Goal: Task Accomplishment & Management: Use online tool/utility

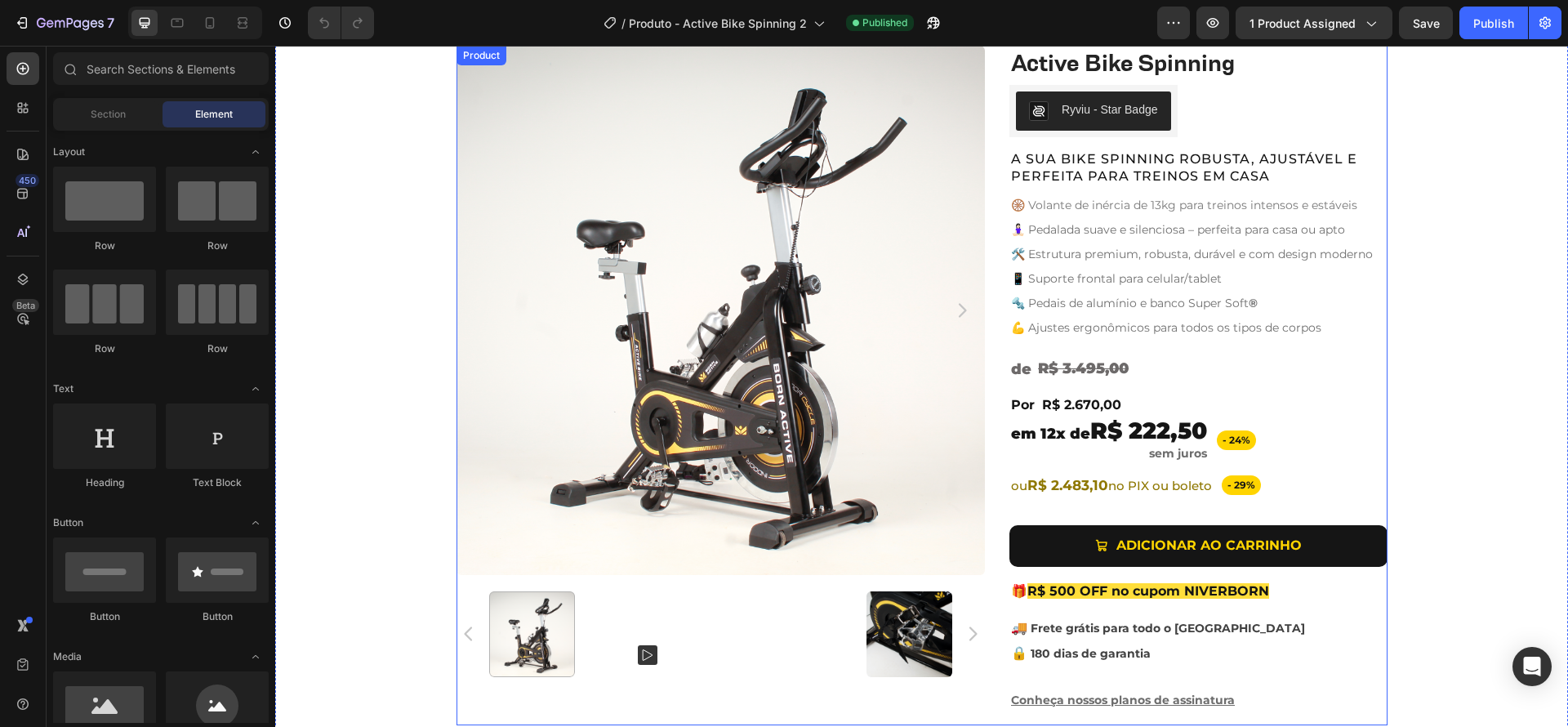
scroll to position [661, 0]
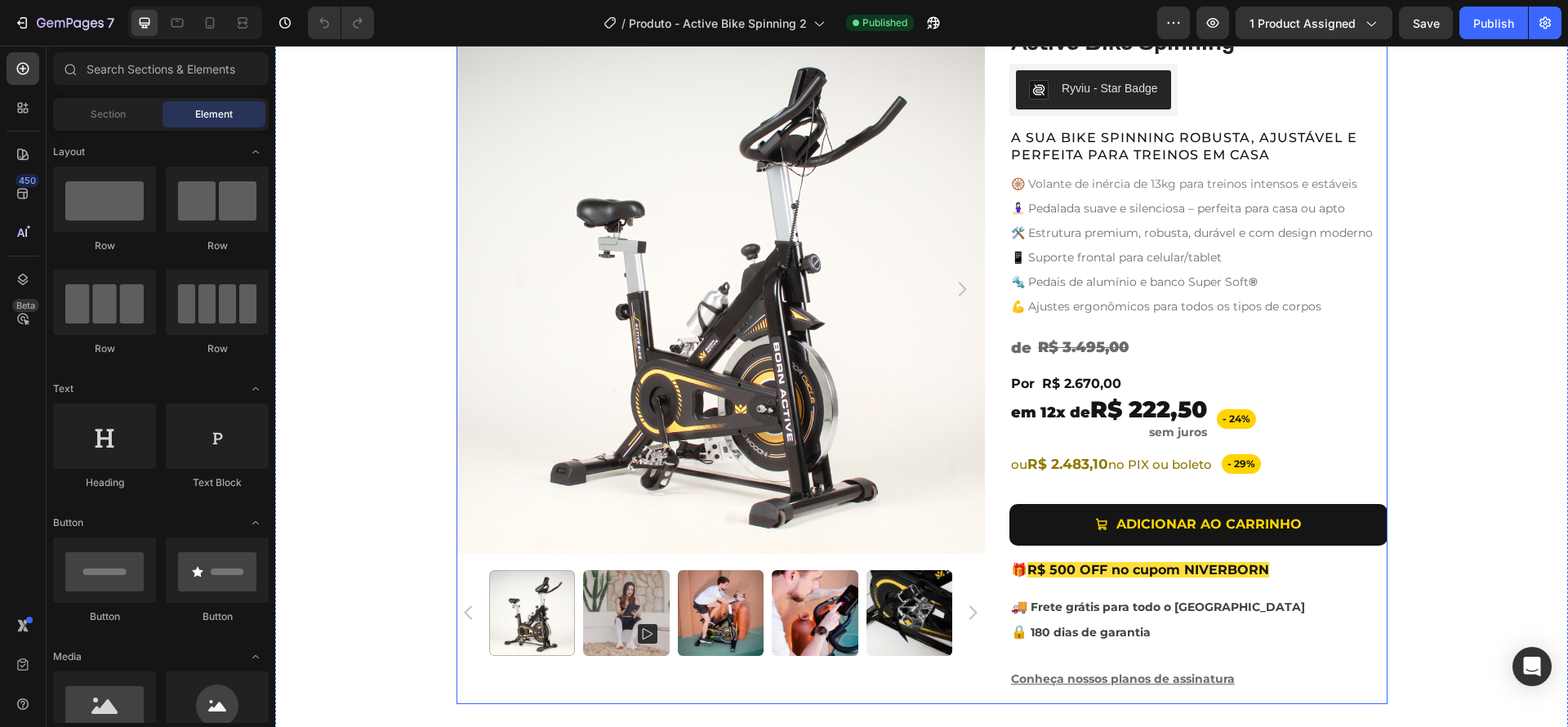
click at [993, 394] on div "Product Images Active Bike Spinning Product Title Ryviu - Star Badge Ryviu Row …" at bounding box center [922, 364] width 931 height 679
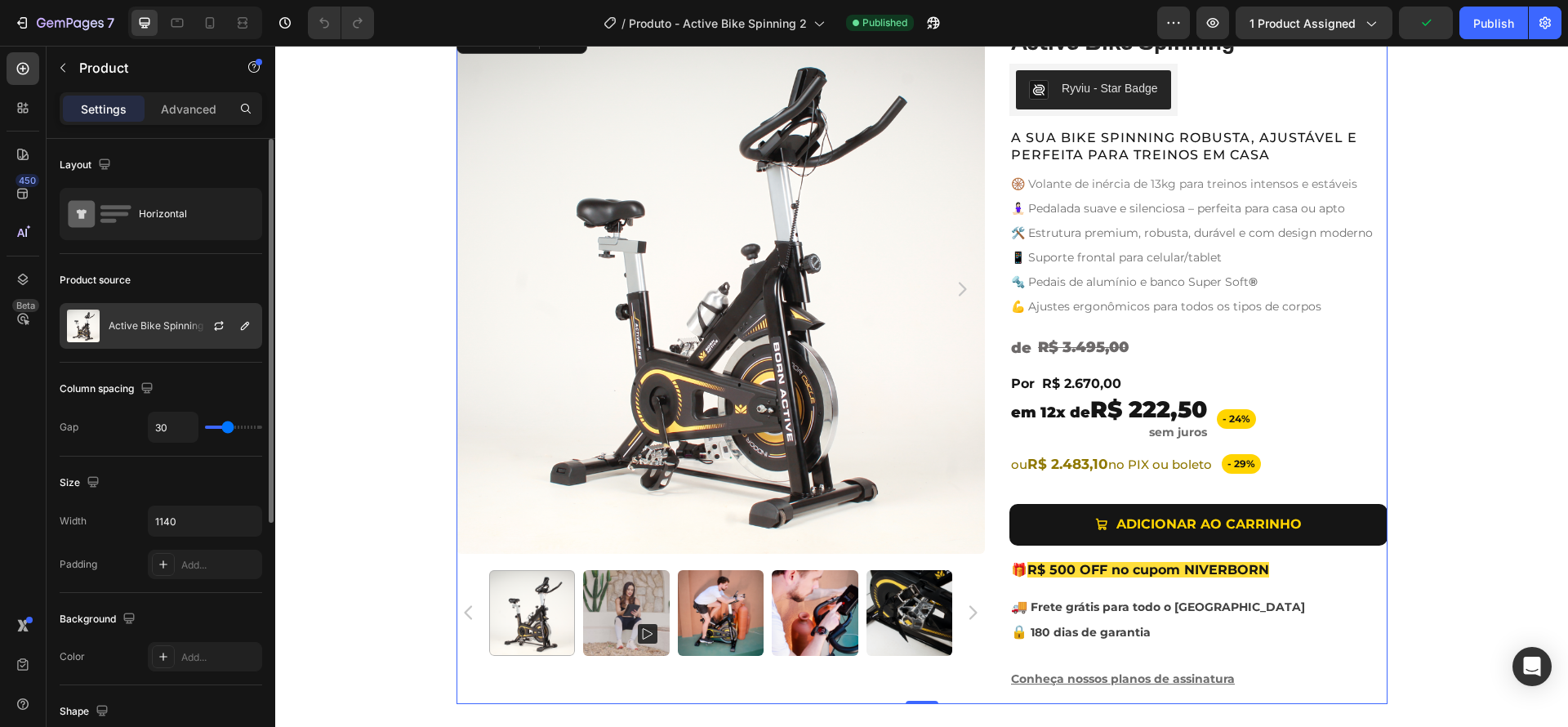
click at [176, 325] on p "Active Bike Spinning" at bounding box center [155, 326] width 94 height 12
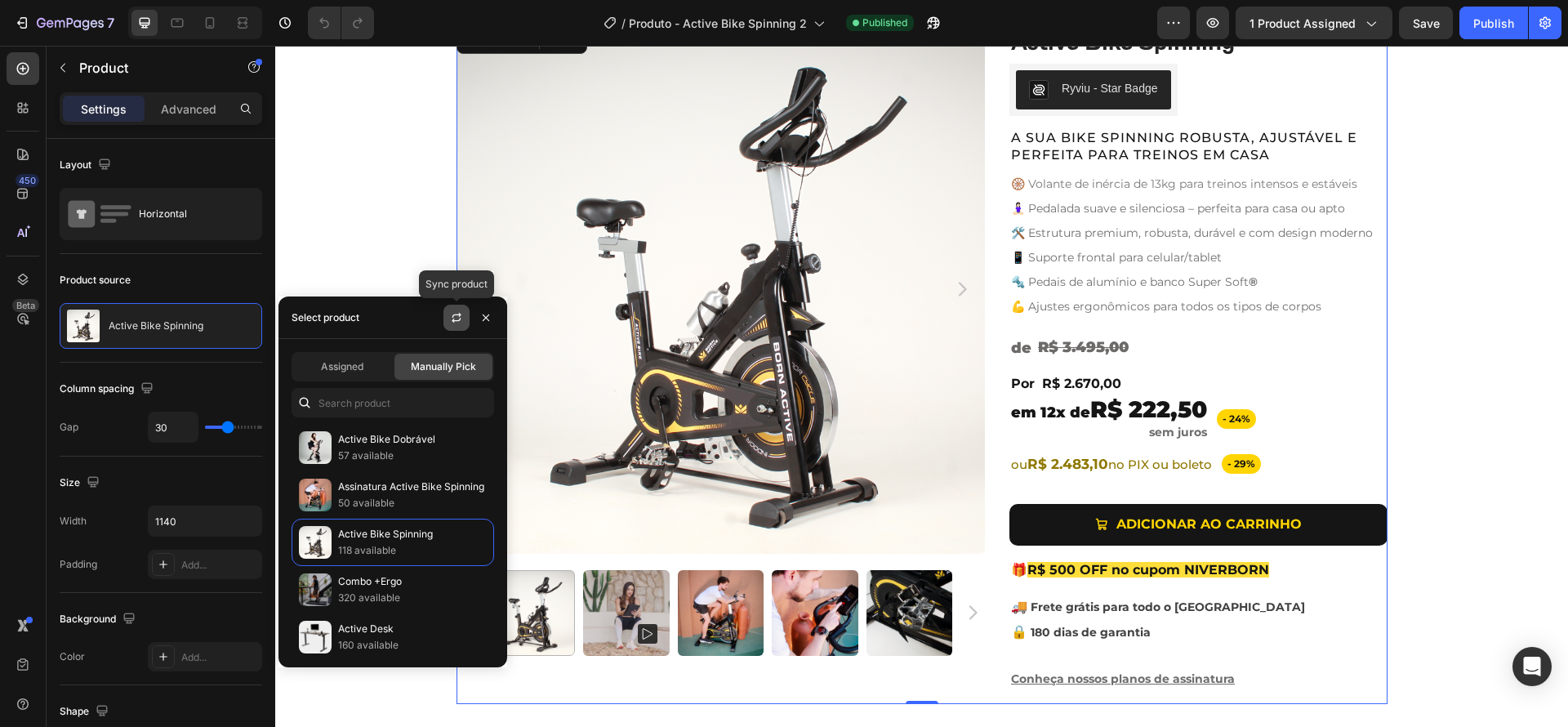
click at [455, 320] on icon "button" at bounding box center [456, 320] width 9 height 5
click at [1468, 361] on div "Product Images Active Bike Spinning Product Title Ryviu - Star Badge Ryviu Row …" at bounding box center [922, 364] width 1293 height 679
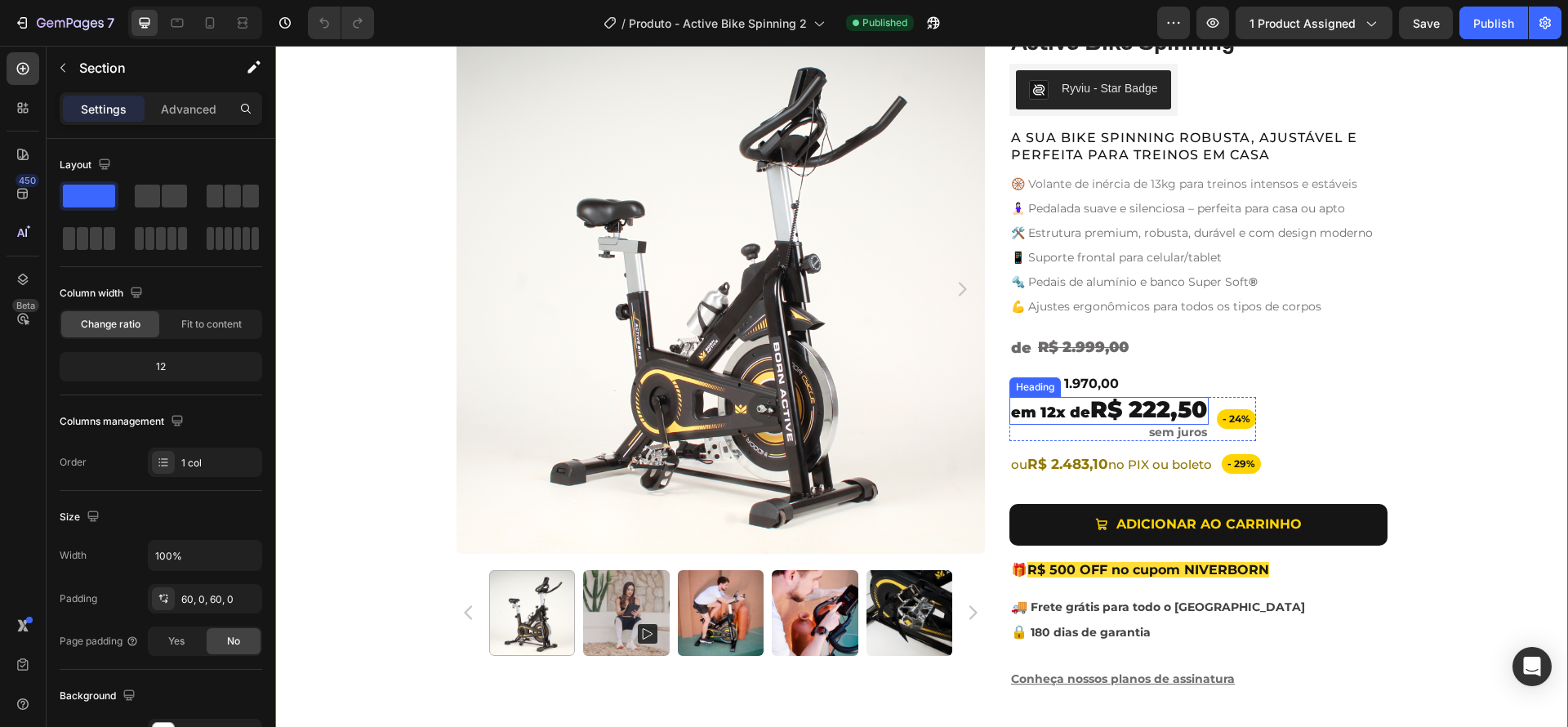
click at [1155, 408] on span "R$ 222,50" at bounding box center [1148, 409] width 117 height 28
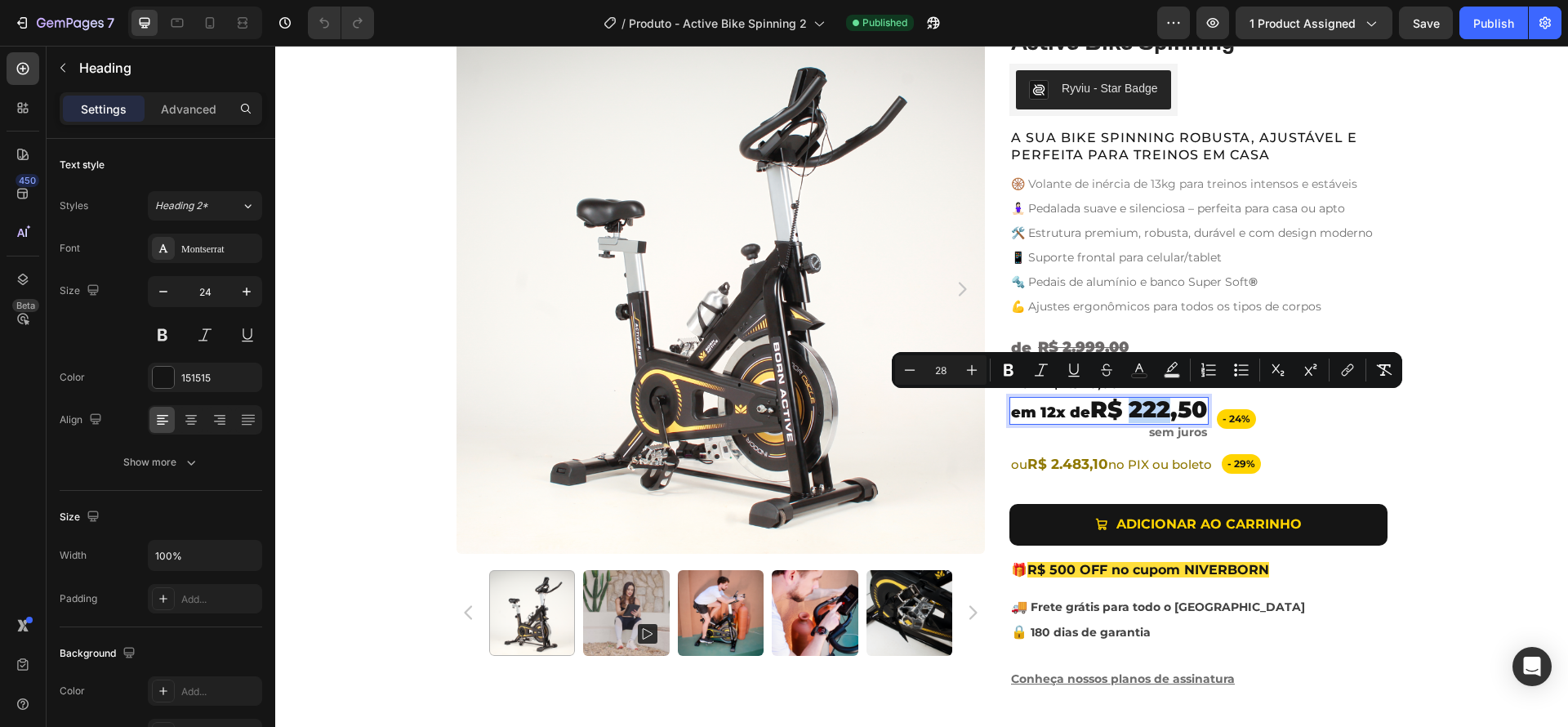
drag, startPoint x: 1132, startPoint y: 409, endPoint x: 1165, endPoint y: 407, distance: 33.1
click at [1165, 407] on span "R$ 222,50" at bounding box center [1148, 409] width 117 height 28
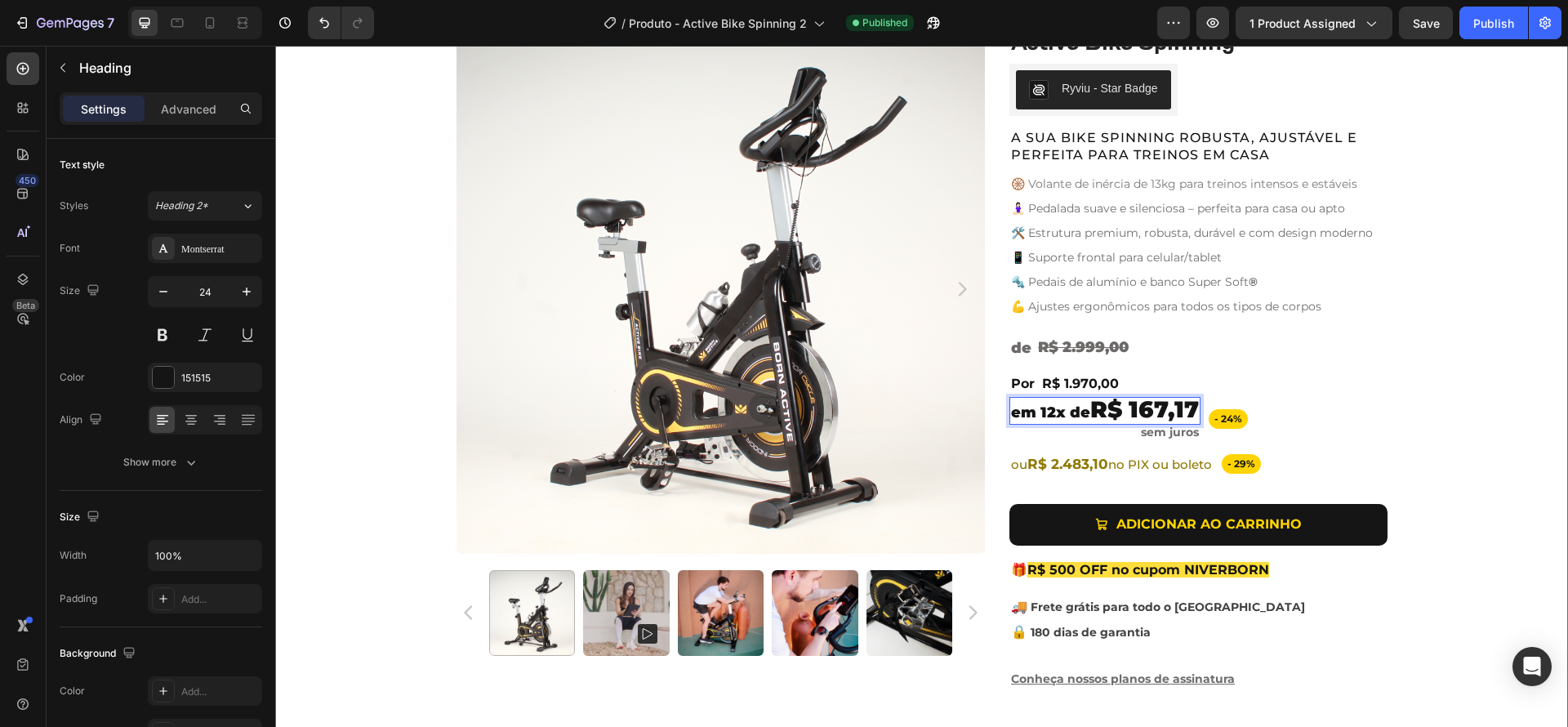
click at [1449, 460] on div "Product Images Active Bike Spinning Product Title Ryviu - Star Badge Ryviu Row …" at bounding box center [922, 364] width 1293 height 679
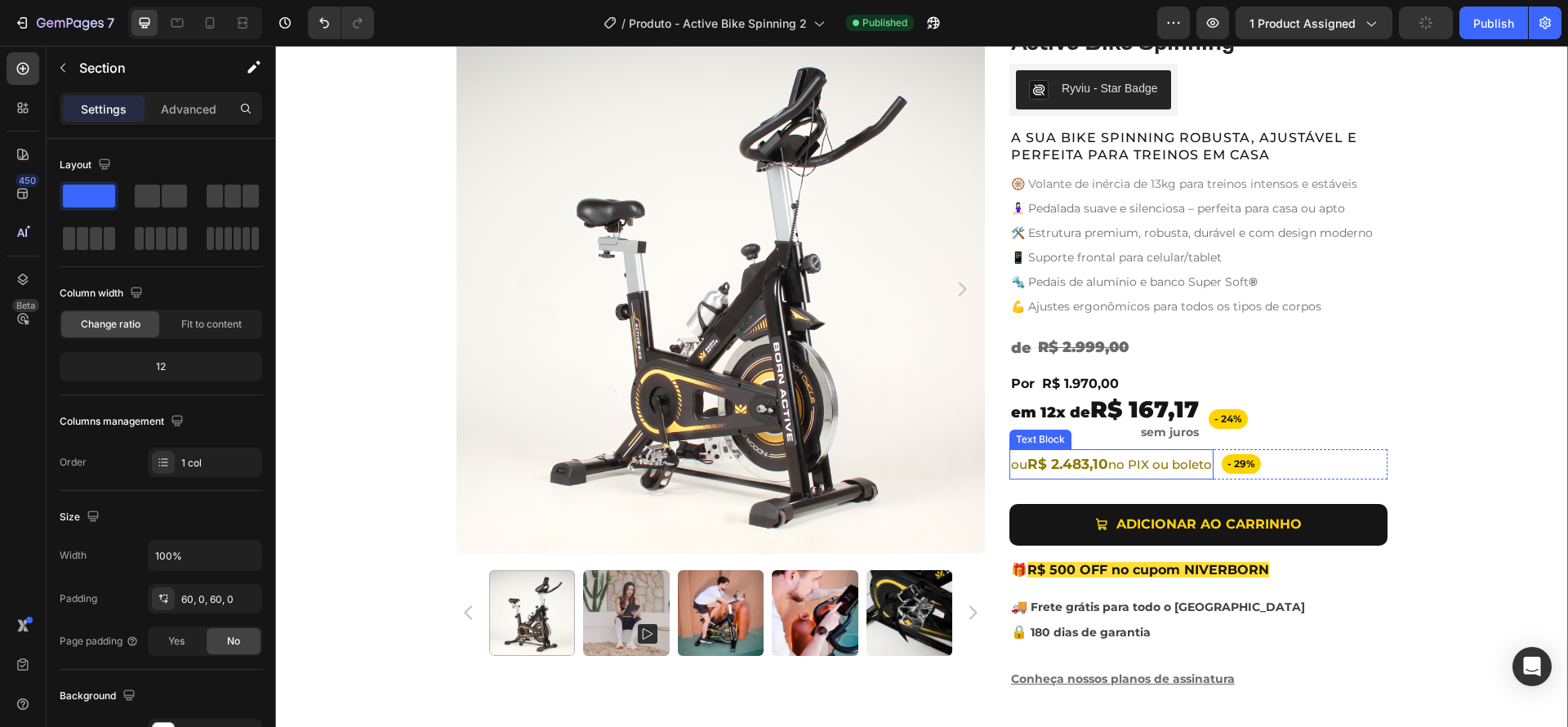
click at [1069, 466] on strong "R$ 2.483,10" at bounding box center [1068, 464] width 80 height 16
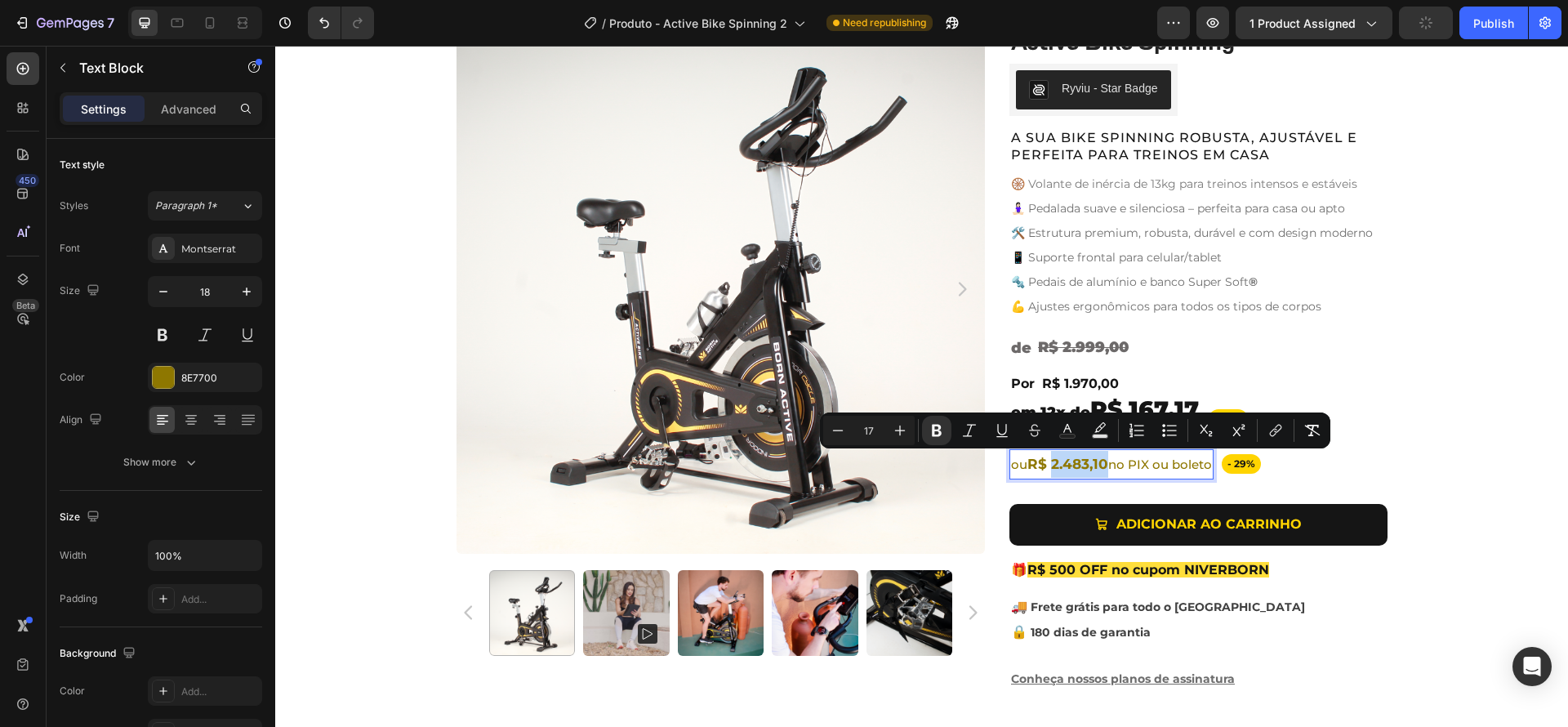
click at [1048, 465] on strong "R$ 2.483,10" at bounding box center [1068, 464] width 80 height 16
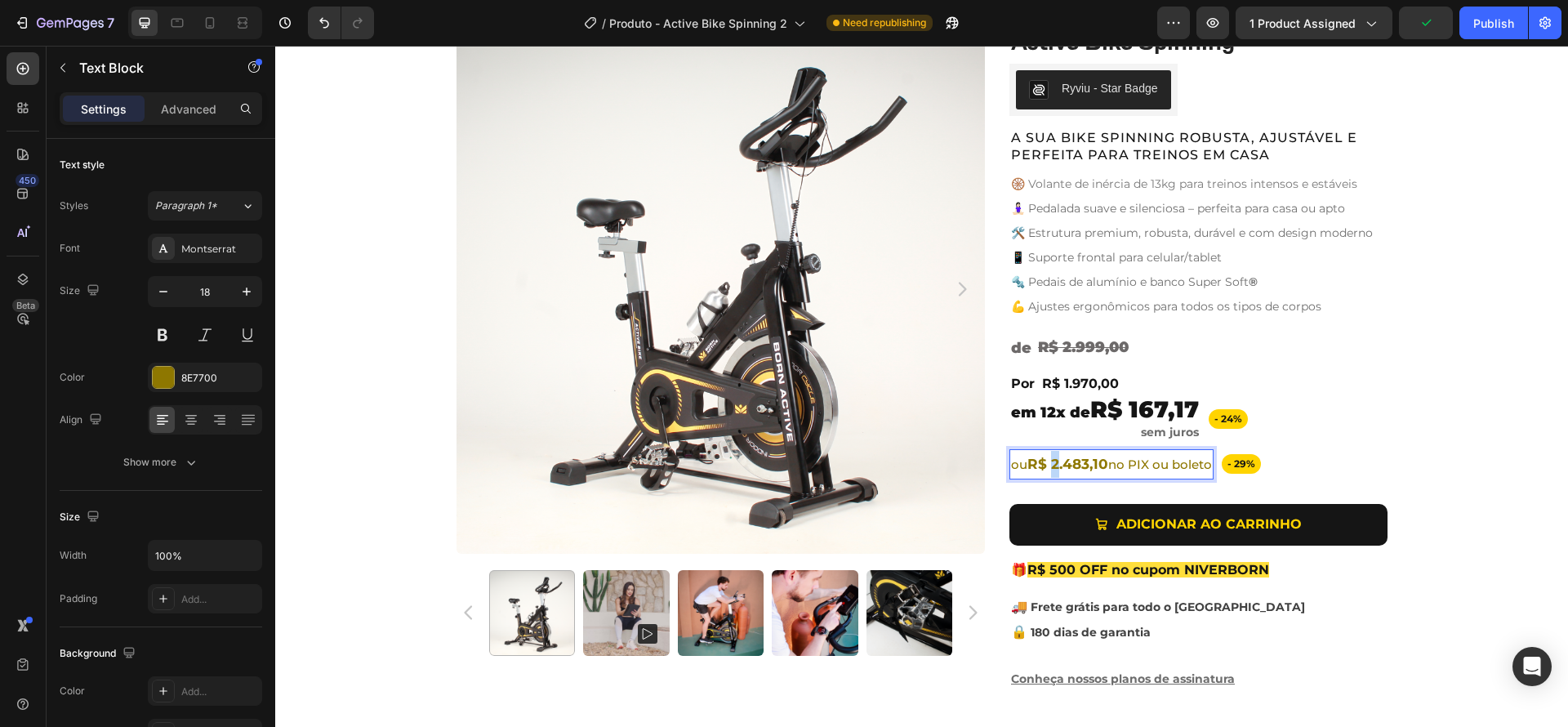
click at [1053, 463] on strong "R$ 2.483,10" at bounding box center [1068, 464] width 80 height 16
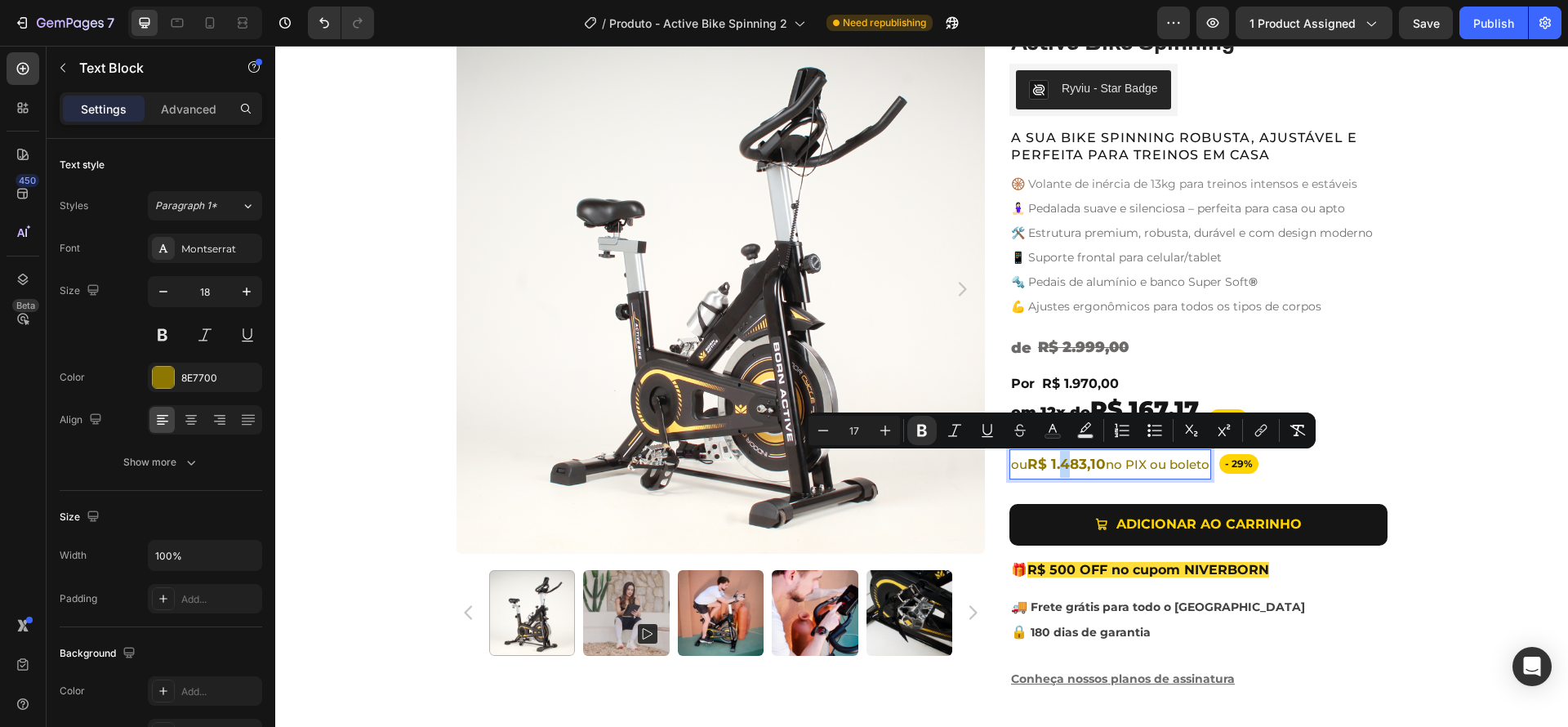
click at [1063, 463] on strong "R$ 1.483,10" at bounding box center [1066, 464] width 78 height 16
drag, startPoint x: 1068, startPoint y: 463, endPoint x: 1081, endPoint y: 465, distance: 13.2
click at [1081, 465] on strong "R$ 1.883,10" at bounding box center [1066, 464] width 77 height 16
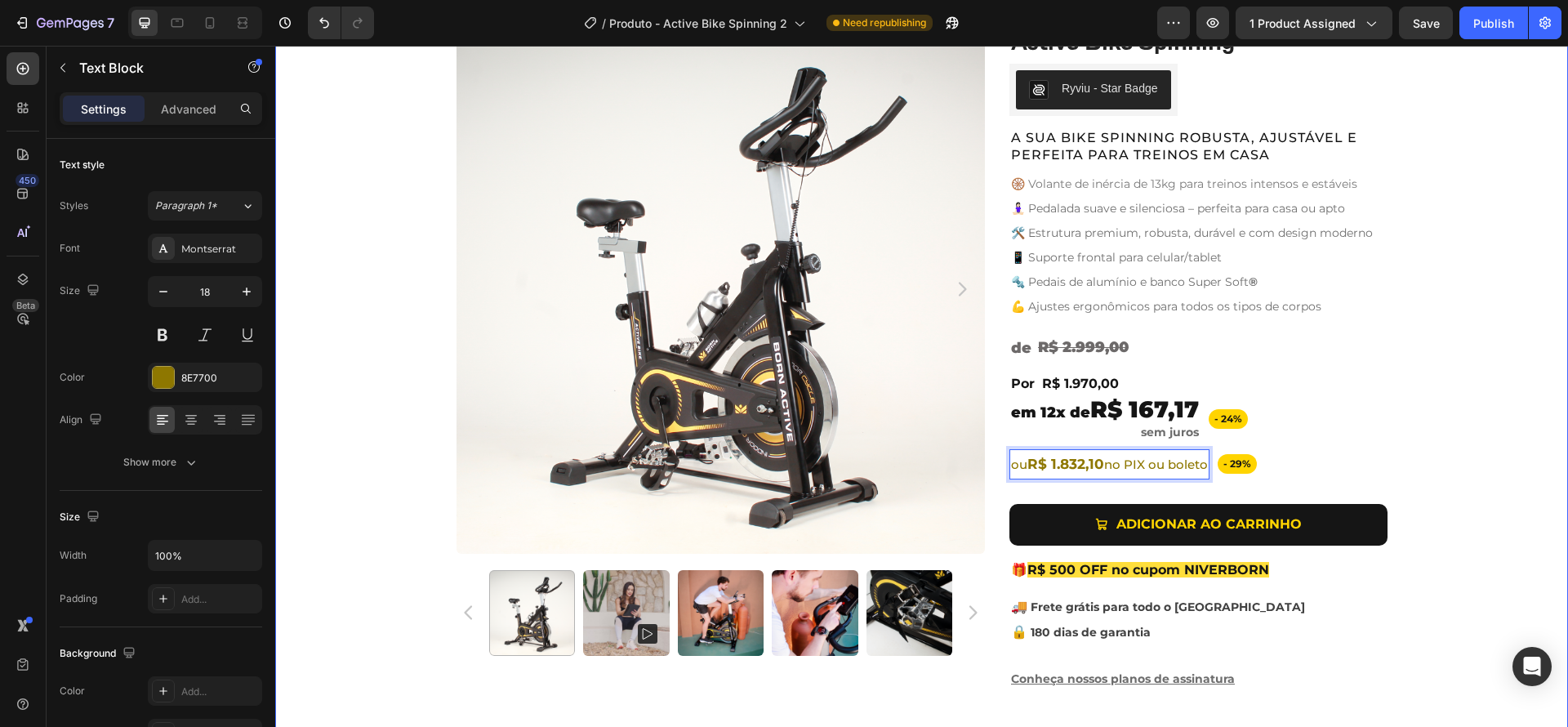
click at [1467, 456] on div "Product Images Active Bike Spinning Product Title Ryviu - Star Badge Ryviu Row …" at bounding box center [922, 364] width 1293 height 679
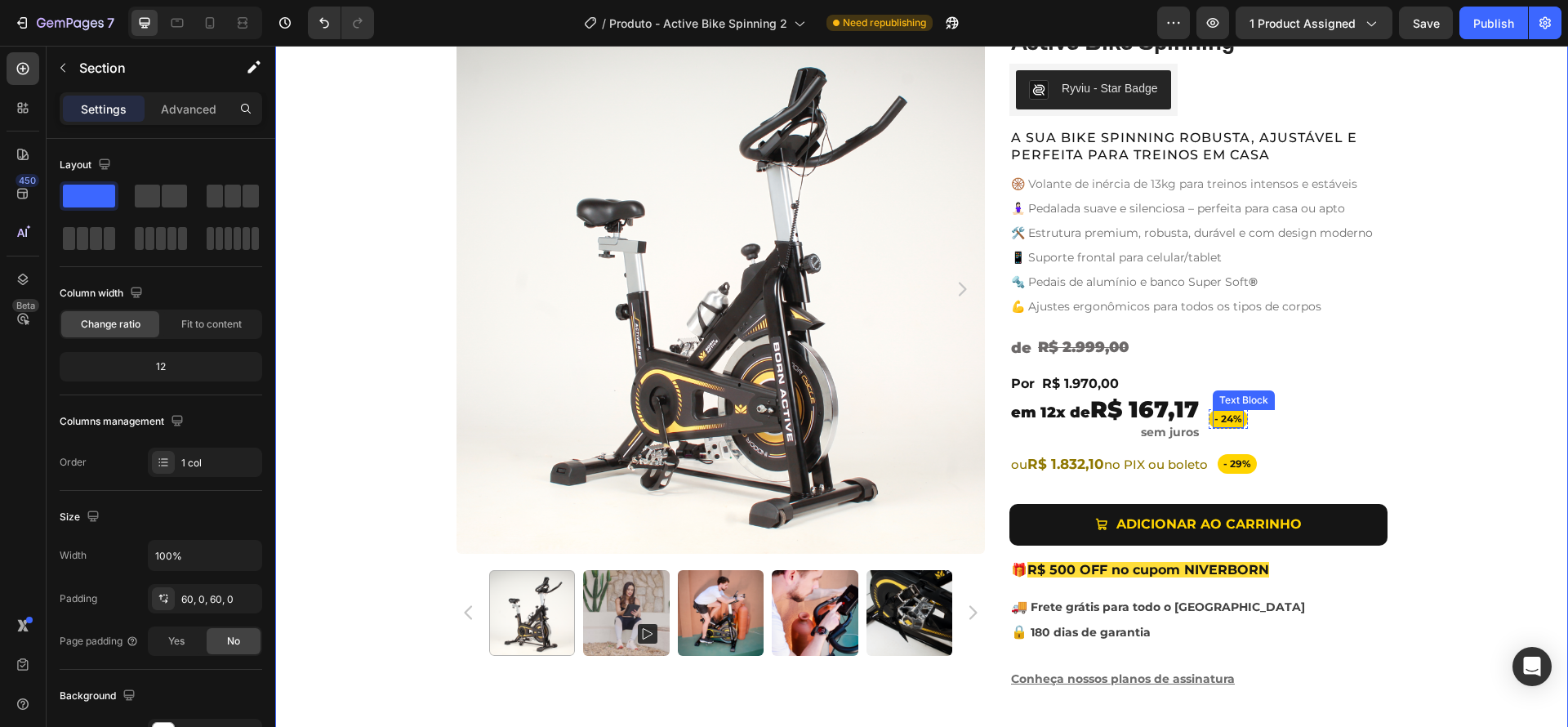
click at [1223, 418] on span "- 24%" at bounding box center [1228, 418] width 28 height 12
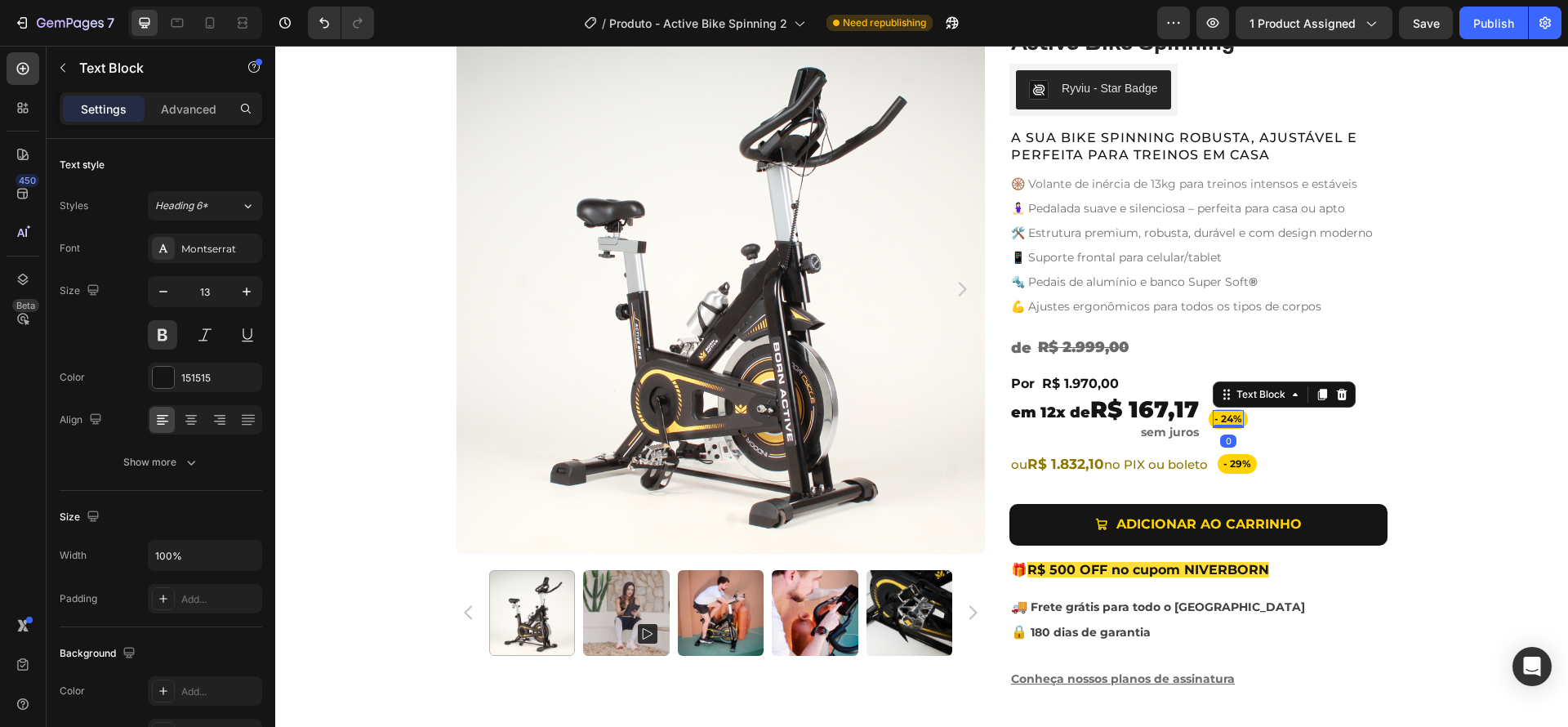
click at [1223, 418] on span "- 24%" at bounding box center [1228, 418] width 28 height 12
click at [1235, 465] on span "- 29%" at bounding box center [1237, 463] width 28 height 12
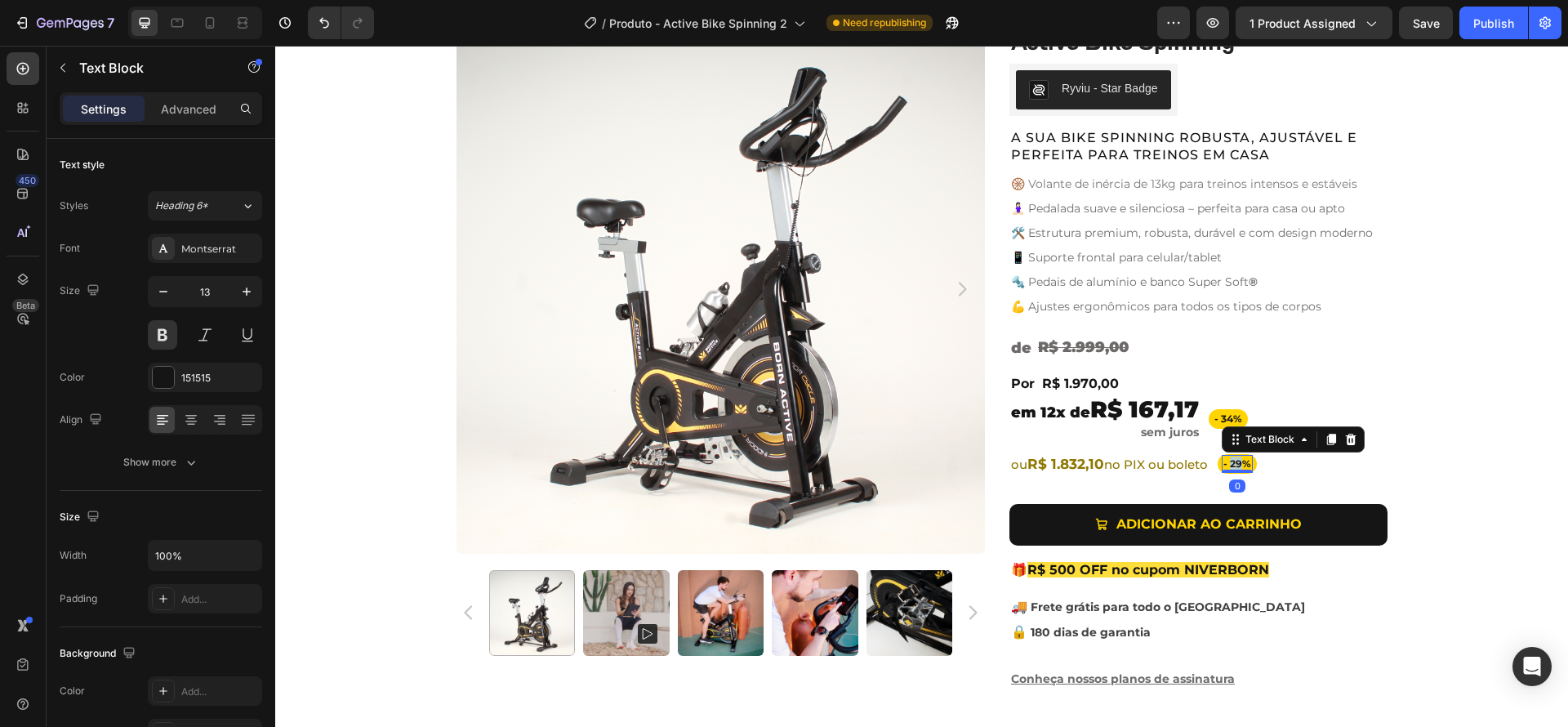
click at [1235, 465] on span "- 29%" at bounding box center [1237, 463] width 28 height 12
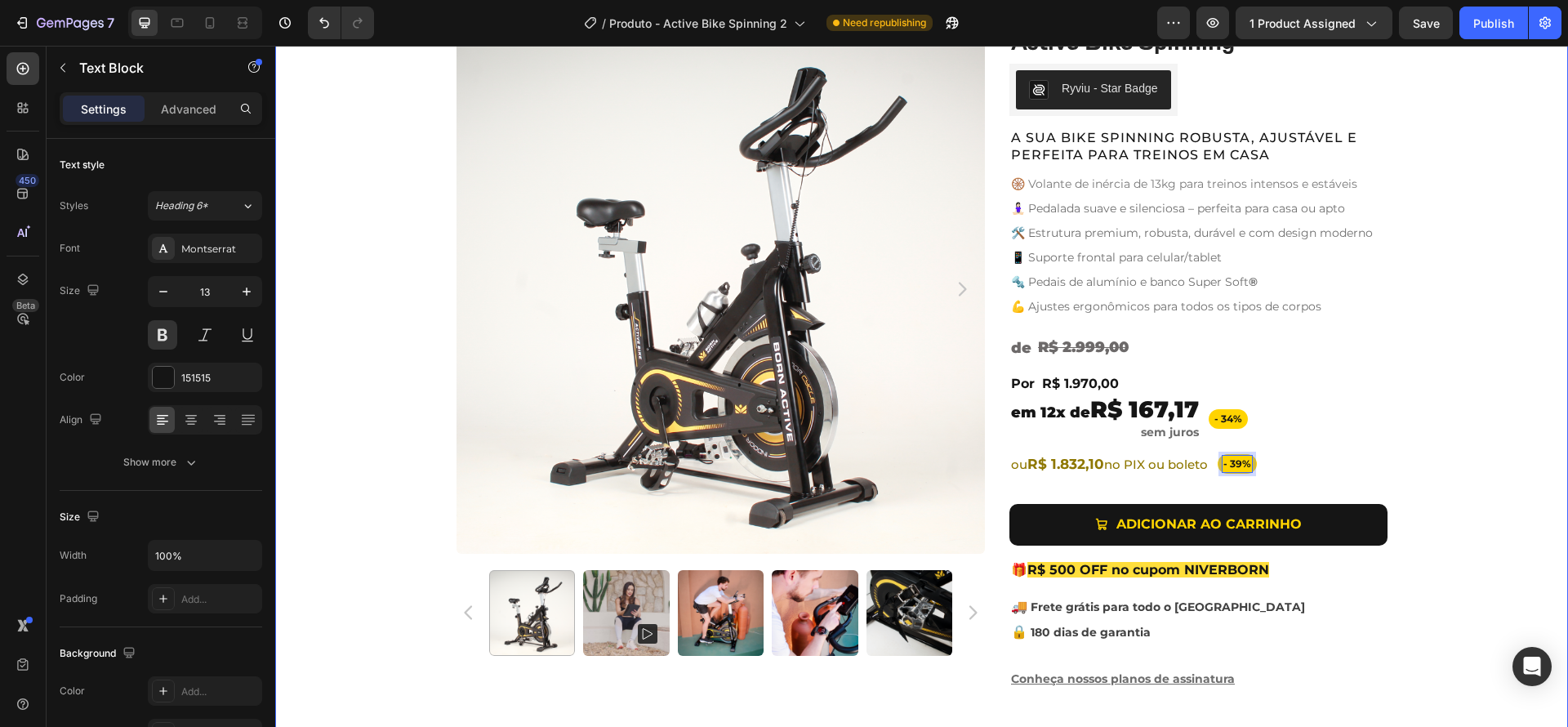
click at [1414, 456] on div "Product Images Active Bike Spinning Product Title Ryviu - Star Badge Ryviu Row …" at bounding box center [922, 364] width 1293 height 679
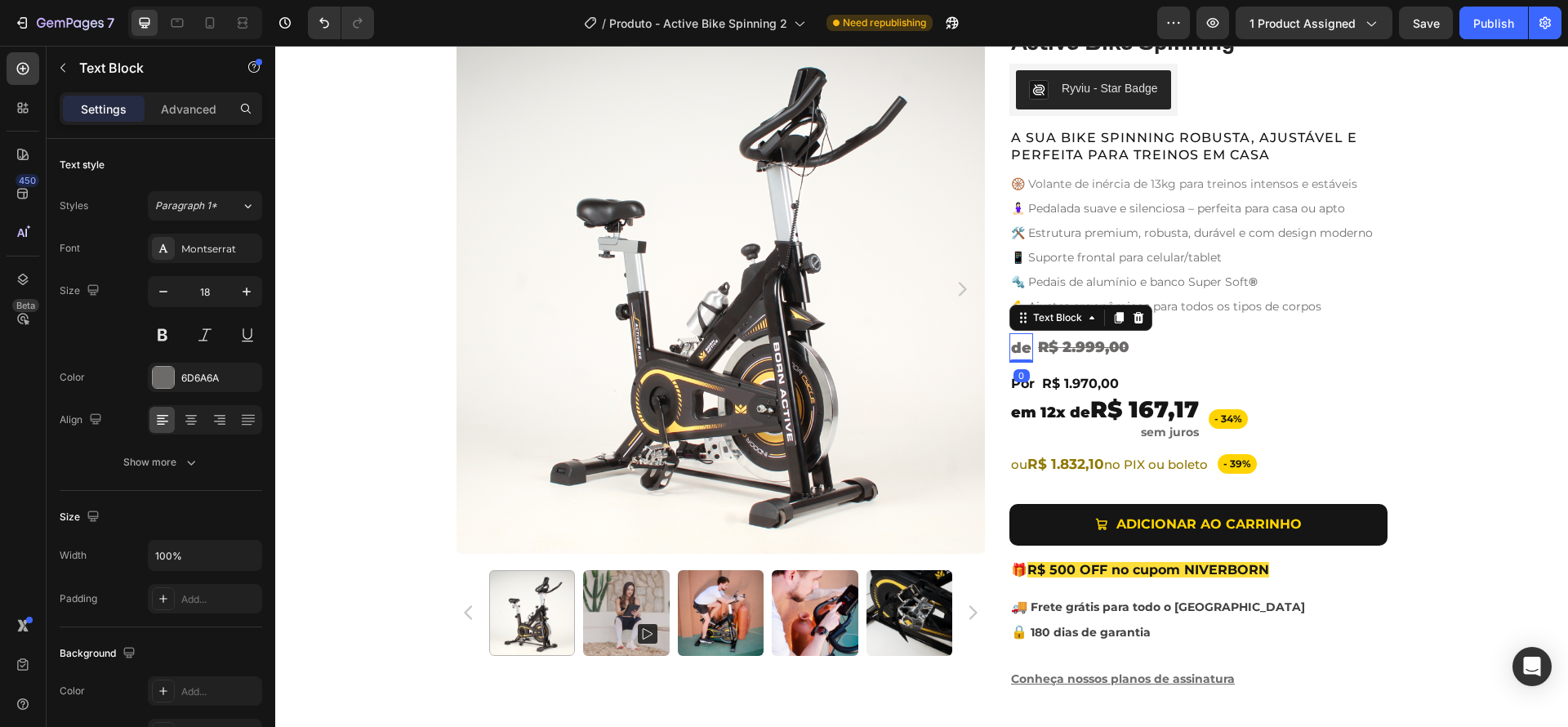
click at [1019, 352] on span "de" at bounding box center [1021, 348] width 21 height 18
click at [166, 338] on button at bounding box center [163, 335] width 30 height 30
click at [169, 294] on icon "button" at bounding box center [163, 292] width 16 height 16
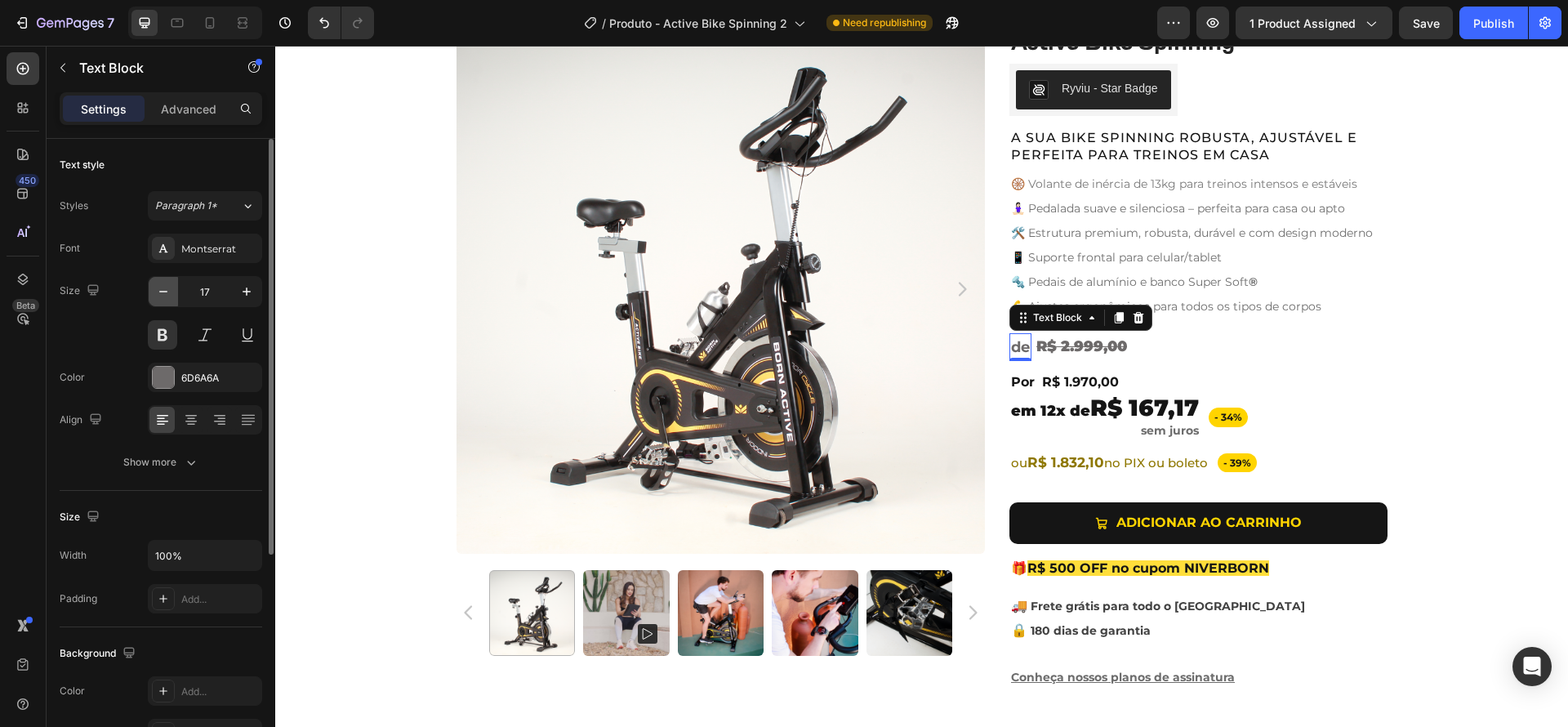
click at [168, 293] on icon "button" at bounding box center [163, 292] width 16 height 16
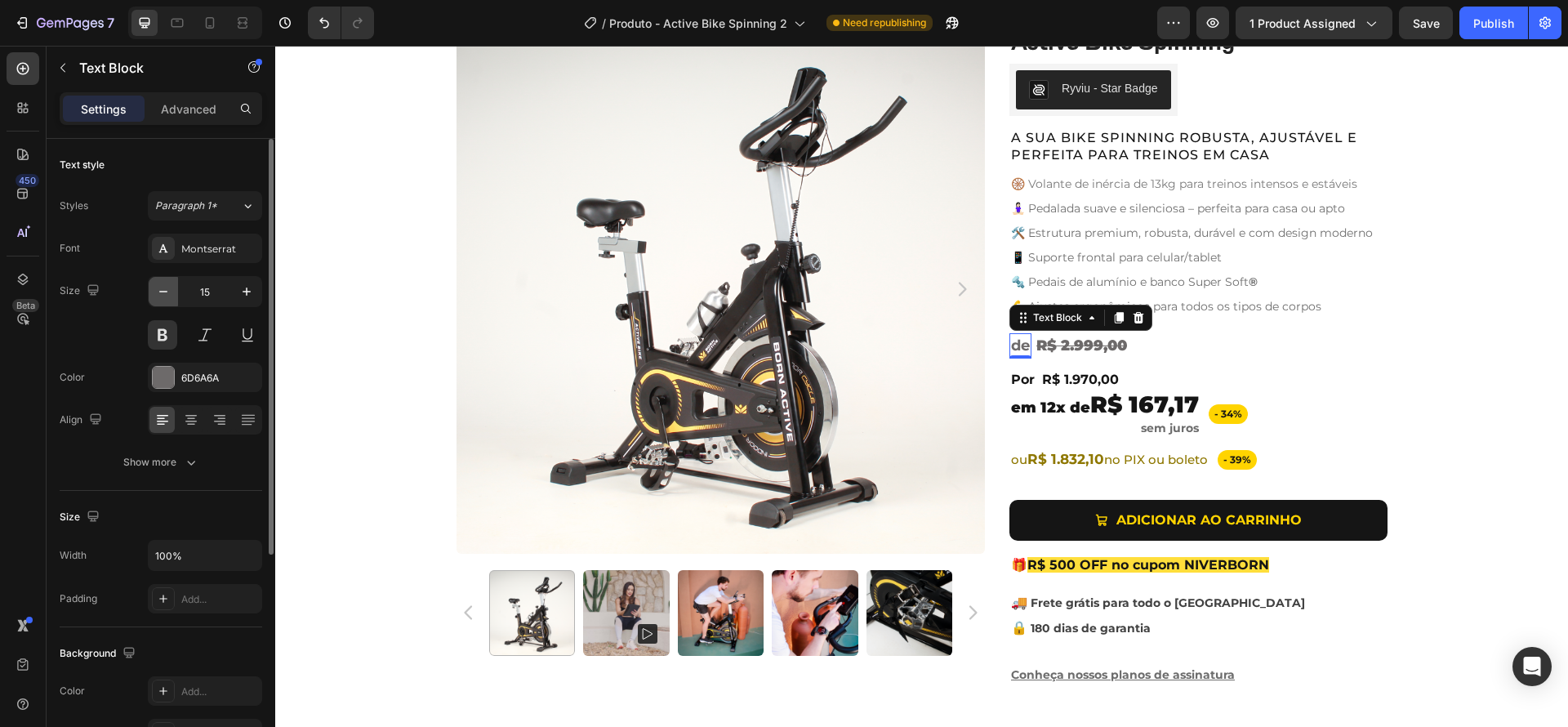
click at [168, 293] on icon "button" at bounding box center [163, 292] width 16 height 16
type input "14"
click at [1014, 343] on span "de" at bounding box center [1020, 345] width 19 height 18
click at [1014, 343] on span "de" at bounding box center [1020, 345] width 19 height 18
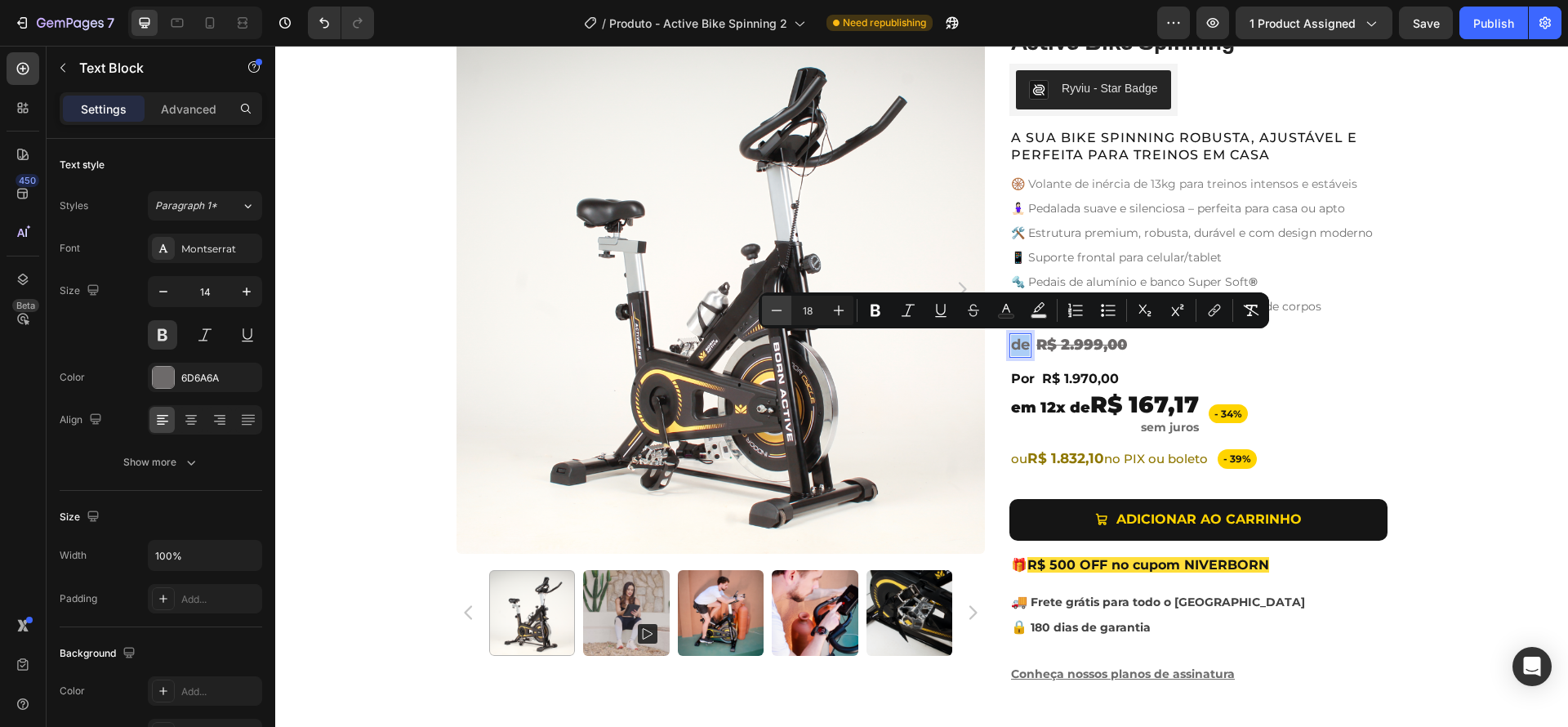
click at [780, 306] on icon "Editor contextual toolbar" at bounding box center [777, 311] width 16 height 16
type input "14"
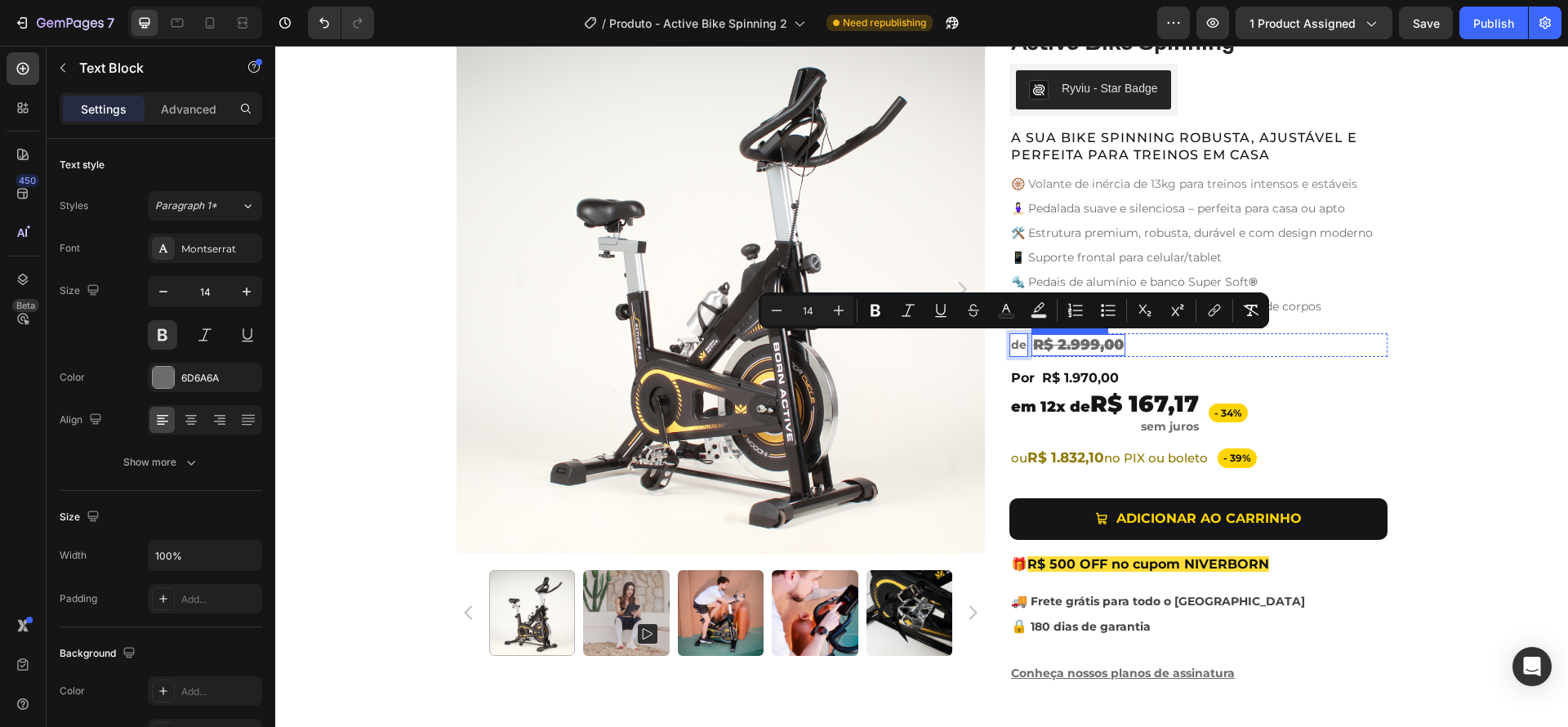
click at [1092, 347] on div "R$ 2.999,00" at bounding box center [1078, 345] width 94 height 22
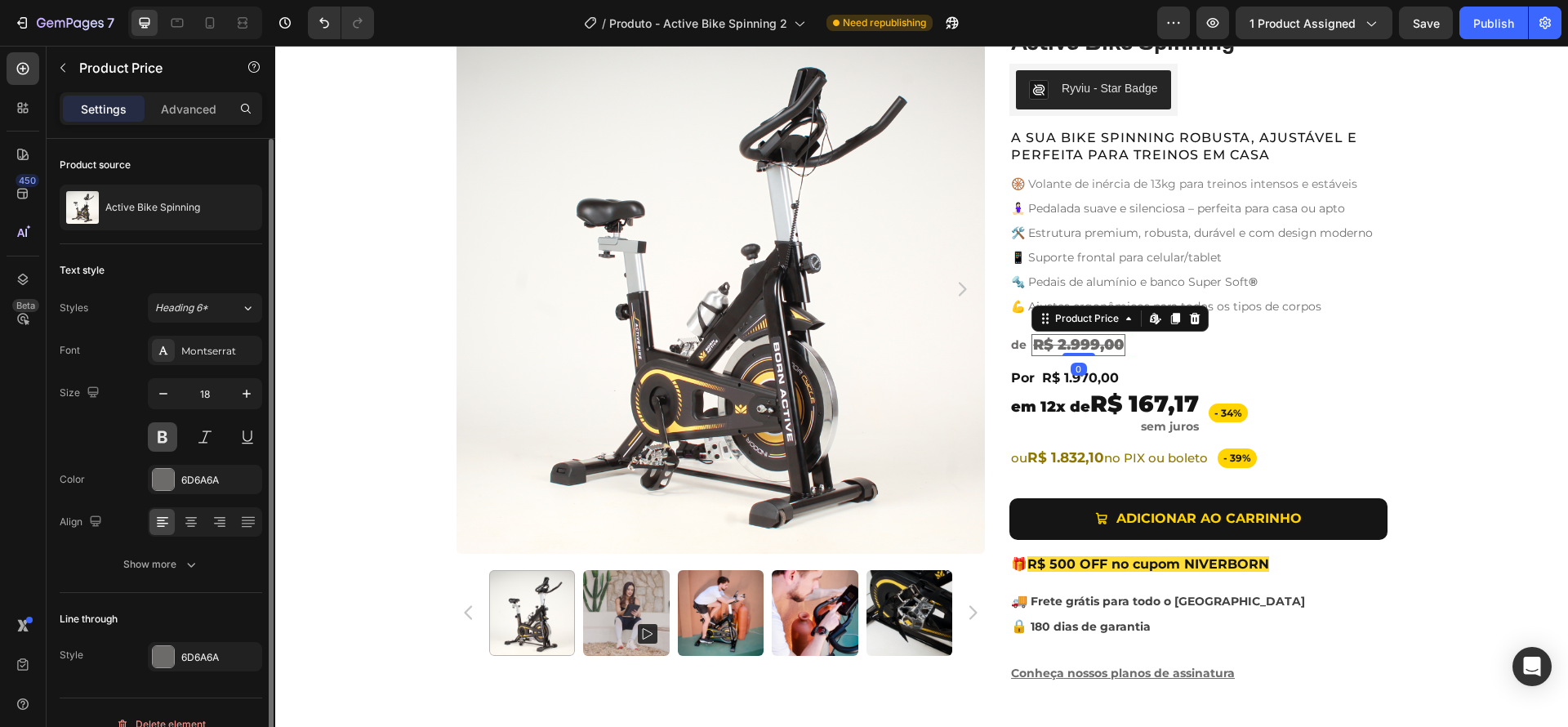
click at [166, 435] on button at bounding box center [163, 437] width 30 height 30
click at [163, 397] on icon "button" at bounding box center [163, 393] width 16 height 16
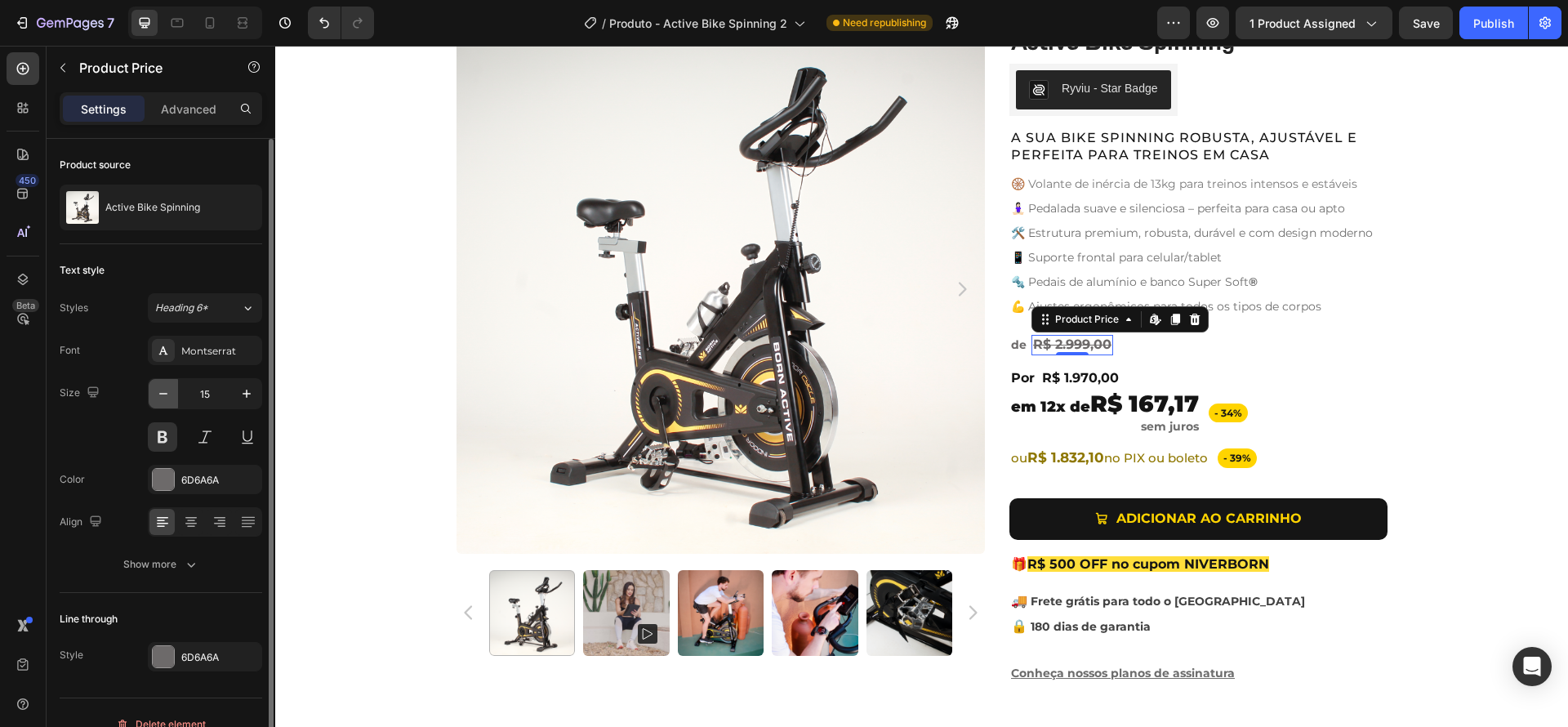
type input "14"
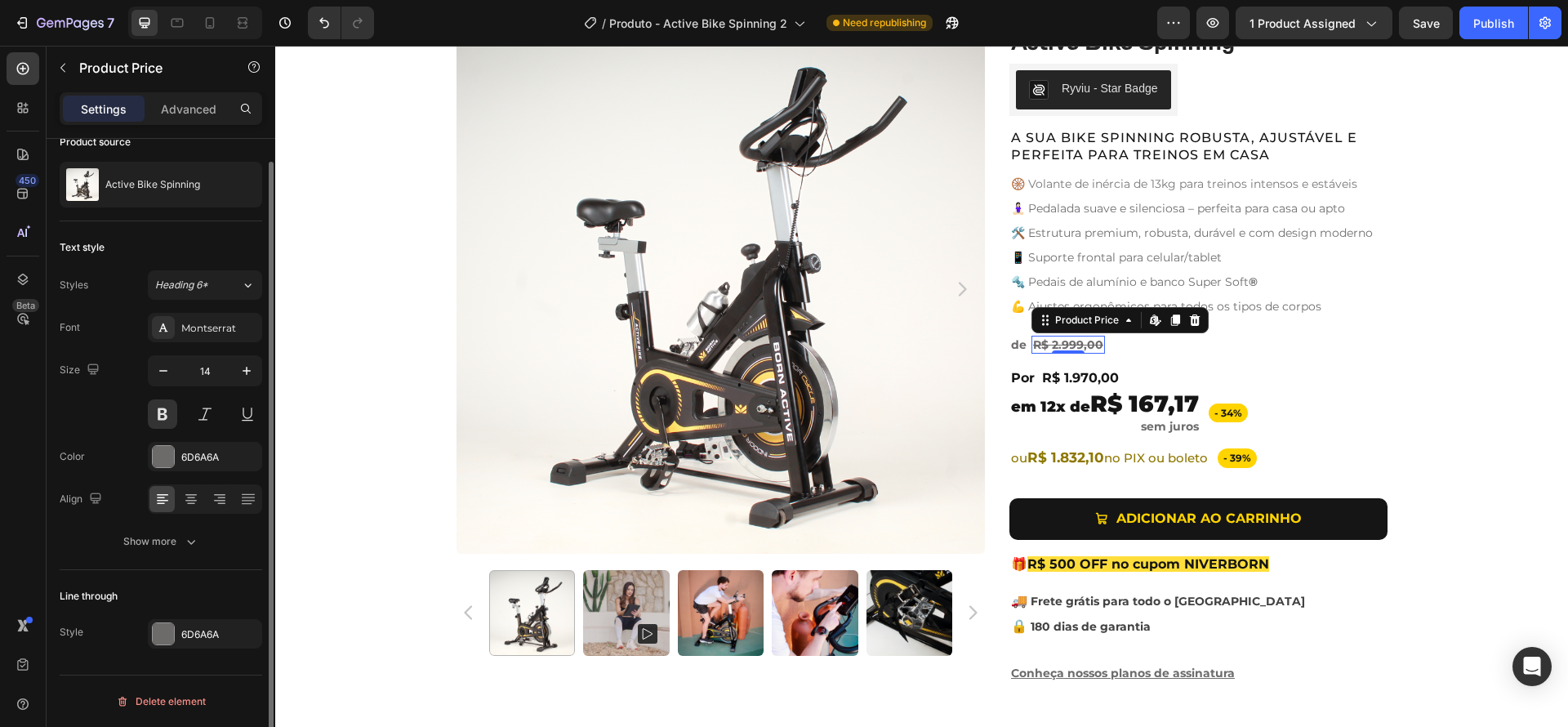
scroll to position [0, 0]
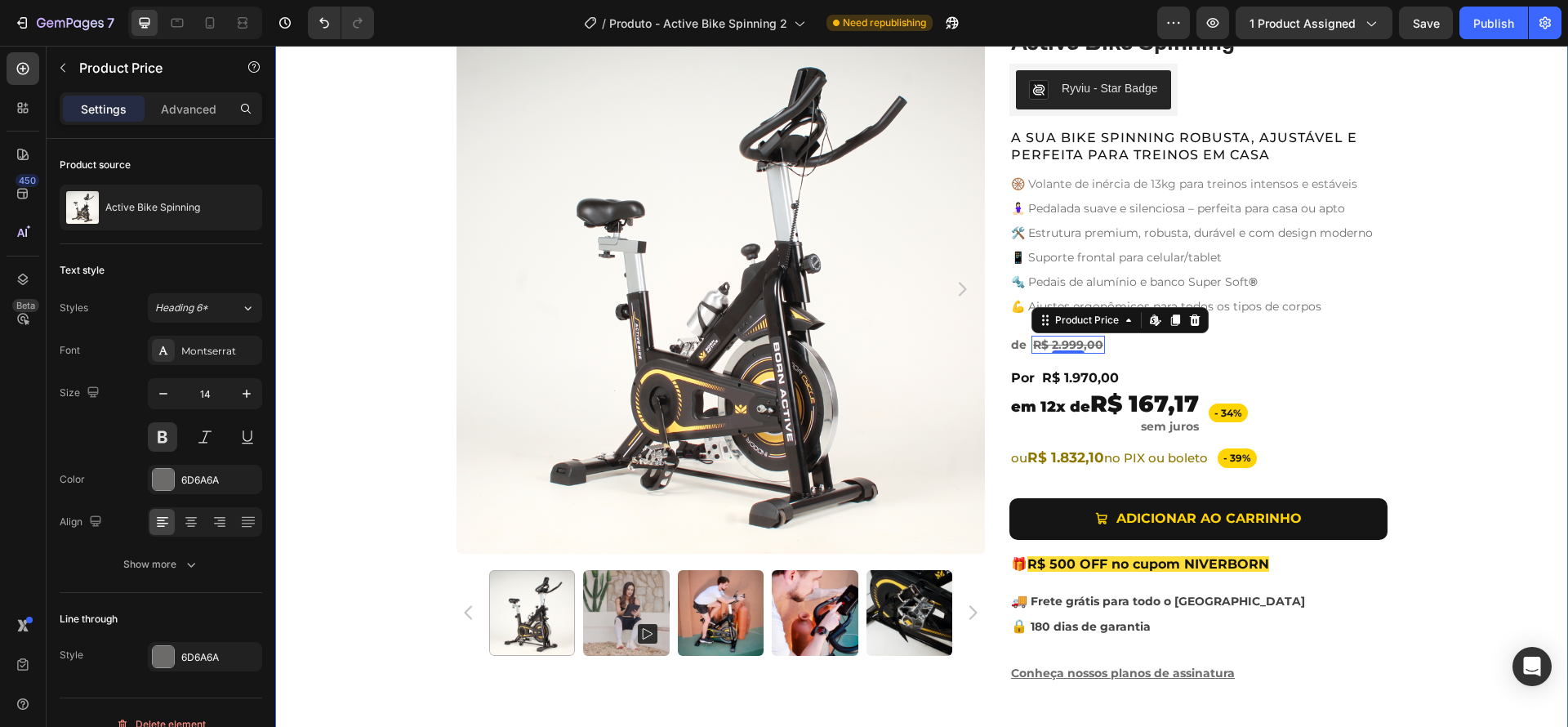
click at [1458, 378] on div "Product Images Active Bike Spinning Product Title Ryviu - Star Badge Ryviu Row …" at bounding box center [922, 361] width 1293 height 674
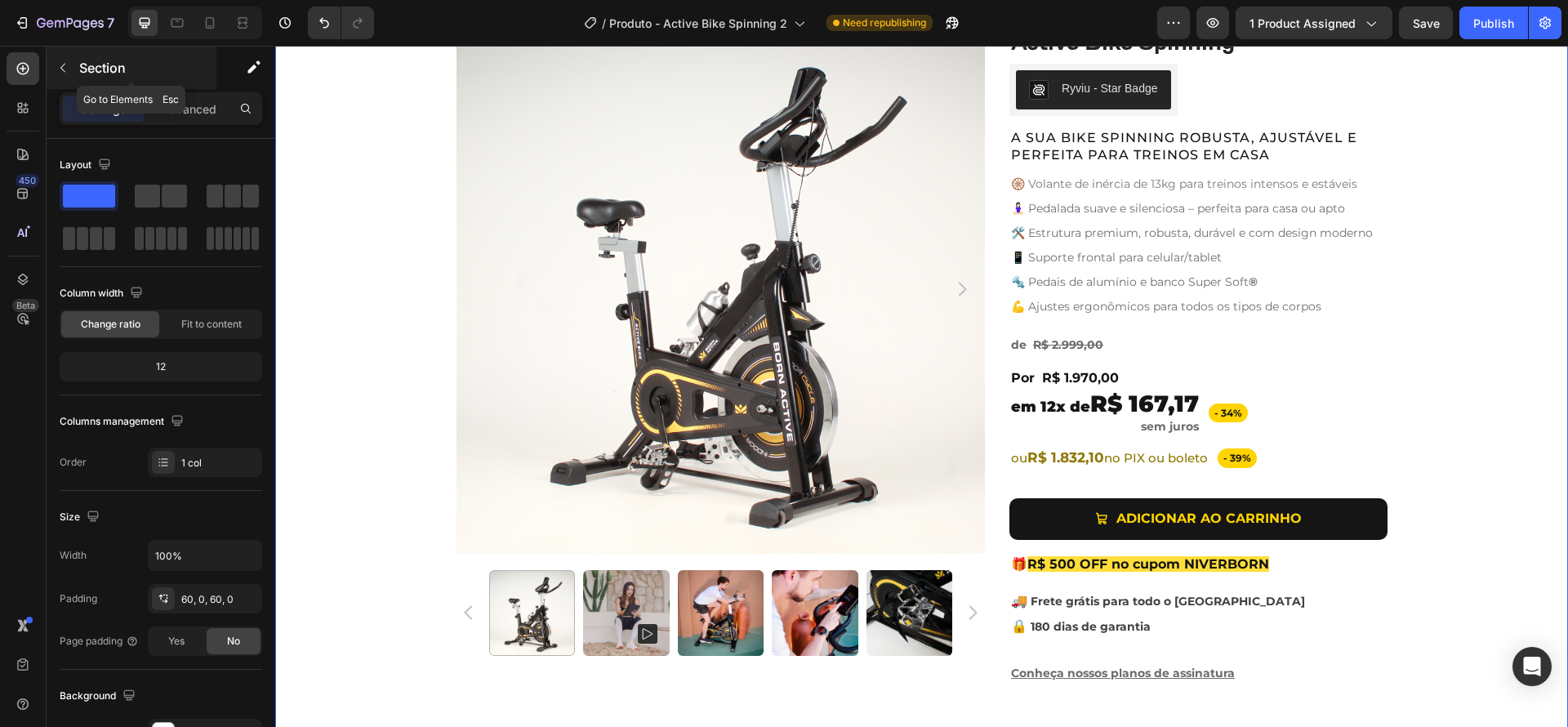
click at [60, 67] on icon "button" at bounding box center [63, 68] width 13 height 13
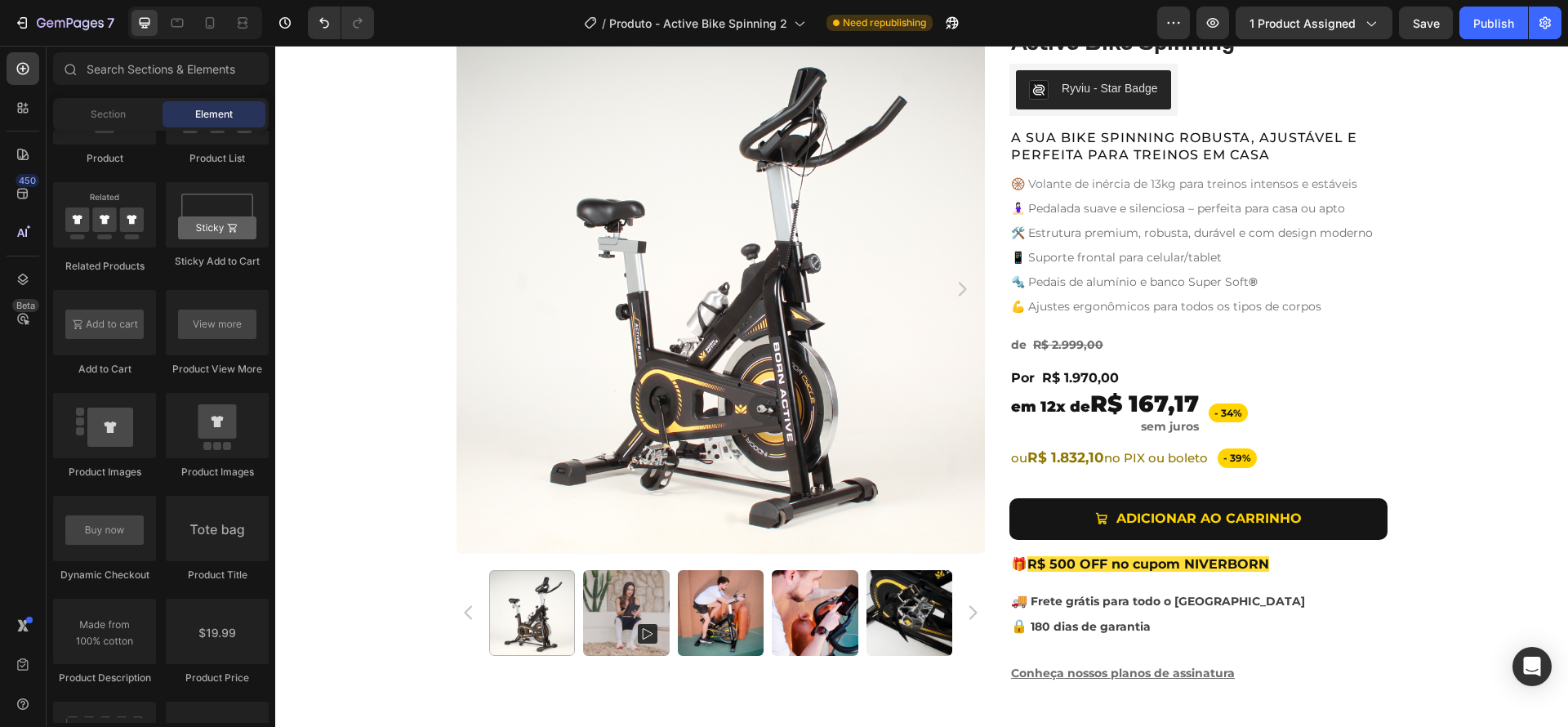
scroll to position [2437, 0]
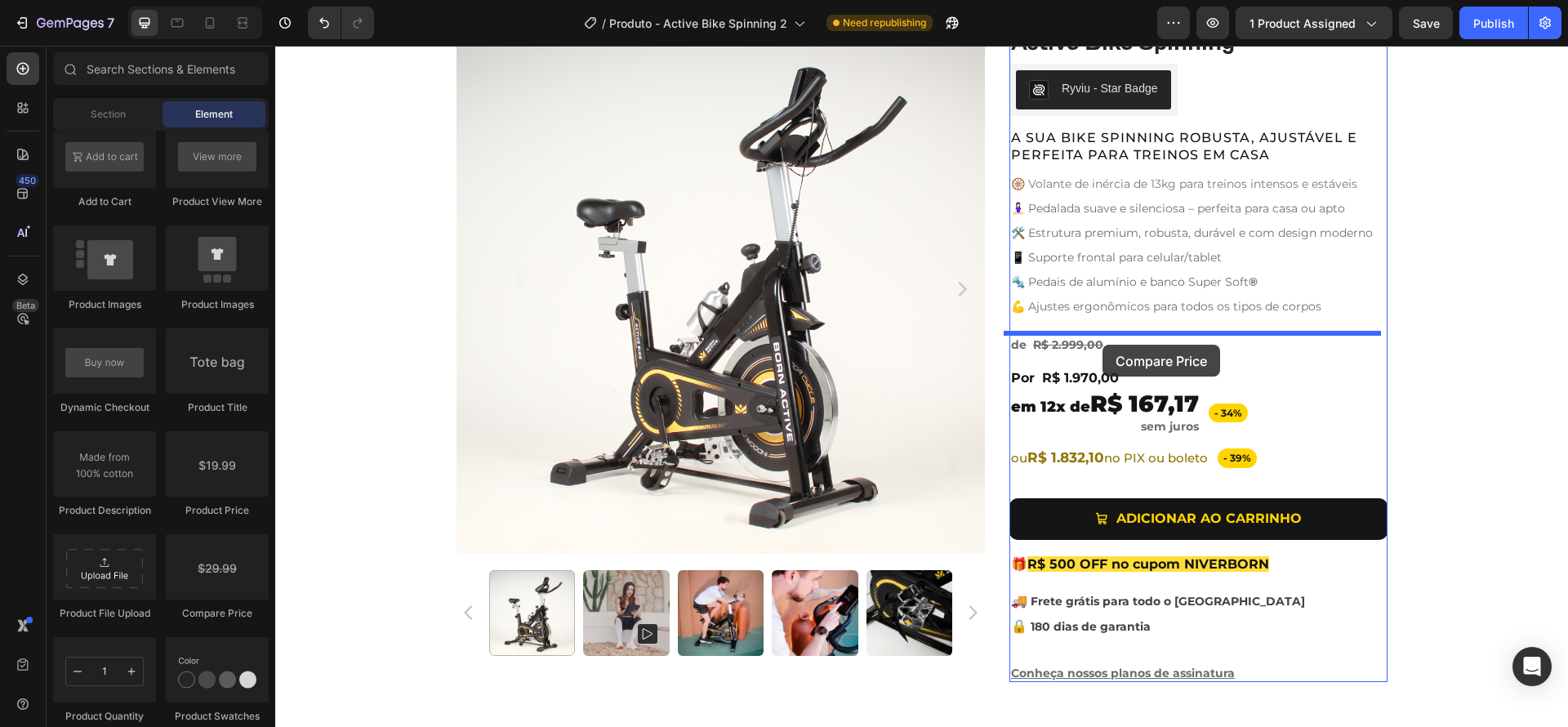
drag, startPoint x: 481, startPoint y: 616, endPoint x: 1102, endPoint y: 345, distance: 677.6
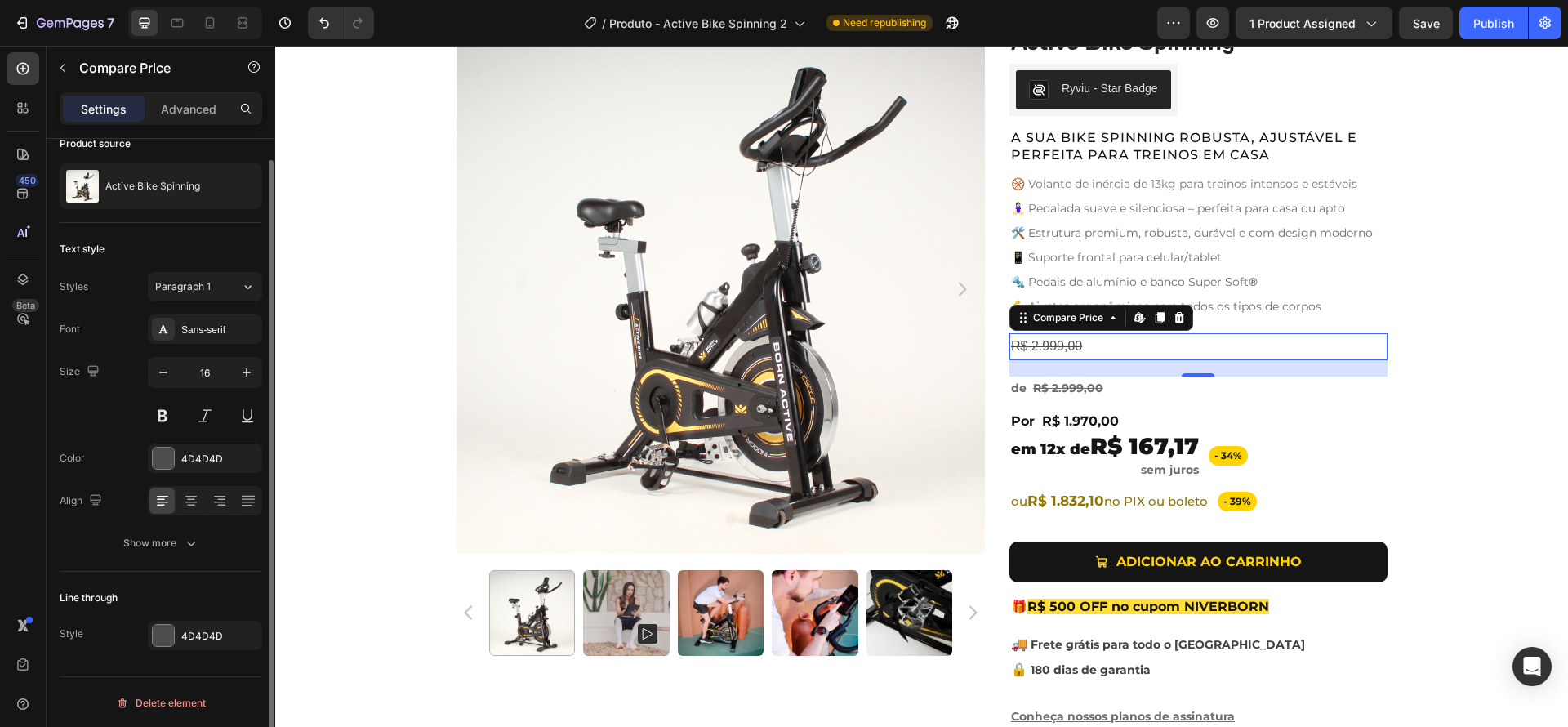
scroll to position [23, 0]
click at [168, 543] on div "Show more" at bounding box center [161, 541] width 76 height 16
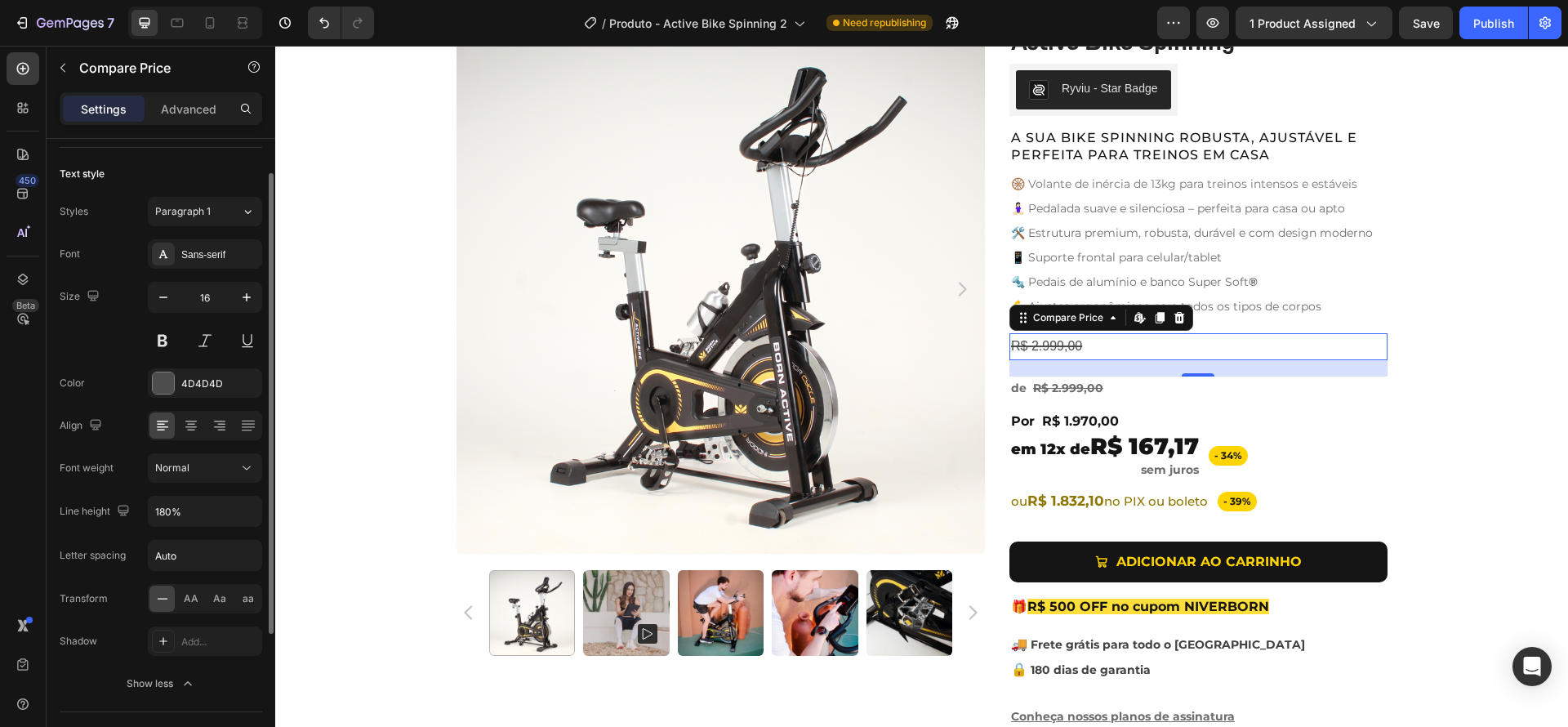
scroll to position [0, 0]
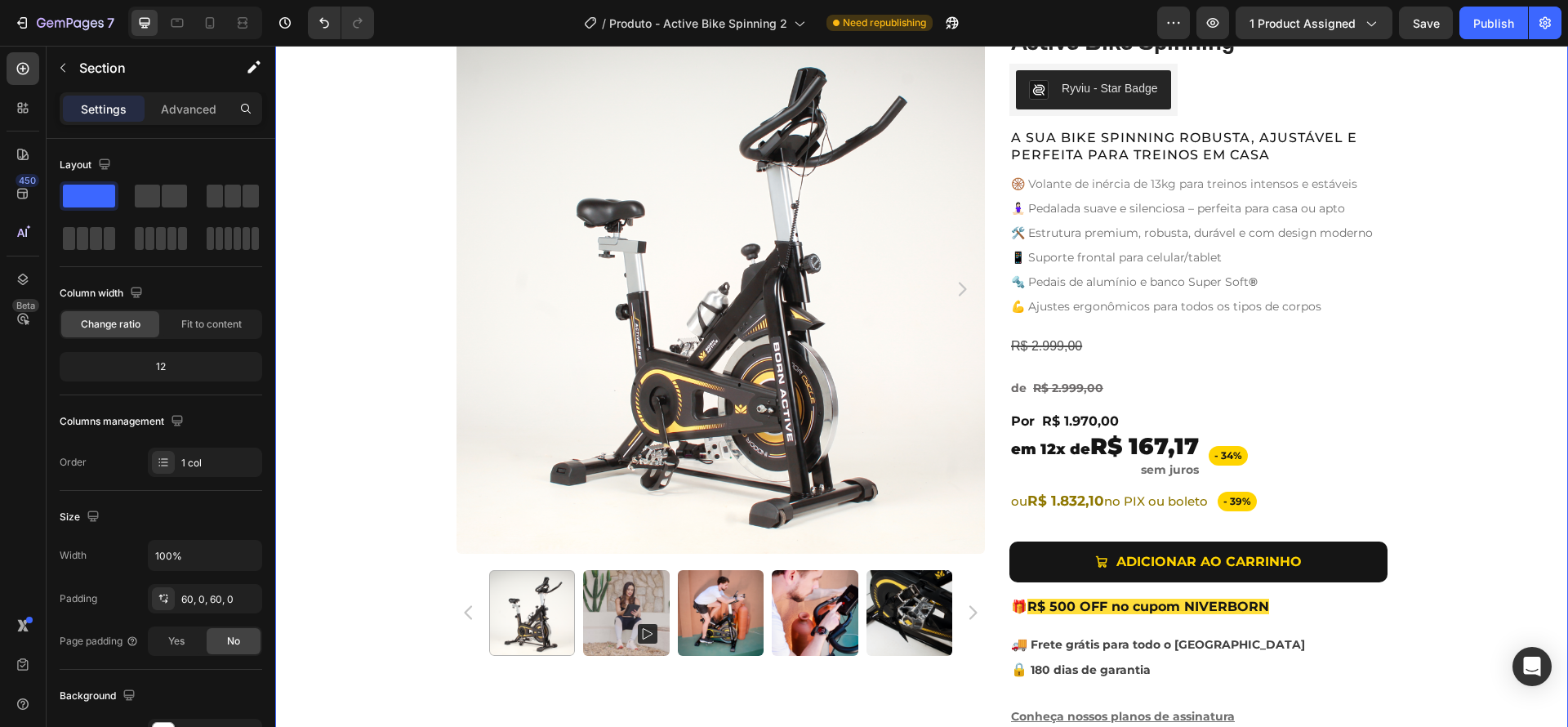
click at [1405, 411] on div "Product Images Active Bike Spinning Product Title Ryviu - Star Badge Ryviu Row …" at bounding box center [922, 383] width 1293 height 717
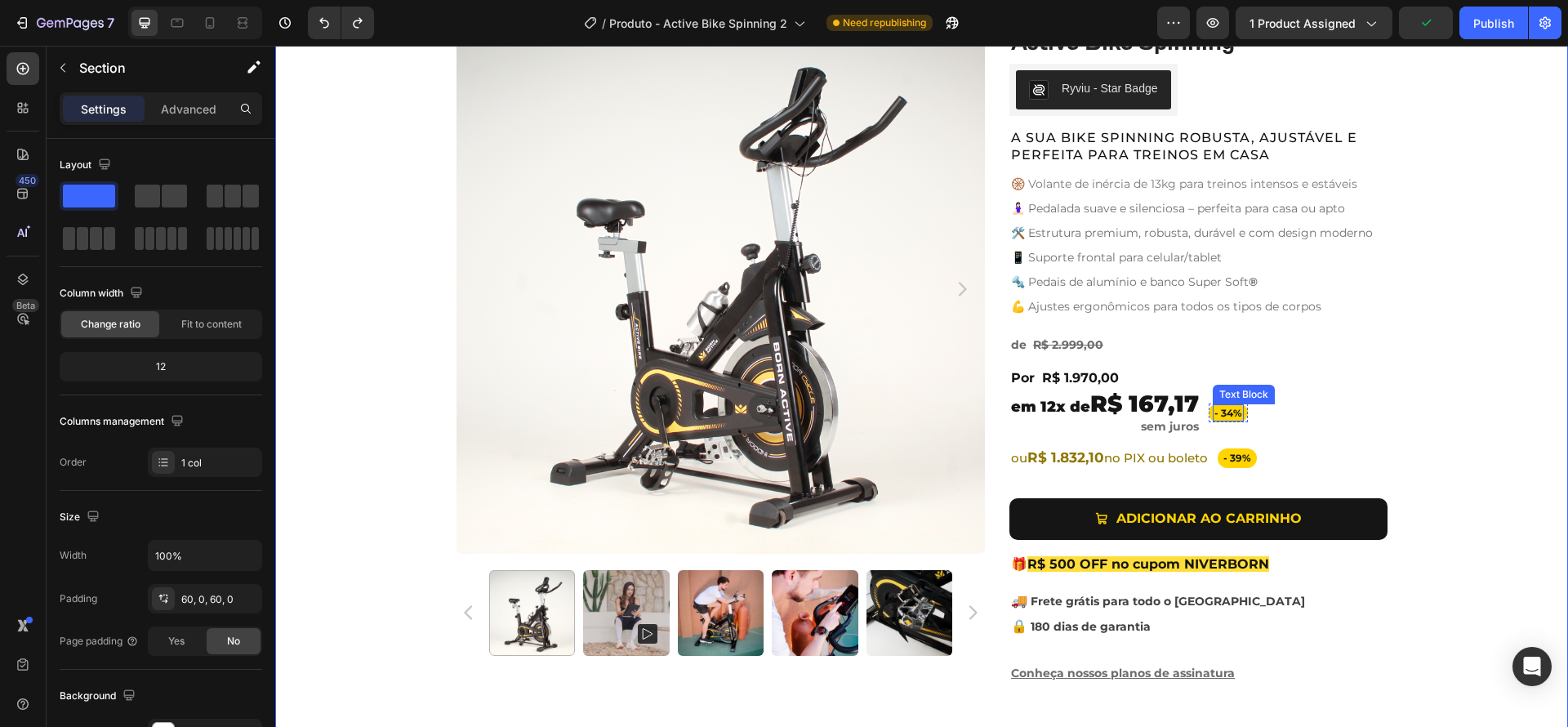
click at [1228, 415] on span "- 34%" at bounding box center [1228, 412] width 28 height 12
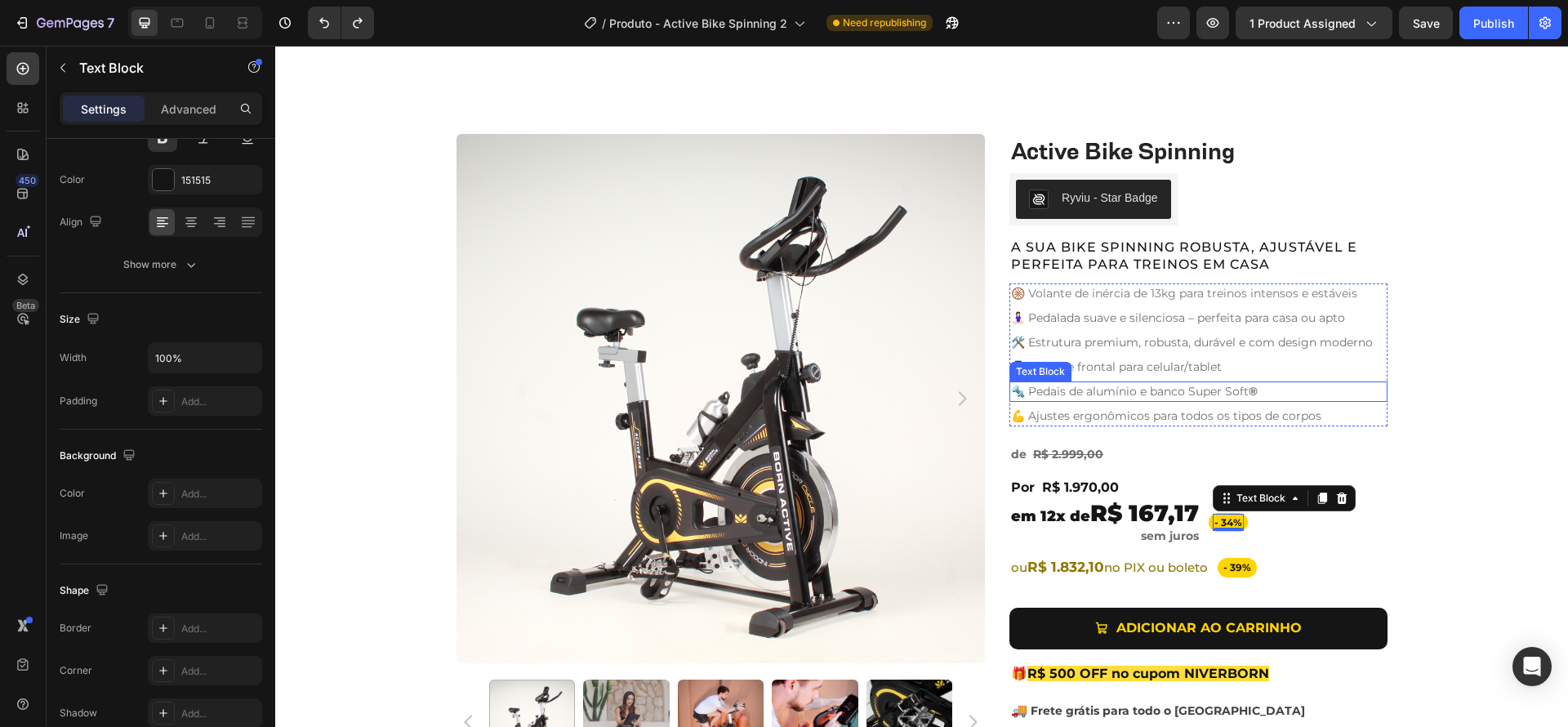
scroll to position [636, 0]
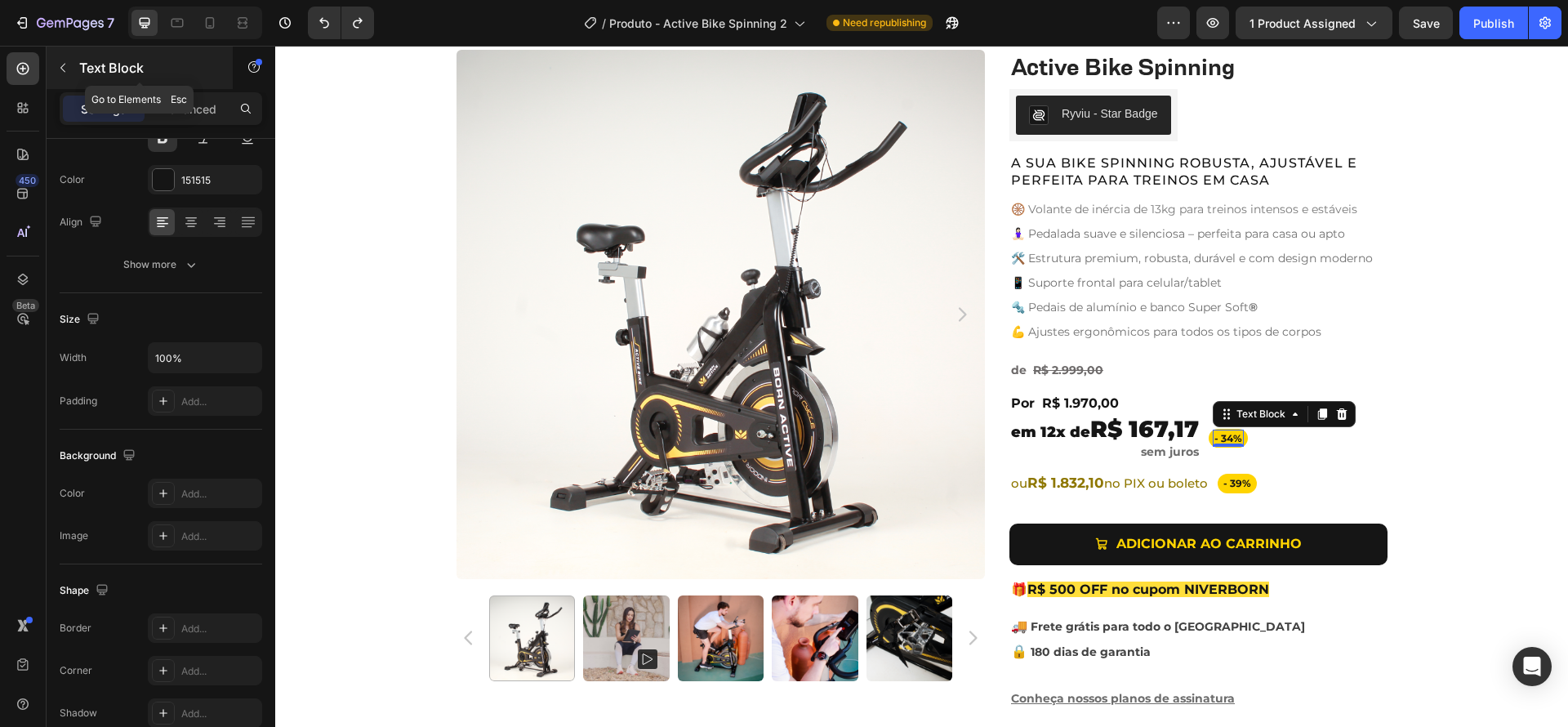
click at [67, 74] on button "button" at bounding box center [63, 68] width 26 height 26
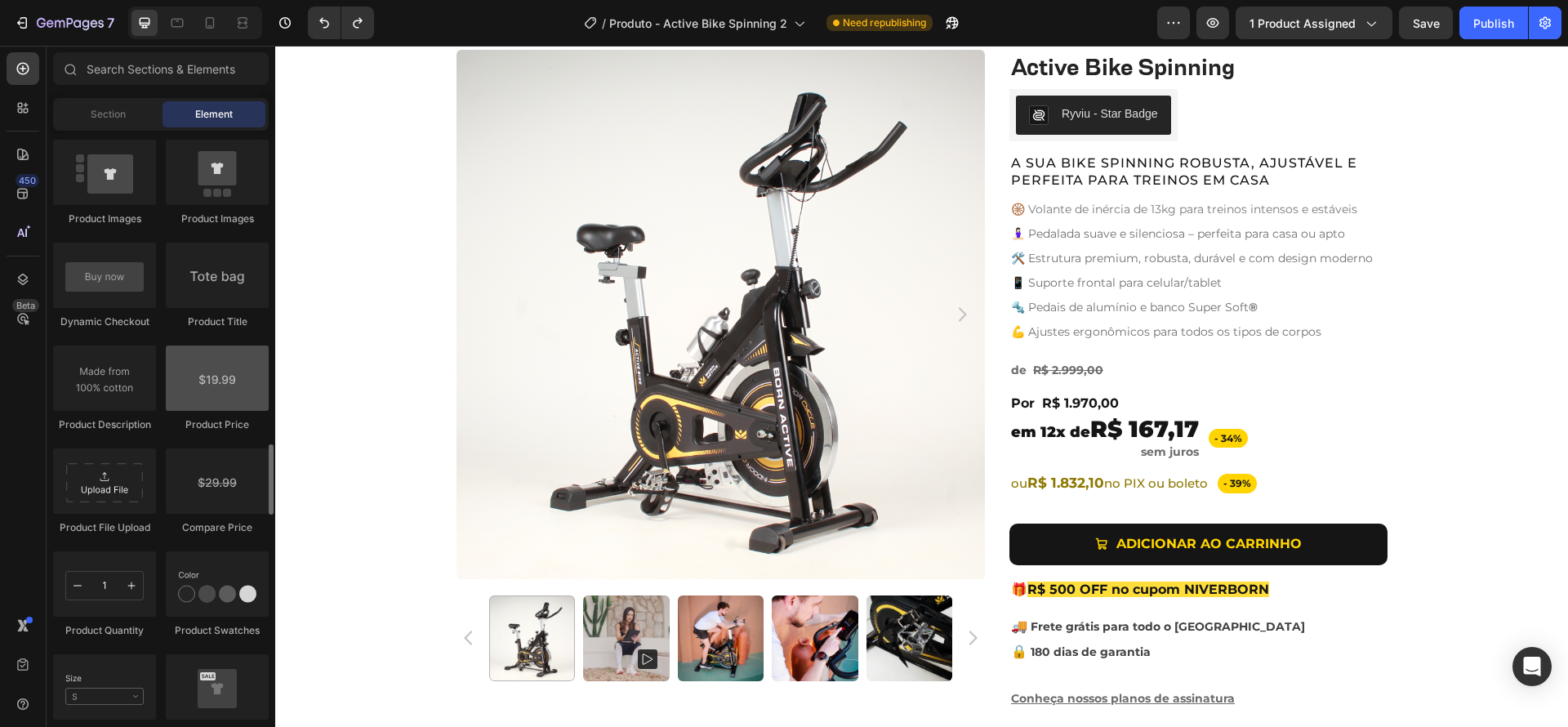
scroll to position [2533, 0]
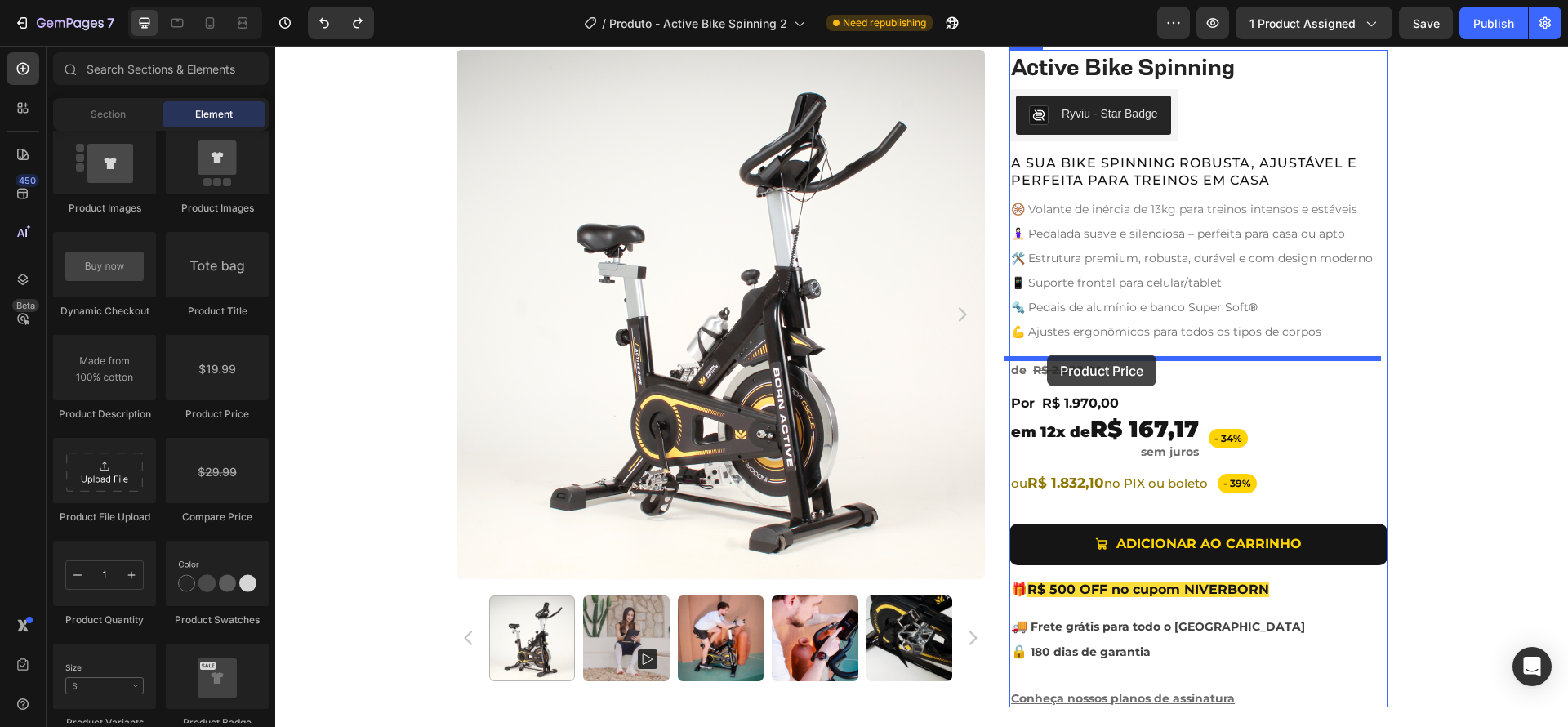
drag, startPoint x: 489, startPoint y: 416, endPoint x: 1047, endPoint y: 354, distance: 561.4
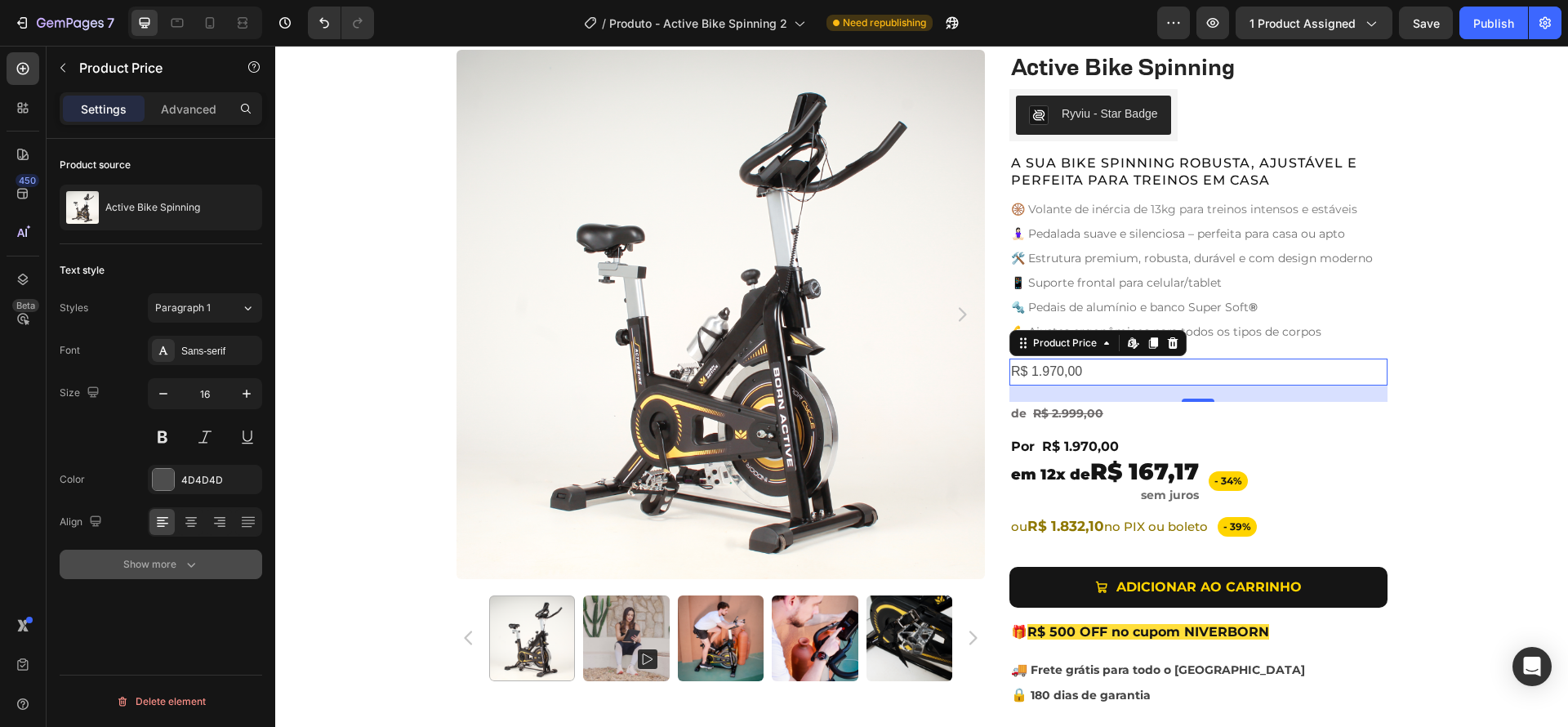
click at [168, 569] on div "Show more" at bounding box center [161, 564] width 76 height 16
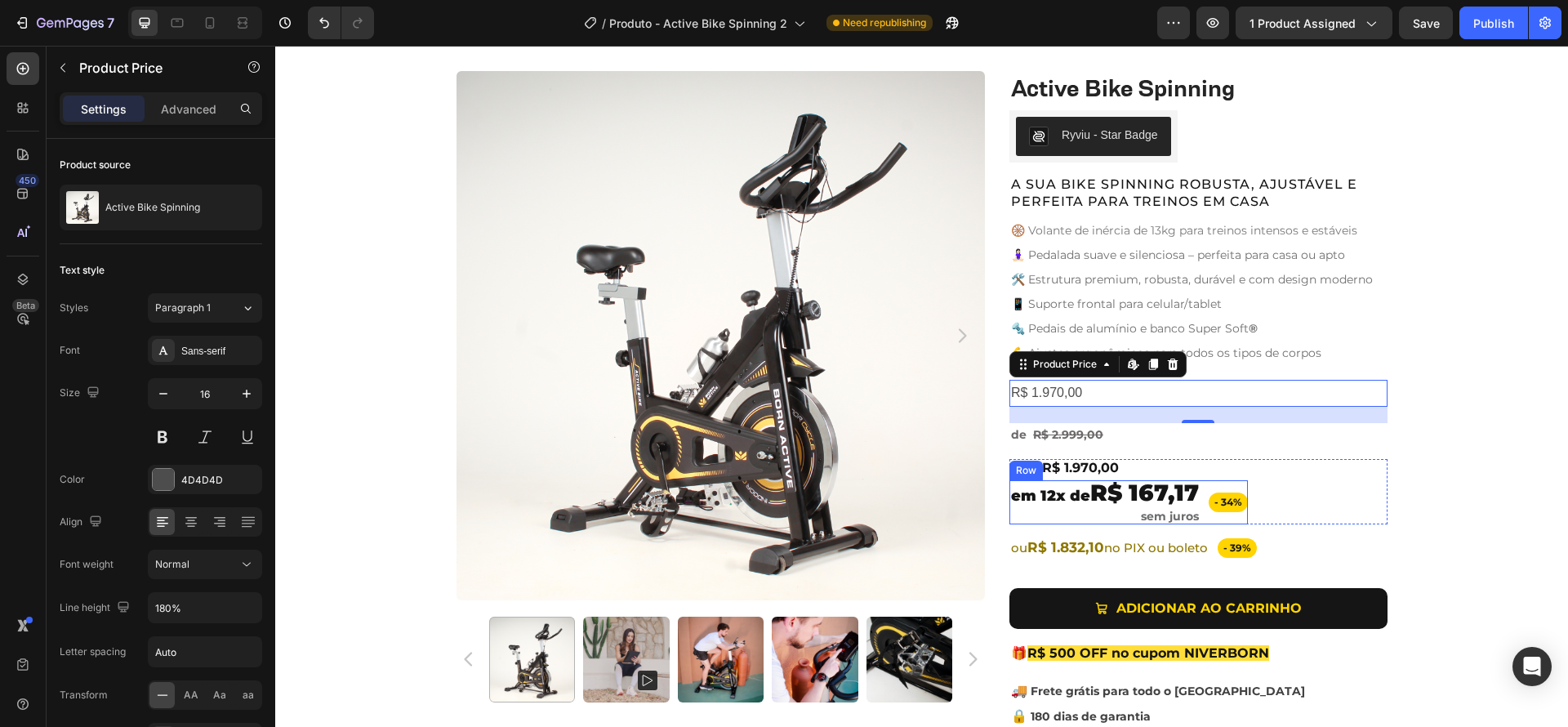
scroll to position [603, 0]
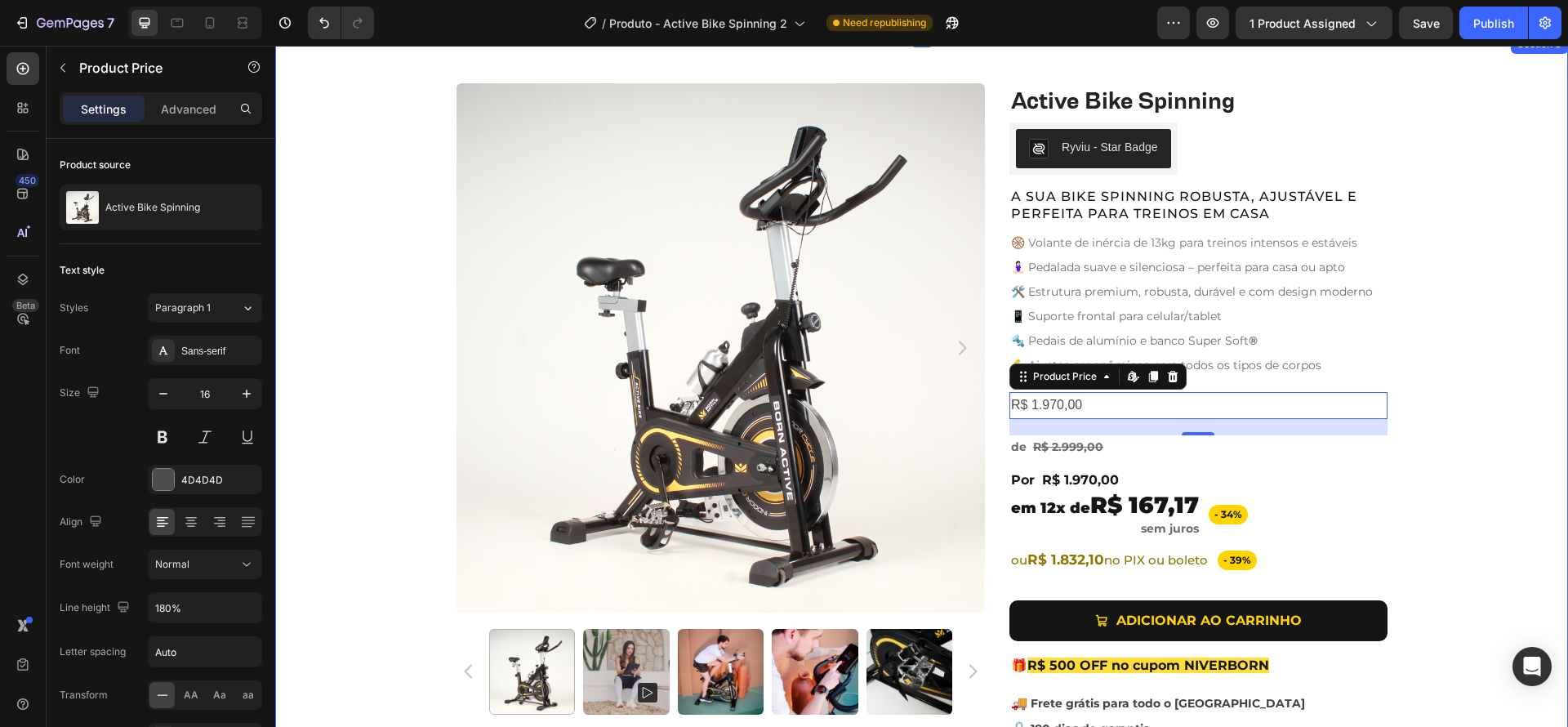
click at [1424, 421] on div "Product Images Active Bike Spinning Product Title Ryviu - Star Badge Ryviu Row …" at bounding box center [922, 441] width 1293 height 717
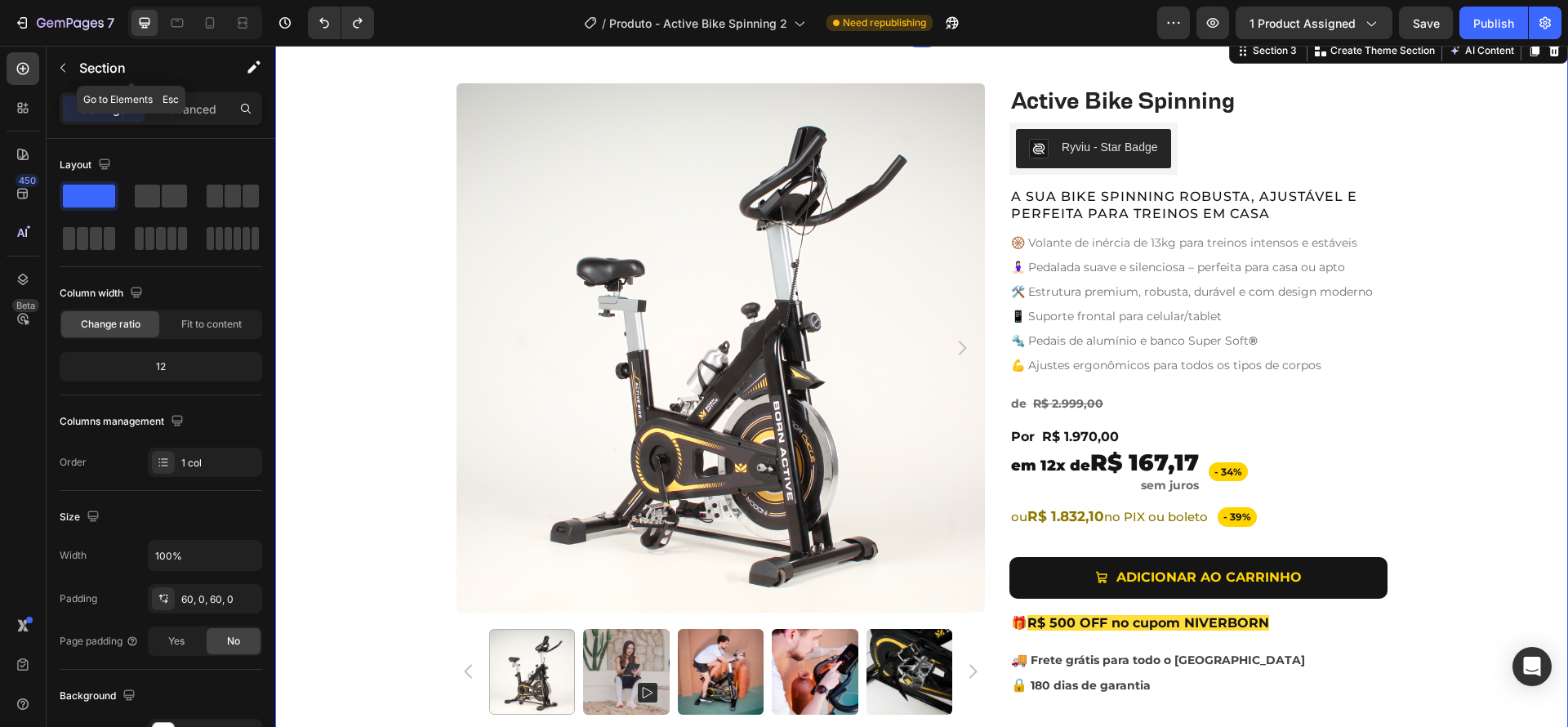
drag, startPoint x: 60, startPoint y: 59, endPoint x: 52, endPoint y: 70, distance: 13.6
click at [60, 59] on button "button" at bounding box center [63, 68] width 26 height 26
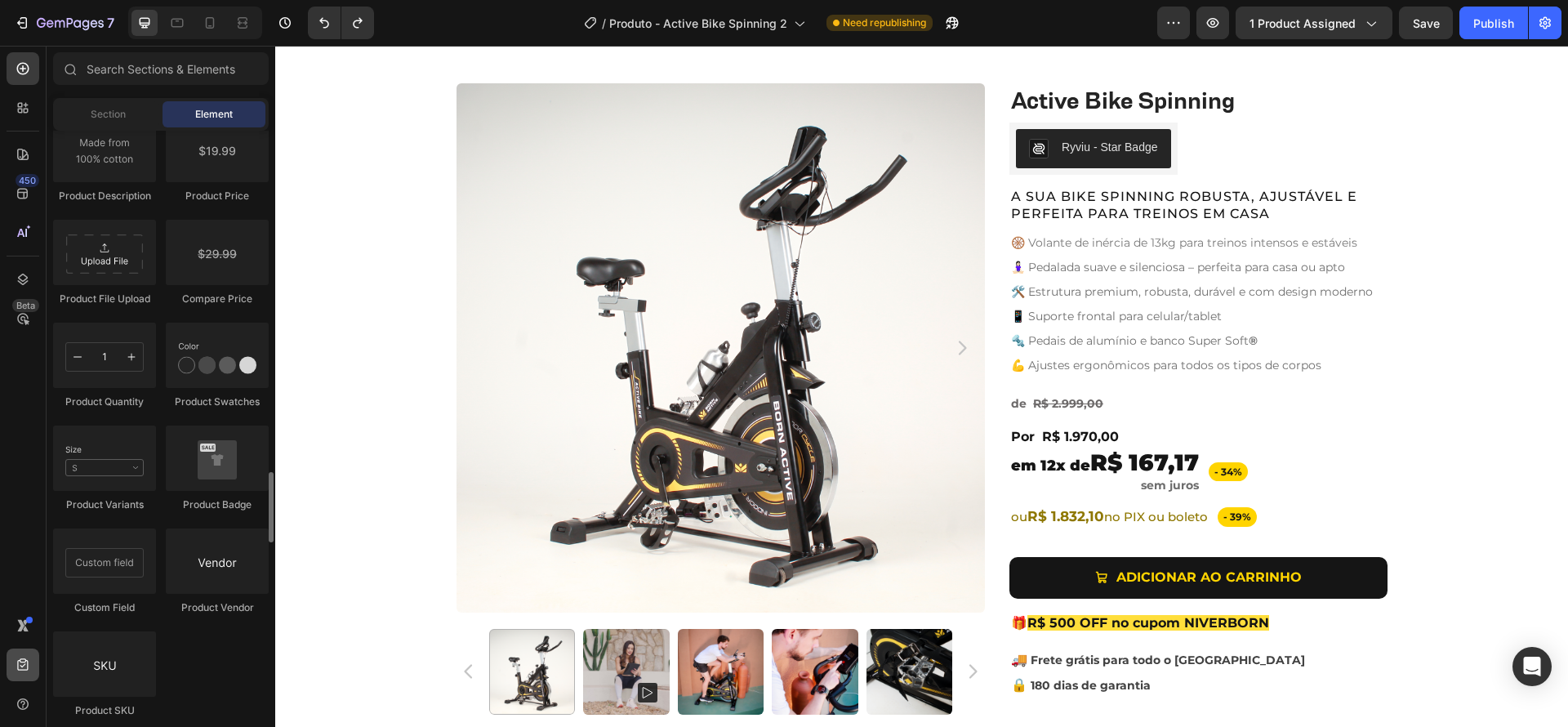
scroll to position [2772, 0]
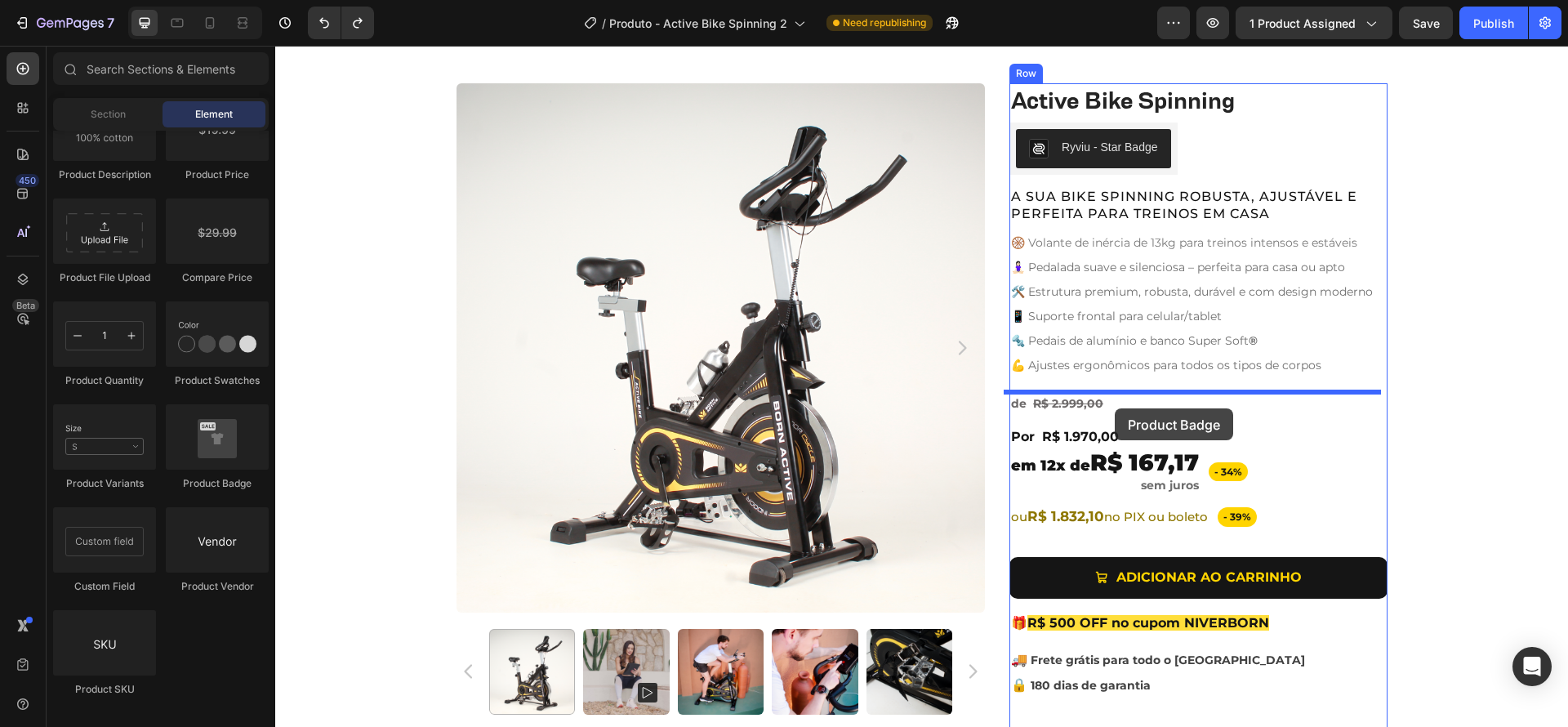
drag, startPoint x: 496, startPoint y: 487, endPoint x: 1115, endPoint y: 408, distance: 624.0
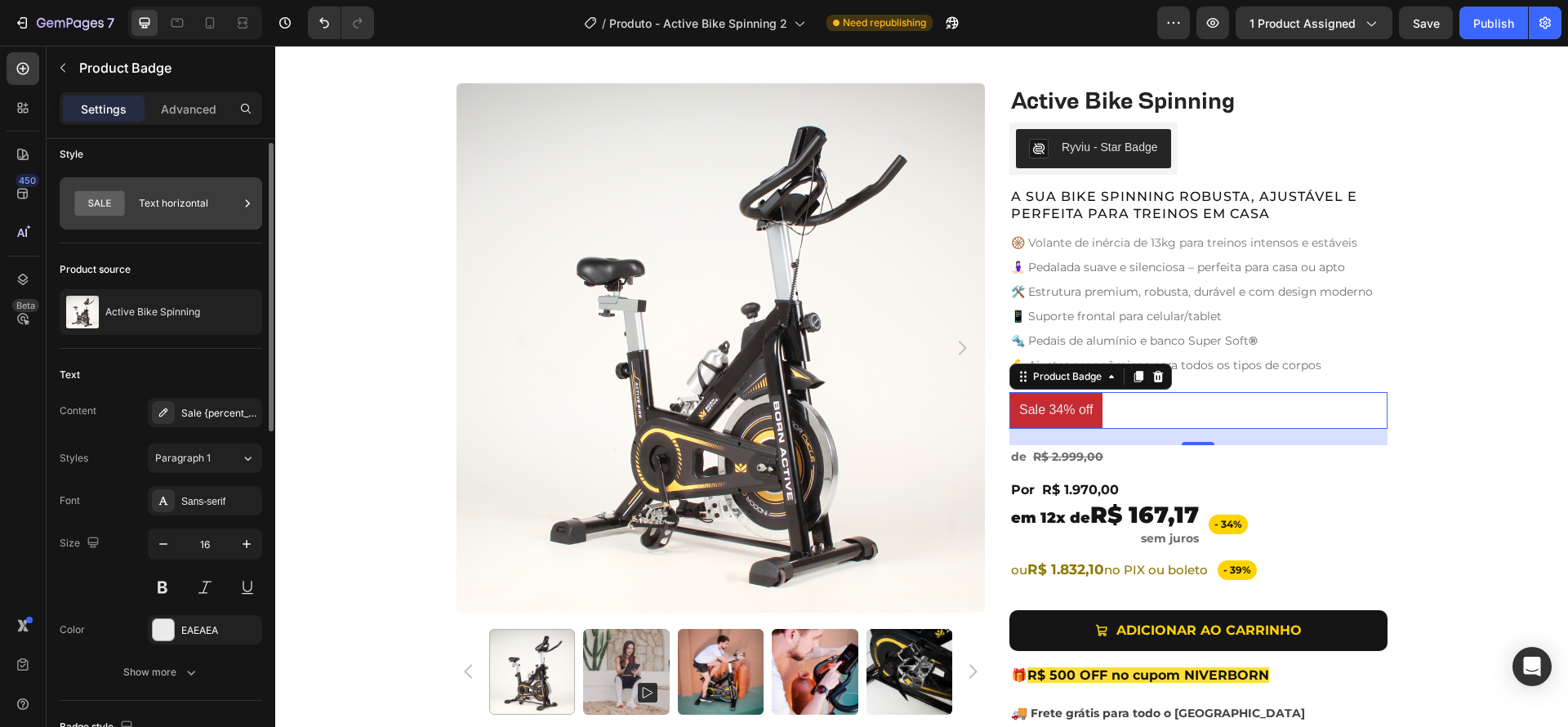
scroll to position [0, 0]
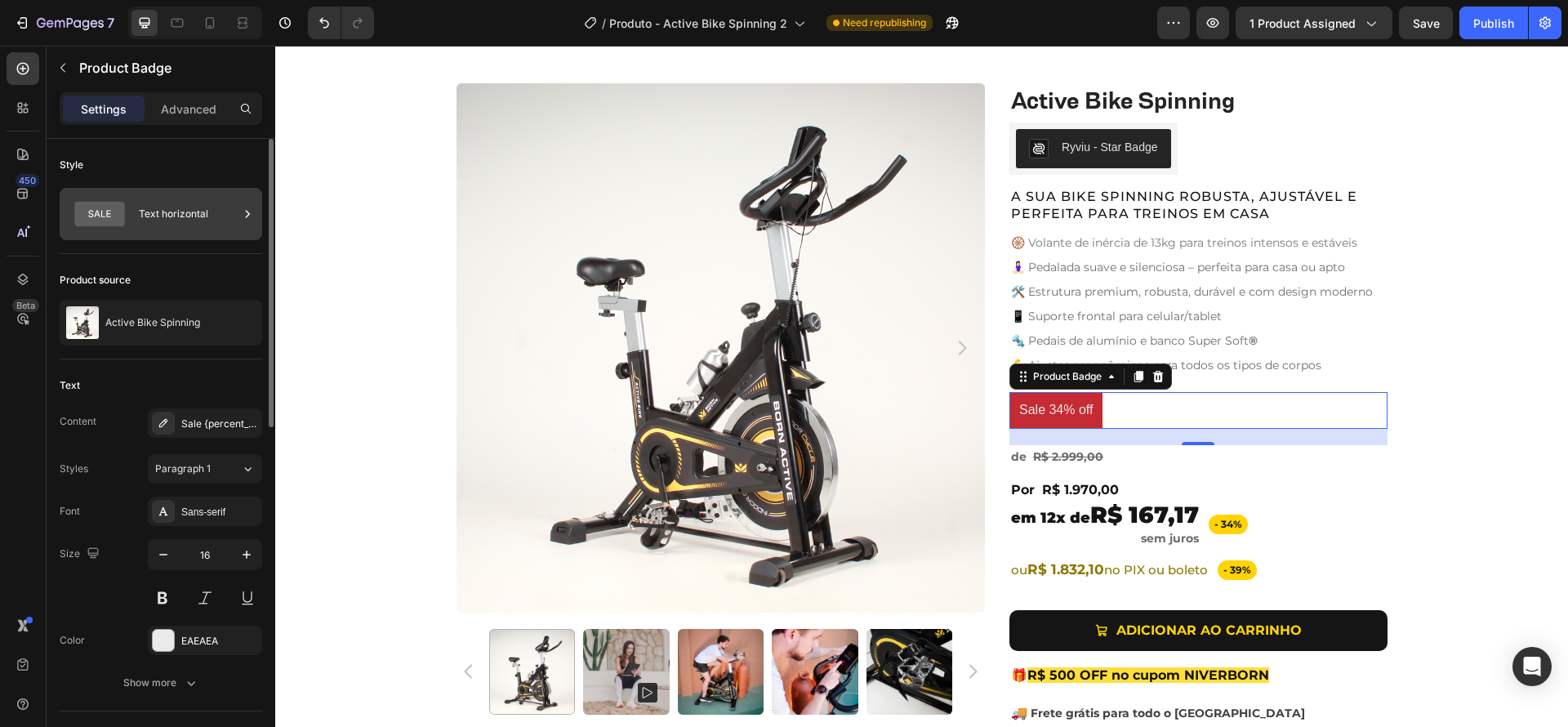
click at [155, 217] on div "Text horizontal" at bounding box center [188, 214] width 99 height 38
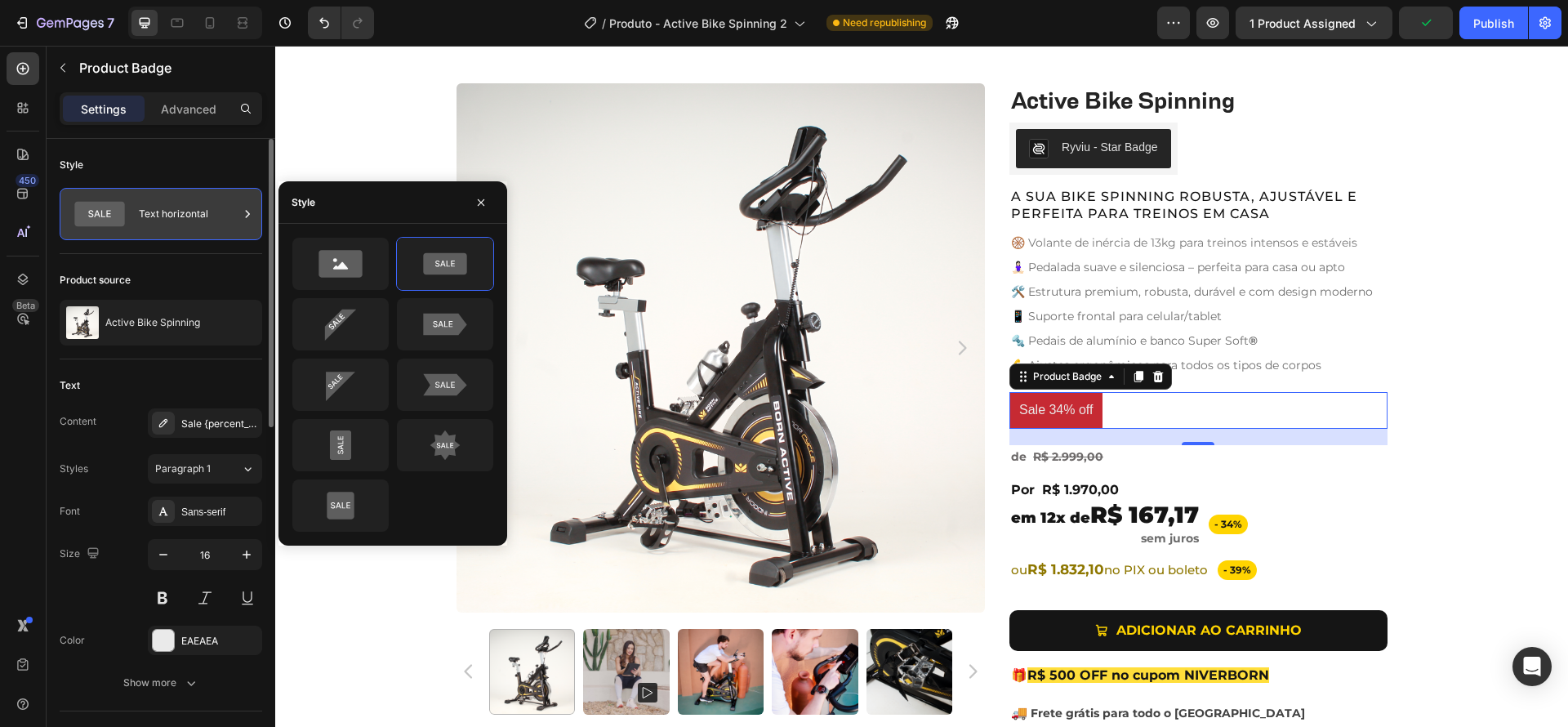
click at [140, 217] on div "Text horizontal" at bounding box center [188, 214] width 99 height 38
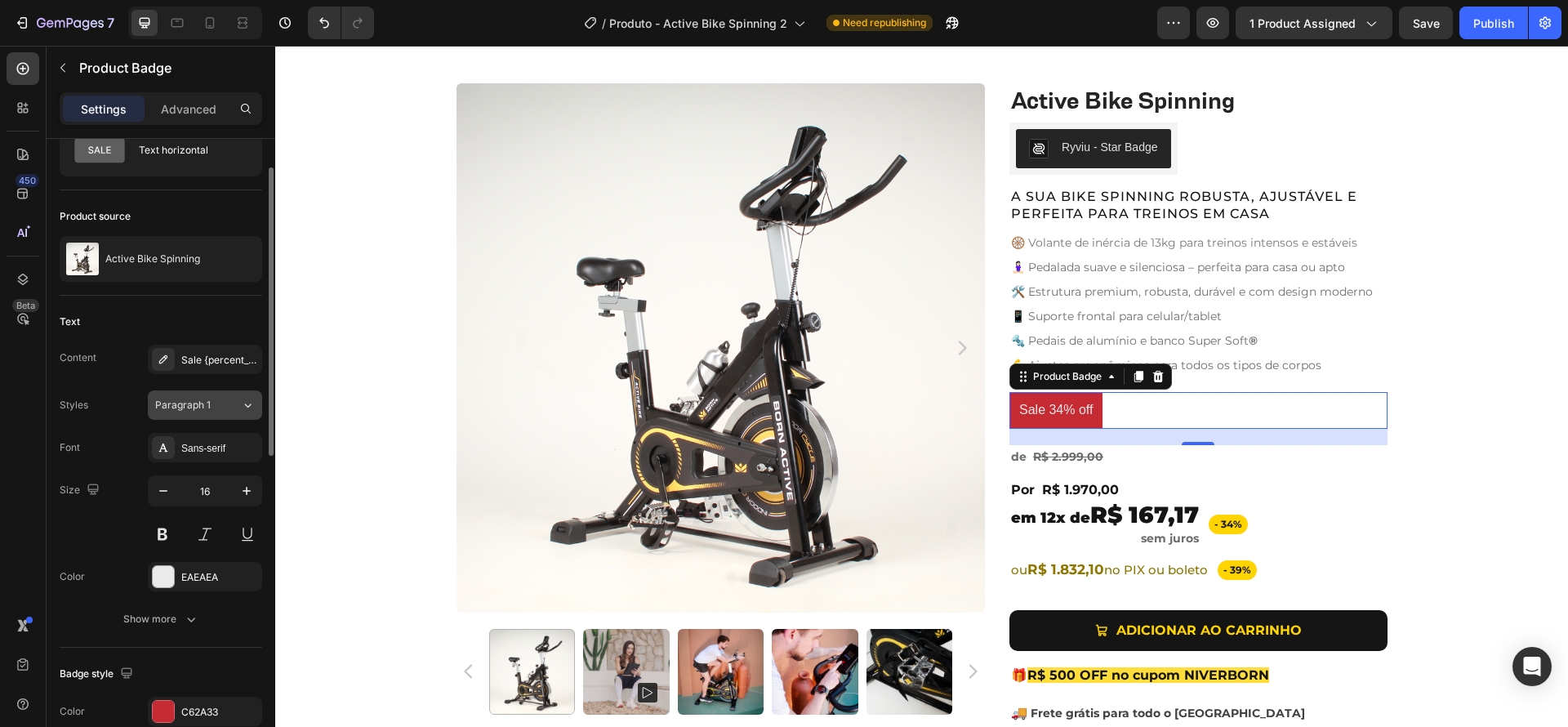
scroll to position [85, 0]
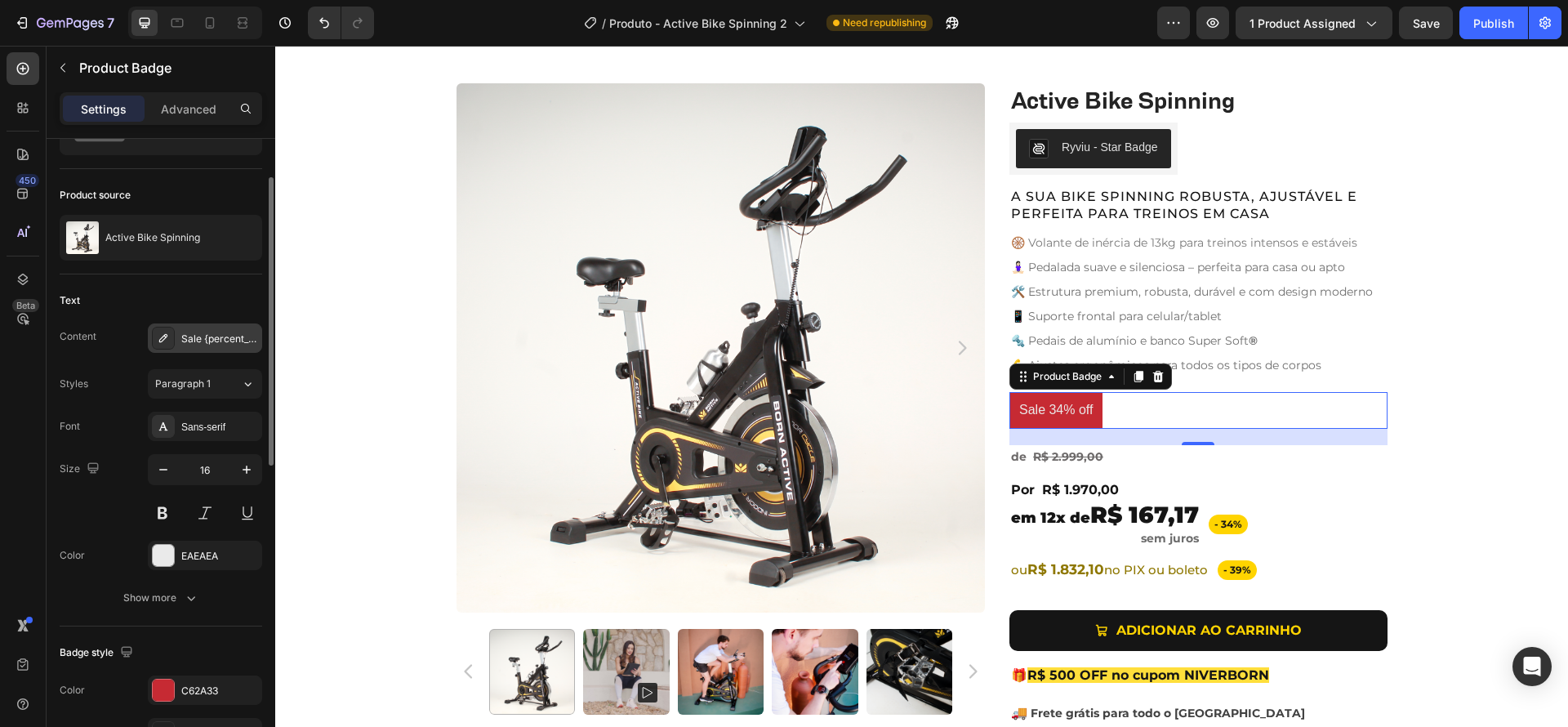
click at [201, 340] on div "Sale {percent_discount} off" at bounding box center [219, 339] width 76 height 15
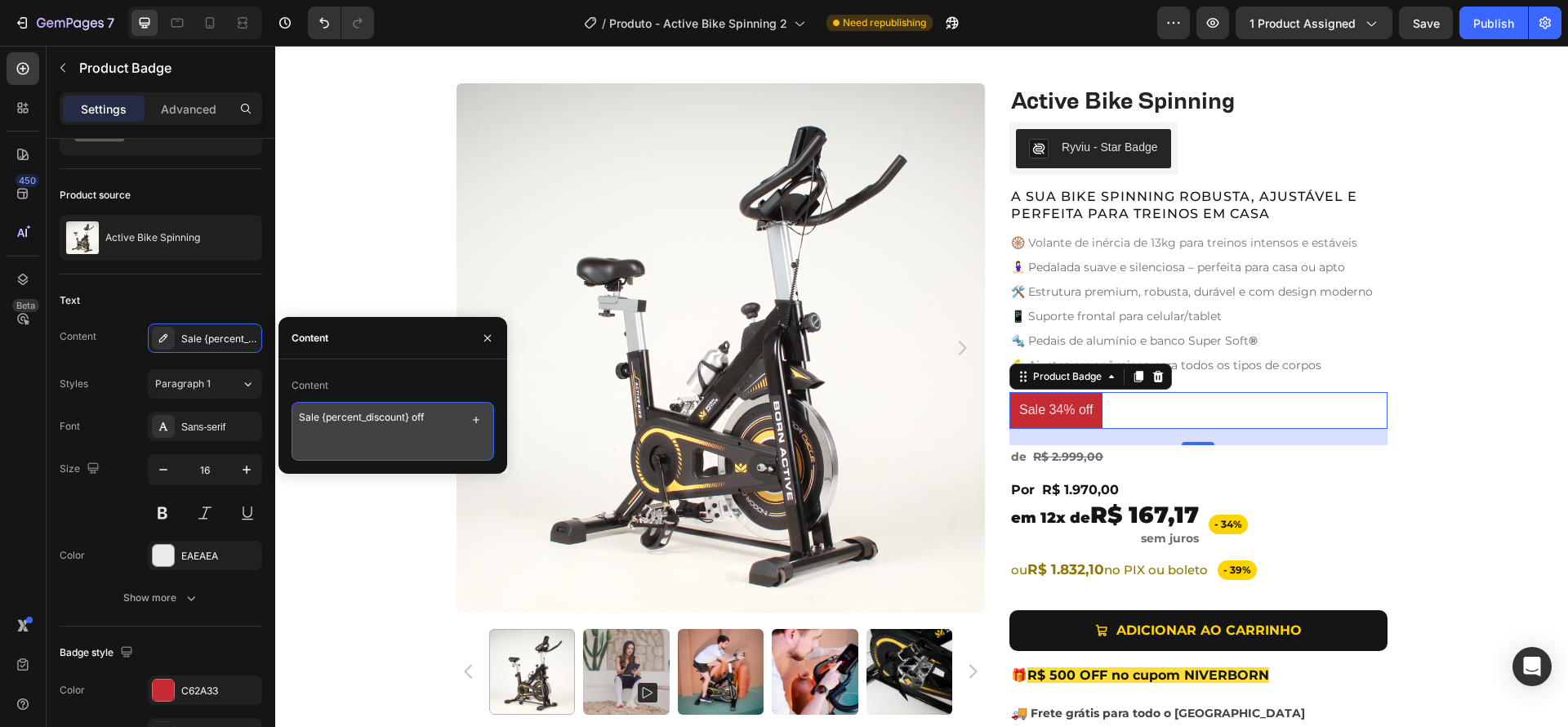
click at [309, 416] on textarea "Sale {percent_discount} off" at bounding box center [393, 431] width 203 height 59
click at [438, 416] on textarea "de {percent_discount} off" at bounding box center [393, 431] width 203 height 59
type textarea "de {percent_discount}"
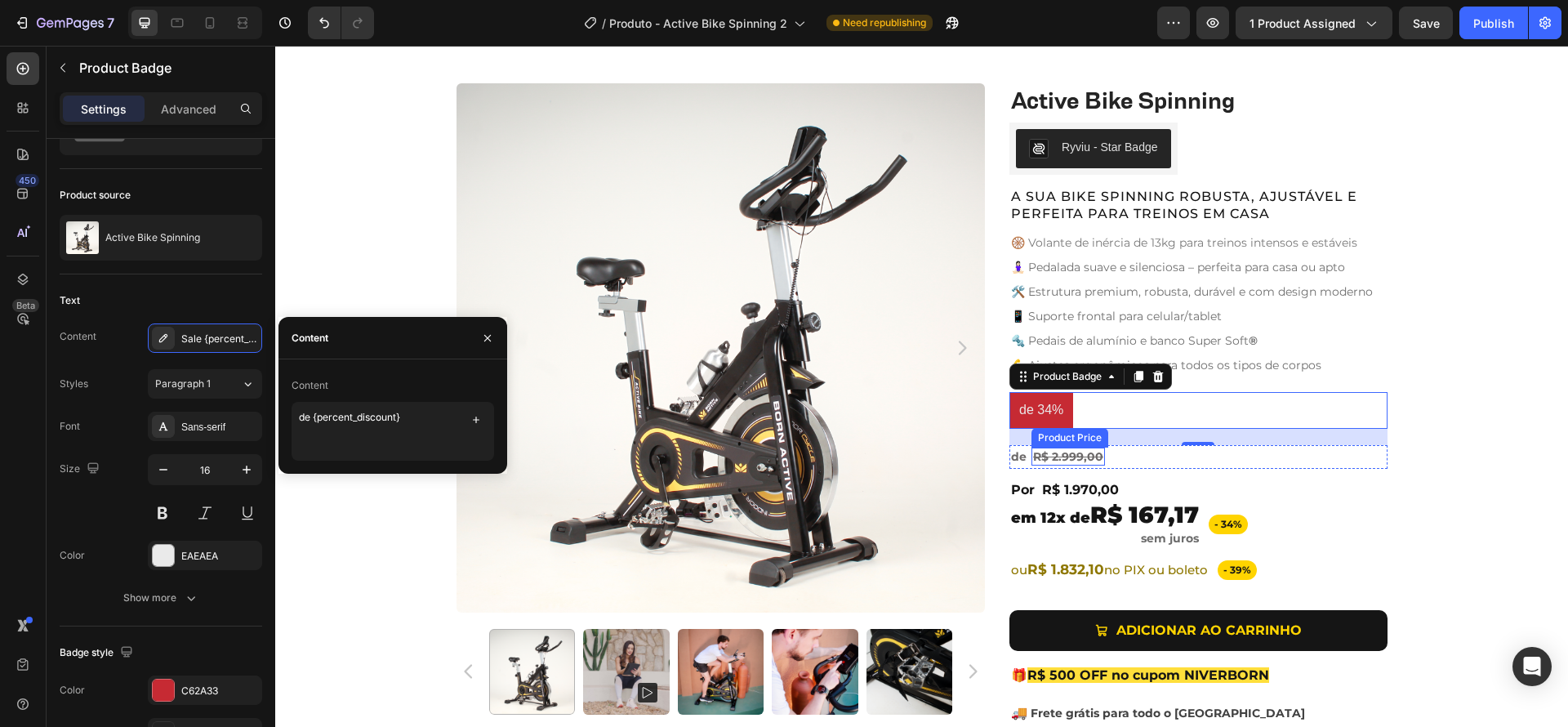
click at [1086, 457] on div "R$ 2.999,00" at bounding box center [1068, 457] width 73 height 18
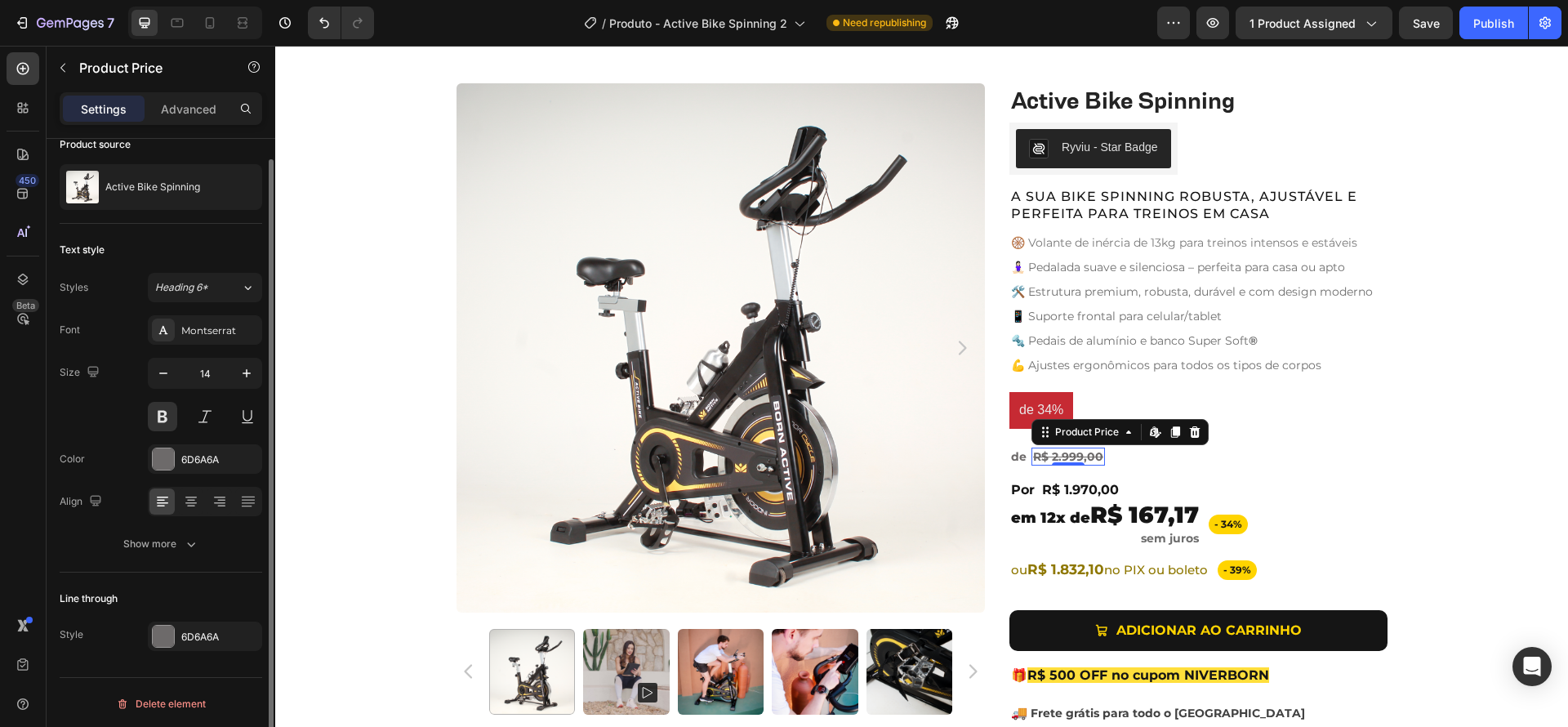
scroll to position [23, 0]
click at [174, 547] on div "Show more" at bounding box center [161, 541] width 76 height 16
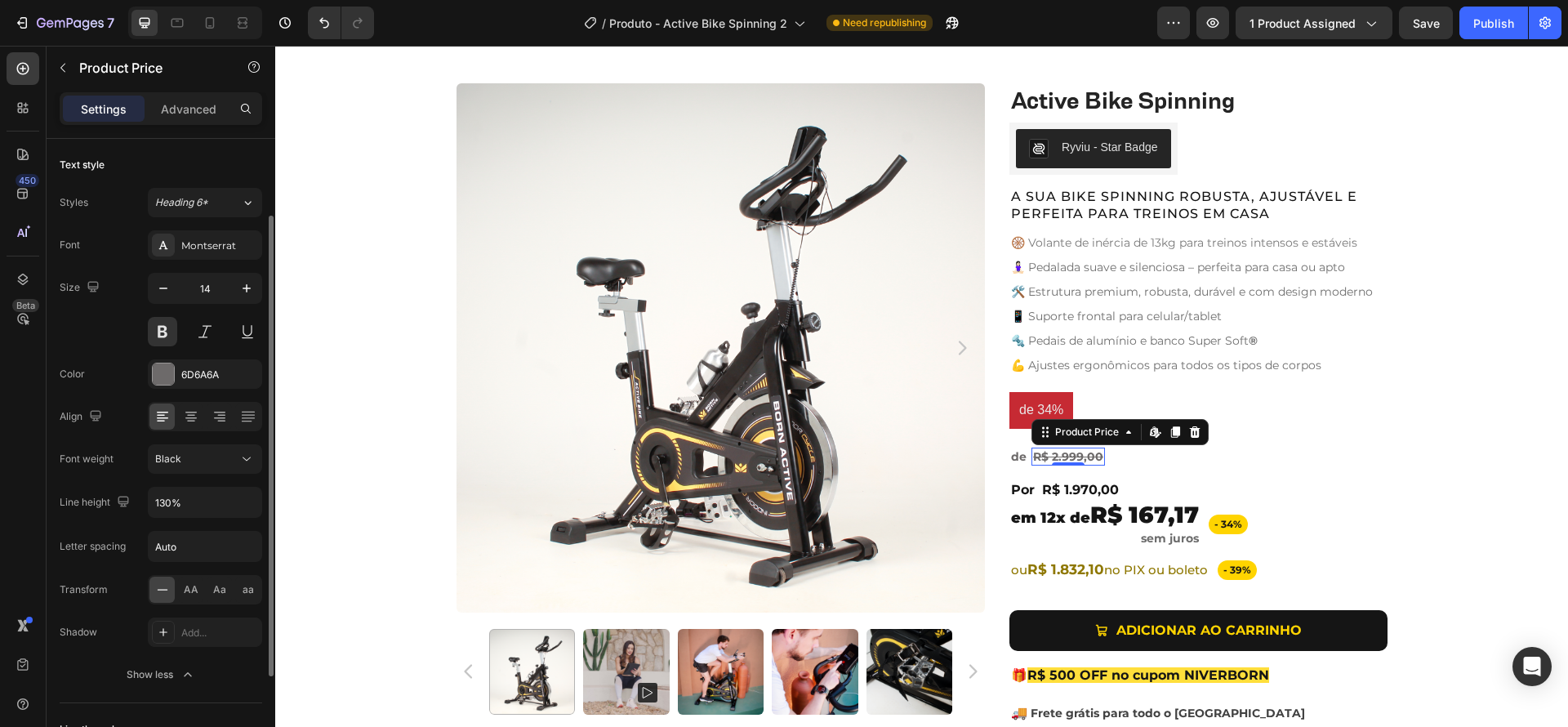
scroll to position [0, 0]
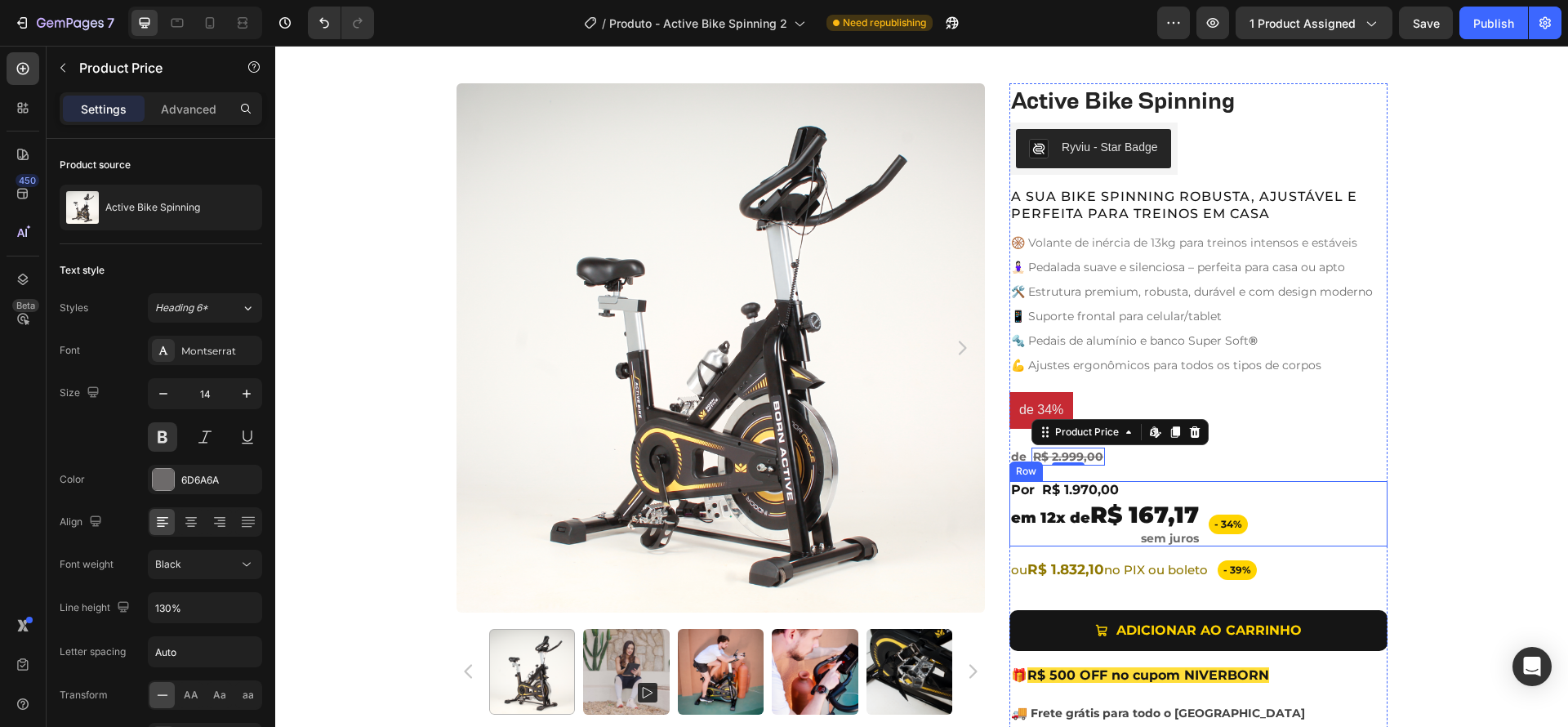
click at [1318, 486] on div "Por Heading R$ 1.970,00 Product Price Product Price Row ⁠⁠⁠⁠⁠⁠⁠ em 12x de R$ 16…" at bounding box center [1198, 514] width 378 height 66
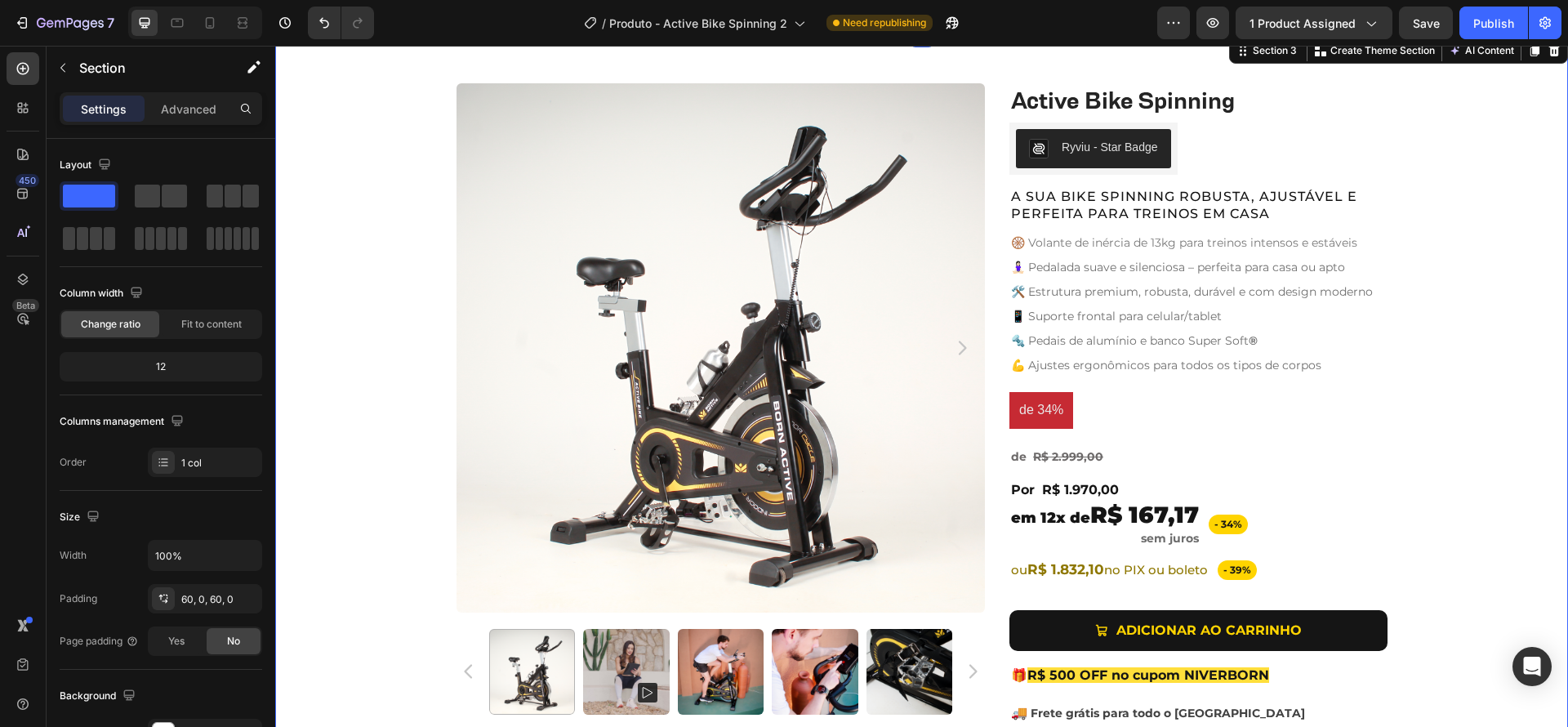
click at [1446, 462] on div "Product Images Active Bike Spinning Product Title Ryviu - Star Badge Ryviu Row …" at bounding box center [922, 446] width 1293 height 727
click at [1135, 493] on div "Por Heading R$ 1.970,00 Product Price Product Price Row" at bounding box center [1129, 490] width 238 height 18
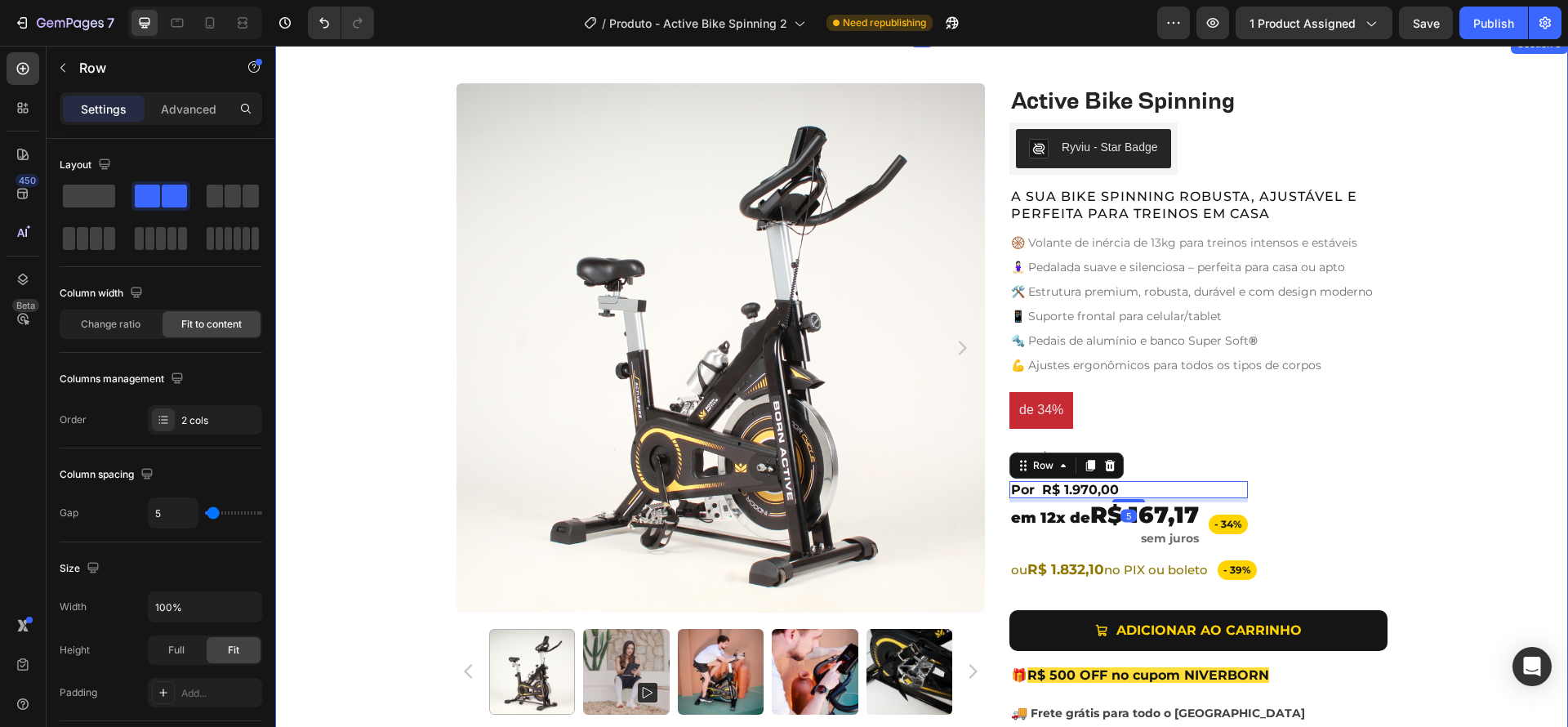
click at [1458, 485] on div "Product Images Active Bike Spinning Product Title Ryviu - Star Badge Ryviu Row …" at bounding box center [922, 446] width 1293 height 727
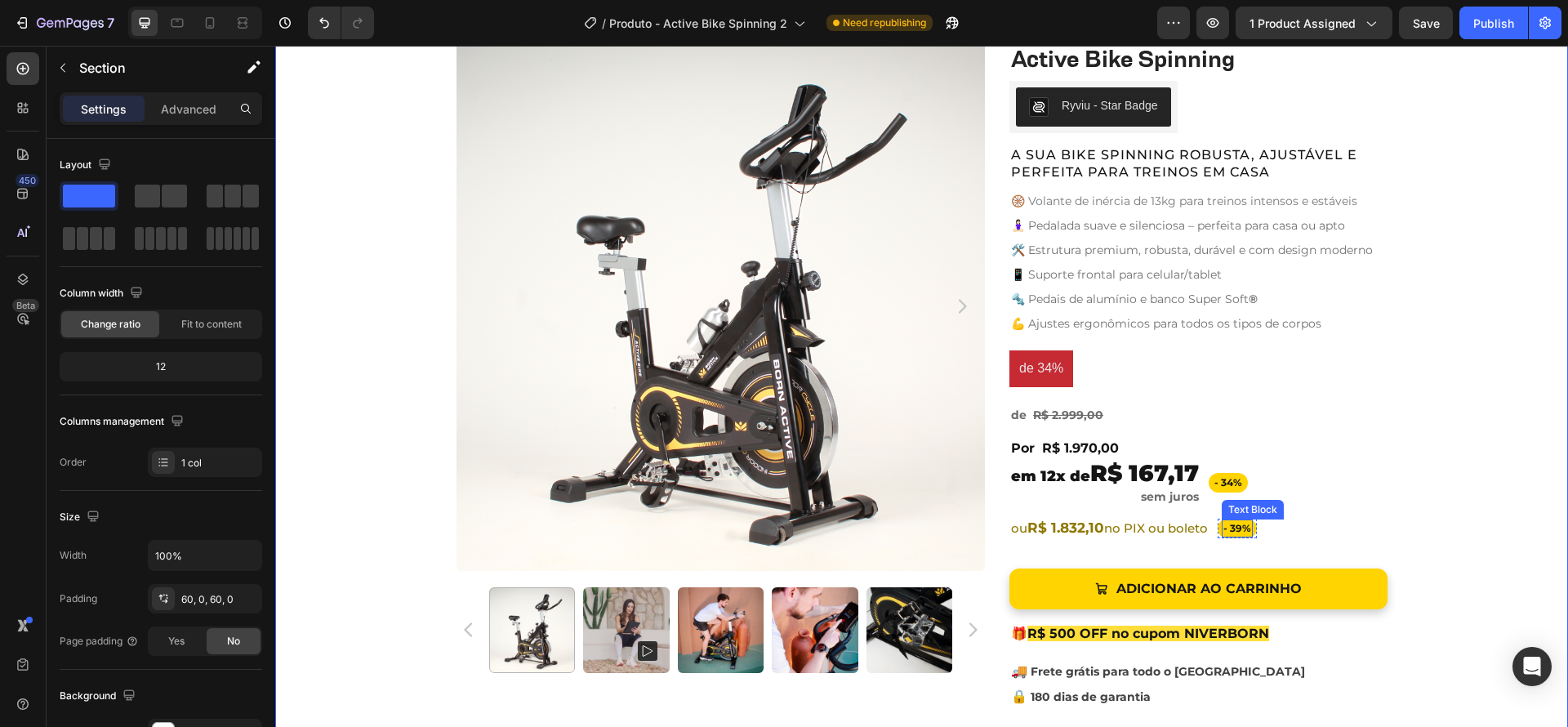
scroll to position [665, 0]
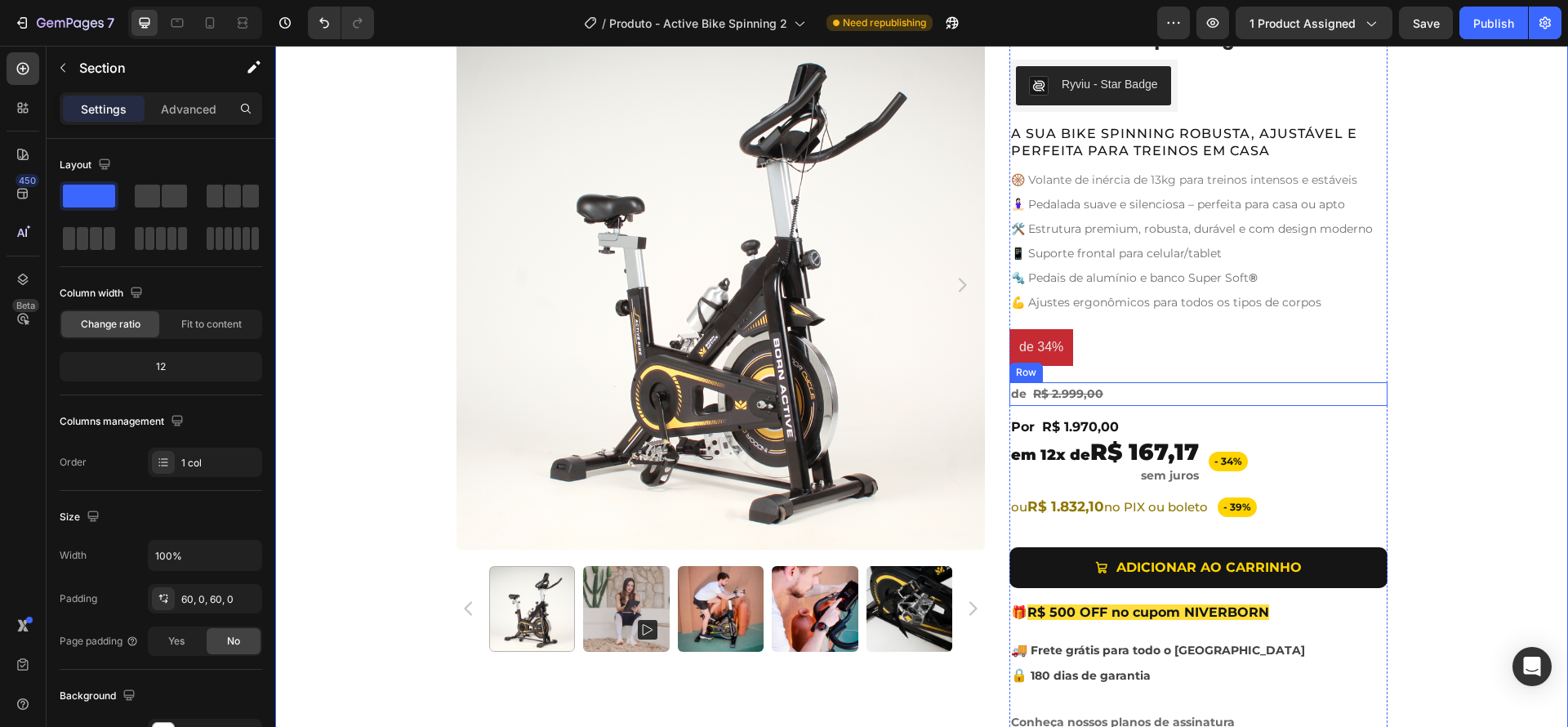
click at [1133, 393] on div "R$ 2.999,00 Product Price Product Price de Text Block Row" at bounding box center [1198, 393] width 378 height 24
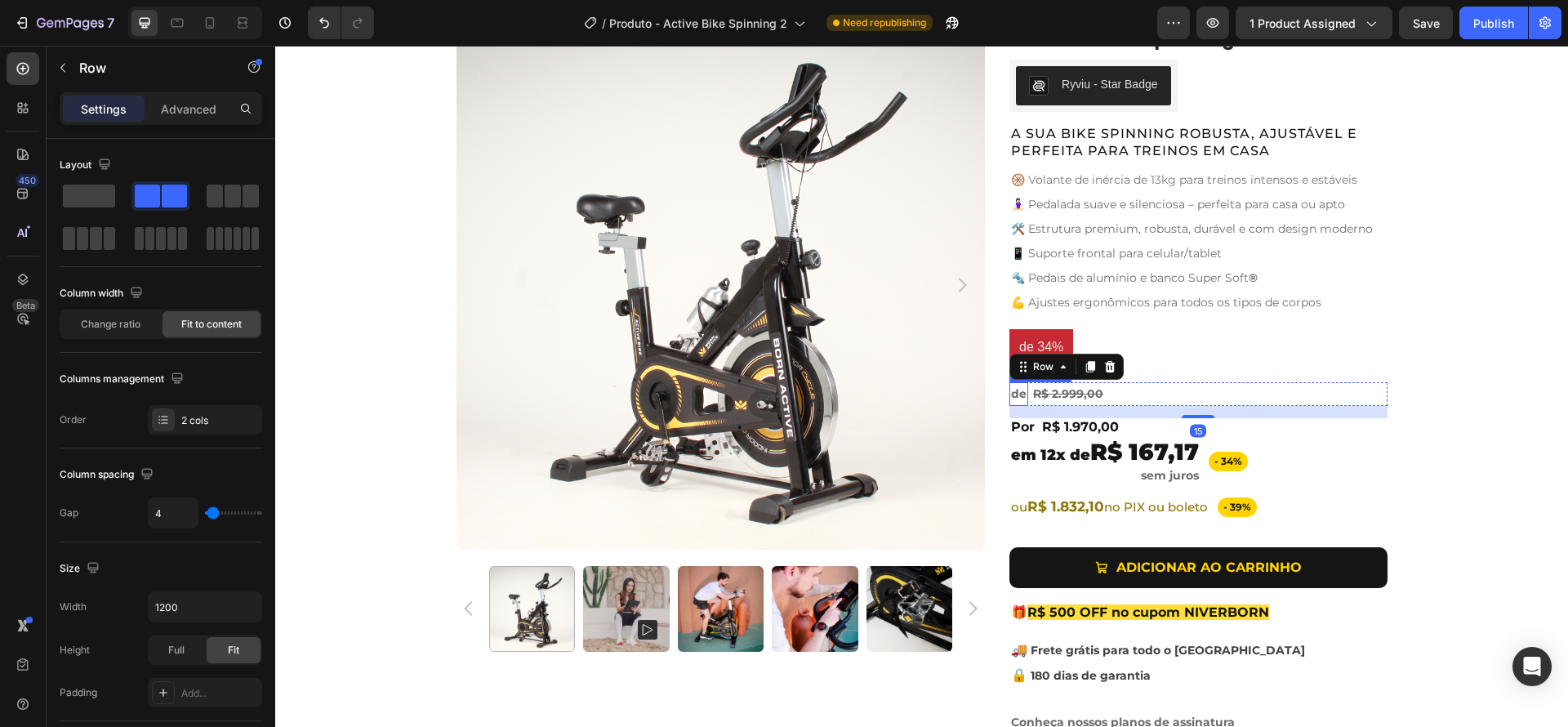
click at [1017, 398] on span "de" at bounding box center [1019, 393] width 16 height 15
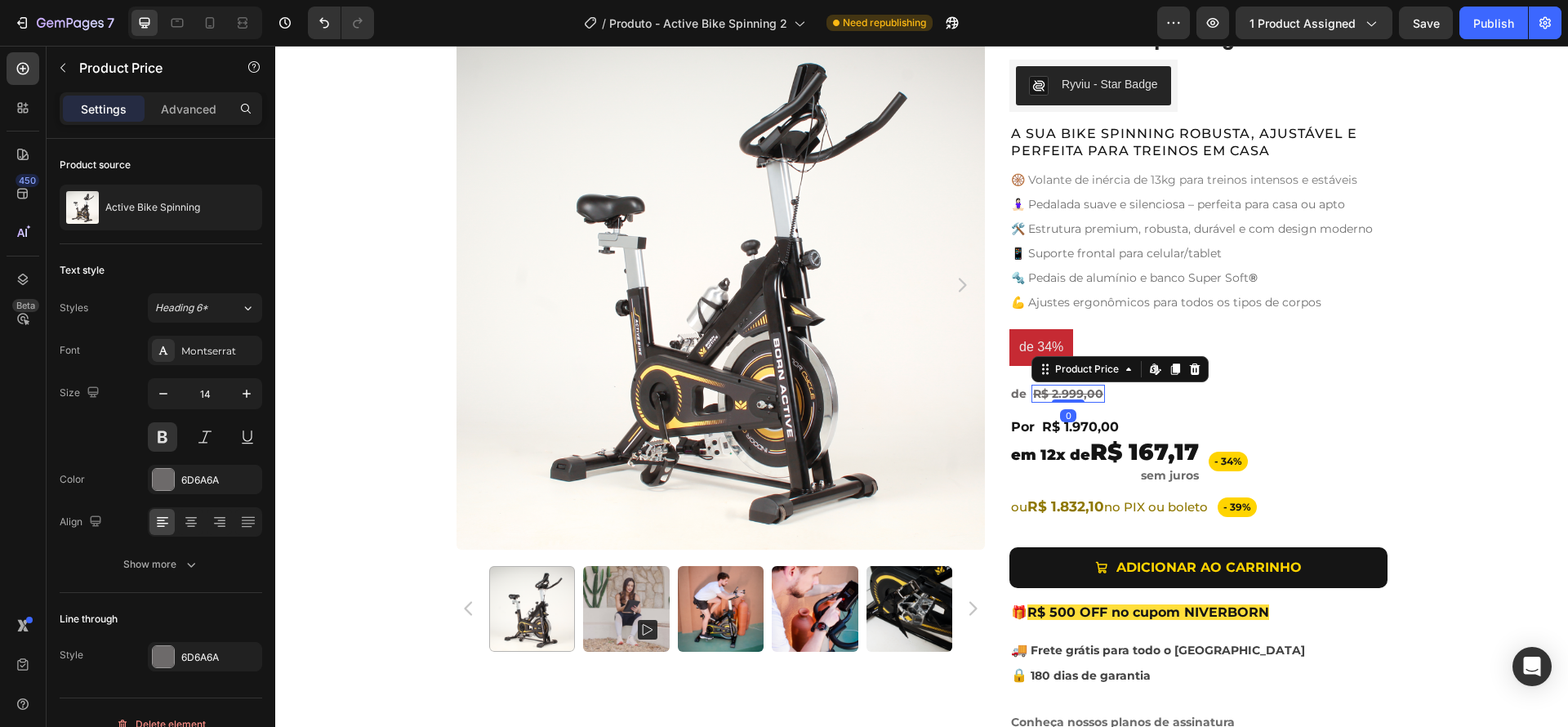
click at [1051, 398] on div "R$ 2.999,00 Product Price Edit content in Shopify 0 Product Price Edit content …" at bounding box center [1068, 393] width 73 height 18
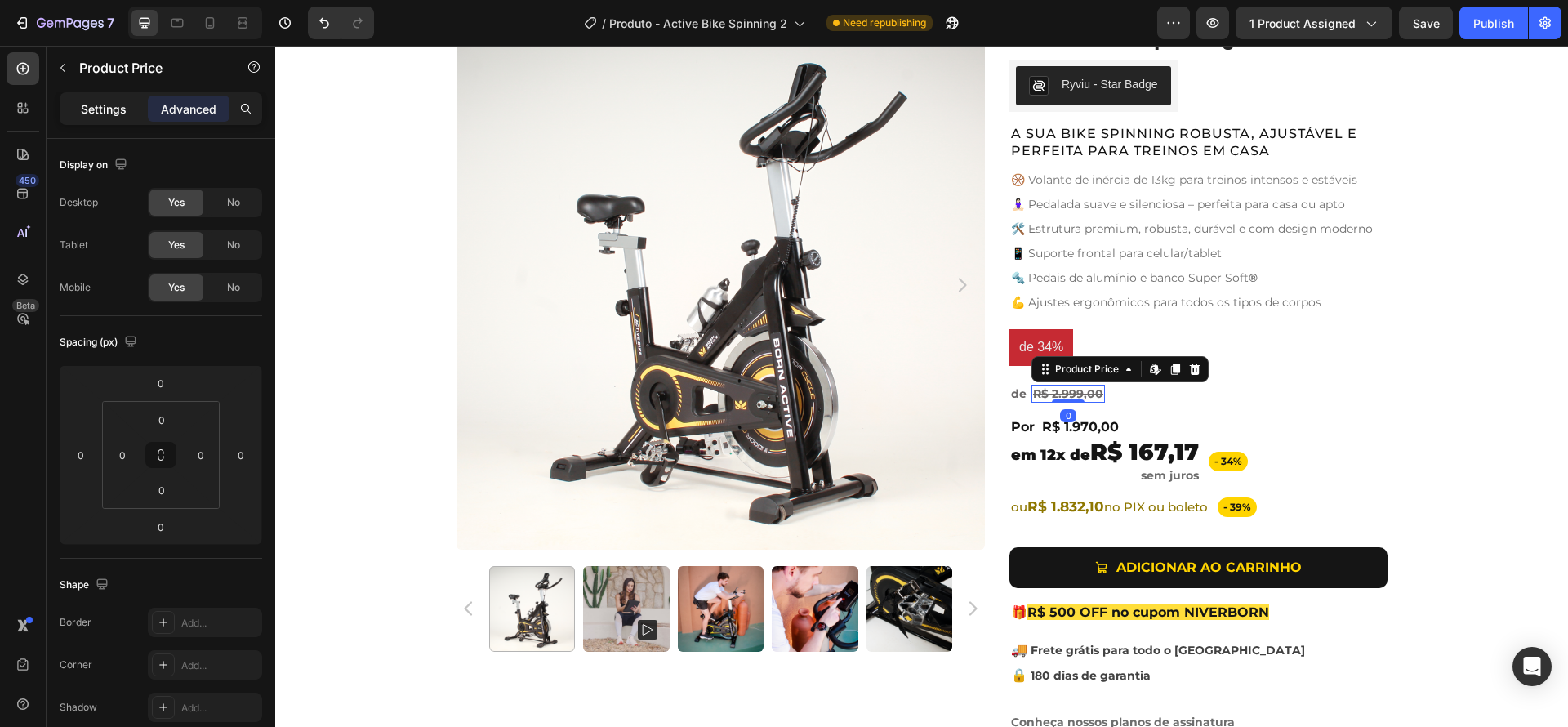
click at [104, 114] on p "Settings" at bounding box center [103, 108] width 46 height 17
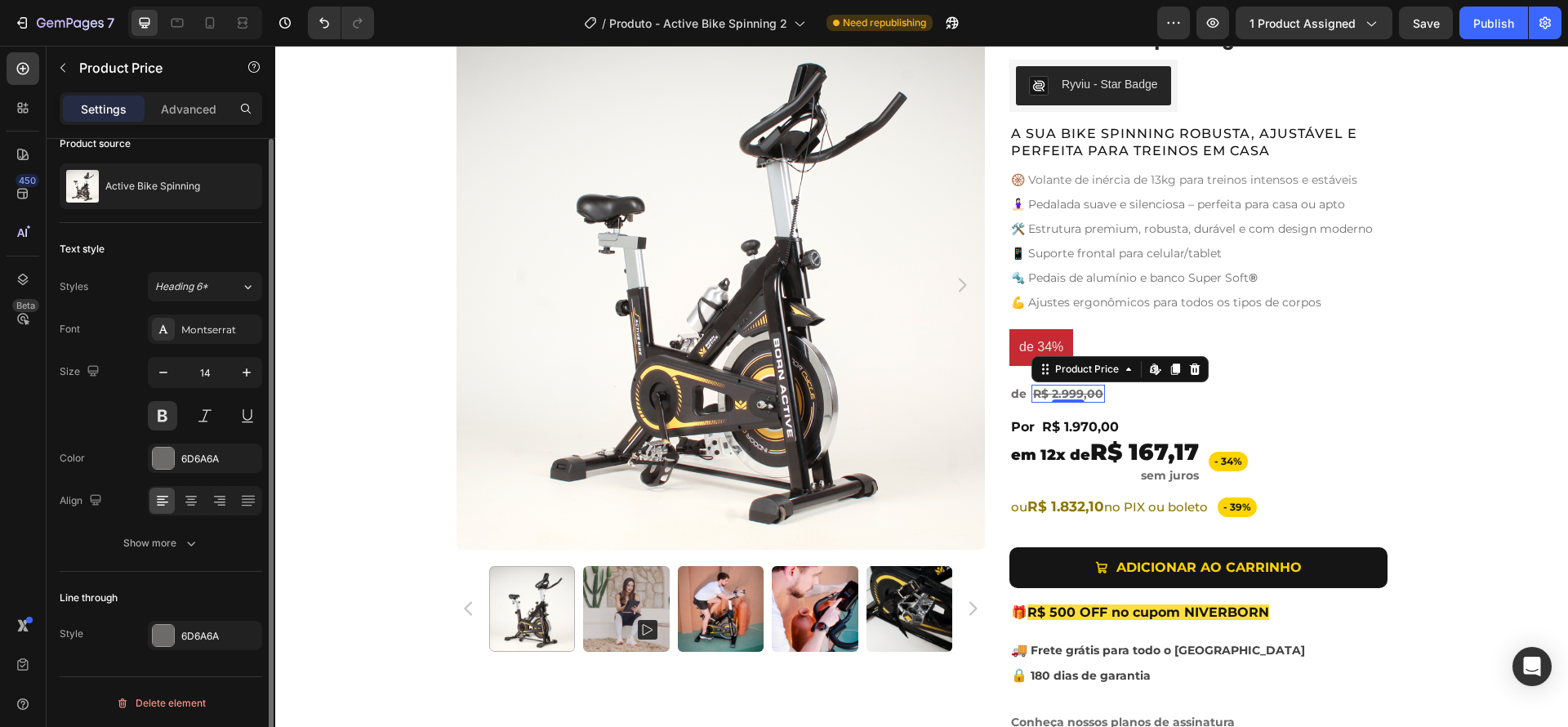
scroll to position [23, 0]
click at [1016, 394] on span "de" at bounding box center [1019, 393] width 16 height 15
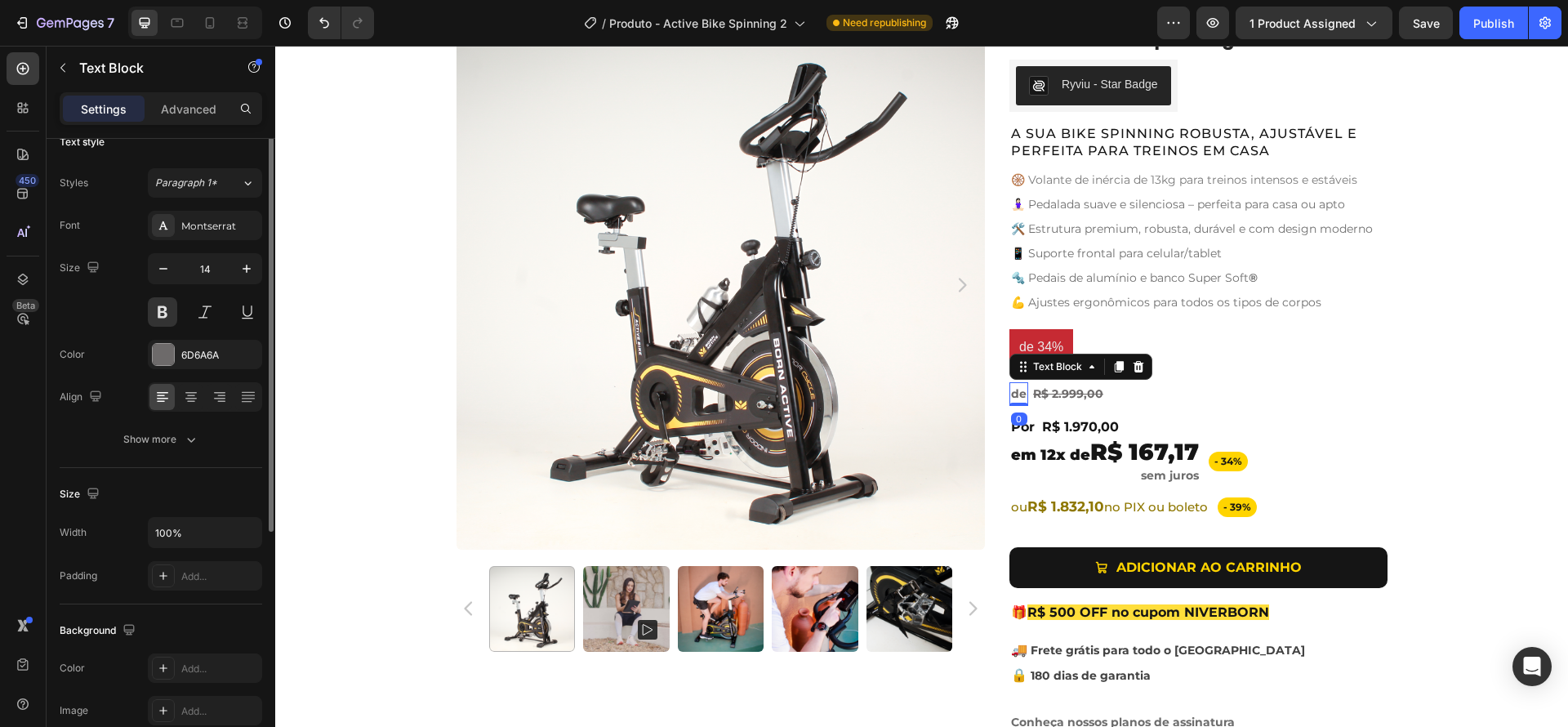
scroll to position [0, 0]
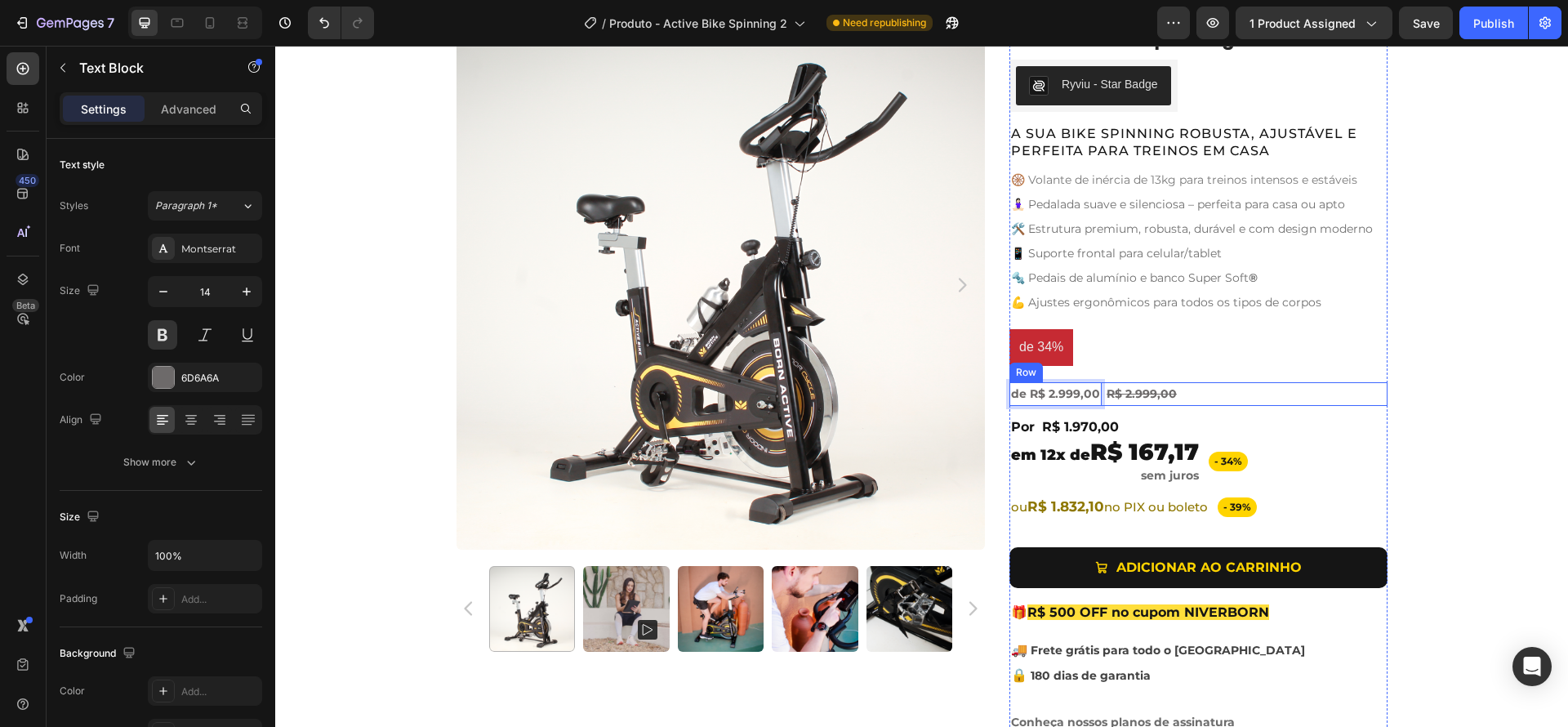
click at [1299, 396] on div "R$ 2.999,00 Product Price Product Price de R$ 2.999,00 Text Block 0 Row" at bounding box center [1198, 393] width 378 height 24
click at [1079, 389] on span "de R$ 2.999,00" at bounding box center [1055, 393] width 89 height 15
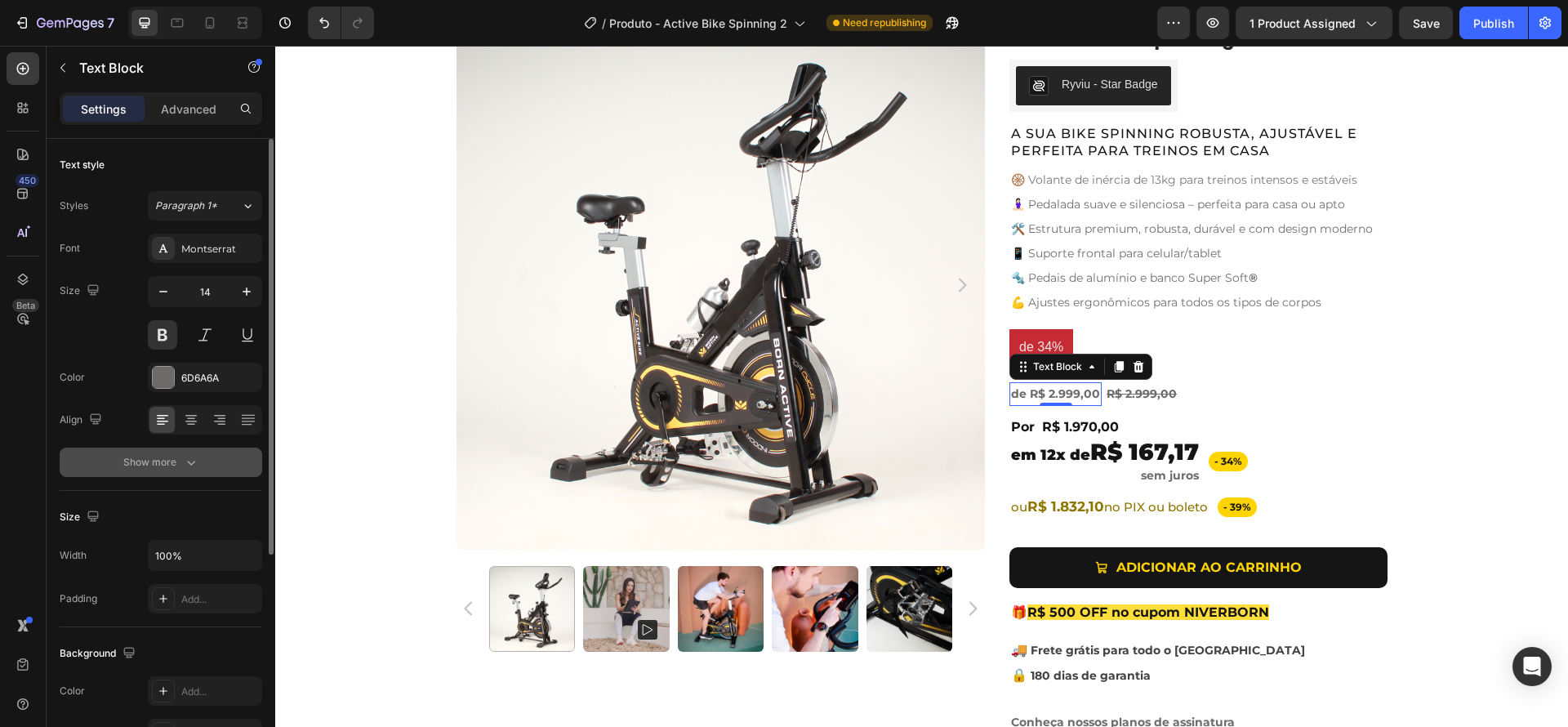
click at [173, 471] on button "Show more" at bounding box center [161, 462] width 203 height 30
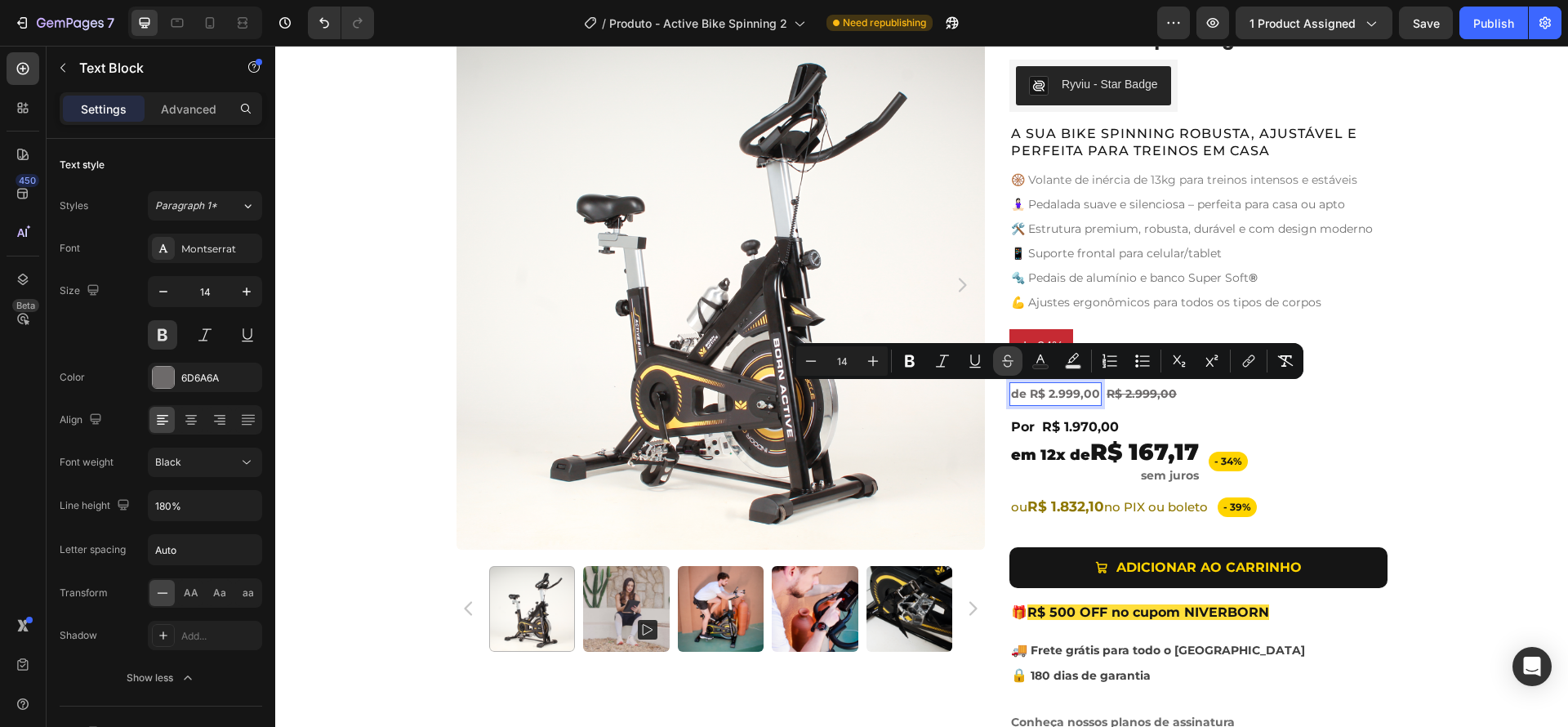
click at [1006, 361] on icon "Editor contextual toolbar" at bounding box center [1008, 361] width 16 height 16
click at [1207, 425] on div "Por Heading R$ 1.970,00 Product Price Product Price Row" at bounding box center [1129, 427] width 238 height 18
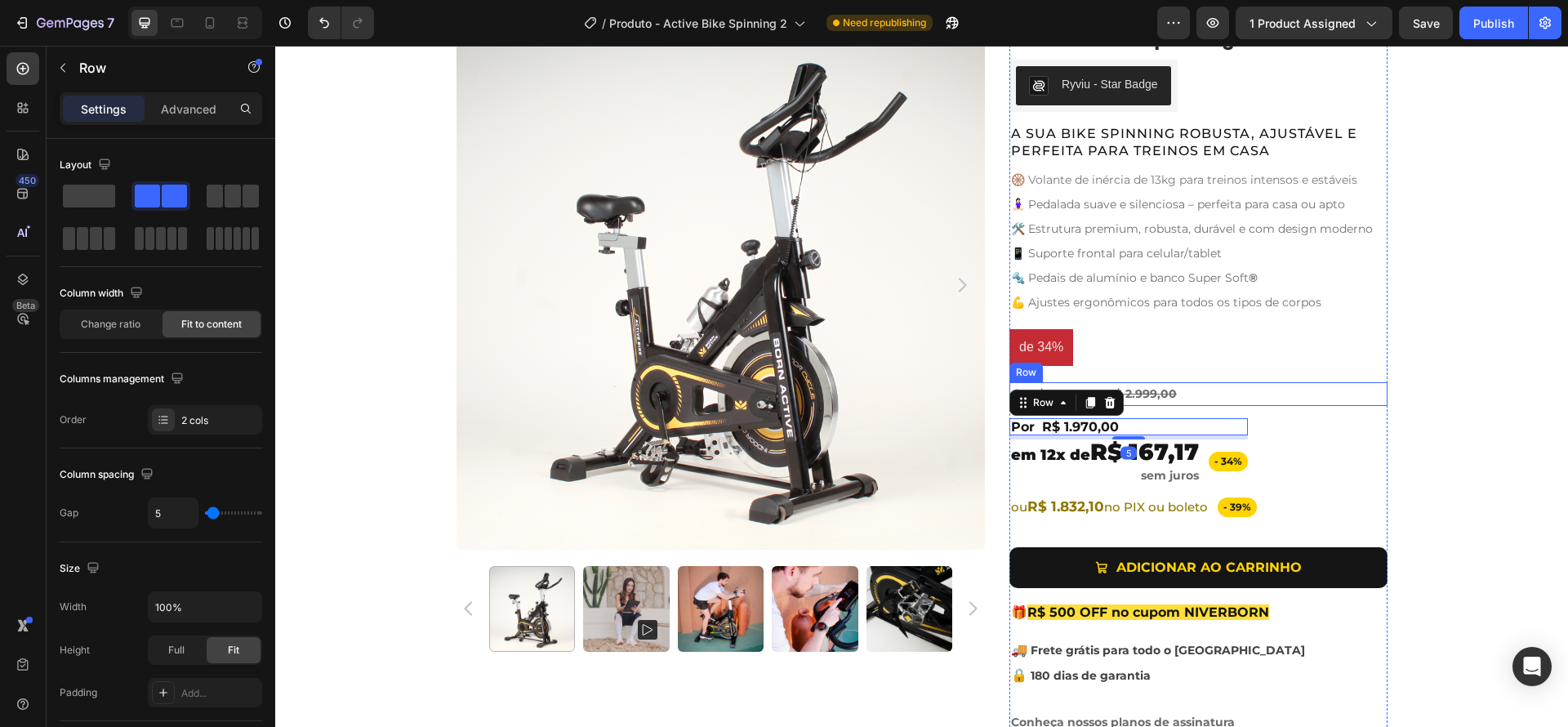
click at [1304, 401] on div "R$ 2.999,00 Product Price Product Price de R$ 2.999,00 Text Block Row" at bounding box center [1198, 393] width 378 height 24
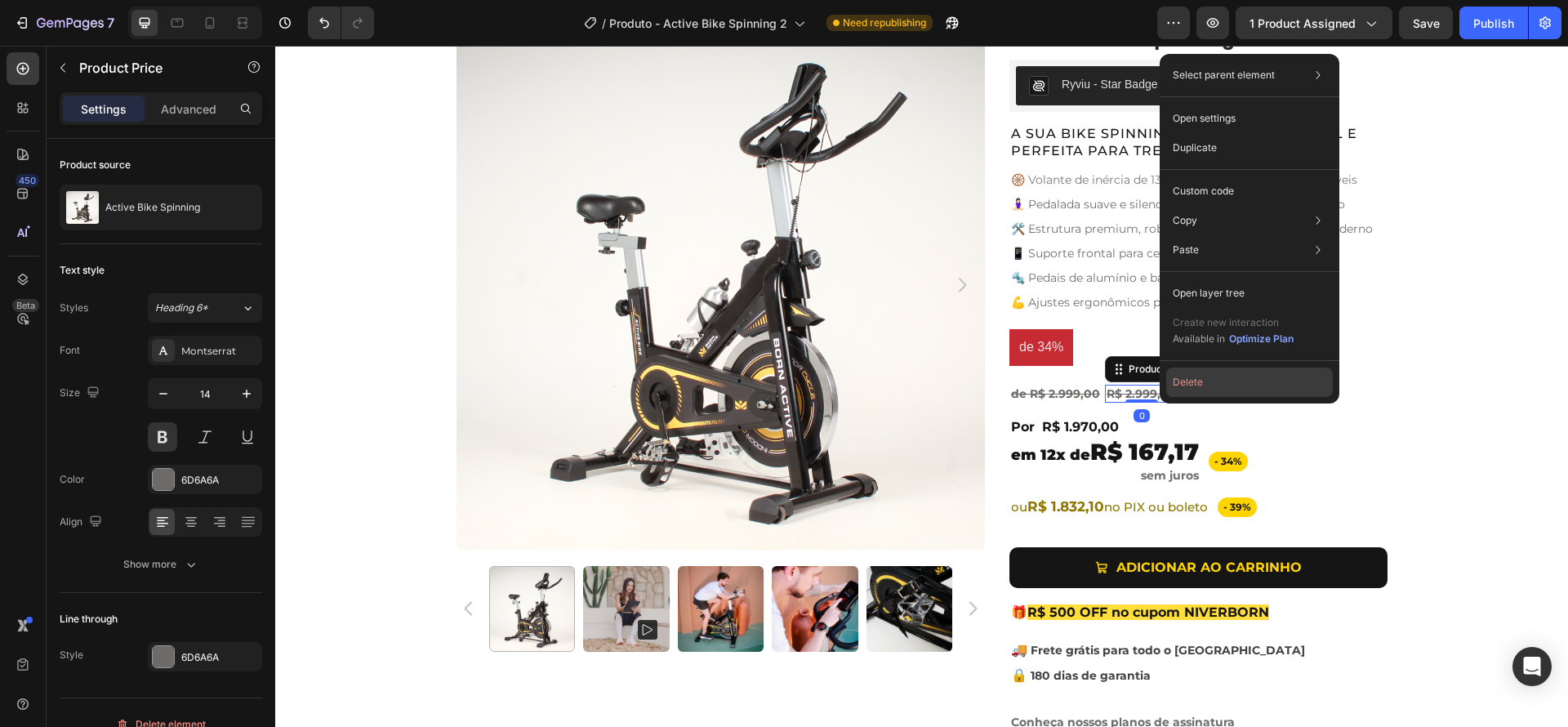
click at [1189, 387] on button "Delete" at bounding box center [1249, 382] width 167 height 30
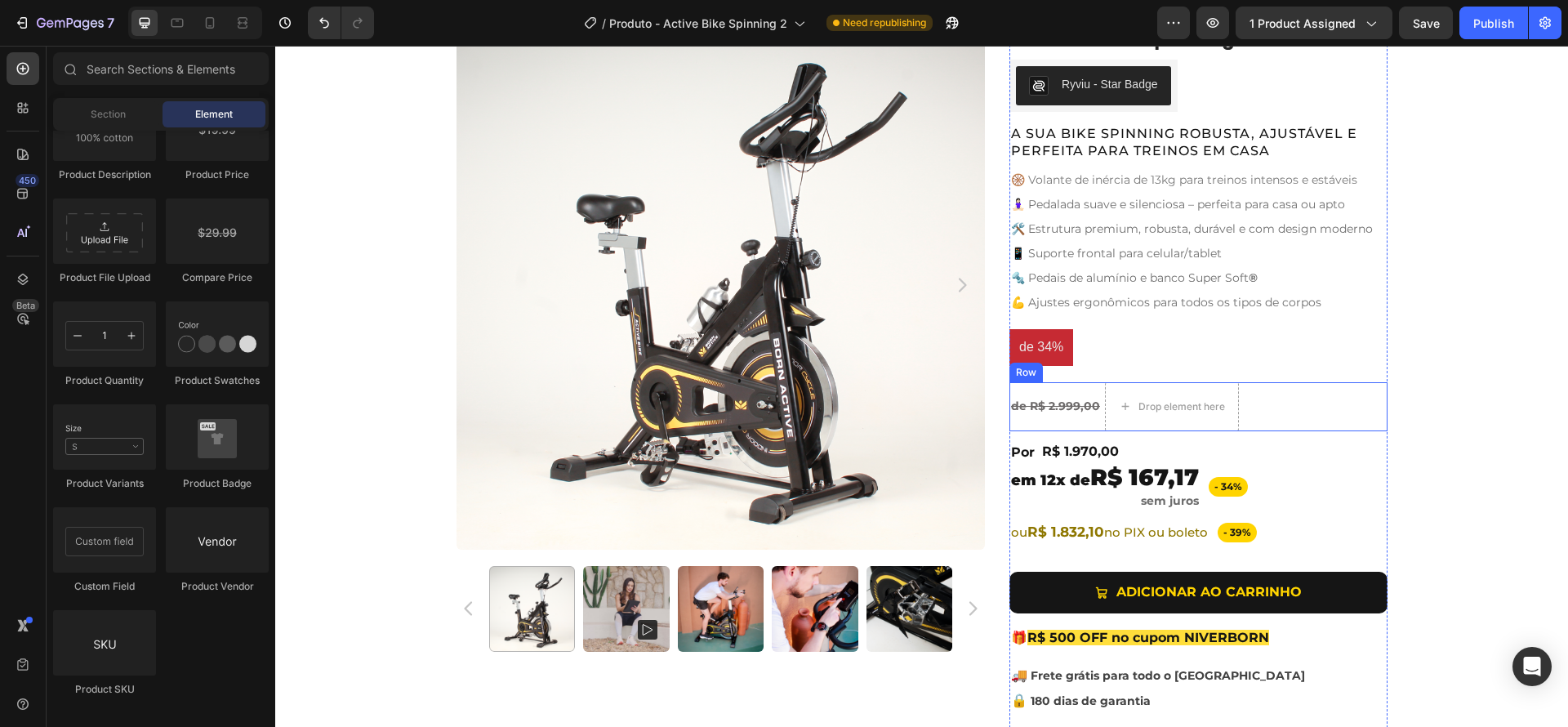
click at [1068, 423] on div "de R$ 2.999,00 Text Block" at bounding box center [1055, 407] width 92 height 49
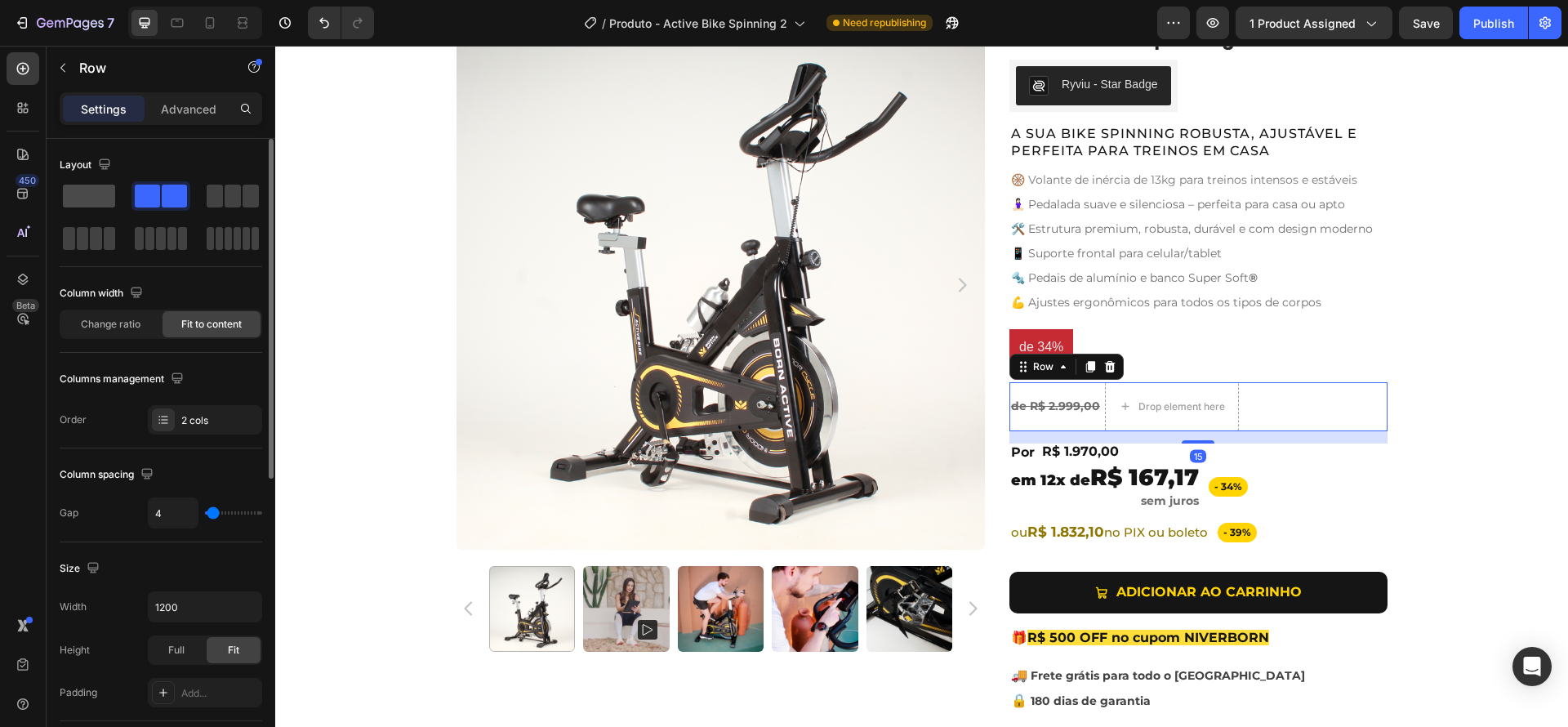
click at [96, 195] on span at bounding box center [90, 196] width 53 height 23
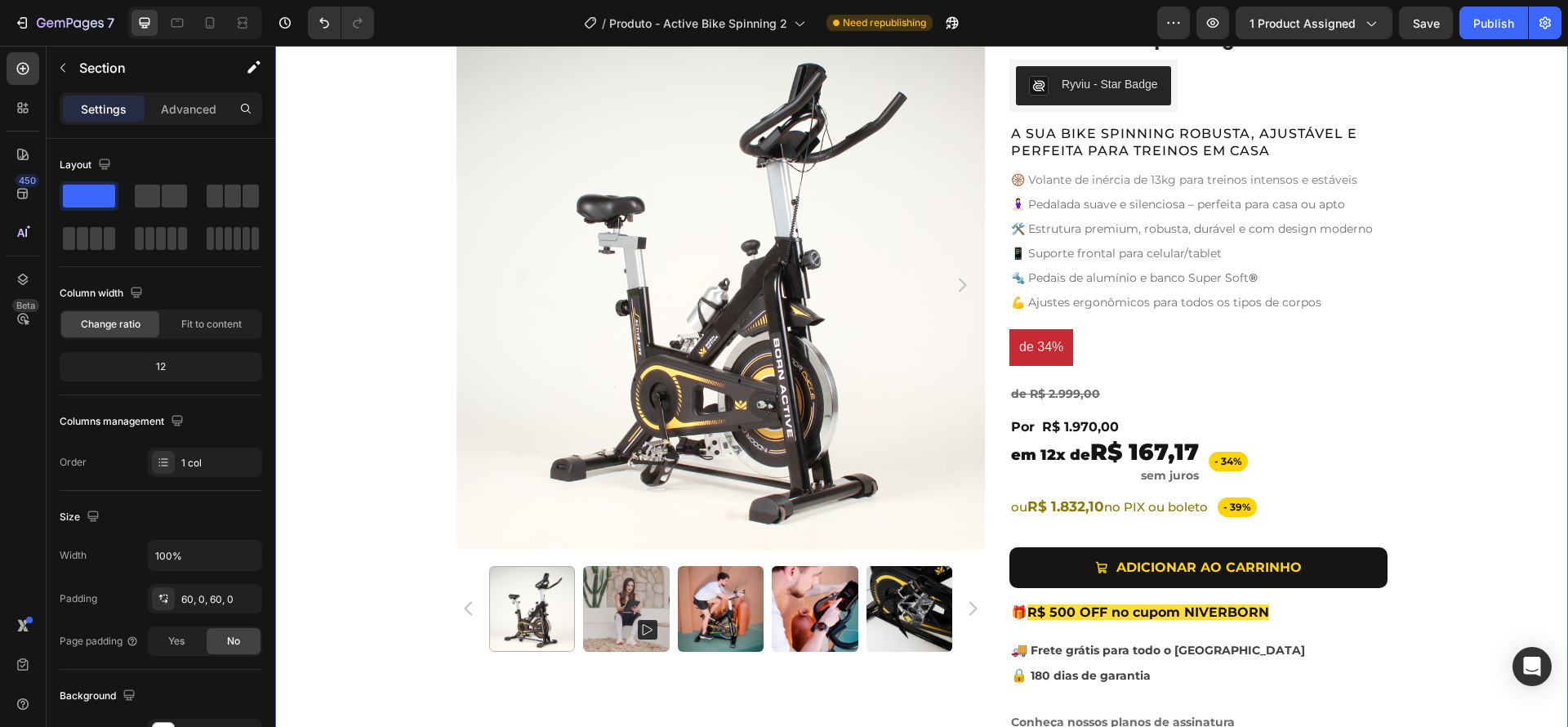
click at [1456, 442] on div "Product Images Active Bike Spinning Product Title Ryviu - Star Badge Ryviu Row …" at bounding box center [922, 384] width 1293 height 727
click at [1128, 391] on div "de R$ 2.999,00 Text Block Row" at bounding box center [1198, 393] width 378 height 24
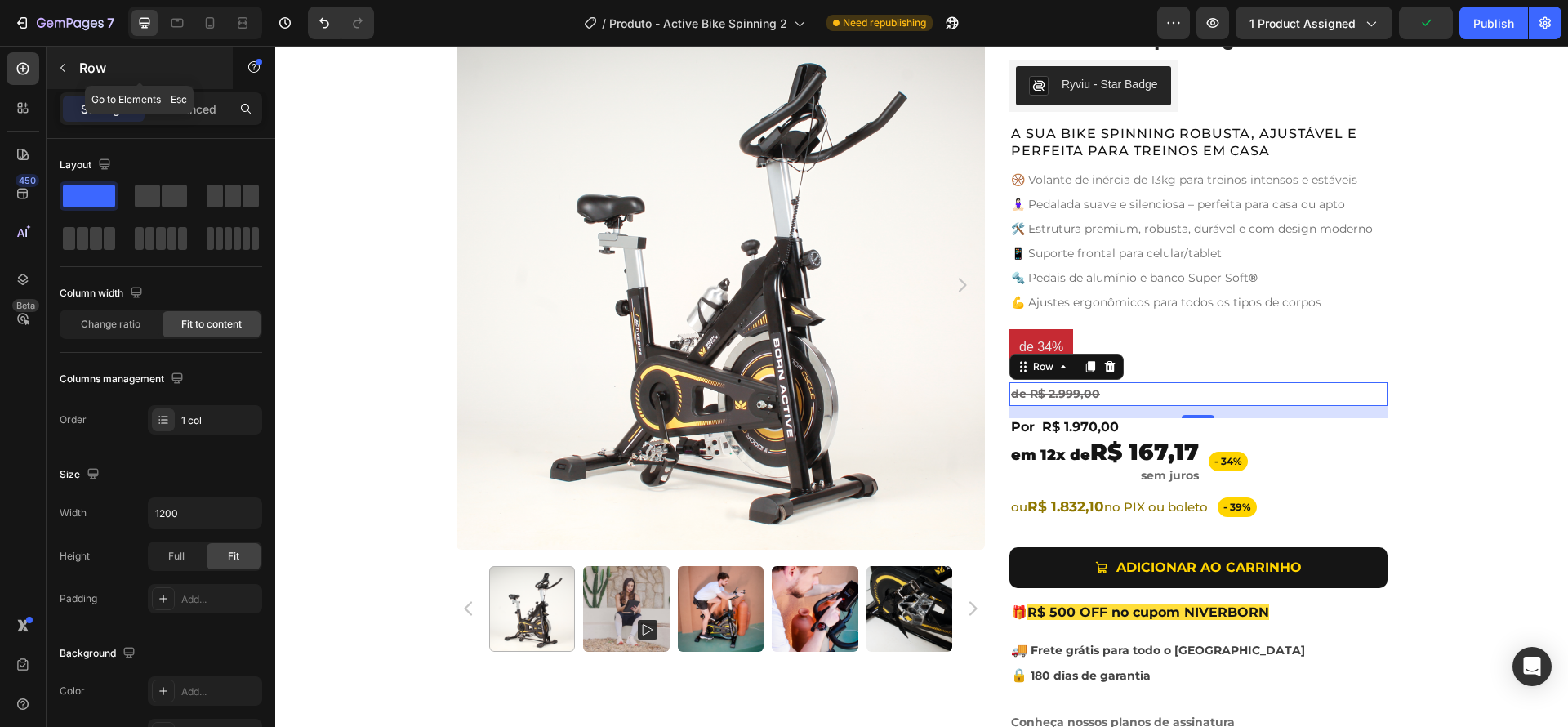
click at [63, 66] on icon "button" at bounding box center [63, 68] width 5 height 9
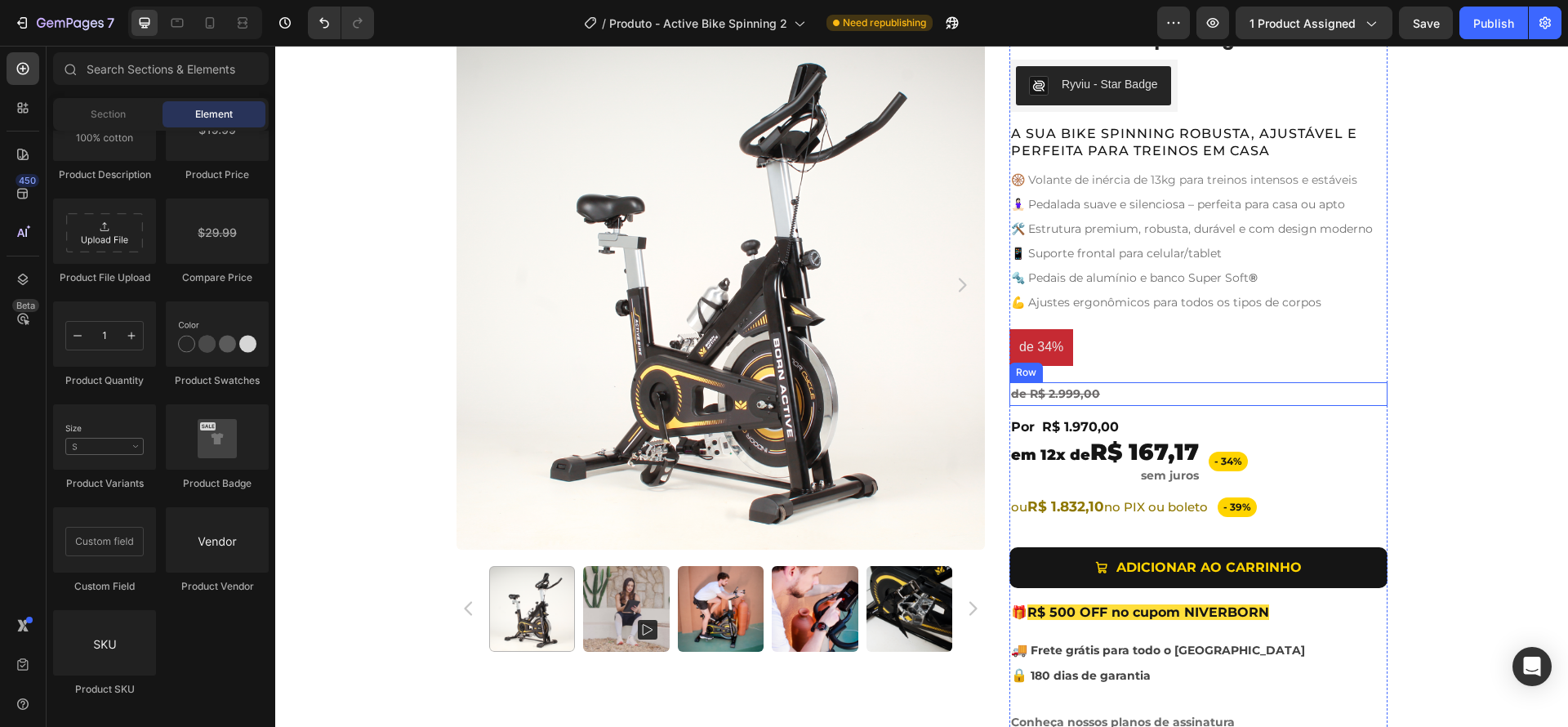
click at [1106, 396] on div "de R$ 2.999,00 Text Block Row" at bounding box center [1198, 393] width 378 height 24
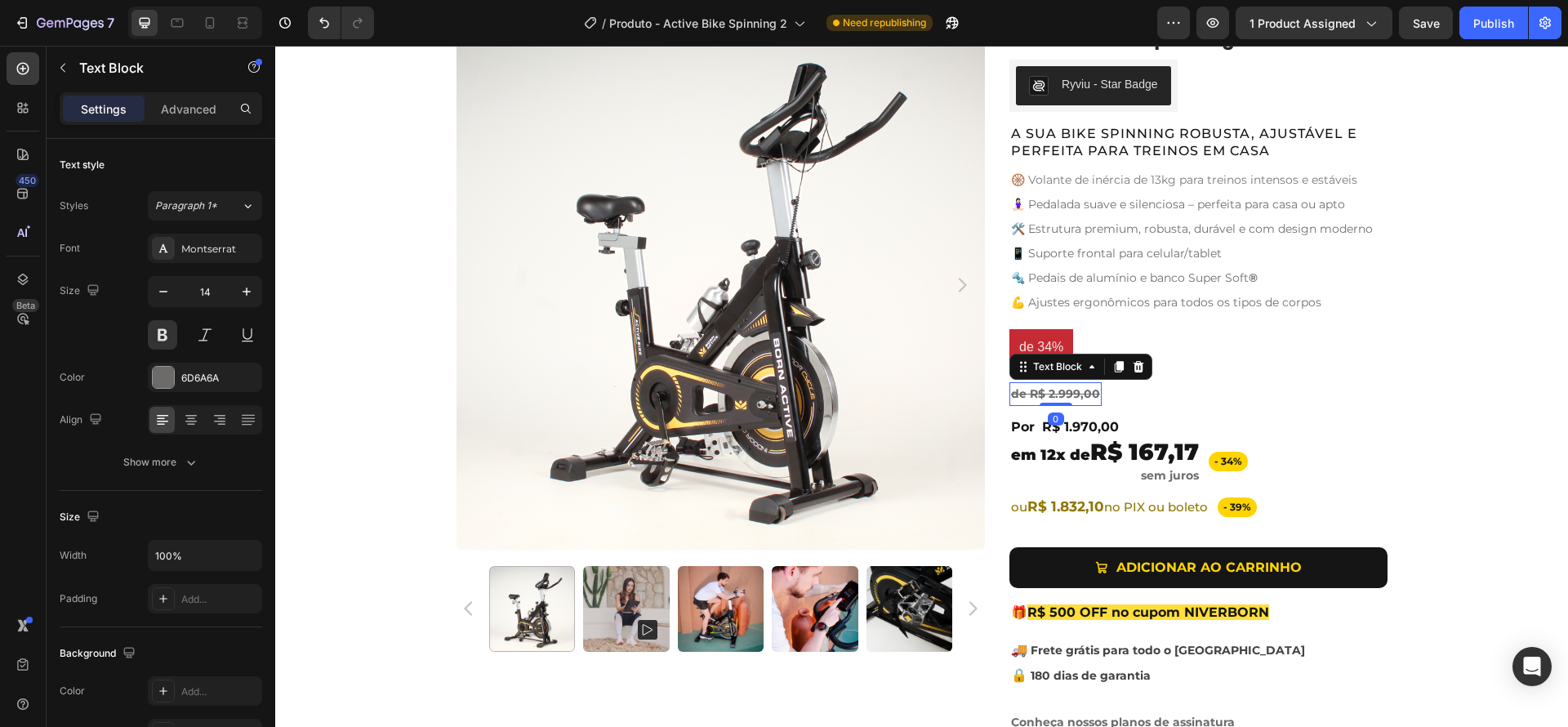
click at [1083, 390] on s "de R$ 2.999,00" at bounding box center [1055, 393] width 89 height 15
click at [1074, 393] on s "de R$ 2.999,00" at bounding box center [1055, 393] width 89 height 15
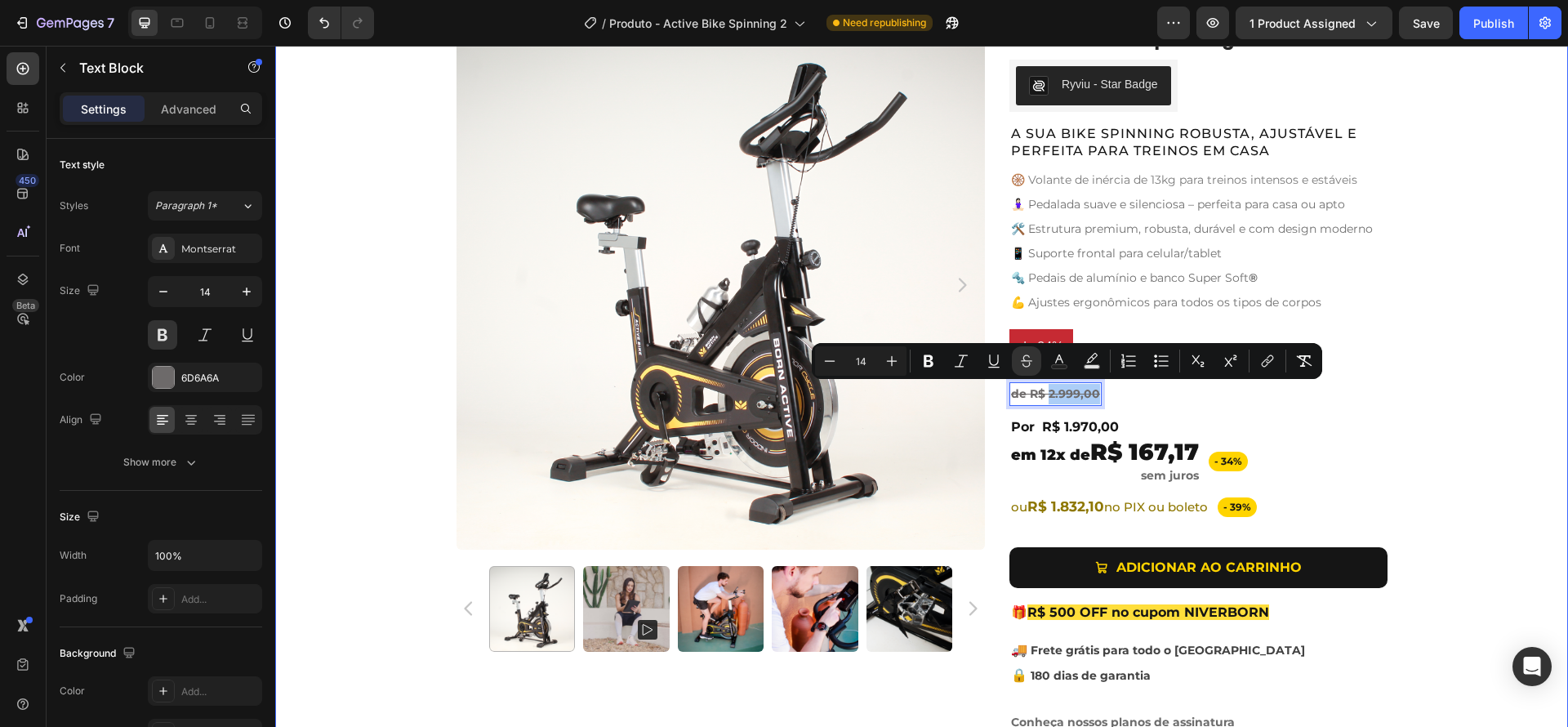
click at [1443, 430] on div "Product Images Active Bike Spinning Product Title Ryviu - Star Badge Ryviu Row …" at bounding box center [922, 384] width 1293 height 727
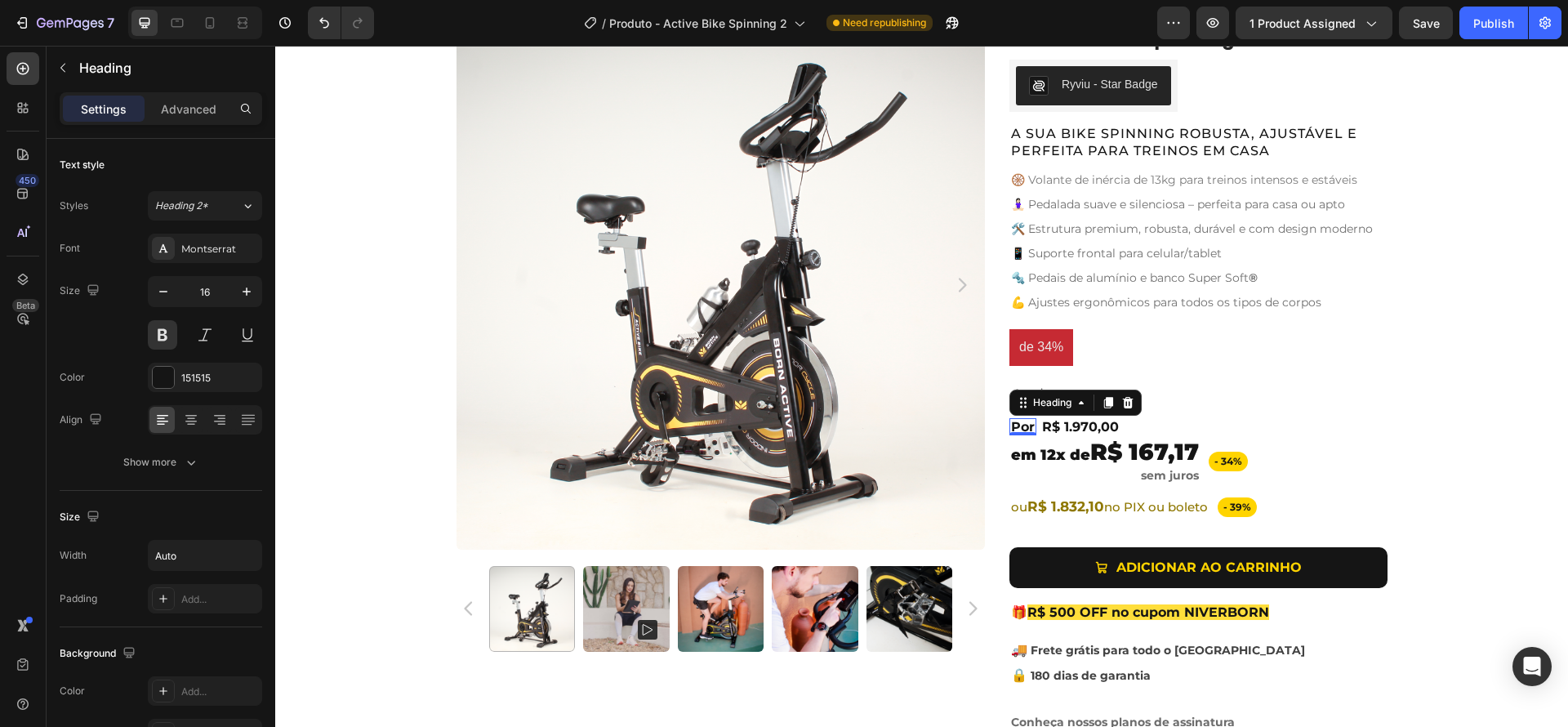
click at [1019, 427] on span "Por" at bounding box center [1023, 426] width 24 height 16
click at [1024, 427] on span "Por" at bounding box center [1023, 426] width 24 height 16
click at [1026, 428] on span "Por" at bounding box center [1023, 426] width 24 height 16
click at [1037, 424] on span "Por R$" at bounding box center [1034, 426] width 46 height 16
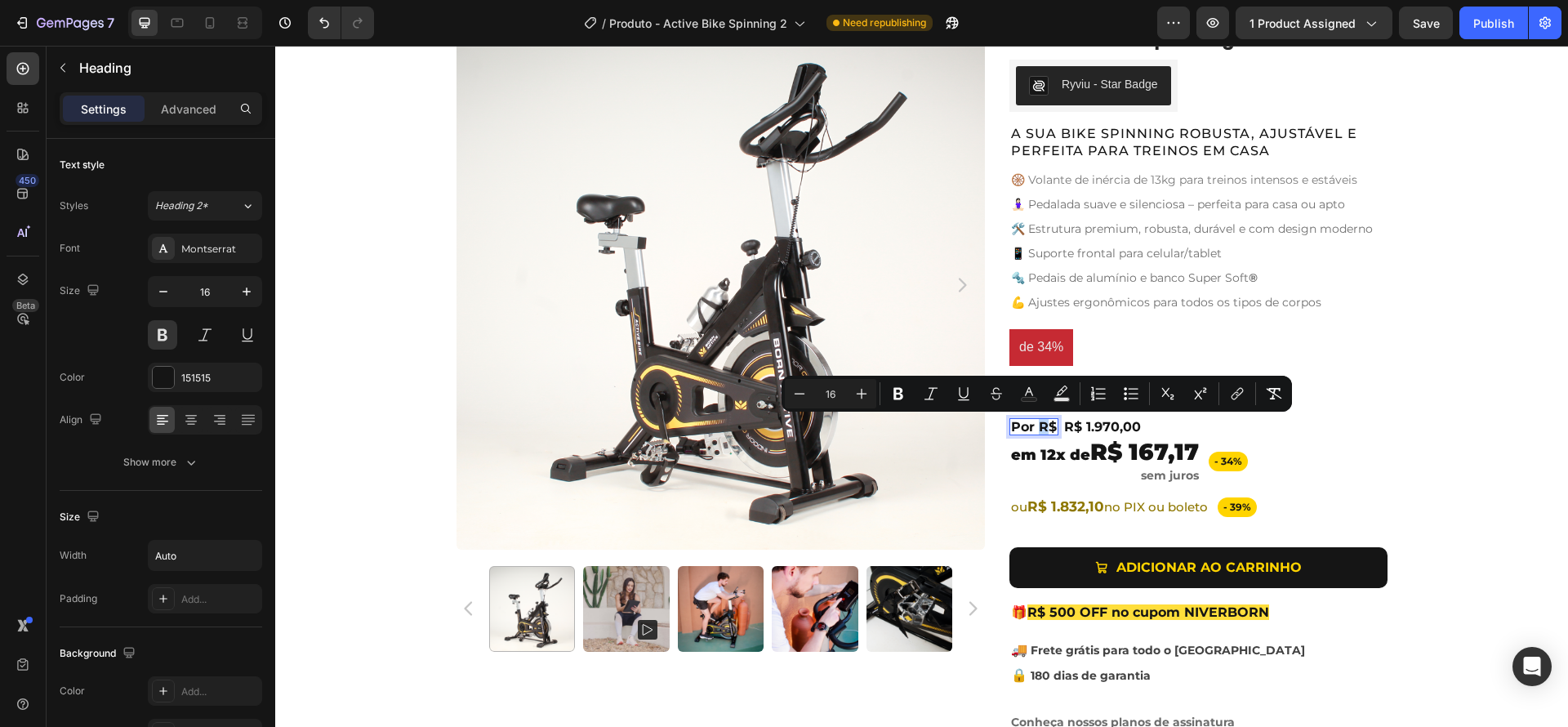
click at [1039, 428] on span "Por R$" at bounding box center [1034, 426] width 46 height 16
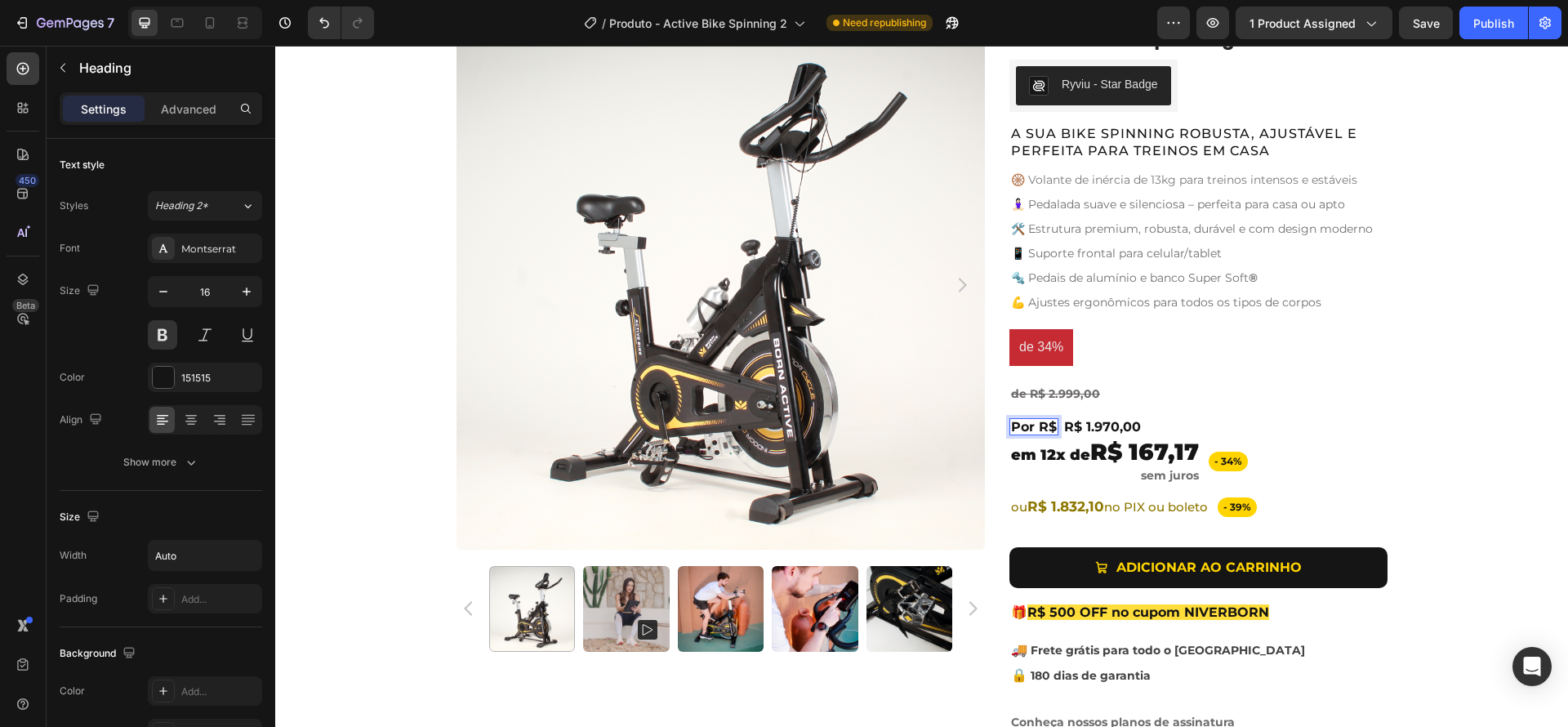
click at [1034, 426] on span "Por R$" at bounding box center [1034, 426] width 46 height 16
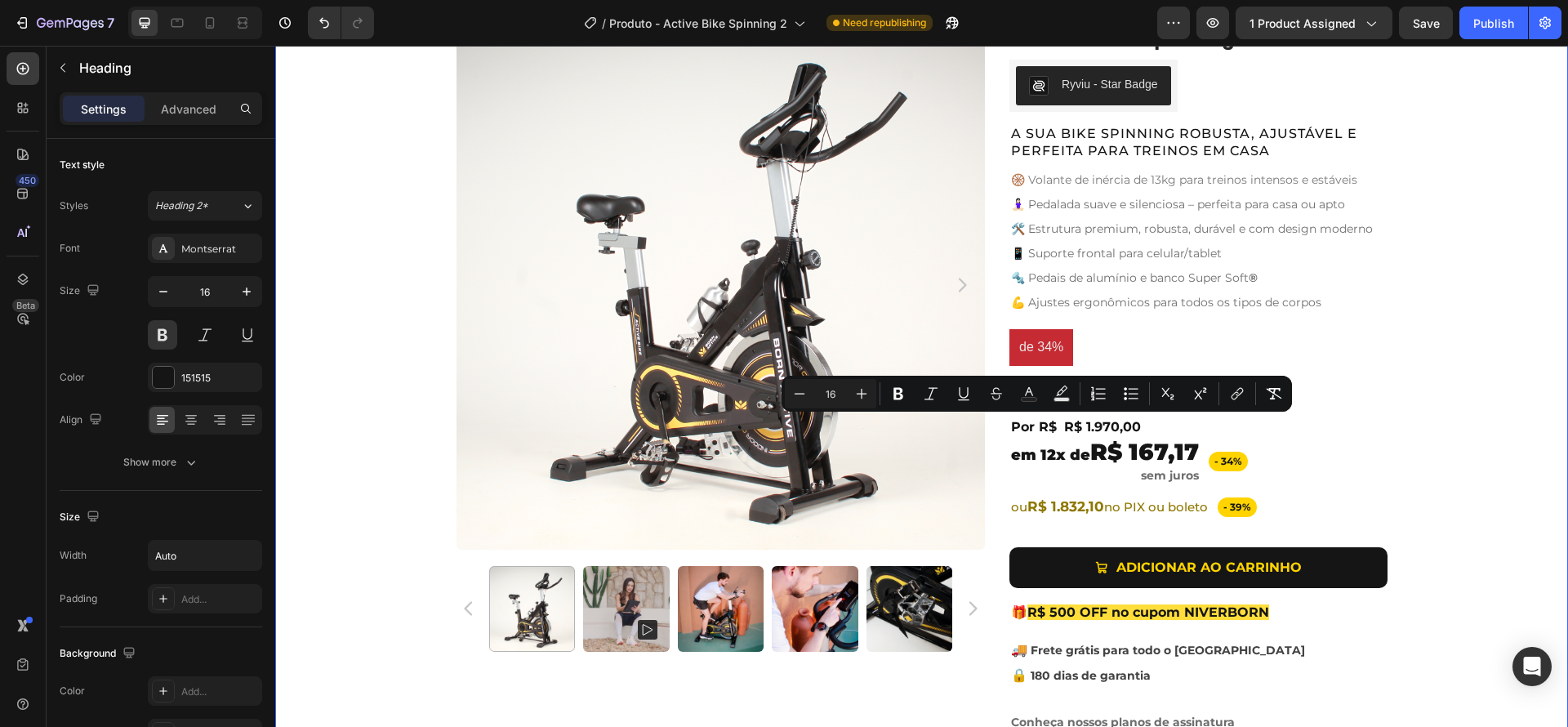
click at [1389, 483] on div "Product Images Active Bike Spinning Product Title Ryviu - Star Badge Ryviu Row …" at bounding box center [922, 384] width 1293 height 727
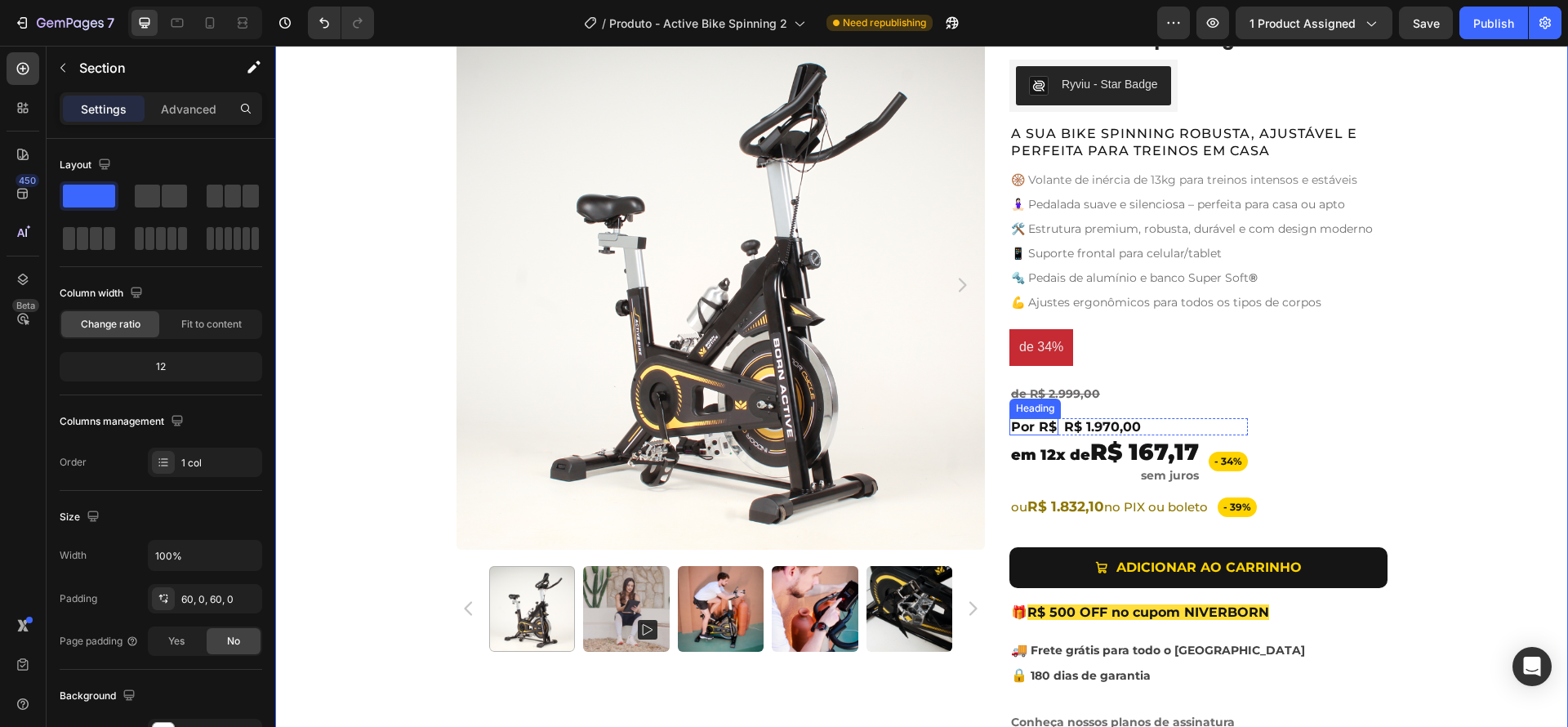
click at [1023, 426] on span "Por R$" at bounding box center [1034, 426] width 46 height 16
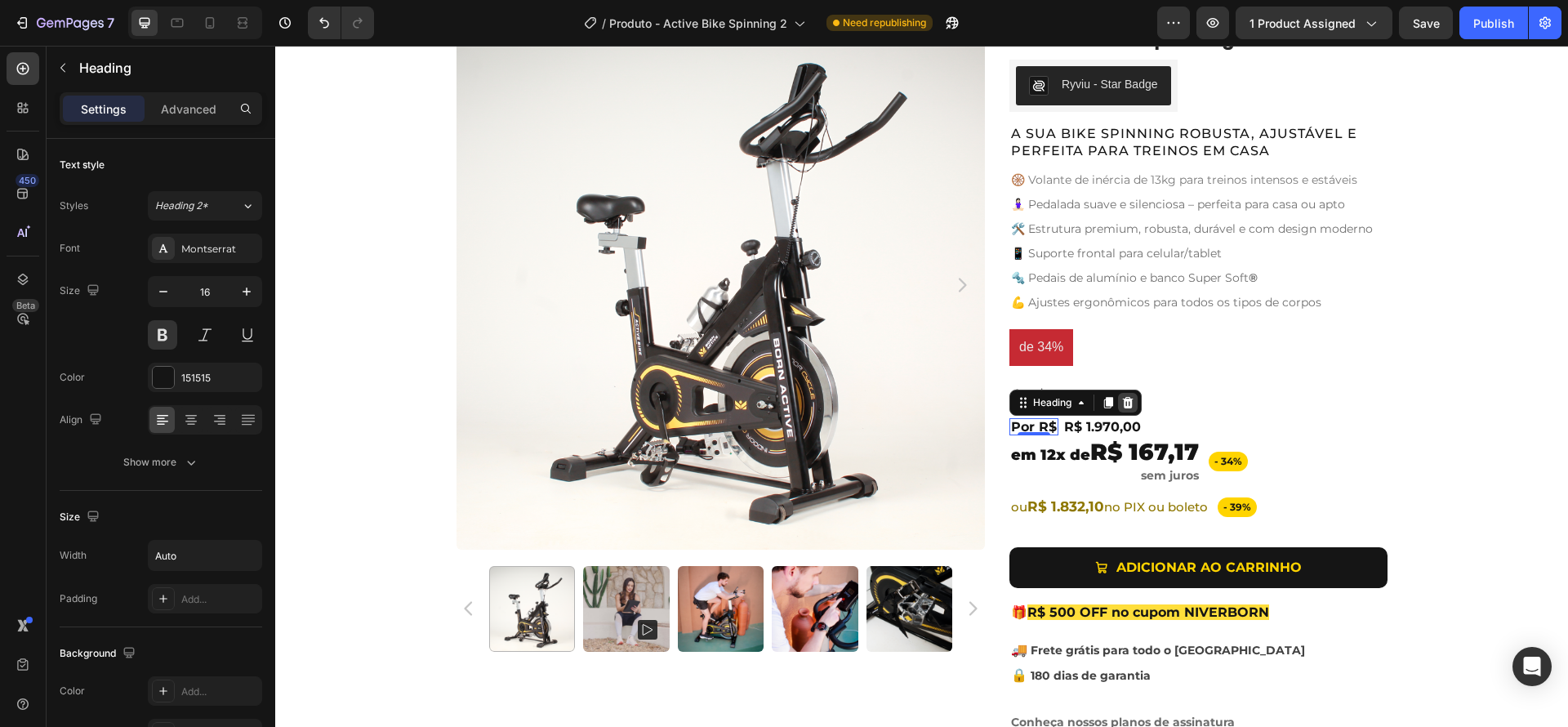
click at [1126, 404] on icon at bounding box center [1128, 403] width 13 height 13
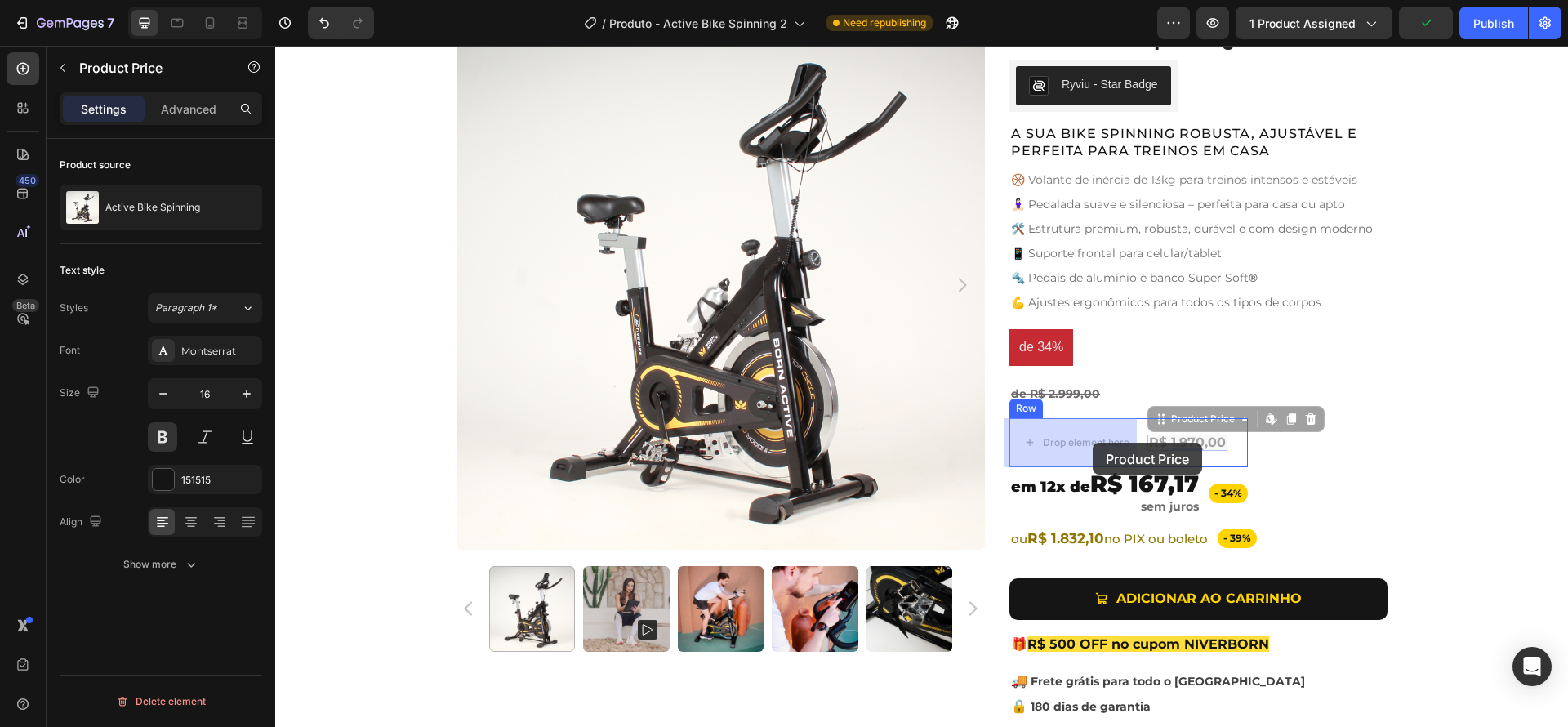
drag, startPoint x: 1188, startPoint y: 447, endPoint x: 1092, endPoint y: 443, distance: 96.1
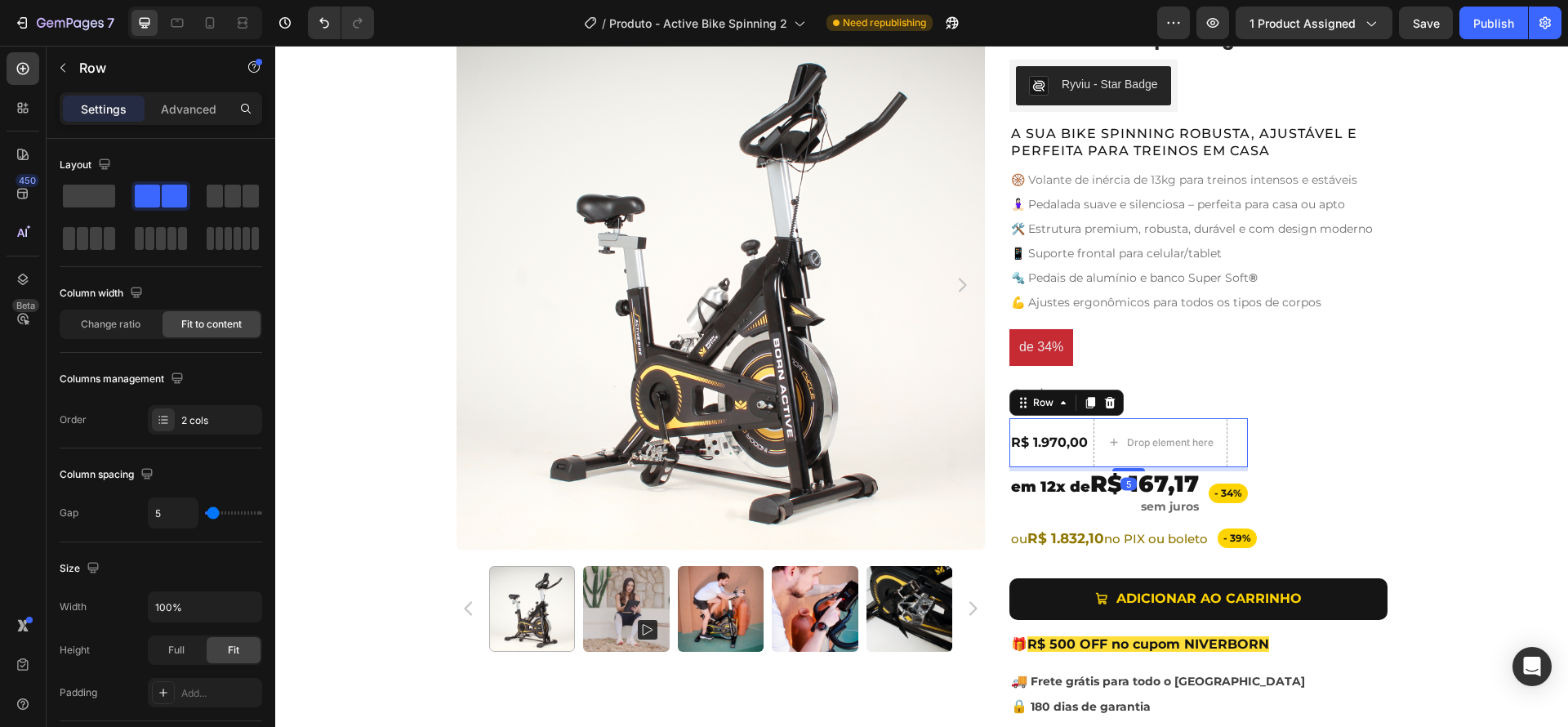
click at [1238, 449] on div "R$ 1.970,00 Product Price Product Price Drop element here Row 5" at bounding box center [1129, 443] width 238 height 49
click at [103, 204] on span at bounding box center [90, 196] width 53 height 23
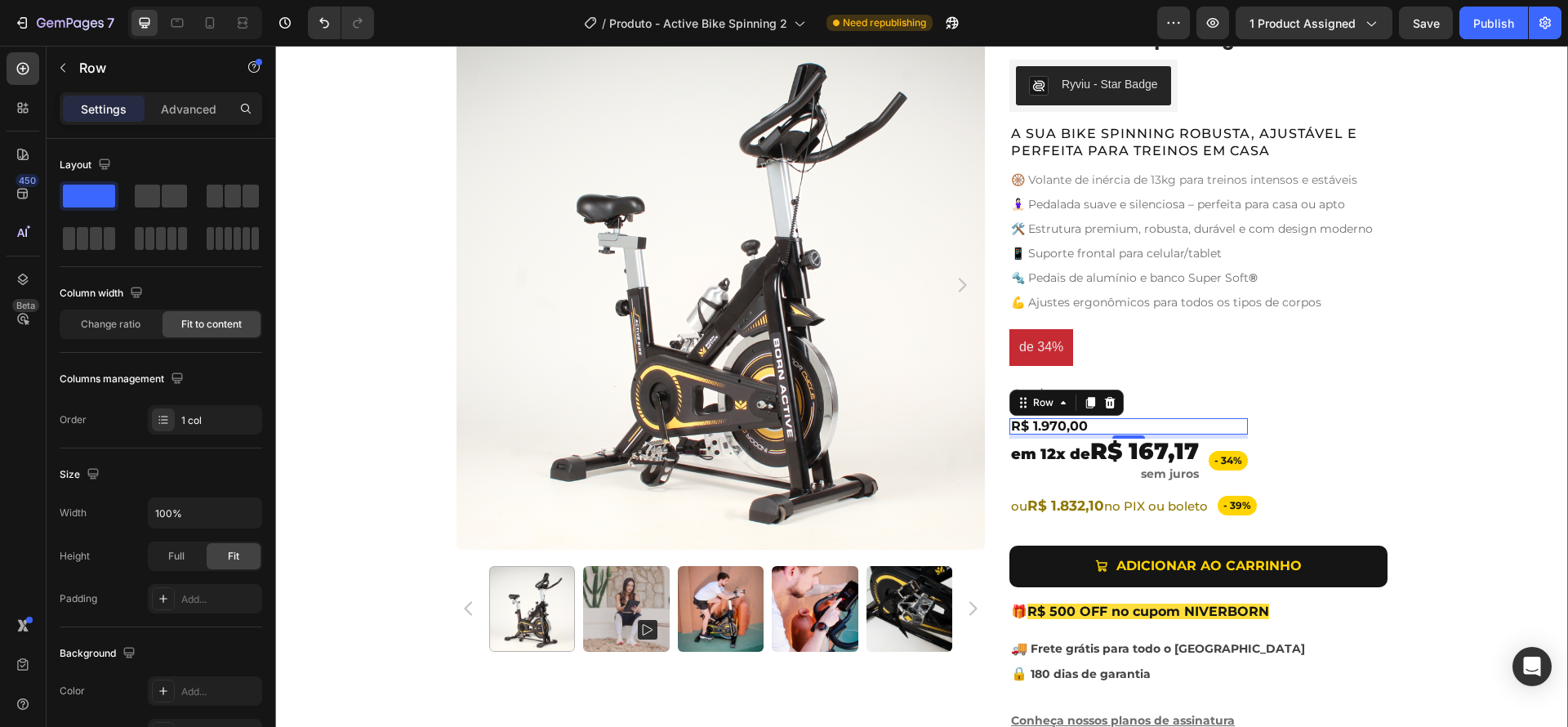
click at [1423, 429] on div "Product Images Active Bike Spinning Product Title Ryviu - Star Badge Ryviu Row …" at bounding box center [922, 383] width 1293 height 725
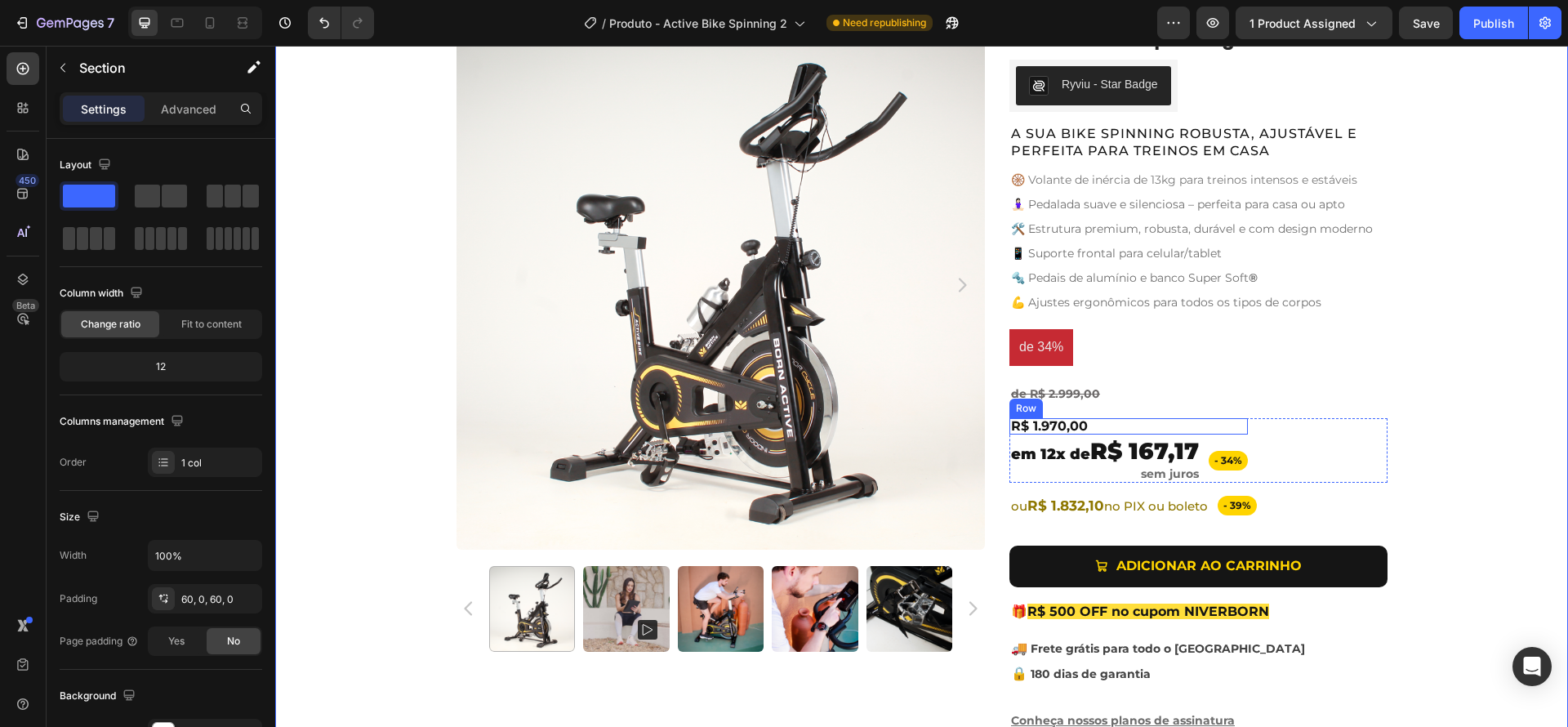
click at [1142, 424] on div "R$ 1.970,00 Product Price Product Price Row" at bounding box center [1129, 426] width 238 height 16
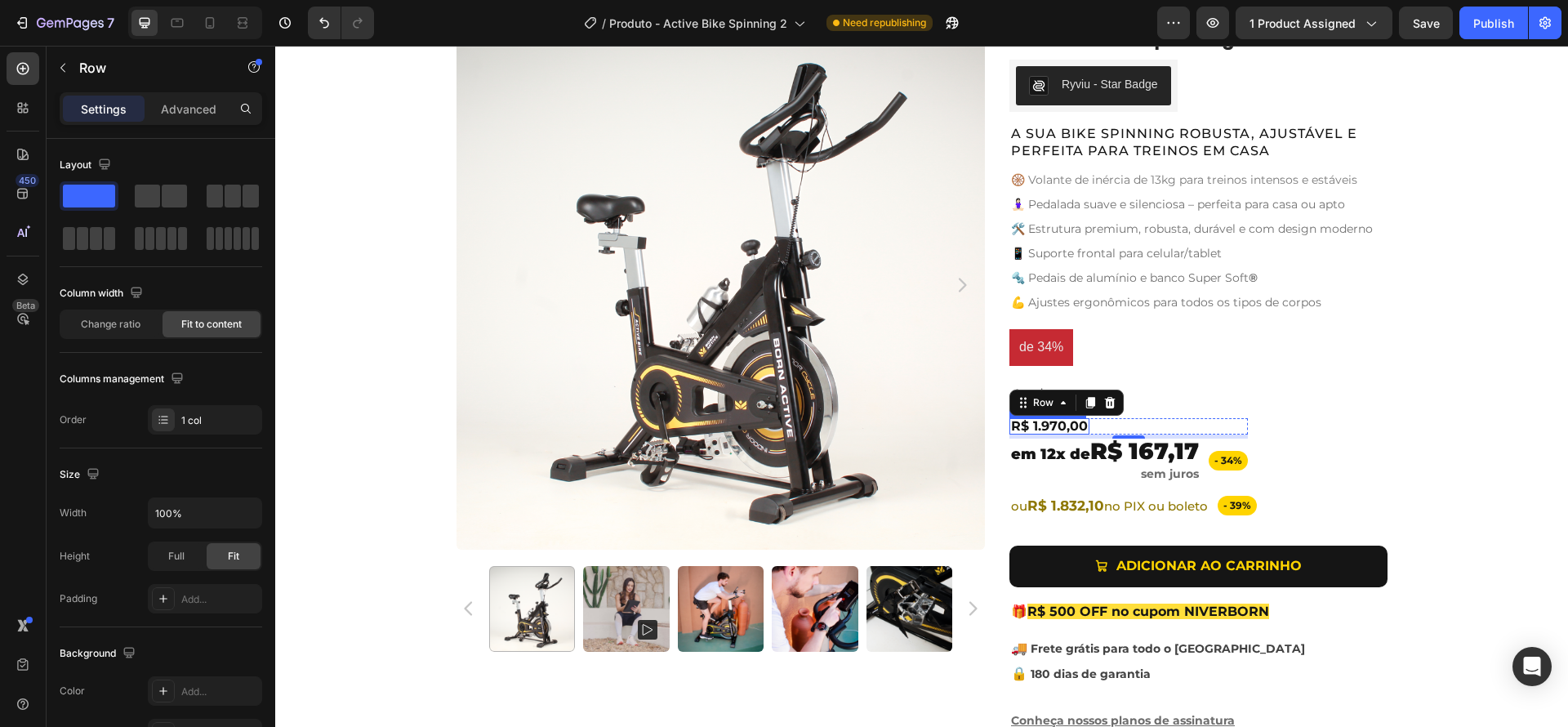
click at [1069, 426] on div "R$ 1.970,00" at bounding box center [1049, 426] width 80 height 16
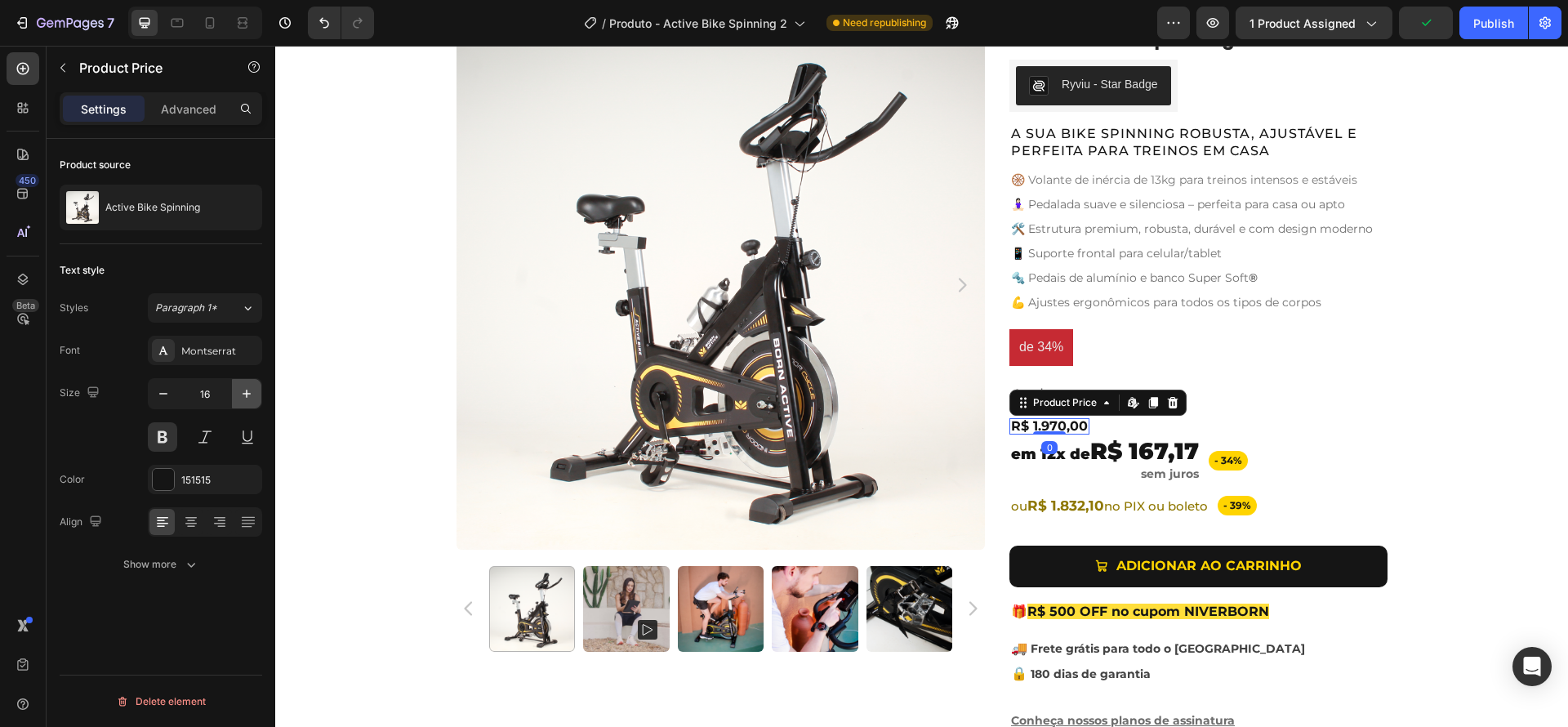
click at [245, 392] on icon "button" at bounding box center [246, 393] width 16 height 16
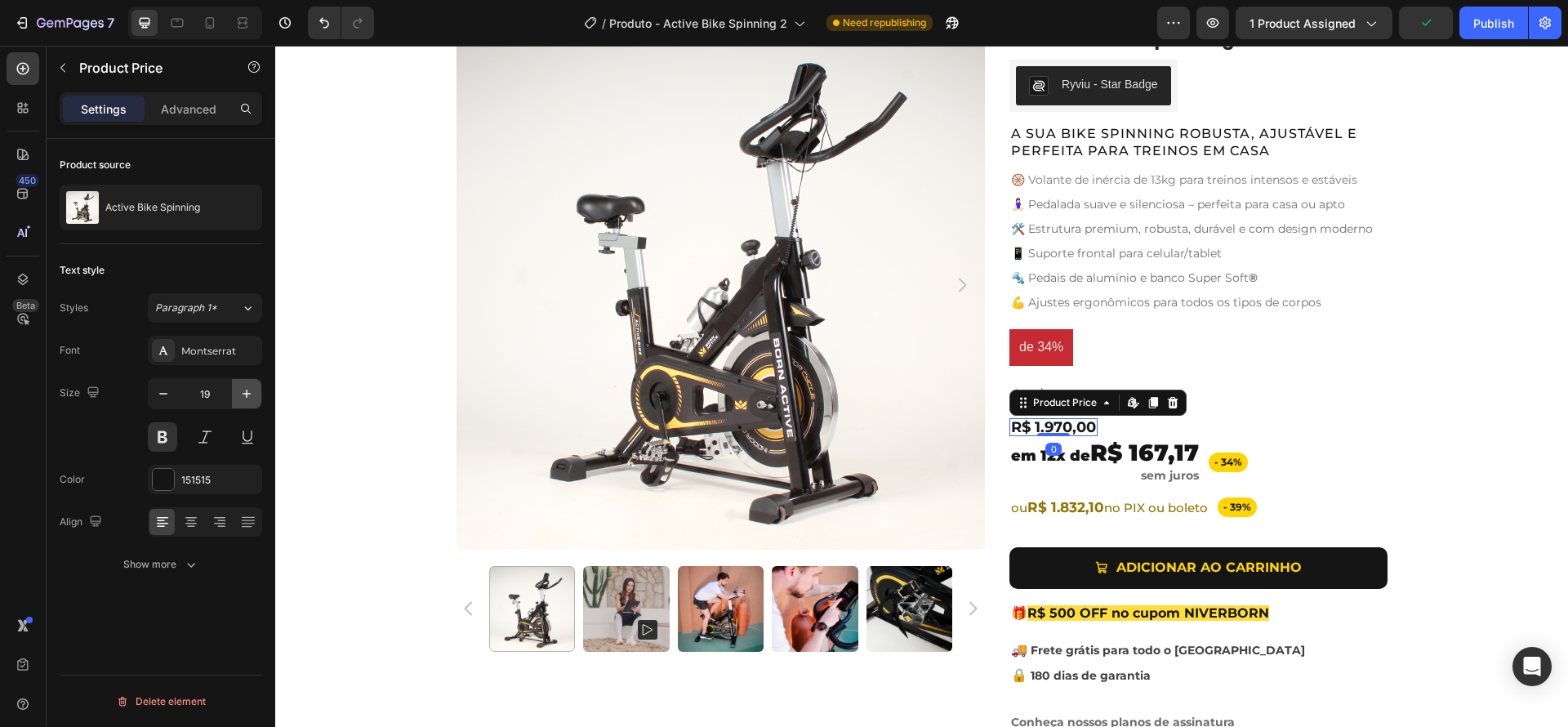
click at [245, 392] on icon "button" at bounding box center [246, 393] width 16 height 16
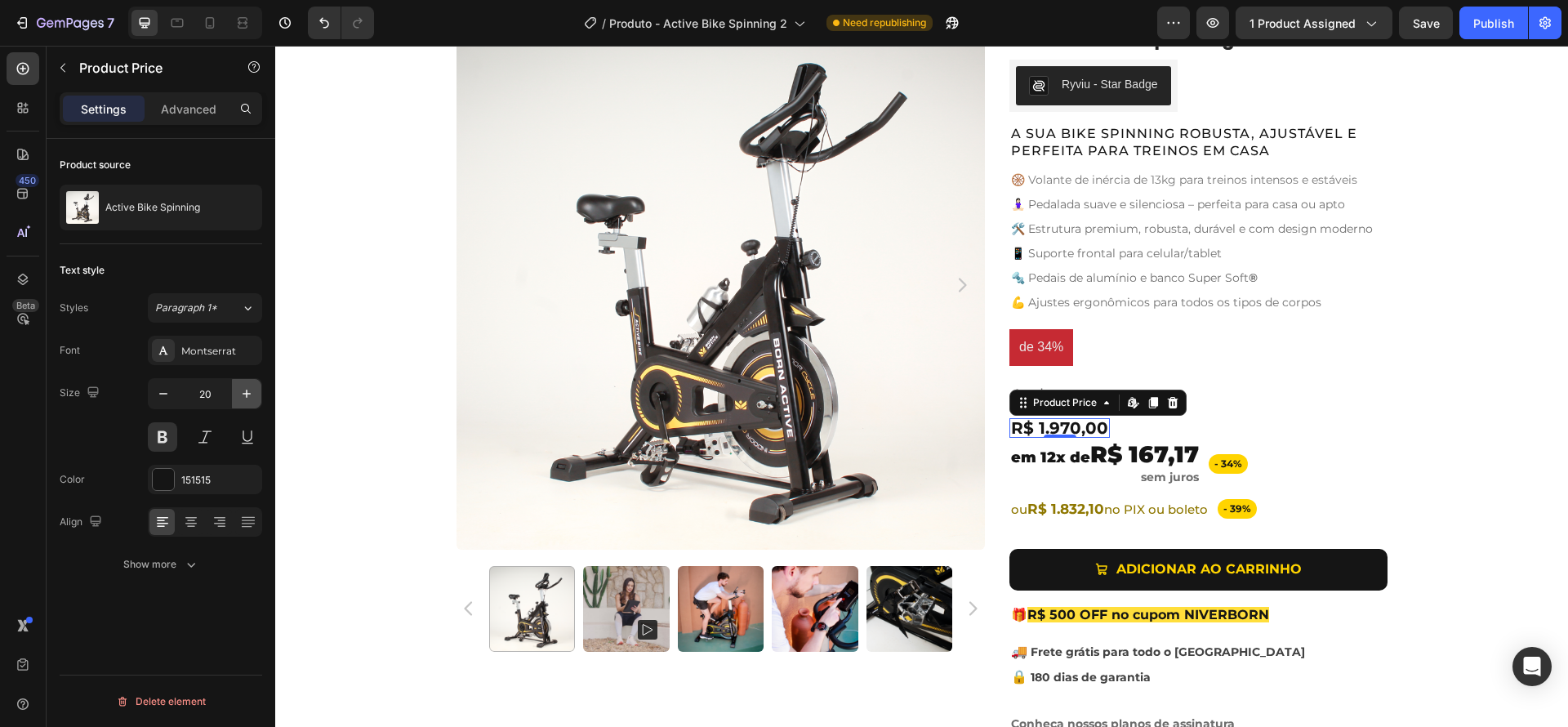
click at [243, 389] on icon "button" at bounding box center [246, 393] width 16 height 16
type input "22"
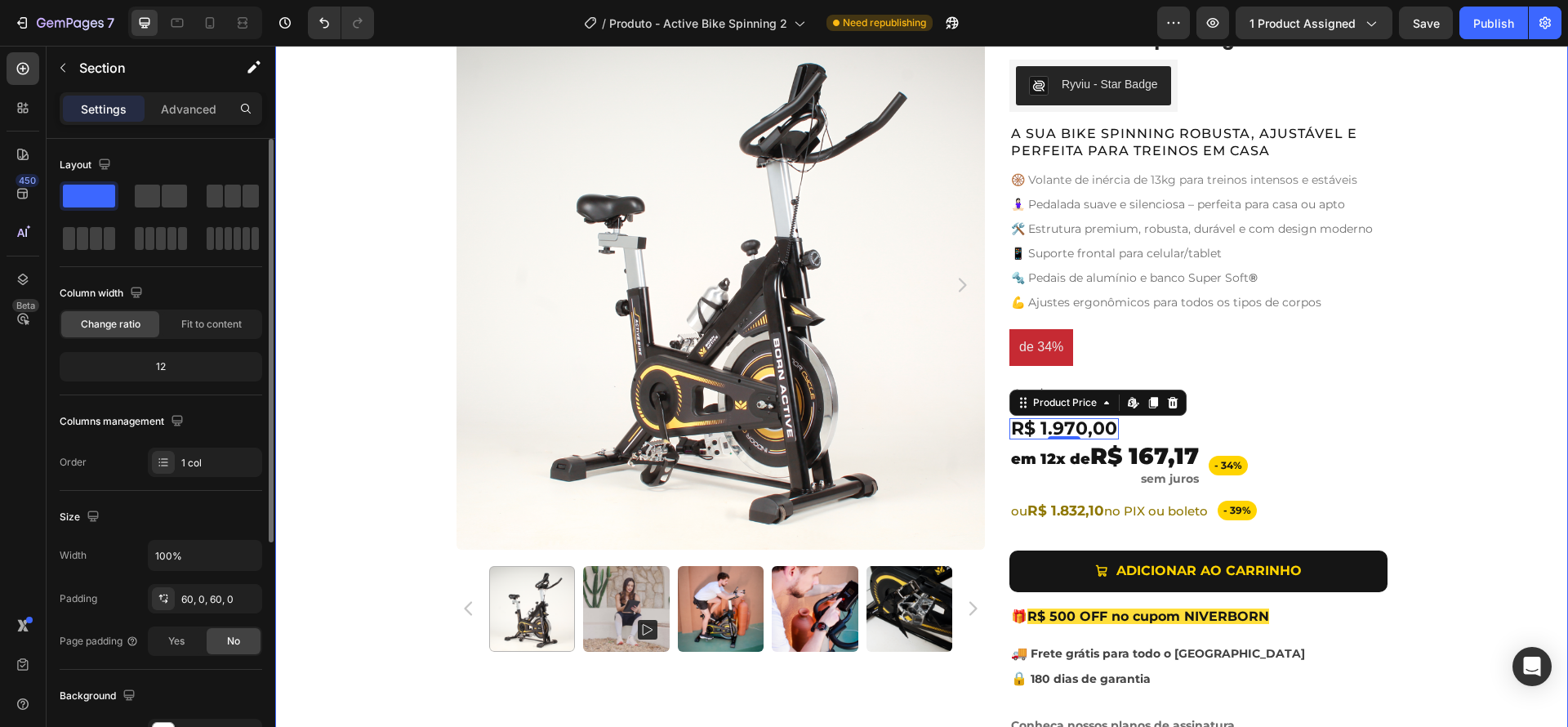
click at [1505, 441] on div "Product Images Active Bike Spinning Product Title Ryviu - Star Badge Ryviu Row …" at bounding box center [922, 385] width 1293 height 730
click at [1133, 398] on div "de R$ 2.999,00 Text Block Row" at bounding box center [1198, 393] width 378 height 24
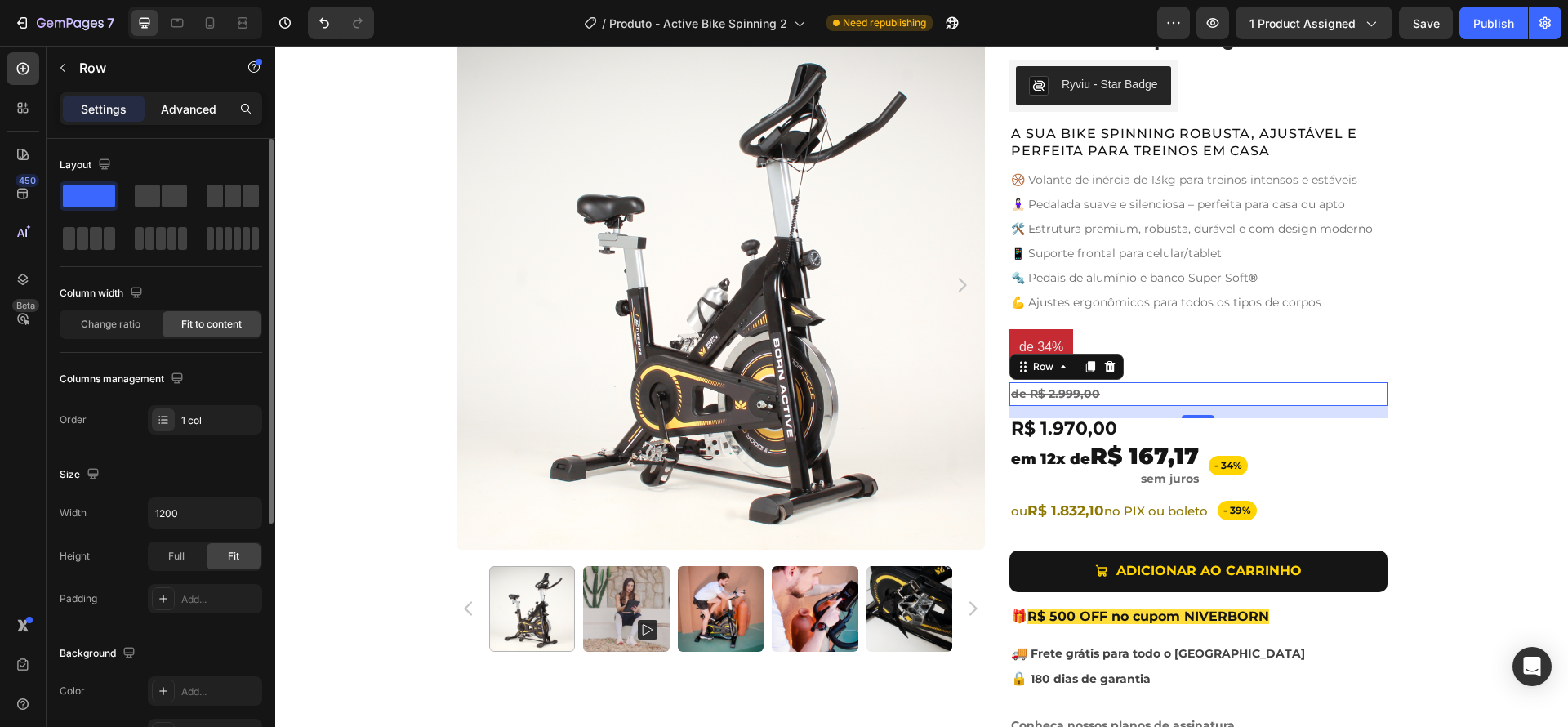
click at [183, 100] on p "Advanced" at bounding box center [189, 108] width 56 height 17
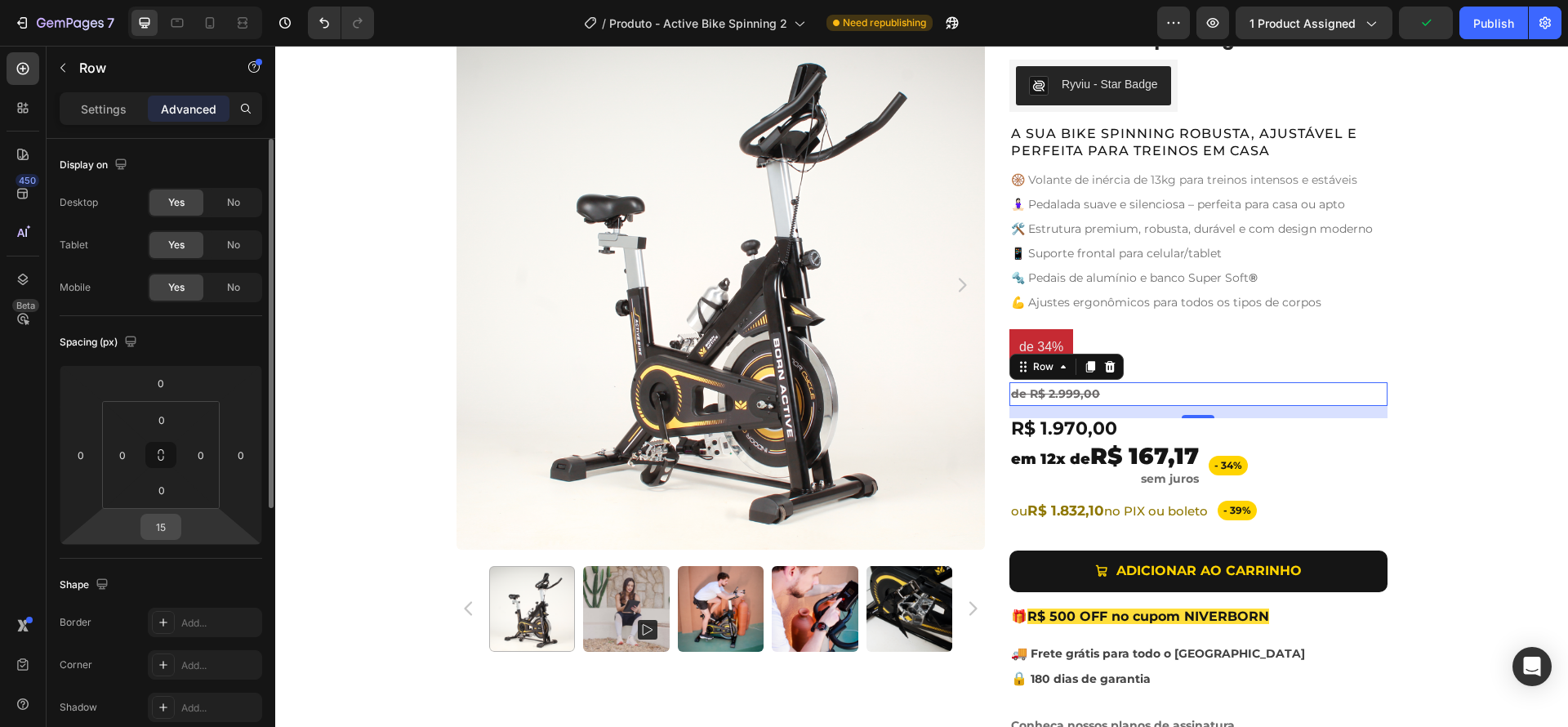
click at [168, 526] on input "15" at bounding box center [161, 527] width 33 height 25
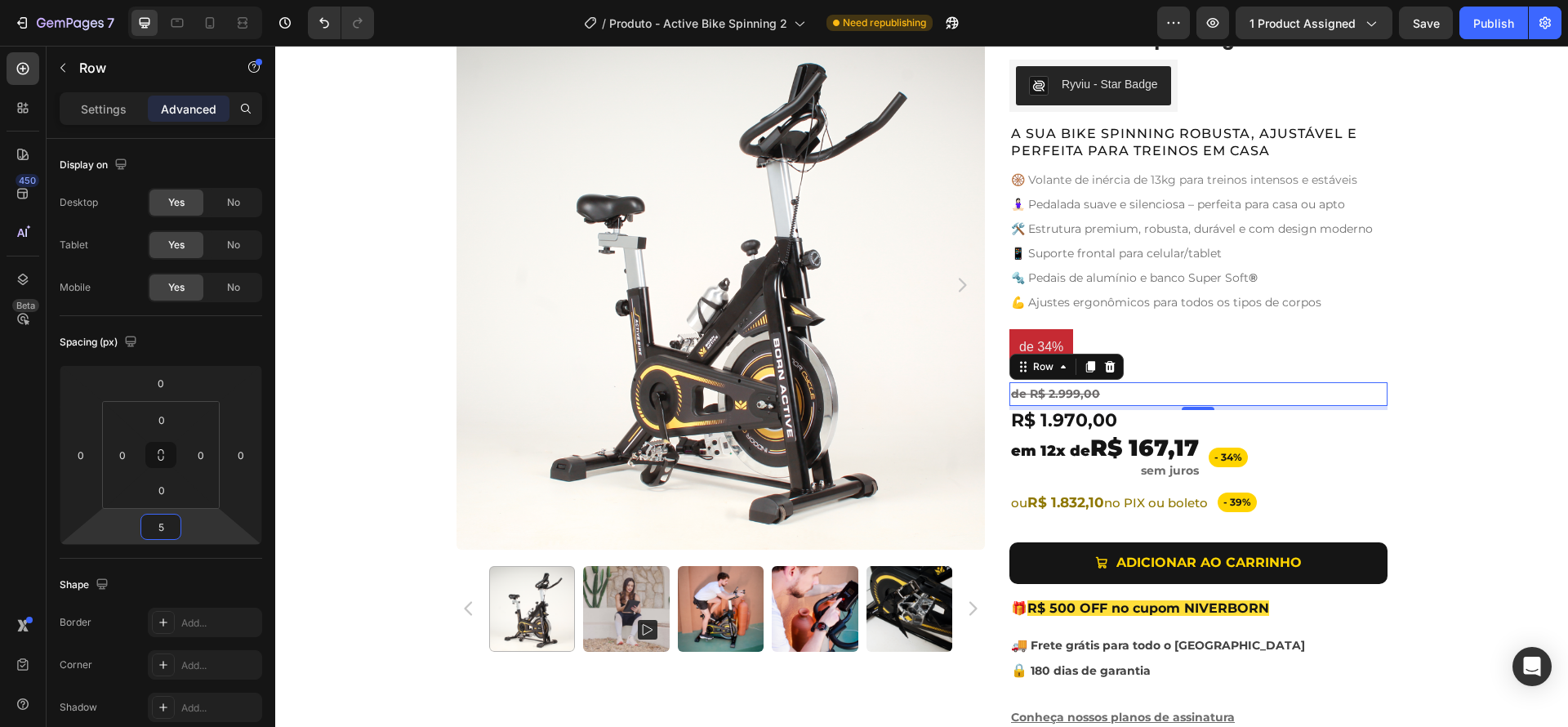
type input "5"
click at [1194, 398] on div "de R$ 2.999,00 Text Block Row 5" at bounding box center [1198, 393] width 378 height 24
click at [1489, 430] on div "Product Images Active Bike Spinning Product Title Ryviu - Star Badge Ryviu Row …" at bounding box center [922, 381] width 1293 height 722
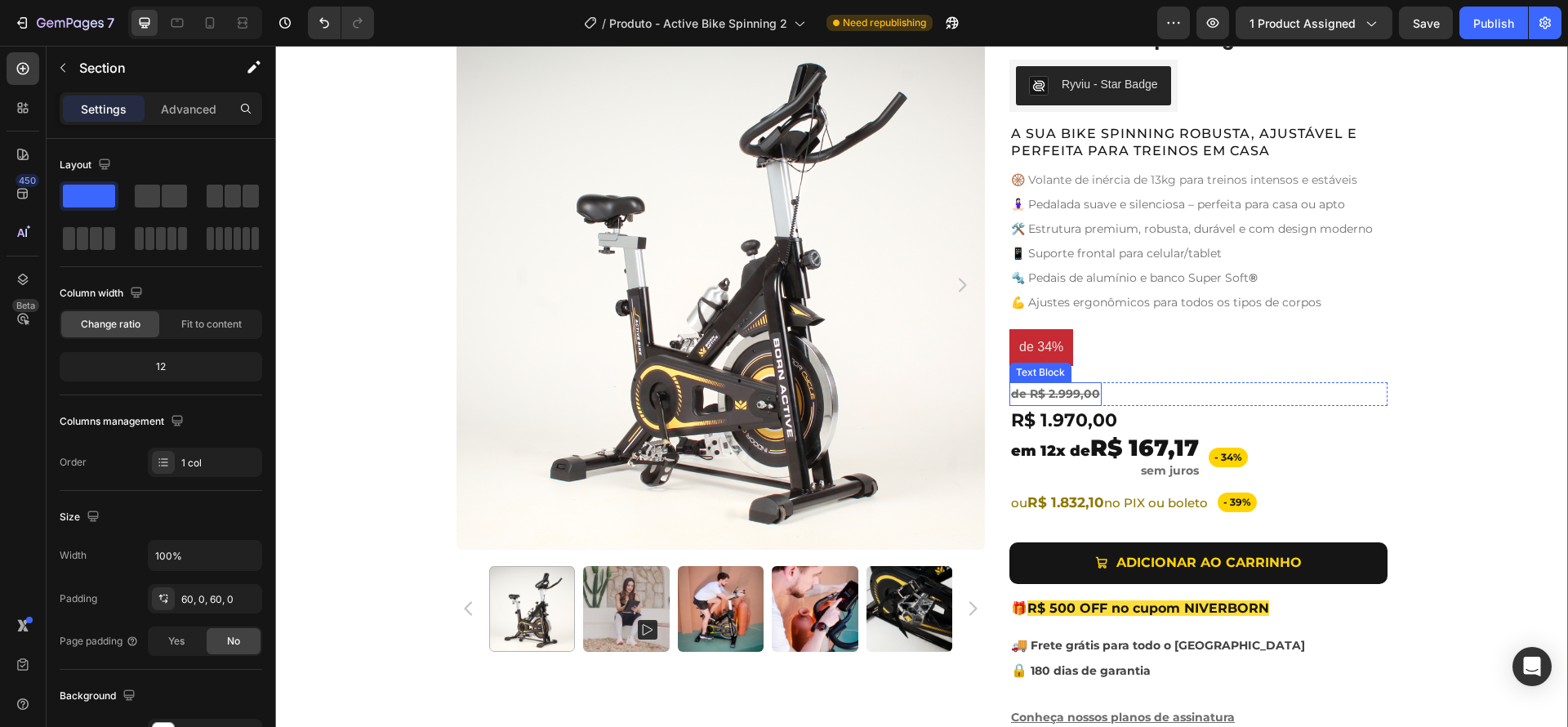
click at [1081, 393] on s "de R$ 2.999,00" at bounding box center [1055, 393] width 89 height 15
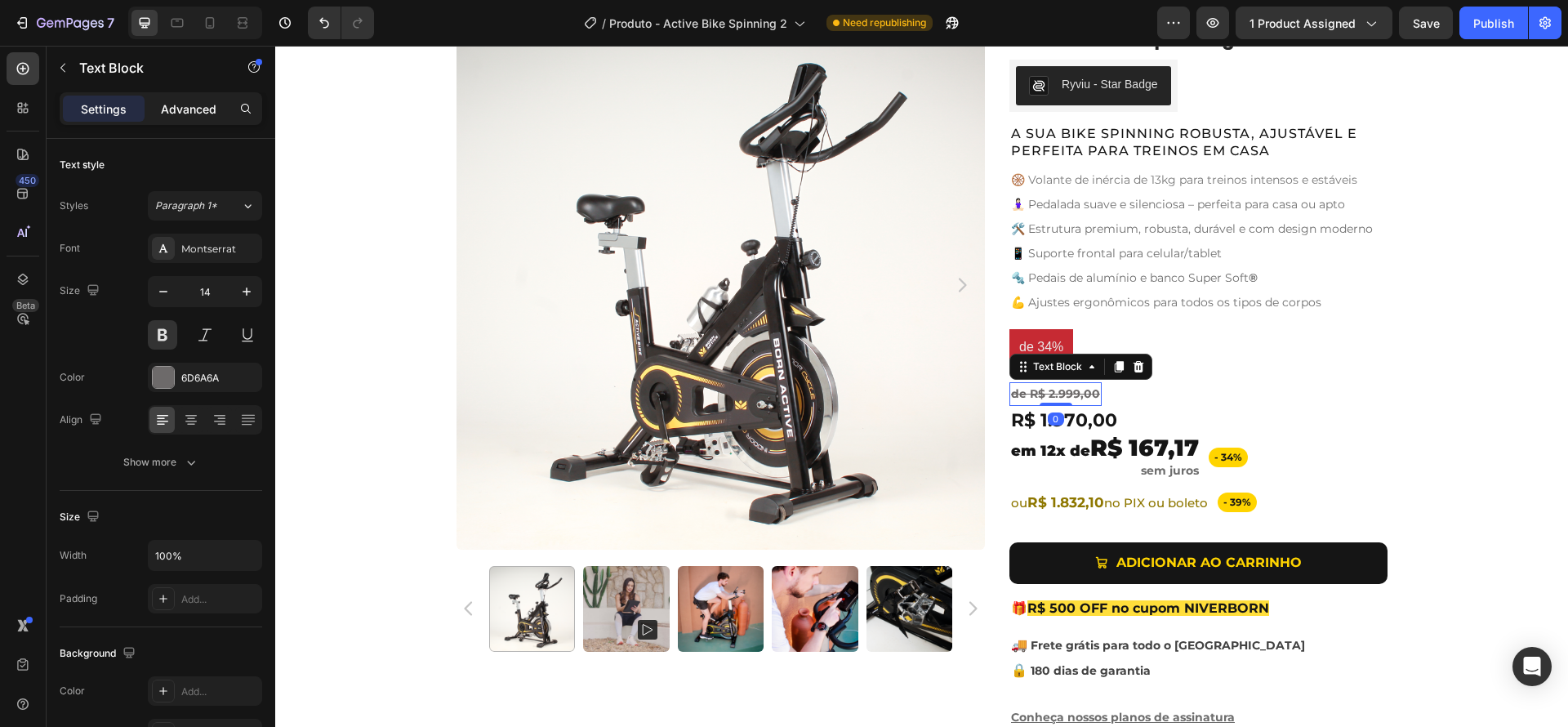
click at [182, 108] on p "Advanced" at bounding box center [189, 108] width 56 height 17
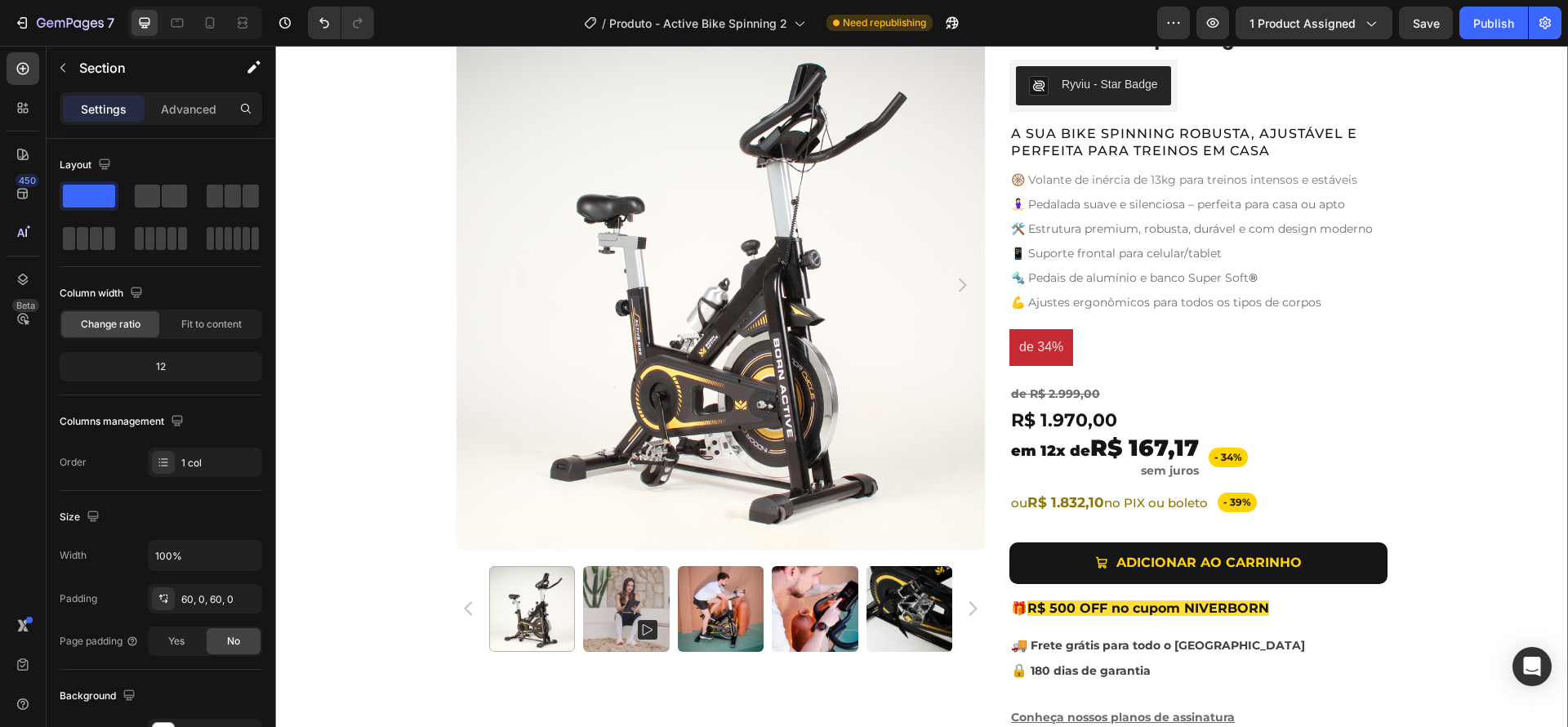
click at [1424, 411] on div "Product Images Active Bike Spinning Product Title Ryviu - Star Badge Ryviu Row …" at bounding box center [922, 381] width 1293 height 722
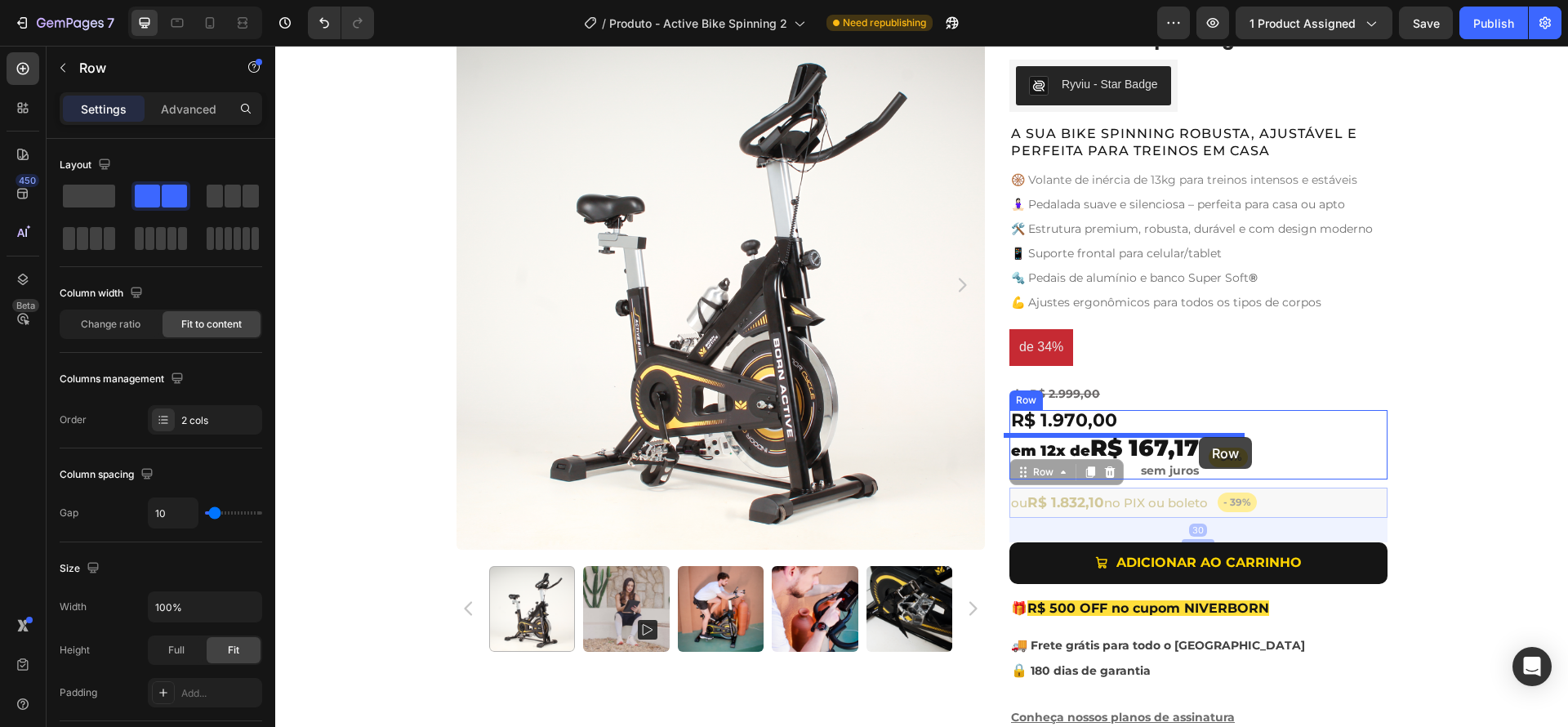
drag, startPoint x: 1273, startPoint y: 501, endPoint x: 1199, endPoint y: 437, distance: 97.8
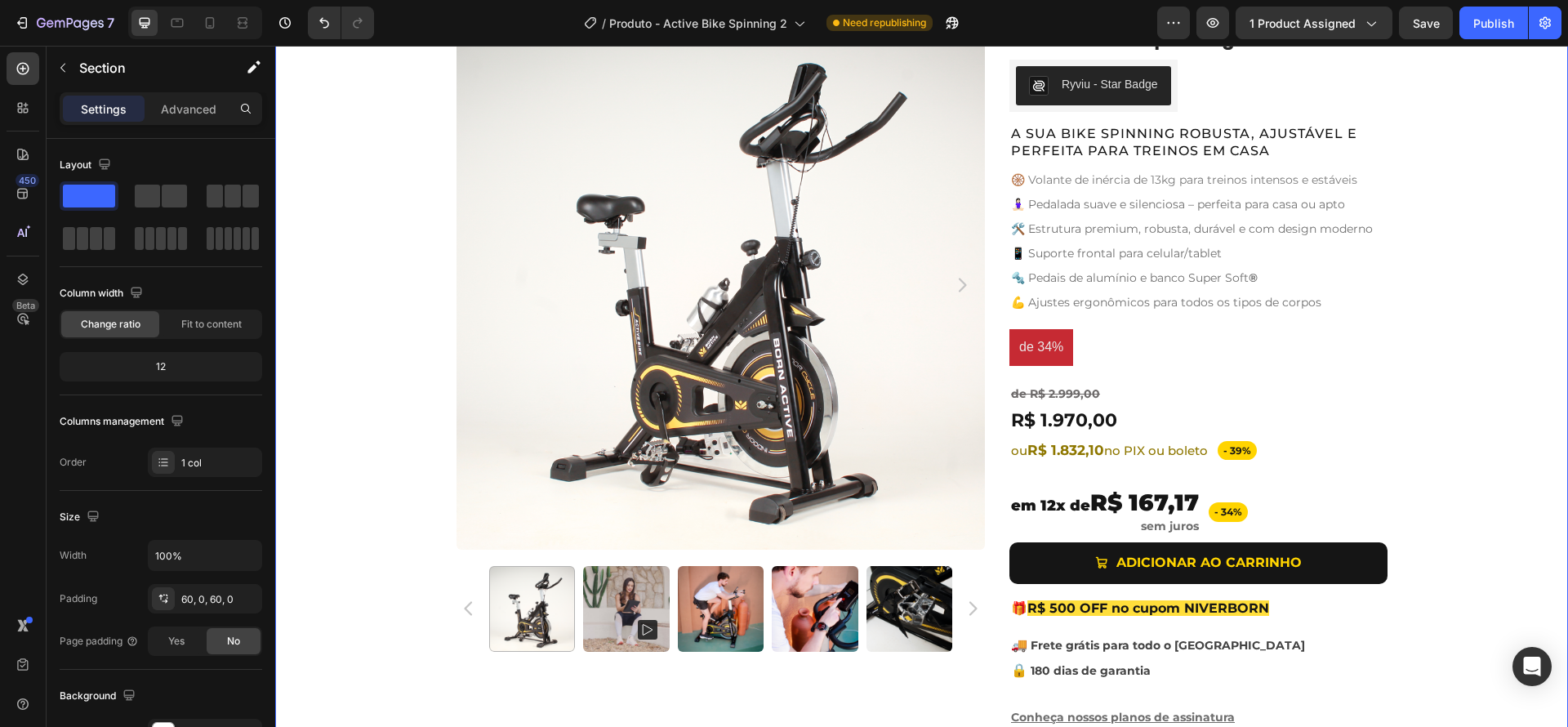
click at [1398, 472] on div "Product Images Active Bike Spinning Product Title Ryviu - Star Badge Ryviu Row …" at bounding box center [922, 381] width 1293 height 722
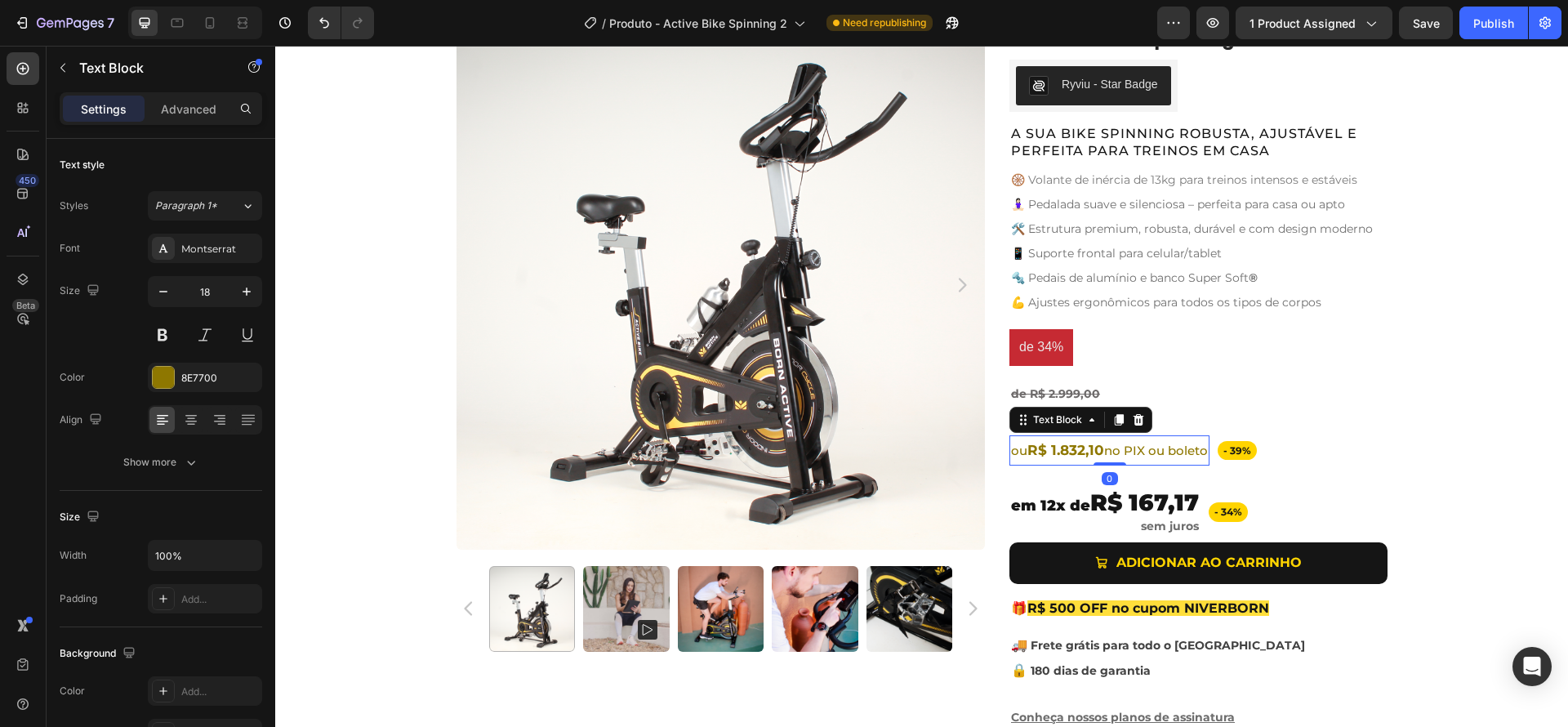
click at [1028, 448] on strong "R$ 1.832,10" at bounding box center [1065, 450] width 76 height 16
click at [1028, 450] on strong "R$ 1.832,10" at bounding box center [1065, 450] width 76 height 16
click at [1087, 449] on span "no PIX ou boleto" at bounding box center [1139, 450] width 103 height 16
click at [164, 290] on icon "button" at bounding box center [163, 292] width 16 height 16
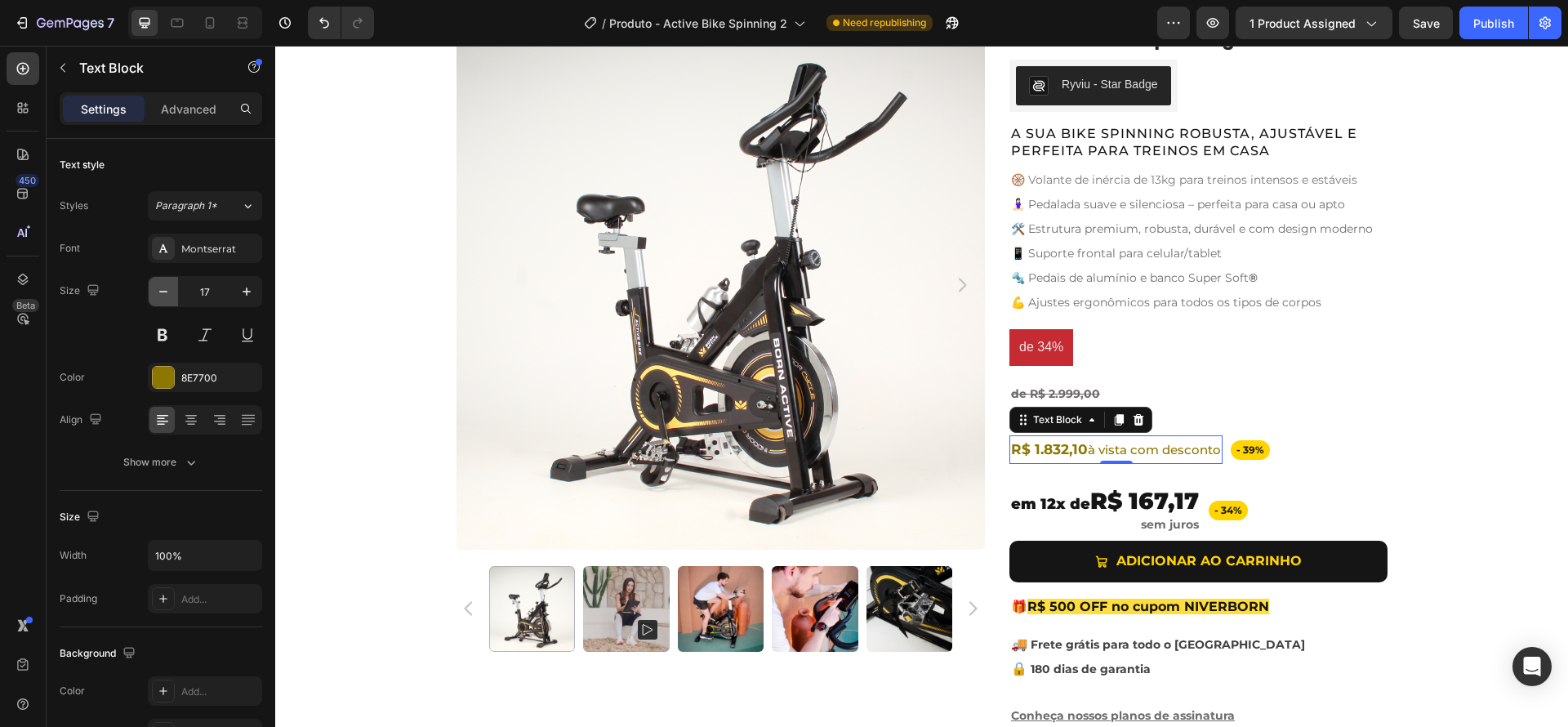
click at [164, 290] on icon "button" at bounding box center [163, 292] width 16 height 16
type input "16"
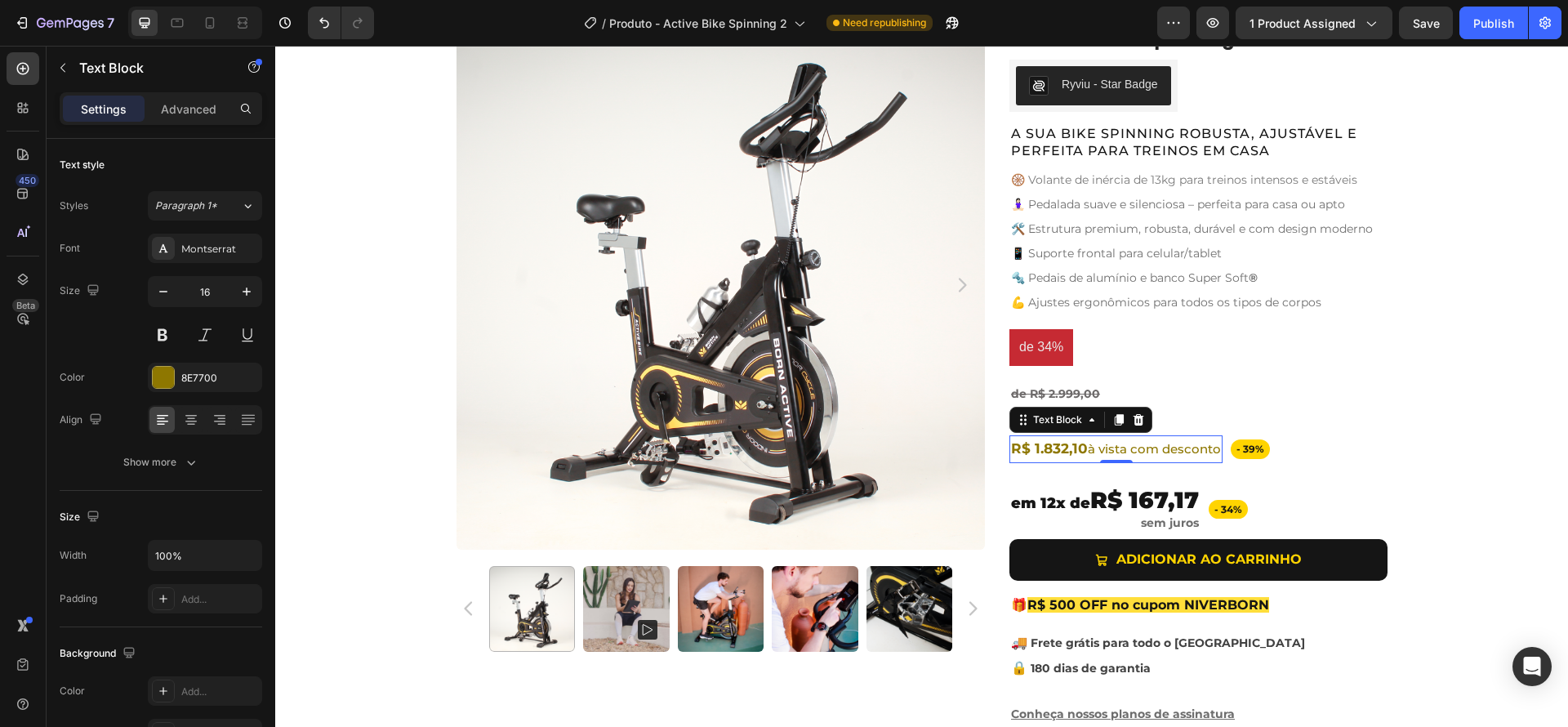
click at [1049, 454] on strong "R$ 1.832,10" at bounding box center [1049, 449] width 76 height 16
click at [1051, 451] on strong "R$ 1.832,10" at bounding box center [1049, 449] width 76 height 16
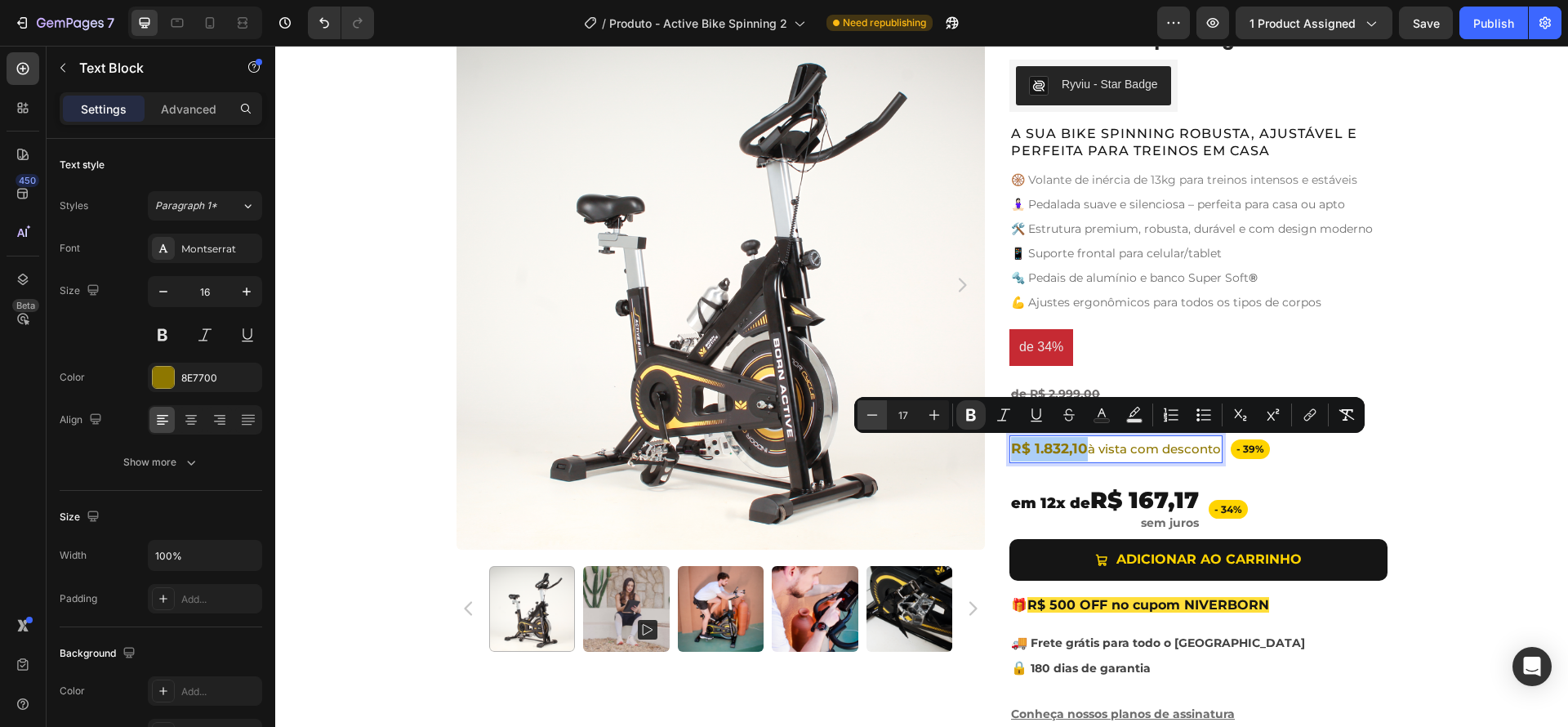
click at [876, 415] on icon "Editor contextual toolbar" at bounding box center [872, 415] width 16 height 16
type input "16"
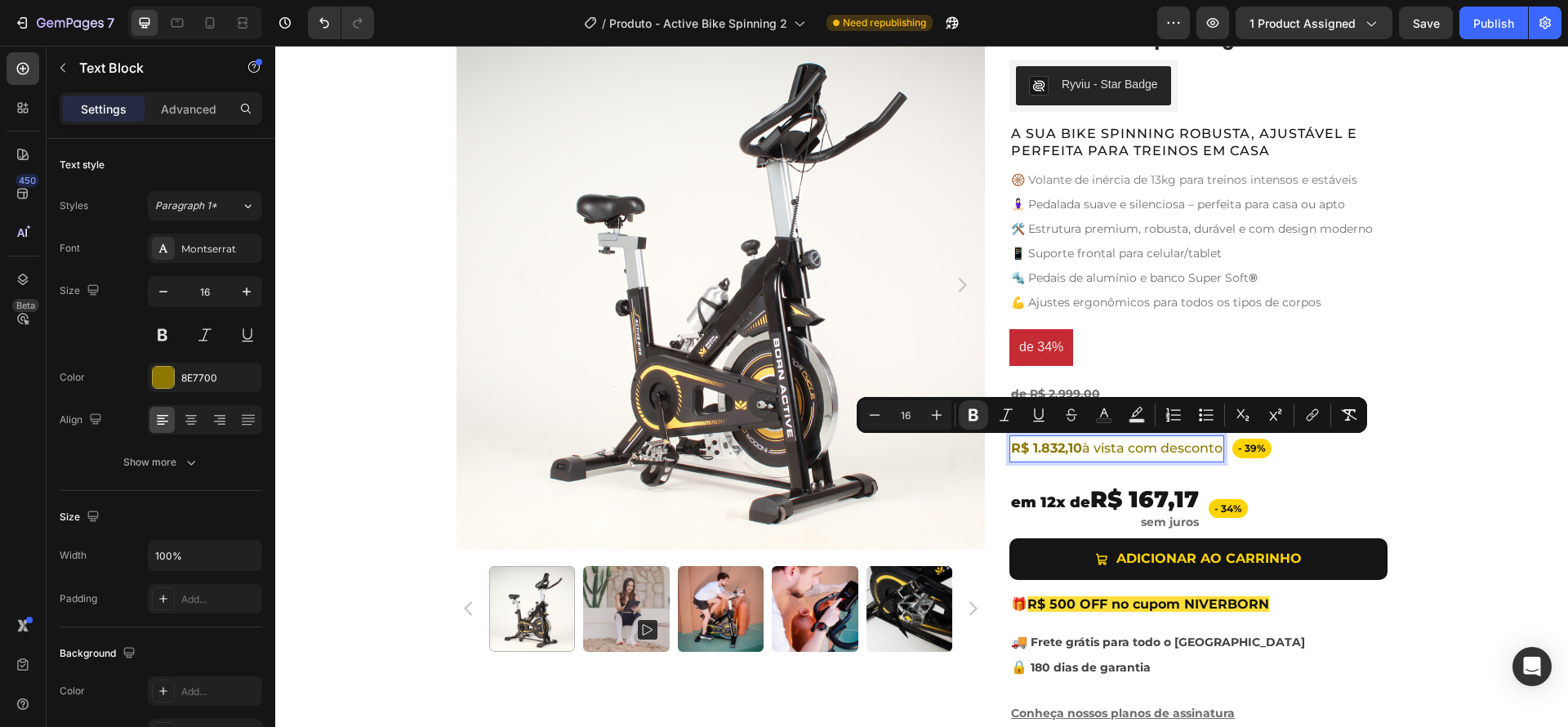
click at [1090, 444] on span "R$ 1.832,10 à vista com desconto" at bounding box center [1117, 448] width 212 height 16
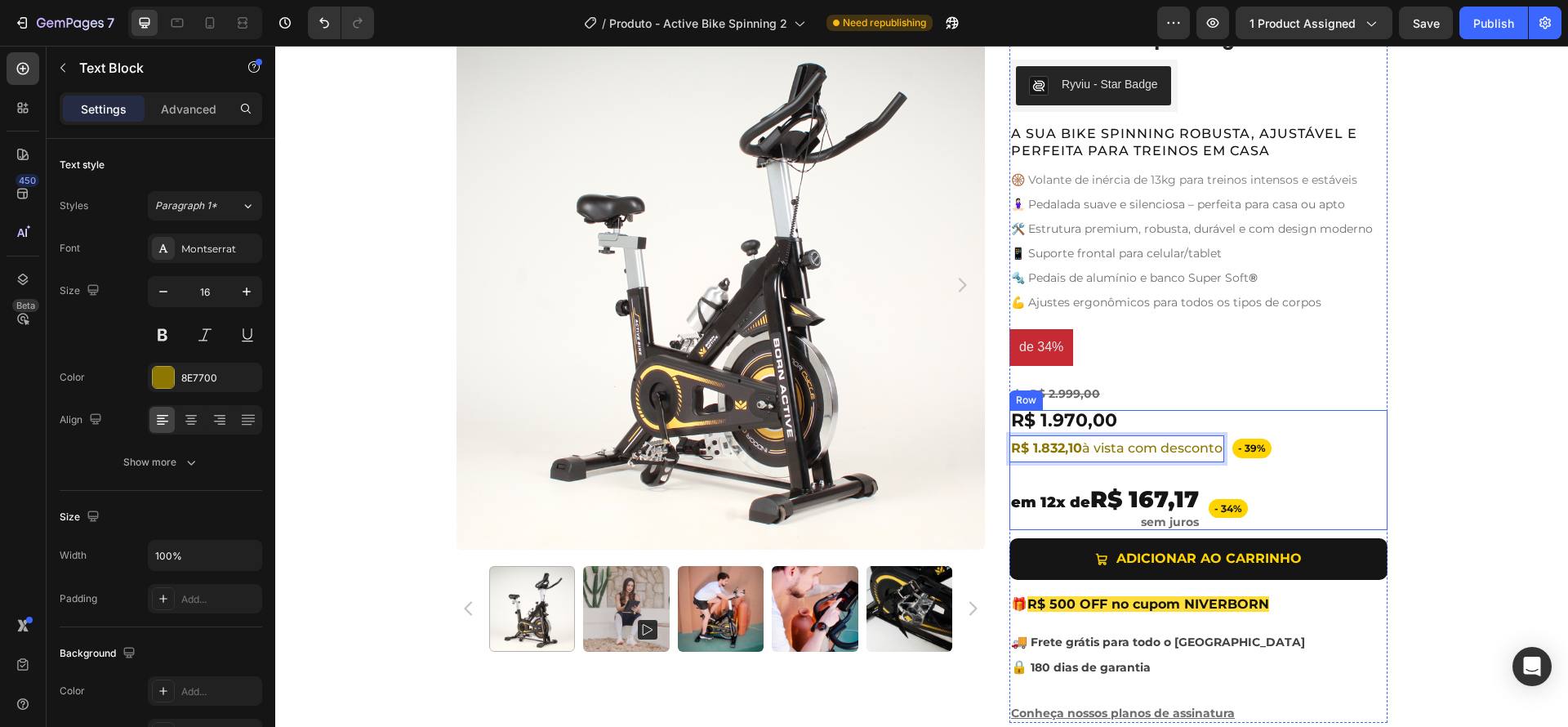
click at [1377, 489] on div "R$ 1.970,00 Product Price Product Price Row - 39% Text Block Row R$ 1.832,10 à …" at bounding box center [1198, 470] width 378 height 121
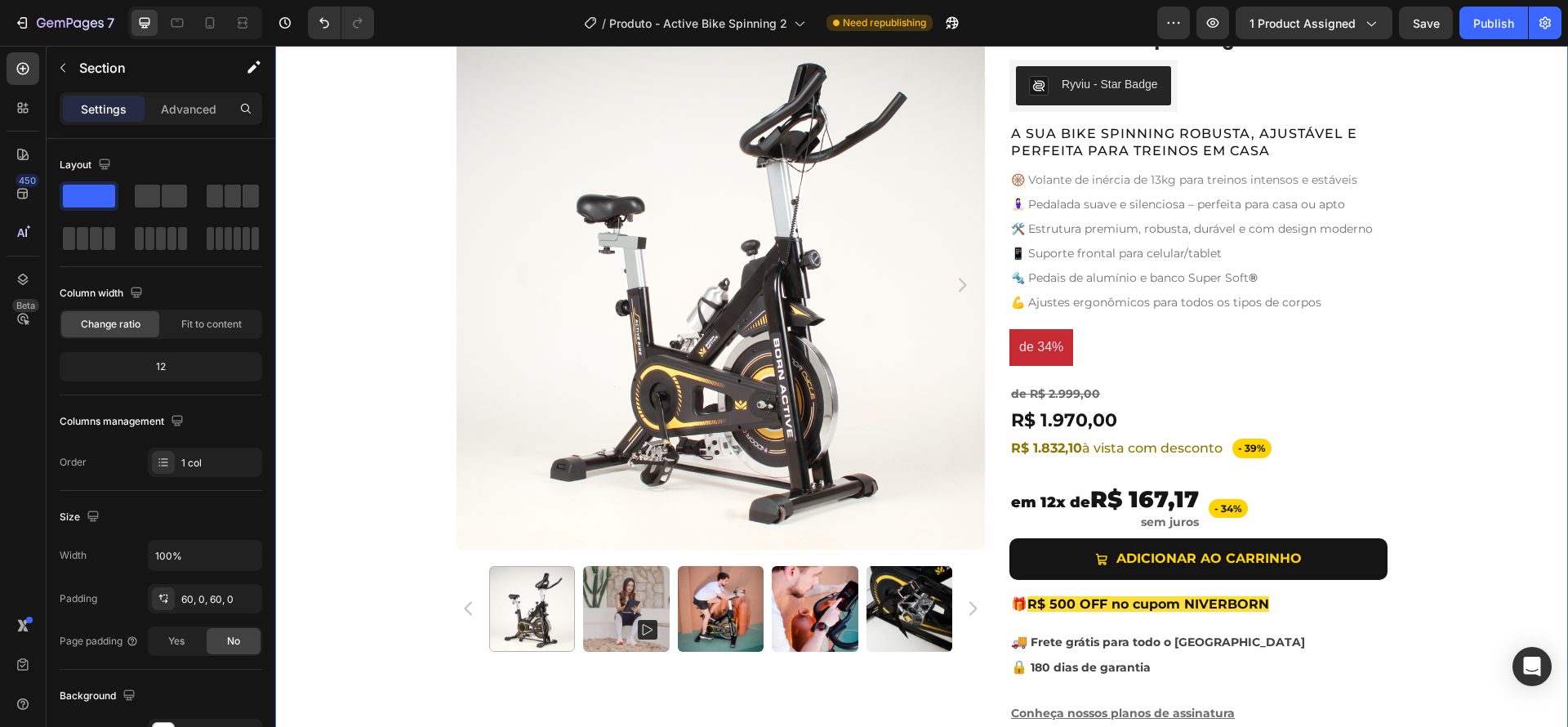
click at [1428, 484] on div "Product Images Active Bike Spinning Product Title Ryviu - Star Badge Ryviu Row …" at bounding box center [922, 380] width 1293 height 718
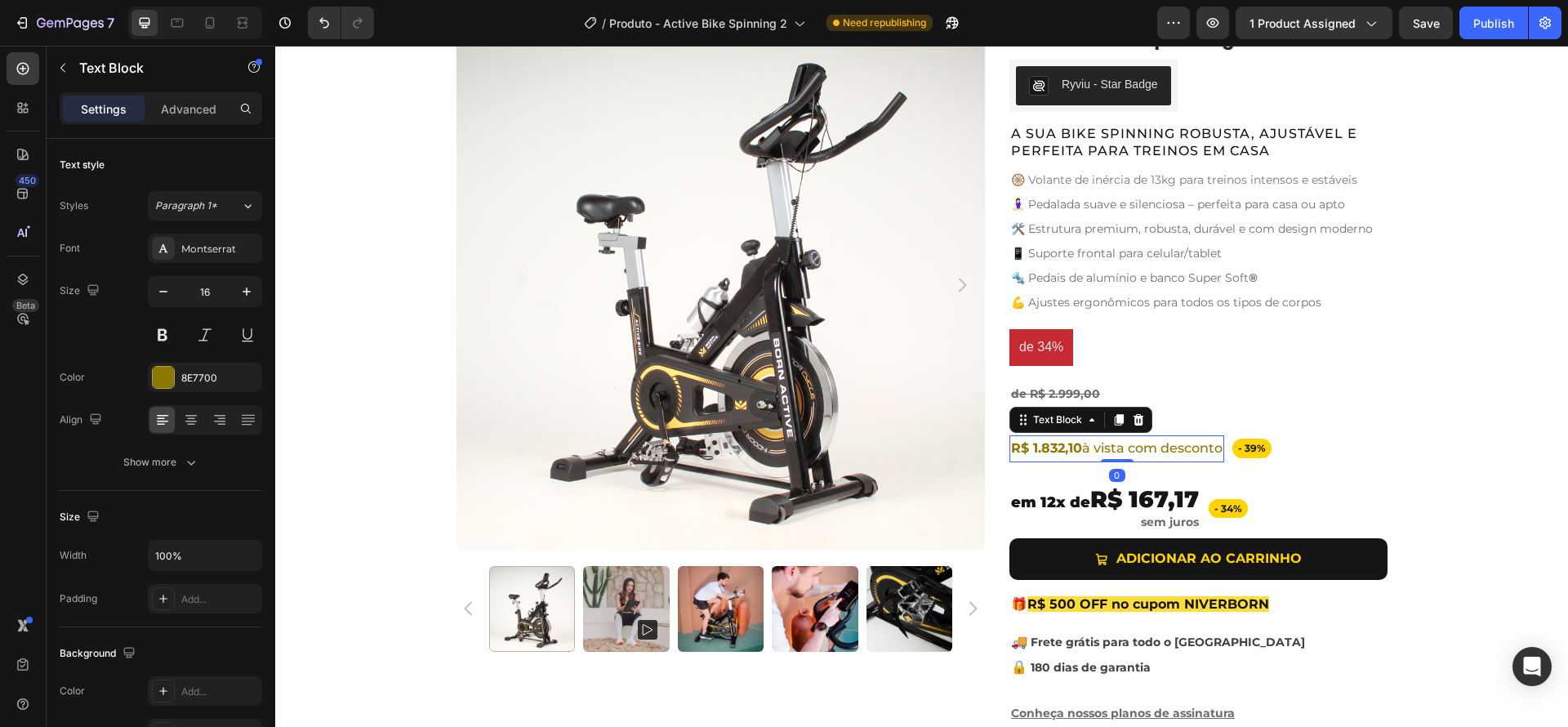
click at [1220, 449] on div "R$ 1.832,10 à vista com desconto" at bounding box center [1116, 449] width 214 height 27
click at [1223, 451] on div "- 39% Text Block Row R$ 1.832,10 à vista com desconto Text Block 0 Row" at bounding box center [1140, 449] width 262 height 27
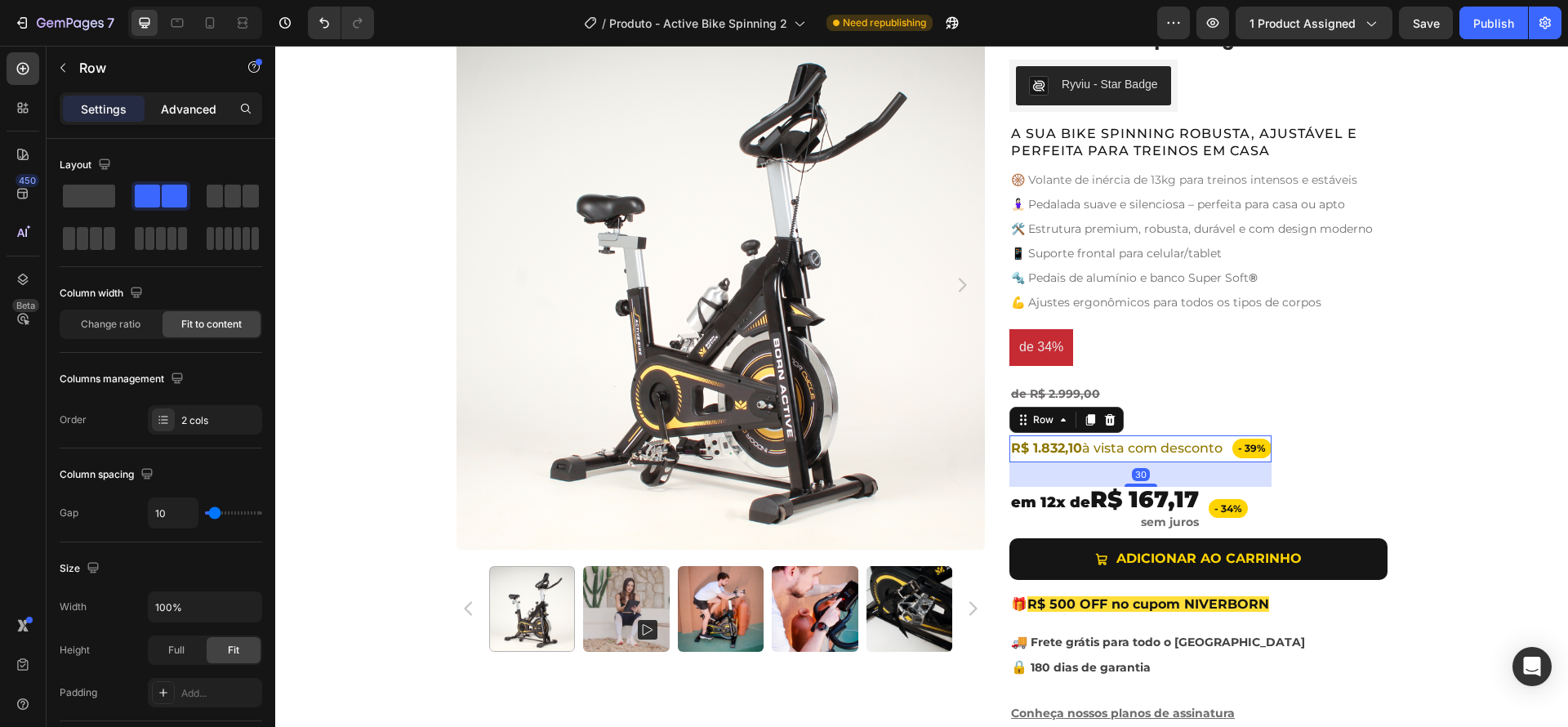
click at [183, 119] on div "Advanced" at bounding box center [188, 108] width 81 height 26
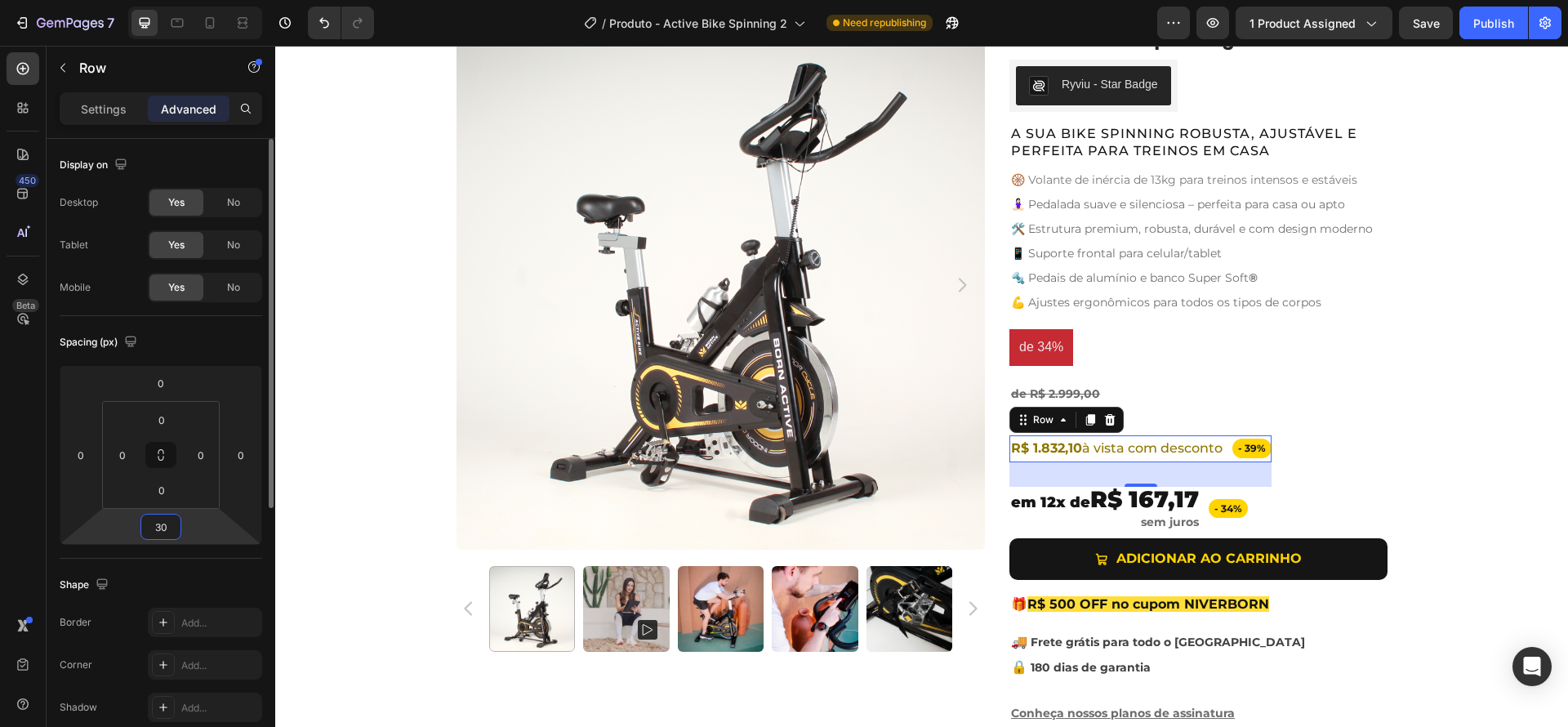
click at [165, 532] on input "30" at bounding box center [161, 527] width 33 height 25
type input "5"
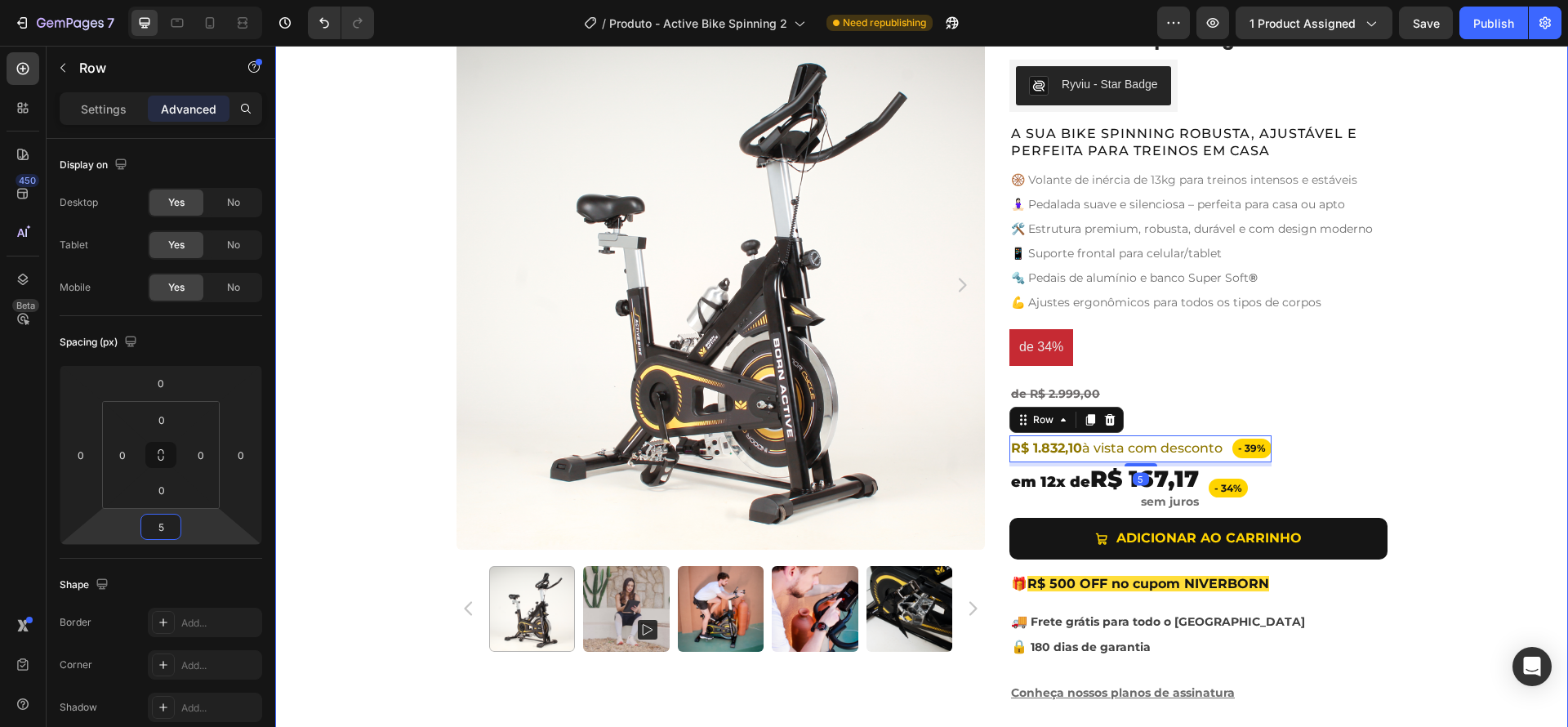
click at [1491, 439] on div "Product Images Active Bike Spinning Product Title Ryviu - Star Badge Ryviu Row …" at bounding box center [922, 369] width 1293 height 697
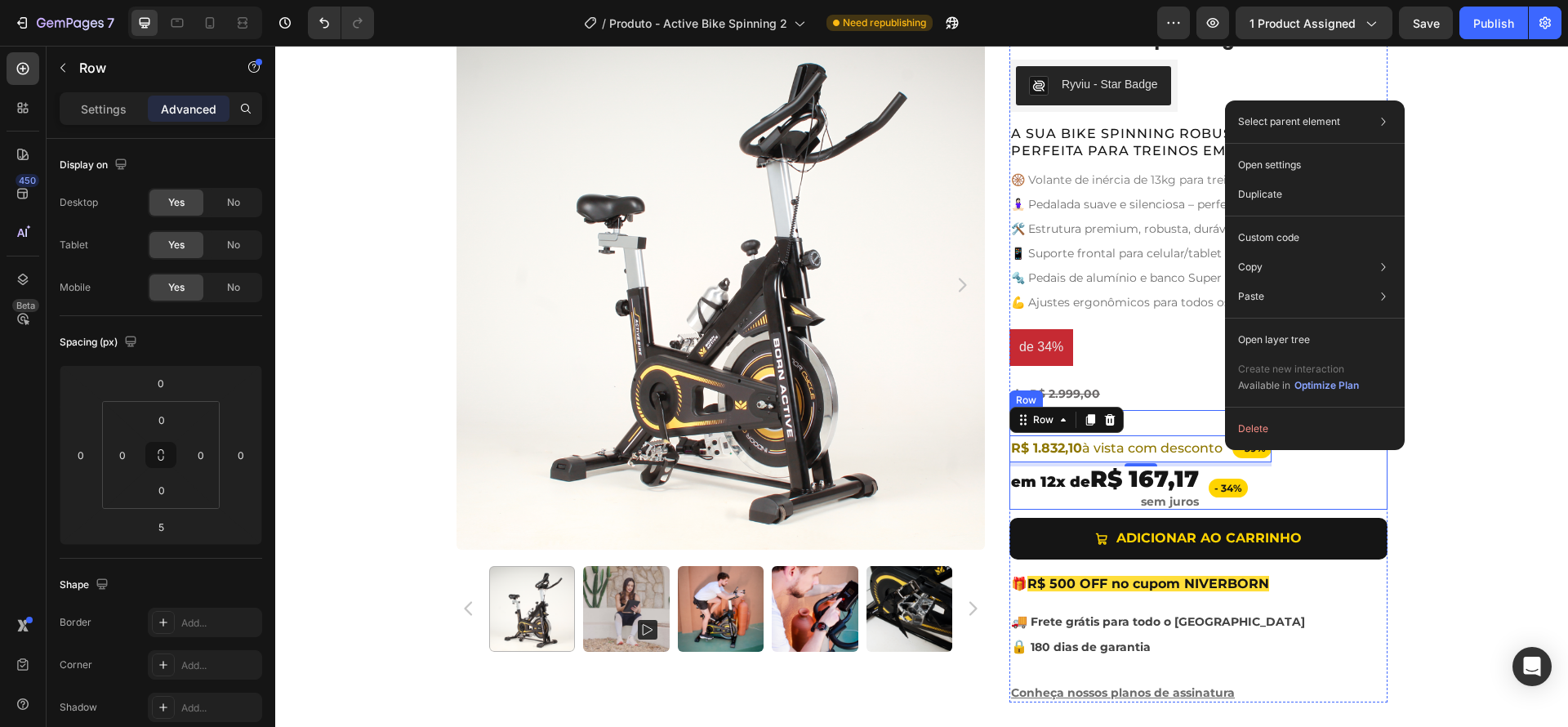
click at [1351, 502] on div "R$ 1.970,00 Product Price Product Price Row - 39% Text Block Row R$ 1.832,10 à …" at bounding box center [1198, 460] width 378 height 100
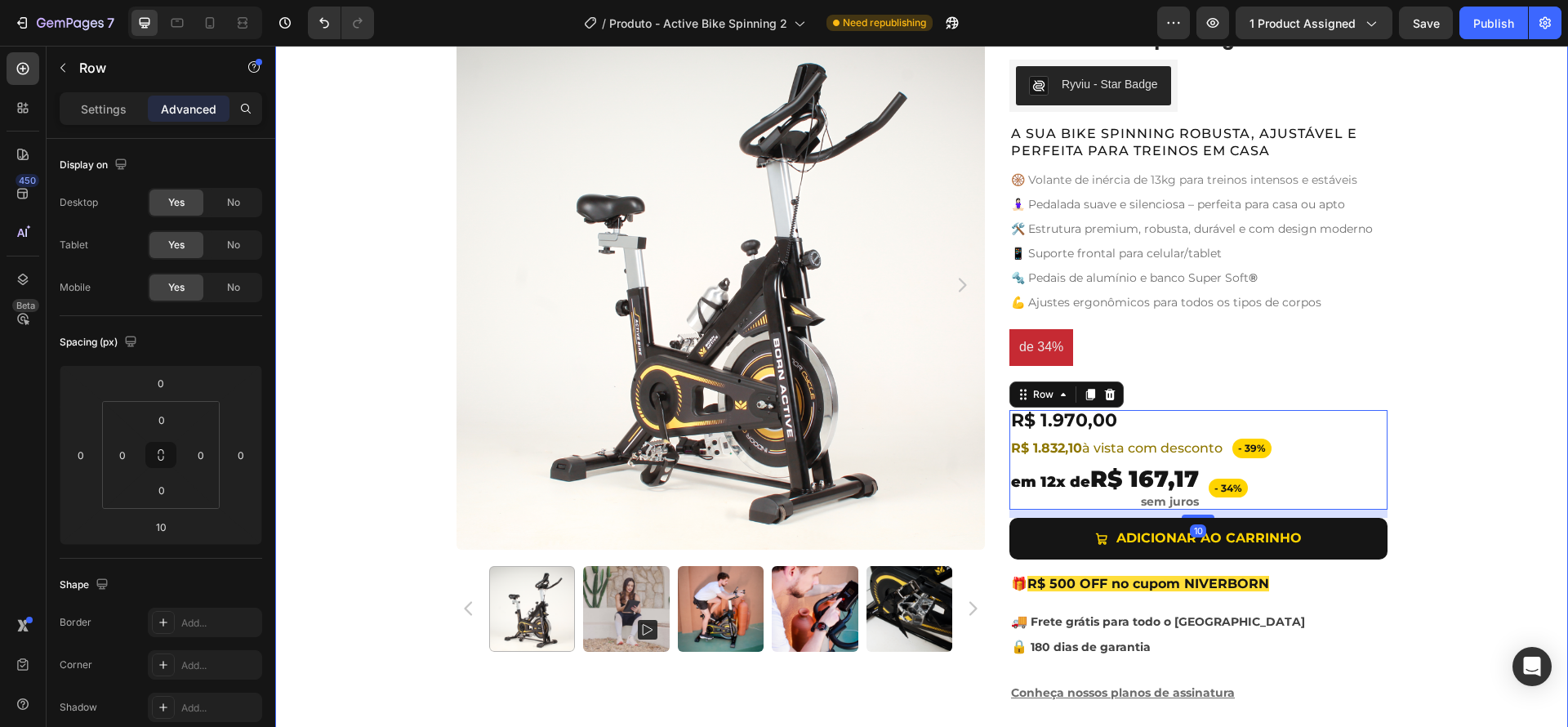
click at [1488, 478] on div "Product Images Active Bike Spinning Product Title Ryviu - Star Badge Ryviu Row …" at bounding box center [922, 369] width 1293 height 697
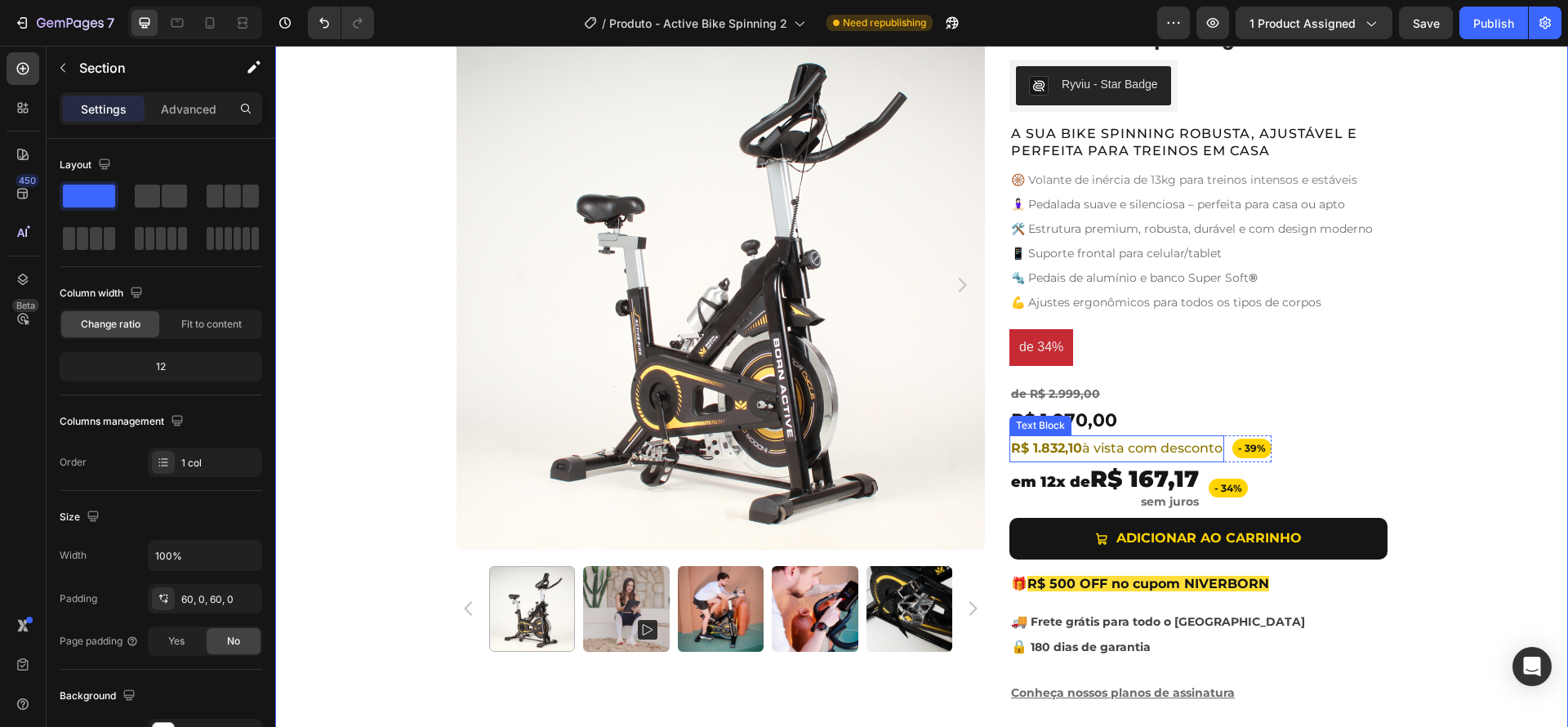
click at [1206, 447] on span "R$ 1.832,10 à vista com desconto" at bounding box center [1117, 448] width 212 height 16
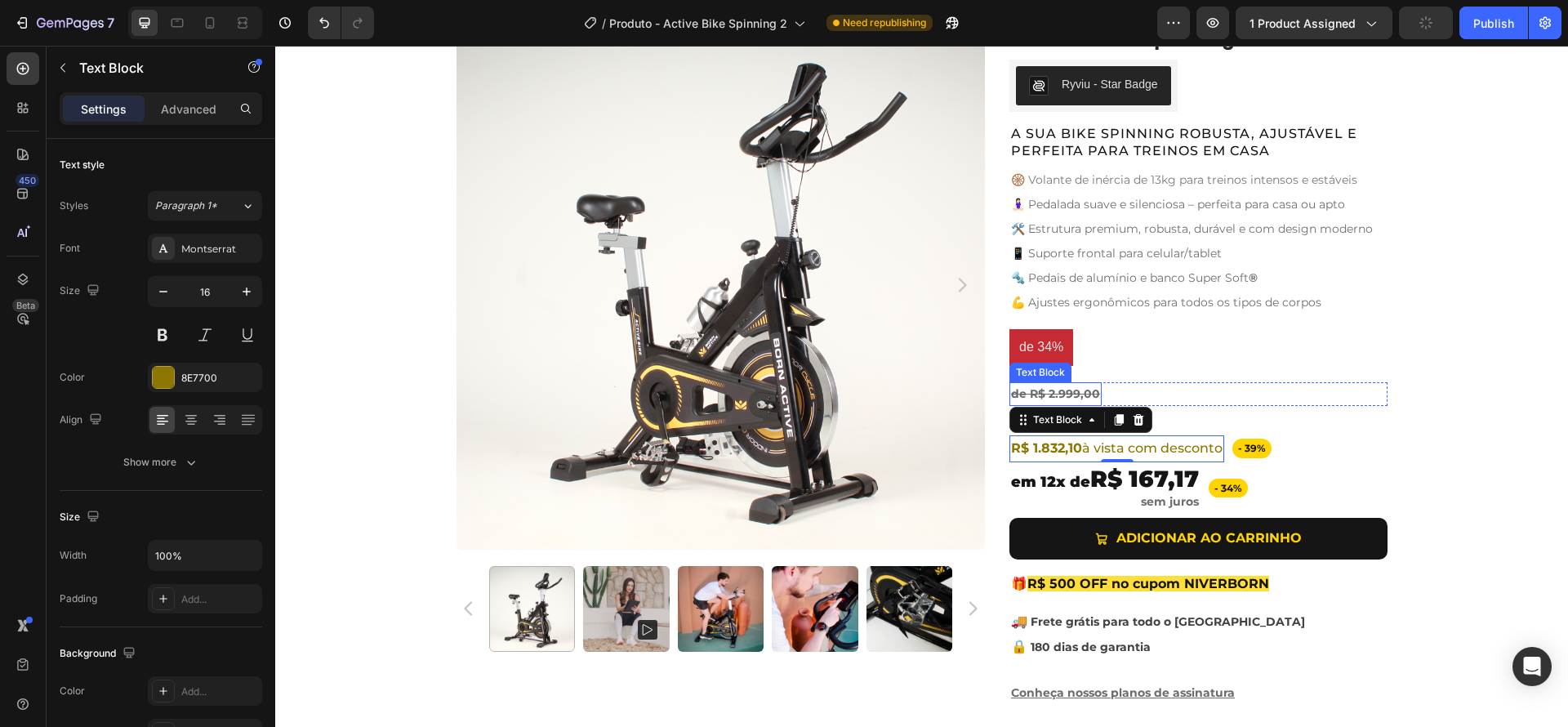
click at [1030, 390] on s "de R$ 2.999,00" at bounding box center [1055, 393] width 89 height 15
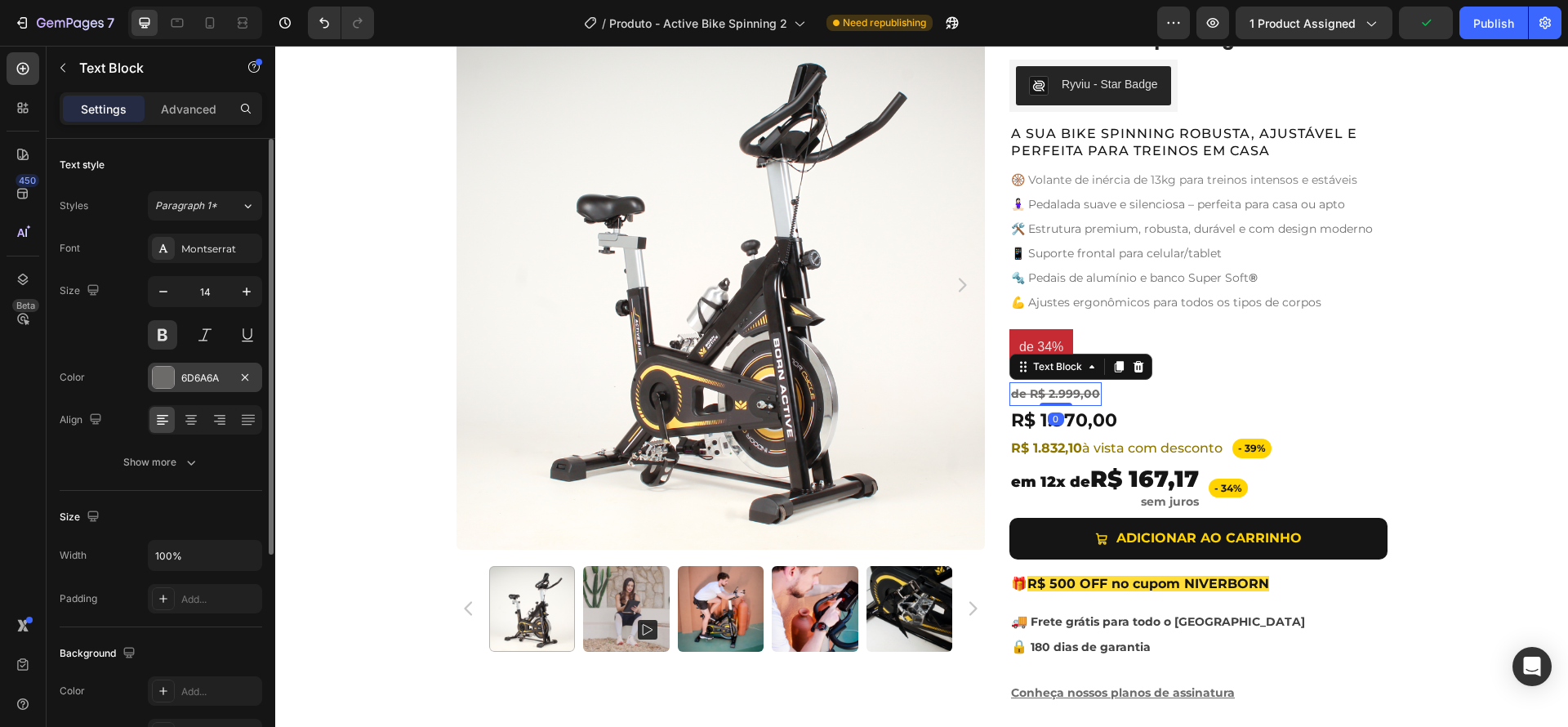
click at [152, 380] on div at bounding box center [163, 377] width 23 height 23
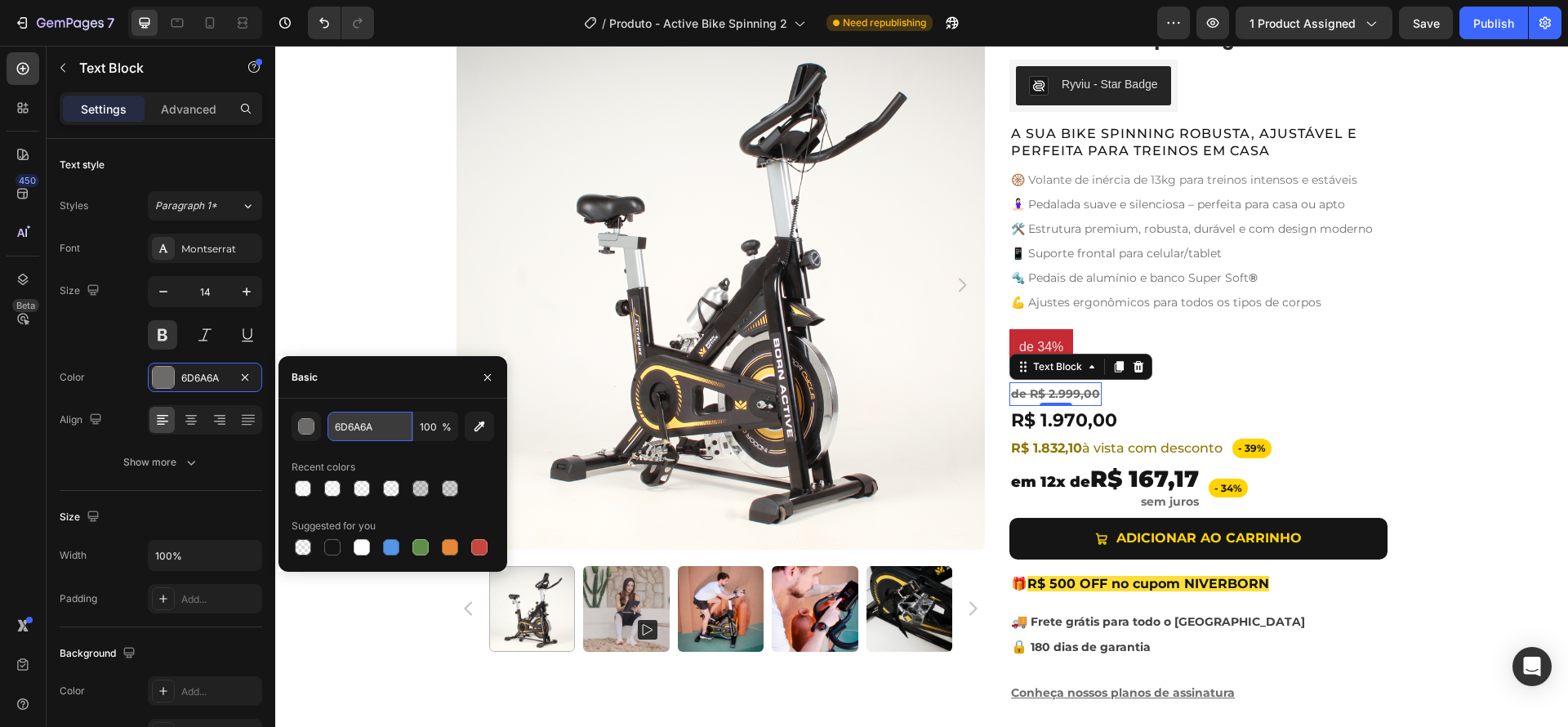
click at [357, 435] on input "6D6A6A" at bounding box center [370, 426] width 85 height 30
click at [1137, 457] on p "R$ 1.832,10 à vista com desconto" at bounding box center [1117, 449] width 212 height 24
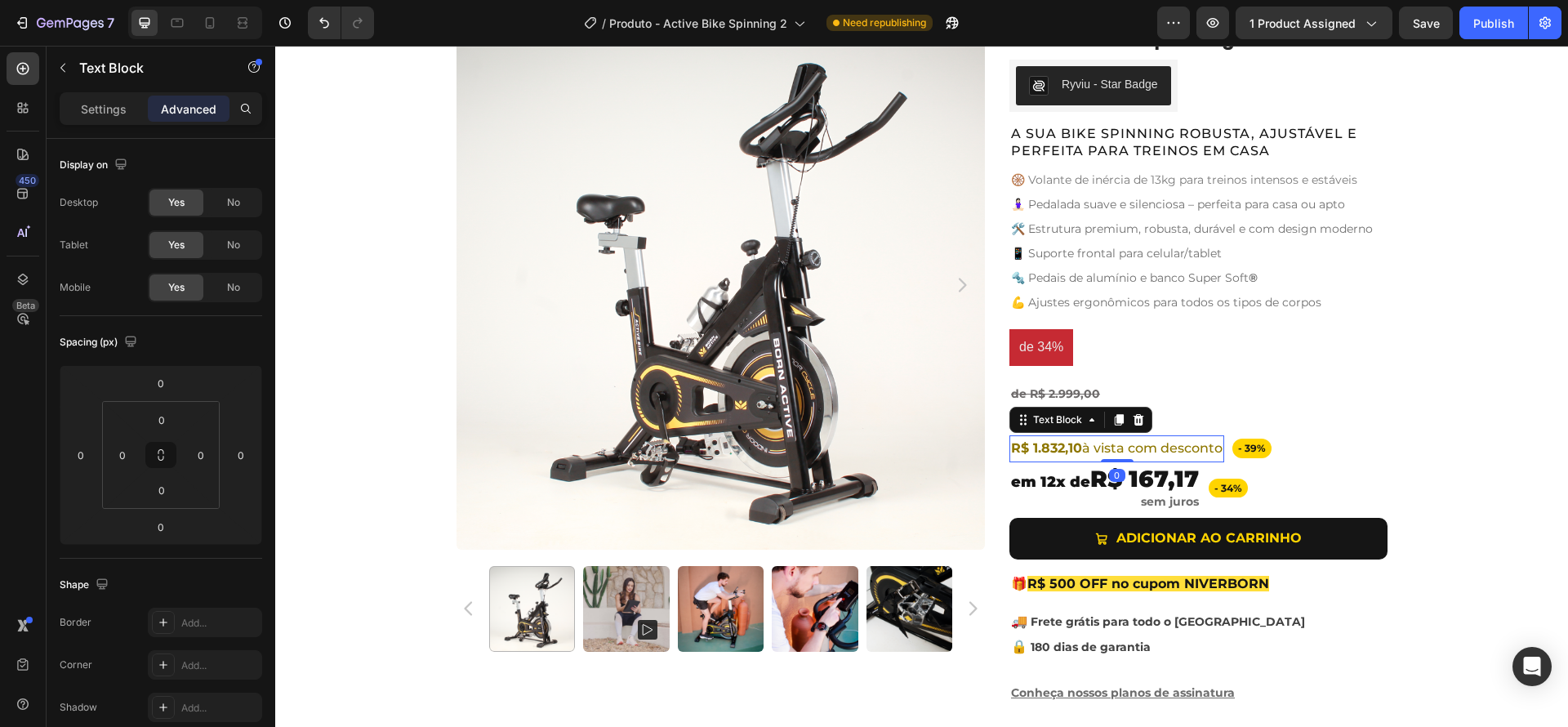
click at [1162, 453] on span "R$ 1.832,10 à vista com desconto" at bounding box center [1117, 448] width 212 height 16
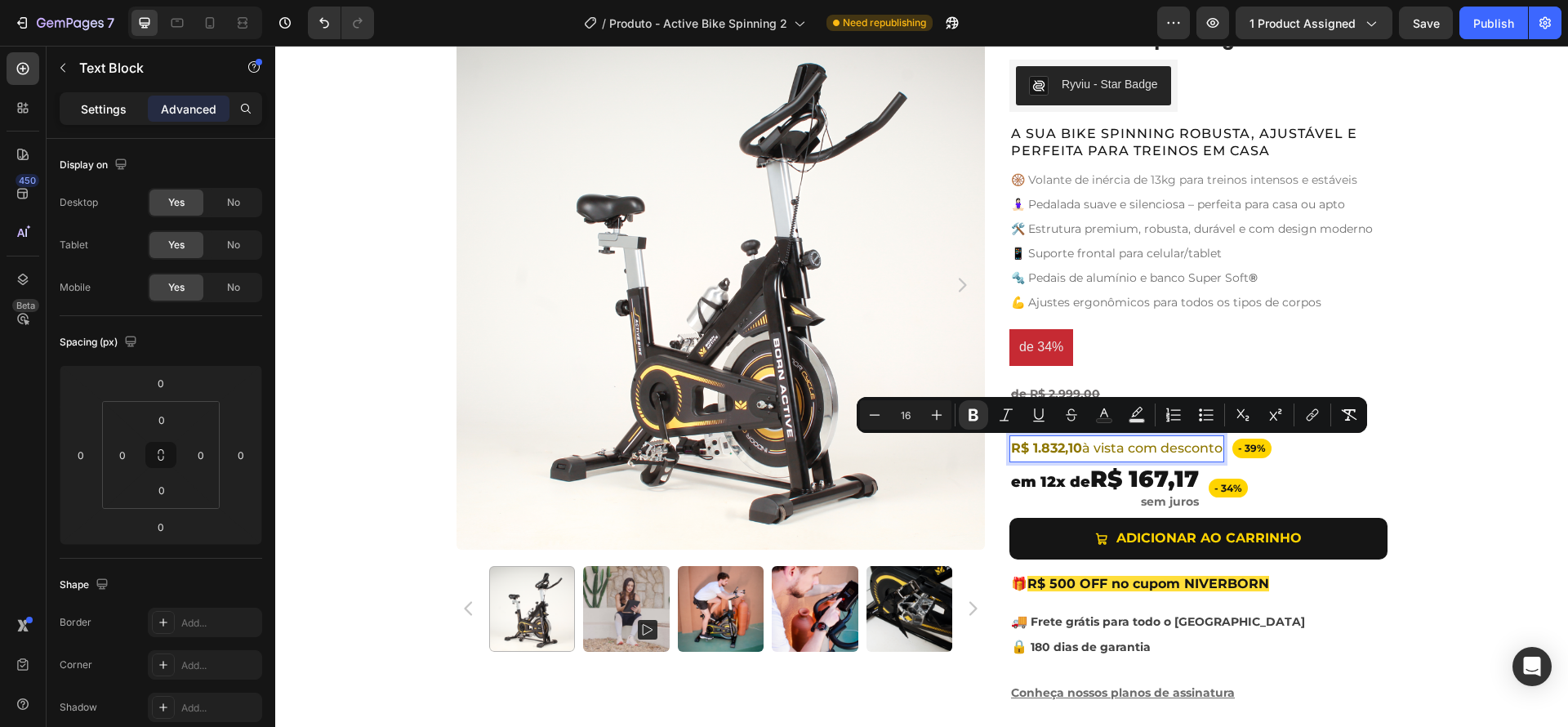
click at [113, 111] on p "Settings" at bounding box center [103, 108] width 46 height 17
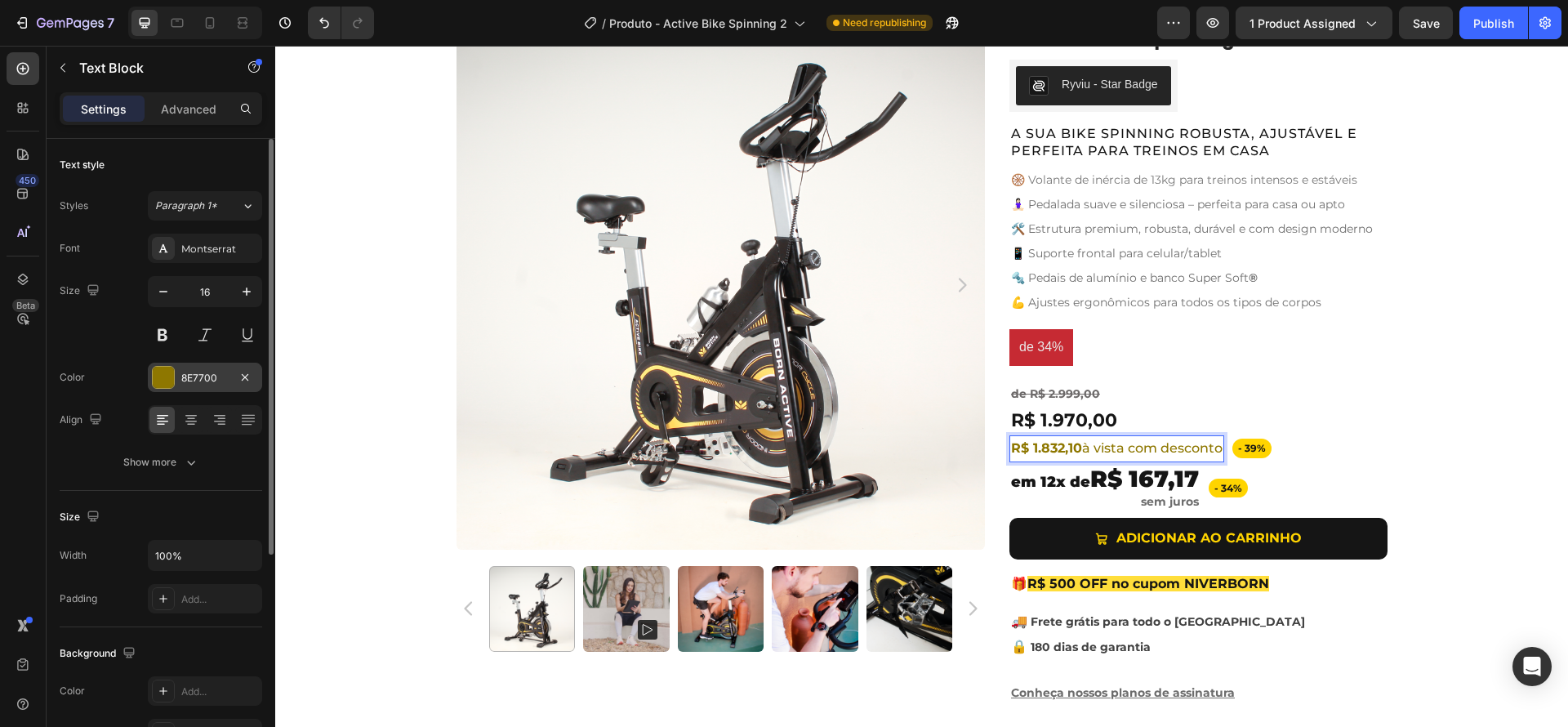
click at [189, 383] on div "8E7700" at bounding box center [205, 378] width 48 height 15
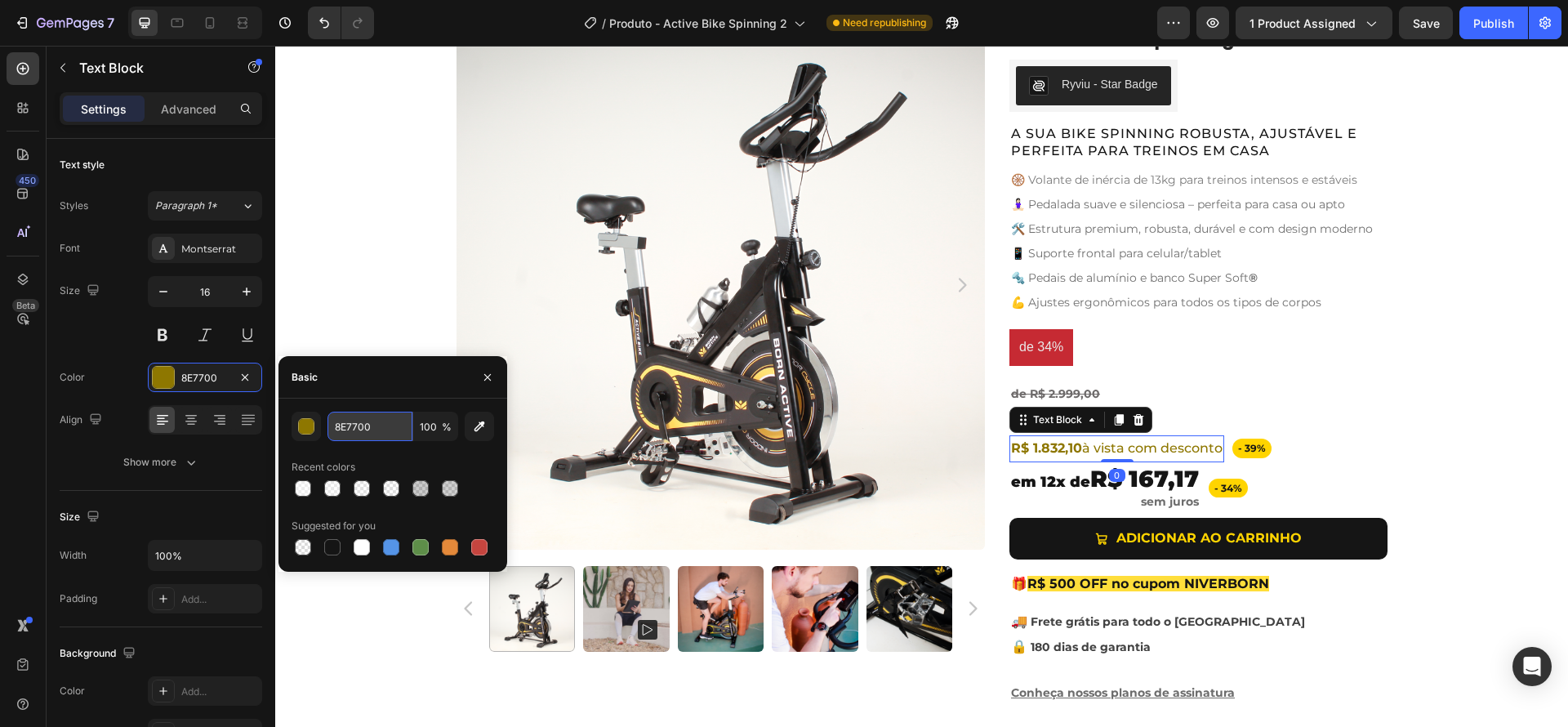
click at [358, 431] on input "8E7700" at bounding box center [370, 426] width 85 height 30
paste input "6D6A6A"
type input "6D6A6A"
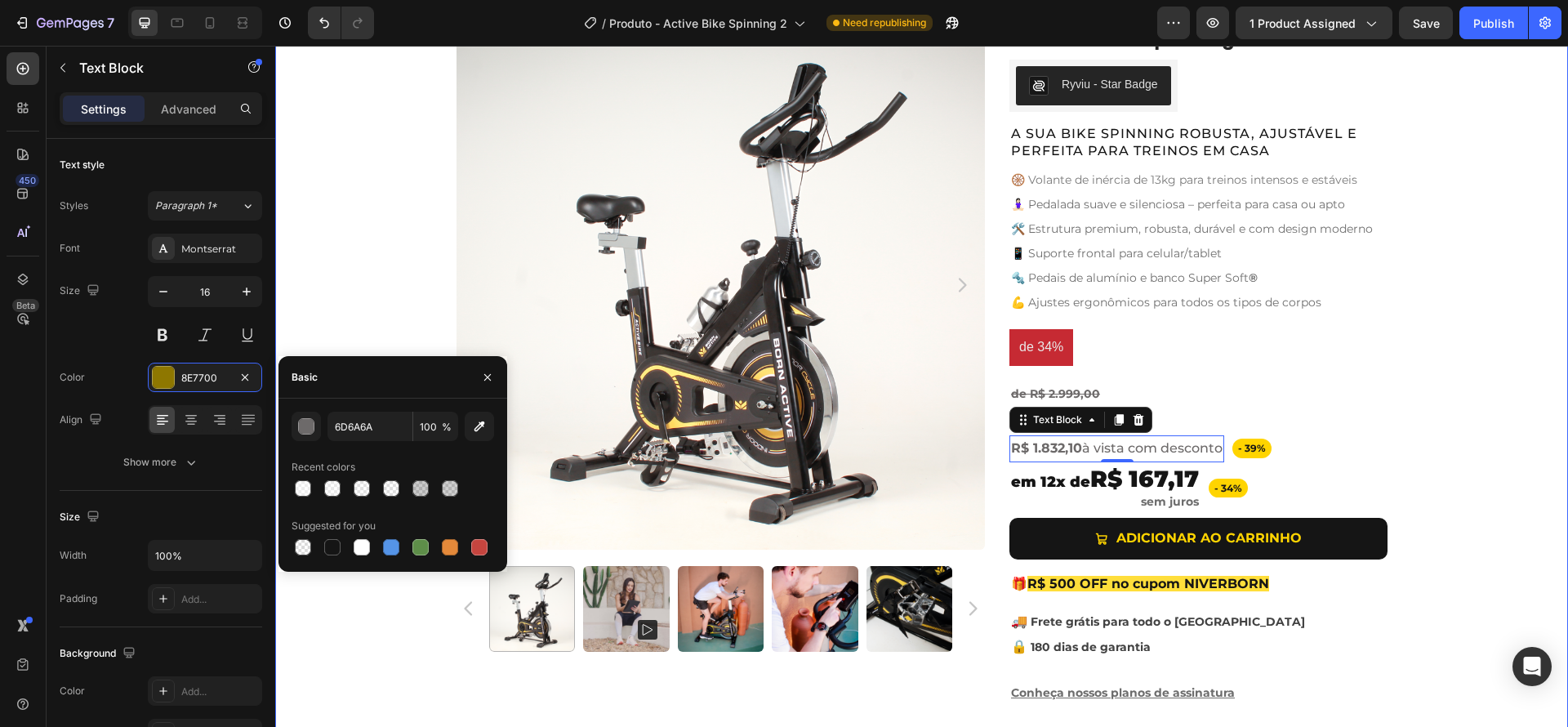
click at [1442, 470] on div "Product Images Active Bike Spinning Product Title Ryviu - Star Badge Ryviu Row …" at bounding box center [922, 369] width 1293 height 697
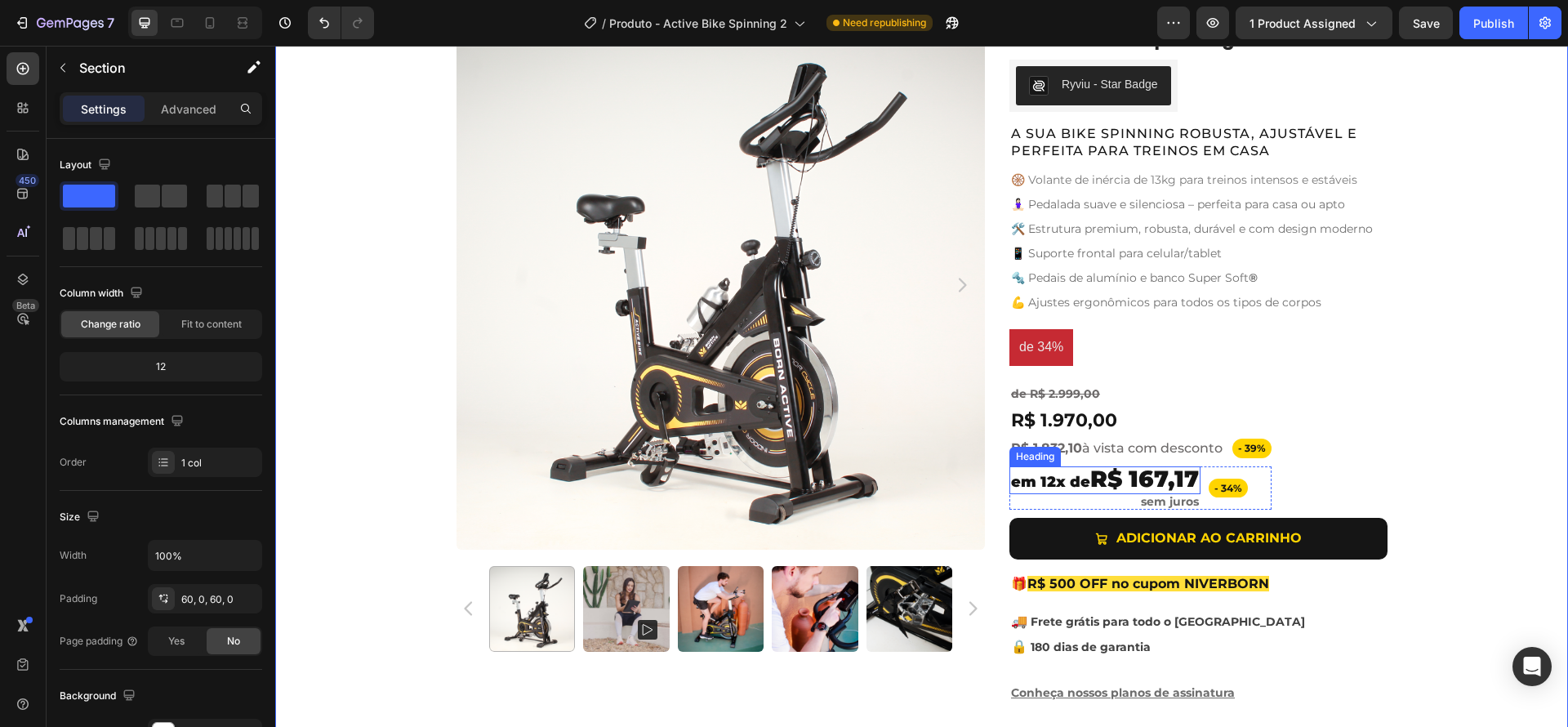
click at [1037, 482] on span "em 12x de" at bounding box center [1051, 482] width 79 height 18
click at [1460, 495] on div "Product Images Active Bike Spinning Product Title Ryviu - Star Badge Ryviu Row …" at bounding box center [922, 369] width 1293 height 697
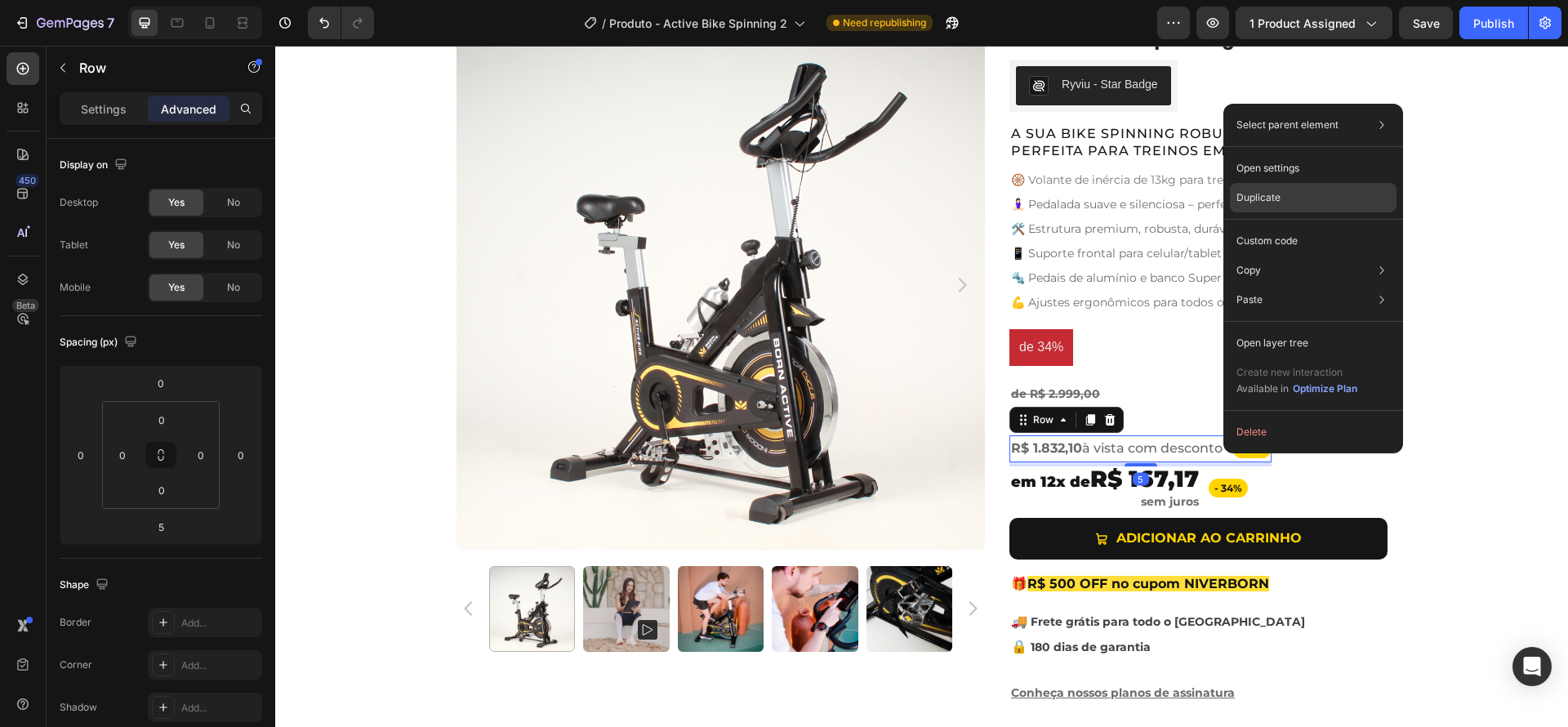
click at [1261, 204] on p "Duplicate" at bounding box center [1258, 198] width 44 height 15
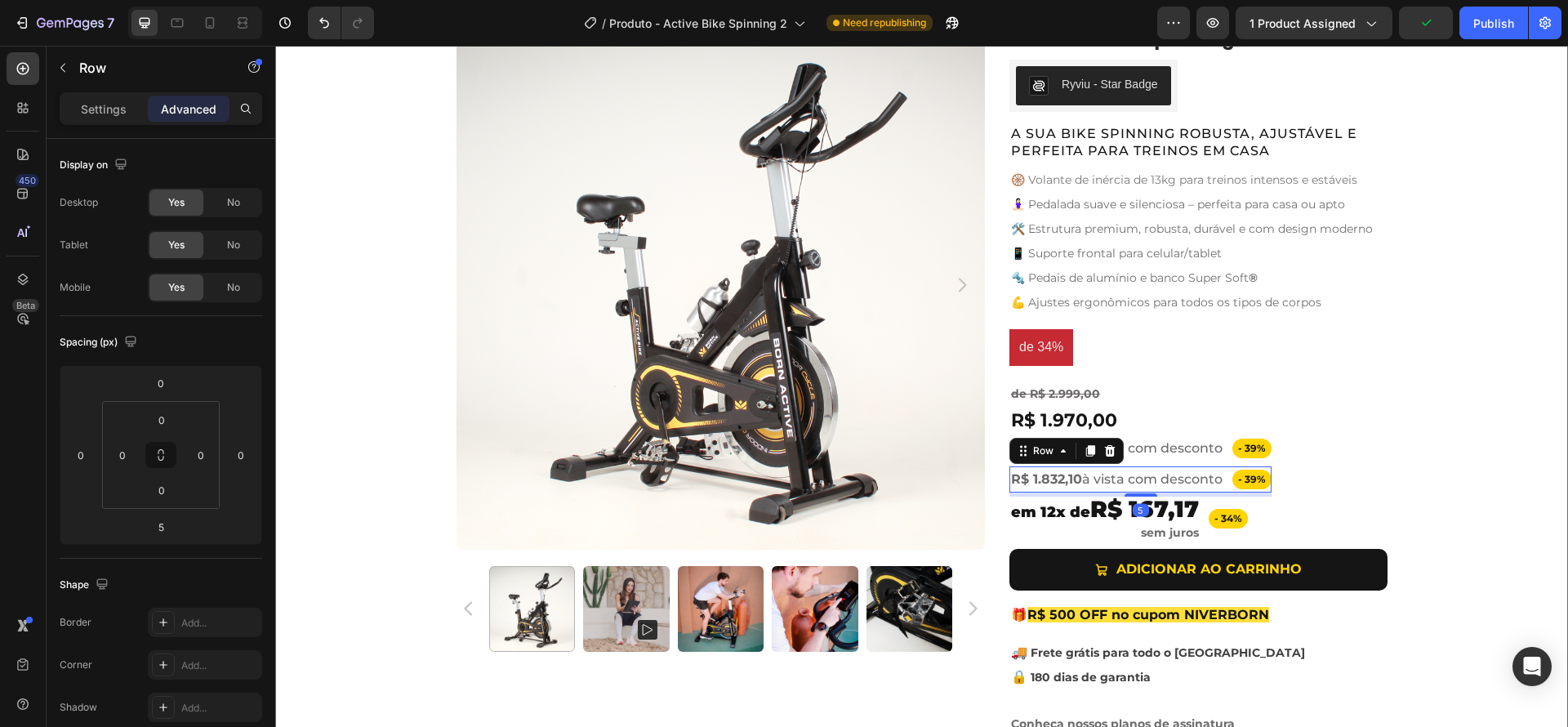
click at [1458, 504] on div "Product Images Active Bike Spinning Product Title Ryviu - Star Badge Ryviu Row …" at bounding box center [922, 384] width 1293 height 729
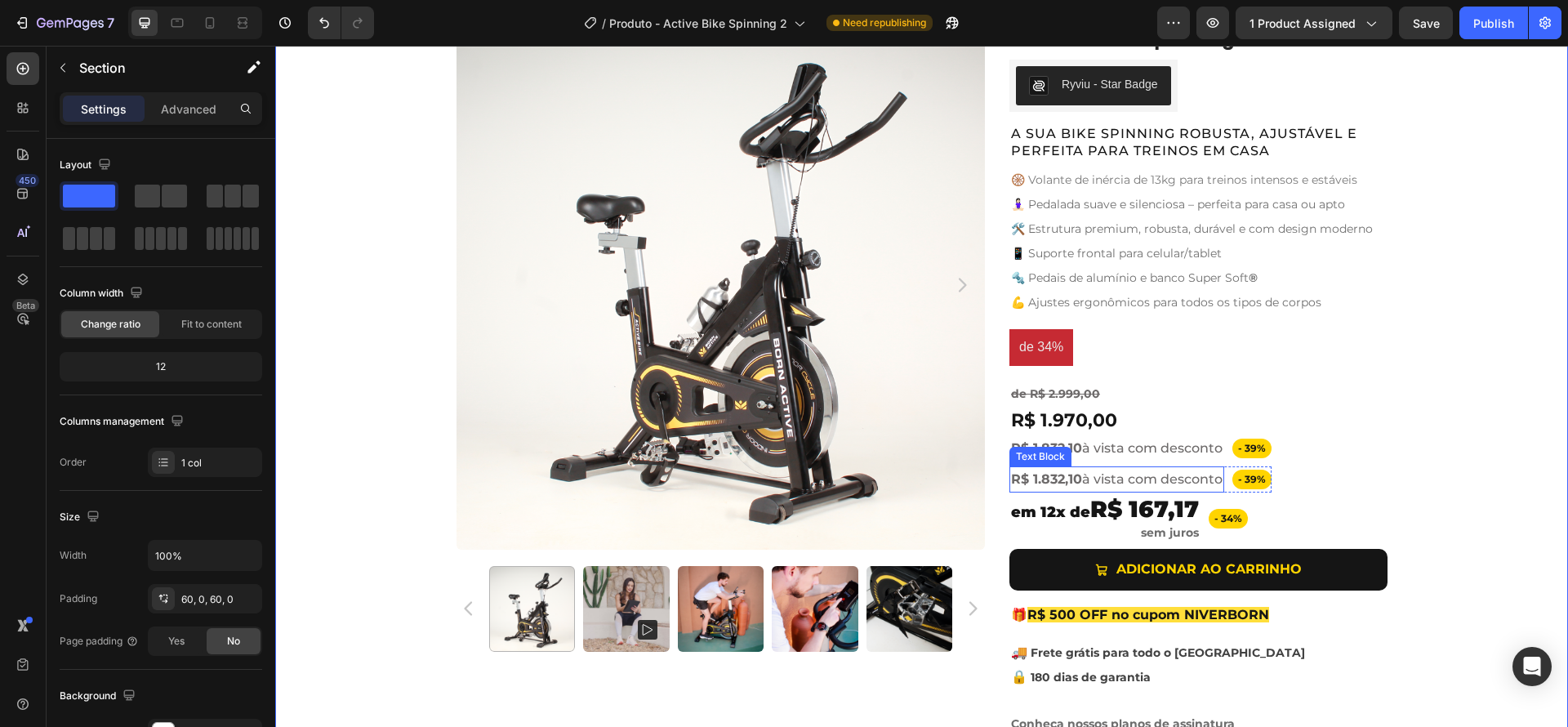
click at [1024, 478] on strong "R$ 1.832,10" at bounding box center [1046, 479] width 71 height 16
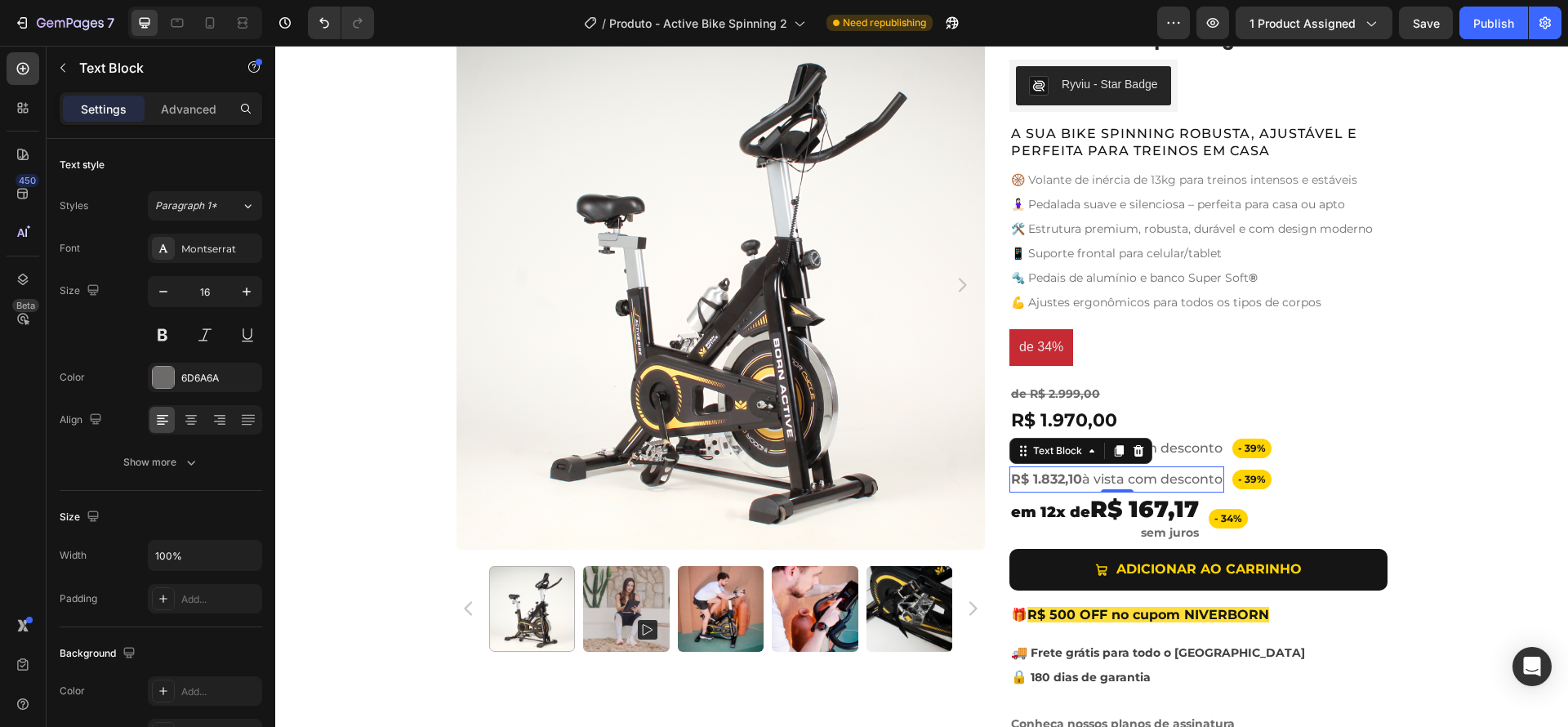
click at [1024, 478] on strong "R$ 1.832,10" at bounding box center [1046, 479] width 71 height 16
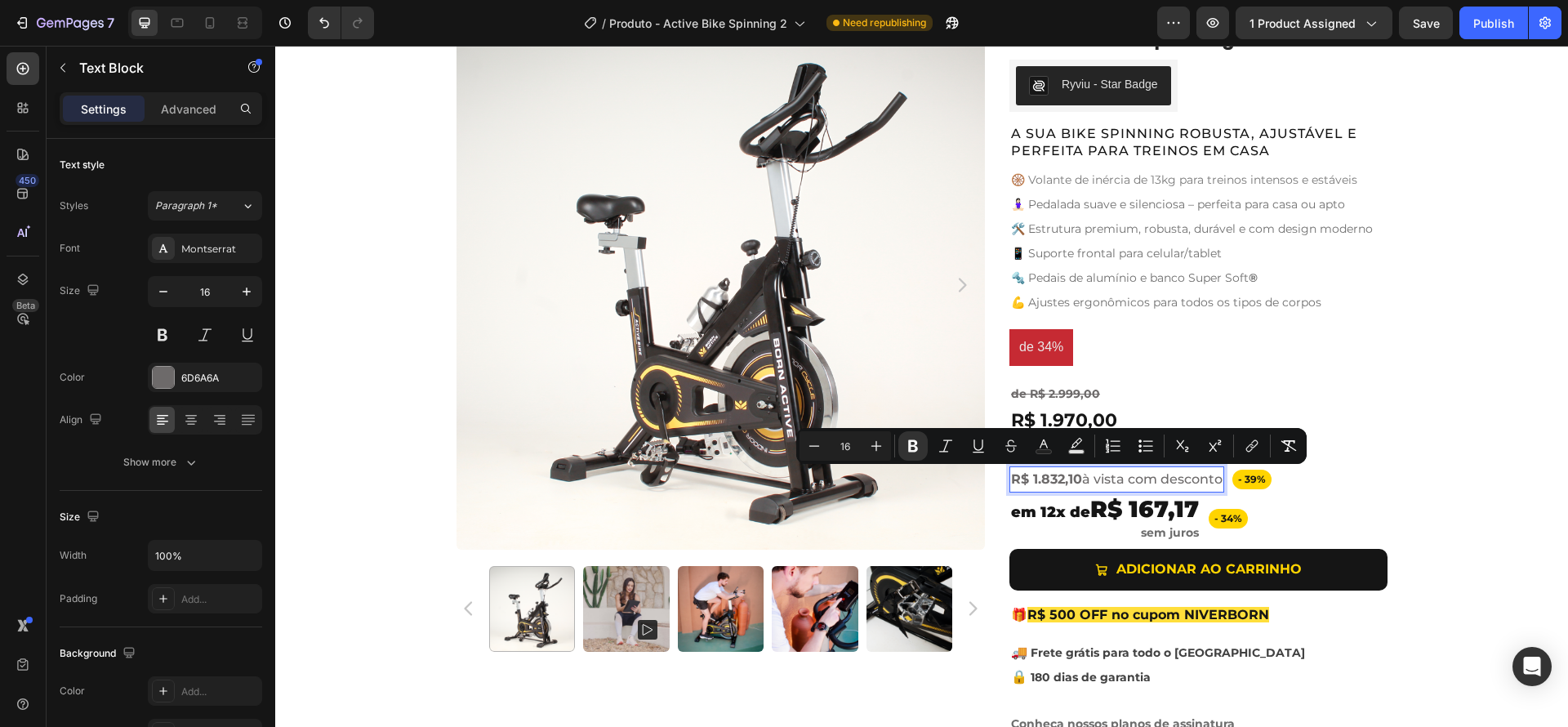
click at [1019, 479] on strong "R$ 1.832,10" at bounding box center [1046, 479] width 71 height 16
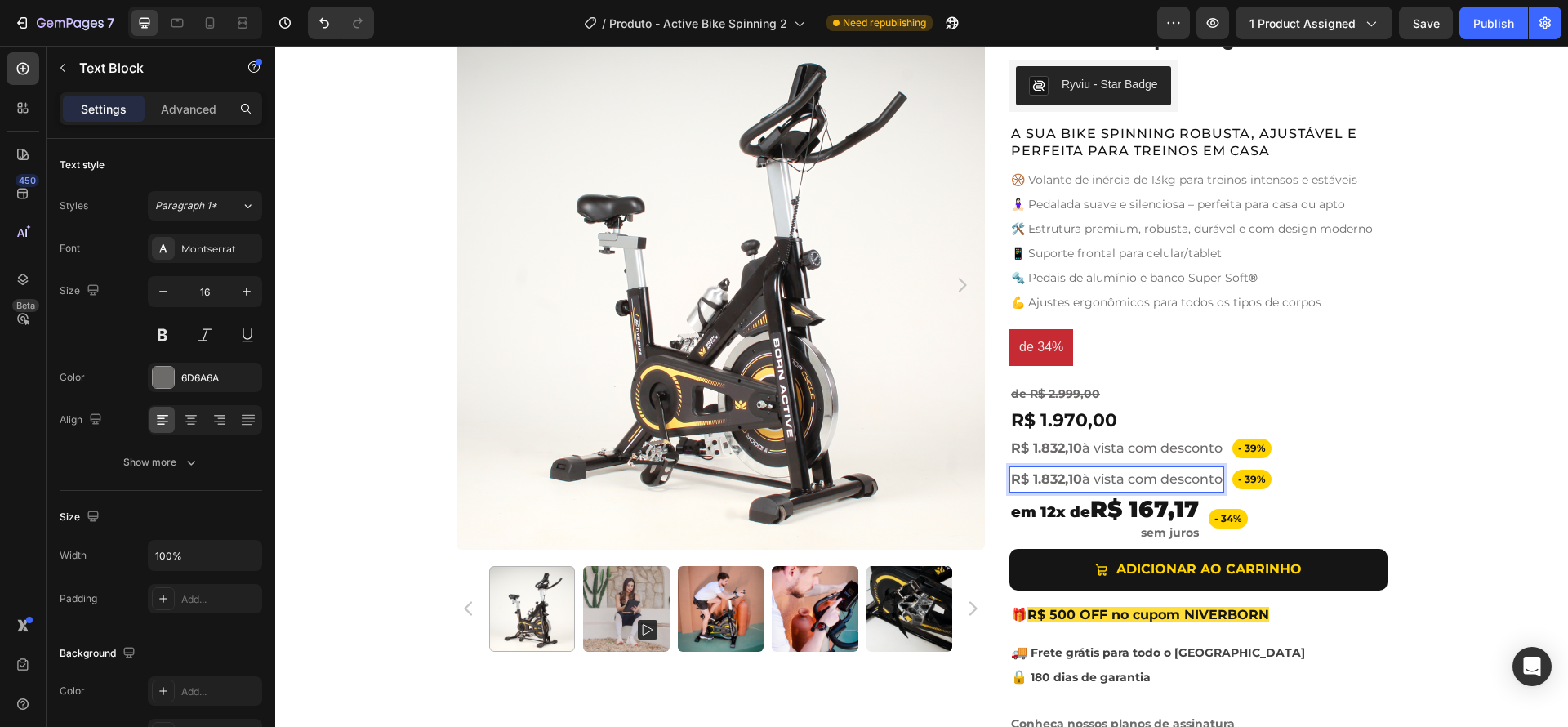
click at [1011, 478] on strong "R$ 1.832,10" at bounding box center [1046, 479] width 71 height 16
click at [1052, 485] on strong "ou 12x de R$ 167,17 sem juros" at bounding box center [1110, 479] width 198 height 16
drag, startPoint x: 1027, startPoint y: 476, endPoint x: 979, endPoint y: 478, distance: 48.0
click at [979, 478] on div "Product Images Active Bike Spinning Product Title Ryviu - Star Badge Ryviu Row …" at bounding box center [922, 384] width 931 height 729
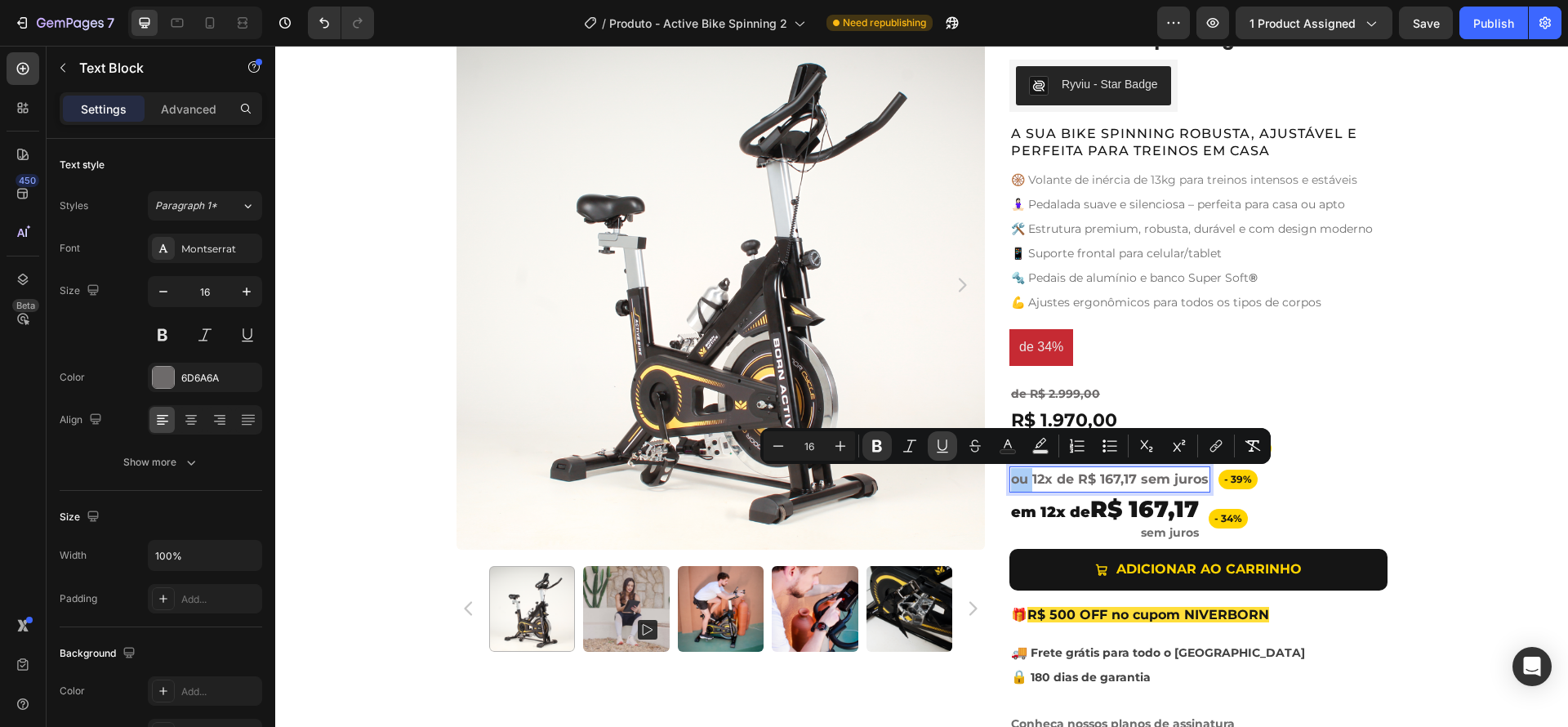
drag, startPoint x: 880, startPoint y: 450, endPoint x: 928, endPoint y: 456, distance: 48.4
click at [880, 450] on icon "Editor contextual toolbar" at bounding box center [877, 446] width 10 height 12
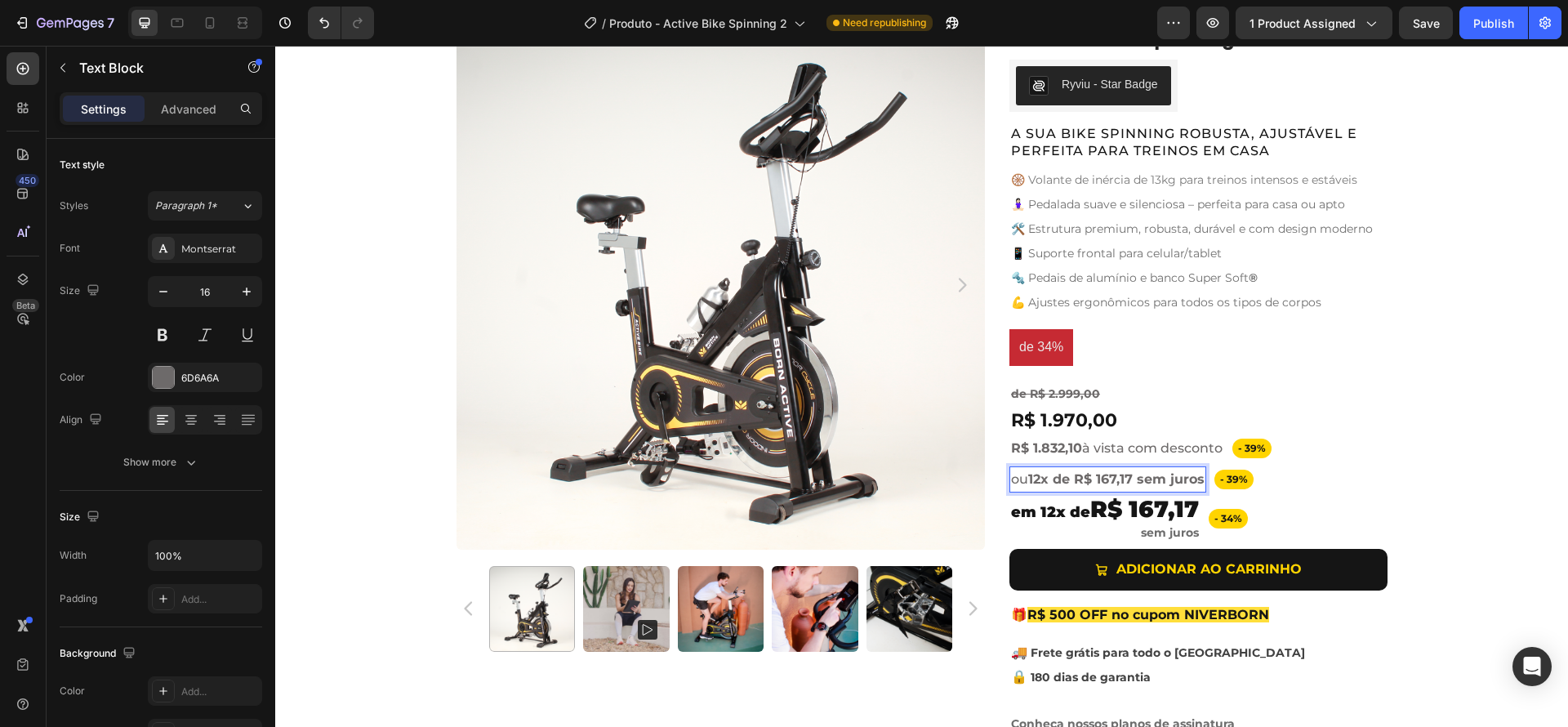
click at [1077, 486] on strong "12x de R$ 167,17 sem juros" at bounding box center [1116, 479] width 177 height 16
drag, startPoint x: 1049, startPoint y: 479, endPoint x: 1069, endPoint y: 481, distance: 20.1
click at [1069, 481] on strong "12x de R$ 167,17 sem juros" at bounding box center [1116, 479] width 177 height 16
click at [1064, 498] on p "⁠⁠⁠⁠⁠⁠⁠ em 12x de R$ 167,17" at bounding box center [1105, 510] width 188 height 25
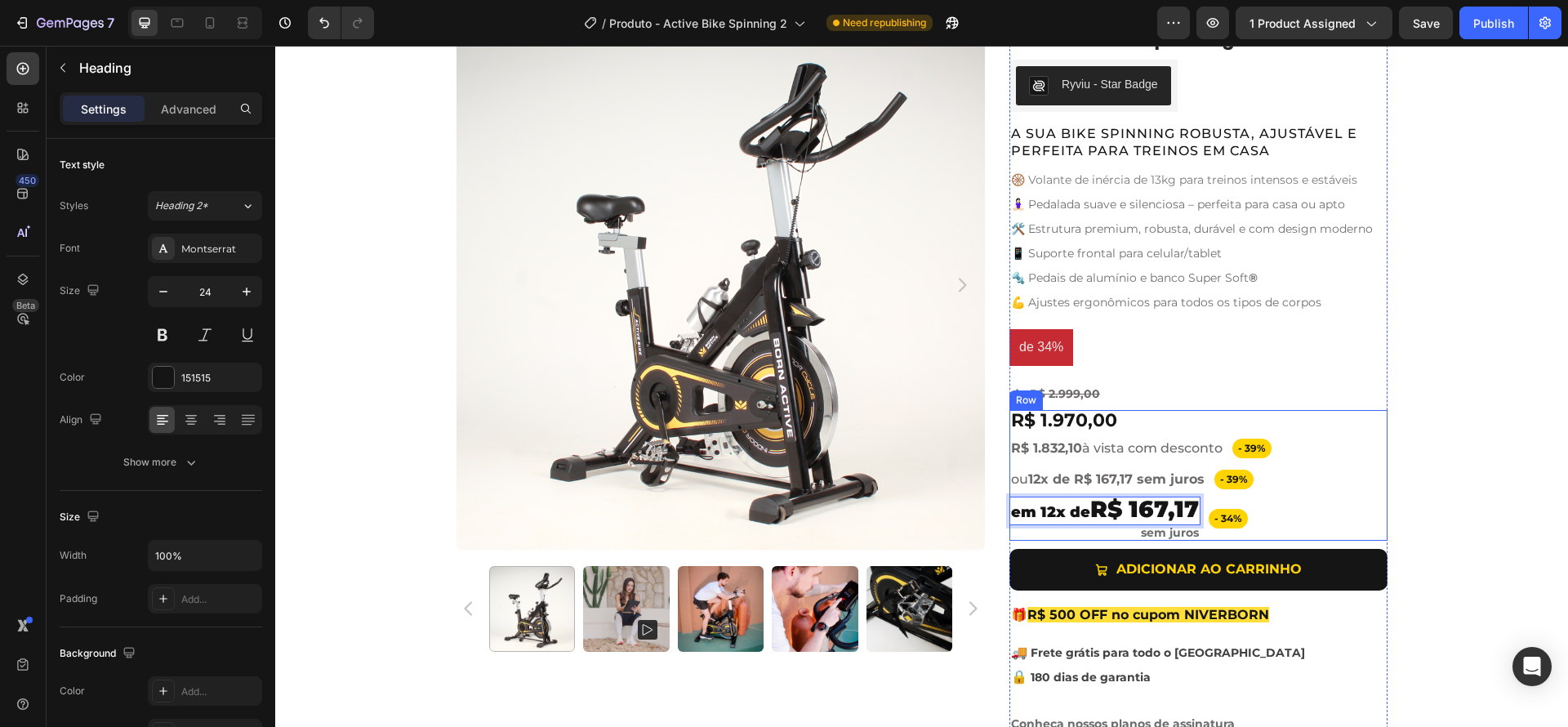
click at [1459, 501] on div "Product Images Active Bike Spinning Product Title Ryviu - Star Badge Ryviu Row …" at bounding box center [922, 384] width 1293 height 729
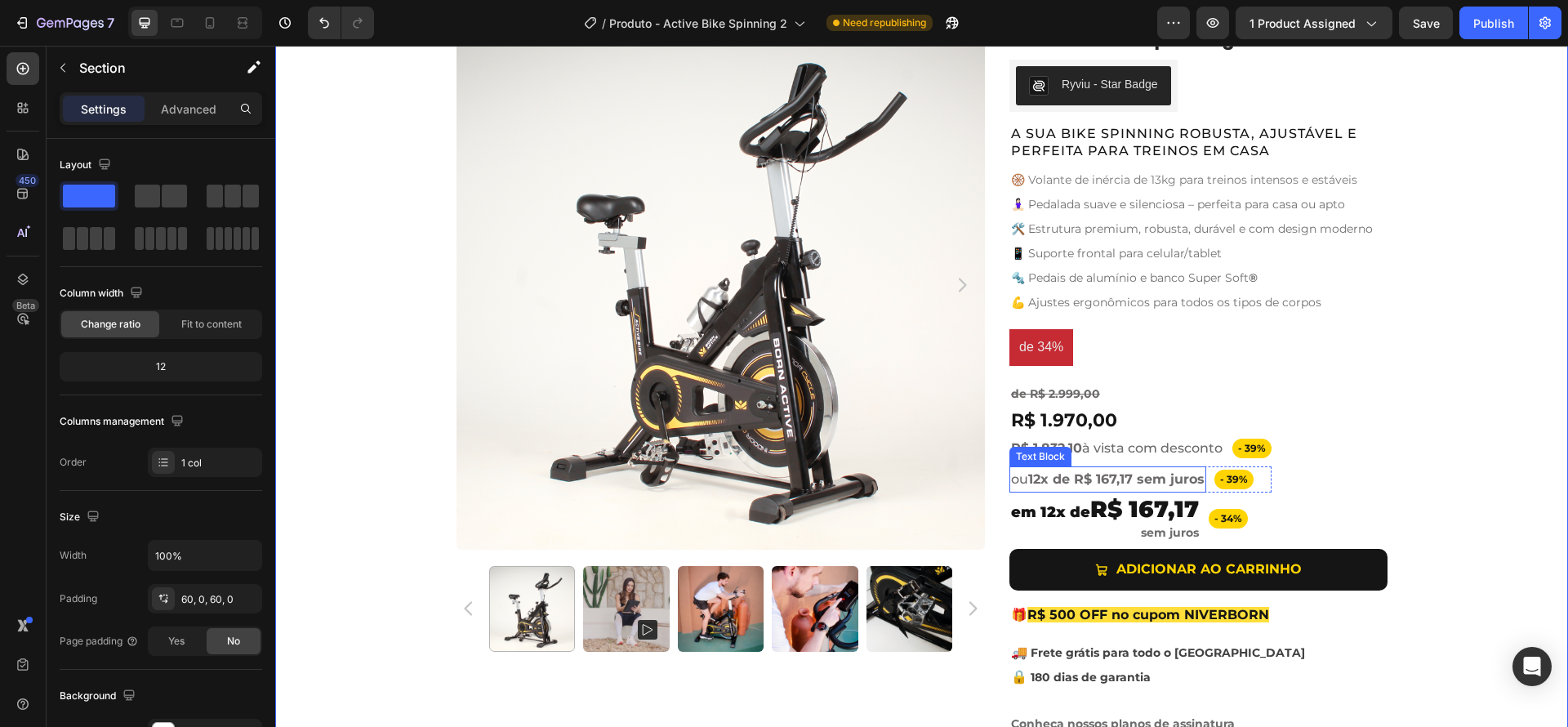
click at [1091, 477] on strong "12x de R$ 167,17 sem juros" at bounding box center [1116, 479] width 177 height 16
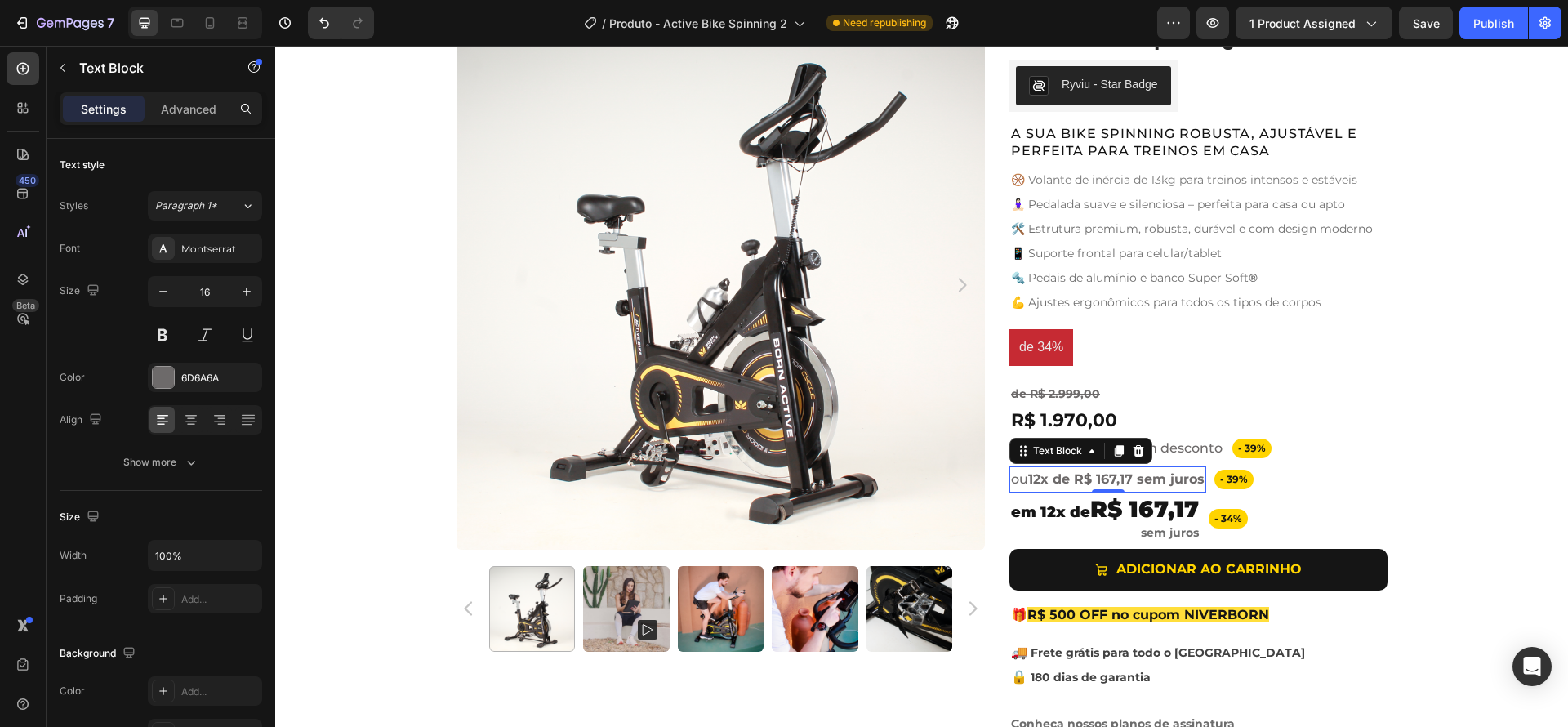
click at [1091, 477] on strong "12x de R$ 167,17 sem juros" at bounding box center [1116, 479] width 177 height 16
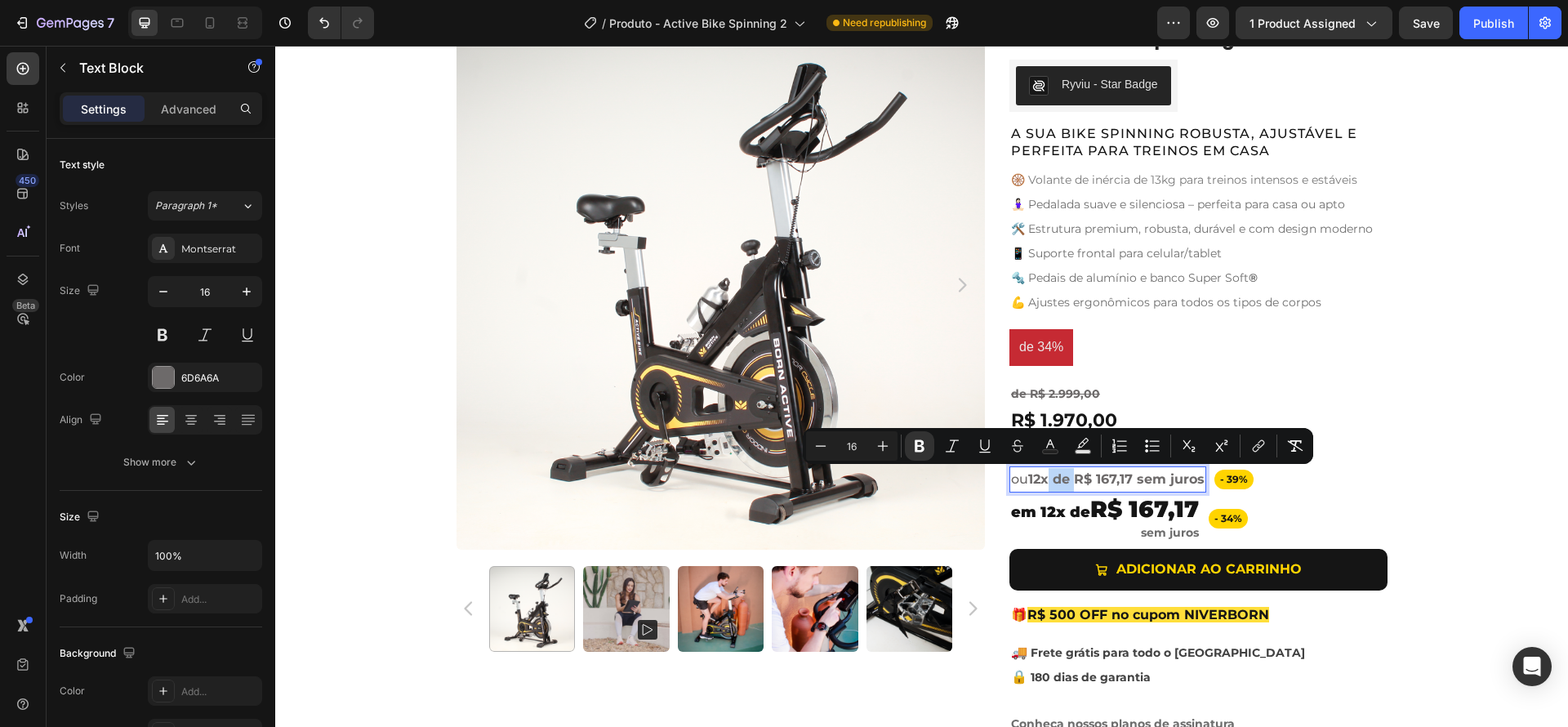
drag, startPoint x: 1073, startPoint y: 477, endPoint x: 1046, endPoint y: 477, distance: 27.0
click at [1046, 477] on strong "12x de R$ 167,17 sem juros" at bounding box center [1116, 479] width 177 height 16
click at [917, 448] on icon "Editor contextual toolbar" at bounding box center [920, 446] width 10 height 12
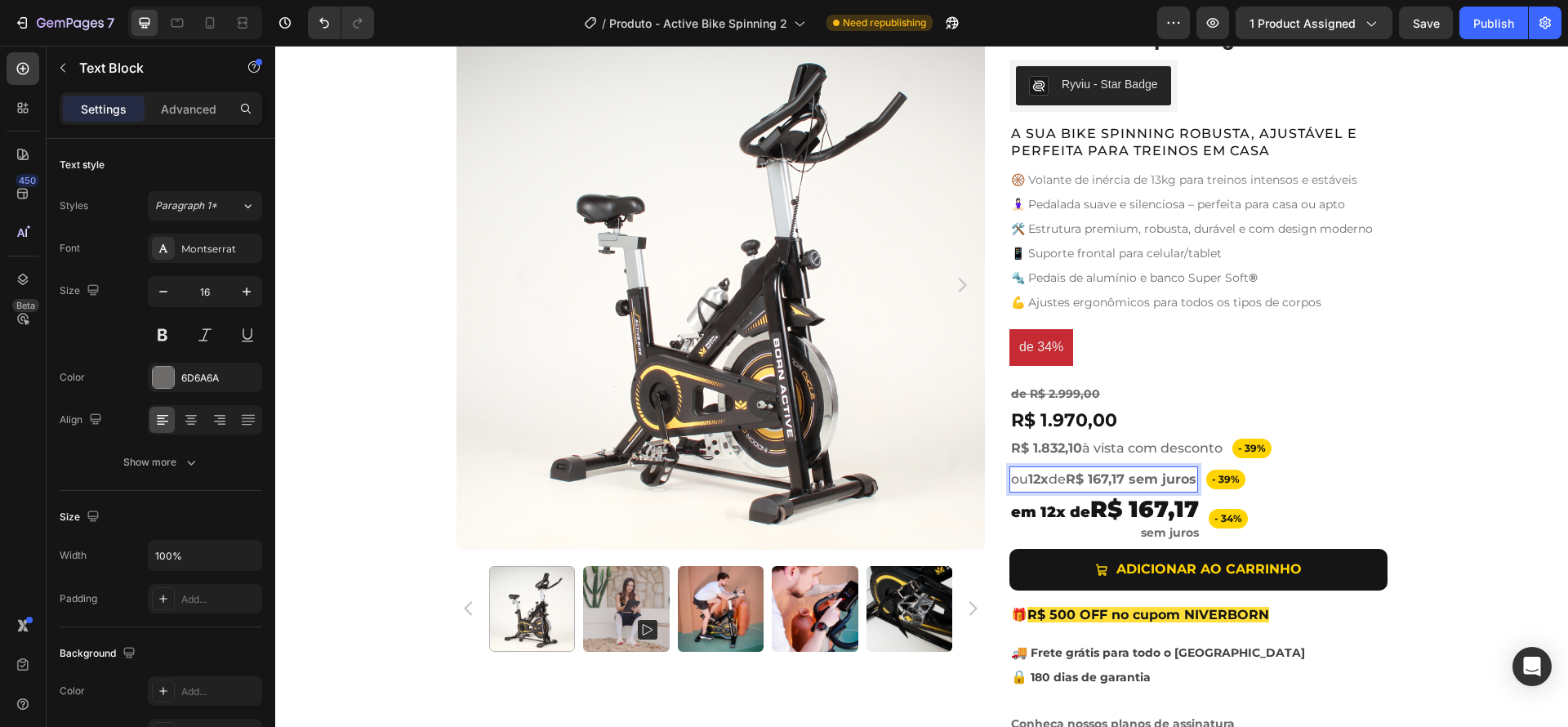
click at [1156, 481] on strong "R$ 167,17 sem juros" at bounding box center [1130, 479] width 131 height 16
drag, startPoint x: 1128, startPoint y: 481, endPoint x: 1288, endPoint y: 490, distance: 160.3
click at [1288, 490] on div "R$ 1.970,00 Product Price Product Price Row - 39% Text Block Row R$ 1.832,10 à …" at bounding box center [1198, 475] width 378 height 131
click at [1148, 479] on strong "R$ 167,17 sem juros" at bounding box center [1130, 479] width 131 height 16
drag, startPoint x: 1129, startPoint y: 479, endPoint x: 1164, endPoint y: 475, distance: 35.2
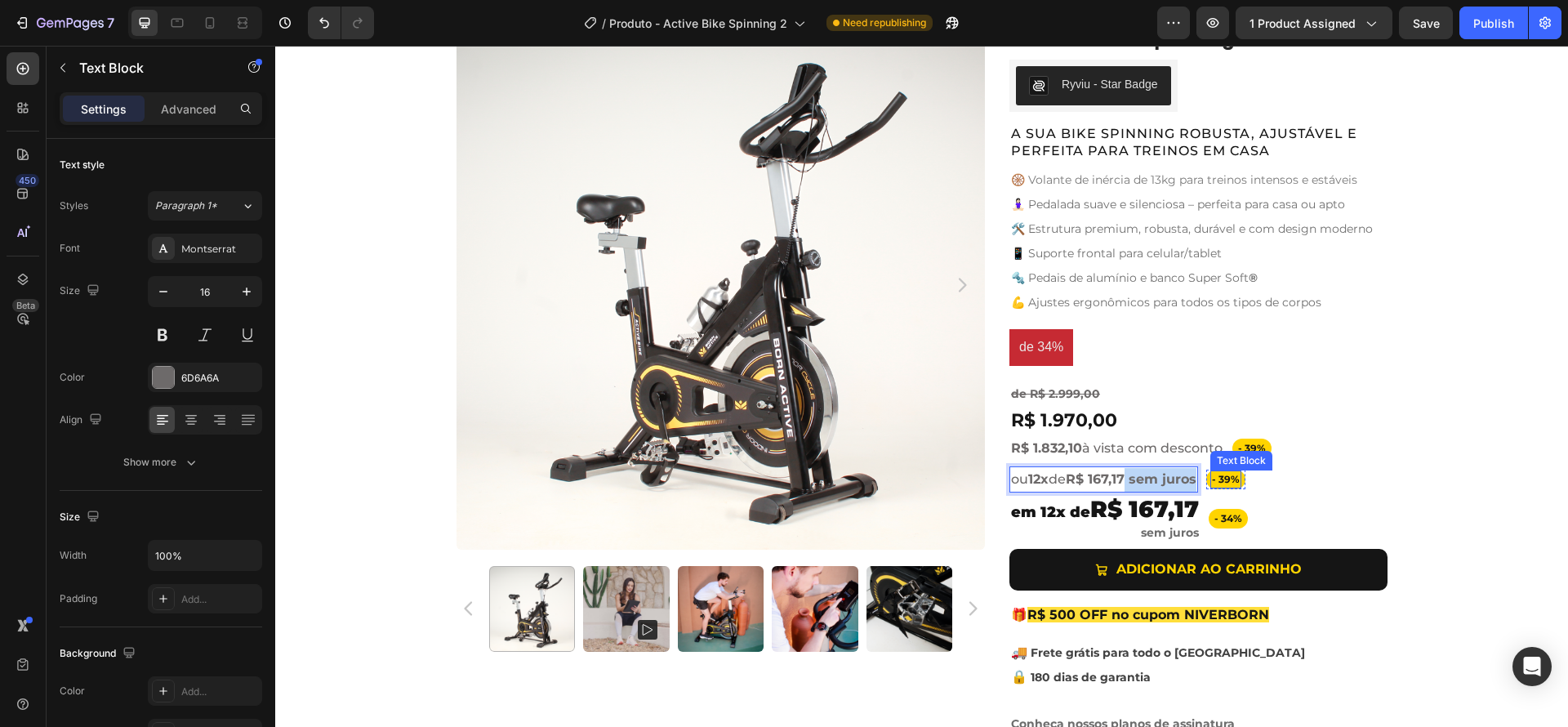
click at [1236, 483] on div "- 39% Text Block Row ou 12x de R$ 167,17 sem juros Text Block 0 Row" at bounding box center [1140, 480] width 262 height 27
click at [1145, 481] on strong "R$ 167,17 sem juros" at bounding box center [1130, 479] width 131 height 16
click at [1158, 481] on strong "R$ 167,17 sem juros" at bounding box center [1130, 479] width 131 height 16
click at [1373, 501] on div "R$ 1.970,00 Product Price Product Price Row - 39% Text Block Row R$ 1.832,10 à …" at bounding box center [1198, 475] width 378 height 131
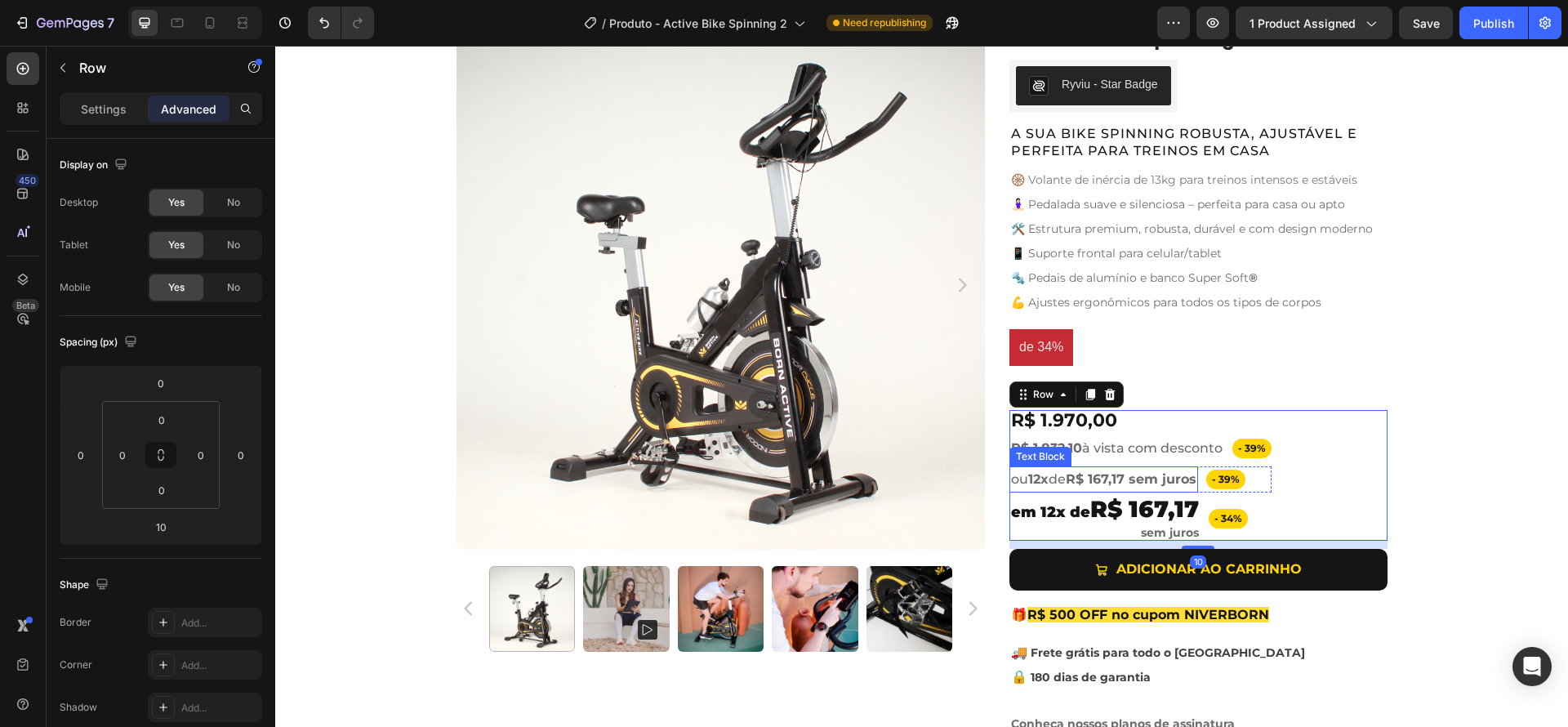
click at [1179, 484] on strong "R$ 167,17 sem juros" at bounding box center [1130, 479] width 131 height 16
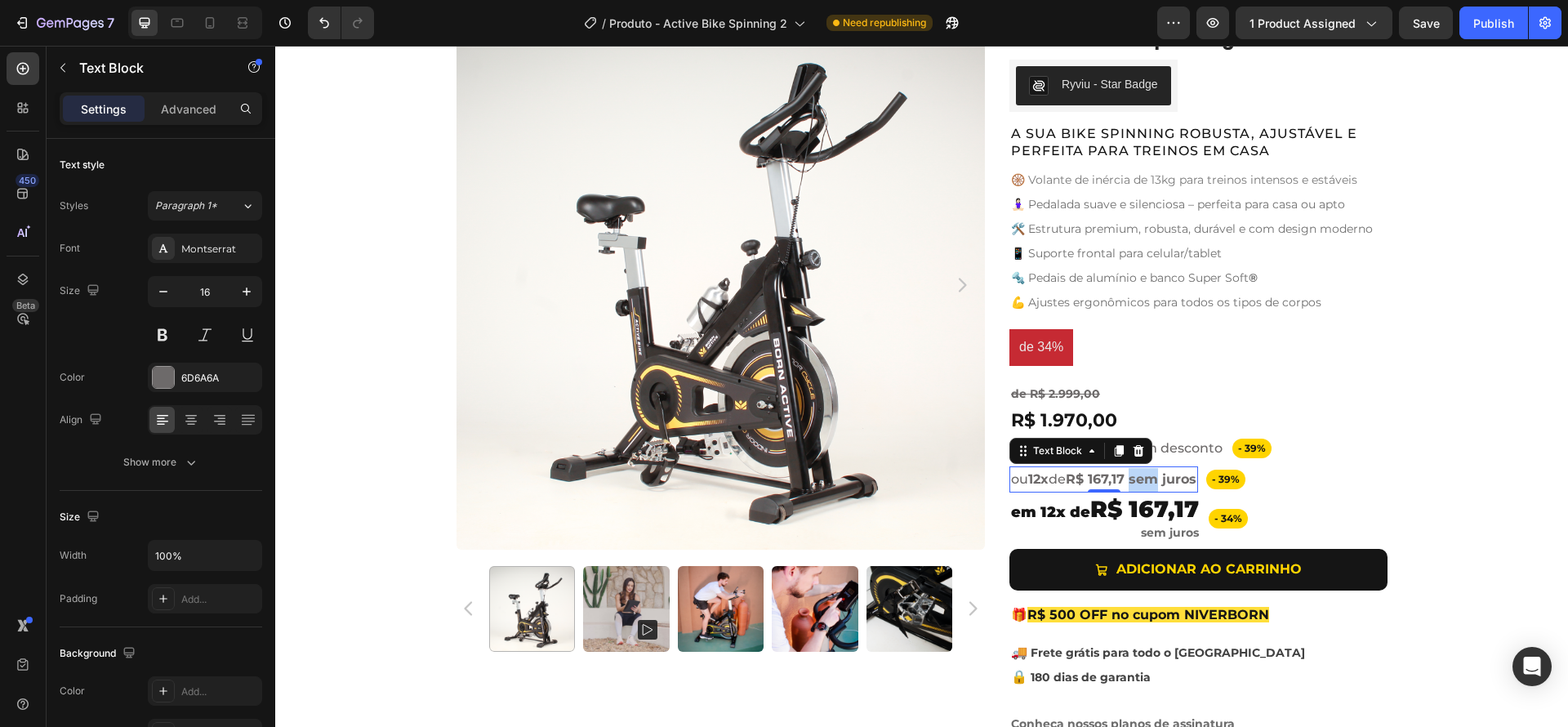
click at [1133, 481] on strong "R$ 167,17 sem juros" at bounding box center [1130, 479] width 131 height 16
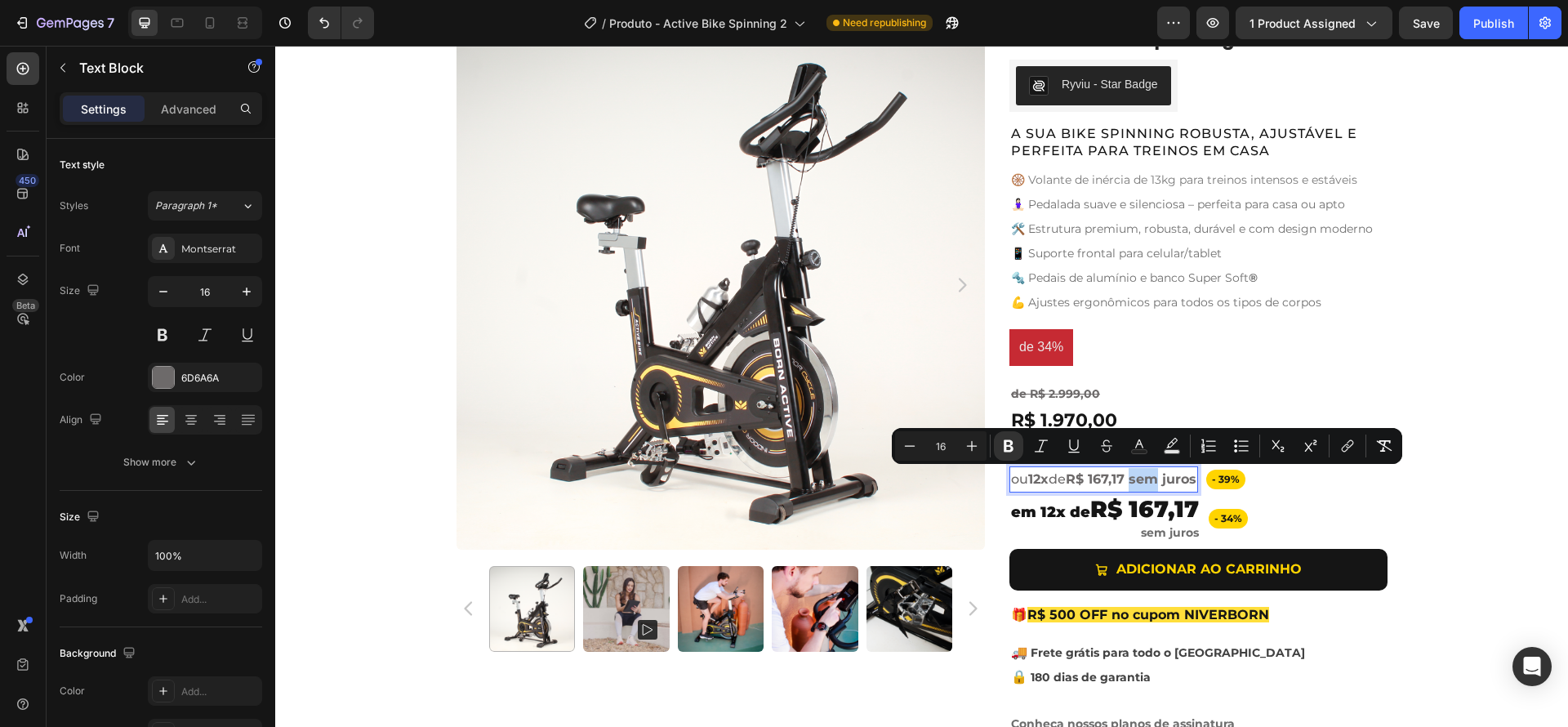
click at [1142, 481] on strong "R$ 167,17 sem juros" at bounding box center [1130, 479] width 131 height 16
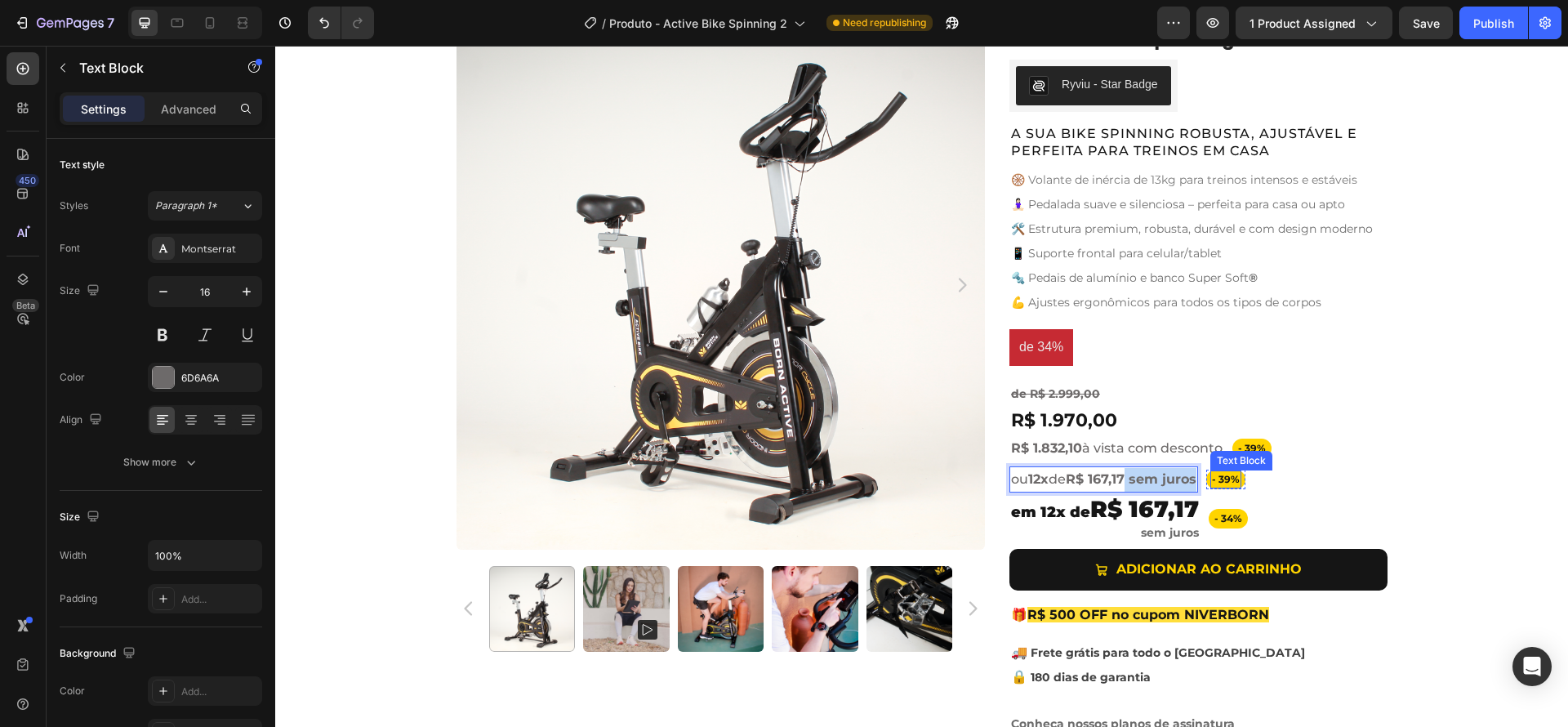
drag, startPoint x: 1130, startPoint y: 480, endPoint x: 1201, endPoint y: 476, distance: 71.1
click at [1237, 487] on div "- 39% Text Block Row ou 12x de R$ 167,17 sem juros Text Block 0 Row" at bounding box center [1140, 480] width 262 height 27
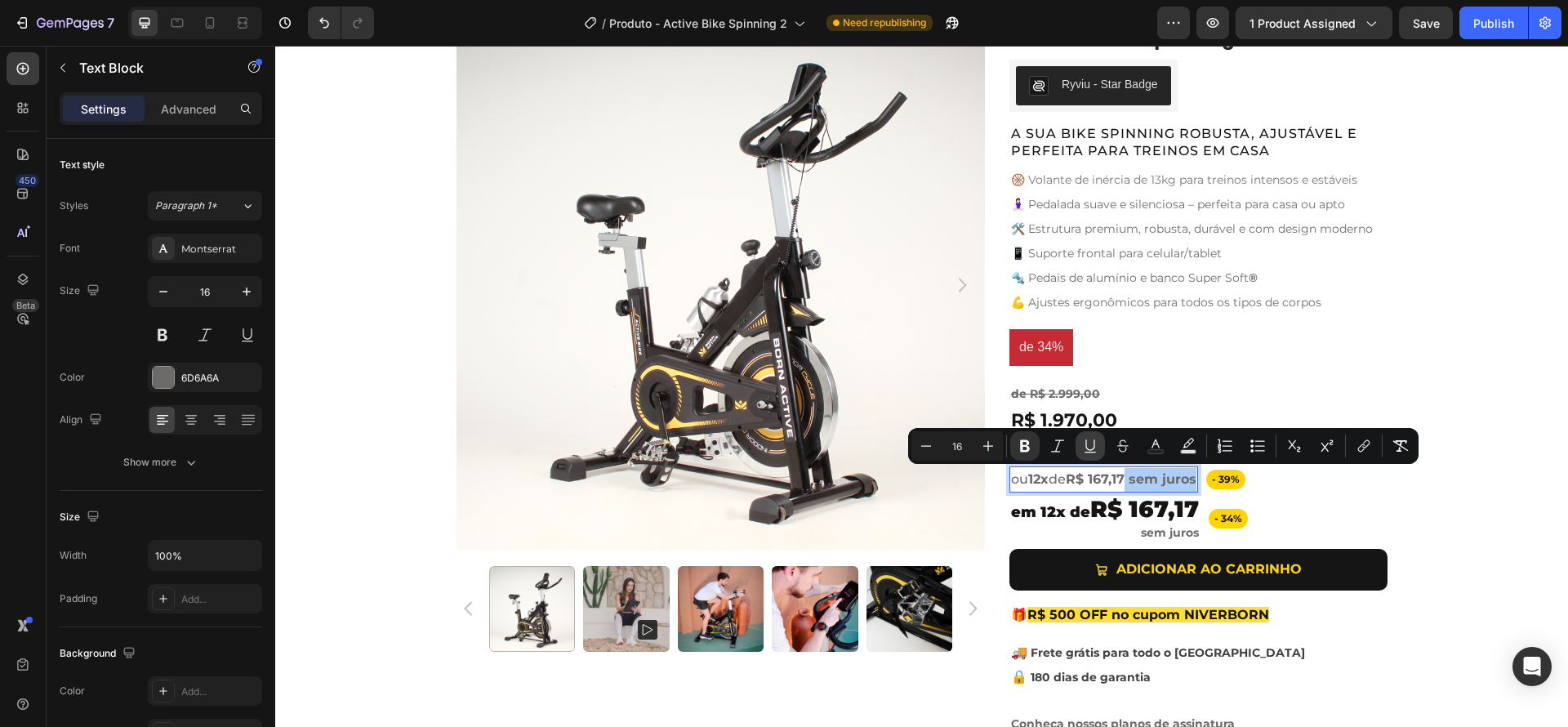
drag, startPoint x: 1020, startPoint y: 443, endPoint x: 1096, endPoint y: 458, distance: 77.5
click at [1021, 443] on icon "Editor contextual toolbar" at bounding box center [1025, 446] width 10 height 12
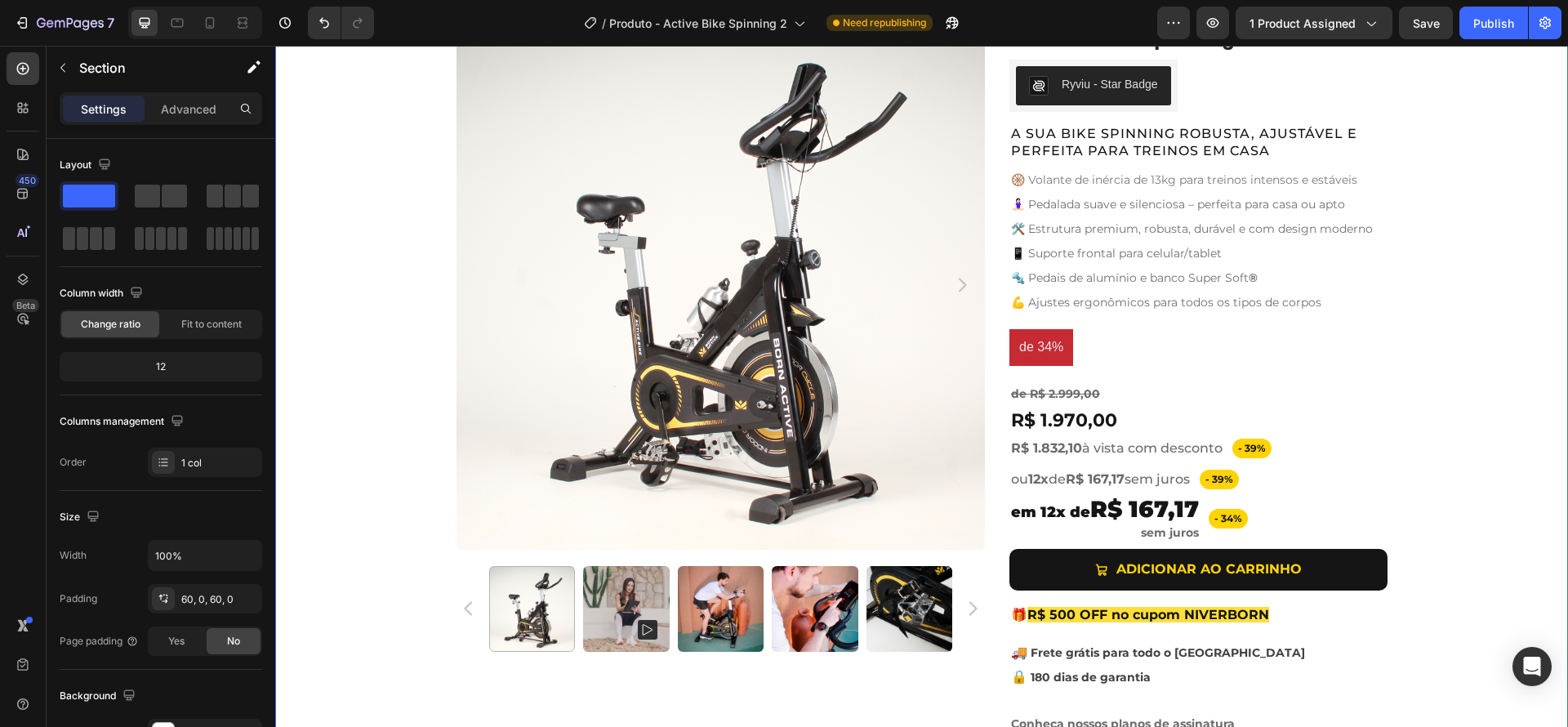
click at [1483, 520] on div "Product Images Active Bike Spinning Product Title Ryviu - Star Badge Ryviu Row …" at bounding box center [922, 384] width 1293 height 729
click at [1225, 482] on span "- 39%" at bounding box center [1219, 479] width 28 height 12
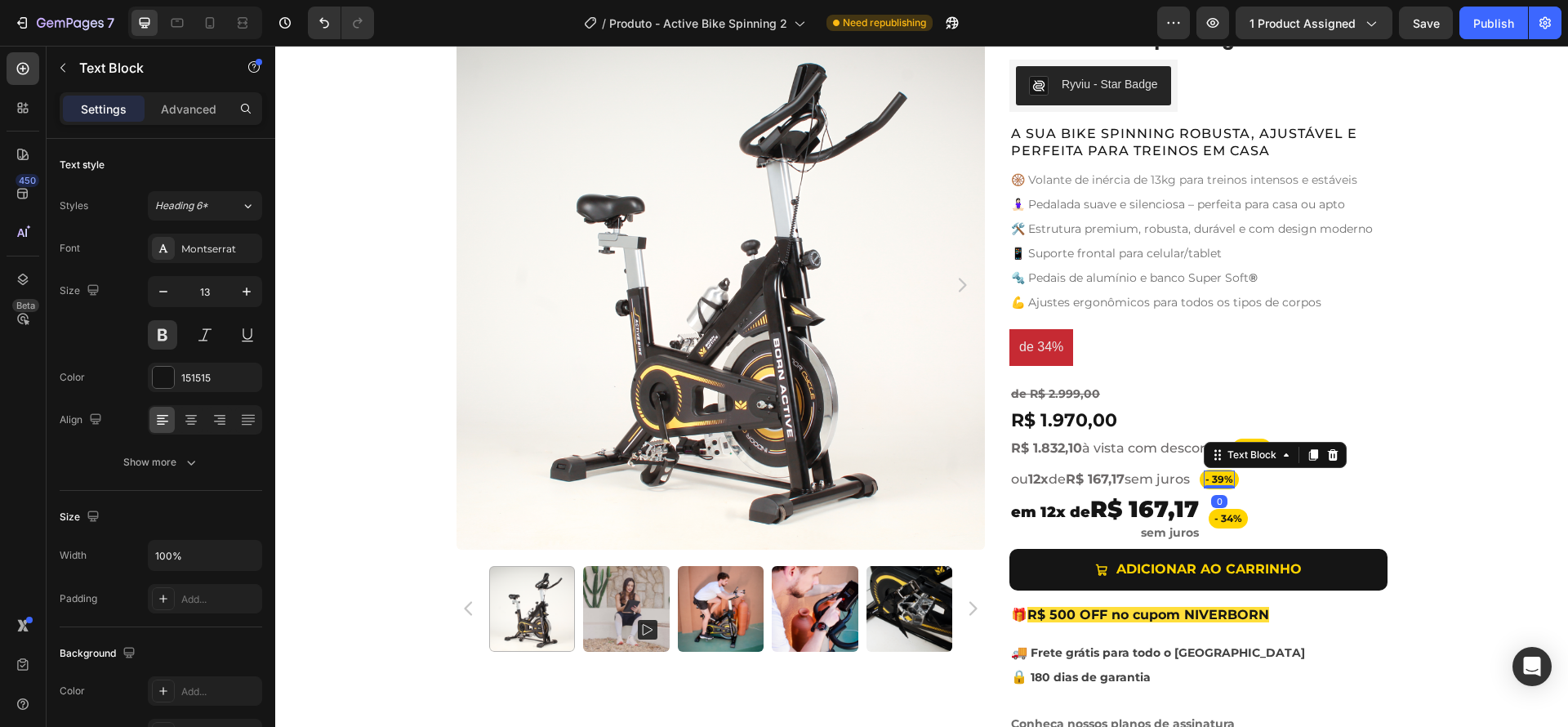
click at [1225, 482] on span "- 39%" at bounding box center [1219, 479] width 28 height 12
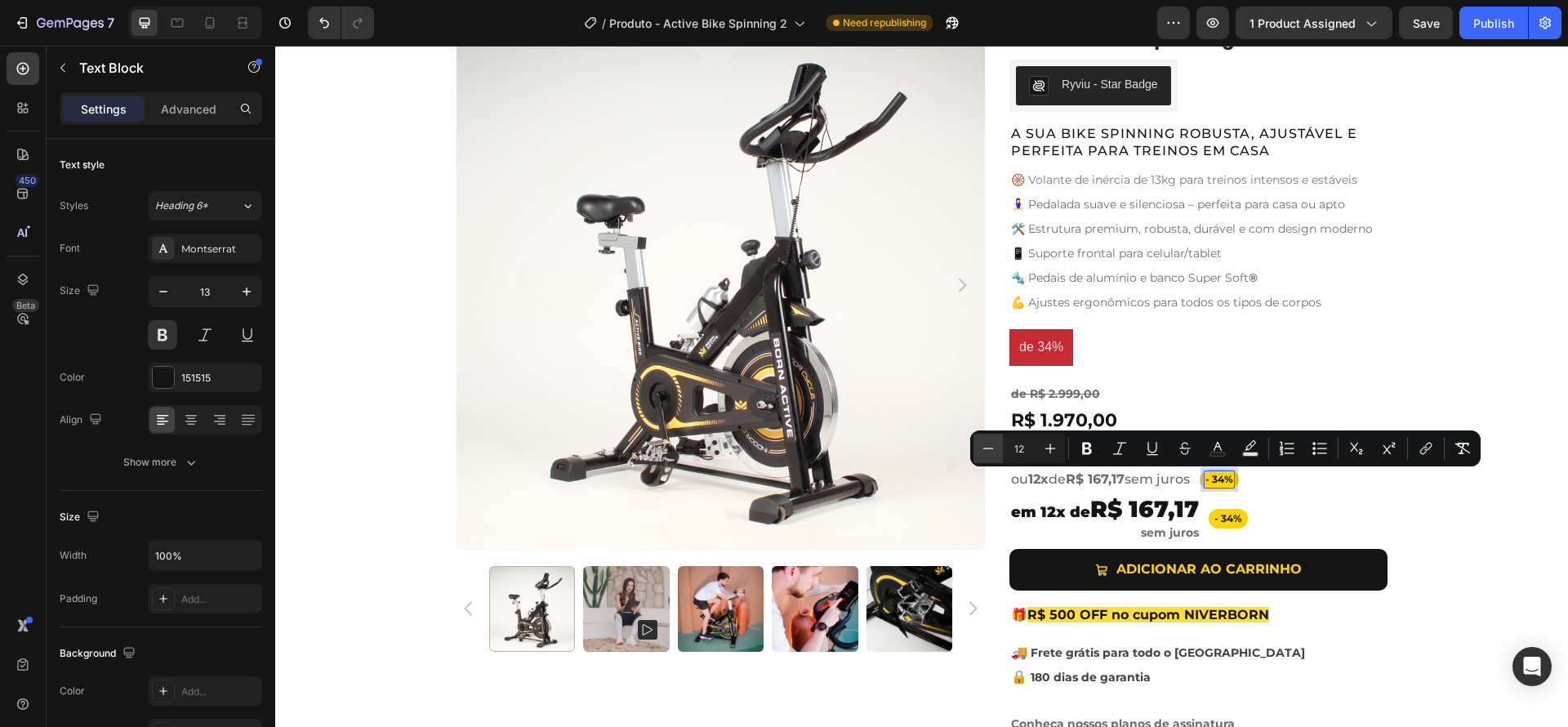
click at [991, 445] on icon "Editor contextual toolbar" at bounding box center [988, 449] width 16 height 16
click at [989, 453] on icon "Editor contextual toolbar" at bounding box center [988, 449] width 16 height 16
type input "10"
click at [1459, 522] on div "Product Images Active Bike Spinning Product Title Ryviu - Star Badge Ryviu Row …" at bounding box center [922, 384] width 1293 height 729
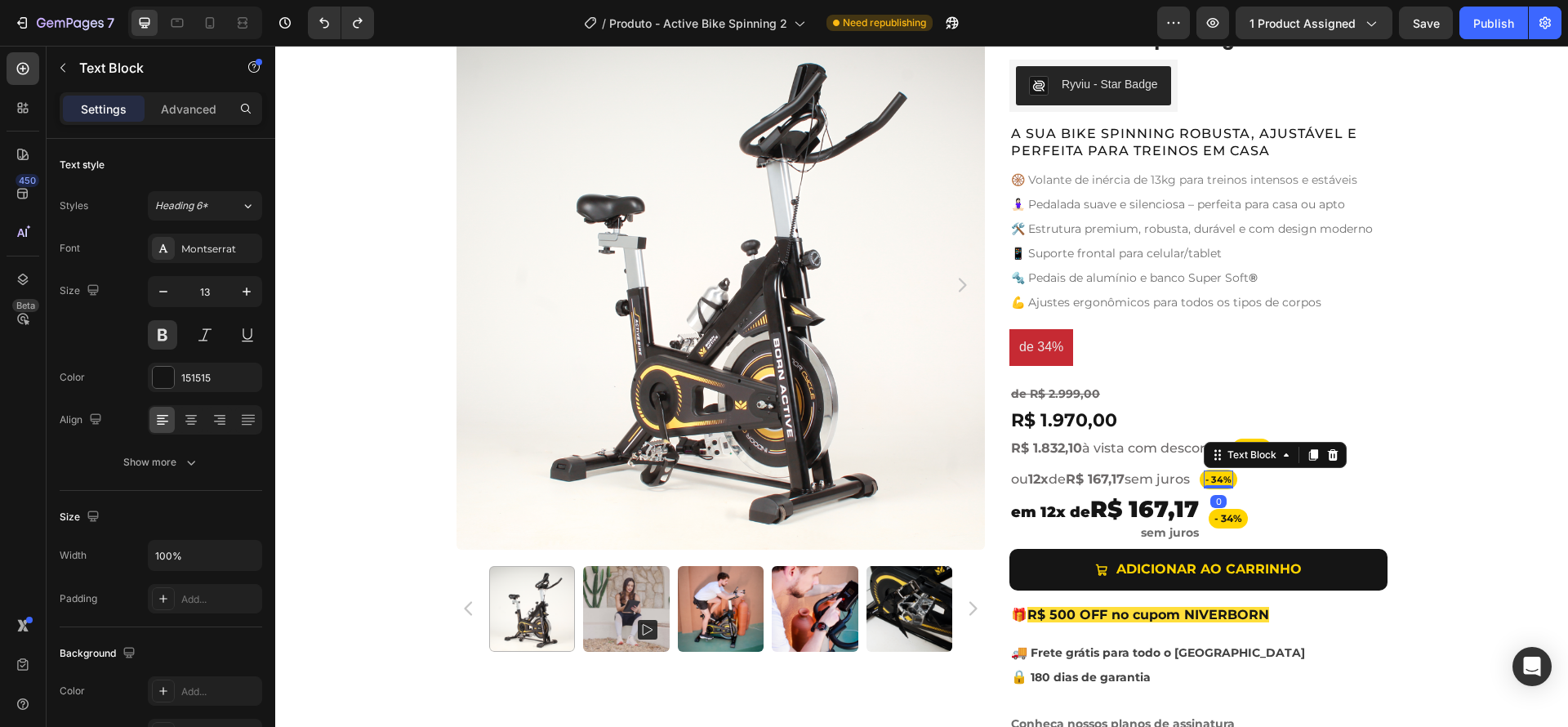
click at [1225, 480] on span "- 34%" at bounding box center [1218, 480] width 26 height 12
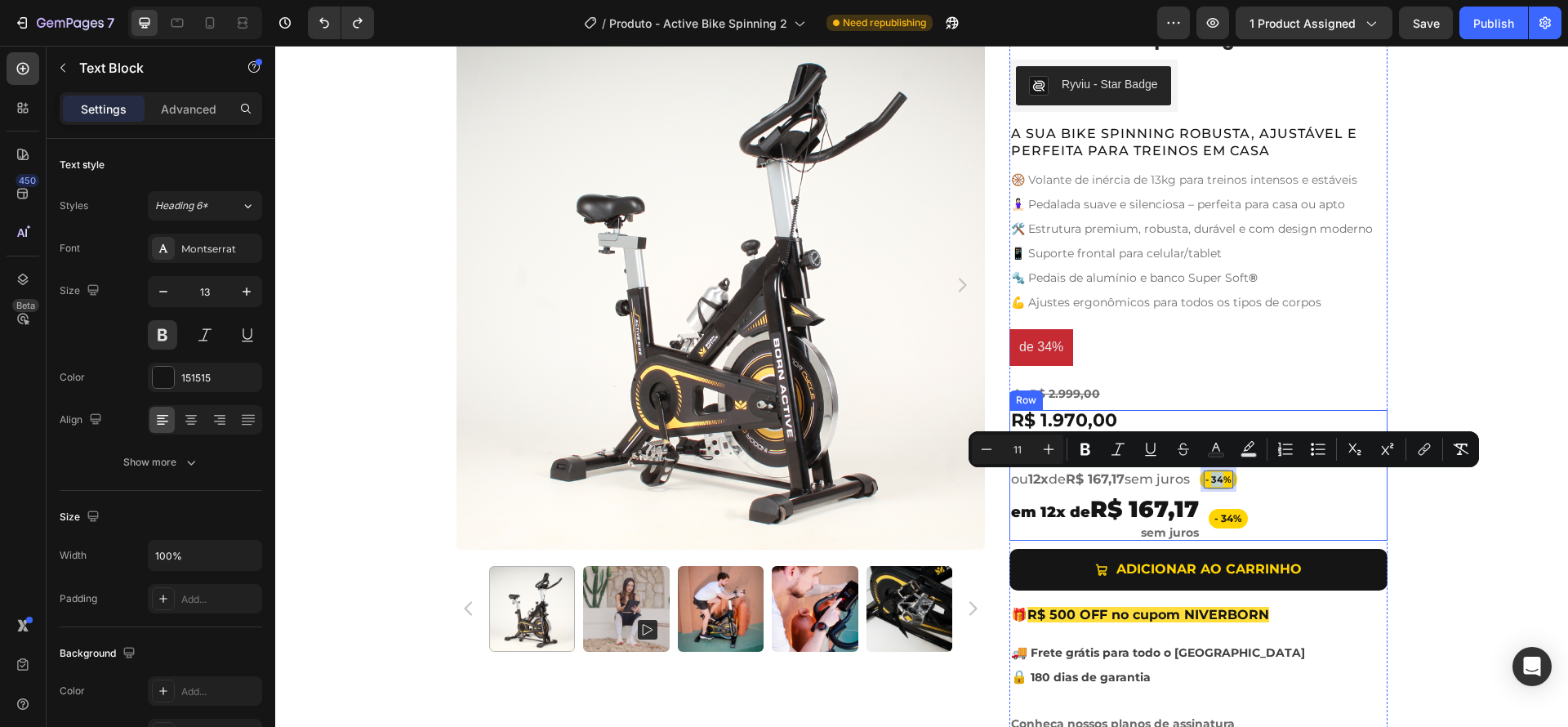
click at [1343, 499] on div "R$ 1.970,00 Product Price Product Price Row - 39% Text Block Row R$ 1.832,10 à …" at bounding box center [1198, 475] width 378 height 131
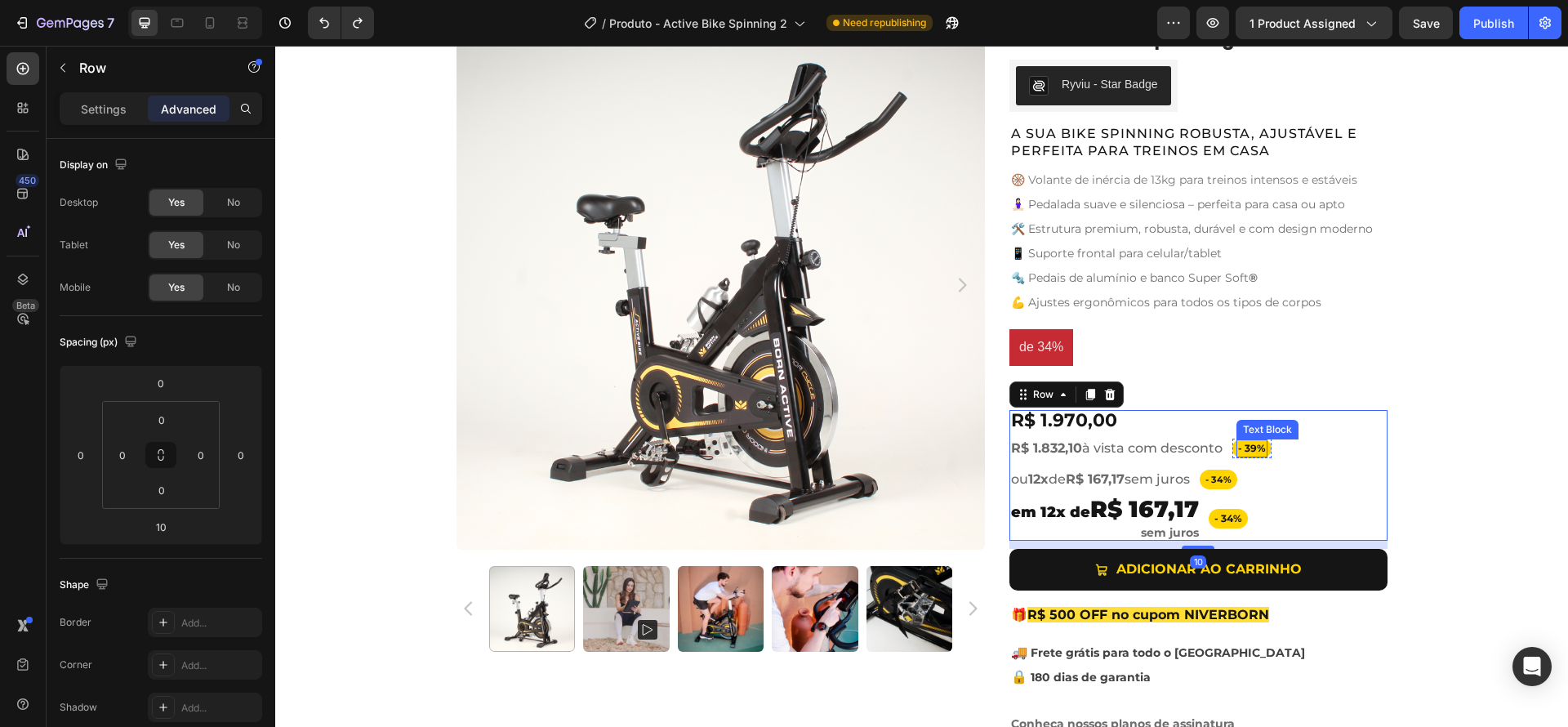
click at [1248, 449] on span "- 39%" at bounding box center [1252, 448] width 28 height 12
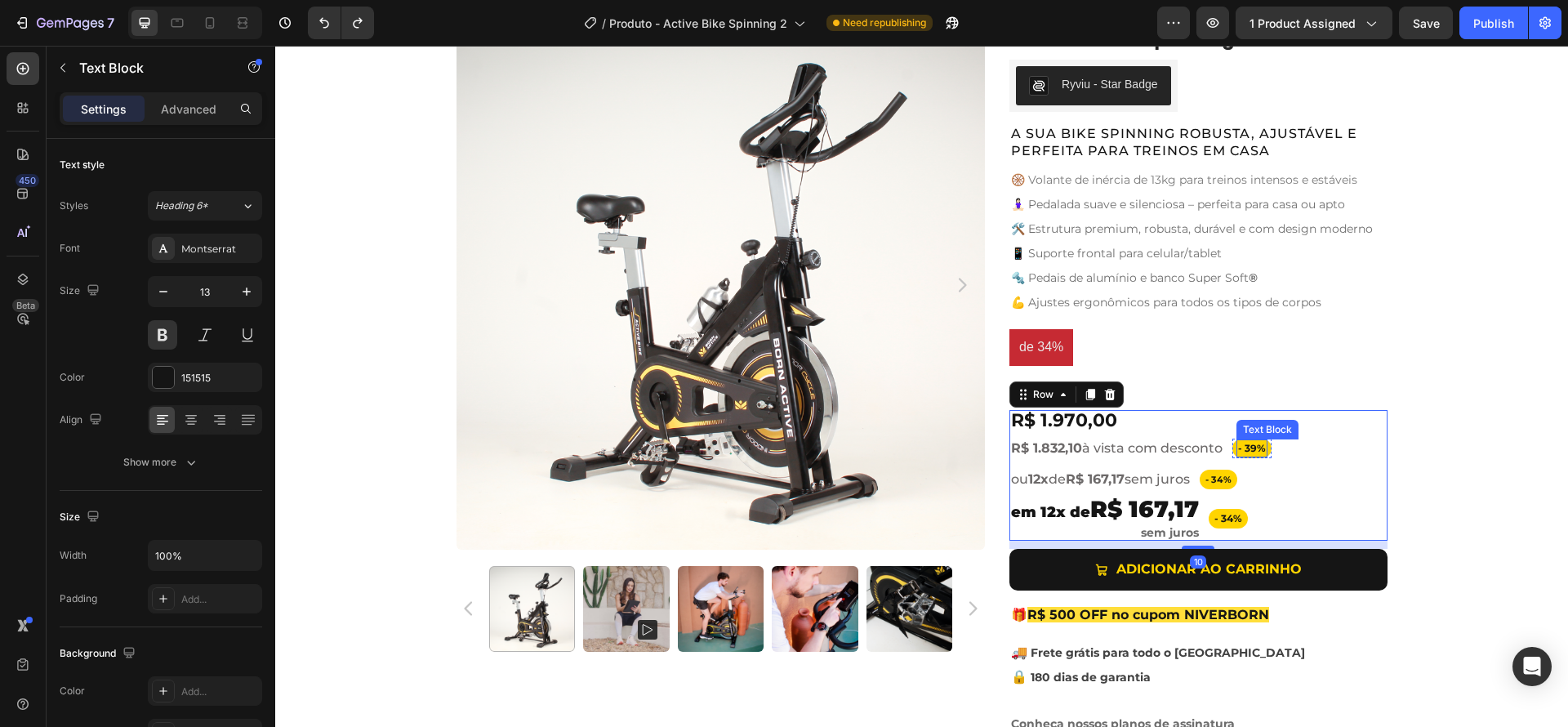
click at [1248, 449] on span "- 39%" at bounding box center [1252, 448] width 28 height 12
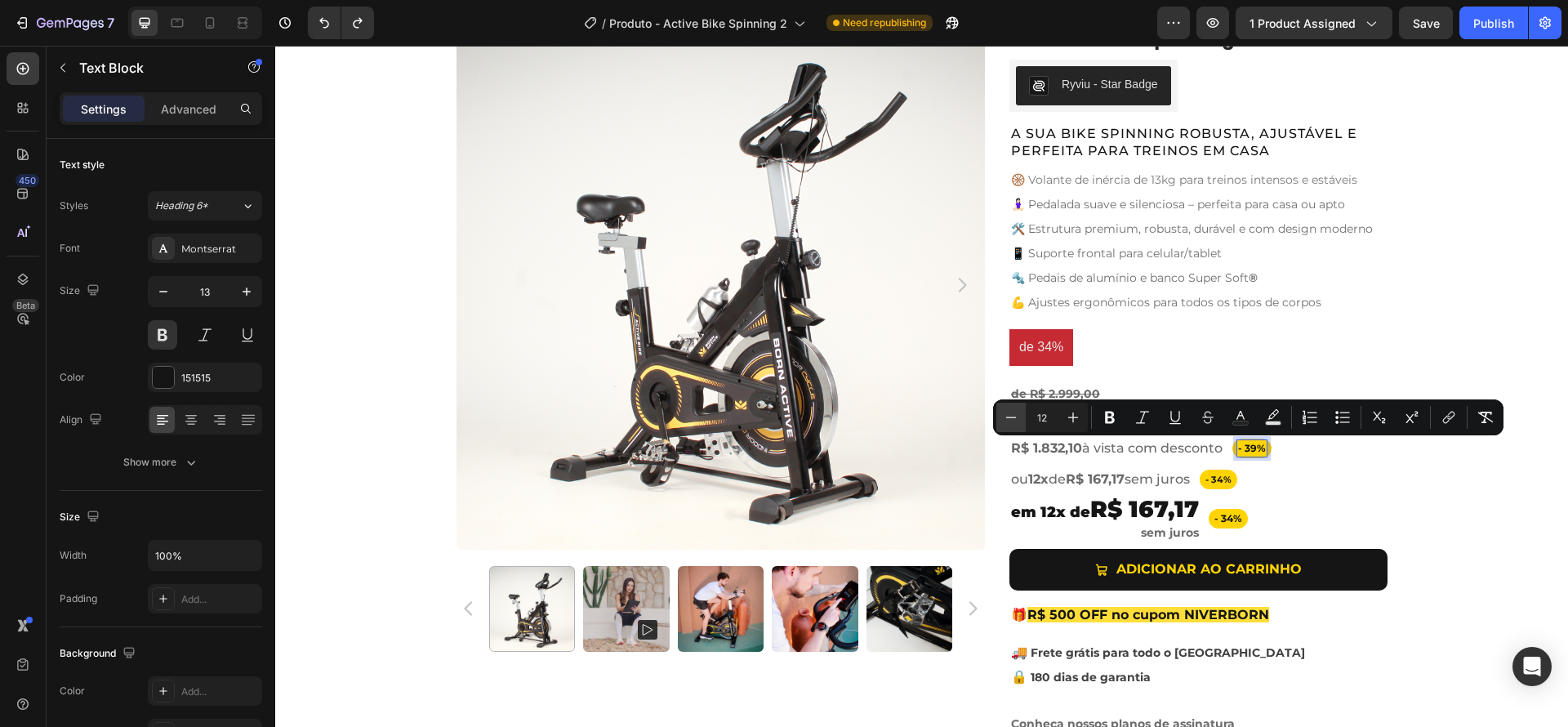
click at [1013, 416] on icon "Editor contextual toolbar" at bounding box center [1011, 417] width 16 height 16
type input "11"
click at [1453, 518] on div "Product Images Active Bike Spinning Product Title Ryviu - Star Badge Ryviu Row …" at bounding box center [922, 384] width 1293 height 729
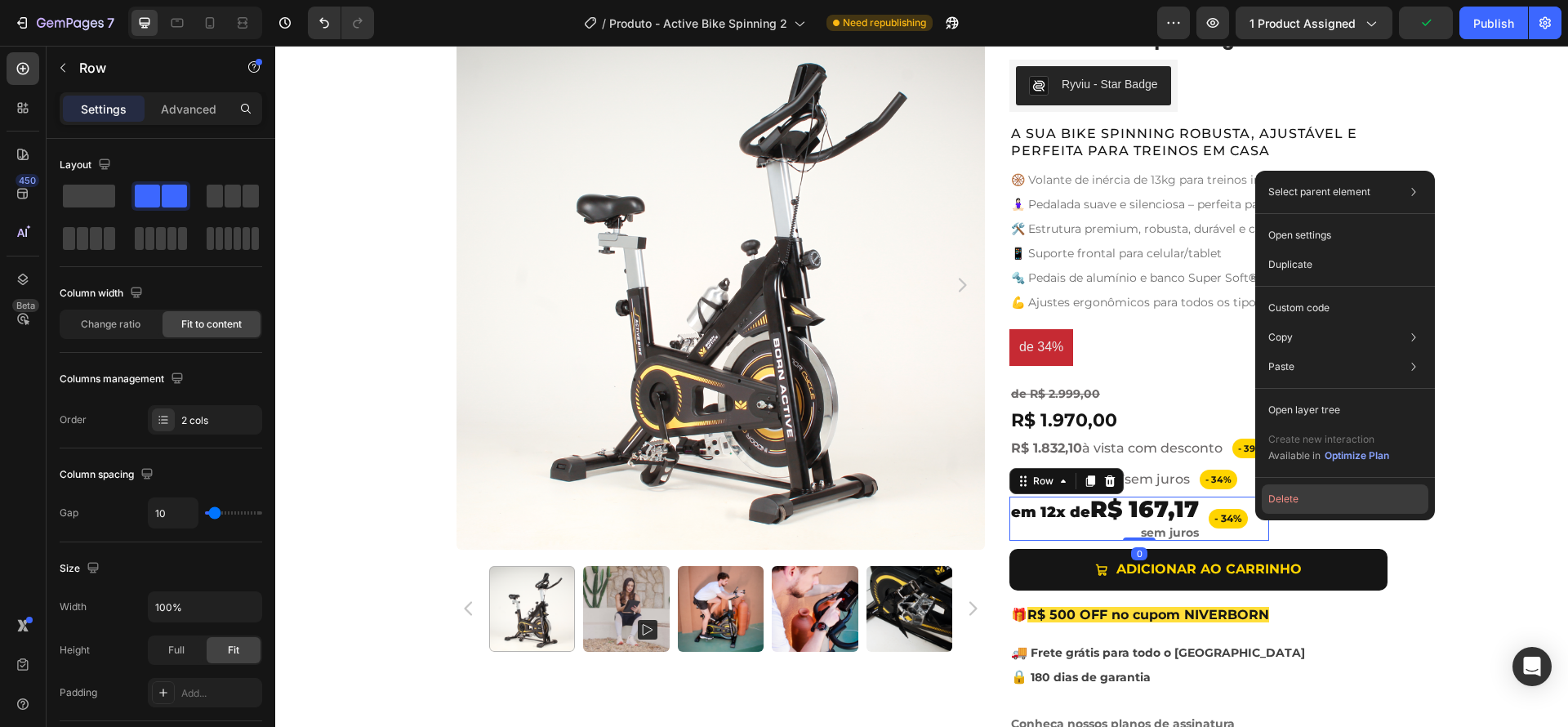
click at [1281, 508] on button "Delete" at bounding box center [1345, 499] width 167 height 30
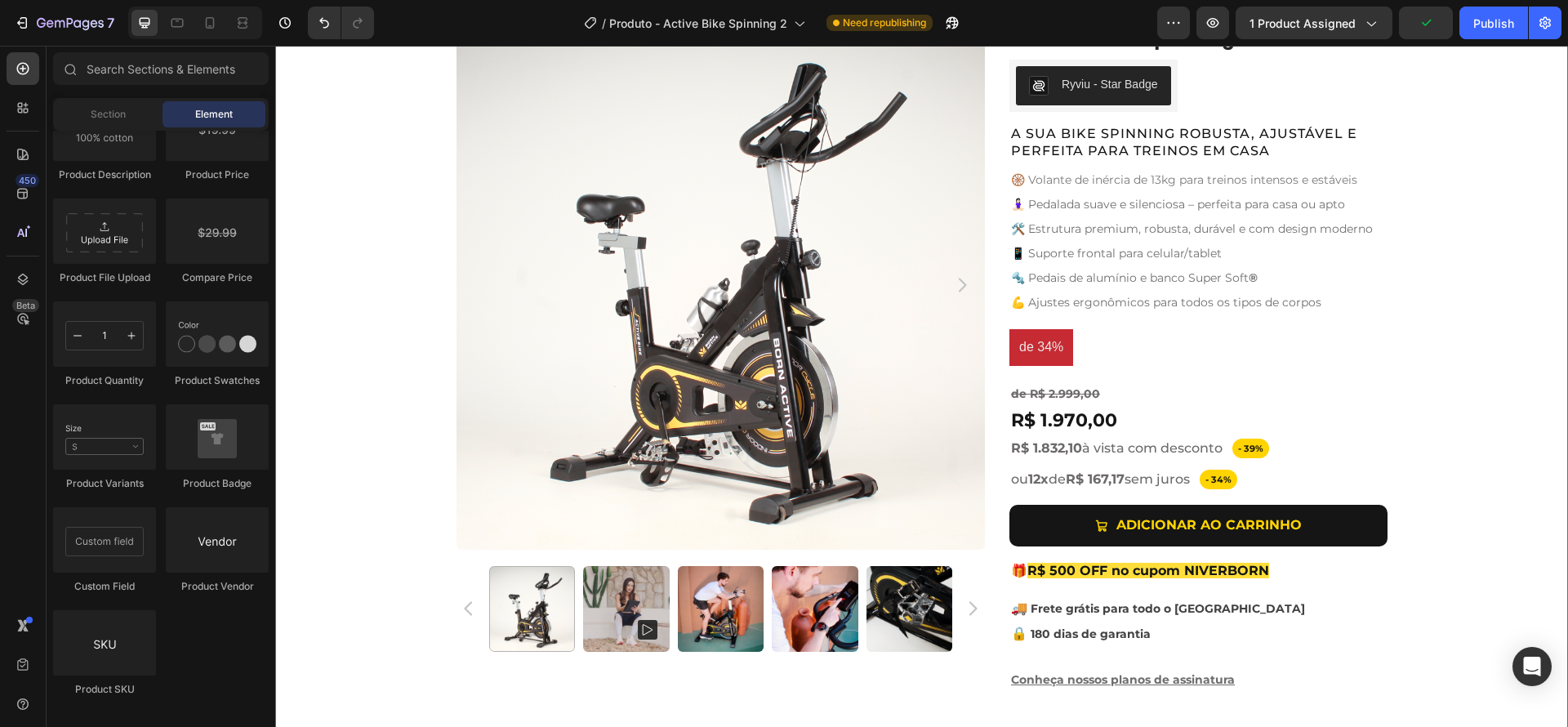
click at [1494, 539] on div "Product Images Active Bike Spinning Product Title Ryviu - Star Badge Ryviu Row …" at bounding box center [922, 362] width 1293 height 684
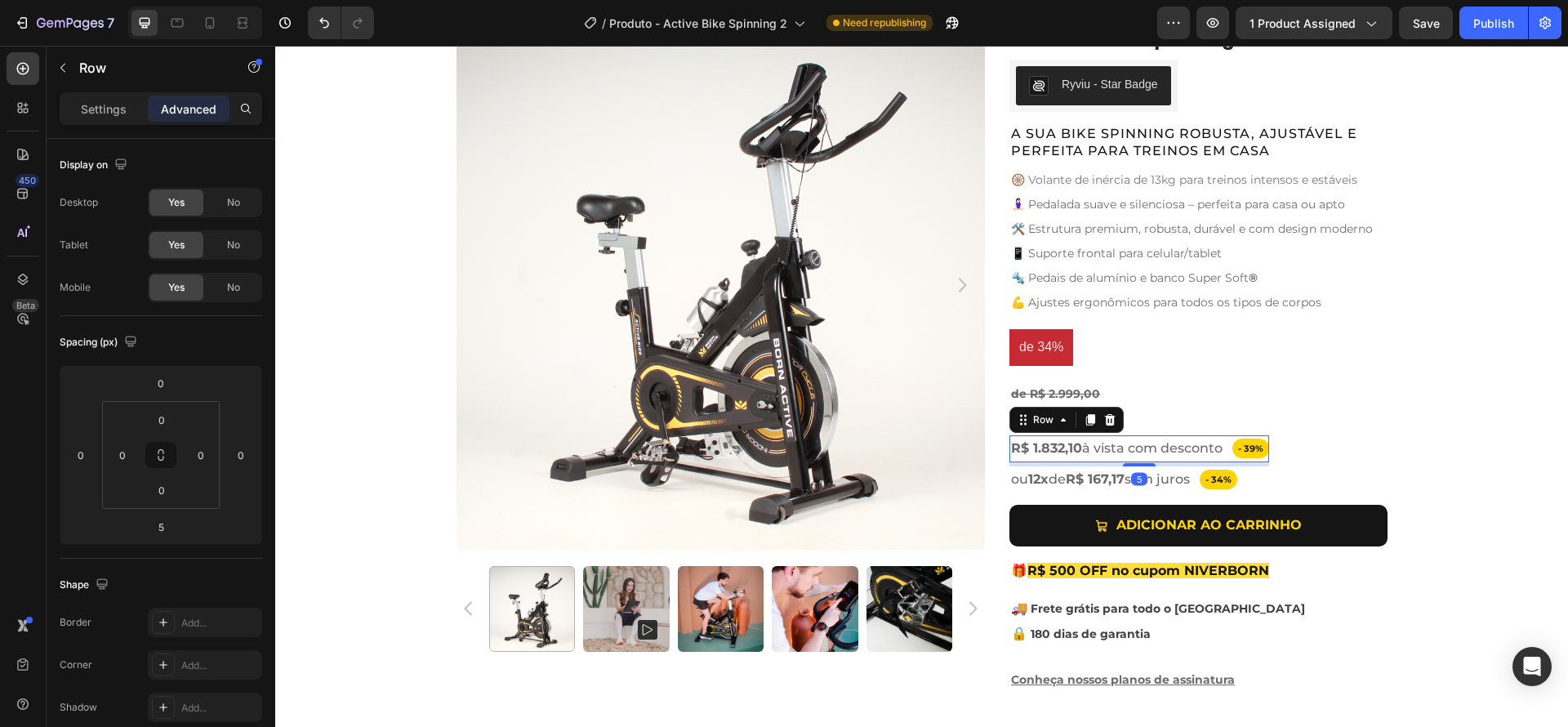
click at [1224, 451] on div "- 39% Text Block Row R$ 1.832,10 à vista com desconto Text Block Row 5" at bounding box center [1139, 449] width 260 height 27
click at [1256, 480] on div "- 34% Text Block Row ou 12x de R$ 167,17 sem juros Text Block Row" at bounding box center [1139, 480] width 260 height 27
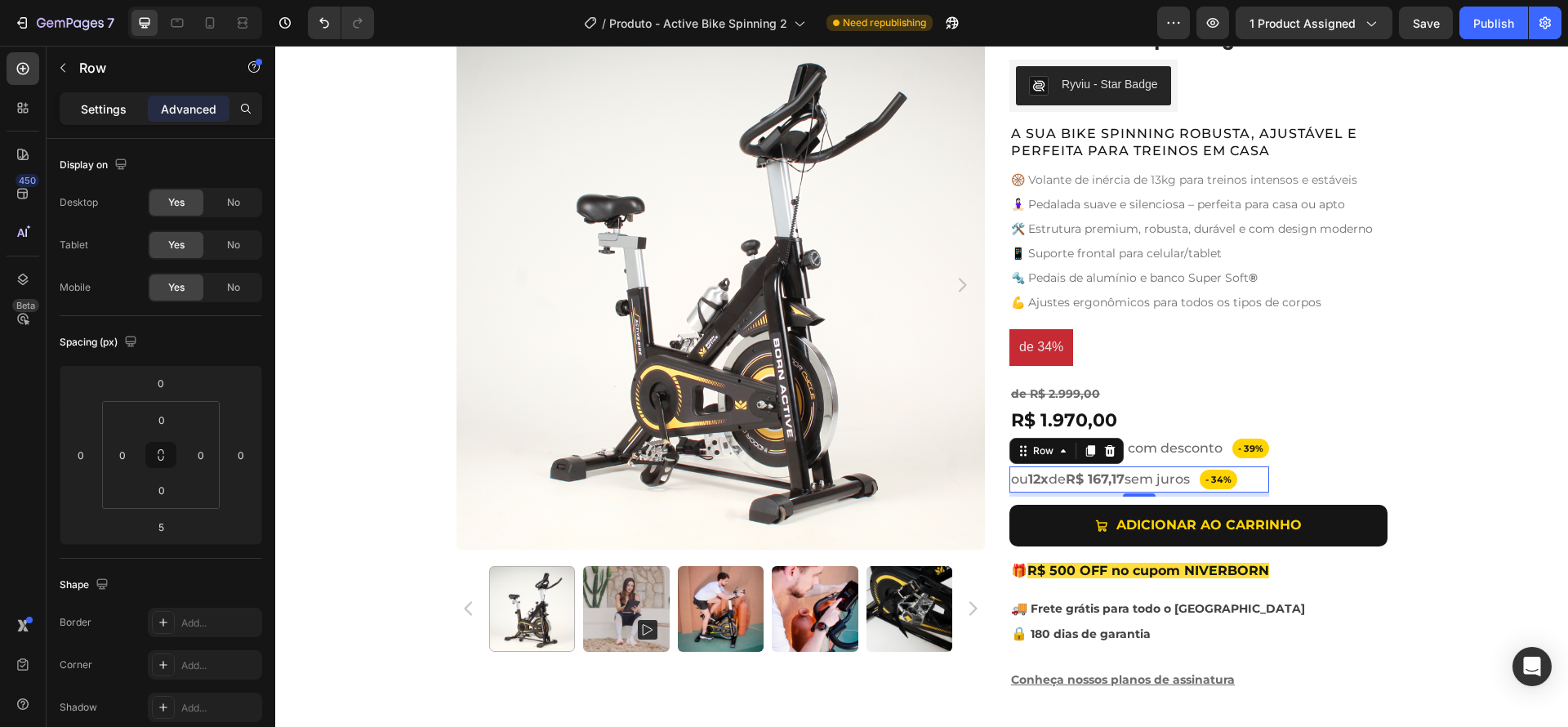
click at [95, 114] on p "Settings" at bounding box center [103, 108] width 46 height 17
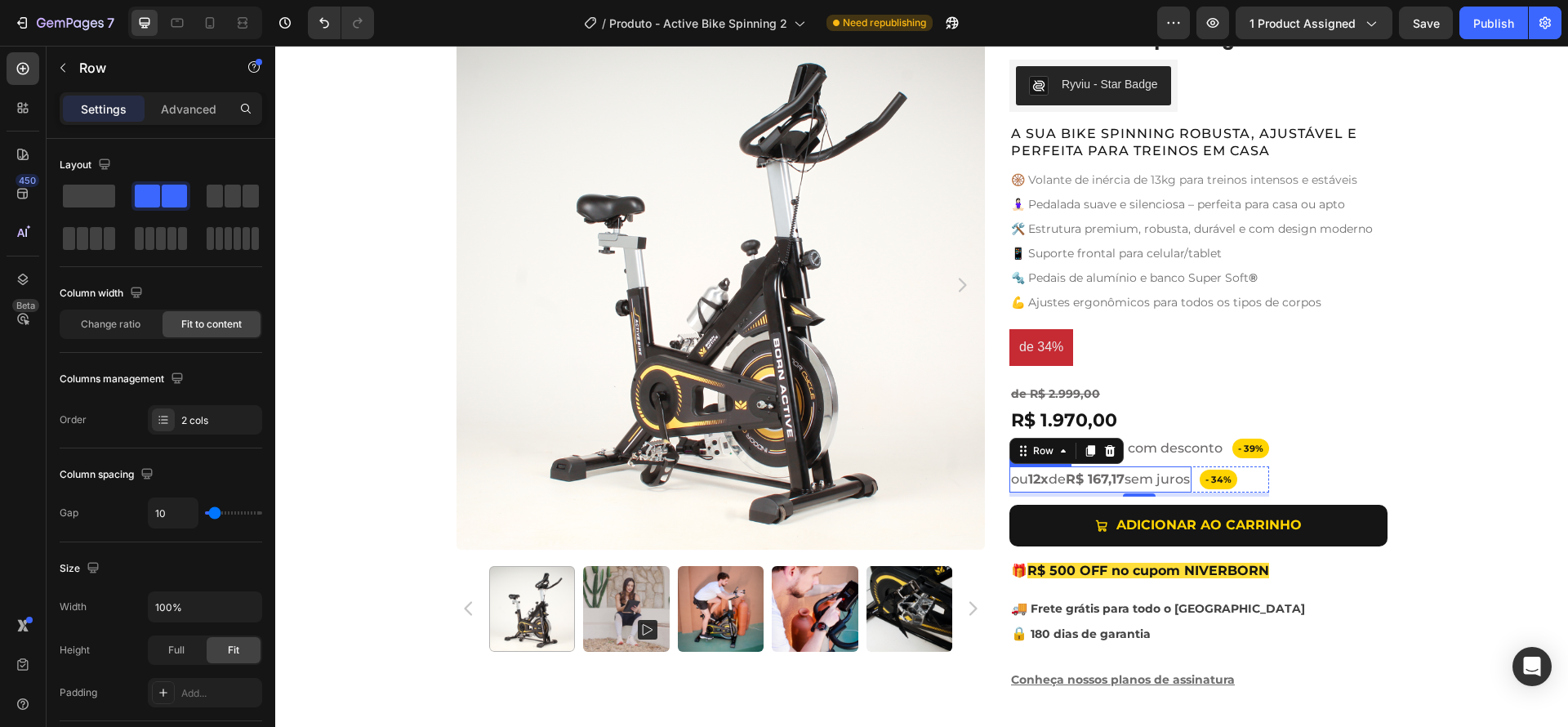
click at [1089, 482] on strong "R$ 167,17" at bounding box center [1095, 479] width 59 height 16
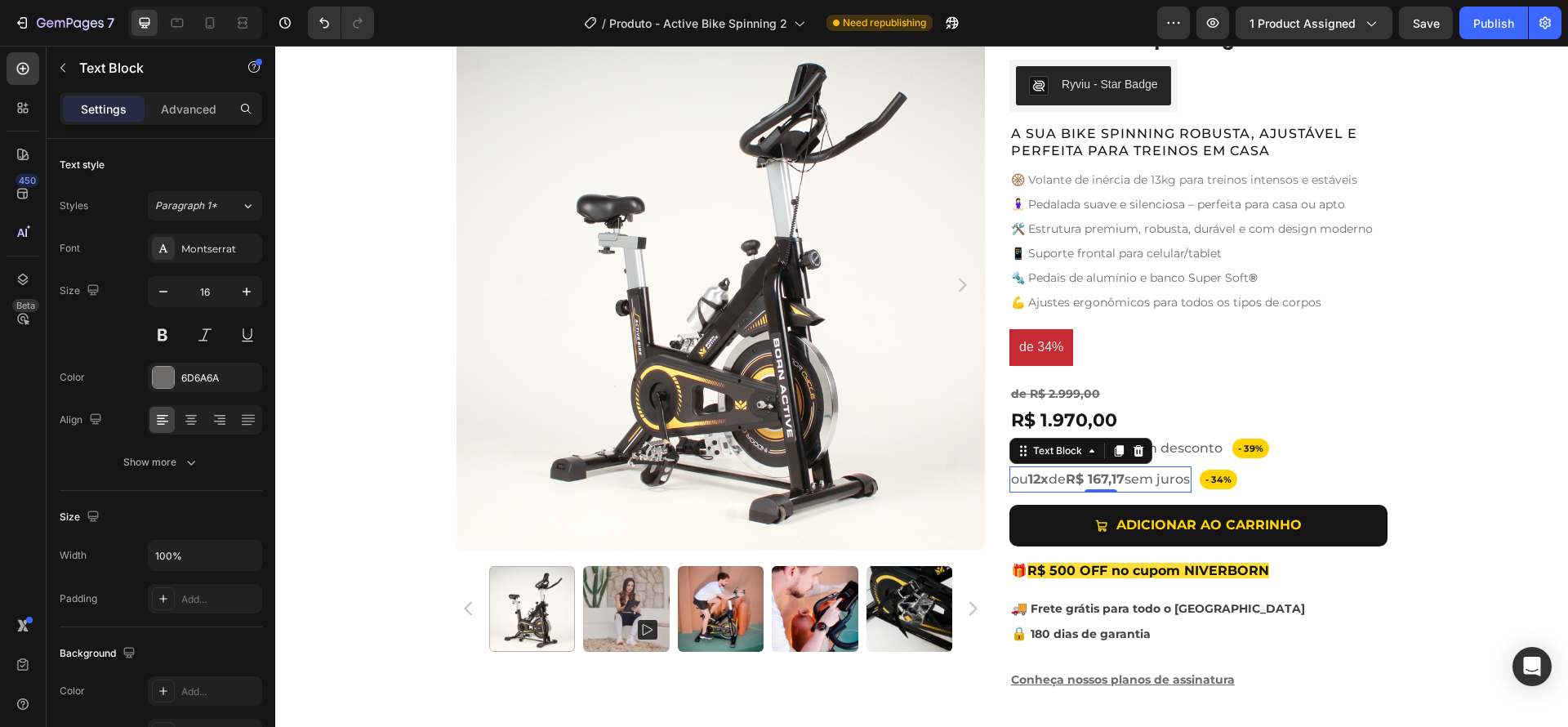
click at [1156, 483] on span "ou 12x de R$ 167,17 sem juros" at bounding box center [1101, 479] width 179 height 16
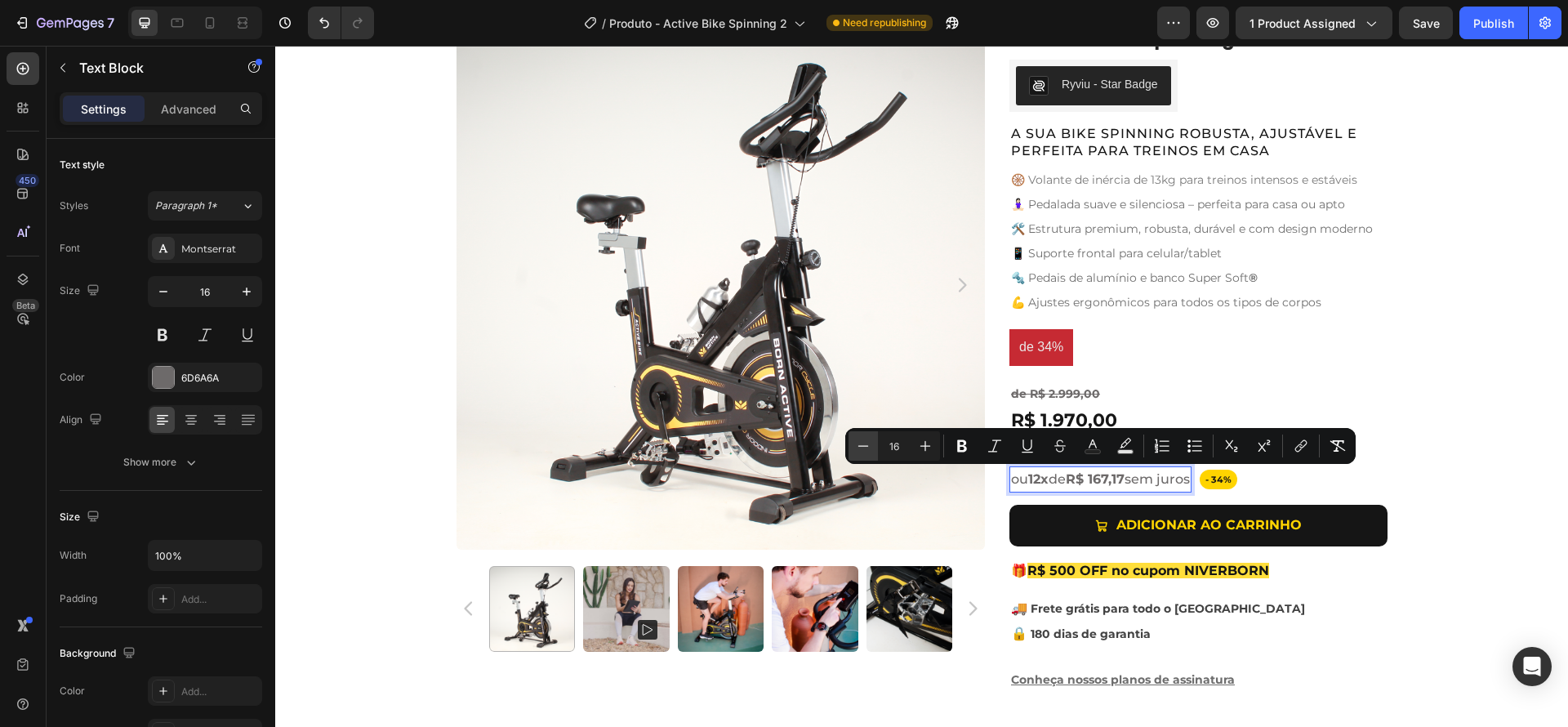
click at [863, 445] on icon "Editor contextual toolbar" at bounding box center [863, 446] width 16 height 16
type input "15"
click at [165, 292] on icon "button" at bounding box center [163, 292] width 8 height 2
type input "15"
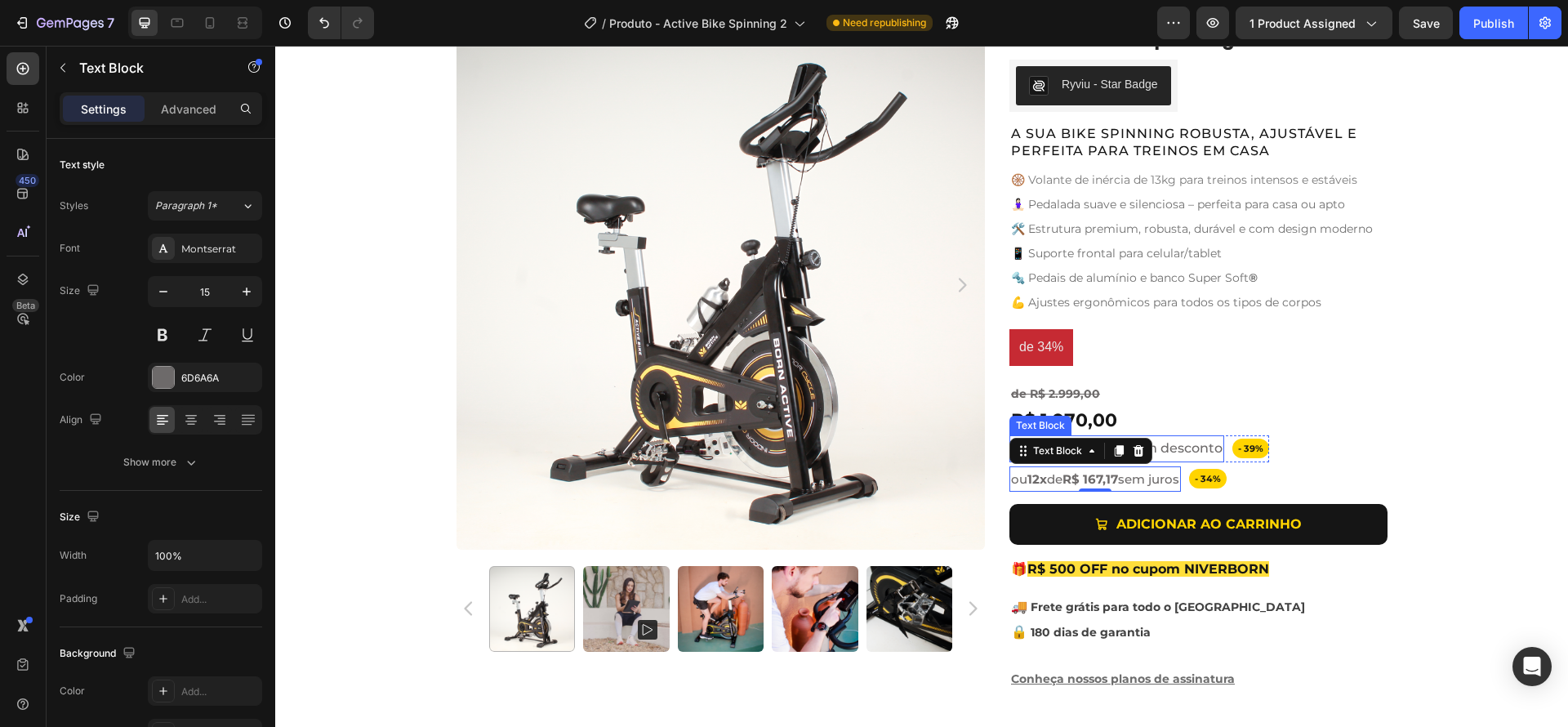
click at [1178, 442] on span "R$ 1.832,10 à vista com desconto" at bounding box center [1117, 448] width 212 height 16
click at [1174, 447] on span "R$ 1.832,10 à vista com desconto" at bounding box center [1117, 448] width 212 height 16
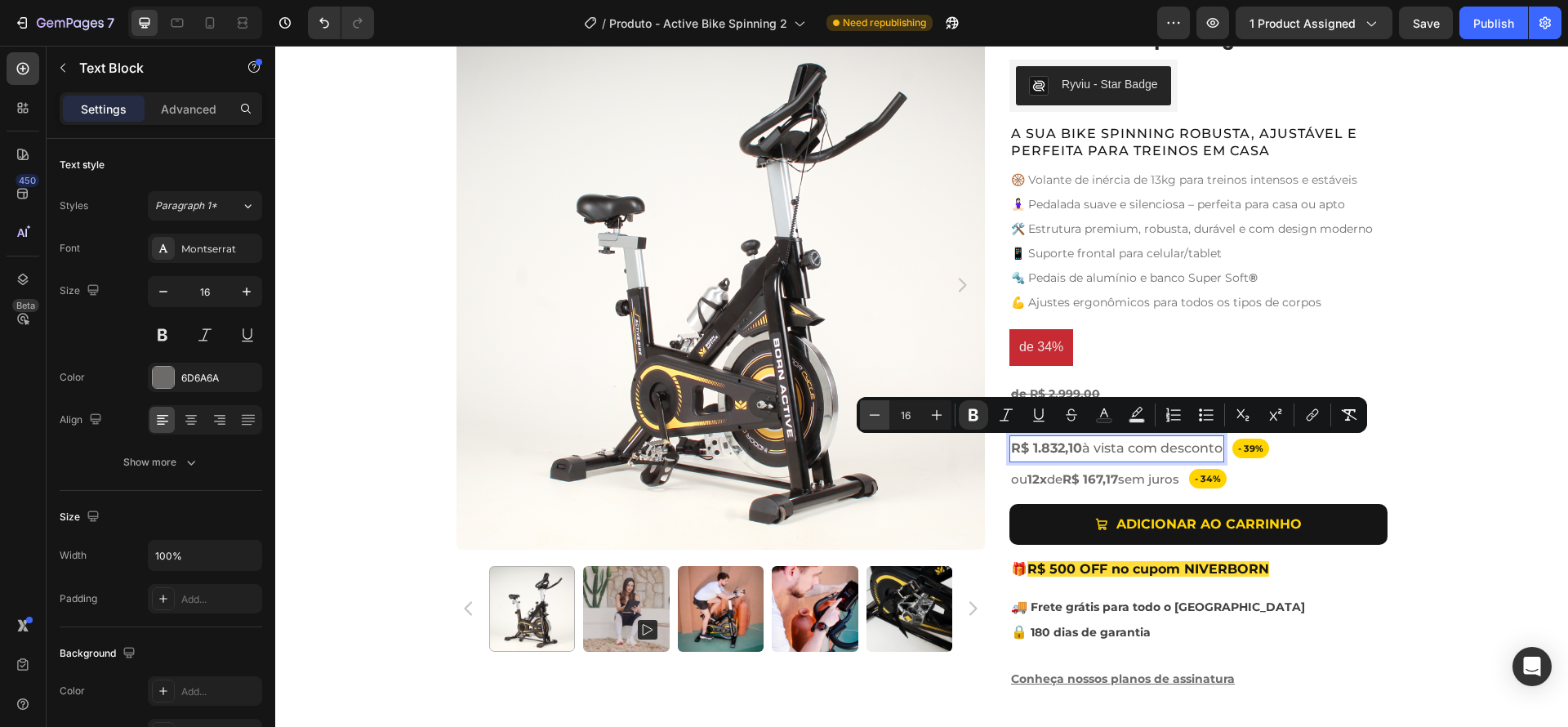
click at [878, 410] on icon "Editor contextual toolbar" at bounding box center [875, 415] width 16 height 16
type input "15"
click at [162, 288] on icon "button" at bounding box center [163, 292] width 16 height 16
type input "15"
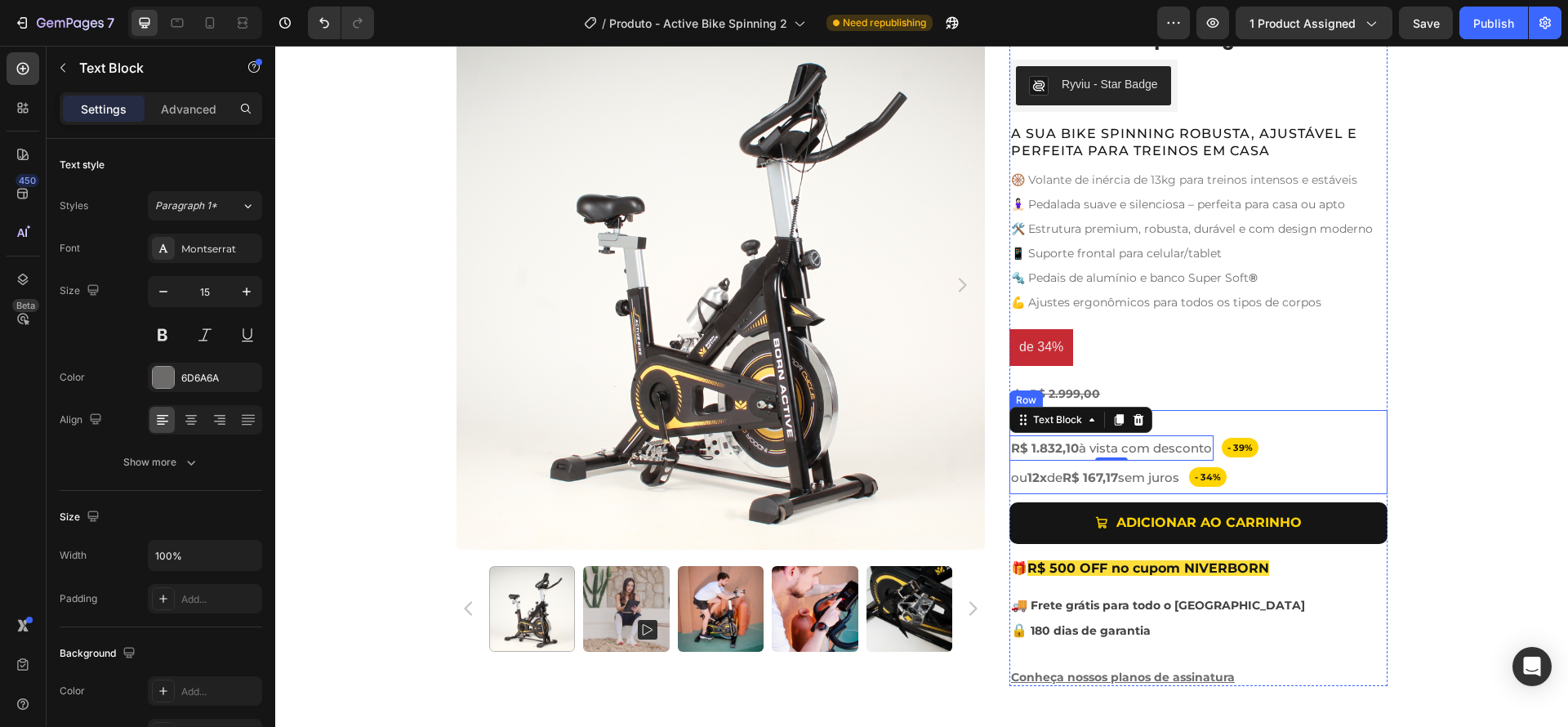
click at [1345, 476] on div "R$ 1.970,00 Product Price Product Price Row - 39% Text Block Row R$ 1.832,10 à …" at bounding box center [1198, 452] width 378 height 84
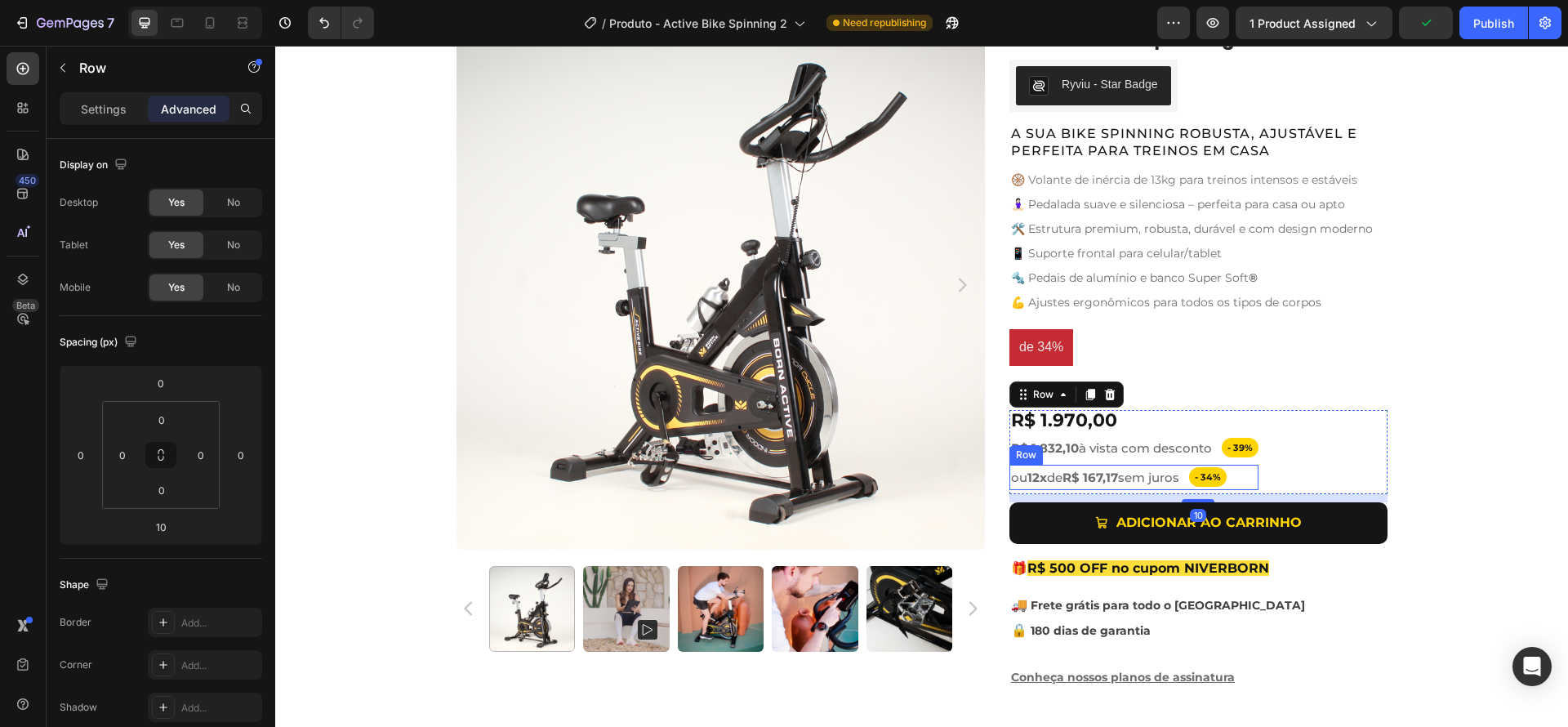
click at [1247, 478] on div "- 34% Text Block Row ou 12x de R$ 167,17 sem juros Text Block Row" at bounding box center [1133, 477] width 249 height 25
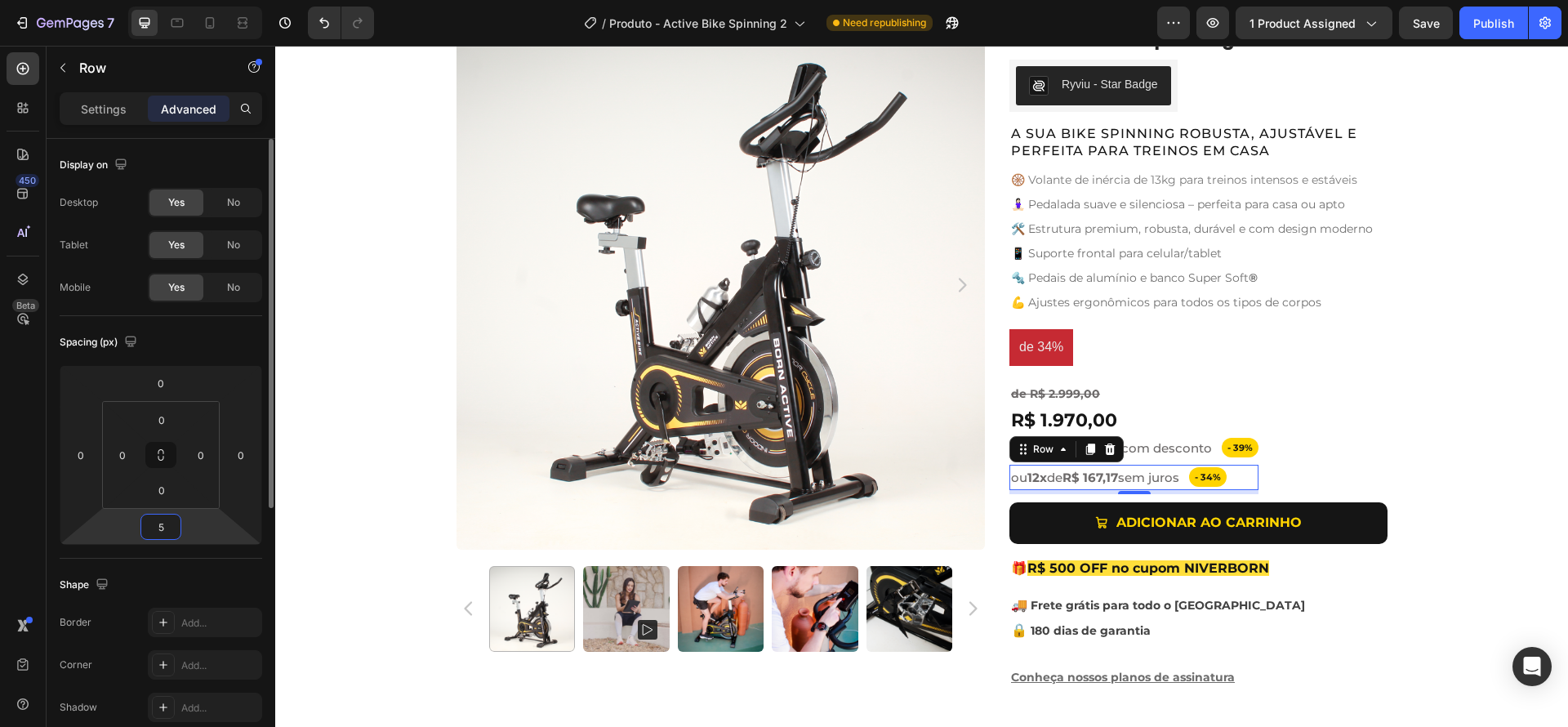
click at [168, 518] on input "5" at bounding box center [161, 527] width 33 height 25
type input "0"
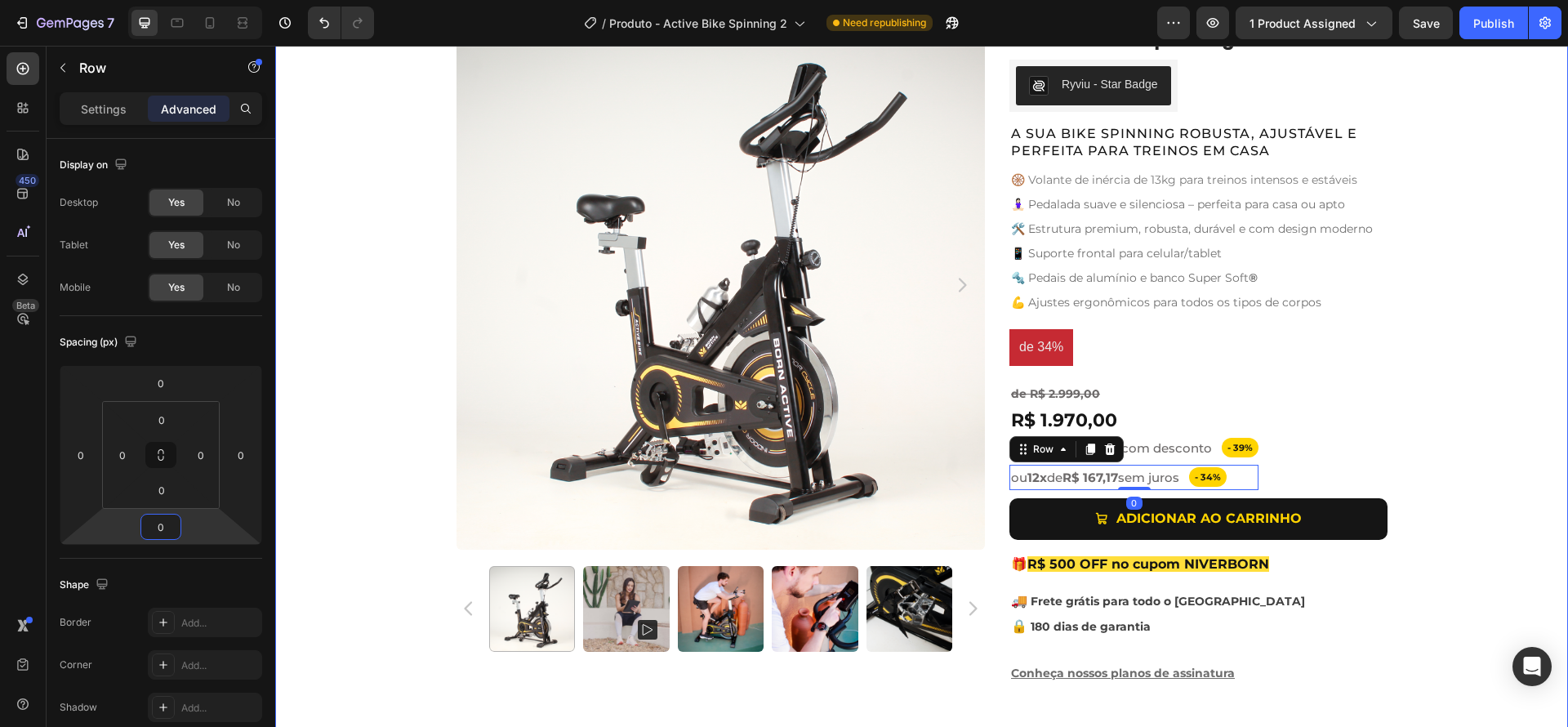
click at [1496, 458] on div "Product Images Active Bike Spinning Product Title Ryviu - Star Badge Ryviu Row …" at bounding box center [922, 359] width 1293 height 678
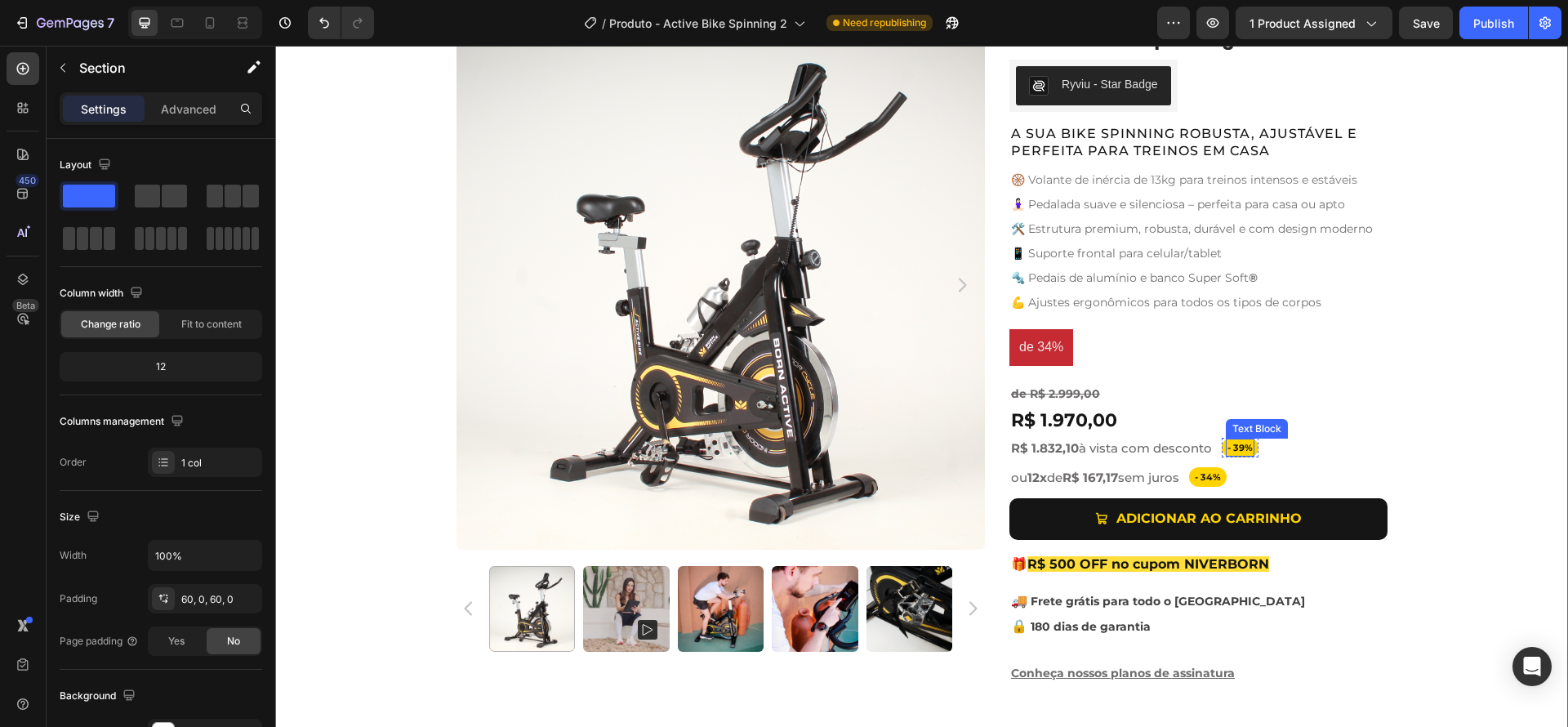
click at [1237, 449] on span "- 39%" at bounding box center [1239, 448] width 25 height 12
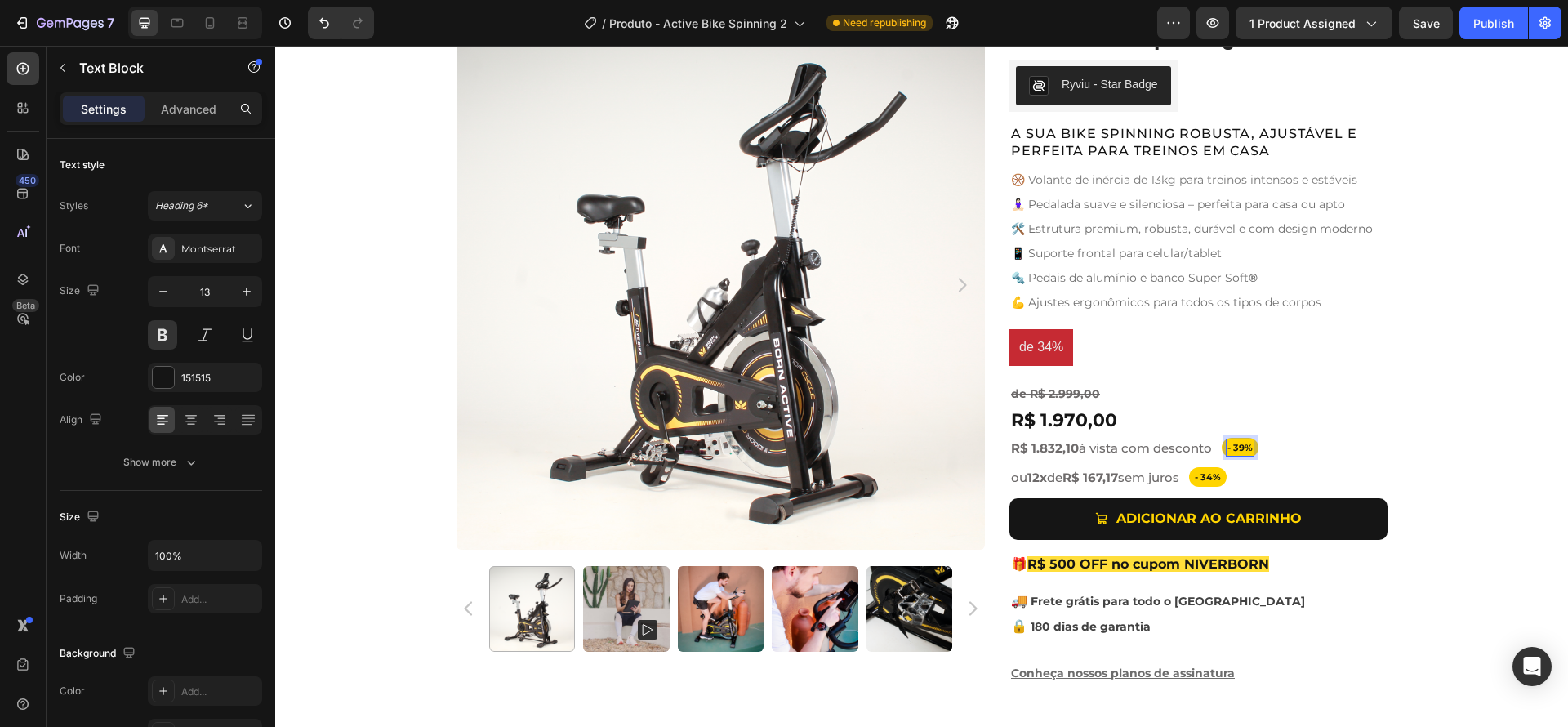
click at [1235, 448] on span "- 39%" at bounding box center [1239, 448] width 25 height 12
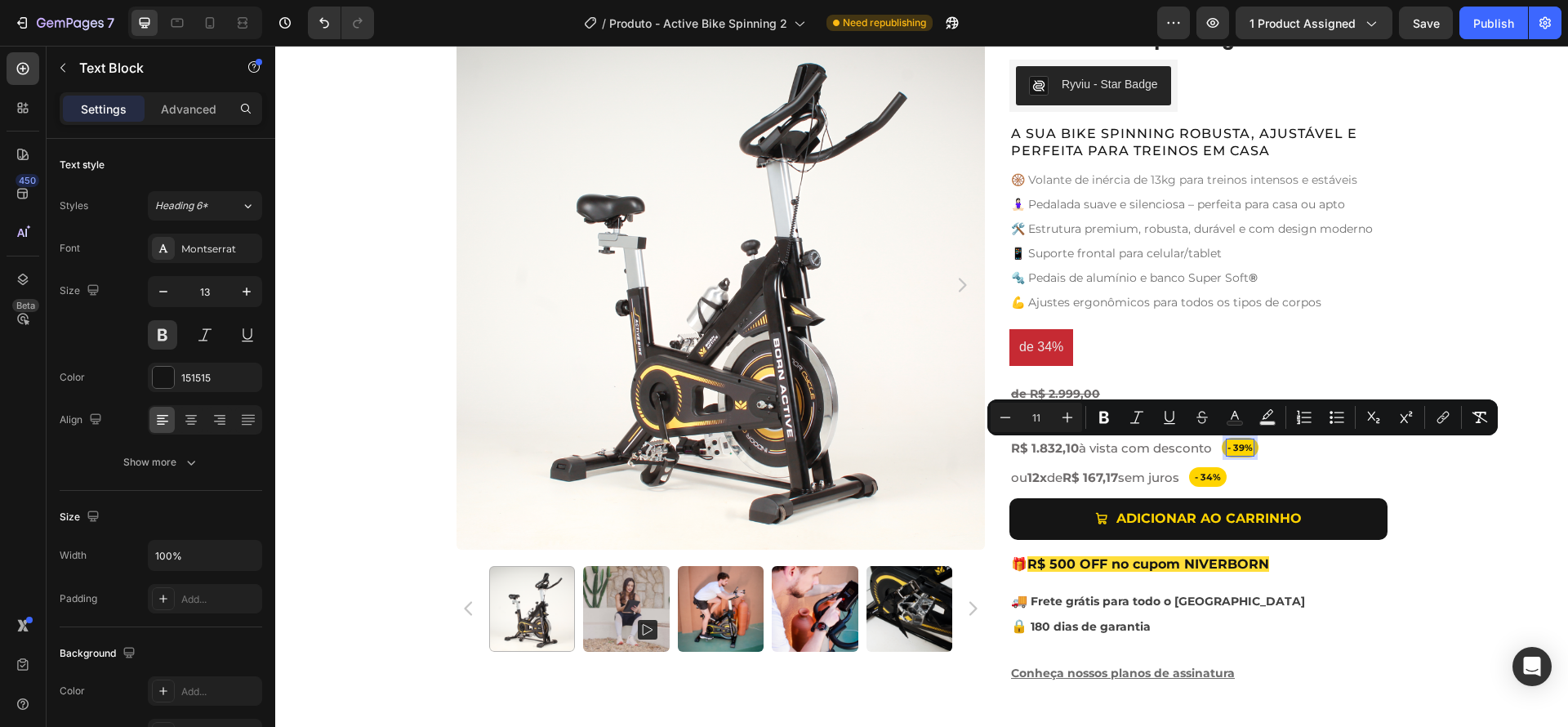
click at [1230, 451] on span "- 39%" at bounding box center [1239, 448] width 25 height 12
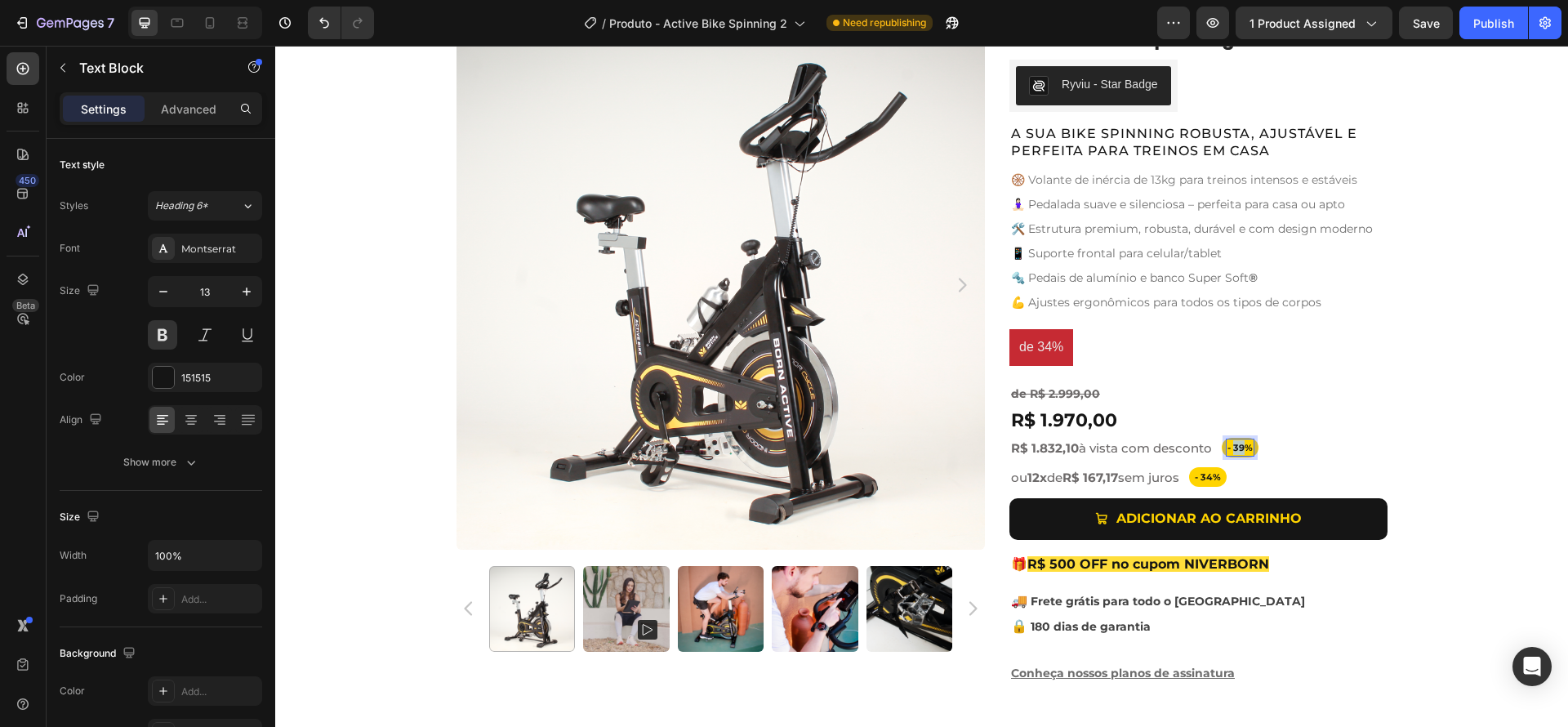
click at [1230, 451] on span "- 39%" at bounding box center [1239, 448] width 25 height 12
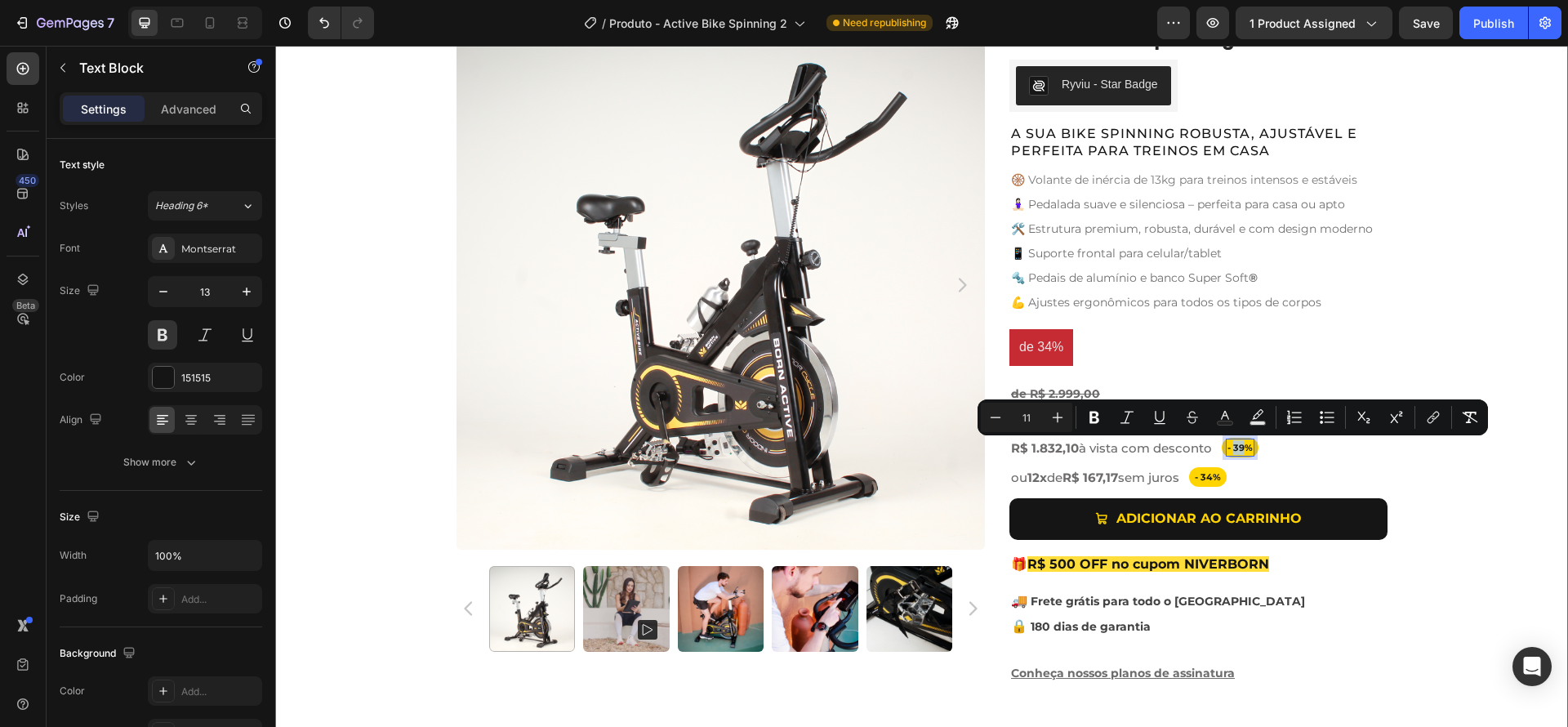
click at [1434, 495] on div "Product Images Active Bike Spinning Product Title Ryviu - Star Badge Ryviu Row …" at bounding box center [922, 359] width 1293 height 678
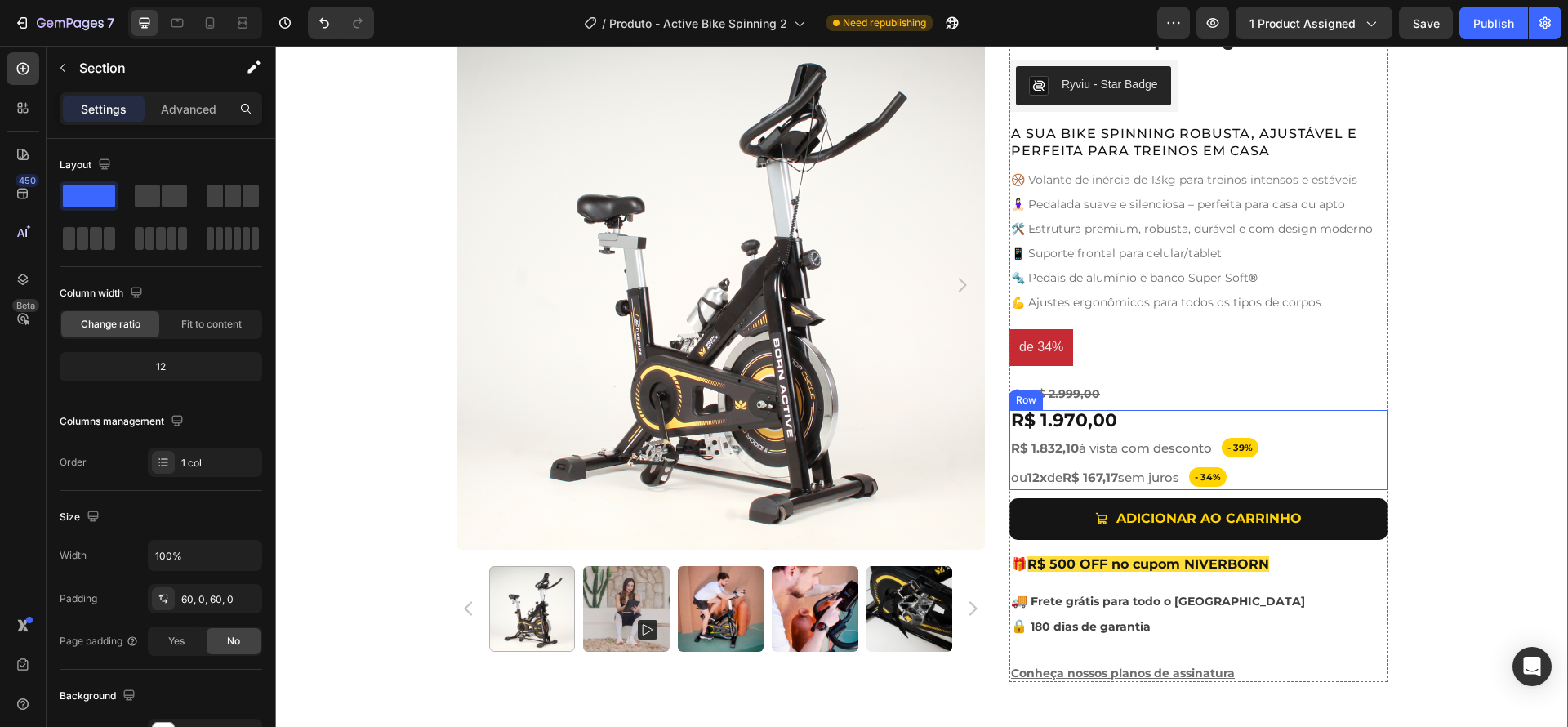
click at [1289, 476] on div "R$ 1.970,00 Product Price Product Price Row - 39% Text Block Row R$ 1.832,10 à …" at bounding box center [1198, 449] width 378 height 80
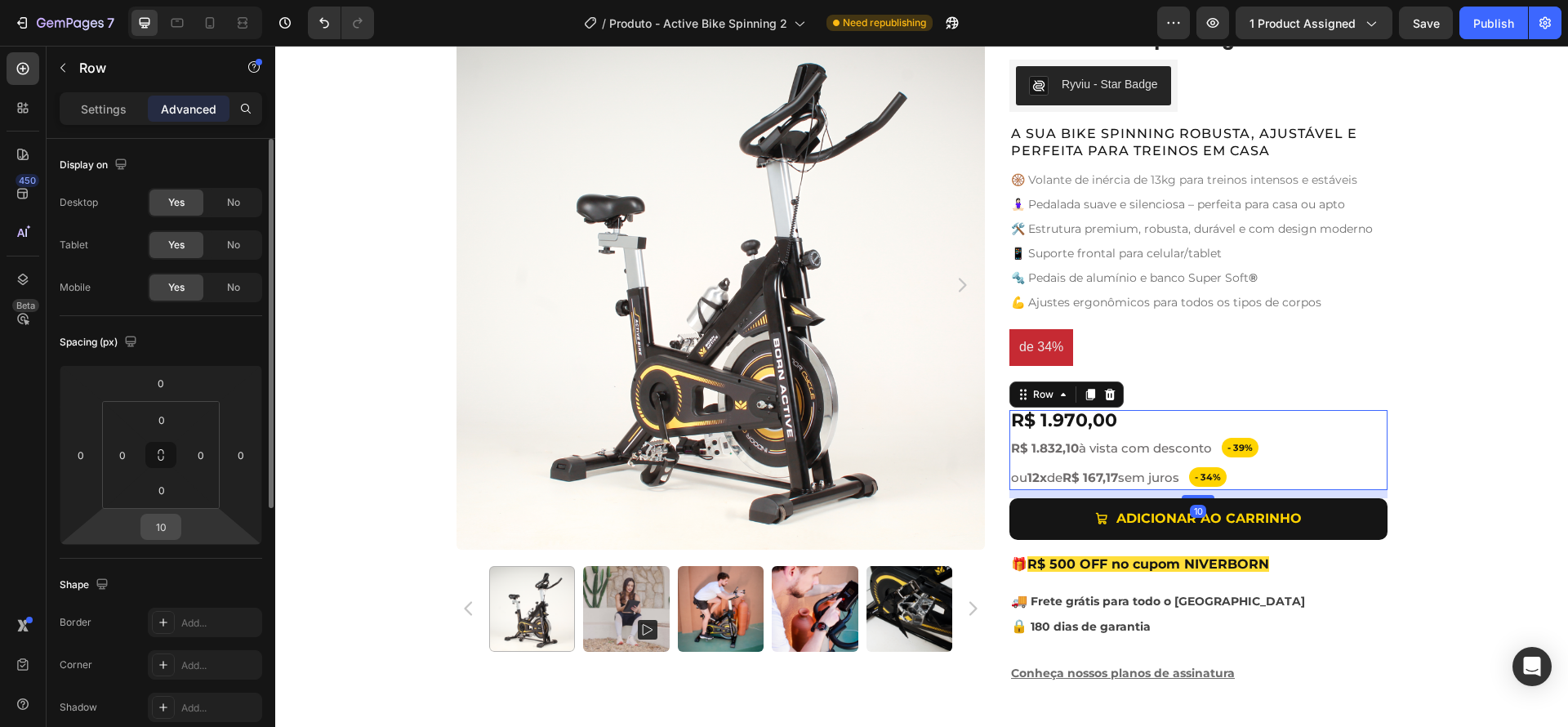
click at [160, 531] on input "10" at bounding box center [161, 527] width 33 height 25
type input "30"
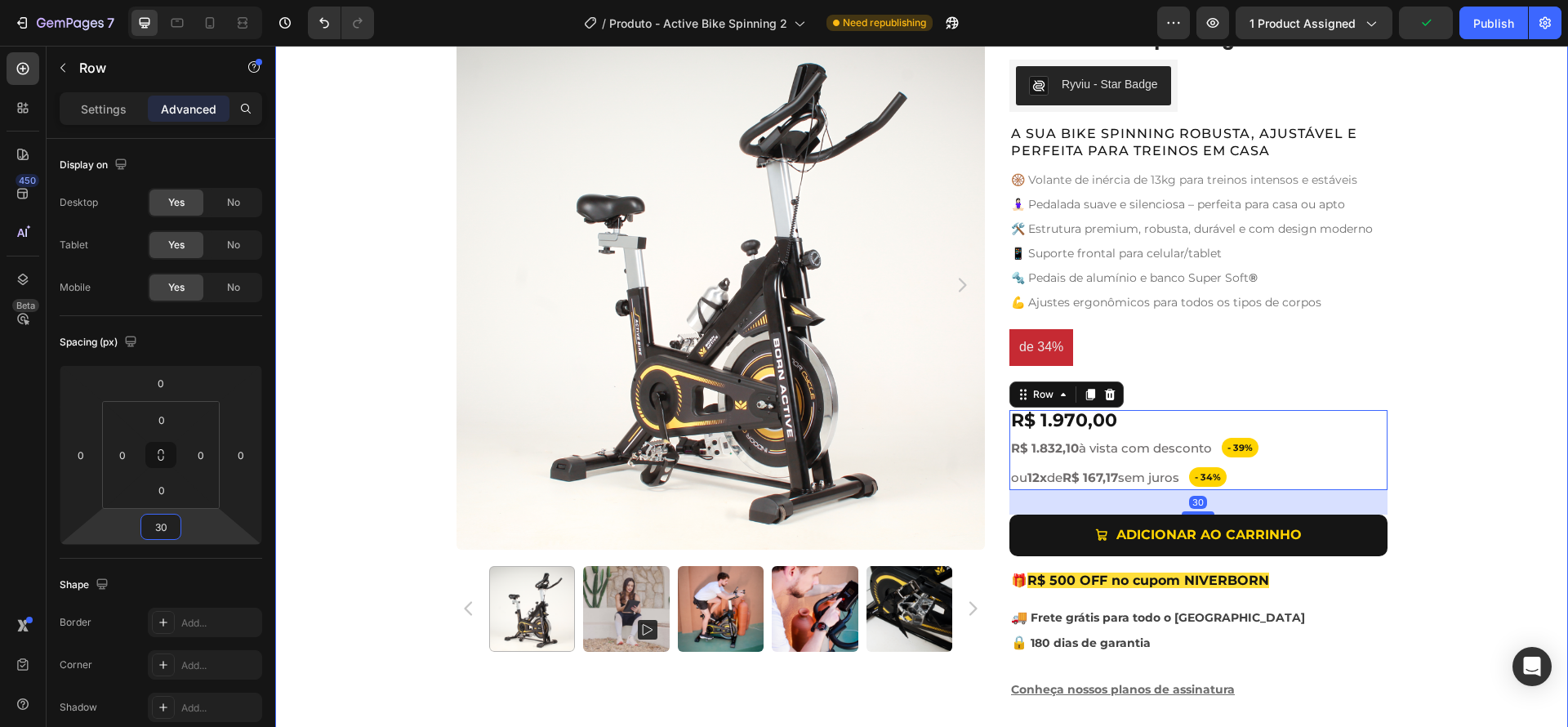
click at [1511, 494] on div "Product Images Active Bike Spinning Product Title Ryviu - Star Badge Ryviu Row …" at bounding box center [922, 367] width 1293 height 694
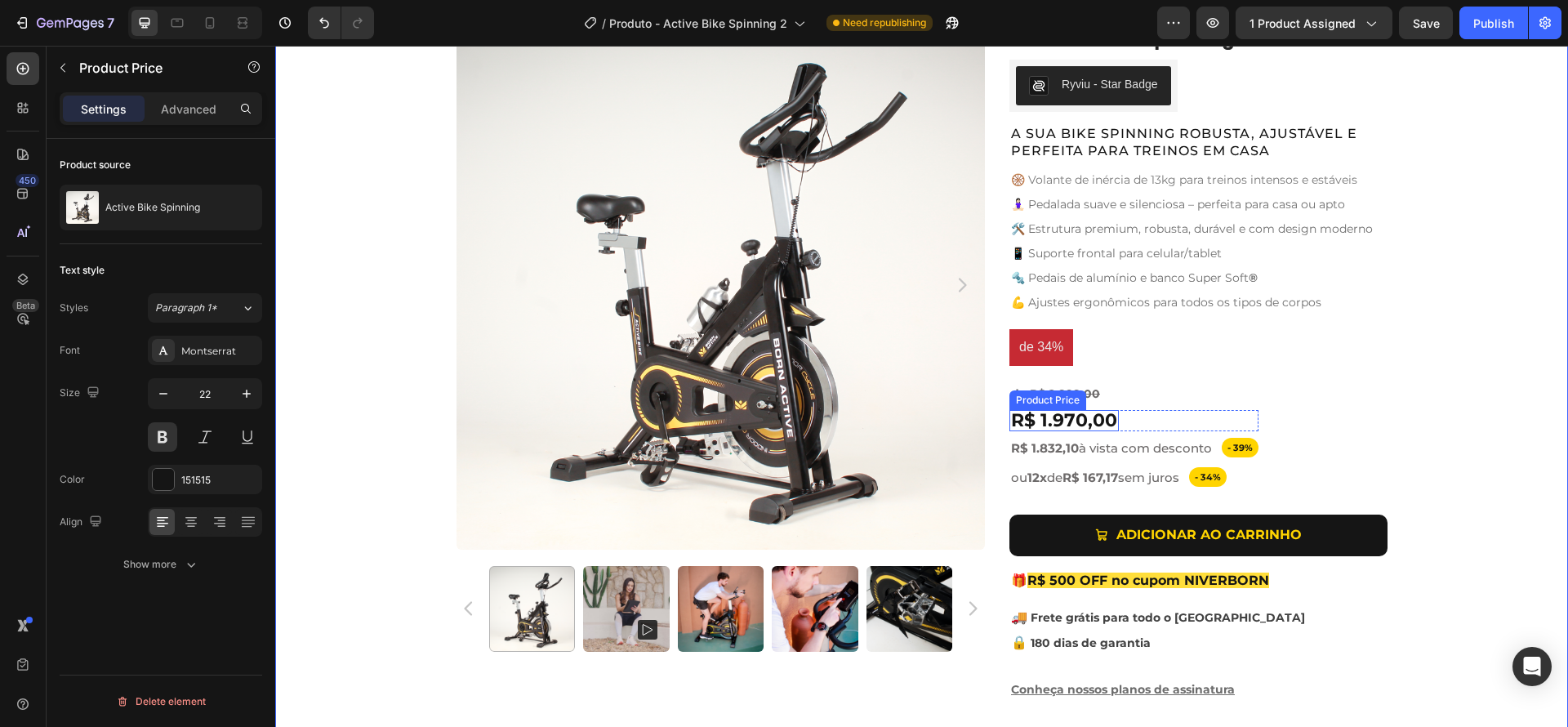
click at [1110, 426] on div "R$ 1.970,00" at bounding box center [1064, 421] width 109 height 21
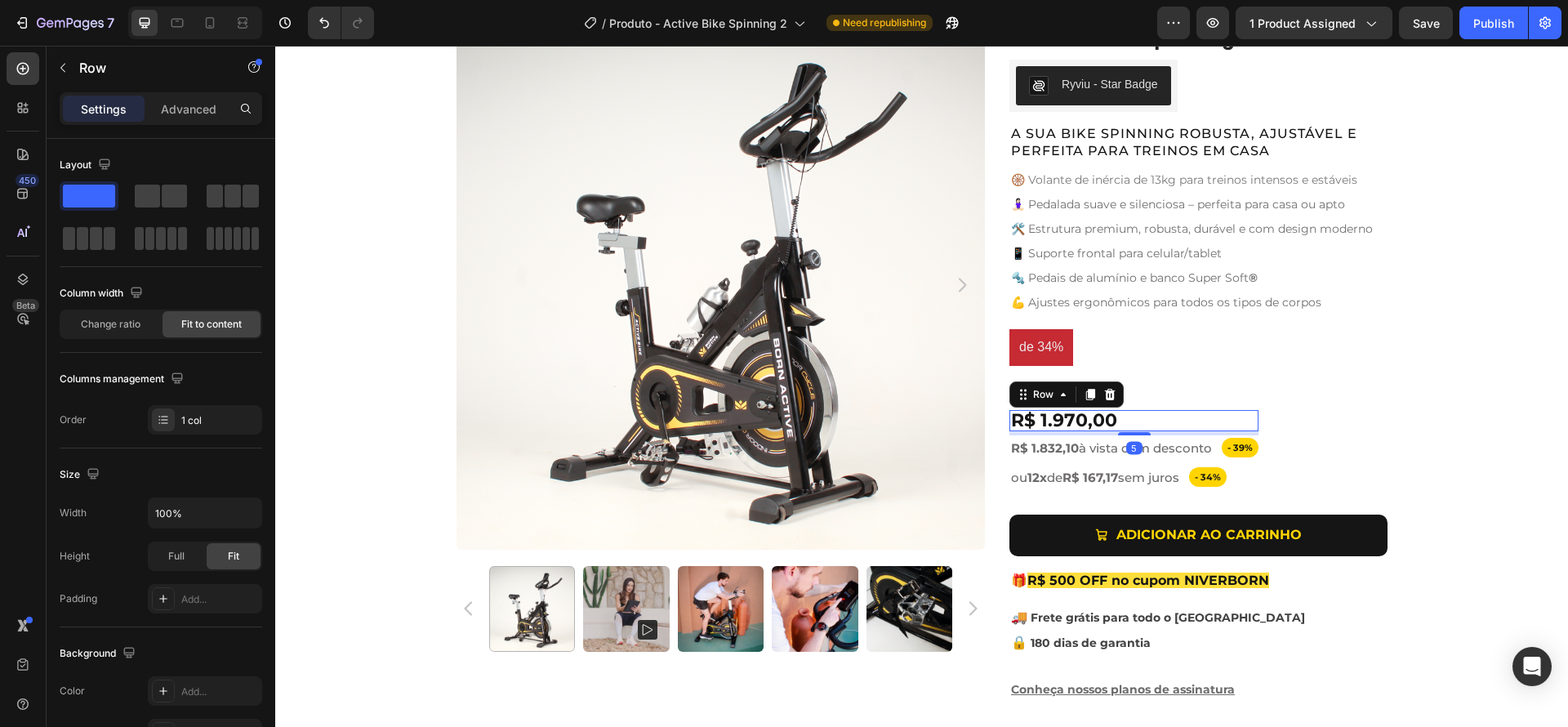
click at [1127, 423] on div "R$ 1.970,00 Product Price Product Price Row 5" at bounding box center [1133, 421] width 249 height 21
click at [1045, 347] on pre "de 34%" at bounding box center [1042, 347] width 64 height 37
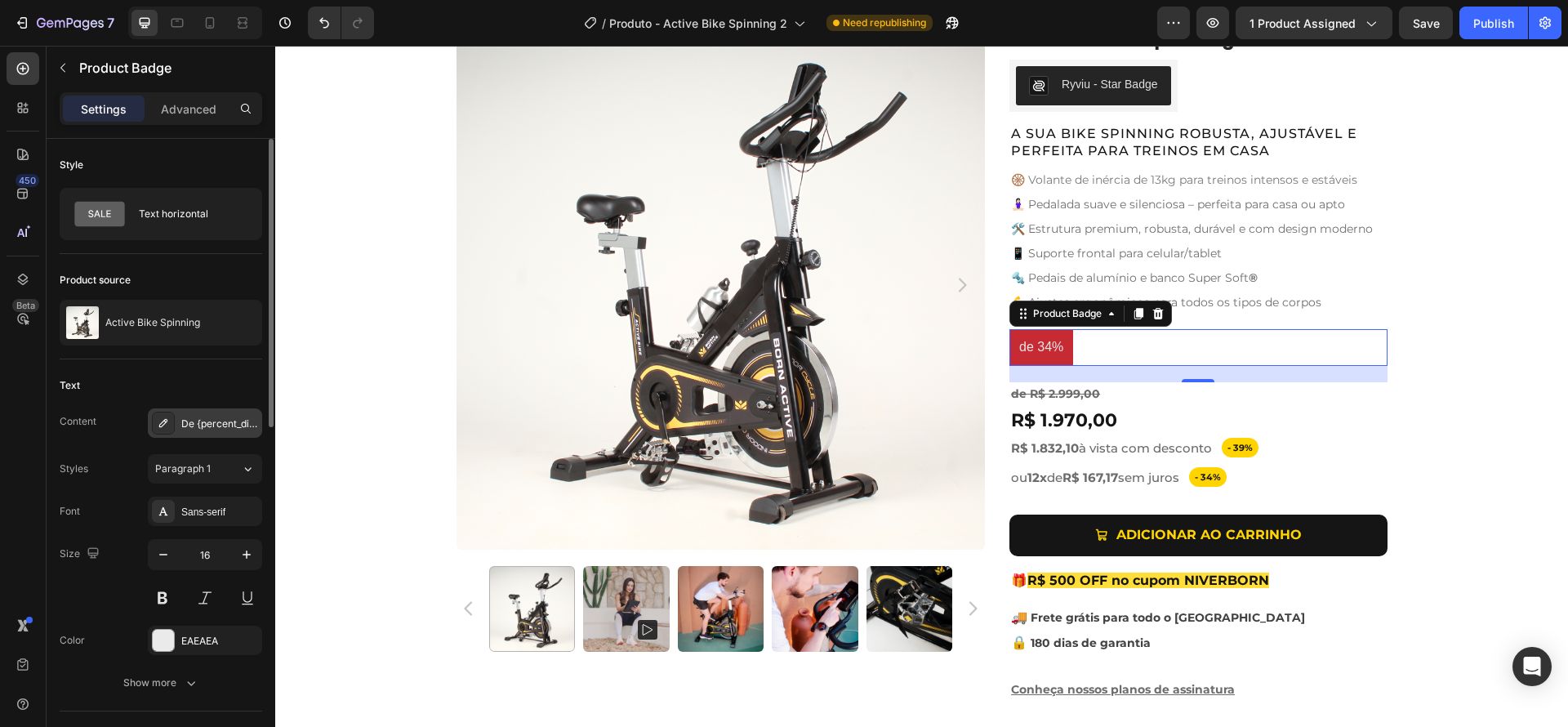
click at [203, 415] on div "De {percent_discount}" at bounding box center [205, 423] width 114 height 30
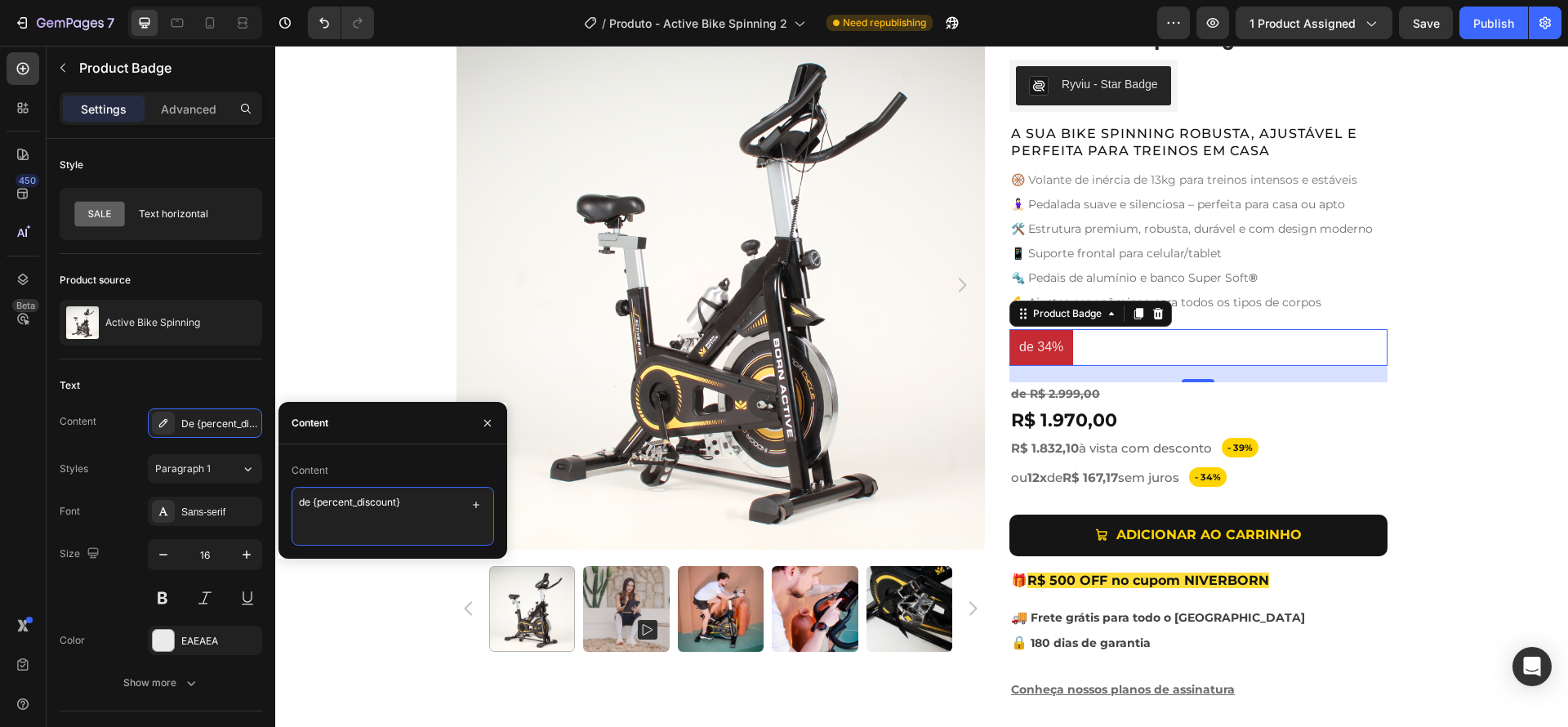
click at [374, 499] on textarea "de {percent_discount}" at bounding box center [393, 517] width 203 height 59
click at [398, 508] on textarea "de {percent_discount}" at bounding box center [393, 517] width 203 height 59
drag, startPoint x: 430, startPoint y: 507, endPoint x: 176, endPoint y: 482, distance: 255.2
click at [176, 482] on div "450 Beta Sections(18) Elements(84) Section Element Hero Section Product Detail …" at bounding box center [137, 386] width 275 height 681
type textarea "-34%"
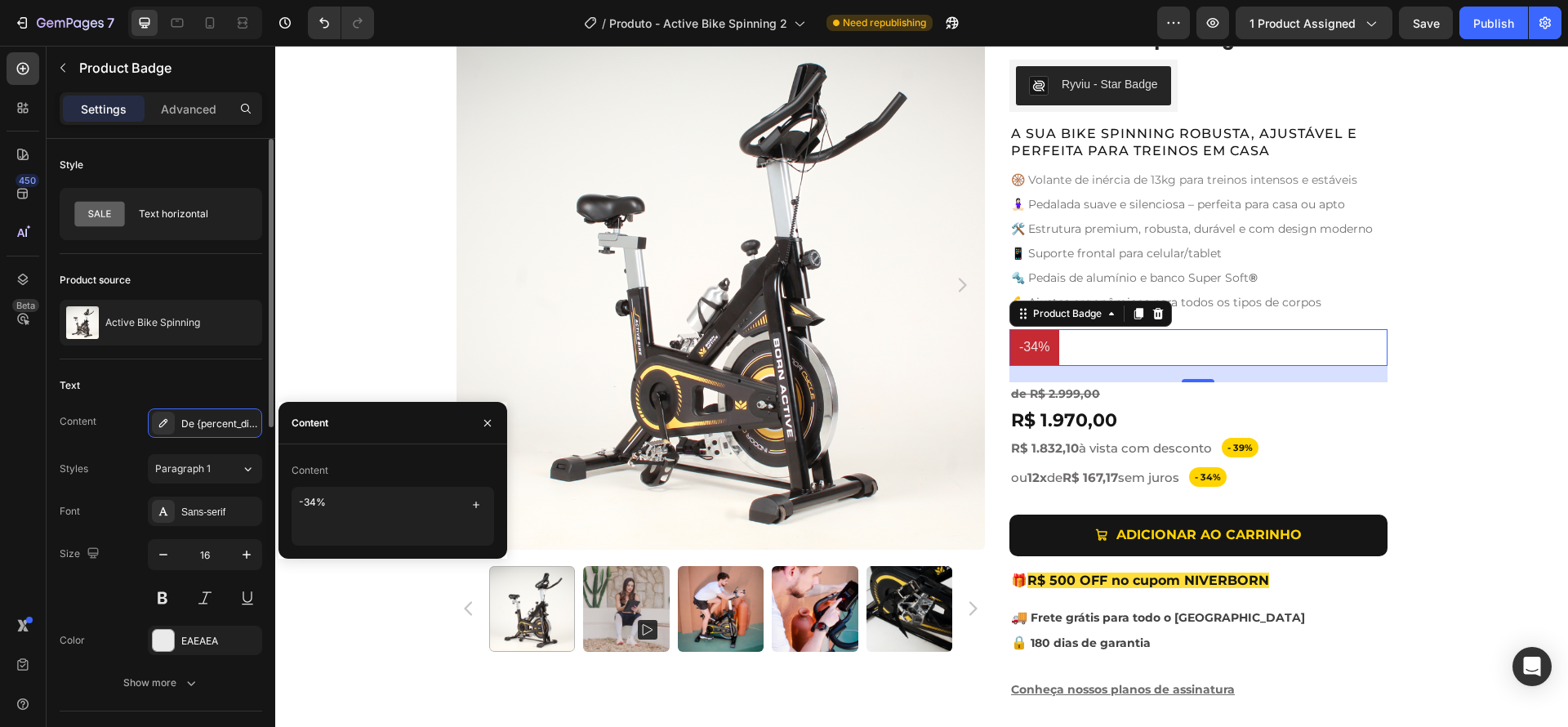
click at [136, 446] on div "Content De {percent_discount} Styles Paragraph 1 Font Sans-serif Size 16 Color …" at bounding box center [161, 553] width 203 height 289
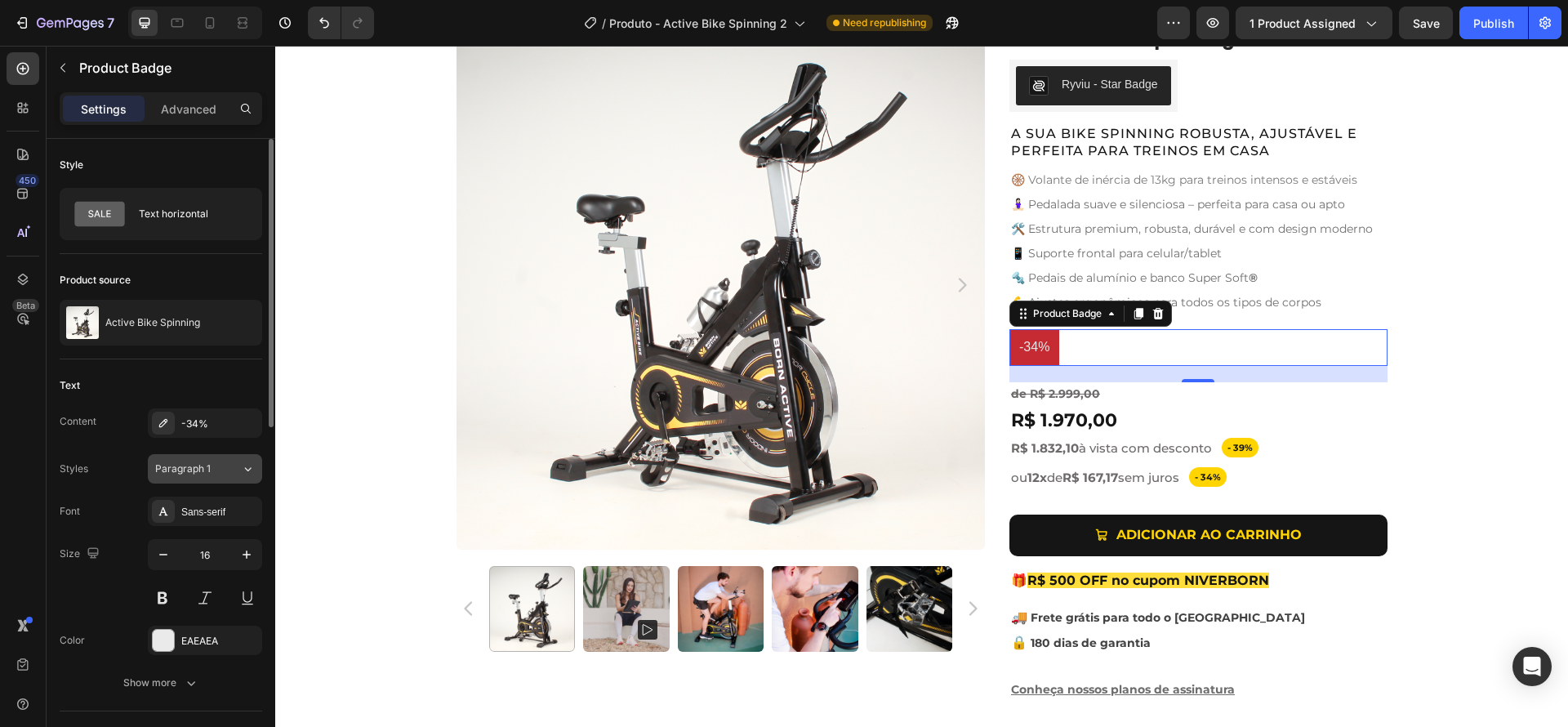
click at [186, 465] on span "Paragraph 1" at bounding box center [183, 469] width 56 height 15
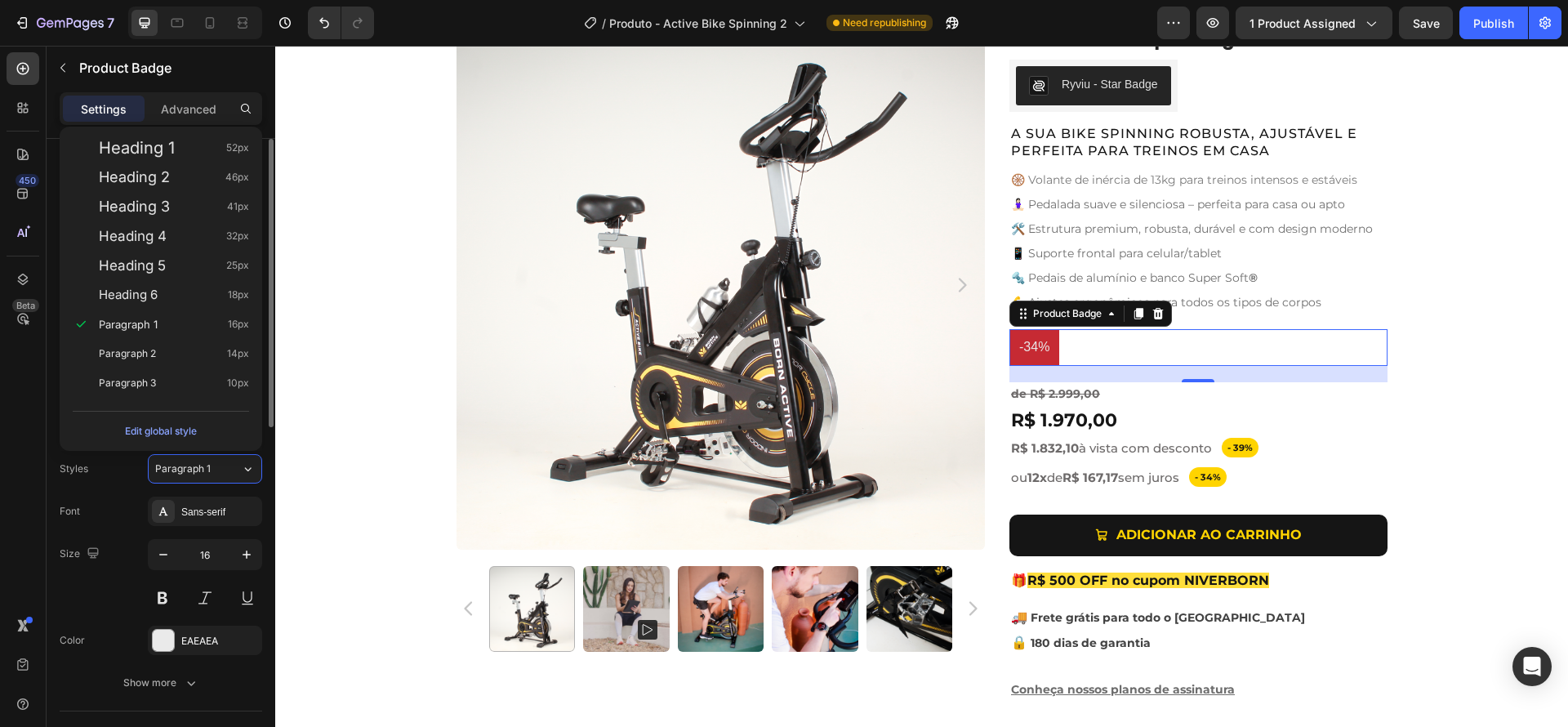
click at [194, 527] on div "Font Sans-serif Size 16 Color EAEAEA Show more" at bounding box center [161, 596] width 203 height 201
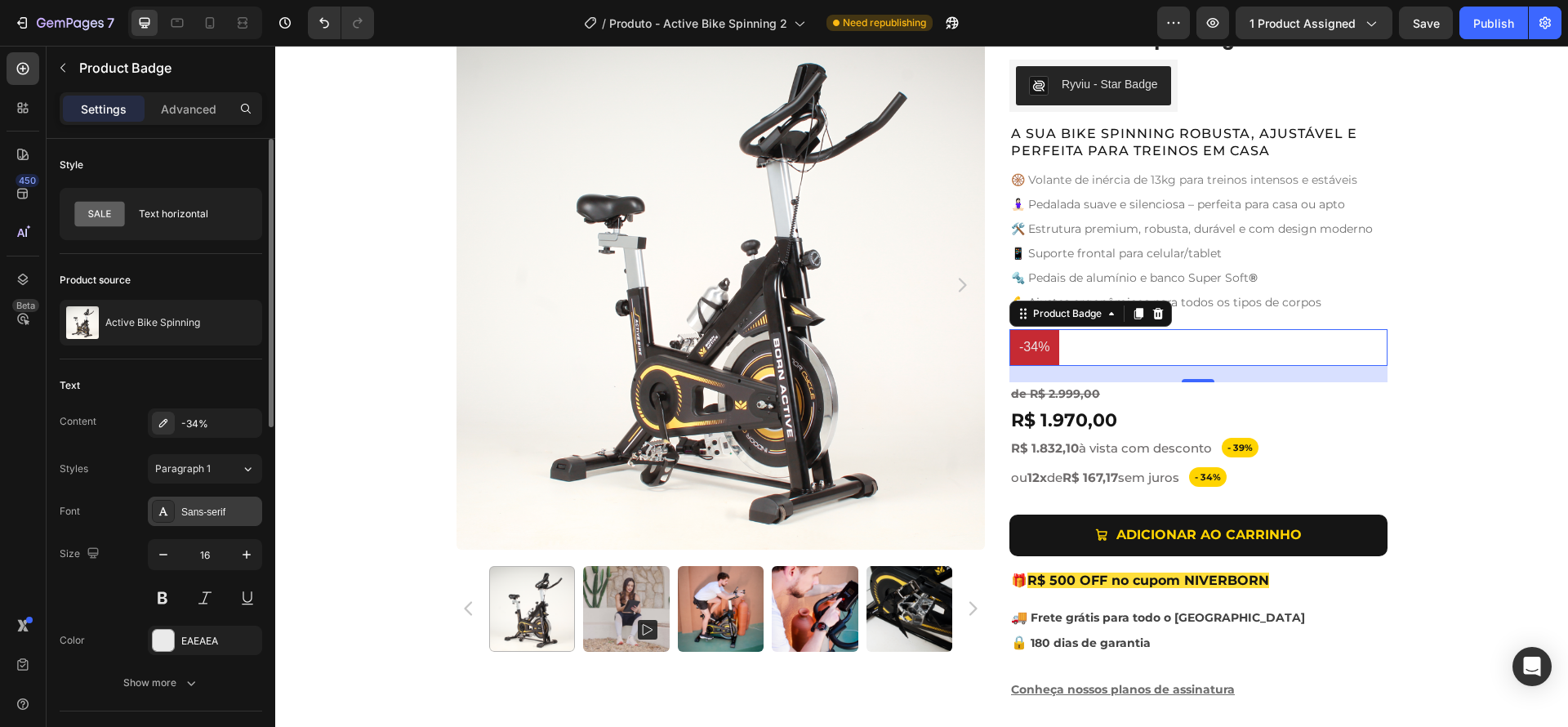
click at [195, 522] on div "Sans-serif" at bounding box center [205, 511] width 114 height 30
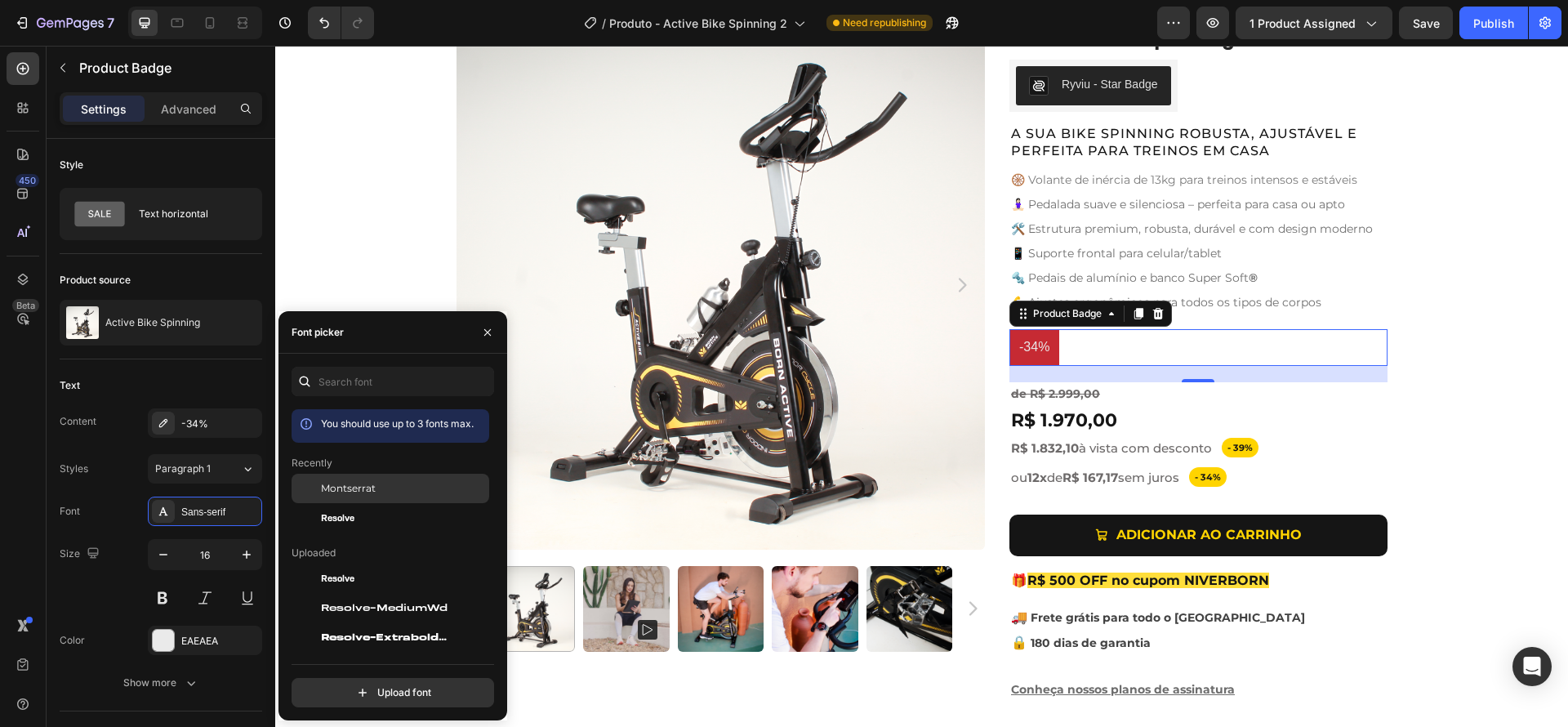
click at [353, 491] on span "Montserrat" at bounding box center [348, 489] width 55 height 15
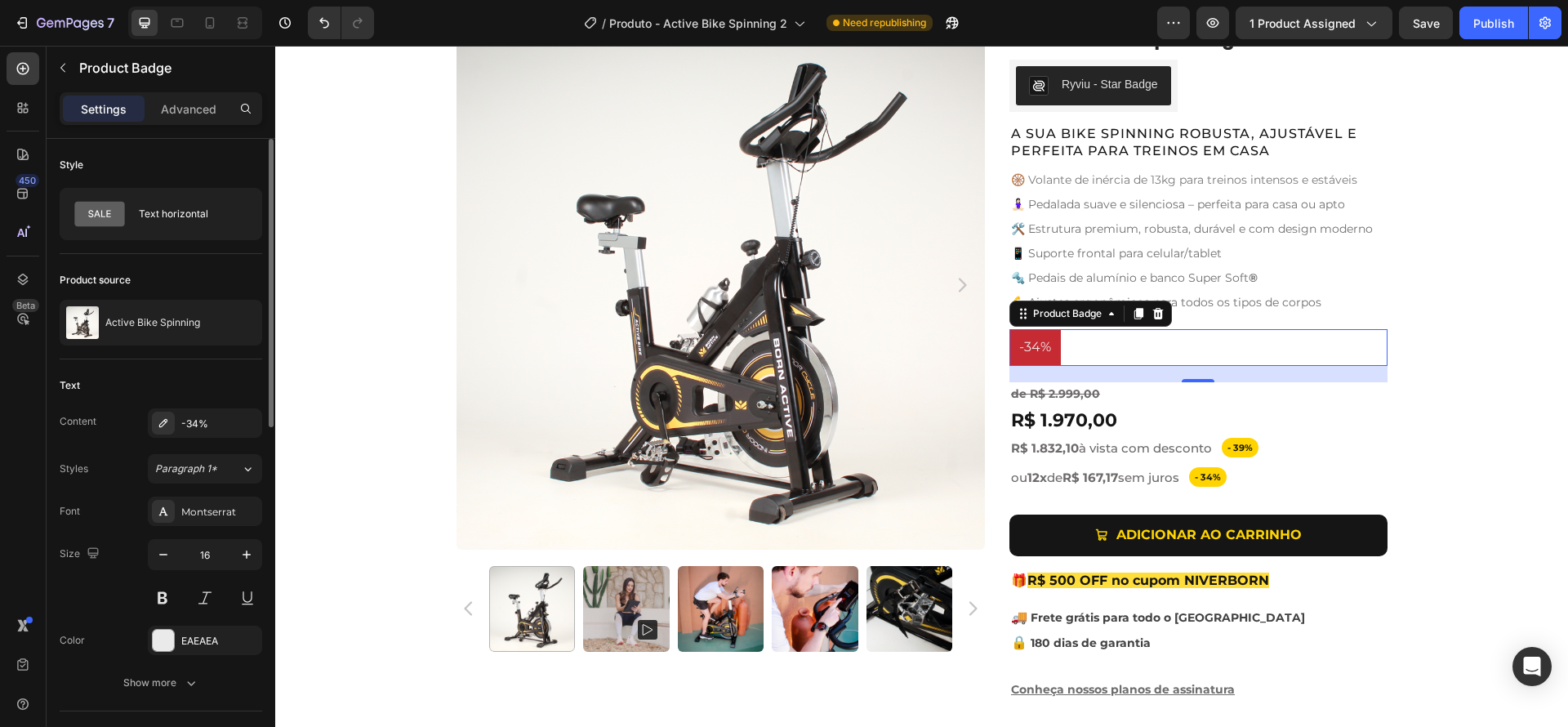
click at [116, 518] on div "Font Montserrat" at bounding box center [161, 511] width 203 height 30
click at [164, 550] on icon "button" at bounding box center [163, 554] width 16 height 16
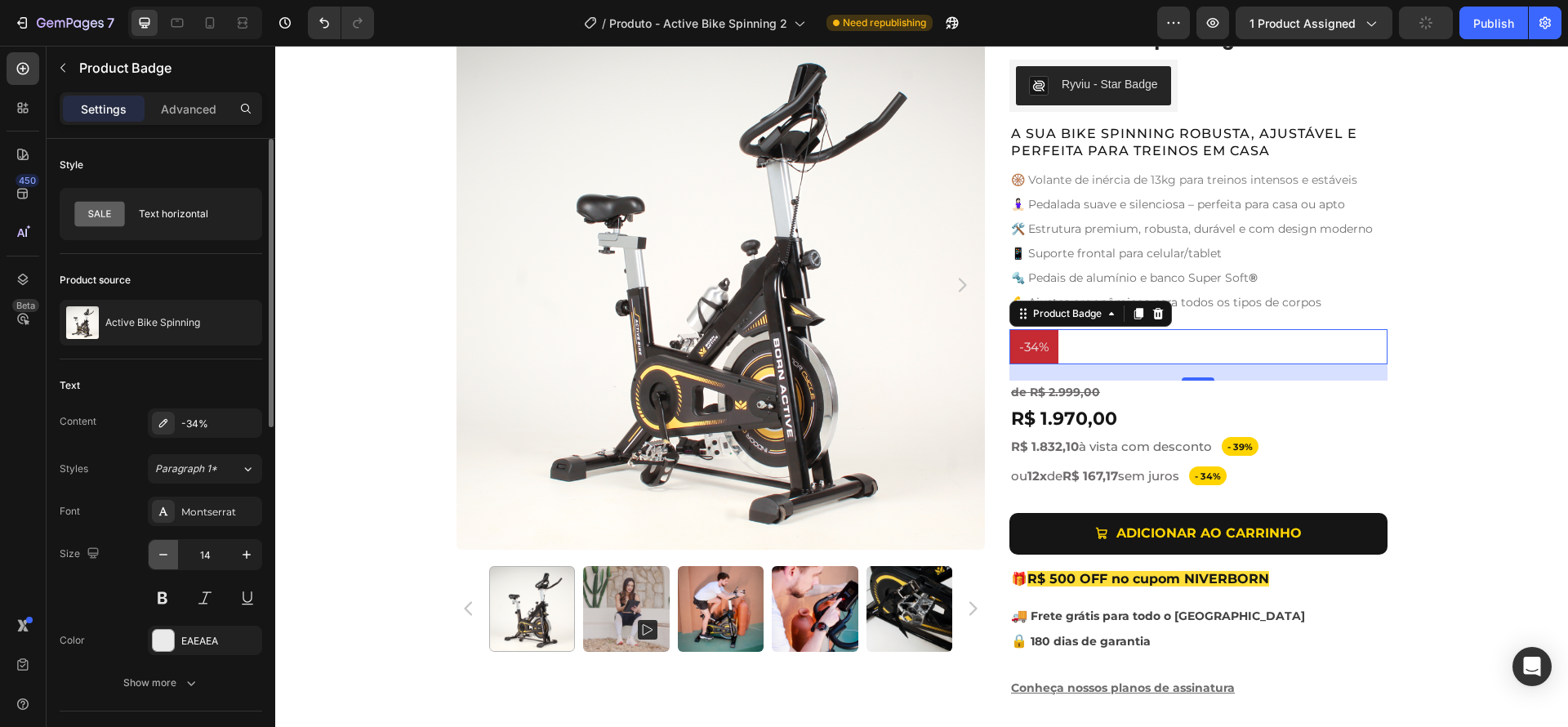
click at [164, 550] on icon "button" at bounding box center [163, 554] width 16 height 16
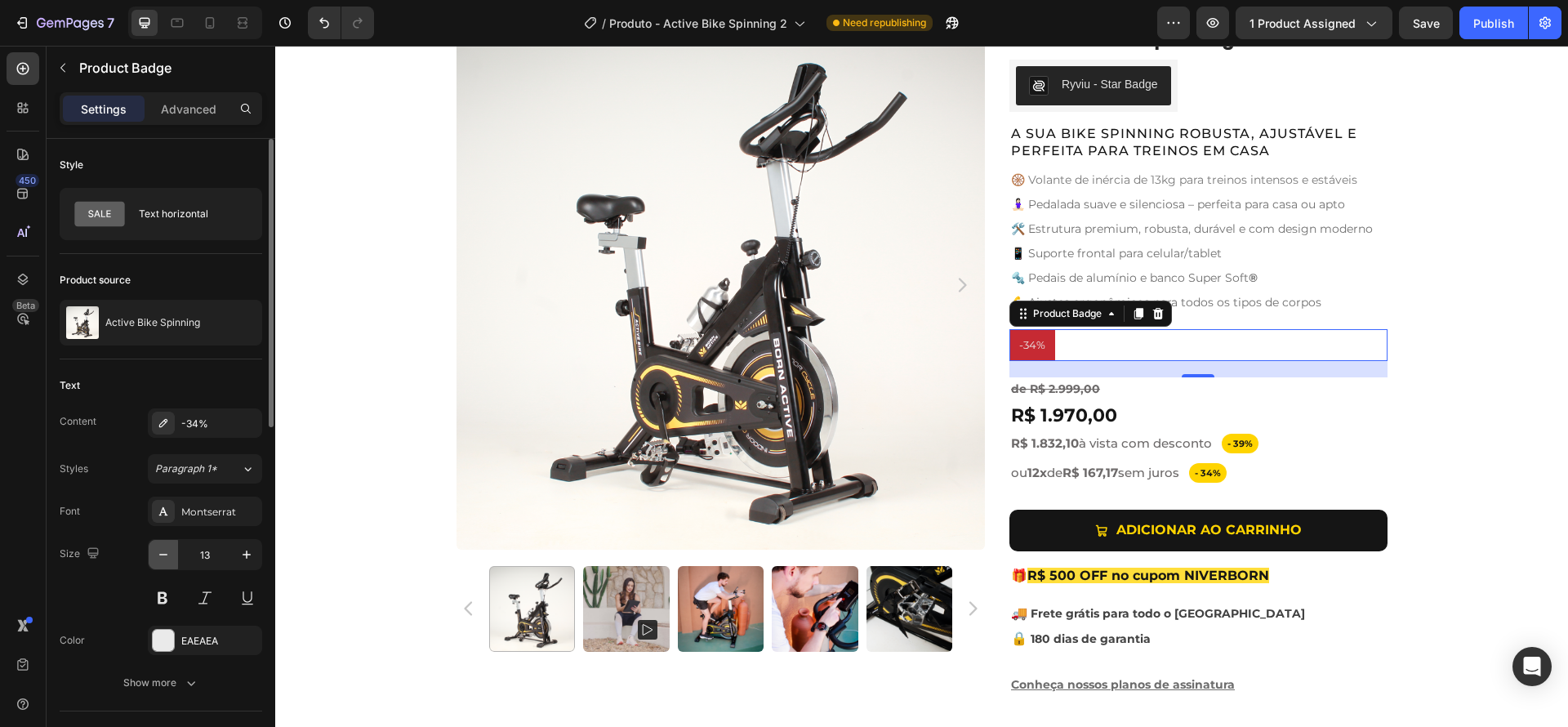
click at [164, 550] on icon "button" at bounding box center [163, 554] width 16 height 16
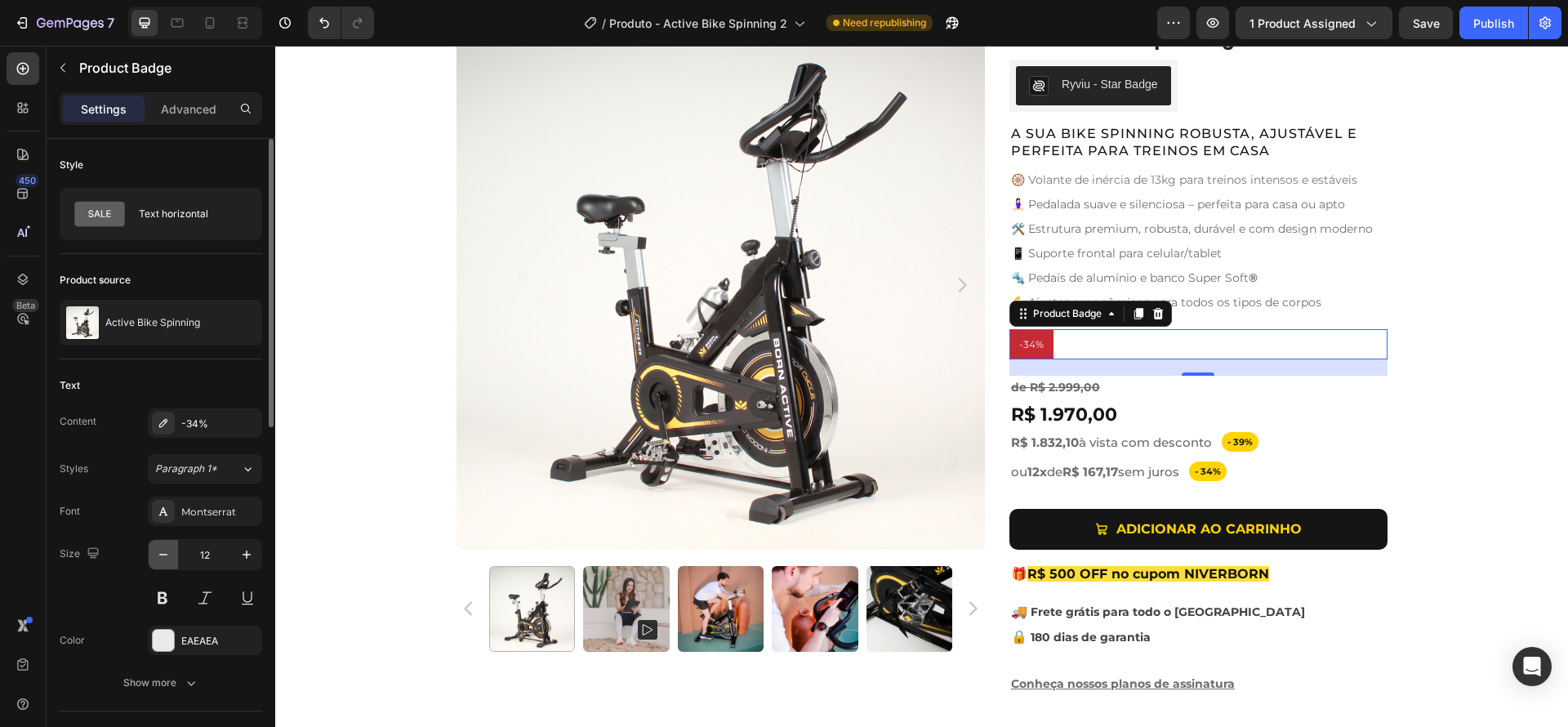
click at [164, 550] on icon "button" at bounding box center [163, 554] width 16 height 16
type input "11"
click at [159, 603] on button at bounding box center [163, 598] width 30 height 30
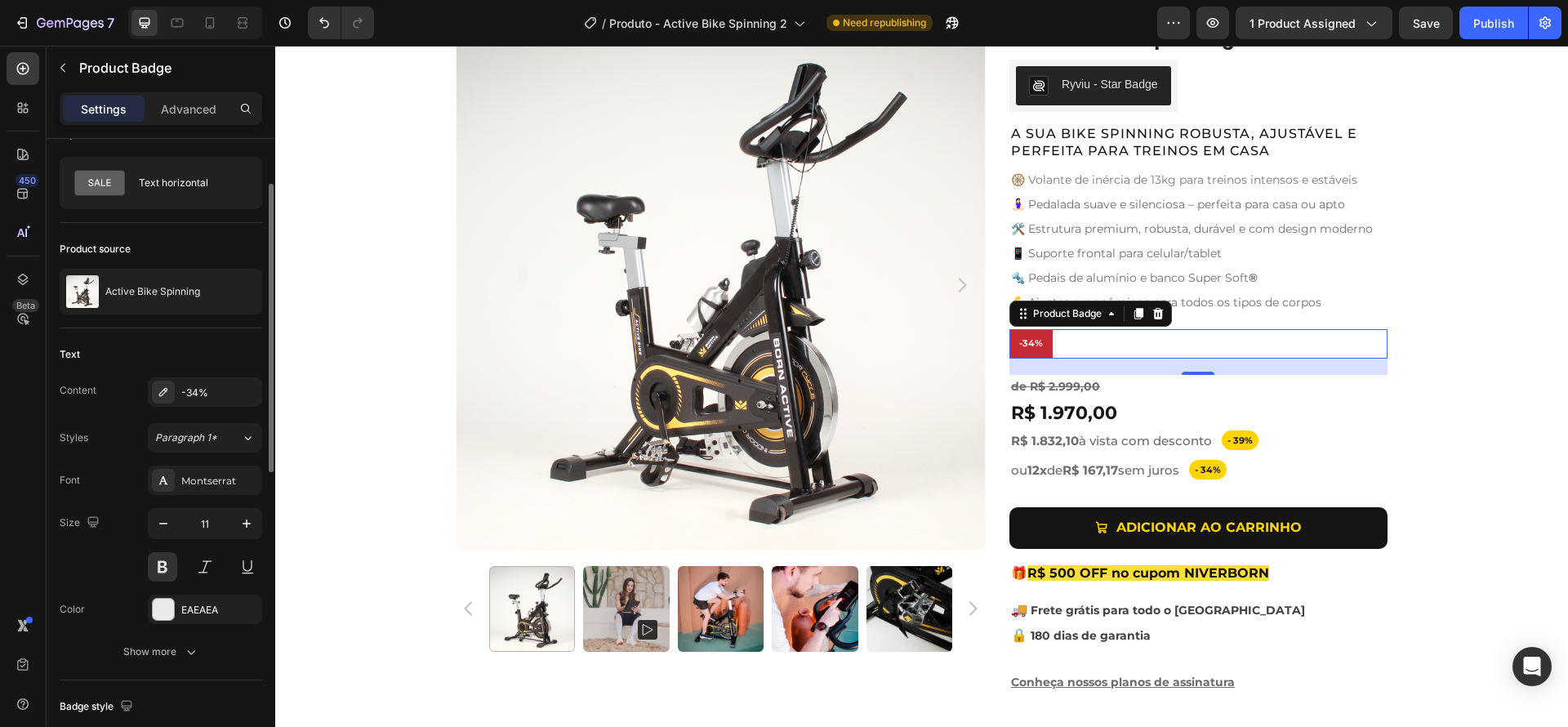
scroll to position [53, 0]
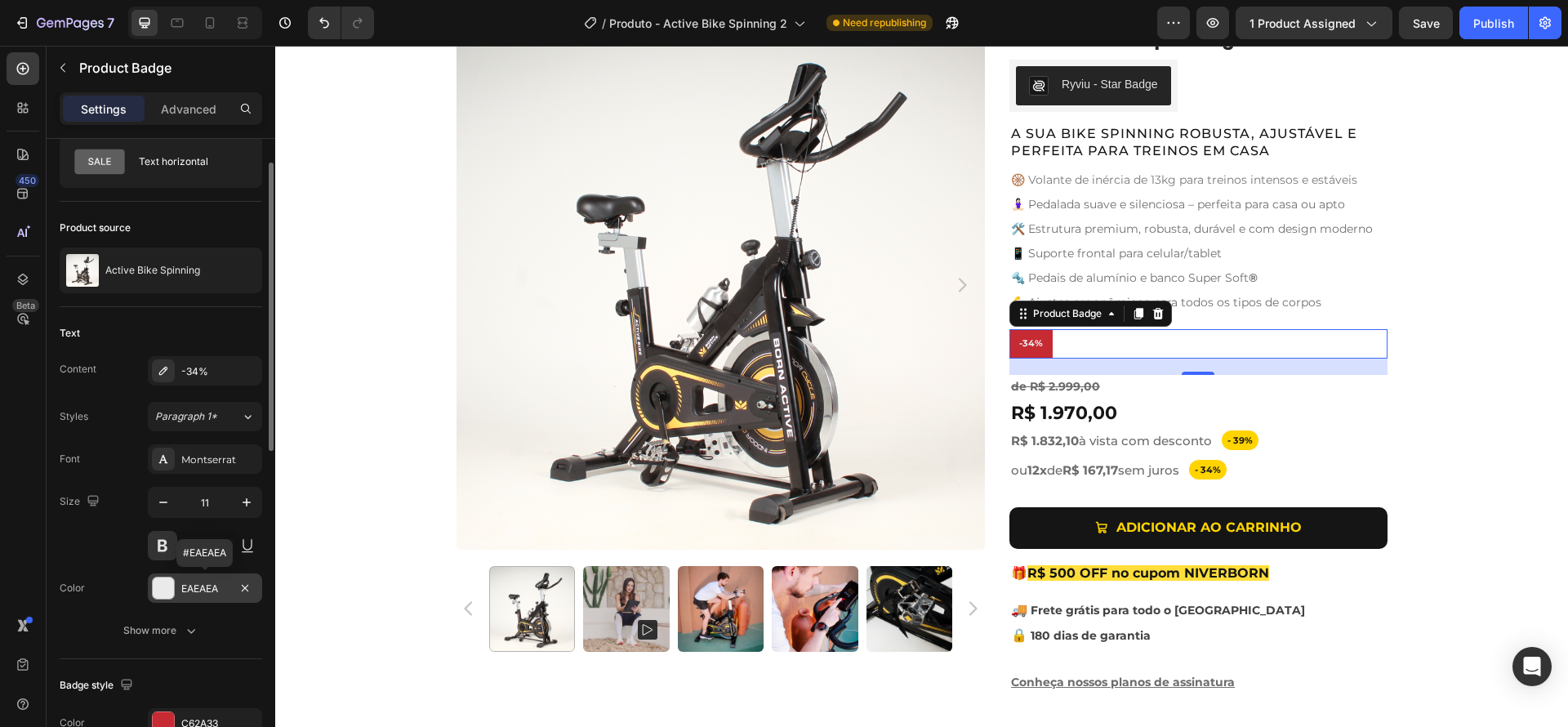
click at [159, 584] on div at bounding box center [163, 588] width 21 height 21
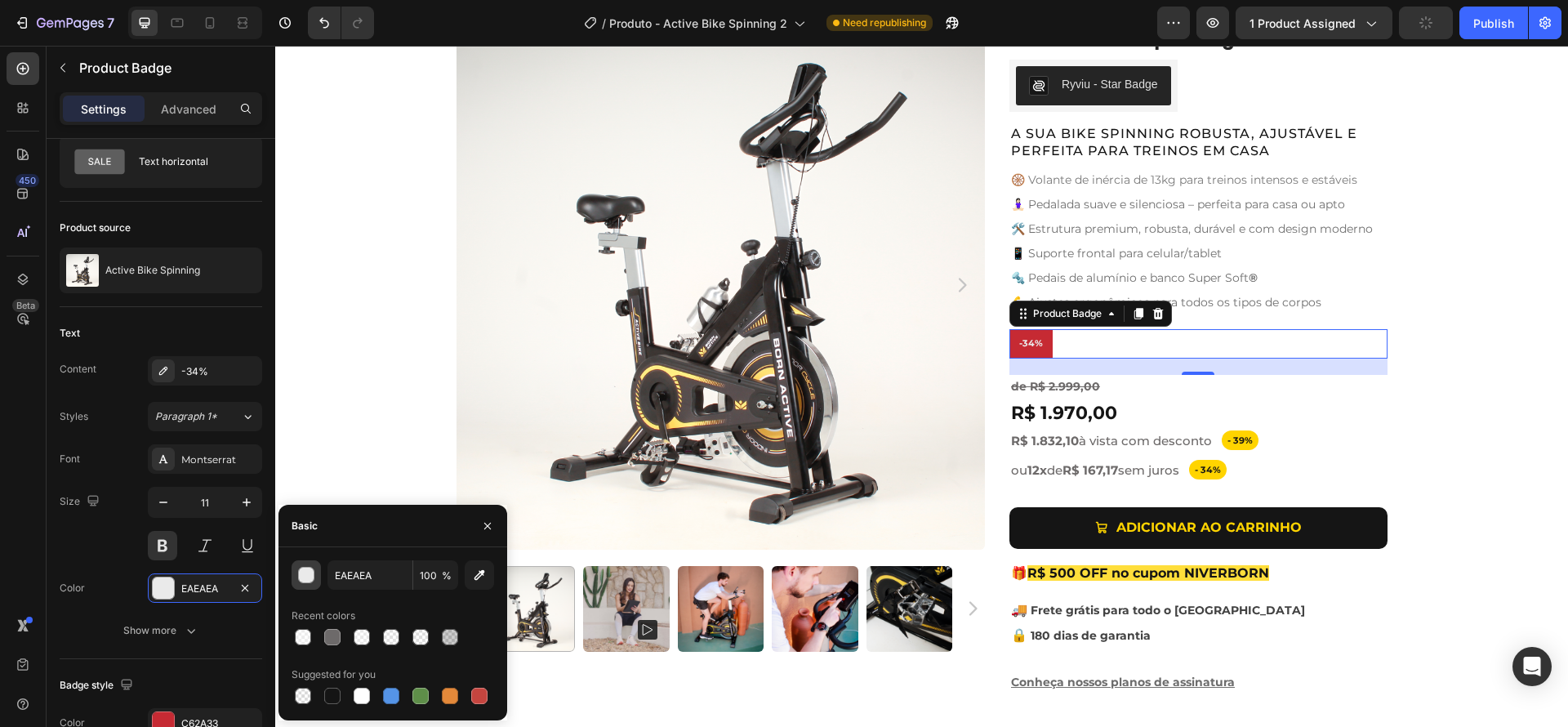
click at [305, 576] on div "button" at bounding box center [307, 576] width 16 height 16
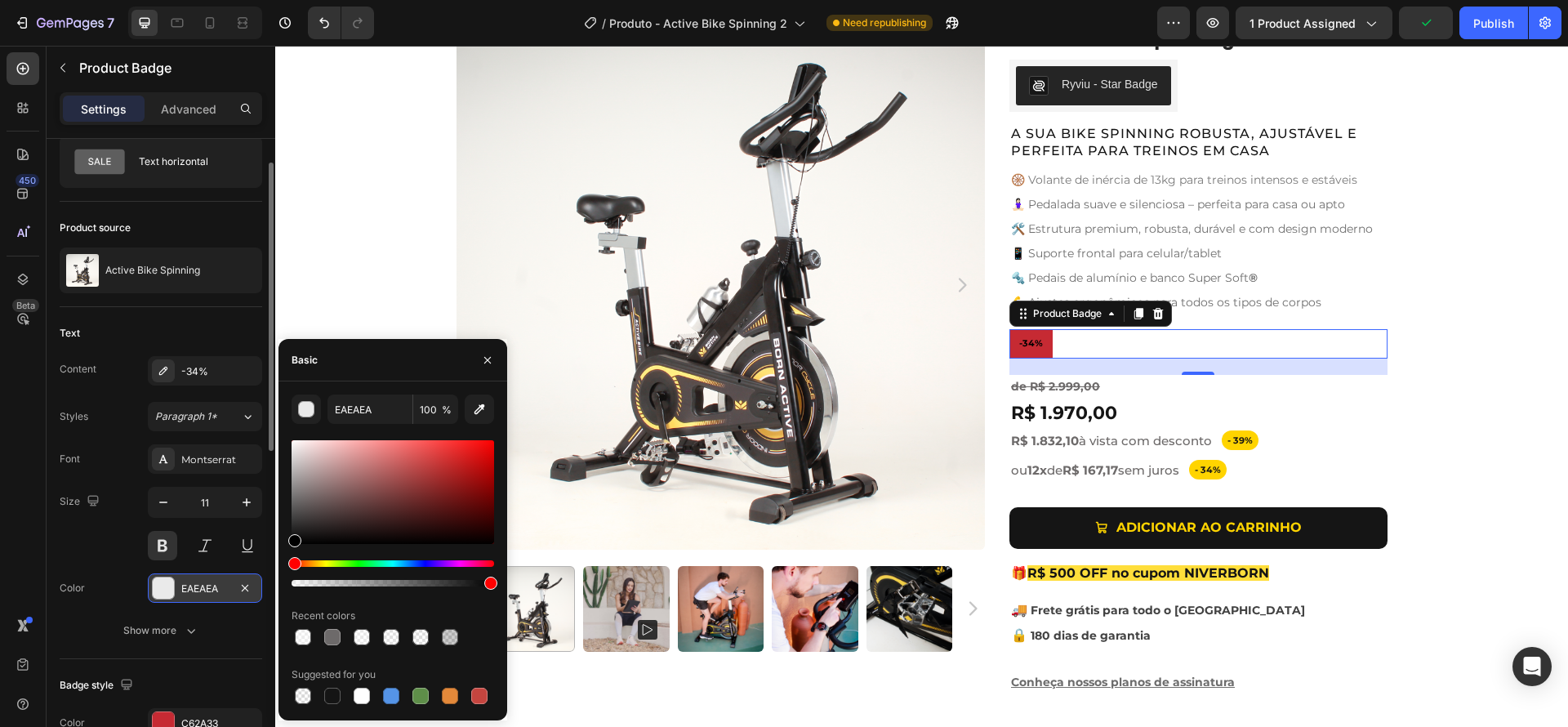
drag, startPoint x: 302, startPoint y: 478, endPoint x: 251, endPoint y: 577, distance: 111.4
click at [251, 577] on div "450 Beta Sections(18) Elements(84) Section Element Hero Section Product Detail …" at bounding box center [137, 386] width 275 height 681
type input "000000"
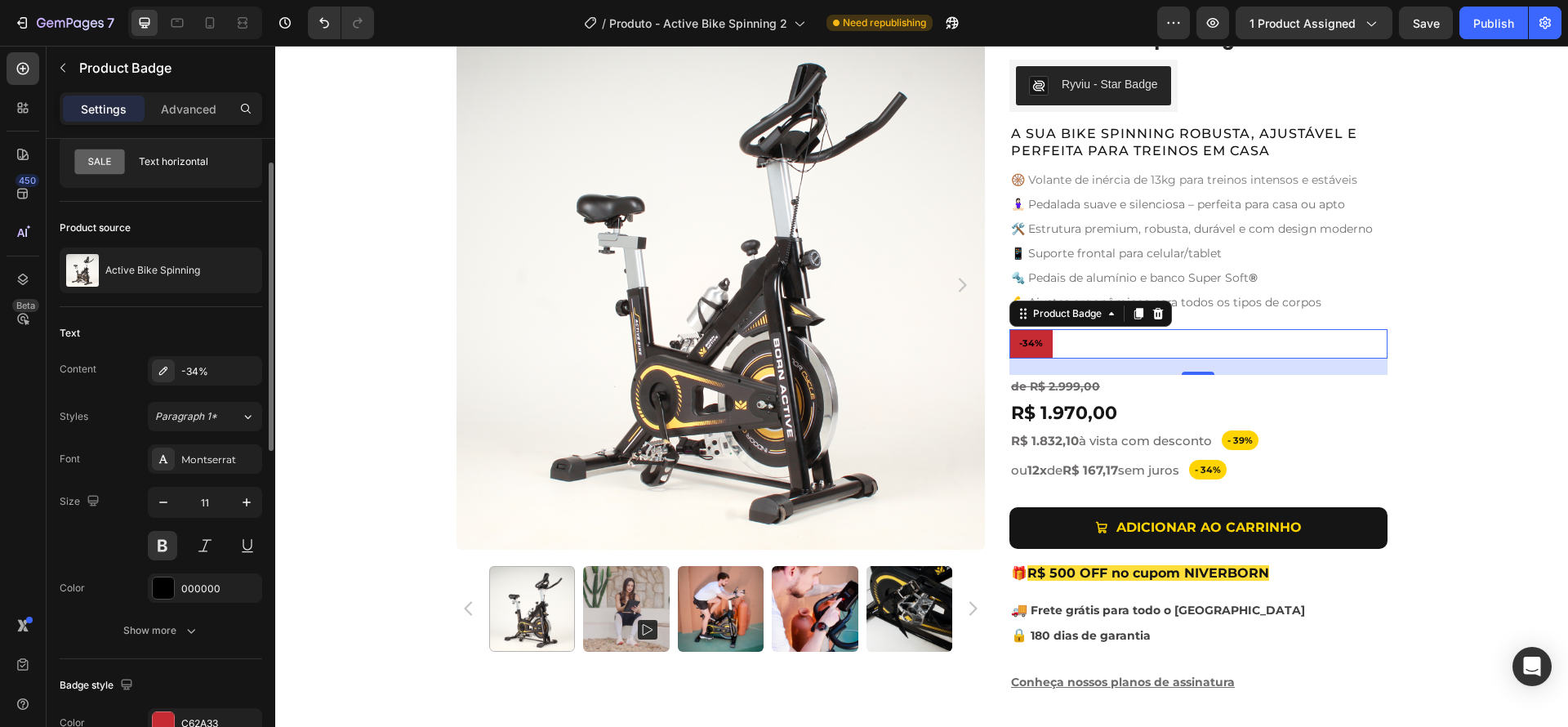
click at [119, 573] on div "Color 000000" at bounding box center [161, 588] width 203 height 30
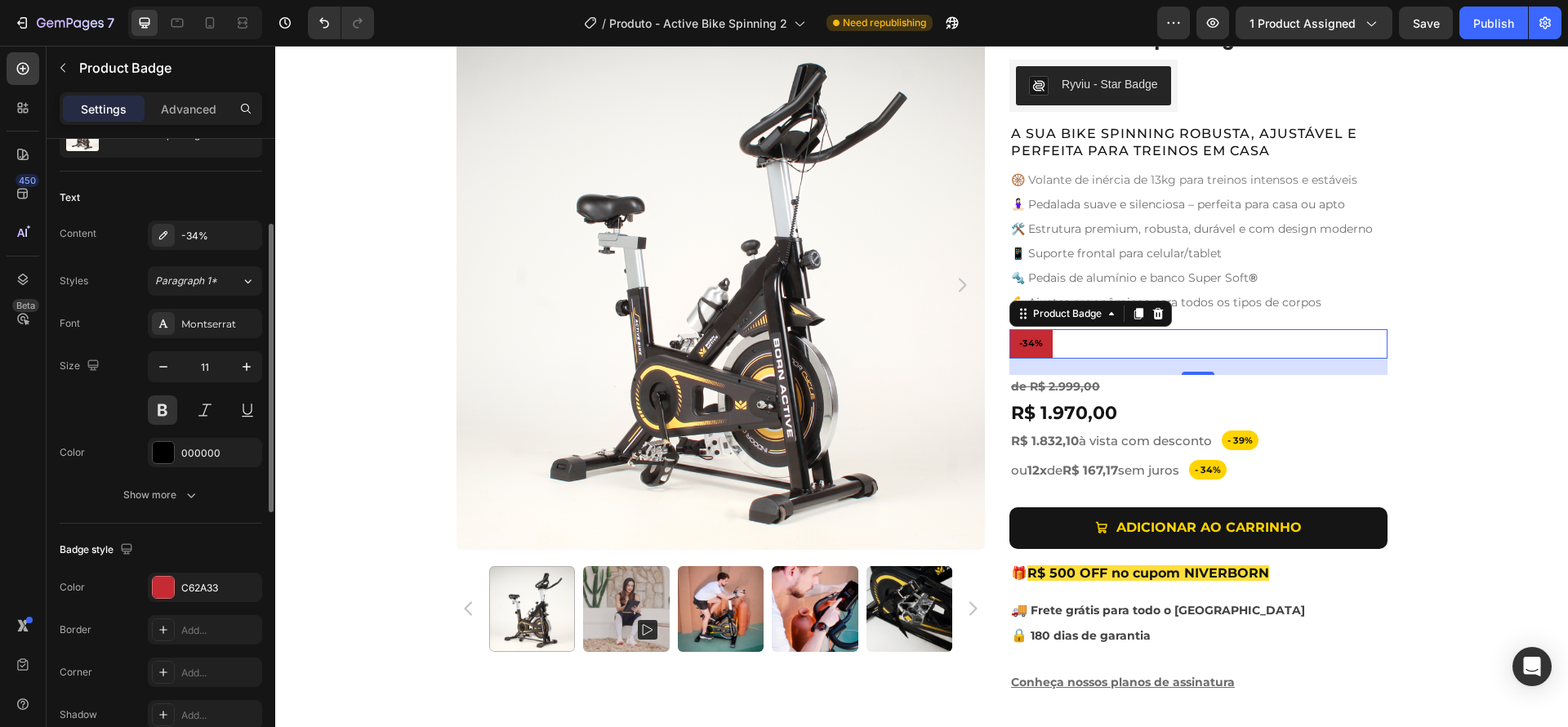
scroll to position [241, 0]
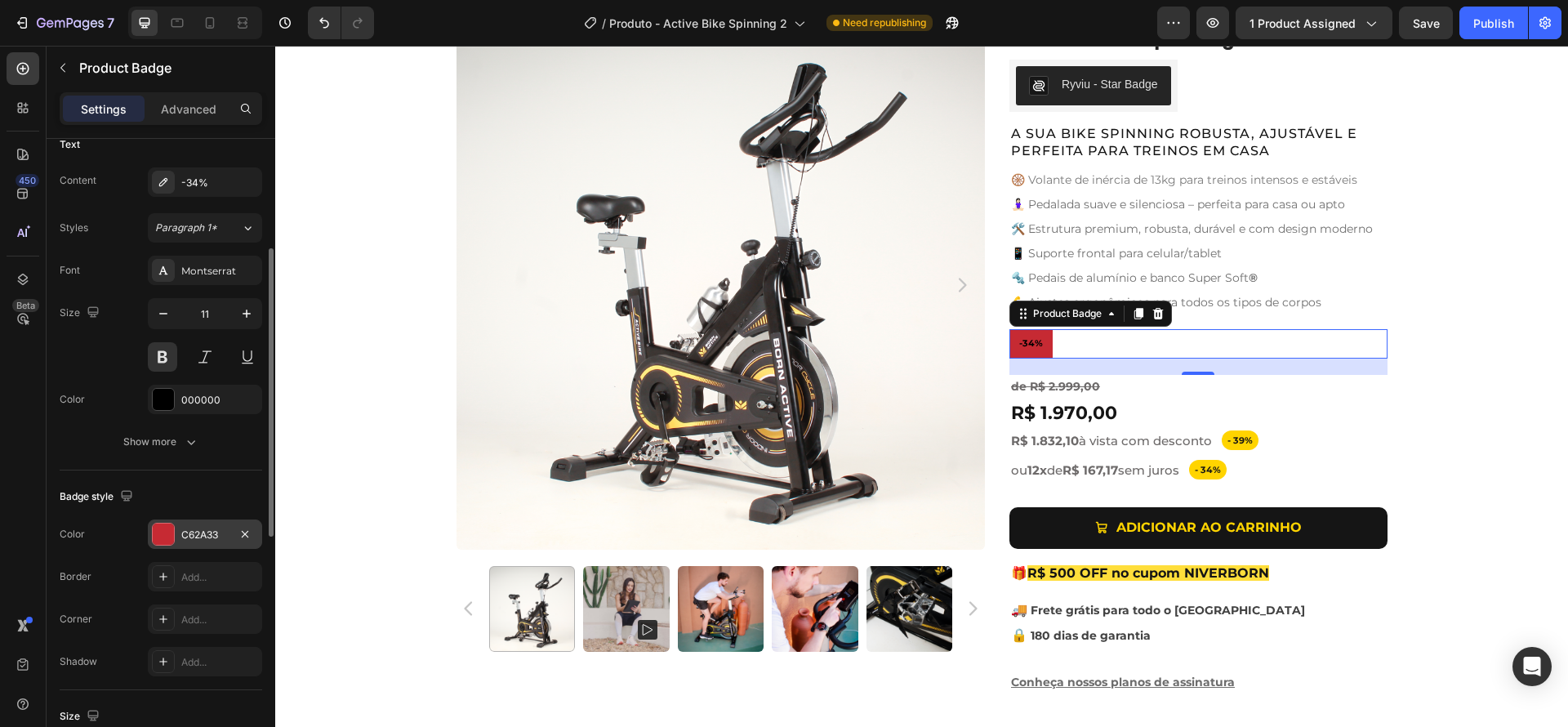
click at [159, 542] on div at bounding box center [163, 534] width 21 height 21
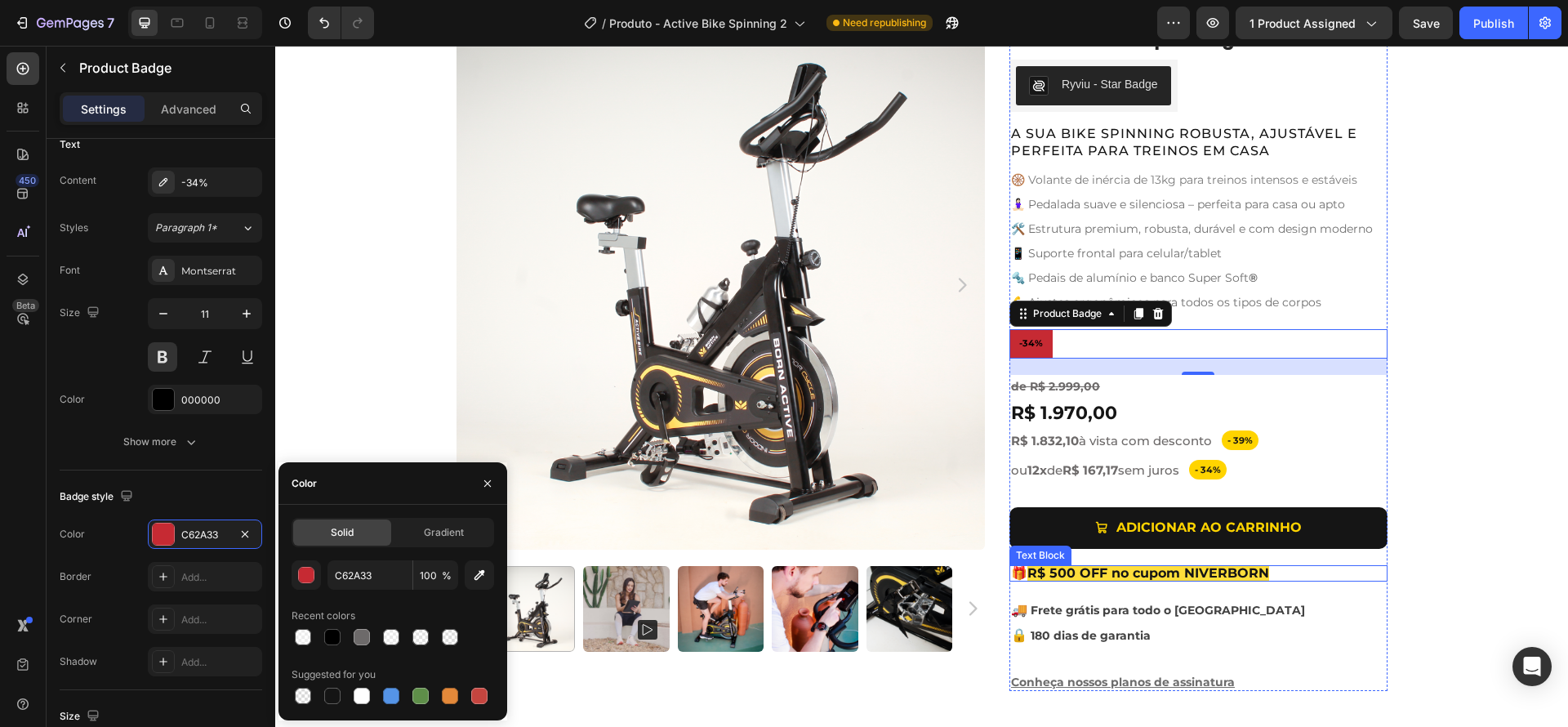
click at [1251, 579] on span "R$ 500 OFF no cupom NIVERBORN" at bounding box center [1148, 573] width 241 height 16
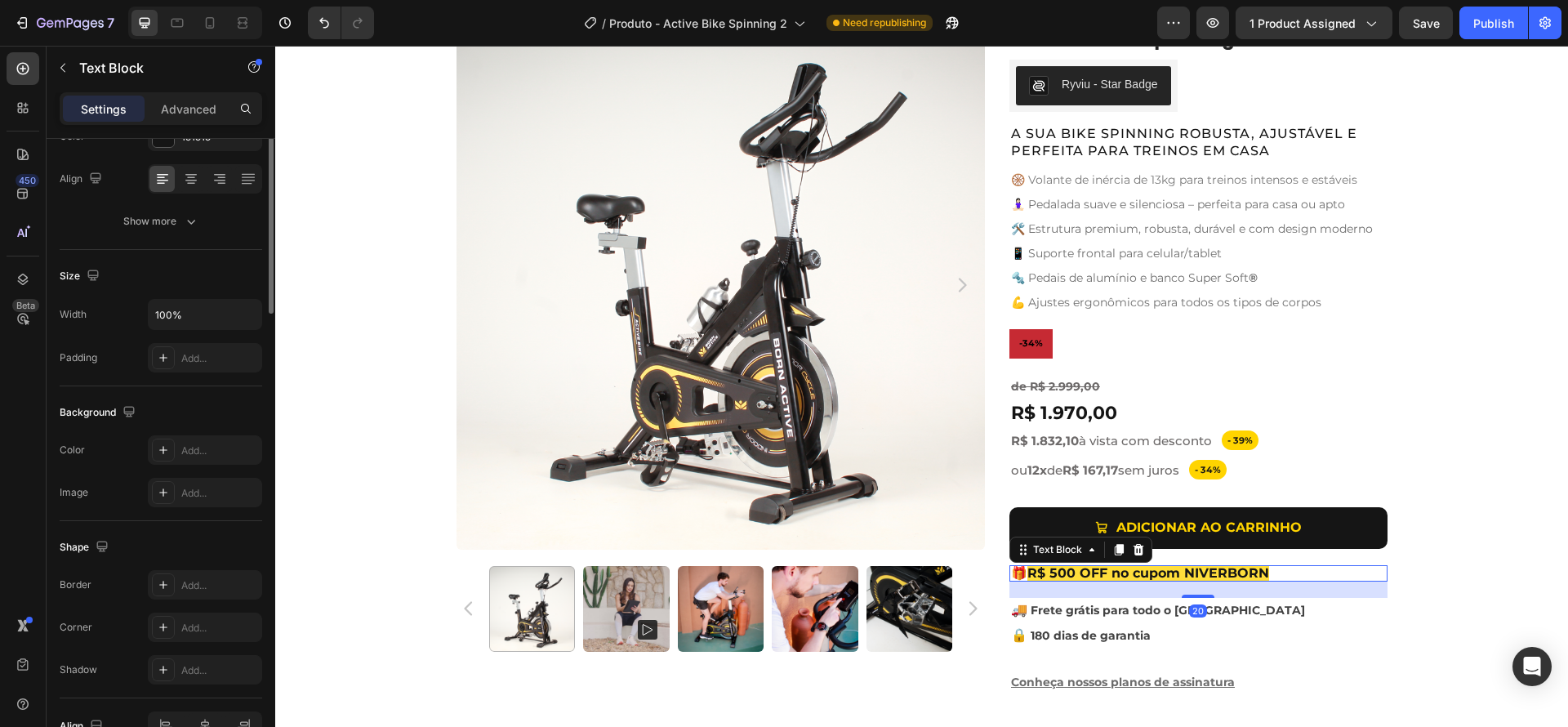
scroll to position [0, 0]
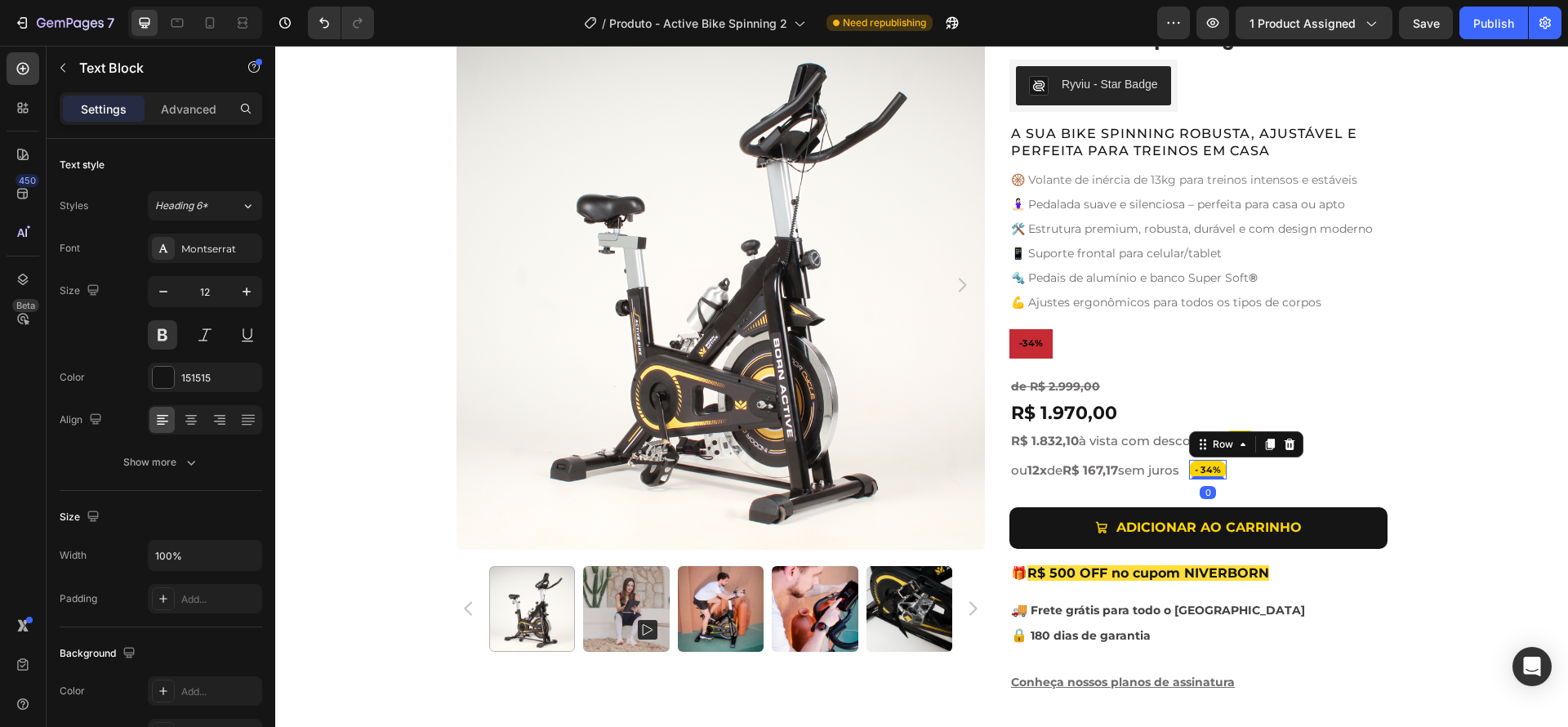
click at [1226, 471] on div "- 34% Text Block Row 0" at bounding box center [1208, 470] width 38 height 20
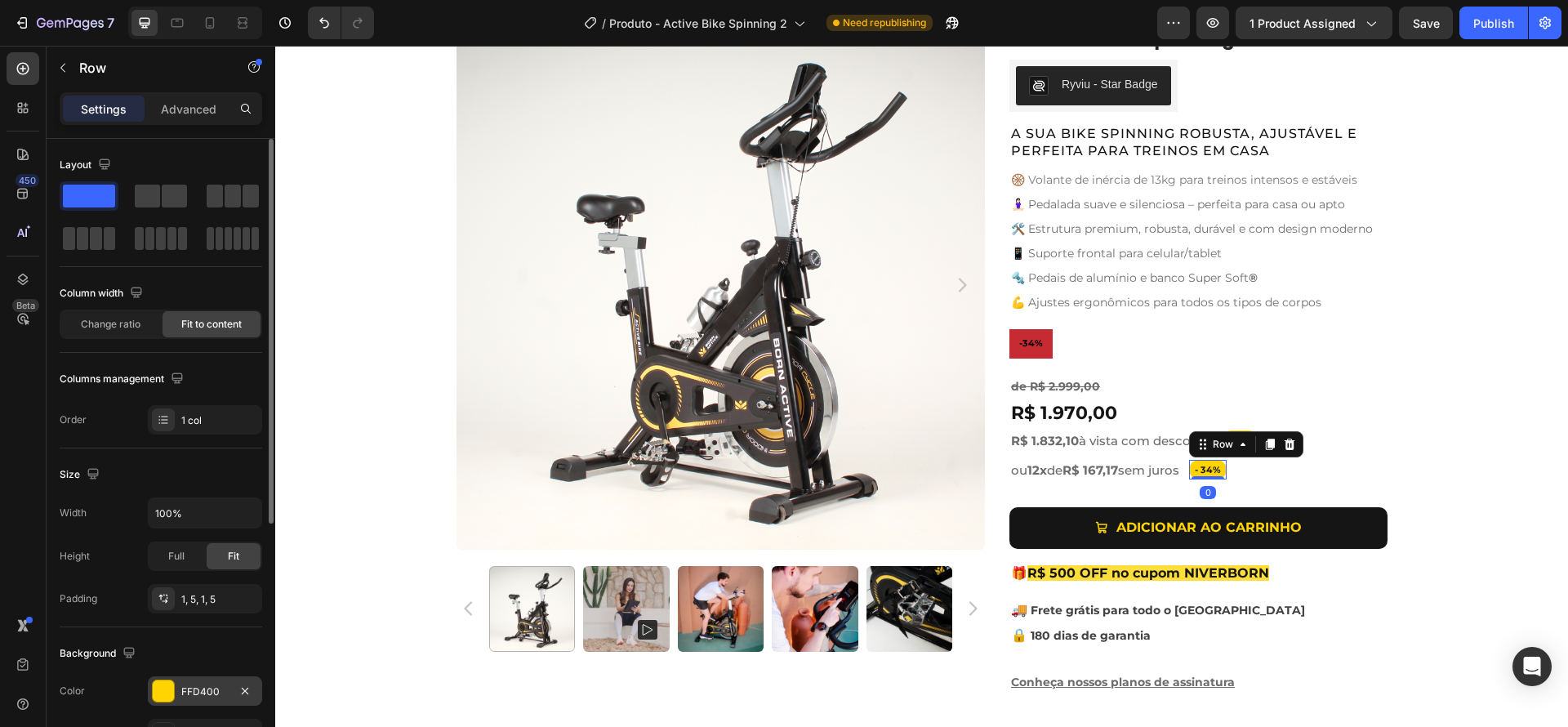
click at [172, 688] on div at bounding box center [163, 691] width 21 height 21
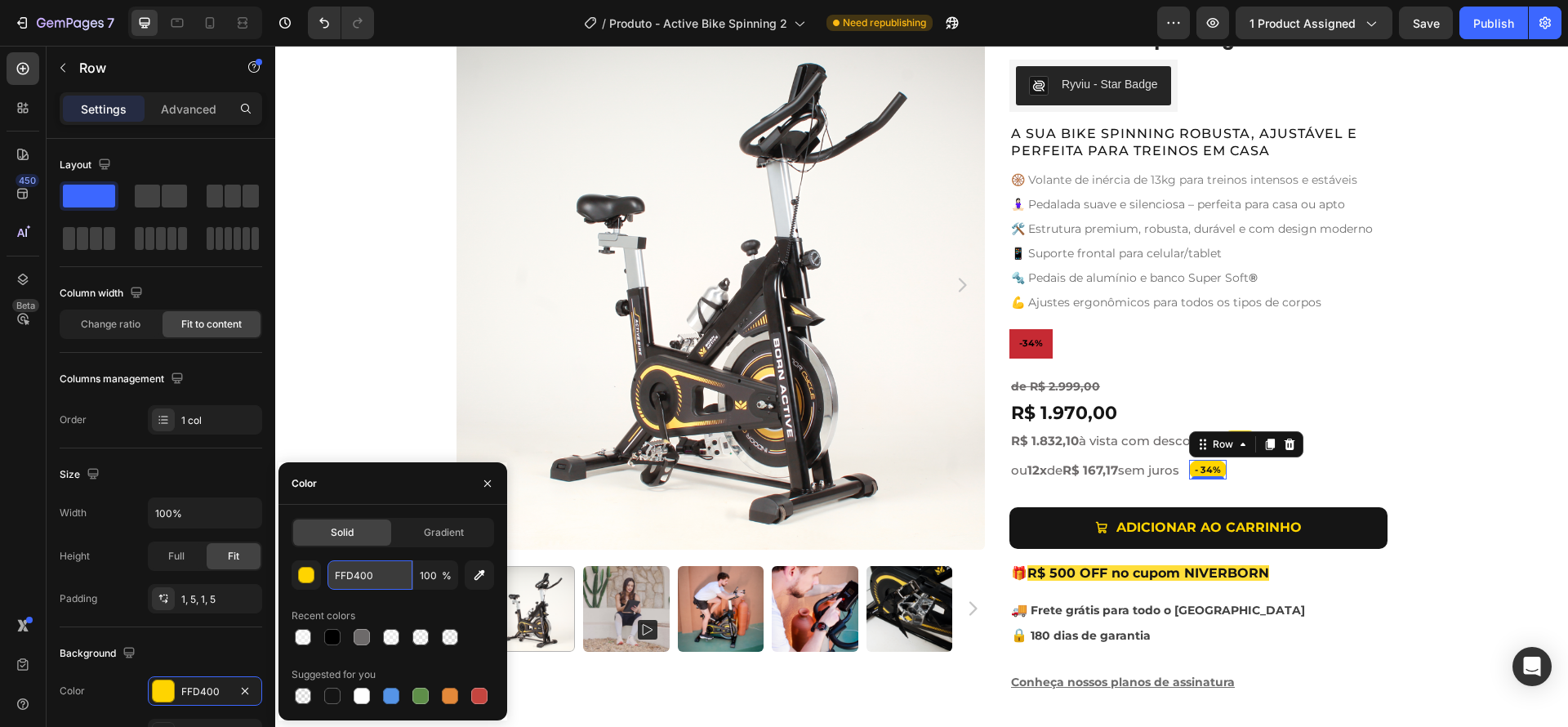
click at [368, 579] on input "FFD400" at bounding box center [370, 575] width 85 height 30
click at [1034, 340] on pre "-34%" at bounding box center [1031, 344] width 44 height 30
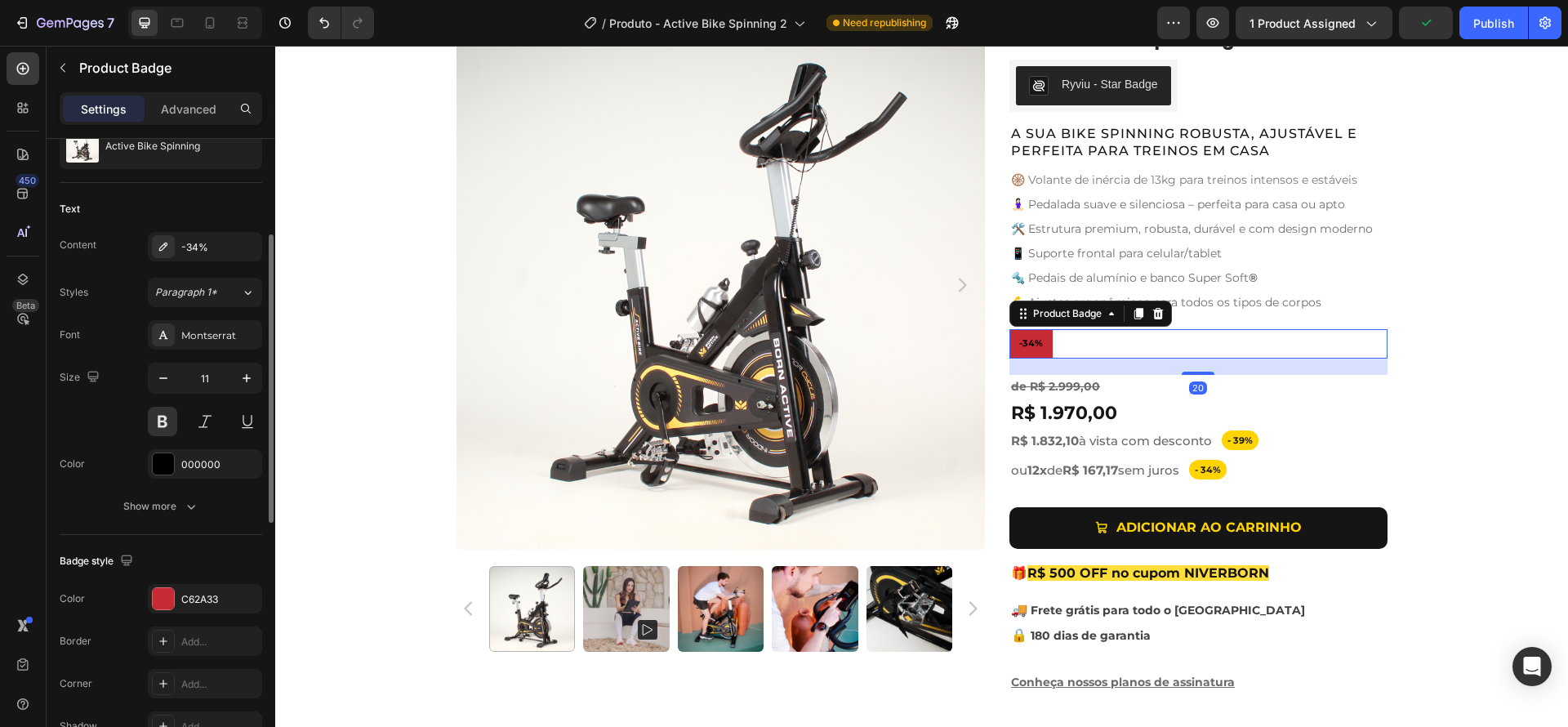
scroll to position [187, 0]
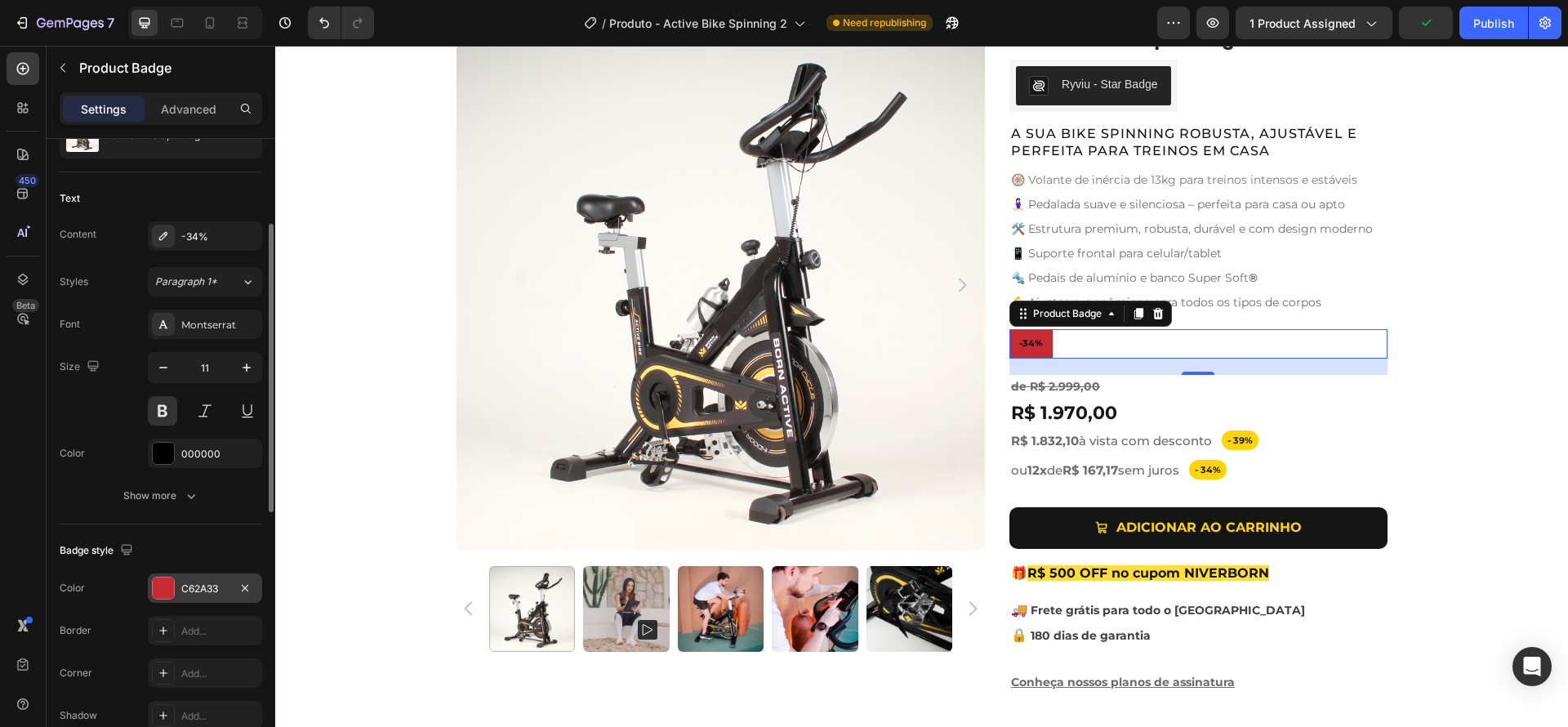
click at [163, 596] on div at bounding box center [163, 588] width 21 height 21
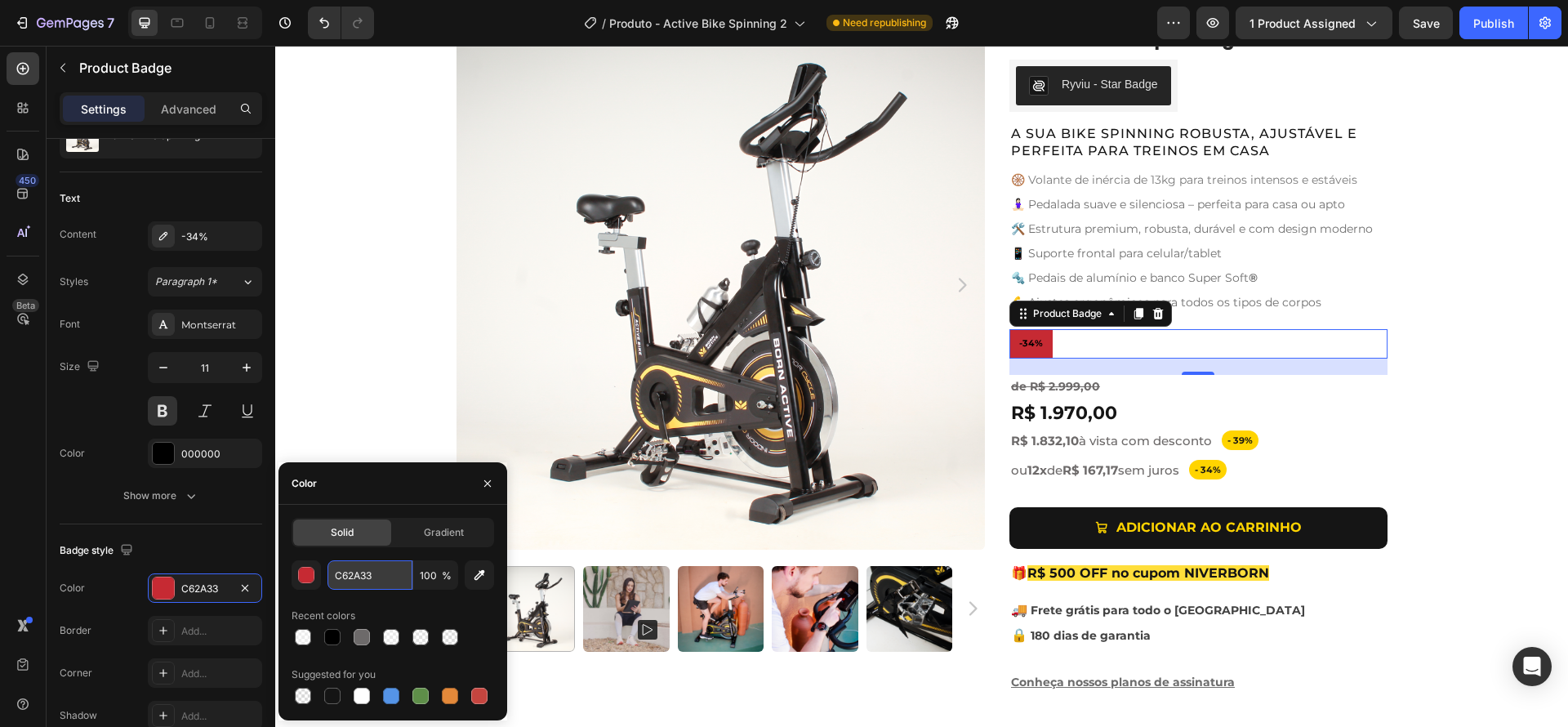
click at [370, 571] on input "C62A33" at bounding box center [370, 575] width 85 height 30
paste input "FFD400"
type input "FFD400"
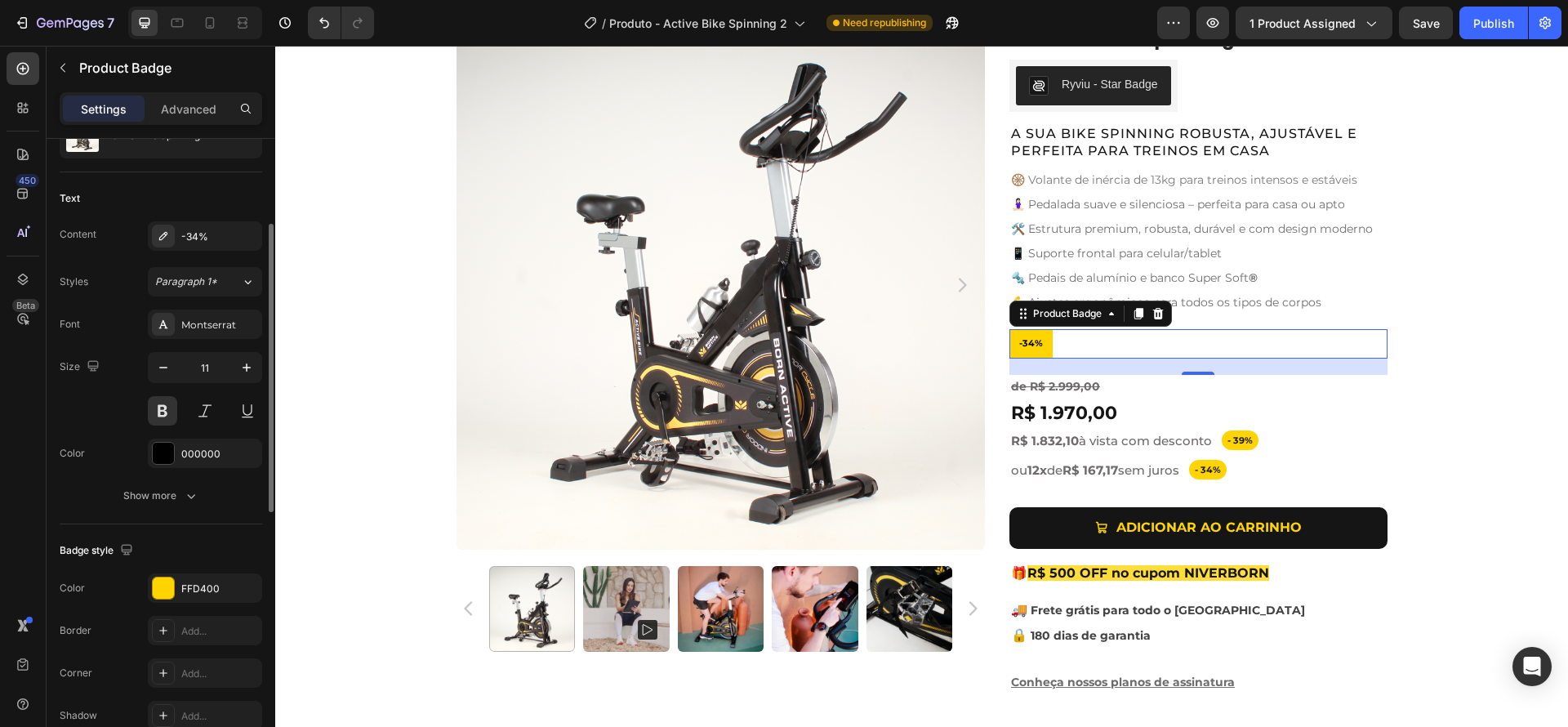
click at [173, 557] on div "Badge style" at bounding box center [161, 550] width 203 height 26
click at [1498, 439] on div "Product Images Active Bike Spinning Product Title Ryviu - Star Badge Ryviu Row …" at bounding box center [922, 364] width 1293 height 687
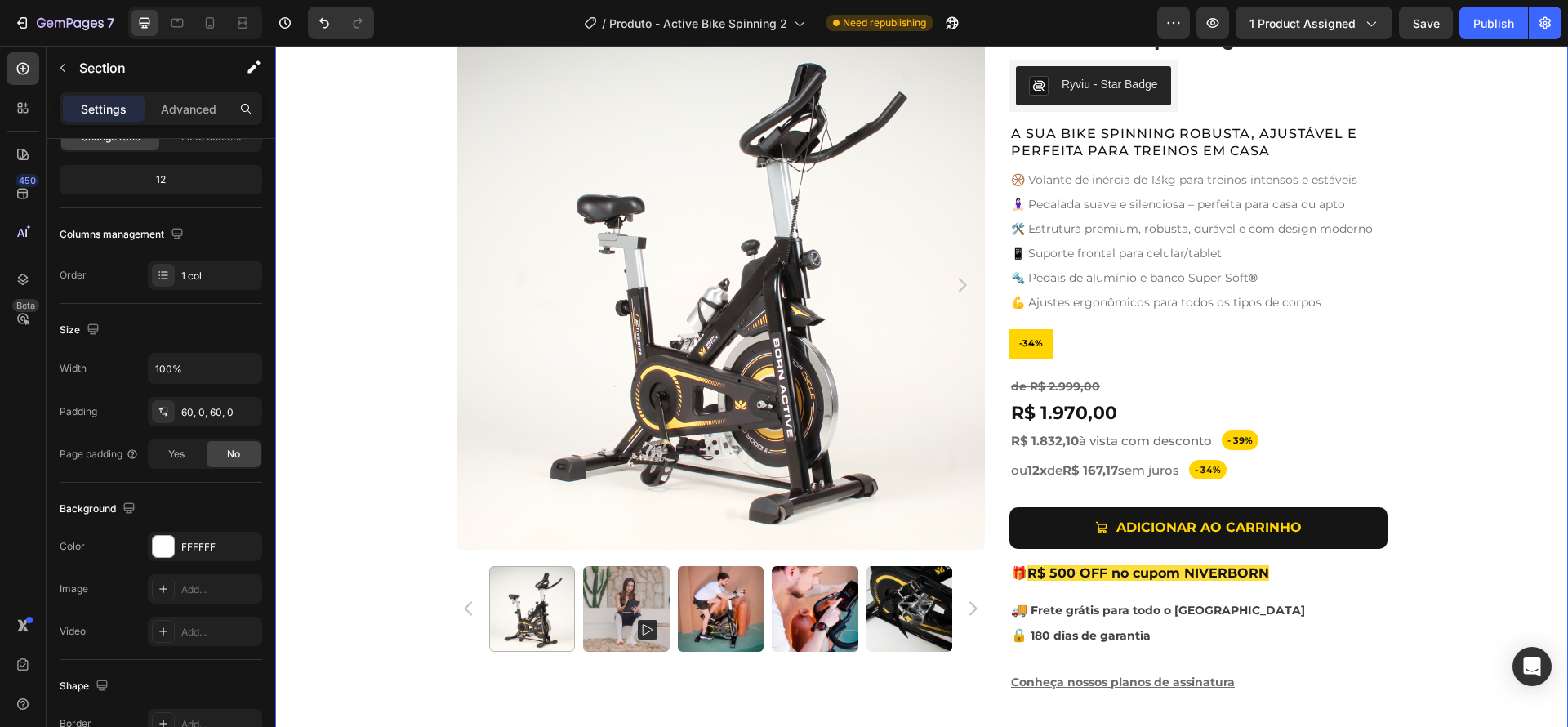
scroll to position [0, 0]
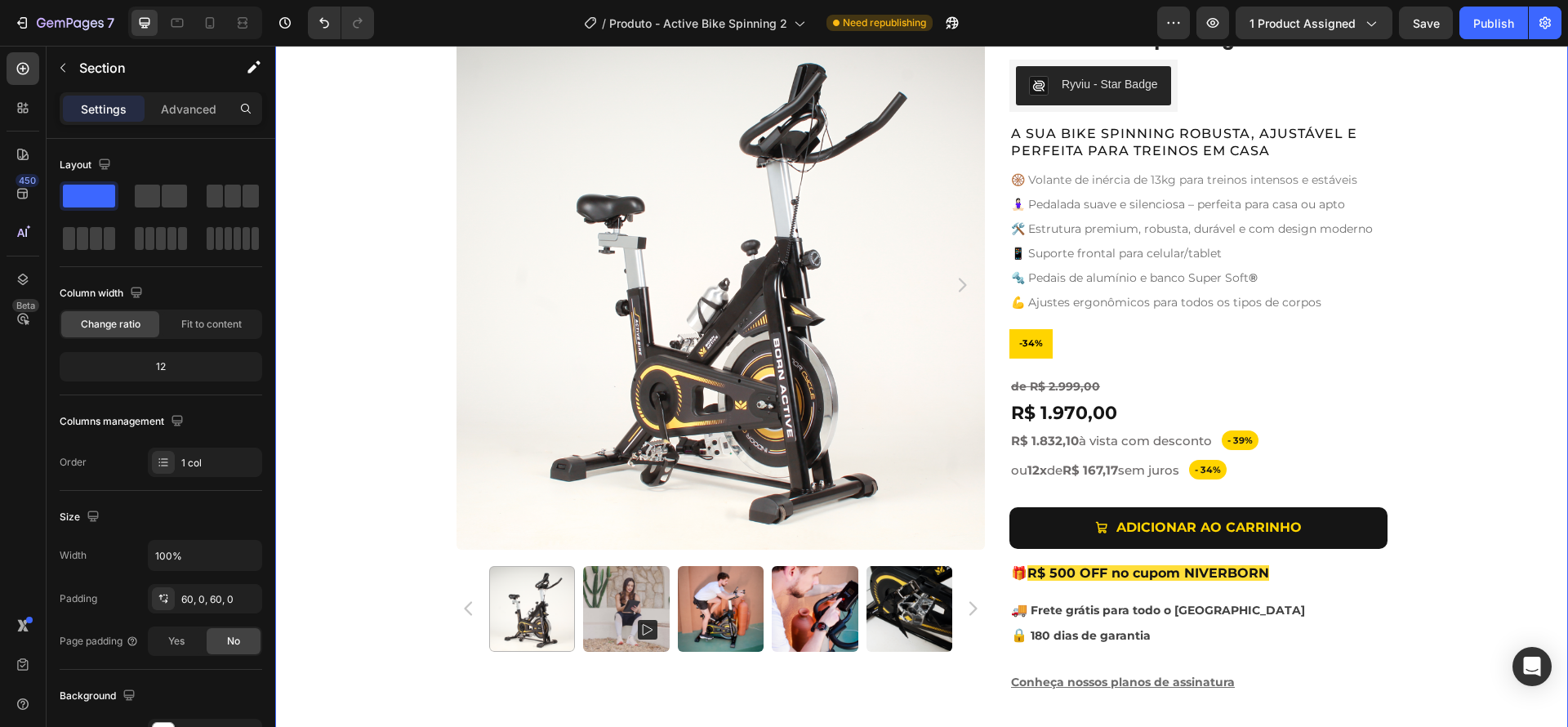
click at [1399, 465] on div "Product Images Active Bike Spinning Product Title Ryviu - Star Badge Ryviu Row …" at bounding box center [922, 364] width 1293 height 687
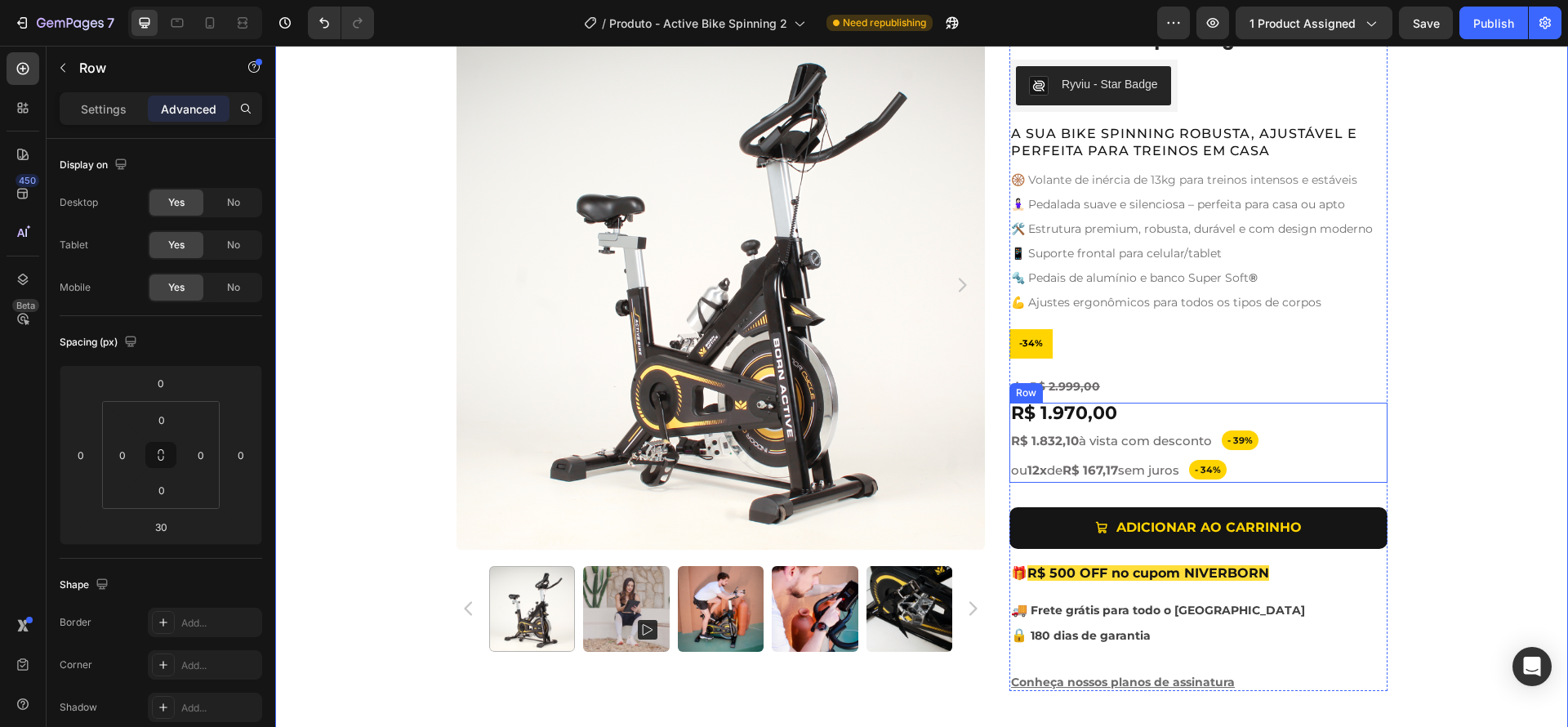
click at [1280, 408] on div "R$ 1.970,00 Product Price Product Price Row - 39% Text Block Row R$ 1.832,10 à …" at bounding box center [1198, 442] width 378 height 80
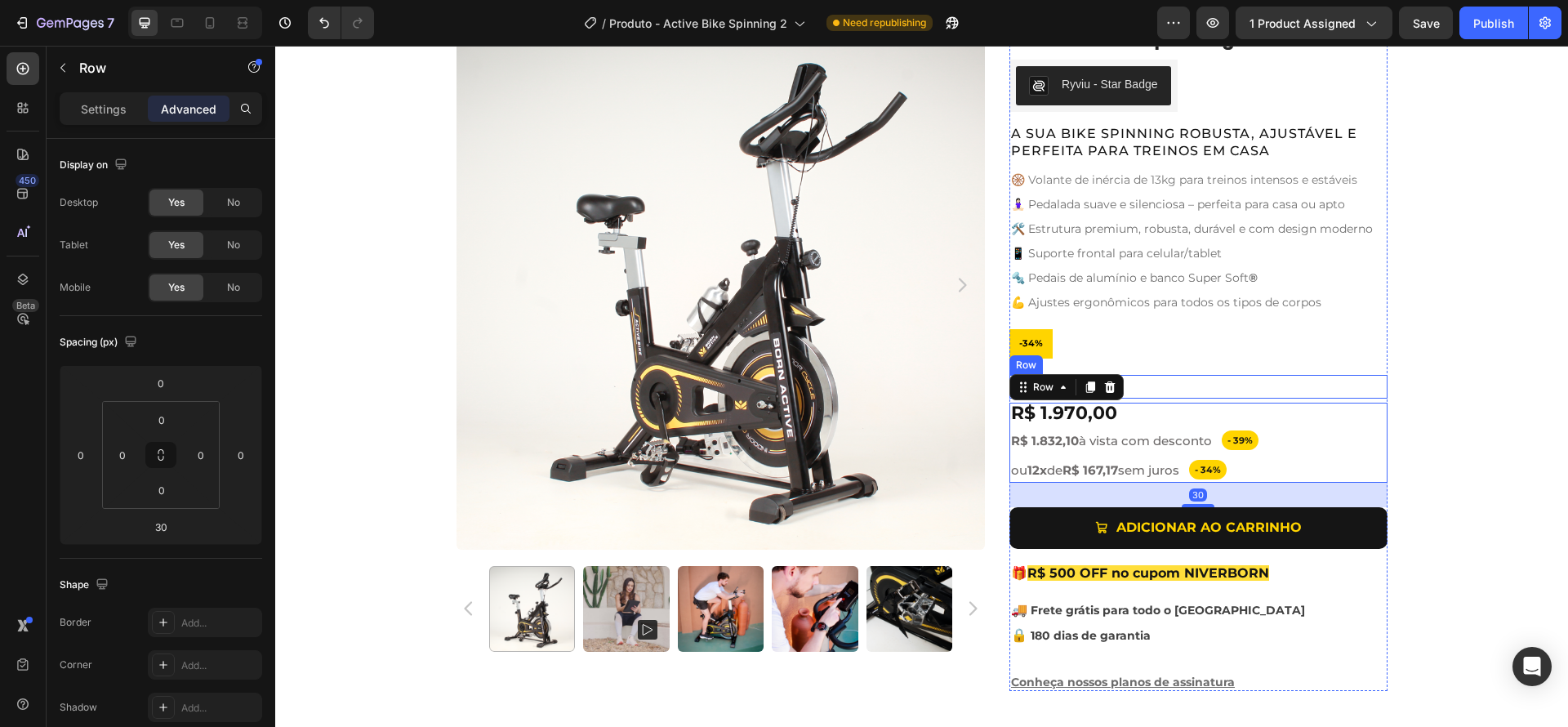
click at [1171, 387] on div "de R$ 2.999,00 Text Block Row" at bounding box center [1198, 386] width 378 height 24
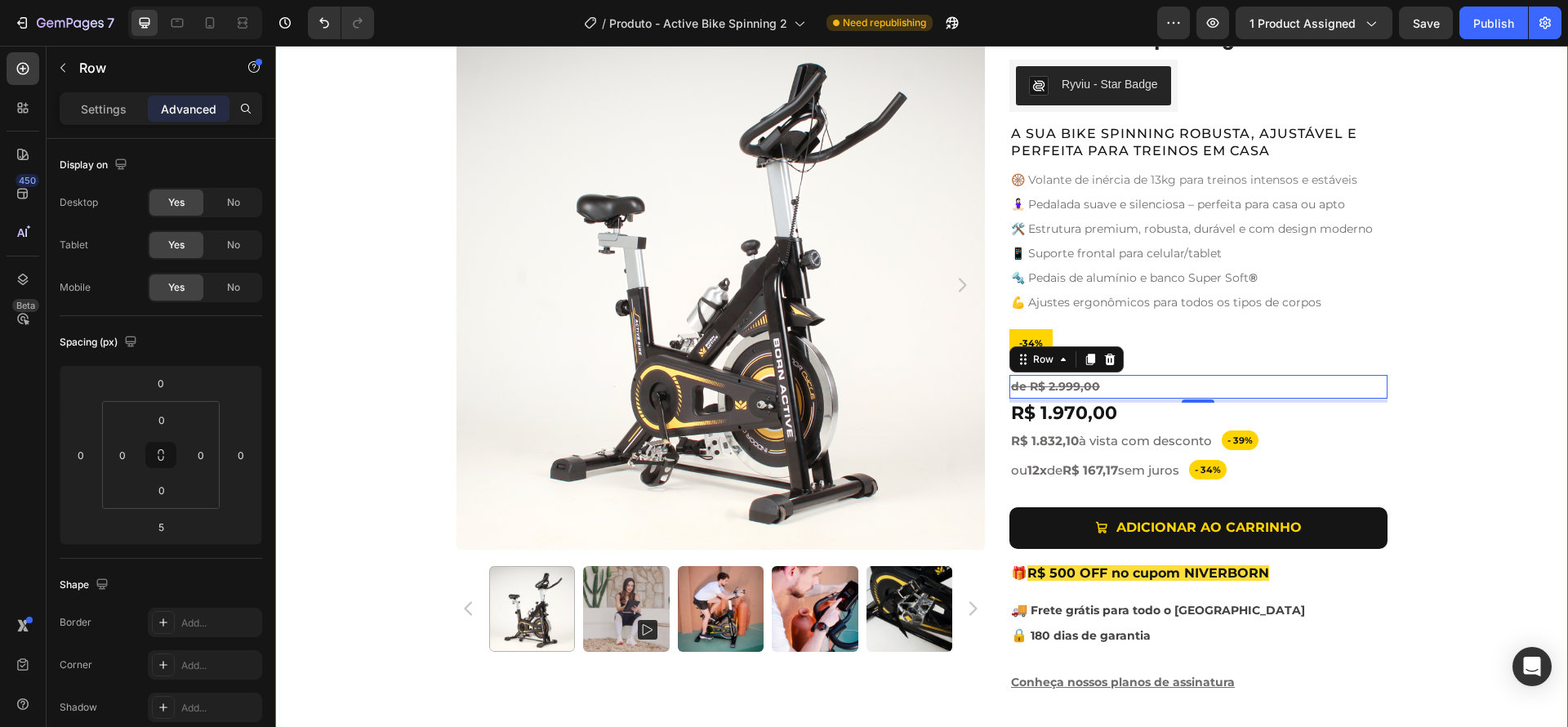
click at [1483, 457] on div "Product Images Active Bike Spinning Product Title Ryviu - Star Badge Ryviu Row …" at bounding box center [922, 364] width 1293 height 687
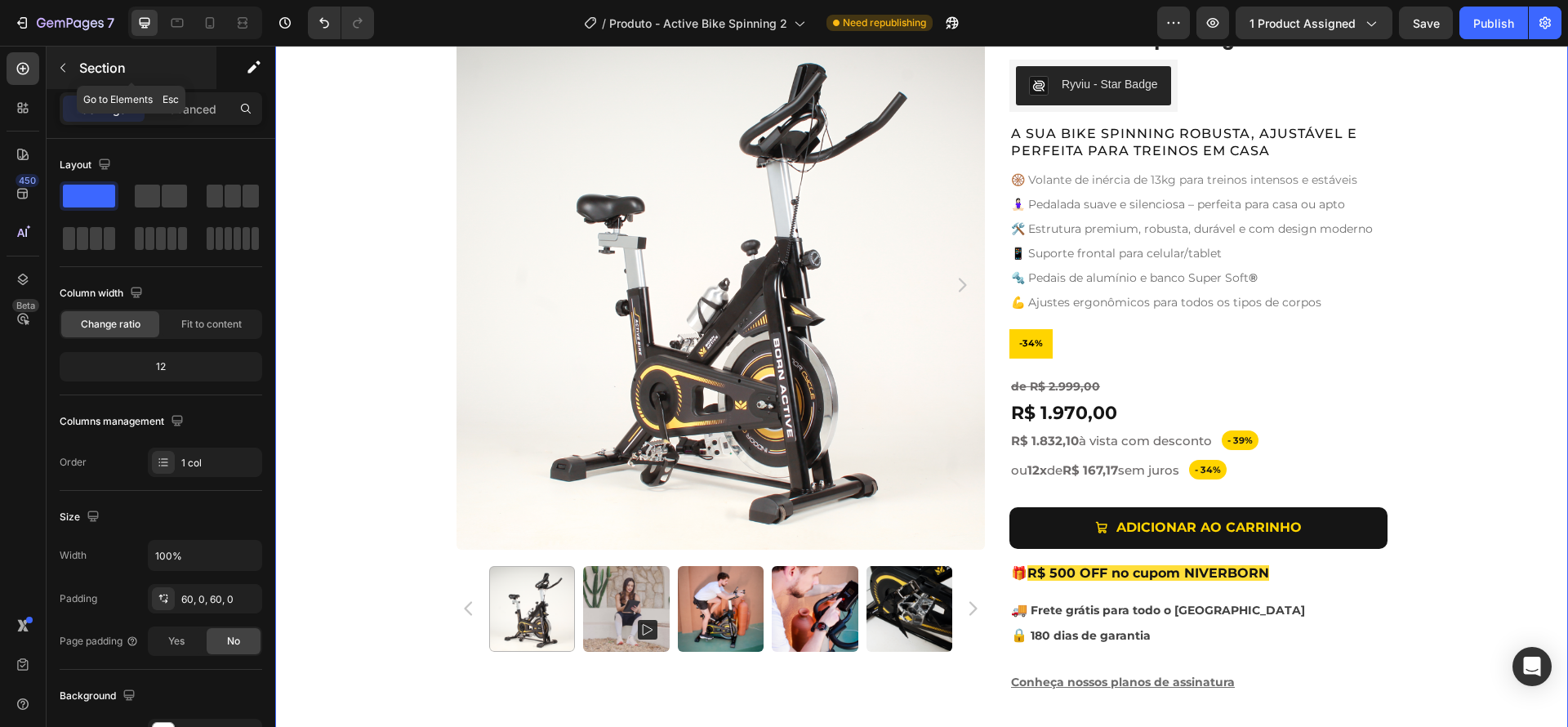
click at [63, 71] on icon "button" at bounding box center [63, 68] width 13 height 13
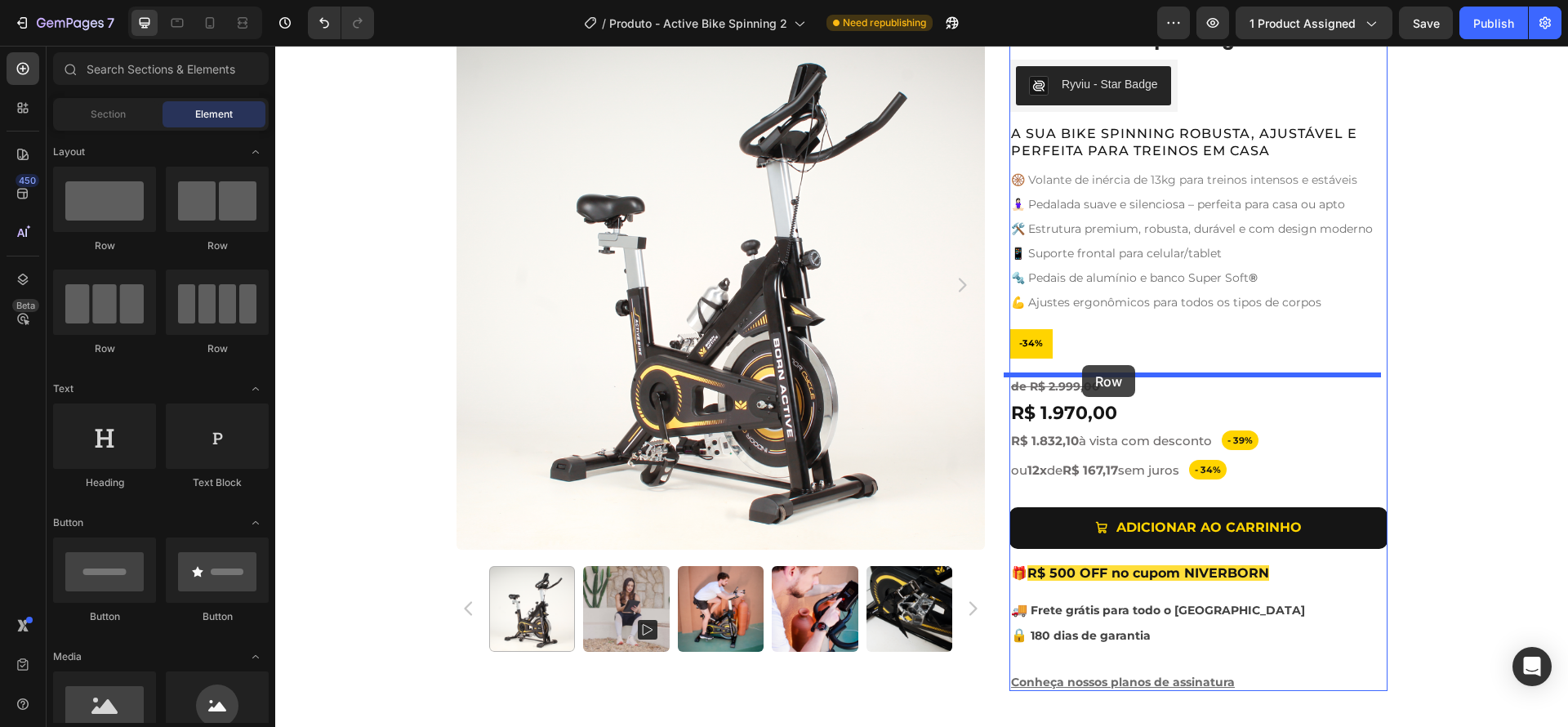
drag, startPoint x: 376, startPoint y: 254, endPoint x: 1082, endPoint y: 365, distance: 714.7
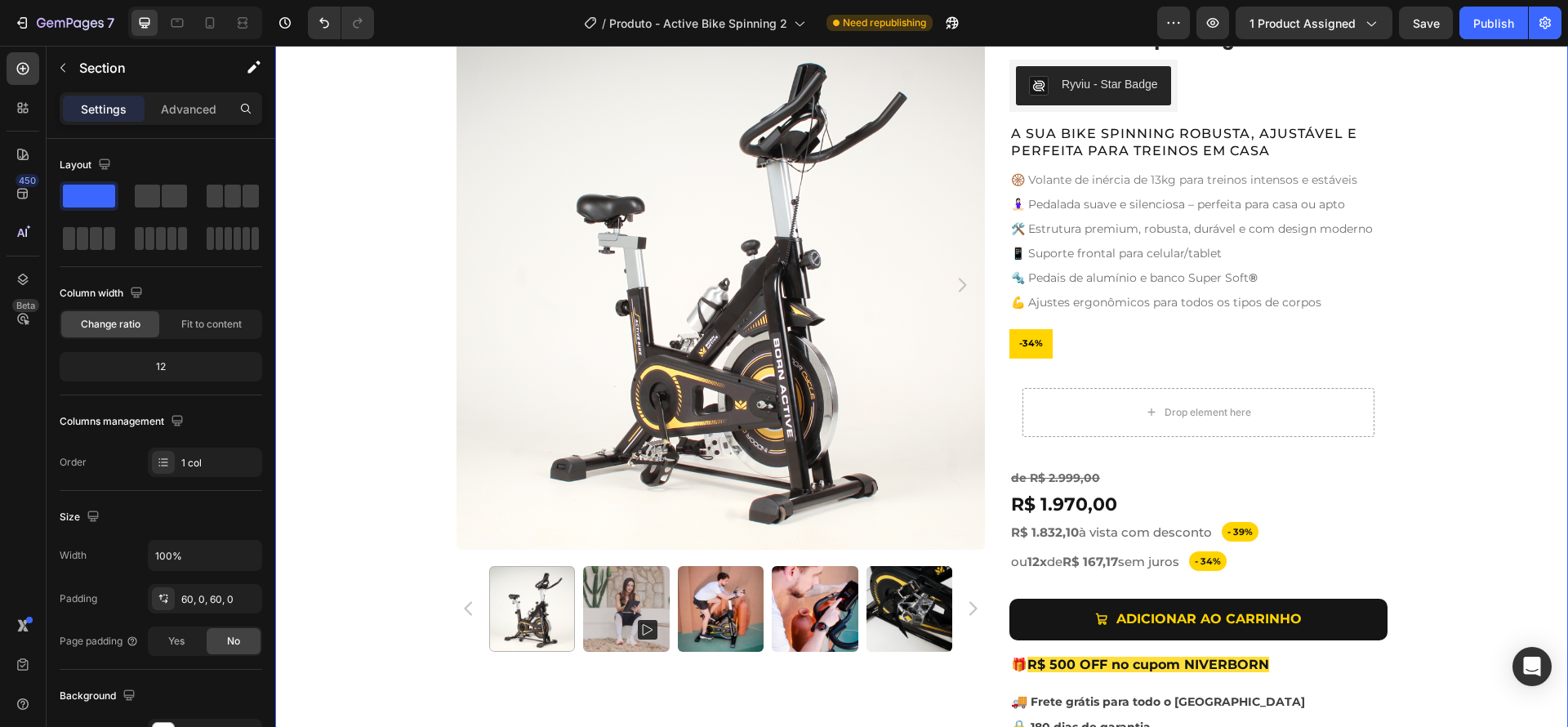
click at [1456, 470] on div "Product Images Active Bike Spinning Product Title Ryviu - Star Badge Ryviu Row …" at bounding box center [922, 409] width 1293 height 778
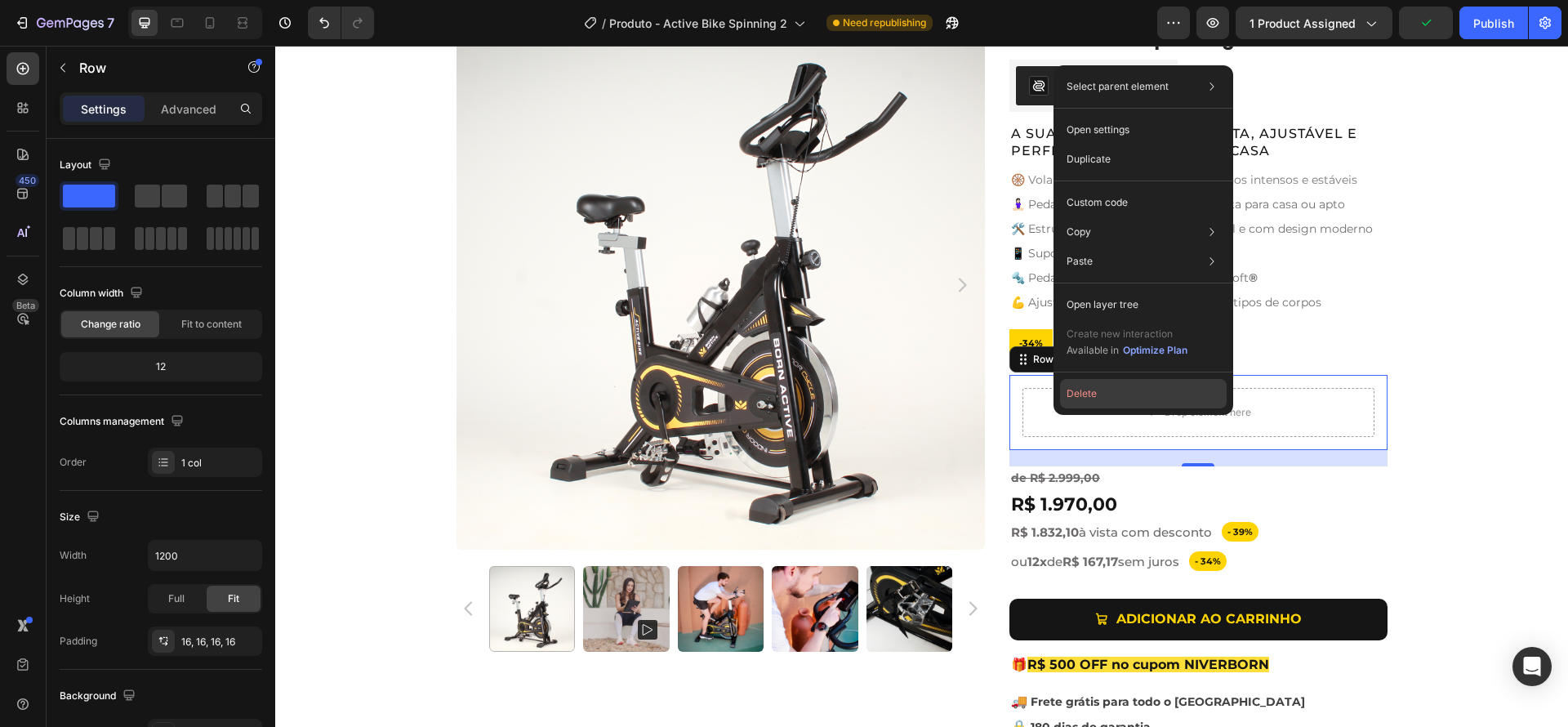
click at [1080, 397] on button "Delete" at bounding box center [1143, 393] width 167 height 30
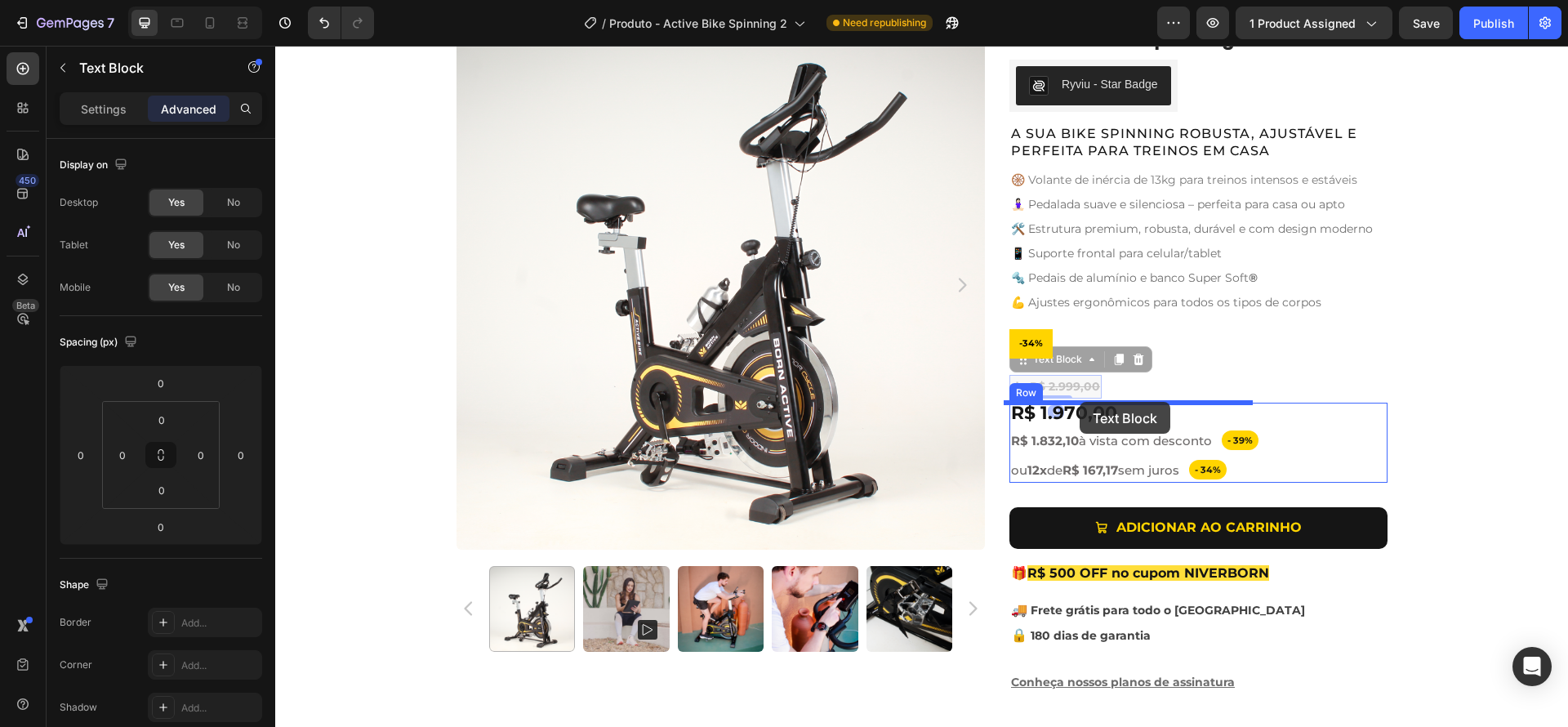
drag, startPoint x: 1087, startPoint y: 387, endPoint x: 1079, endPoint y: 402, distance: 17.0
type input "5"
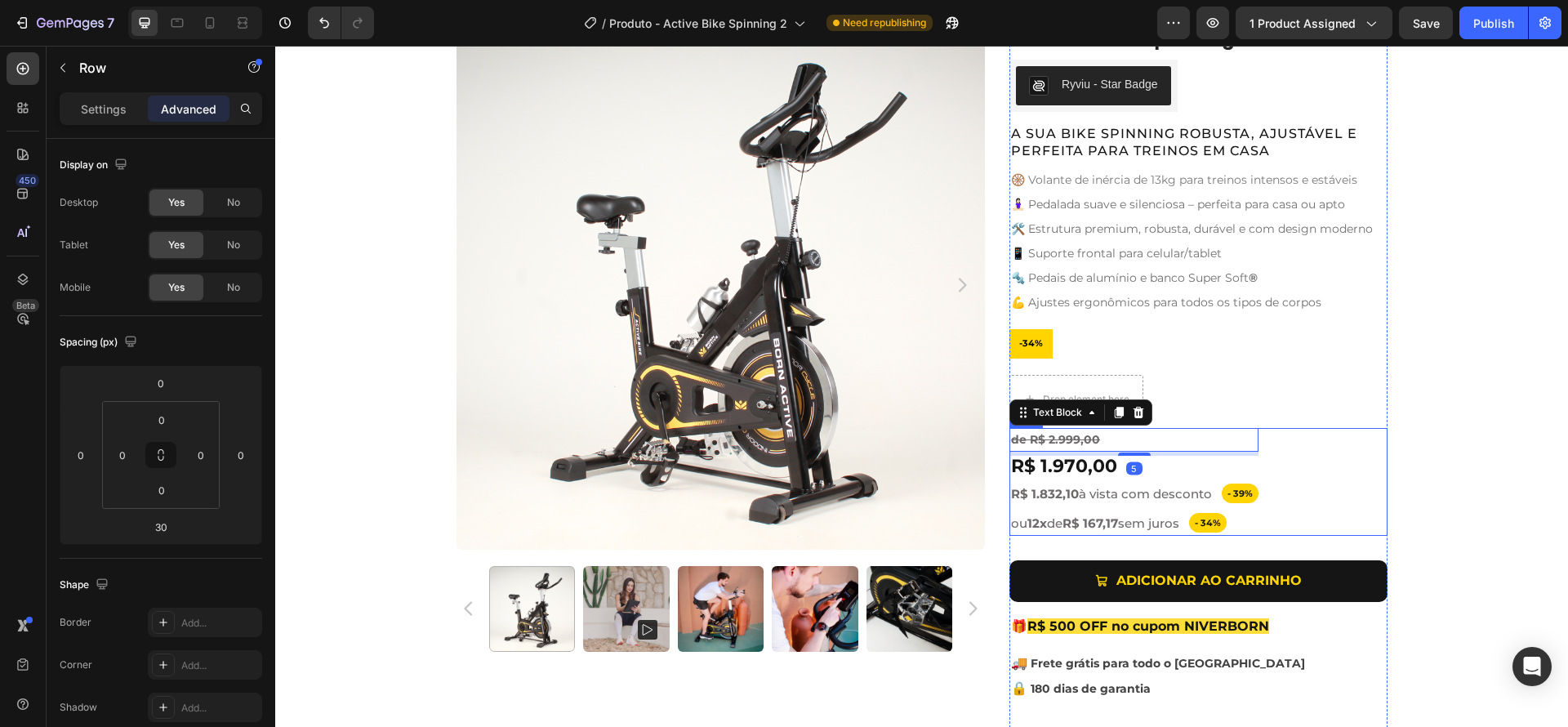
click at [1303, 451] on div "de R$ 2.999,00 Text Block 5 R$ 1.970,00 Product Price Product Price Row - 39% T…" at bounding box center [1198, 481] width 378 height 108
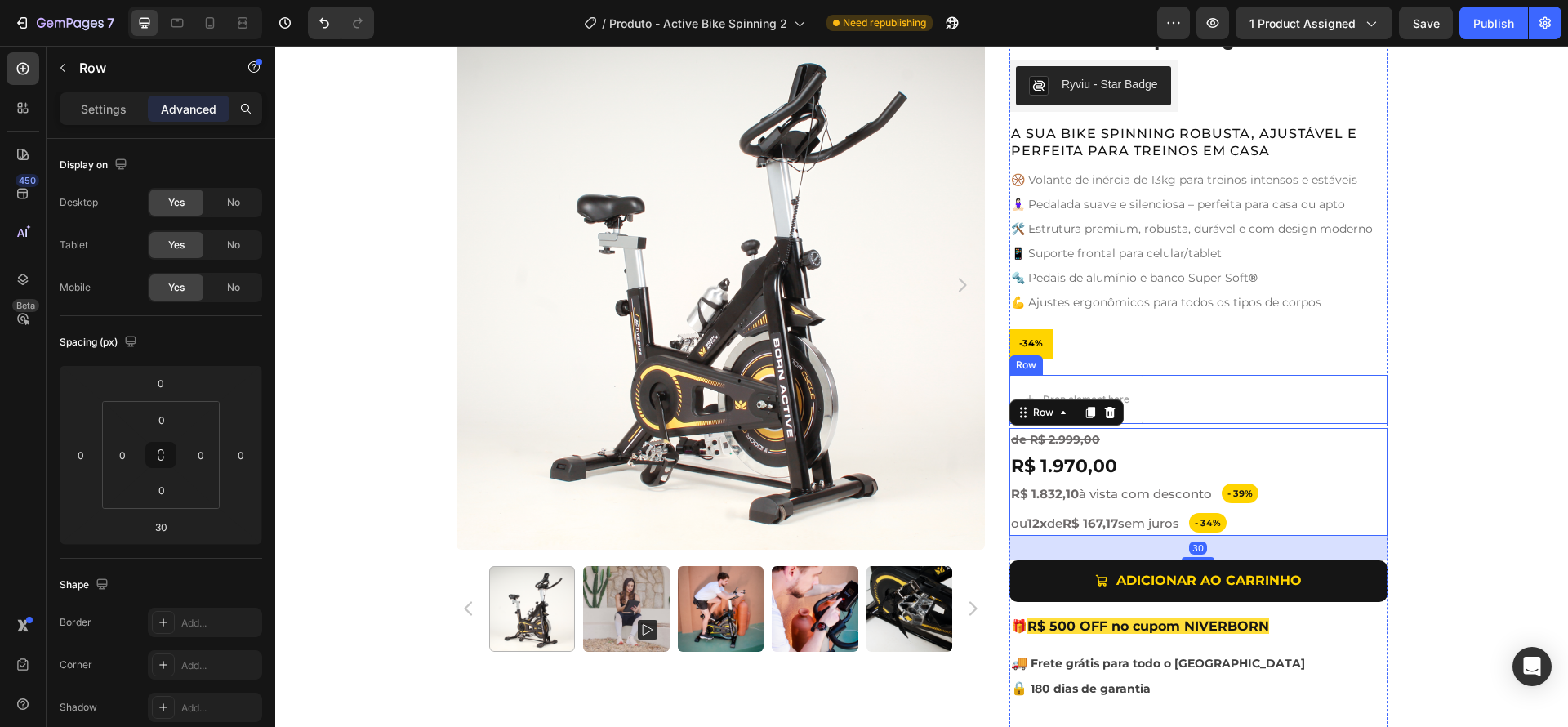
click at [1188, 392] on div "Drop element here Row" at bounding box center [1198, 399] width 378 height 49
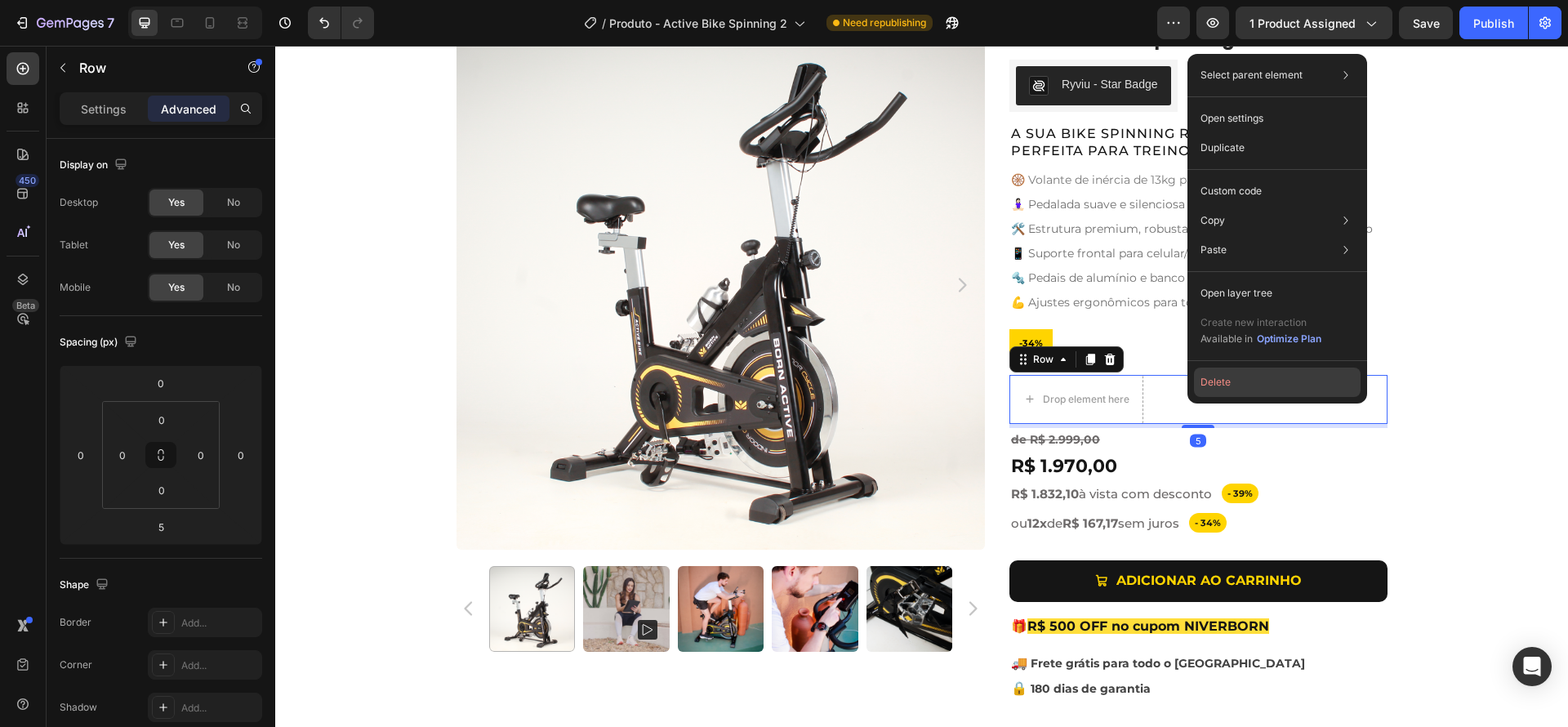
click at [1210, 385] on button "Delete" at bounding box center [1277, 382] width 167 height 30
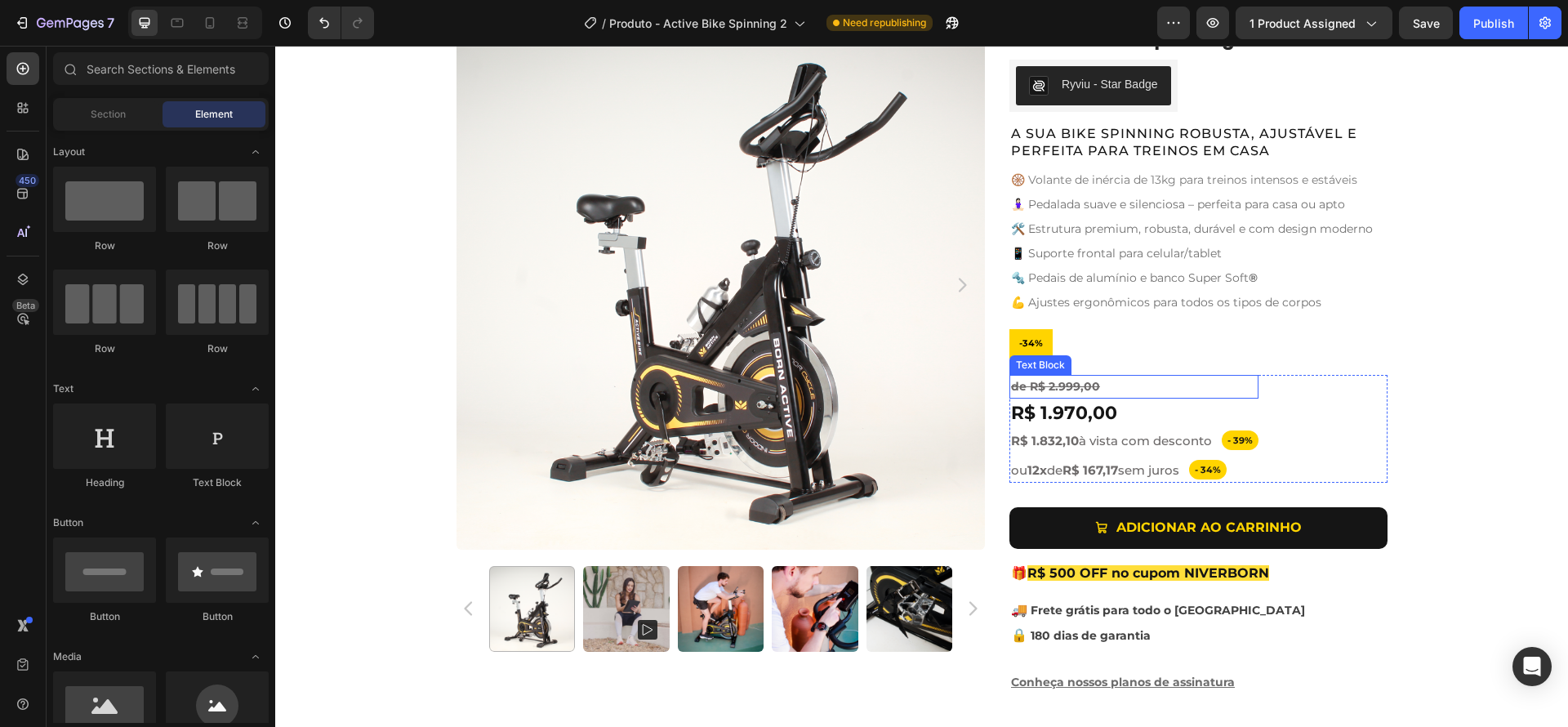
click at [1155, 393] on p "de R$ 2.999,00" at bounding box center [1133, 386] width 246 height 21
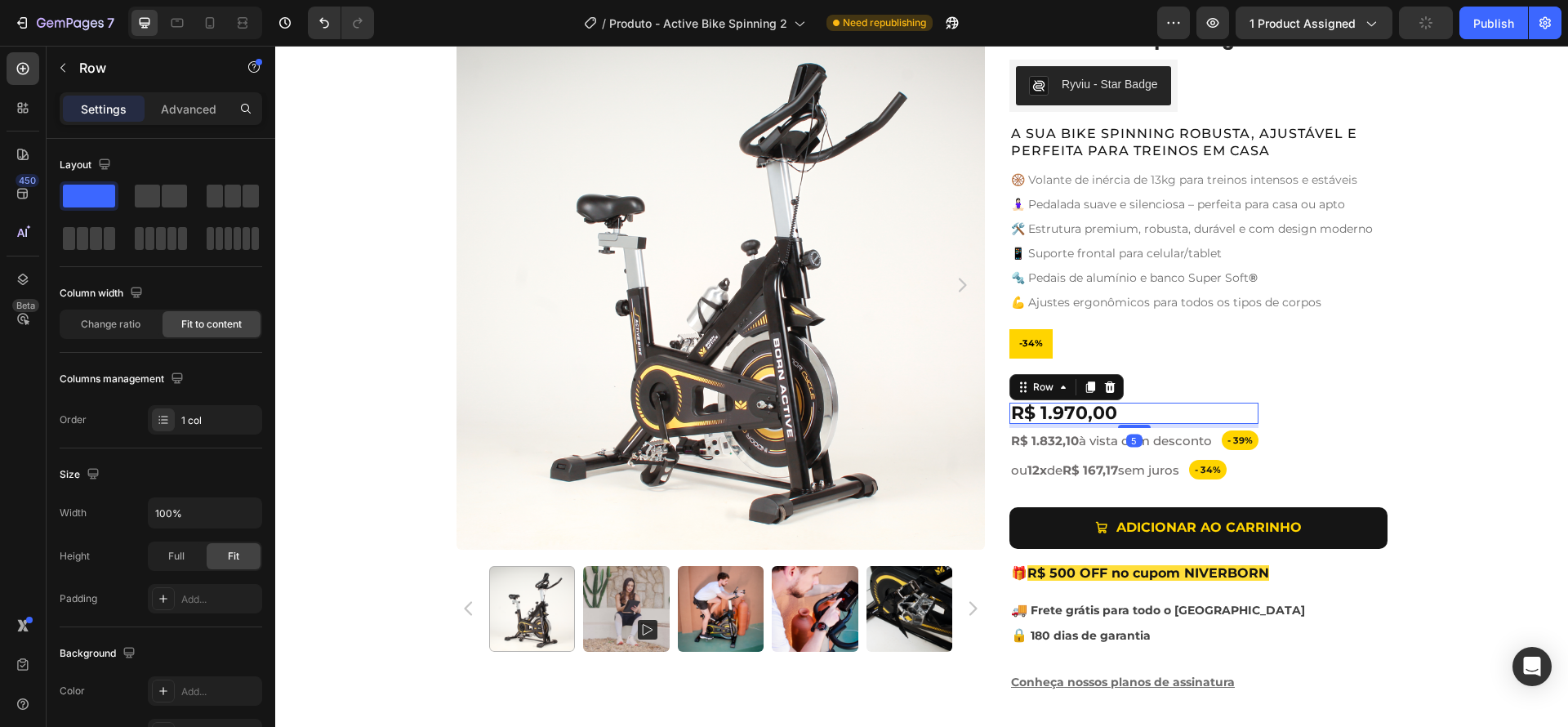
click at [1171, 413] on div "R$ 1.970,00 Product Price Product Price Row 5" at bounding box center [1133, 413] width 249 height 21
click at [1280, 417] on div "de R$ 2.999,00 Text Block R$ 1.970,00 Product Price Product Price Row 5 - 39% T…" at bounding box center [1198, 428] width 378 height 108
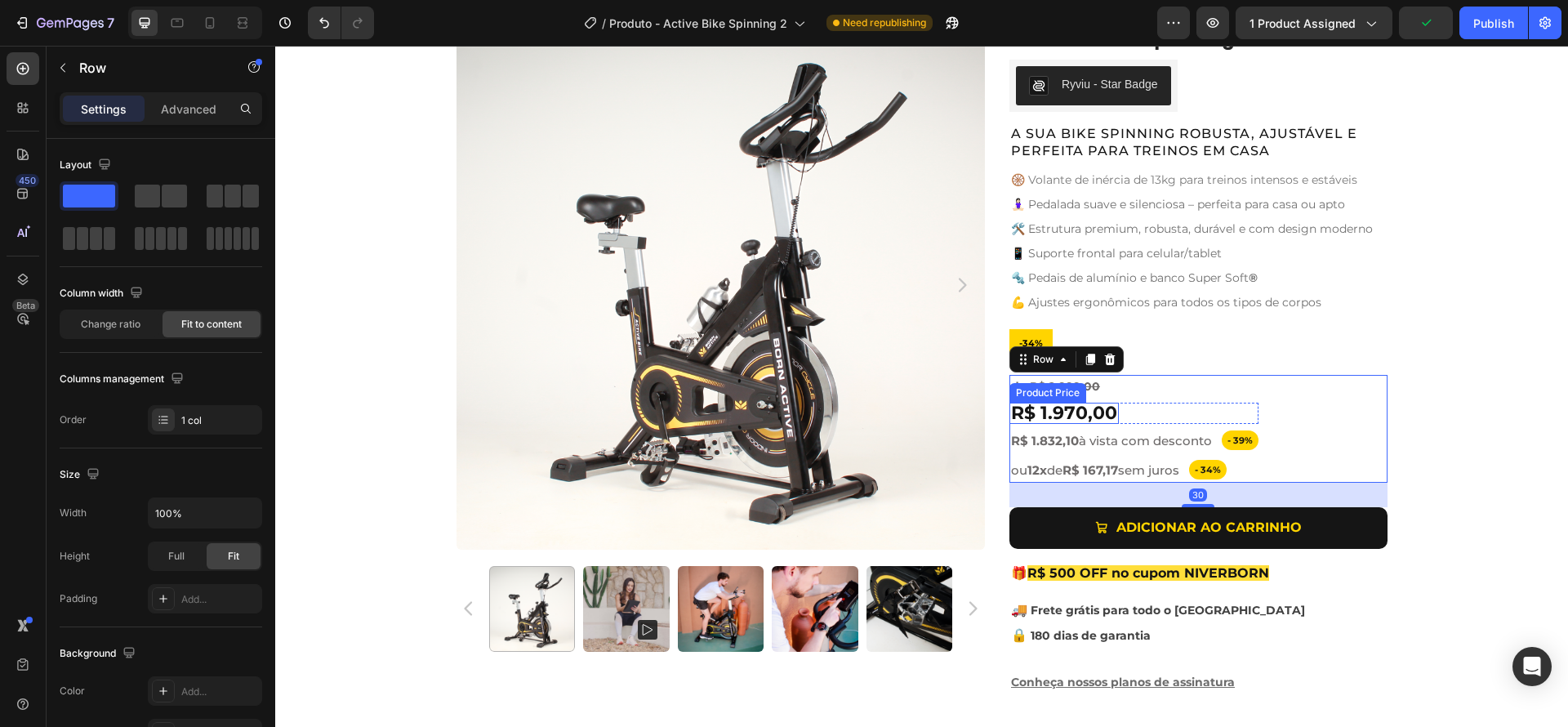
click at [1083, 412] on div "R$ 1.970,00" at bounding box center [1064, 413] width 109 height 21
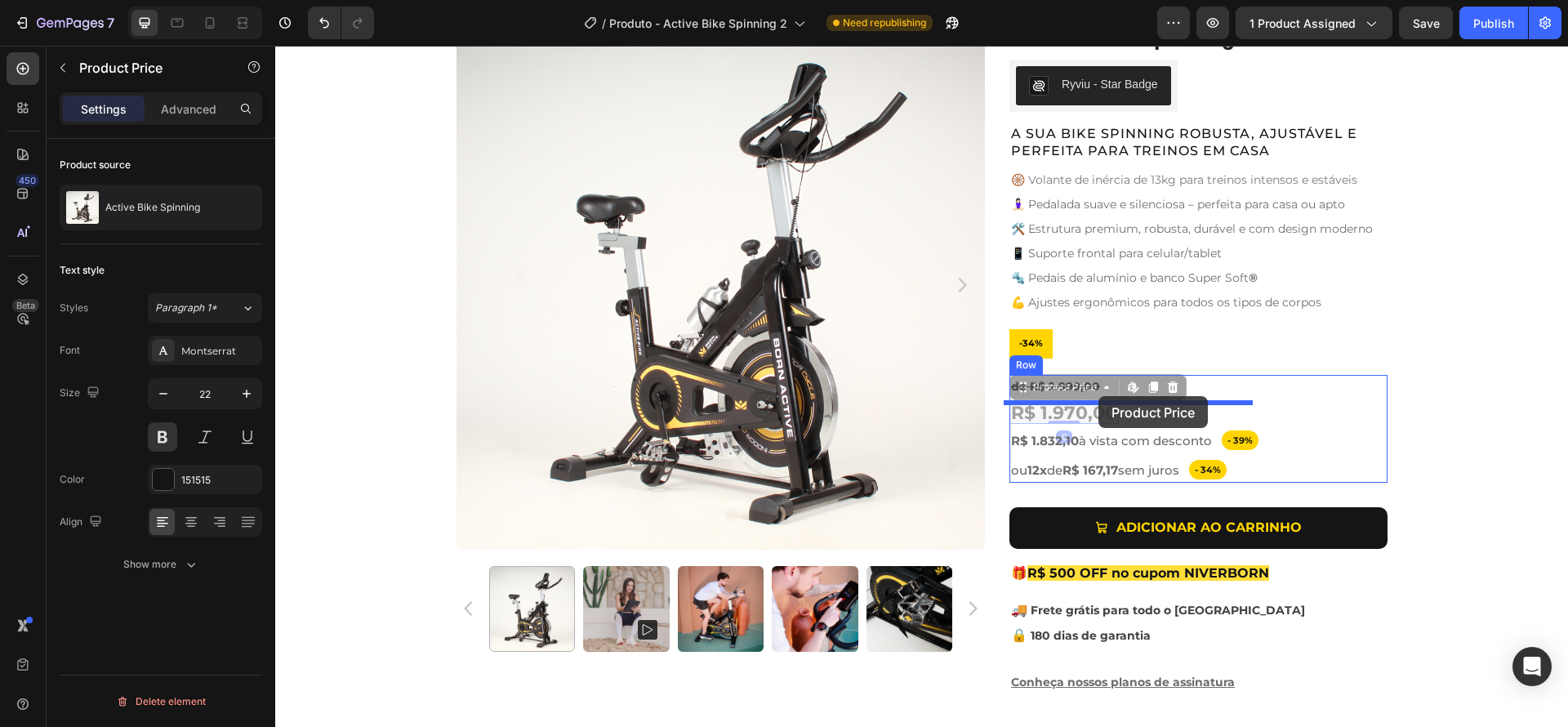
drag, startPoint x: 1076, startPoint y: 412, endPoint x: 1098, endPoint y: 396, distance: 27.2
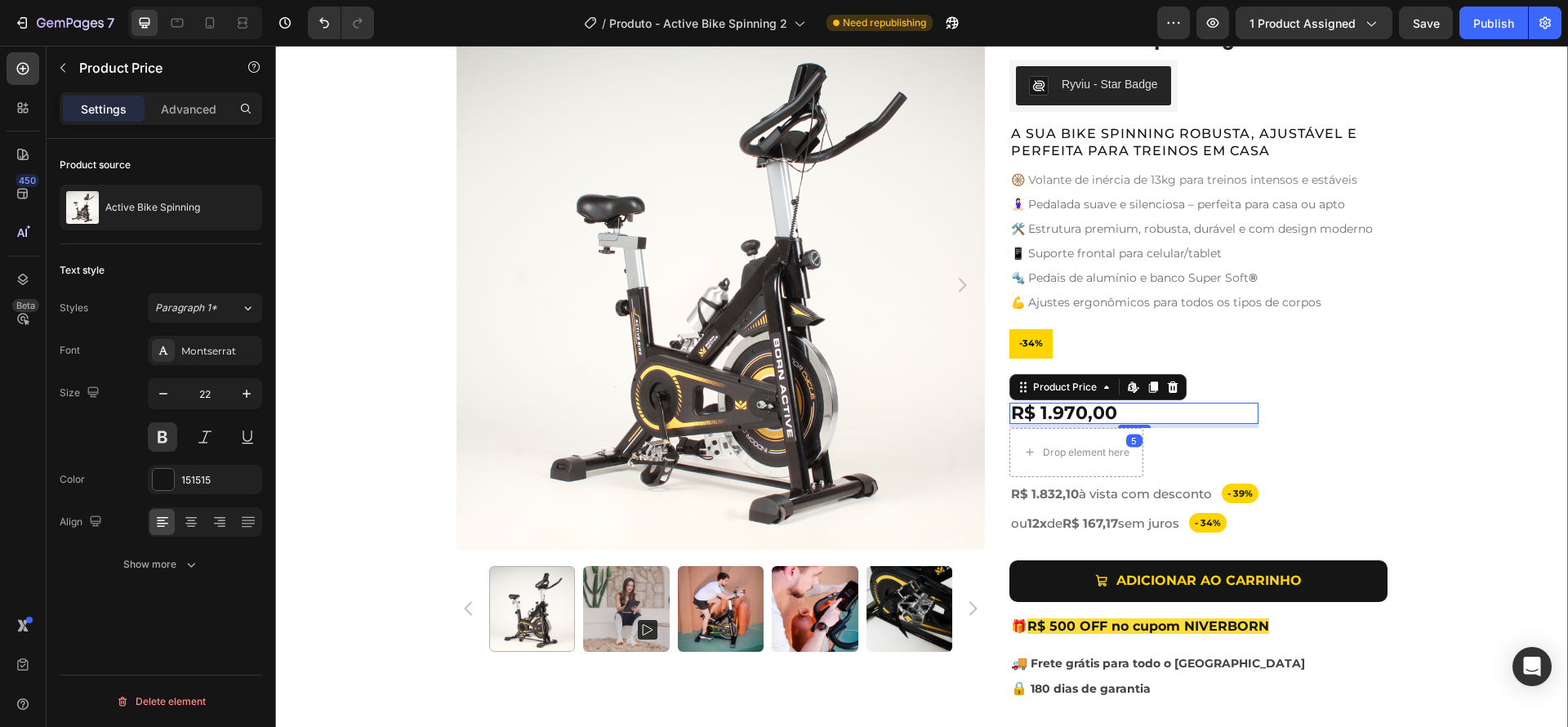
drag, startPoint x: 1501, startPoint y: 450, endPoint x: 1355, endPoint y: 444, distance: 146.1
click at [1501, 449] on div "Product Images Active Bike Spinning Product Title Ryviu - Star Badge Ryviu Row …" at bounding box center [922, 390] width 1293 height 740
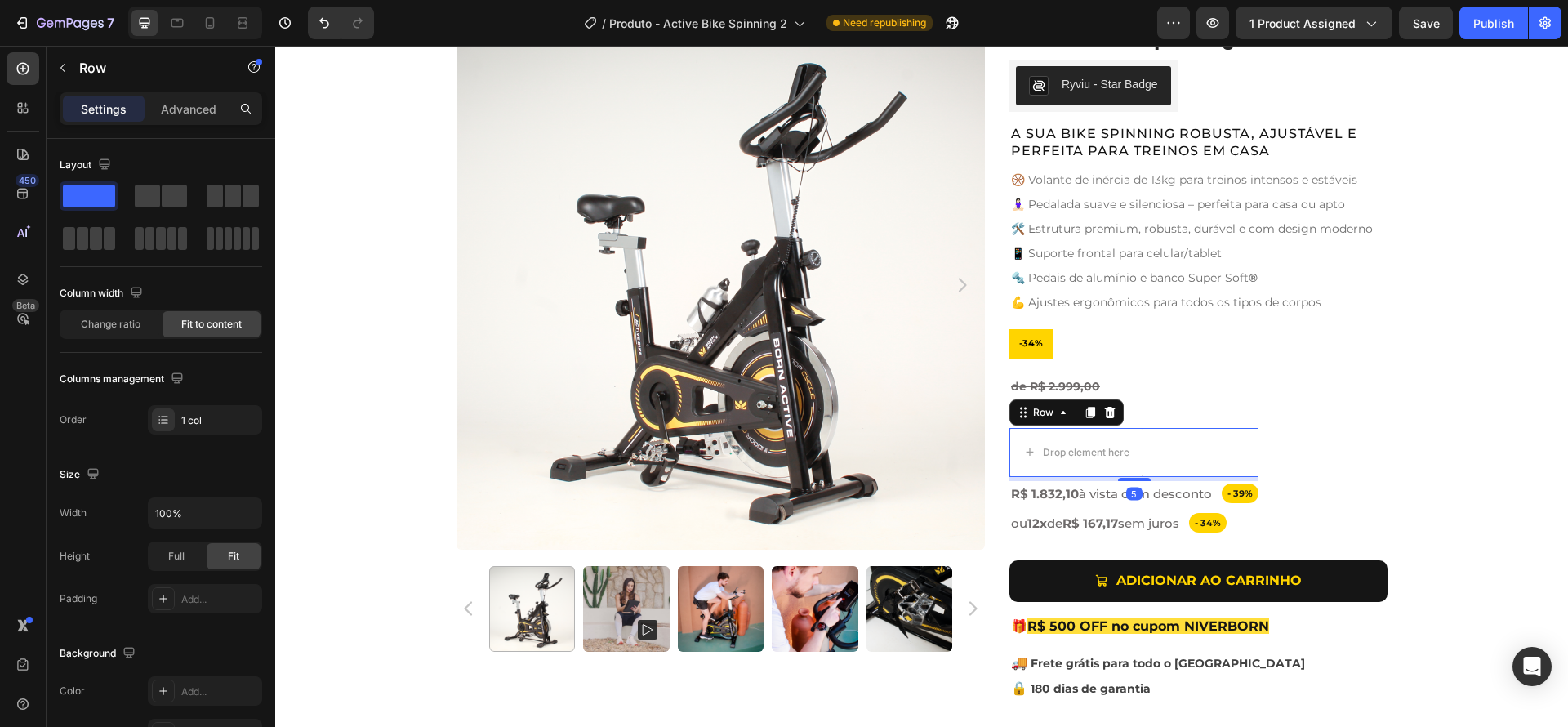
click at [1160, 445] on div "Drop element here Row 5" at bounding box center [1133, 453] width 249 height 49
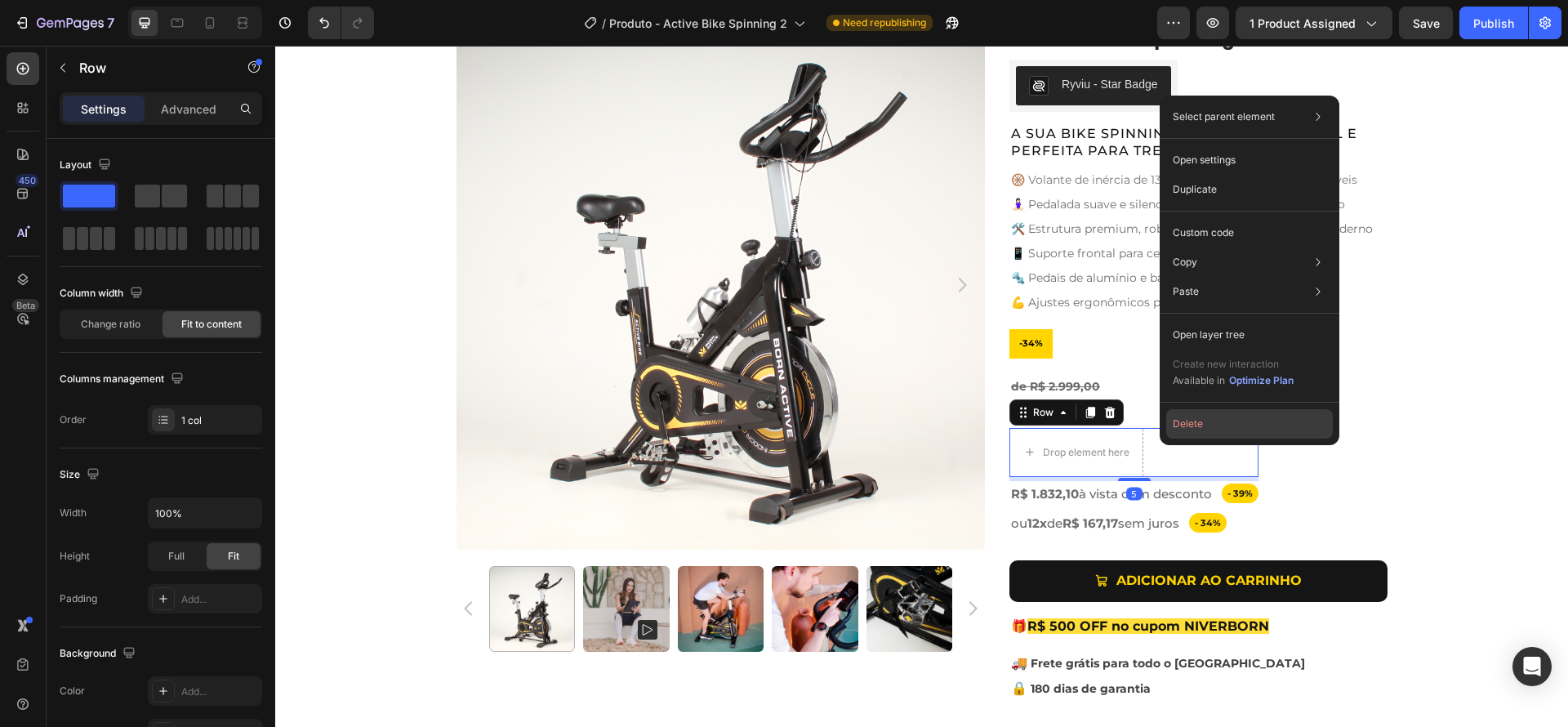
click at [1199, 429] on button "Delete" at bounding box center [1249, 424] width 167 height 30
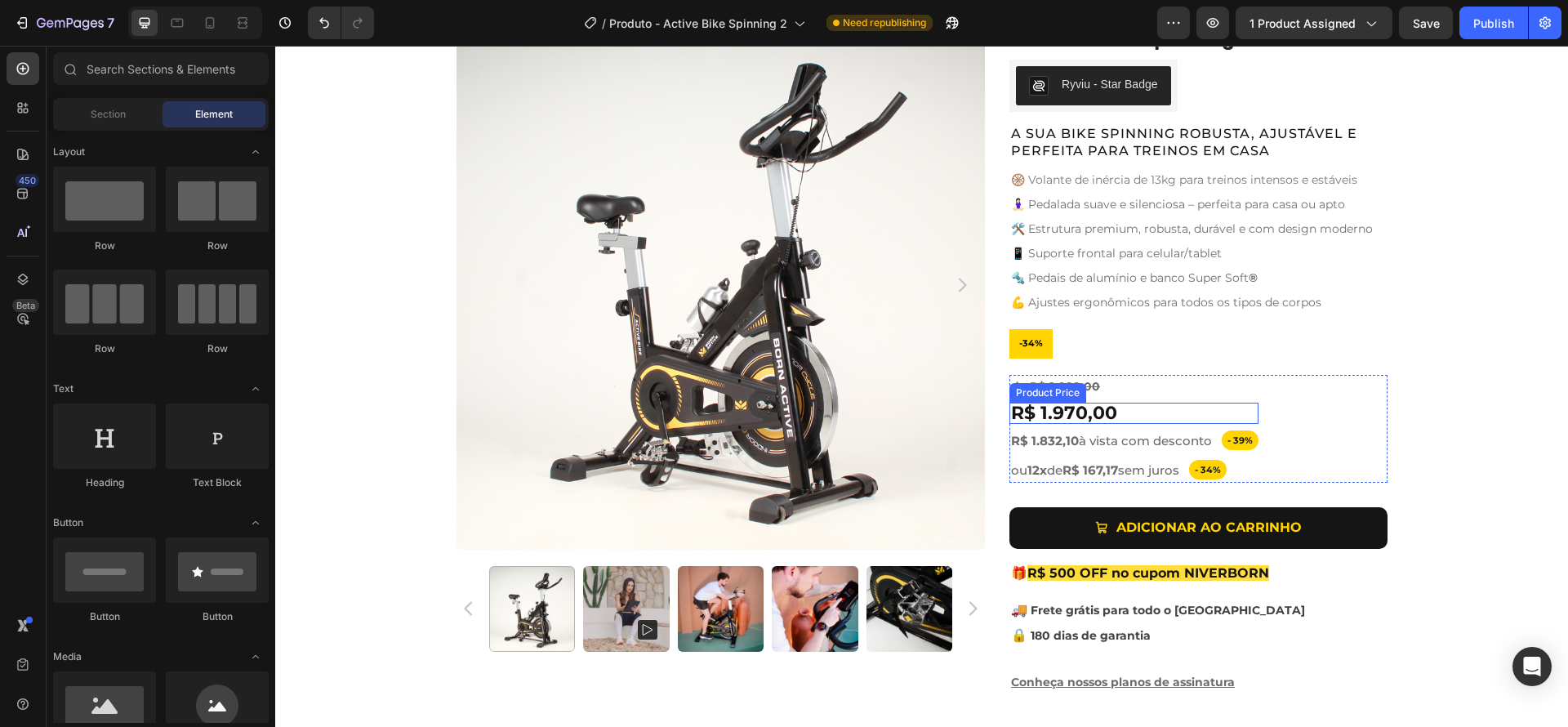
click at [1139, 416] on div "R$ 1.970,00" at bounding box center [1133, 413] width 249 height 21
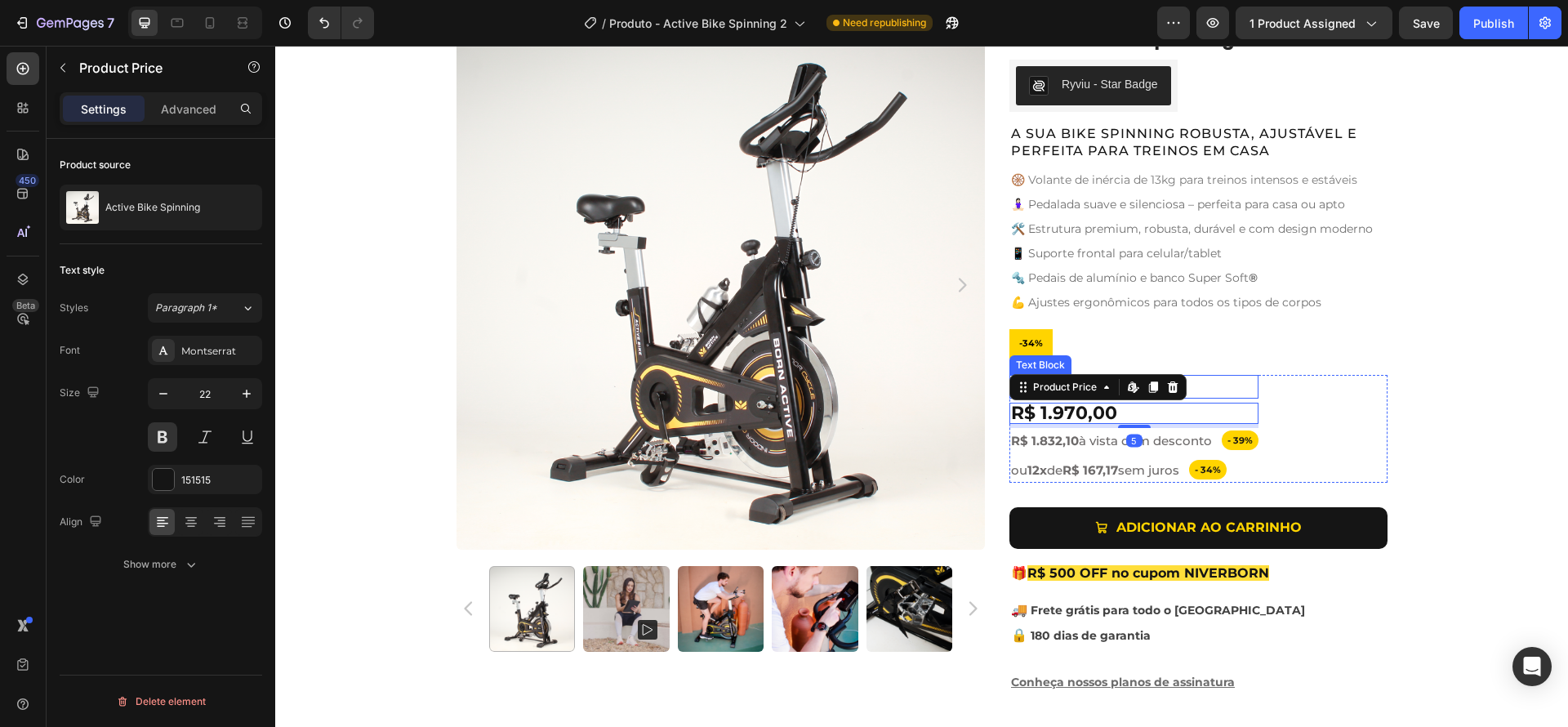
click at [1216, 388] on p "de R$ 2.999,00" at bounding box center [1133, 386] width 246 height 21
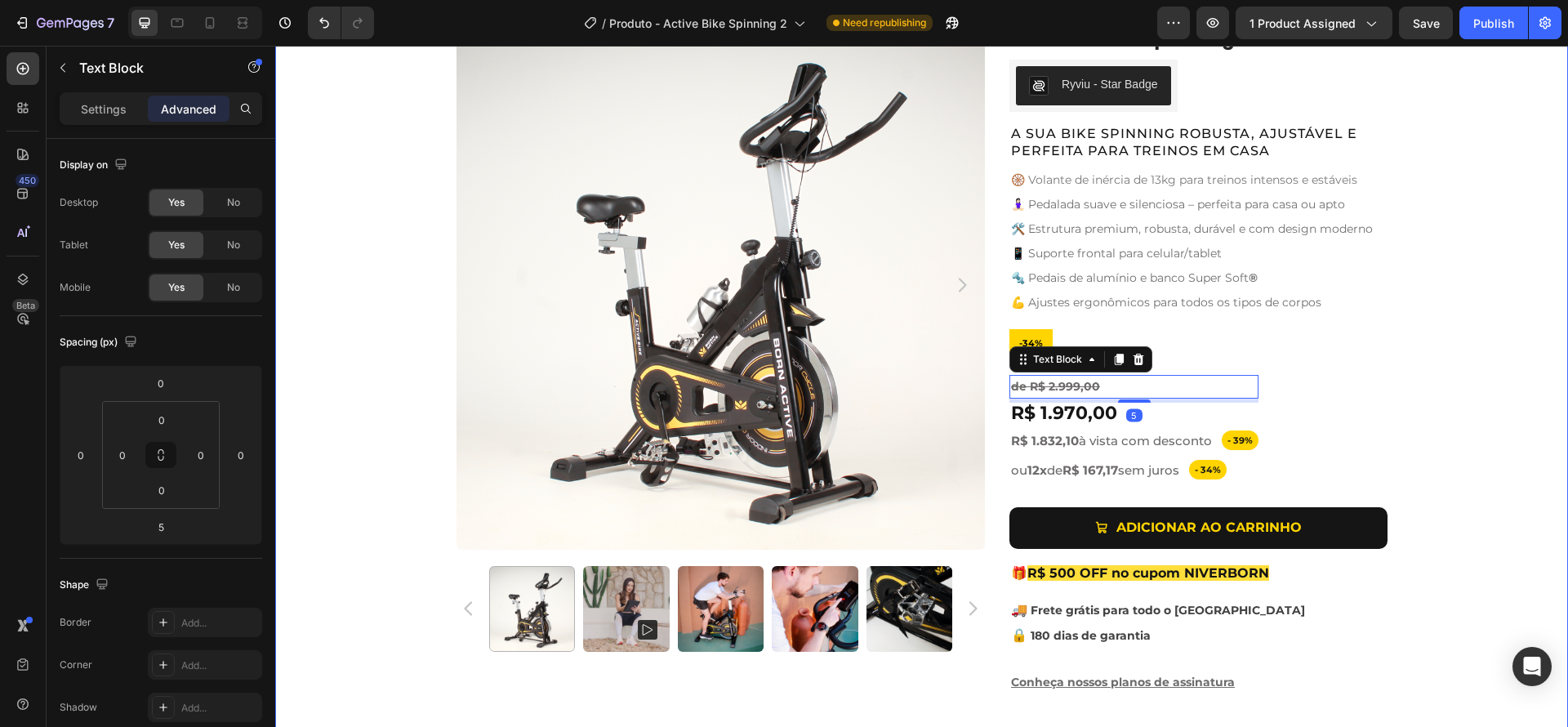
click at [1475, 445] on div "Product Images Active Bike Spinning Product Title Ryviu - Star Badge Ryviu Row …" at bounding box center [922, 364] width 1293 height 687
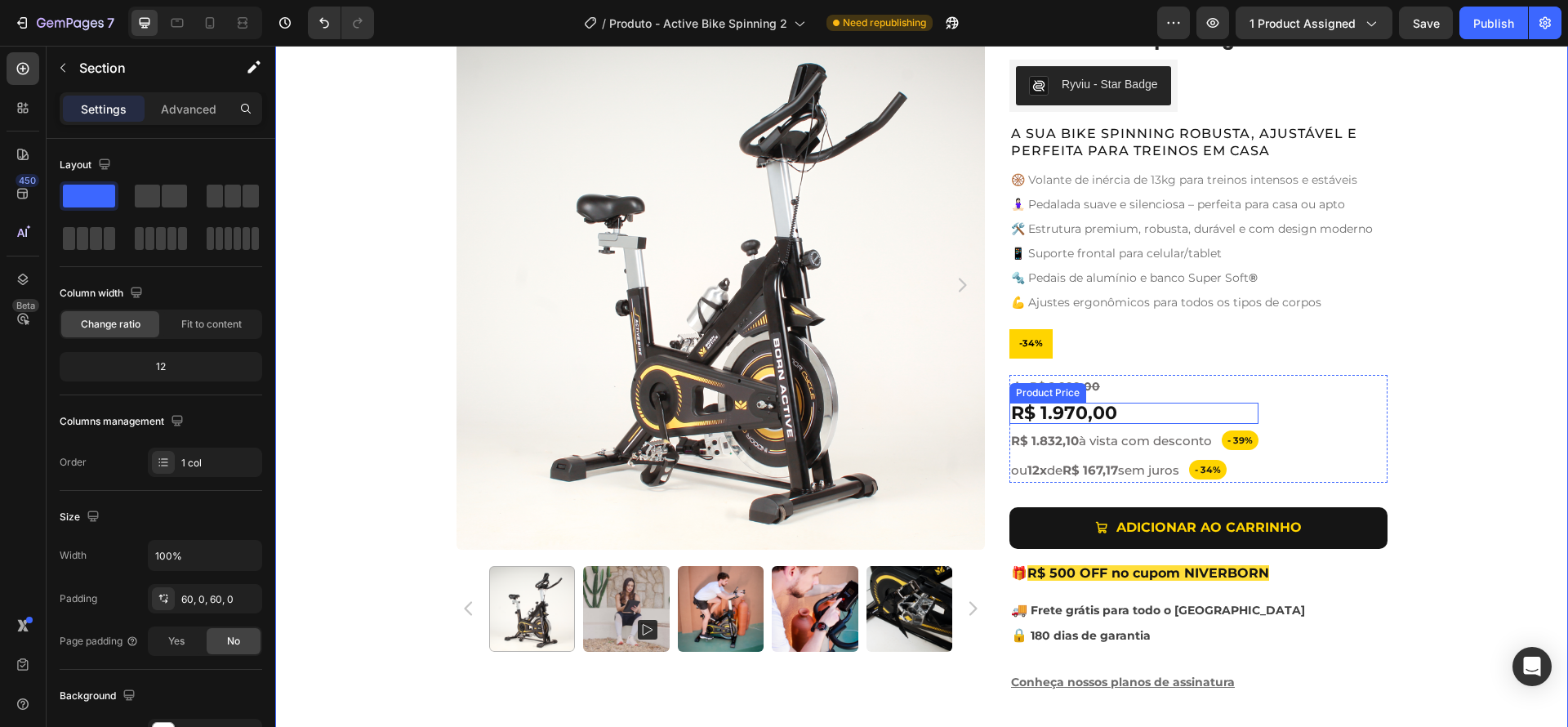
click at [1178, 418] on div "R$ 1.970,00" at bounding box center [1133, 413] width 249 height 21
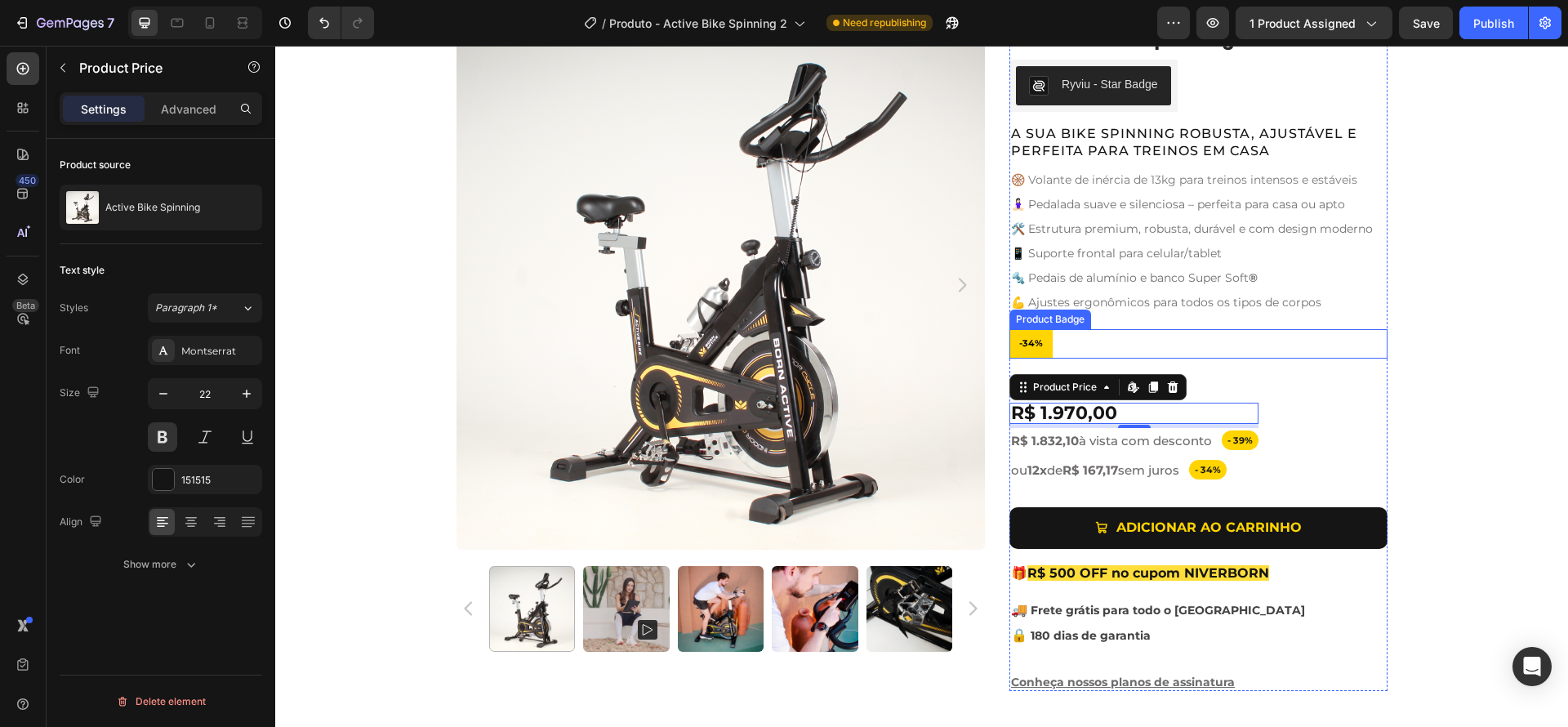
click at [1032, 352] on pre "-34%" at bounding box center [1031, 344] width 44 height 30
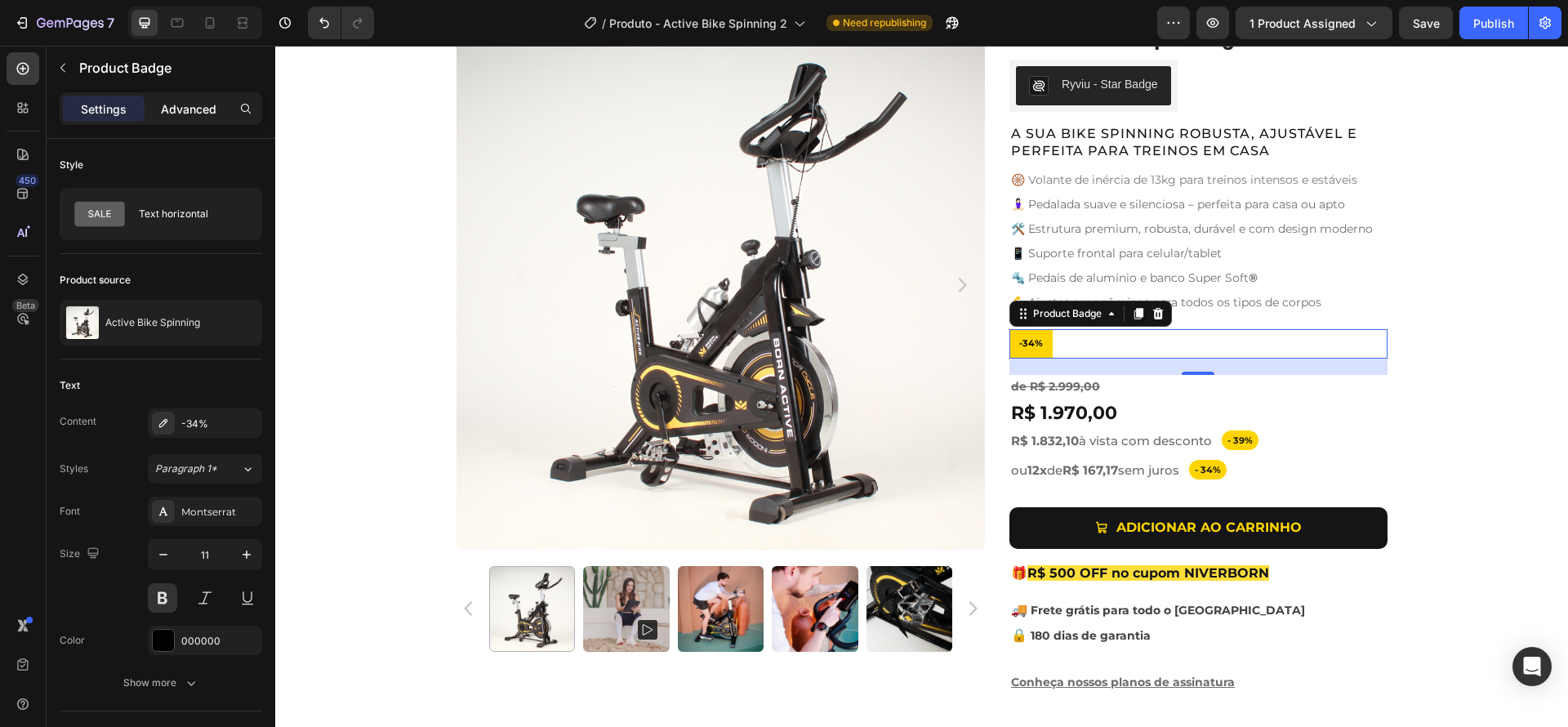
click at [175, 112] on p "Advanced" at bounding box center [189, 108] width 56 height 17
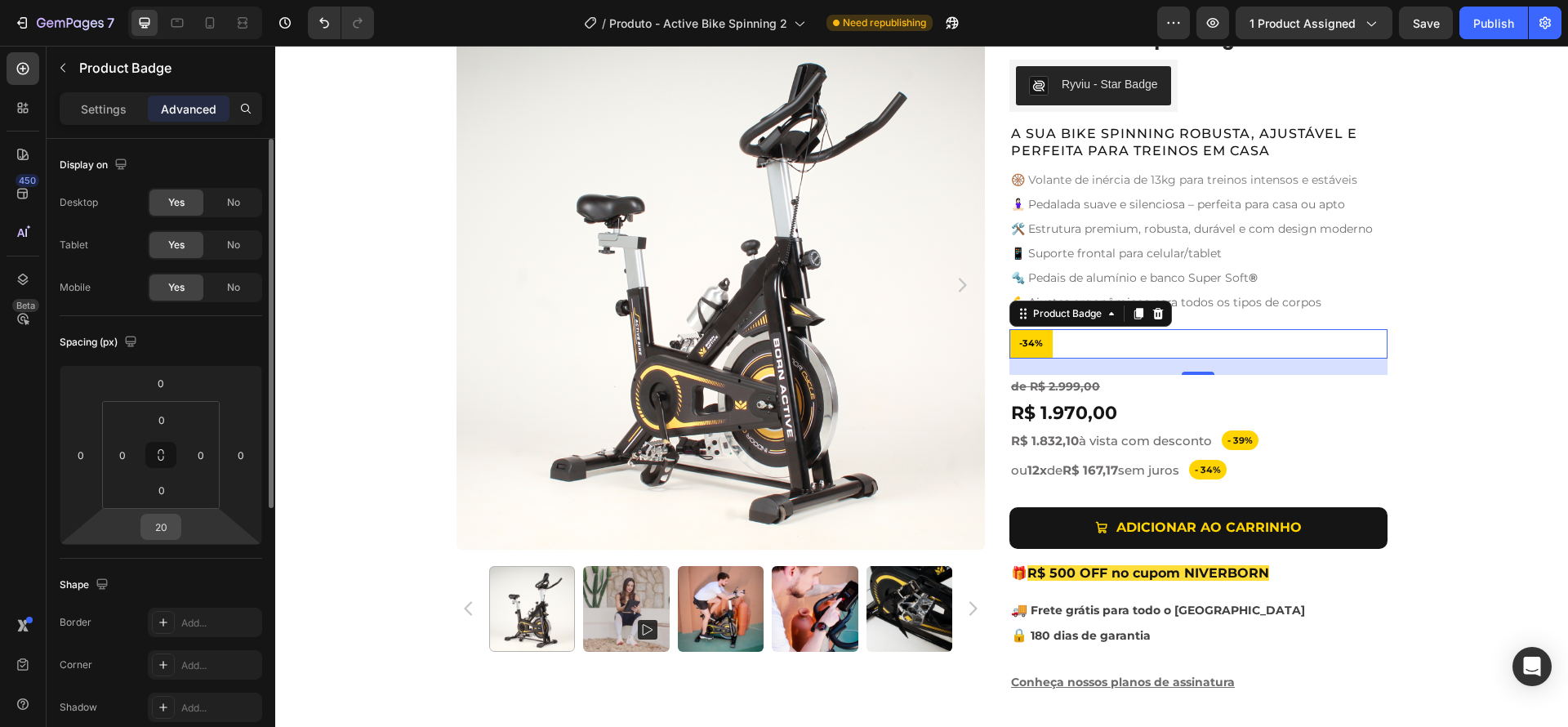
click at [168, 517] on input "20" at bounding box center [161, 527] width 33 height 25
type input "0"
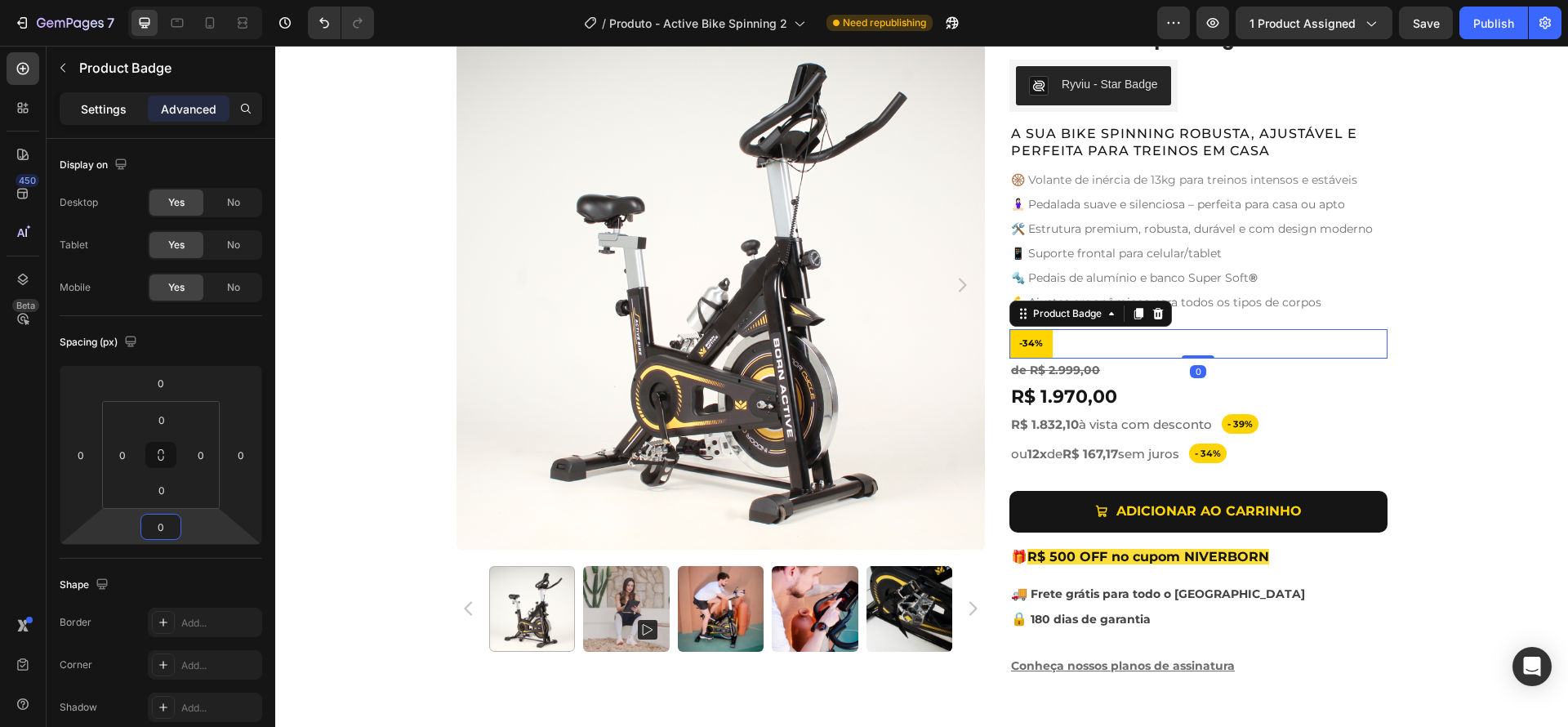
click at [86, 118] on div "Settings" at bounding box center [103, 108] width 81 height 26
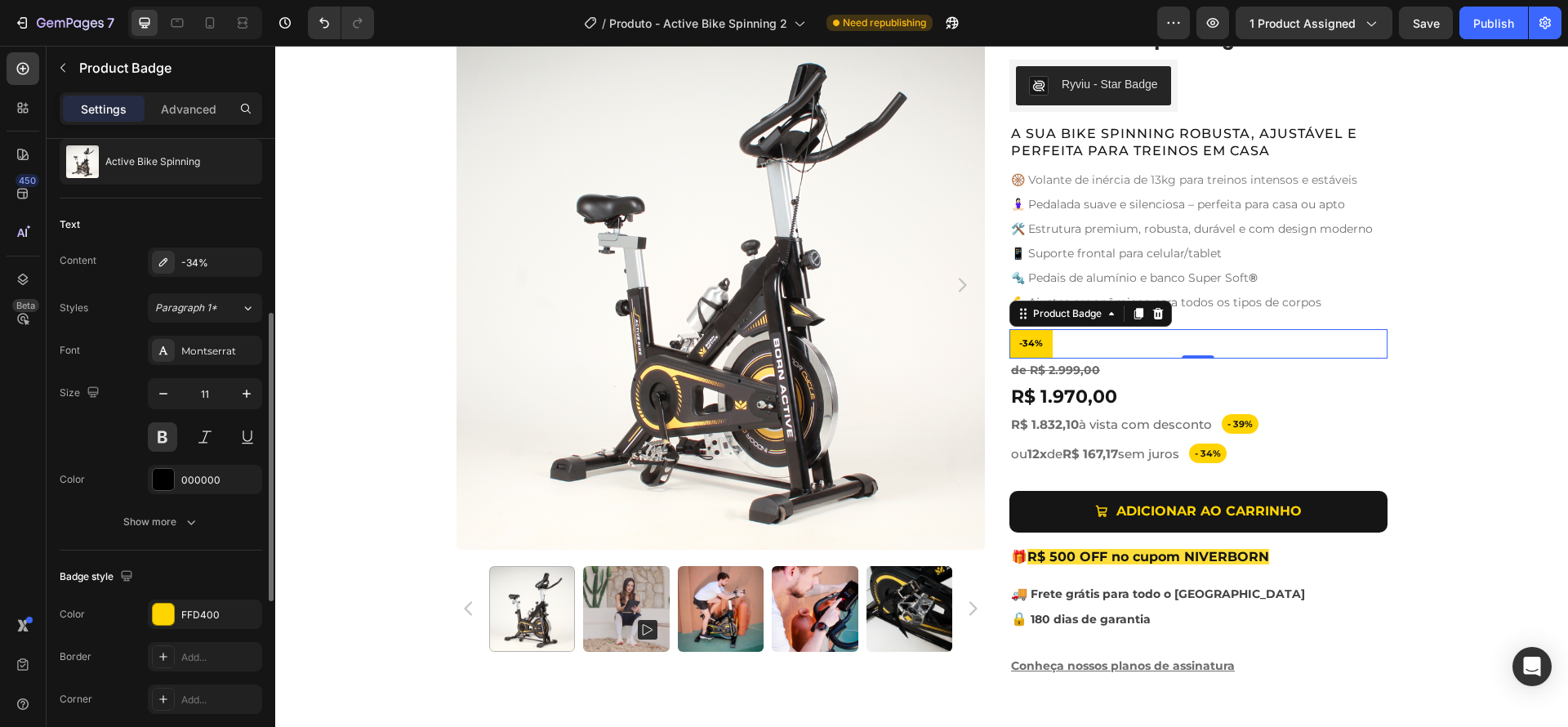
scroll to position [230, 0]
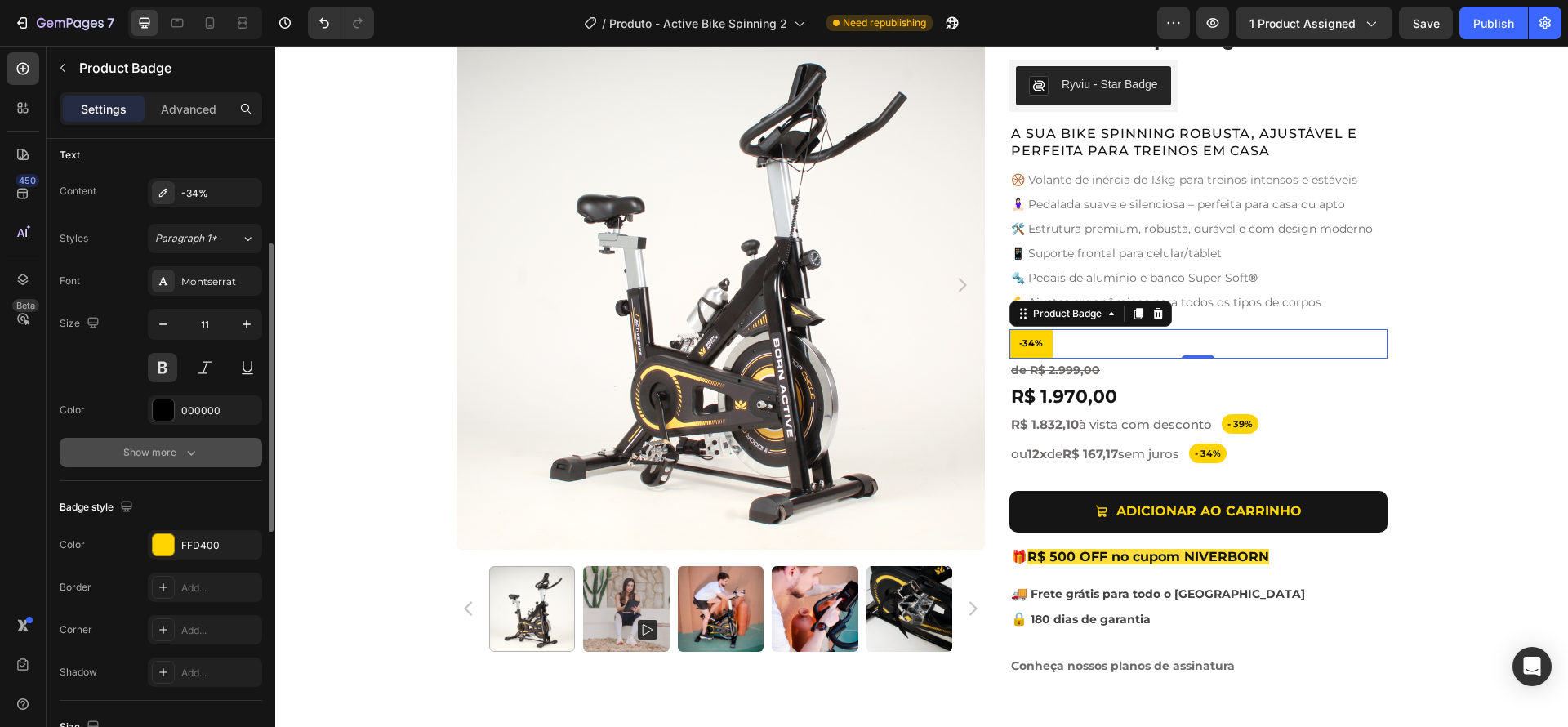
click at [153, 453] on div "Show more" at bounding box center [161, 453] width 76 height 16
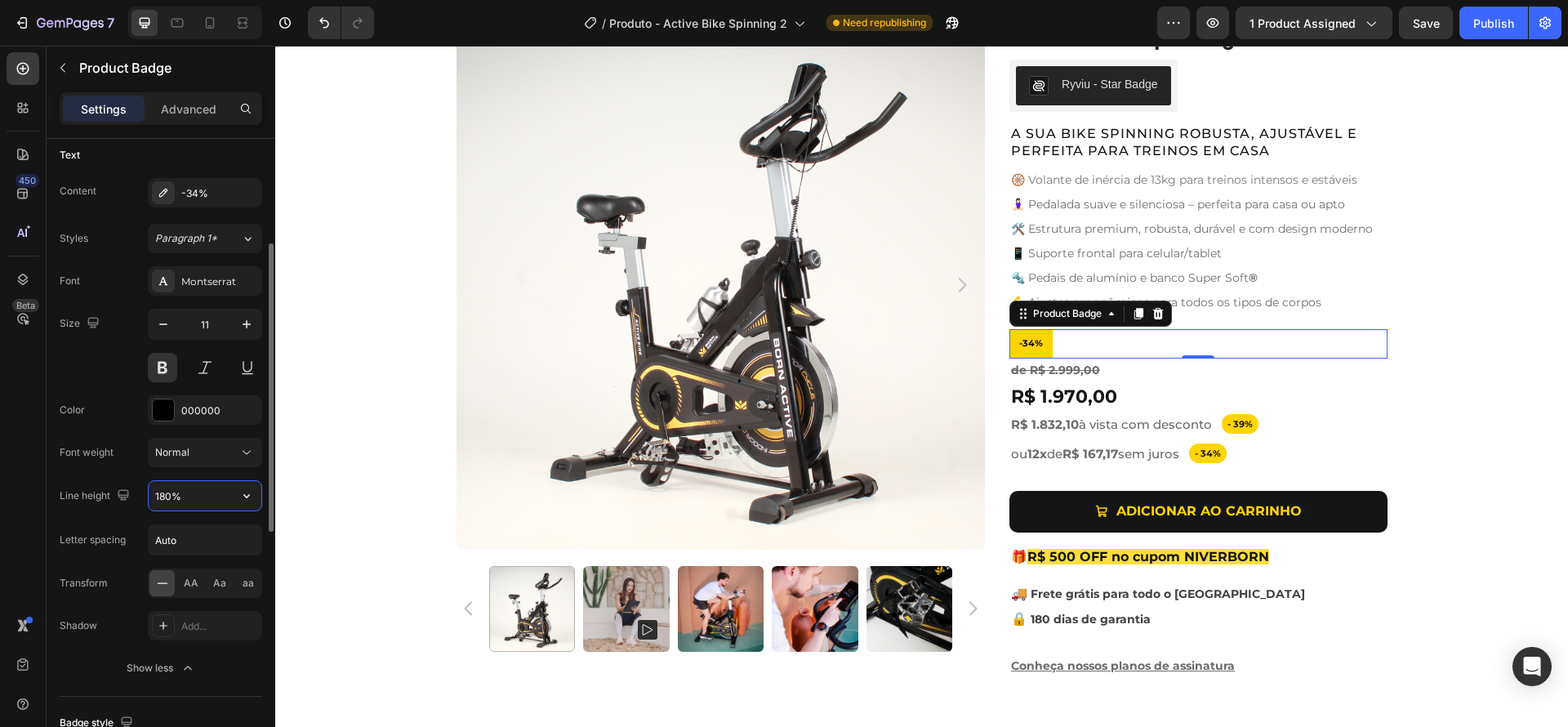
click at [186, 492] on input "180%" at bounding box center [205, 496] width 113 height 30
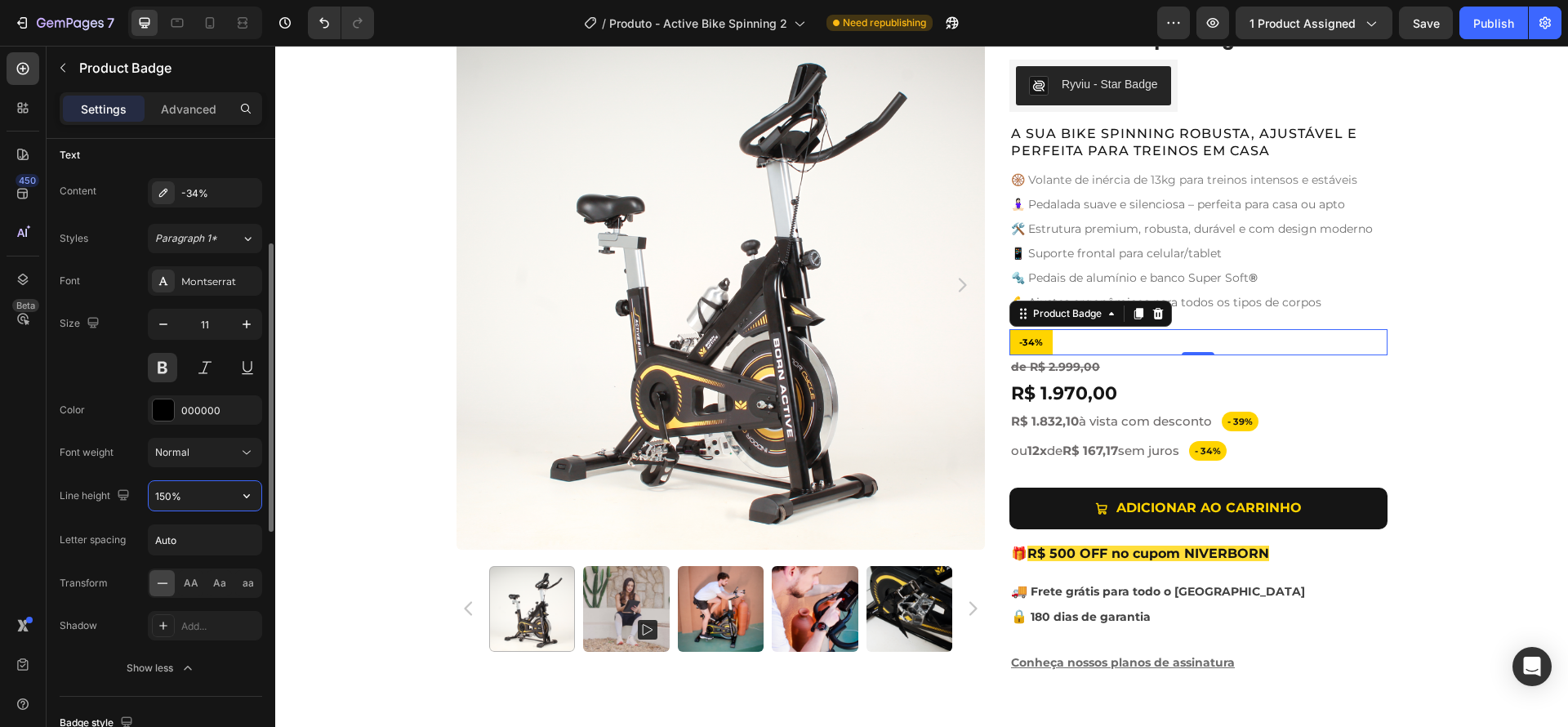
type input "150%"
click at [89, 476] on div "Font Montserrat Size 11 Color 000000 Font weight Normal Line height 150% Letter…" at bounding box center [161, 474] width 203 height 416
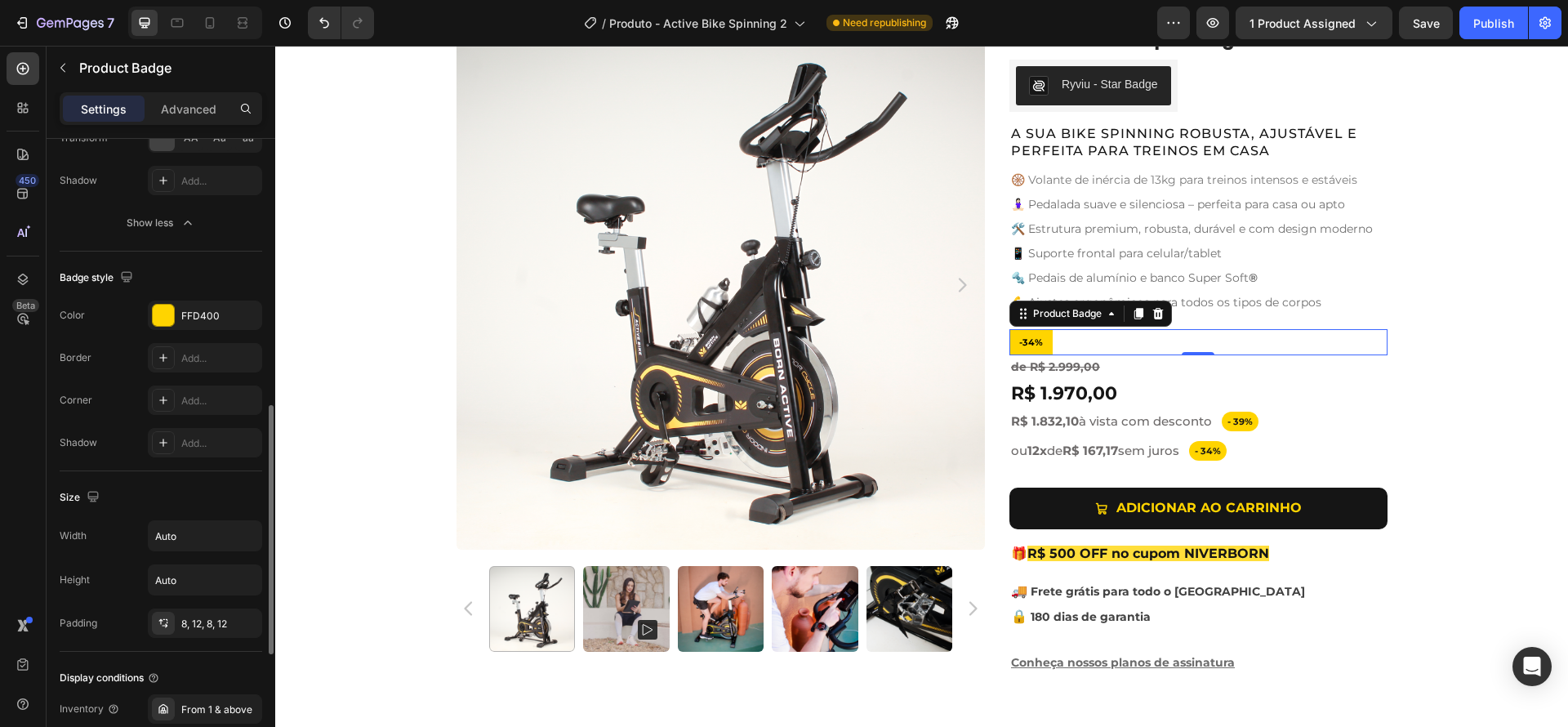
scroll to position [686, 0]
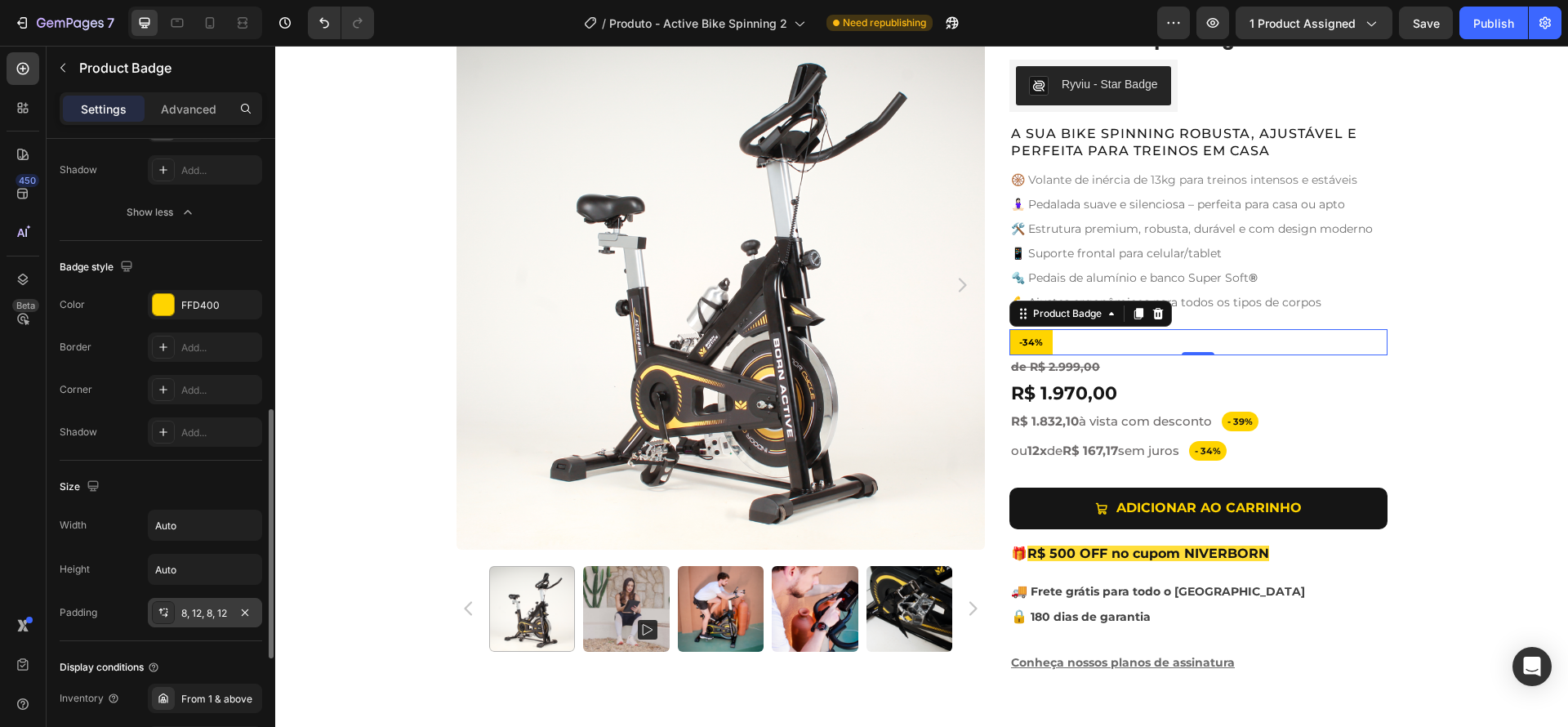
click at [207, 611] on div "8, 12, 8, 12" at bounding box center [205, 614] width 48 height 15
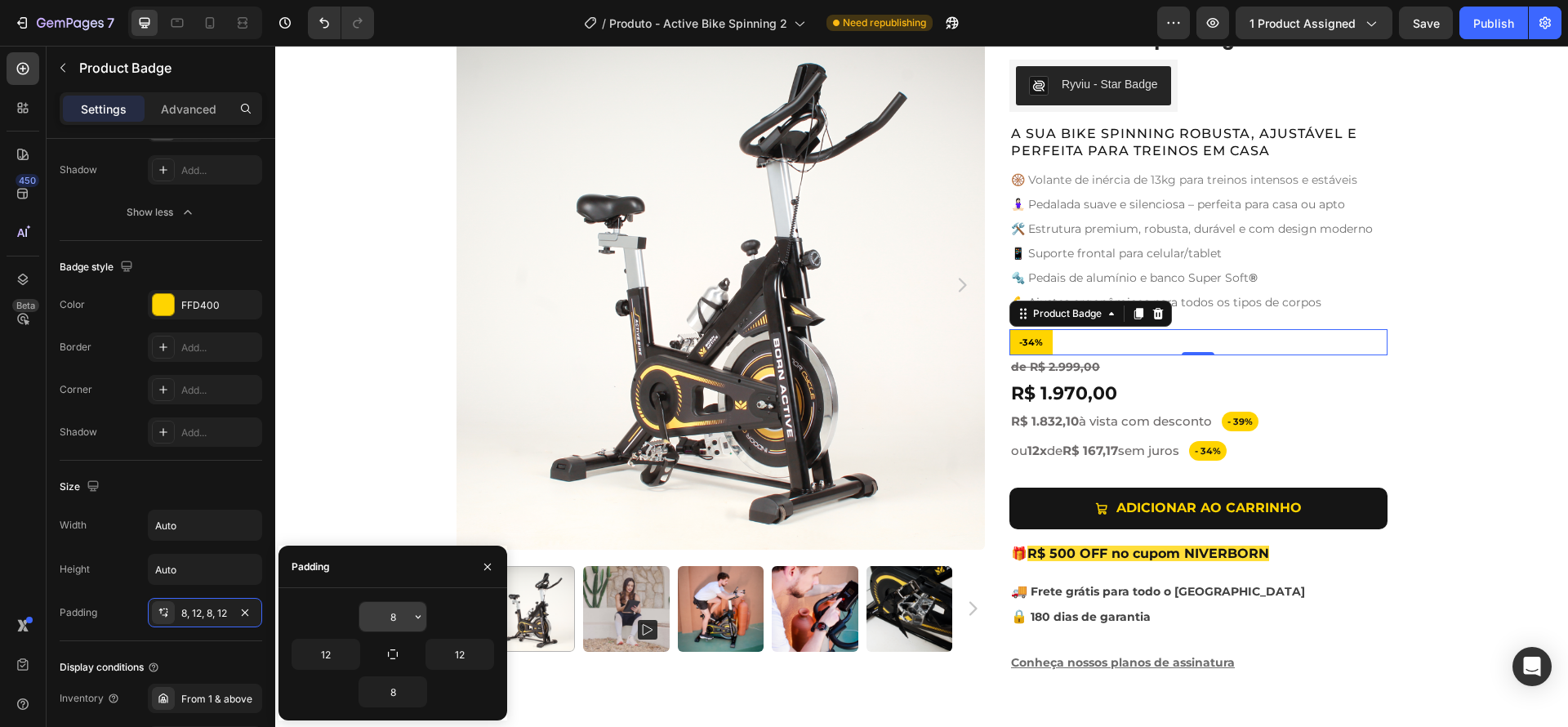
click at [391, 612] on input "8" at bounding box center [393, 617] width 67 height 30
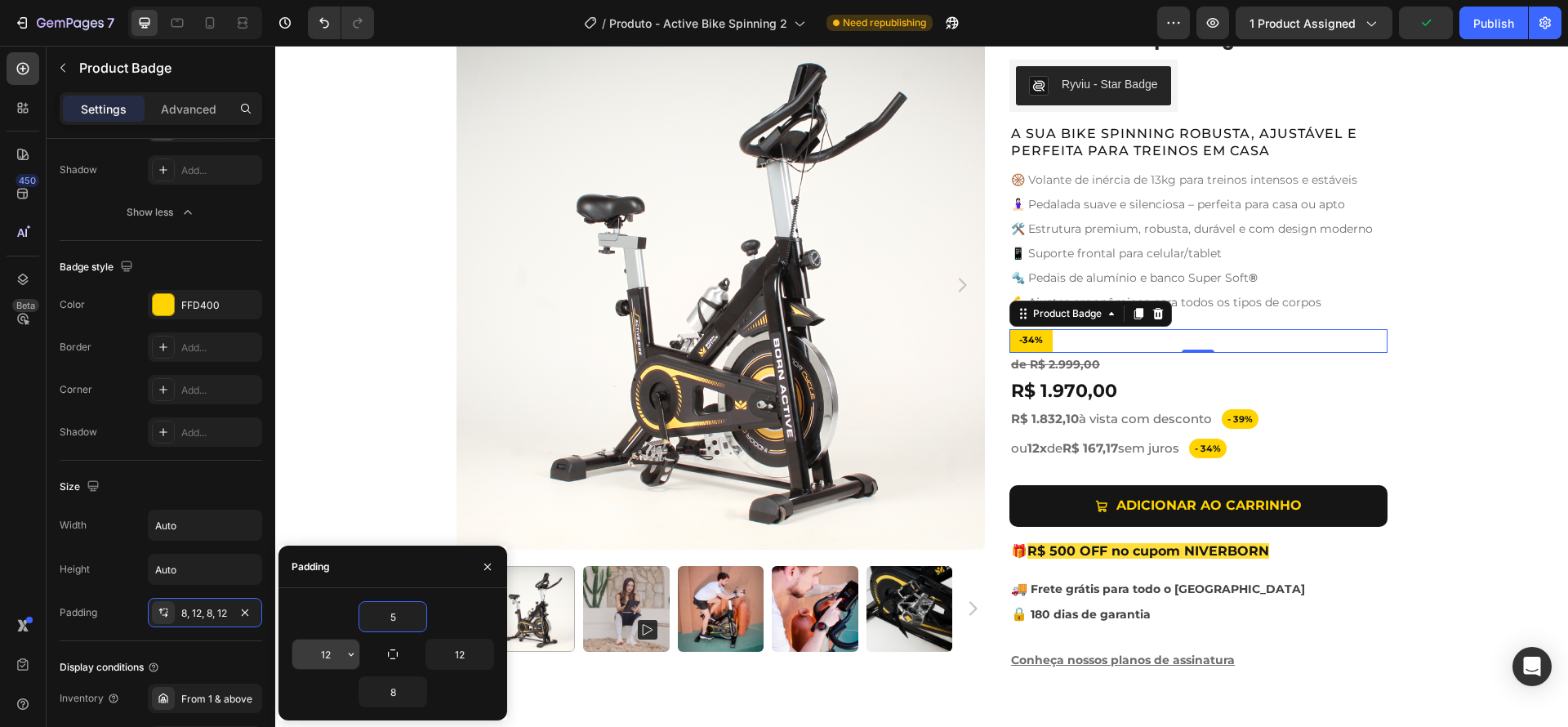
type input "5"
click at [329, 651] on input "12" at bounding box center [326, 654] width 67 height 30
type input "5"
click at [389, 691] on input "8" at bounding box center [393, 692] width 67 height 30
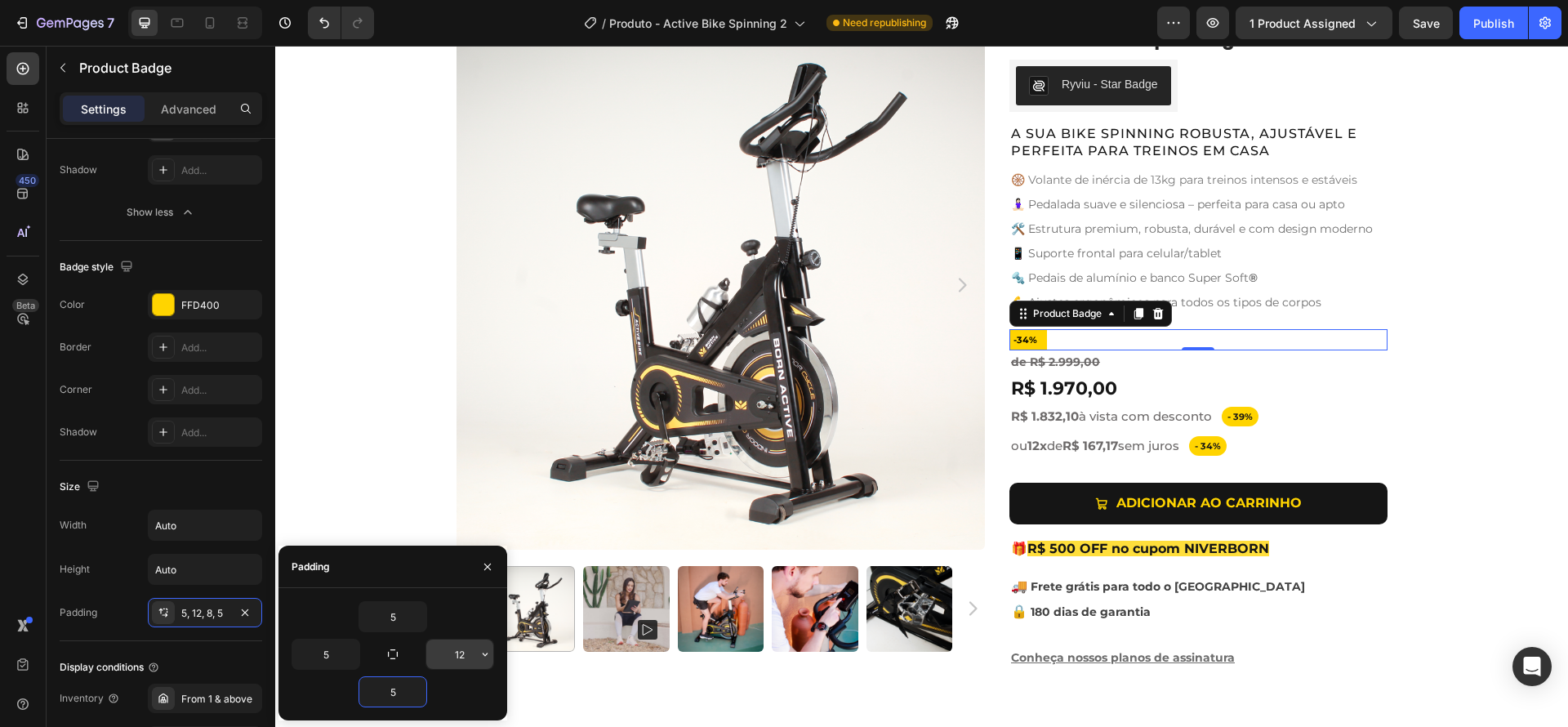
type input "5"
click at [461, 656] on input "12" at bounding box center [460, 654] width 67 height 30
type input "5"
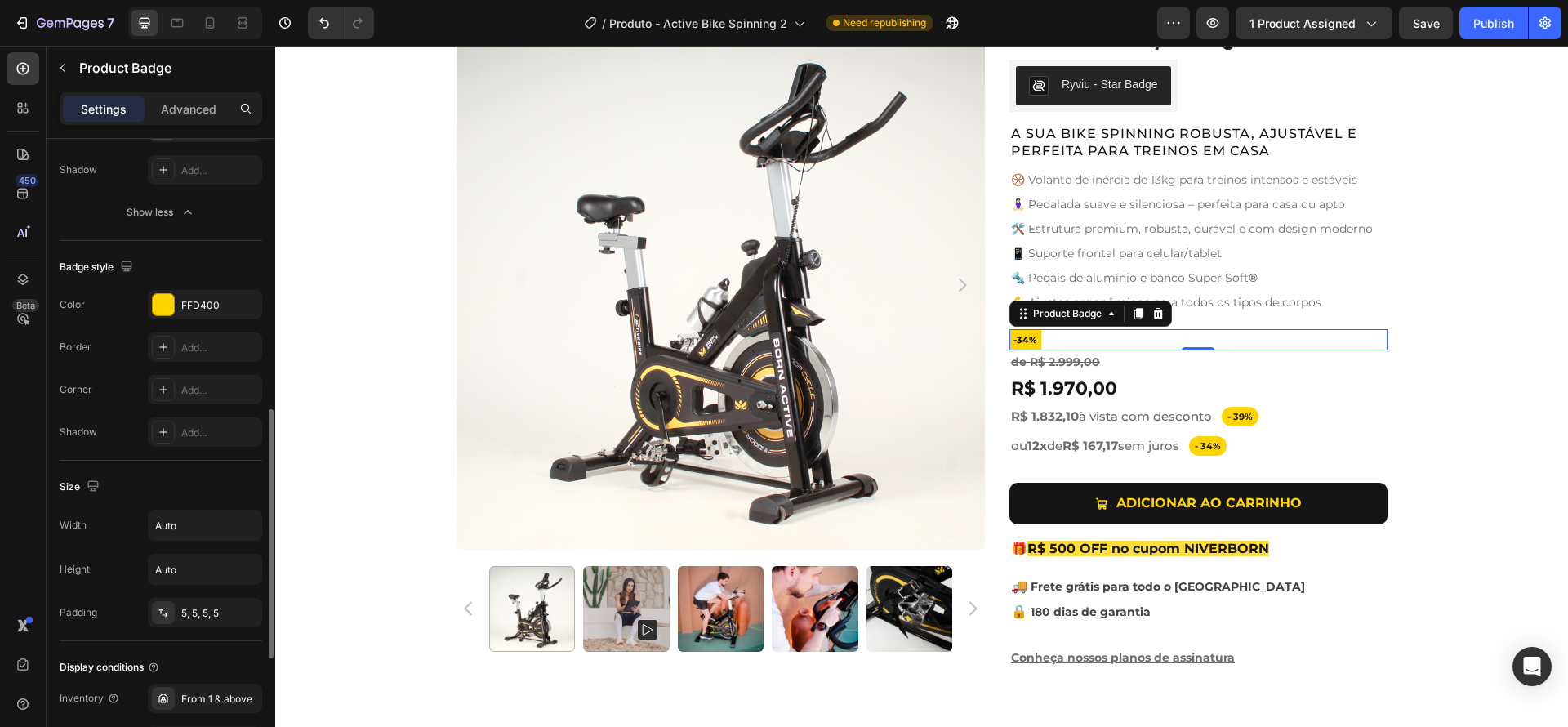
click at [124, 598] on div "Padding 5, 5, 5, 5" at bounding box center [161, 613] width 203 height 30
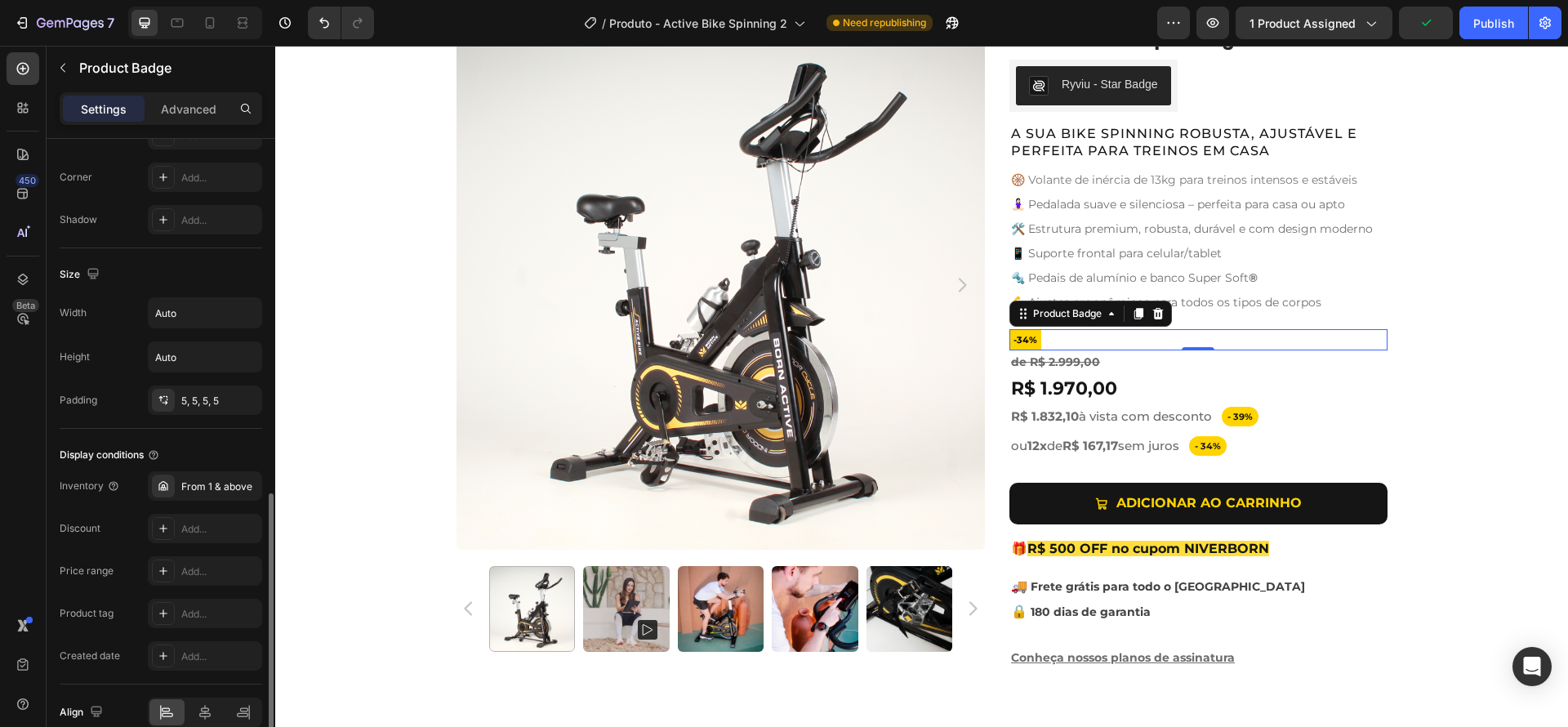
scroll to position [935, 0]
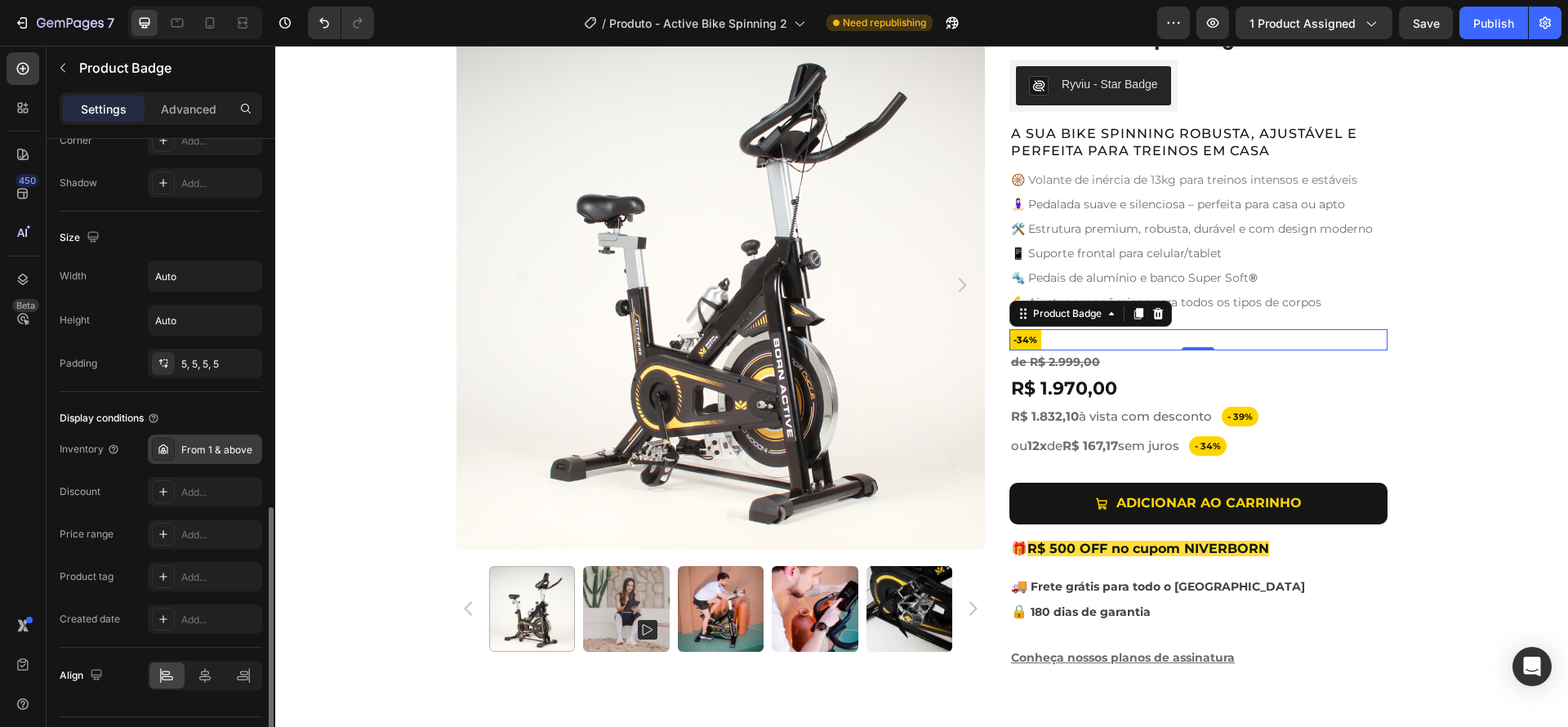
click at [192, 447] on div "From 1 & above" at bounding box center [219, 450] width 76 height 15
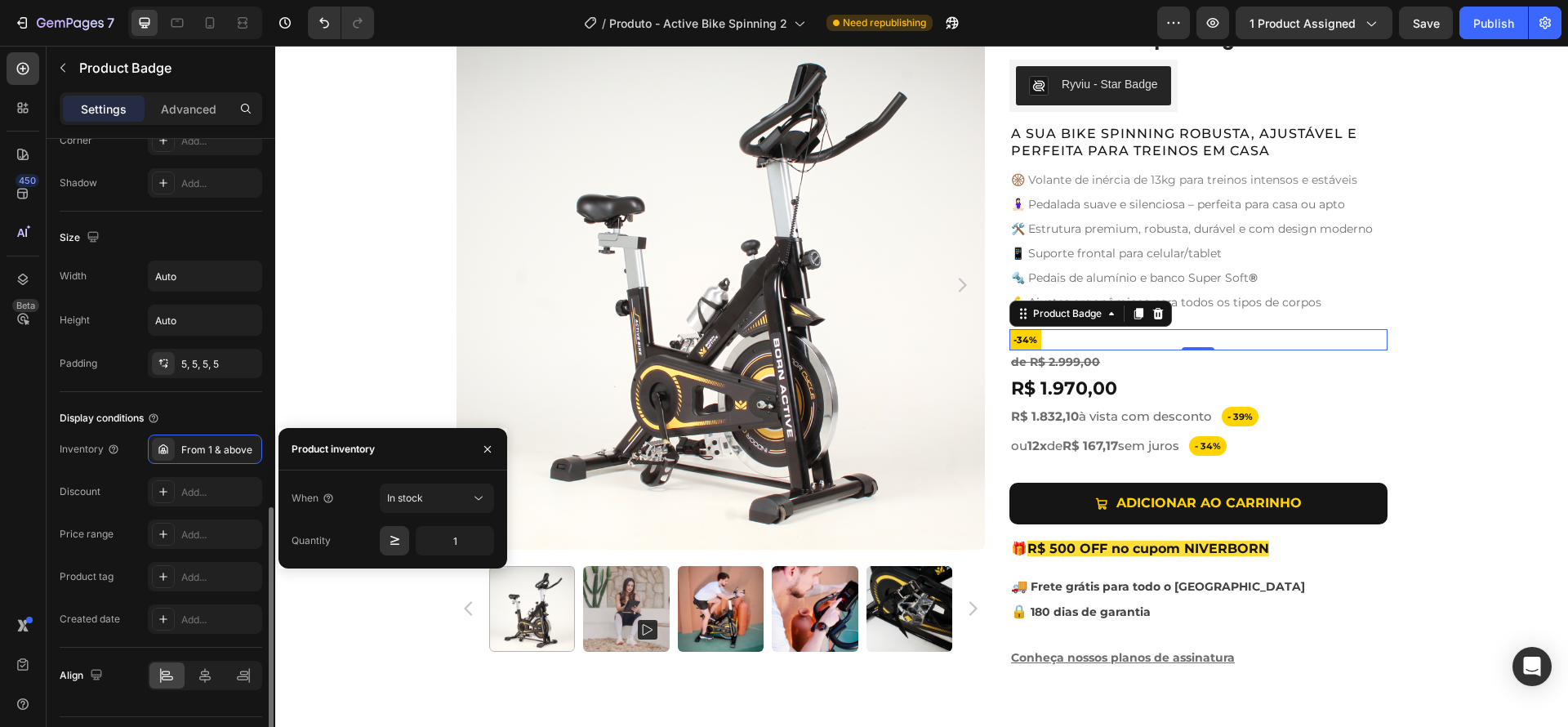
click at [115, 519] on div "Discount Add..." at bounding box center [161, 534] width 203 height 30
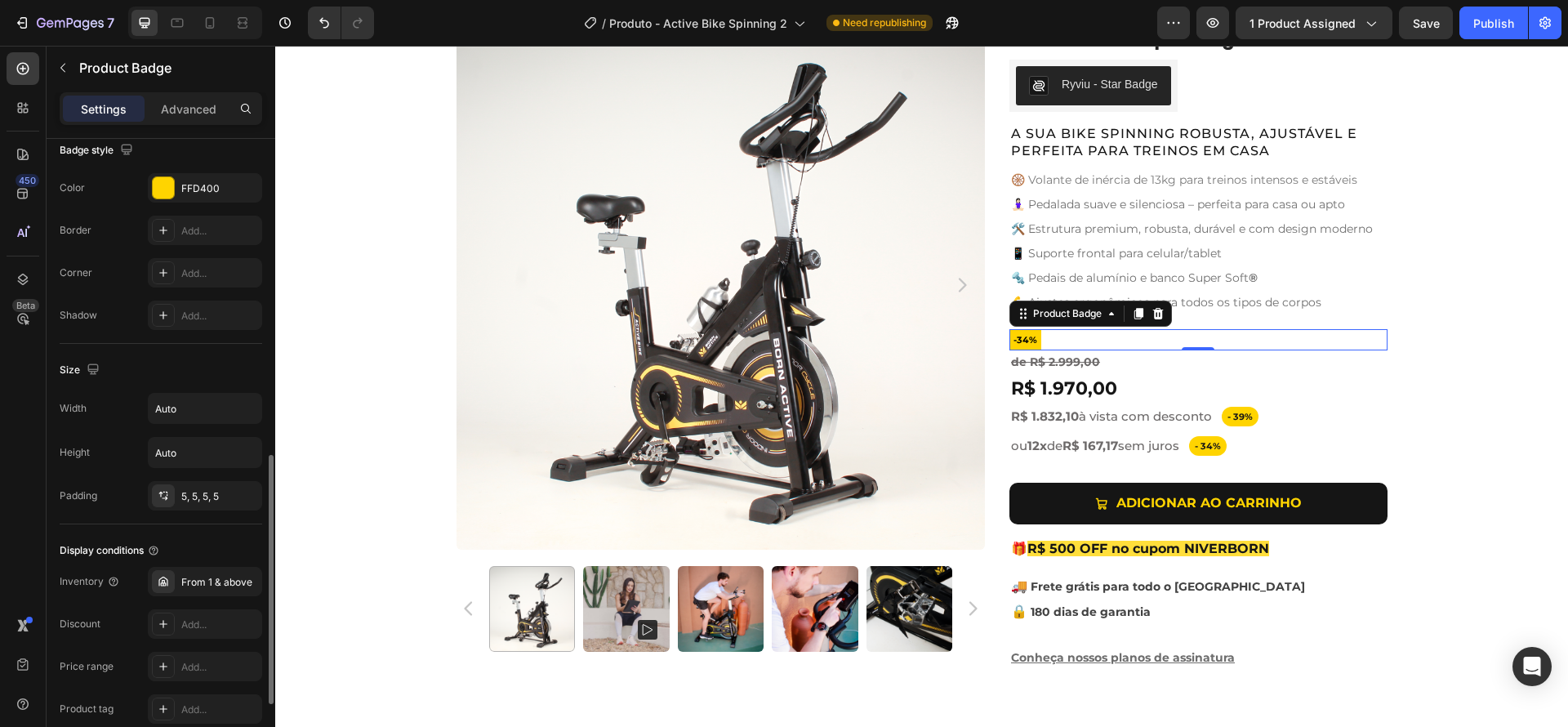
scroll to position [662, 0]
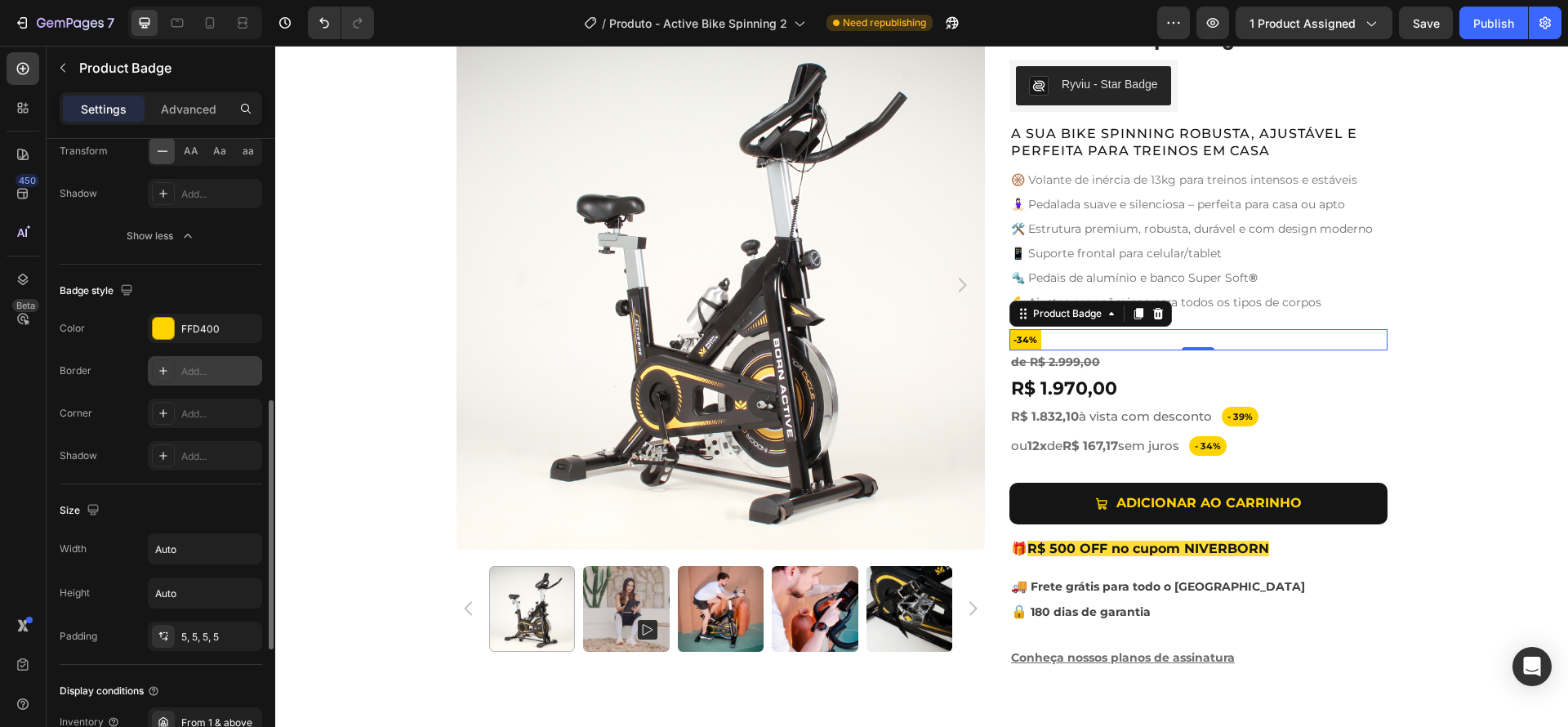
click at [189, 361] on div "Add..." at bounding box center [205, 370] width 114 height 30
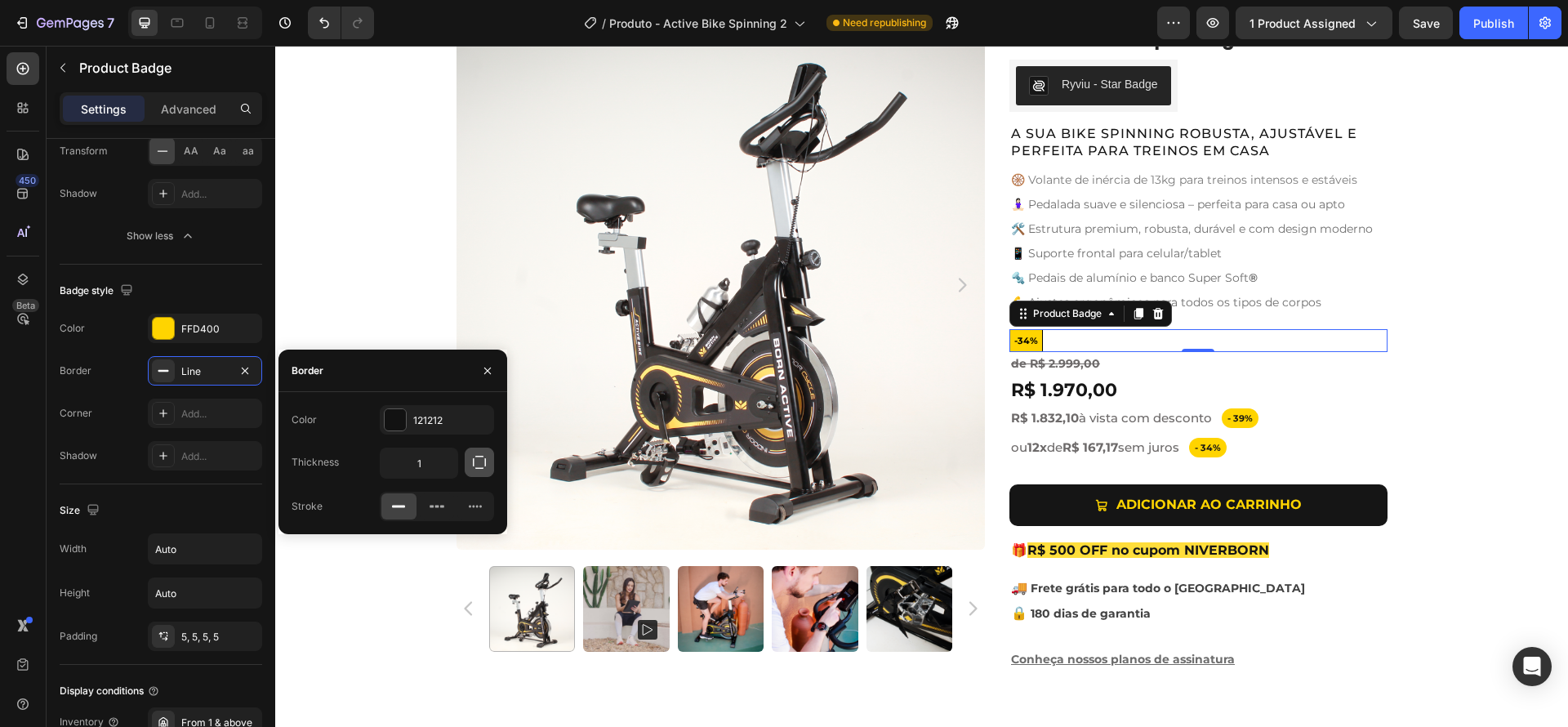
click at [476, 460] on icon "button" at bounding box center [480, 462] width 16 height 16
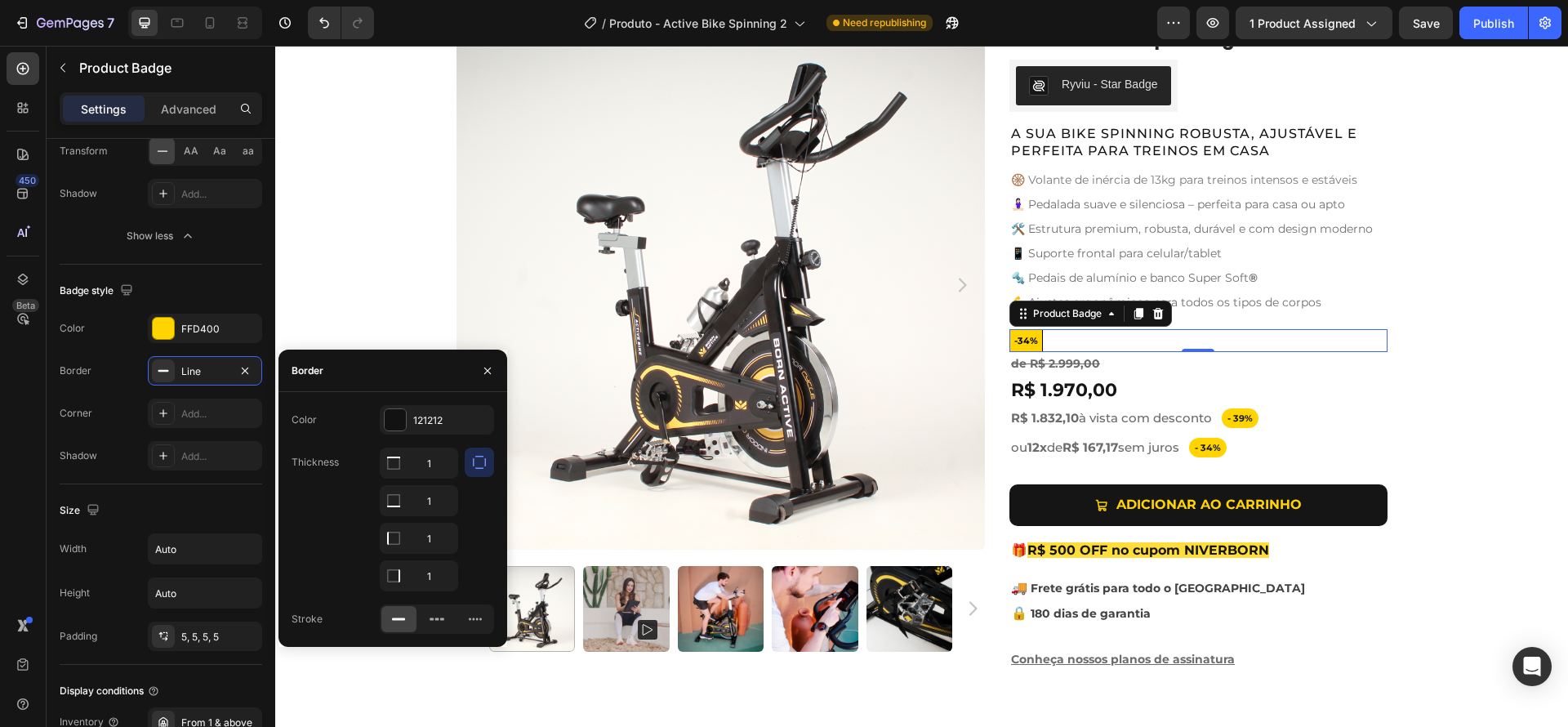
click at [478, 460] on icon "button" at bounding box center [480, 462] width 16 height 16
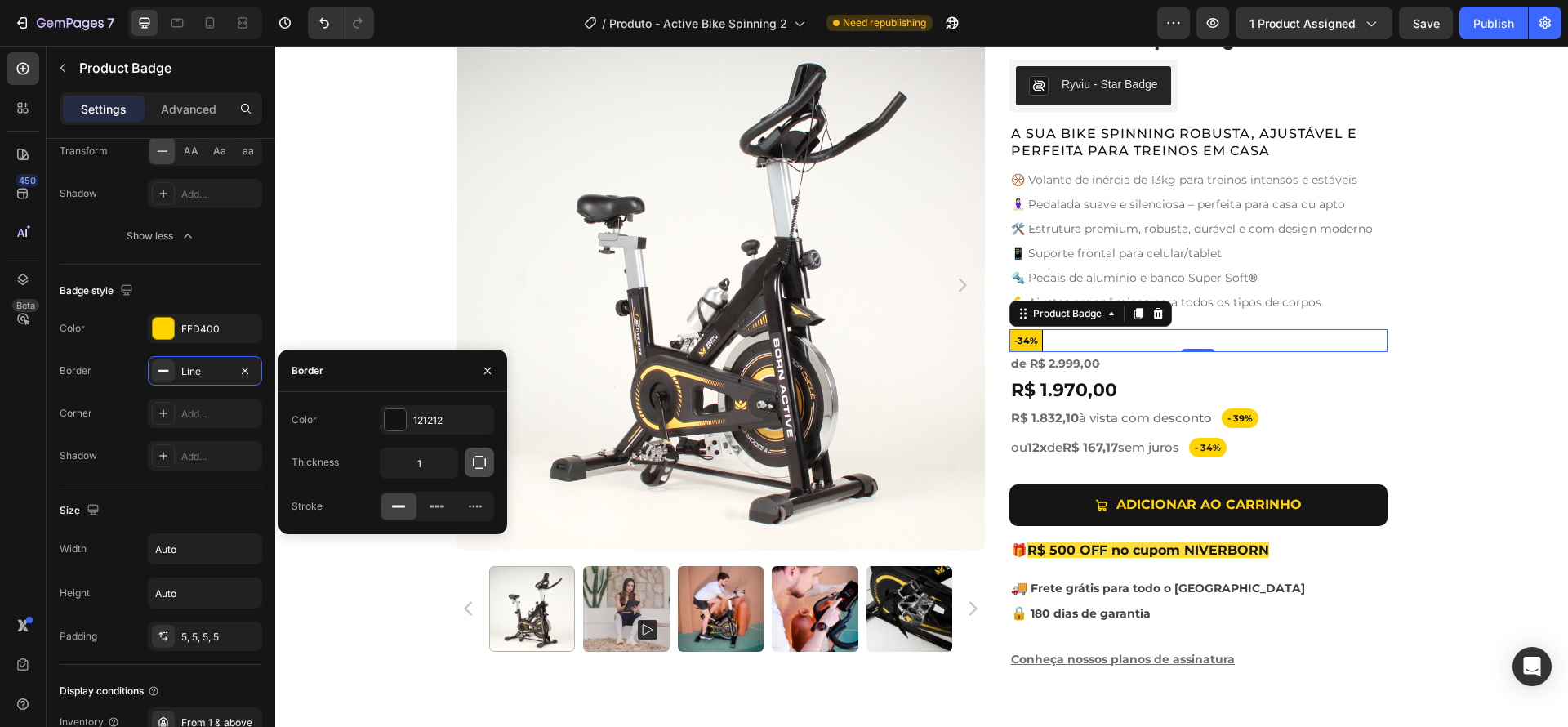
click at [478, 460] on icon "button" at bounding box center [480, 462] width 16 height 16
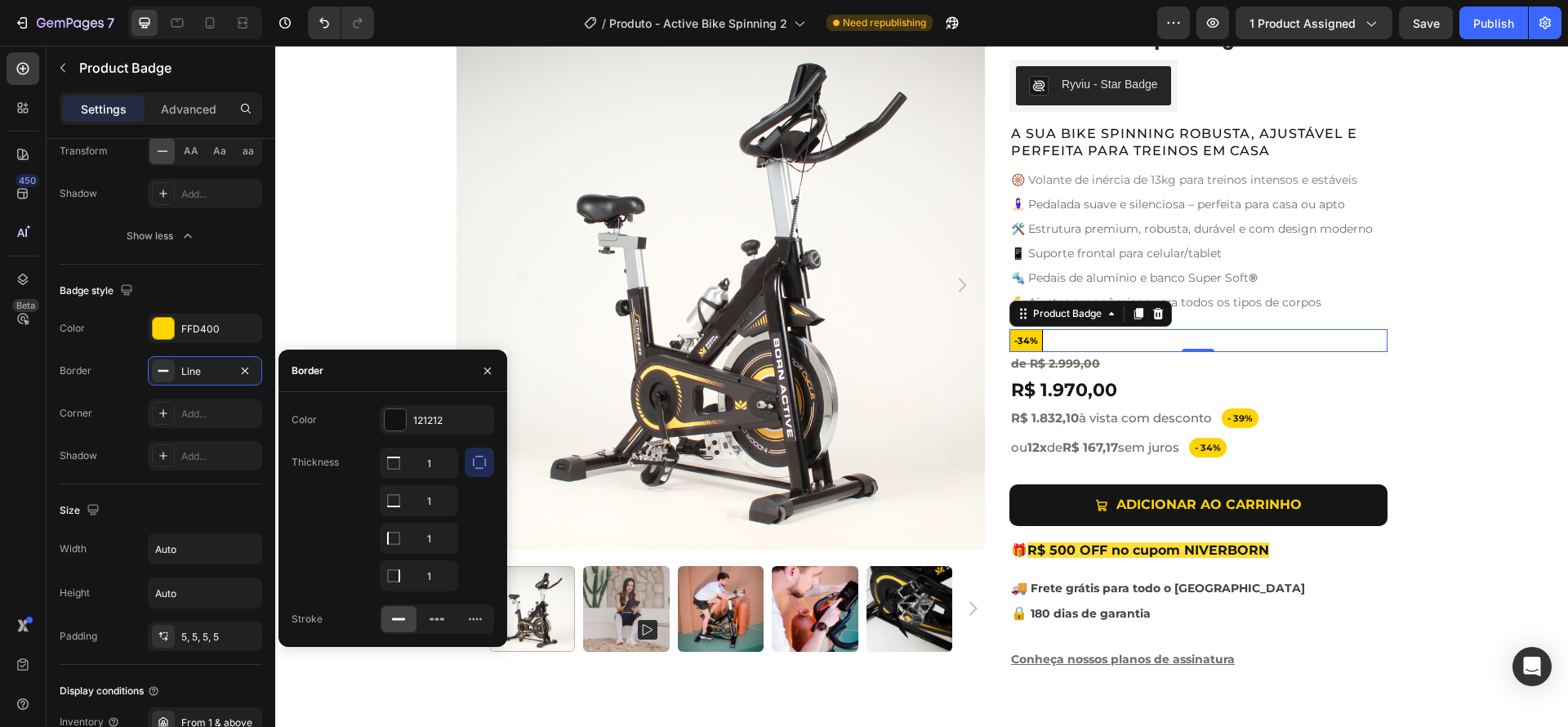
click at [478, 460] on icon "button" at bounding box center [480, 462] width 16 height 16
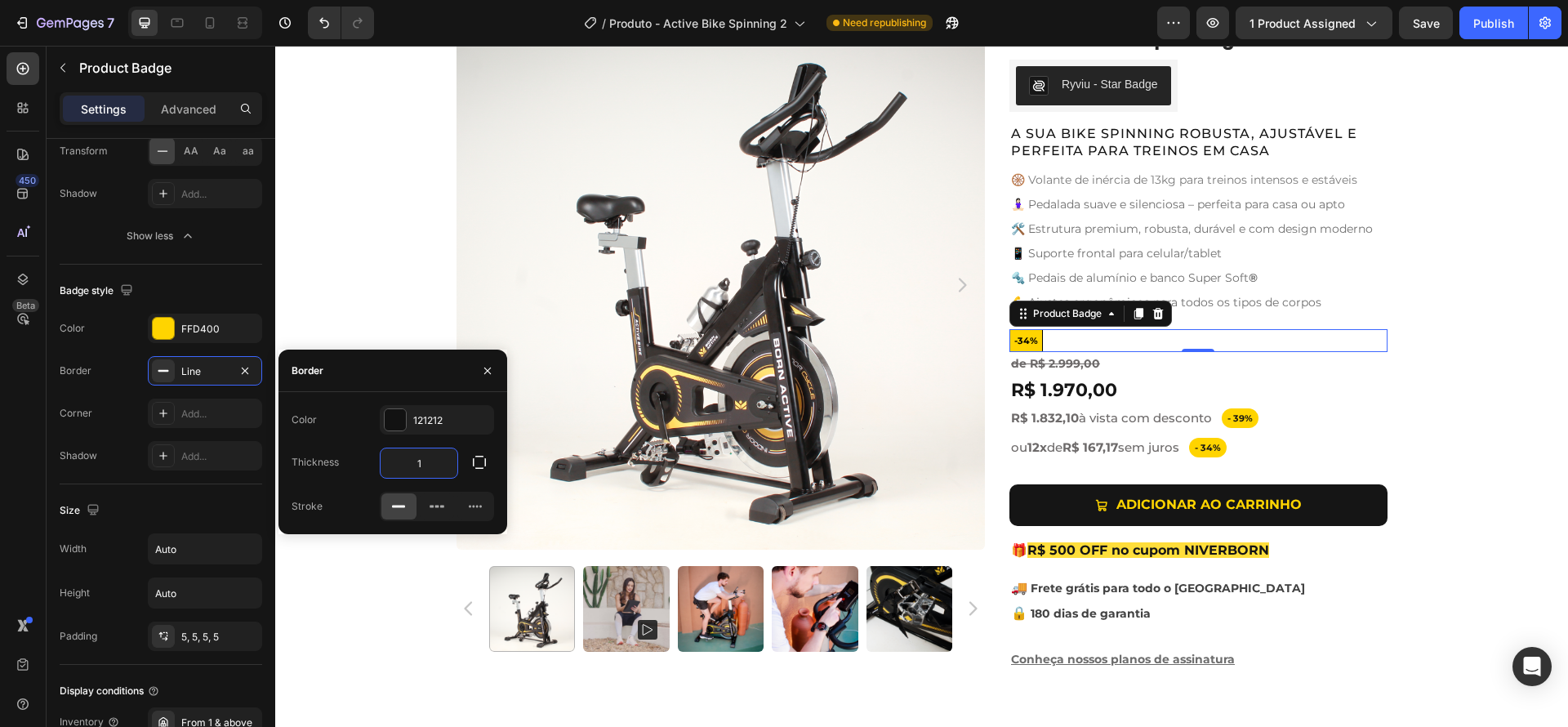
click at [434, 459] on input "1" at bounding box center [418, 463] width 76 height 30
click at [483, 465] on icon "button" at bounding box center [480, 462] width 16 height 16
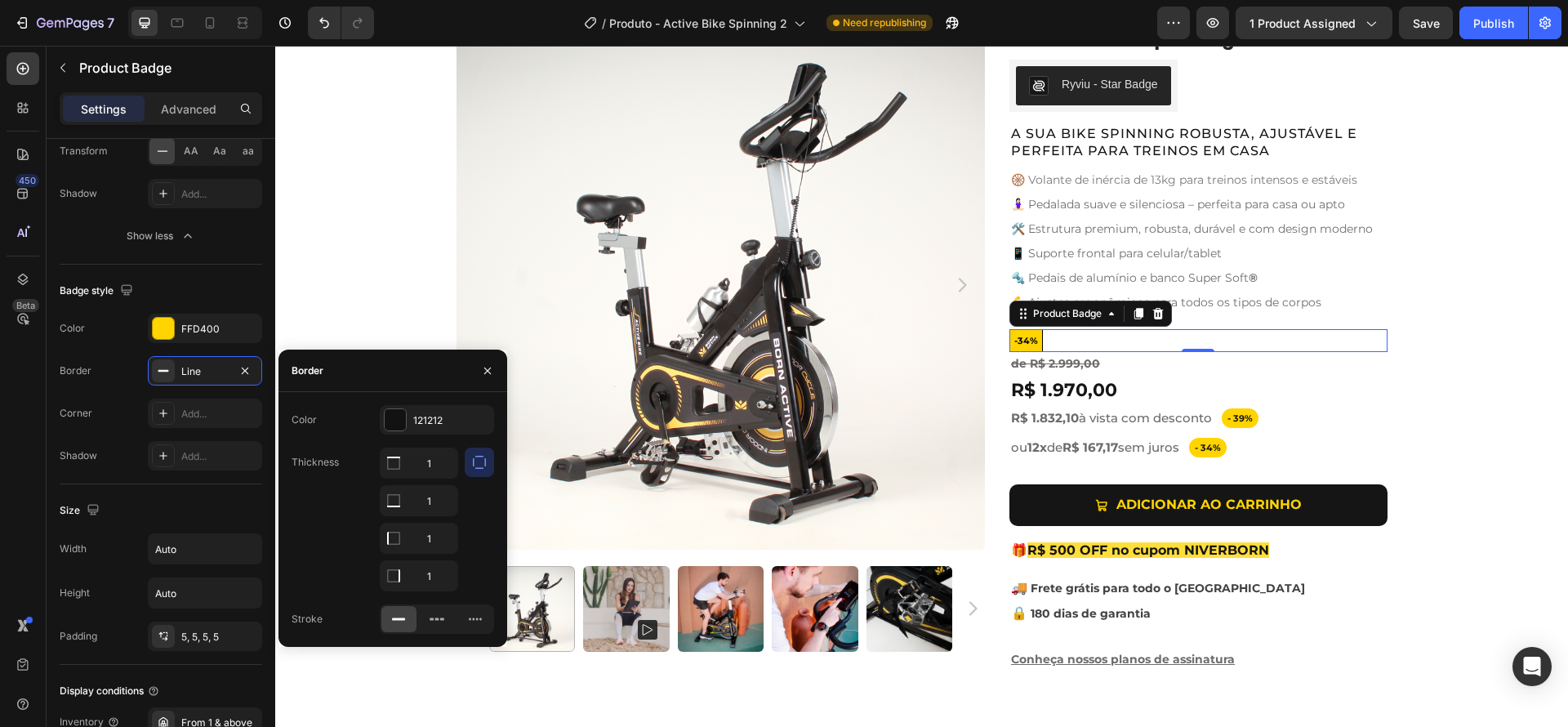
click at [483, 465] on icon "button" at bounding box center [480, 462] width 16 height 16
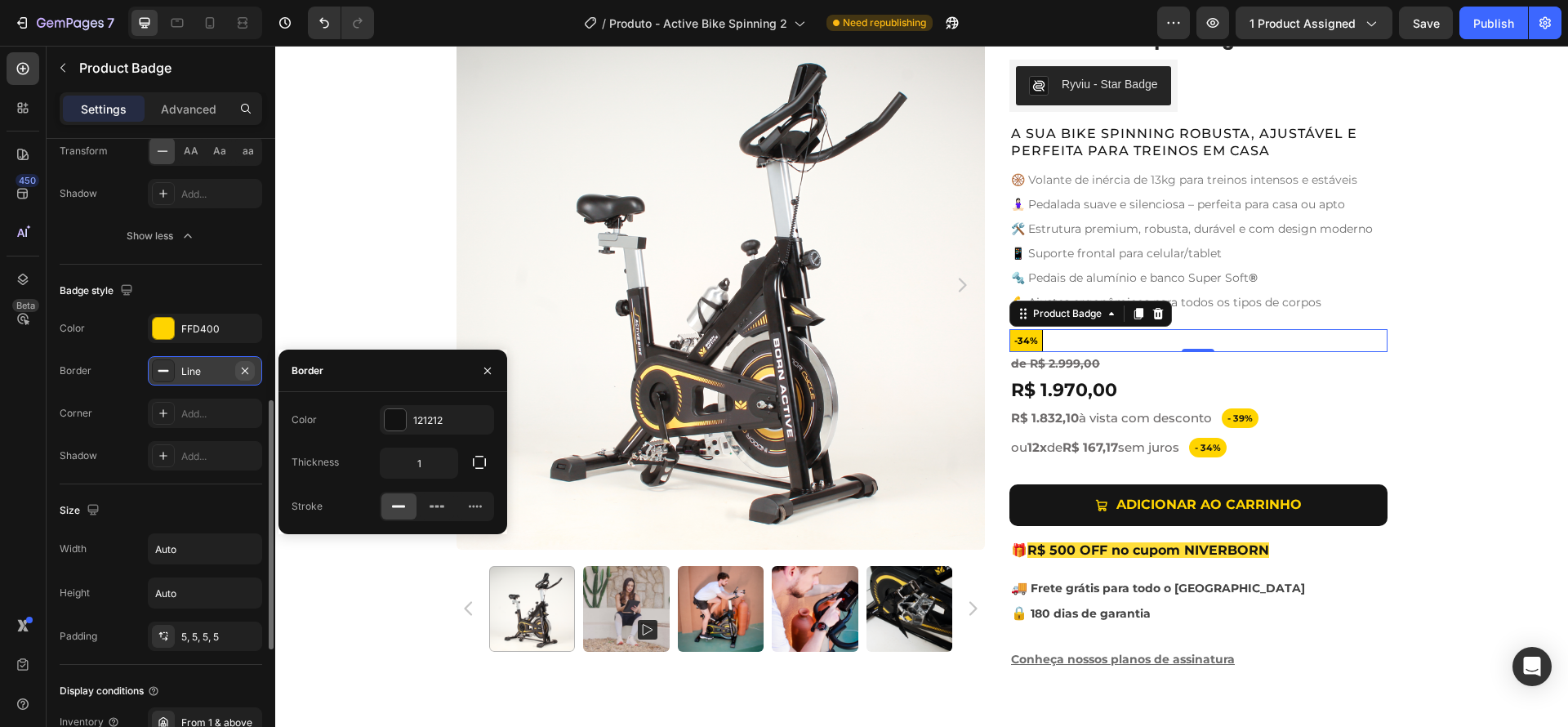
click at [247, 369] on icon "button" at bounding box center [245, 370] width 13 height 13
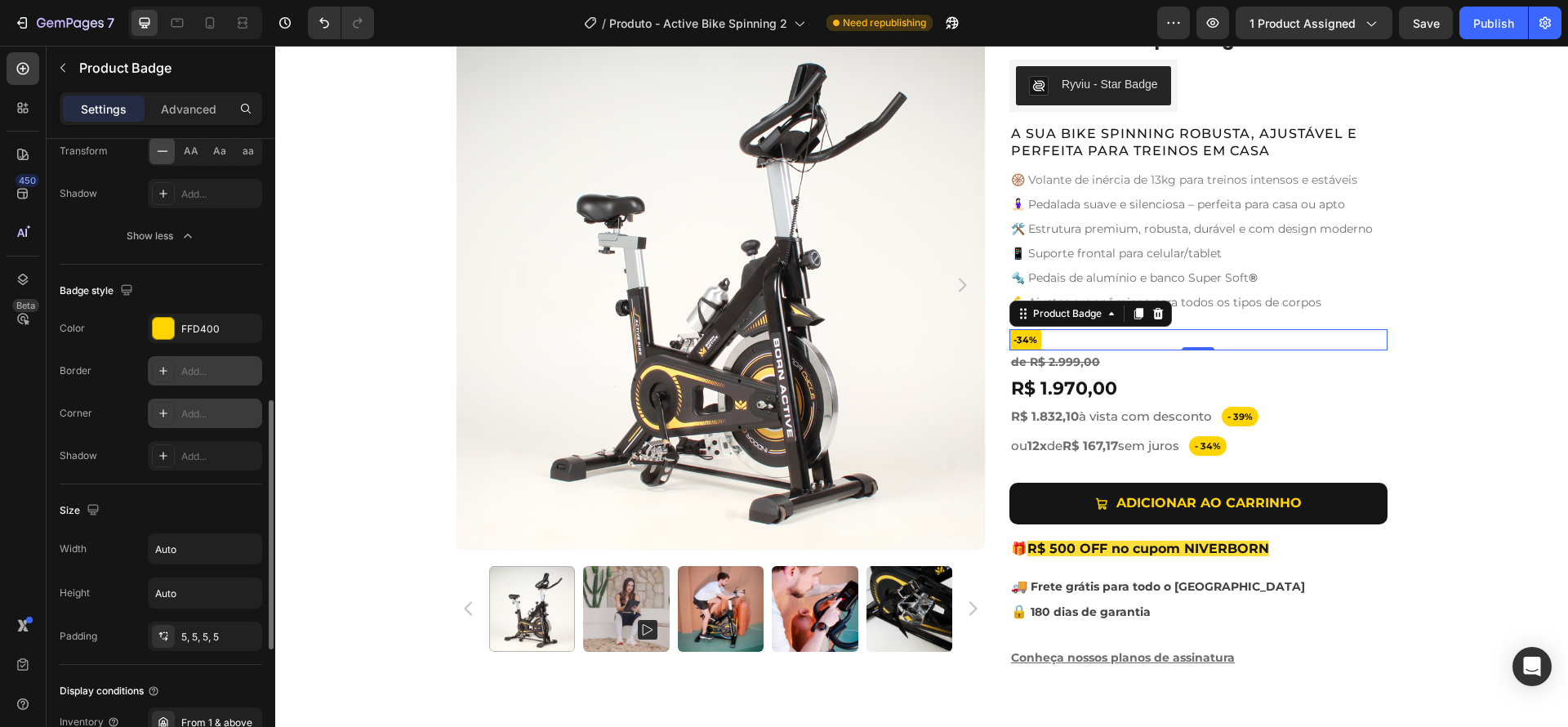
click at [209, 404] on div "Add..." at bounding box center [205, 413] width 114 height 30
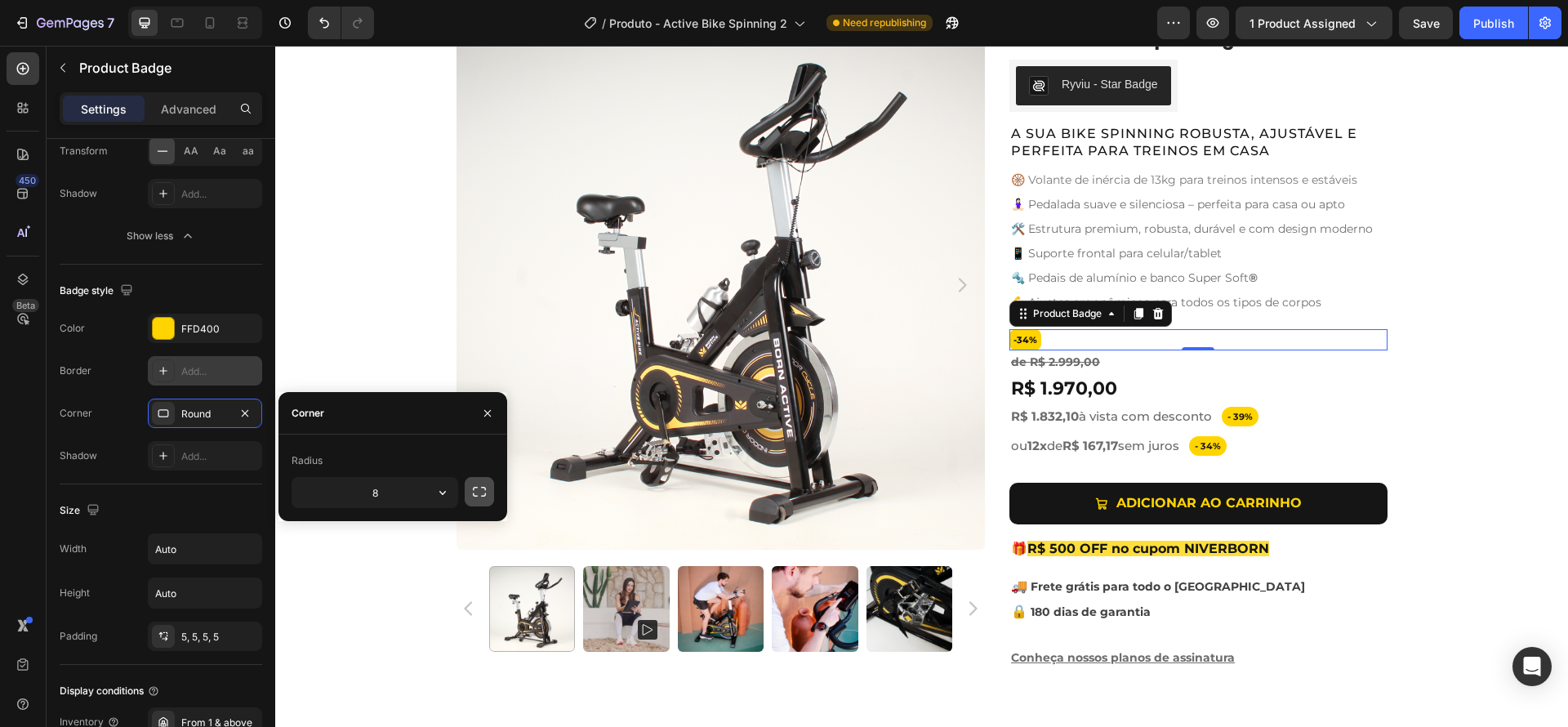
click at [477, 494] on icon "button" at bounding box center [480, 492] width 16 height 16
click at [373, 501] on input "8" at bounding box center [375, 493] width 165 height 30
drag, startPoint x: 394, startPoint y: 500, endPoint x: 331, endPoint y: 488, distance: 64.1
click at [331, 488] on input "8" at bounding box center [375, 493] width 165 height 30
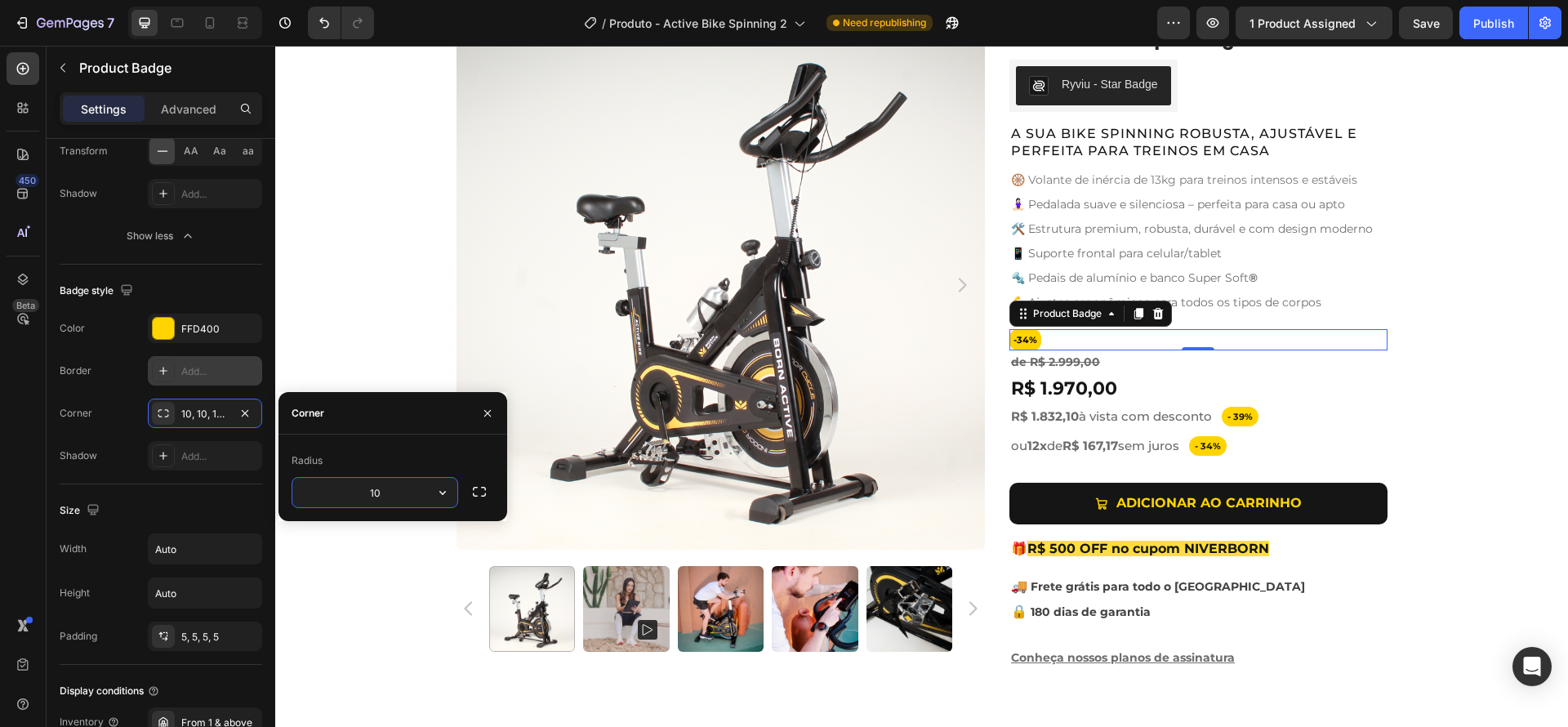
click at [375, 494] on input "10" at bounding box center [375, 493] width 165 height 30
drag, startPoint x: 392, startPoint y: 493, endPoint x: 357, endPoint y: 490, distance: 35.1
click at [357, 490] on input "10" at bounding box center [375, 493] width 165 height 30
click at [372, 490] on input "20" at bounding box center [375, 493] width 165 height 30
drag, startPoint x: 399, startPoint y: 497, endPoint x: 335, endPoint y: 495, distance: 64.0
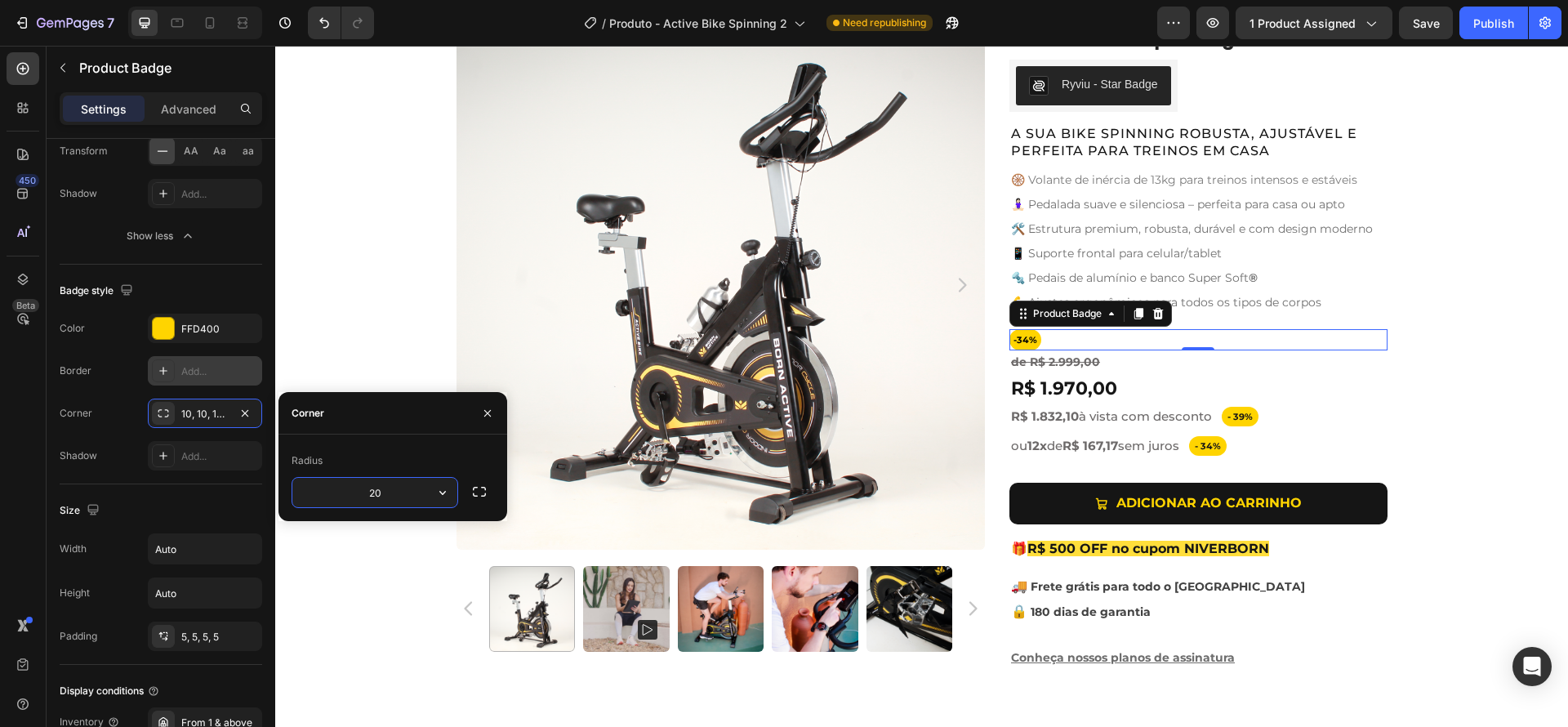
click at [335, 495] on input "20" at bounding box center [375, 493] width 165 height 30
drag, startPoint x: 393, startPoint y: 492, endPoint x: 341, endPoint y: 490, distance: 52.0
click at [343, 490] on input "2" at bounding box center [375, 493] width 165 height 30
type input "5"
click at [1453, 432] on div "Product Images Active Bike Spinning Product Title Ryviu - Star Badge Ryviu Row …" at bounding box center [922, 352] width 1293 height 662
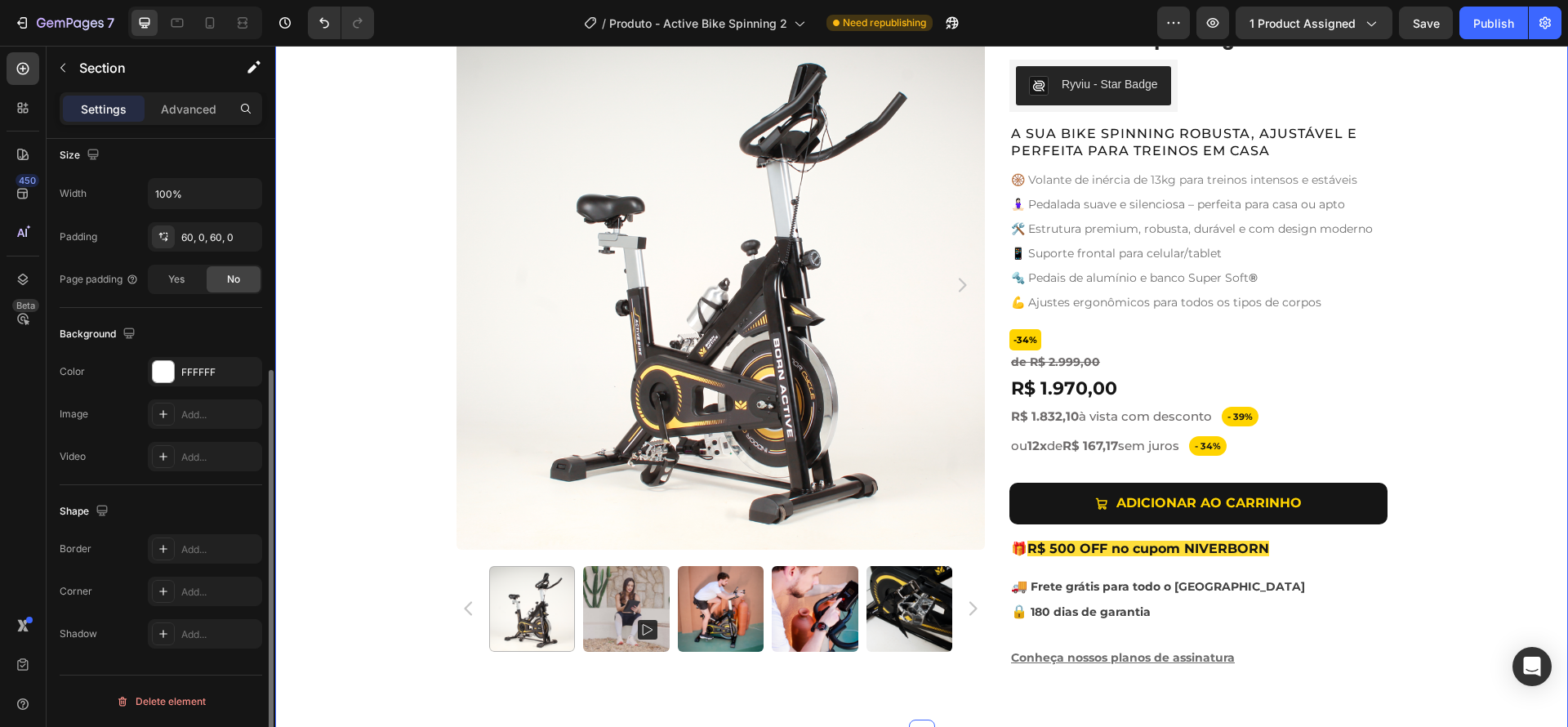
scroll to position [0, 0]
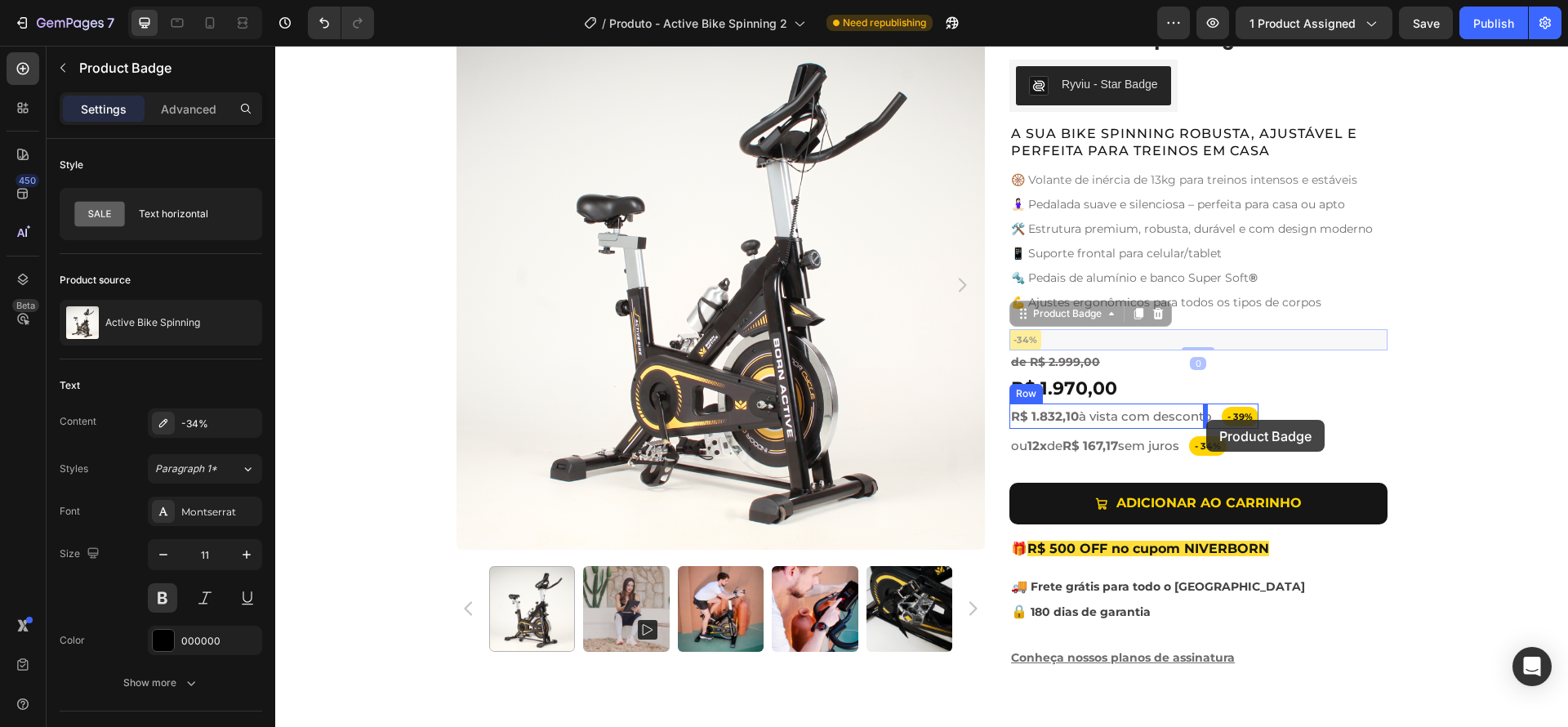
drag, startPoint x: 1019, startPoint y: 339, endPoint x: 1208, endPoint y: 421, distance: 206.0
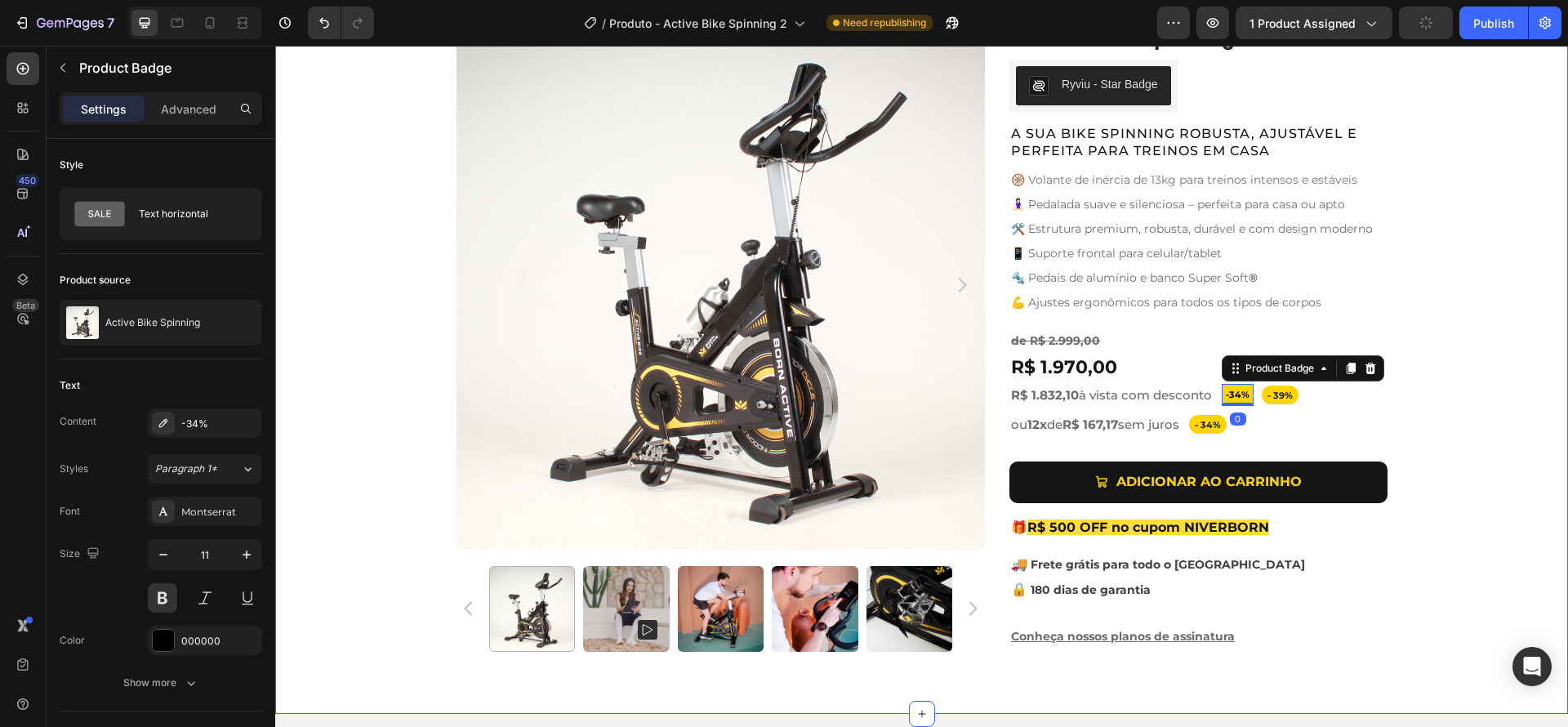
click at [1384, 428] on div "Product Images Active Bike Spinning Product Title Ryviu - Star Badge Ryviu Row …" at bounding box center [922, 343] width 1293 height 644
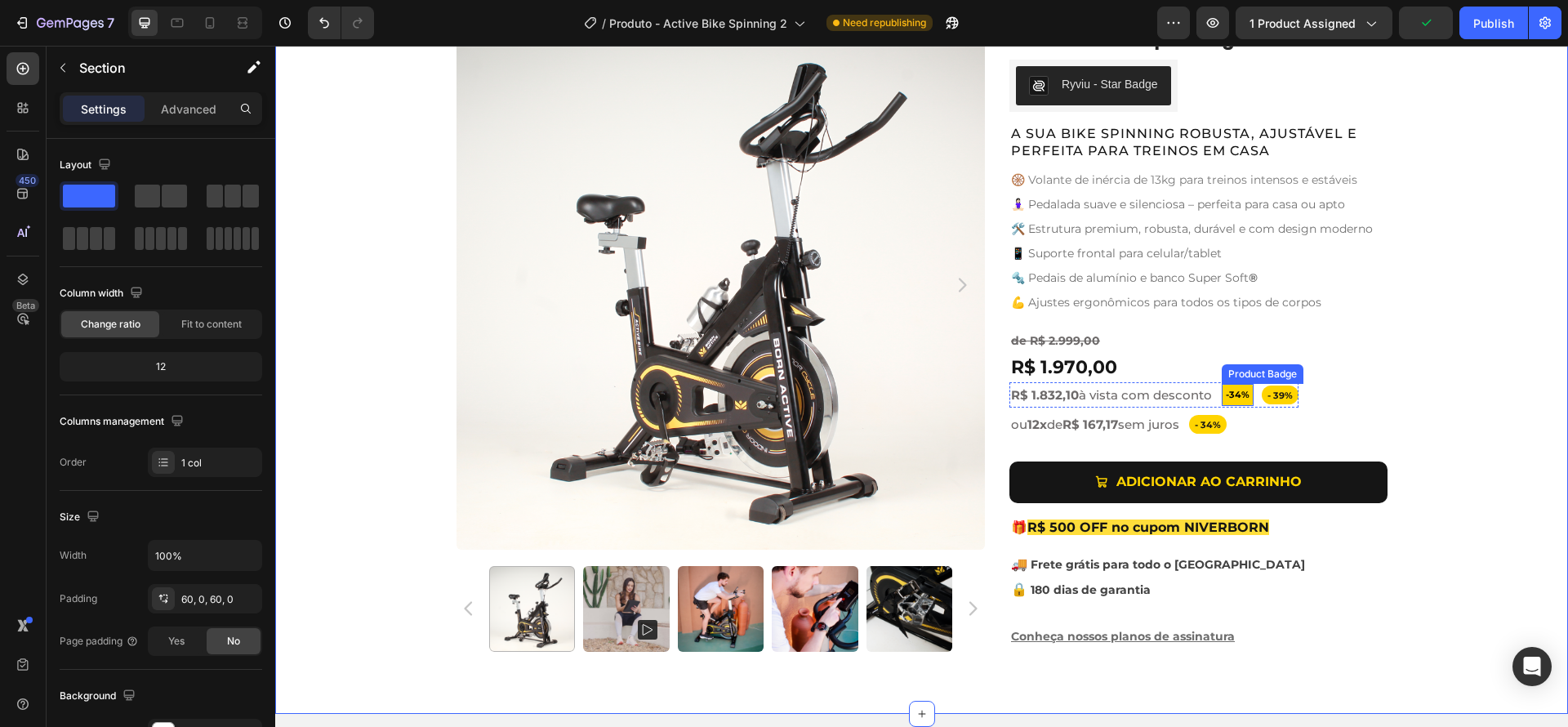
click at [1244, 396] on pre "-34%" at bounding box center [1237, 394] width 32 height 22
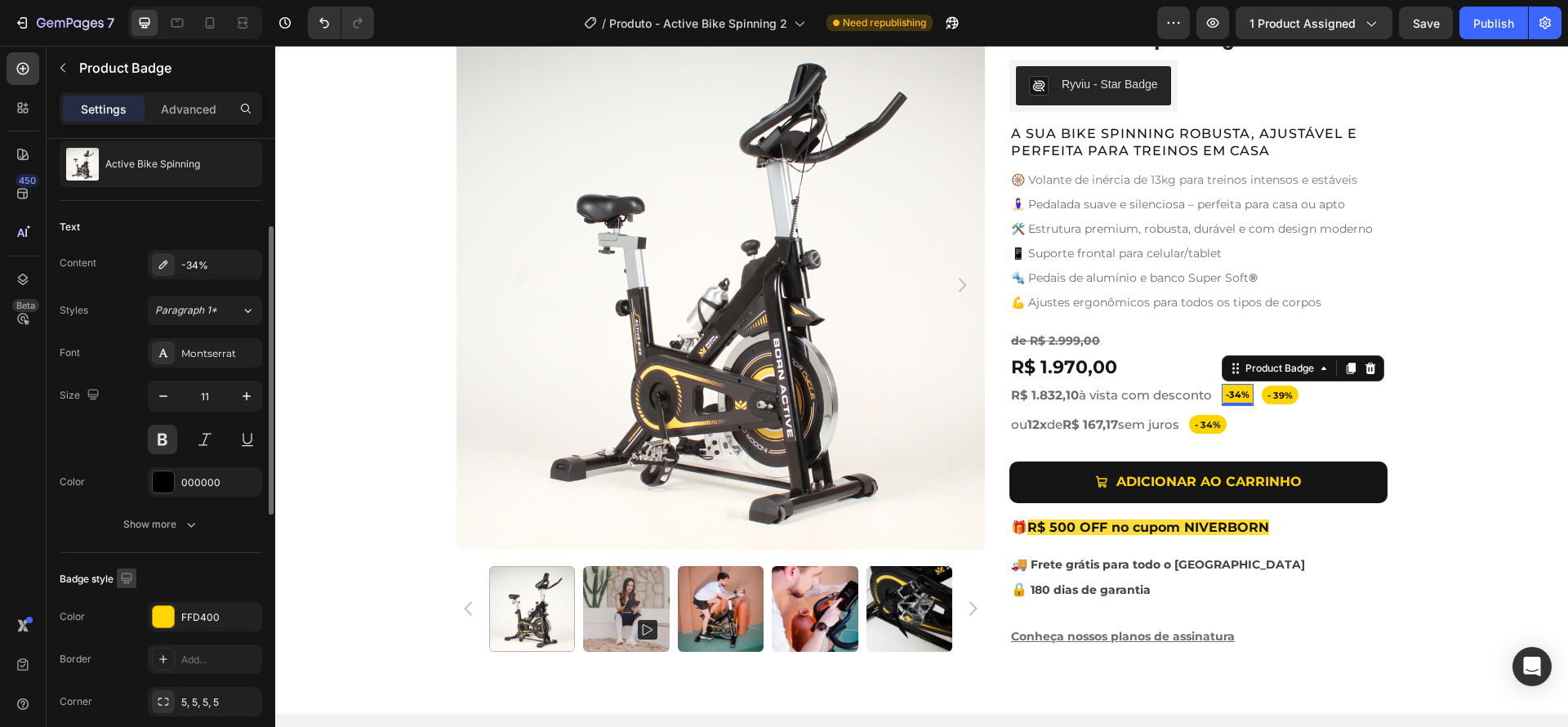
scroll to position [169, 0]
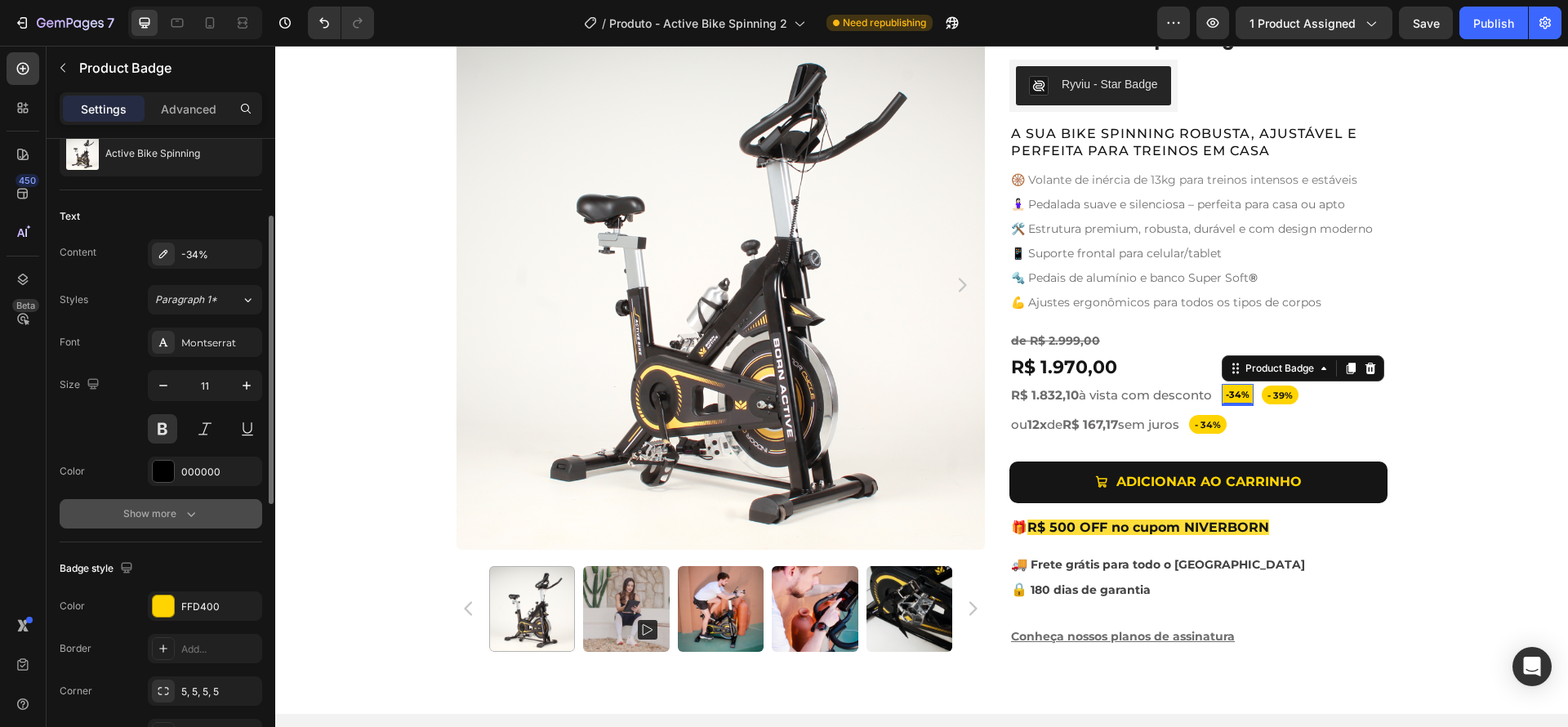
click at [159, 513] on div "Show more" at bounding box center [161, 513] width 76 height 16
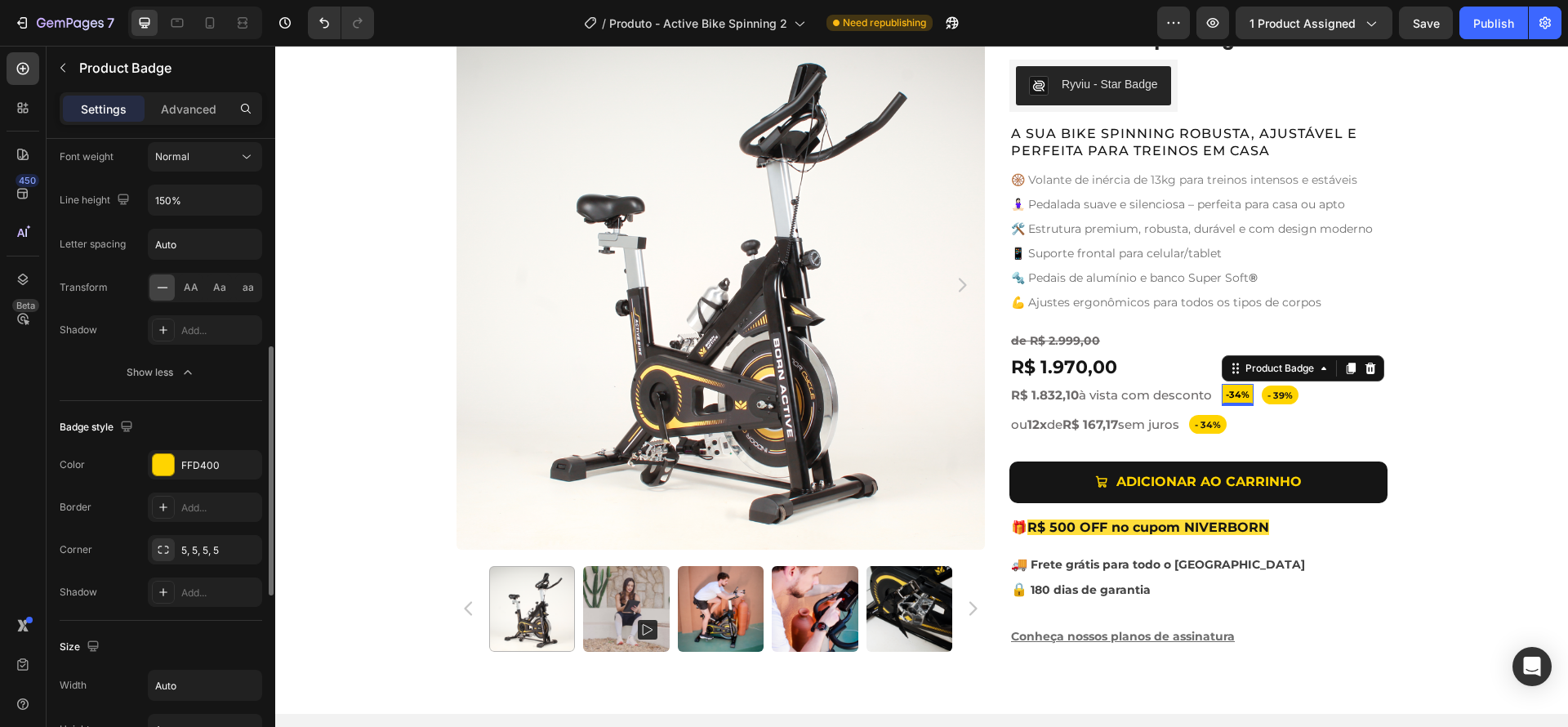
scroll to position [536, 0]
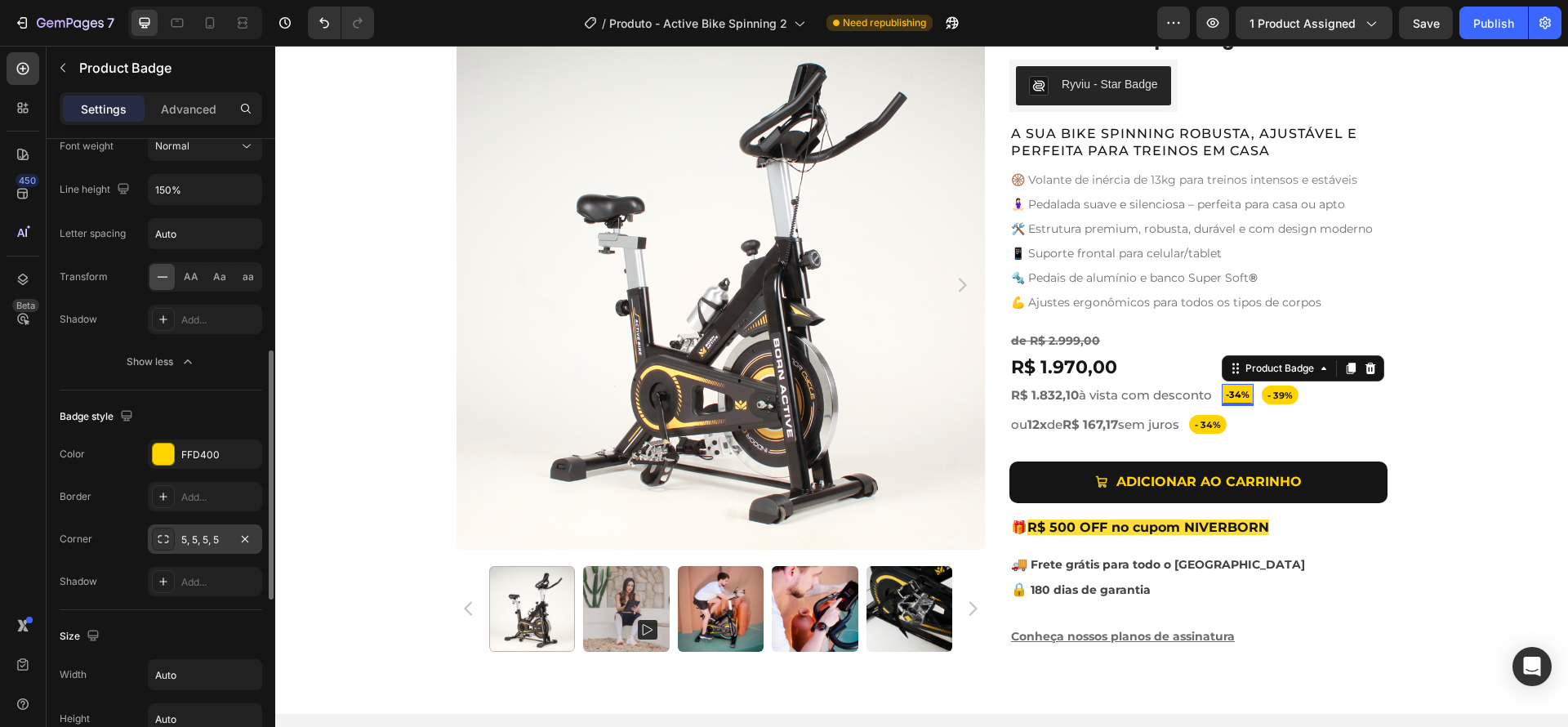
click at [199, 536] on div "5, 5, 5, 5" at bounding box center [205, 540] width 48 height 15
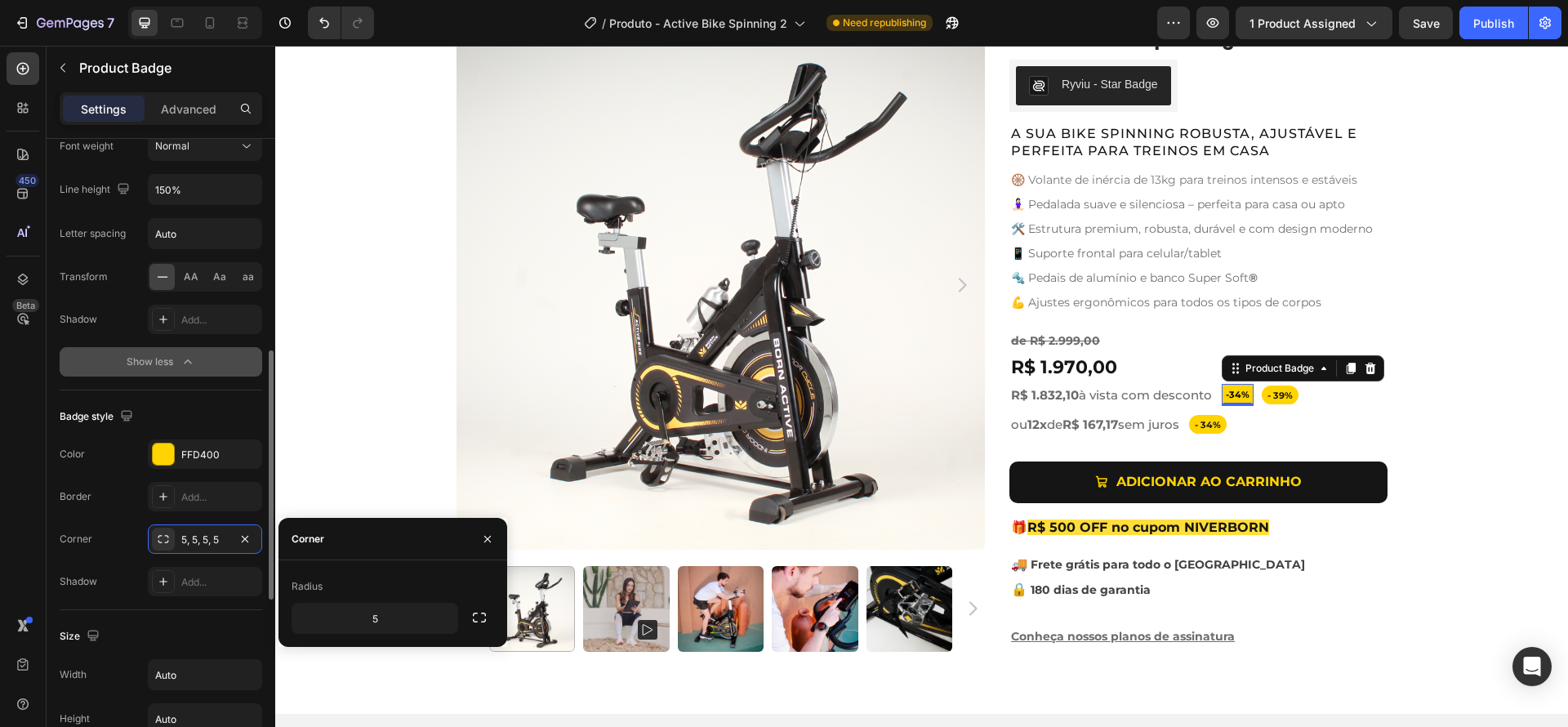
click at [181, 352] on button "Show less" at bounding box center [161, 362] width 203 height 30
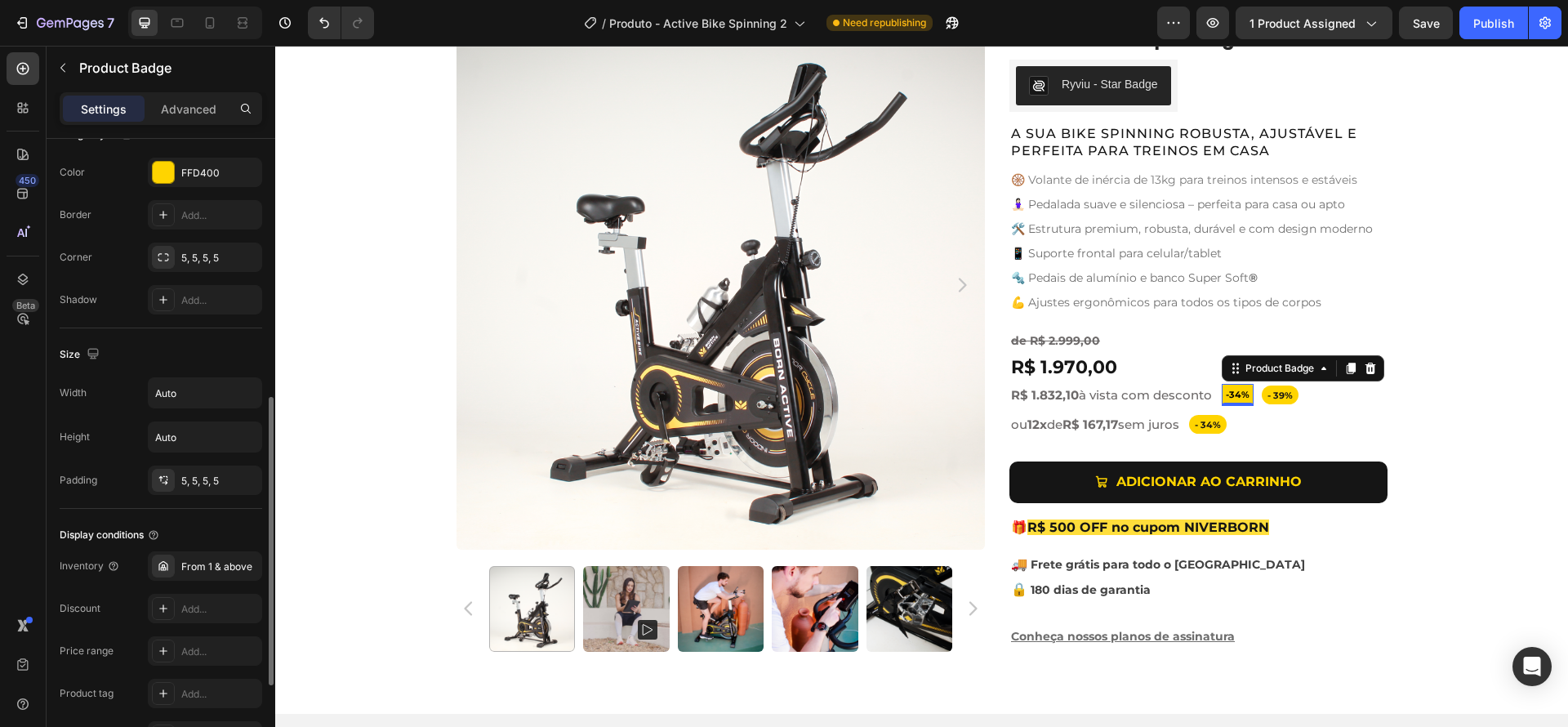
scroll to position [592, 0]
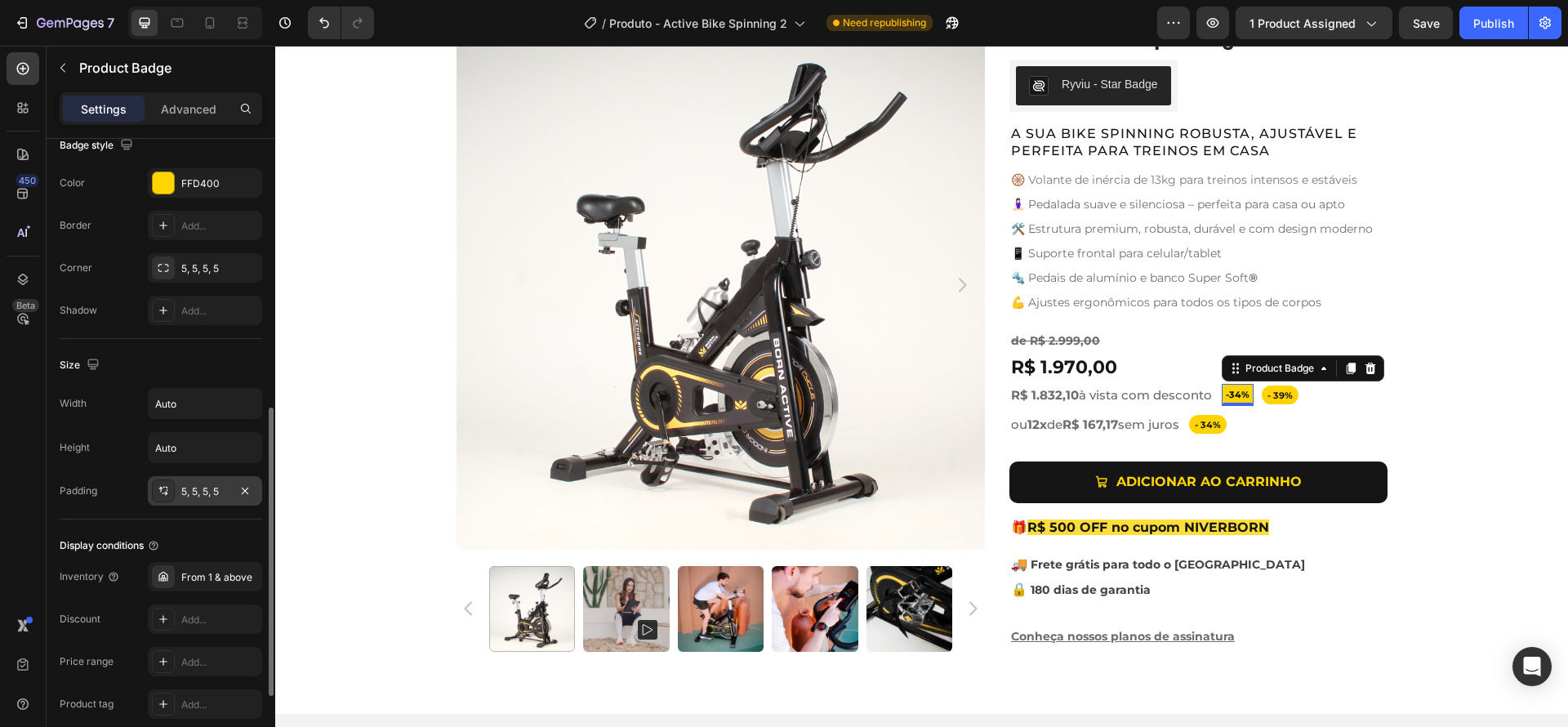
click at [186, 491] on div "5, 5, 5, 5" at bounding box center [205, 492] width 48 height 15
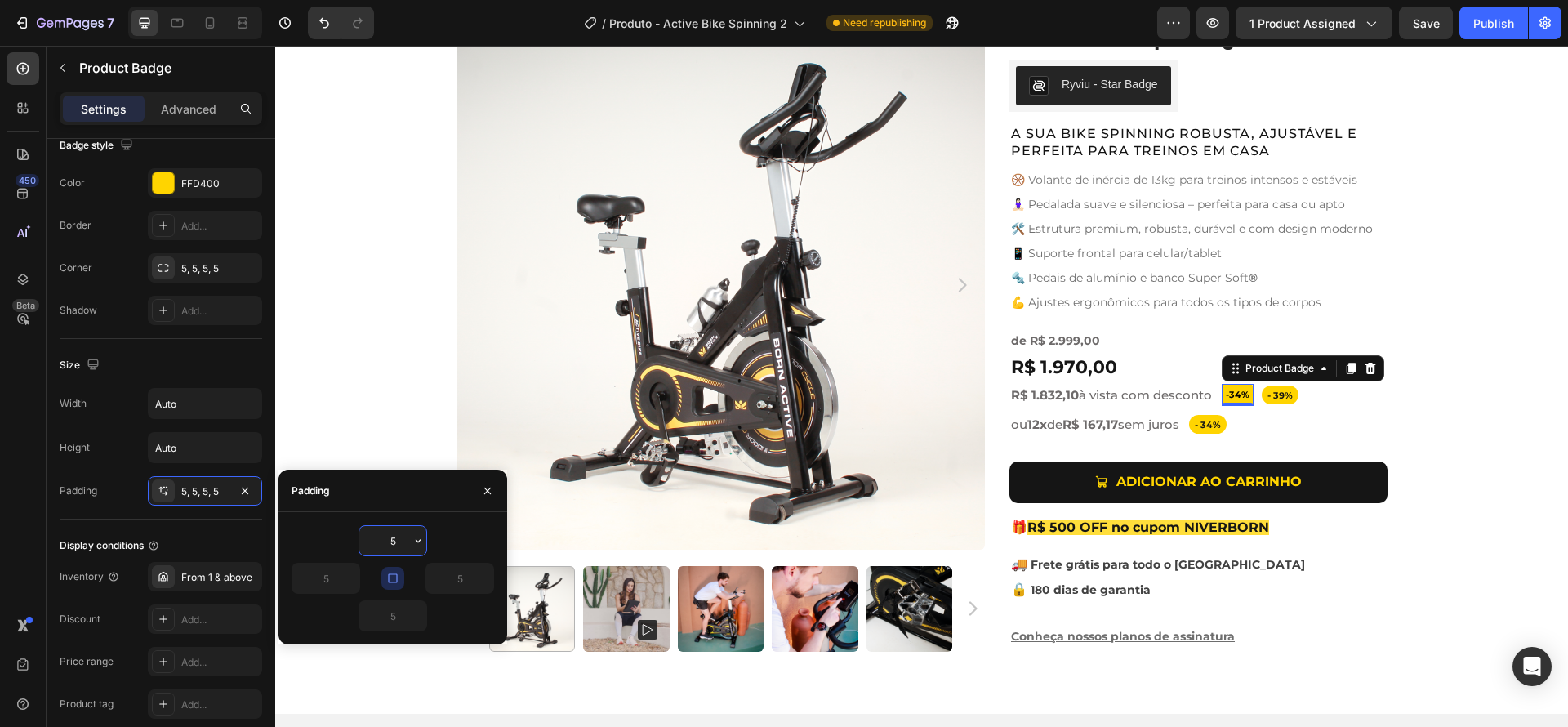
click at [389, 539] on input "5" at bounding box center [393, 541] width 67 height 30
click at [400, 541] on input "5" at bounding box center [393, 541] width 67 height 30
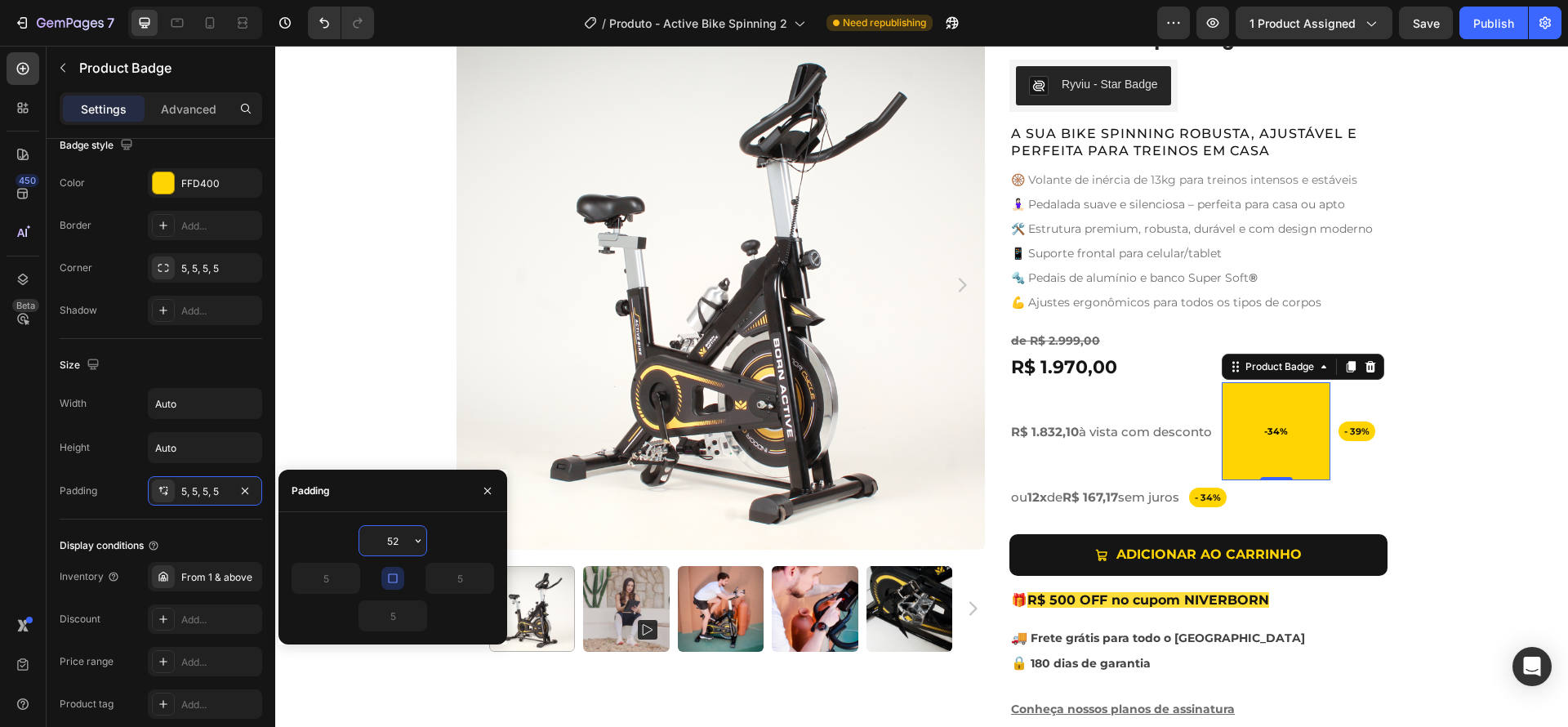
drag, startPoint x: 400, startPoint y: 541, endPoint x: 352, endPoint y: 531, distance: 49.0
click at [352, 532] on div "52" at bounding box center [393, 541] width 203 height 31
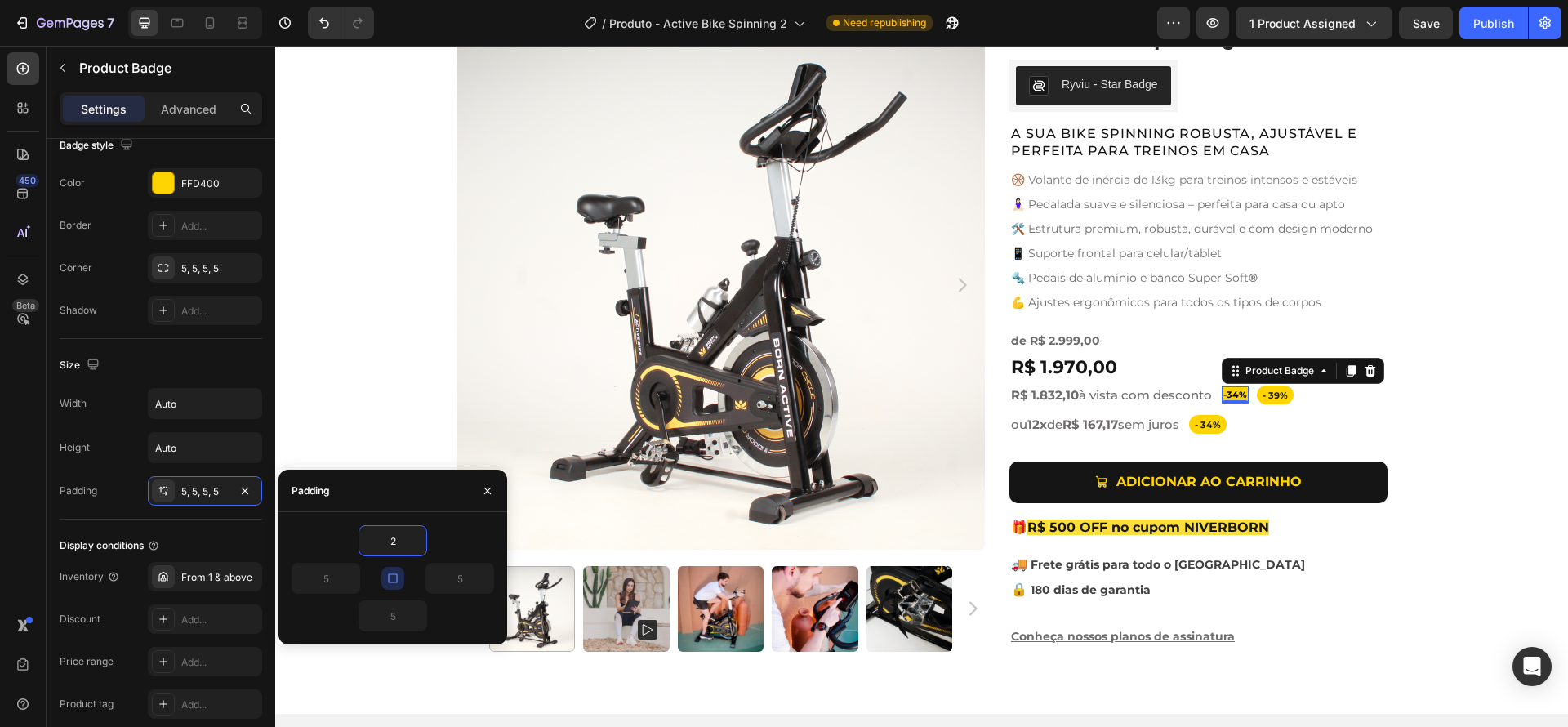
type input "2"
click at [390, 573] on icon "button" at bounding box center [393, 578] width 13 height 13
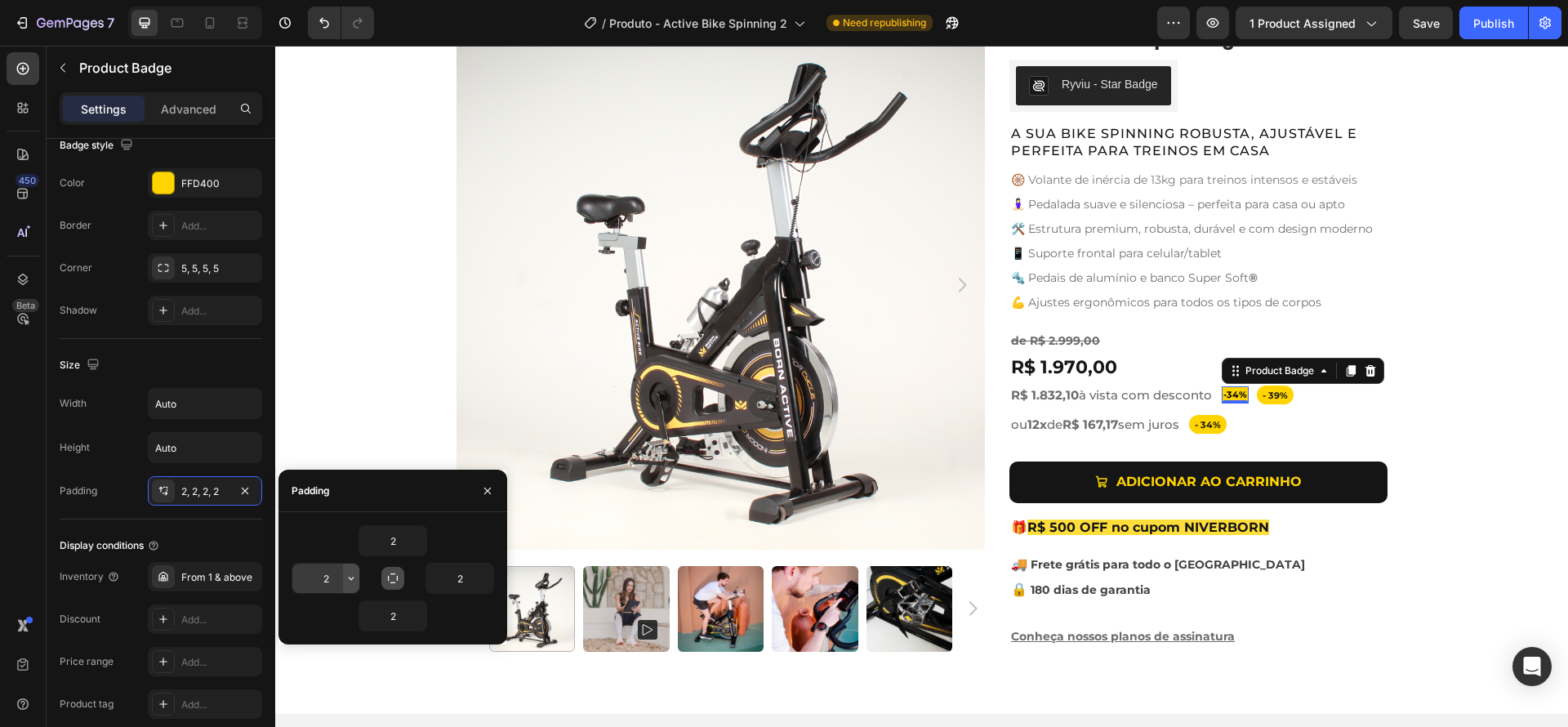
click at [345, 577] on icon "button" at bounding box center [352, 578] width 13 height 13
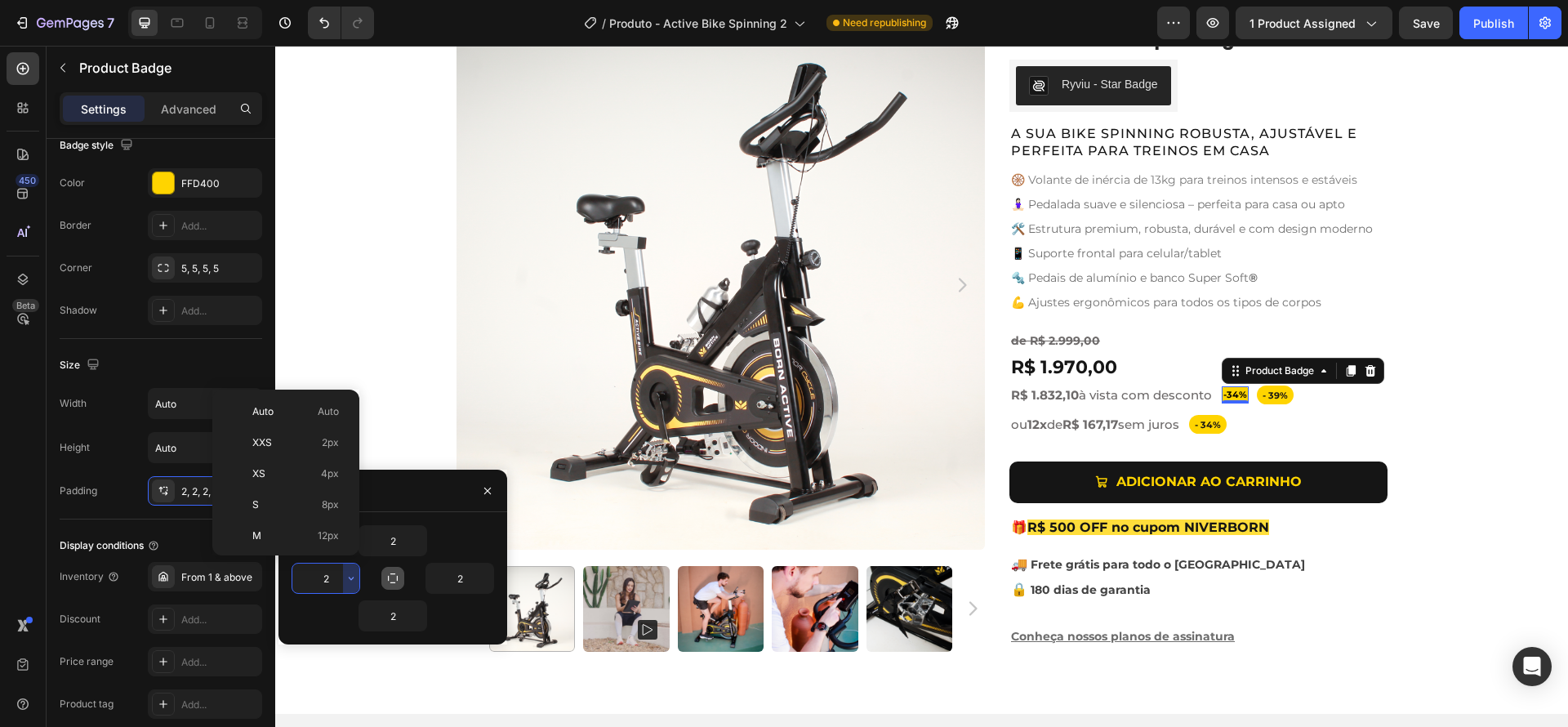
click at [325, 577] on input "2" at bounding box center [326, 578] width 67 height 30
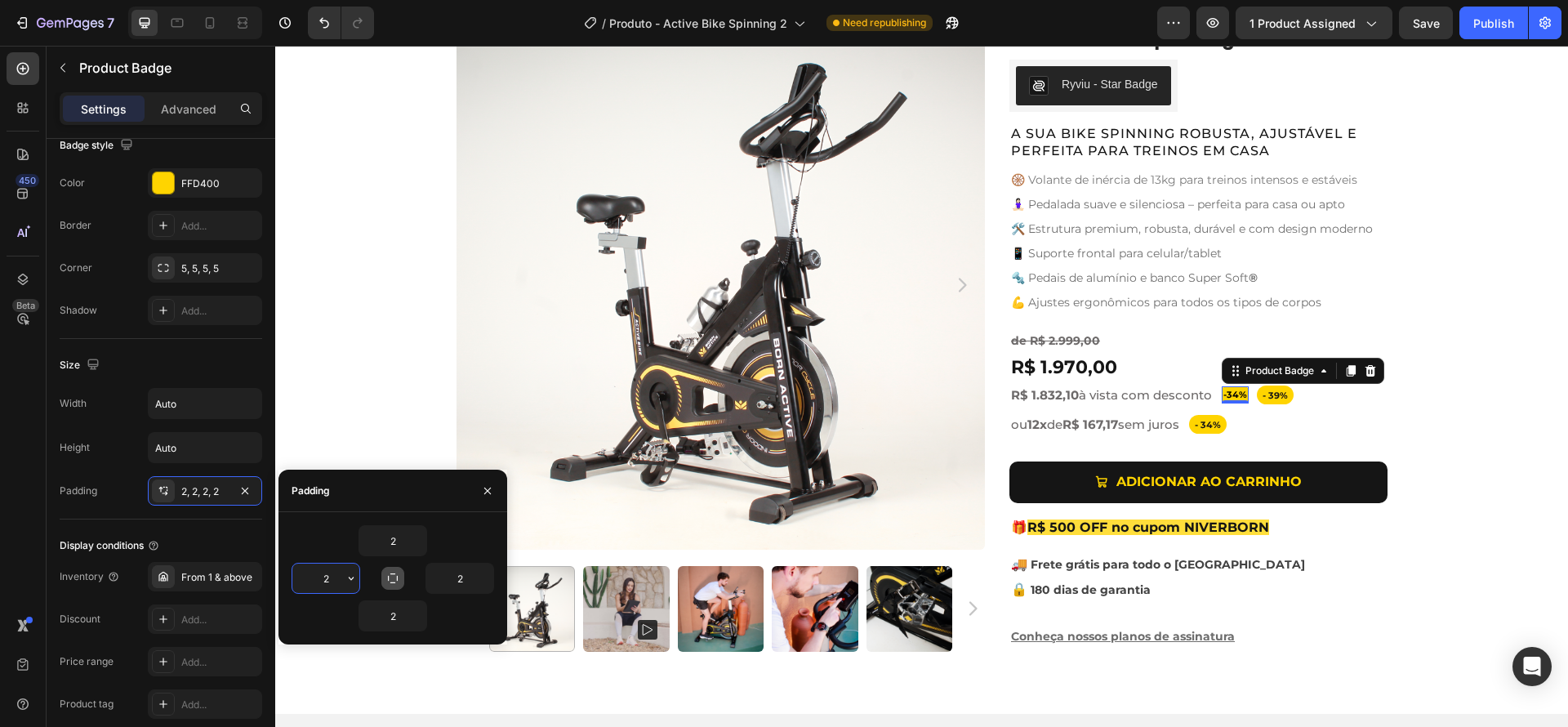
drag, startPoint x: 332, startPoint y: 577, endPoint x: 313, endPoint y: 573, distance: 19.4
click at [313, 573] on input "2" at bounding box center [326, 578] width 67 height 30
type input "5"
drag, startPoint x: 458, startPoint y: 582, endPoint x: 467, endPoint y: 583, distance: 9.1
click at [467, 583] on input "2" at bounding box center [460, 578] width 67 height 30
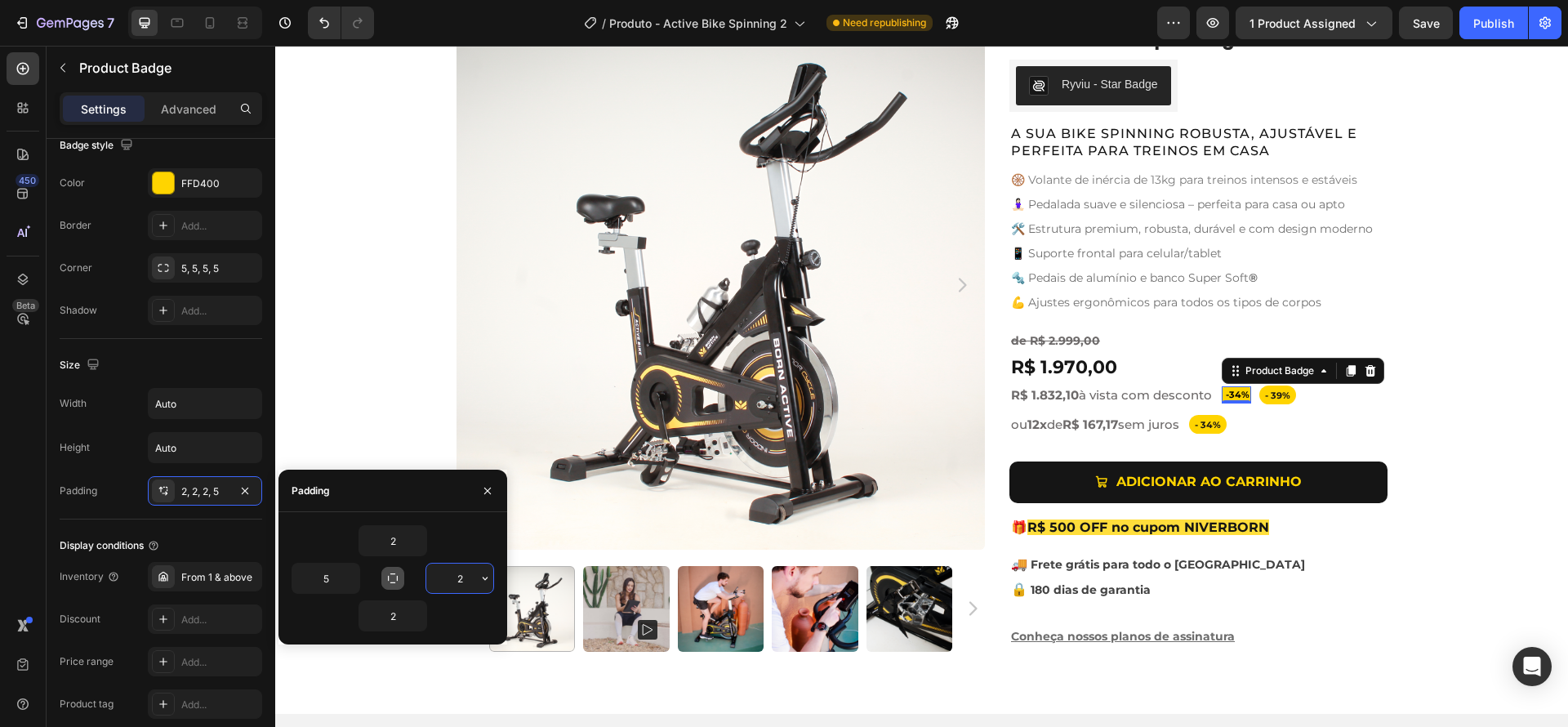
type input "5"
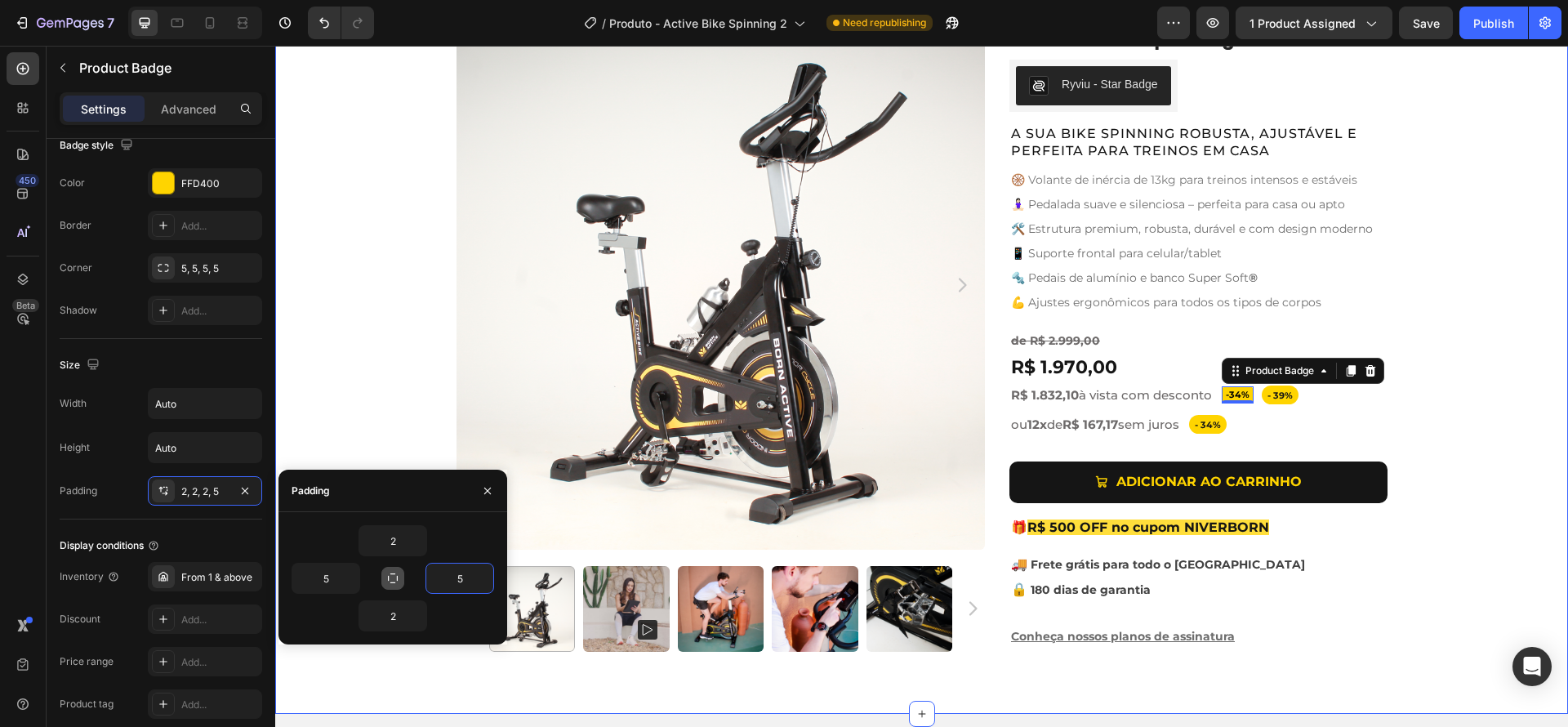
click at [1452, 473] on div "Product Images Active Bike Spinning Product Title Ryviu - Star Badge Ryviu Row …" at bounding box center [922, 343] width 1293 height 644
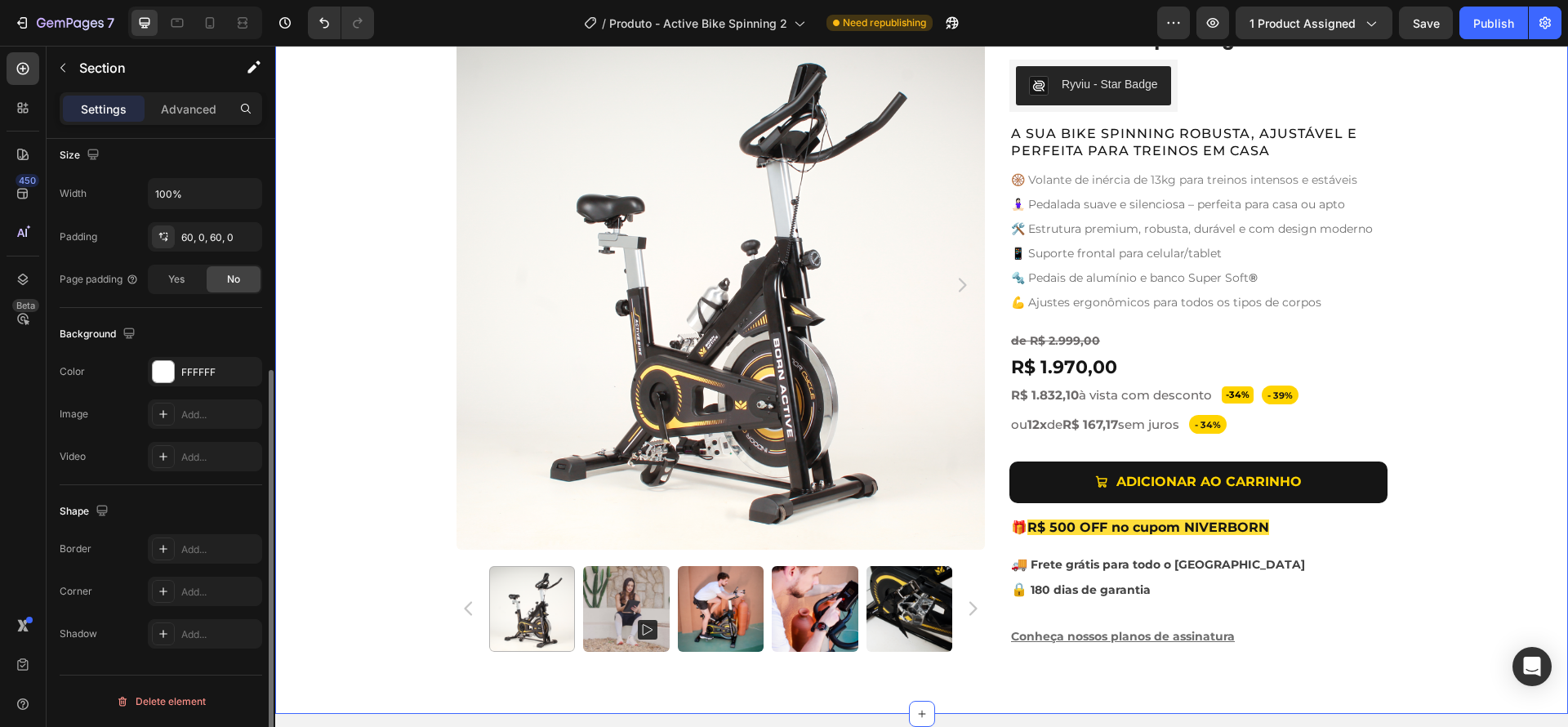
scroll to position [0, 0]
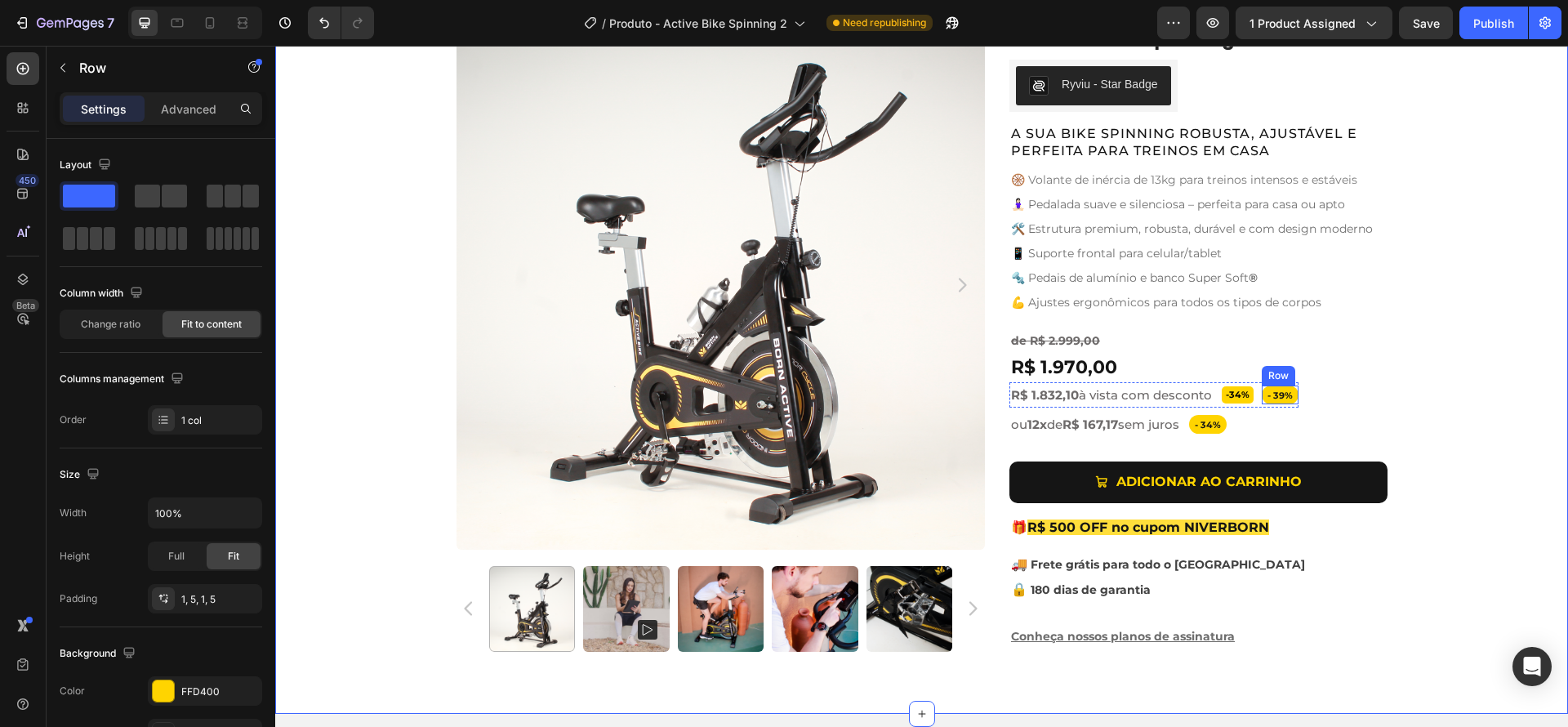
click at [1262, 390] on div "- 39% Text Block Row" at bounding box center [1280, 395] width 37 height 20
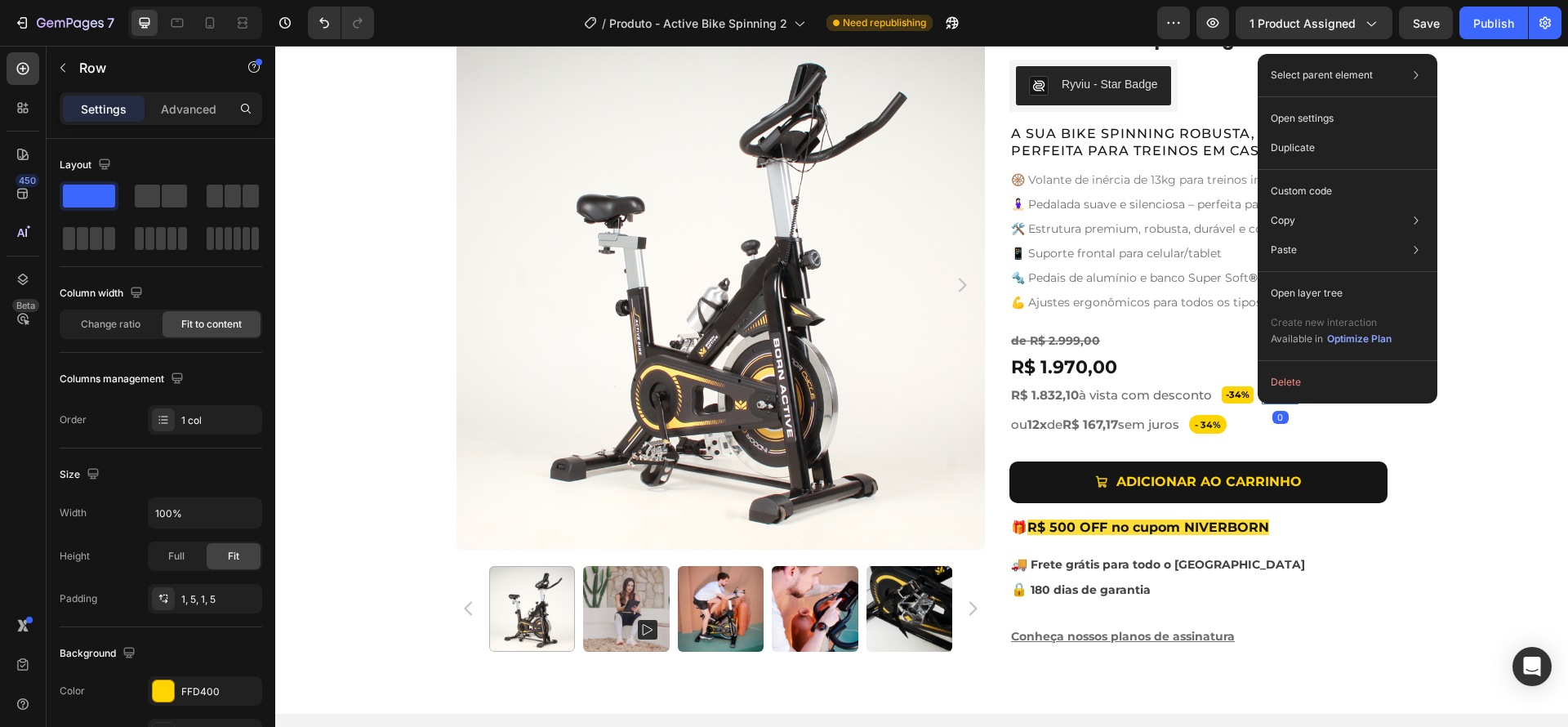
drag, startPoint x: 1258, startPoint y: 390, endPoint x: 1534, endPoint y: 438, distance: 280.1
click at [1271, 381] on button "Delete" at bounding box center [1347, 382] width 167 height 30
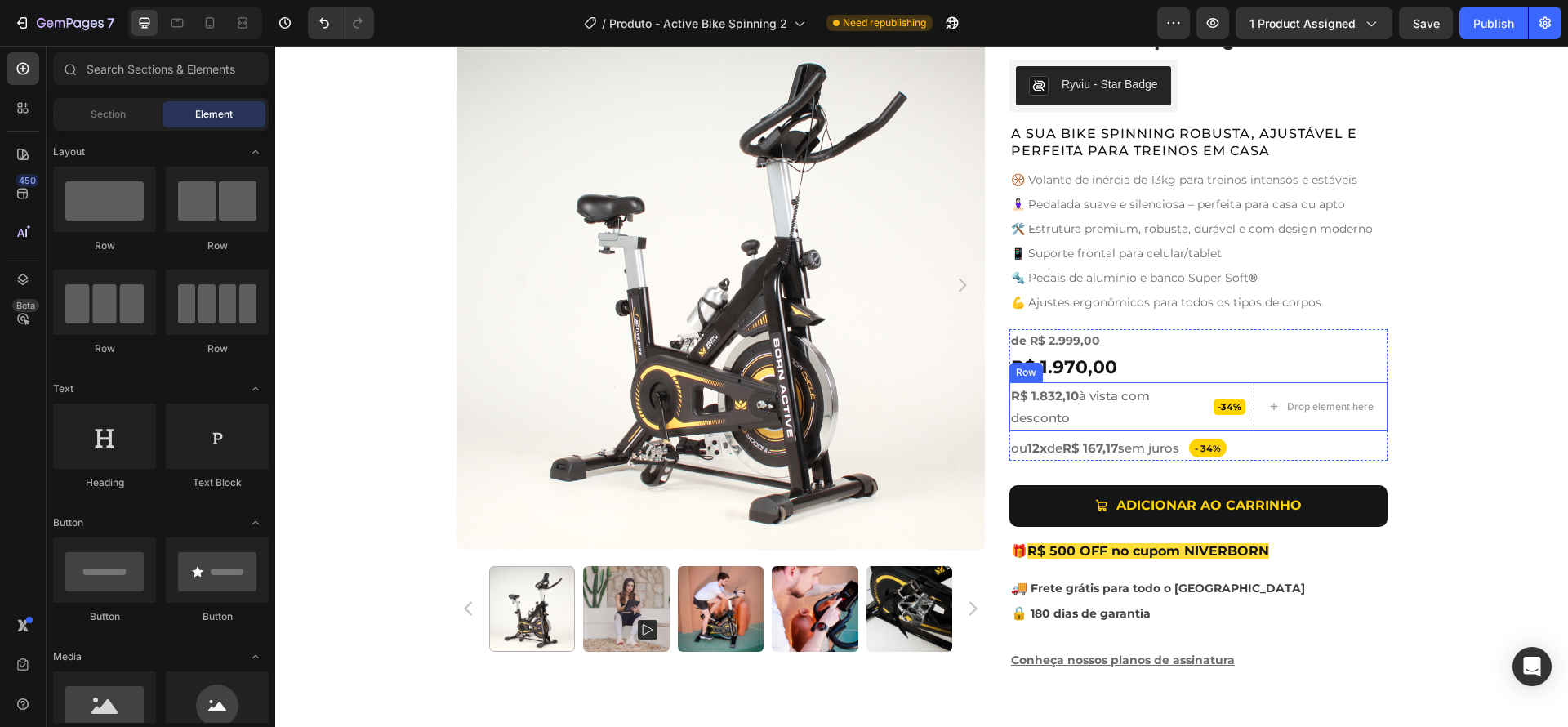
click at [1232, 423] on div "-34% Product Badge" at bounding box center [1229, 407] width 32 height 49
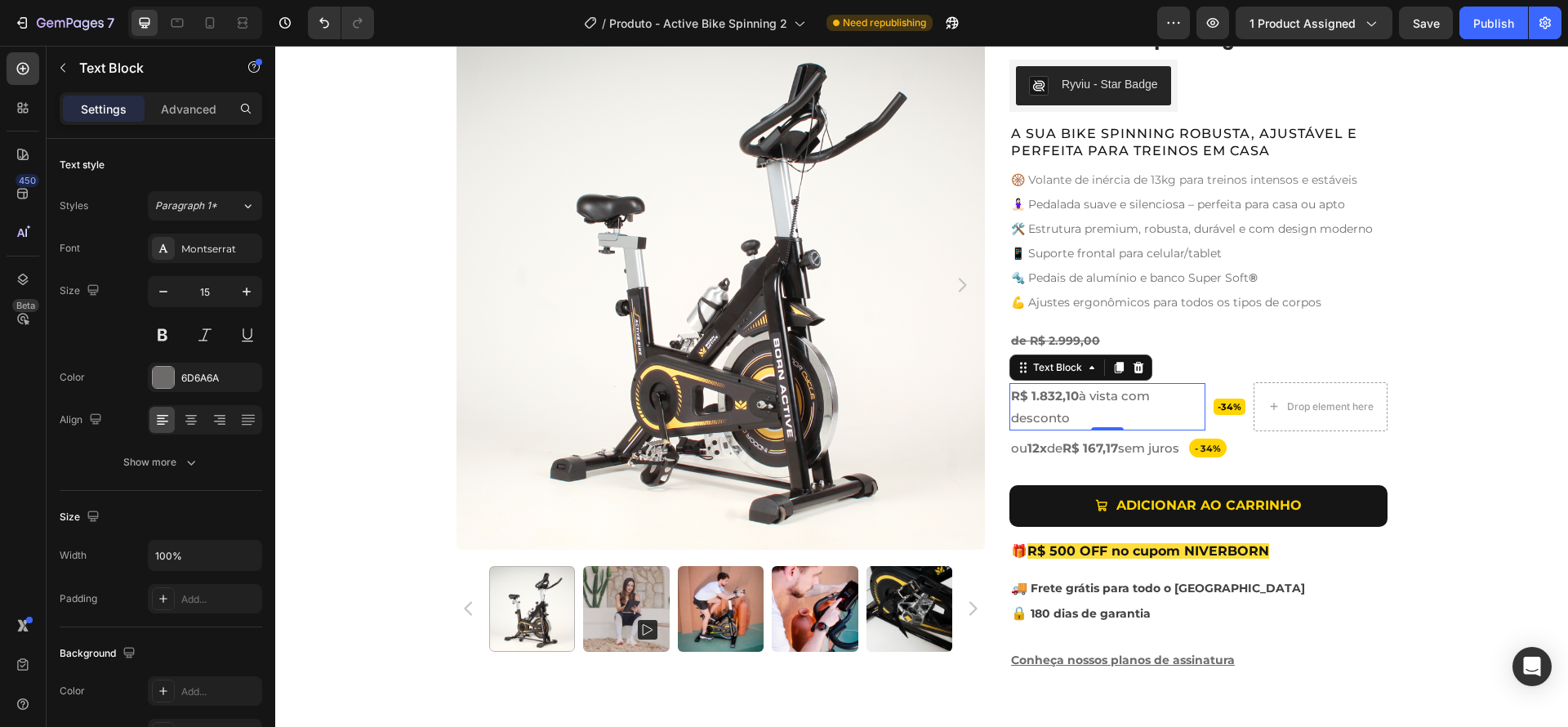
click at [1166, 403] on p "R$ 1.832,10 à vista com desconto" at bounding box center [1107, 407] width 193 height 44
click at [1235, 419] on div "-34% Product Badge" at bounding box center [1229, 407] width 32 height 49
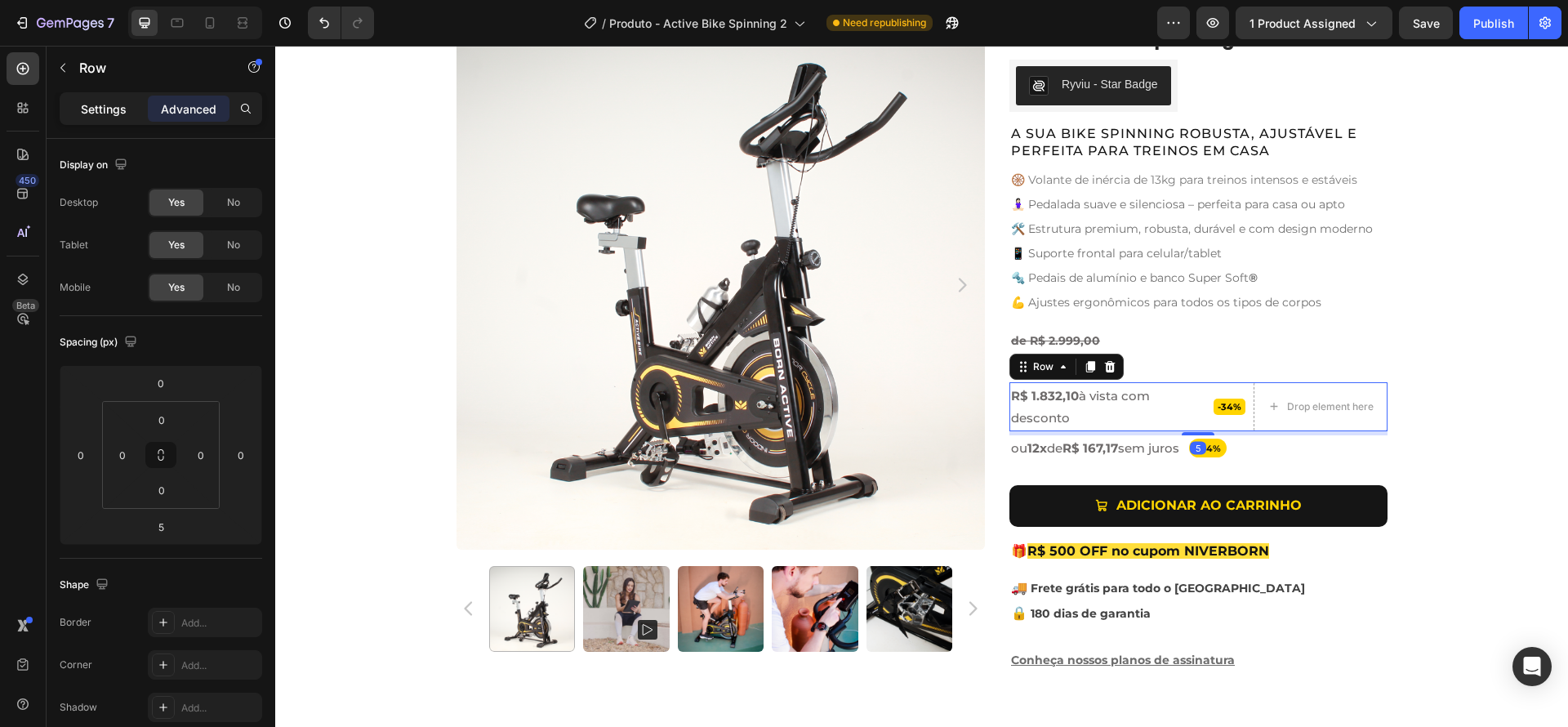
click at [106, 113] on p "Settings" at bounding box center [103, 108] width 46 height 17
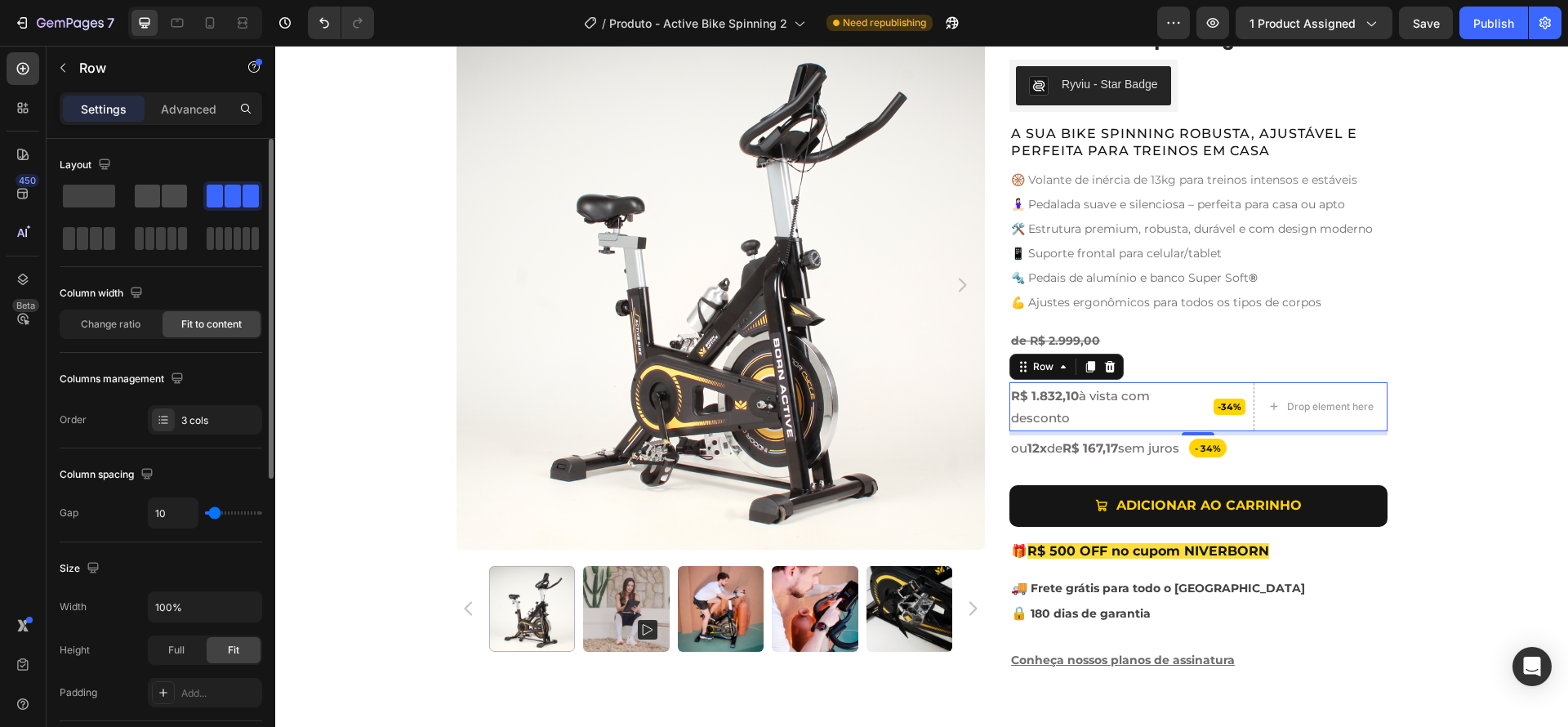
click at [177, 188] on span at bounding box center [174, 196] width 25 height 23
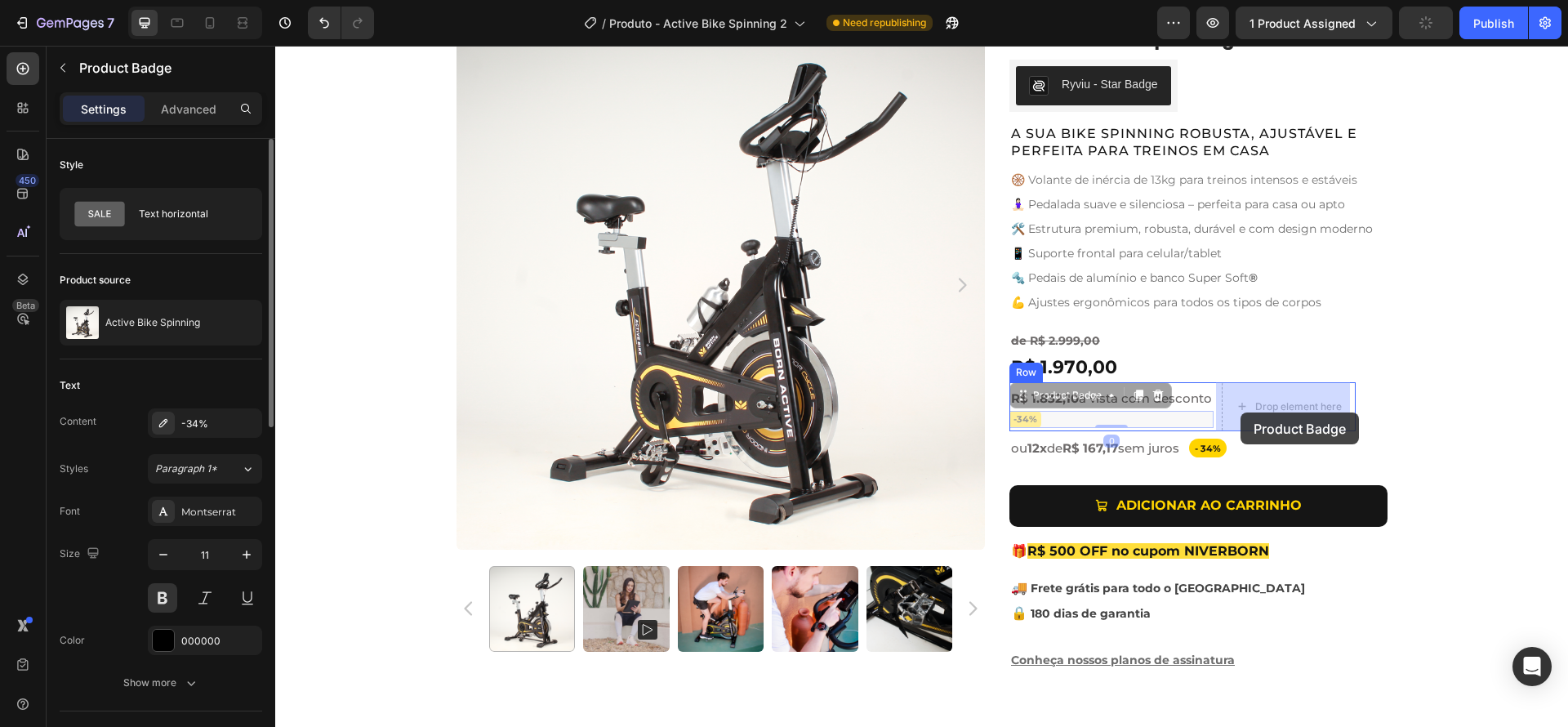
drag, startPoint x: 1036, startPoint y: 419, endPoint x: 1241, endPoint y: 412, distance: 205.1
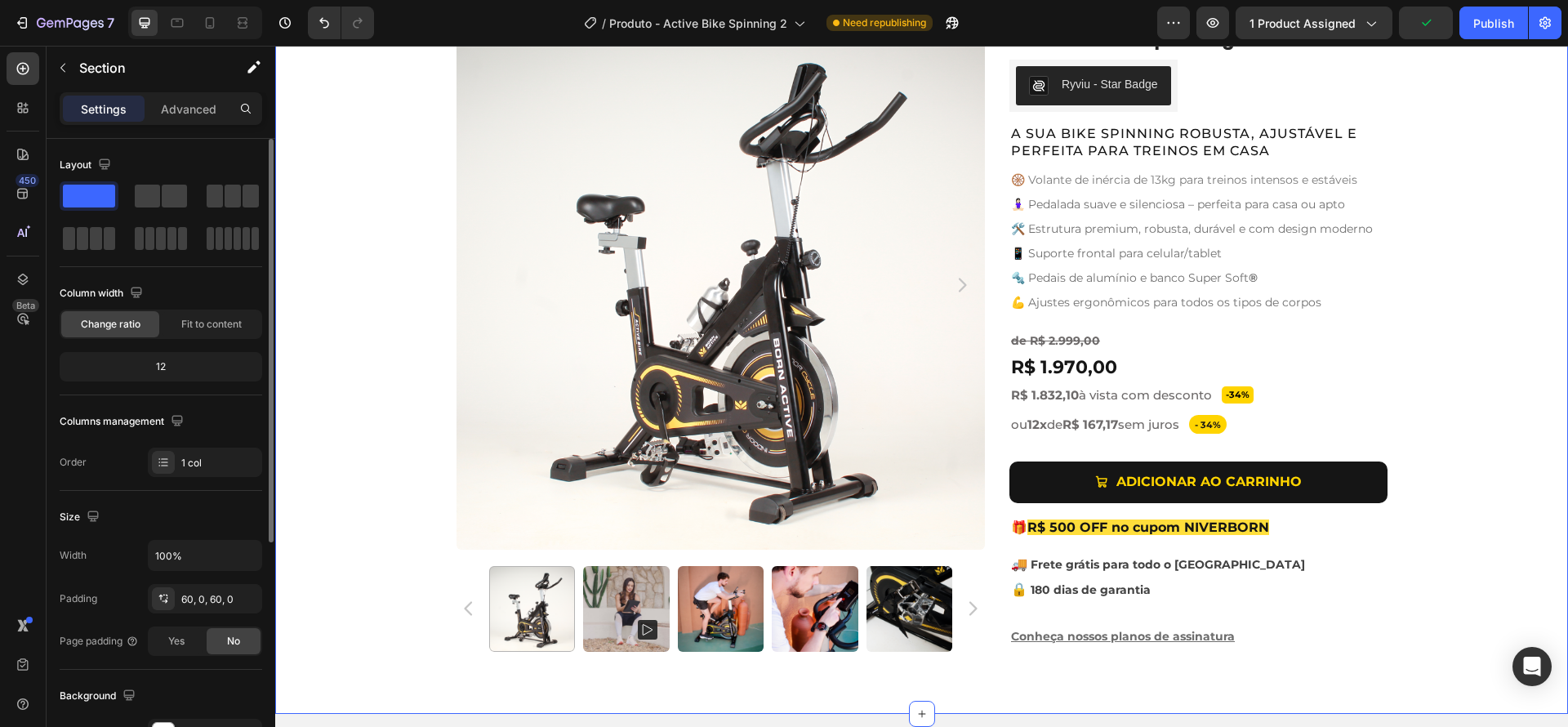
click at [1524, 440] on div "Product Images Active Bike Spinning Product Title Ryviu - Star Badge Ryviu Row …" at bounding box center [922, 343] width 1293 height 644
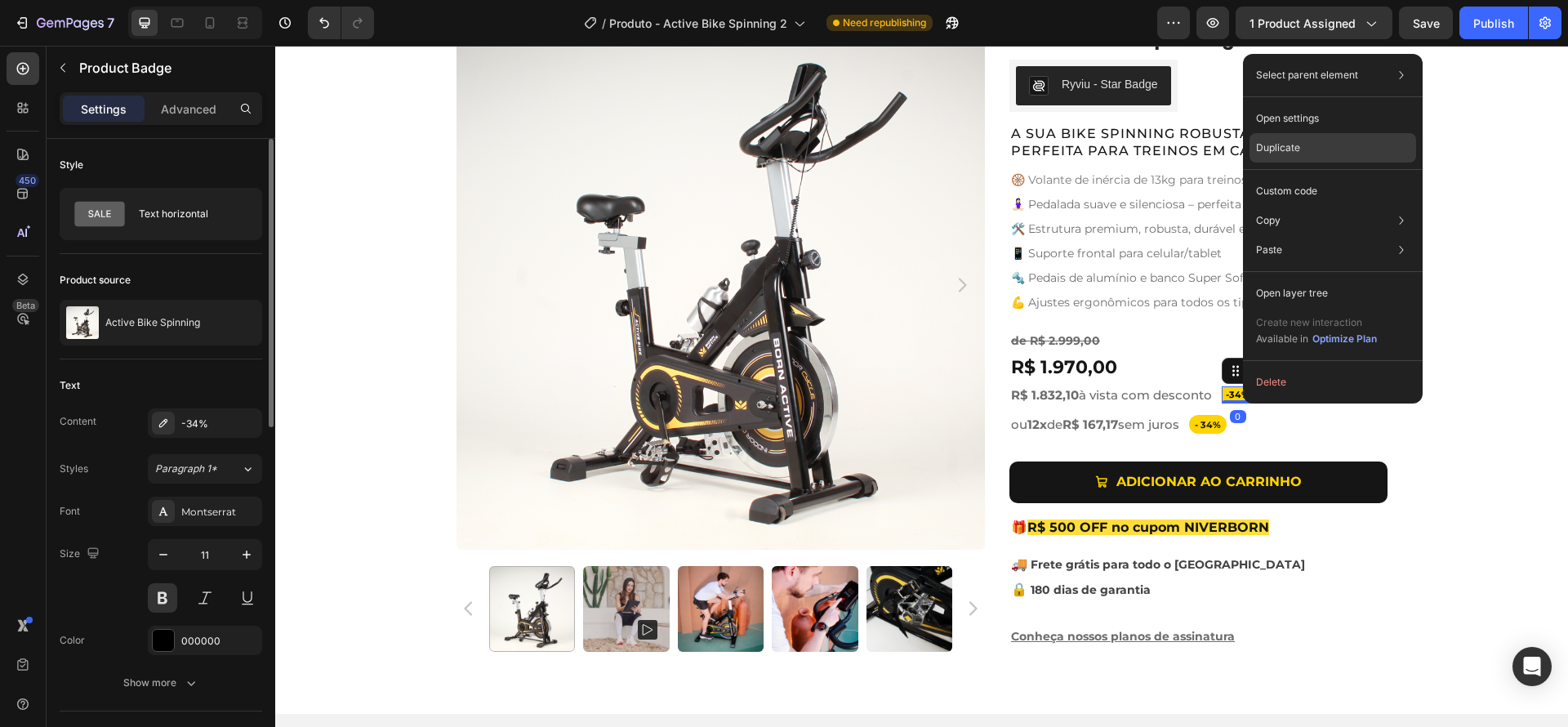
drag, startPoint x: 1291, startPoint y: 148, endPoint x: 990, endPoint y: 176, distance: 302.3
click at [1291, 148] on p "Duplicate" at bounding box center [1278, 148] width 44 height 15
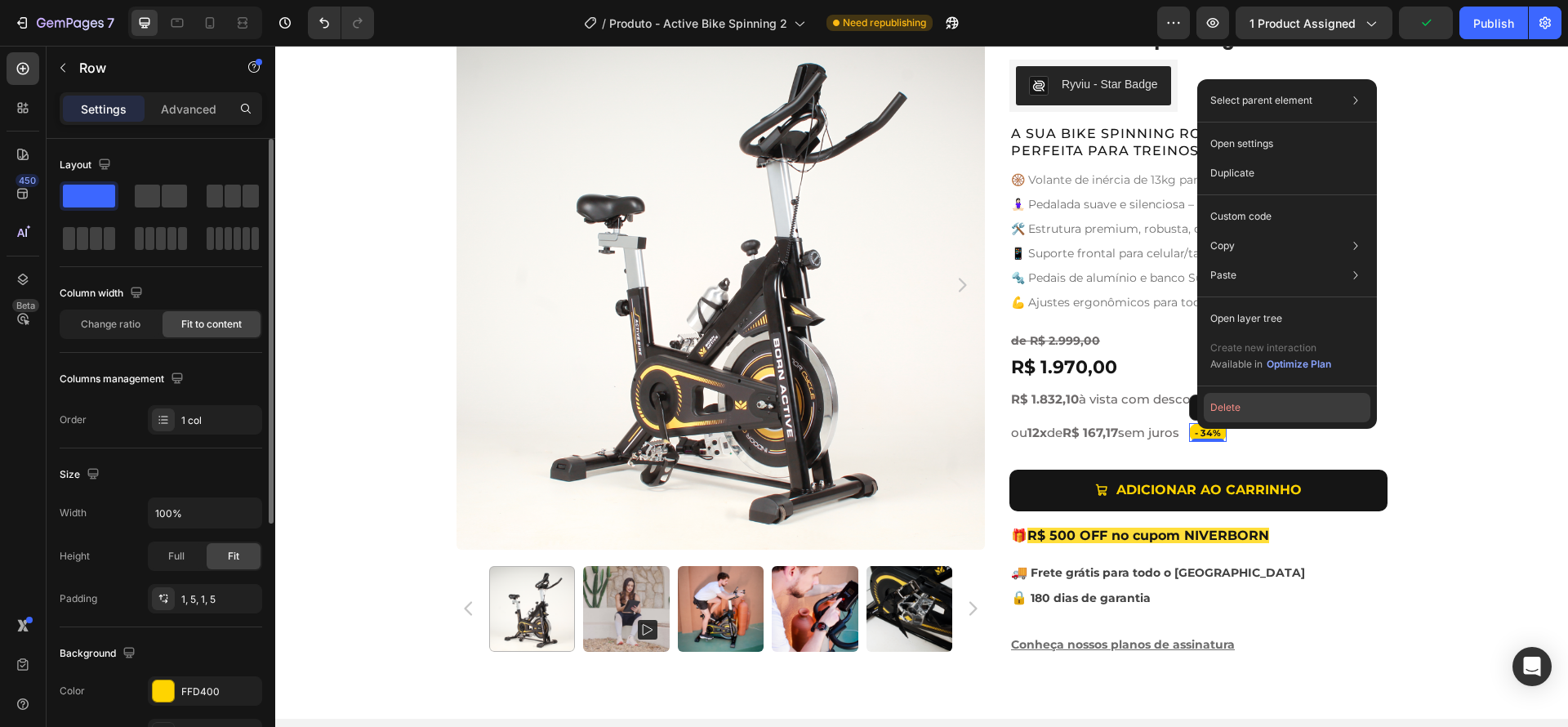
click at [1230, 415] on button "Delete" at bounding box center [1286, 407] width 167 height 30
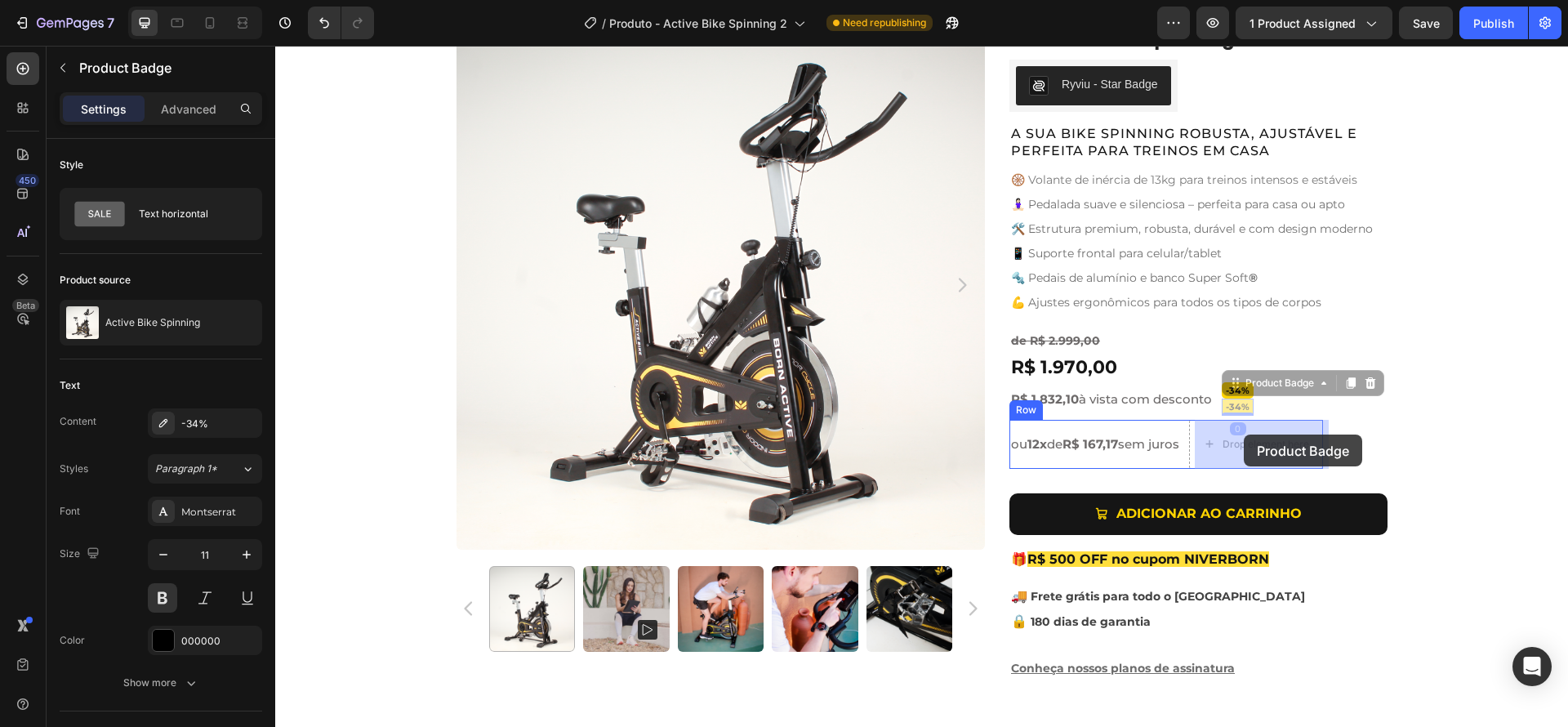
drag, startPoint x: 1243, startPoint y: 408, endPoint x: 1244, endPoint y: 435, distance: 27.0
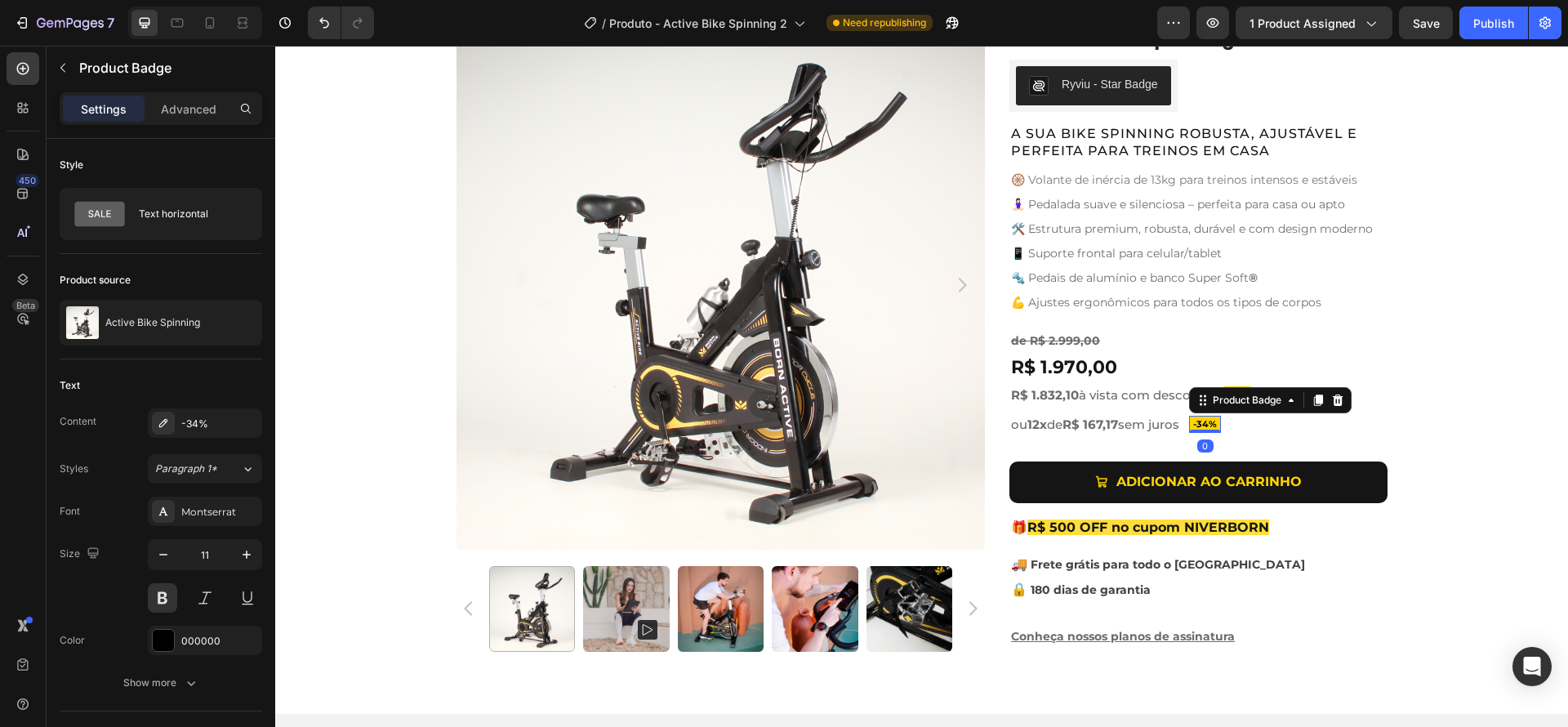
click at [1208, 426] on pre "-34%" at bounding box center [1205, 424] width 32 height 17
click at [186, 426] on div "-34%" at bounding box center [219, 424] width 76 height 15
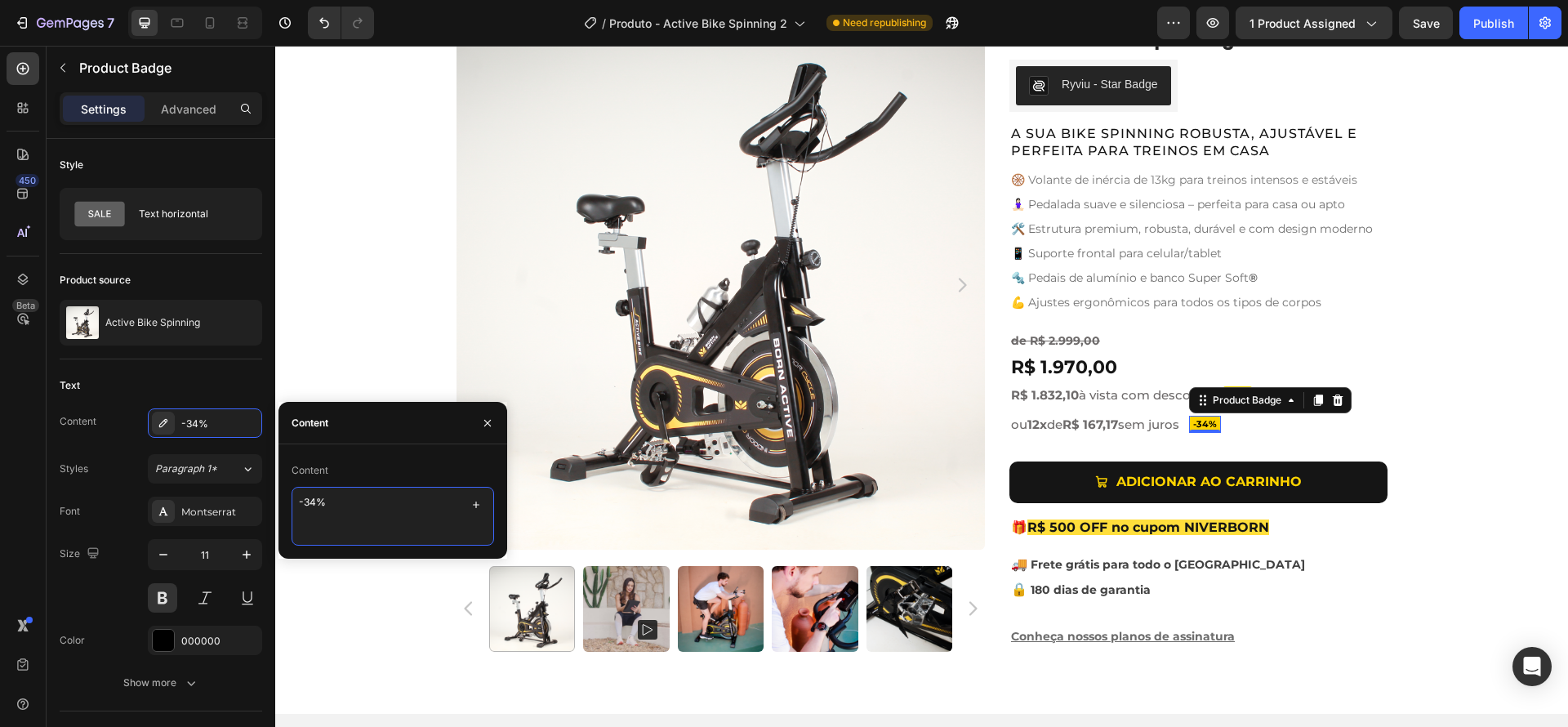
click at [315, 500] on textarea "-34%" at bounding box center [393, 517] width 203 height 59
type textarea "-39%"
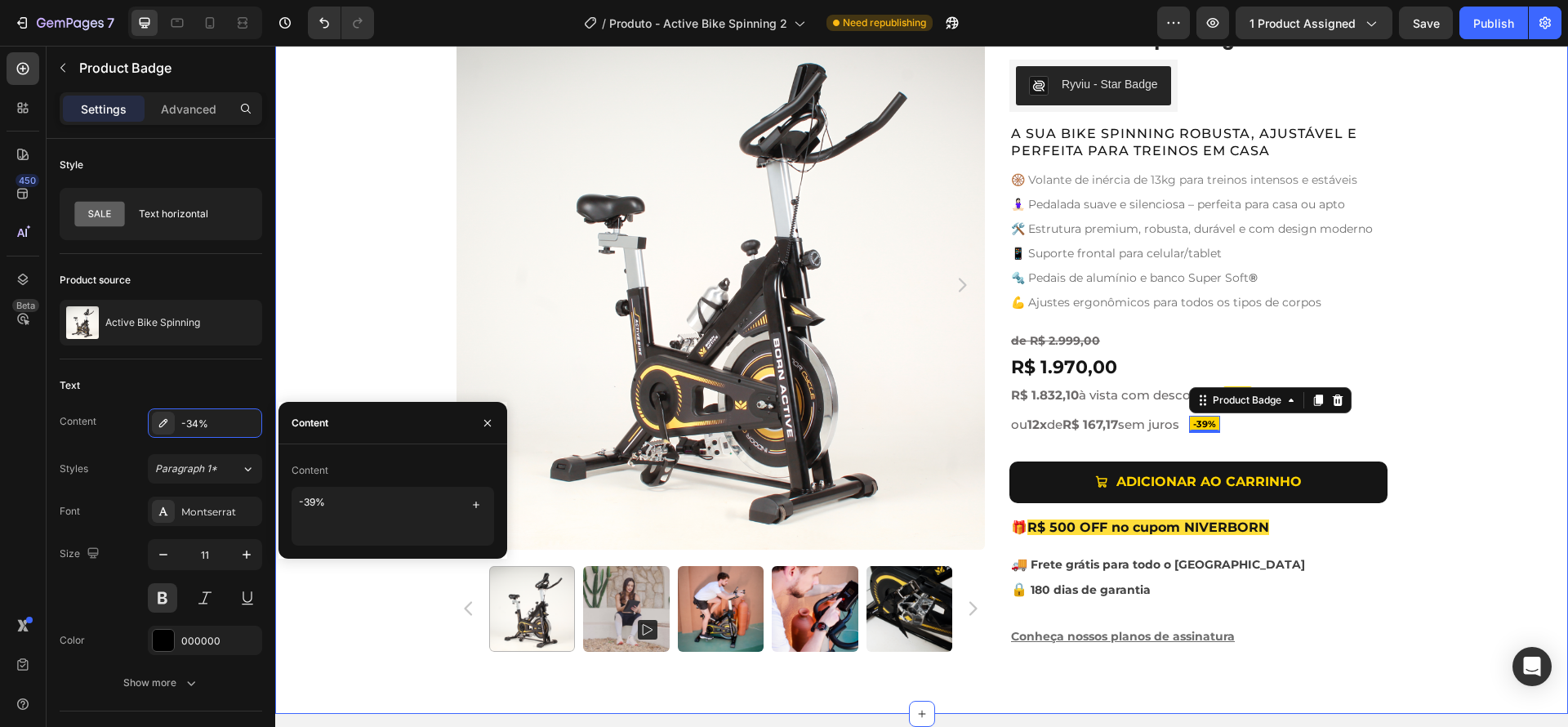
click at [1525, 478] on div "Product Images Active Bike Spinning Product Title Ryviu - Star Badge Ryviu Row …" at bounding box center [922, 343] width 1293 height 644
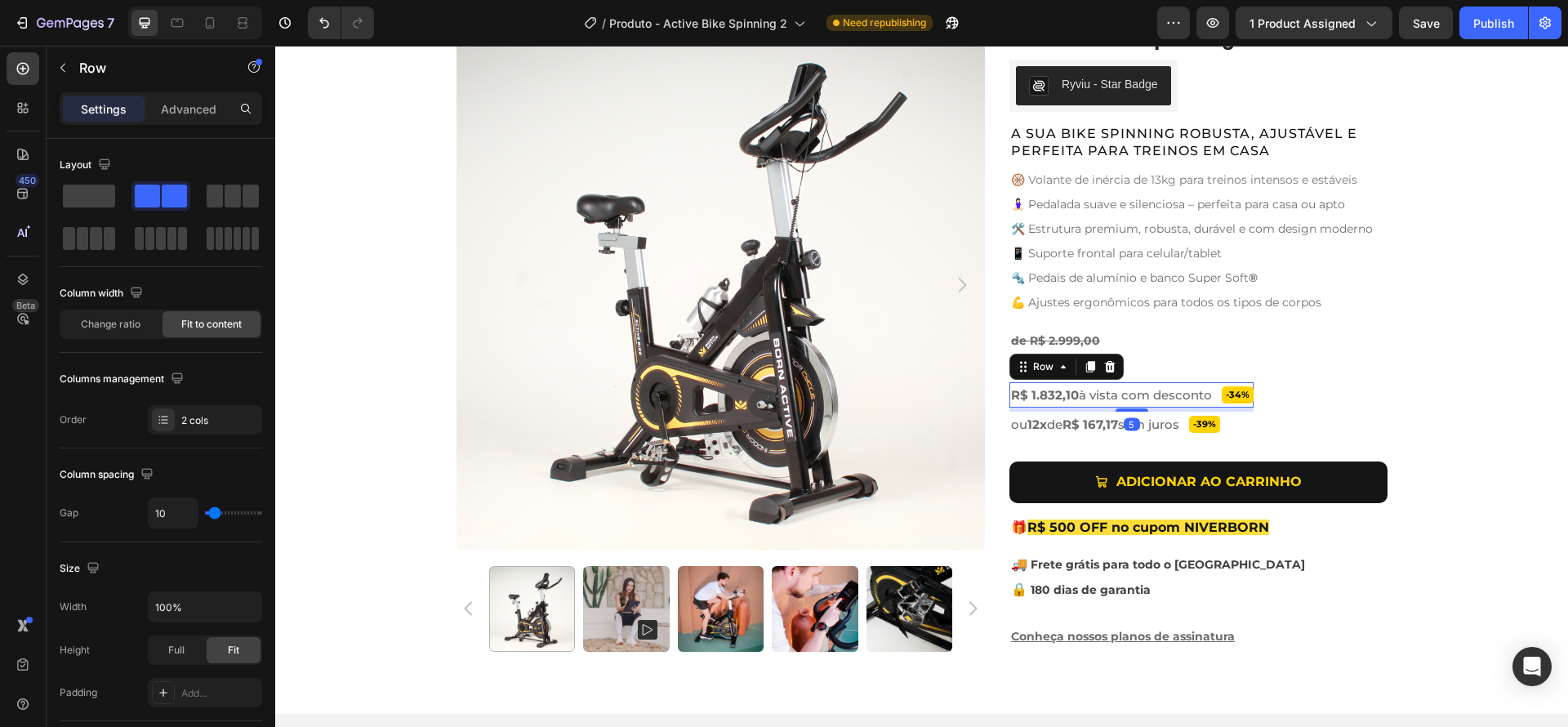
click at [1210, 397] on div "-34% Product Badge R$ 1.832,10 à vista com desconto Text Block Row 5" at bounding box center [1131, 394] width 244 height 25
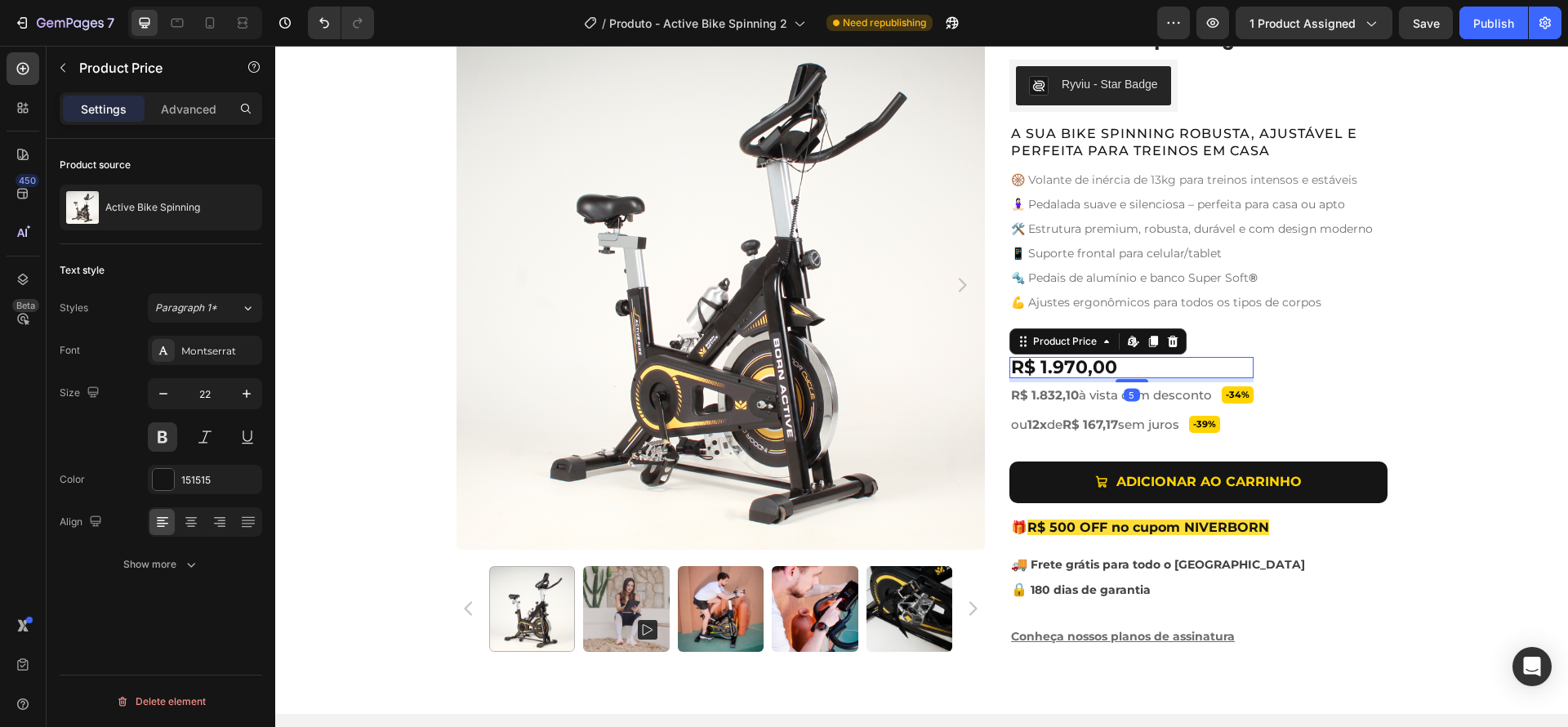
click at [1186, 369] on div "R$ 1.970,00" at bounding box center [1131, 367] width 244 height 21
click at [1217, 345] on p "de R$ 2.999,00" at bounding box center [1131, 341] width 241 height 21
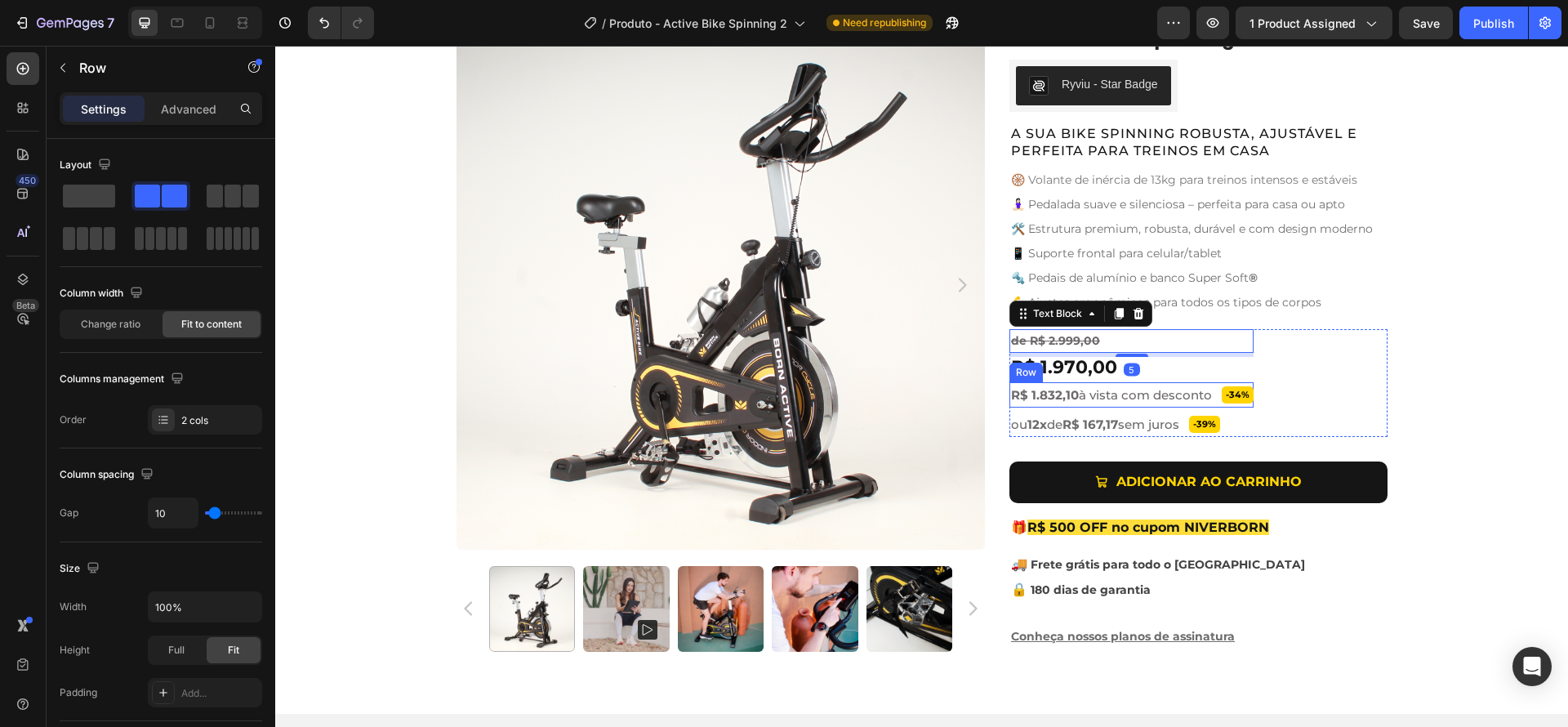
click at [1208, 399] on div "-34% Product Badge R$ 1.832,10 à vista com desconto Text Block Row" at bounding box center [1131, 394] width 244 height 25
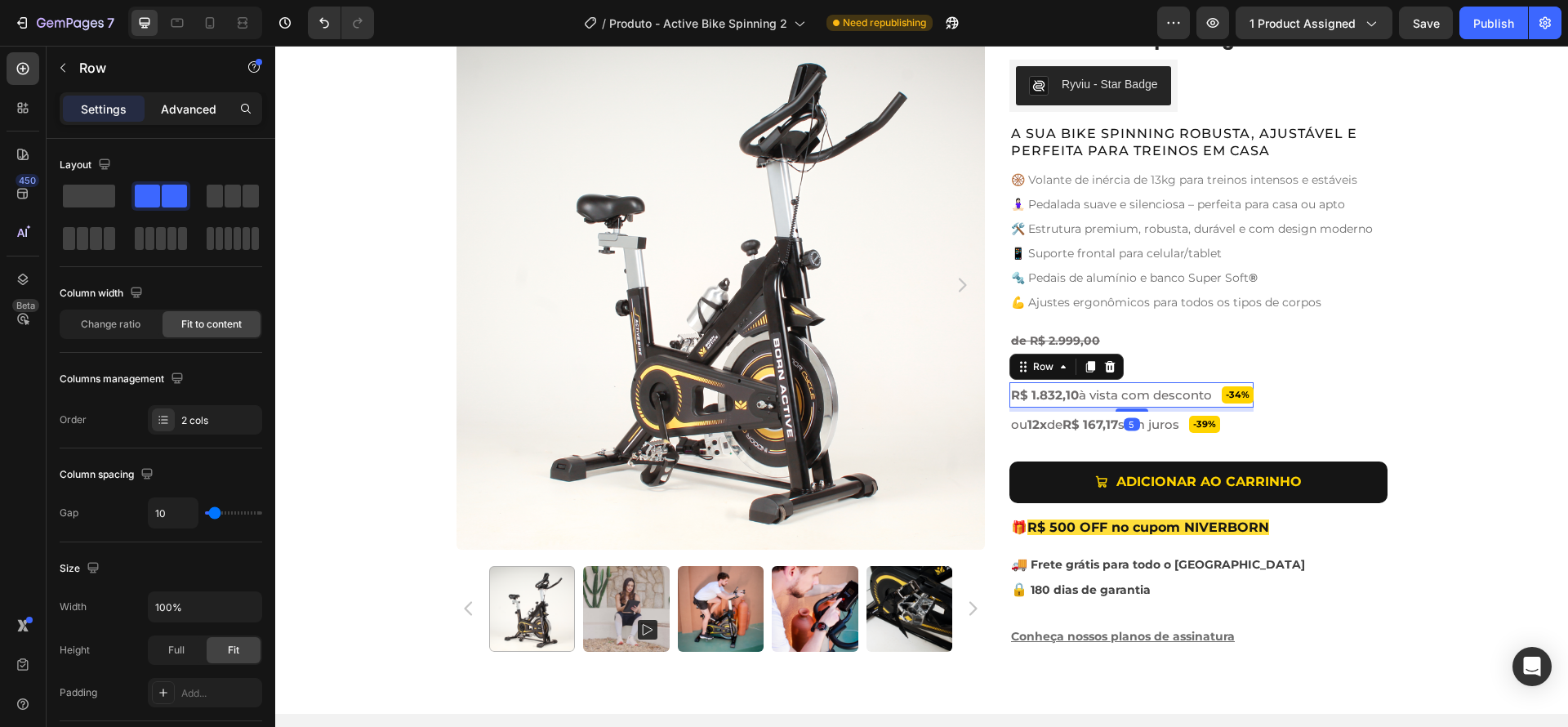
click at [172, 117] on p "Advanced" at bounding box center [189, 108] width 56 height 17
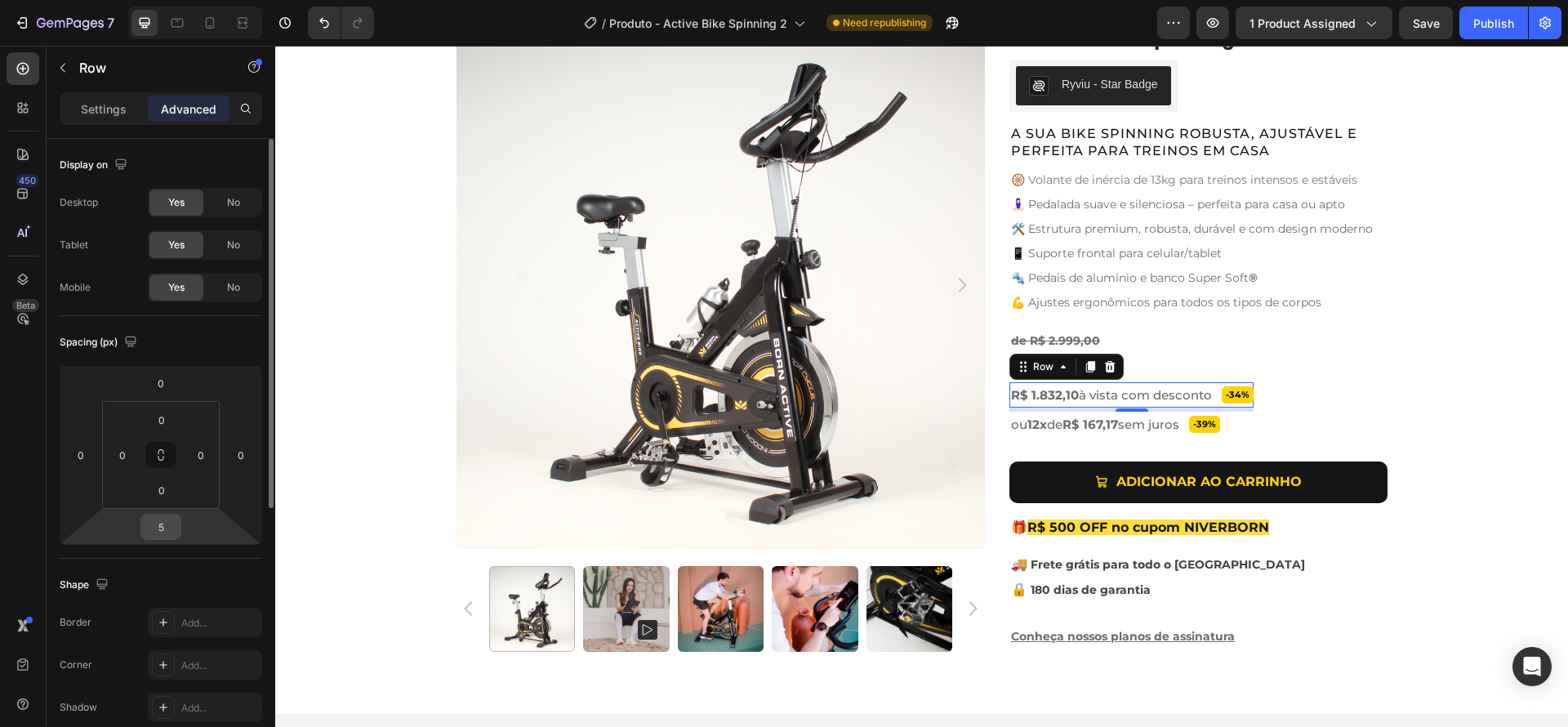
click at [161, 528] on input "5" at bounding box center [161, 527] width 33 height 25
type input "0"
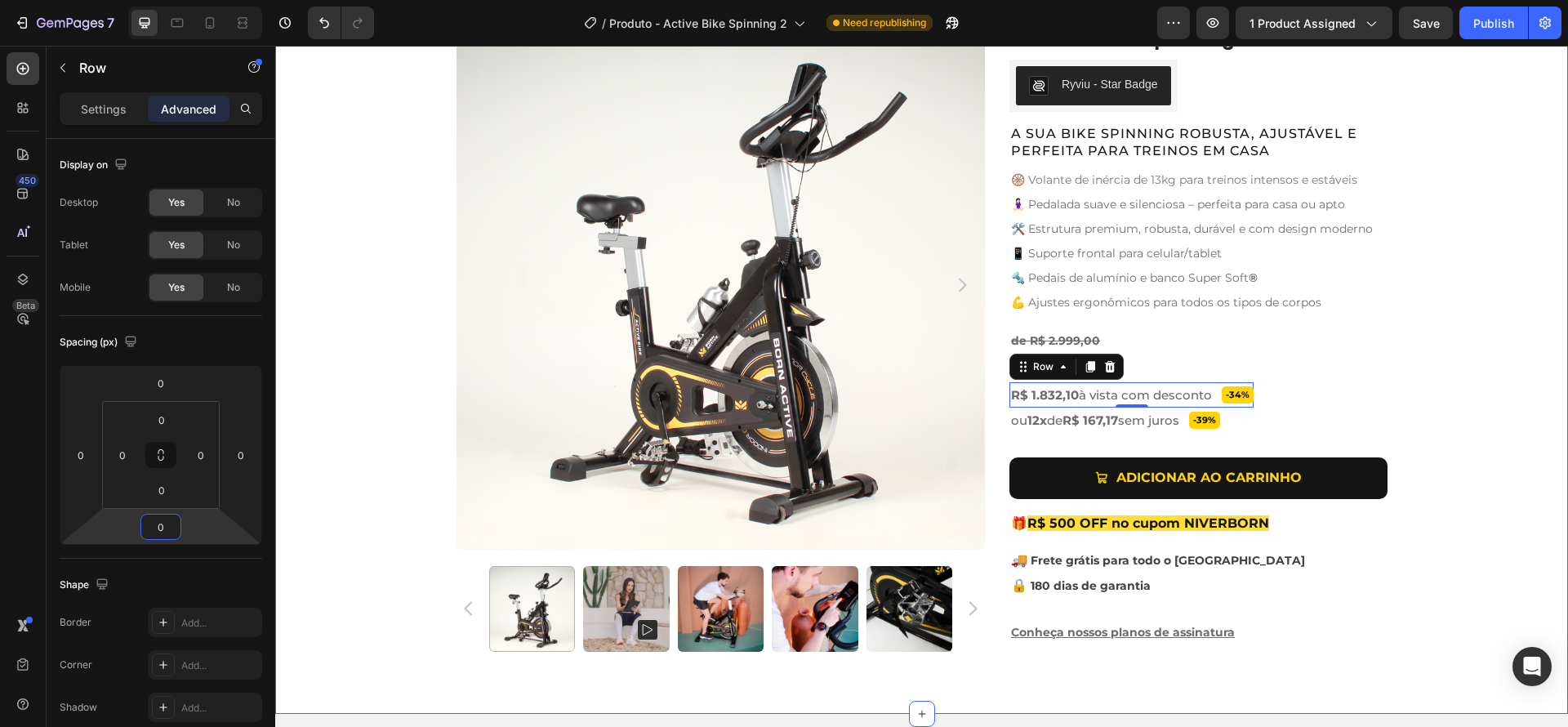
click at [1408, 416] on div "Product Images Active Bike Spinning Product Title Ryviu - Star Badge Ryviu Row …" at bounding box center [922, 343] width 1293 height 644
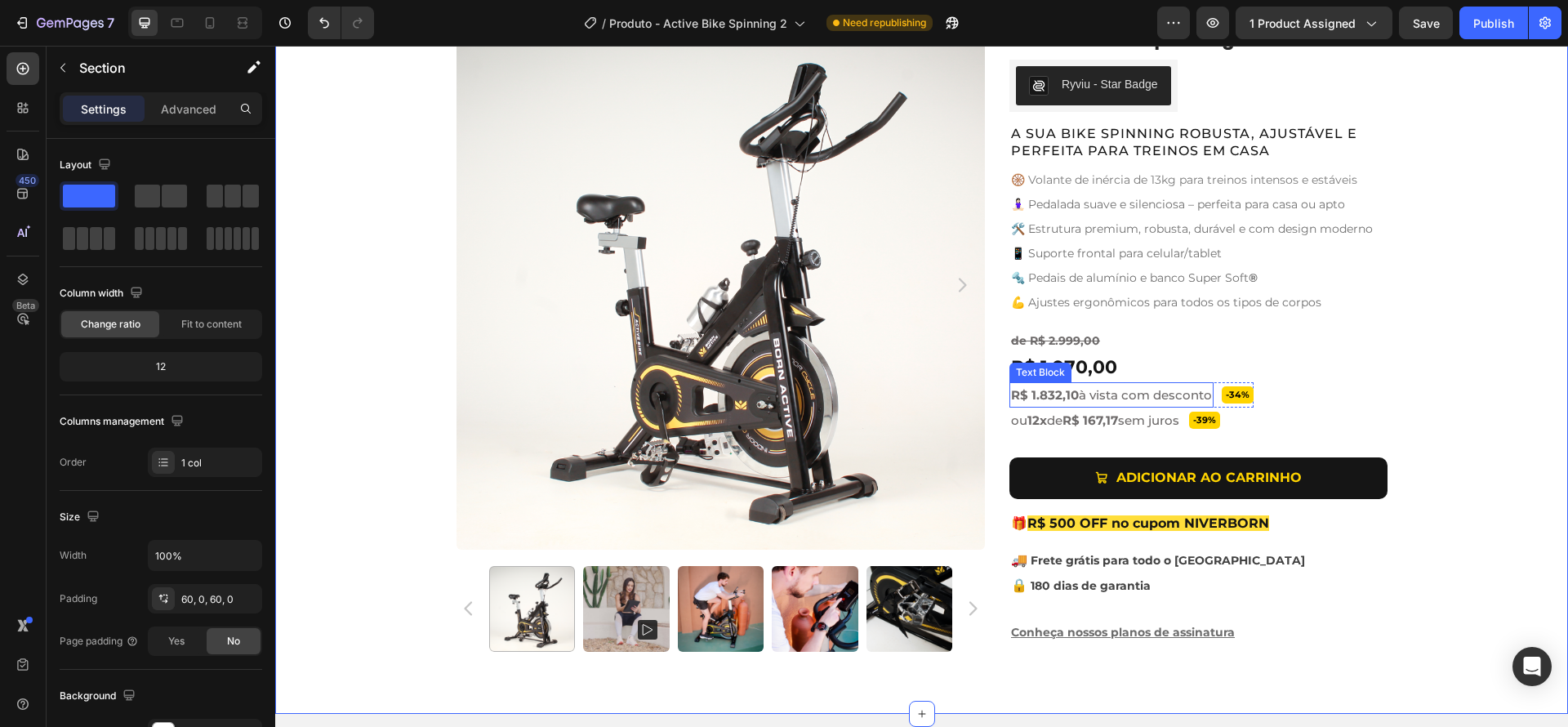
click at [1202, 388] on span "R$ 1.832,10 à vista com desconto" at bounding box center [1111, 394] width 201 height 16
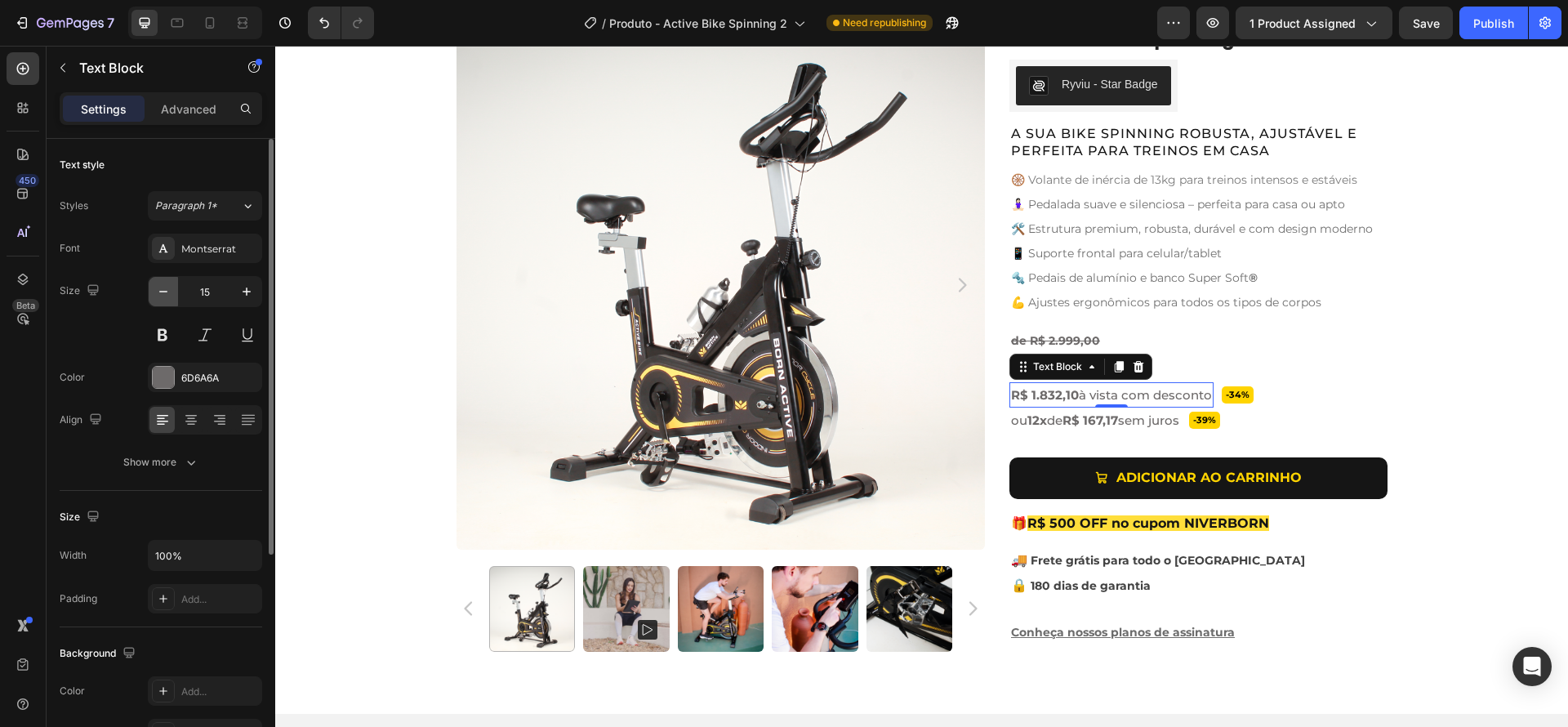
click at [159, 292] on icon "button" at bounding box center [163, 292] width 16 height 16
type input "14"
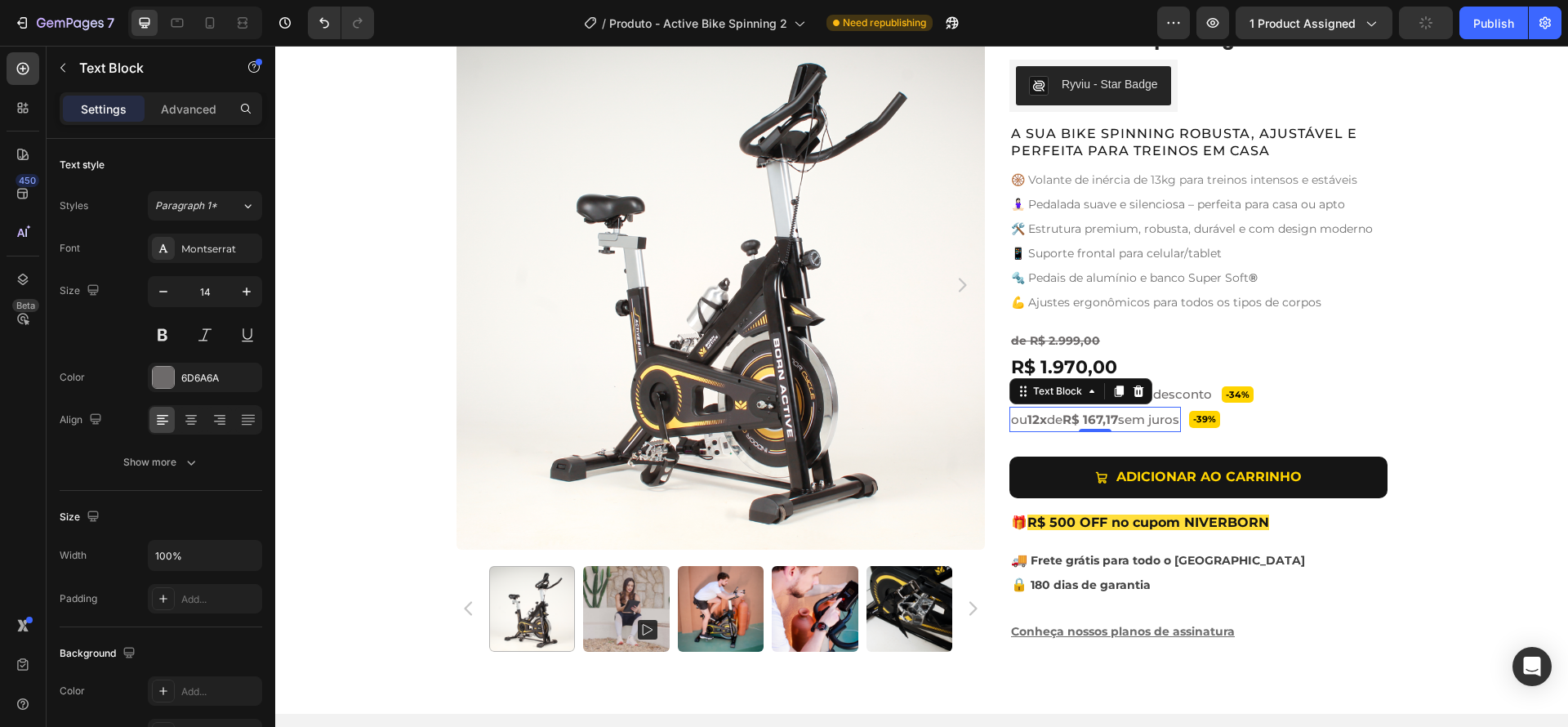
click at [1181, 420] on div "ou 12x de R$ 167,17 sem juros" at bounding box center [1095, 419] width 172 height 25
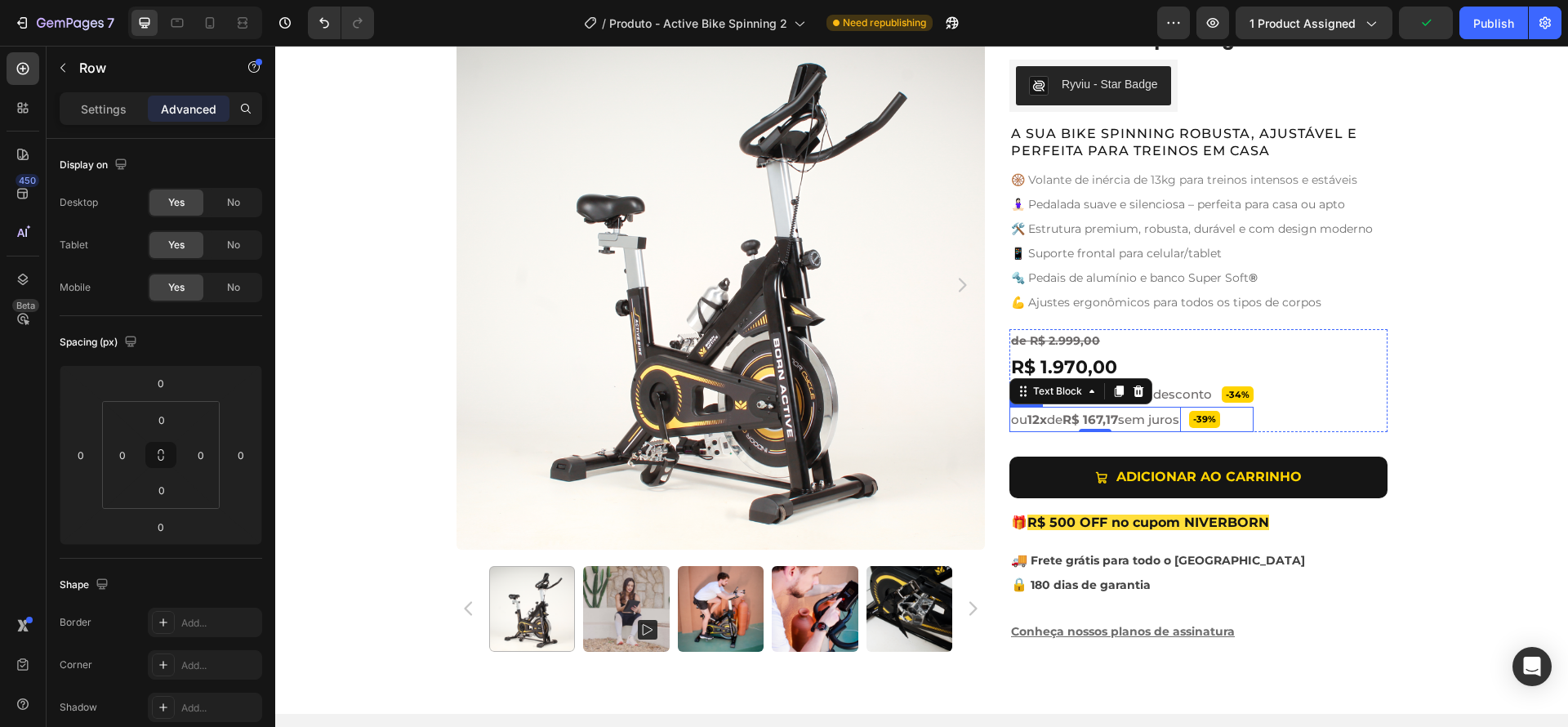
click at [1192, 421] on div "-39% Product Badge ou 12x de R$ 167,17 sem juros Text Block 0 Row" at bounding box center [1131, 419] width 244 height 25
click at [1179, 417] on span "ou 12x de R$ 167,17 sem juros" at bounding box center [1095, 419] width 168 height 16
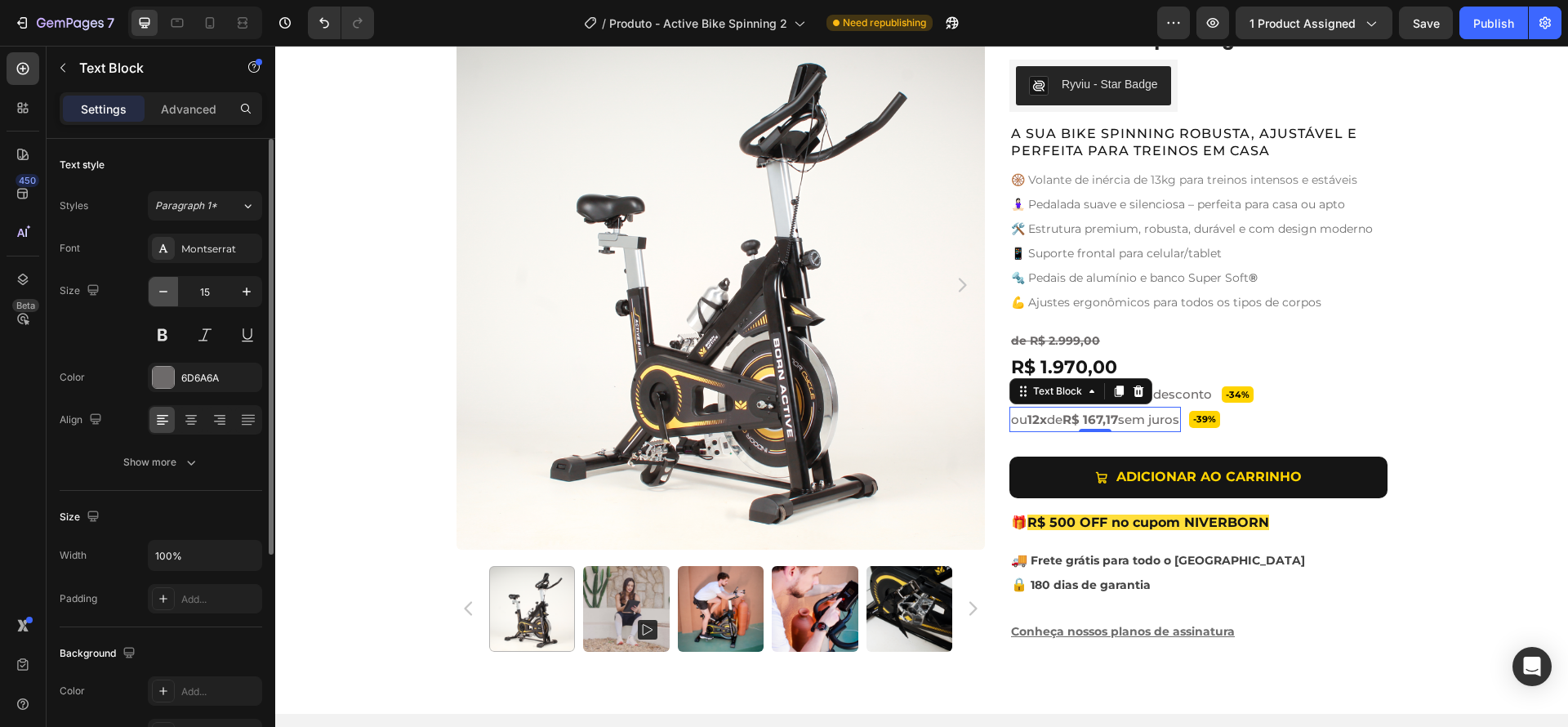
click at [161, 292] on icon "button" at bounding box center [163, 292] width 16 height 16
type input "14"
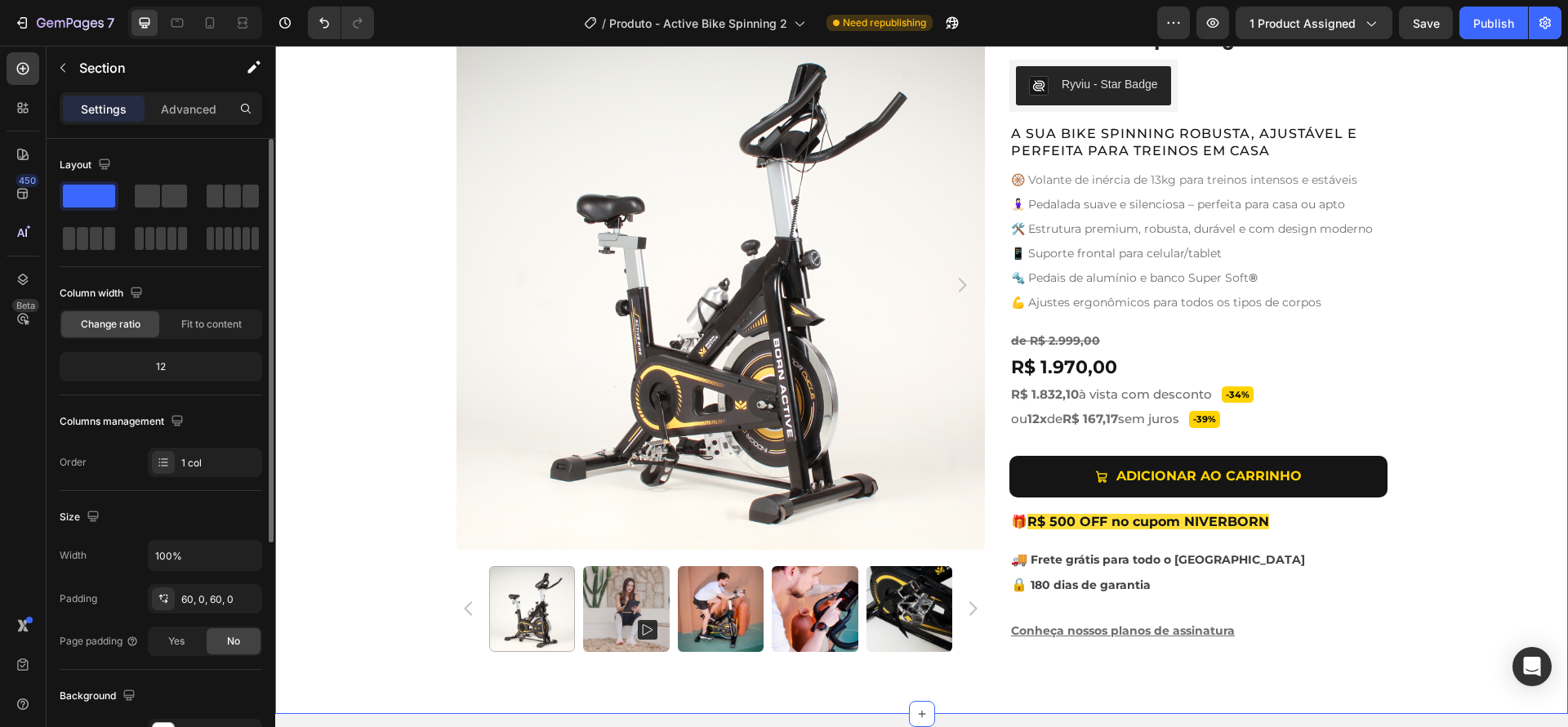
click at [1497, 444] on div "Product Images Active Bike Spinning Product Title Ryviu - Star Badge Ryviu Row …" at bounding box center [922, 343] width 1293 height 644
click at [71, 67] on button "button" at bounding box center [63, 68] width 26 height 26
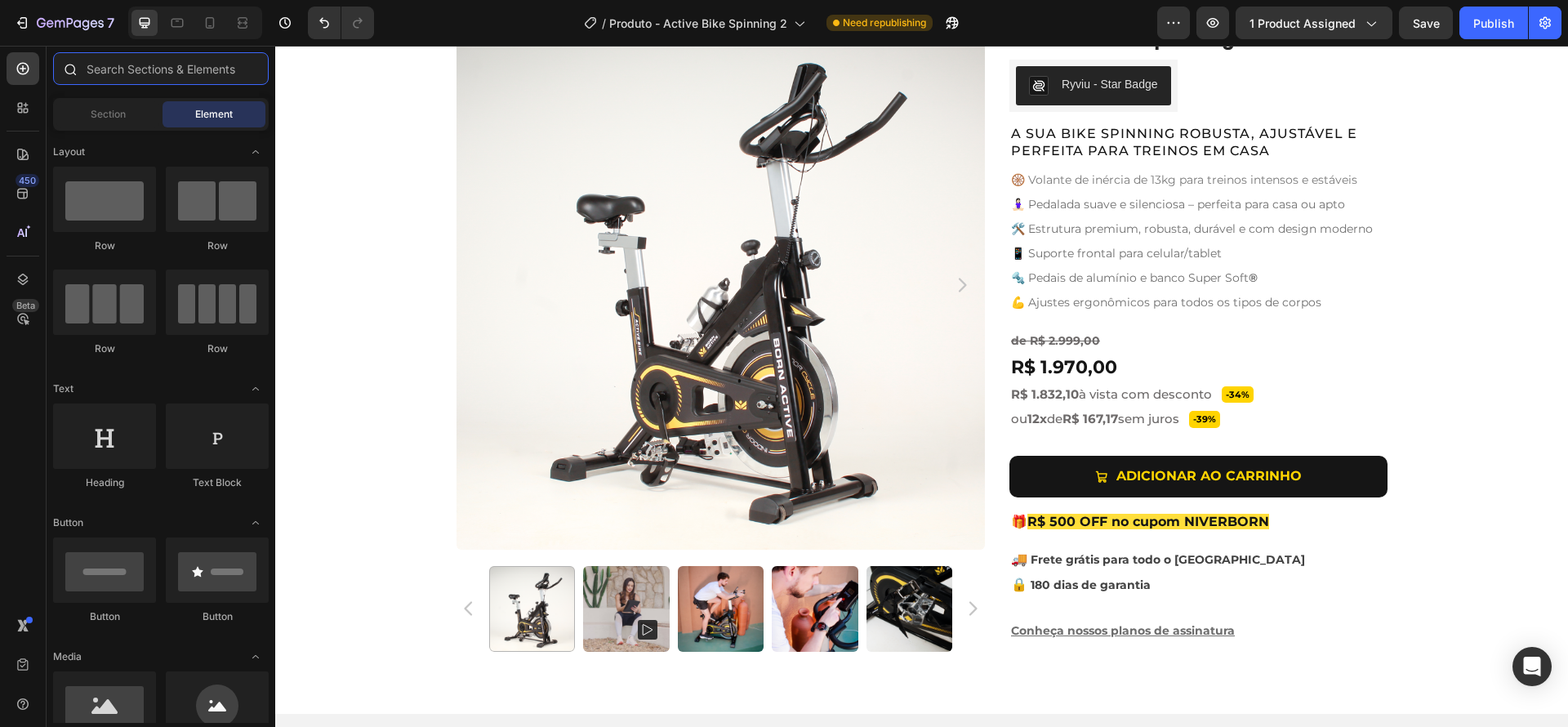
click at [122, 77] on input "text" at bounding box center [161, 69] width 215 height 33
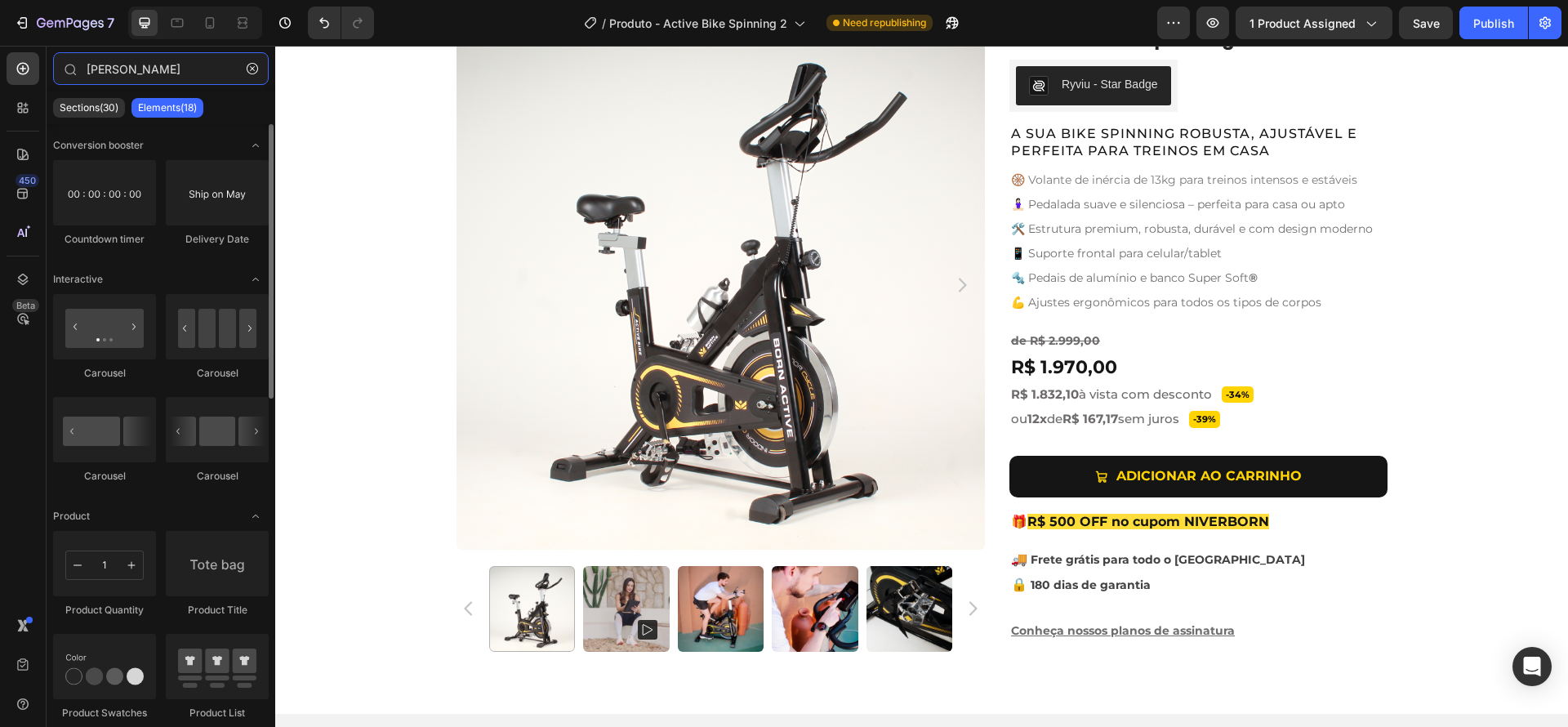
type input "tim"
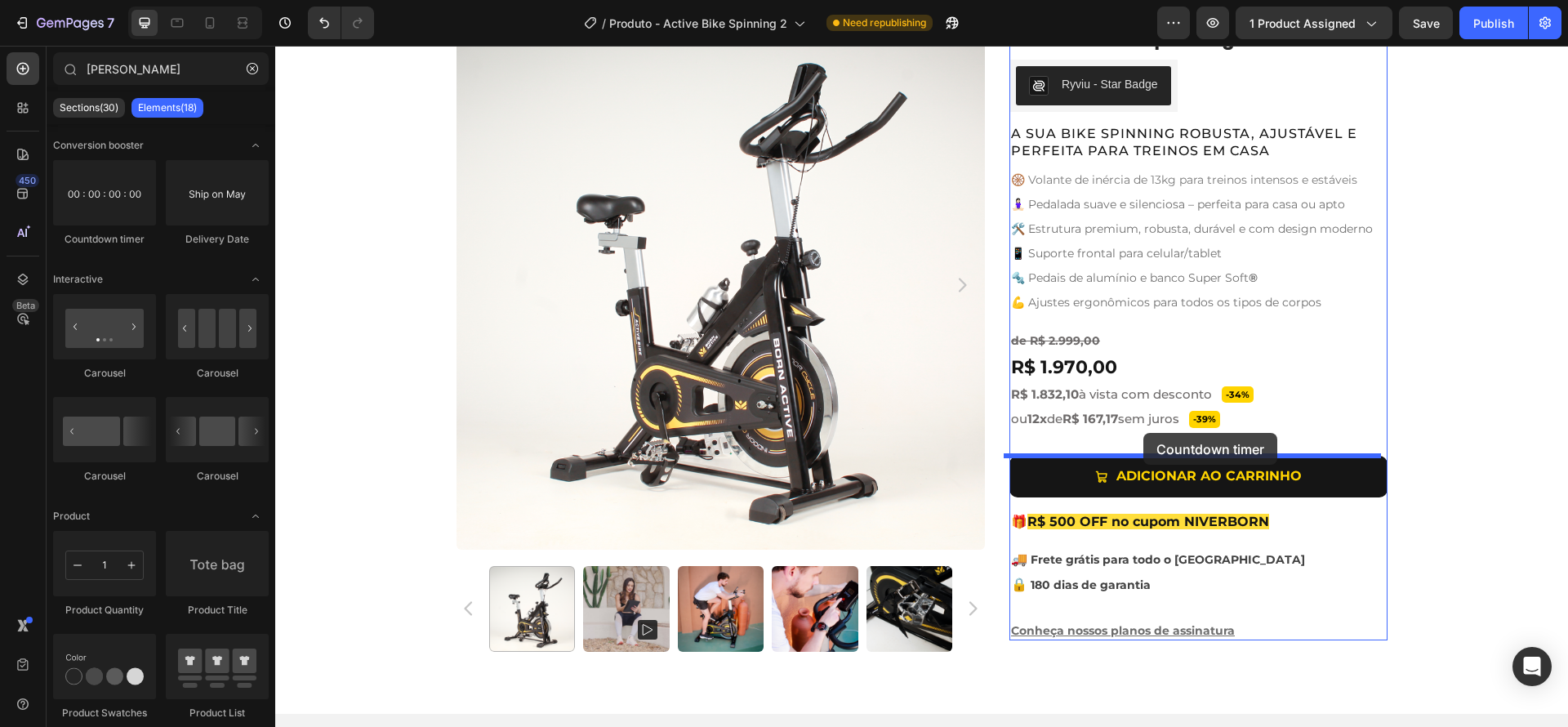
drag, startPoint x: 494, startPoint y: 273, endPoint x: 1143, endPoint y: 433, distance: 668.4
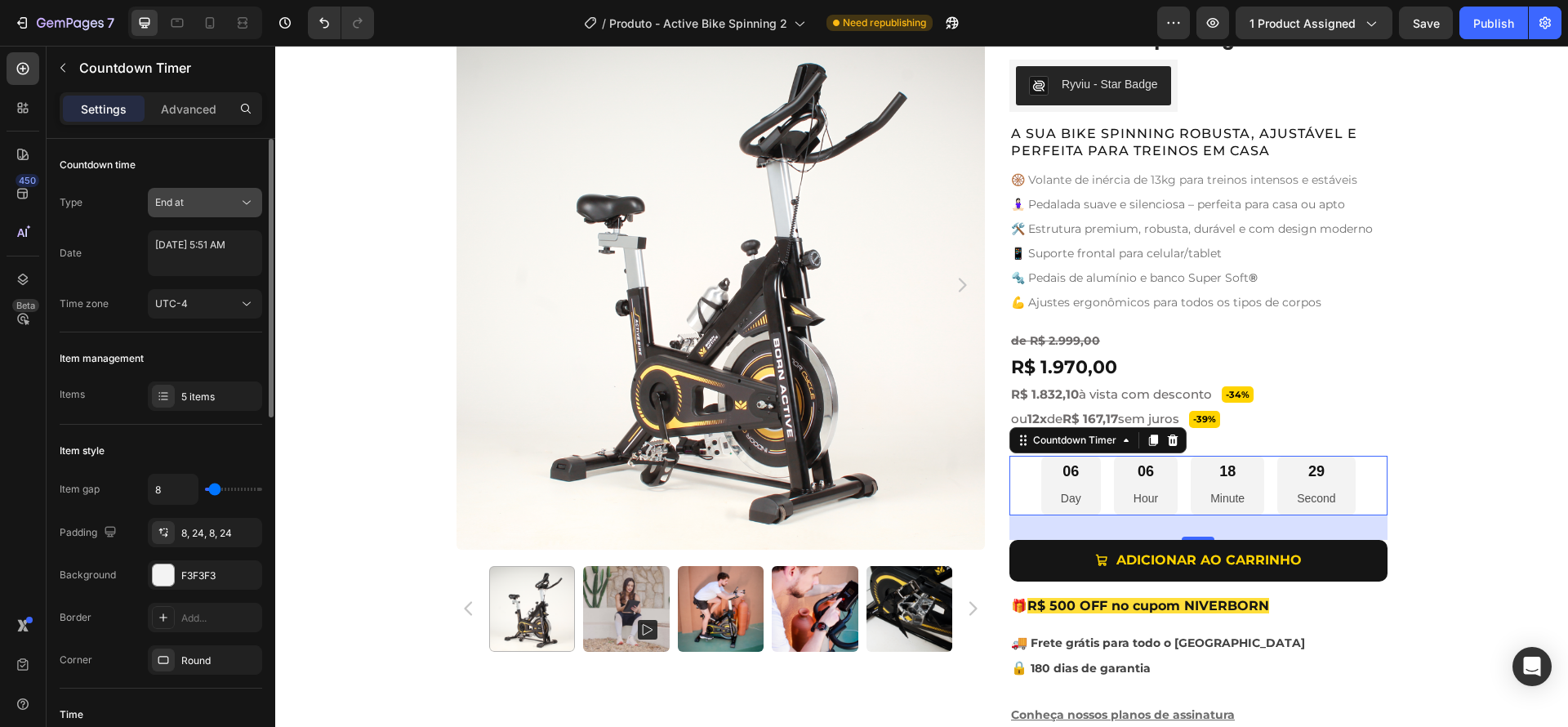
click at [186, 211] on button "End at" at bounding box center [205, 203] width 114 height 30
click at [185, 255] on textarea "September 02 2025 5:51 AM" at bounding box center [205, 253] width 114 height 46
select select "5"
select select "51"
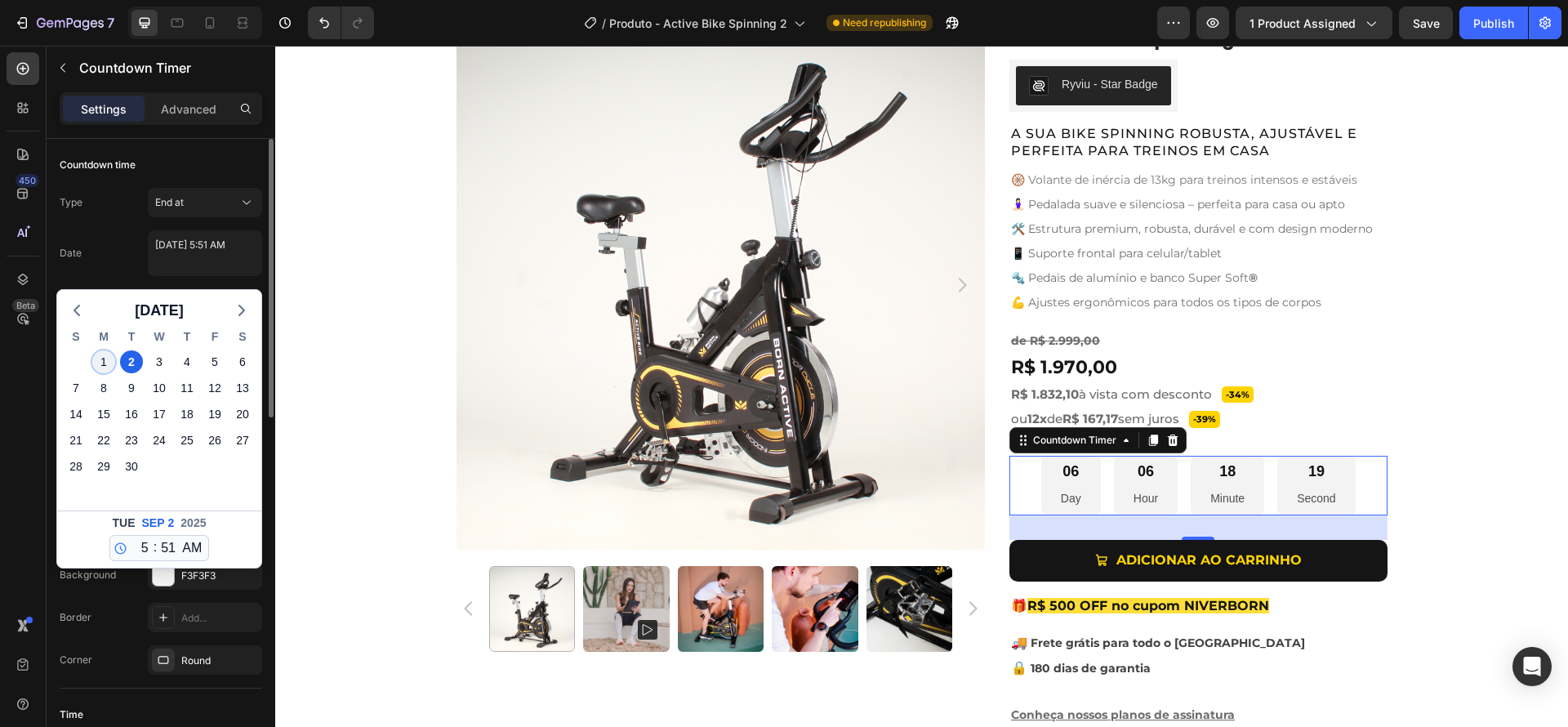
click at [99, 357] on div "1" at bounding box center [103, 362] width 23 height 23
type textarea "September 01 2025 5:51 AM"
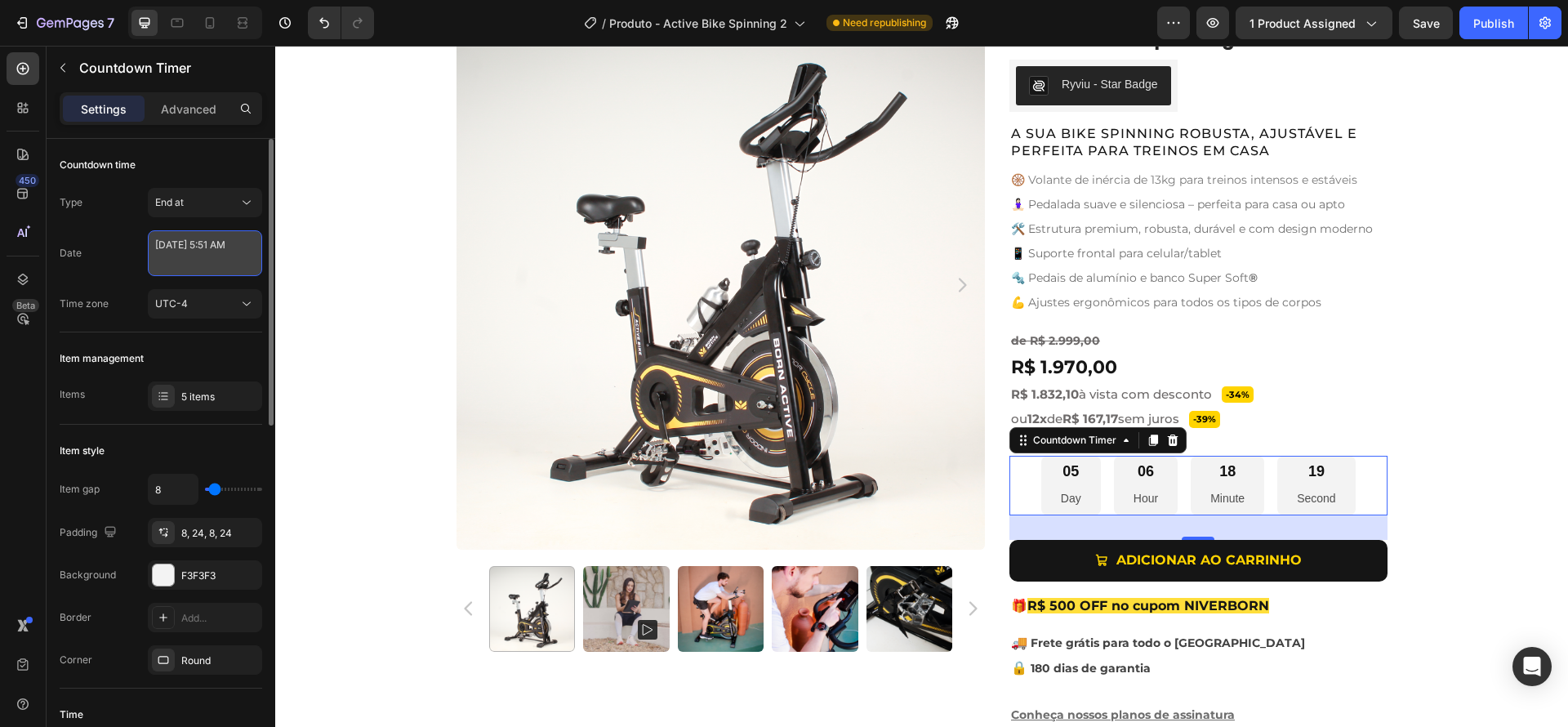
click at [177, 259] on textarea "September 01 2025 5:51 AM" at bounding box center [205, 253] width 114 height 46
select select "5"
select select "51"
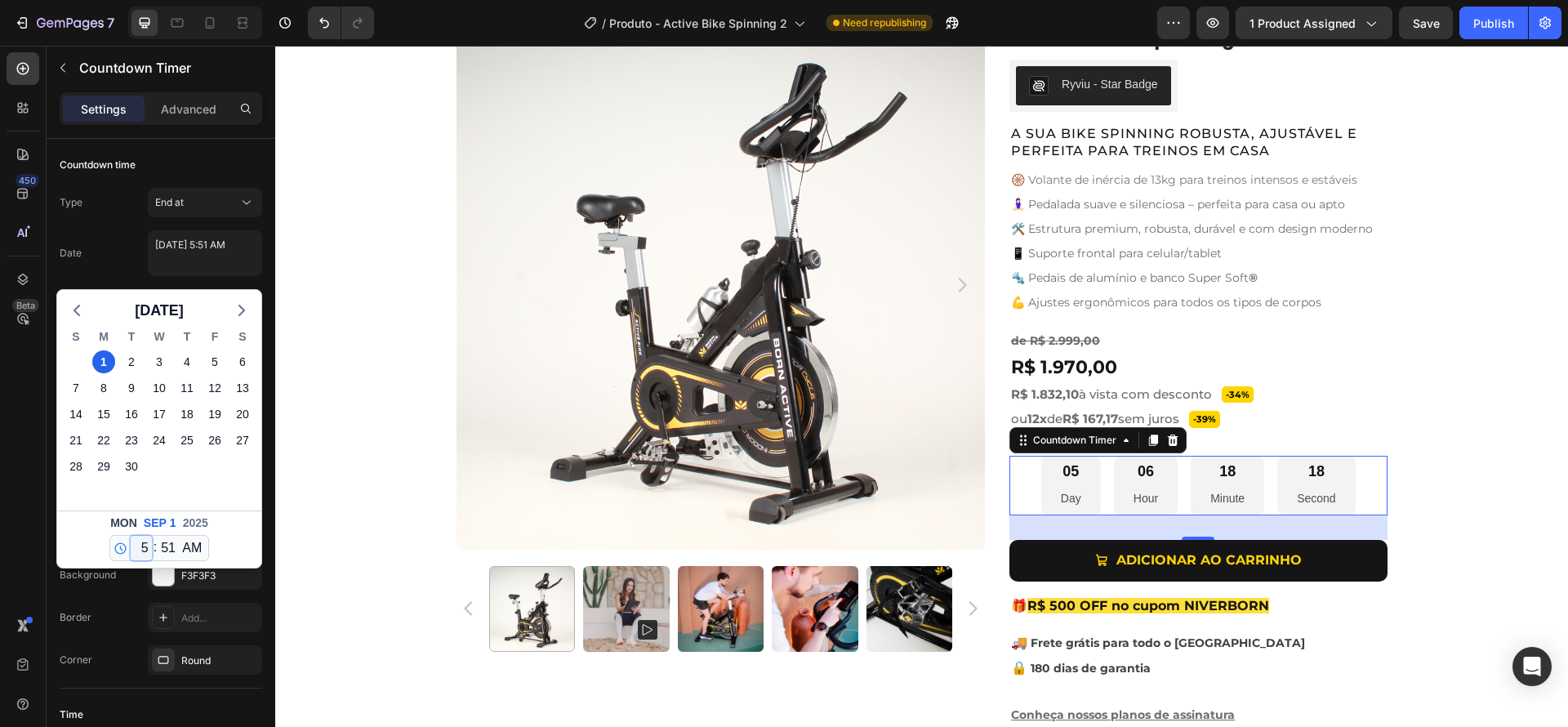
click at [141, 548] on select "12 1 2 3 4 5 6 7 8 9 10 11" at bounding box center [141, 548] width 21 height 25
click at [141, 545] on select "12 1 2 3 4 5 6 7 8 9 10 11" at bounding box center [141, 548] width 21 height 25
click at [74, 311] on icon "button" at bounding box center [77, 311] width 20 height 20
click at [76, 486] on div "31" at bounding box center [76, 493] width 23 height 23
type textarea "August 31 2025 5:51 AM"
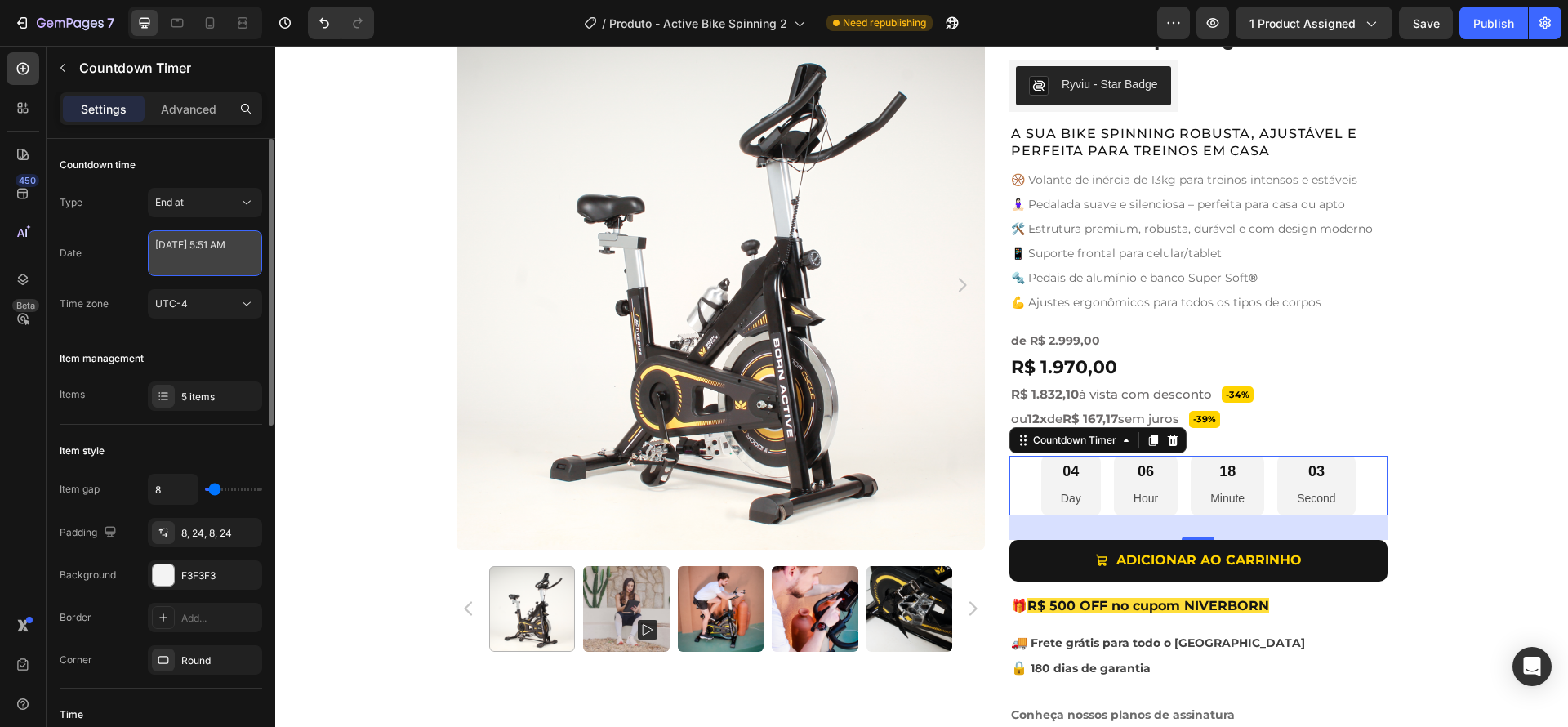
click at [195, 255] on textarea "August 31 2025 5:51 AM" at bounding box center [205, 253] width 114 height 46
select select "5"
select select "51"
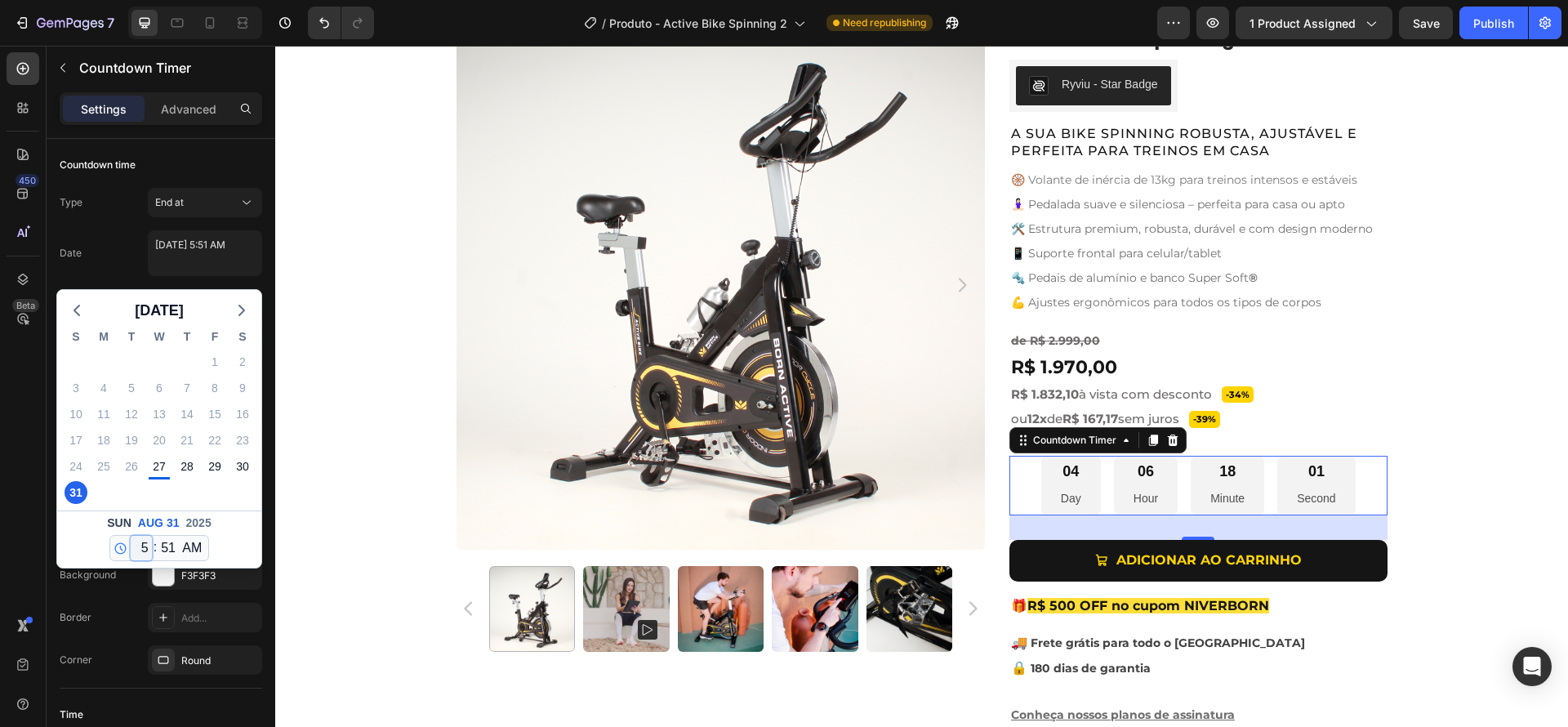
click at [144, 551] on select "12 1 2 3 4 5 6 7 8 9 10 11" at bounding box center [141, 548] width 21 height 25
select select "11"
click at [131, 536] on select "12 1 2 3 4 5 6 7 8 9 10 11" at bounding box center [141, 548] width 21 height 25
type textarea "August 31 2025 11:51 AM"
click at [167, 549] on select "00 01 02 03 04 05 06 07 08 09 10 11 12 13 14 15 16 17 18 19 20 21 22 23 24 25 2…" at bounding box center [168, 548] width 21 height 25
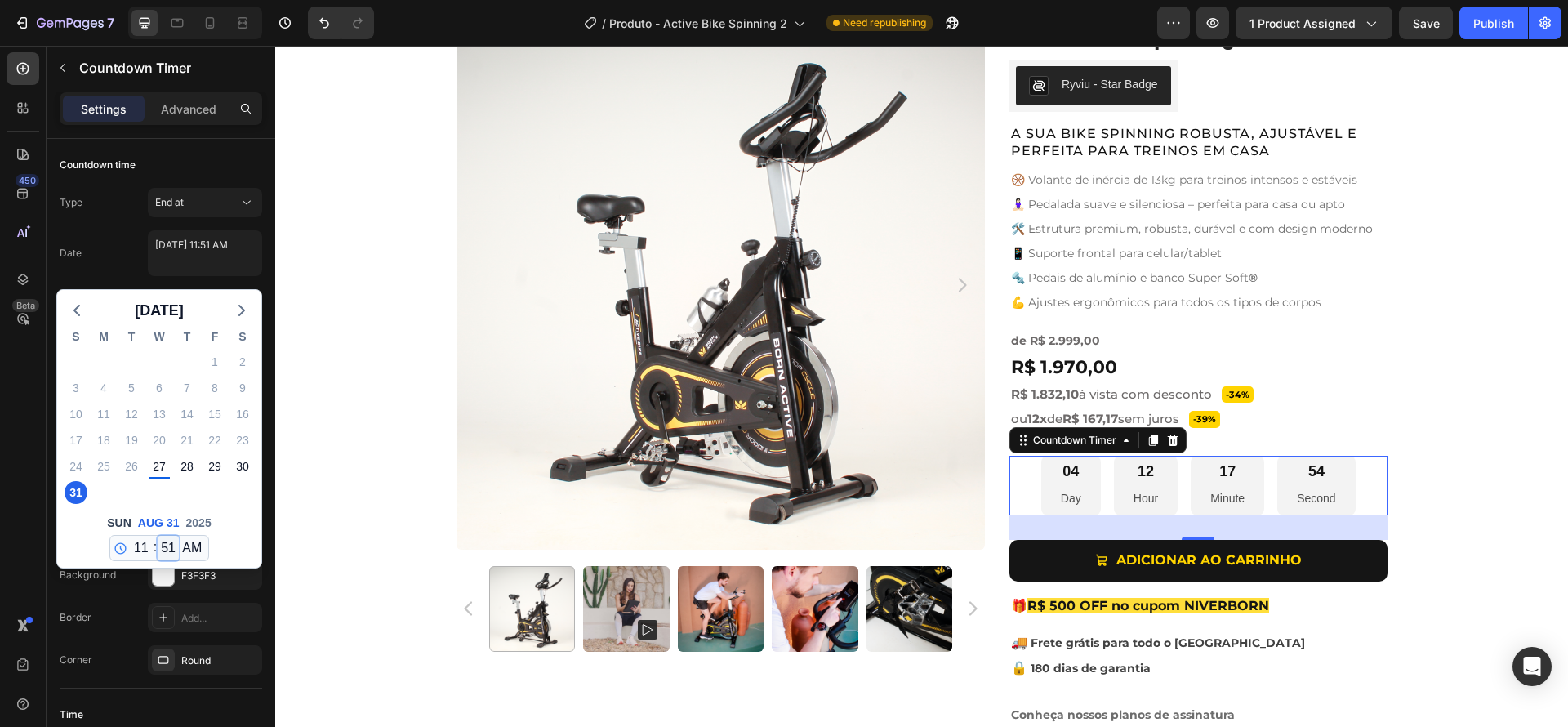
select select "59"
click at [158, 536] on select "00 01 02 03 04 05 06 07 08 09 10 11 12 13 14 15 16 17 18 19 20 21 22 23 24 25 2…" at bounding box center [168, 548] width 21 height 25
type textarea "August 31 2025 11:59 AM"
click at [199, 553] on select "AM PM" at bounding box center [192, 548] width 26 height 25
select select "false"
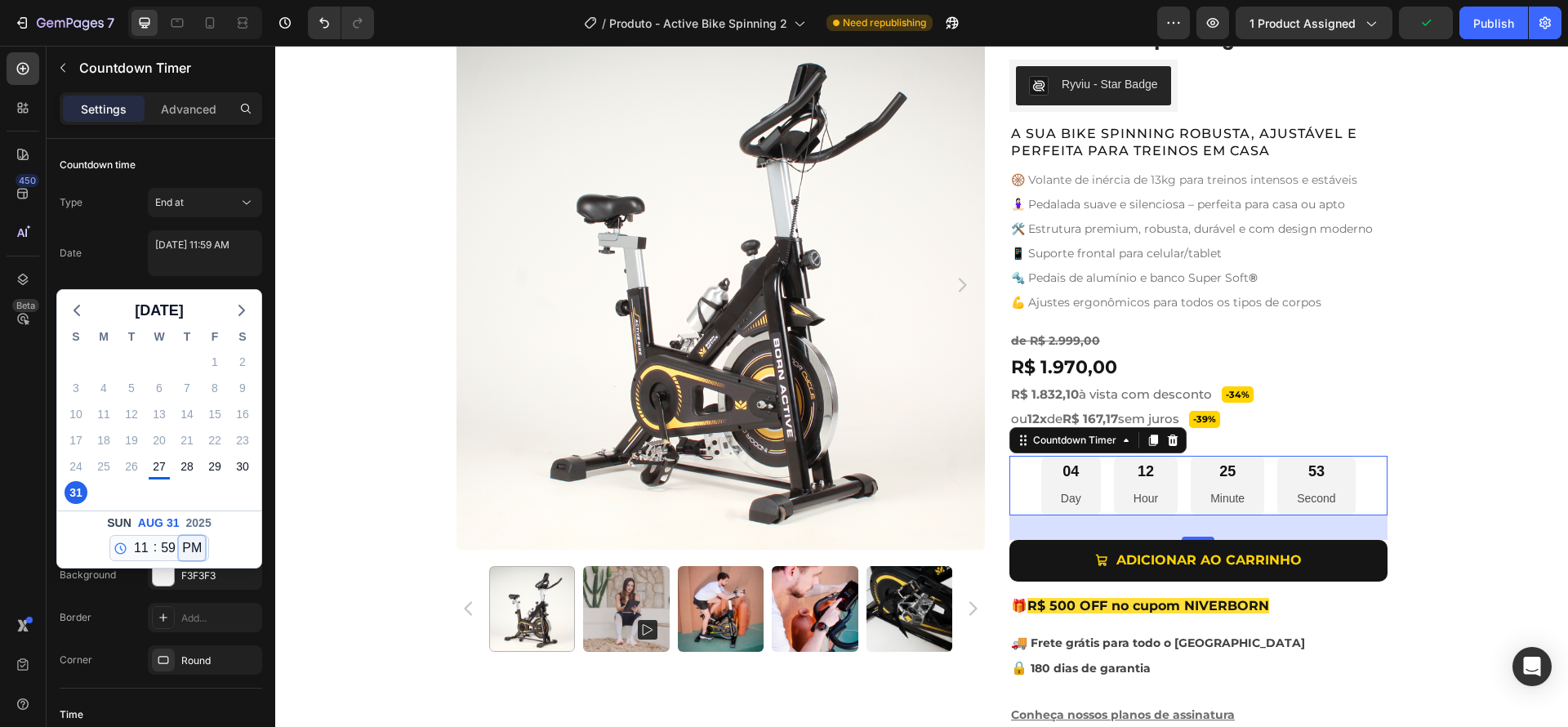
click at [180, 536] on select "AM PM" at bounding box center [192, 548] width 26 height 25
type textarea "August 31 2025 11:59 PM"
select select "23"
click at [232, 259] on textarea "August 31 2025 11:59 PM" at bounding box center [205, 253] width 114 height 46
click at [131, 251] on div "Date August 31 2025 11:59 PM August 2025 S M T W T F S 27 28 29 30 31 1 2 3 4 5…" at bounding box center [161, 253] width 203 height 46
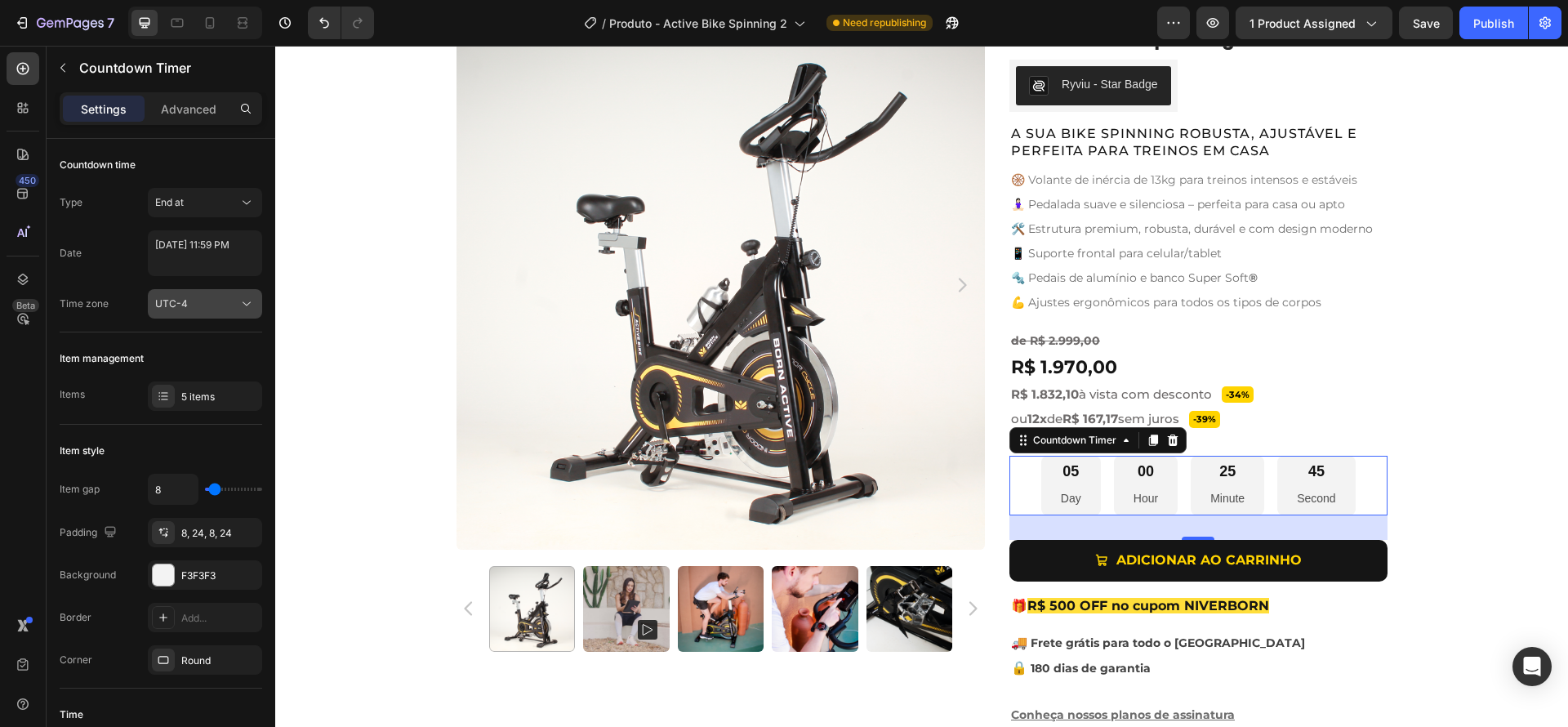
click at [188, 306] on div "UTC-4" at bounding box center [196, 304] width 83 height 15
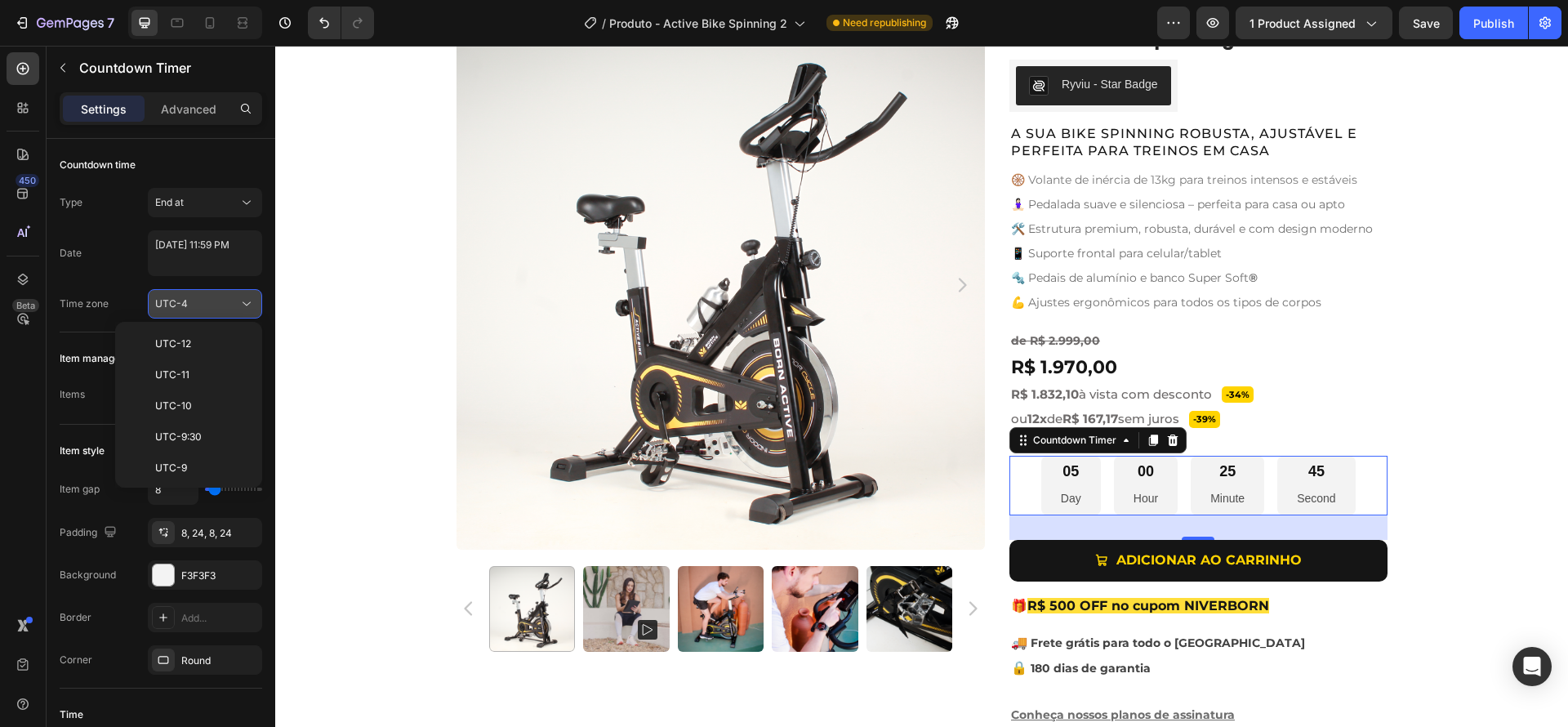
scroll to position [177, 0]
click at [186, 471] on span "UTC-3" at bounding box center [171, 478] width 32 height 15
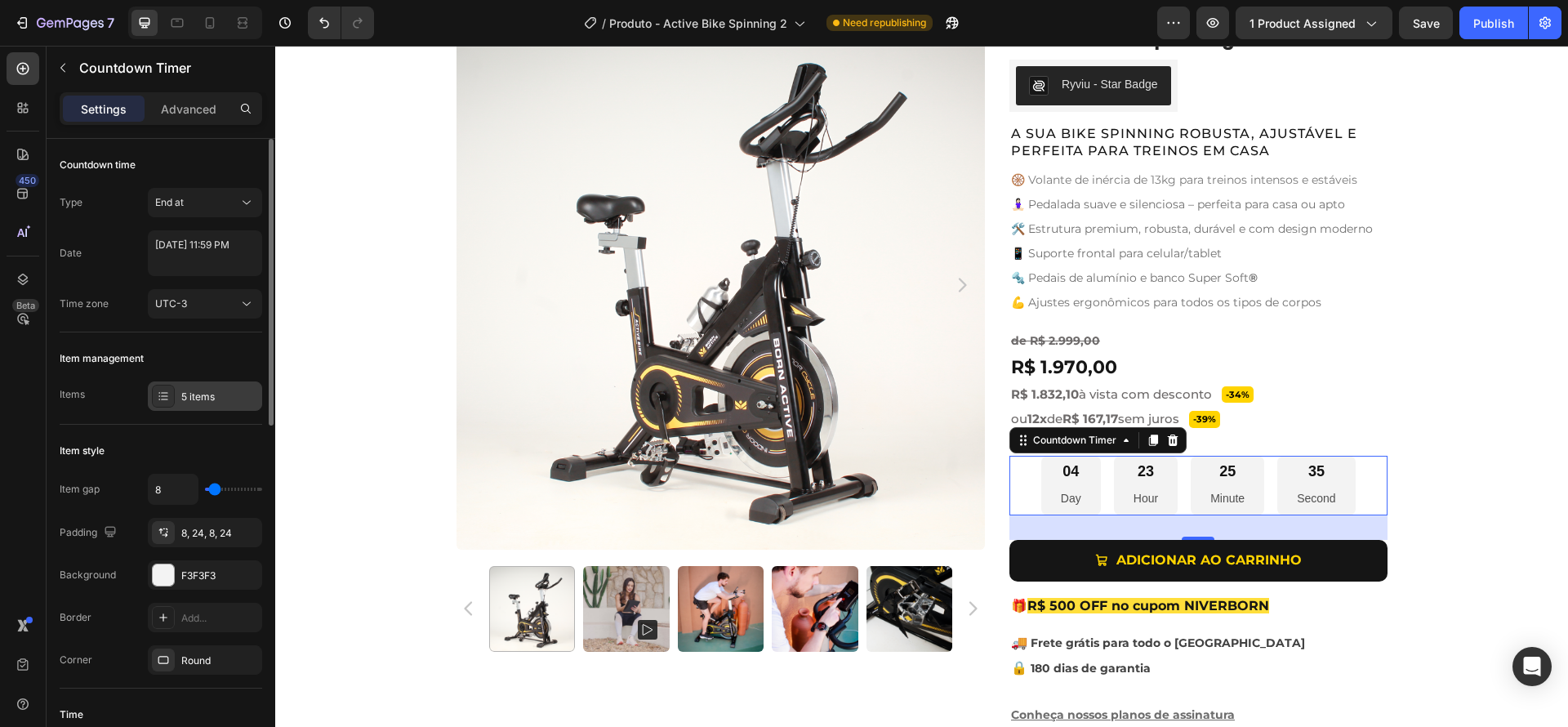
click at [175, 398] on div "5 items" at bounding box center [205, 396] width 114 height 30
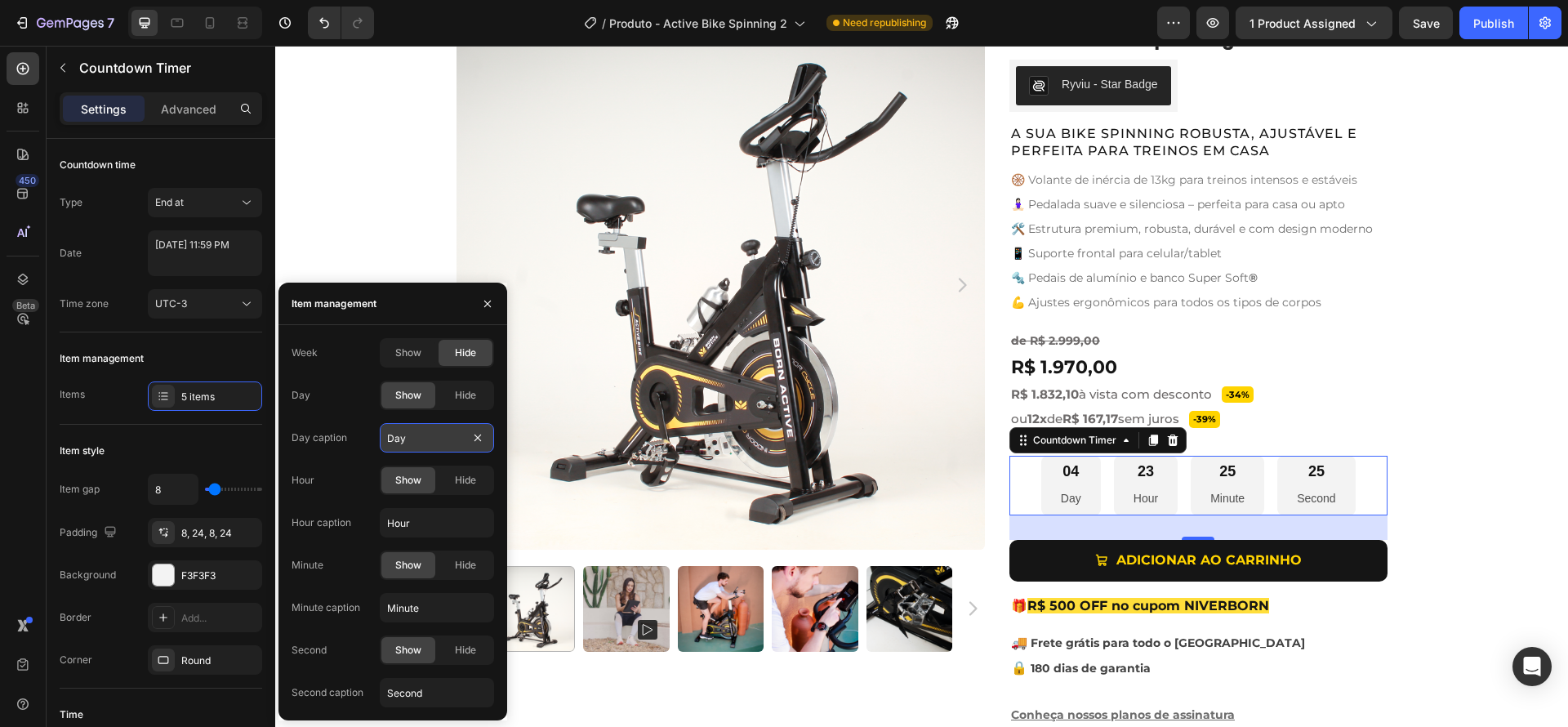
click at [424, 442] on input "Day" at bounding box center [436, 438] width 114 height 30
type input "dias"
click at [417, 526] on input "Hour" at bounding box center [436, 522] width 114 height 30
type input "horas"
click at [435, 614] on input "Minute" at bounding box center [436, 608] width 114 height 30
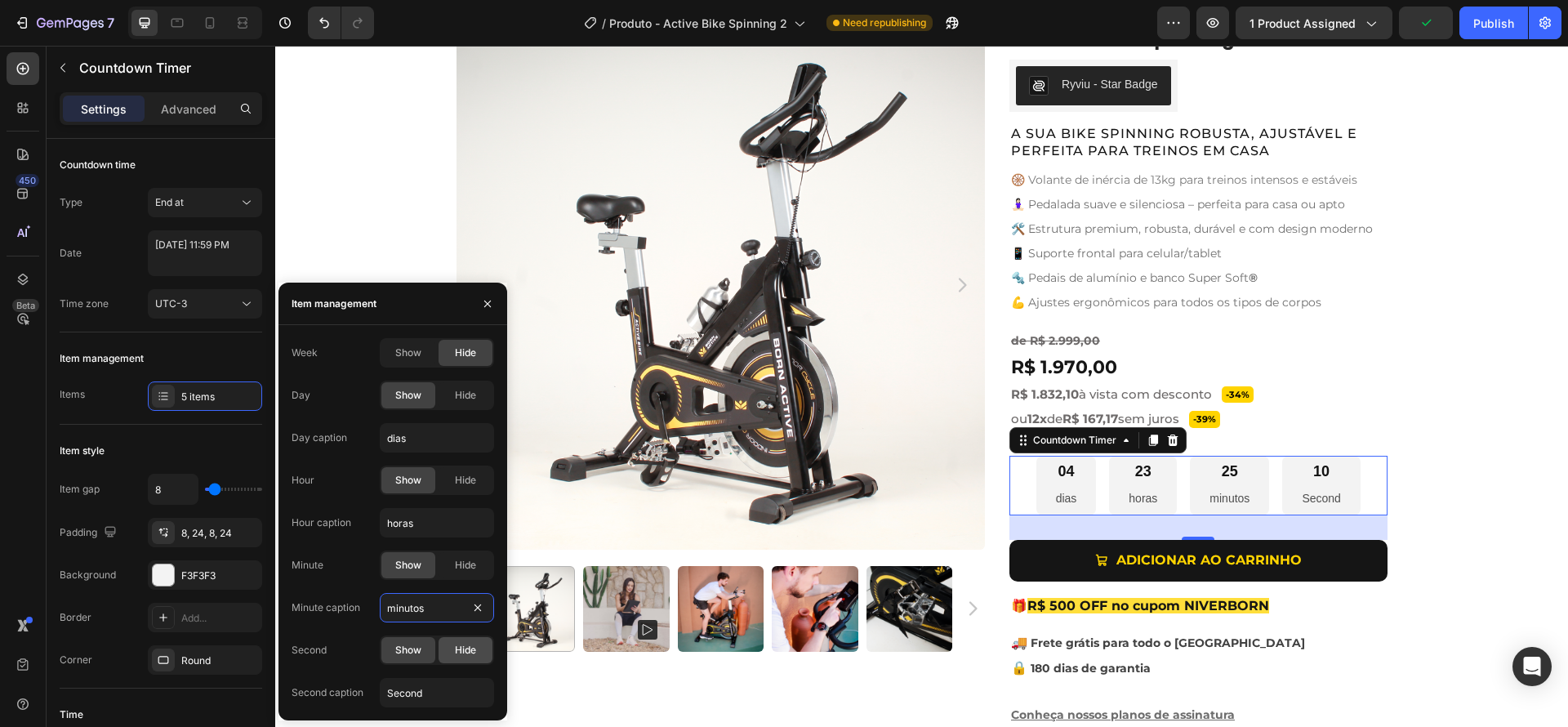
type input "minutos"
click at [462, 651] on span "Hide" at bounding box center [466, 650] width 21 height 15
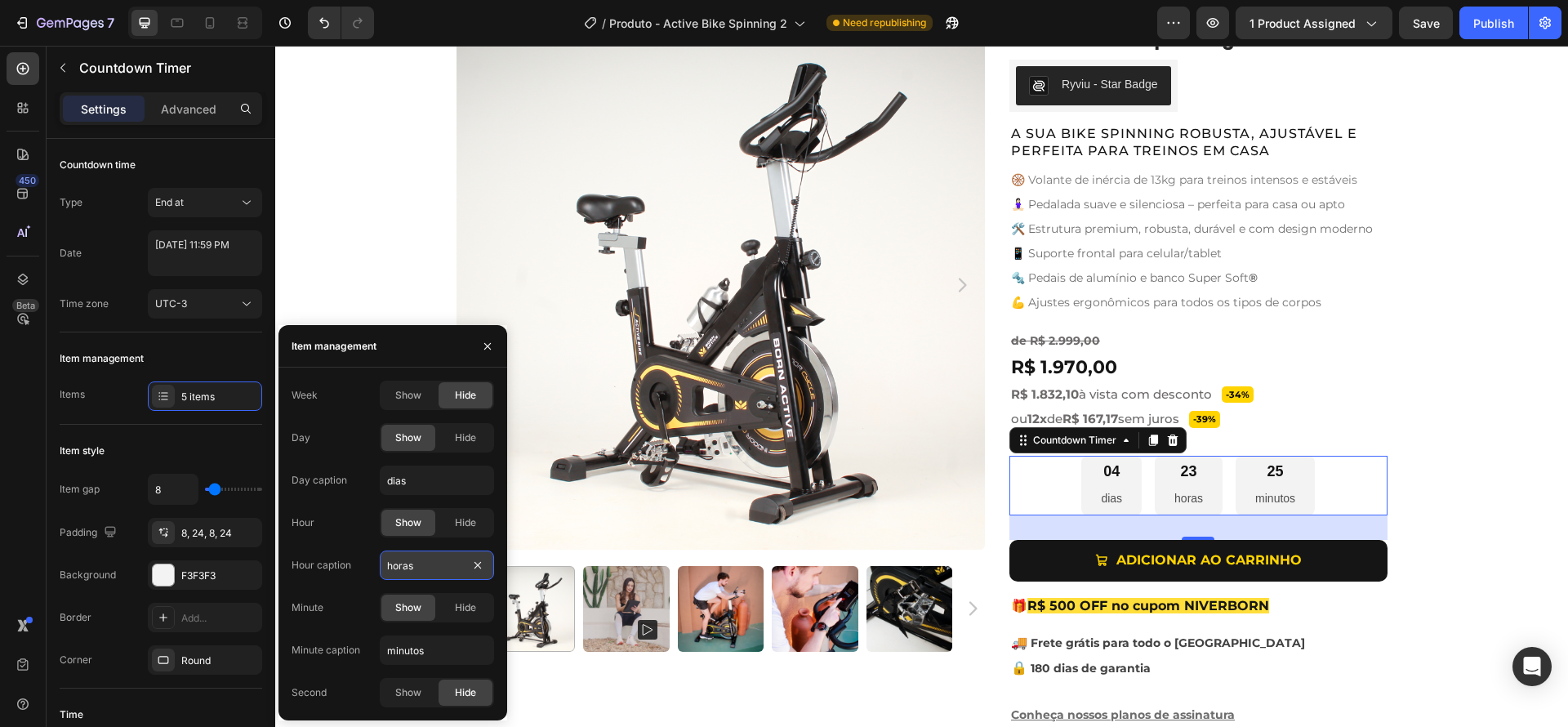
click at [429, 572] on input "horas" at bounding box center [436, 565] width 114 height 30
type input "h"
click at [432, 657] on input "minutos" at bounding box center [436, 650] width 114 height 30
type input "m"
click at [422, 690] on div "Show" at bounding box center [408, 692] width 54 height 26
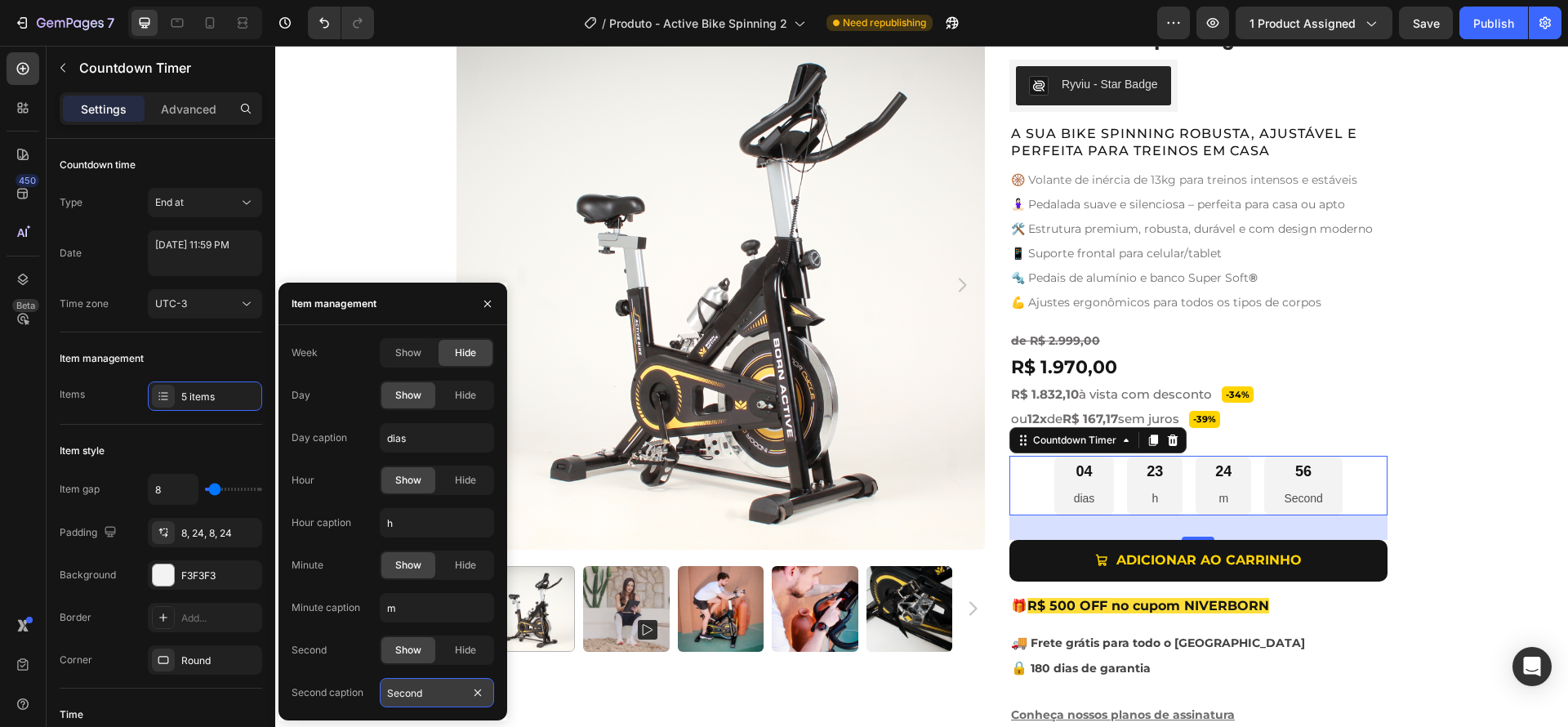
click at [419, 694] on input "Second" at bounding box center [436, 692] width 114 height 30
type input "s"
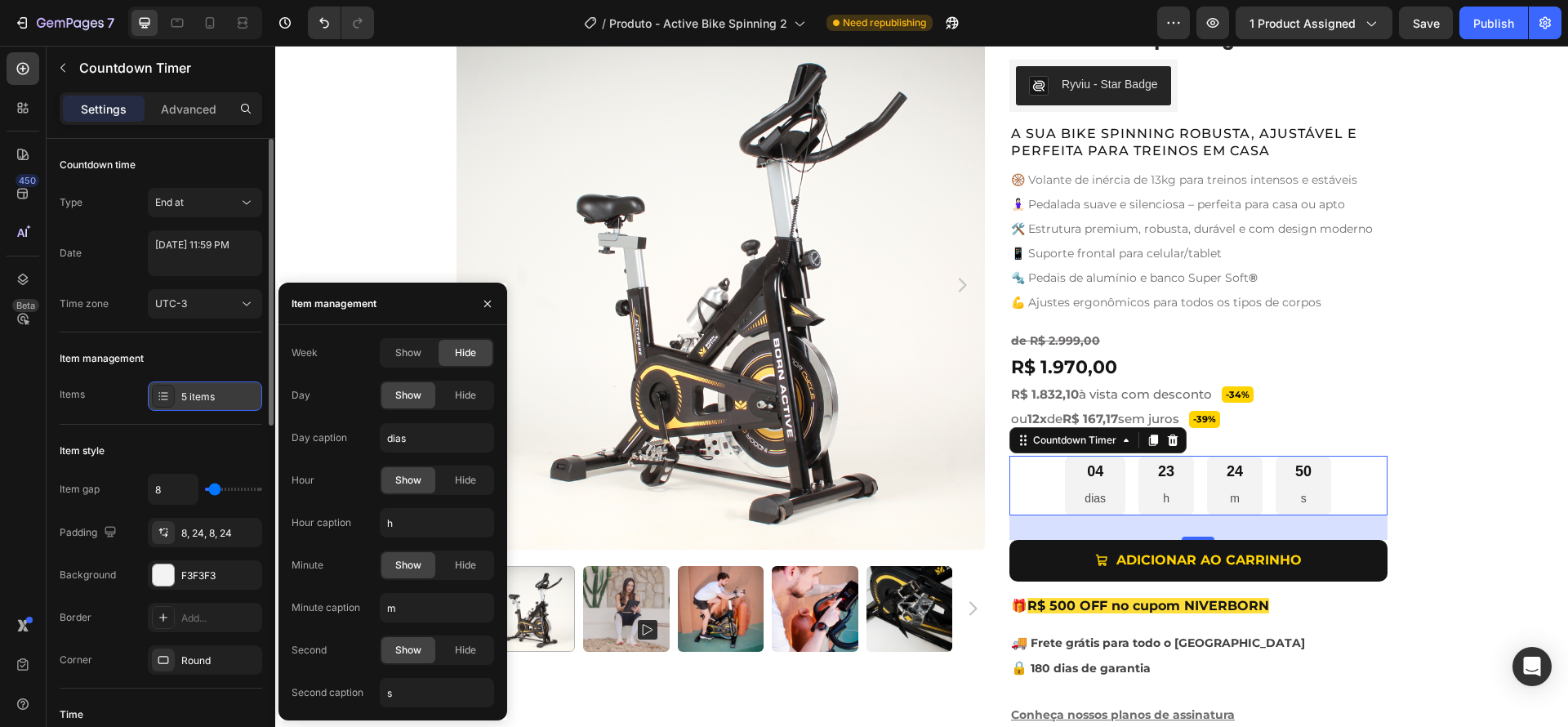
click at [200, 398] on div "5 items" at bounding box center [219, 397] width 76 height 15
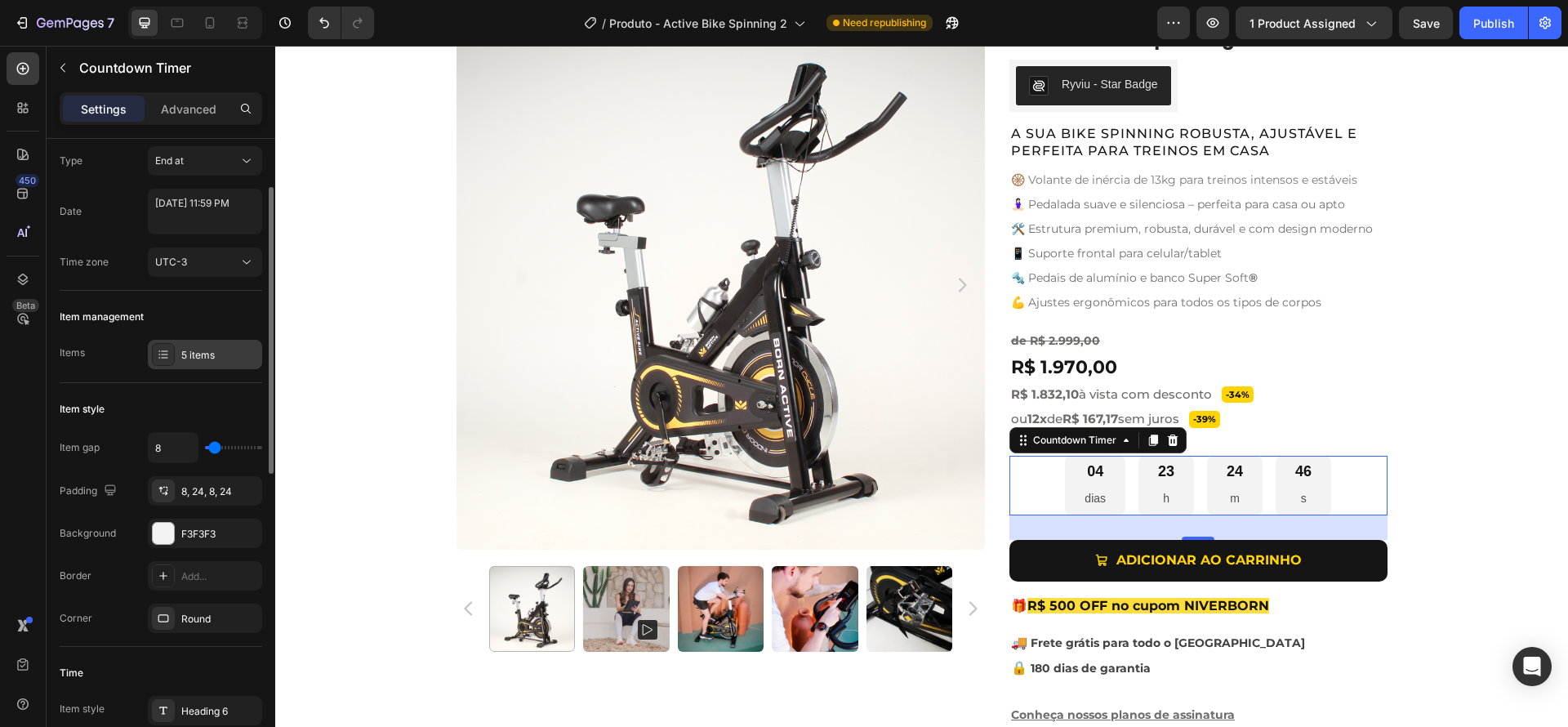
scroll to position [62, 0]
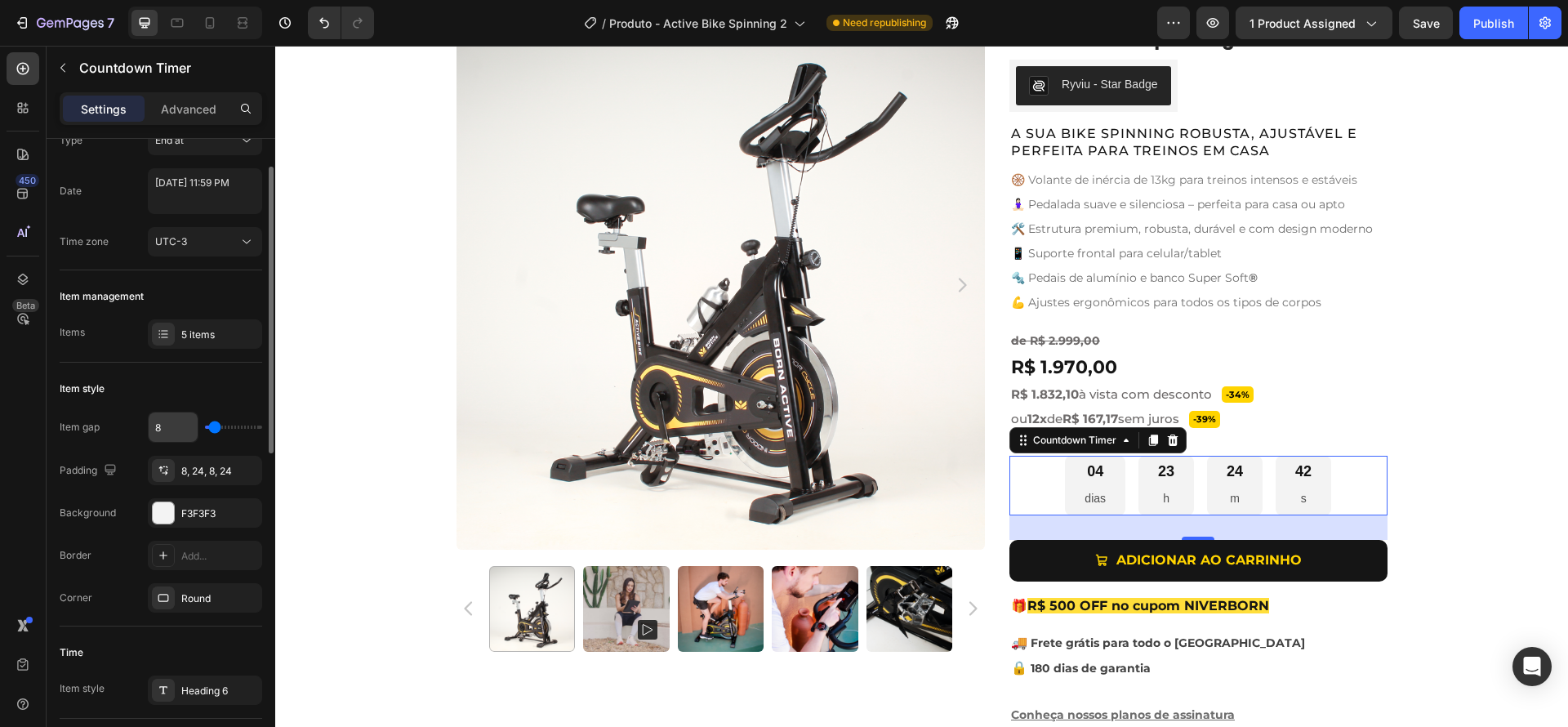
click at [167, 428] on input "8" at bounding box center [173, 427] width 49 height 30
type input "5"
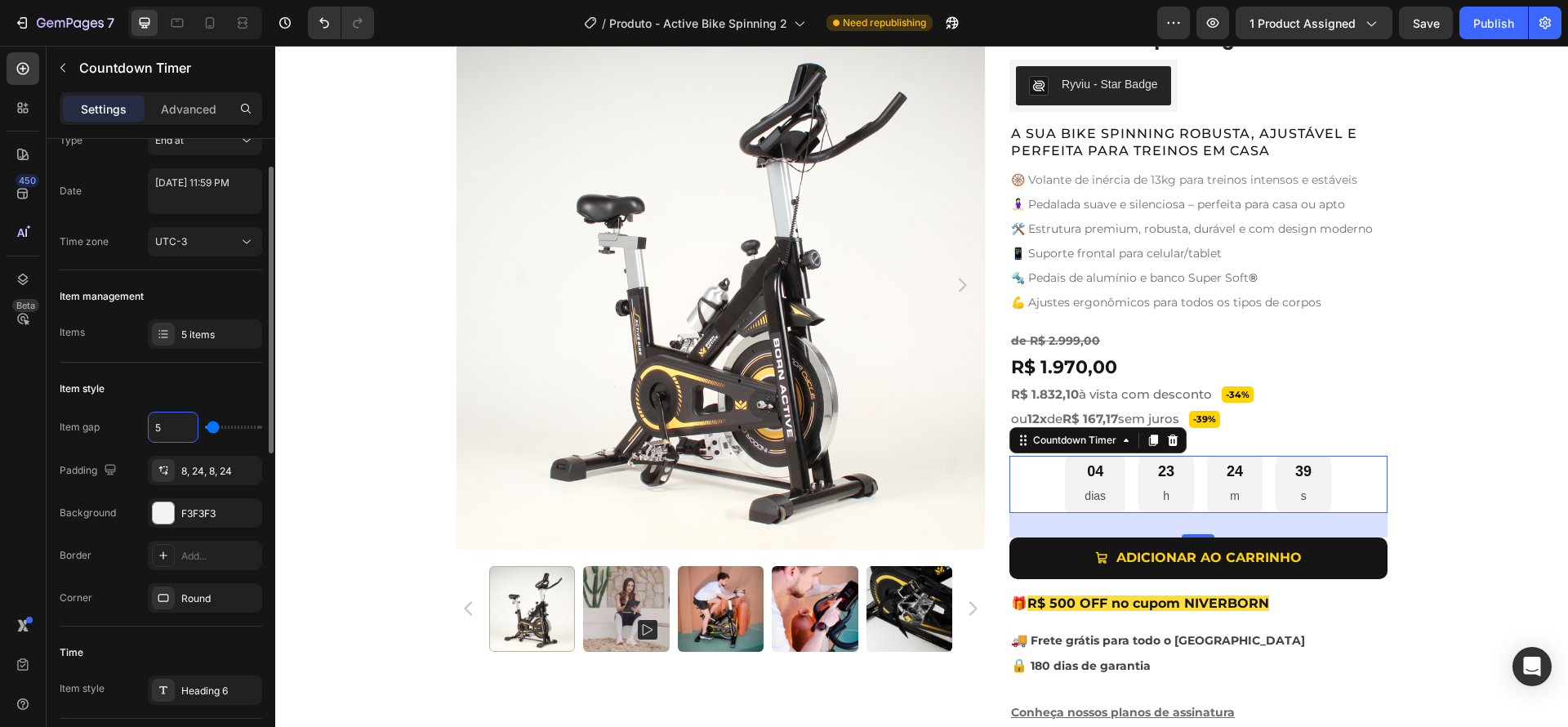
drag, startPoint x: 171, startPoint y: 421, endPoint x: 134, endPoint y: 425, distance: 37.2
click at [139, 419] on div "Item gap 5" at bounding box center [161, 427] width 203 height 31
drag, startPoint x: 168, startPoint y: 426, endPoint x: 135, endPoint y: 426, distance: 33.0
click at [135, 426] on div "Item gap 5" at bounding box center [161, 427] width 203 height 31
type input "0"
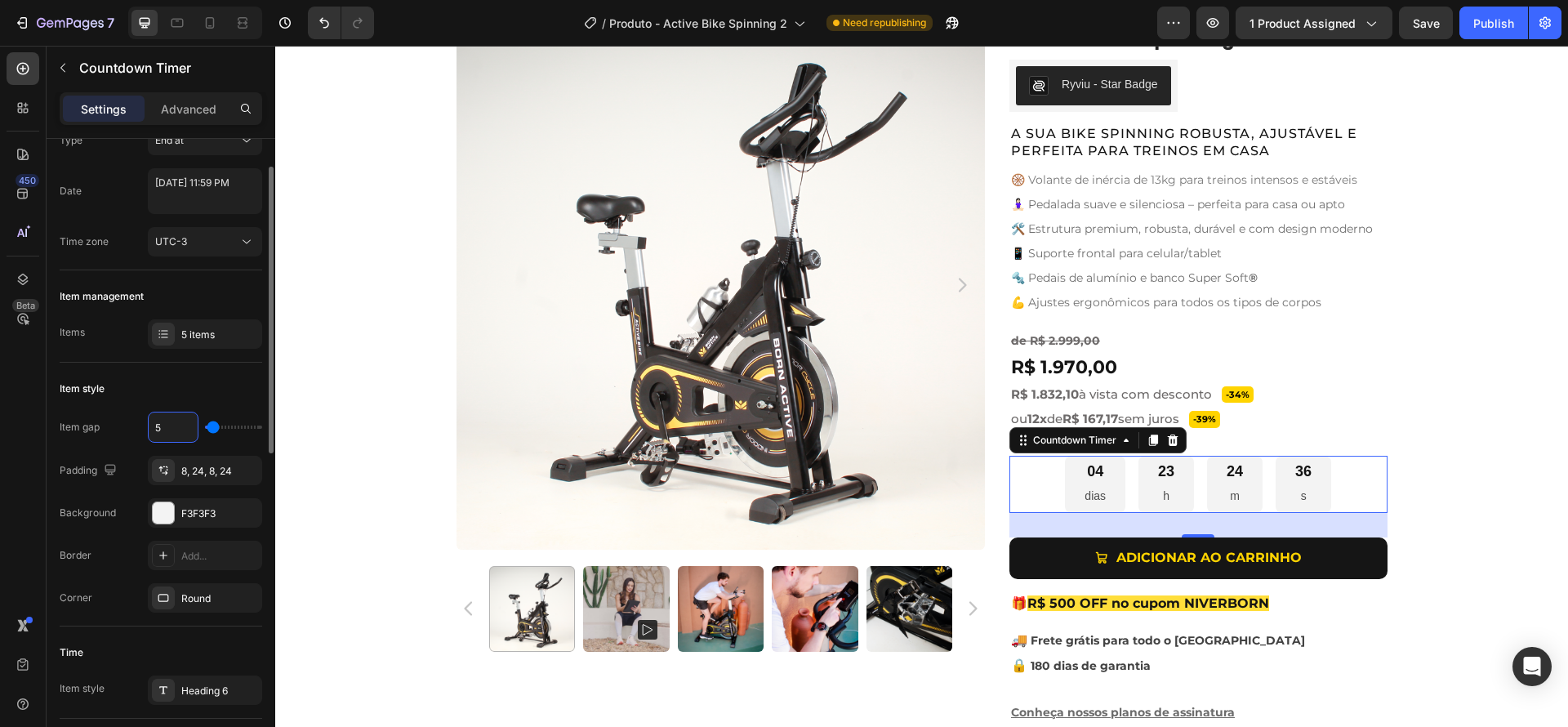
type input "0"
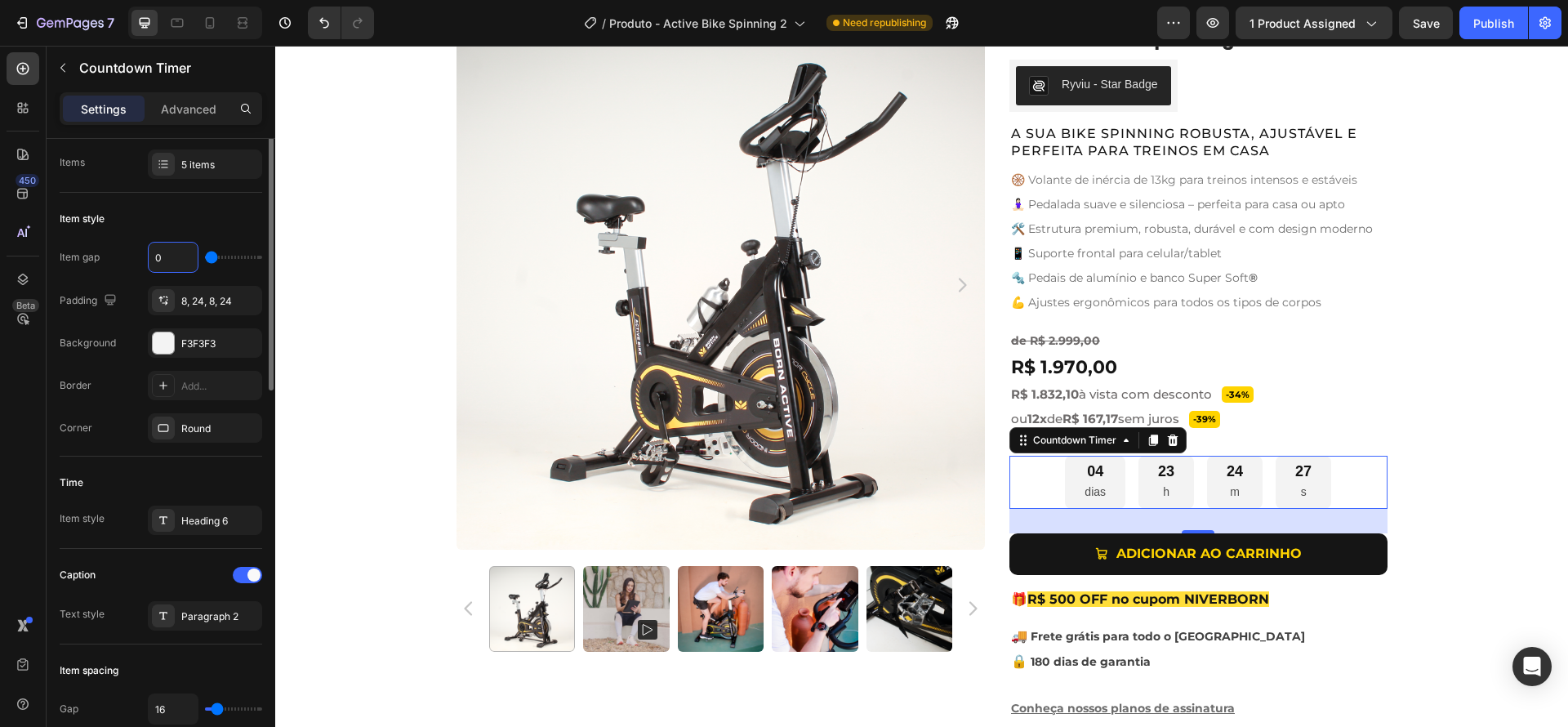
scroll to position [0, 0]
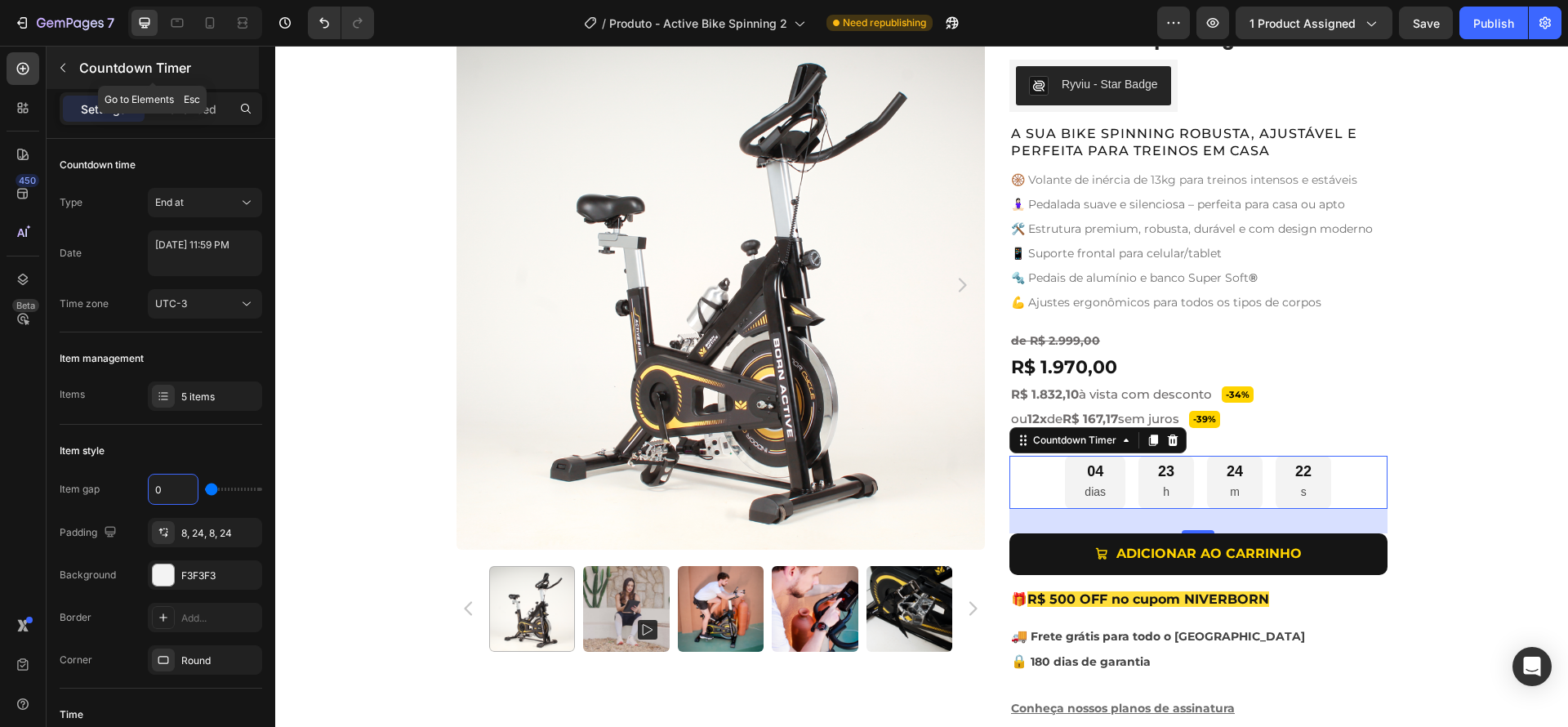
click at [64, 63] on icon "button" at bounding box center [63, 68] width 13 height 13
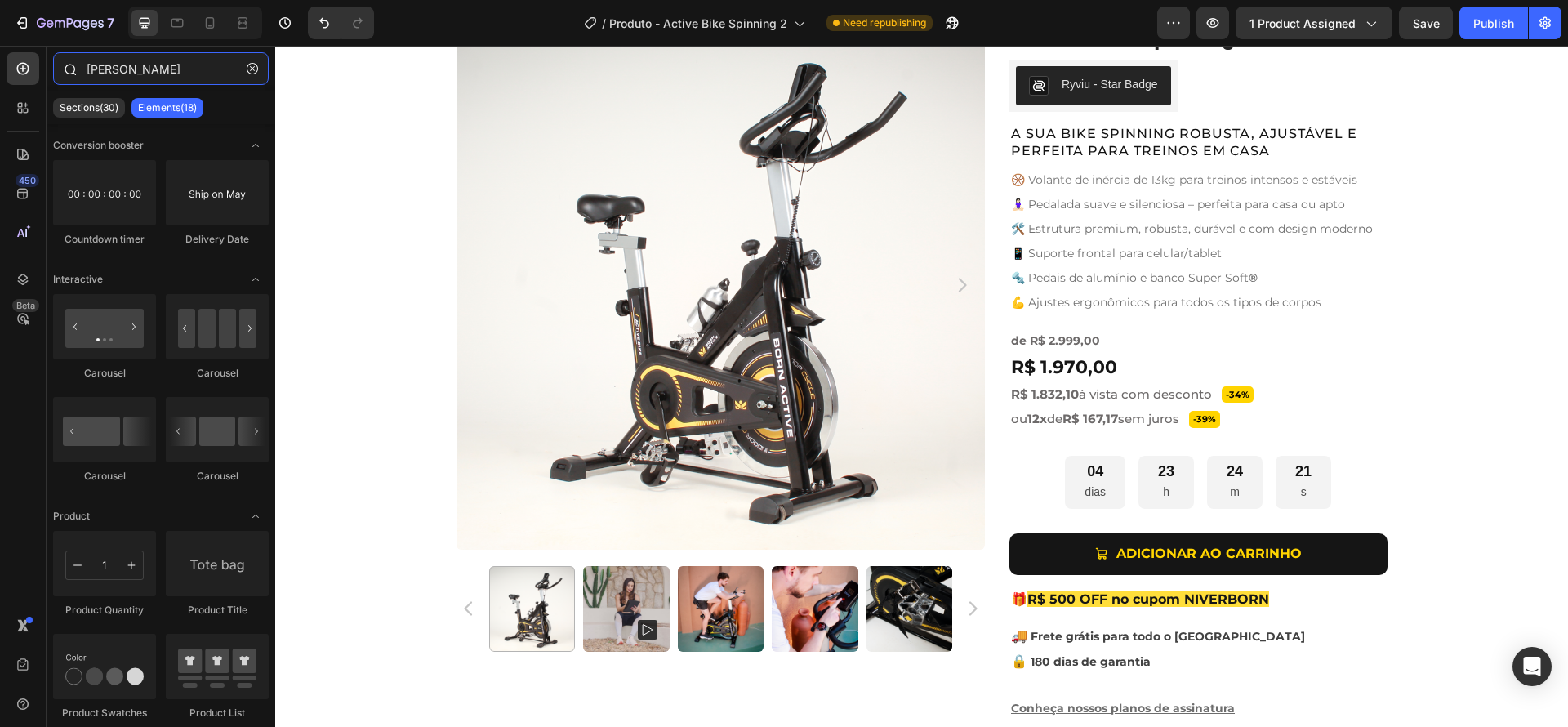
click at [118, 76] on input "tim" at bounding box center [161, 69] width 215 height 33
drag, startPoint x: 117, startPoint y: 72, endPoint x: 86, endPoint y: 62, distance: 32.6
click at [86, 62] on input "tim" at bounding box center [161, 69] width 215 height 33
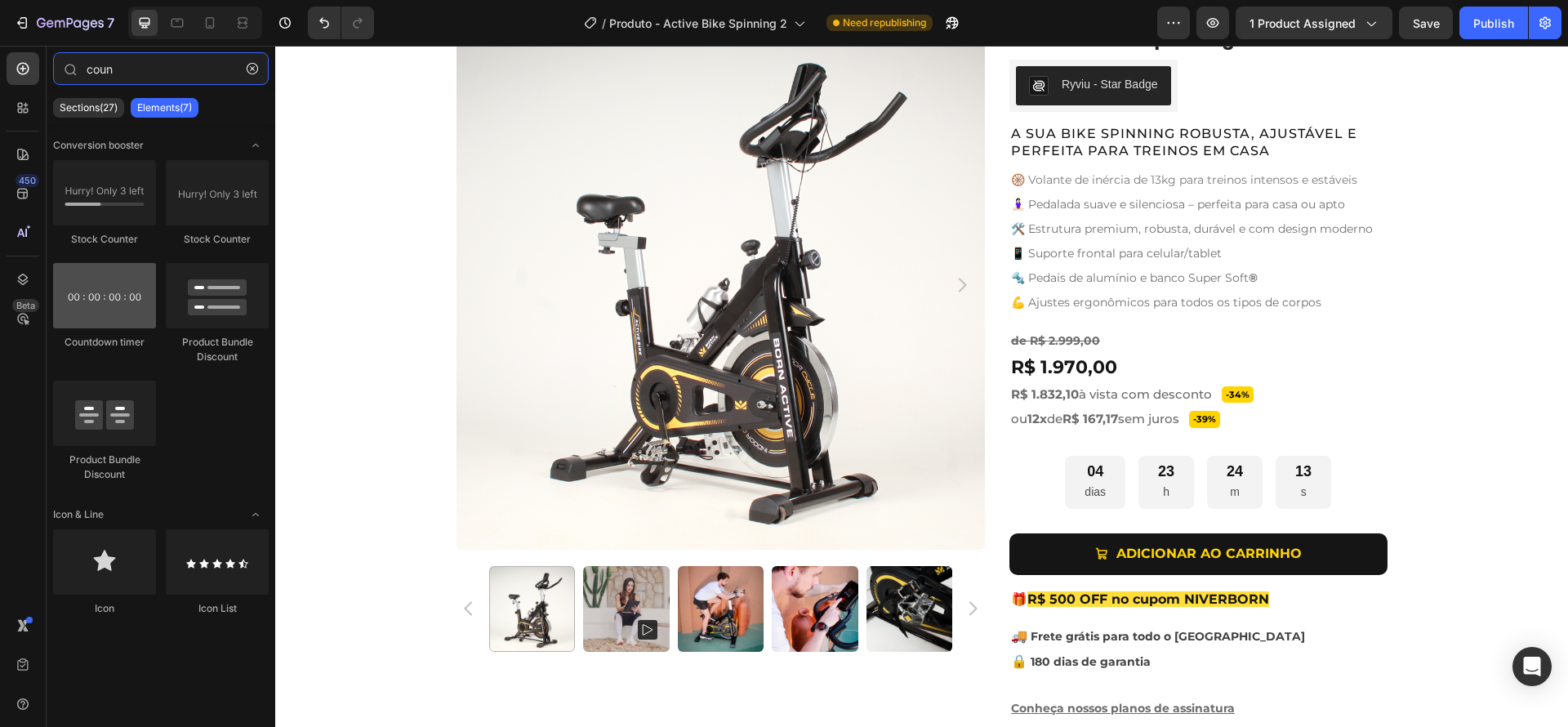
type input "coun"
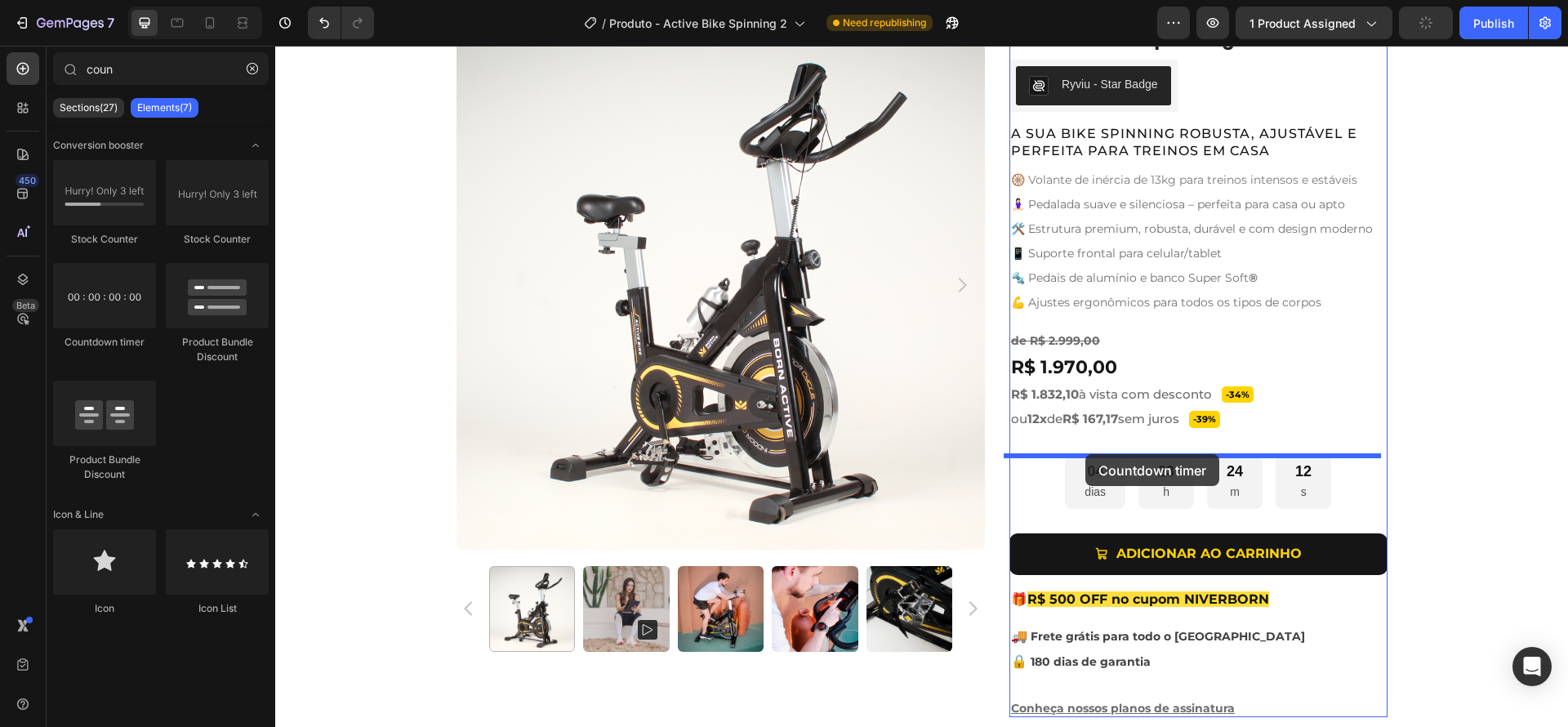
drag, startPoint x: 368, startPoint y: 343, endPoint x: 1085, endPoint y: 454, distance: 725.5
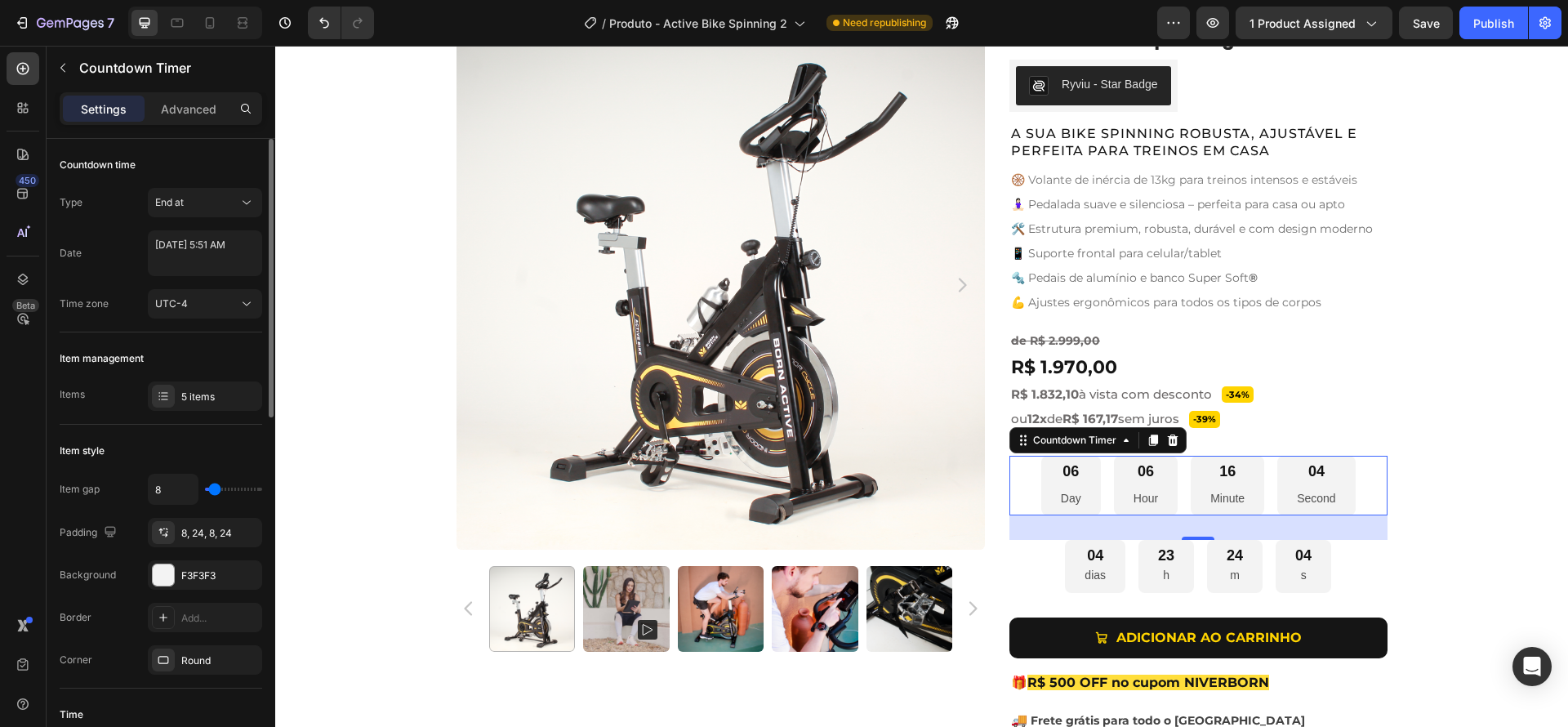
type input "17"
type input "19"
type input "21"
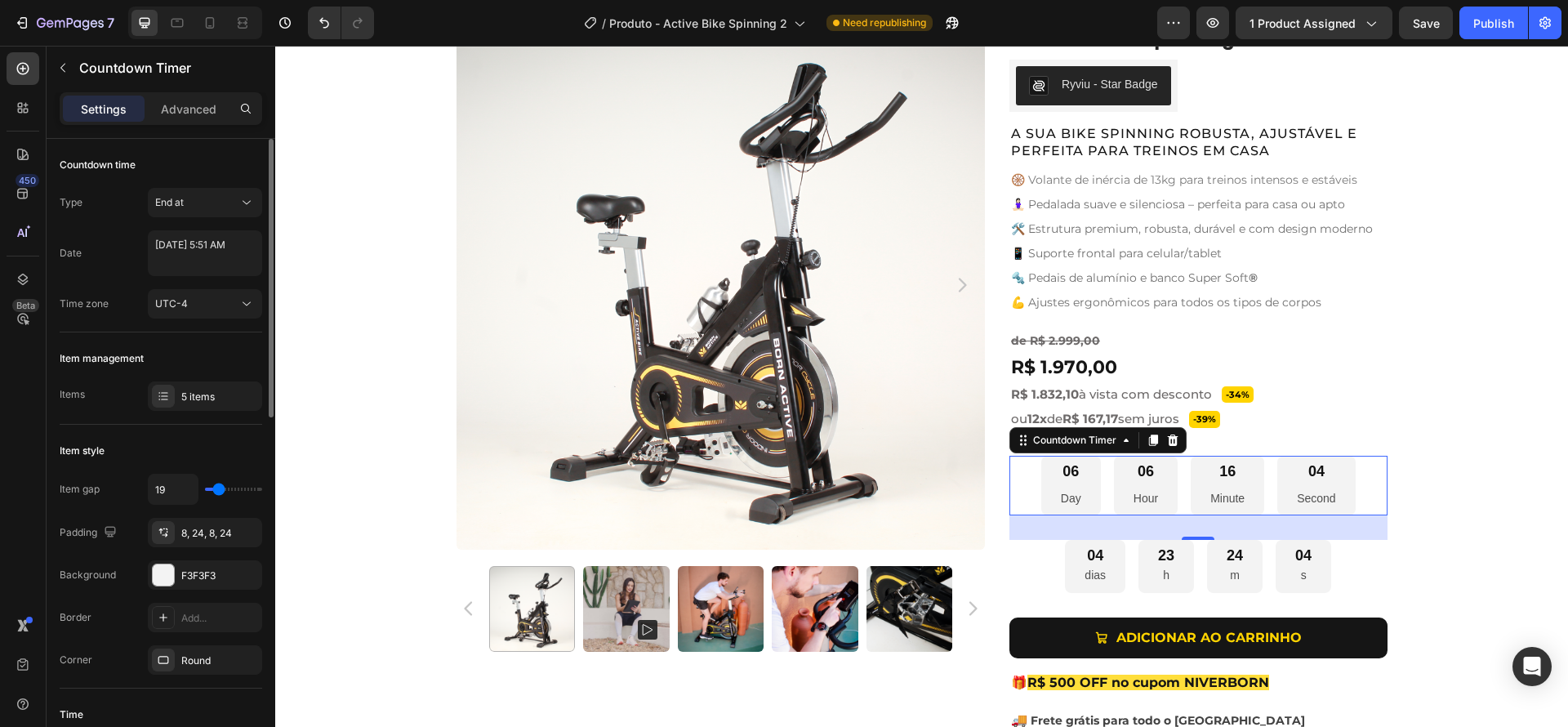
type input "21"
type input "22"
type input "23"
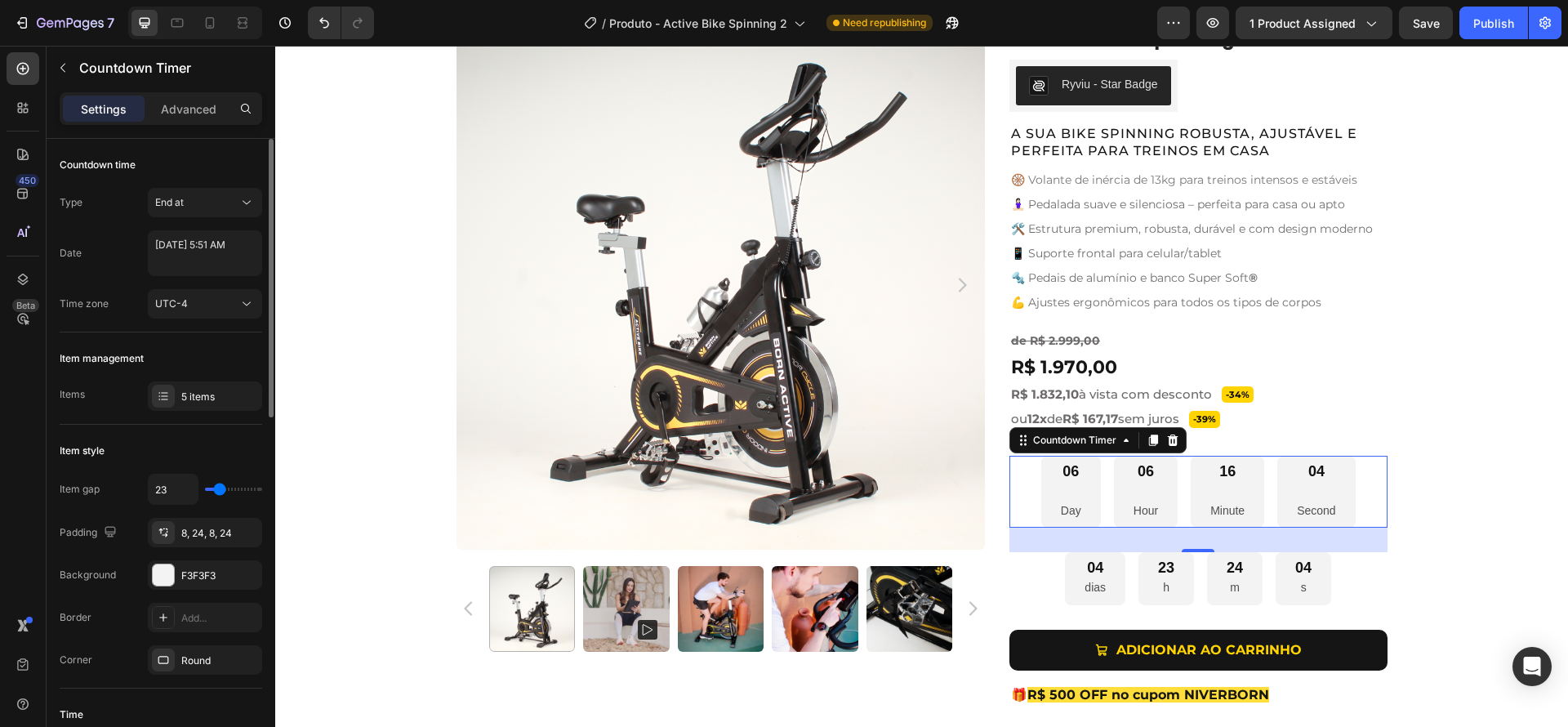
type input "26"
type input "29"
type input "31"
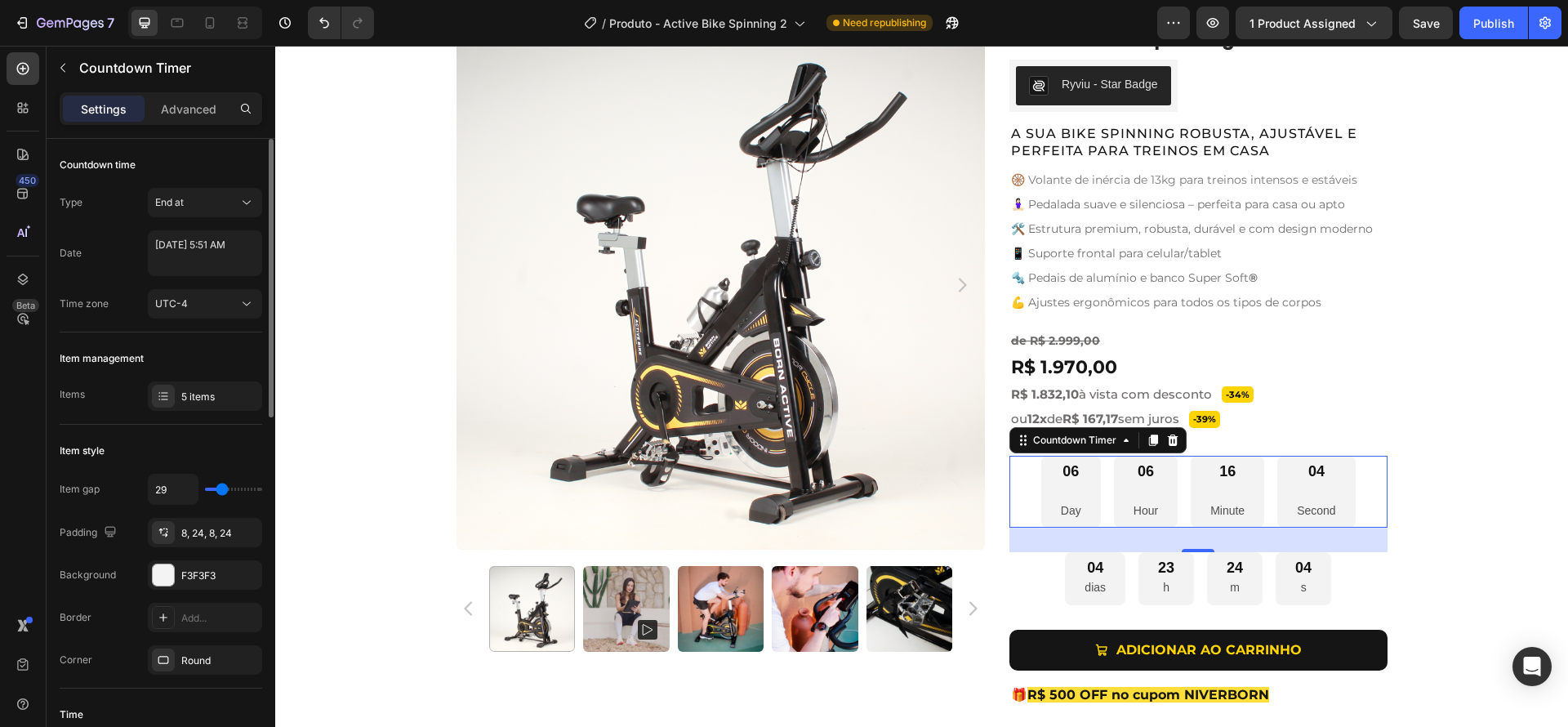
type input "31"
type input "32"
type input "43"
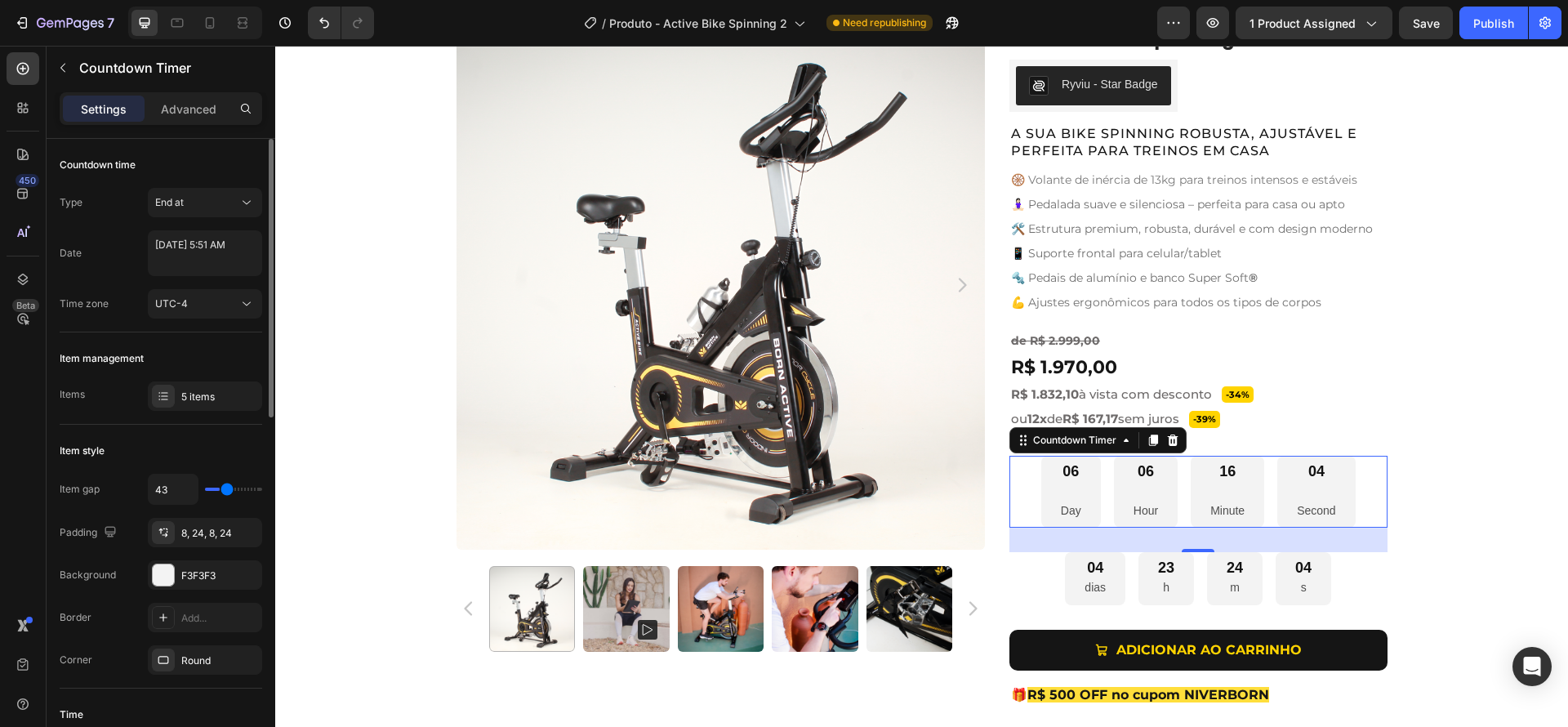
type input "91"
type input "112"
type input "120"
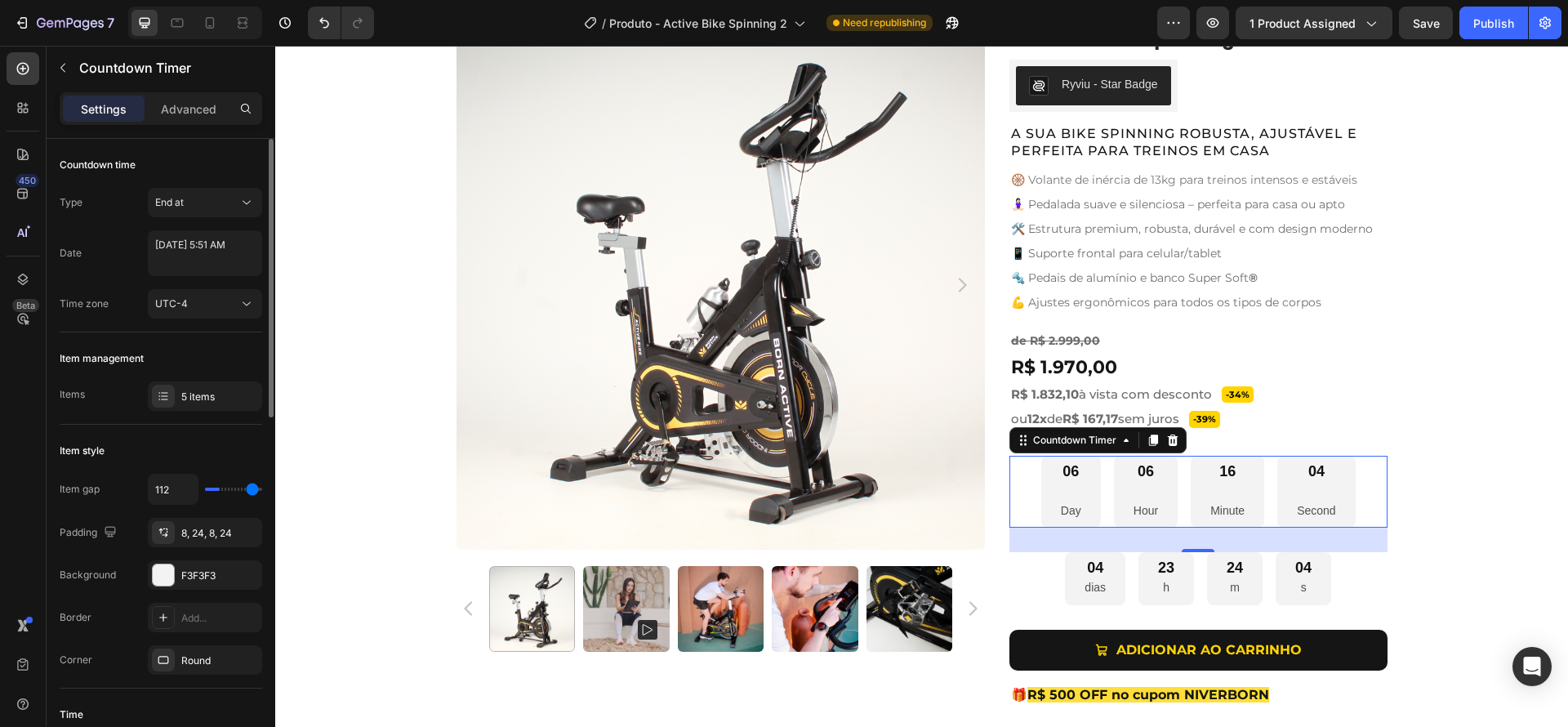
type input "120"
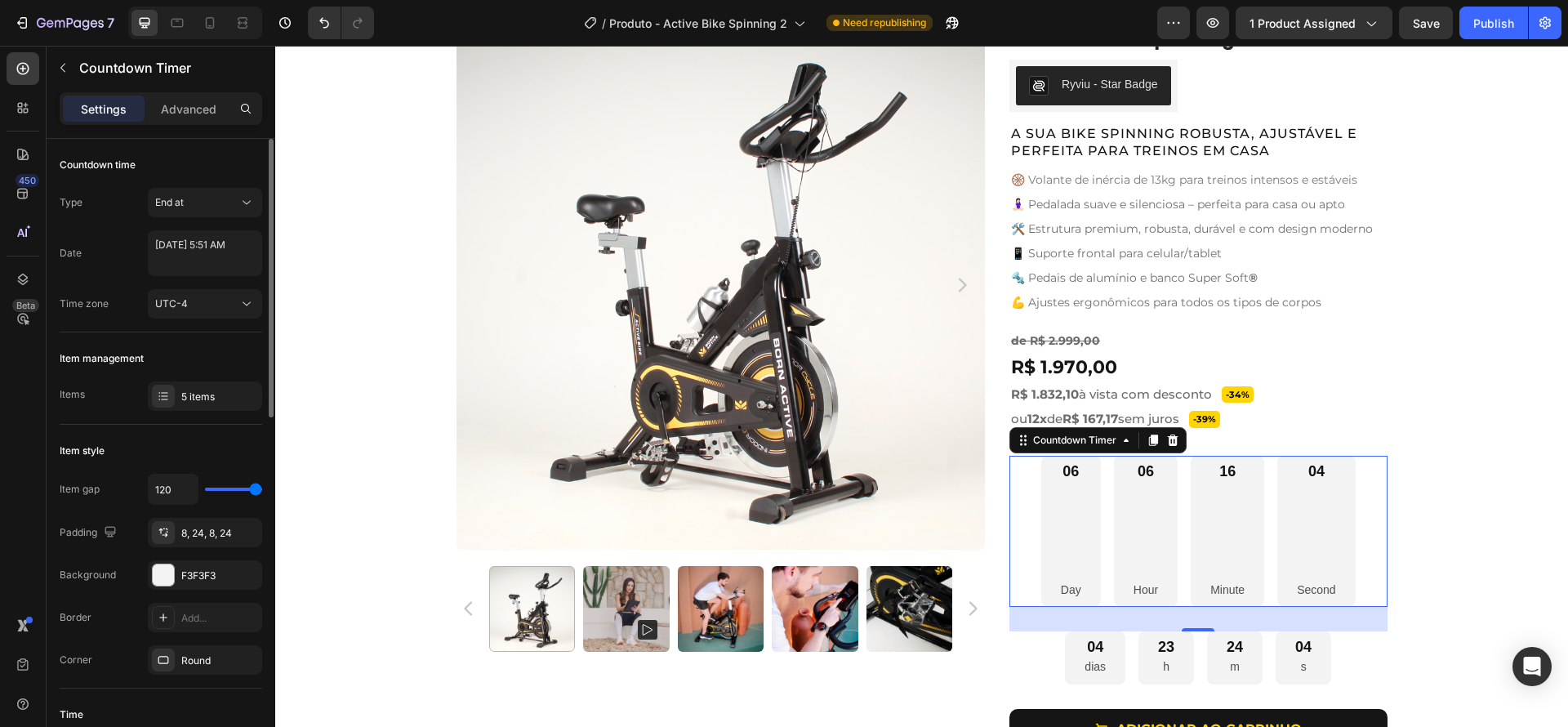
type input "87"
type input "82"
type input "34"
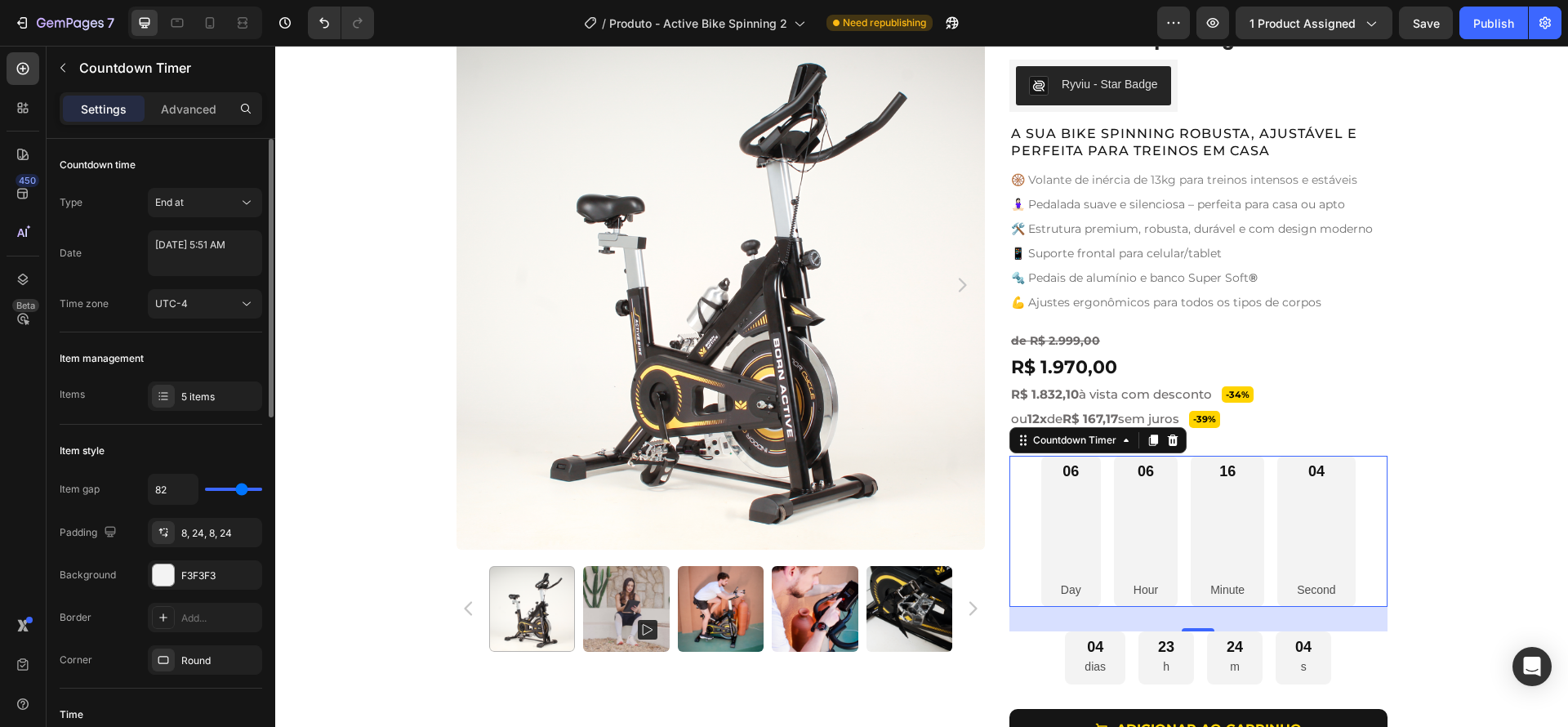
type input "34"
type input "0"
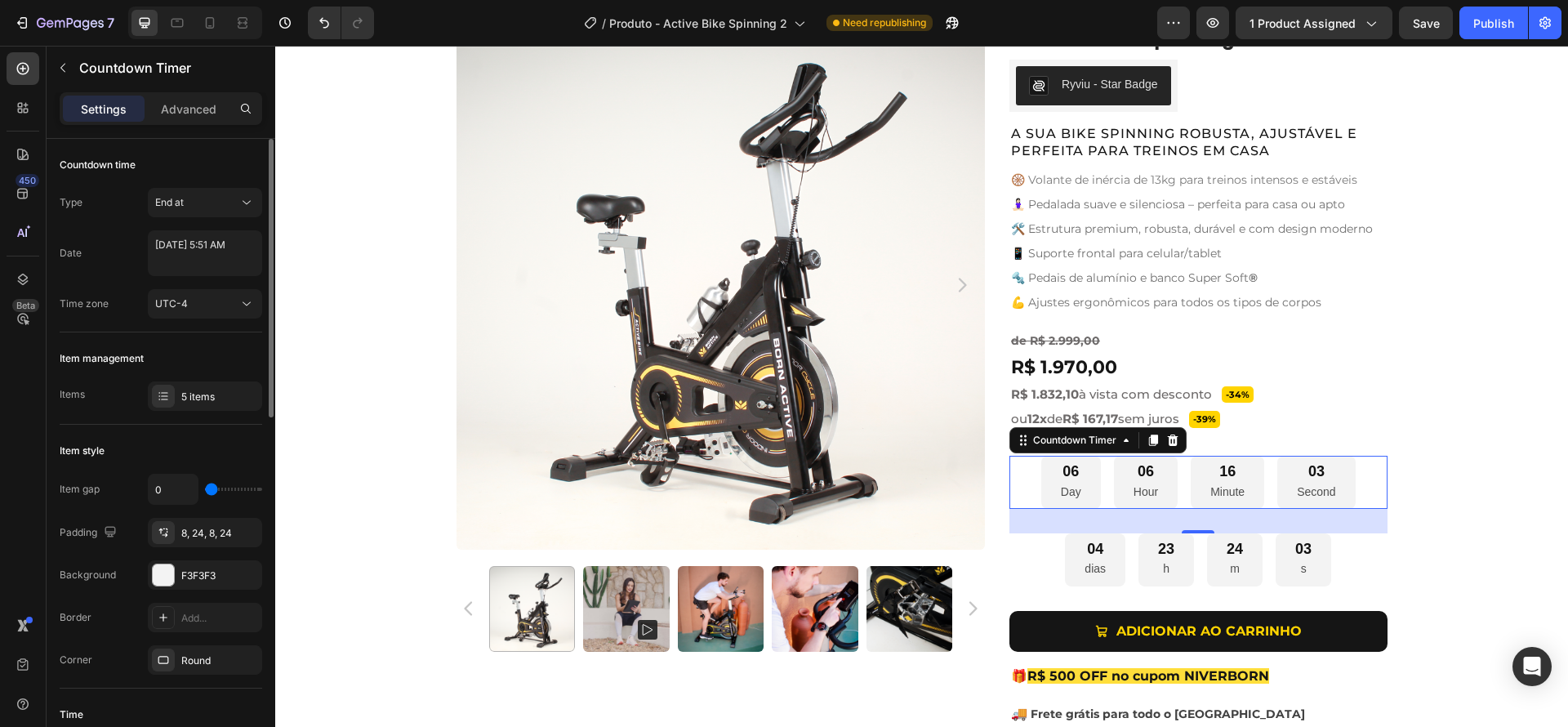
drag, startPoint x: 216, startPoint y: 494, endPoint x: 117, endPoint y: 482, distance: 99.7
type input "0"
click at [205, 488] on input "range" at bounding box center [234, 490] width 57 height 3
click at [188, 401] on div "5 items" at bounding box center [219, 397] width 76 height 15
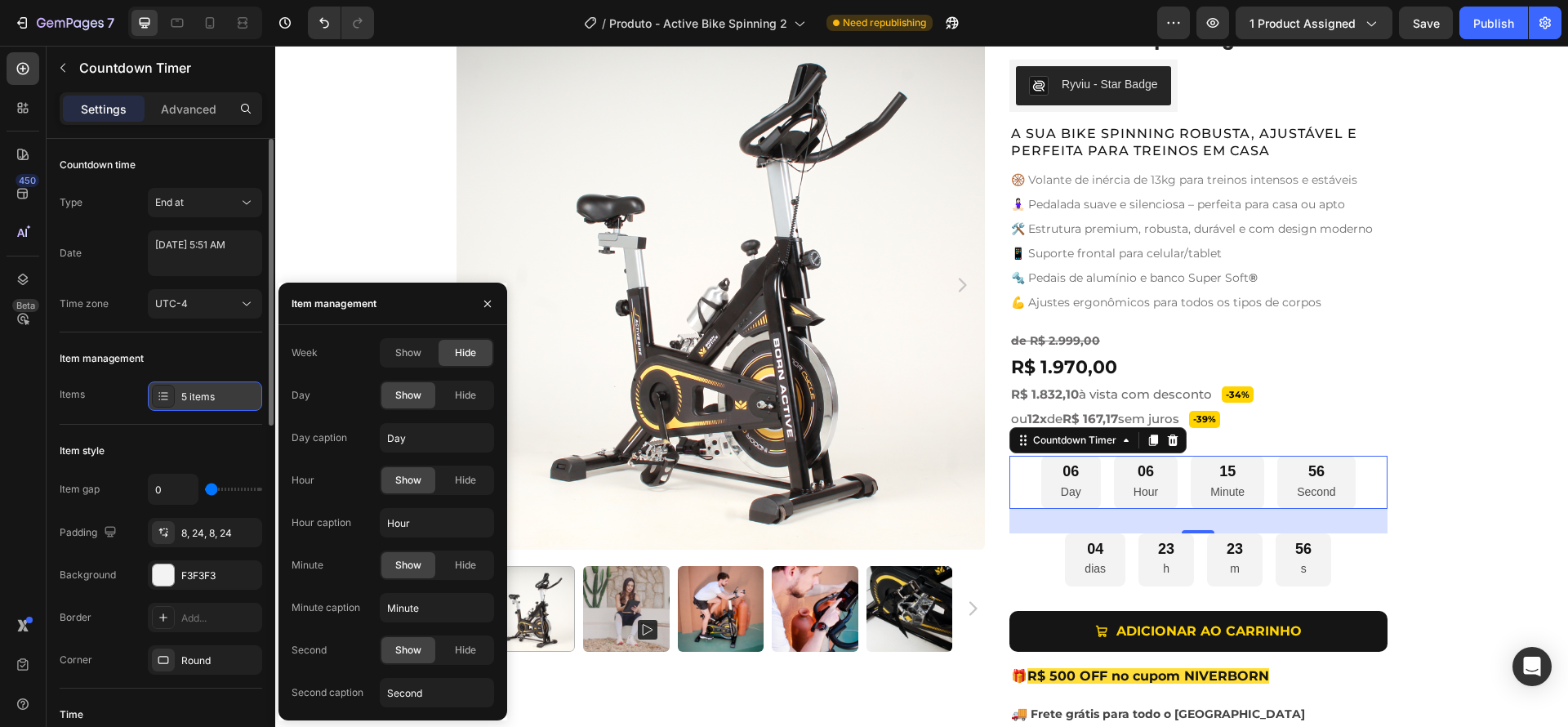
click at [188, 401] on div "5 items" at bounding box center [219, 397] width 76 height 15
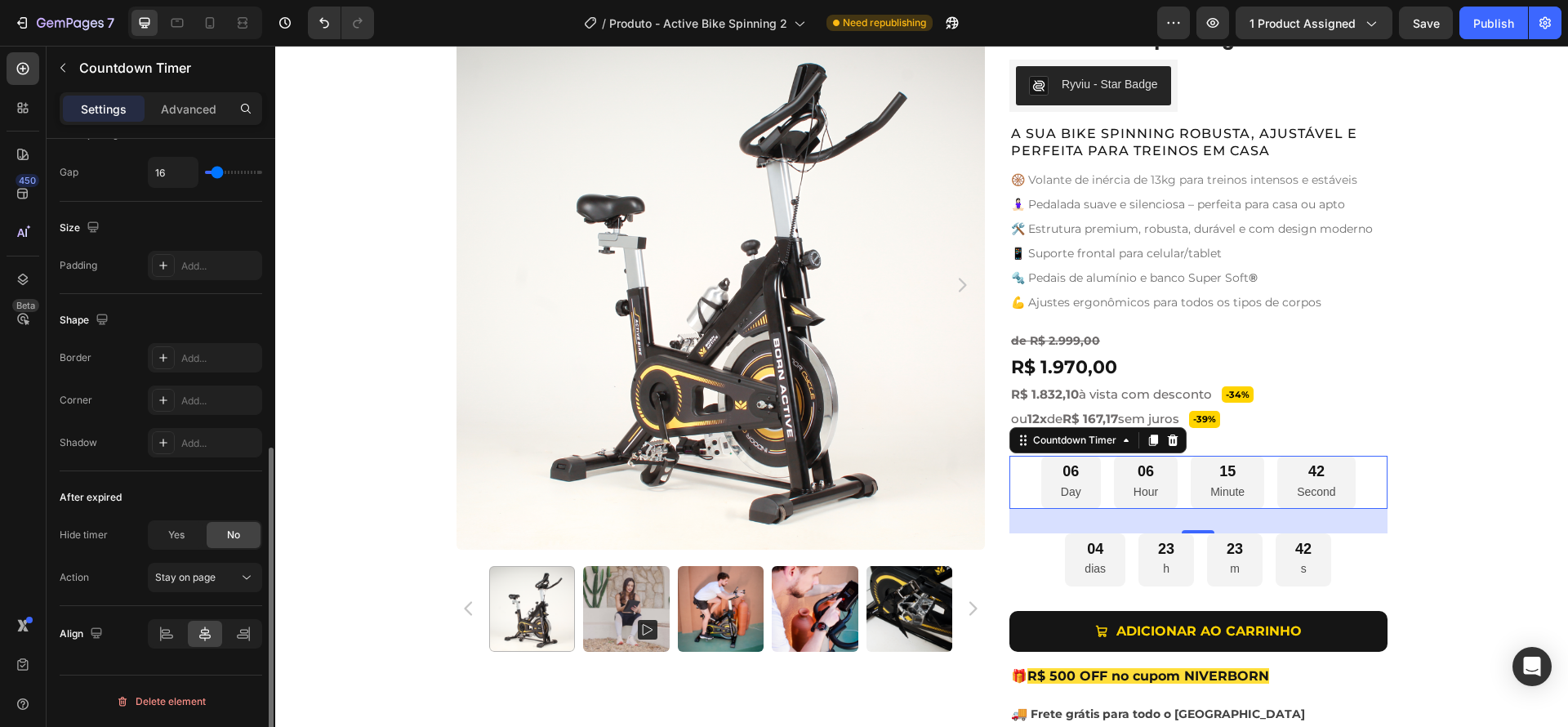
scroll to position [742, 0]
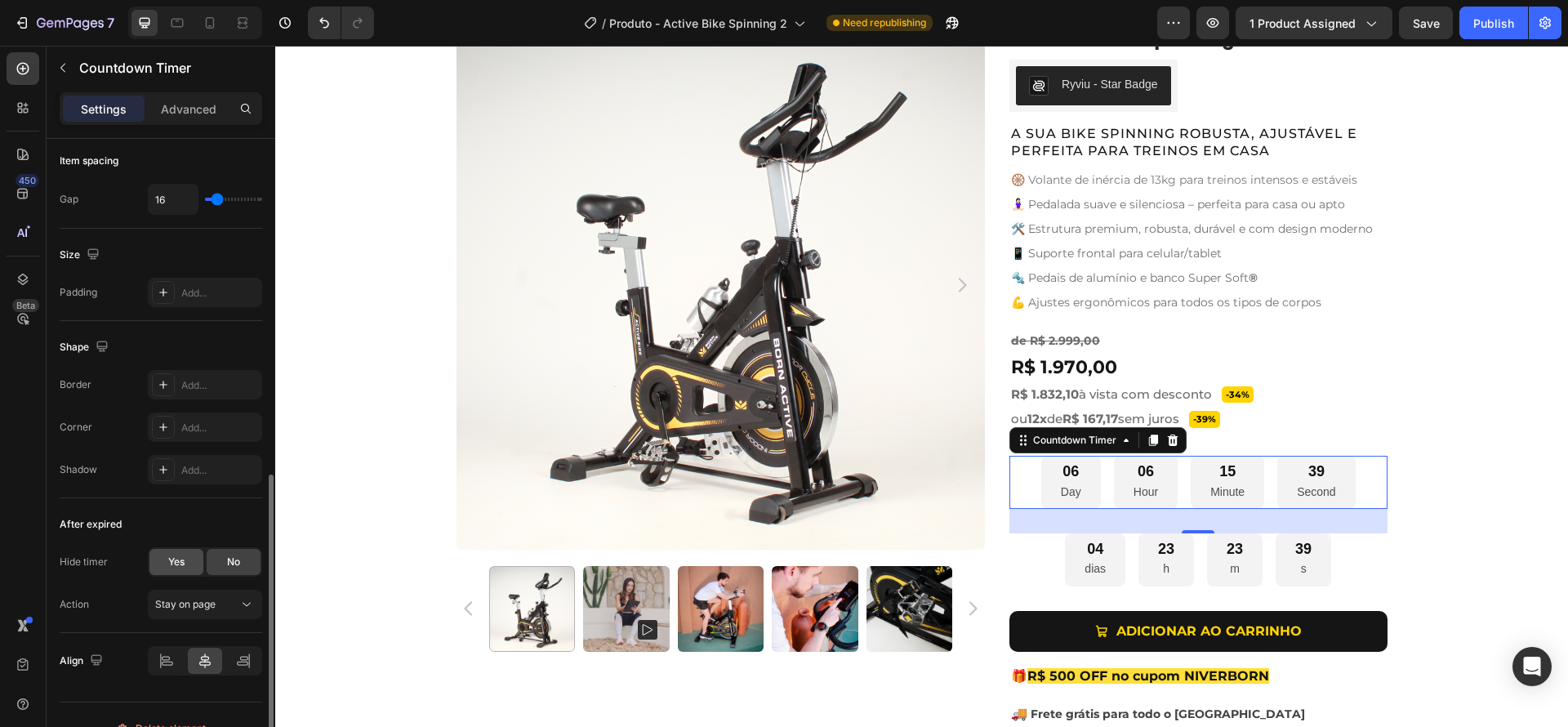
click at [170, 564] on span "Yes" at bounding box center [177, 562] width 16 height 15
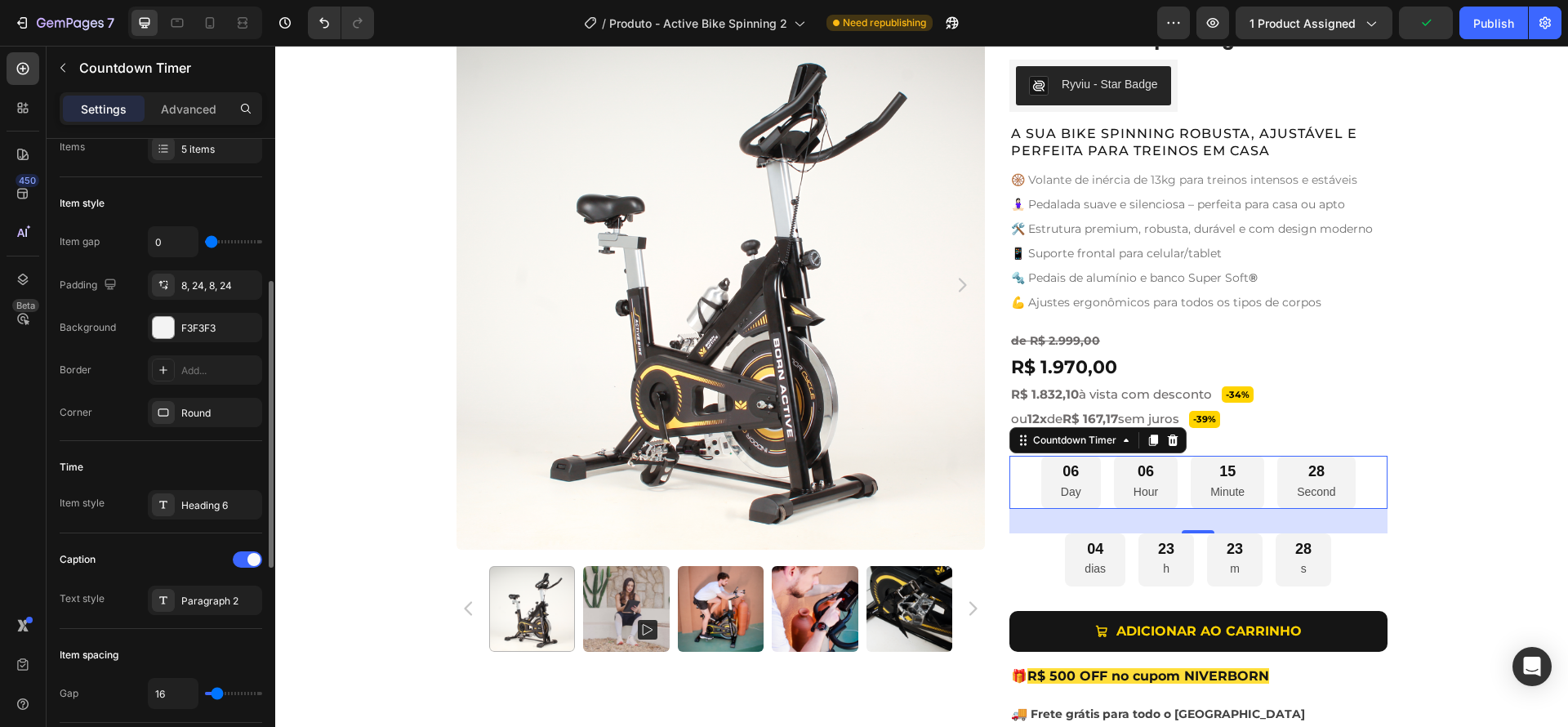
scroll to position [269, 0]
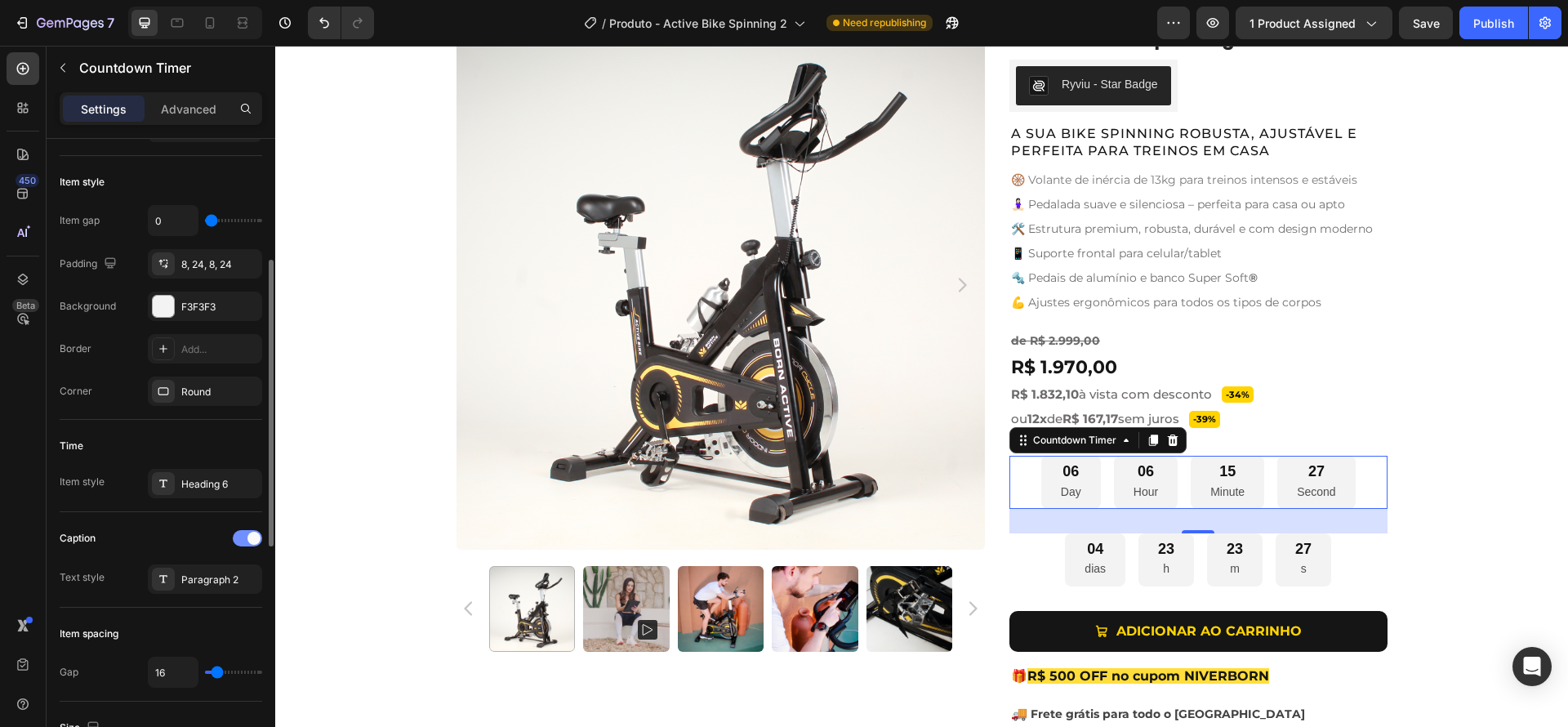
click at [246, 542] on div at bounding box center [247, 538] width 30 height 16
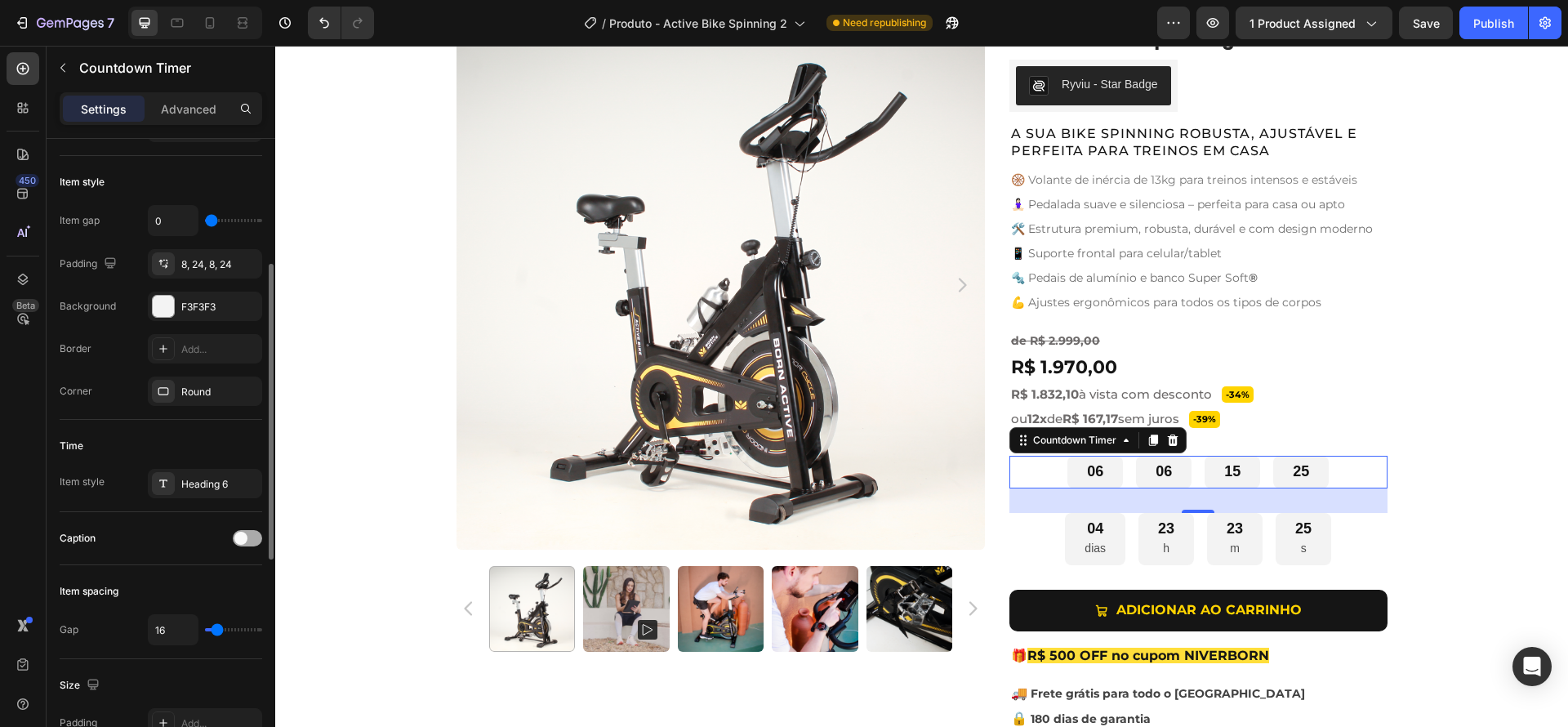
click at [246, 542] on div at bounding box center [247, 538] width 30 height 16
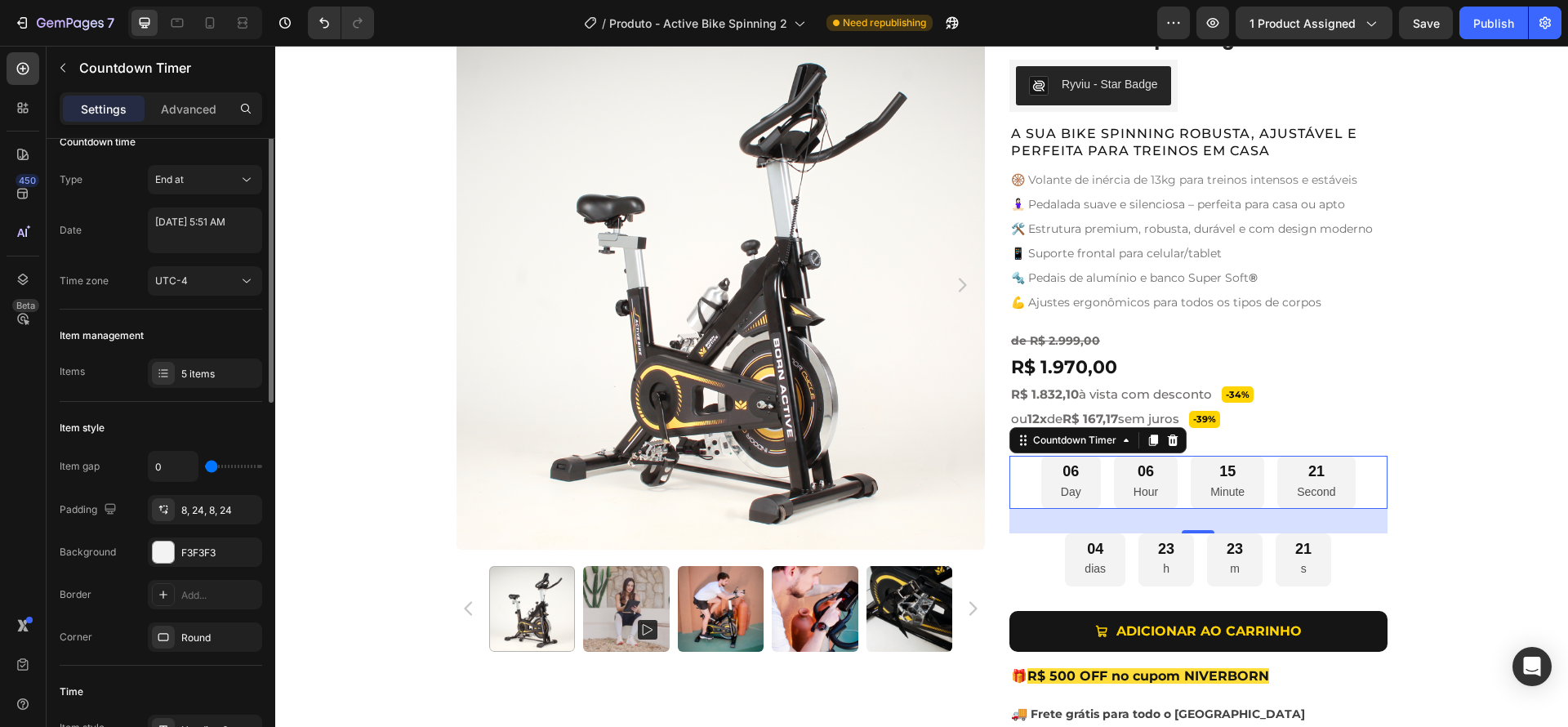
scroll to position [0, 0]
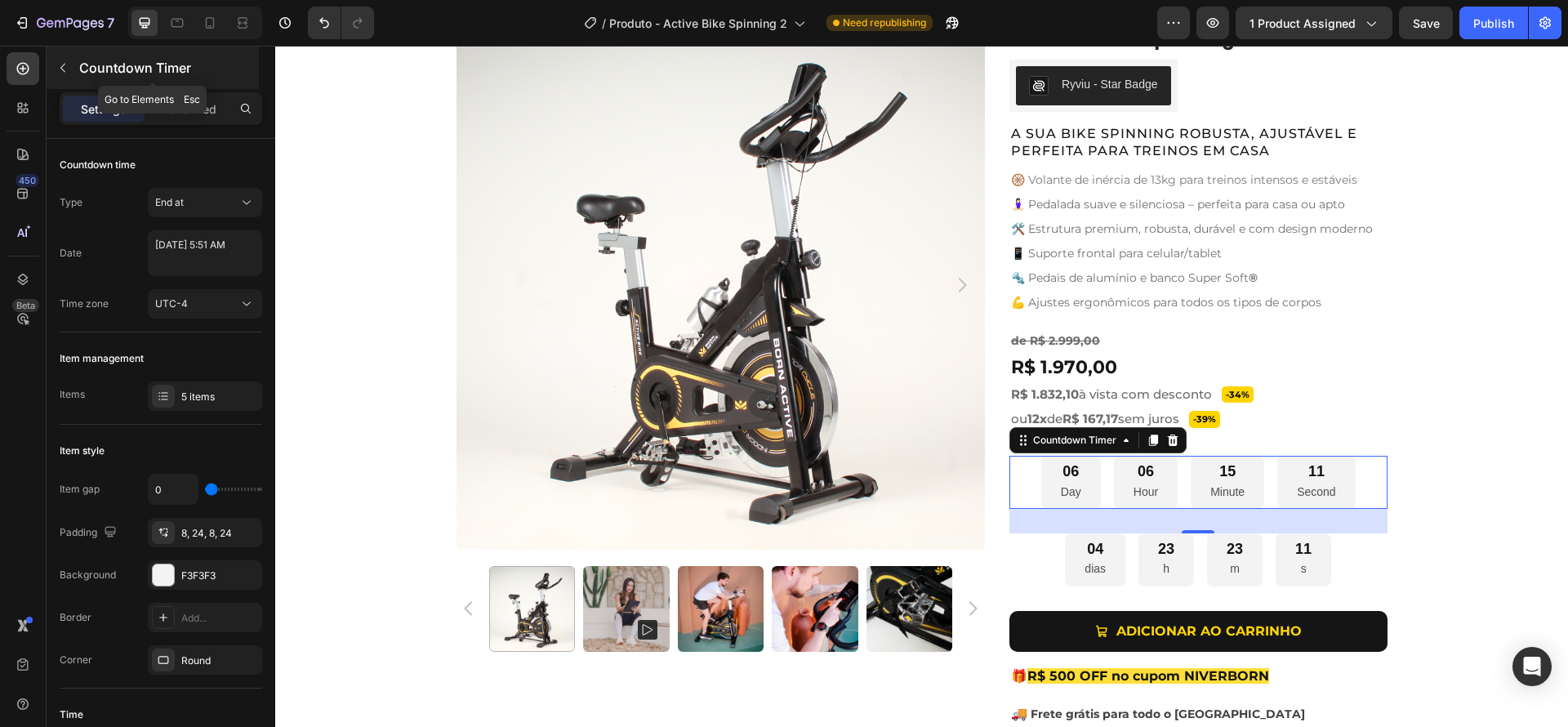
click at [62, 58] on button "button" at bounding box center [63, 68] width 26 height 26
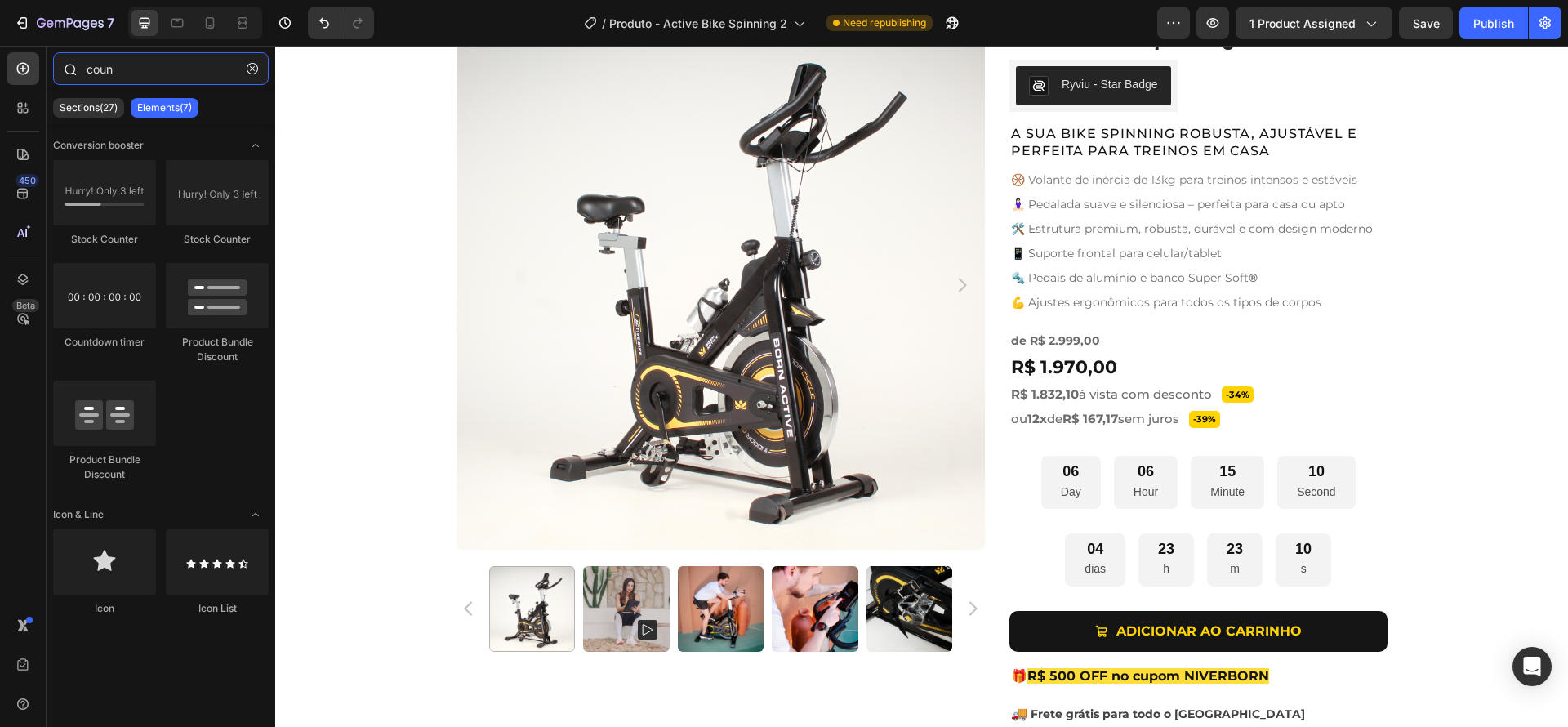
click at [131, 76] on input "coun" at bounding box center [161, 69] width 215 height 33
click at [135, 69] on input "coun" at bounding box center [161, 69] width 215 height 33
drag, startPoint x: 138, startPoint y: 71, endPoint x: 65, endPoint y: 62, distance: 73.6
click at [65, 62] on div "coun" at bounding box center [161, 72] width 228 height 39
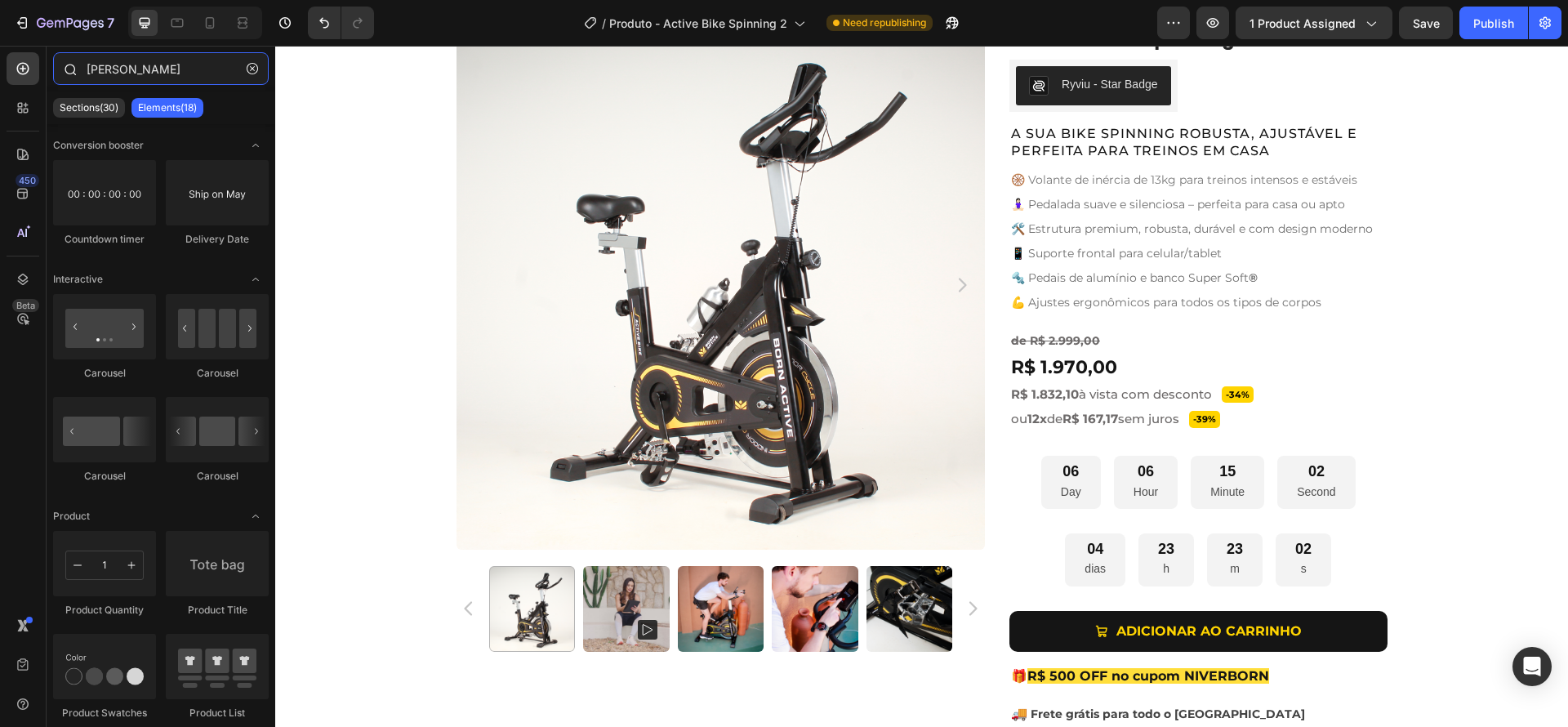
type input "time"
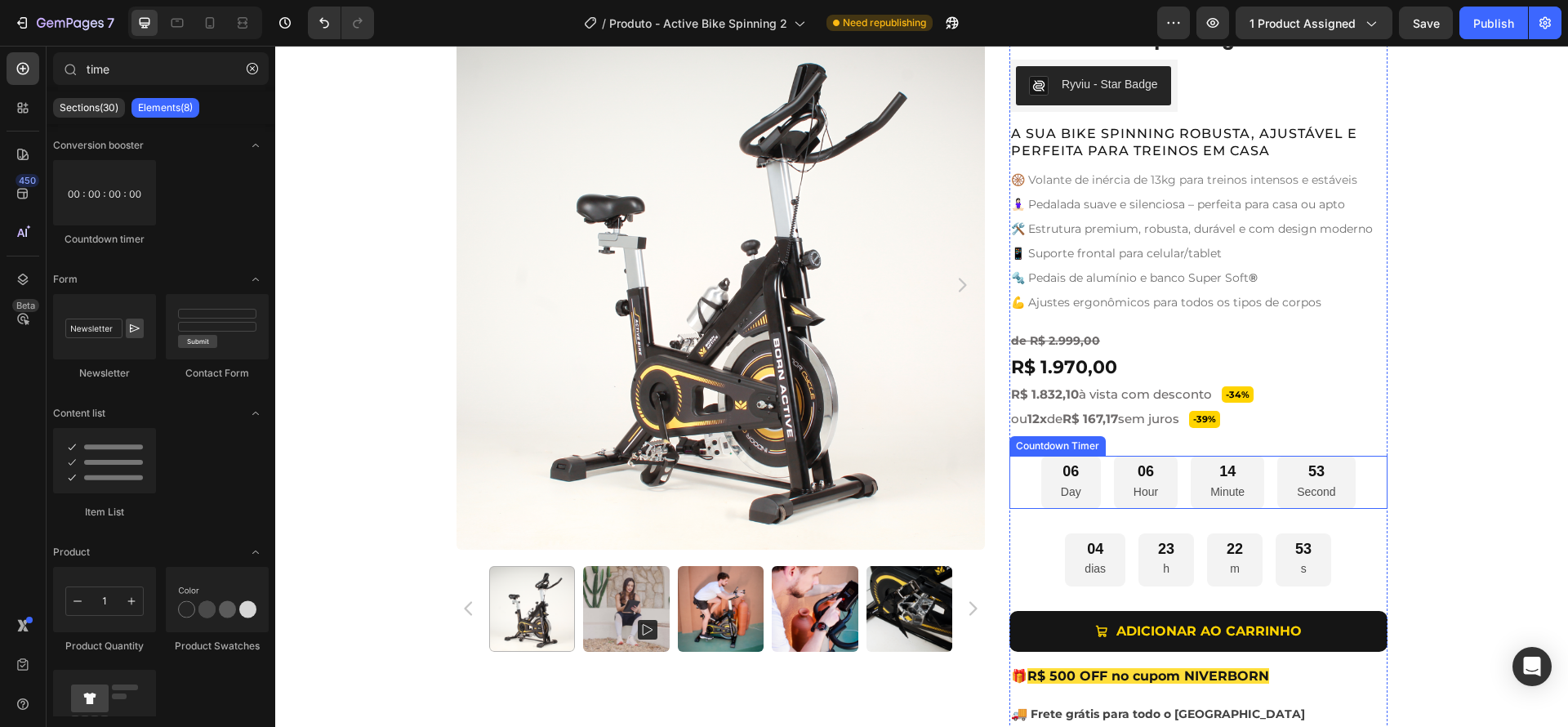
click at [1262, 471] on div "06 Day 06 Hour 14 Minute 53 Second" at bounding box center [1198, 482] width 315 height 53
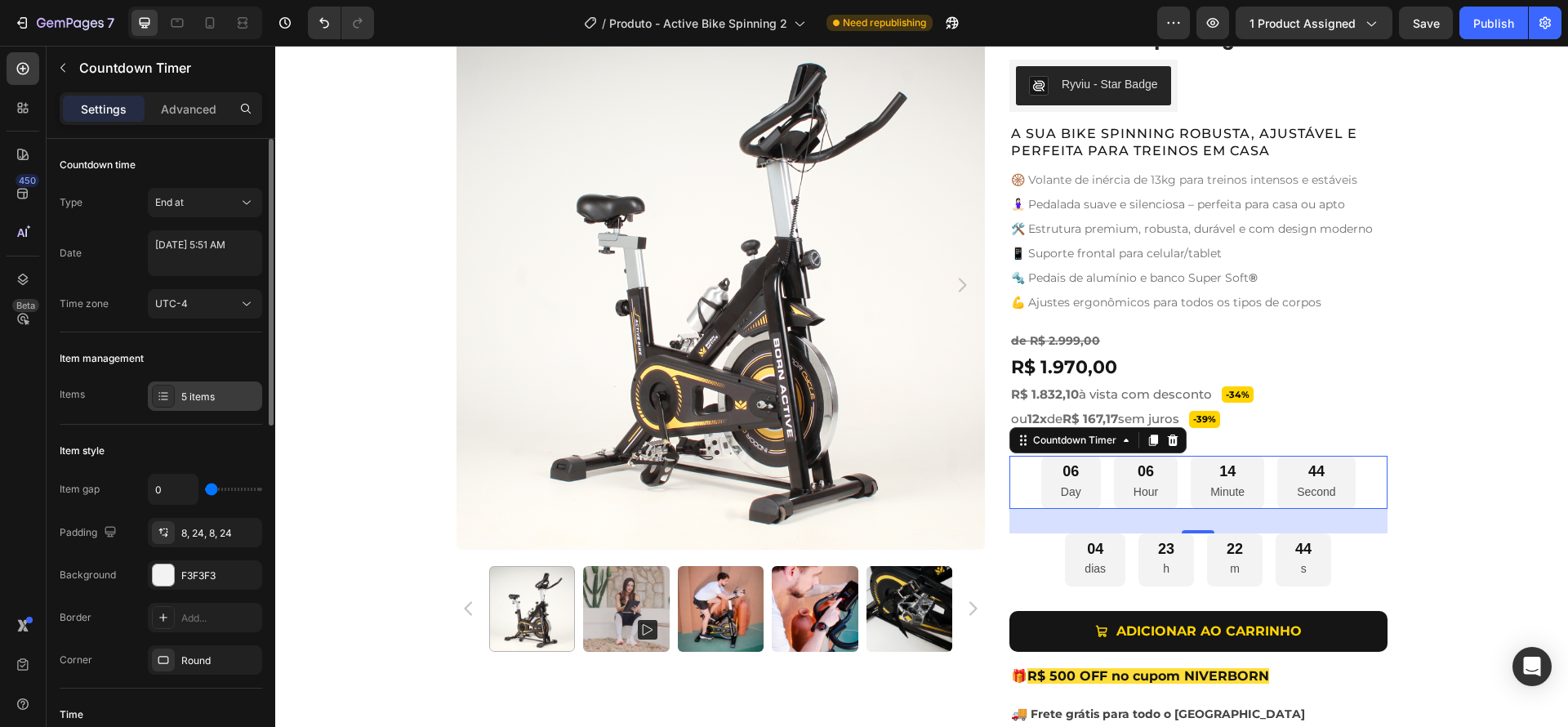
click at [200, 394] on div "5 items" at bounding box center [219, 397] width 76 height 15
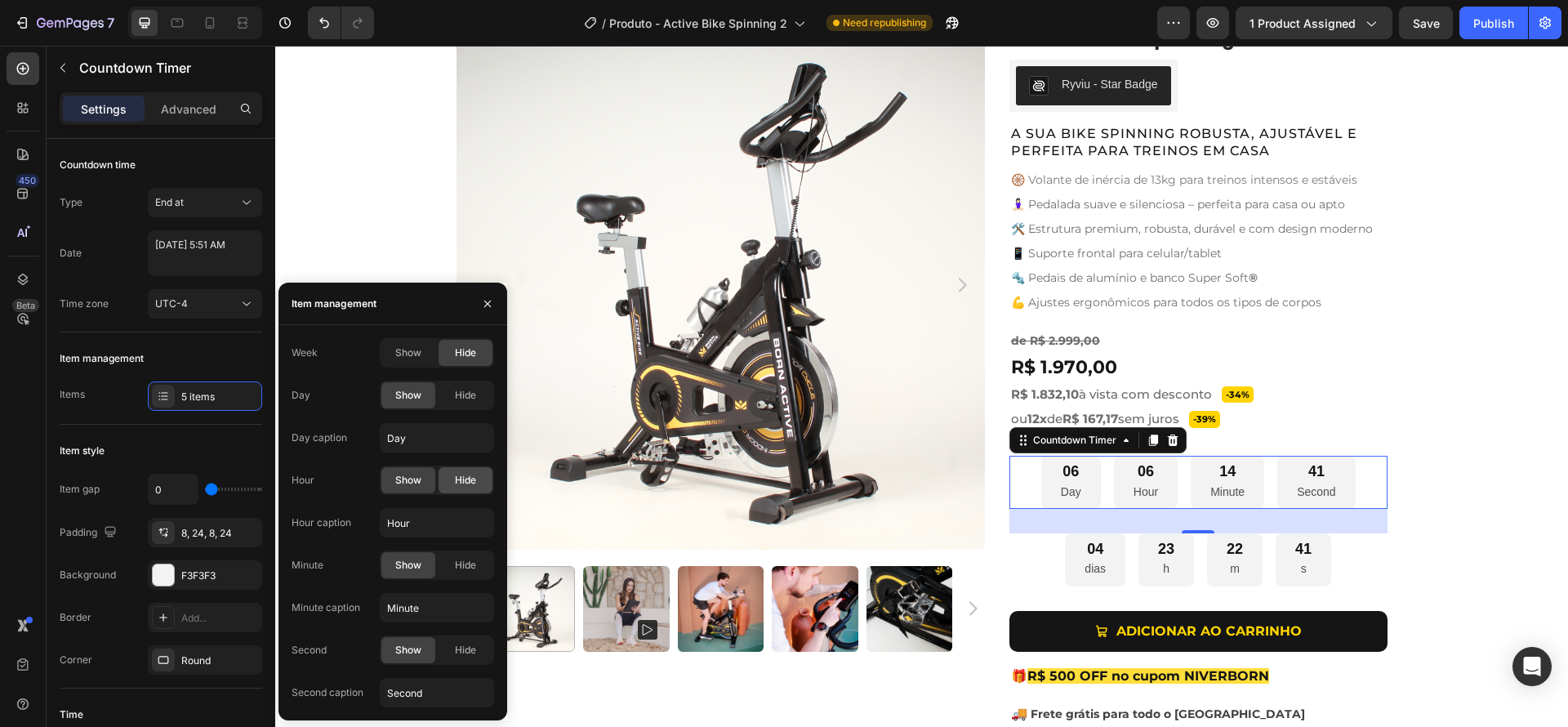
click at [463, 481] on span "Hide" at bounding box center [466, 481] width 21 height 15
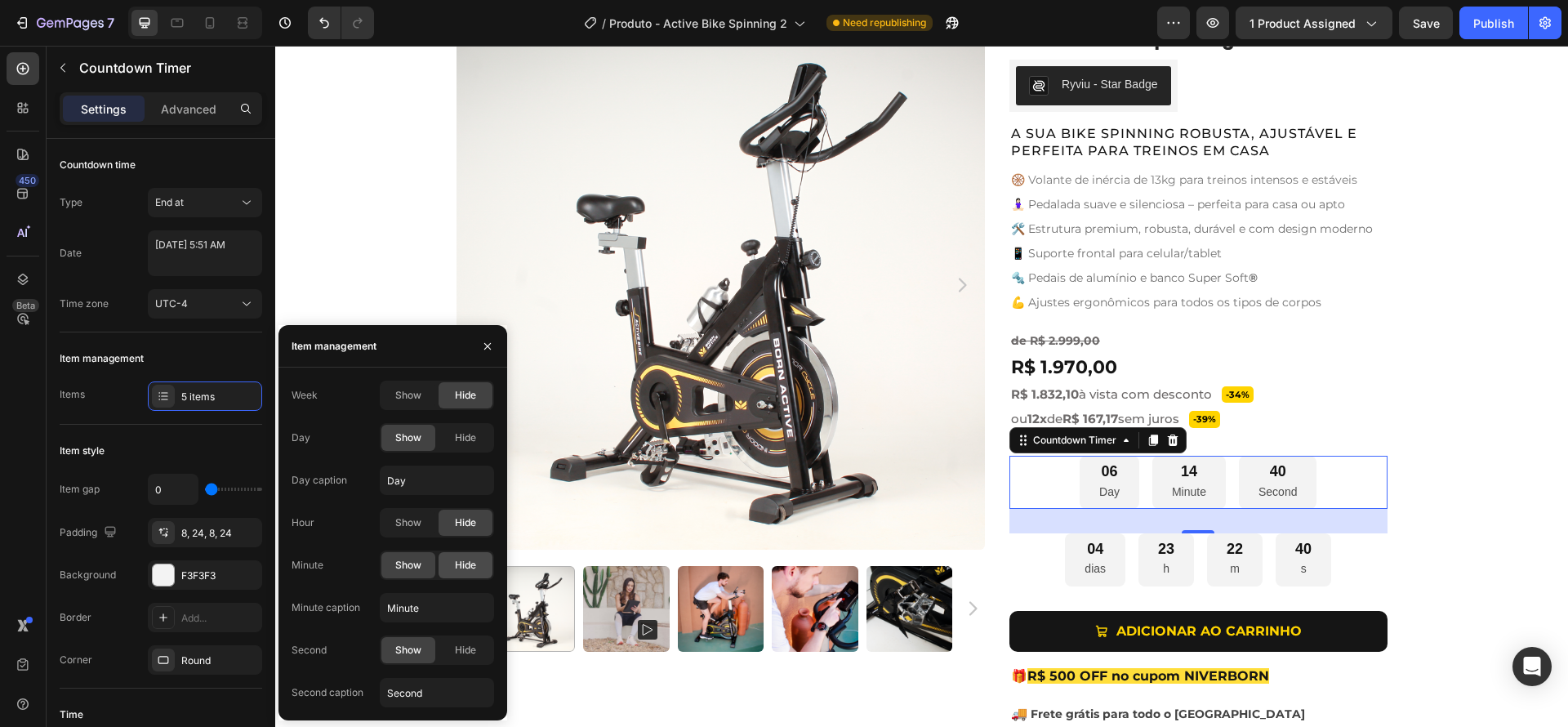
click at [466, 570] on span "Hide" at bounding box center [466, 565] width 21 height 15
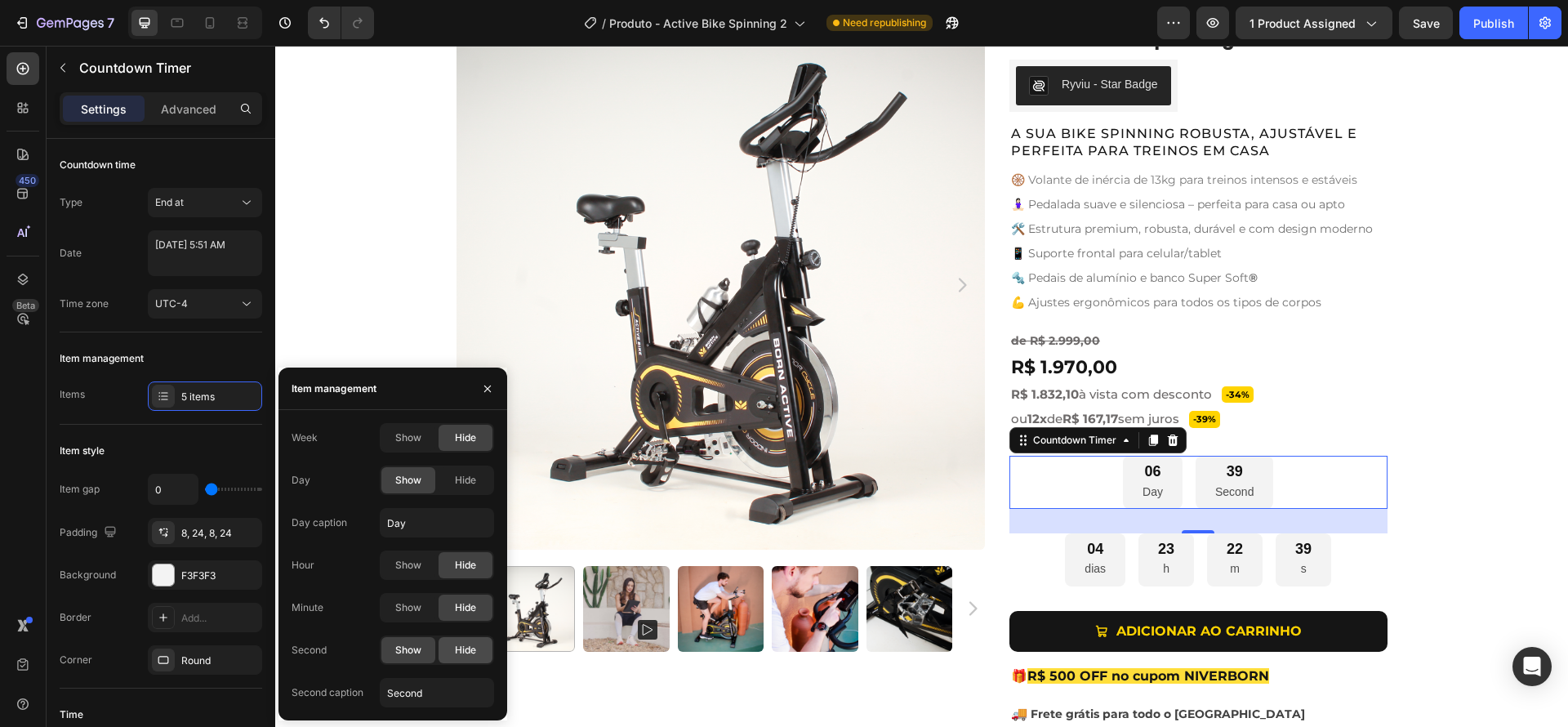
click at [467, 649] on span "Hide" at bounding box center [466, 650] width 21 height 15
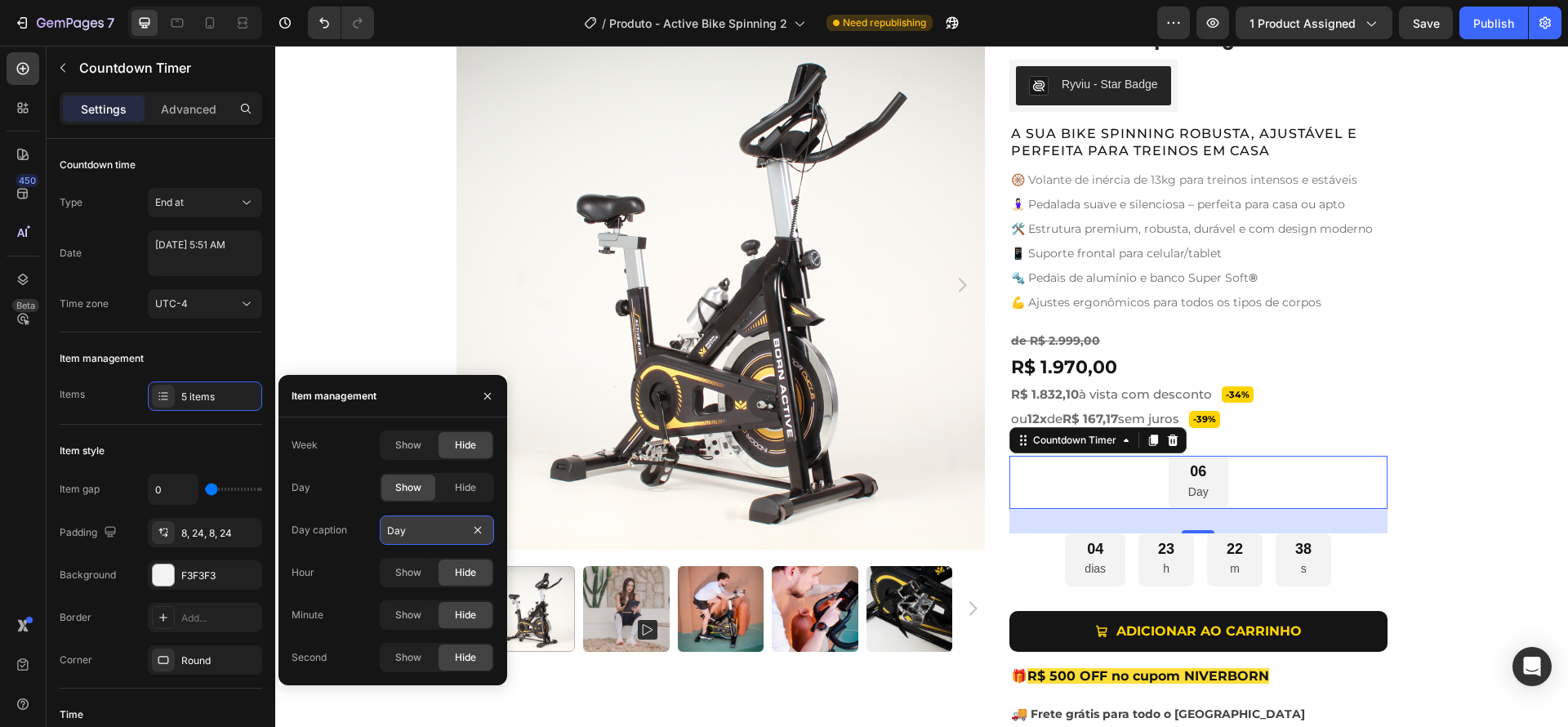
click at [420, 524] on input "Day" at bounding box center [436, 530] width 114 height 30
type input "dias"
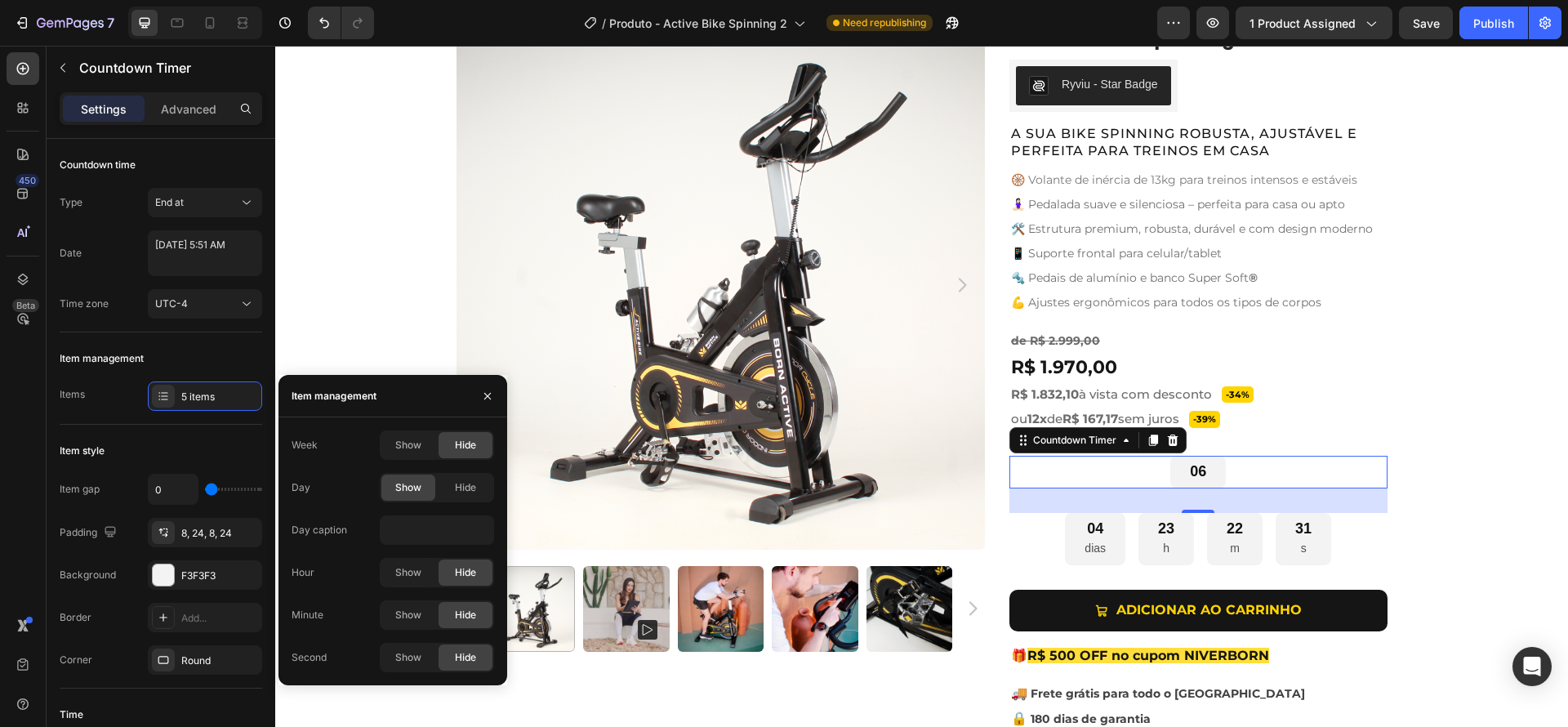
click at [364, 513] on div "Week Show Hide Day Show Hide Day caption Hour Show Hide Minute Show Hide Second…" at bounding box center [393, 551] width 203 height 242
click at [200, 540] on div "8, 24, 8, 24" at bounding box center [205, 532] width 114 height 30
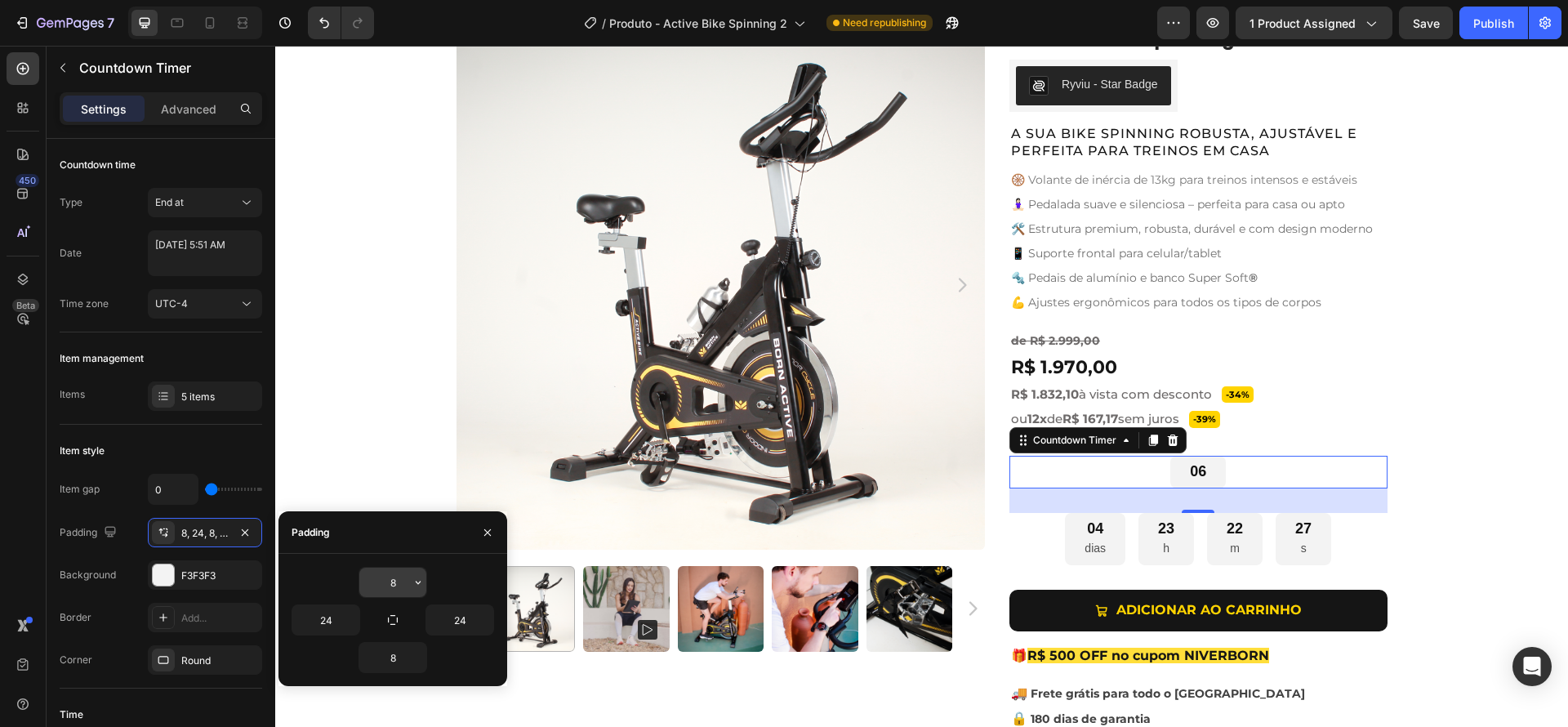
click at [402, 577] on input "8" at bounding box center [393, 582] width 67 height 30
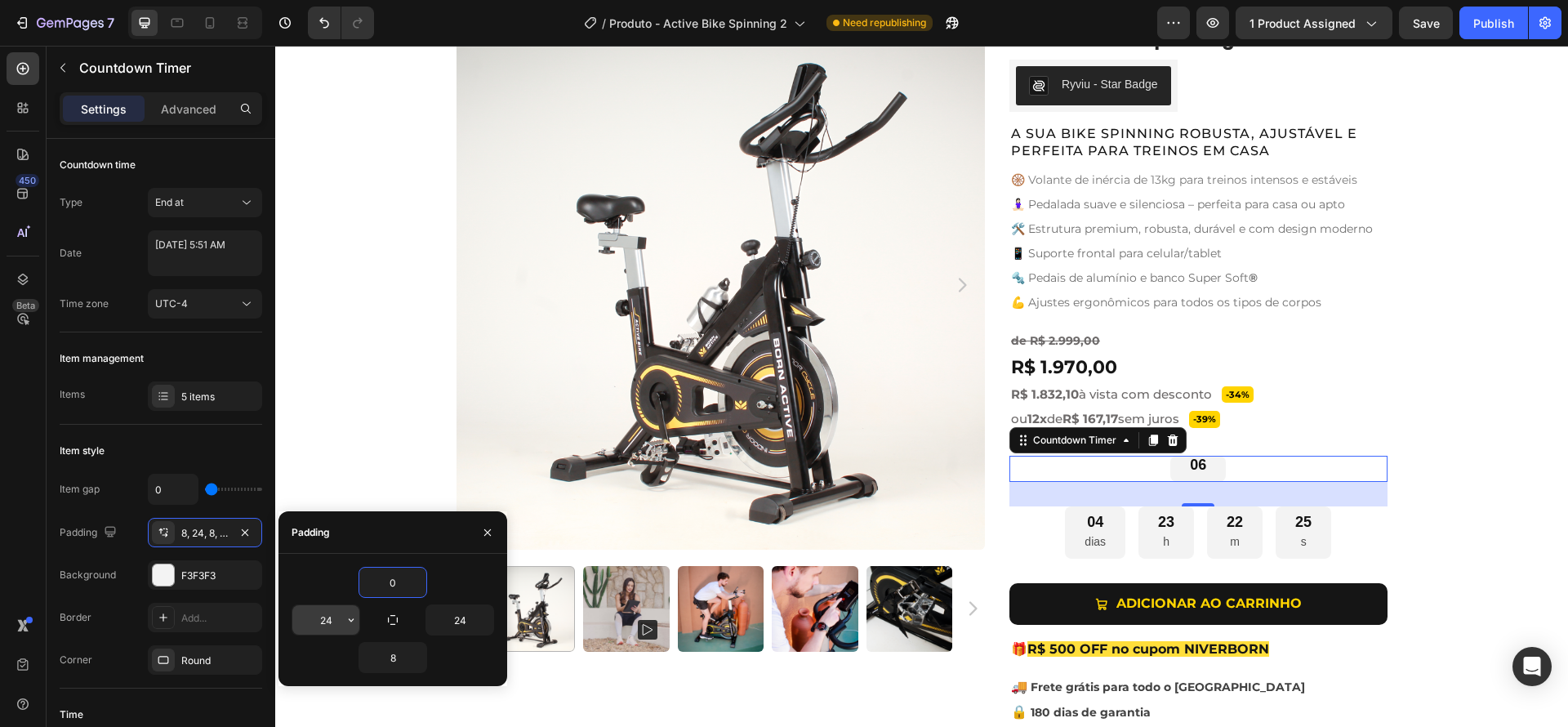
type input "0"
click at [340, 614] on input "24" at bounding box center [326, 620] width 67 height 30
type input "0"
click at [396, 660] on input "8" at bounding box center [393, 657] width 67 height 30
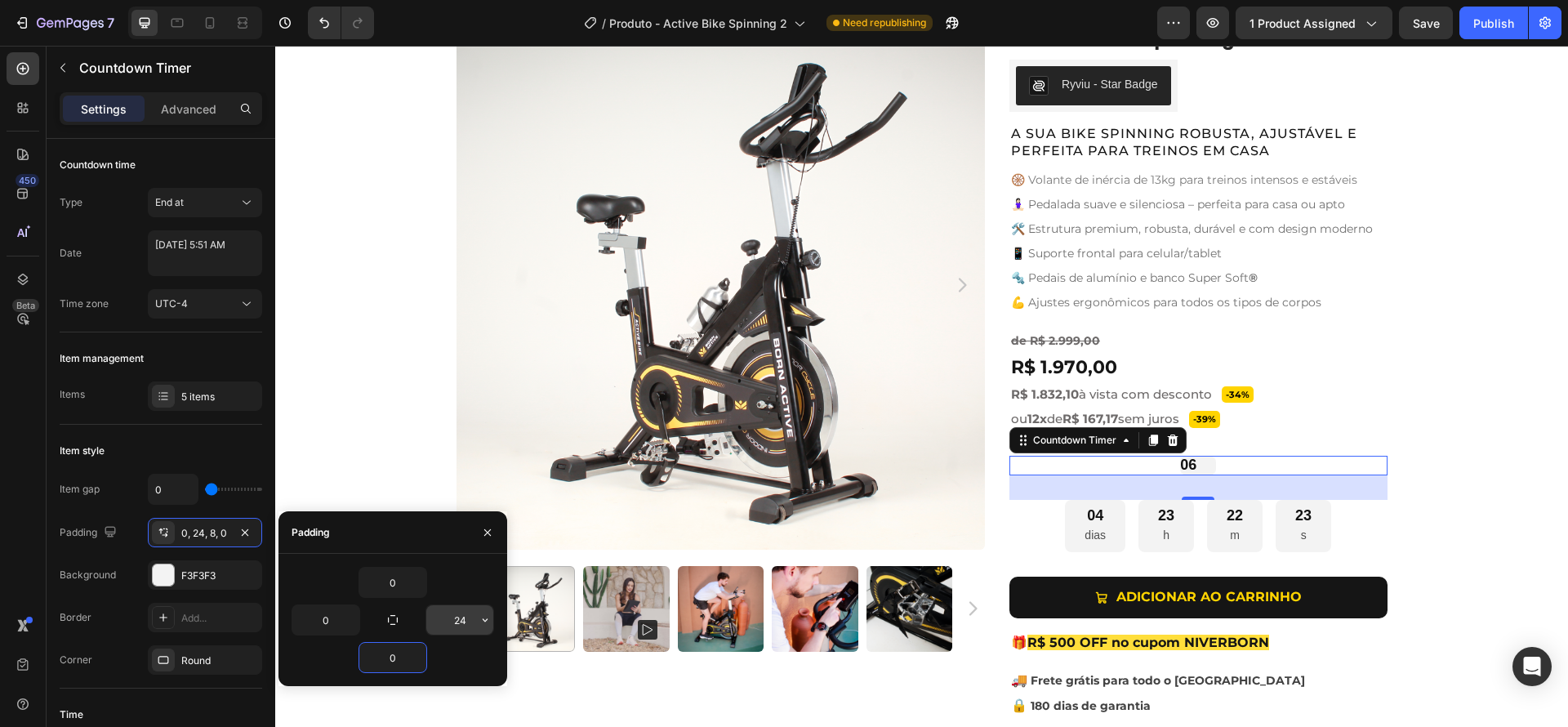
type input "0"
click at [462, 622] on input "24" at bounding box center [460, 620] width 67 height 30
type input "0"
click at [167, 582] on div at bounding box center [163, 575] width 21 height 21
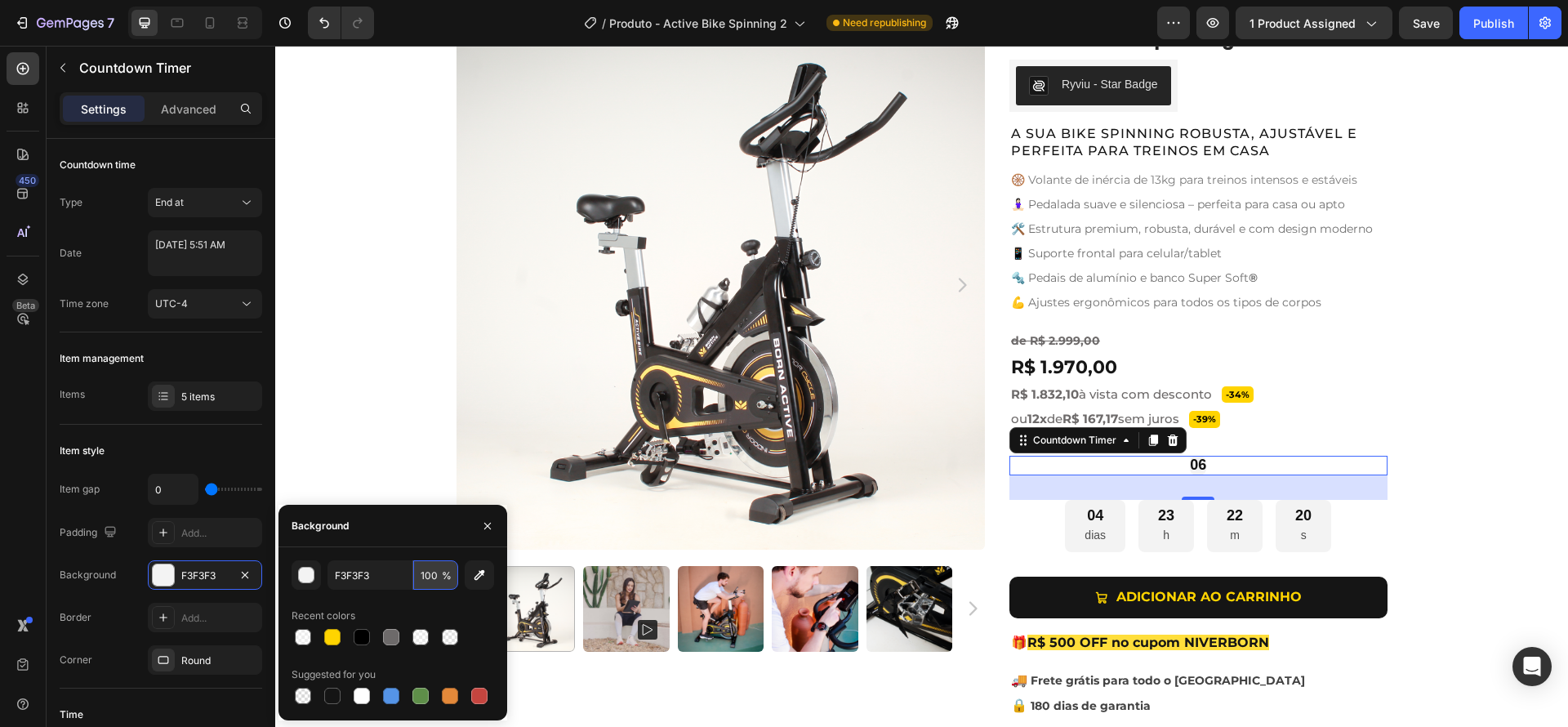
click at [431, 569] on input "100" at bounding box center [435, 575] width 45 height 30
click at [440, 577] on input "100" at bounding box center [435, 575] width 45 height 30
drag, startPoint x: 439, startPoint y: 575, endPoint x: 389, endPoint y: 570, distance: 50.2
click at [389, 570] on div "F3F3F3 100 %" at bounding box center [393, 575] width 131 height 30
type input "0"
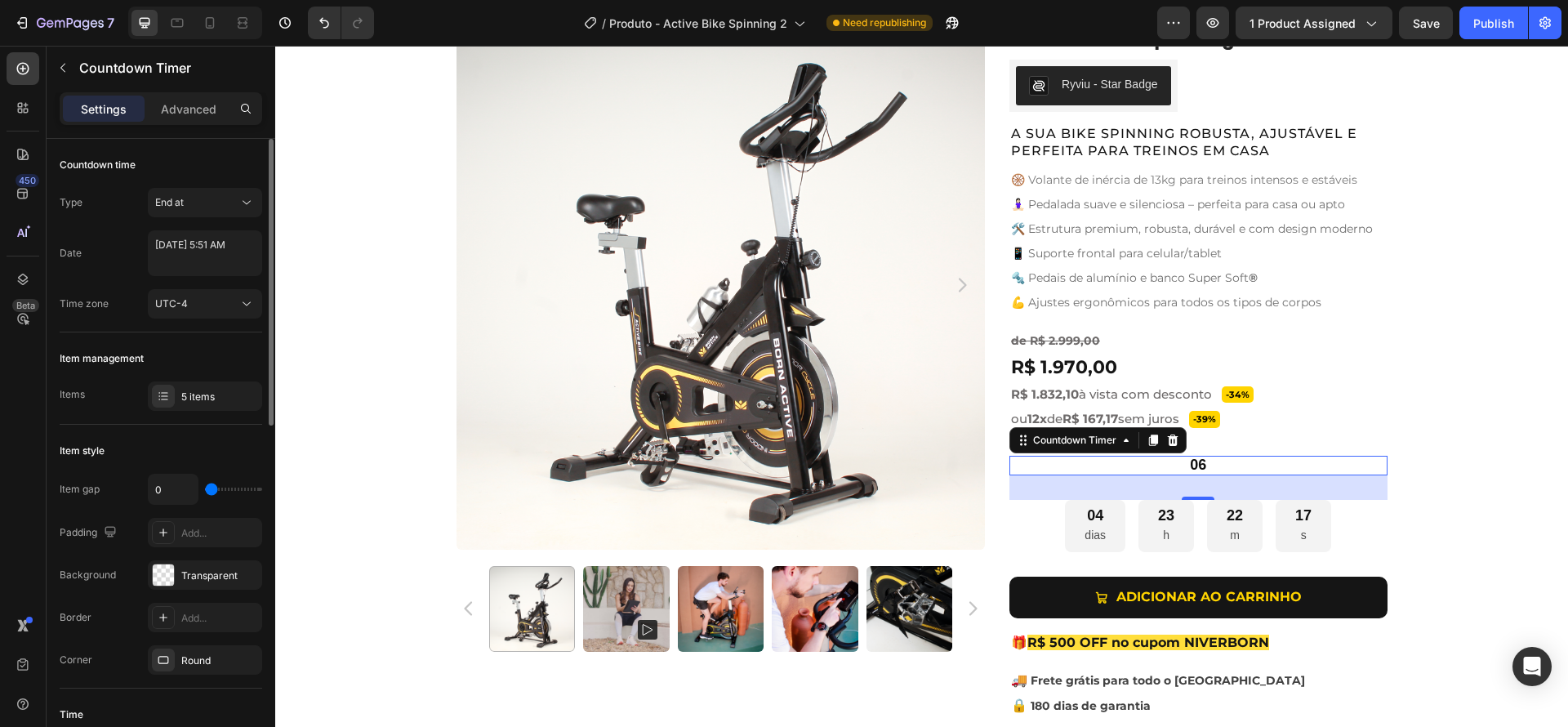
click at [134, 559] on div "Item gap 0 Padding Add... Background Transparent Border Add... Corner Round" at bounding box center [161, 574] width 203 height 201
click at [1193, 466] on div "06" at bounding box center [1198, 465] width 16 height 19
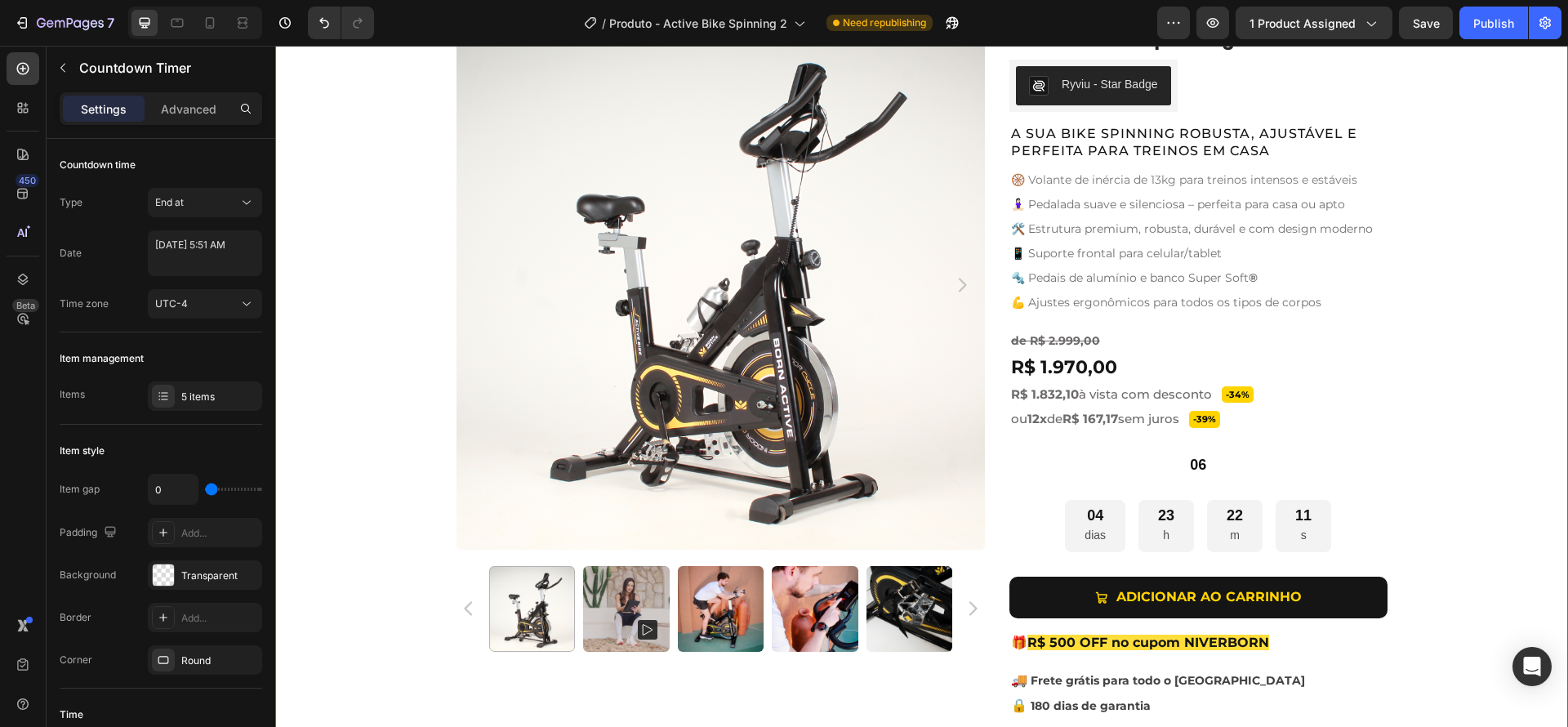
click at [1445, 483] on div "Product Images Active Bike Spinning Product Title Ryviu - Star Badge Ryviu Row …" at bounding box center [922, 398] width 1293 height 757
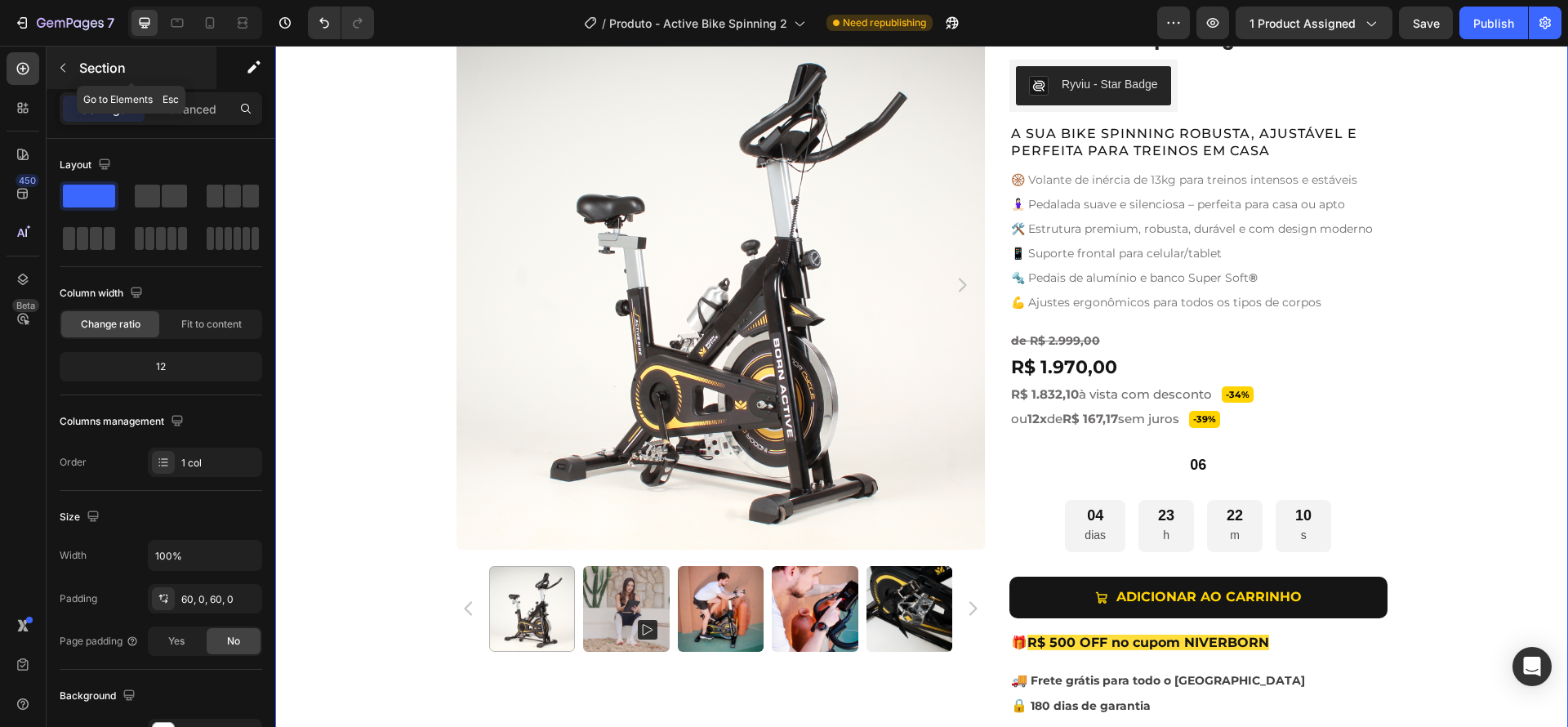
click at [63, 67] on icon "button" at bounding box center [63, 68] width 13 height 13
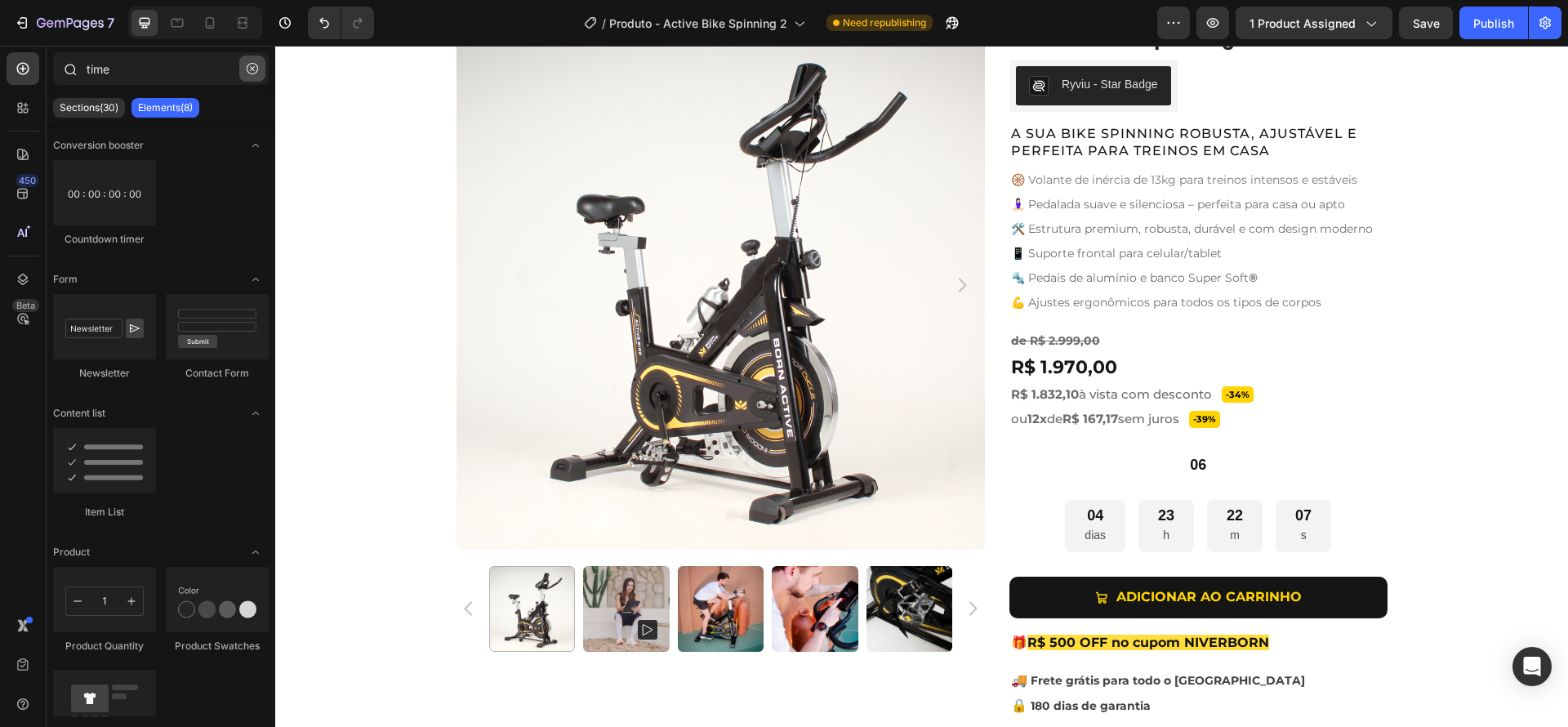
click at [251, 67] on icon "button" at bounding box center [252, 69] width 11 height 12
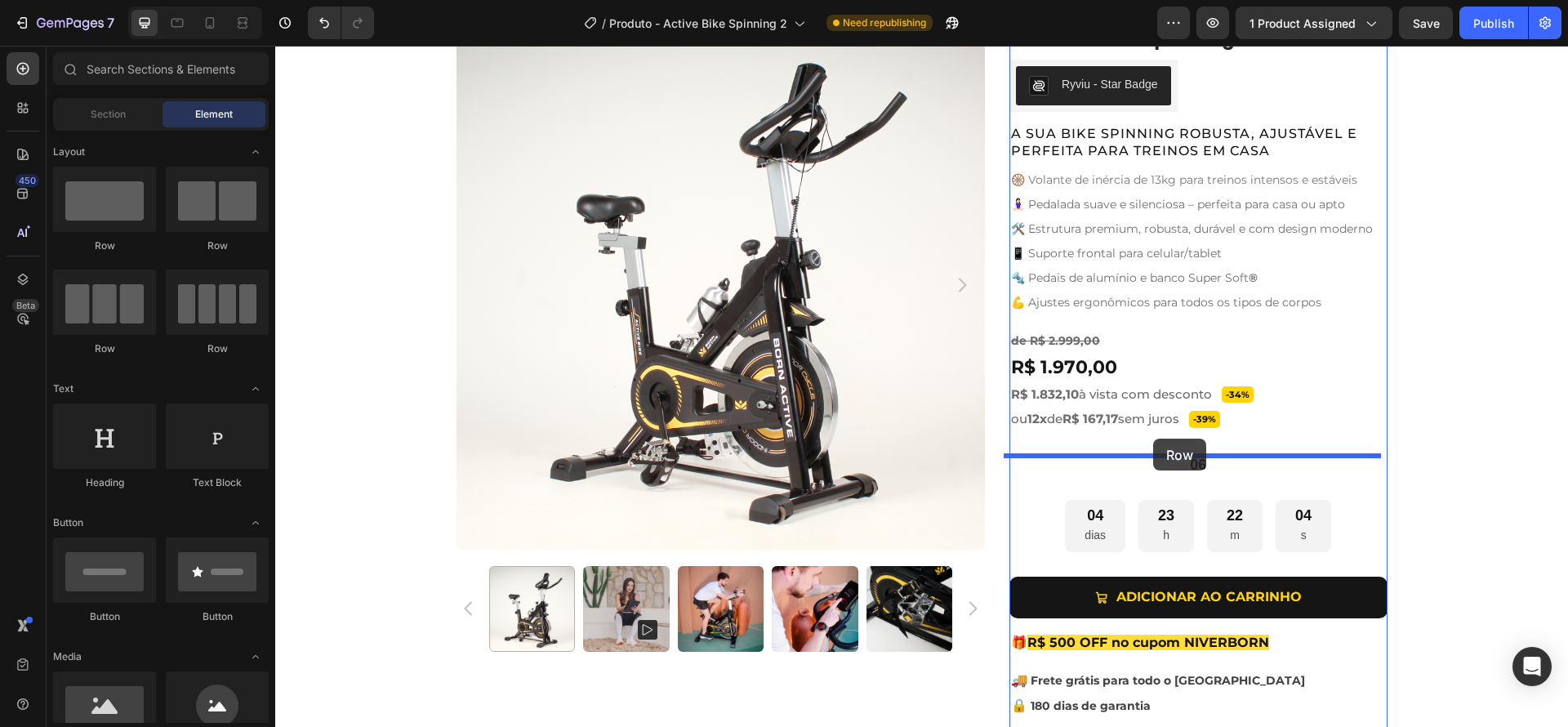
drag, startPoint x: 379, startPoint y: 241, endPoint x: 1153, endPoint y: 439, distance: 798.9
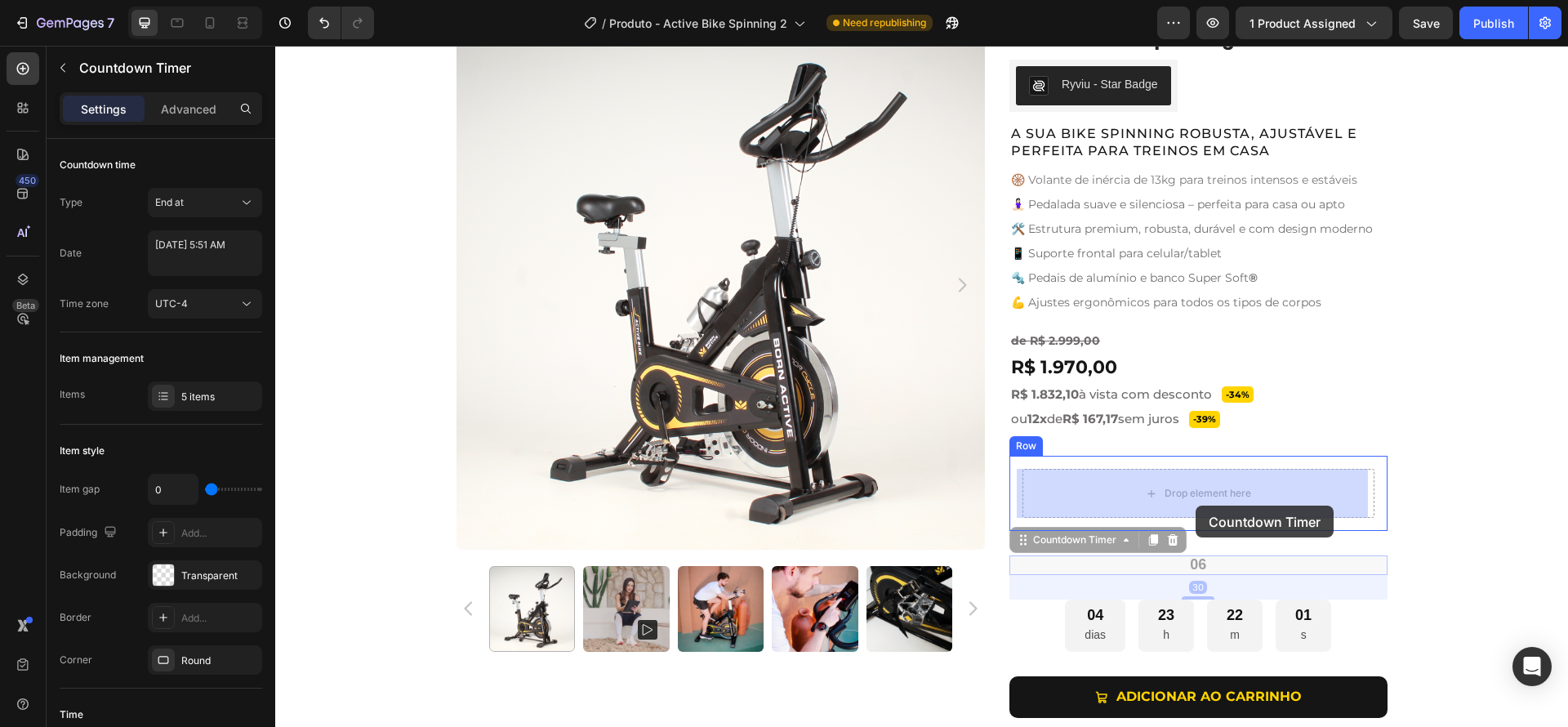
drag, startPoint x: 1200, startPoint y: 565, endPoint x: 1196, endPoint y: 505, distance: 60.1
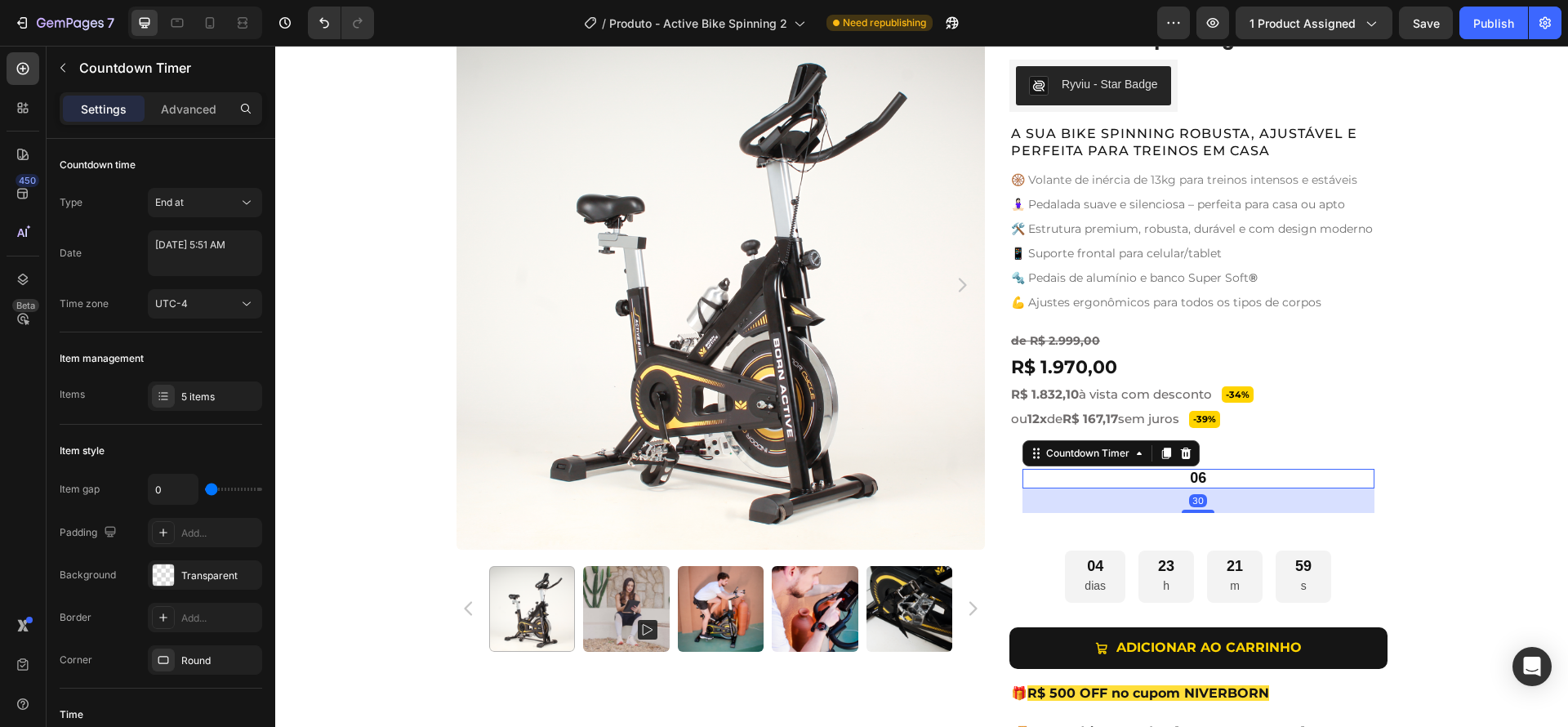
click at [1214, 485] on div "06" at bounding box center [1198, 478] width 352 height 19
click at [176, 120] on div "Advanced" at bounding box center [188, 108] width 81 height 26
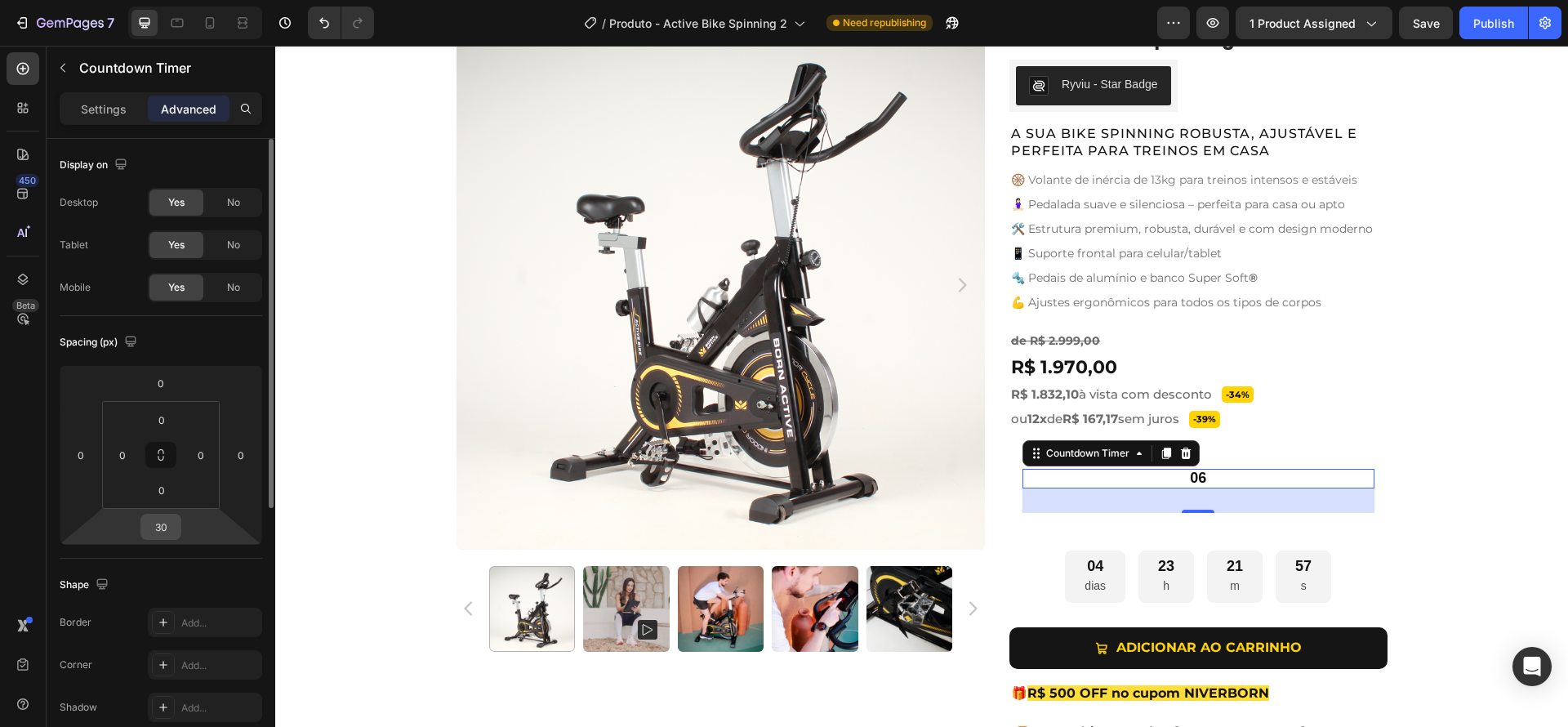
click at [172, 520] on input "30" at bounding box center [161, 527] width 33 height 25
type input "0"
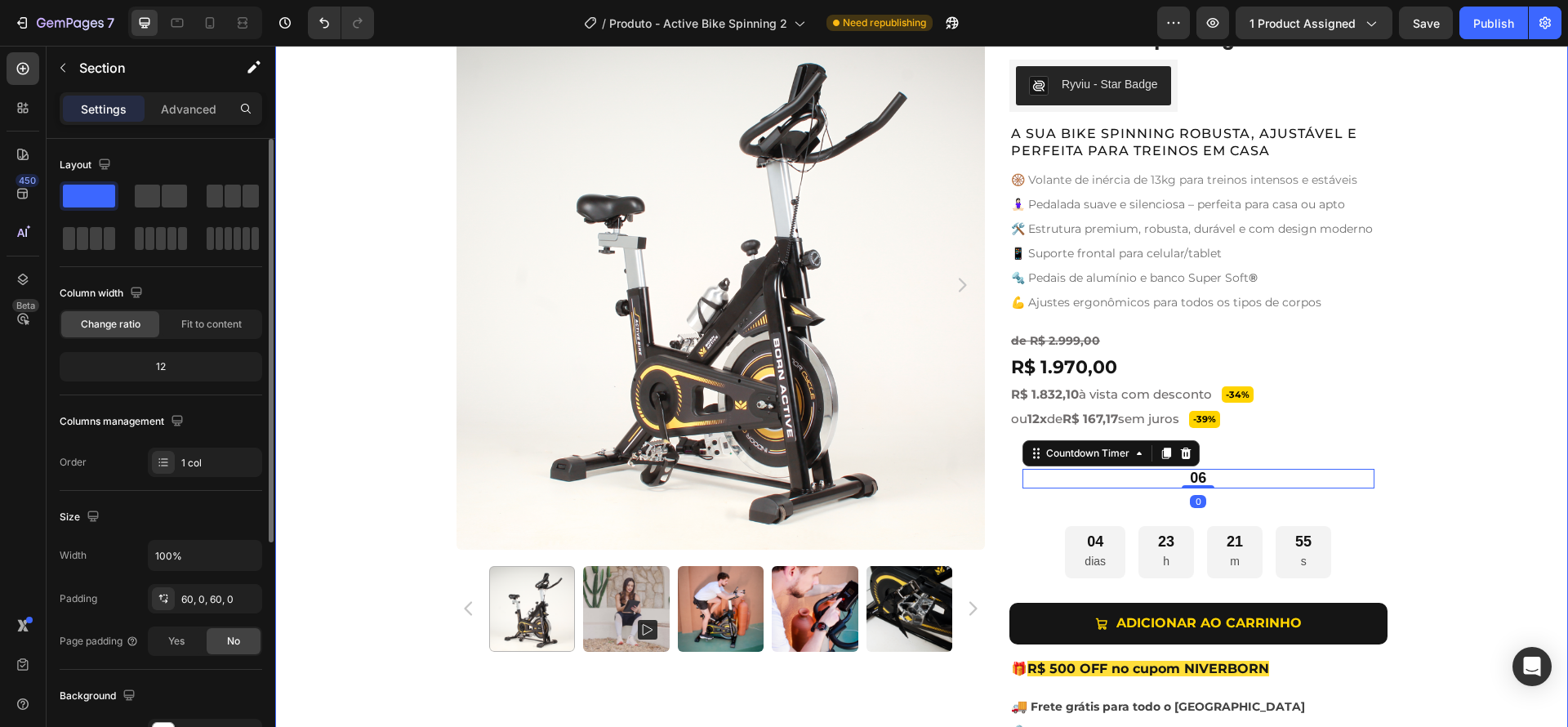
click at [1469, 467] on div "Product Images Active Bike Spinning Product Title Ryviu - Star Badge Ryviu Row …" at bounding box center [922, 412] width 1293 height 782
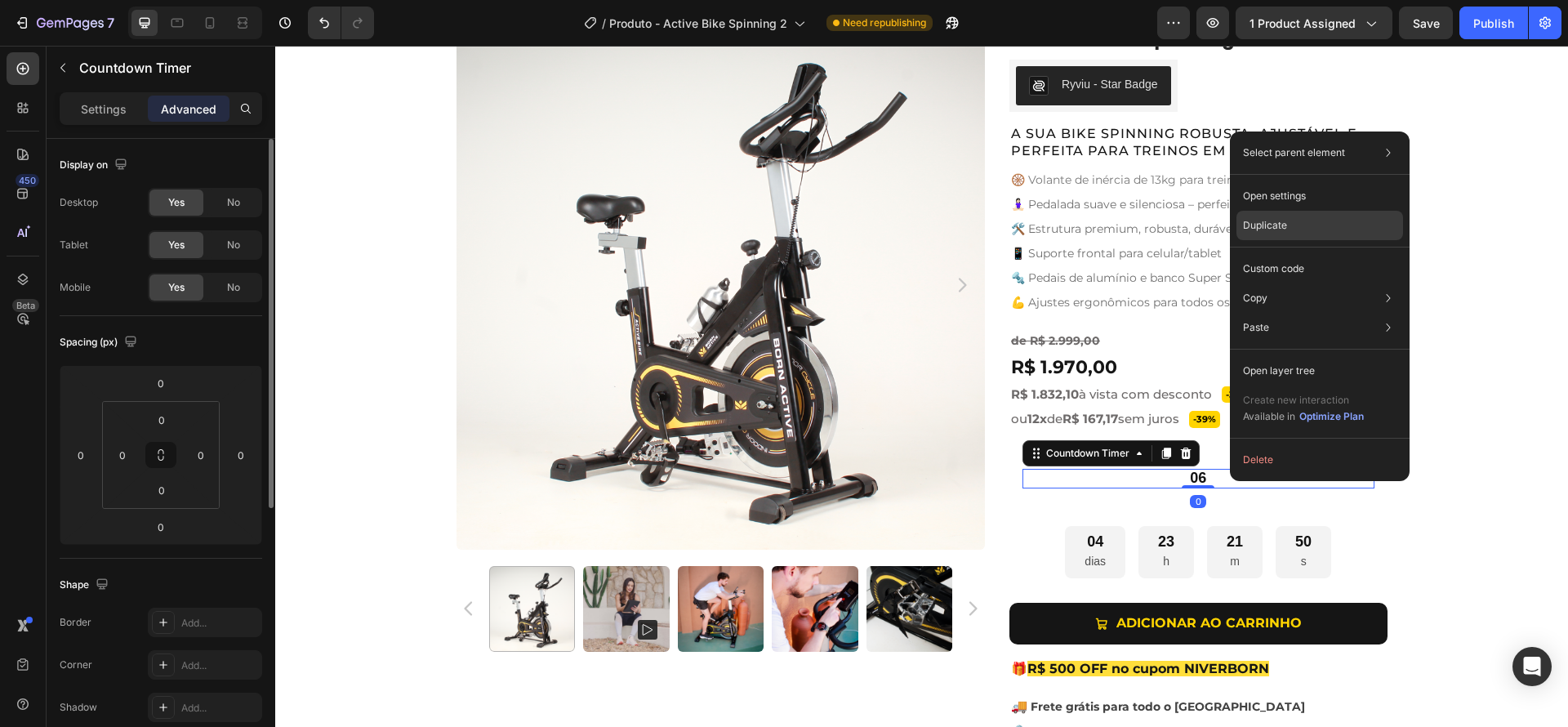
click at [1284, 221] on p "Duplicate" at bounding box center [1265, 225] width 44 height 15
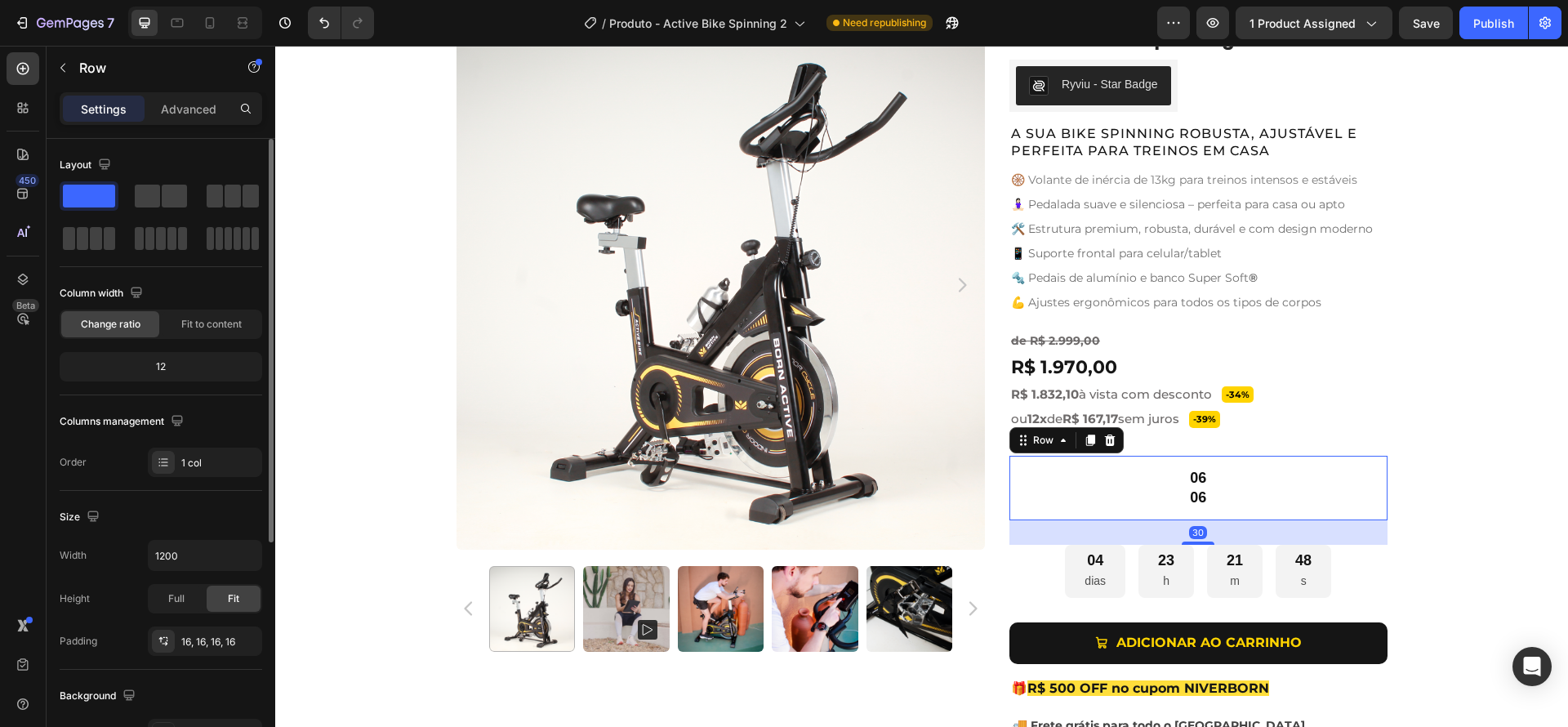
click at [1234, 466] on div "06 Countdown Timer 06 Countdown Timer Row 30" at bounding box center [1198, 488] width 378 height 65
click at [218, 238] on span at bounding box center [218, 238] width 7 height 23
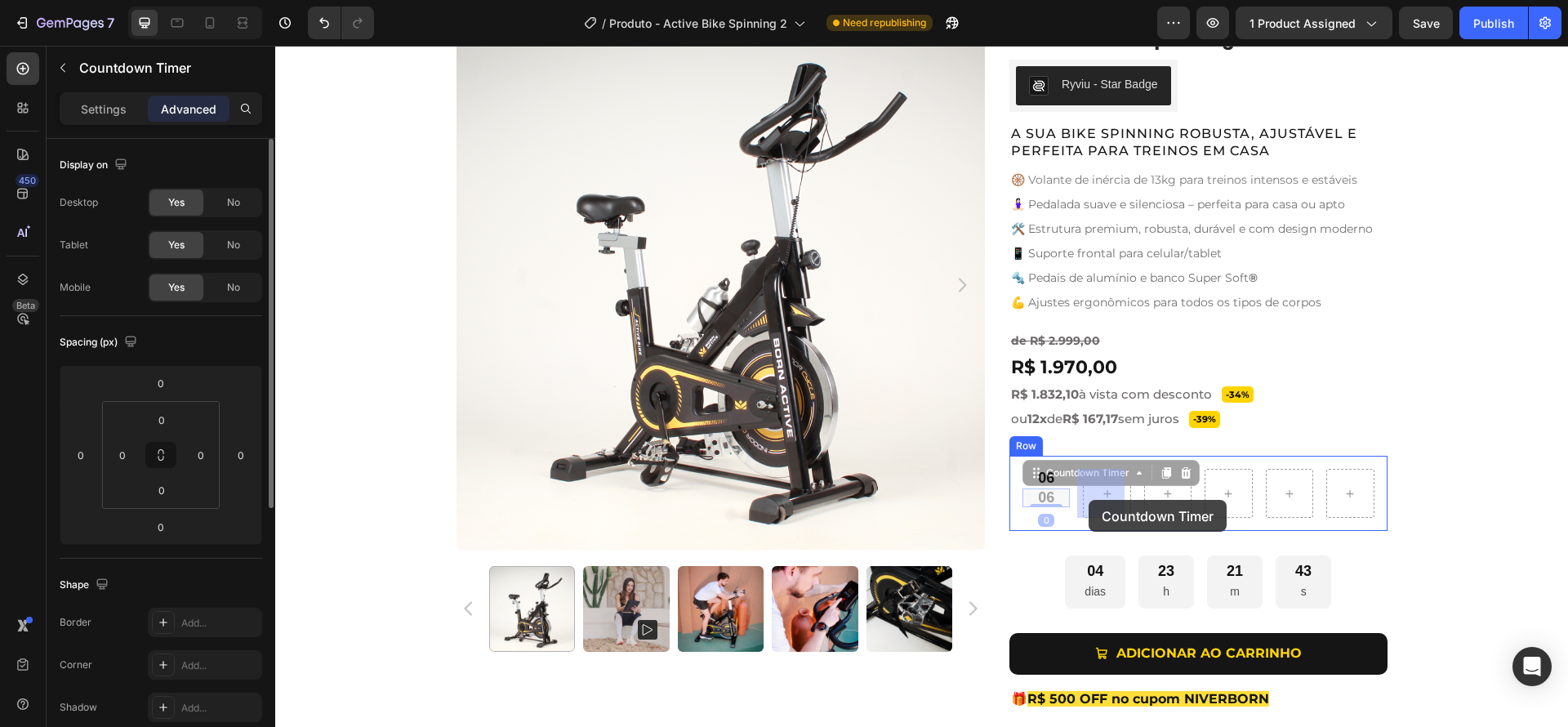
drag, startPoint x: 1039, startPoint y: 499, endPoint x: 1089, endPoint y: 499, distance: 50.0
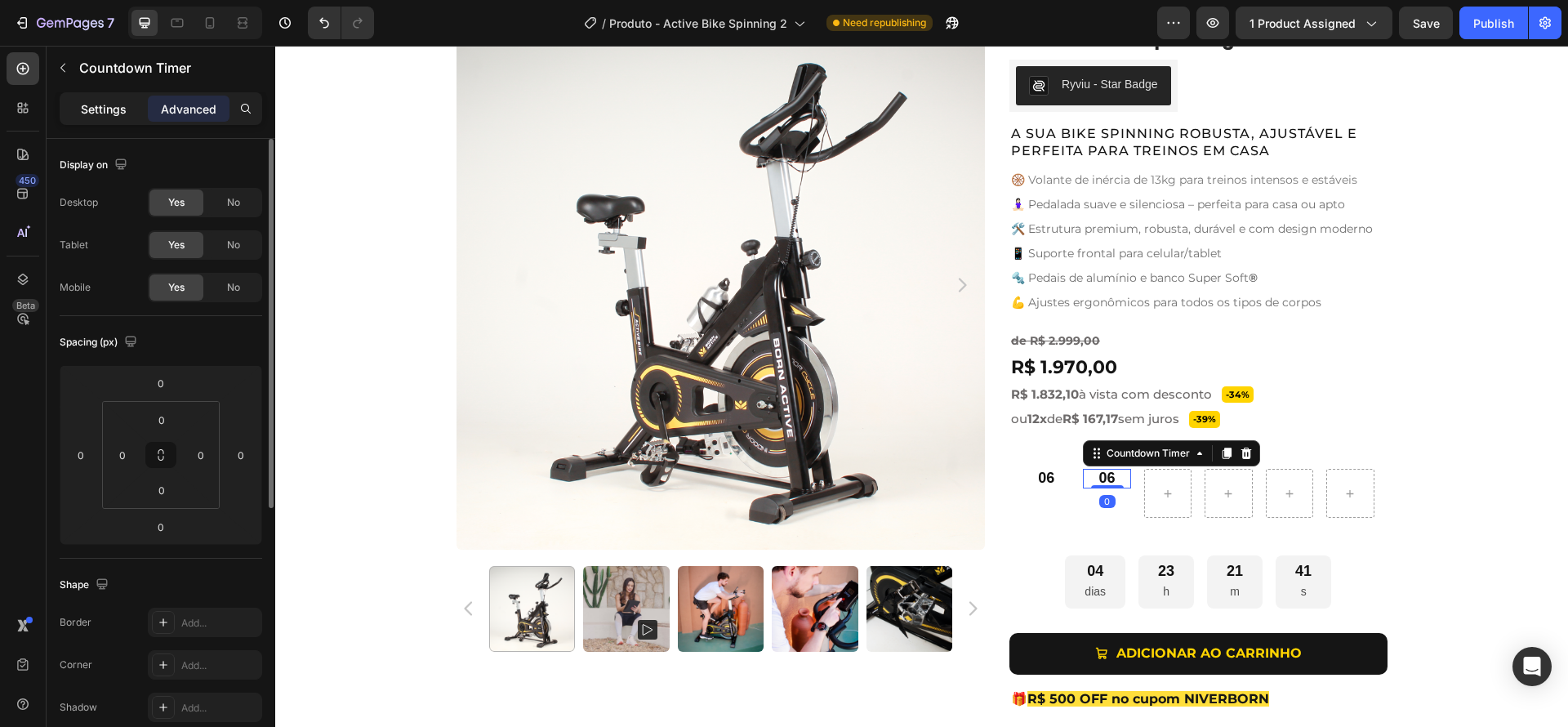
click at [106, 113] on p "Settings" at bounding box center [103, 108] width 46 height 17
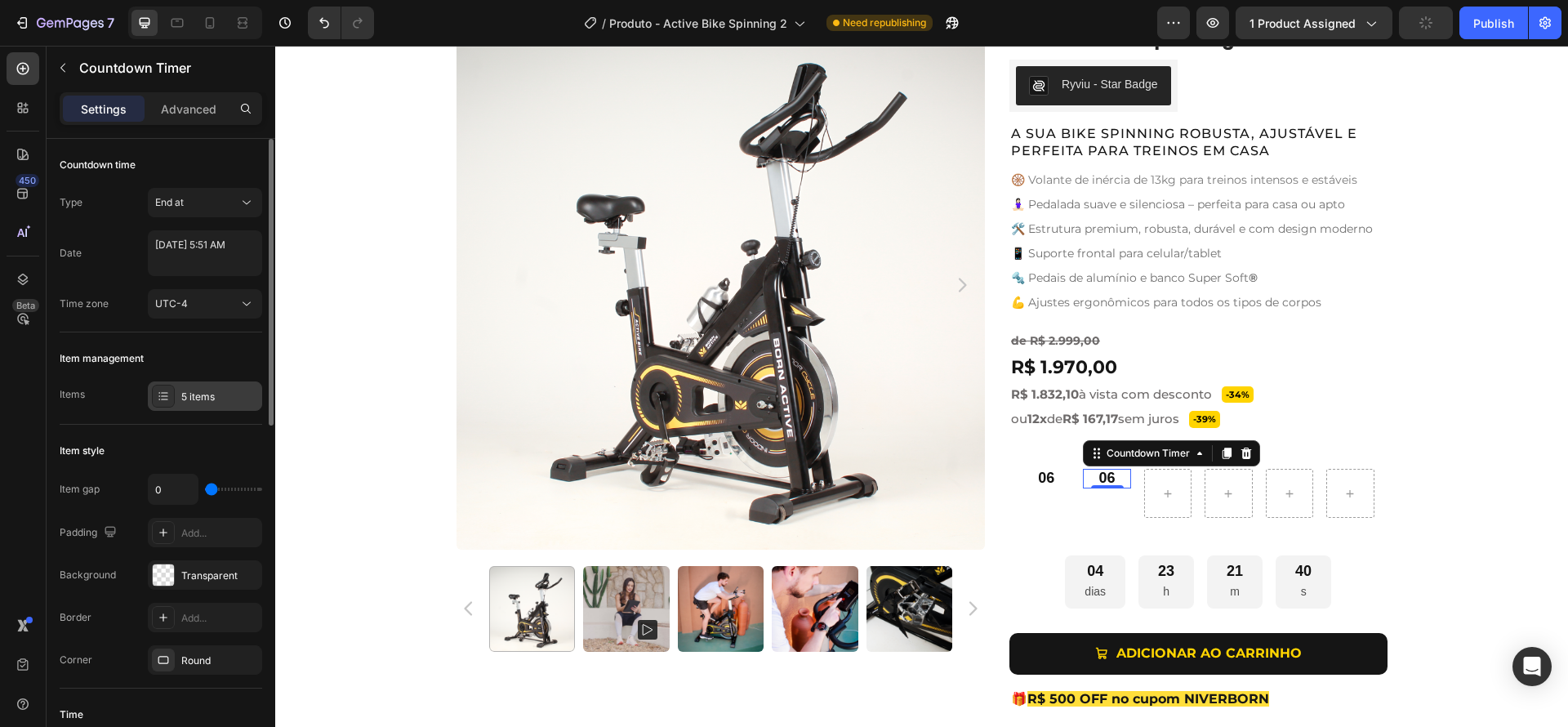
click at [220, 391] on div "5 items" at bounding box center [219, 397] width 76 height 15
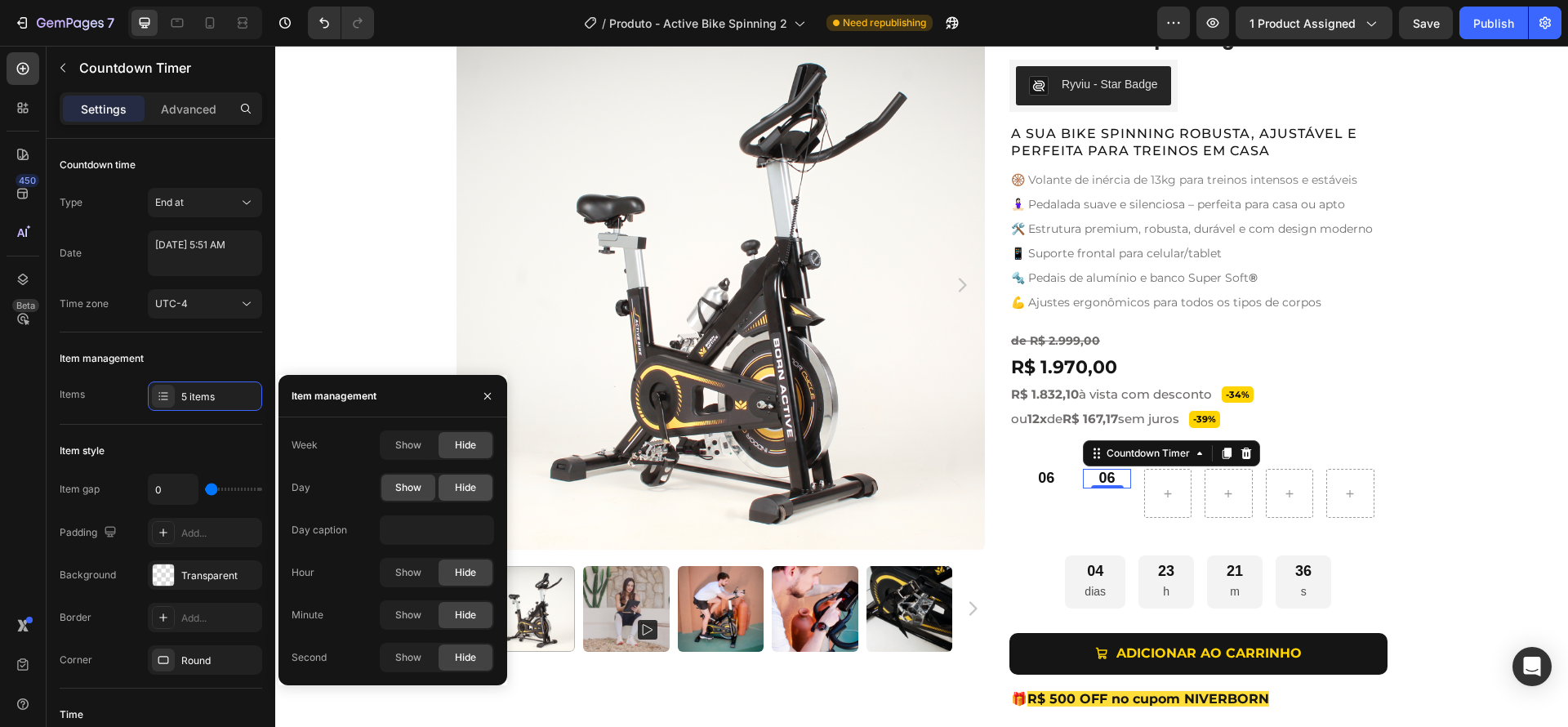
click at [458, 495] on div "Hide" at bounding box center [466, 488] width 54 height 26
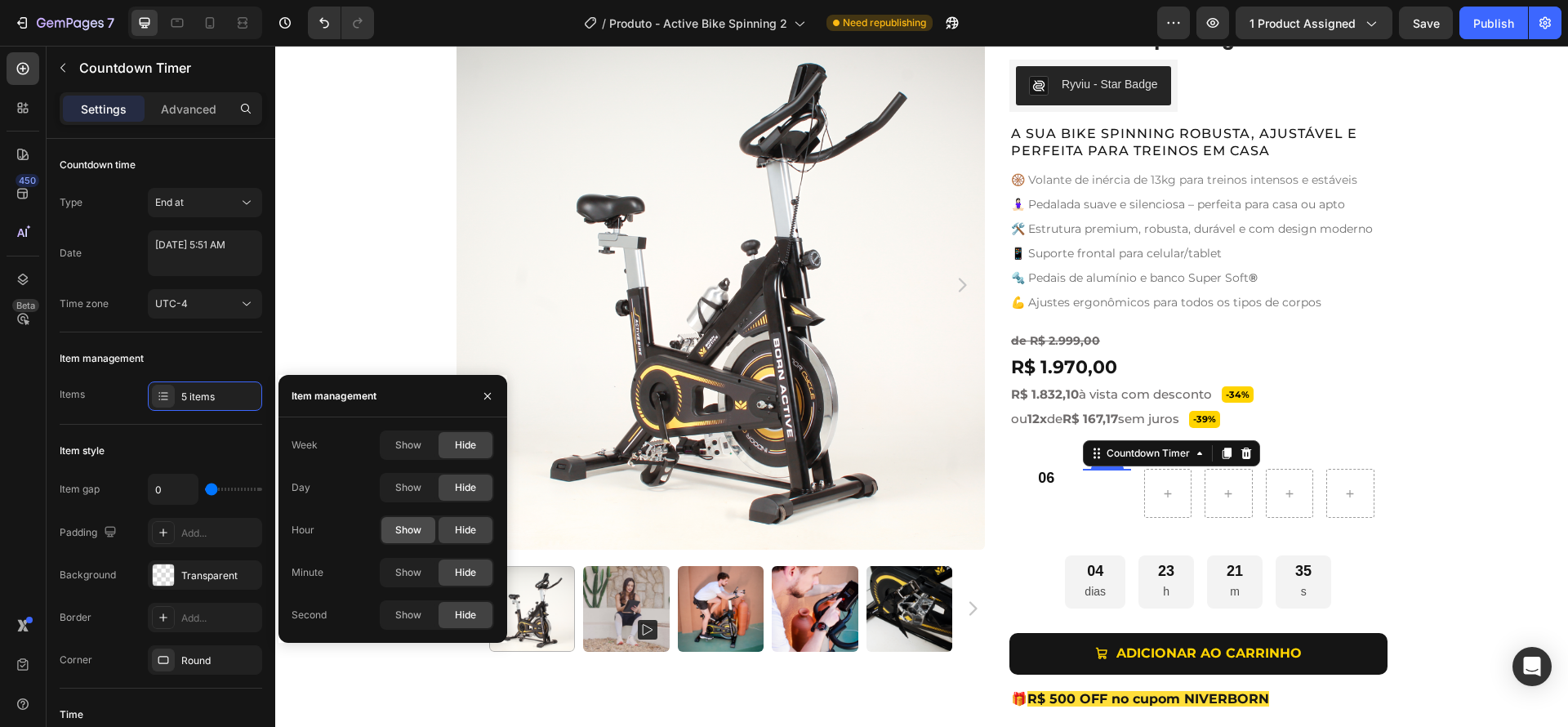
click at [413, 534] on span "Show" at bounding box center [408, 530] width 26 height 15
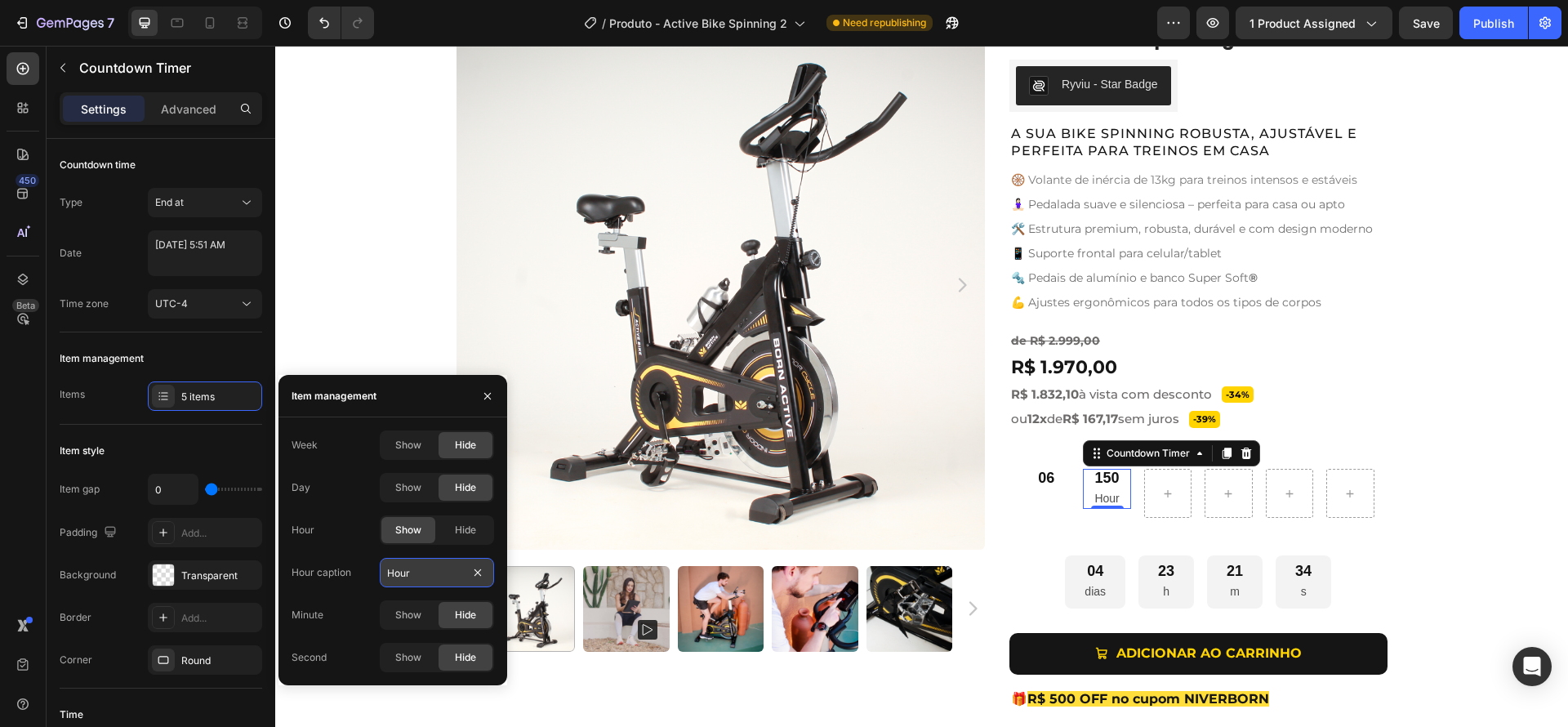
click at [419, 571] on input "Hour" at bounding box center [436, 573] width 114 height 30
click at [361, 556] on div "Week Show Hide Day Show Hide Hour Show Hide Hour caption Minute Show Hide Secon…" at bounding box center [393, 551] width 203 height 242
click at [405, 490] on span "Show" at bounding box center [408, 488] width 26 height 15
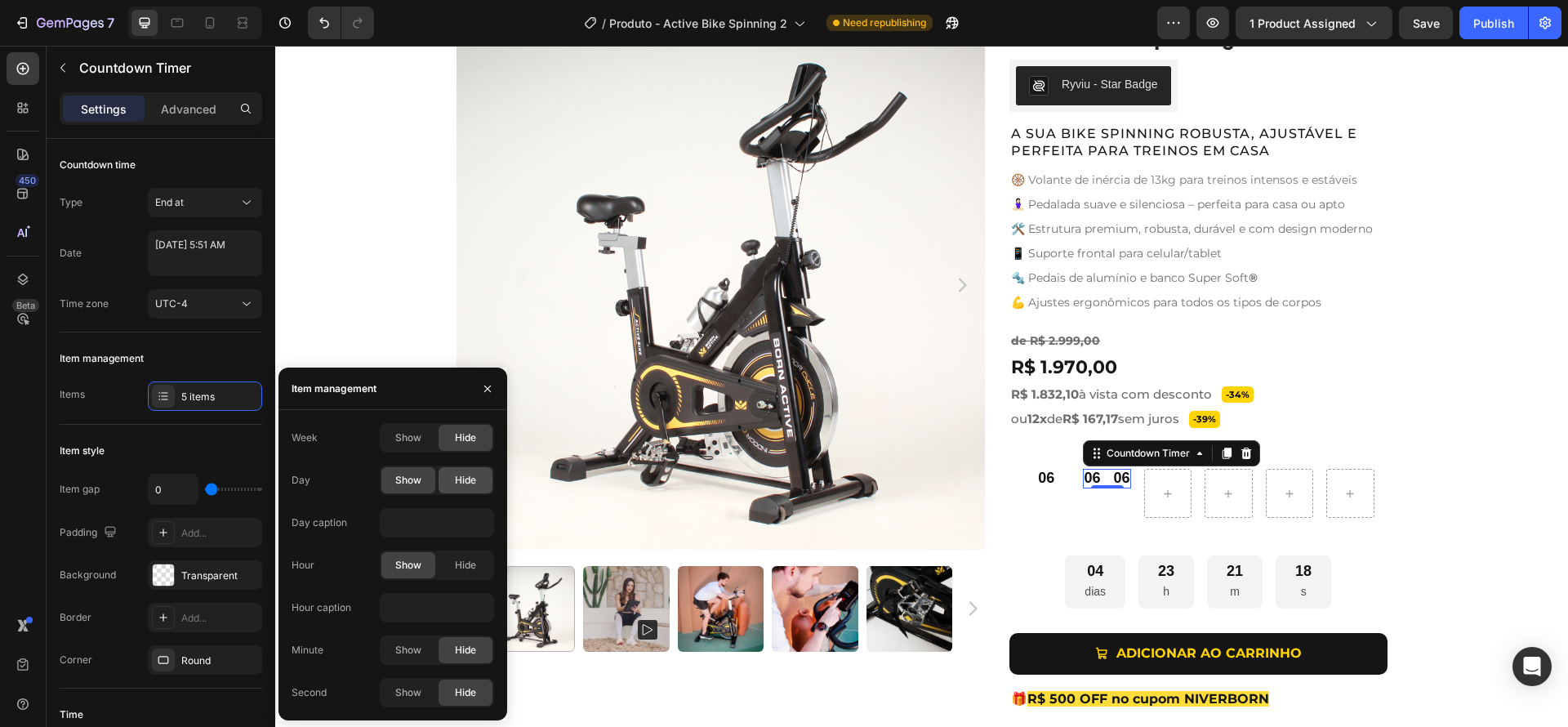
click at [452, 481] on div "Hide" at bounding box center [466, 481] width 54 height 26
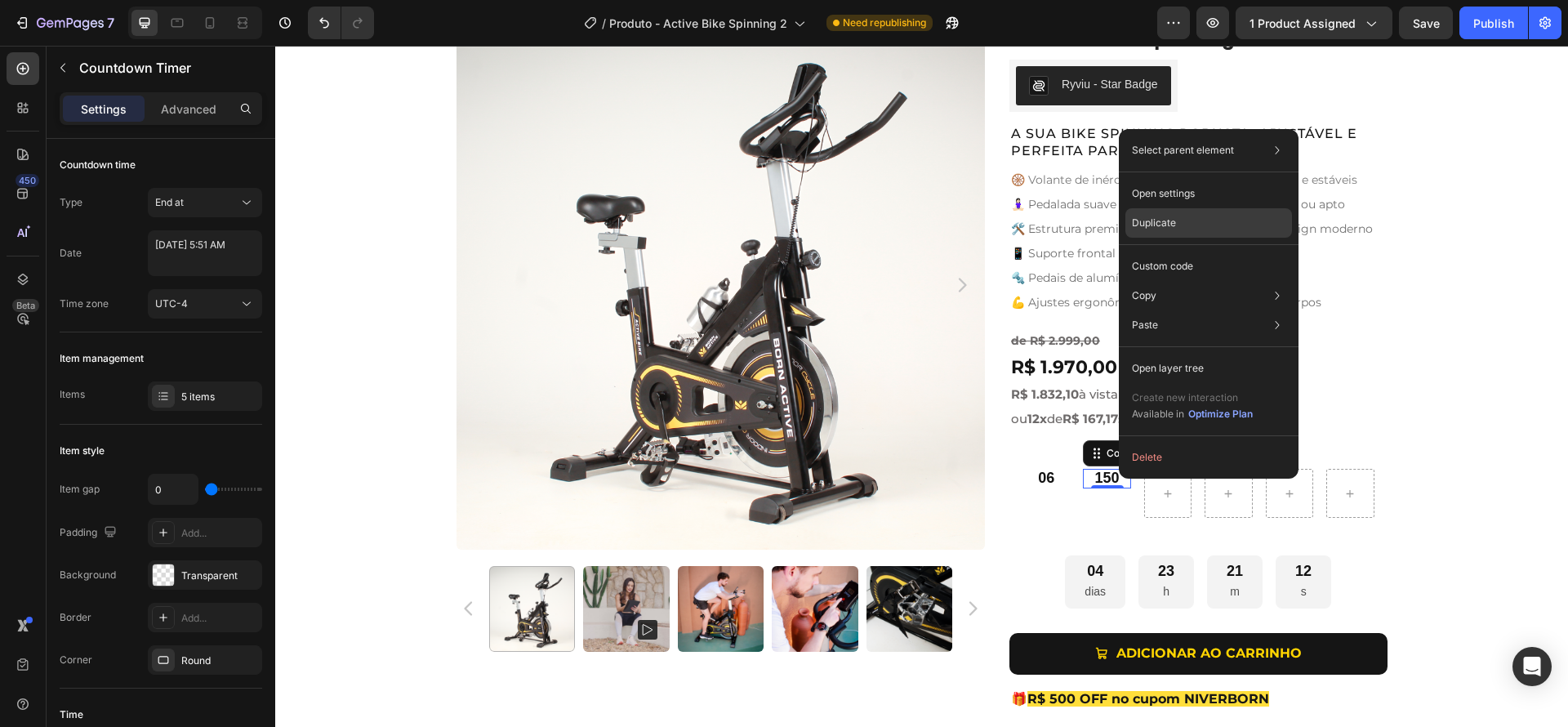
click at [1170, 251] on div "Duplicate" at bounding box center [1208, 266] width 167 height 30
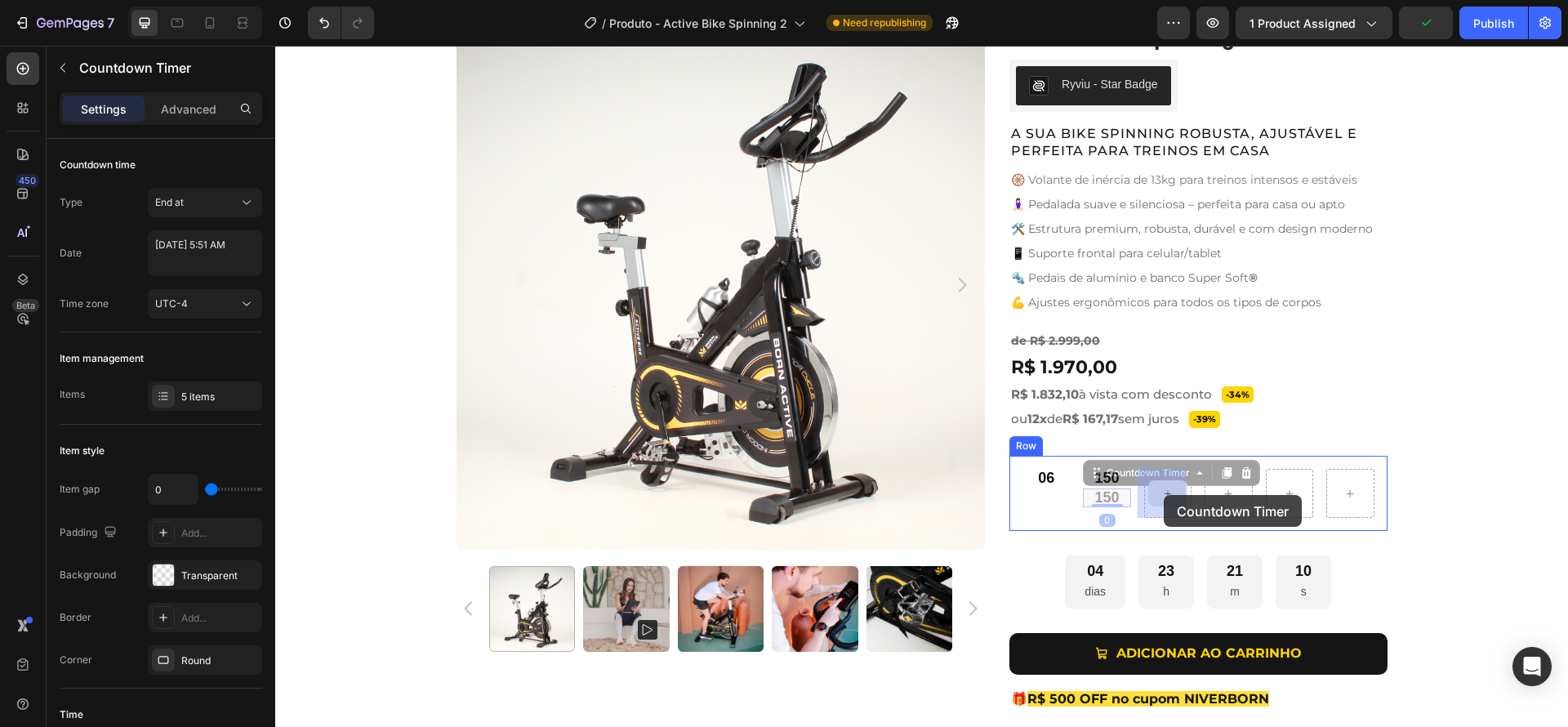
drag, startPoint x: 1117, startPoint y: 495, endPoint x: 1164, endPoint y: 495, distance: 47.0
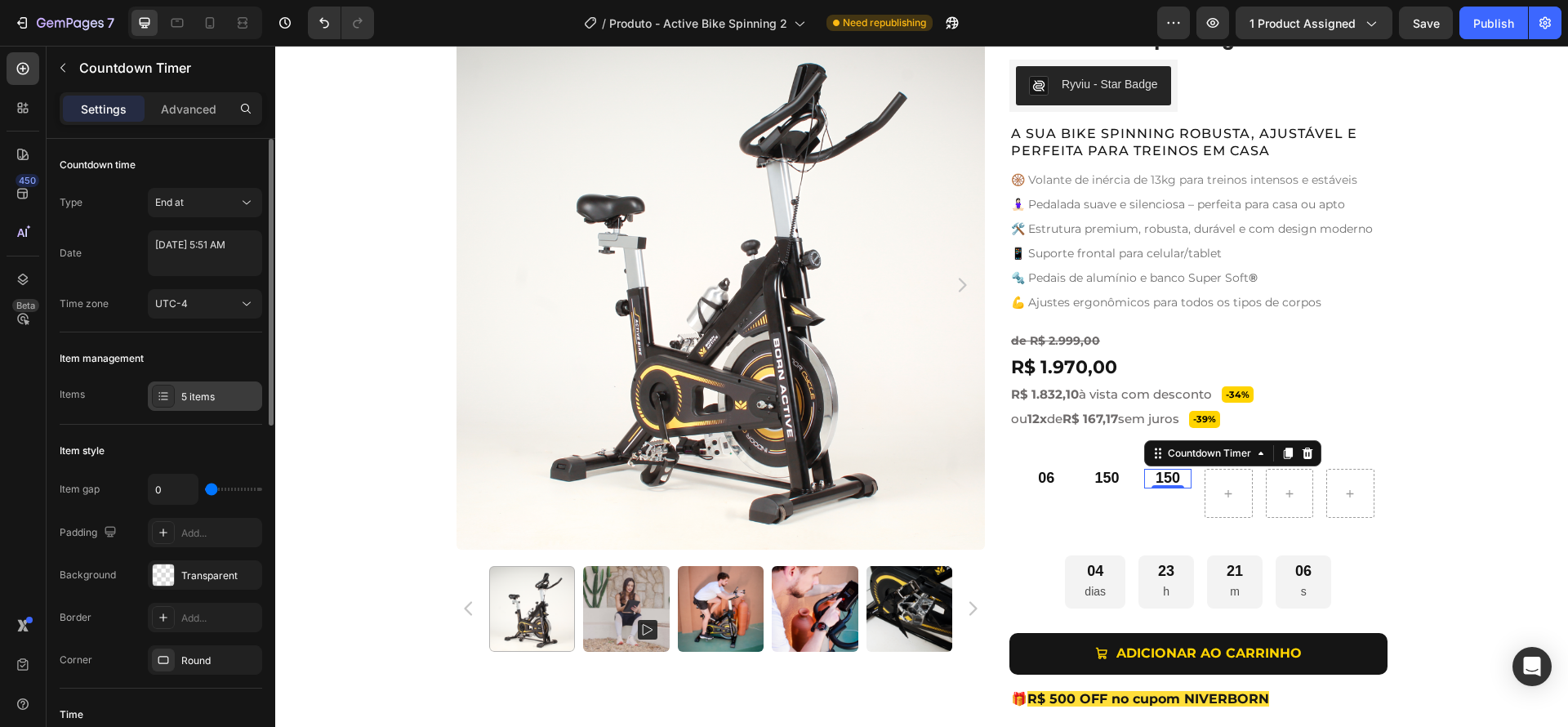
click at [208, 401] on div "5 items" at bounding box center [219, 397] width 76 height 15
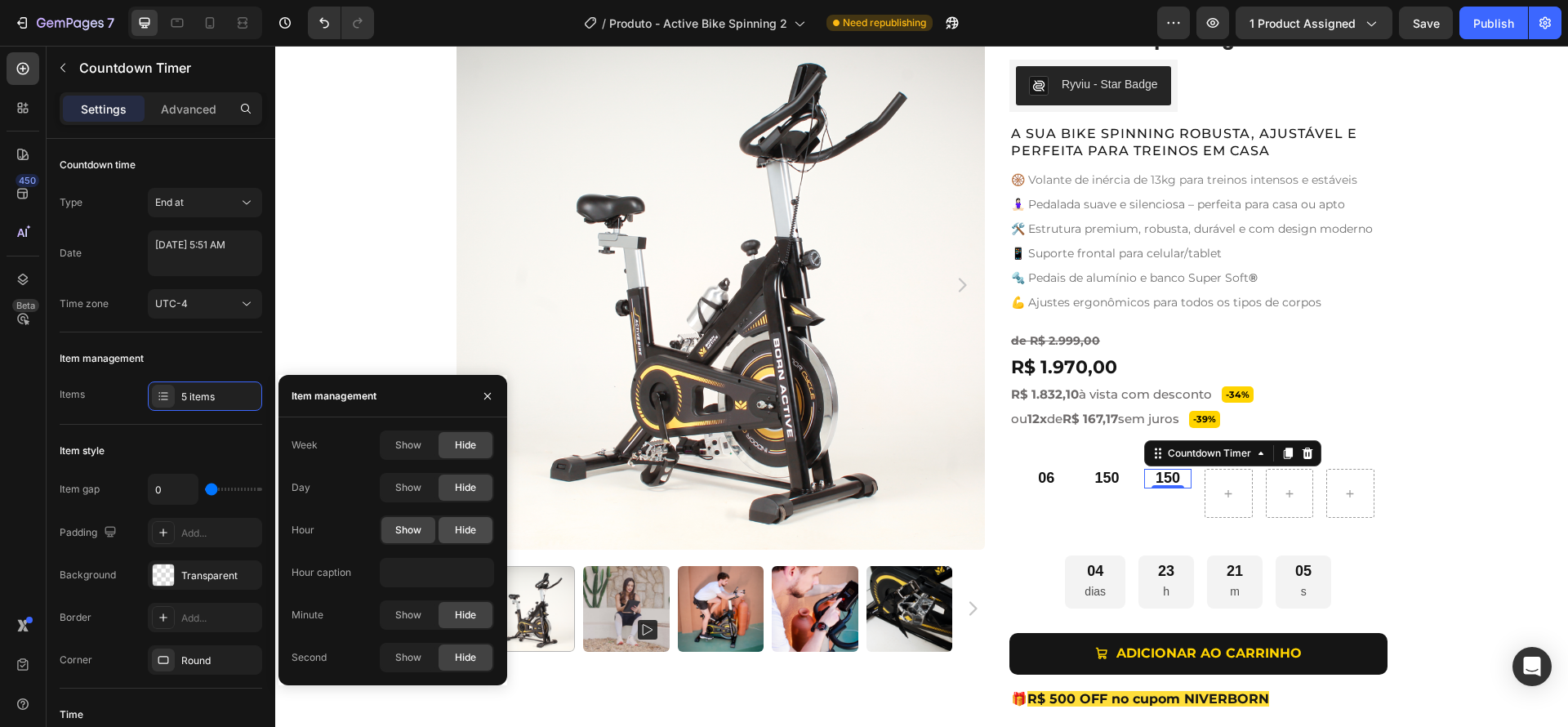
click at [465, 527] on span "Hide" at bounding box center [466, 530] width 21 height 15
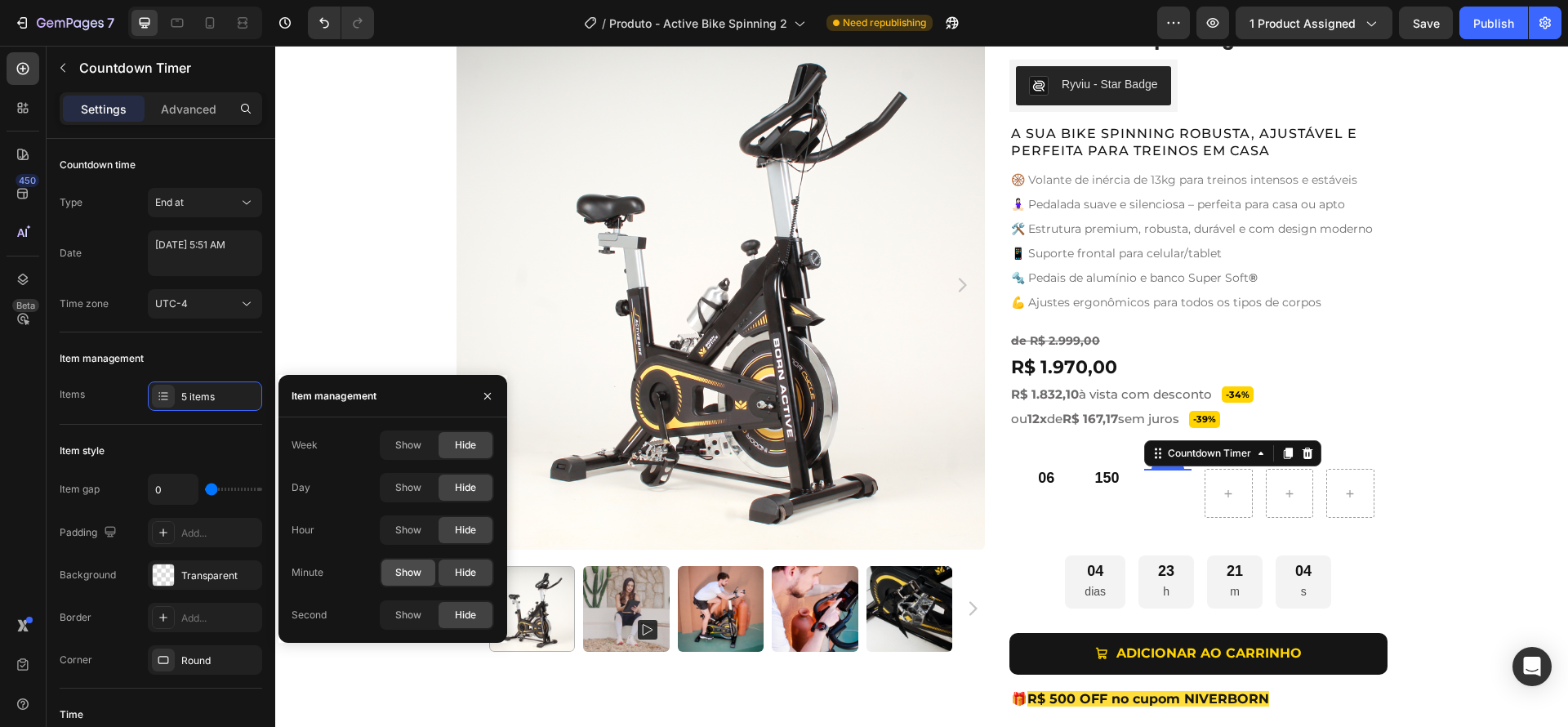
click at [419, 568] on span "Show" at bounding box center [408, 573] width 26 height 15
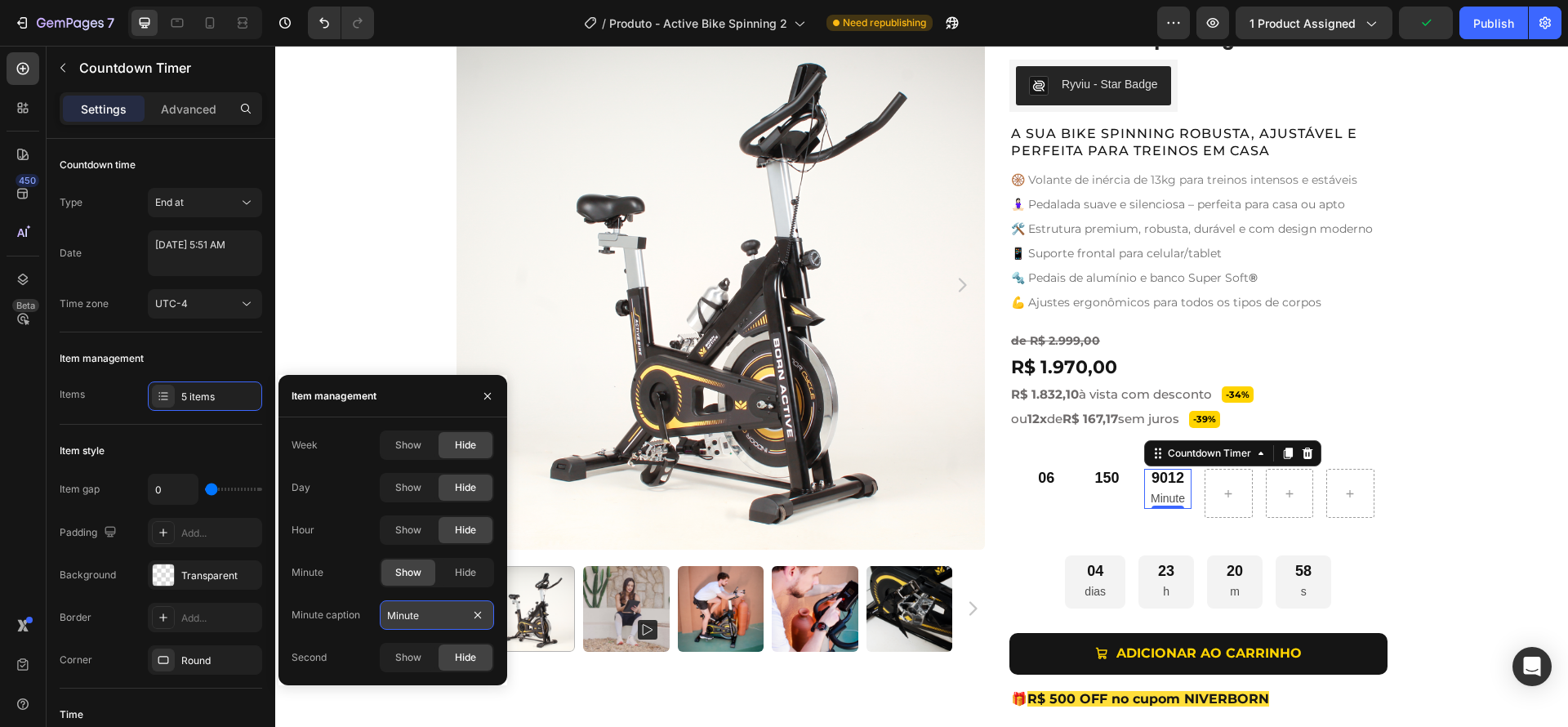
click at [433, 620] on input "Minute" at bounding box center [436, 615] width 114 height 30
click at [356, 593] on div "Week Show Hide Day Show Hide Hour Show Hide Minute Show Hide Minute caption Sec…" at bounding box center [393, 551] width 203 height 242
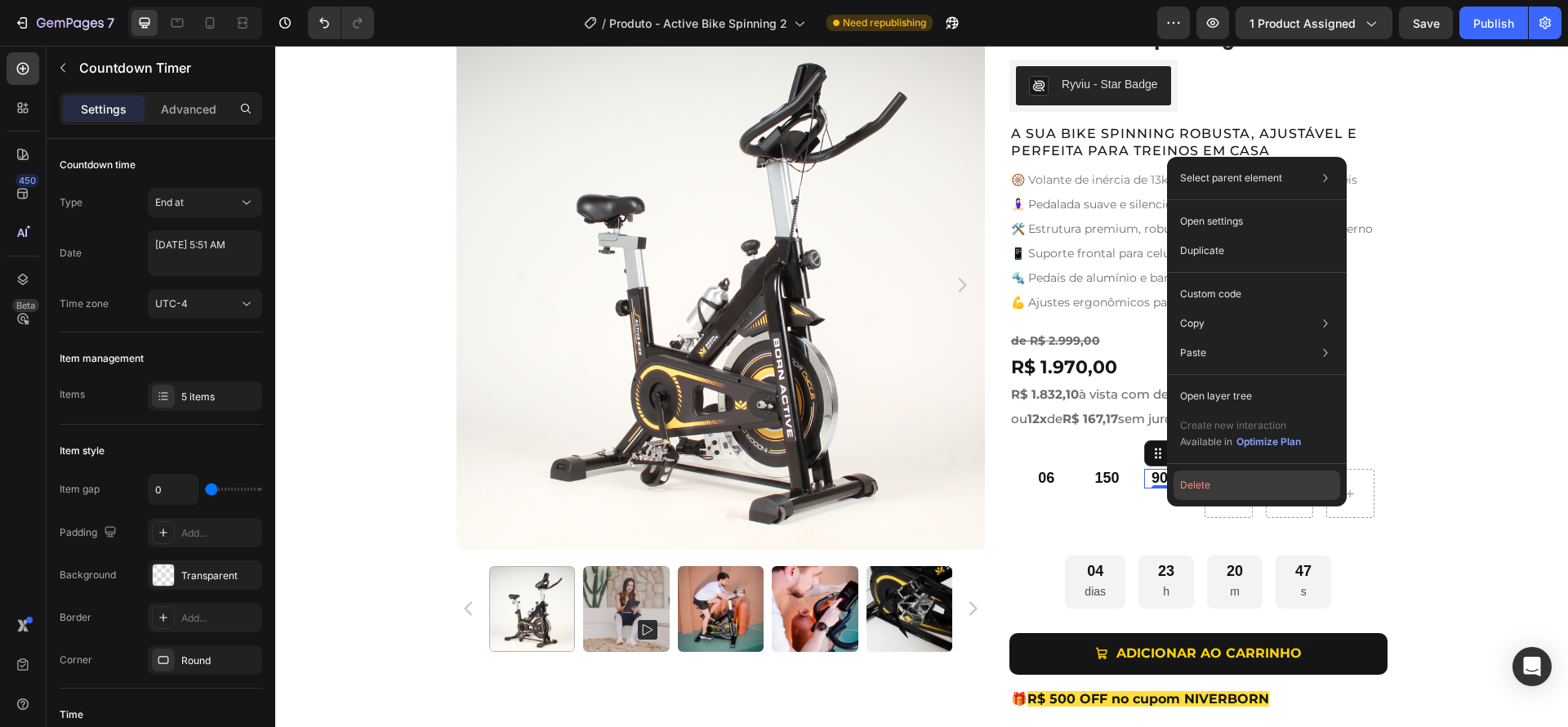
click at [1190, 490] on button "Delete" at bounding box center [1257, 485] width 167 height 30
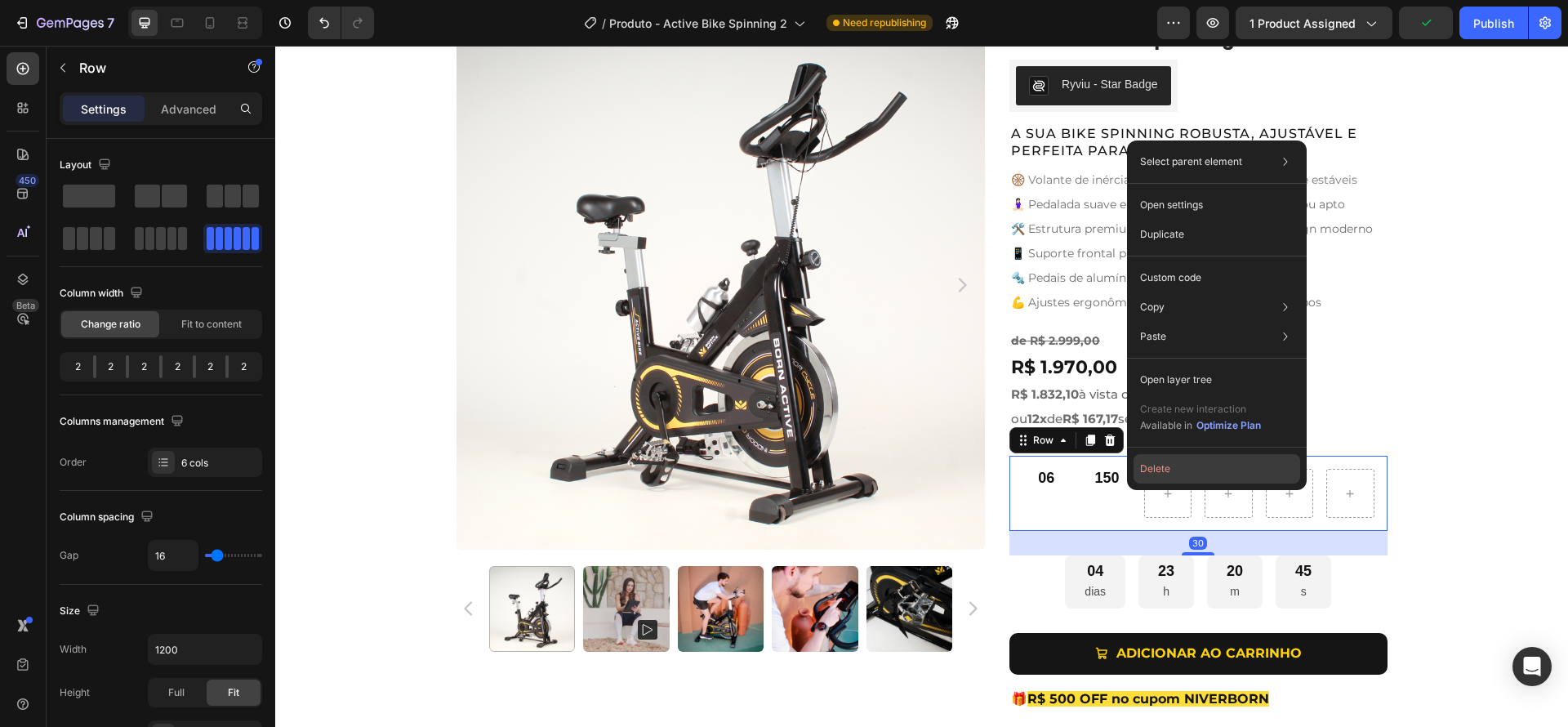
click at [1156, 472] on button "Delete" at bounding box center [1216, 469] width 167 height 30
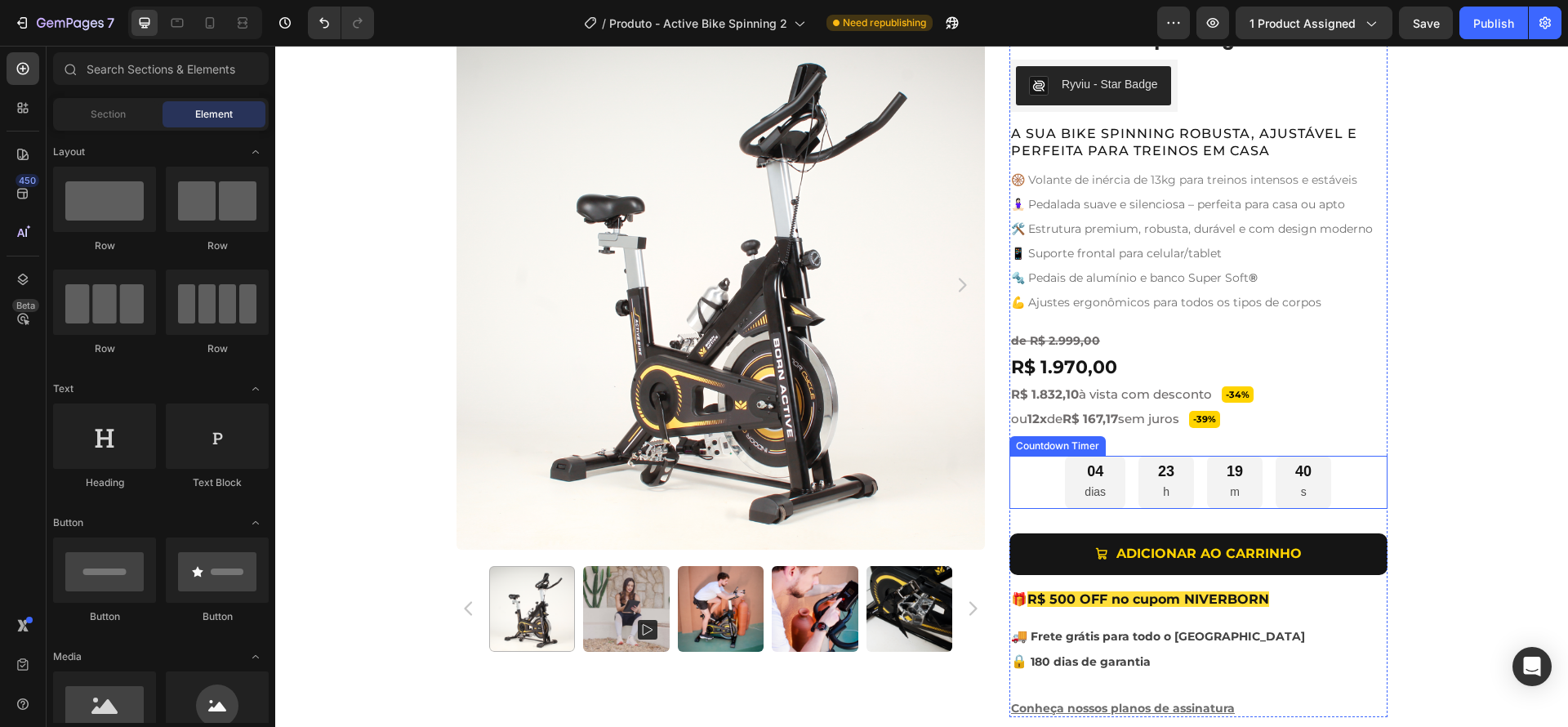
click at [1148, 493] on div "23 h" at bounding box center [1166, 482] width 56 height 53
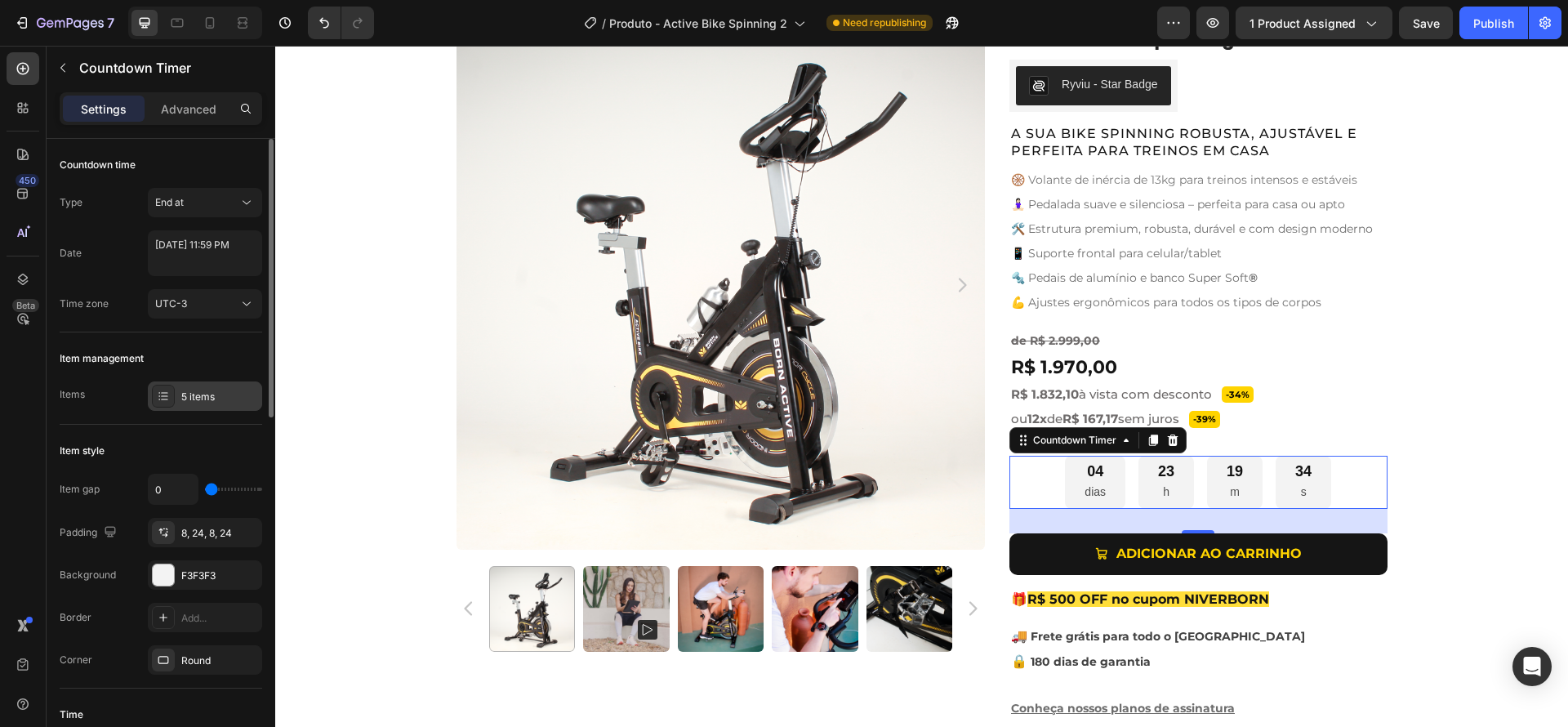
click at [192, 392] on div "5 items" at bounding box center [219, 397] width 76 height 15
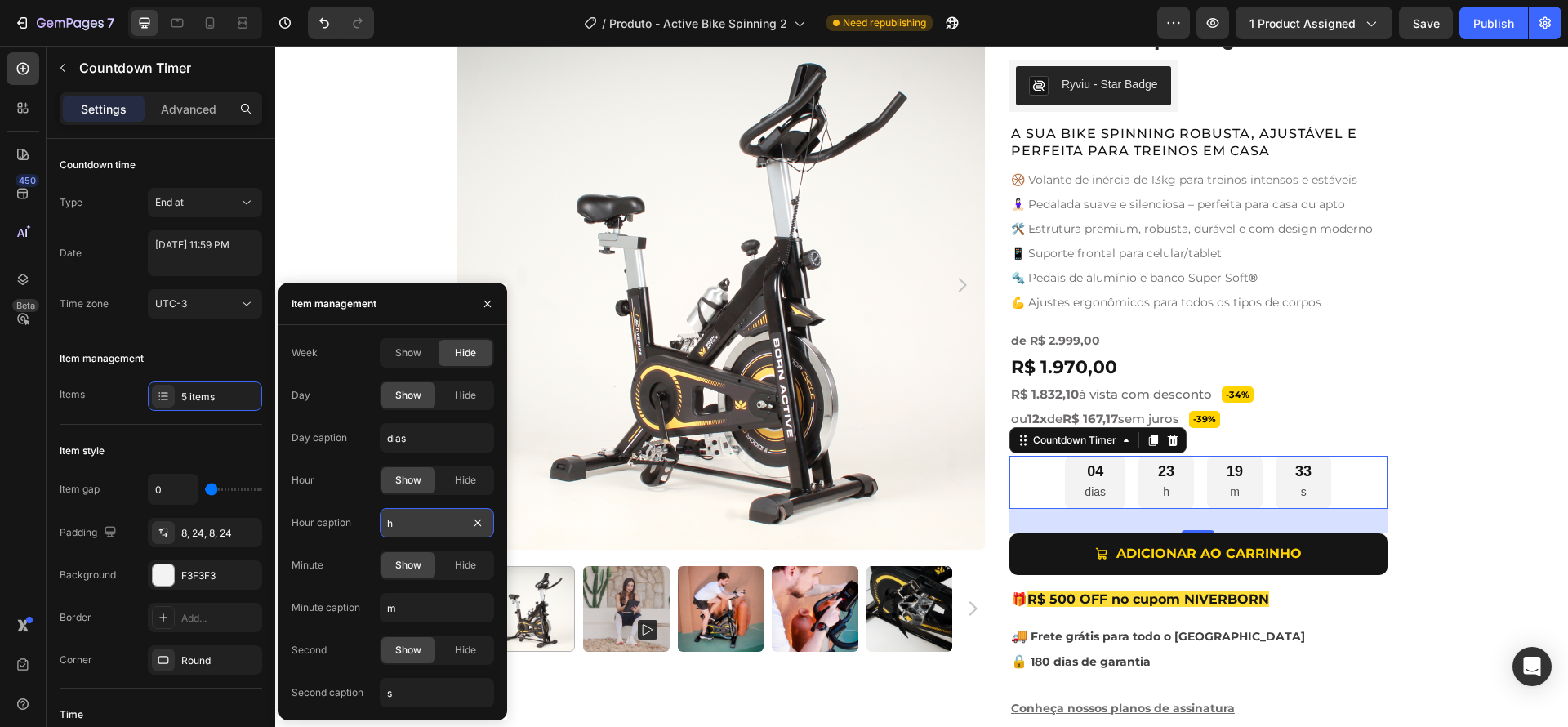
click at [421, 525] on input "h" at bounding box center [436, 522] width 114 height 30
type input "horas"
click at [416, 611] on input "m" at bounding box center [436, 608] width 114 height 30
type input "minutos"
click at [399, 661] on div "Show" at bounding box center [408, 650] width 54 height 26
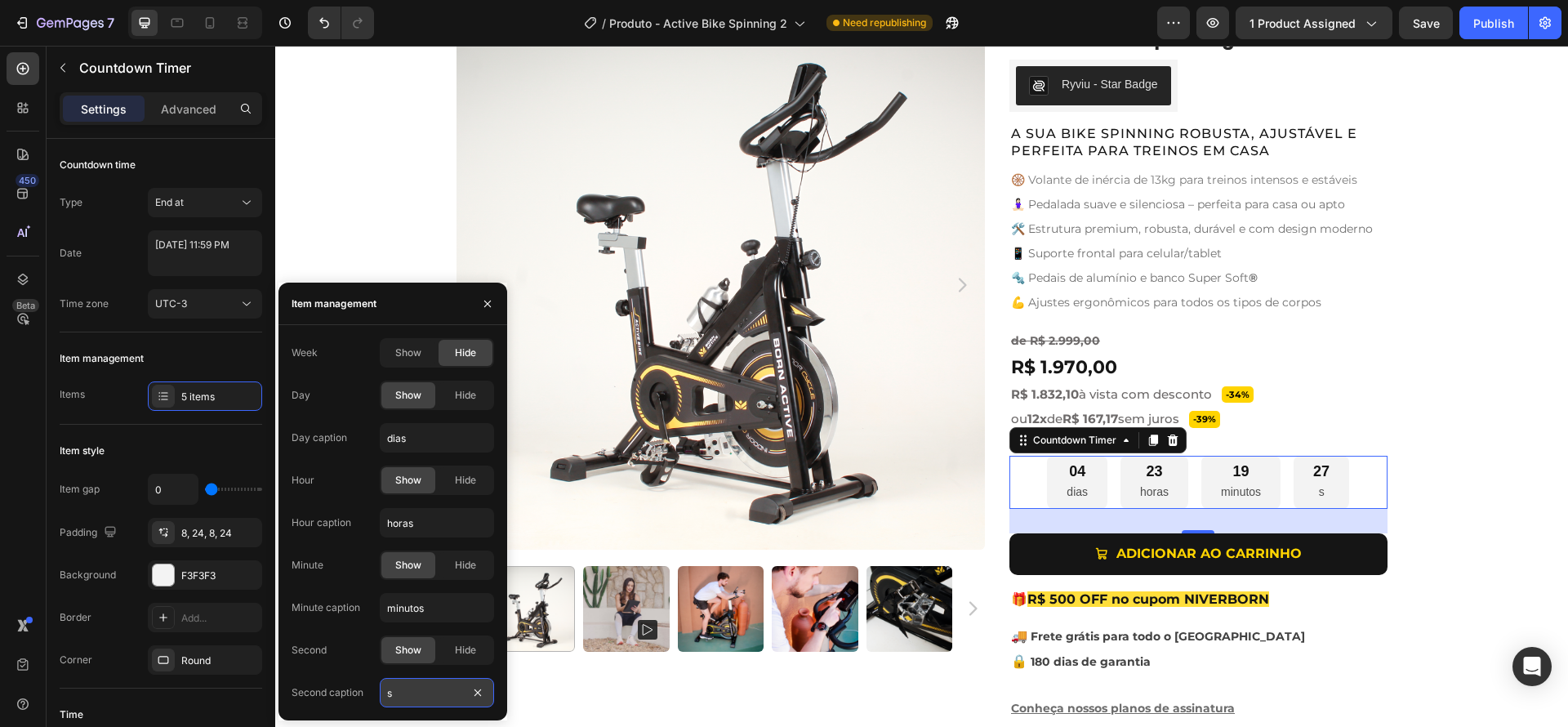
click at [404, 690] on input "s" at bounding box center [436, 692] width 114 height 30
type input "segundos"
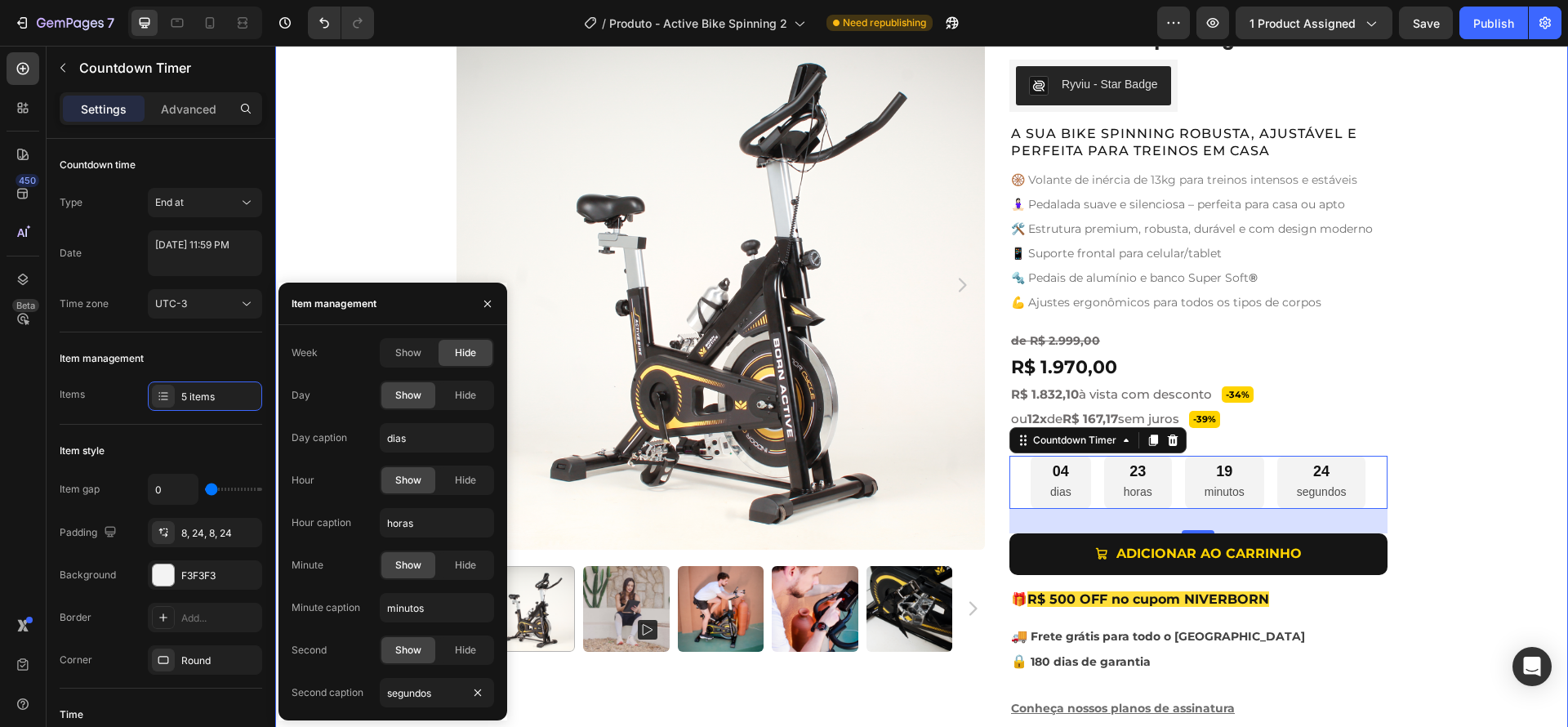
click at [1487, 431] on div "Product Images Active Bike Spinning Product Title Ryviu - Star Badge Ryviu Row …" at bounding box center [922, 377] width 1293 height 713
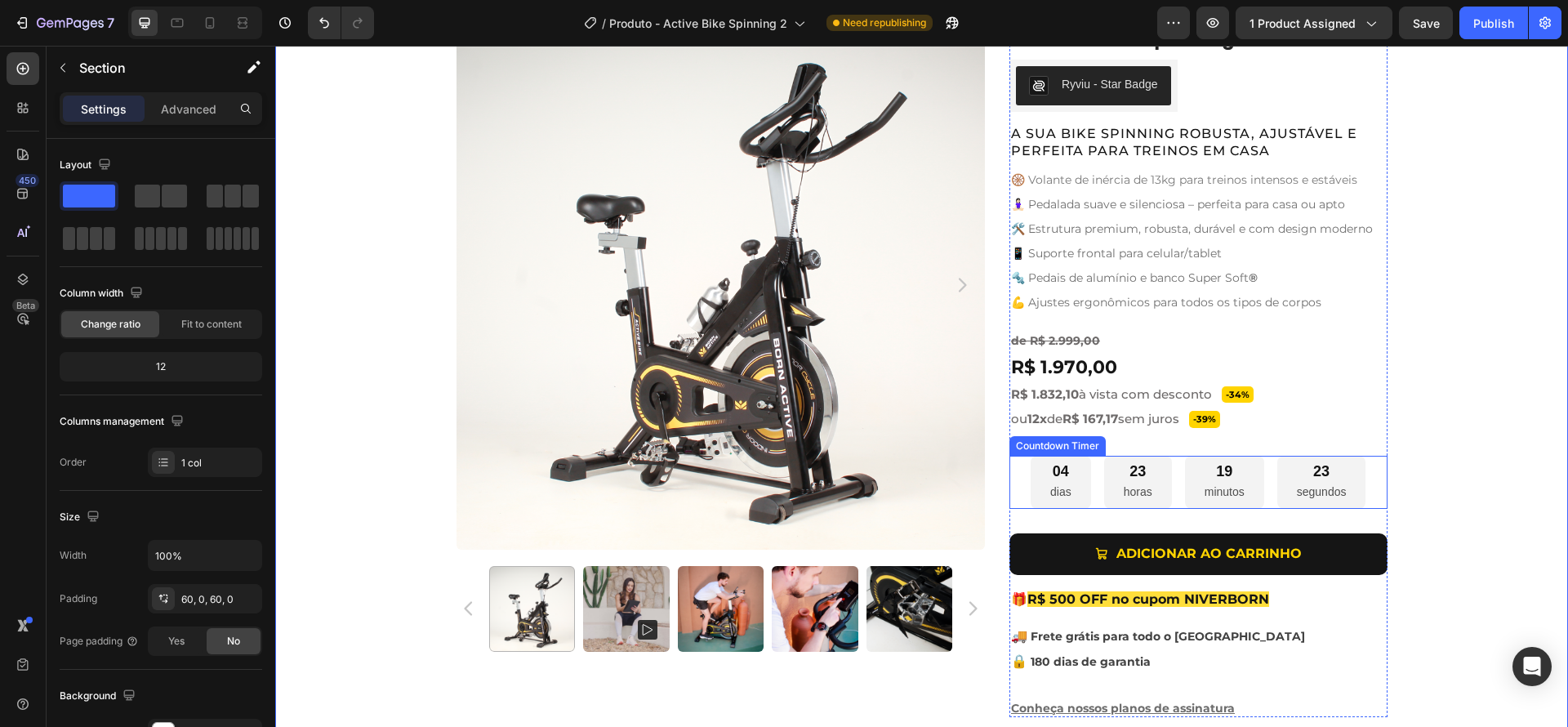
click at [1265, 480] on div "04 dias 23 horas 19 minutos 23 segundos" at bounding box center [1198, 482] width 335 height 53
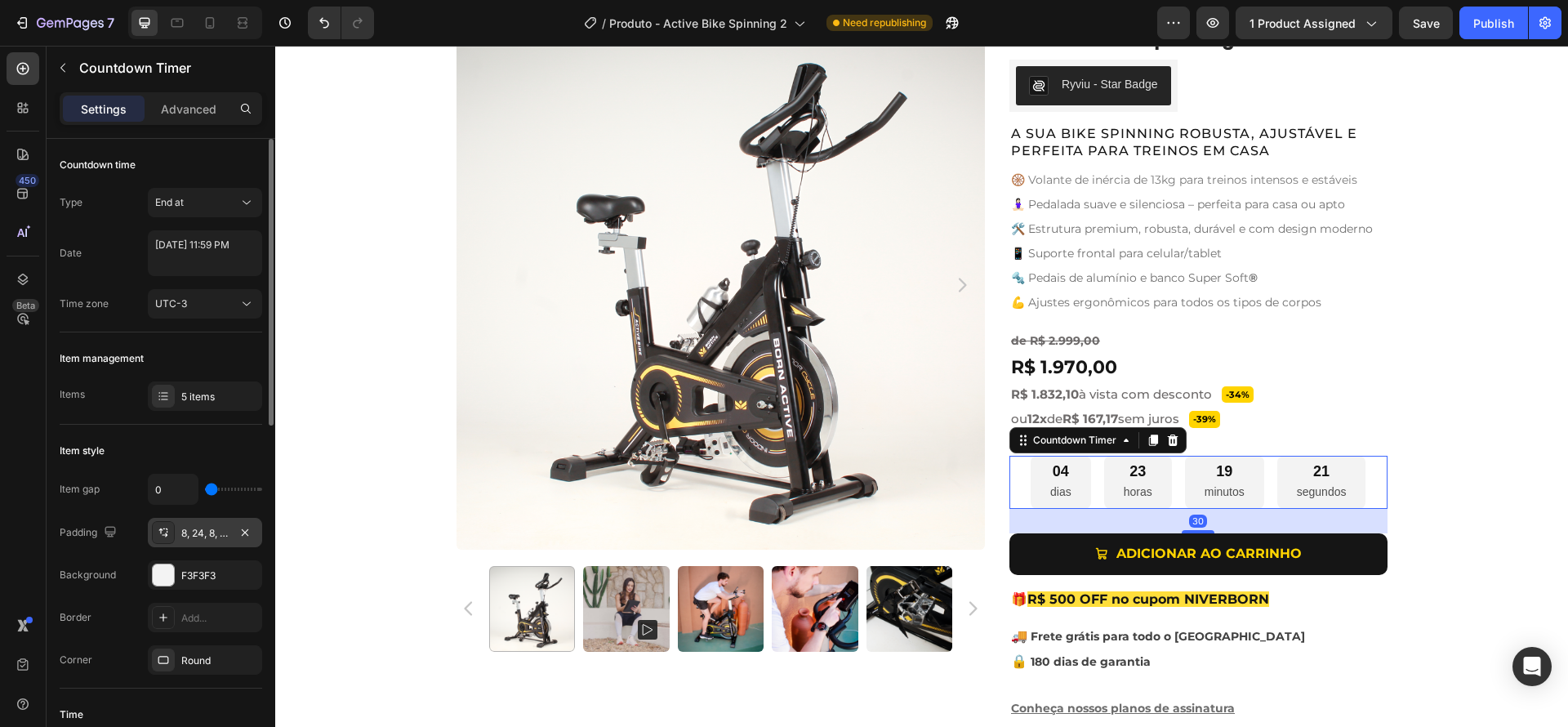
click at [212, 541] on div "8, 24, 8, 24" at bounding box center [205, 532] width 114 height 30
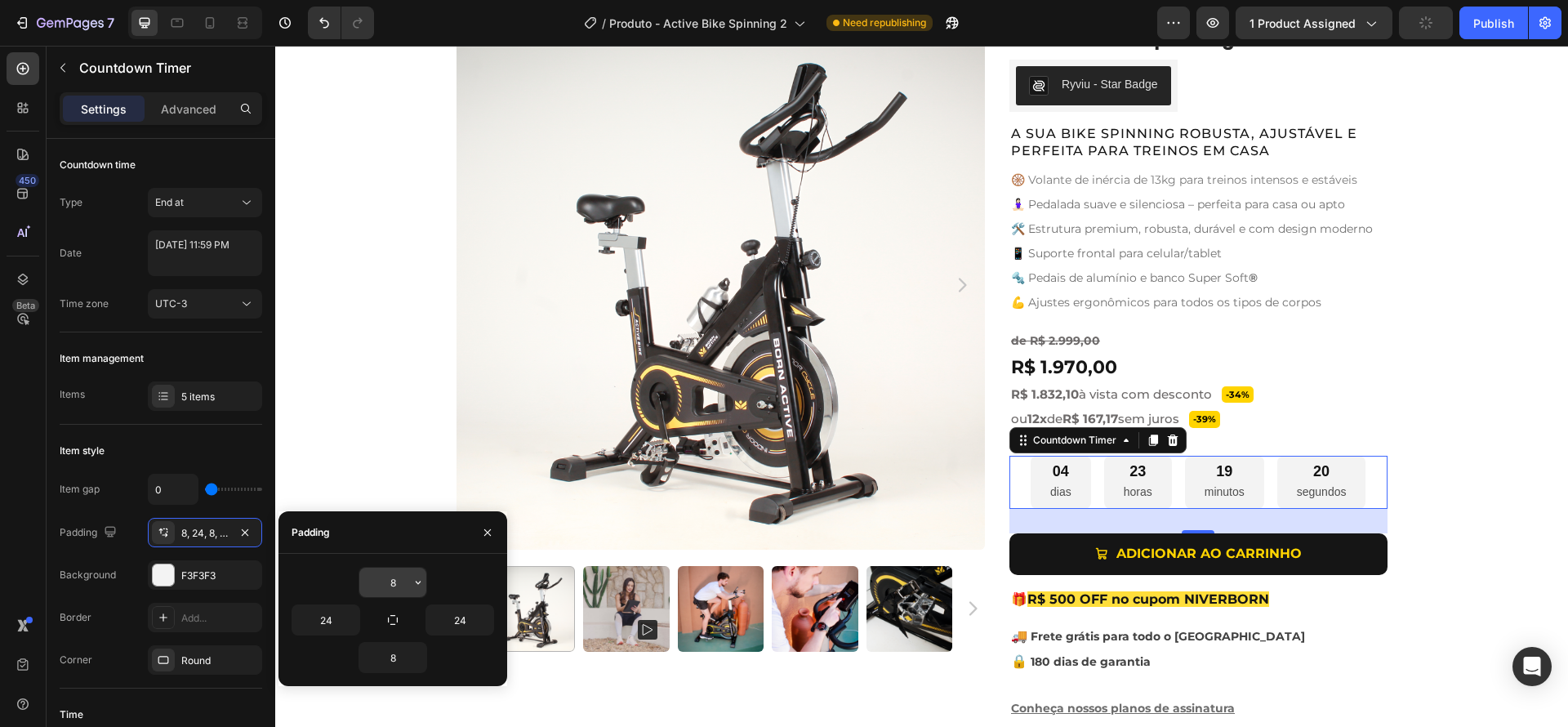
click at [383, 581] on input "8" at bounding box center [393, 582] width 67 height 30
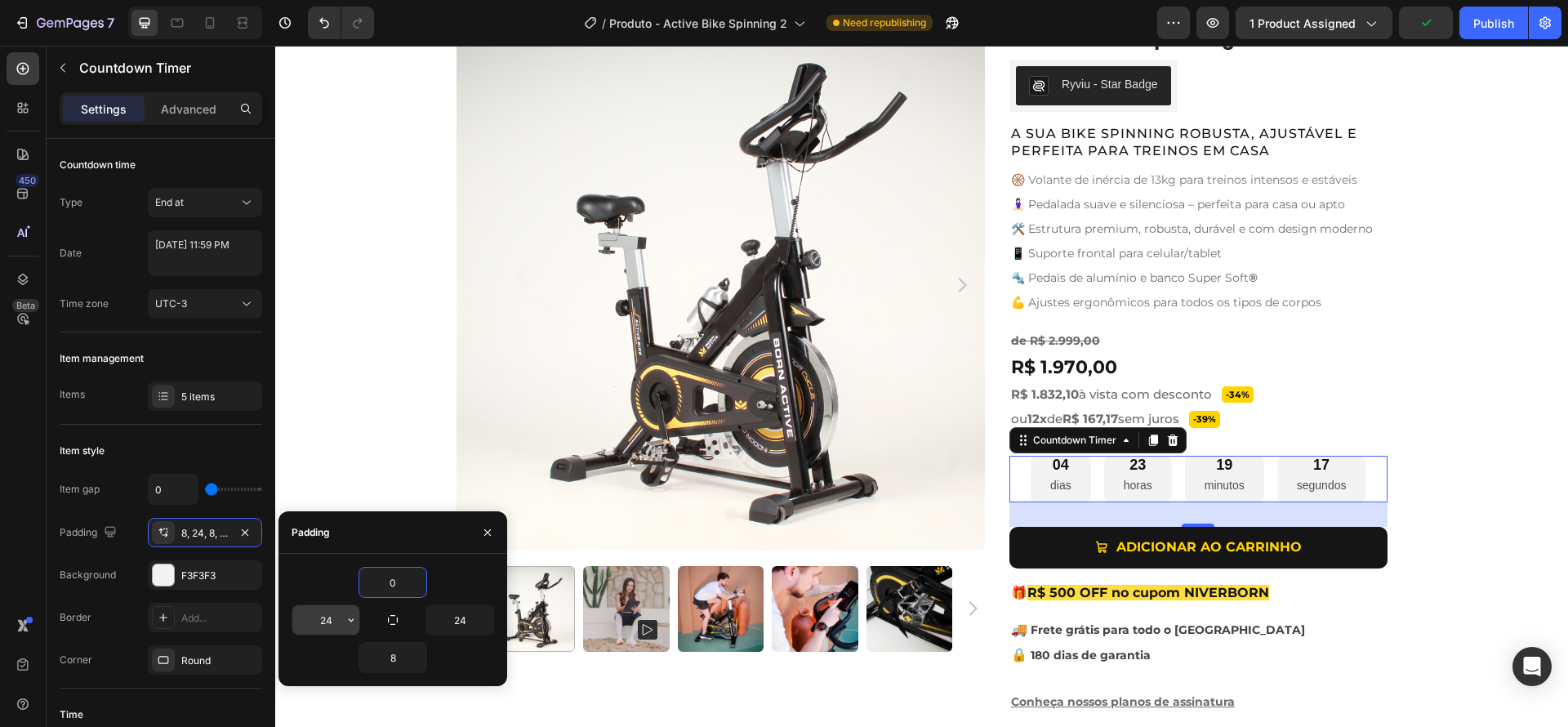
type input "0"
click at [324, 629] on input "24" at bounding box center [326, 620] width 67 height 30
type input "0"
click at [389, 655] on input "8" at bounding box center [393, 657] width 67 height 30
drag, startPoint x: 399, startPoint y: 660, endPoint x: 375, endPoint y: 656, distance: 24.3
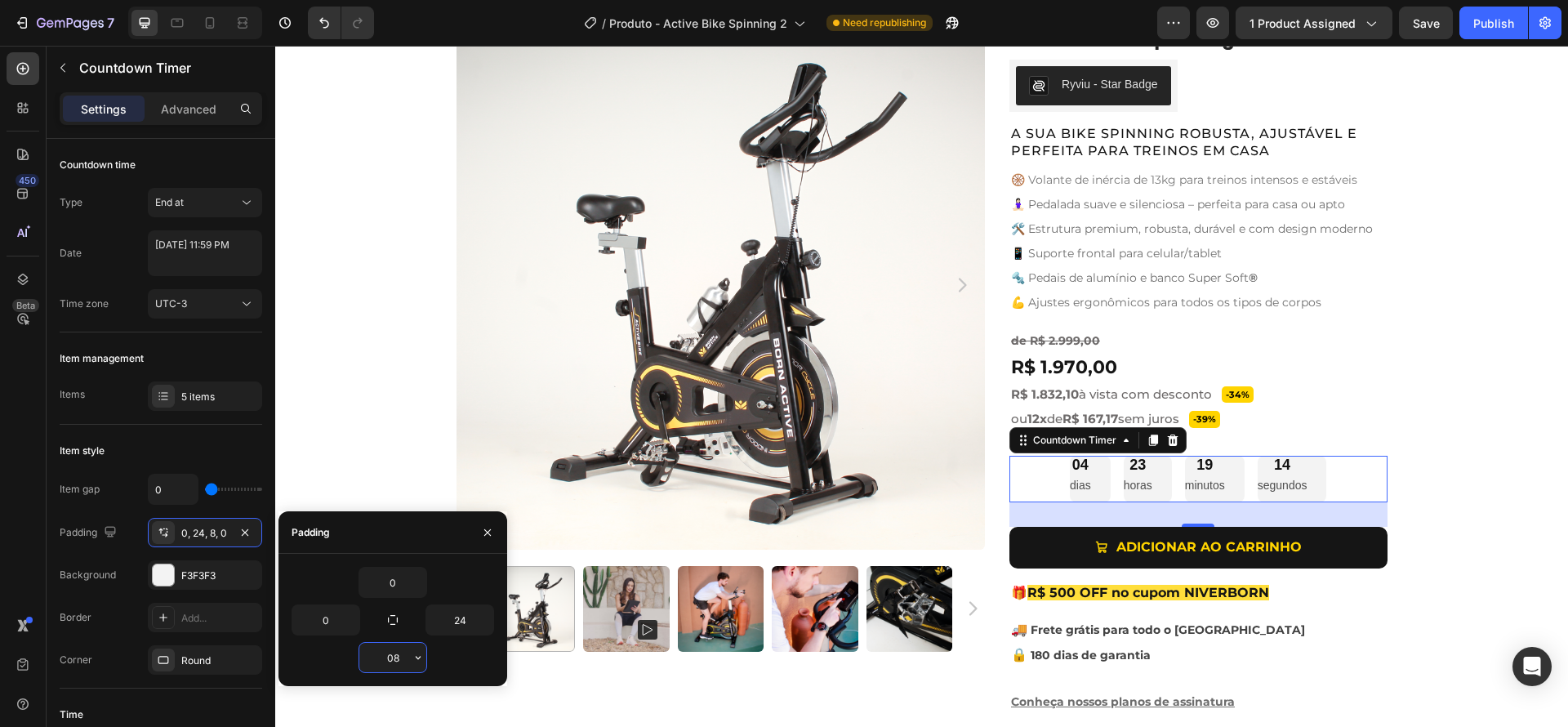
click at [375, 656] on input "08" at bounding box center [393, 657] width 67 height 30
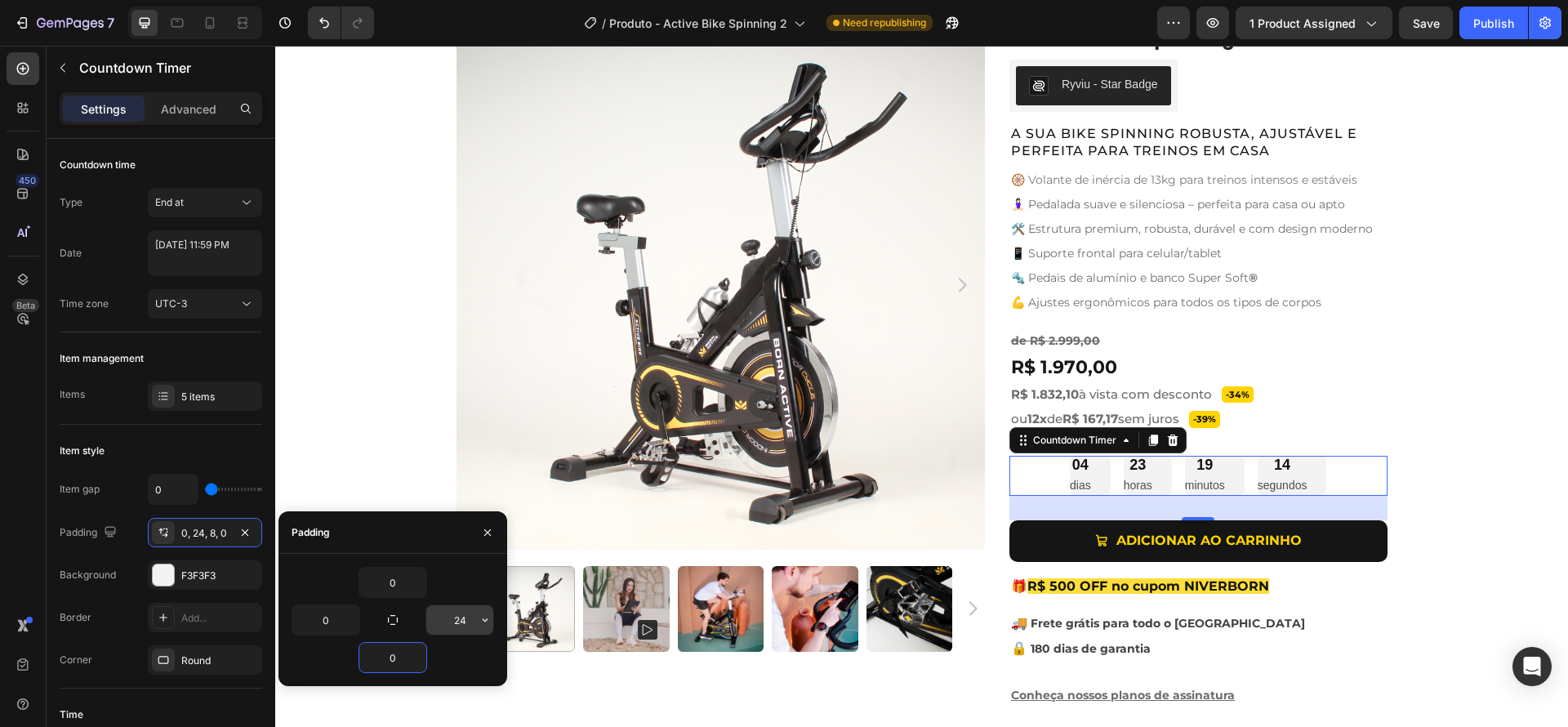
type input "0"
click at [458, 621] on input "24" at bounding box center [460, 620] width 67 height 30
type input "0"
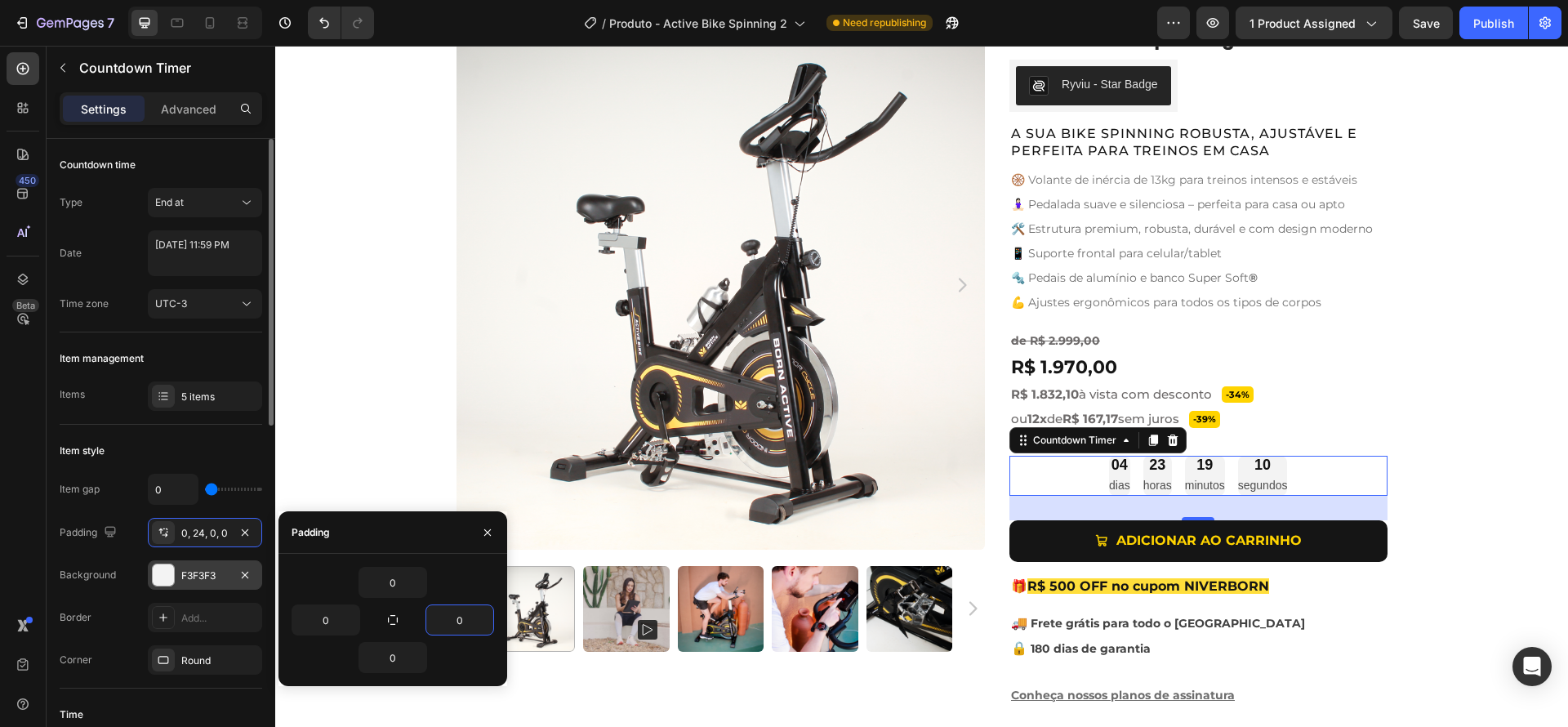
click at [200, 573] on div "F3F3F3" at bounding box center [205, 576] width 48 height 15
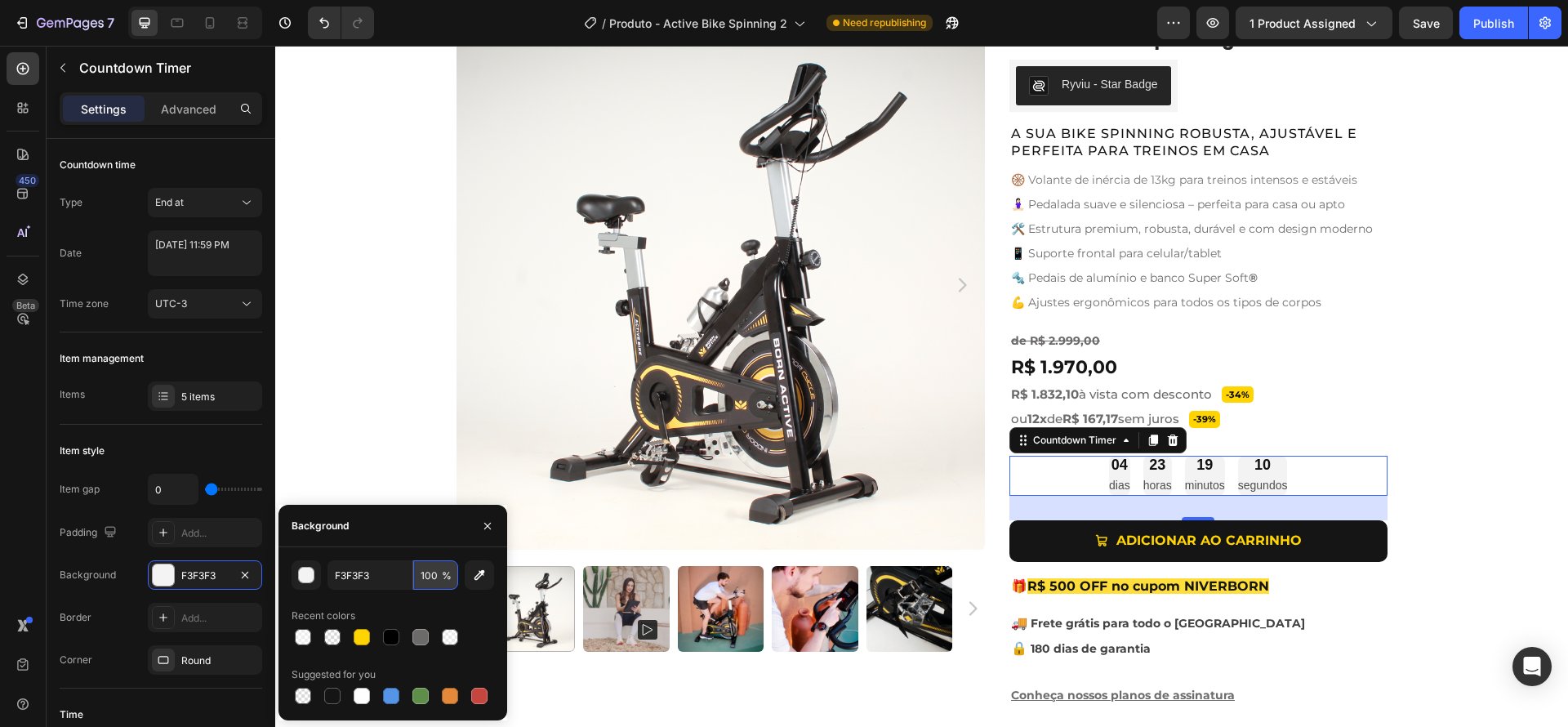
click at [453, 573] on input "100" at bounding box center [435, 575] width 45 height 30
type input "0"
click at [122, 553] on div "Item gap 0 Padding Add... Background F3F3F3 Border Add... Corner Round" at bounding box center [161, 574] width 203 height 201
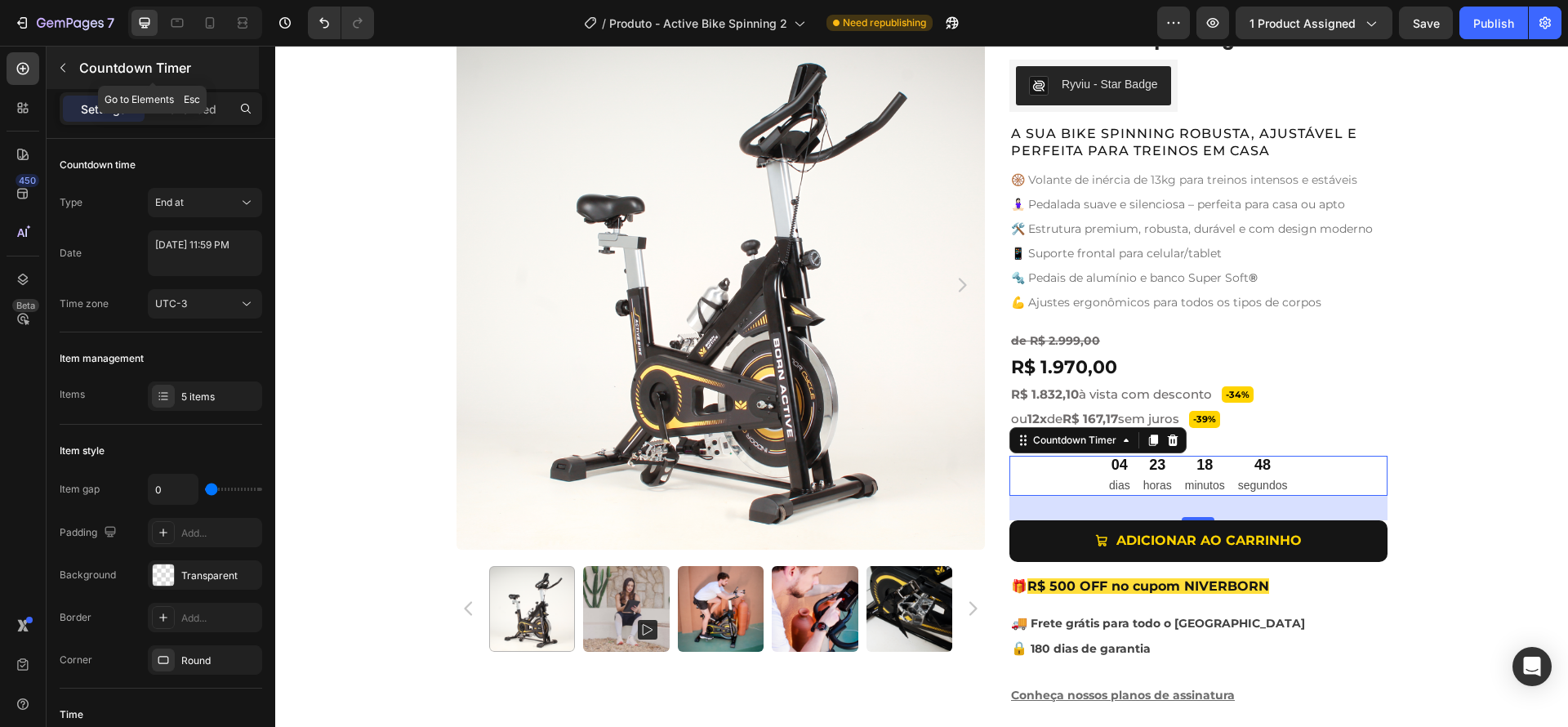
click at [58, 65] on icon "button" at bounding box center [63, 68] width 13 height 13
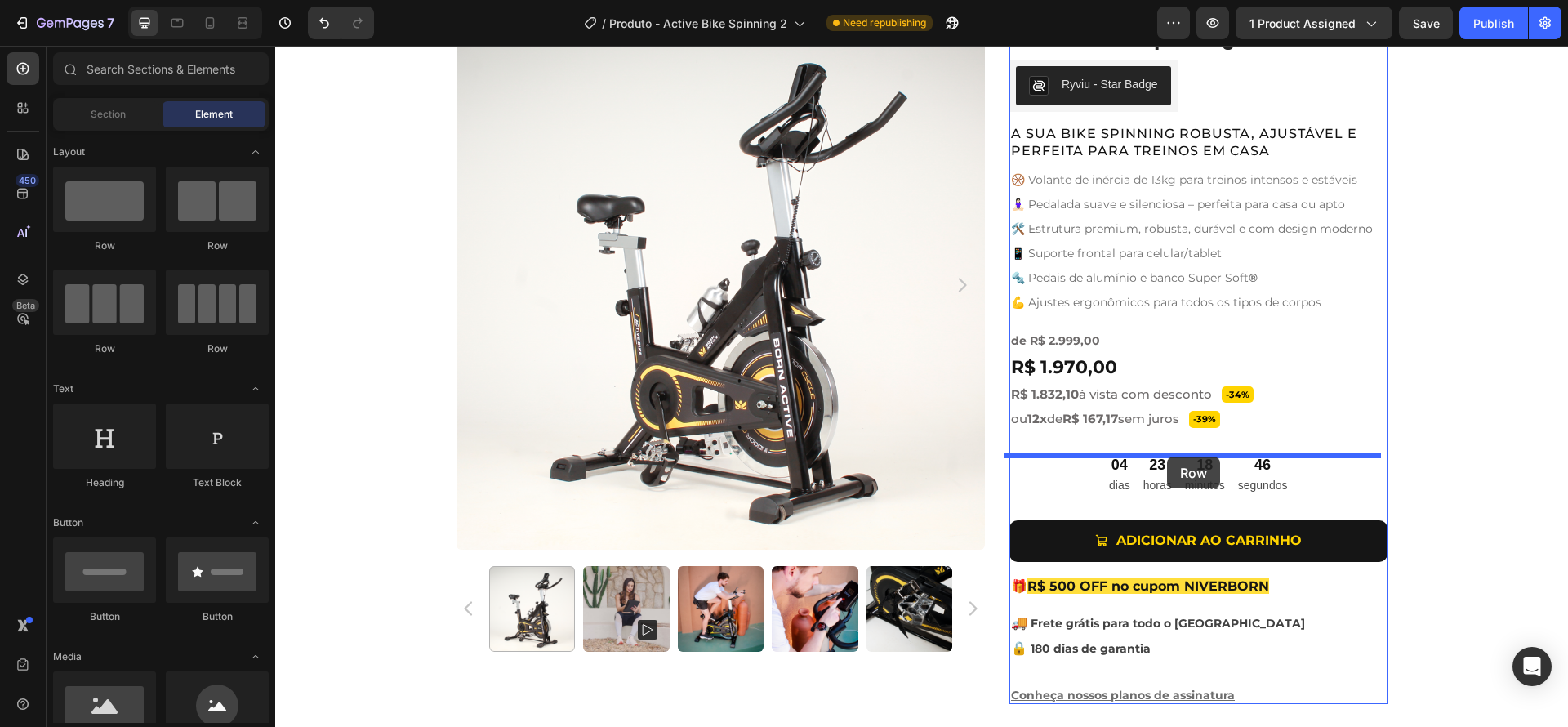
drag, startPoint x: 388, startPoint y: 260, endPoint x: 1167, endPoint y: 457, distance: 803.5
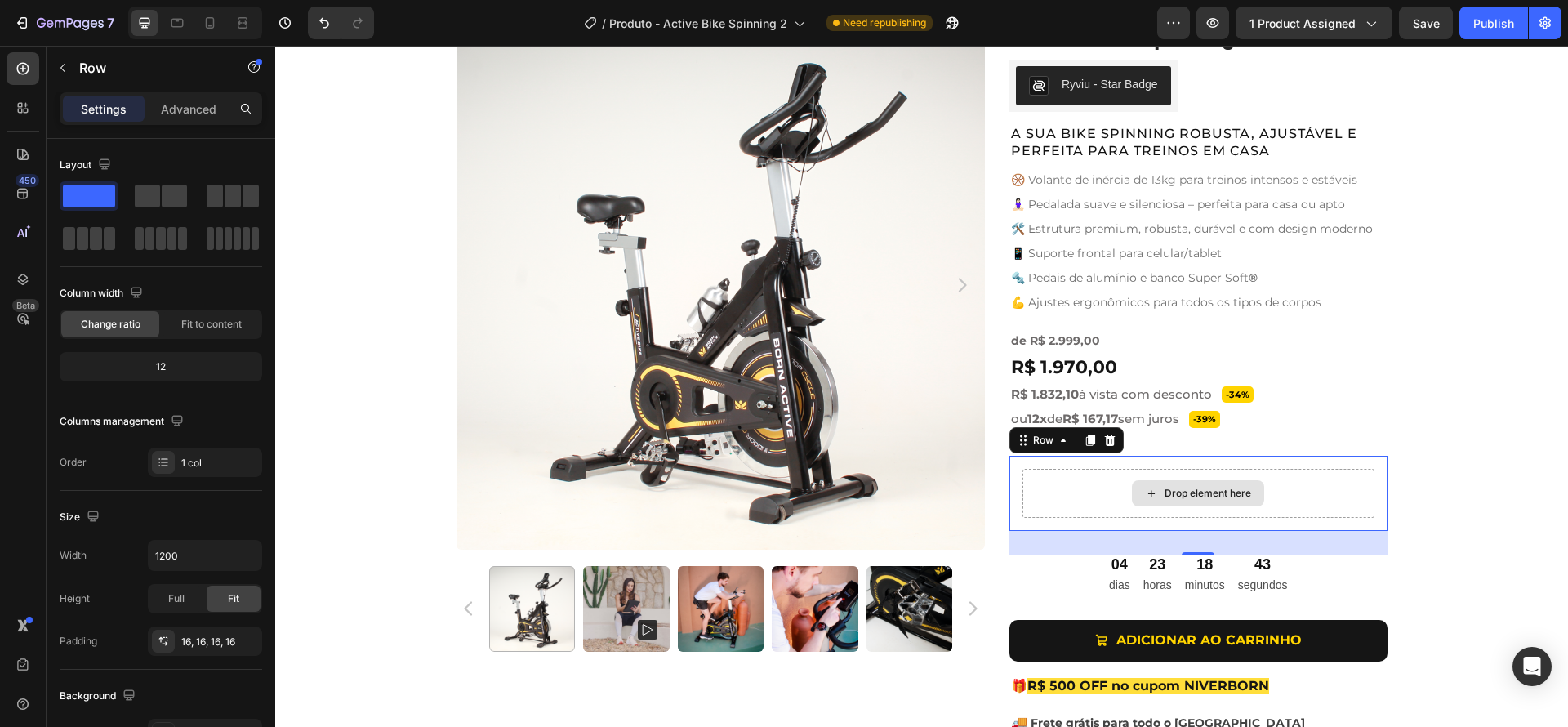
click at [1096, 506] on div "Drop element here" at bounding box center [1198, 494] width 352 height 49
click at [183, 197] on span at bounding box center [174, 196] width 25 height 23
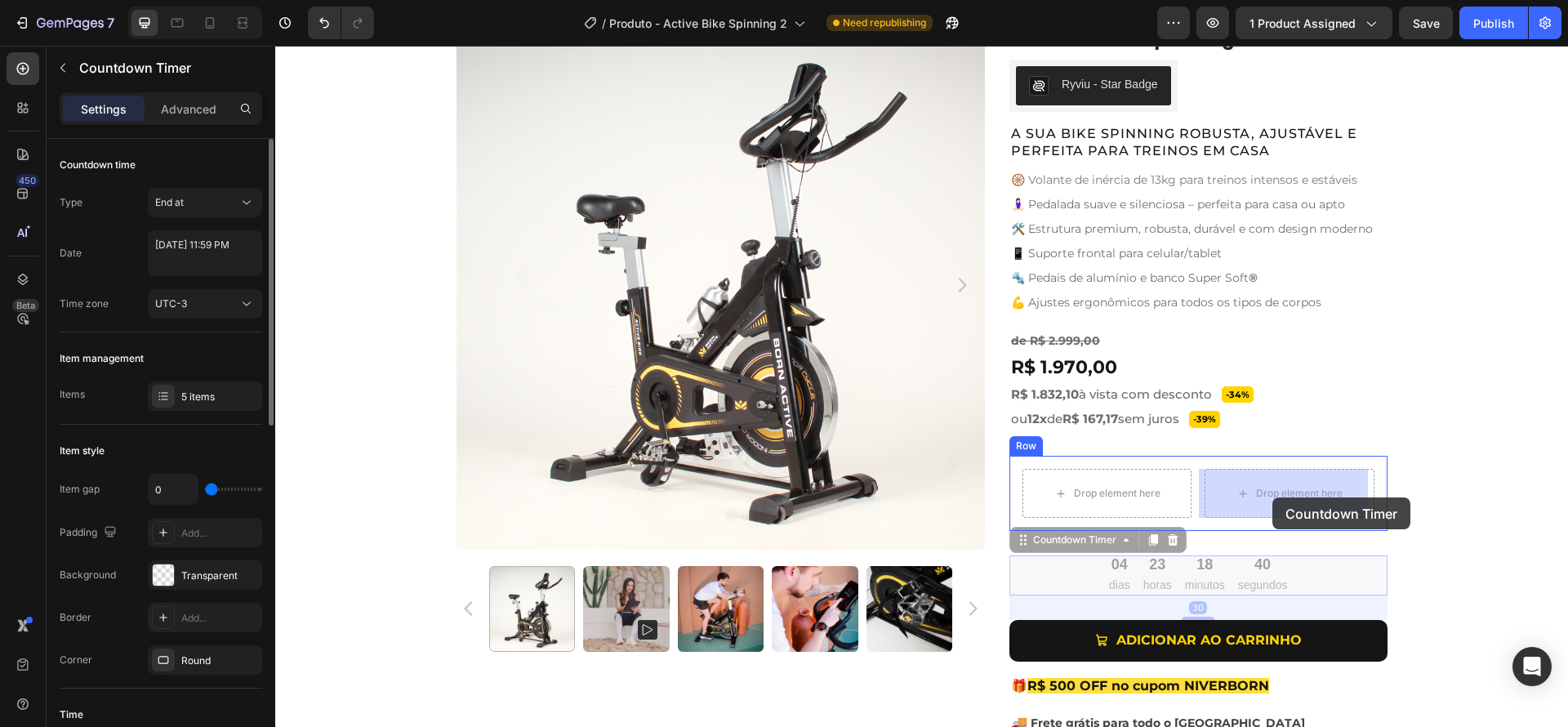
drag, startPoint x: 1077, startPoint y: 578, endPoint x: 1272, endPoint y: 497, distance: 211.2
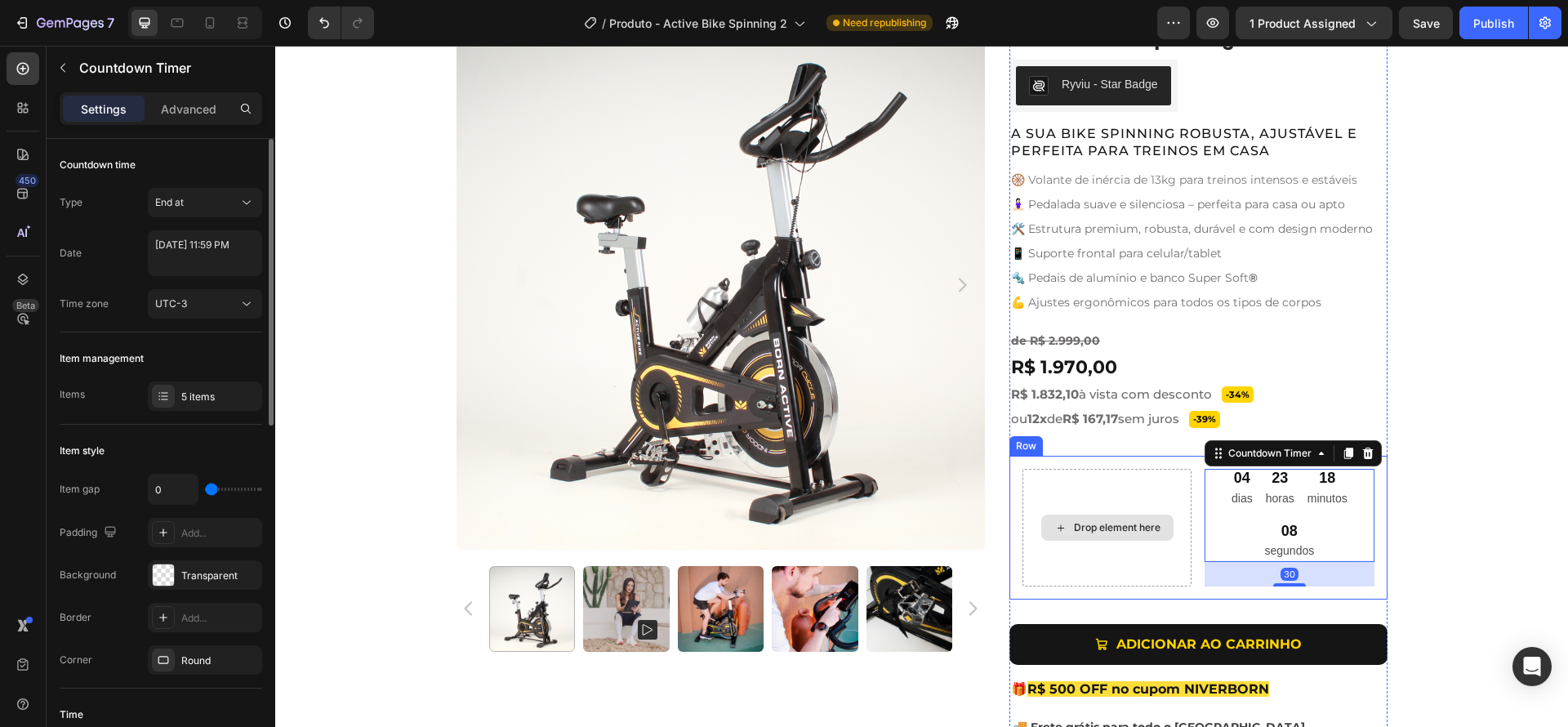
click at [1152, 495] on div "Drop element here" at bounding box center [1107, 527] width 169 height 117
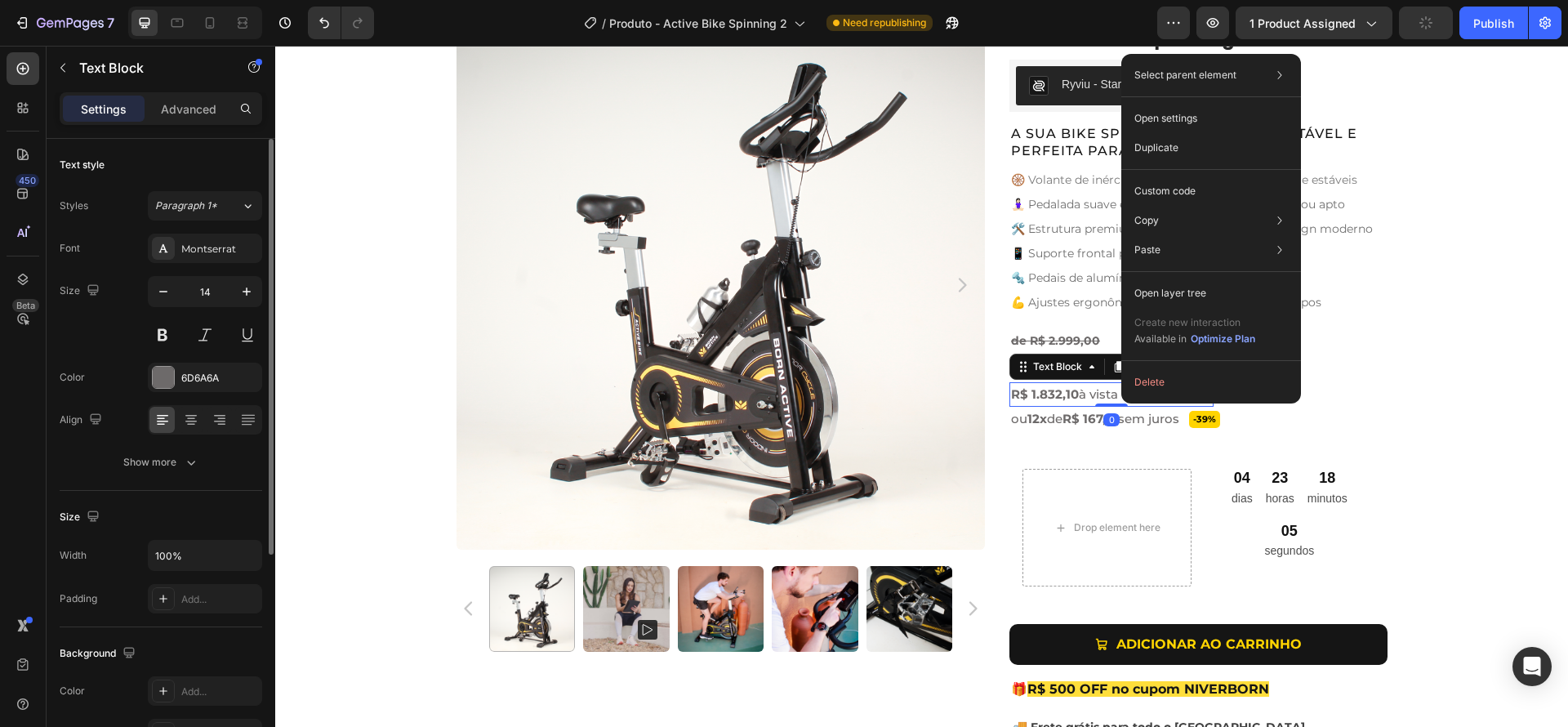
drag, startPoint x: 1121, startPoint y: 393, endPoint x: 1398, endPoint y: 440, distance: 281.0
click at [1196, 177] on div "Duplicate" at bounding box center [1211, 191] width 167 height 30
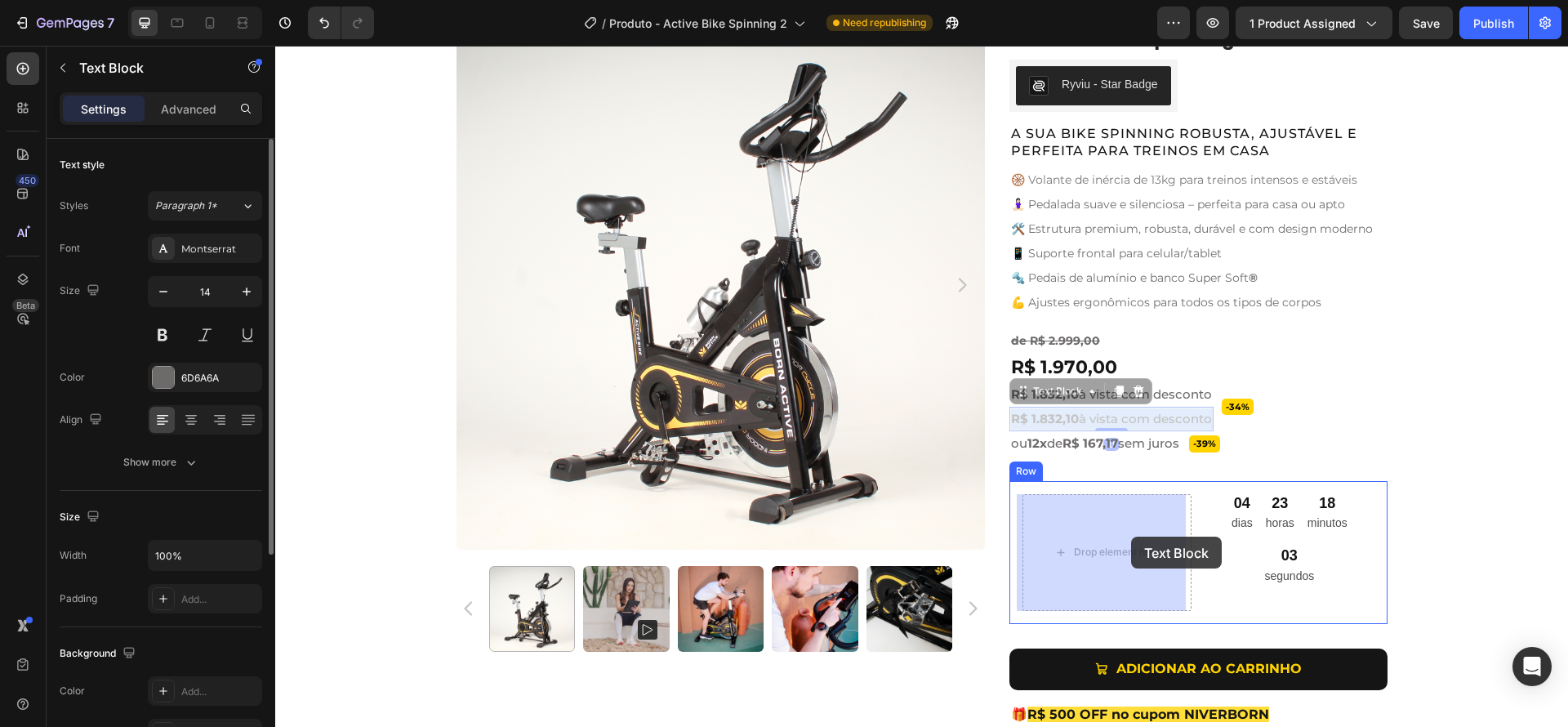
drag, startPoint x: 1160, startPoint y: 420, endPoint x: 1131, endPoint y: 536, distance: 119.6
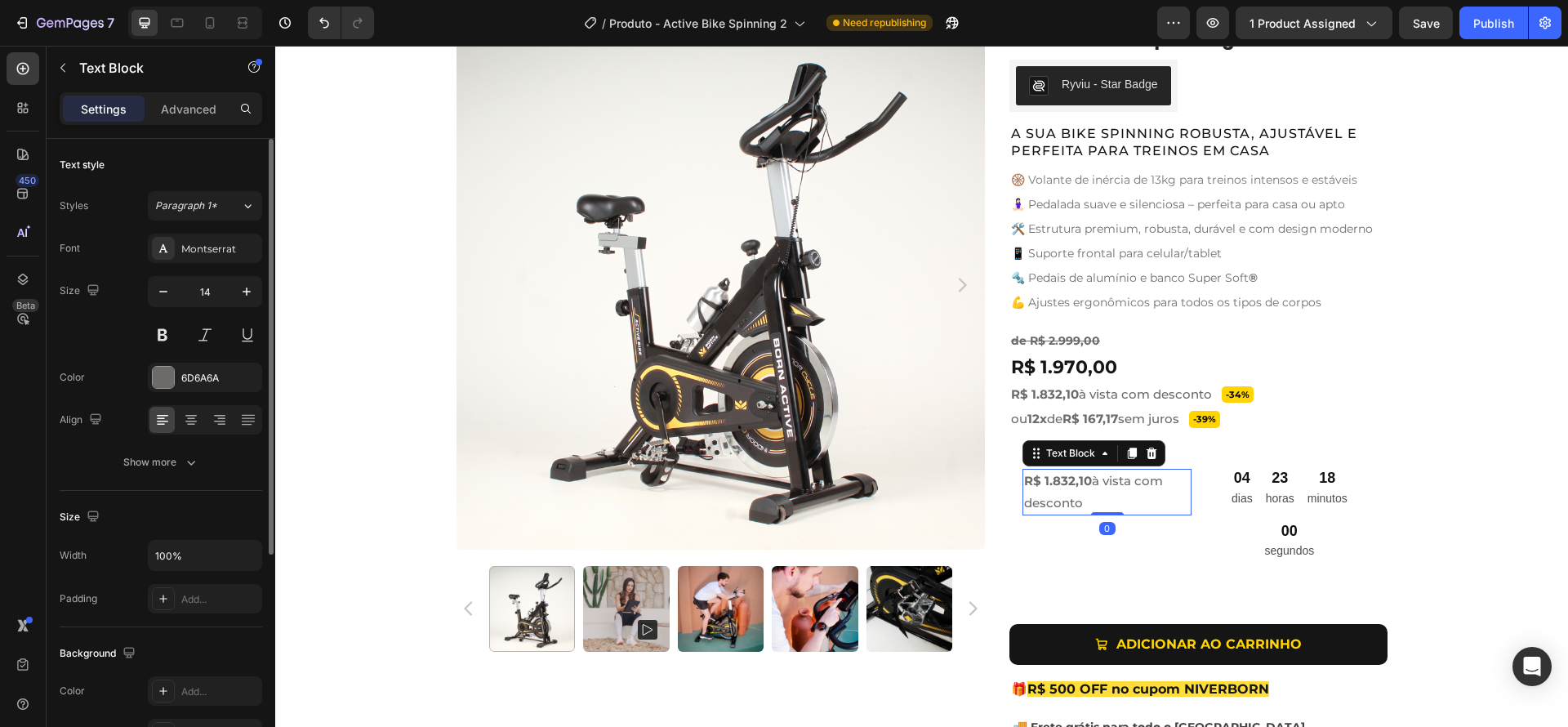
click at [1126, 497] on p "R$ 1.832,10 à vista com desconto" at bounding box center [1107, 492] width 166 height 43
click at [1095, 496] on p "R$ 1.832,10 à vista com desconto" at bounding box center [1107, 492] width 166 height 43
click at [1115, 498] on p "R$ 1.832,10 à vista com desconto" at bounding box center [1107, 492] width 166 height 43
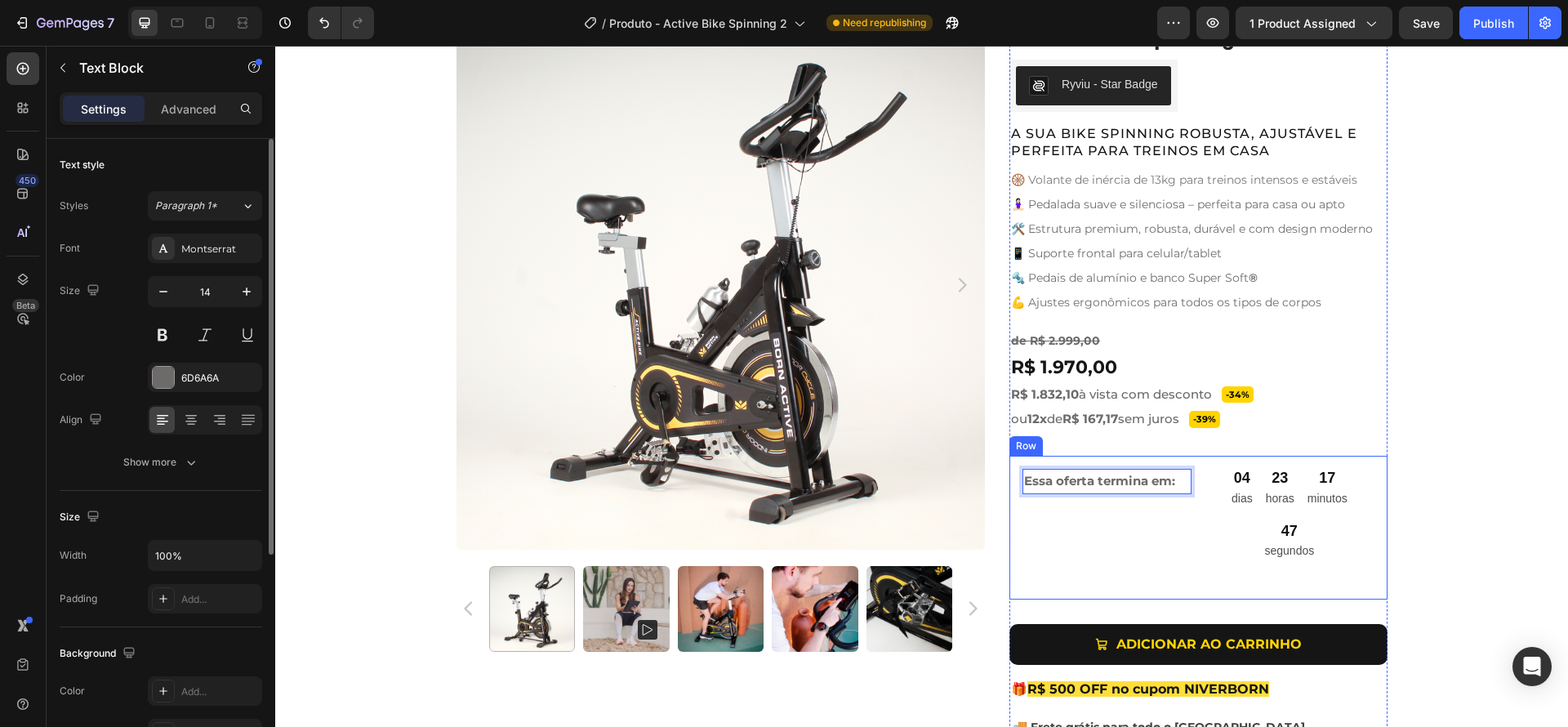
click at [1178, 515] on div "Essa oferta termina em: Text Block 0" at bounding box center [1107, 527] width 169 height 117
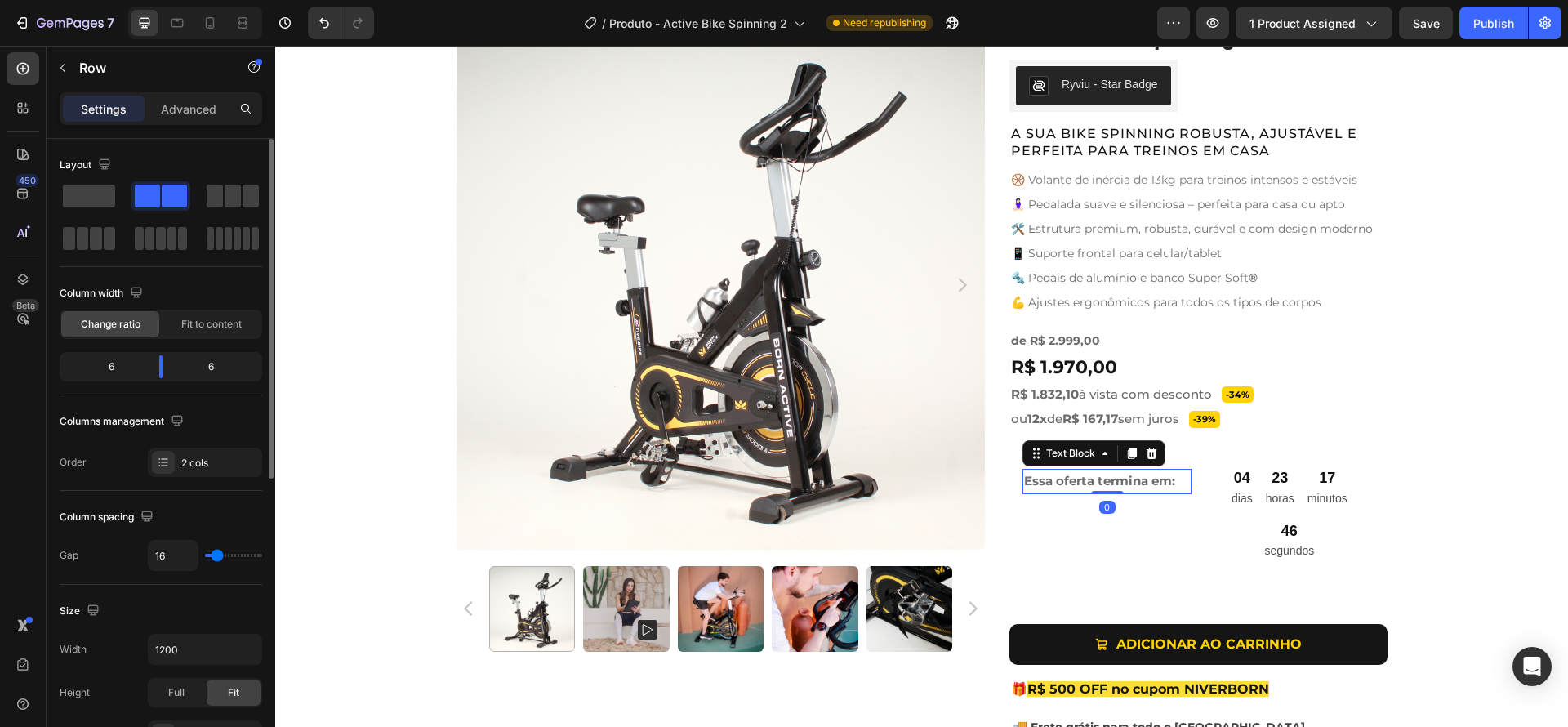
click at [1180, 484] on p "Essa oferta termina em:" at bounding box center [1107, 481] width 166 height 21
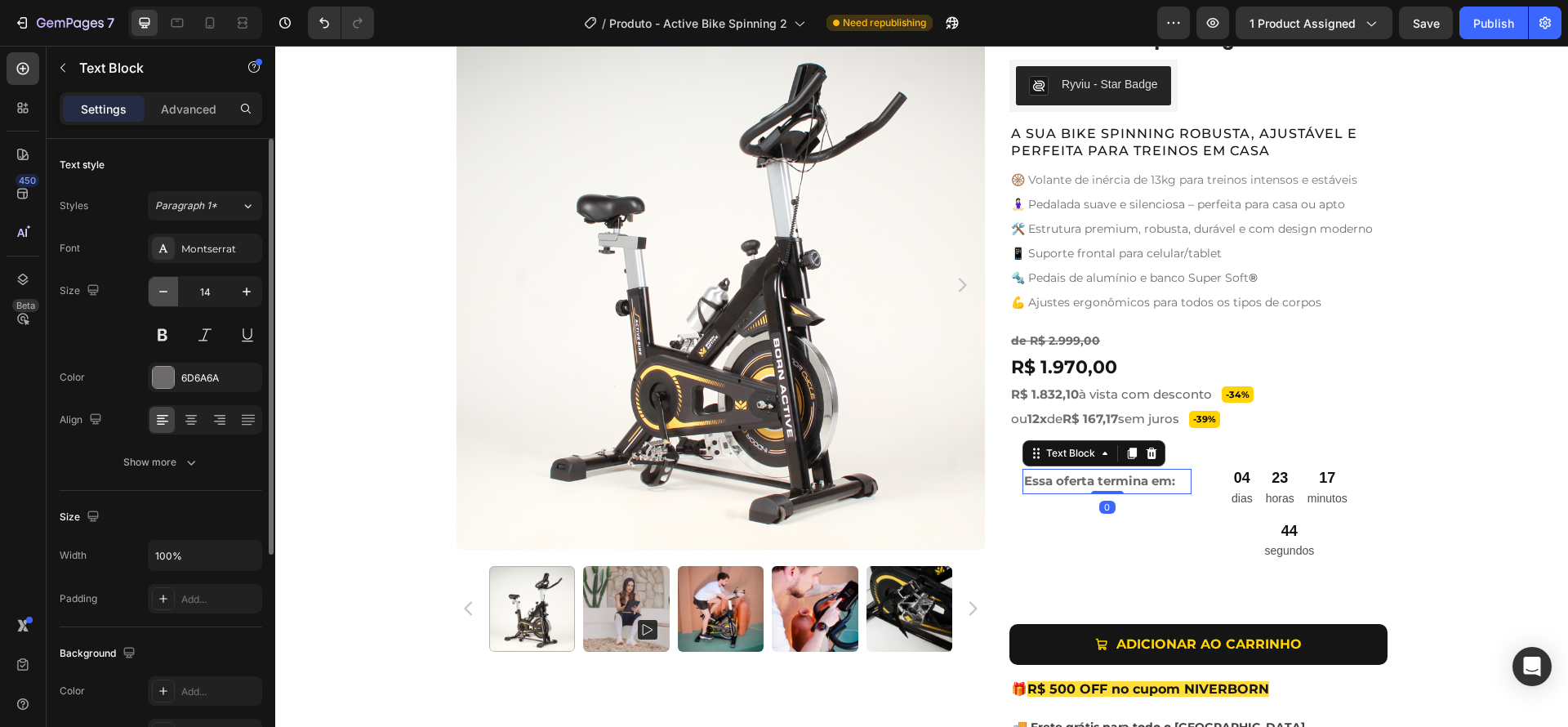
click at [167, 297] on icon "button" at bounding box center [163, 292] width 16 height 16
type input "12"
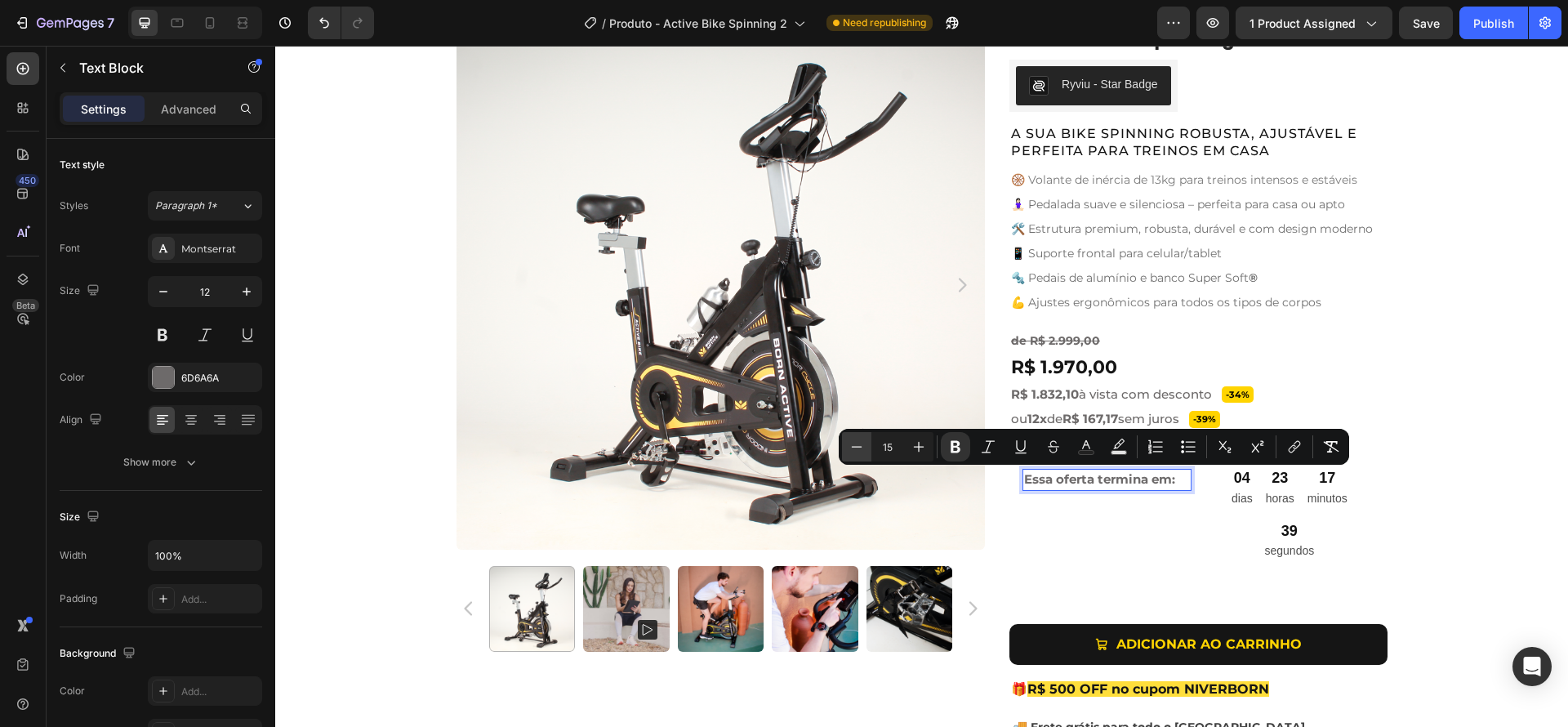
click at [856, 447] on icon "Editor contextual toolbar" at bounding box center [857, 446] width 11 height 1
click at [857, 447] on icon "Editor contextual toolbar" at bounding box center [857, 446] width 11 height 1
type input "12"
click at [954, 445] on icon "Editor contextual toolbar" at bounding box center [955, 447] width 16 height 16
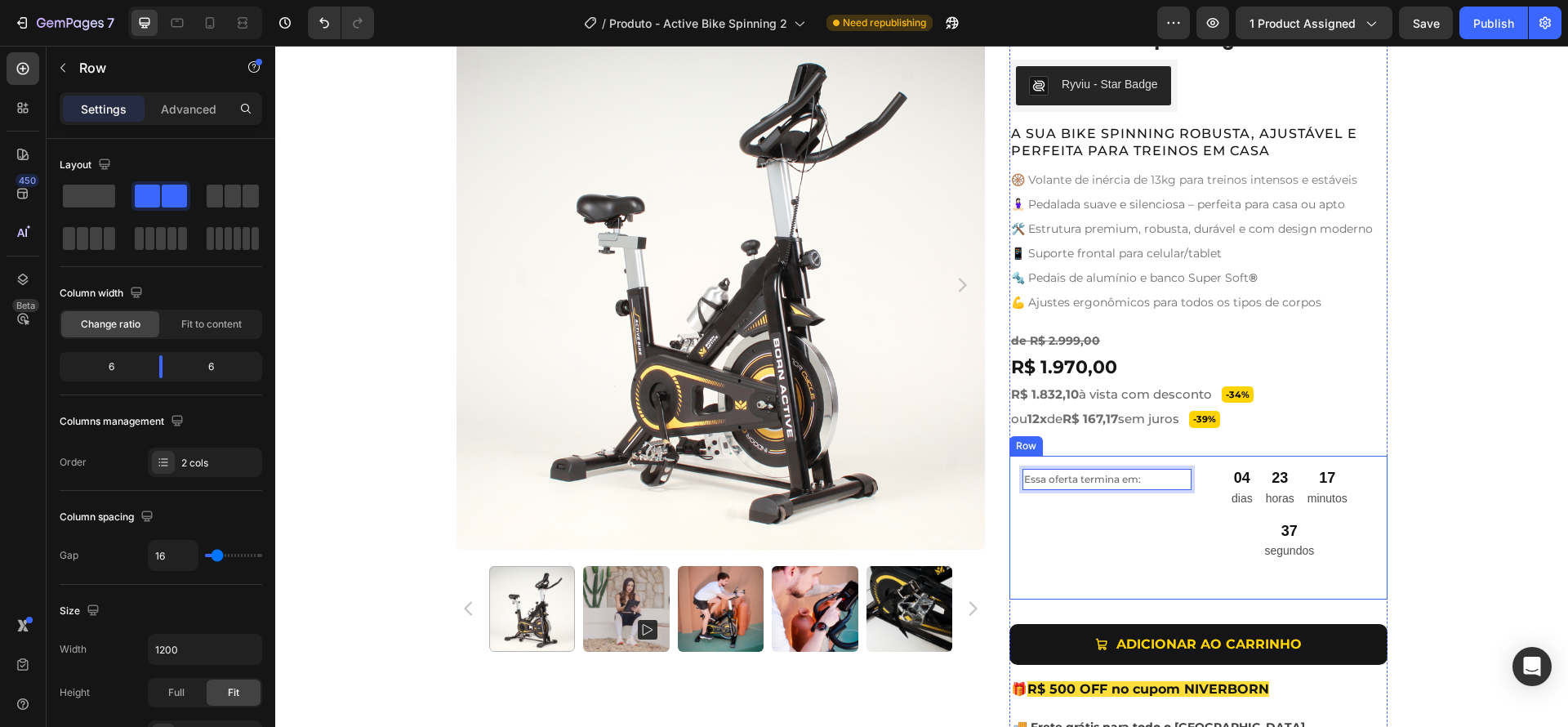
click at [1149, 528] on div "Essa oferta termina em: Text Block 0" at bounding box center [1107, 527] width 169 height 117
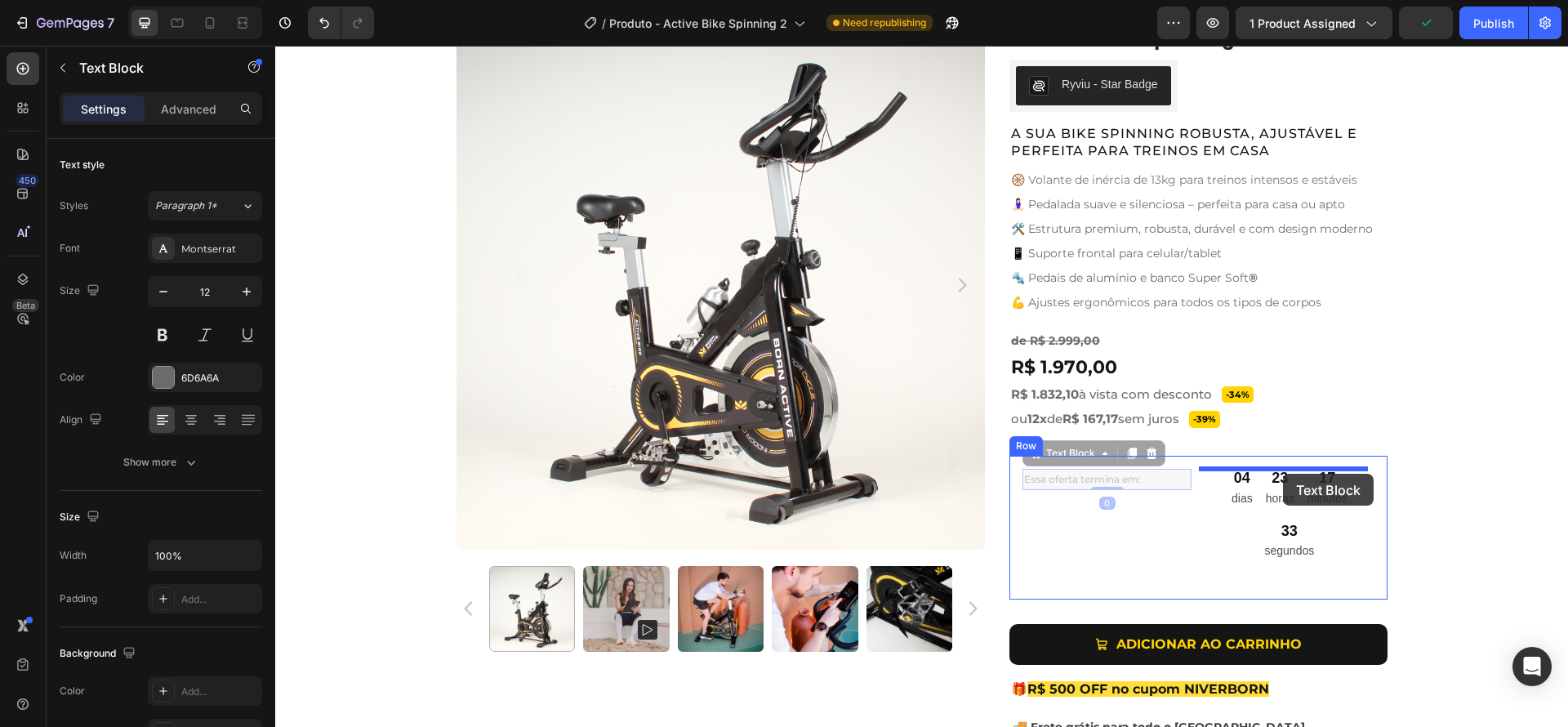
drag, startPoint x: 1169, startPoint y: 483, endPoint x: 1283, endPoint y: 474, distance: 114.4
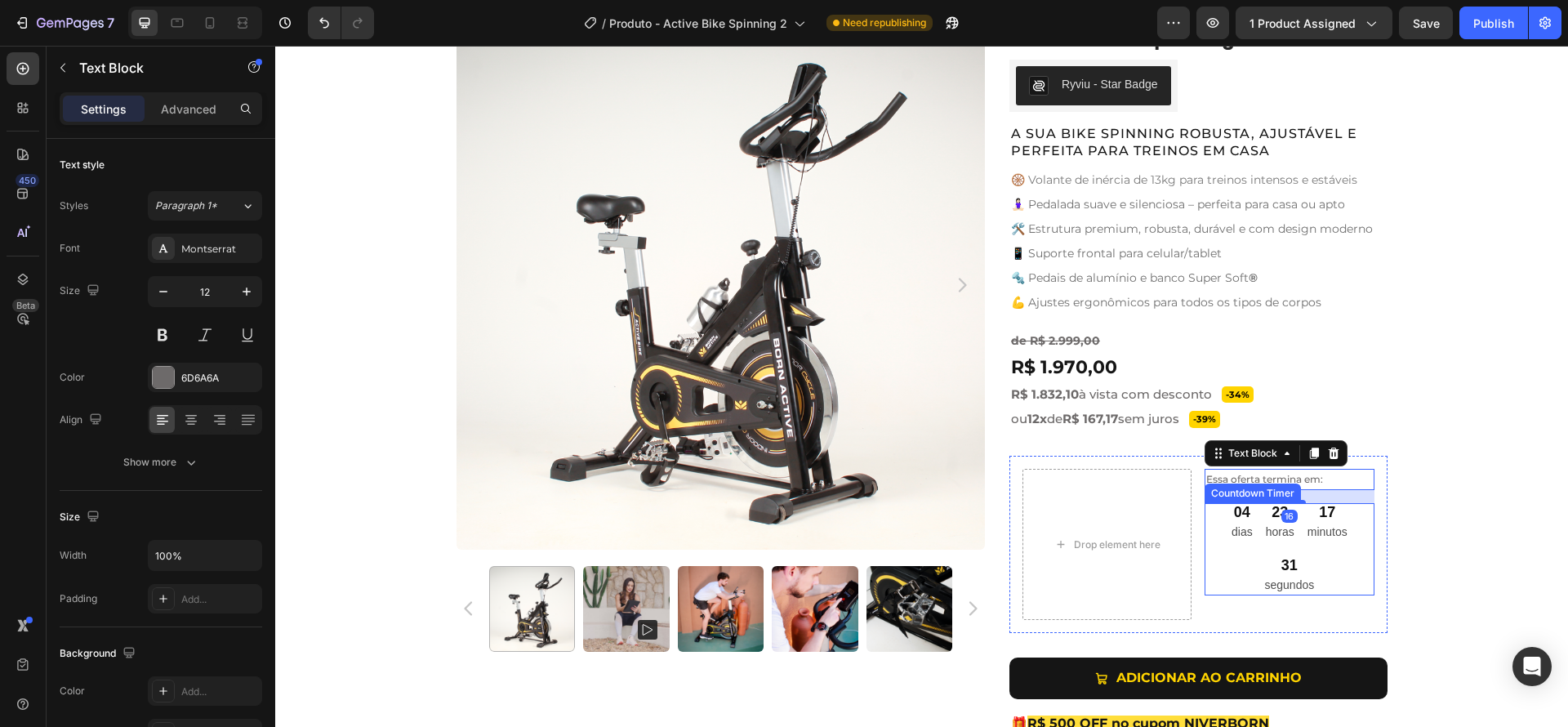
click at [1352, 533] on div "04 dias 23 horas 17 minutos 31 segundos" at bounding box center [1289, 549] width 169 height 92
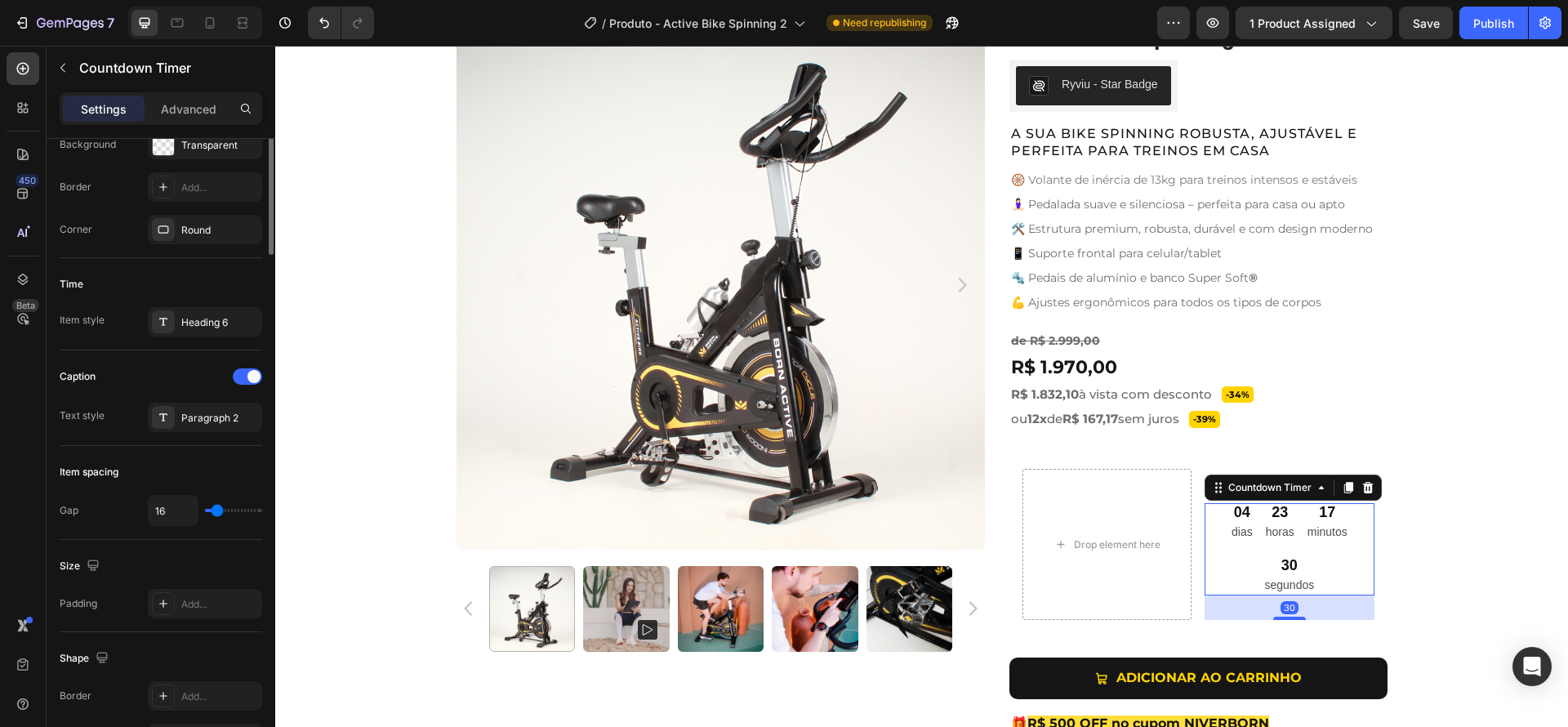
scroll to position [769, 0]
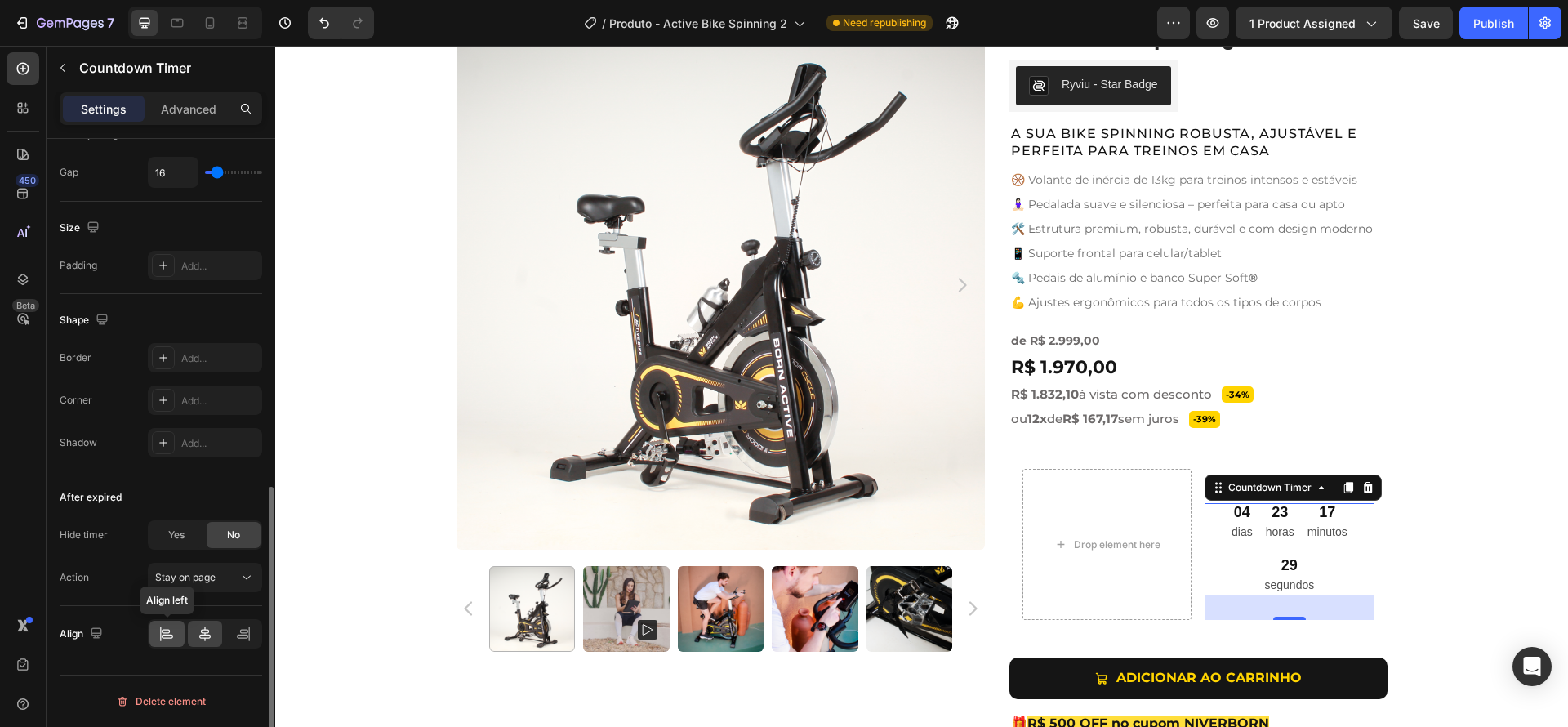
click at [163, 635] on icon at bounding box center [167, 634] width 16 height 16
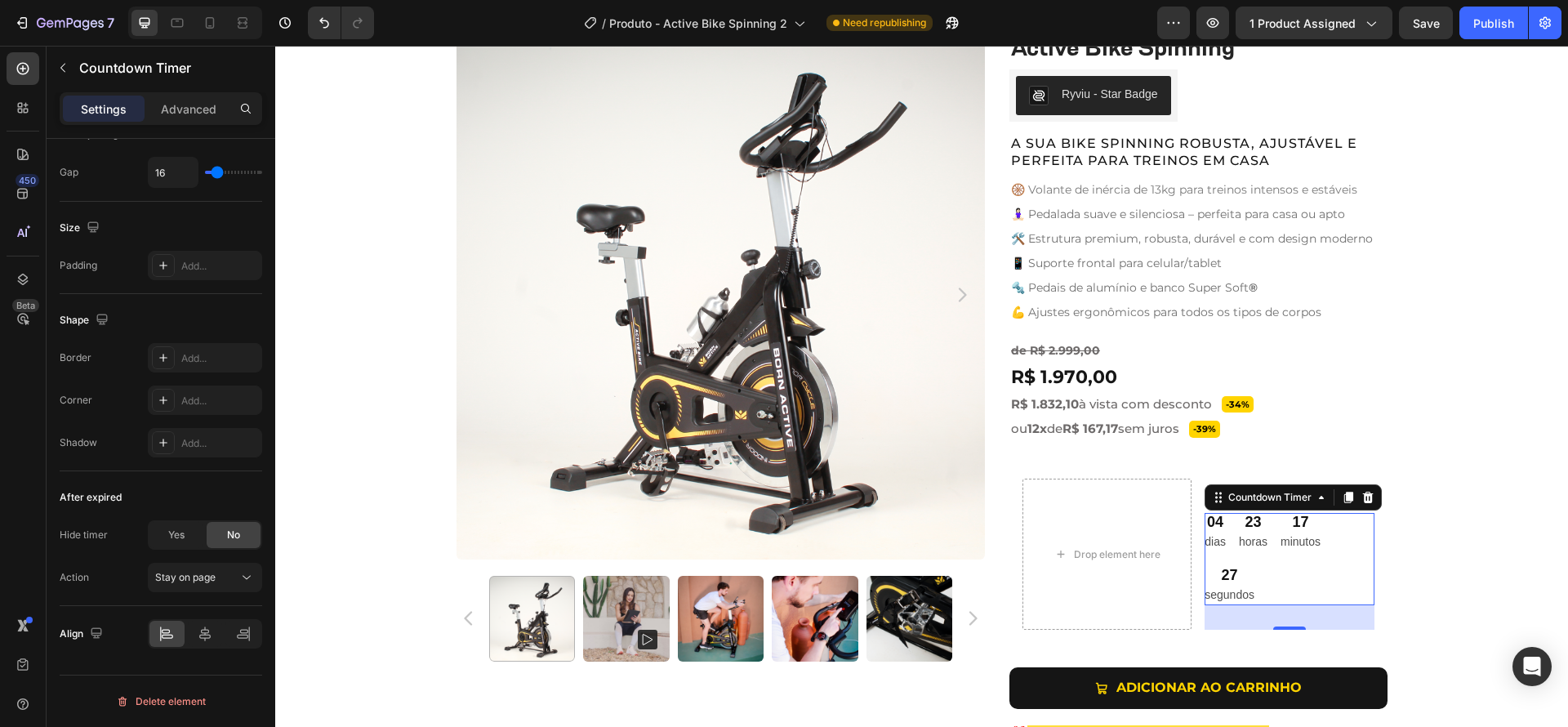
scroll to position [645, 0]
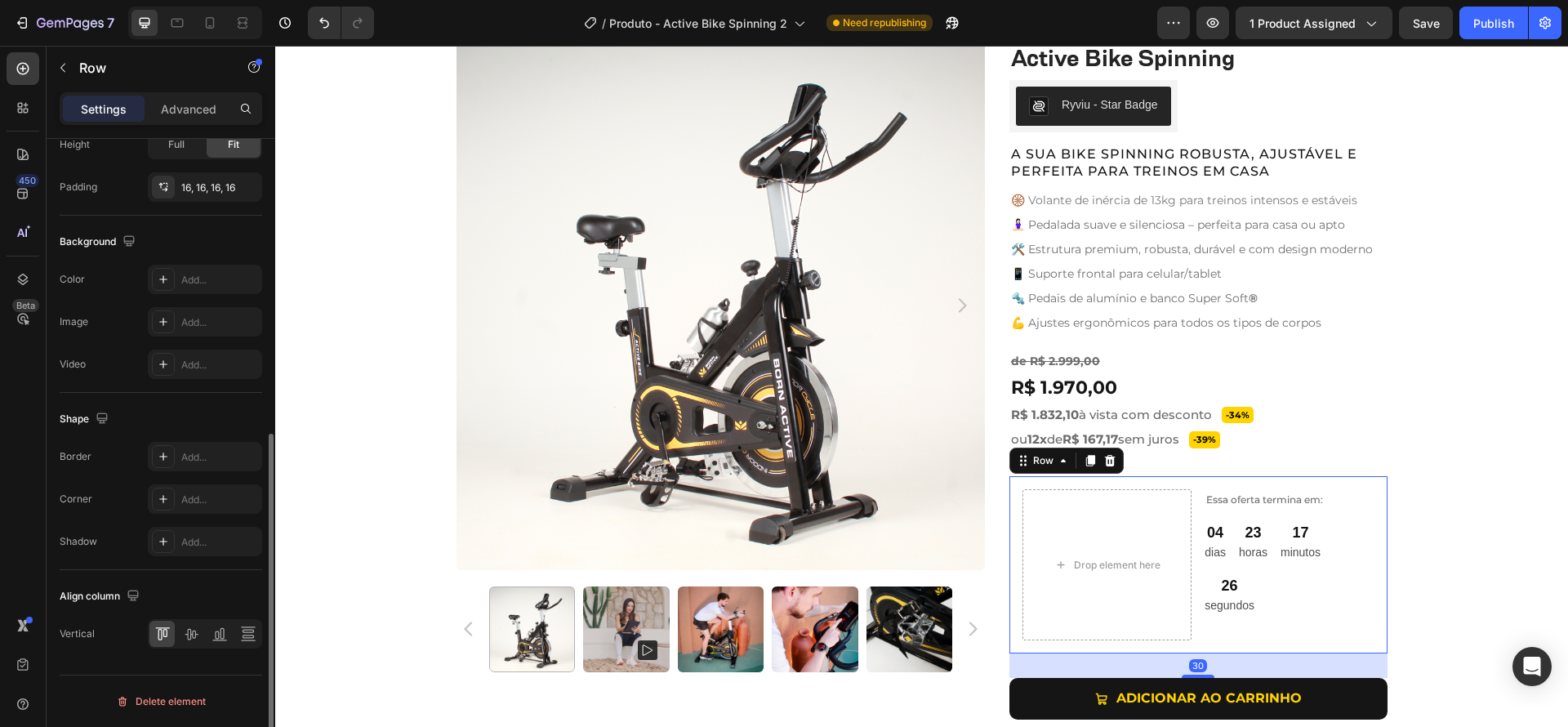
click at [1374, 574] on div "Drop element here Essa oferta termina em: Text Block 04 dias 23 horas 17 minuto…" at bounding box center [1198, 565] width 378 height 177
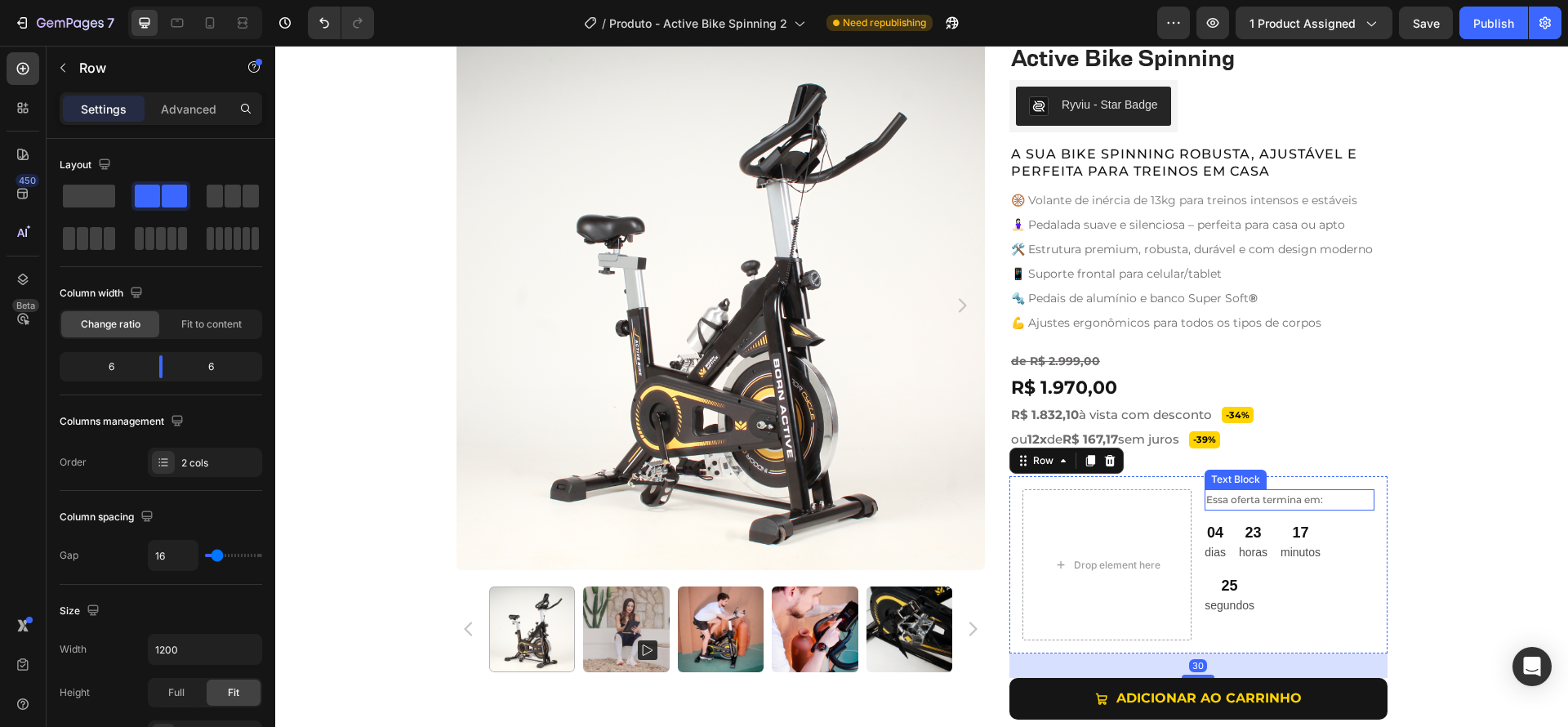
click at [1336, 504] on p "Essa oferta termina em:" at bounding box center [1289, 500] width 166 height 18
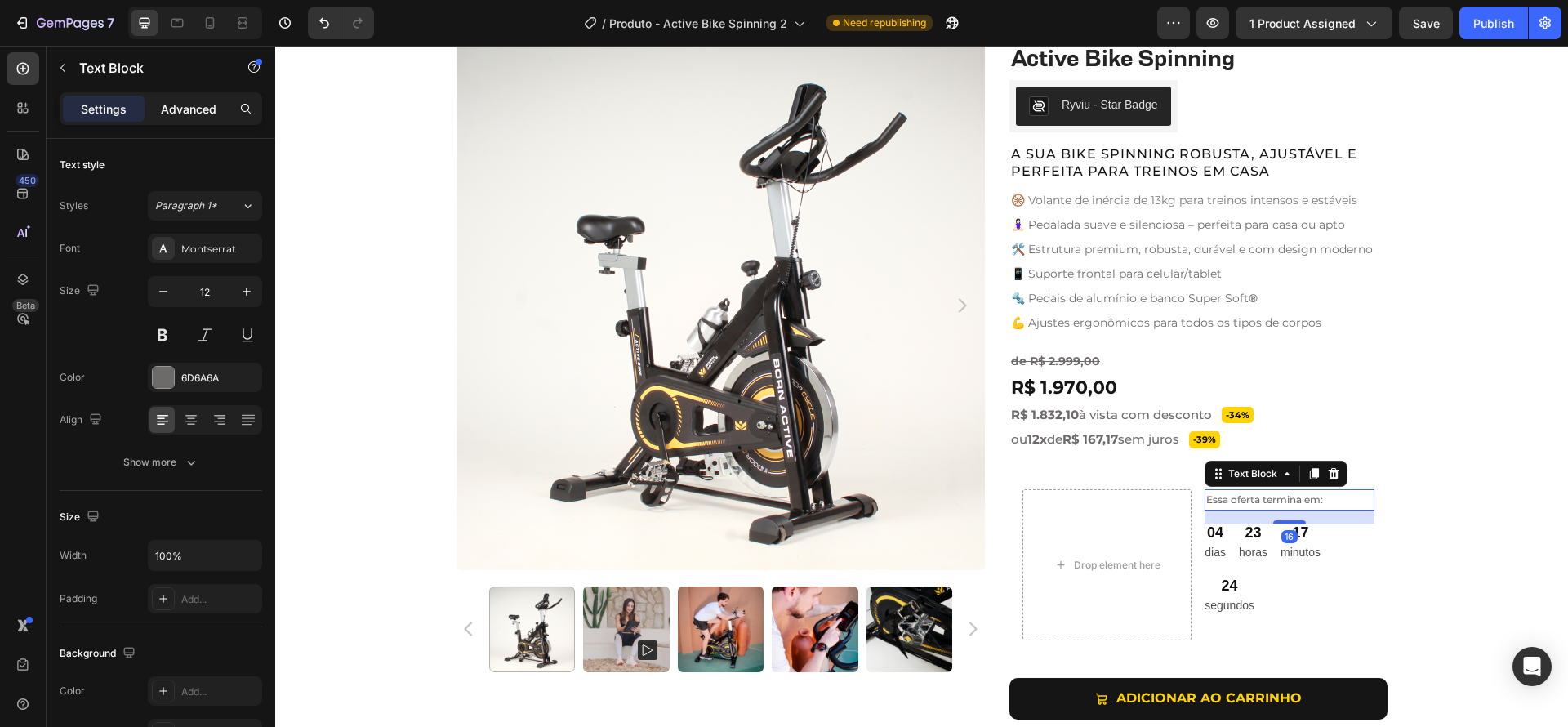
click at [181, 106] on p "Advanced" at bounding box center [189, 108] width 56 height 17
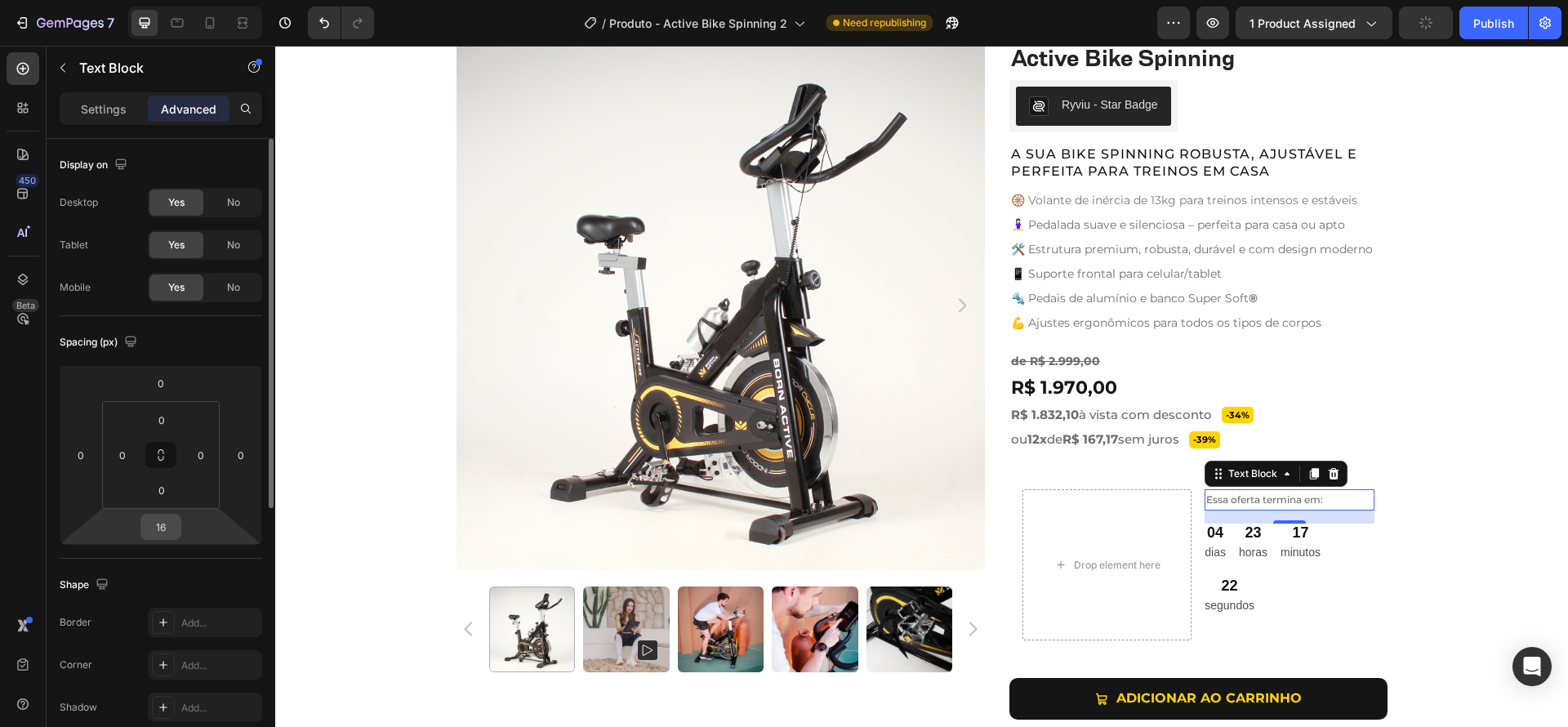
click at [165, 534] on input "16" at bounding box center [161, 527] width 33 height 25
type input "0"
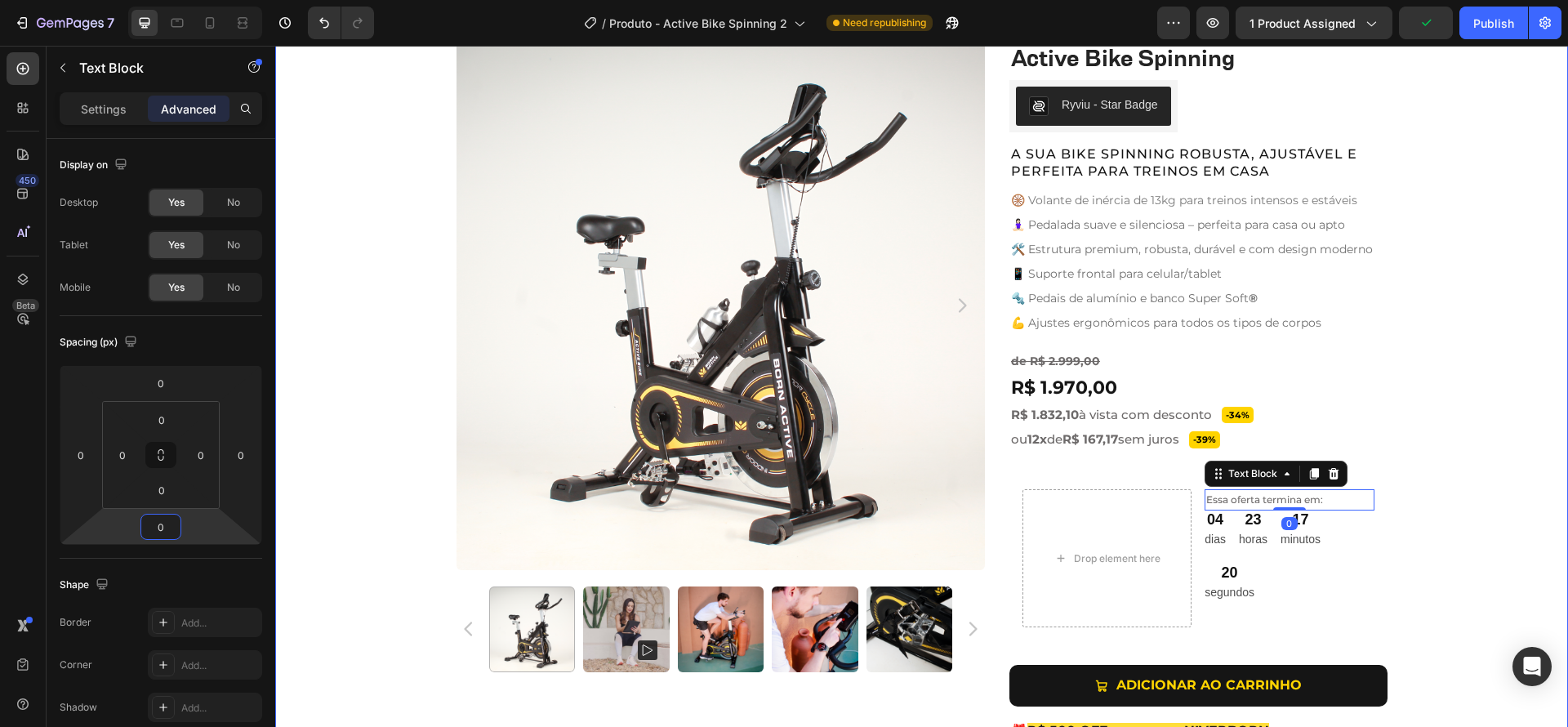
click at [1461, 507] on div "Product Images Active Bike Spinning Product Title Ryviu - Star Badge Ryviu Row …" at bounding box center [922, 453] width 1293 height 824
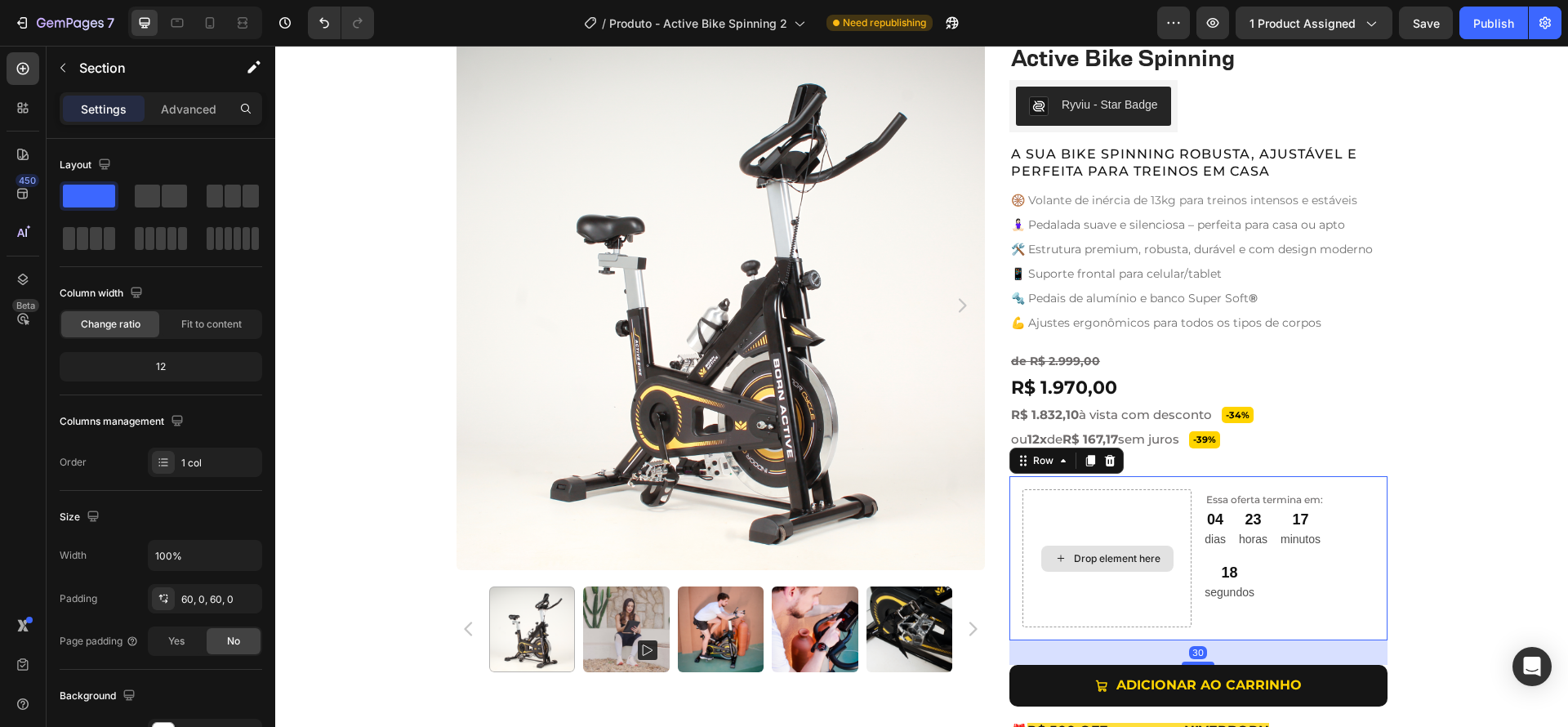
click at [1175, 525] on div "Drop element here" at bounding box center [1107, 559] width 169 height 138
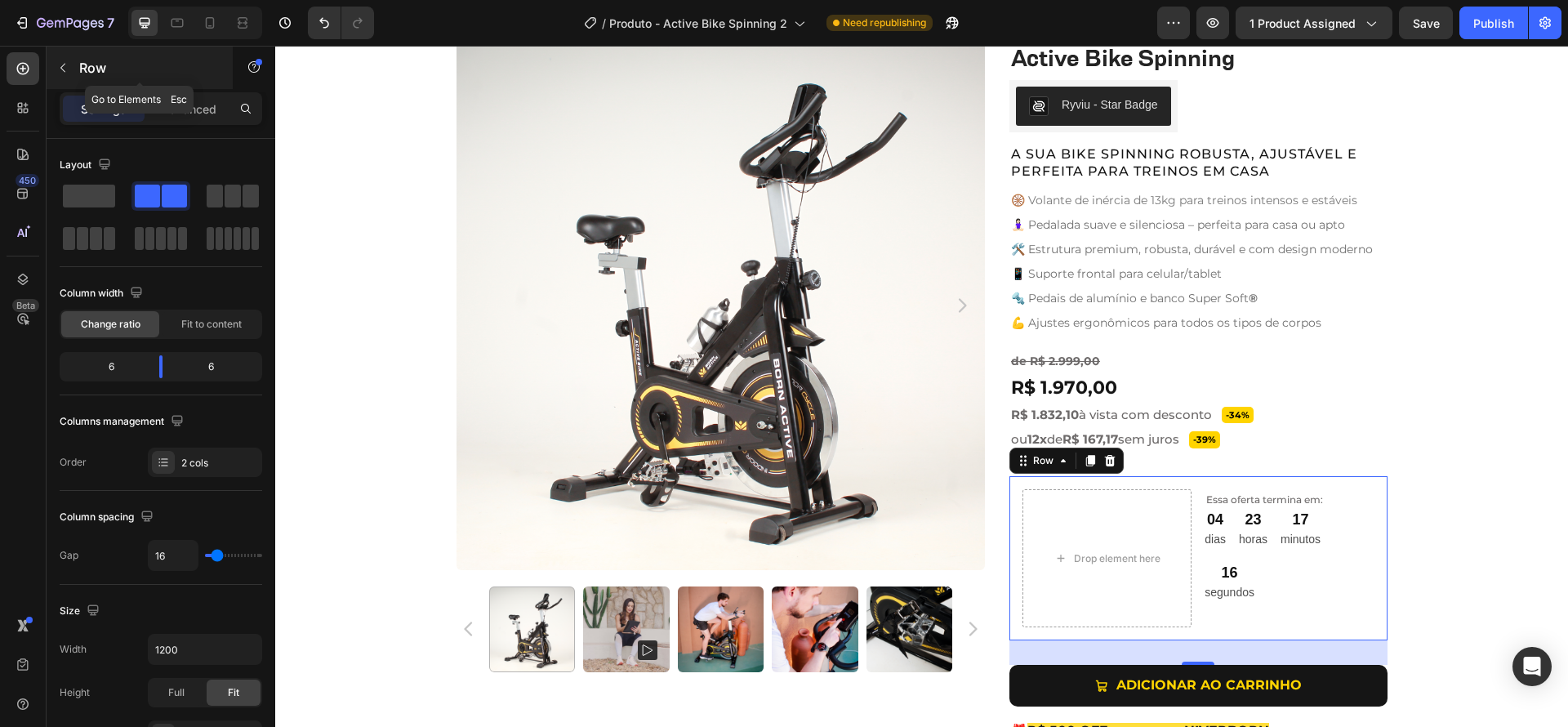
click at [60, 67] on icon "button" at bounding box center [63, 68] width 13 height 13
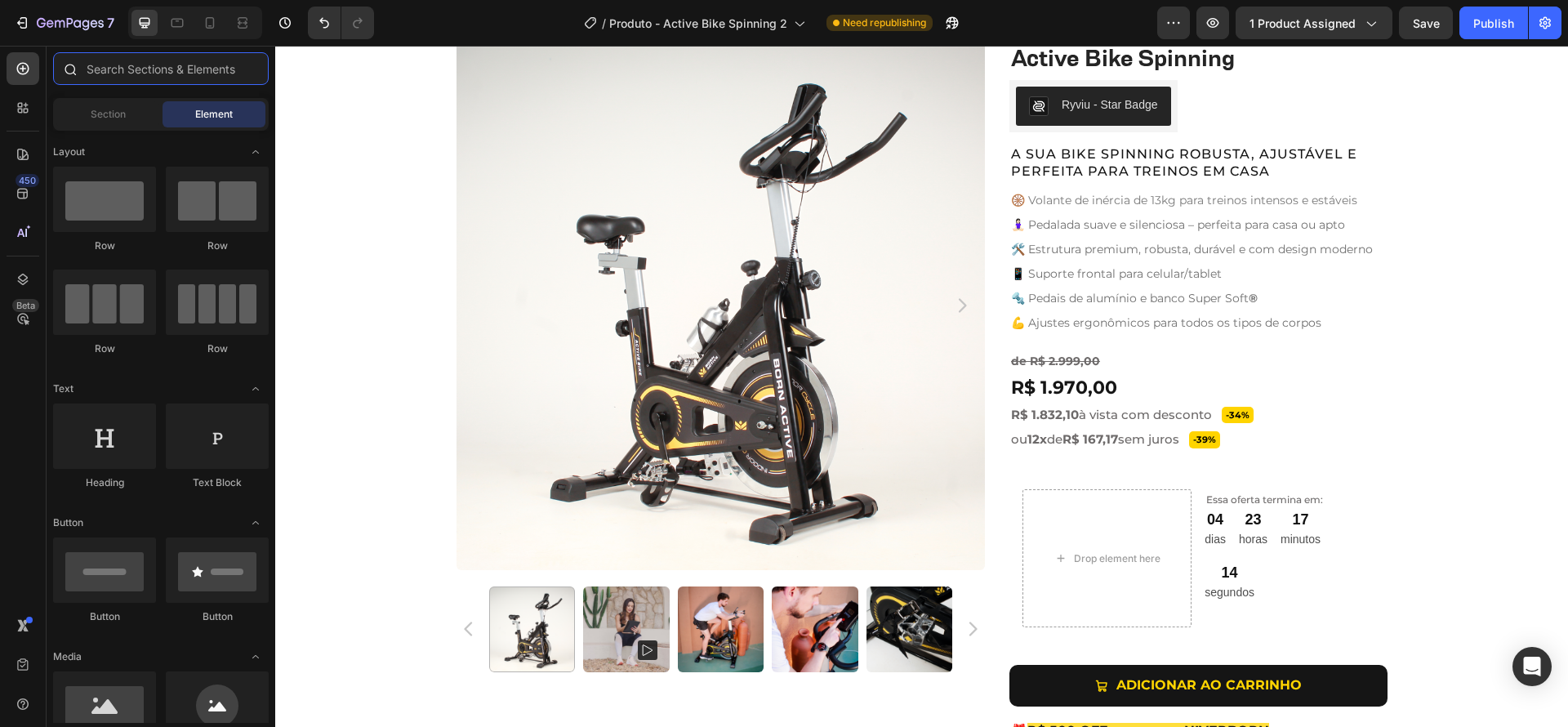
click at [119, 78] on input "text" at bounding box center [161, 69] width 215 height 33
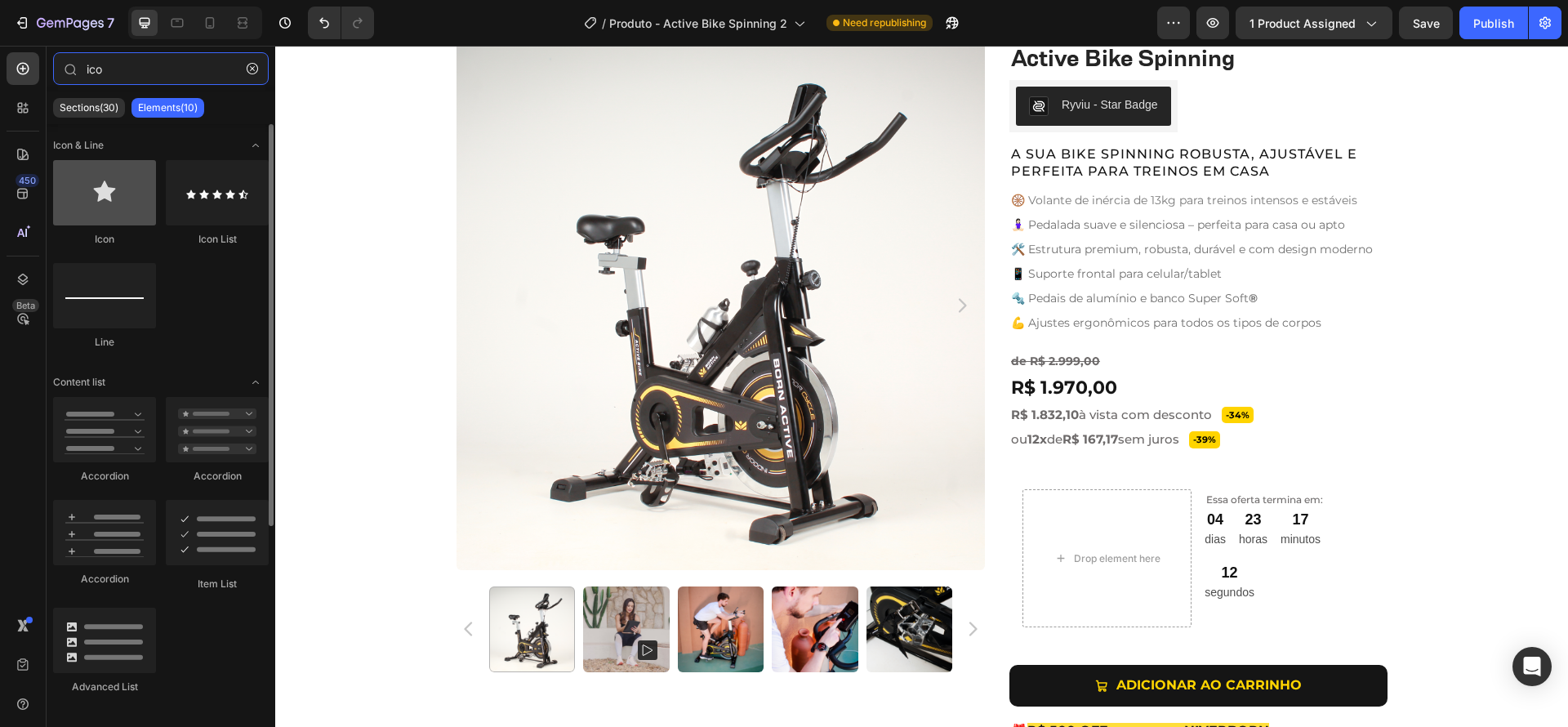
type input "ico"
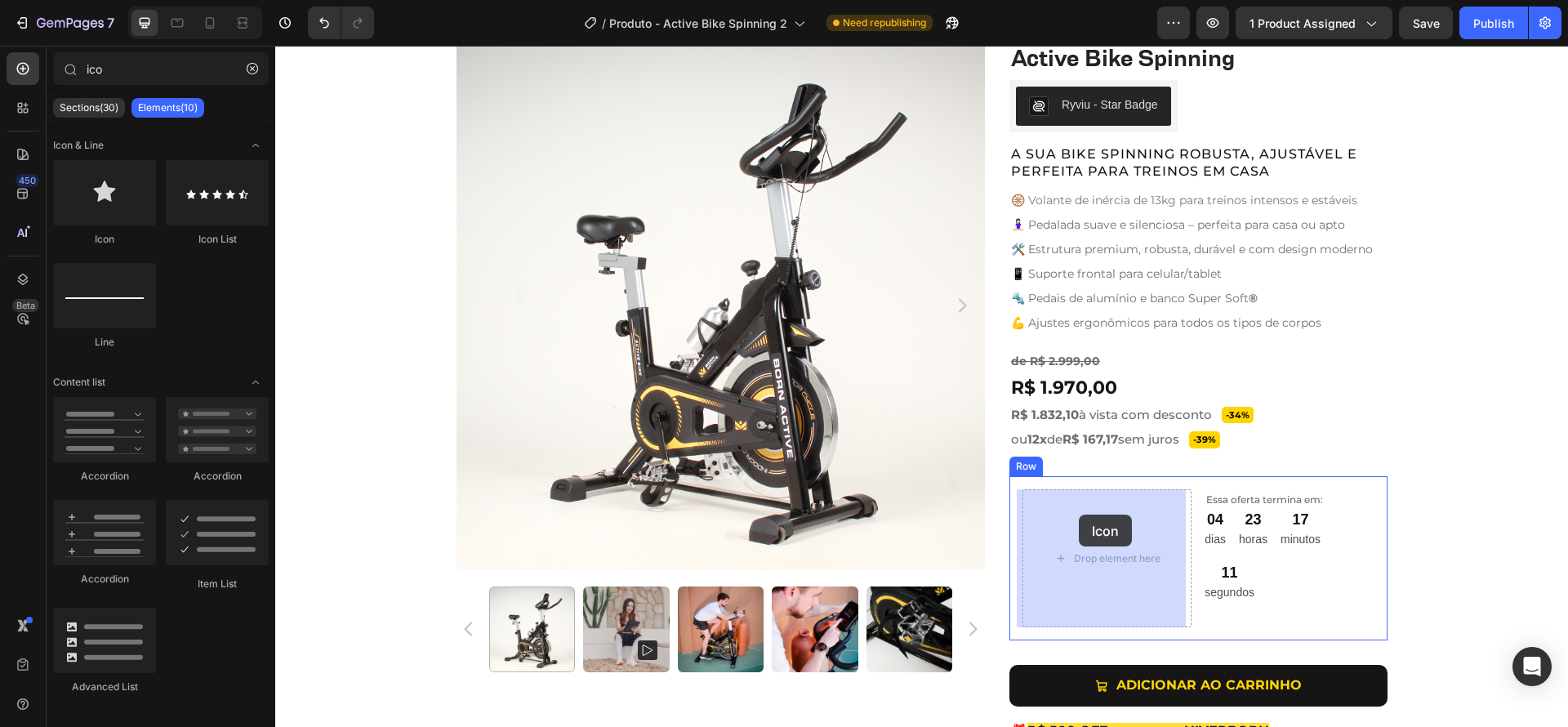
drag, startPoint x: 363, startPoint y: 242, endPoint x: 1074, endPoint y: 518, distance: 762.7
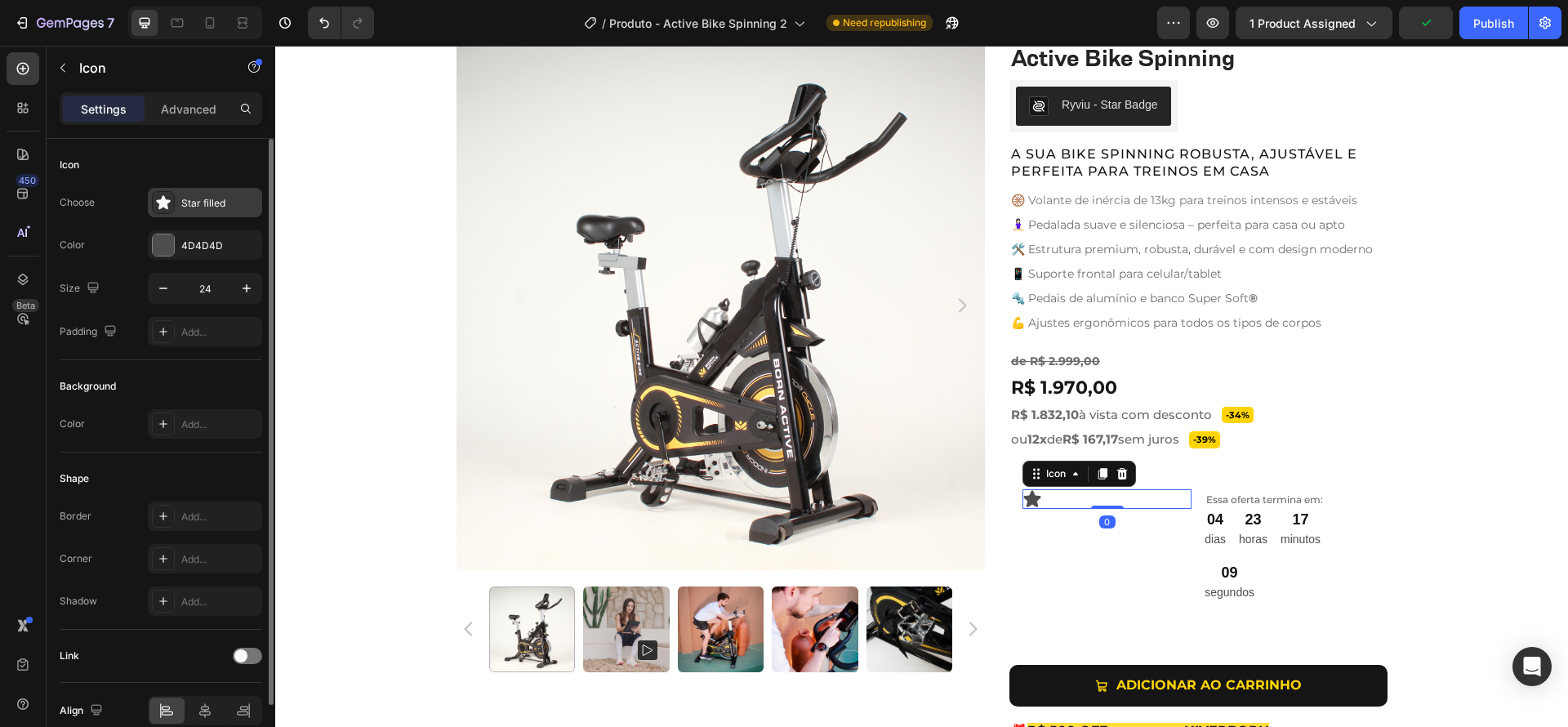
click at [186, 205] on div "Star filled" at bounding box center [219, 204] width 76 height 15
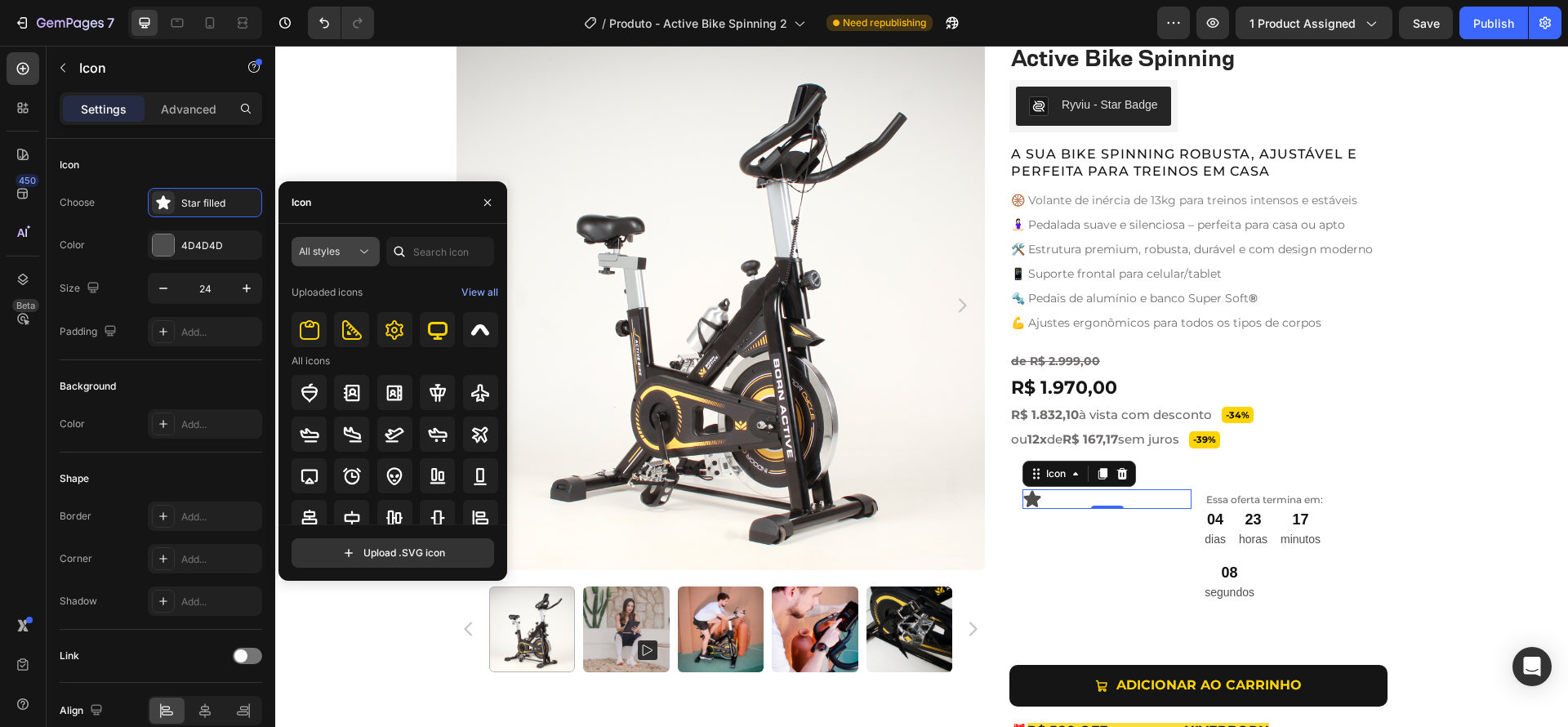
click at [351, 259] on div "All styles" at bounding box center [335, 251] width 73 height 16
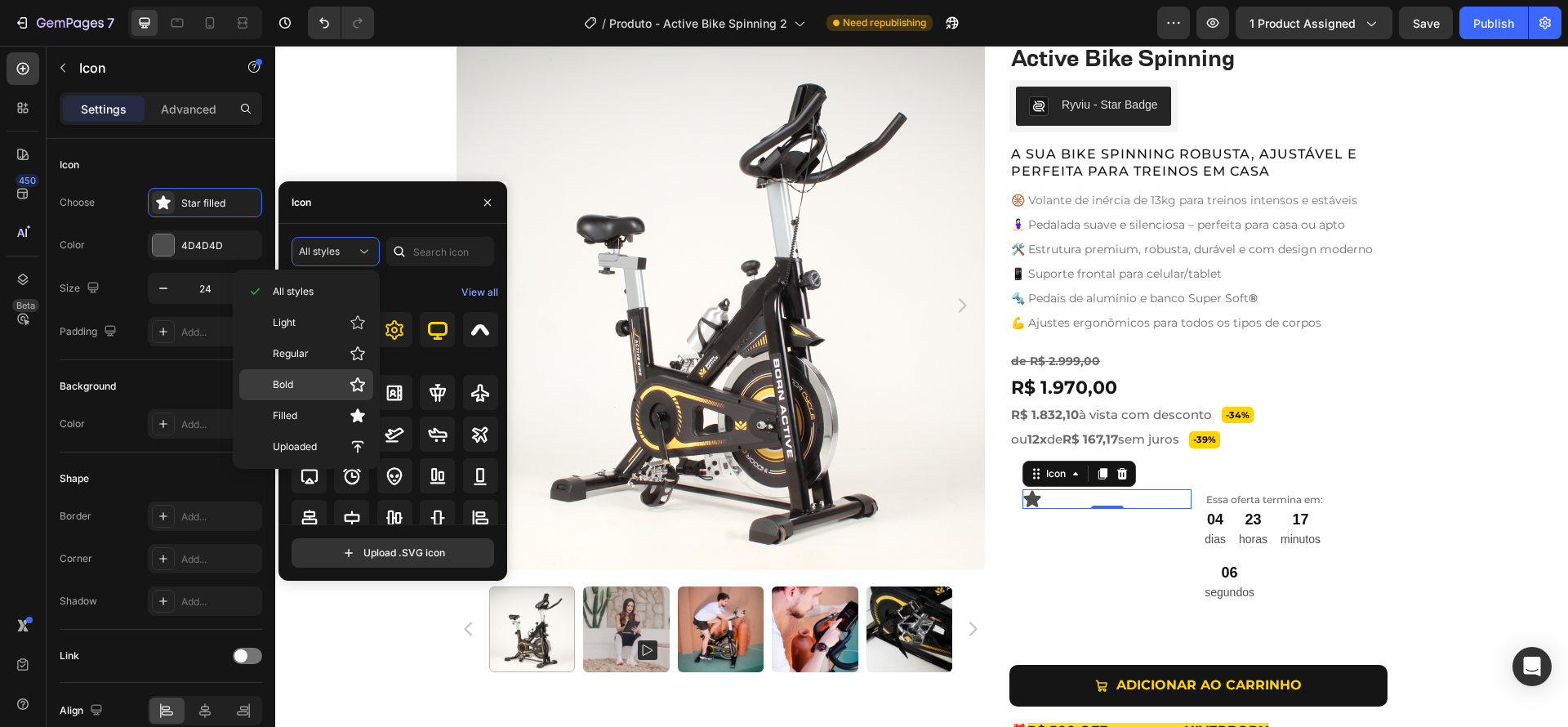
click at [292, 382] on span "Bold" at bounding box center [283, 384] width 21 height 15
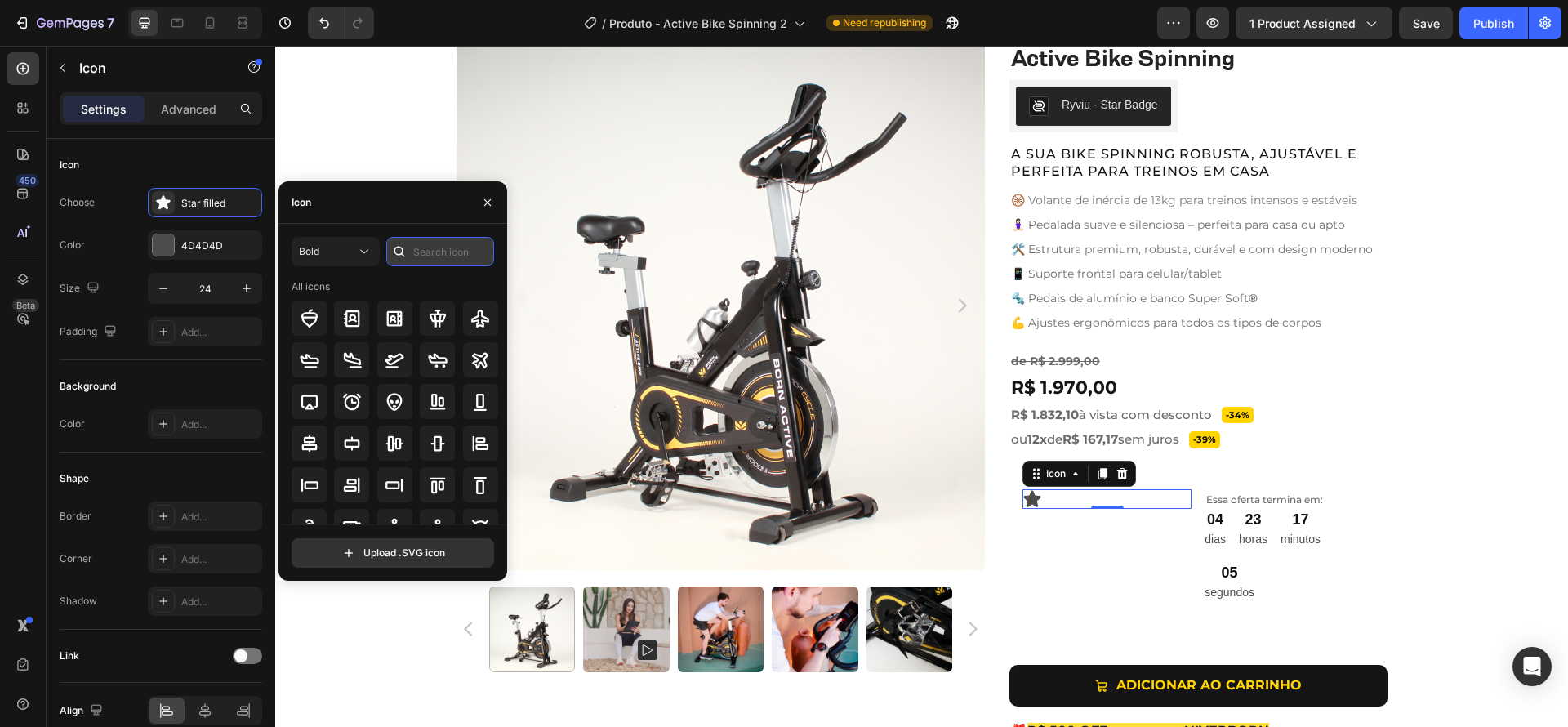
click at [428, 243] on input "text" at bounding box center [439, 251] width 108 height 30
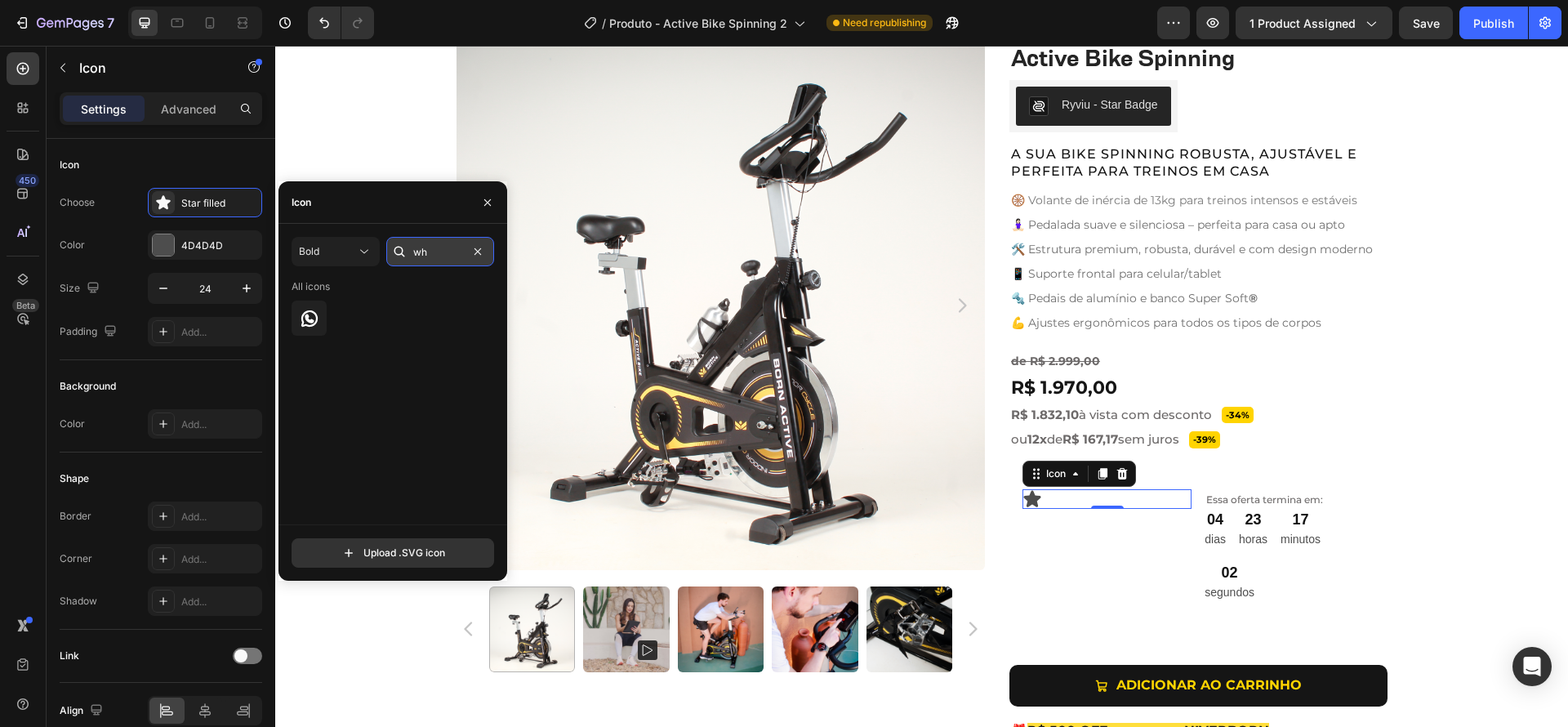
type input "w"
type input "c"
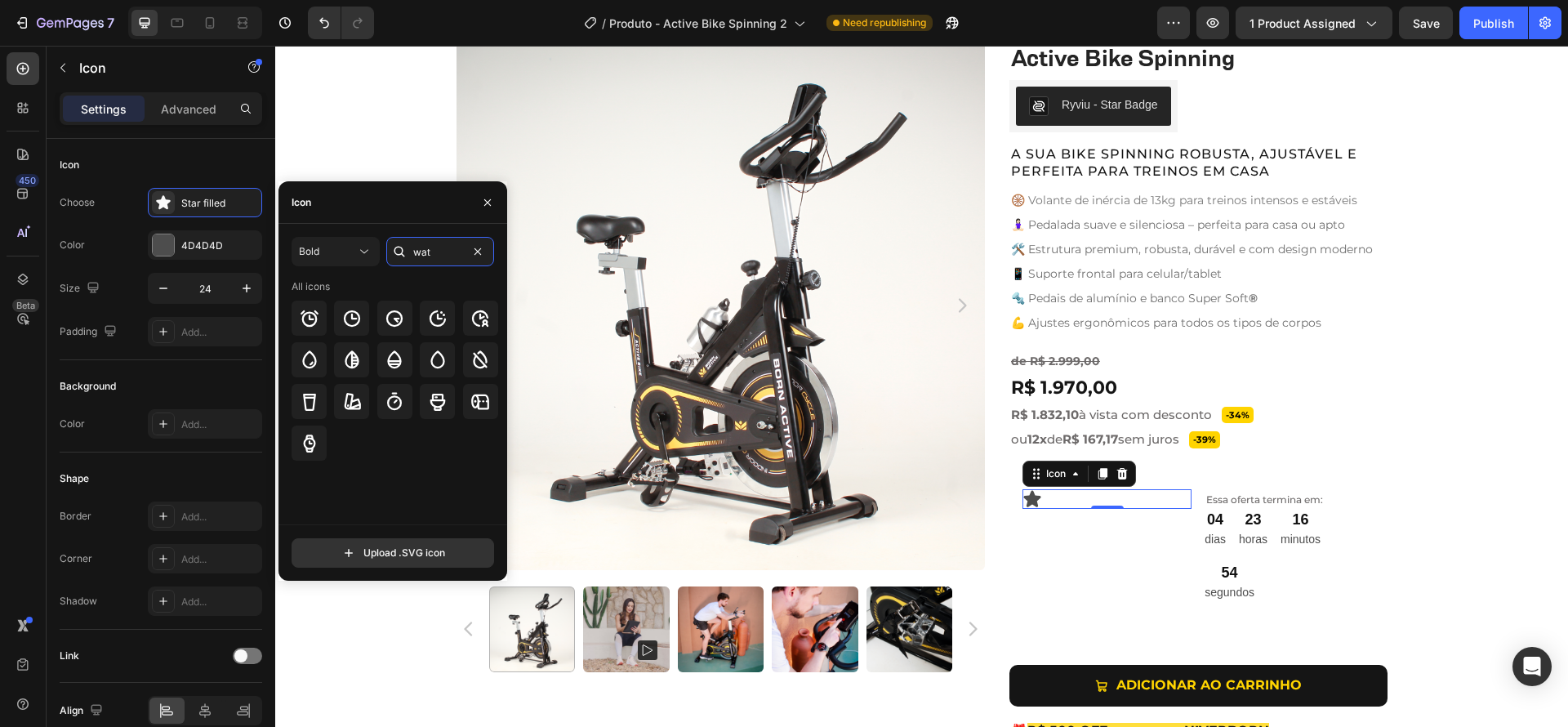
type input "wat"
click at [352, 320] on icon at bounding box center [352, 319] width 20 height 20
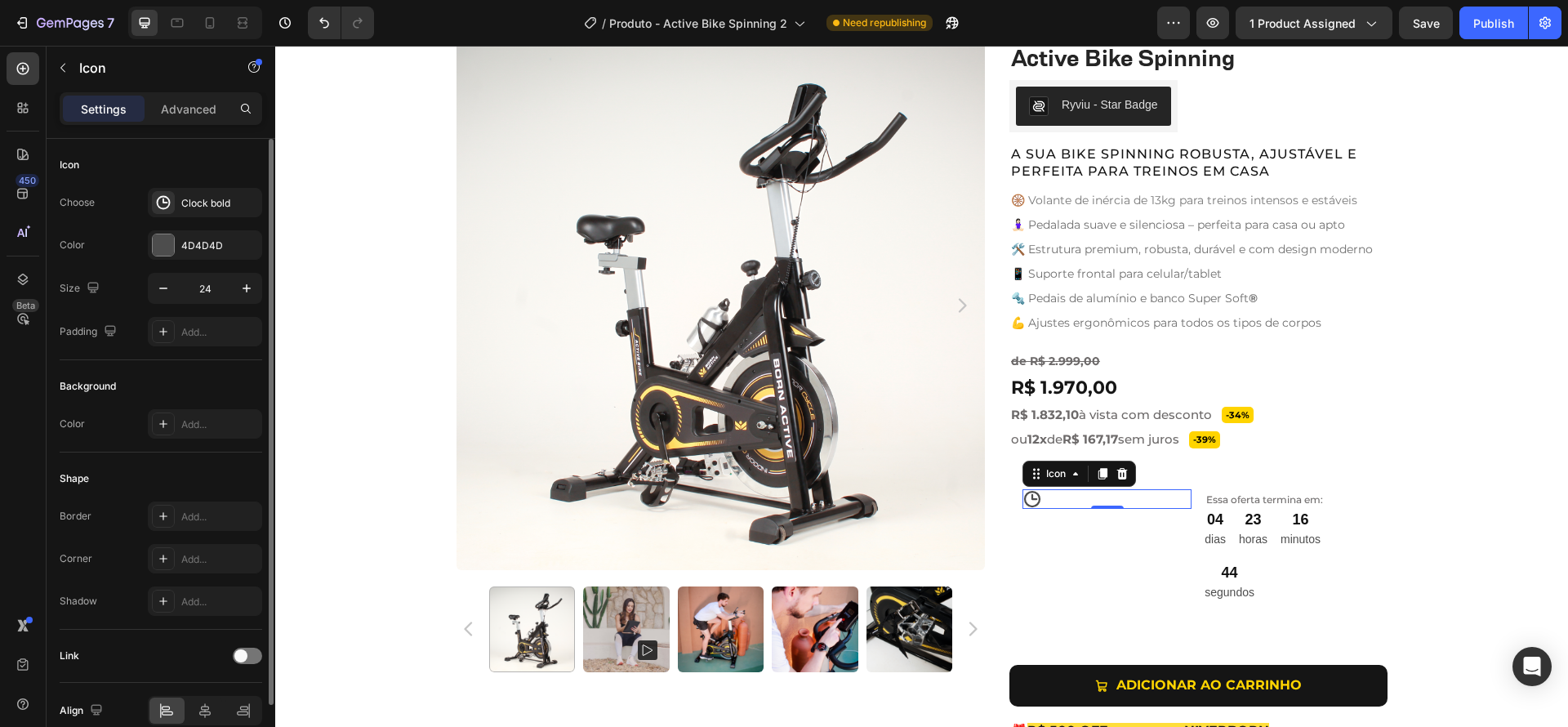
click at [171, 380] on div "Background" at bounding box center [161, 386] width 203 height 26
click at [1150, 527] on div "Icon 0" at bounding box center [1107, 559] width 169 height 138
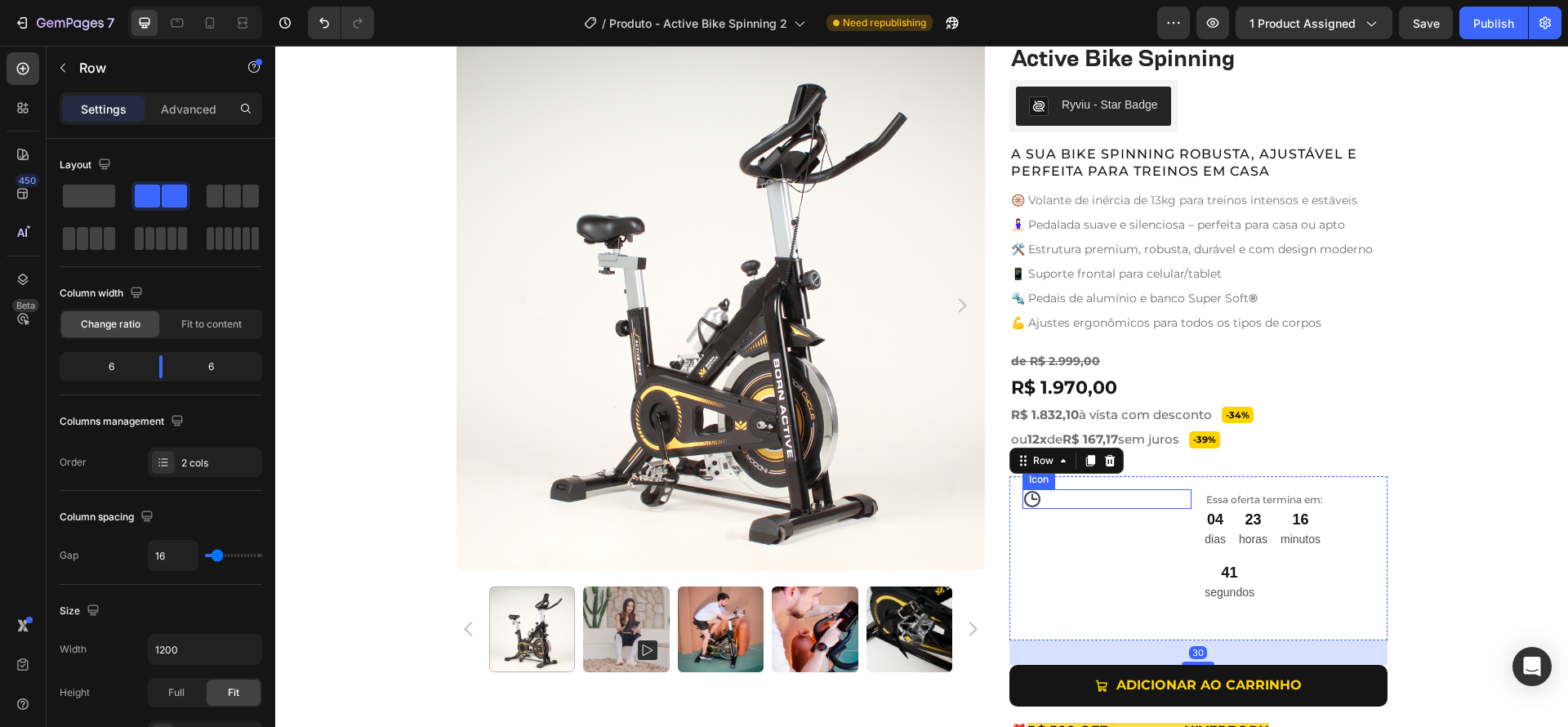
click at [1147, 498] on div "Icon" at bounding box center [1107, 499] width 169 height 20
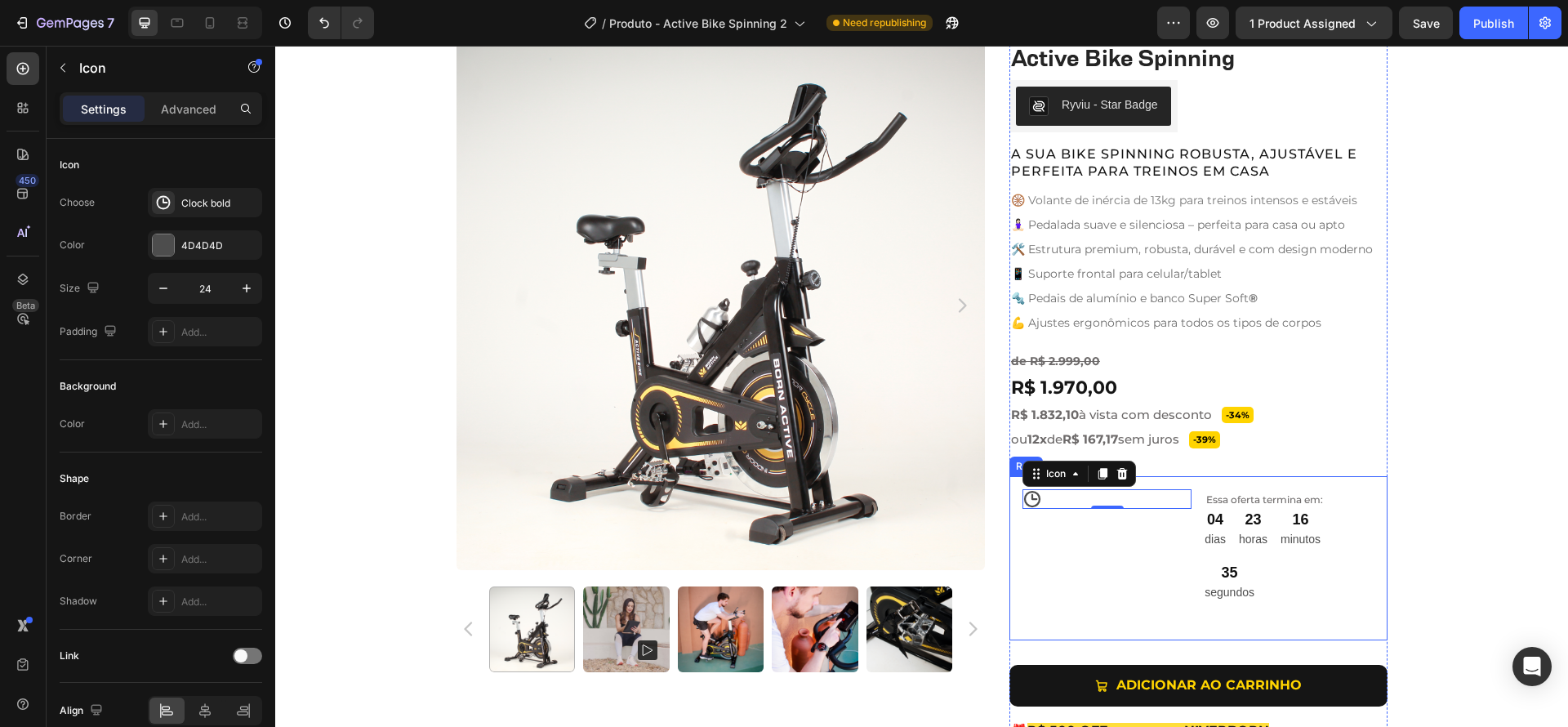
click at [1190, 516] on div "Icon 0 Essa oferta termina em: Text Block 04 dias 23 horas 16 minutos 35 segund…" at bounding box center [1198, 559] width 378 height 164
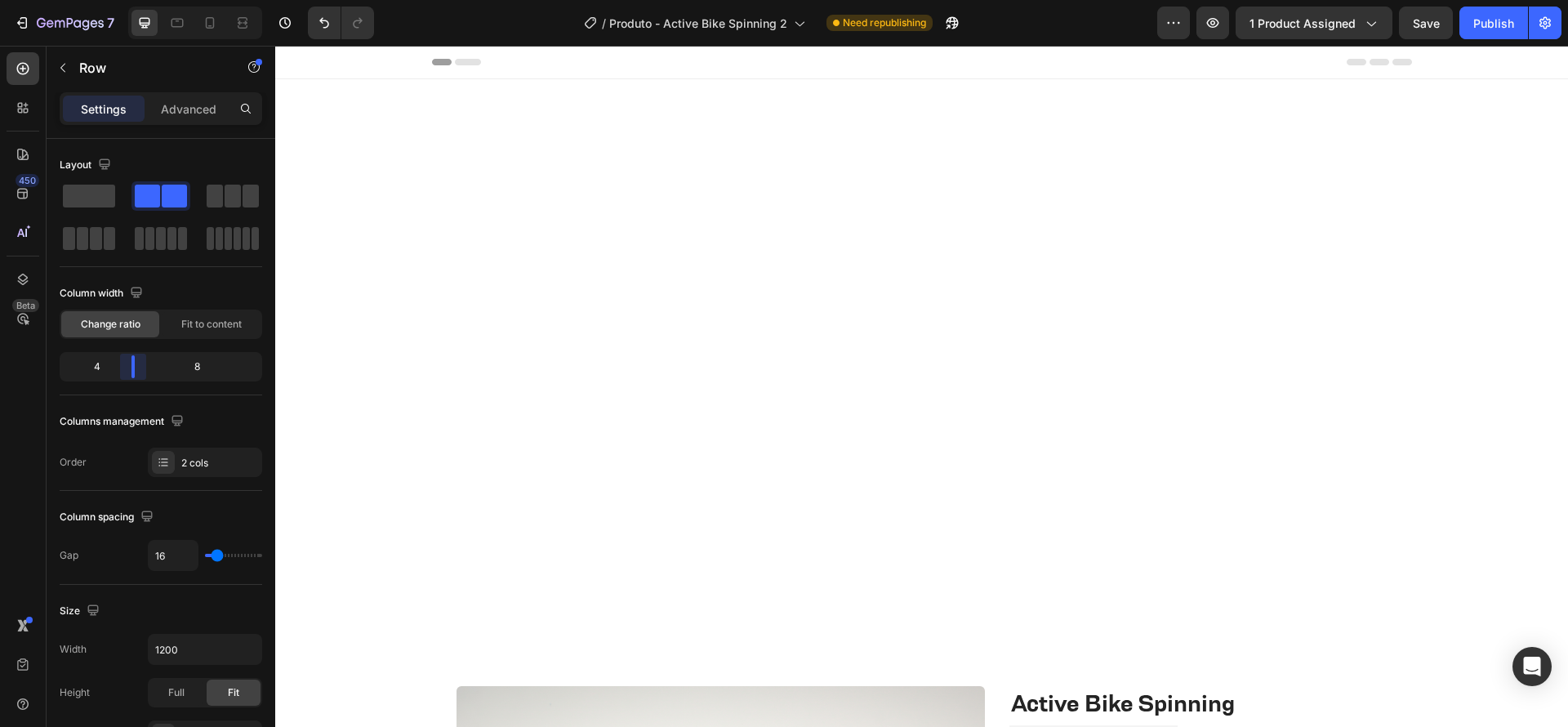
scroll to position [645, 0]
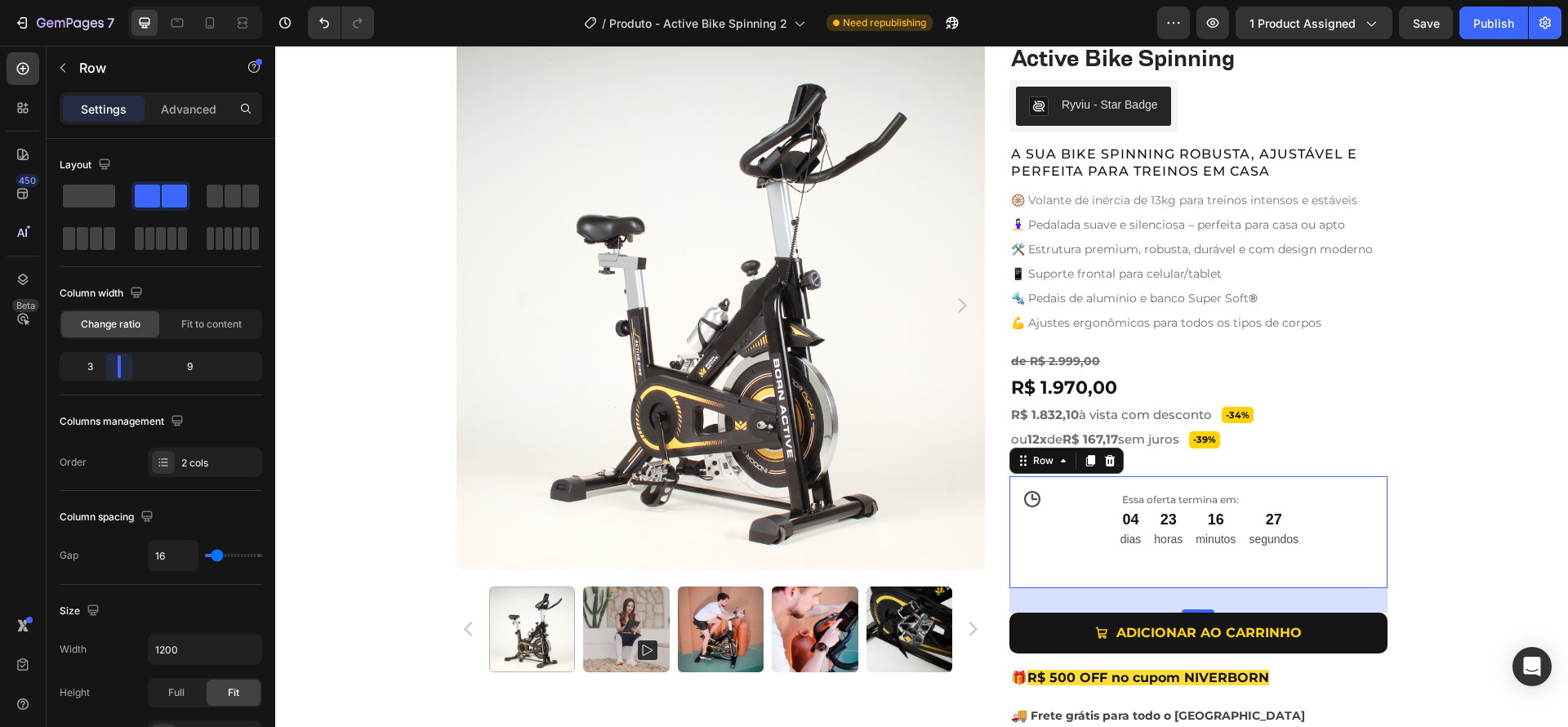
click at [113, 0] on body "7 Version history / Produto - Active Bike Spinning 2 Need republishing Preview …" at bounding box center [784, 0] width 1568 height 0
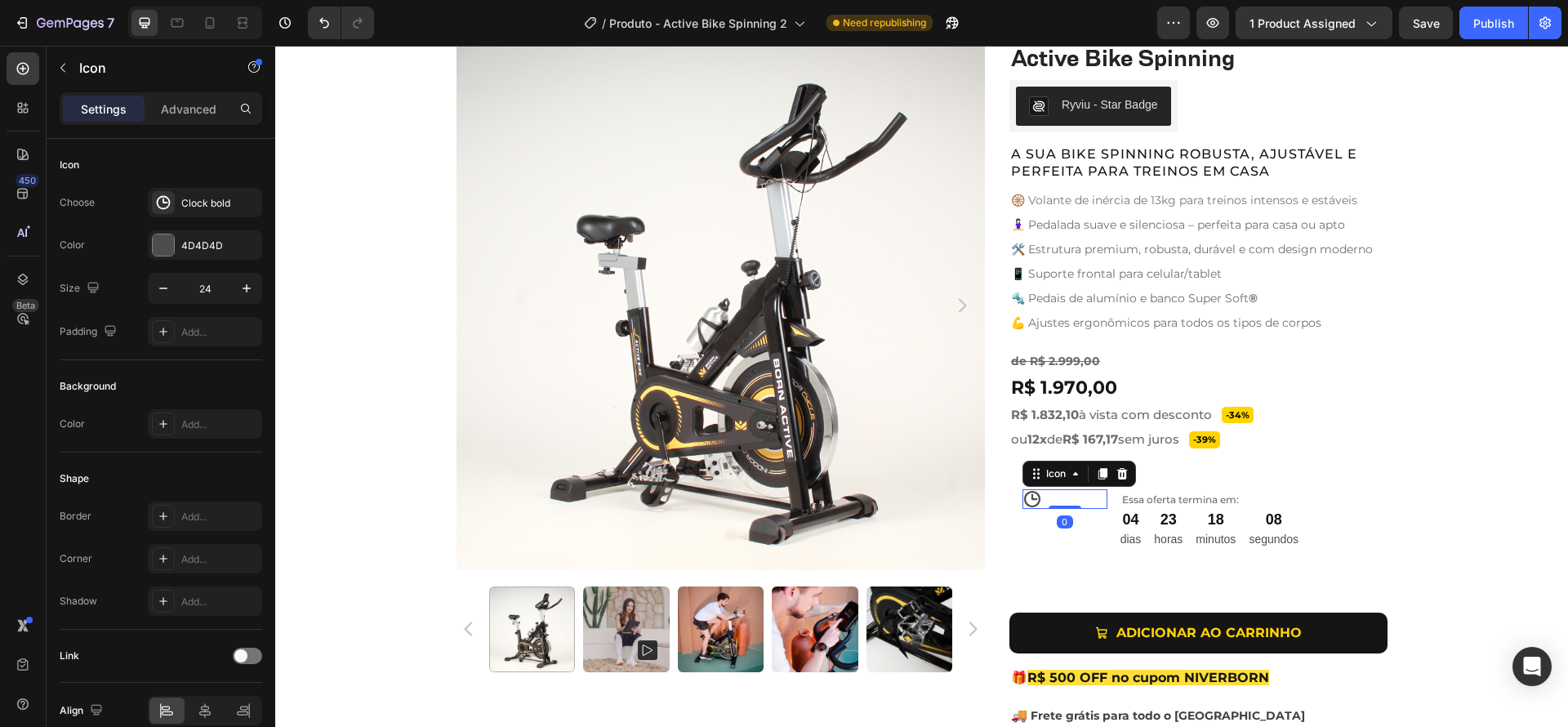
click at [1060, 496] on div "Icon 0" at bounding box center [1064, 499] width 85 height 20
click at [1142, 531] on div "04 dias 23 horas 18 minutos 07 segundos" at bounding box center [1209, 530] width 178 height 40
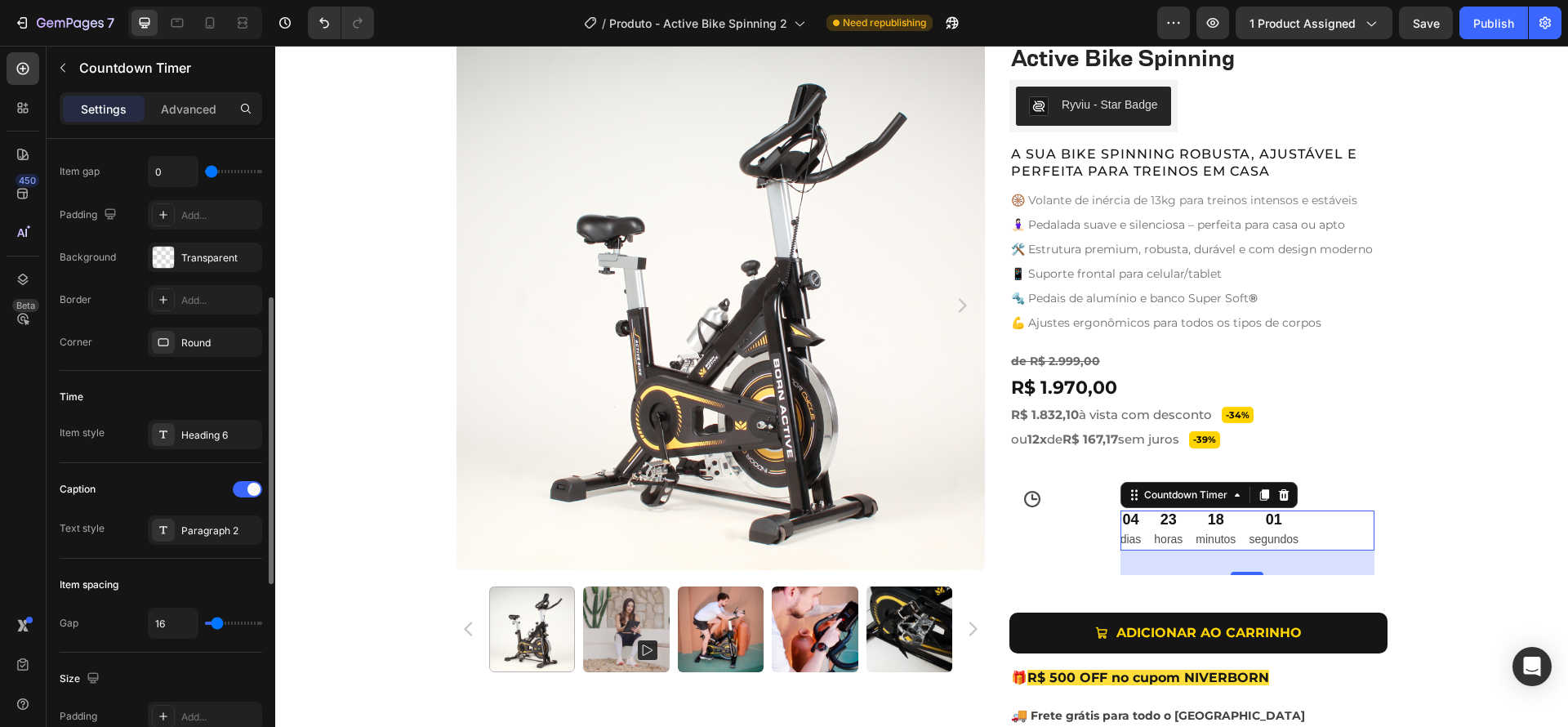
scroll to position [339, 0]
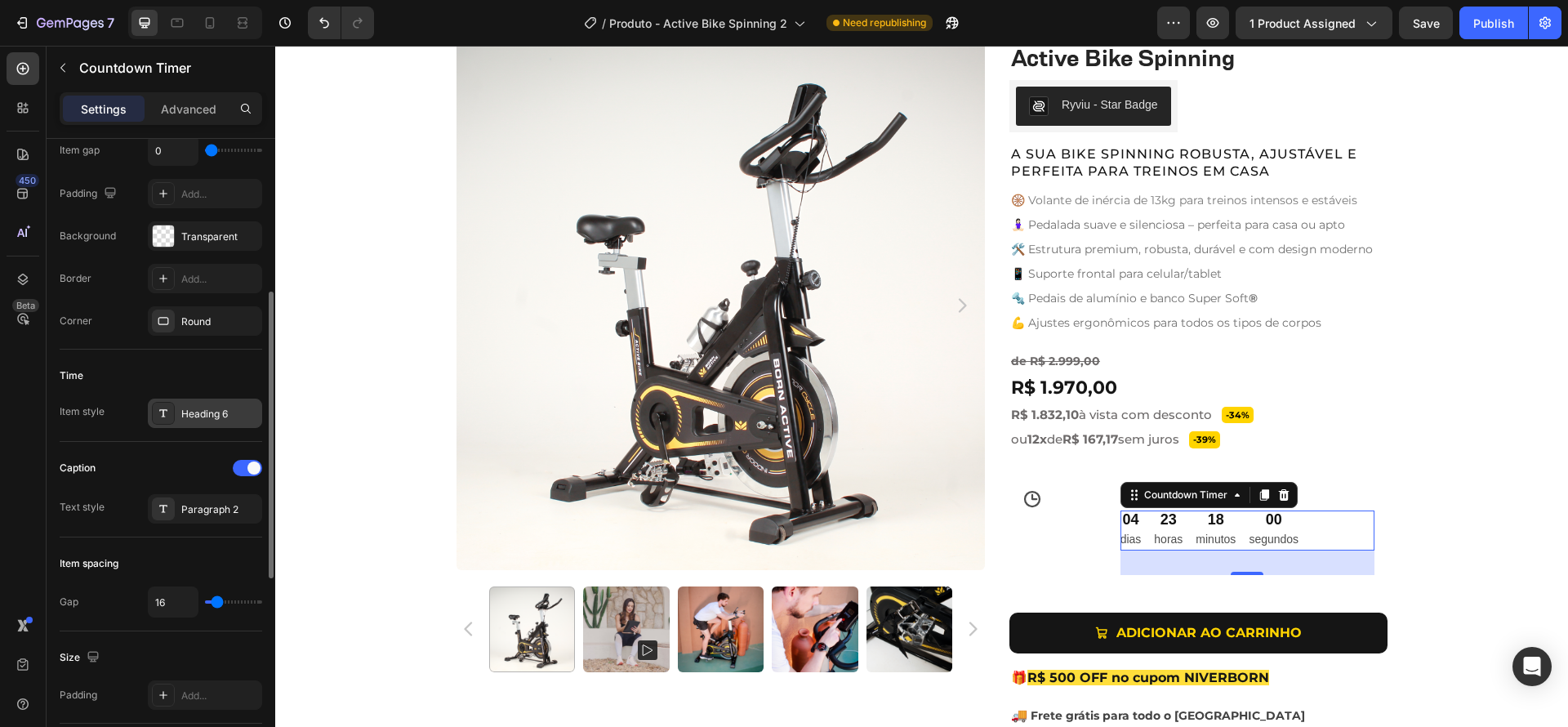
click at [195, 417] on div "Heading 6" at bounding box center [219, 414] width 76 height 15
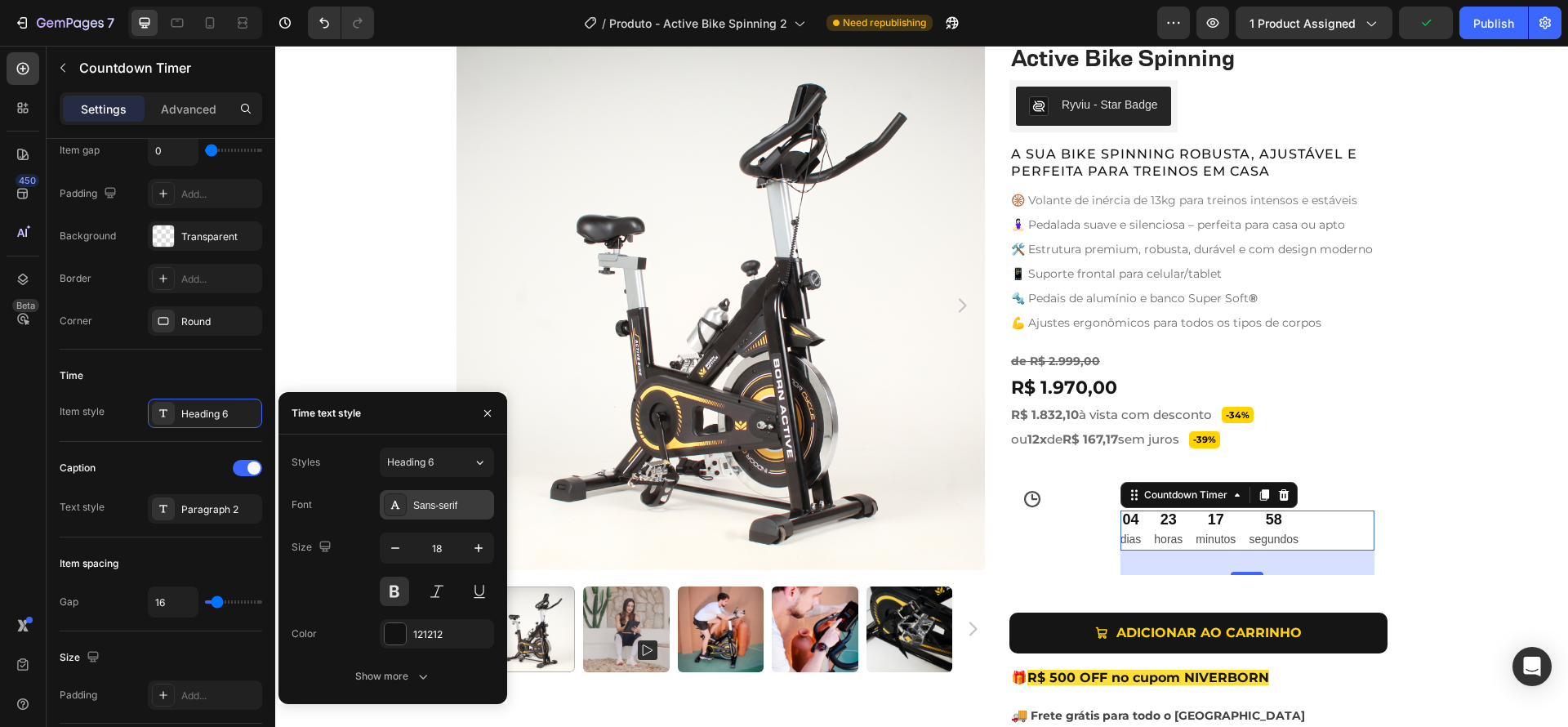
click at [445, 503] on div "Sans-serif" at bounding box center [451, 505] width 76 height 15
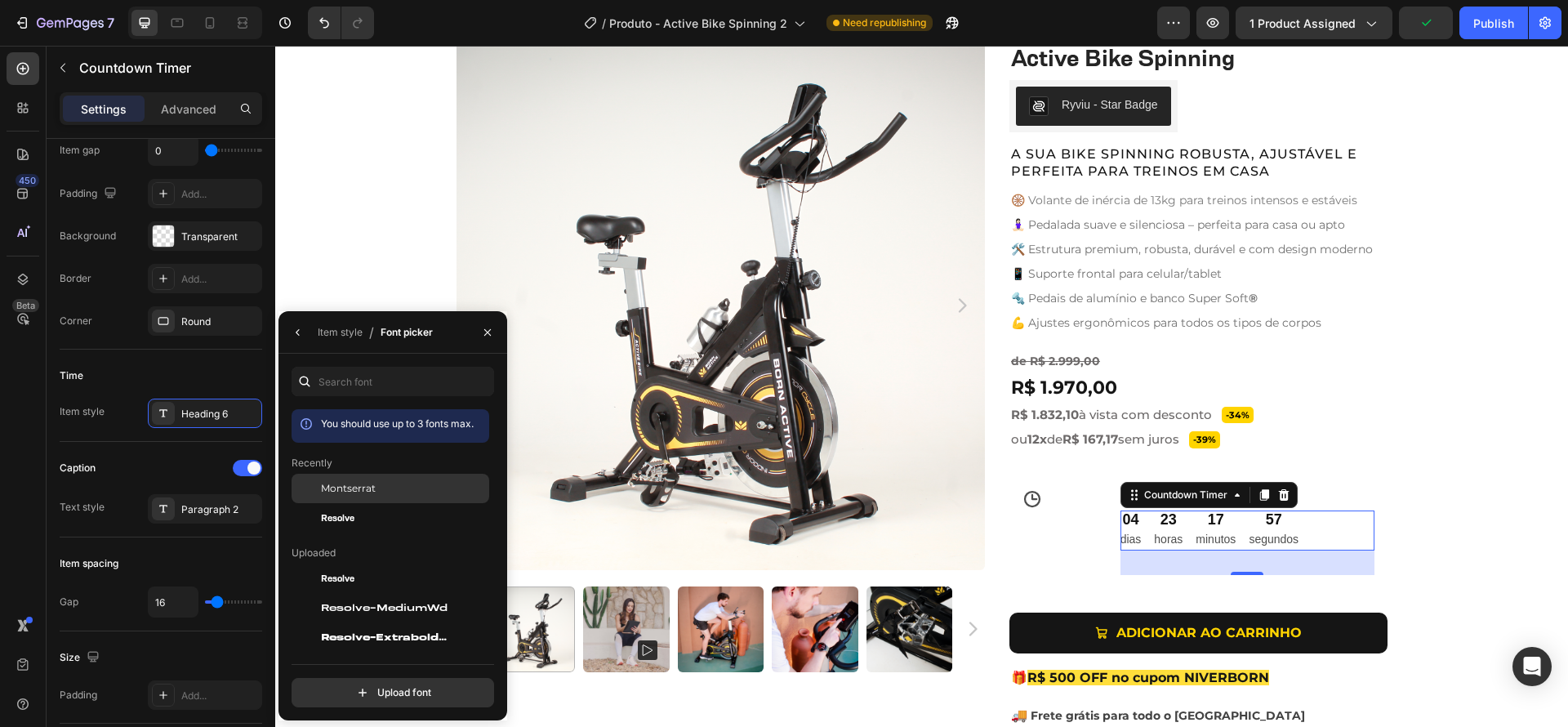
click at [362, 490] on span "Montserrat" at bounding box center [348, 489] width 55 height 15
click at [210, 419] on div "Heading 6" at bounding box center [219, 414] width 76 height 15
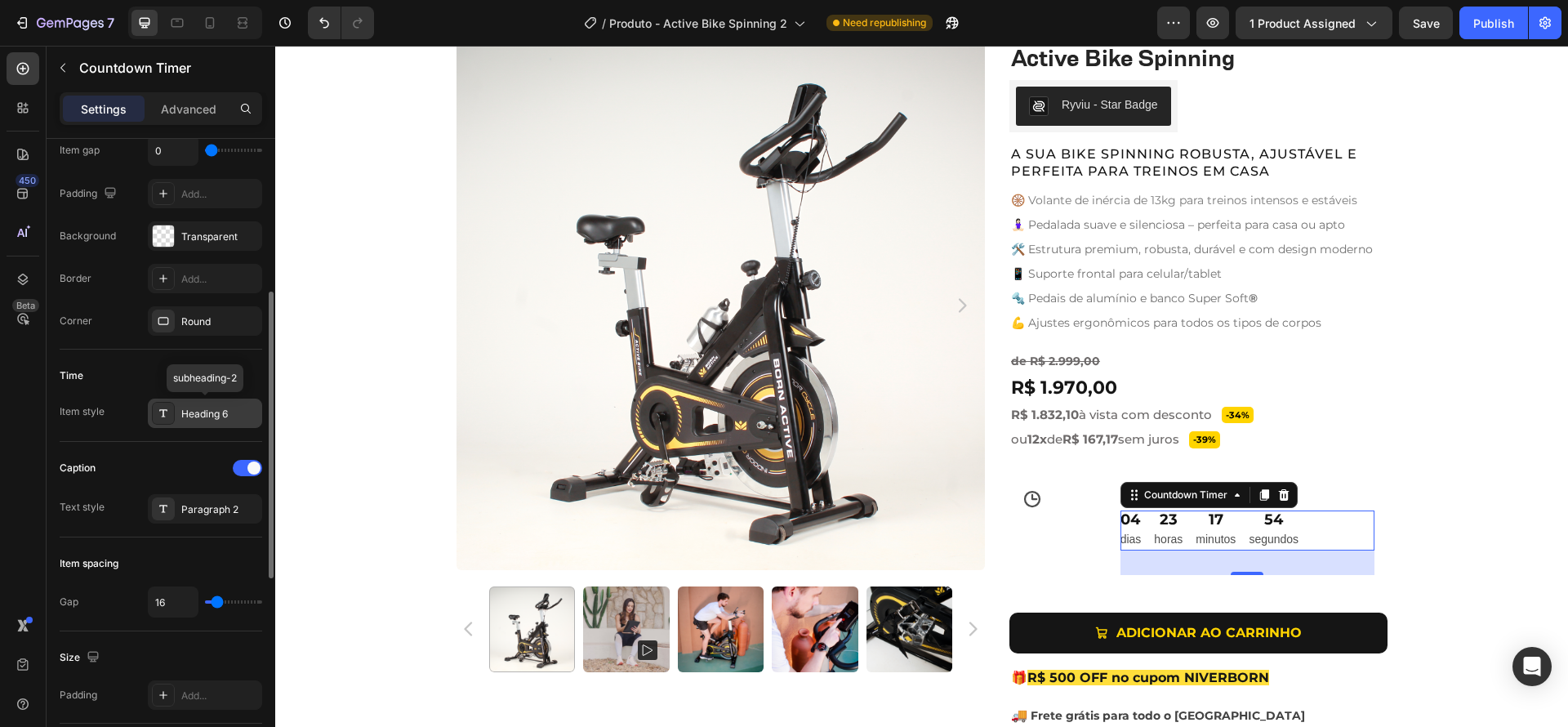
click at [223, 419] on div "Heading 6" at bounding box center [219, 414] width 76 height 15
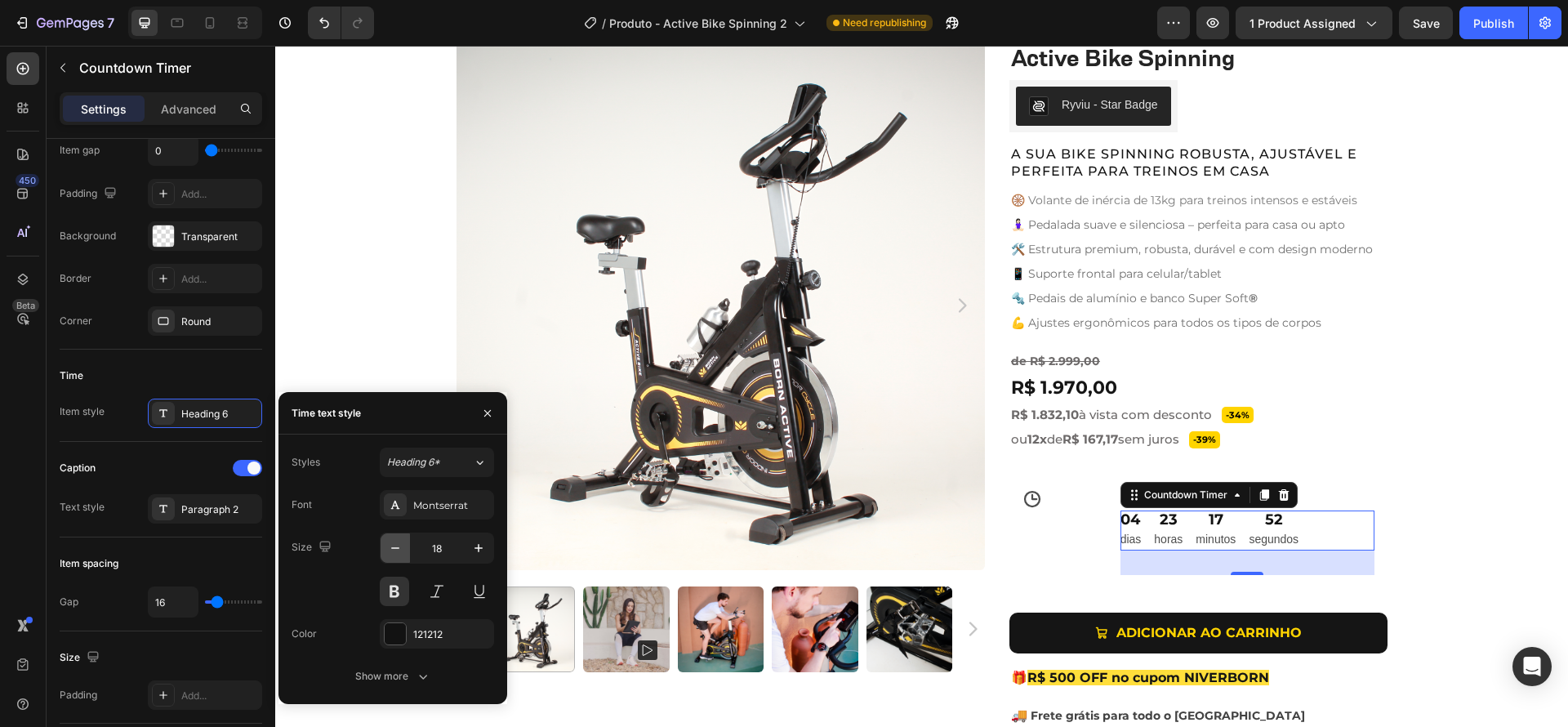
click at [388, 547] on icon "button" at bounding box center [395, 548] width 16 height 16
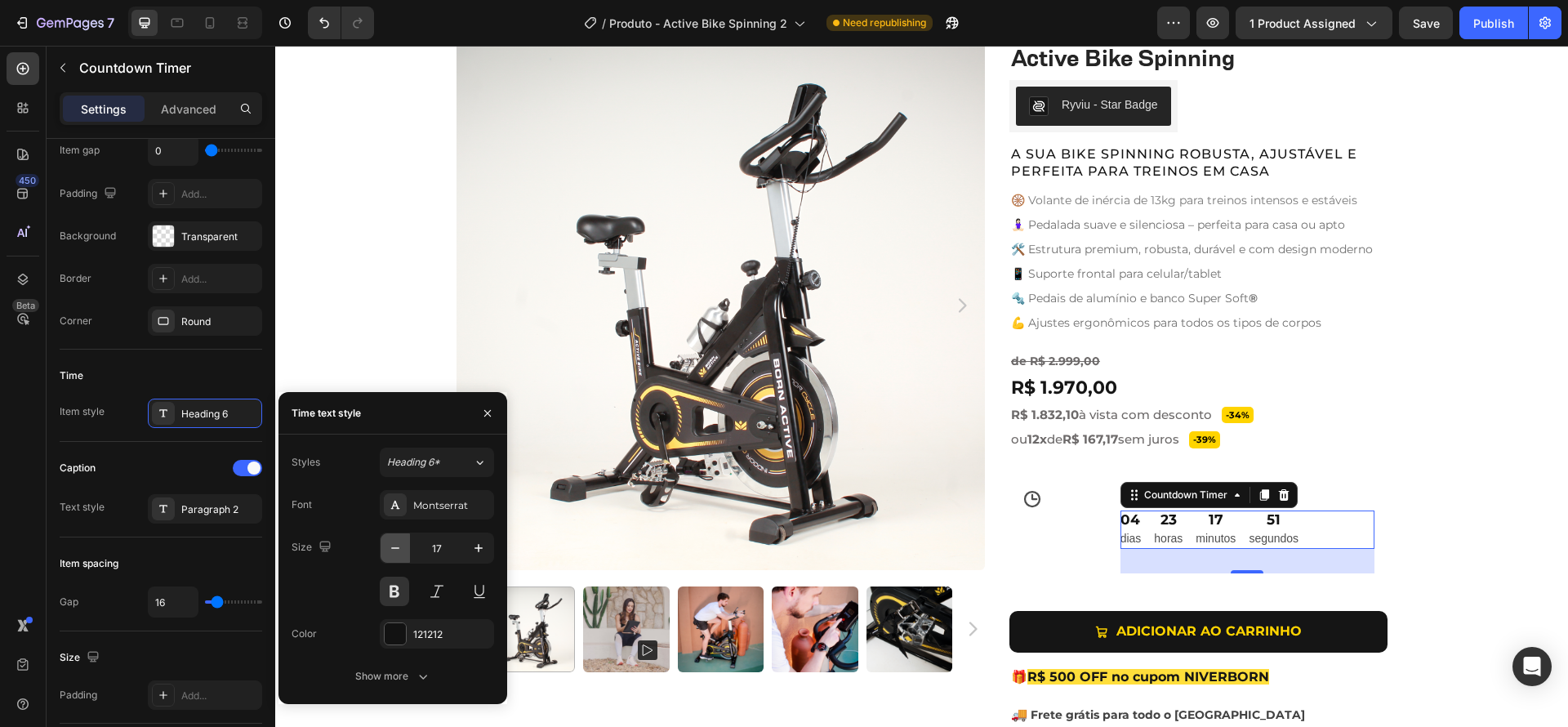
click at [388, 547] on icon "button" at bounding box center [395, 548] width 16 height 16
type input "16"
click at [396, 633] on div at bounding box center [395, 634] width 21 height 21
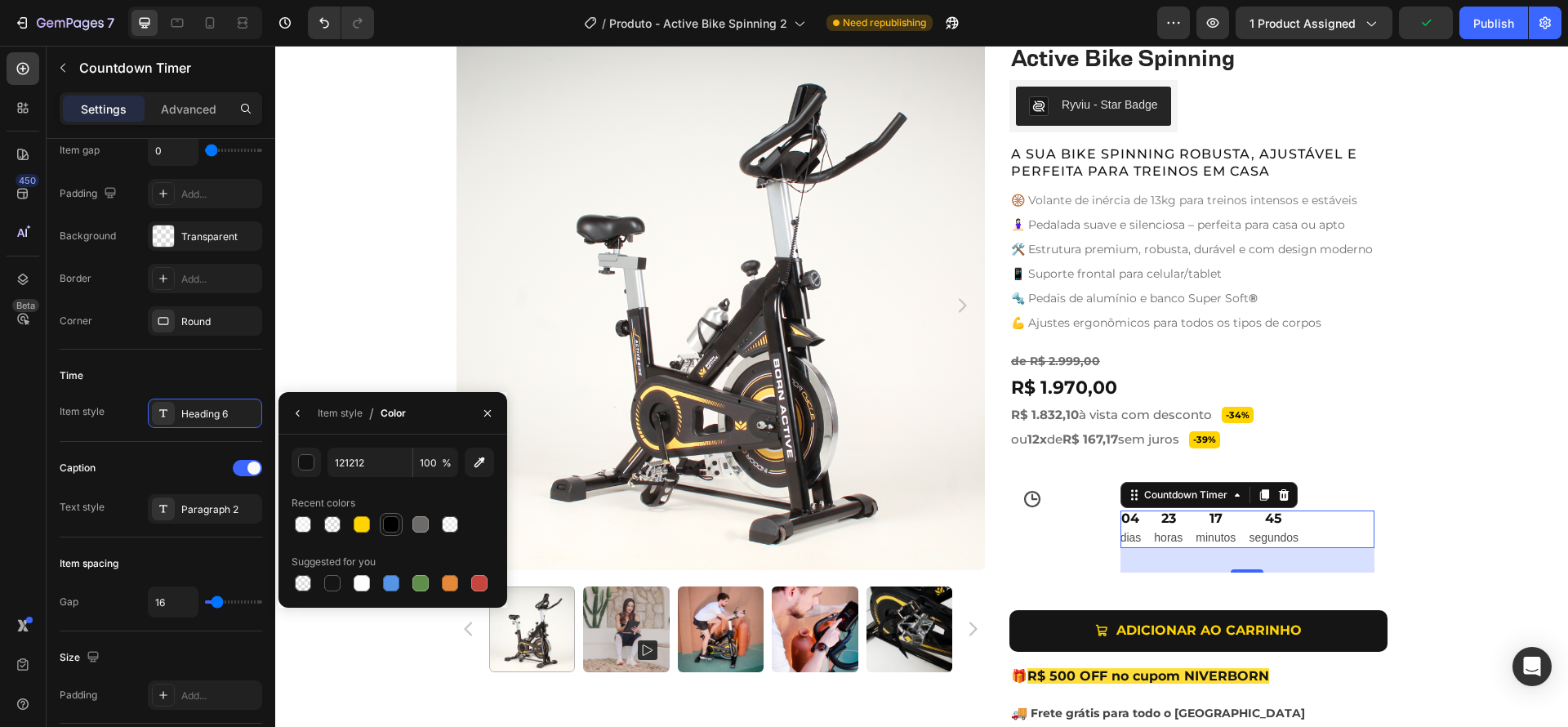
click at [393, 529] on div at bounding box center [391, 524] width 16 height 16
click at [379, 472] on input "000000" at bounding box center [370, 462] width 85 height 30
type input "151515"
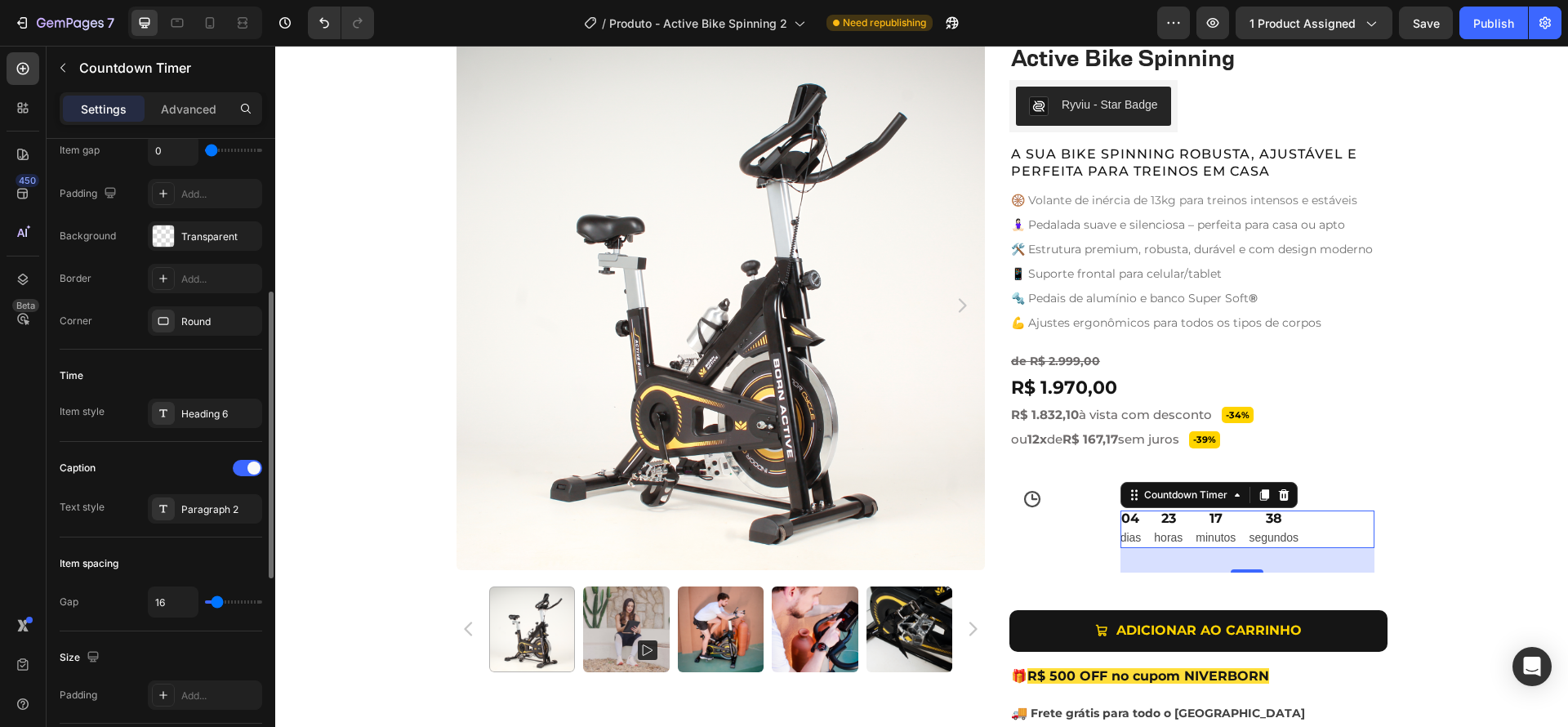
click at [113, 434] on div "Time Item style Heading 6" at bounding box center [161, 396] width 203 height 92
click at [200, 513] on div "Paragraph 2" at bounding box center [219, 509] width 76 height 15
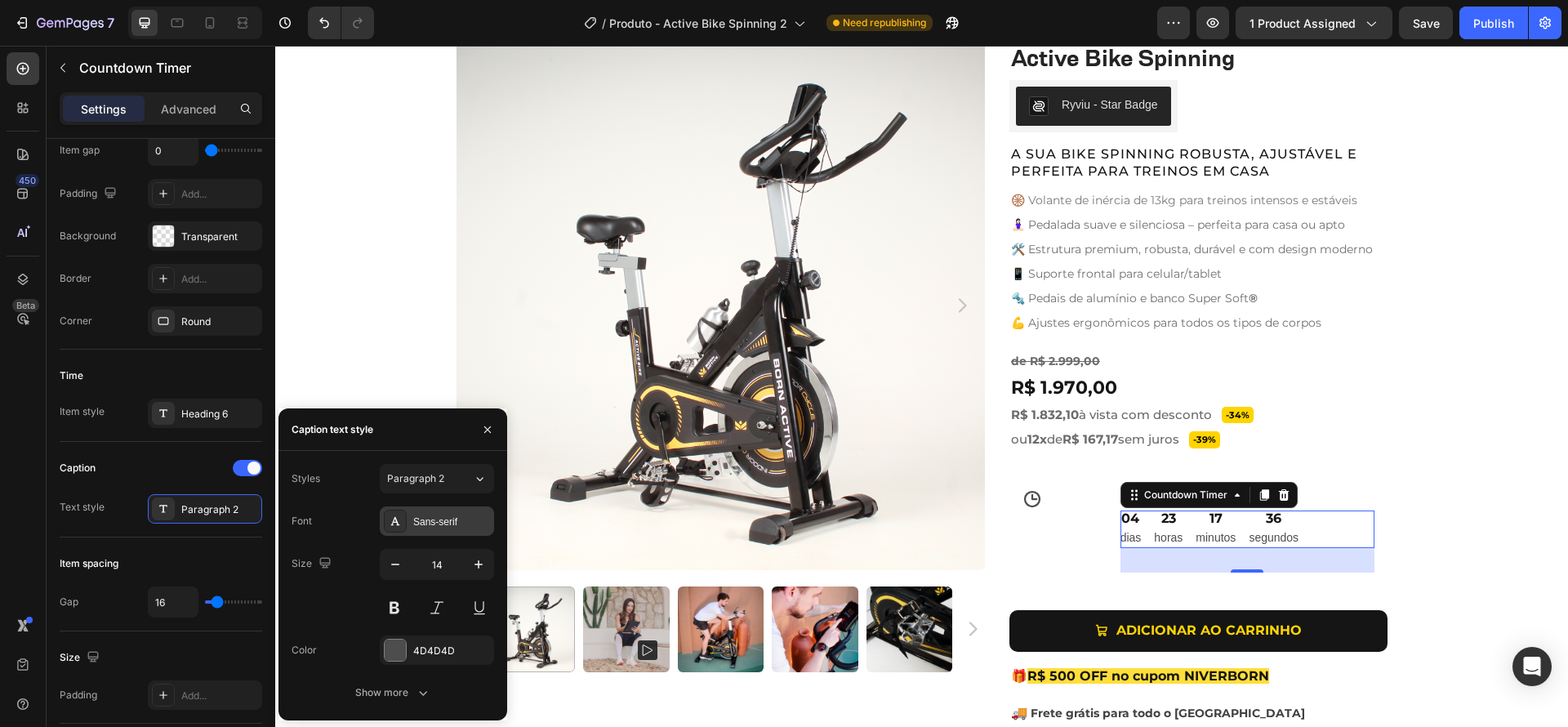
click at [439, 516] on div "Sans-serif" at bounding box center [451, 522] width 76 height 15
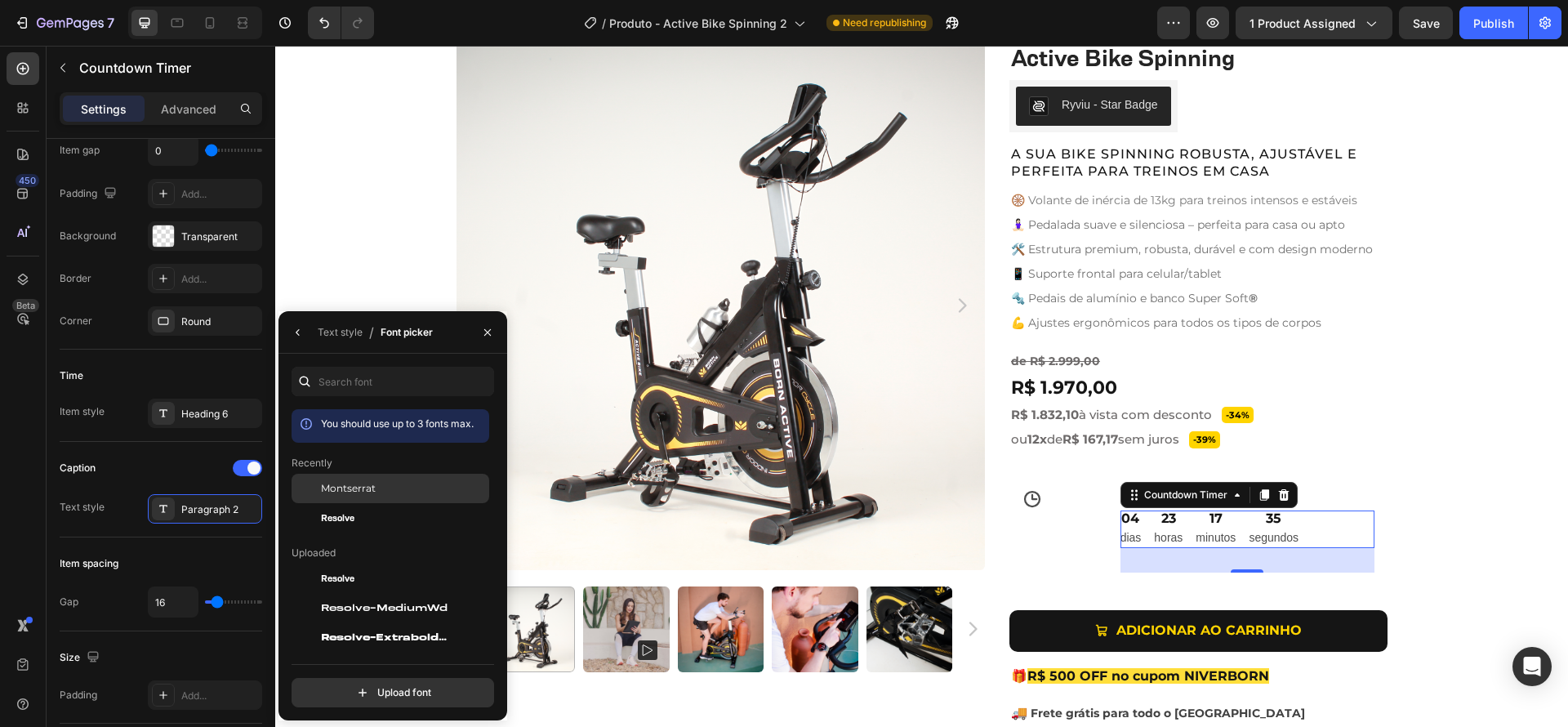
click at [0, 0] on div "Montserrat" at bounding box center [0, 0] width 0 height 0
drag, startPoint x: 297, startPoint y: 329, endPoint x: 65, endPoint y: 329, distance: 232.0
click at [297, 329] on icon "button" at bounding box center [298, 333] width 13 height 13
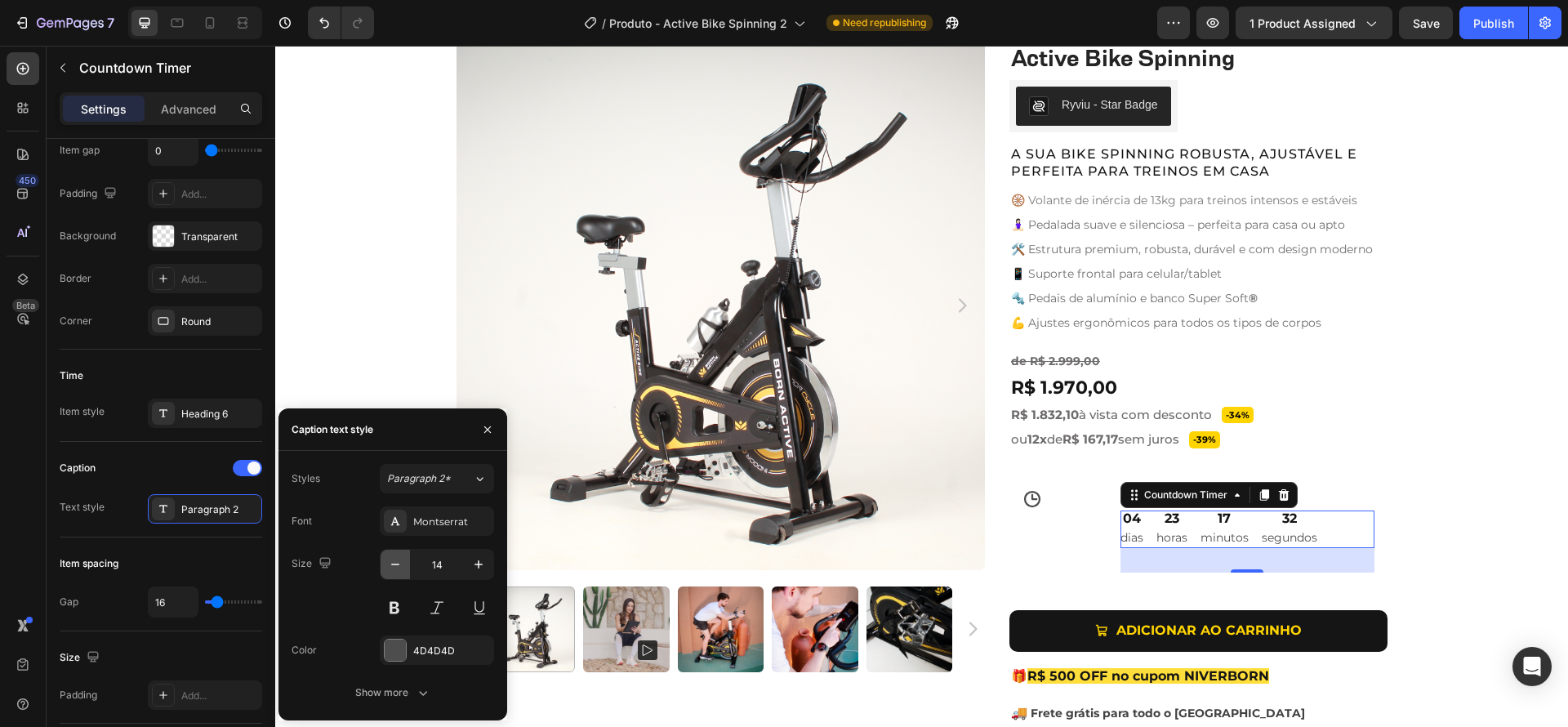
click at [392, 563] on icon "button" at bounding box center [395, 564] width 16 height 16
click at [392, 562] on icon "button" at bounding box center [395, 564] width 16 height 16
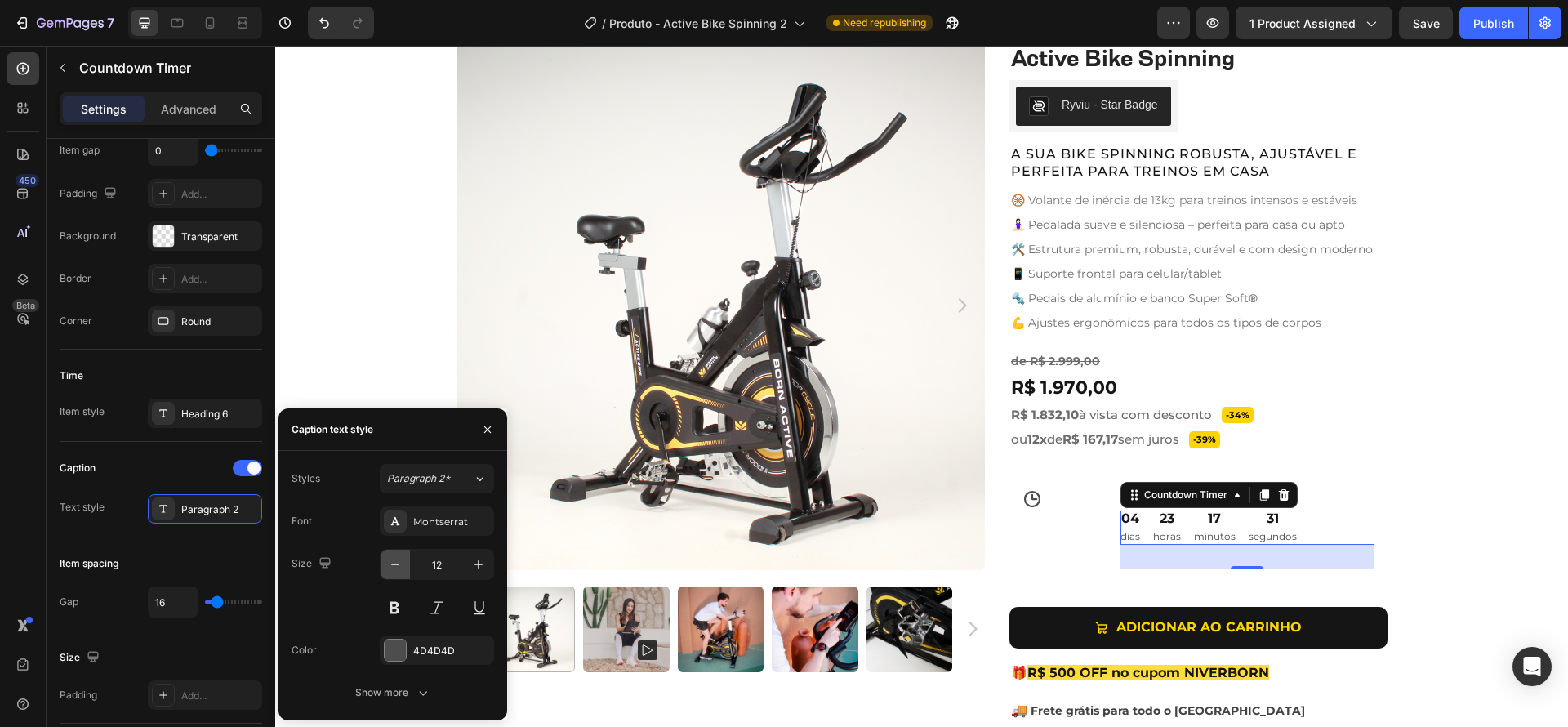
click at [392, 562] on icon "button" at bounding box center [395, 564] width 16 height 16
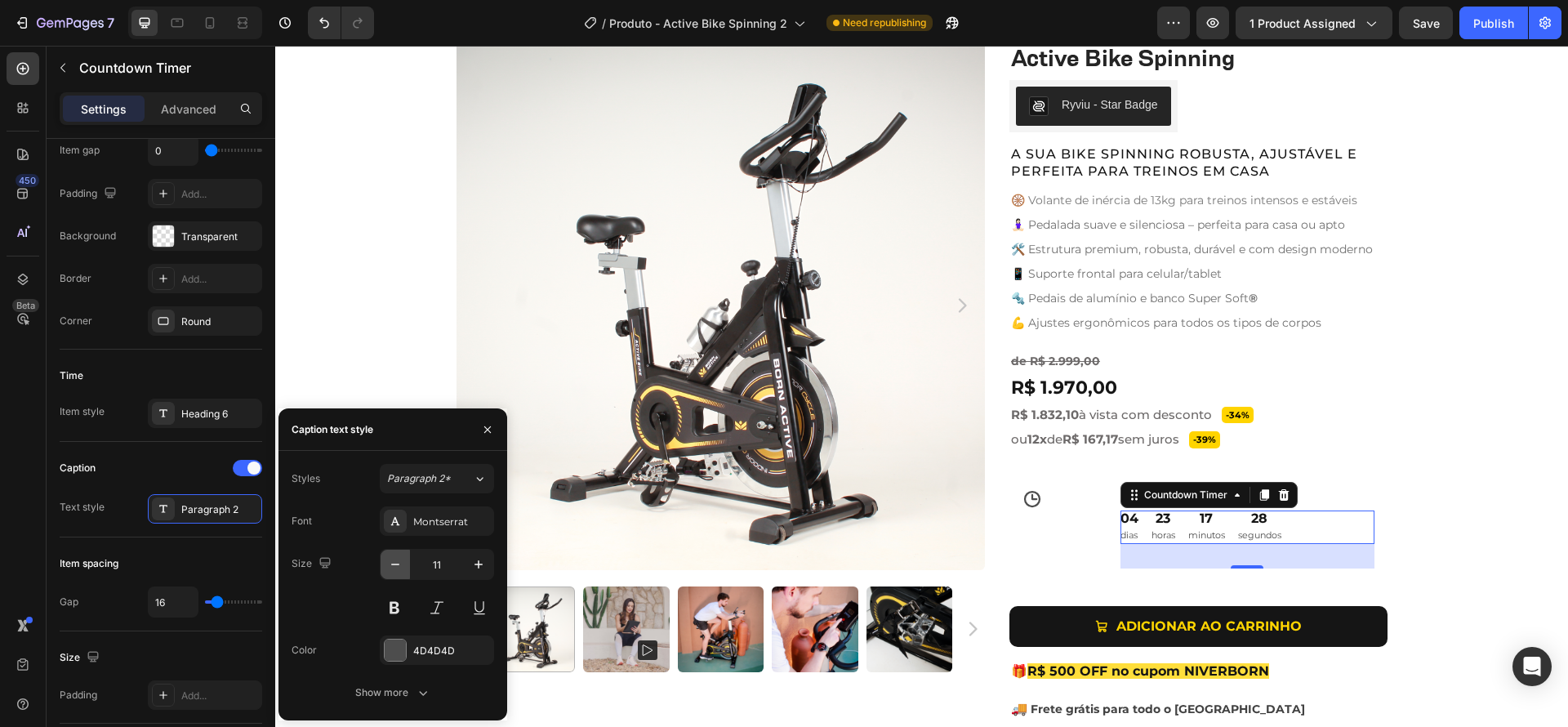
click at [393, 564] on icon "button" at bounding box center [395, 564] width 8 height 2
type input "10"
click at [177, 115] on p "Advanced" at bounding box center [189, 108] width 56 height 17
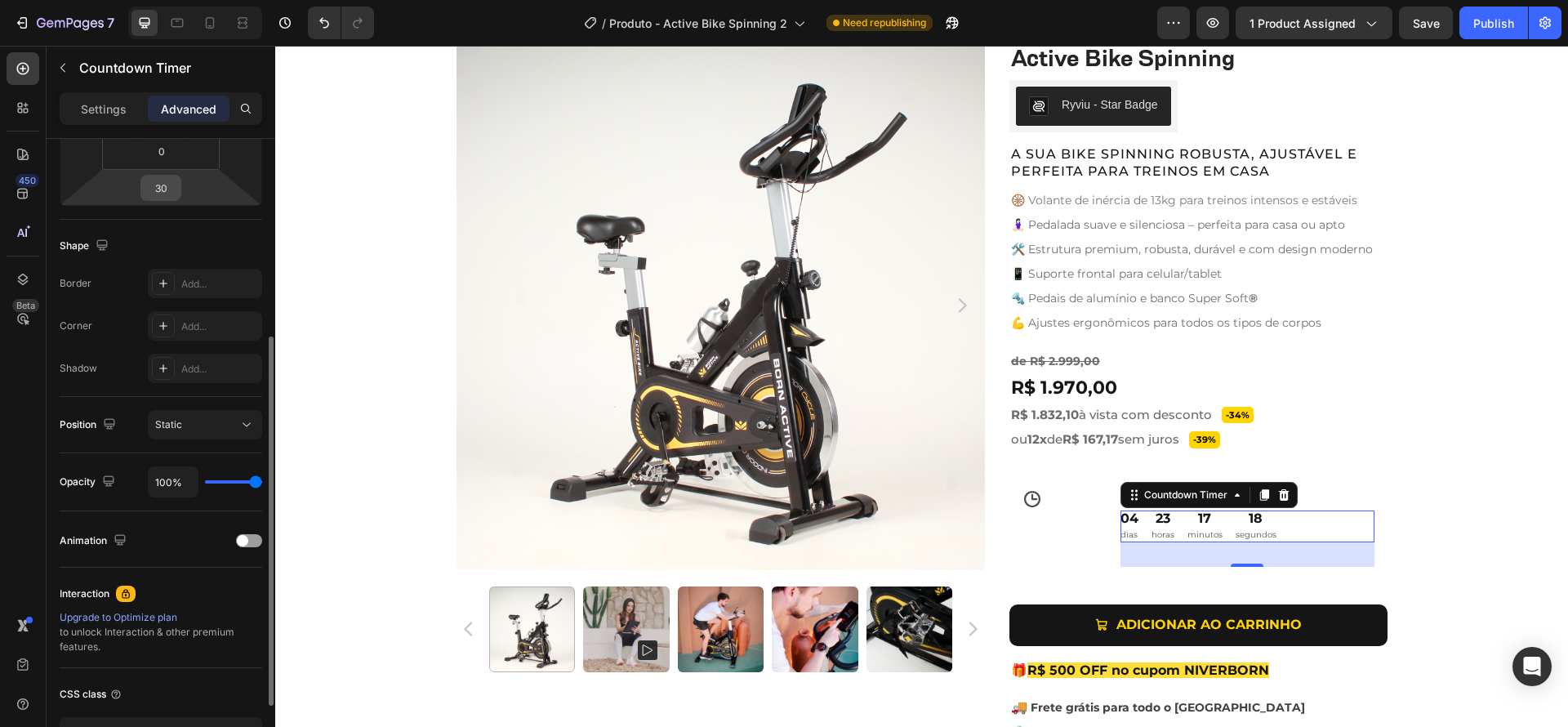
click at [171, 184] on input "30" at bounding box center [161, 188] width 33 height 25
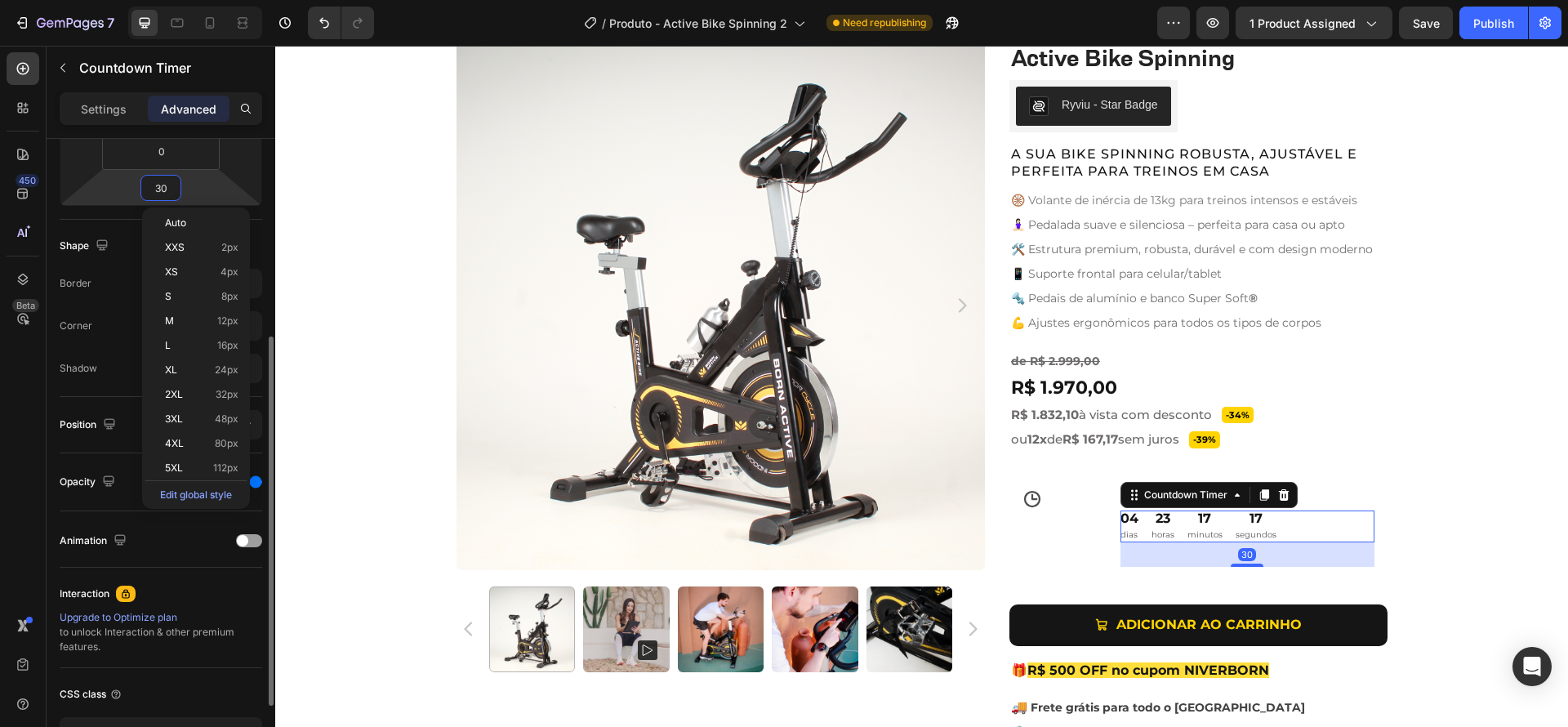
type input "0"
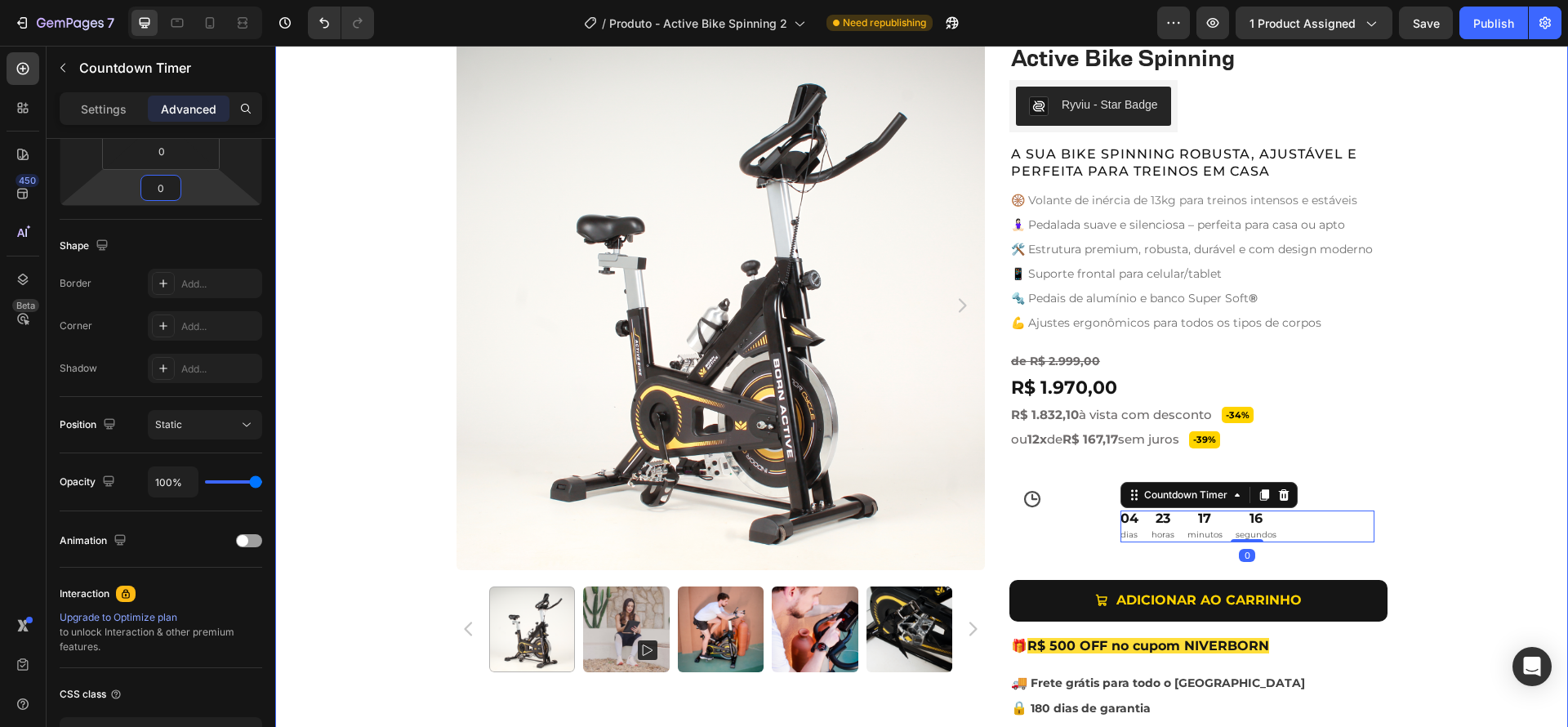
click at [1459, 513] on div "Product Images Active Bike Spinning Product Title Ryviu - Star Badge Ryviu Row …" at bounding box center [922, 411] width 1293 height 739
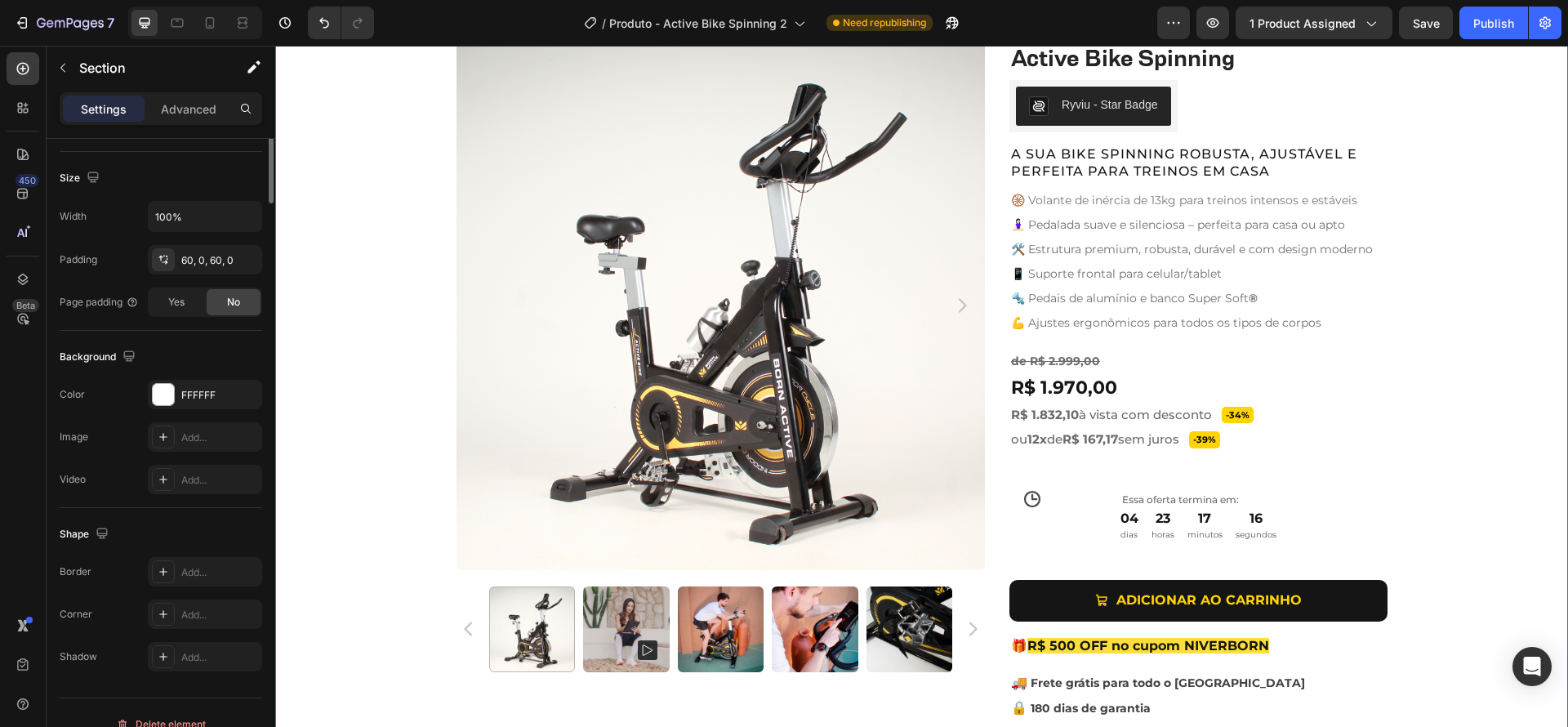
scroll to position [0, 0]
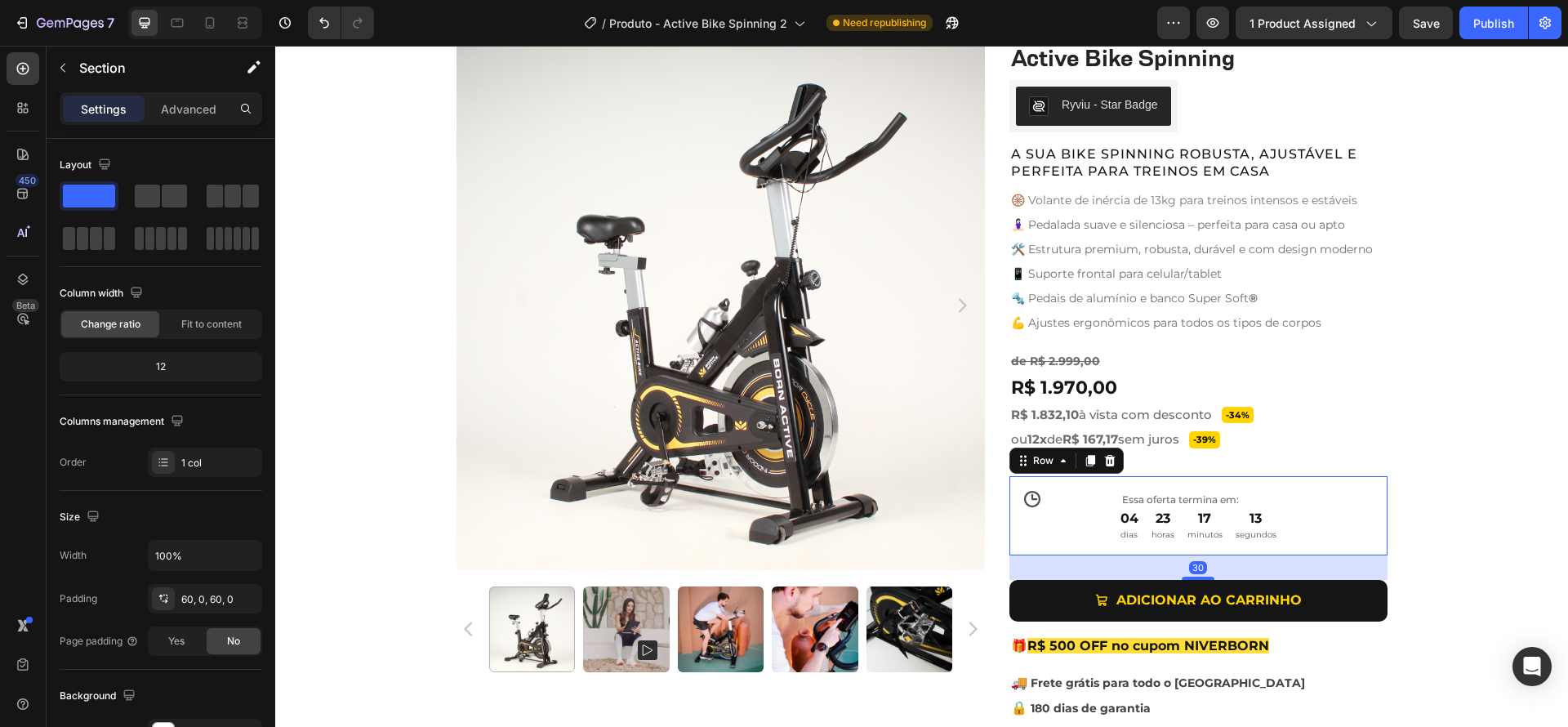
click at [1111, 505] on div "Icon Essa oferta termina em: Text Block 04 dias 23 horas 17 minutos 13 segundos…" at bounding box center [1198, 515] width 378 height 78
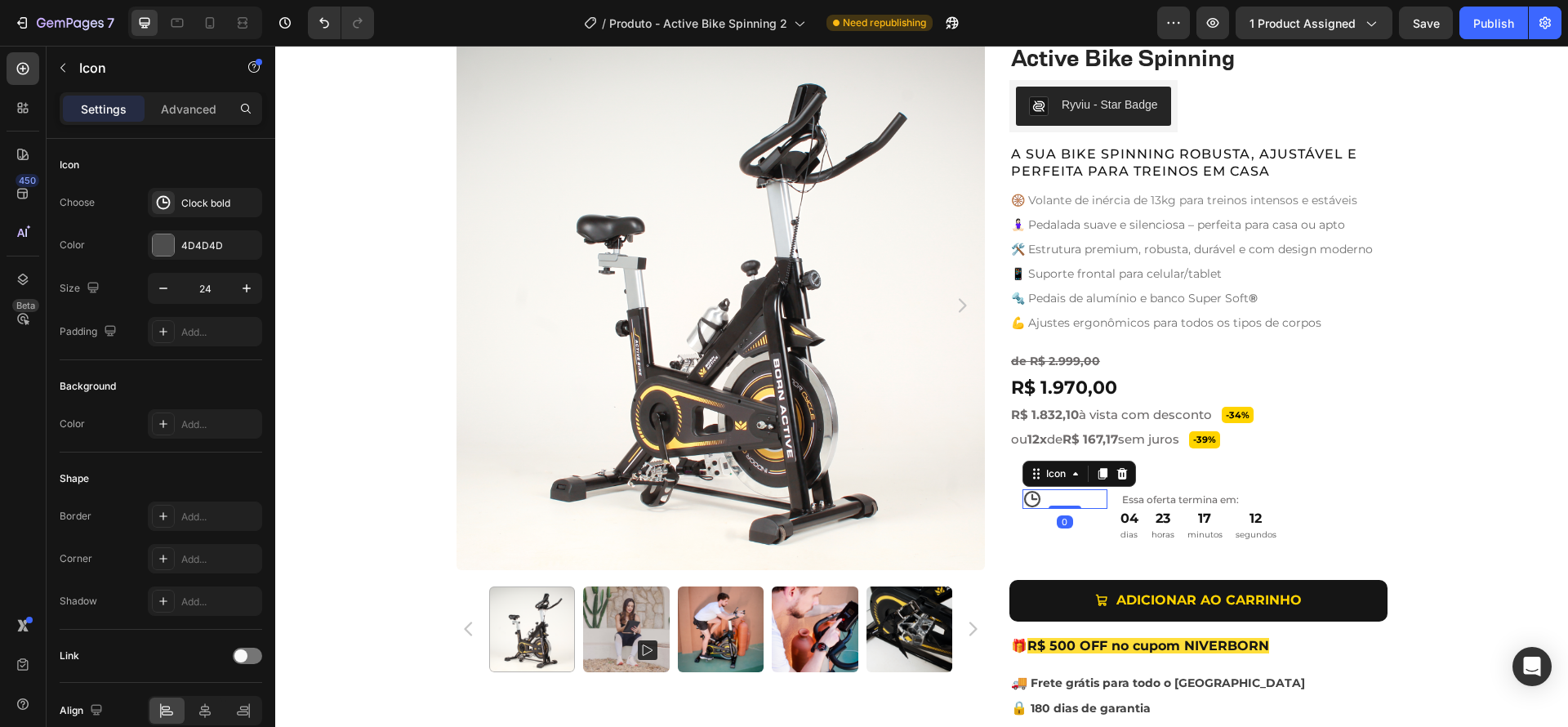
click at [1058, 499] on div "Icon 0" at bounding box center [1064, 499] width 85 height 20
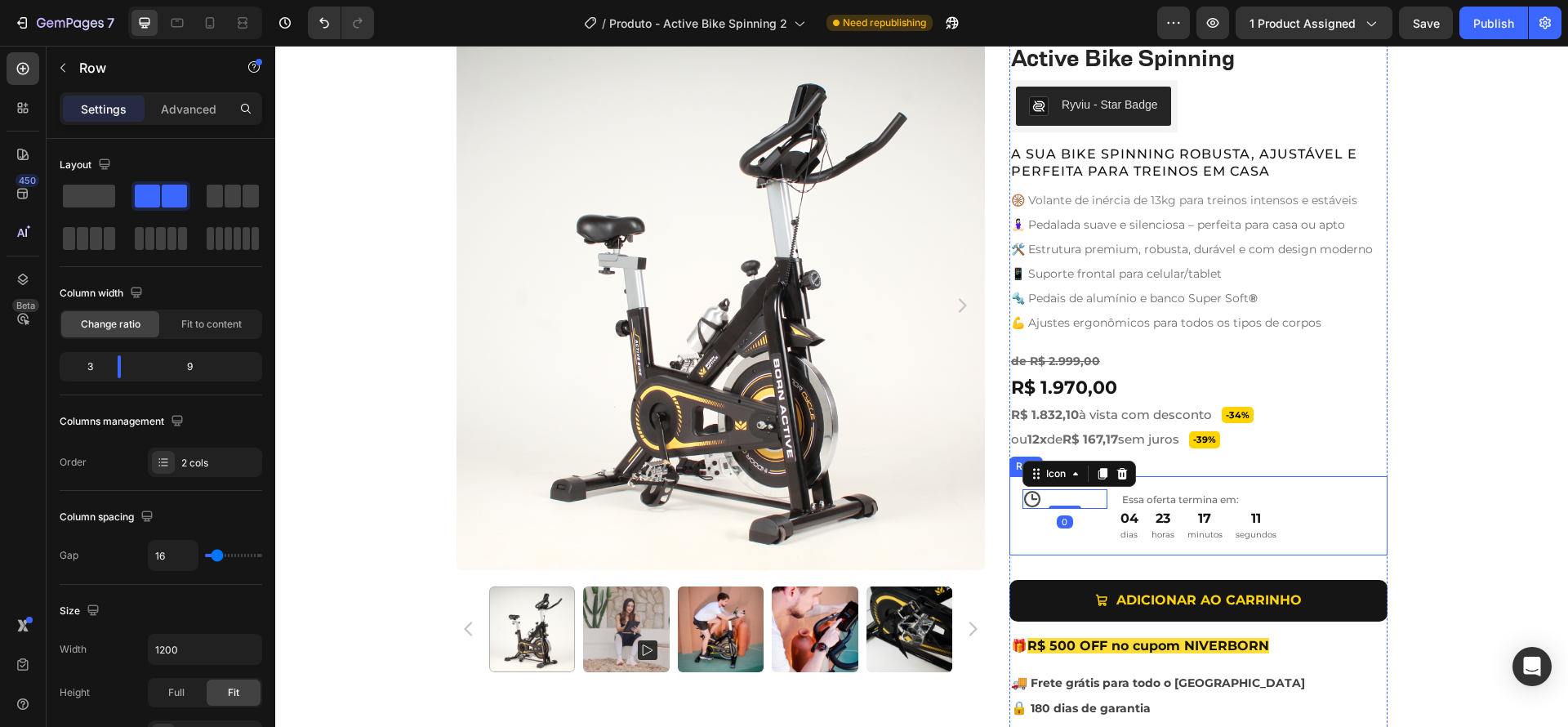
click at [1103, 522] on div "Icon 0 Essa oferta termina em: Text Block 04 dias 23 horas 17 minutos 11 segund…" at bounding box center [1198, 515] width 378 height 78
click at [1066, 501] on div "Icon 0" at bounding box center [1064, 499] width 85 height 20
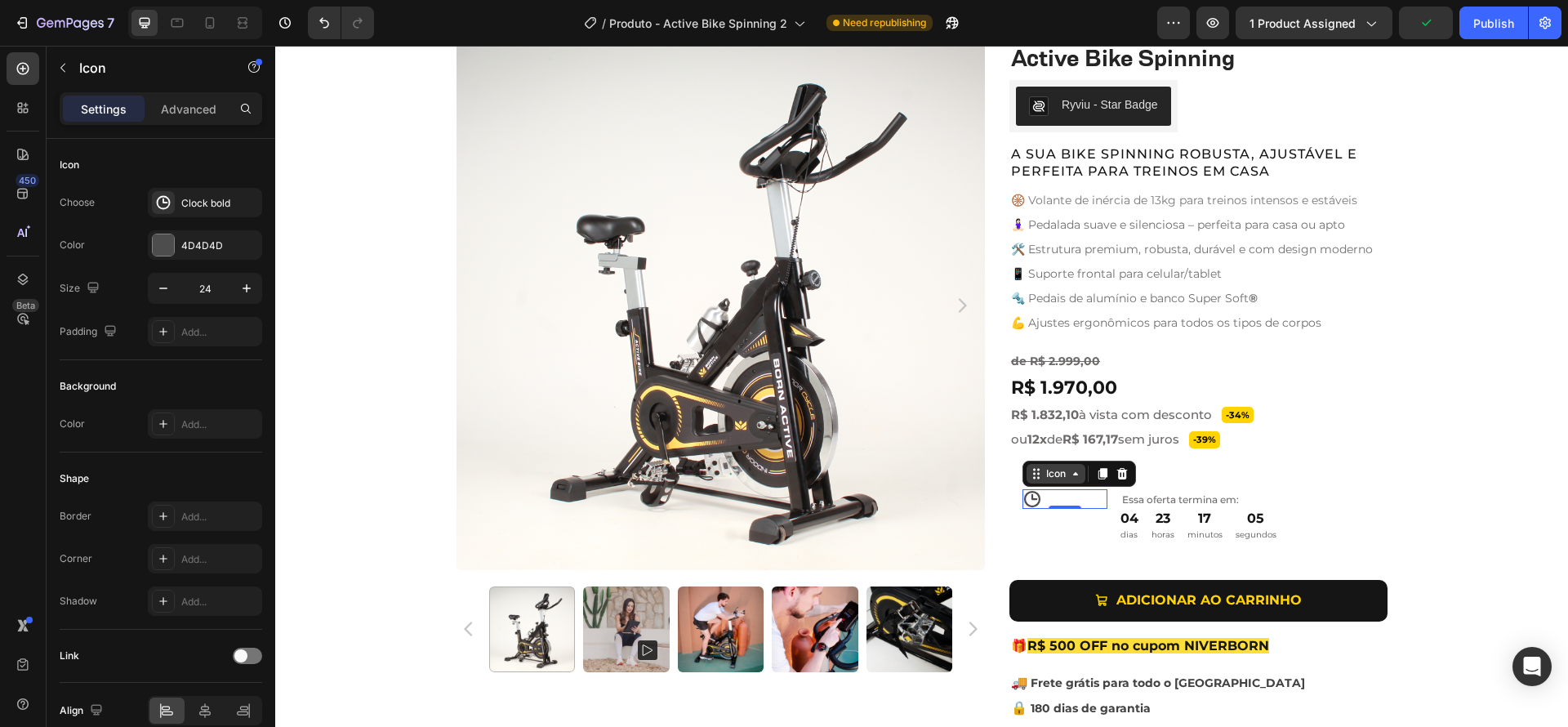
click at [1069, 477] on icon at bounding box center [1075, 474] width 13 height 13
click at [1085, 502] on div "Icon Row 2 cols Row 1 col Product 0" at bounding box center [1064, 499] width 85 height 20
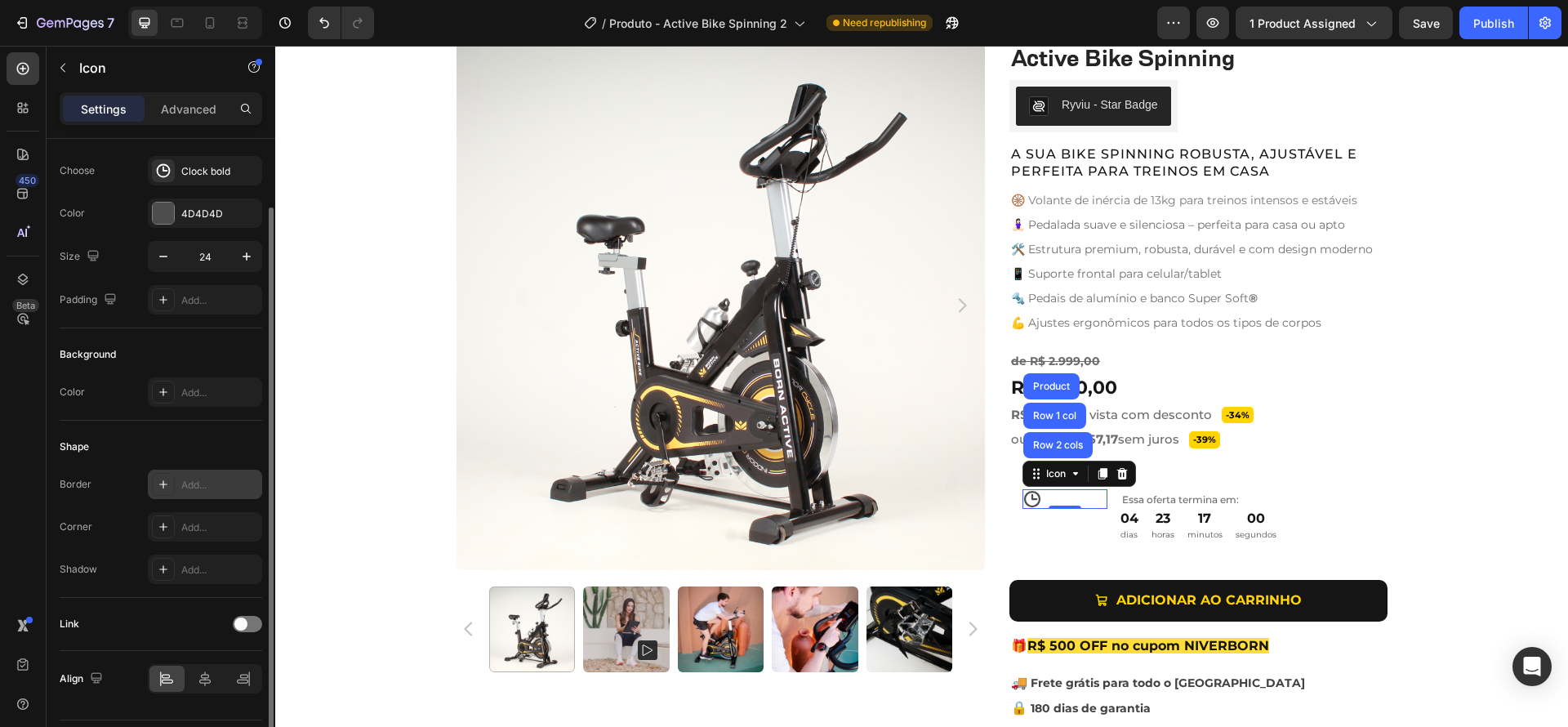
scroll to position [76, 0]
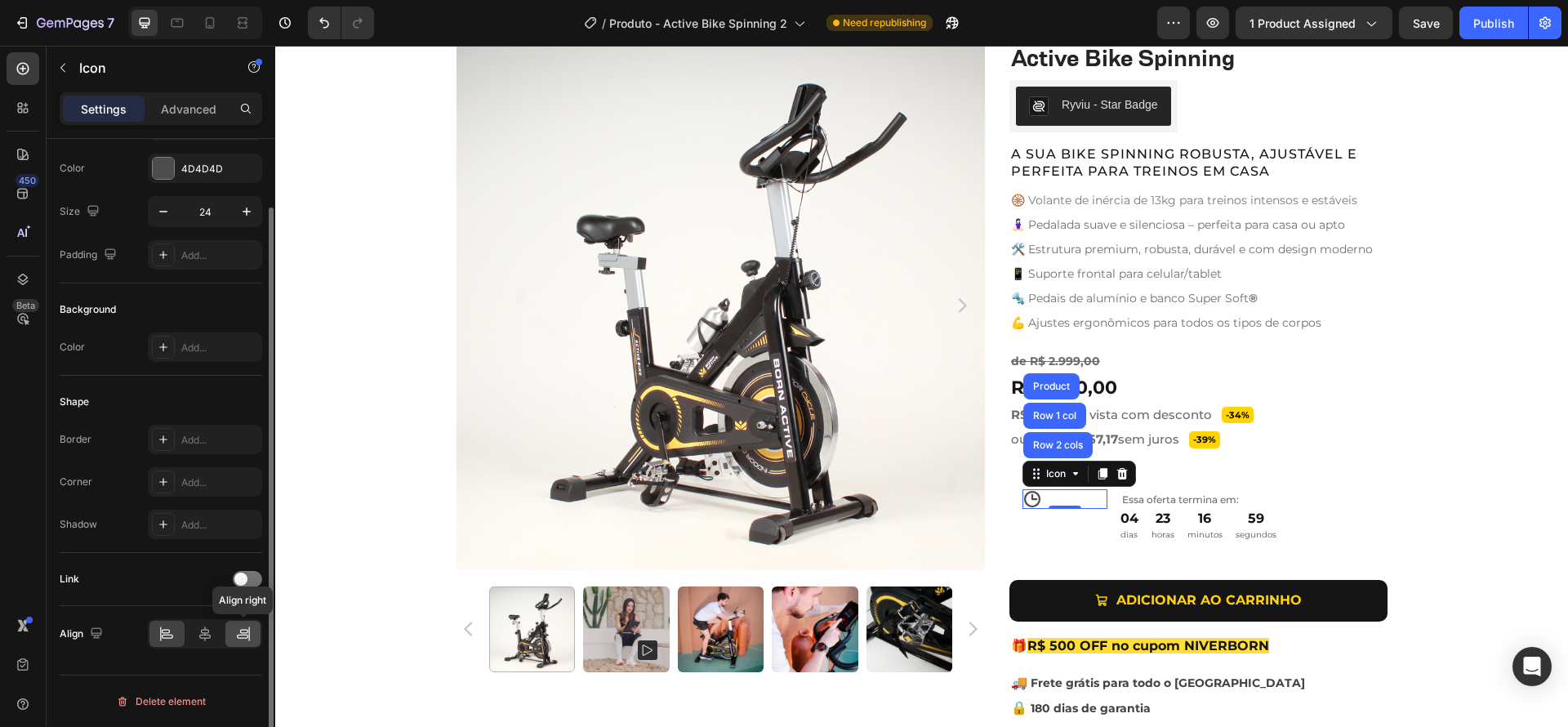
click at [248, 634] on icon at bounding box center [248, 634] width 1 height 15
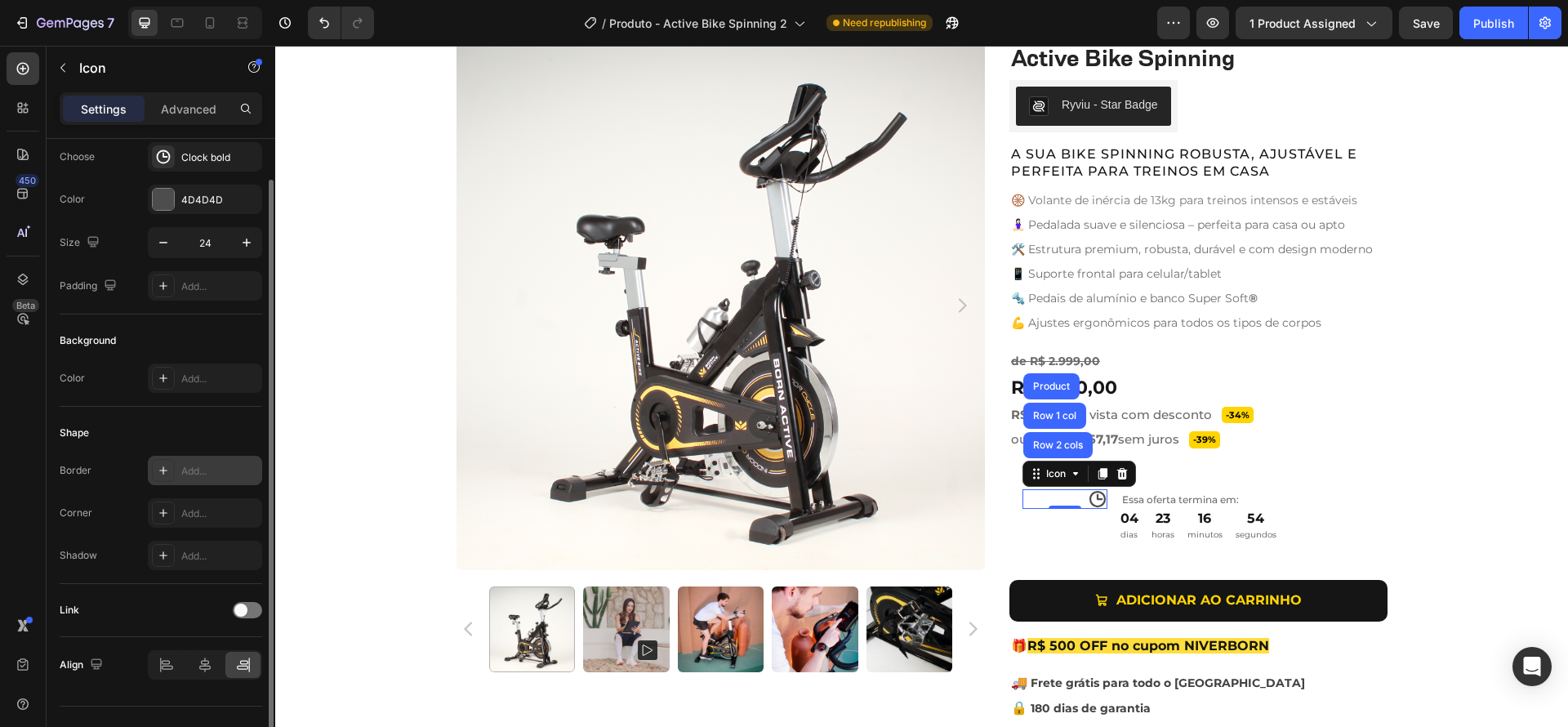
scroll to position [25, 0]
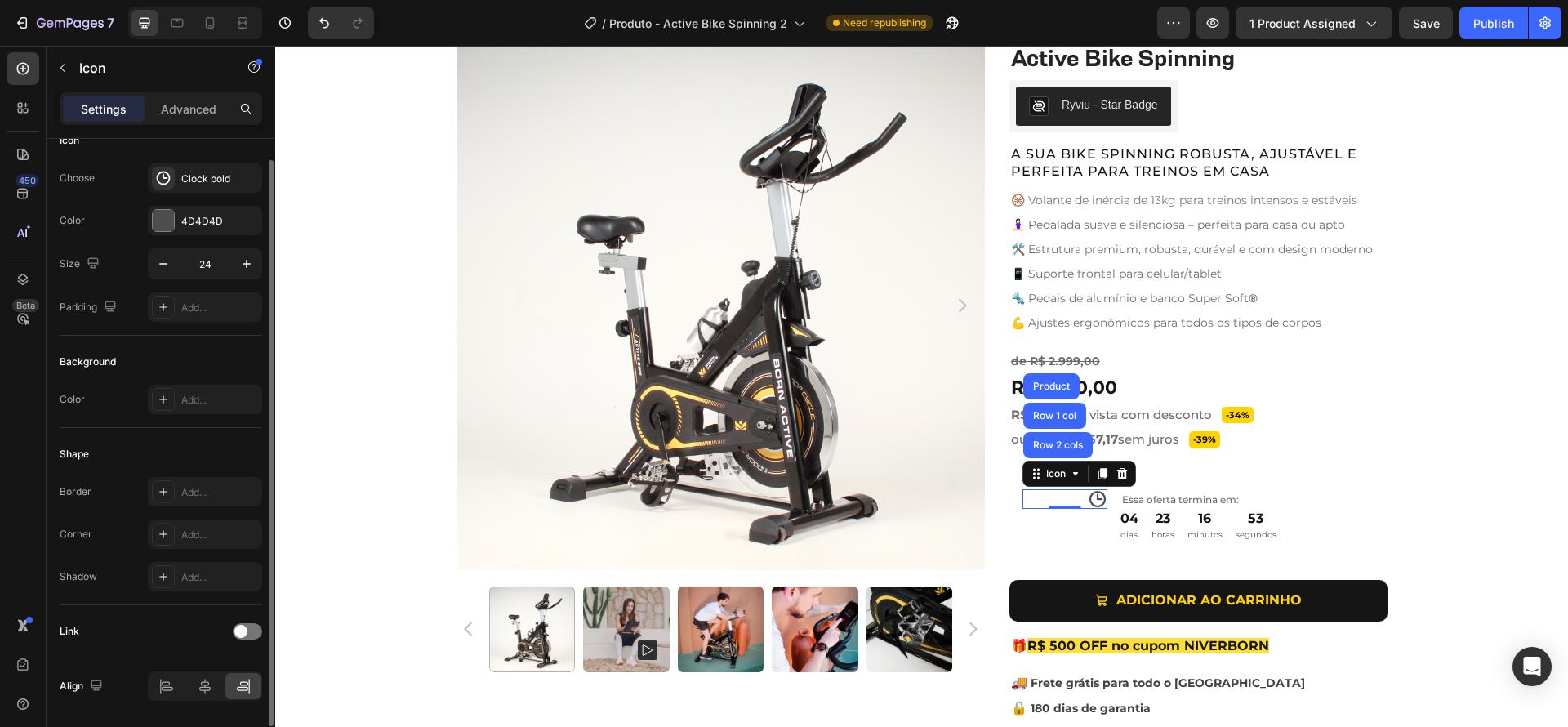
click at [1064, 527] on div "0" at bounding box center [1065, 522] width 16 height 13
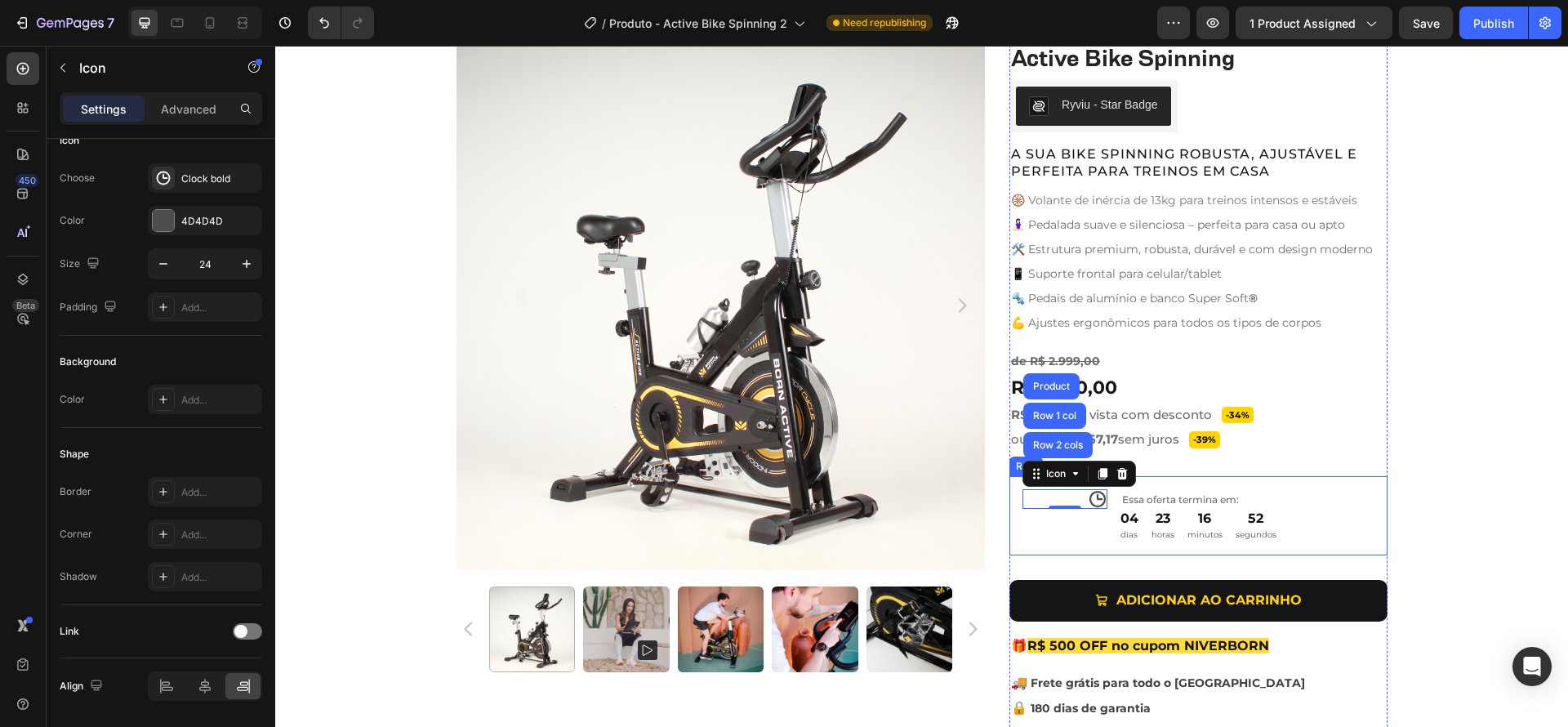
click at [1095, 522] on div "Icon Row 2 cols Row 1 col Product 0" at bounding box center [1064, 516] width 85 height 53
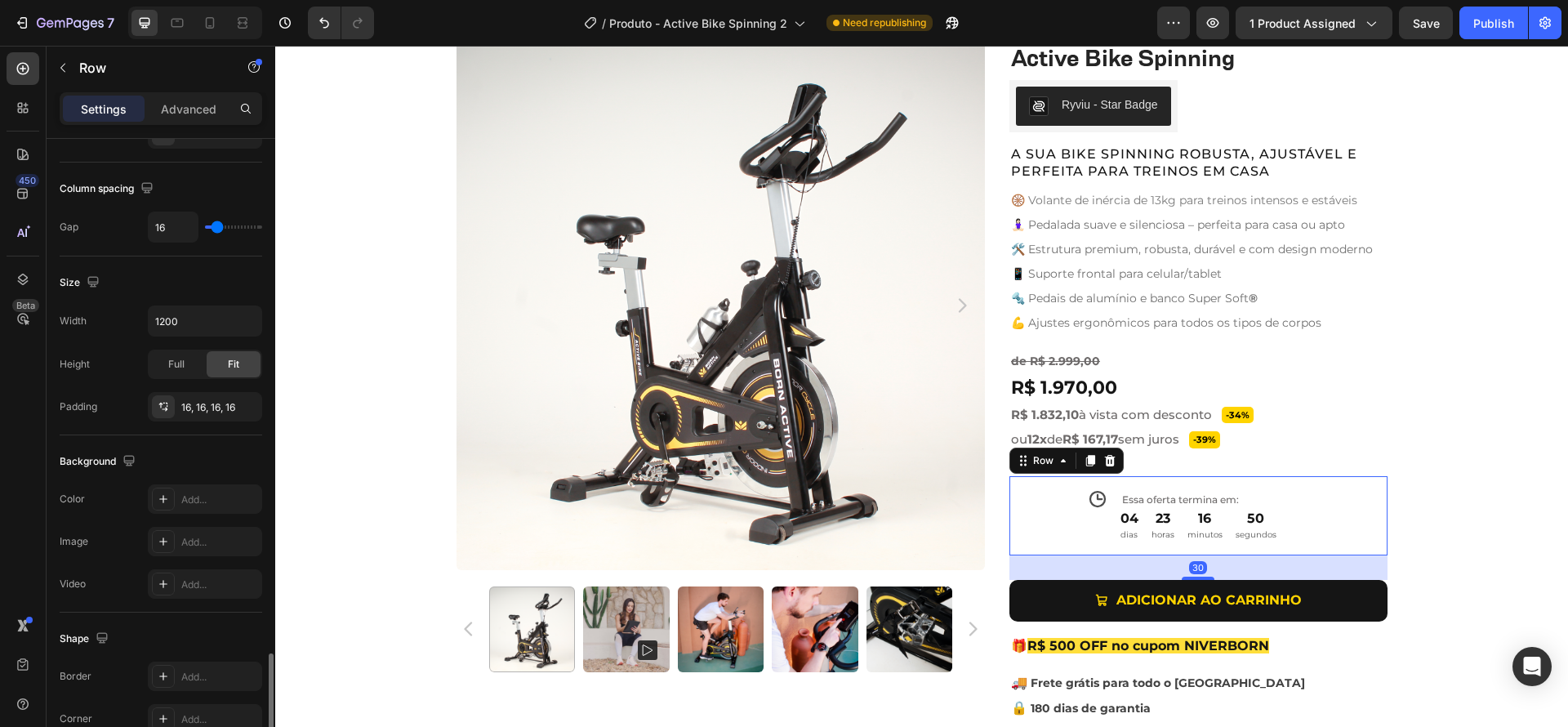
scroll to position [548, 0]
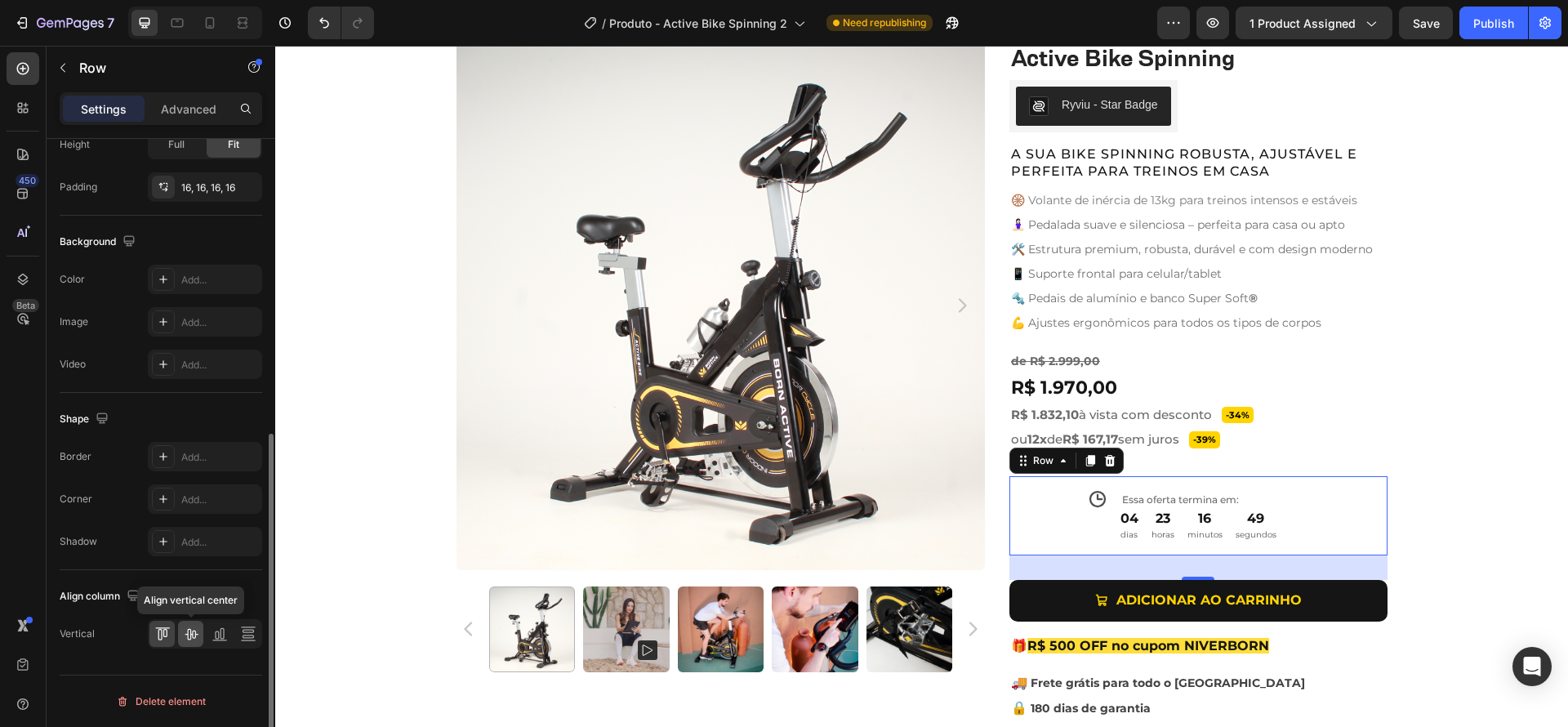
click at [198, 636] on icon at bounding box center [191, 634] width 16 height 16
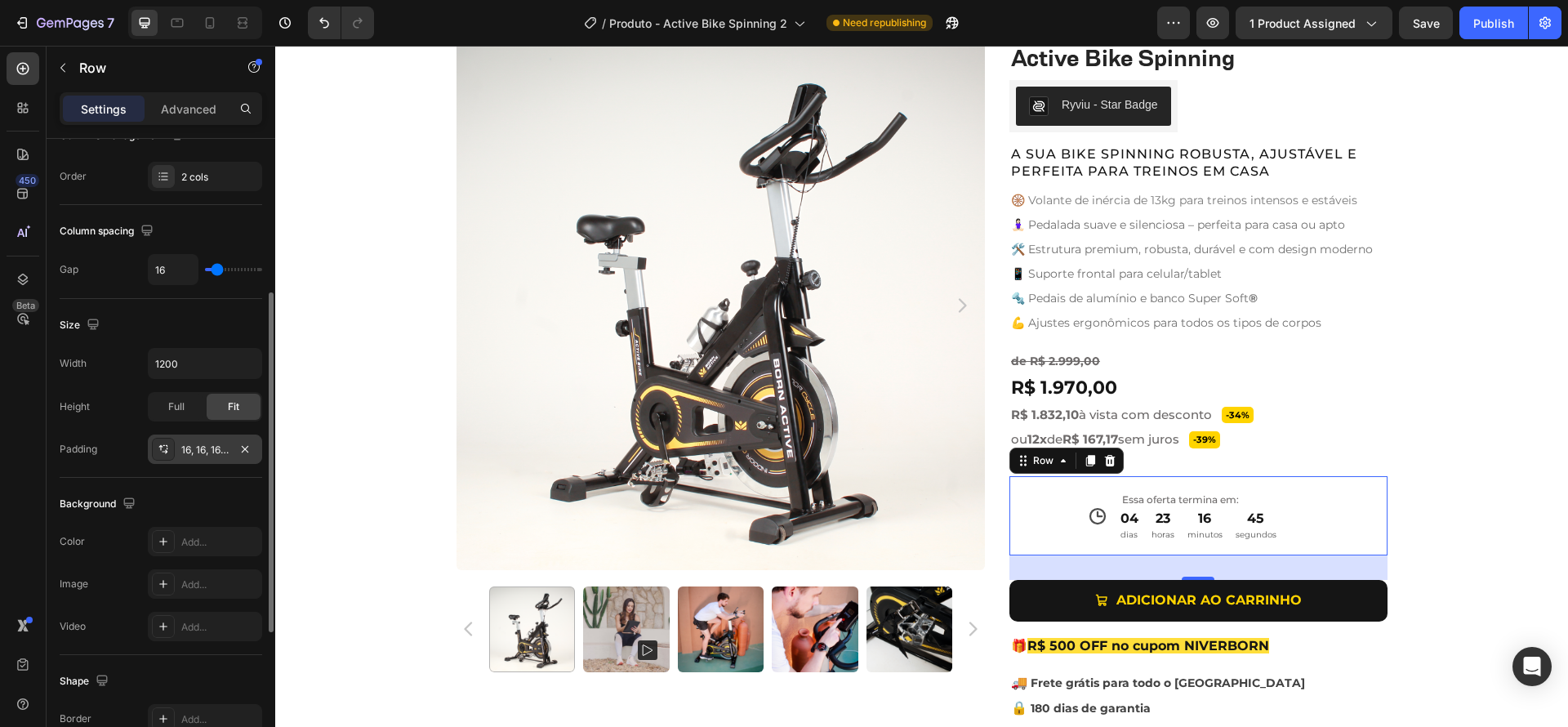
click at [206, 455] on div "16, 16, 16, 16" at bounding box center [205, 450] width 48 height 15
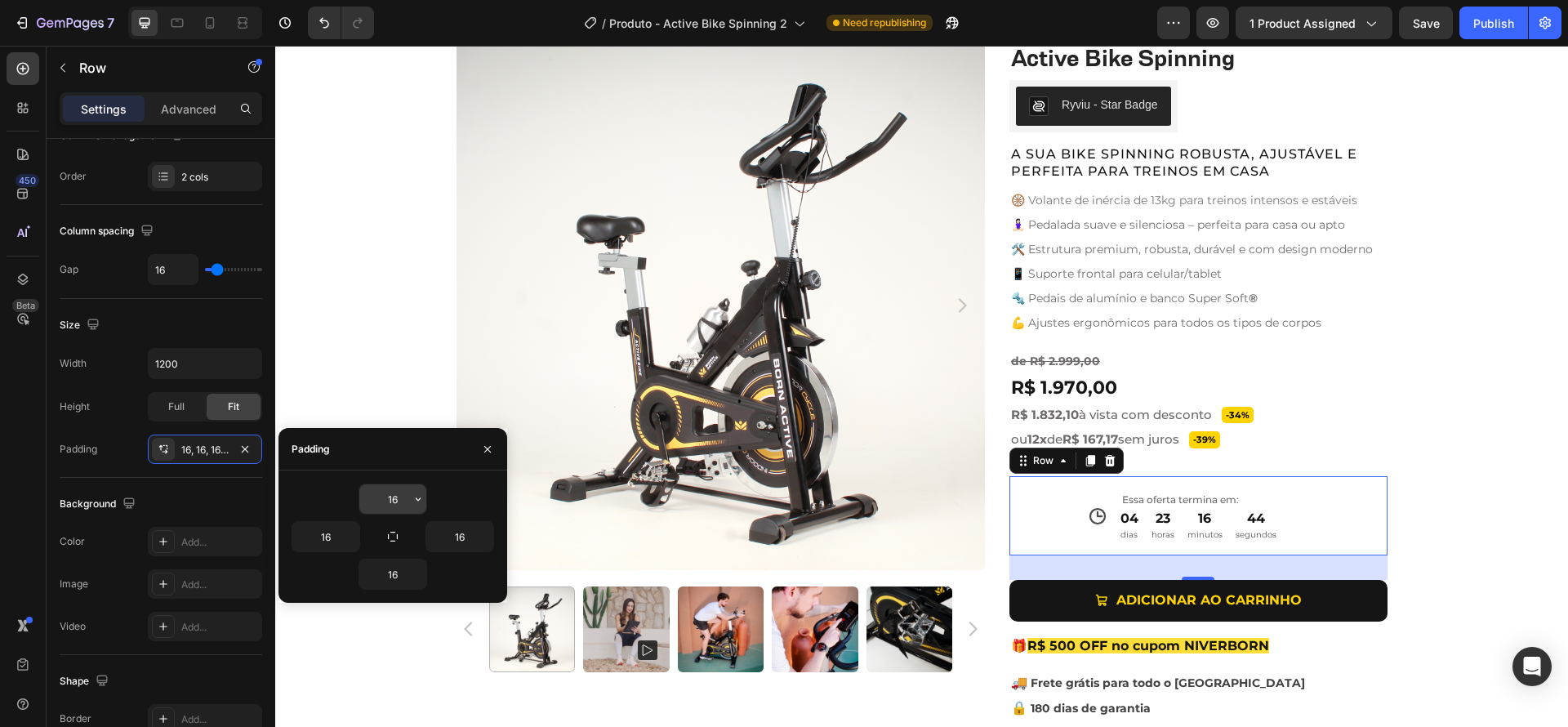
click at [401, 502] on input "16" at bounding box center [393, 499] width 67 height 30
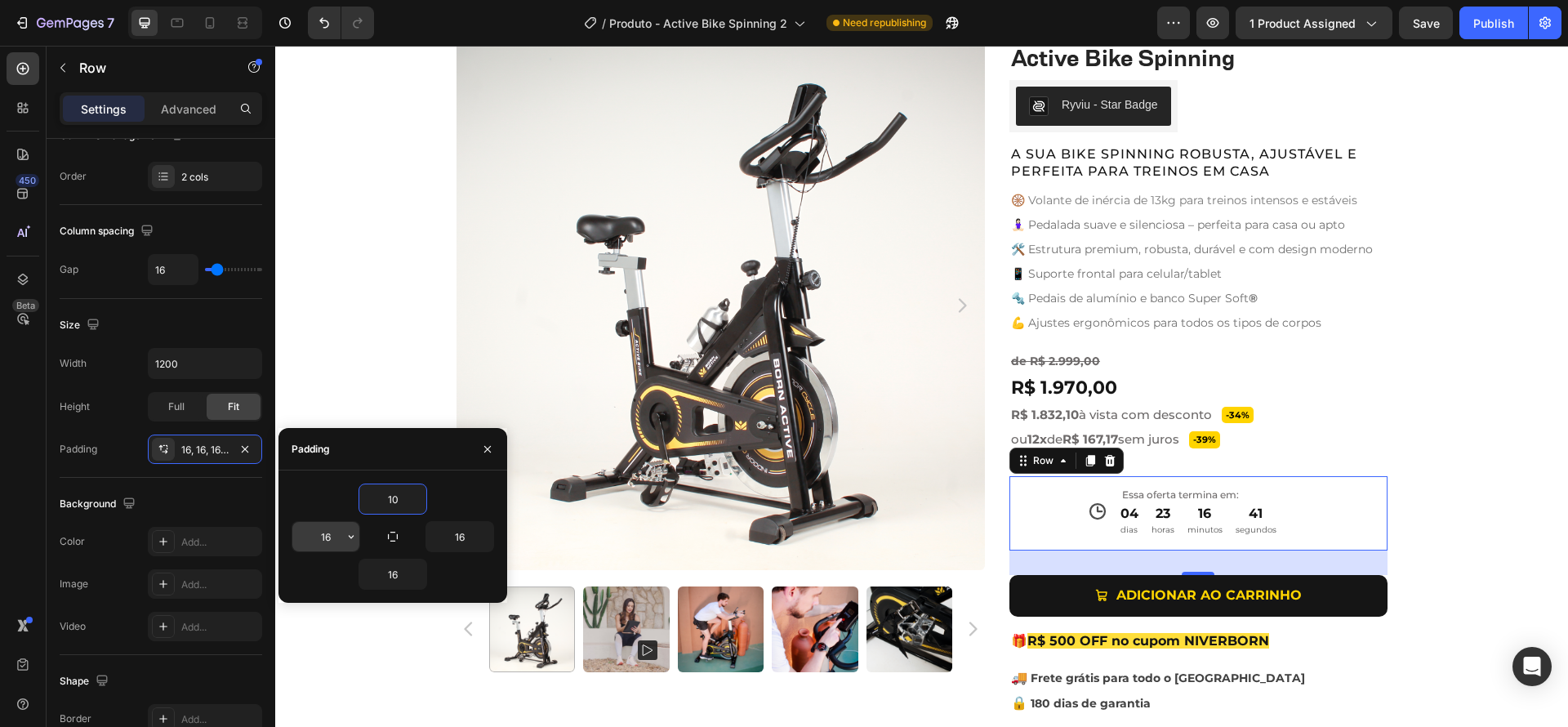
type input "10"
click at [325, 539] on input "16" at bounding box center [326, 536] width 67 height 30
type input "10"
drag, startPoint x: 393, startPoint y: 573, endPoint x: 430, endPoint y: 573, distance: 37.0
click at [393, 572] on input "16" at bounding box center [393, 574] width 67 height 30
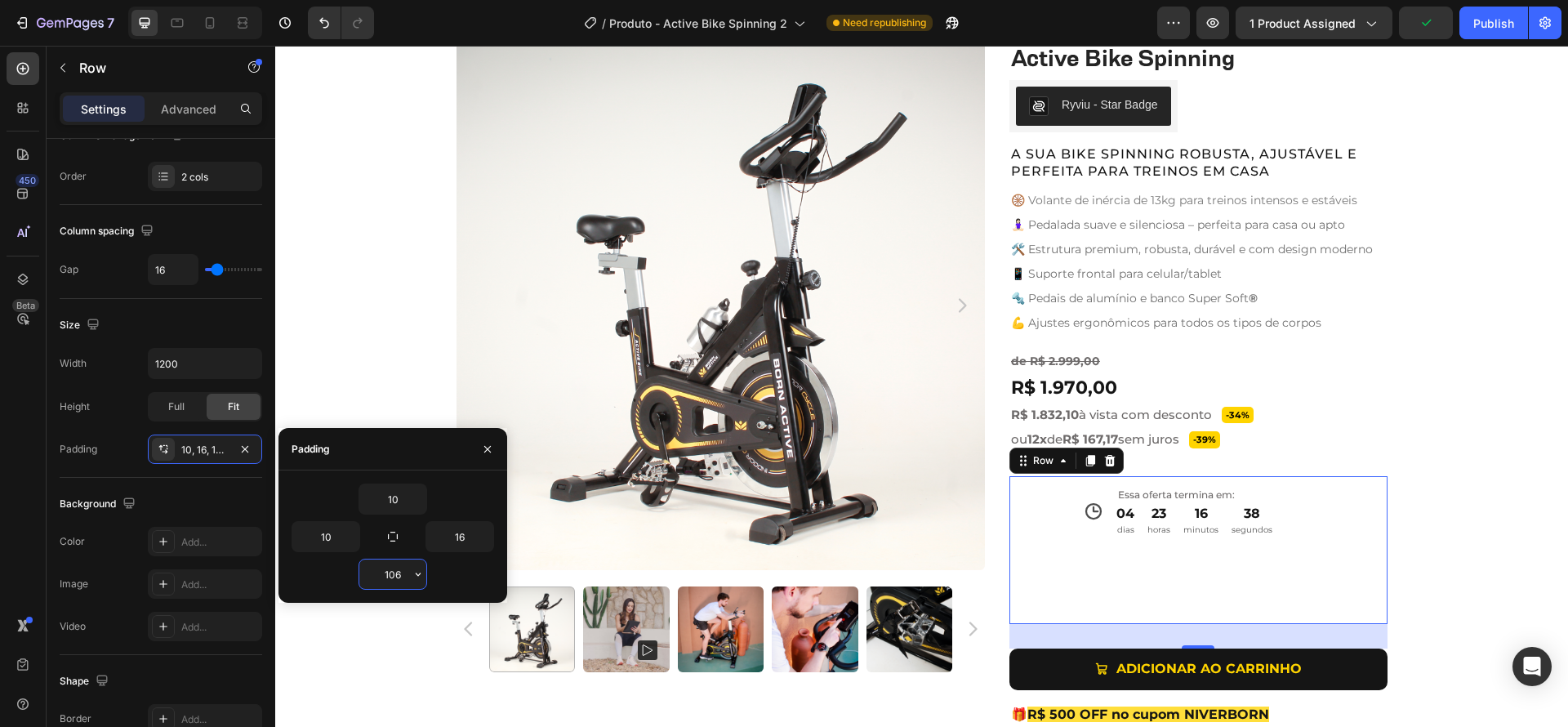
click at [405, 575] on input "106" at bounding box center [393, 574] width 67 height 30
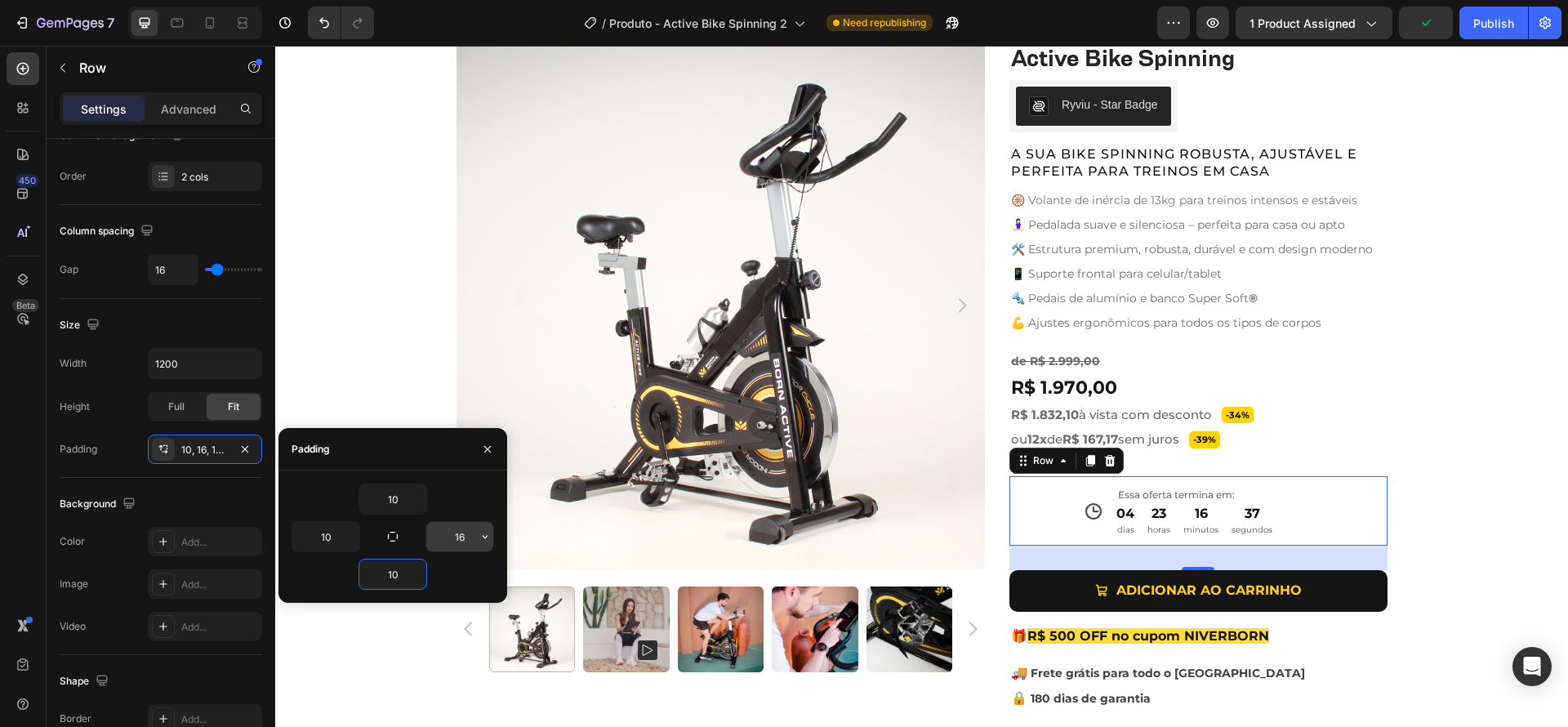
type input "10"
click at [461, 540] on input "16" at bounding box center [460, 536] width 67 height 30
type input "10"
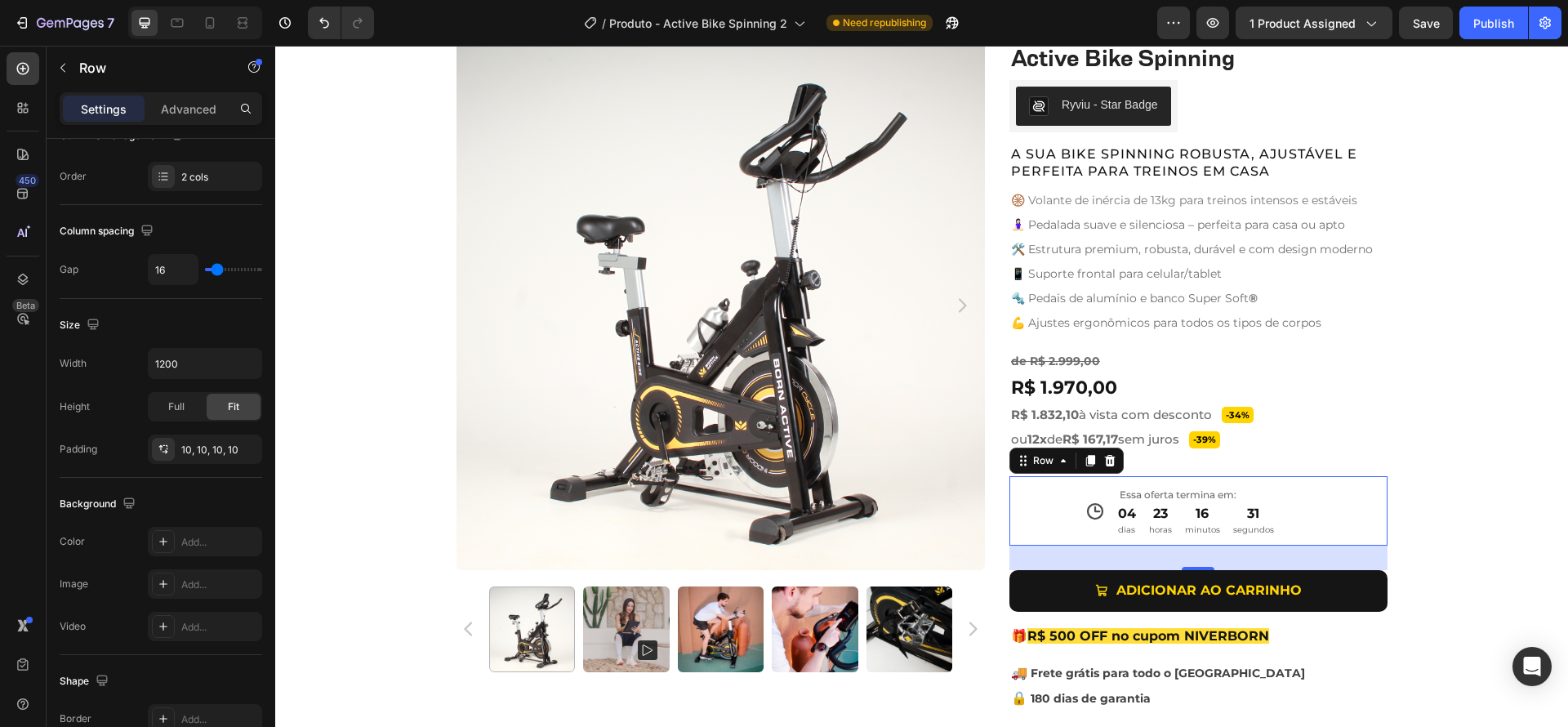
click at [1106, 508] on div "Icon Essa oferta termina em: Text Block 04 dias 23 horas 16 minutos 31 segundos…" at bounding box center [1198, 511] width 378 height 69
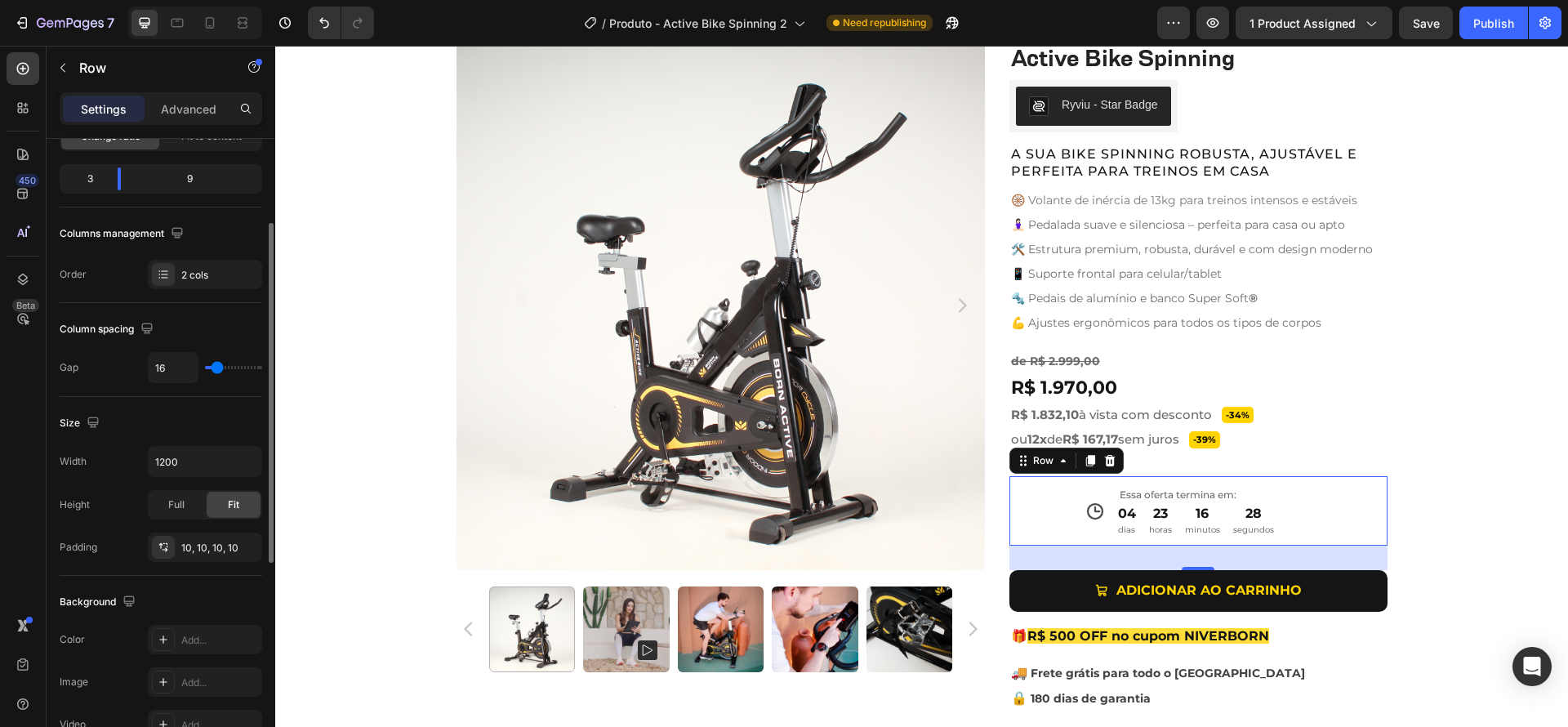
scroll to position [167, 0]
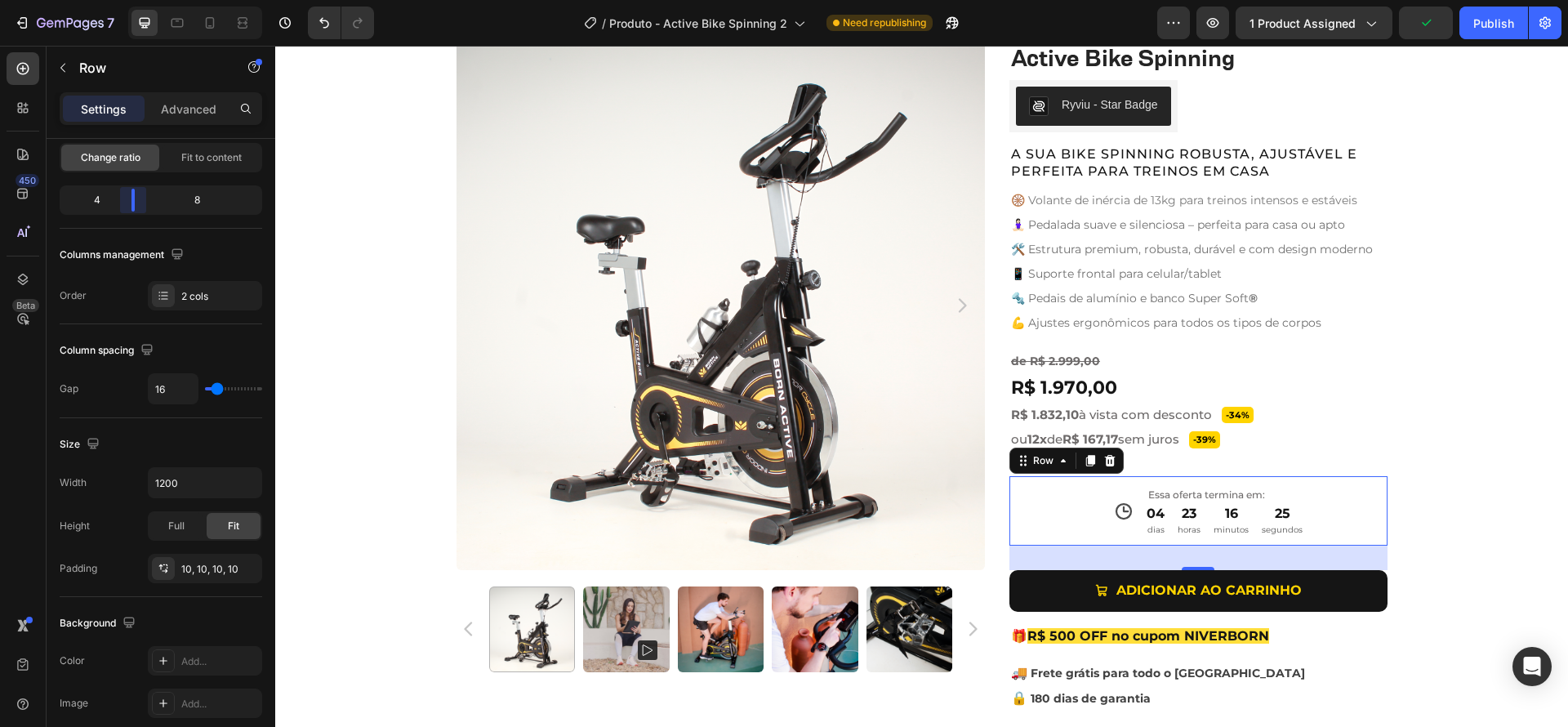
drag, startPoint x: 116, startPoint y: 201, endPoint x: 127, endPoint y: 201, distance: 11.0
click at [127, 0] on body "7 Version history / Produto - Active Bike Spinning 2 Need republishing Preview …" at bounding box center [784, 0] width 1568 height 0
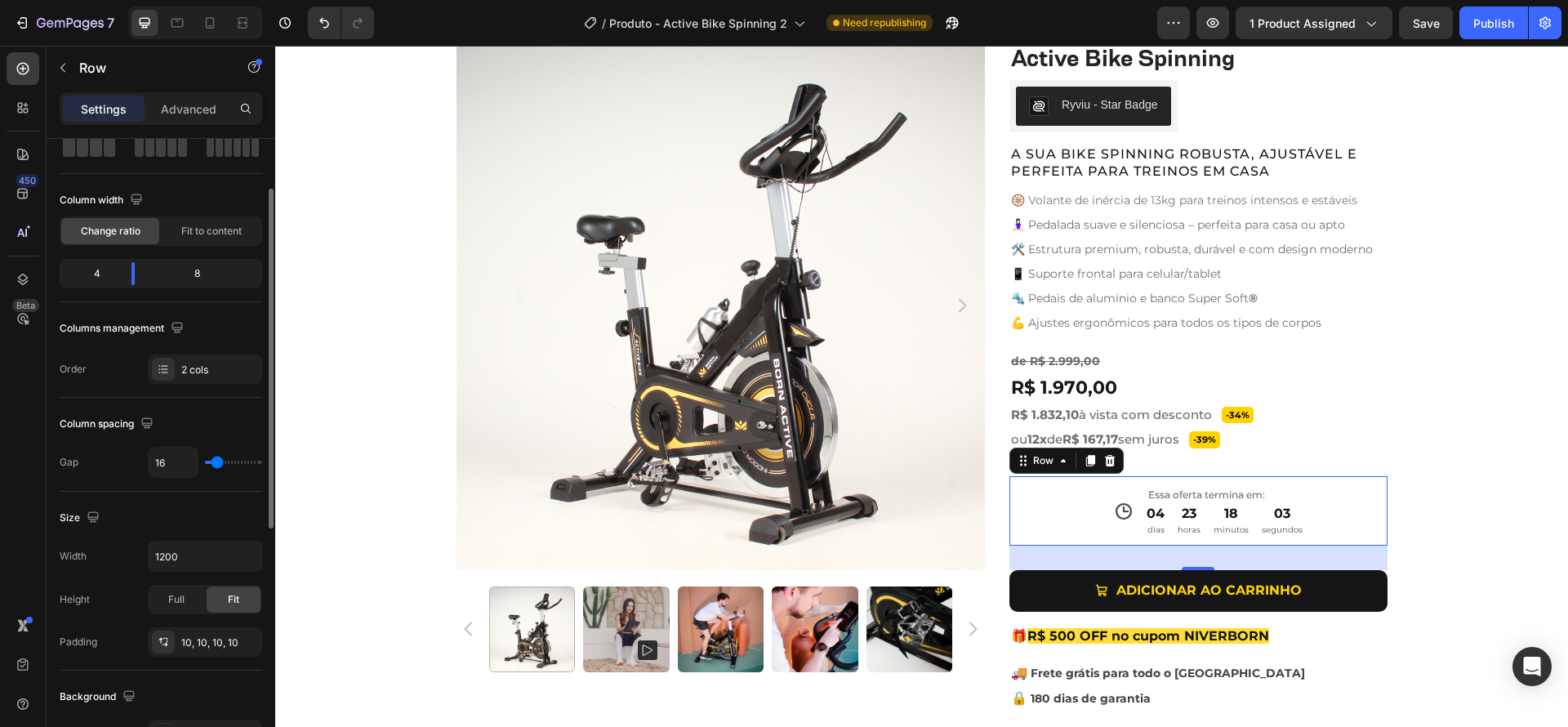
scroll to position [0, 0]
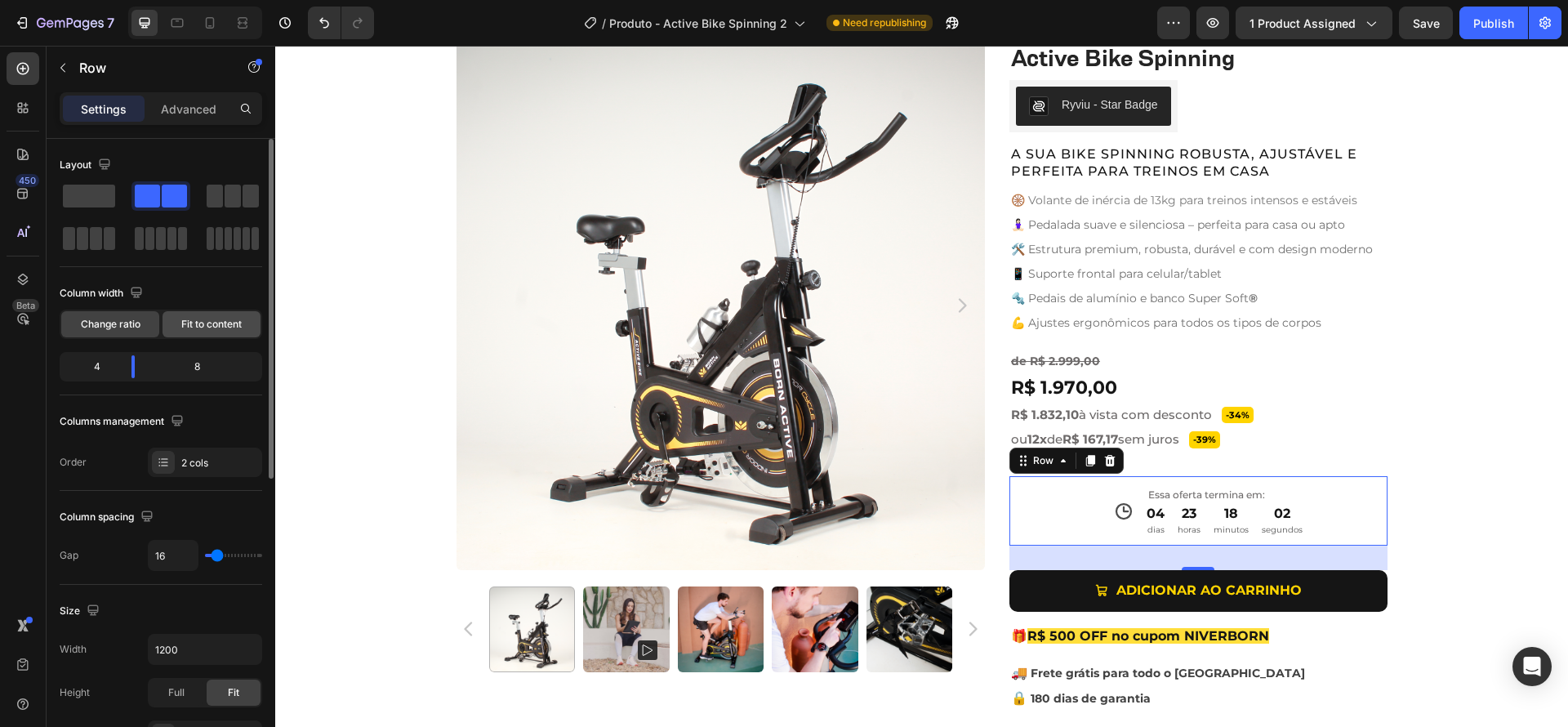
click at [195, 327] on span "Fit to content" at bounding box center [212, 324] width 61 height 15
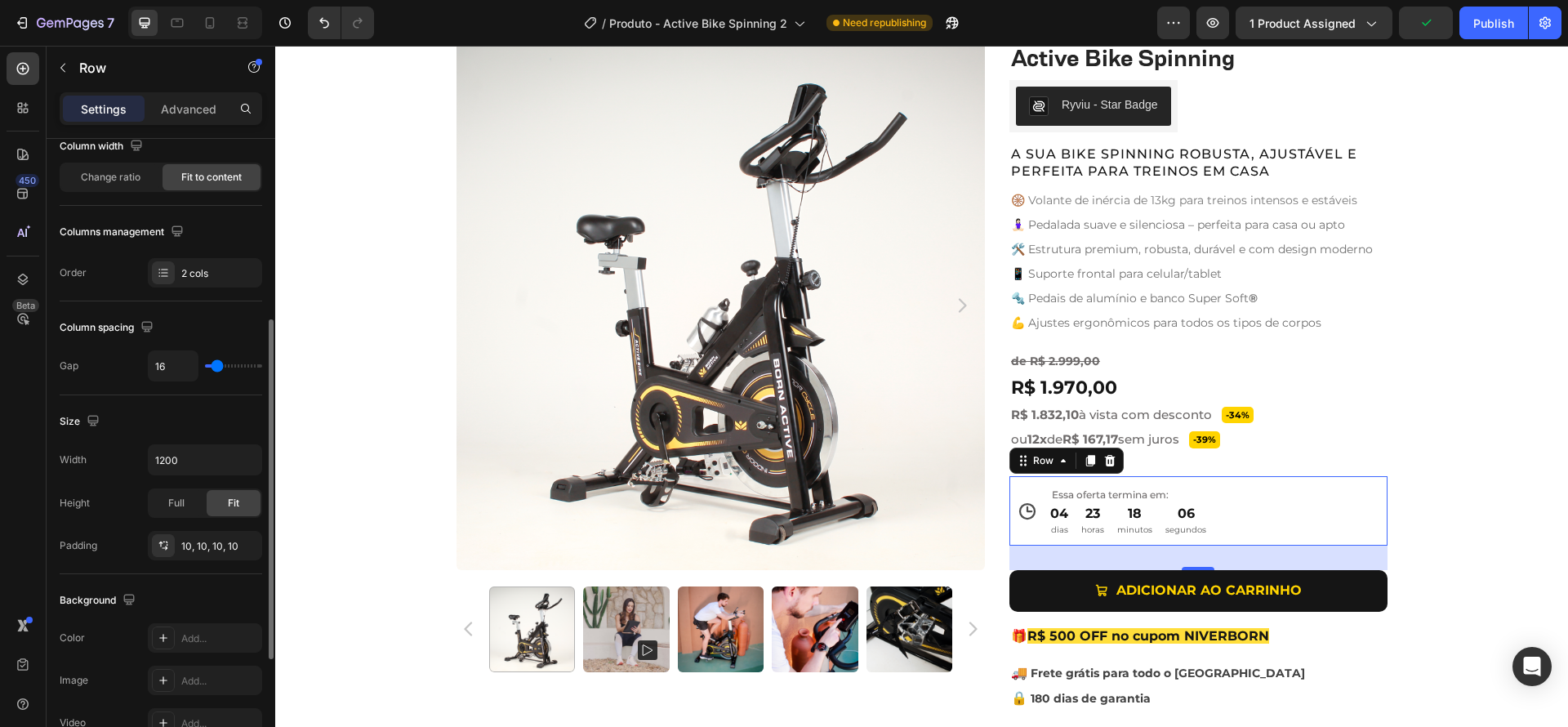
scroll to position [213, 0]
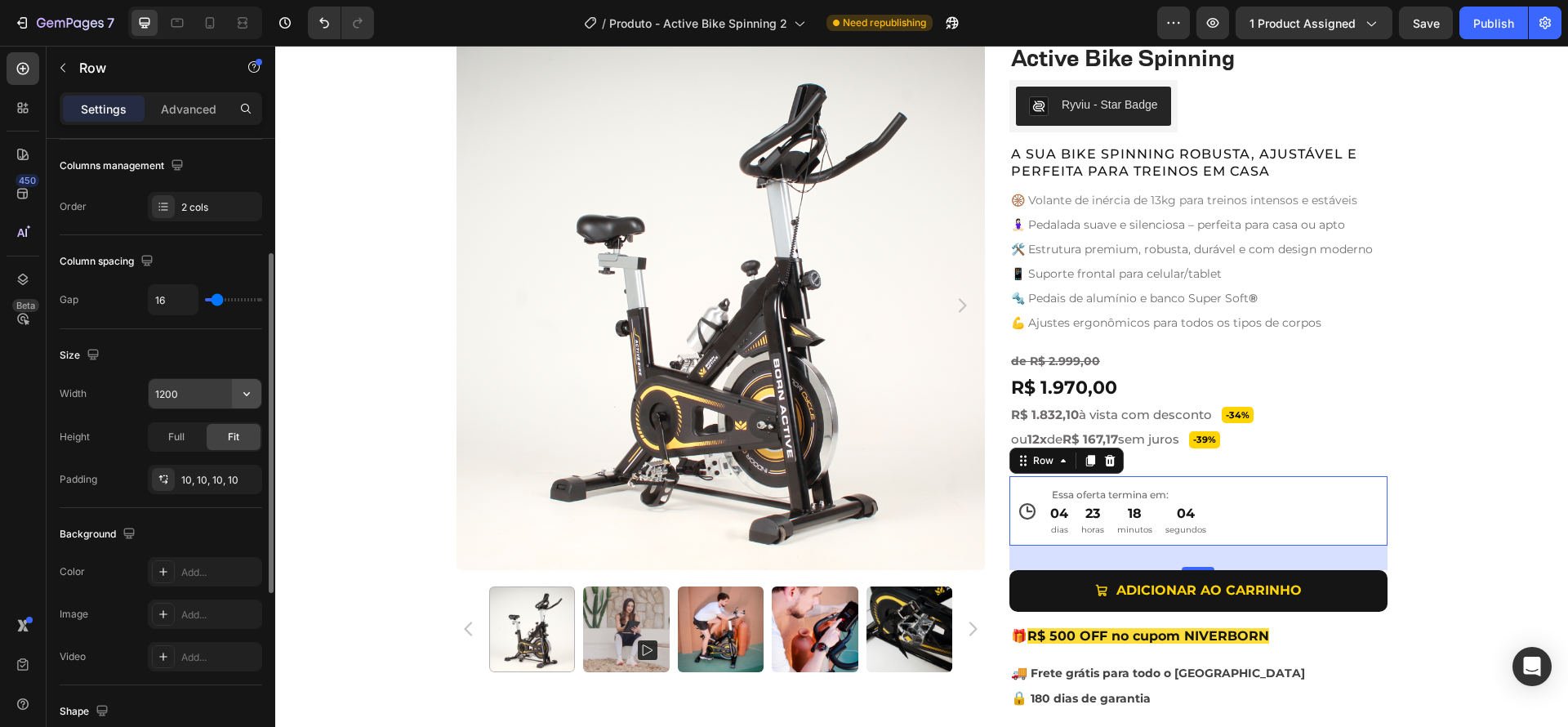
click at [250, 392] on icon "button" at bounding box center [246, 393] width 16 height 16
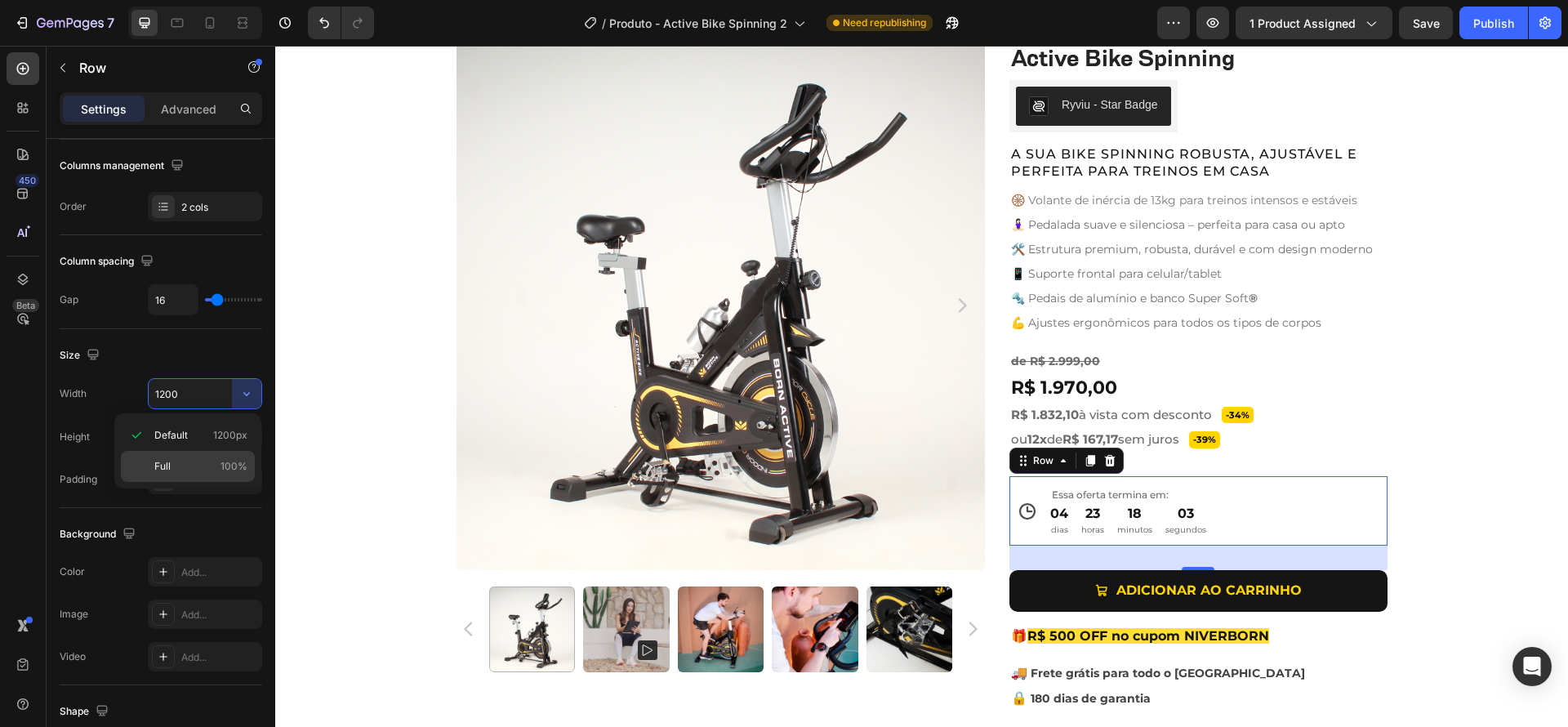
click at [166, 464] on span "Full" at bounding box center [163, 467] width 16 height 15
type input "100%"
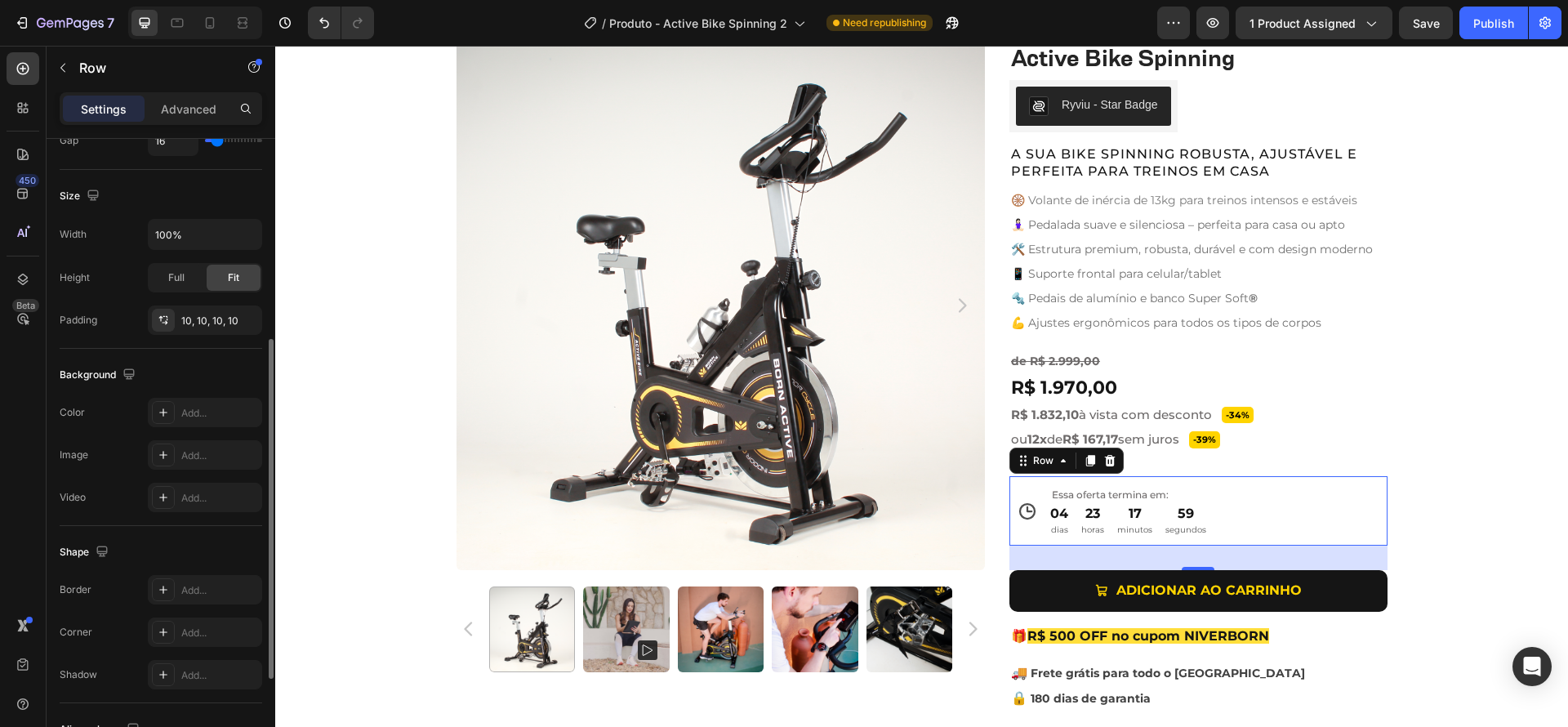
scroll to position [393, 0]
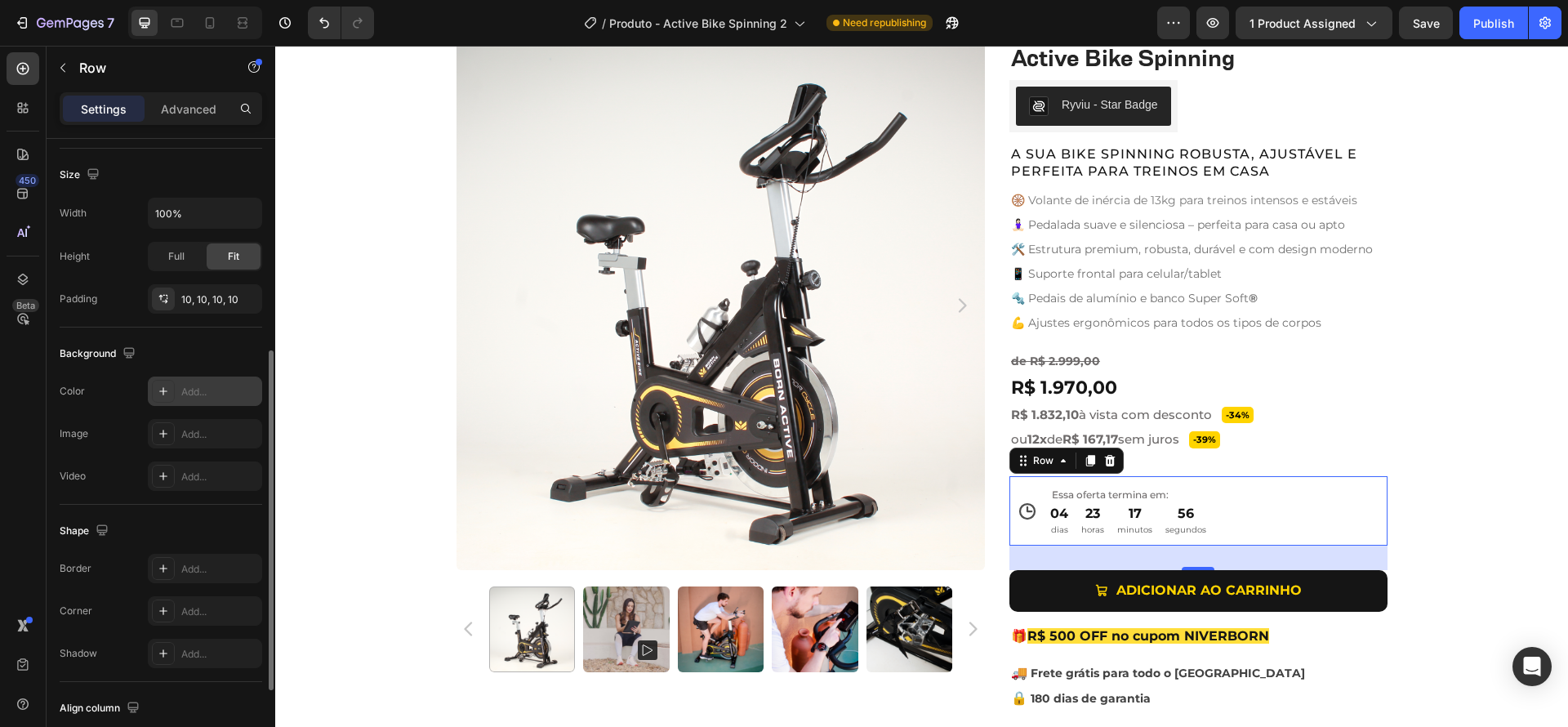
click at [163, 390] on icon at bounding box center [163, 391] width 8 height 8
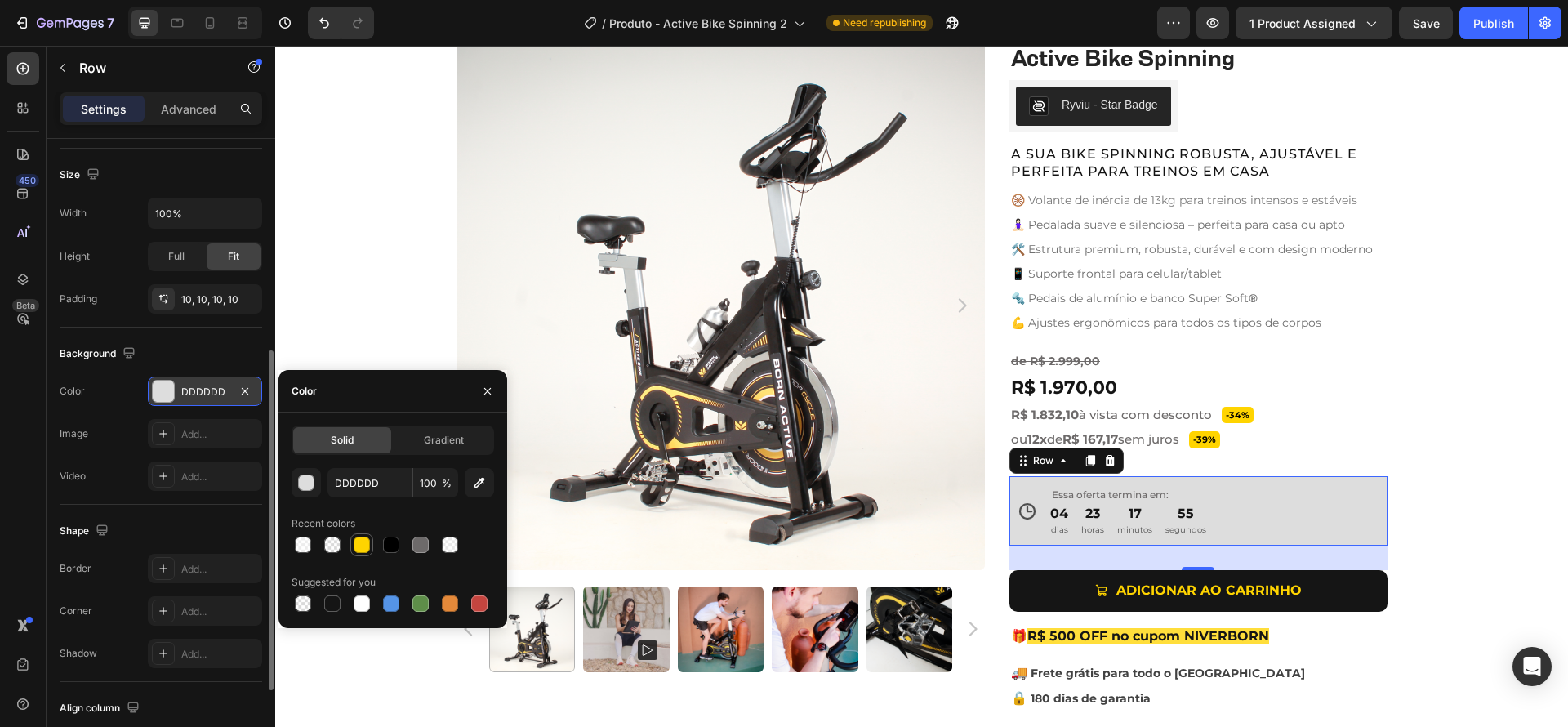
click at [359, 543] on div at bounding box center [361, 545] width 16 height 16
type input "FFD400"
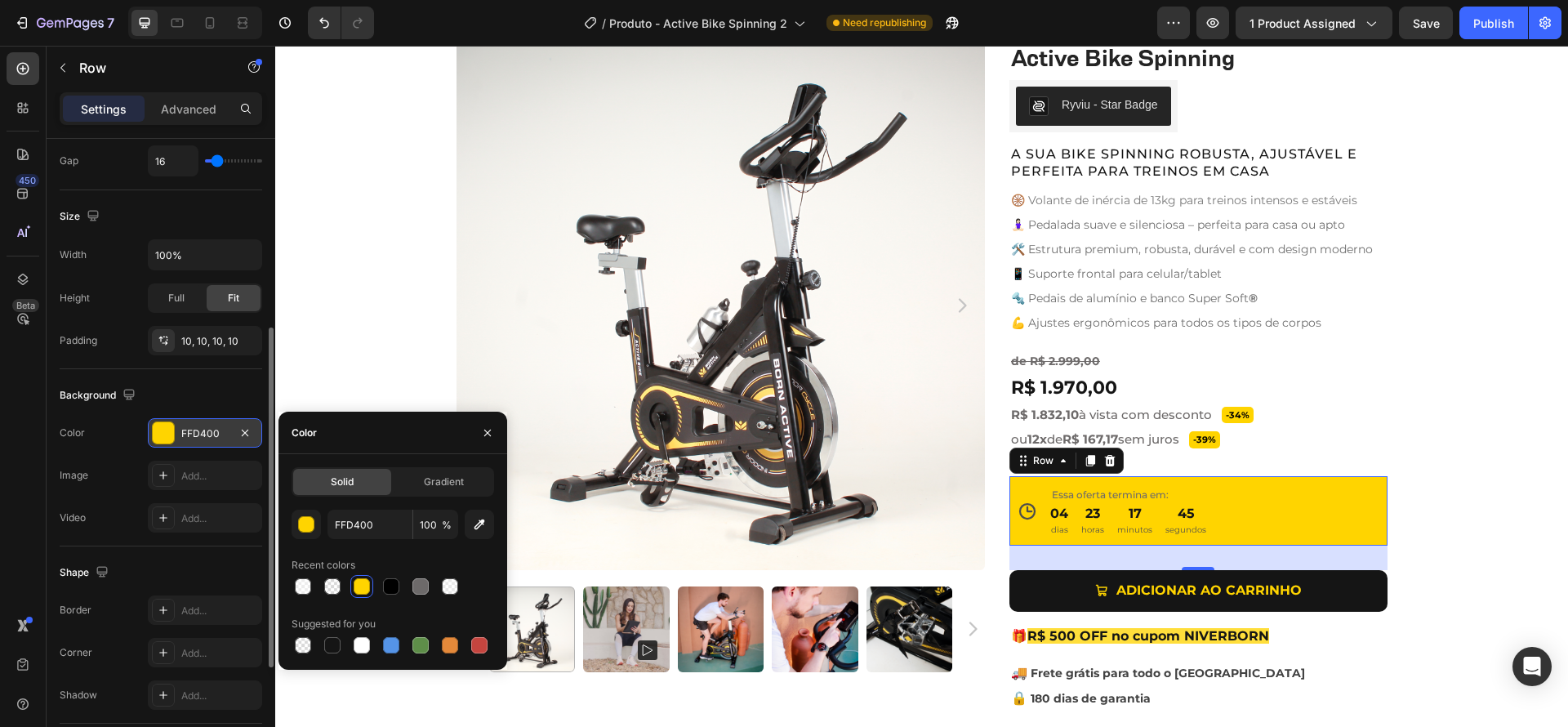
scroll to position [307, 0]
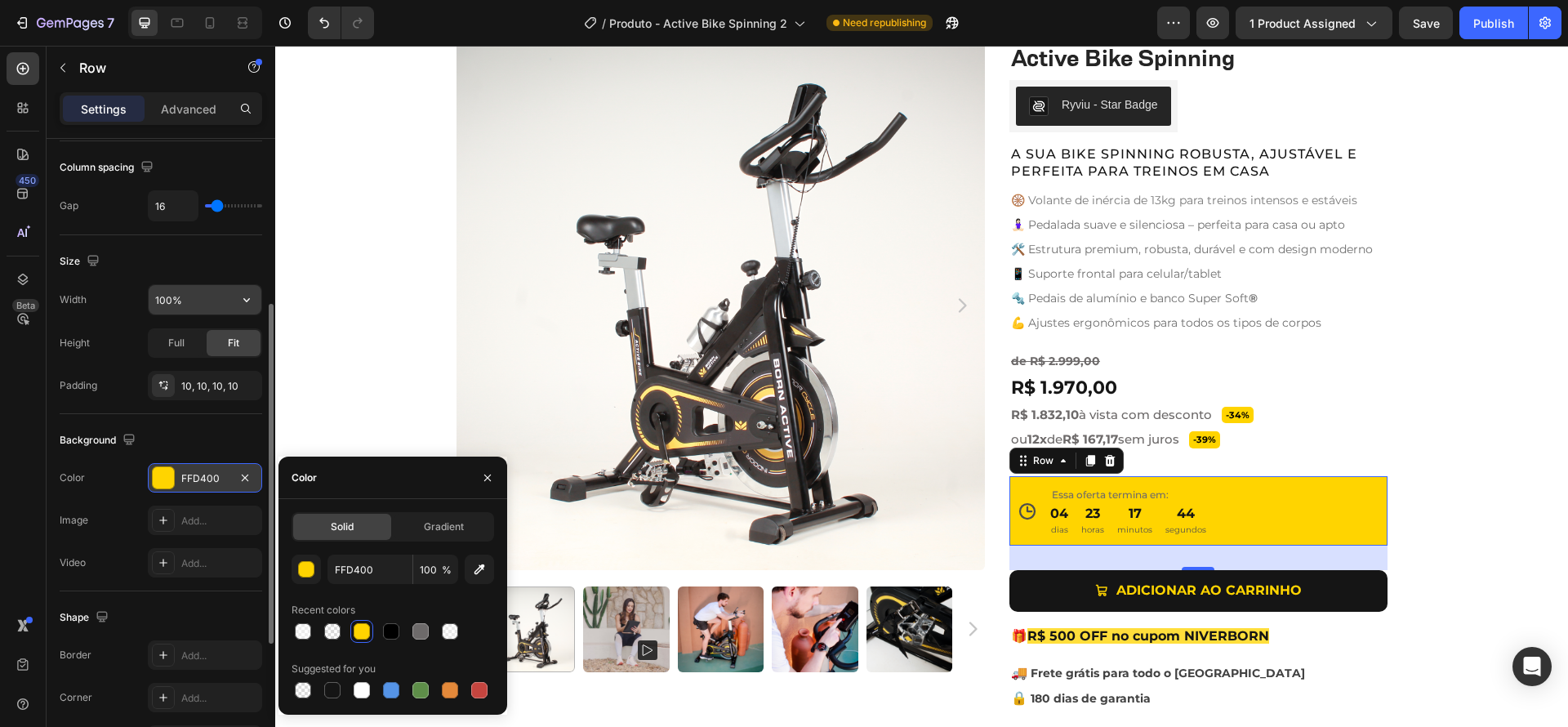
click at [200, 300] on input "100%" at bounding box center [205, 300] width 113 height 30
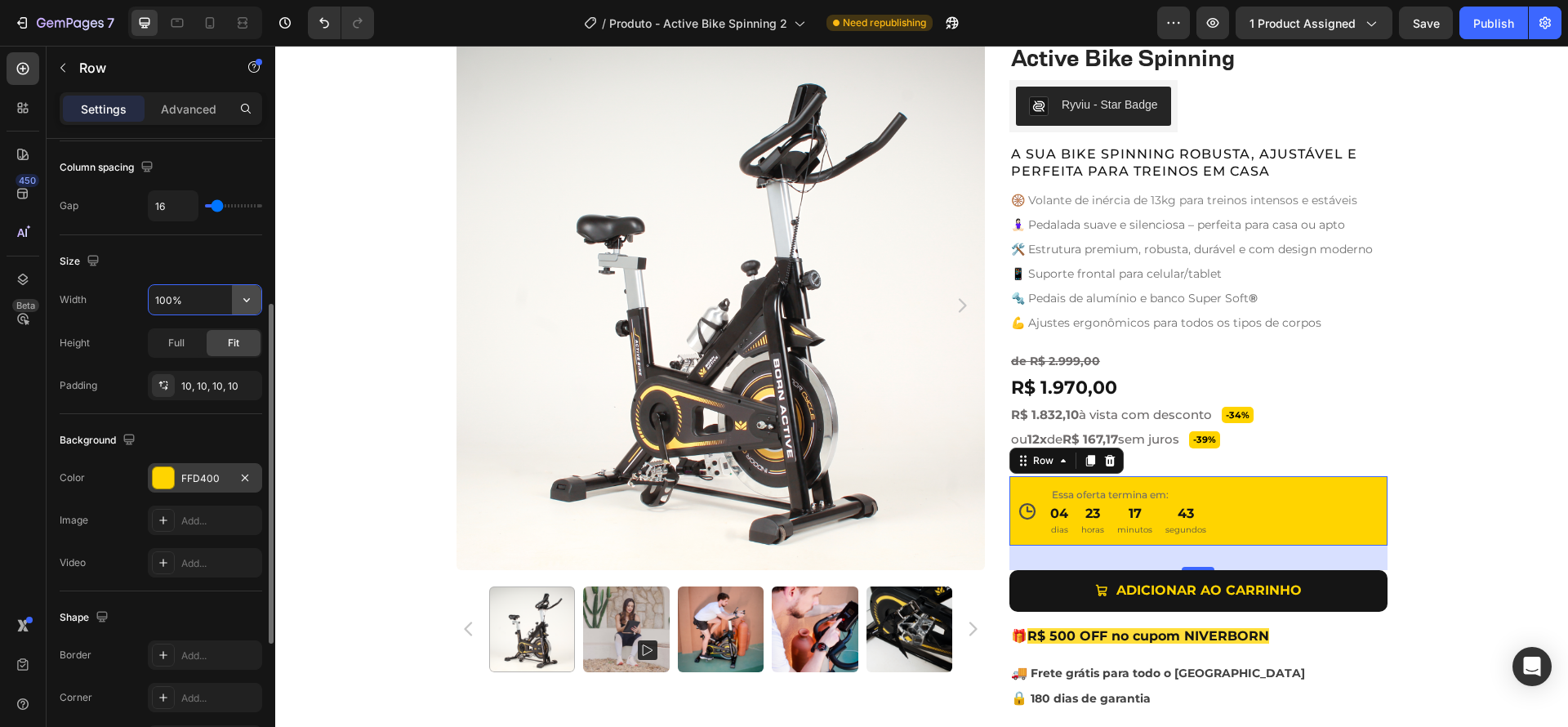
click at [250, 305] on icon "button" at bounding box center [246, 300] width 16 height 16
click at [194, 340] on p "Default 1200px" at bounding box center [200, 342] width 93 height 15
click at [238, 304] on icon "button" at bounding box center [246, 300] width 16 height 16
click at [193, 362] on div "Full 100%" at bounding box center [187, 372] width 134 height 31
type input "100%"
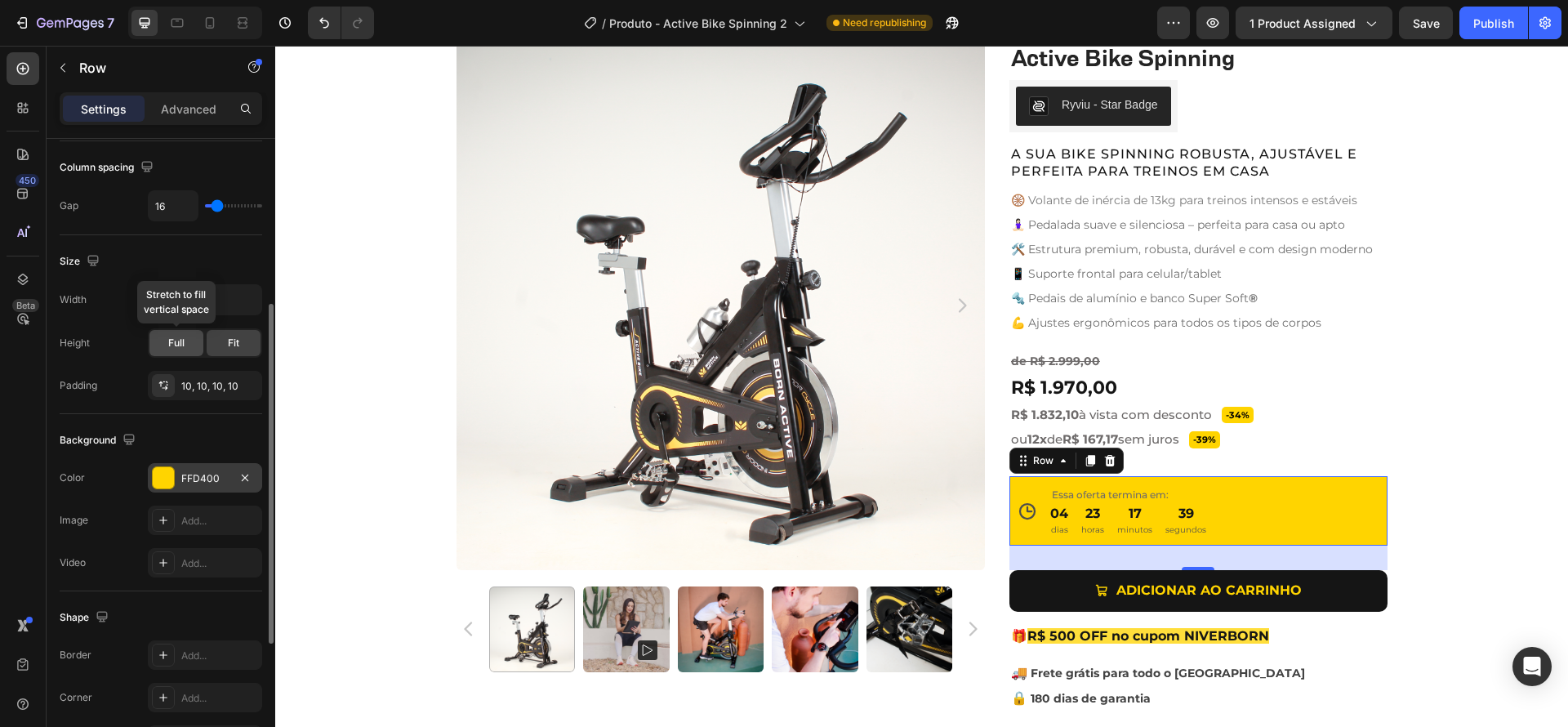
click at [187, 345] on div "Full" at bounding box center [177, 343] width 54 height 26
click at [243, 343] on div "Fit" at bounding box center [234, 343] width 54 height 26
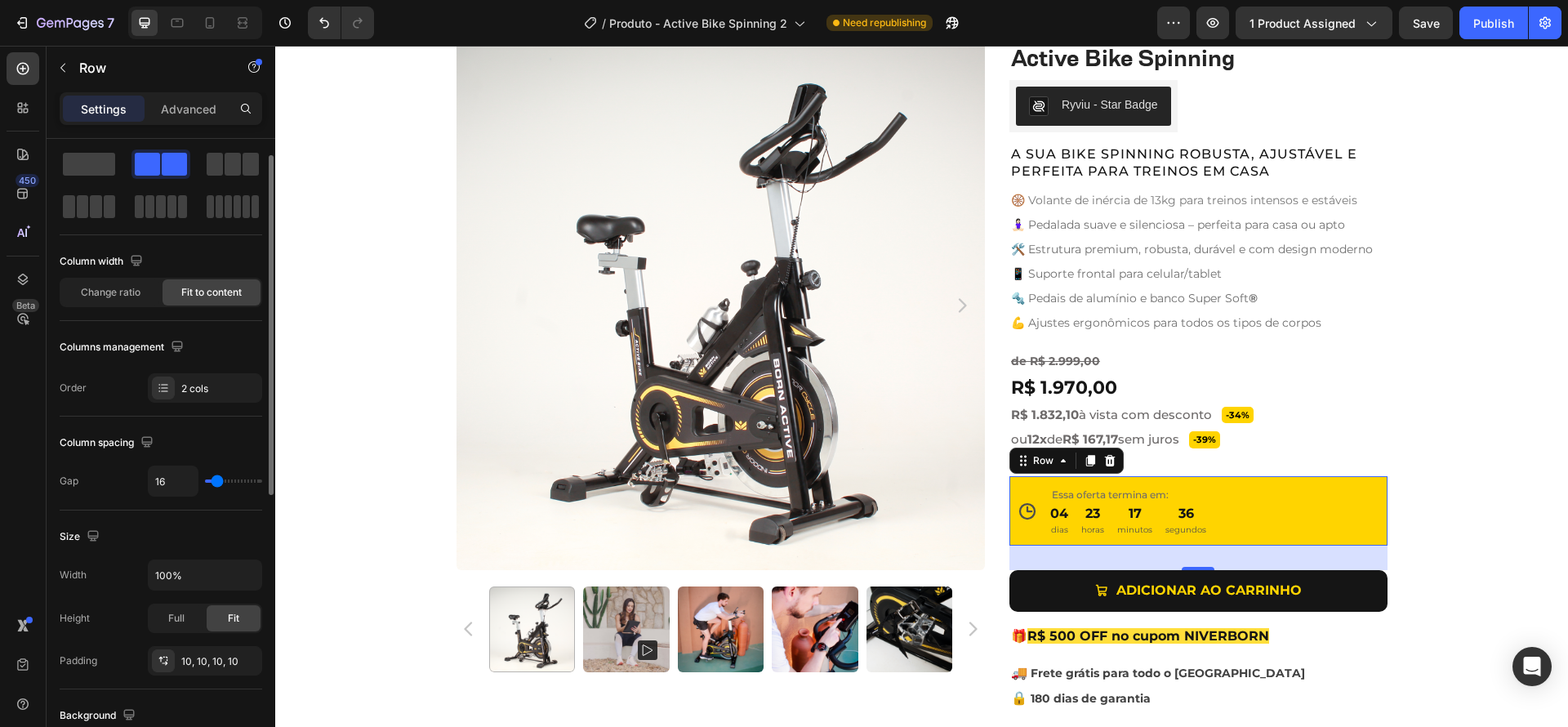
scroll to position [0, 0]
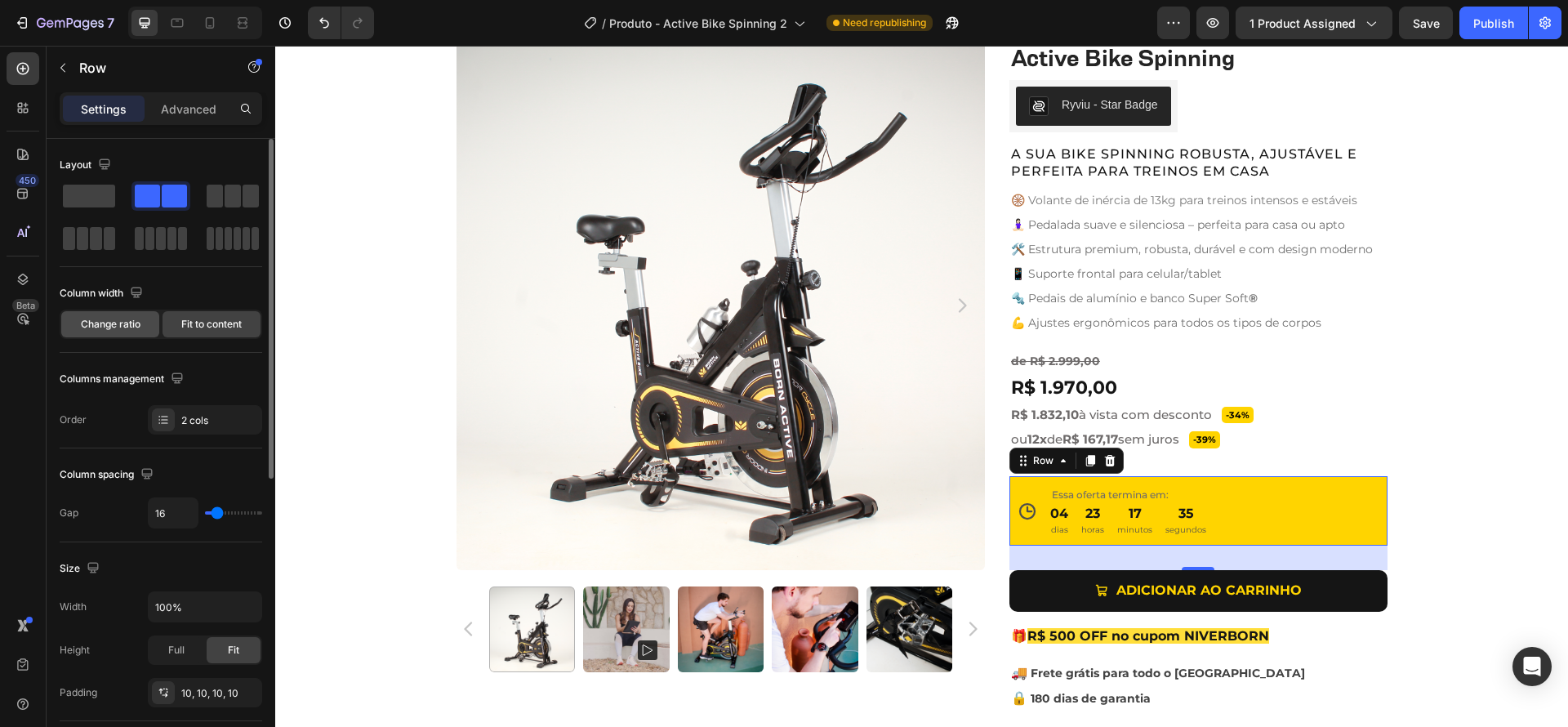
click at [125, 334] on div "Change ratio" at bounding box center [110, 324] width 98 height 26
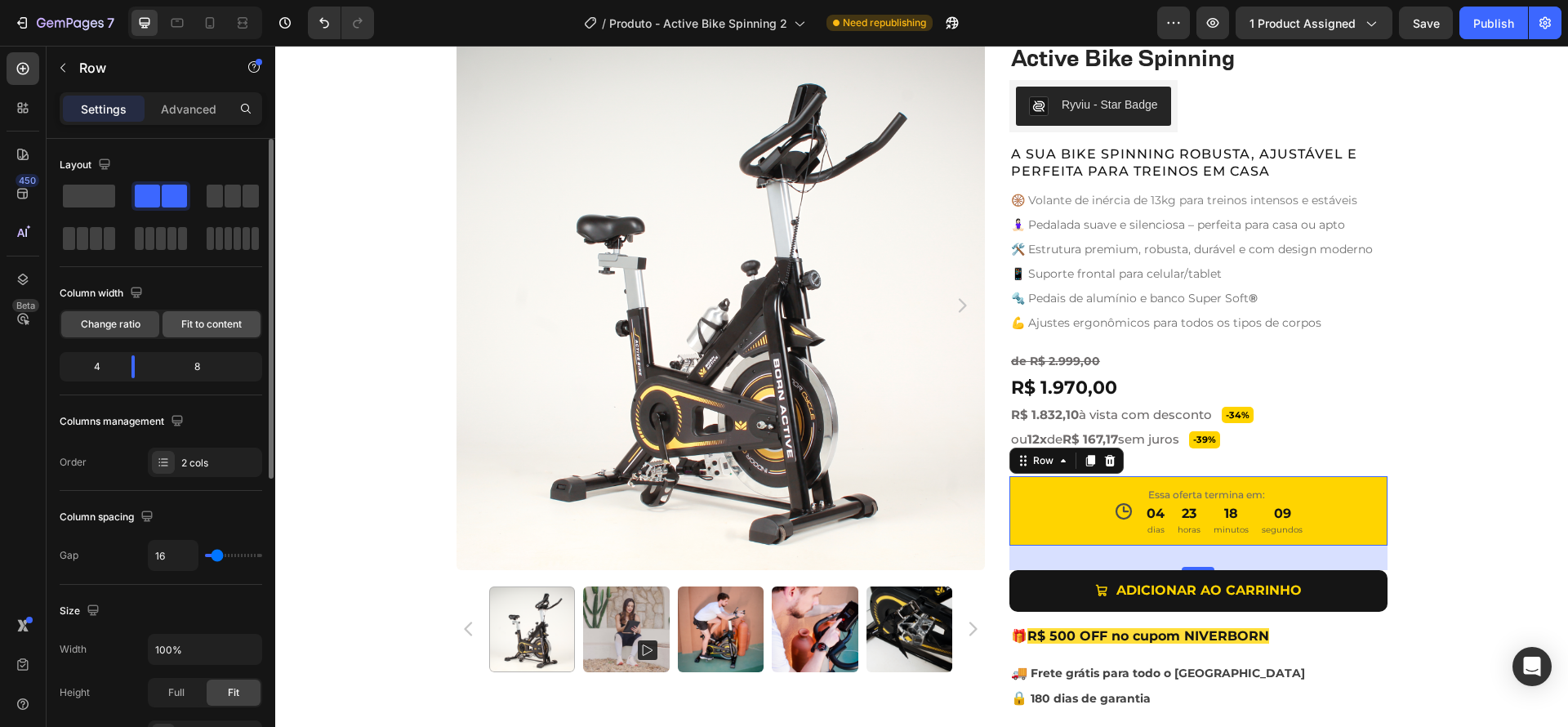
click at [194, 328] on span "Fit to content" at bounding box center [212, 324] width 61 height 15
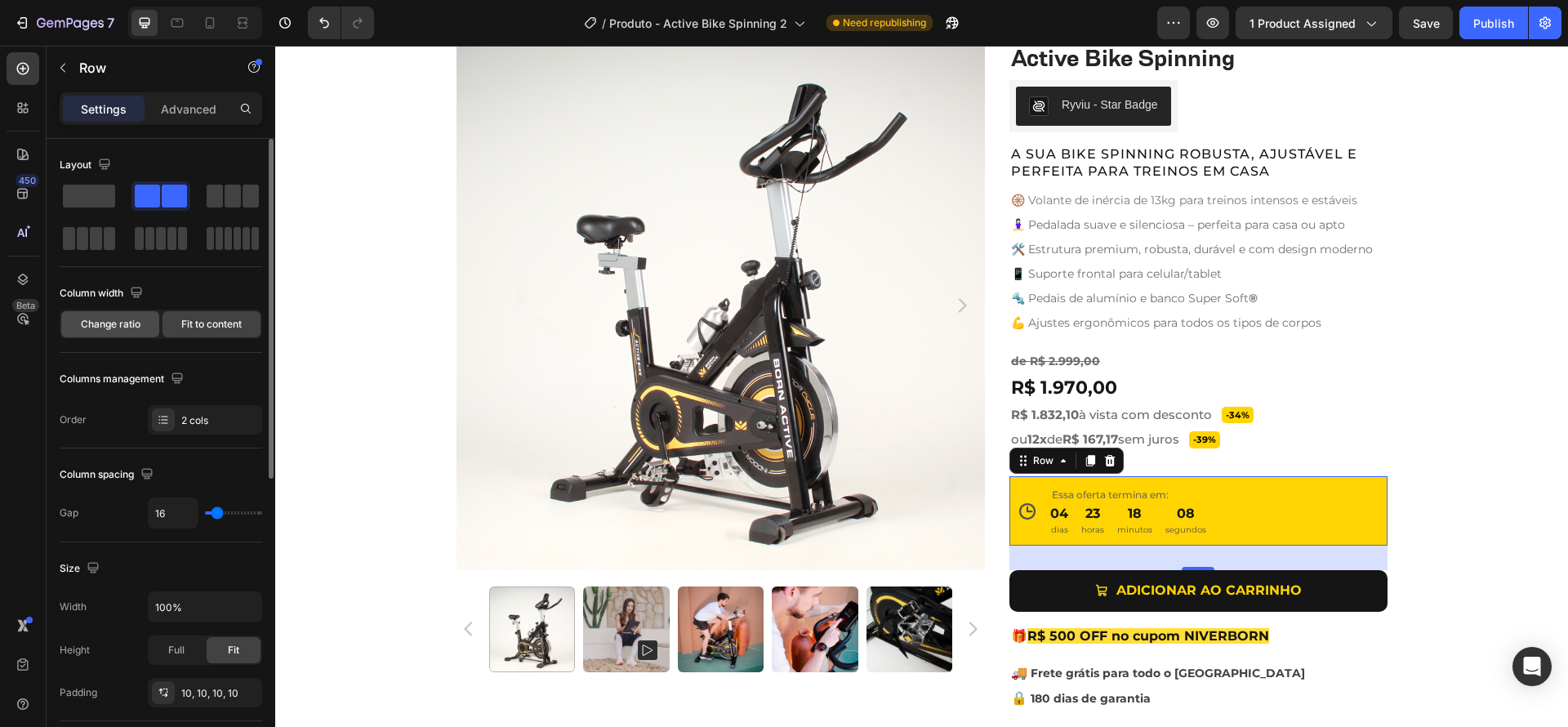
click at [130, 324] on span "Change ratio" at bounding box center [110, 324] width 60 height 15
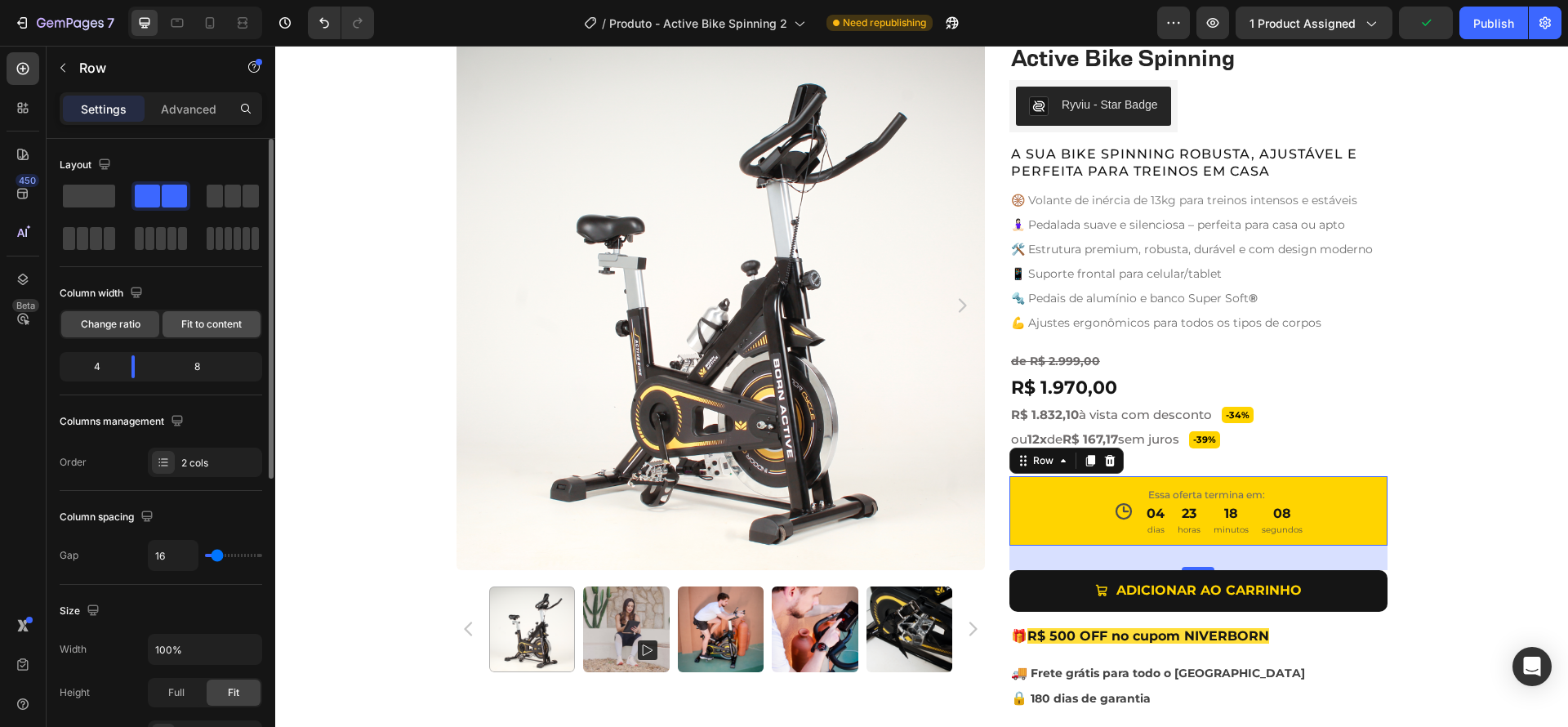
click at [182, 324] on span "Fit to content" at bounding box center [212, 324] width 61 height 15
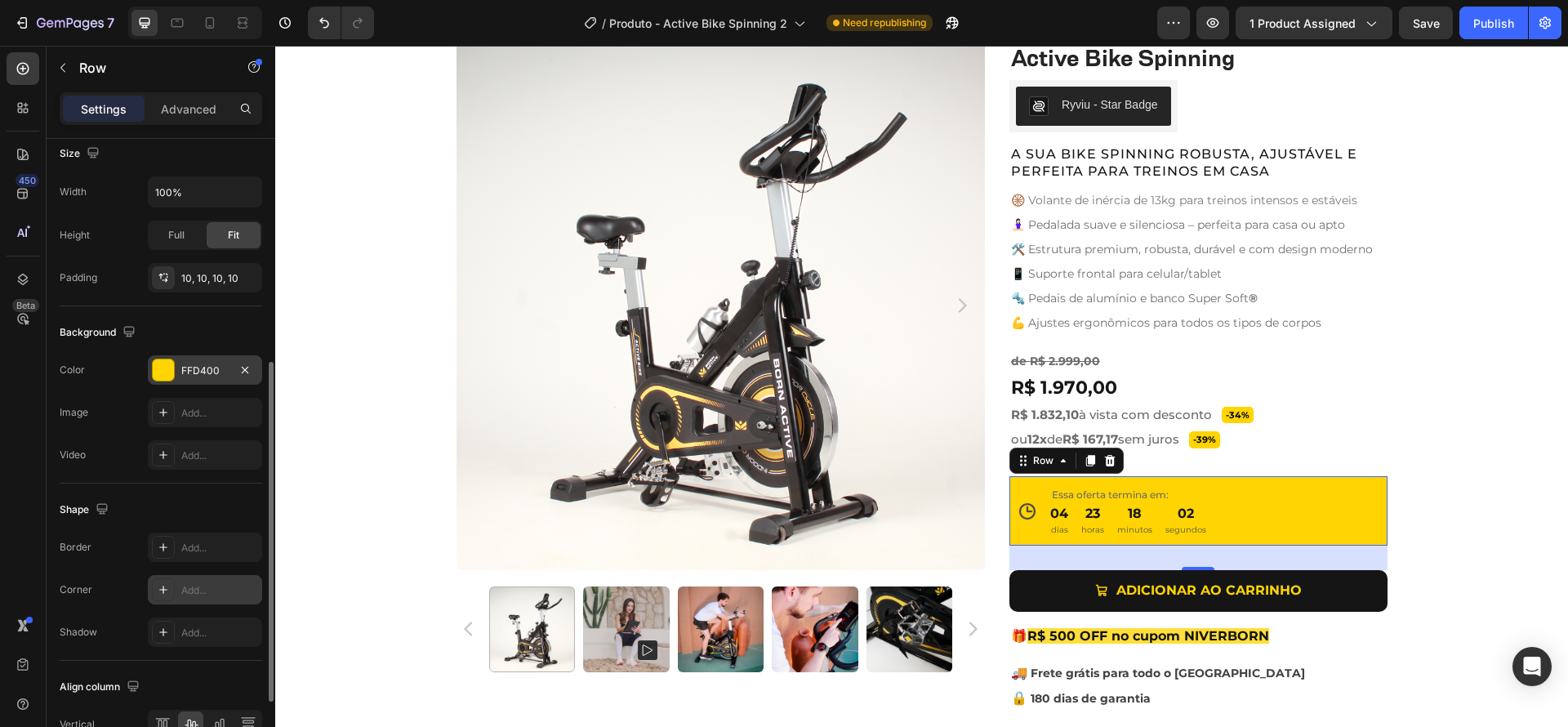
scroll to position [436, 0]
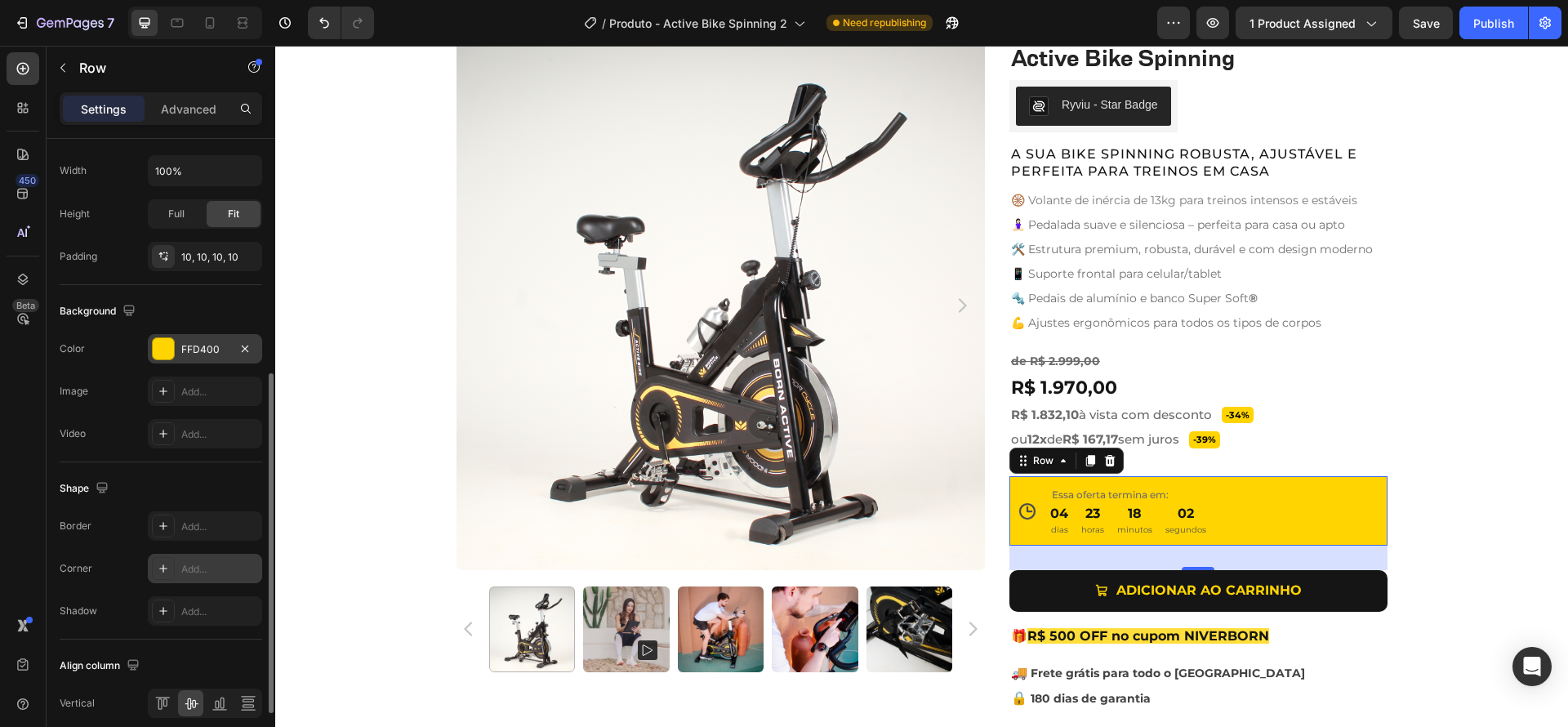
click at [184, 569] on div "Add..." at bounding box center [219, 569] width 76 height 15
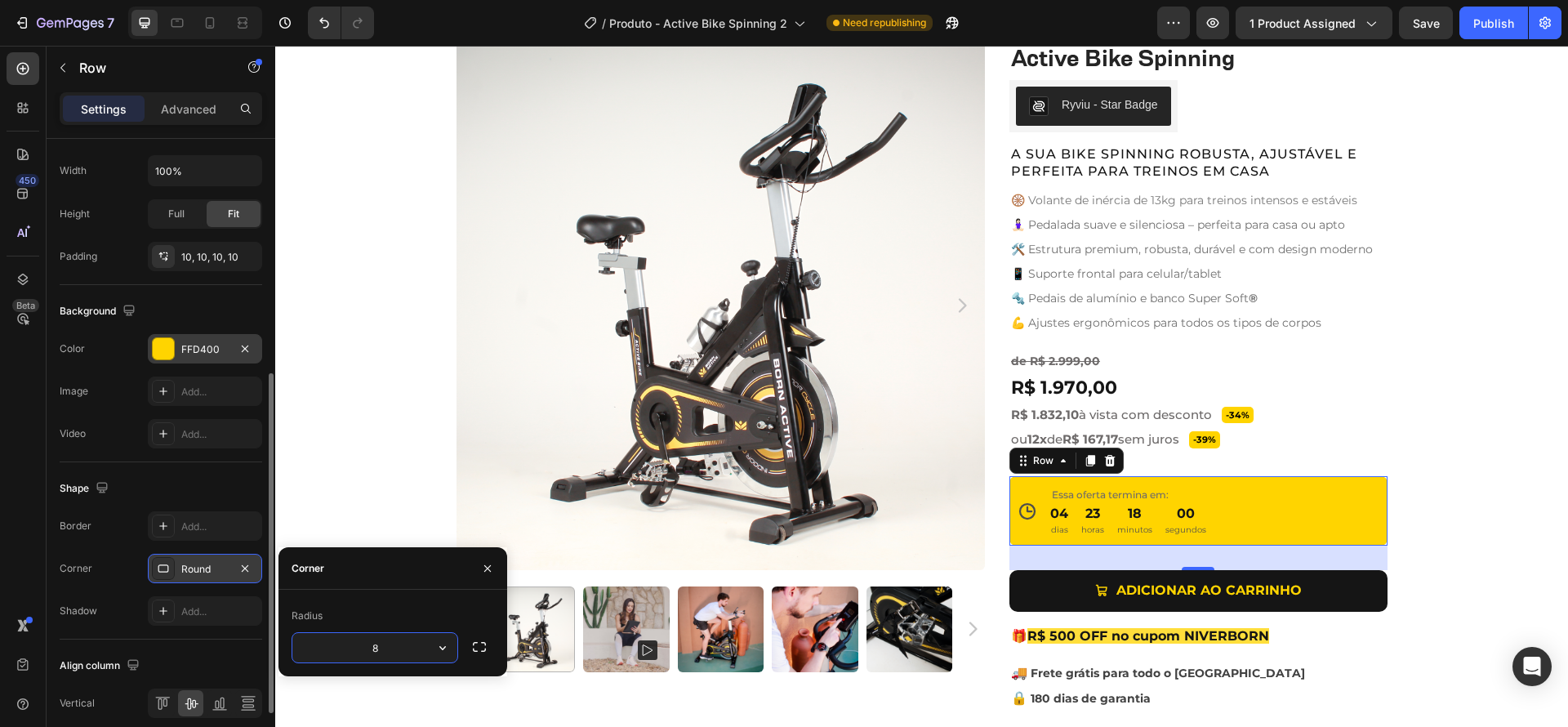
click at [401, 646] on input "8" at bounding box center [375, 648] width 165 height 30
drag, startPoint x: 393, startPoint y: 648, endPoint x: 336, endPoint y: 646, distance: 57.0
click at [336, 646] on input "8" at bounding box center [375, 648] width 165 height 30
type input "10"
click at [1494, 518] on div "Product Images Active Bike Spinning Product Title Ryviu - Star Badge Ryviu Row …" at bounding box center [922, 406] width 1293 height 729
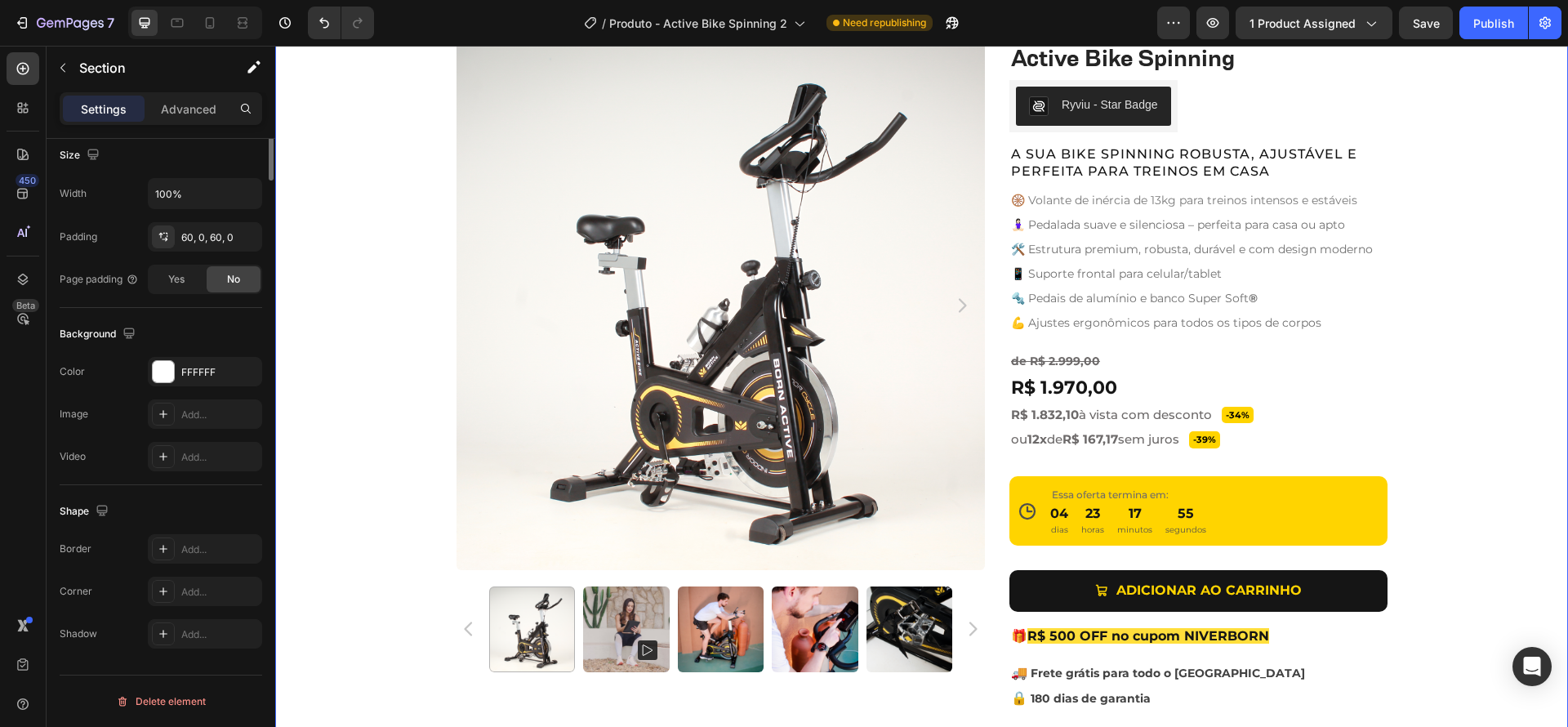
scroll to position [0, 0]
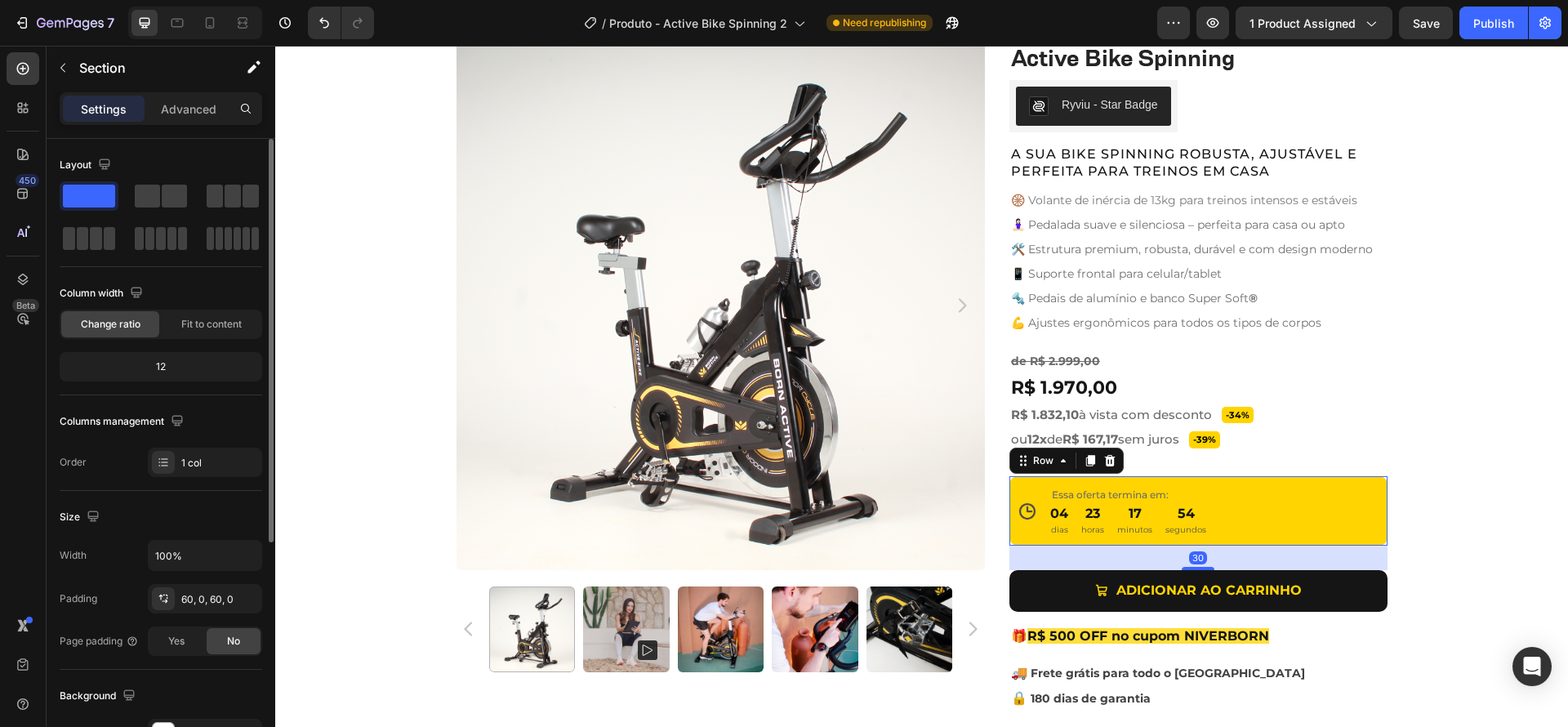
click at [1357, 515] on div "Icon Essa oferta termina em: Text Block 04 dias 23 horas 17 minutos 54 segundos…" at bounding box center [1198, 511] width 378 height 69
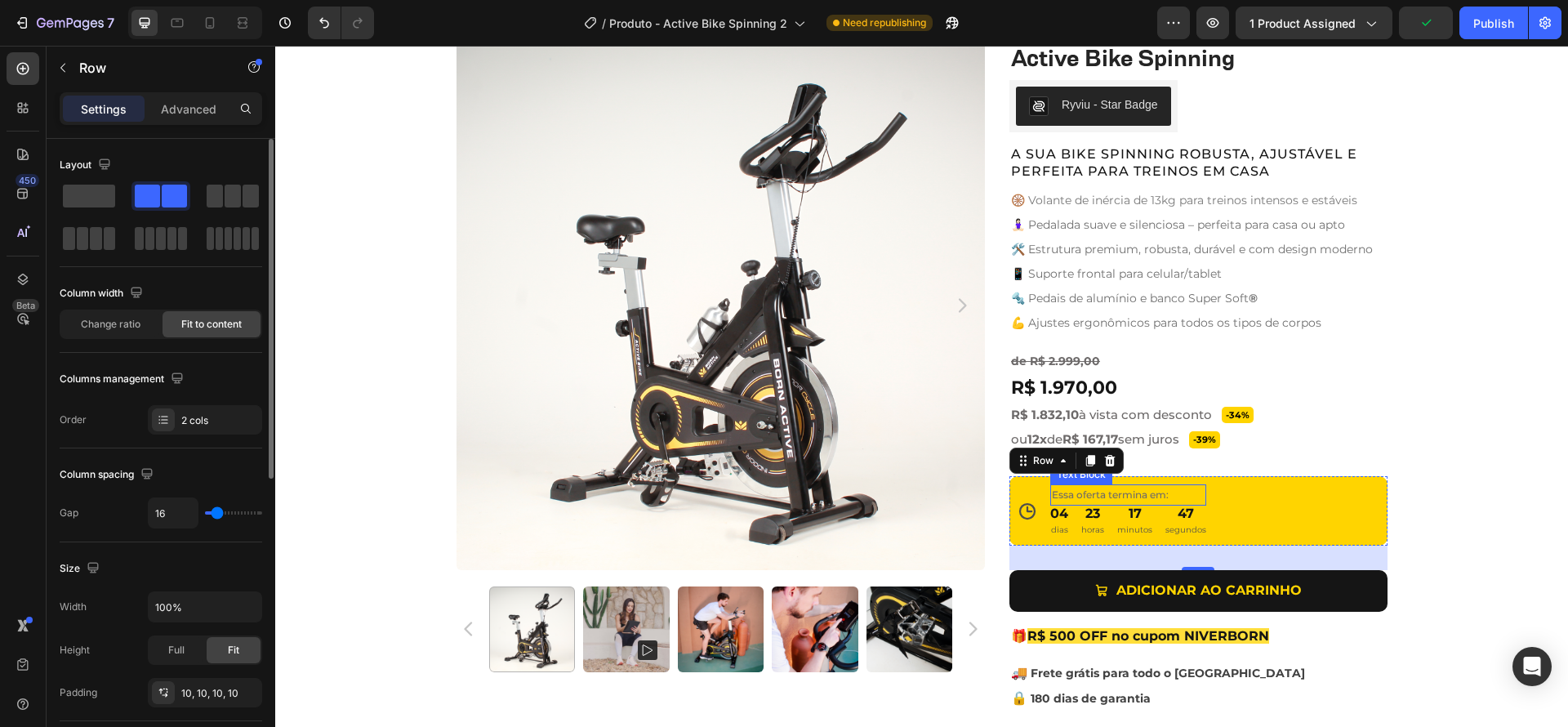
click at [1179, 494] on p "Essa oferta termina em:" at bounding box center [1129, 495] width 153 height 18
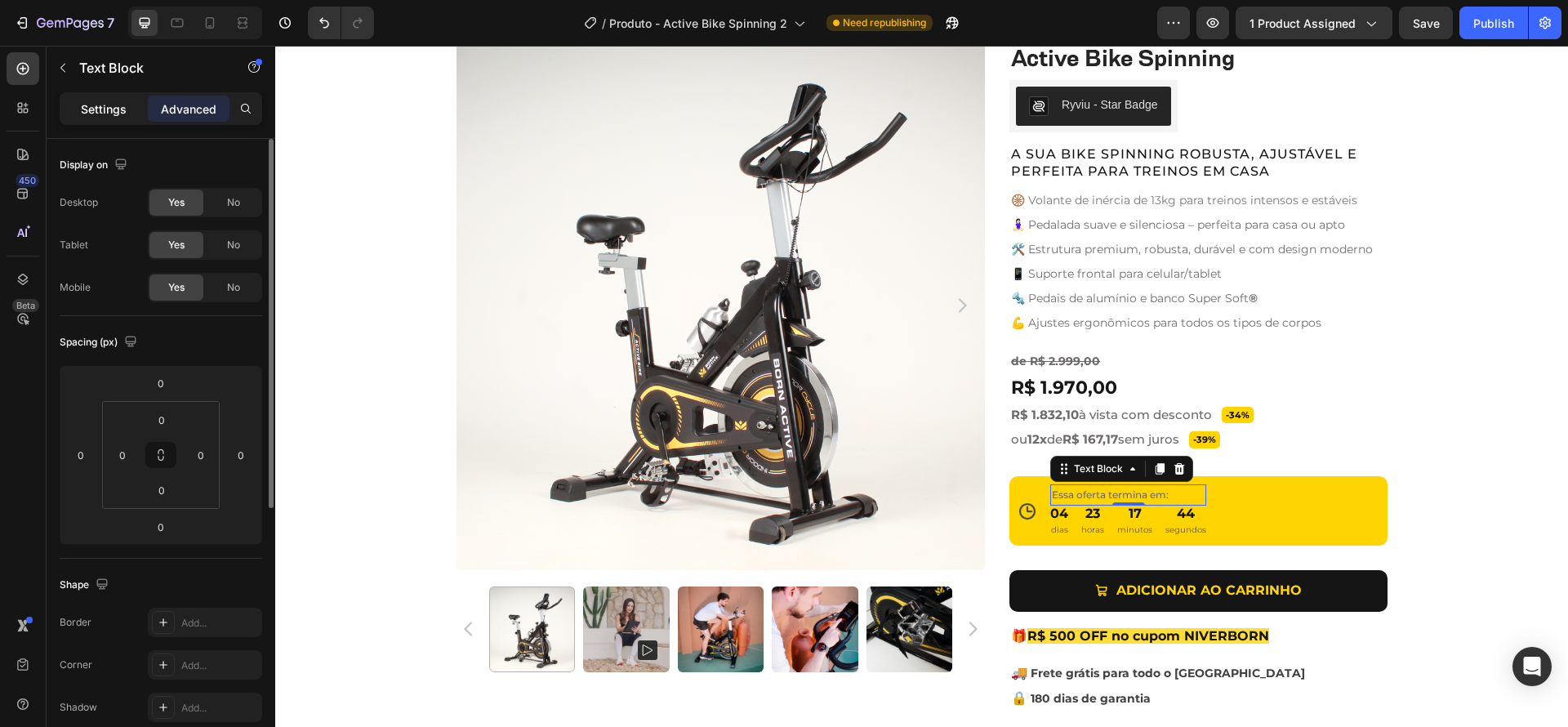
click at [91, 102] on p "Settings" at bounding box center [103, 108] width 46 height 17
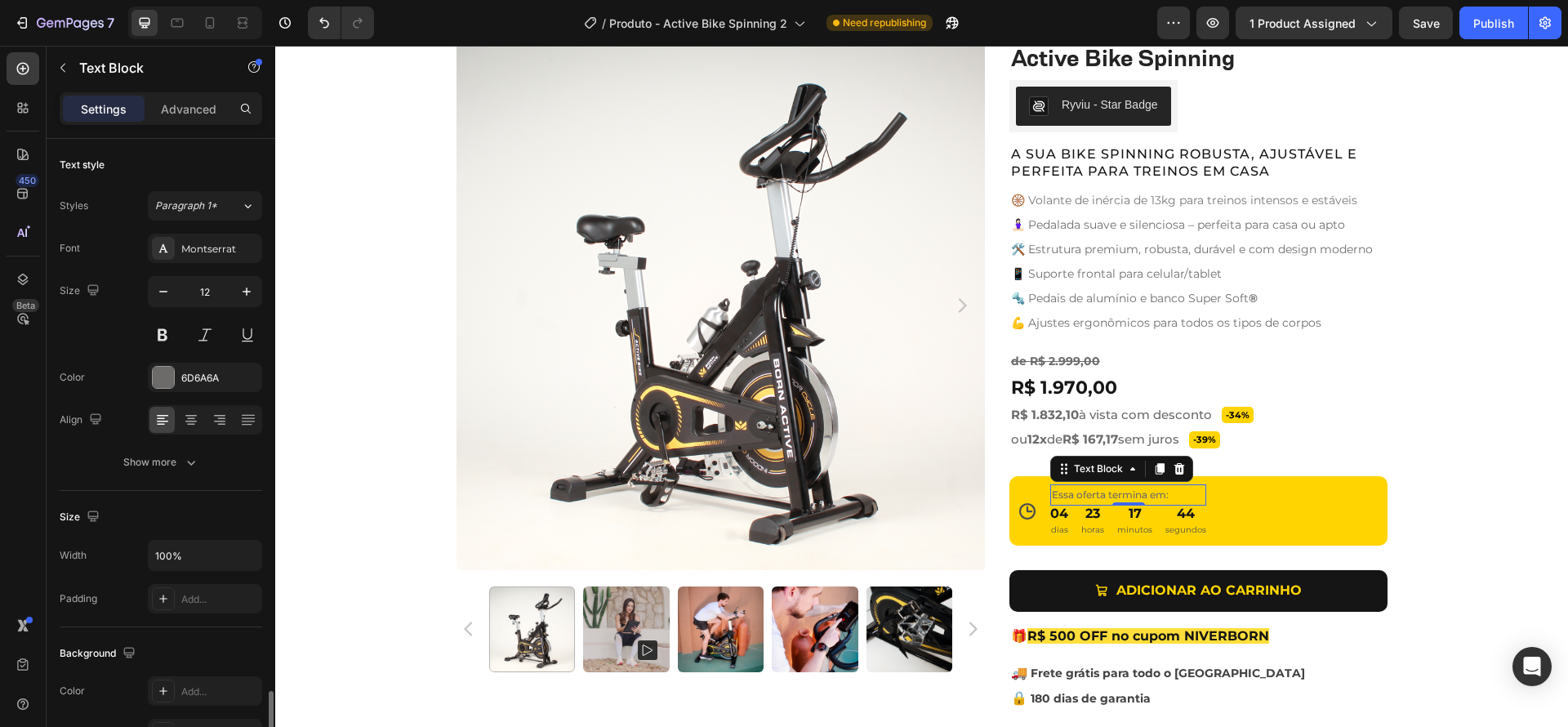
scroll to position [334, 0]
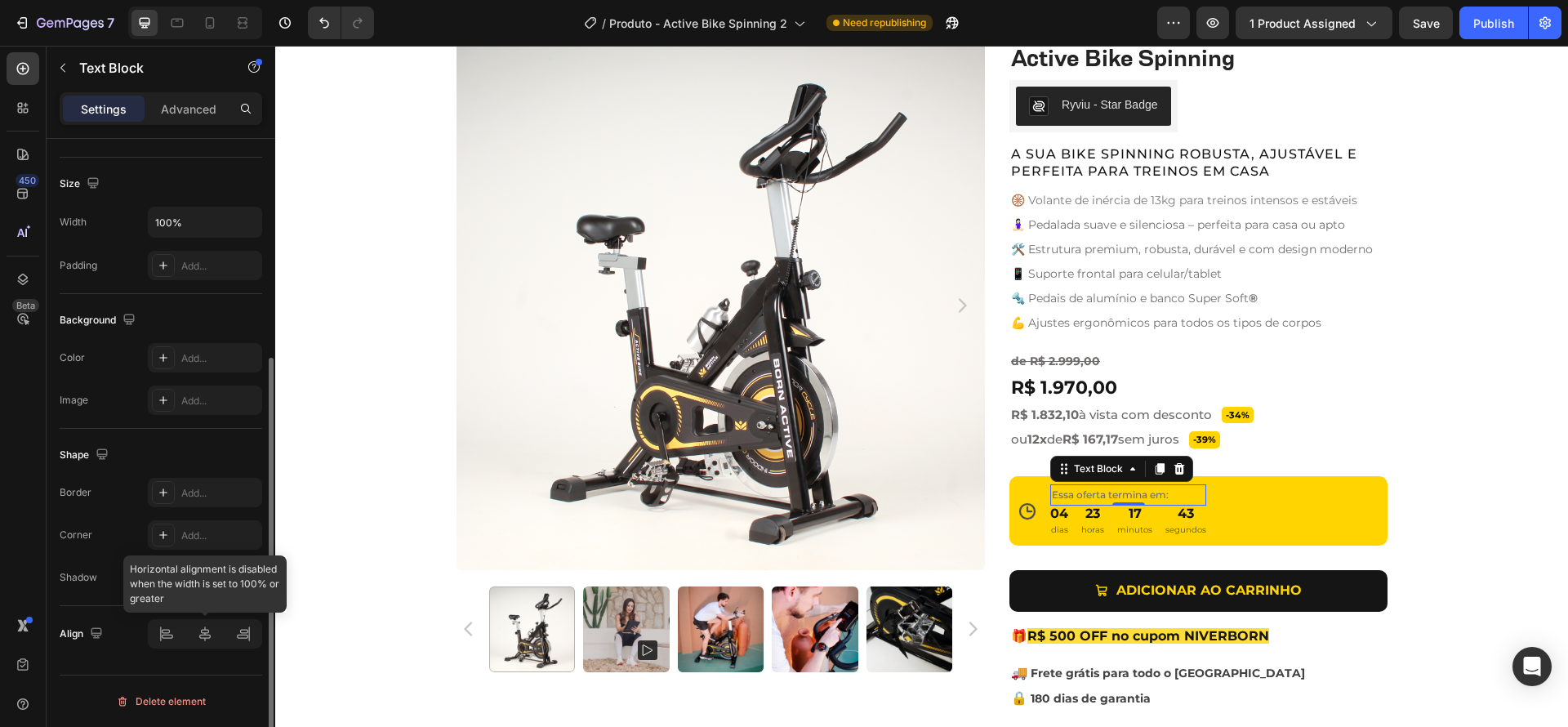
click at [170, 633] on div at bounding box center [205, 634] width 114 height 30
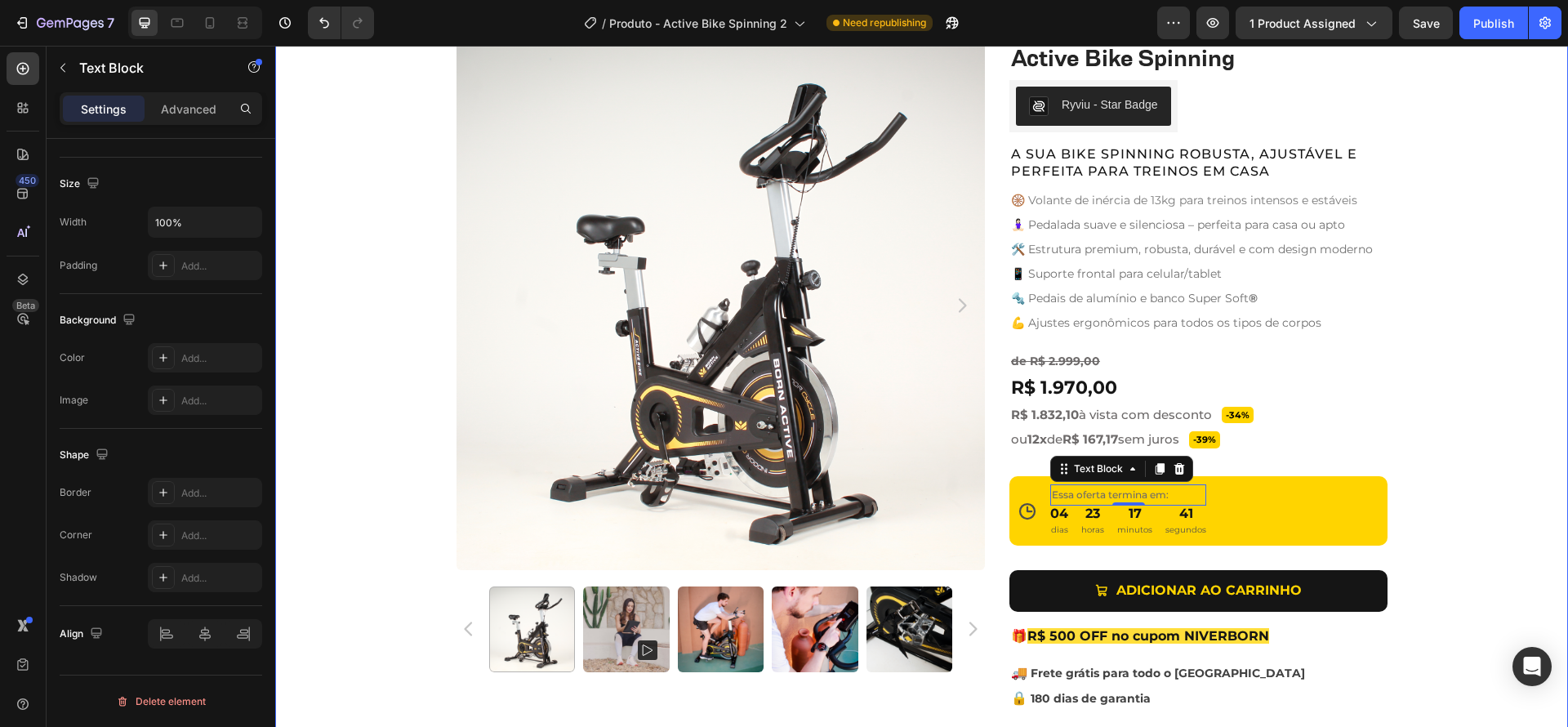
click at [1381, 538] on div "Product Images Active Bike Spinning Product Title Ryviu - Star Badge Ryviu Row …" at bounding box center [922, 406] width 1293 height 729
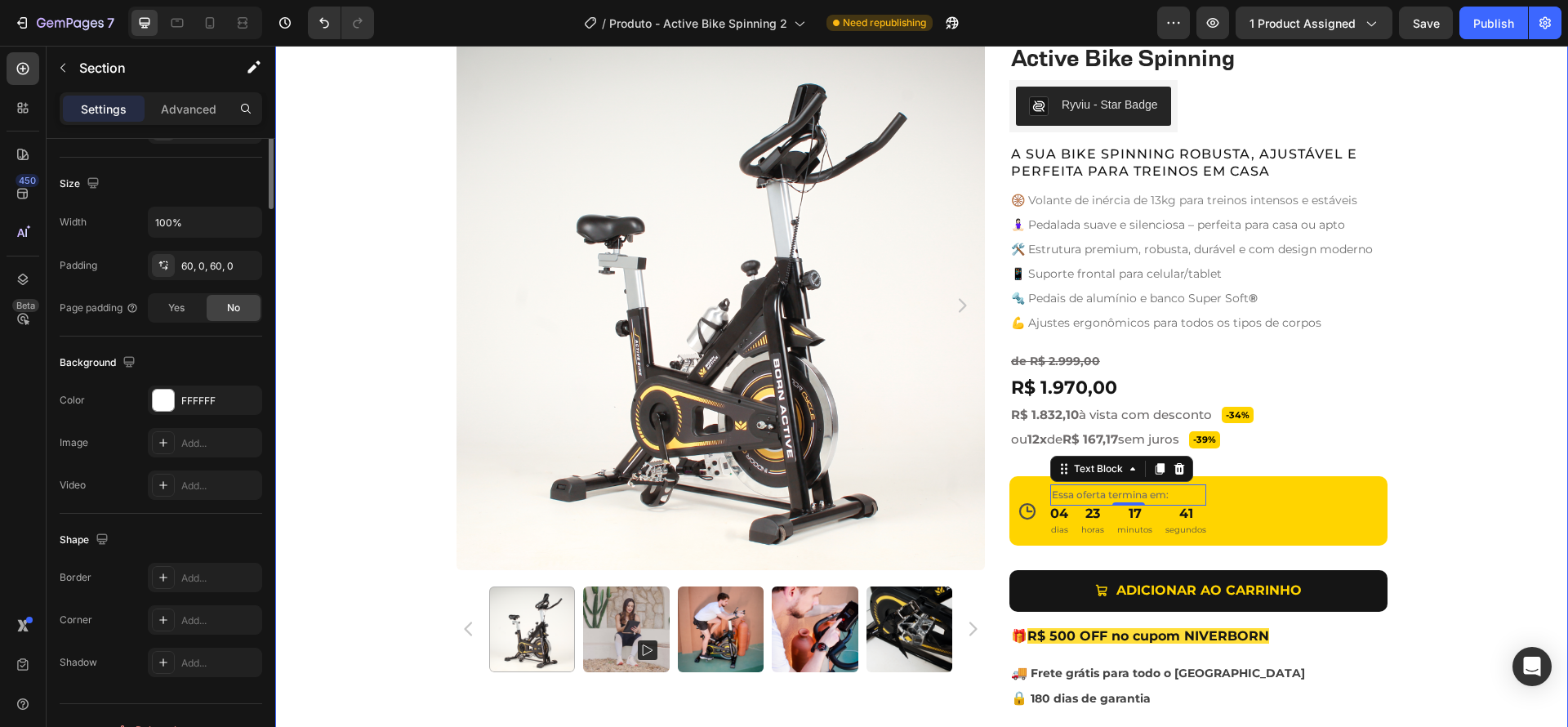
scroll to position [0, 0]
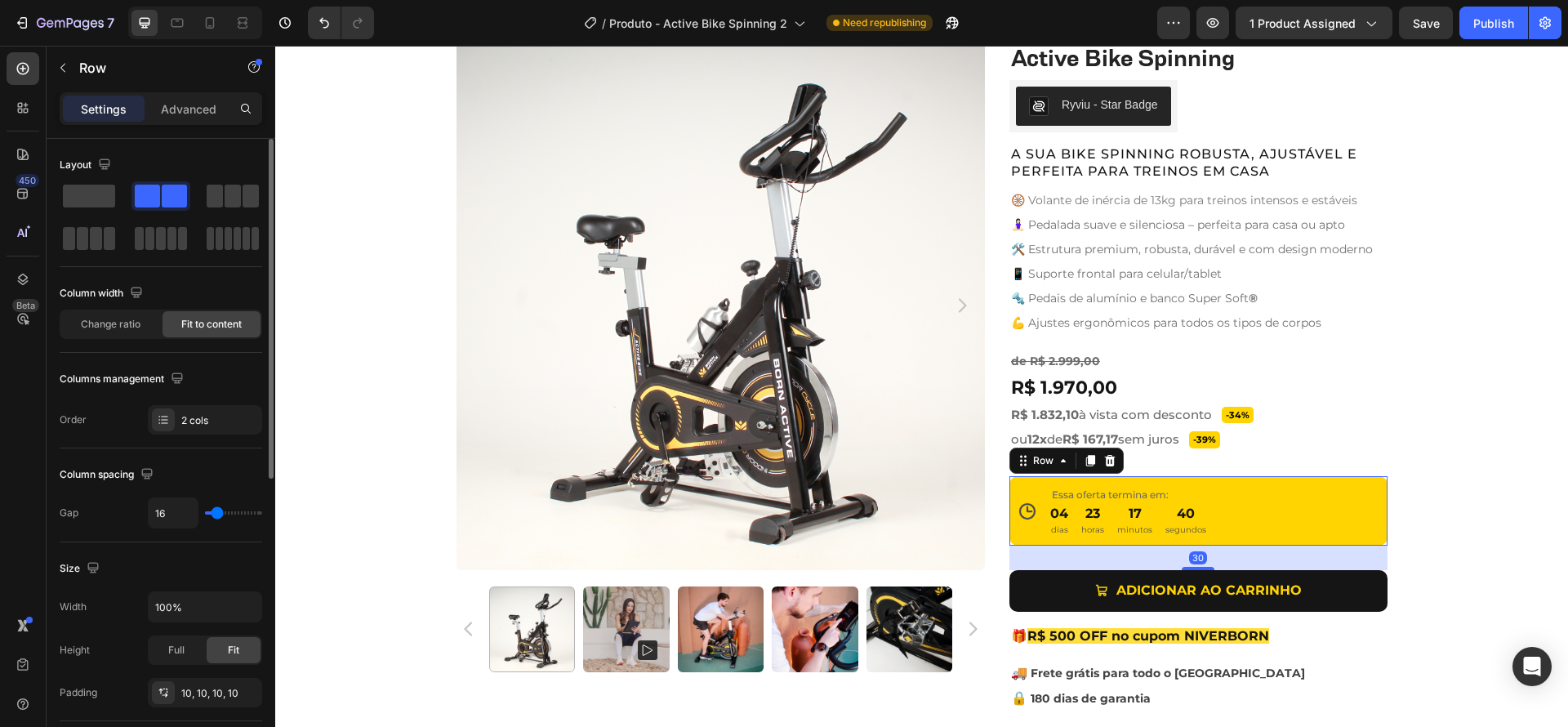
click at [1362, 513] on div "Icon Essa oferta termina em: Text Block 04 dias 23 horas 17 minutos 40 segundos…" at bounding box center [1198, 511] width 378 height 69
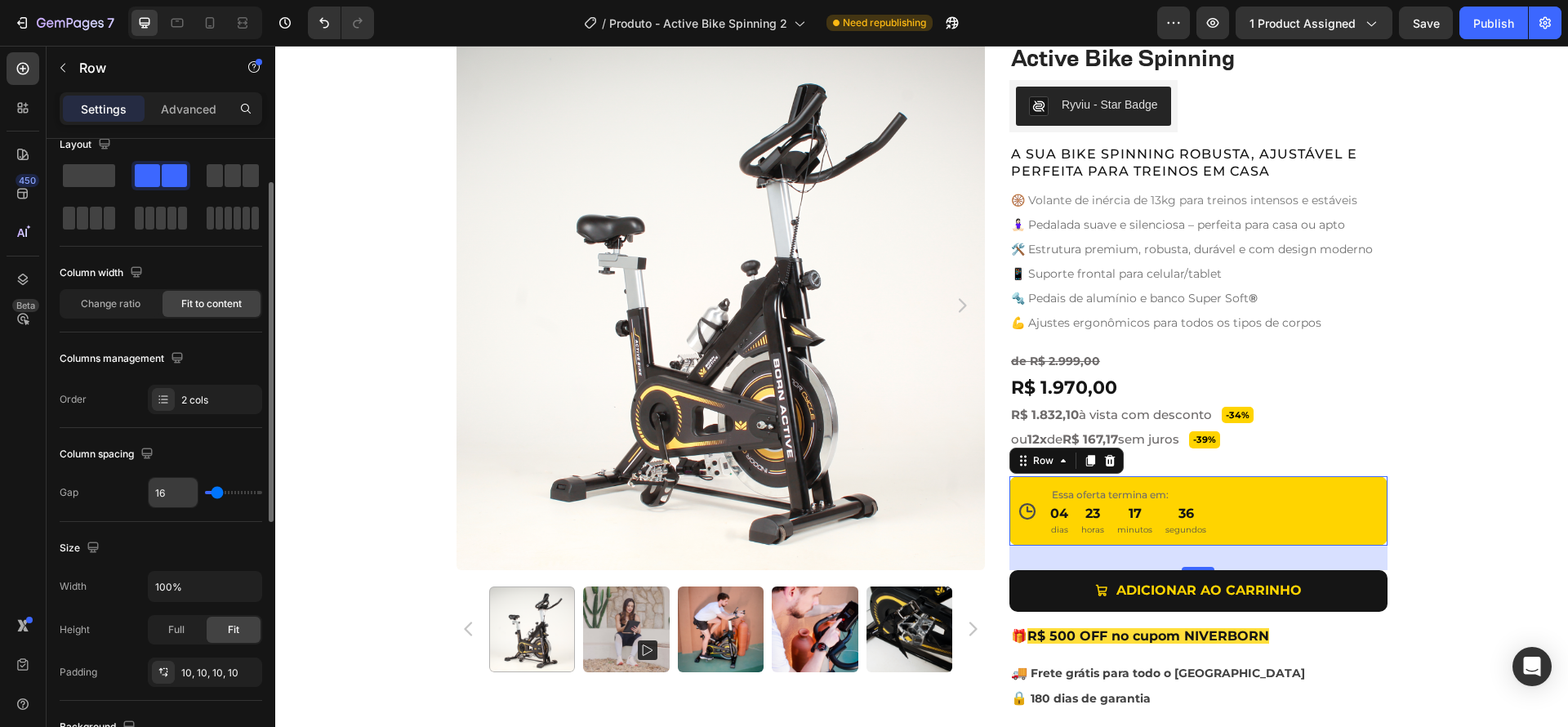
scroll to position [42, 0]
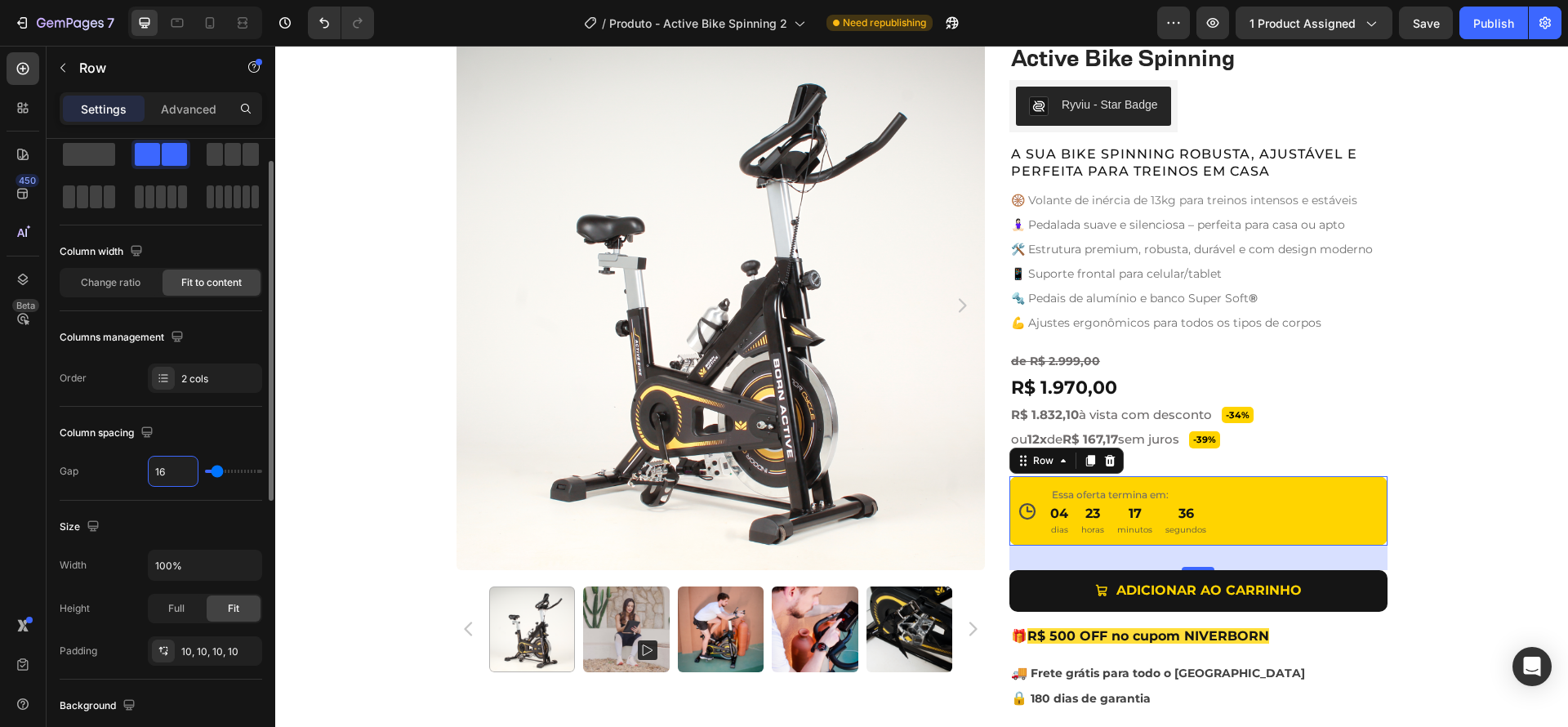
click at [163, 474] on input "16" at bounding box center [173, 472] width 49 height 30
type input "1"
type input "10"
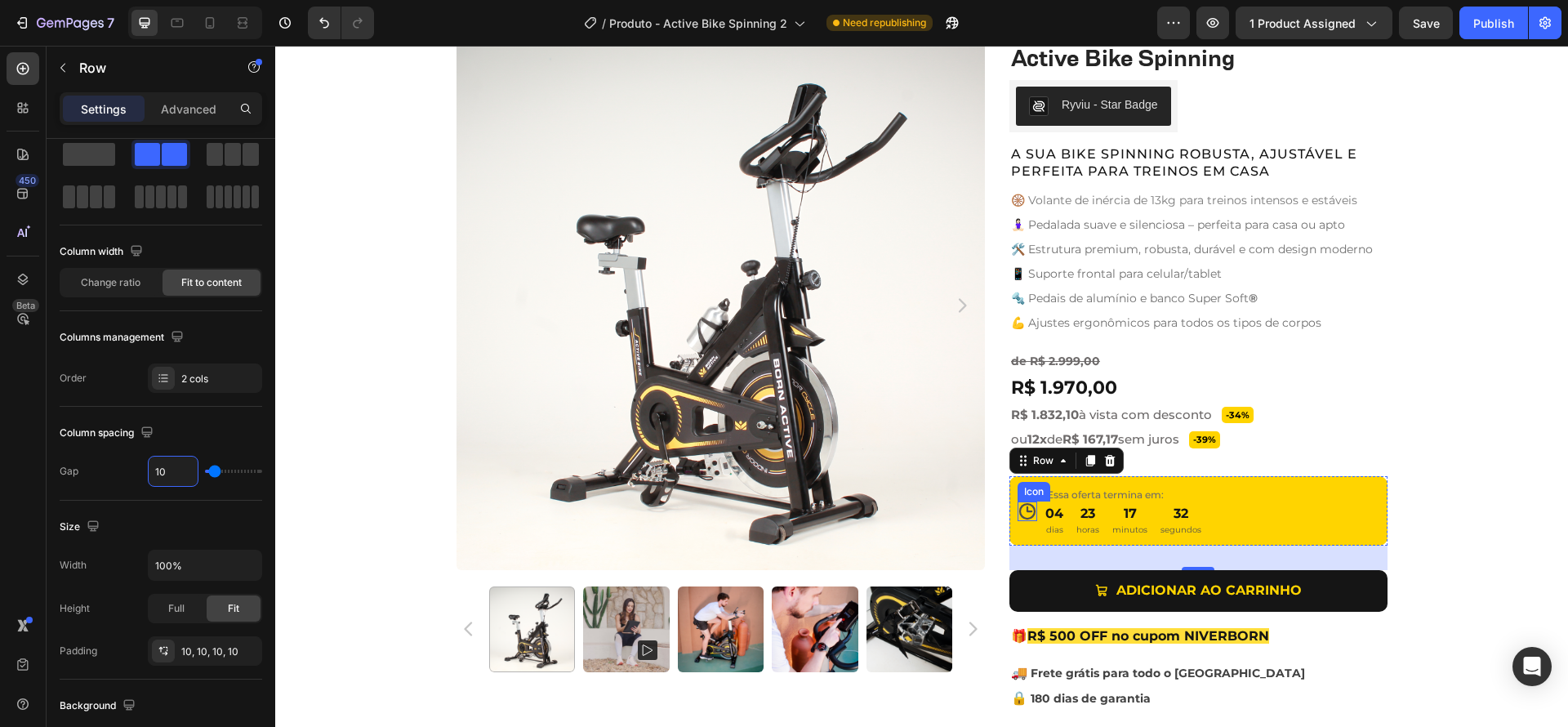
click at [1028, 515] on icon at bounding box center [1028, 510] width 16 height 16
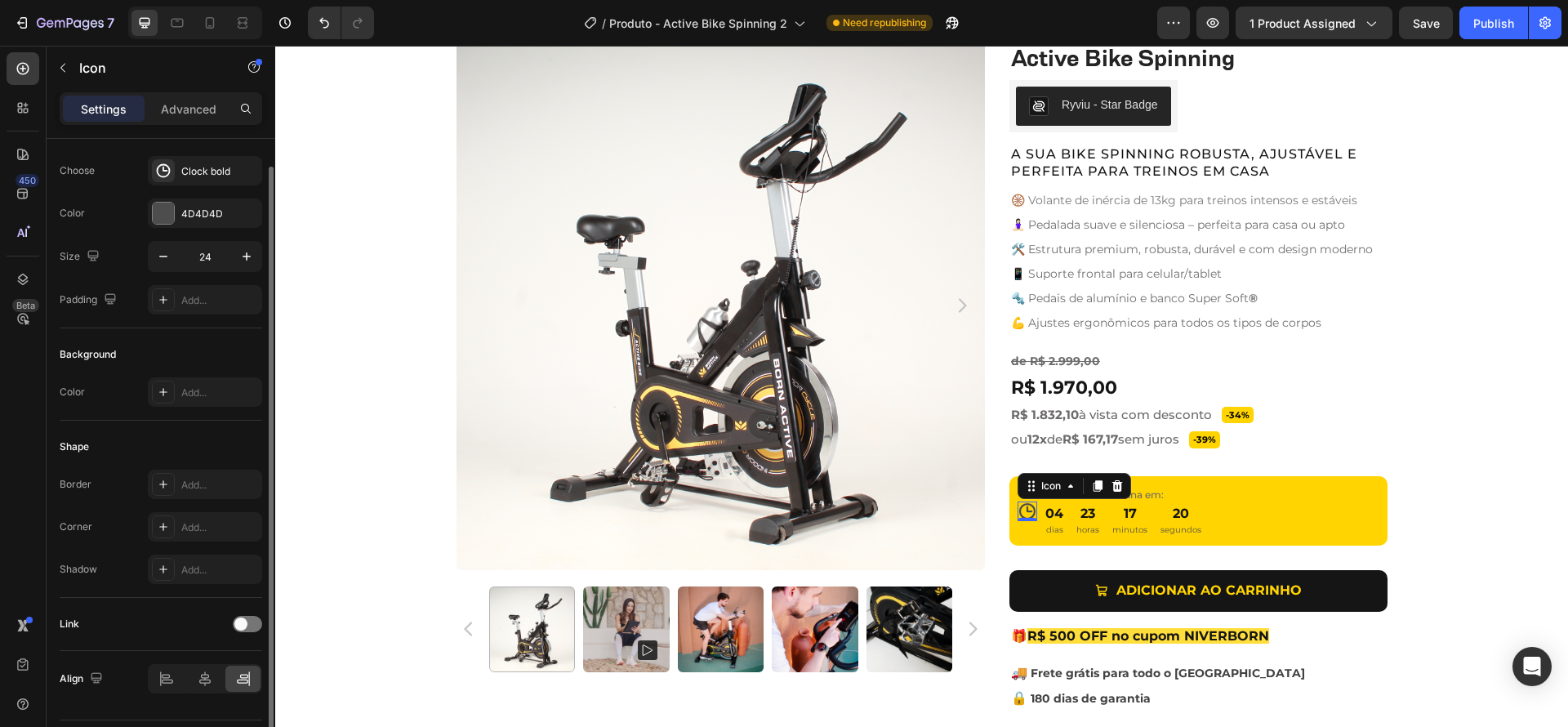
scroll to position [0, 0]
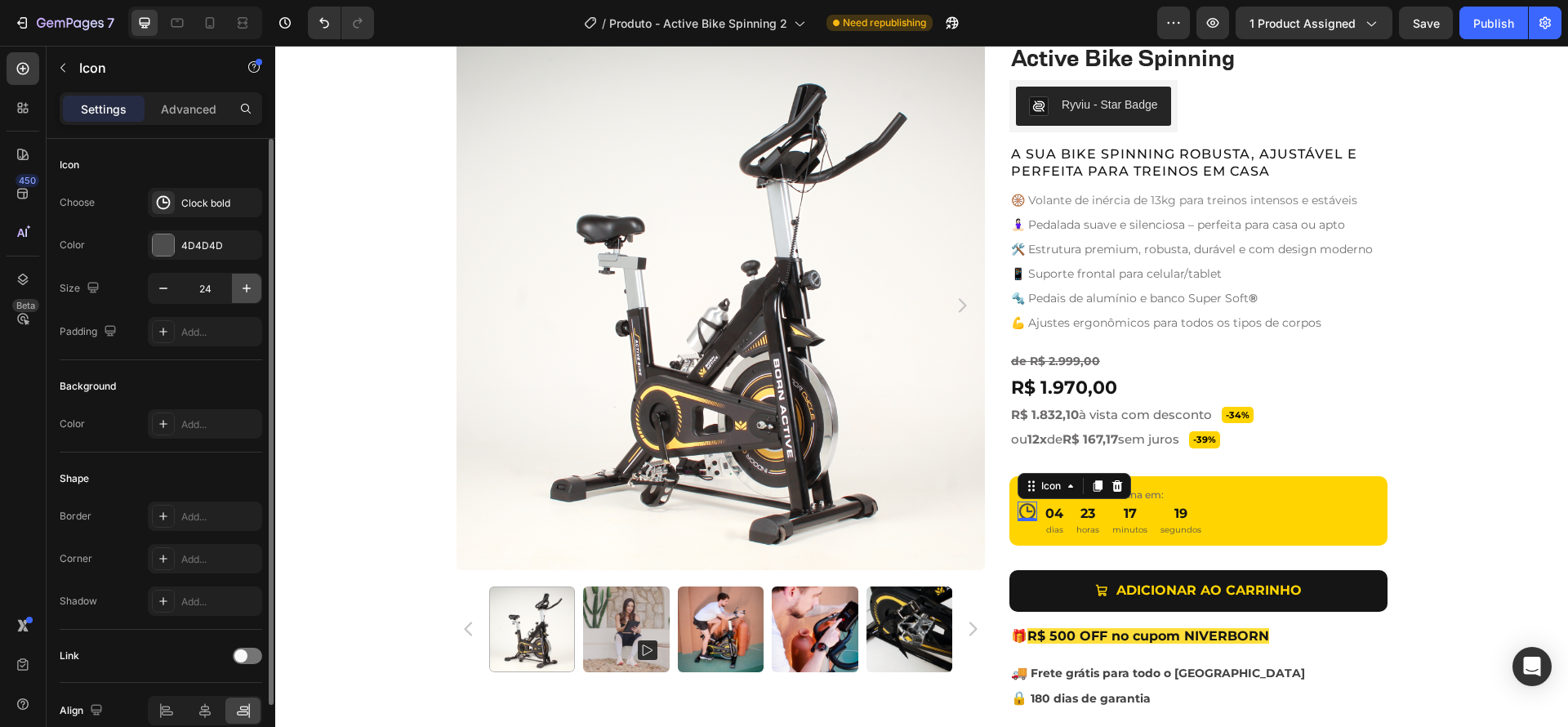
click at [251, 290] on icon "button" at bounding box center [246, 288] width 16 height 16
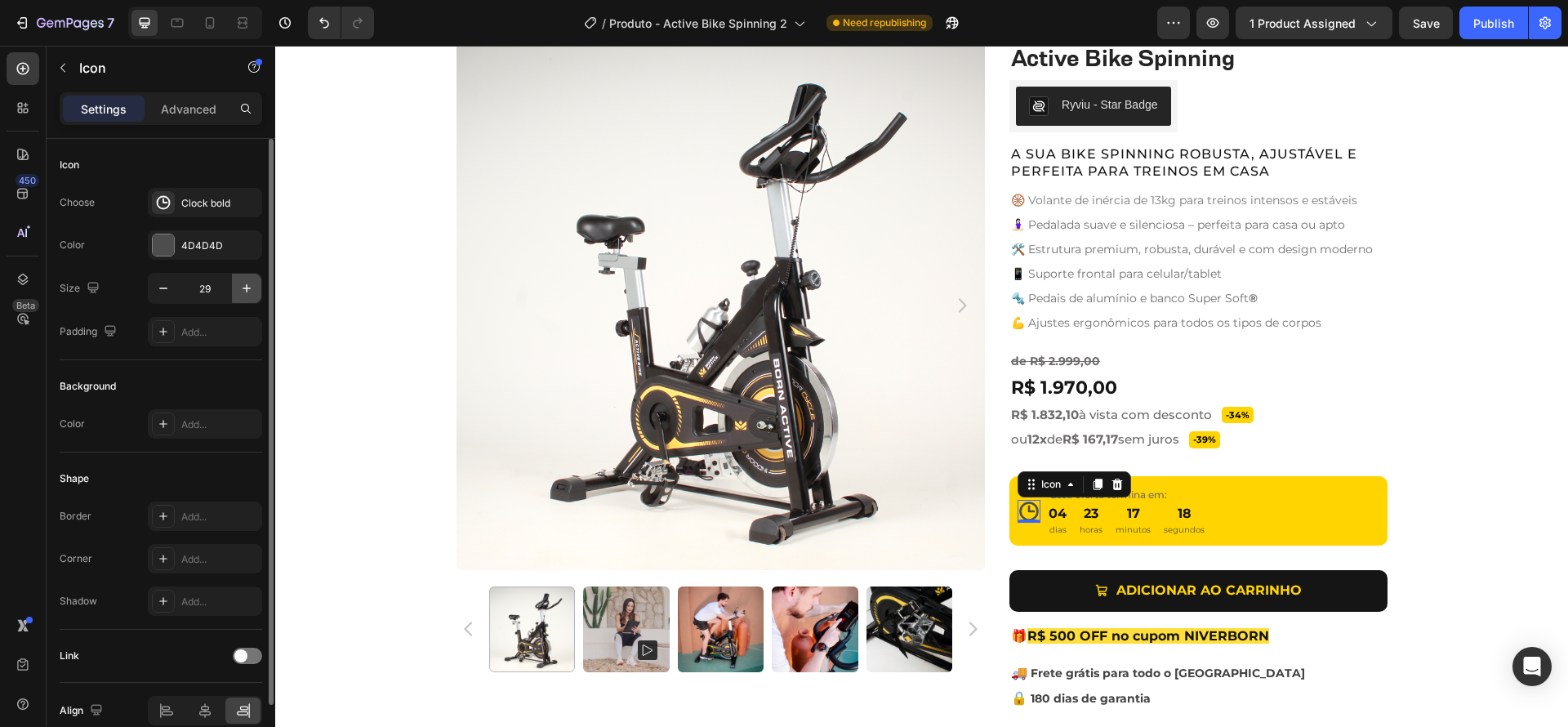
click at [251, 290] on icon "button" at bounding box center [246, 288] width 16 height 16
click at [166, 292] on icon "button" at bounding box center [163, 288] width 16 height 16
type input "30"
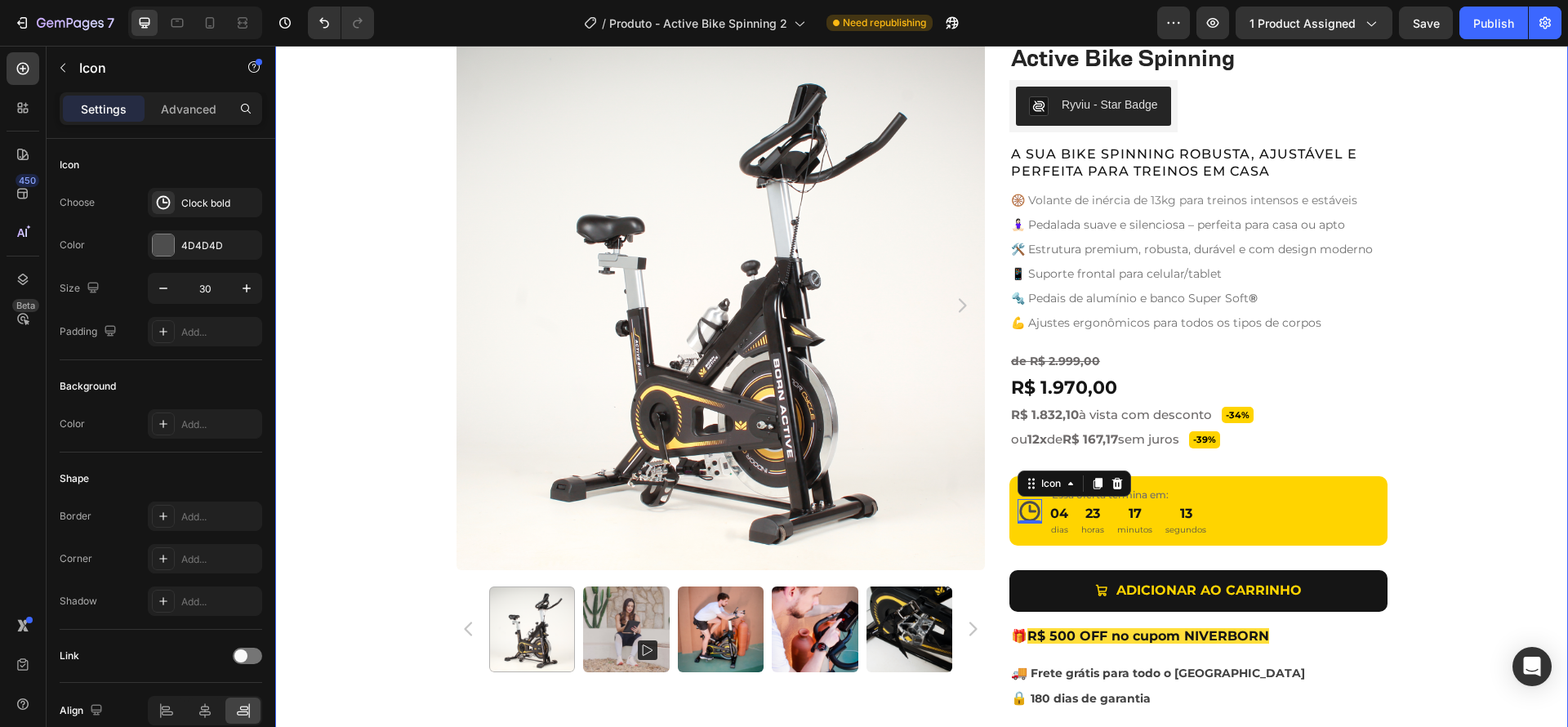
click at [1483, 527] on div "Product Images Active Bike Spinning Product Title Ryviu - Star Badge Ryviu Row …" at bounding box center [922, 406] width 1293 height 729
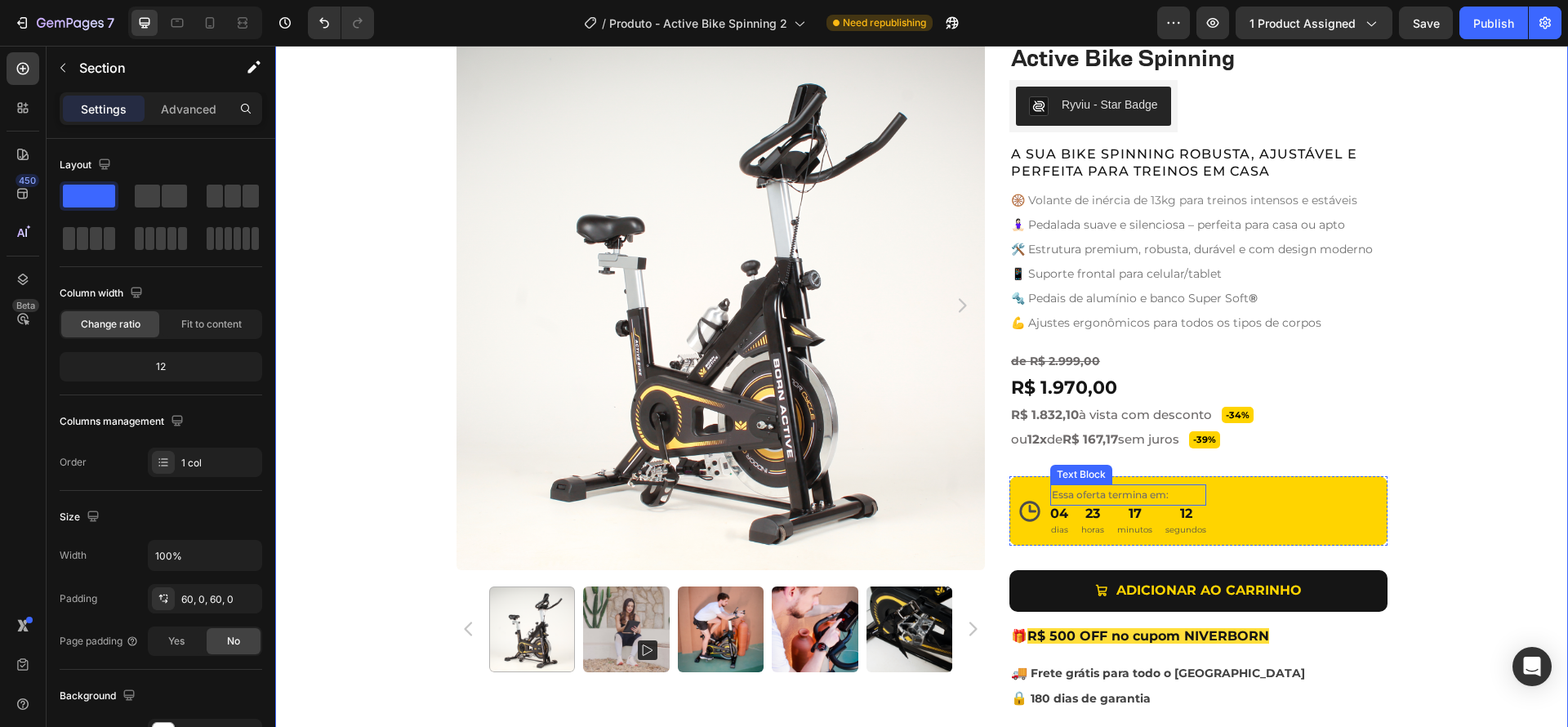
click at [1166, 499] on p "Essa oferta termina em:" at bounding box center [1129, 495] width 153 height 18
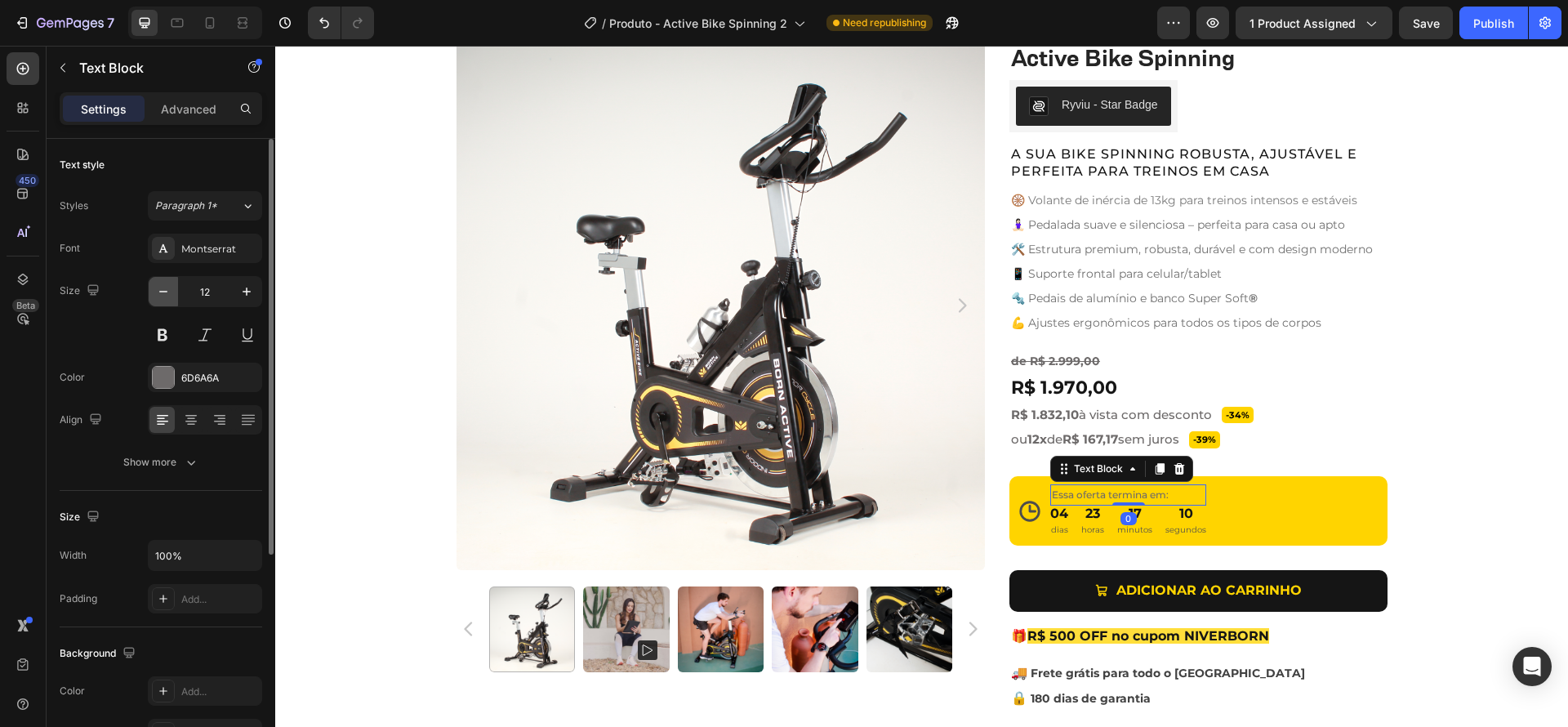
click at [168, 288] on icon "button" at bounding box center [163, 292] width 16 height 16
click at [168, 288] on icon "button" at bounding box center [163, 292] width 16 height 16
type input "10"
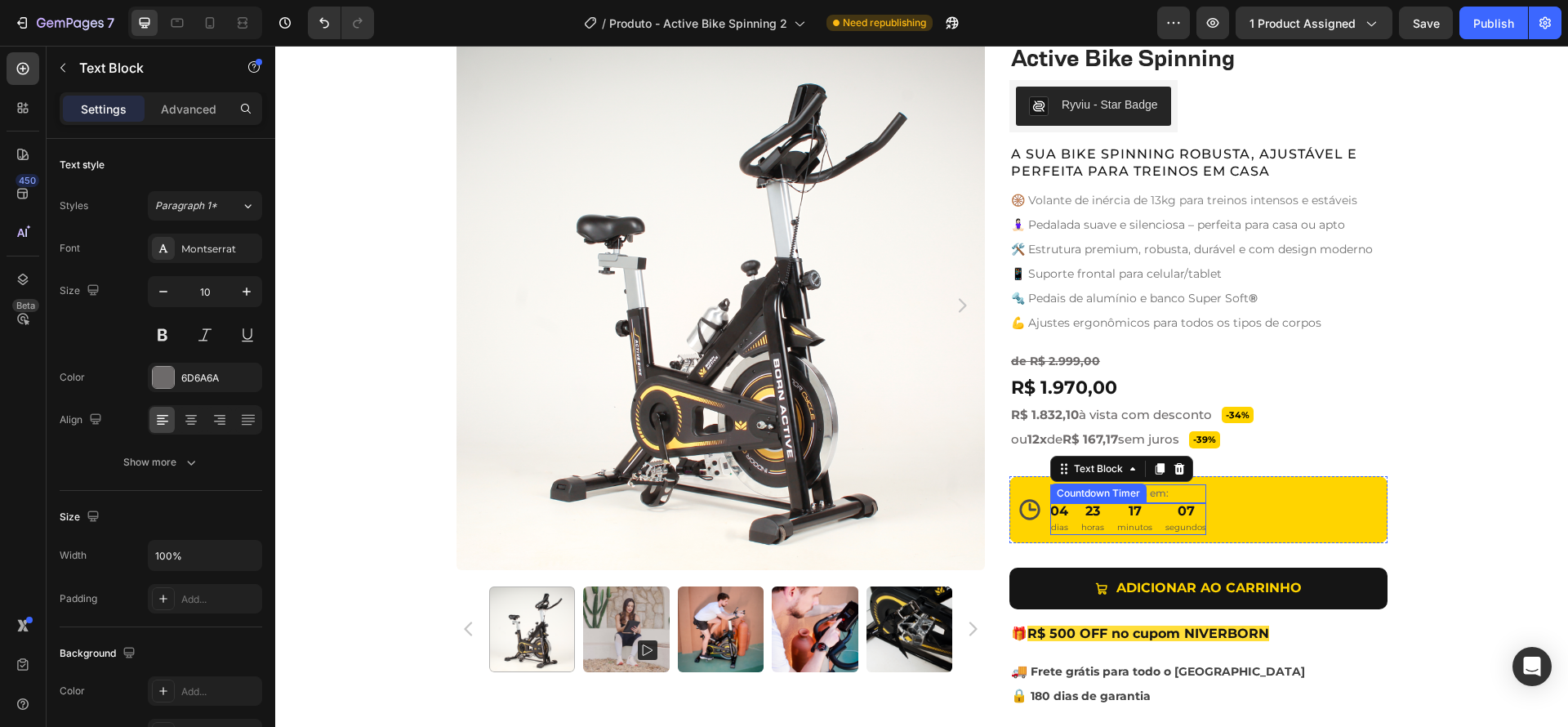
click at [1131, 496] on div "Countdown Timer" at bounding box center [1098, 494] width 90 height 15
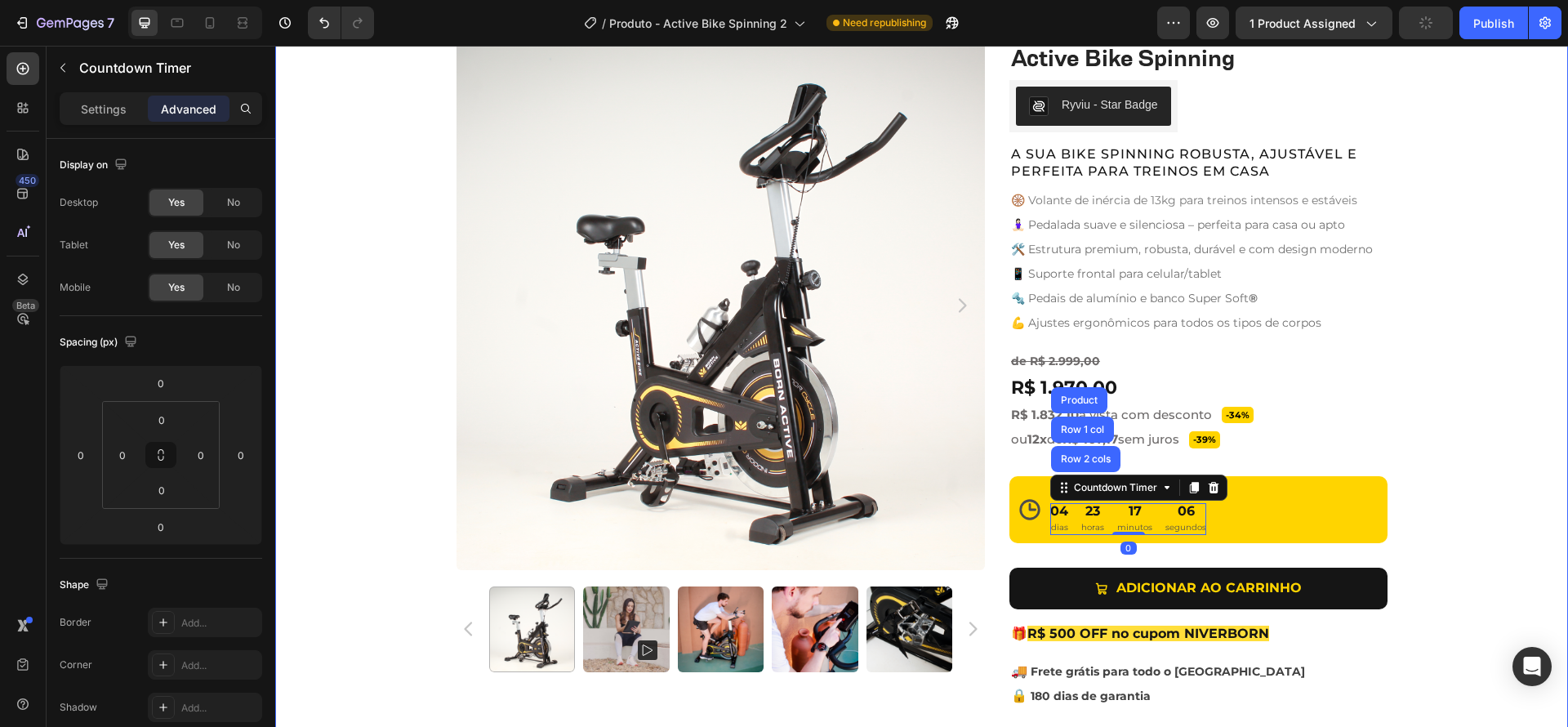
click at [1501, 541] on div "Product Images Active Bike Spinning Product Title Ryviu - Star Badge Ryviu Row …" at bounding box center [922, 404] width 1293 height 727
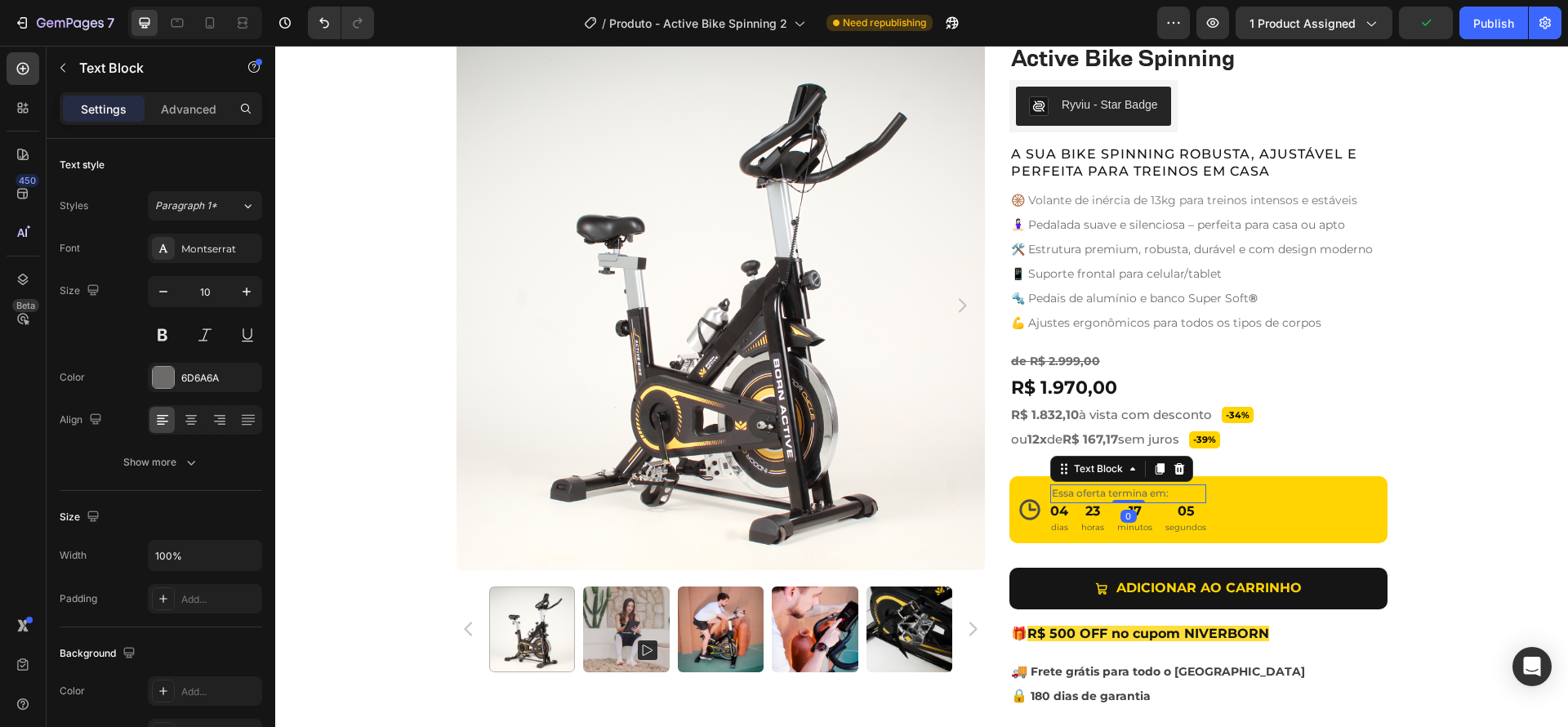
click at [1156, 495] on span "Essa oferta termina em:" at bounding box center [1110, 493] width 117 height 12
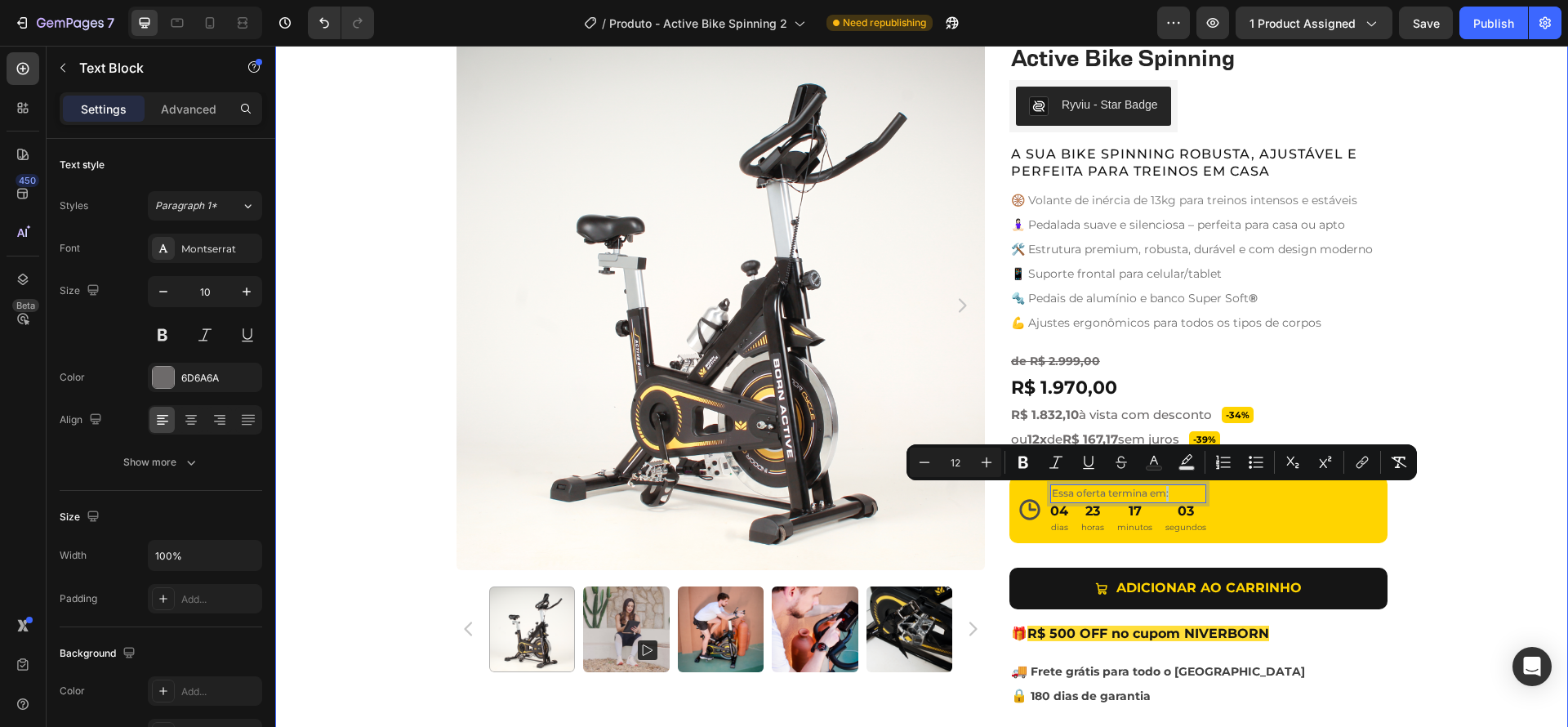
click at [1492, 546] on div "Product Images Active Bike Spinning Product Title Ryviu - Star Badge Ryviu Row …" at bounding box center [922, 404] width 1293 height 727
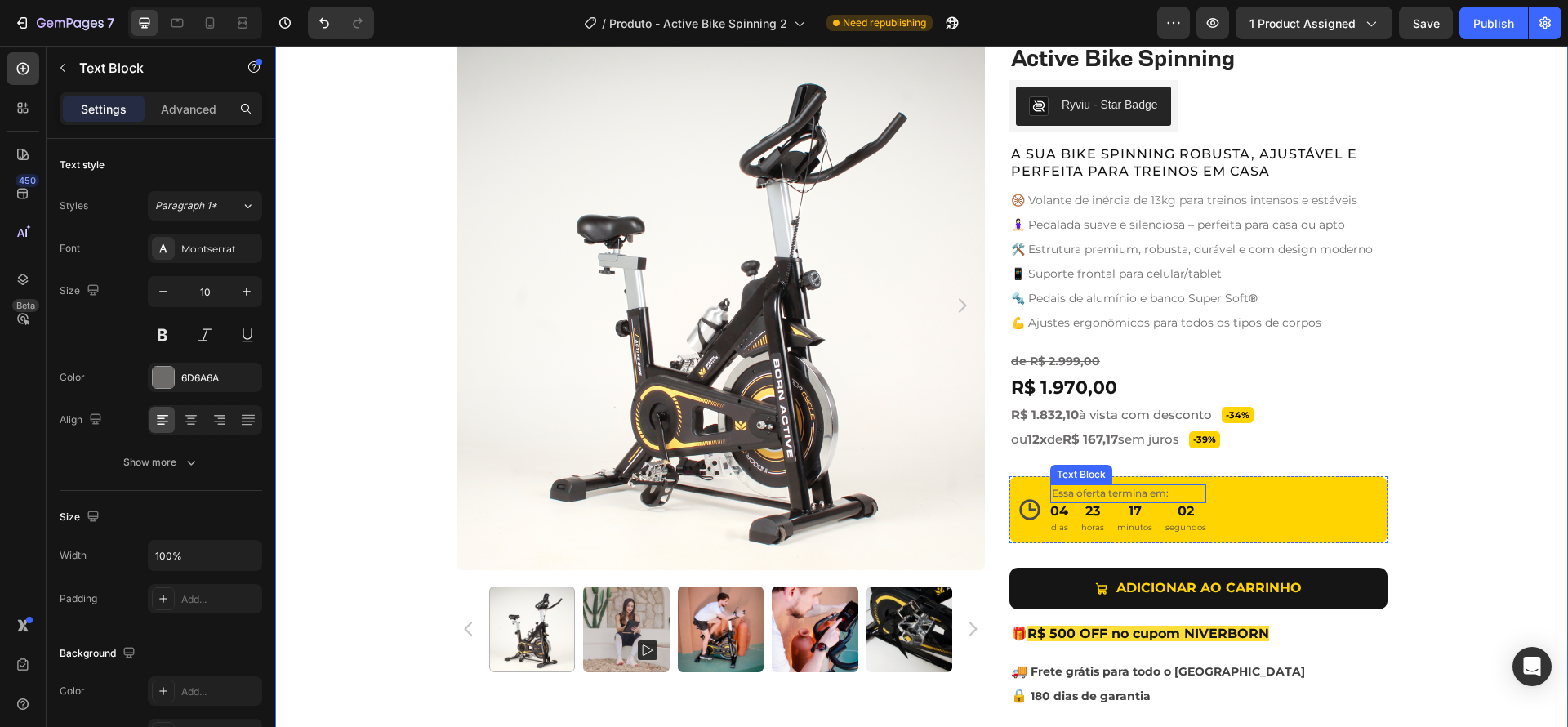
click at [1147, 492] on span "Essa oferta termina em:" at bounding box center [1110, 493] width 117 height 12
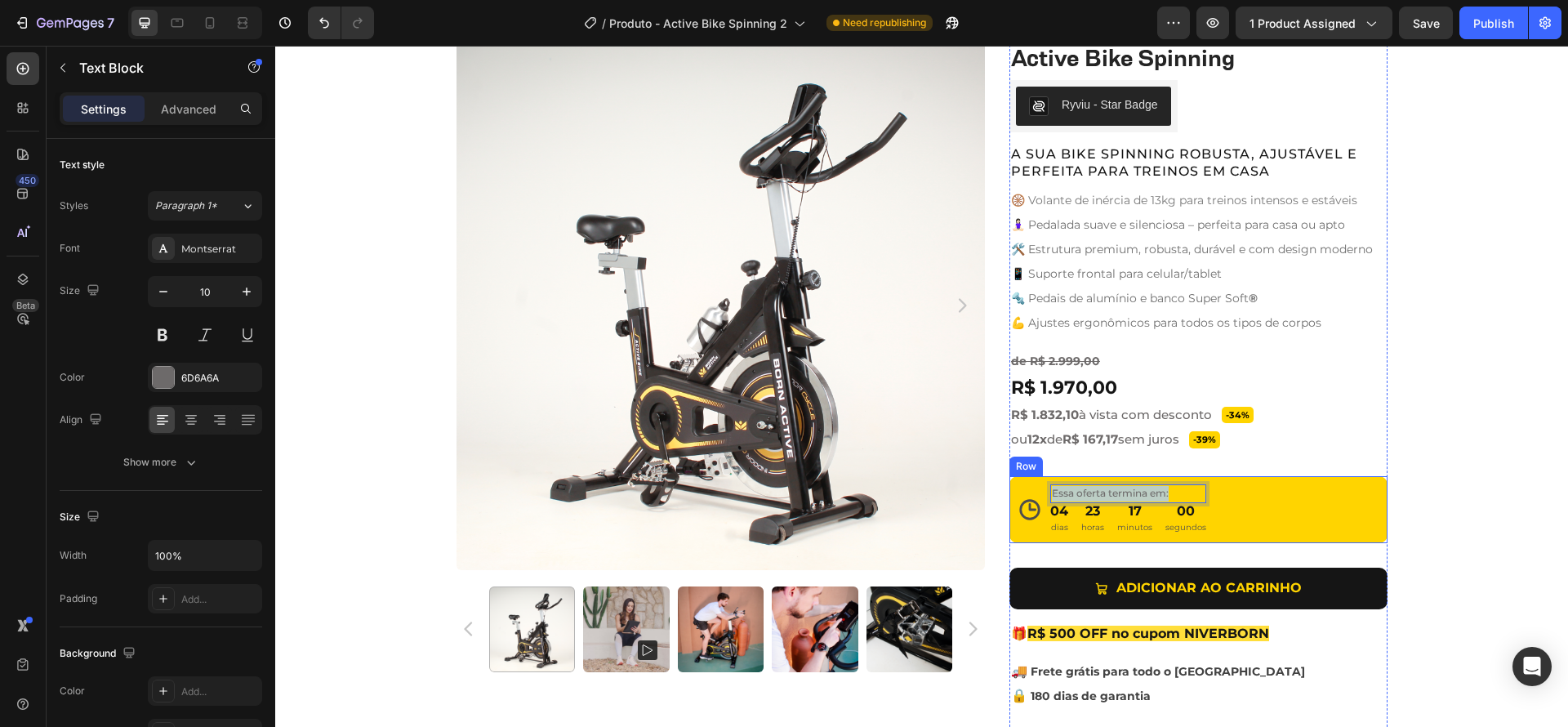
drag, startPoint x: 1168, startPoint y: 493, endPoint x: 1001, endPoint y: 494, distance: 167.0
click at [1001, 494] on div "Product Images Active Bike Spinning Product Title Ryviu - Star Badge Ryviu Row …" at bounding box center [922, 404] width 931 height 727
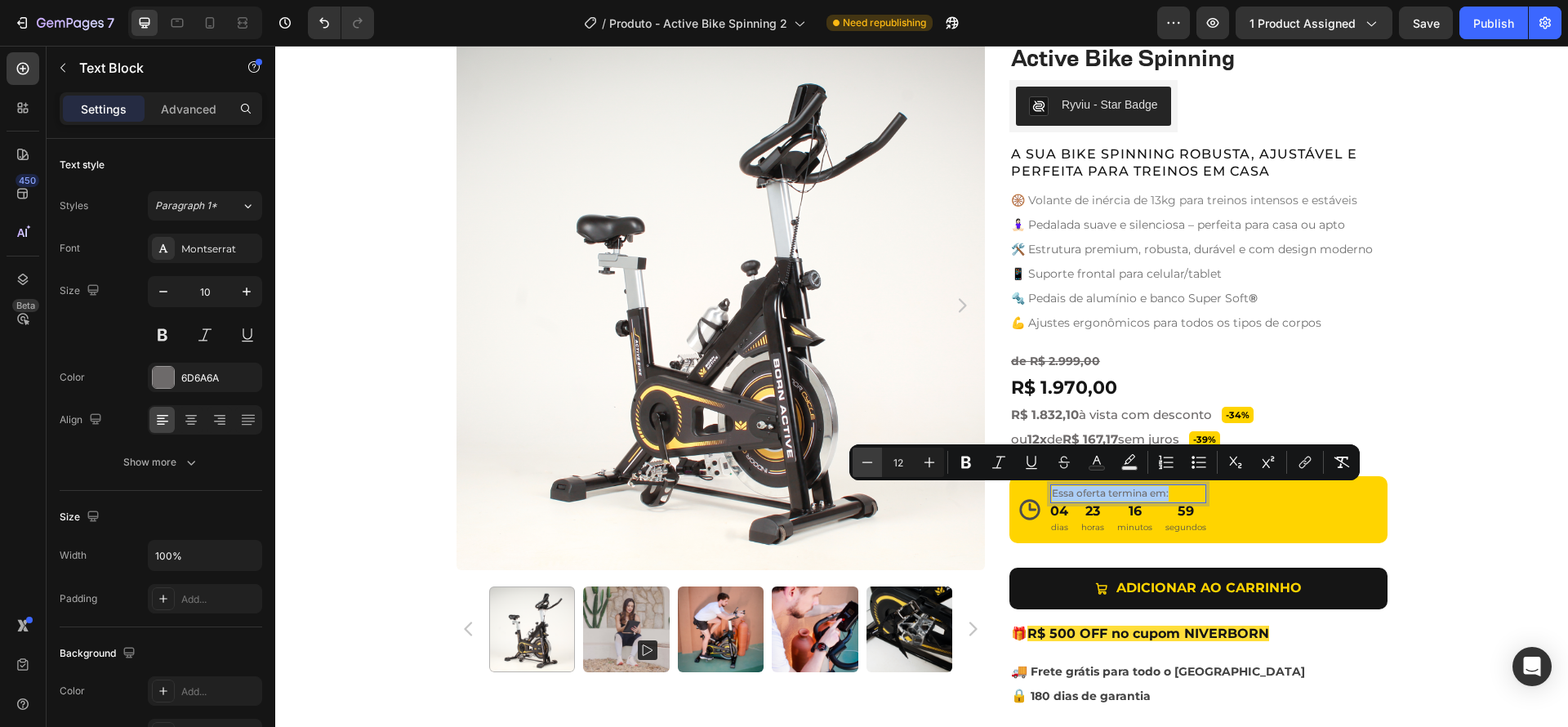
click at [862, 462] on icon "Editor contextual toolbar" at bounding box center [867, 462] width 11 height 1
type input "10"
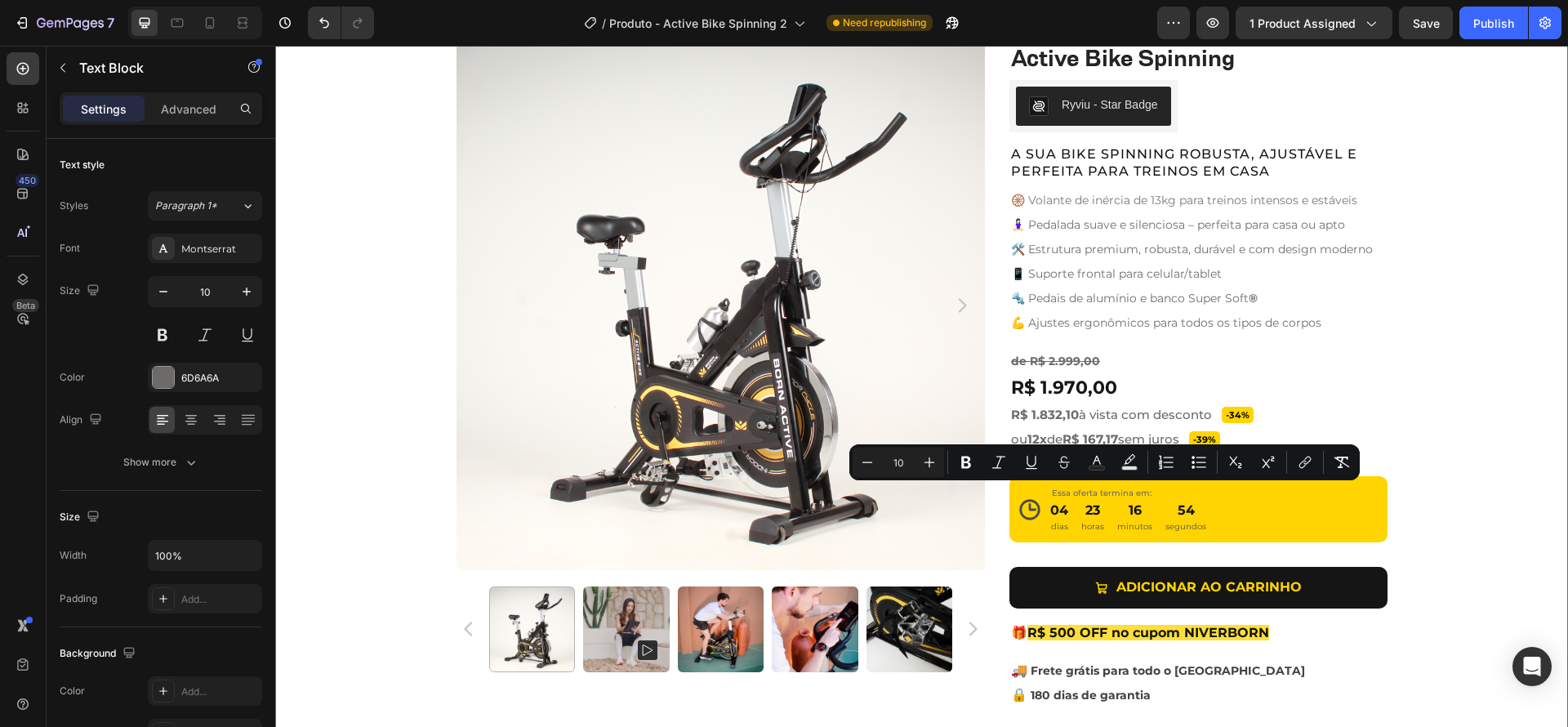
click at [1510, 519] on div "Product Images Active Bike Spinning Product Title Ryviu - Star Badge Ryviu Row …" at bounding box center [922, 404] width 1293 height 726
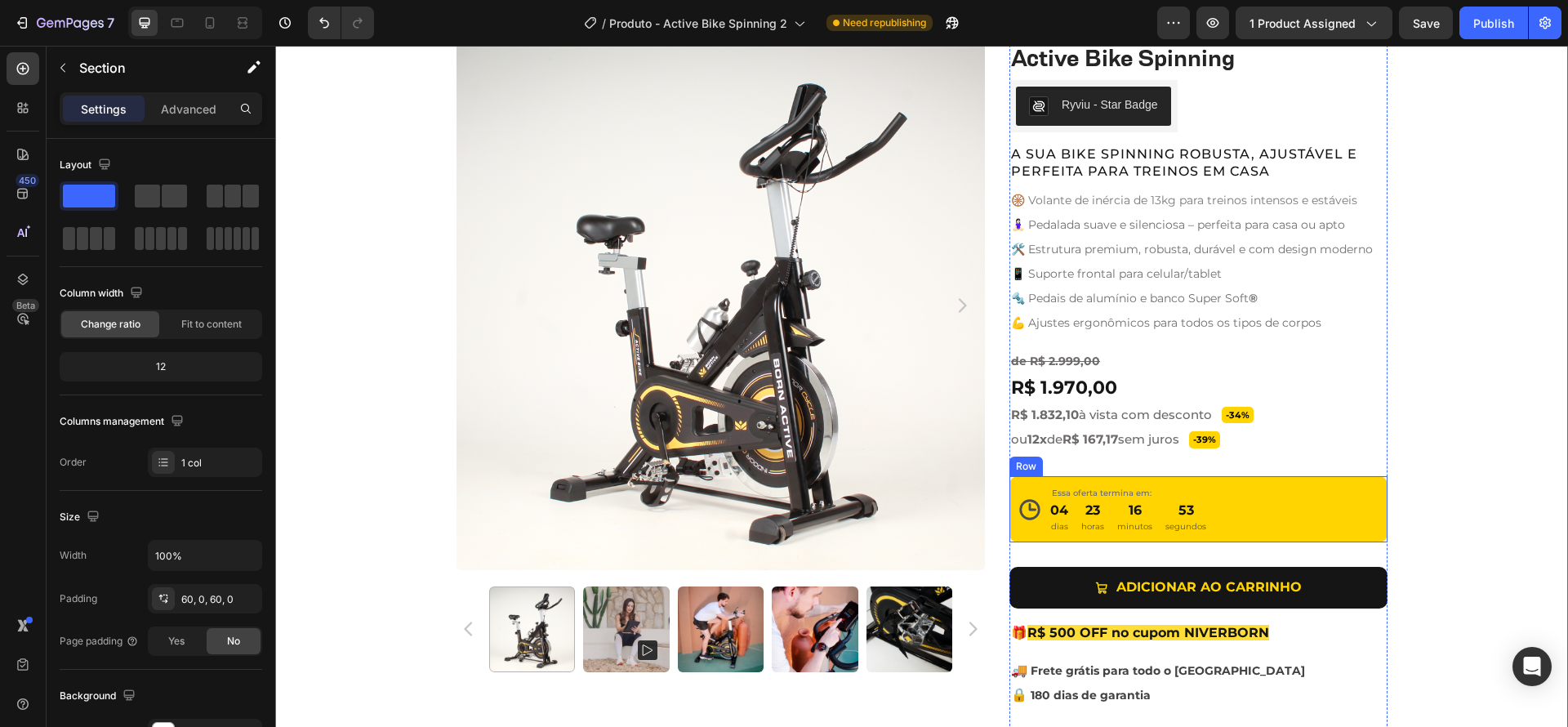
click at [1322, 518] on div "Icon Essa oferta termina em: Text Block 04 dias 23 horas 16 minutos 53 segundos…" at bounding box center [1198, 509] width 378 height 67
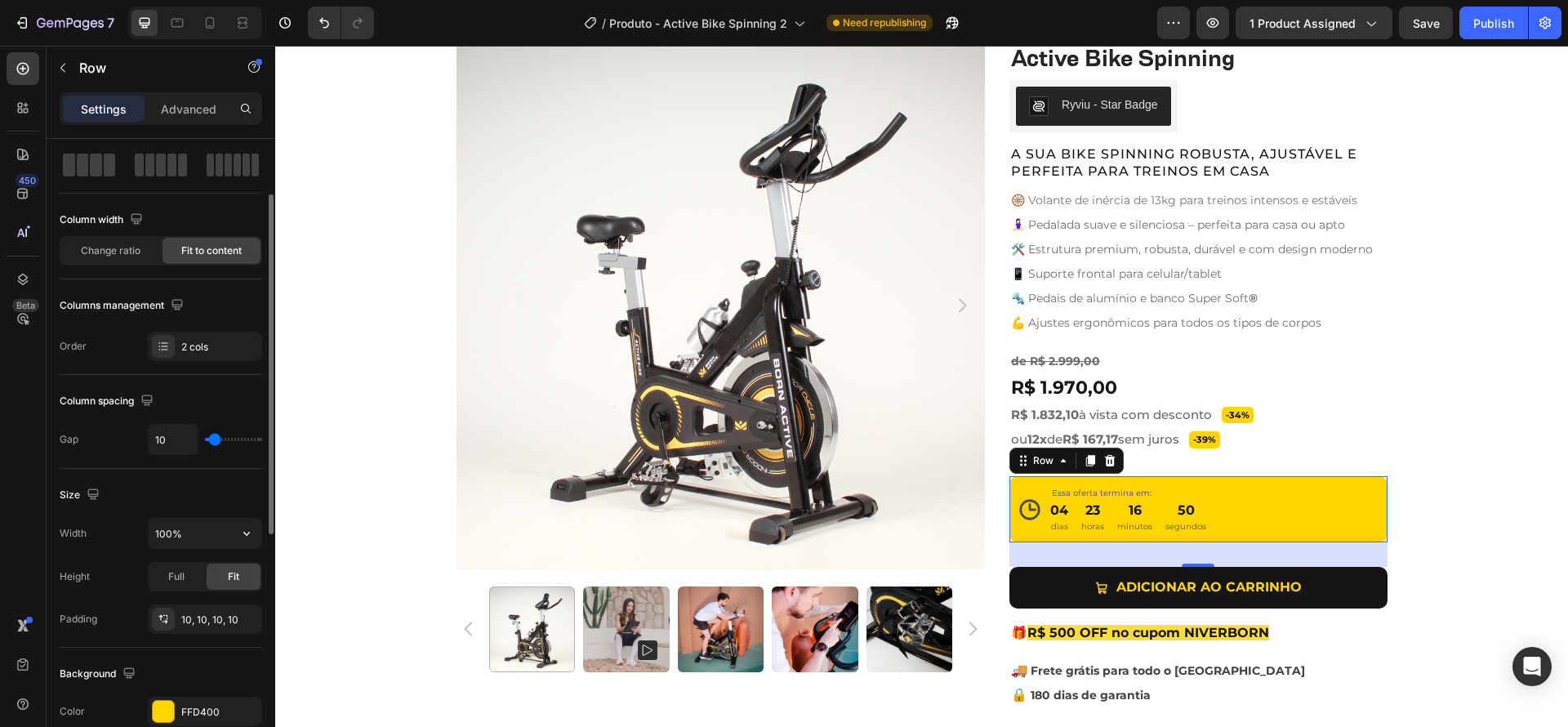
scroll to position [84, 0]
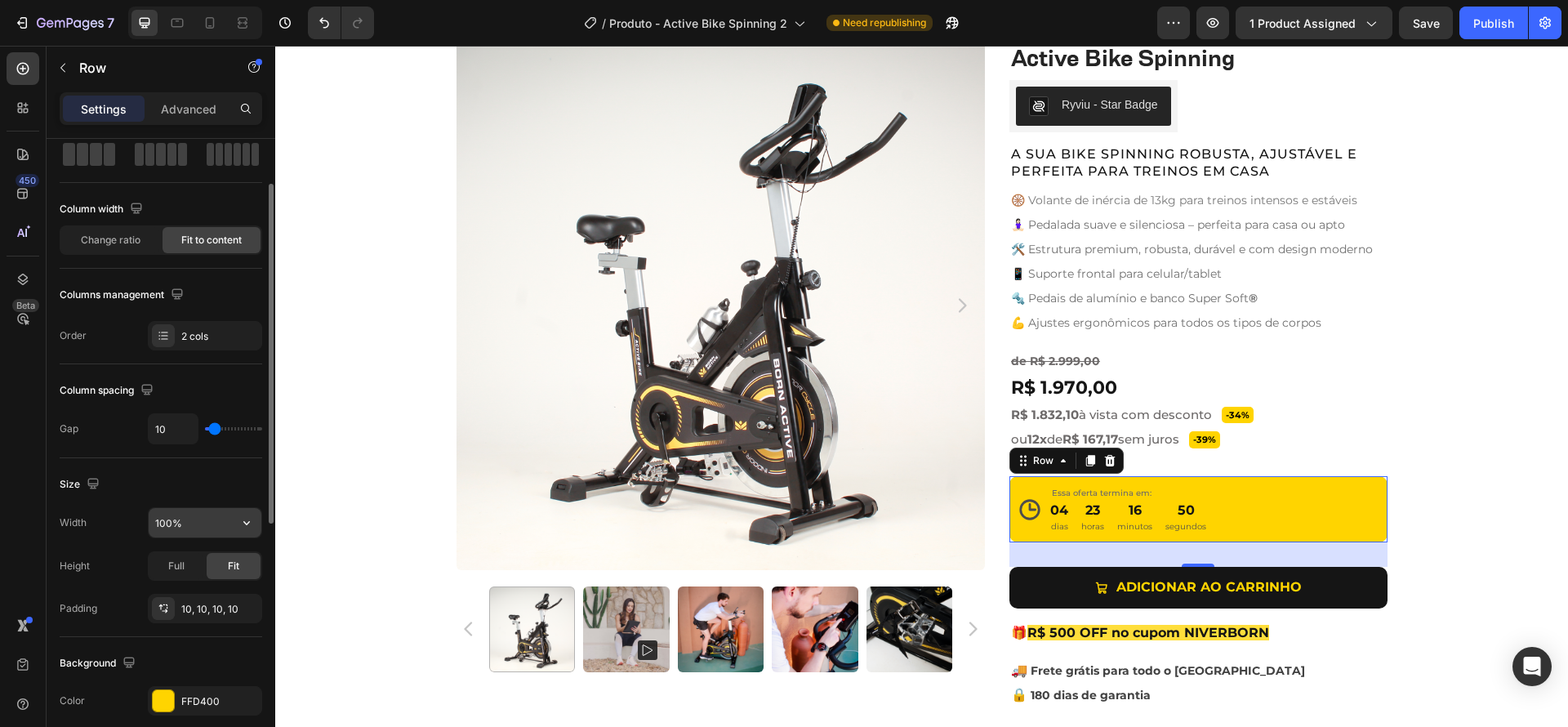
click at [211, 523] on input "100%" at bounding box center [205, 522] width 113 height 30
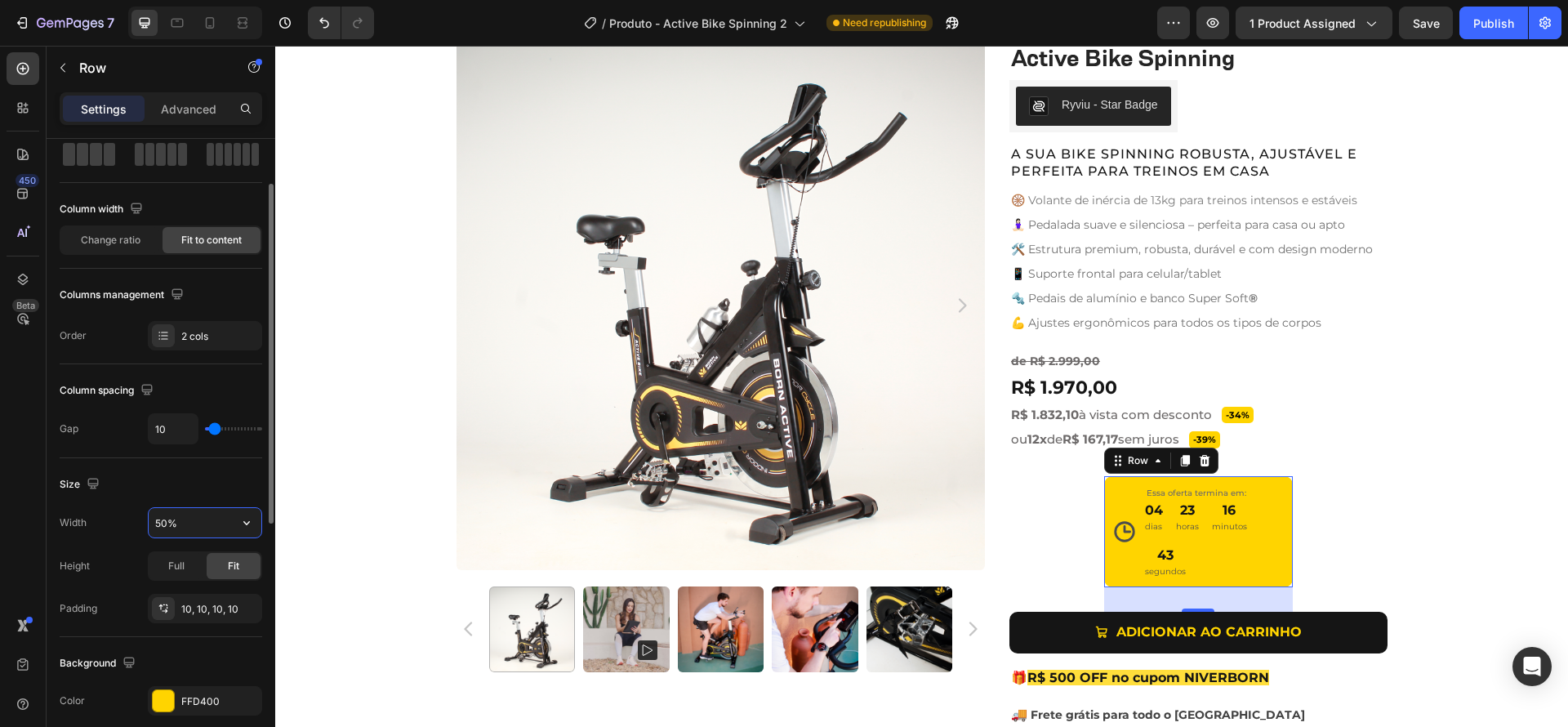
drag, startPoint x: 161, startPoint y: 518, endPoint x: 152, endPoint y: 518, distance: 9.0
click at [152, 518] on input "50%" at bounding box center [205, 522] width 113 height 30
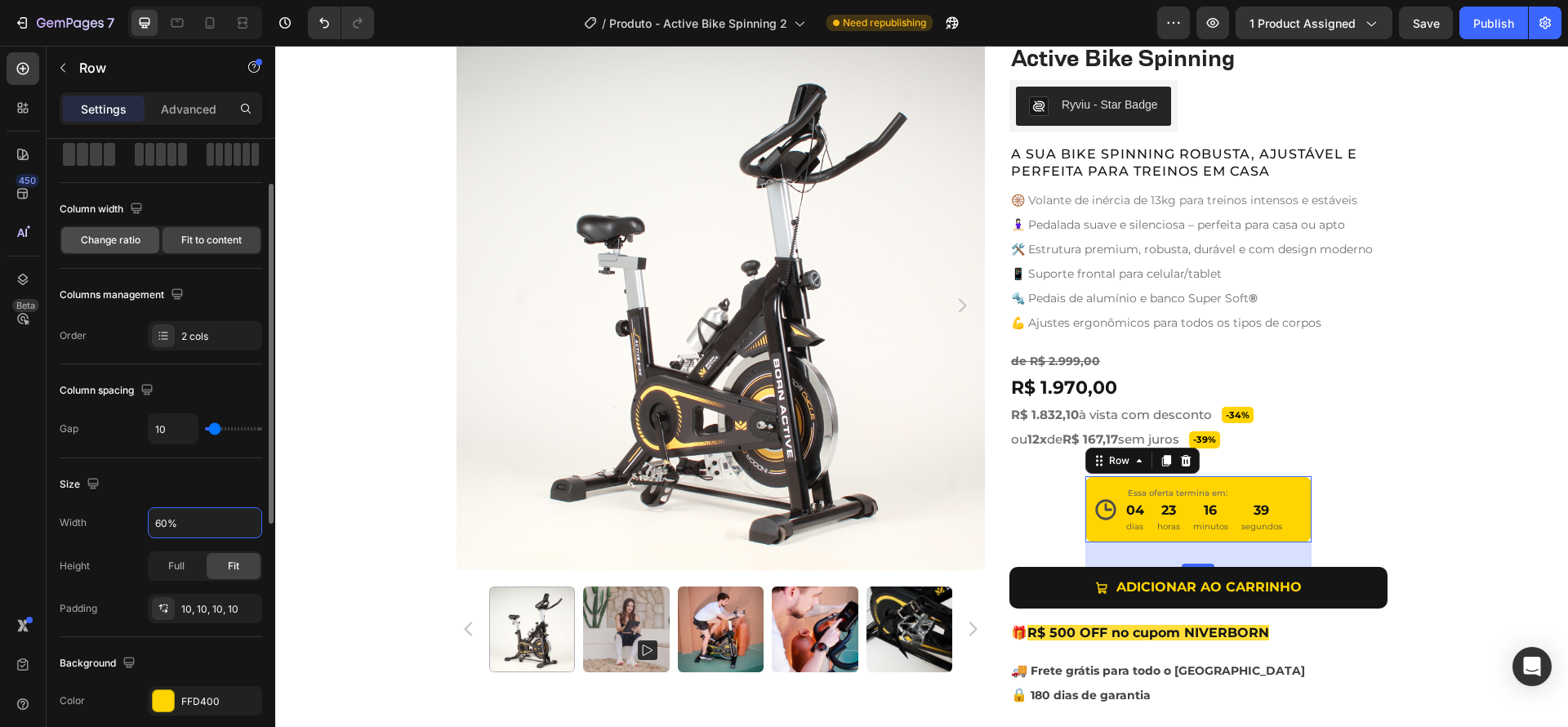
type input "60%"
click at [120, 237] on span "Change ratio" at bounding box center [110, 240] width 60 height 15
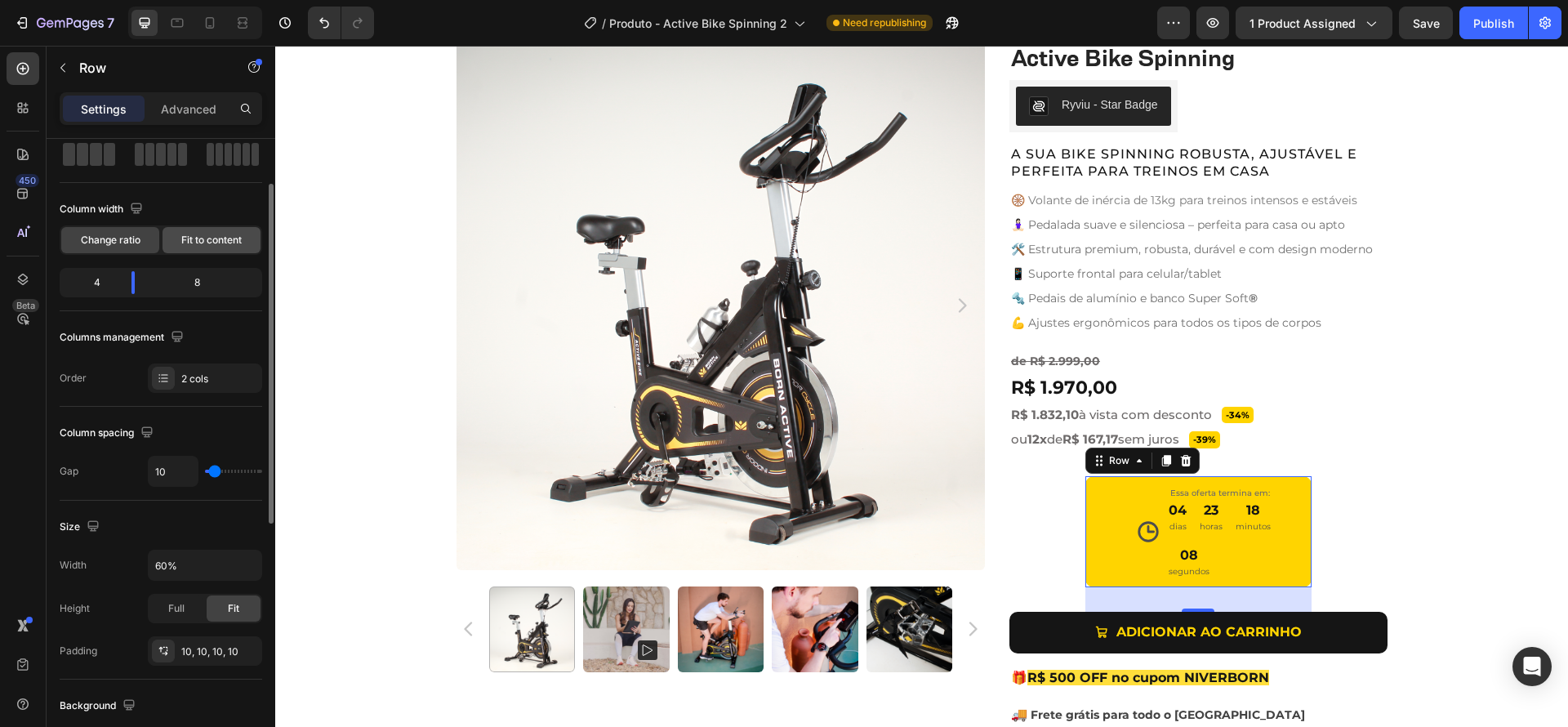
click at [202, 246] on span "Fit to content" at bounding box center [212, 240] width 61 height 15
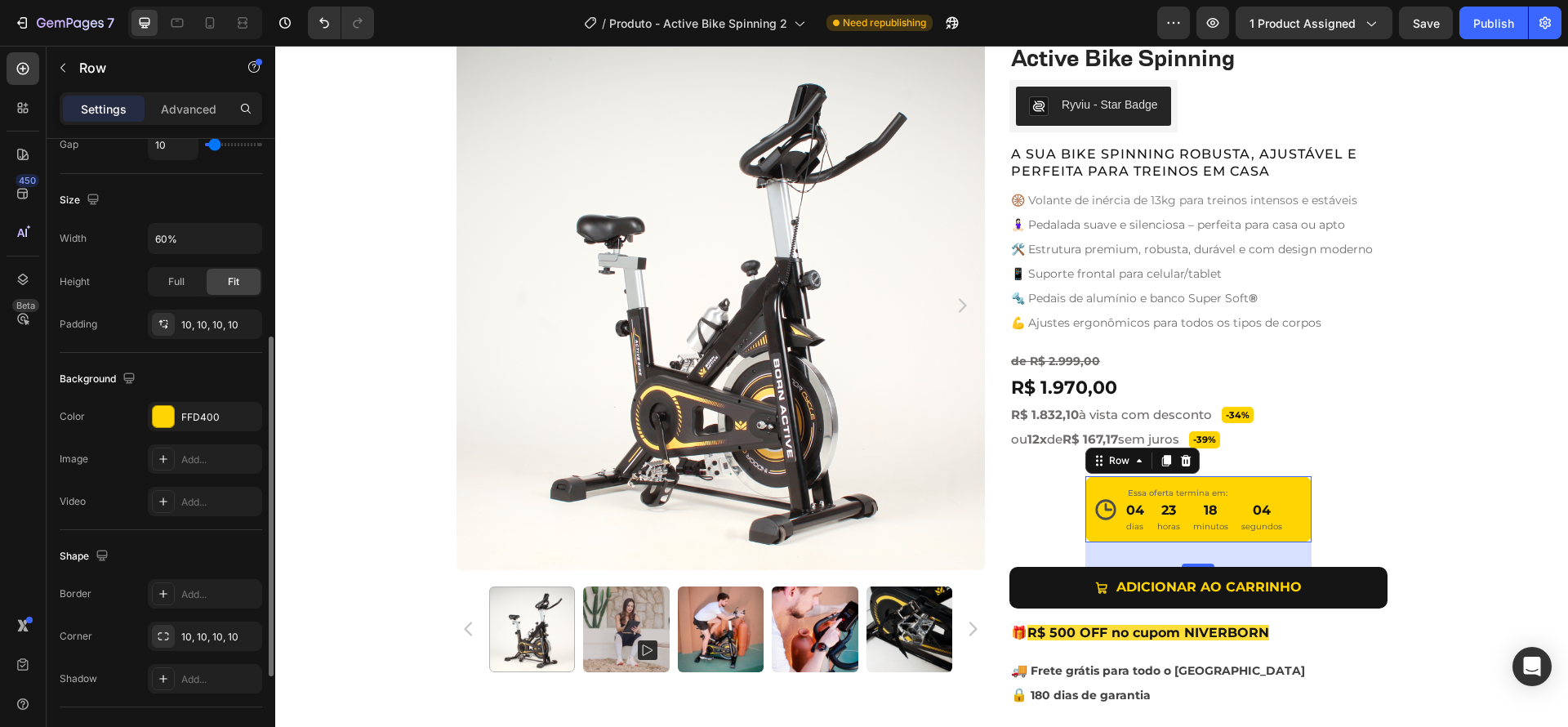
scroll to position [548, 0]
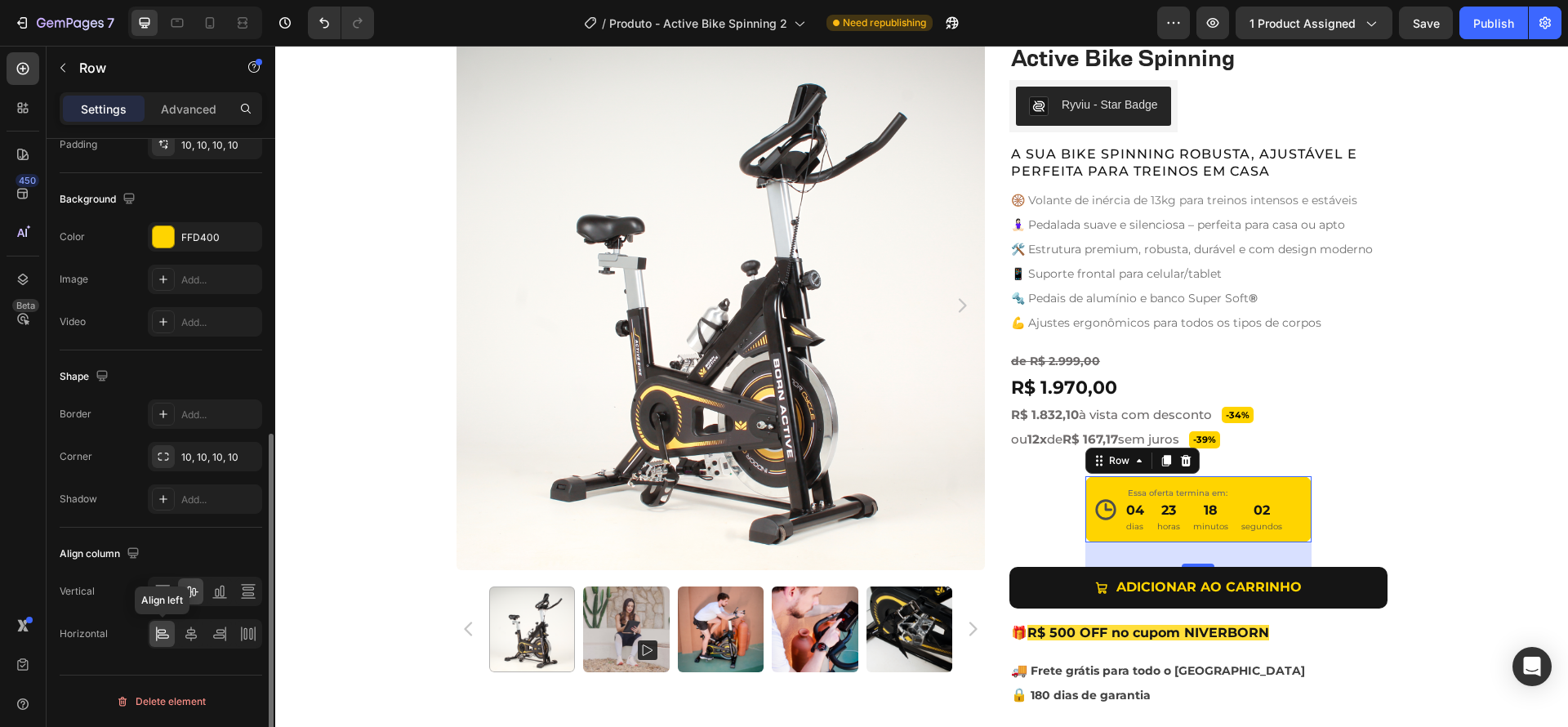
click at [164, 634] on icon at bounding box center [163, 634] width 16 height 16
click at [191, 637] on icon at bounding box center [191, 634] width 16 height 16
click at [169, 634] on icon at bounding box center [163, 634] width 16 height 16
click at [194, 635] on icon at bounding box center [191, 634] width 16 height 16
click at [1445, 502] on div "Product Images Active Bike Spinning Product Title Ryviu - Star Badge Ryviu Row …" at bounding box center [922, 404] width 1293 height 726
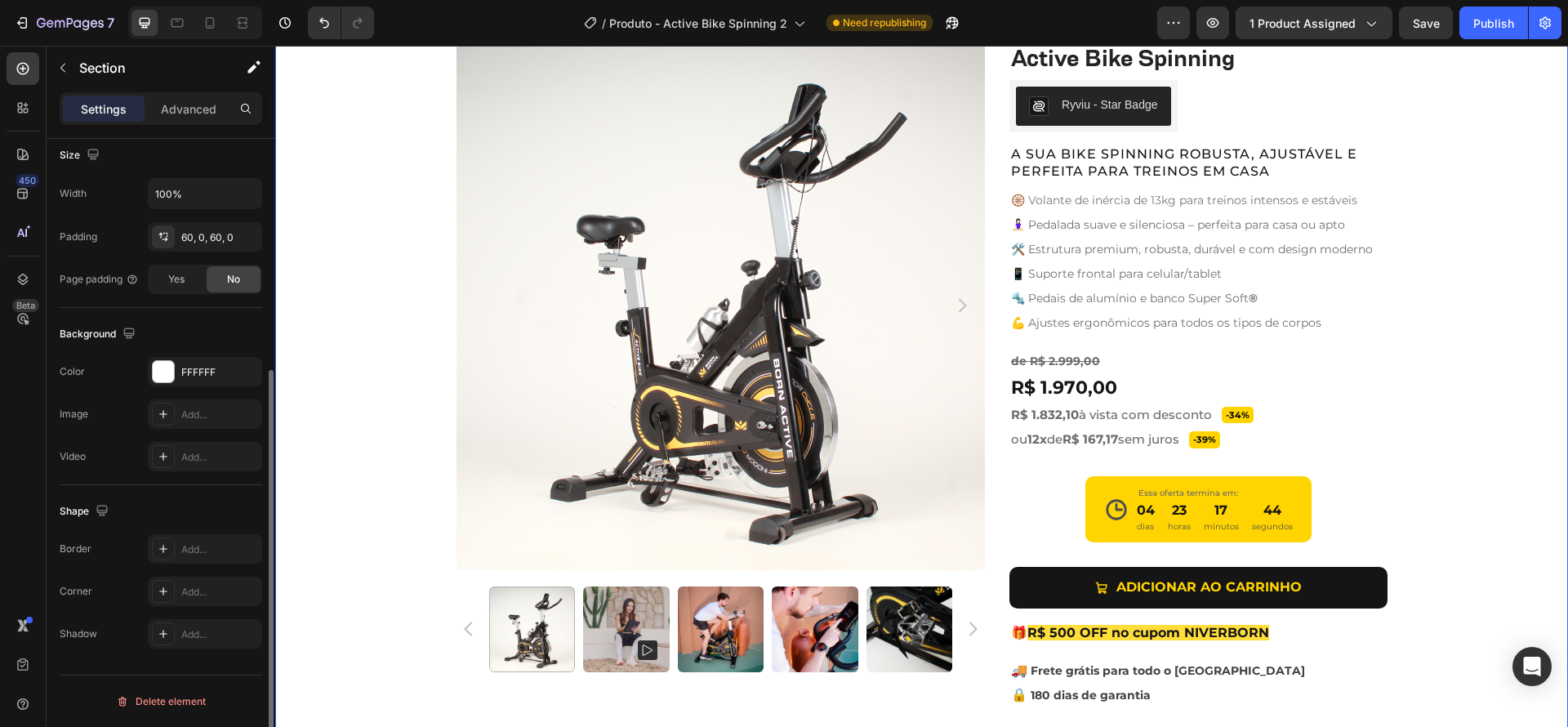
scroll to position [0, 0]
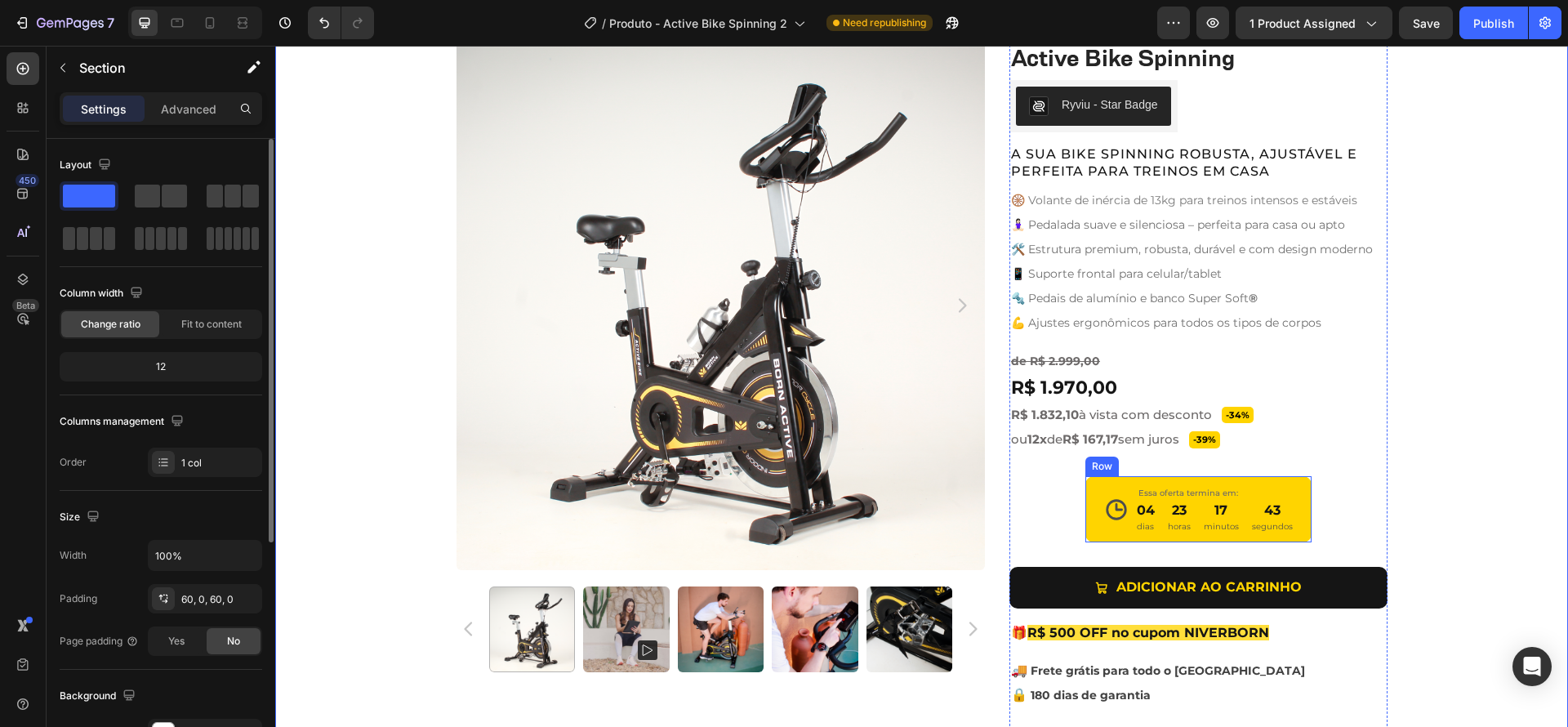
click at [1301, 513] on div "Icon Essa oferta termina em: Text Block 04 dias 23 horas 17 minutos 43 segundos…" at bounding box center [1198, 509] width 227 height 67
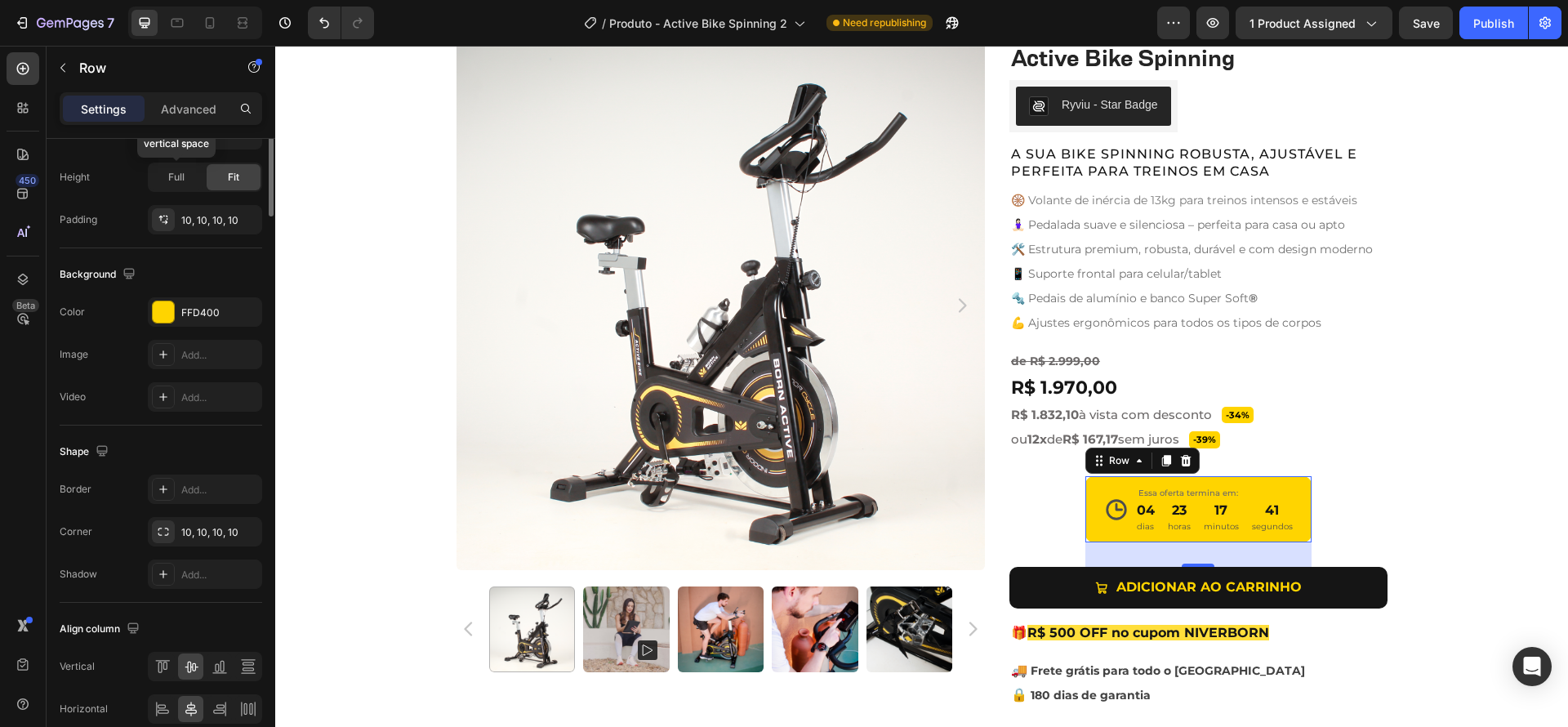
scroll to position [548, 0]
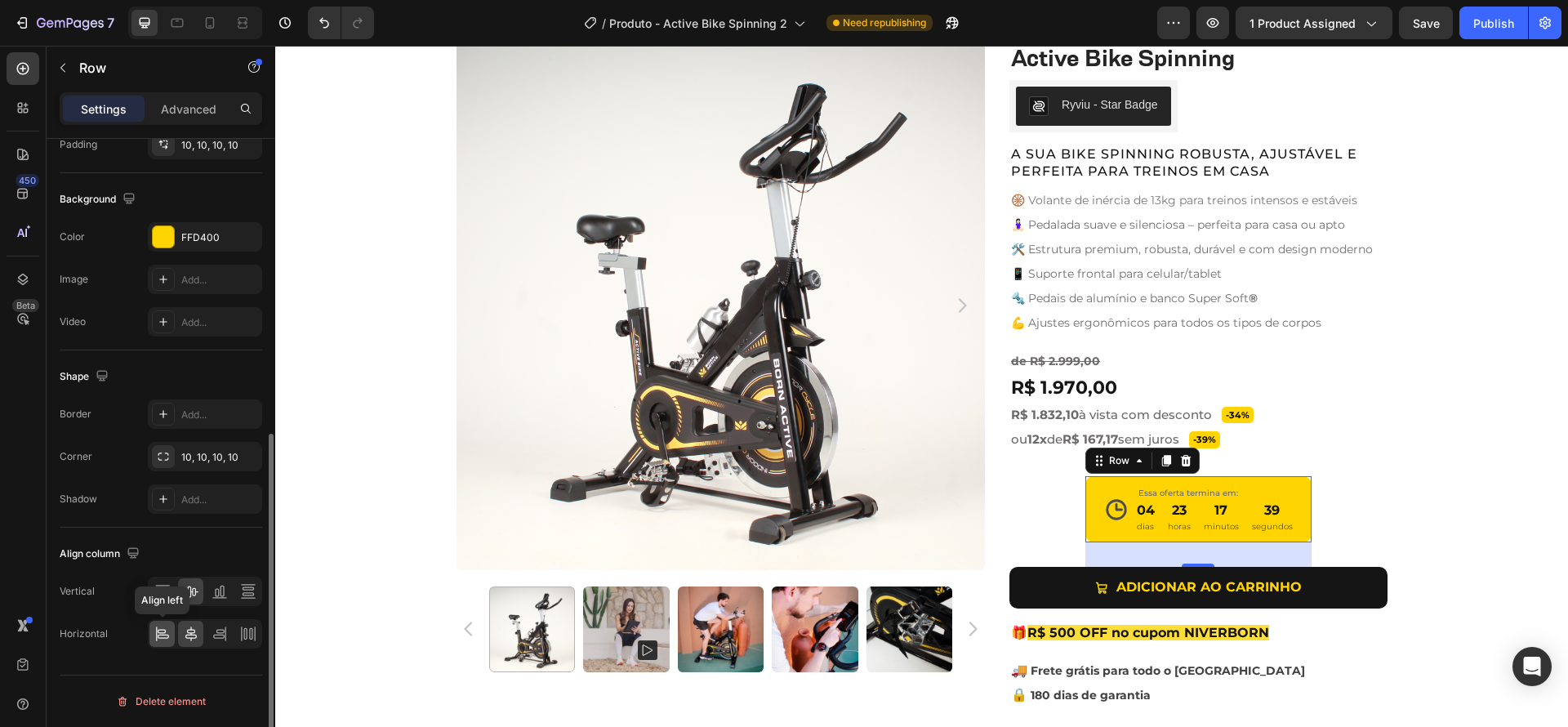
click at [168, 633] on icon at bounding box center [163, 634] width 16 height 16
click at [194, 635] on icon at bounding box center [191, 634] width 11 height 15
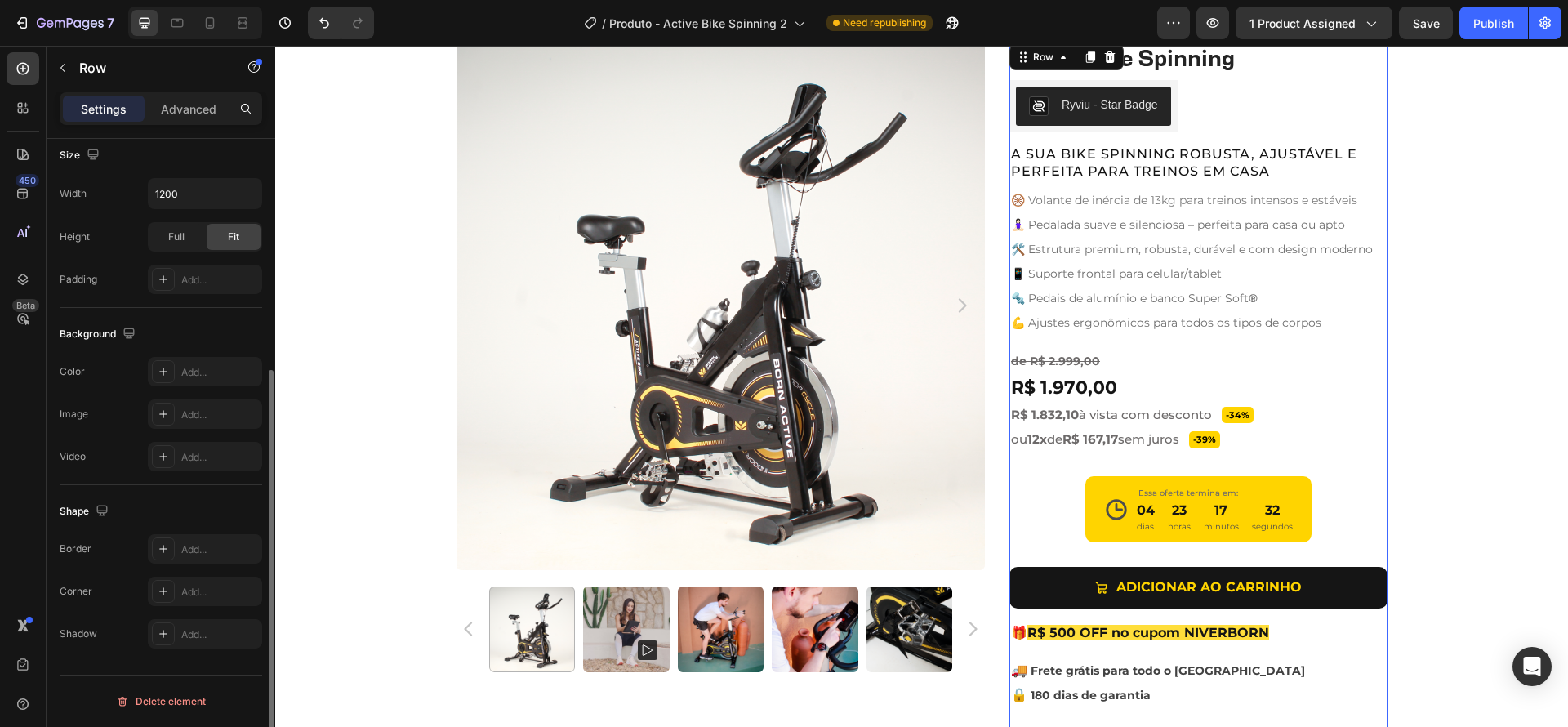
click at [1342, 479] on div "Active Bike Spinning Product Title Ryviu - Star Badge Ryviu Row A SUA BIKE SPIN…" at bounding box center [1198, 396] width 378 height 710
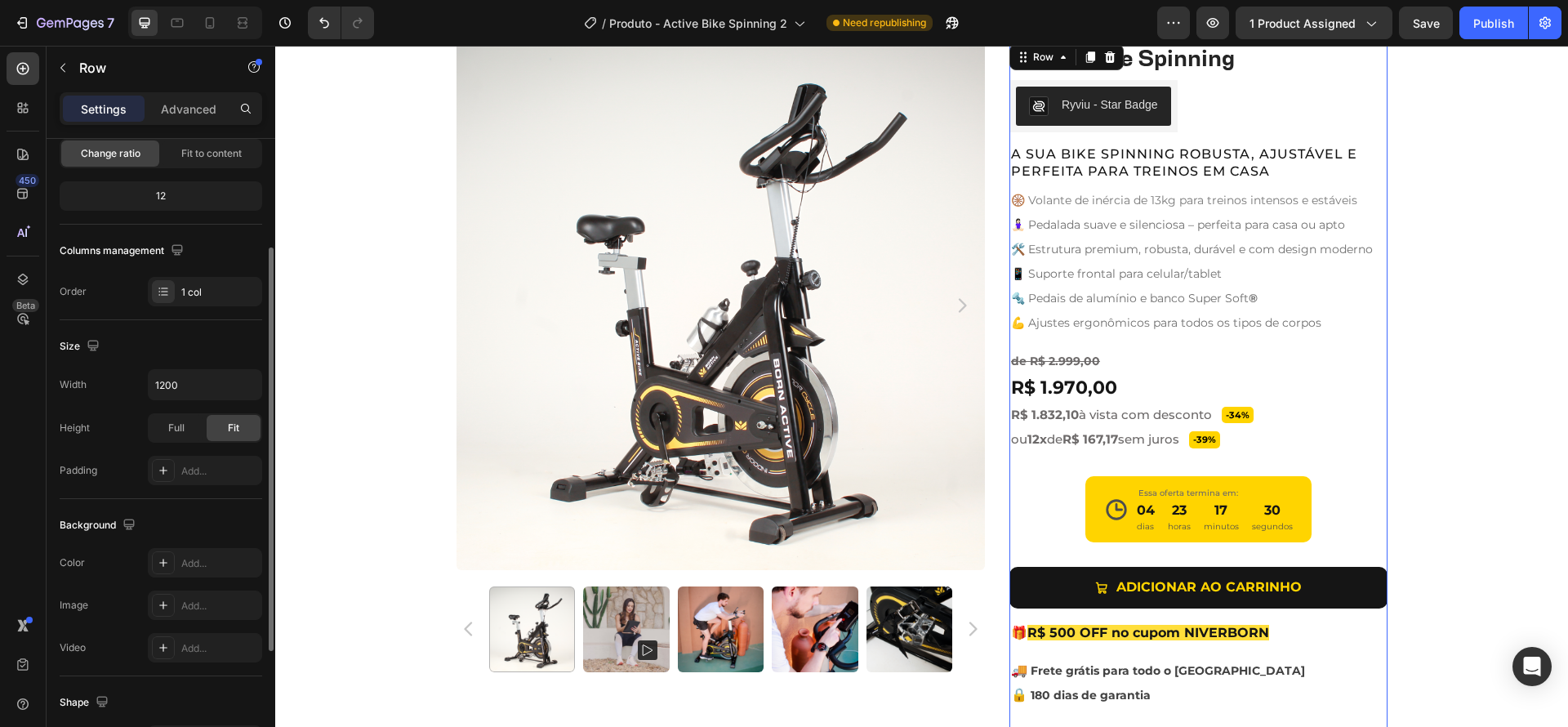
scroll to position [0, 0]
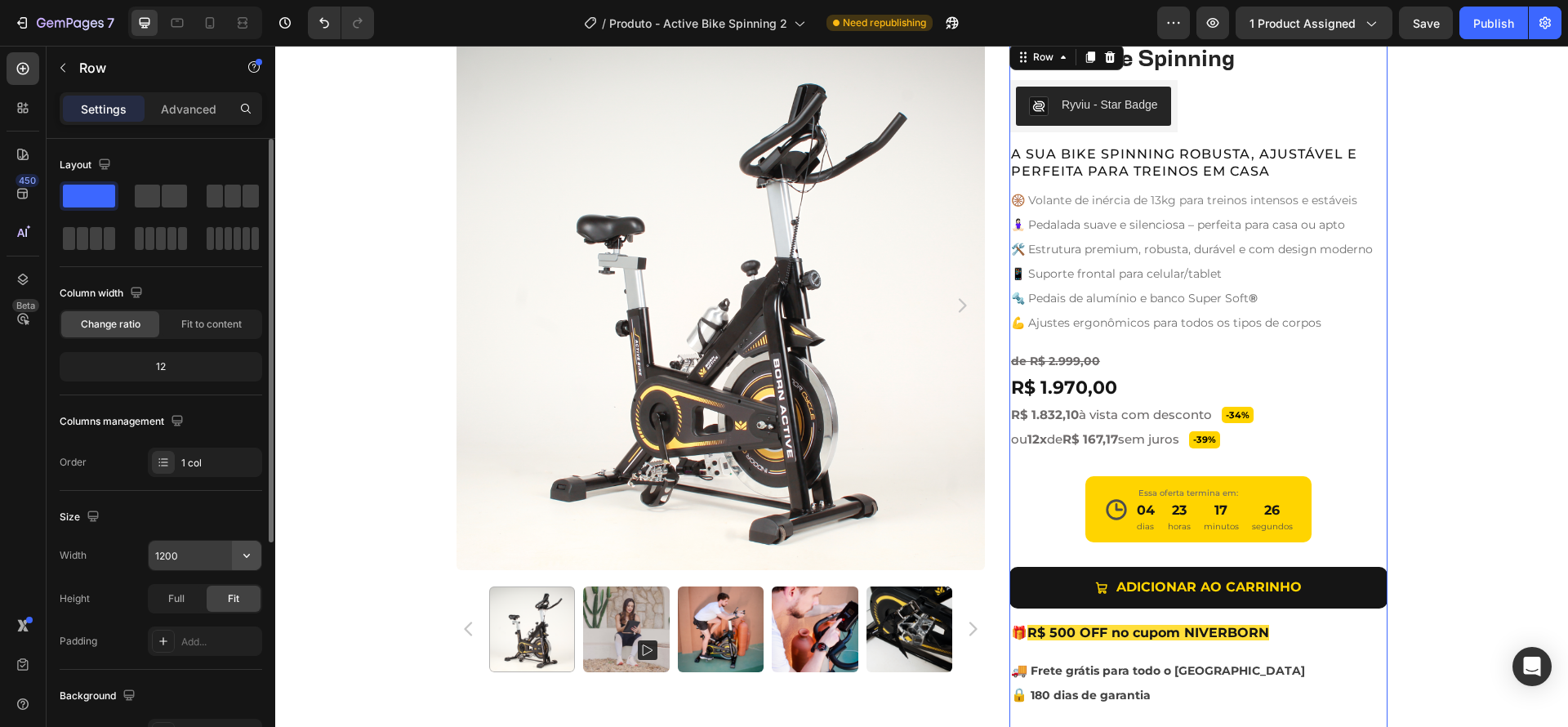
click at [238, 553] on icon "button" at bounding box center [246, 555] width 16 height 16
click at [145, 629] on div "Full 100%" at bounding box center [187, 628] width 134 height 31
type input "100%"
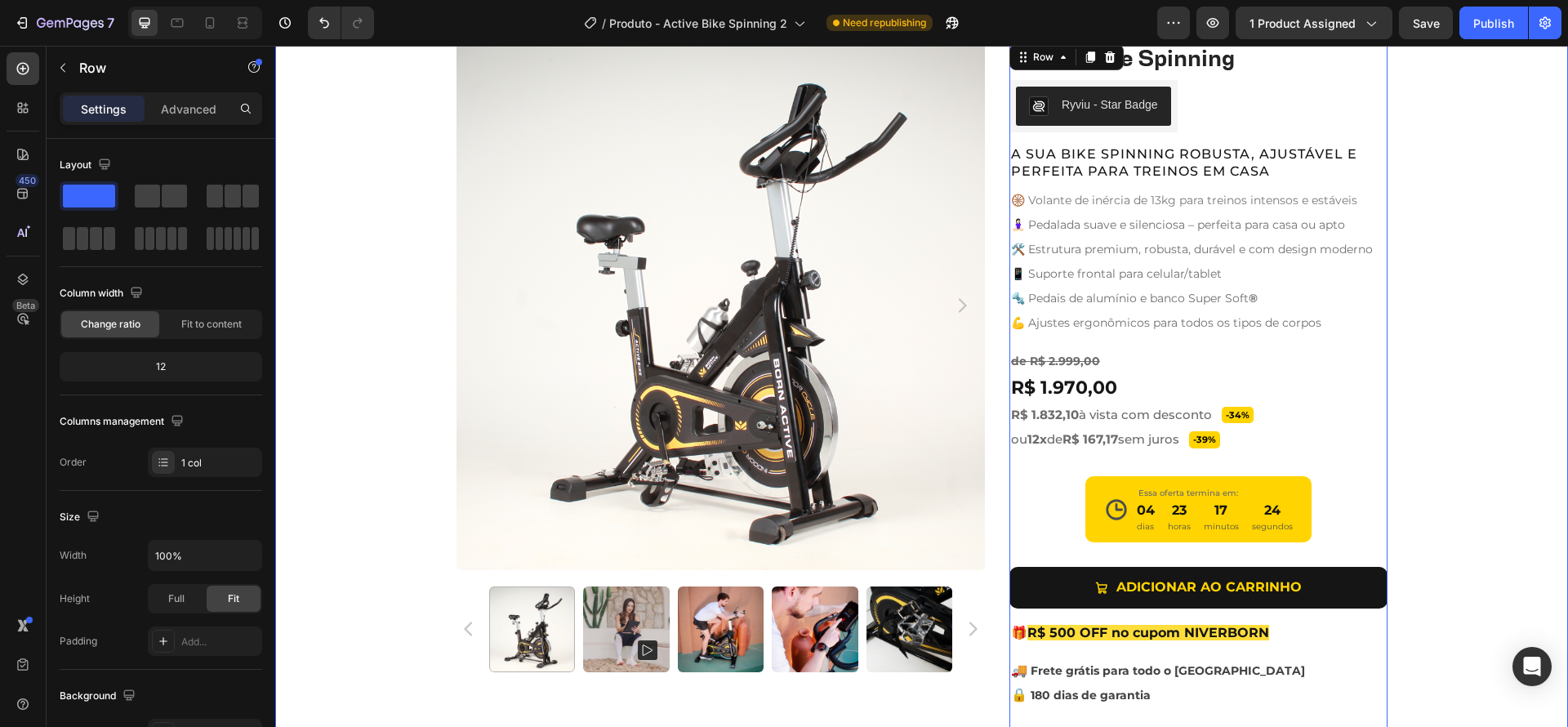
click at [1465, 430] on div "Product Images Active Bike Spinning Product Title Ryviu - Star Badge Ryviu Row …" at bounding box center [922, 404] width 1293 height 726
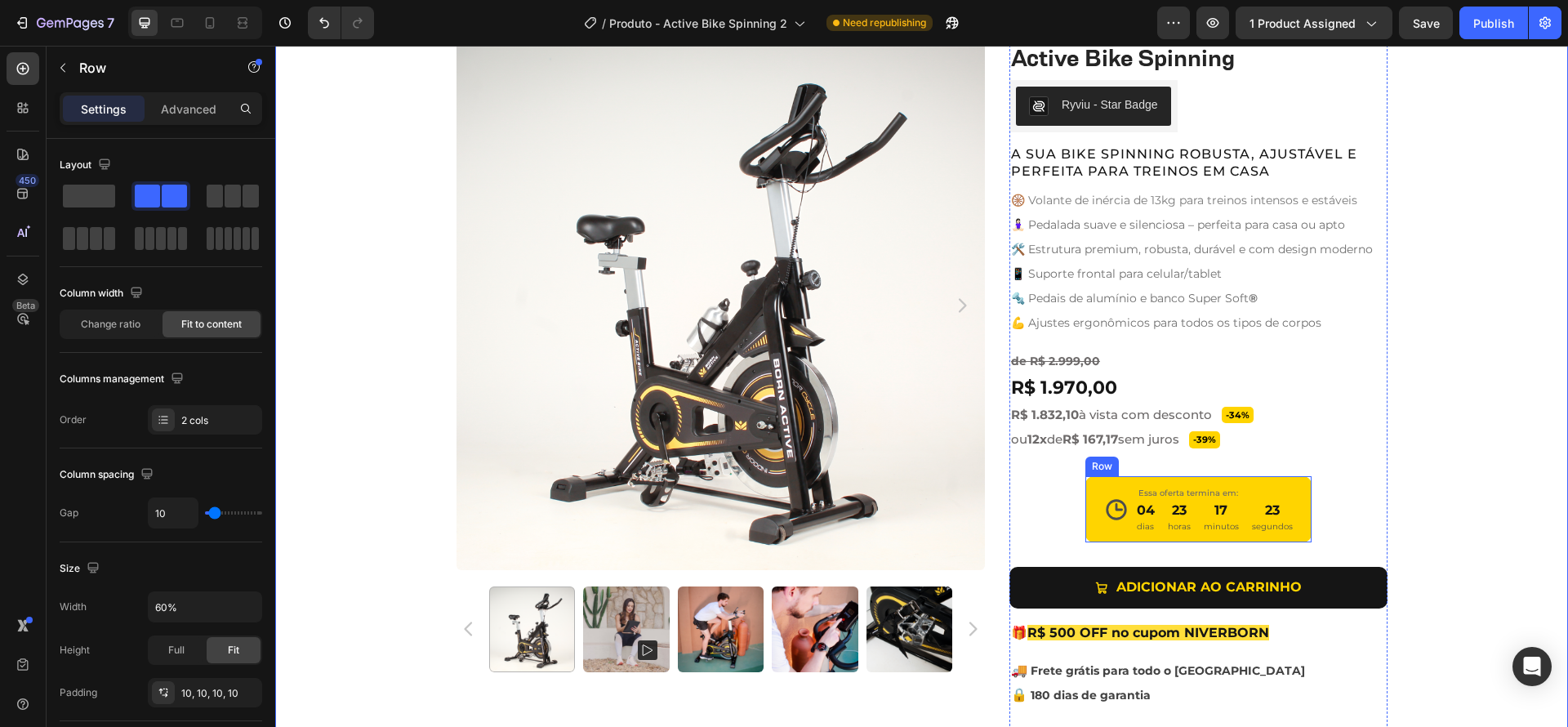
click at [1296, 510] on div "Icon Essa oferta termina em: Text Block 04 dias 23 horas 17 minutos 23 segundos…" at bounding box center [1198, 509] width 227 height 67
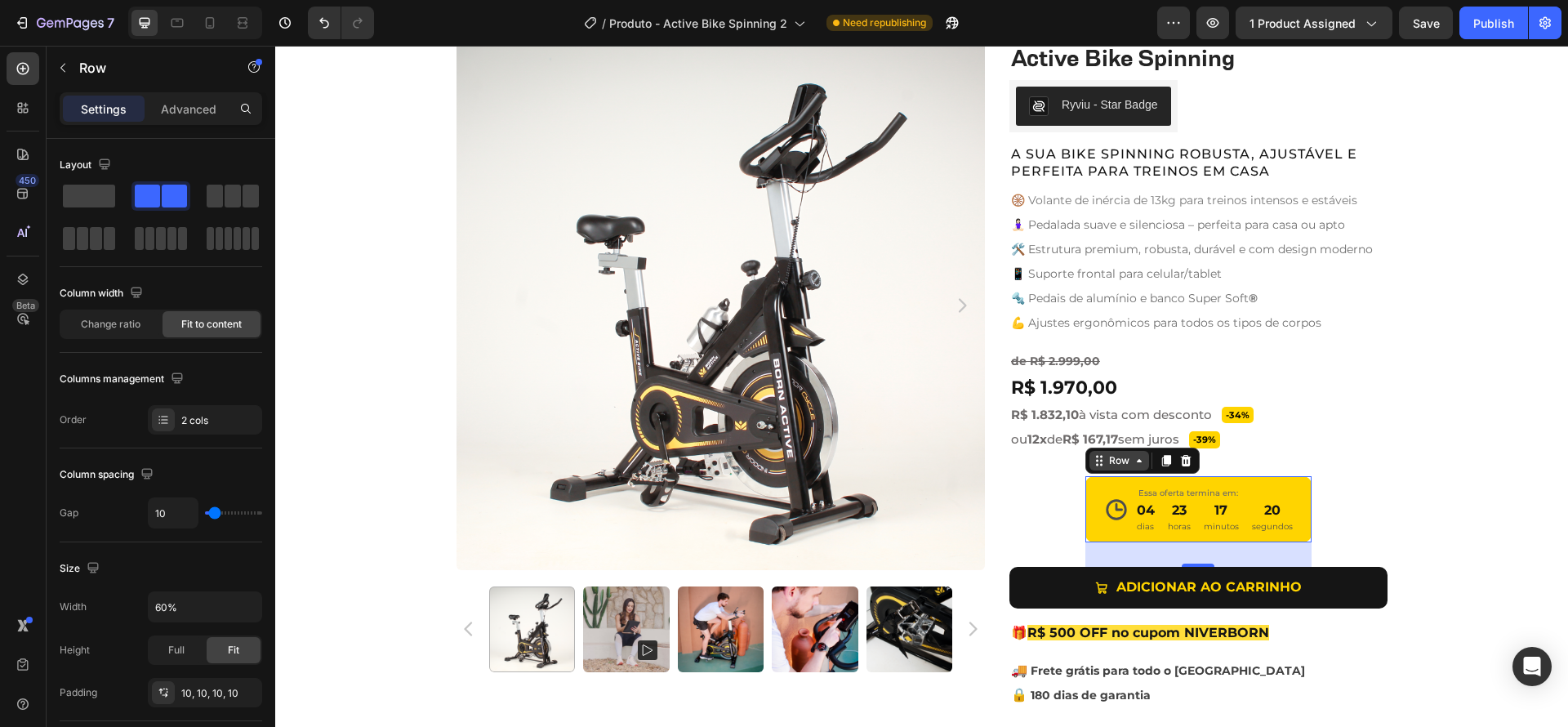
click at [1120, 462] on div "Row" at bounding box center [1119, 461] width 27 height 15
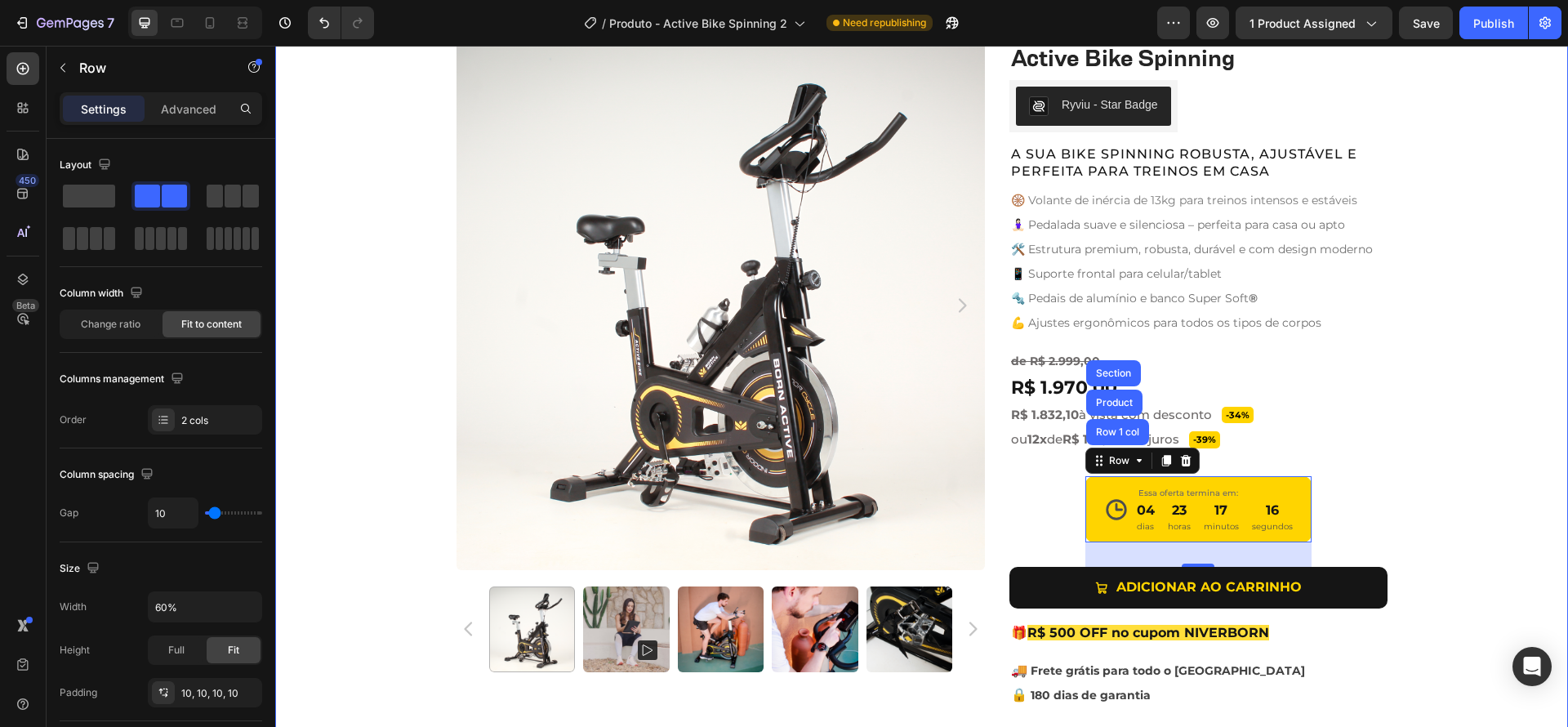
click at [1449, 519] on div "Product Images Active Bike Spinning Product Title Ryviu - Star Badge Ryviu Row …" at bounding box center [922, 404] width 1293 height 726
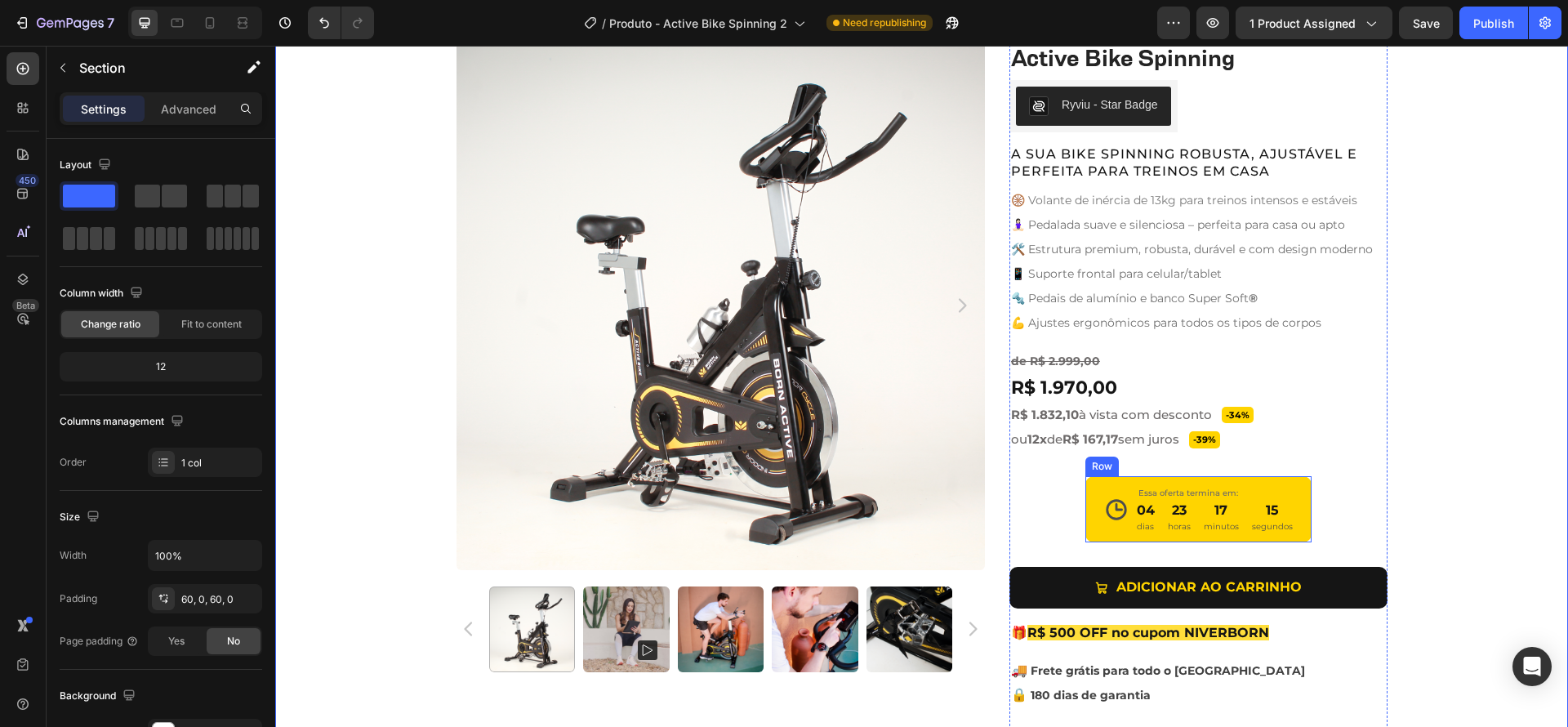
click at [1288, 491] on div "Icon Essa oferta termina em: Text Block 04 dias 23 horas 17 minutos 15 segundos…" at bounding box center [1198, 509] width 227 height 67
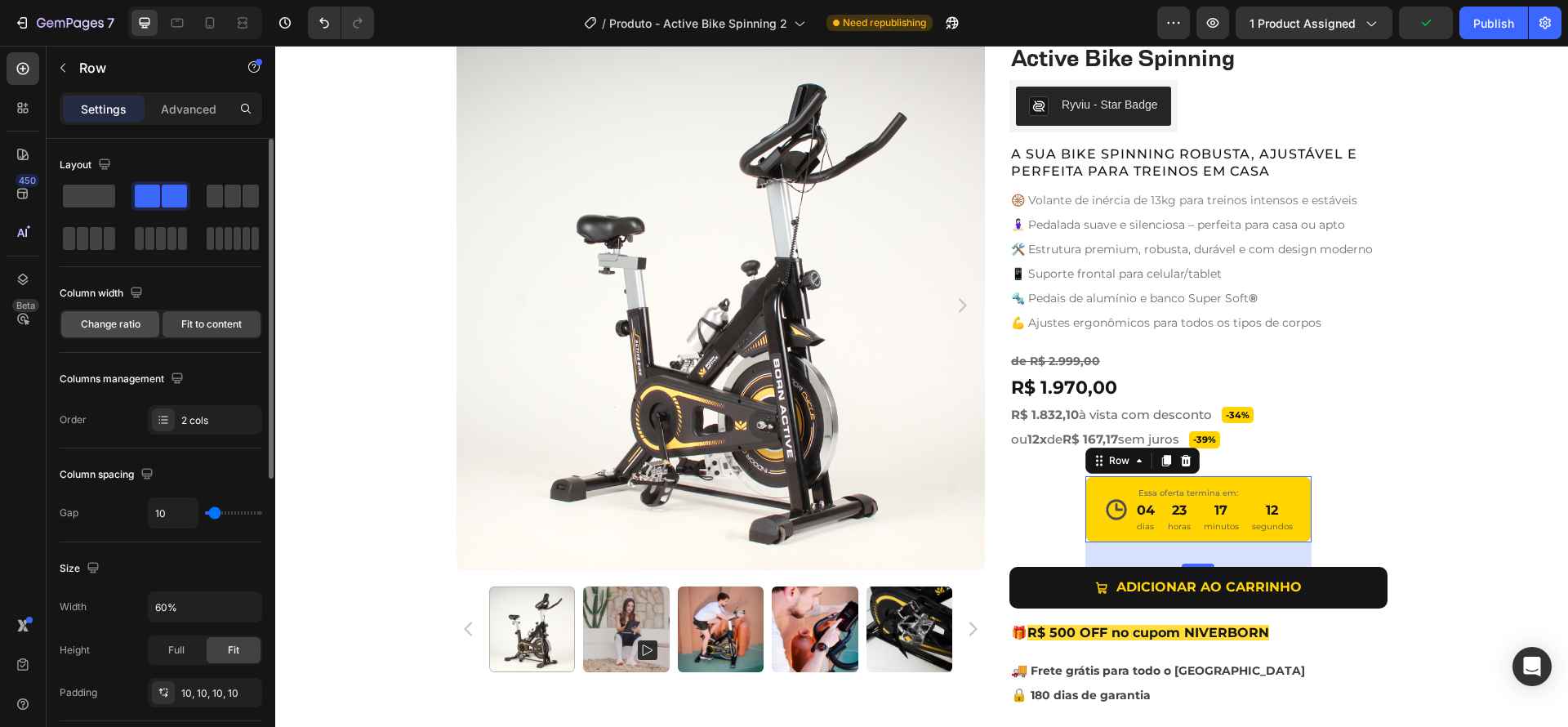
click at [113, 322] on span "Change ratio" at bounding box center [110, 324] width 60 height 15
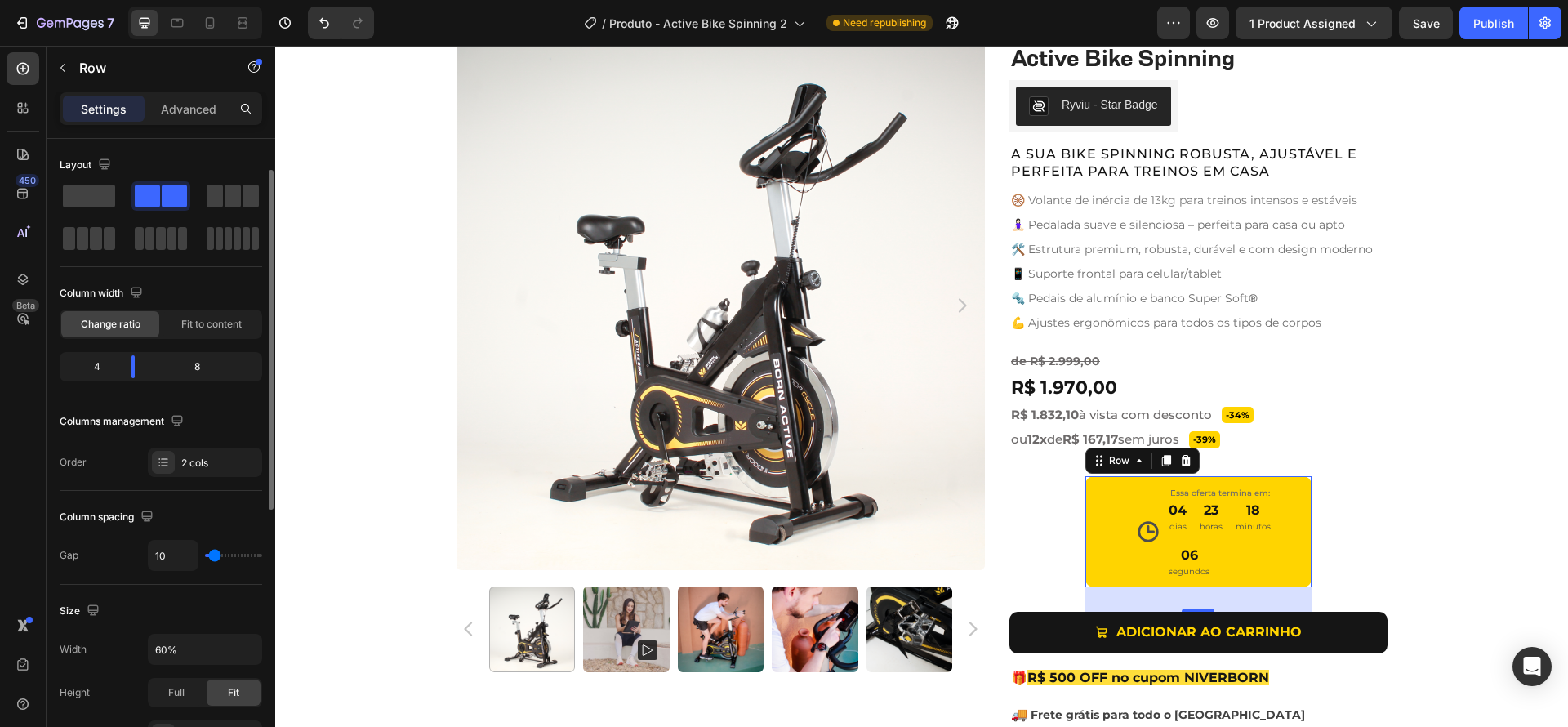
scroll to position [31, 0]
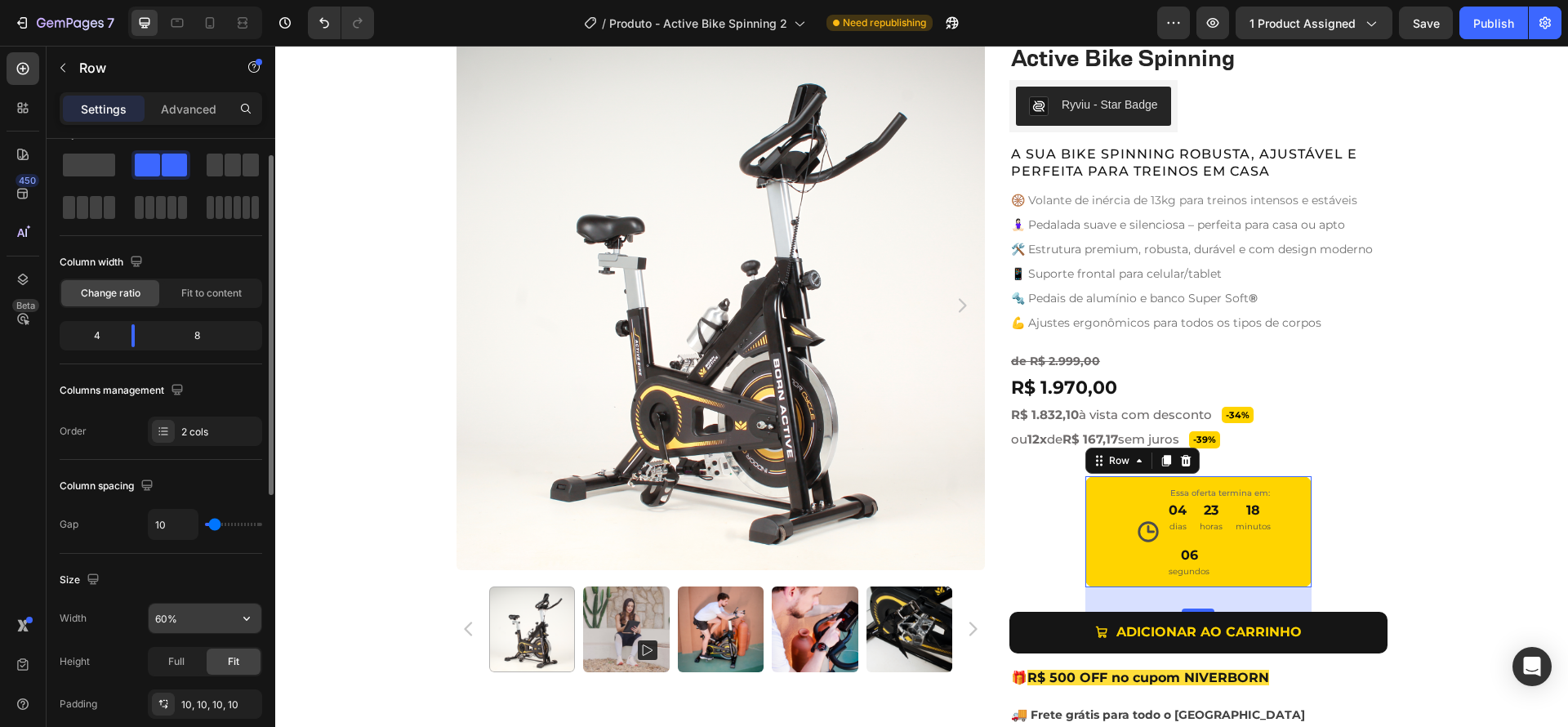
click at [175, 614] on input "60%" at bounding box center [205, 619] width 113 height 30
drag, startPoint x: 185, startPoint y: 614, endPoint x: 134, endPoint y: 603, distance: 52.2
click at [141, 614] on div "Width 60%" at bounding box center [161, 619] width 203 height 31
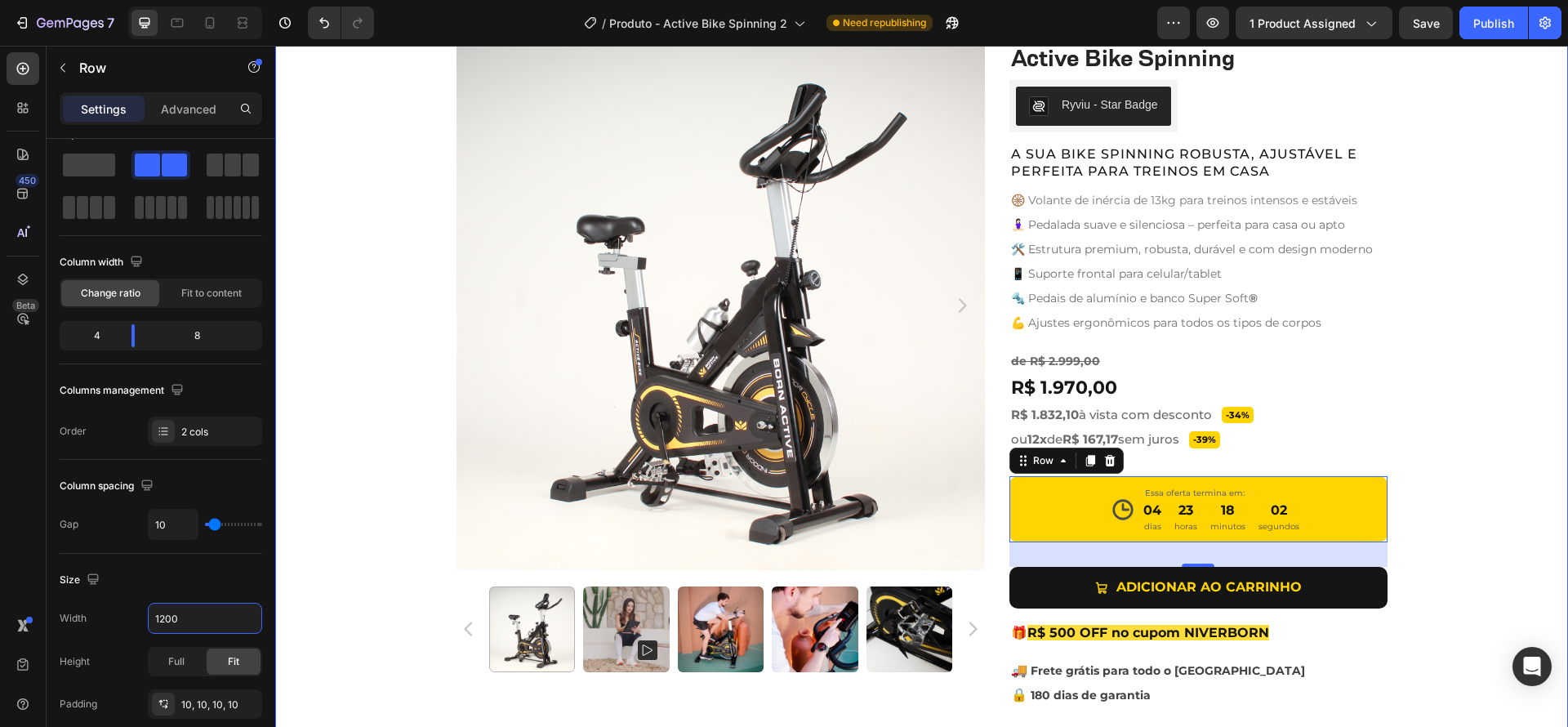
click at [1450, 495] on div "Product Images Active Bike Spinning Product Title Ryviu - Star Badge Ryviu Row …" at bounding box center [922, 404] width 1293 height 726
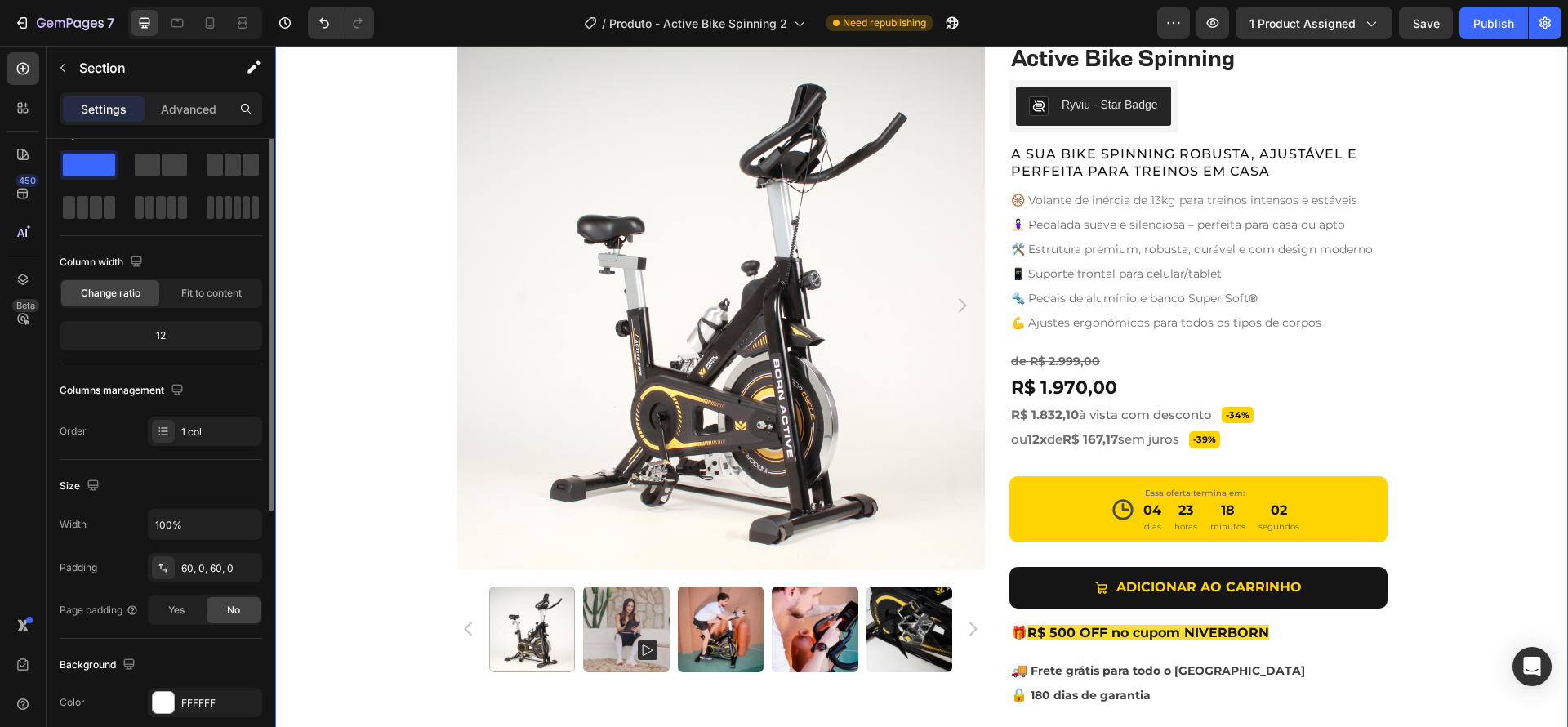
scroll to position [0, 0]
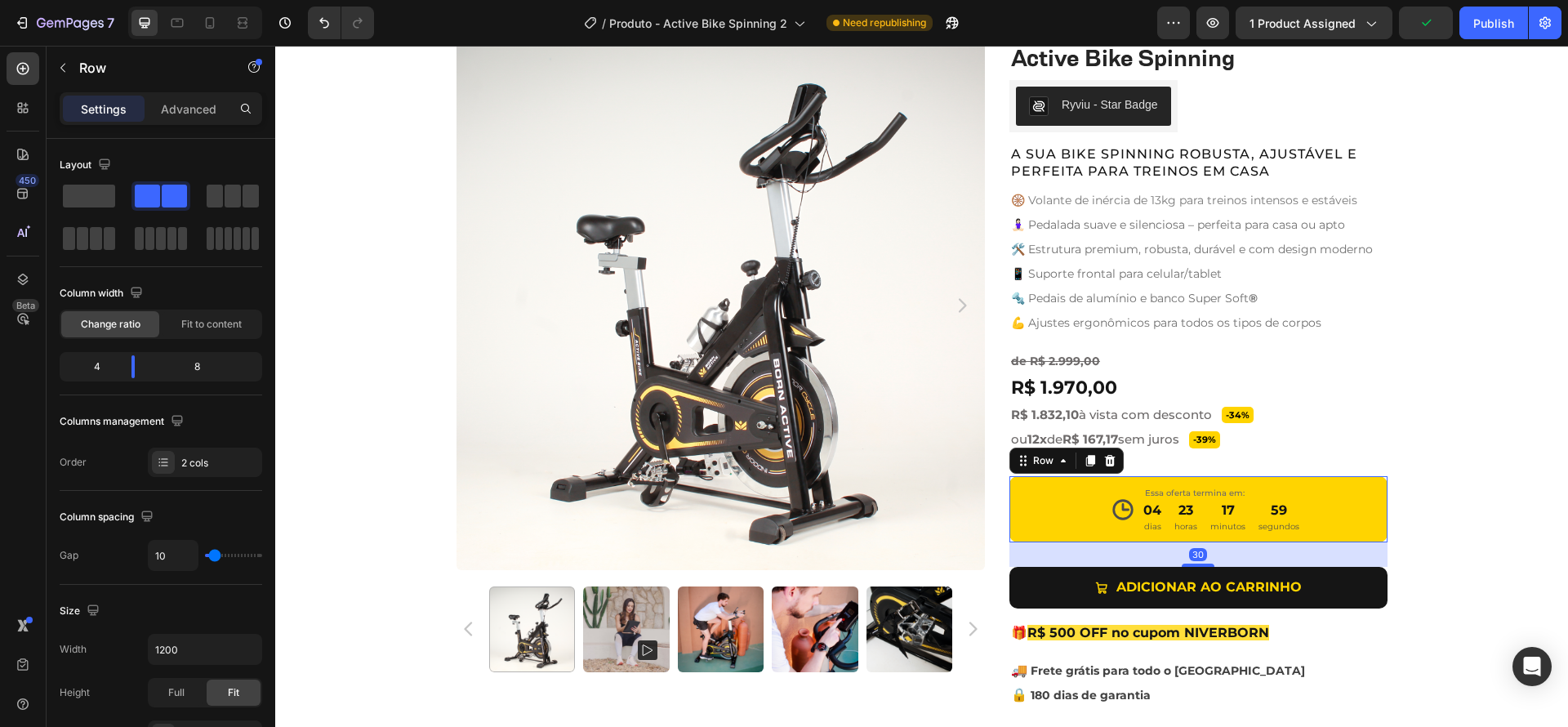
click at [1058, 534] on div "Icon Essa oferta termina em: Text Block 04 dias 23 horas 17 minutos 59 segundos…" at bounding box center [1198, 509] width 378 height 67
click at [198, 327] on span "Fit to content" at bounding box center [212, 324] width 61 height 15
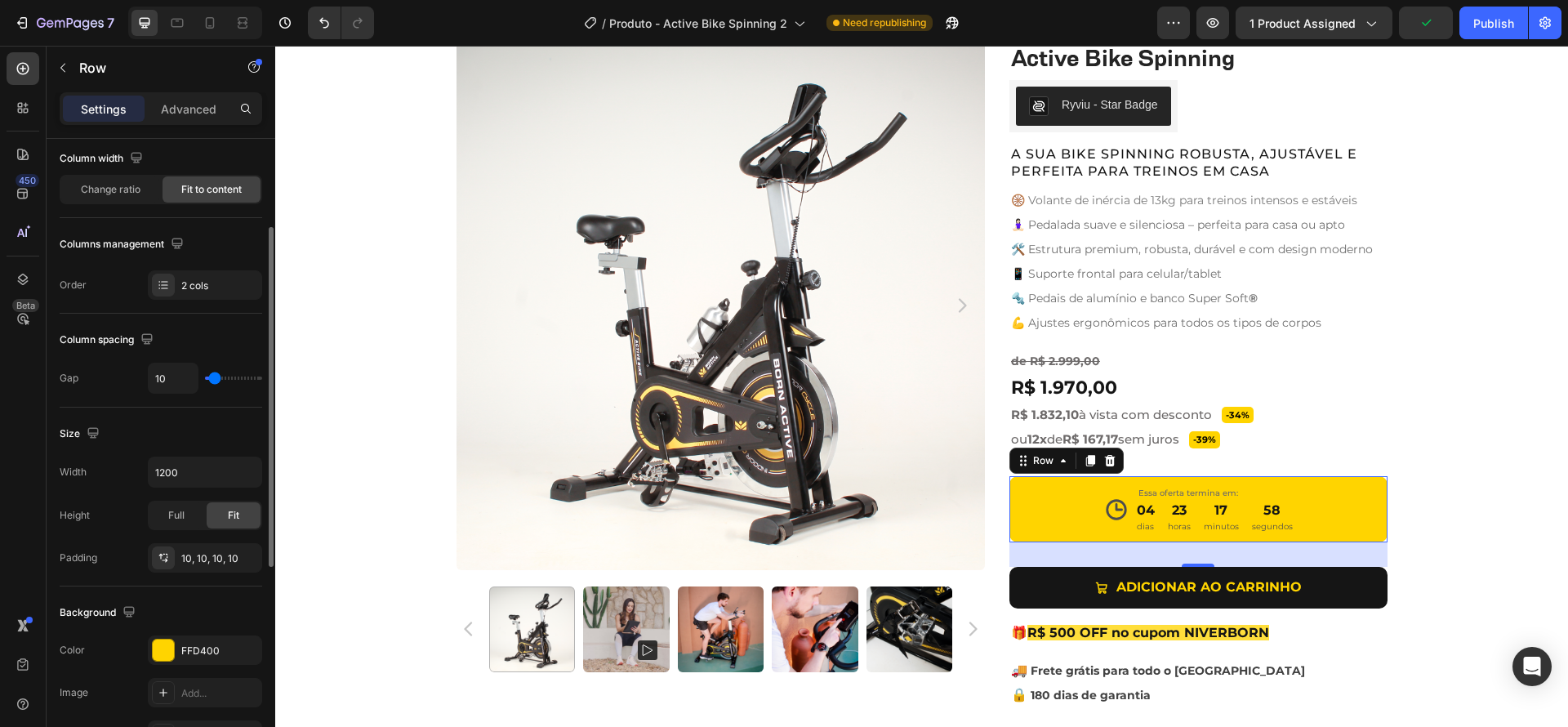
scroll to position [145, 0]
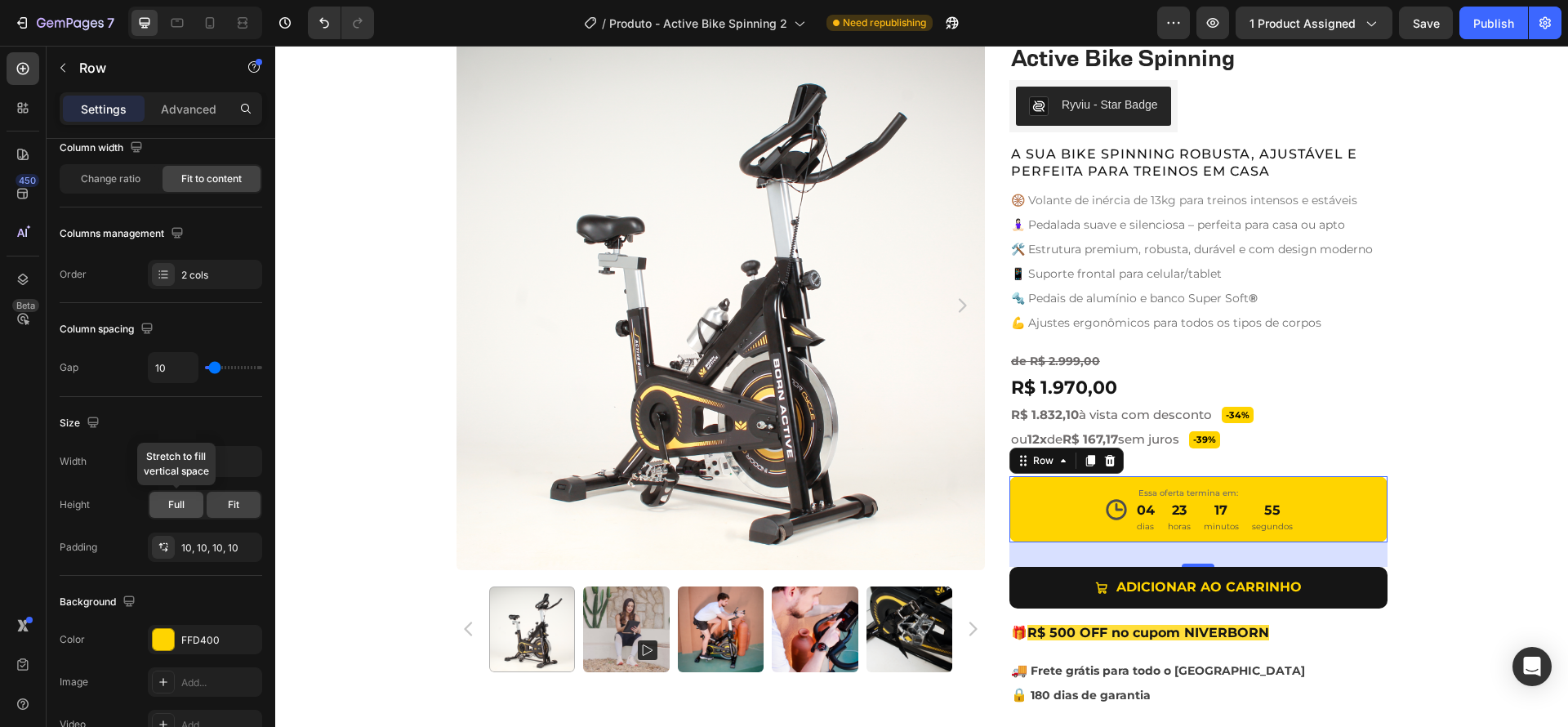
click at [184, 505] on span "Full" at bounding box center [177, 504] width 16 height 15
click at [218, 504] on div "Fit" at bounding box center [234, 505] width 54 height 26
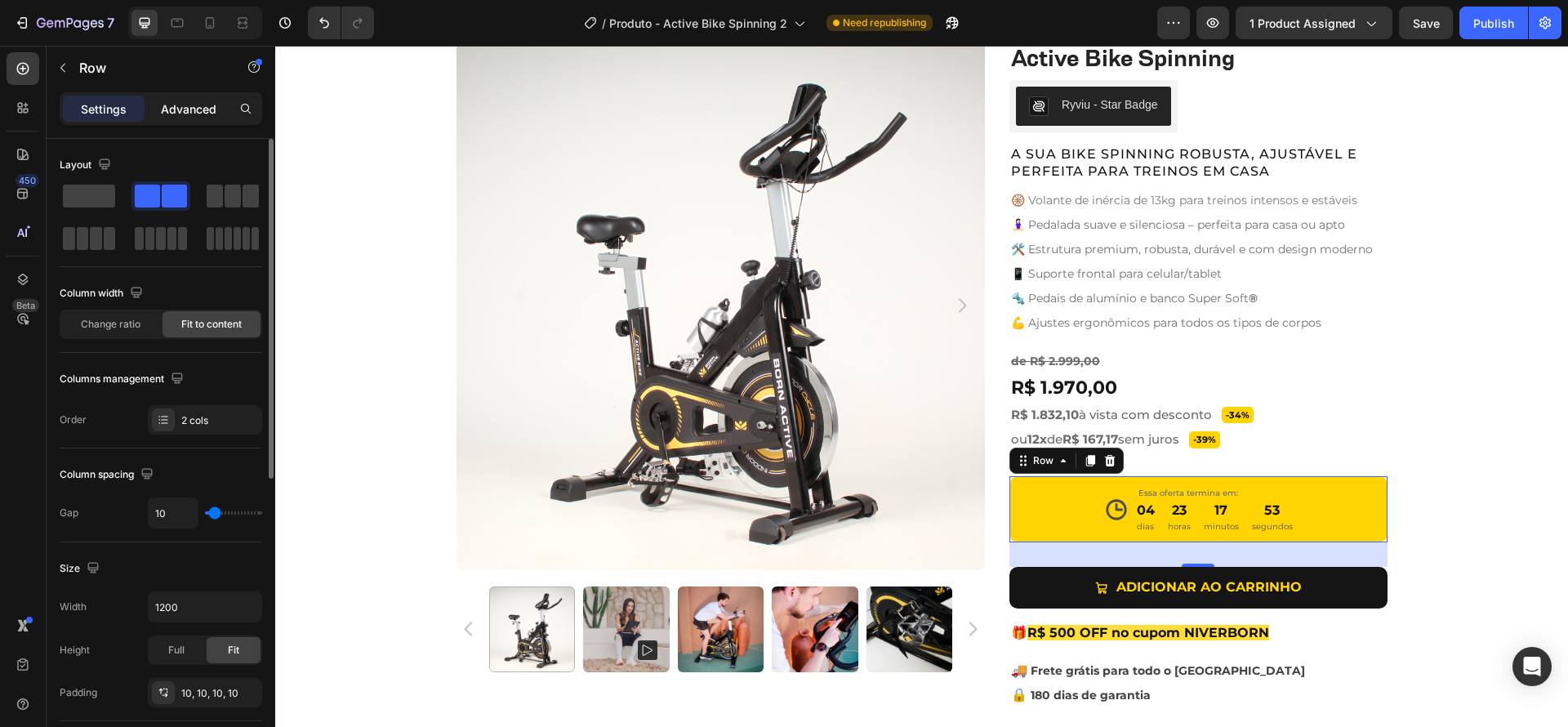
click at [190, 105] on p "Advanced" at bounding box center [189, 108] width 56 height 17
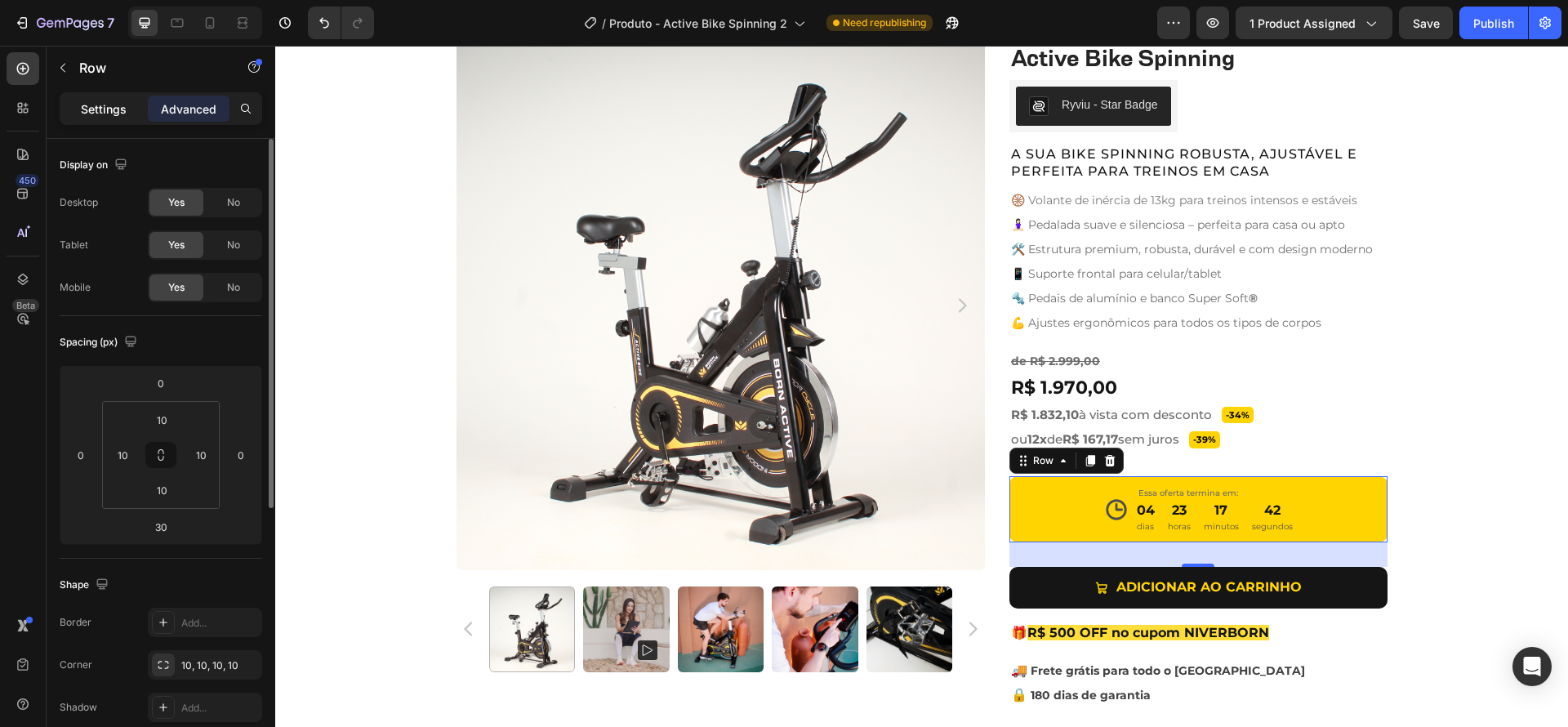
click at [102, 100] on p "Settings" at bounding box center [103, 108] width 46 height 17
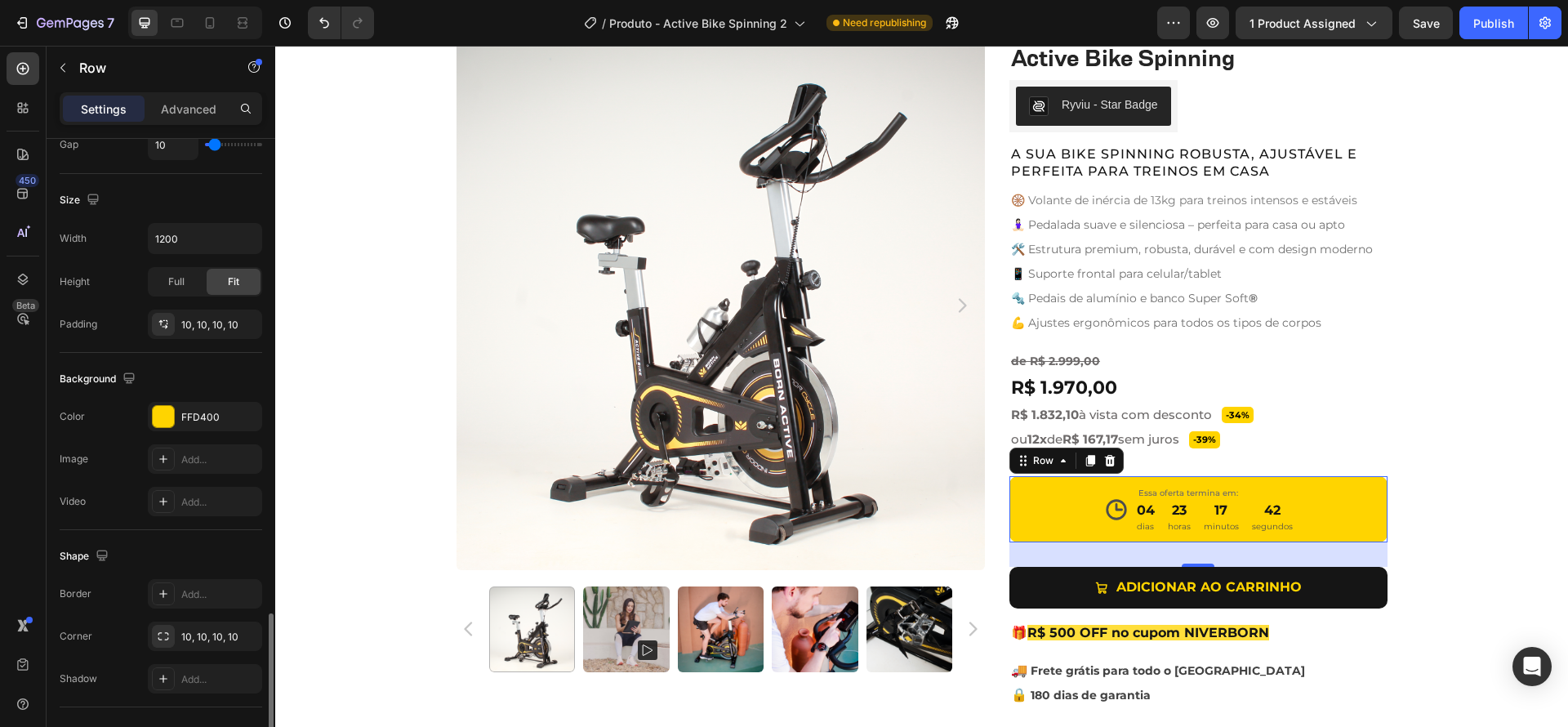
scroll to position [548, 0]
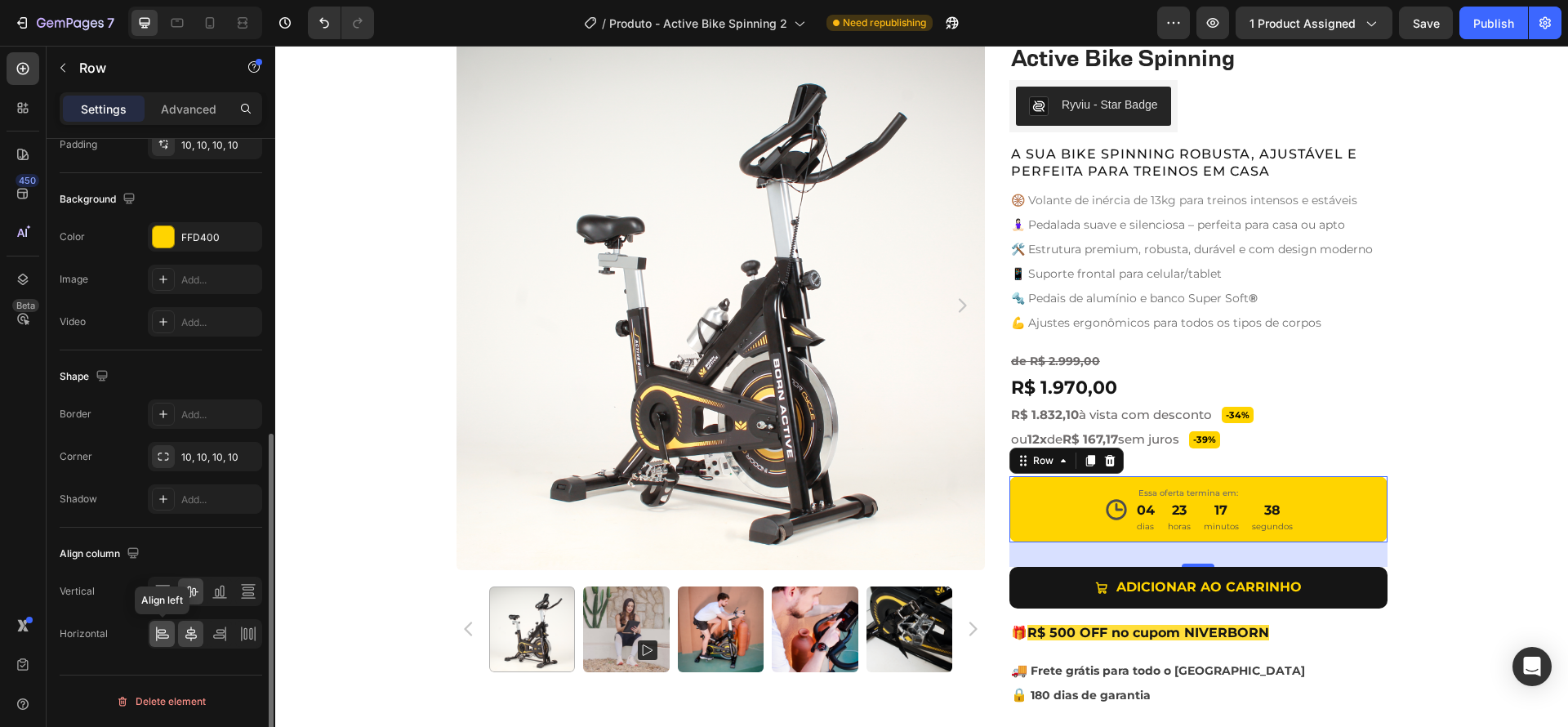
click at [163, 633] on icon at bounding box center [163, 634] width 16 height 16
click at [191, 634] on icon at bounding box center [191, 634] width 11 height 15
click at [243, 635] on icon at bounding box center [245, 634] width 3 height 12
click at [195, 636] on icon at bounding box center [191, 634] width 16 height 16
click at [223, 591] on icon at bounding box center [220, 591] width 16 height 16
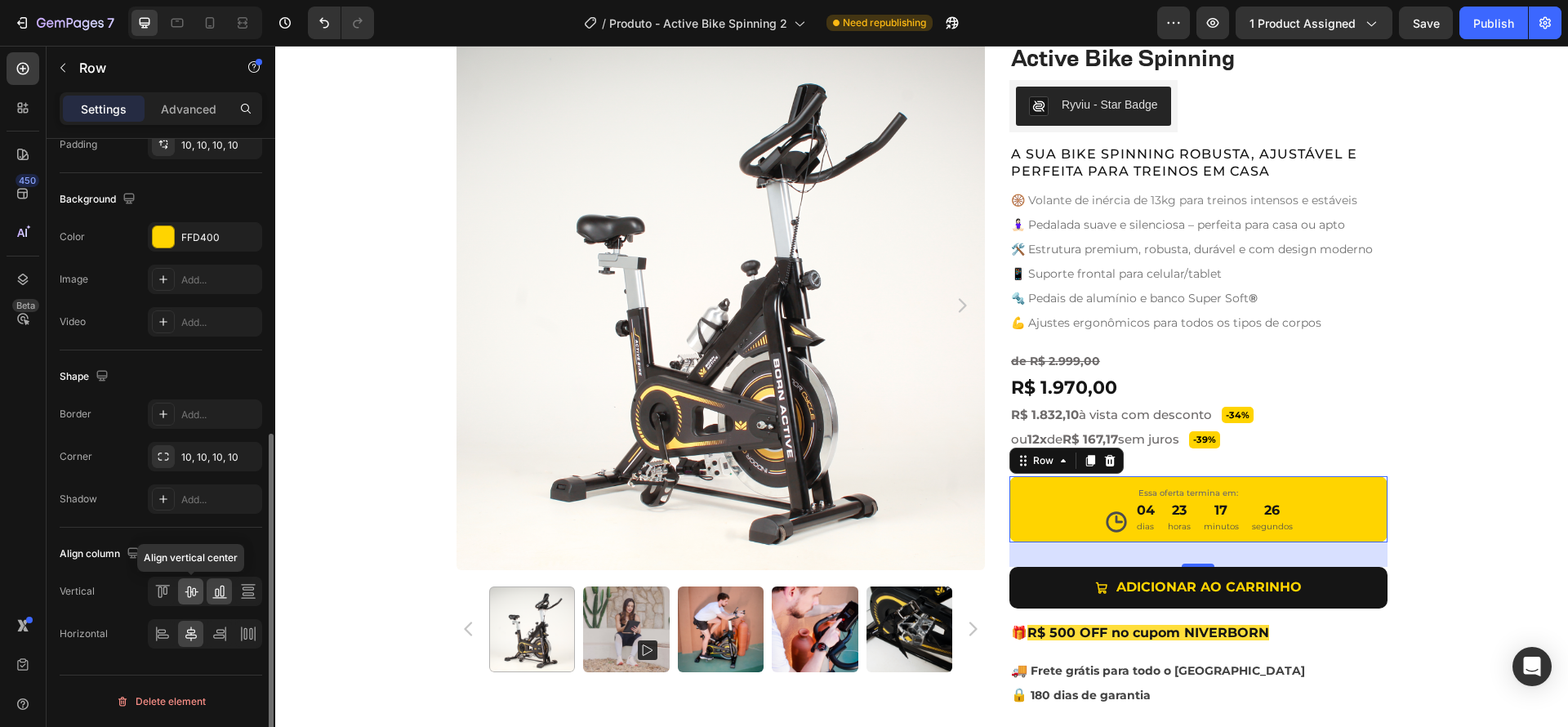
click at [195, 591] on icon at bounding box center [191, 592] width 13 height 12
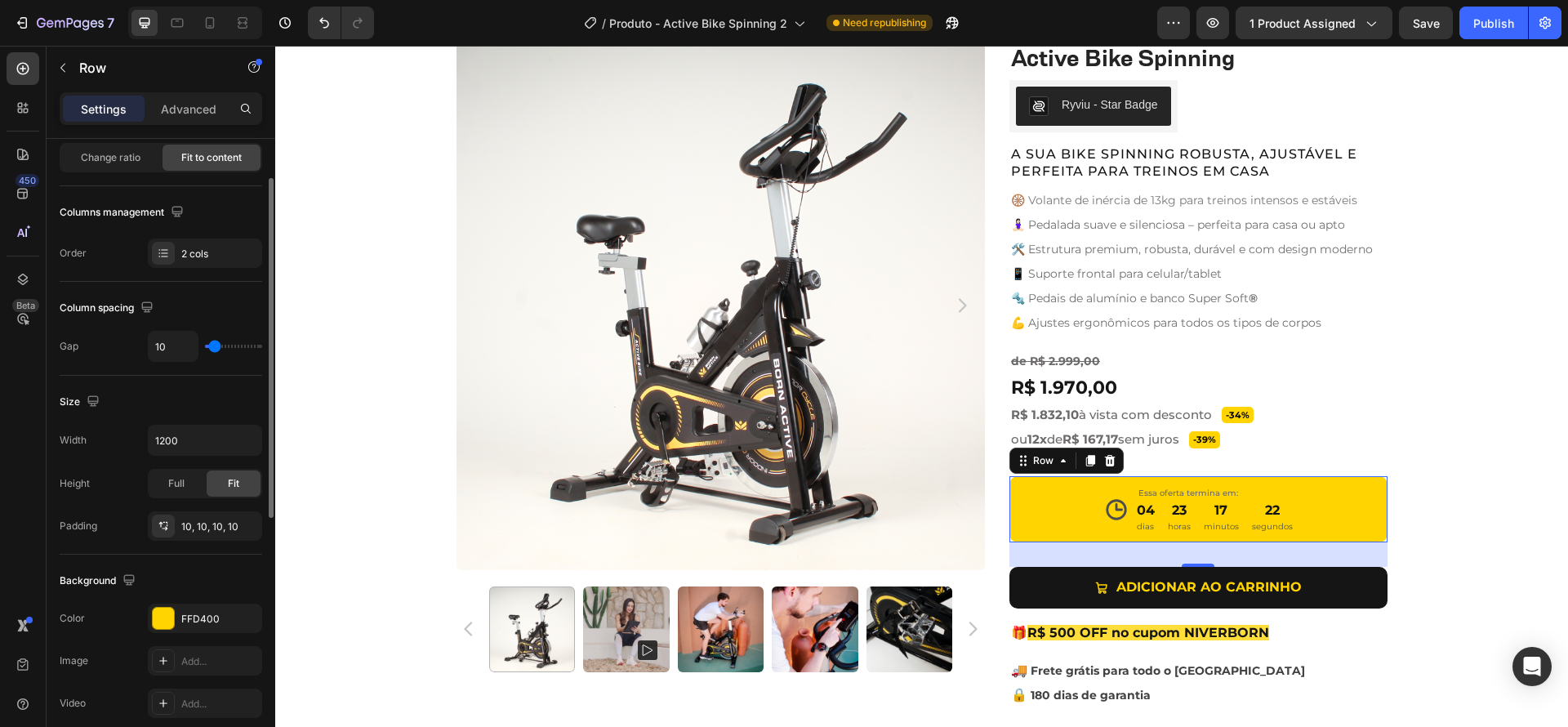
scroll to position [0, 0]
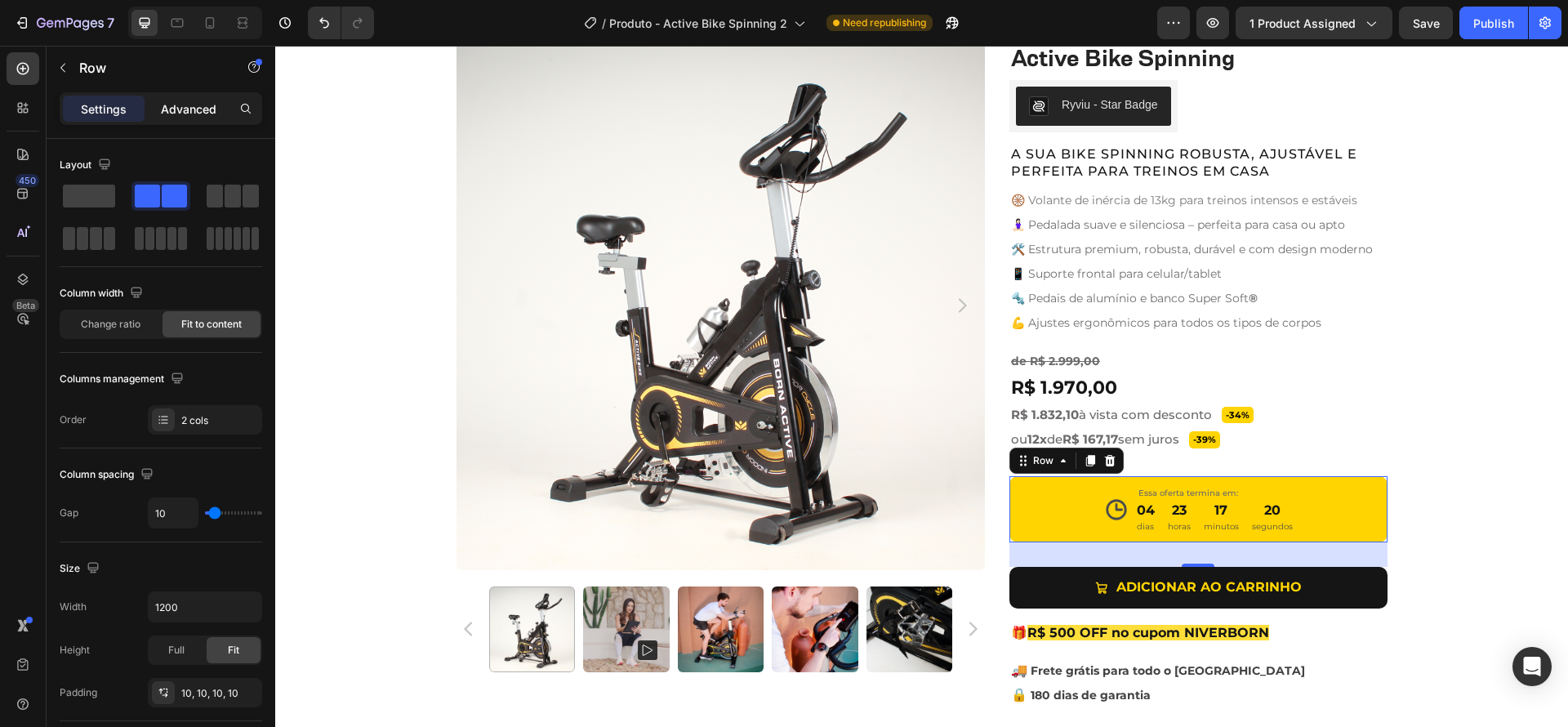
click at [209, 105] on p "Advanced" at bounding box center [189, 108] width 56 height 17
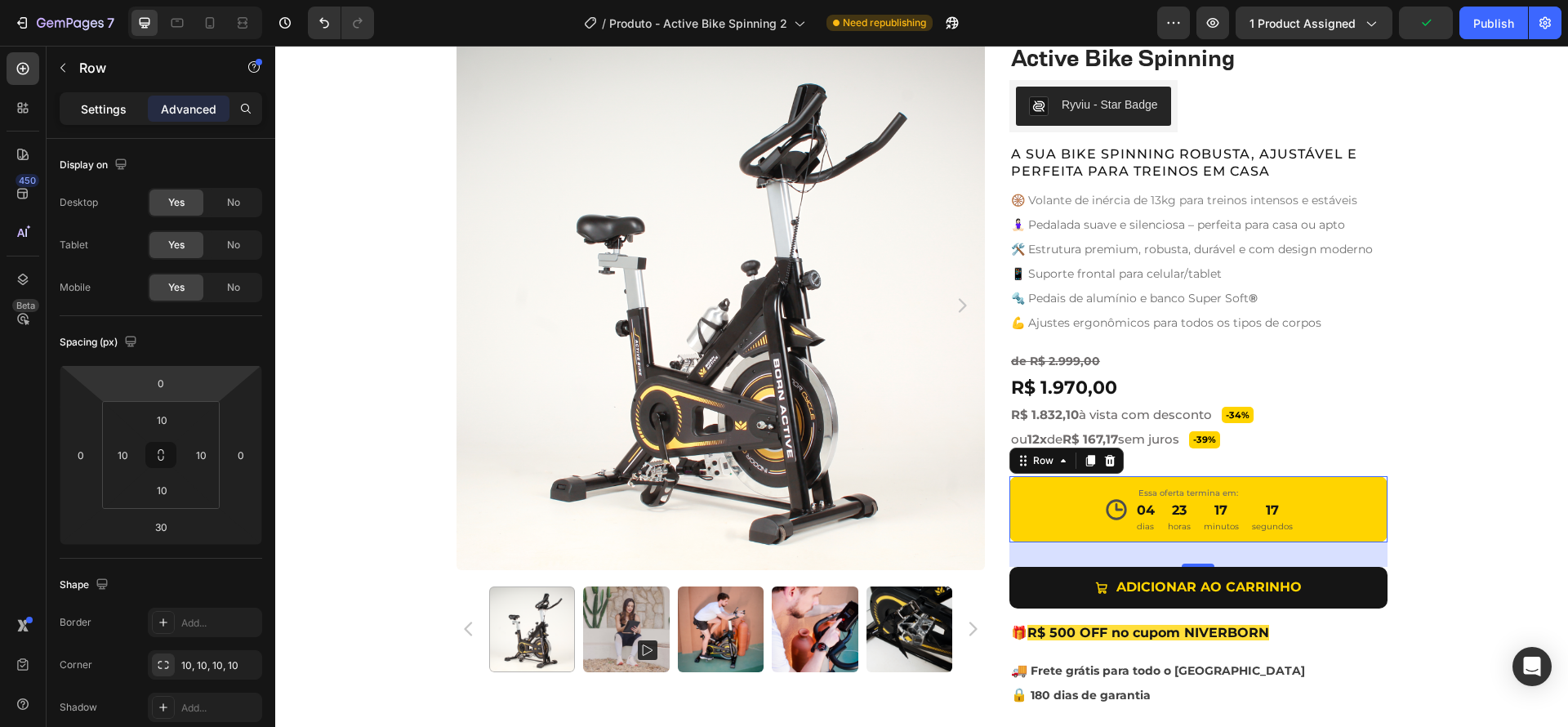
click at [100, 102] on p "Settings" at bounding box center [103, 108] width 46 height 17
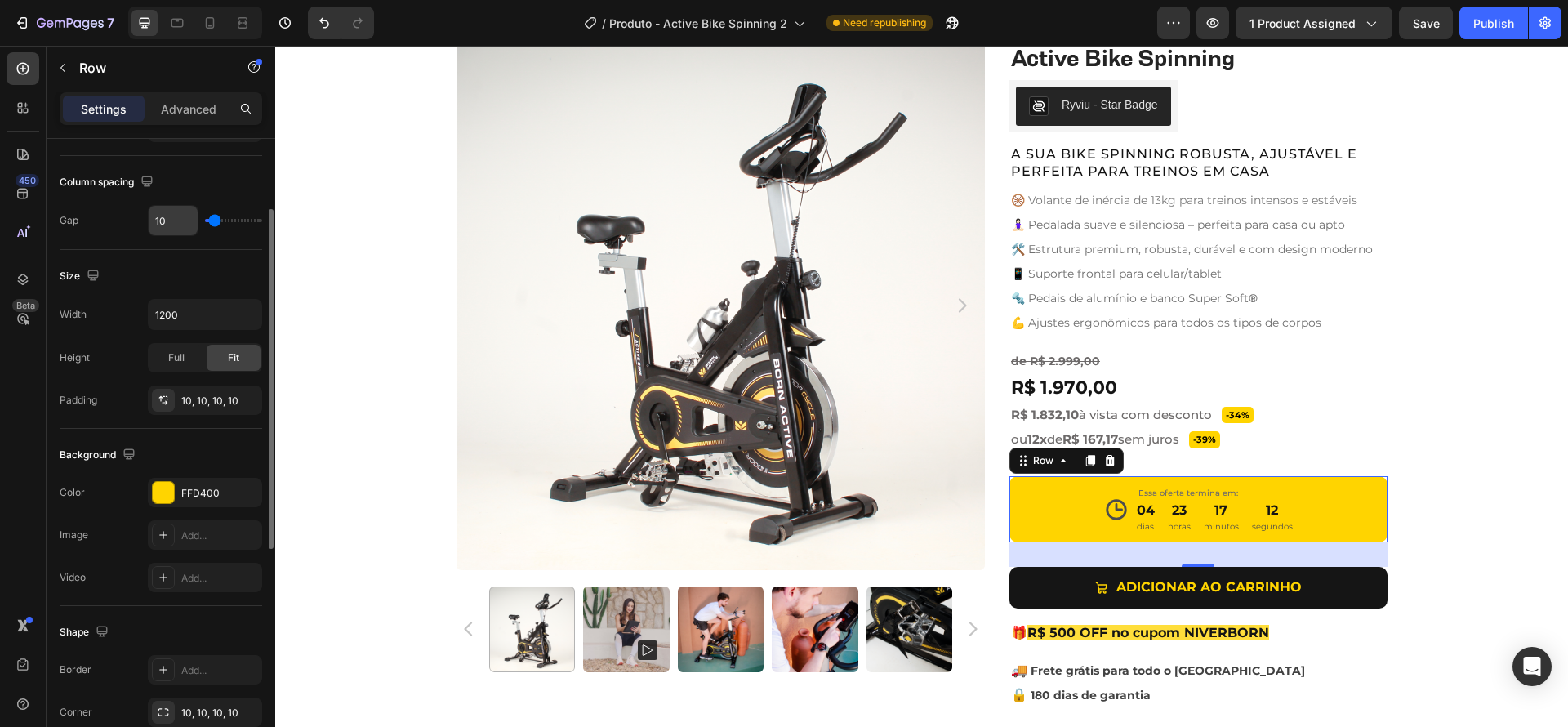
scroll to position [236, 0]
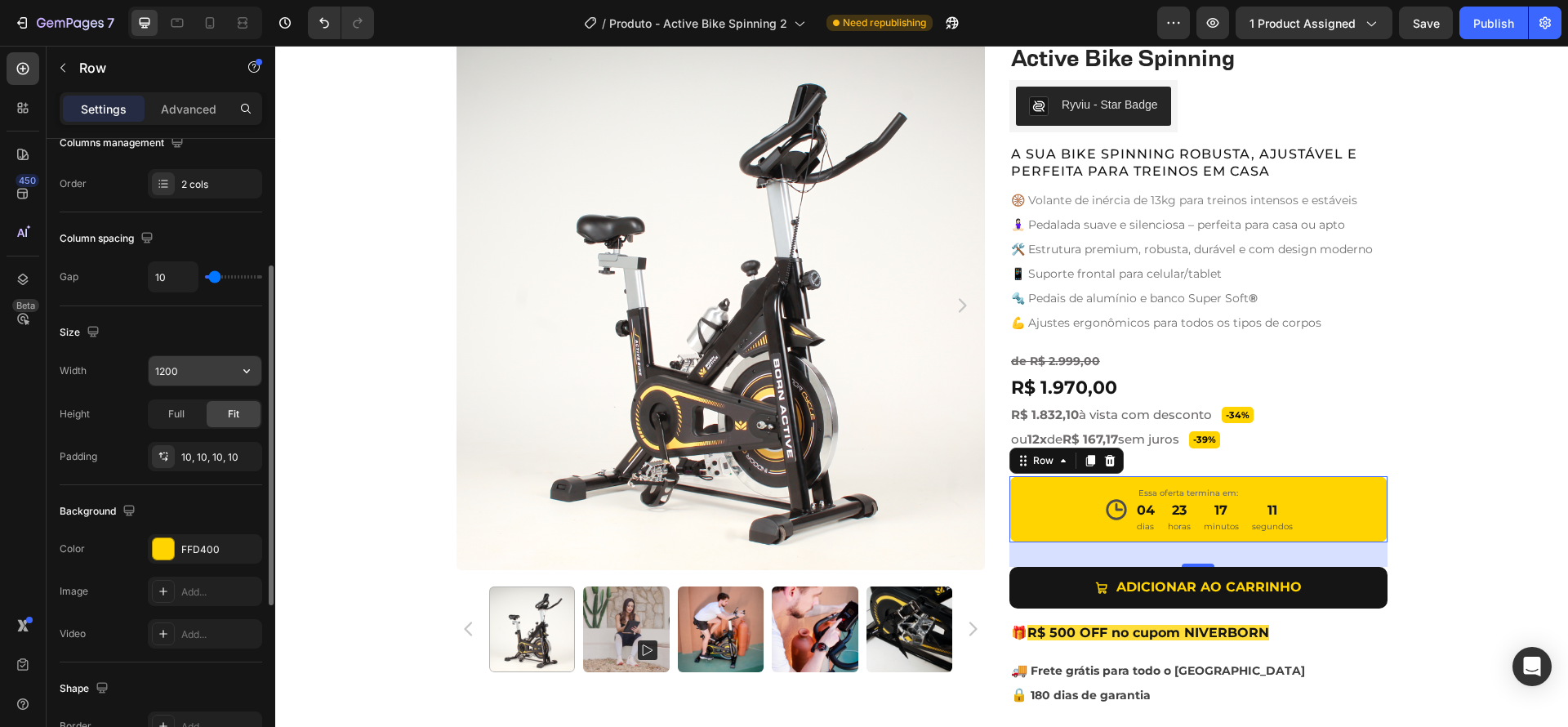
click at [221, 371] on input "1200" at bounding box center [205, 370] width 113 height 30
click at [252, 368] on icon "button" at bounding box center [246, 370] width 16 height 16
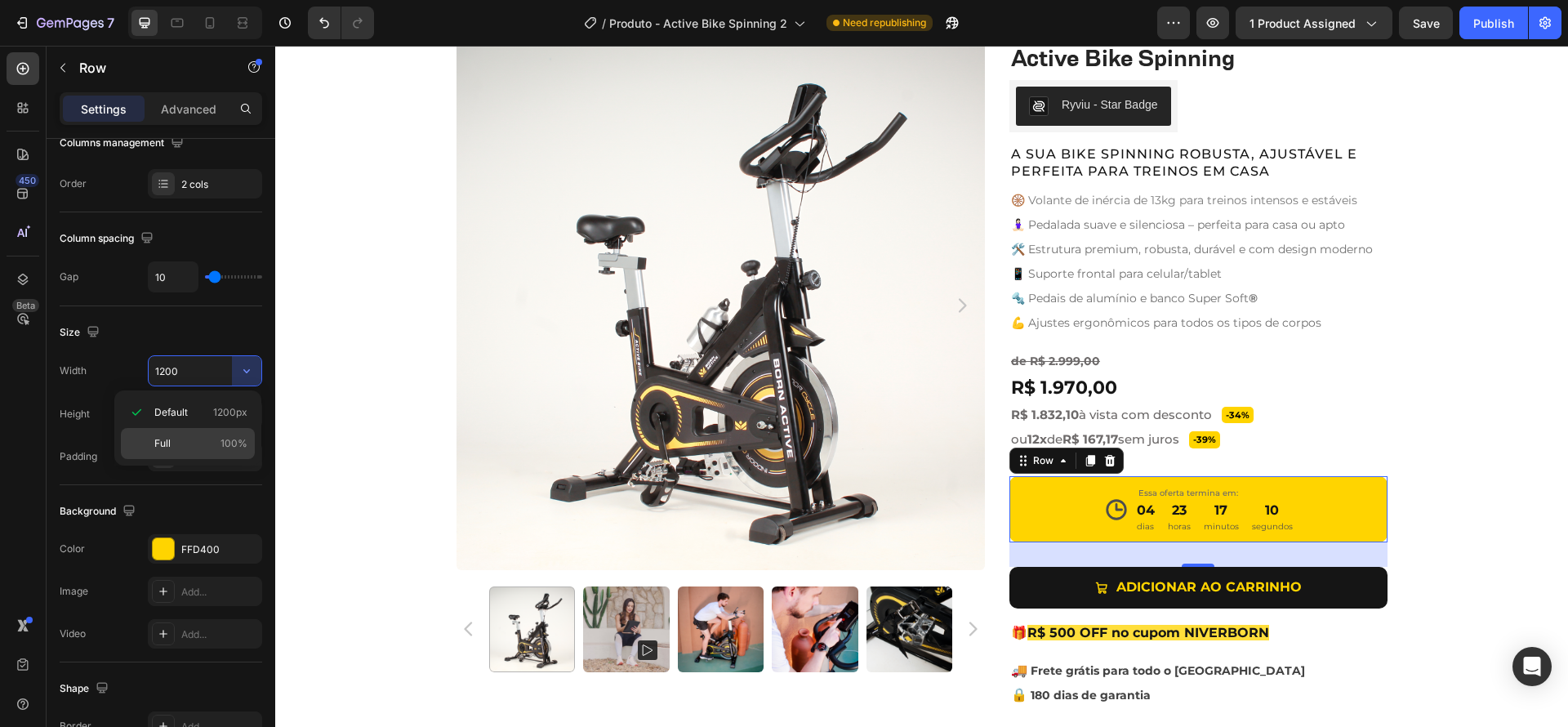
click at [185, 439] on p "Full 100%" at bounding box center [200, 444] width 93 height 15
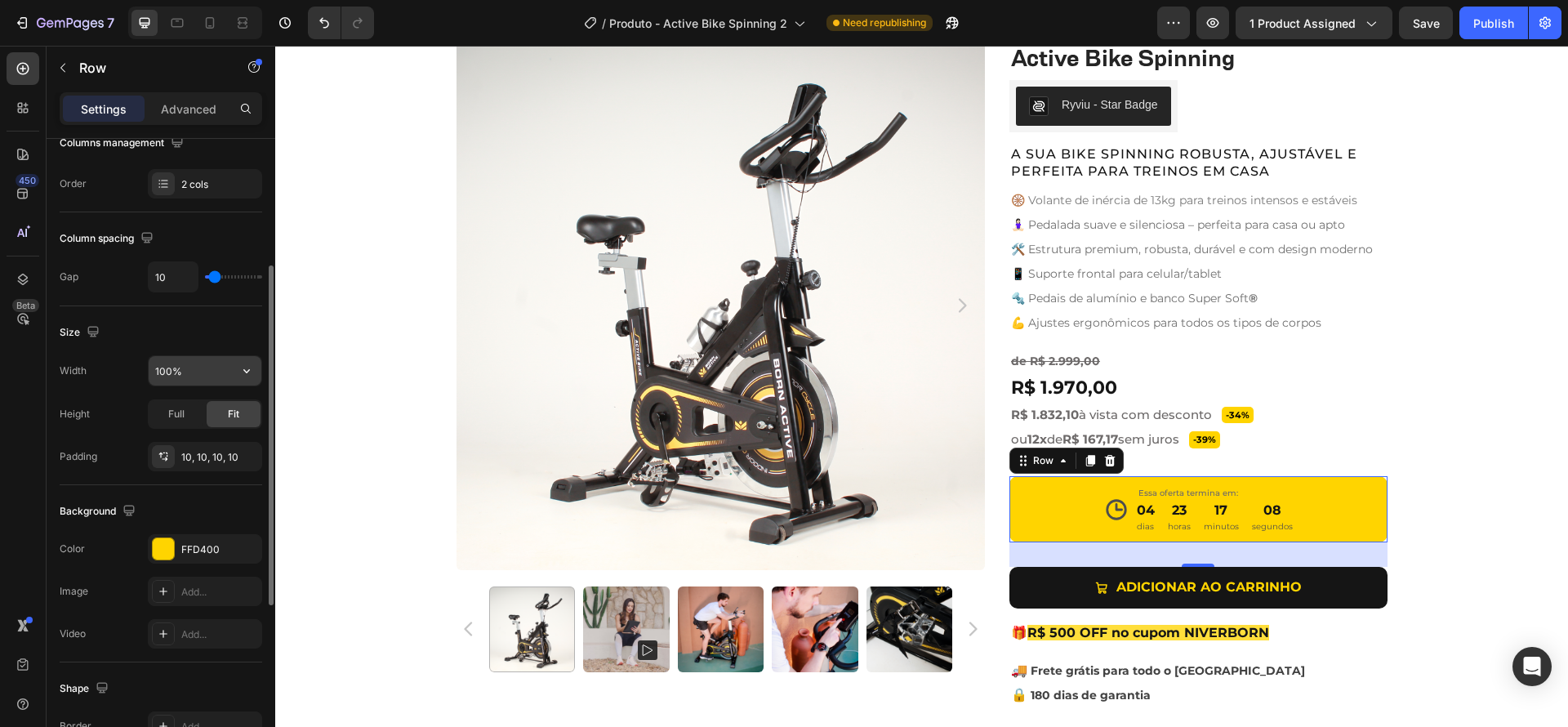
click at [208, 372] on input "100%" at bounding box center [205, 370] width 113 height 30
type input "60%"
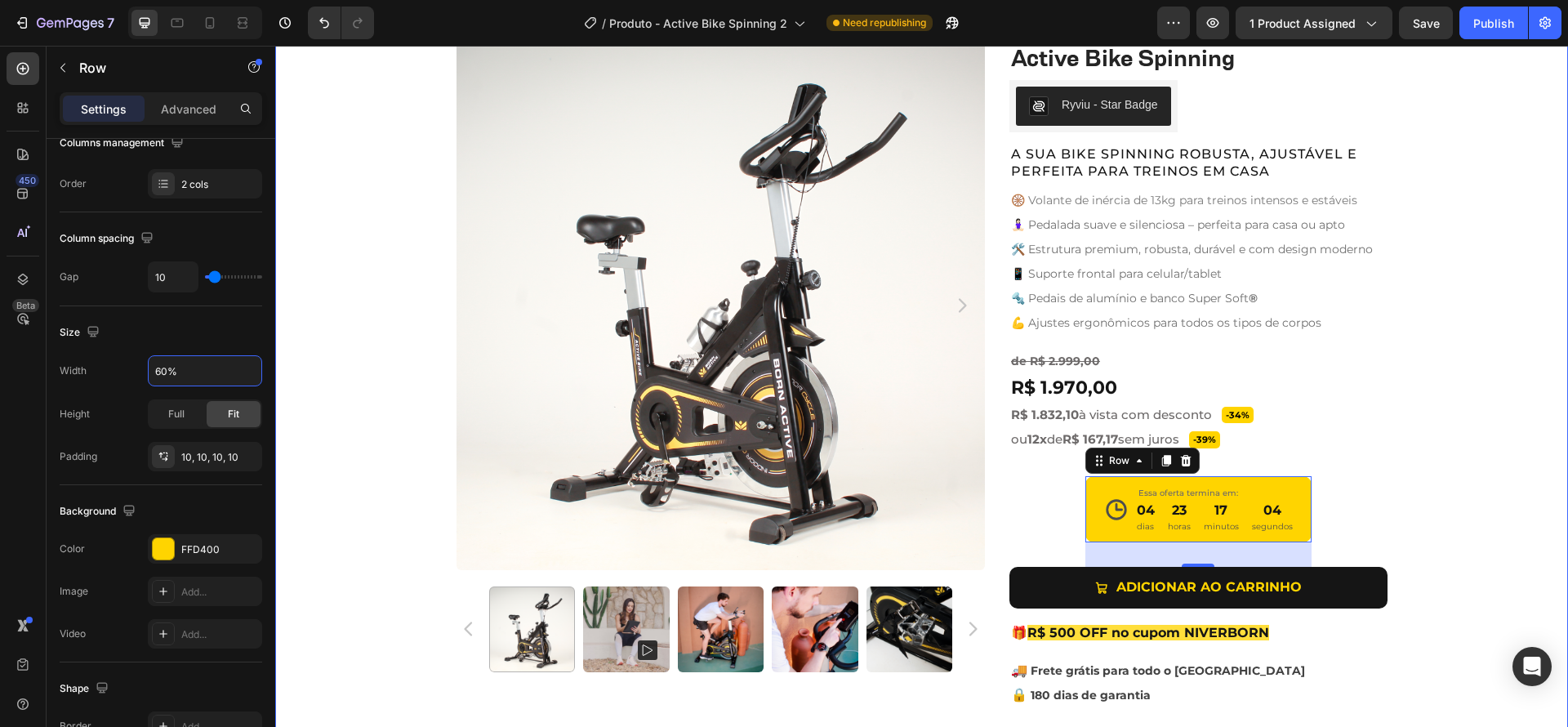
click at [1455, 501] on div "Product Images Active Bike Spinning Product Title Ryviu - Star Badge Ryviu Row …" at bounding box center [922, 404] width 1293 height 726
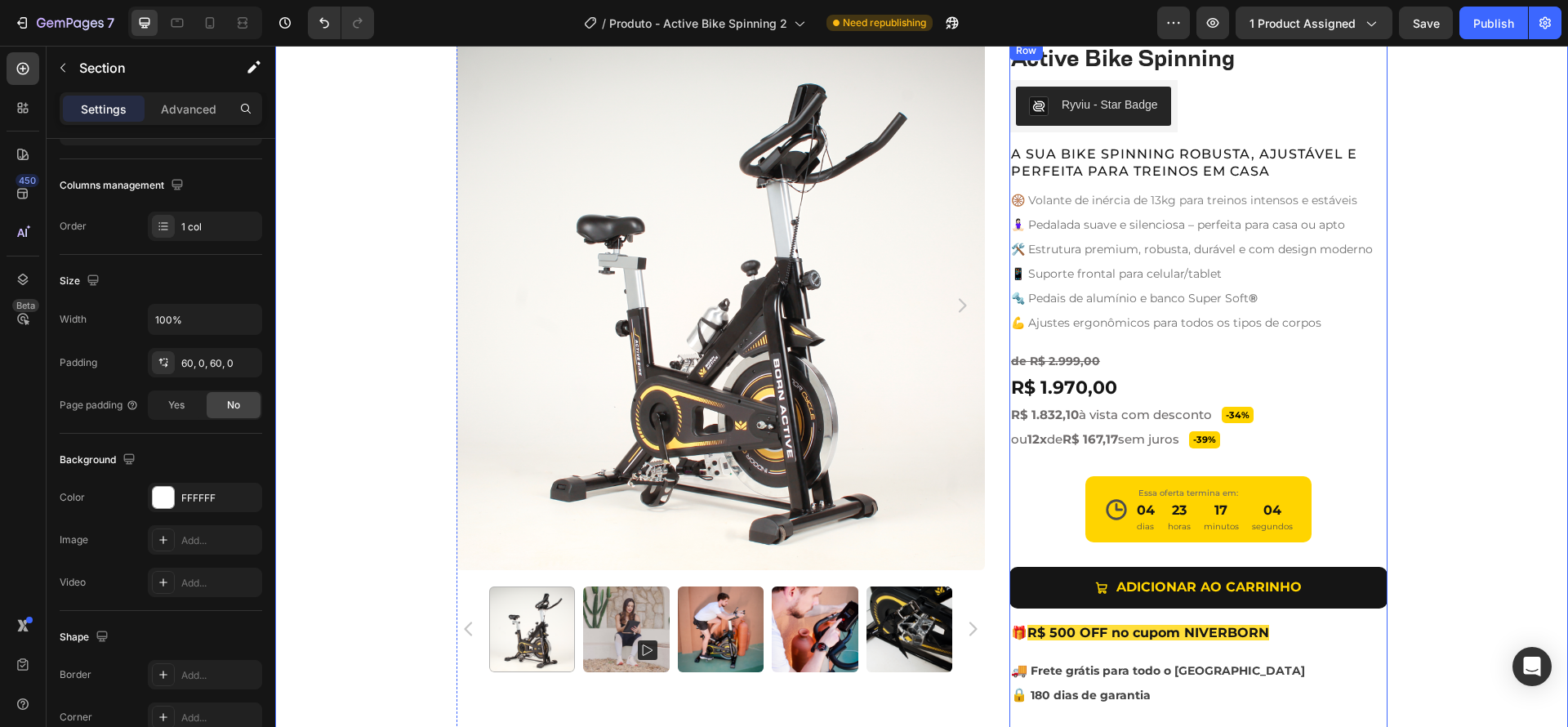
scroll to position [0, 0]
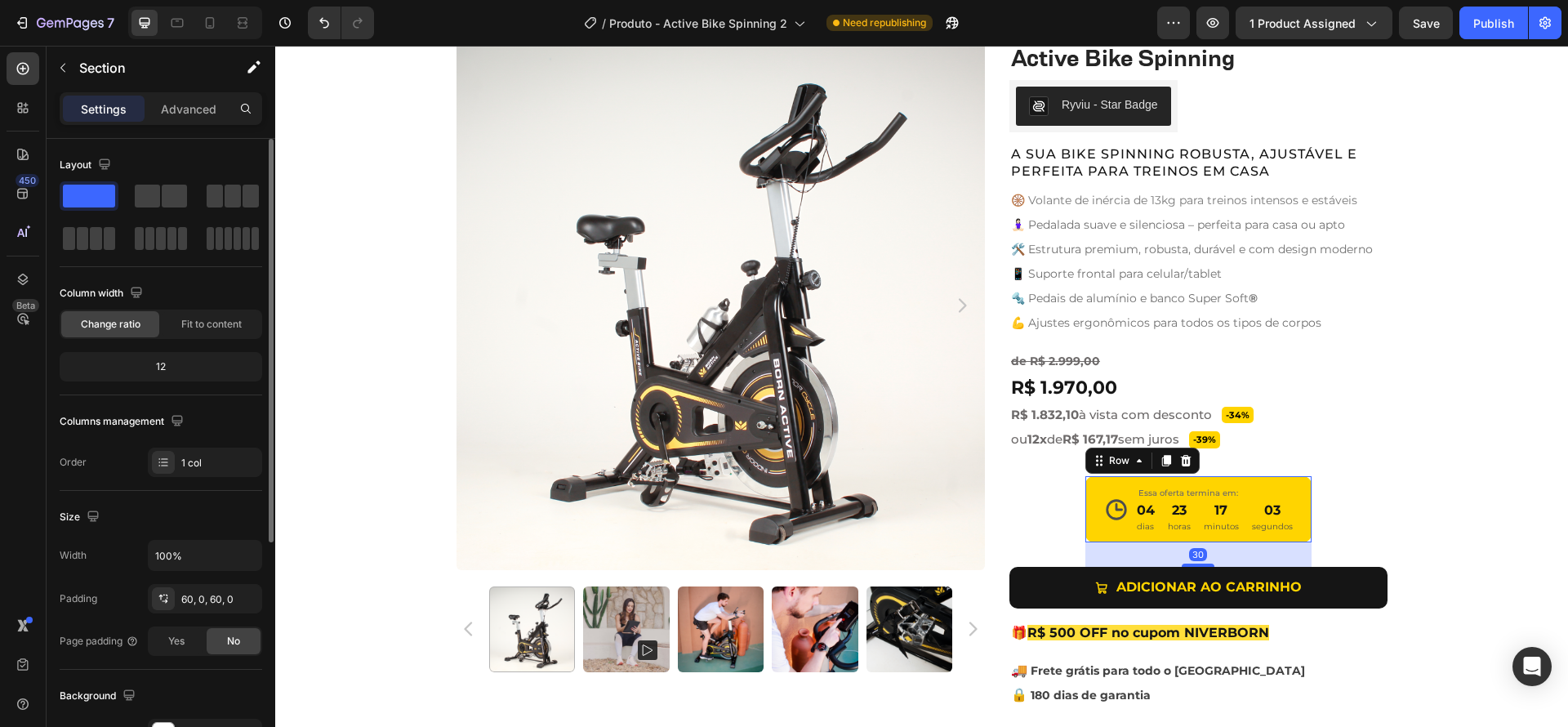
click at [1292, 500] on div "Icon Essa oferta termina em: Text Block 04 dias 23 horas 17 minutos 03 segundos…" at bounding box center [1198, 509] width 227 height 67
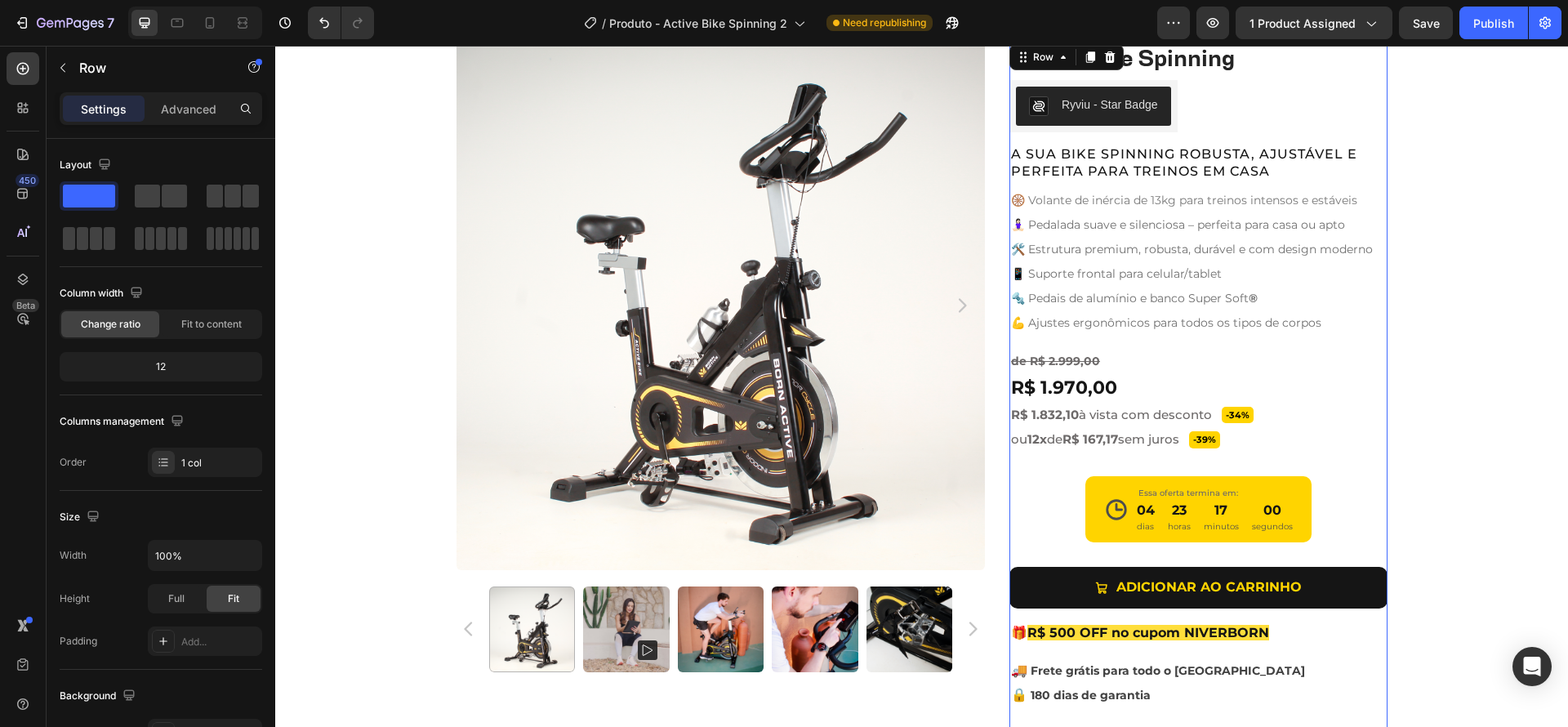
click at [1054, 490] on div "Active Bike Spinning Product Title Ryviu - Star Badge Ryviu Row A SUA BIKE SPIN…" at bounding box center [1198, 396] width 378 height 710
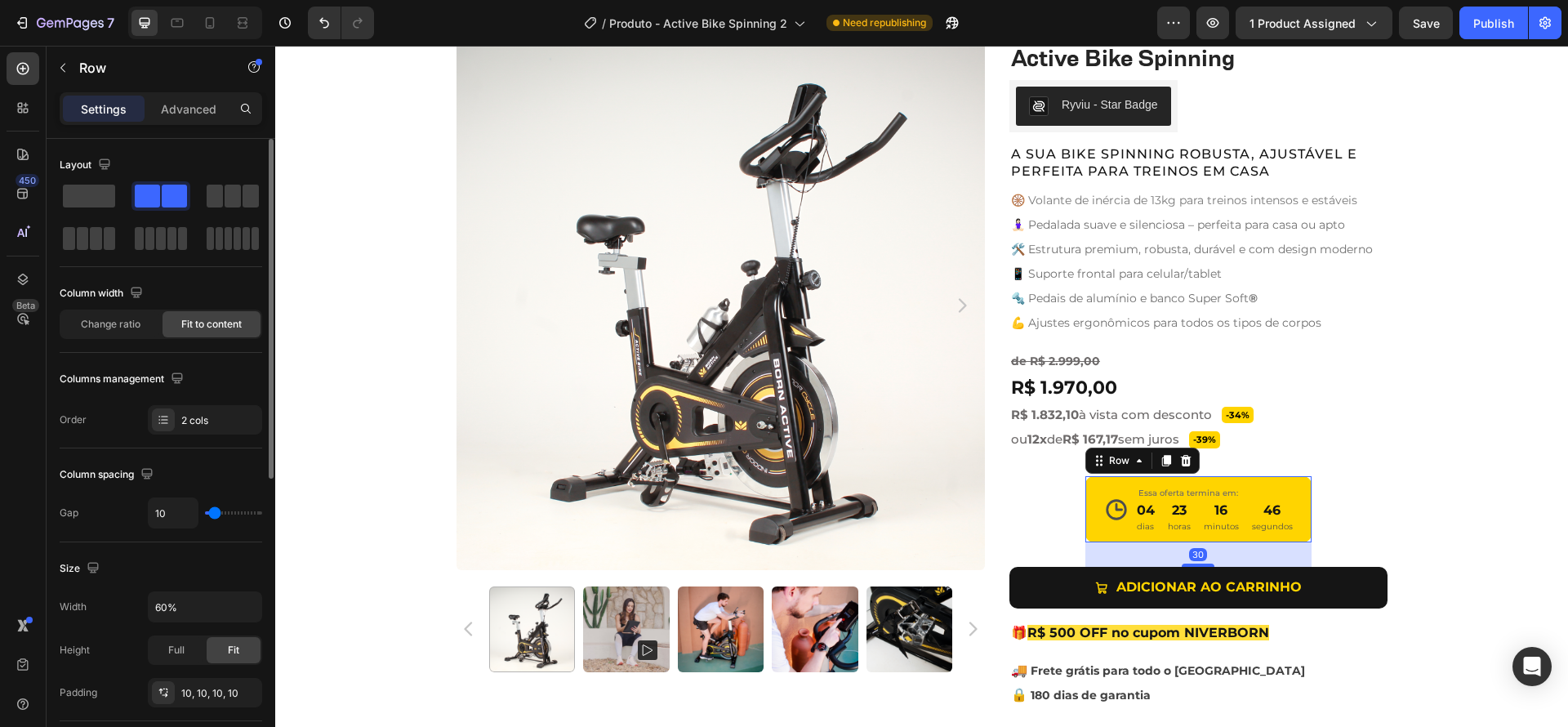
click at [1129, 504] on div "Icon Essa oferta termina em: Text Block 04 dias 23 horas 16 minutos 46 segundos…" at bounding box center [1198, 509] width 227 height 67
click at [223, 421] on div "2 cols" at bounding box center [219, 421] width 76 height 15
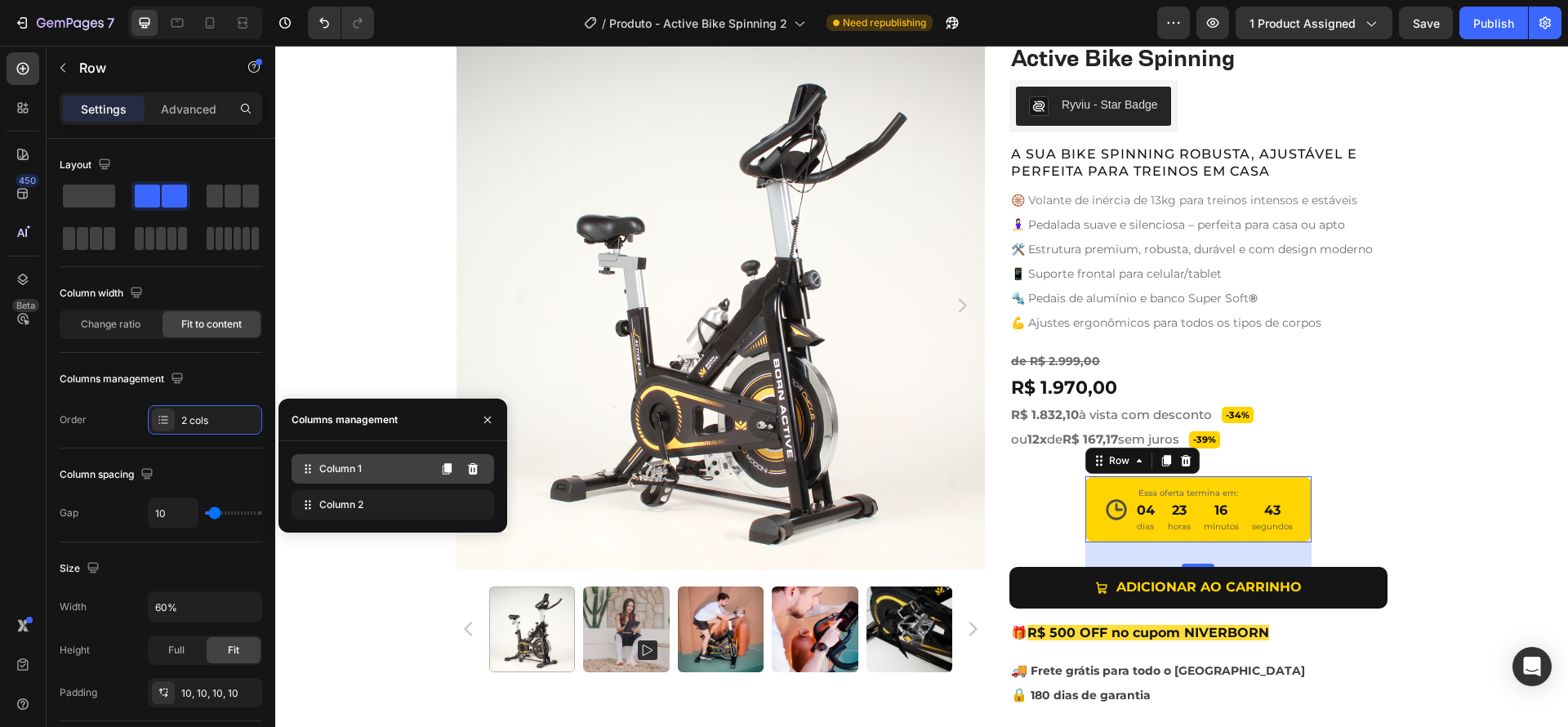
click at [406, 472] on div "Column 1" at bounding box center [393, 469] width 203 height 30
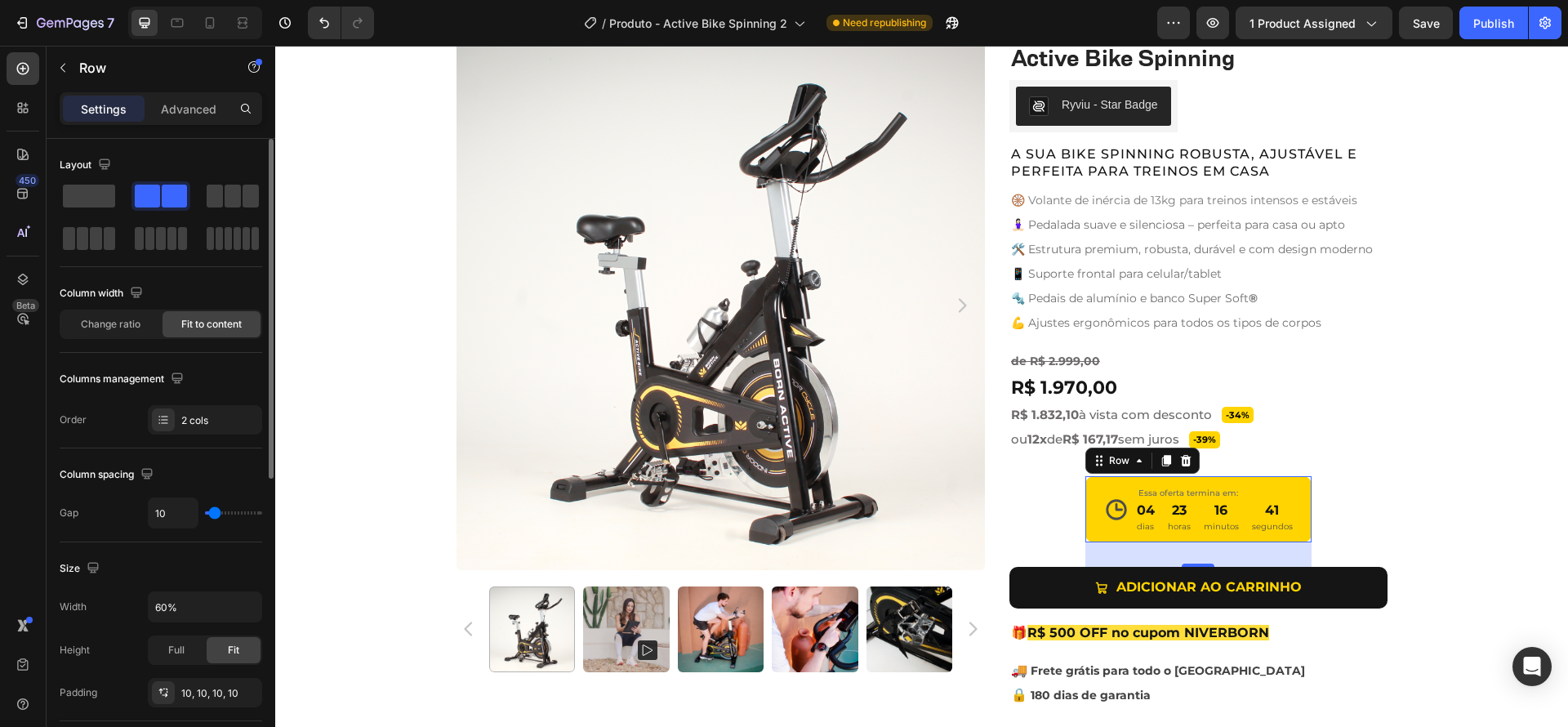
click at [171, 453] on div "Column spacing Gap 10" at bounding box center [161, 495] width 203 height 94
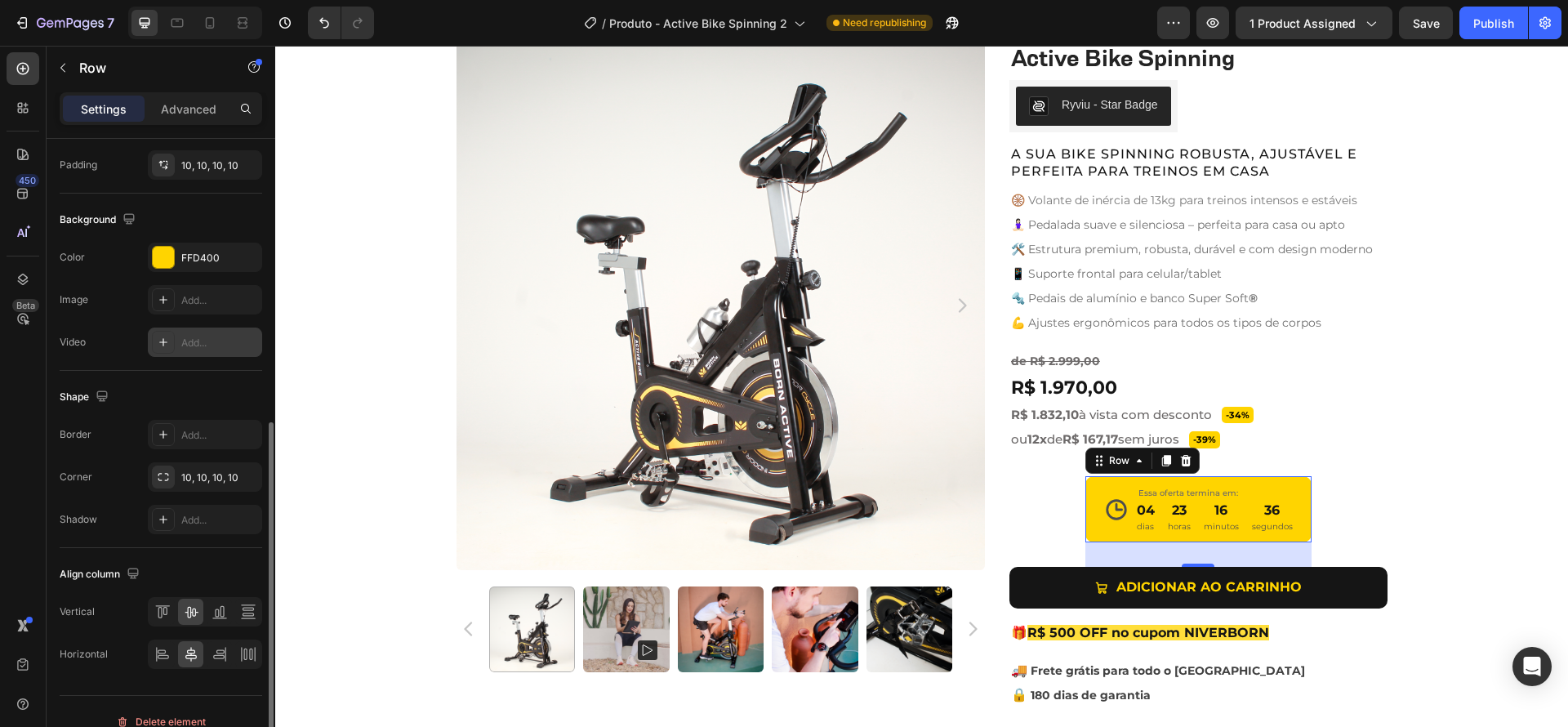
scroll to position [548, 0]
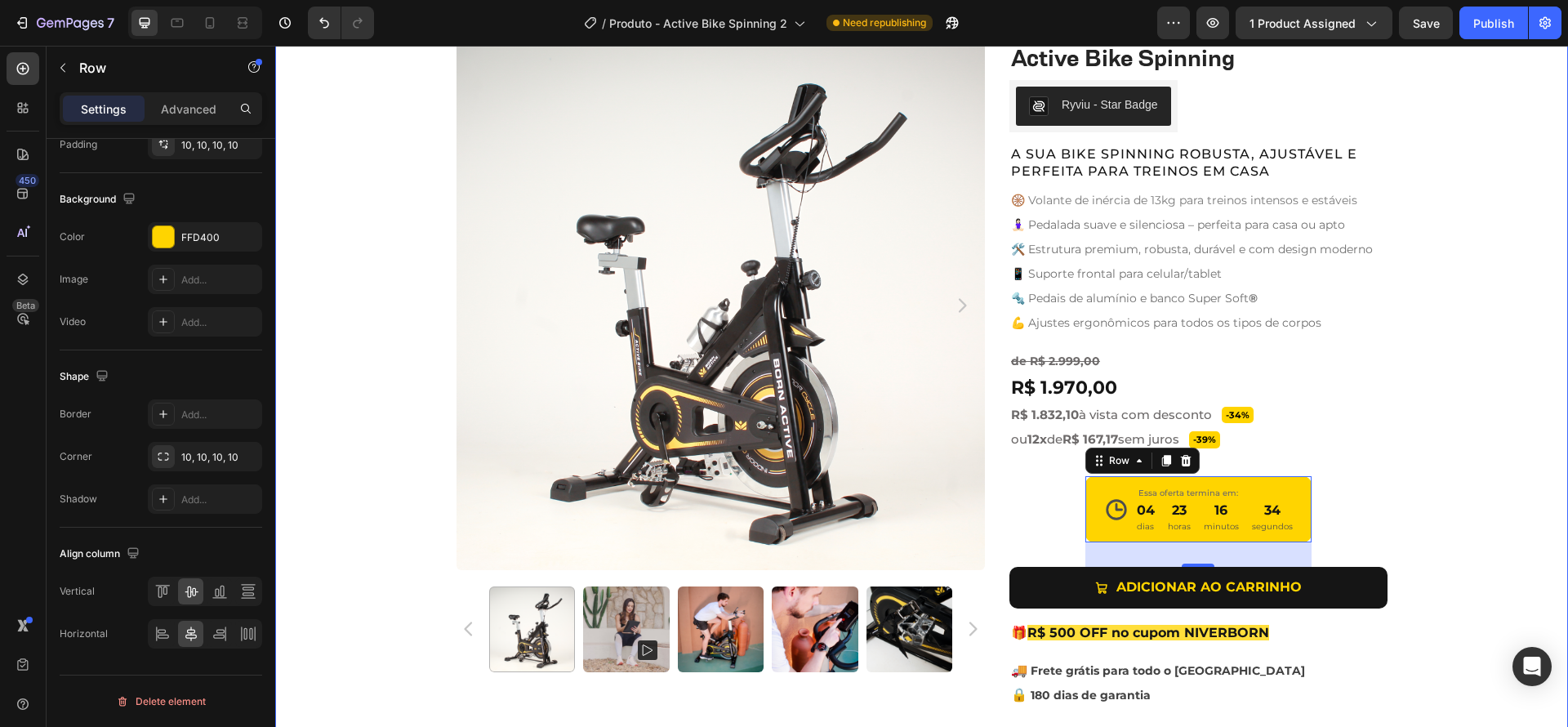
click at [1461, 445] on div "Product Images Active Bike Spinning Product Title Ryviu - Star Badge Ryviu Row …" at bounding box center [922, 404] width 1293 height 726
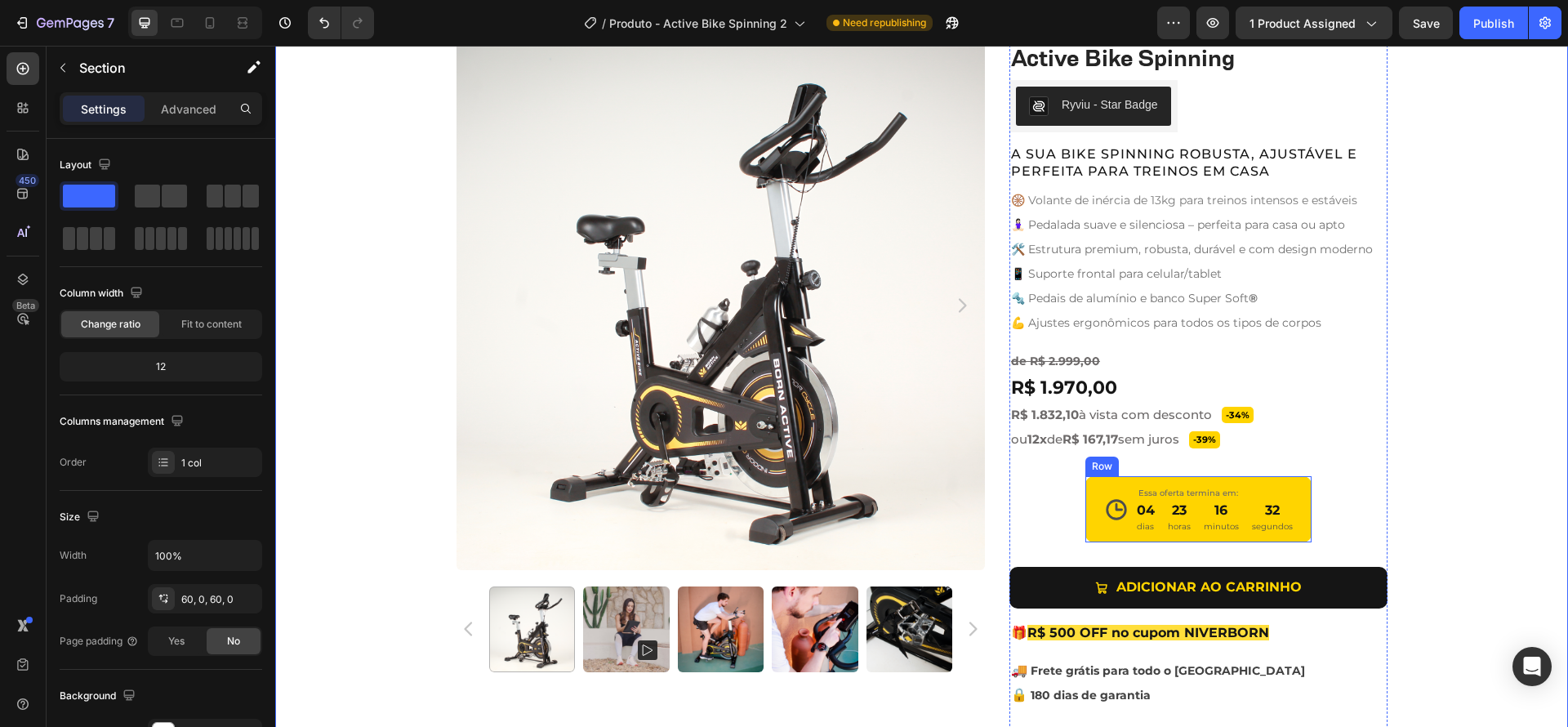
scroll to position [748, 0]
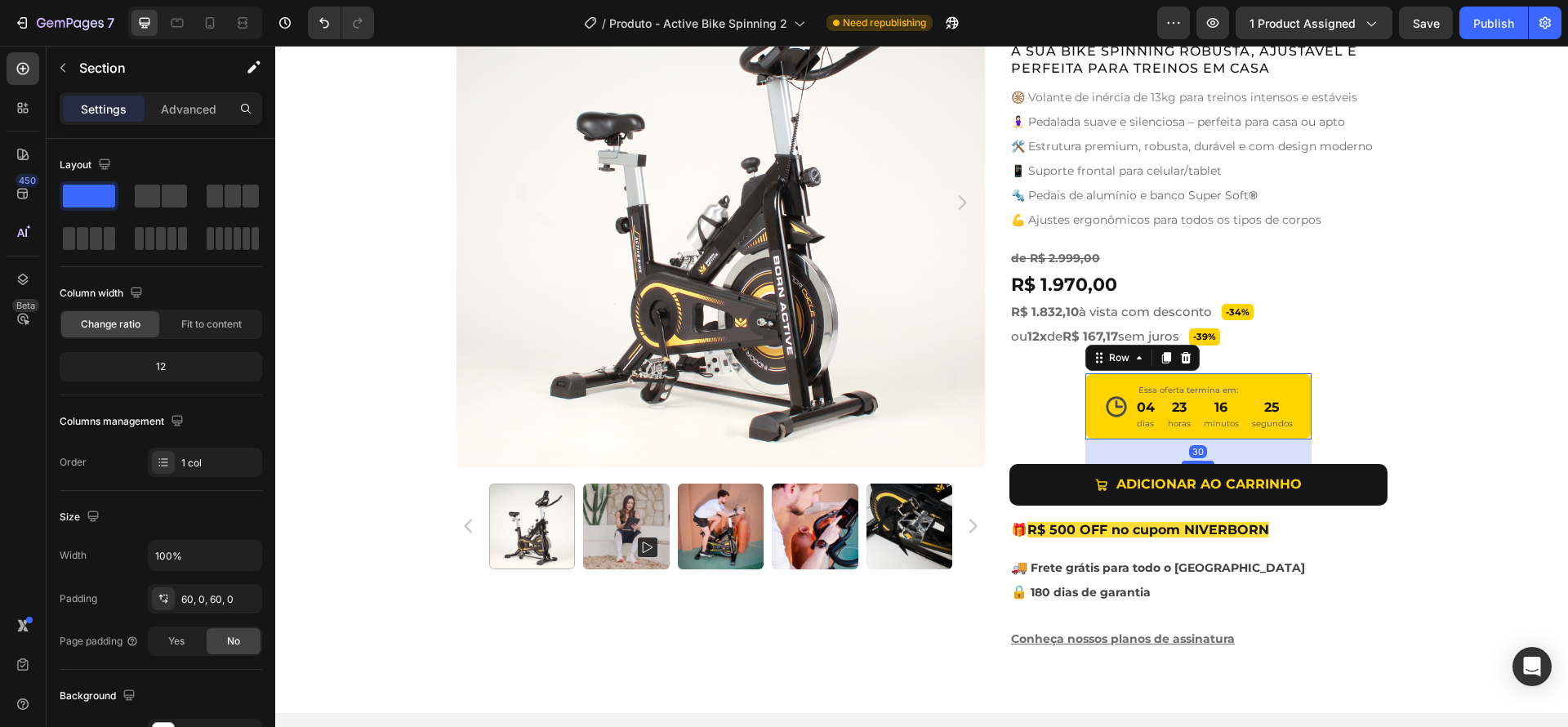
click at [1106, 437] on div "Icon Essa oferta termina em: Text Block 04 dias 23 horas 16 minutos 25 segundos…" at bounding box center [1198, 406] width 227 height 67
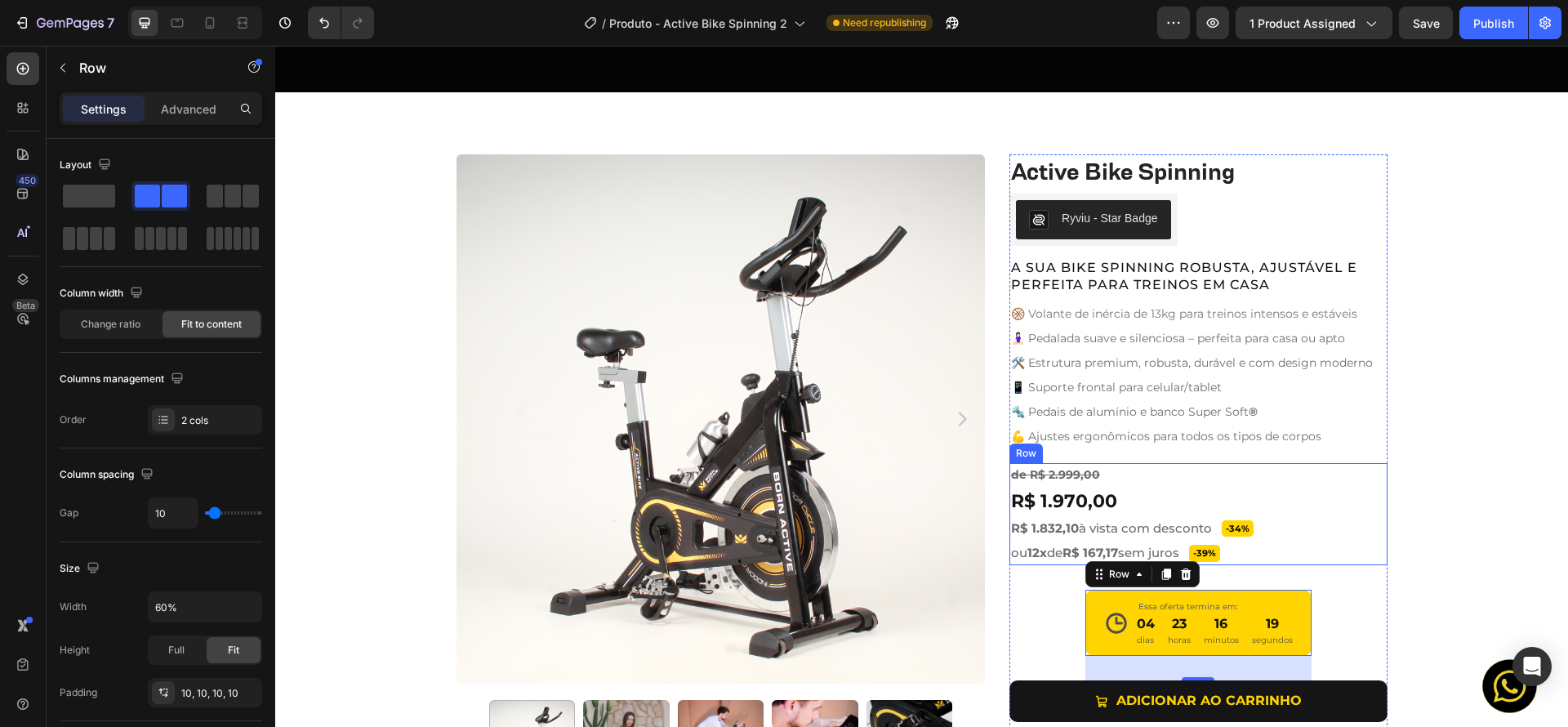
scroll to position [642, 0]
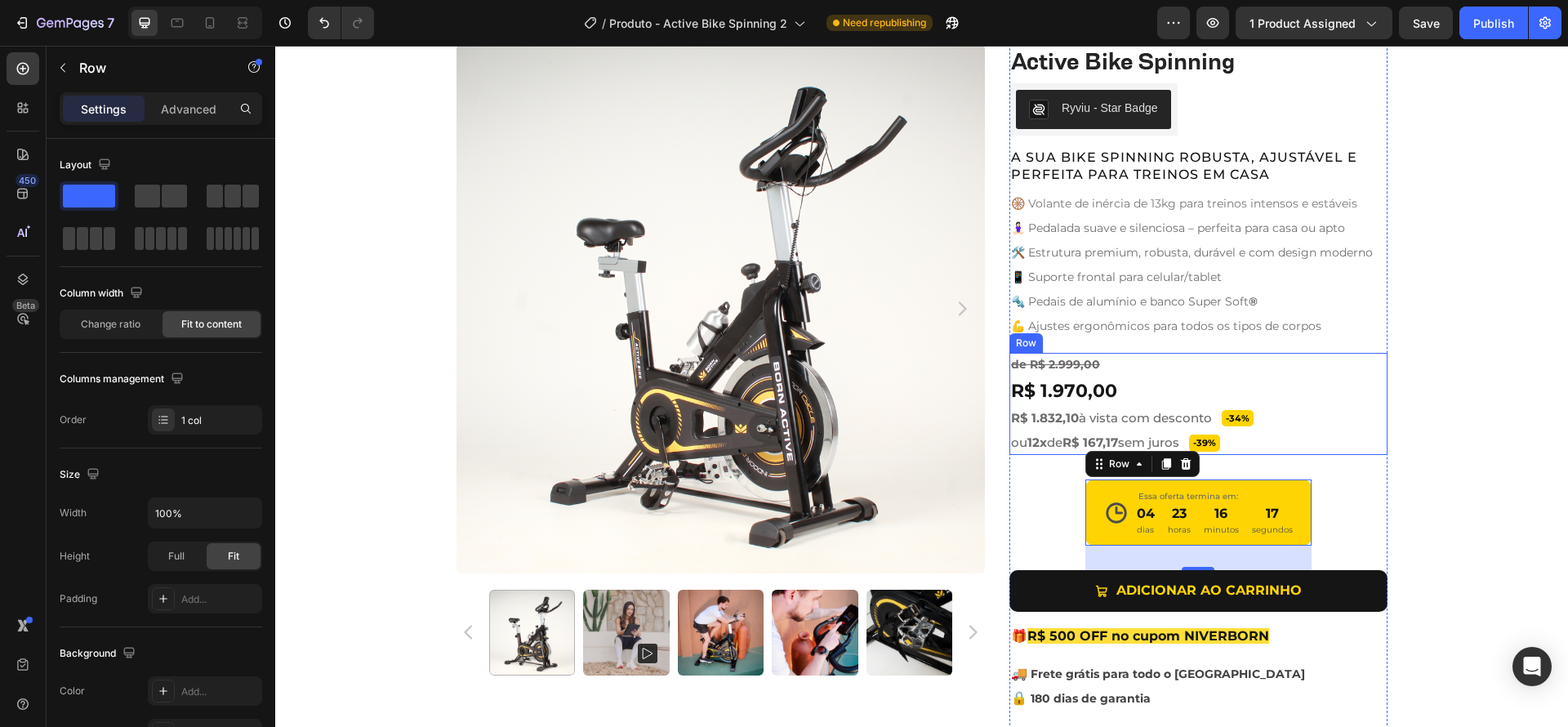
click at [1322, 445] on div "de R$ 2.999,00 Text Block R$ 1.970,00 Product Price Product Price -34% Product …" at bounding box center [1198, 403] width 378 height 103
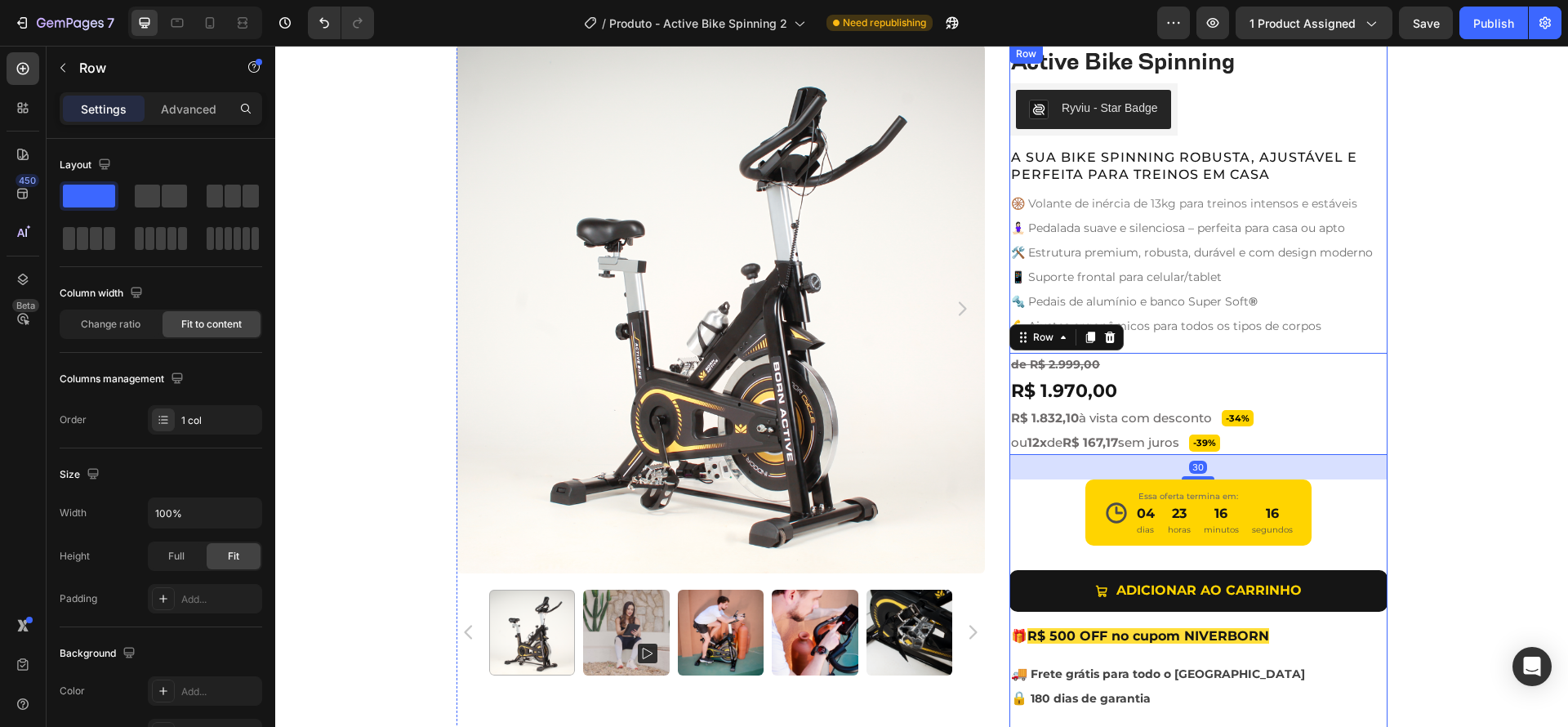
click at [1356, 509] on div "Active Bike Spinning Product Title Ryviu - Star Badge Ryviu Row A SUA BIKE SPIN…" at bounding box center [1198, 399] width 378 height 710
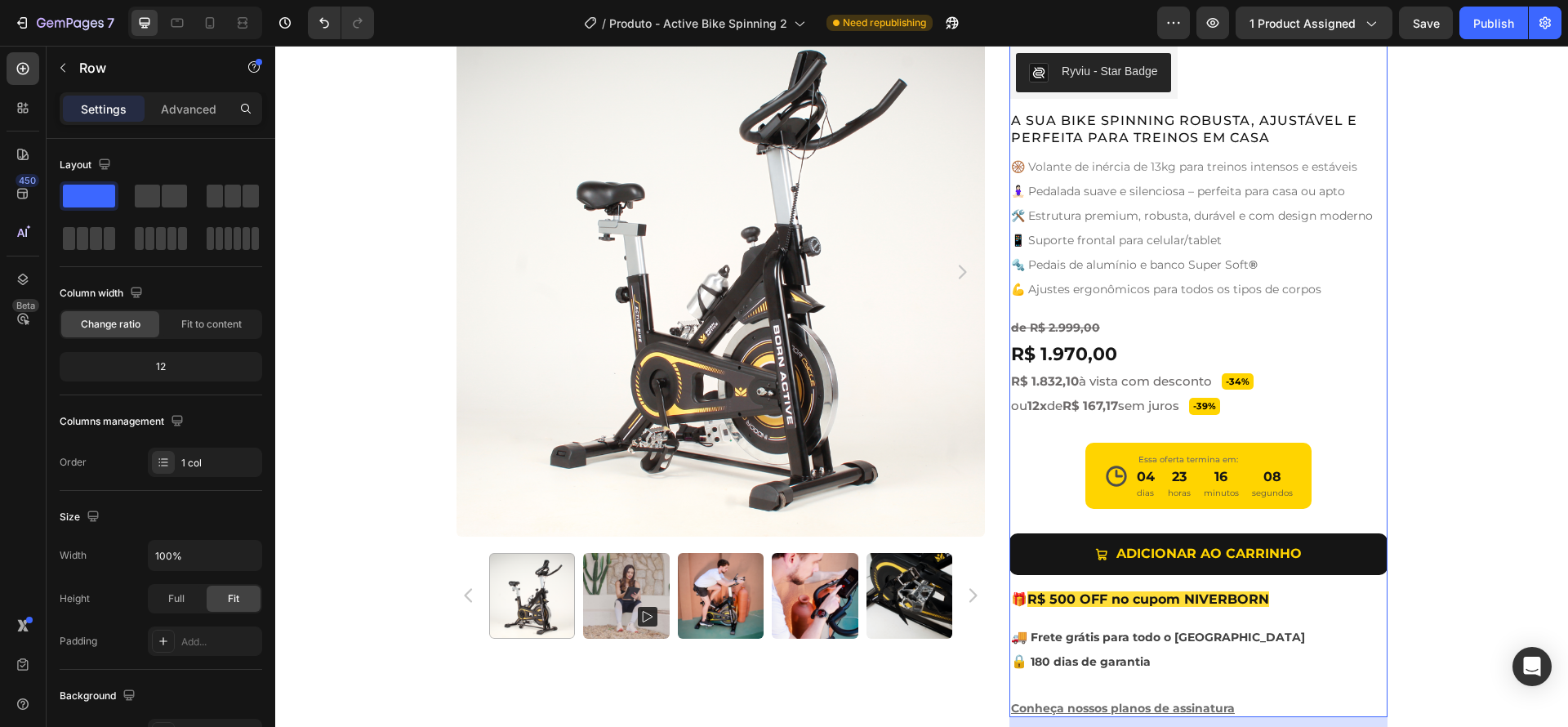
scroll to position [700, 0]
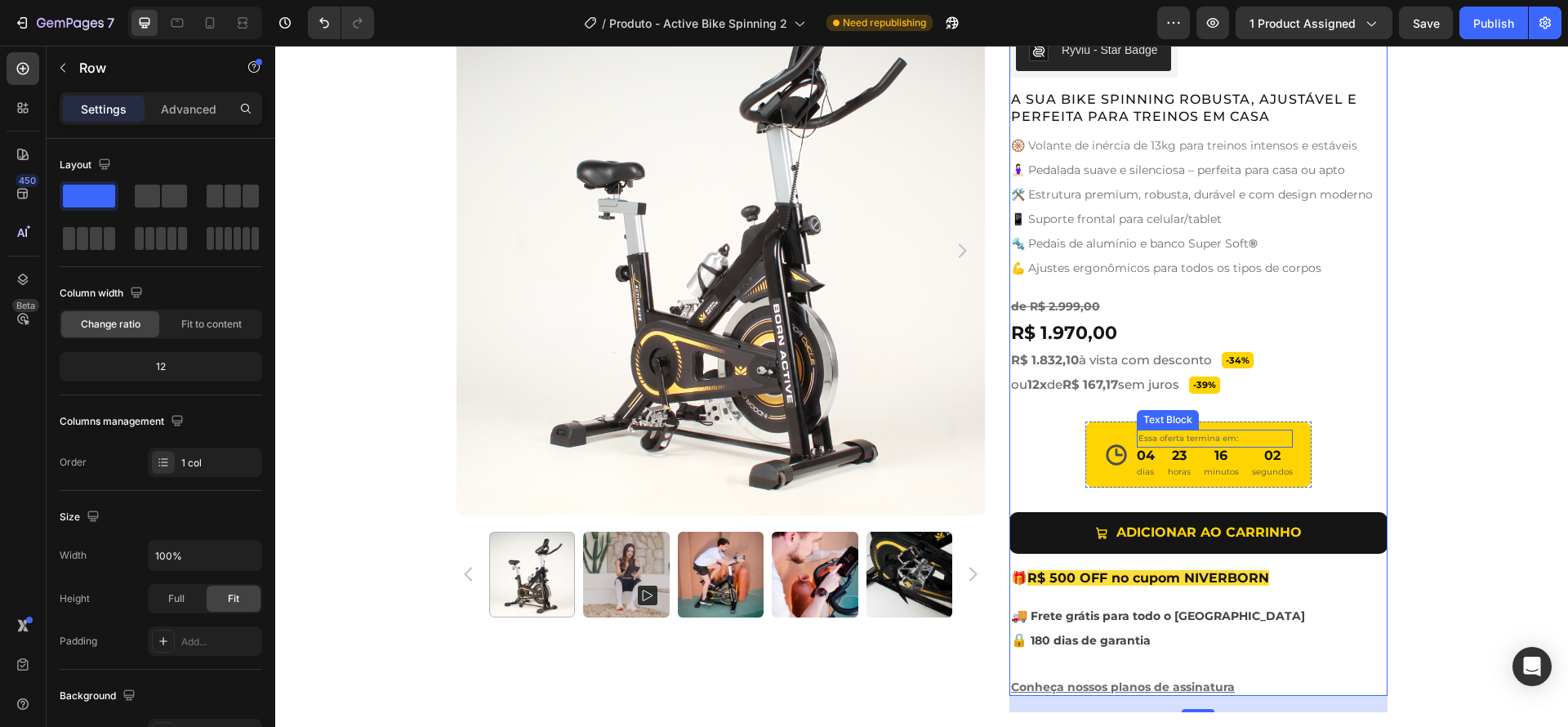
click at [1278, 438] on p "Essa oferta termina em:" at bounding box center [1215, 439] width 153 height 15
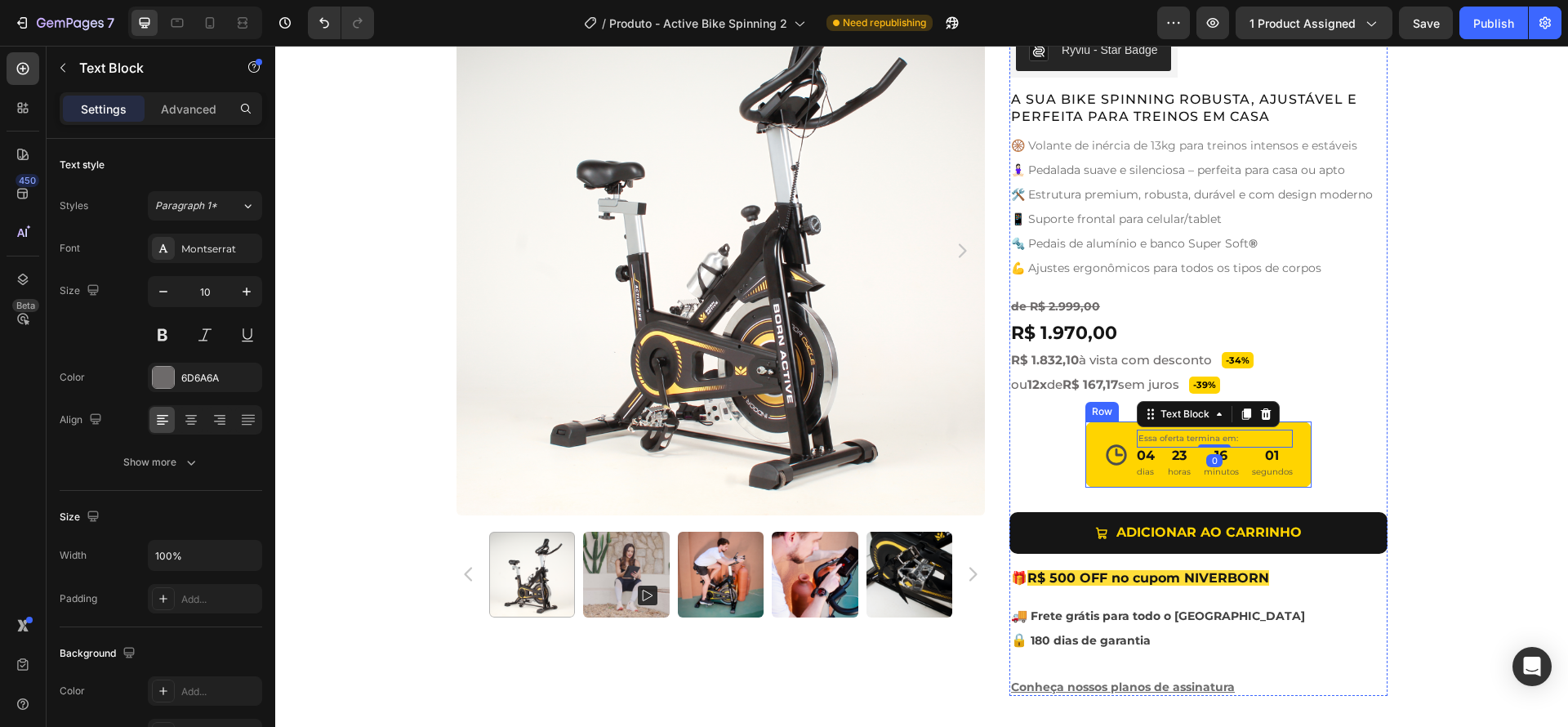
click at [1286, 444] on div "Icon Essa oferta termina em: Text Block 0 04 dias 23 horas 16 minutos 01 segund…" at bounding box center [1198, 454] width 227 height 67
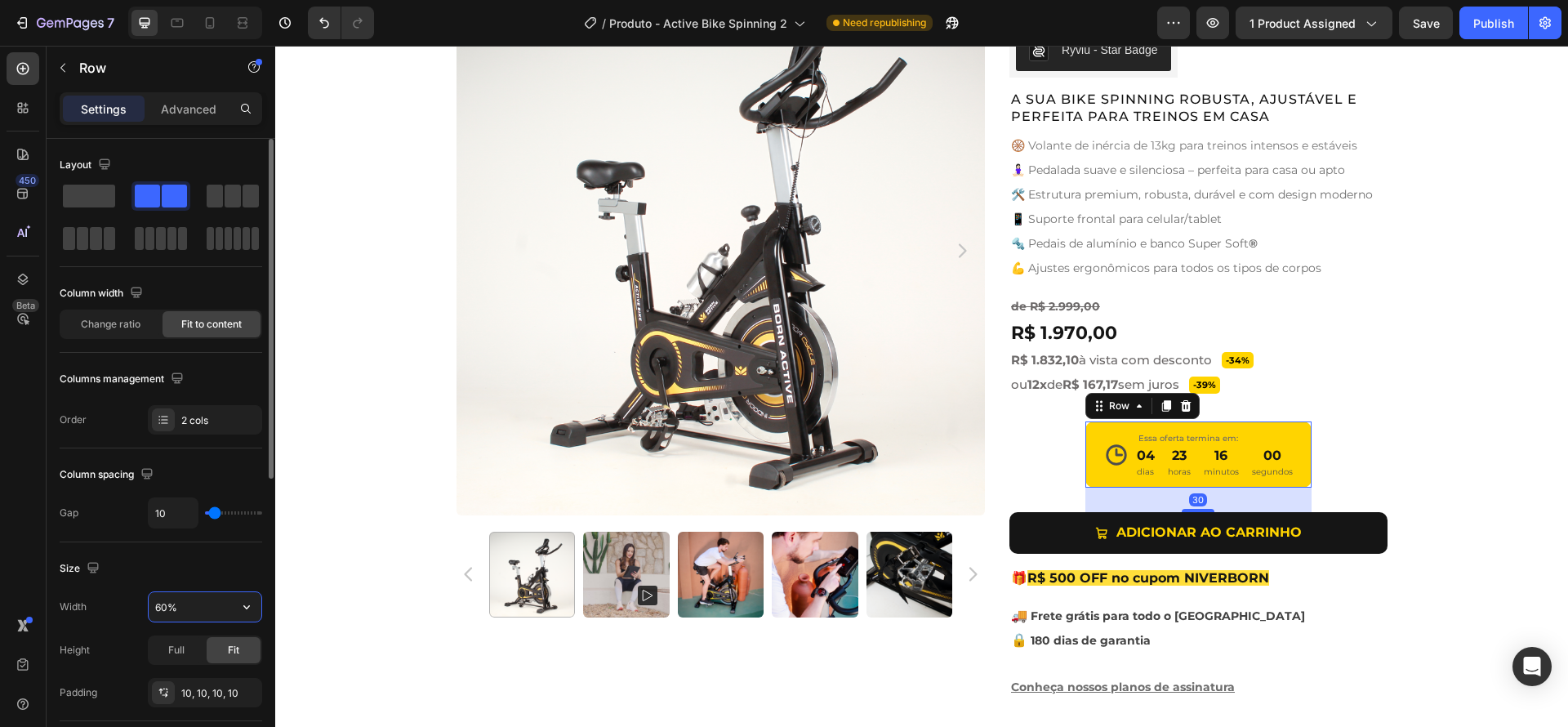
drag, startPoint x: 164, startPoint y: 605, endPoint x: 104, endPoint y: 605, distance: 60.0
click at [104, 605] on div "Width 60%" at bounding box center [161, 607] width 203 height 31
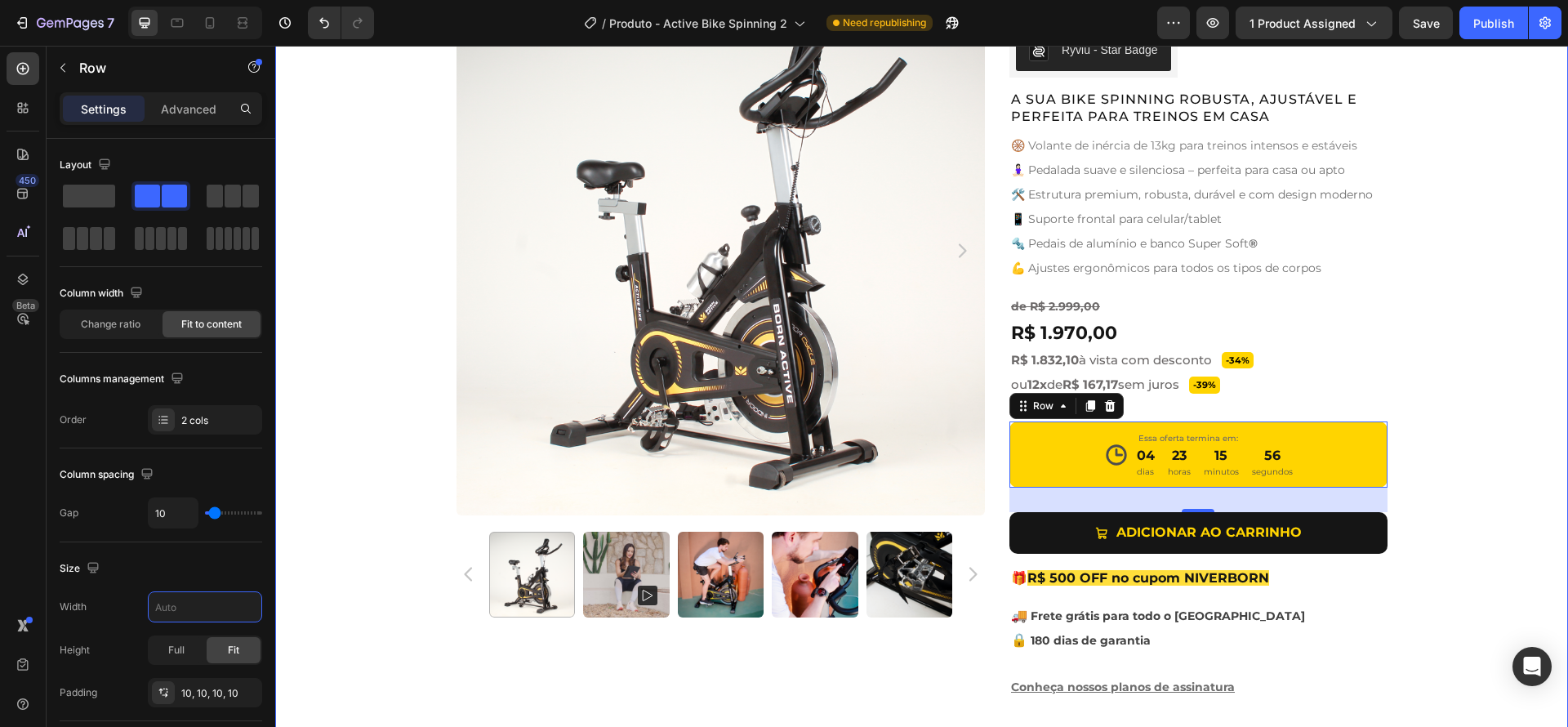
click at [1528, 448] on div "Product Images Active Bike Spinning Product Title Ryviu - Star Badge Ryviu Row …" at bounding box center [922, 349] width 1293 height 726
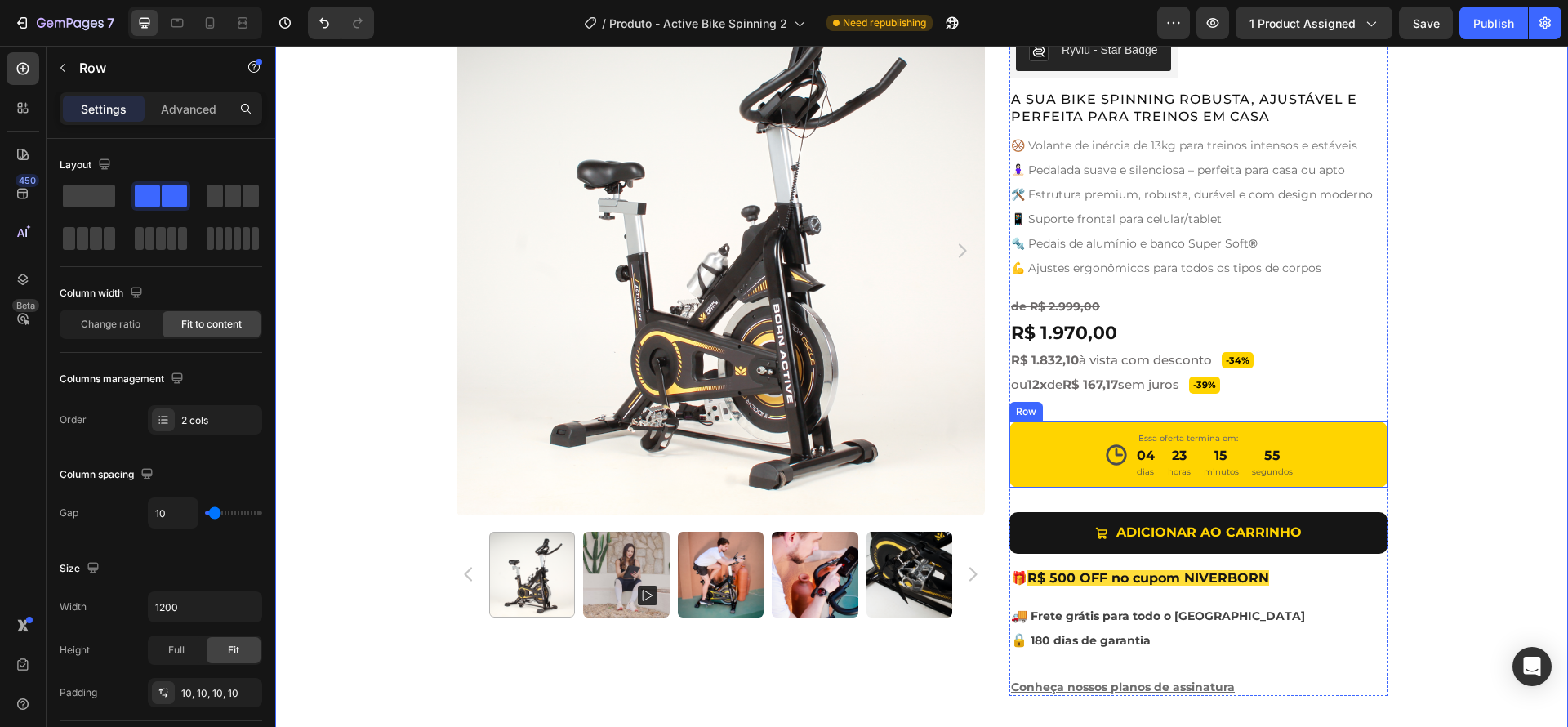
click at [1354, 449] on div "Icon Essa oferta termina em: Text Block 04 dias 23 horas 15 minutos 55 segundos…" at bounding box center [1198, 454] width 378 height 67
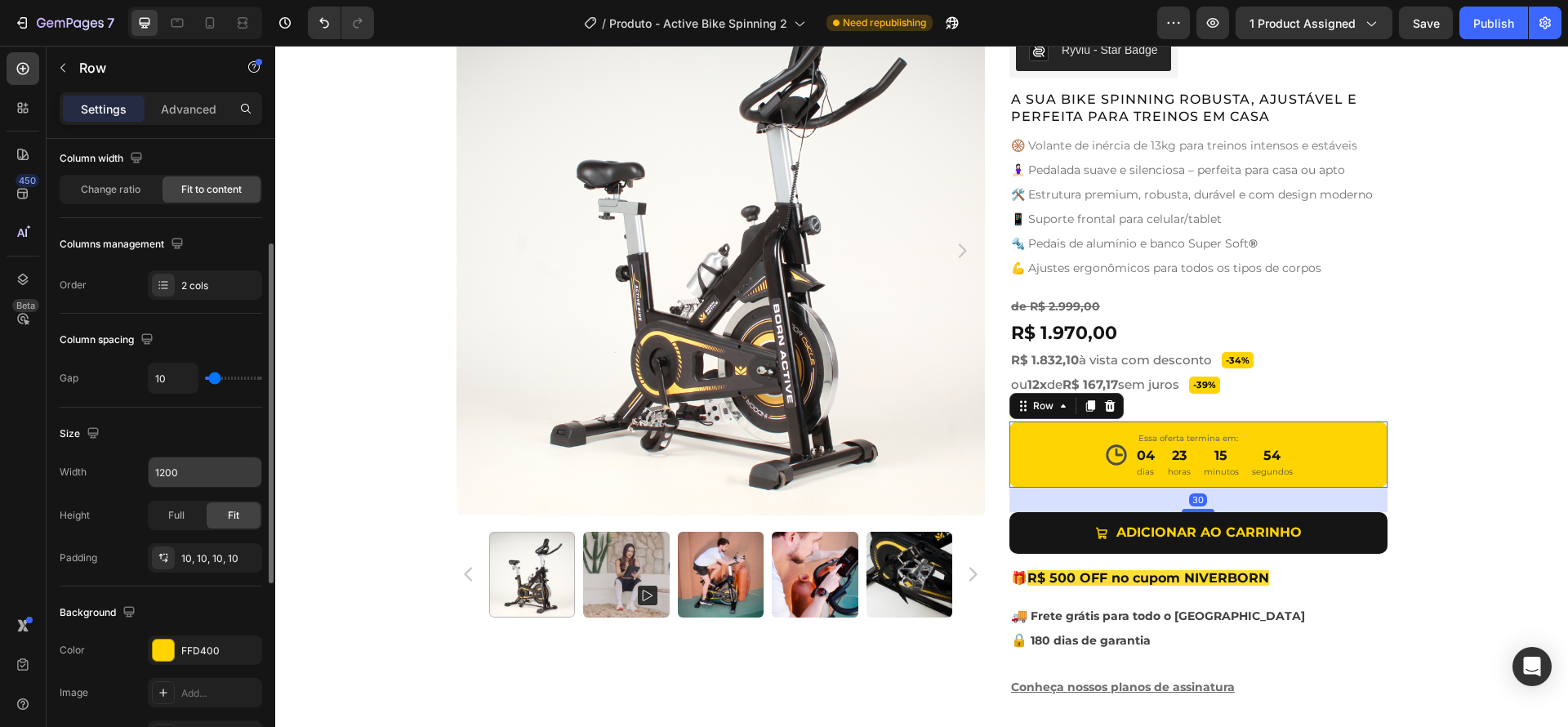
scroll to position [195, 0]
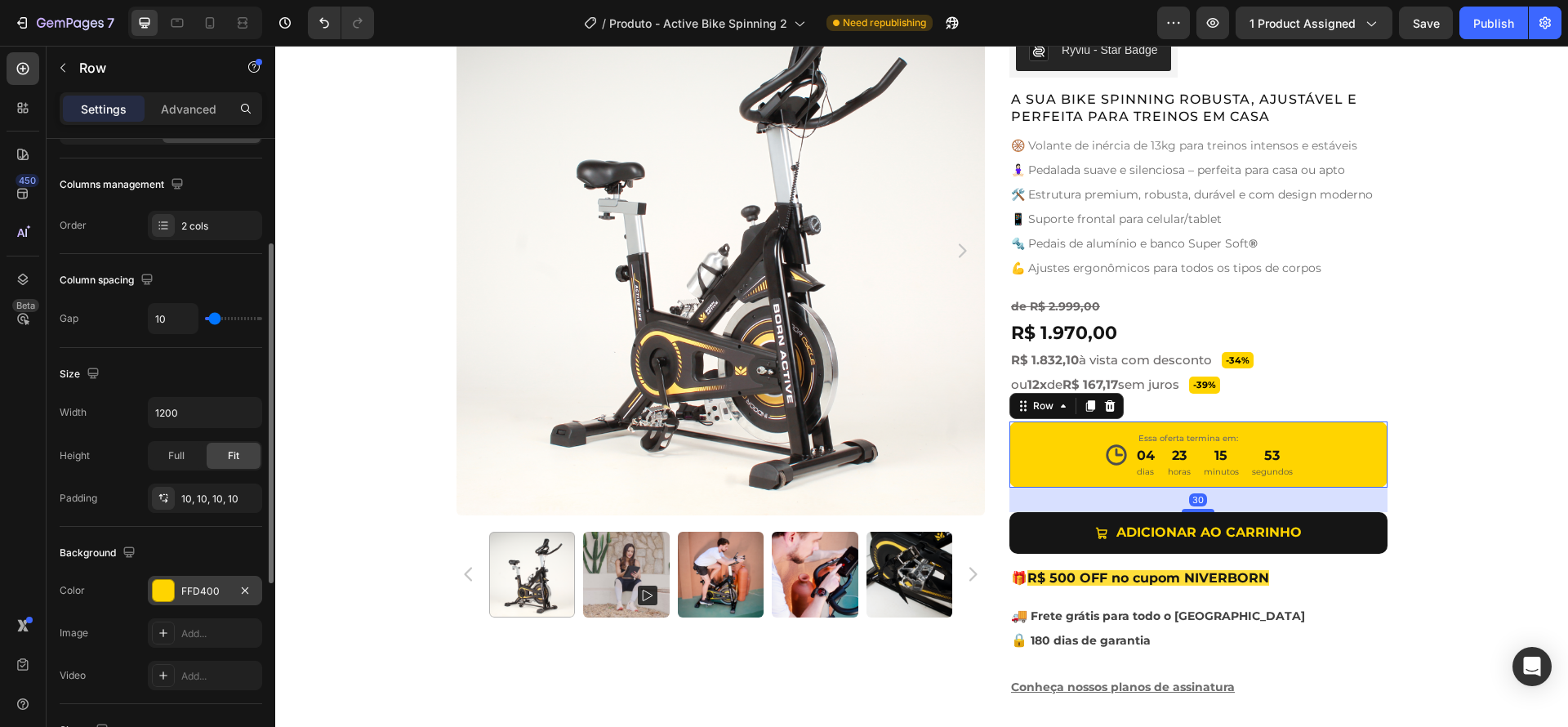
click at [175, 595] on div "FFD400" at bounding box center [205, 591] width 114 height 30
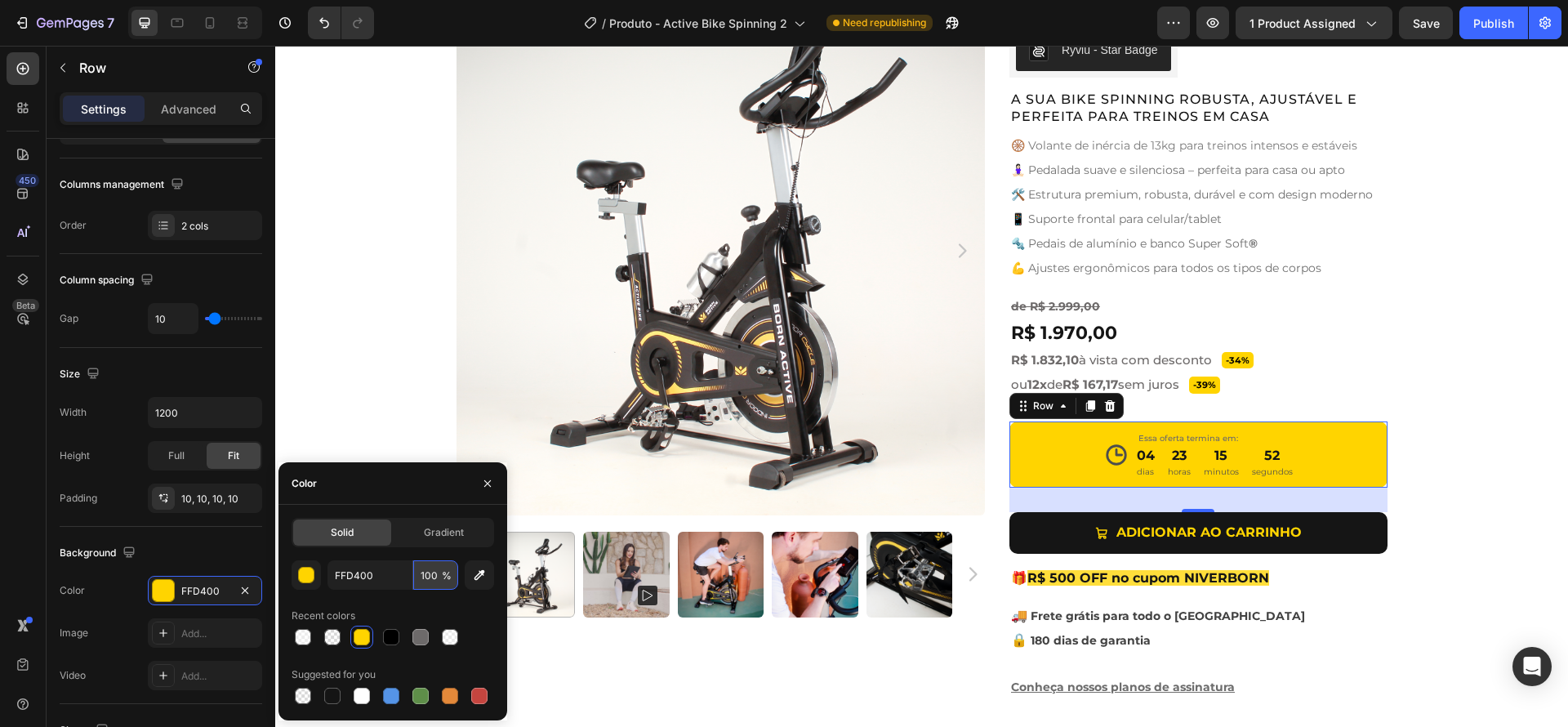
click at [434, 573] on input "100" at bounding box center [435, 575] width 45 height 30
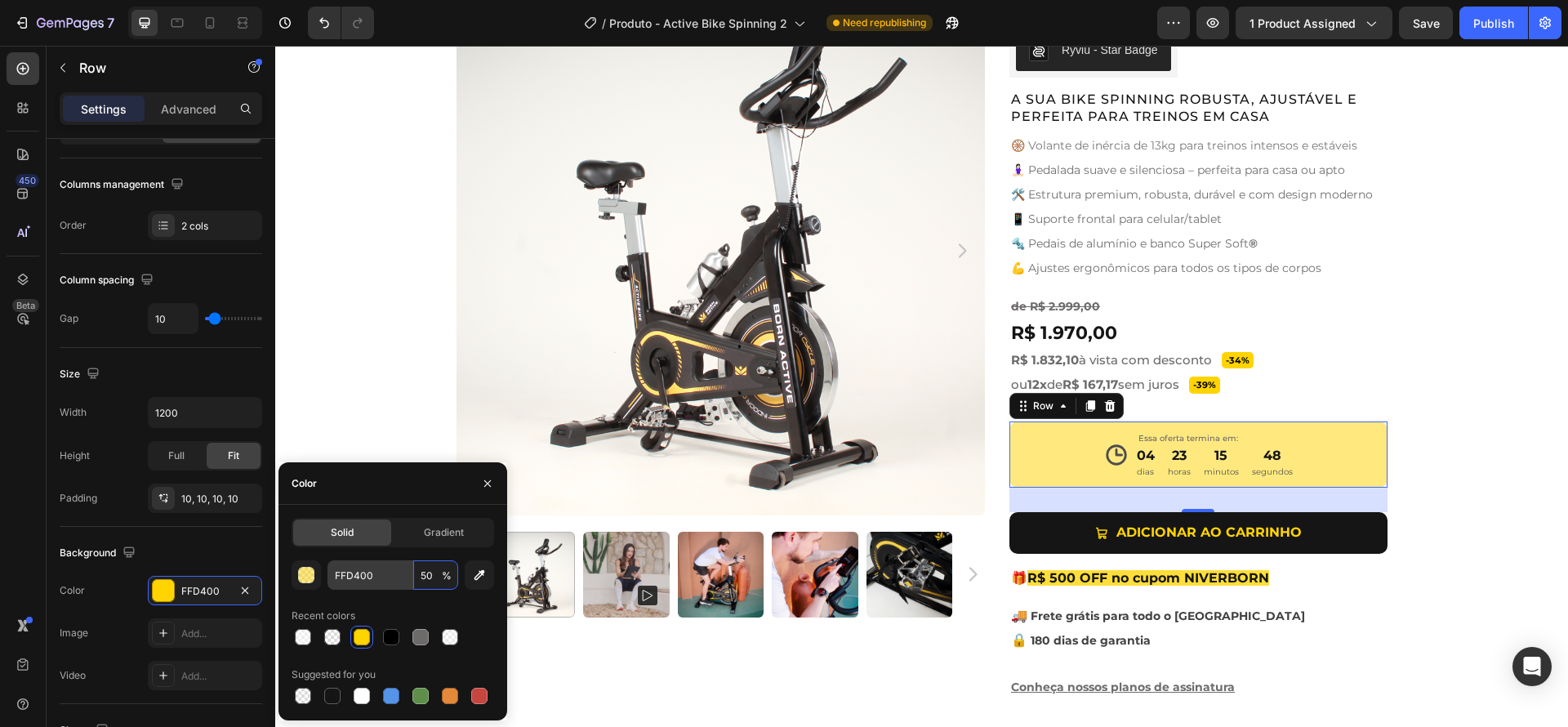
drag, startPoint x: 422, startPoint y: 574, endPoint x: 374, endPoint y: 567, distance: 48.5
click at [374, 567] on div "FFD400 50 %" at bounding box center [393, 575] width 131 height 30
type input "70"
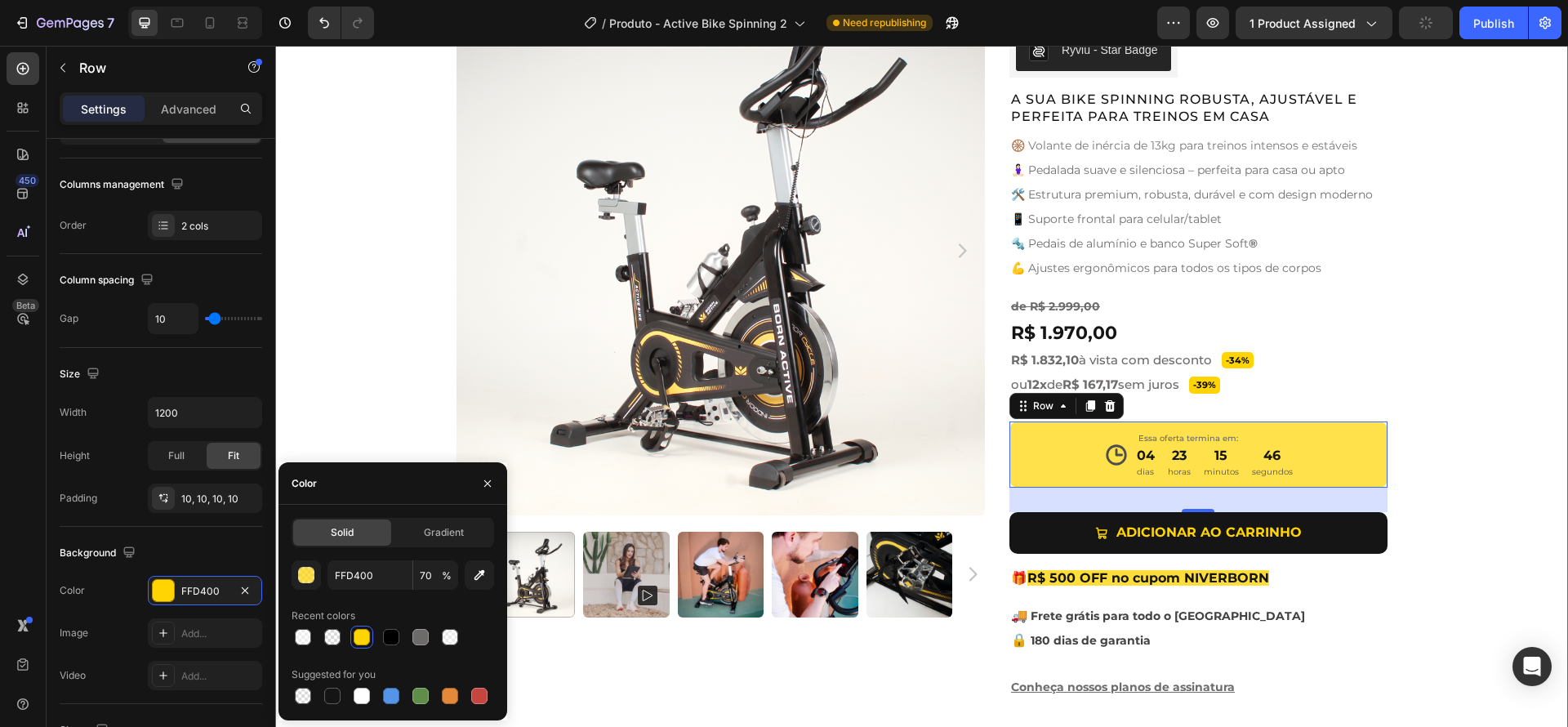
click at [1424, 444] on div "Product Images Active Bike Spinning Product Title Ryviu - Star Badge Ryviu Row …" at bounding box center [922, 349] width 1293 height 726
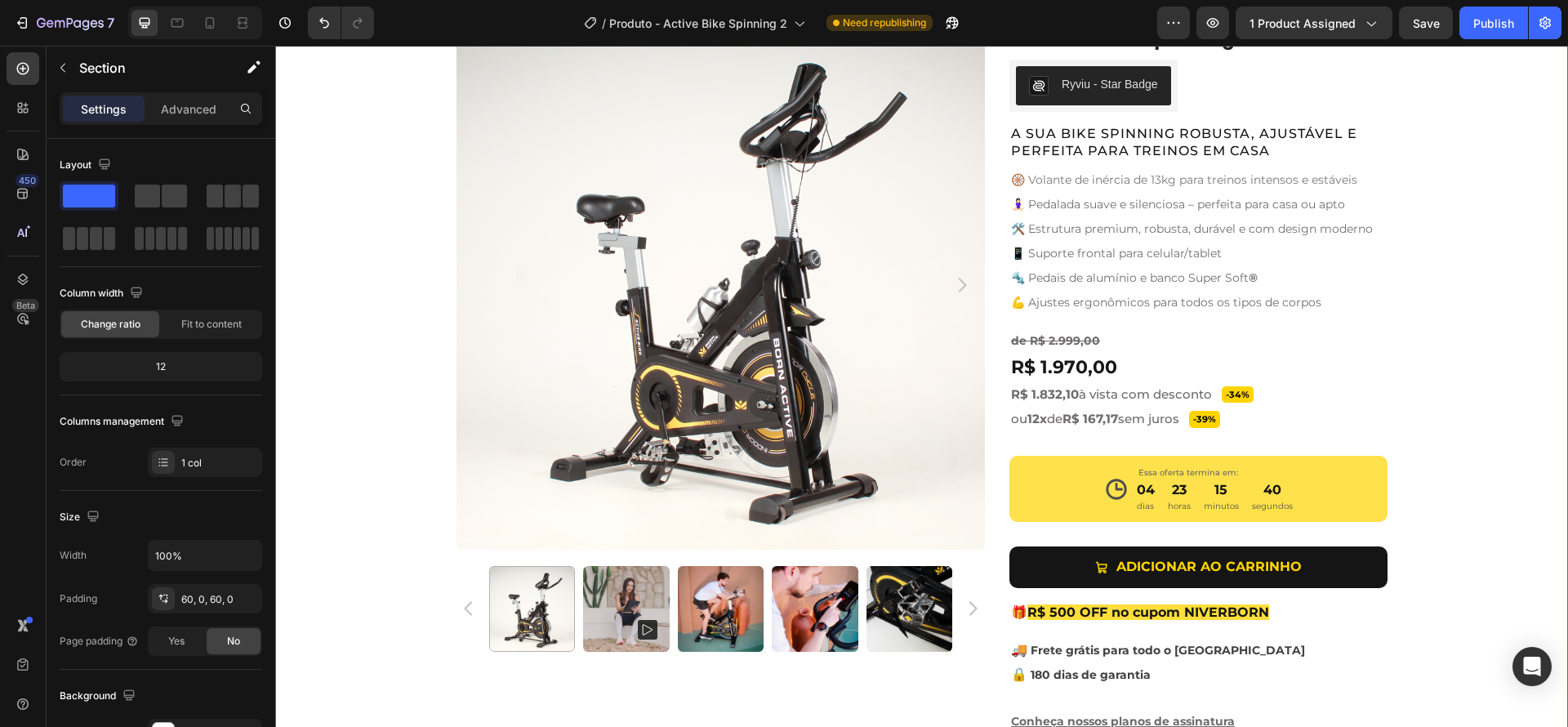
scroll to position [687, 0]
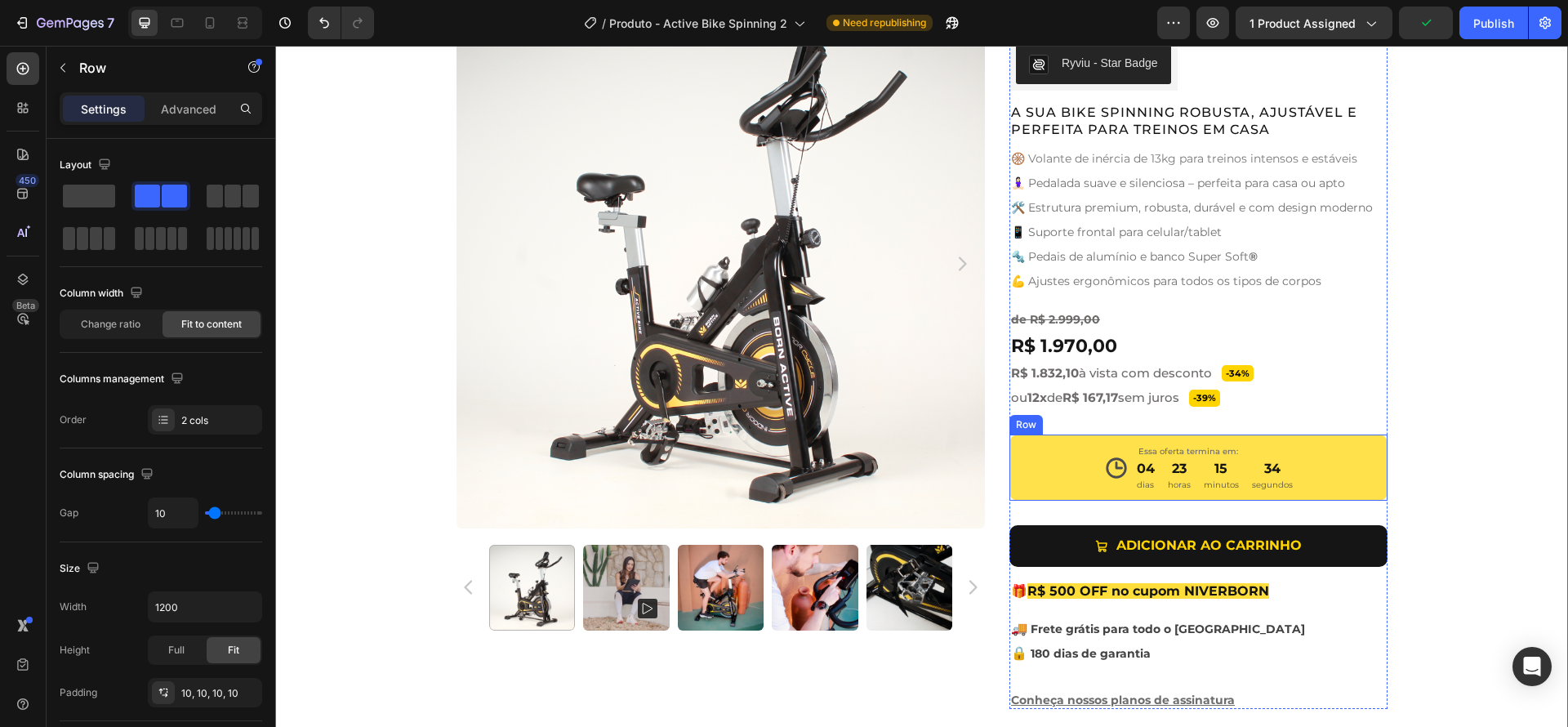
click at [1343, 453] on div "Icon Essa oferta termina em: Text Block 04 dias 23 horas 15 minutos 34 segundos…" at bounding box center [1198, 467] width 378 height 67
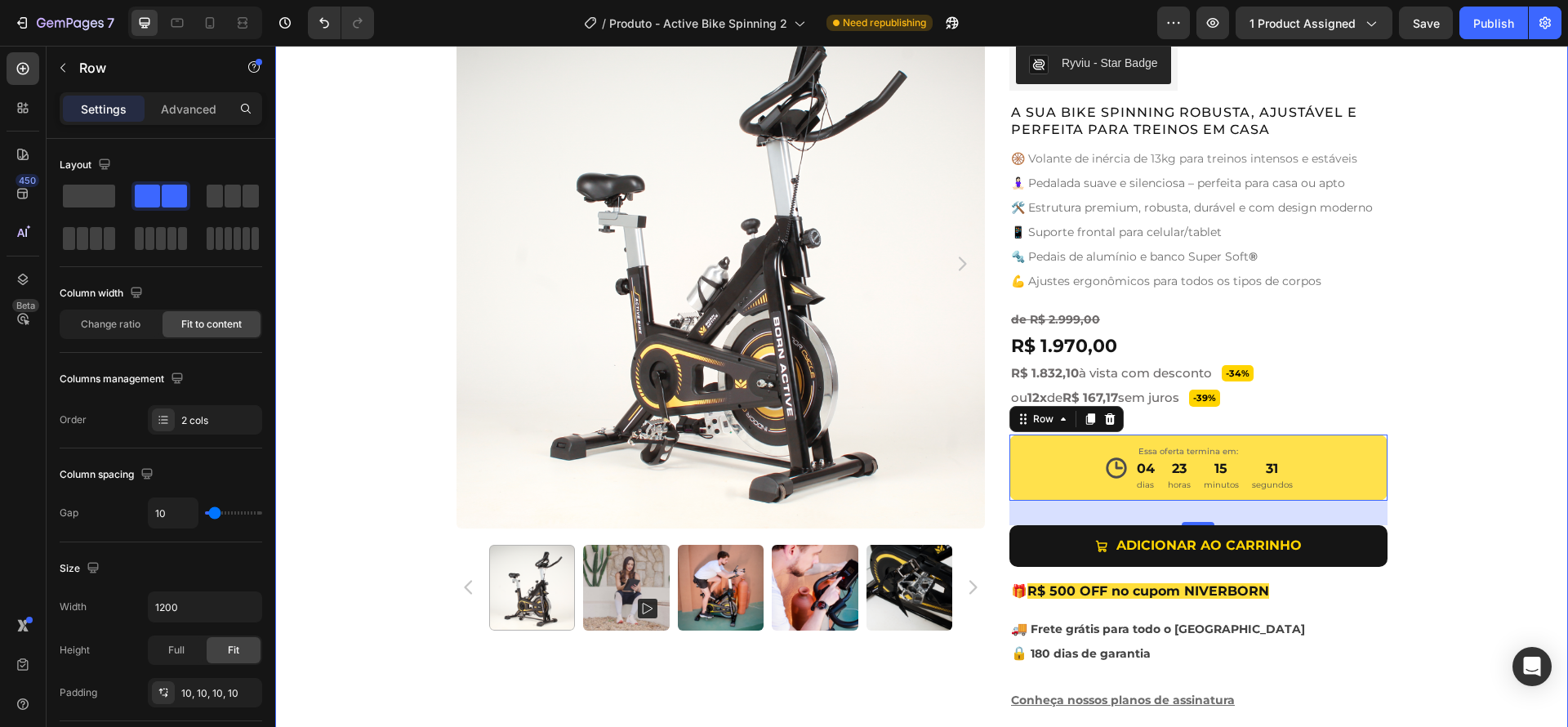
click at [1486, 473] on div "Product Images Active Bike Spinning Product Title Ryviu - Star Badge Ryviu Row …" at bounding box center [922, 362] width 1293 height 726
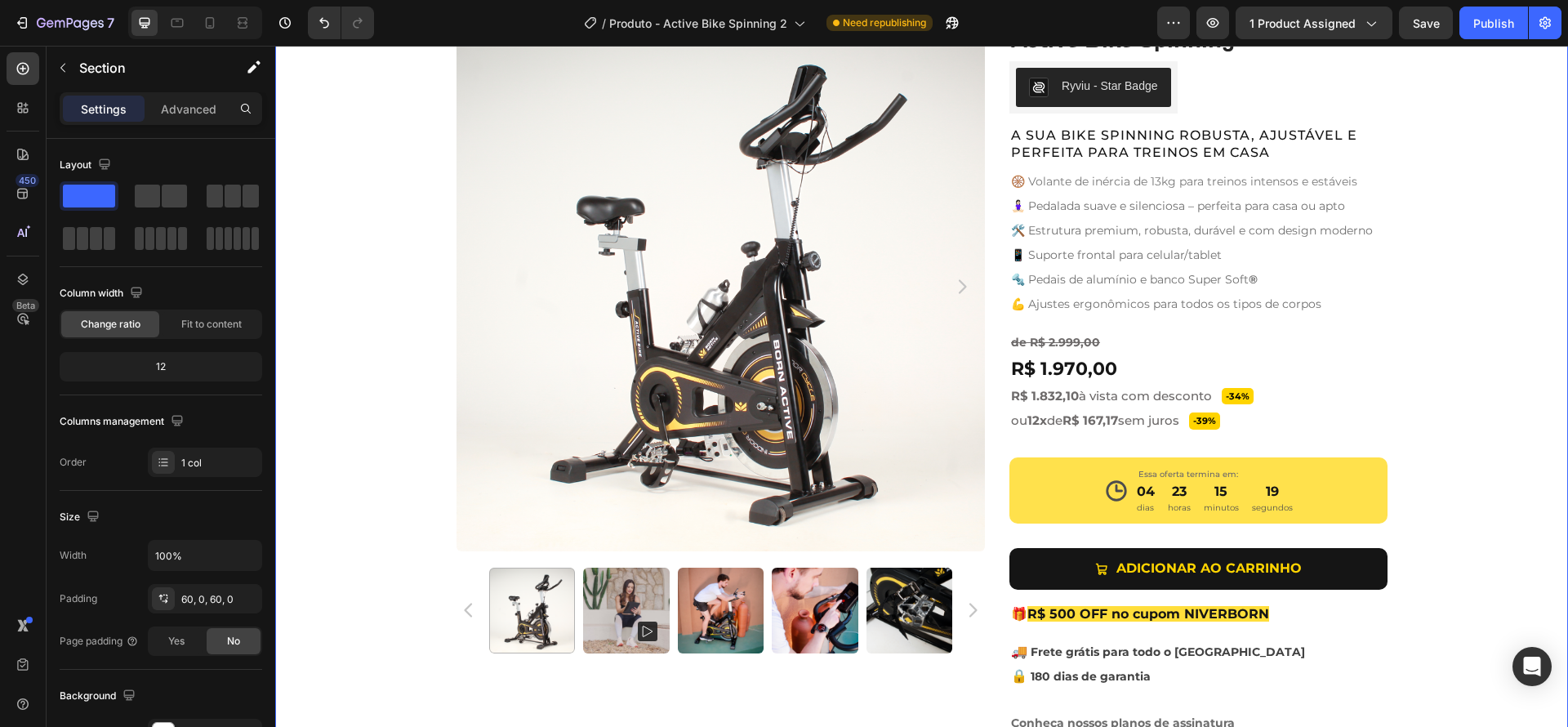
scroll to position [731, 0]
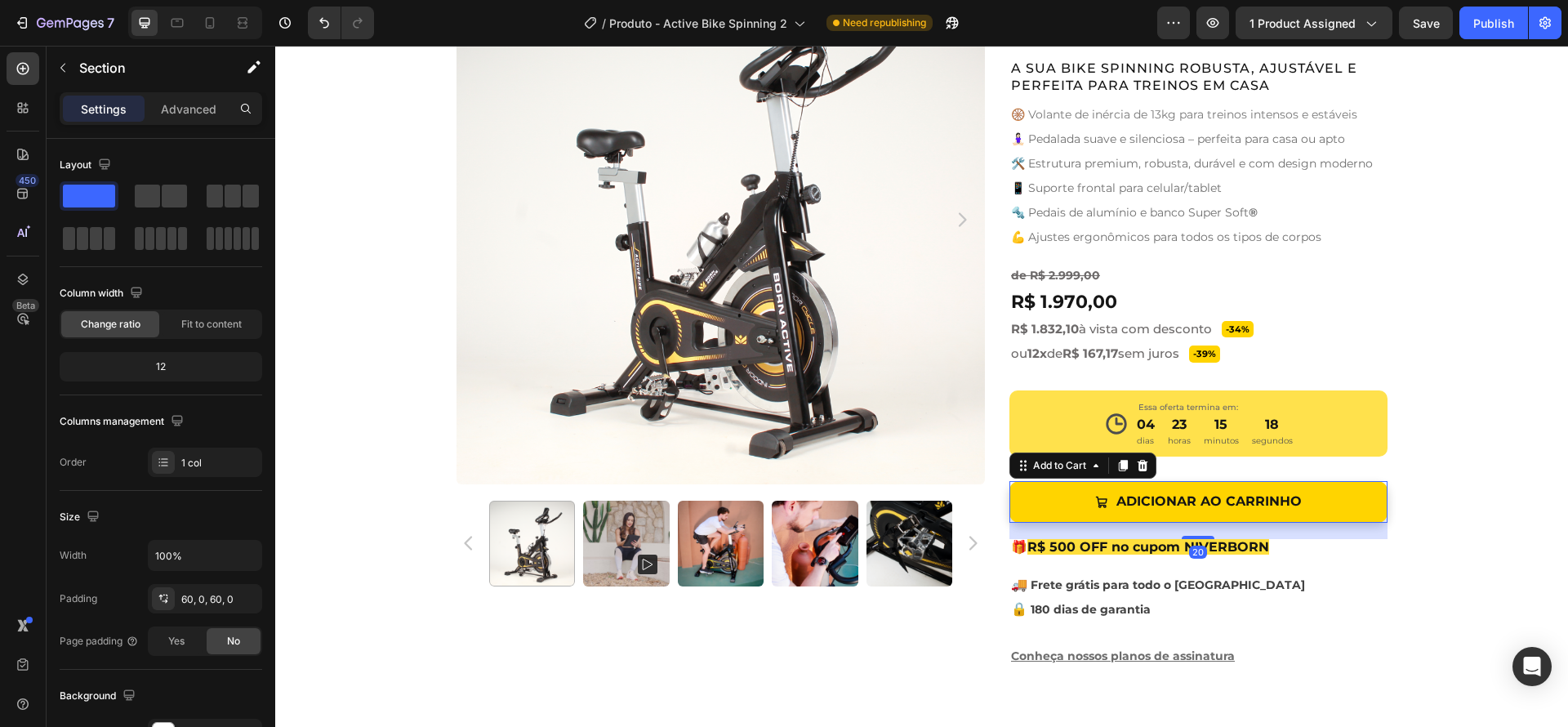
click at [1361, 495] on button "Adicionar ao Carrinho" at bounding box center [1198, 502] width 378 height 42
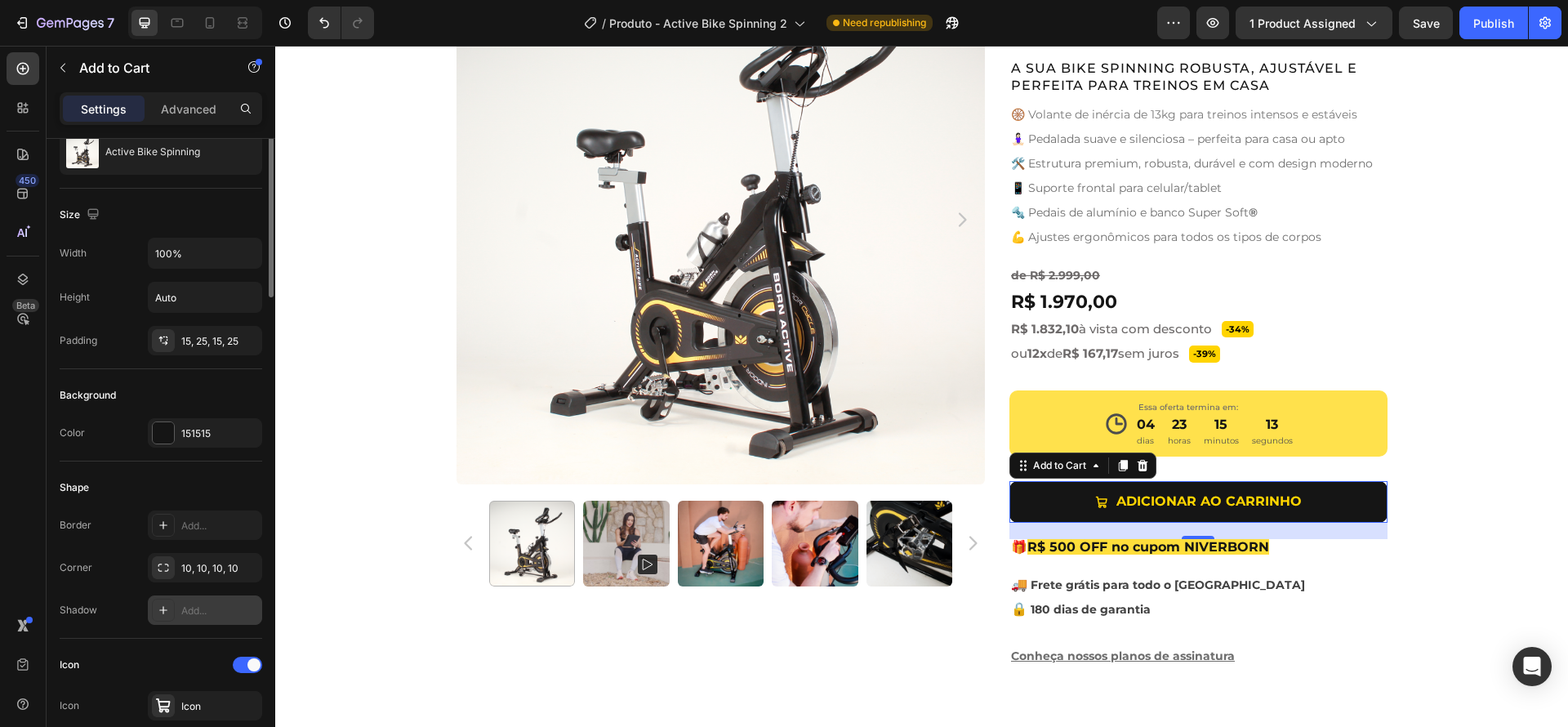
scroll to position [86, 0]
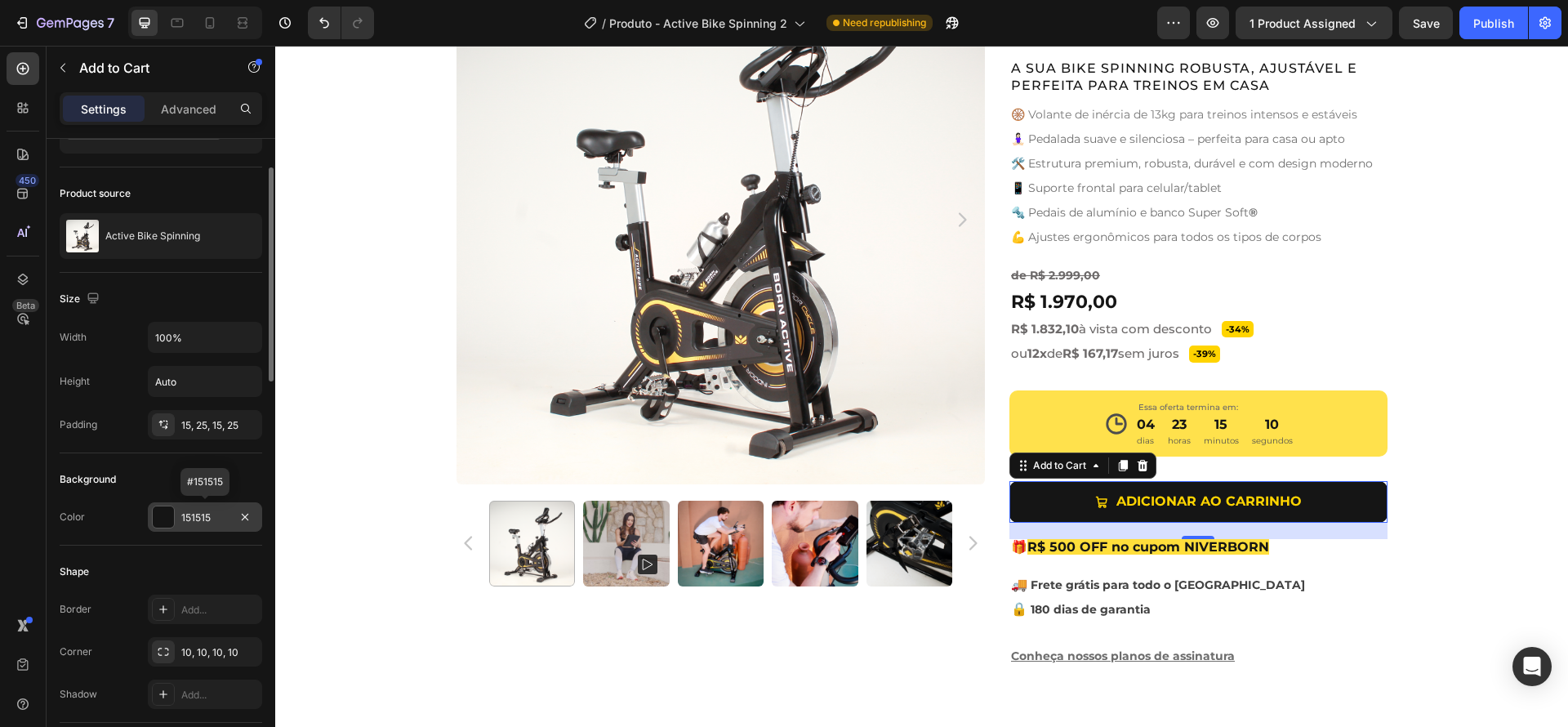
click at [162, 515] on div at bounding box center [163, 517] width 21 height 21
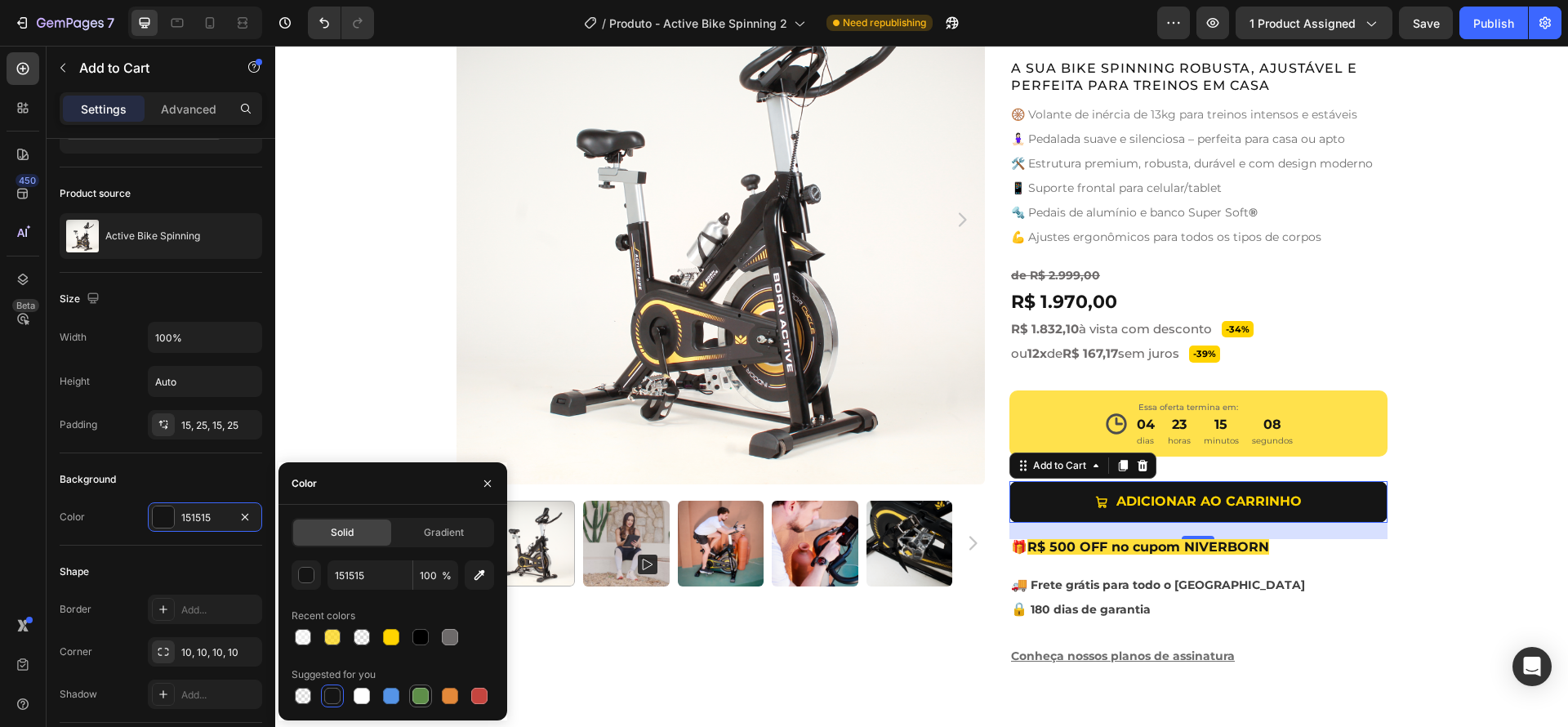
click at [416, 695] on div at bounding box center [421, 696] width 16 height 16
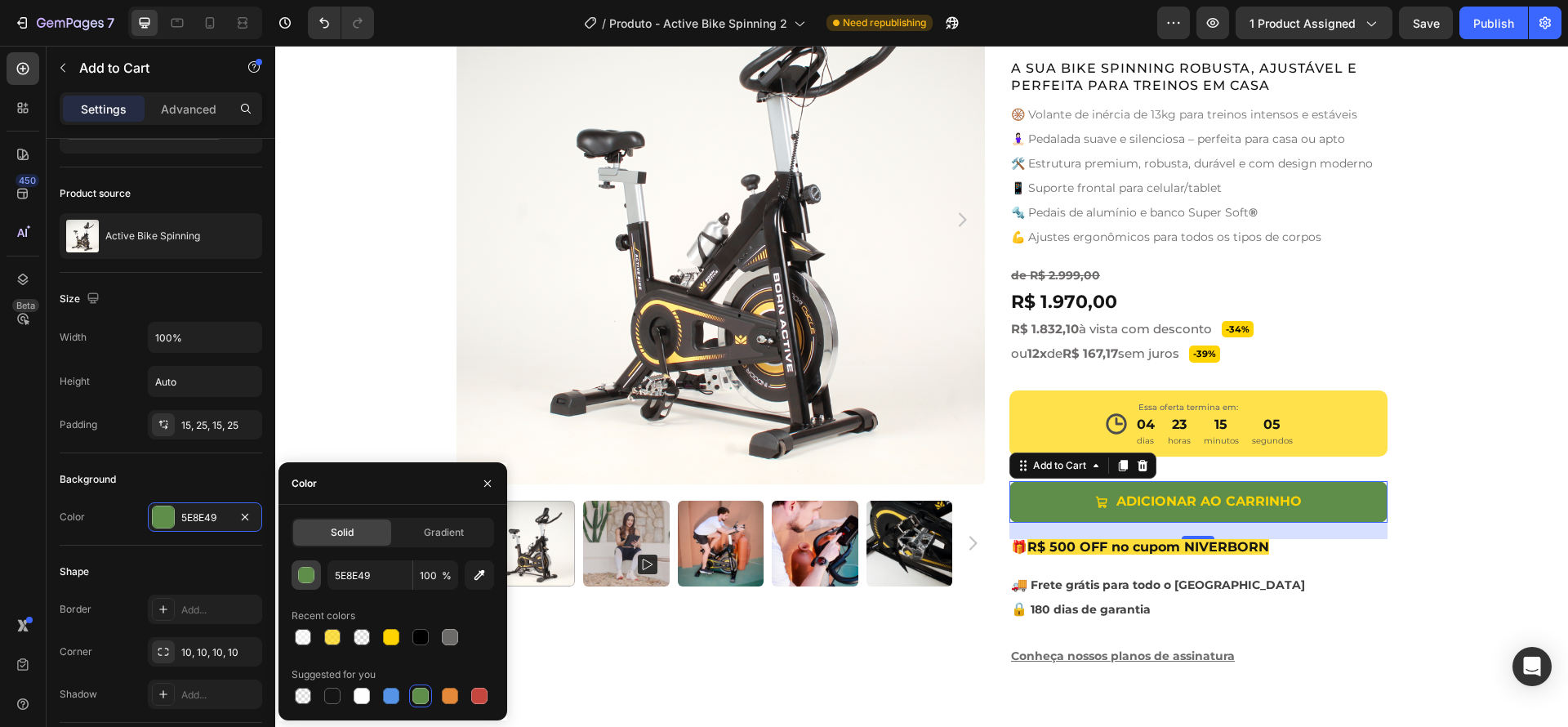
click at [304, 577] on div "button" at bounding box center [307, 576] width 16 height 16
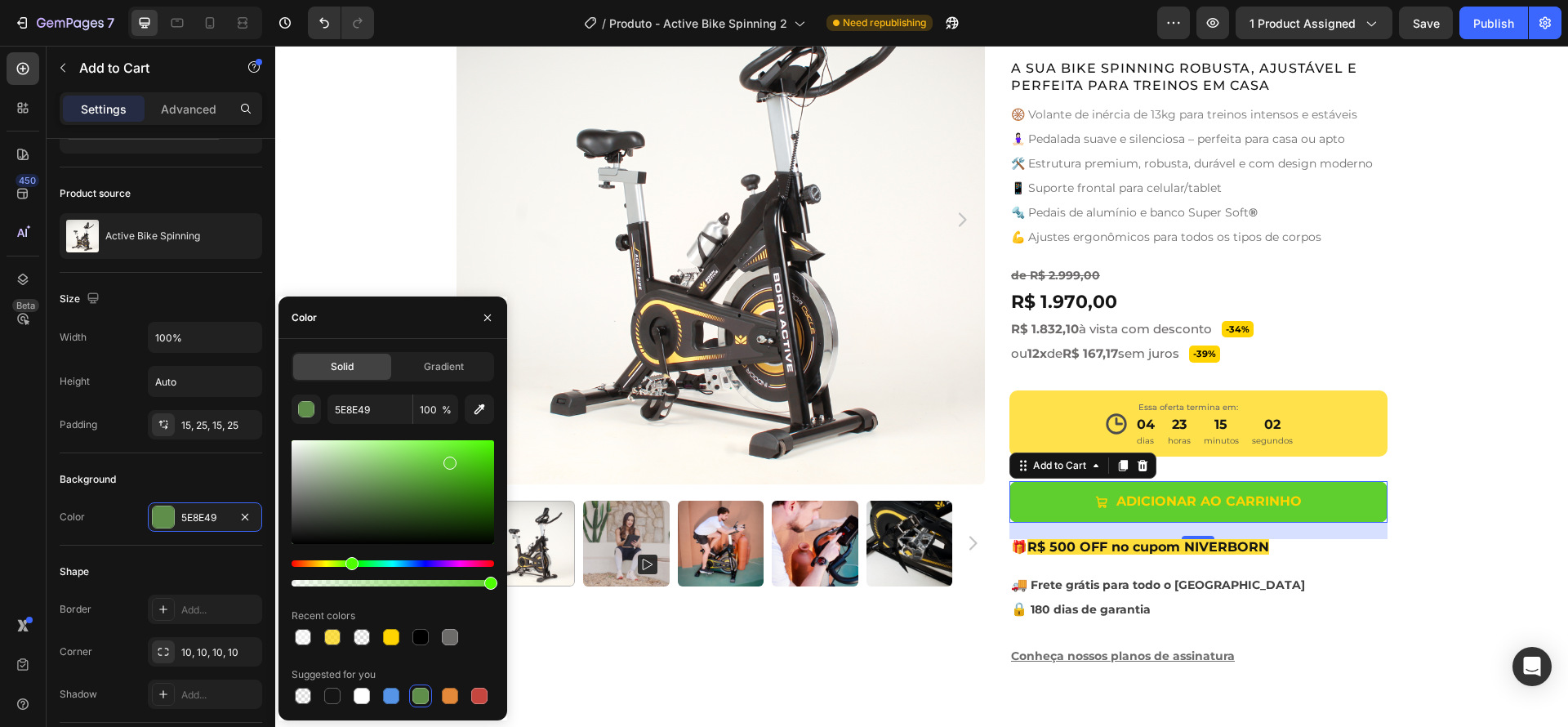
type input "5FCE2F"
drag, startPoint x: 398, startPoint y: 494, endPoint x: 449, endPoint y: 460, distance: 61.3
click at [449, 460] on div at bounding box center [393, 492] width 203 height 104
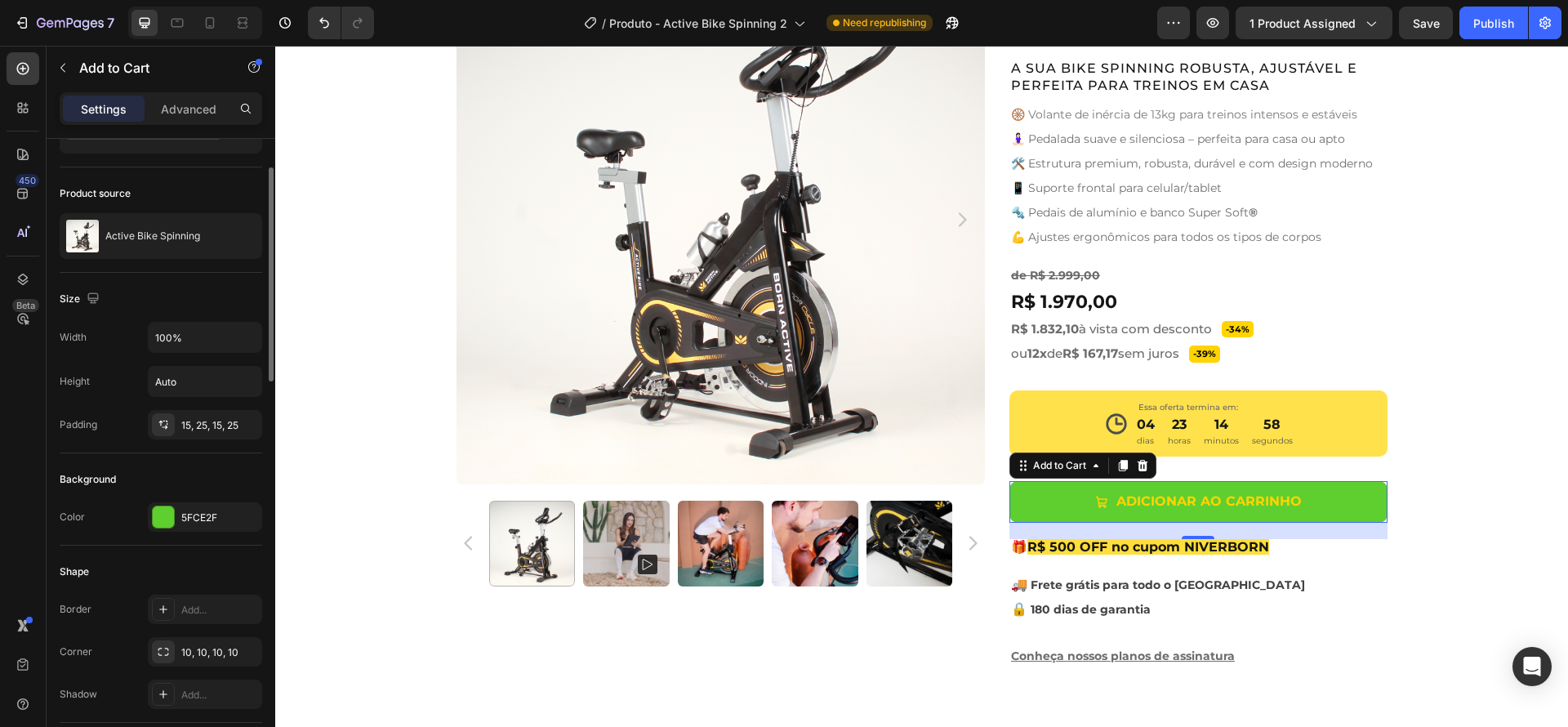
click at [138, 481] on div "Background" at bounding box center [161, 480] width 203 height 26
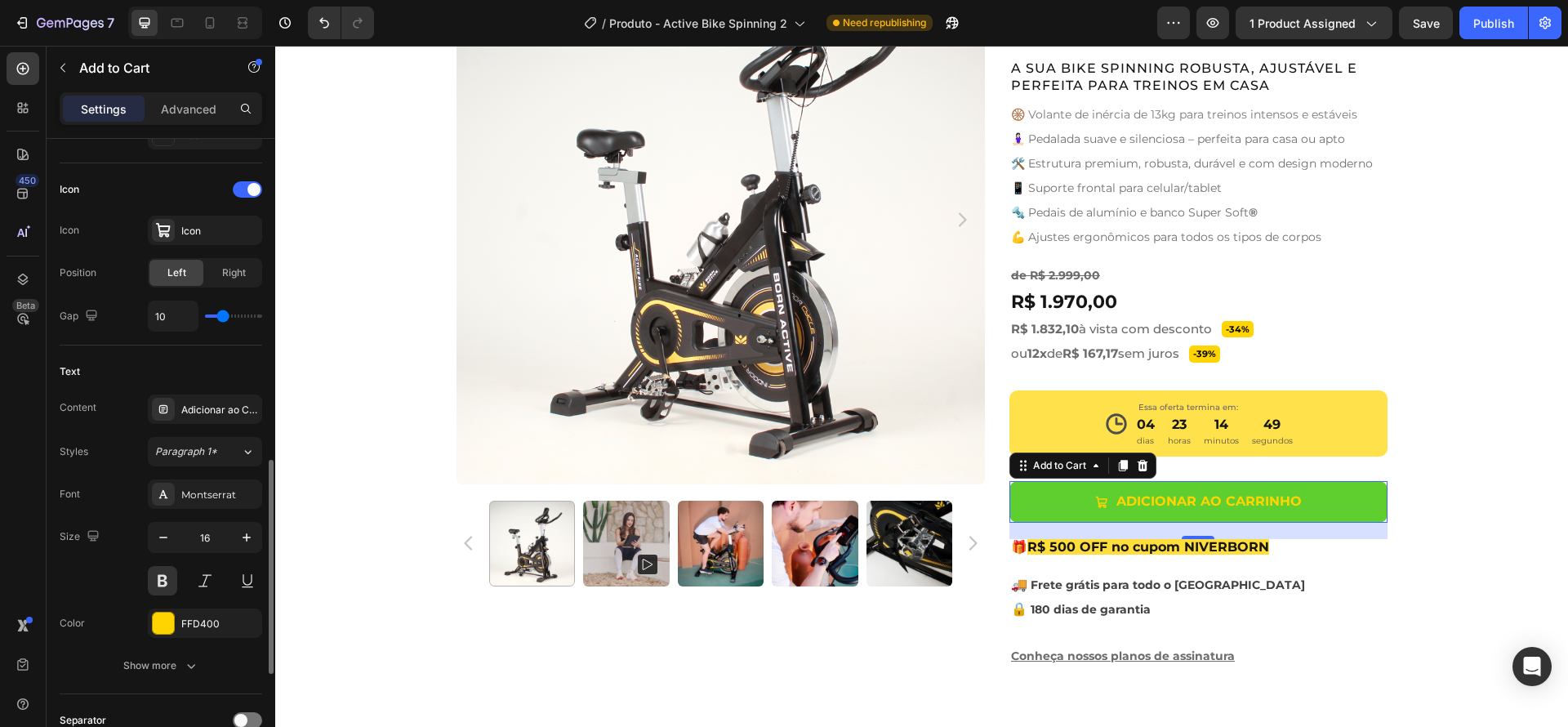
scroll to position [802, 0]
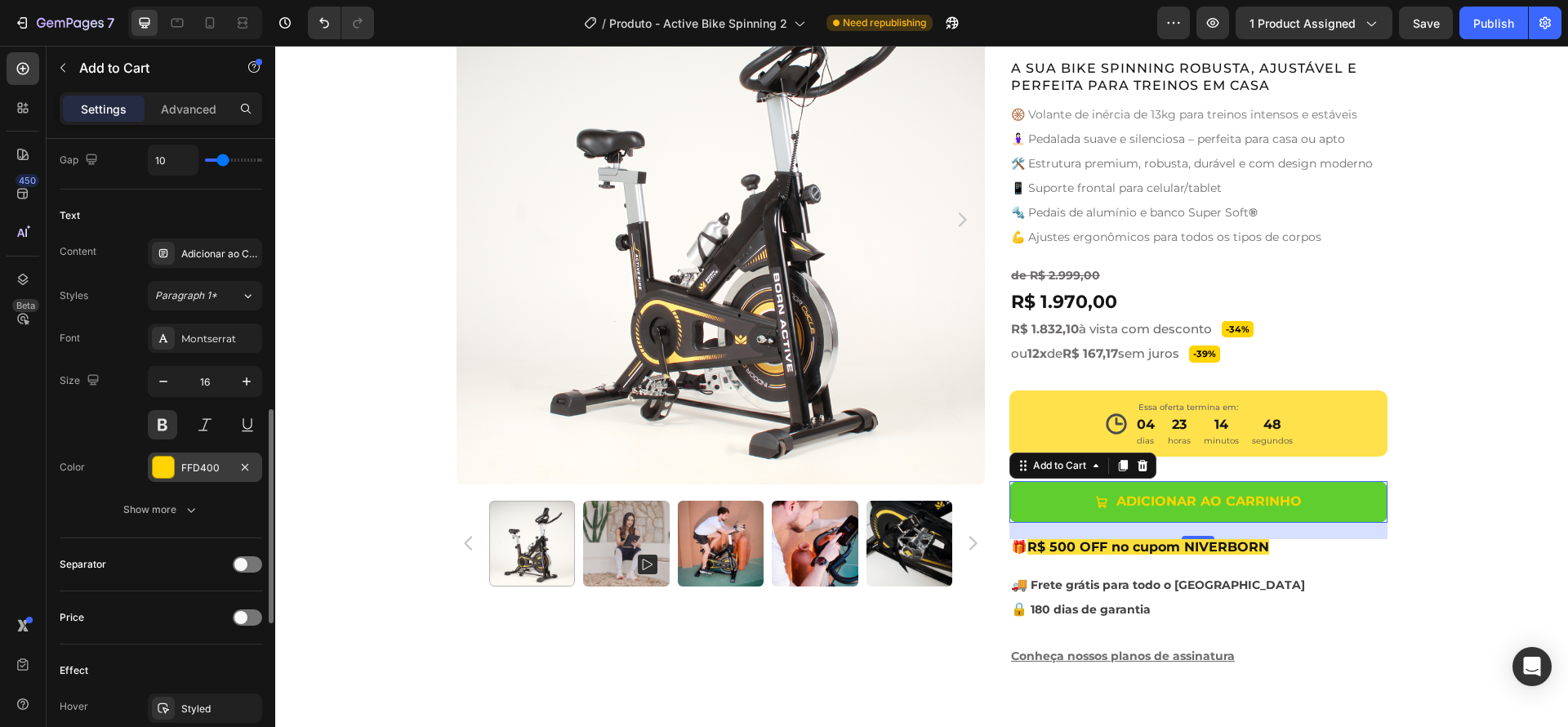
click at [171, 470] on div at bounding box center [163, 467] width 21 height 21
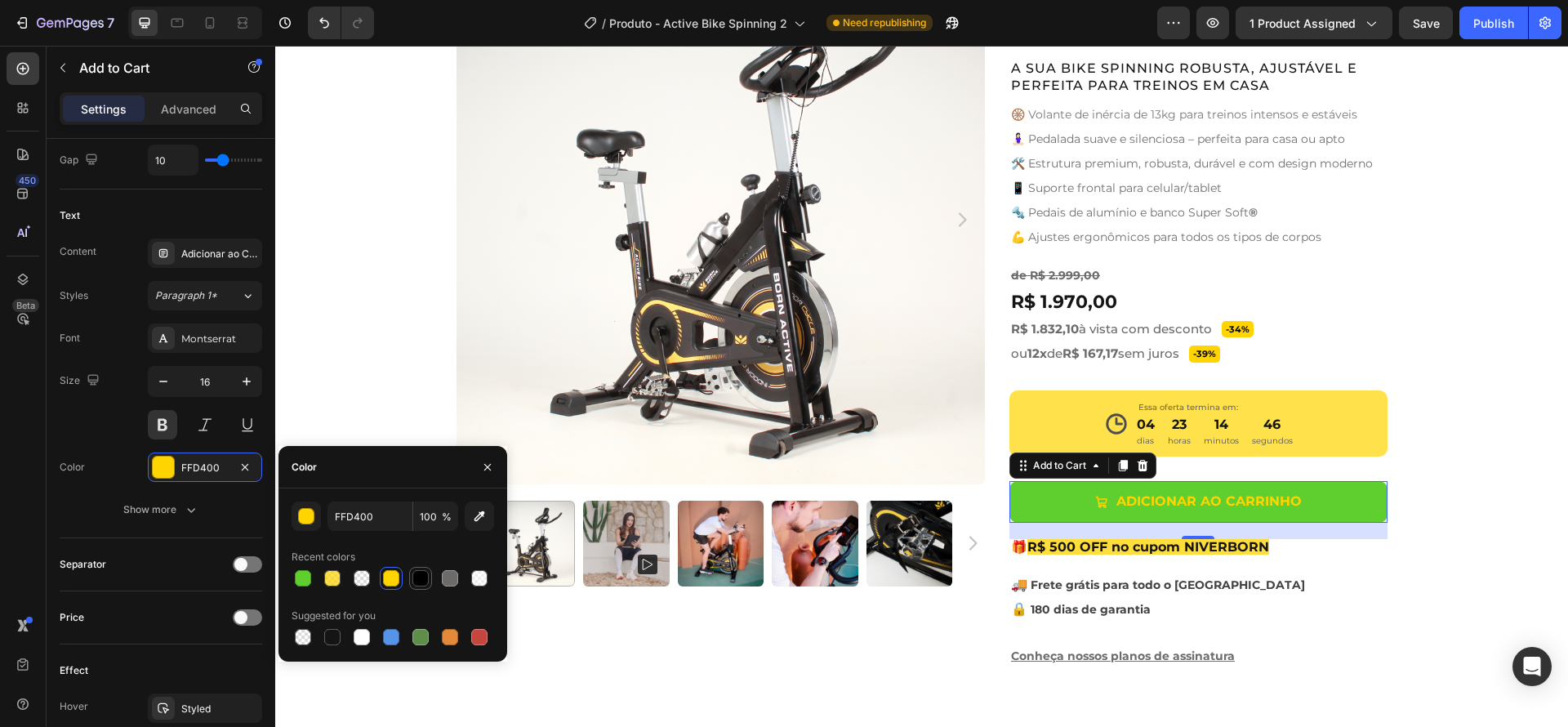
click at [415, 580] on div at bounding box center [421, 578] width 16 height 16
click at [362, 634] on div at bounding box center [361, 637] width 16 height 16
type input "FFFFFF"
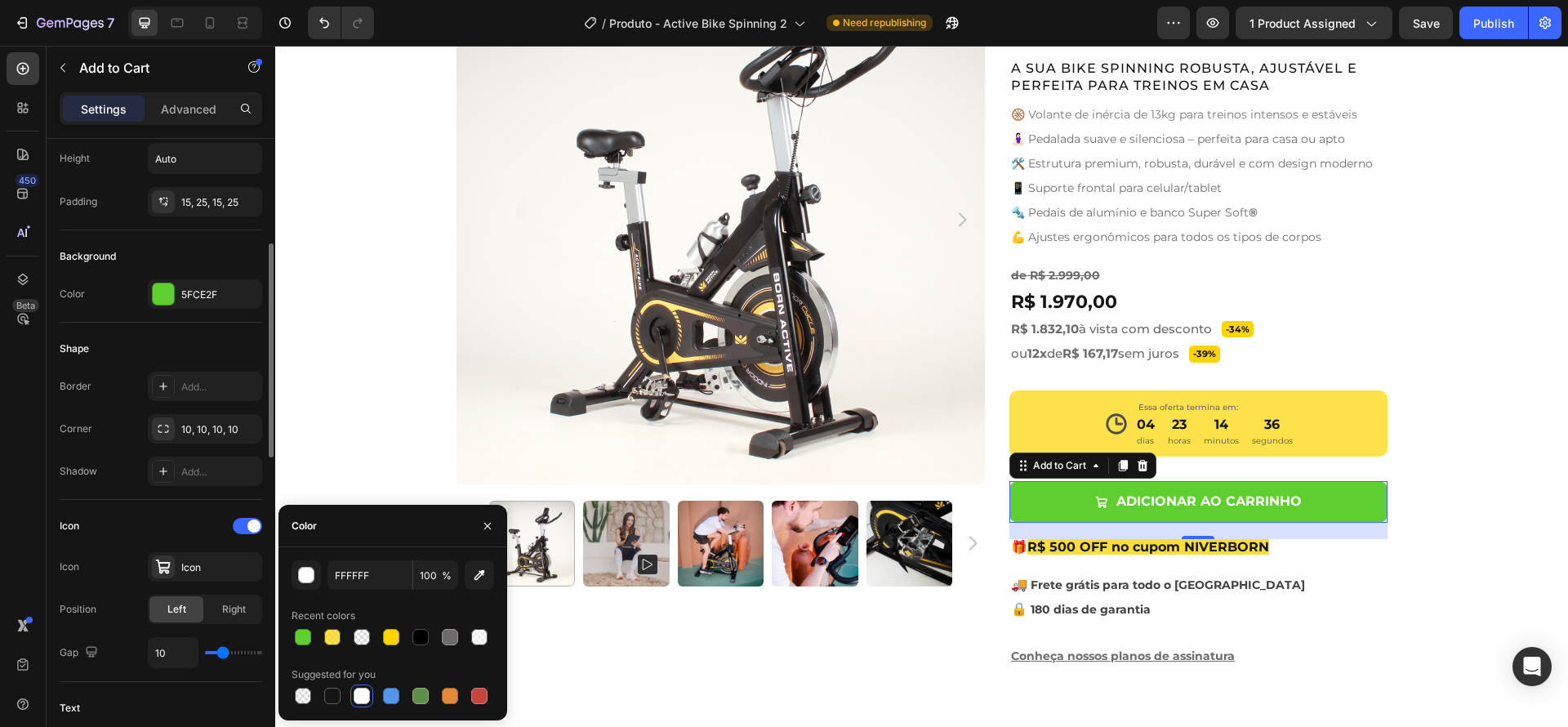
scroll to position [288, 0]
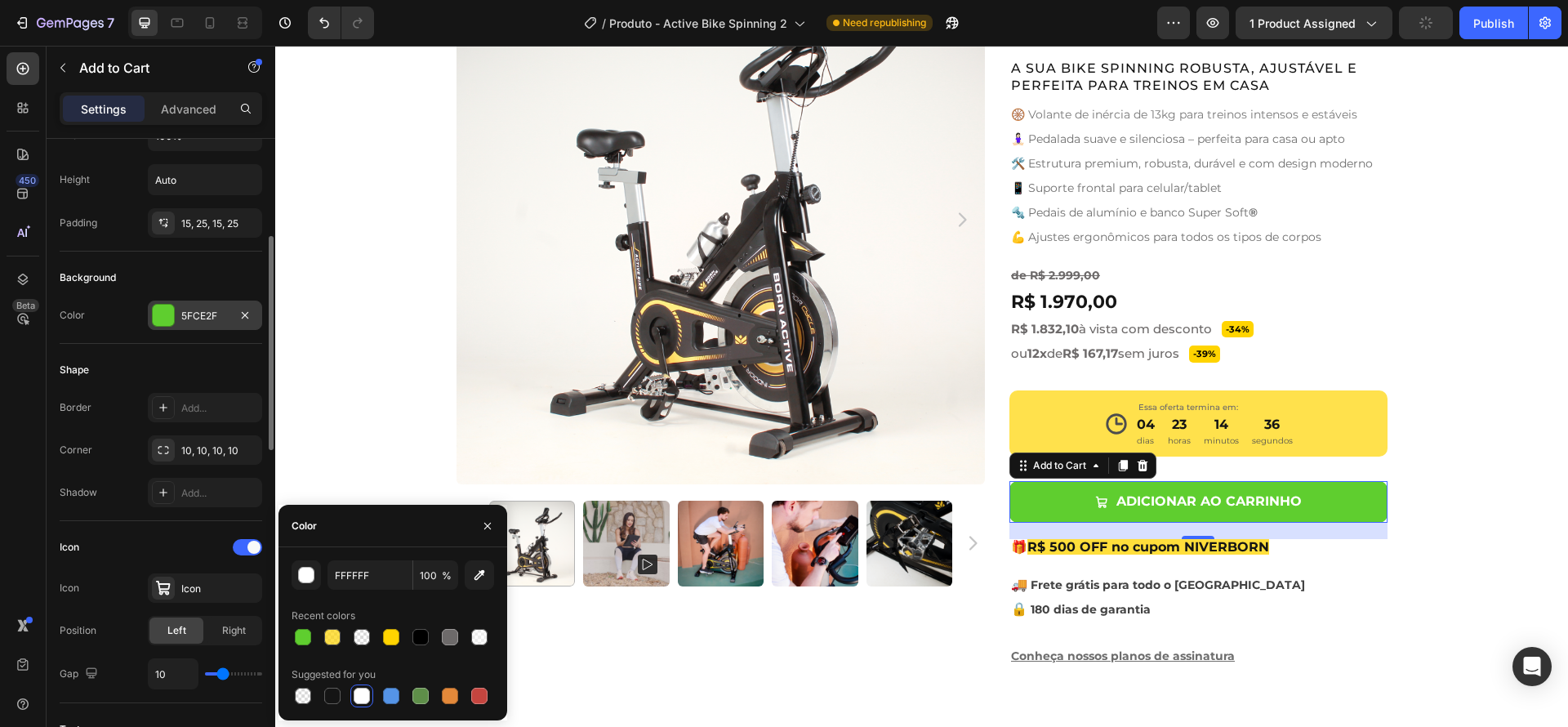
click at [160, 324] on div at bounding box center [163, 315] width 21 height 21
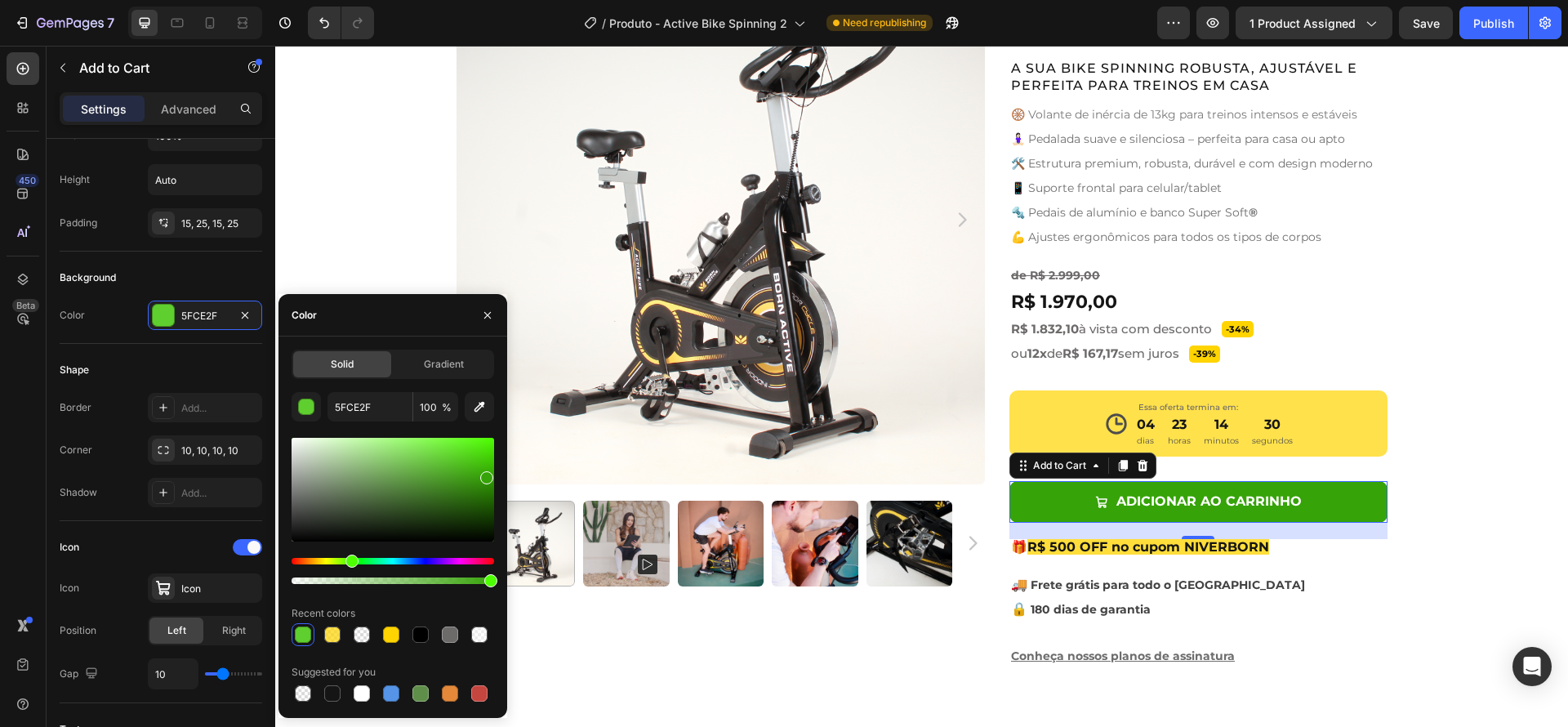
type input "36A308"
drag, startPoint x: 450, startPoint y: 461, endPoint x: 486, endPoint y: 475, distance: 38.6
click at [486, 475] on div at bounding box center [487, 478] width 13 height 13
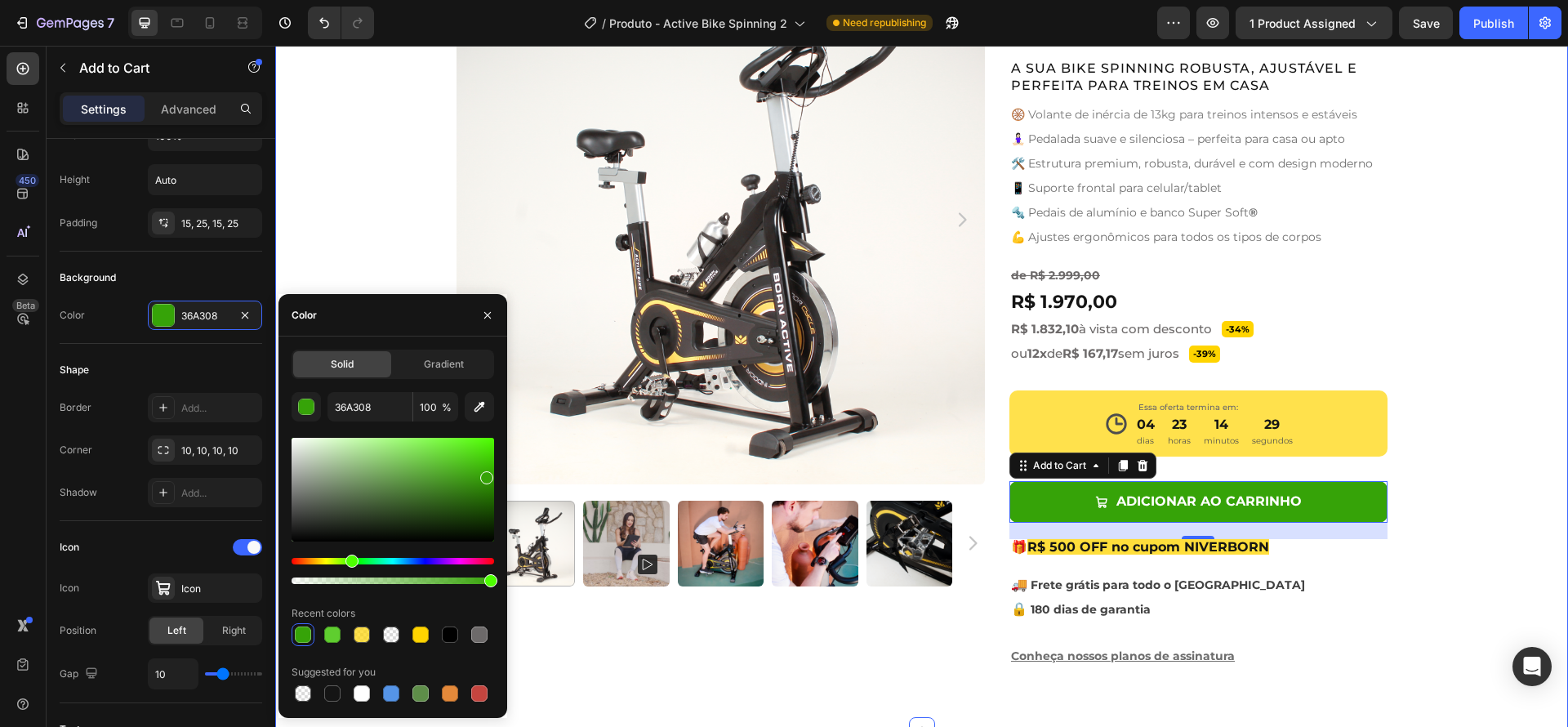
click at [1465, 462] on div "Product Images Active Bike Spinning Product Title Ryviu - Star Badge Ryviu Row …" at bounding box center [922, 318] width 1293 height 726
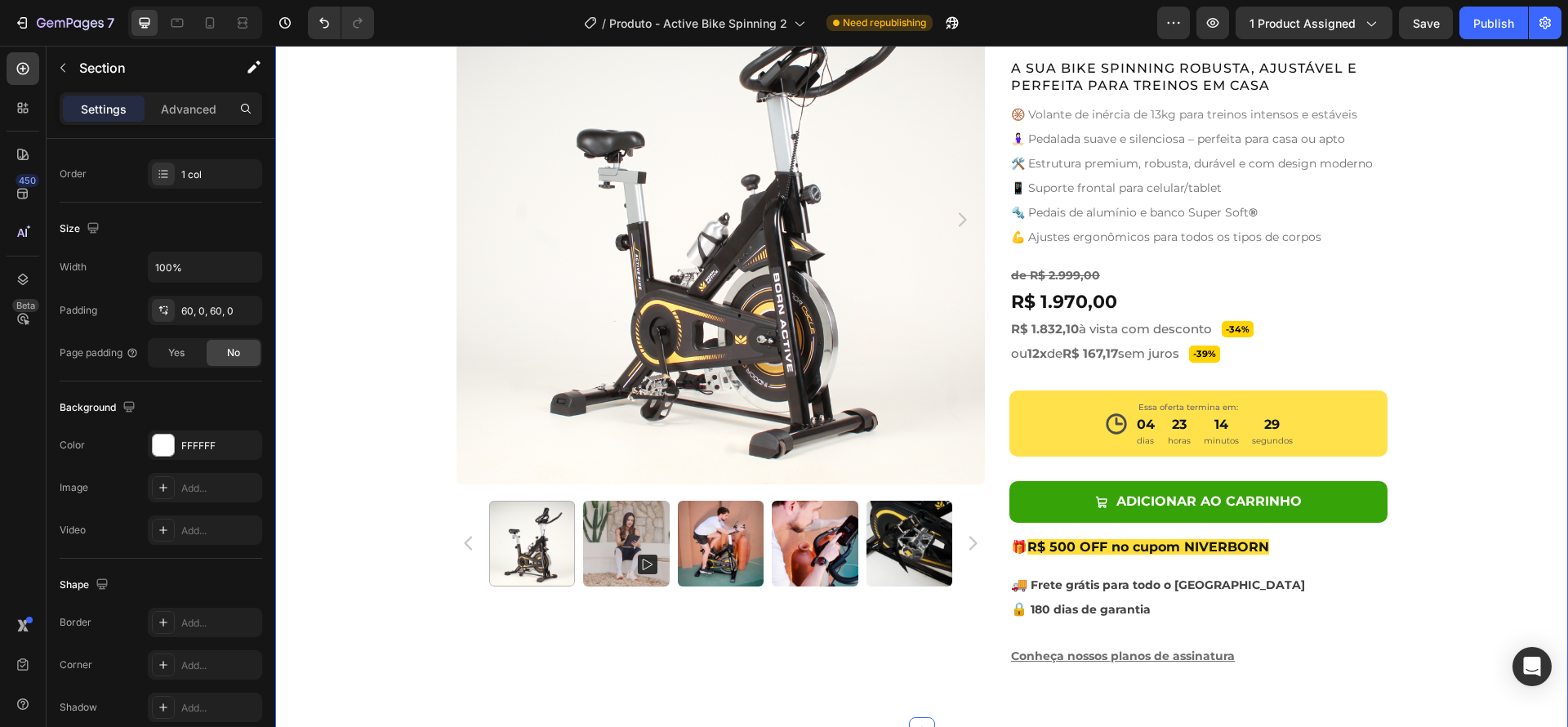
scroll to position [0, 0]
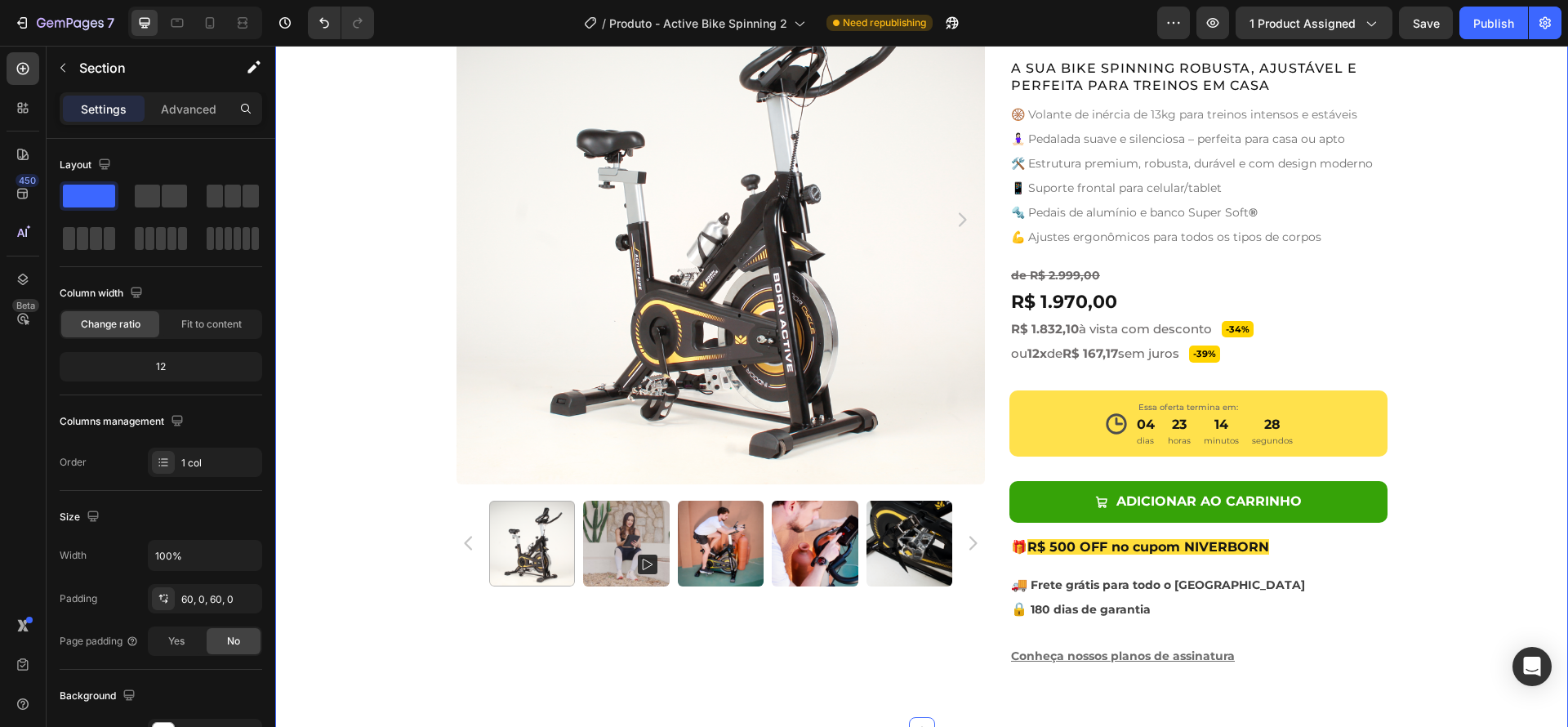
click at [1452, 494] on div "Product Images Active Bike Spinning Product Title Ryviu - Star Badge Ryviu Row …" at bounding box center [922, 318] width 1293 height 726
click at [1283, 359] on div "de R$ 2.999,00 Text Block R$ 1.970,00 Product Price Product Price -34% Product …" at bounding box center [1198, 315] width 378 height 103
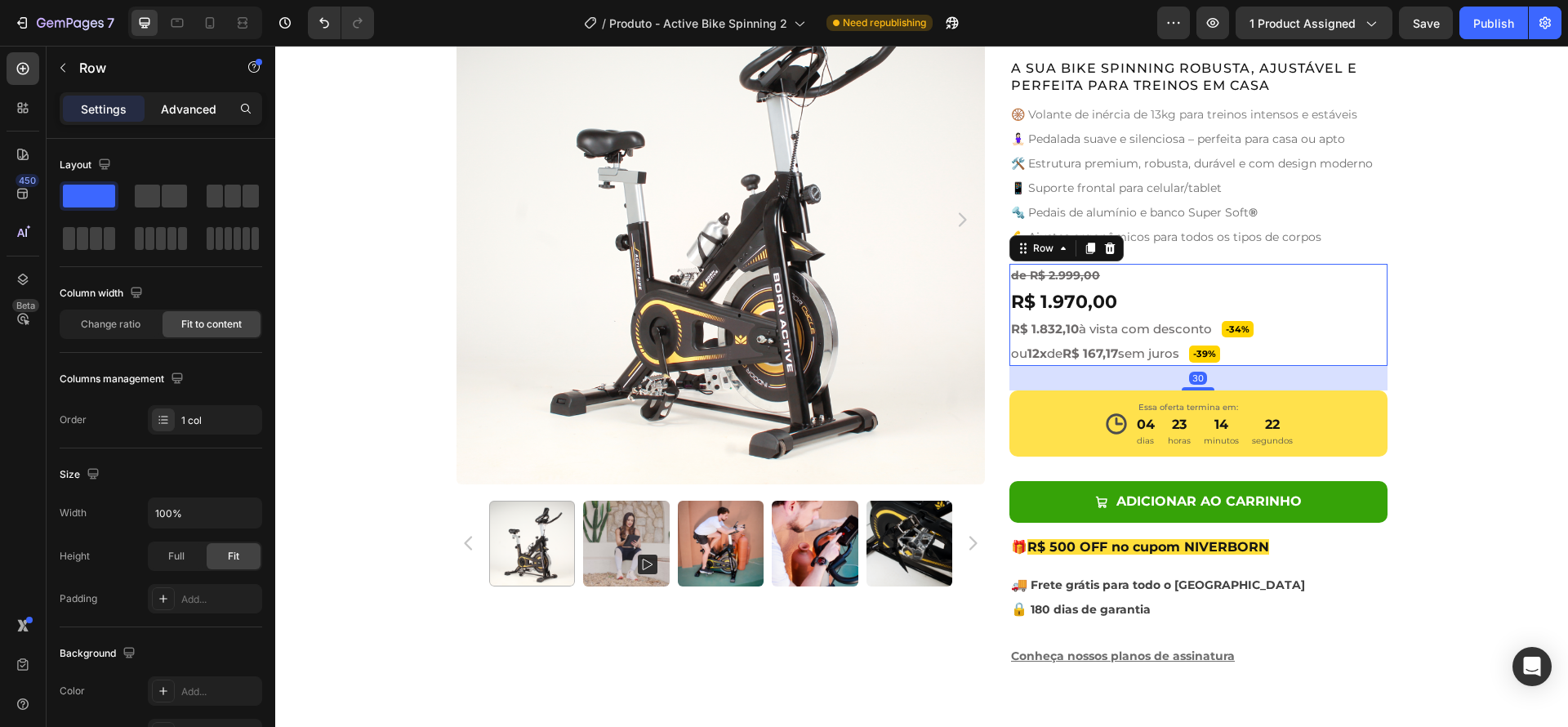
click at [188, 118] on div "Advanced" at bounding box center [188, 108] width 81 height 26
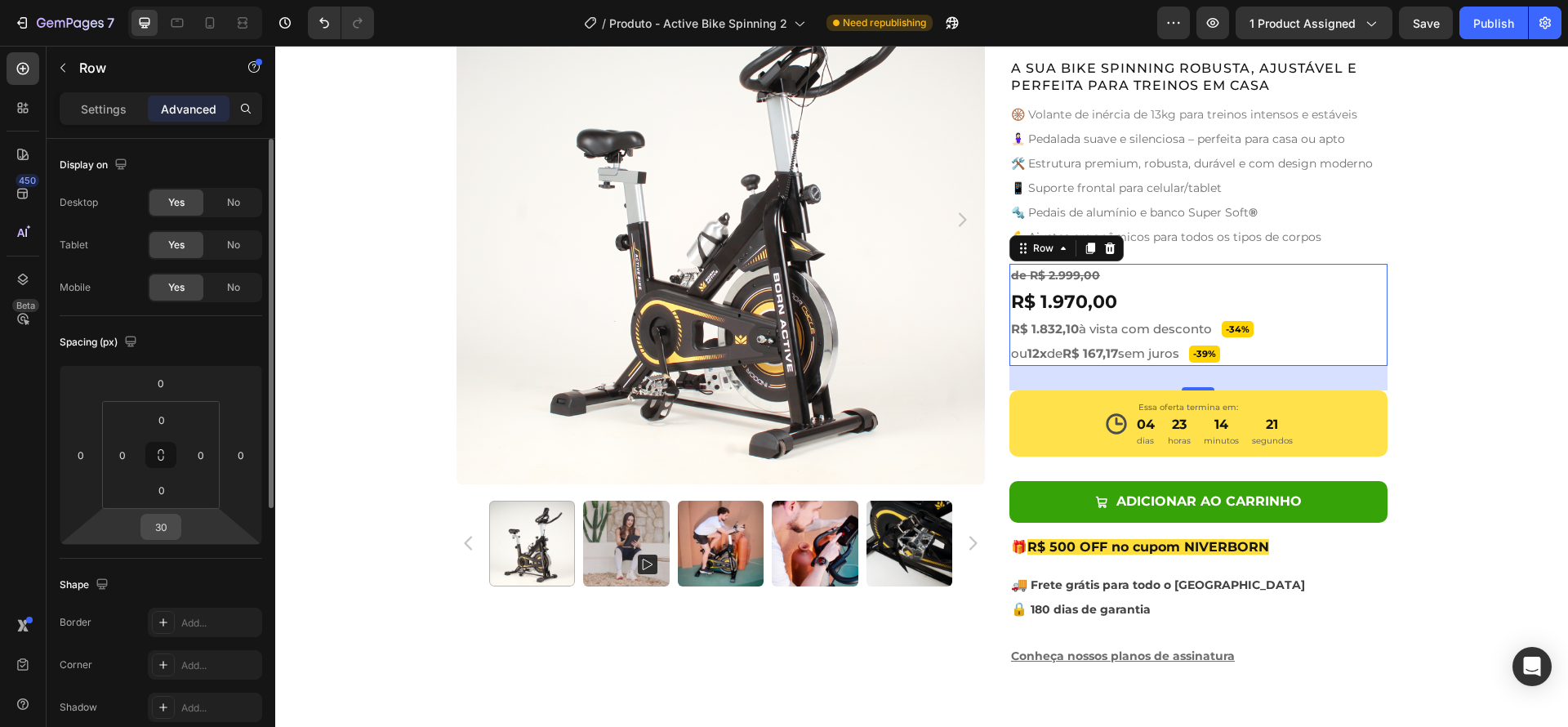
click at [163, 530] on input "30" at bounding box center [161, 527] width 33 height 25
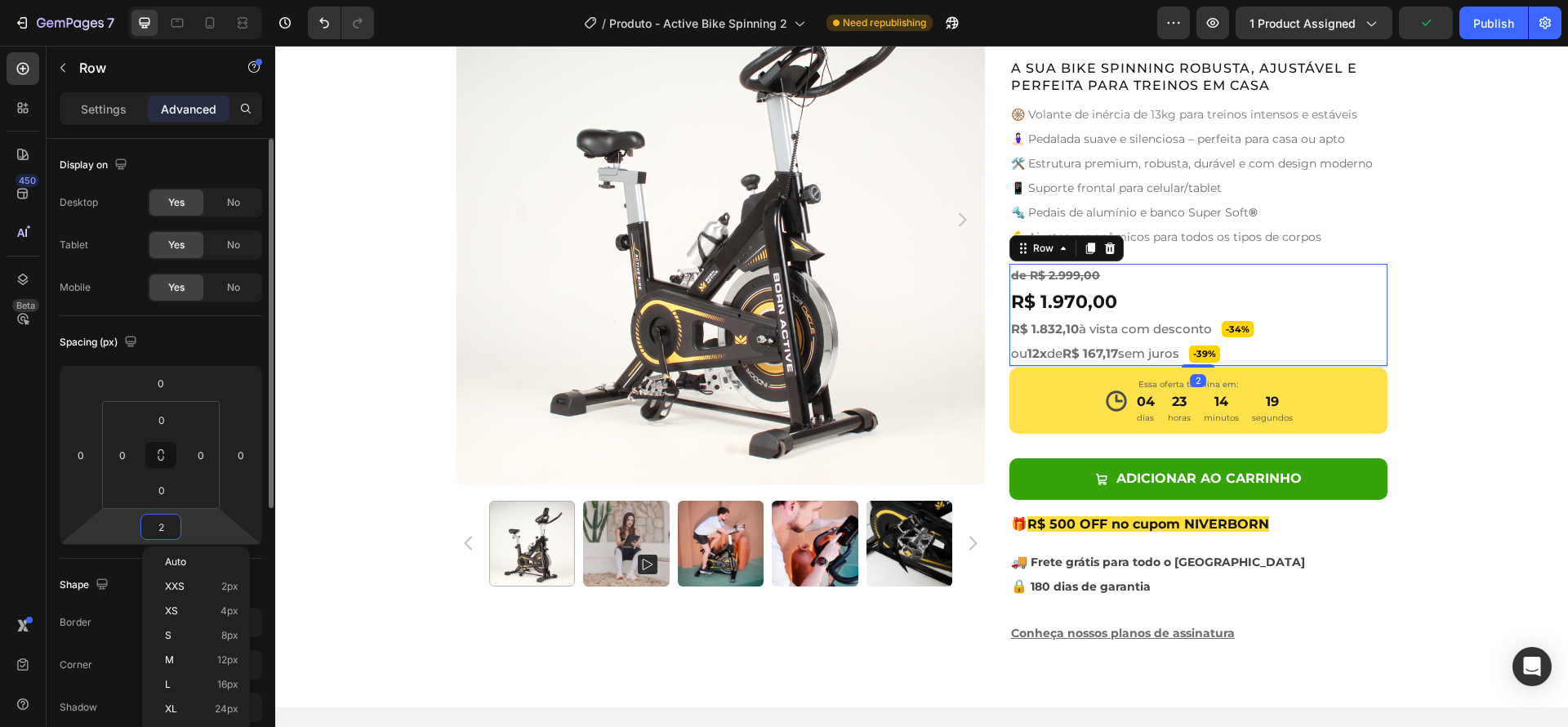
type input "20"
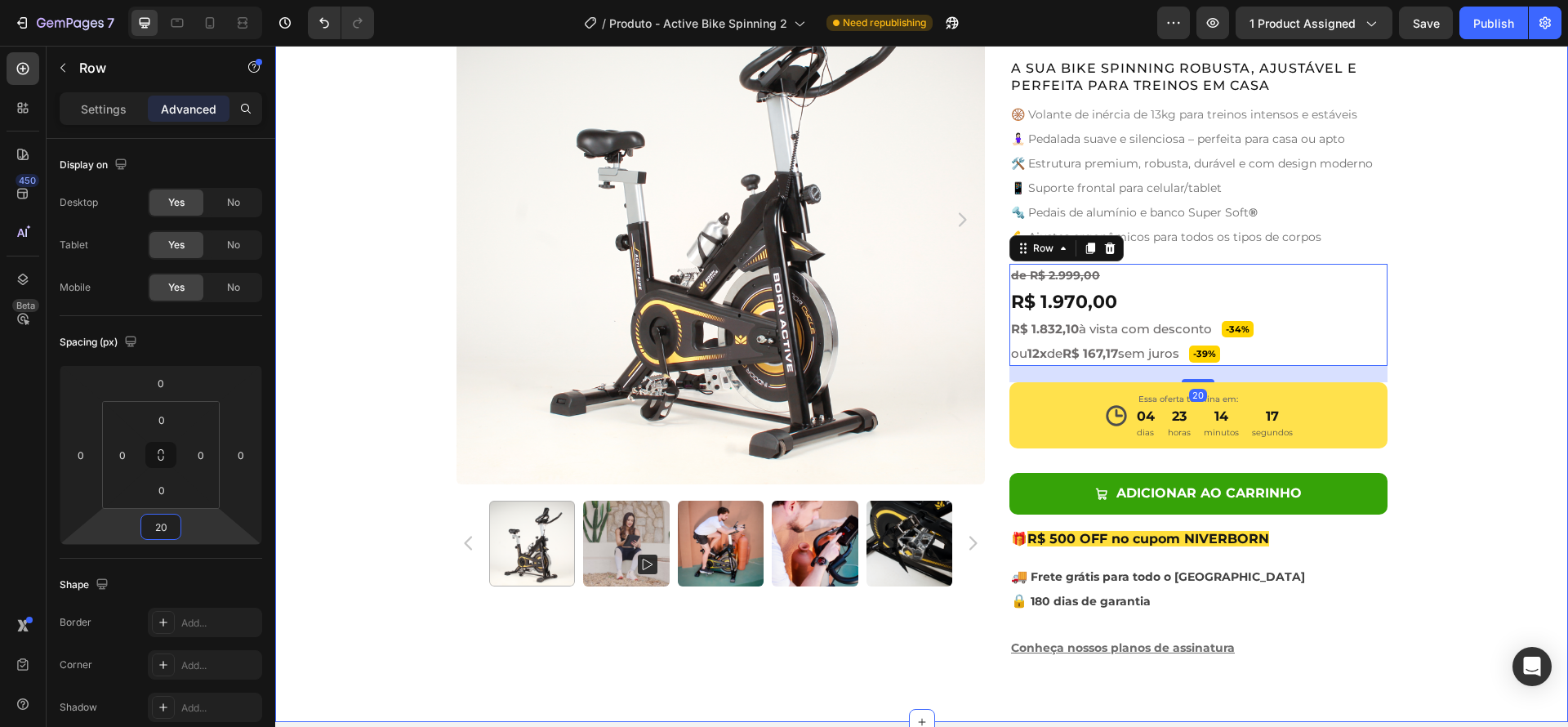
click at [1481, 397] on div "Product Images Active Bike Spinning Product Title Ryviu - Star Badge Ryviu Row …" at bounding box center [922, 314] width 1293 height 718
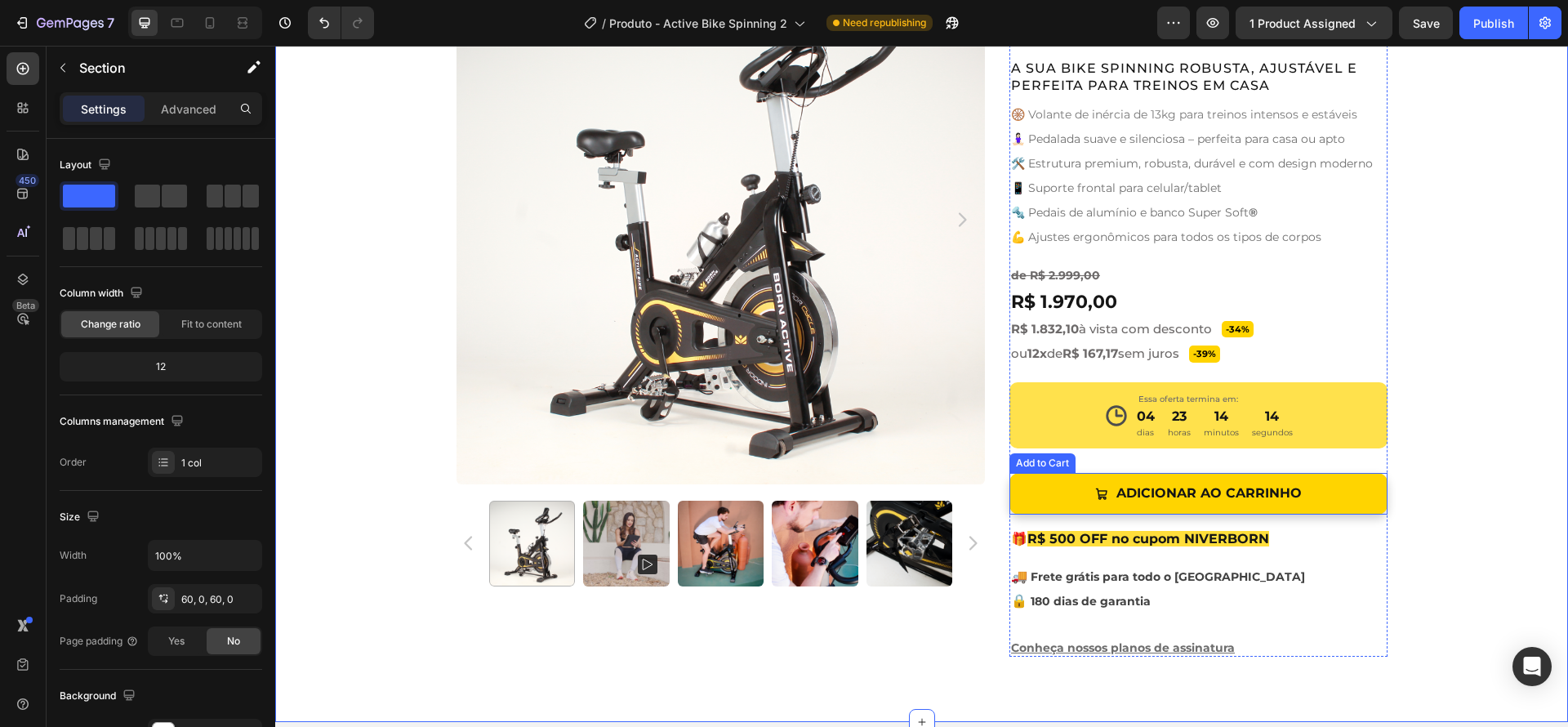
click at [1363, 495] on button "Adicionar ao Carrinho" at bounding box center [1198, 494] width 378 height 42
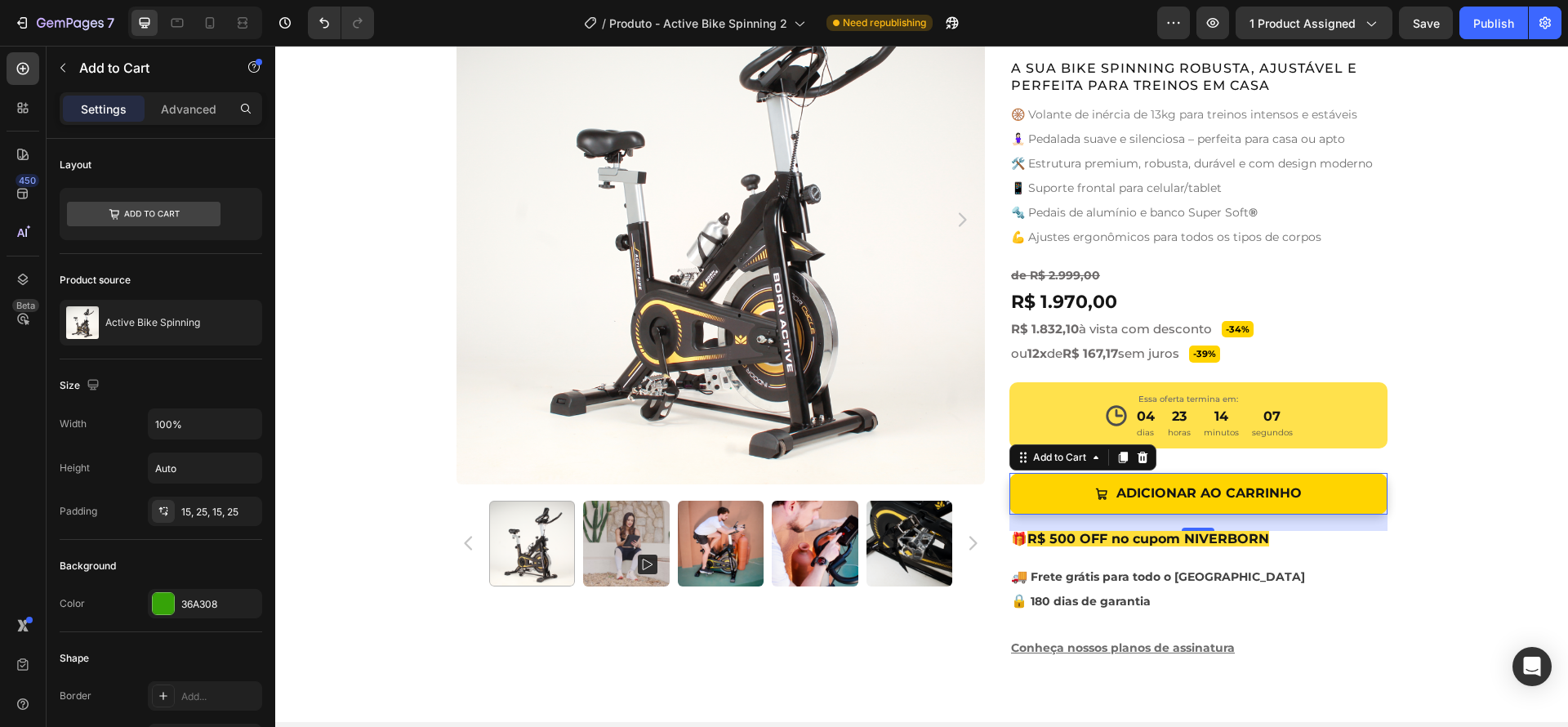
click at [1342, 498] on button "Adicionar ao Carrinho" at bounding box center [1198, 494] width 378 height 42
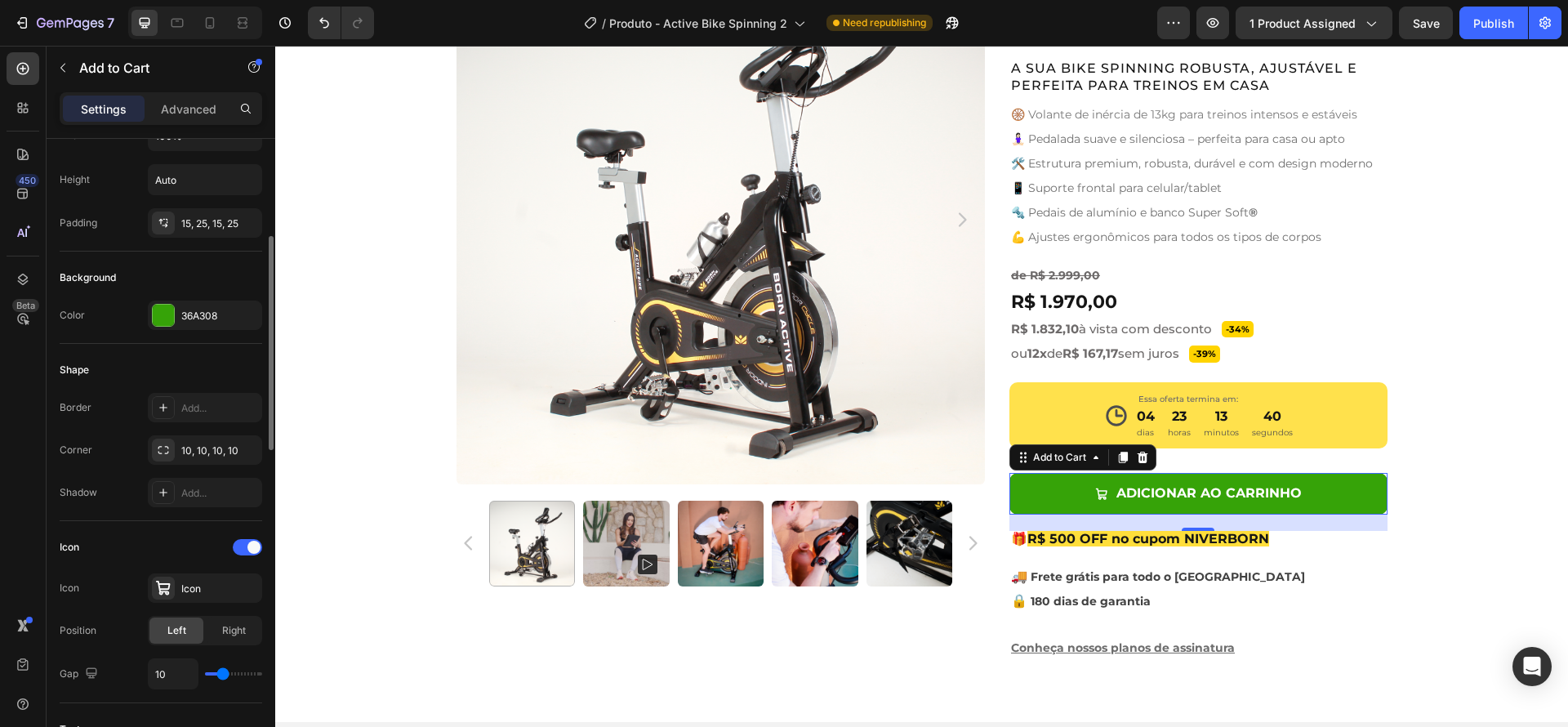
scroll to position [353, 0]
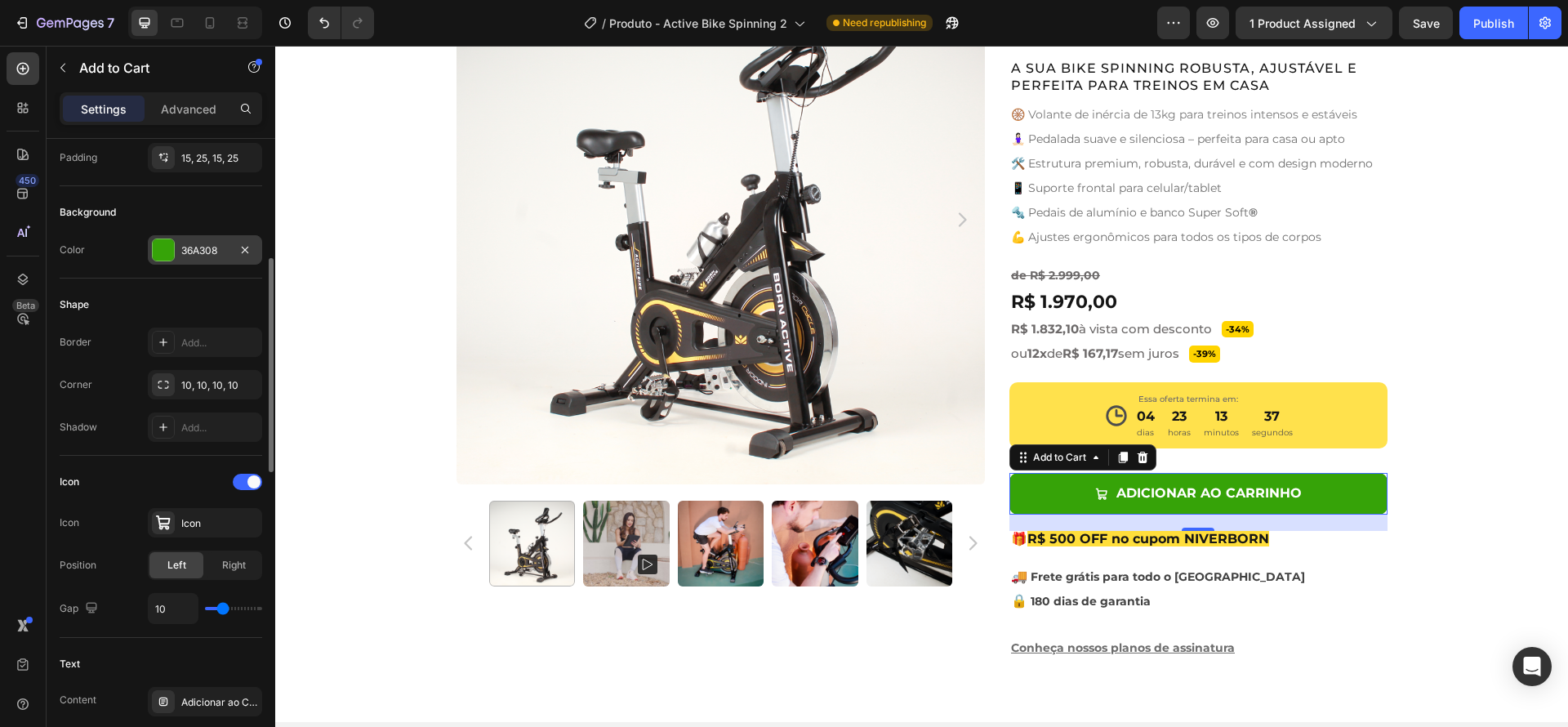
click at [214, 237] on div "36A308" at bounding box center [205, 250] width 114 height 30
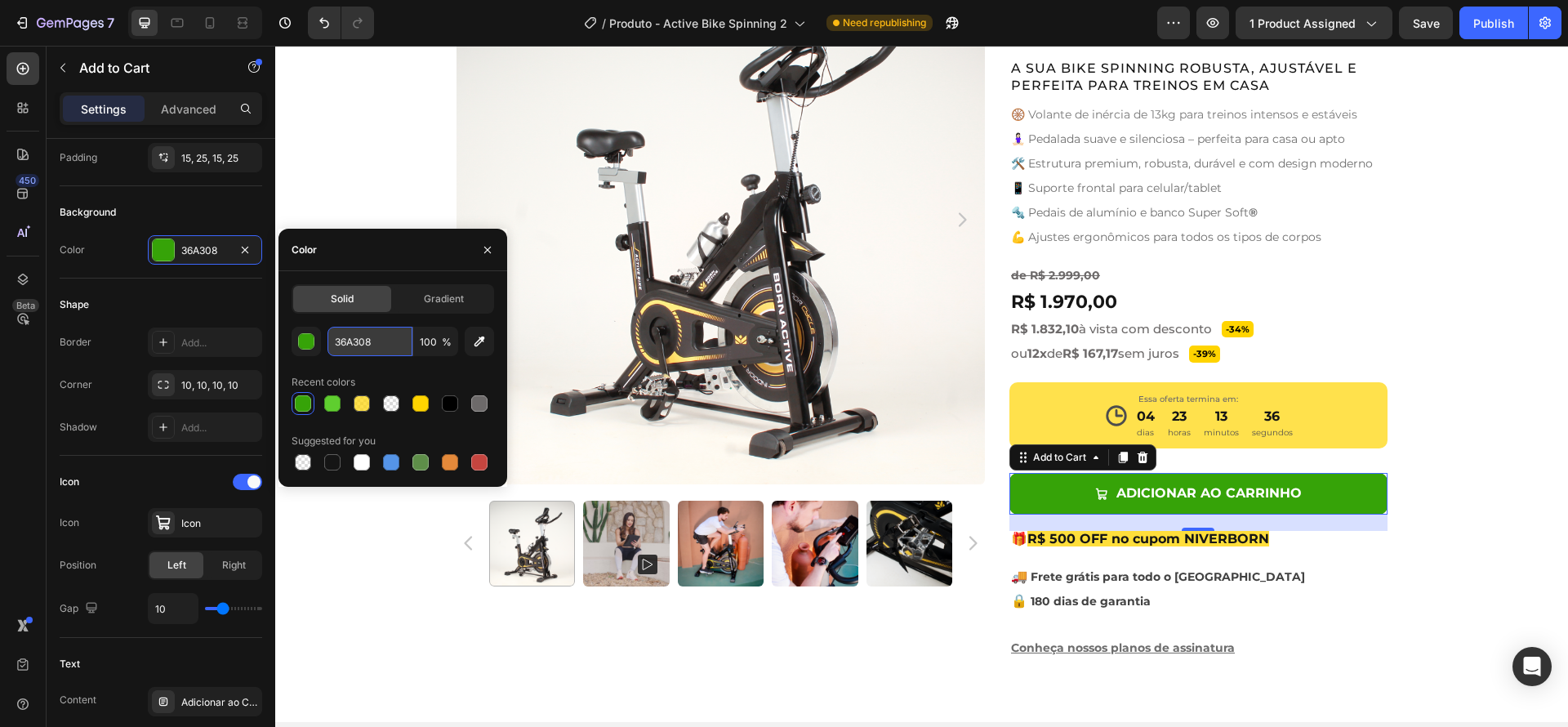
click at [366, 333] on input "36A308" at bounding box center [370, 342] width 85 height 30
click at [159, 307] on div "Shape" at bounding box center [161, 305] width 203 height 26
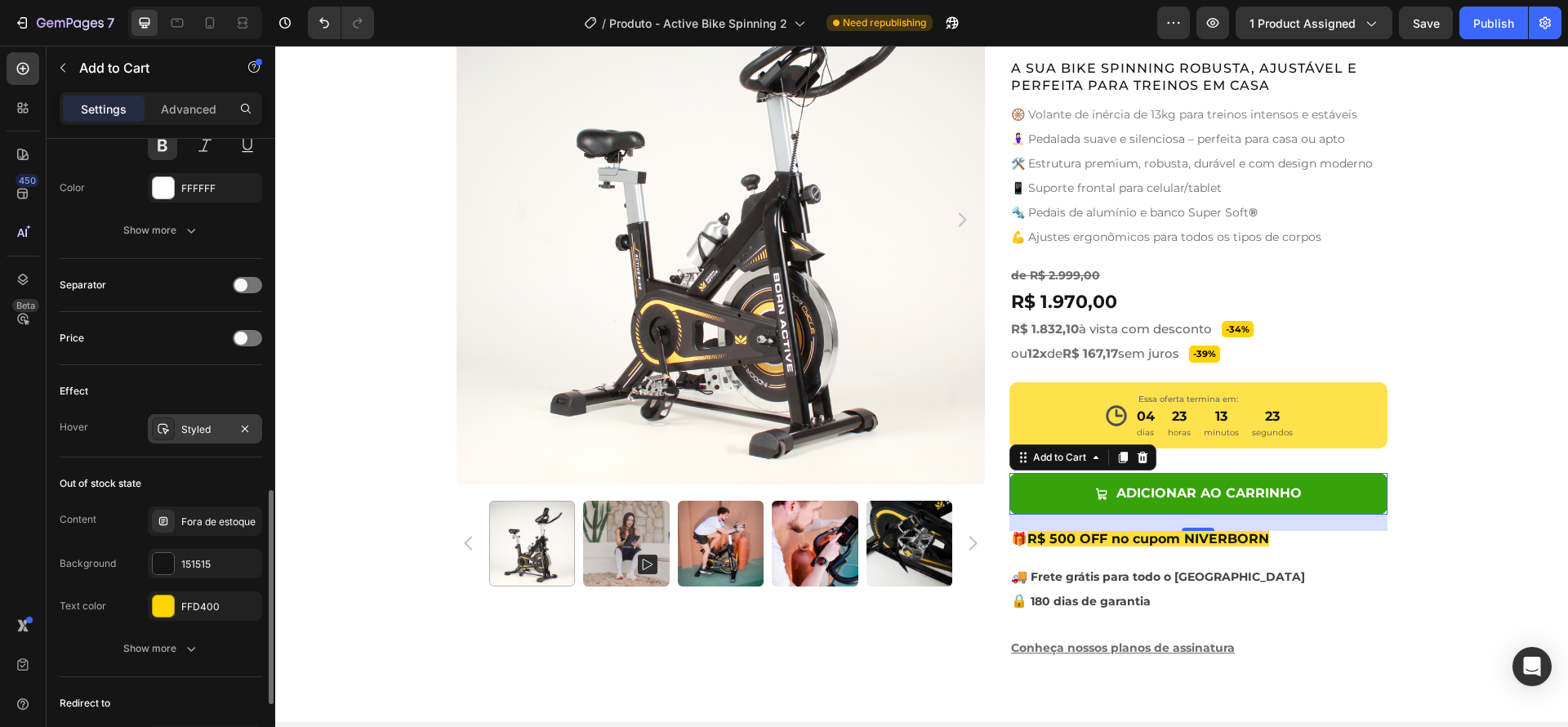
scroll to position [1060, 0]
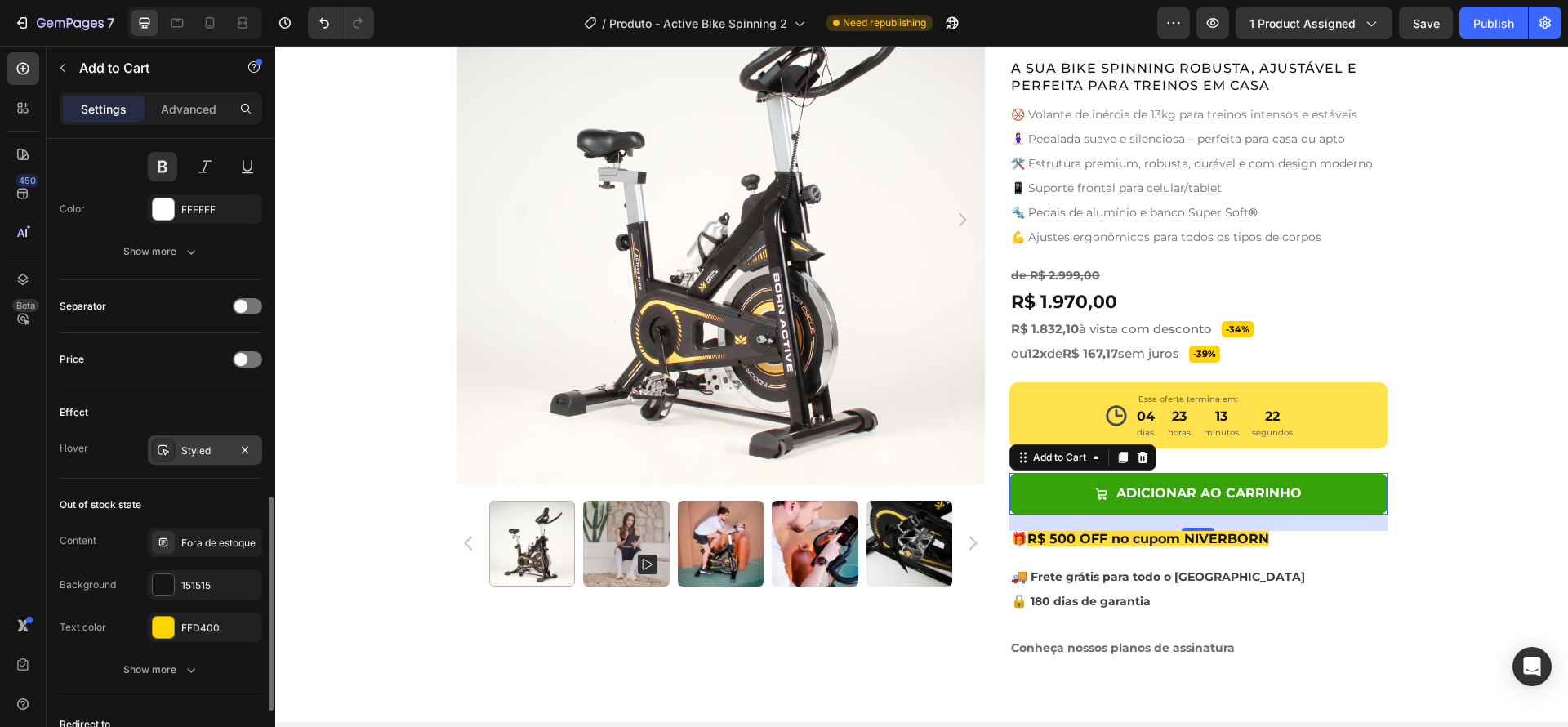
click at [176, 455] on div "Styled" at bounding box center [205, 450] width 114 height 30
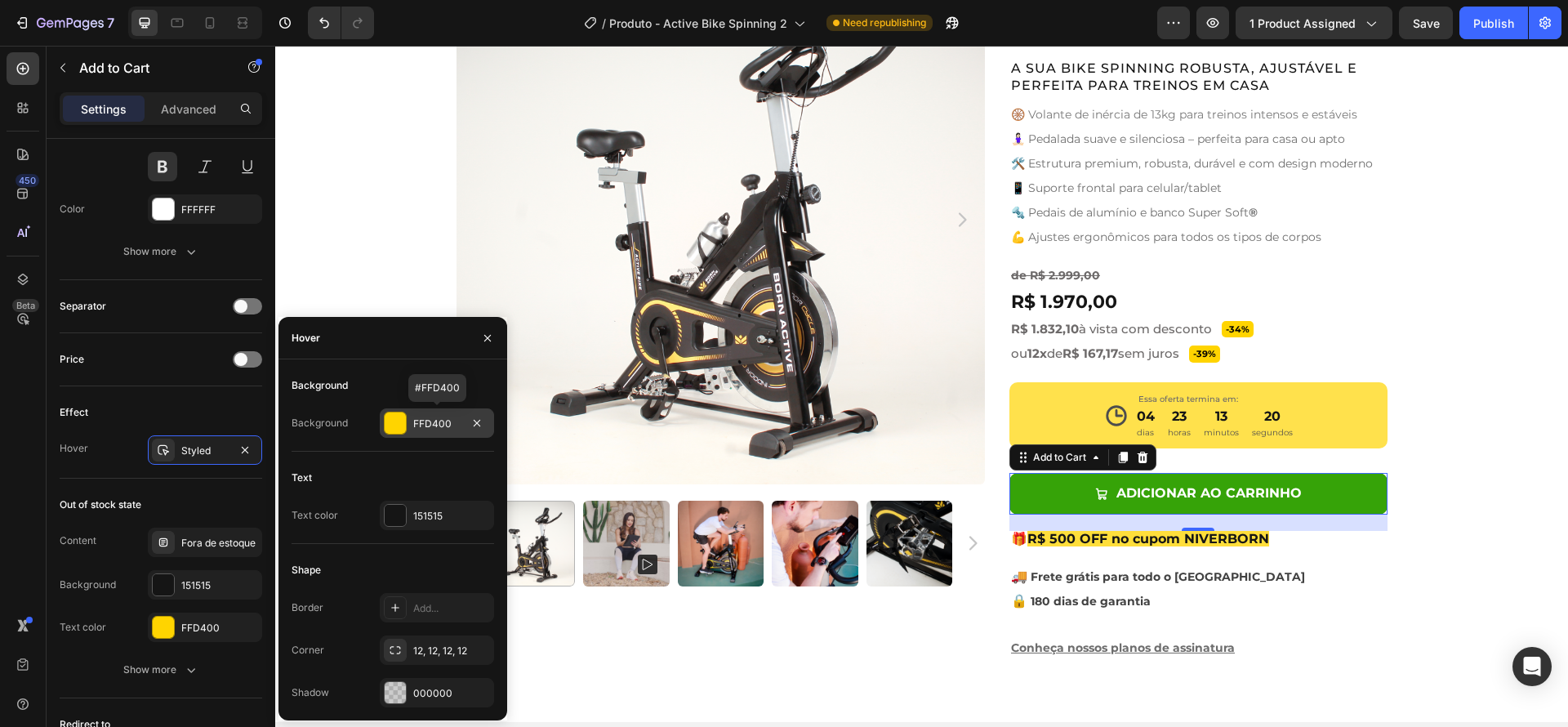
click at [400, 428] on div at bounding box center [395, 423] width 21 height 21
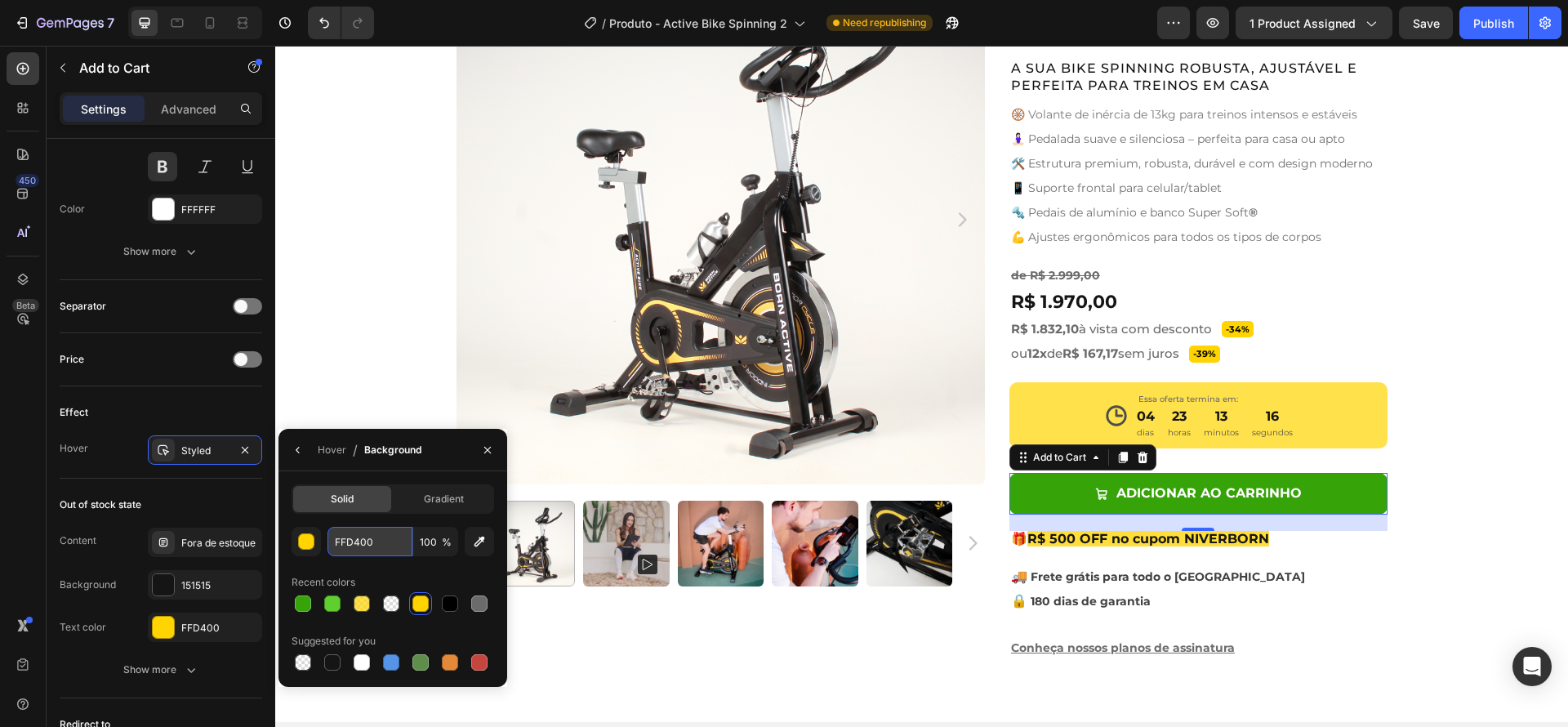
click at [0, 0] on input "FFD400" at bounding box center [0, 0] width 0 height 0
click at [452, 608] on div at bounding box center [450, 604] width 16 height 16
type input "000000"
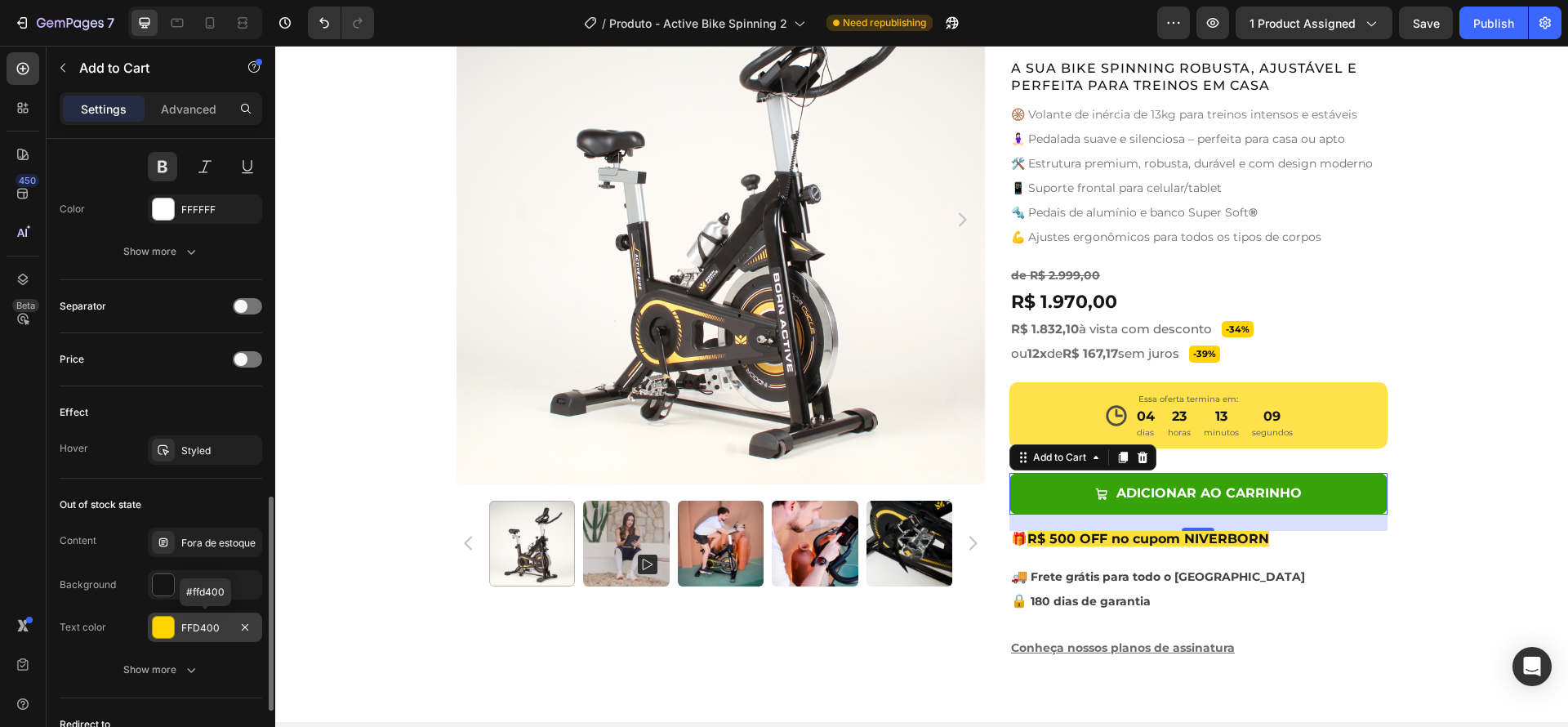
click at [167, 623] on div at bounding box center [163, 628] width 21 height 21
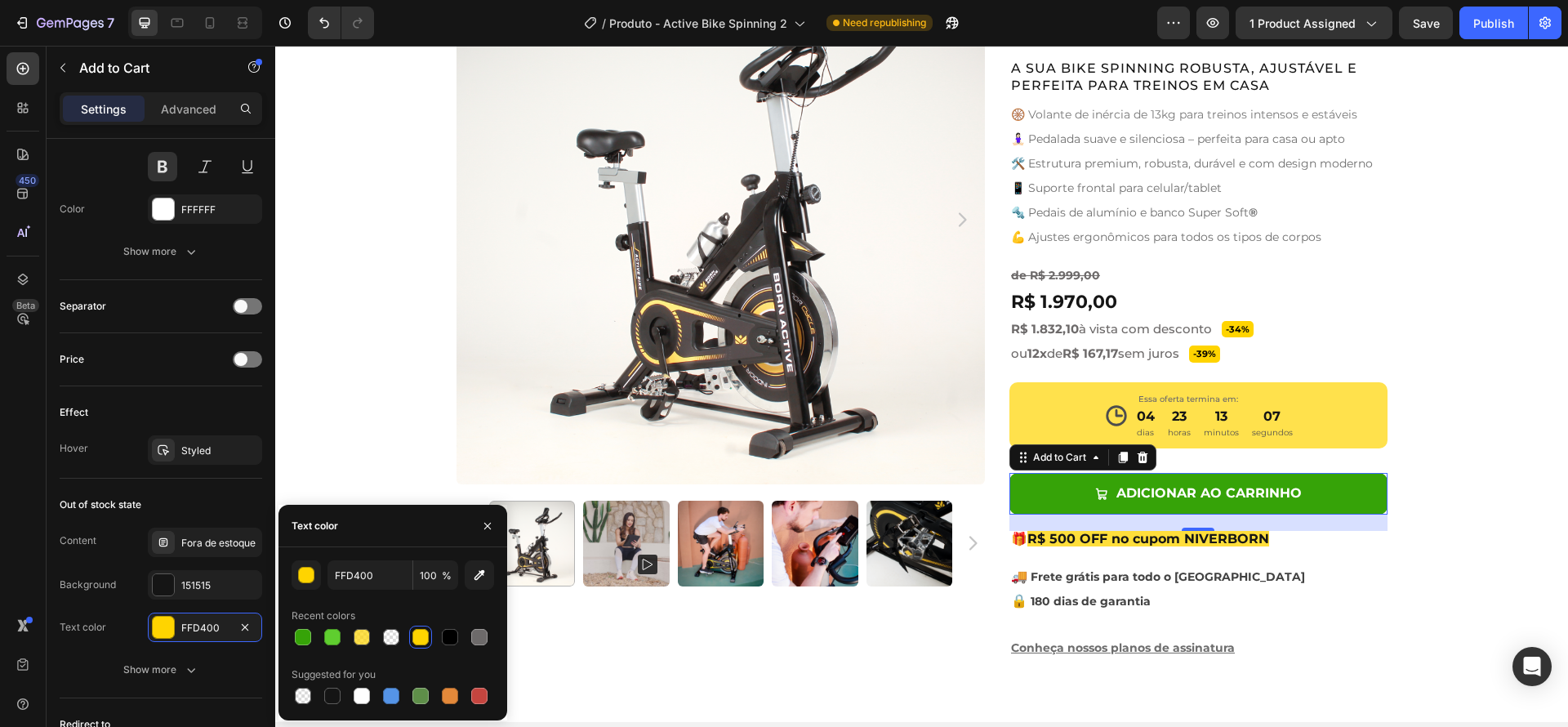
click at [421, 639] on div at bounding box center [421, 637] width 16 height 16
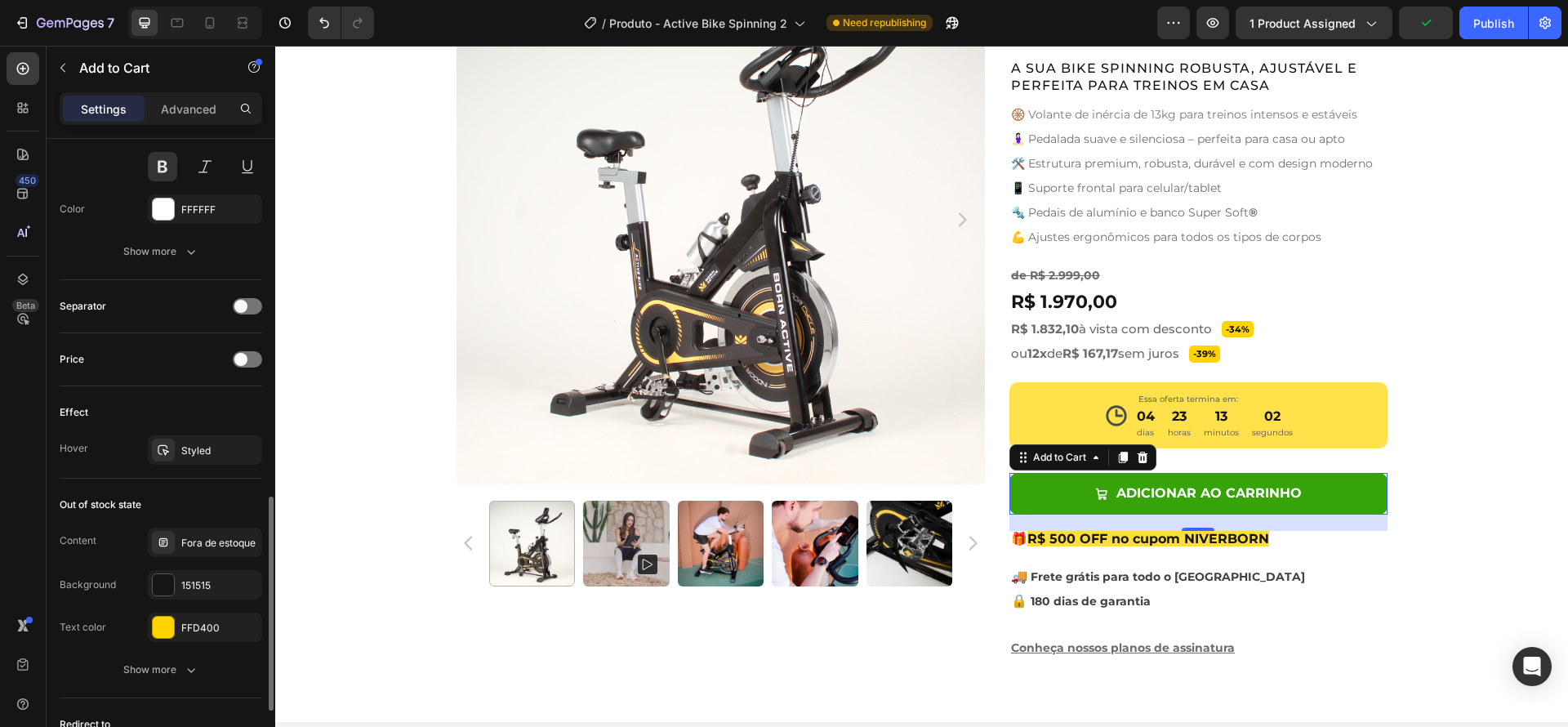
click at [130, 608] on div "Content Fora de estoque Background 151515 Text color FFD400" at bounding box center [161, 584] width 203 height 114
click at [185, 455] on div "Styled" at bounding box center [205, 451] width 48 height 15
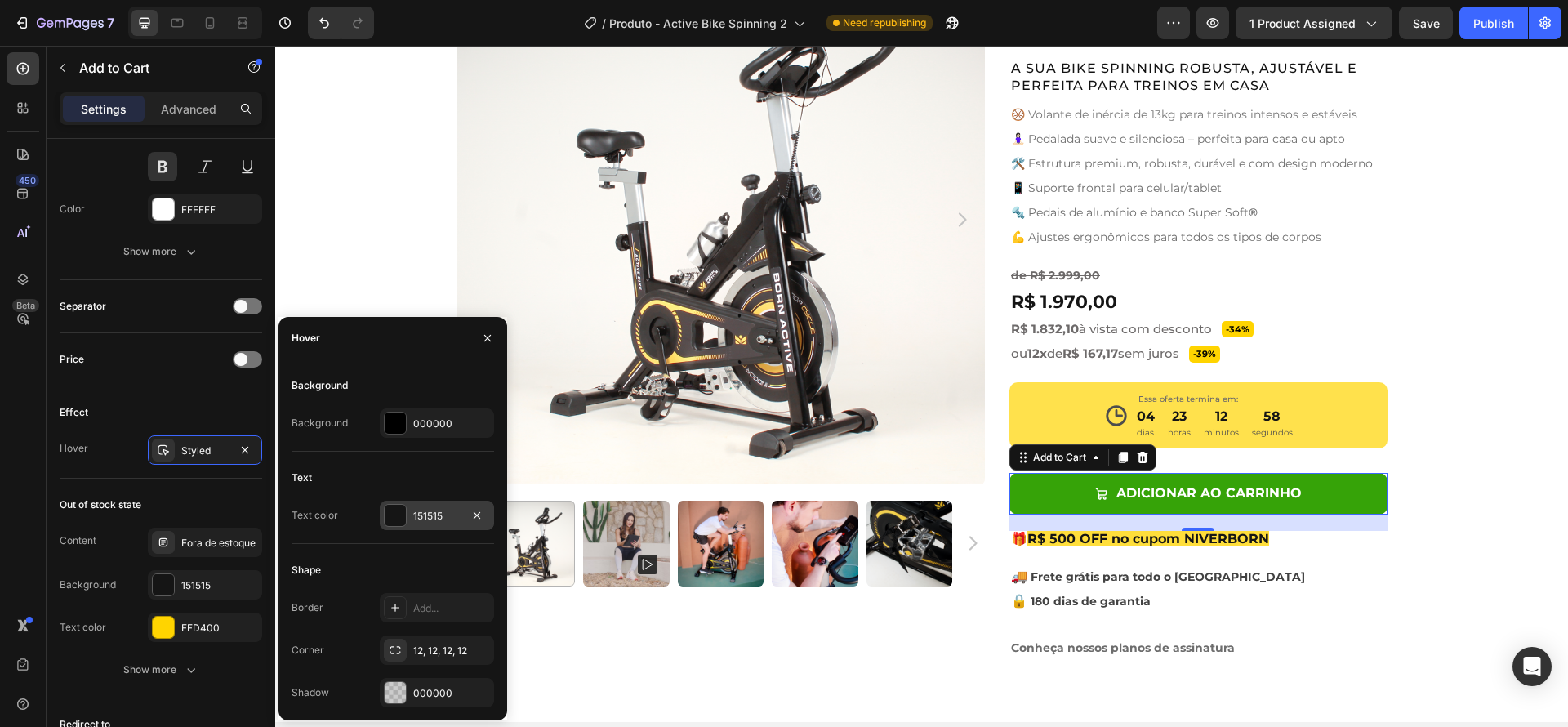
click at [394, 513] on div at bounding box center [395, 515] width 21 height 21
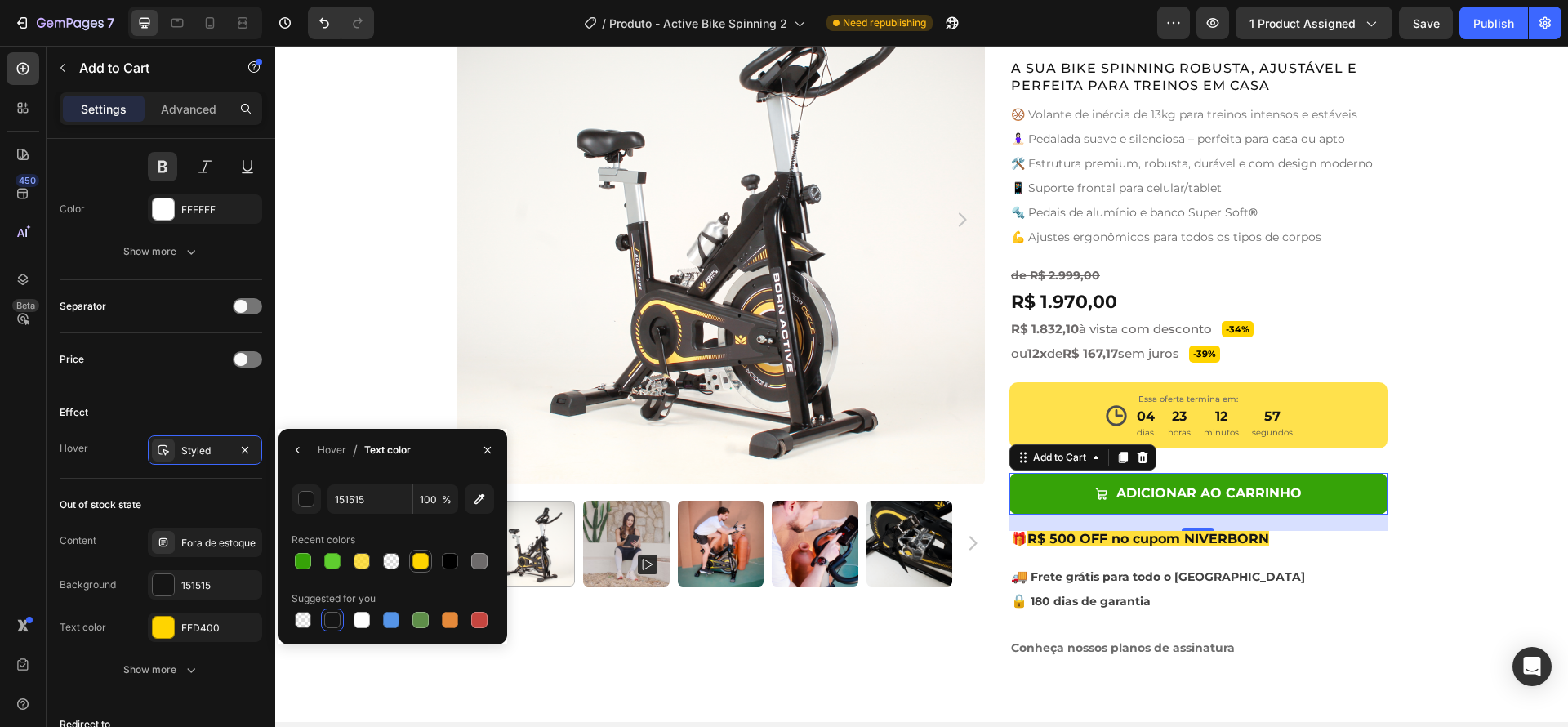
click at [426, 564] on div at bounding box center [421, 561] width 16 height 16
type input "FFD400"
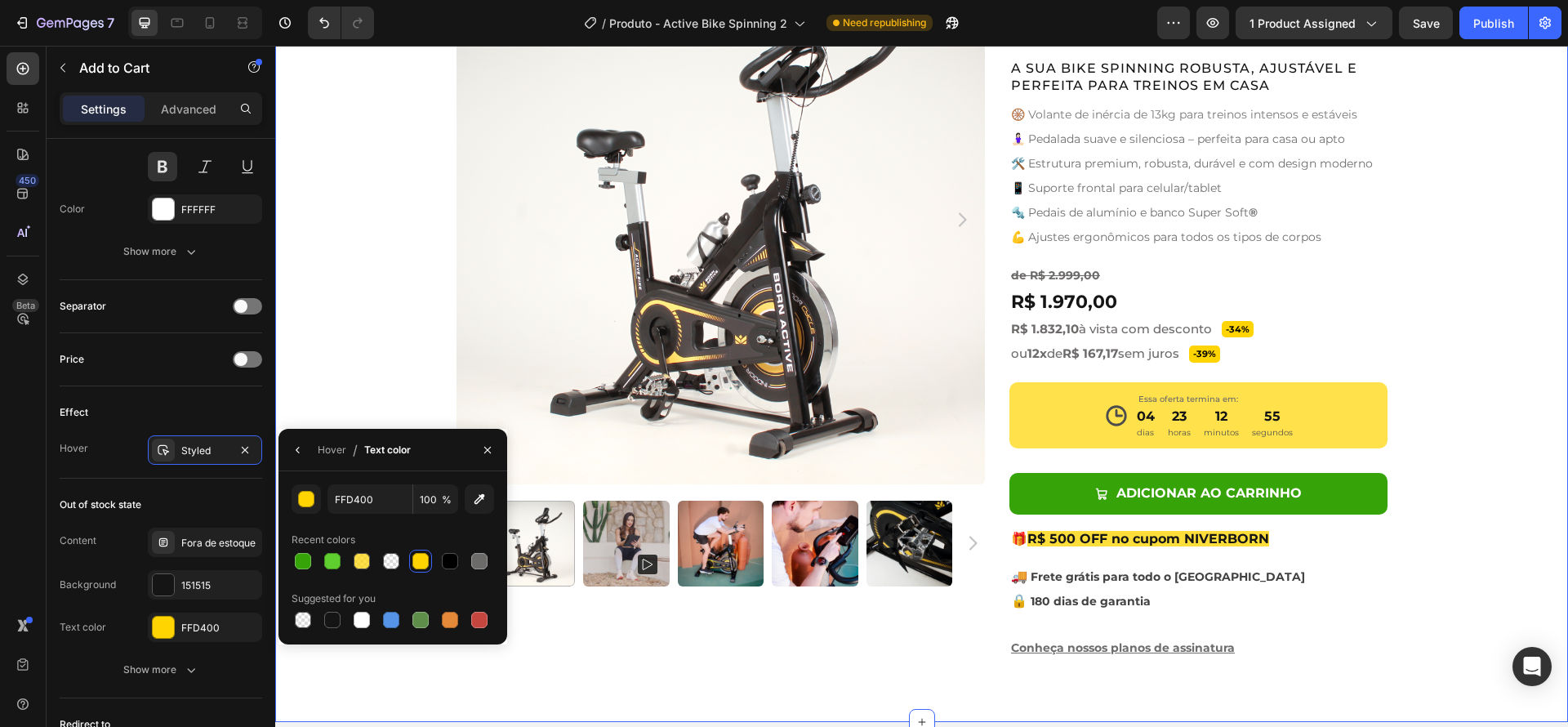
click at [1446, 527] on div "Product Images Active Bike Spinning Product Title Ryviu - Star Badge Ryviu Row …" at bounding box center [922, 314] width 1293 height 718
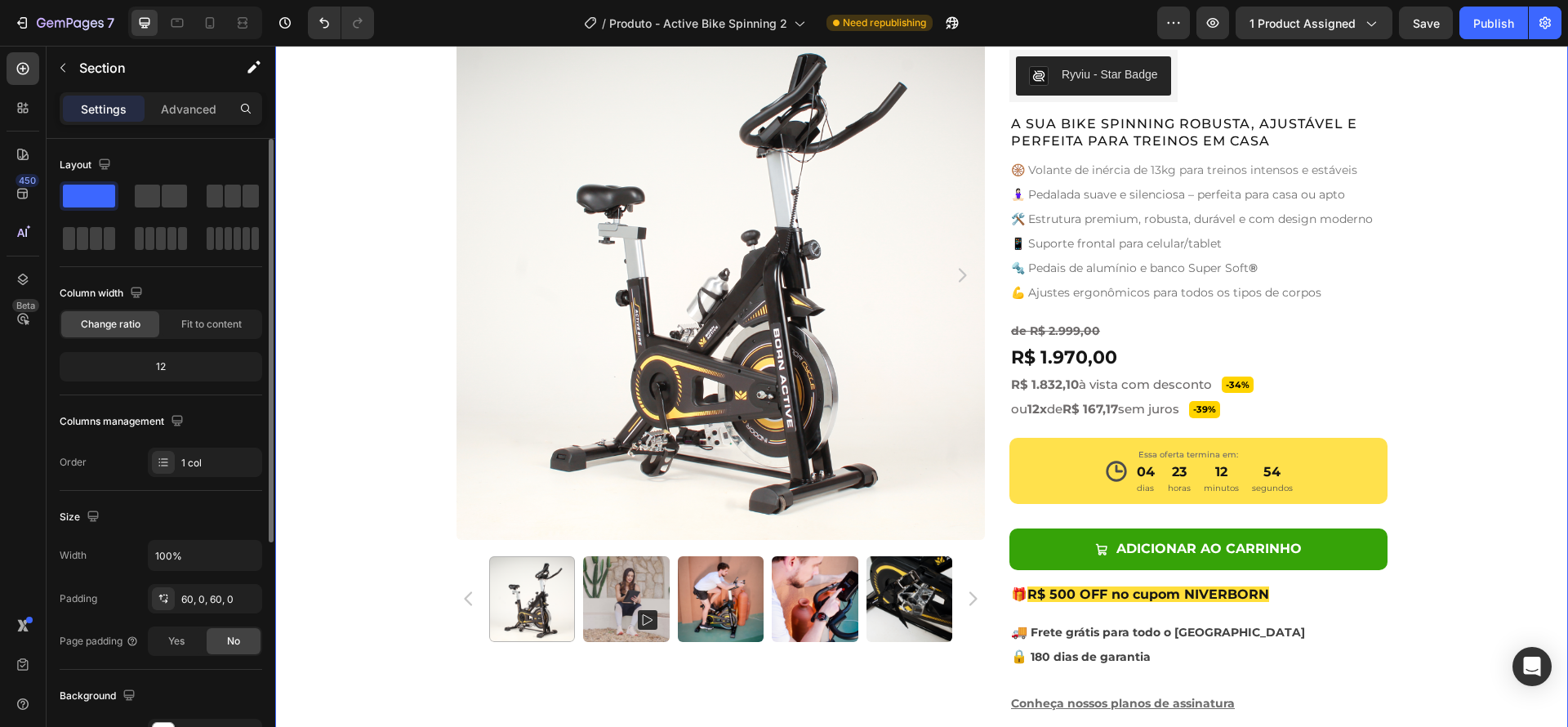
scroll to position [627, 0]
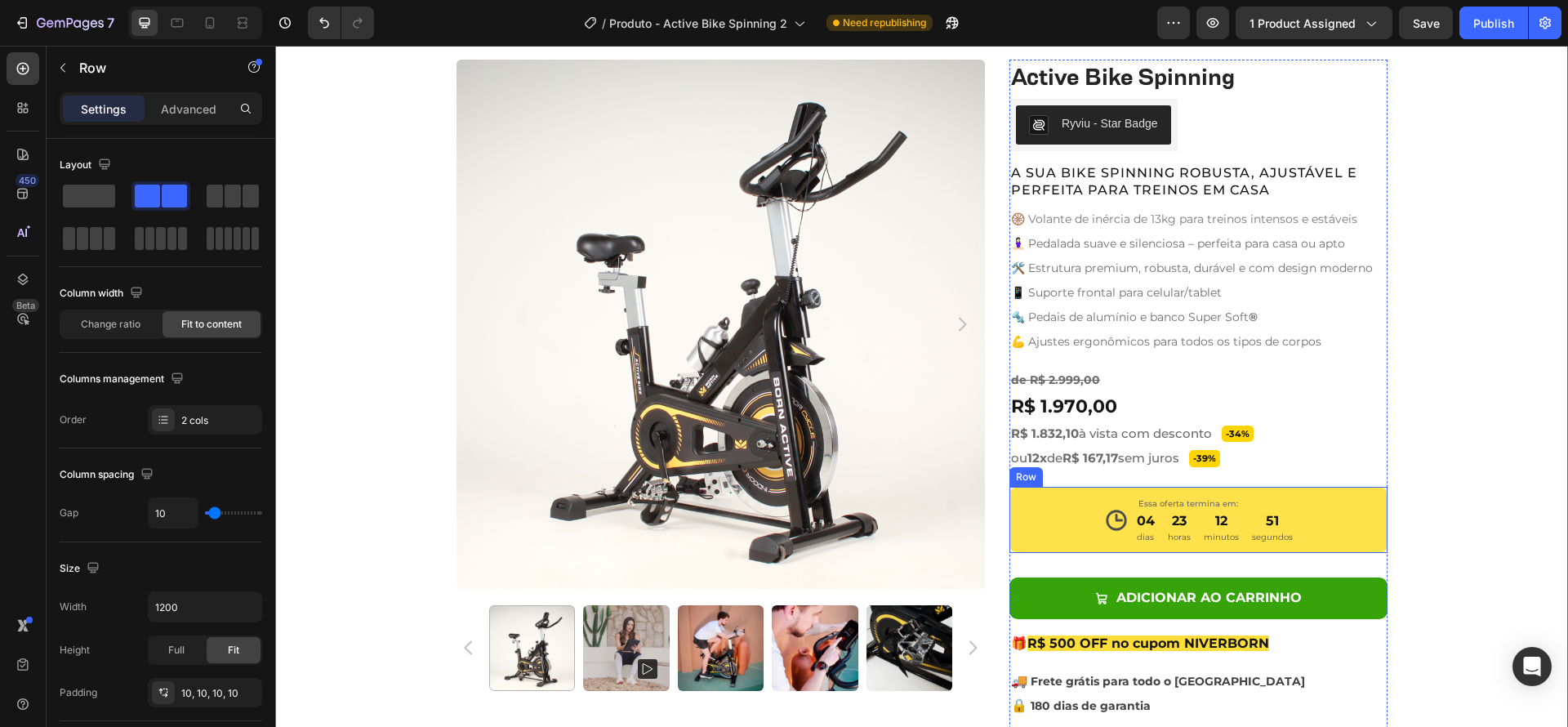
click at [1371, 517] on div "Icon Essa oferta termina em: Text Block 04 dias 23 horas 12 minutos 51 segundos…" at bounding box center [1198, 520] width 378 height 67
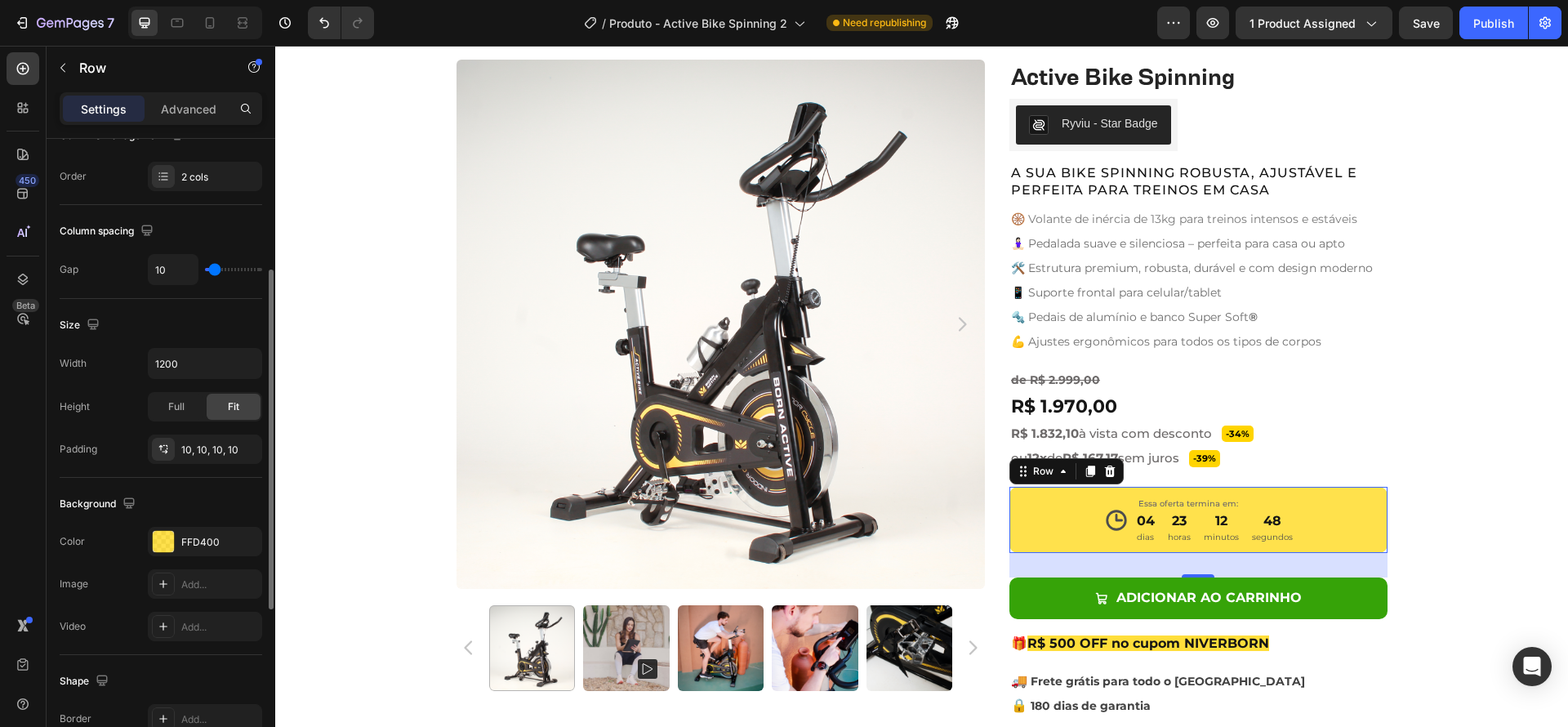
scroll to position [275, 0]
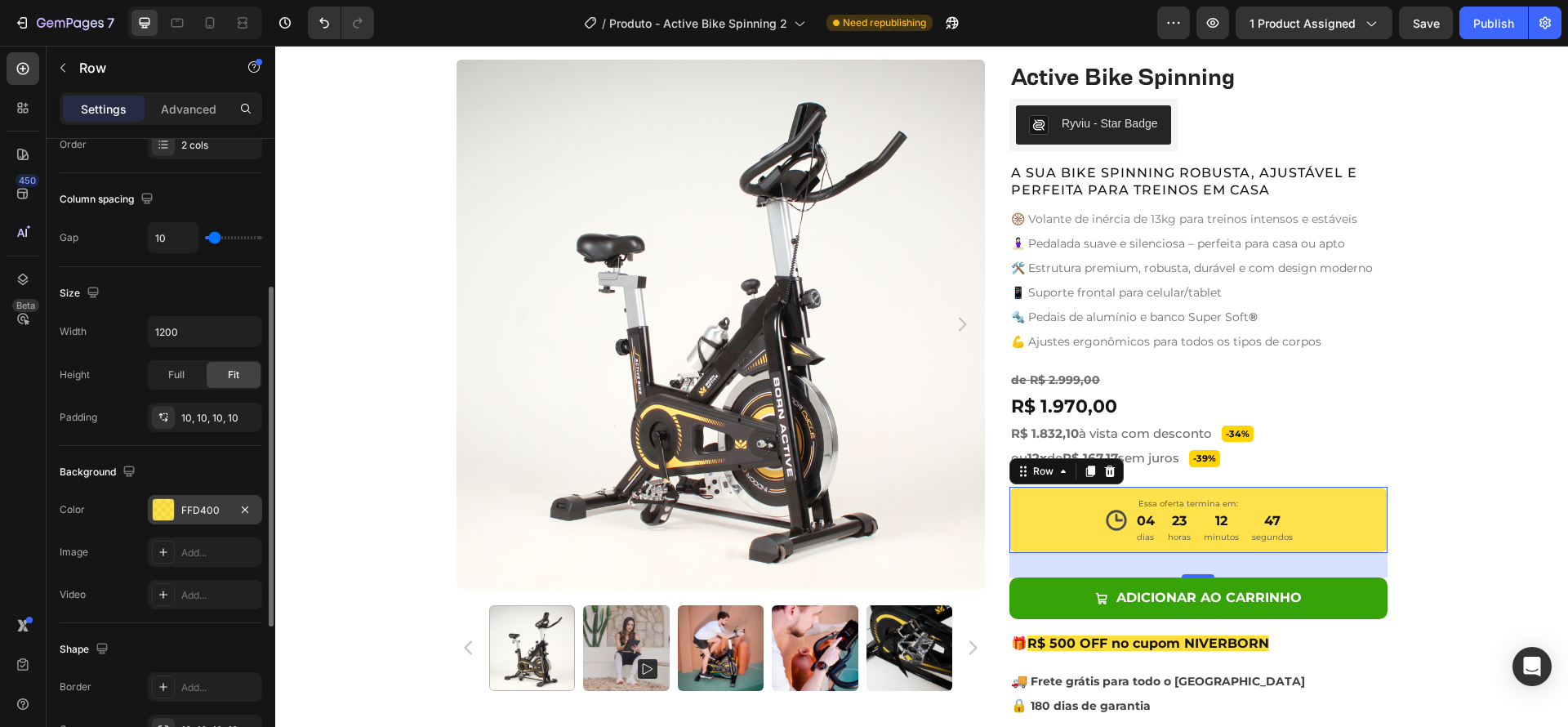
click at [160, 508] on div at bounding box center [163, 509] width 21 height 21
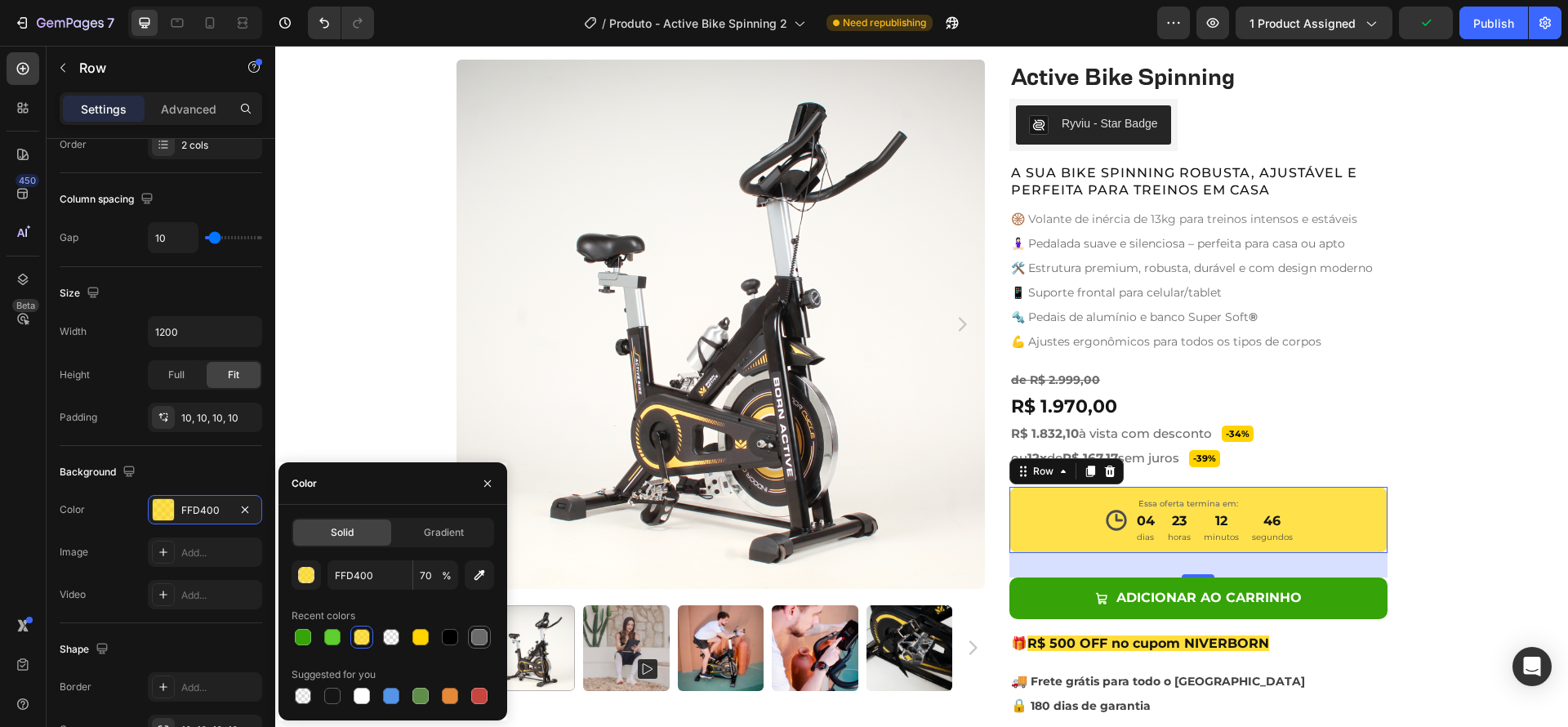
click at [484, 639] on div at bounding box center [480, 637] width 16 height 16
type input "6D6A6A"
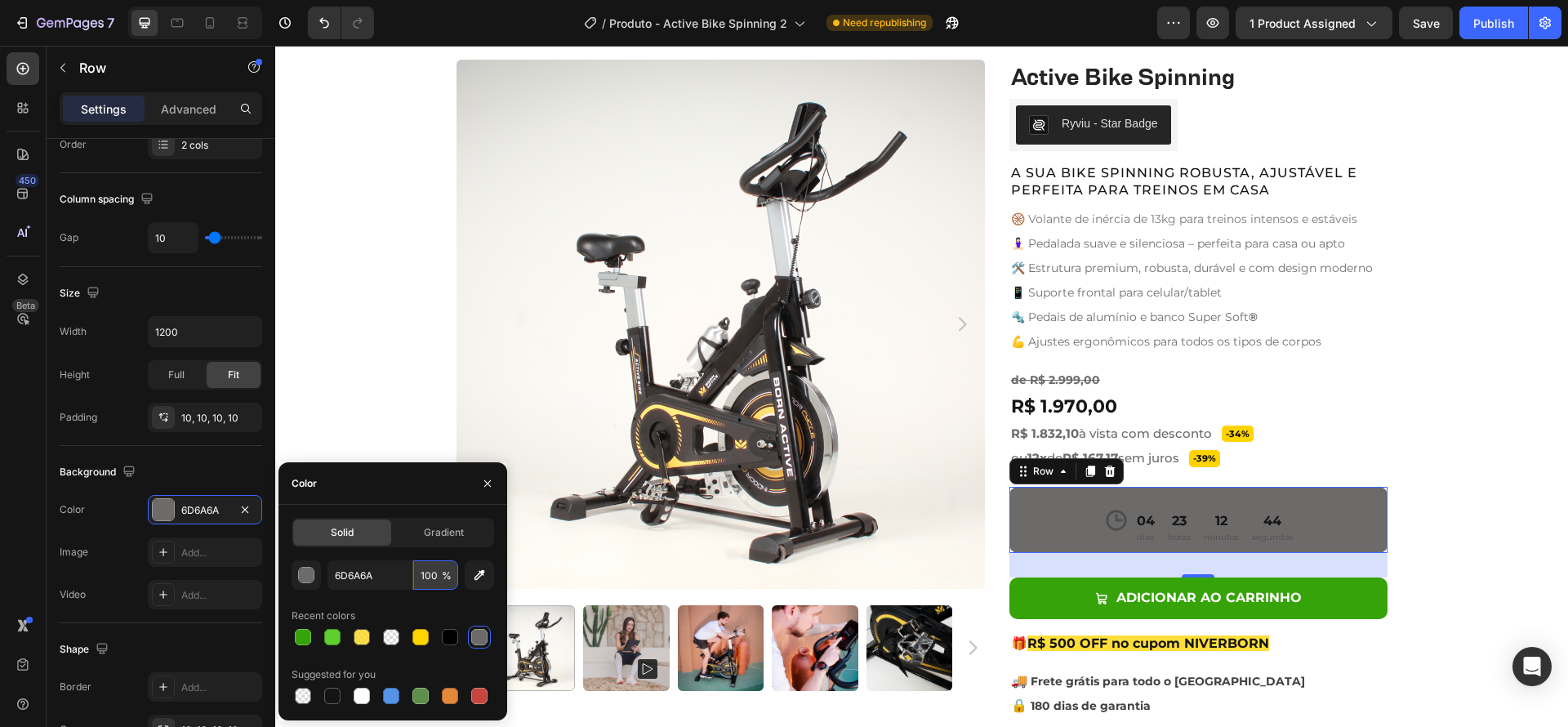
click at [430, 571] on input "100" at bounding box center [435, 575] width 45 height 30
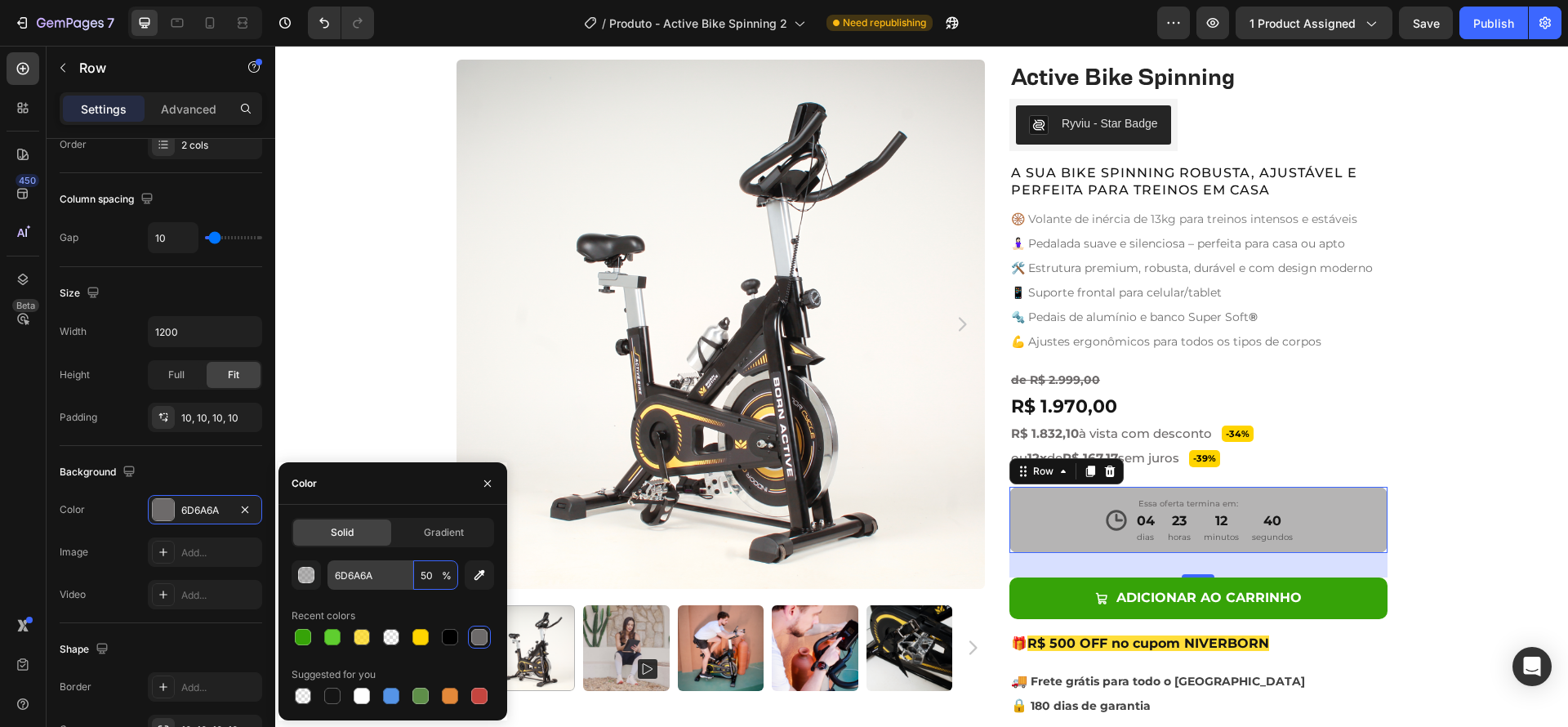
drag, startPoint x: 435, startPoint y: 575, endPoint x: 401, endPoint y: 568, distance: 34.7
click at [401, 568] on div "6D6A6A 50 %" at bounding box center [393, 575] width 131 height 30
type input "20"
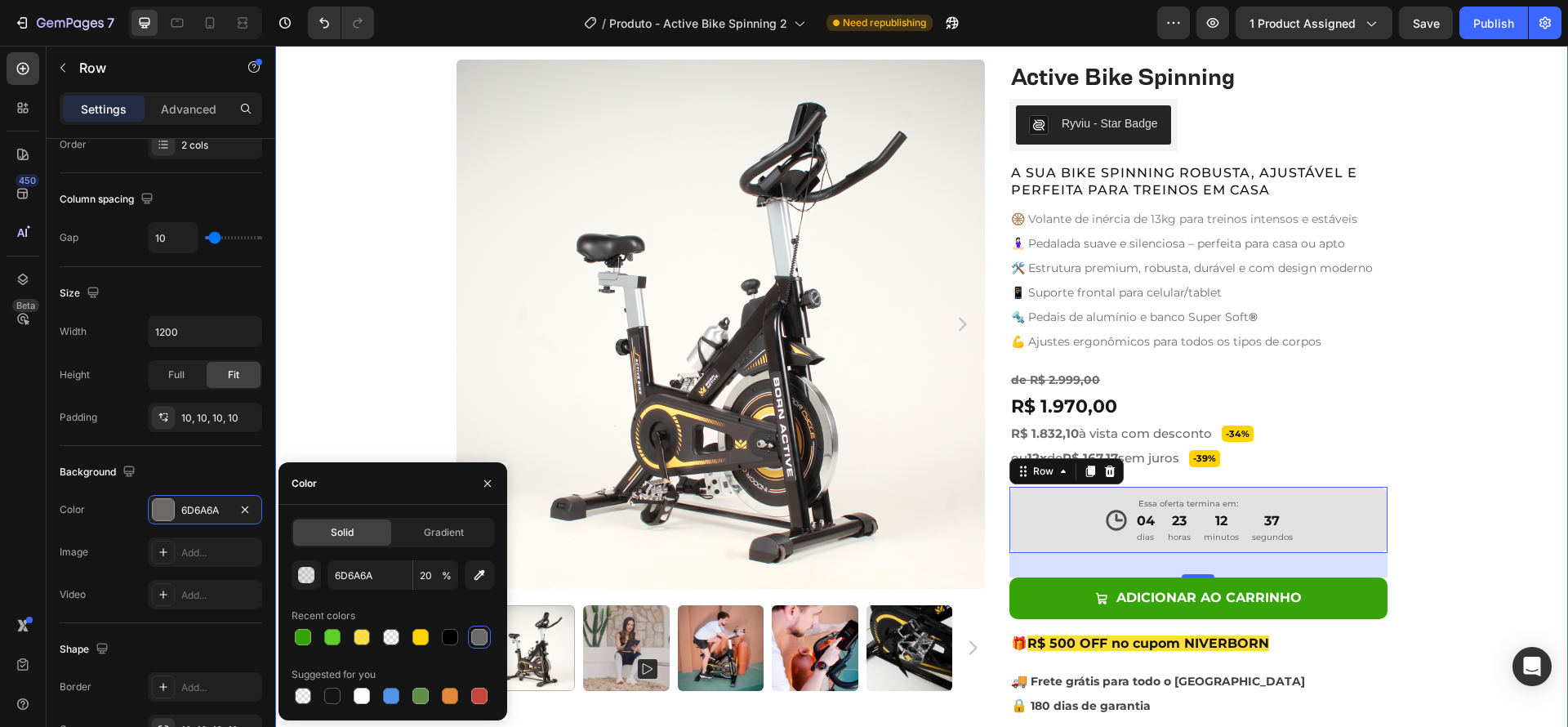
click at [1475, 549] on div "Product Images Active Bike Spinning Product Title Ryviu - Star Badge Ryviu Row …" at bounding box center [922, 419] width 1293 height 718
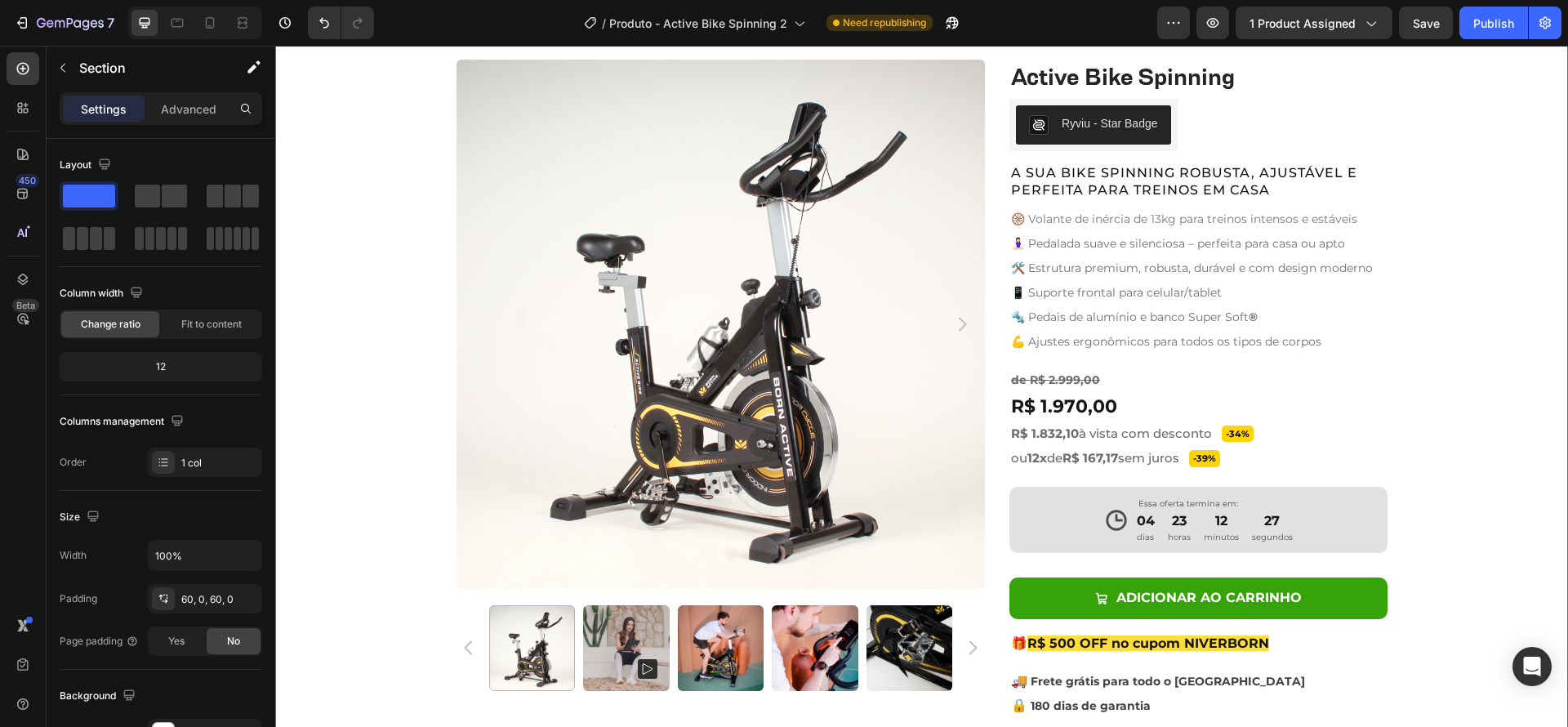
scroll to position [657, 0]
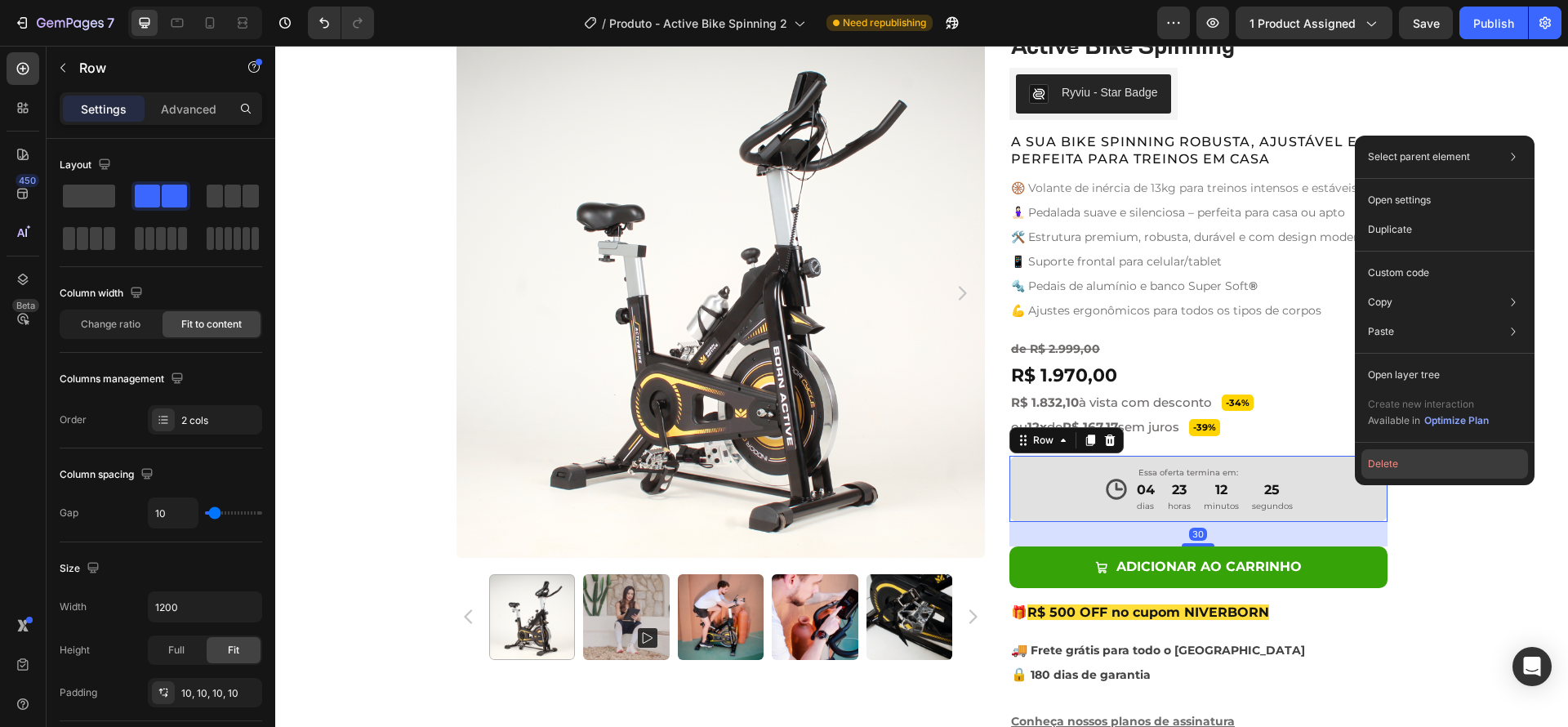
click at [1410, 459] on button "Delete" at bounding box center [1444, 464] width 167 height 30
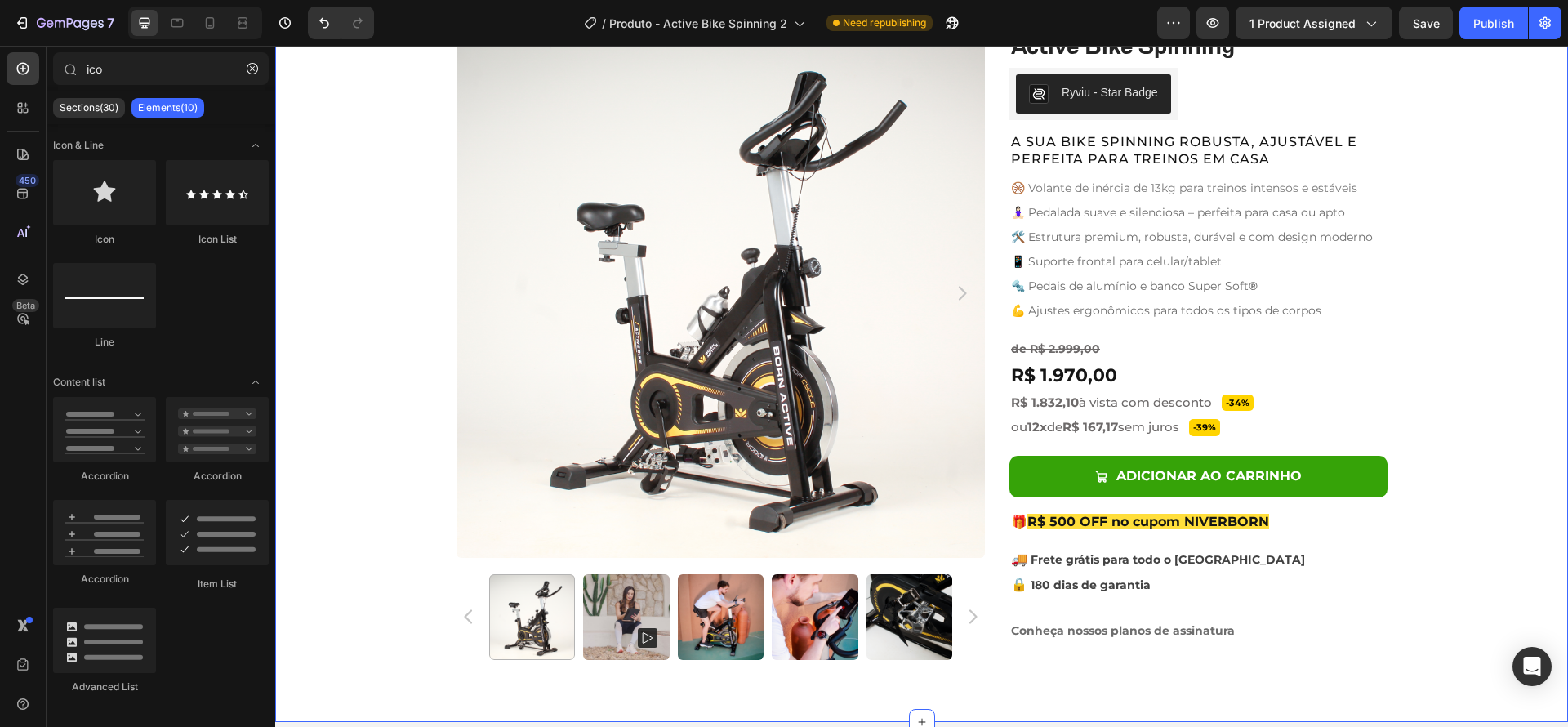
click at [1458, 472] on div "Product Images Active Bike Spinning Product Title Ryviu - Star Badge Ryviu Row …" at bounding box center [922, 351] width 1293 height 644
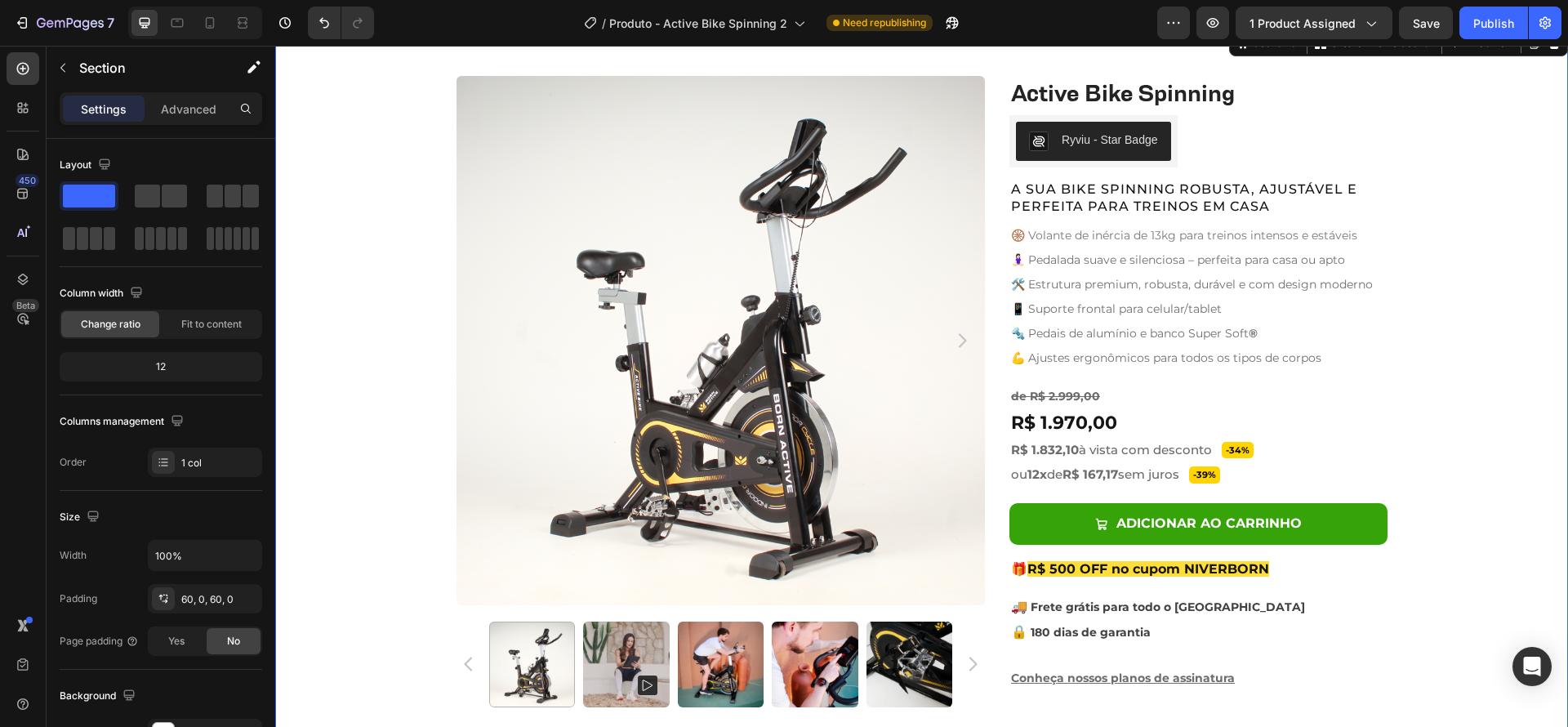
scroll to position [600, 0]
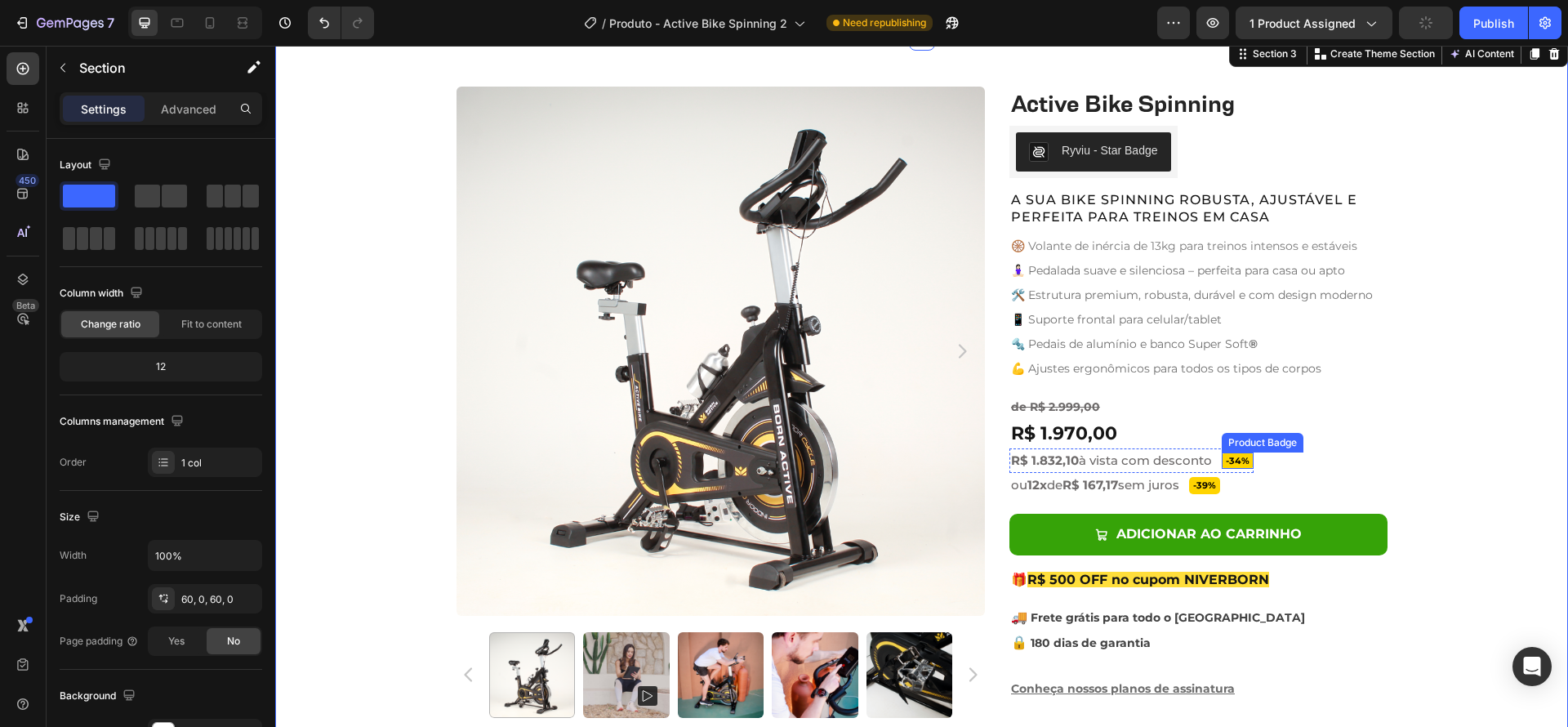
click at [1245, 462] on pre "-34%" at bounding box center [1237, 461] width 32 height 17
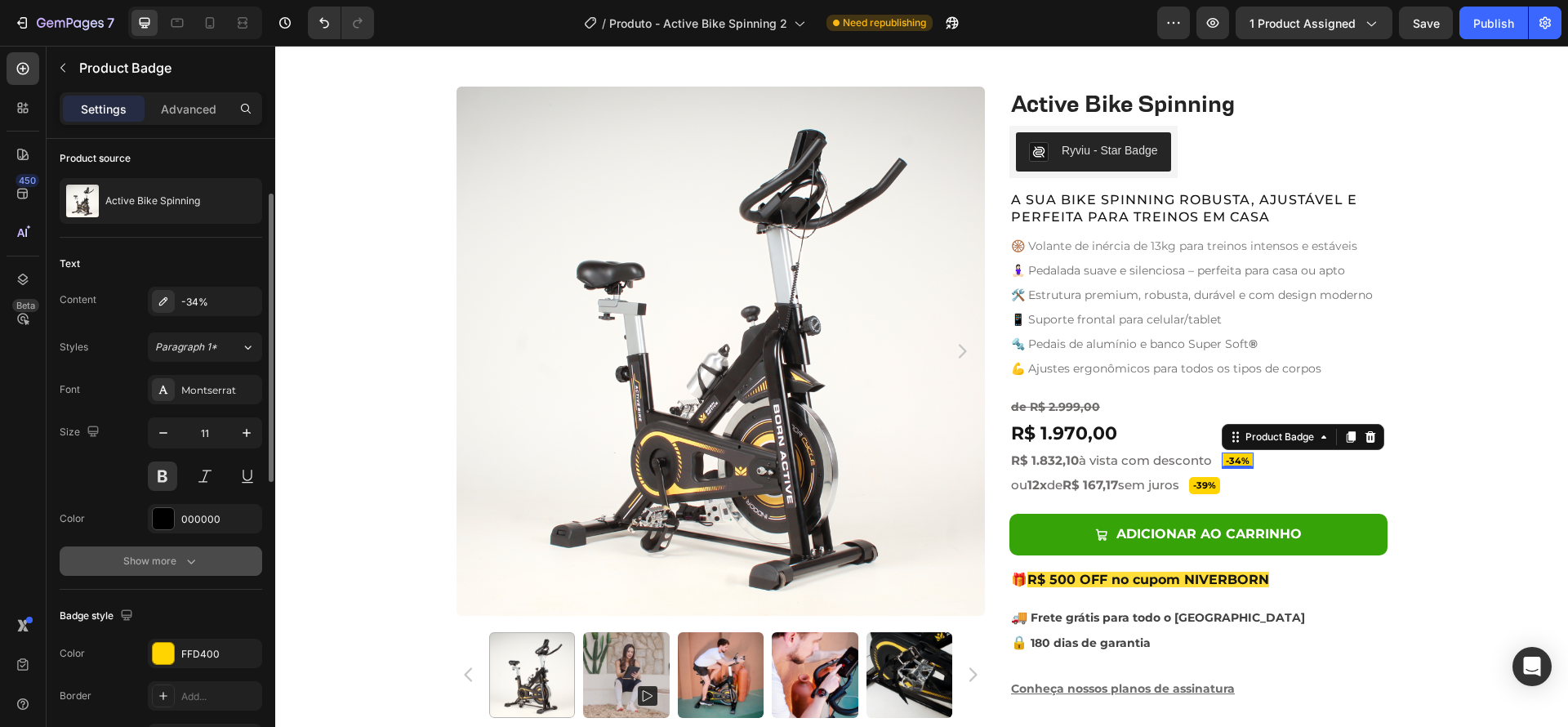
scroll to position [161, 0]
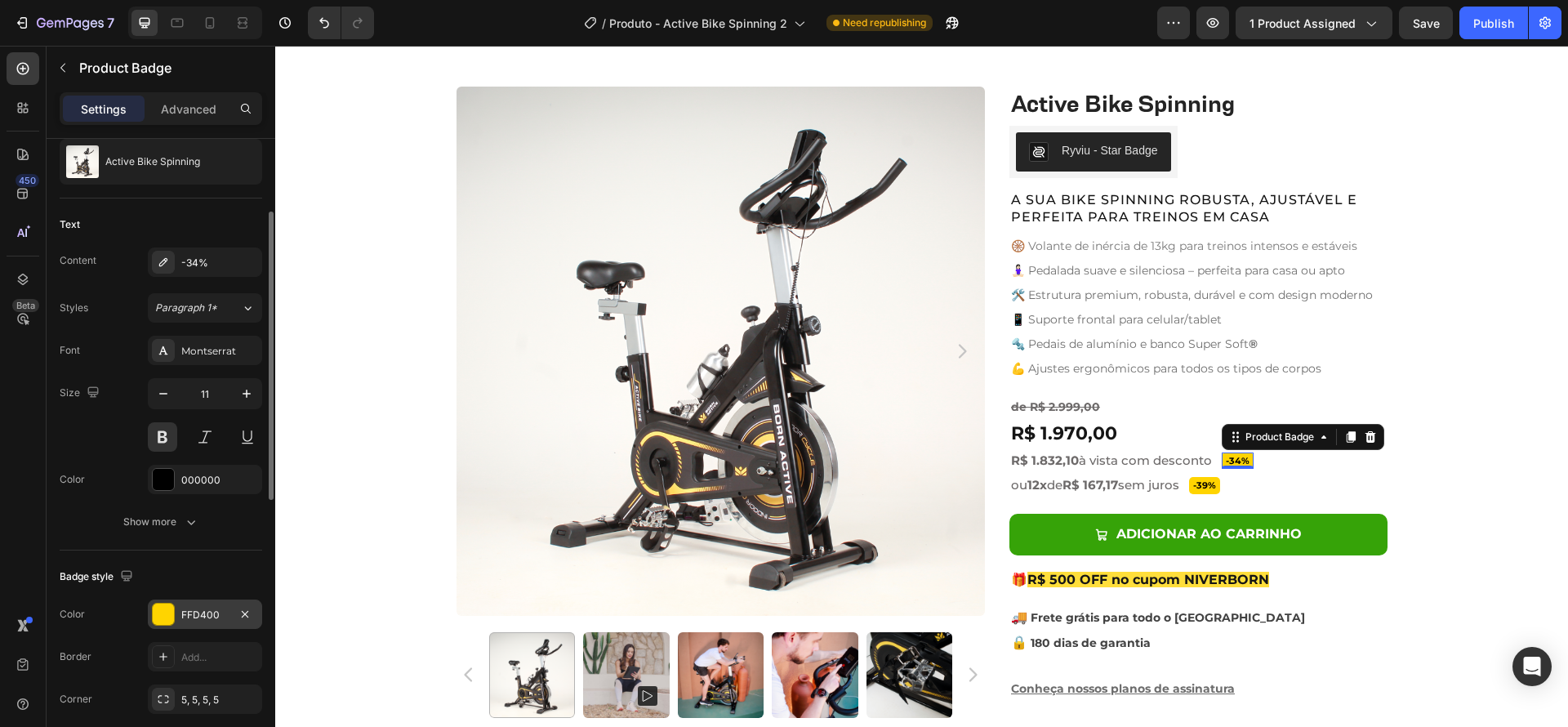
click at [166, 621] on div at bounding box center [163, 614] width 21 height 21
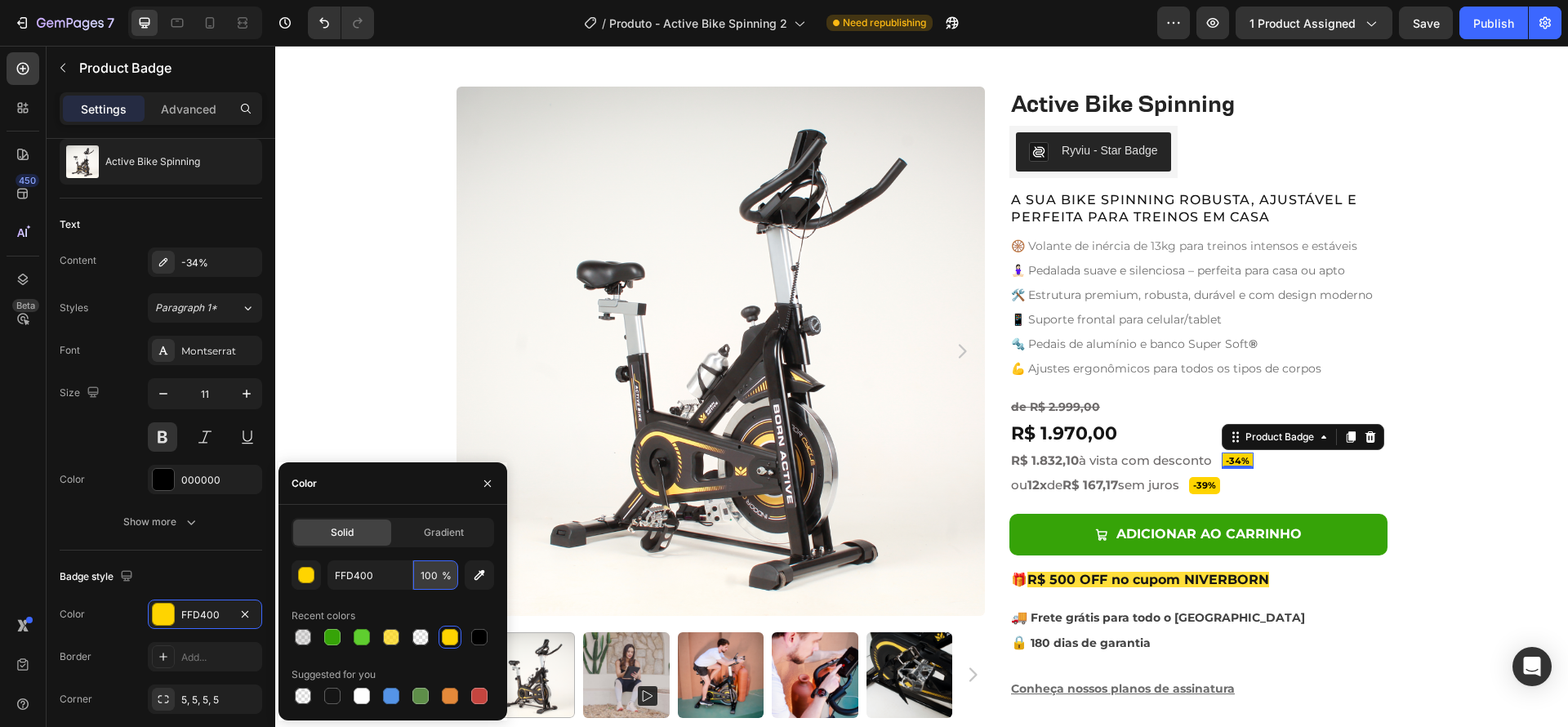
click at [431, 581] on input "100" at bounding box center [435, 575] width 45 height 30
type input "80"
click at [1220, 489] on pre "-39%" at bounding box center [1205, 485] width 31 height 17
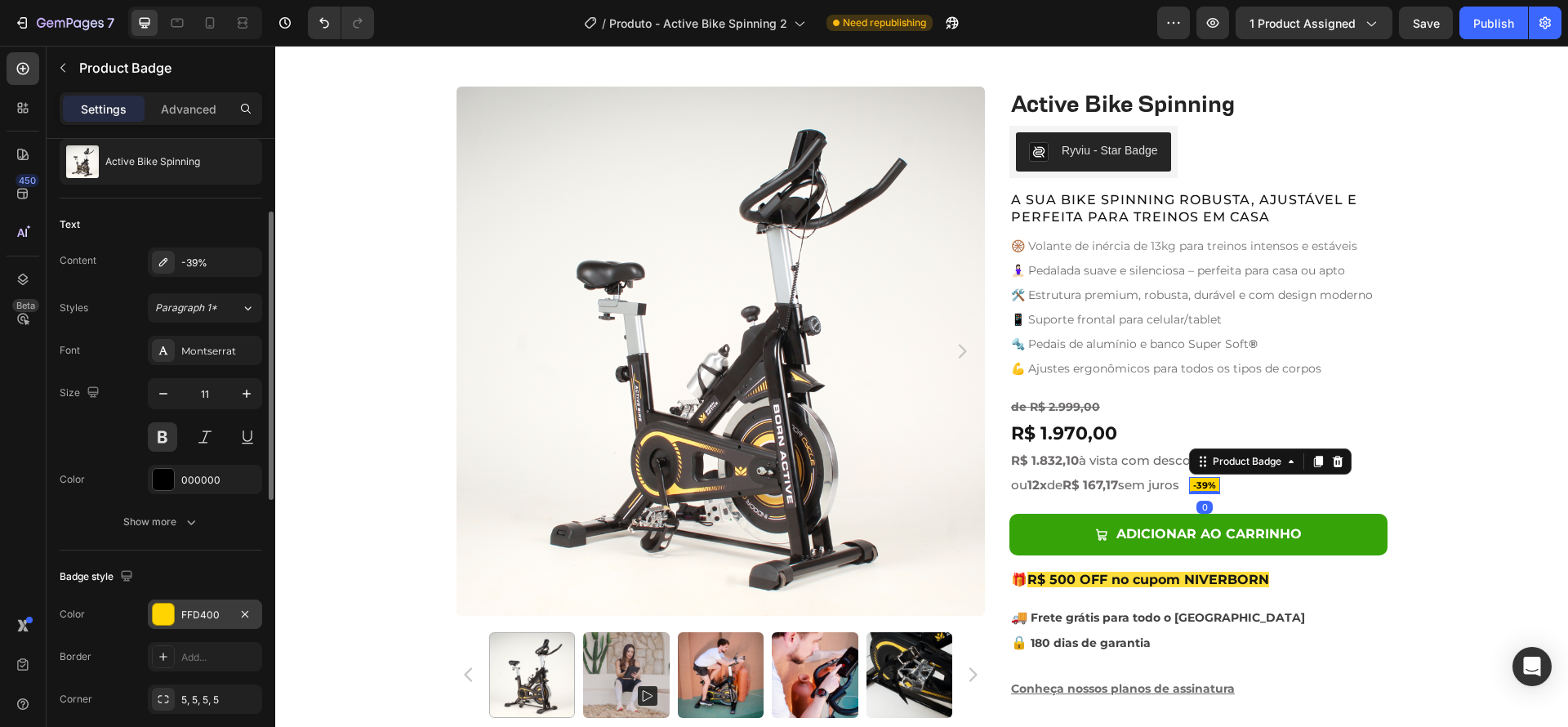
drag, startPoint x: 158, startPoint y: 620, endPoint x: 168, endPoint y: 617, distance: 10.4
click at [158, 620] on div at bounding box center [163, 614] width 21 height 21
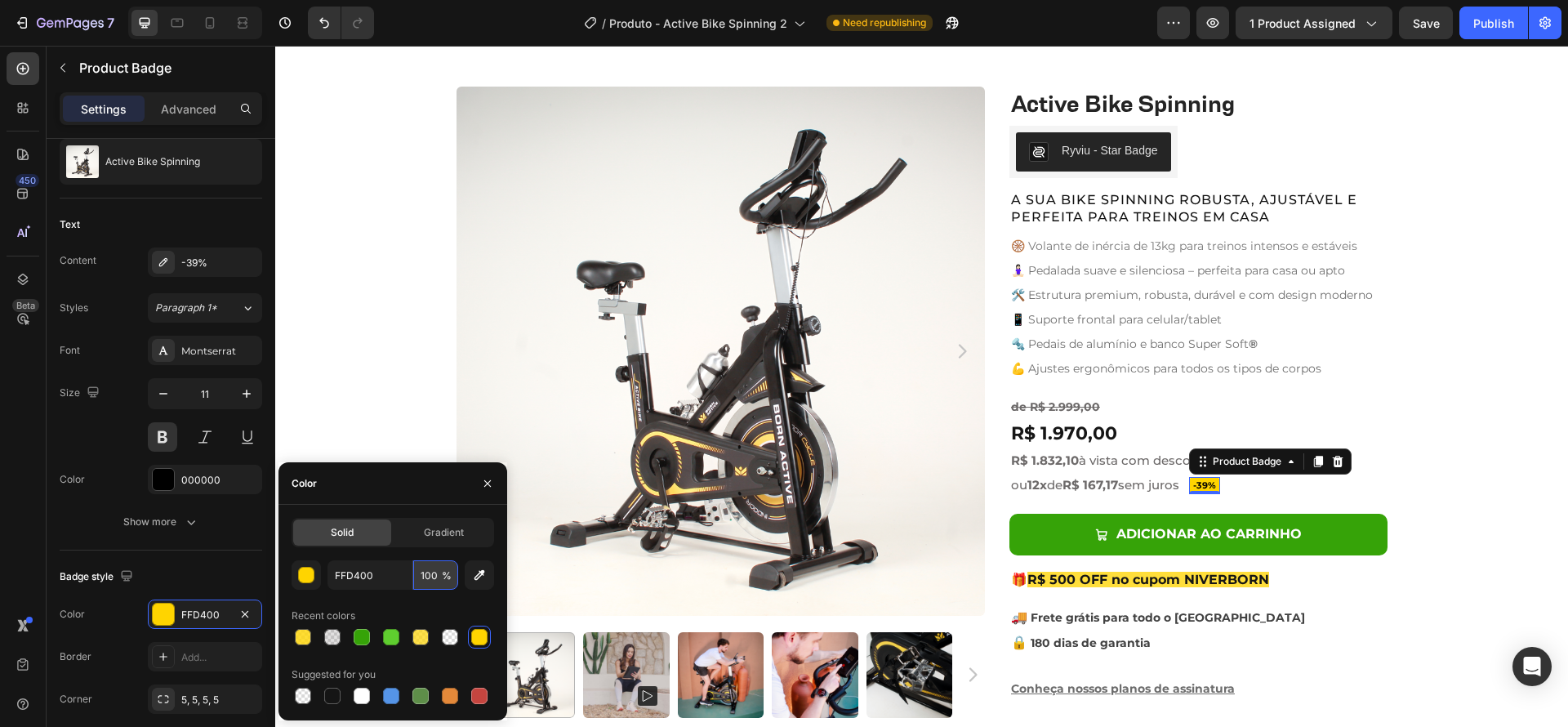
click at [431, 570] on input "100" at bounding box center [435, 575] width 45 height 30
type input "80"
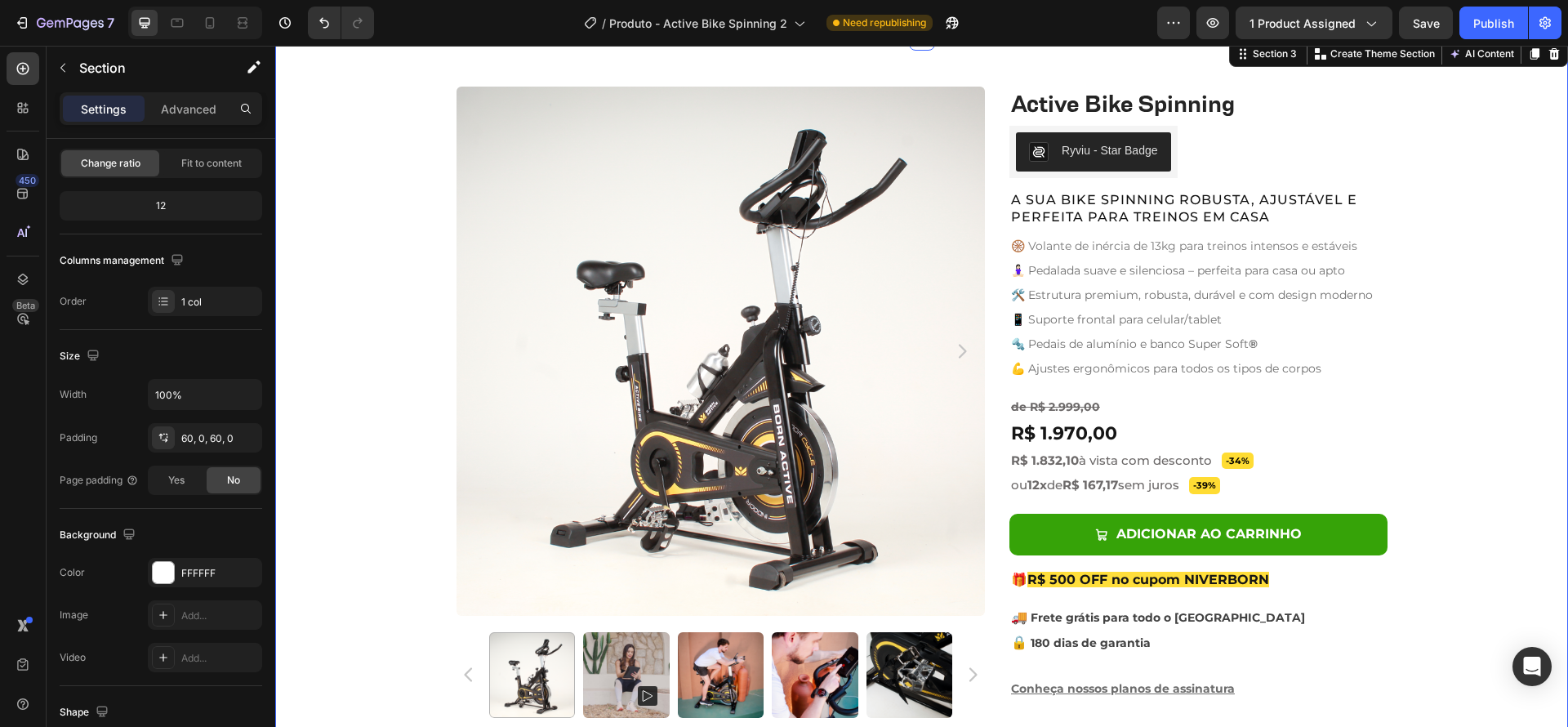
click at [1501, 508] on div "Product Images Active Bike Spinning Product Title Ryviu - Star Badge Ryviu Row …" at bounding box center [922, 408] width 1293 height 644
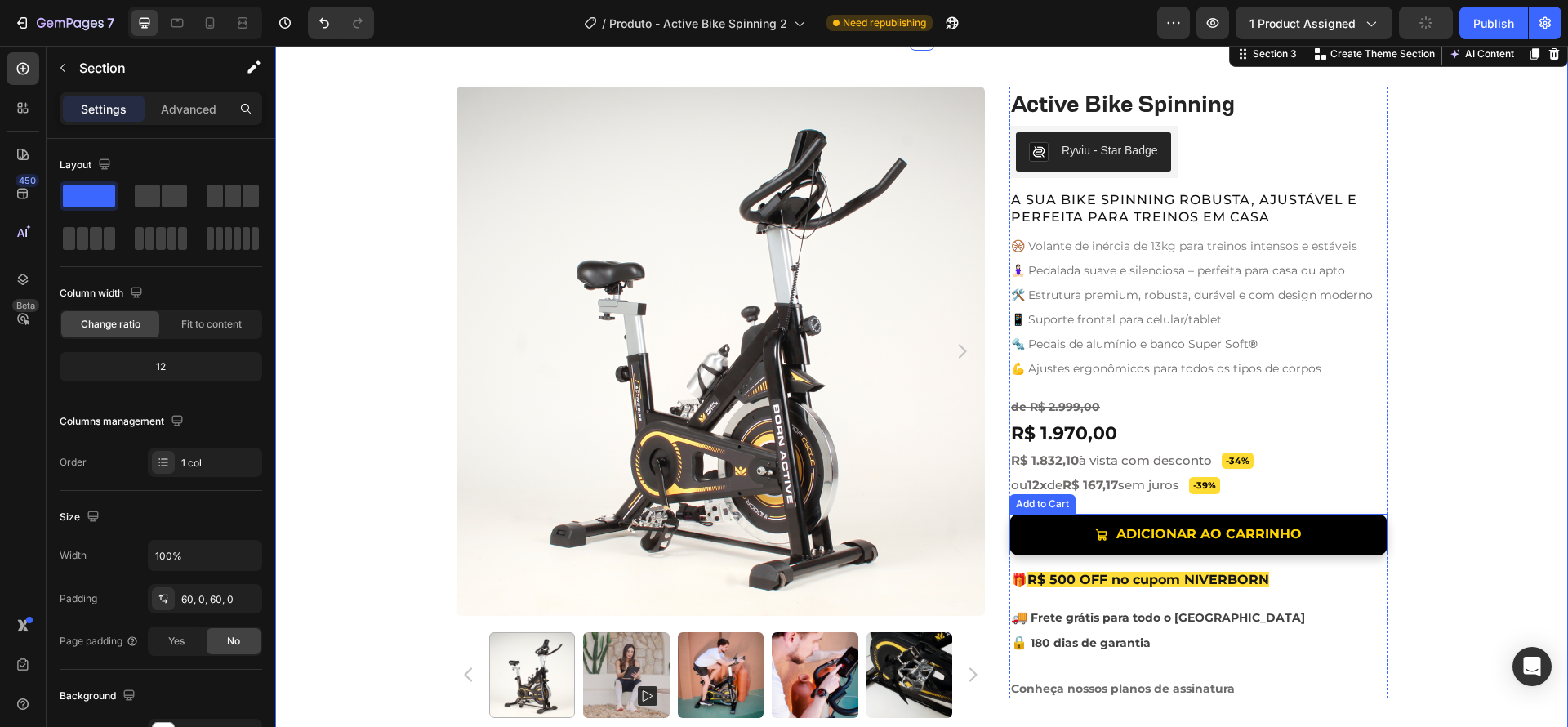
click at [1373, 534] on button "Adicionar ao Carrinho" at bounding box center [1198, 534] width 378 height 42
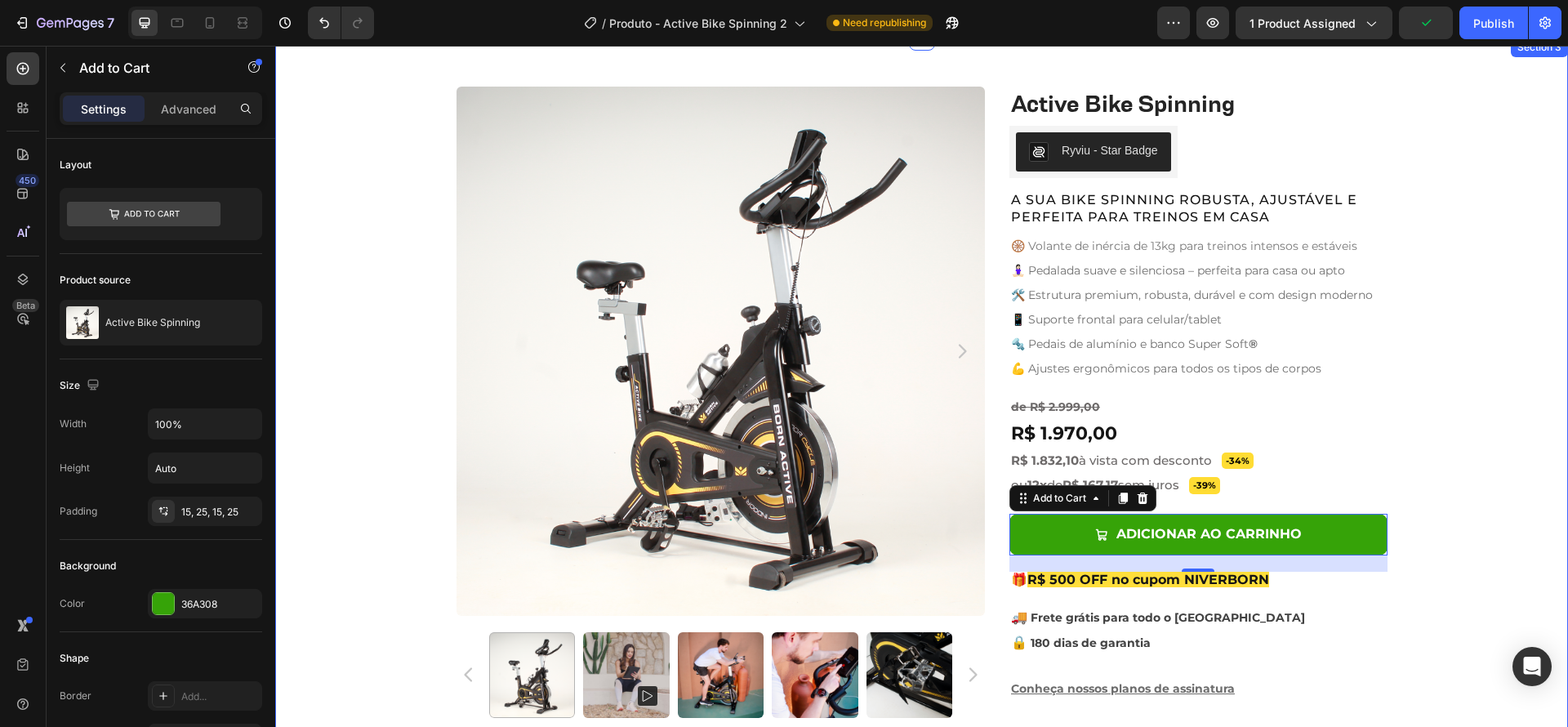
click at [1481, 485] on div "Product Images Active Bike Spinning Product Title Ryviu - Star Badge Ryviu Row …" at bounding box center [922, 408] width 1293 height 644
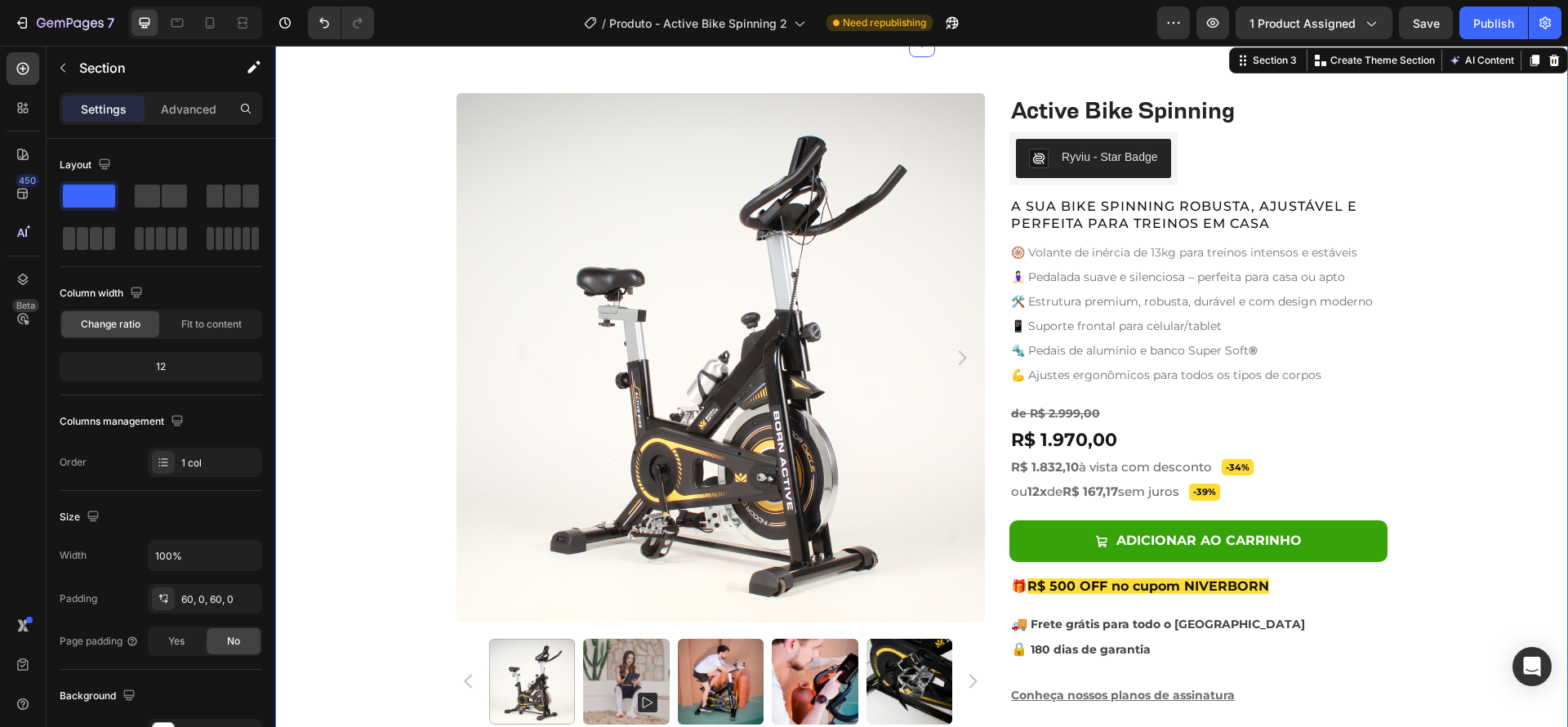
scroll to position [614, 0]
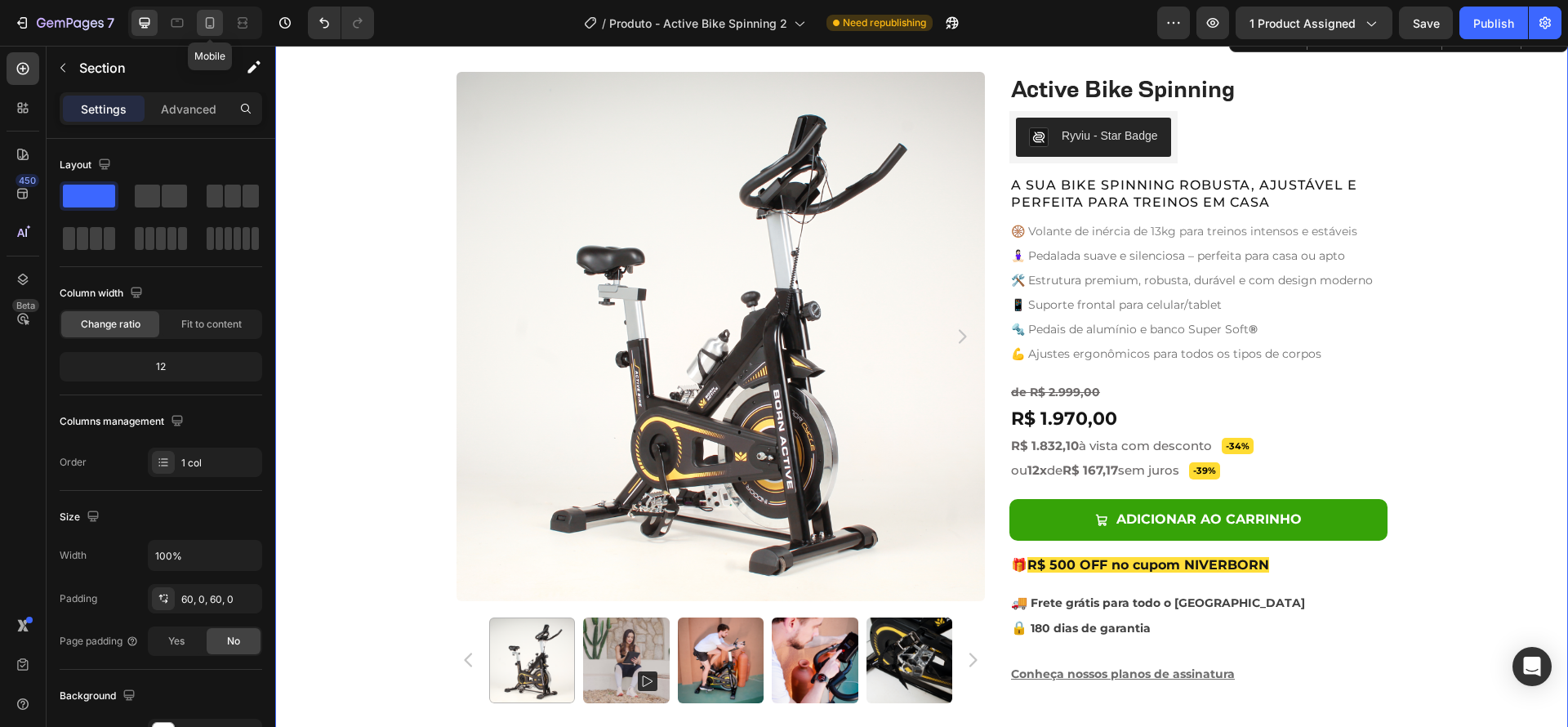
click at [212, 19] on icon at bounding box center [210, 23] width 16 height 16
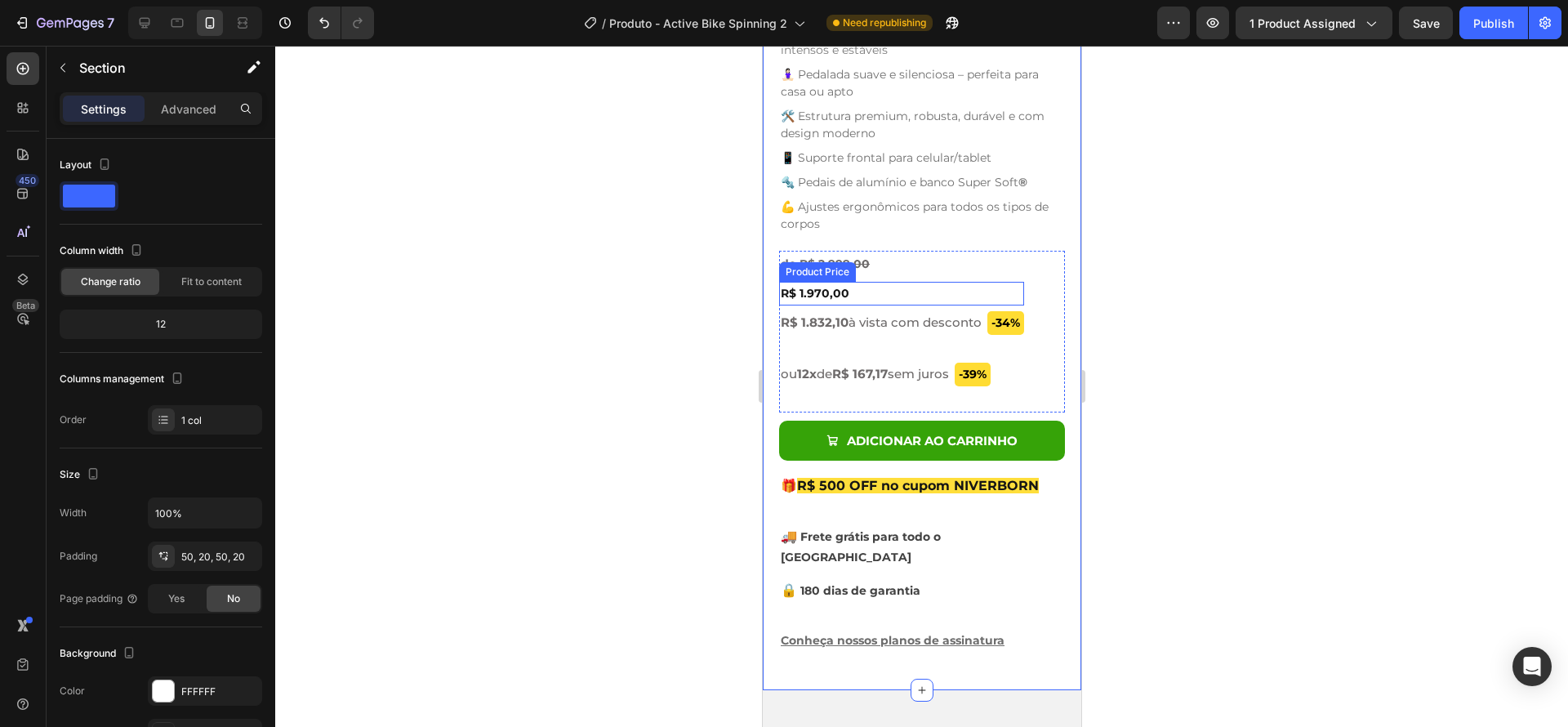
scroll to position [1102, 0]
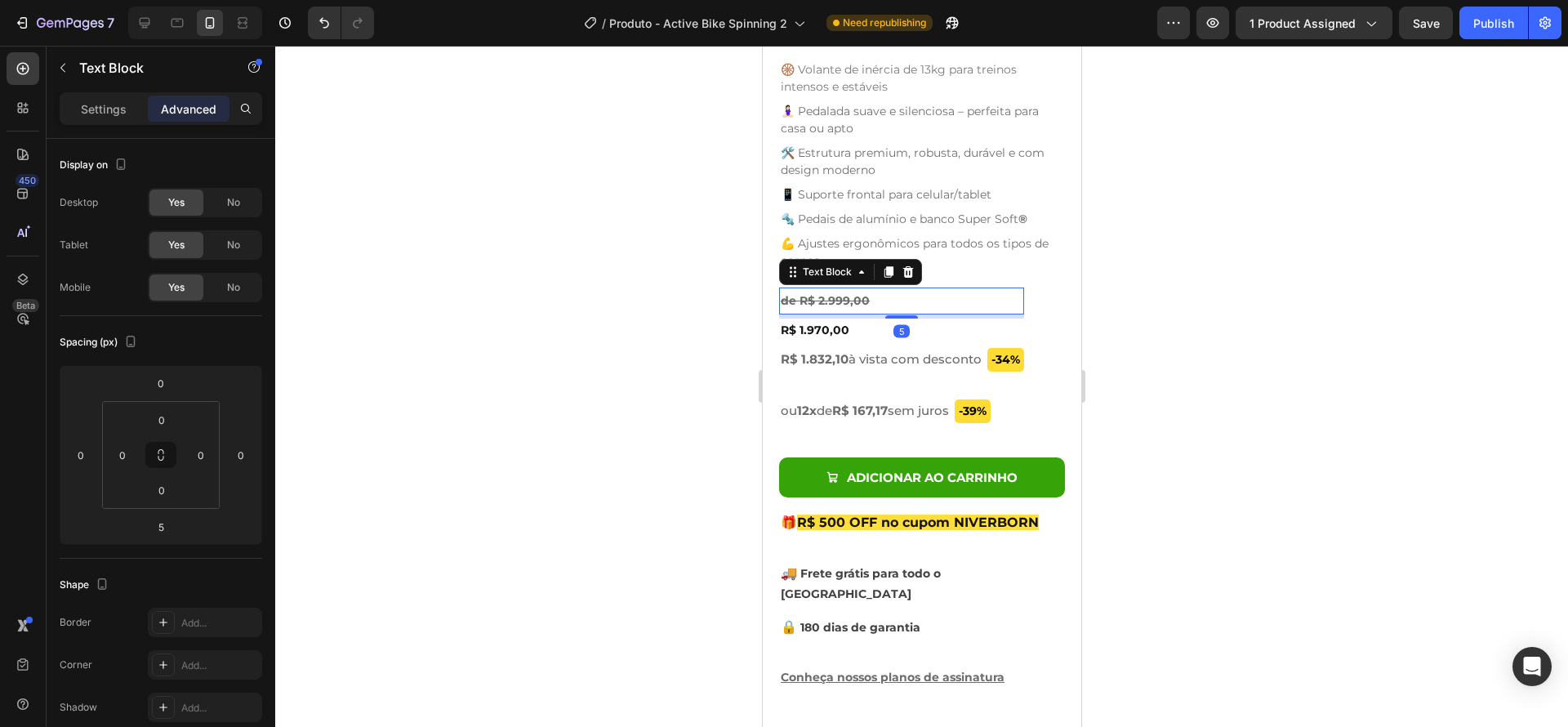
click at [880, 291] on p "de R$ 2.999,00" at bounding box center [900, 301] width 241 height 24
click at [103, 100] on p "Settings" at bounding box center [103, 108] width 46 height 17
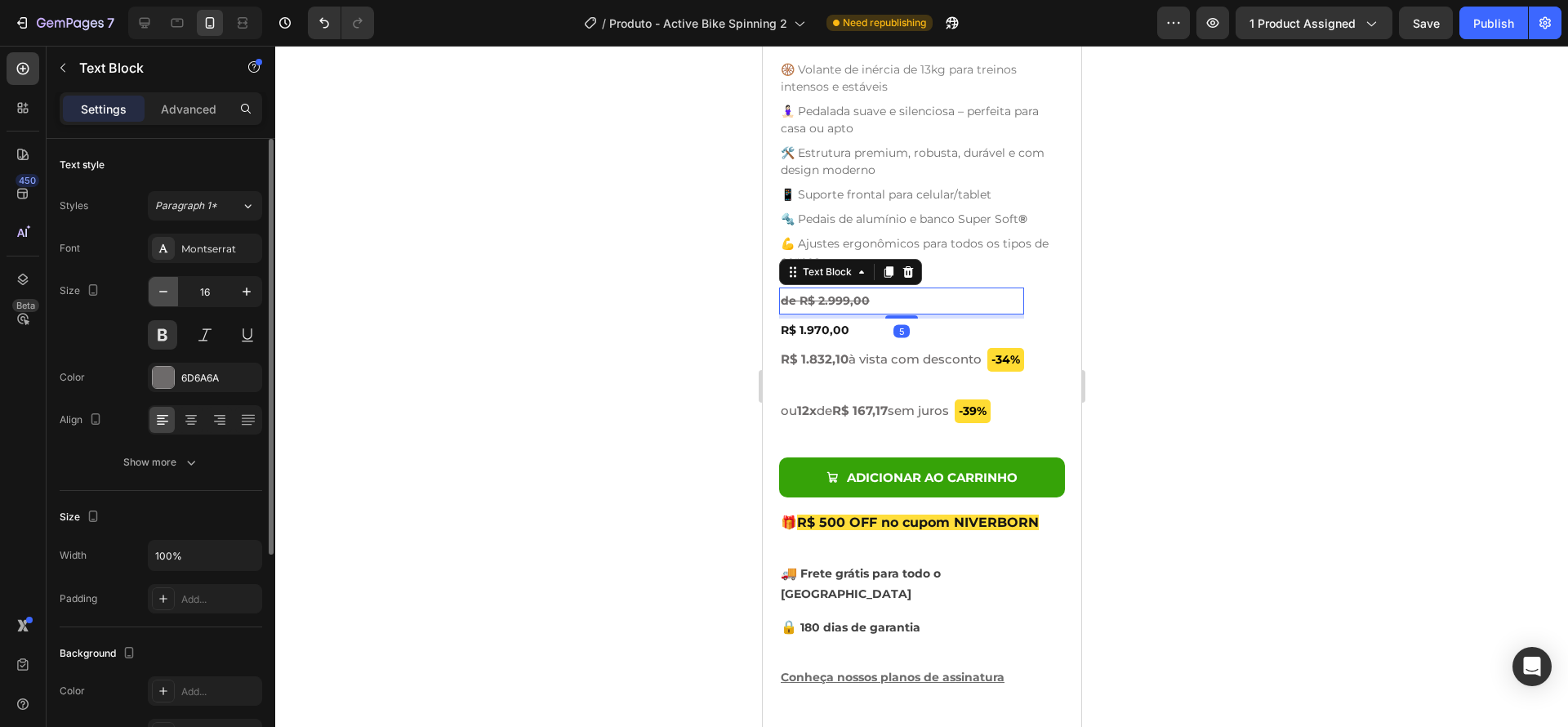
click at [164, 288] on icon "button" at bounding box center [163, 292] width 16 height 16
type input "14"
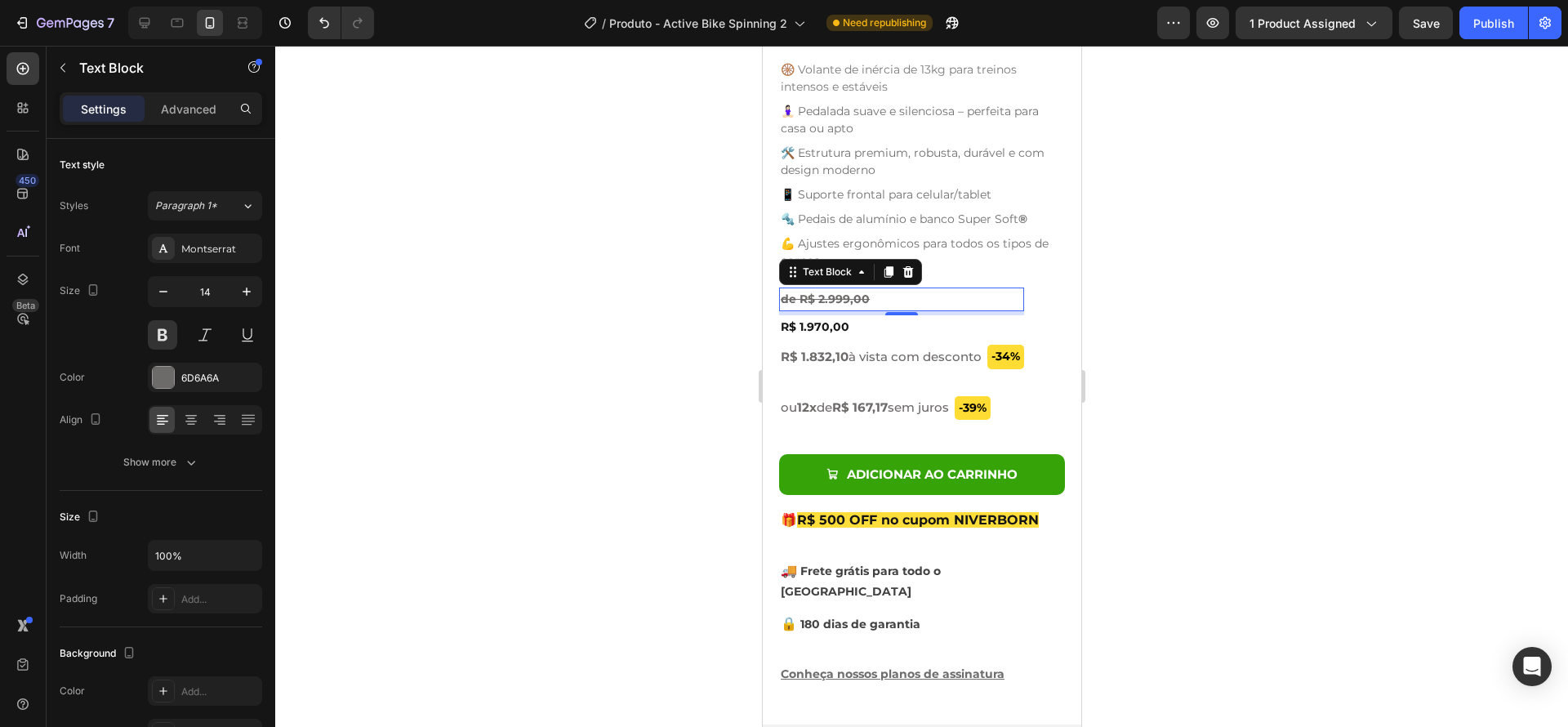
click at [849, 292] on s "de R$ 2.999,00" at bounding box center [824, 299] width 89 height 15
click at [841, 292] on s "de R$ 2.999,00" at bounding box center [824, 299] width 89 height 15
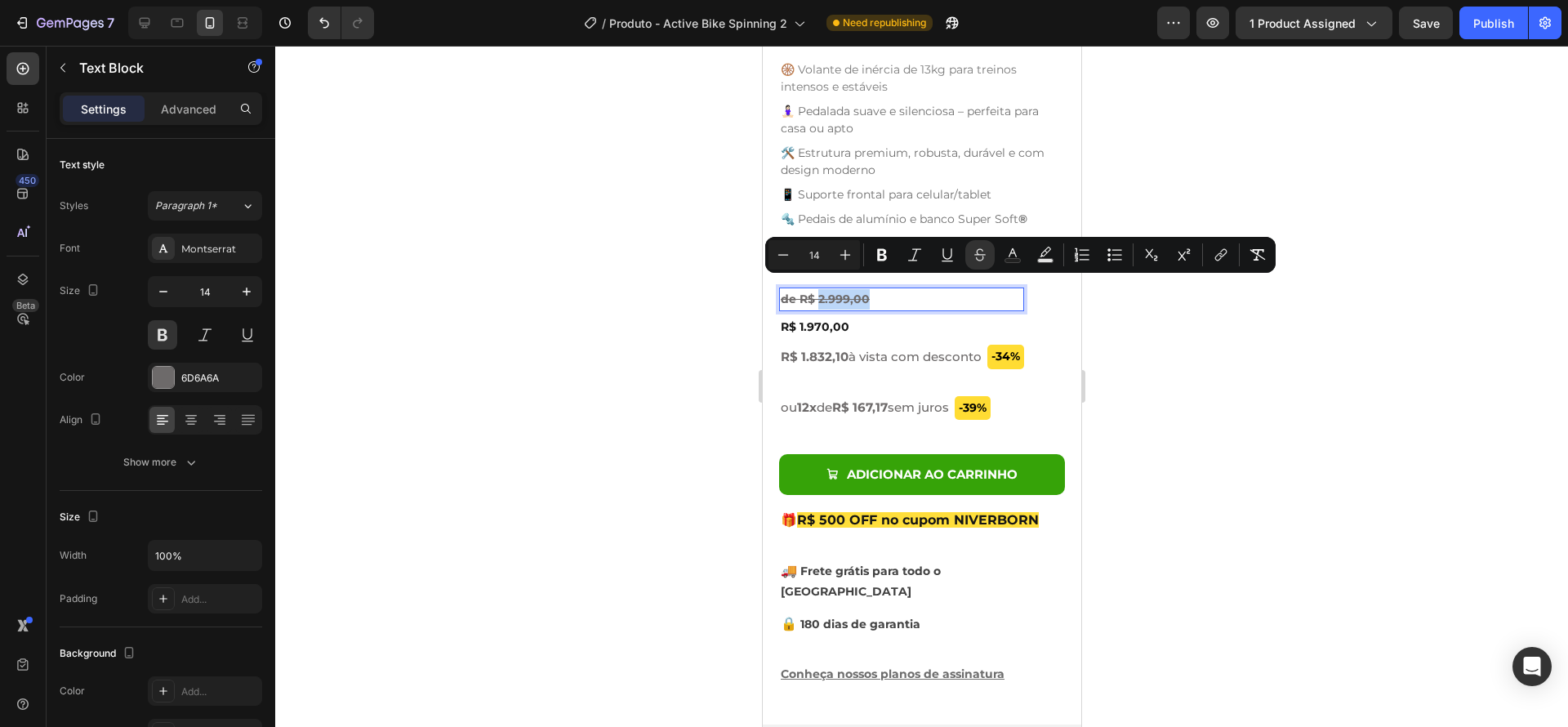
click at [884, 292] on p "de R$ 2.999,00" at bounding box center [900, 299] width 241 height 21
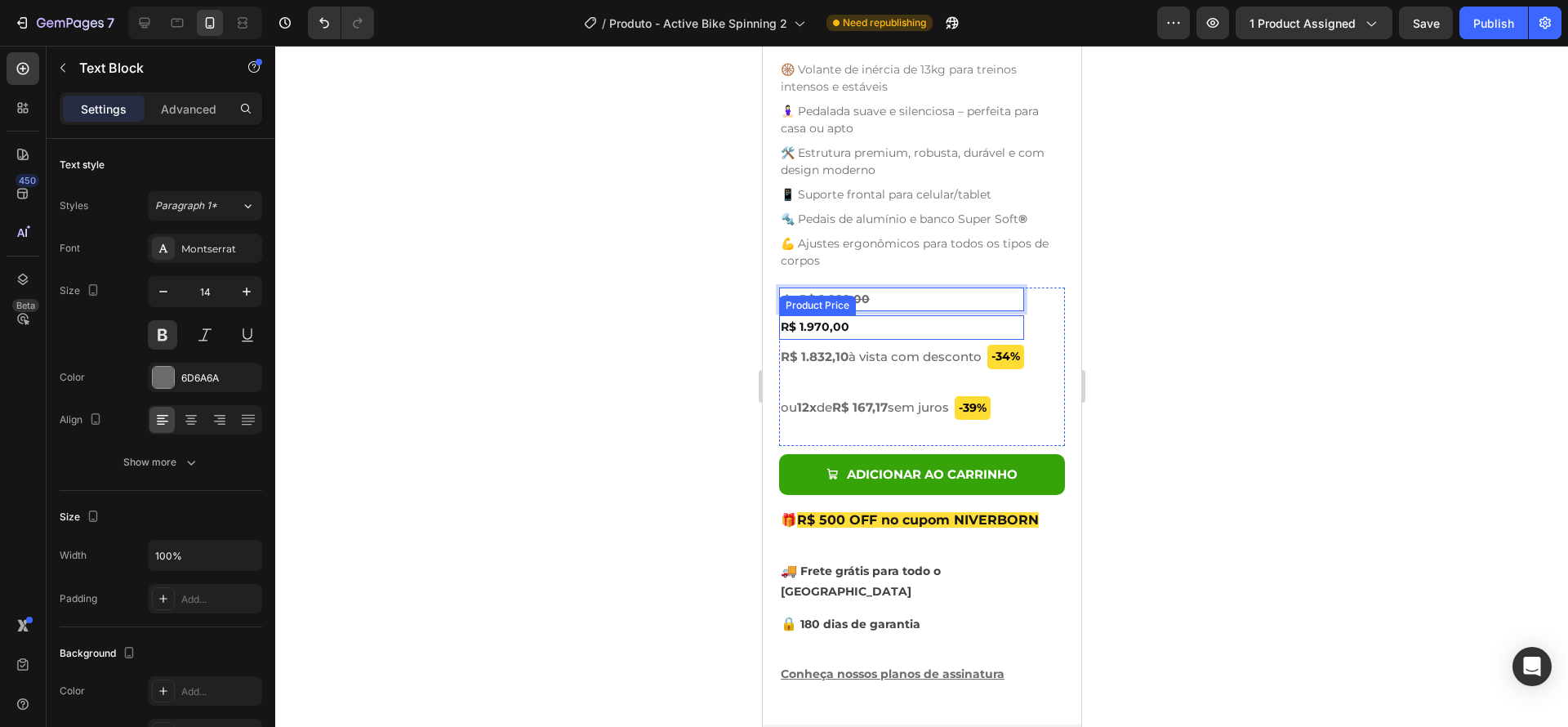
click at [898, 317] on div "R$ 1.970,00" at bounding box center [900, 327] width 245 height 24
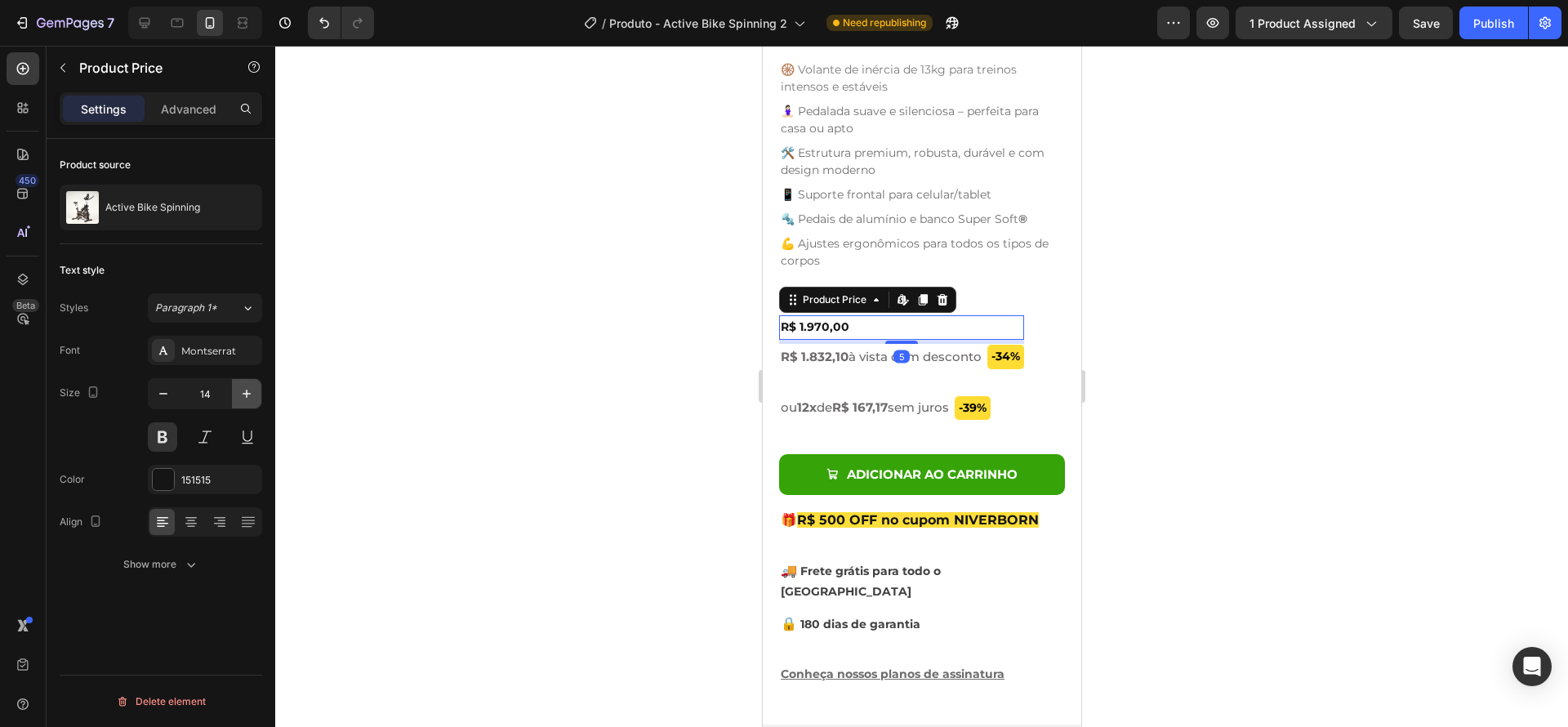
click at [251, 394] on icon "button" at bounding box center [246, 393] width 16 height 16
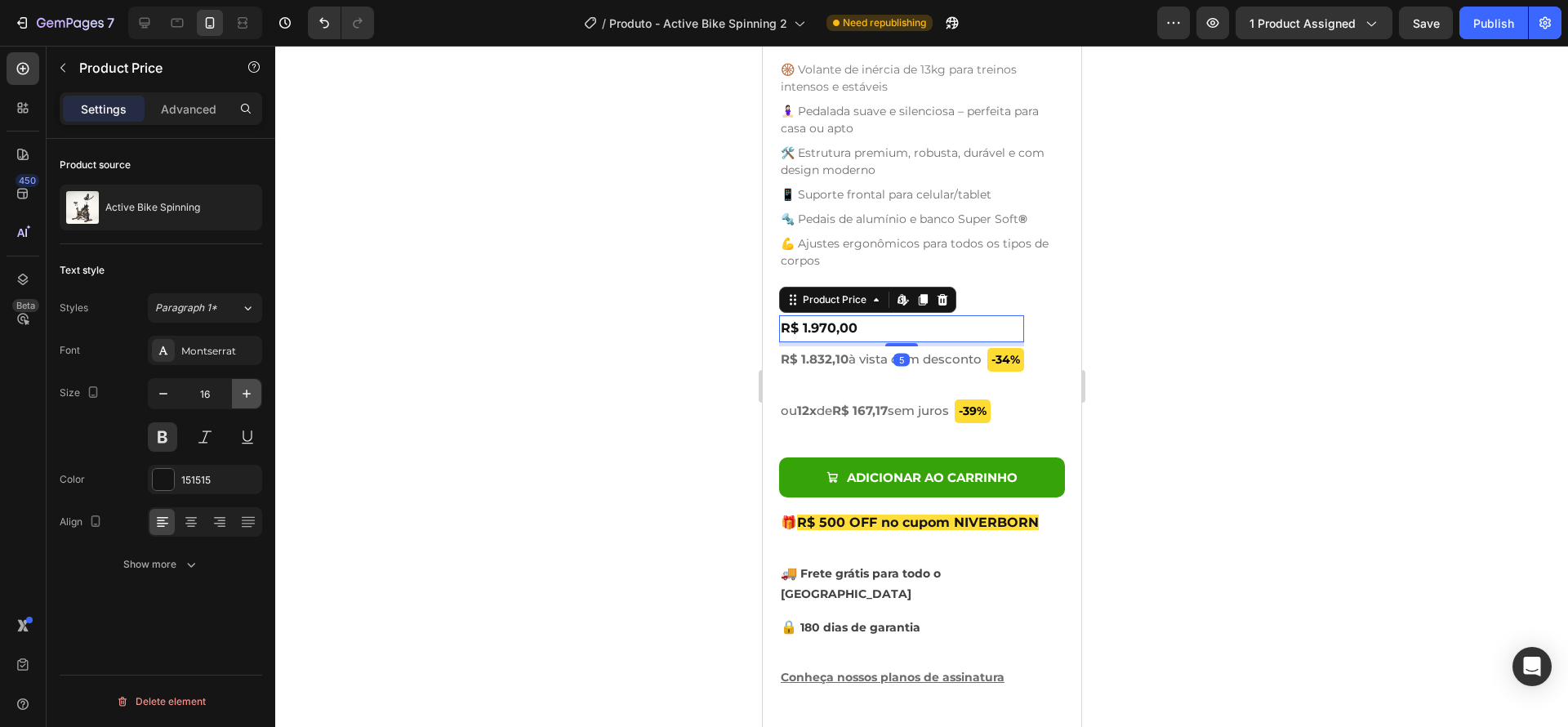
click at [251, 394] on icon "button" at bounding box center [246, 393] width 16 height 16
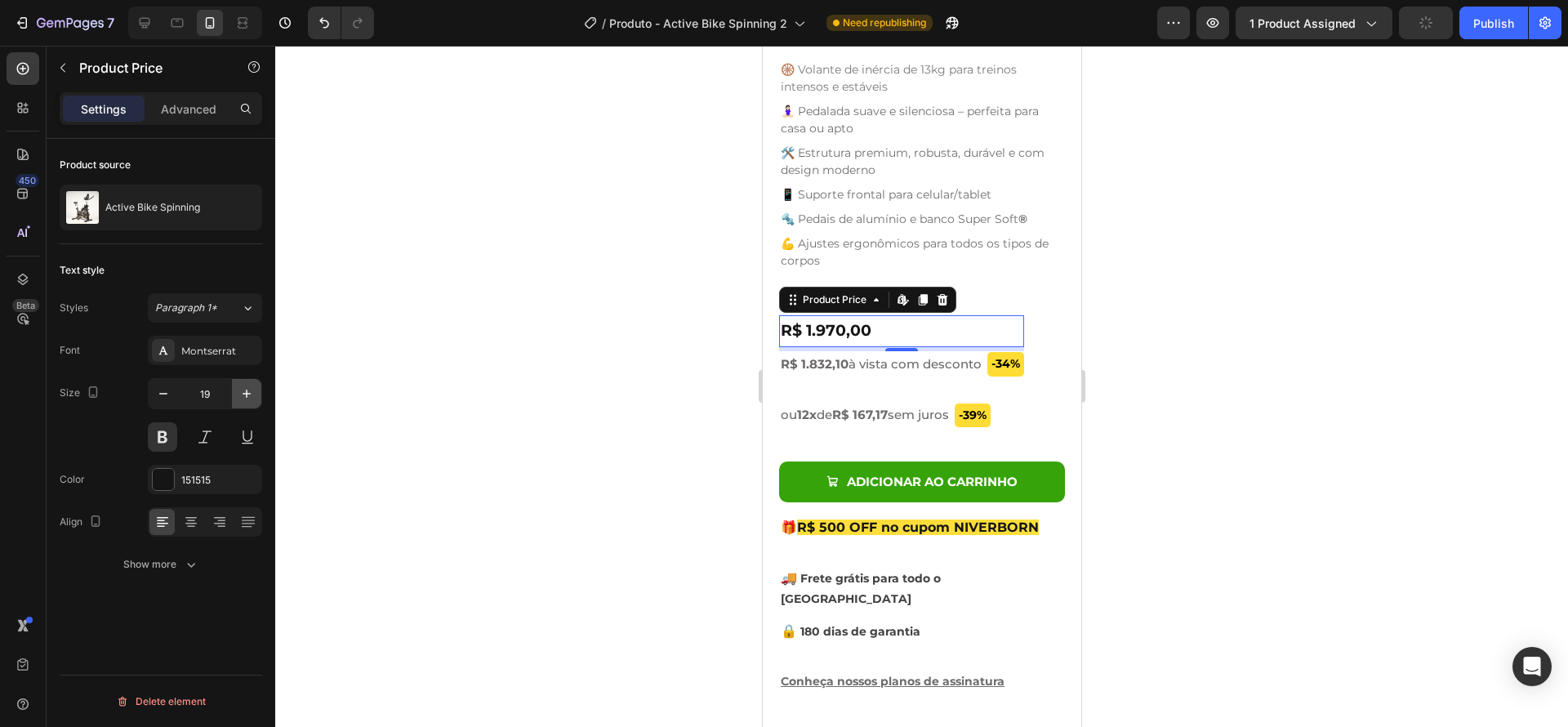
type input "20"
click at [867, 320] on div "R$ 1.970,00" at bounding box center [900, 332] width 245 height 33
click at [168, 117] on p "Advanced" at bounding box center [189, 108] width 56 height 17
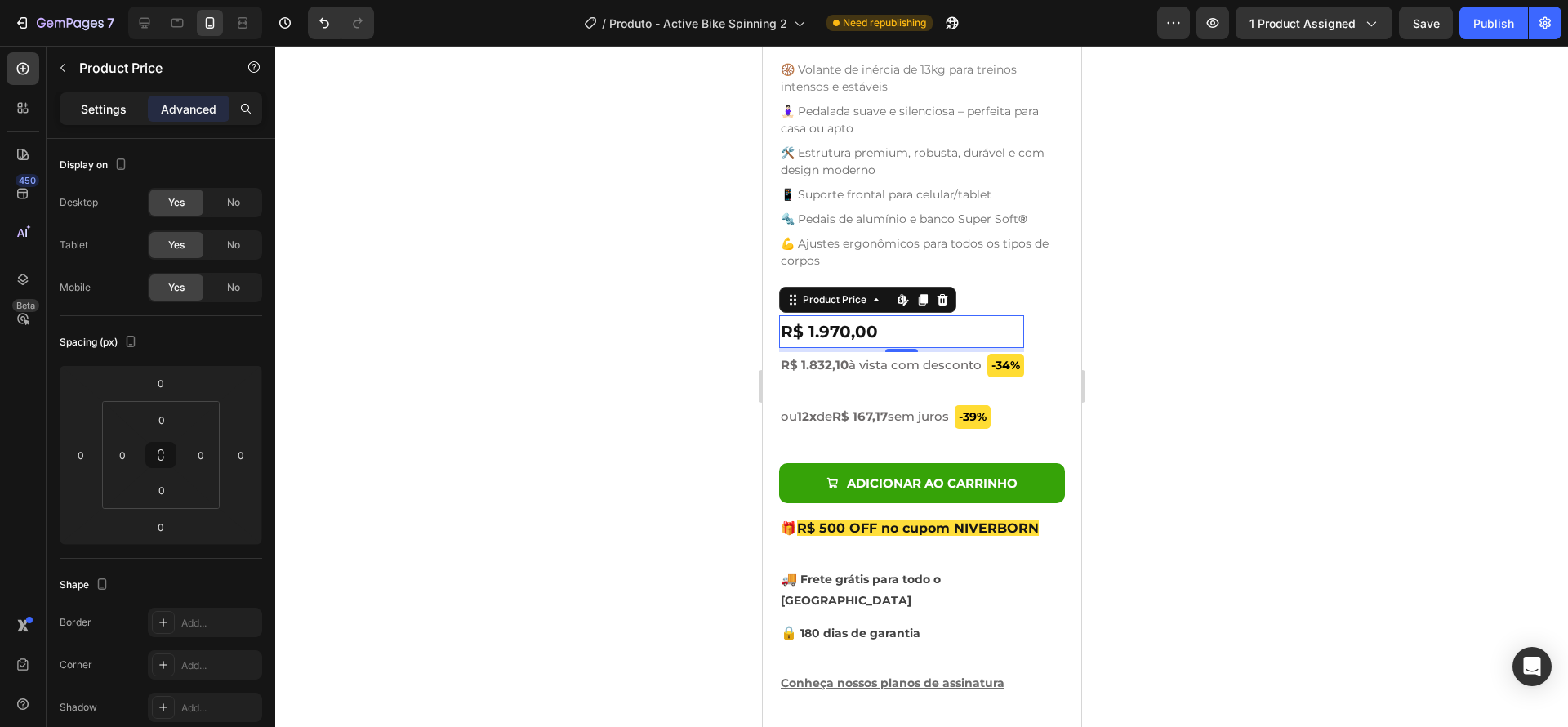
click at [113, 112] on p "Settings" at bounding box center [103, 108] width 46 height 17
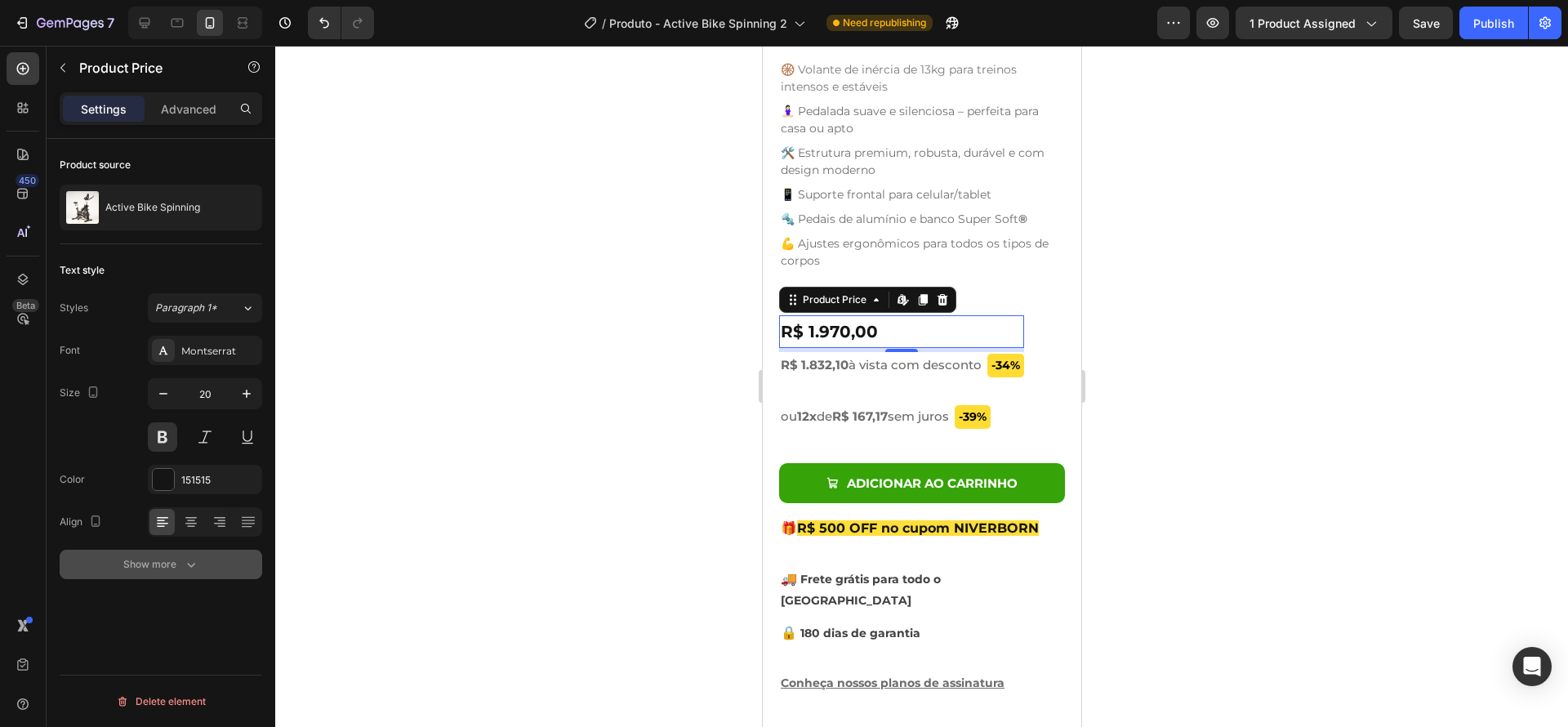
click at [155, 564] on div "Show more" at bounding box center [161, 564] width 76 height 16
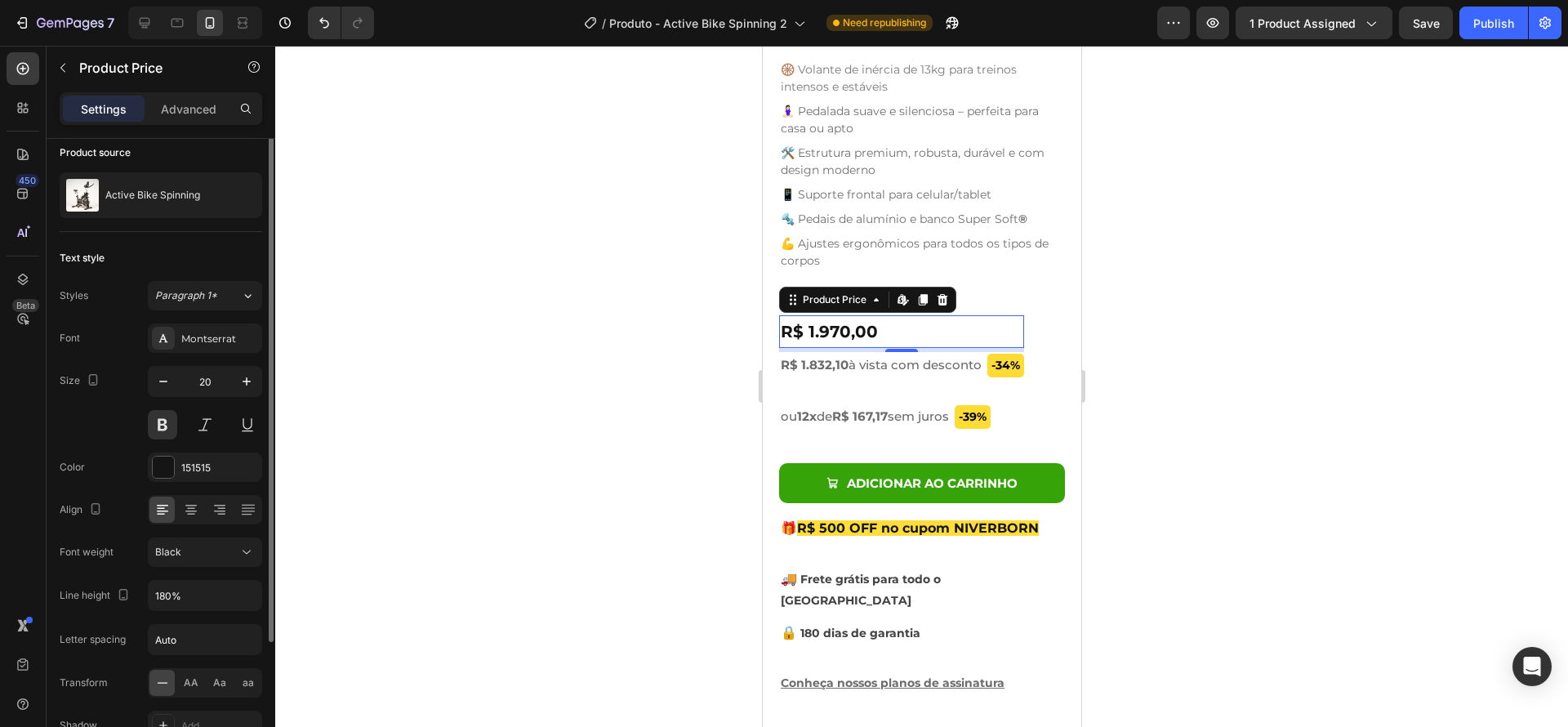
scroll to position [0, 0]
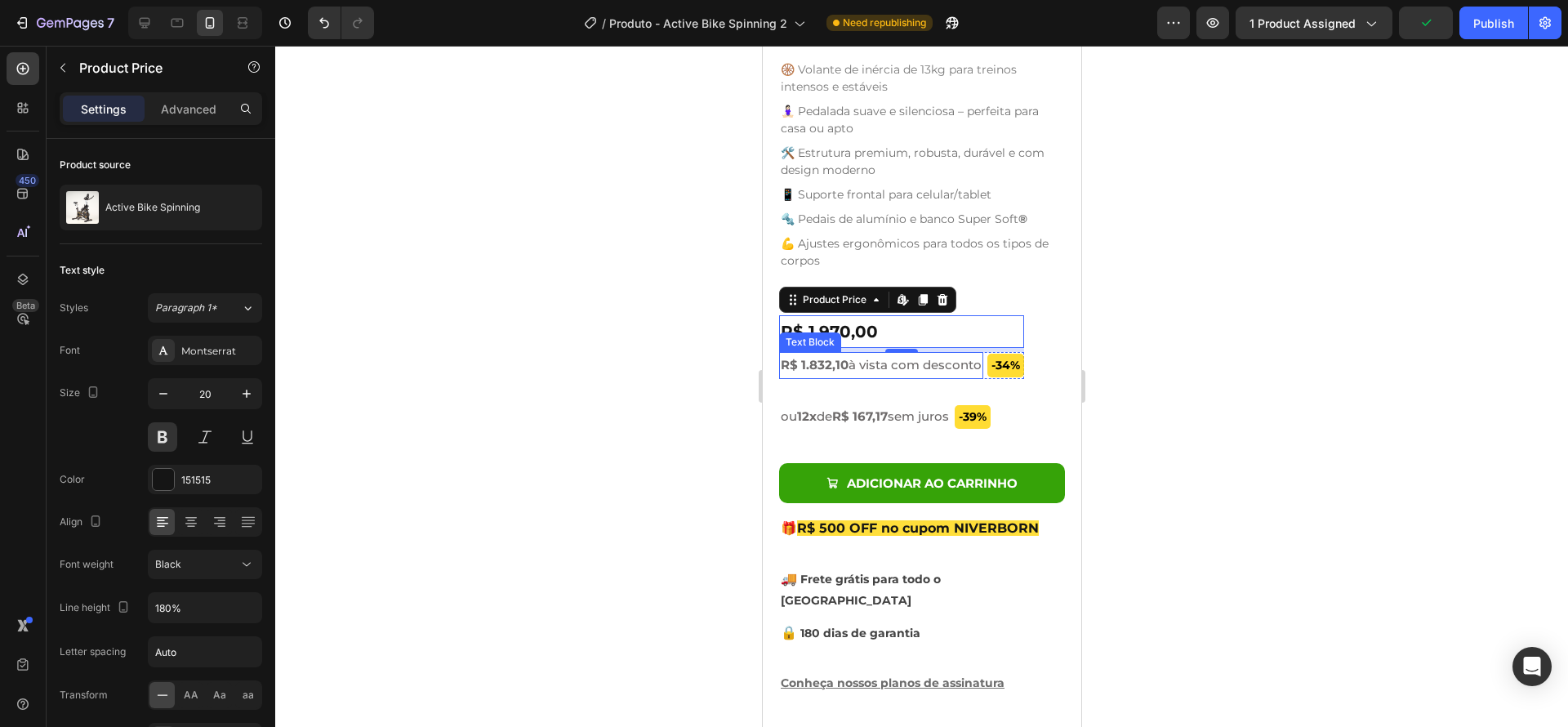
click at [904, 360] on span "R$ 1.832,10 à vista com desconto" at bounding box center [880, 364] width 201 height 16
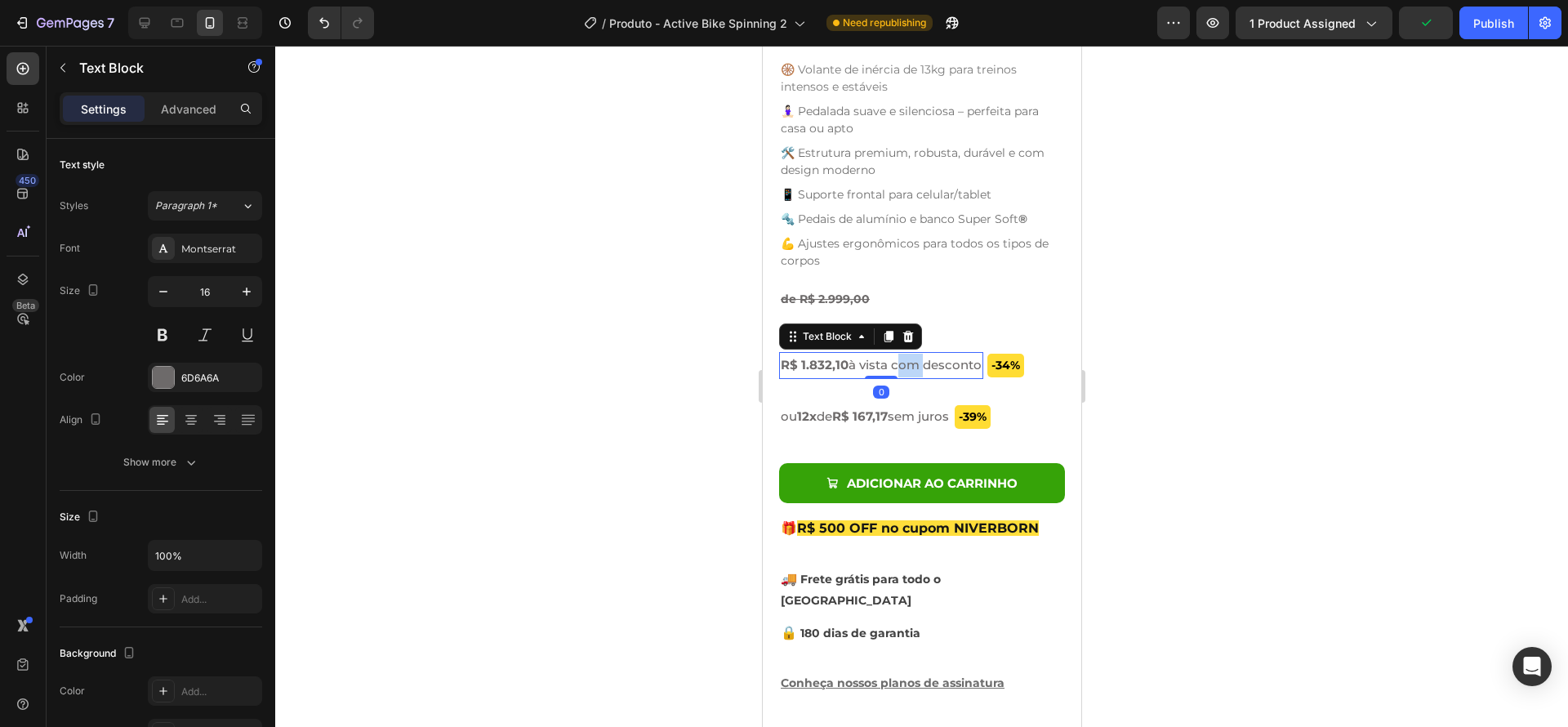
click at [911, 357] on span "R$ 1.832,10 à vista com desconto" at bounding box center [880, 364] width 201 height 16
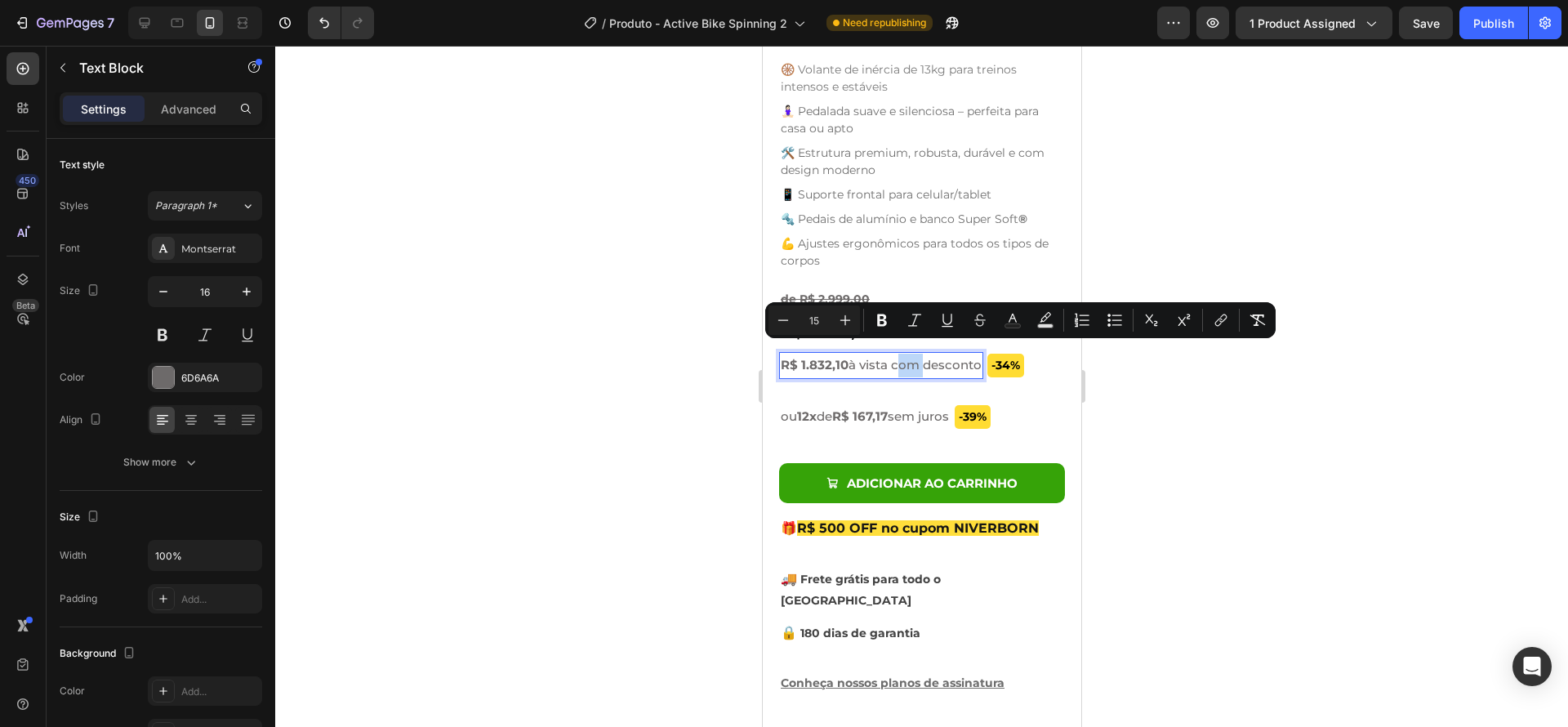
click at [911, 357] on span "R$ 1.832,10 à vista com desconto" at bounding box center [880, 364] width 201 height 16
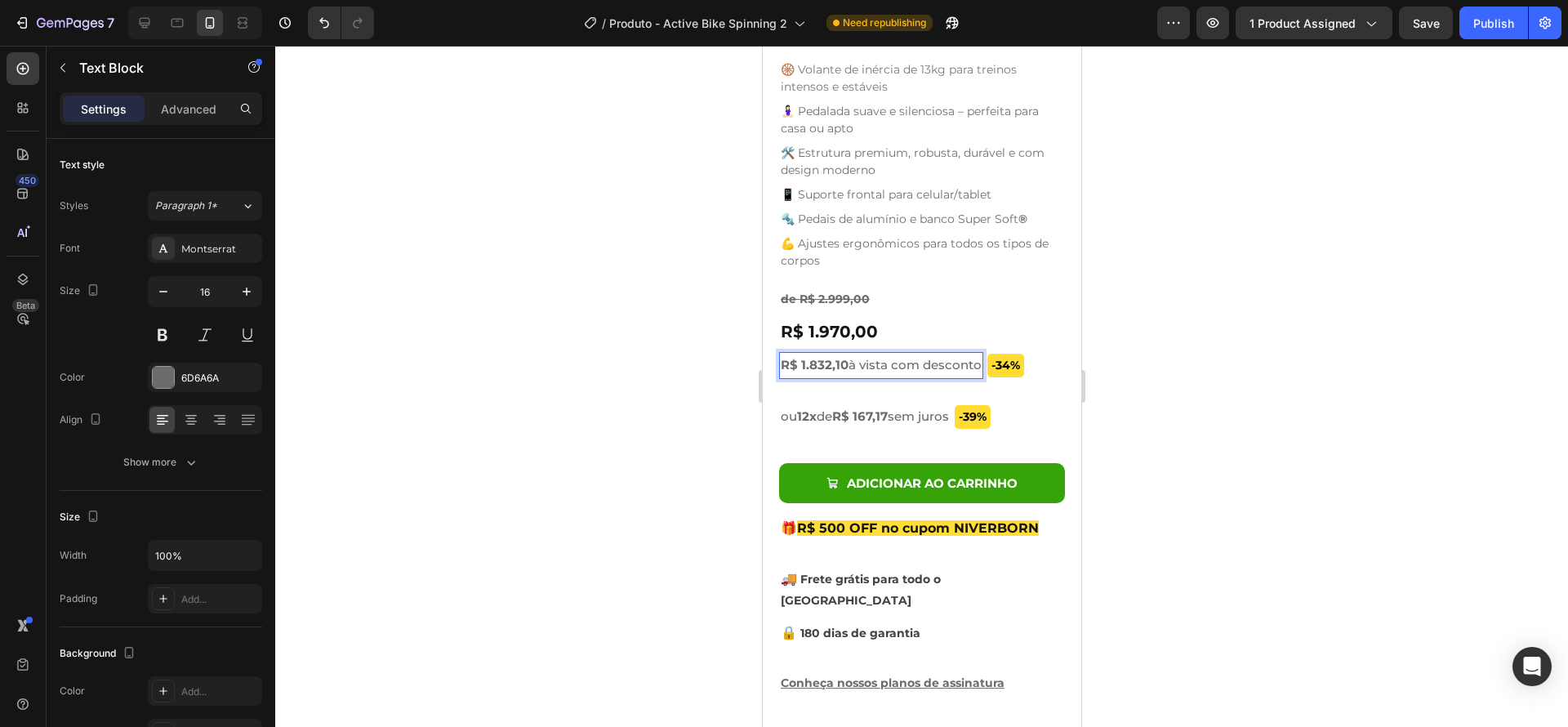
click at [948, 357] on span "R$ 1.832,10 à vista com desconto" at bounding box center [880, 364] width 201 height 16
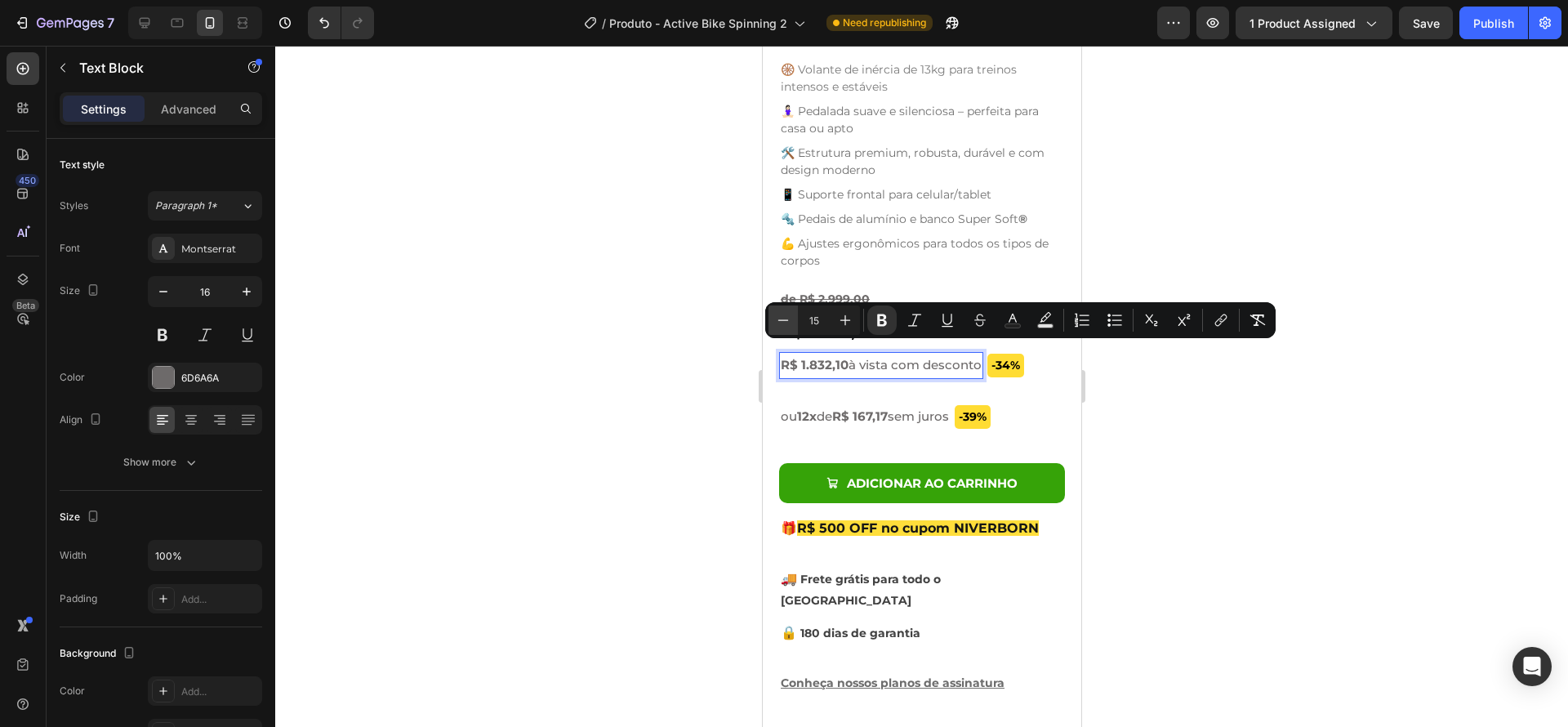
click at [777, 315] on icon "Editor contextual toolbar" at bounding box center [784, 320] width 16 height 16
type input "14"
click at [158, 292] on icon "button" at bounding box center [163, 292] width 16 height 16
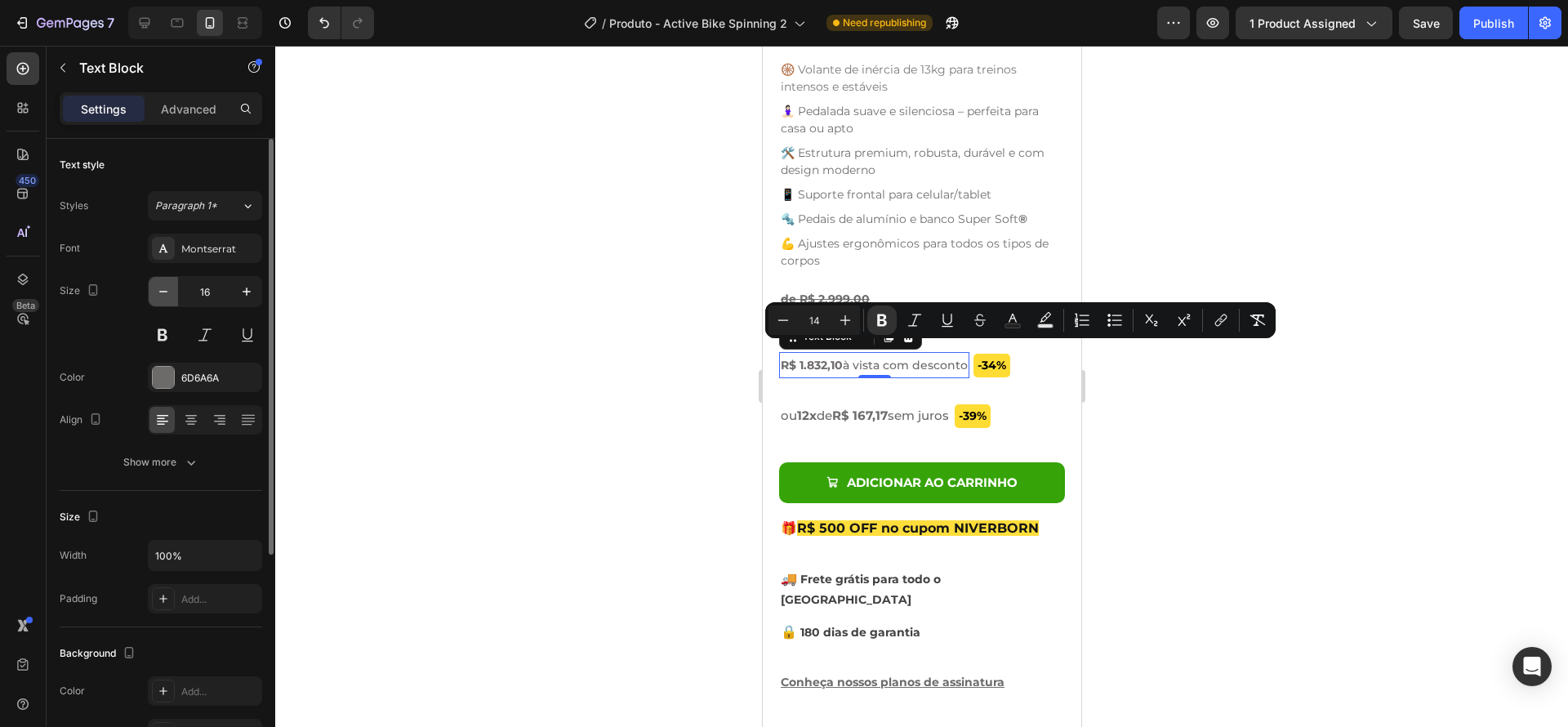
click at [158, 292] on icon "button" at bounding box center [163, 292] width 16 height 16
type input "14"
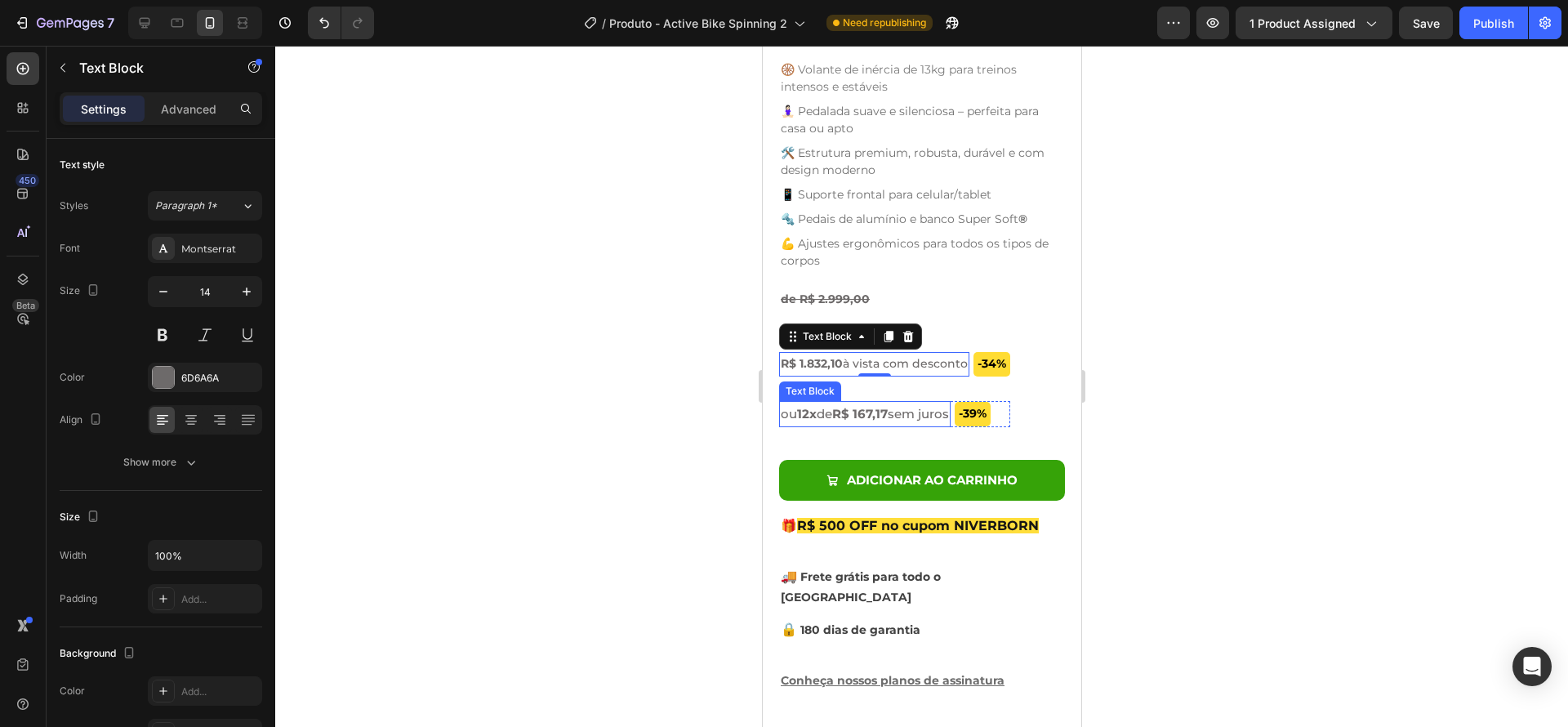
click at [914, 406] on span "ou 12x de R$ 167,17 sem juros" at bounding box center [863, 413] width 168 height 16
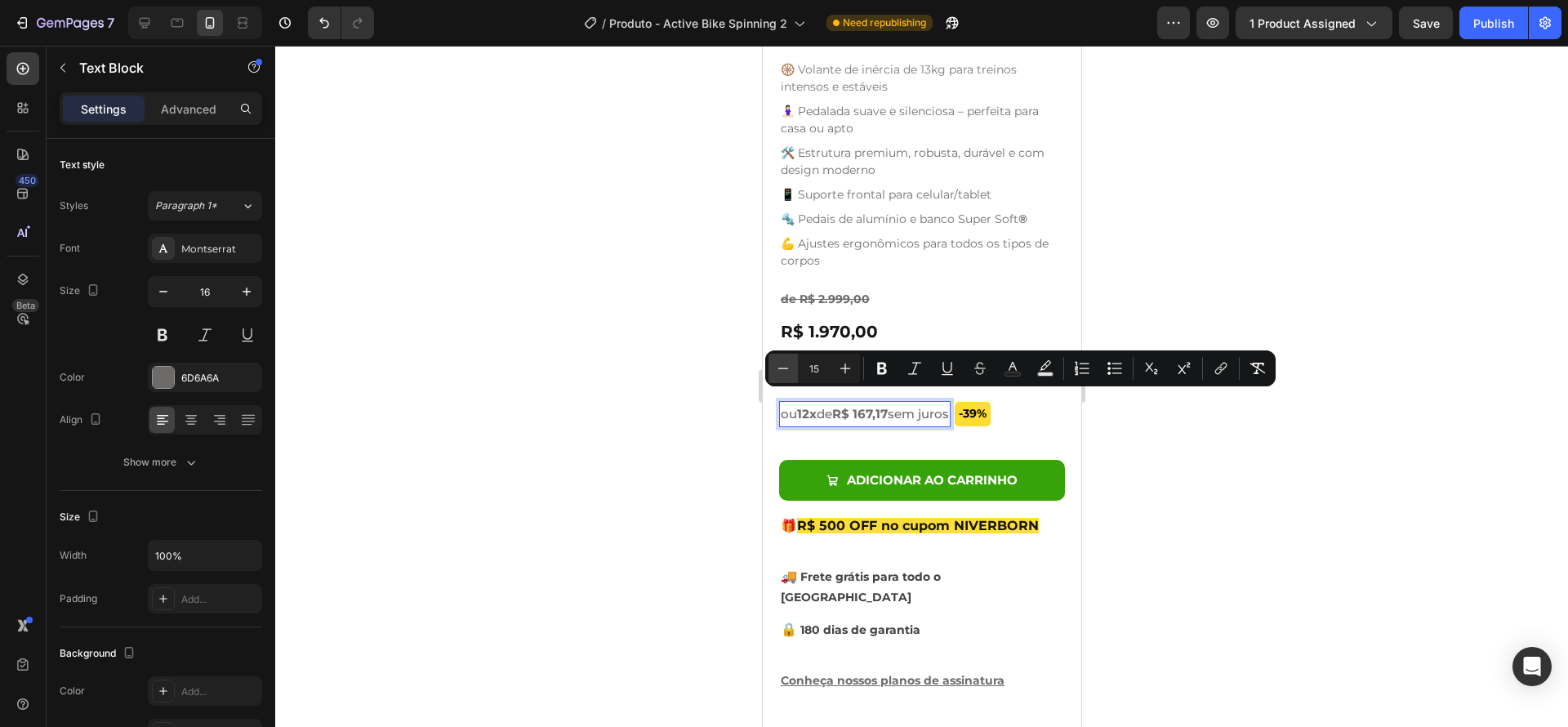
drag, startPoint x: 784, startPoint y: 362, endPoint x: 769, endPoint y: 360, distance: 15.1
click at [784, 362] on icon "Editor contextual toolbar" at bounding box center [784, 368] width 16 height 16
type input "14"
click at [162, 296] on icon "button" at bounding box center [163, 292] width 16 height 16
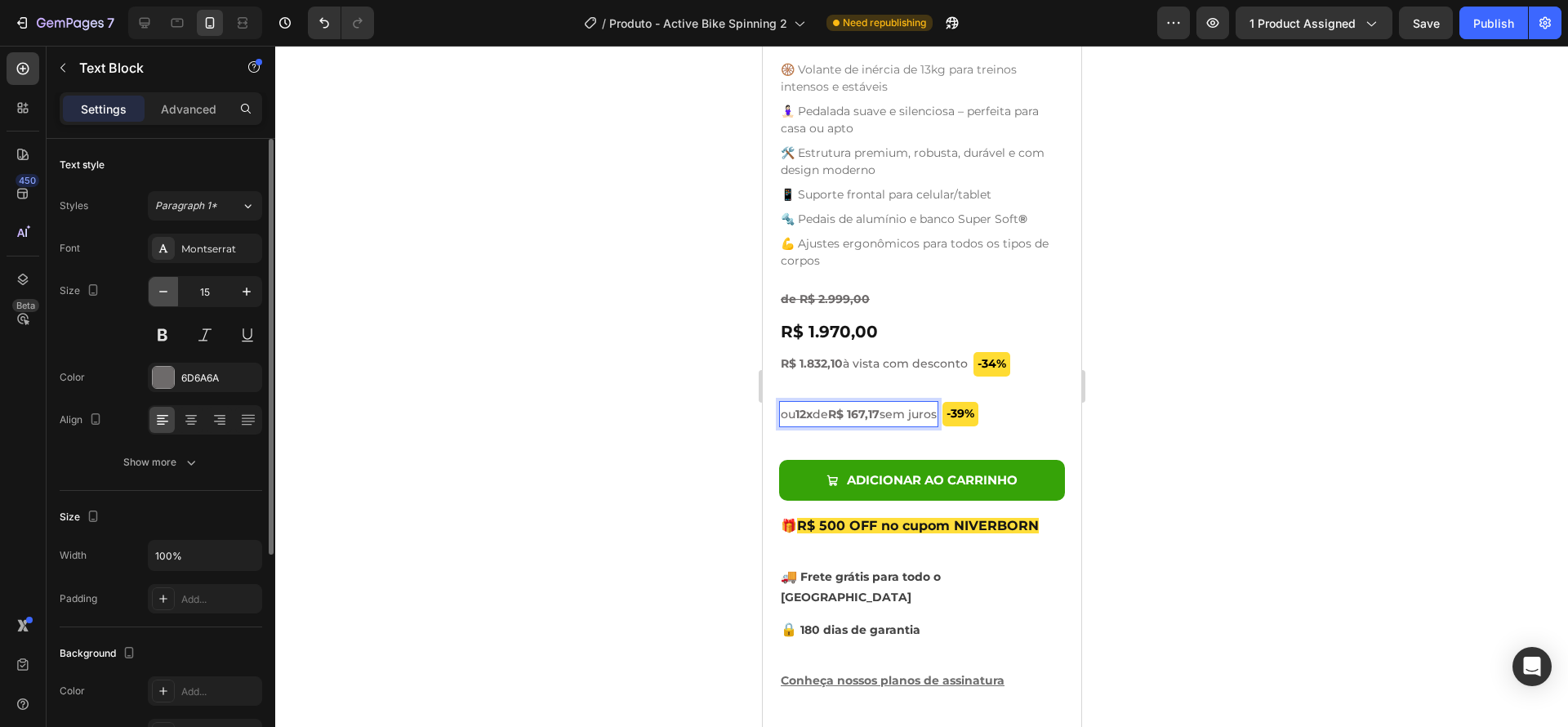
click at [163, 296] on icon "button" at bounding box center [163, 292] width 16 height 16
type input "14"
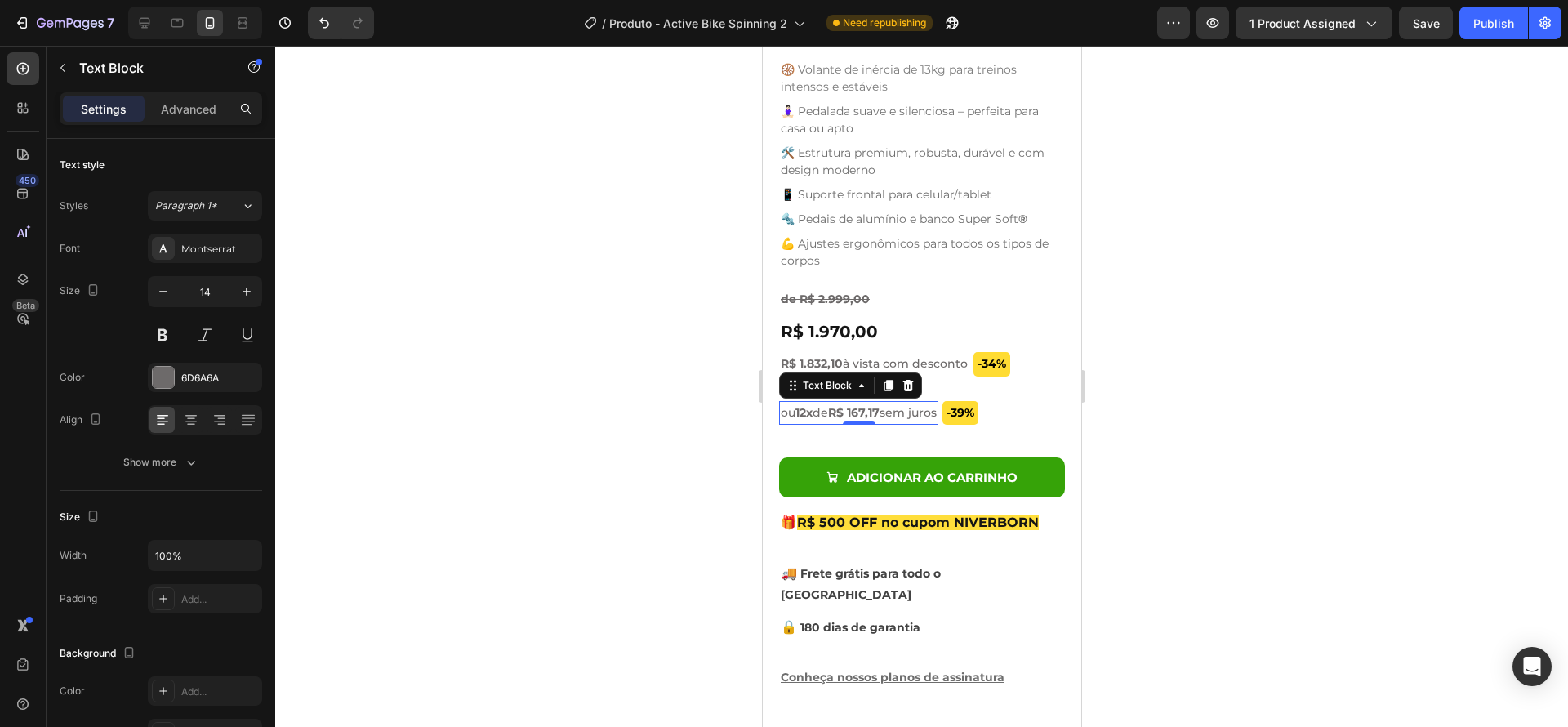
drag, startPoint x: 1308, startPoint y: 424, endPoint x: 1248, endPoint y: 413, distance: 61.0
click at [1306, 423] on div at bounding box center [922, 386] width 1293 height 681
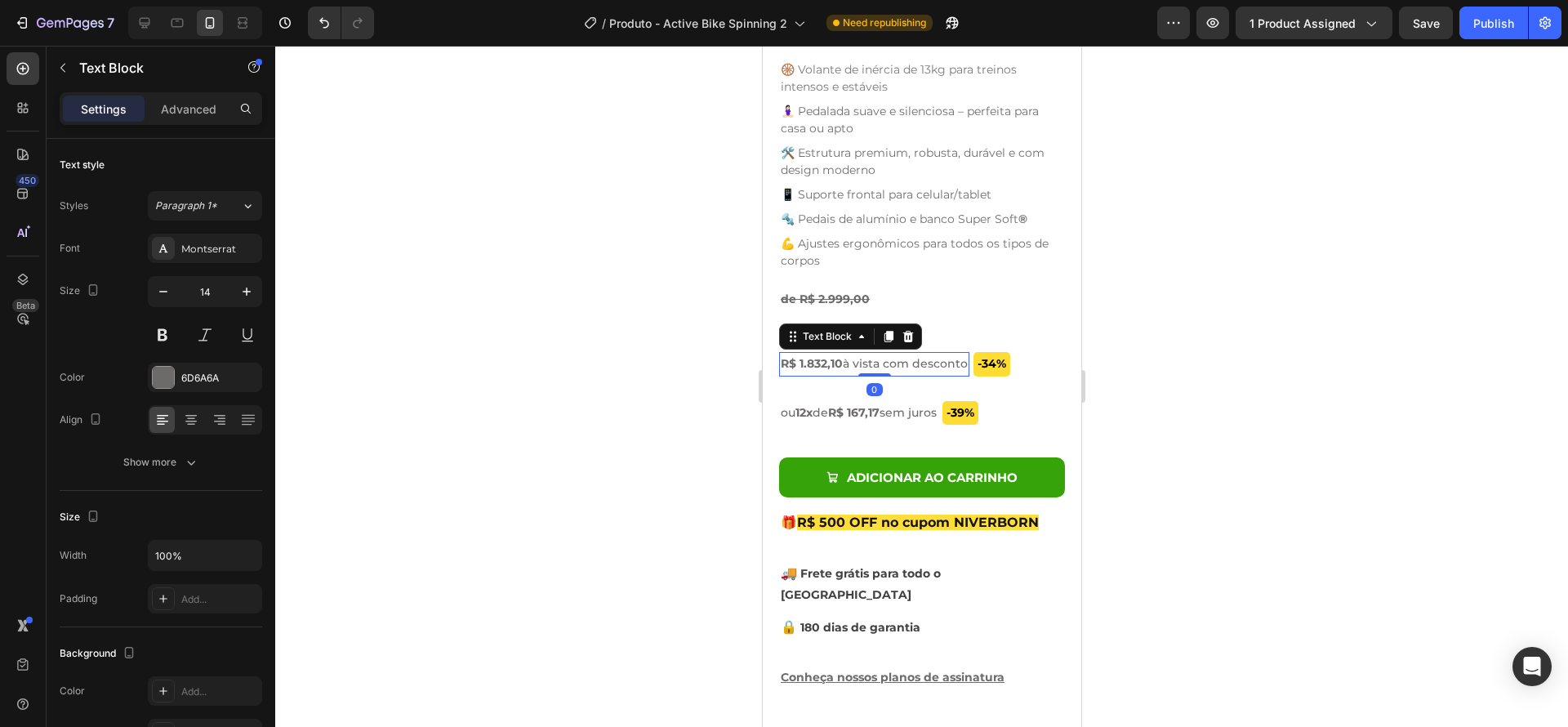
click at [961, 361] on p "R$ 1.832,10 à vista com desconto" at bounding box center [873, 363] width 187 height 21
click at [972, 359] on div "-34% Product Badge R$ 1.832,10 à vista com desconto Text Block 0 Row" at bounding box center [893, 364] width 231 height 24
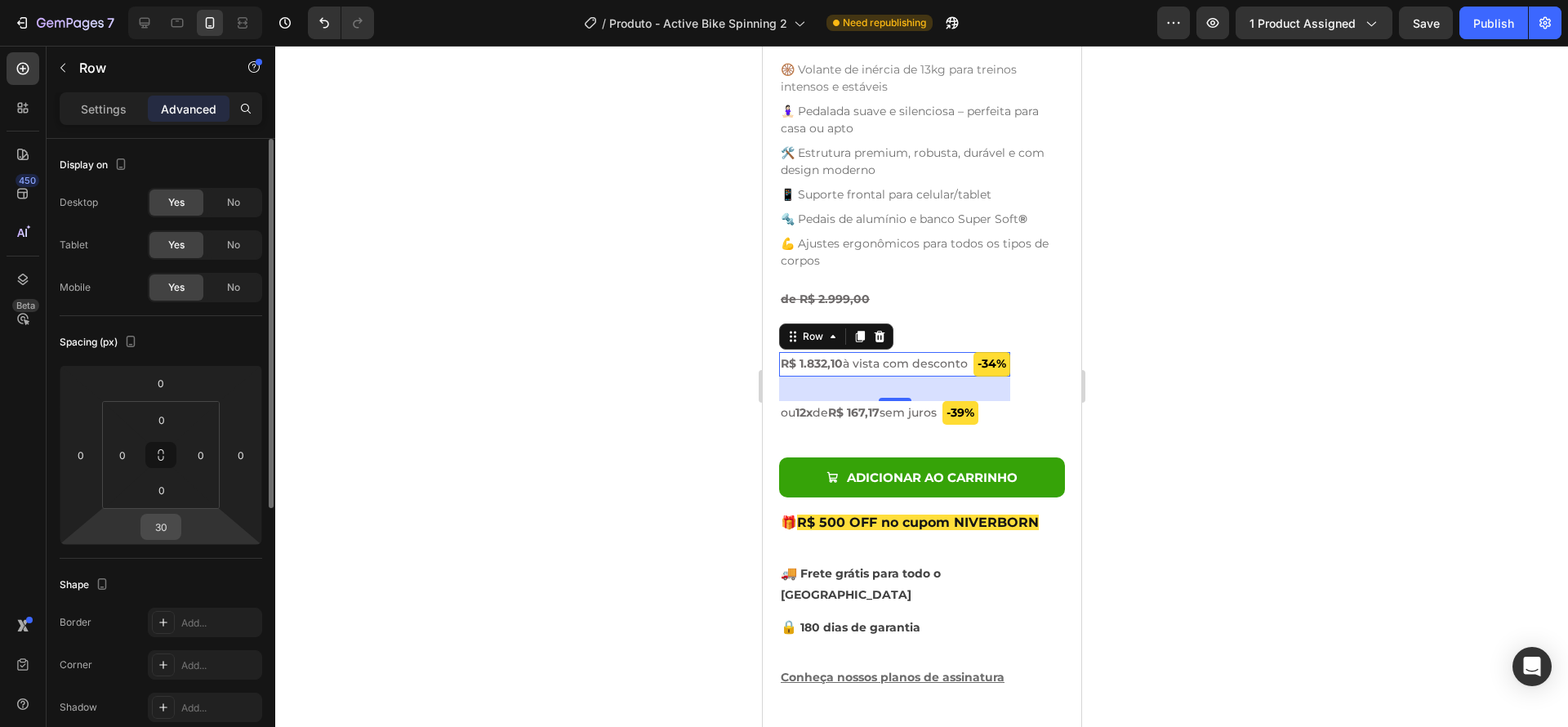
click at [158, 533] on input "30" at bounding box center [161, 527] width 33 height 25
type input "5"
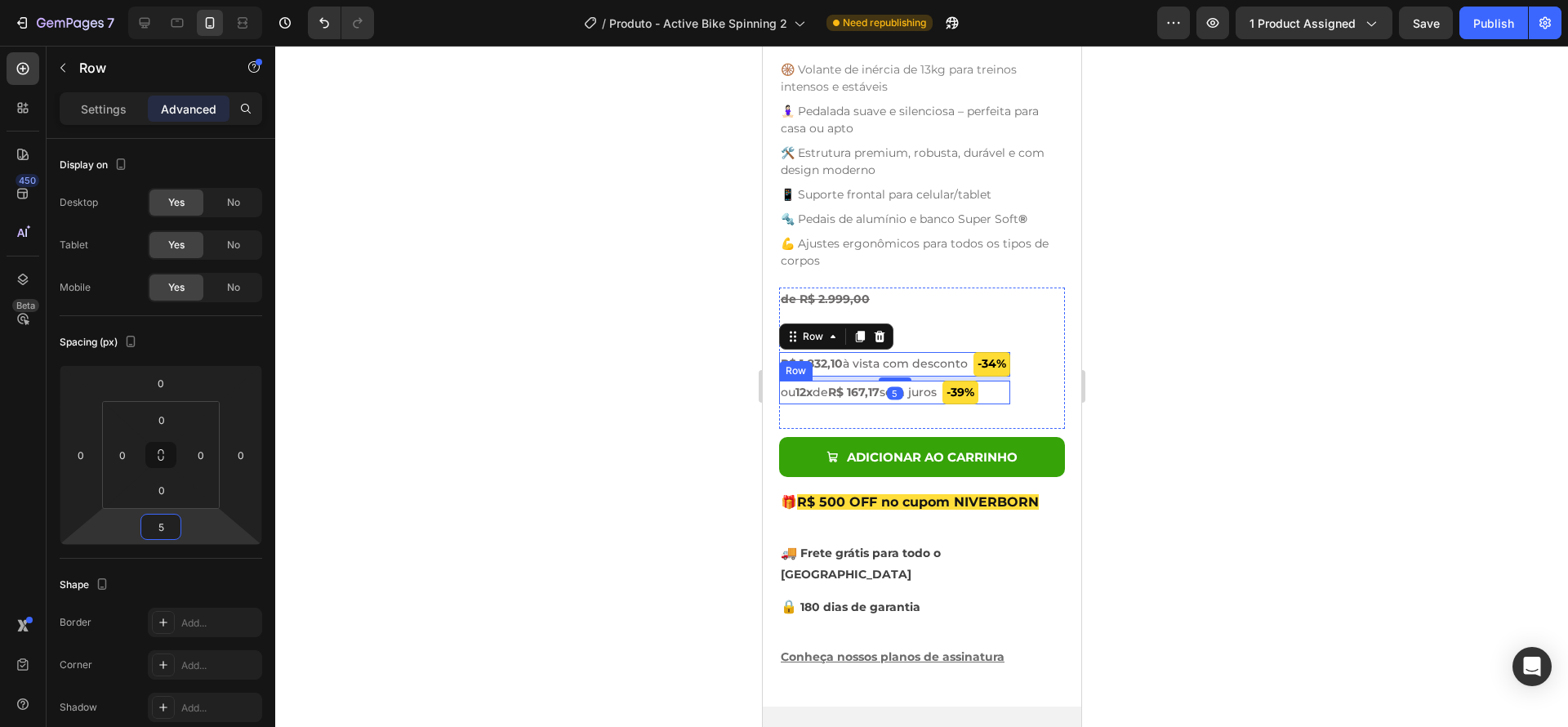
click at [1002, 380] on div "-39% Product Badge ou 12x de R$ 167,17 sem juros Text Block Row" at bounding box center [893, 392] width 231 height 24
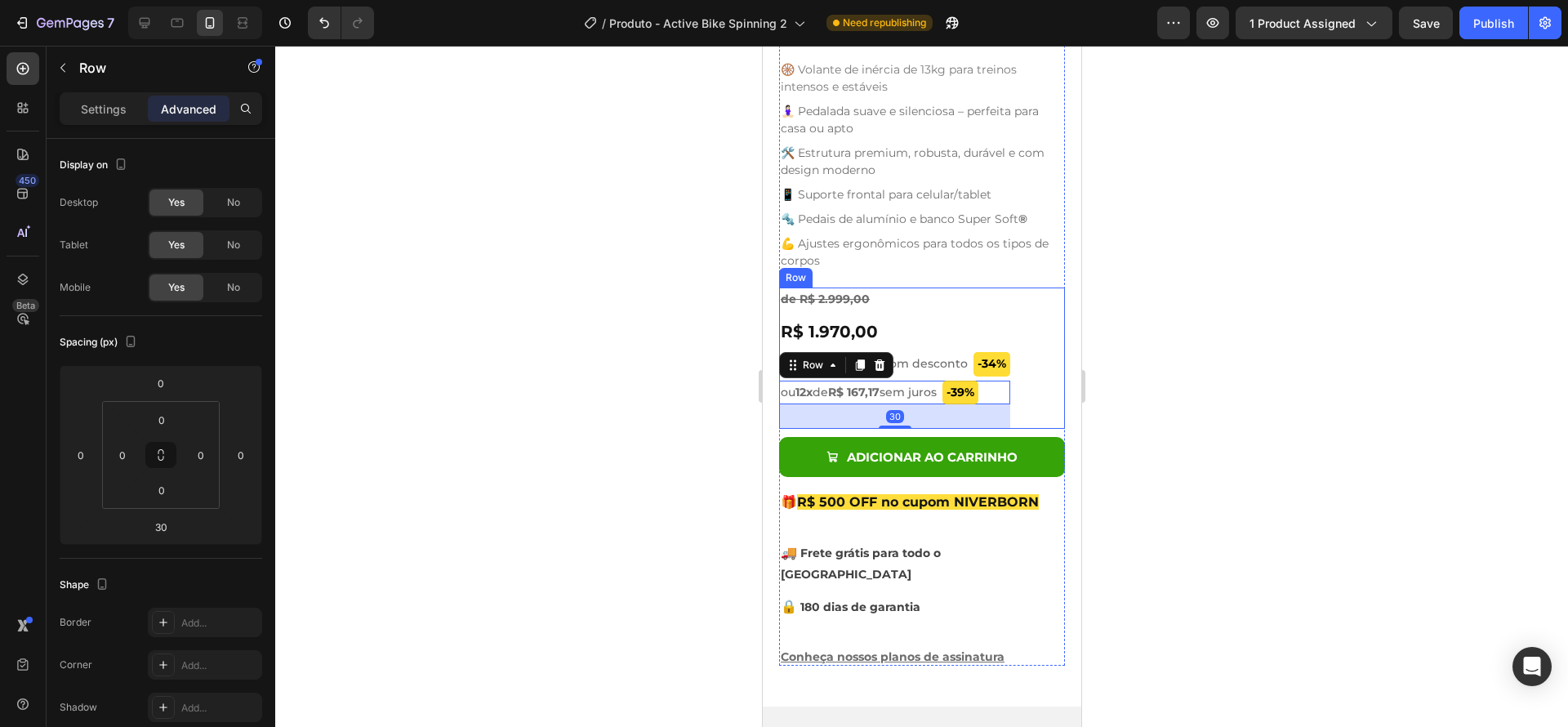
click at [1020, 410] on div "de R$ 2.999,00 Text Block R$ 1.970,00 Product Price Product Price -34% Product …" at bounding box center [921, 358] width 286 height 141
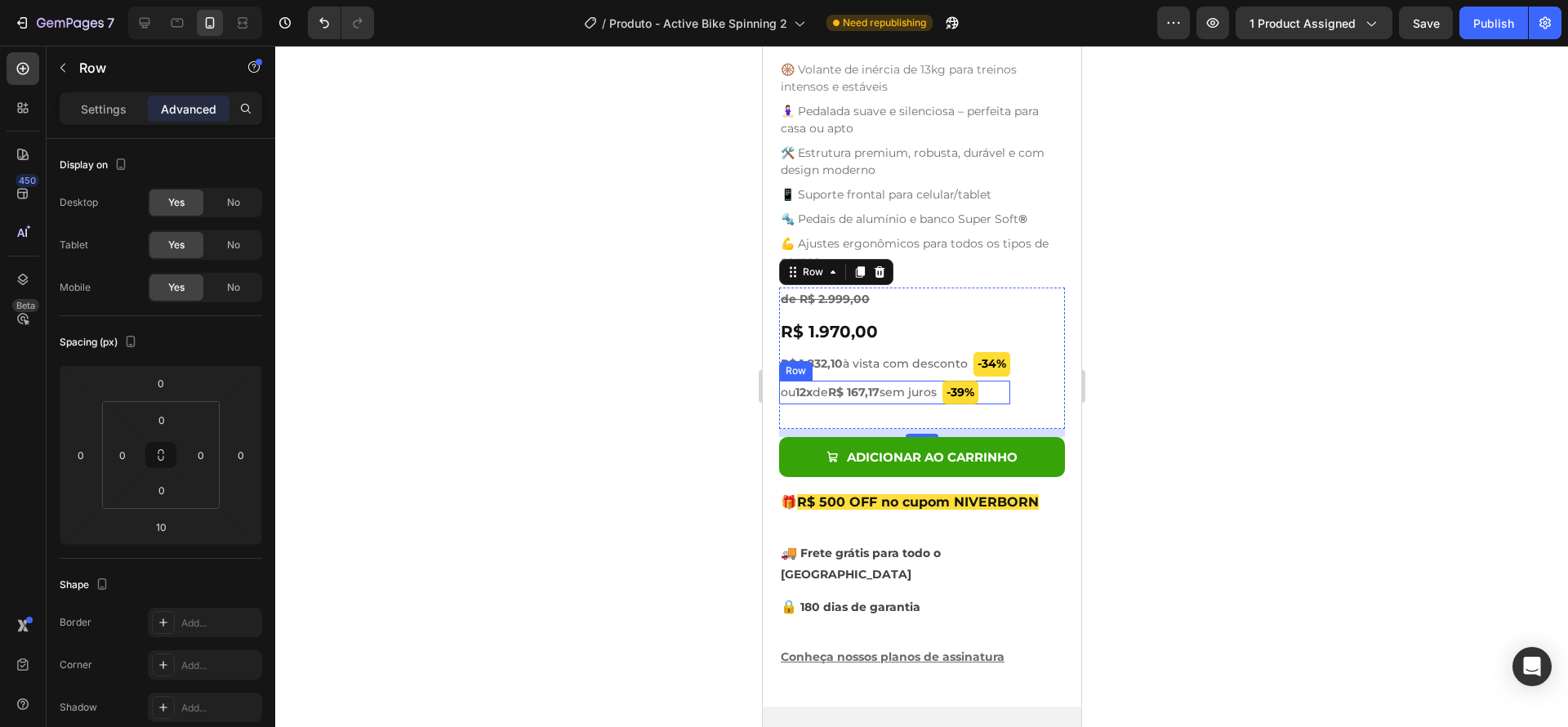
click at [1000, 380] on div "-39% Product Badge ou 12x de R$ 167,17 sem juros Text Block Row" at bounding box center [893, 392] width 231 height 24
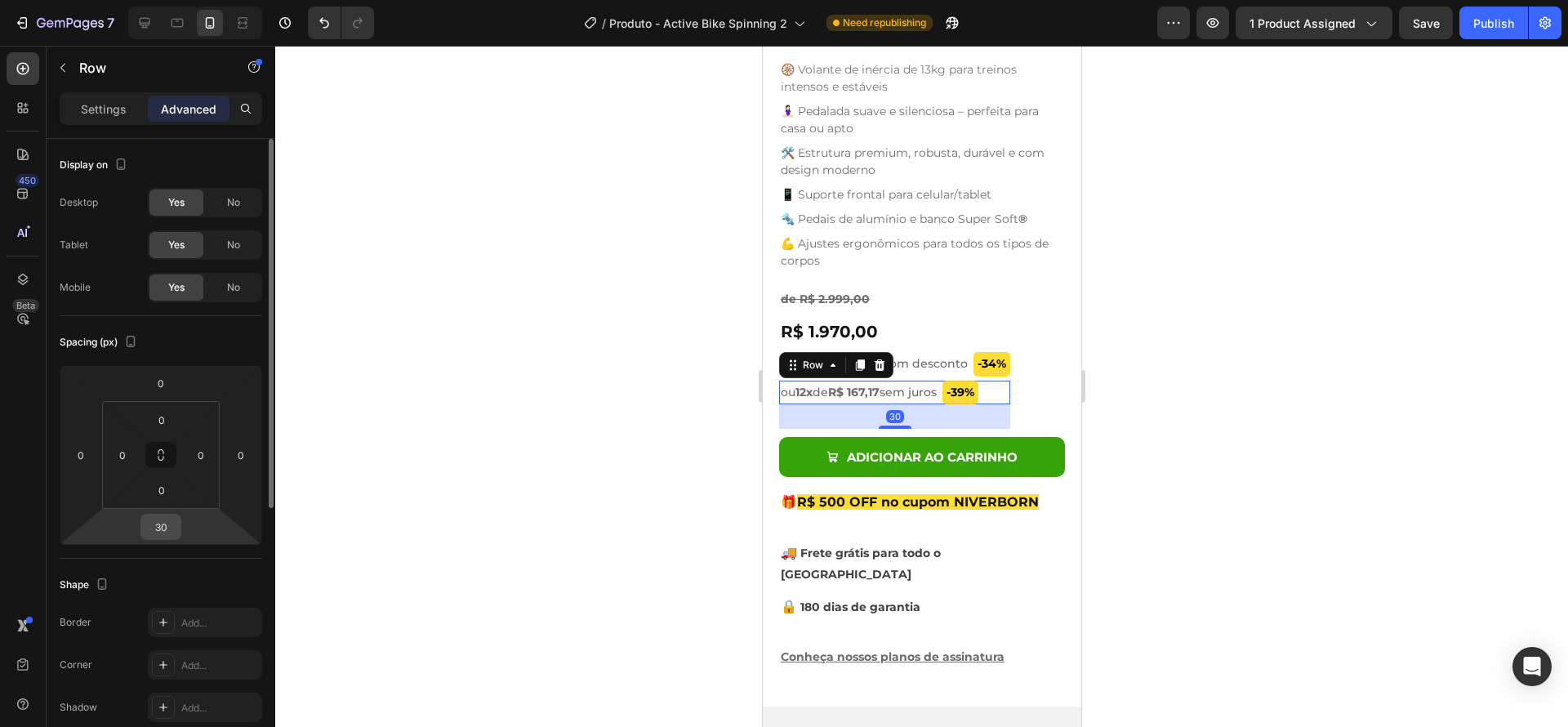
click at [177, 523] on div "30" at bounding box center [161, 527] width 41 height 26
click at [172, 524] on input "30" at bounding box center [161, 527] width 33 height 25
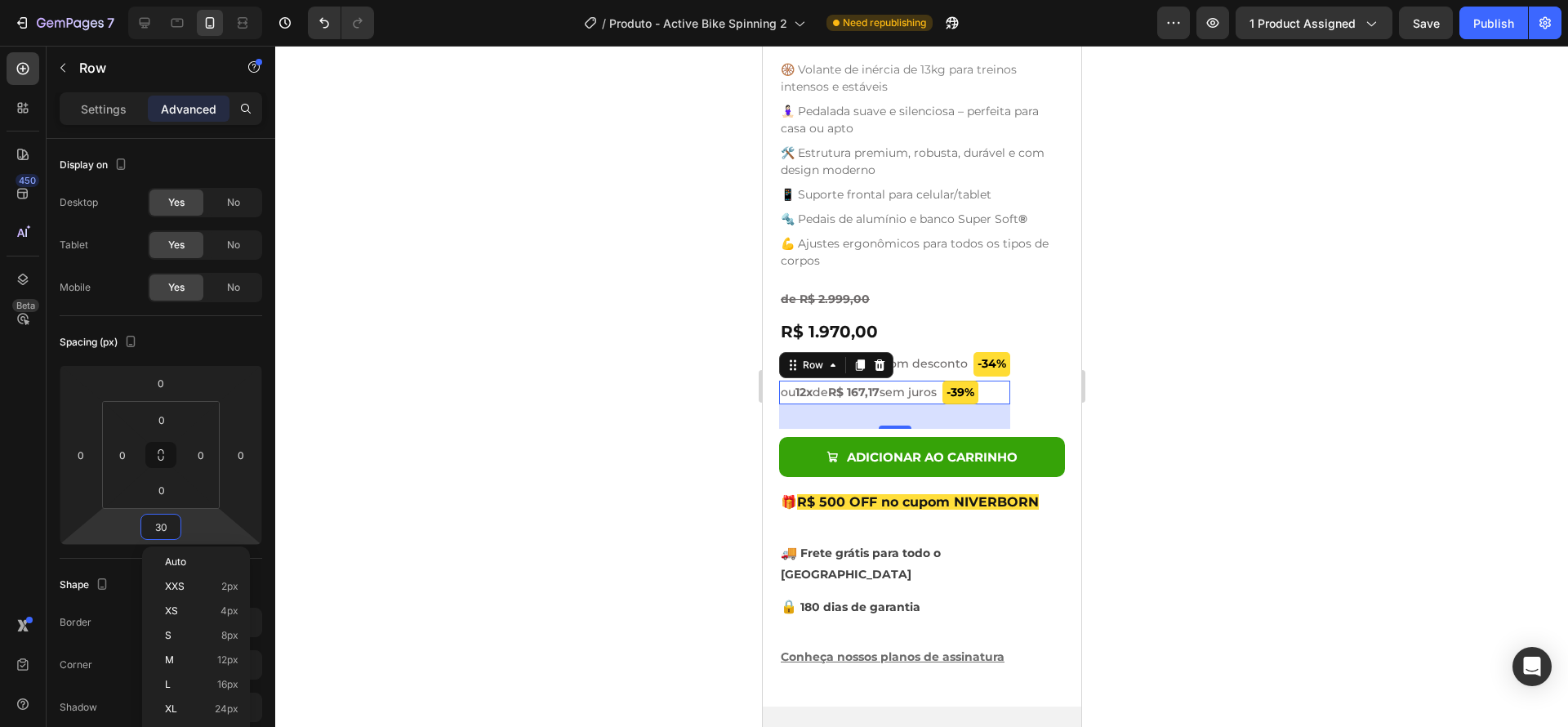
type input "0"
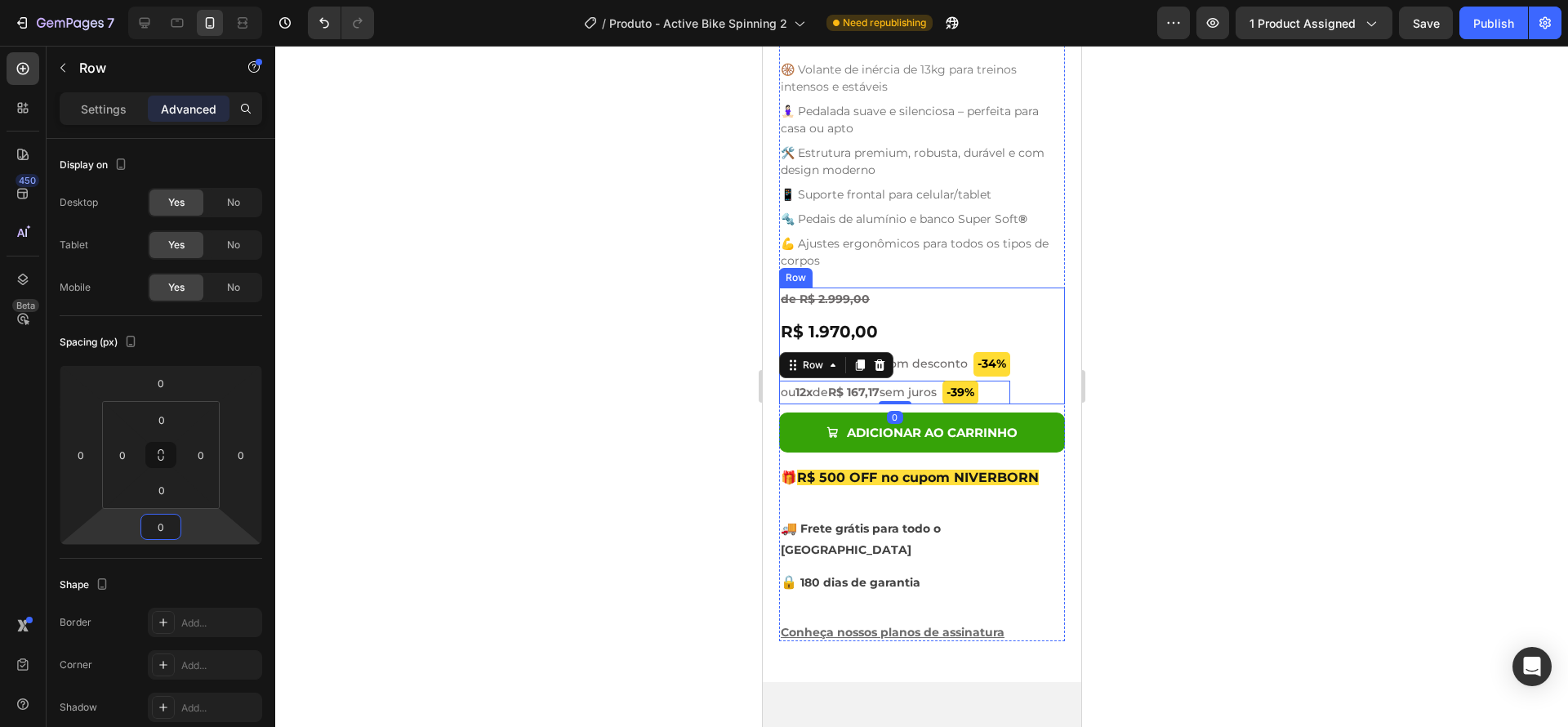
click at [1032, 372] on div "de R$ 2.999,00 Text Block R$ 1.970,00 Product Price Product Price -34% Product …" at bounding box center [921, 346] width 286 height 117
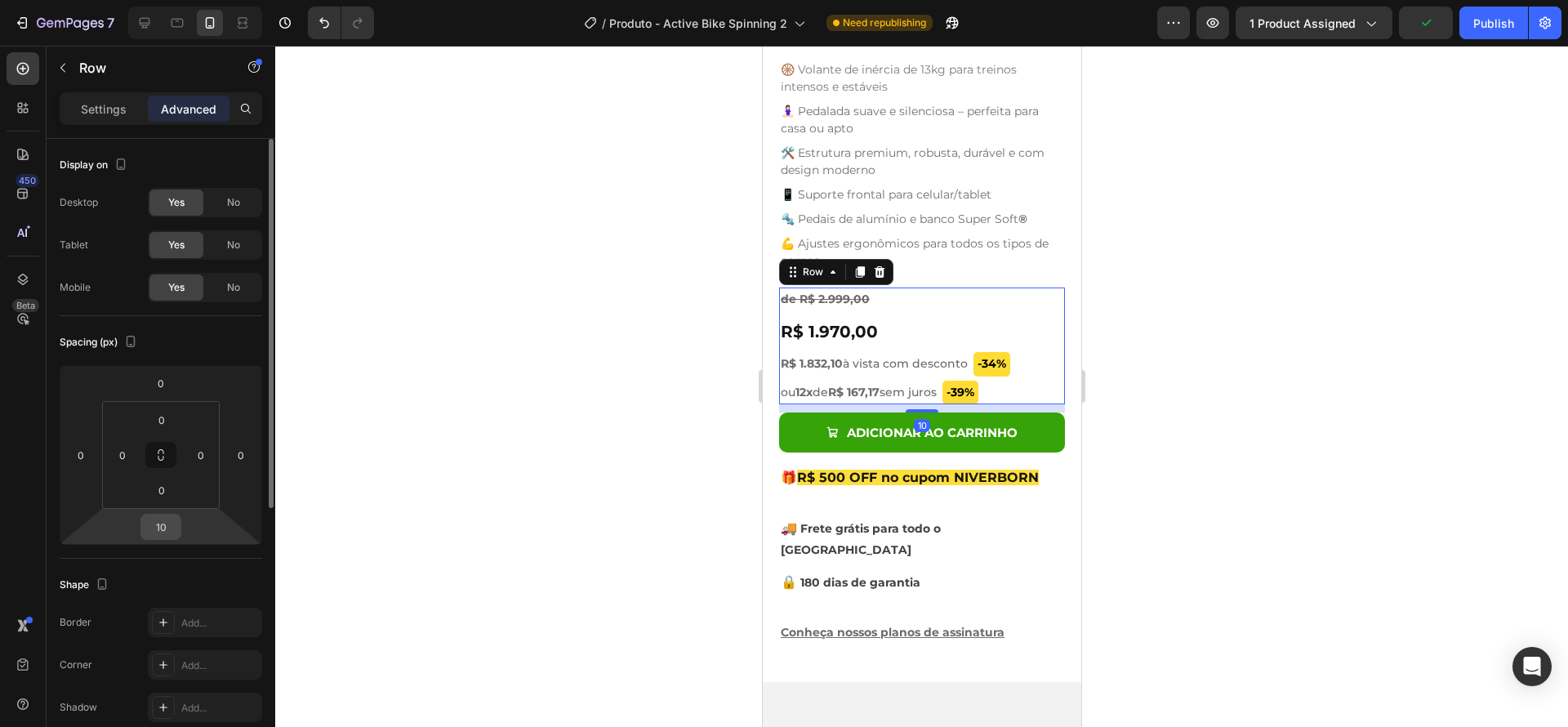
click at [171, 529] on input "10" at bounding box center [161, 527] width 33 height 25
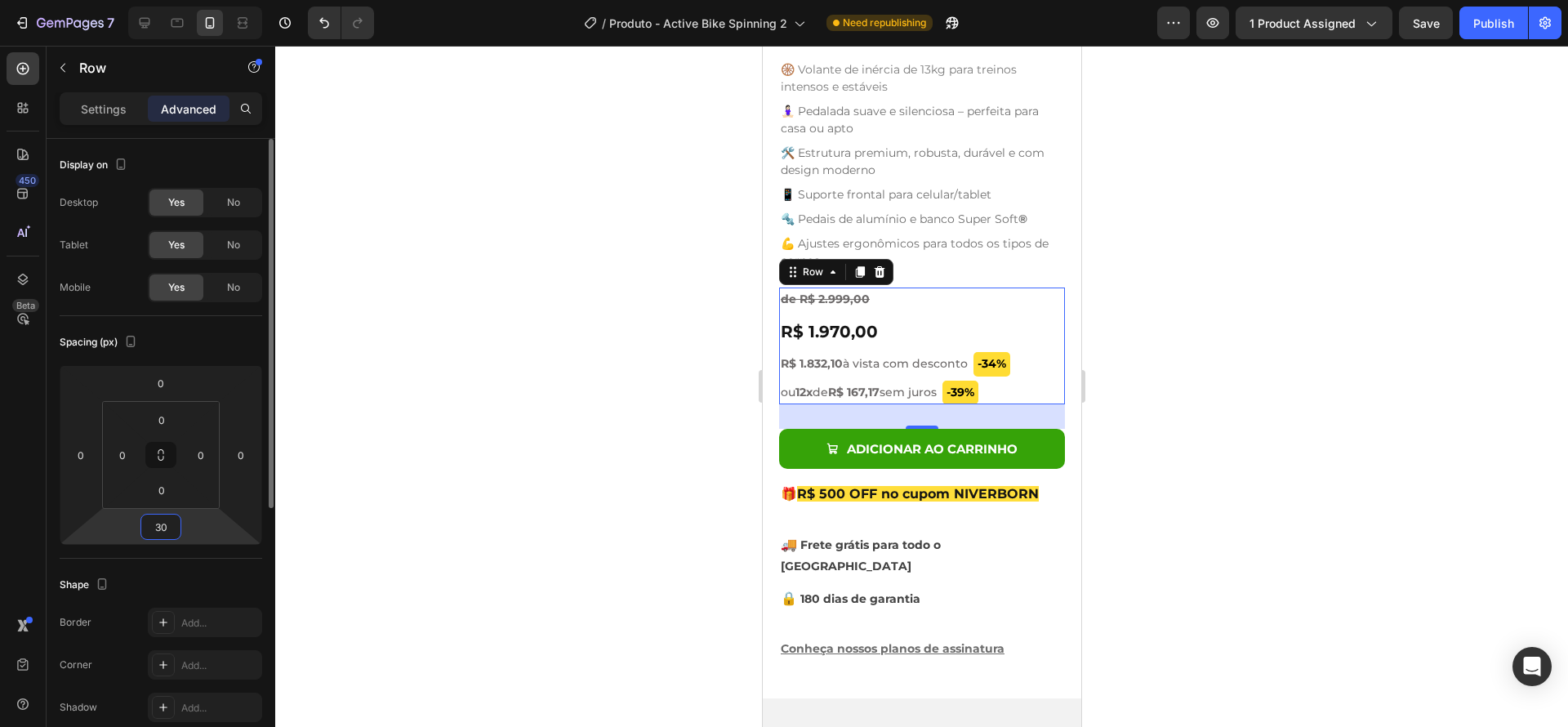
click at [182, 0] on html "7 Version history / Produto - Active Bike Spinning 2 Need republishing Preview …" at bounding box center [784, 0] width 1568 height 0
click at [175, 528] on input "30" at bounding box center [161, 527] width 33 height 25
drag, startPoint x: 176, startPoint y: 528, endPoint x: 149, endPoint y: 526, distance: 27.1
click at [149, 526] on input "30" at bounding box center [161, 527] width 33 height 25
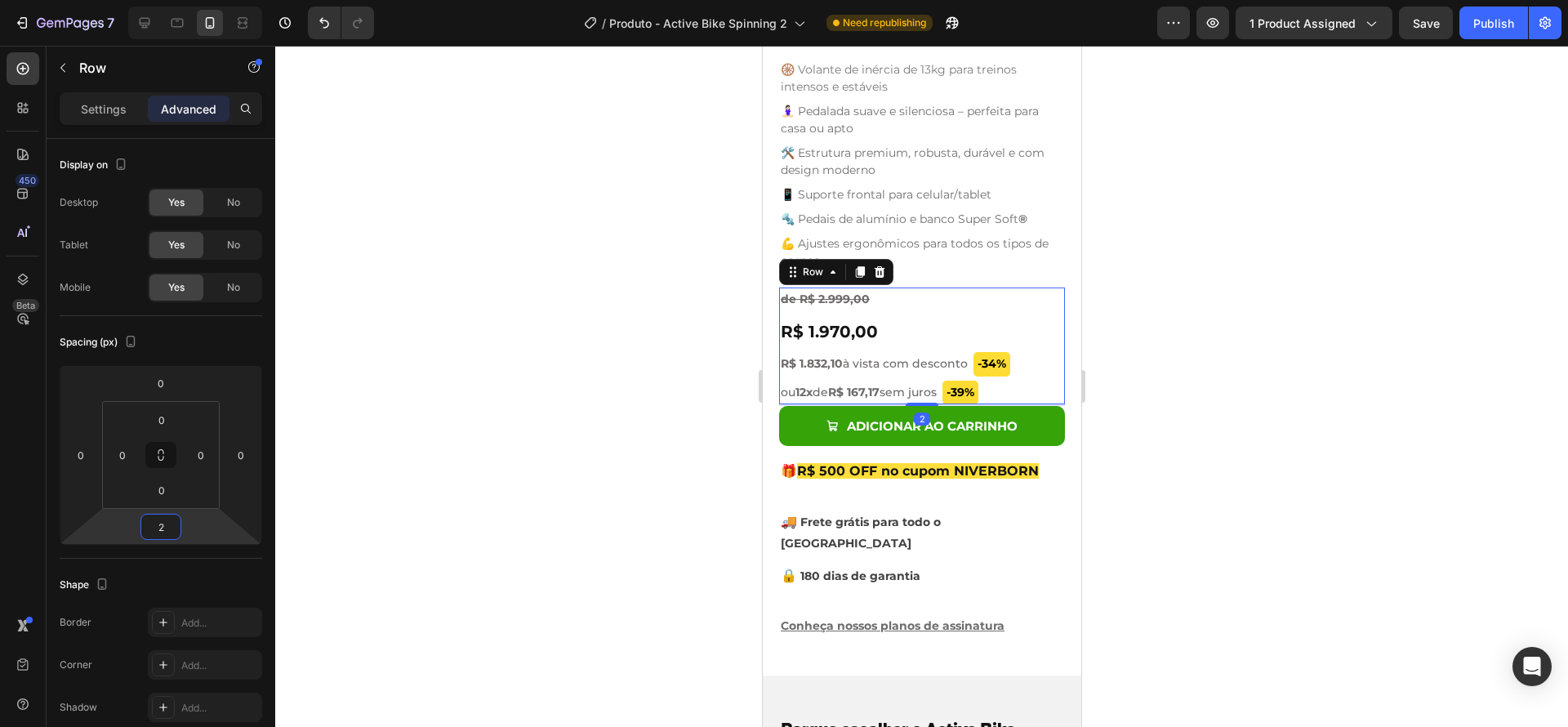
type input "20"
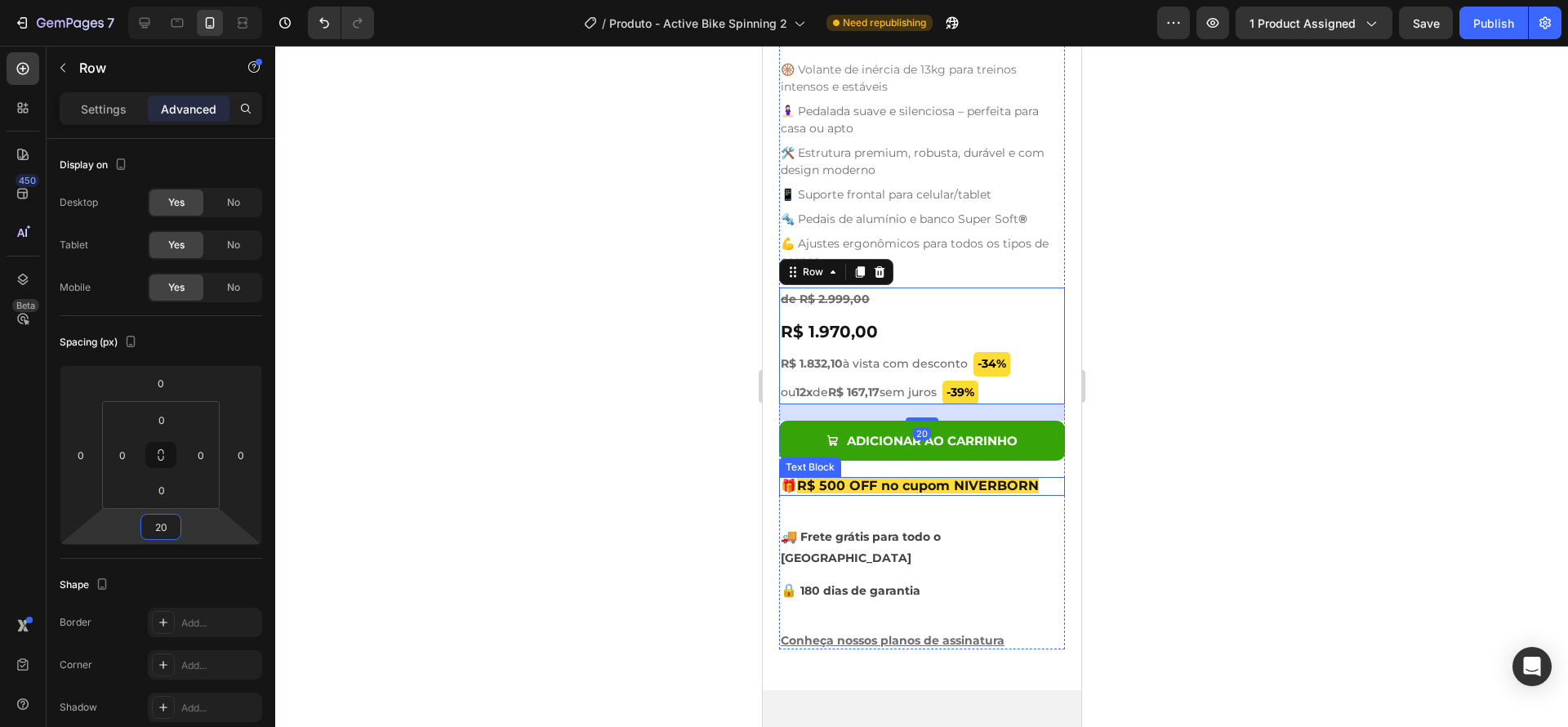
click at [1244, 431] on div at bounding box center [922, 386] width 1293 height 681
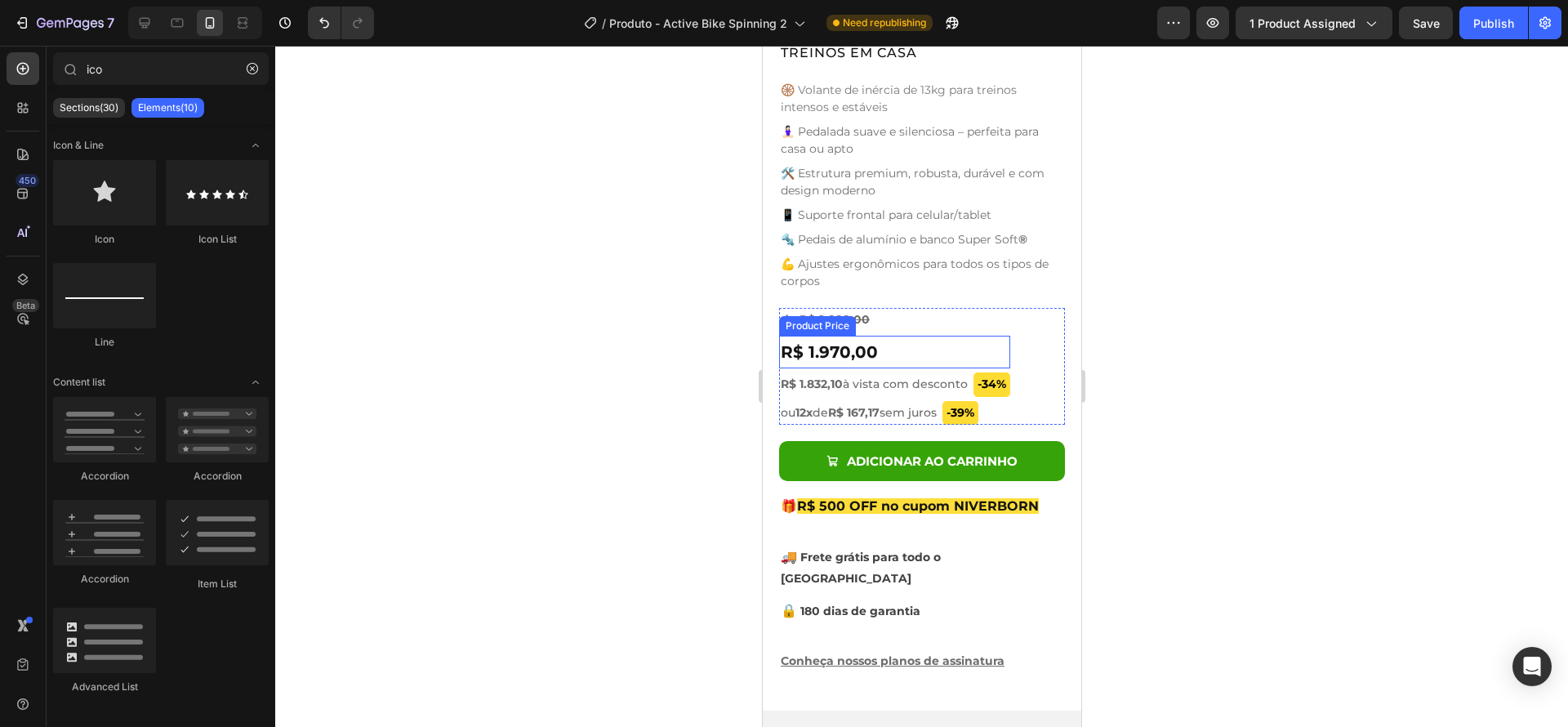
scroll to position [1071, 0]
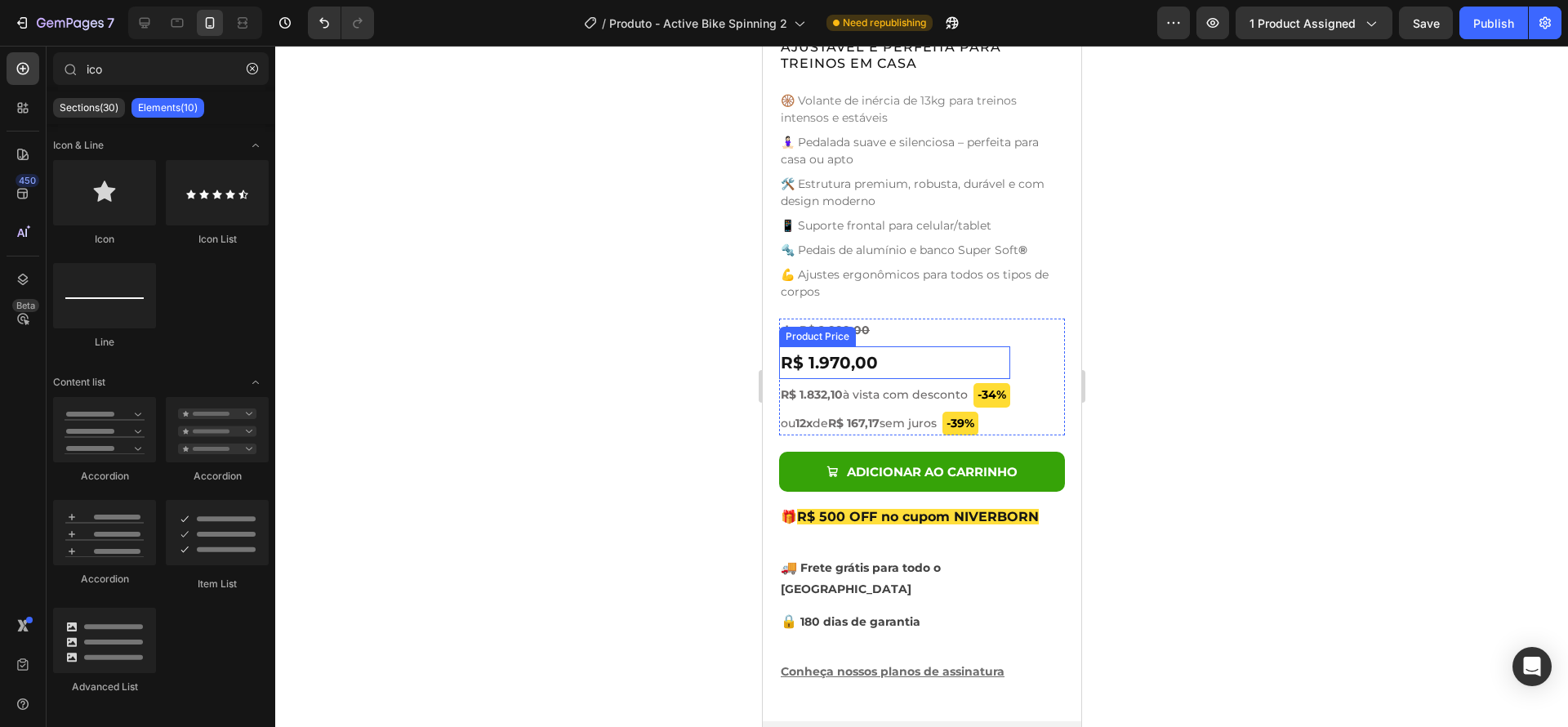
click at [899, 354] on div "R$ 1.970,00" at bounding box center [893, 363] width 231 height 33
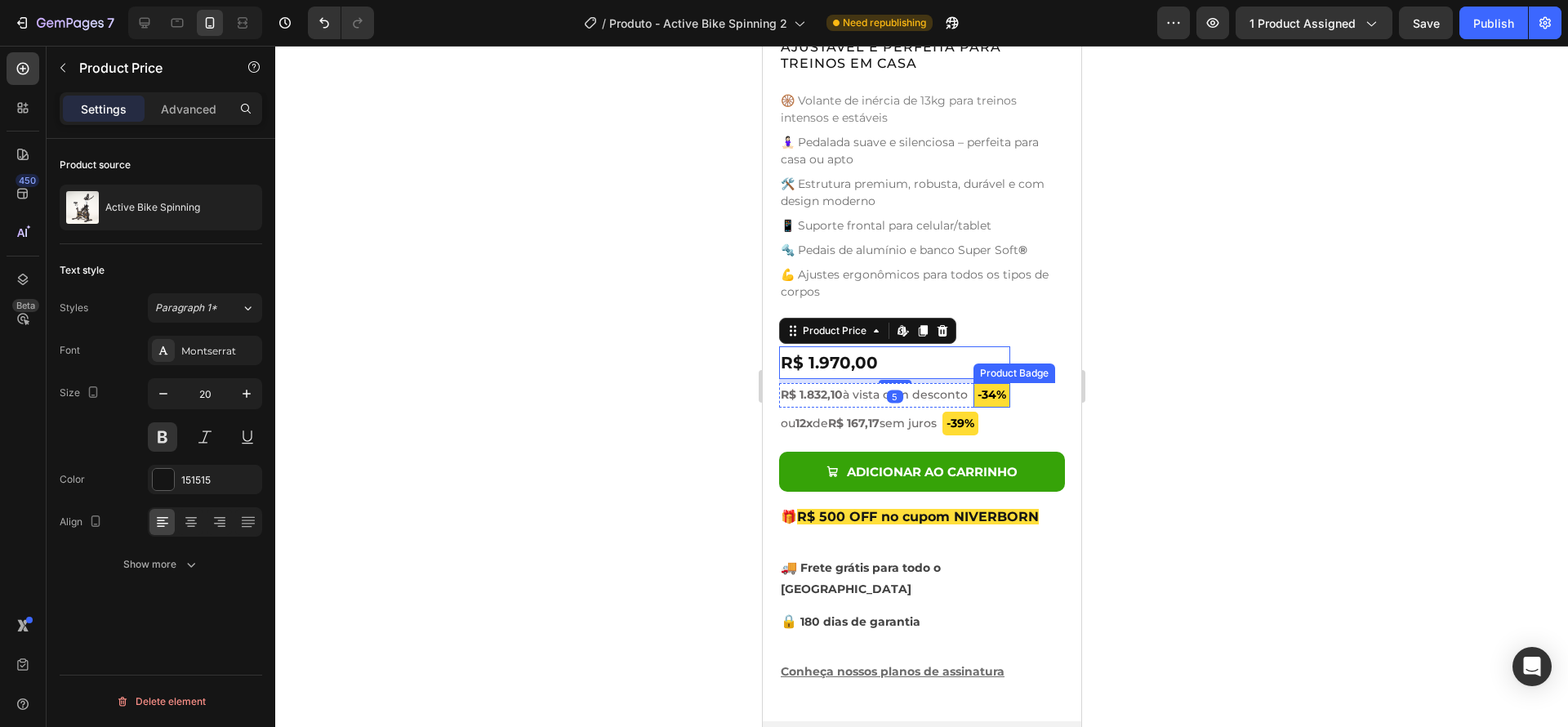
click at [986, 383] on pre "-34%" at bounding box center [991, 394] width 37 height 24
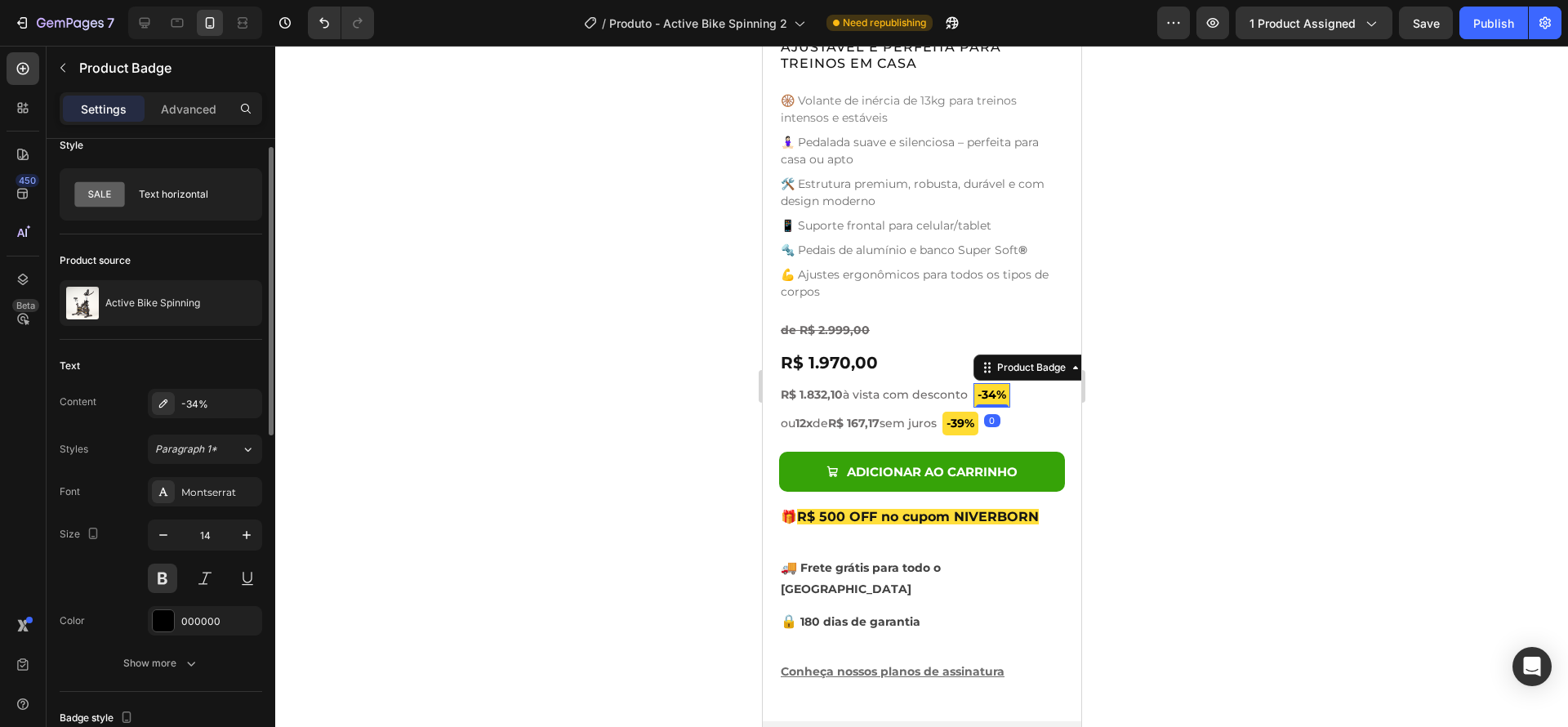
scroll to position [30, 0]
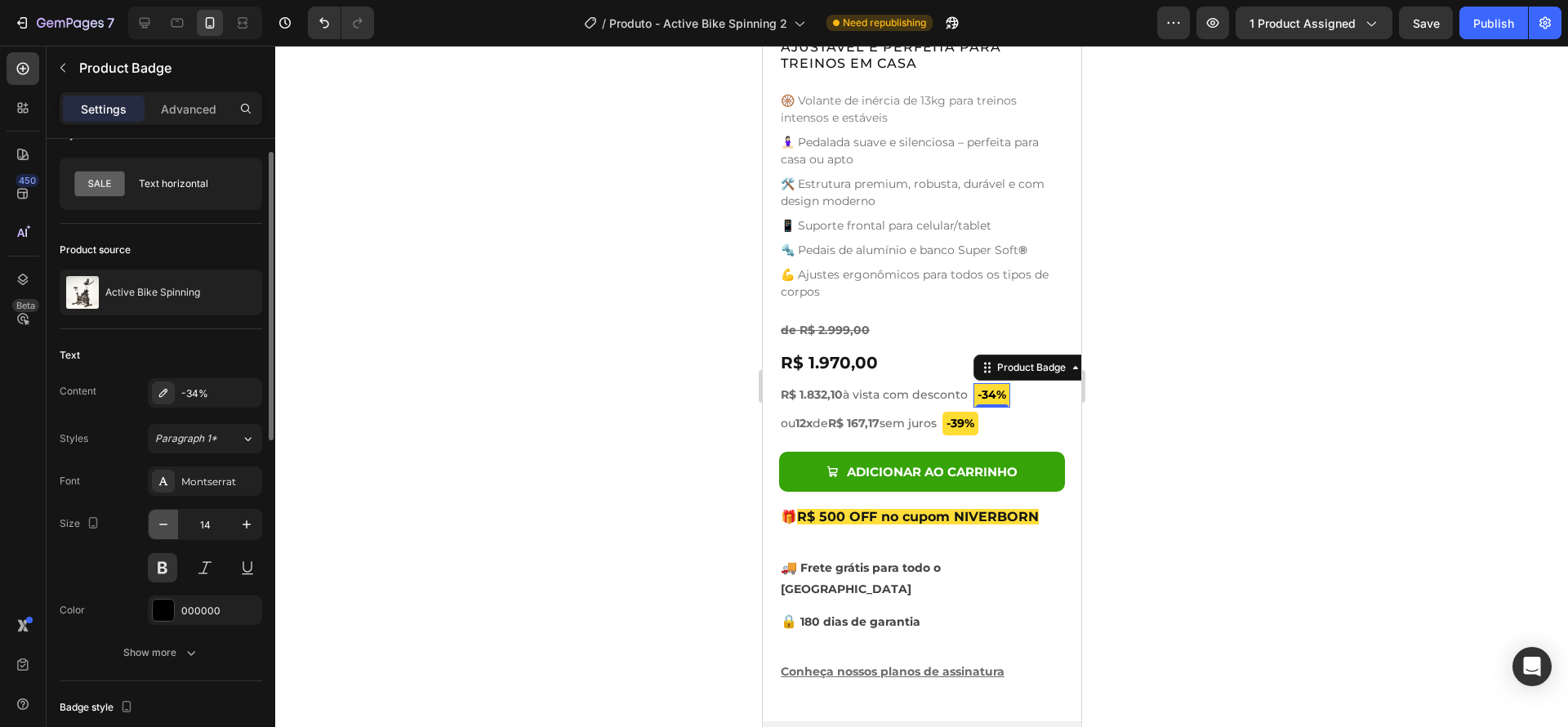
click at [160, 521] on icon "button" at bounding box center [163, 524] width 16 height 16
click at [241, 522] on icon "button" at bounding box center [246, 524] width 16 height 16
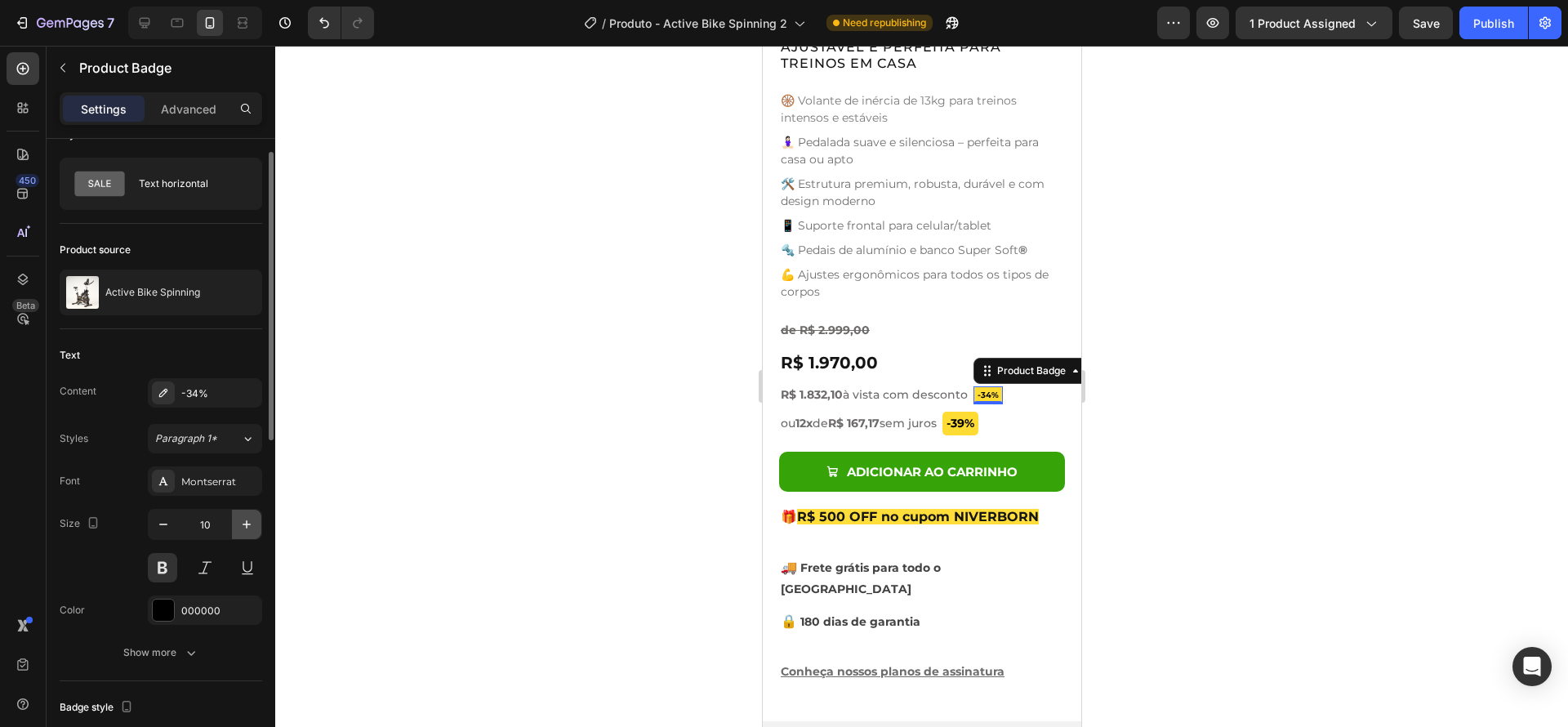
type input "11"
click at [970, 416] on pre "-39%" at bounding box center [959, 423] width 36 height 24
click at [168, 520] on icon "button" at bounding box center [163, 524] width 16 height 16
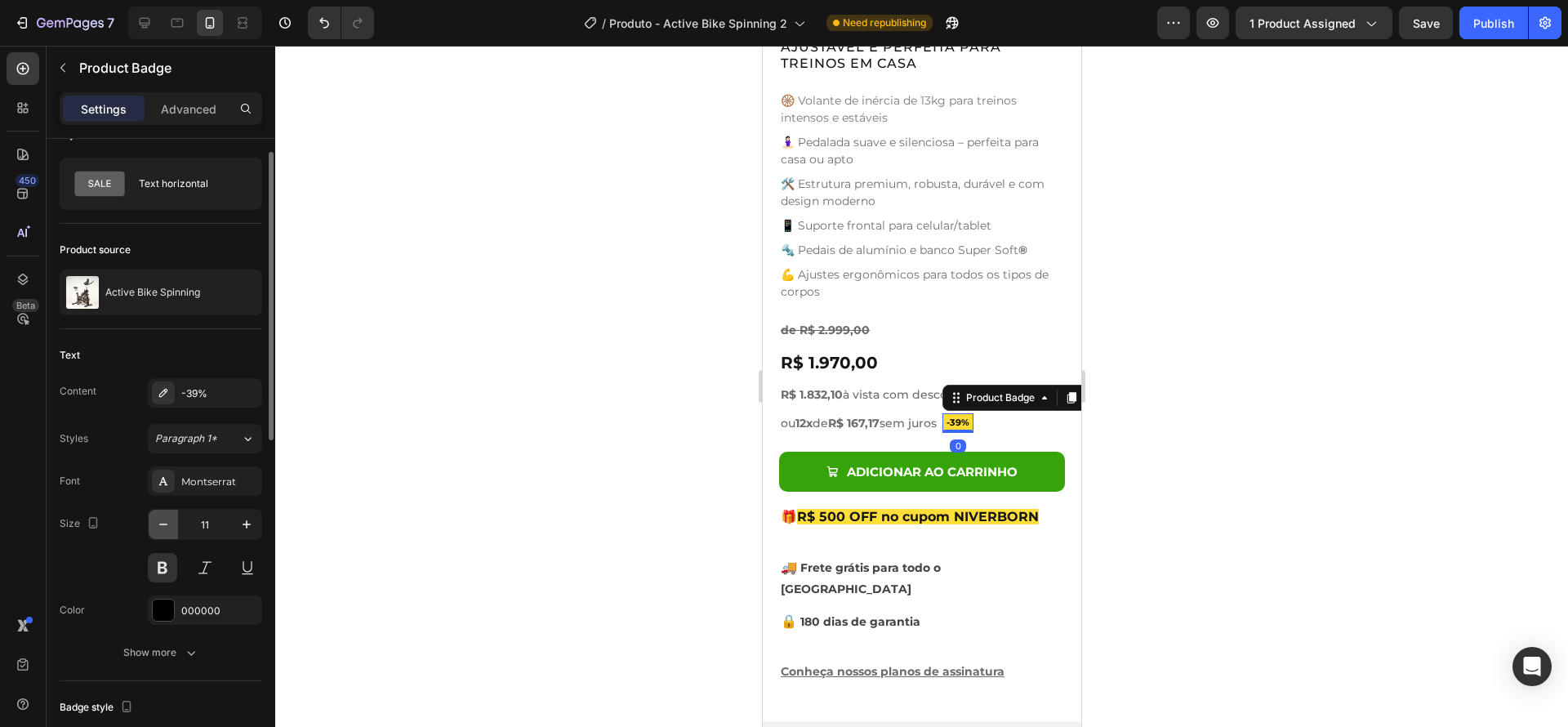
click at [168, 520] on icon "button" at bounding box center [163, 524] width 16 height 16
click at [243, 522] on icon "button" at bounding box center [246, 524] width 16 height 16
type input "11"
click at [1187, 522] on div at bounding box center [922, 386] width 1293 height 681
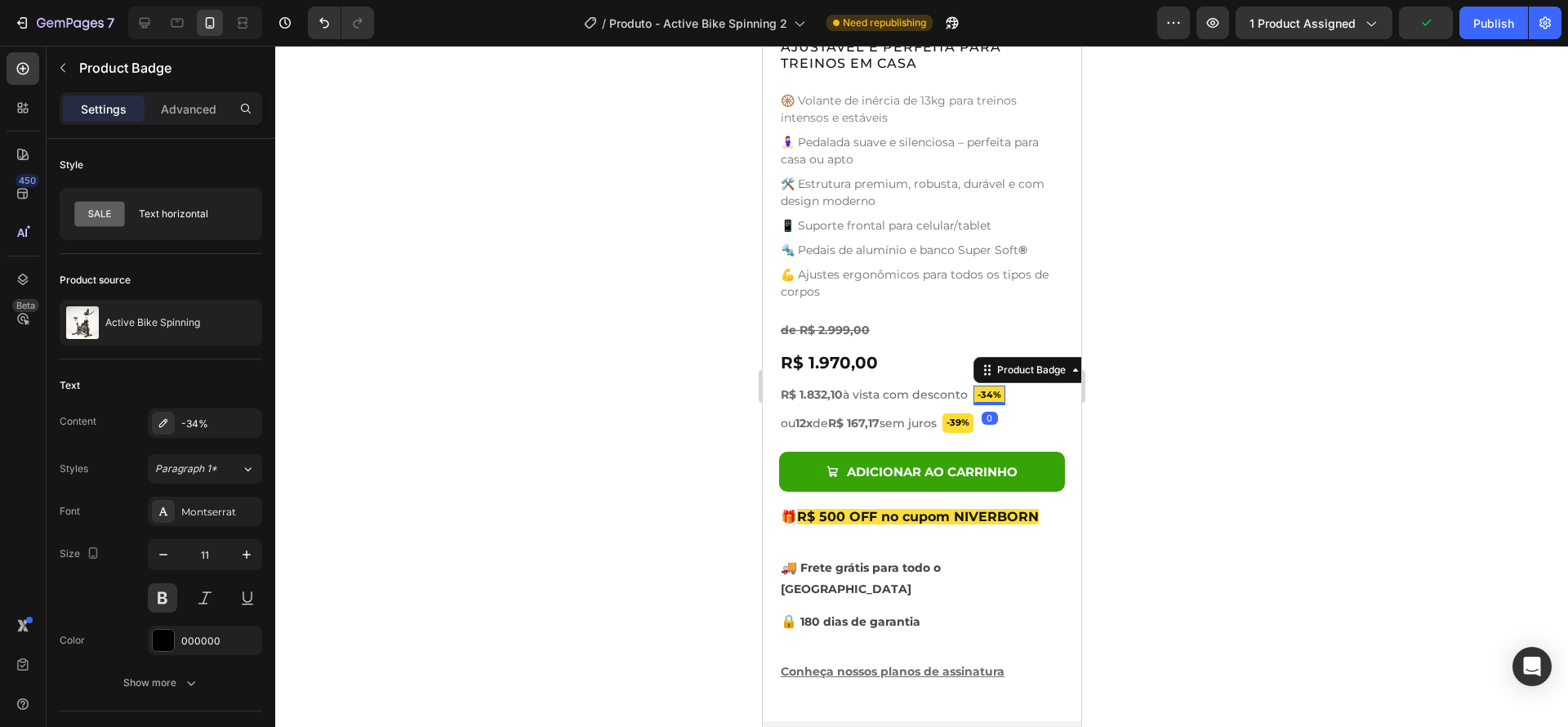
click at [1000, 386] on pre "-34%" at bounding box center [988, 395] width 32 height 20
click at [168, 559] on icon "button" at bounding box center [163, 554] width 16 height 16
type input "10"
click at [973, 415] on pre "-39%" at bounding box center [957, 423] width 31 height 20
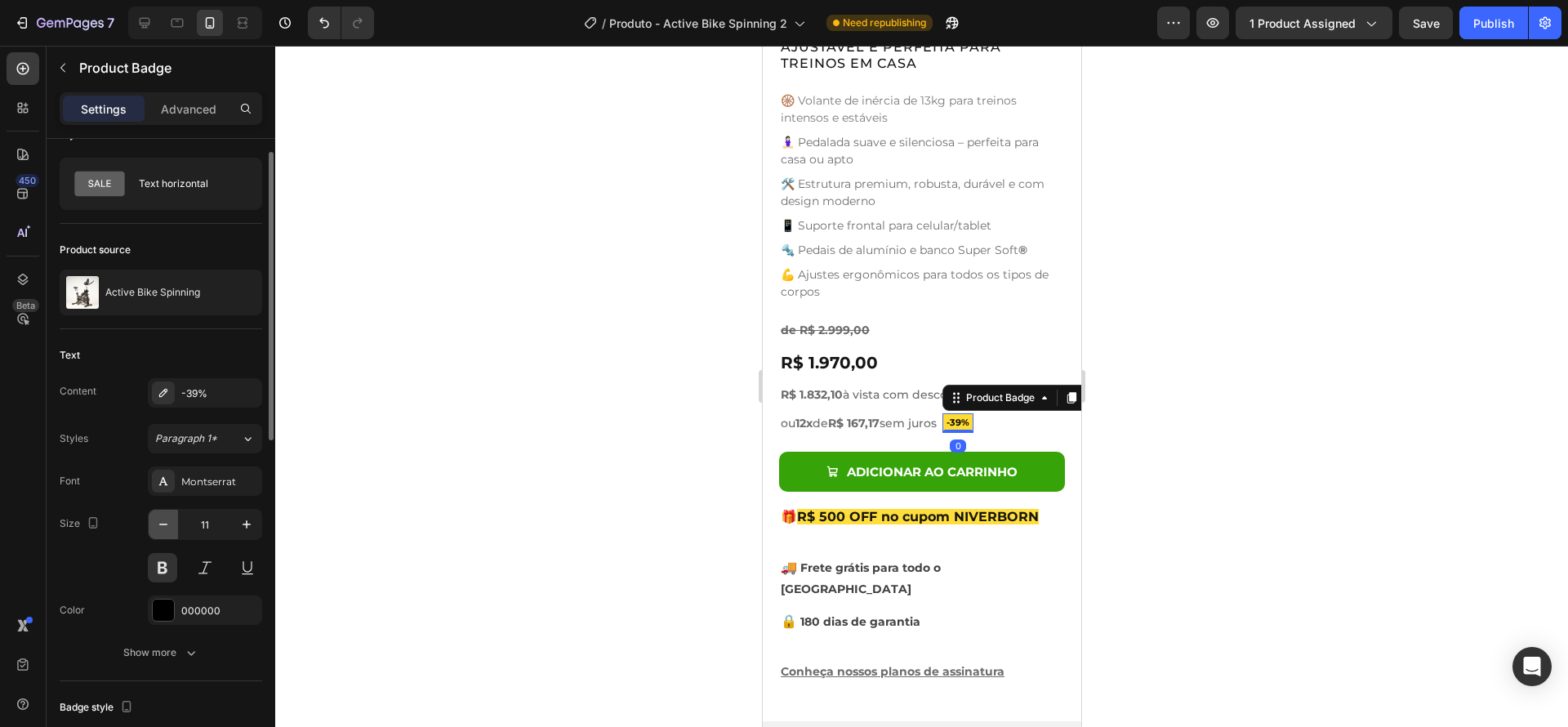
click at [163, 530] on icon "button" at bounding box center [163, 524] width 16 height 16
type input "10"
click at [1272, 410] on div at bounding box center [922, 386] width 1293 height 681
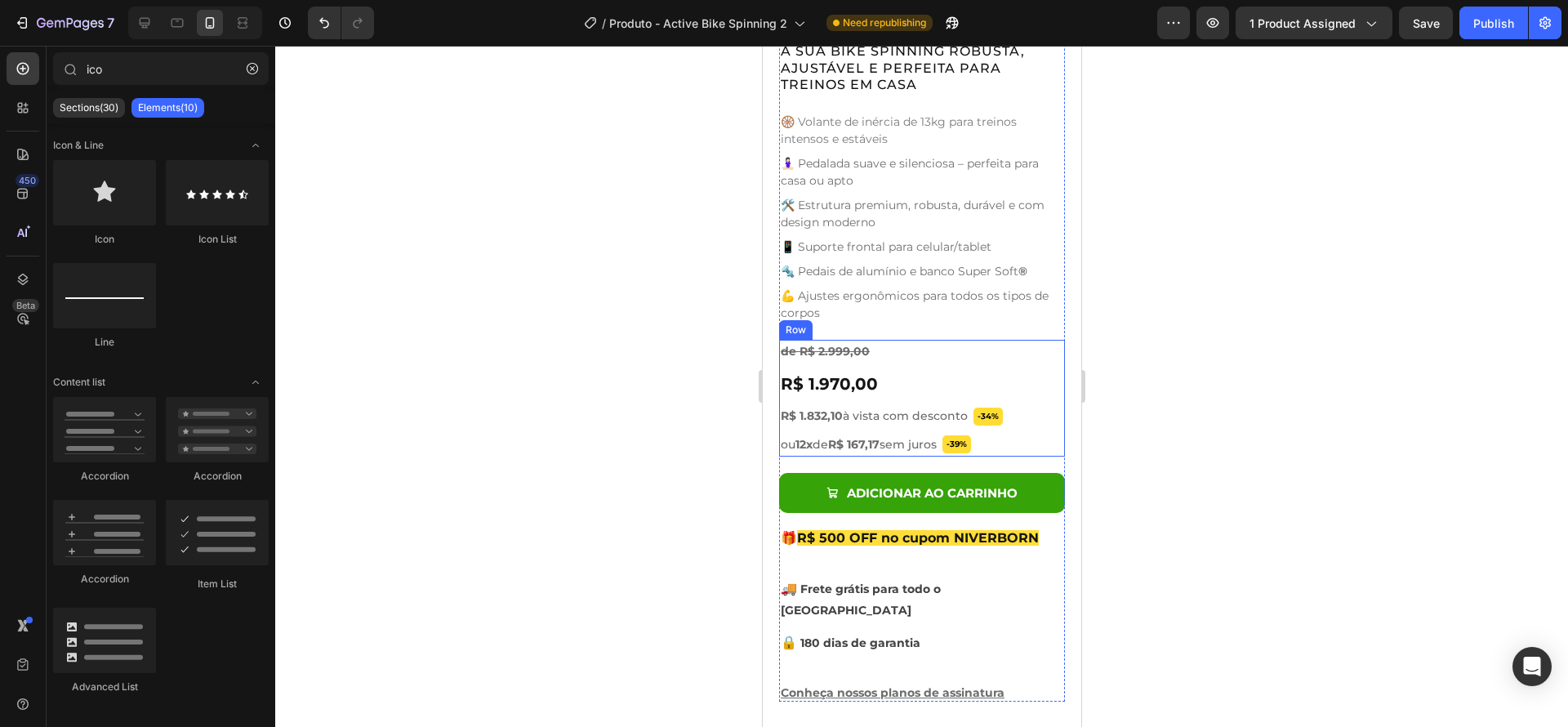
scroll to position [1029, 0]
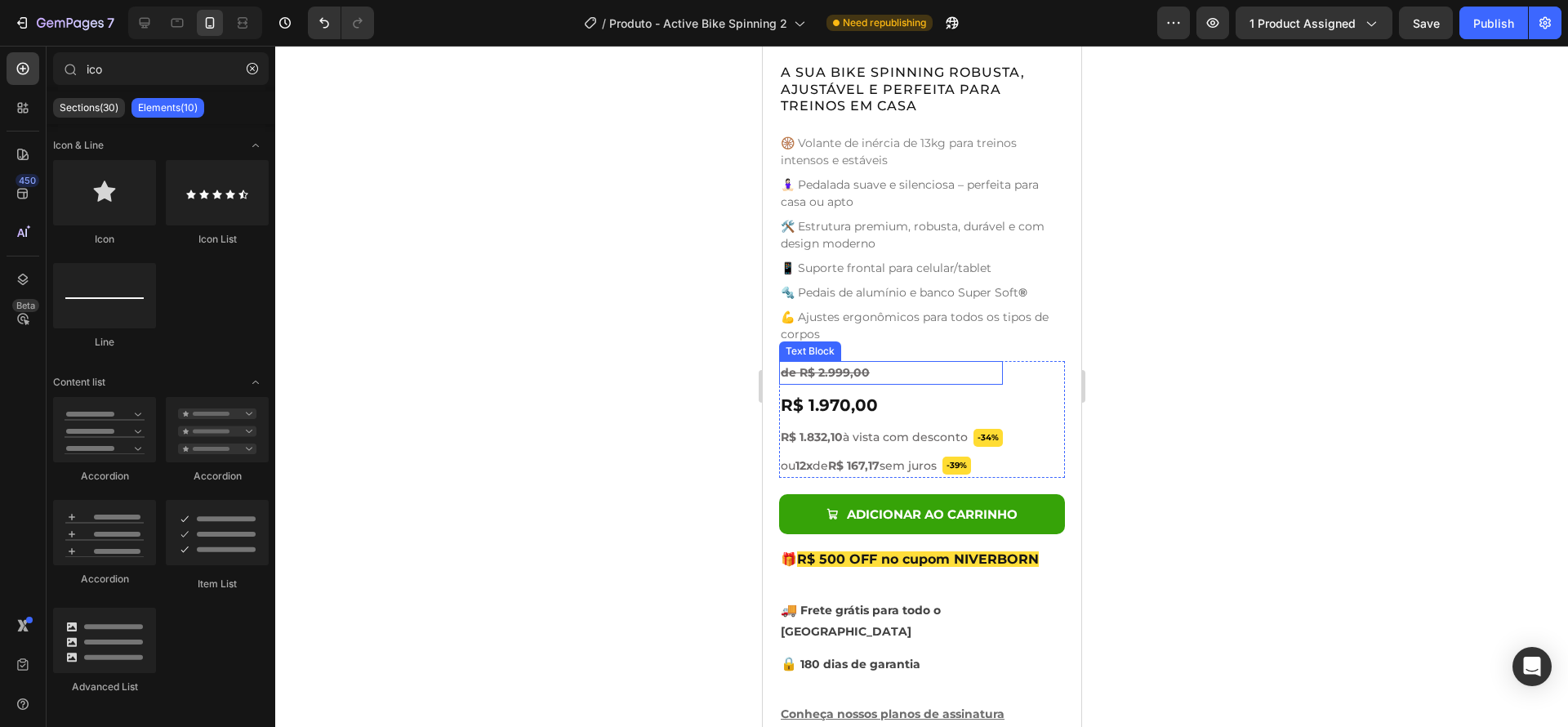
click at [892, 362] on p "de R$ 2.999,00" at bounding box center [890, 372] width 220 height 21
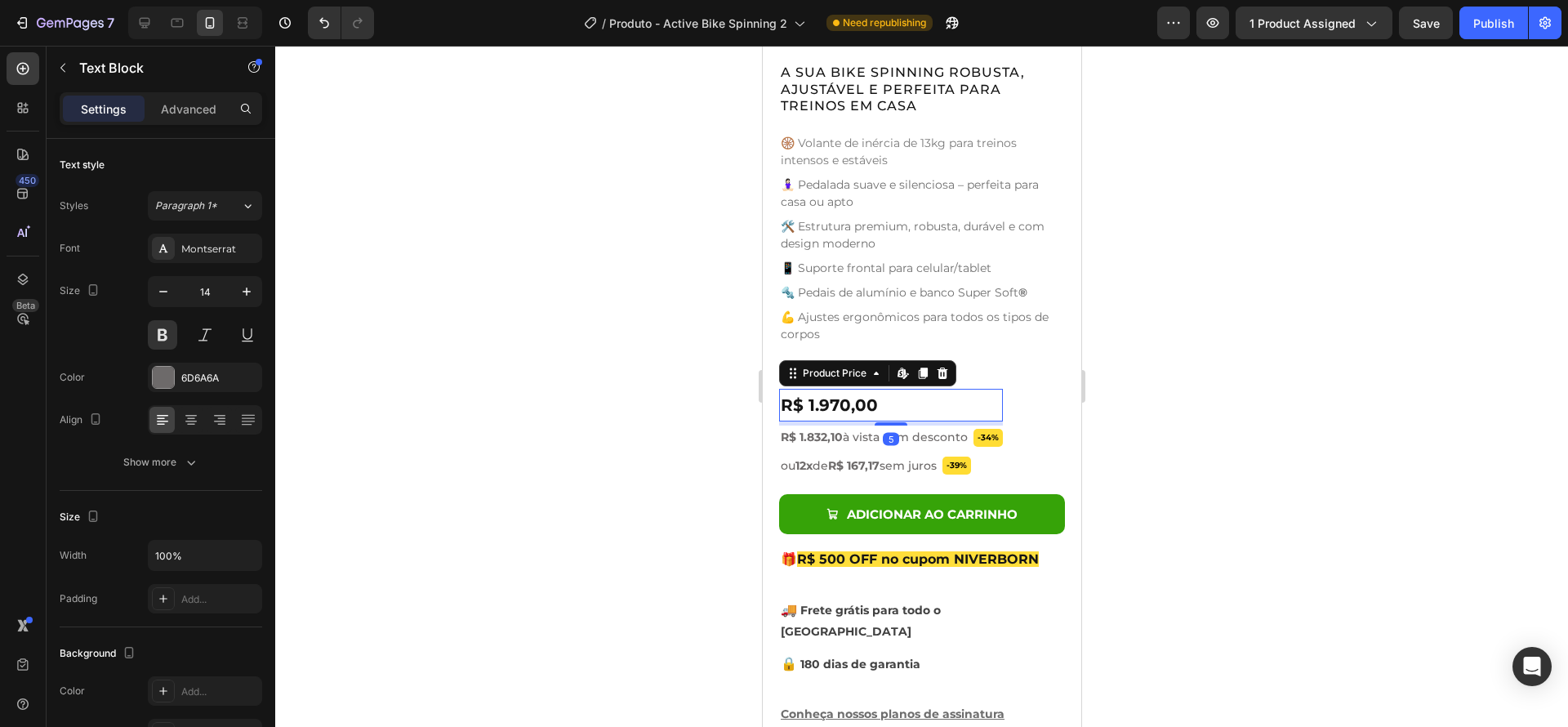
click at [880, 398] on div "R$ 1.970,00" at bounding box center [890, 405] width 223 height 33
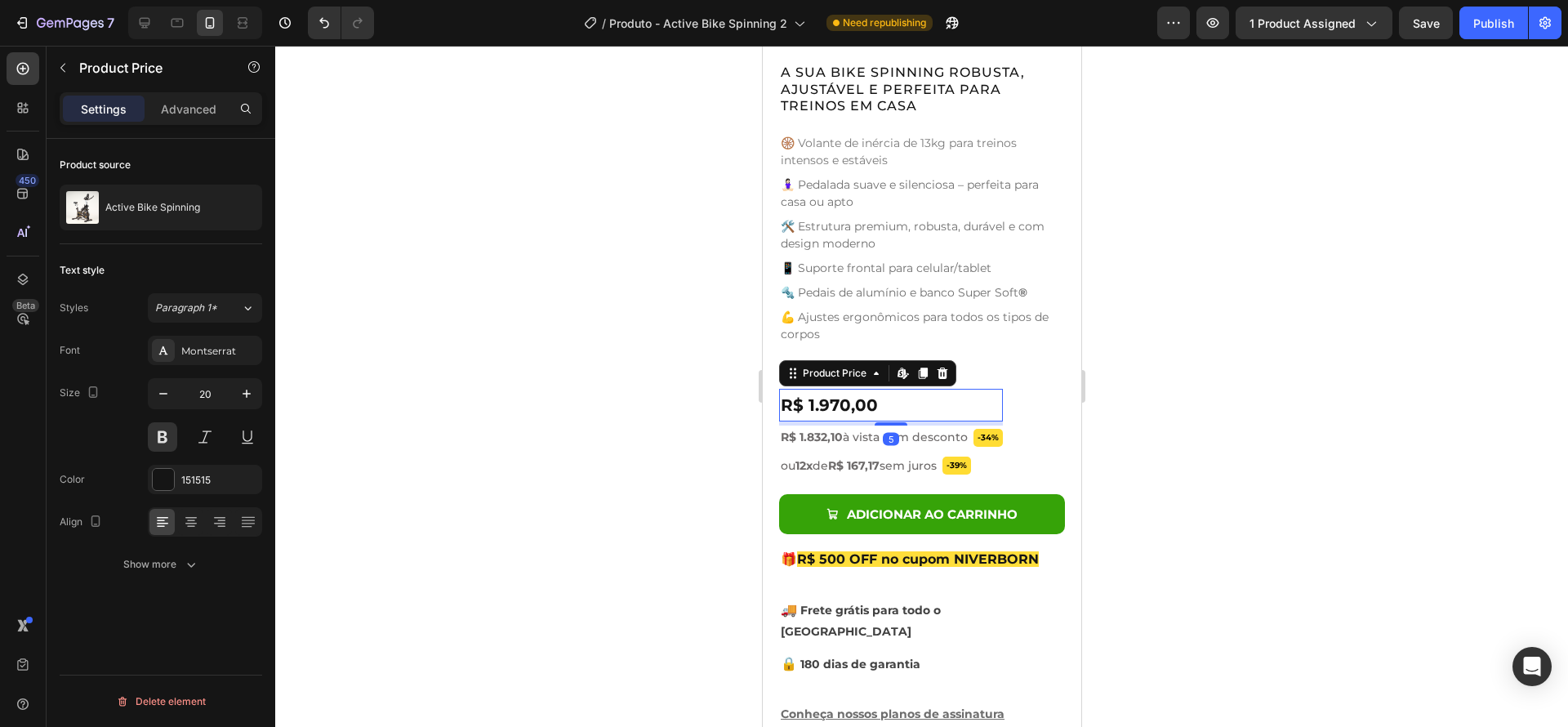
click at [855, 392] on div "R$ 1.970,00" at bounding box center [890, 405] width 223 height 33
click at [839, 393] on div "R$ 1.970,00" at bounding box center [890, 405] width 223 height 33
click at [1215, 420] on div at bounding box center [922, 386] width 1293 height 681
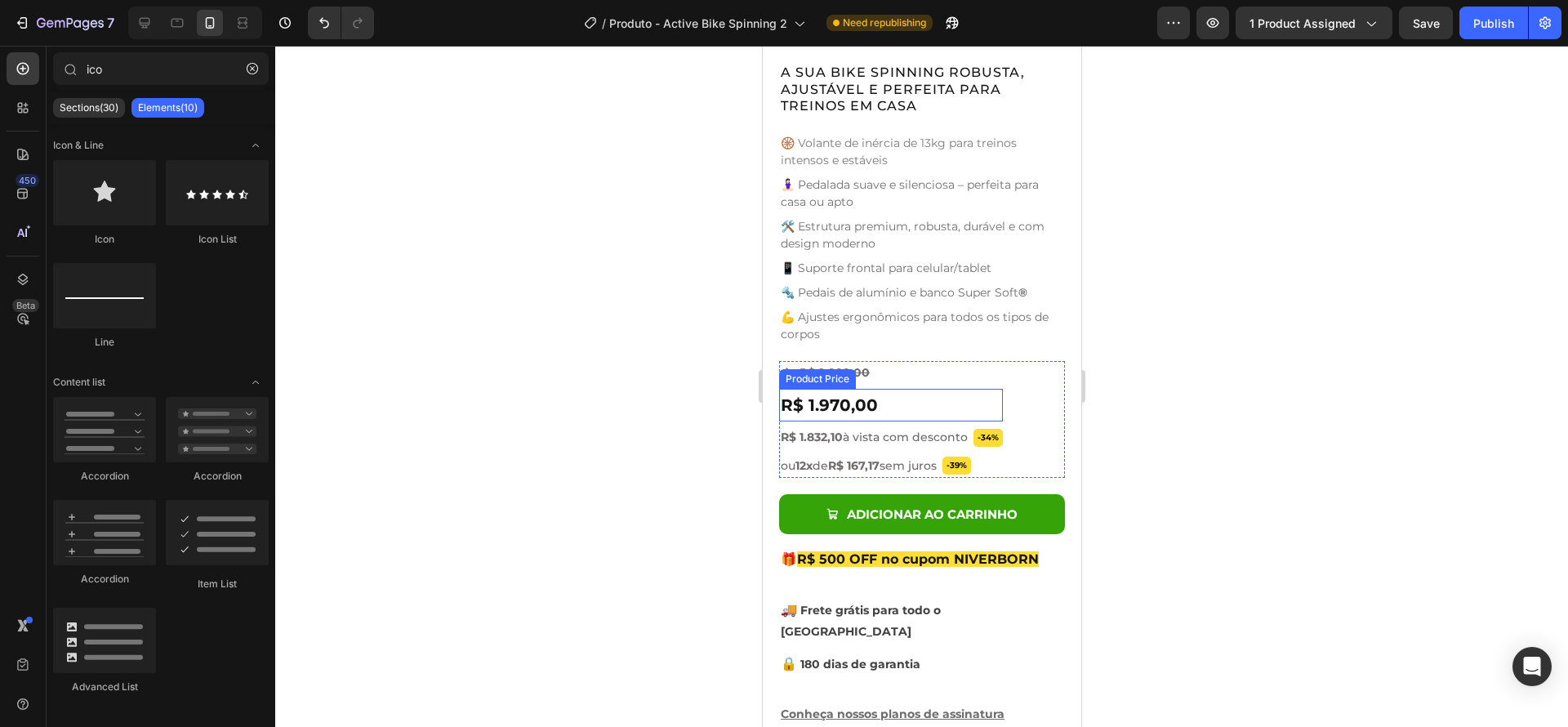
click at [940, 393] on div "R$ 1.970,00" at bounding box center [890, 405] width 223 height 33
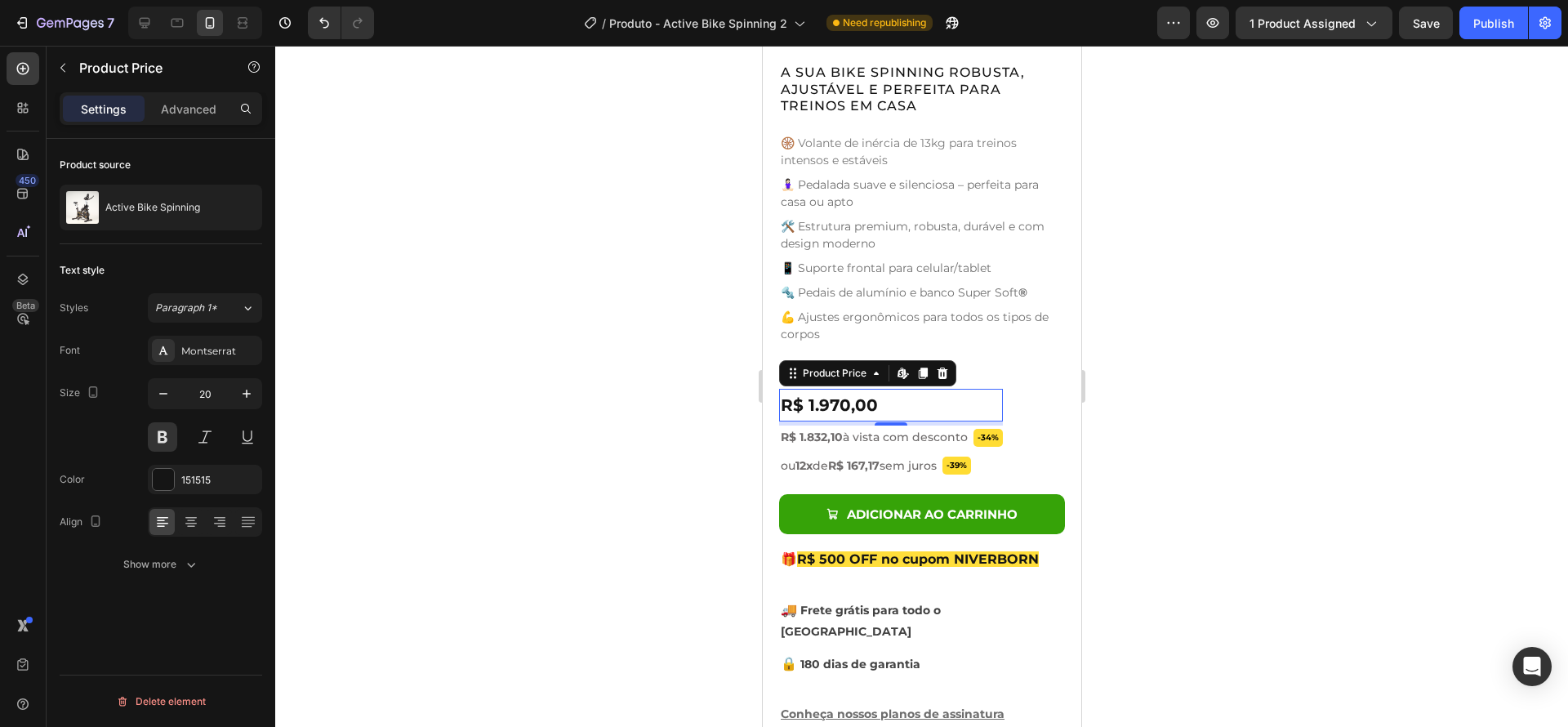
drag, startPoint x: 1200, startPoint y: 442, endPoint x: 1137, endPoint y: 430, distance: 64.1
click at [1200, 441] on div at bounding box center [922, 386] width 1293 height 681
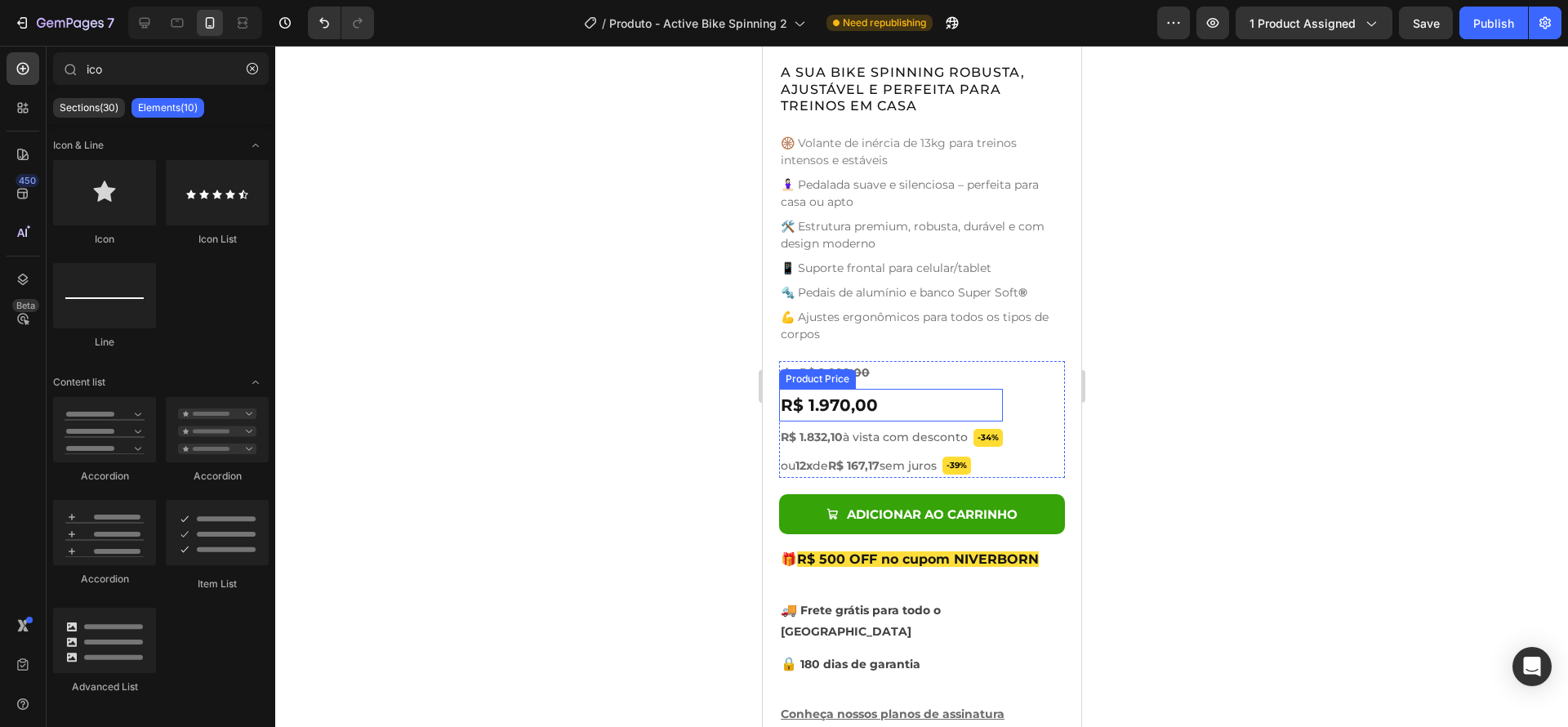
scroll to position [1019, 0]
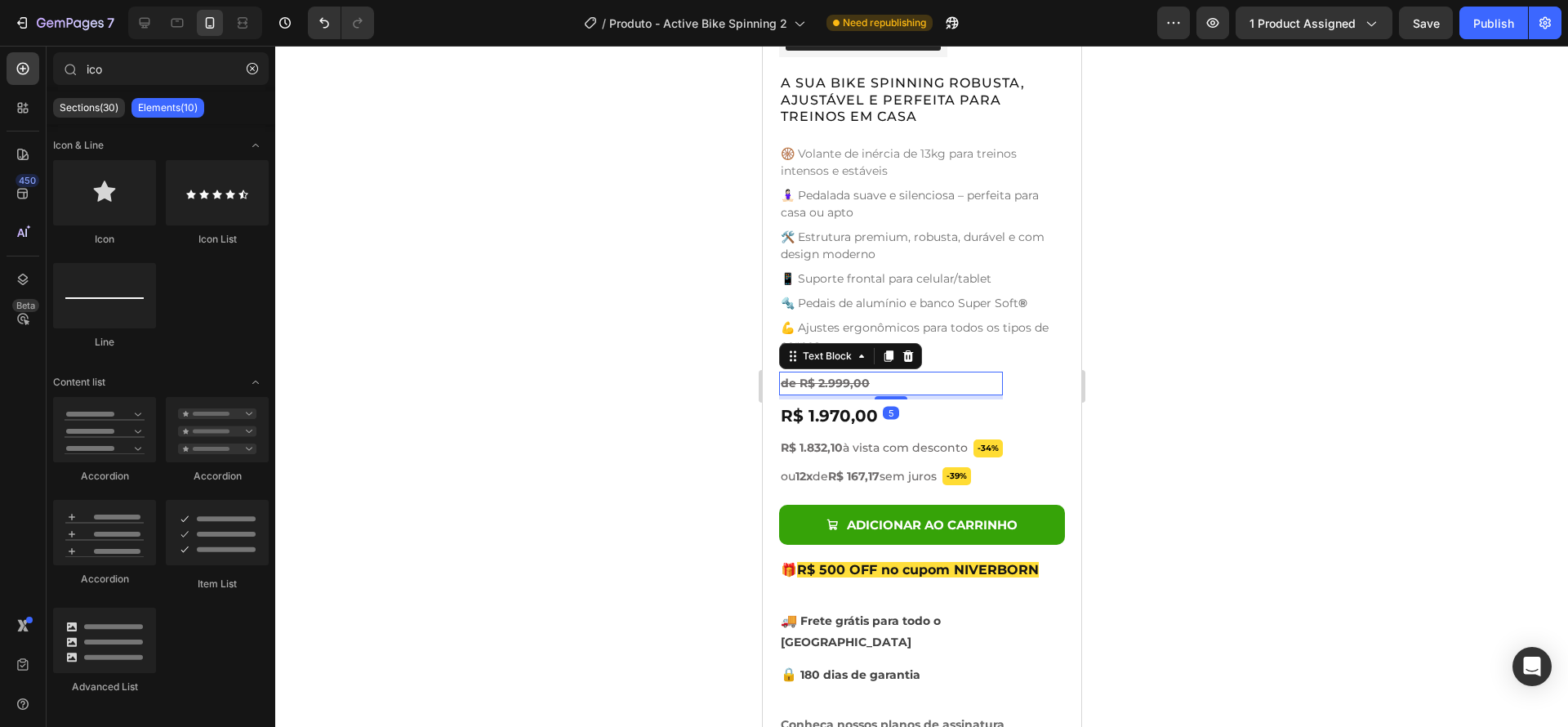
click at [872, 373] on p "de R$ 2.999,00" at bounding box center [890, 383] width 220 height 21
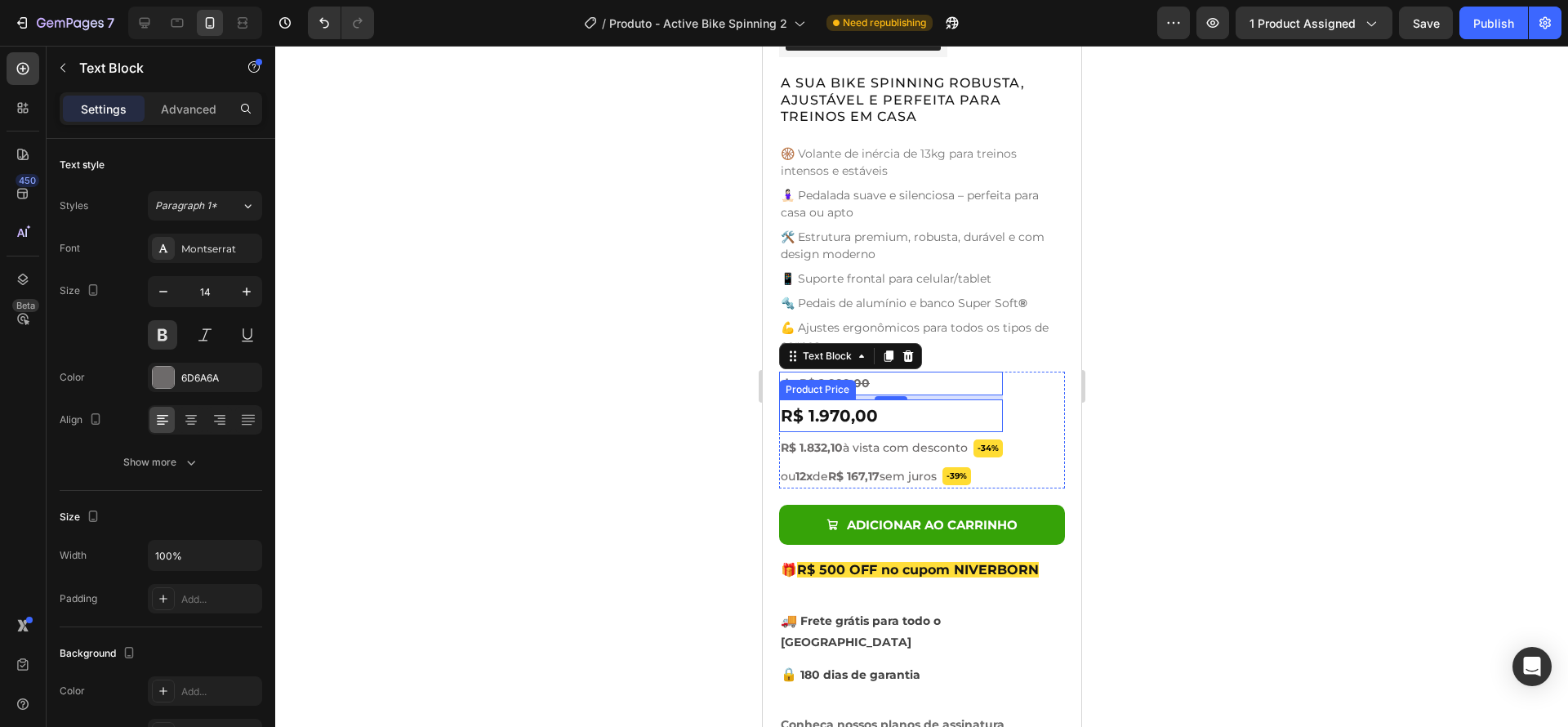
click at [858, 408] on div "R$ 1.970,00" at bounding box center [890, 416] width 223 height 33
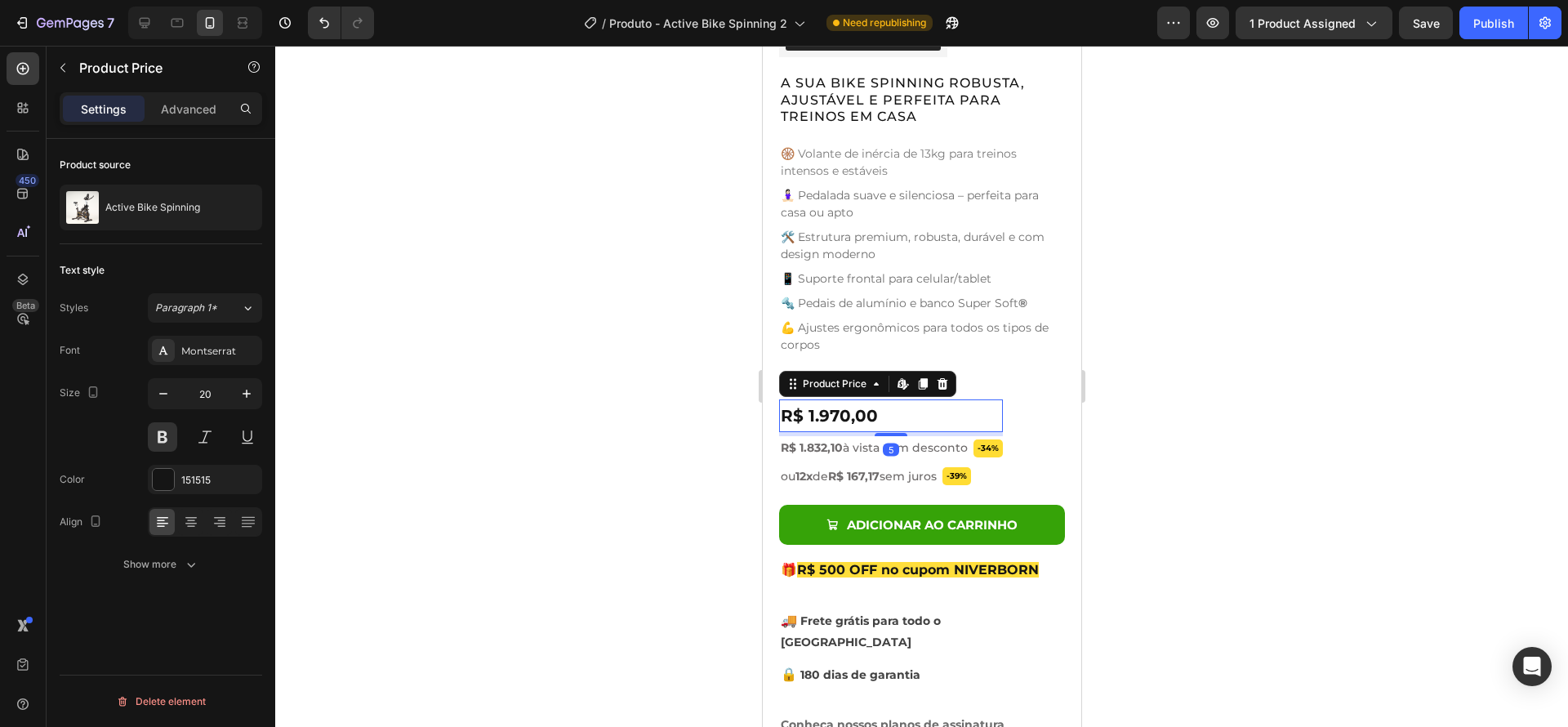
click at [858, 408] on div "R$ 1.970,00" at bounding box center [890, 416] width 223 height 33
click at [1273, 413] on div at bounding box center [922, 386] width 1293 height 681
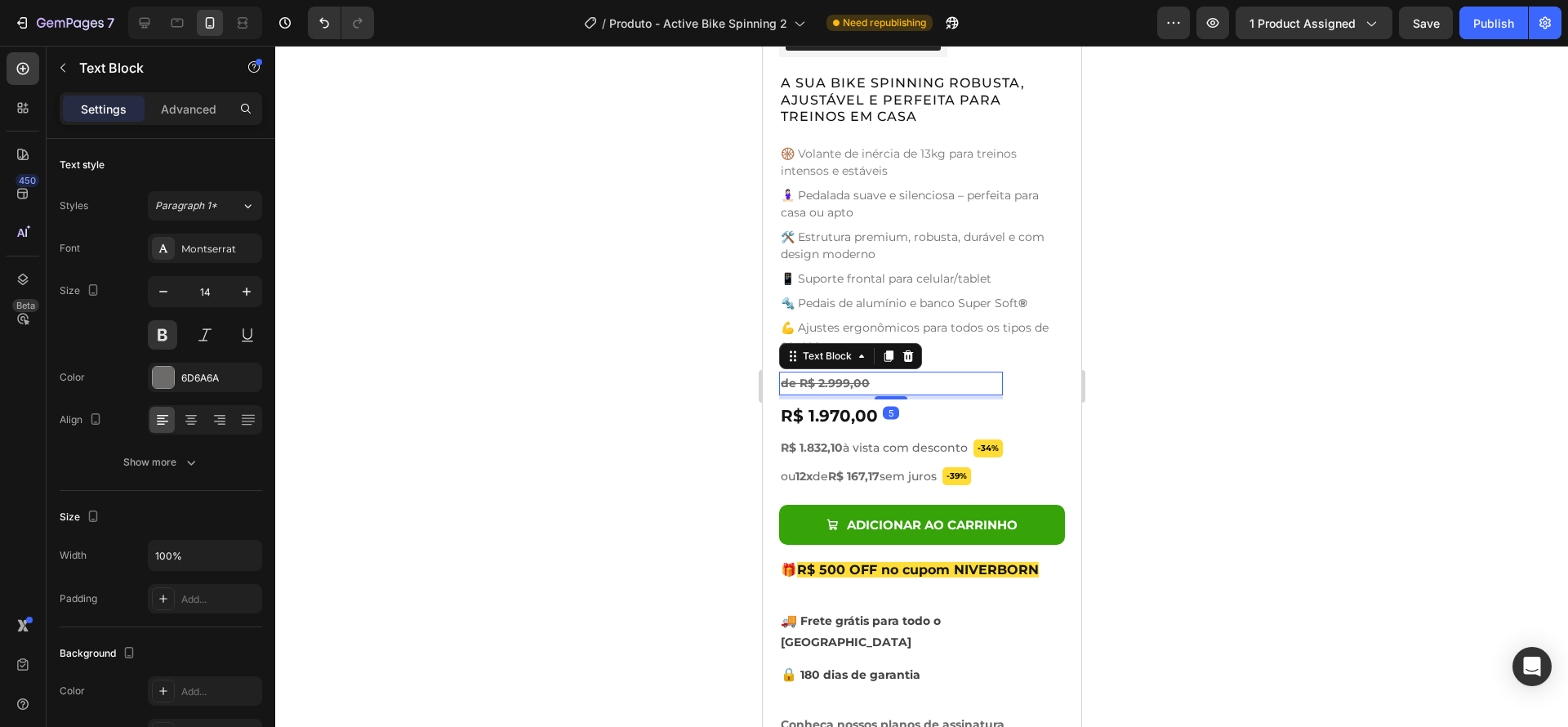
click at [907, 380] on p "de R$ 2.999,00" at bounding box center [890, 383] width 220 height 21
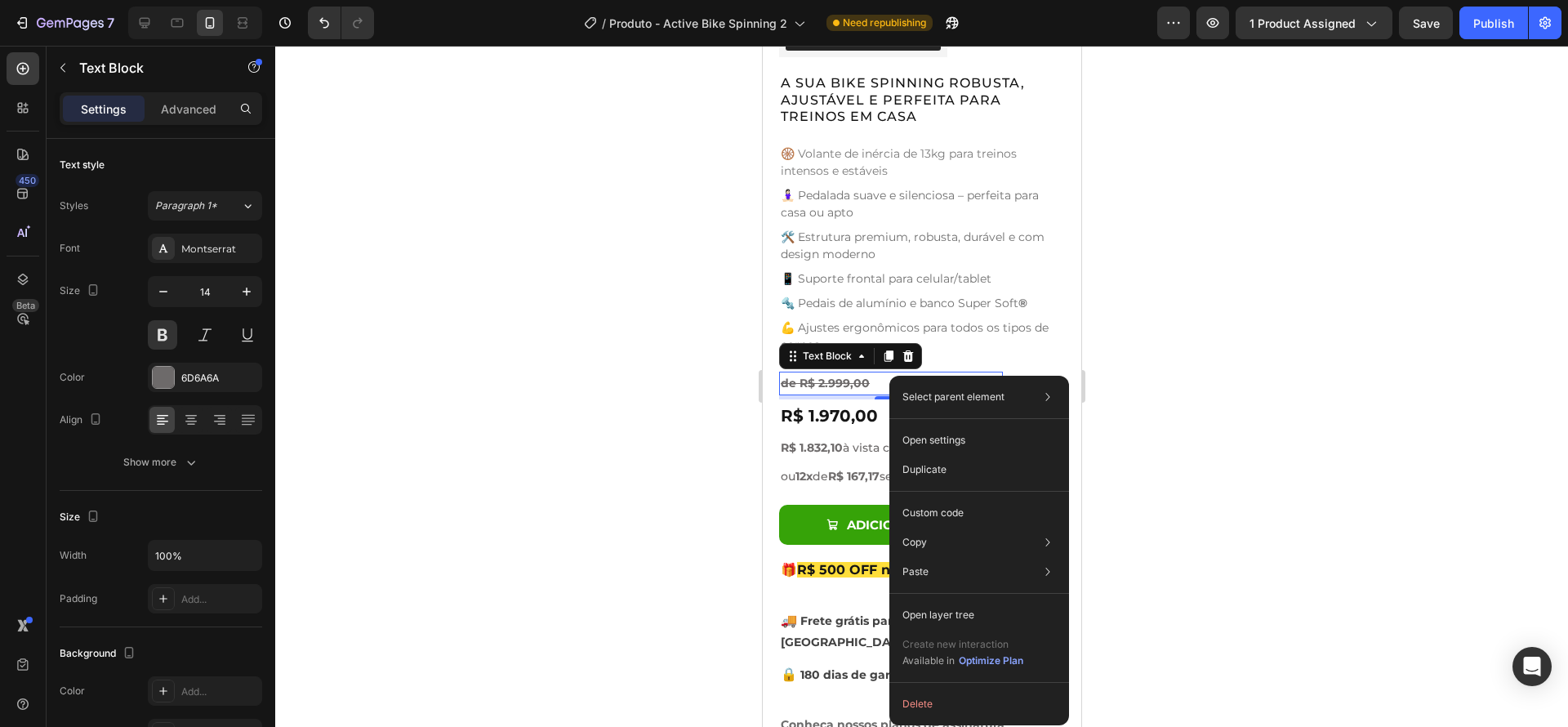
drag, startPoint x: 890, startPoint y: 375, endPoint x: 1656, endPoint y: 422, distance: 767.4
click at [939, 463] on p "Duplicate" at bounding box center [925, 470] width 44 height 15
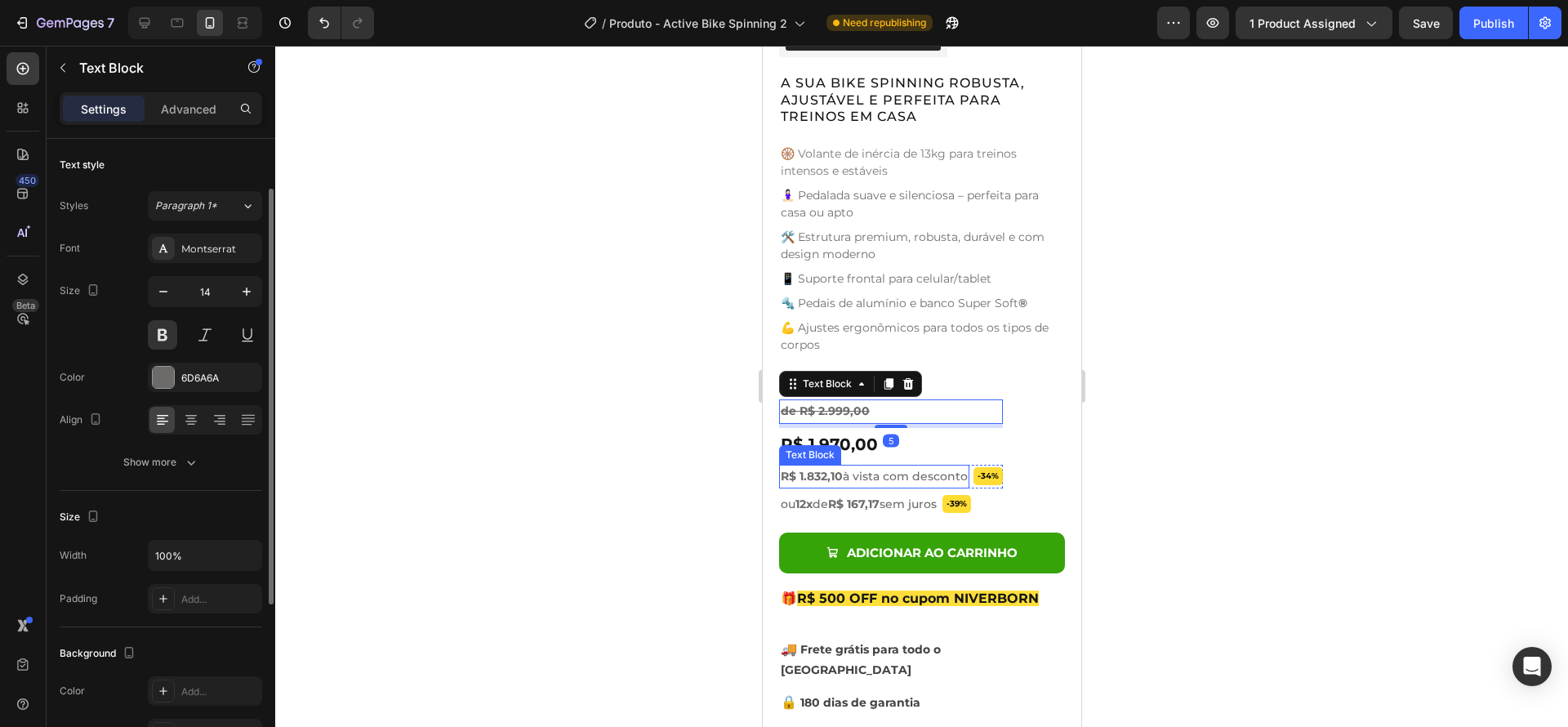
scroll to position [30, 0]
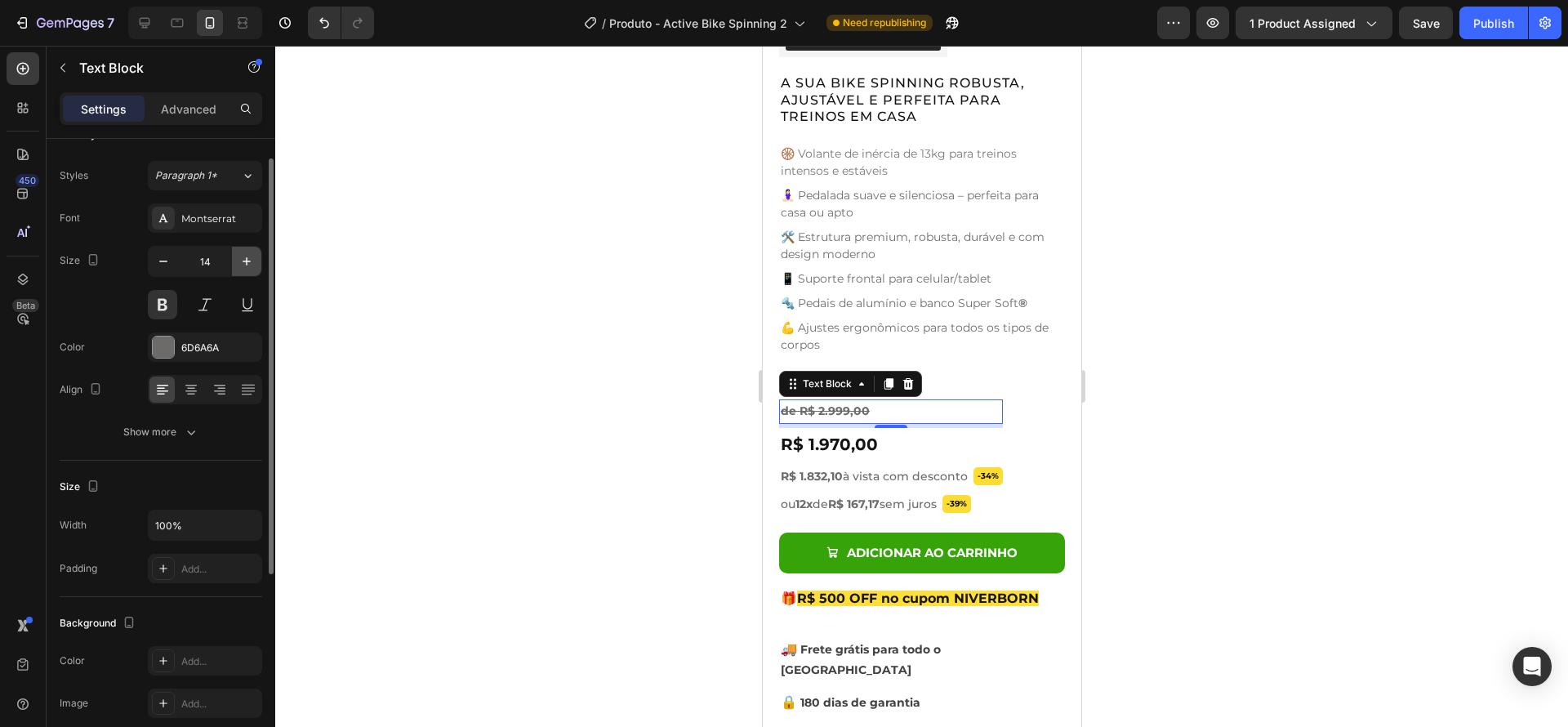
click at [240, 261] on icon "button" at bounding box center [246, 261] width 16 height 16
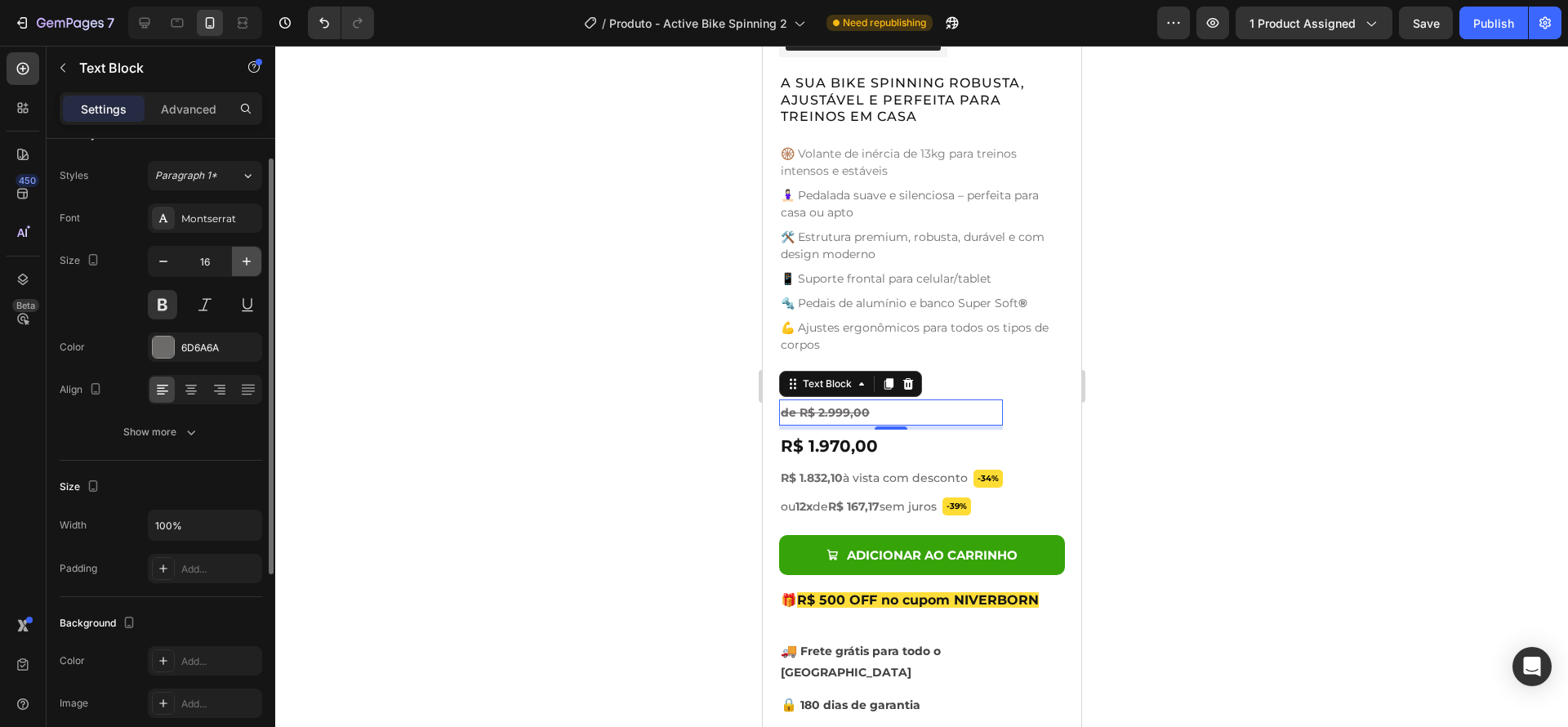
click at [240, 261] on icon "button" at bounding box center [246, 261] width 16 height 16
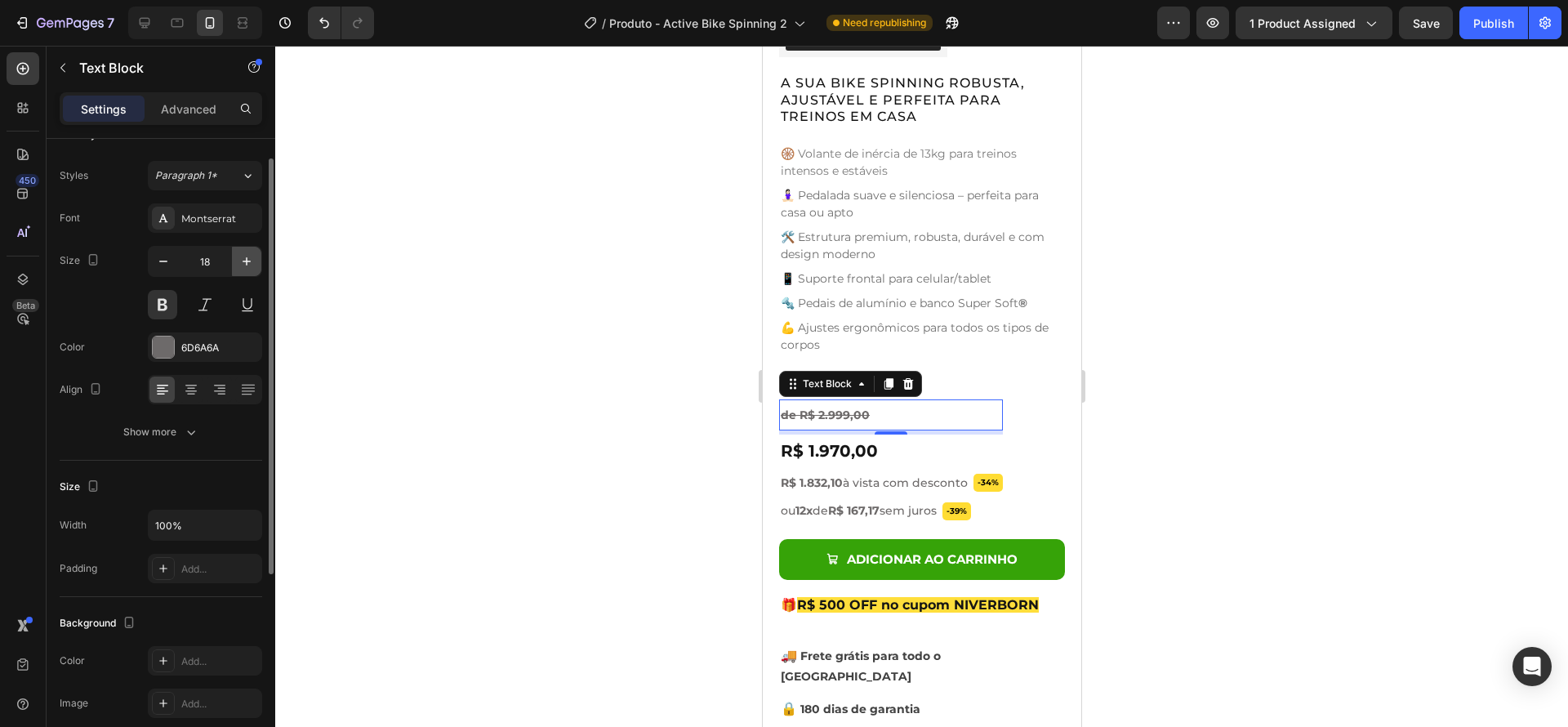
click at [240, 261] on icon "button" at bounding box center [246, 261] width 16 height 16
type input "20"
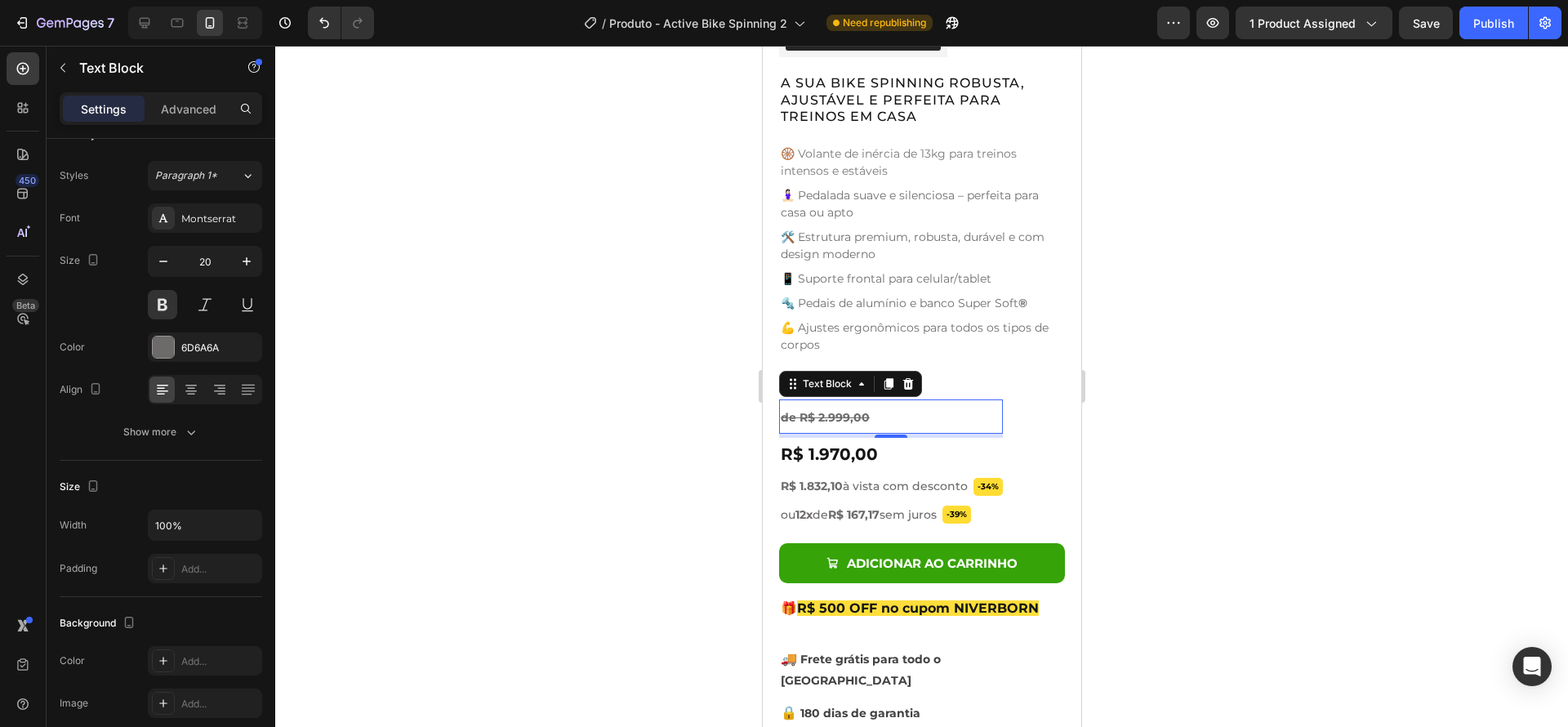
click at [825, 410] on s "de R$ 2.999,00" at bounding box center [824, 417] width 89 height 15
click at [828, 410] on s "de R$ 2.999,00" at bounding box center [824, 417] width 89 height 15
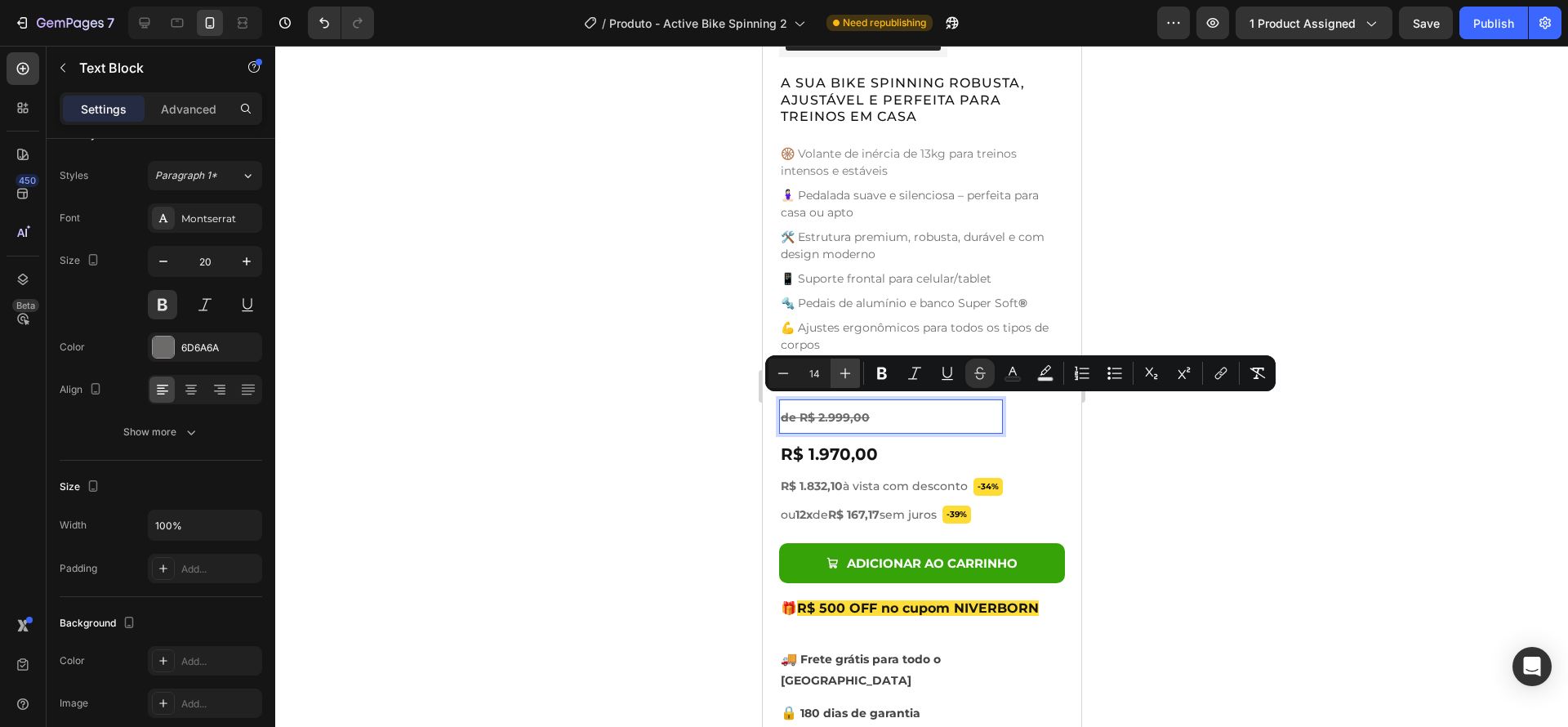
click at [845, 374] on icon "Editor contextual toolbar" at bounding box center [845, 373] width 11 height 11
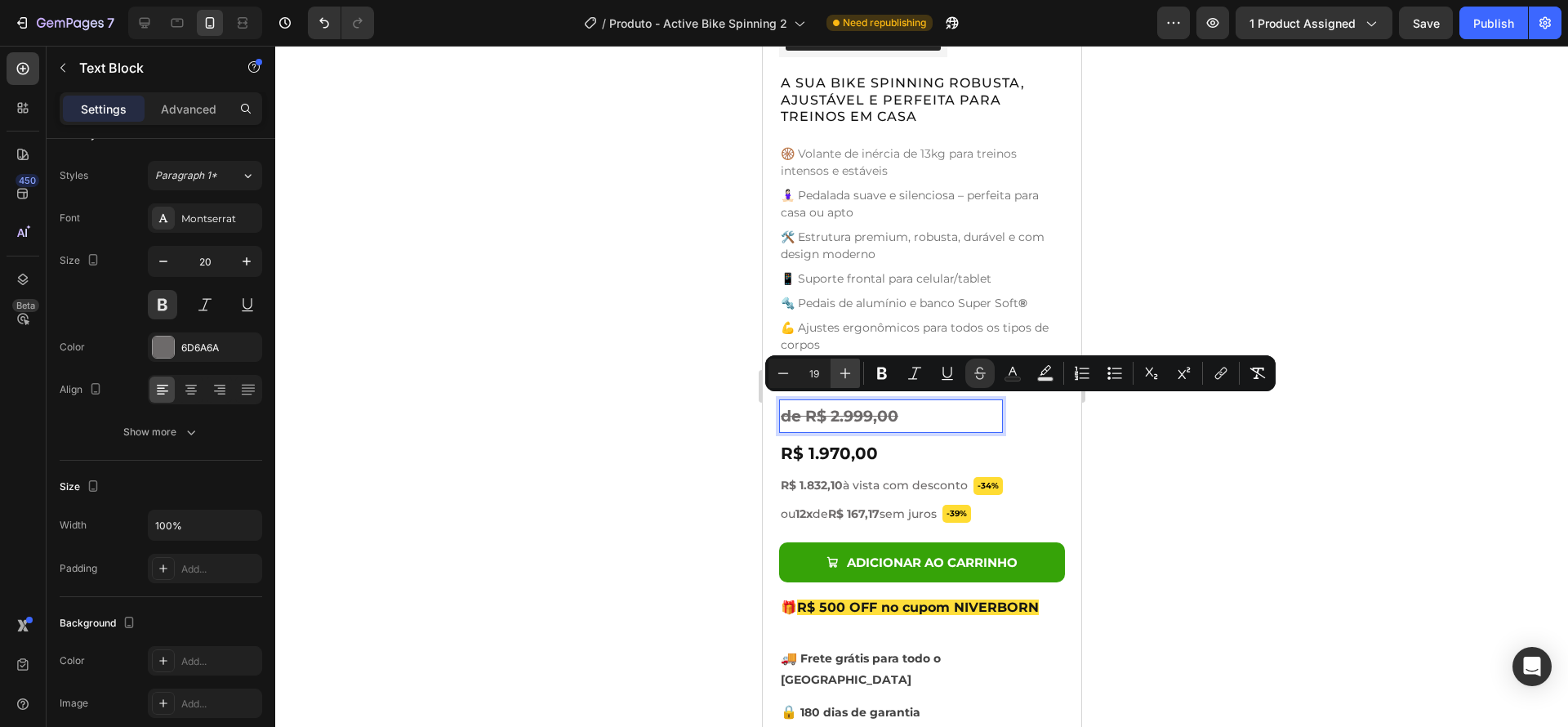
click at [845, 374] on icon "Editor contextual toolbar" at bounding box center [845, 373] width 11 height 11
type input "20"
click at [1172, 493] on div at bounding box center [922, 386] width 1293 height 681
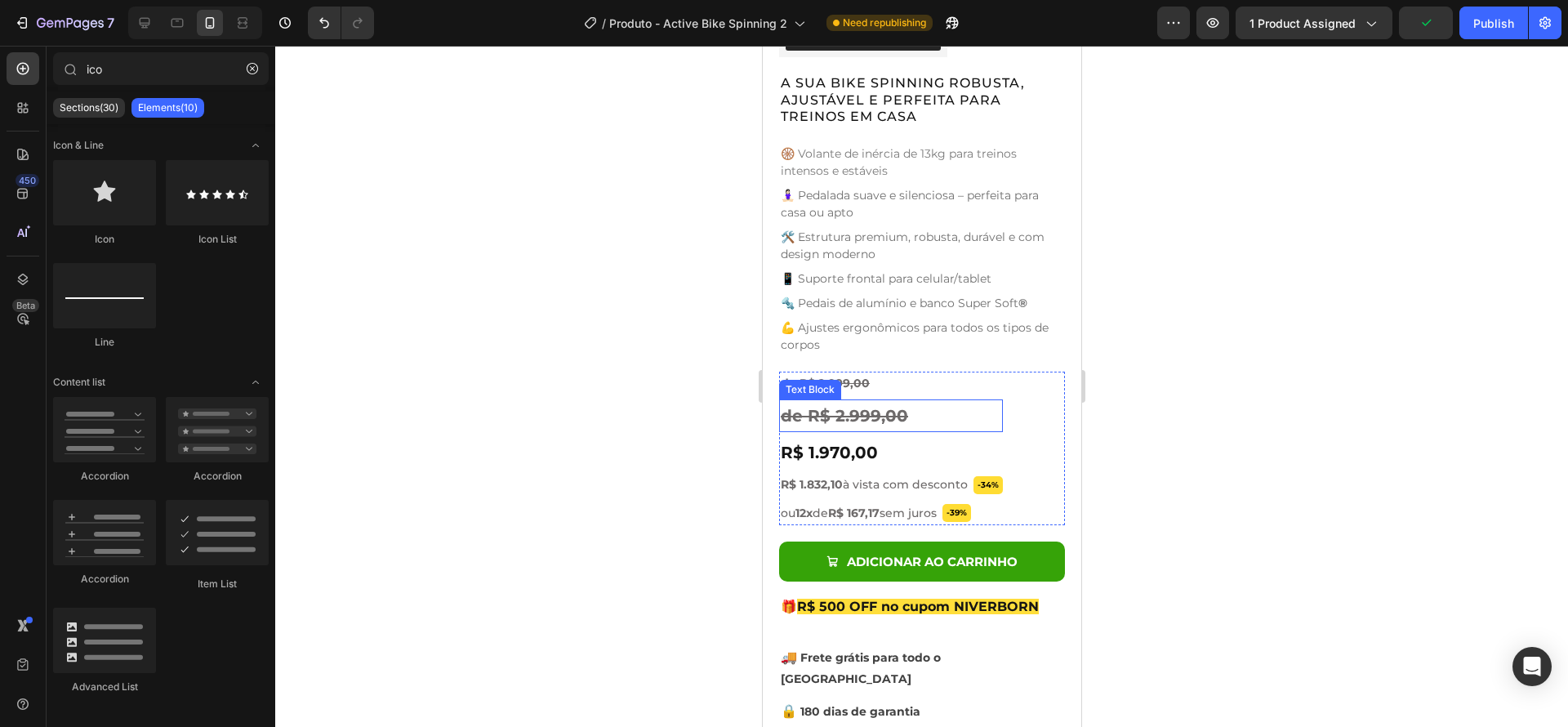
click at [907, 407] on p "de R$ 2.999,00" at bounding box center [890, 416] width 220 height 30
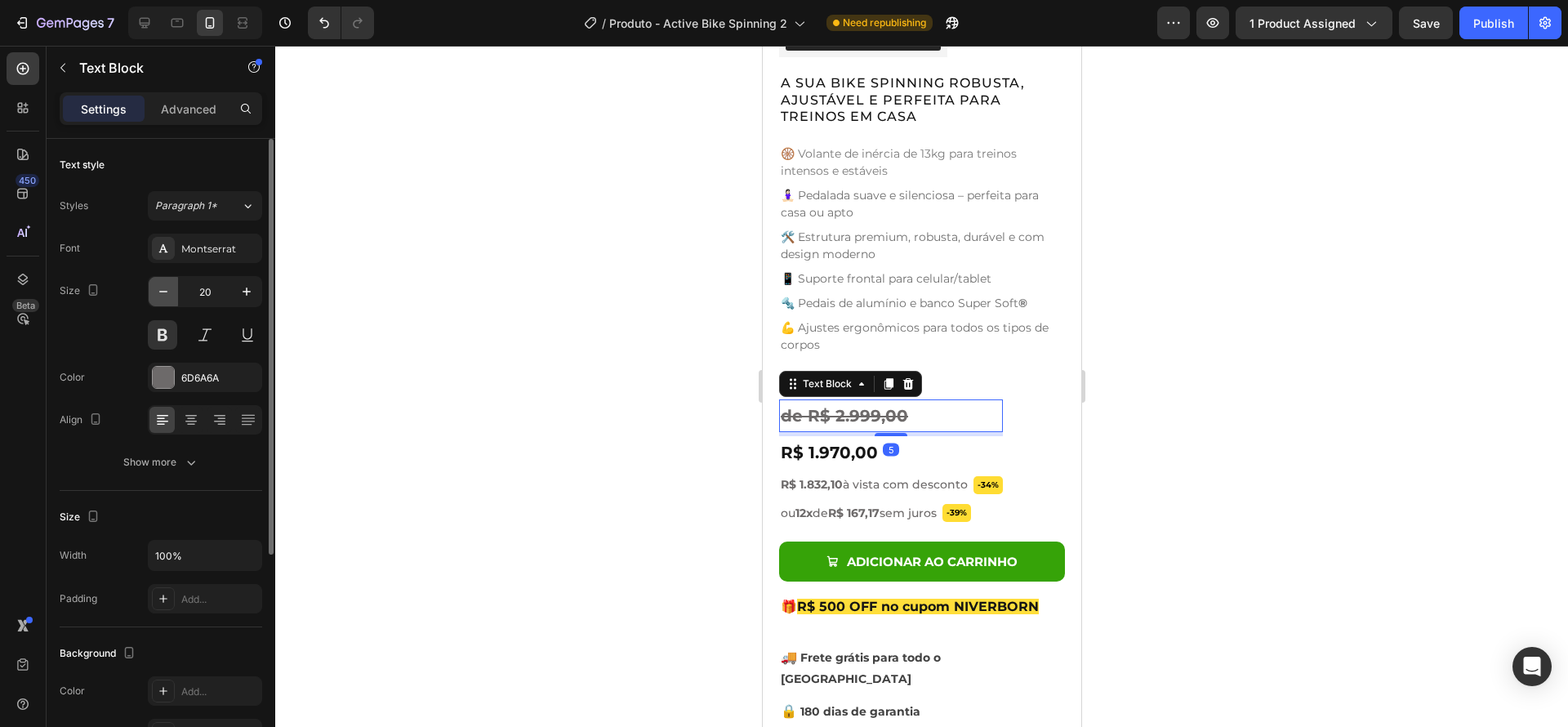
click at [168, 295] on icon "button" at bounding box center [163, 292] width 16 height 16
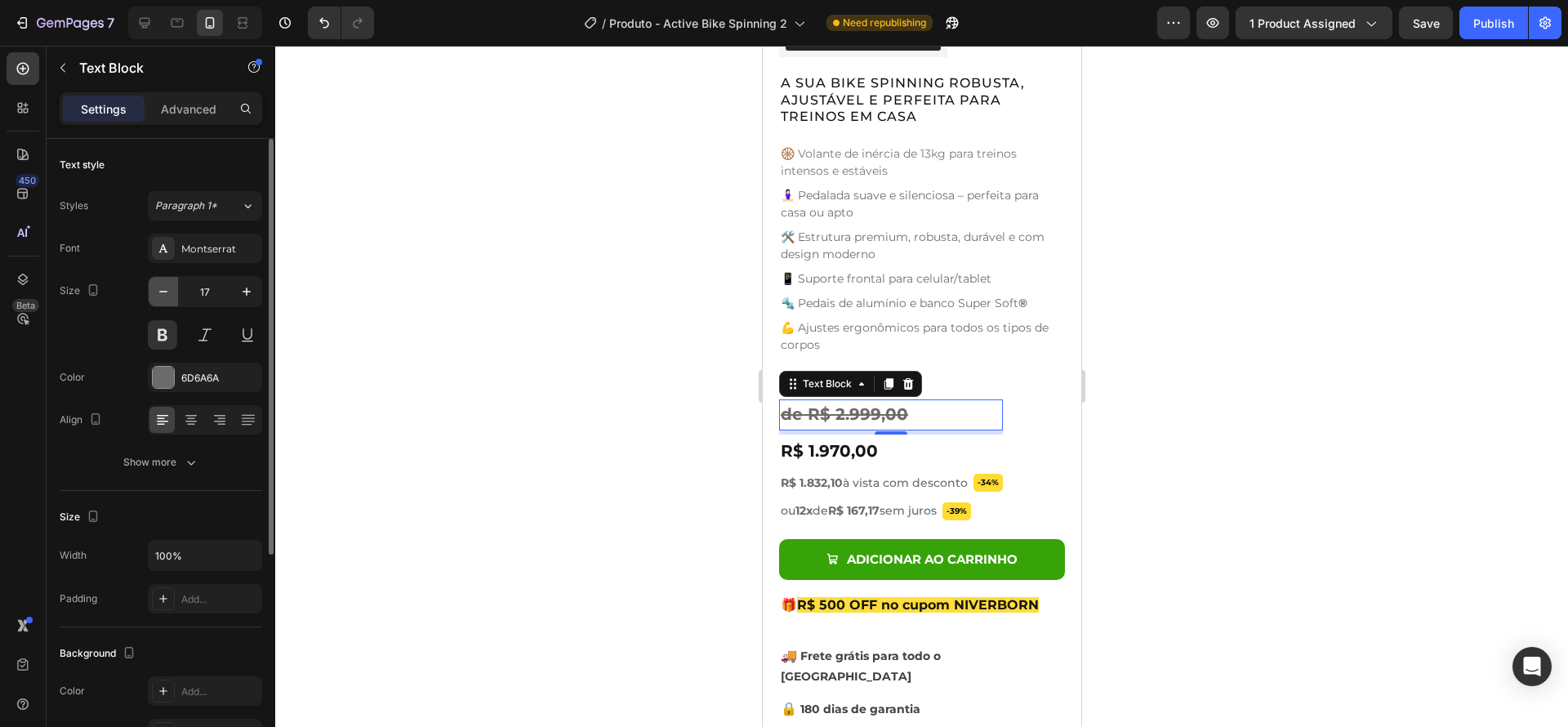
click at [168, 295] on icon "button" at bounding box center [163, 292] width 16 height 16
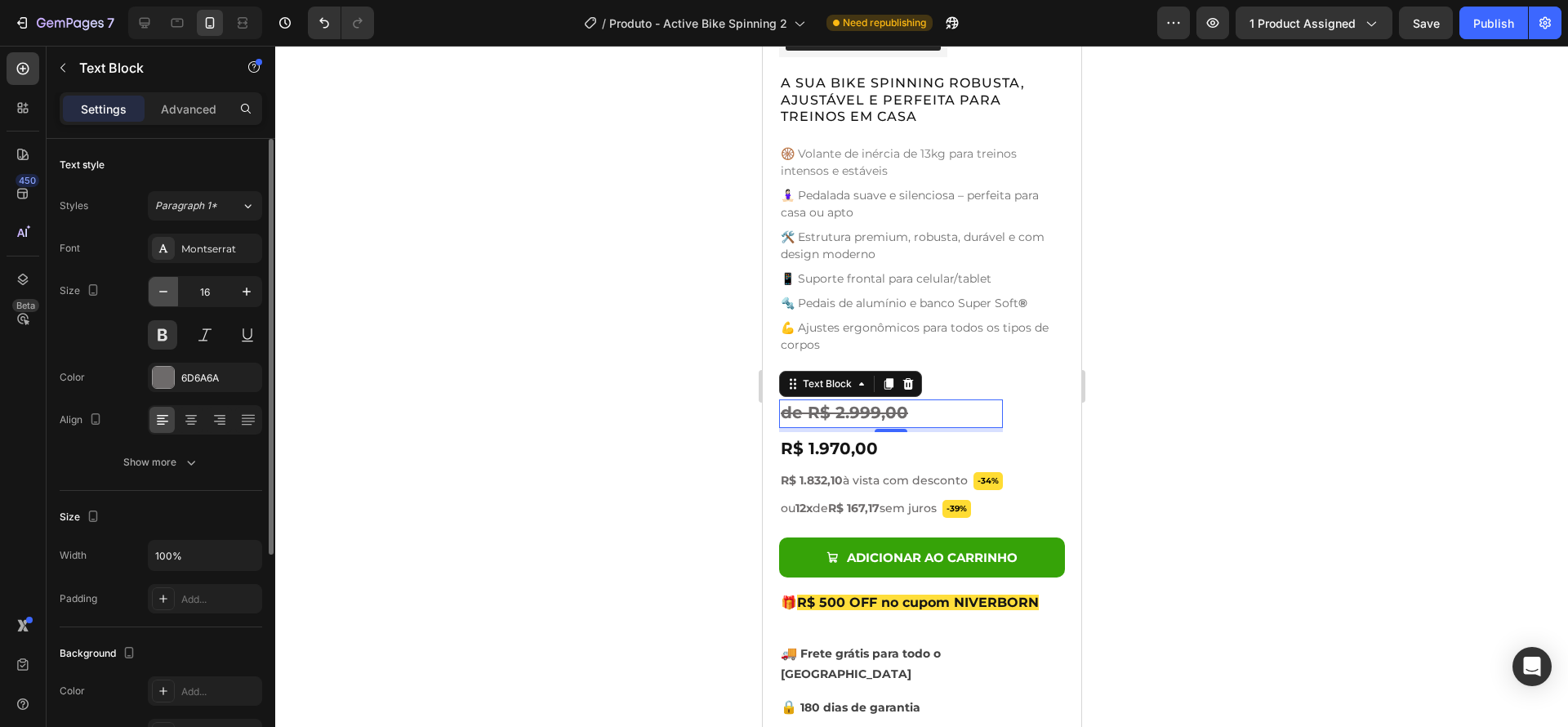
click at [168, 295] on icon "button" at bounding box center [163, 292] width 16 height 16
type input "15"
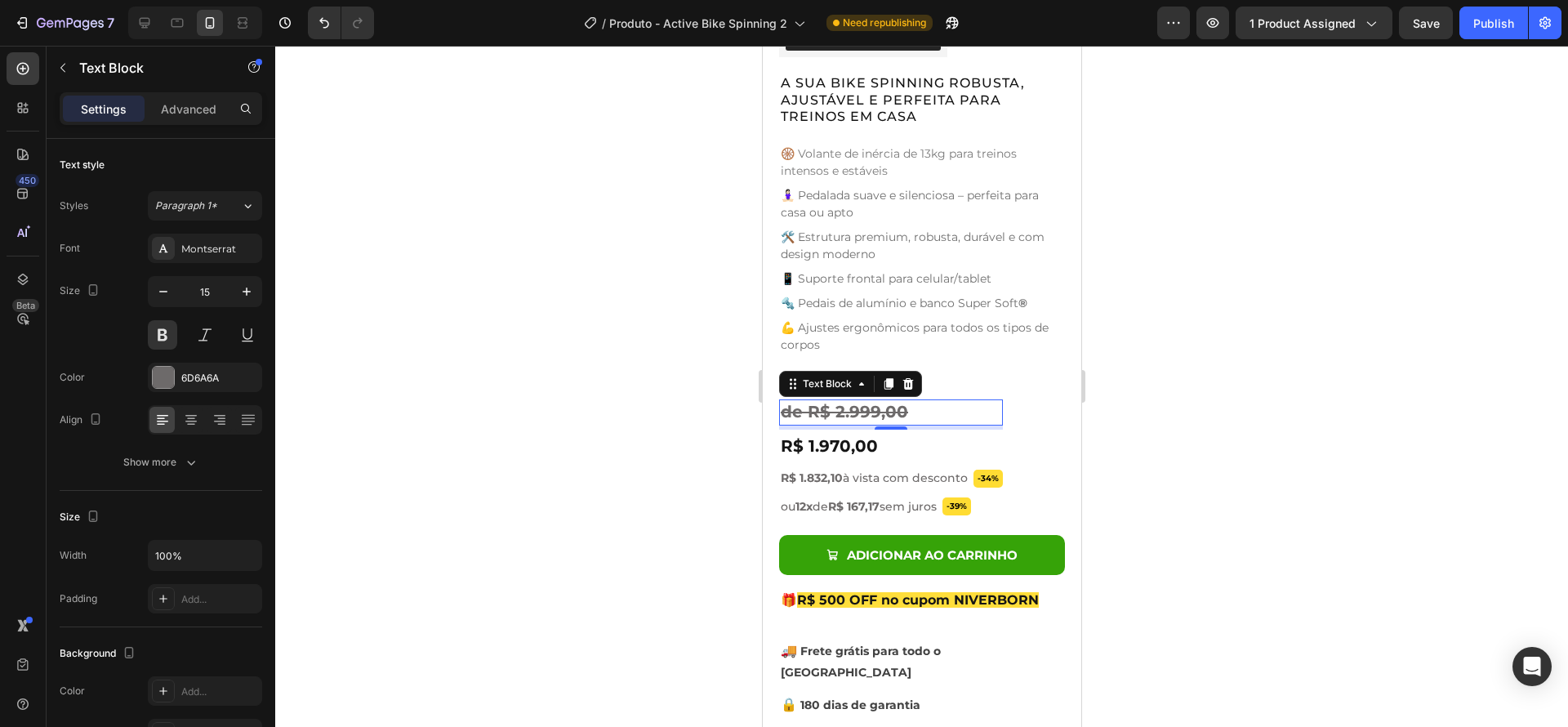
click at [1218, 445] on div at bounding box center [922, 386] width 1293 height 681
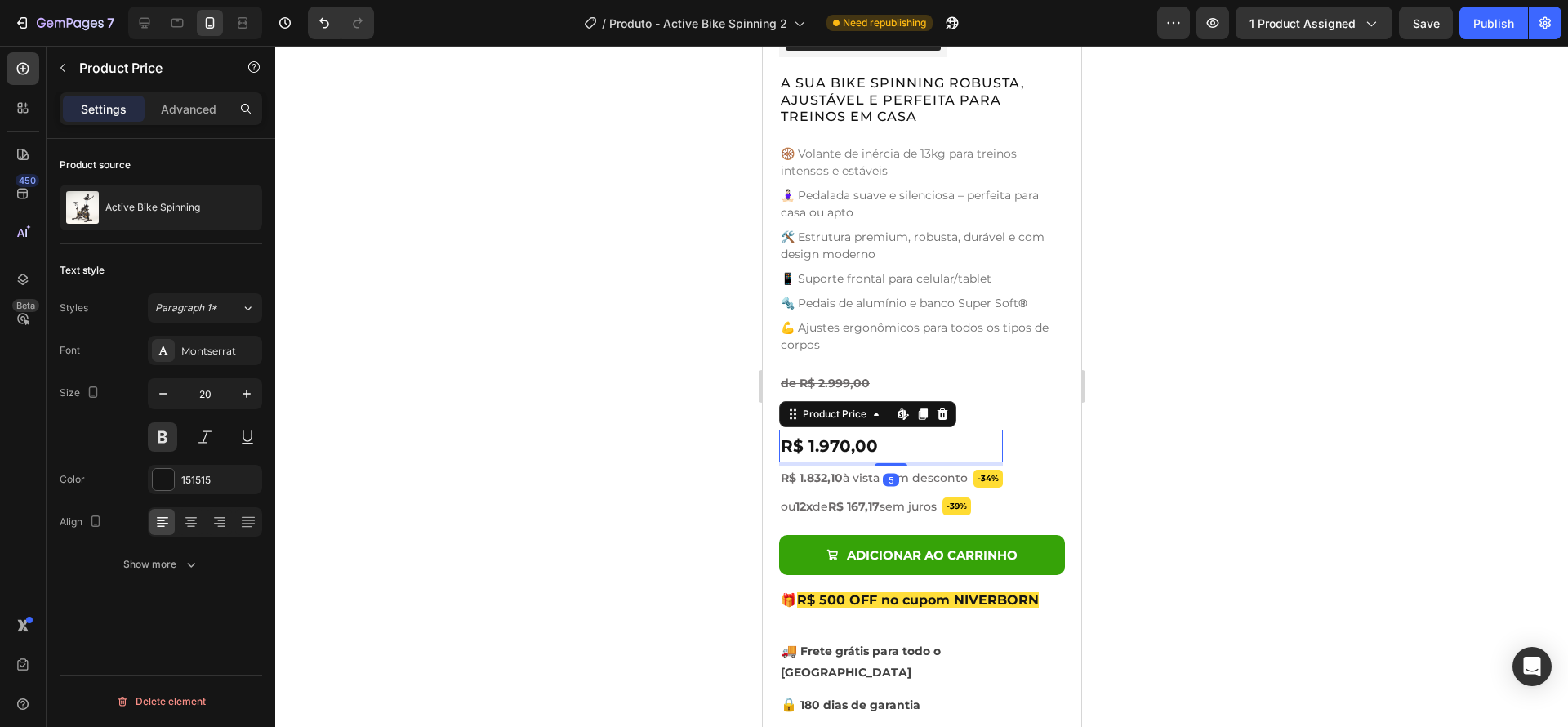
click at [1328, 475] on div at bounding box center [922, 386] width 1293 height 681
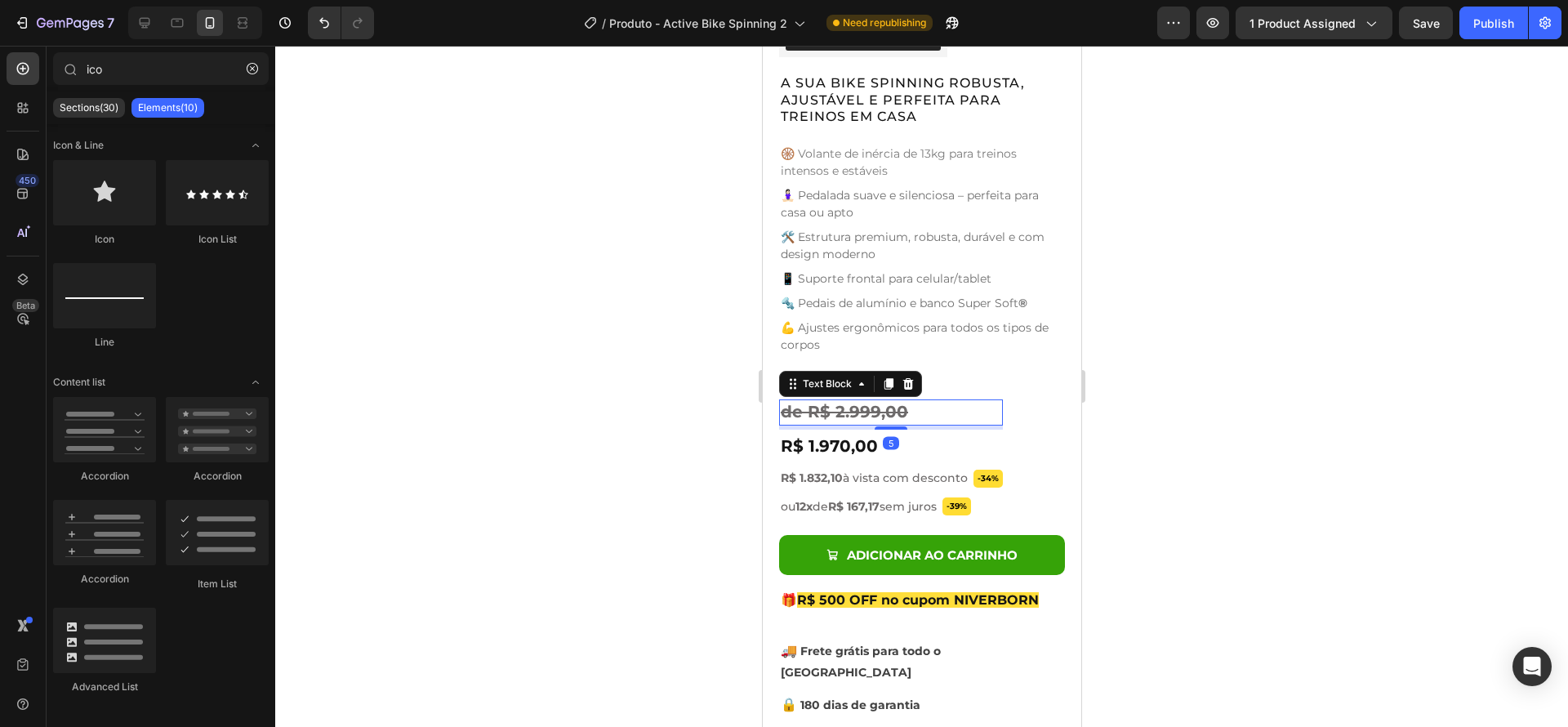
click at [832, 402] on s "de R$ 2.999,00" at bounding box center [843, 412] width 127 height 20
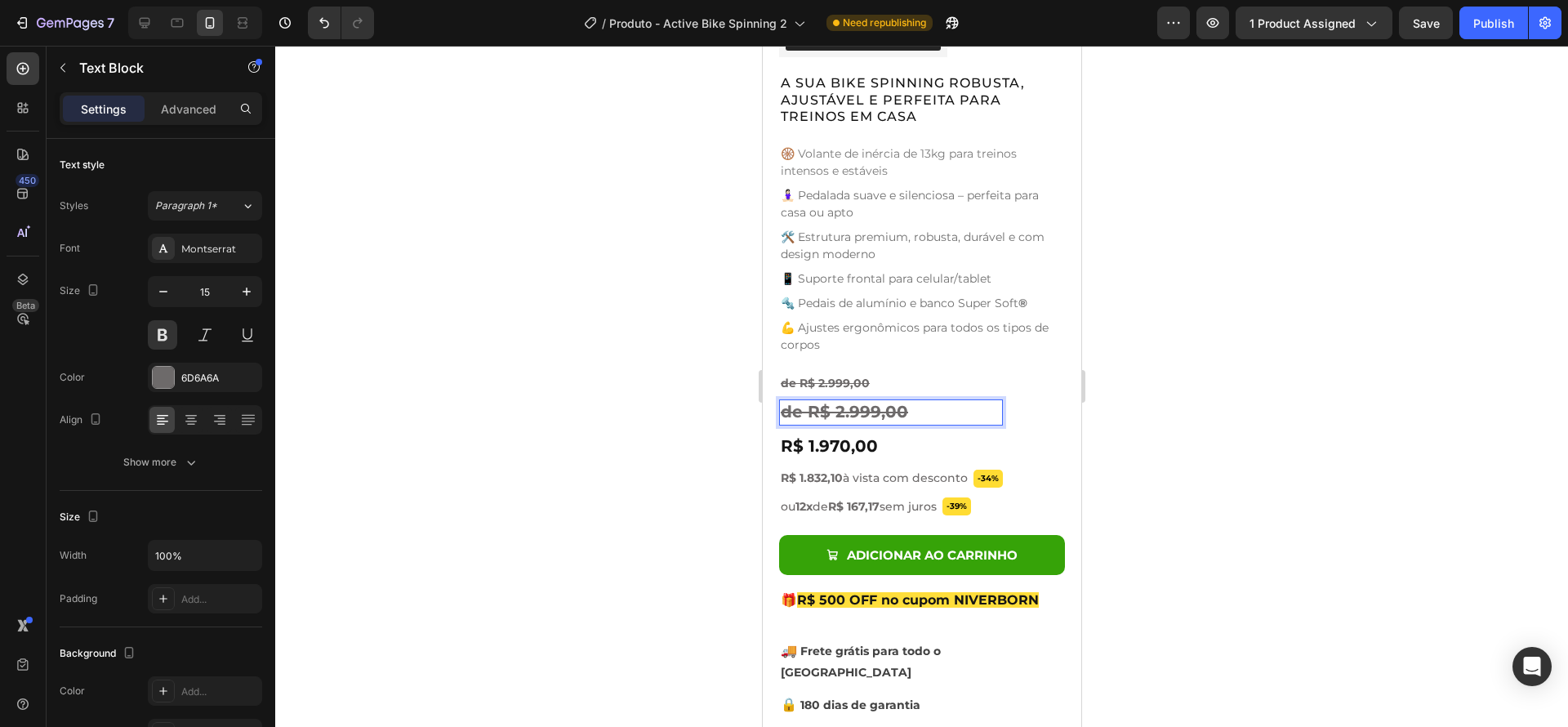
click at [809, 402] on s "de R$ 2.999,00" at bounding box center [843, 412] width 127 height 20
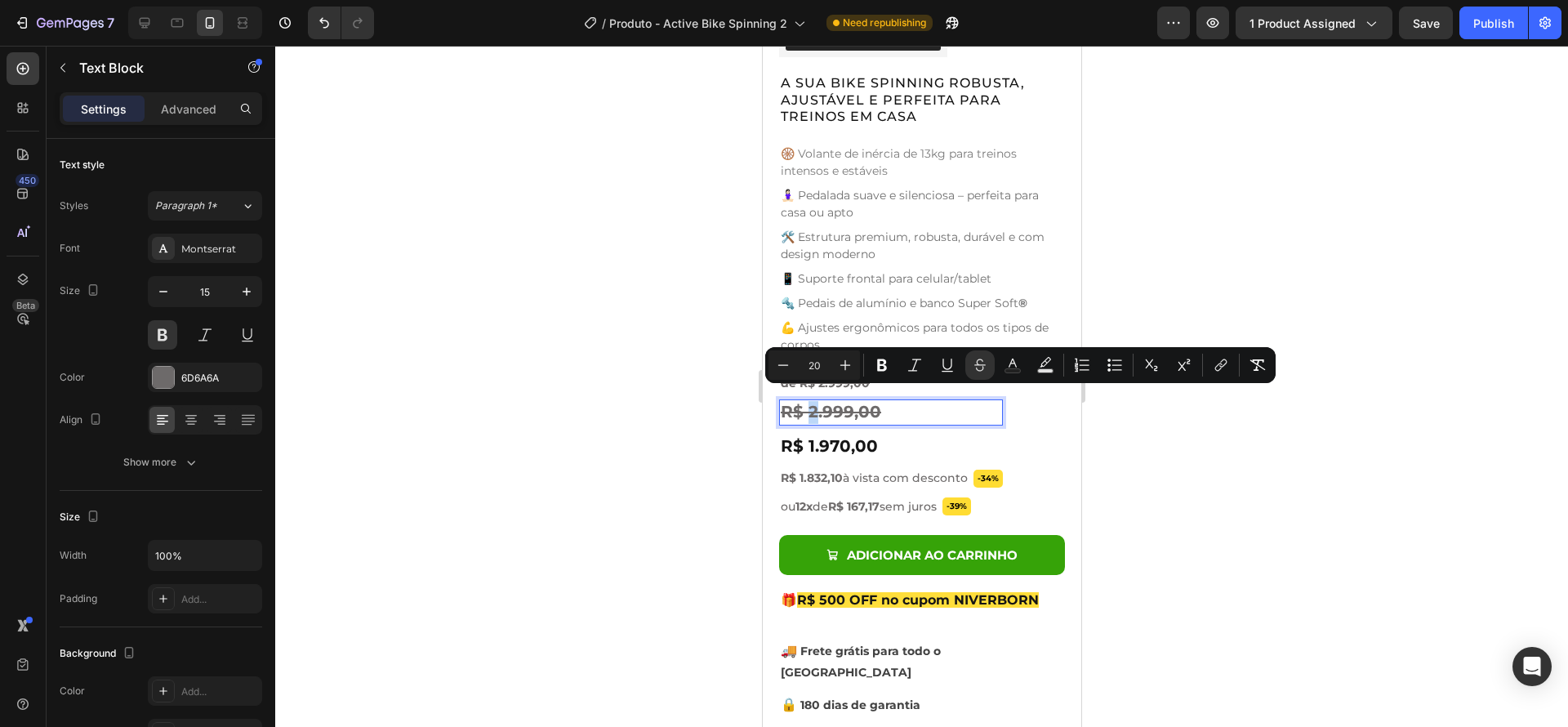
click at [813, 402] on s "R$ 2.999,00" at bounding box center [830, 412] width 100 height 20
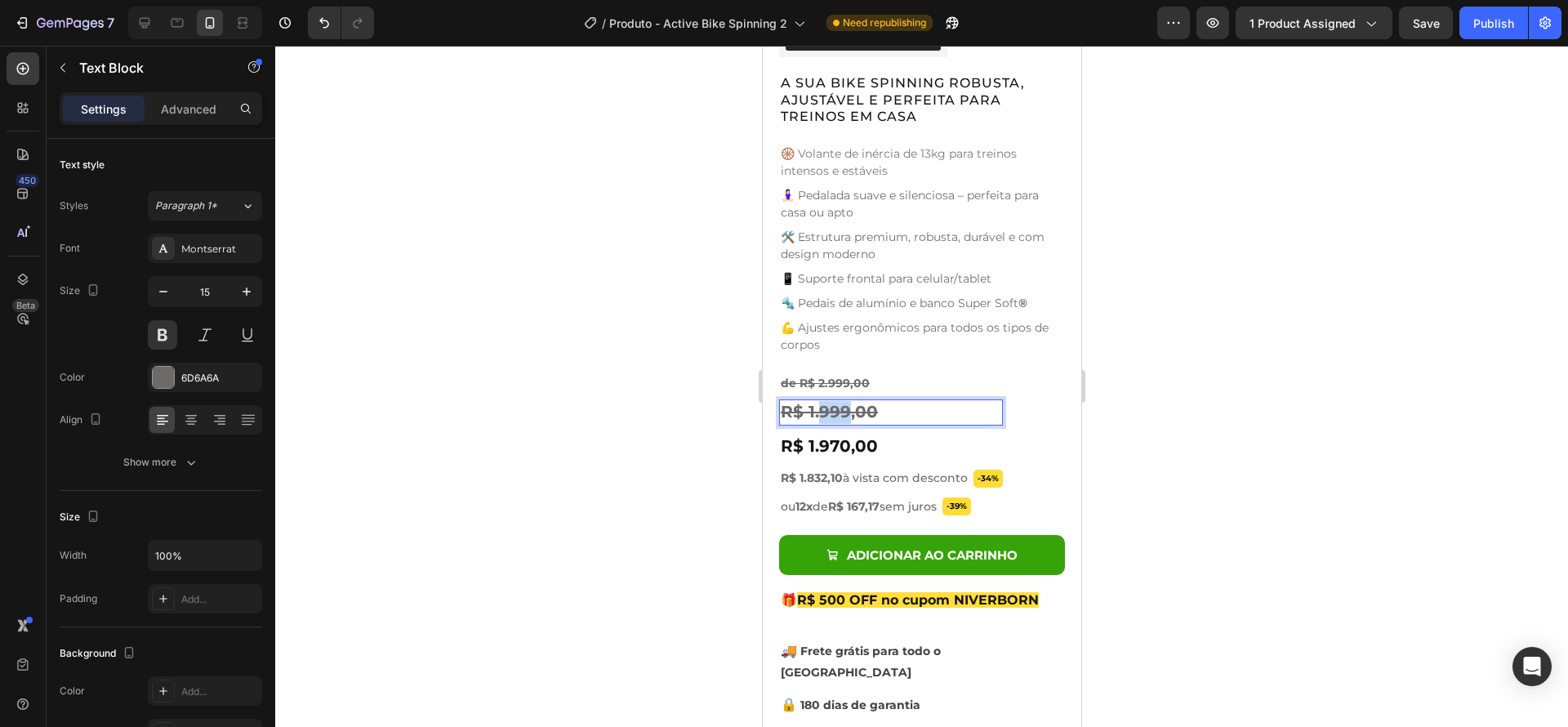
drag, startPoint x: 819, startPoint y: 401, endPoint x: 846, endPoint y: 399, distance: 27.1
click at [846, 402] on s "R$ 1.999,00" at bounding box center [828, 412] width 97 height 20
click at [934, 401] on p "R$ 1.970,00" at bounding box center [890, 412] width 220 height 23
drag, startPoint x: 906, startPoint y: 400, endPoint x: 776, endPoint y: 399, distance: 130.0
click at [776, 399] on div "Product Images Active Bike Spinning Product Title Ryviu - Star Badge Ryviu Row …" at bounding box center [922, 176] width 319 height 1257
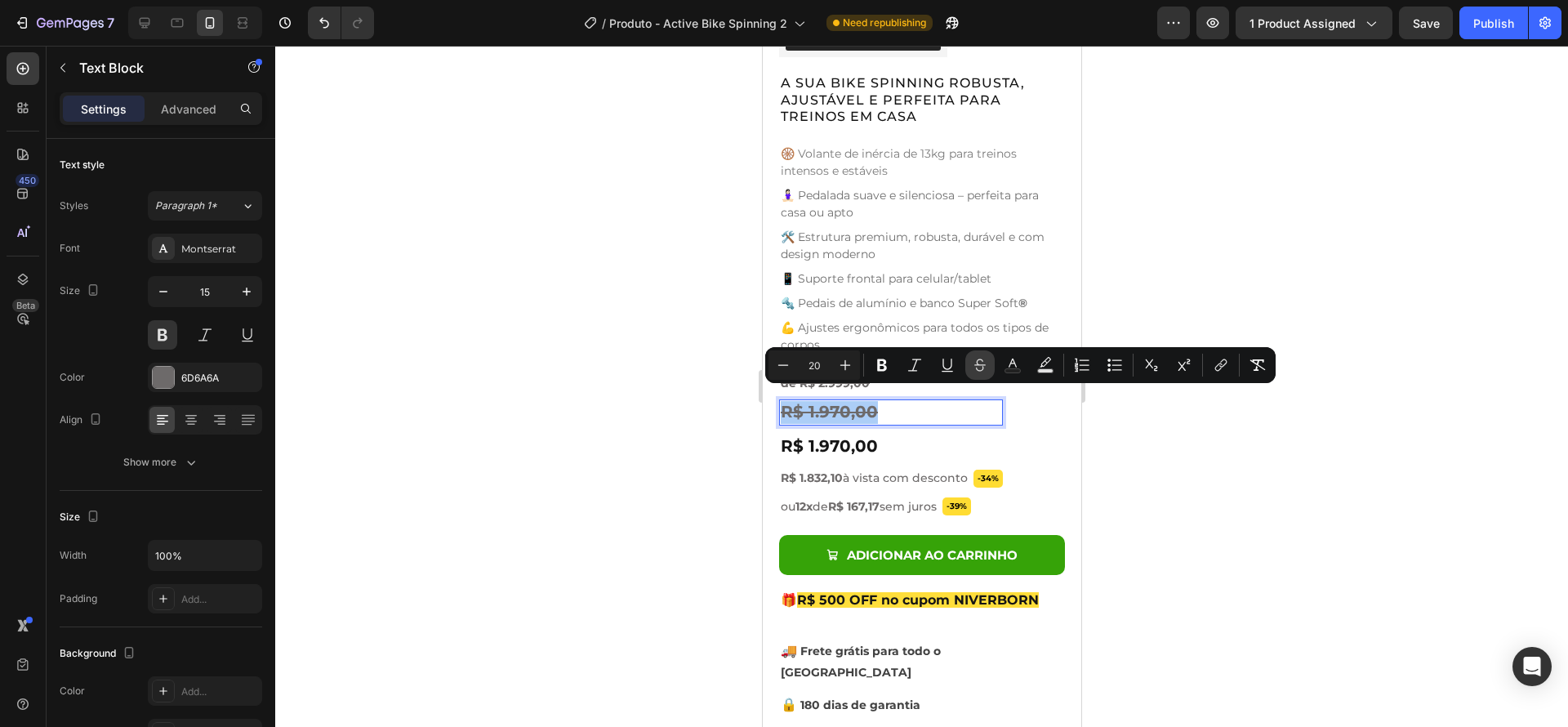
click at [976, 368] on icon "Editor contextual toolbar" at bounding box center [979, 368] width 7 height 5
click at [1005, 366] on icon "Editor contextual toolbar" at bounding box center [1013, 365] width 16 height 16
type input "6D6A6A"
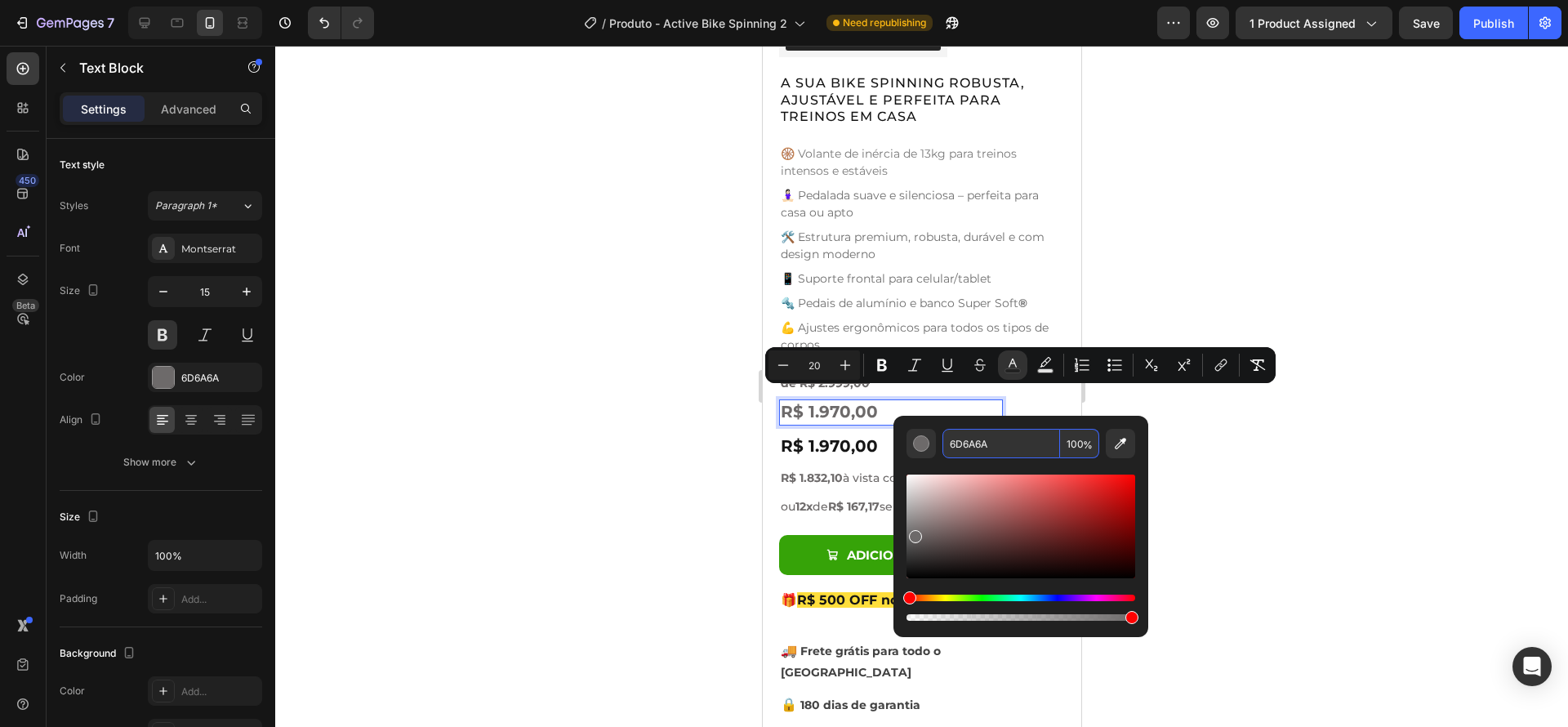
click at [978, 445] on input "6D6A6A" at bounding box center [1000, 444] width 117 height 30
type input "151515"
click at [1340, 444] on div at bounding box center [922, 386] width 1293 height 681
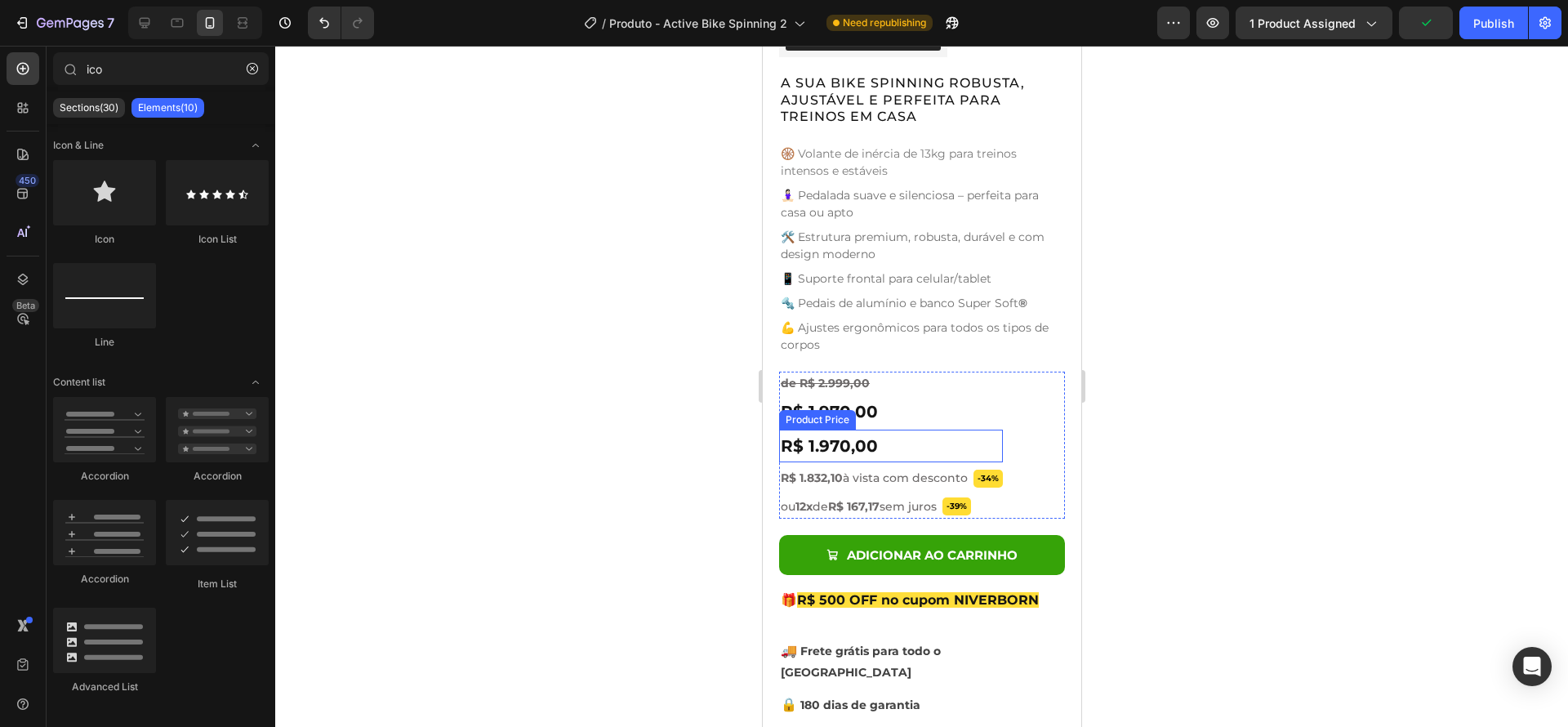
click at [903, 439] on div "R$ 1.970,00" at bounding box center [890, 446] width 223 height 33
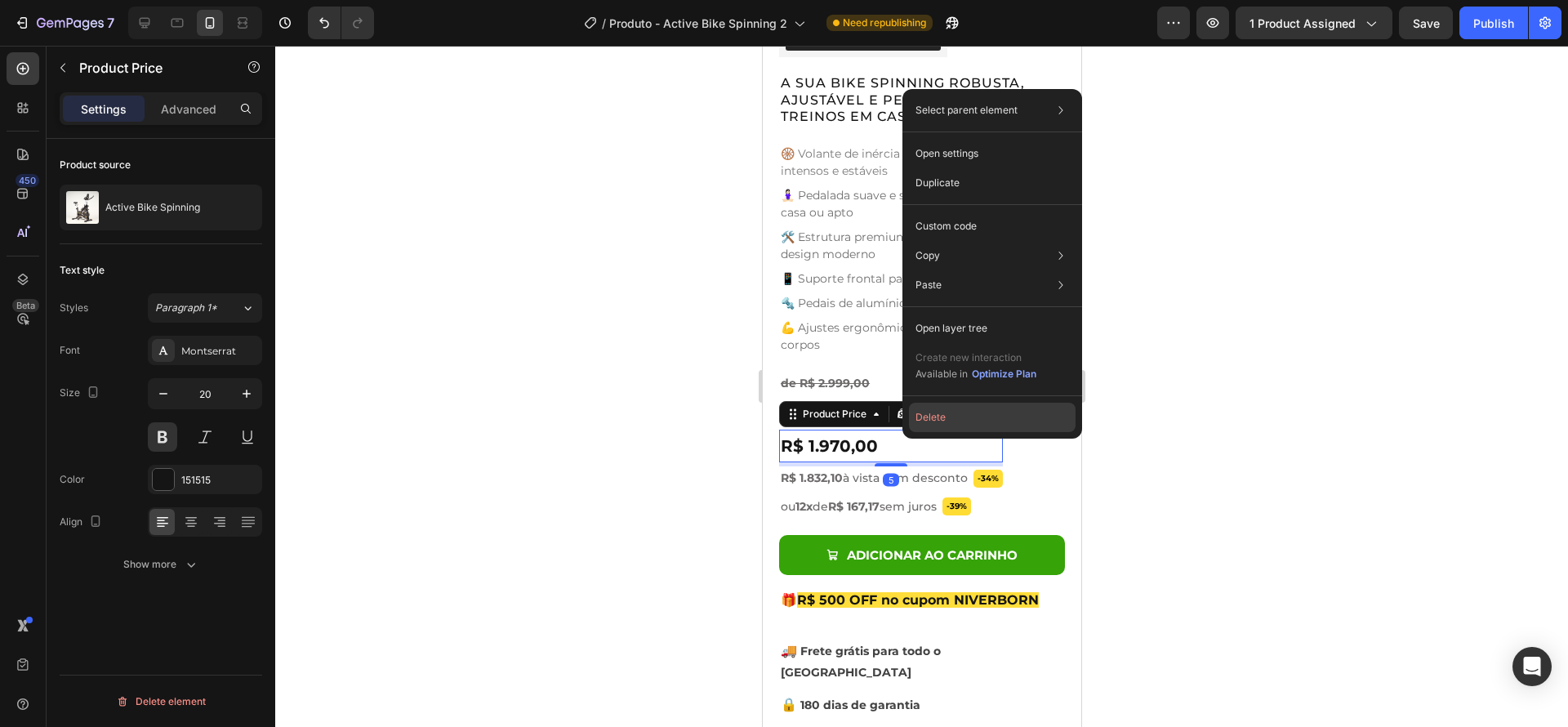
click at [932, 416] on button "Delete" at bounding box center [992, 417] width 167 height 30
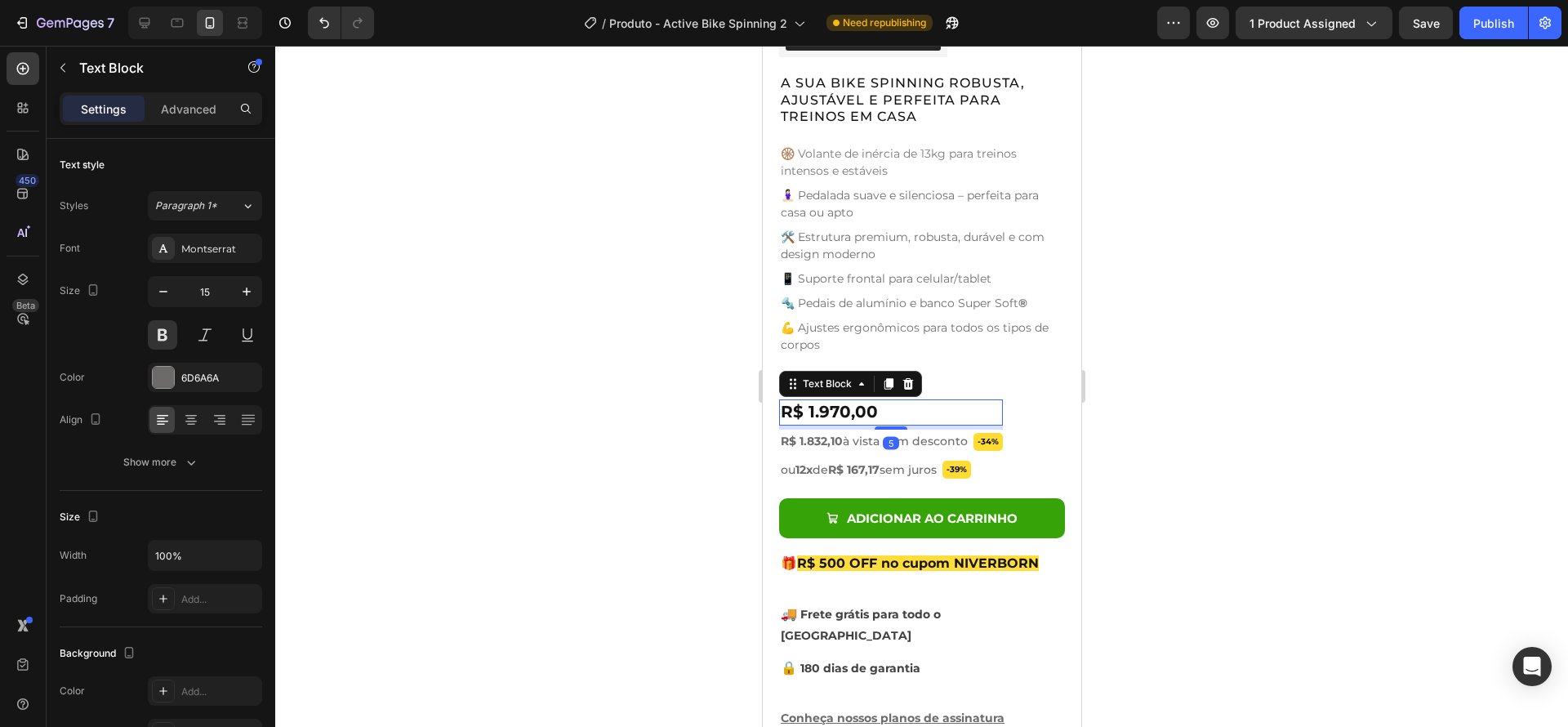
click at [920, 404] on p "R$ 1.970,00" at bounding box center [890, 412] width 220 height 23
click at [1284, 458] on div at bounding box center [922, 386] width 1293 height 681
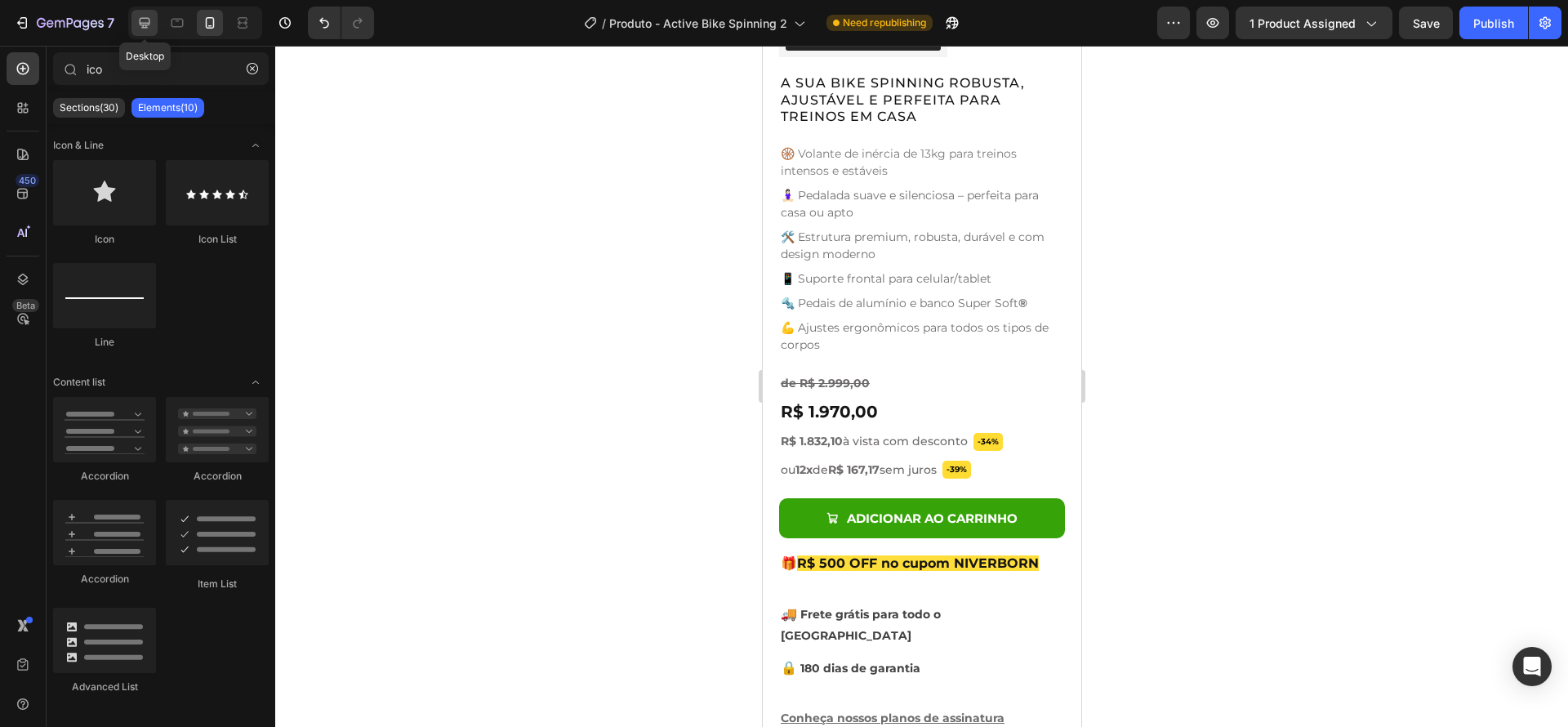
click at [145, 25] on icon at bounding box center [145, 23] width 16 height 16
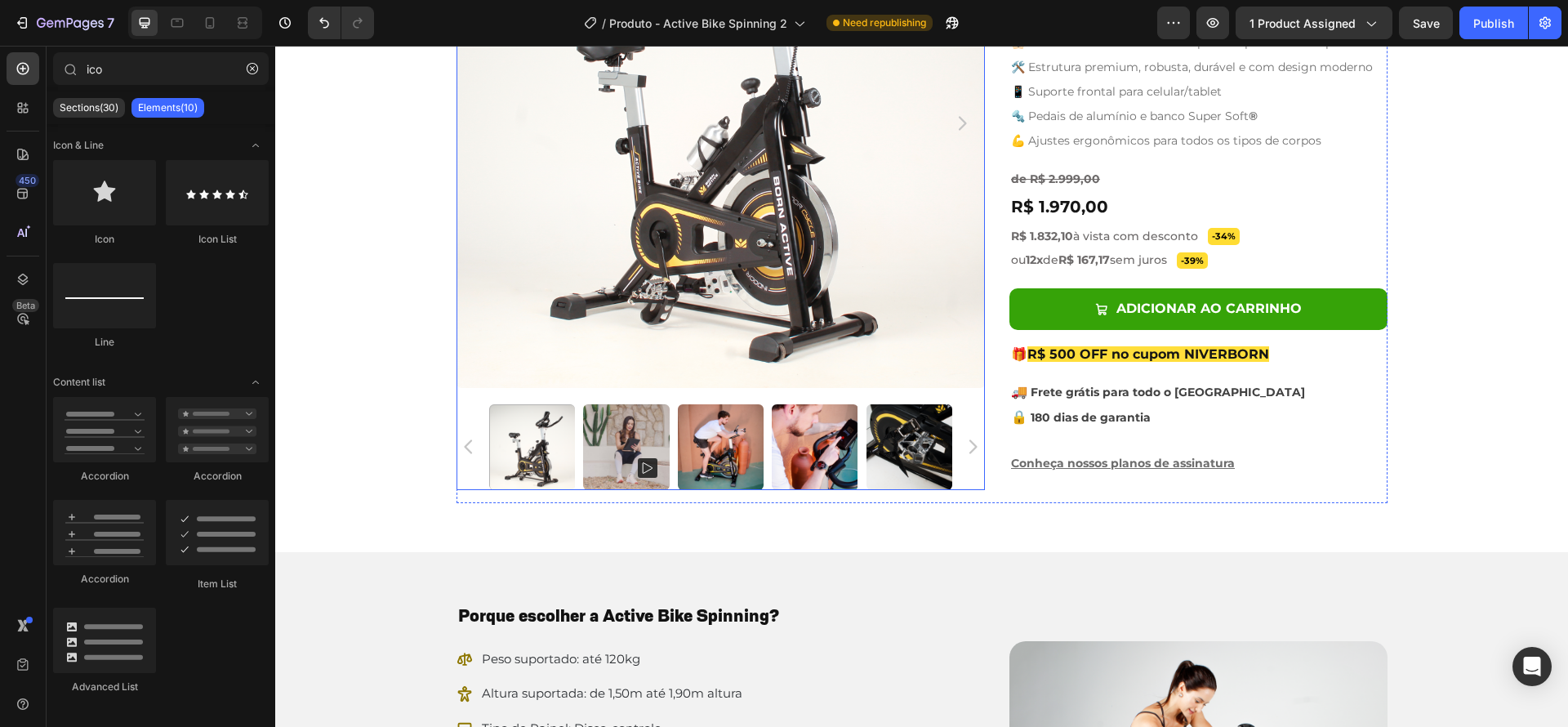
scroll to position [672, 0]
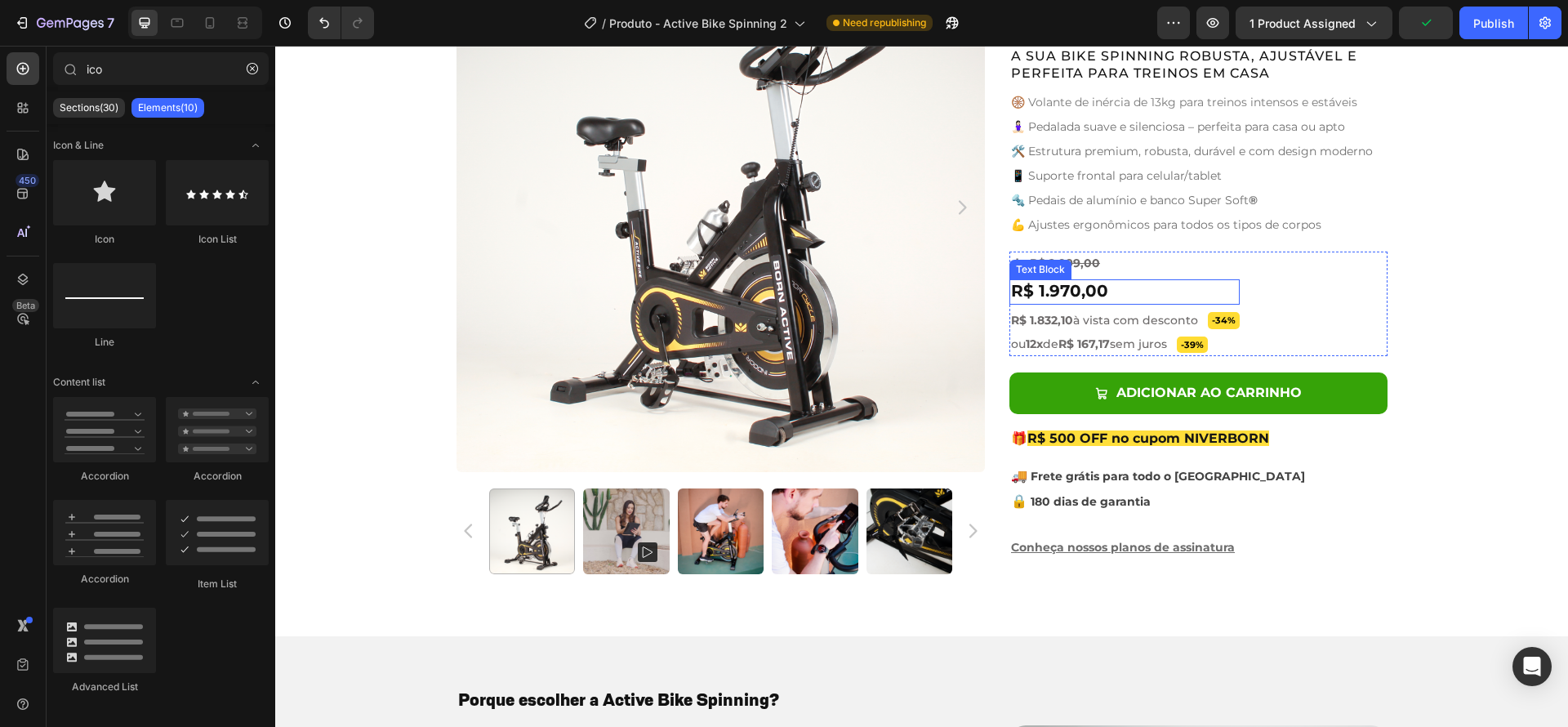
click at [1150, 297] on p "R$ 1.970,00" at bounding box center [1124, 292] width 227 height 22
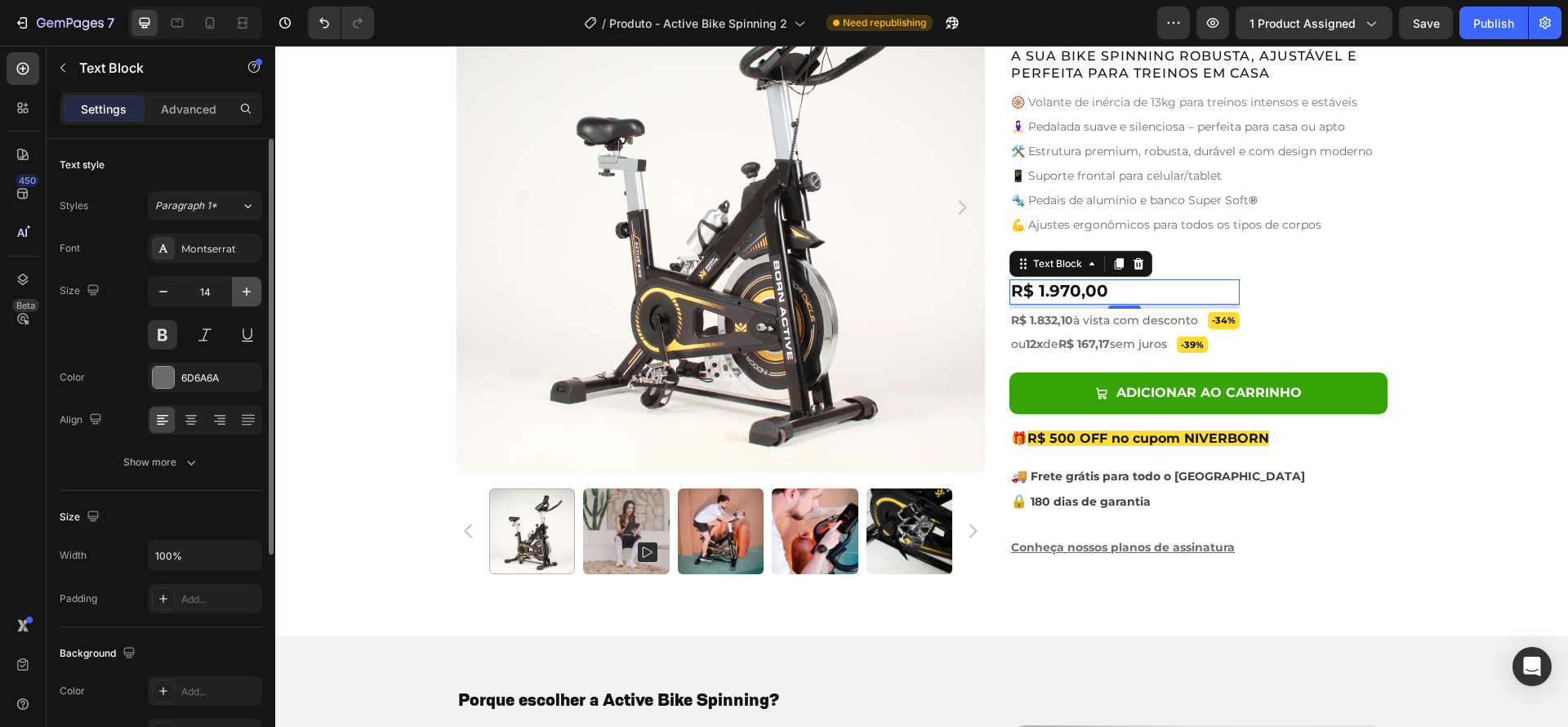
click at [245, 291] on icon "button" at bounding box center [246, 292] width 8 height 8
type input "15"
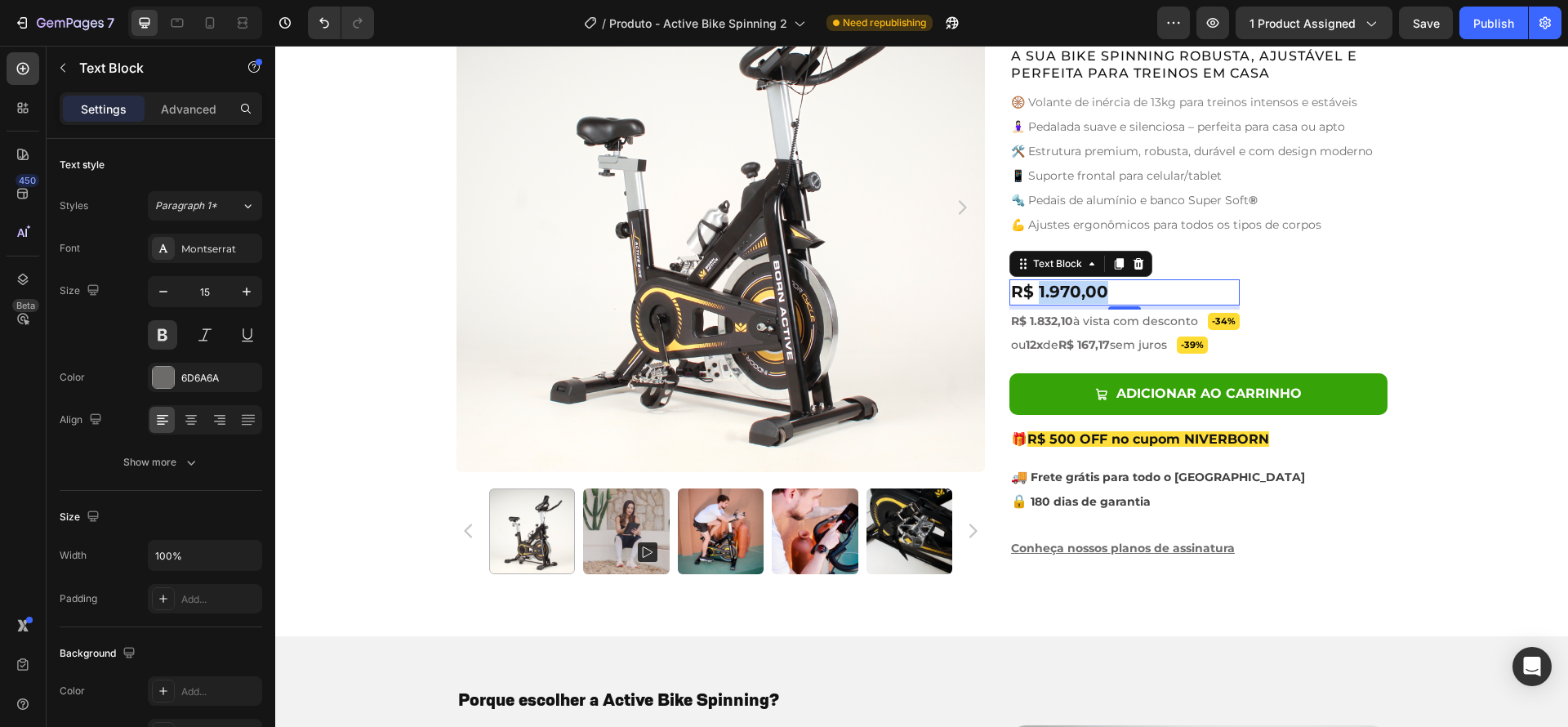
click at [1064, 296] on span "R$ 1.970,00" at bounding box center [1060, 292] width 97 height 20
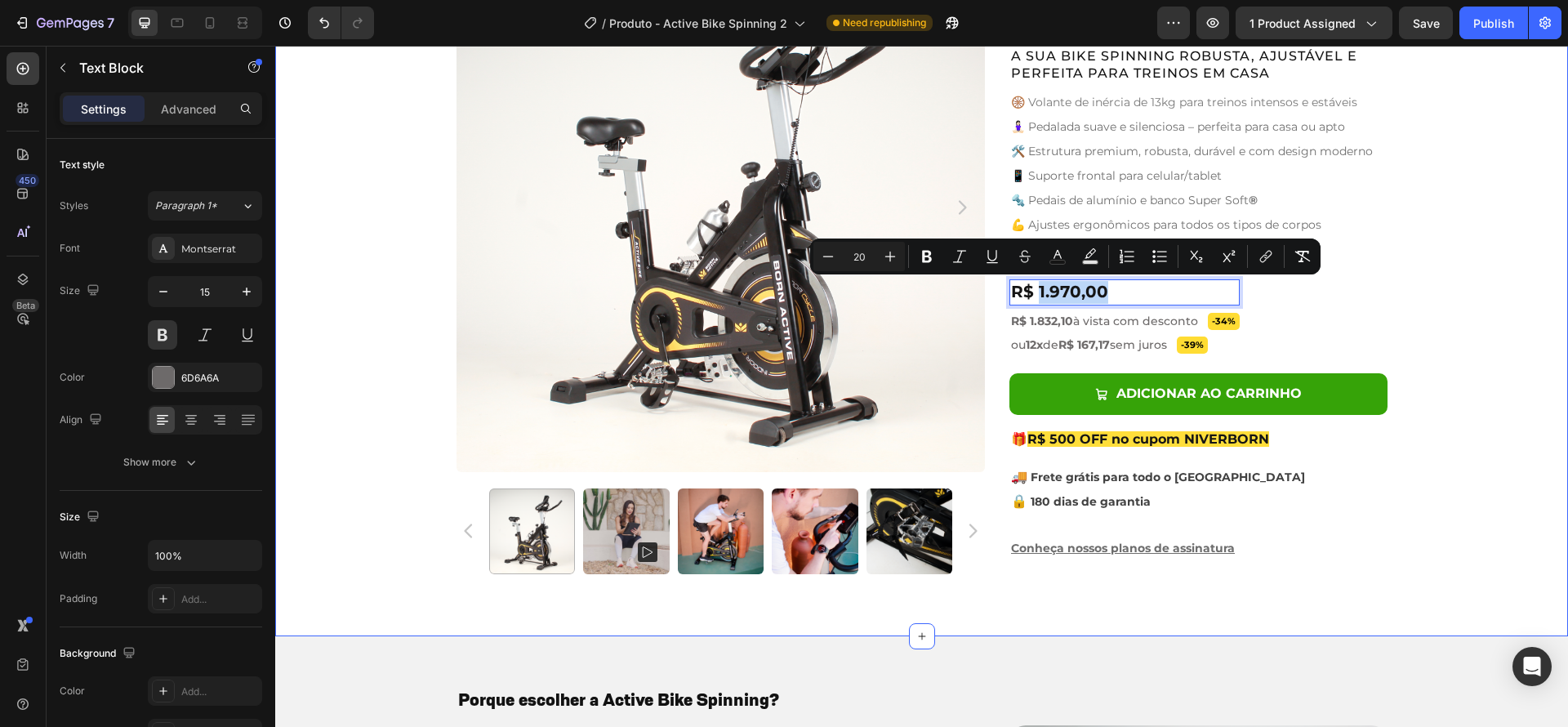
click at [1515, 334] on div "Product Images Active Bike Spinning Product Title Ryviu - Star Badge Ryviu Row …" at bounding box center [922, 265] width 1293 height 644
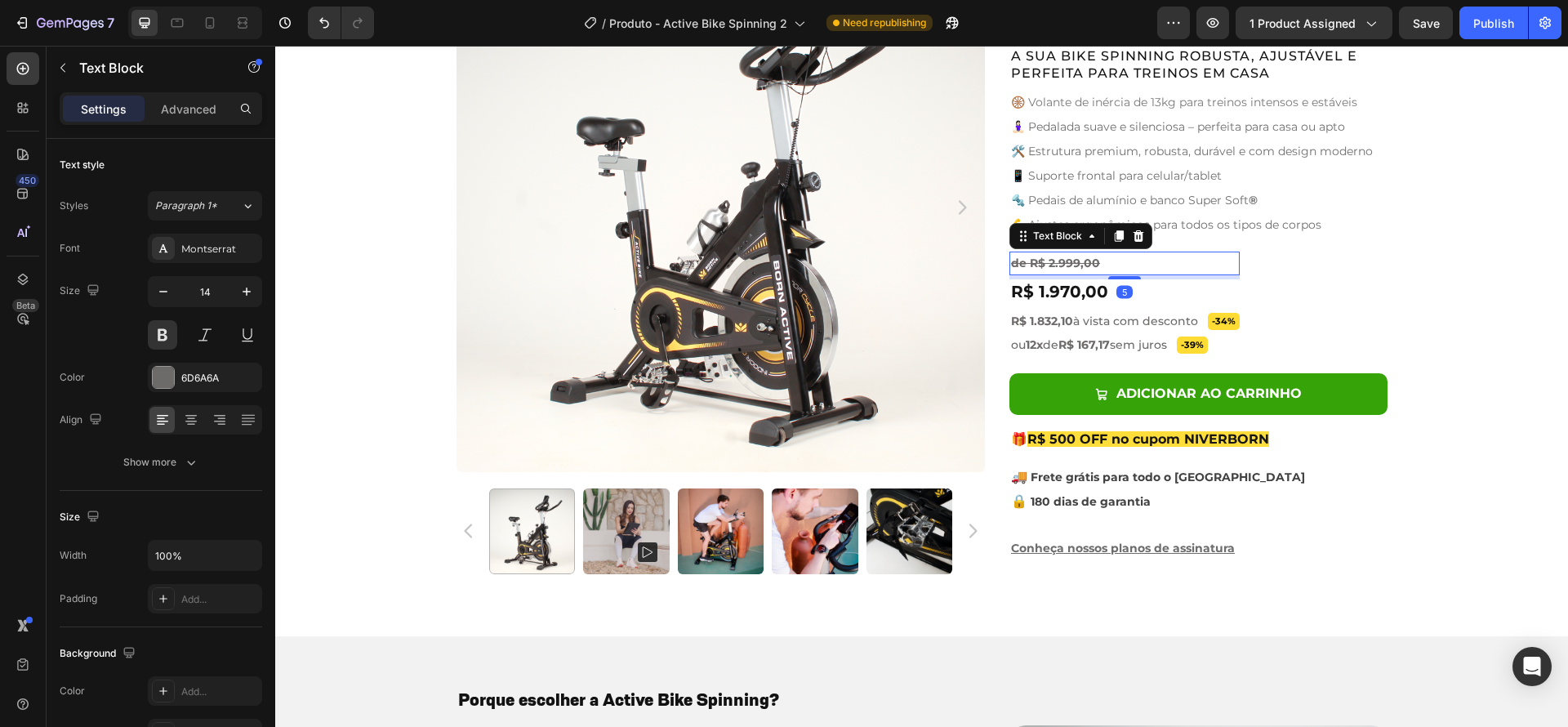
click at [1083, 265] on s "de R$ 2.999,00" at bounding box center [1055, 263] width 89 height 15
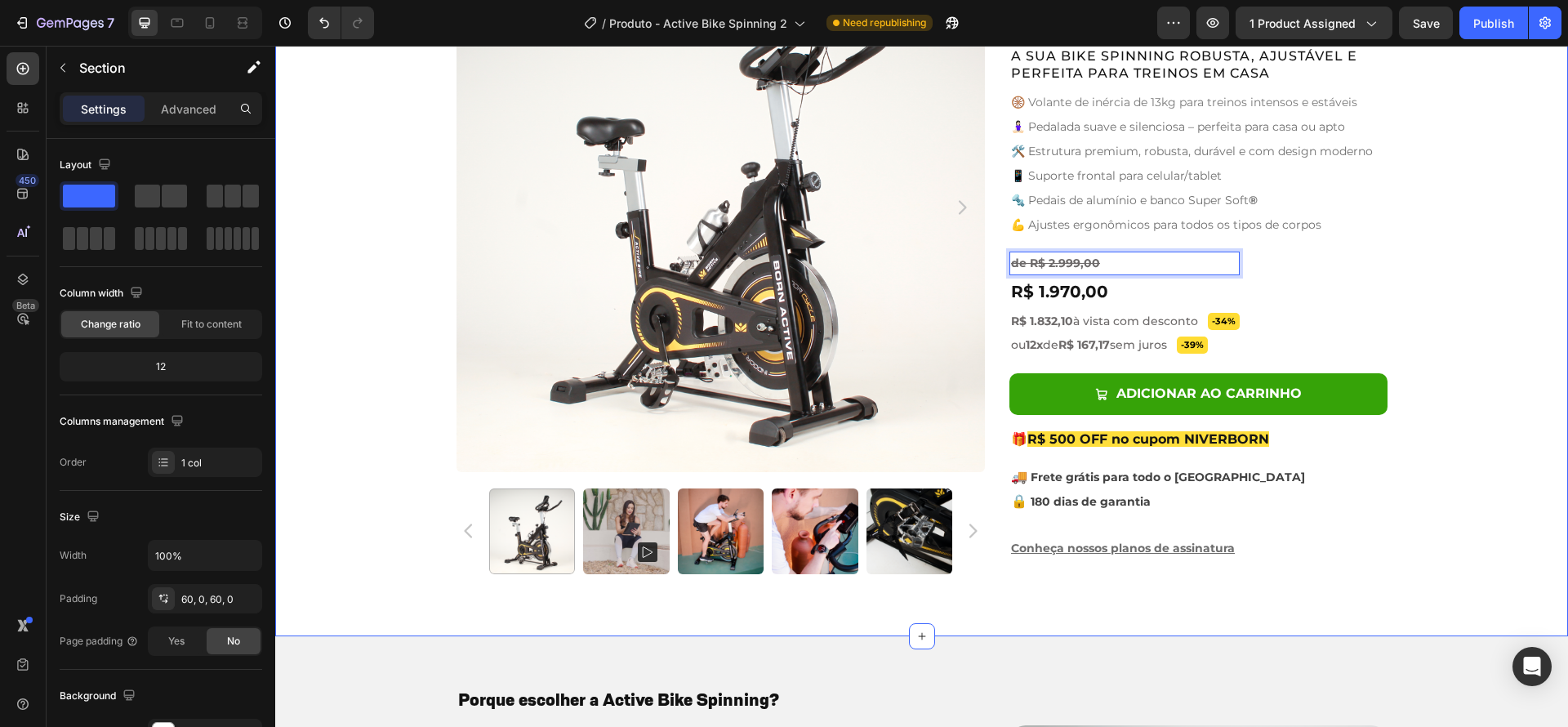
click at [1433, 321] on div "Product Images Active Bike Spinning Product Title Ryviu - Star Badge Ryviu Row …" at bounding box center [922, 265] width 1293 height 644
click at [1112, 324] on span "R$ 1.832,10 à vista com desconto" at bounding box center [1105, 321] width 187 height 15
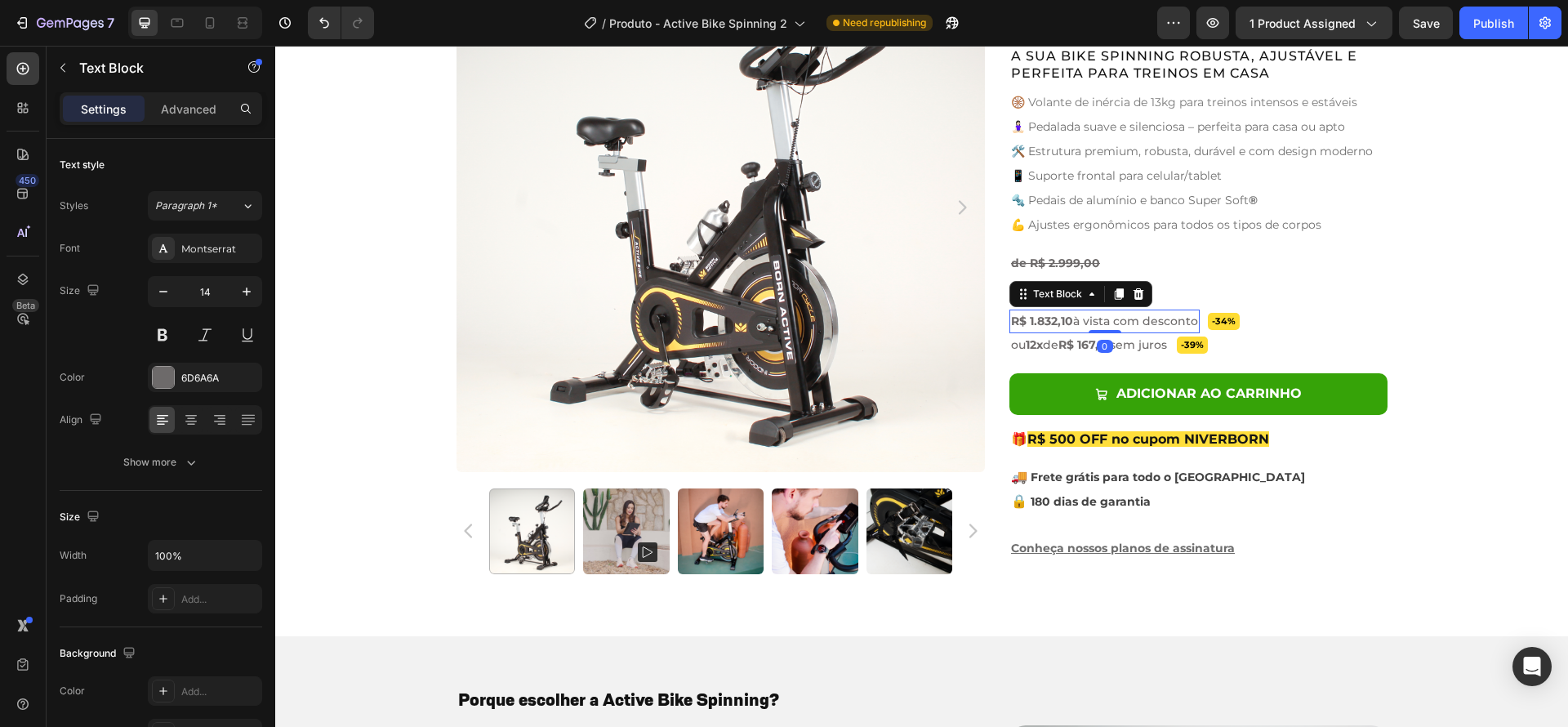
click at [1142, 325] on span "R$ 1.832,10 à vista com desconto" at bounding box center [1105, 321] width 187 height 15
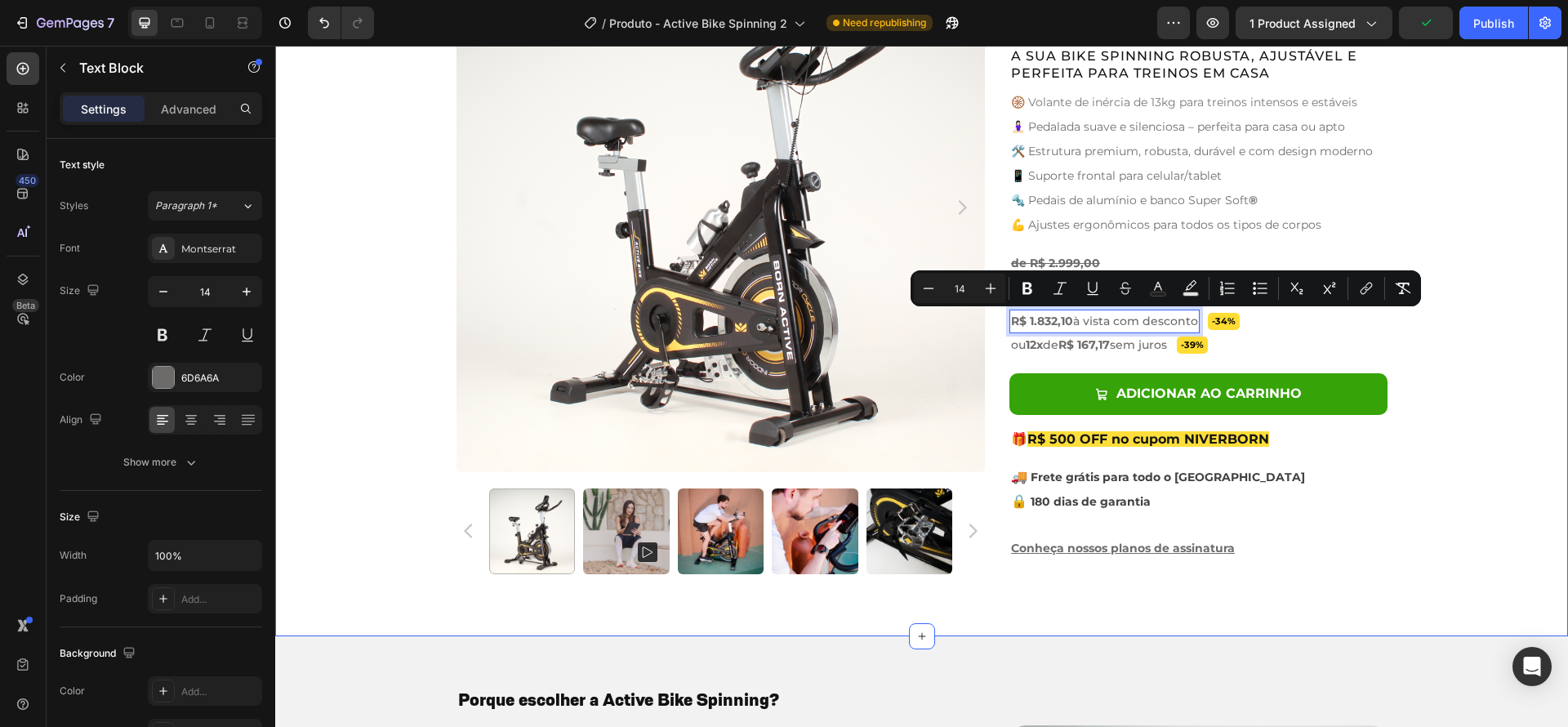
click at [1413, 360] on div "Product Images Active Bike Spinning Product Title Ryviu - Star Badge Ryviu Row …" at bounding box center [922, 265] width 1293 height 644
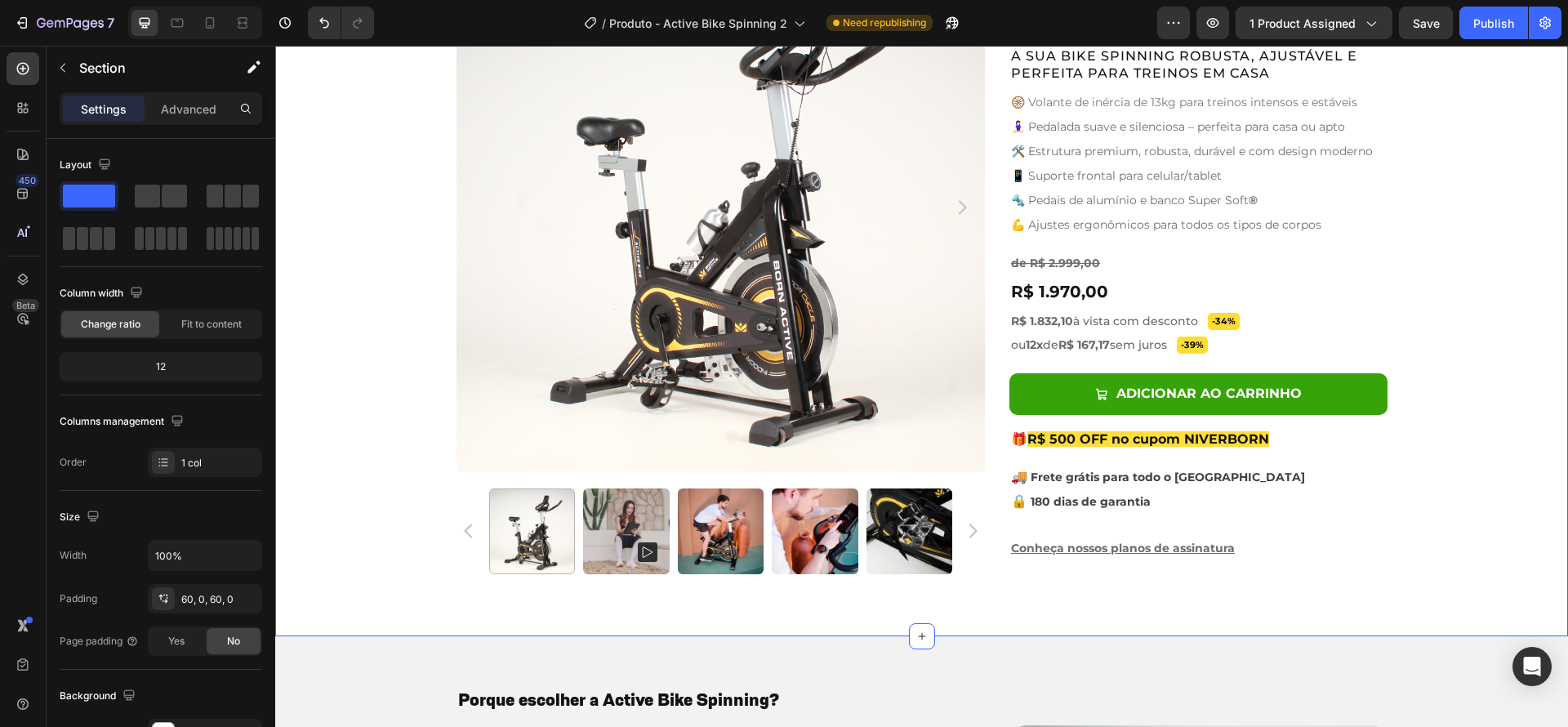
click at [1504, 339] on div "Product Images Active Bike Spinning Product Title Ryviu - Star Badge Ryviu Row …" at bounding box center [922, 265] width 1293 height 644
click at [1095, 315] on span "R$ 1.832,10 à vista com desconto" at bounding box center [1105, 321] width 187 height 15
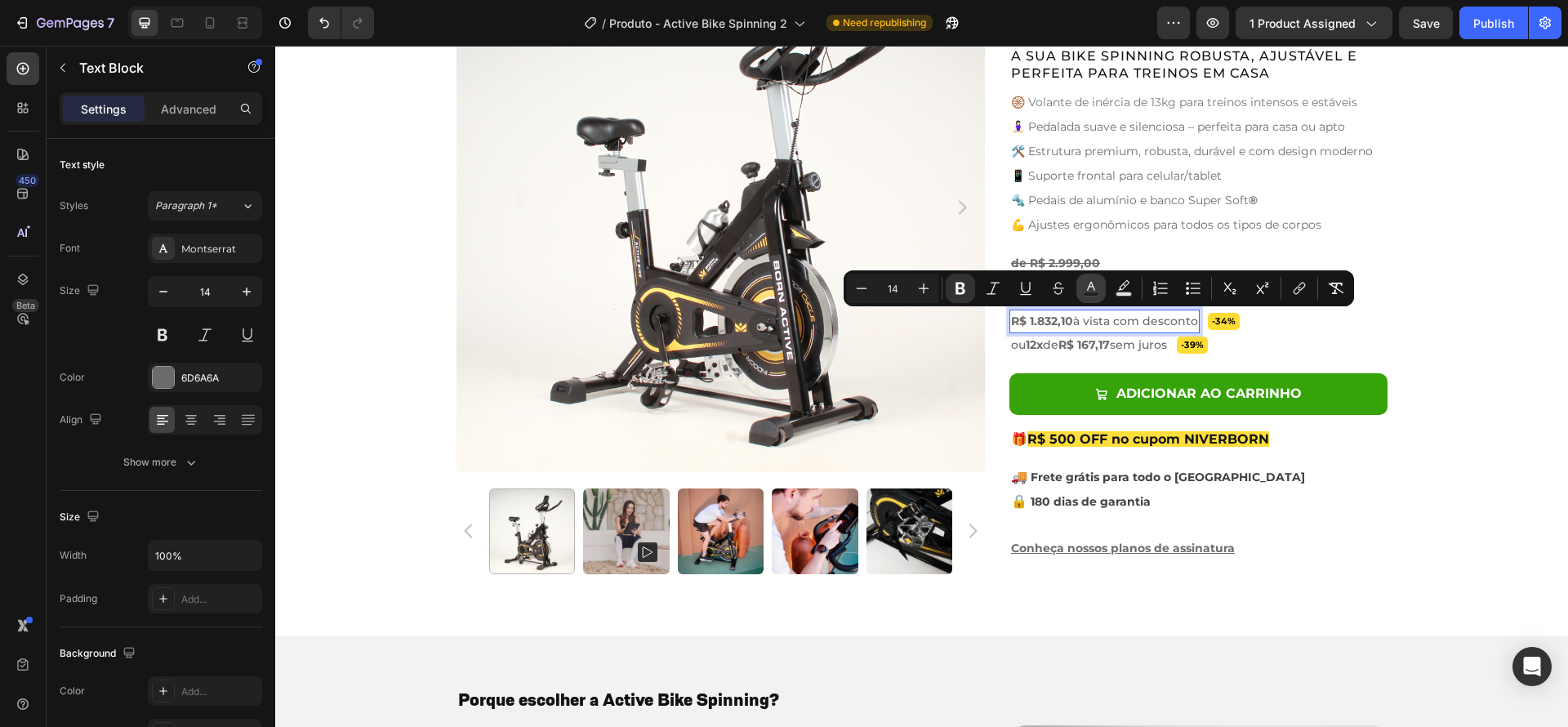
click at [1091, 291] on icon "Editor contextual toolbar" at bounding box center [1091, 288] width 16 height 16
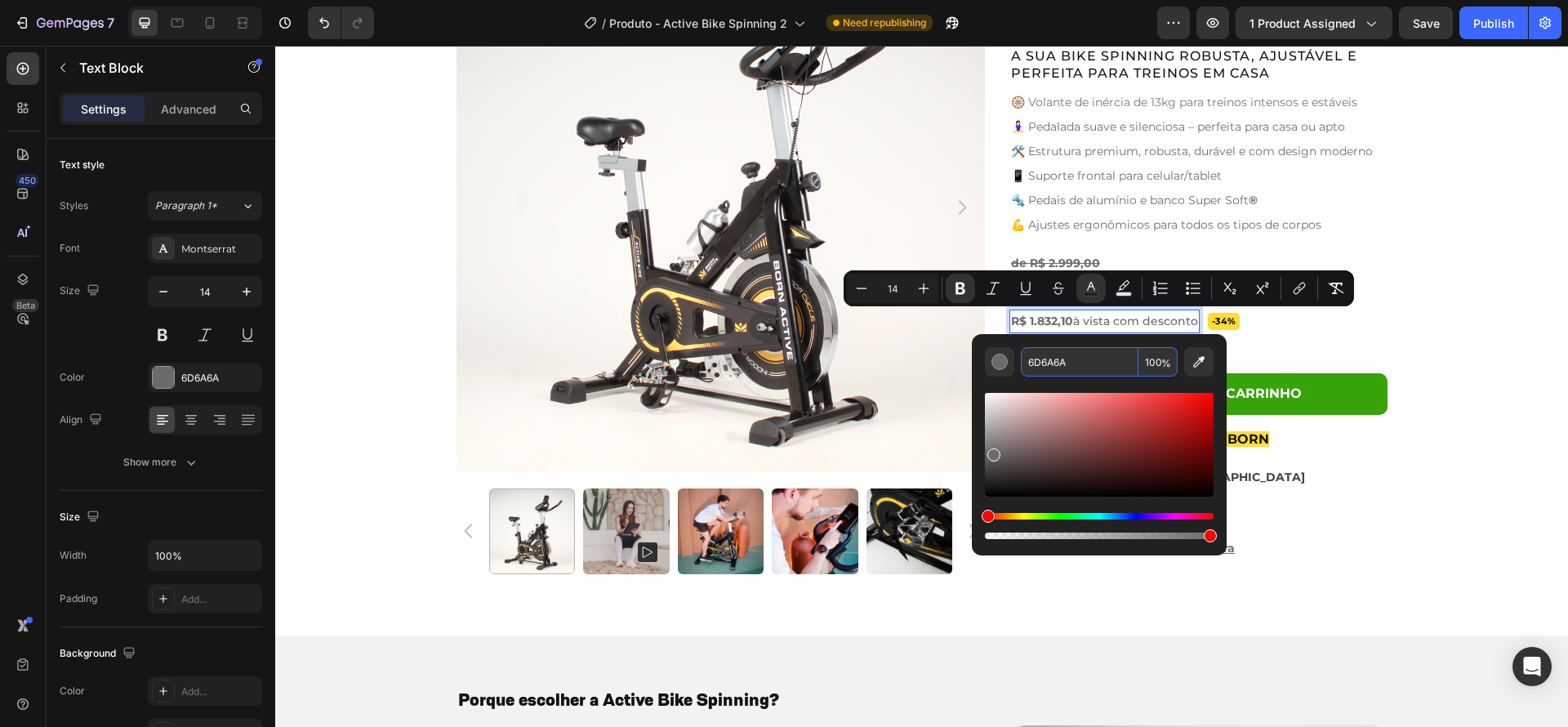
click at [1075, 353] on input "6D6A6A" at bounding box center [1079, 362] width 117 height 30
type input "151515"
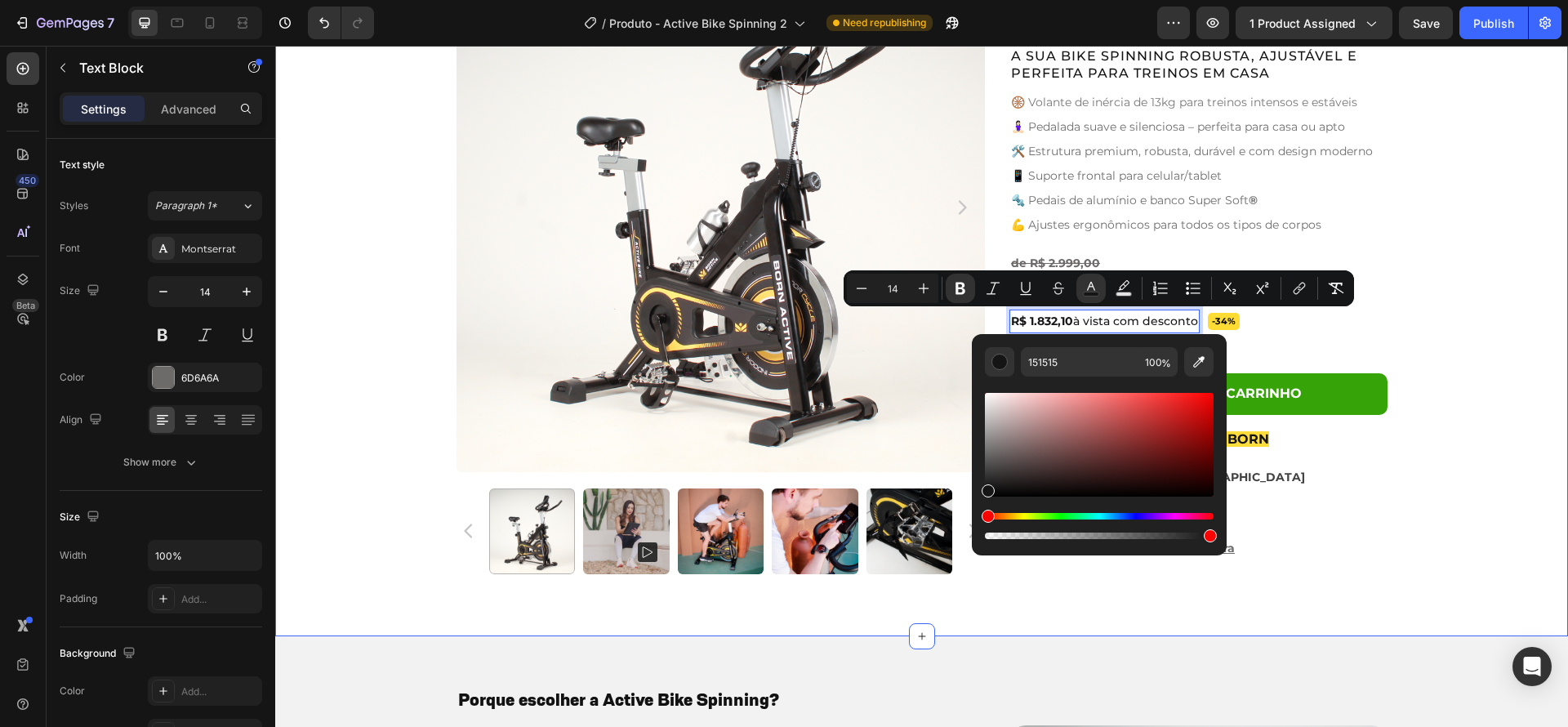
click at [1469, 338] on div "Product Images Active Bike Spinning Product Title Ryviu - Star Badge Ryviu Row …" at bounding box center [922, 265] width 1293 height 644
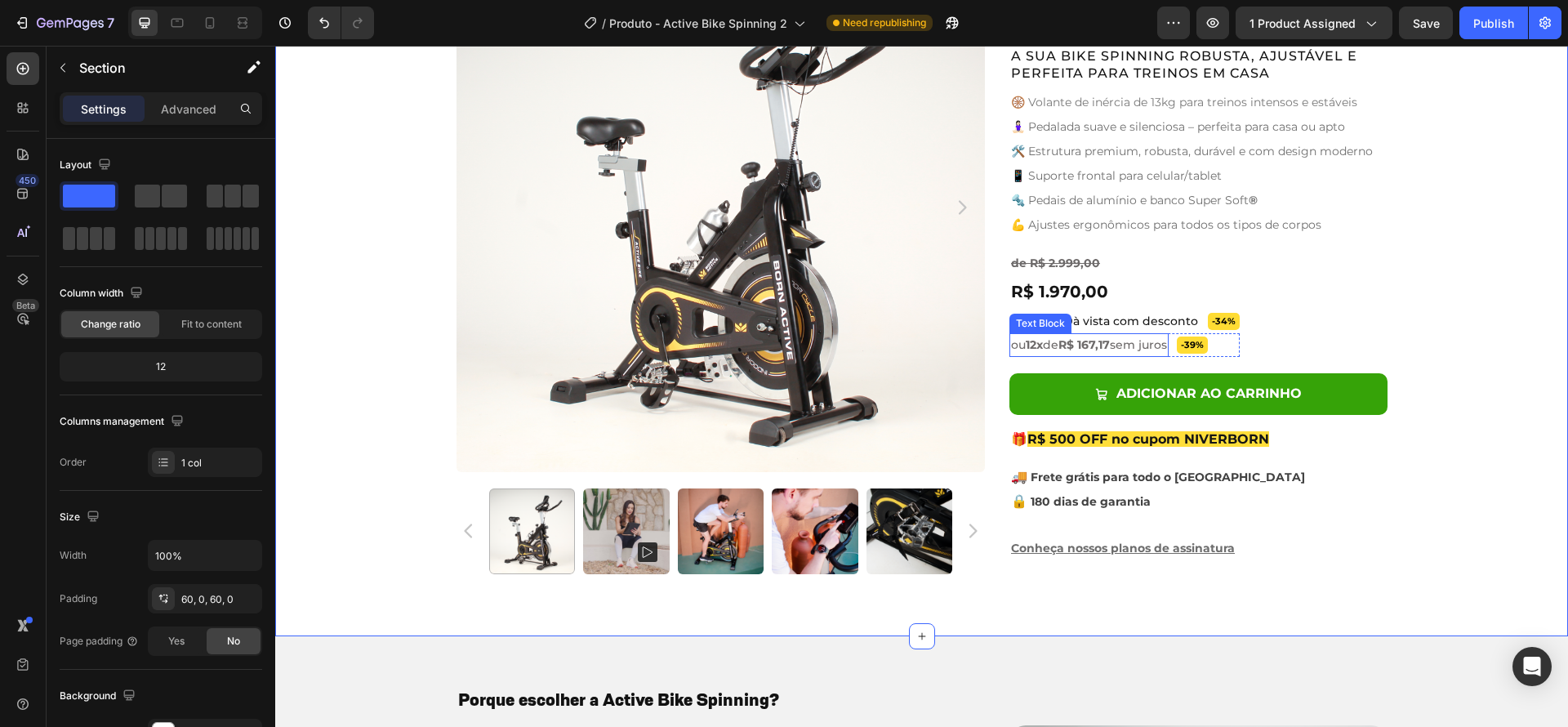
click at [1107, 347] on strong "R$ 167,17" at bounding box center [1083, 345] width 52 height 15
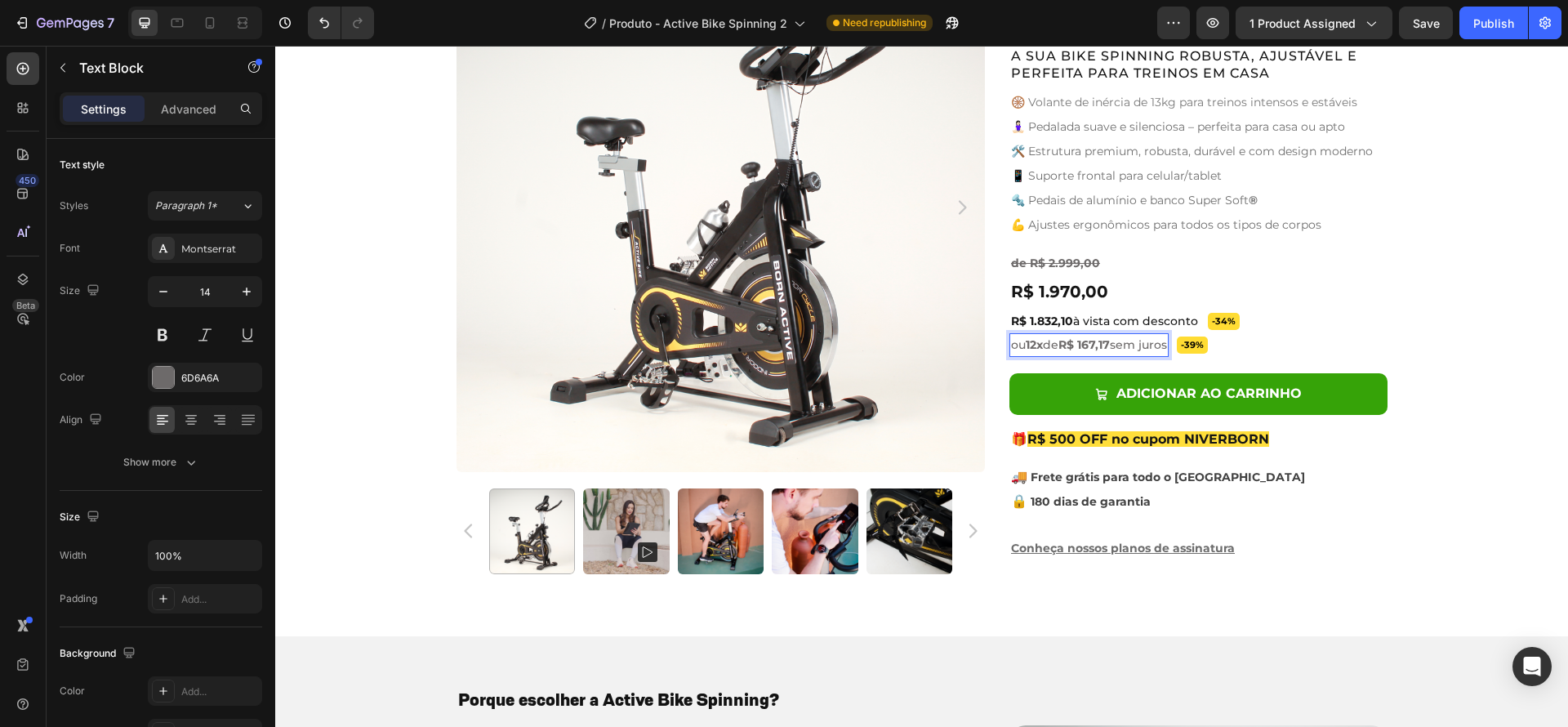
click at [1107, 347] on strong "R$ 167,17" at bounding box center [1083, 345] width 52 height 15
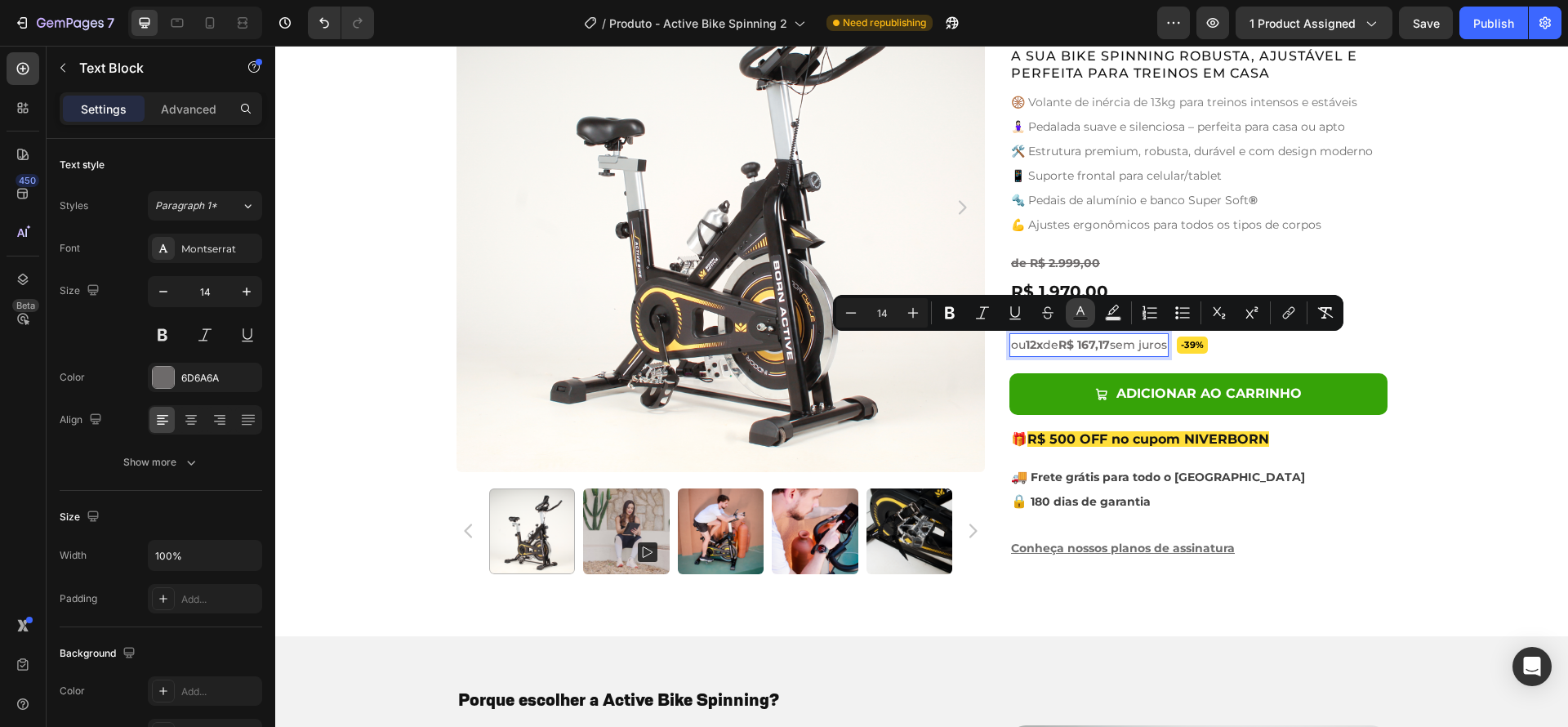
click at [1082, 320] on rect "Editor contextual toolbar" at bounding box center [1080, 319] width 16 height 4
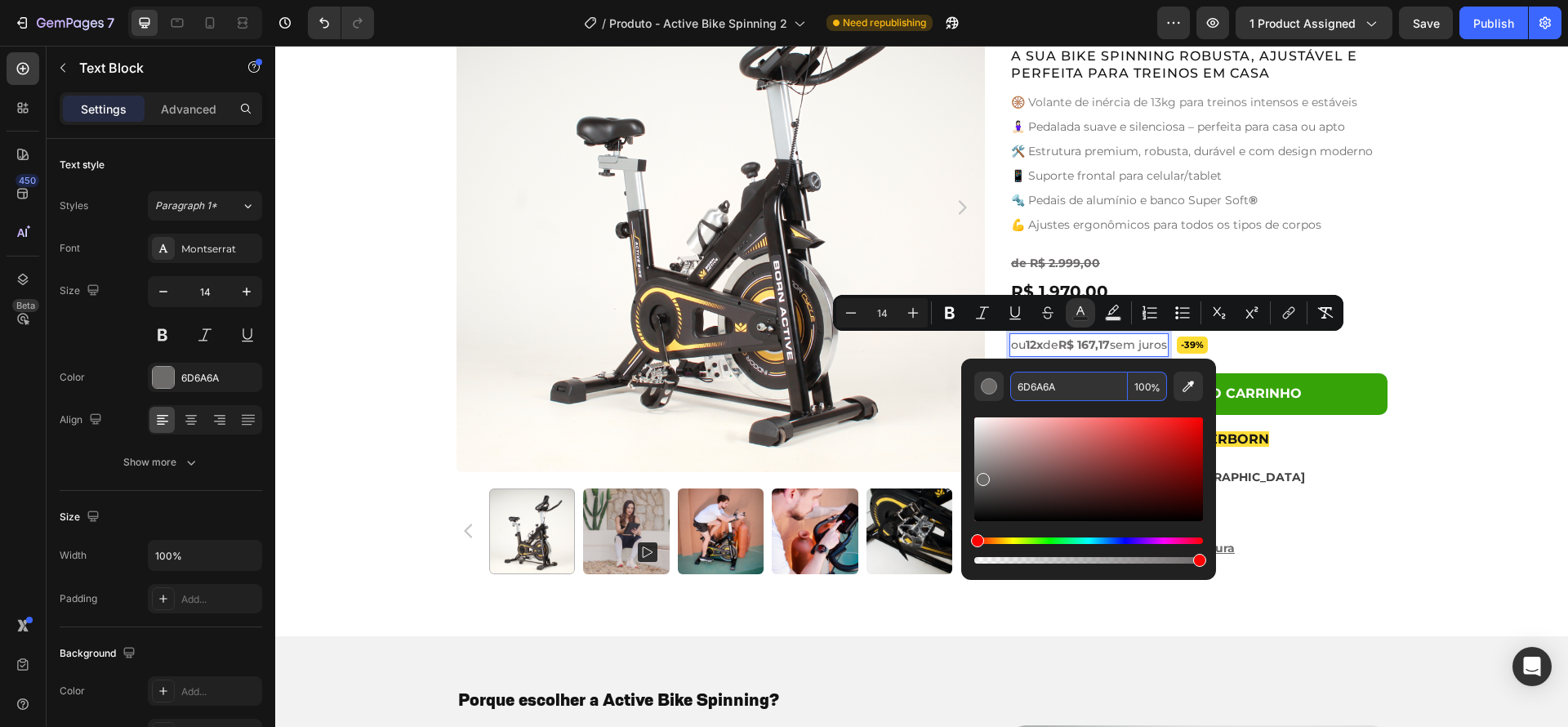
click at [1066, 393] on input "6D6A6A" at bounding box center [1069, 386] width 117 height 30
type input "151515"
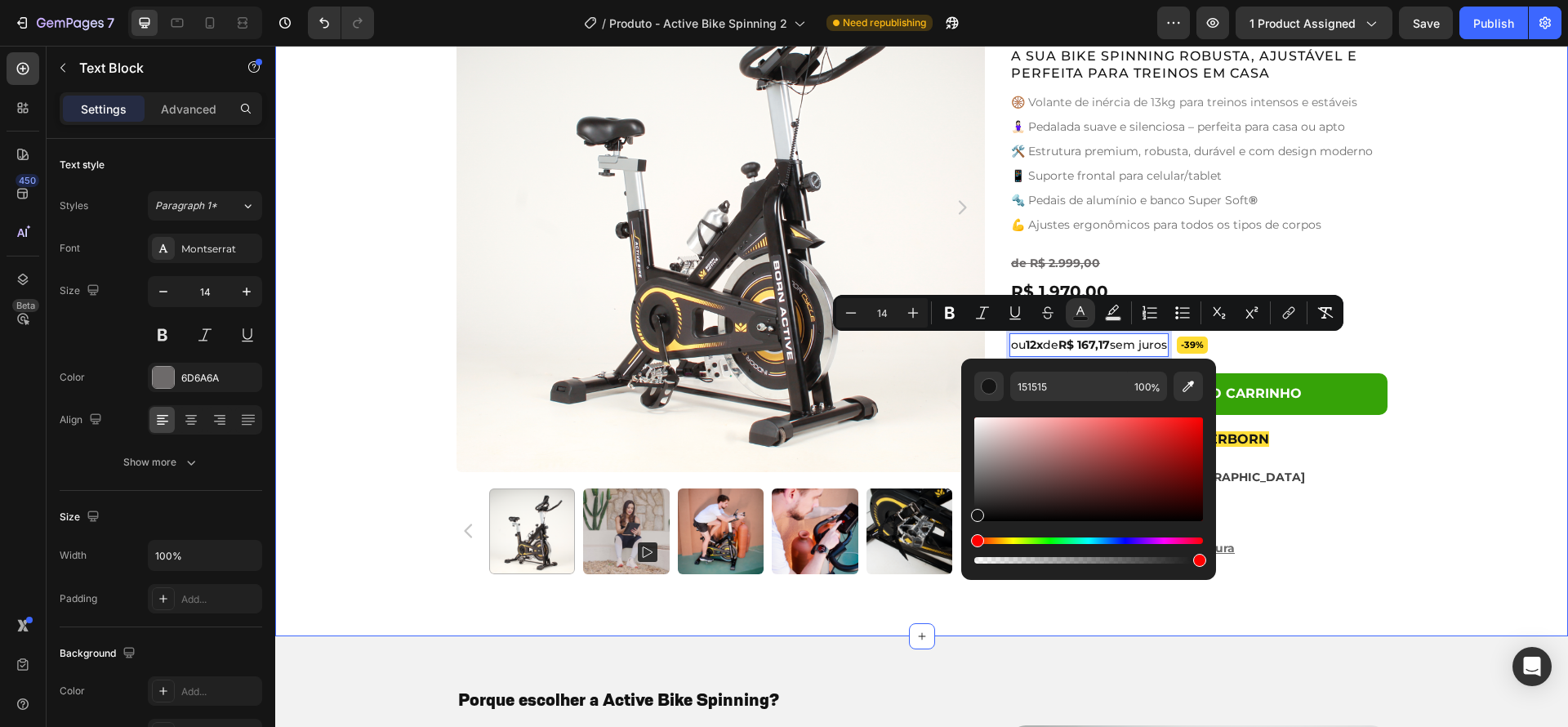
click at [1445, 372] on div "Product Images Active Bike Spinning Product Title Ryviu - Star Badge Ryviu Row …" at bounding box center [922, 265] width 1293 height 644
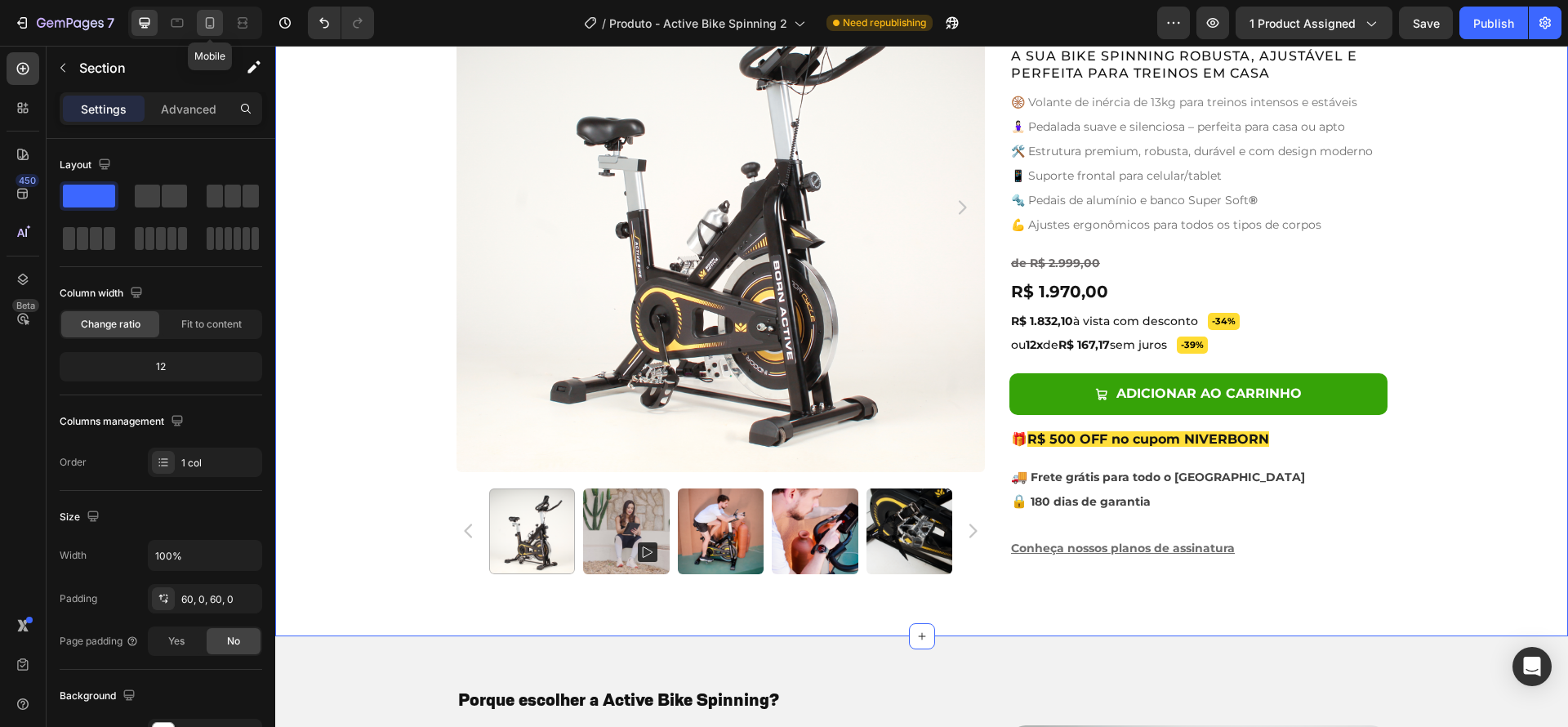
click at [206, 26] on icon at bounding box center [210, 23] width 9 height 12
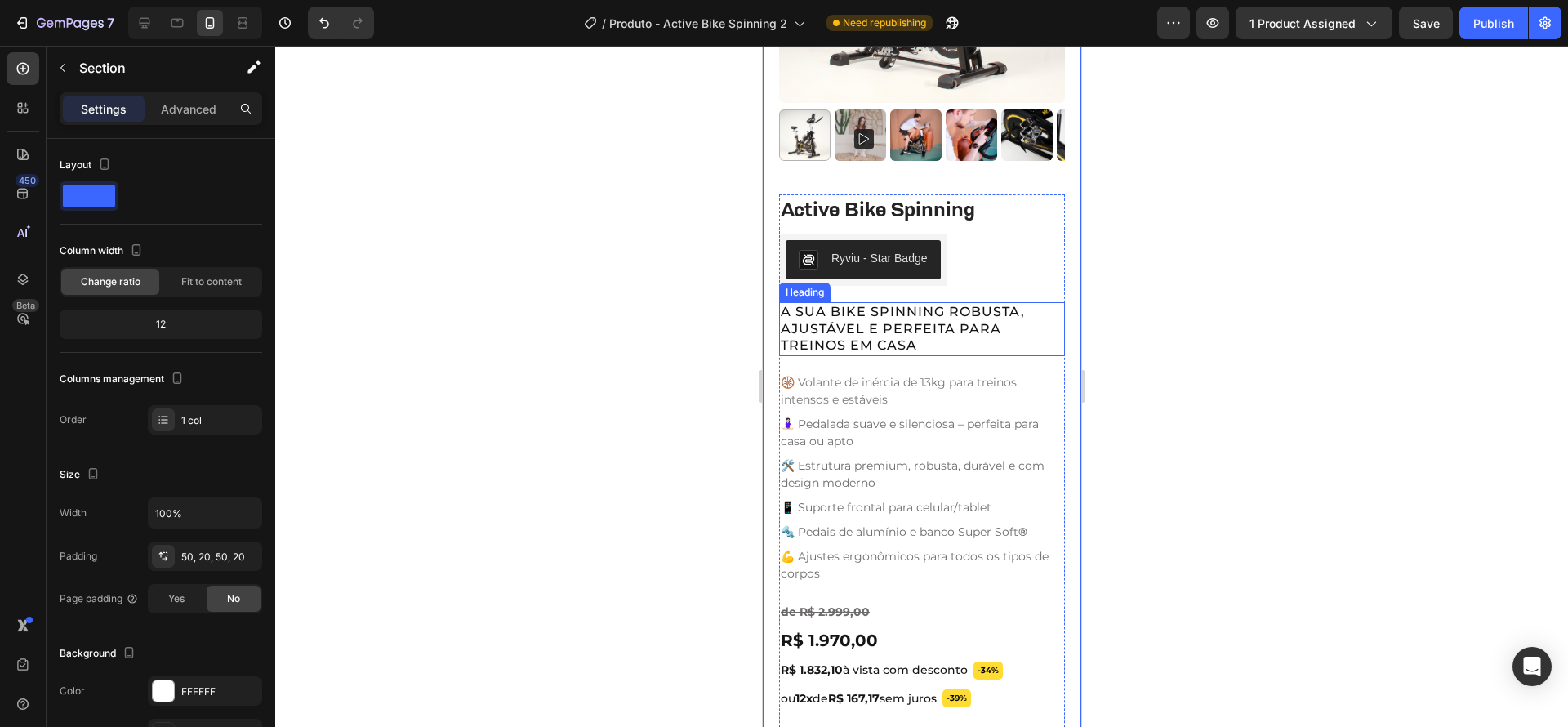
scroll to position [1076, 0]
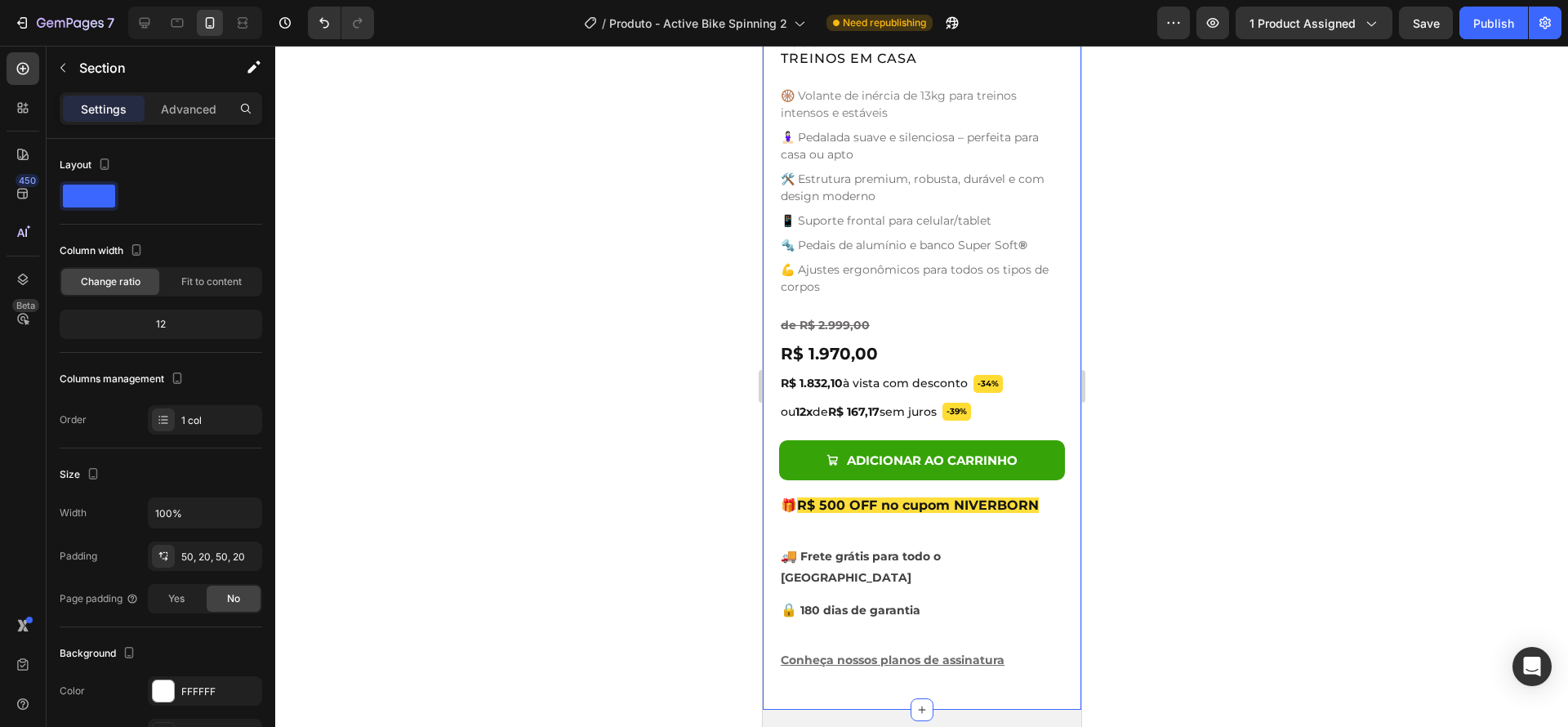
click at [1279, 369] on div at bounding box center [922, 386] width 1293 height 681
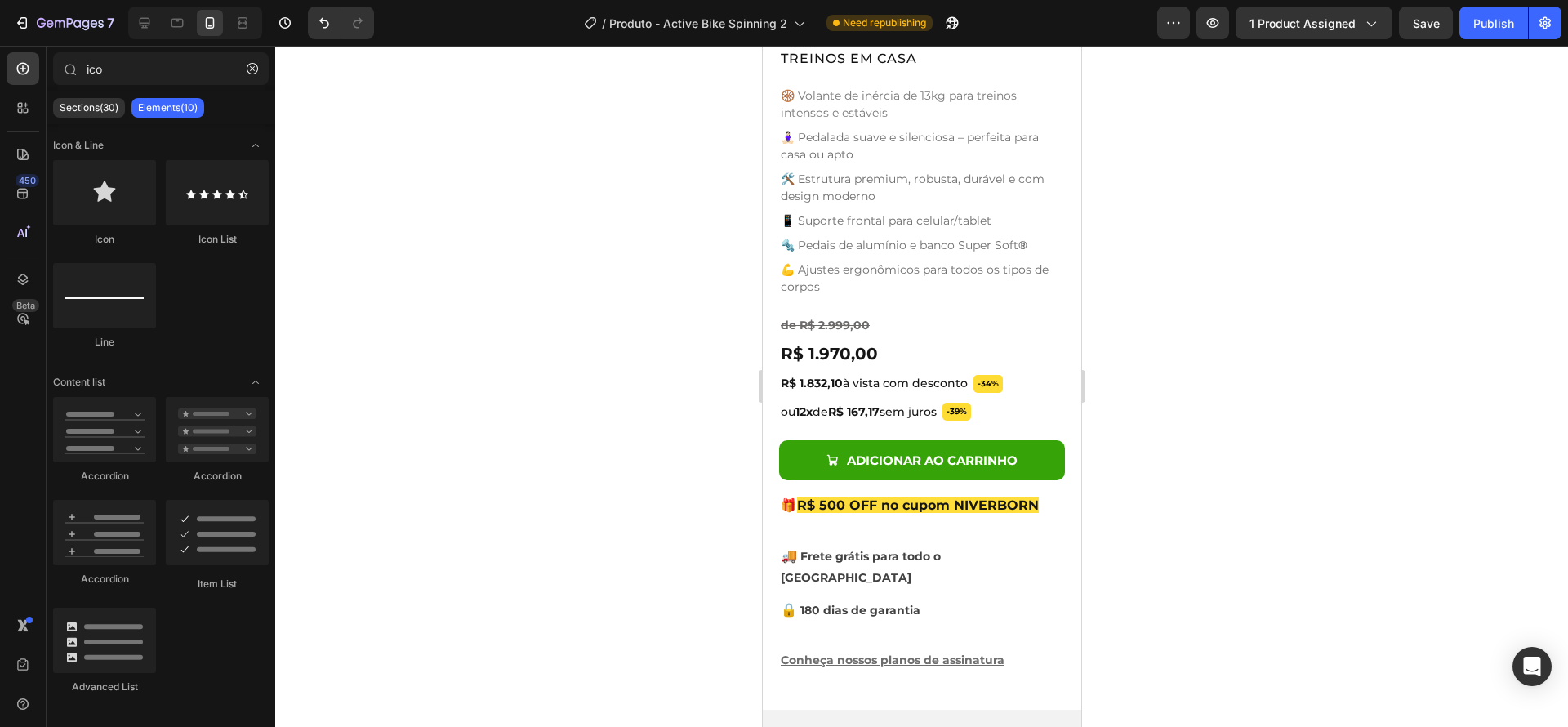
click at [1254, 439] on div at bounding box center [922, 386] width 1293 height 681
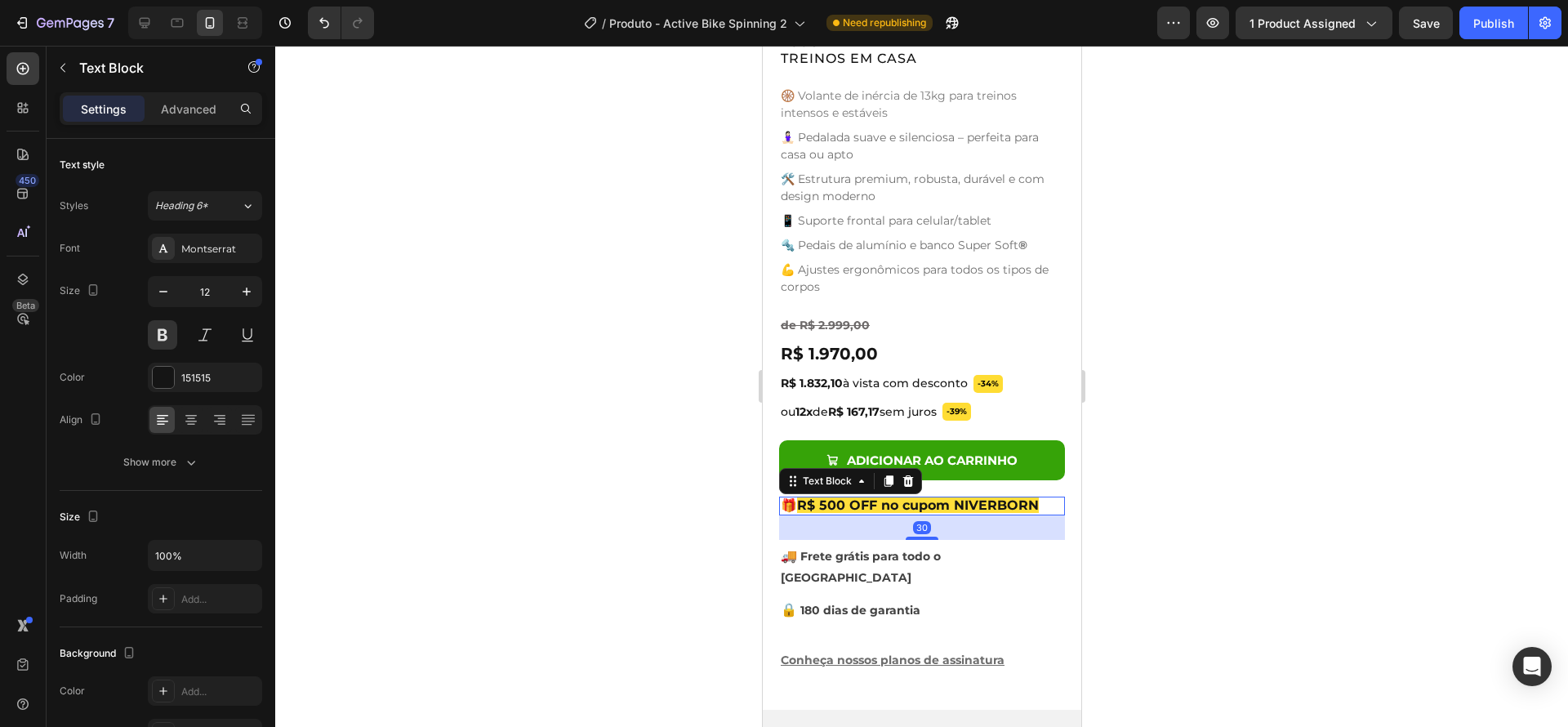
click at [839, 497] on span "R$ 500 OFF no cupom NIVERBORN" at bounding box center [917, 504] width 241 height 16
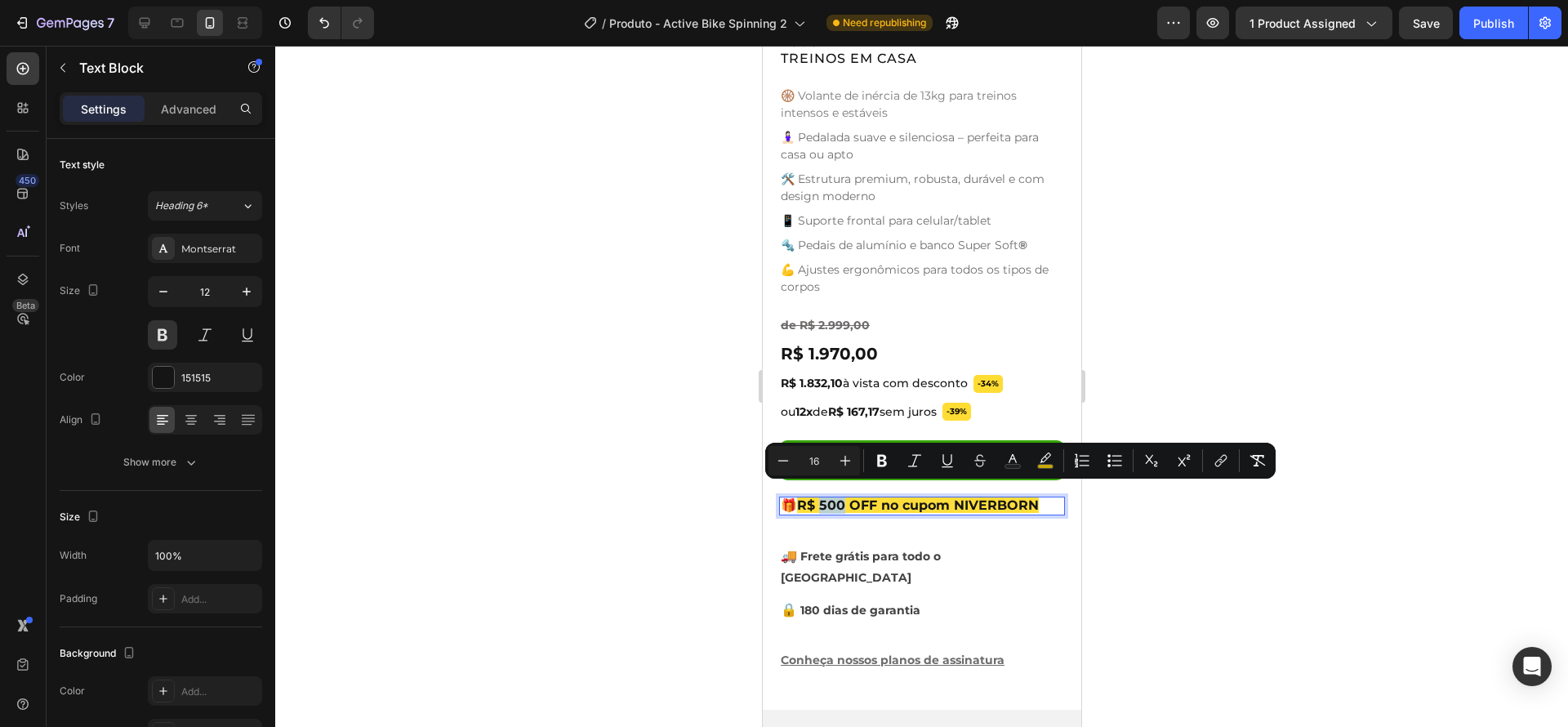
click at [844, 497] on span "R$ 500 OFF no cupom NIVERBORN" at bounding box center [917, 504] width 241 height 16
click at [785, 462] on icon "Editor contextual toolbar" at bounding box center [784, 461] width 16 height 16
type input "15"
click at [835, 498] on span "R$ 500 OFF no cupom NIVERBORN" at bounding box center [907, 504] width 223 height 16
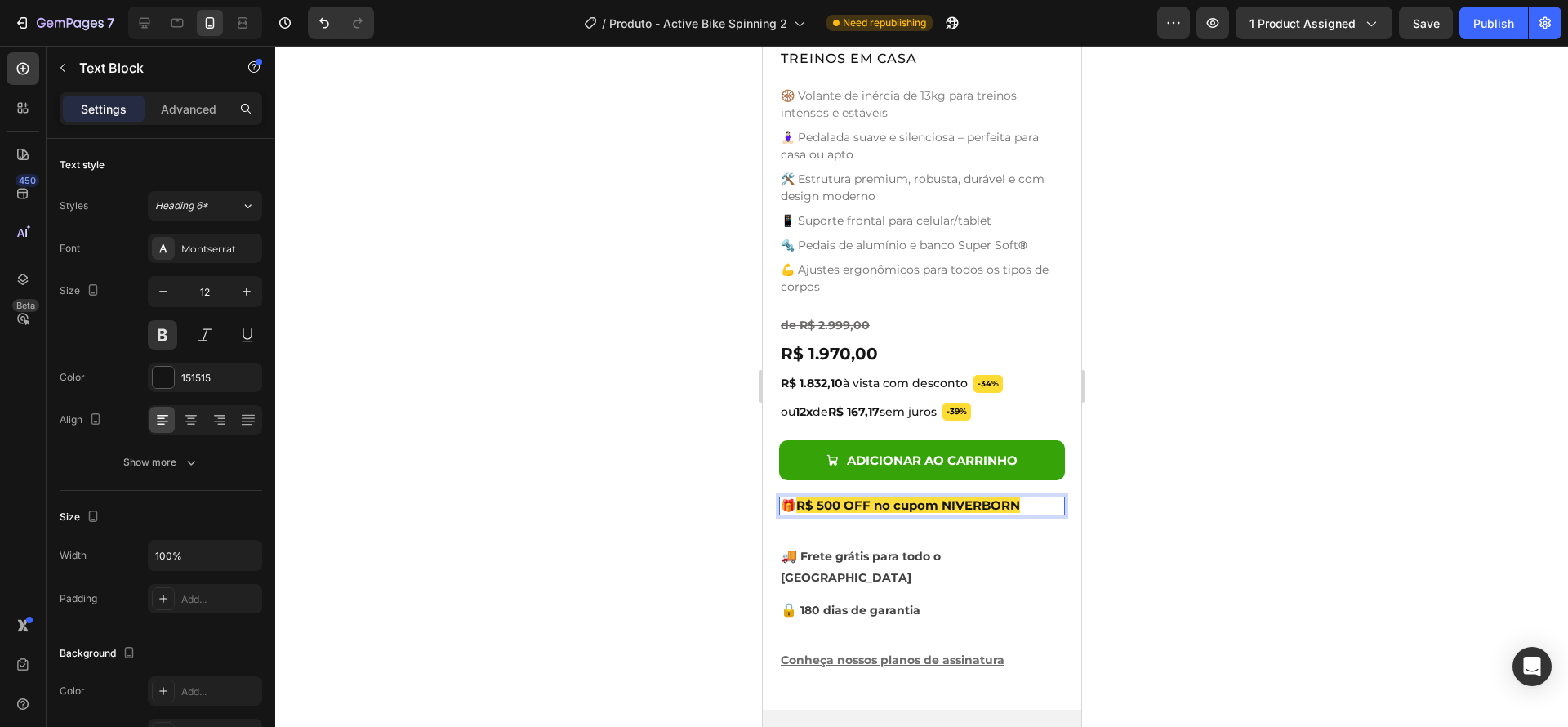
click at [801, 497] on span "R$ 500 OFF no cupom NIVERBORN" at bounding box center [907, 504] width 223 height 16
click at [1230, 508] on div at bounding box center [922, 386] width 1293 height 681
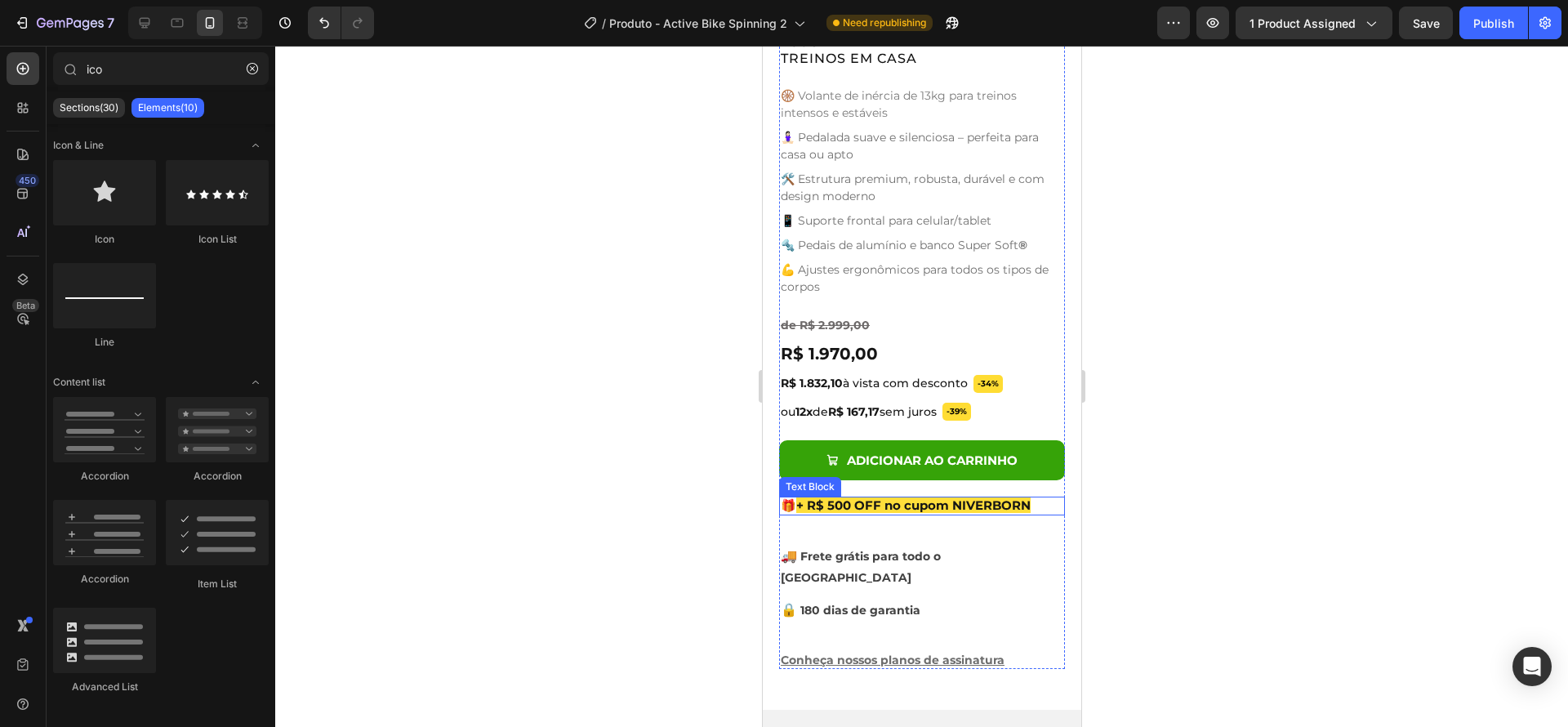
click at [937, 497] on span "+ R$ 500 OFF no cupom NIVERBORN" at bounding box center [912, 504] width 234 height 16
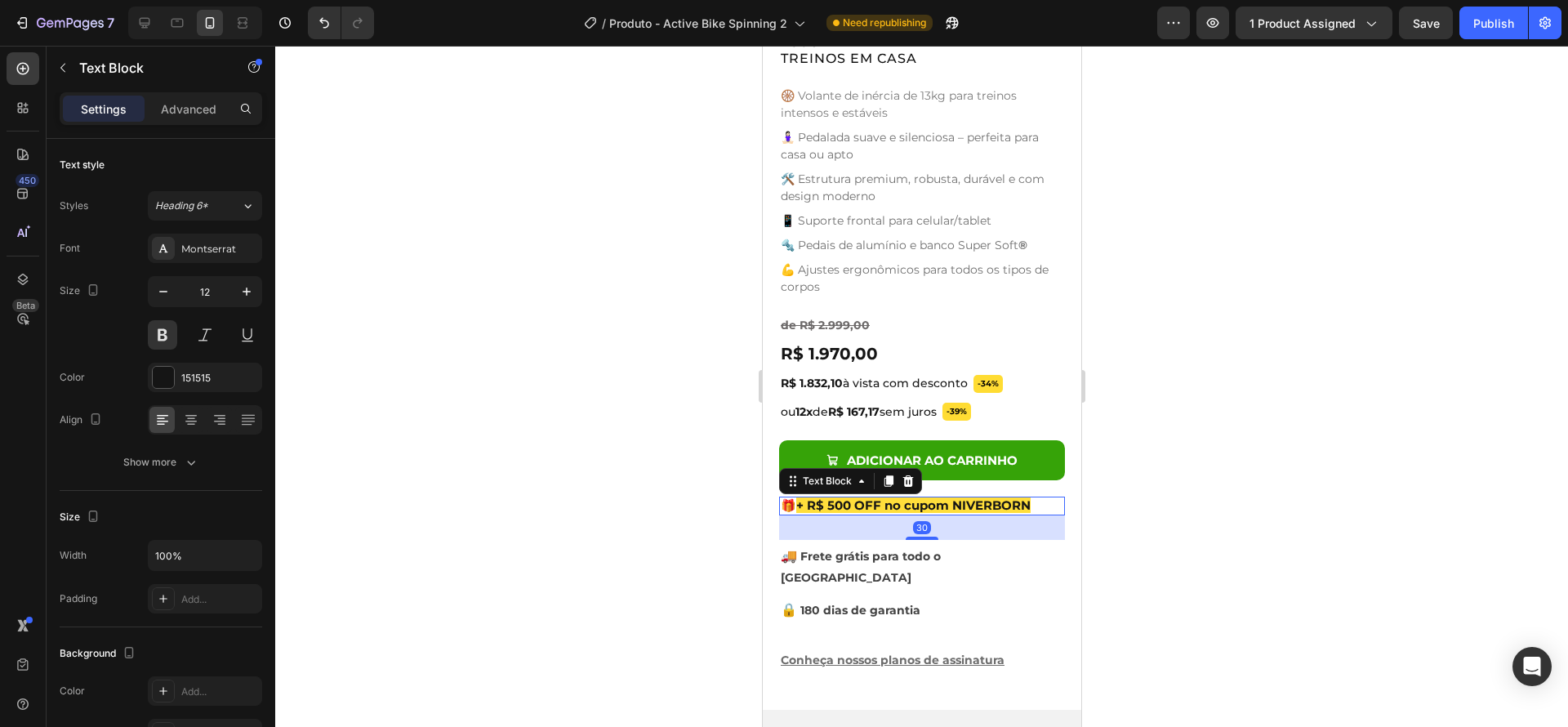
click at [902, 497] on span "+ R$ 500 OFF no cupom NIVERBORN" at bounding box center [912, 504] width 234 height 16
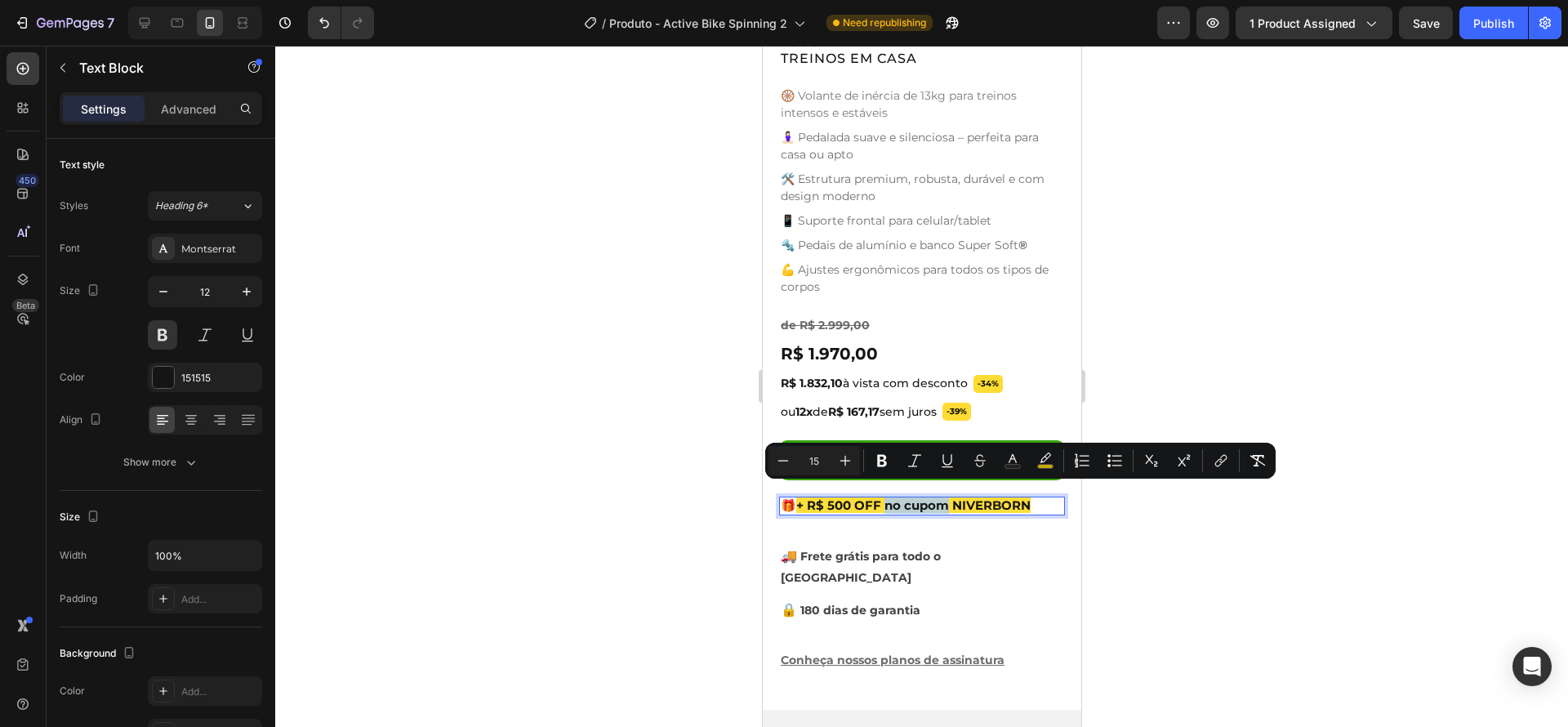
drag, startPoint x: 886, startPoint y: 494, endPoint x: 951, endPoint y: 499, distance: 65.2
click at [951, 499] on span "+ R$ 500 OFF no cupom NIVERBORN" at bounding box center [912, 504] width 234 height 16
click at [878, 460] on icon "Editor contextual toolbar" at bounding box center [882, 461] width 10 height 12
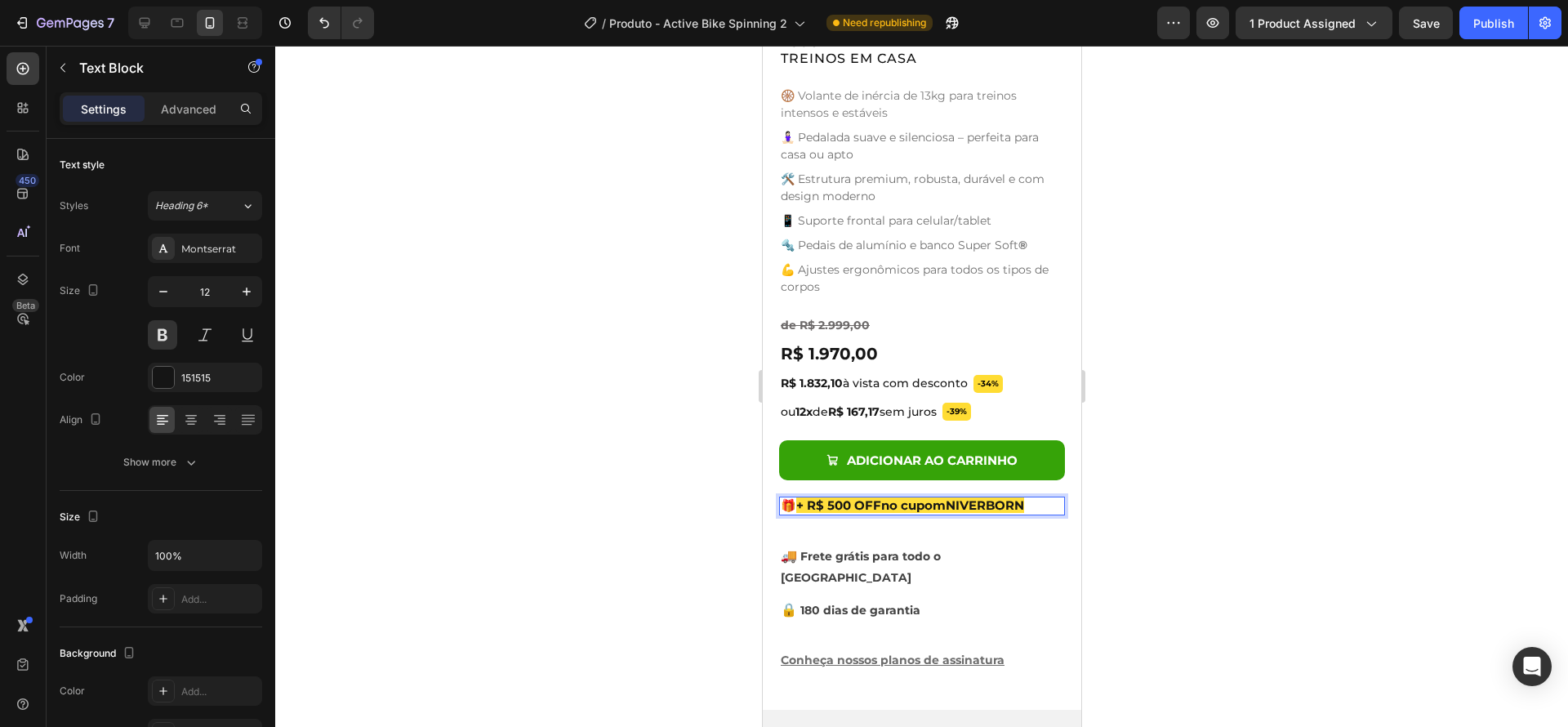
click at [909, 497] on strong "no cupom" at bounding box center [913, 504] width 65 height 16
click at [921, 497] on strong "no cupom" at bounding box center [913, 504] width 65 height 16
click at [945, 497] on strong "no cupom" at bounding box center [913, 504] width 65 height 16
drag, startPoint x: 950, startPoint y: 495, endPoint x: 888, endPoint y: 496, distance: 62.0
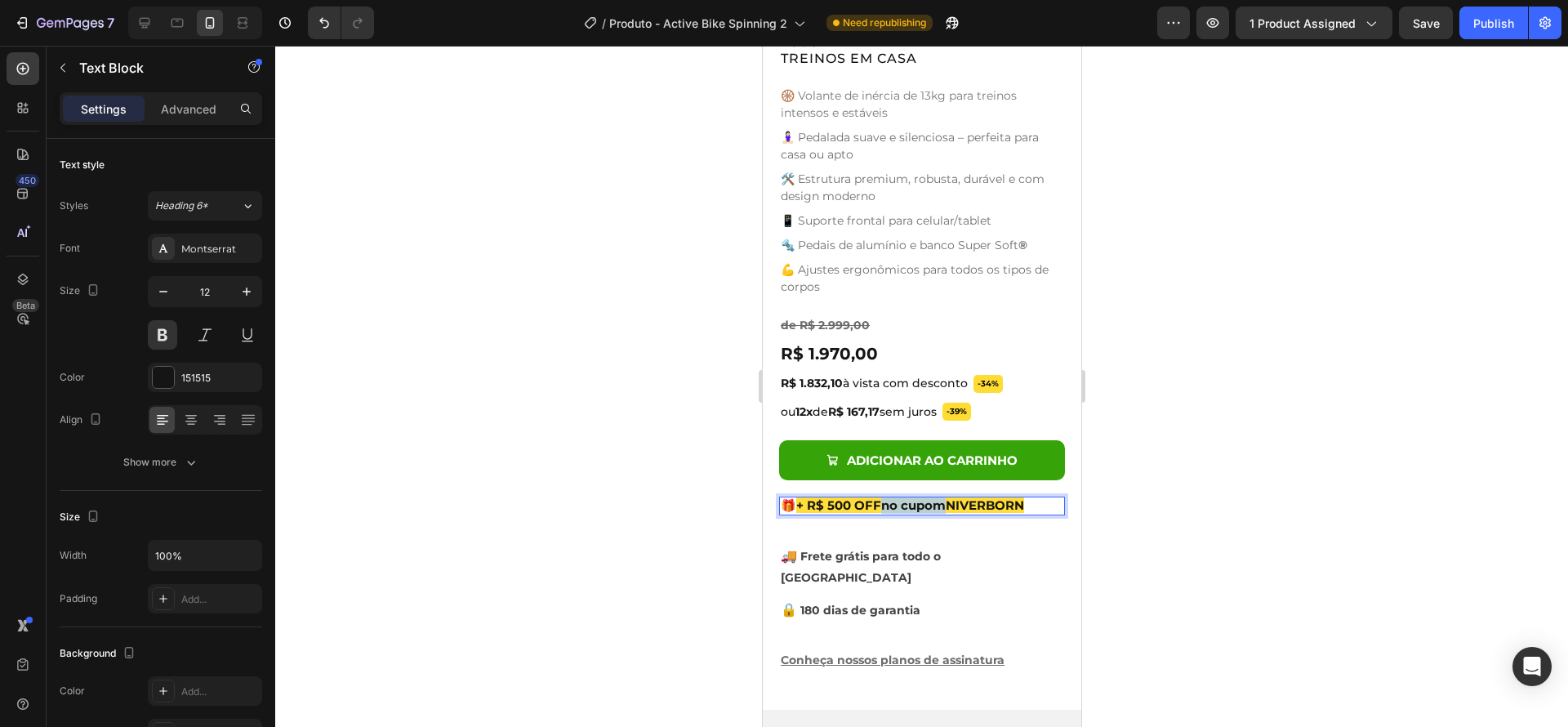
click at [888, 497] on strong "no cupom" at bounding box center [913, 504] width 65 height 16
click at [933, 498] on strong "no cupom" at bounding box center [913, 504] width 65 height 16
click at [954, 497] on span "+ R$ 500 OFF no cupom NIVERBORN" at bounding box center [908, 504] width 228 height 16
drag, startPoint x: 1203, startPoint y: 536, endPoint x: 1127, endPoint y: 508, distance: 81.0
click at [1203, 536] on div at bounding box center [922, 386] width 1293 height 681
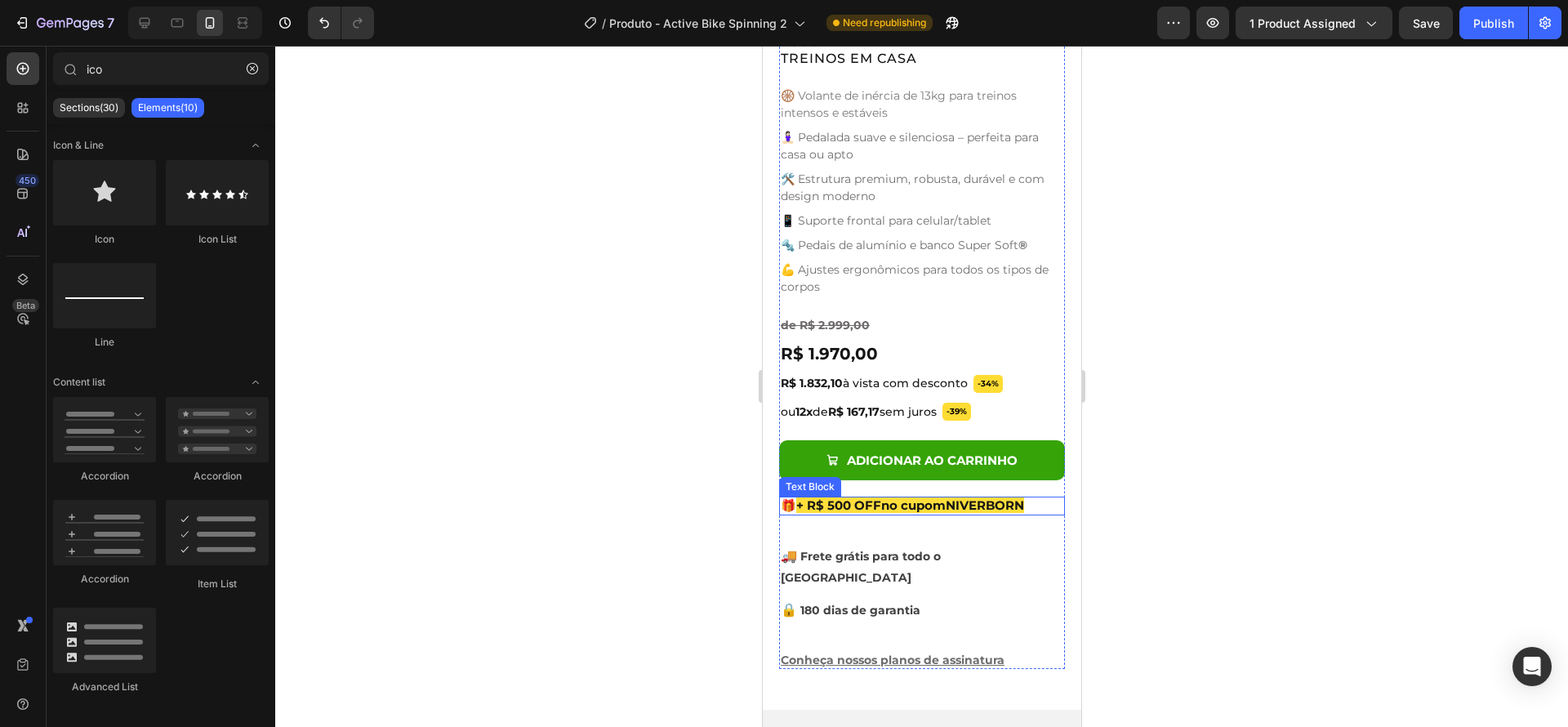
click at [1040, 498] on p "🎁 + R$ 500 OFF no cupom NIVERBORN" at bounding box center [921, 505] width 283 height 16
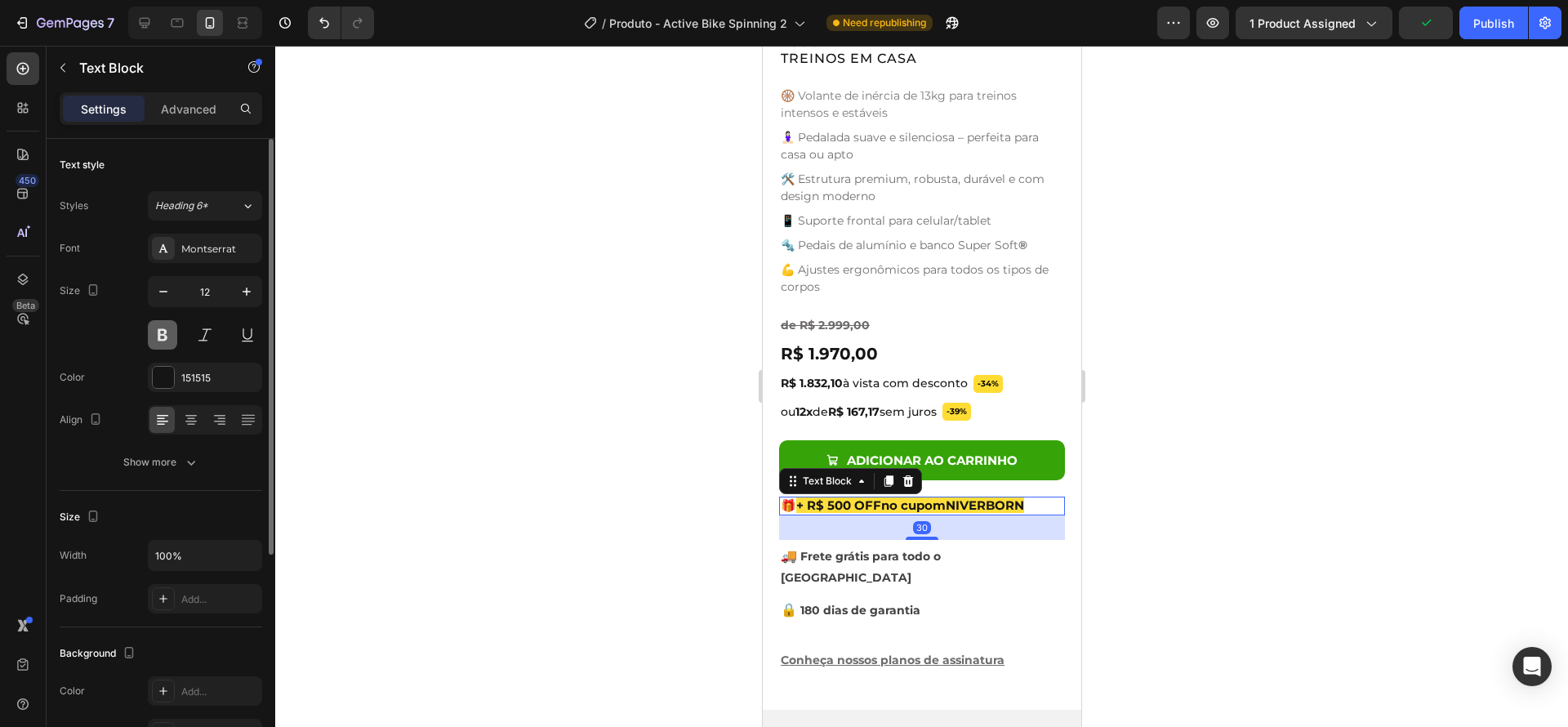
click at [166, 334] on button at bounding box center [163, 335] width 30 height 30
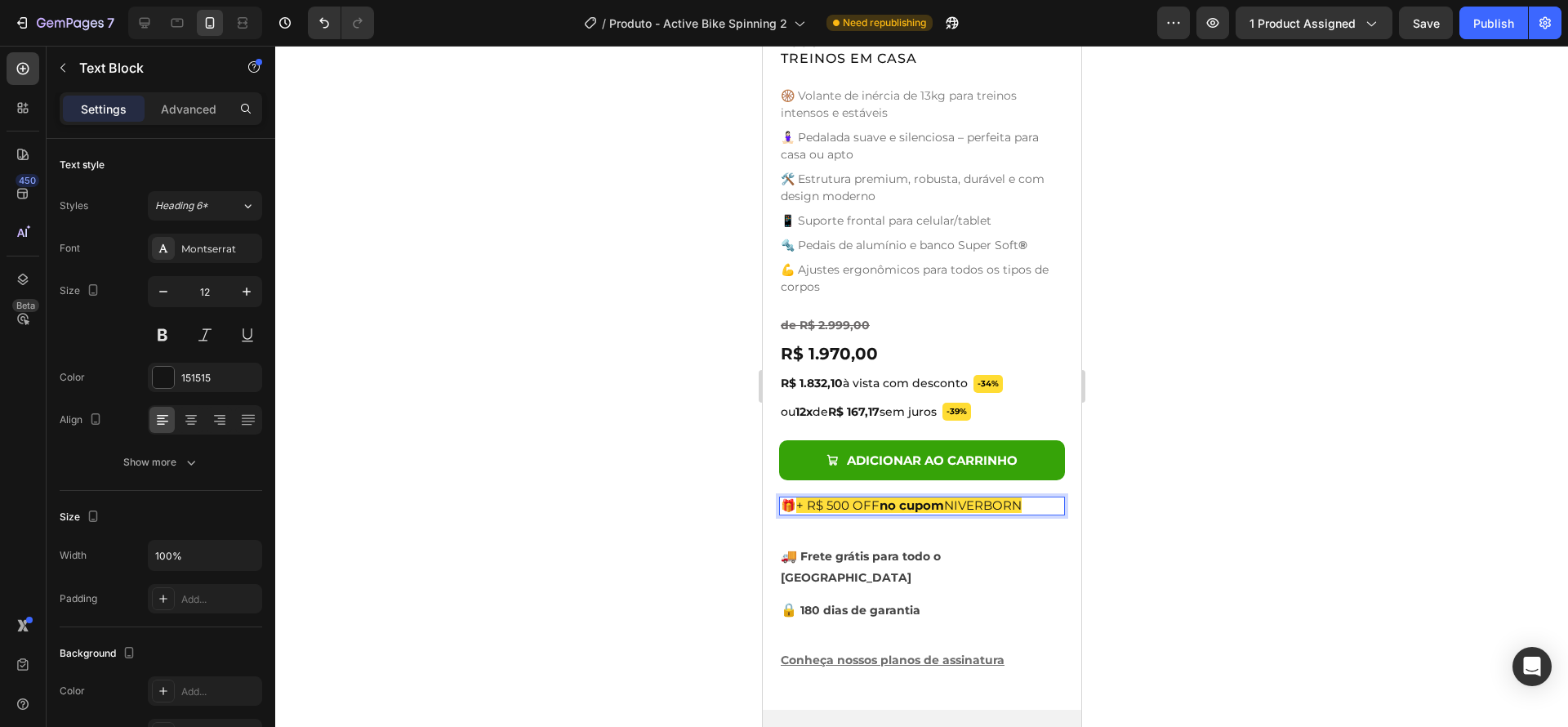
click at [922, 497] on strong "no cupom" at bounding box center [911, 504] width 65 height 16
click at [922, 497] on strong "no cupom" at bounding box center [911, 504] width 65 height 16
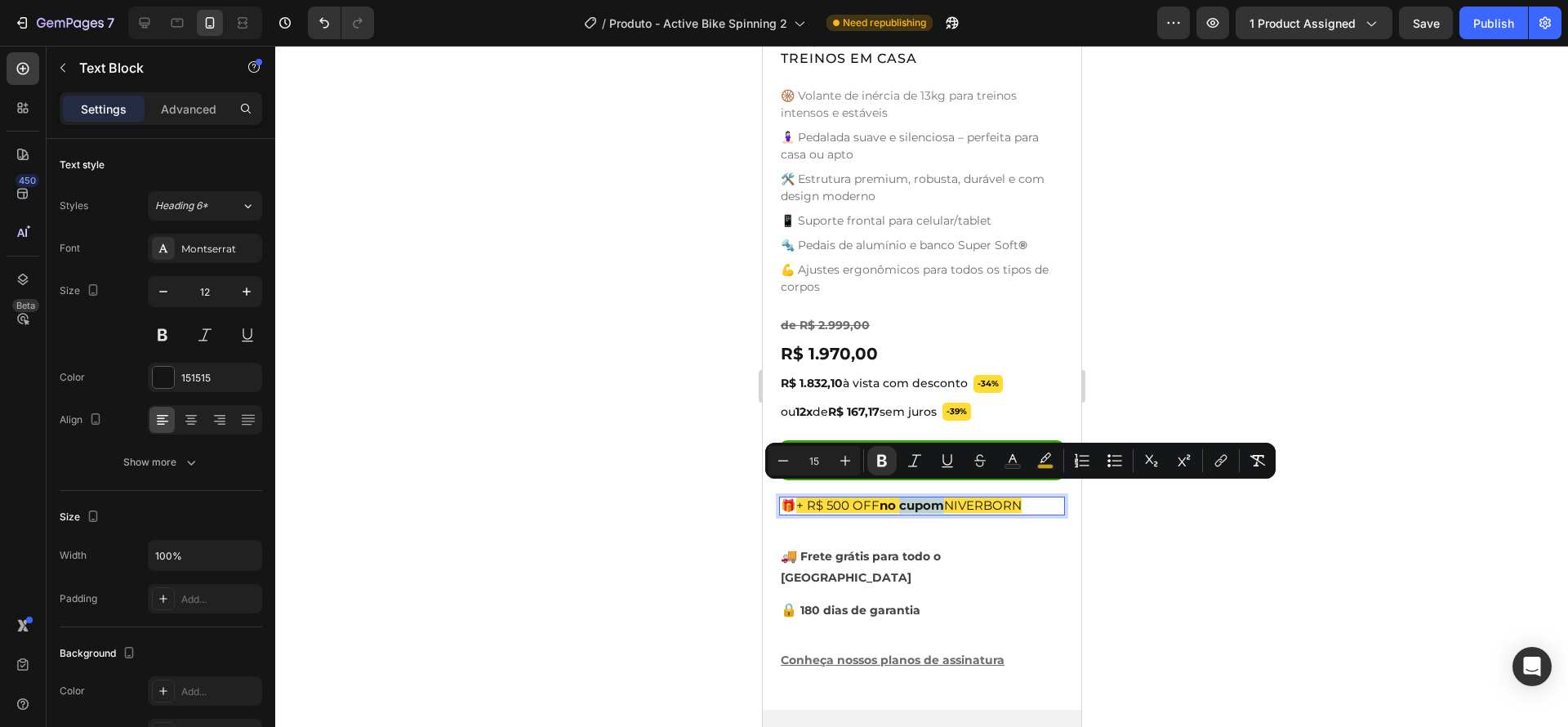
click at [932, 497] on strong "no cupom" at bounding box center [911, 504] width 65 height 16
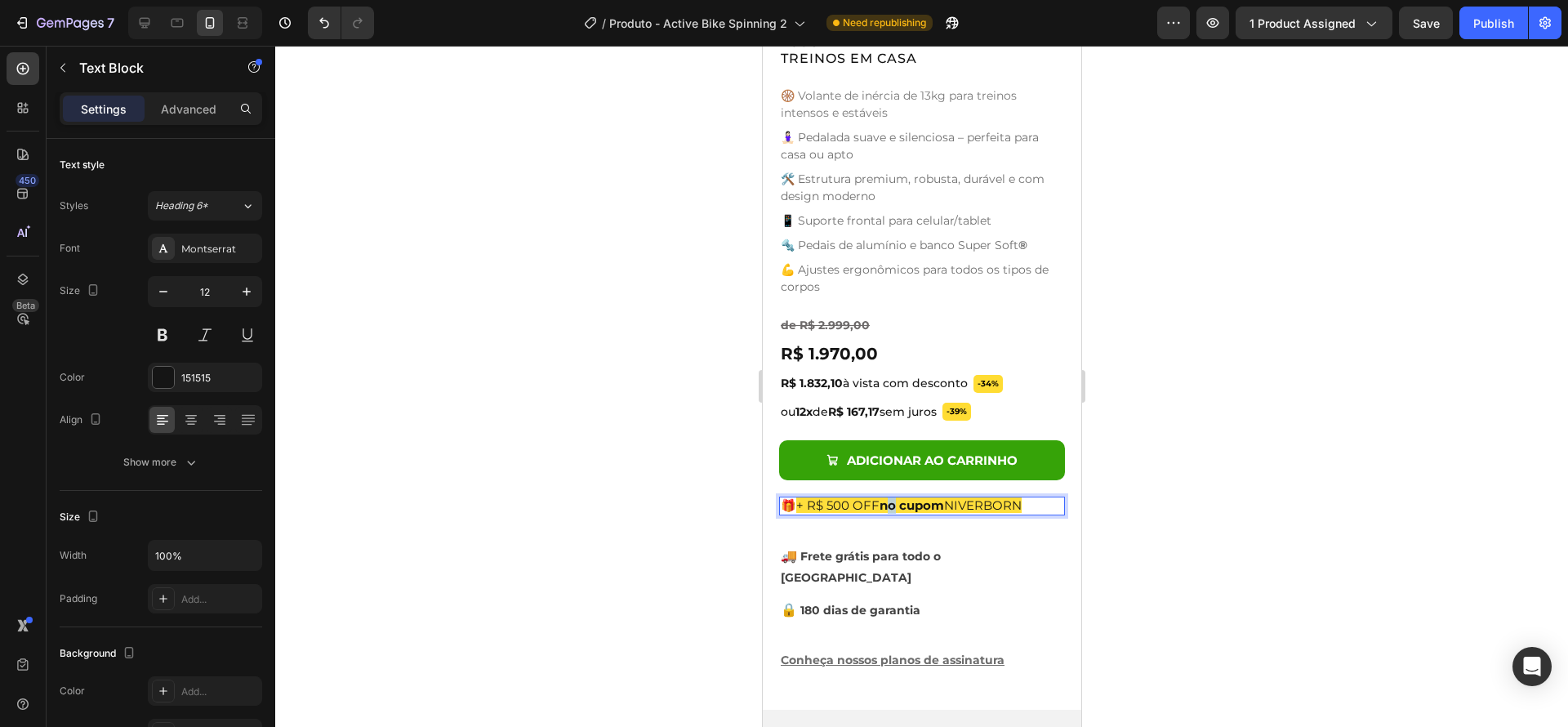
click at [896, 497] on strong "no cupom" at bounding box center [911, 504] width 65 height 16
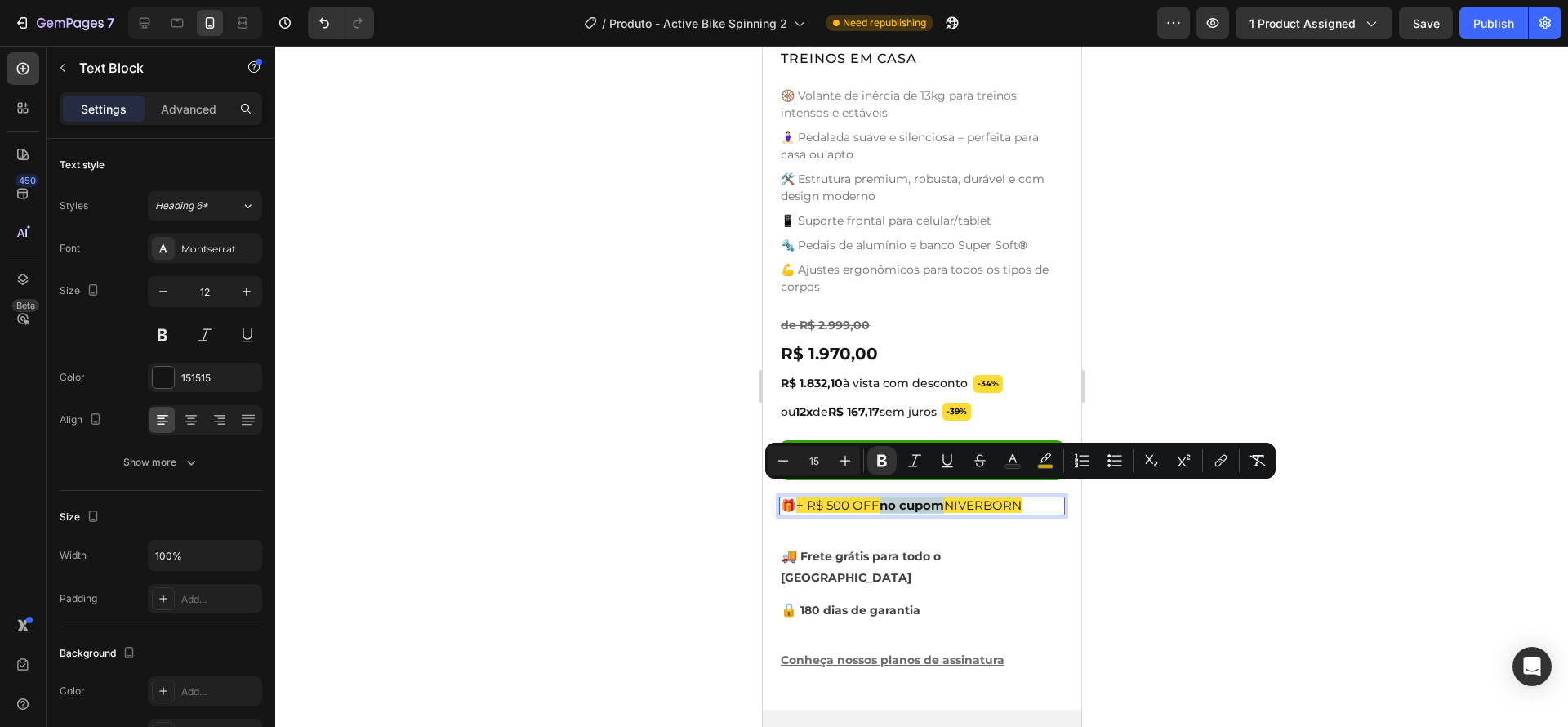
drag, startPoint x: 884, startPoint y: 494, endPoint x: 945, endPoint y: 495, distance: 61.0
click at [943, 497] on strong "no cupom" at bounding box center [911, 504] width 65 height 16
click at [881, 462] on icon "Editor contextual toolbar" at bounding box center [882, 461] width 16 height 16
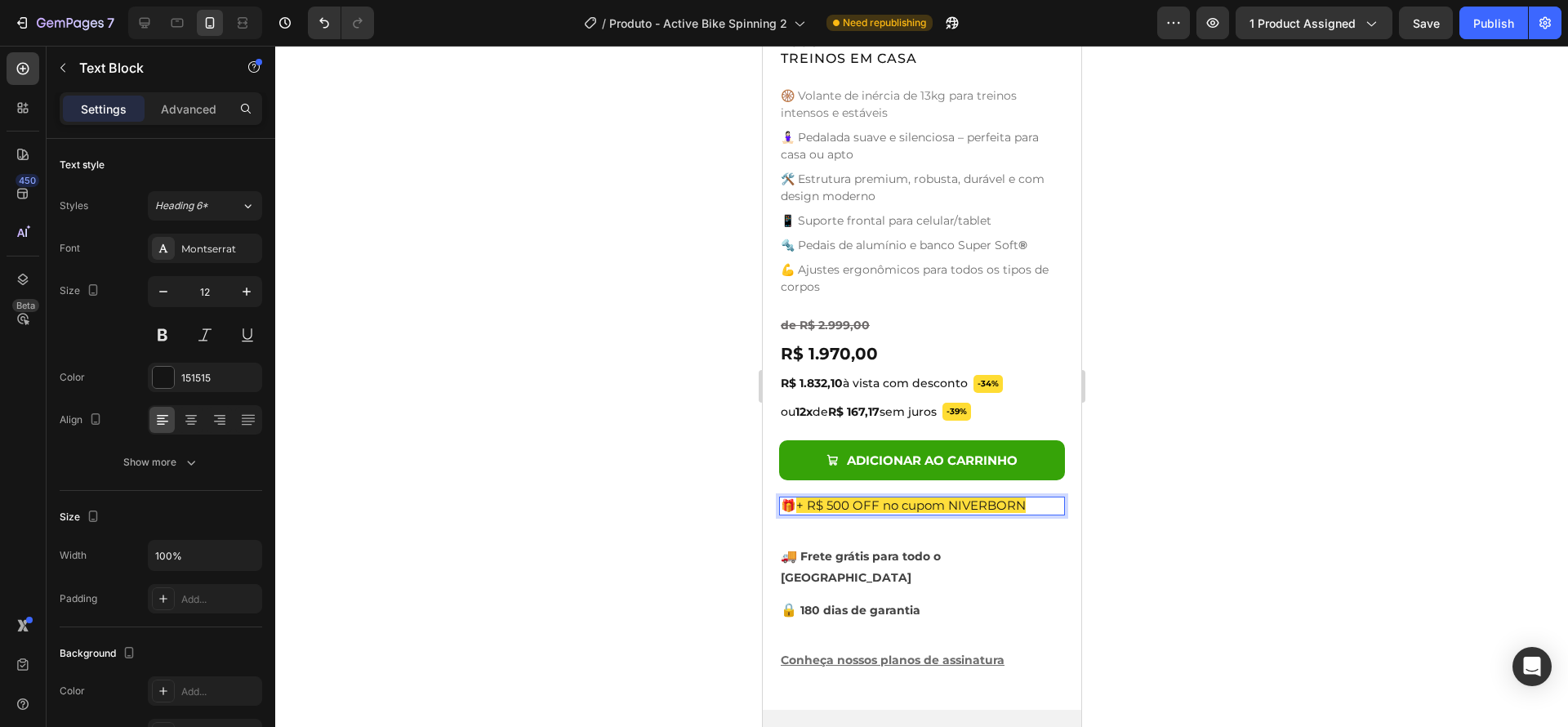
click at [979, 497] on span "+ R$ 500 OFF no cupom NIVERBORN" at bounding box center [909, 504] width 229 height 16
click at [1011, 497] on span "+ R$ 500 OFF no cupom NIVERBORN" at bounding box center [909, 504] width 229 height 16
click at [993, 497] on span "+ R$ 500 OFF no cupom NIVERBORN" at bounding box center [909, 504] width 229 height 16
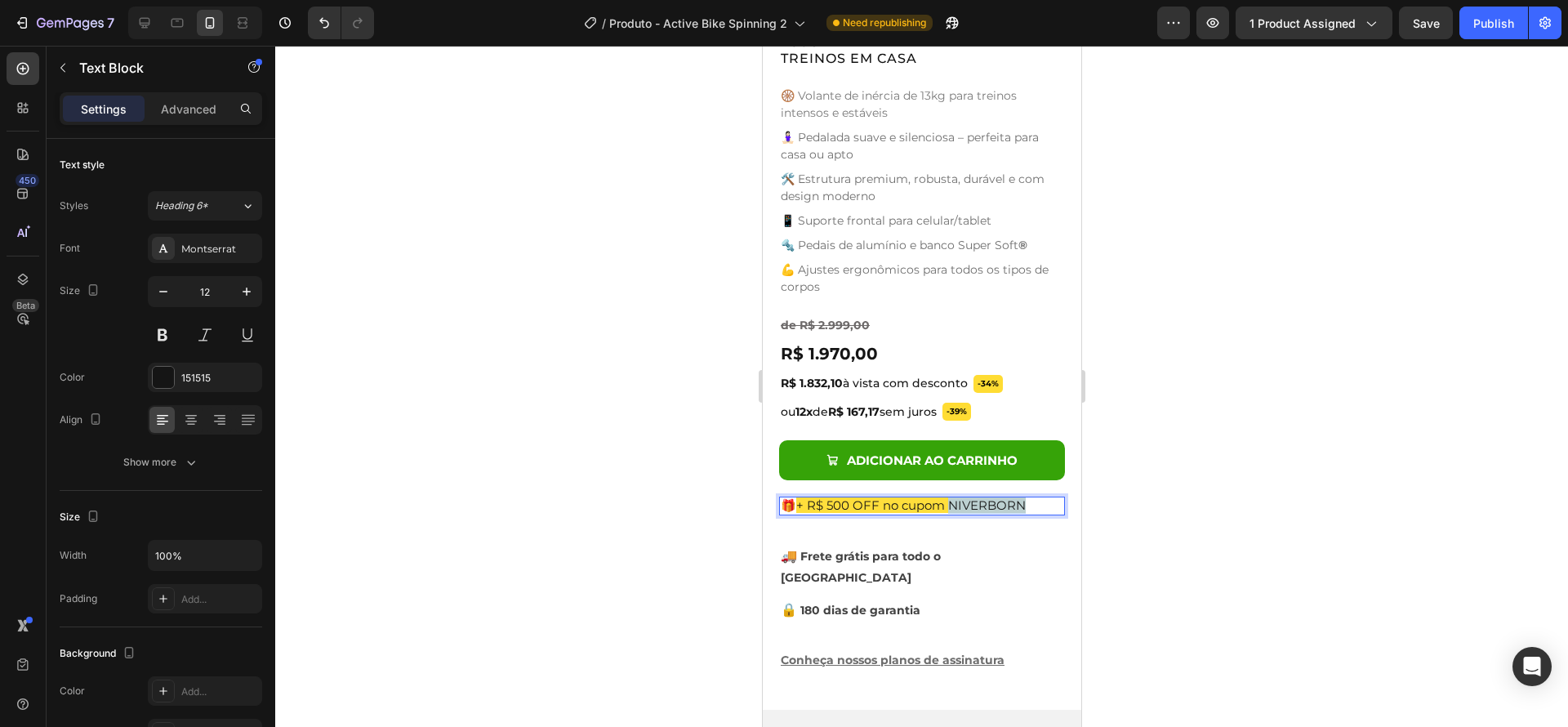
click at [976, 497] on span "+ R$ 500 OFF no cupom NIVERBORN" at bounding box center [909, 504] width 229 height 16
click at [955, 497] on span "+ R$ 500 OFF no cupom NIVERBORN" at bounding box center [909, 504] width 229 height 16
drag, startPoint x: 951, startPoint y: 492, endPoint x: 1042, endPoint y: 492, distance: 91.0
click at [1042, 498] on p "🎁 + R$ 500 OFF no cupom NIVERBORN" at bounding box center [921, 505] width 283 height 16
click at [1021, 526] on div "Active Bike Spinning Product Title Ryviu - Star Badge Ryviu Row A SUA BIKE SPIN…" at bounding box center [921, 288] width 286 height 762
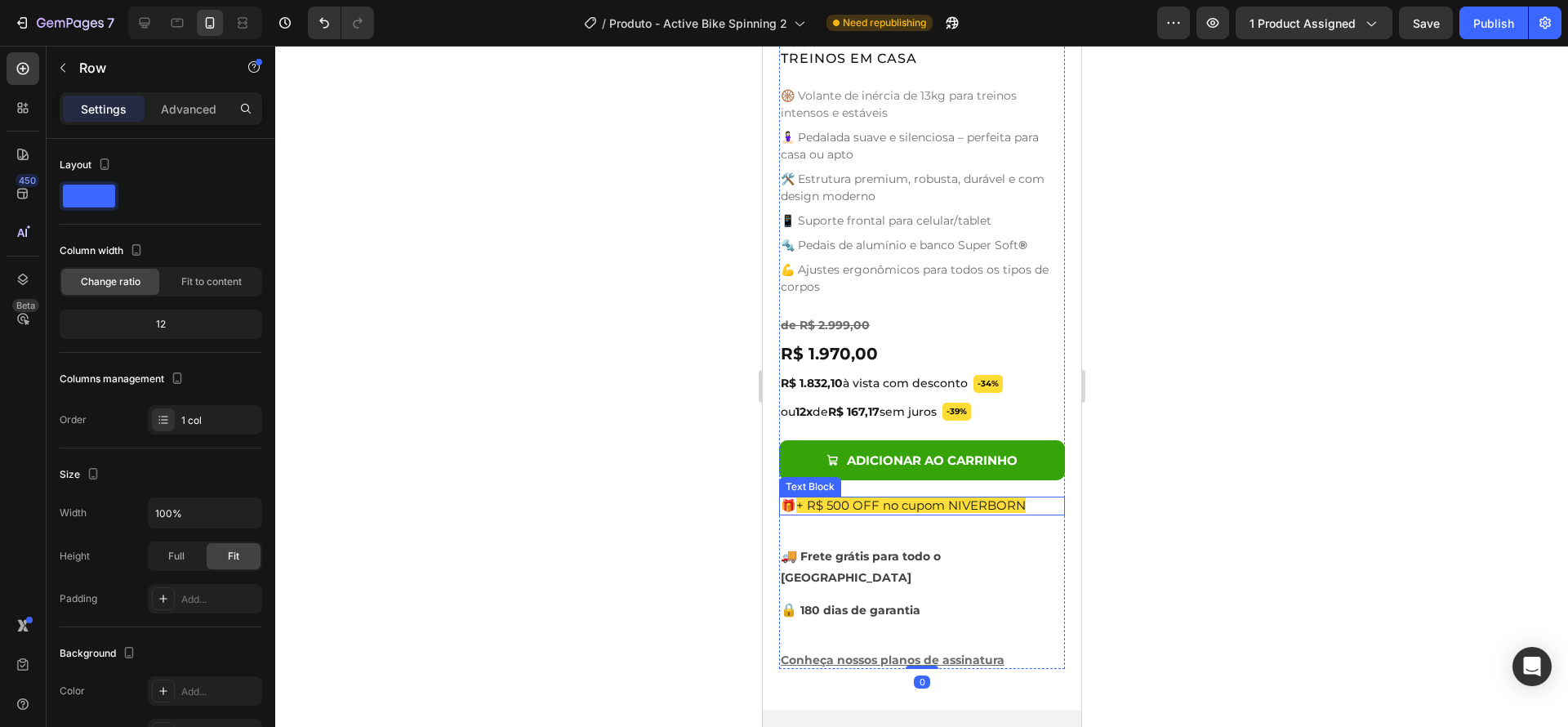
click at [960, 497] on span "+ R$ 500 OFF no cupom NIVERBORN" at bounding box center [909, 504] width 229 height 16
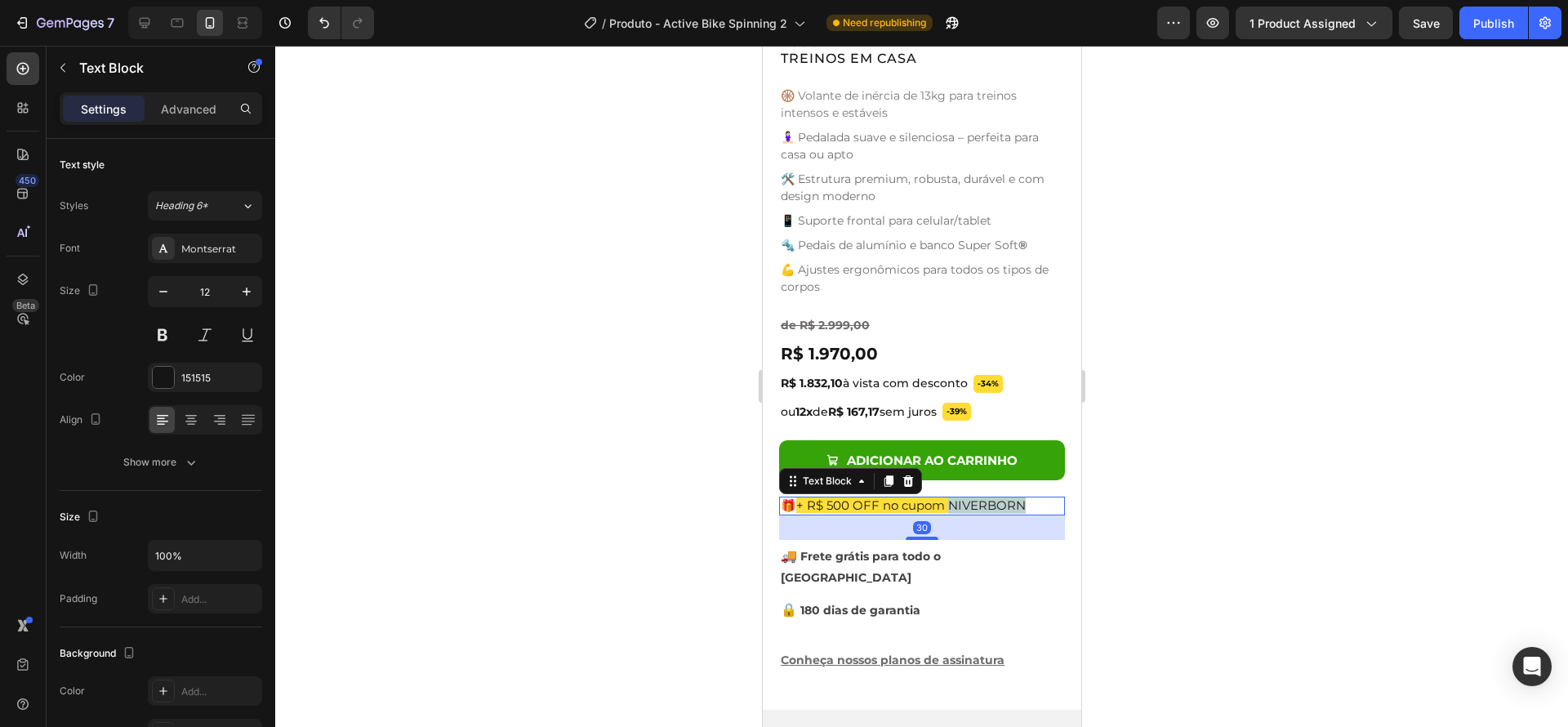
click at [963, 497] on span "+ R$ 500 OFF no cupom NIVERBORN" at bounding box center [909, 504] width 229 height 16
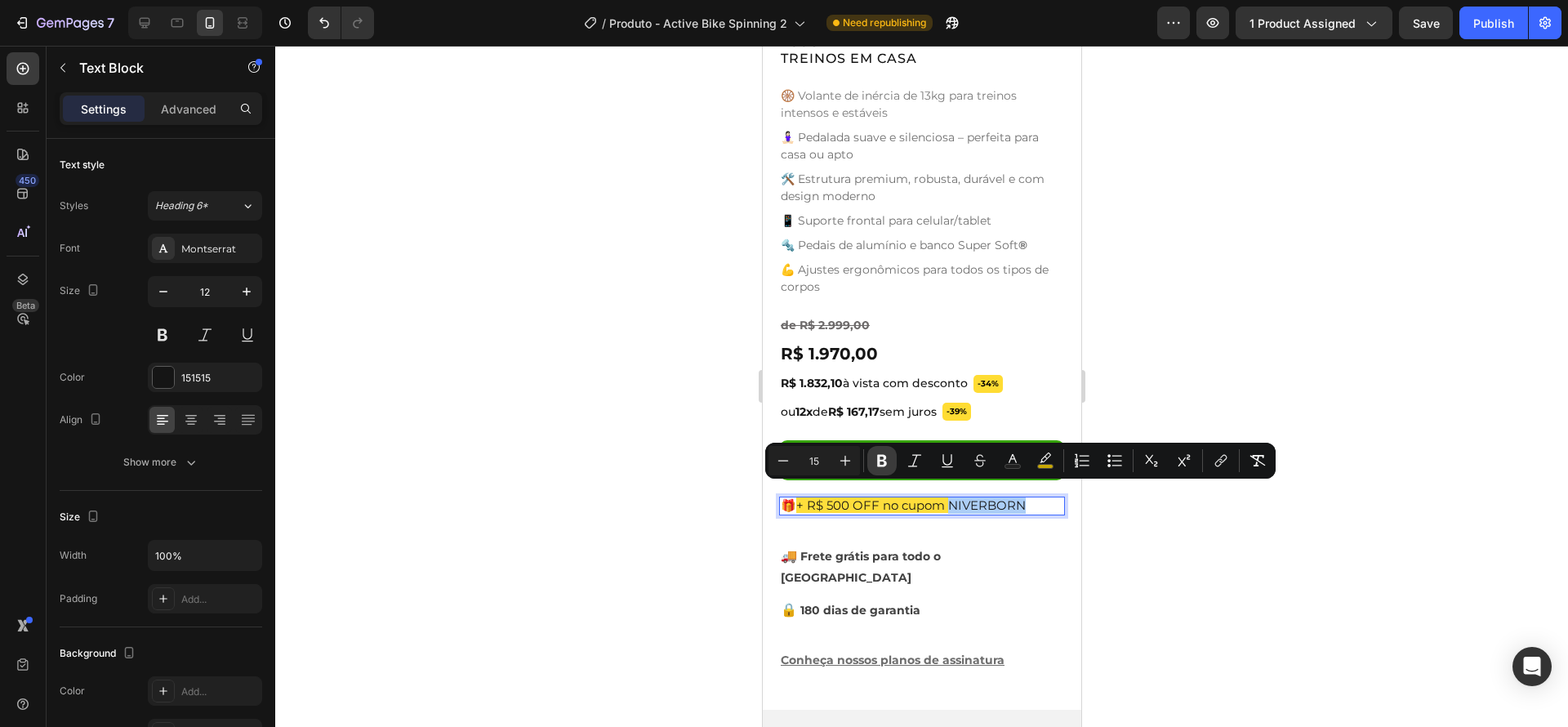
click at [889, 464] on icon "Editor contextual toolbar" at bounding box center [882, 461] width 16 height 16
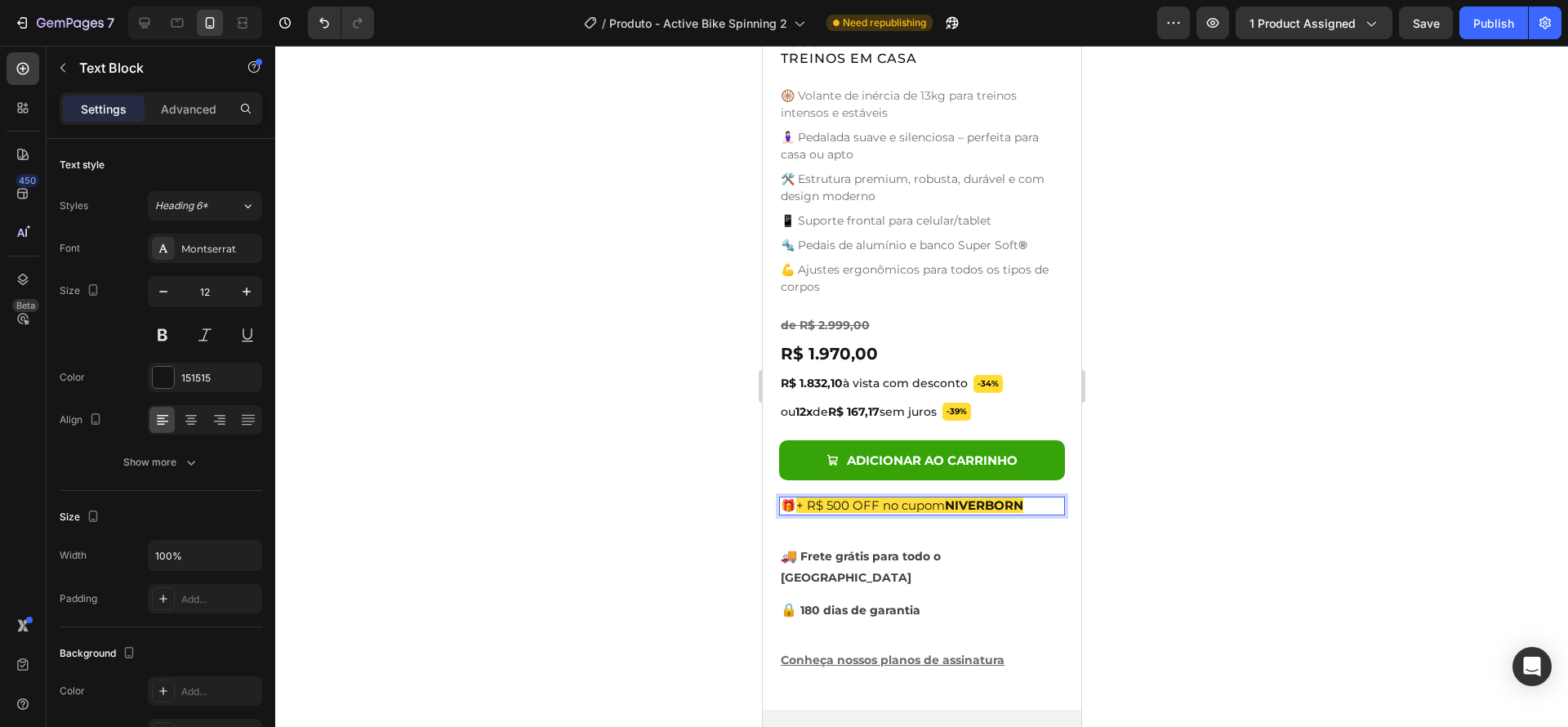
click at [863, 497] on span "+ R$ 500 OFF no cupom NIVERBORN" at bounding box center [908, 504] width 227 height 16
click at [878, 497] on span "+ R$ 500 OFF no cupom NIVERBORN" at bounding box center [908, 504] width 227 height 16
drag, startPoint x: 879, startPoint y: 493, endPoint x: 807, endPoint y: 496, distance: 72.1
click at [802, 497] on span "+ R$ 500 OFF no cupom NIVERBORN" at bounding box center [908, 504] width 227 height 16
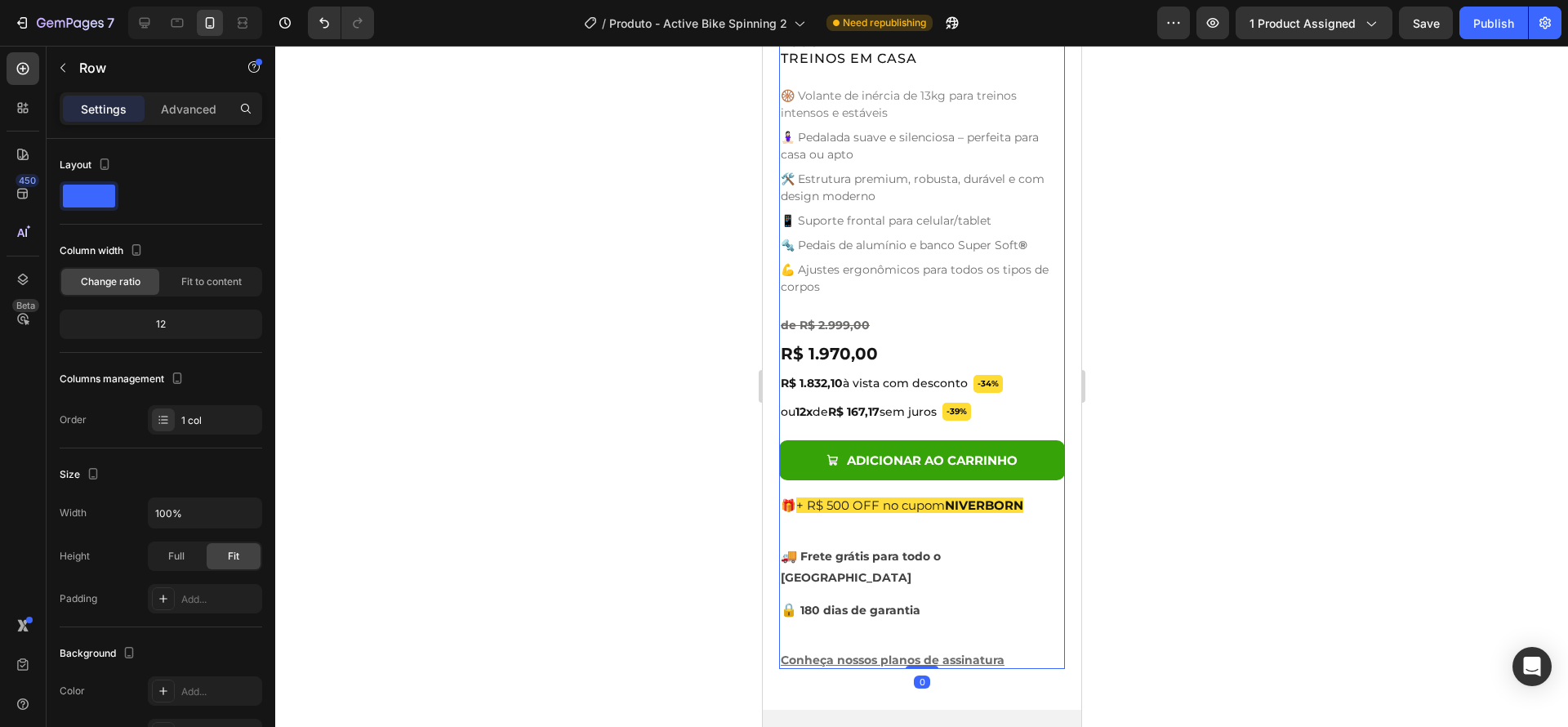
click at [982, 518] on div "Active Bike Spinning Product Title Ryviu - Star Badge Ryviu Row A SUA BIKE SPIN…" at bounding box center [921, 288] width 286 height 762
click at [922, 497] on span "+ R$ 500 OFF no cupom NIVERBORN" at bounding box center [908, 504] width 227 height 16
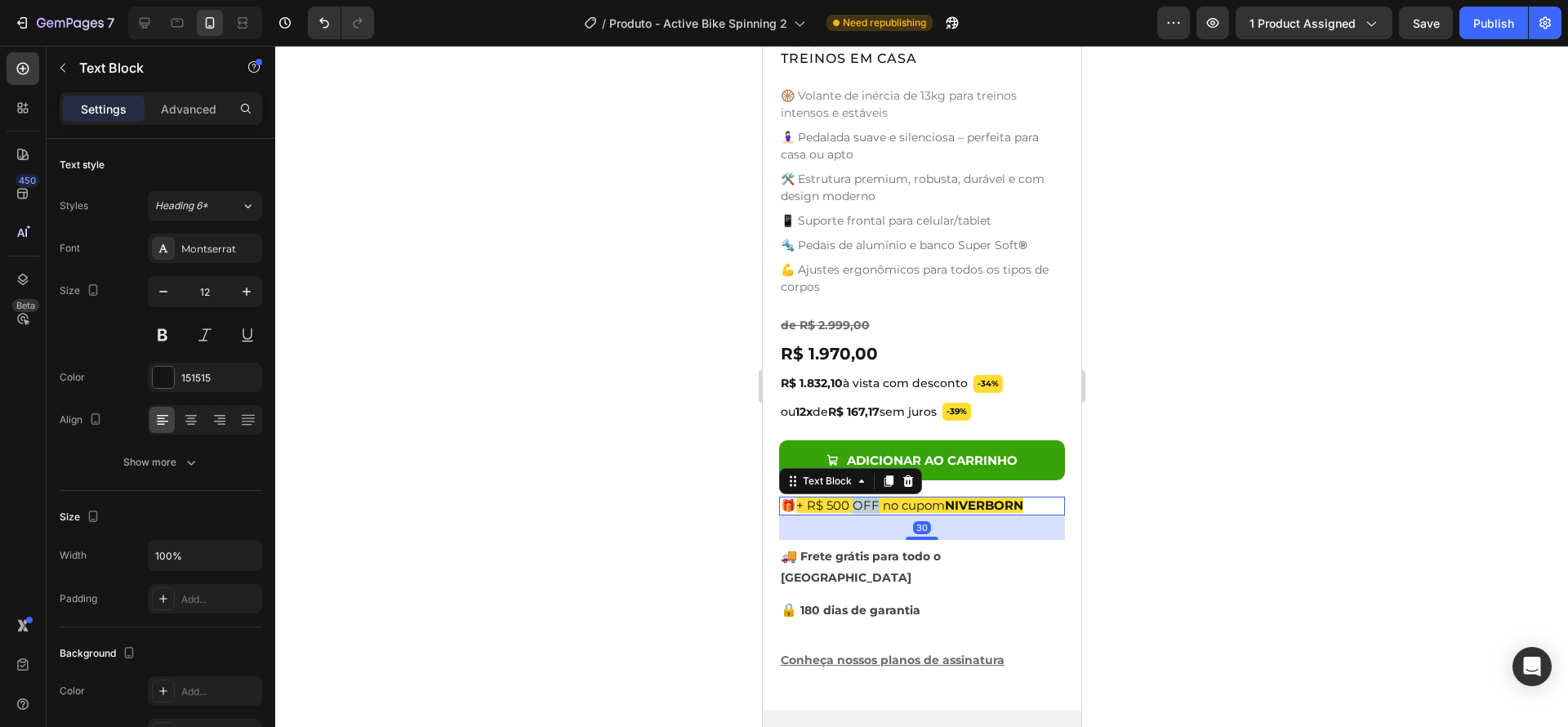
click at [873, 497] on span "+ R$ 500 OFF no cupom NIVERBORN" at bounding box center [908, 504] width 227 height 16
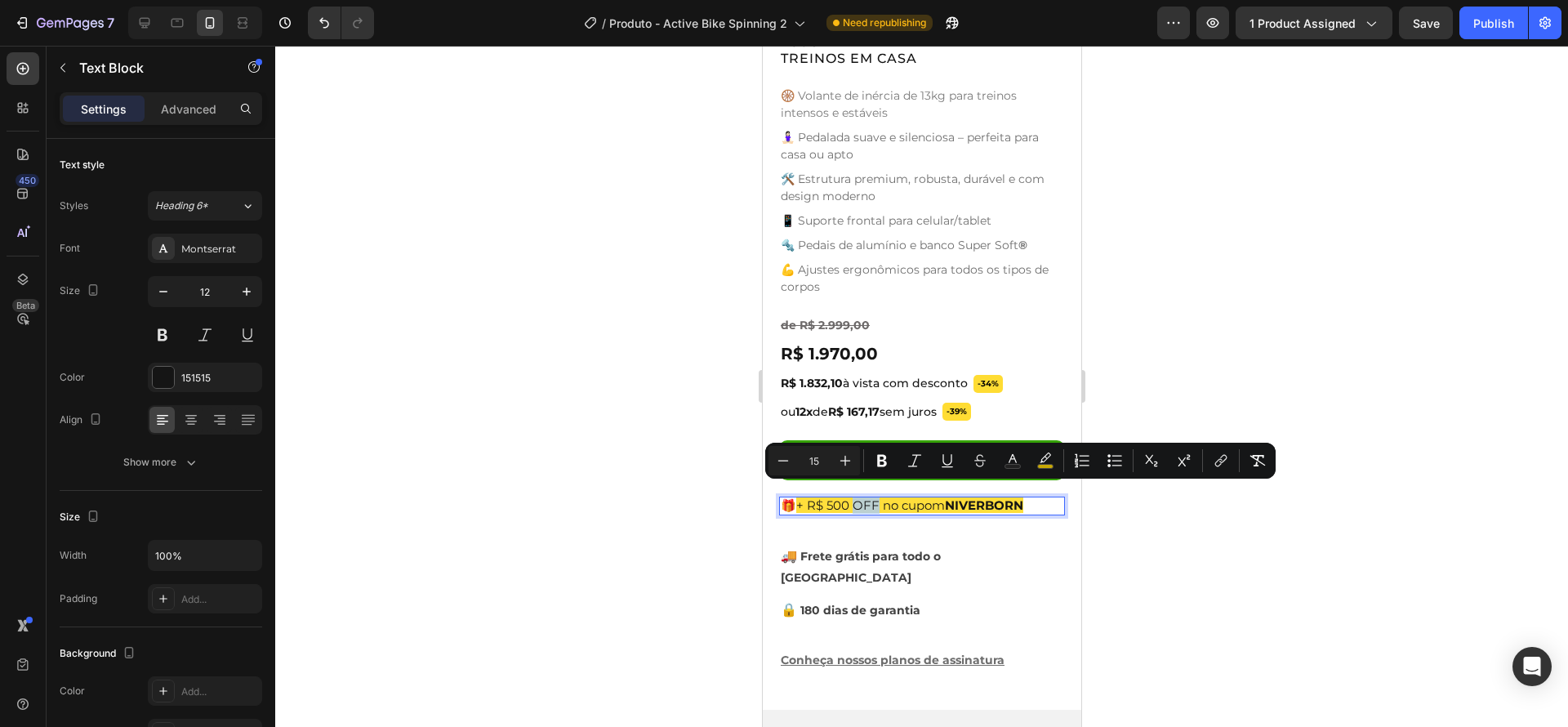
click at [878, 497] on span "+ R$ 500 OFF no cupom NIVERBORN" at bounding box center [908, 504] width 227 height 16
drag, startPoint x: 880, startPoint y: 494, endPoint x: 801, endPoint y: 495, distance: 79.0
click at [801, 497] on span "+ R$ 500 OFF no cupom NIVERBORN" at bounding box center [908, 504] width 227 height 16
click at [879, 462] on icon "Editor contextual toolbar" at bounding box center [882, 461] width 10 height 12
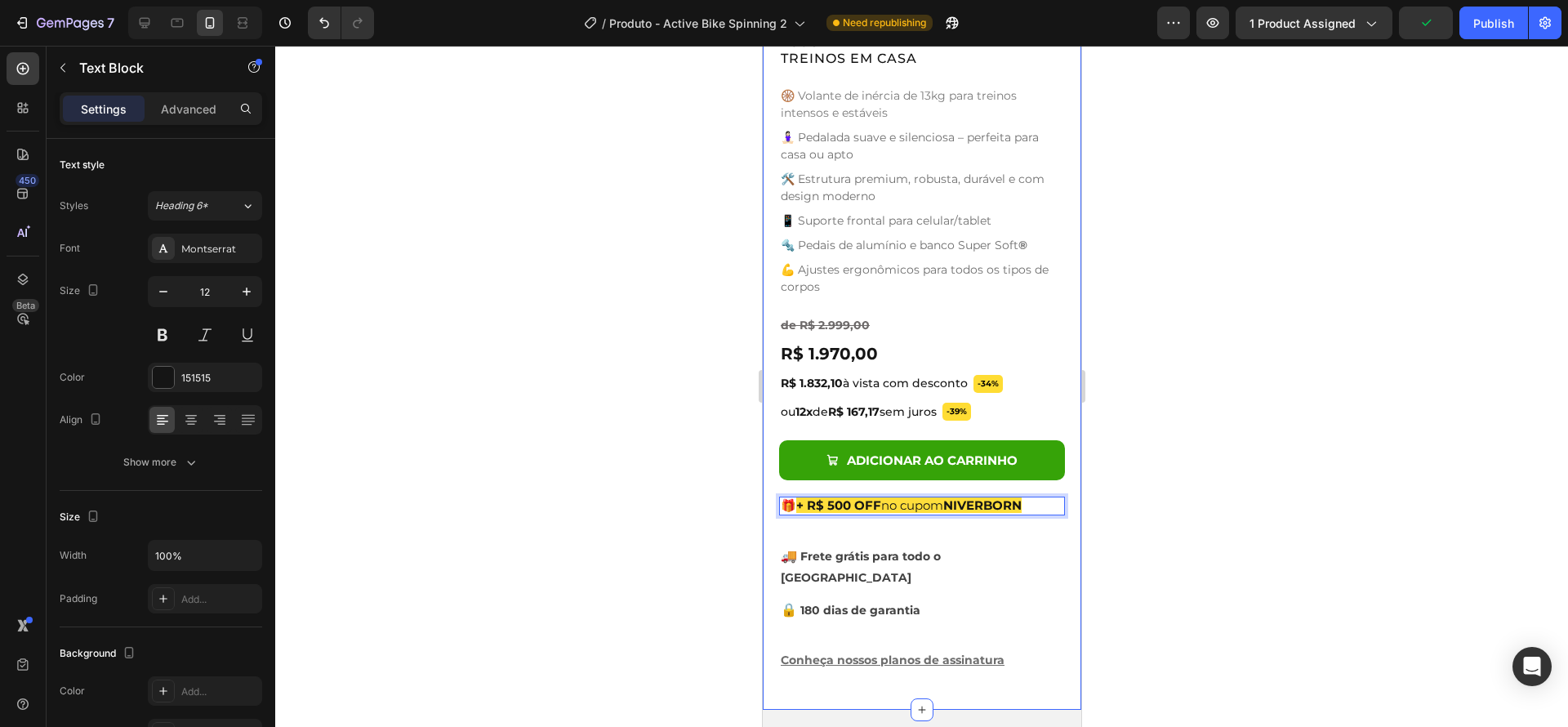
click at [1180, 529] on div at bounding box center [922, 386] width 1293 height 681
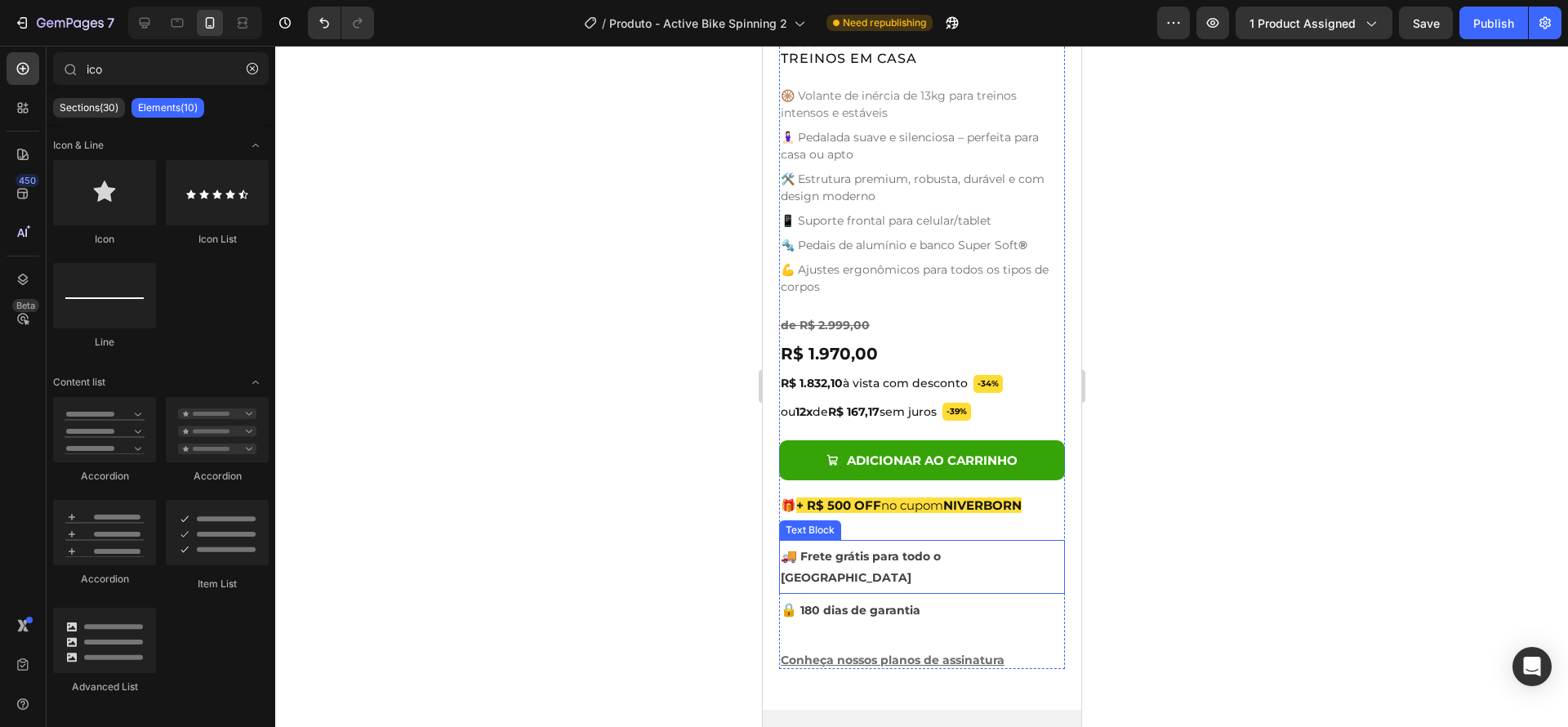
click at [1024, 545] on p "🚚 Frete grátis para todo o Brasil" at bounding box center [921, 566] width 283 height 42
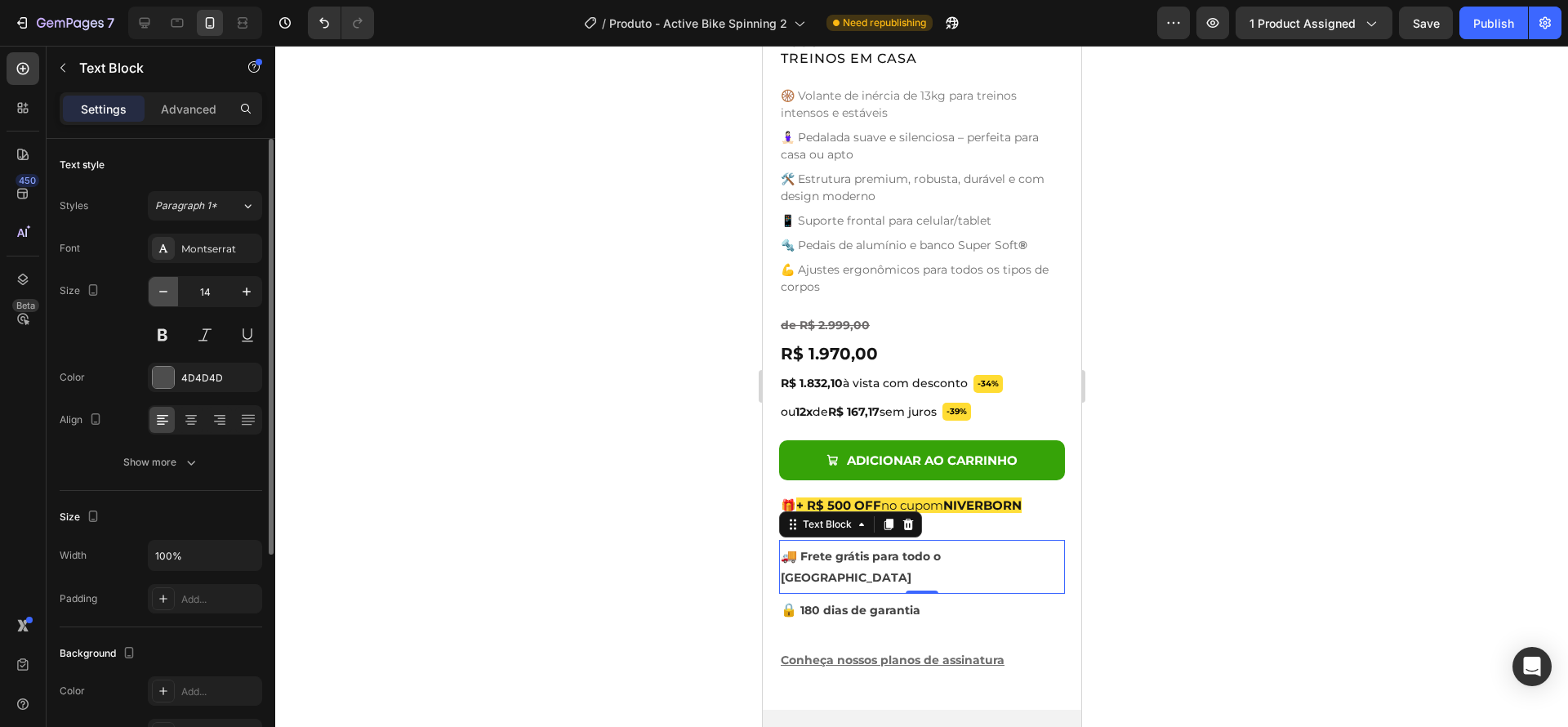
click at [168, 291] on icon "button" at bounding box center [163, 292] width 16 height 16
type input "12"
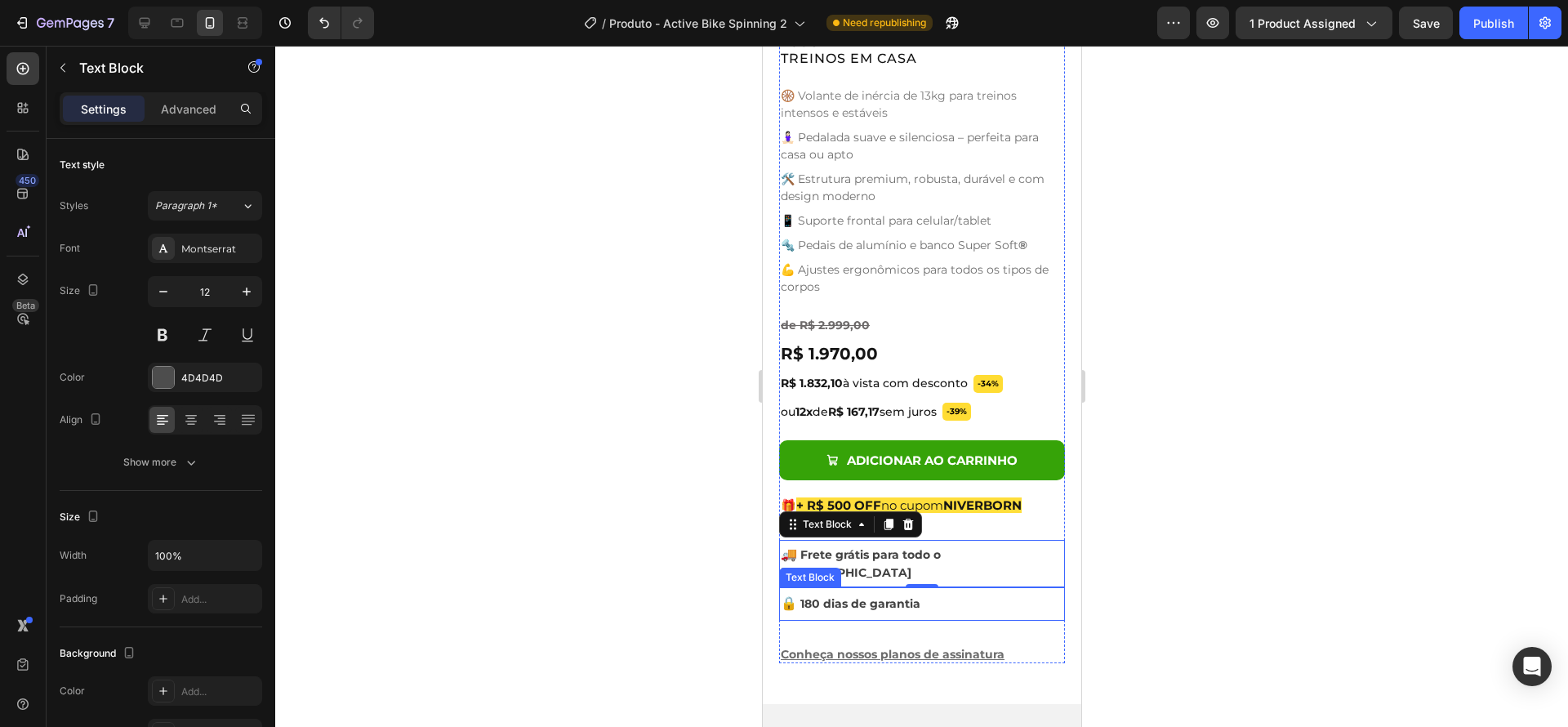
click at [999, 593] on p "🔒 180 dias de garantia" at bounding box center [921, 604] width 283 height 21
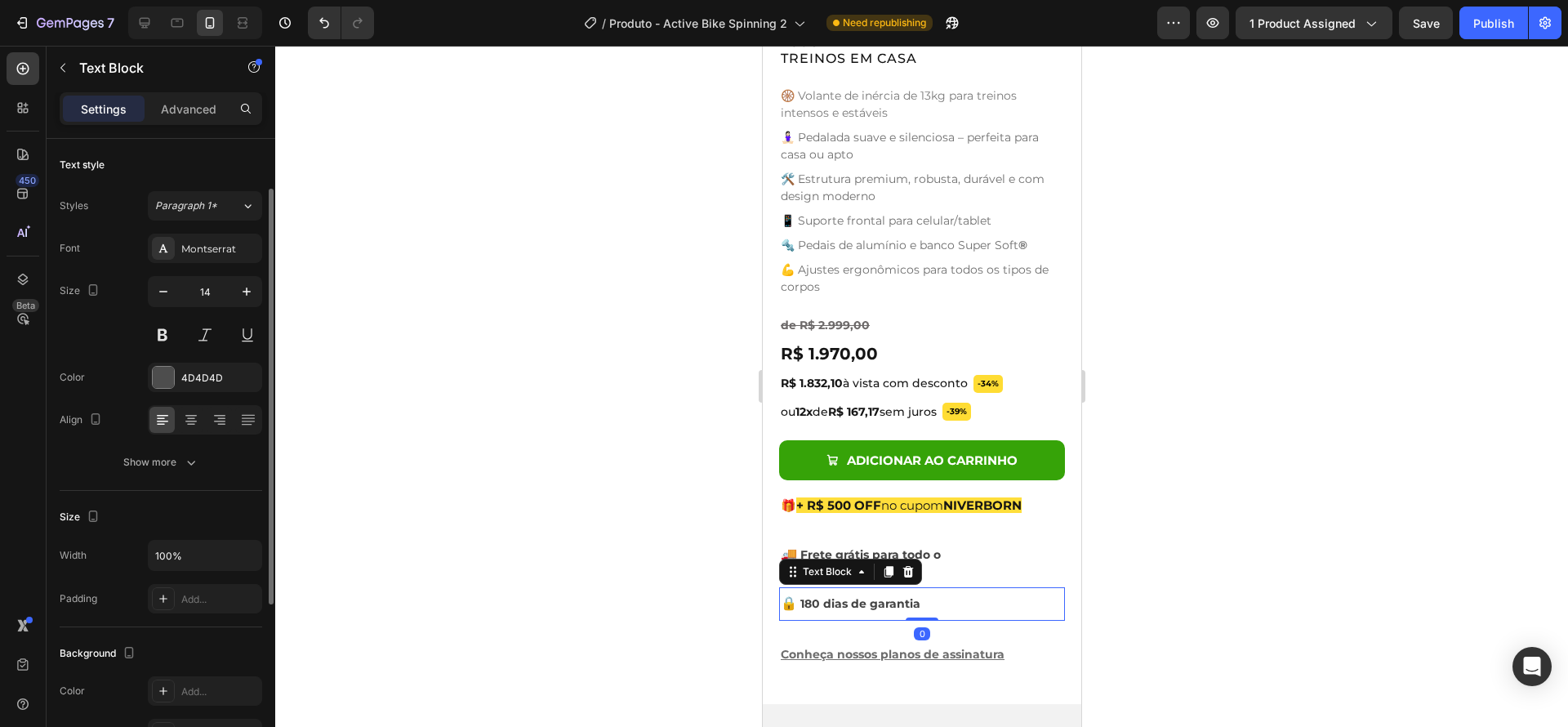
scroll to position [30, 0]
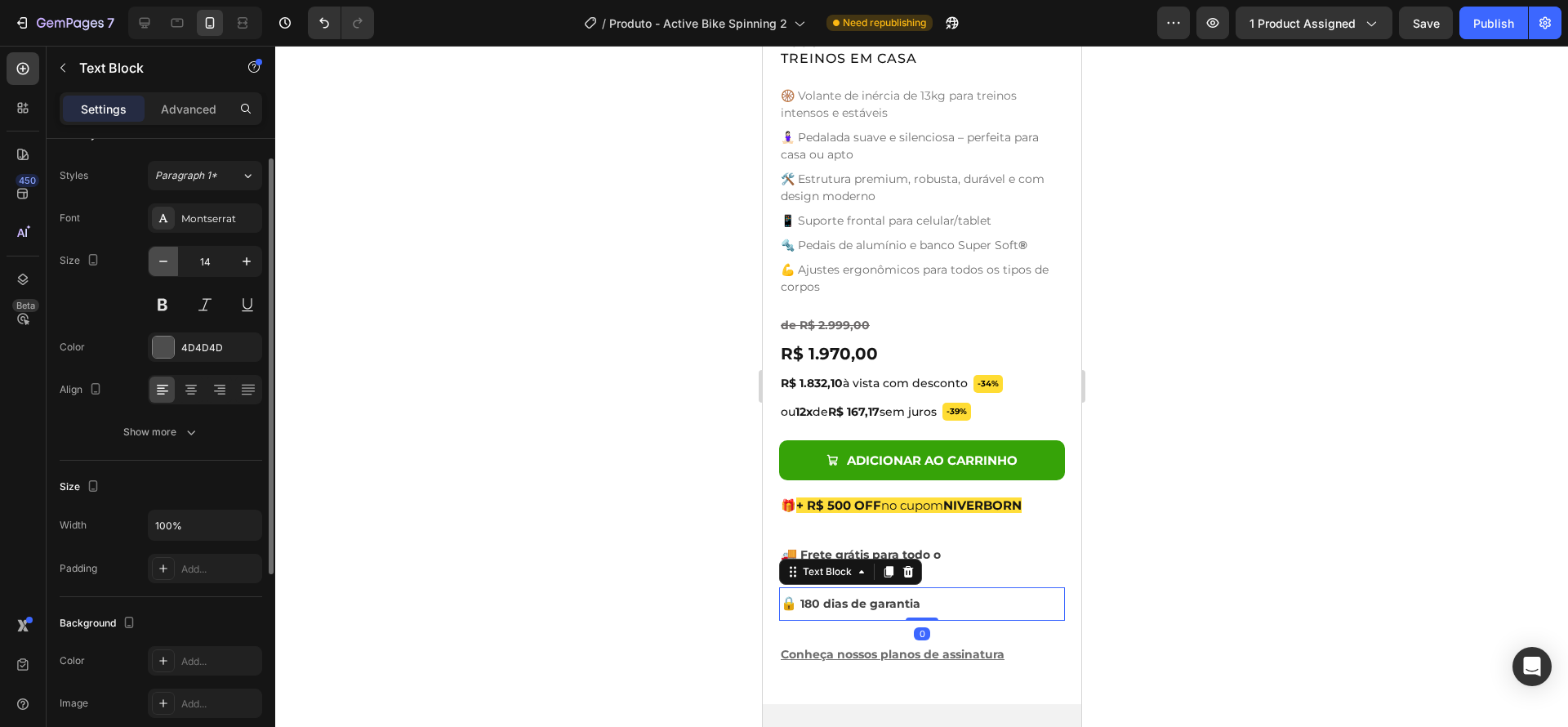
click at [166, 260] on icon "button" at bounding box center [163, 261] width 8 height 2
type input "12"
click at [1042, 498] on p "🎁 + R$ 500 OFF no cupom NIVERBORN" at bounding box center [921, 505] width 283 height 16
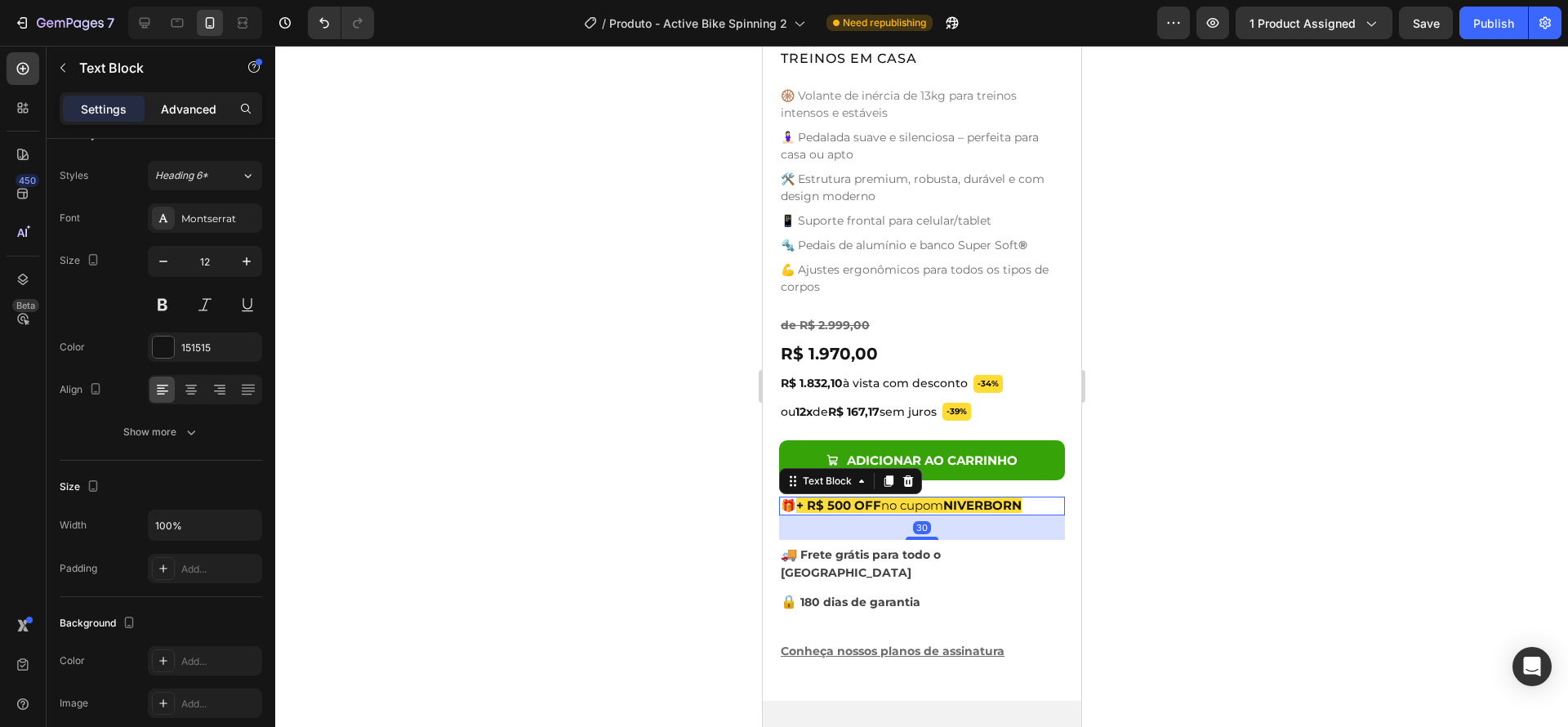
click at [164, 108] on p "Advanced" at bounding box center [189, 108] width 56 height 17
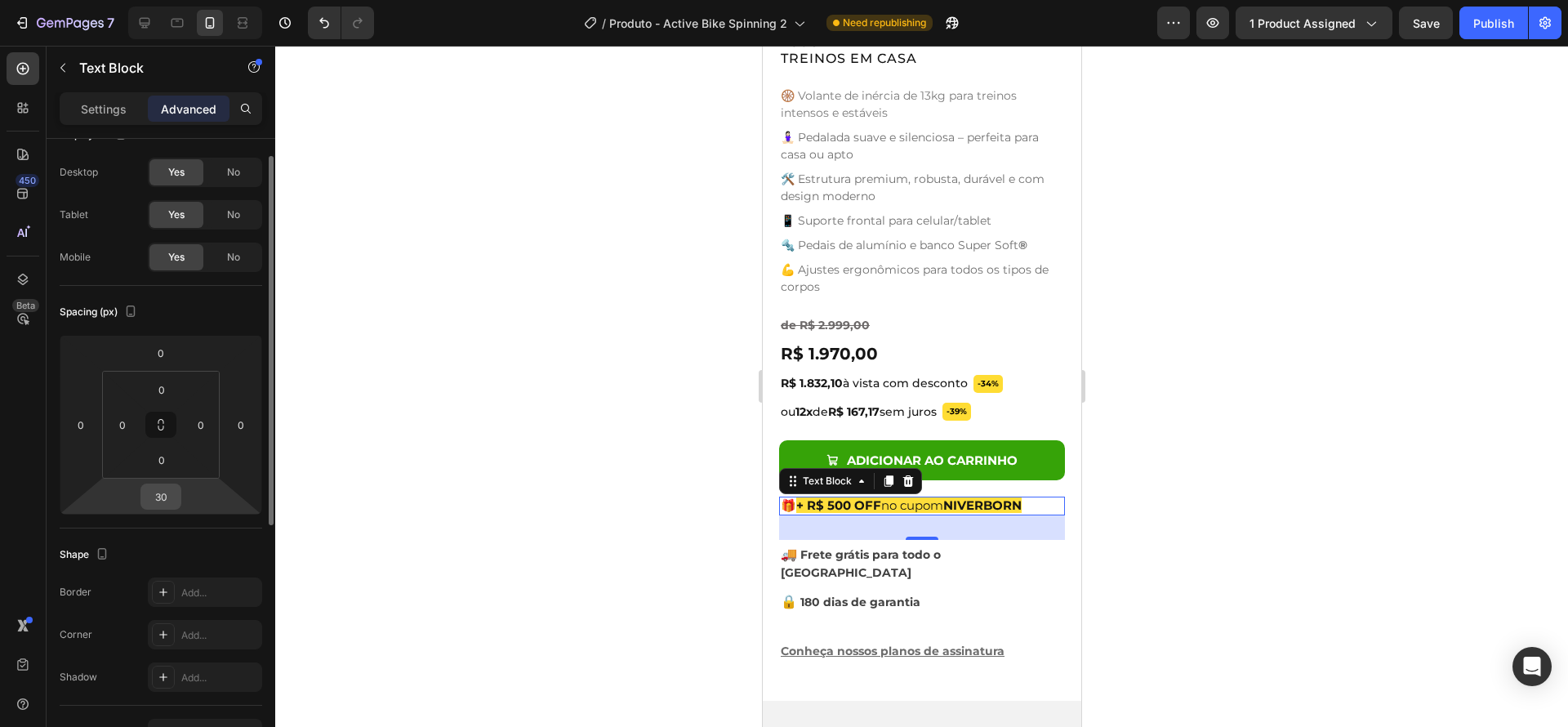
click at [163, 495] on input "30" at bounding box center [161, 497] width 33 height 25
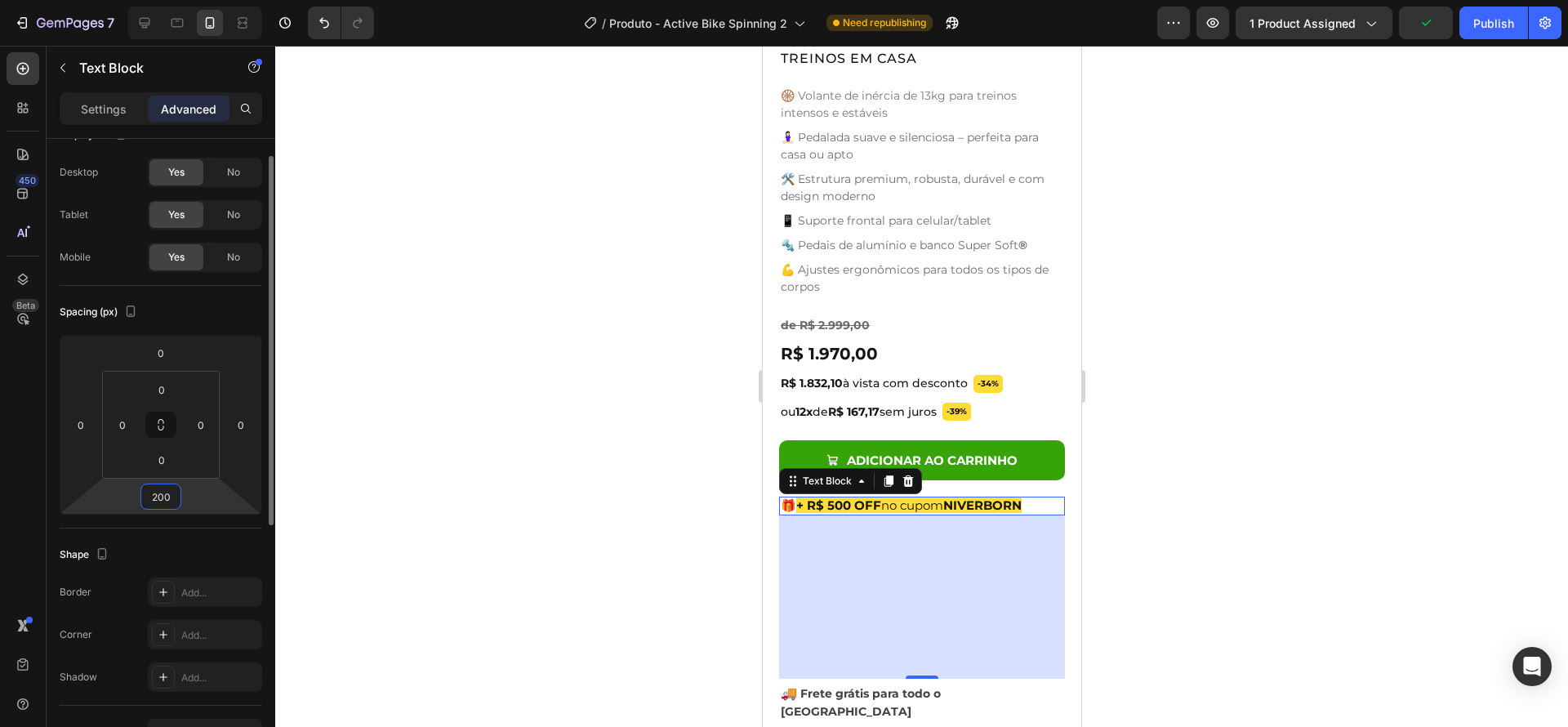
type input "20"
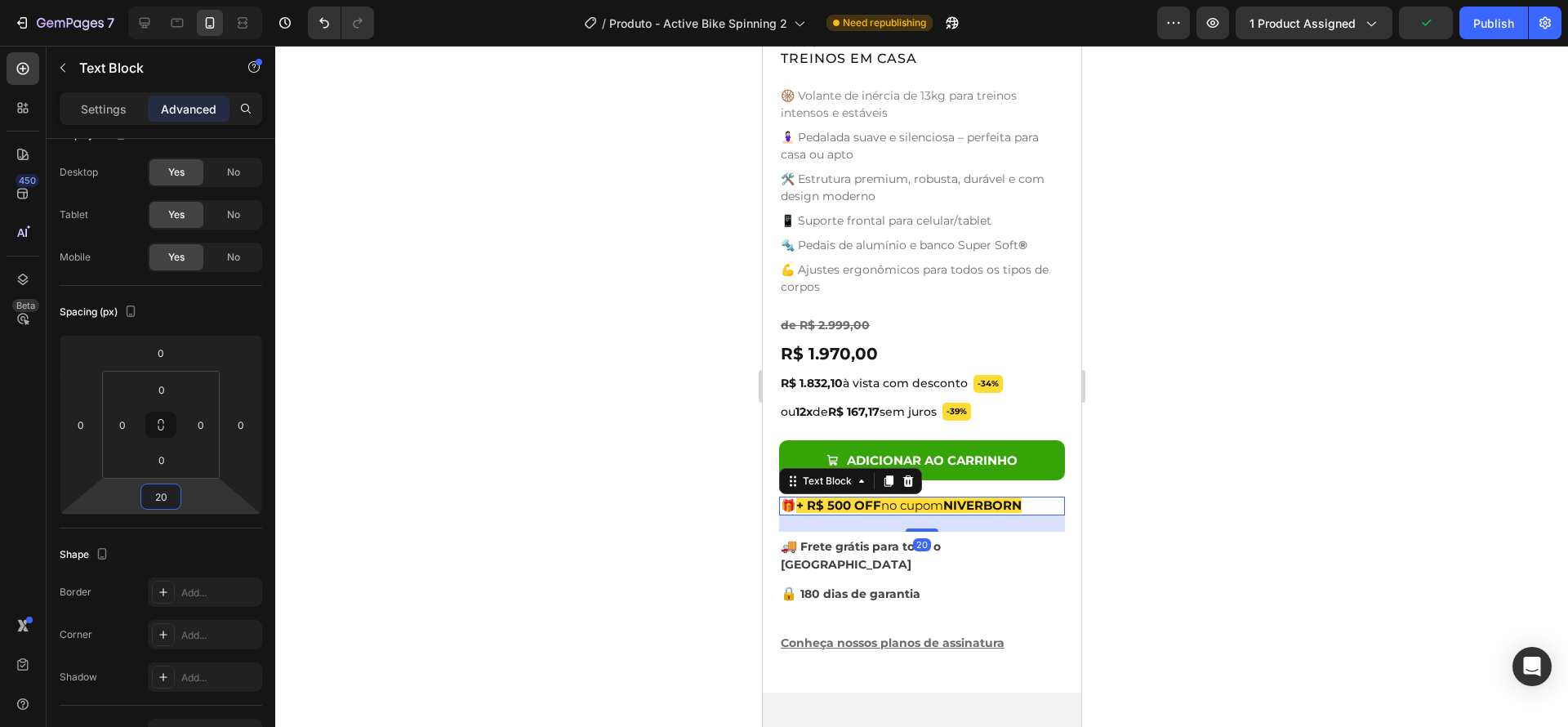
click at [1386, 459] on div at bounding box center [922, 386] width 1293 height 681
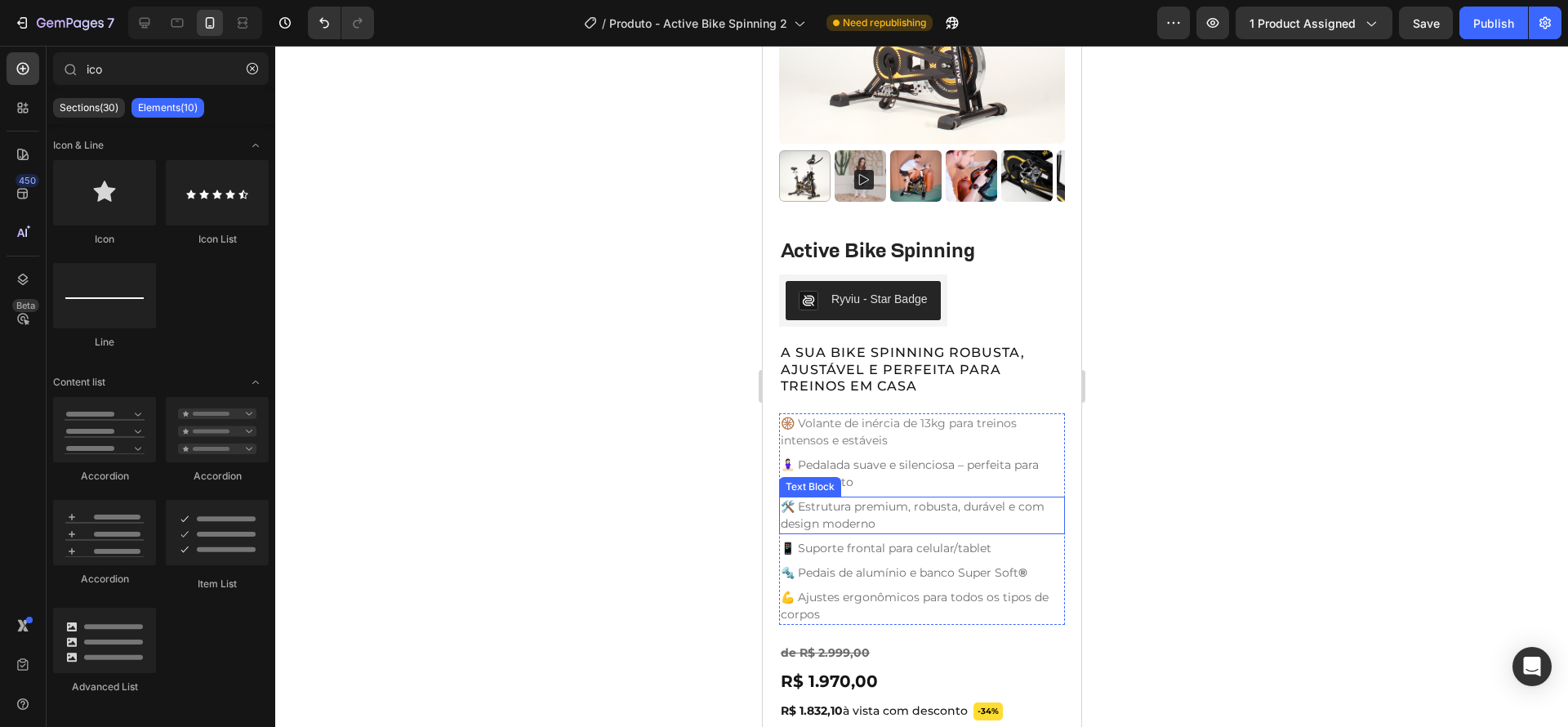
scroll to position [665, 0]
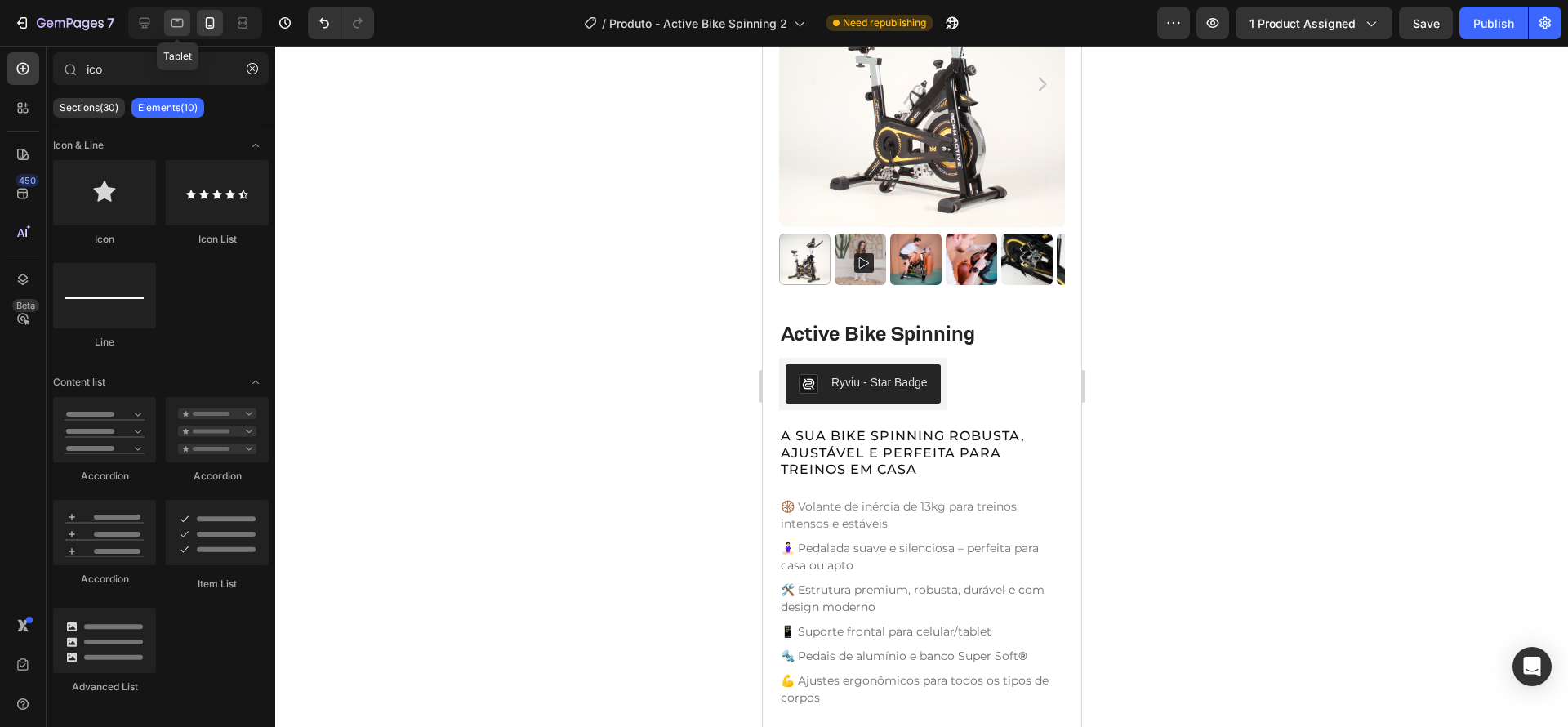
click at [183, 25] on icon at bounding box center [177, 23] width 12 height 9
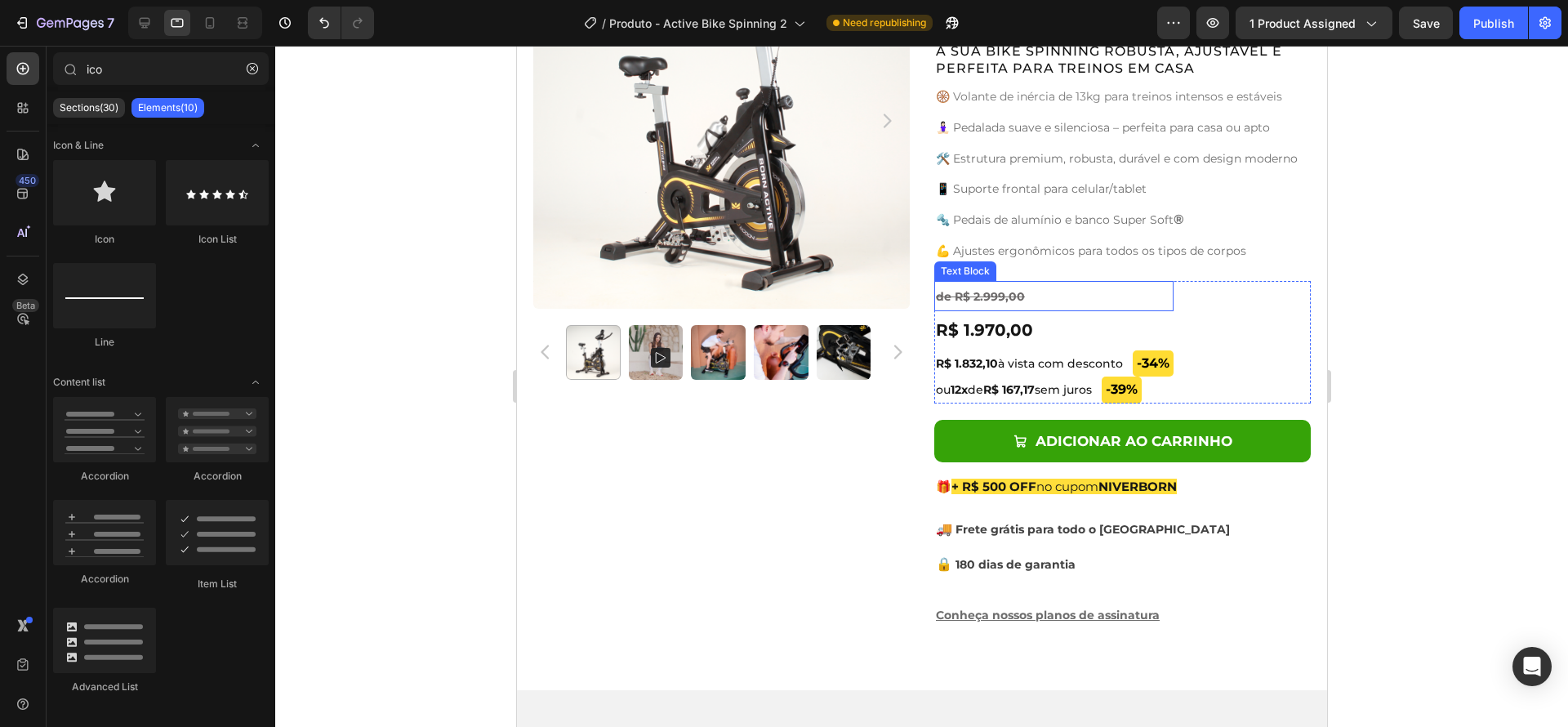
scroll to position [698, 0]
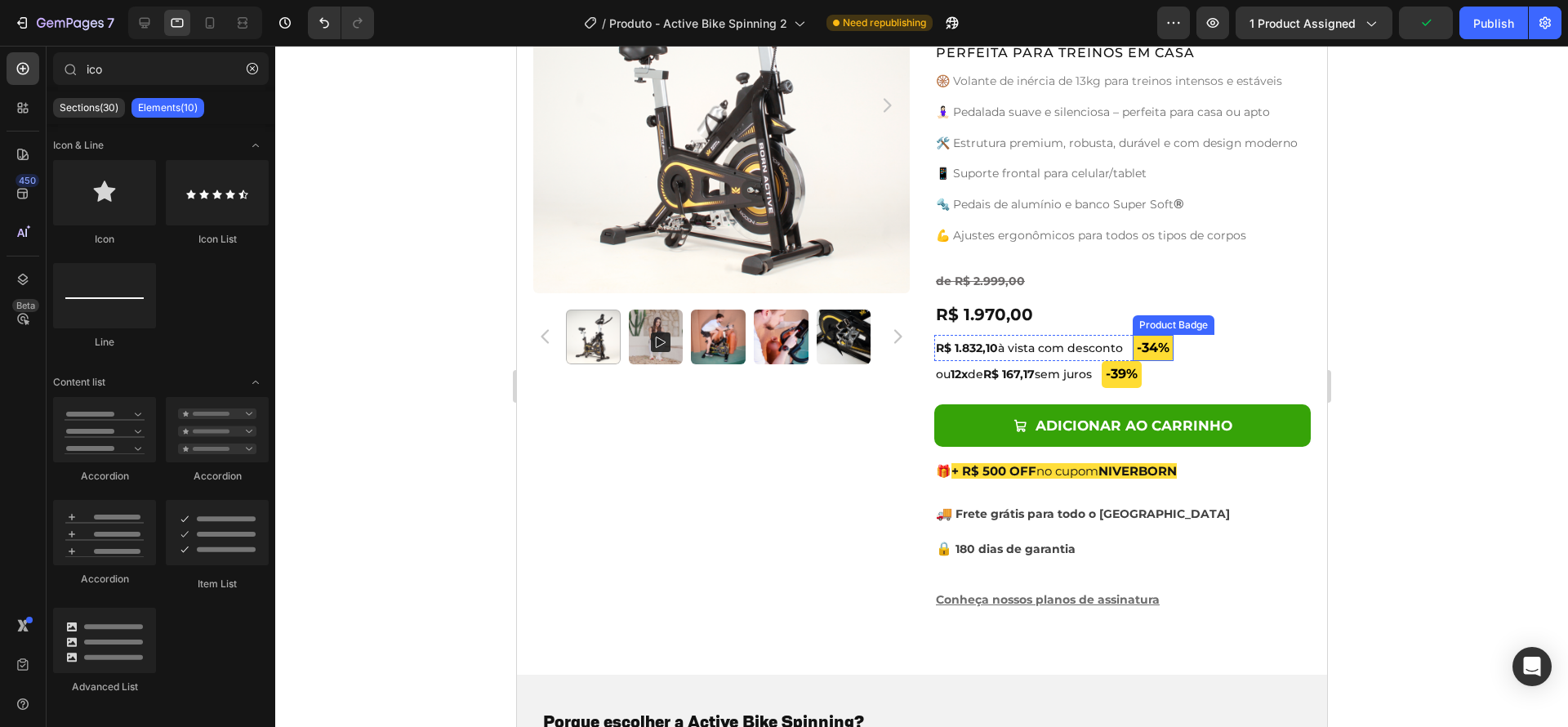
click at [1161, 345] on pre "-34%" at bounding box center [1152, 348] width 41 height 27
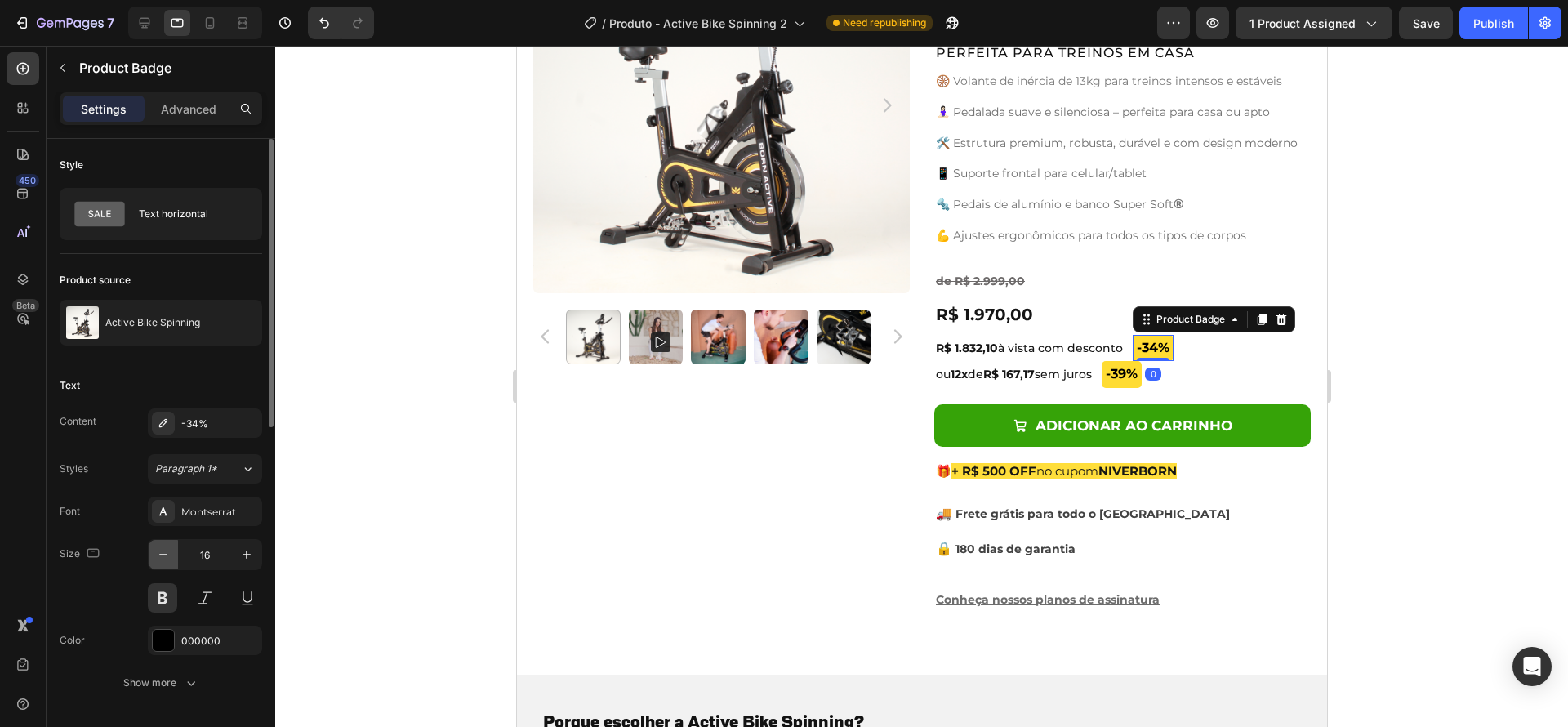
click at [169, 556] on icon "button" at bounding box center [163, 554] width 16 height 16
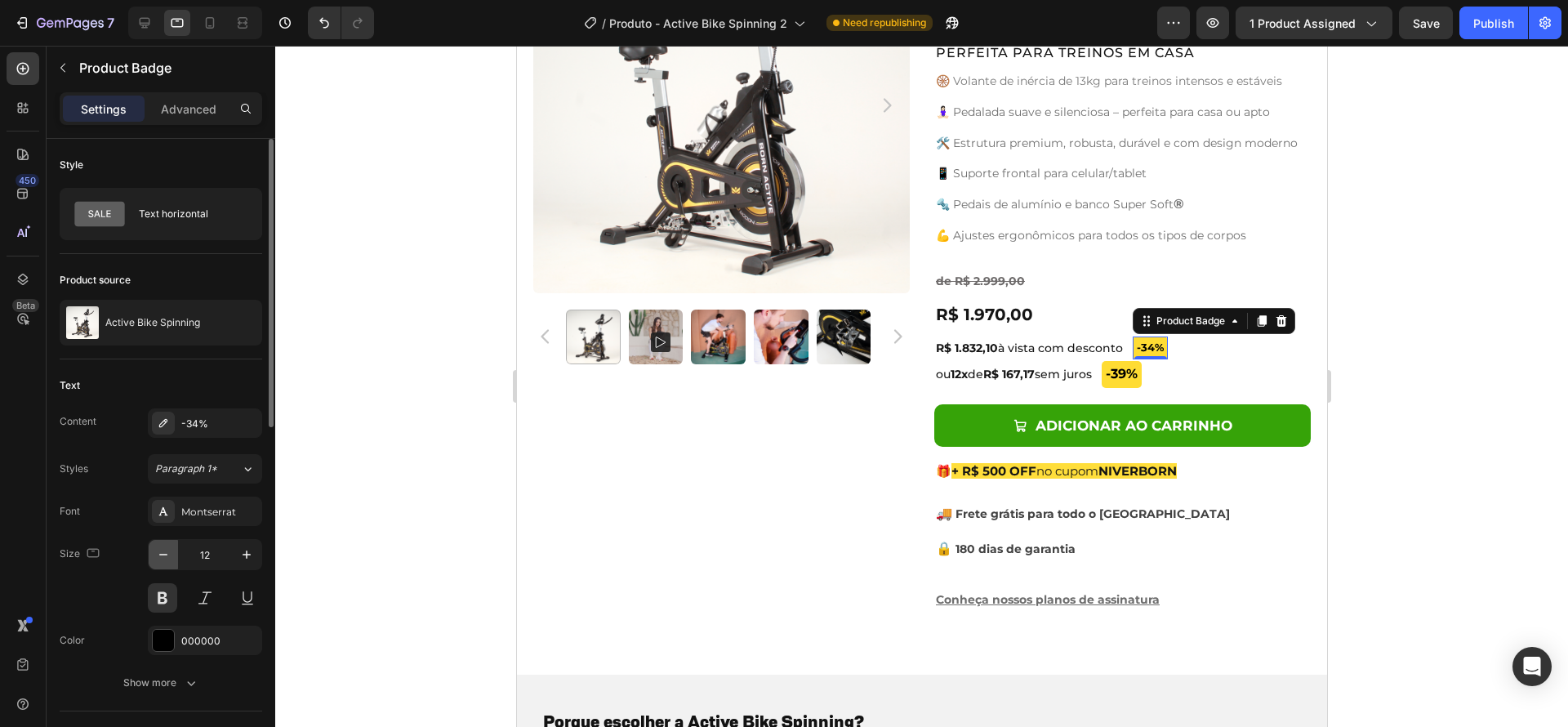
type input "11"
click at [1139, 374] on pre "-39%" at bounding box center [1120, 374] width 40 height 27
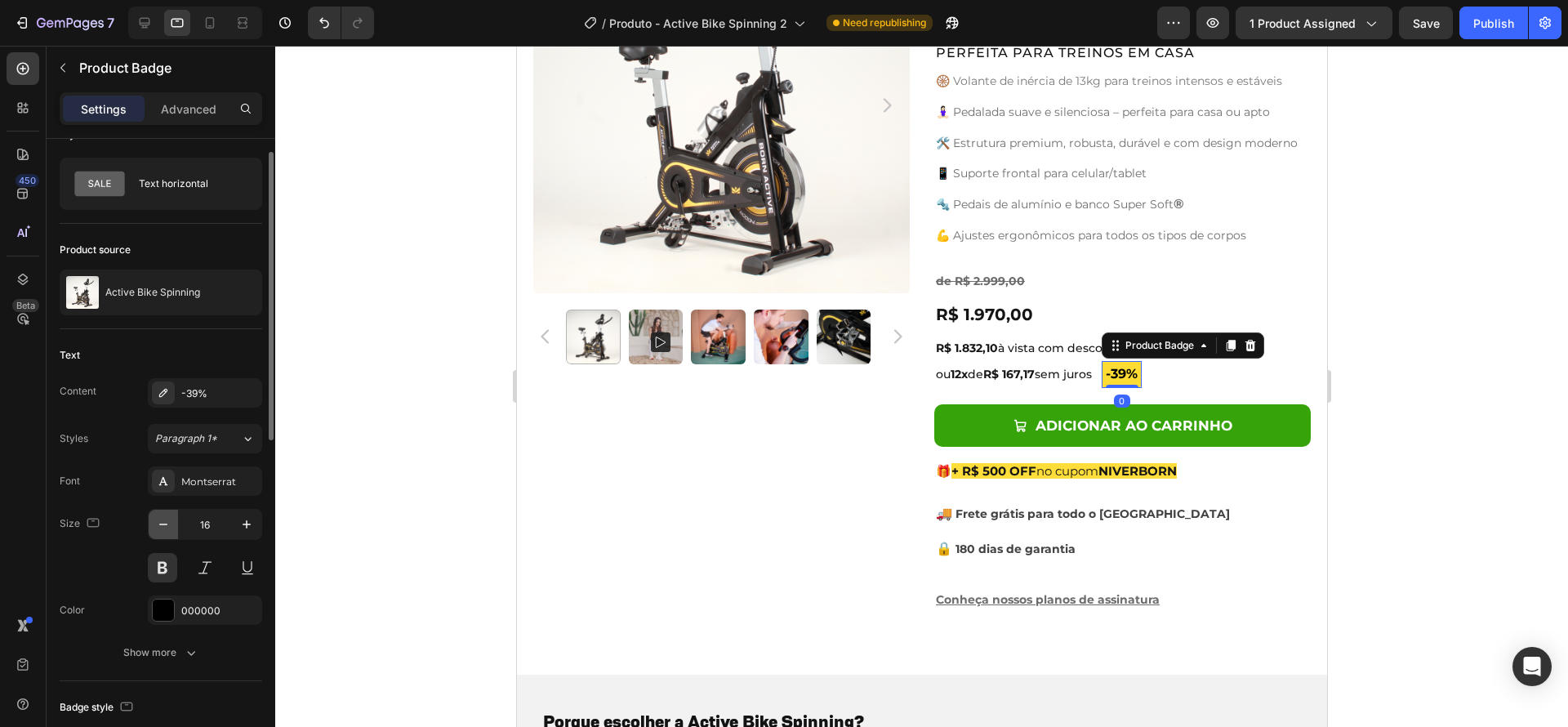
click at [167, 529] on icon "button" at bounding box center [163, 524] width 16 height 16
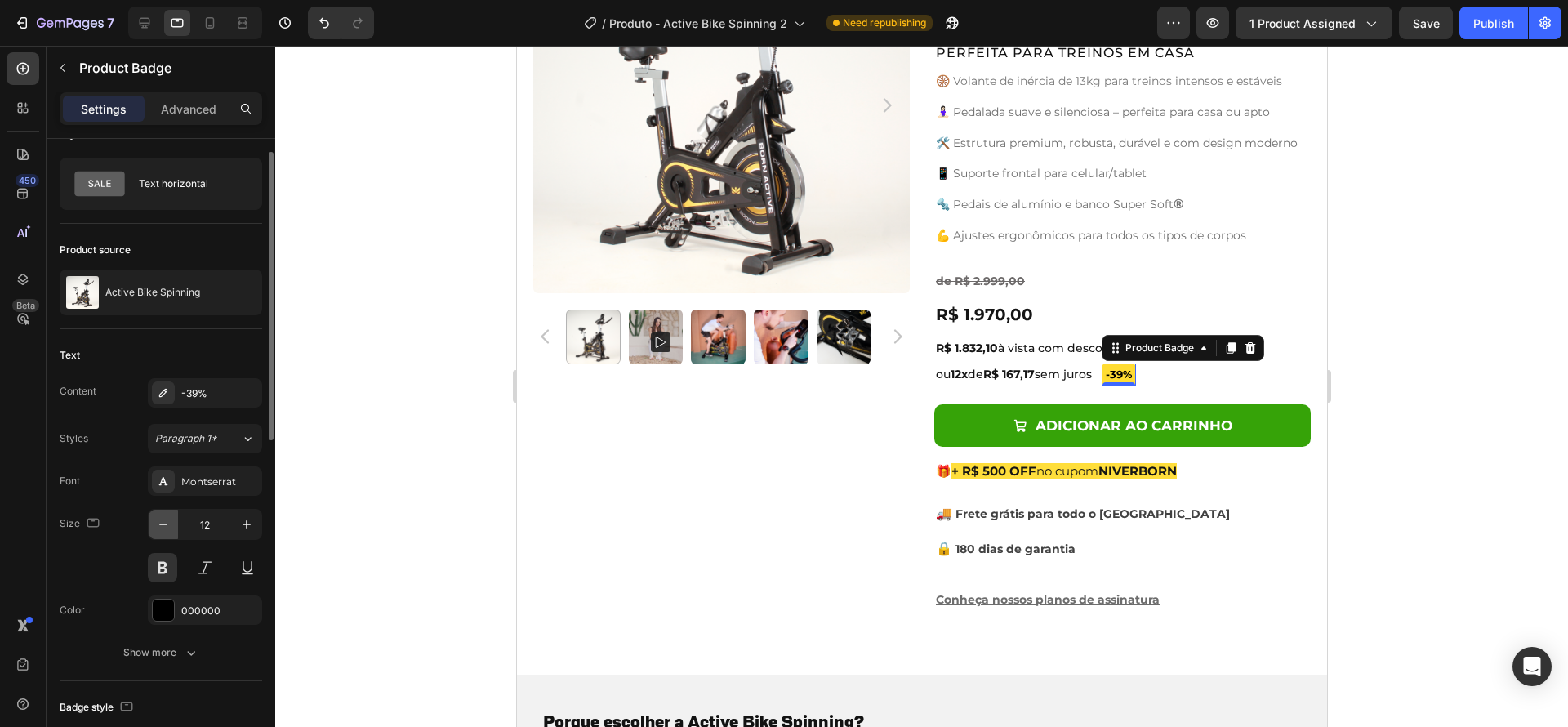
type input "11"
click at [1508, 395] on div at bounding box center [922, 386] width 1293 height 681
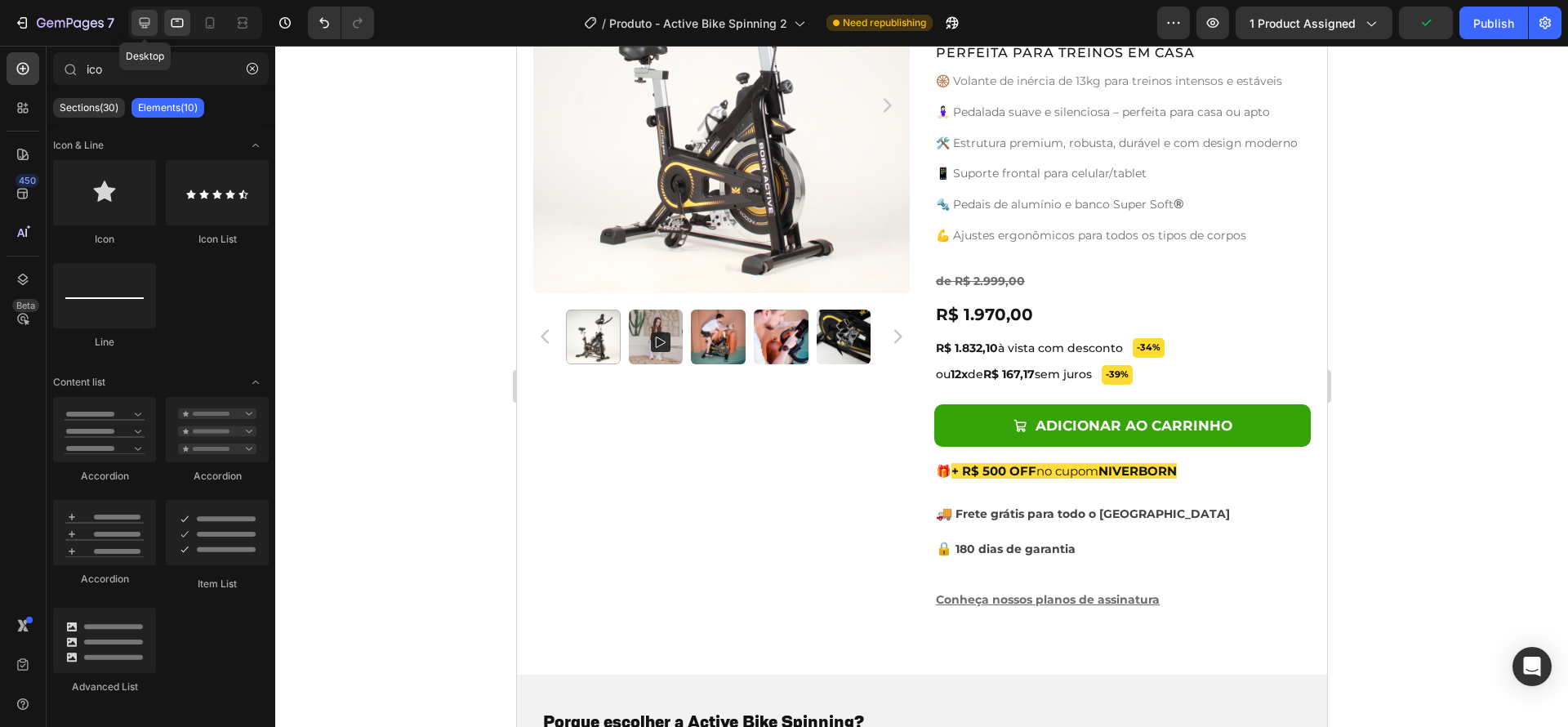
click at [148, 24] on icon at bounding box center [145, 23] width 11 height 11
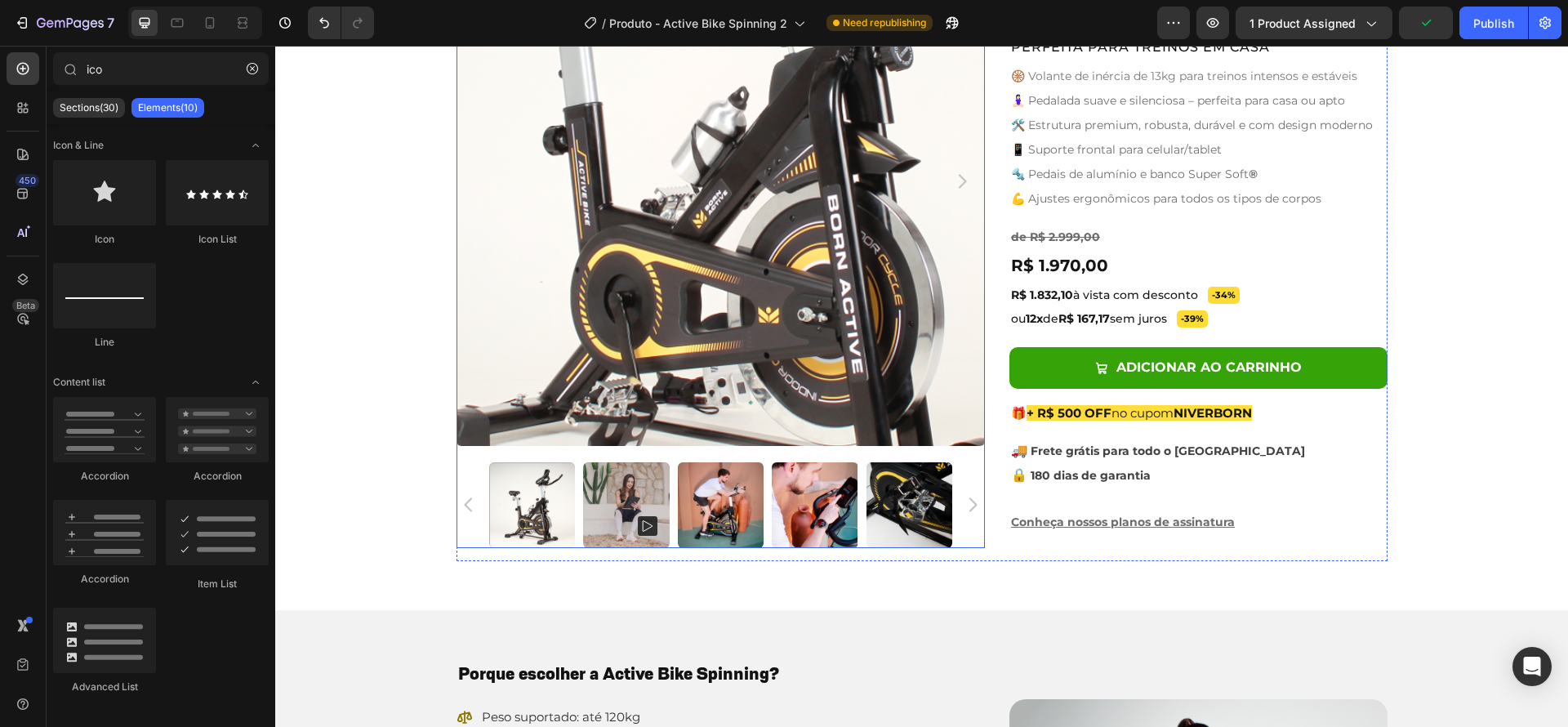
scroll to position [728, 0]
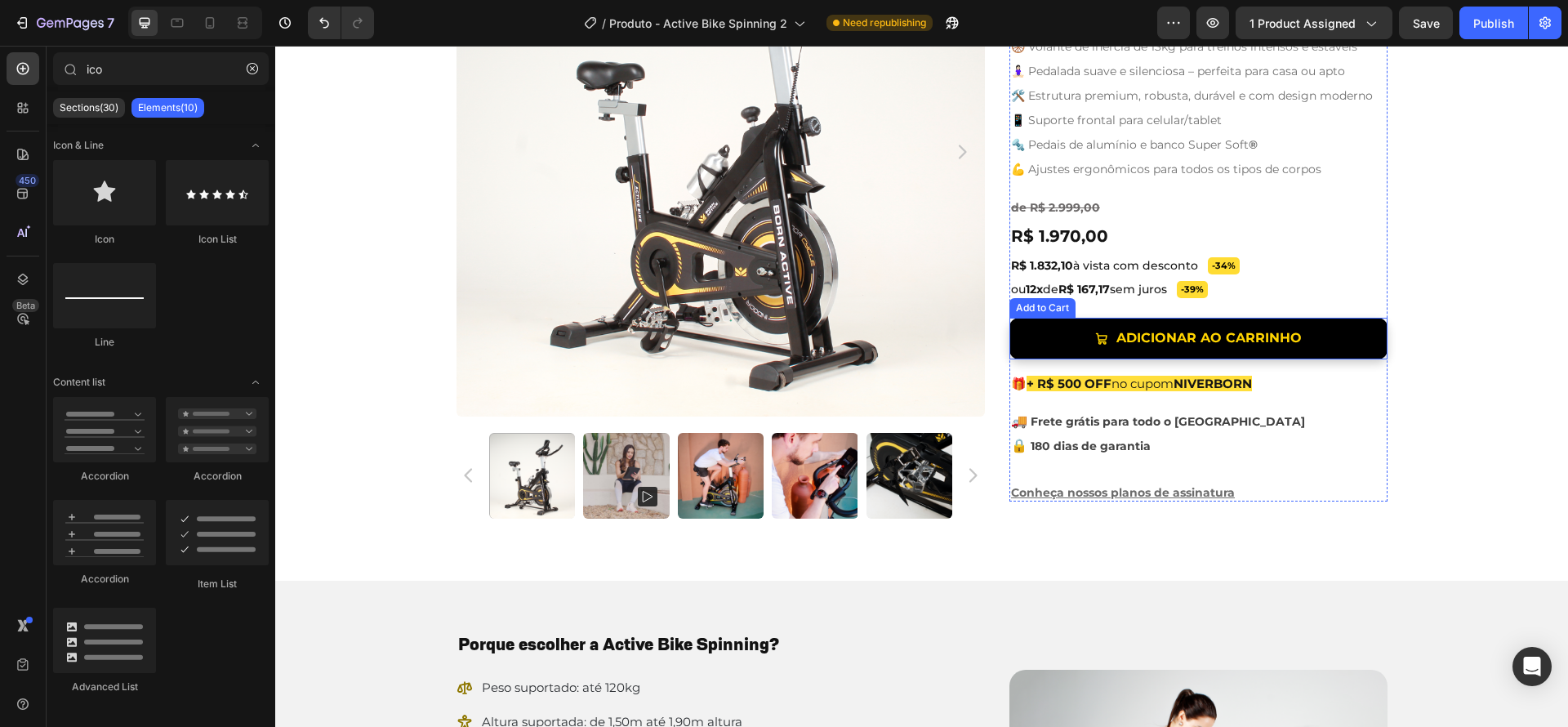
click at [1360, 329] on button "Adicionar ao Carrinho" at bounding box center [1198, 338] width 378 height 42
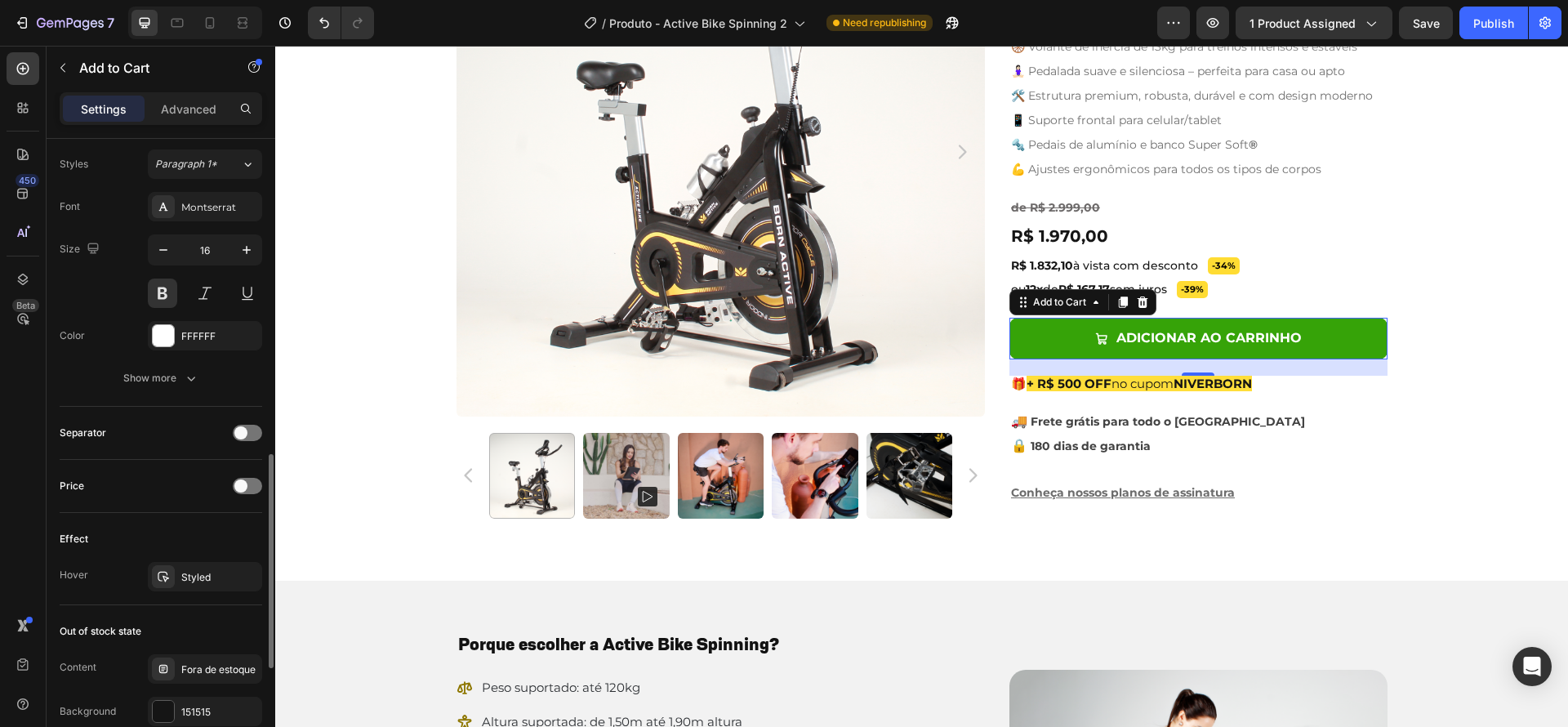
scroll to position [967, 0]
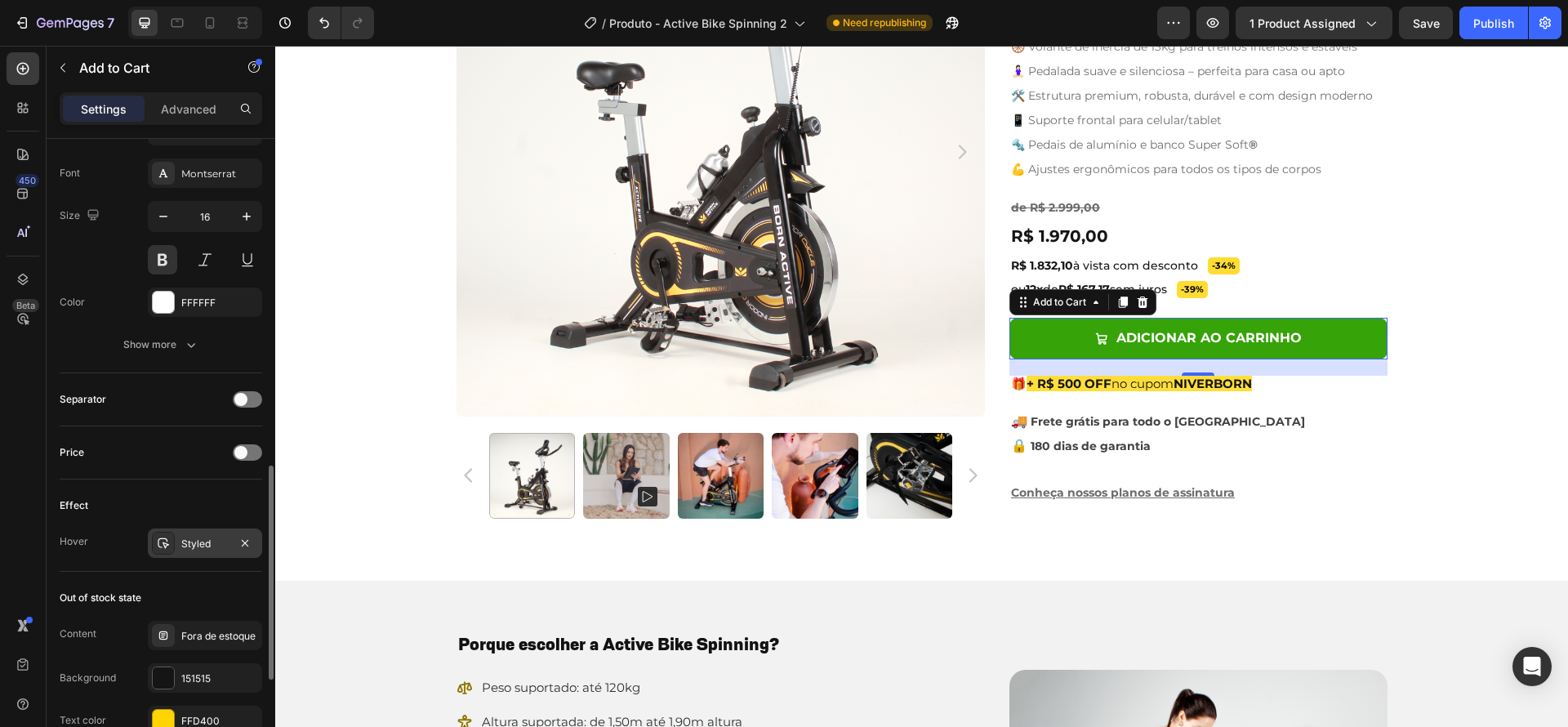
click at [198, 547] on div "Styled" at bounding box center [205, 544] width 48 height 15
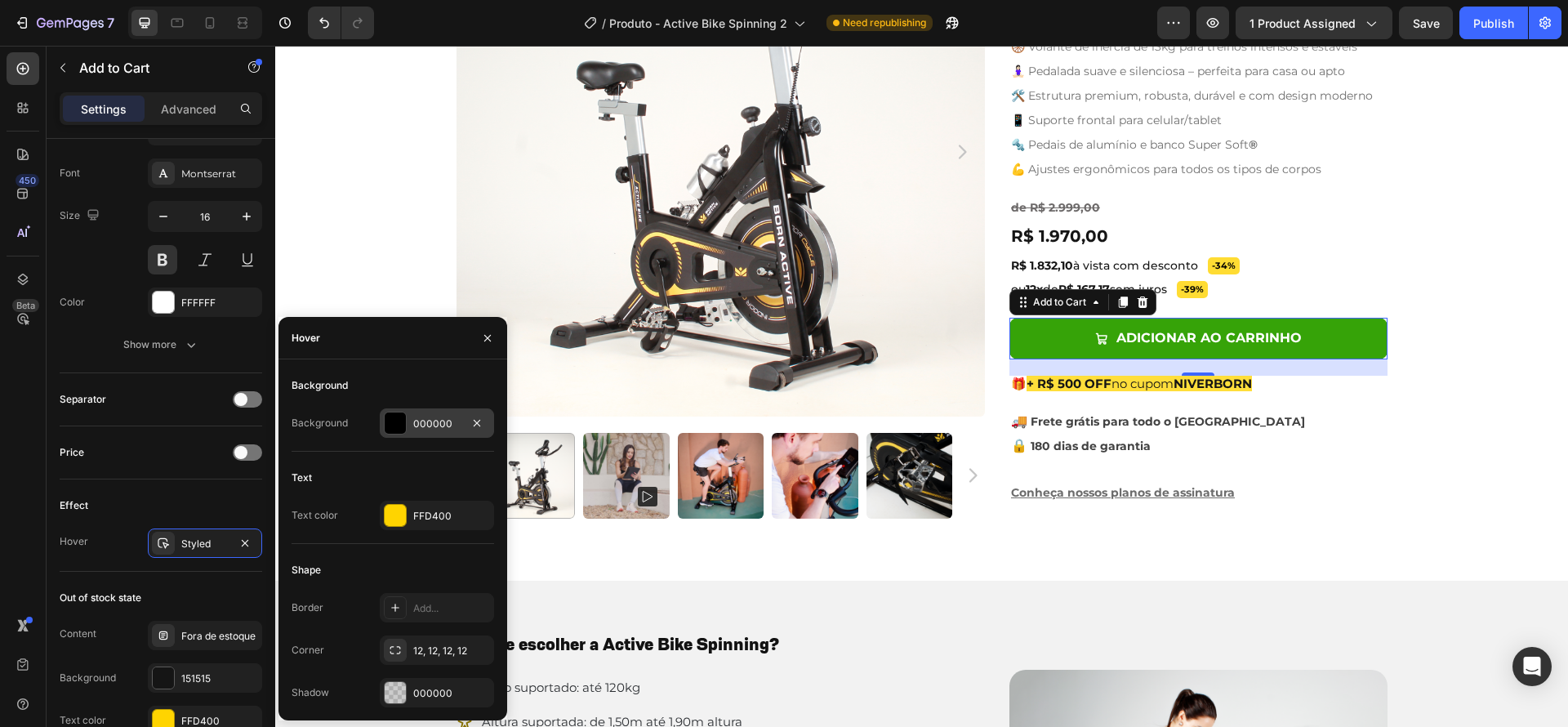
click at [393, 423] on div at bounding box center [395, 423] width 21 height 21
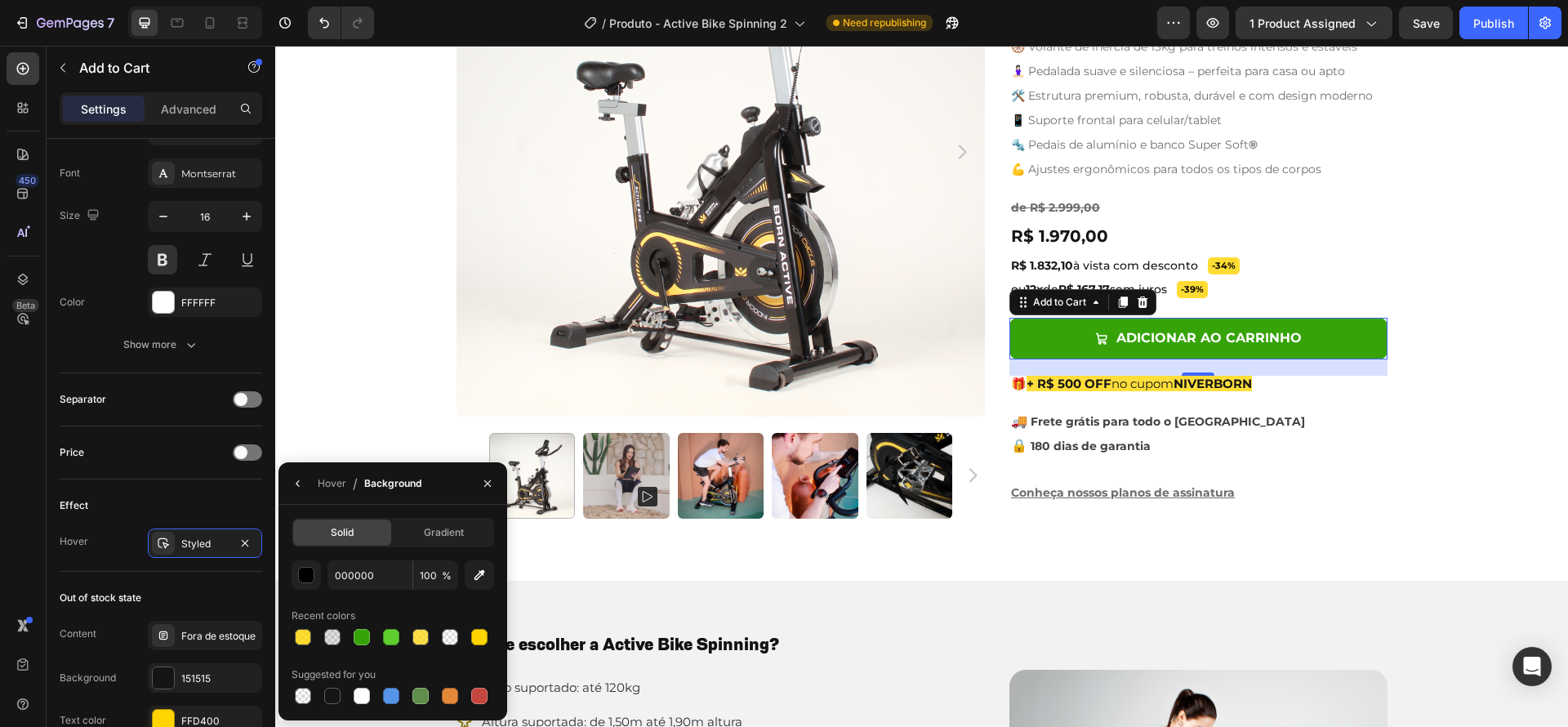
drag, startPoint x: 363, startPoint y: 637, endPoint x: 352, endPoint y: 622, distance: 18.6
click at [363, 637] on div at bounding box center [361, 637] width 16 height 16
click at [311, 578] on div "button" at bounding box center [307, 576] width 16 height 16
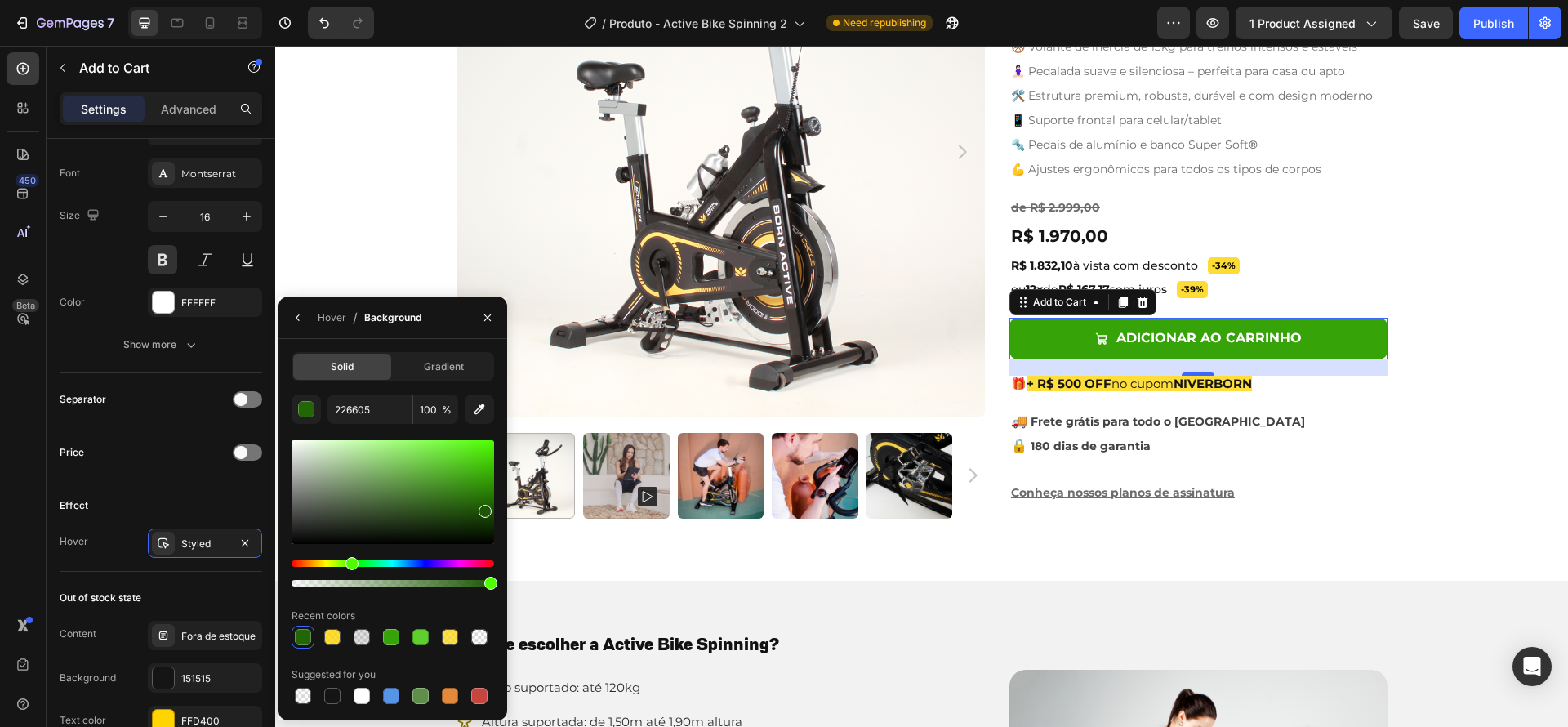
drag, startPoint x: 485, startPoint y: 483, endPoint x: 484, endPoint y: 508, distance: 25.0
click at [484, 508] on div at bounding box center [485, 511] width 13 height 13
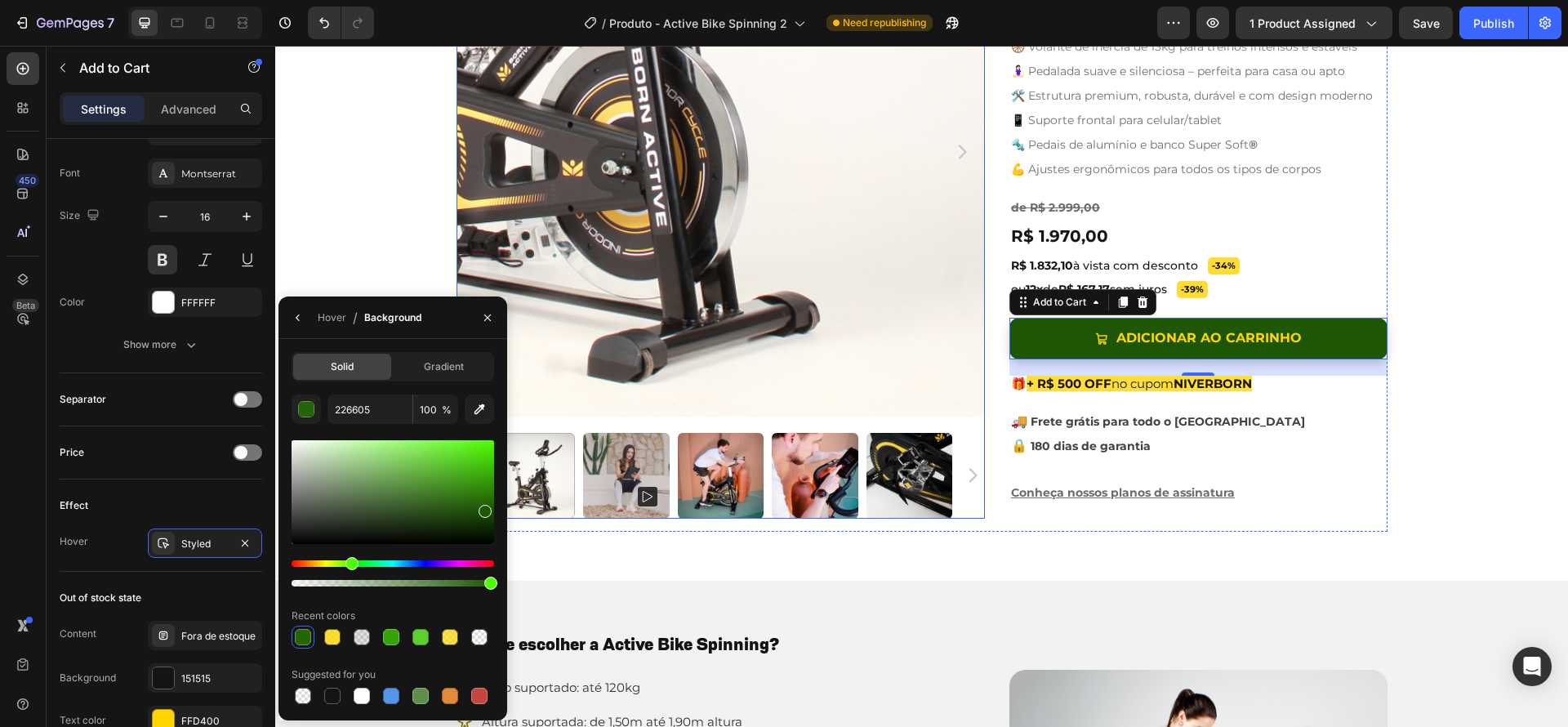
type input "1D5605"
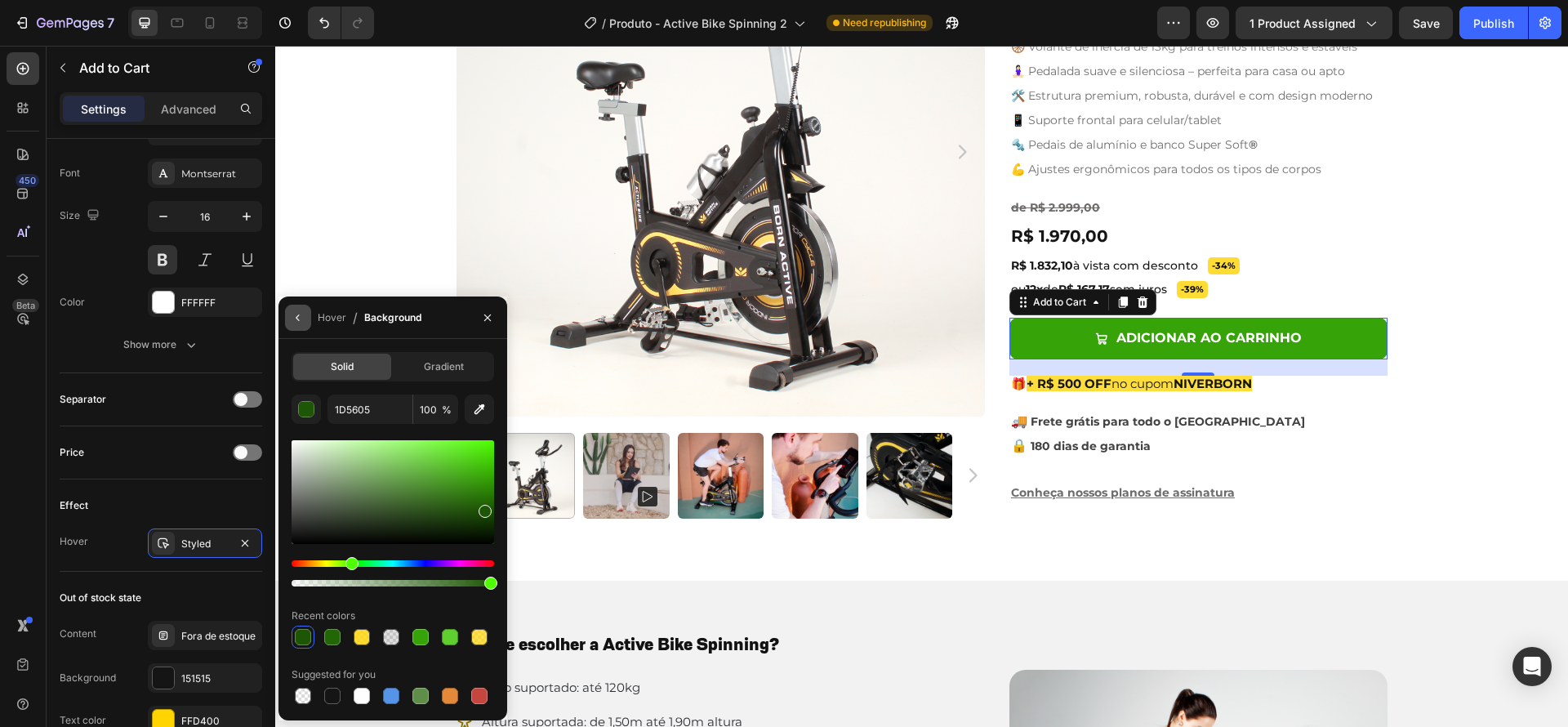
click at [295, 317] on icon "button" at bounding box center [298, 318] width 13 height 13
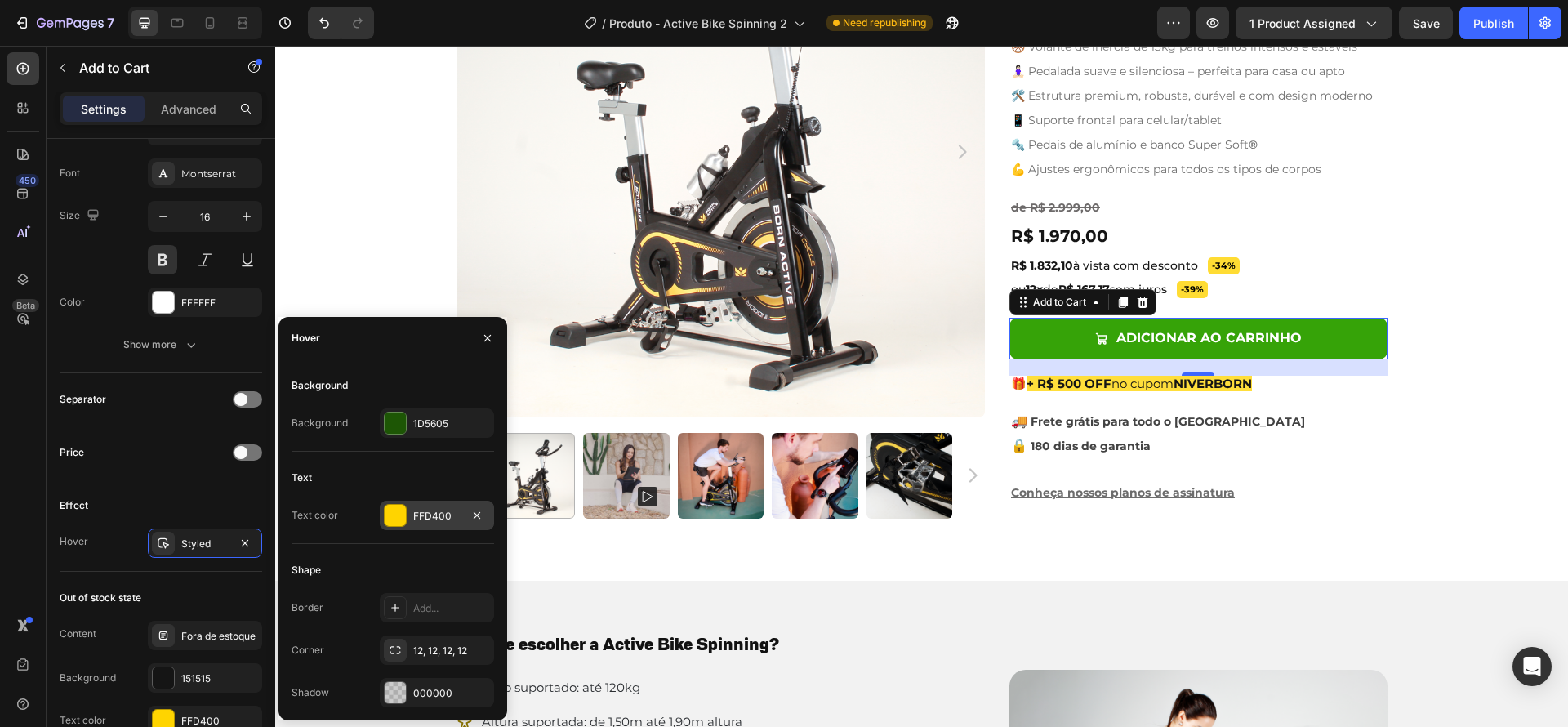
click at [394, 530] on div "Text Text color FFD400" at bounding box center [393, 504] width 203 height 79
click at [395, 521] on div at bounding box center [395, 515] width 21 height 21
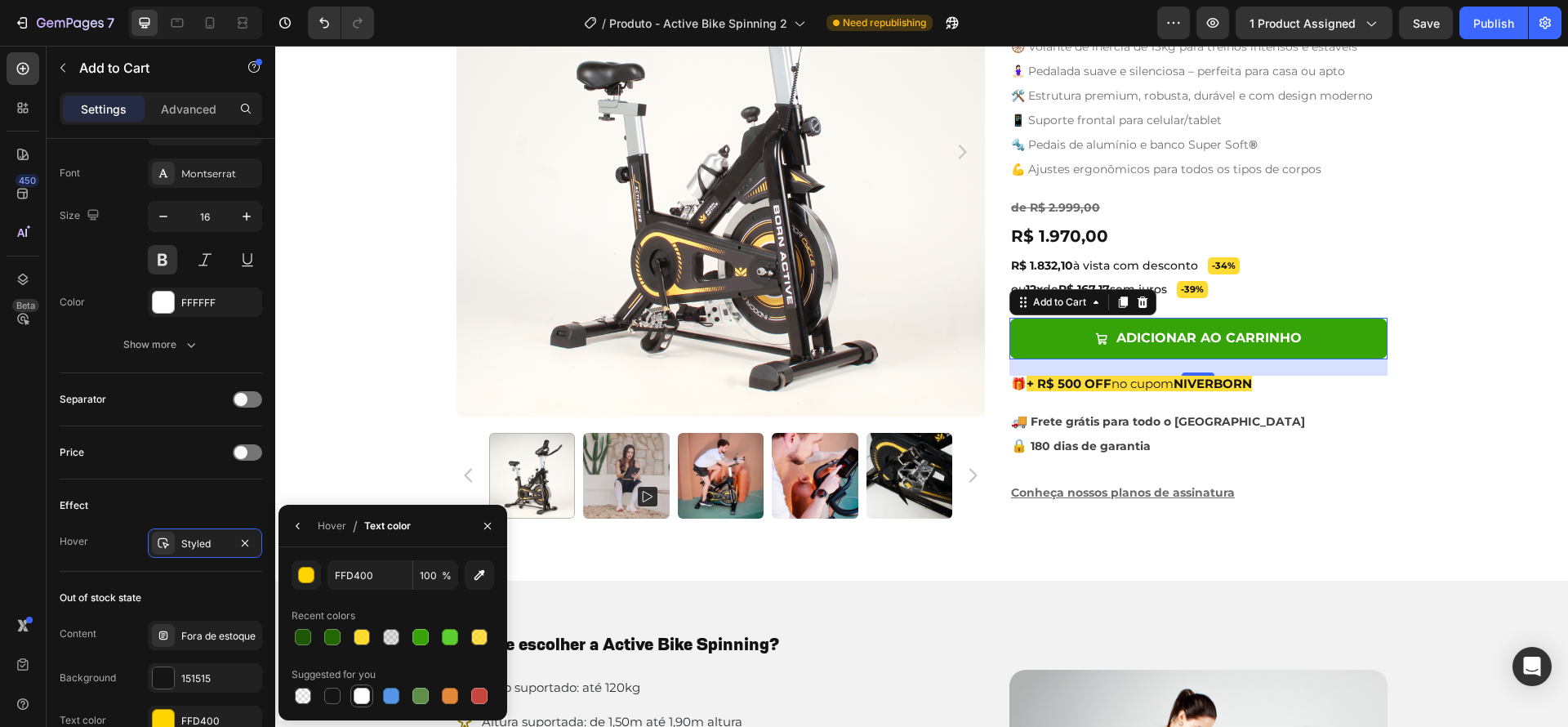
click at [363, 697] on div at bounding box center [361, 696] width 16 height 16
type input "FFFFFF"
click at [1469, 339] on div "Product Images Active Bike Spinning Product Title Ryviu - Star Badge Ryviu Row …" at bounding box center [922, 209] width 1293 height 644
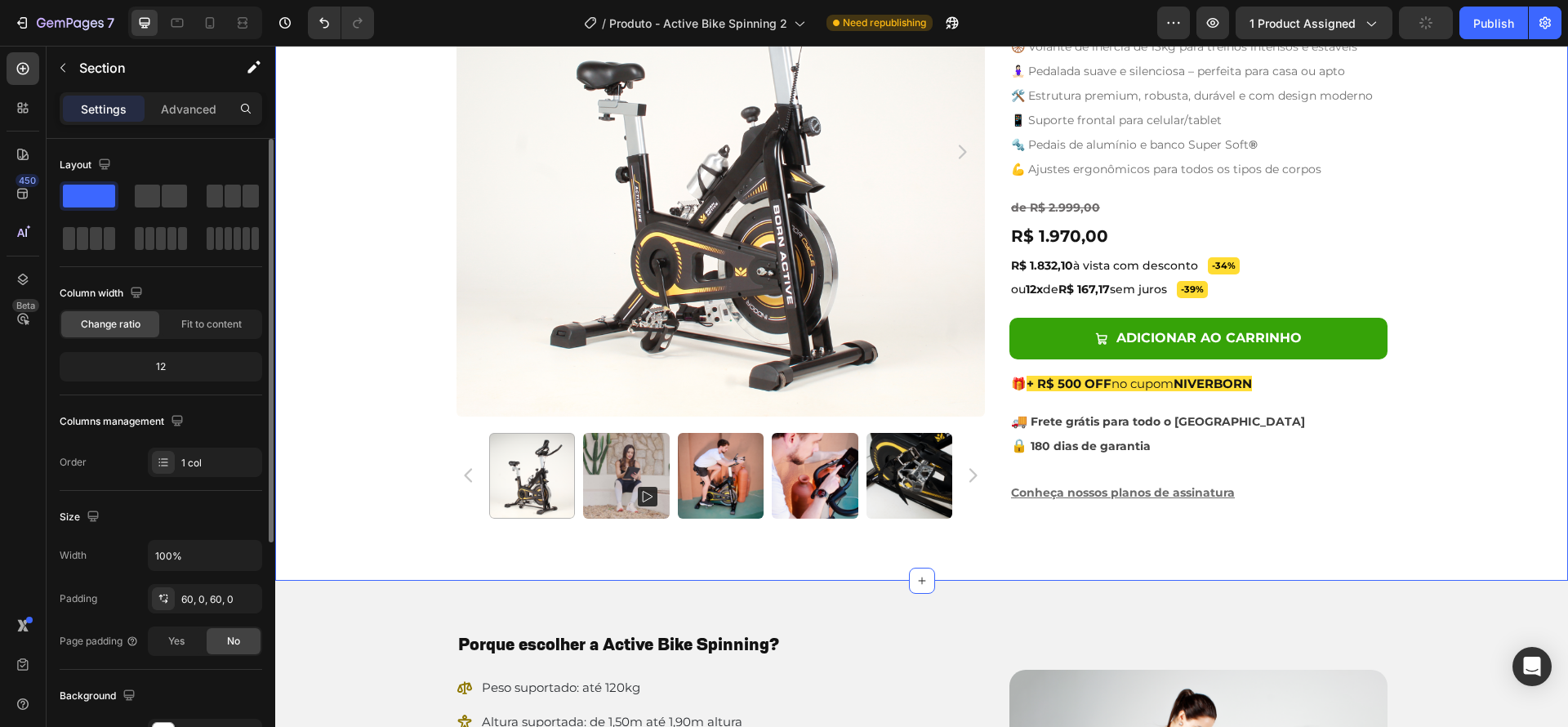
scroll to position [573, 0]
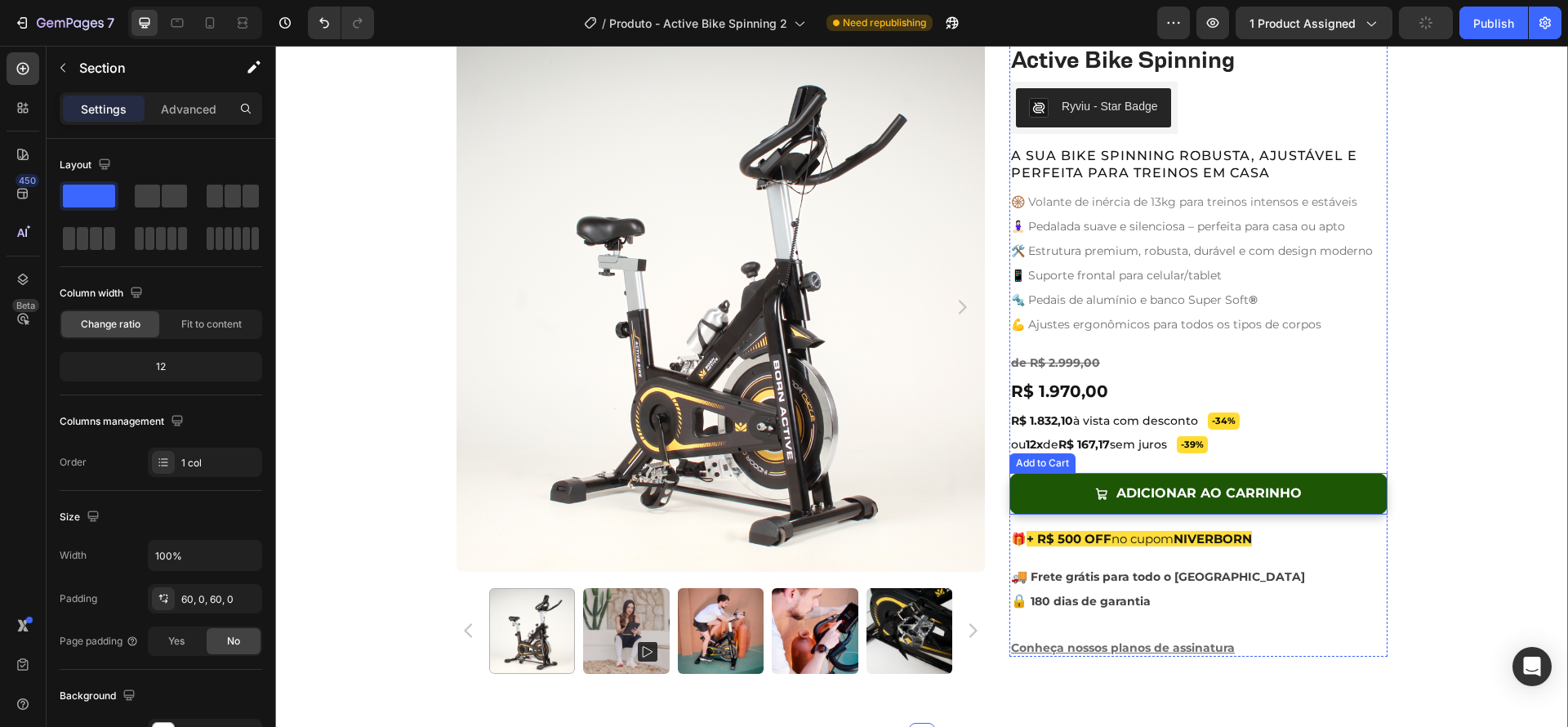
click at [1334, 483] on button "Adicionar ao Carrinho" at bounding box center [1198, 494] width 378 height 42
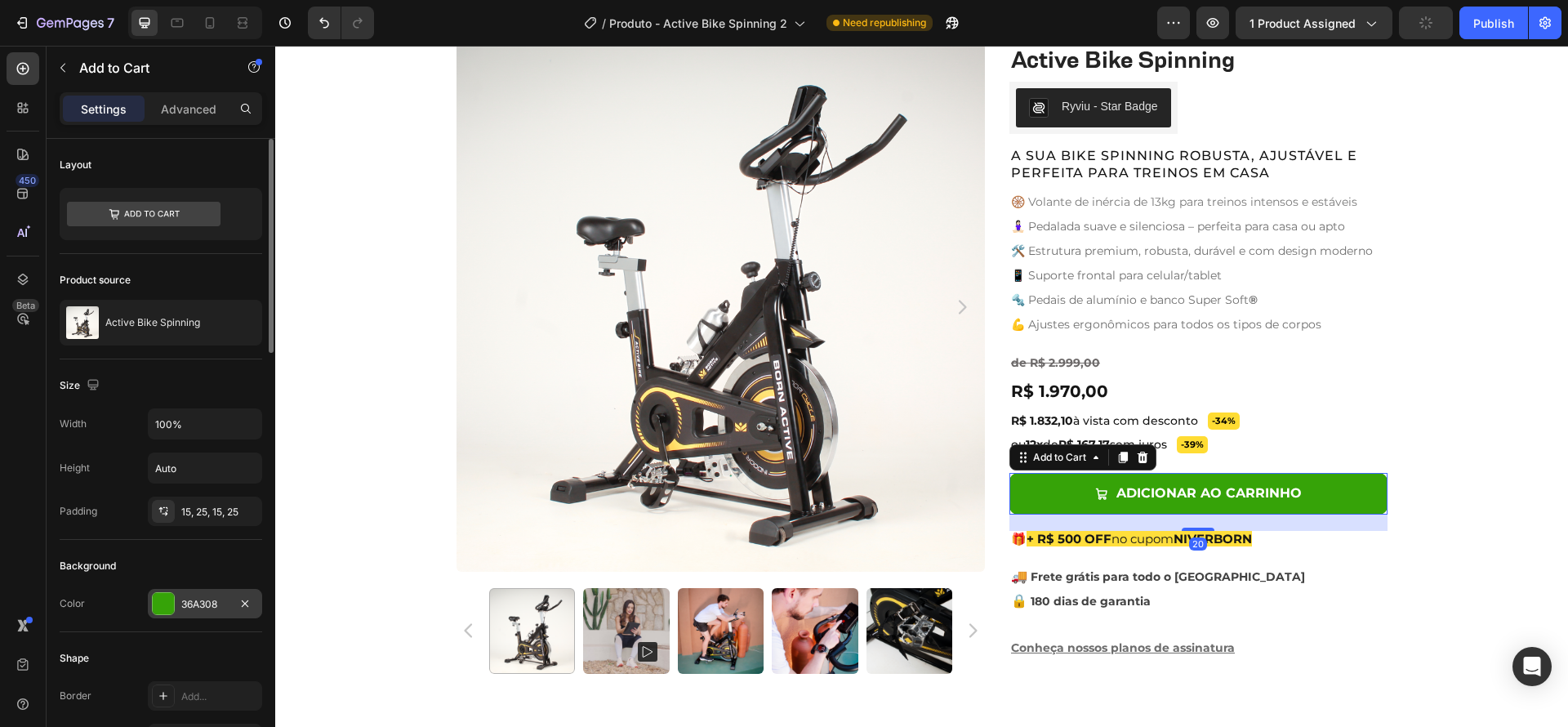
drag, startPoint x: 162, startPoint y: 605, endPoint x: 174, endPoint y: 601, distance: 12.6
click at [162, 605] on div at bounding box center [163, 604] width 21 height 21
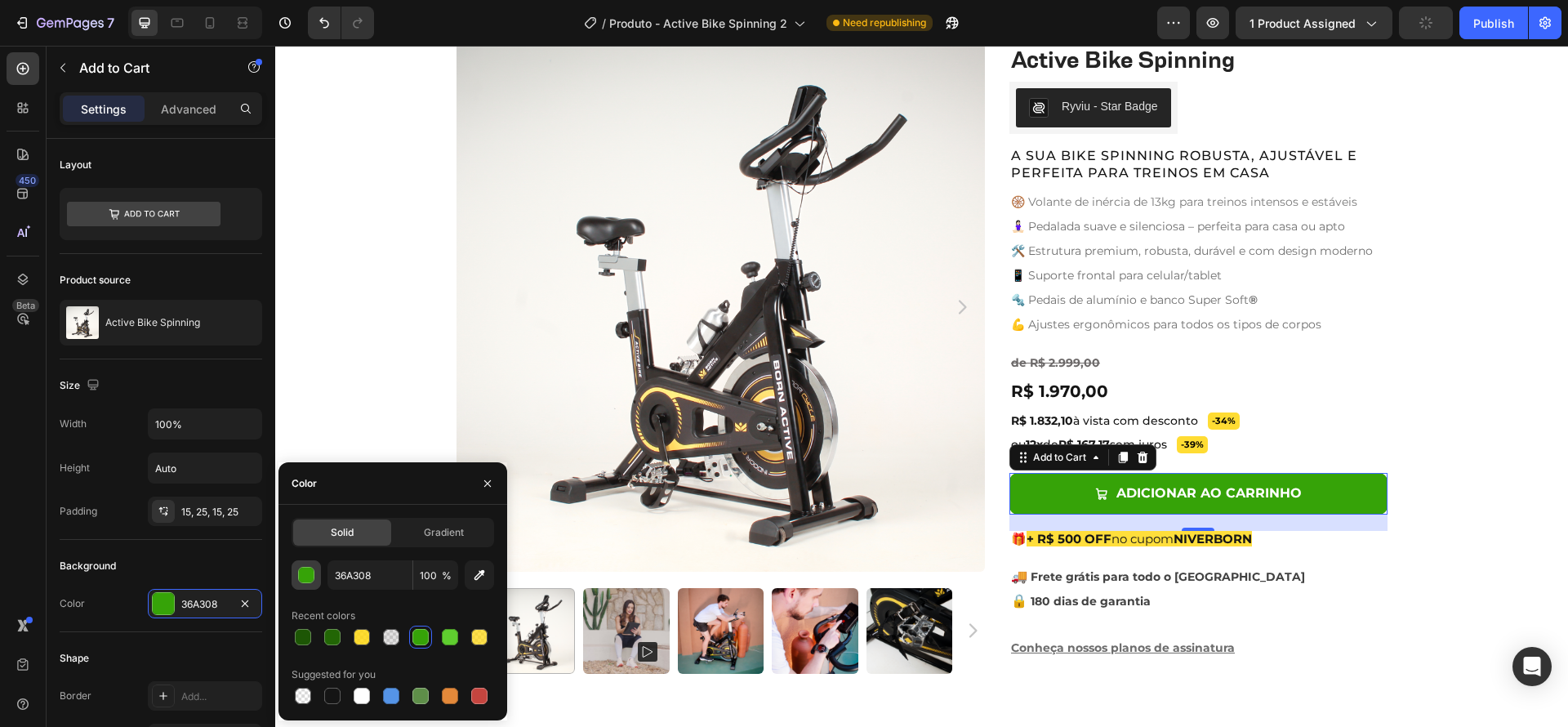
click at [305, 576] on div "button" at bounding box center [307, 576] width 16 height 16
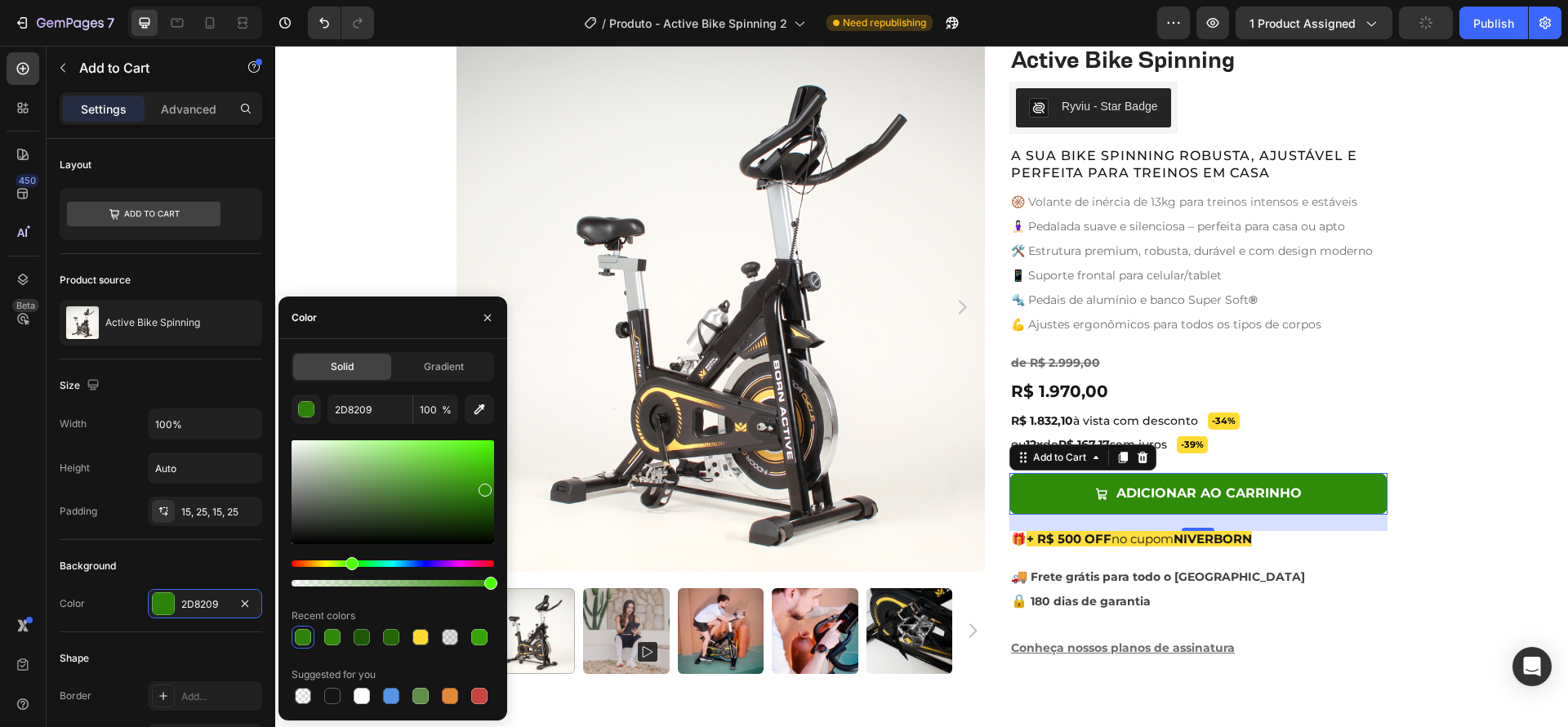
type input "2F8C08"
drag, startPoint x: 487, startPoint y: 480, endPoint x: 483, endPoint y: 487, distance: 8.1
click at [483, 487] on div at bounding box center [485, 490] width 13 height 13
click at [1507, 488] on div "Product Images Active Bike Spinning Product Title Ryviu - Star Badge Ryviu Row …" at bounding box center [922, 365] width 1293 height 644
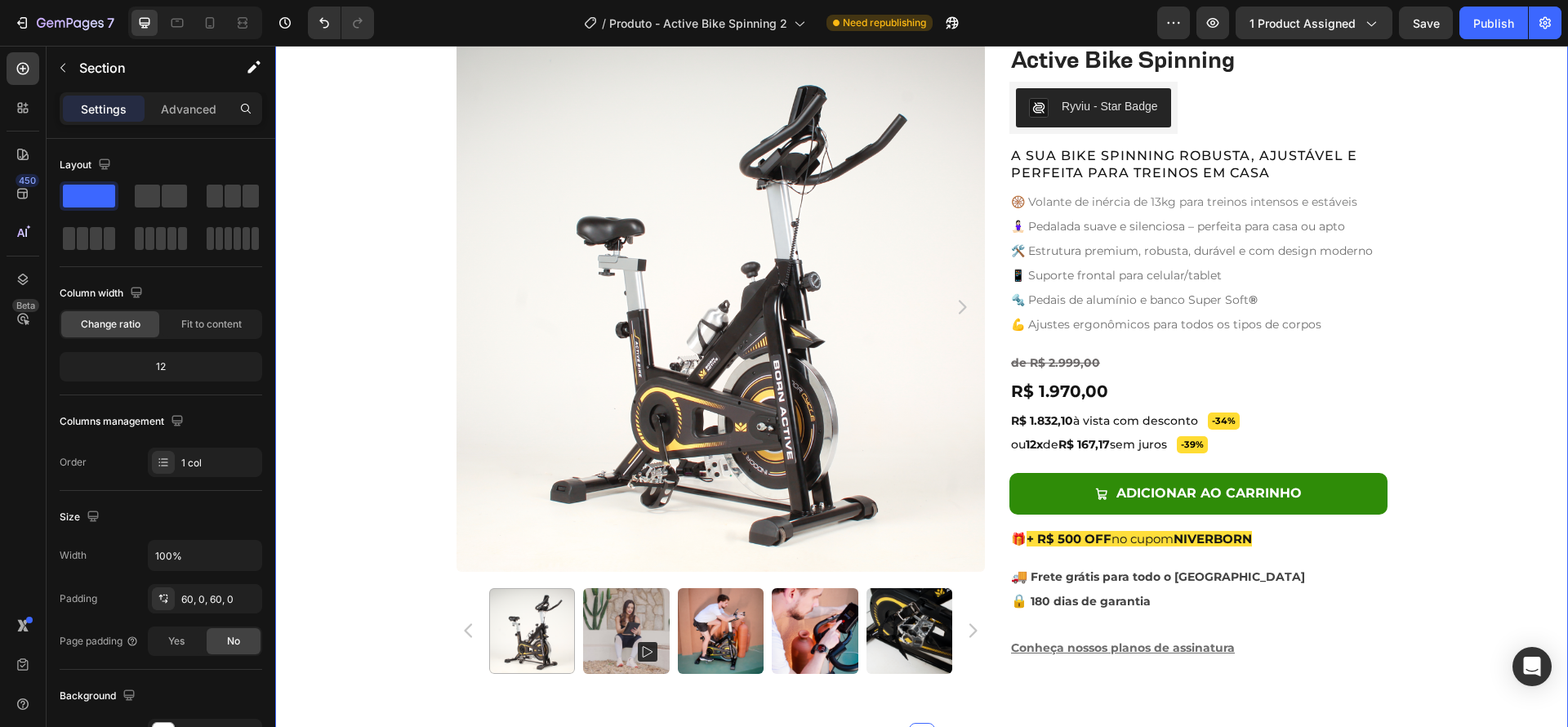
click at [1460, 498] on div "Product Images Active Bike Spinning Product Title Ryviu - Star Badge Ryviu Row …" at bounding box center [922, 365] width 1293 height 644
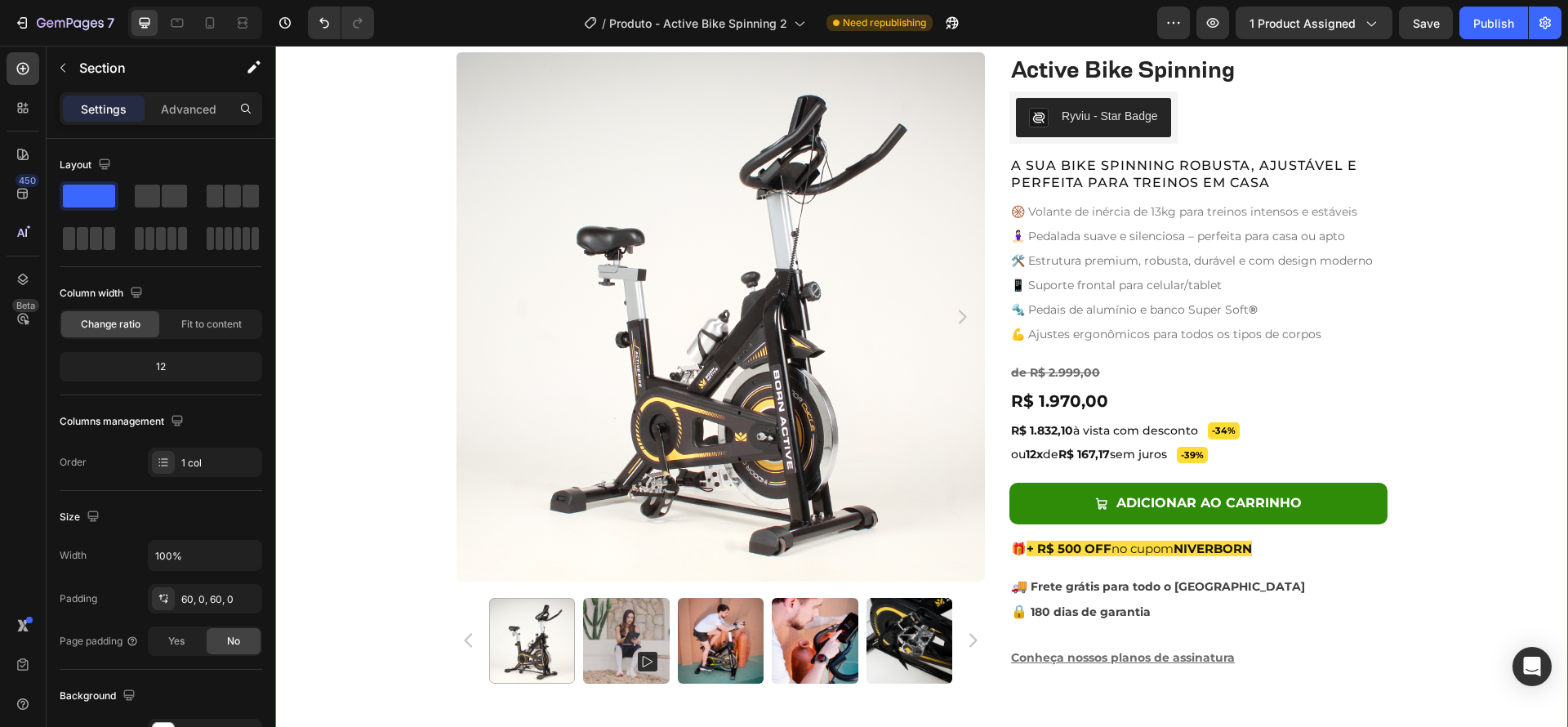
scroll to position [623, 0]
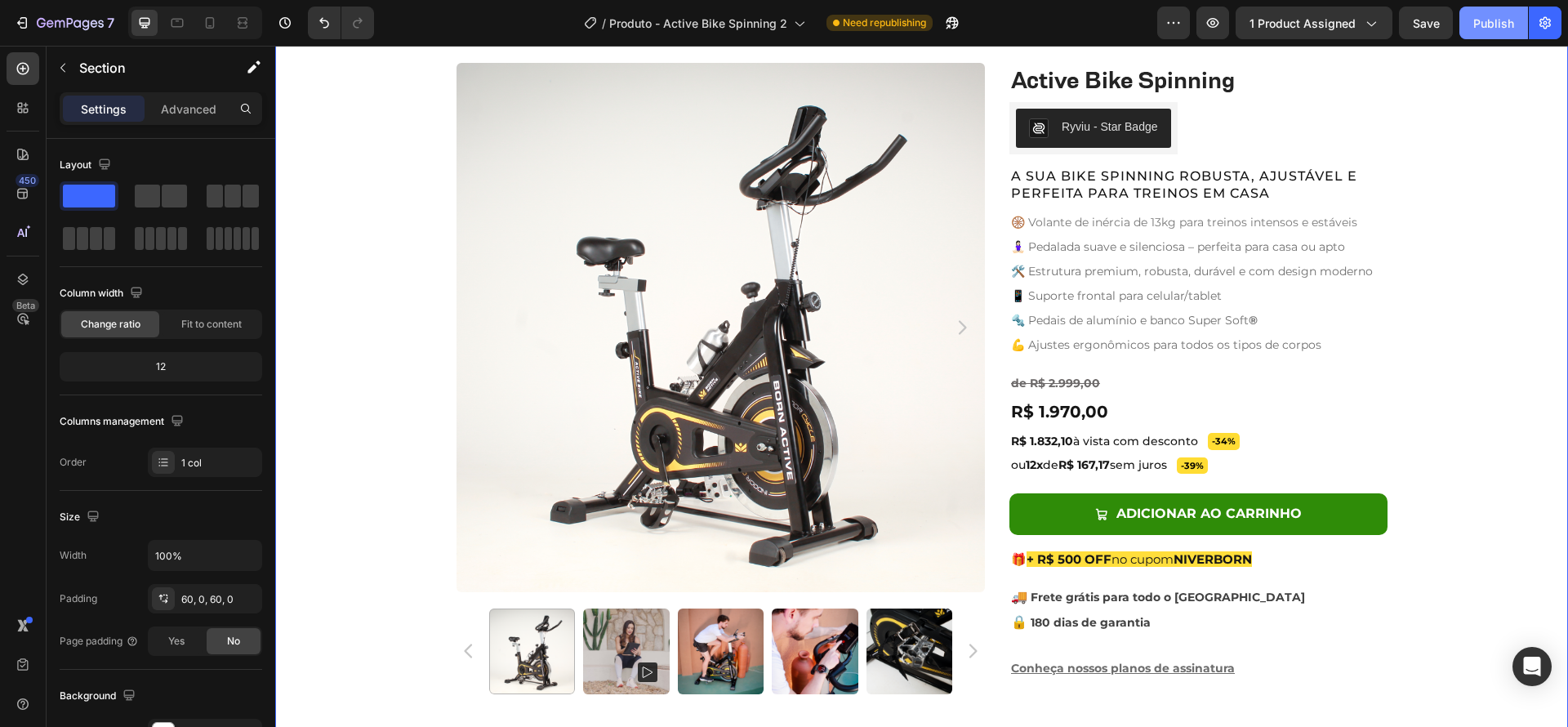
click at [1485, 23] on div "Publish" at bounding box center [1494, 23] width 41 height 17
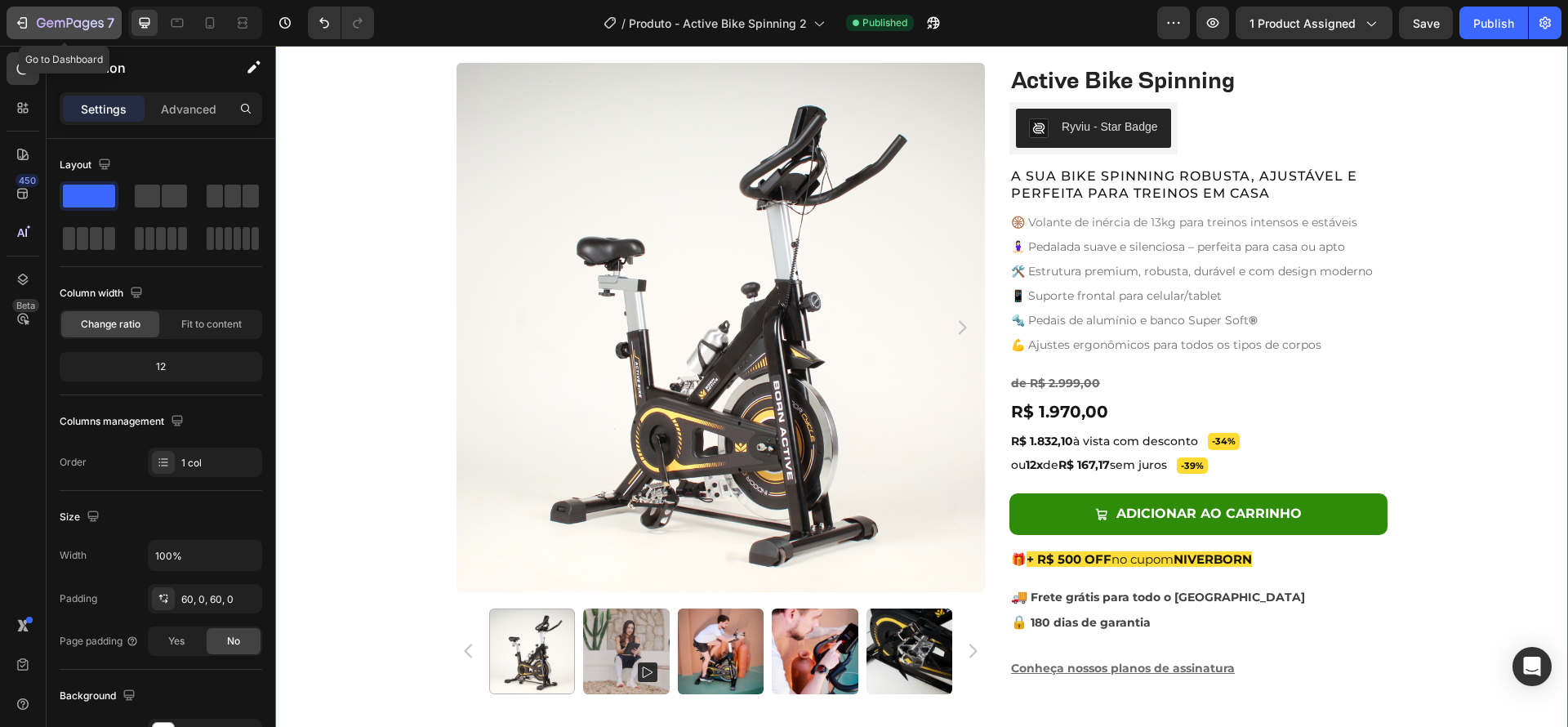
click at [103, 33] on button "7" at bounding box center [64, 23] width 115 height 33
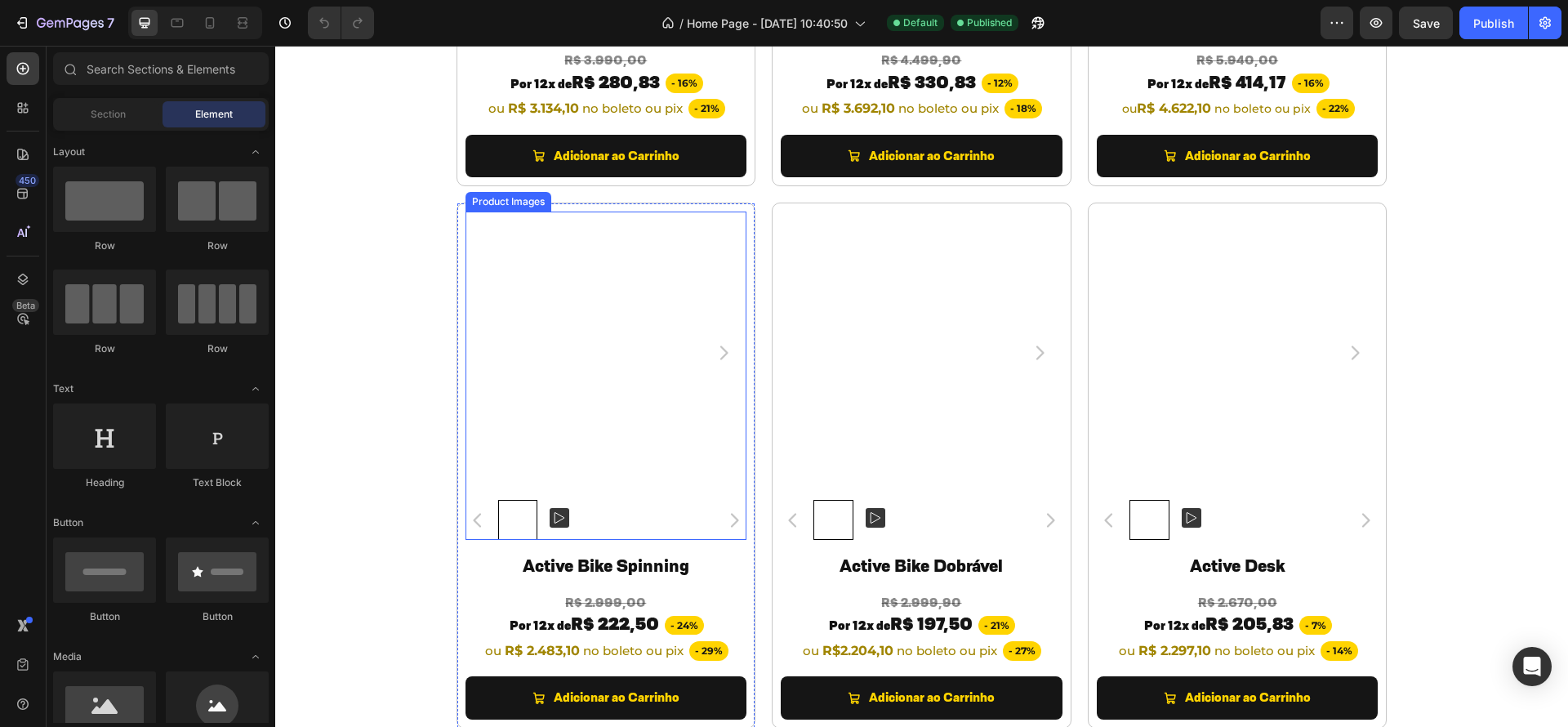
scroll to position [4364, 0]
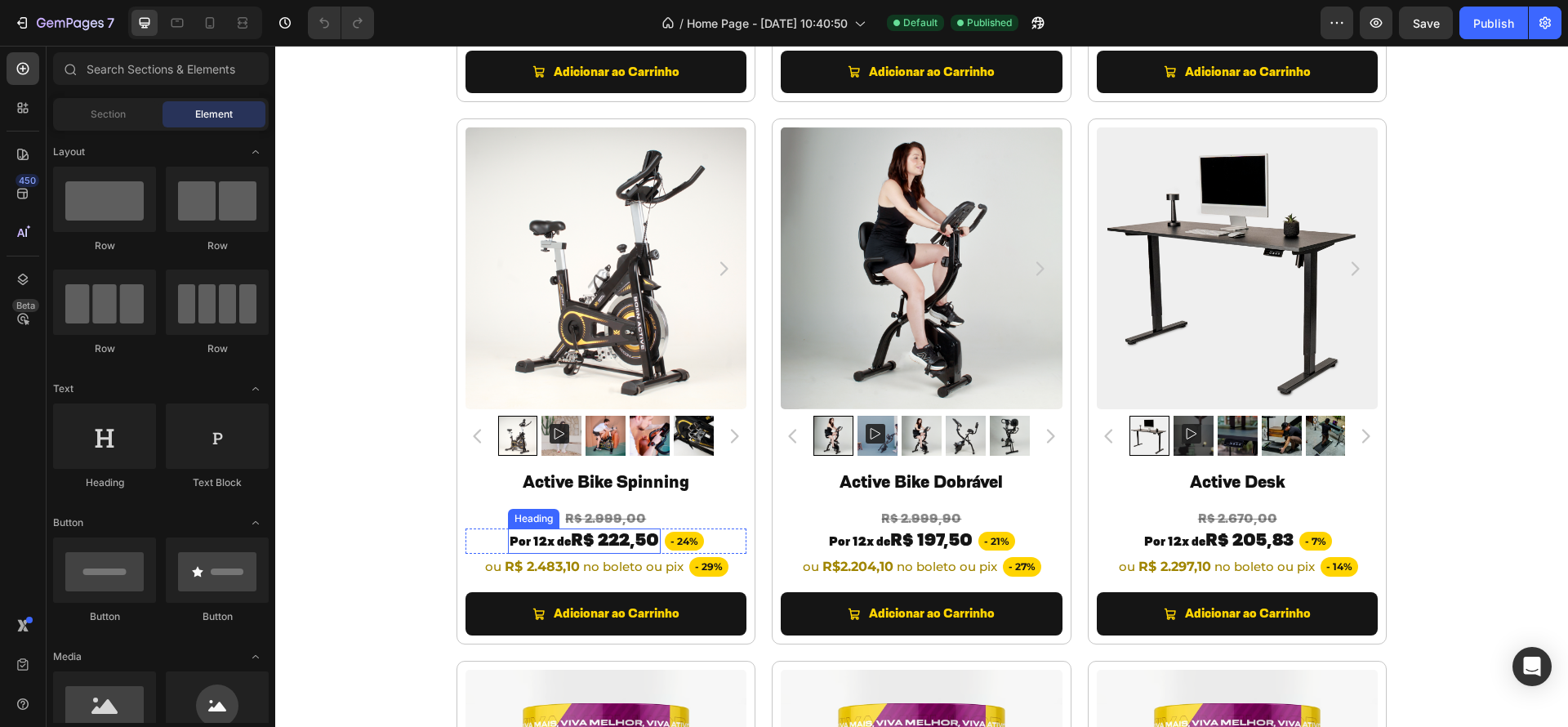
click at [609, 539] on span "R$ 222,50" at bounding box center [614, 540] width 88 height 21
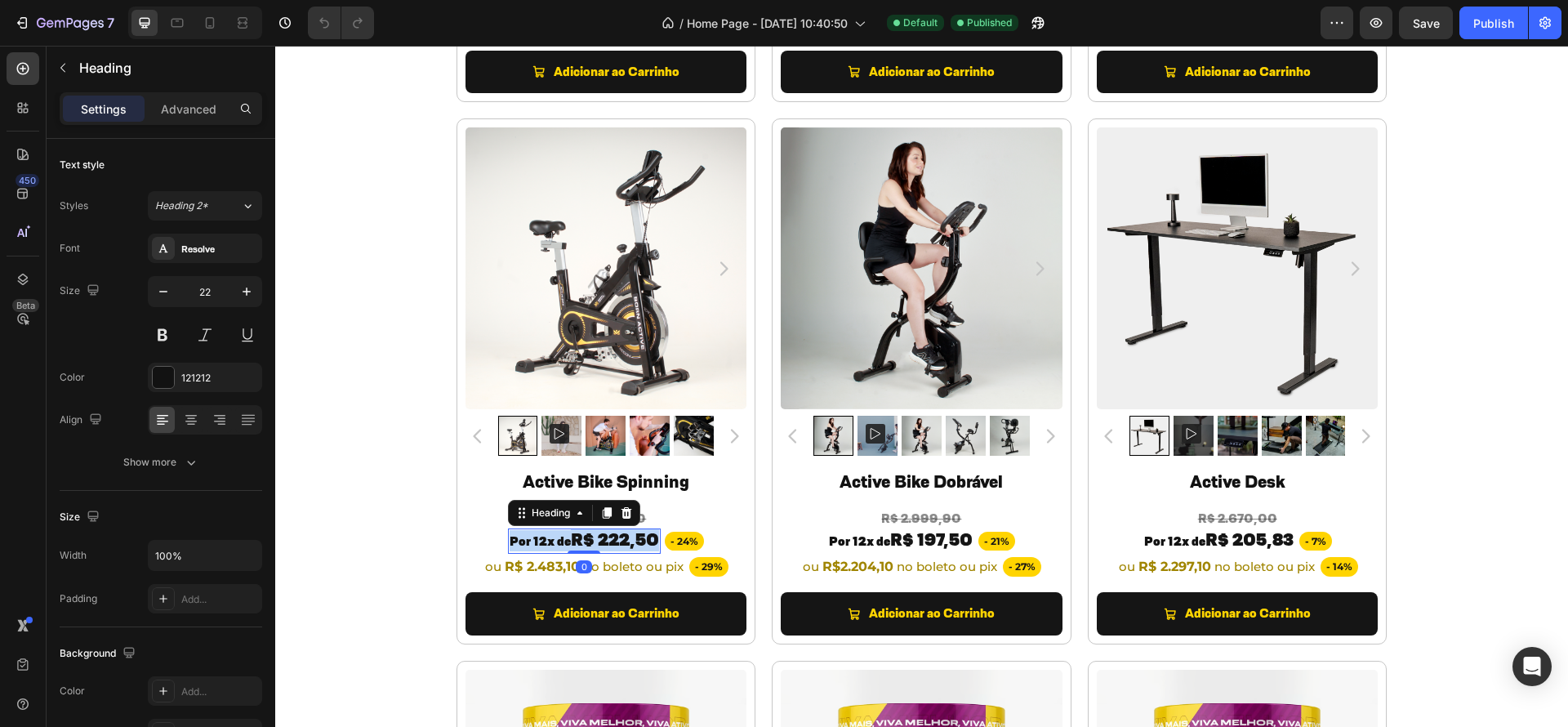
click at [609, 539] on span "R$ 222,50" at bounding box center [614, 540] width 88 height 21
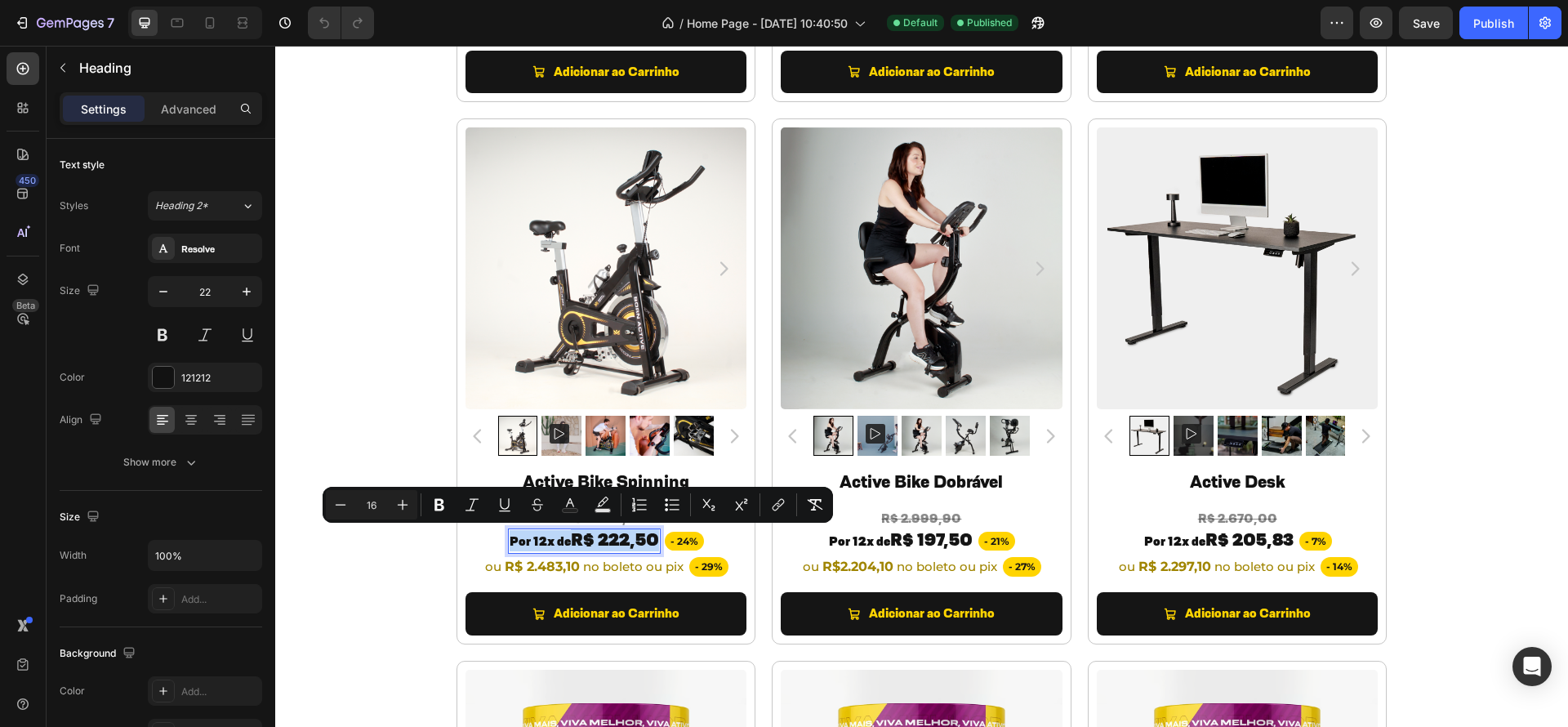
click at [609, 538] on span "R$ 222,50" at bounding box center [614, 540] width 88 height 21
click at [597, 540] on span "R$ 222,50" at bounding box center [614, 540] width 88 height 21
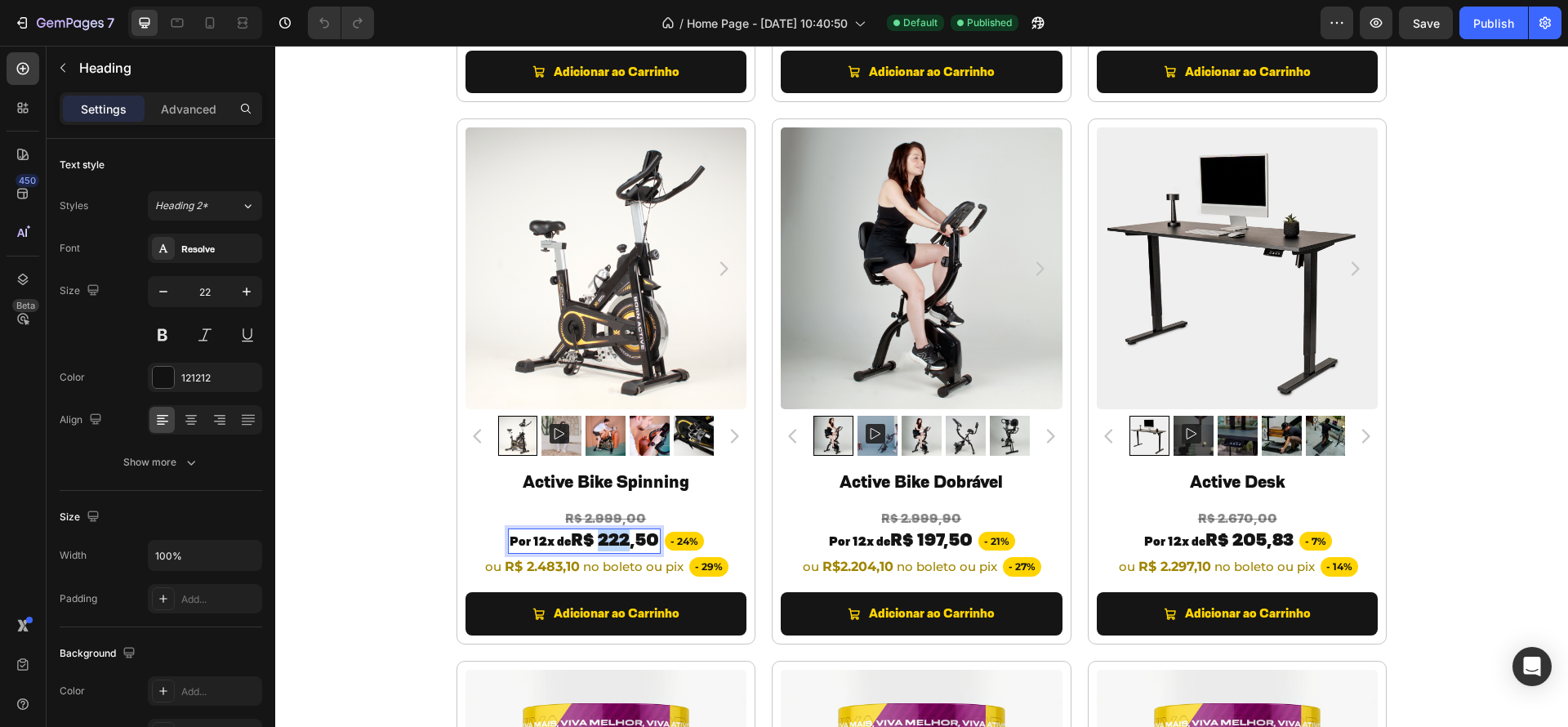
drag, startPoint x: 591, startPoint y: 538, endPoint x: 623, endPoint y: 538, distance: 32.0
click at [623, 538] on span "R$ 222,50" at bounding box center [614, 540] width 88 height 21
click at [542, 568] on strong "R$ 2.483,10" at bounding box center [541, 566] width 75 height 16
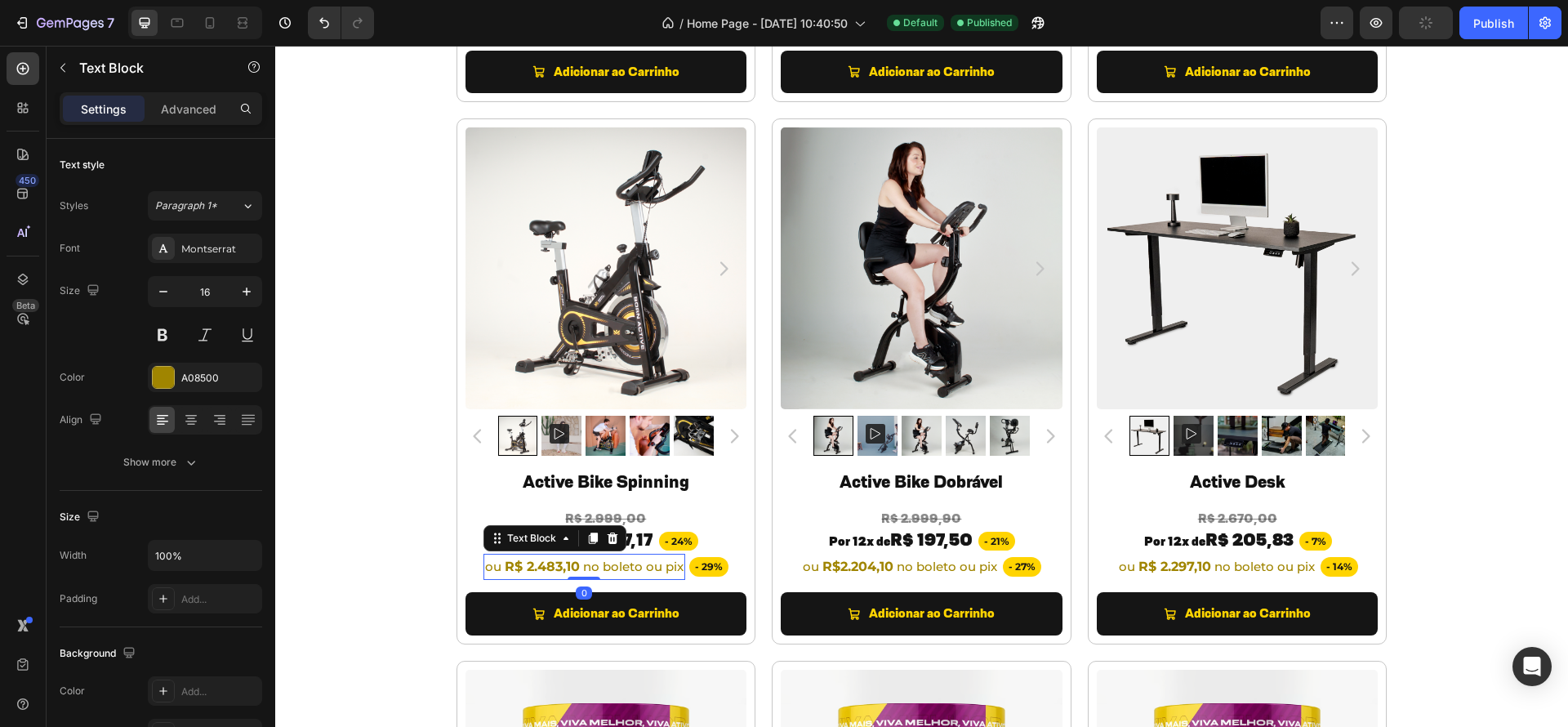
click at [536, 566] on strong "R$ 2.483,10" at bounding box center [541, 566] width 75 height 16
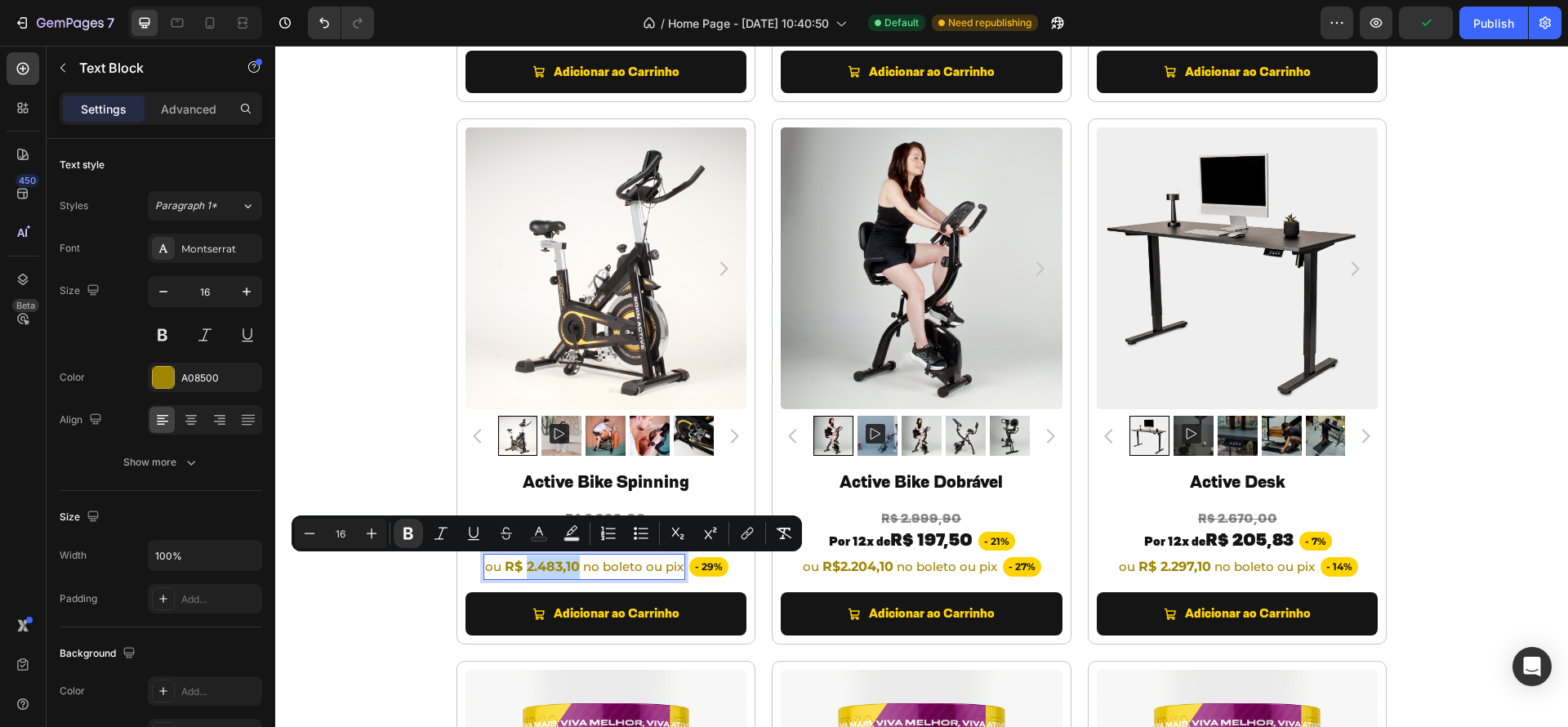
click at [544, 567] on strong "R$ 2.483,10" at bounding box center [541, 566] width 75 height 16
click at [526, 568] on strong "R$ 2.483,10" at bounding box center [541, 566] width 75 height 16
drag, startPoint x: 532, startPoint y: 567, endPoint x: 554, endPoint y: 569, distance: 22.1
click at [554, 569] on strong "R$ 1.483,10" at bounding box center [541, 566] width 72 height 16
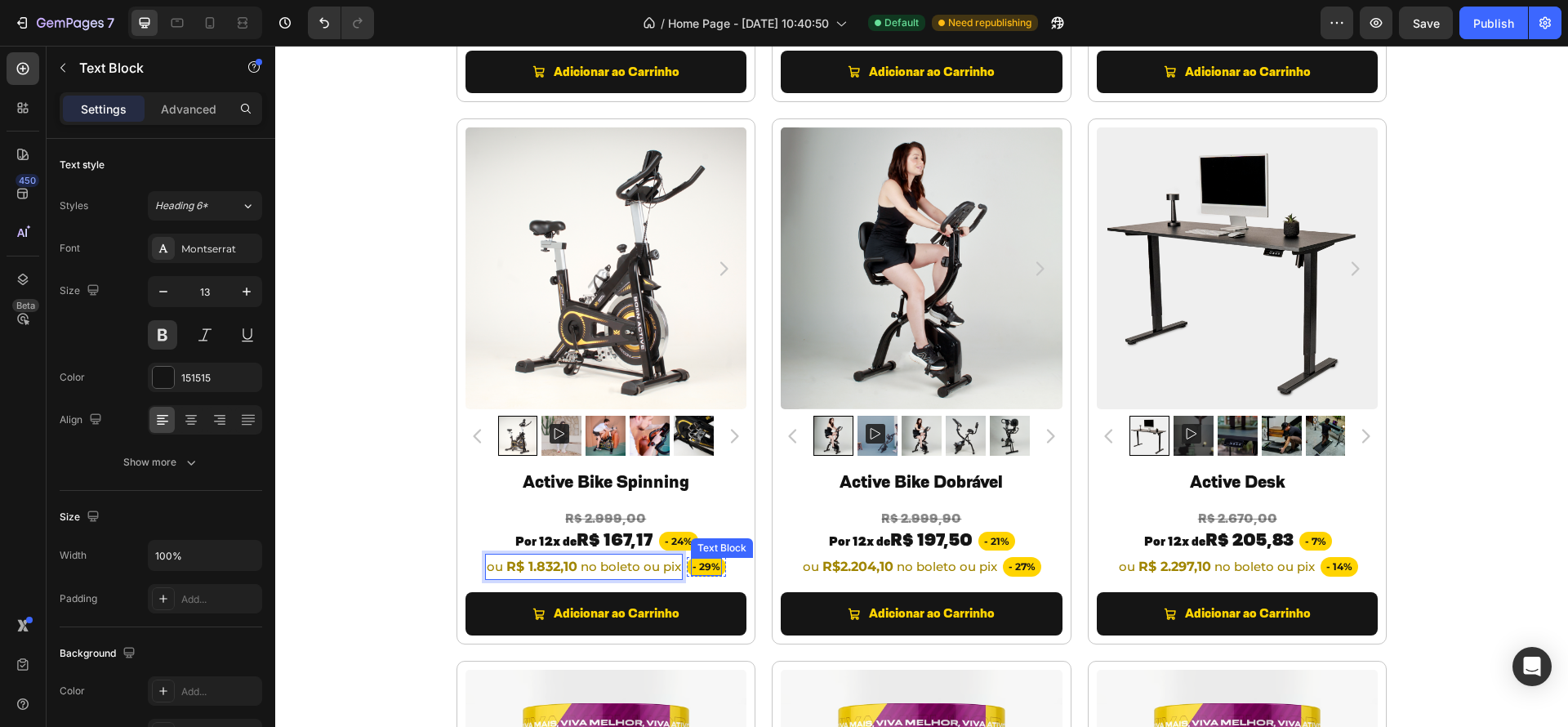
click at [701, 565] on span "- 29%" at bounding box center [706, 566] width 28 height 12
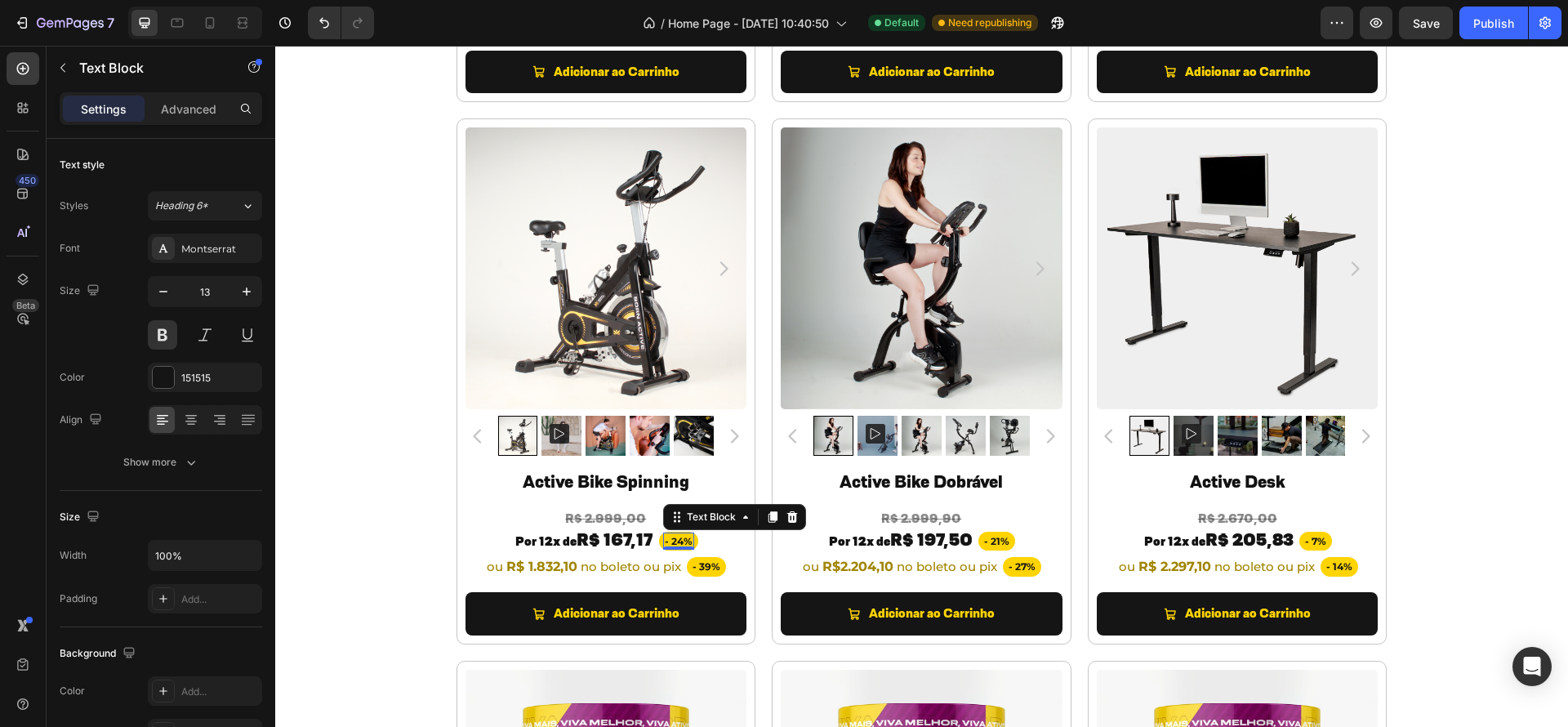
click at [672, 538] on span "- 24%" at bounding box center [678, 541] width 28 height 12
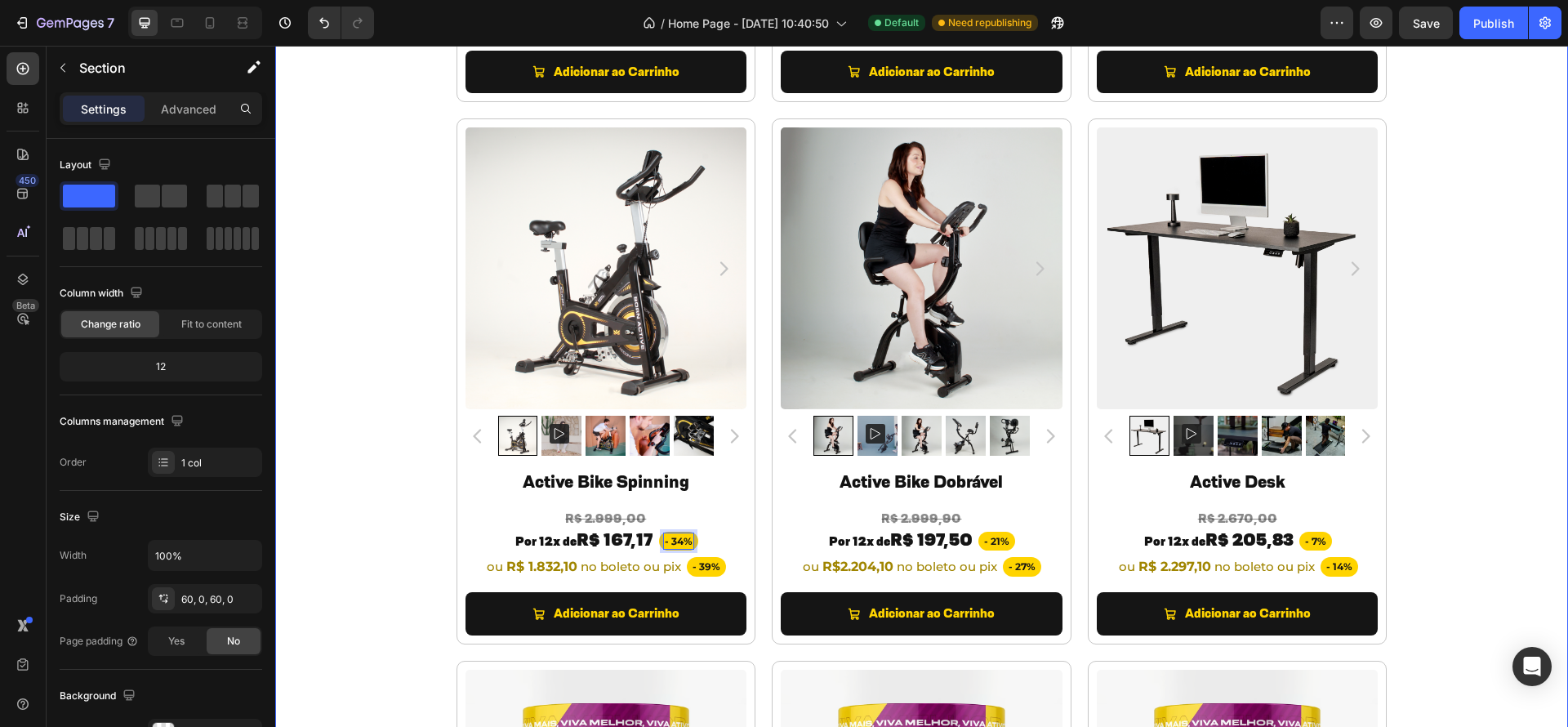
click at [1448, 519] on div "TODOS OS PRODUTOS Heading PREPARAMOS OPORTUNIDADES INCRÍVEIS PARA VOCÊ. Heading…" at bounding box center [922, 346] width 1293 height 1810
click at [1454, 452] on div "TODOS OS PRODUTOS Heading PREPARAMOS OPORTUNIDADES INCRÍVEIS PARA VOCÊ. Heading…" at bounding box center [922, 346] width 1293 height 1810
click at [1433, 513] on div "TODOS OS PRODUTOS Heading PREPARAMOS OPORTUNIDADES INCRÍVEIS PARA VOCÊ. Heading…" at bounding box center [922, 346] width 1293 height 1810
click at [931, 545] on span "R$ 197,50" at bounding box center [931, 540] width 82 height 21
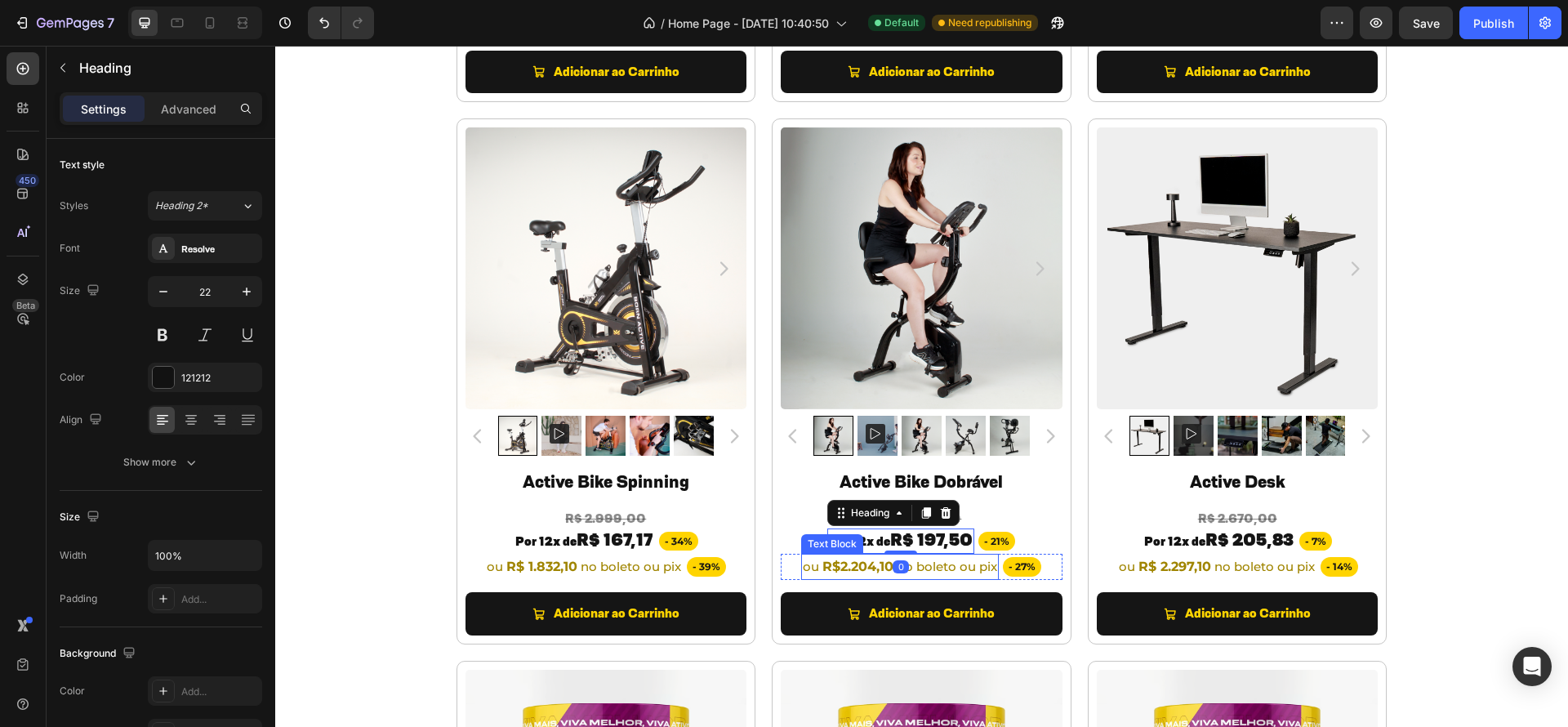
click at [930, 563] on span "no boleto ou pix" at bounding box center [947, 566] width 100 height 16
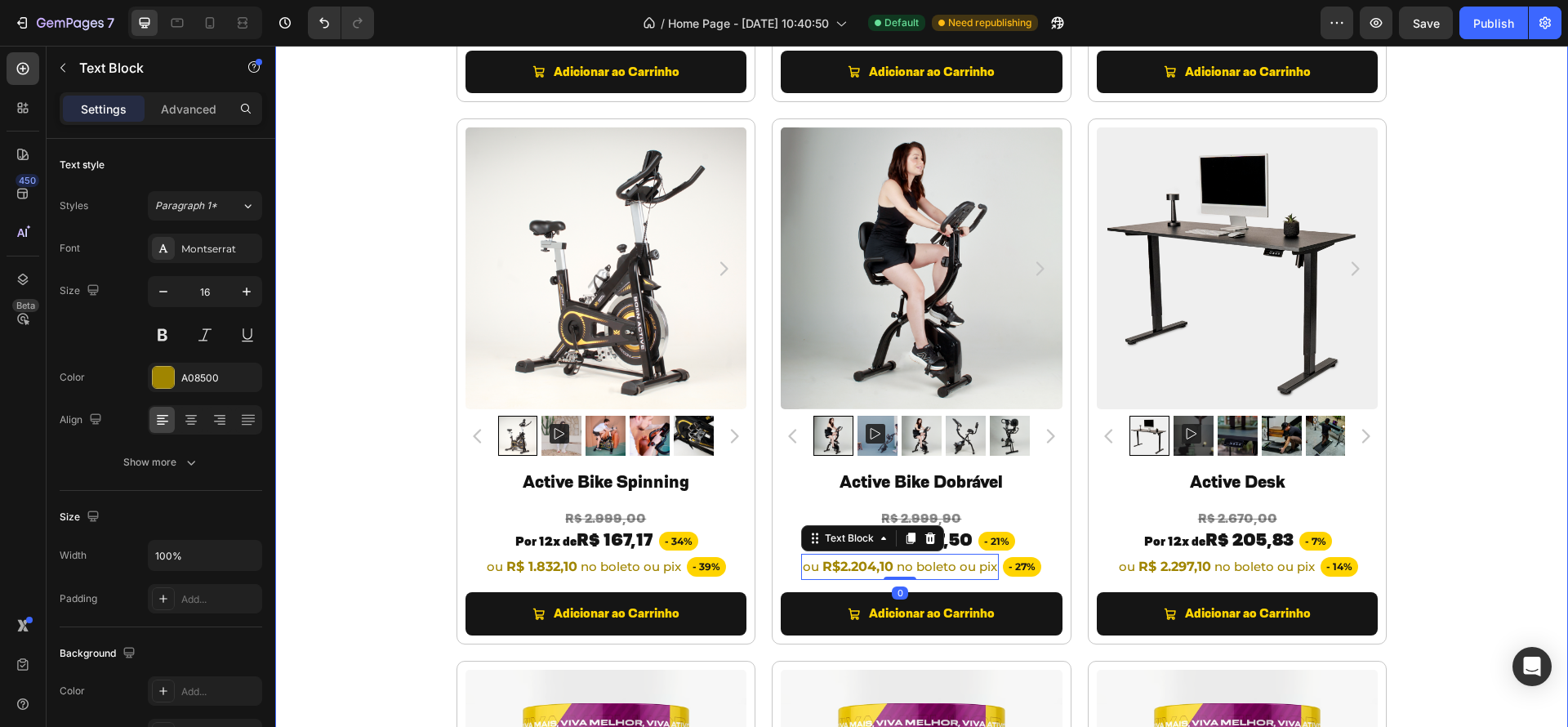
click at [1534, 476] on div "TODOS OS PRODUTOS Heading PREPARAMOS OPORTUNIDADES INCRÍVEIS PARA VOCÊ. Heading…" at bounding box center [922, 346] width 1293 height 1810
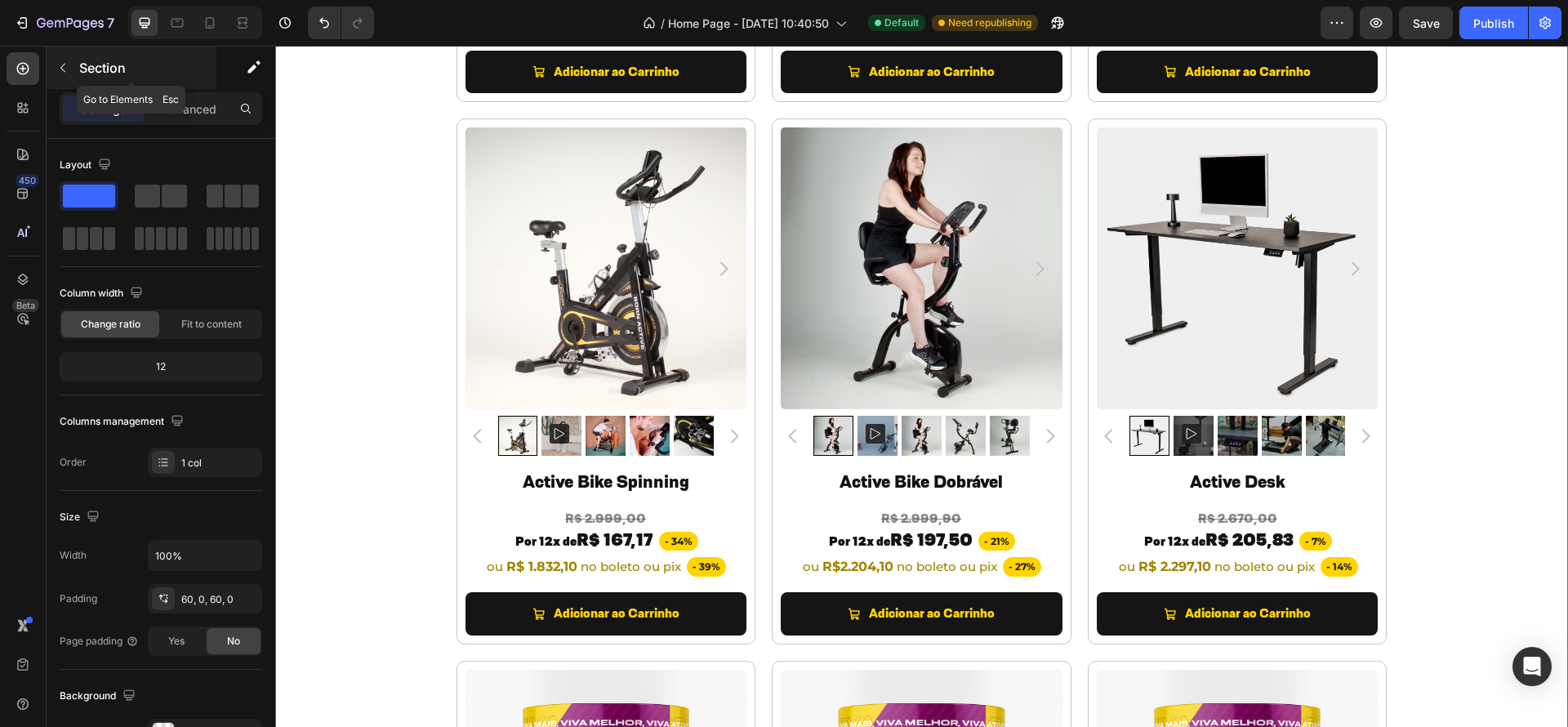
click at [64, 64] on icon "button" at bounding box center [63, 68] width 5 height 9
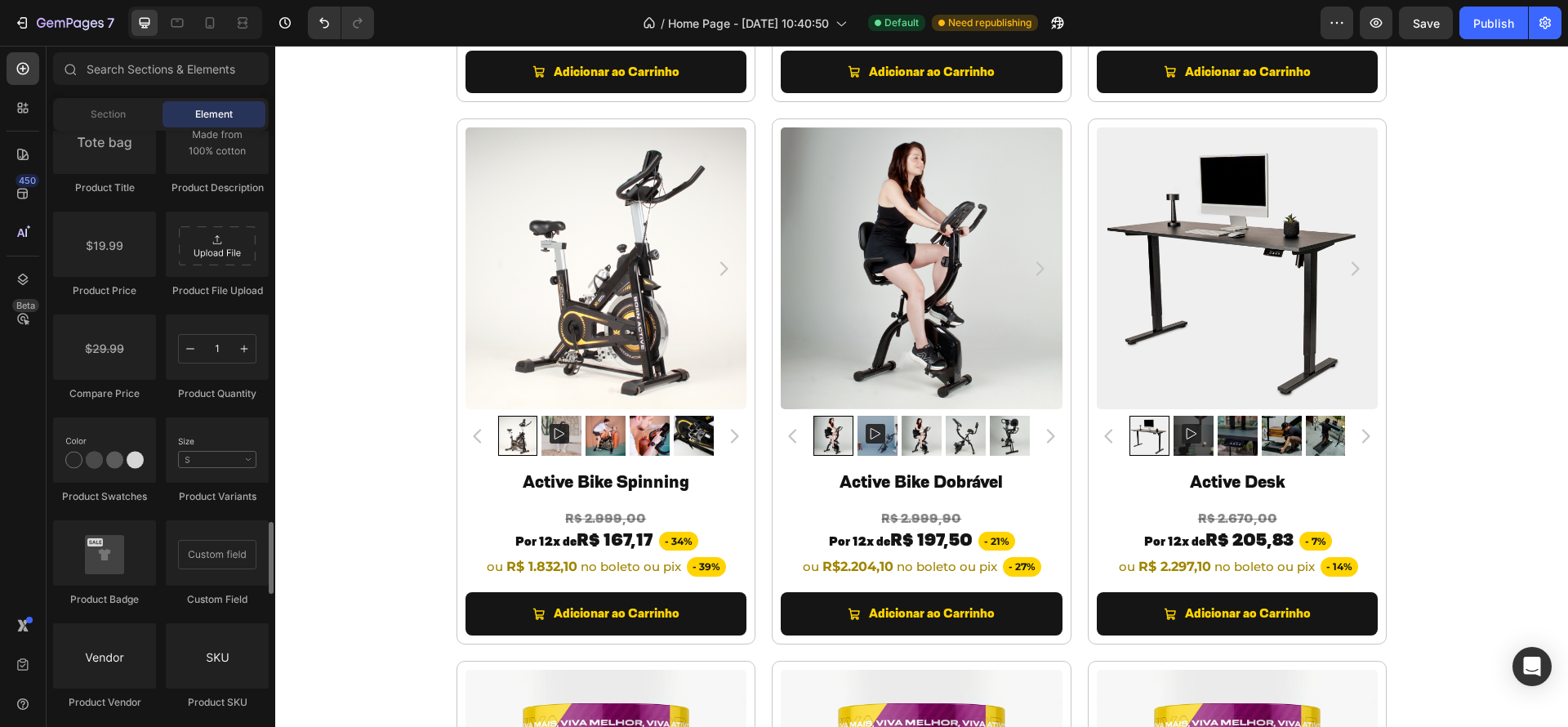
scroll to position [2712, 0]
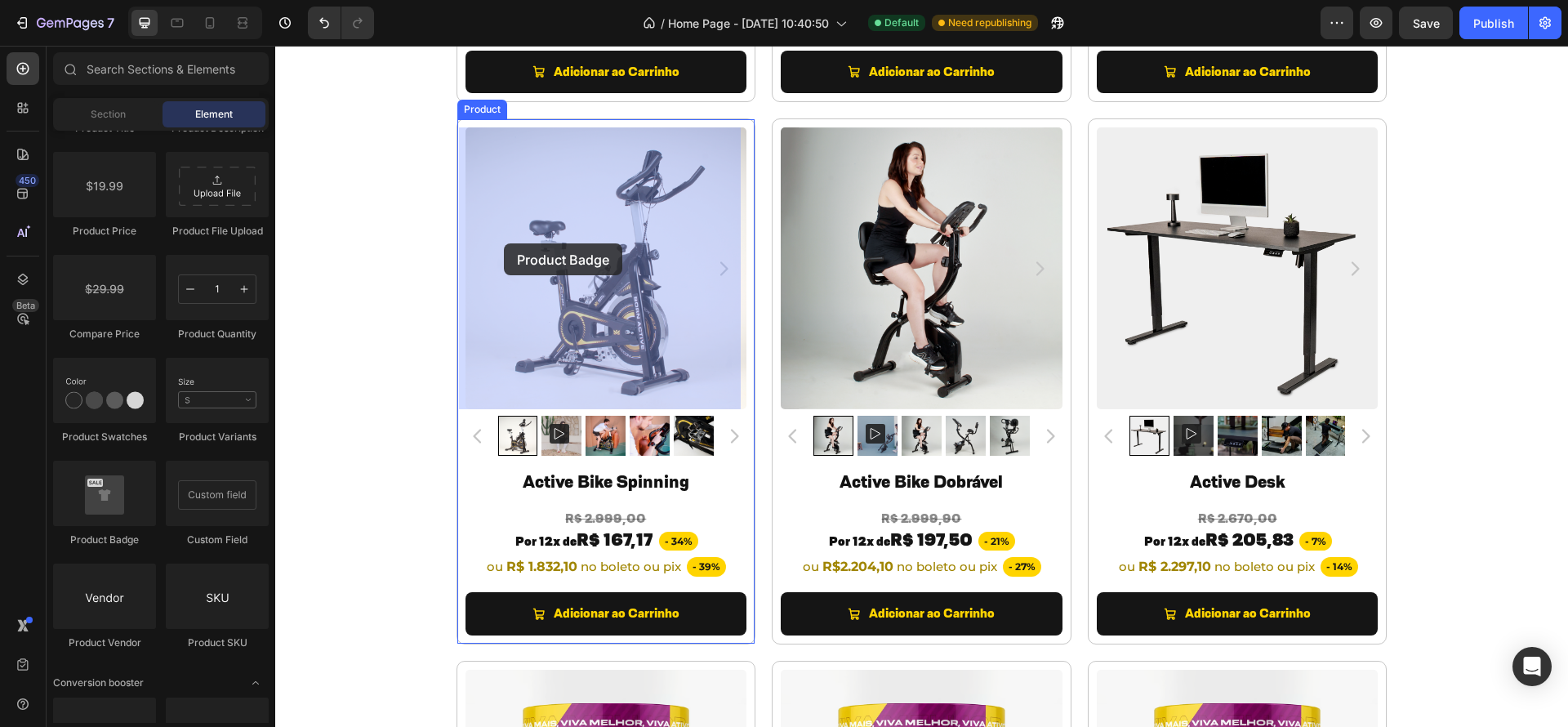
drag, startPoint x: 377, startPoint y: 536, endPoint x: 504, endPoint y: 243, distance: 319.3
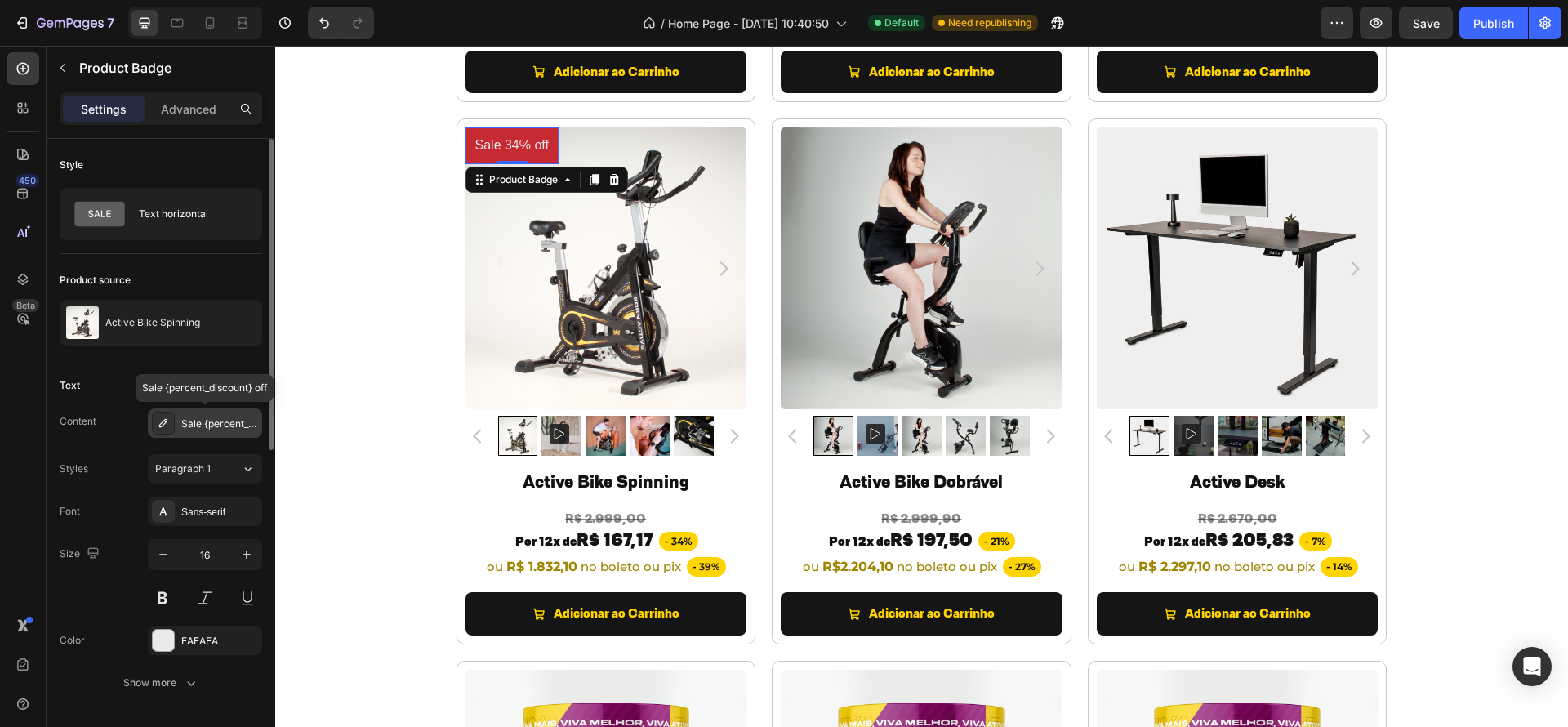
click at [200, 426] on div "Sale {percent_discount} off" at bounding box center [219, 424] width 76 height 15
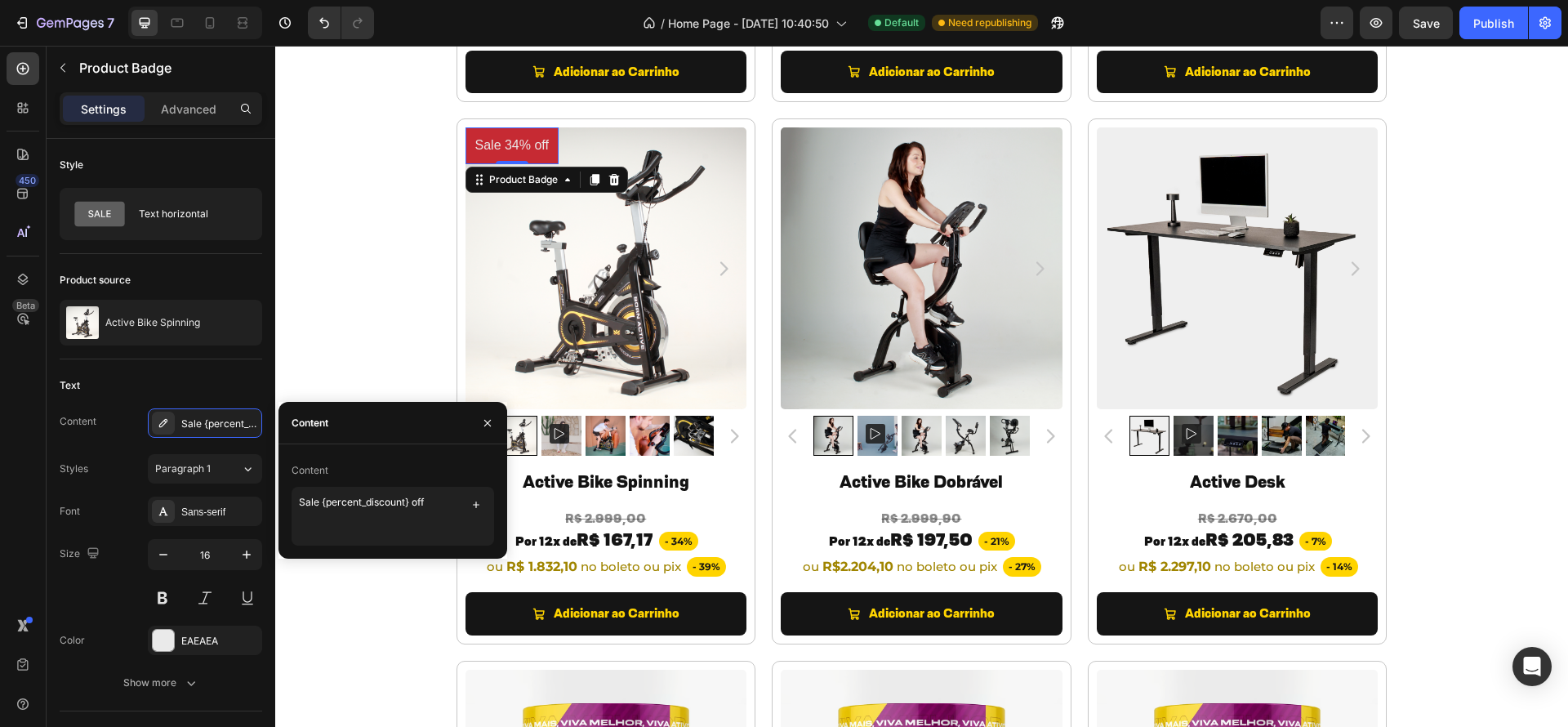
click at [356, 430] on div "Content" at bounding box center [393, 423] width 228 height 43
click at [369, 490] on textarea "Sale {percent_discount} off" at bounding box center [393, 517] width 203 height 59
type textarea "OFERTA"
click at [126, 447] on div "Content Sale {percent_discount} off Styles Paragraph 1 Font Sans-serif Size 16 …" at bounding box center [161, 553] width 203 height 289
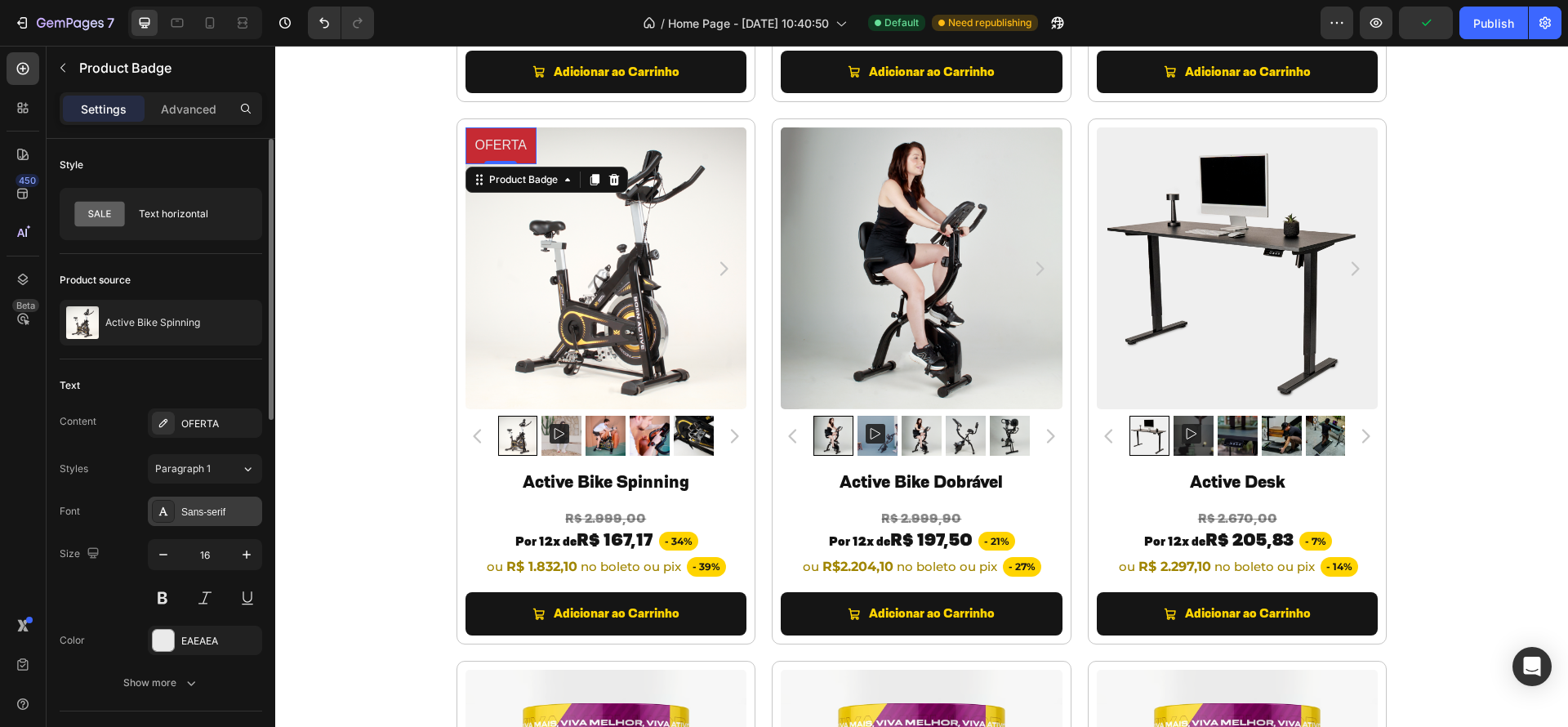
click at [214, 521] on div "Sans-serif" at bounding box center [205, 511] width 114 height 30
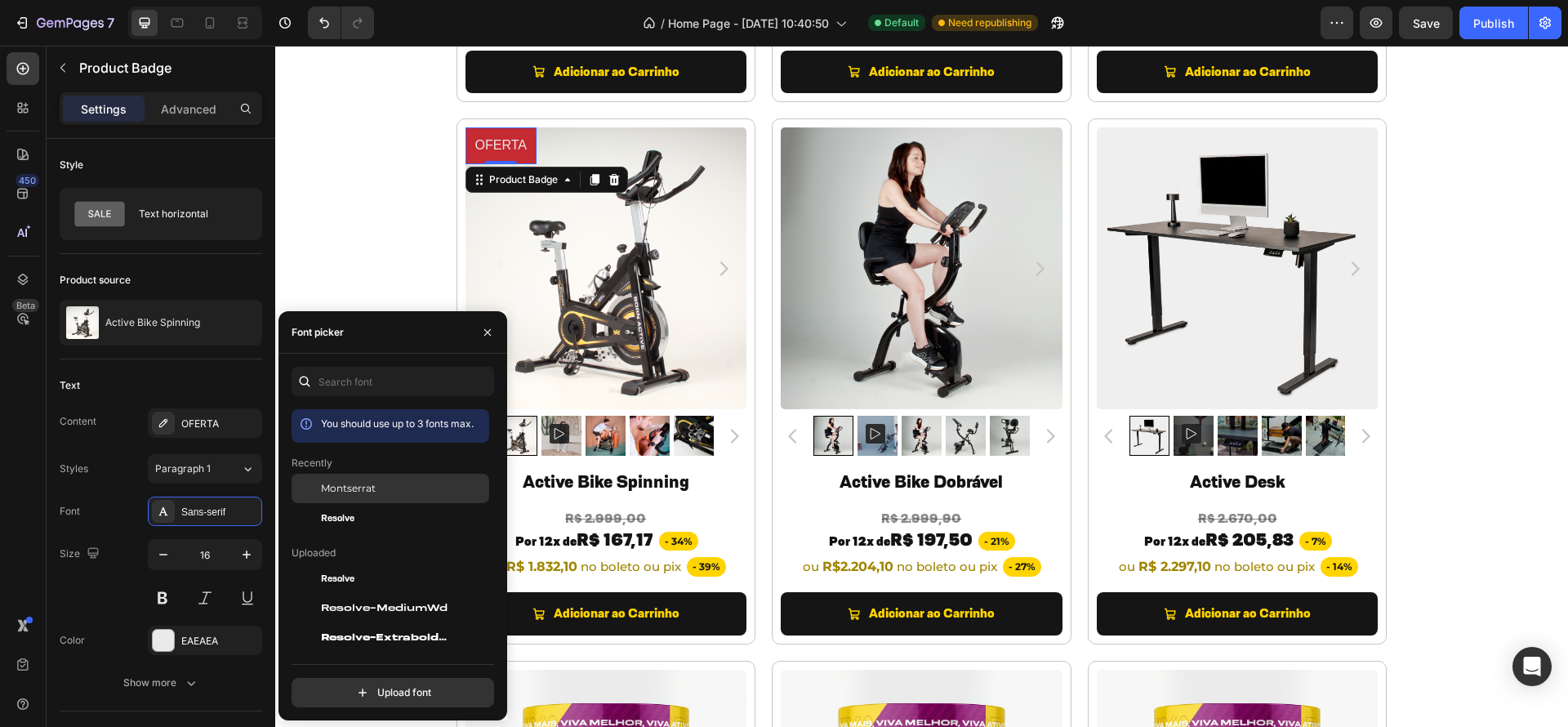
click at [377, 490] on div "Montserrat" at bounding box center [403, 489] width 165 height 15
click at [161, 595] on button at bounding box center [163, 598] width 30 height 30
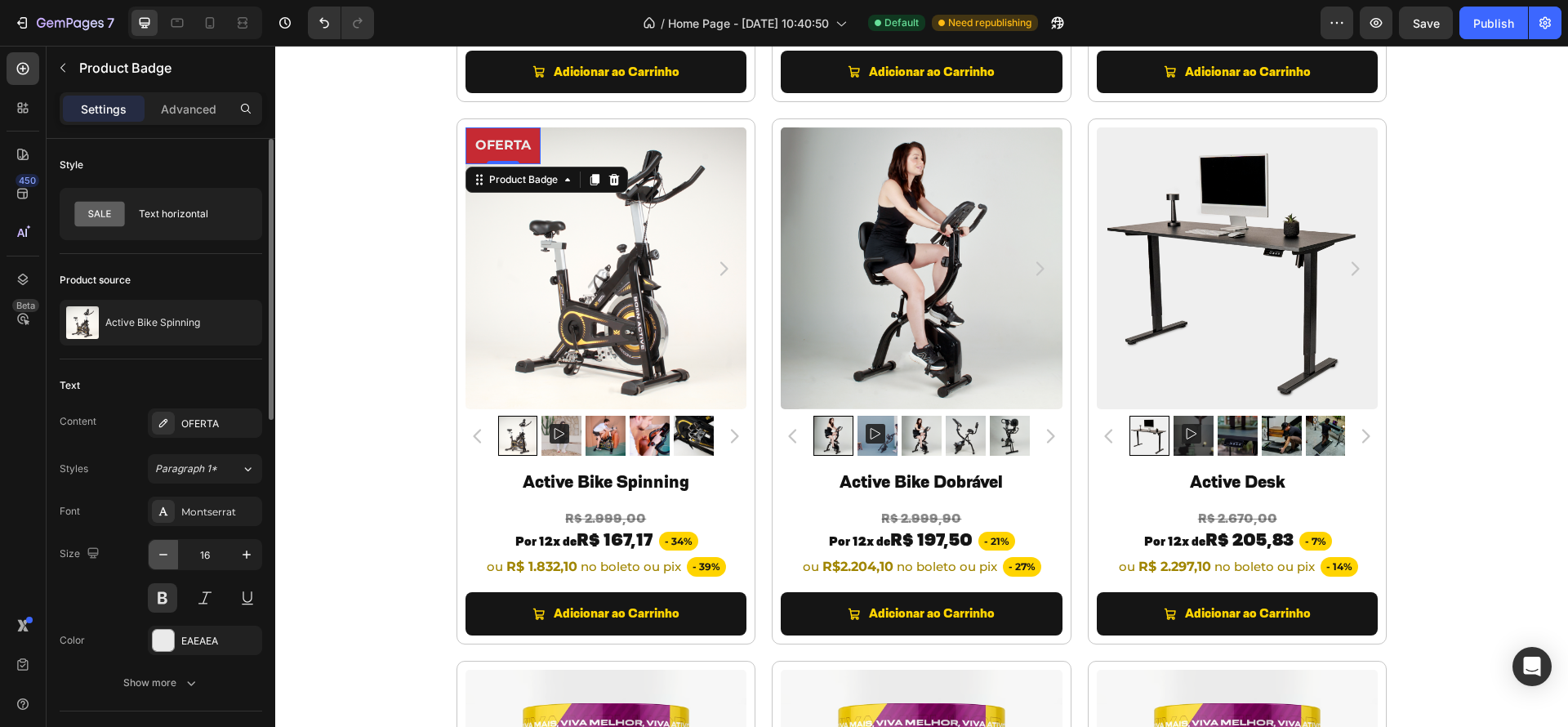
click at [163, 558] on icon "button" at bounding box center [163, 554] width 16 height 16
click at [165, 554] on icon "button" at bounding box center [163, 554] width 16 height 16
type input "14"
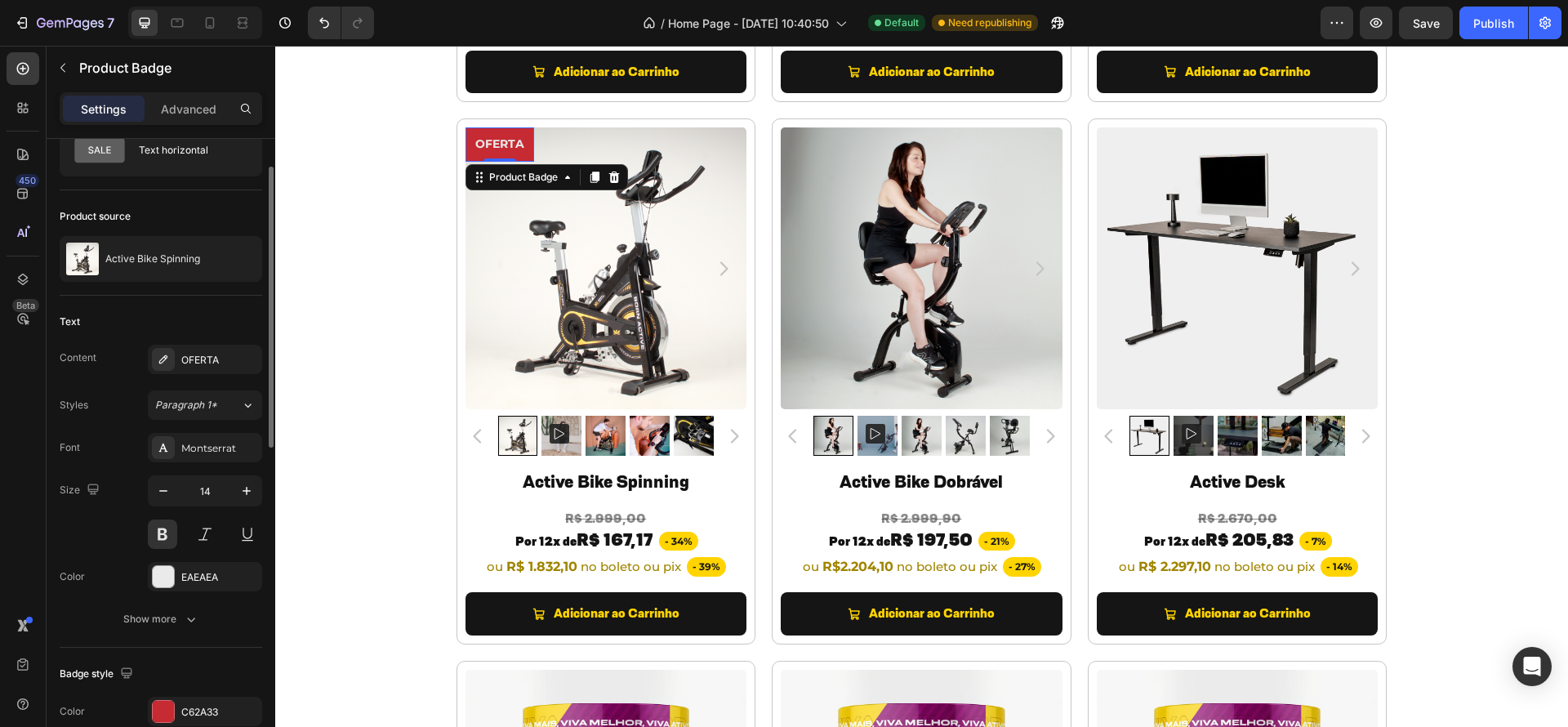
scroll to position [85, 0]
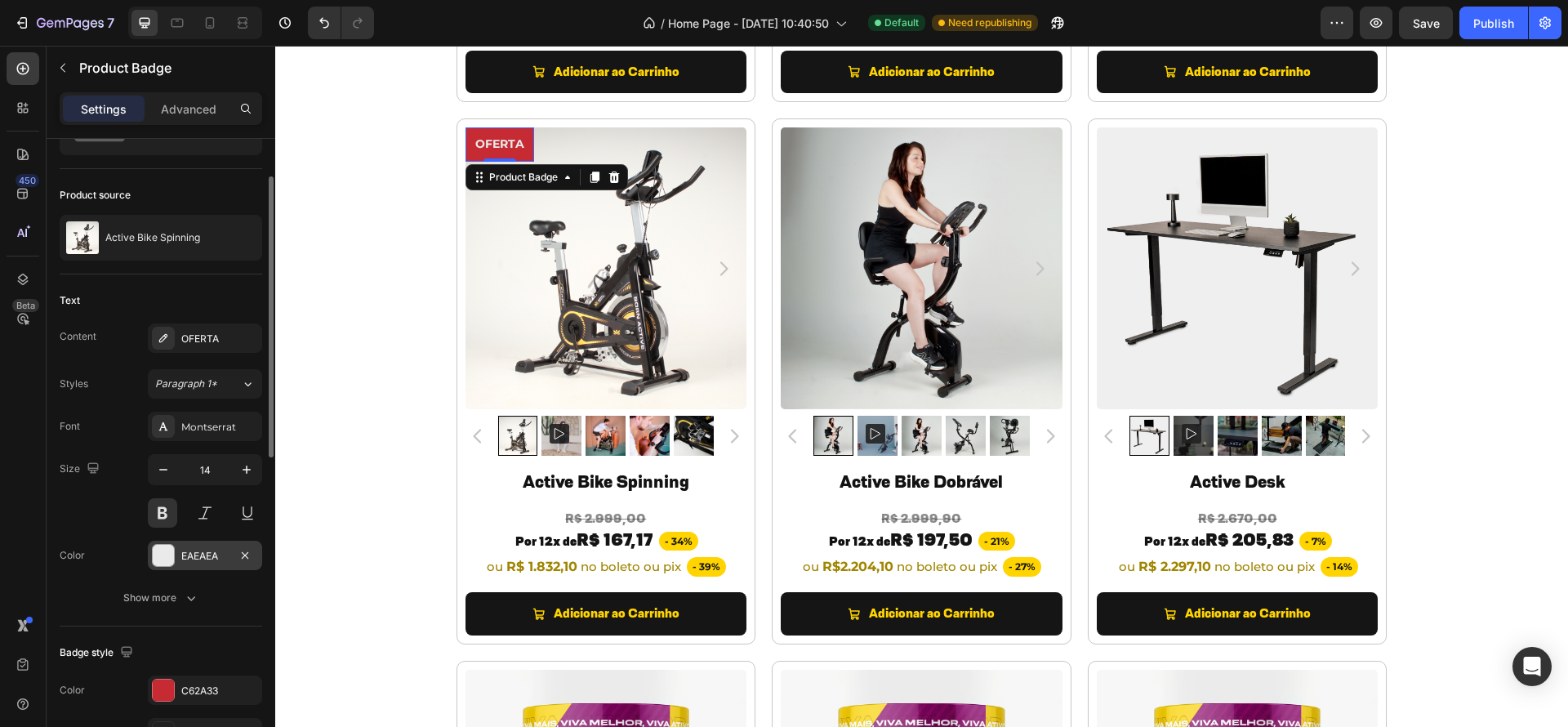
click at [170, 554] on div at bounding box center [163, 555] width 21 height 21
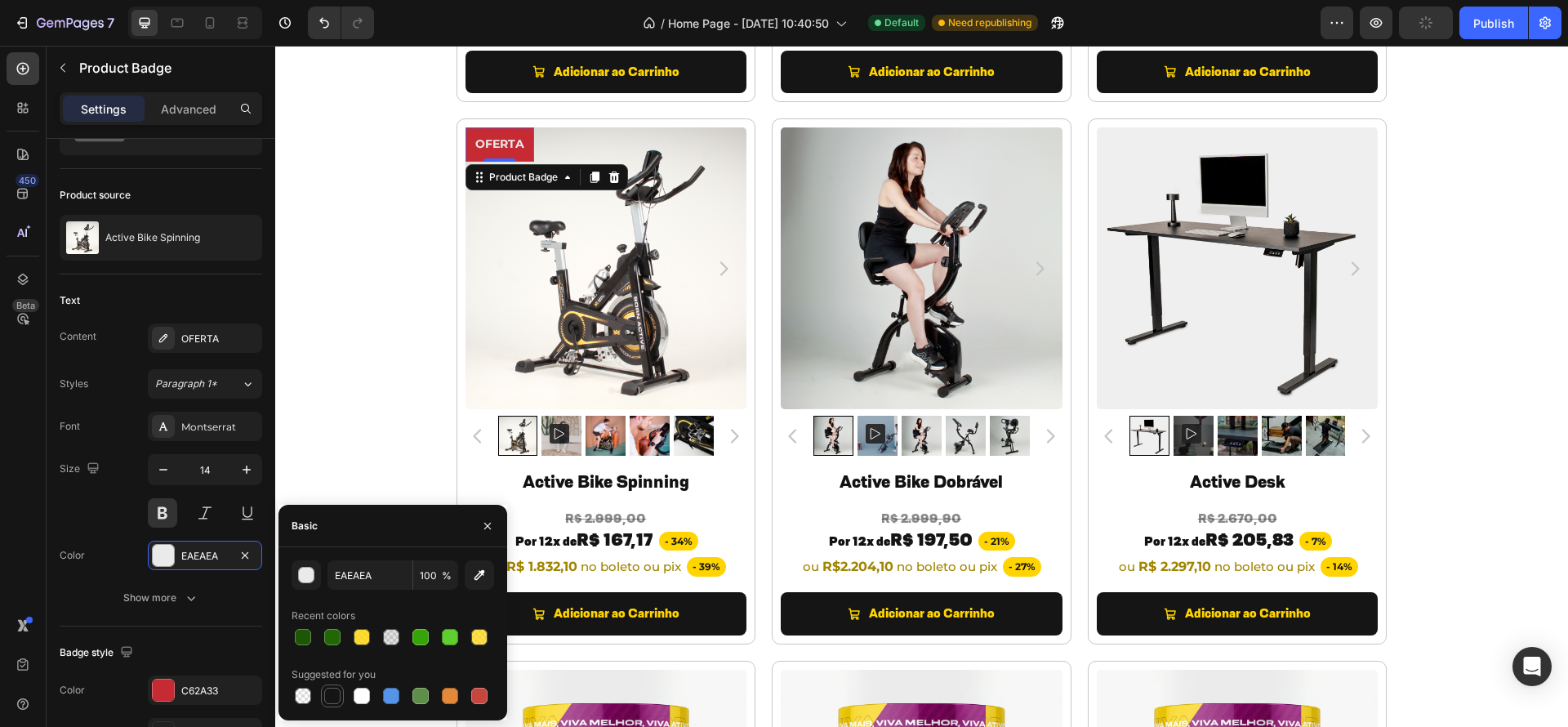
click at [335, 694] on div at bounding box center [333, 696] width 16 height 16
type input "151515"
click at [171, 696] on div at bounding box center [163, 690] width 21 height 21
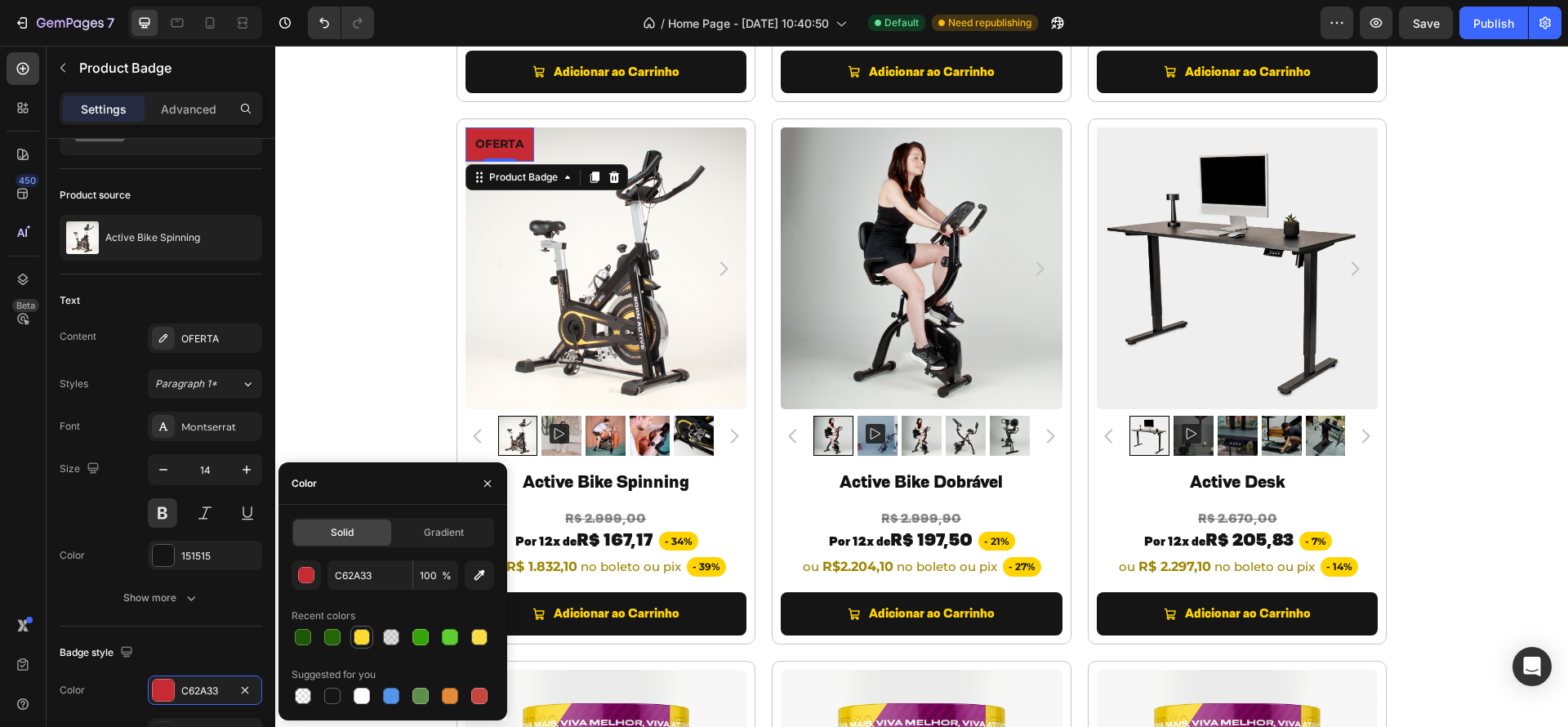
click at [364, 635] on div at bounding box center [361, 637] width 16 height 16
type input "FFD400"
click at [0, 0] on input "80" at bounding box center [0, 0] width 0 height 0
type input "100"
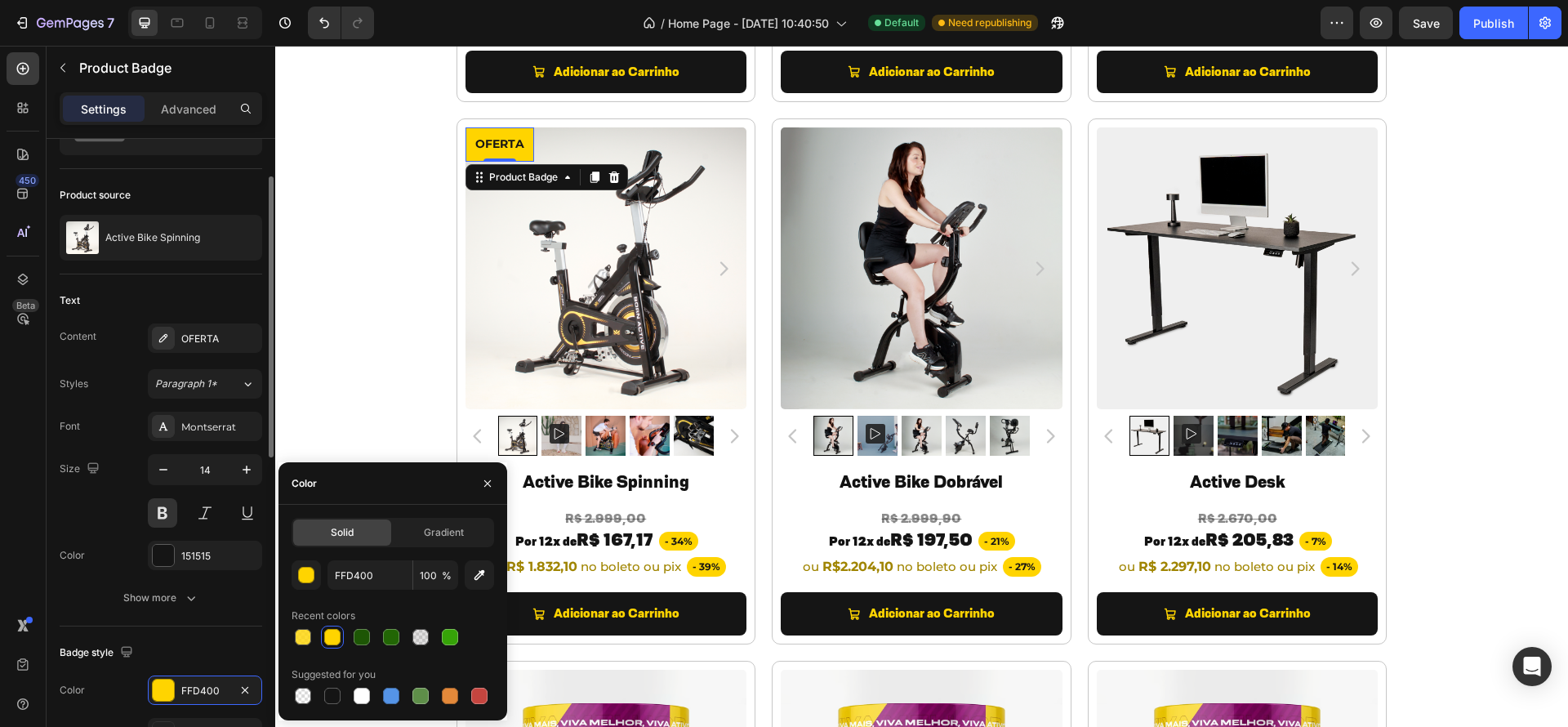
click at [174, 639] on div "Badge style" at bounding box center [161, 652] width 203 height 26
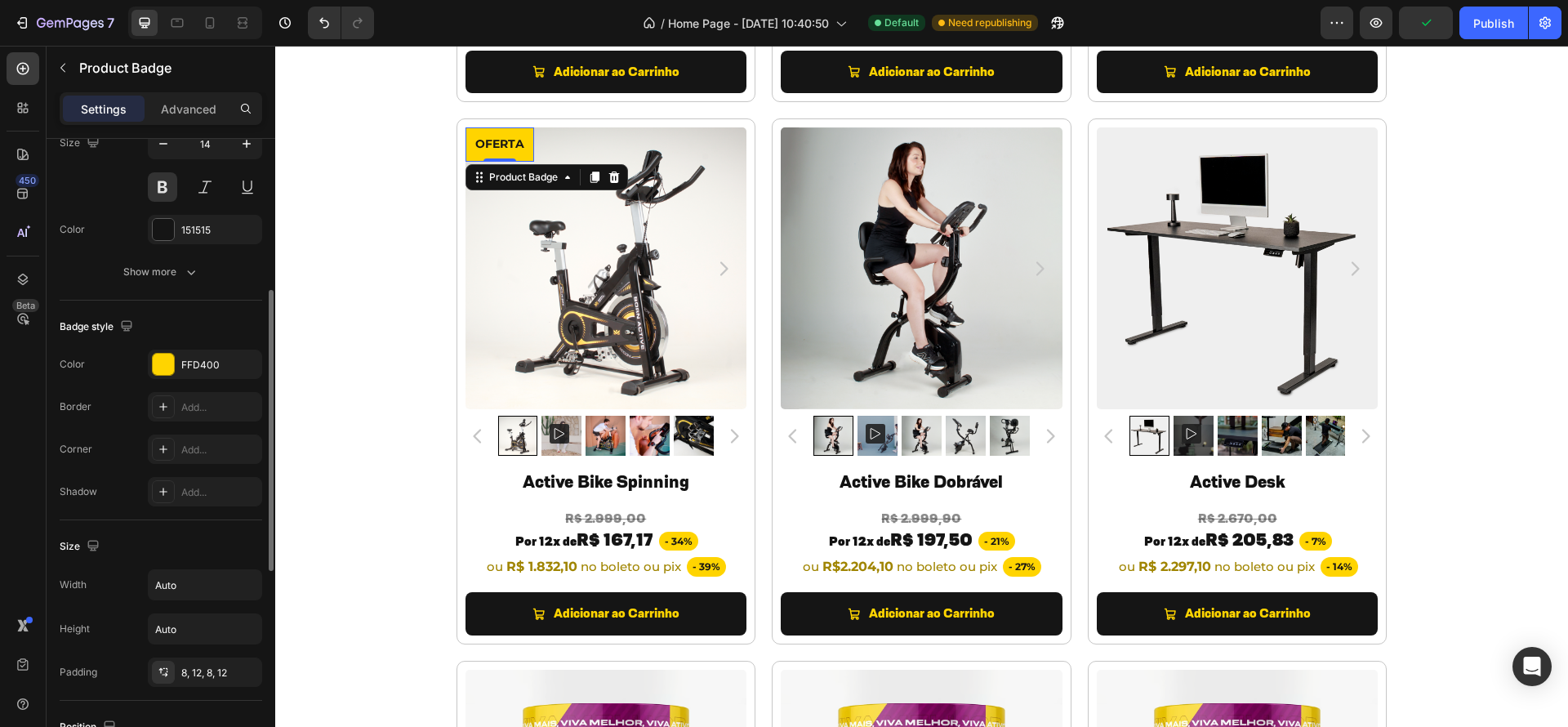
scroll to position [449, 0]
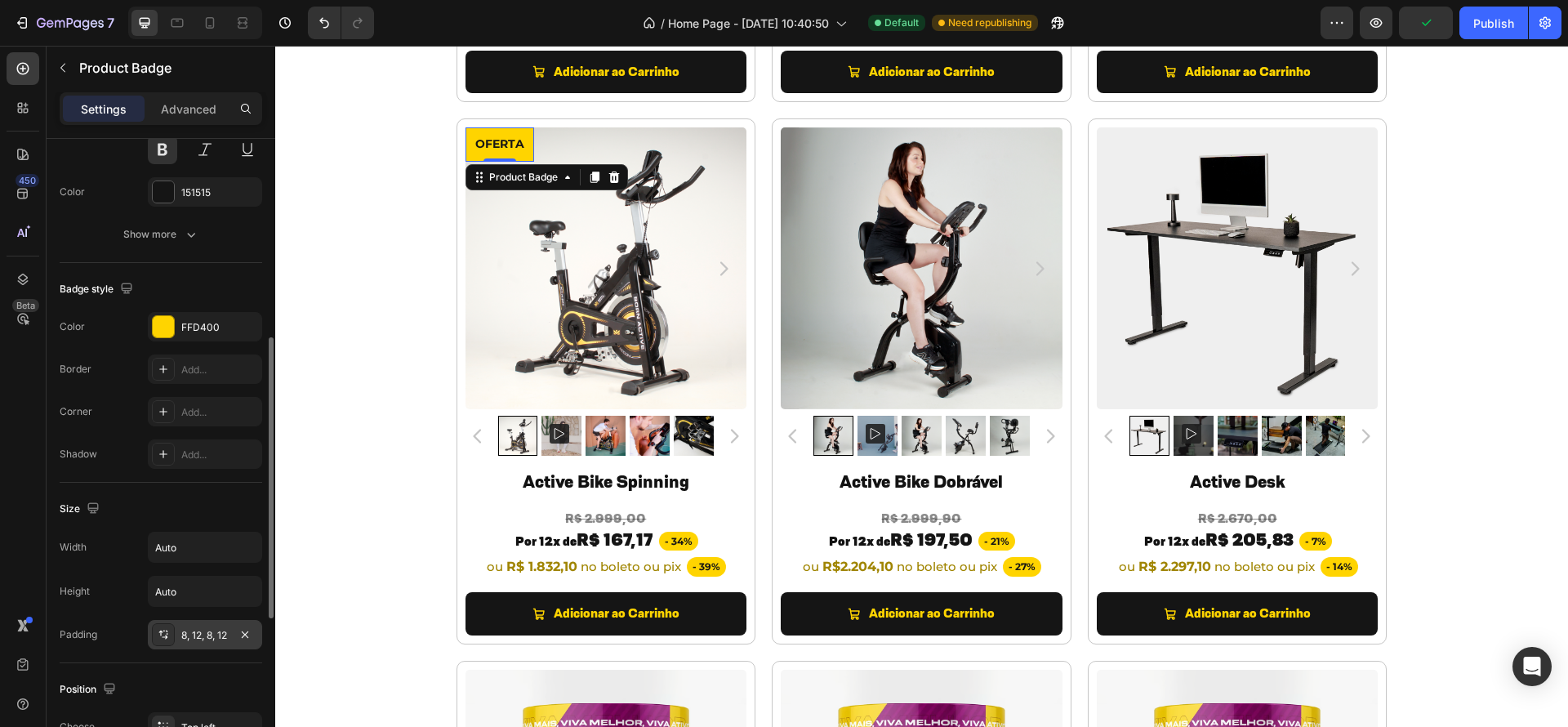
click at [200, 641] on div "8, 12, 8, 12" at bounding box center [205, 636] width 48 height 15
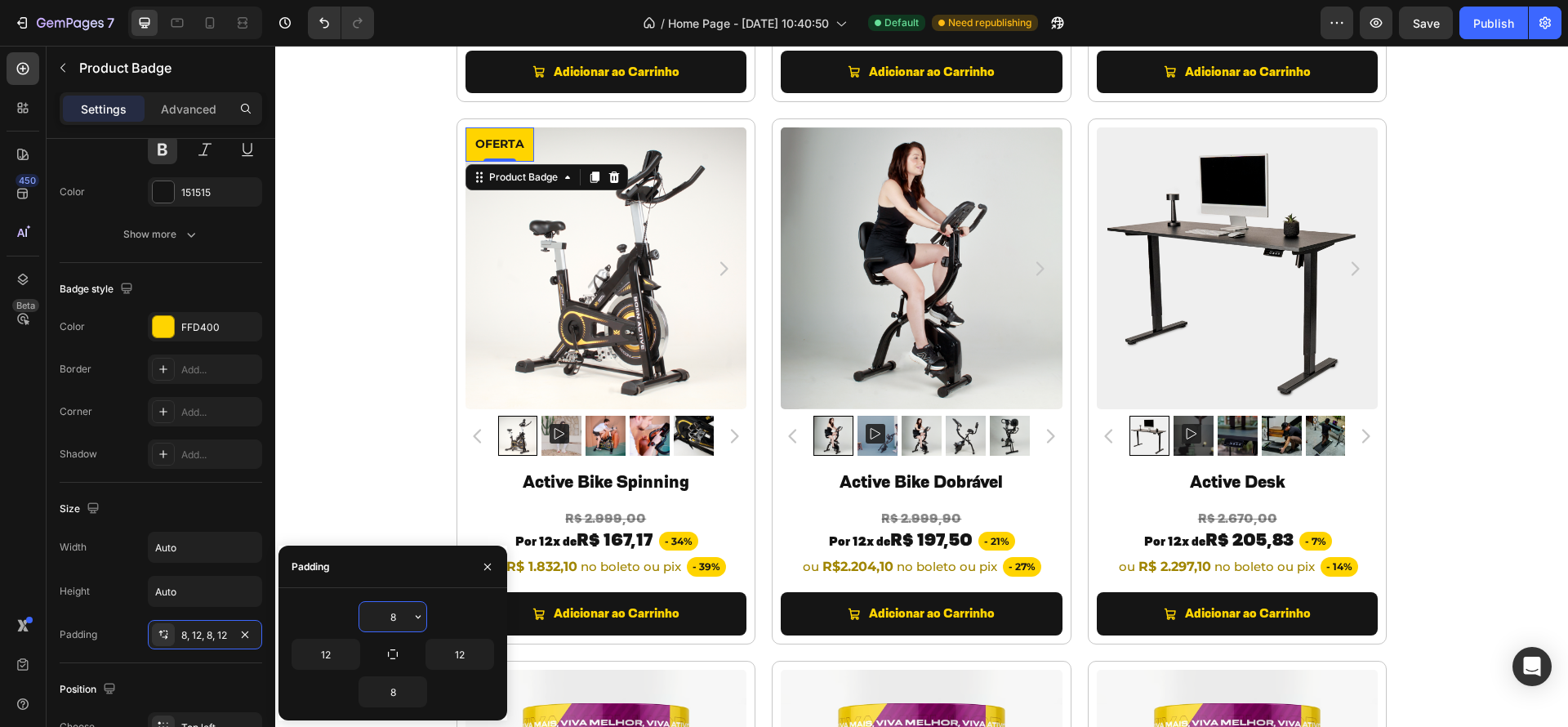
click at [398, 621] on input "8" at bounding box center [393, 617] width 67 height 30
type input "5"
click at [398, 698] on input "8" at bounding box center [393, 692] width 67 height 30
type input "5"
click at [459, 656] on input "12" at bounding box center [460, 654] width 67 height 30
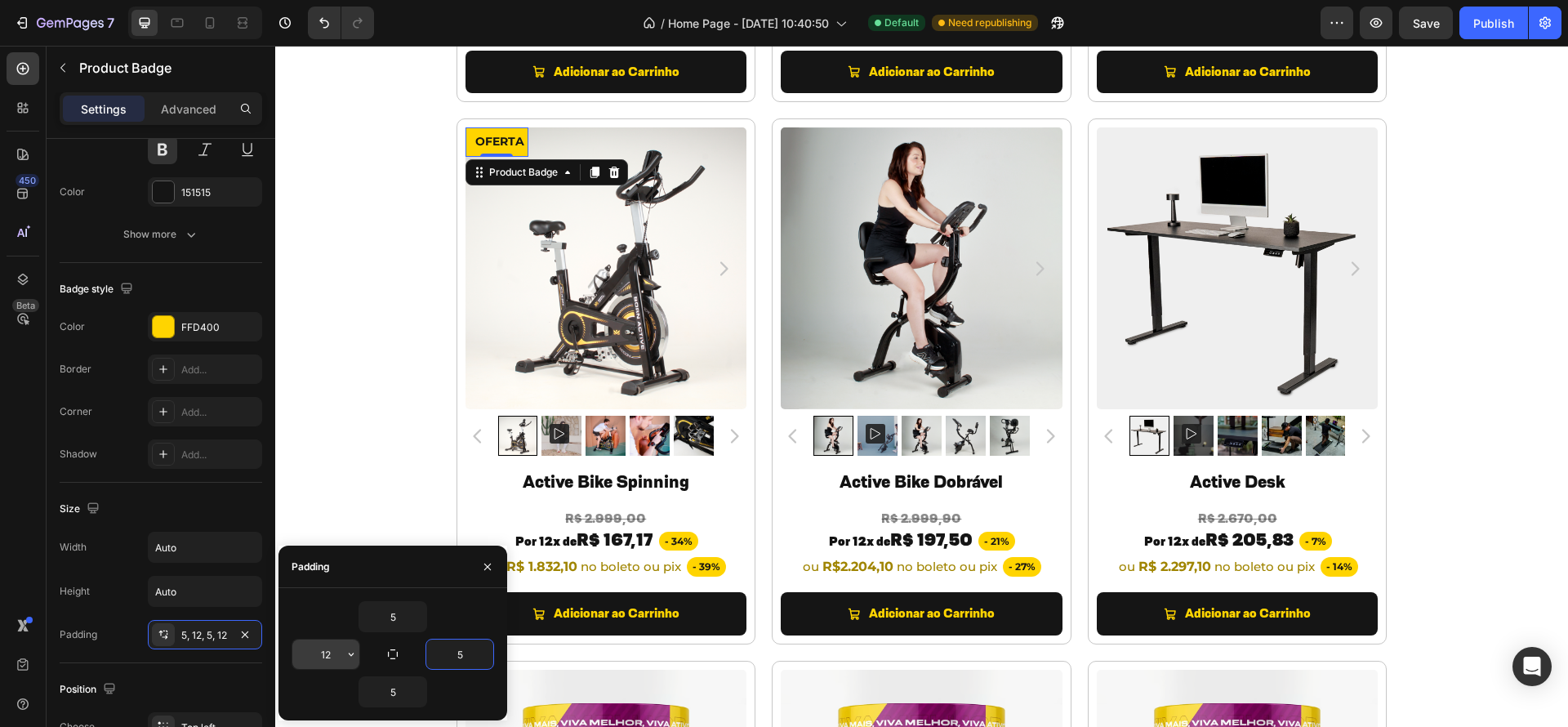
type input "5"
click at [323, 652] on input "12" at bounding box center [326, 654] width 67 height 30
type input "5"
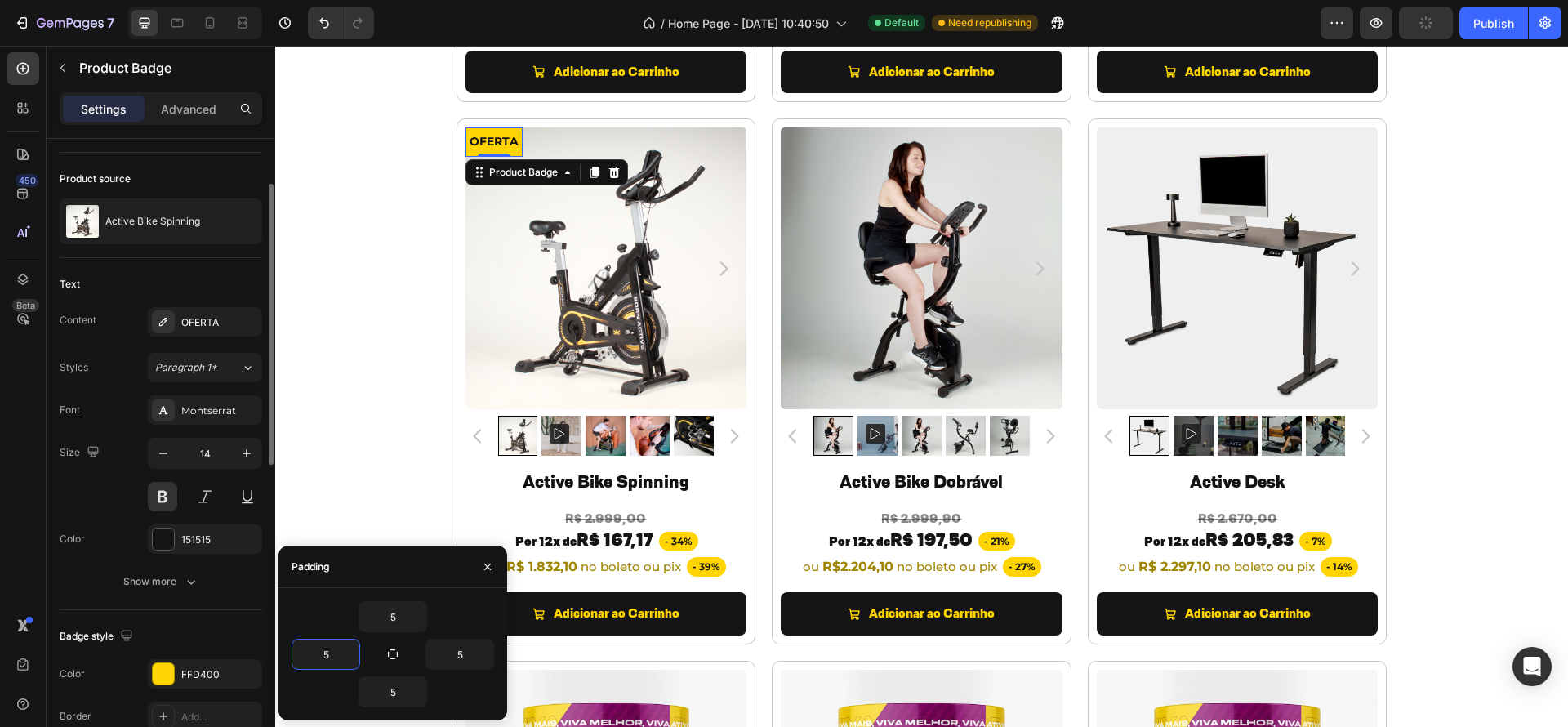
scroll to position [0, 0]
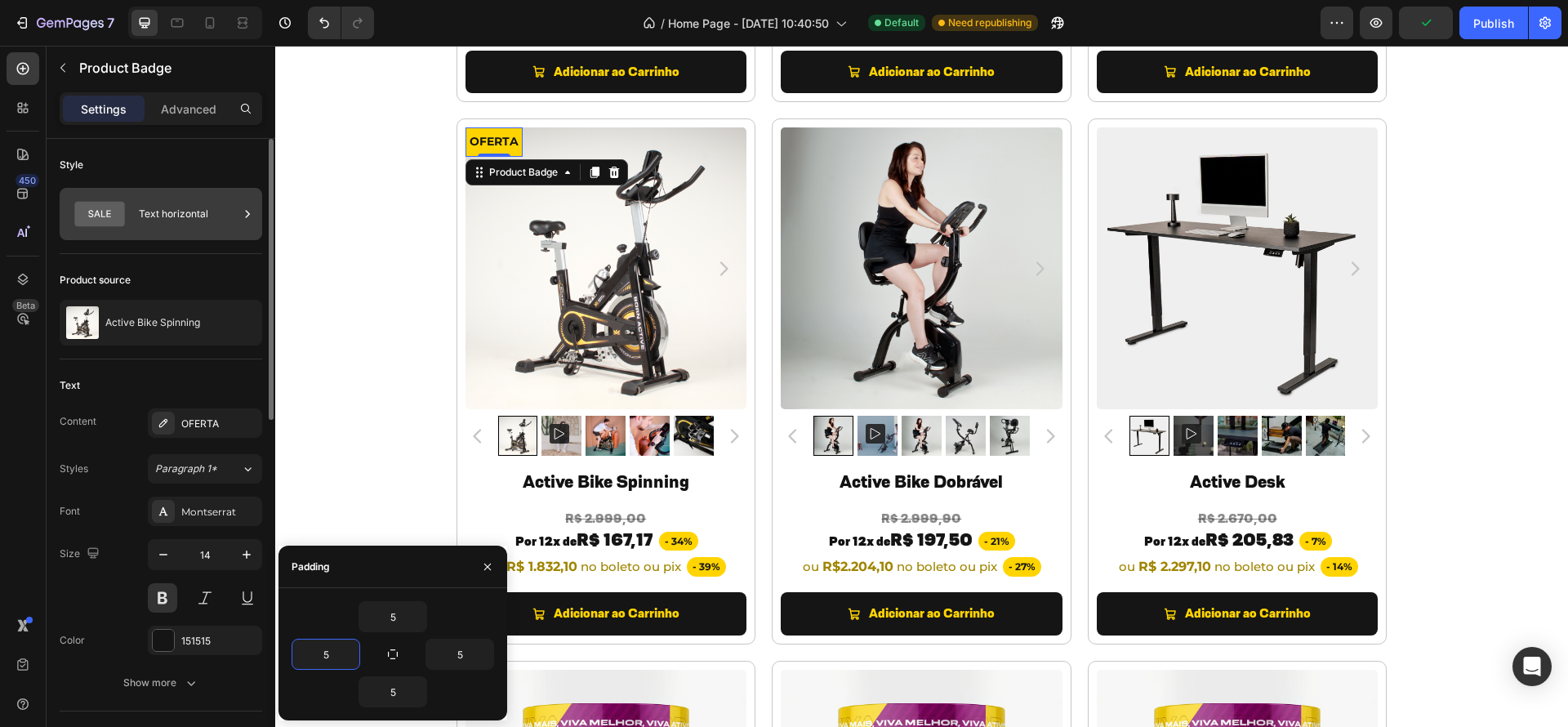
click at [182, 217] on div "Text horizontal" at bounding box center [188, 214] width 99 height 38
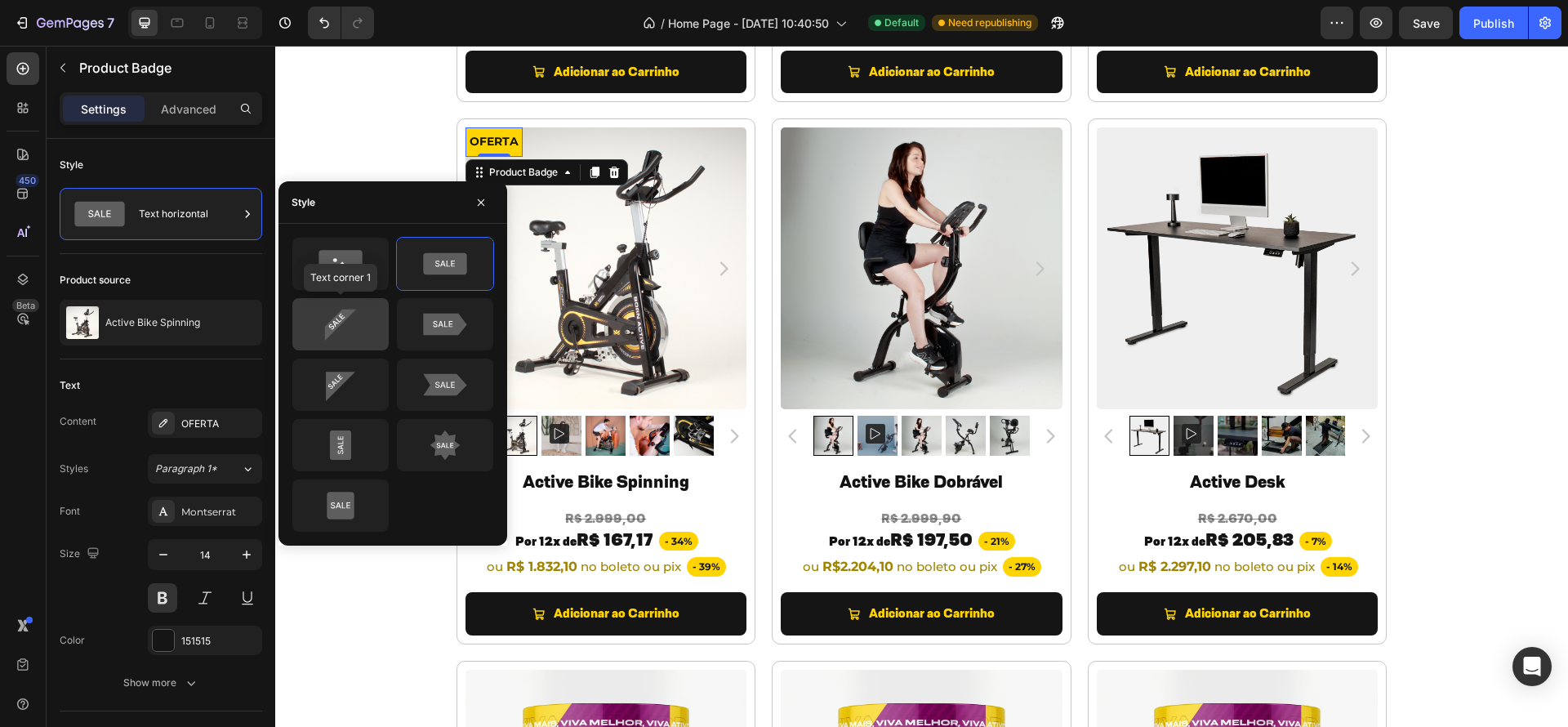
click at [339, 323] on icon at bounding box center [341, 325] width 31 height 31
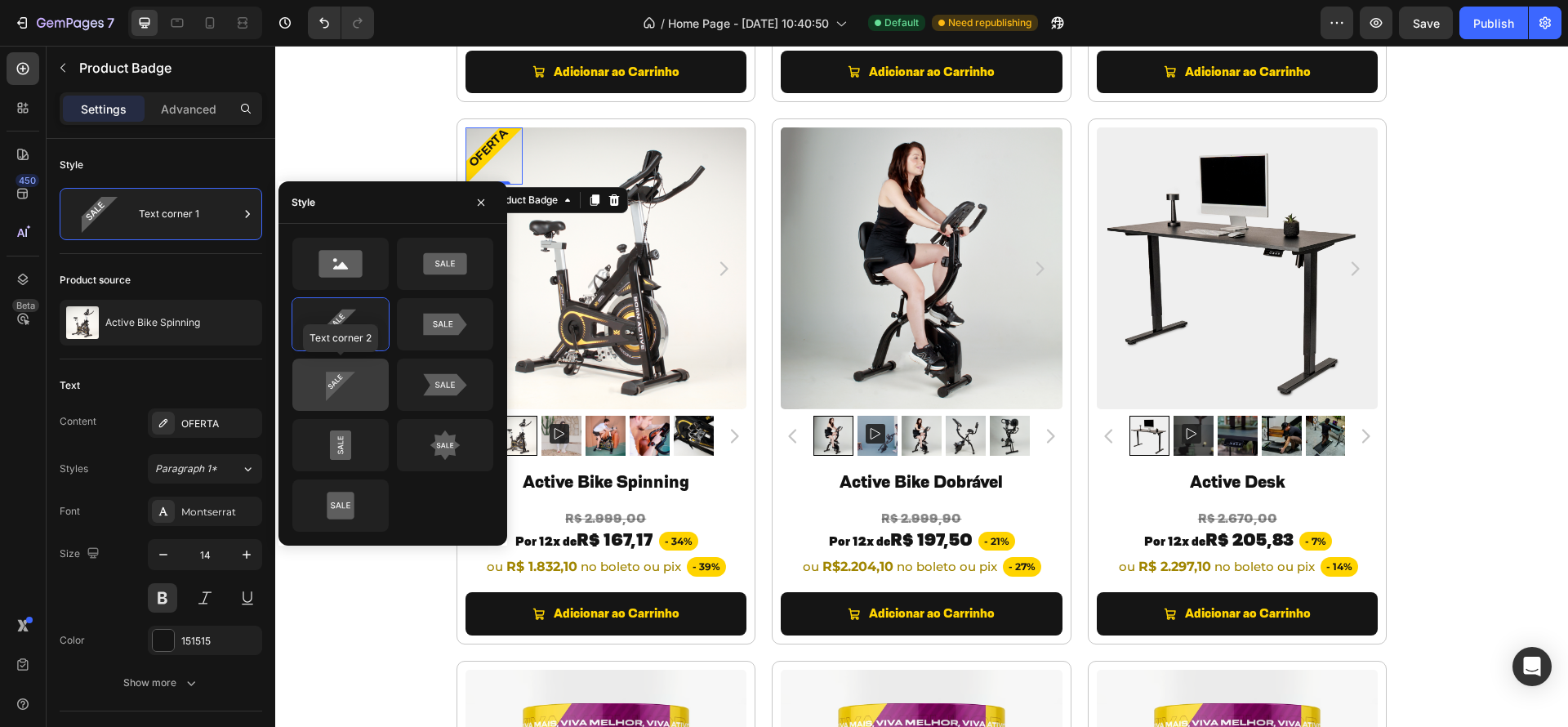
click at [339, 372] on icon at bounding box center [341, 386] width 30 height 30
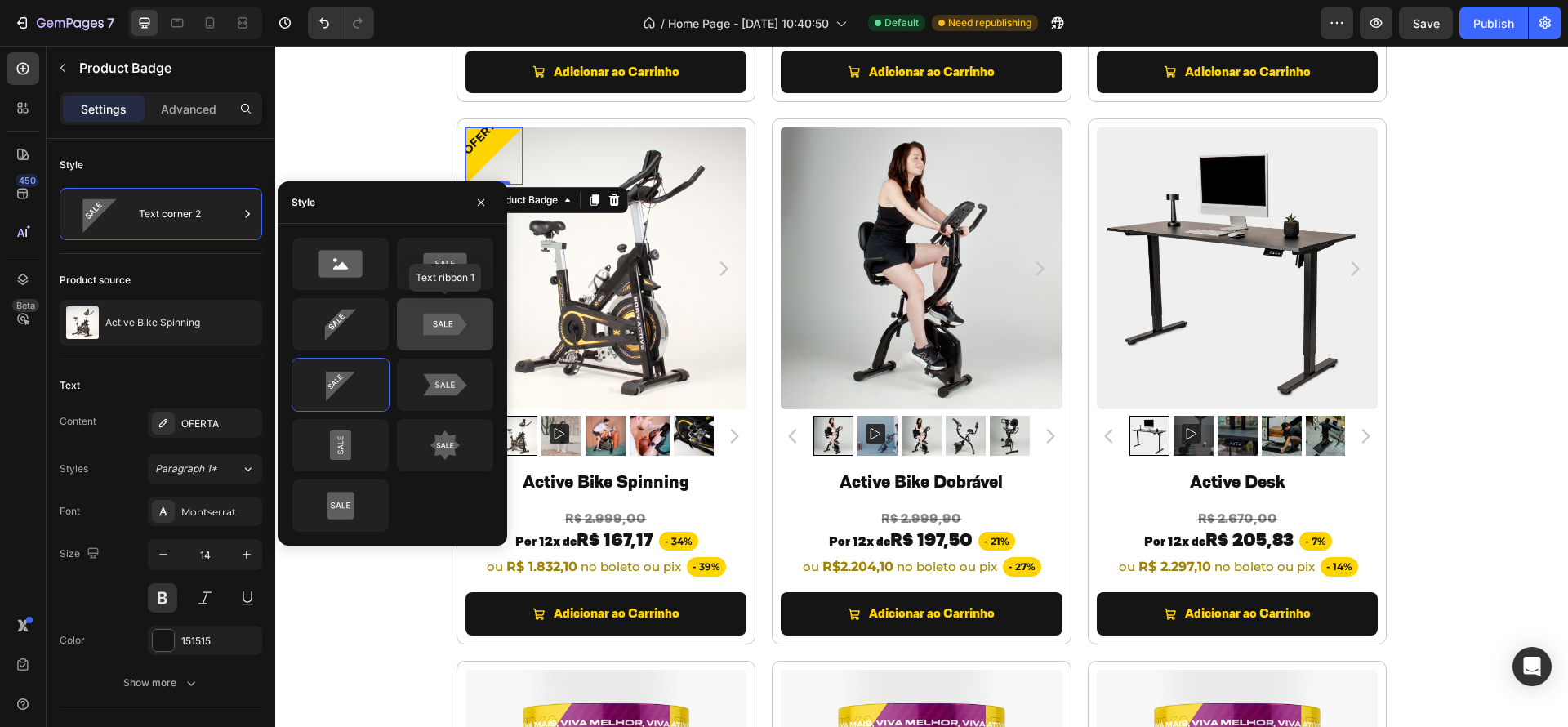
click at [457, 320] on icon at bounding box center [444, 324] width 44 height 22
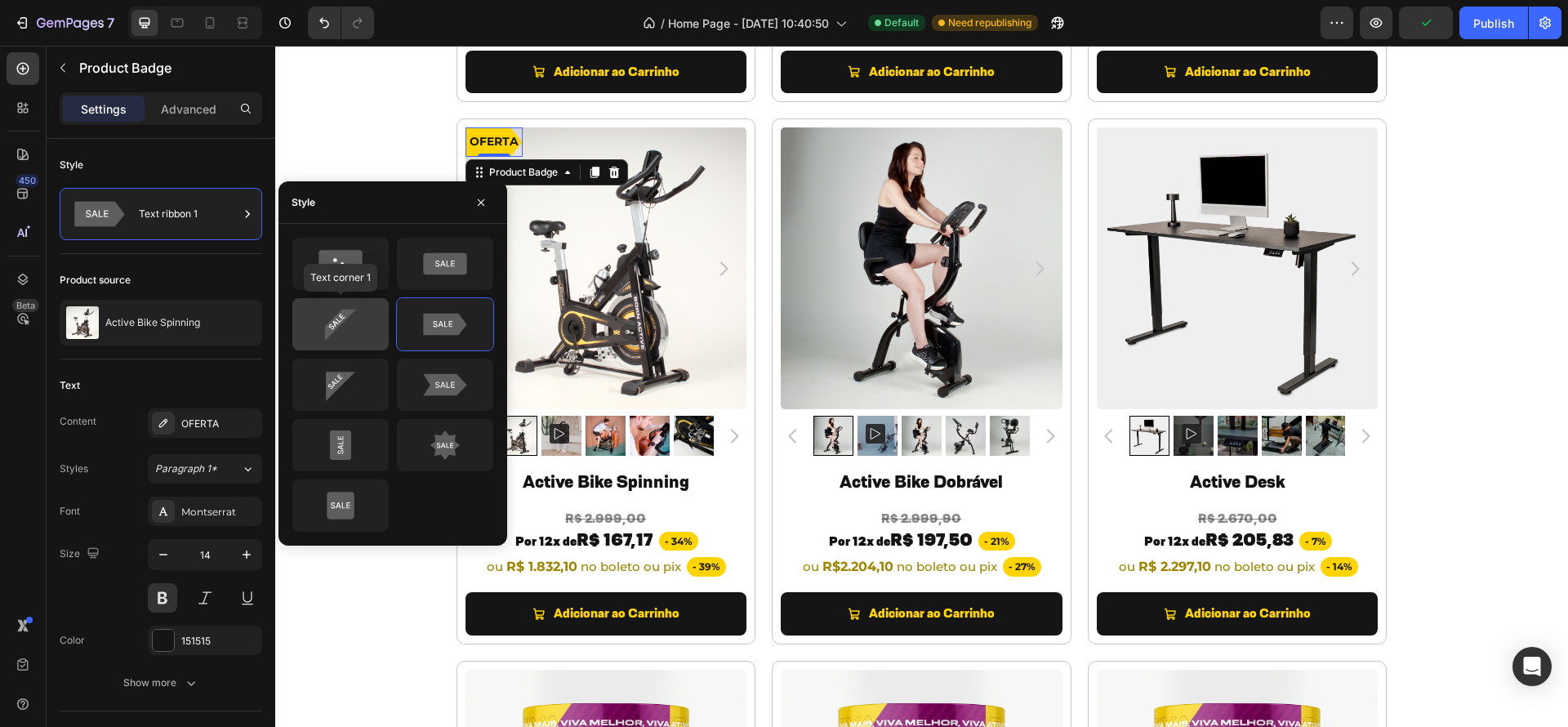
click at [347, 331] on icon at bounding box center [340, 324] width 76 height 33
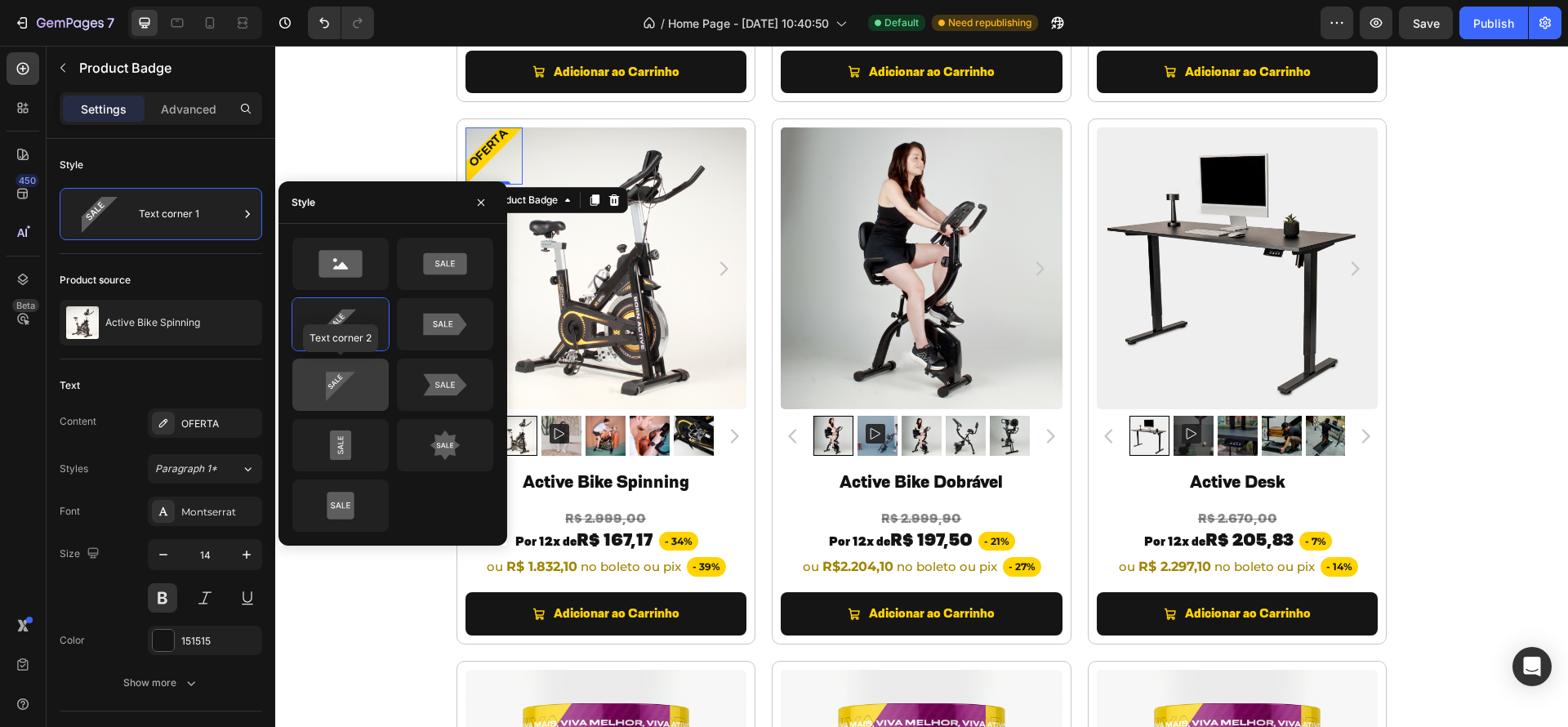
click at [312, 391] on icon at bounding box center [340, 384] width 76 height 33
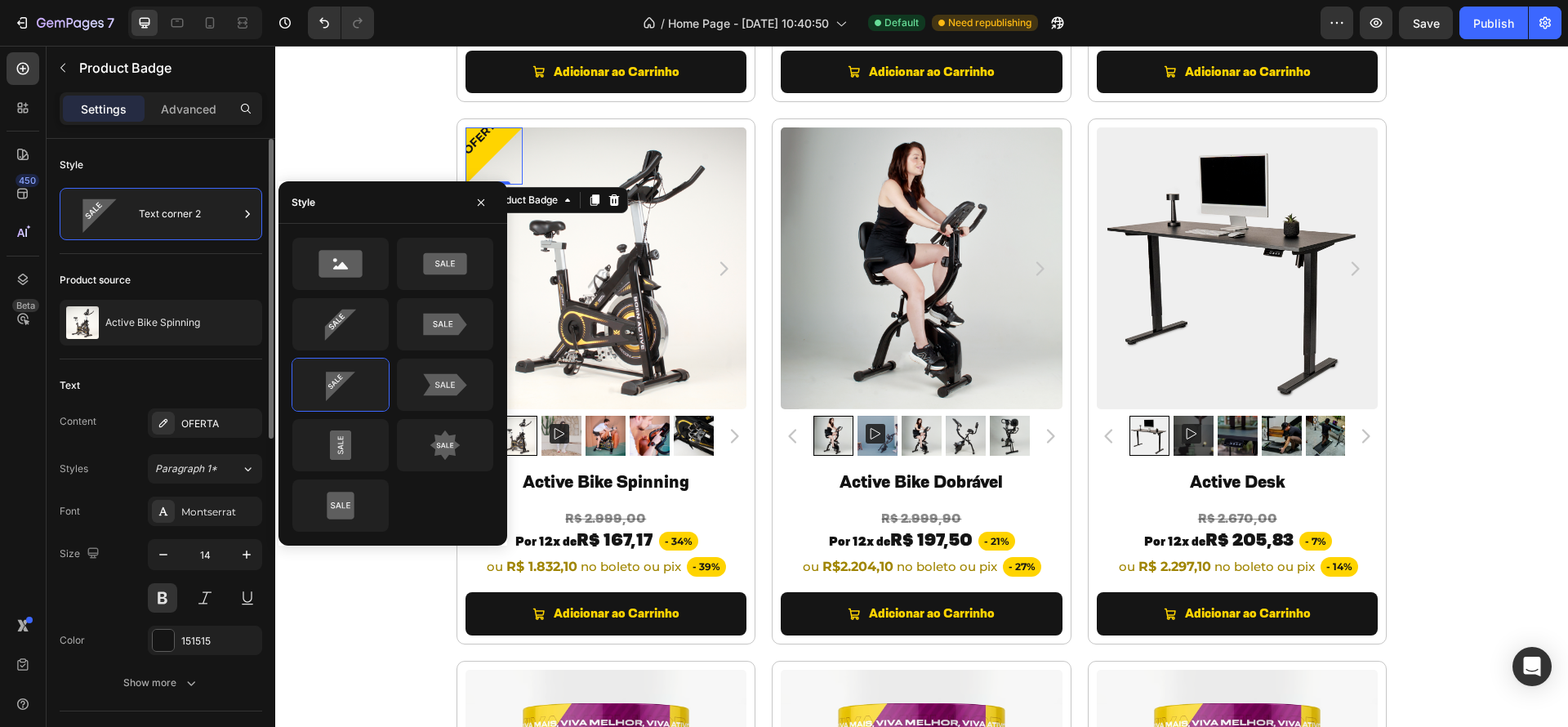
click at [122, 503] on div "Font Montserrat" at bounding box center [161, 511] width 203 height 30
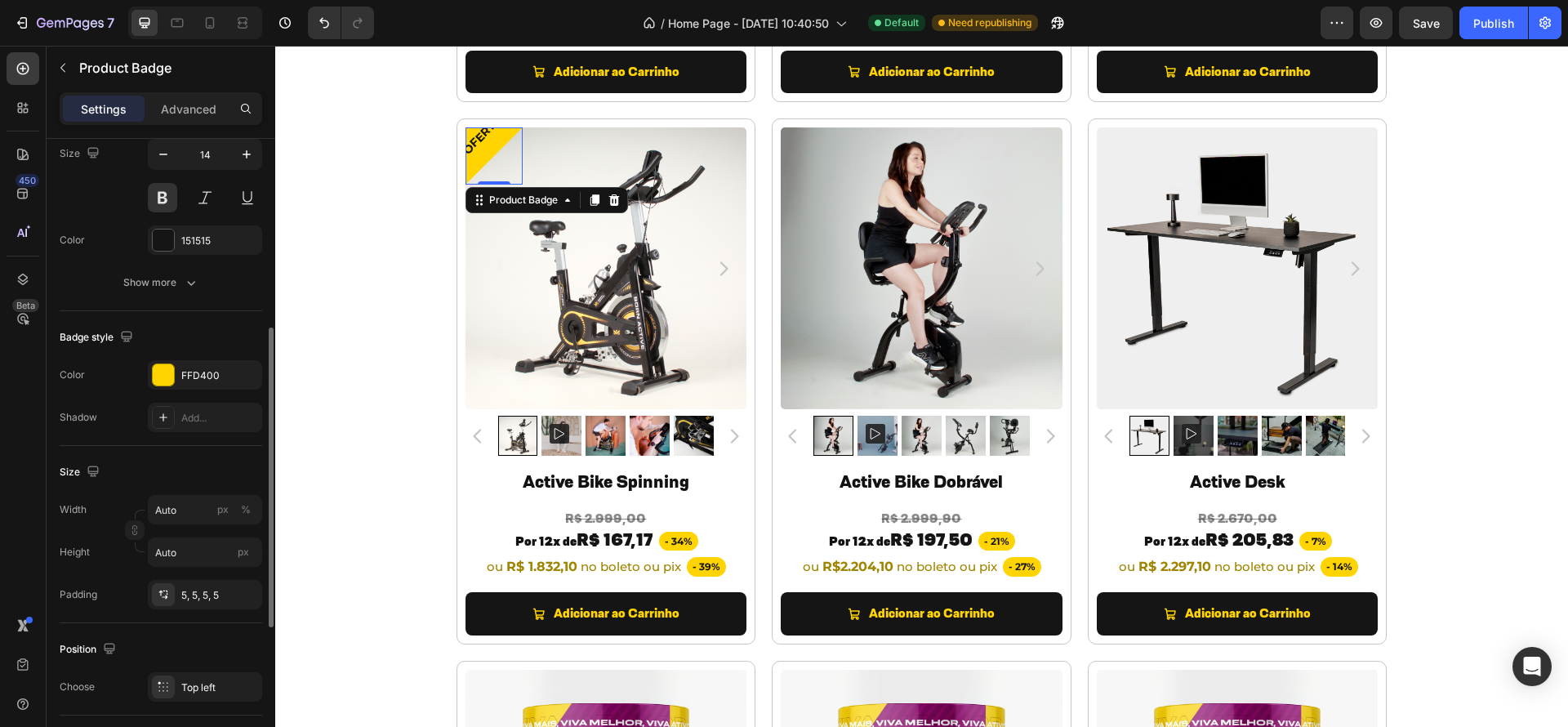
scroll to position [411, 0]
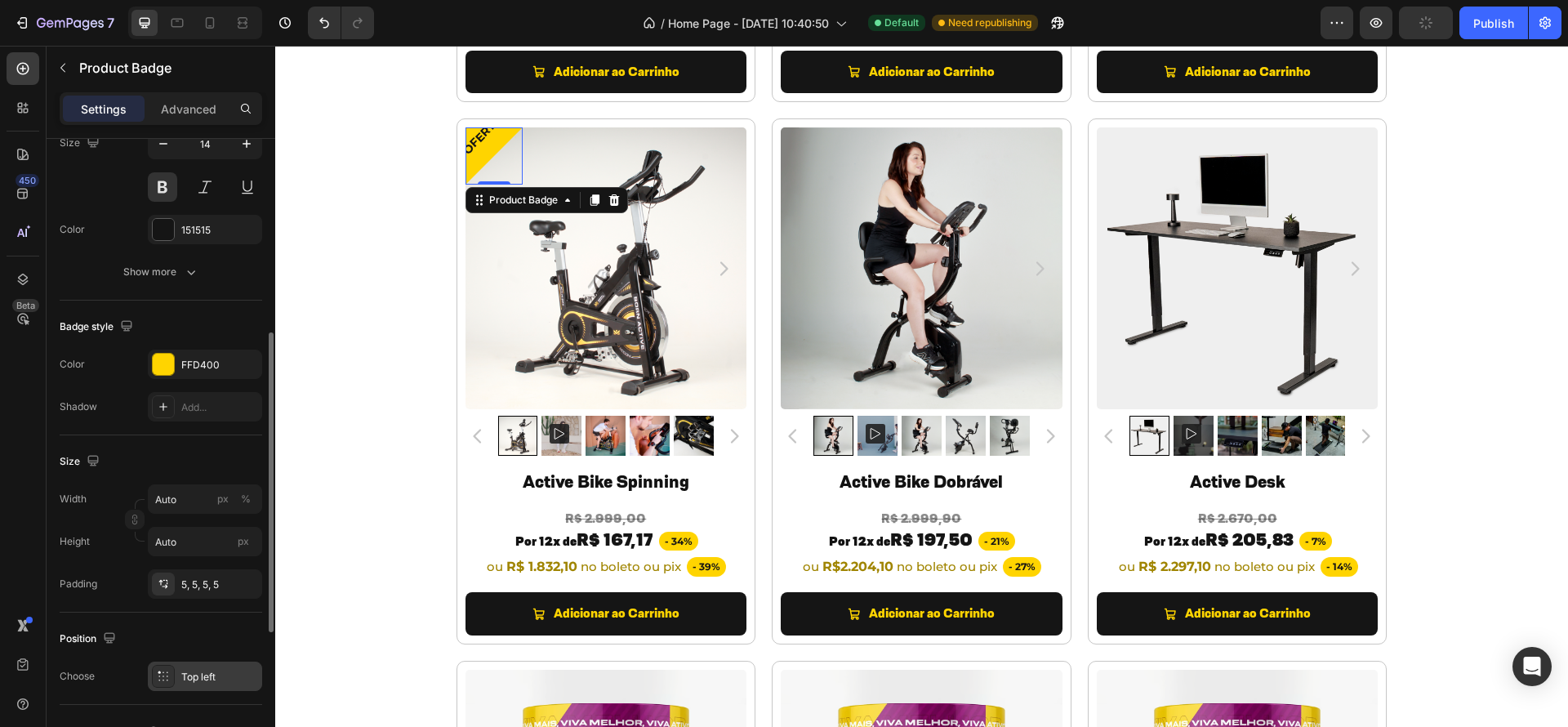
click at [191, 675] on div "Top left" at bounding box center [219, 677] width 76 height 15
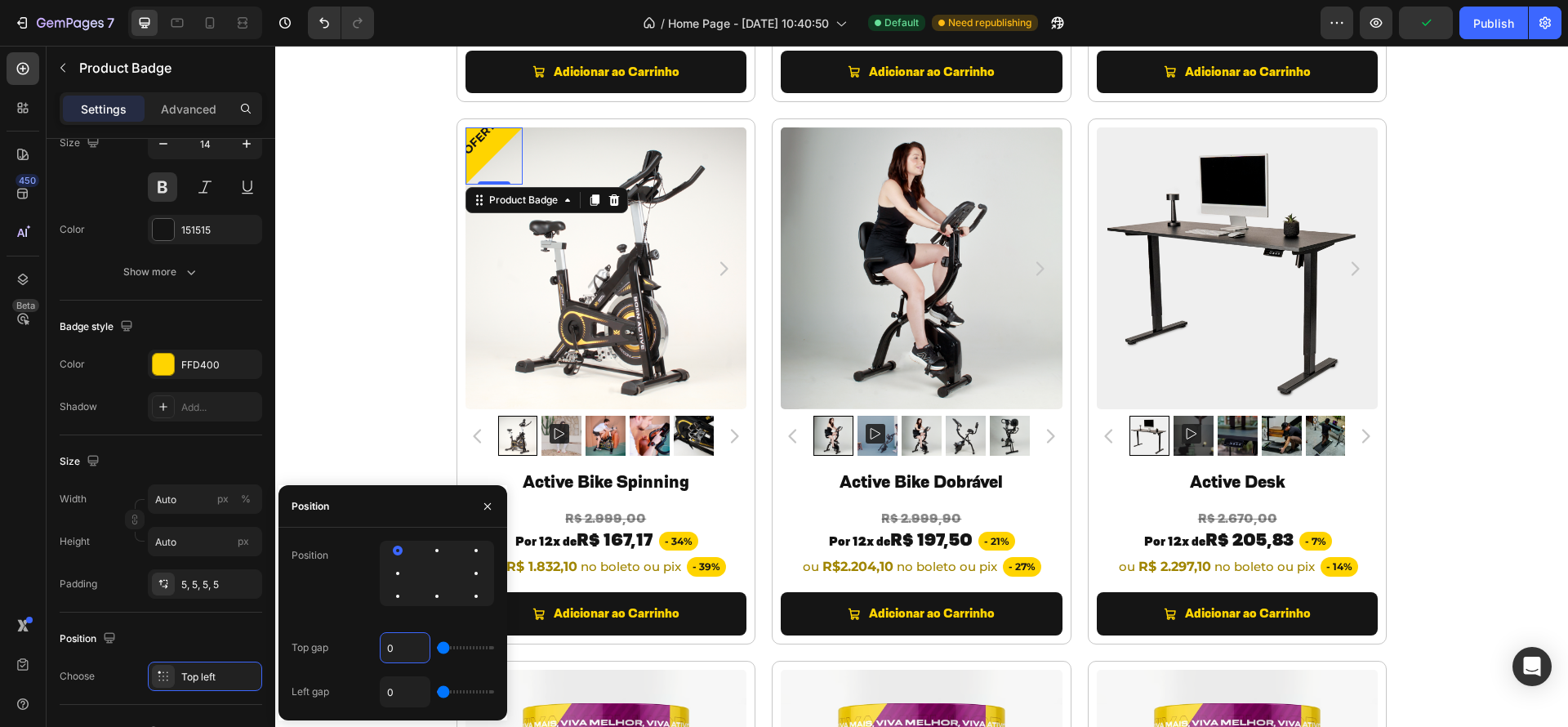
click at [389, 646] on input "0" at bounding box center [405, 648] width 49 height 30
type input "1"
type input "10"
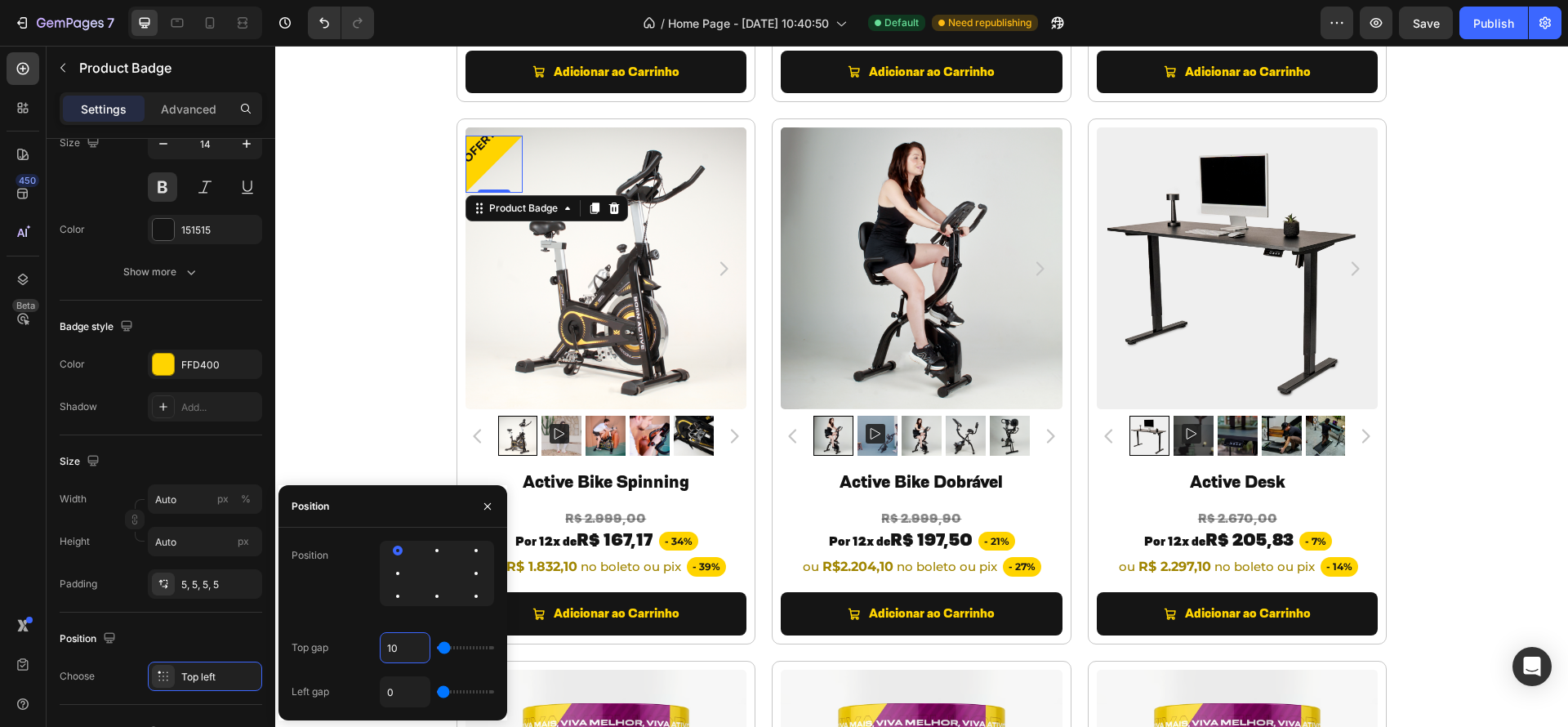
drag, startPoint x: 338, startPoint y: 648, endPoint x: 290, endPoint y: 648, distance: 48.0
click at [290, 648] on div "Position Top gap 10 Left gap 0" at bounding box center [393, 623] width 228 height 167
type input "0"
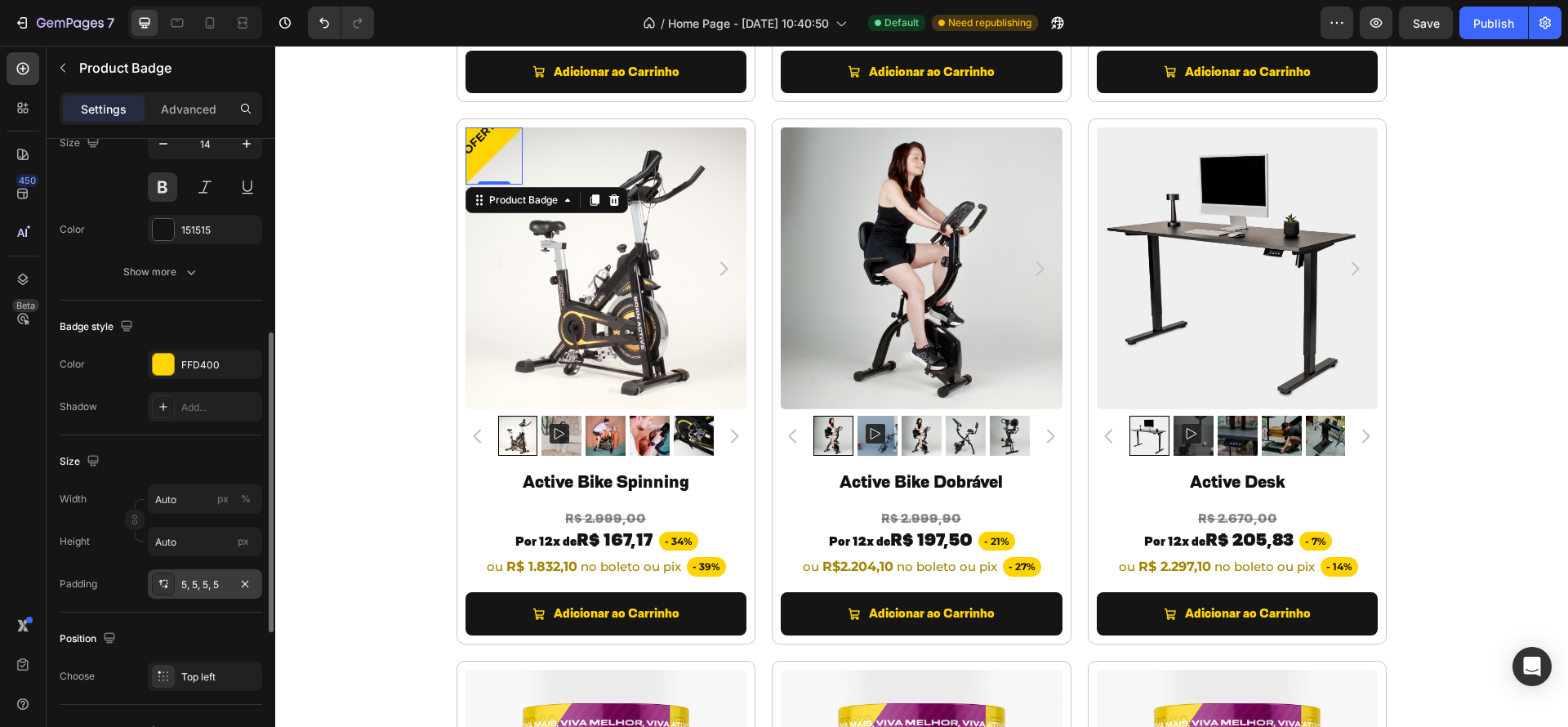
click at [200, 583] on div "5, 5, 5, 5" at bounding box center [205, 585] width 48 height 15
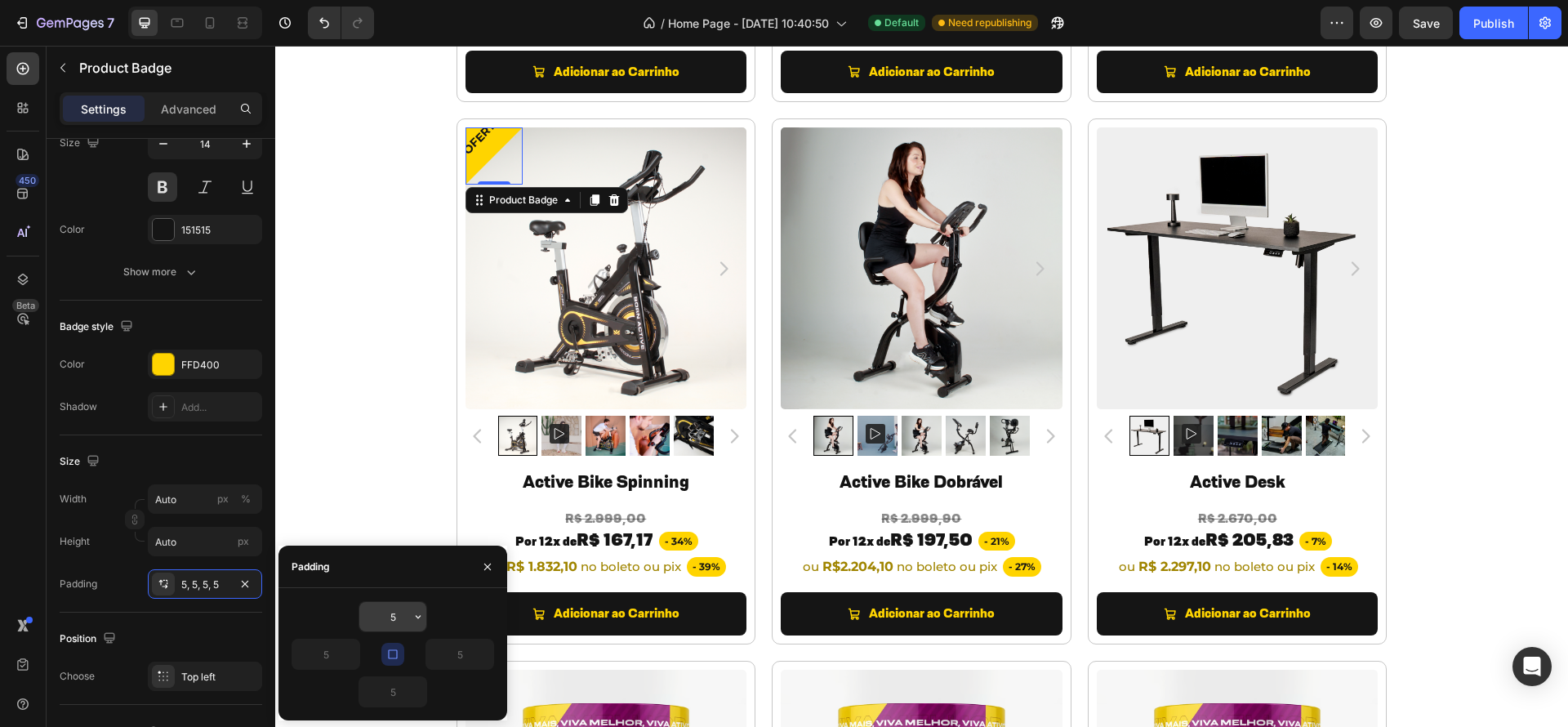
click at [402, 619] on input "5" at bounding box center [393, 617] width 67 height 30
click at [401, 618] on input "10" at bounding box center [393, 617] width 67 height 30
drag, startPoint x: 403, startPoint y: 618, endPoint x: 328, endPoint y: 603, distance: 76.5
click at [328, 603] on div "10" at bounding box center [393, 617] width 203 height 31
type input "5"
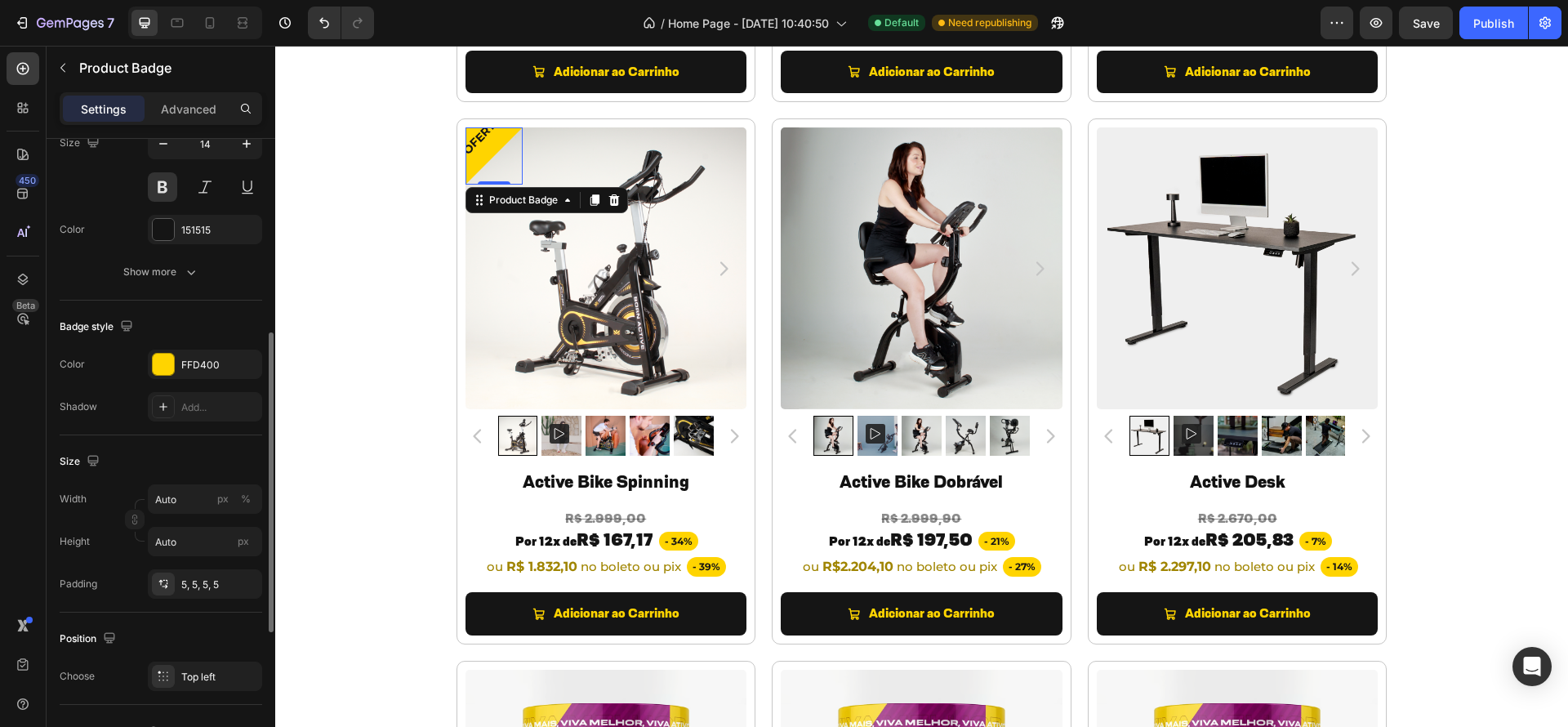
click at [127, 568] on div "Width Auto px % Height Auto px Padding 5, 5, 5, 5" at bounding box center [161, 541] width 203 height 114
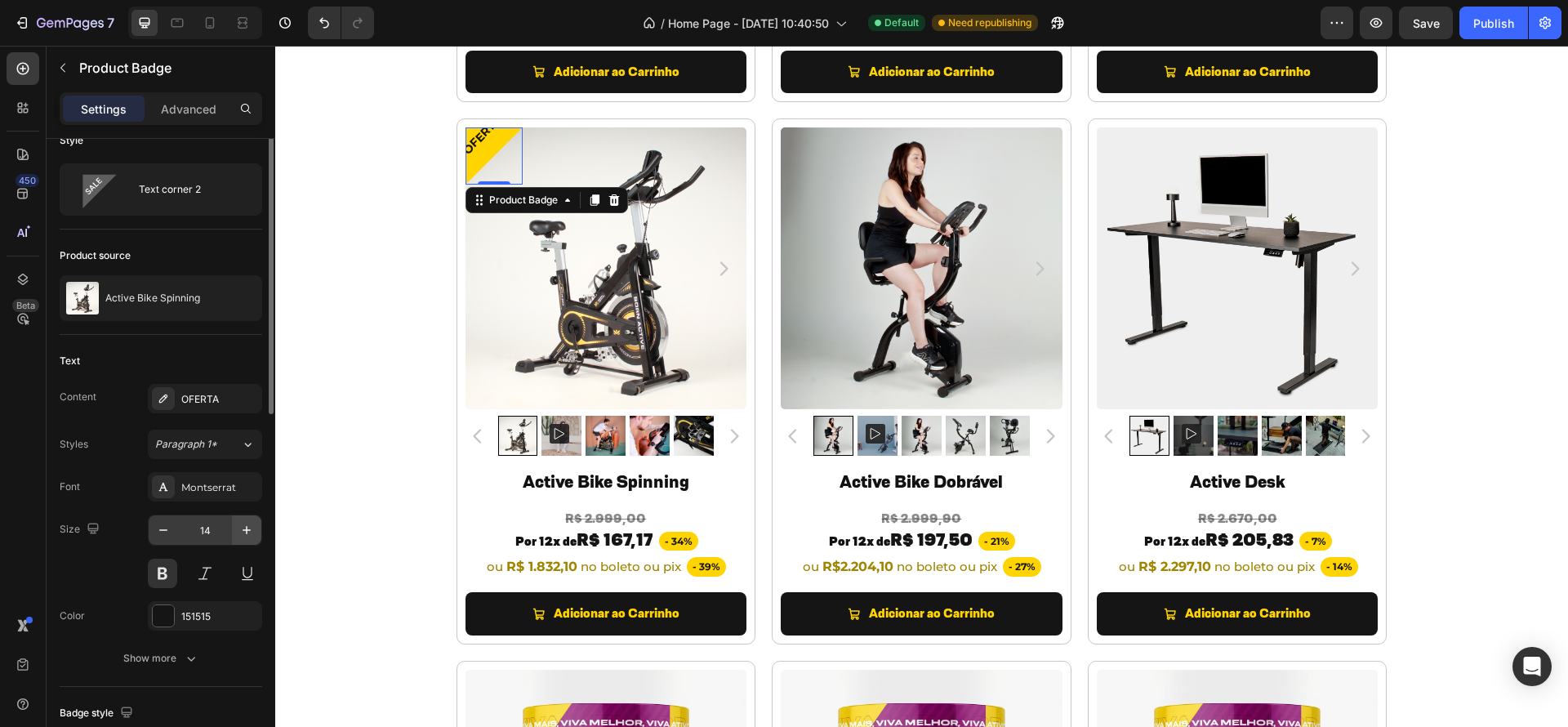
scroll to position [0, 0]
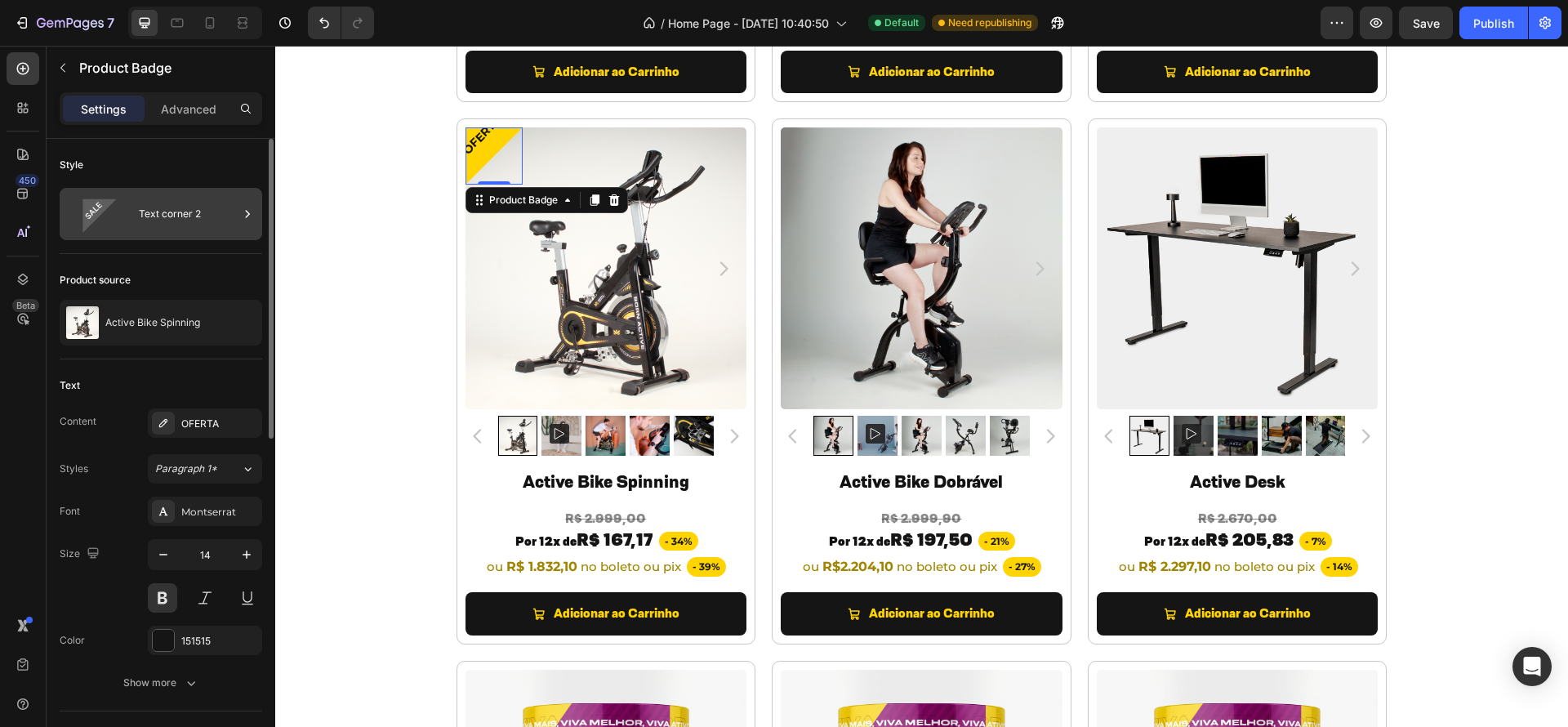
click at [182, 211] on div "Text corner 2" at bounding box center [188, 214] width 99 height 38
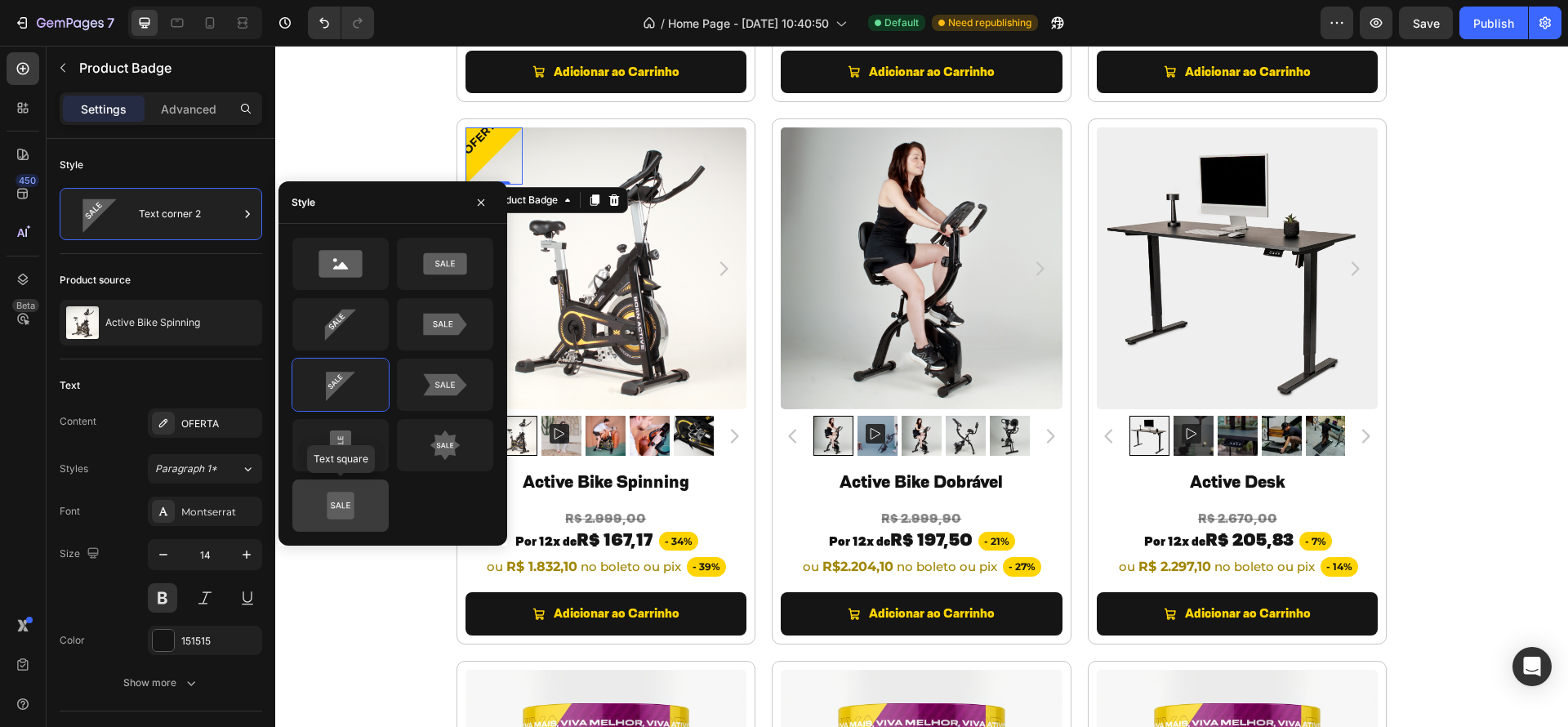
click at [347, 501] on icon at bounding box center [340, 506] width 76 height 33
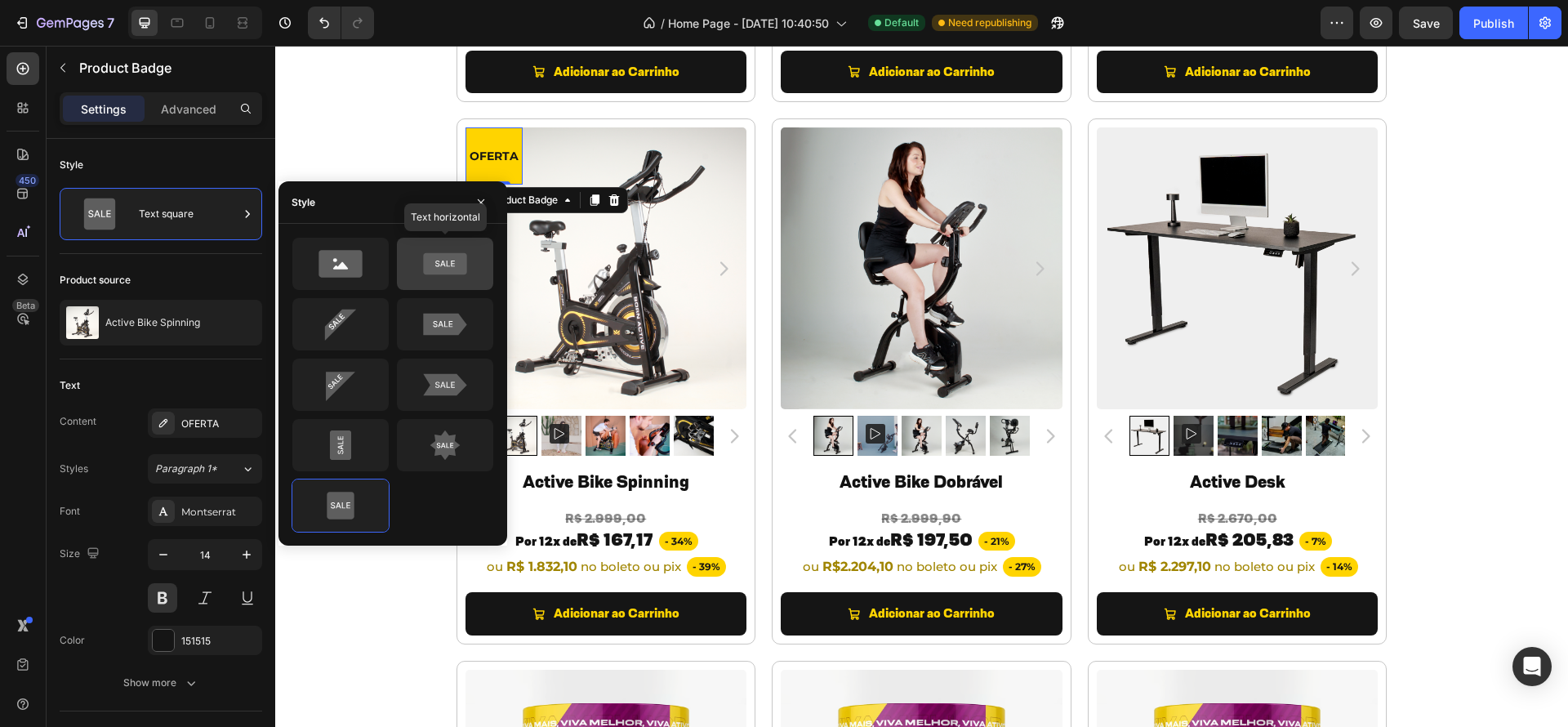
click at [425, 261] on icon at bounding box center [444, 264] width 44 height 22
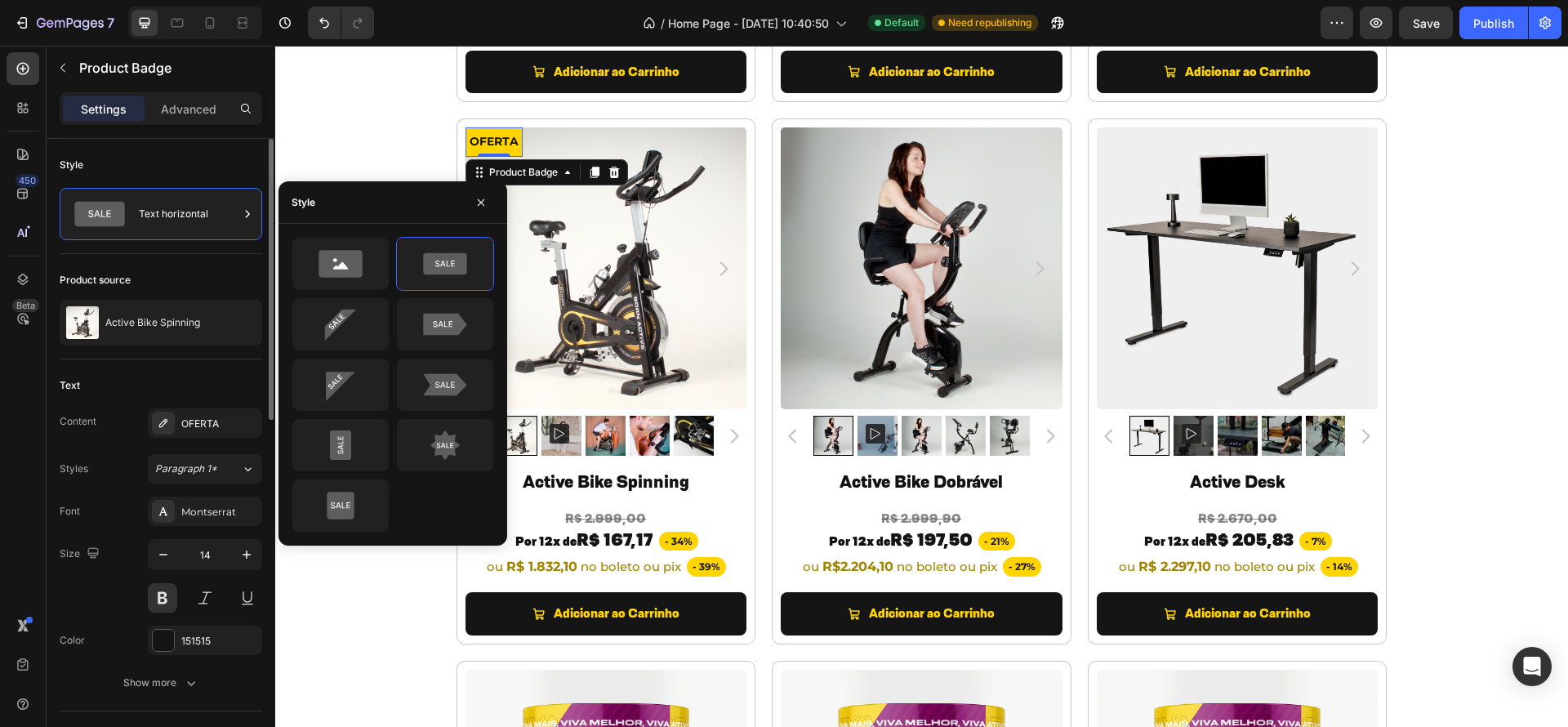
click at [141, 370] on div "Text Content OFERTA Styles Paragraph 1* Font Montserrat Size 14 Color 151515 Sh…" at bounding box center [161, 535] width 203 height 352
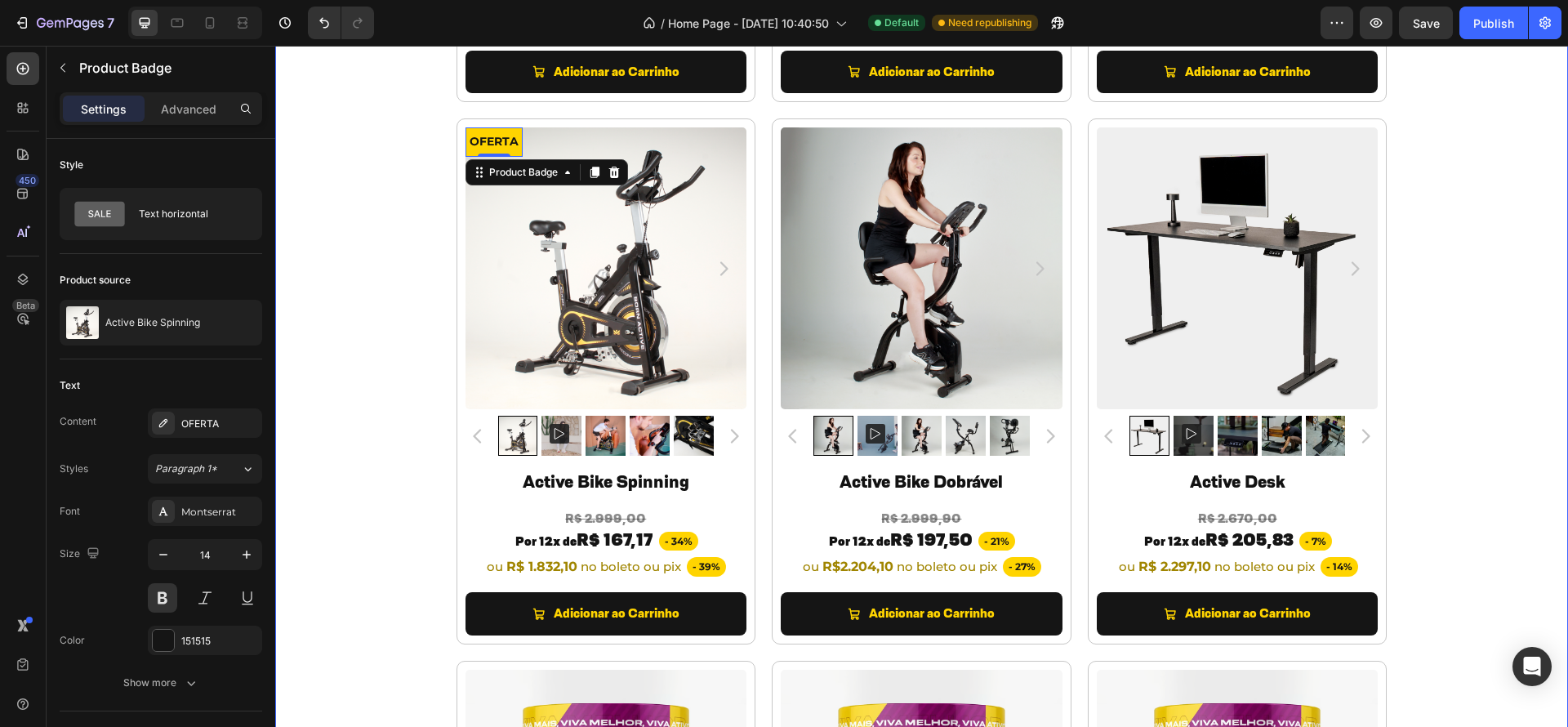
click at [1486, 269] on div "TODOS OS PRODUTOS Heading PREPARAMOS OPORTUNIDADES INCRÍVEIS PARA VOCÊ. Heading…" at bounding box center [922, 346] width 1293 height 1810
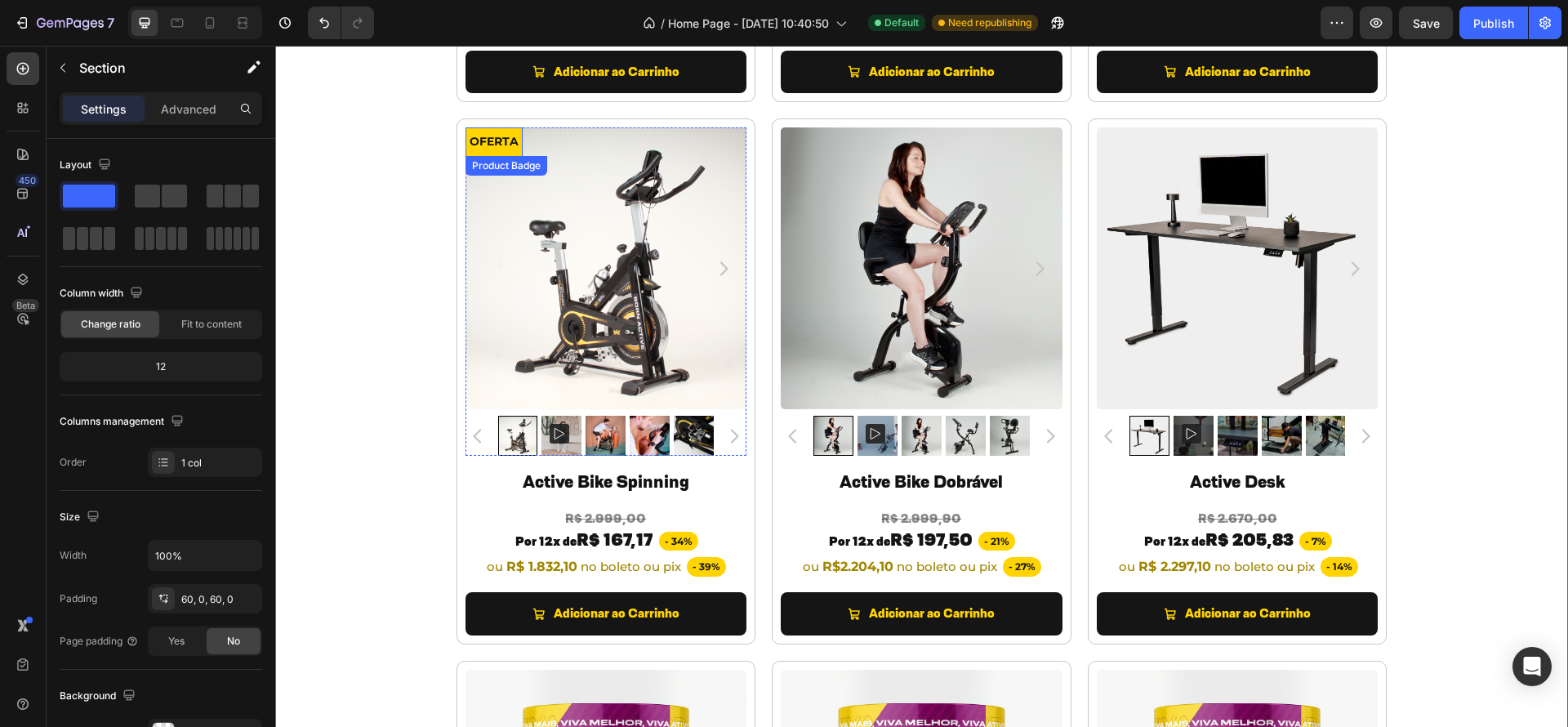
click at [499, 145] on pre "OFERTA" at bounding box center [494, 141] width 57 height 29
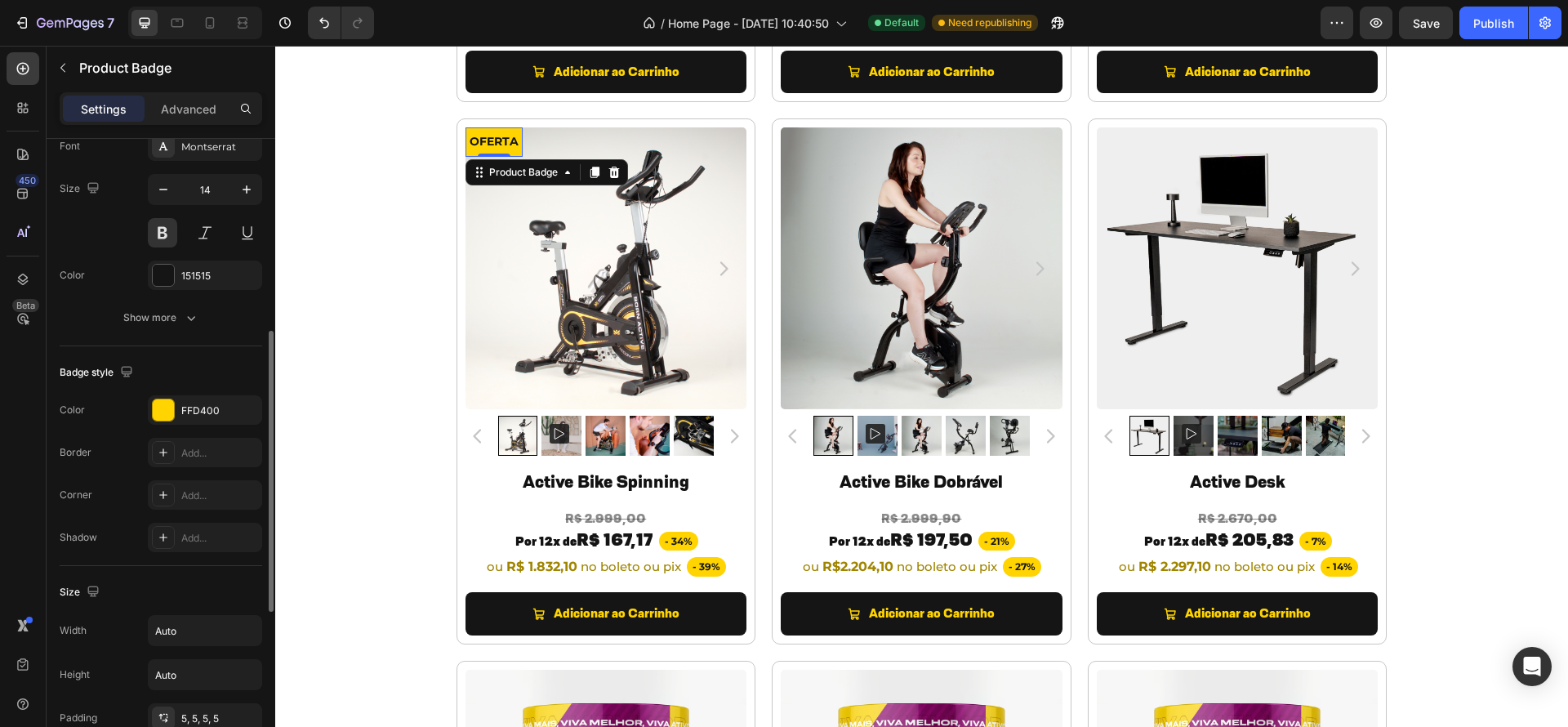
scroll to position [386, 0]
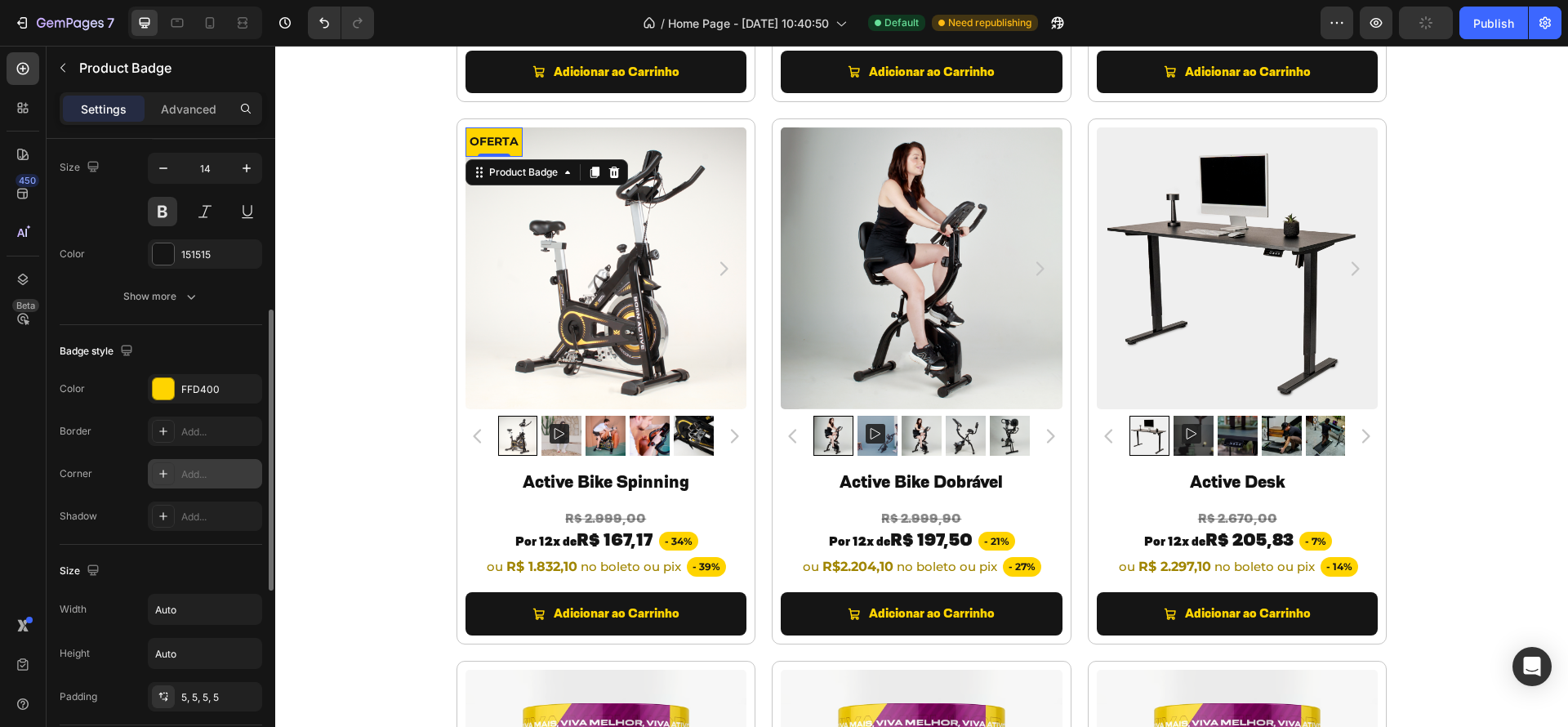
click at [171, 473] on div at bounding box center [163, 474] width 23 height 23
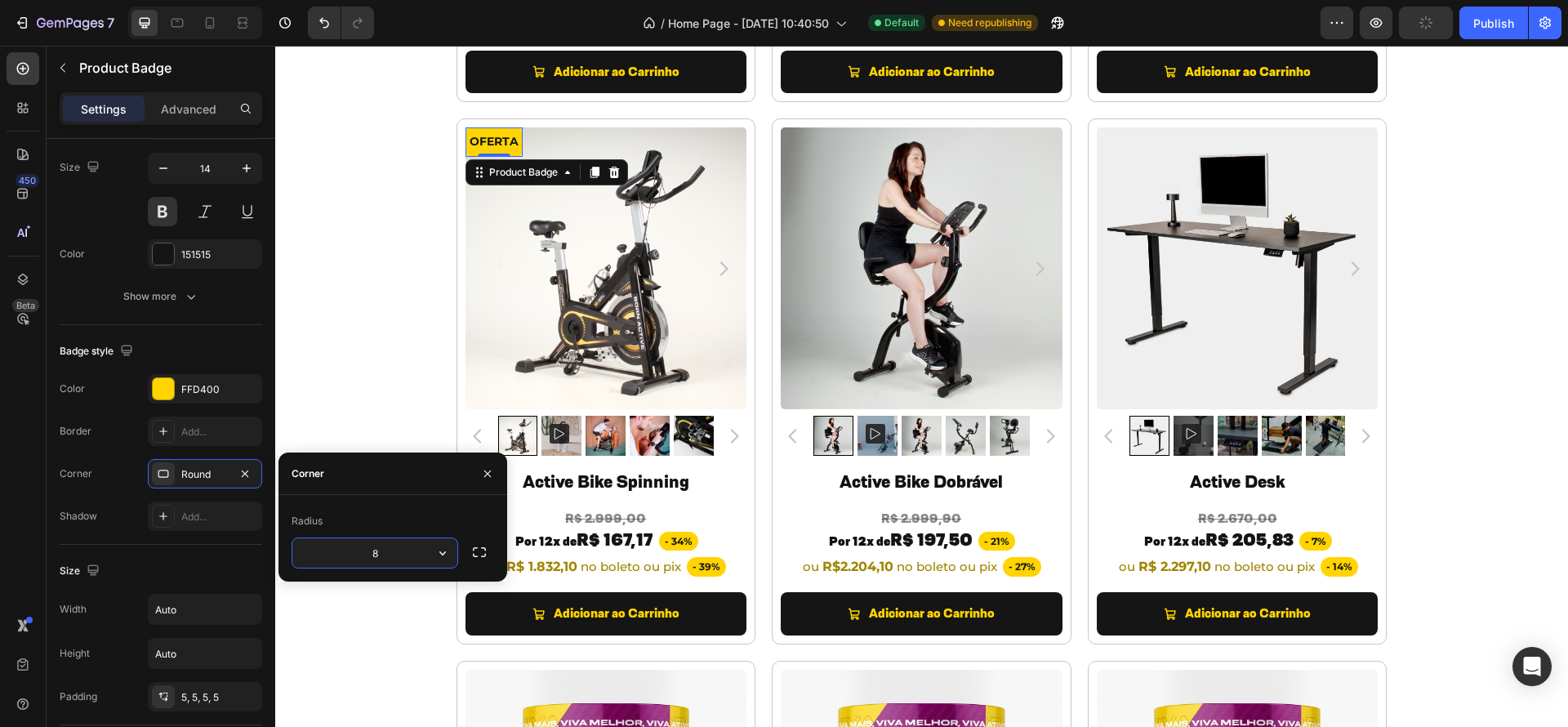
click at [402, 548] on input "8" at bounding box center [375, 553] width 165 height 30
drag, startPoint x: 398, startPoint y: 551, endPoint x: 315, endPoint y: 551, distance: 83.0
click at [315, 551] on input "8" at bounding box center [375, 553] width 165 height 30
type input "10"
click at [1478, 301] on div "TODOS OS PRODUTOS Heading PREPARAMOS OPORTUNIDADES INCRÍVEIS PARA VOCÊ. Heading…" at bounding box center [922, 346] width 1293 height 1810
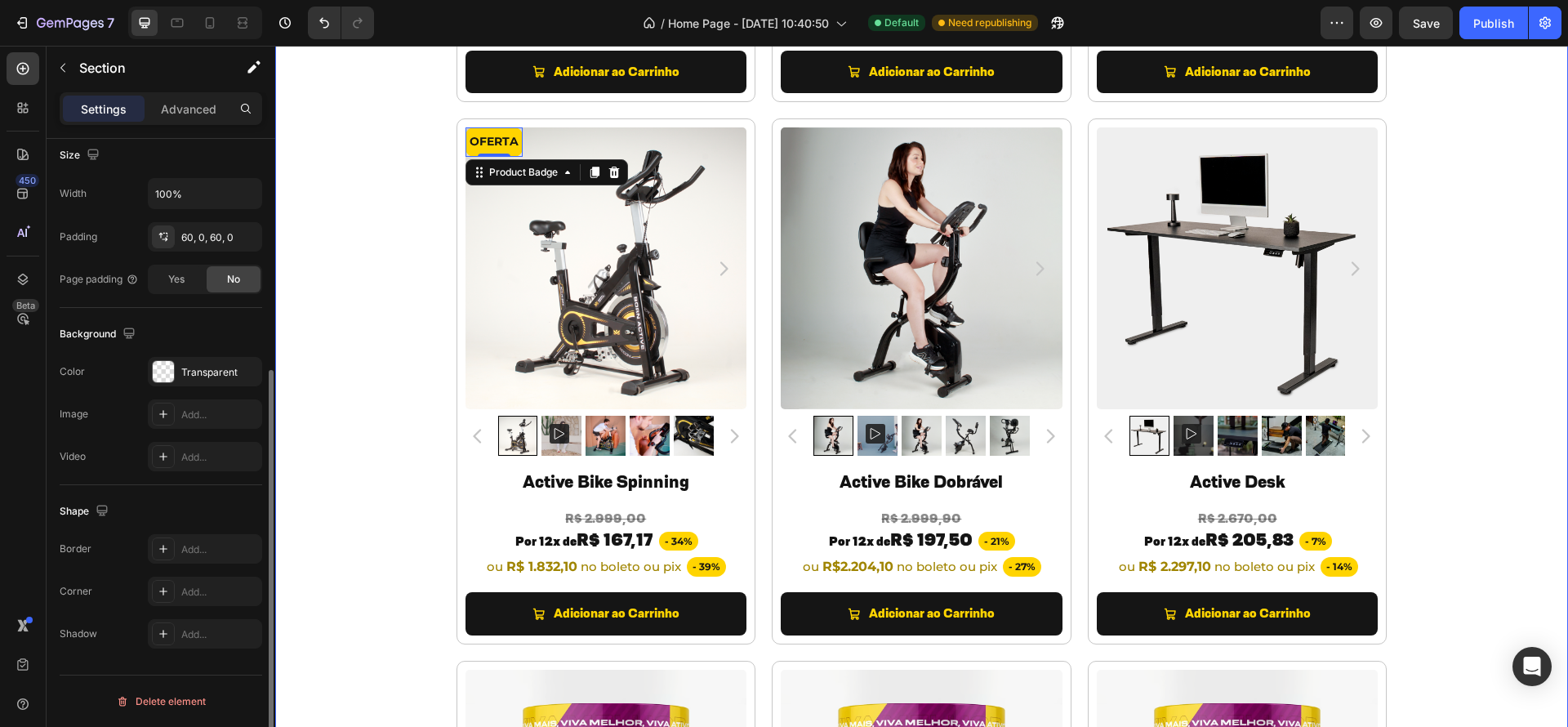
scroll to position [0, 0]
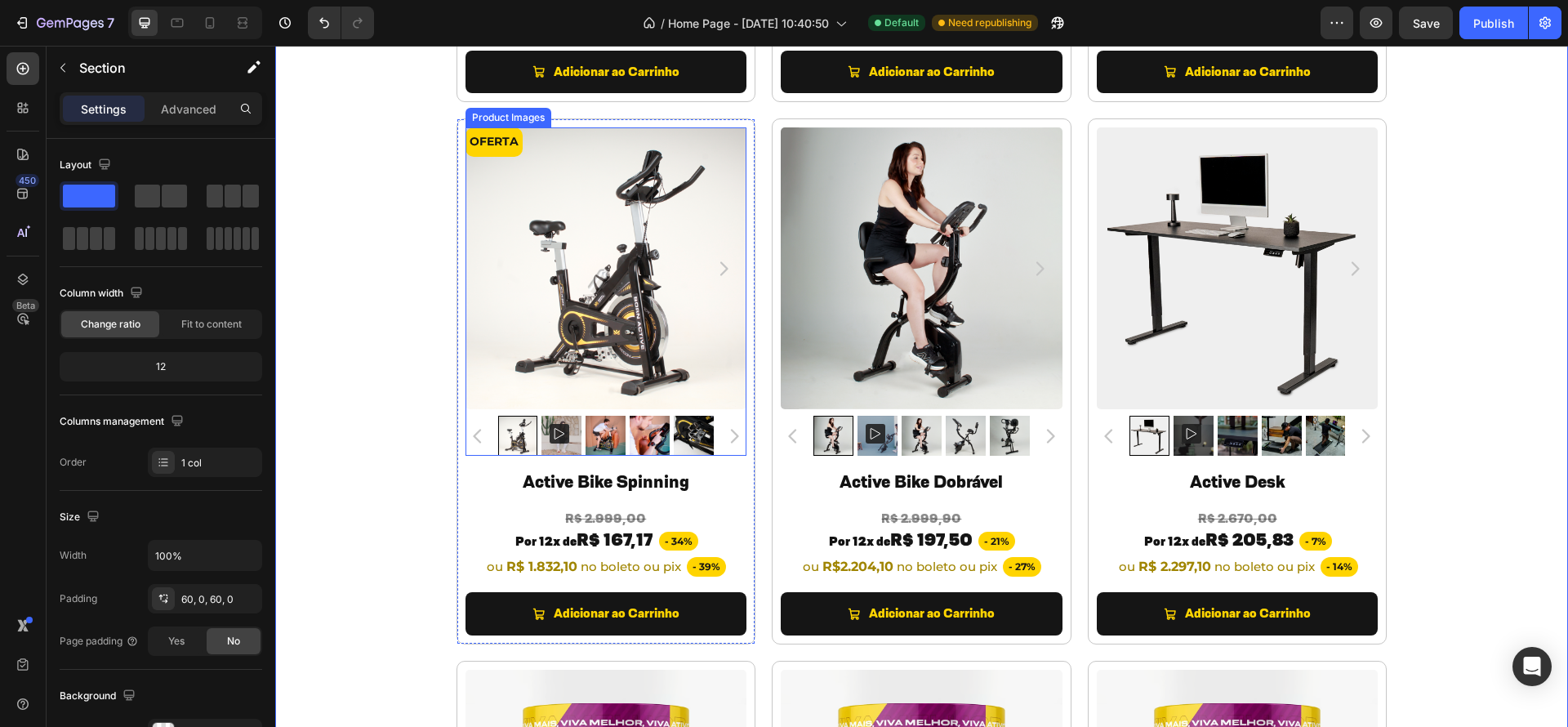
click at [600, 145] on img at bounding box center [606, 268] width 282 height 282
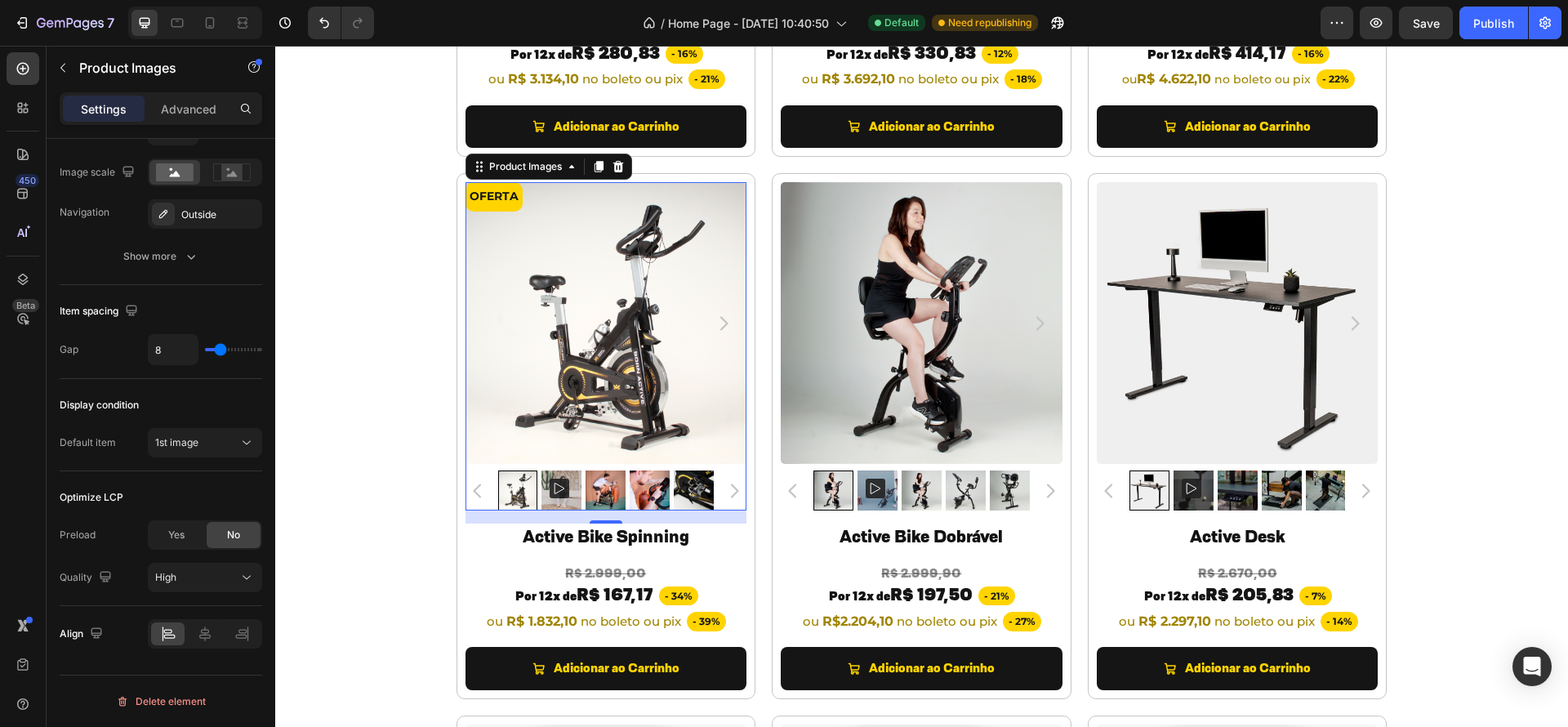
scroll to position [4264, 0]
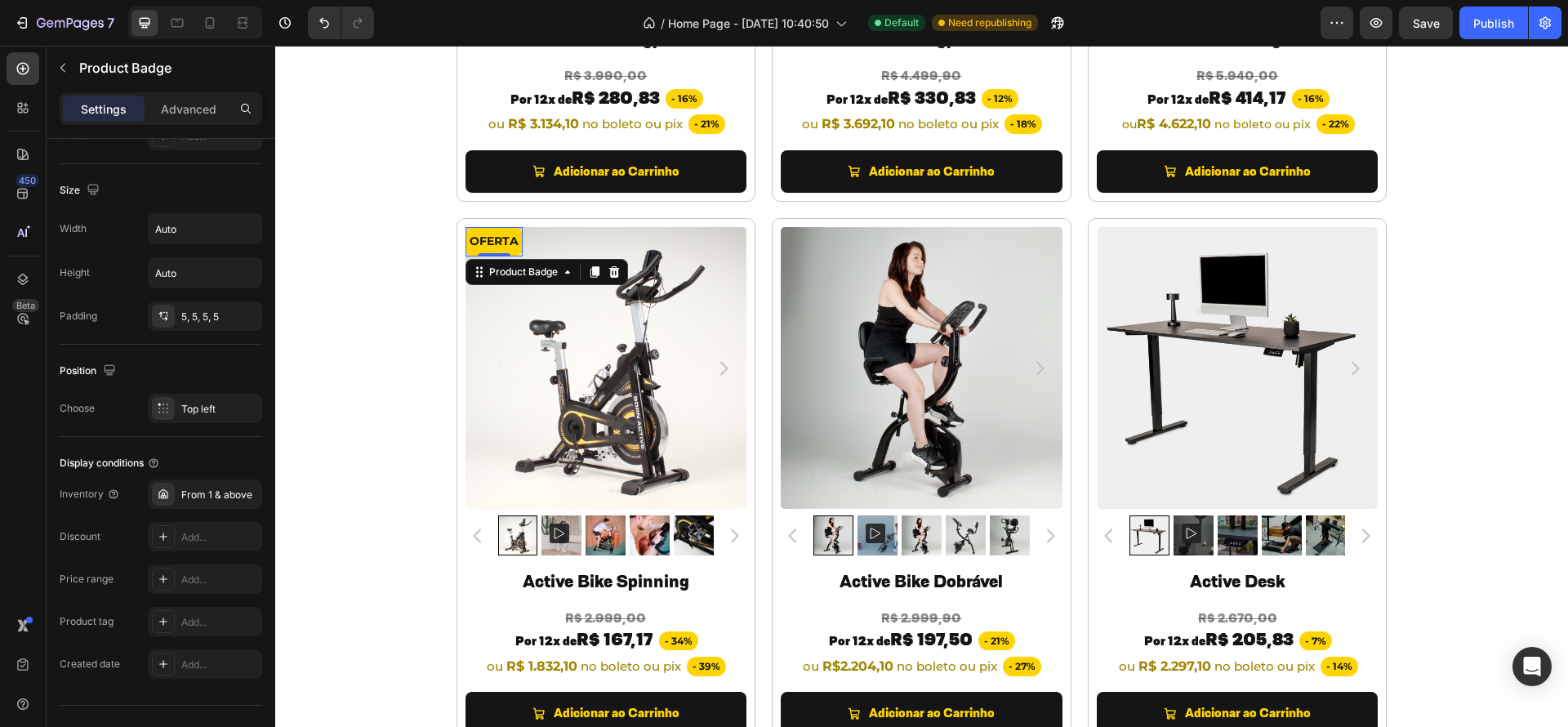
click at [499, 249] on pre "OFERTA" at bounding box center [494, 241] width 57 height 29
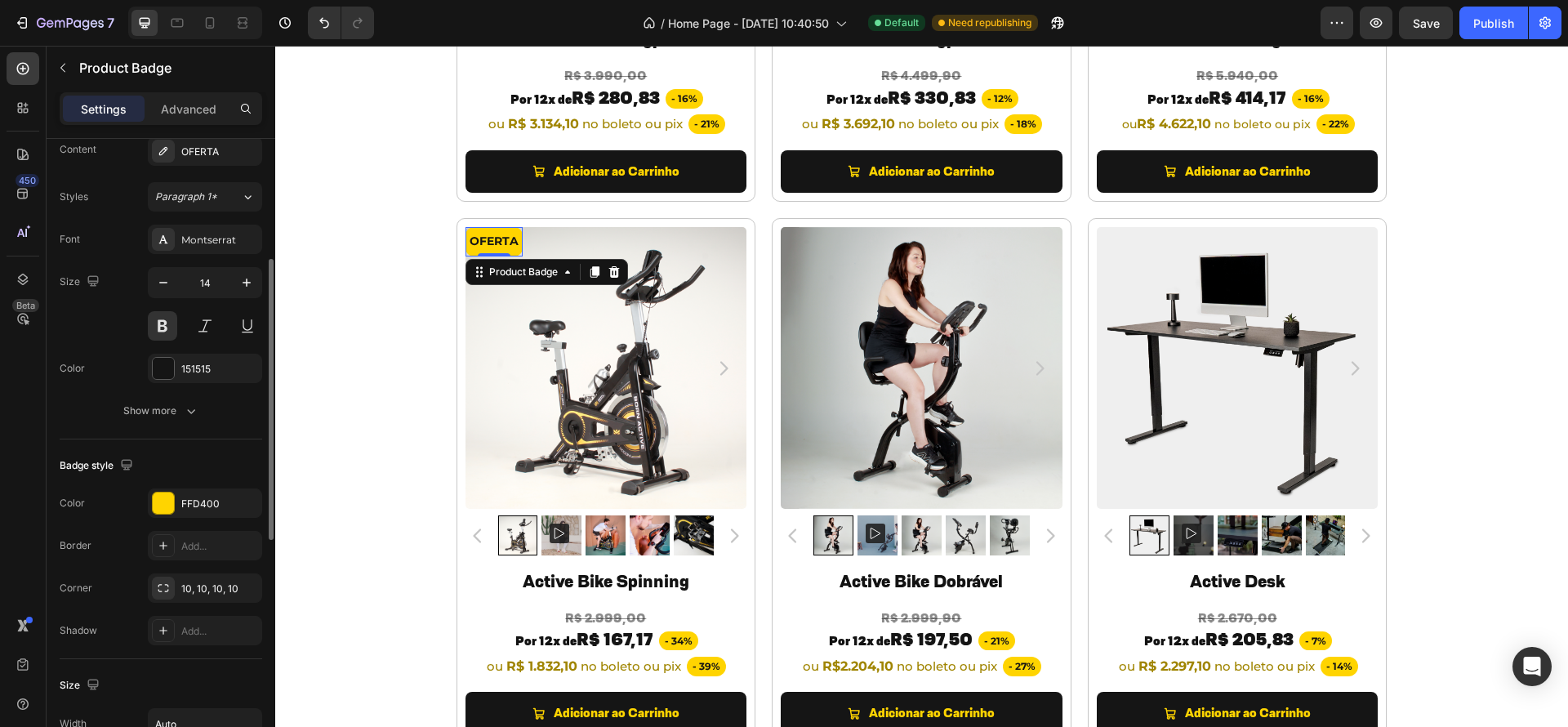
scroll to position [326, 0]
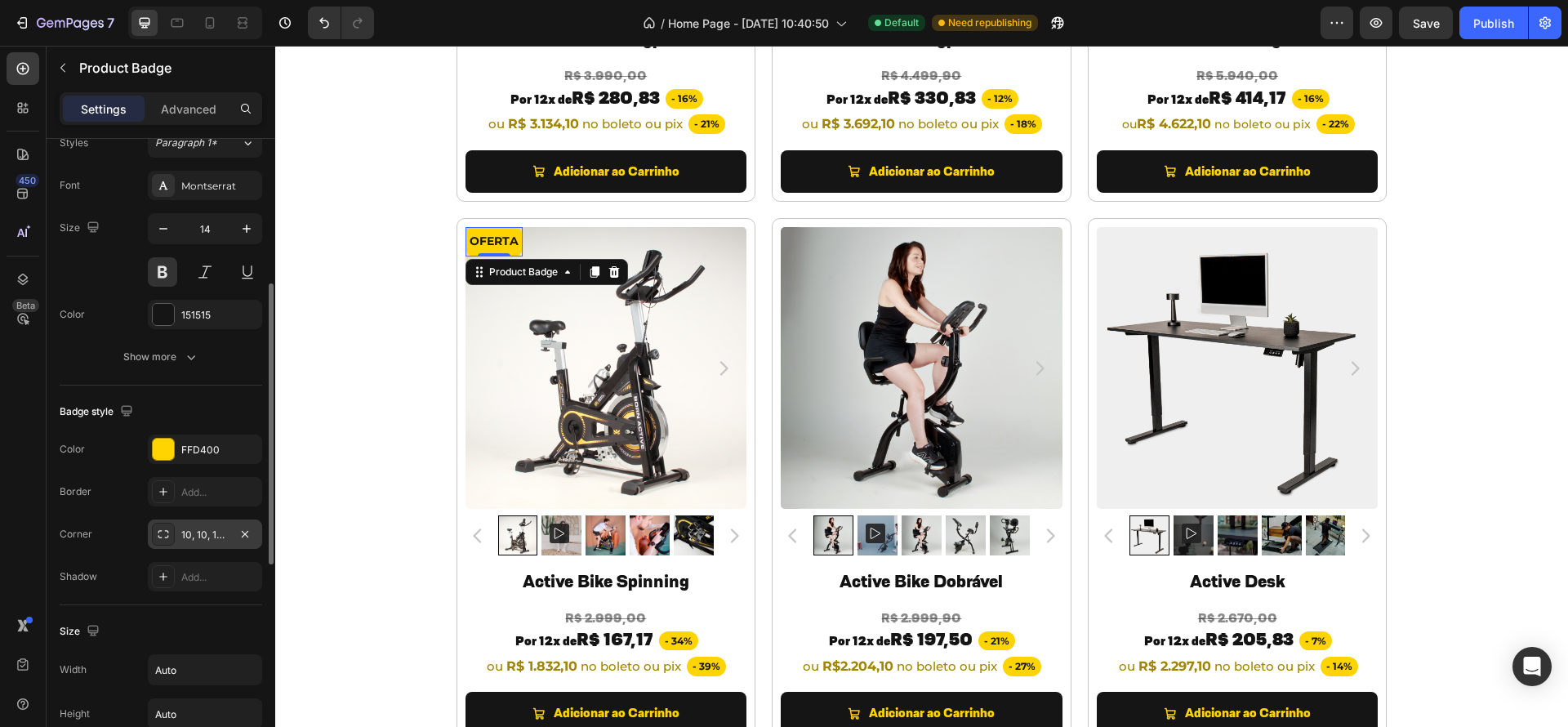
click at [200, 535] on div "10, 10, 10, 10" at bounding box center [205, 535] width 48 height 15
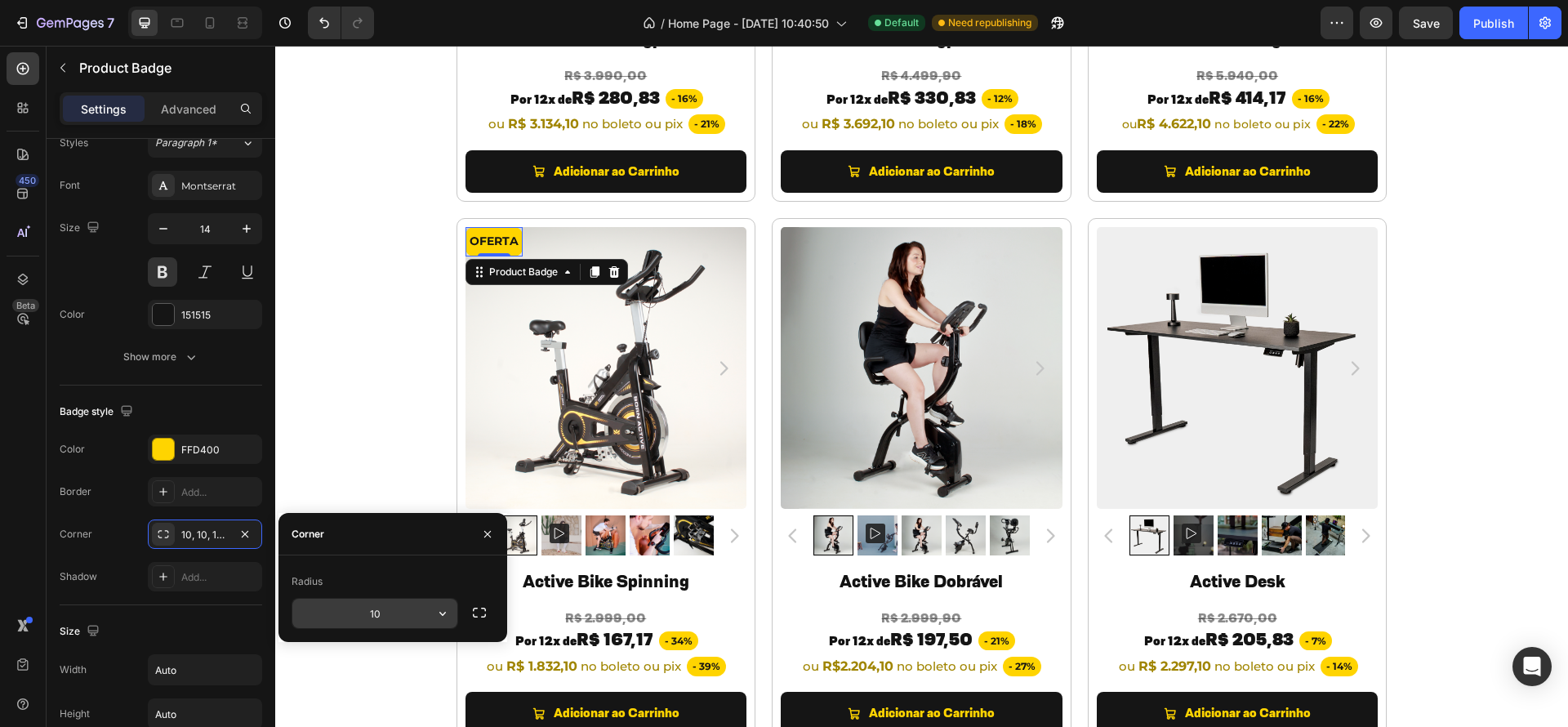
click at [367, 611] on input "10" at bounding box center [375, 614] width 165 height 30
click at [377, 612] on input "10" at bounding box center [375, 614] width 165 height 30
drag, startPoint x: 384, startPoint y: 612, endPoint x: 329, endPoint y: 610, distance: 55.0
click at [329, 610] on input "10" at bounding box center [375, 614] width 165 height 30
type input "5"
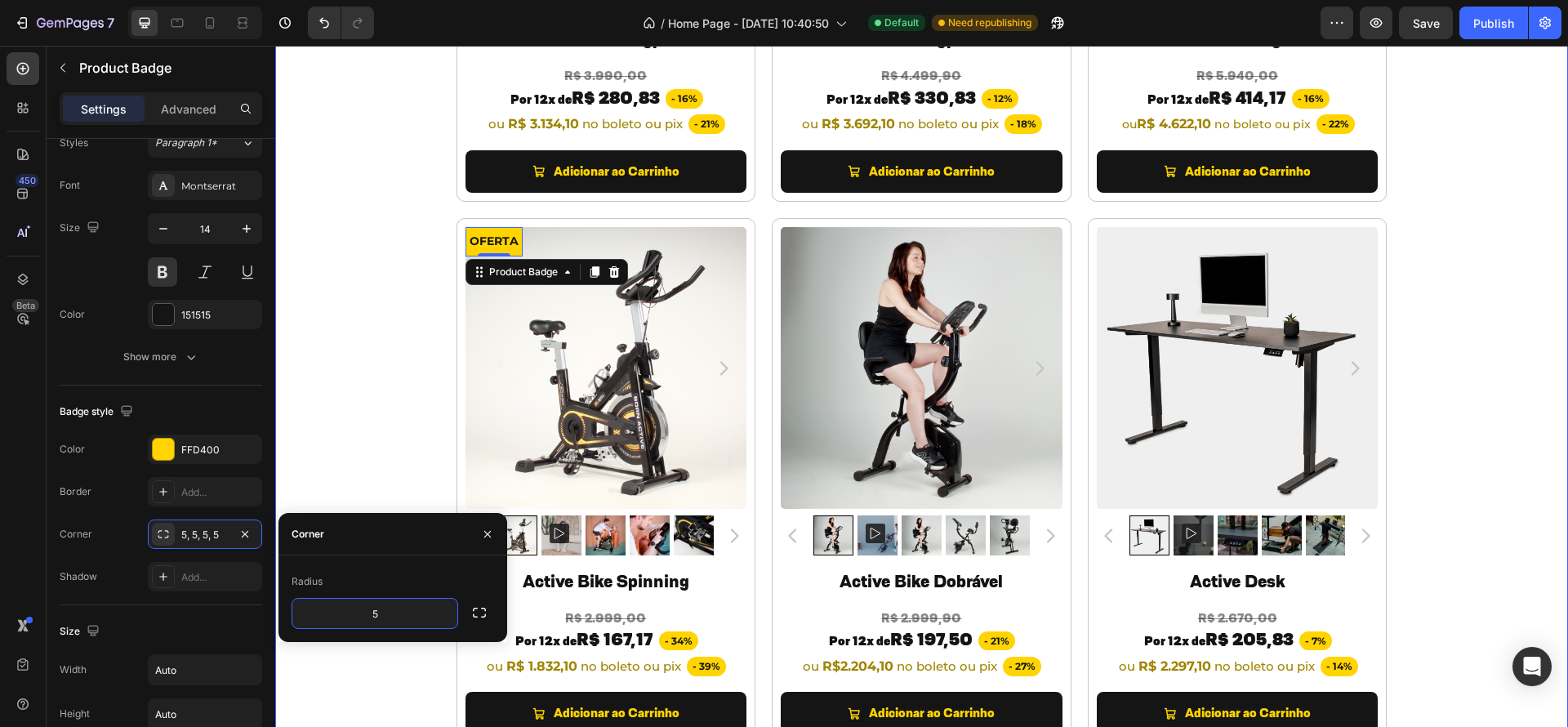
click at [1423, 444] on div "TODOS OS PRODUTOS Heading PREPARAMOS OPORTUNIDADES INCRÍVEIS PARA VOCÊ. Heading…" at bounding box center [922, 445] width 1293 height 1810
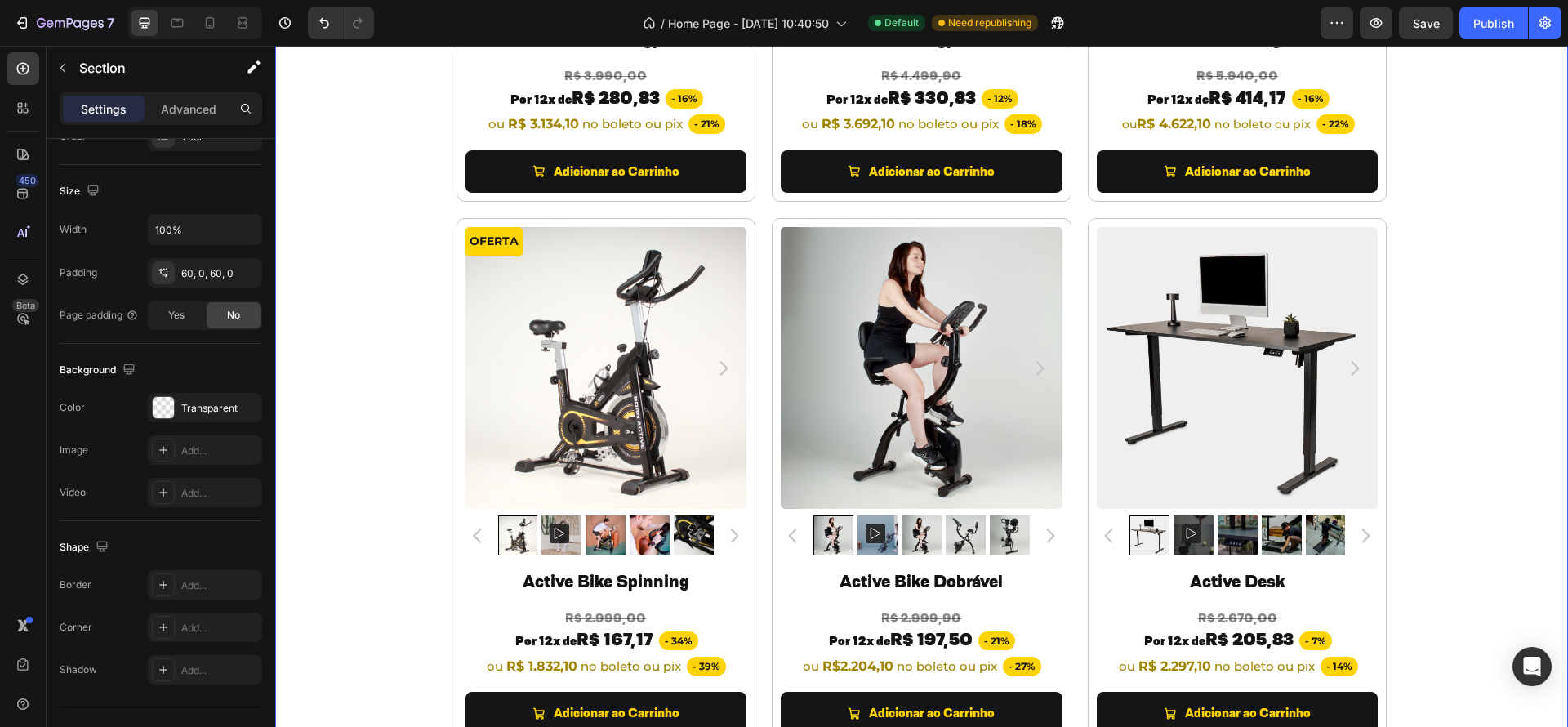
scroll to position [0, 0]
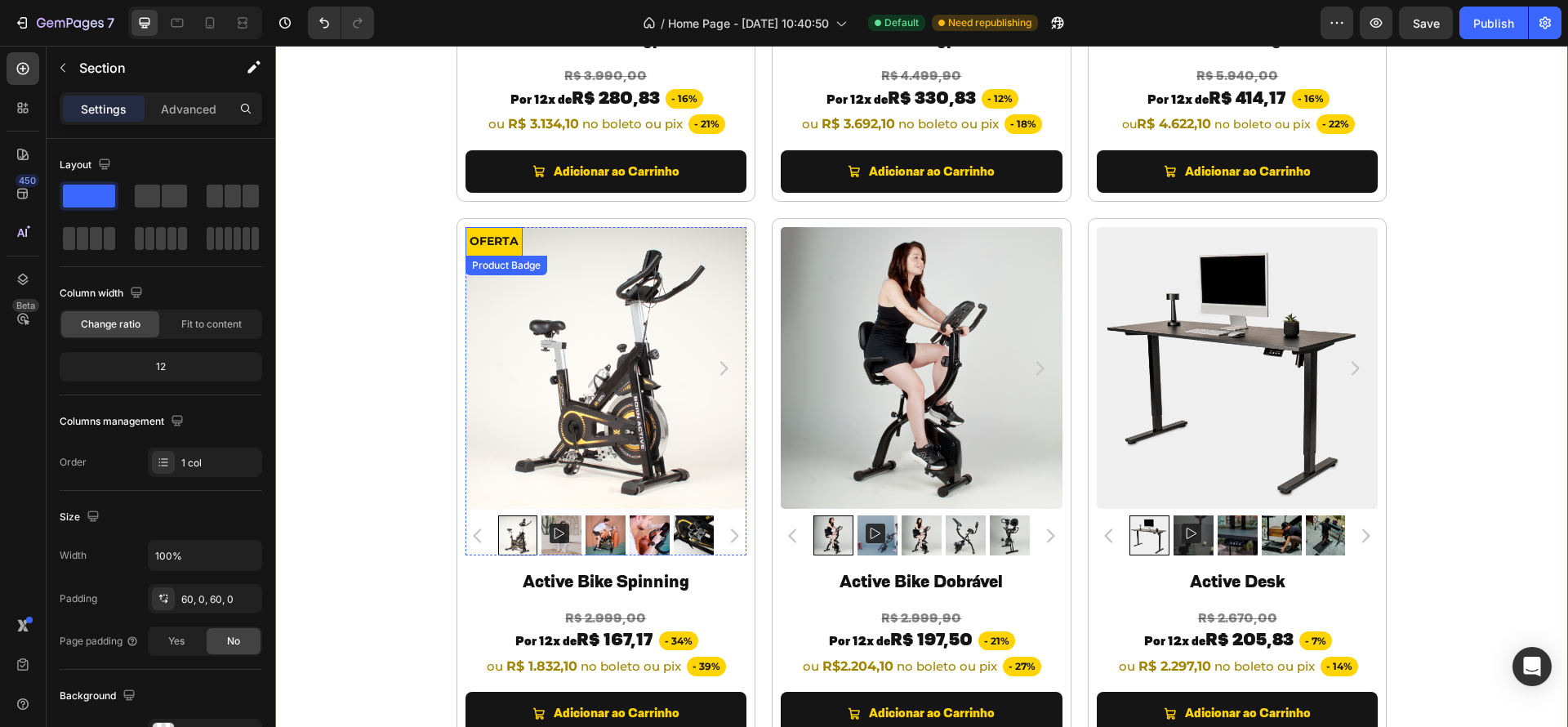
click at [507, 245] on pre "OFERTA" at bounding box center [494, 241] width 57 height 29
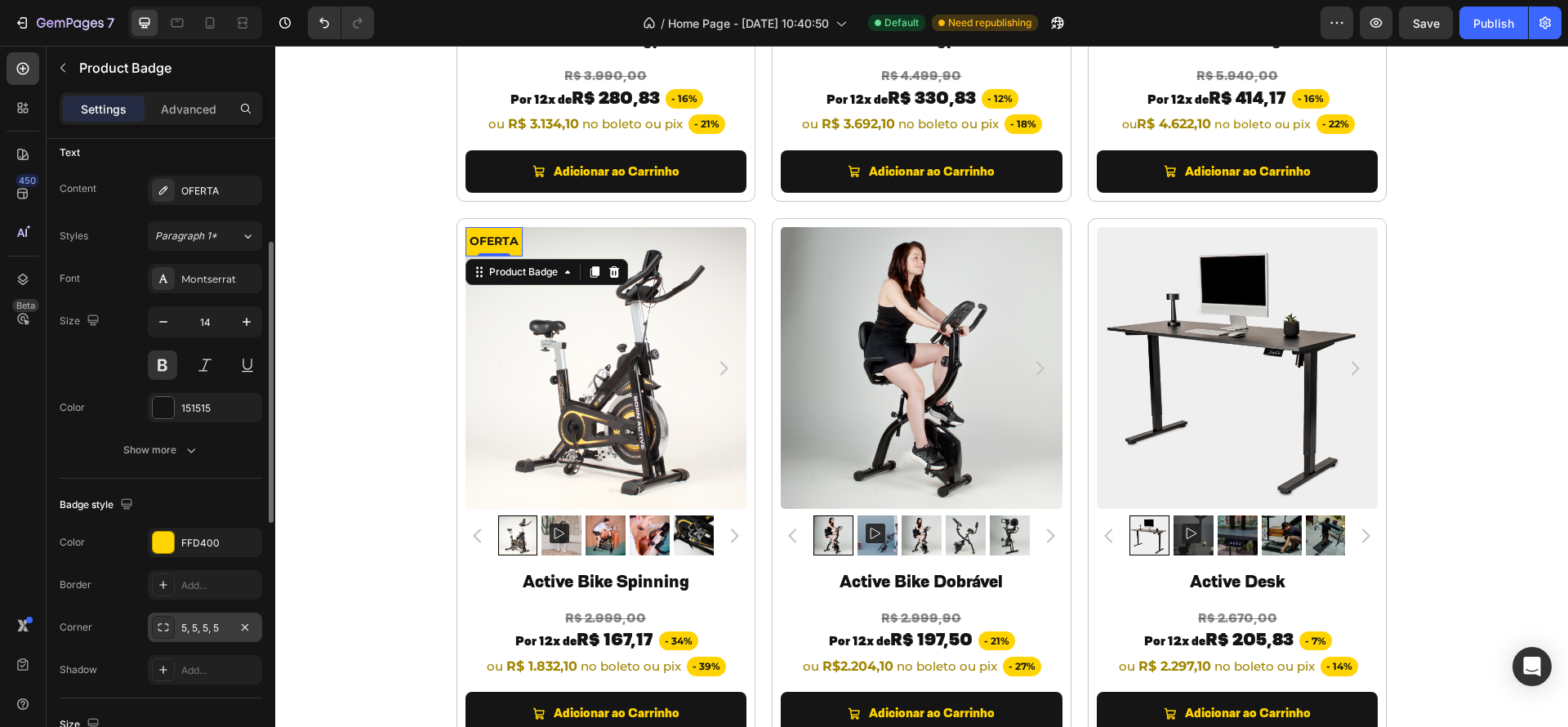
scroll to position [392, 0]
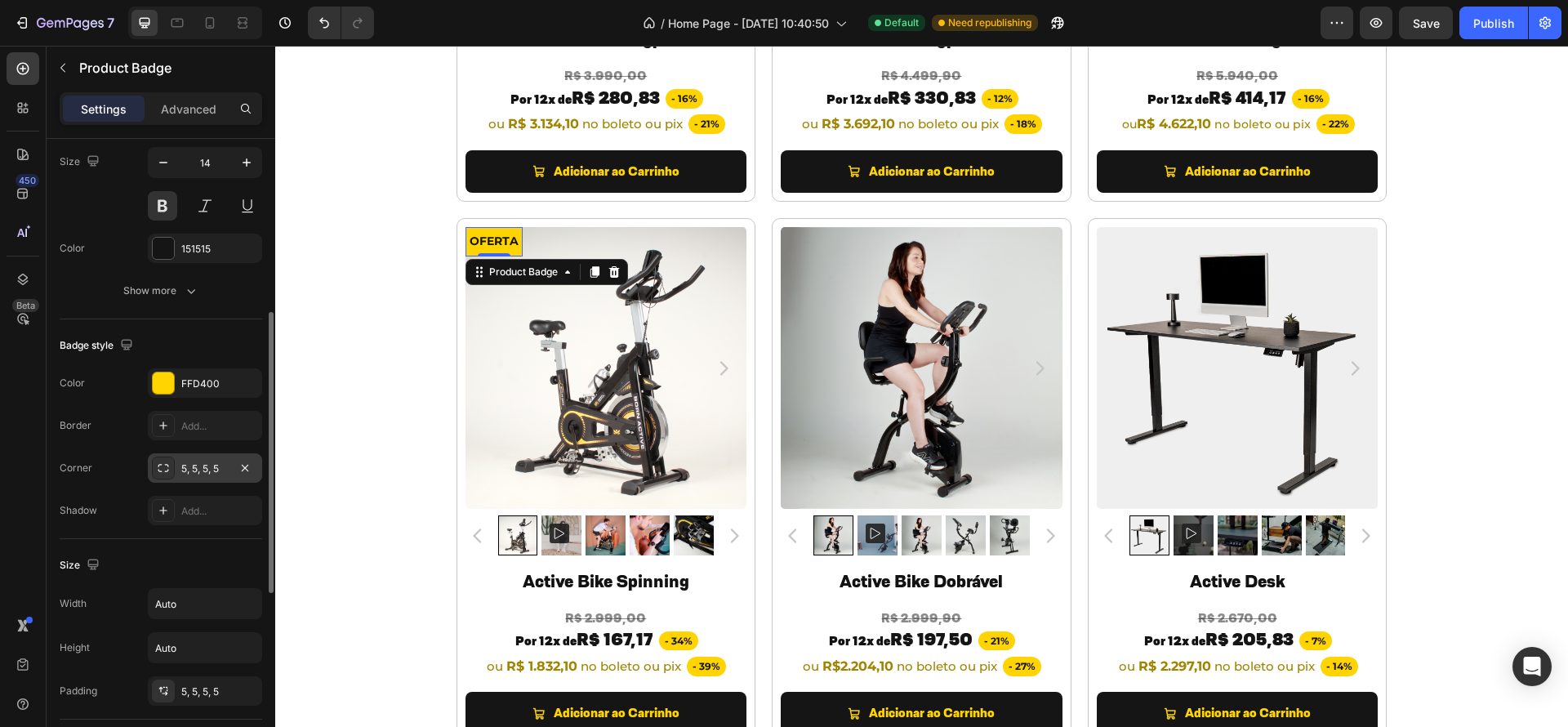
click at [195, 462] on div "5, 5, 5, 5" at bounding box center [205, 469] width 48 height 15
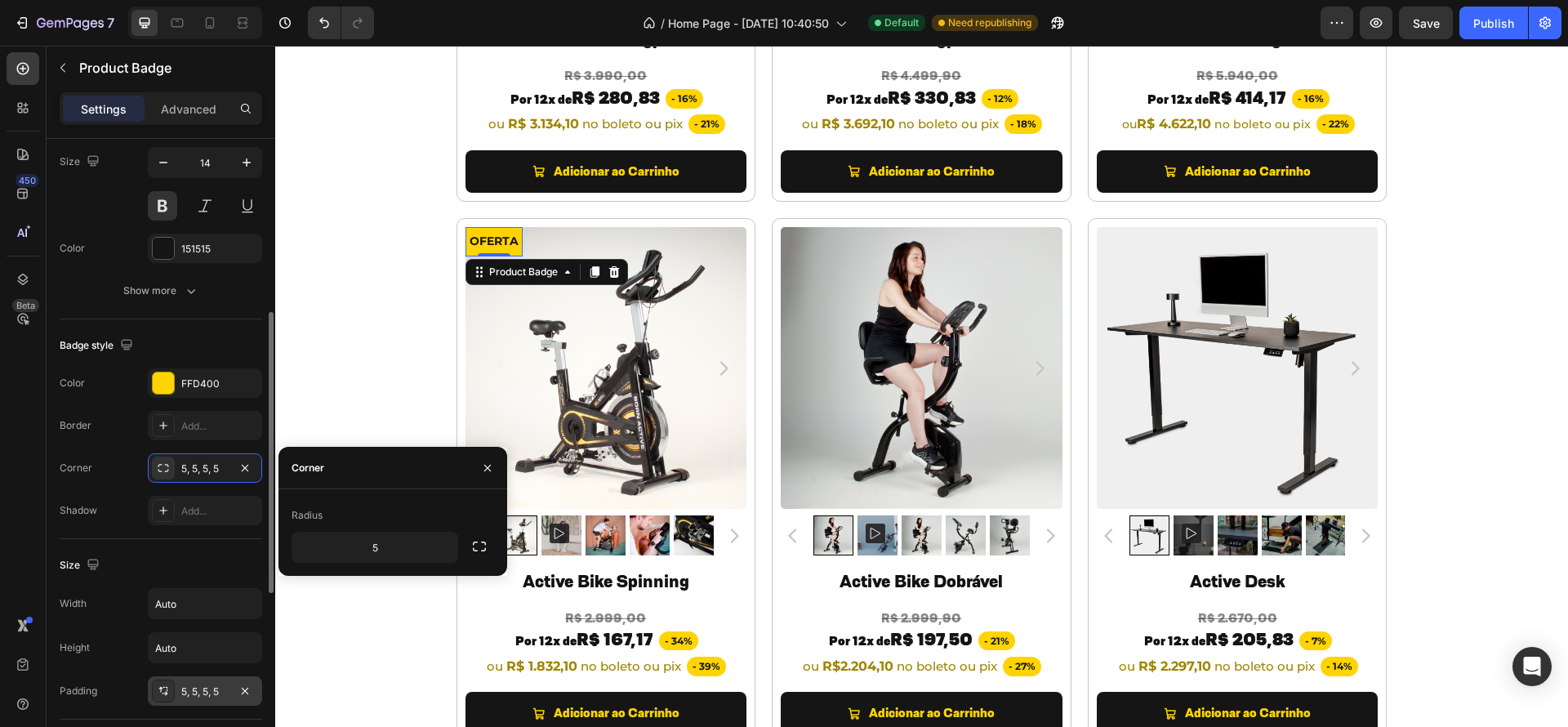
click at [217, 700] on div "5, 5, 5, 5" at bounding box center [205, 691] width 114 height 30
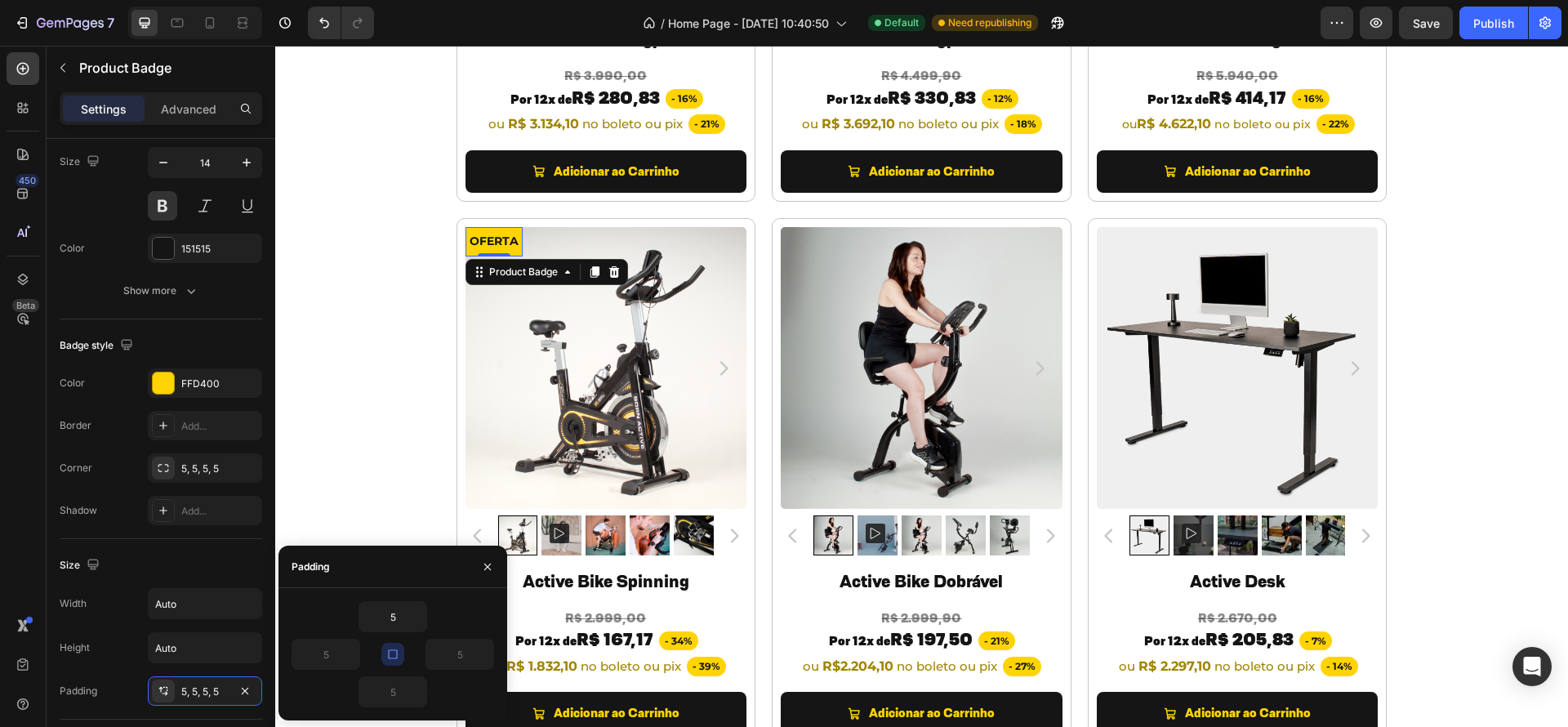
click at [393, 648] on icon "button" at bounding box center [393, 654] width 13 height 13
click at [343, 651] on button "button" at bounding box center [352, 654] width 16 height 30
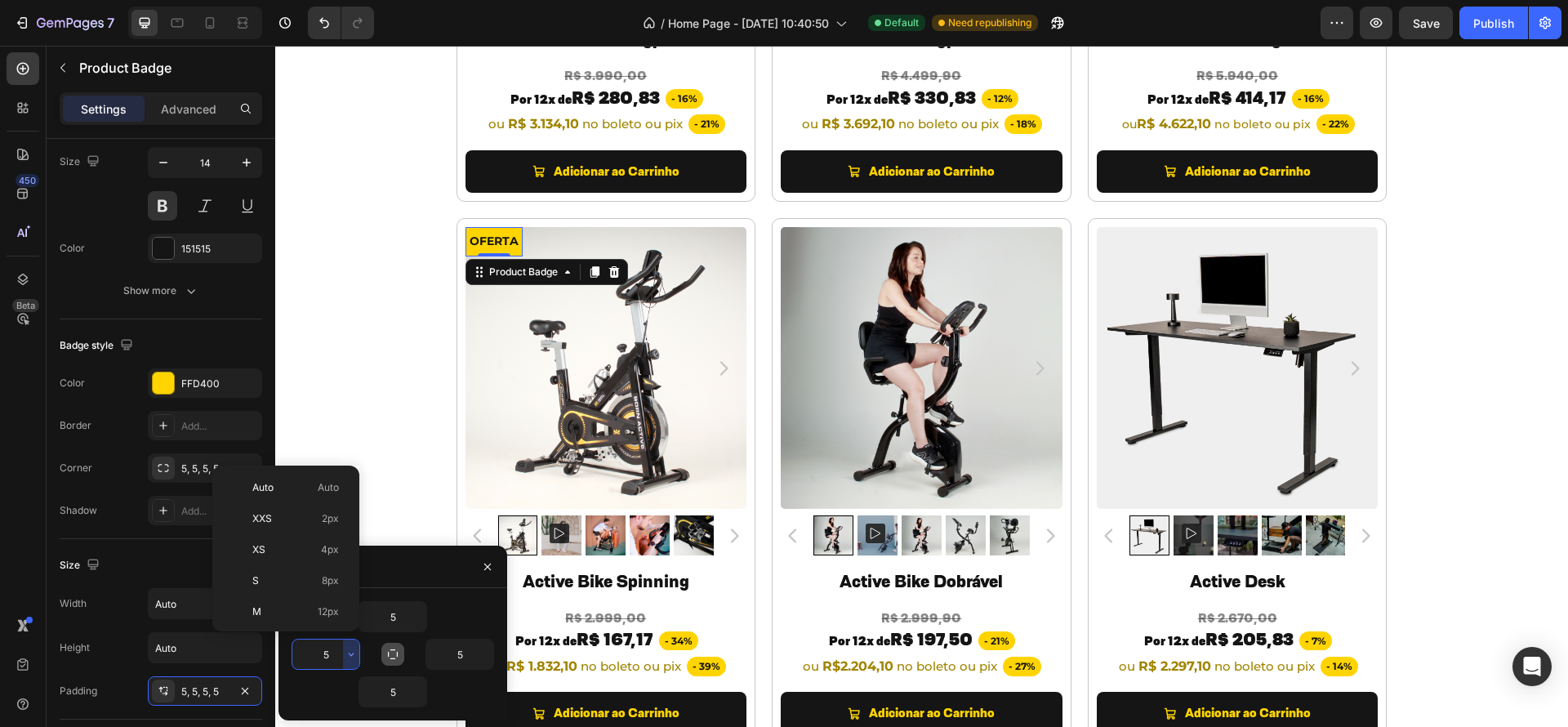
click at [334, 651] on input "5" at bounding box center [326, 654] width 67 height 30
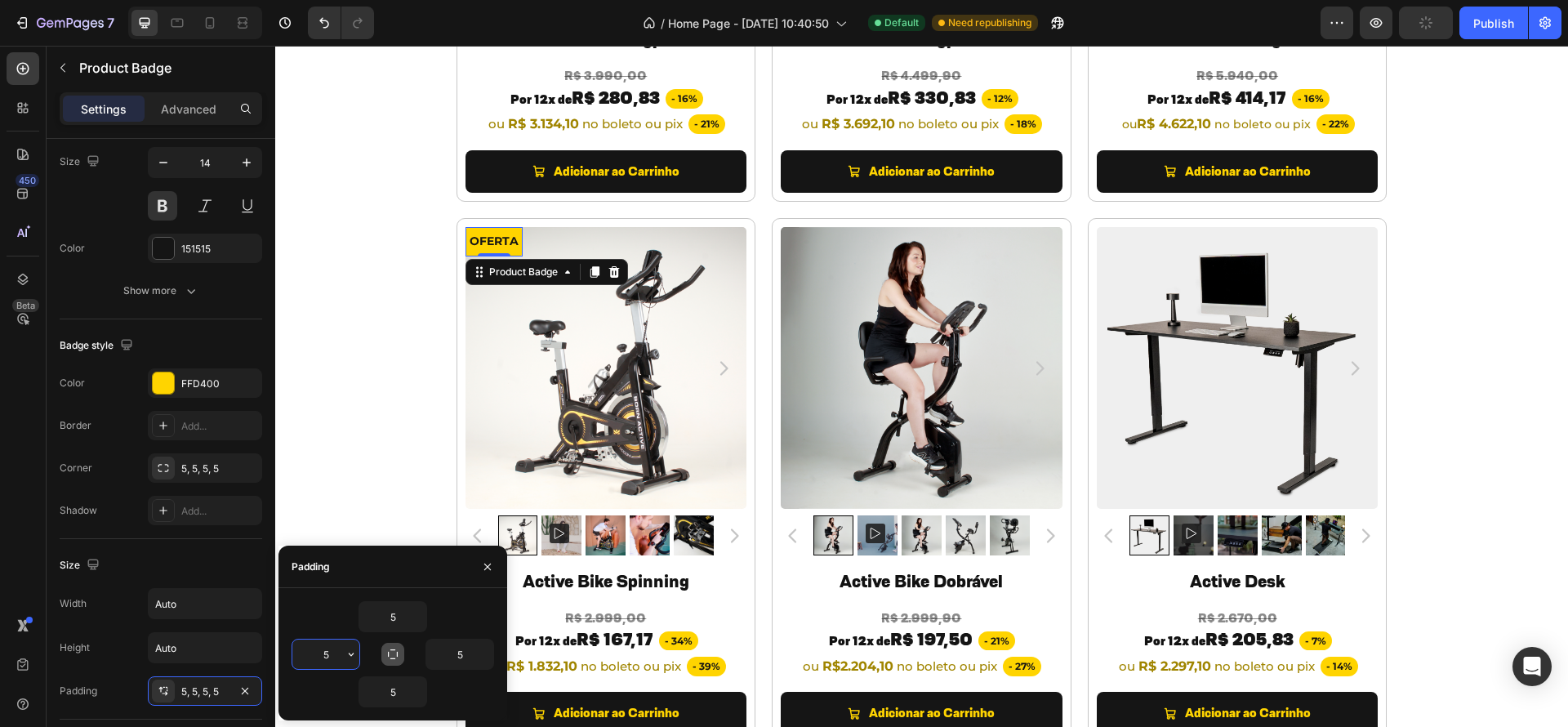
drag, startPoint x: 334, startPoint y: 652, endPoint x: 314, endPoint y: 653, distance: 20.0
click at [314, 653] on input "5" at bounding box center [326, 654] width 67 height 30
drag, startPoint x: 321, startPoint y: 656, endPoint x: 329, endPoint y: 655, distance: 8.1
click at [329, 655] on input "5" at bounding box center [326, 654] width 67 height 30
type input "10"
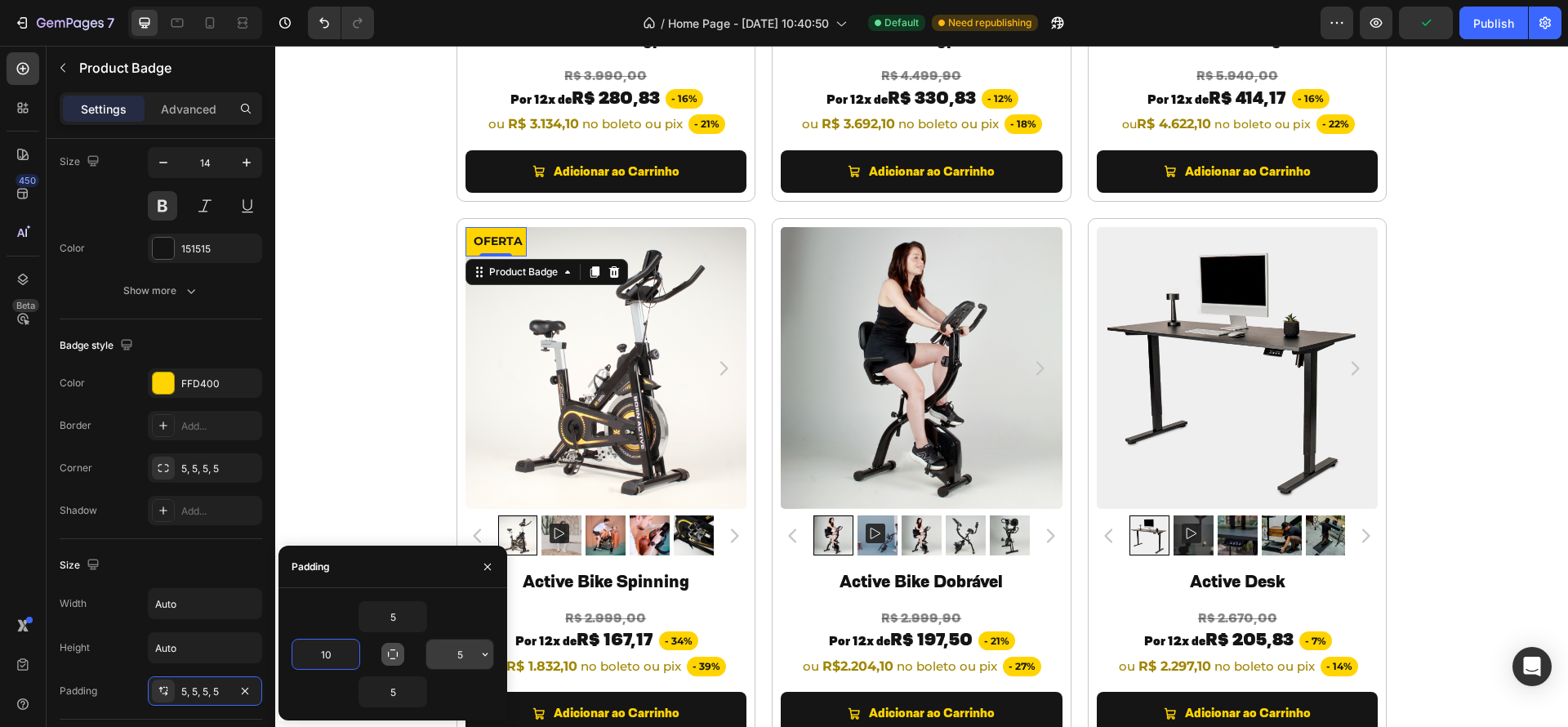
click at [453, 651] on input "5" at bounding box center [460, 654] width 67 height 30
drag, startPoint x: 458, startPoint y: 652, endPoint x: 469, endPoint y: 655, distance: 11.4
click at [469, 655] on input "5" at bounding box center [460, 654] width 67 height 30
type input "10"
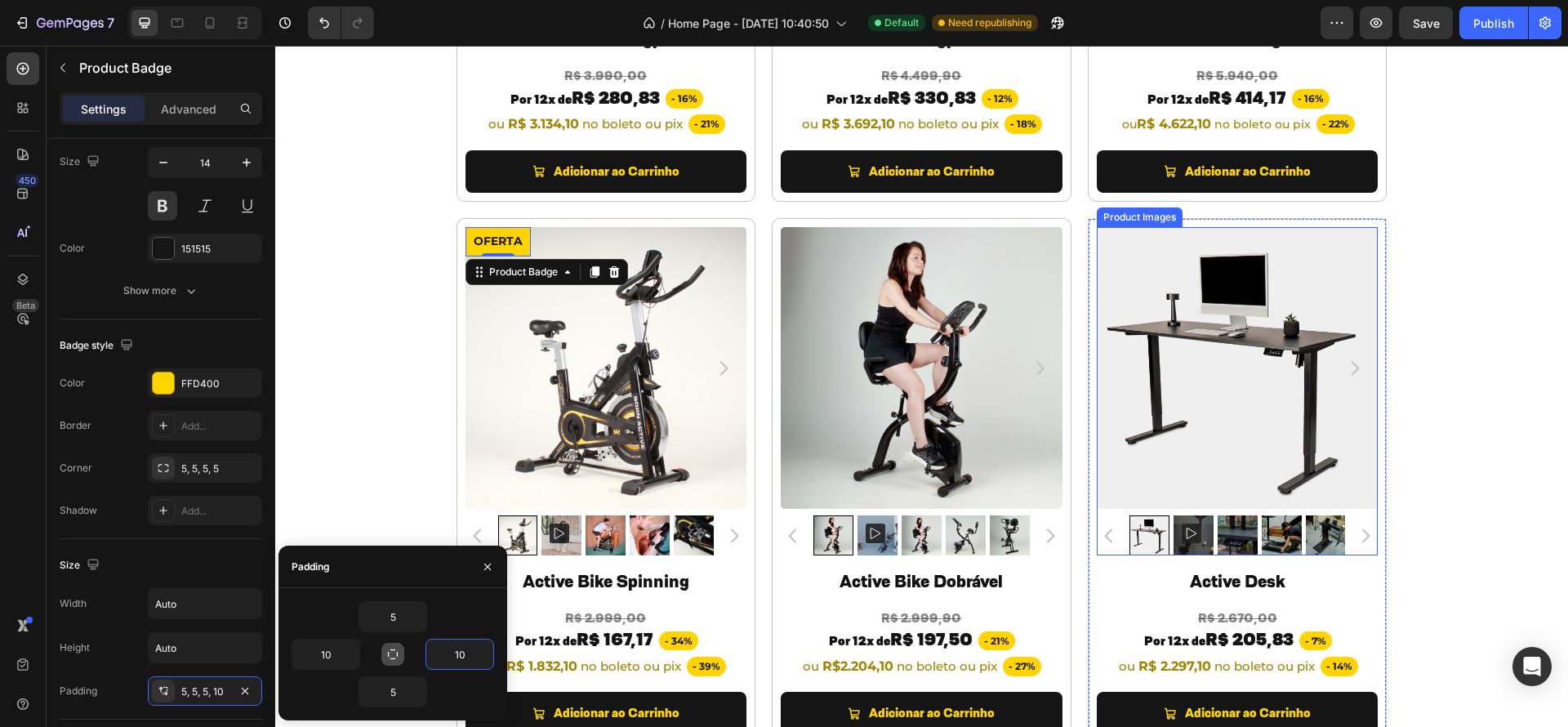
click at [1457, 399] on div "TODOS OS PRODUTOS Heading PREPARAMOS OPORTUNIDADES INCRÍVEIS PARA VOCÊ. Heading…" at bounding box center [922, 445] width 1293 height 1810
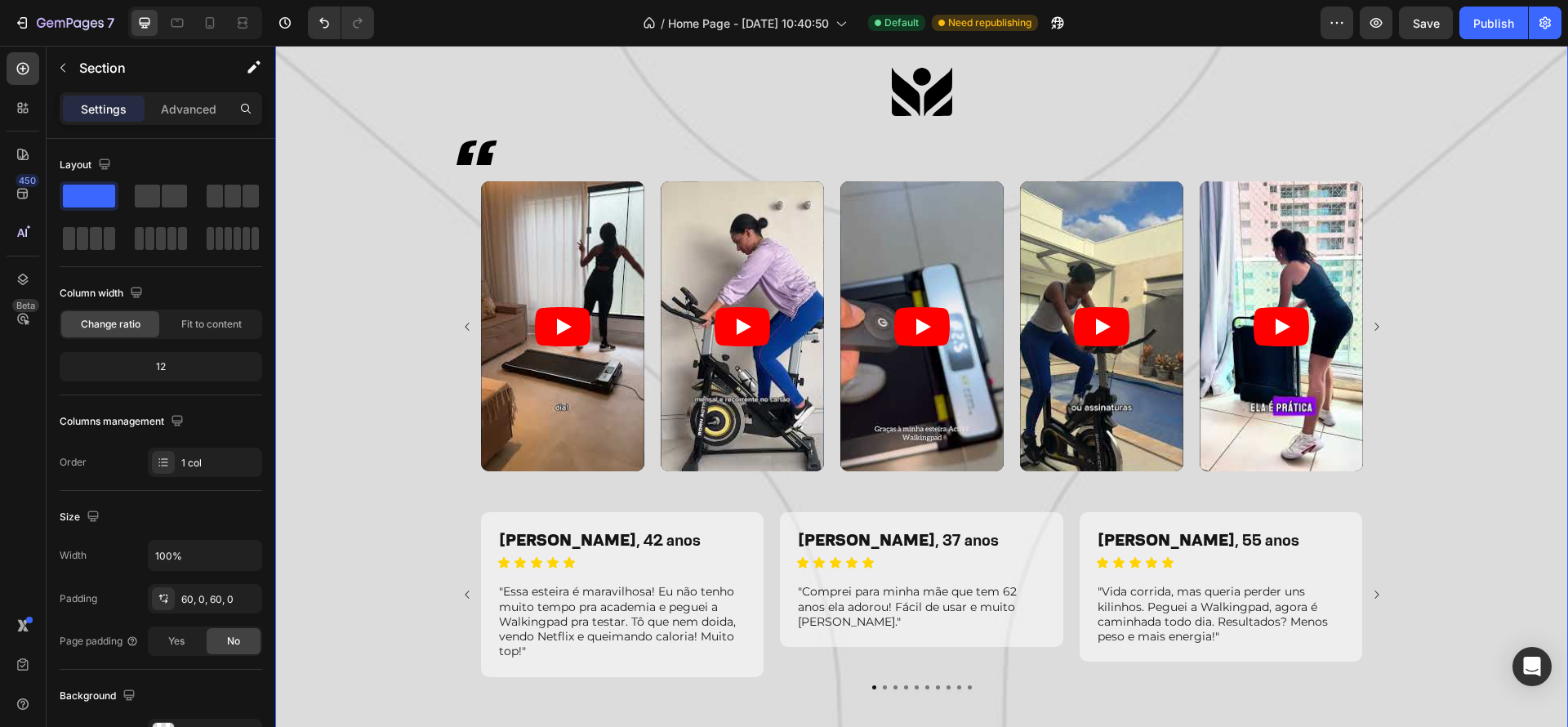
scroll to position [2294, 0]
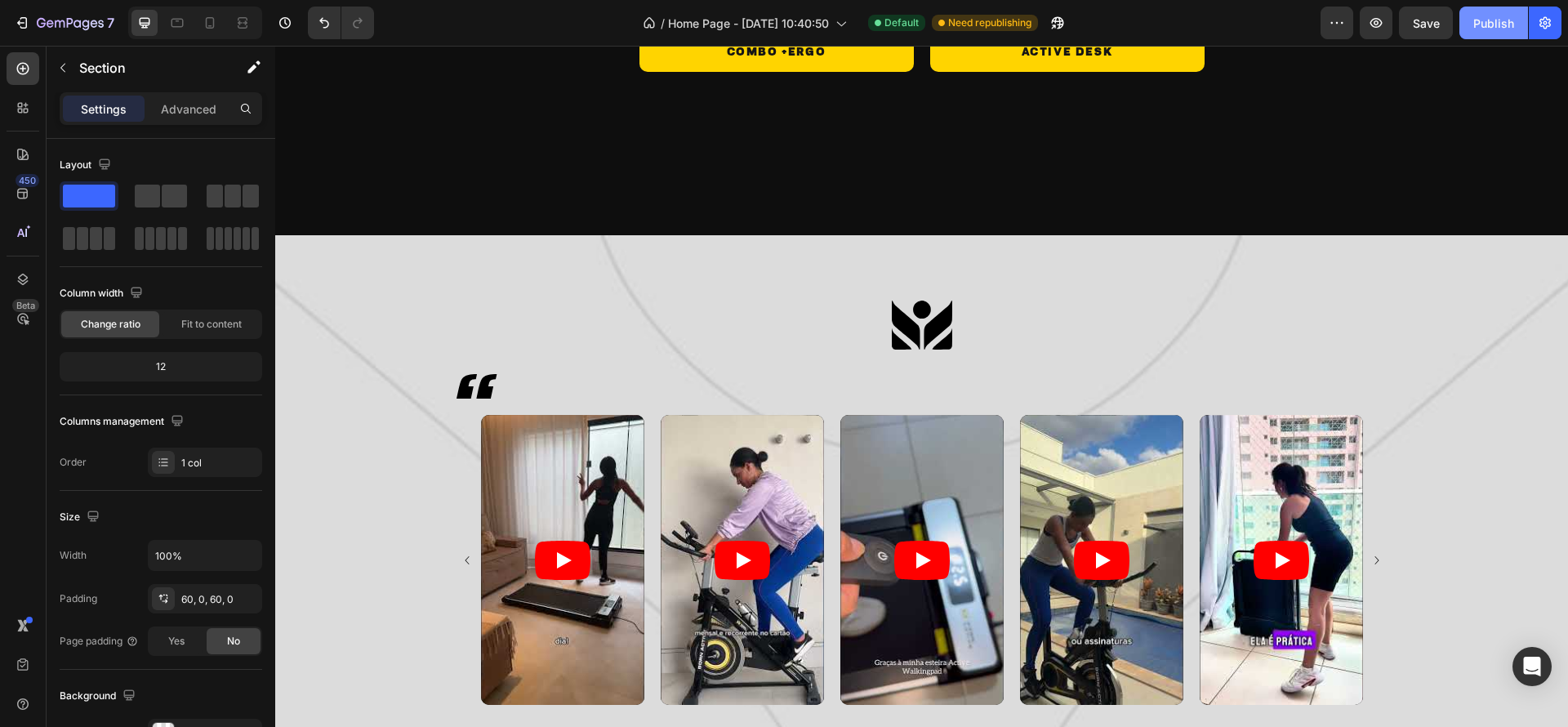
click at [1485, 26] on div "Publish" at bounding box center [1494, 23] width 41 height 17
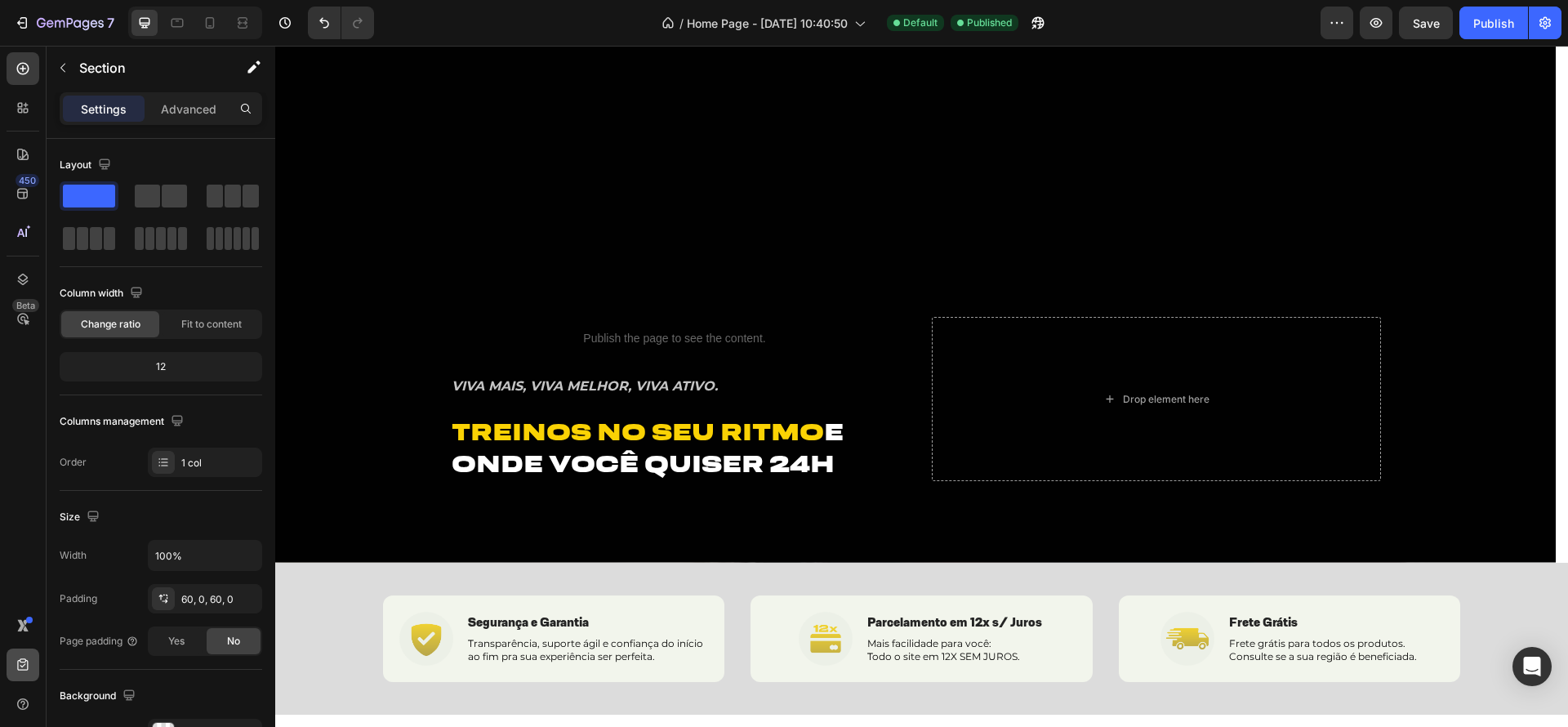
scroll to position [0, 0]
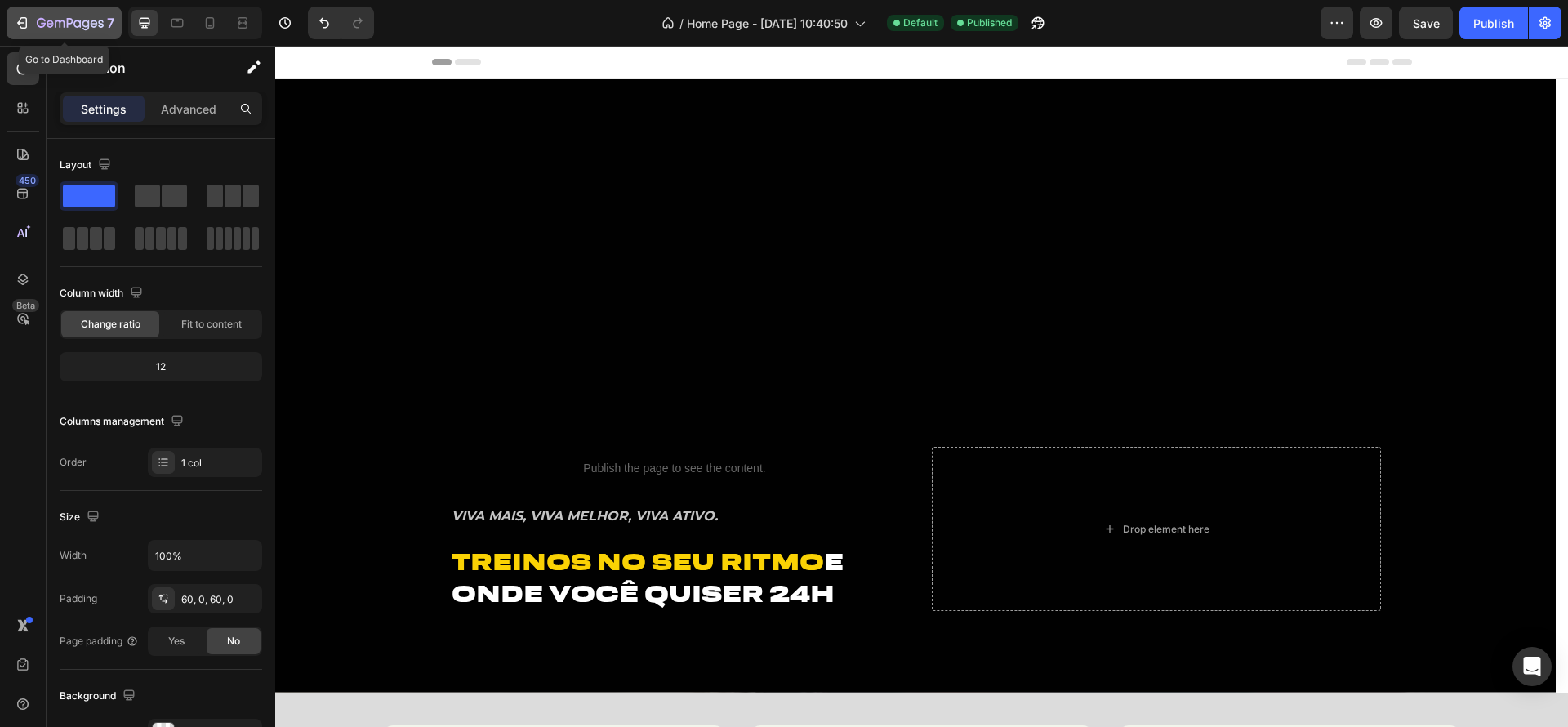
click at [72, 24] on icon "button" at bounding box center [71, 24] width 67 height 14
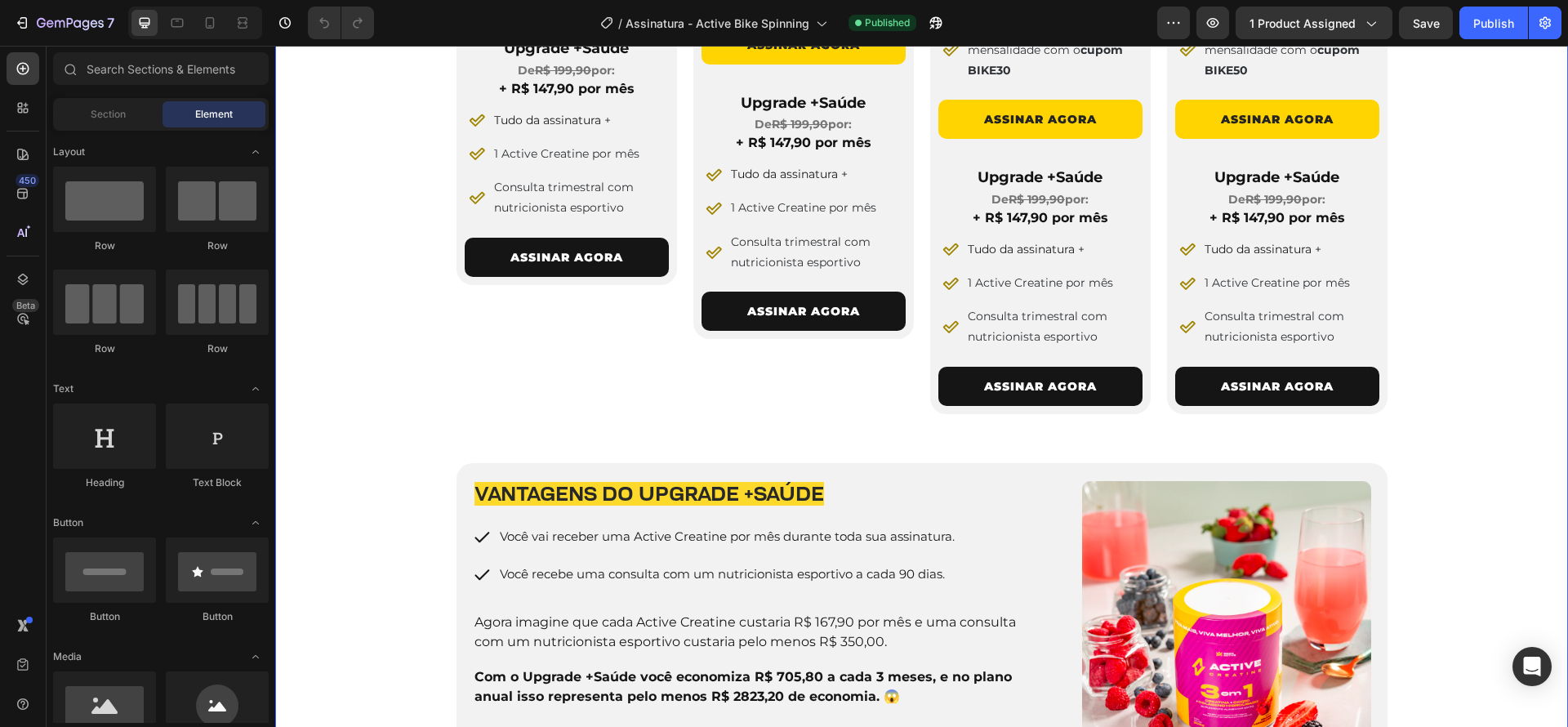
scroll to position [1328, 0]
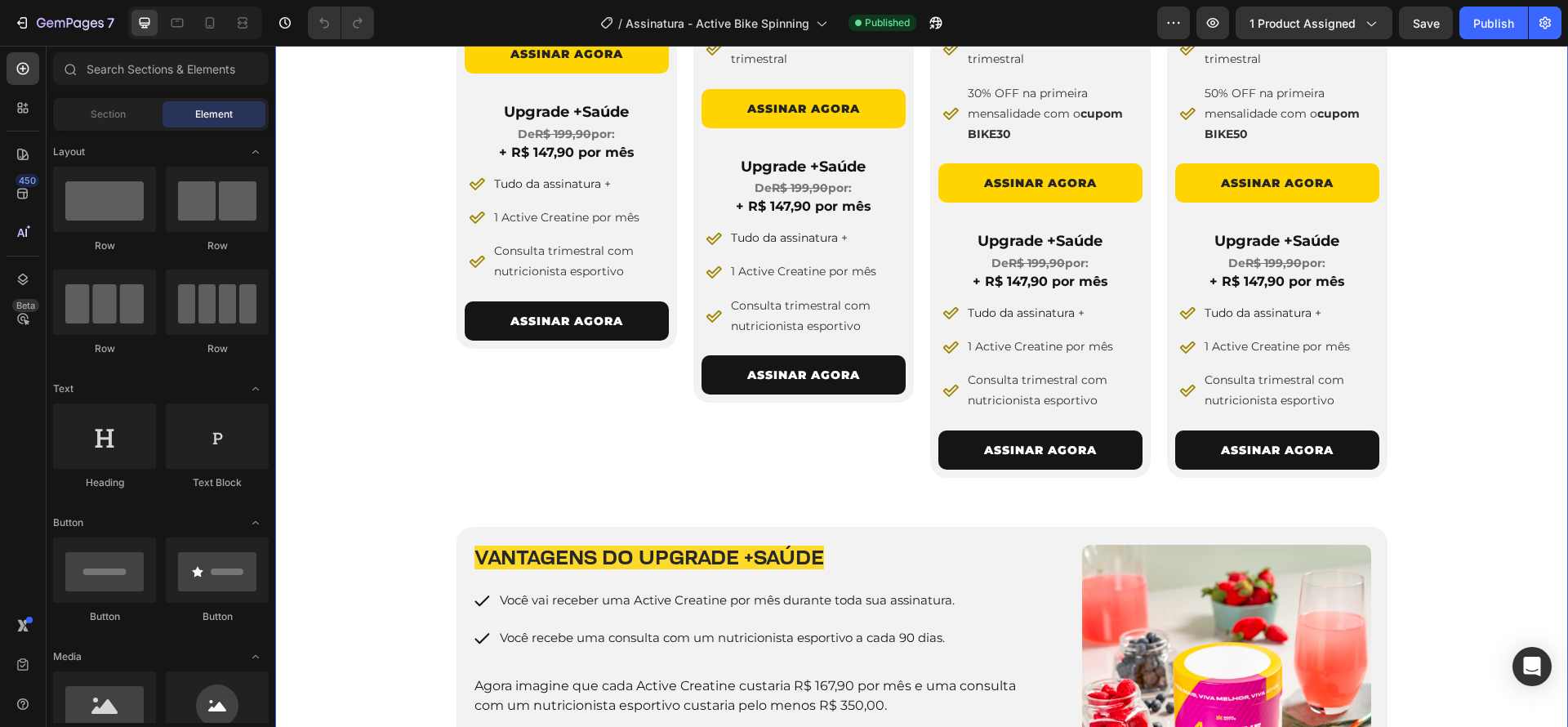
click at [1425, 479] on div "4 PLANOS PARA VOCÊ ESCOLHER Heading Row Image 3 Meses Heading De R$ 289,90 por:…" at bounding box center [922, 359] width 1293 height 986
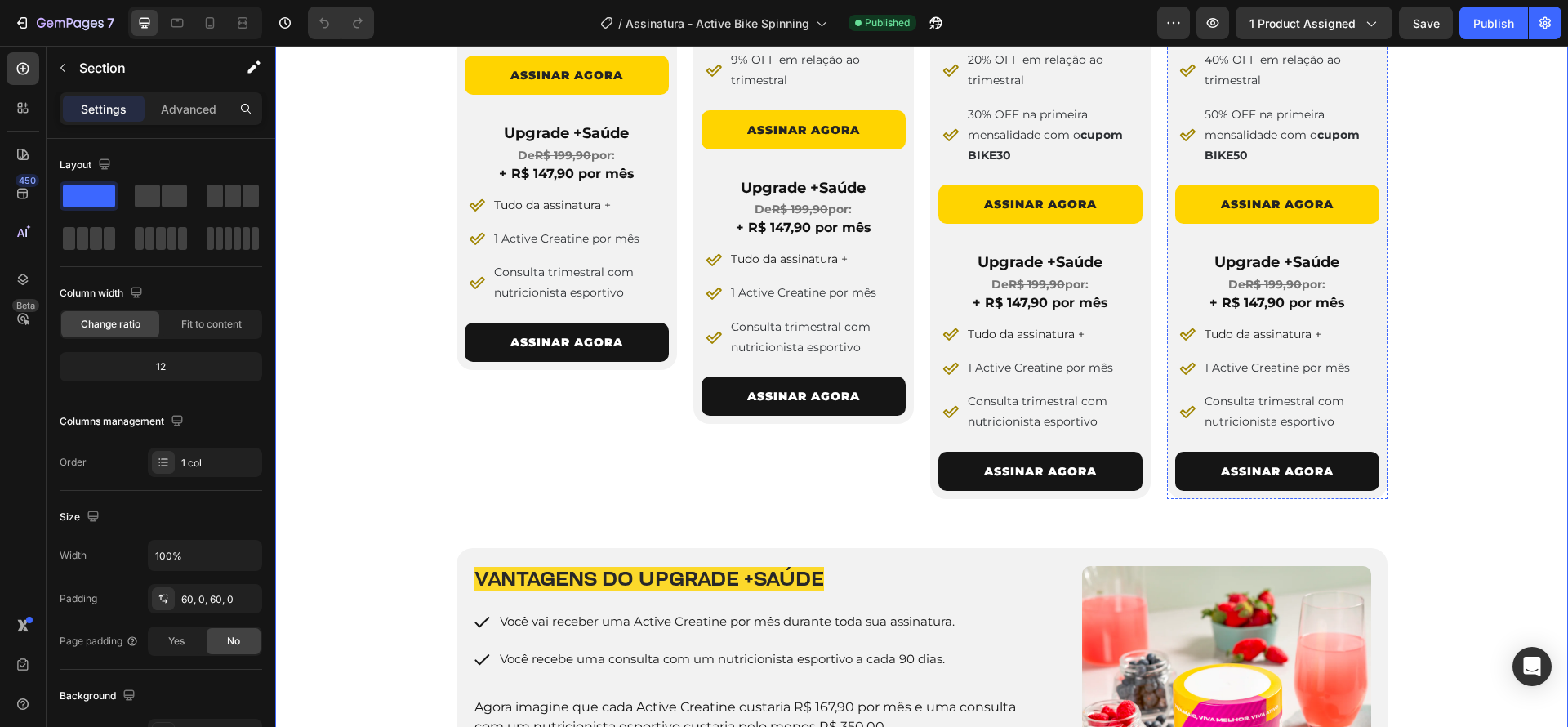
scroll to position [1223, 0]
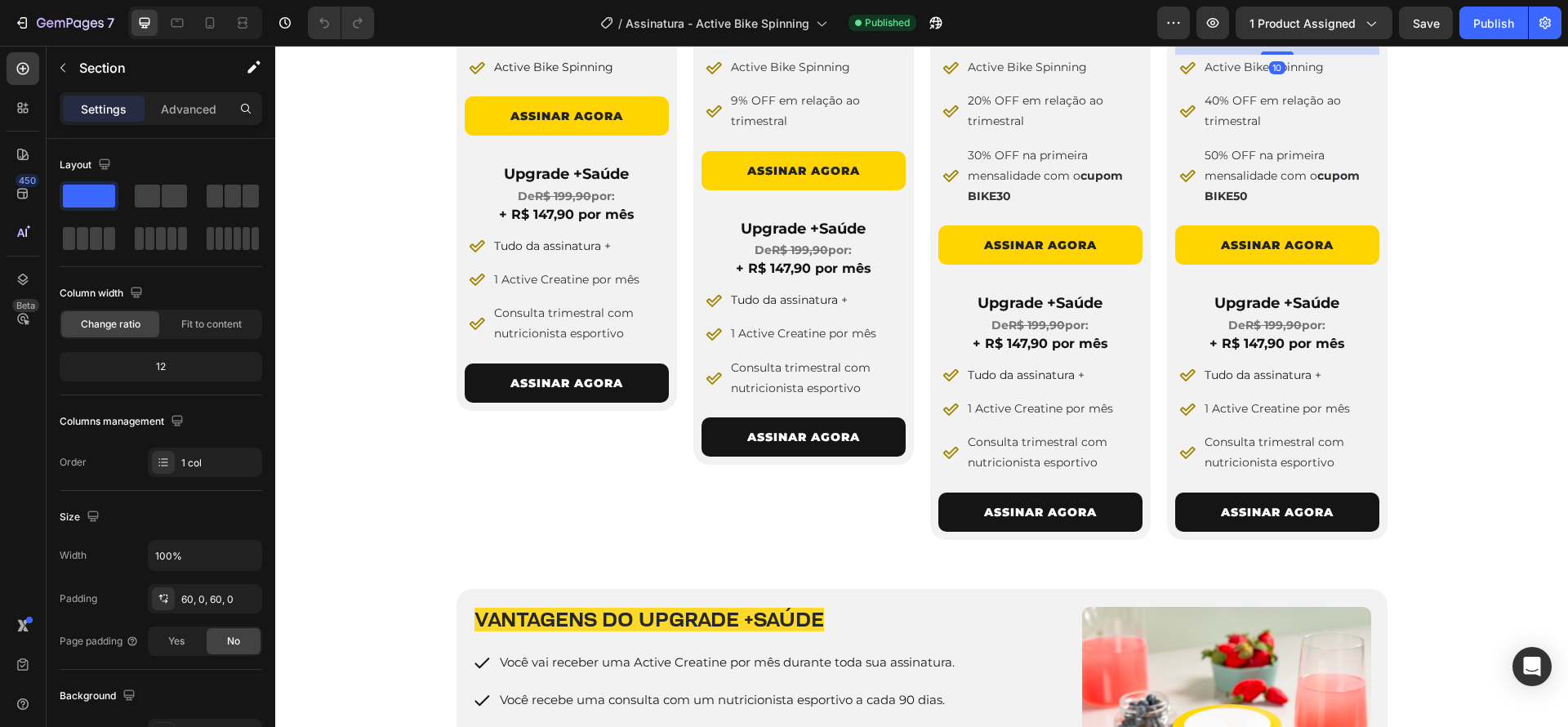
click at [1249, 44] on span "R$ 147,90 por mês" at bounding box center [1276, 35] width 123 height 16
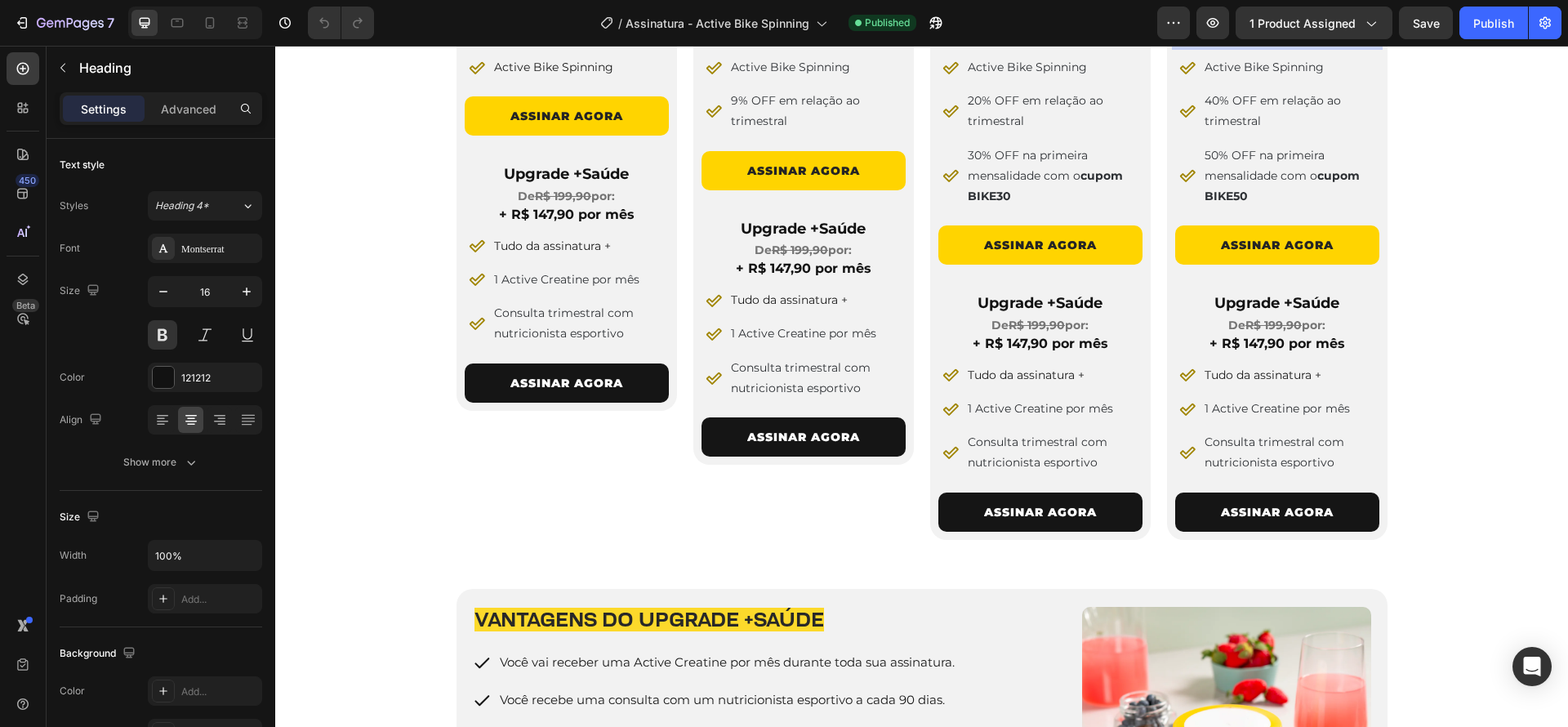
click at [1242, 44] on span "R$ 147,90 por mês" at bounding box center [1276, 35] width 123 height 16
drag, startPoint x: 1231, startPoint y: 293, endPoint x: 1245, endPoint y: 293, distance: 14.0
click at [1245, 44] on span "R$ 147,90 por mês" at bounding box center [1276, 35] width 123 height 16
click at [1403, 309] on div "4 PLANOS PARA VOCÊ ESCOLHER Heading Row Image 3 Meses Heading De R$ 289,90 por:…" at bounding box center [922, 421] width 1293 height 986
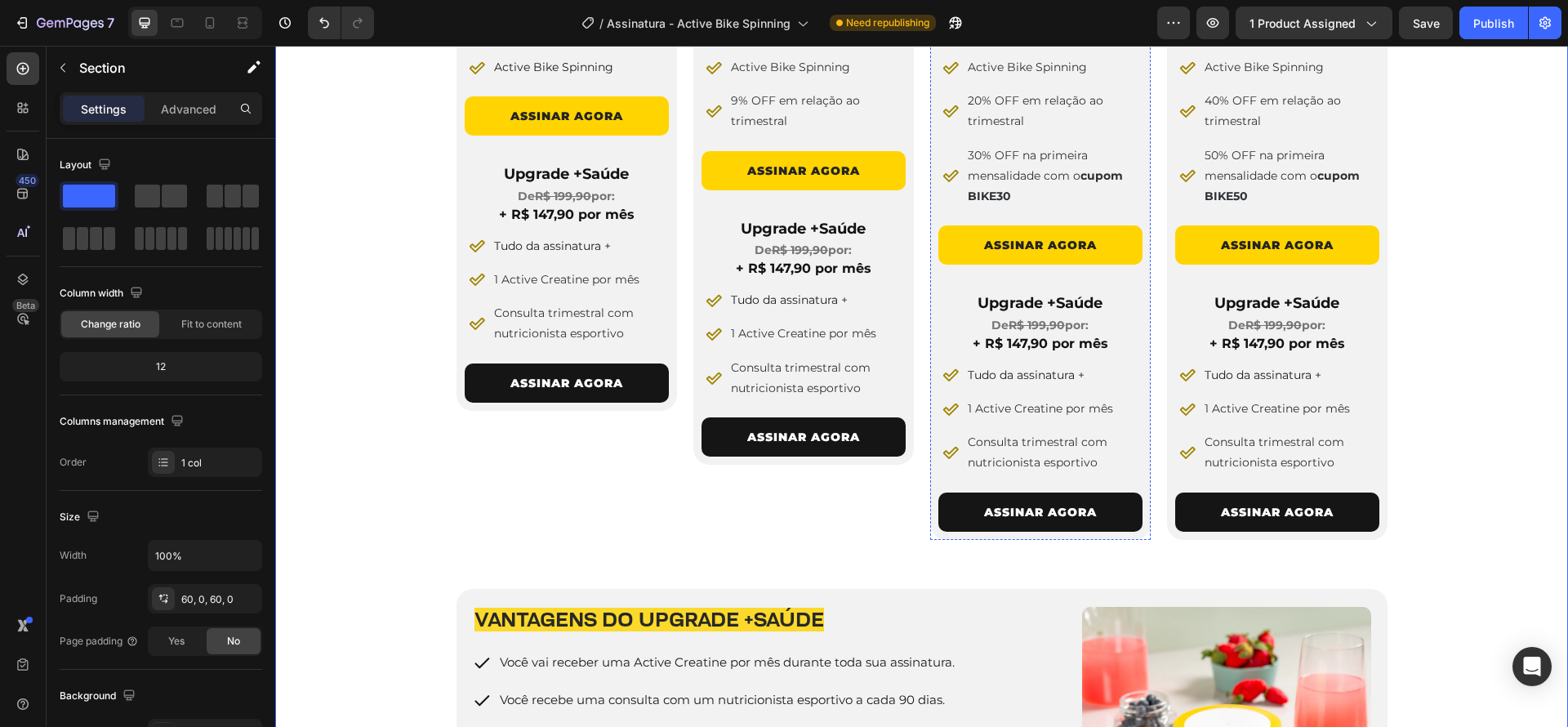
click at [1010, 44] on span "R$ 197,90 por mês" at bounding box center [1040, 35] width 123 height 16
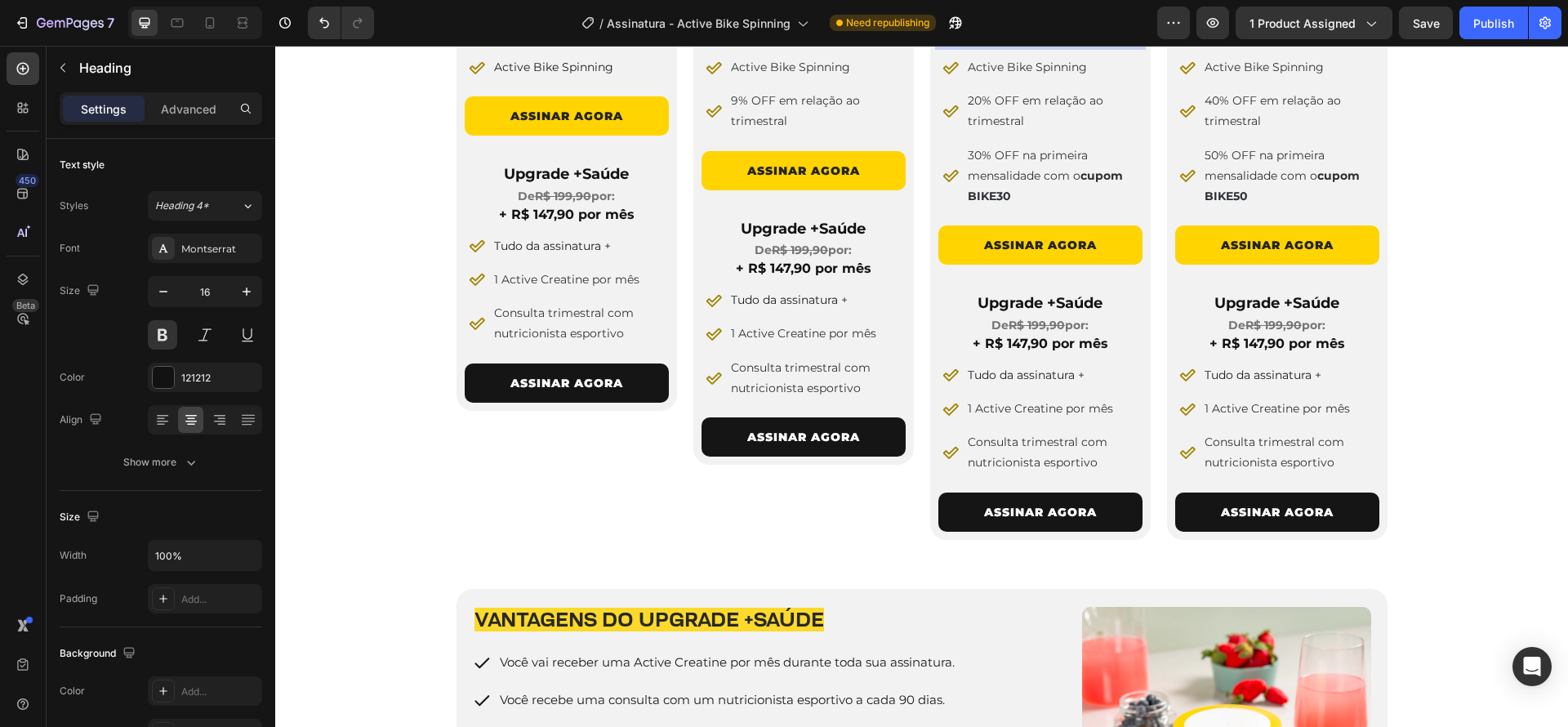
click at [1006, 44] on span "R$ 197,90 por mês" at bounding box center [1040, 35] width 123 height 16
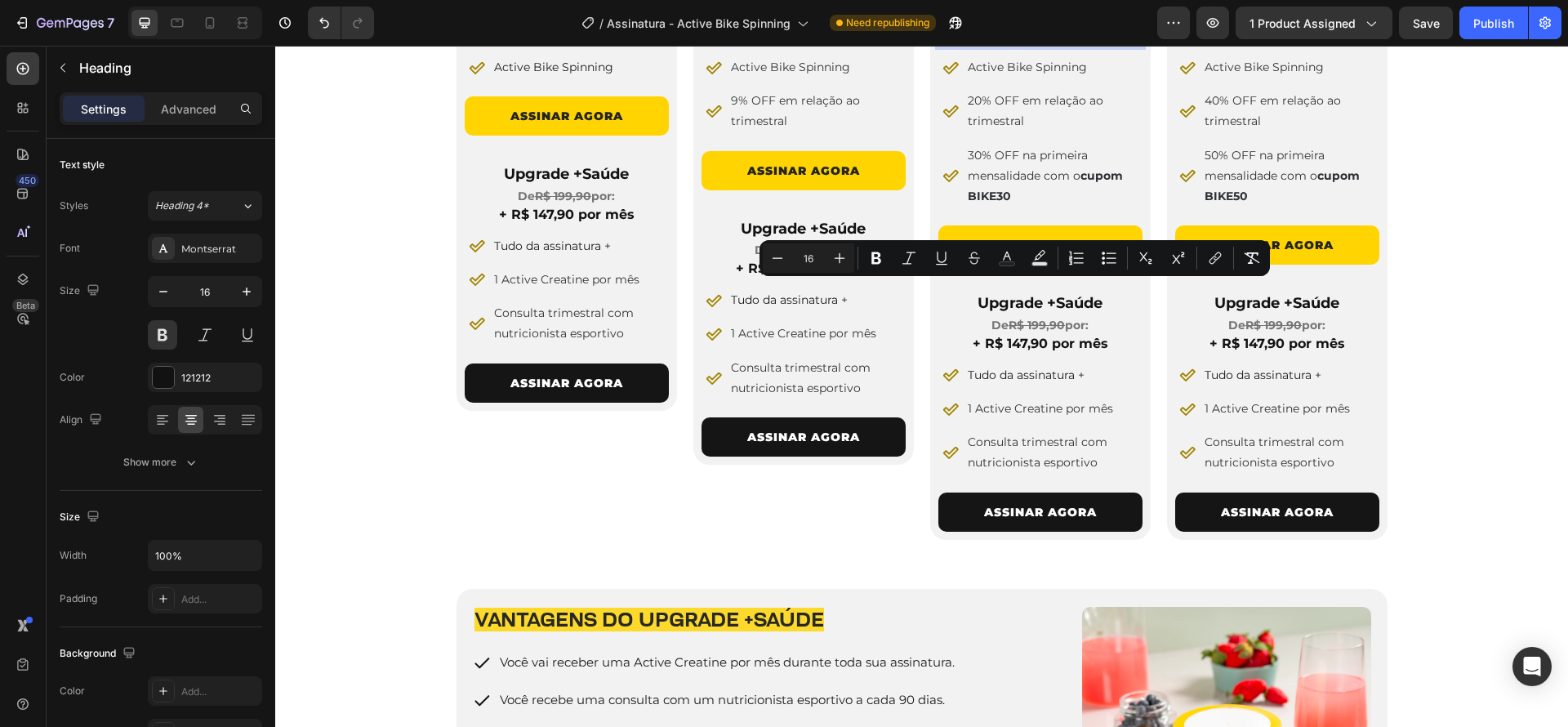
click at [1000, 44] on span "R$ 197,90 por mês" at bounding box center [1040, 35] width 123 height 16
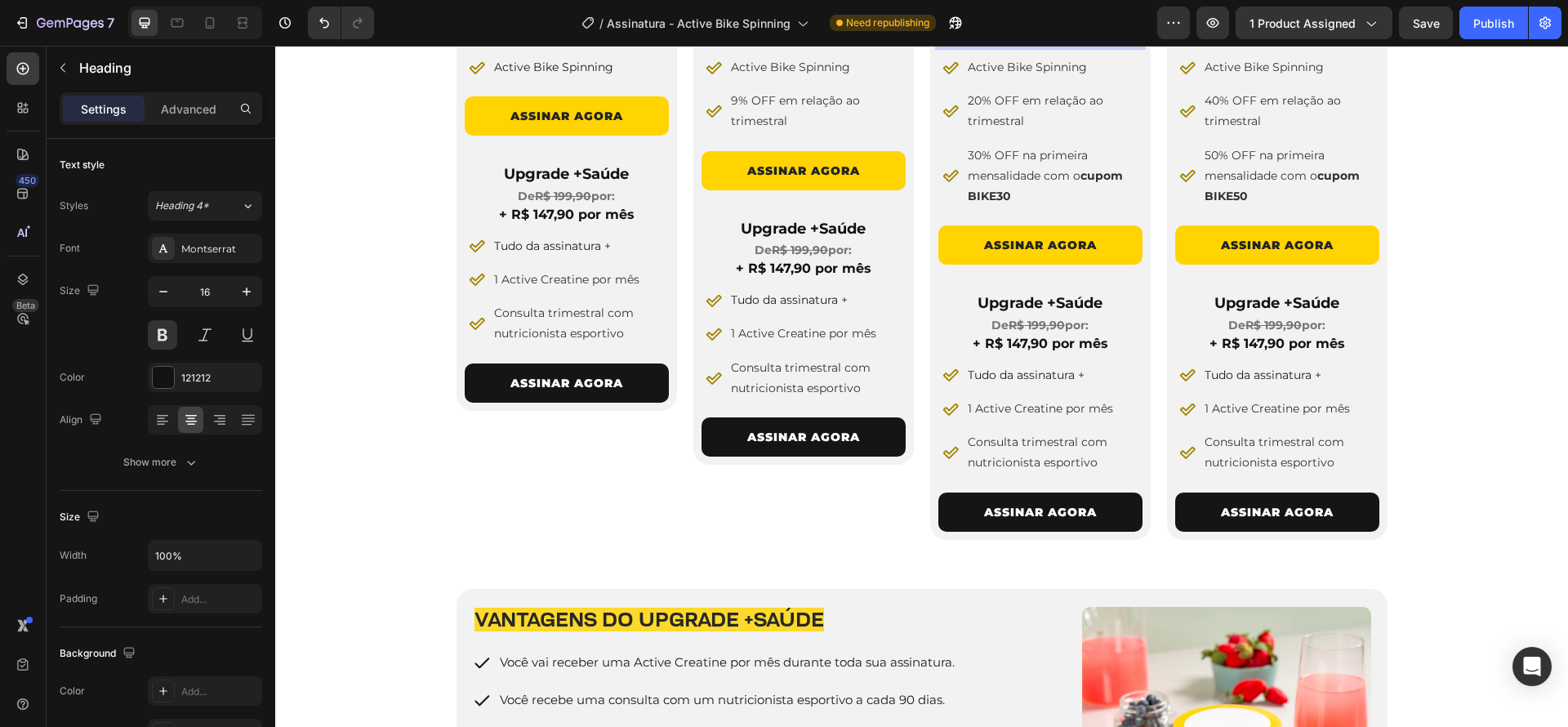
drag, startPoint x: 1000, startPoint y: 293, endPoint x: 1015, endPoint y: 292, distance: 15.0
click at [1015, 44] on span "R$ 197,90 por mês" at bounding box center [1040, 35] width 123 height 16
click at [773, 44] on span "R$ 227,90 por mês" at bounding box center [803, 35] width 125 height 16
click at [760, 44] on span "R$ 227,90 por mês" at bounding box center [803, 35] width 125 height 16
drag, startPoint x: 756, startPoint y: 292, endPoint x: 779, endPoint y: 290, distance: 23.1
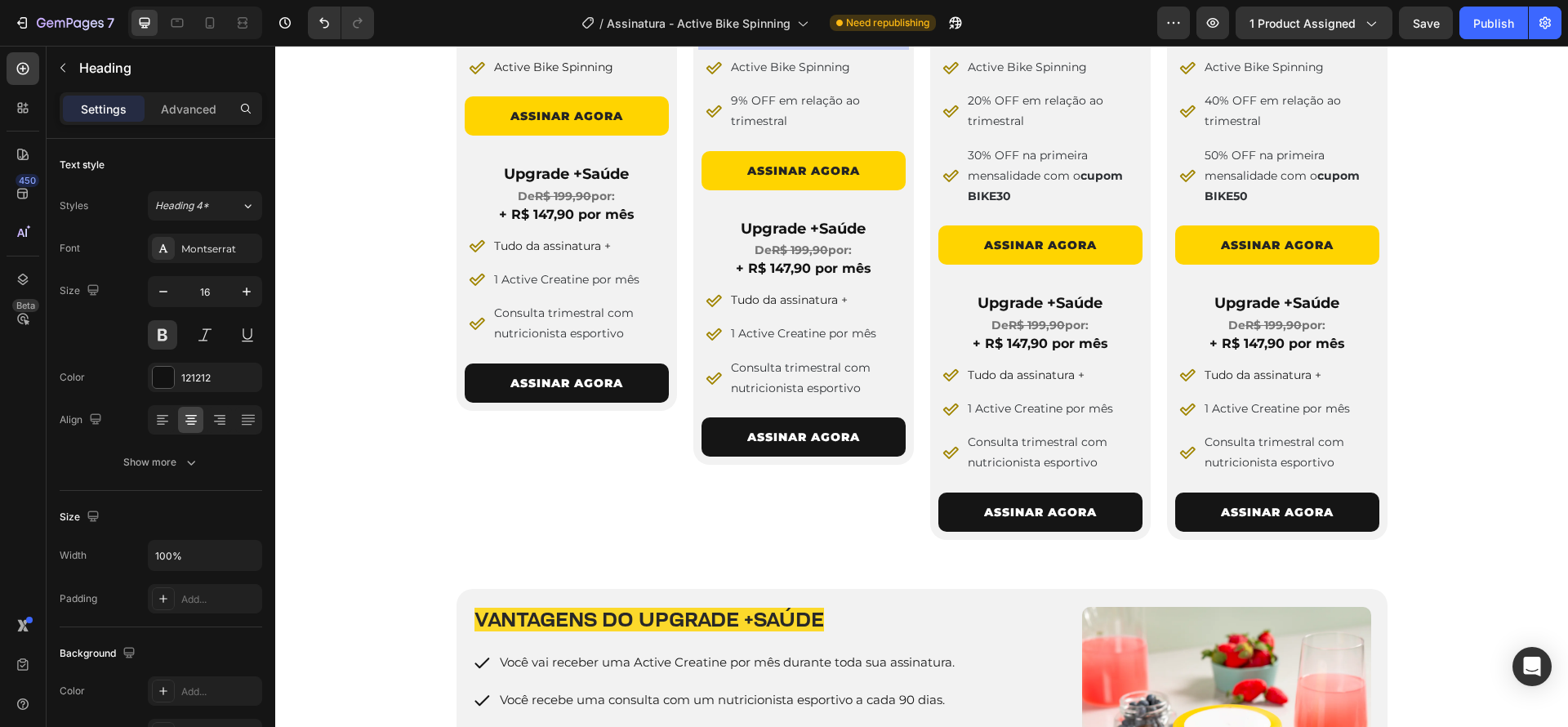
click at [779, 44] on span "R$ 227,90 por mês" at bounding box center [803, 35] width 125 height 16
click at [534, 44] on span "R$ 247,90 por mês" at bounding box center [566, 35] width 126 height 16
drag, startPoint x: 517, startPoint y: 289, endPoint x: 540, endPoint y: 289, distance: 23.0
click at [540, 44] on span "R$ 247,90 por mês" at bounding box center [566, 35] width 126 height 16
click at [1469, 384] on div "4 PLANOS PARA VOCÊ ESCOLHER Heading Row Image 3 Meses Heading De R$ 289,90 por:…" at bounding box center [922, 421] width 1293 height 986
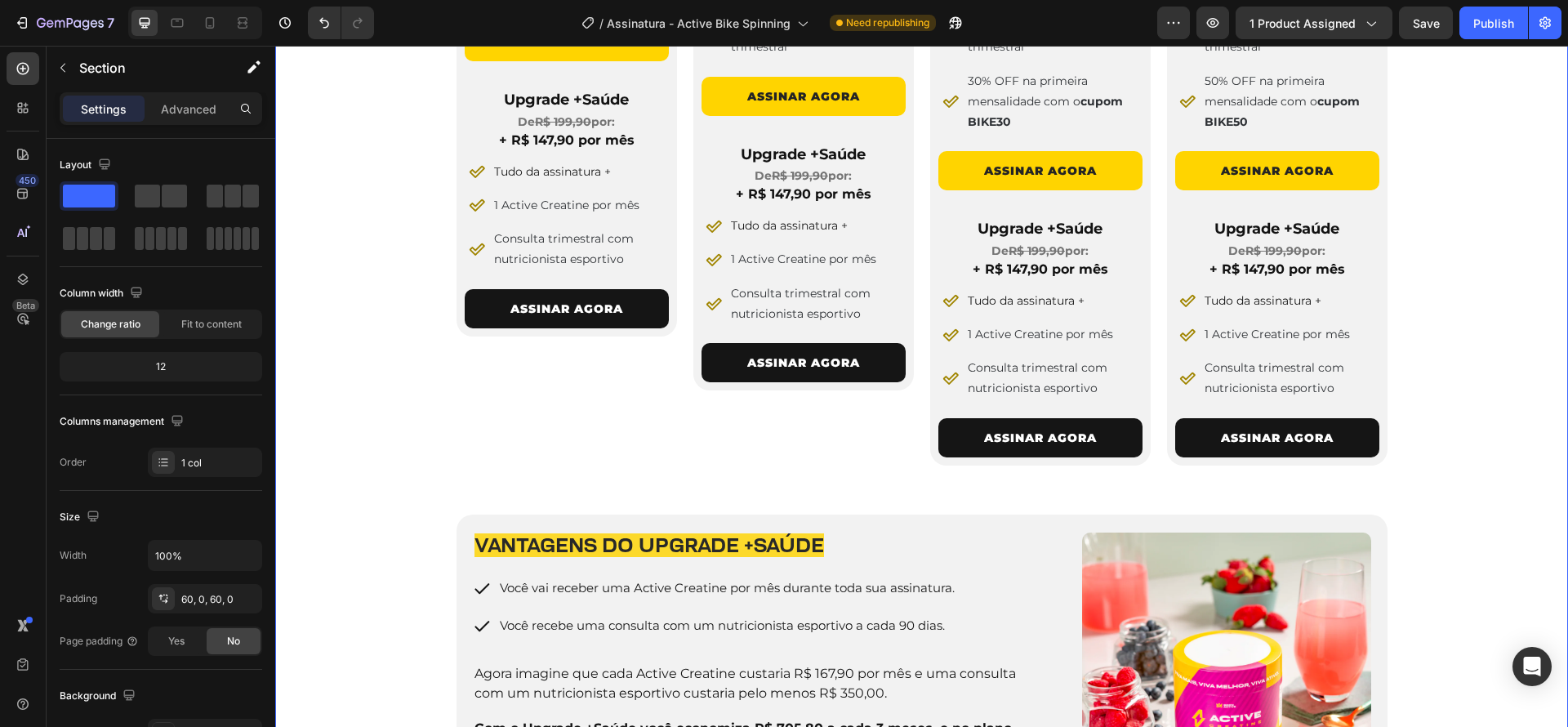
scroll to position [1309, 0]
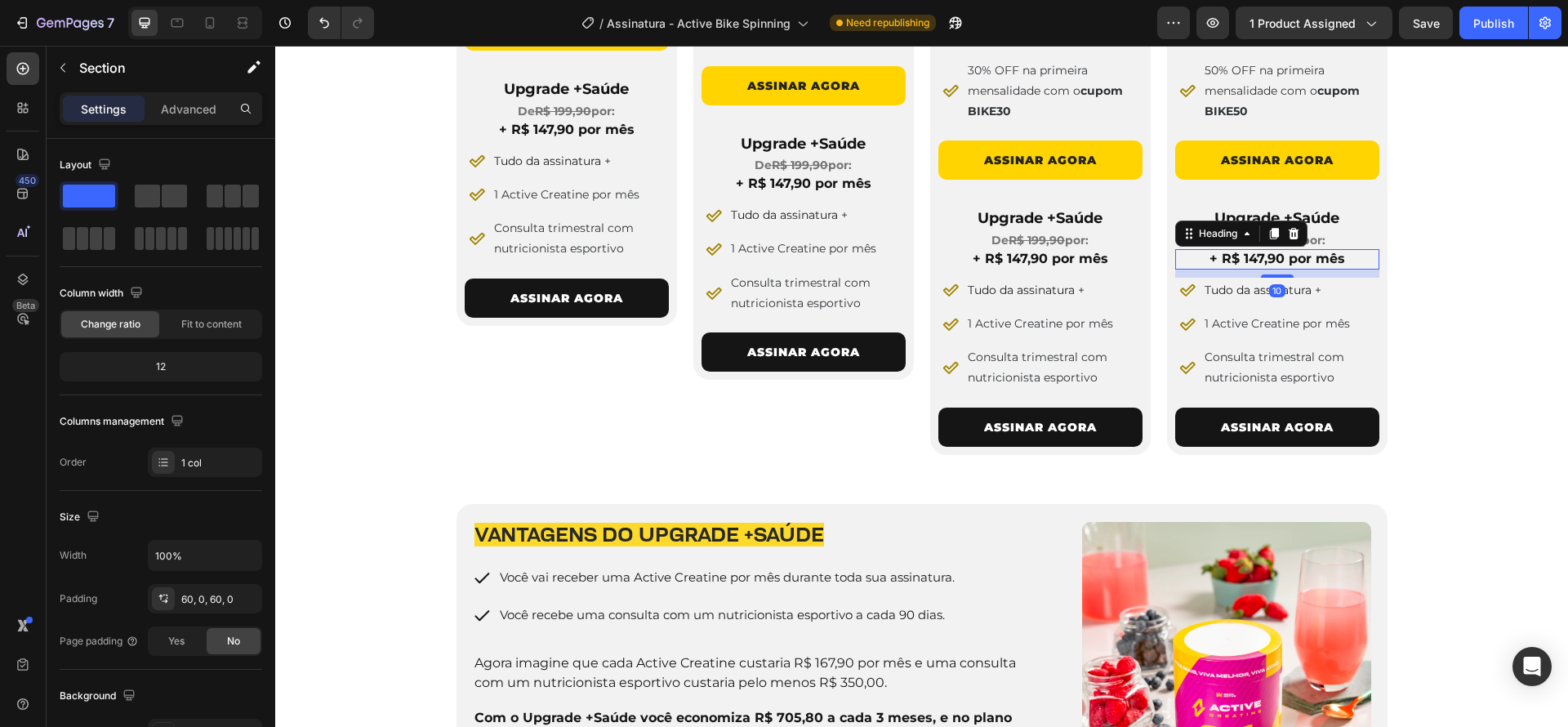
click at [1231, 266] on span "+ R$ 147,90 por mês" at bounding box center [1276, 258] width 136 height 16
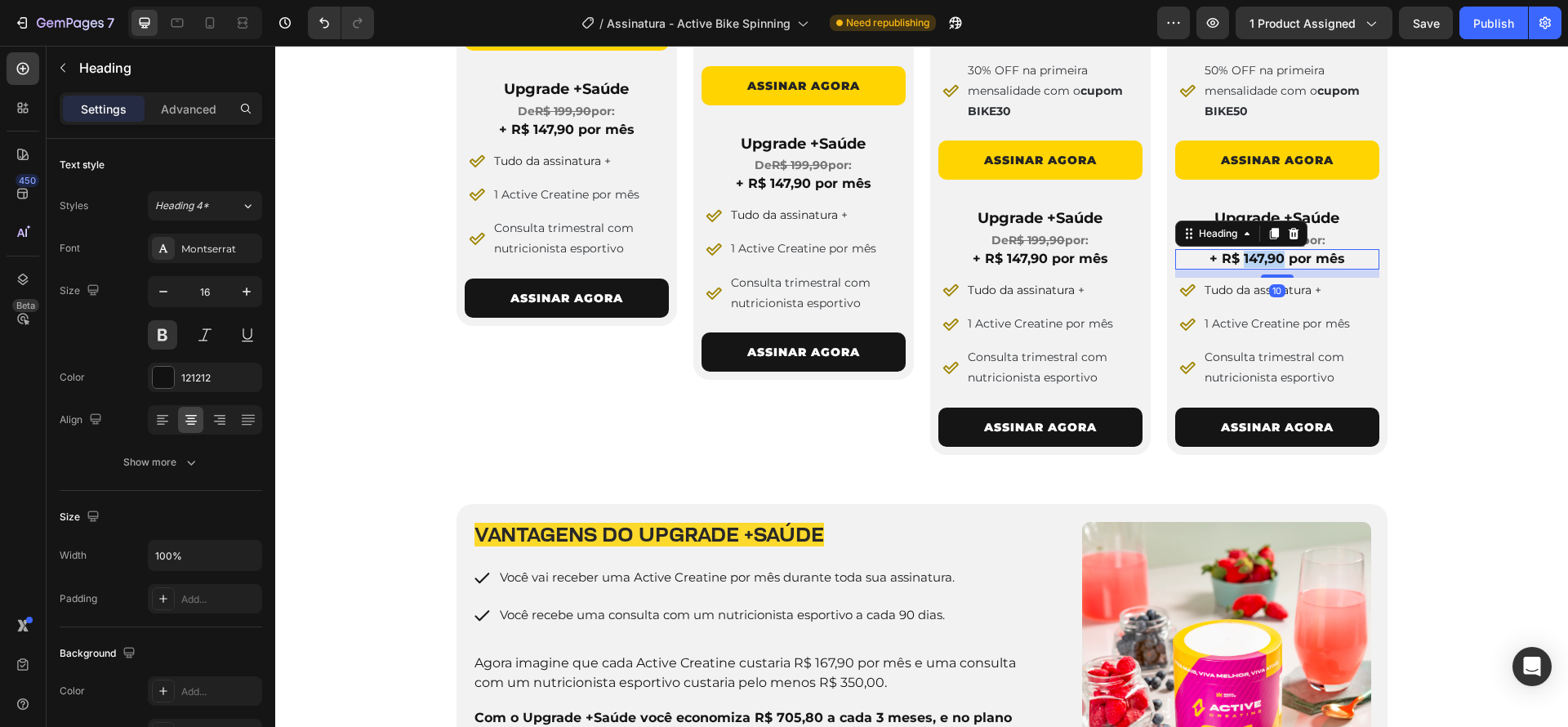
click at [1239, 266] on span "+ R$ 147,90 por mês" at bounding box center [1276, 258] width 136 height 16
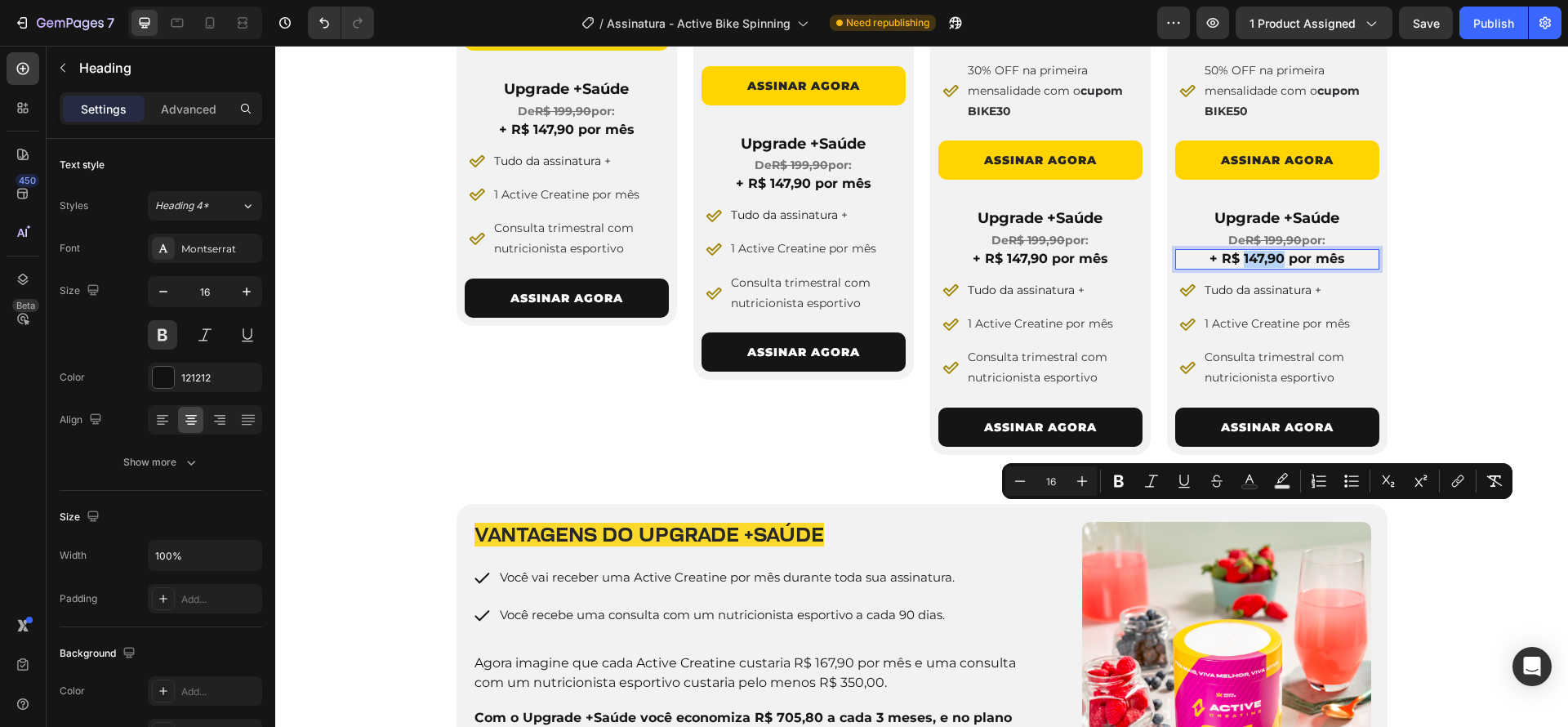
click at [1249, 266] on span "+ R$ 147,90 por mês" at bounding box center [1276, 258] width 136 height 16
drag, startPoint x: 1237, startPoint y: 513, endPoint x: 1256, endPoint y: 515, distance: 19.1
click at [1256, 266] on span "+ R$ 147,90 por mês" at bounding box center [1276, 258] width 136 height 16
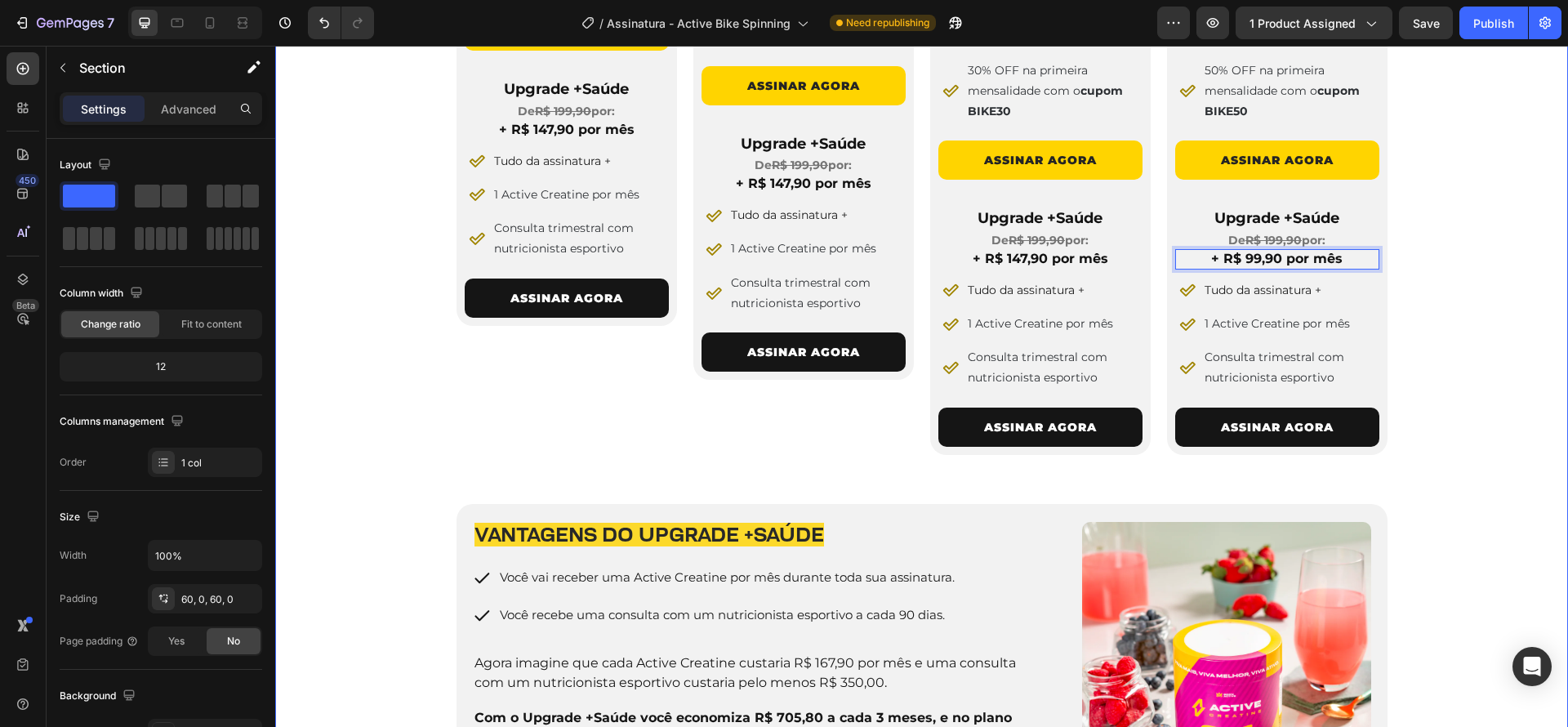
click at [1474, 462] on div "4 PLANOS PARA VOCÊ ESCOLHER Heading Row Image 3 Meses Heading De R$ 289,90 por:…" at bounding box center [922, 336] width 1293 height 986
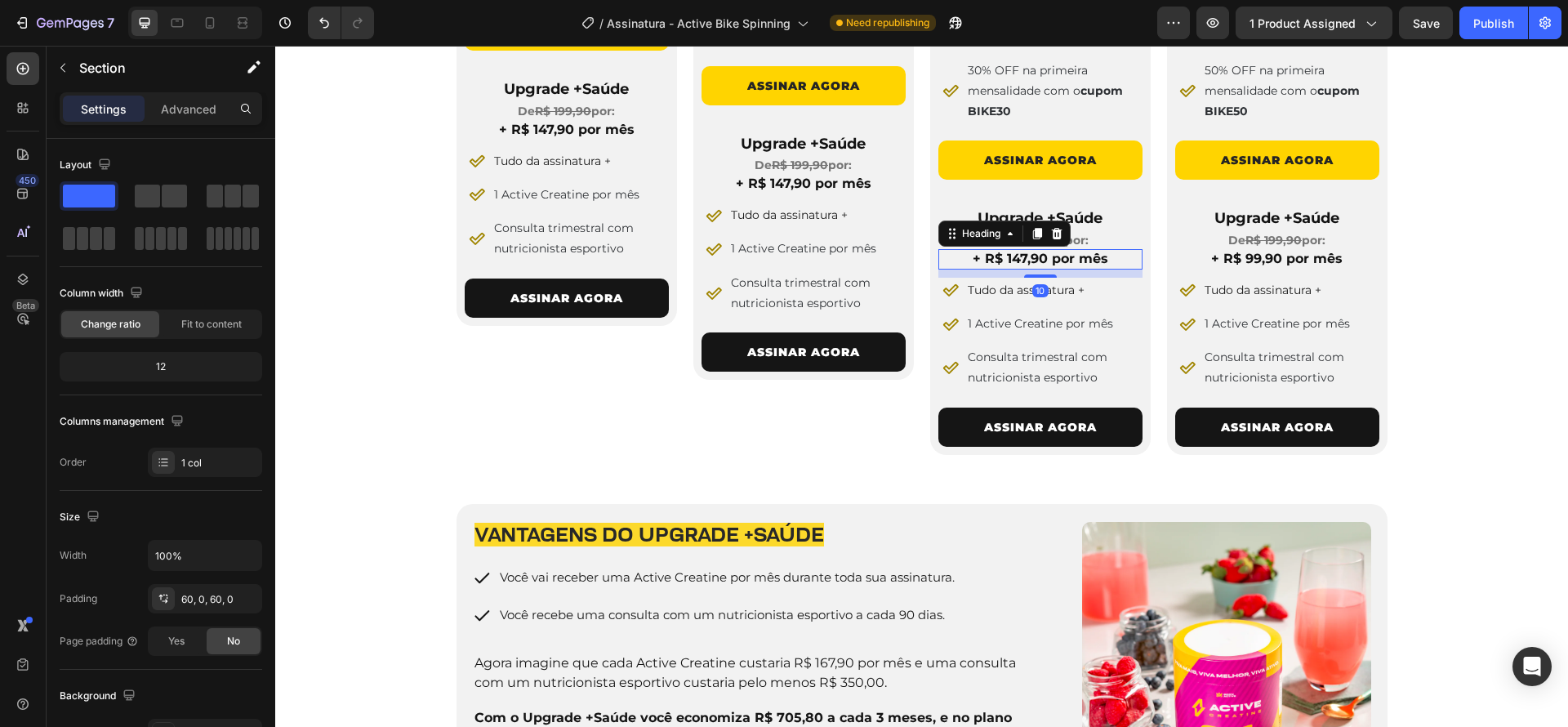
click at [1018, 266] on span "+ R$ 147,90 por mês" at bounding box center [1040, 258] width 136 height 16
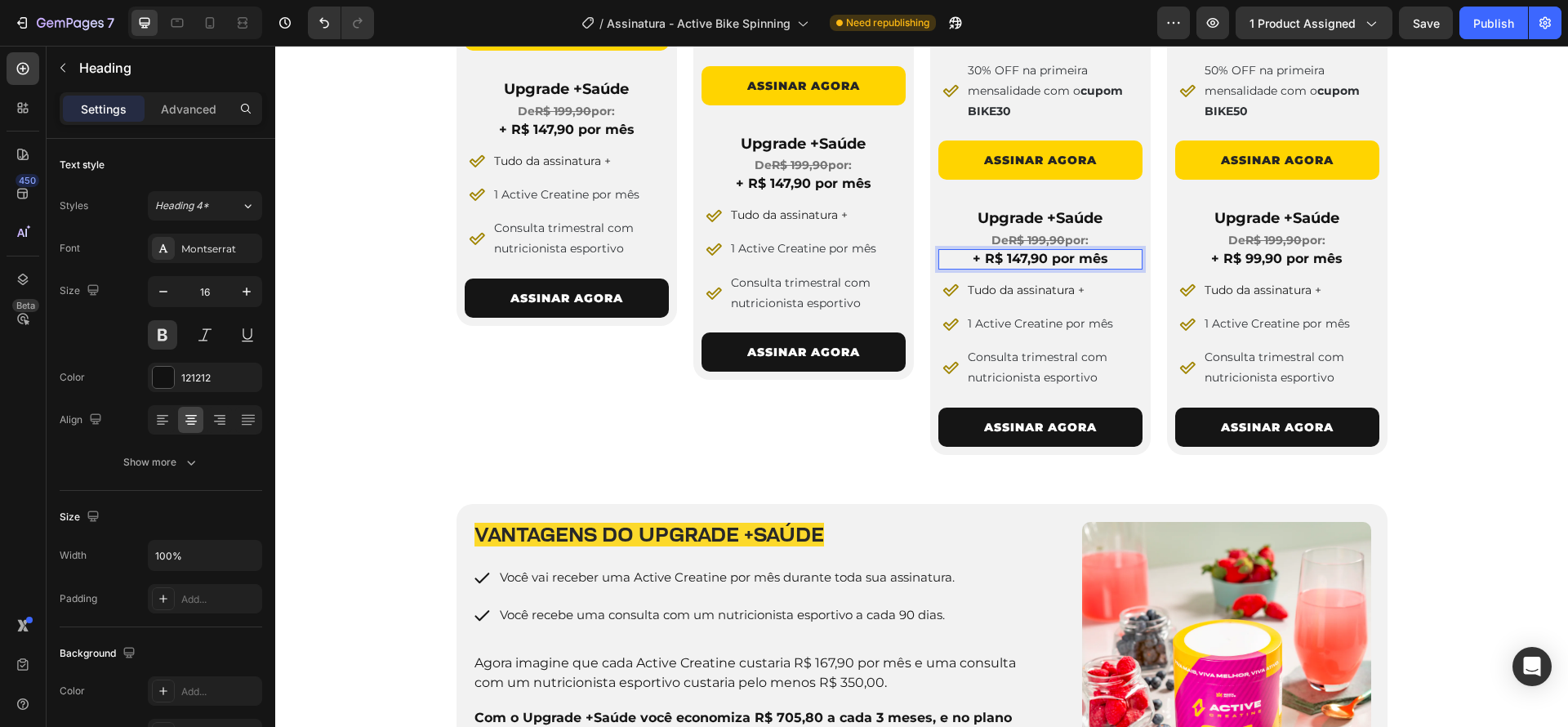
click at [1004, 266] on span "+ R$ 147,90 por mês" at bounding box center [1040, 258] width 136 height 16
drag, startPoint x: 998, startPoint y: 513, endPoint x: 1017, endPoint y: 513, distance: 19.0
click at [1017, 266] on span "+ R$ 147,90 por mês" at bounding box center [1040, 258] width 136 height 16
click at [1019, 266] on span "+ R$ 147,90 por mês" at bounding box center [1040, 258] width 136 height 16
drag, startPoint x: 997, startPoint y: 512, endPoint x: 1021, endPoint y: 513, distance: 24.0
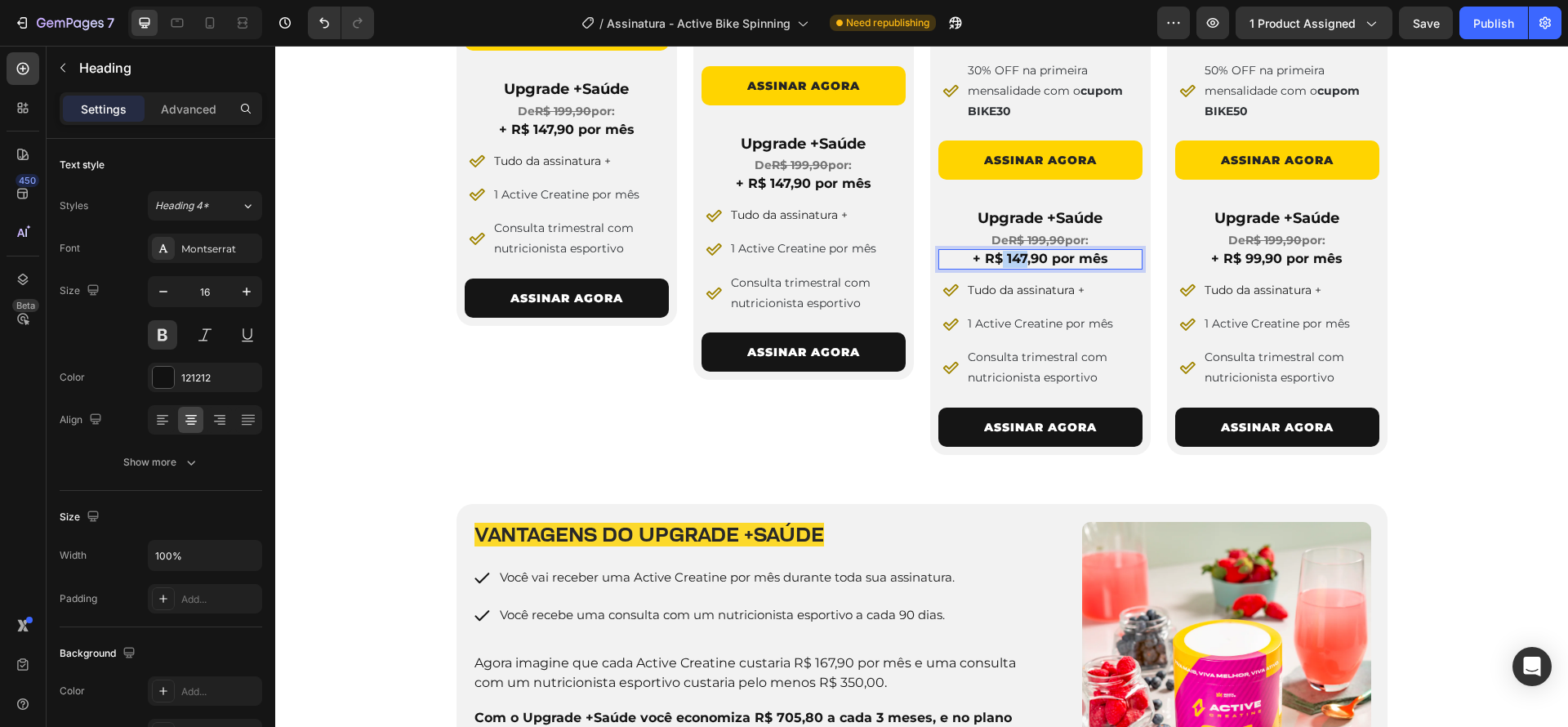
click at [1021, 266] on span "+ R$ 147,90 por mês" at bounding box center [1040, 258] width 136 height 16
click at [790, 191] on span "+ R$ 147,90 por mês" at bounding box center [803, 183] width 136 height 16
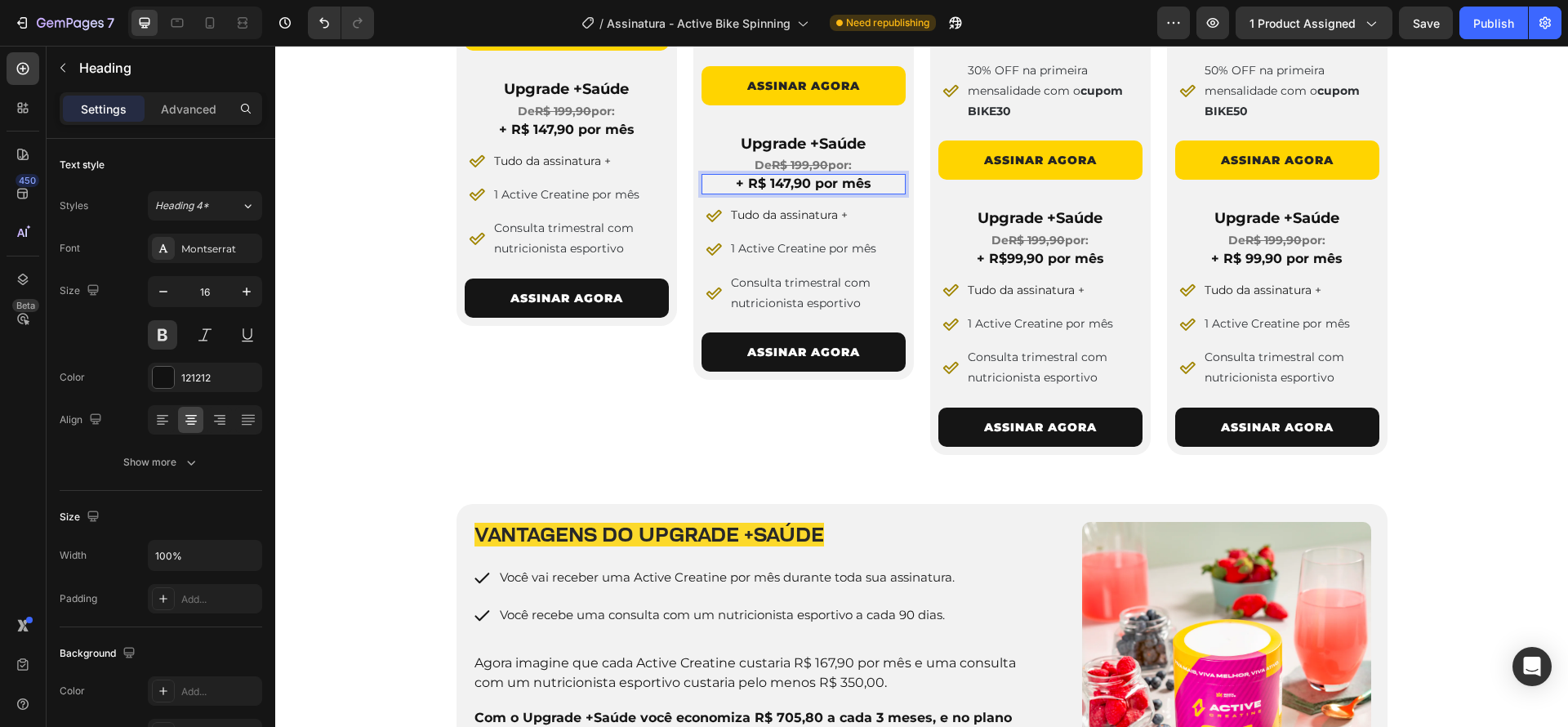
click at [772, 191] on span "+ R$ 147,90 por mês" at bounding box center [803, 183] width 136 height 16
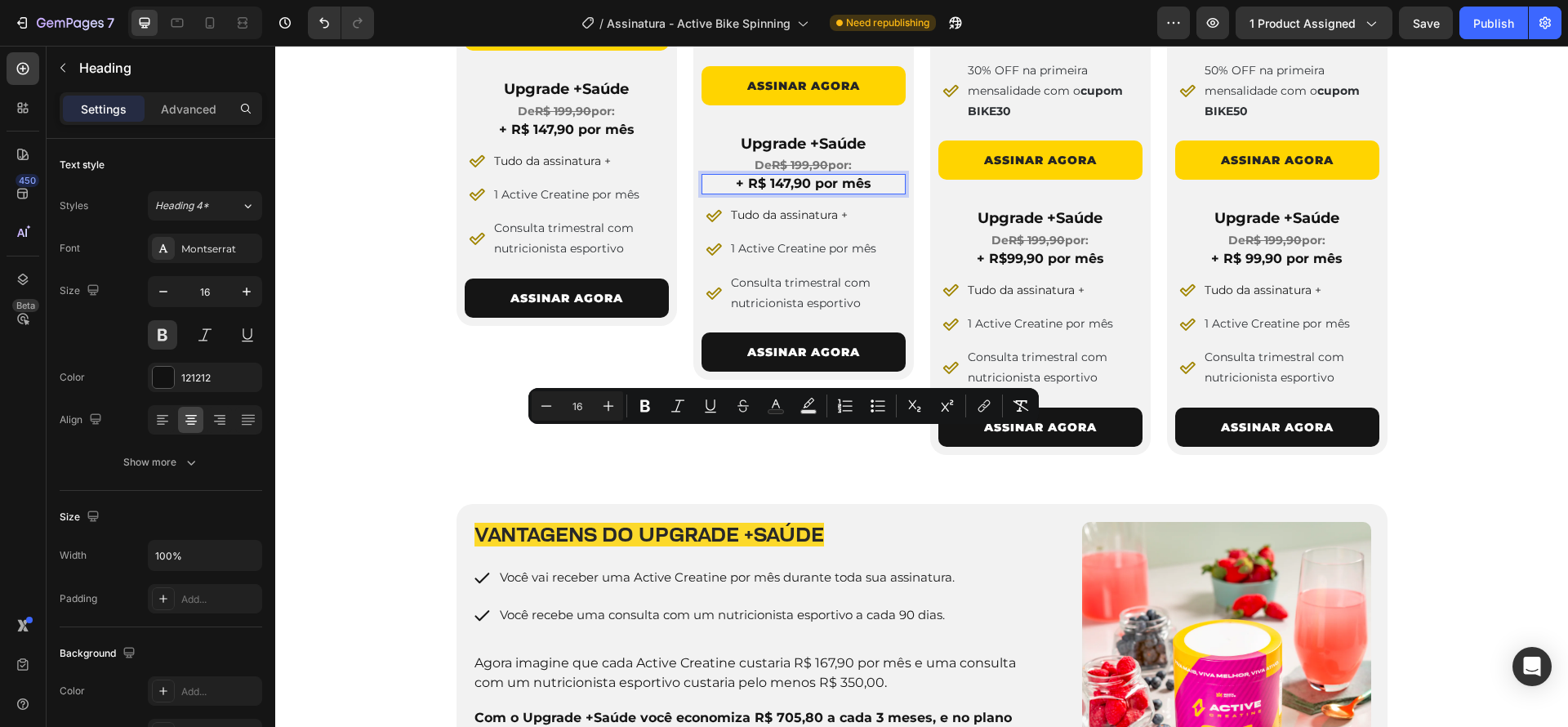
click at [775, 191] on span "+ R$ 147,90 por mês" at bounding box center [803, 183] width 136 height 16
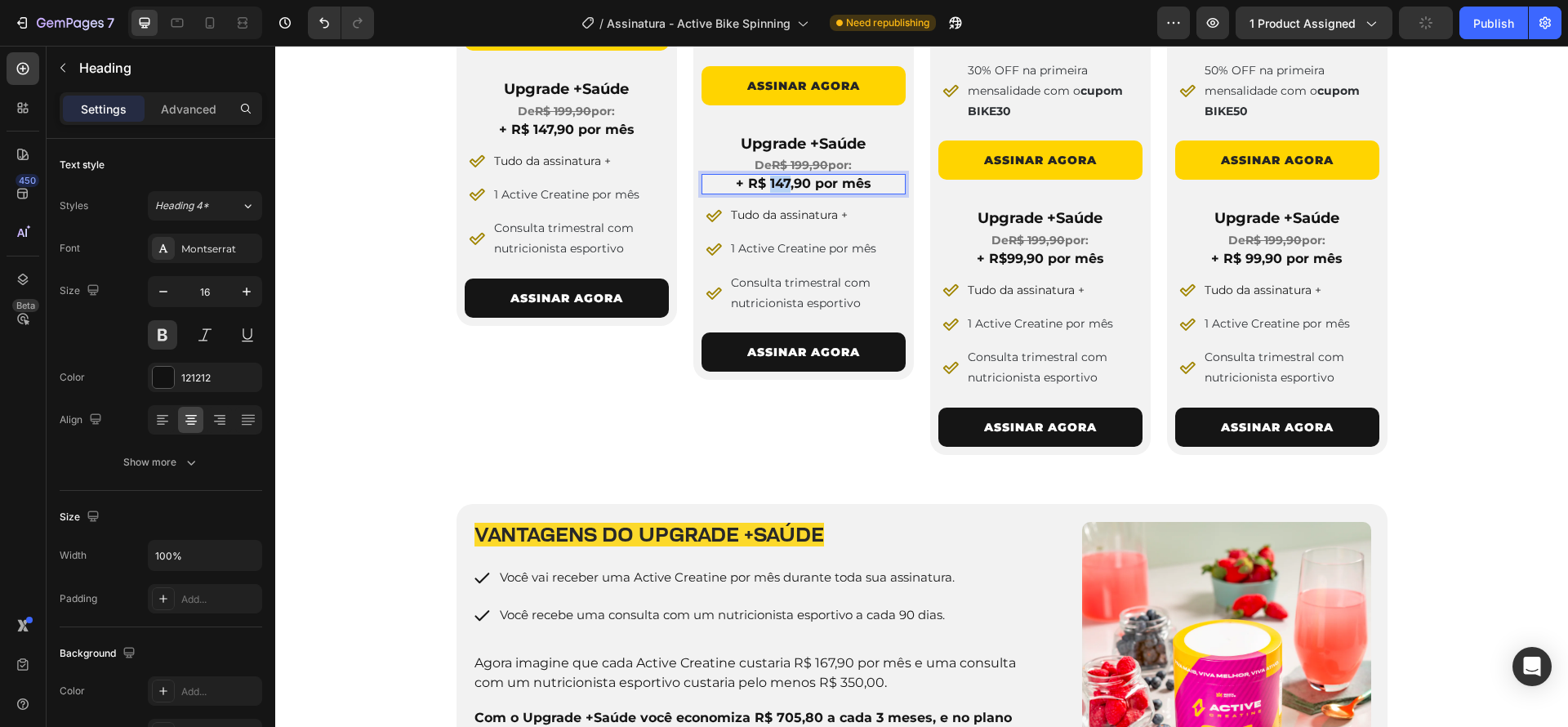
drag, startPoint x: 762, startPoint y: 440, endPoint x: 781, endPoint y: 442, distance: 19.1
click at [781, 191] on span "+ R$ 147,90 por mês" at bounding box center [803, 183] width 136 height 16
click at [536, 137] on span "+ R$ 147,90 por mês" at bounding box center [566, 129] width 136 height 16
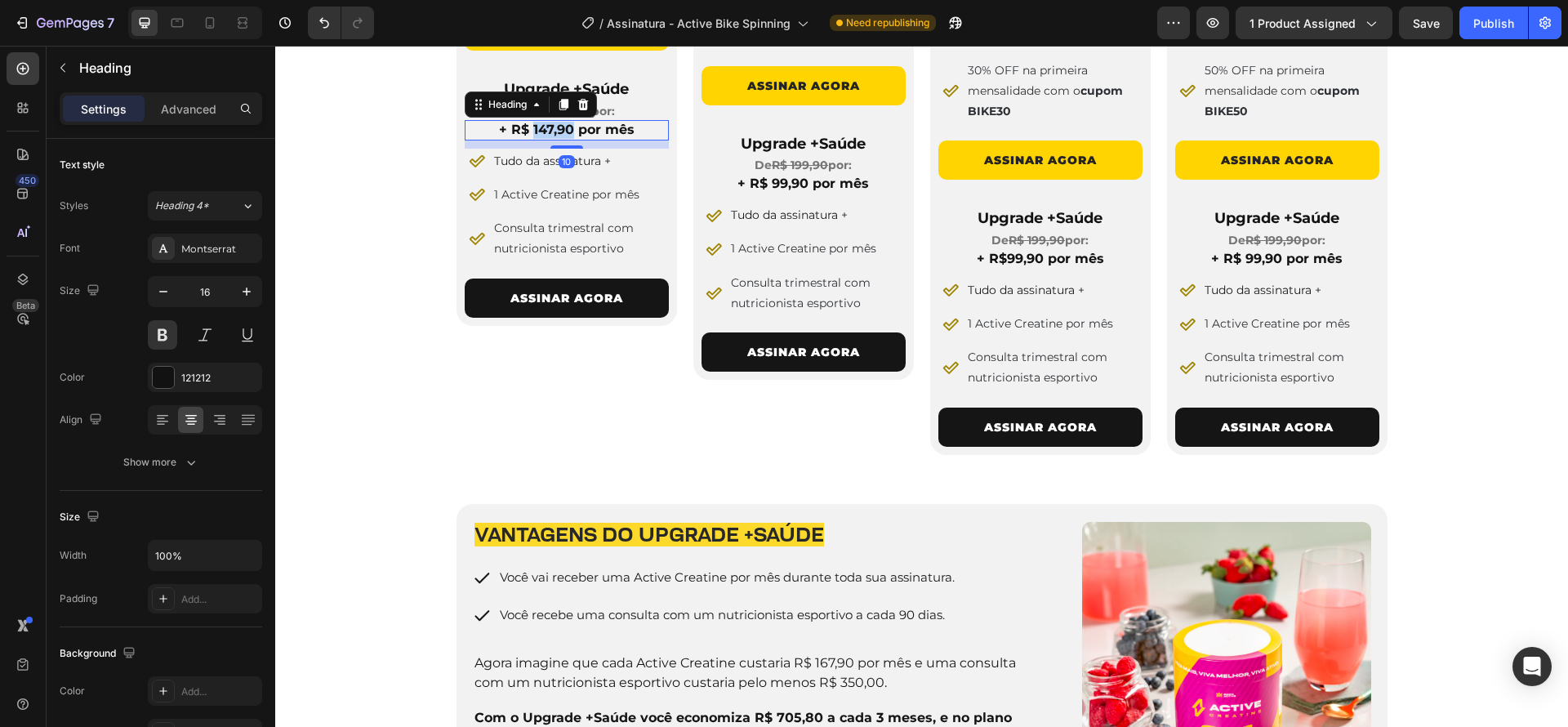
click at [546, 137] on span "+ R$ 147,90 por mês" at bounding box center [566, 129] width 136 height 16
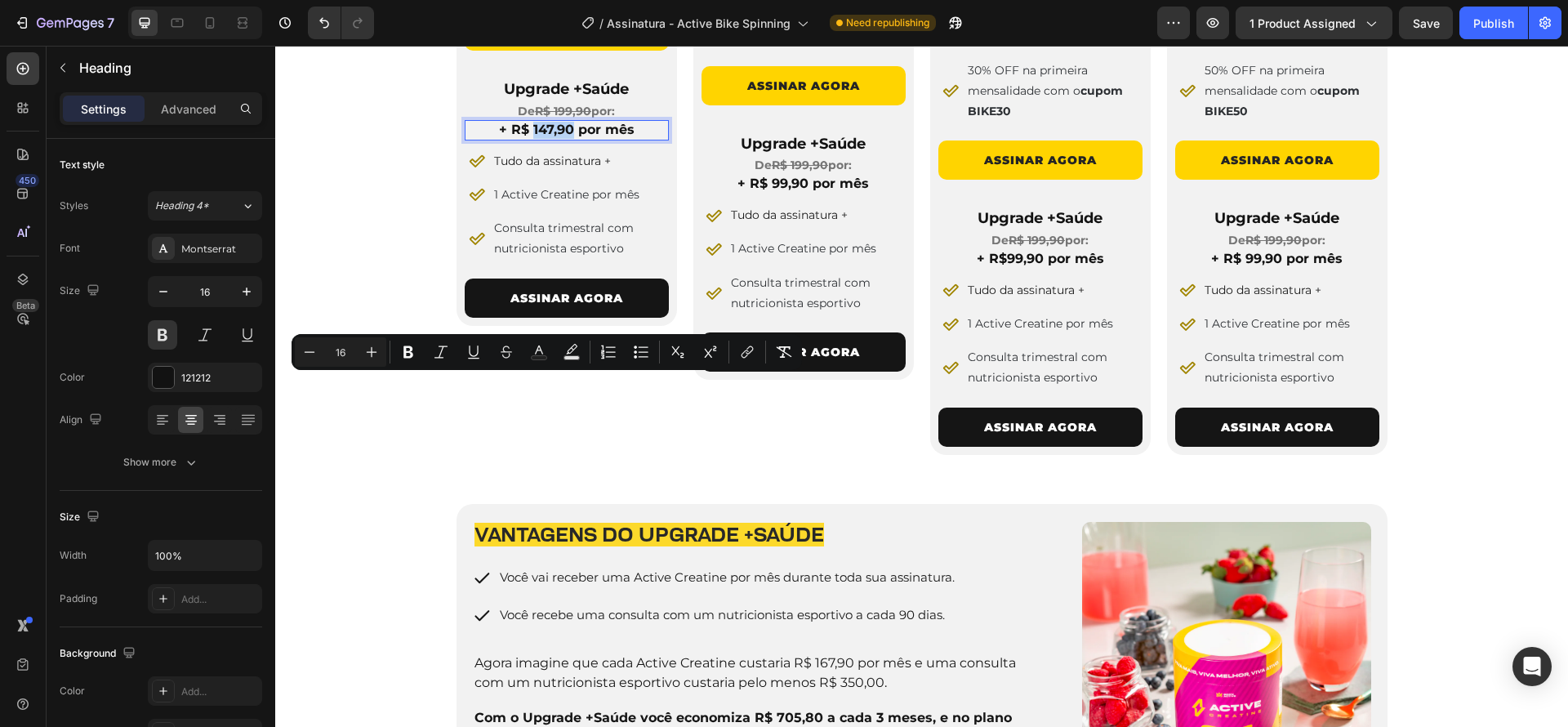
click at [534, 137] on span "+ R$ 147,90 por mês" at bounding box center [566, 129] width 136 height 16
drag, startPoint x: 522, startPoint y: 384, endPoint x: 545, endPoint y: 384, distance: 23.0
click at [545, 137] on span "+ R$ 147,90 por mês" at bounding box center [566, 129] width 136 height 16
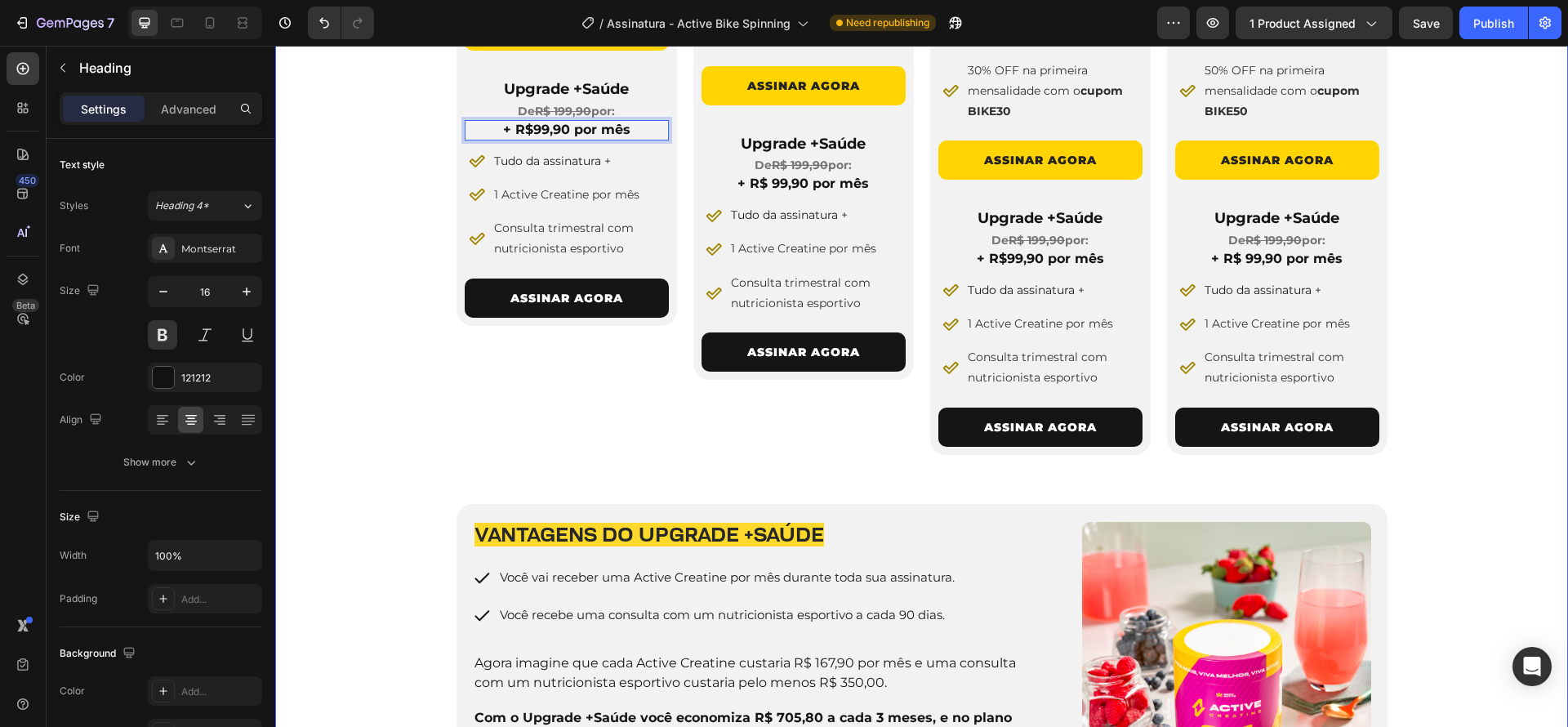
click at [1492, 460] on div "4 PLANOS PARA VOCÊ ESCOLHER Heading Row Image 3 Meses Heading De R$ 289,90 por:…" at bounding box center [922, 336] width 1293 height 986
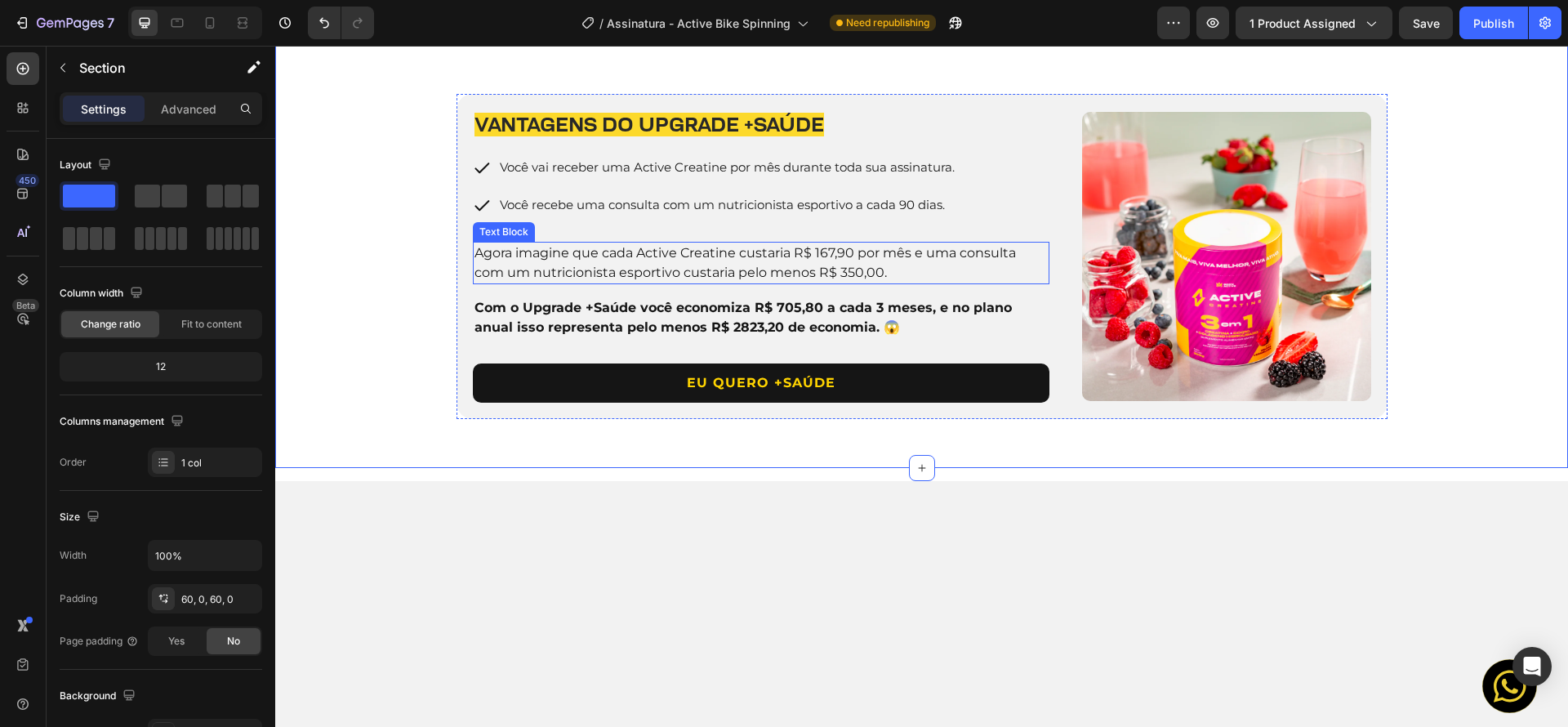
scroll to position [1697, 0]
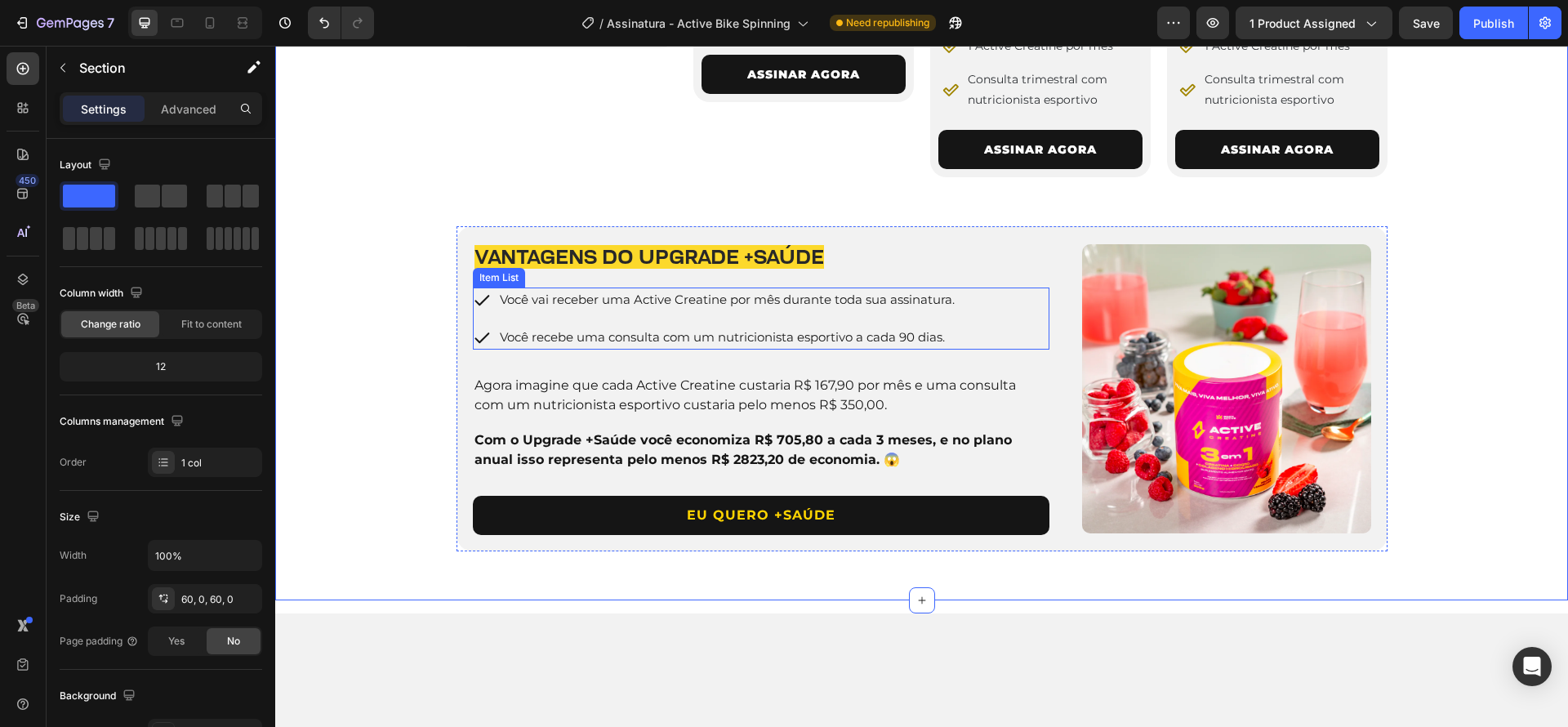
scroll to position [1607, 0]
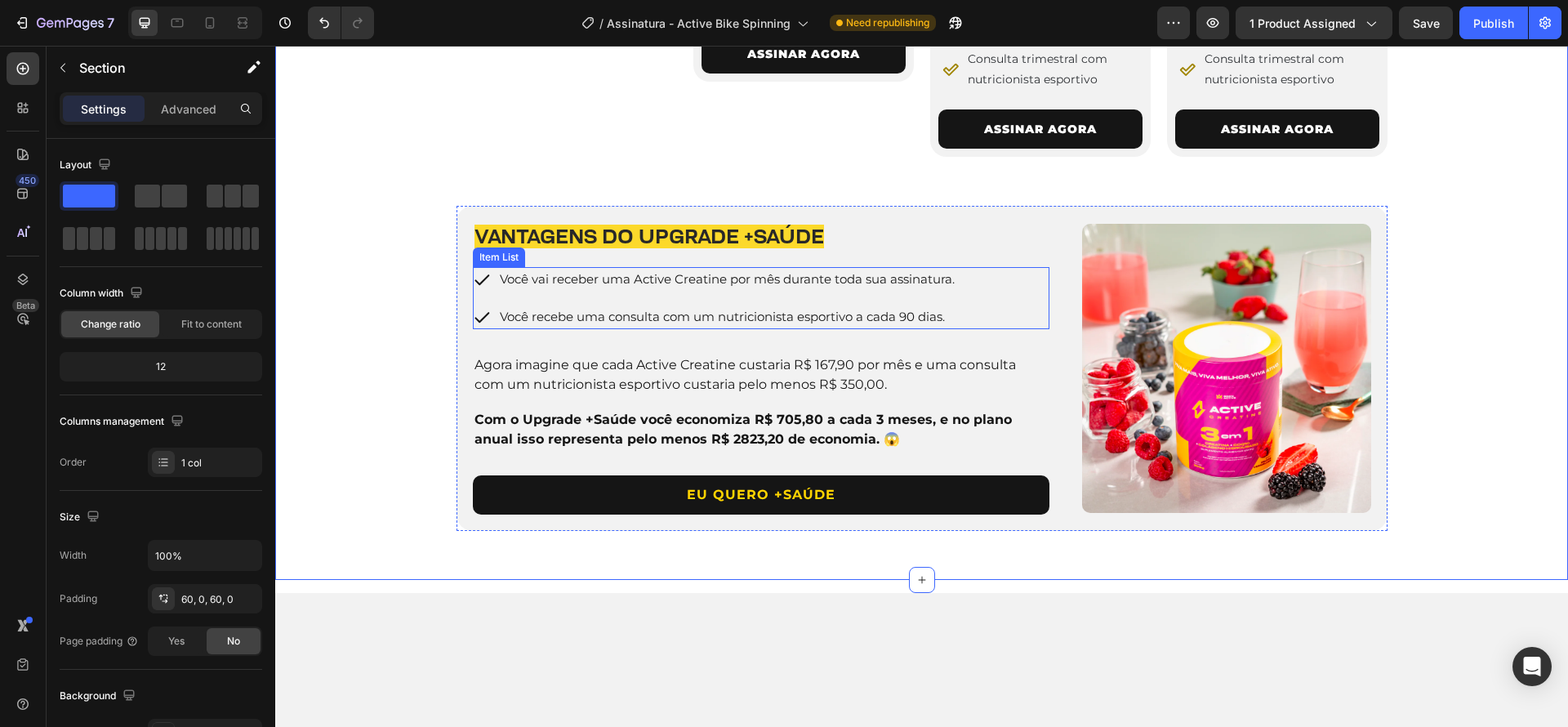
click at [499, 329] on div "Você vai receber uma Active Creatine por mês durante toda sua assinatura. Você …" at bounding box center [715, 298] width 485 height 62
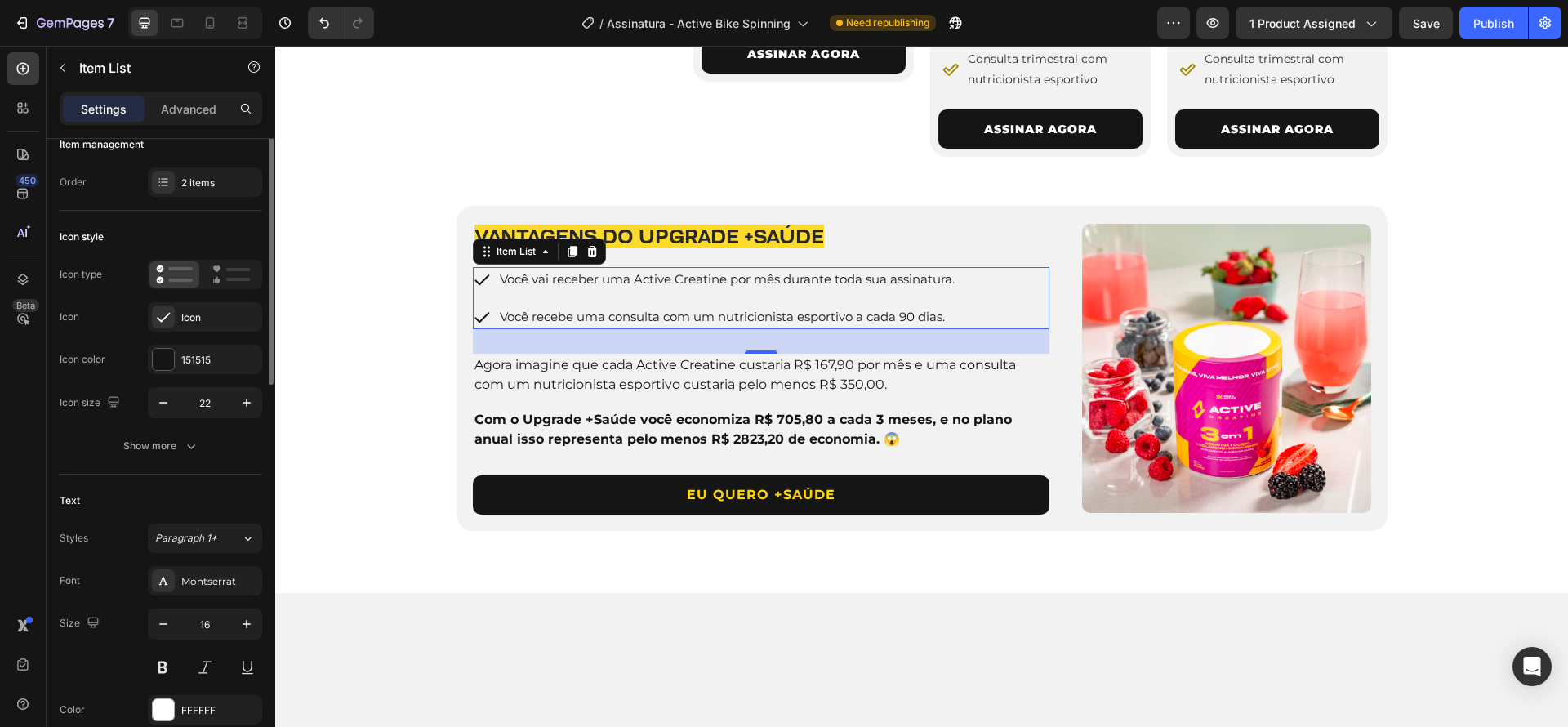
scroll to position [0, 0]
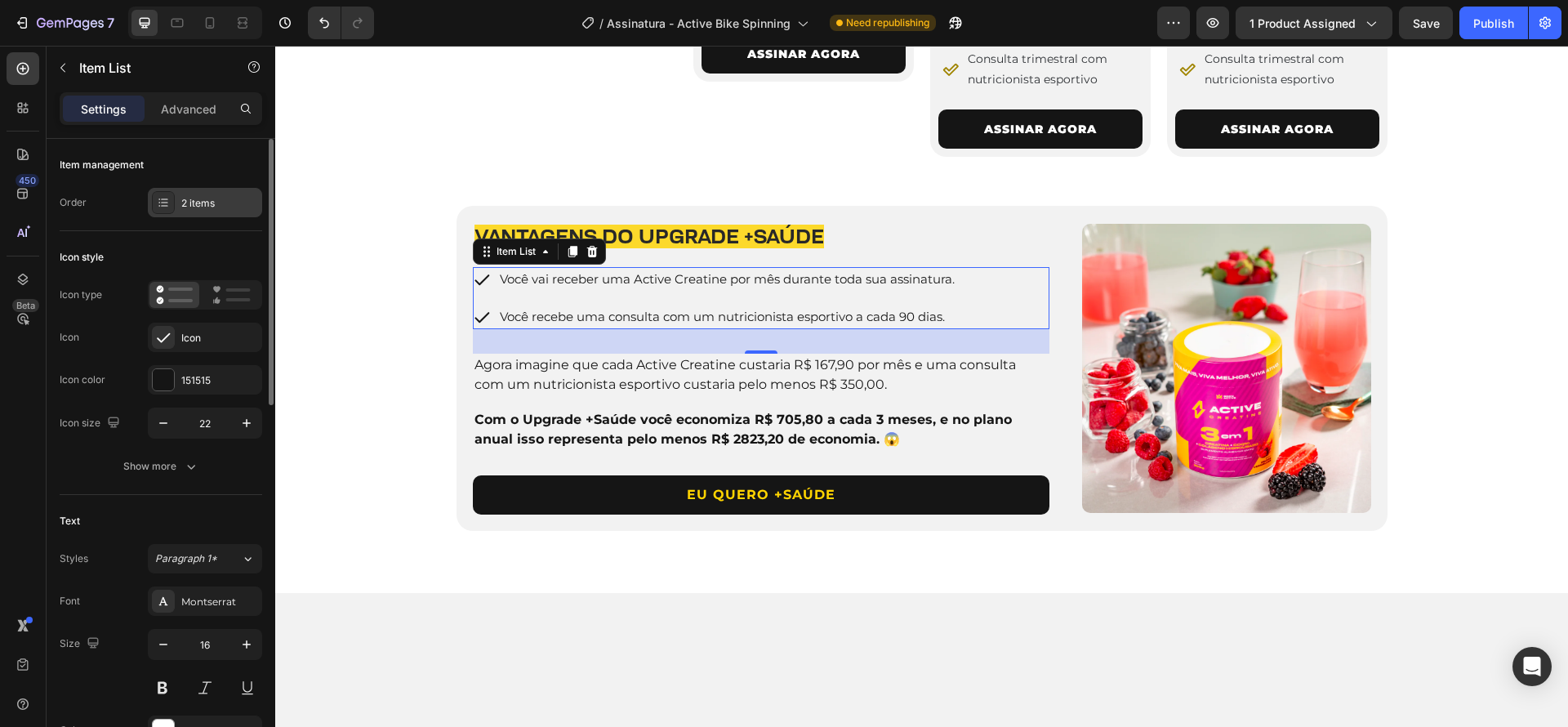
click at [218, 206] on div "2 items" at bounding box center [219, 204] width 76 height 15
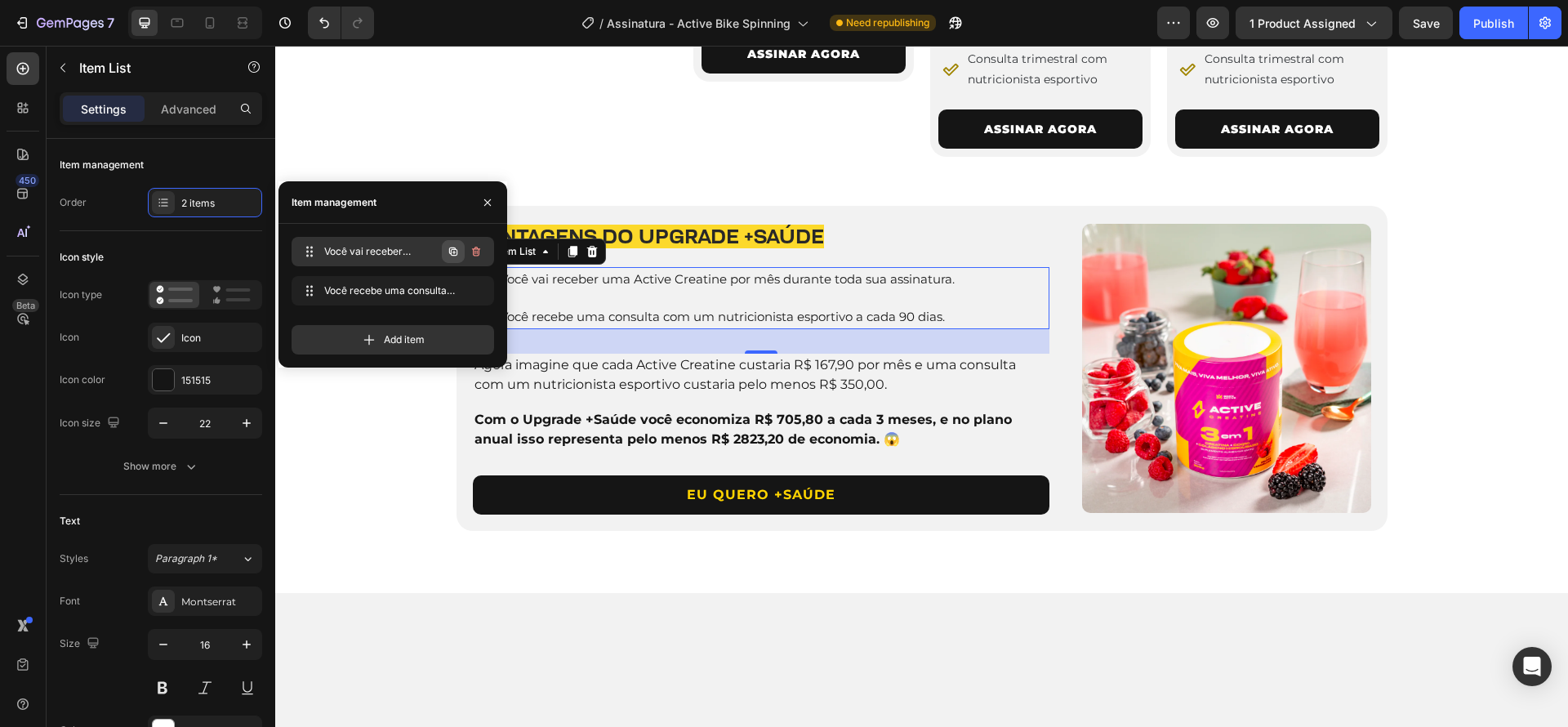
click at [453, 253] on icon "button" at bounding box center [453, 251] width 13 height 13
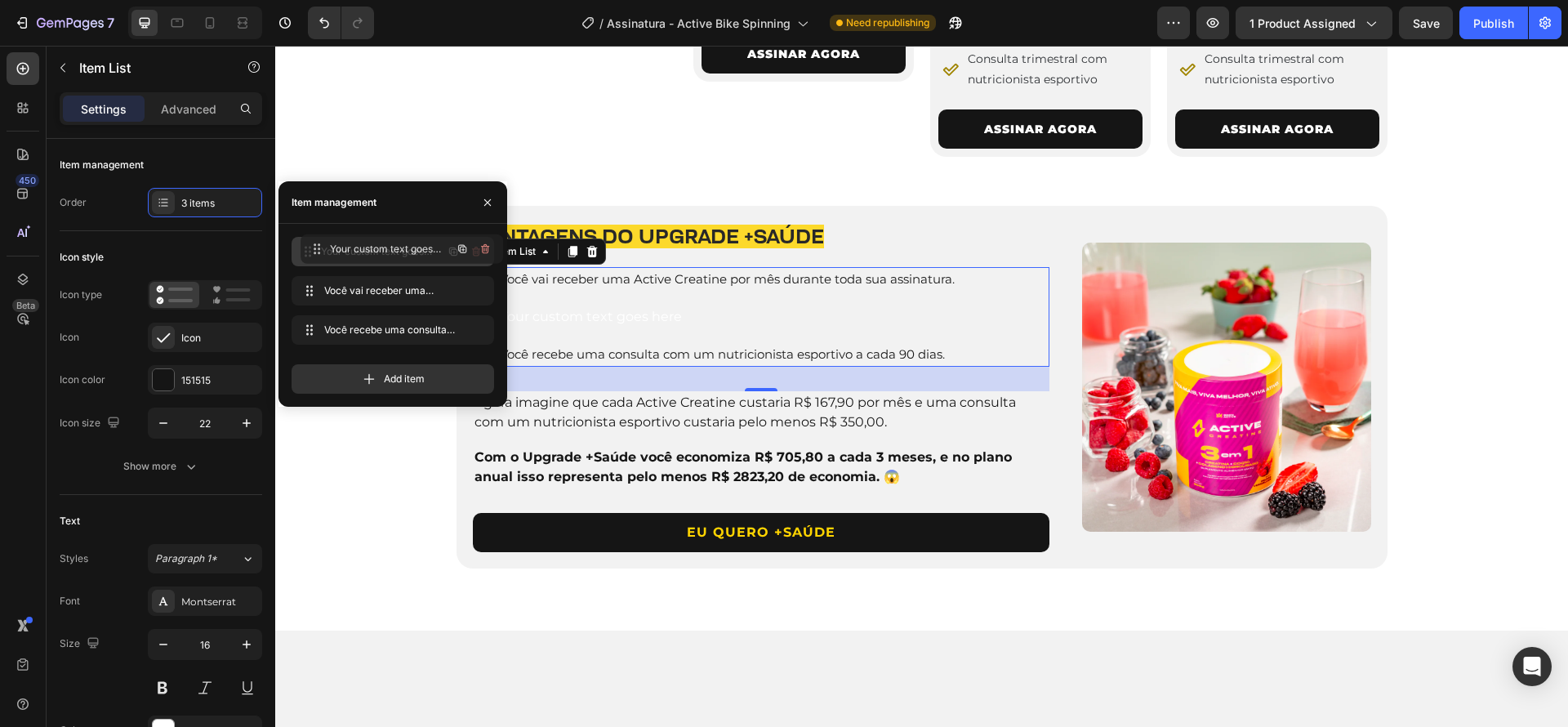
drag, startPoint x: 309, startPoint y: 287, endPoint x: 318, endPoint y: 245, distance: 43.0
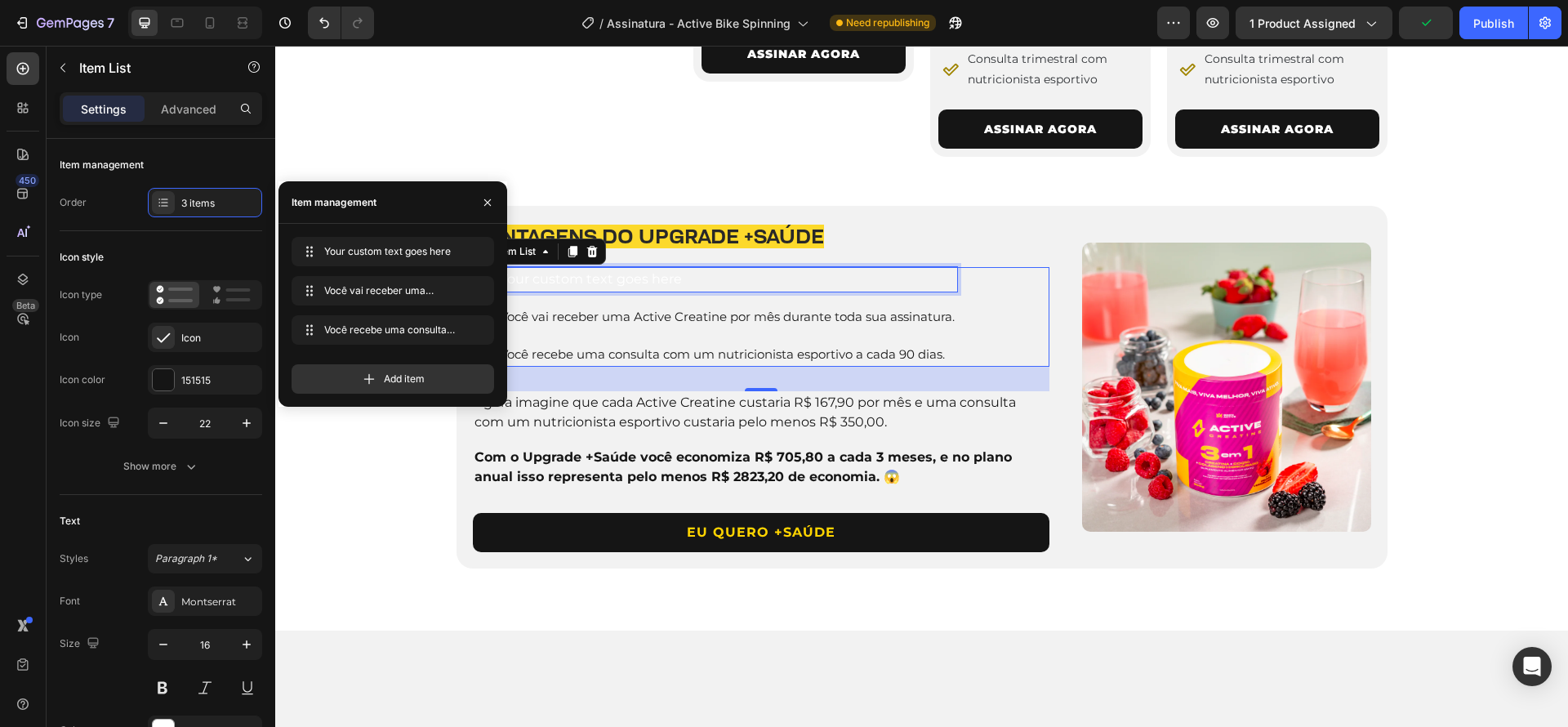
click at [617, 292] on div "Your custom text goes here" at bounding box center [727, 279] width 460 height 25
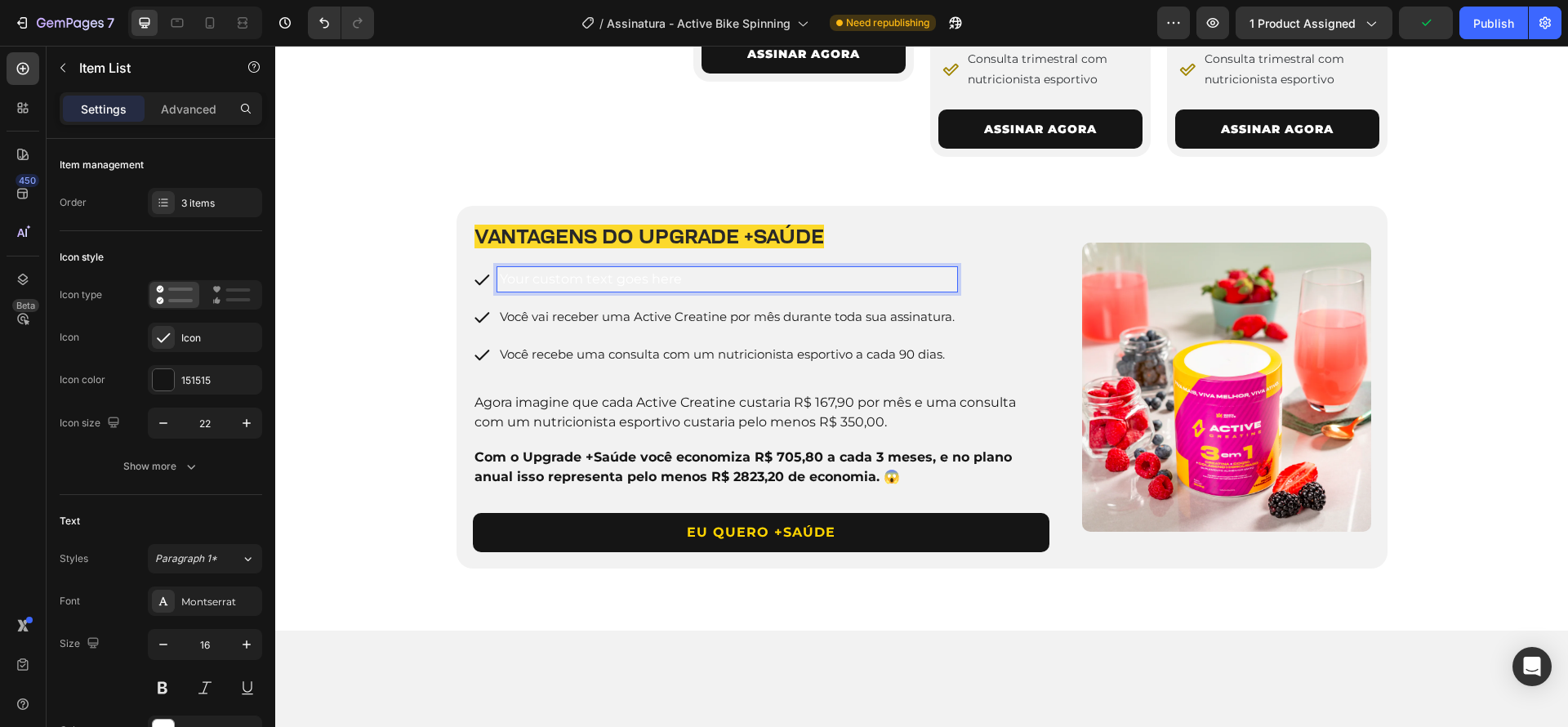
click at [625, 289] on p "Your custom text goes here" at bounding box center [727, 279] width 455 height 20
click at [499, 289] on p "Tudo da assinatura" at bounding box center [727, 279] width 455 height 20
click at [743, 289] on p "Você recebe tudo da assinatura" at bounding box center [727, 279] width 455 height 20
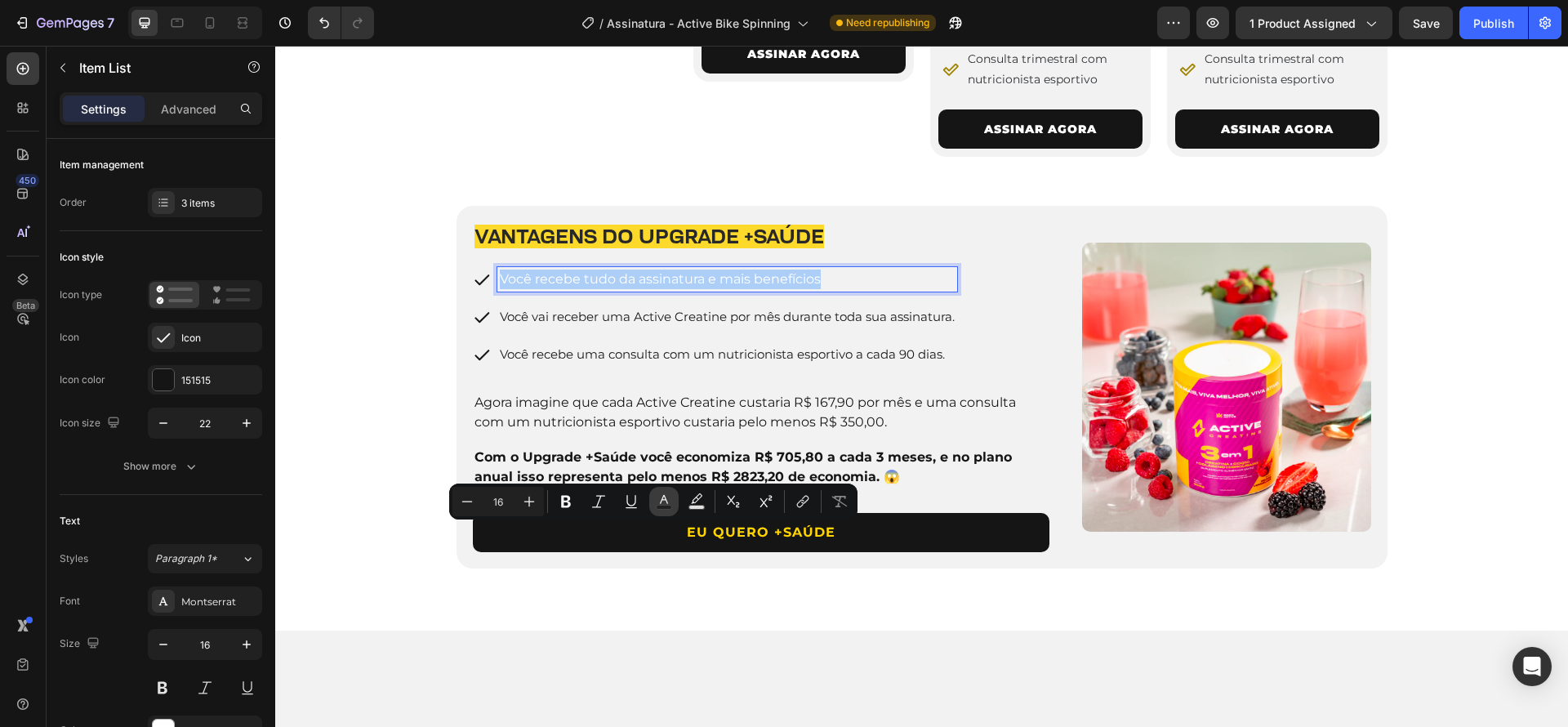
click at [660, 504] on icon "Editor contextual toolbar" at bounding box center [664, 502] width 16 height 16
type input "FFFFFF"
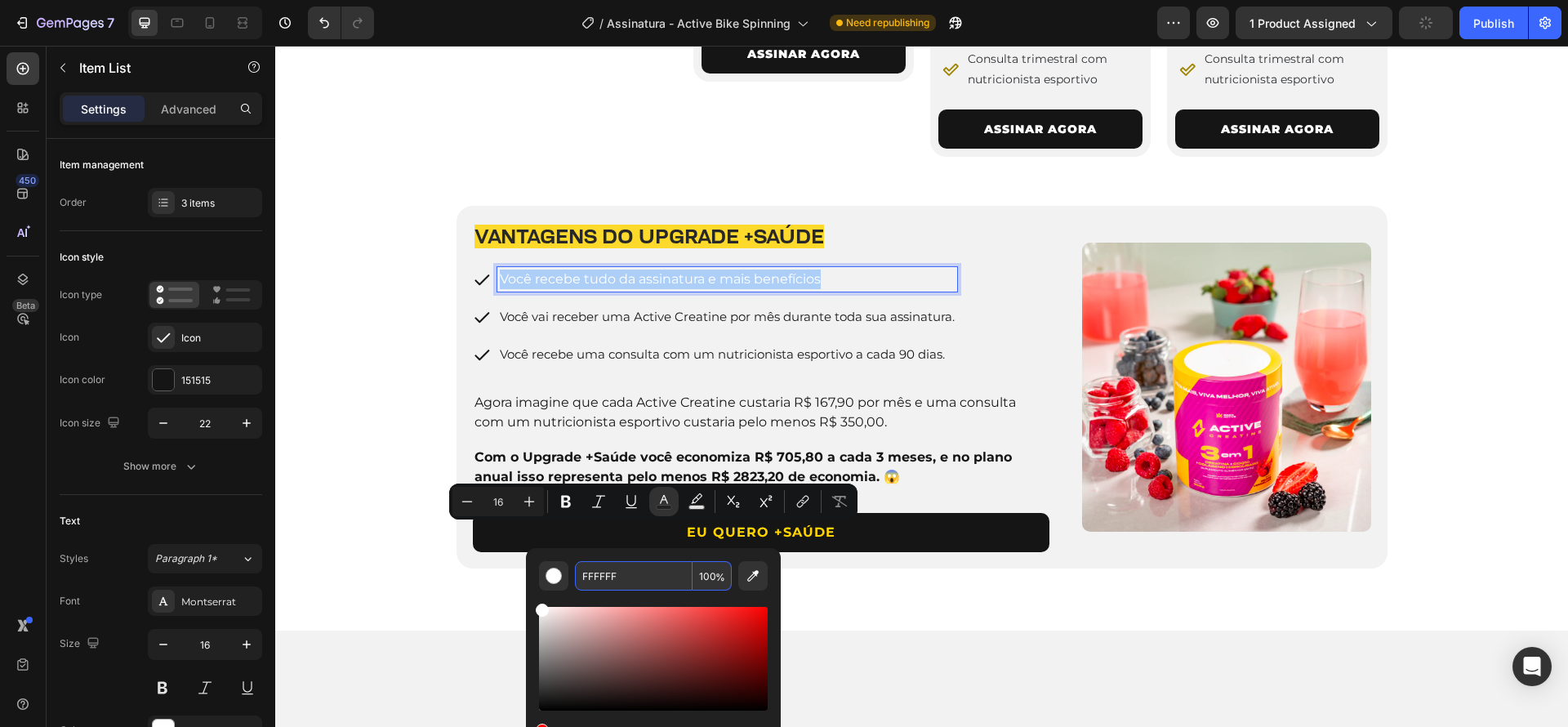
click at [637, 573] on input "FFFFFF" at bounding box center [633, 576] width 117 height 30
type input "151515"
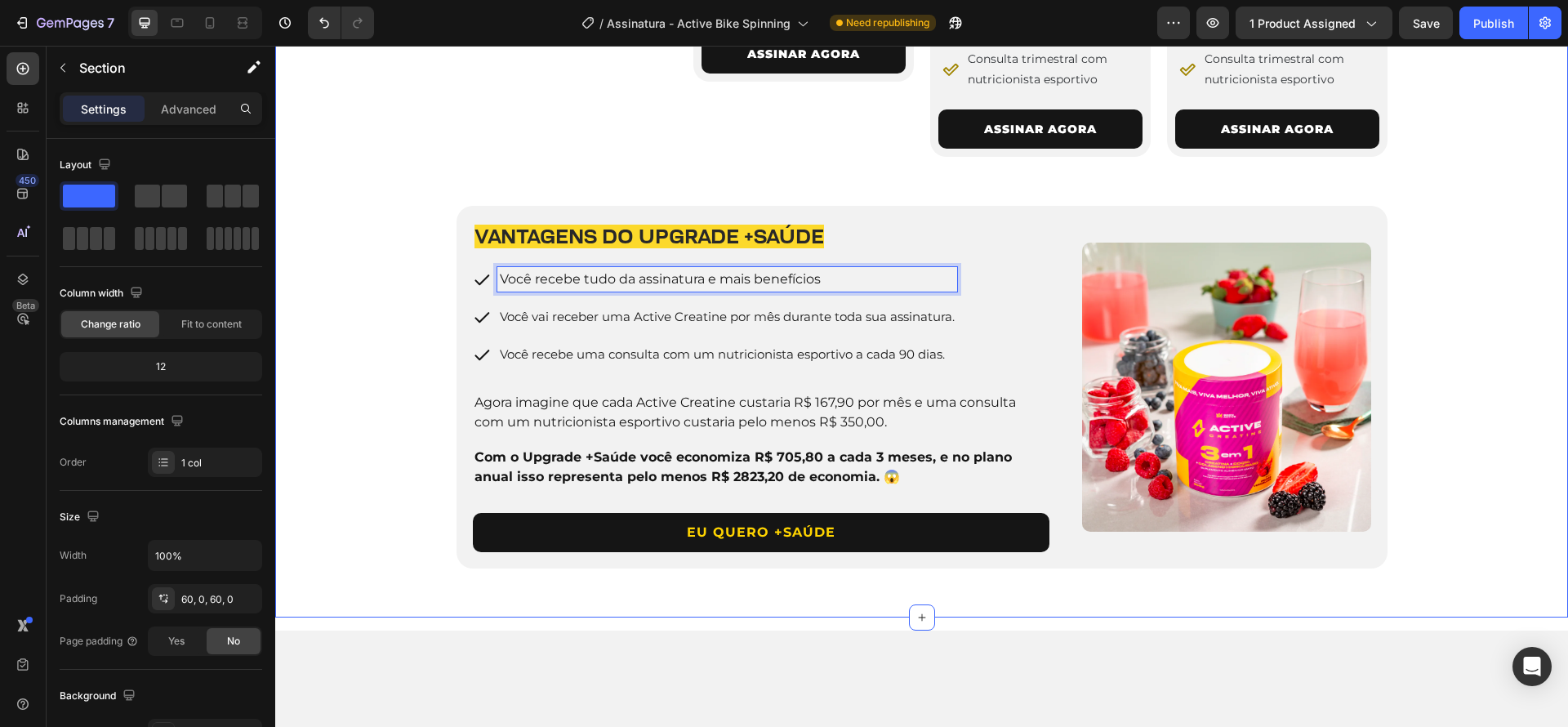
click at [1511, 495] on div "4 PLANOS PARA VOCÊ ESCOLHER Heading Row Image 3 Meses Heading De R$ 289,90 por:…" at bounding box center [922, 57] width 1293 height 1024
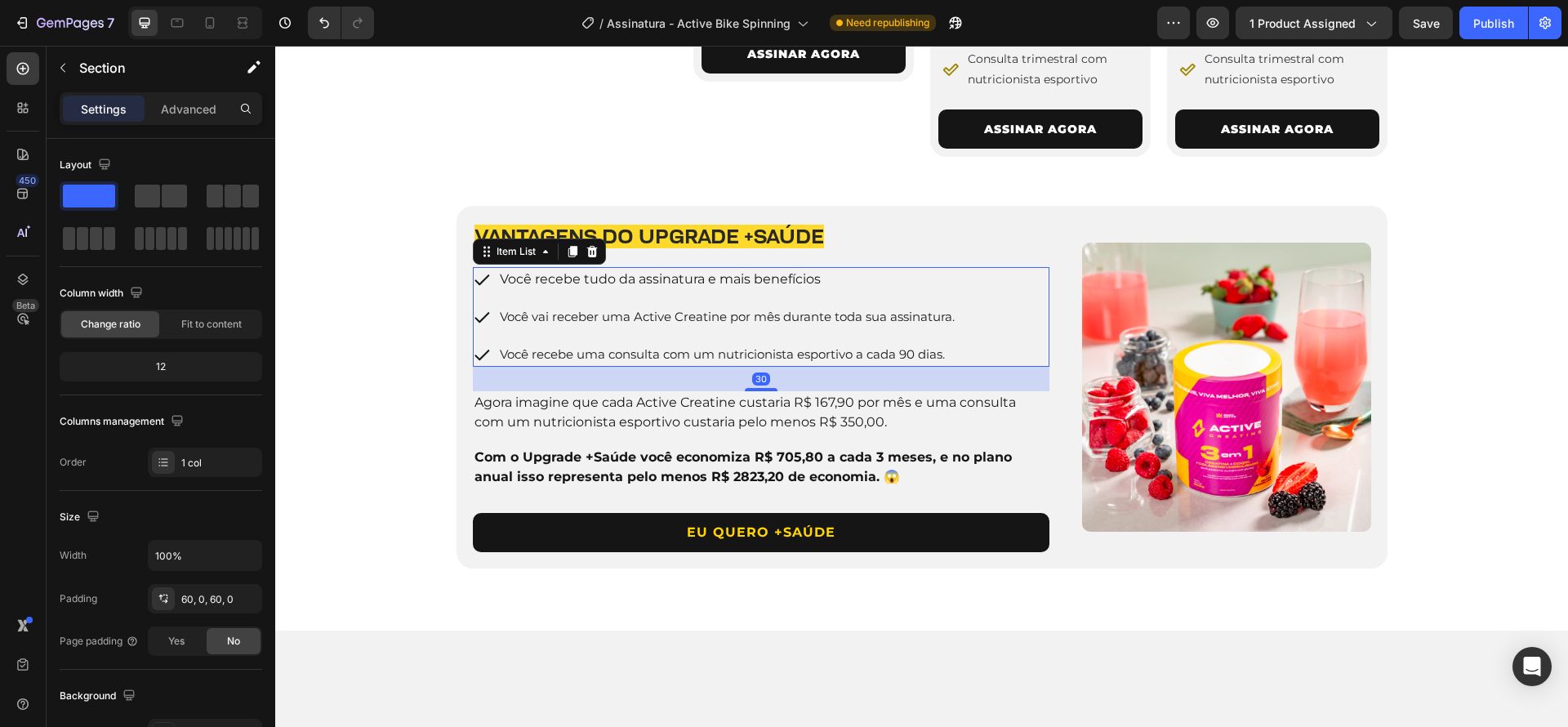
click at [646, 324] on span "Você vai receber uma Active Creatine por mês durante toda sua assinatura." at bounding box center [727, 316] width 455 height 16
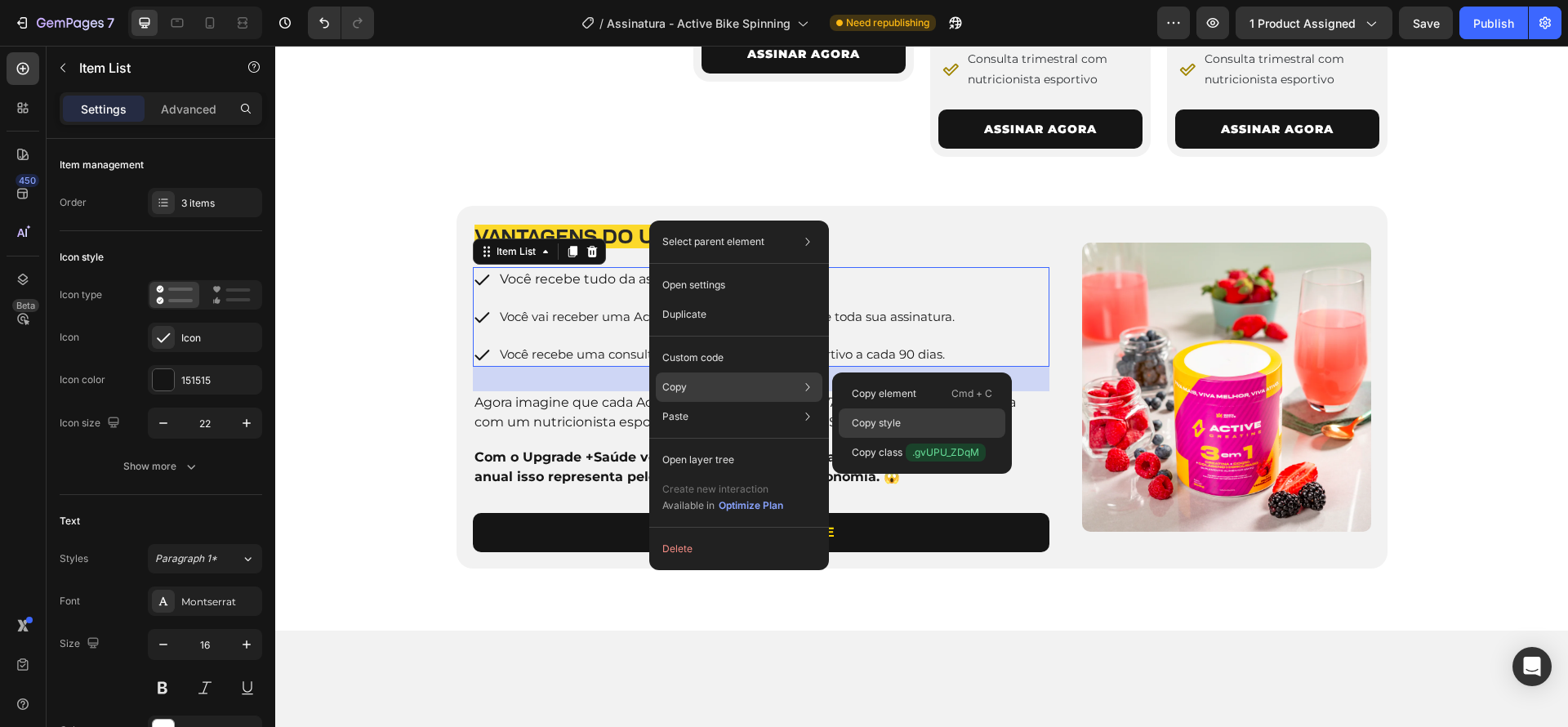
click at [883, 421] on p "Copy style" at bounding box center [876, 423] width 49 height 15
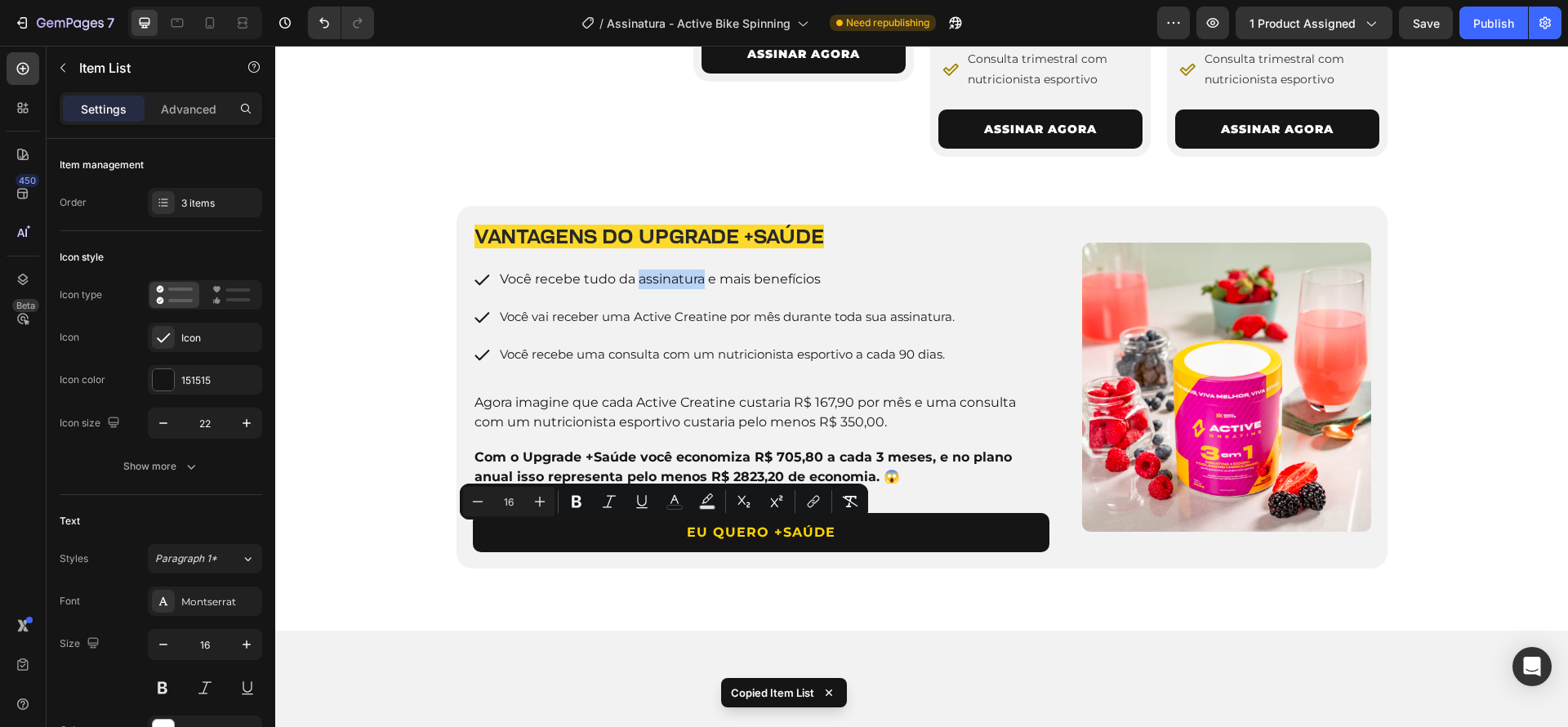
click at [888, 366] on div "Você recebe tudo da assinatura e mais benefícios Você vai receber uma Active Cr…" at bounding box center [715, 316] width 485 height 99
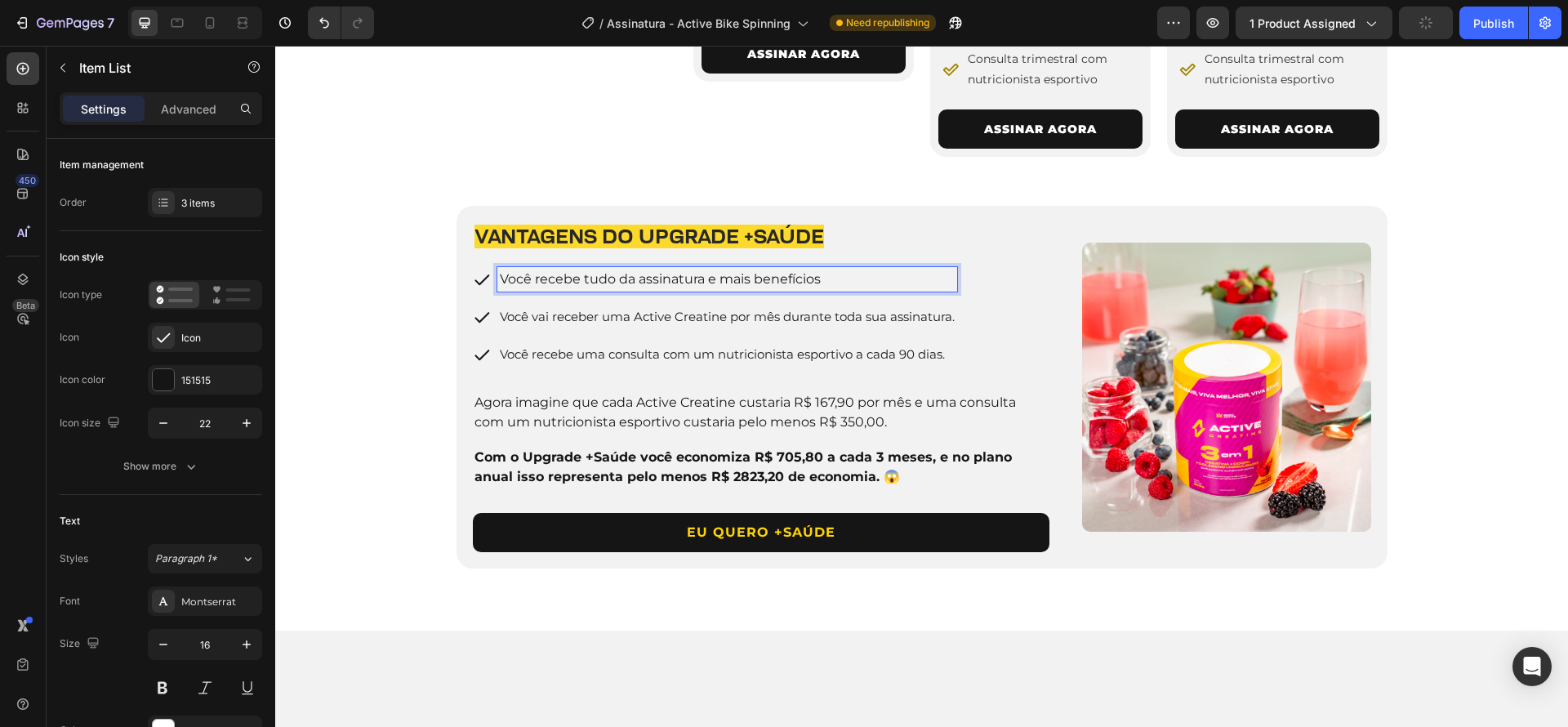
click at [805, 329] on div "Você vai receber uma Active Creatine por mês durante toda sua assinatura." at bounding box center [727, 317] width 460 height 25
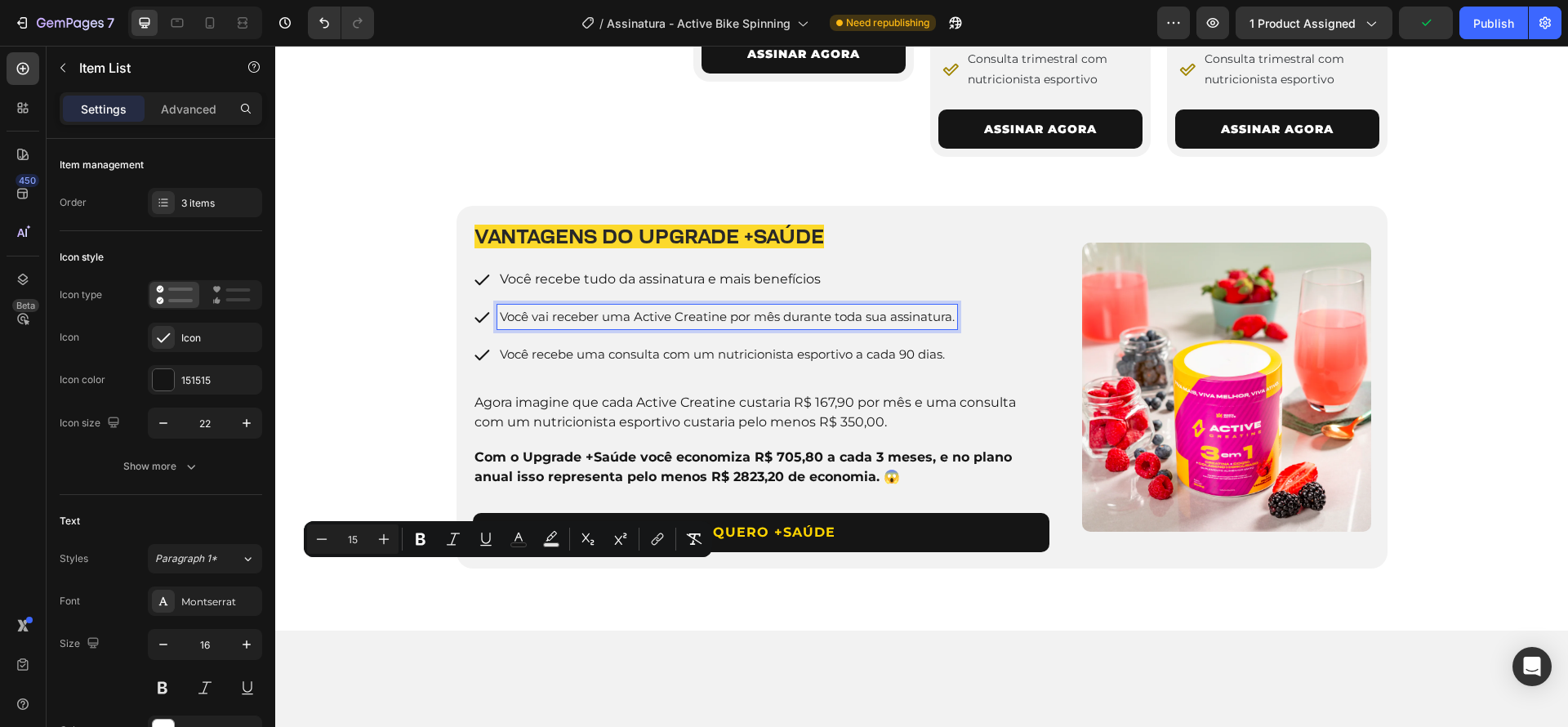
click at [825, 289] on p "Você recebe tudo da assinatura e mais benefícios" at bounding box center [727, 279] width 455 height 20
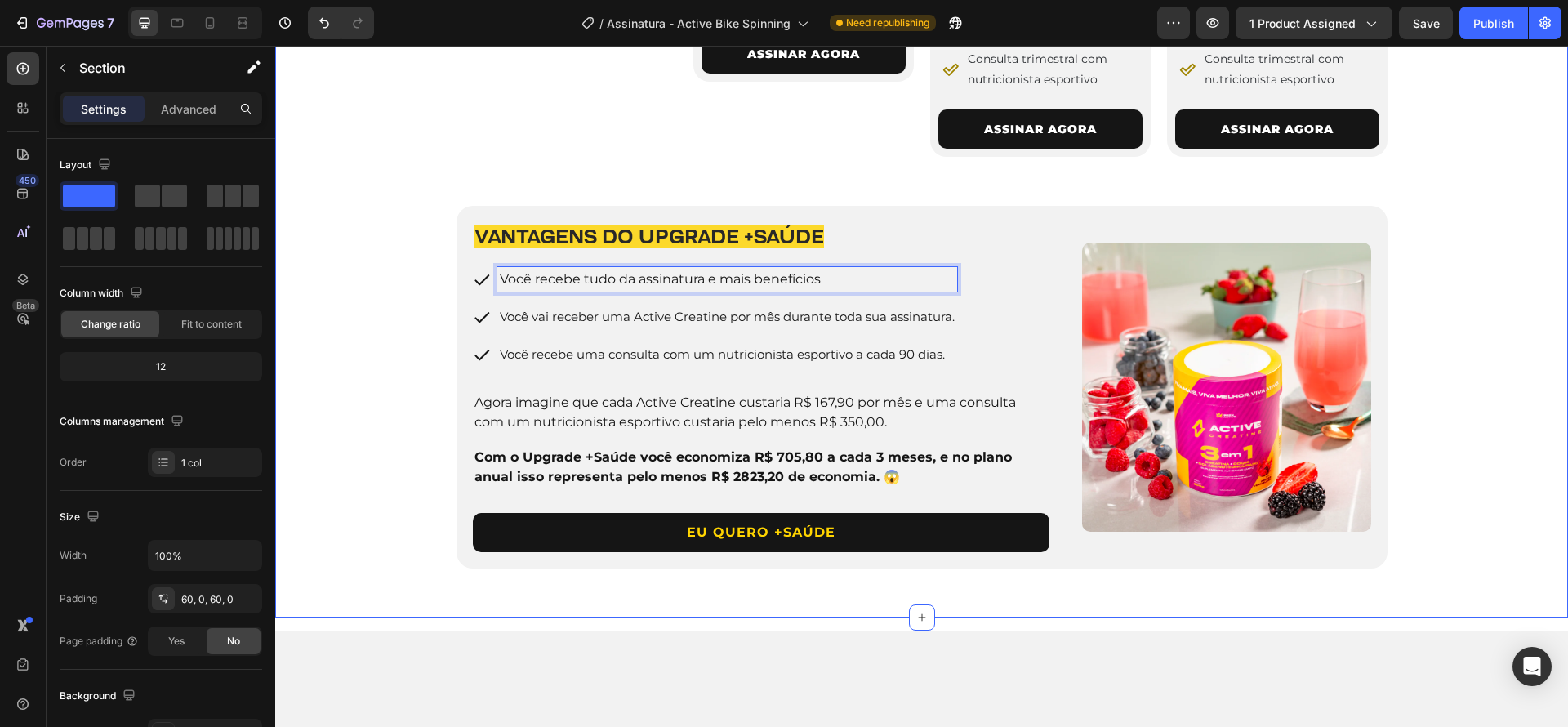
click at [1481, 564] on div "4 PLANOS PARA VOCÊ ESCOLHER Heading Row Image 3 Meses Heading De R$ 289,90 por:…" at bounding box center [922, 57] width 1293 height 1024
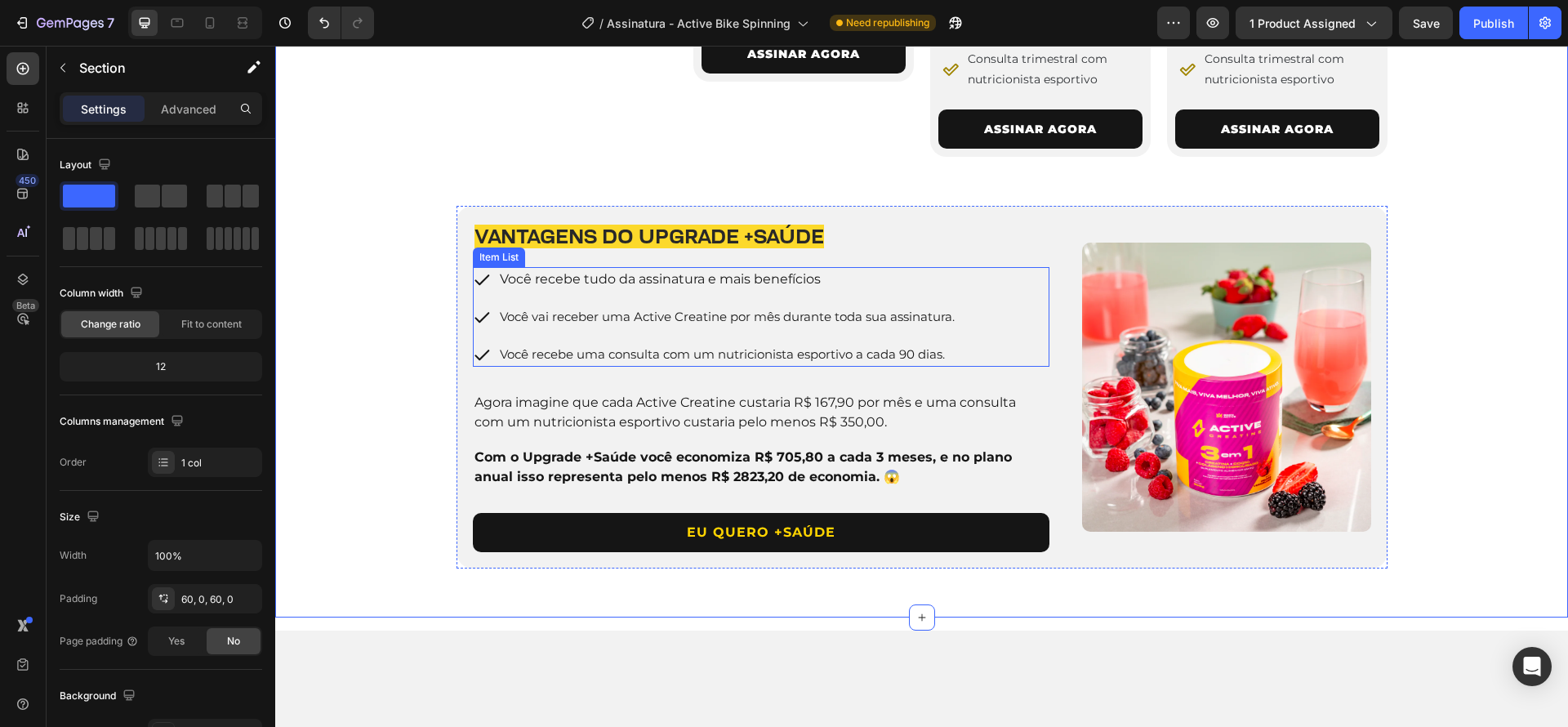
click at [768, 324] on span "Você vai receber uma Active Creatine por mês durante toda sua assinatura." at bounding box center [727, 316] width 455 height 16
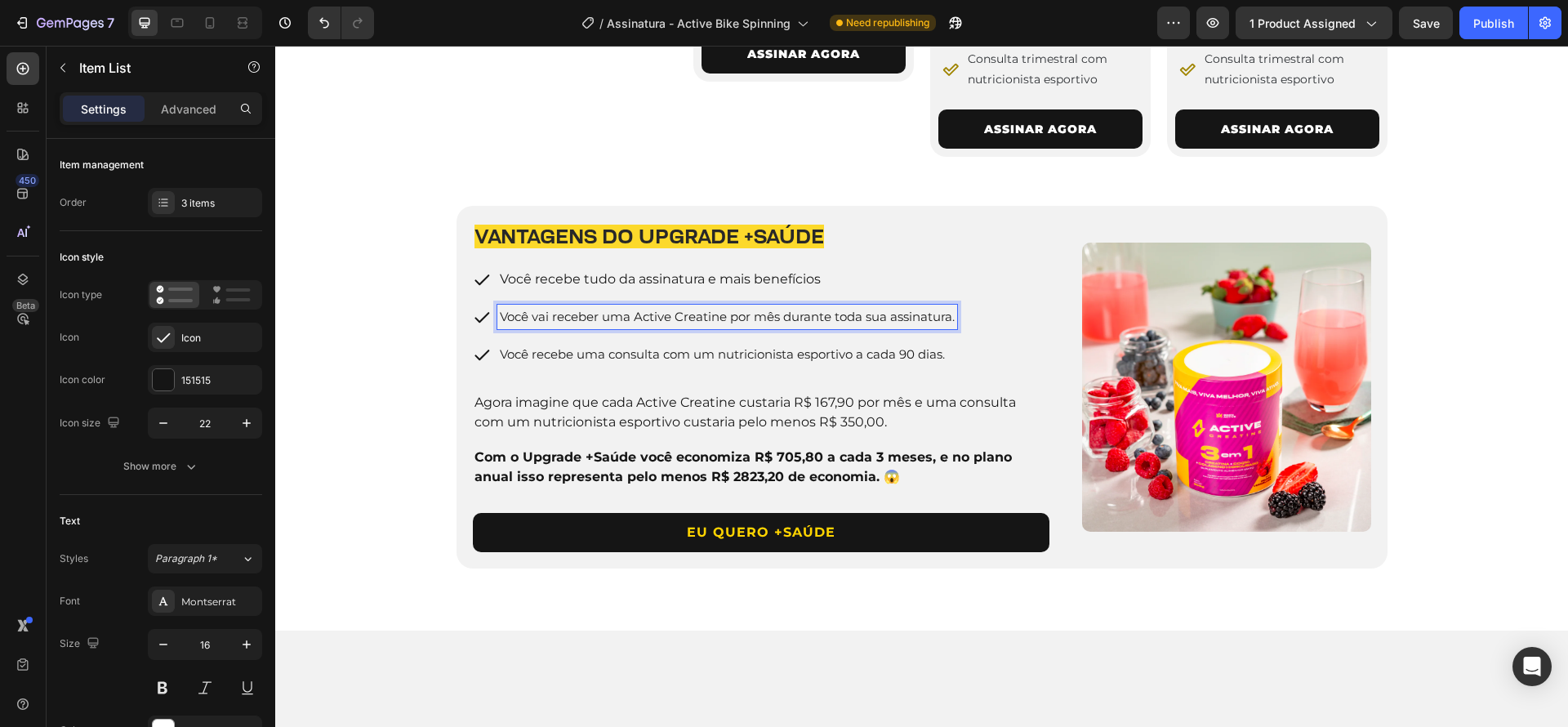
click at [765, 324] on span "Você vai receber uma Active Creatine por mês durante toda sua assinatura." at bounding box center [727, 316] width 455 height 16
click at [968, 366] on div "Você recebe tudo da assinatura e mais benefícios Você vai receber uma Active Cr…" at bounding box center [761, 316] width 577 height 99
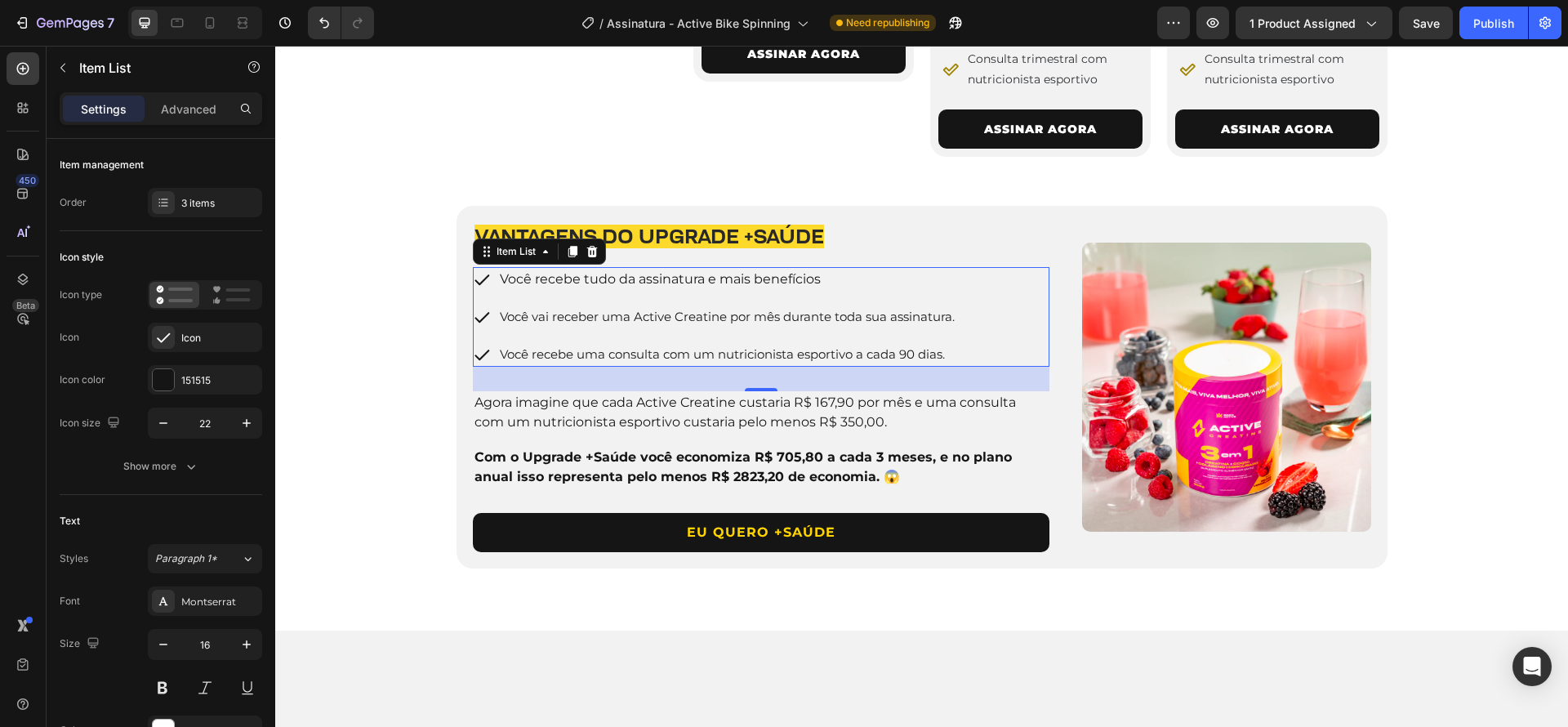
click at [749, 287] on span "Você recebe tudo da assinatura e mais benefícios" at bounding box center [660, 278] width 321 height 16
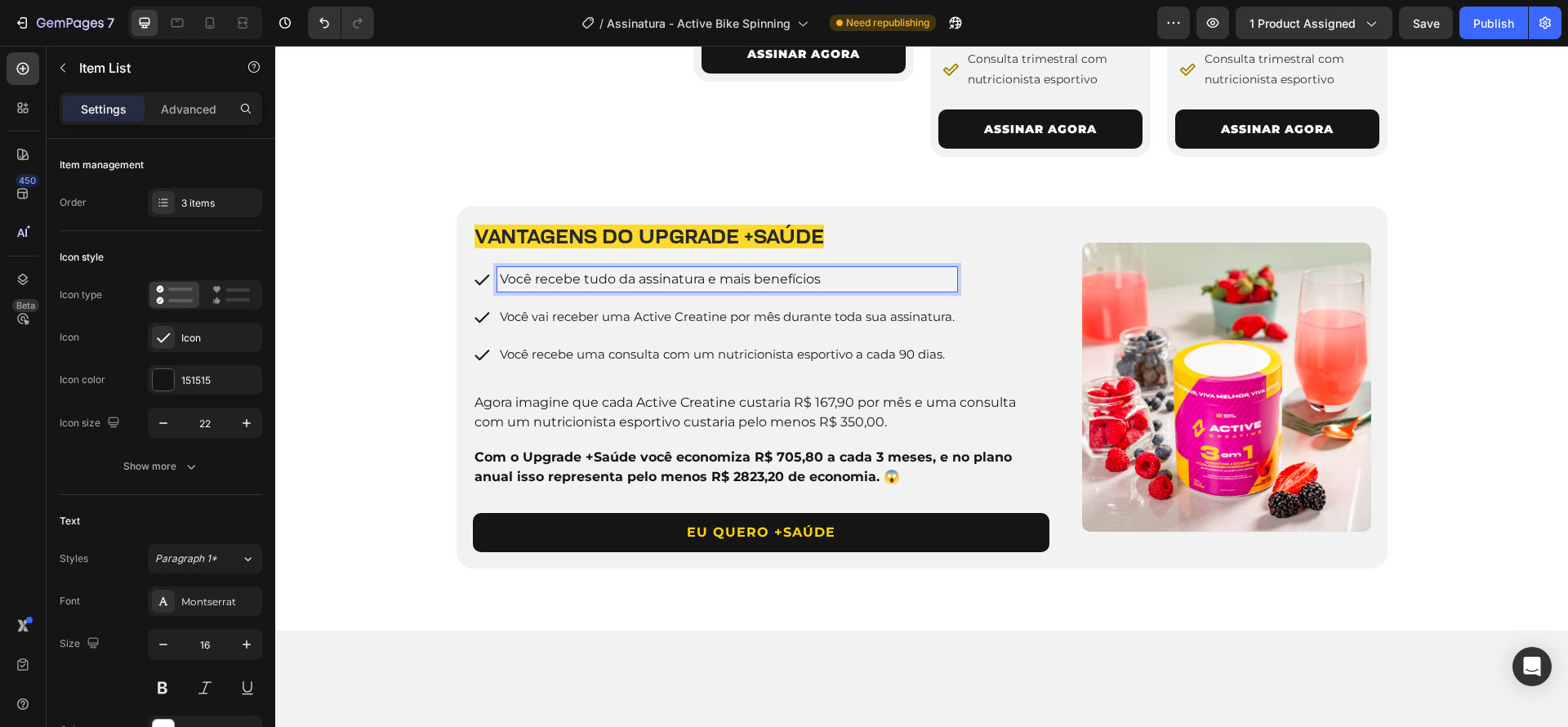
click at [751, 287] on span "Você recebe tudo da assinatura e mais benefícios" at bounding box center [660, 278] width 321 height 16
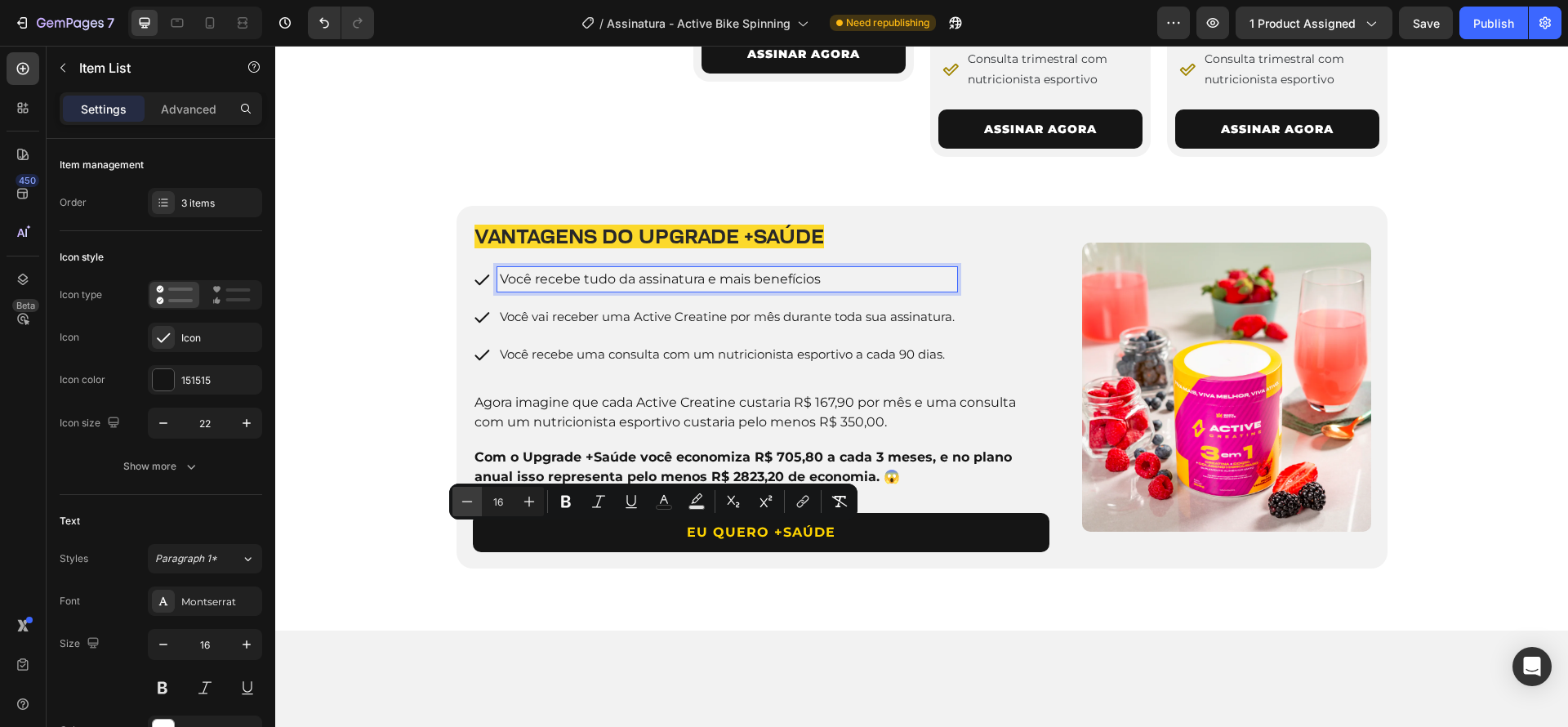
click at [470, 499] on icon "Editor contextual toolbar" at bounding box center [467, 502] width 16 height 16
type input "15"
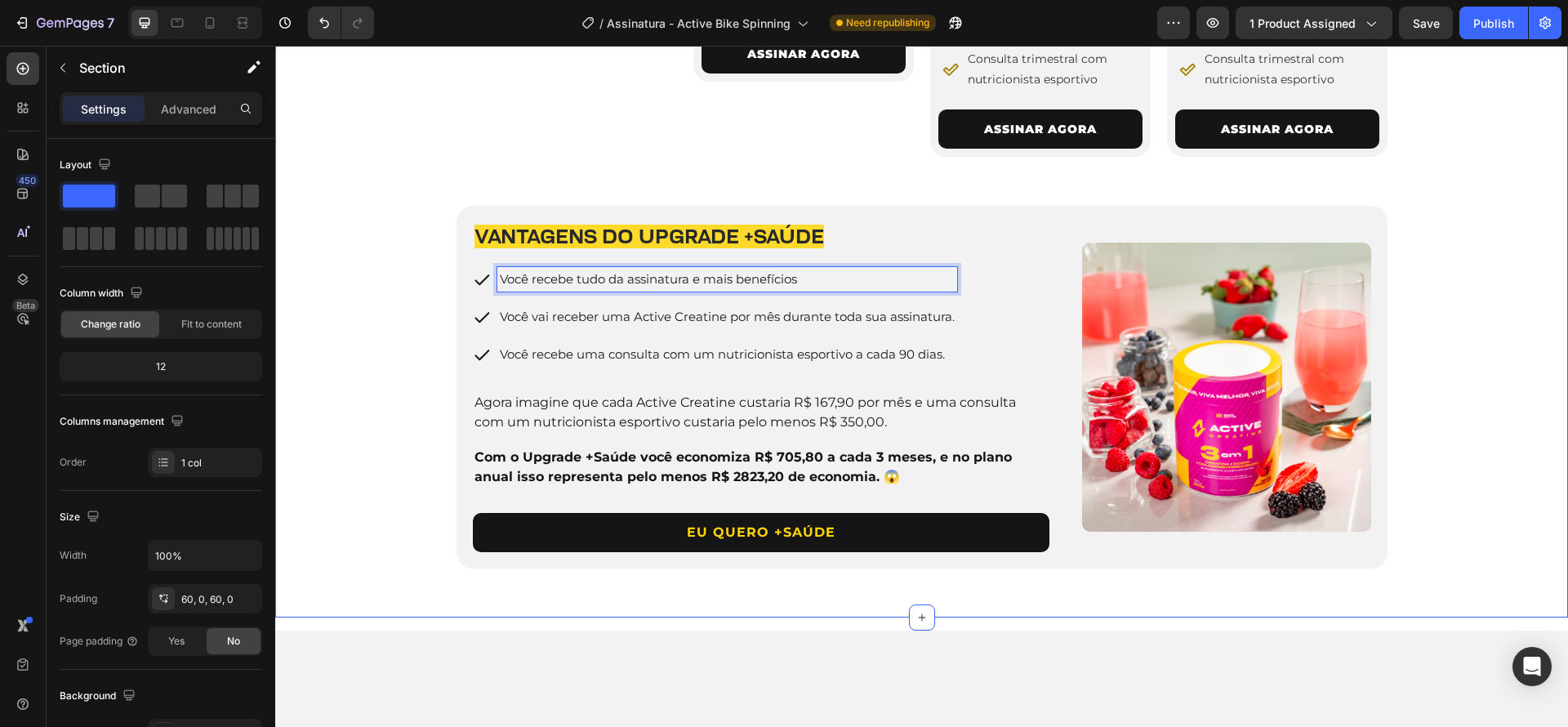
click at [1540, 499] on div "4 PLANOS PARA VOCÊ ESCOLHER Heading Row Image 3 Meses Heading De R$ 289,90 por:…" at bounding box center [922, 57] width 1293 height 1024
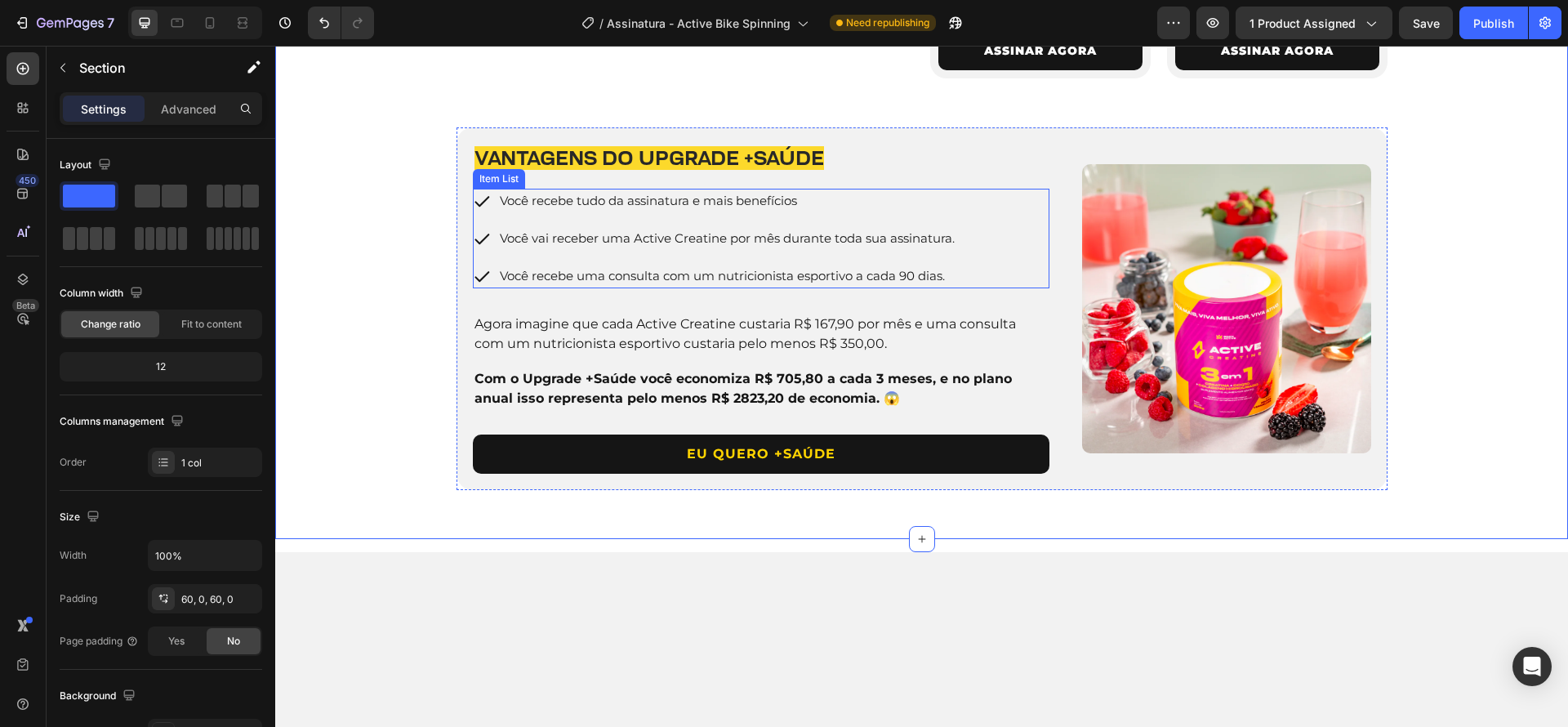
scroll to position [1720, 0]
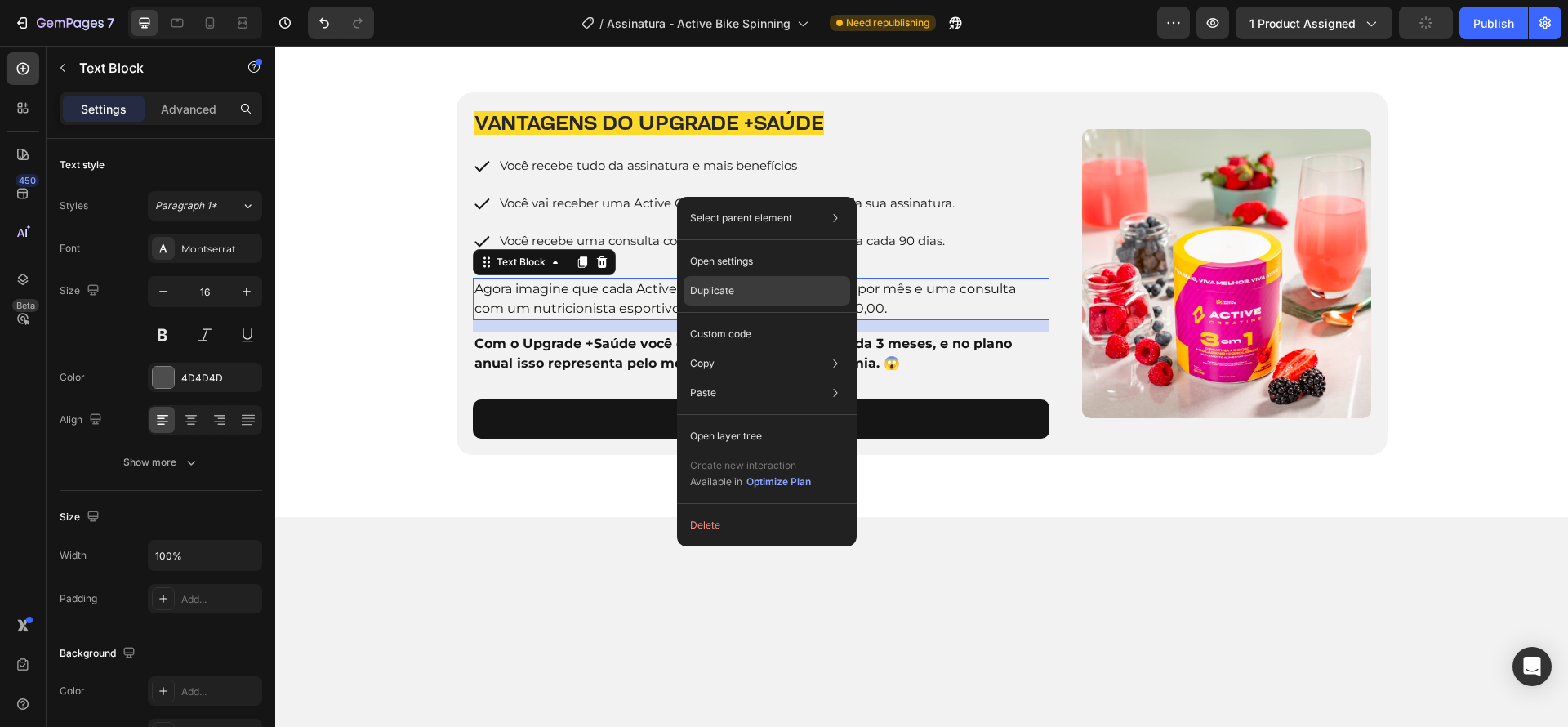
click at [720, 291] on p "Duplicate" at bounding box center [712, 291] width 44 height 15
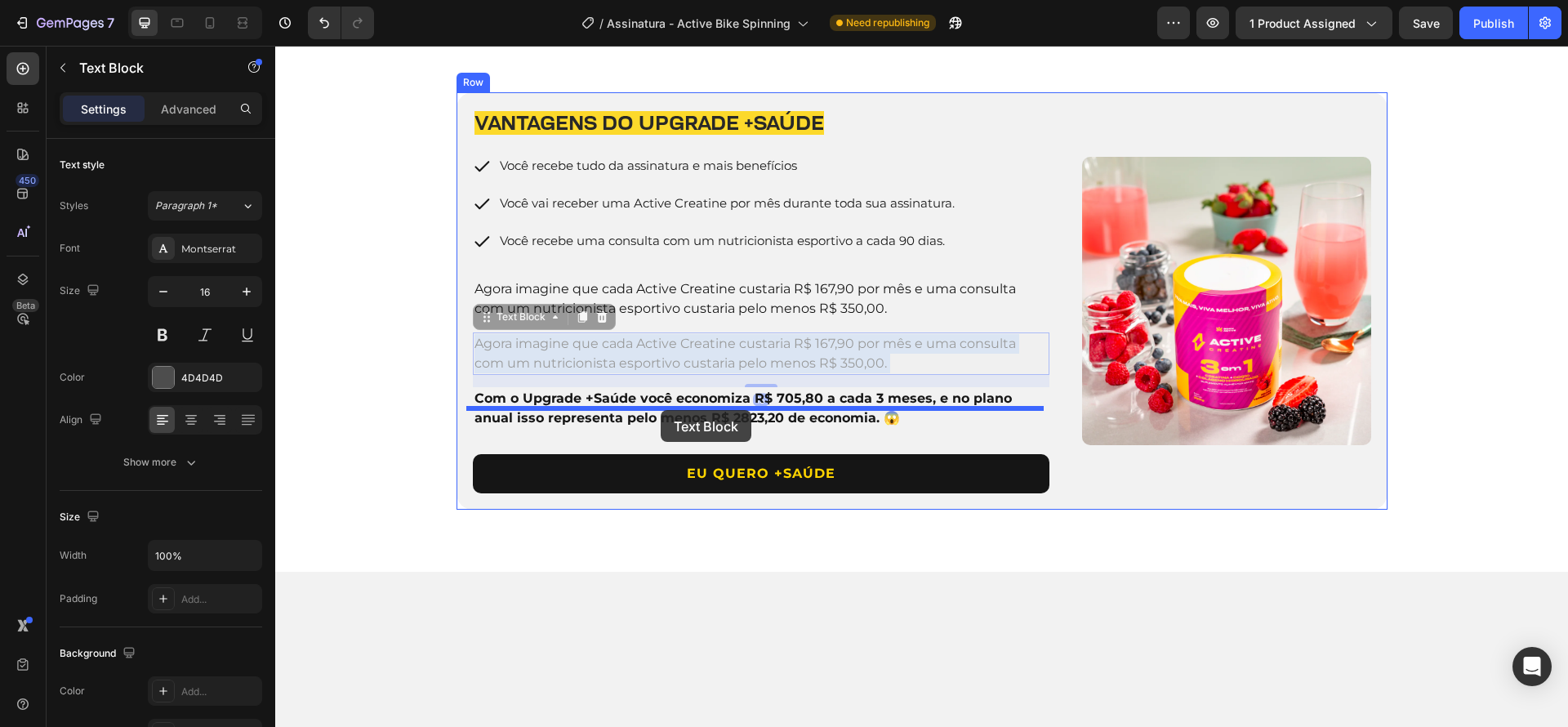
drag, startPoint x: 661, startPoint y: 614, endPoint x: 660, endPoint y: 410, distance: 204.0
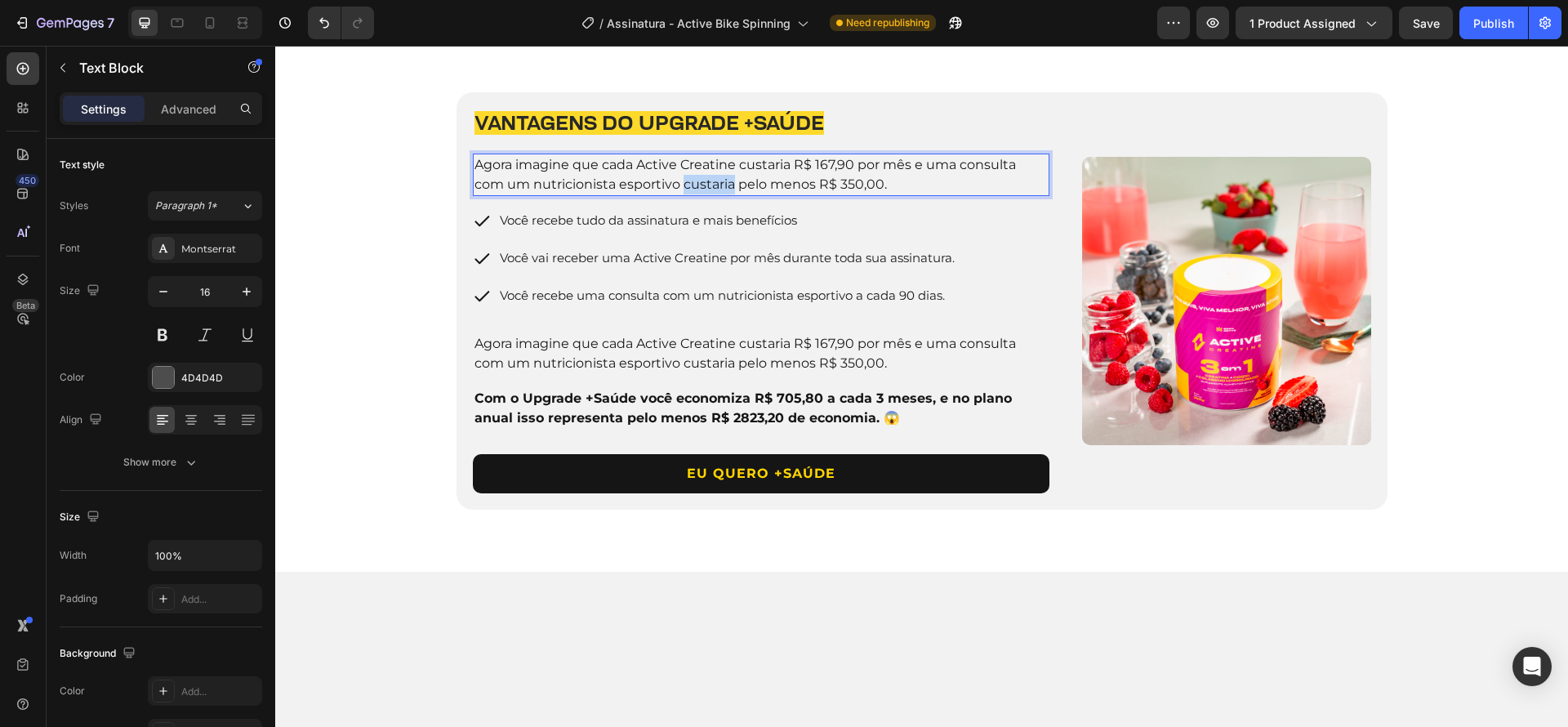
click at [678, 192] on span "Agora imagine que cada Active Creatine custaria R$ 167,90 por mês e uma consult…" at bounding box center [745, 174] width 541 height 35
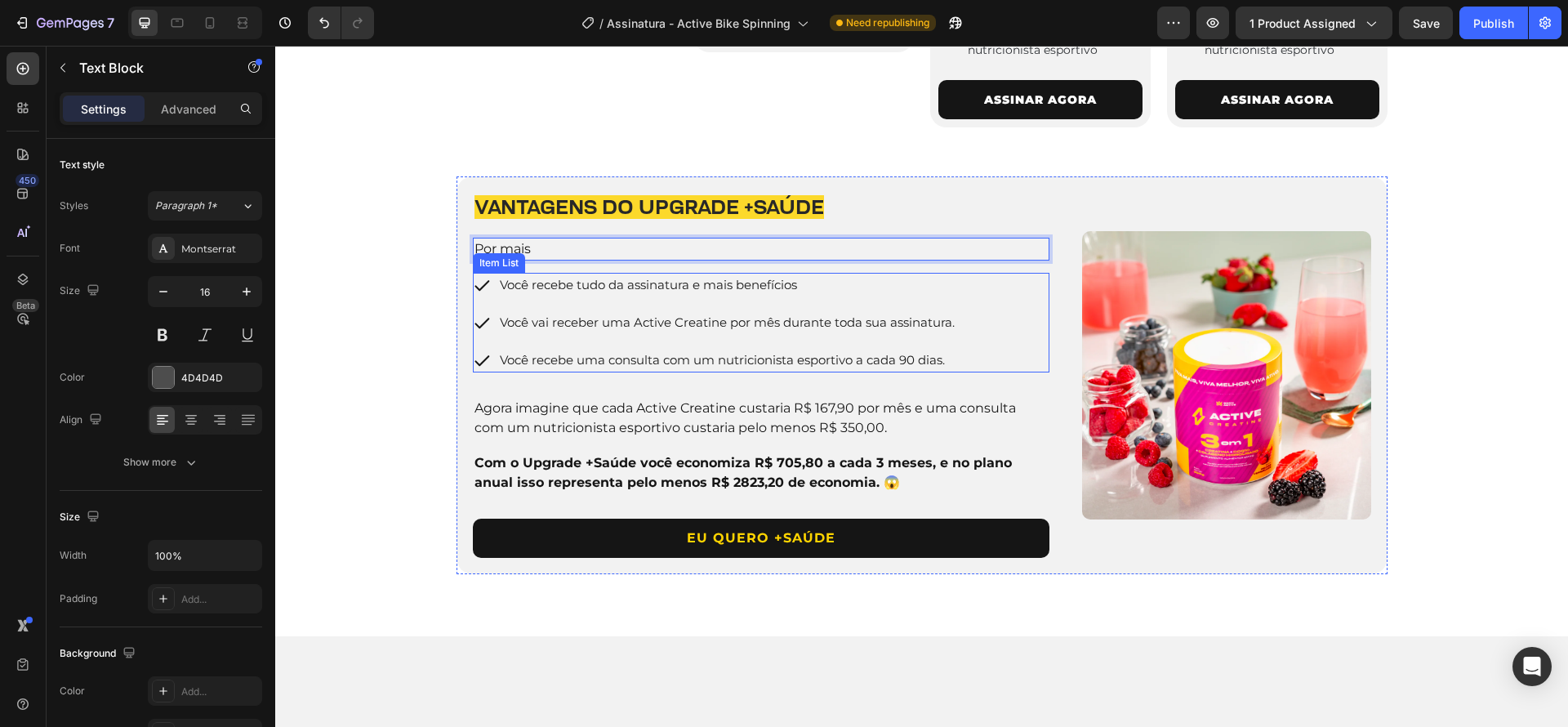
scroll to position [1625, 0]
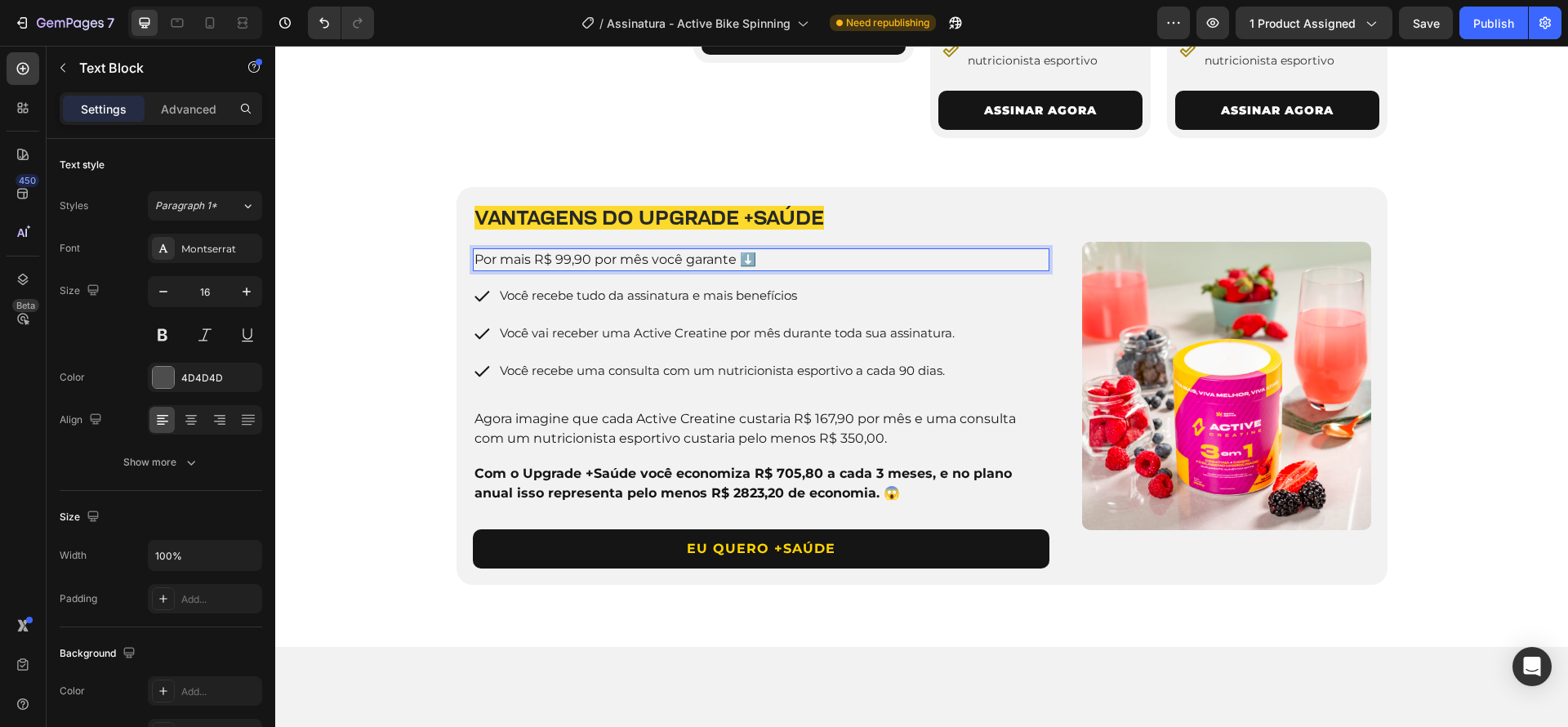
click at [573, 267] on span "Por mais R$ 99,90 por mês você garante ⬇️" at bounding box center [615, 259] width 282 height 16
click at [521, 267] on span "Por mais R$ 99,90 por mês você garante ⬇️" at bounding box center [615, 259] width 282 height 16
click at [513, 267] on span "Por mais R$ 99,90 por mês você garante ⬇️" at bounding box center [615, 259] width 282 height 16
click at [494, 267] on span "Por mais R$ 99,90 por mês você garante ⬇️" at bounding box center [615, 259] width 282 height 16
click at [603, 267] on span "Por apenas R$ 99,90 a mais por mês você garante ⬇️" at bounding box center [646, 259] width 343 height 16
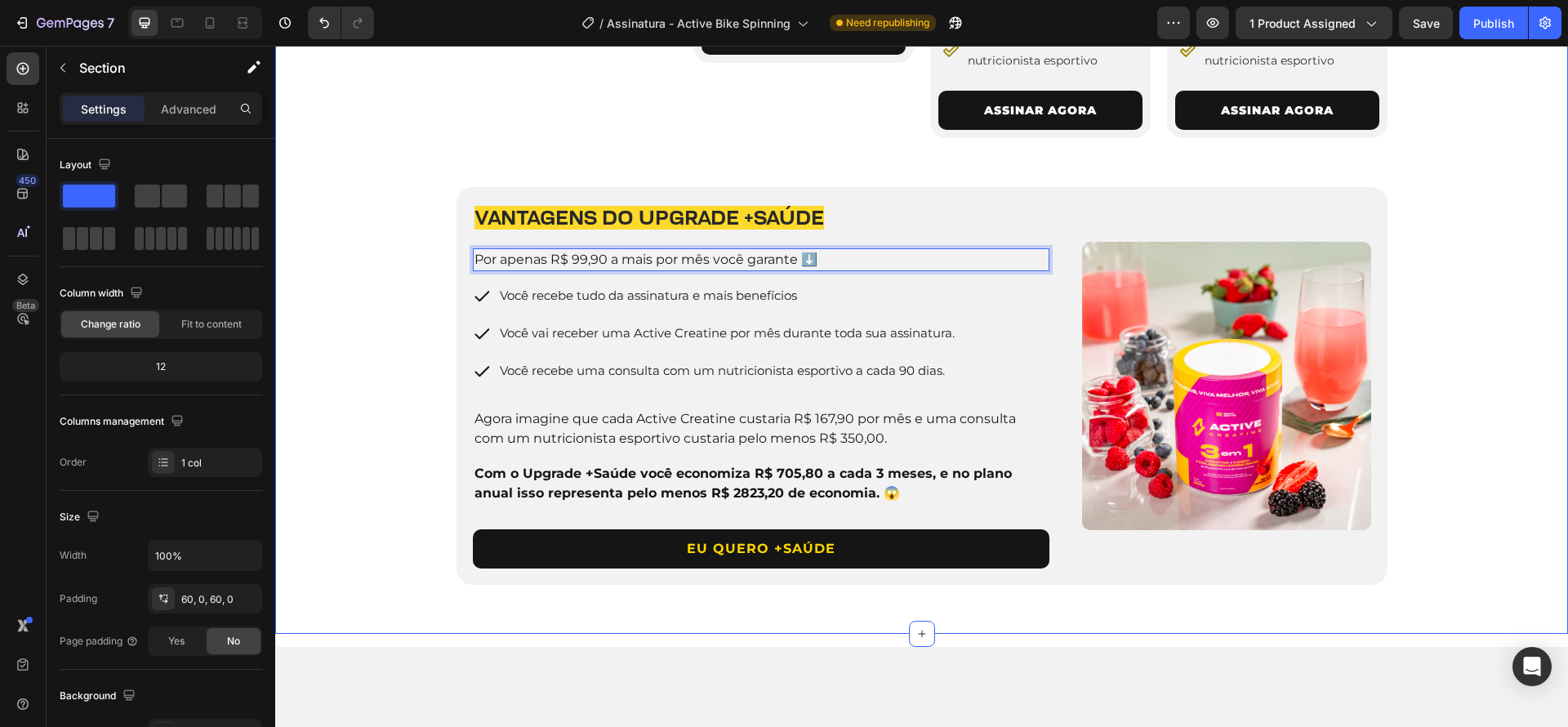
click at [1512, 477] on div "4 PLANOS PARA VOCÊ ESCOLHER Heading Row Image 3 Meses Heading De R$ 289,90 por:…" at bounding box center [922, 55] width 1293 height 1058
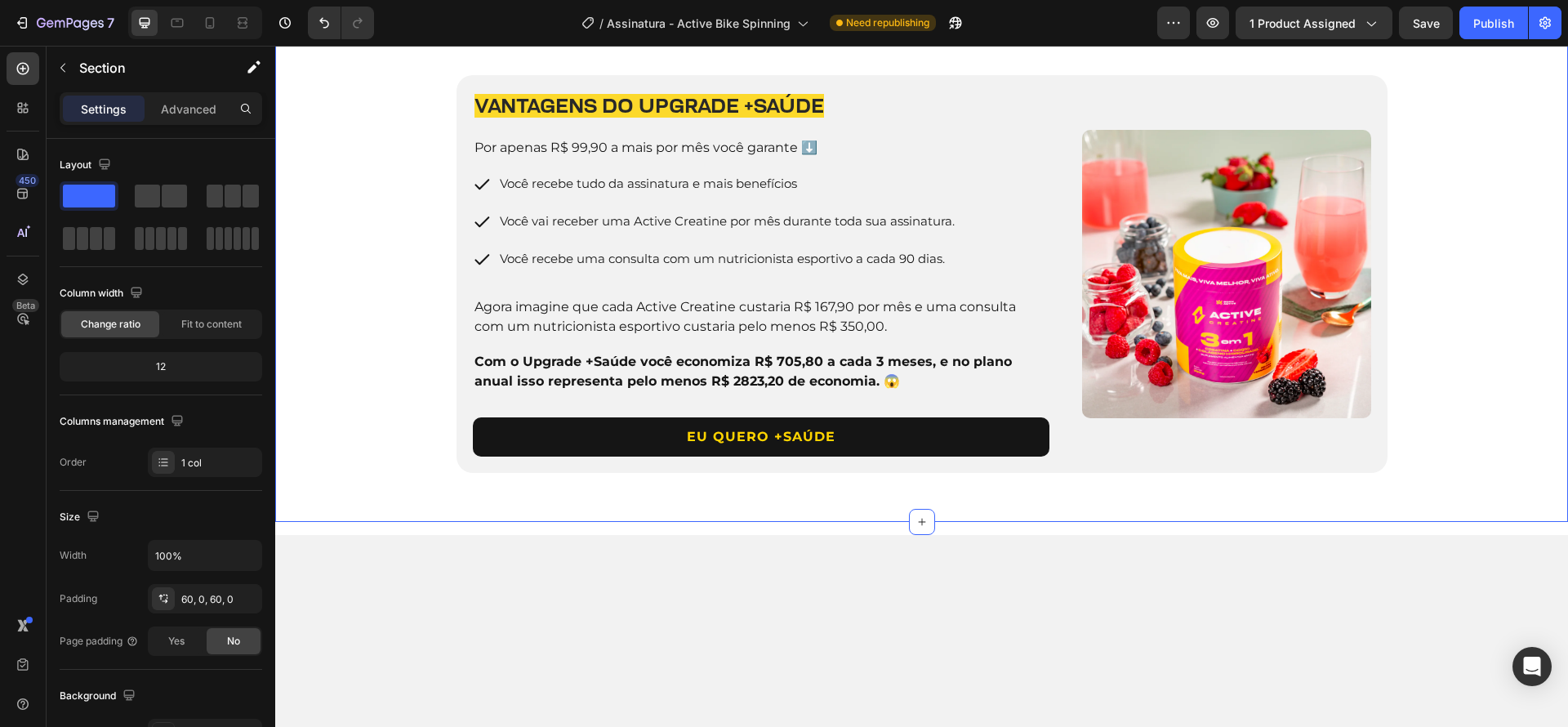
scroll to position [1871, 0]
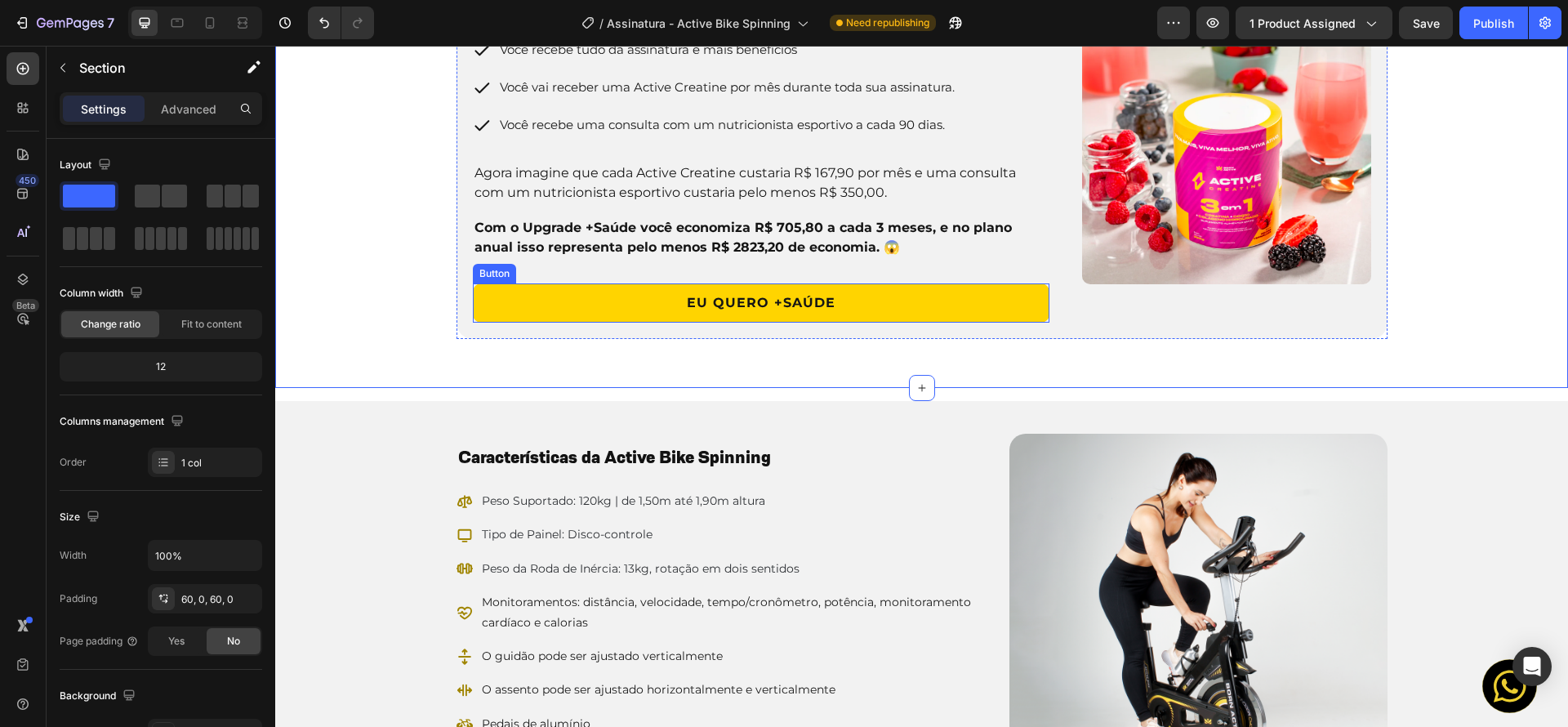
click at [858, 323] on link "EU QUERO +SAÚDE" at bounding box center [761, 303] width 577 height 39
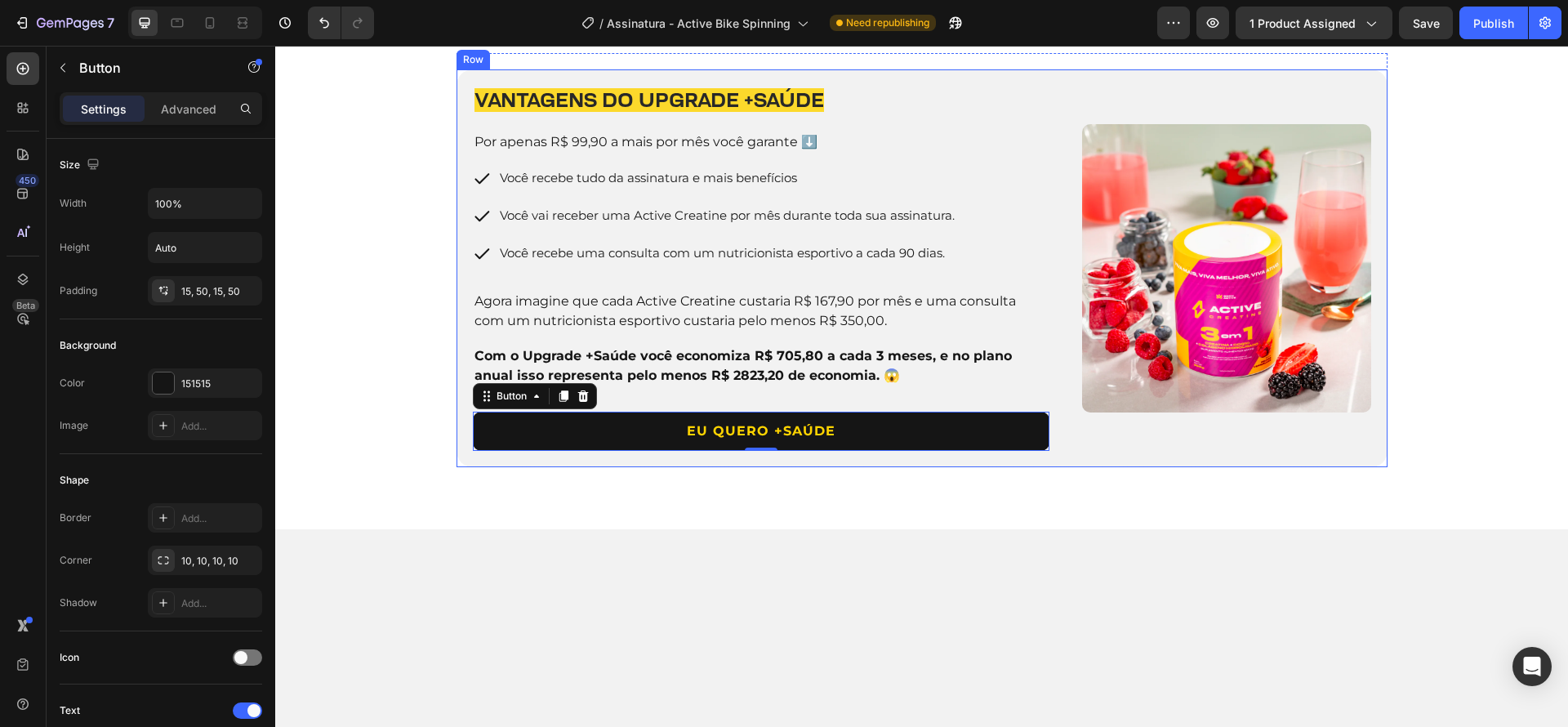
scroll to position [1700, 0]
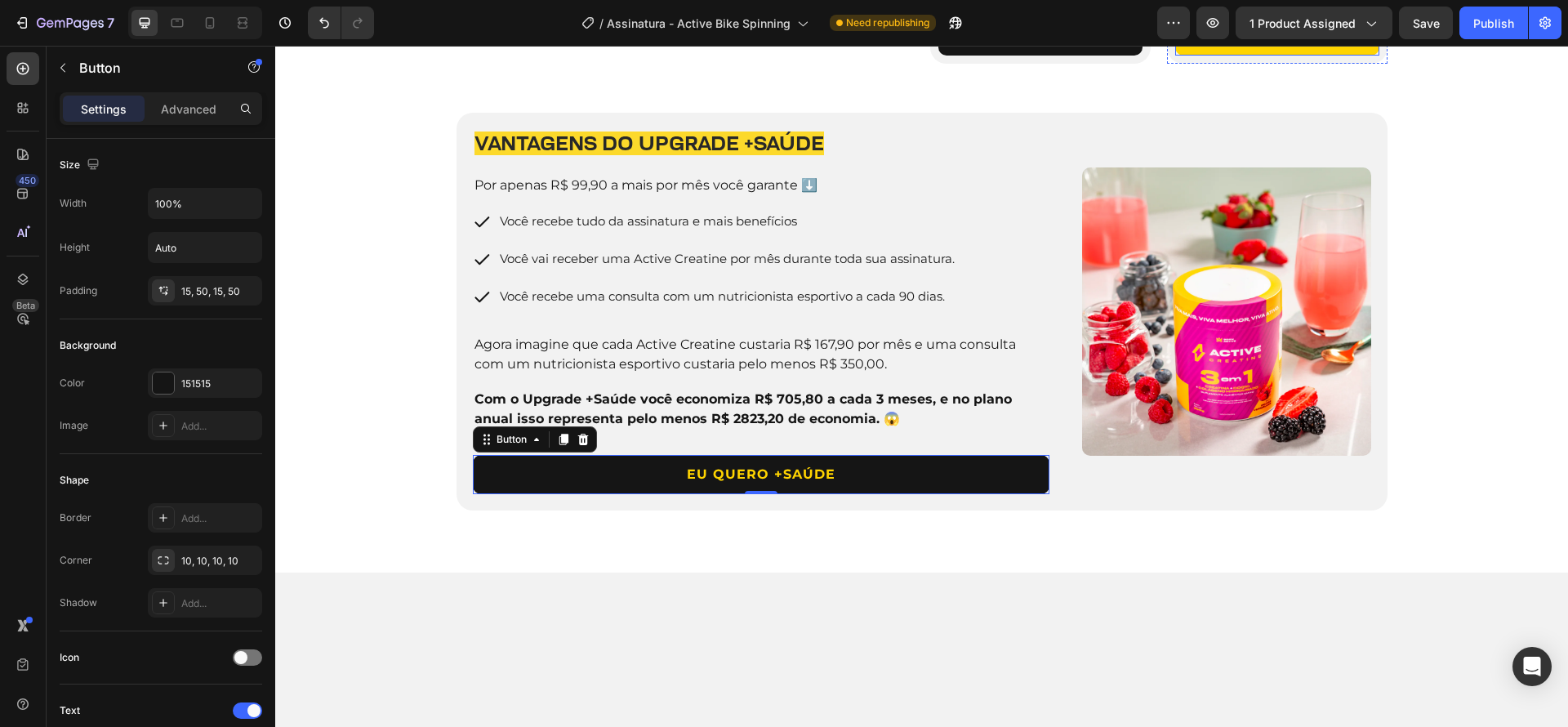
click at [1348, 56] on link "ASSINAR AGORA" at bounding box center [1277, 36] width 205 height 39
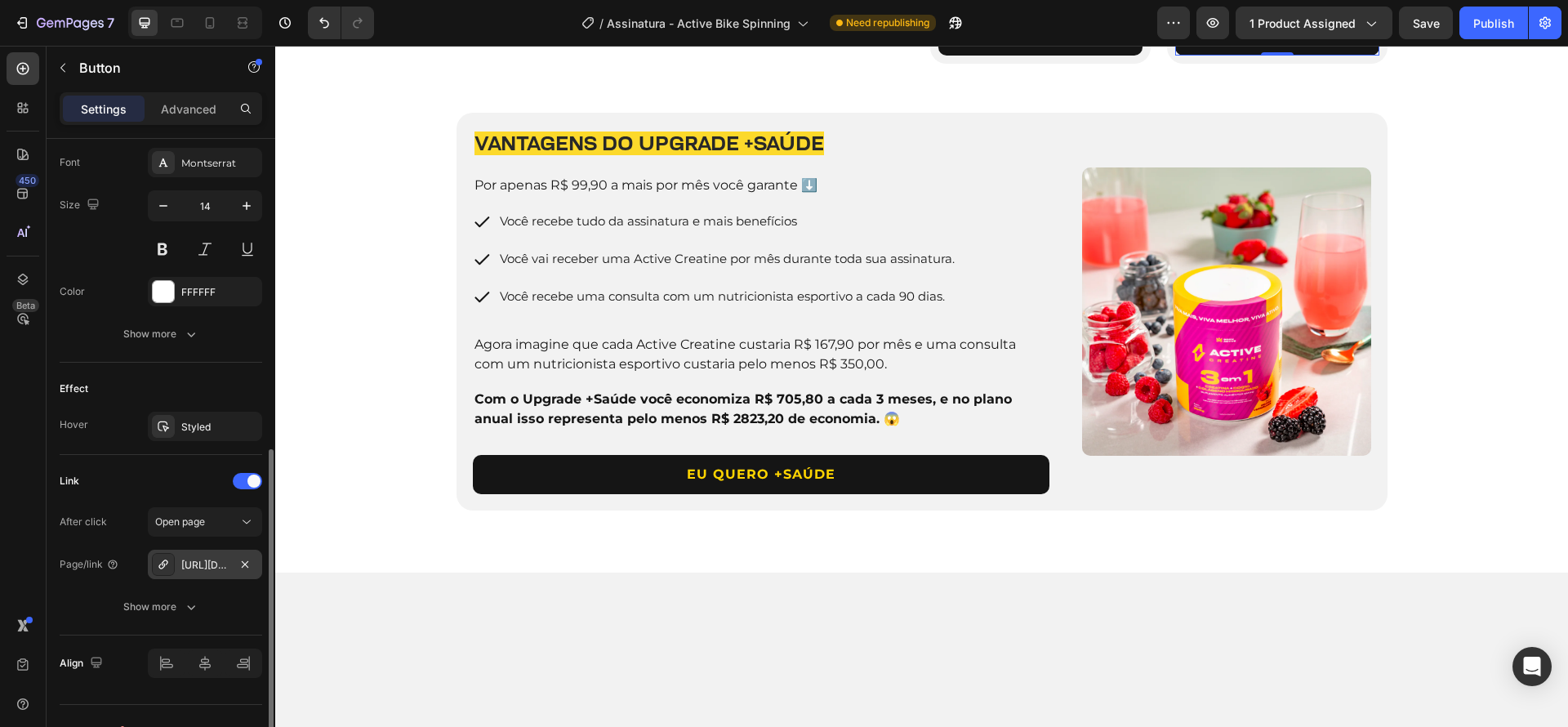
scroll to position [664, 0]
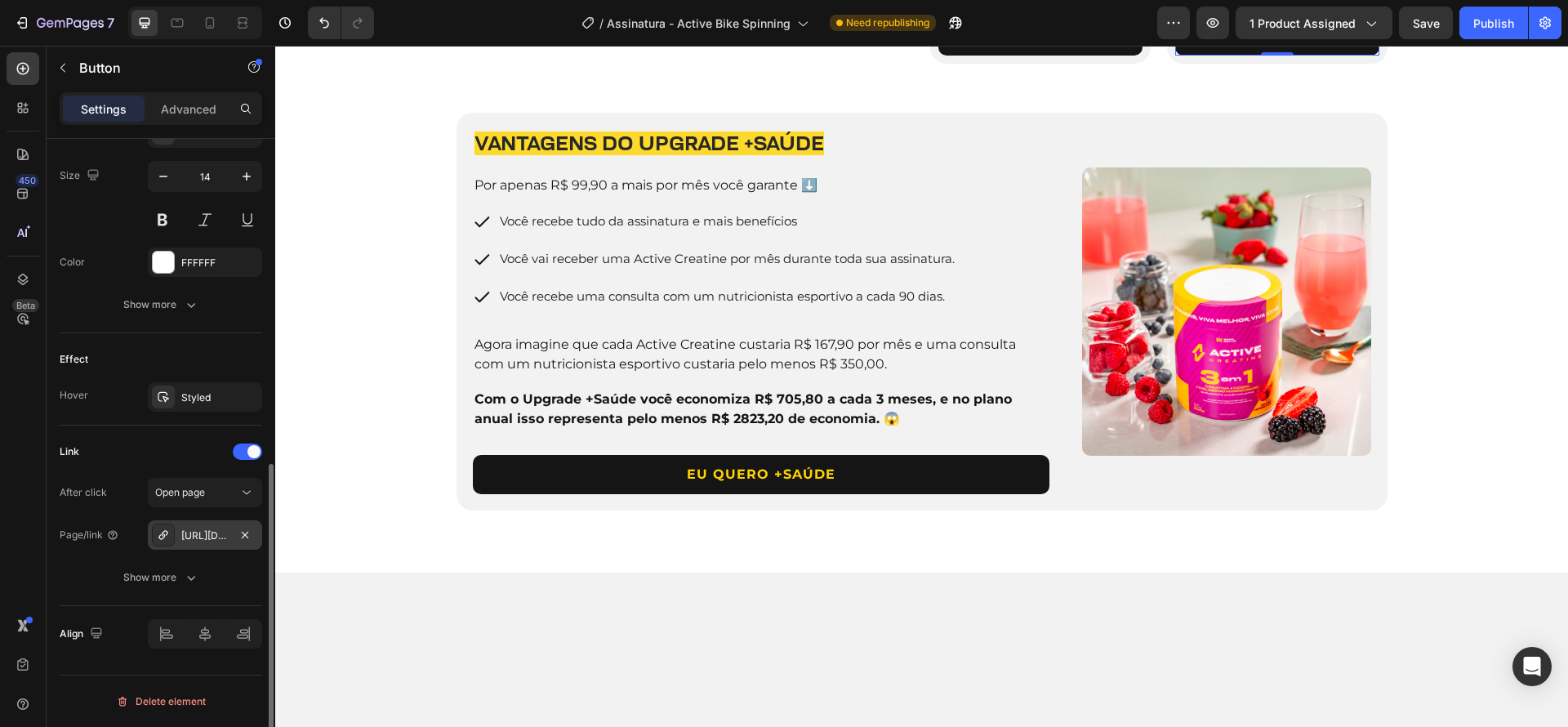
click at [191, 539] on div "[URL][DOMAIN_NAME]" at bounding box center [205, 536] width 48 height 15
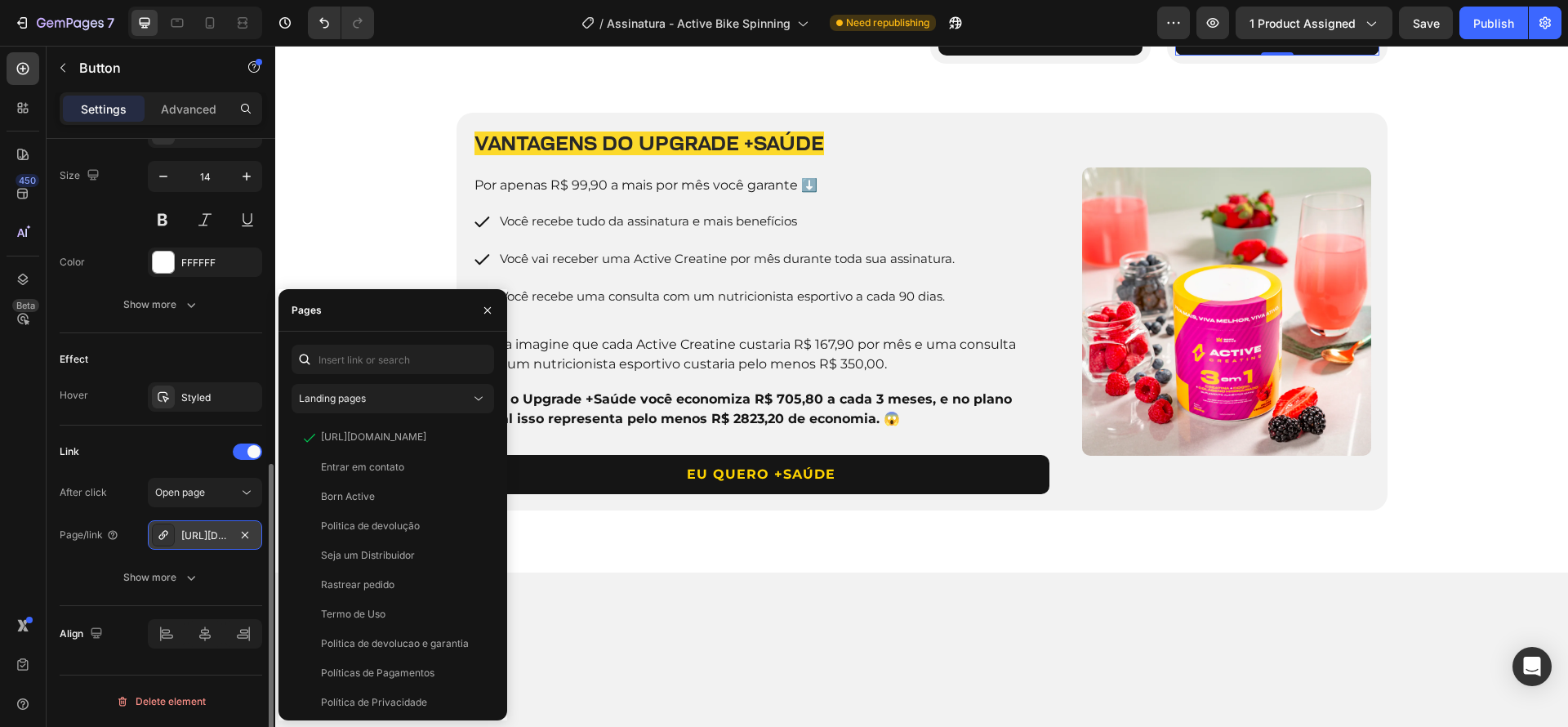
click at [209, 532] on div "[URL][DOMAIN_NAME]" at bounding box center [205, 536] width 48 height 15
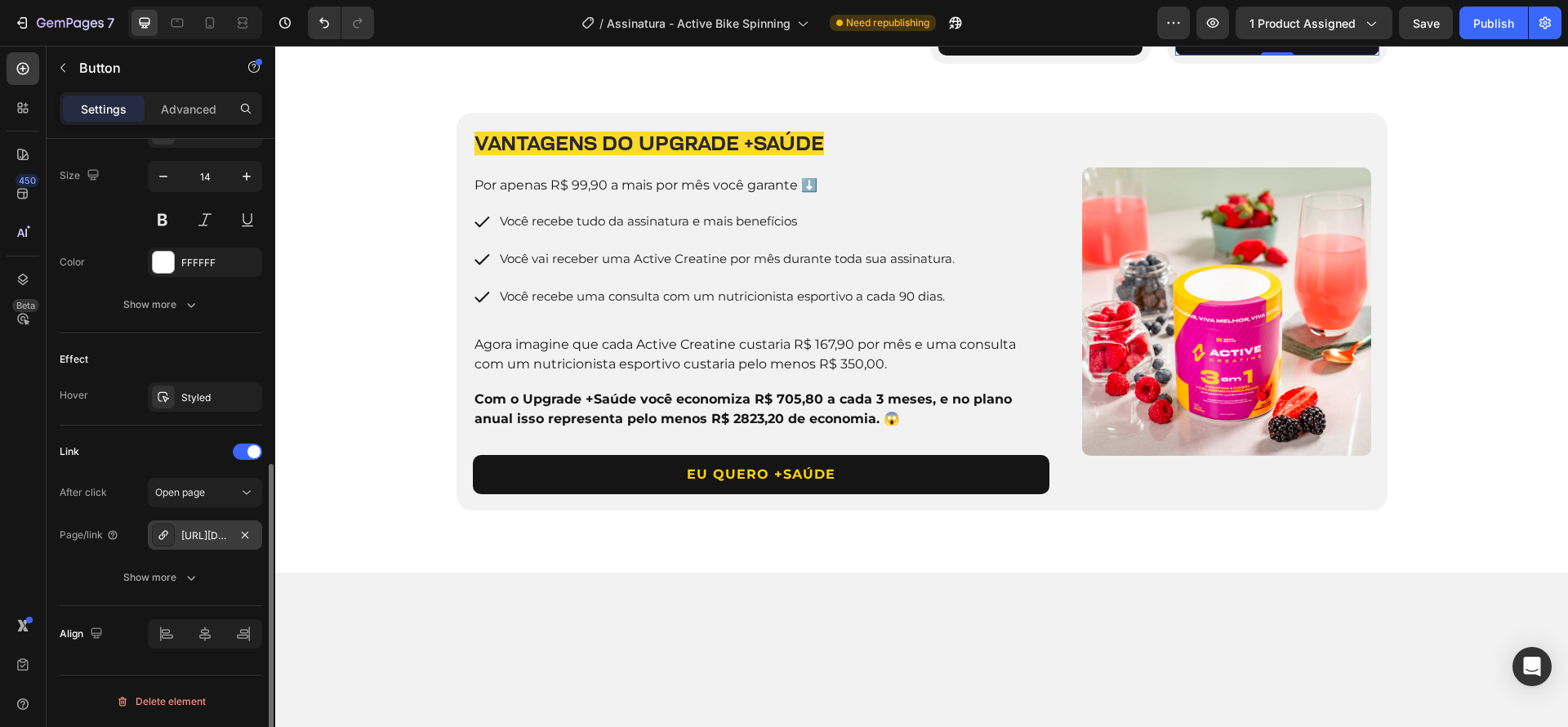
click at [205, 535] on div "[URL][DOMAIN_NAME]" at bounding box center [205, 536] width 48 height 15
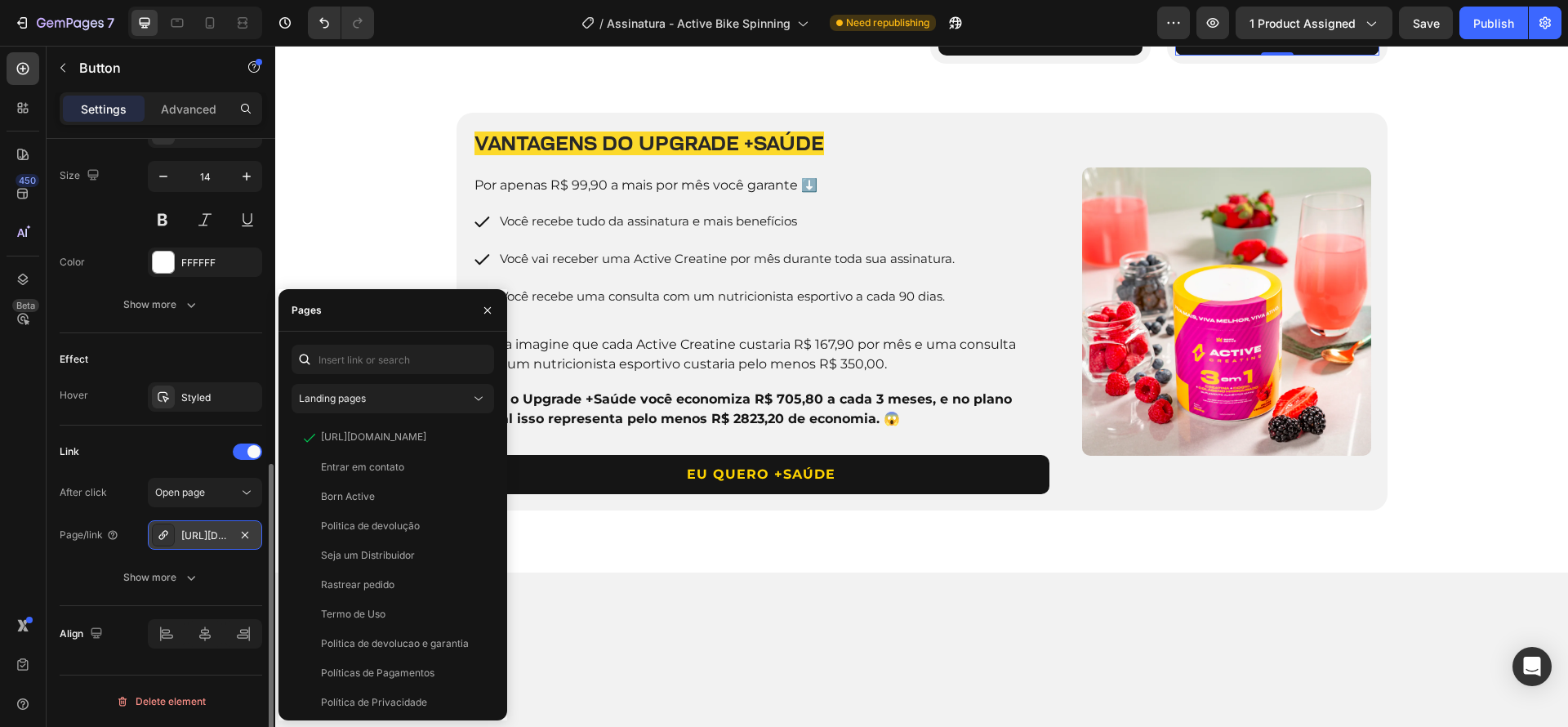
click at [197, 534] on div "[URL][DOMAIN_NAME]" at bounding box center [205, 536] width 48 height 15
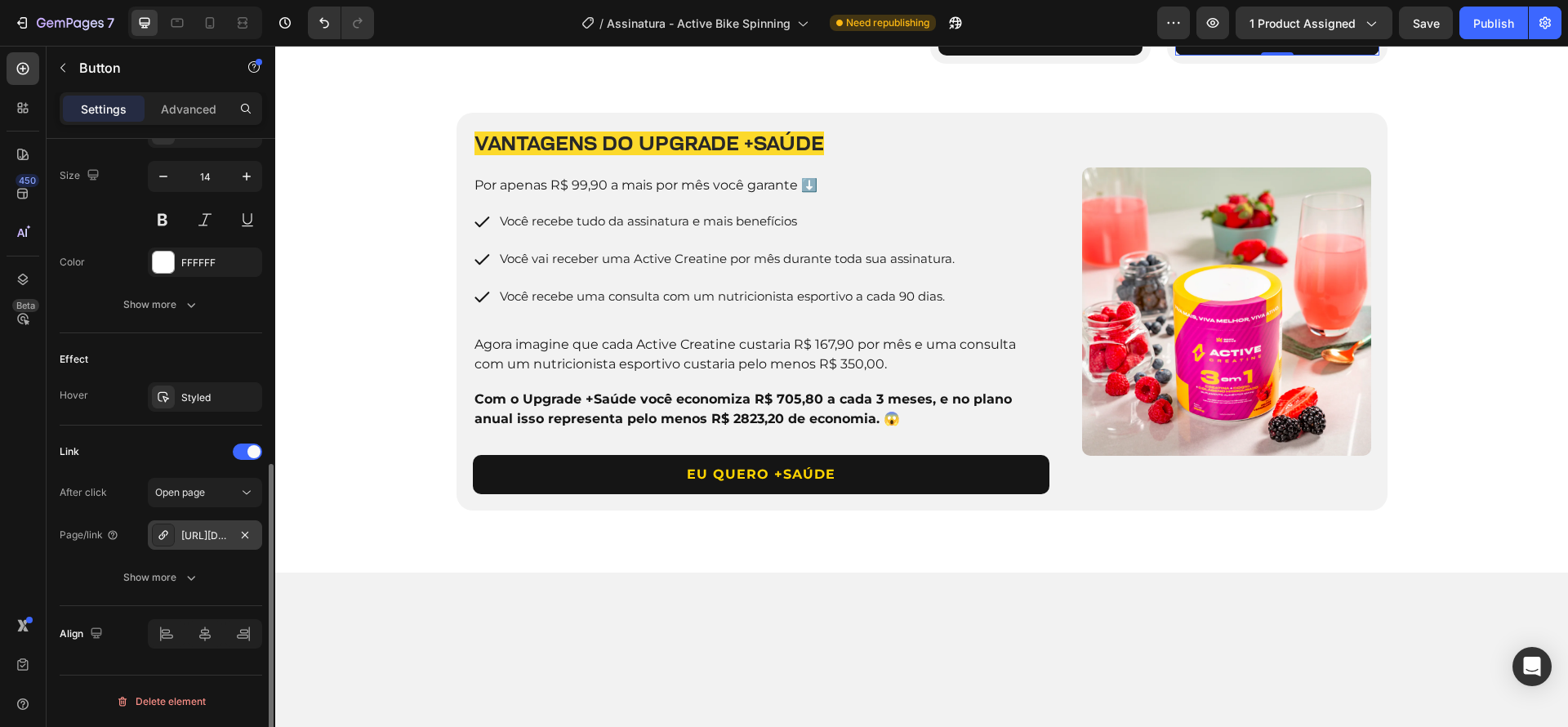
click at [197, 534] on div "[URL][DOMAIN_NAME]" at bounding box center [205, 536] width 48 height 15
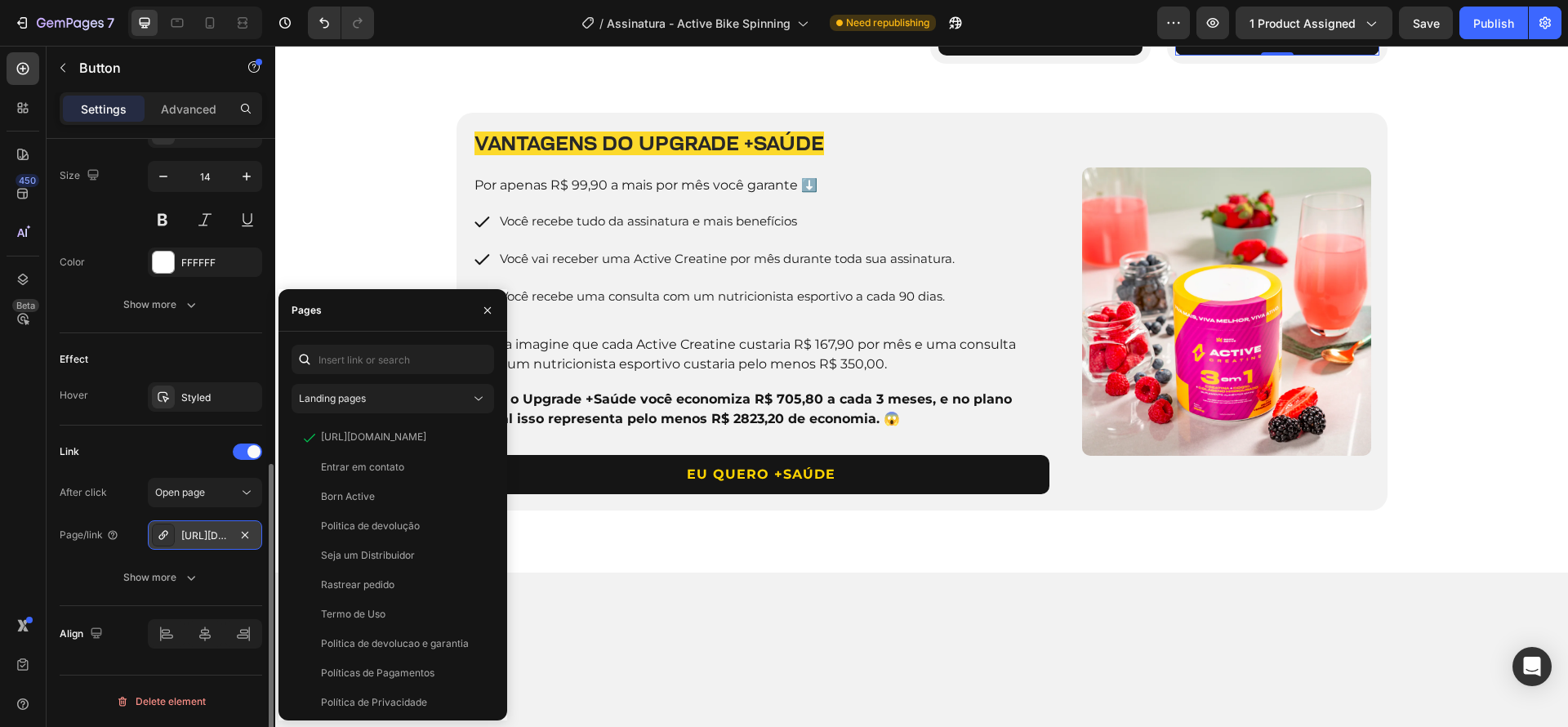
click at [197, 534] on div "[URL][DOMAIN_NAME]" at bounding box center [205, 536] width 48 height 15
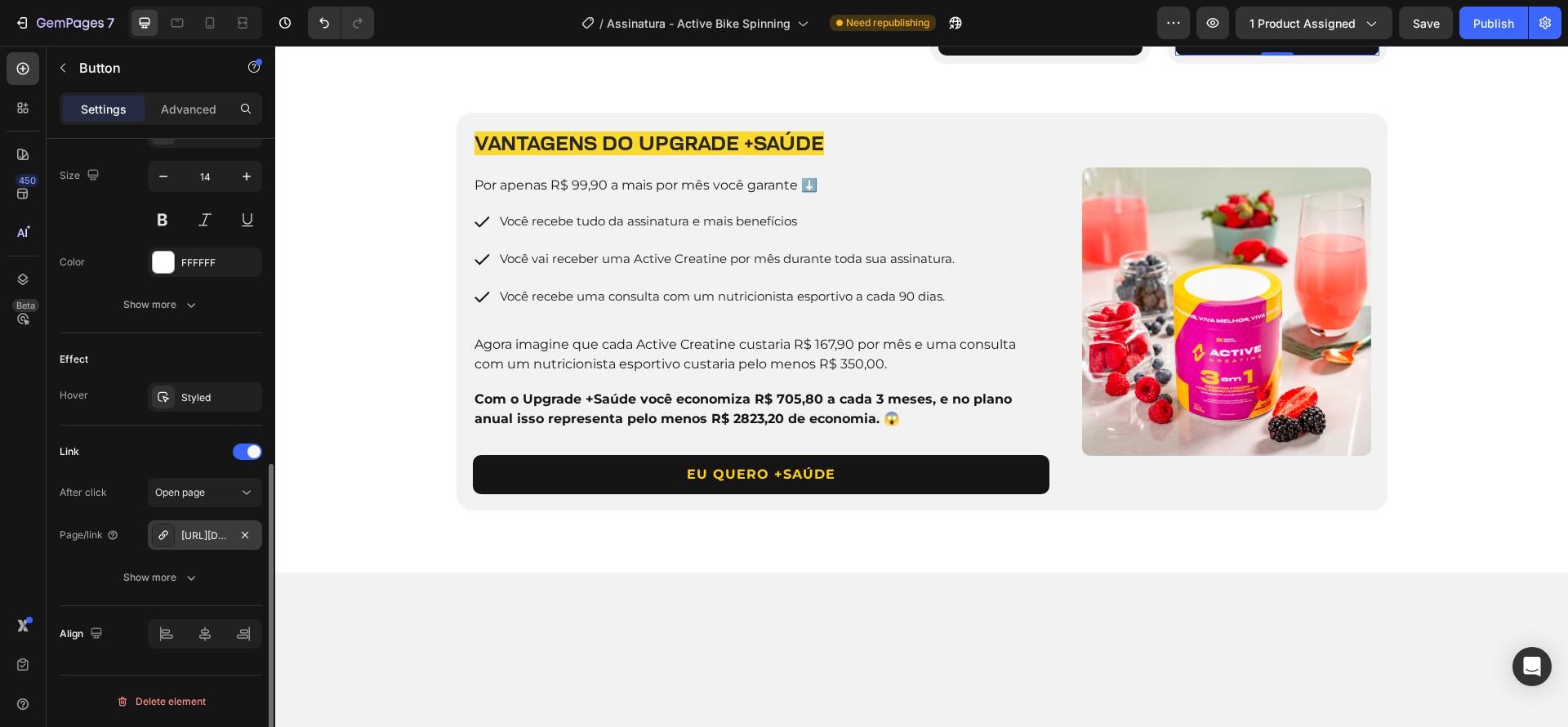
click at [197, 534] on div "[URL][DOMAIN_NAME]" at bounding box center [205, 536] width 48 height 15
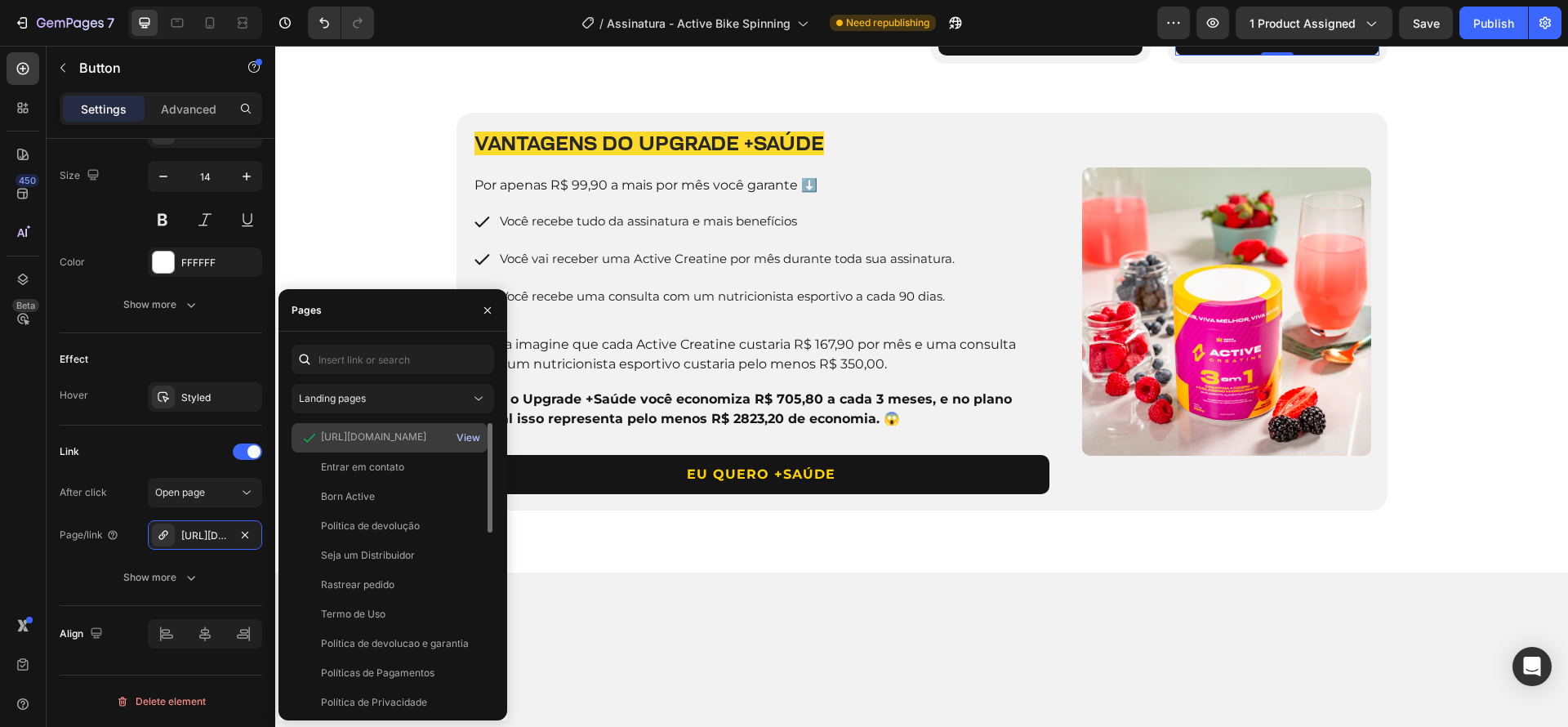
click at [468, 436] on div "View" at bounding box center [468, 438] width 24 height 15
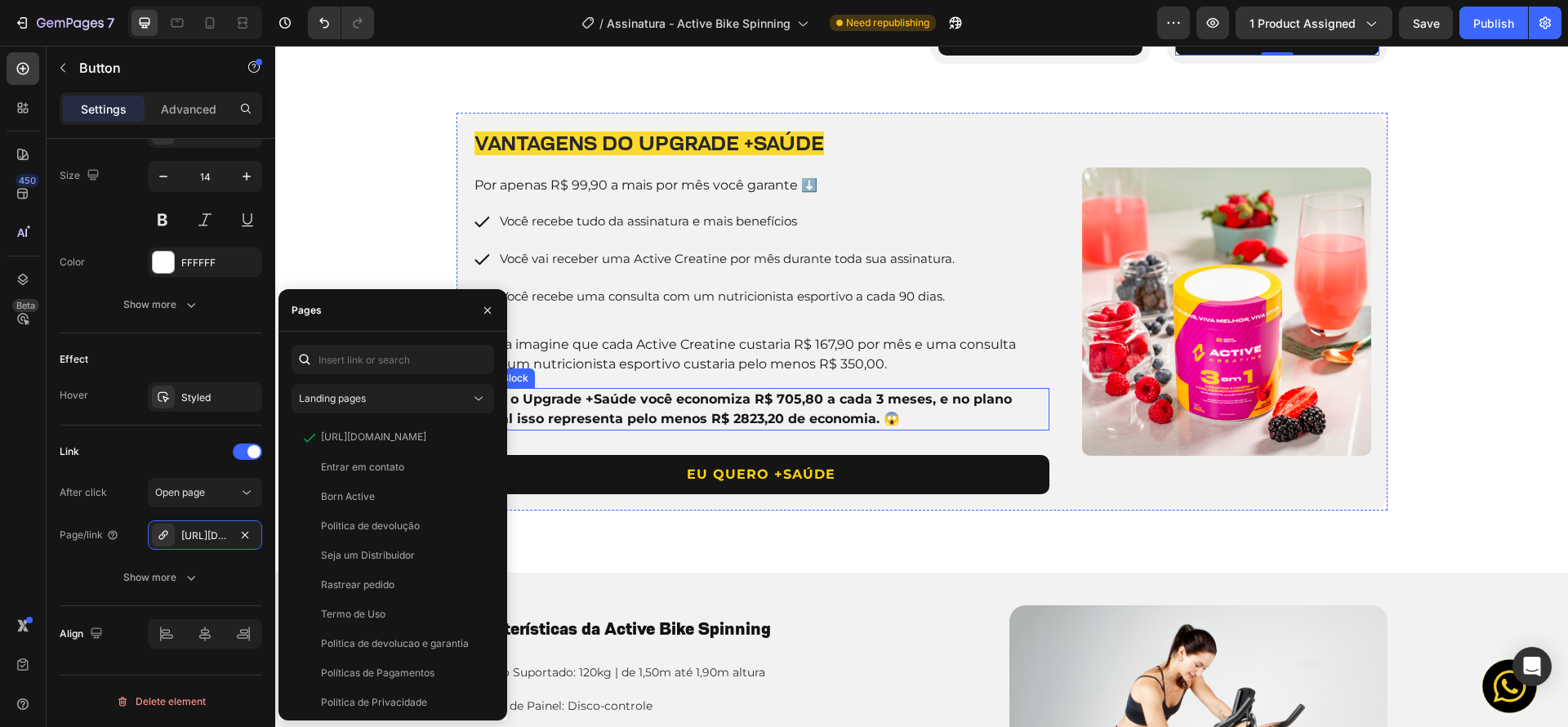
scroll to position [1900, 0]
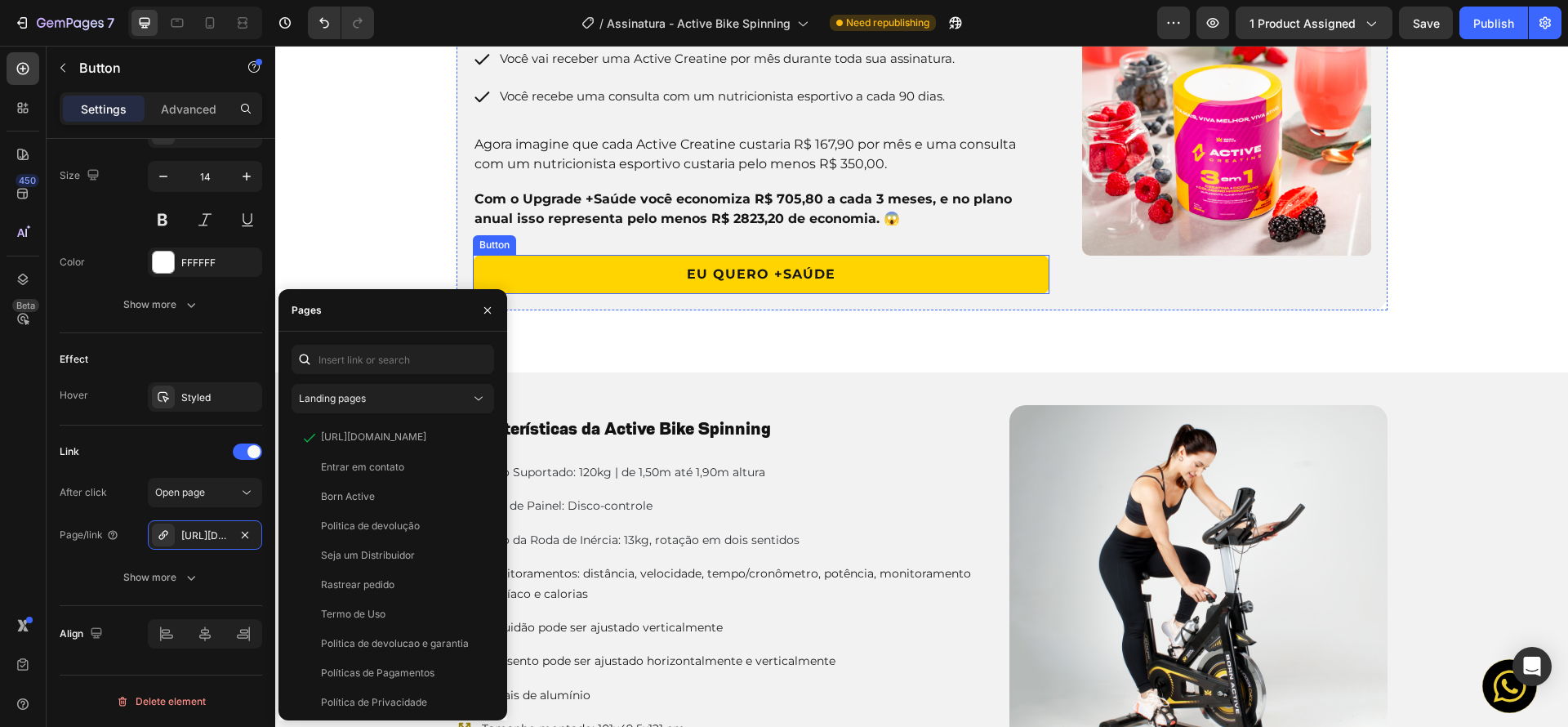
click at [981, 294] on link "EU QUERO +SAÚDE" at bounding box center [761, 274] width 577 height 39
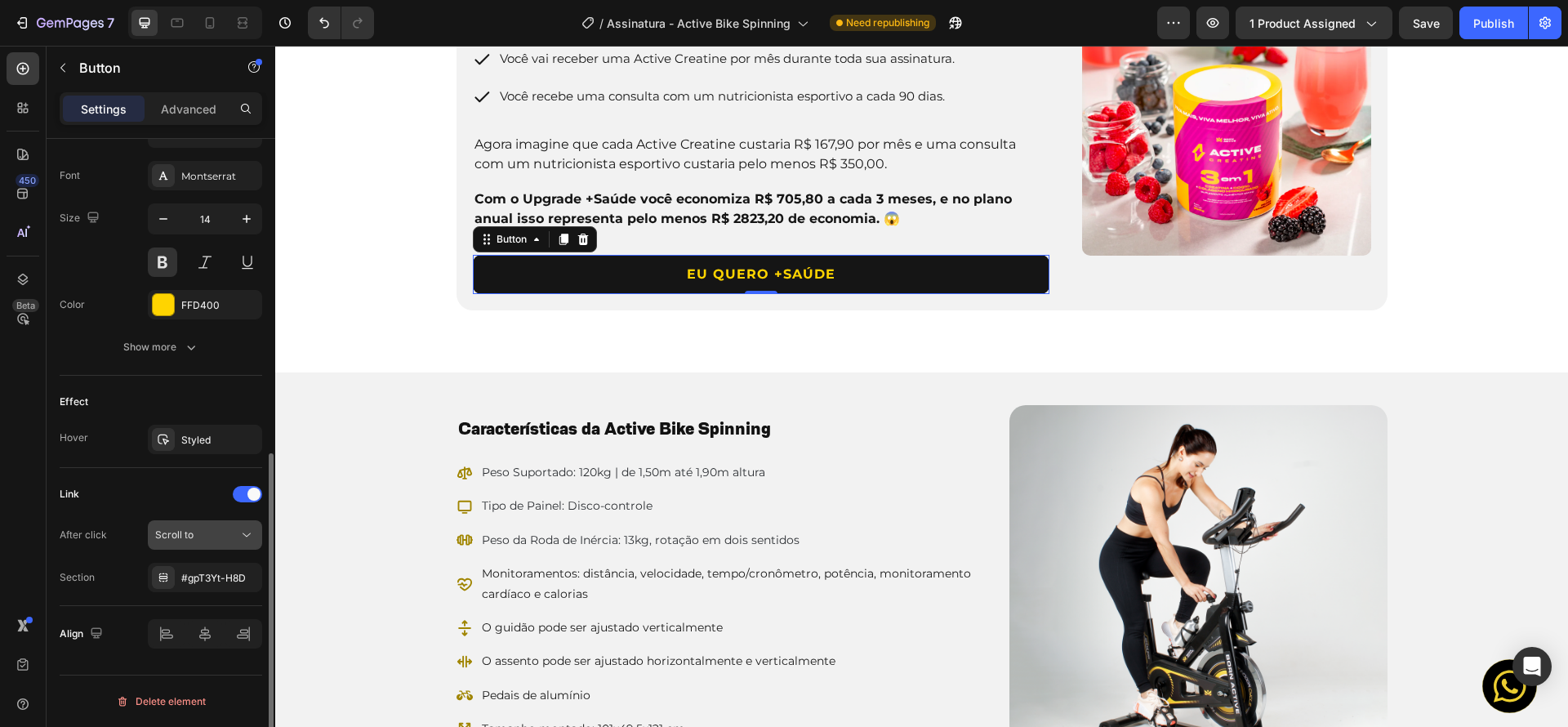
click at [195, 539] on div "Scroll to" at bounding box center [196, 535] width 83 height 15
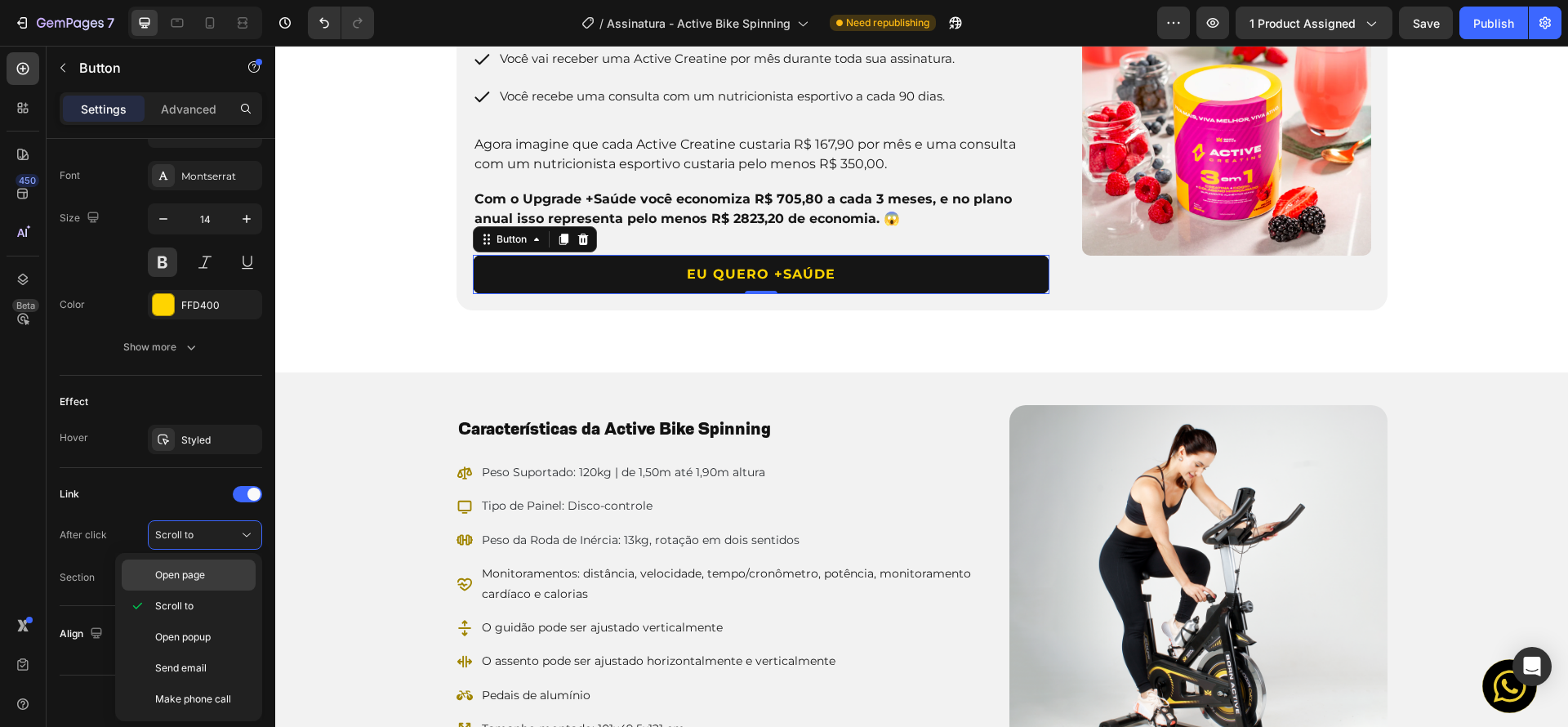
click at [184, 566] on div "Open page" at bounding box center [188, 575] width 134 height 31
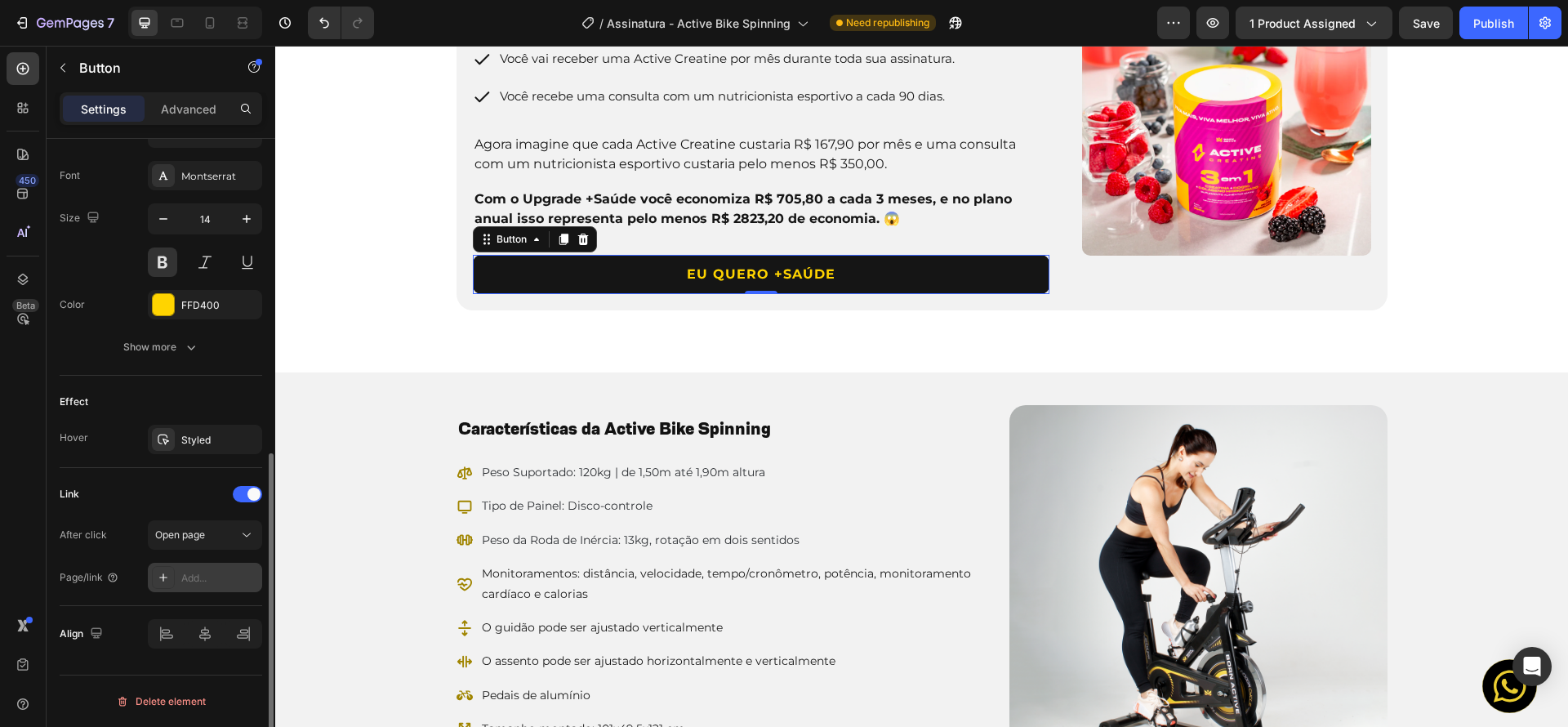
click at [185, 582] on div "Add..." at bounding box center [219, 578] width 76 height 15
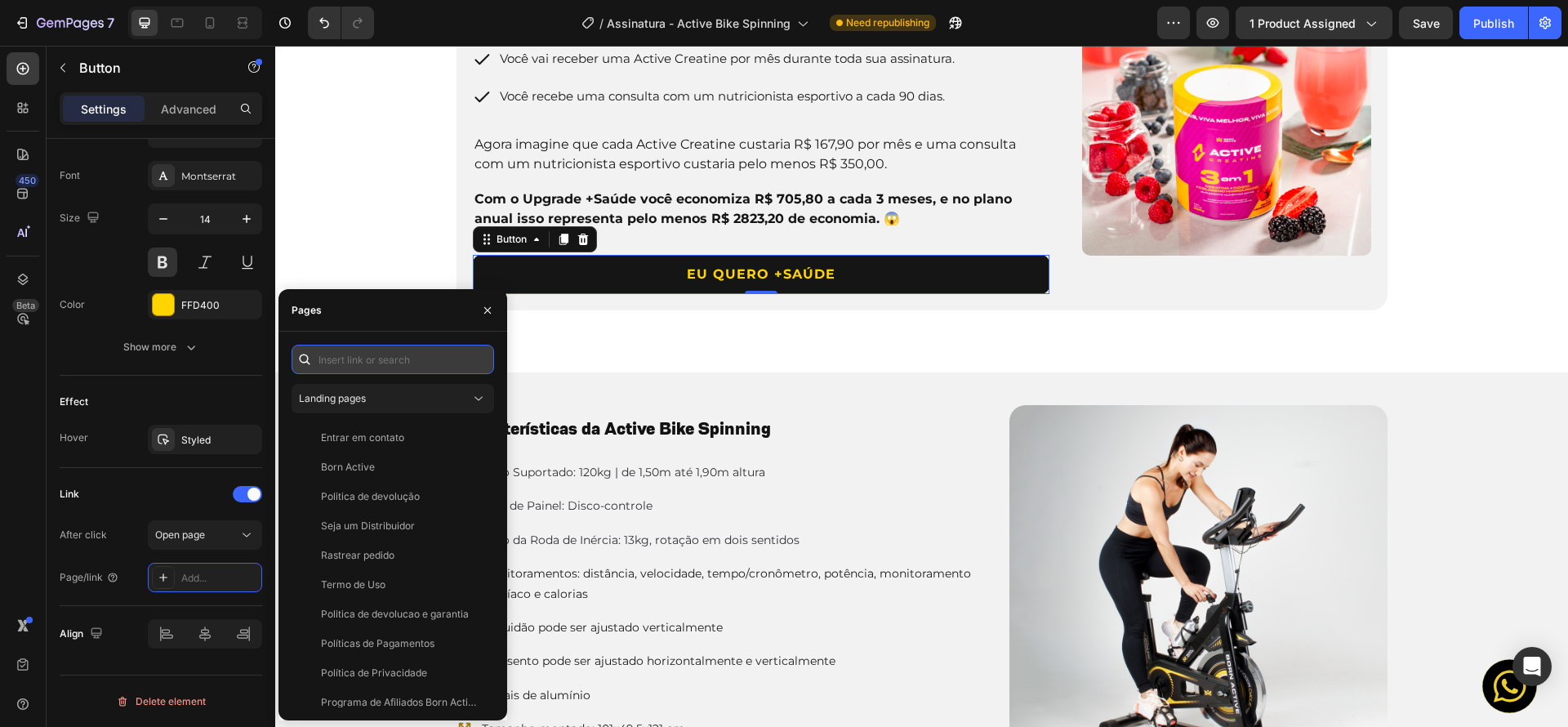
click at [375, 363] on input "text" at bounding box center [393, 360] width 203 height 30
paste input "[URL][DOMAIN_NAME]"
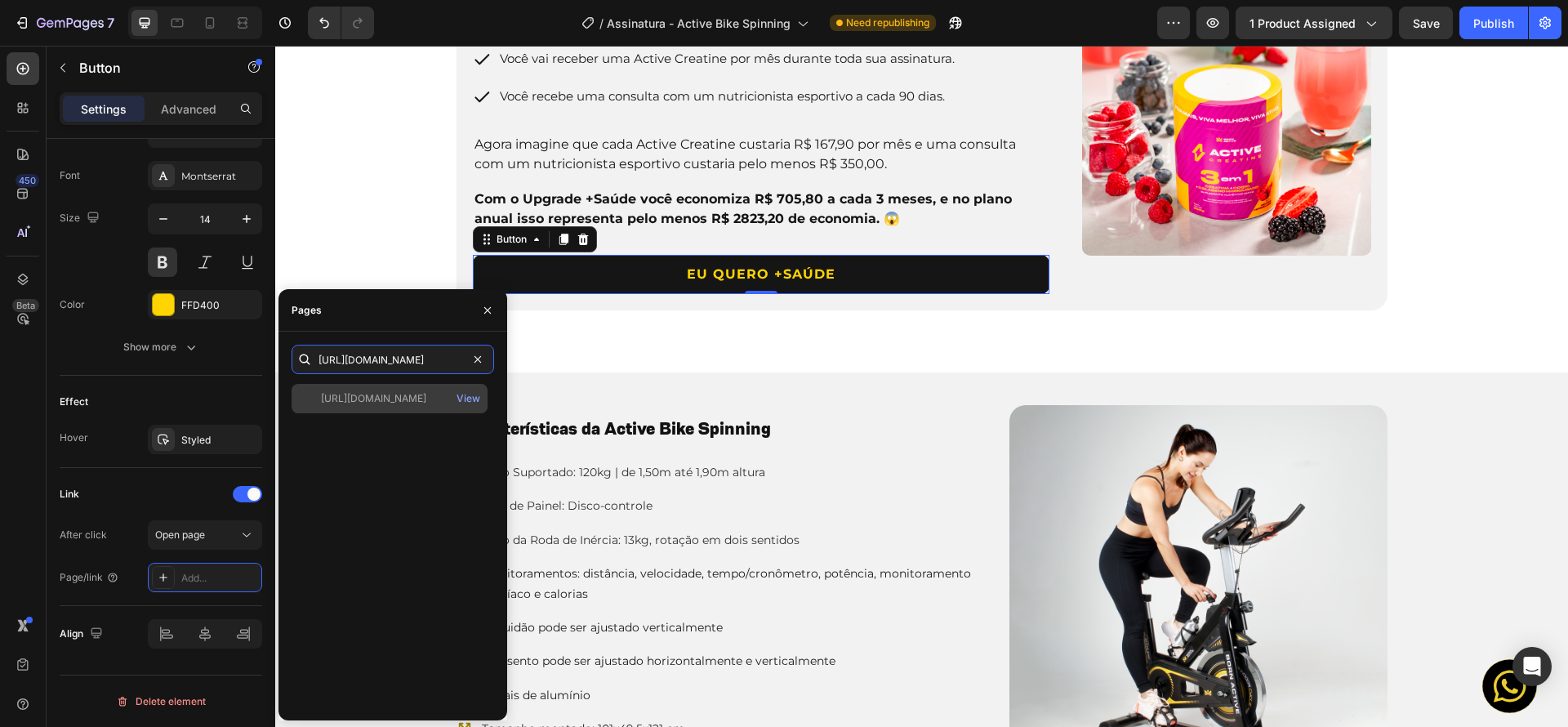
type input "[URL][DOMAIN_NAME]"
click at [425, 391] on div "[URL][DOMAIN_NAME]" at bounding box center [374, 398] width 105 height 15
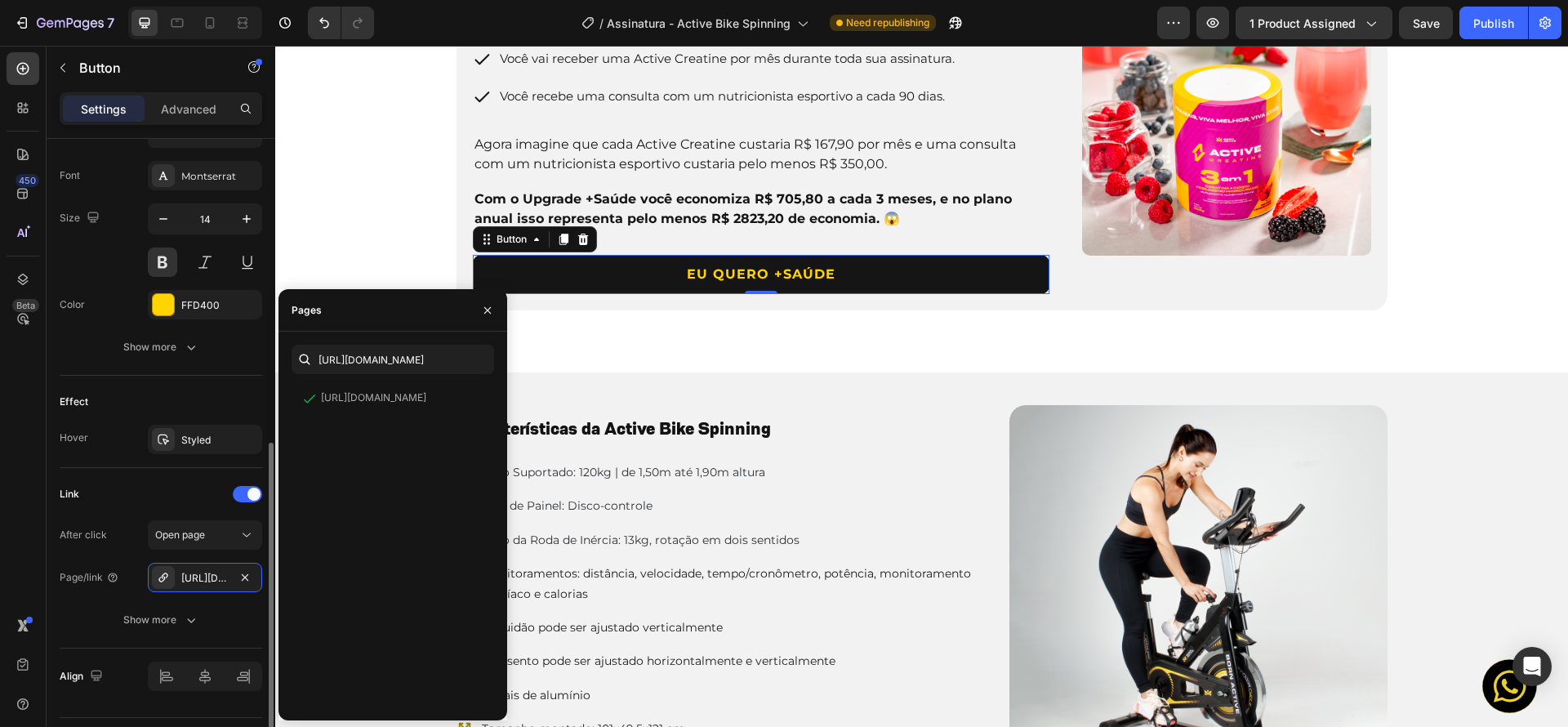
click at [136, 494] on div "Link" at bounding box center [161, 495] width 203 height 26
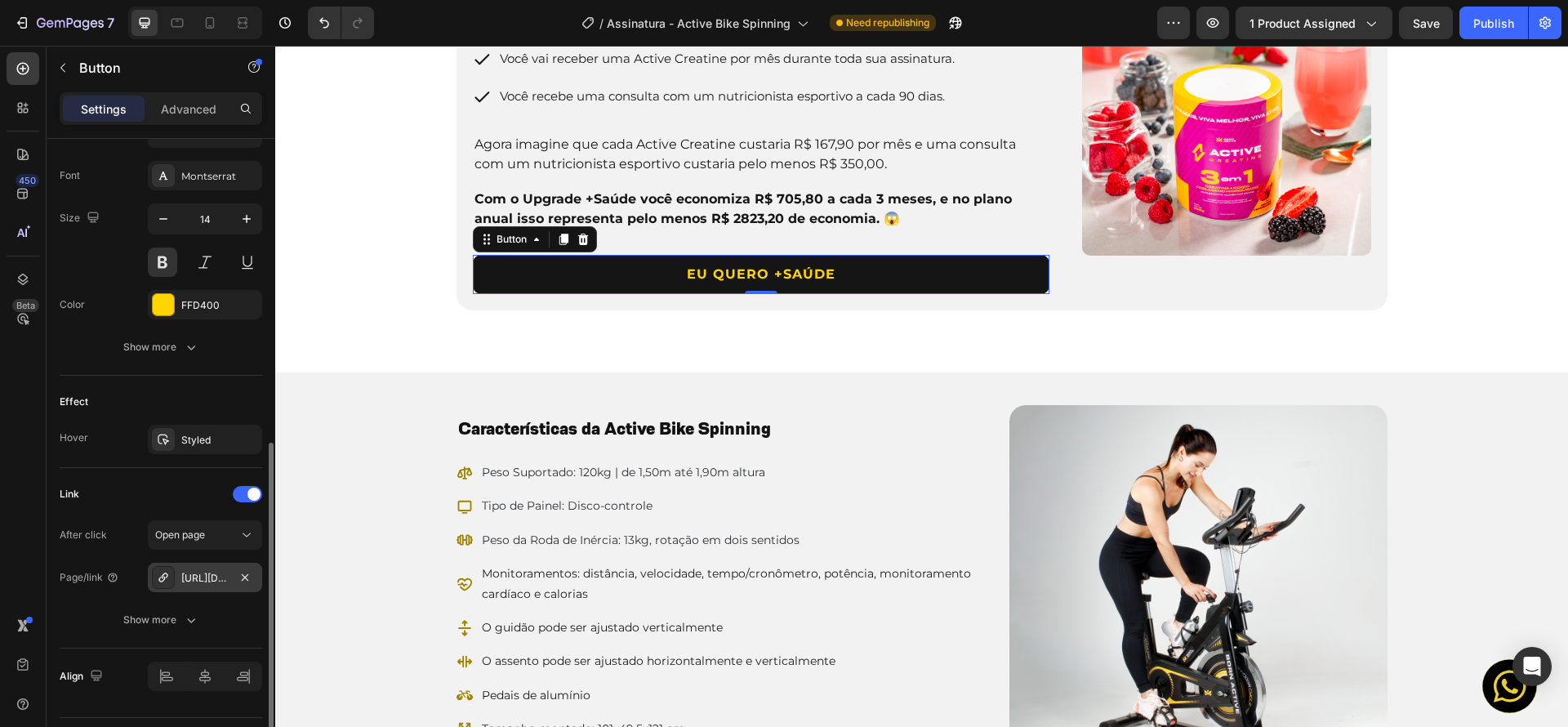
click at [198, 579] on div "[URL][DOMAIN_NAME]" at bounding box center [205, 578] width 48 height 15
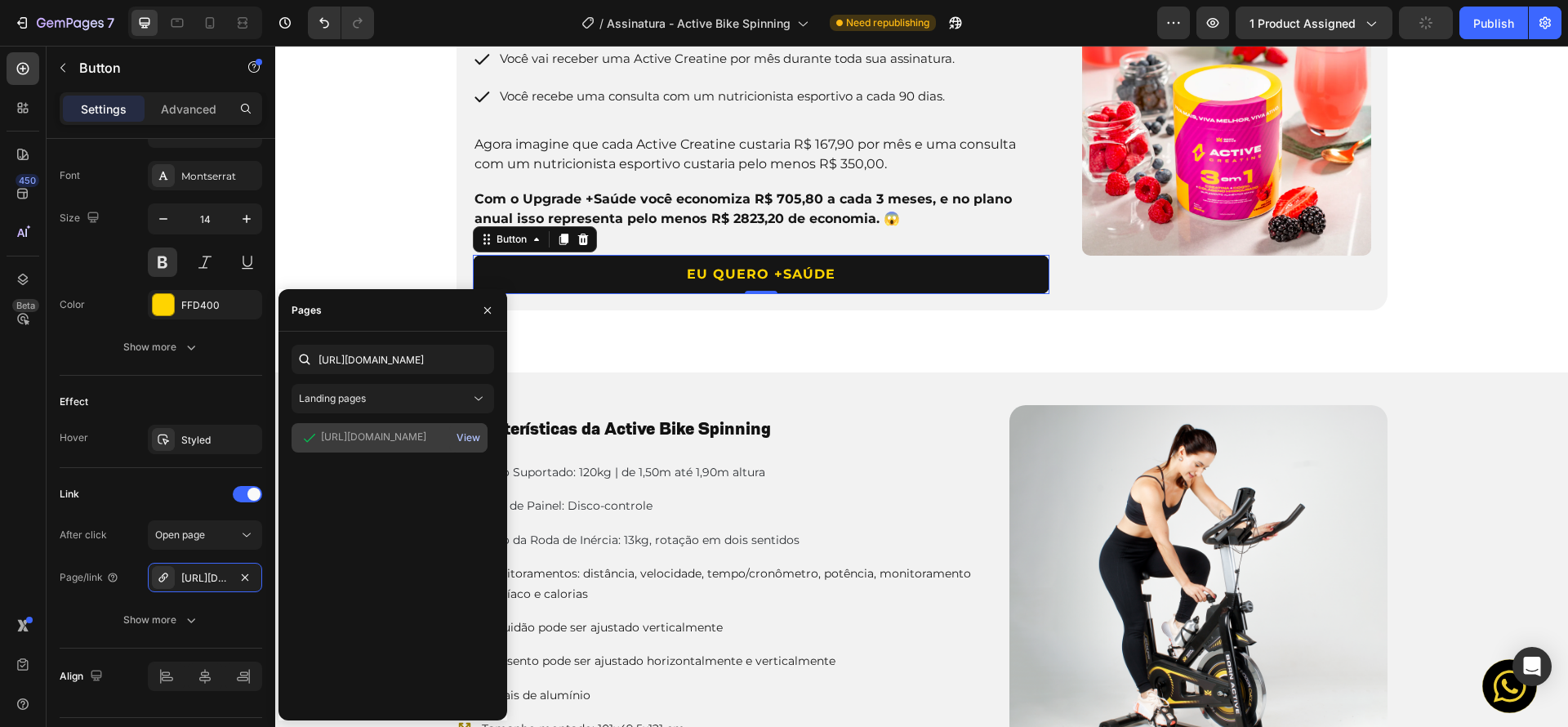
click at [472, 438] on div "View" at bounding box center [468, 438] width 24 height 15
click at [125, 549] on div "After click Open page" at bounding box center [161, 535] width 203 height 30
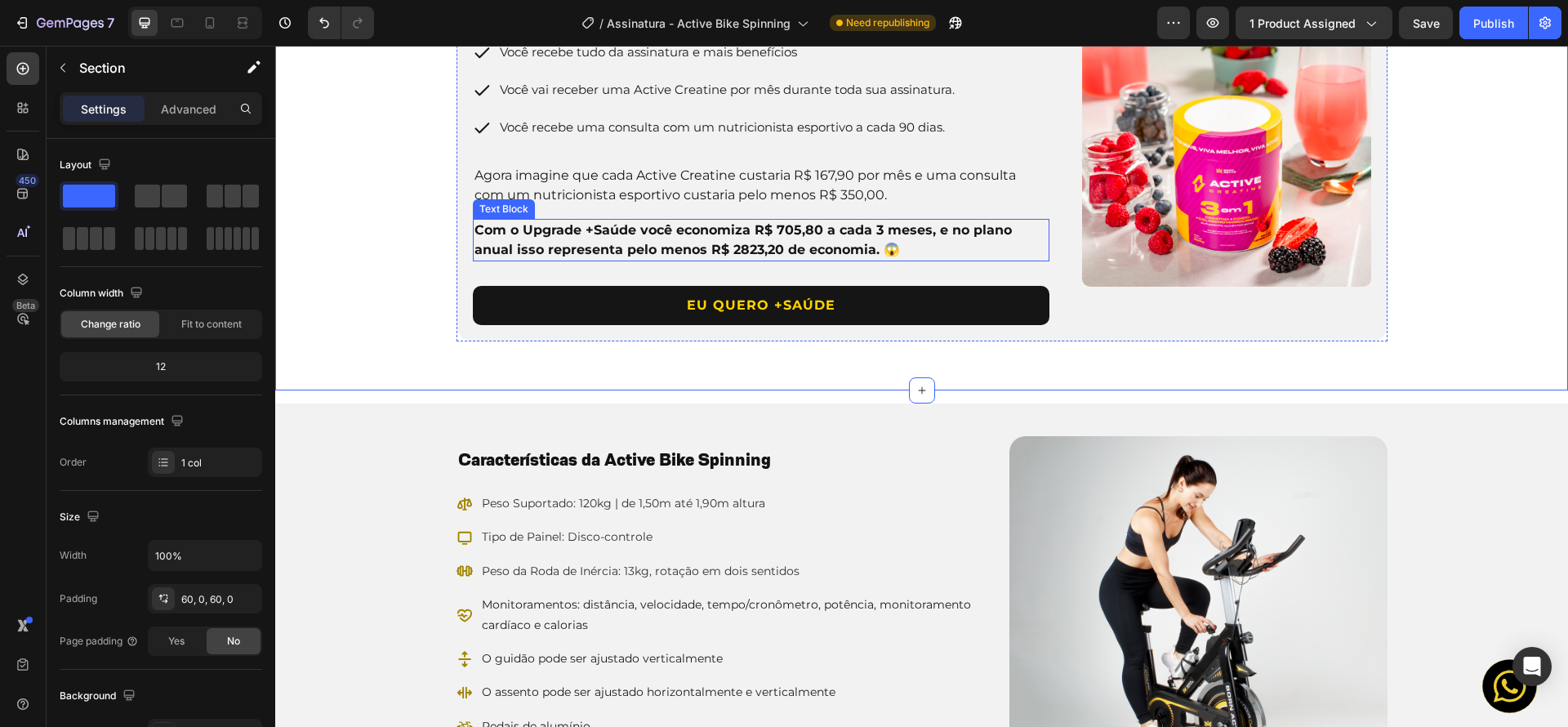
scroll to position [1843, 0]
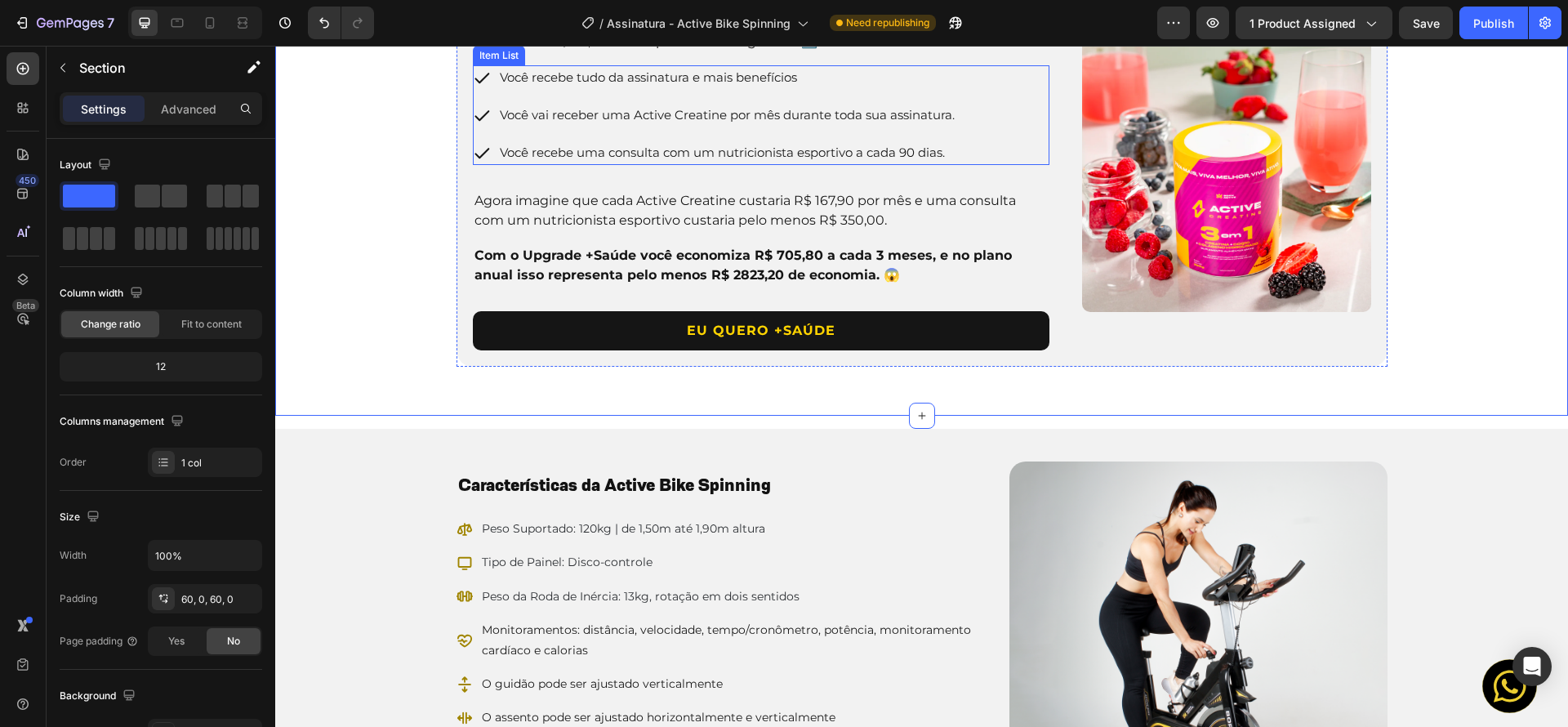
click at [564, 85] on span "Você recebe tudo da assinatura e mais benefícios" at bounding box center [648, 77] width 297 height 16
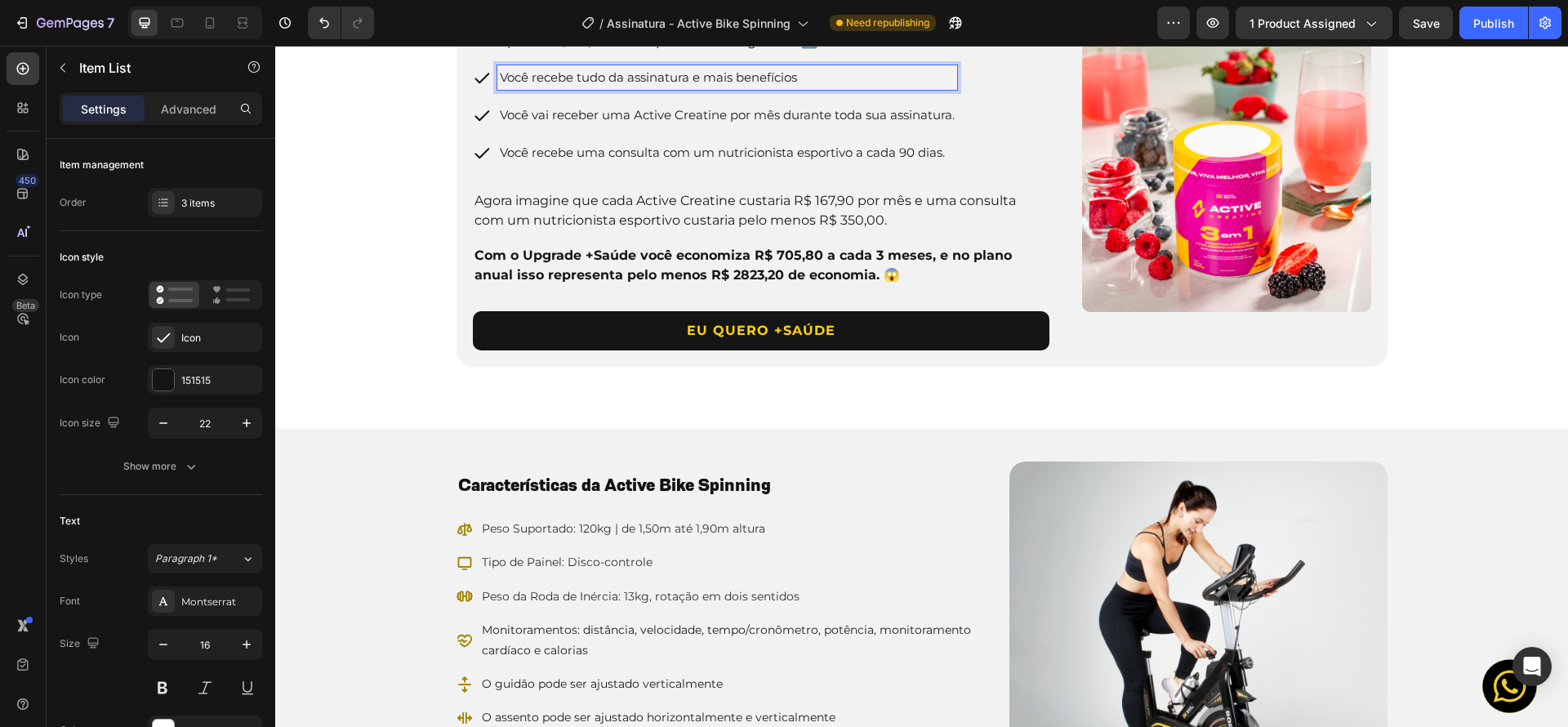
click at [538, 85] on span "Você recebe tudo da assinatura e mais benefícios" at bounding box center [648, 77] width 297 height 16
drag, startPoint x: 576, startPoint y: 332, endPoint x: 453, endPoint y: 334, distance: 123.0
click at [457, 334] on div "VANTAGENS DO UPGRADE +Saúde Heading Por apenas R$ 99,90 a mais por mês você gar…" at bounding box center [922, 168] width 931 height 398
click at [641, 85] on span "Tudo da assinatura e mais benefícios" at bounding box center [610, 77] width 223 height 16
click at [654, 85] on span "Tudo da assinatura e mais benefícios" at bounding box center [610, 77] width 223 height 16
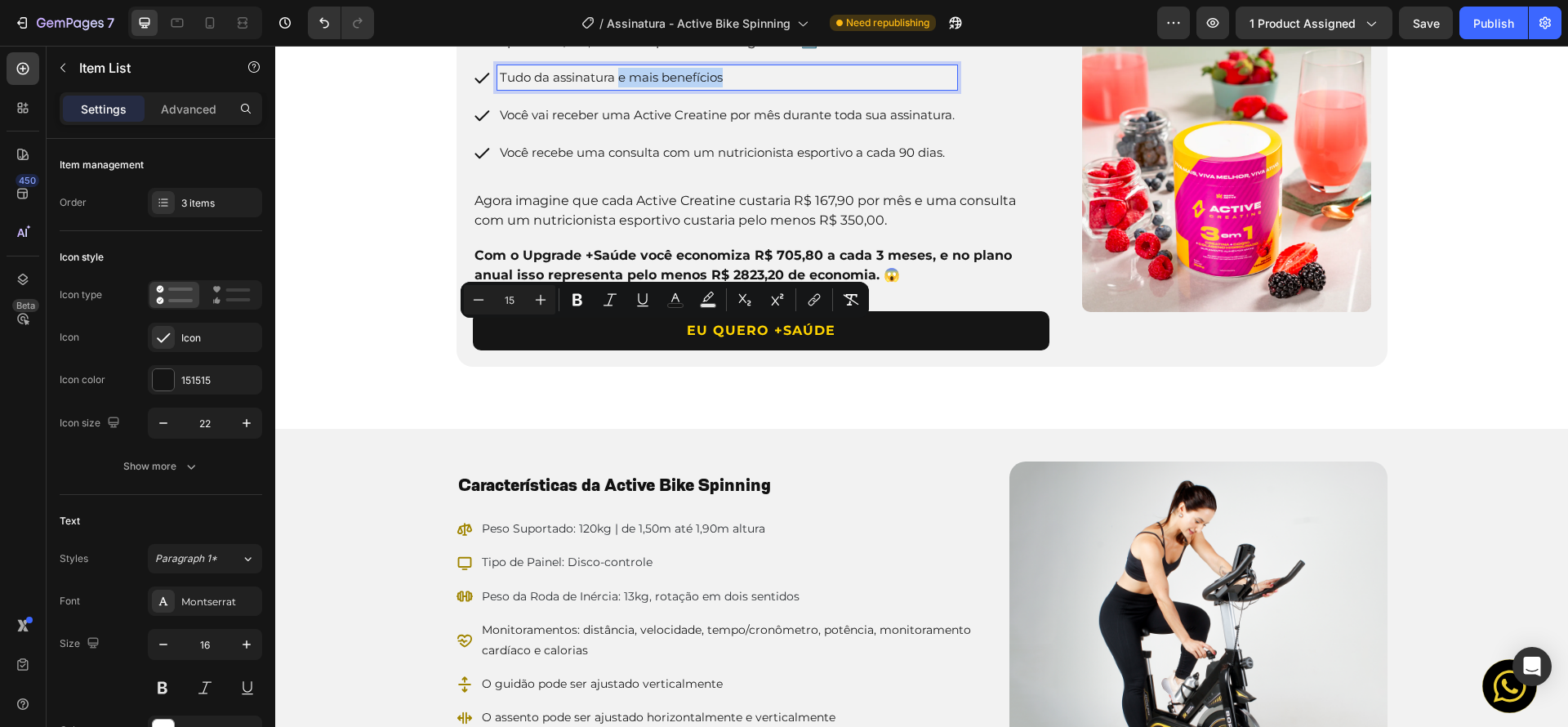
drag, startPoint x: 614, startPoint y: 332, endPoint x: 772, endPoint y: 342, distance: 158.3
click at [772, 87] on p "Tudo da assinatura e mais benefícios" at bounding box center [727, 78] width 455 height 20
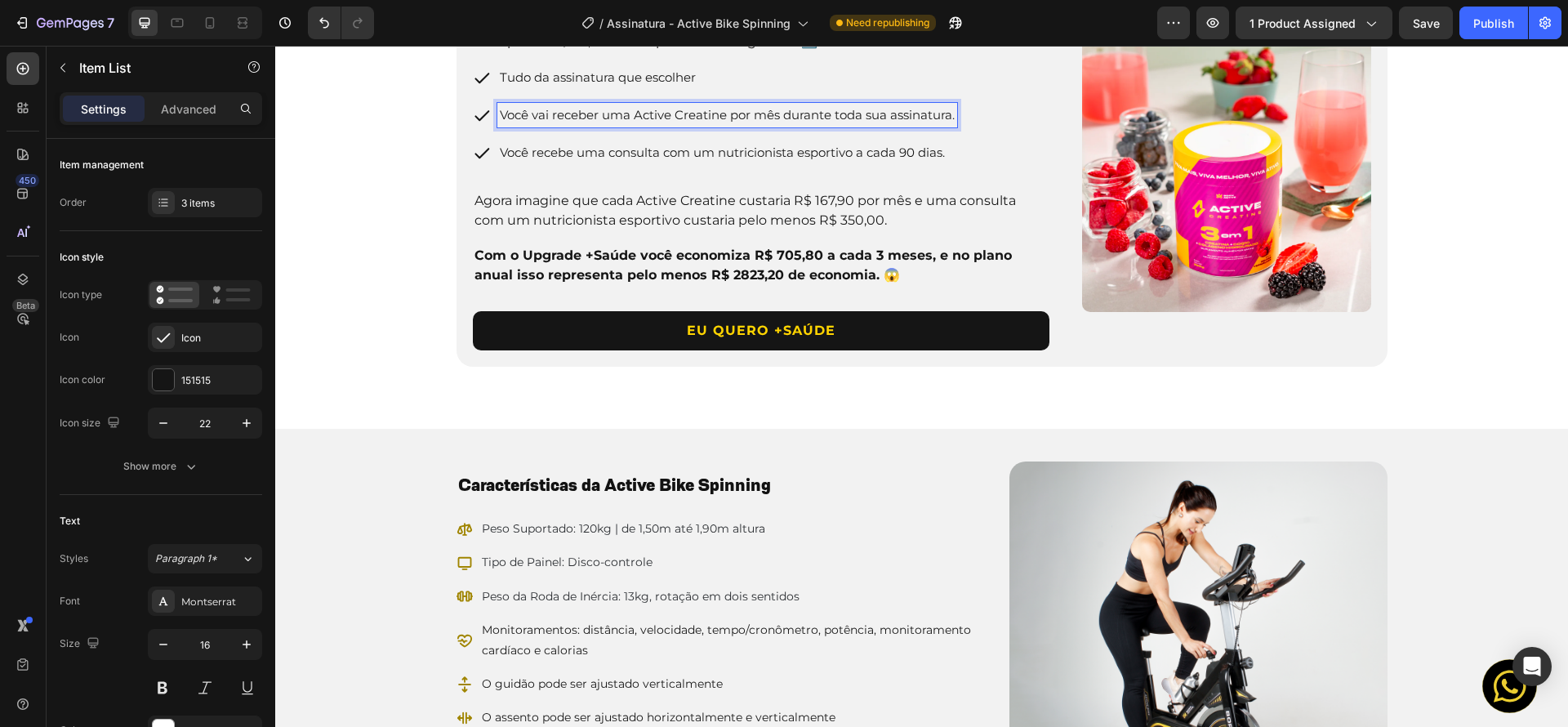
click at [558, 122] on span "Você vai receber uma Active Creatine por mês durante toda sua assinatura." at bounding box center [727, 114] width 455 height 16
click at [557, 122] on span "Você vai receber uma Active Creatine por mês durante toda sua assinatura." at bounding box center [727, 114] width 455 height 16
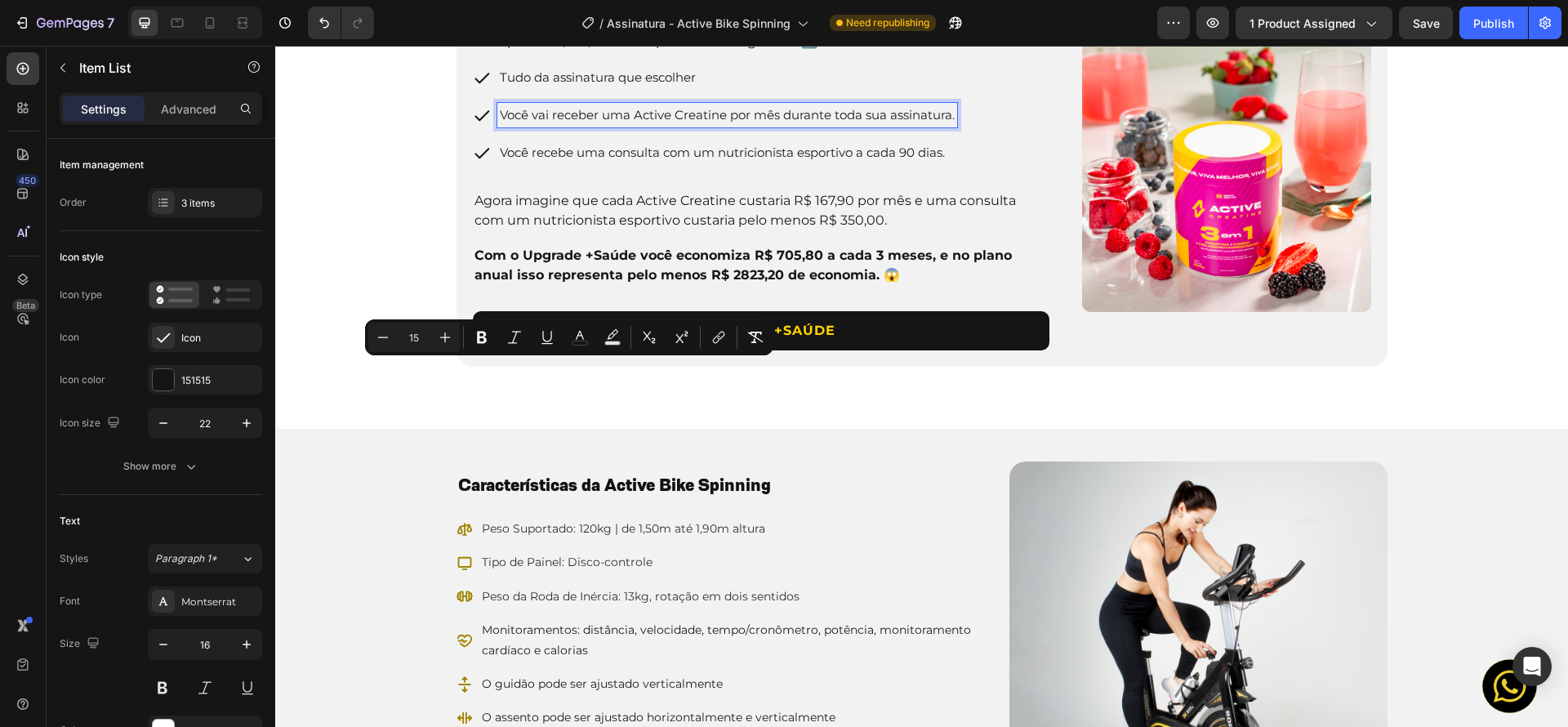
click at [520, 122] on span "Você vai receber uma Active Creatine por mês durante toda sua assinatura." at bounding box center [727, 114] width 455 height 16
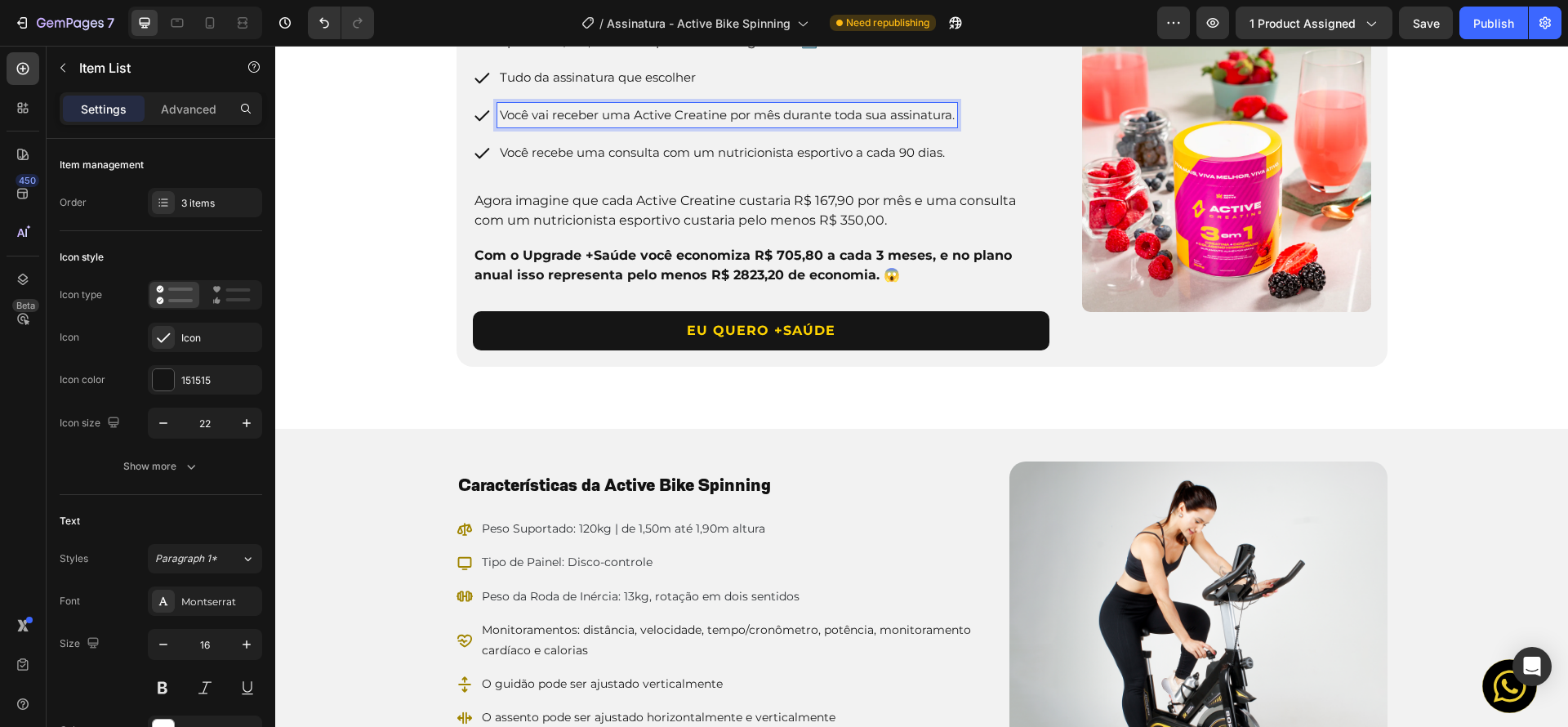
click at [561, 122] on span "Você vai receber uma Active Creatine por mês durante toda sua assinatura." at bounding box center [727, 114] width 455 height 16
click at [577, 122] on span "Você vai receber uma Active Creatine por mês durante toda sua assinatura." at bounding box center [727, 114] width 455 height 16
click at [582, 122] on span "Você vai receber uma Active Creatine por mês durante toda sua assinatura." at bounding box center [727, 114] width 455 height 16
drag, startPoint x: 601, startPoint y: 369, endPoint x: 402, endPoint y: 357, distance: 199.4
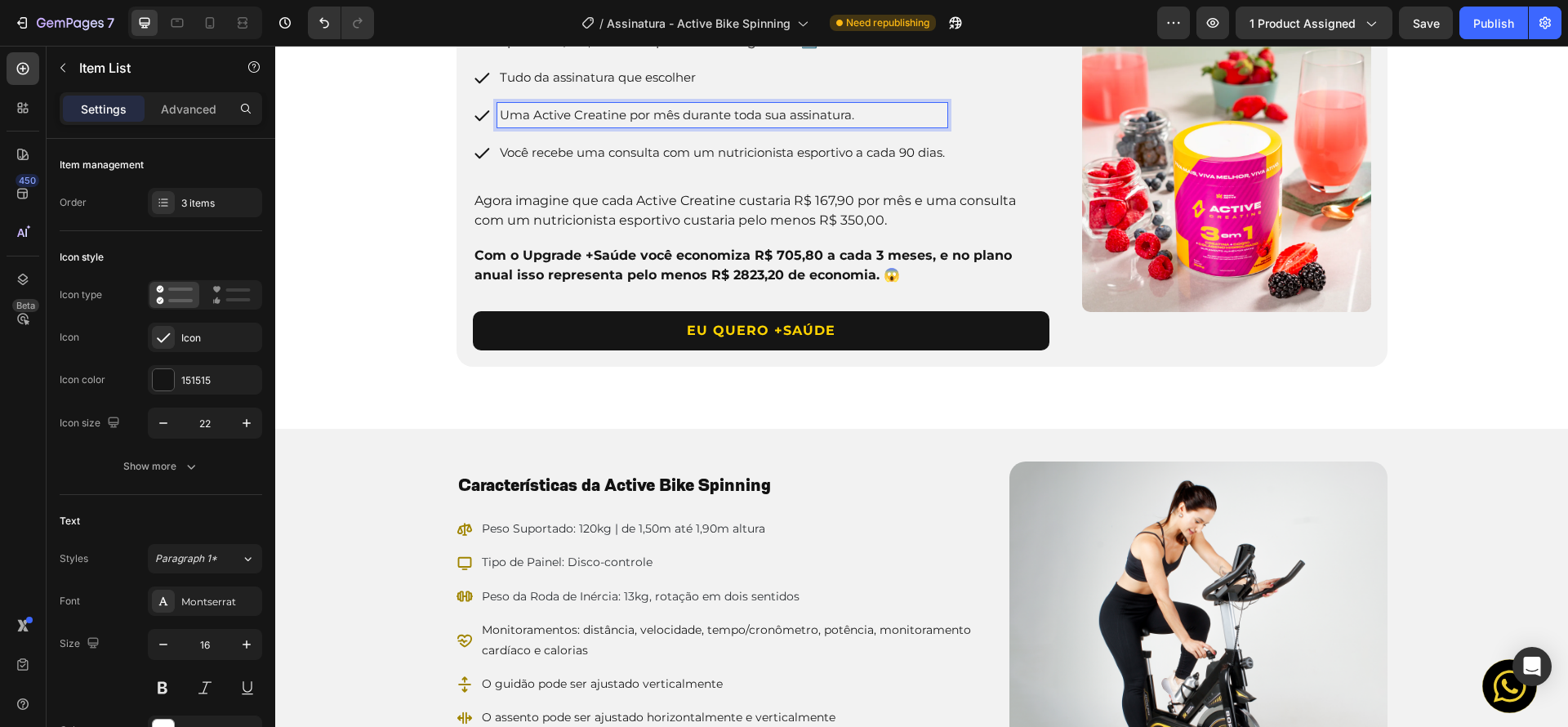
click at [541, 160] on span "Você recebe uma consulta com um nutricionista esportivo a cada 90 dias." at bounding box center [722, 152] width 445 height 16
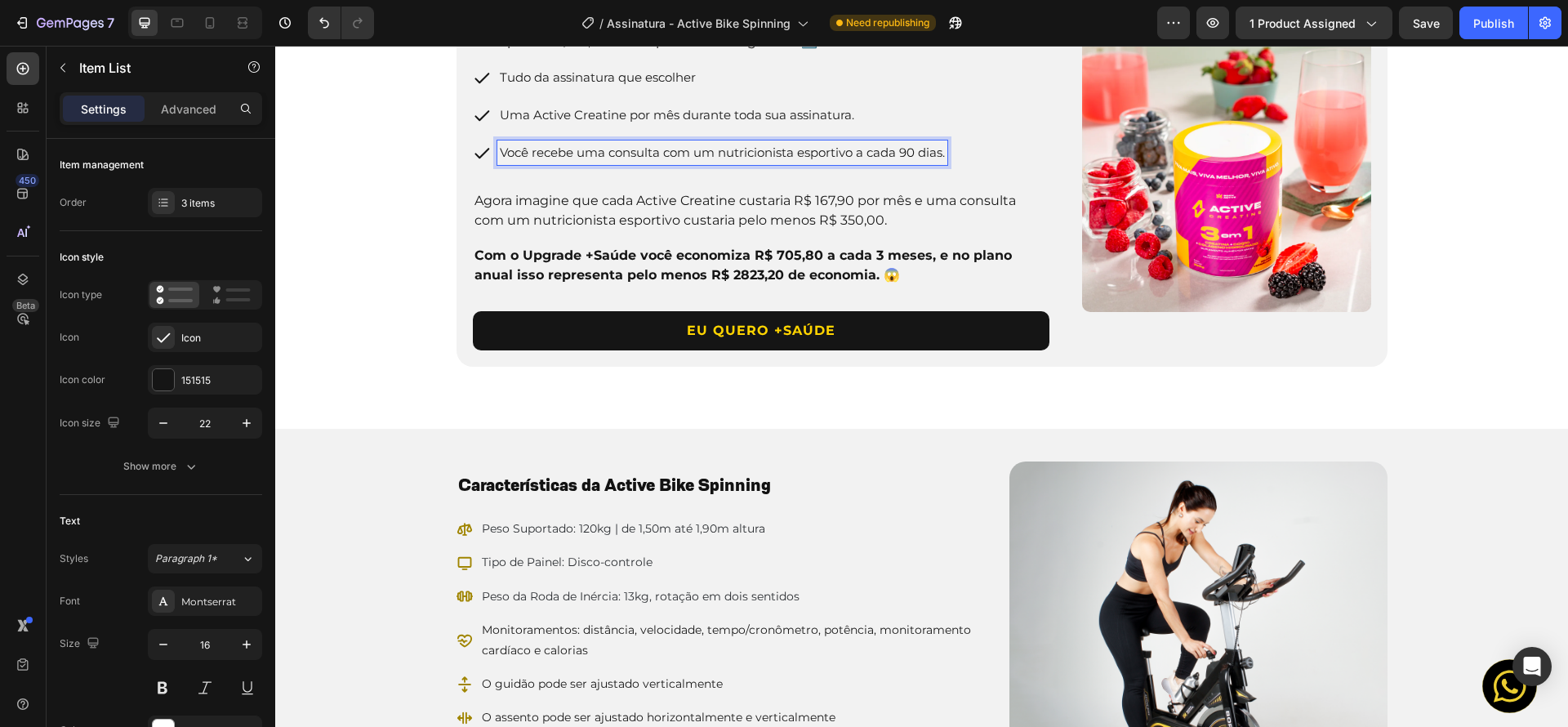
click at [527, 160] on span "Você recebe uma consulta com um nutricionista esportivo a cada 90 dias." at bounding box center [722, 152] width 445 height 16
drag, startPoint x: 577, startPoint y: 406, endPoint x: 413, endPoint y: 405, distance: 164.0
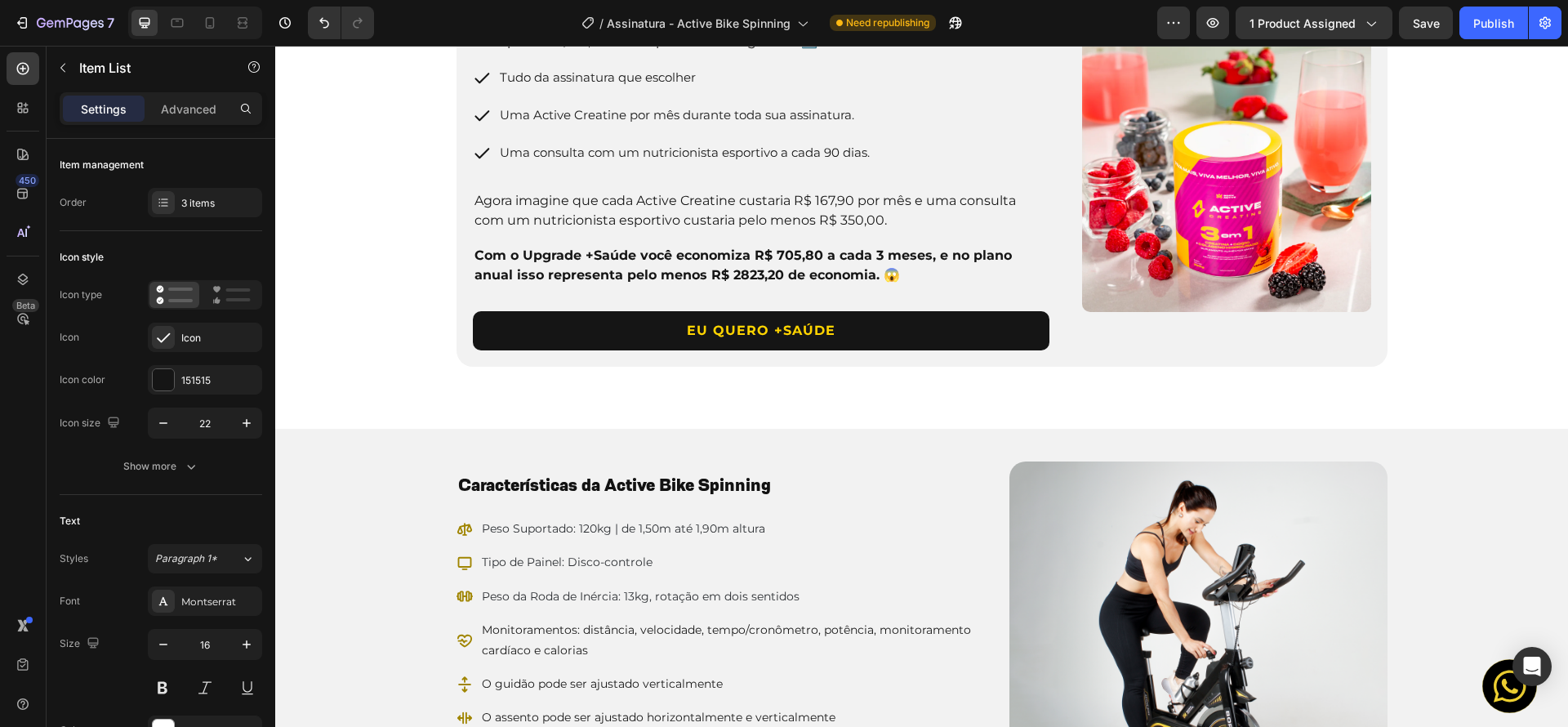
click at [486, 165] on div "Uma consulta com um nutricionista esportivo a cada 90 dias." at bounding box center [673, 153] width 399 height 25
click at [519, 160] on span "Uma consulta com um nutricionista esportivo a cada 90 dias." at bounding box center [684, 152] width 370 height 16
click at [526, 160] on span "Uma consulta com um nutricionista esportivo a cada 90 dias." at bounding box center [684, 152] width 370 height 16
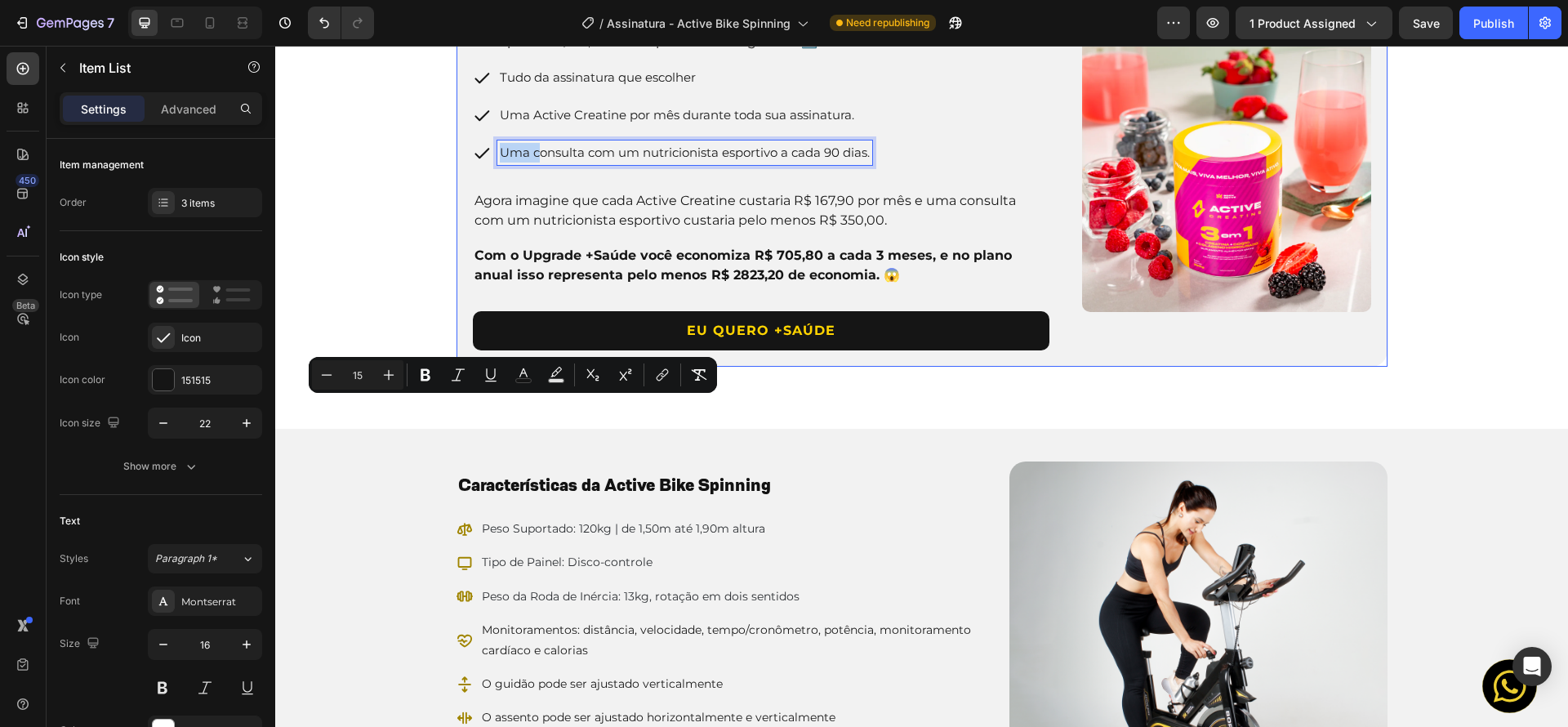
drag, startPoint x: 531, startPoint y: 407, endPoint x: 450, endPoint y: 409, distance: 81.0
click at [457, 366] on div "VANTAGENS DO UPGRADE +Saúde Heading Por apenas R$ 99,90 a mais por mês você gar…" at bounding box center [922, 168] width 931 height 398
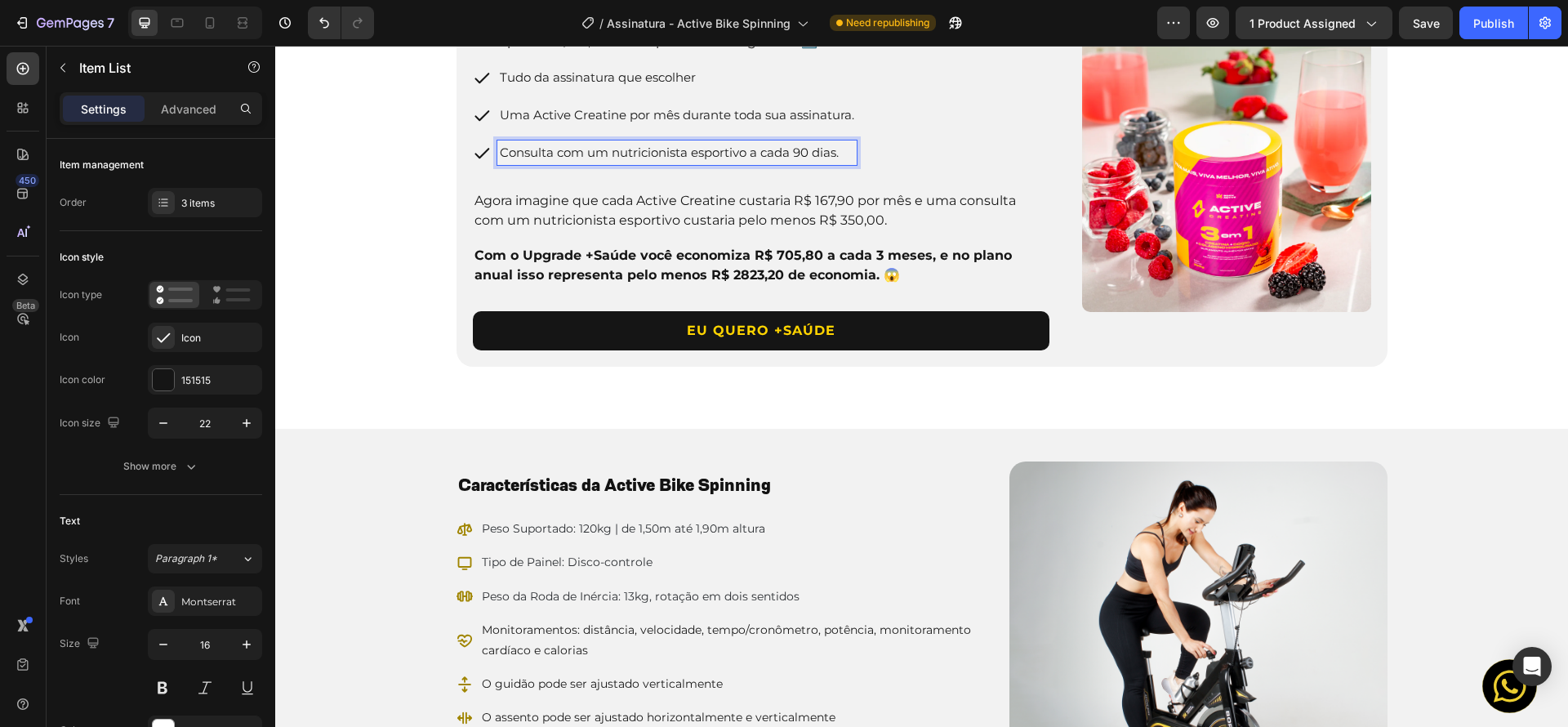
click at [554, 122] on span "Uma Active Creatine por mês durante toda sua assinatura." at bounding box center [676, 114] width 354 height 16
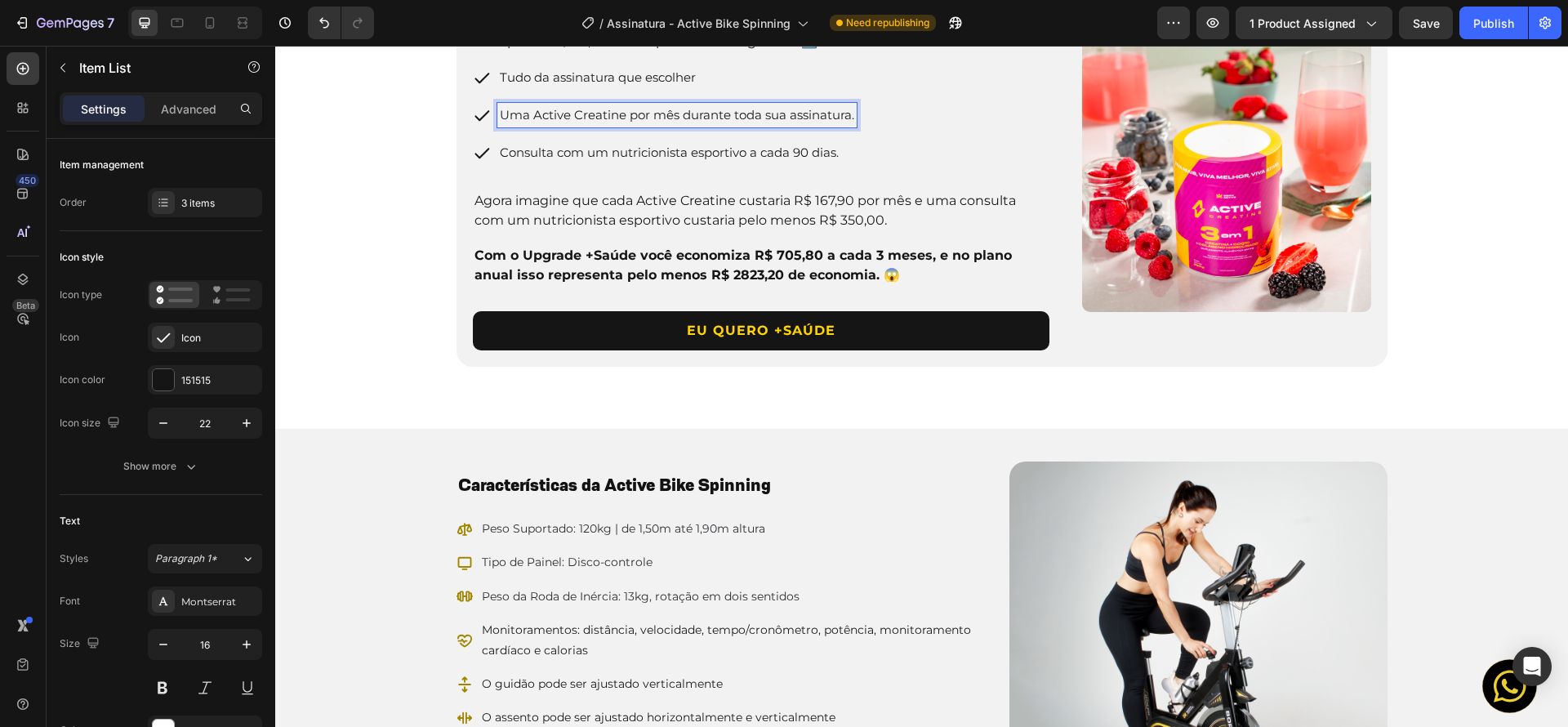
click at [500, 122] on span "Uma Active Creatine por mês durante toda sua assinatura." at bounding box center [676, 114] width 354 height 16
click at [511, 122] on span "Uma Active Creatine por mês durante toda sua assinatura." at bounding box center [676, 114] width 354 height 16
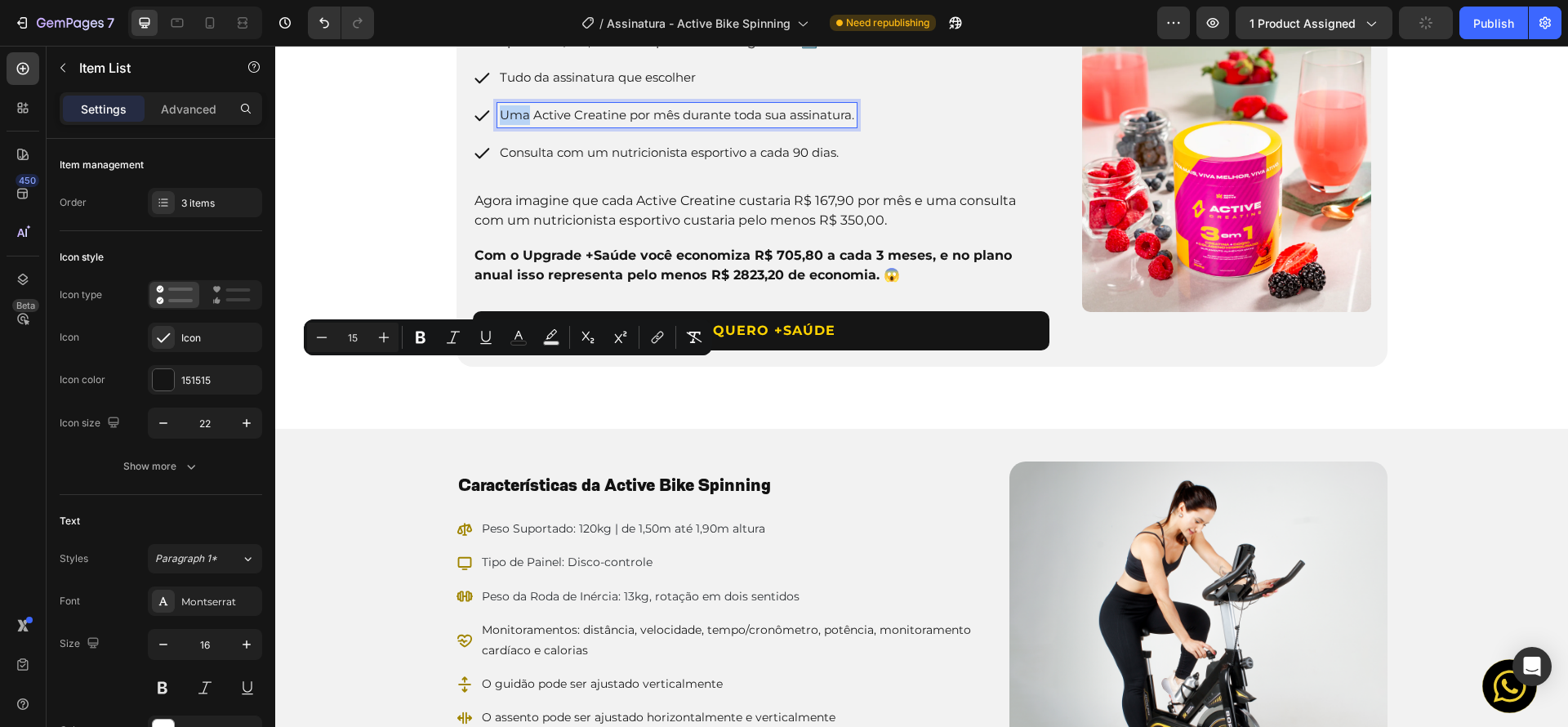
click at [523, 122] on span "Uma Active Creatine por mês durante toda sua assinatura." at bounding box center [676, 114] width 354 height 16
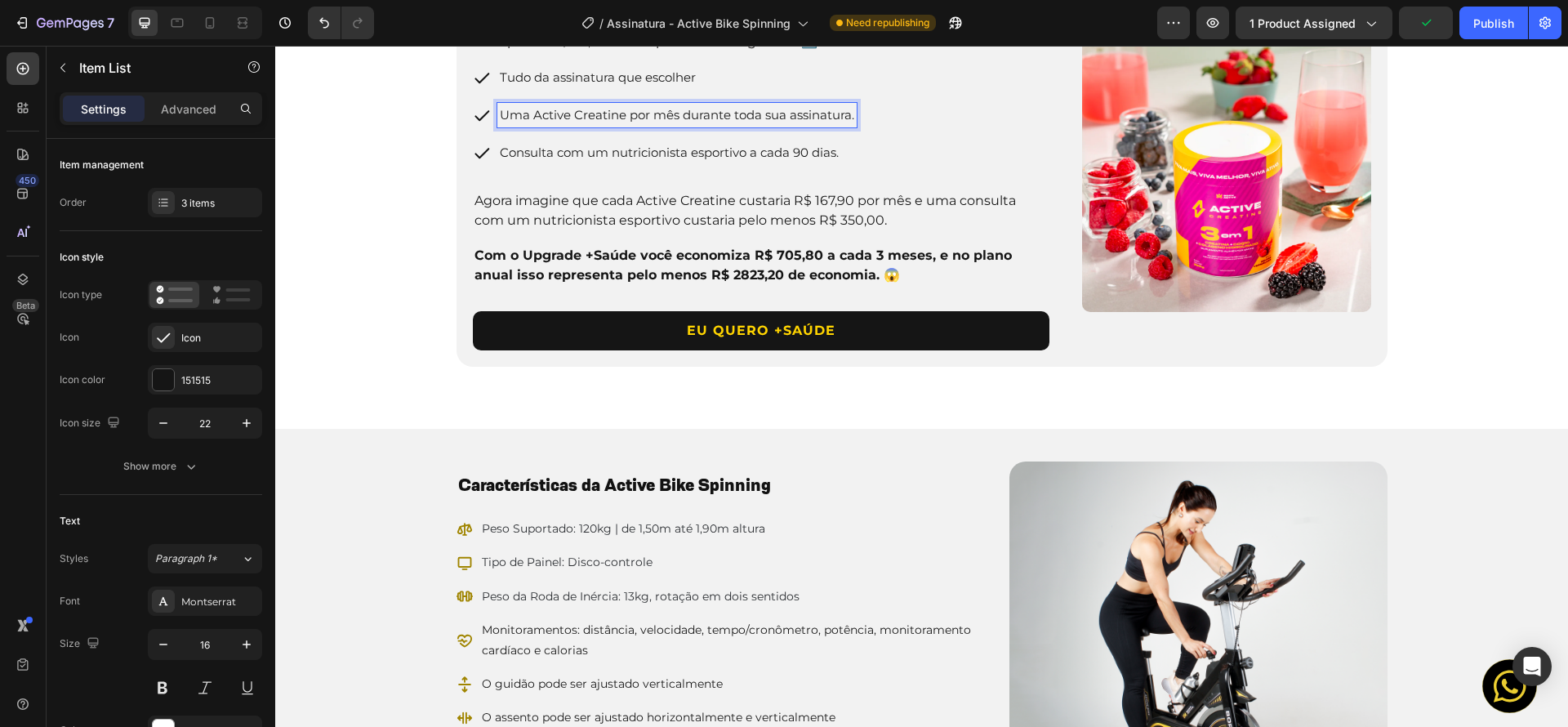
click at [517, 122] on span "Uma Active Creatine por mês durante toda sua assinatura." at bounding box center [676, 114] width 354 height 16
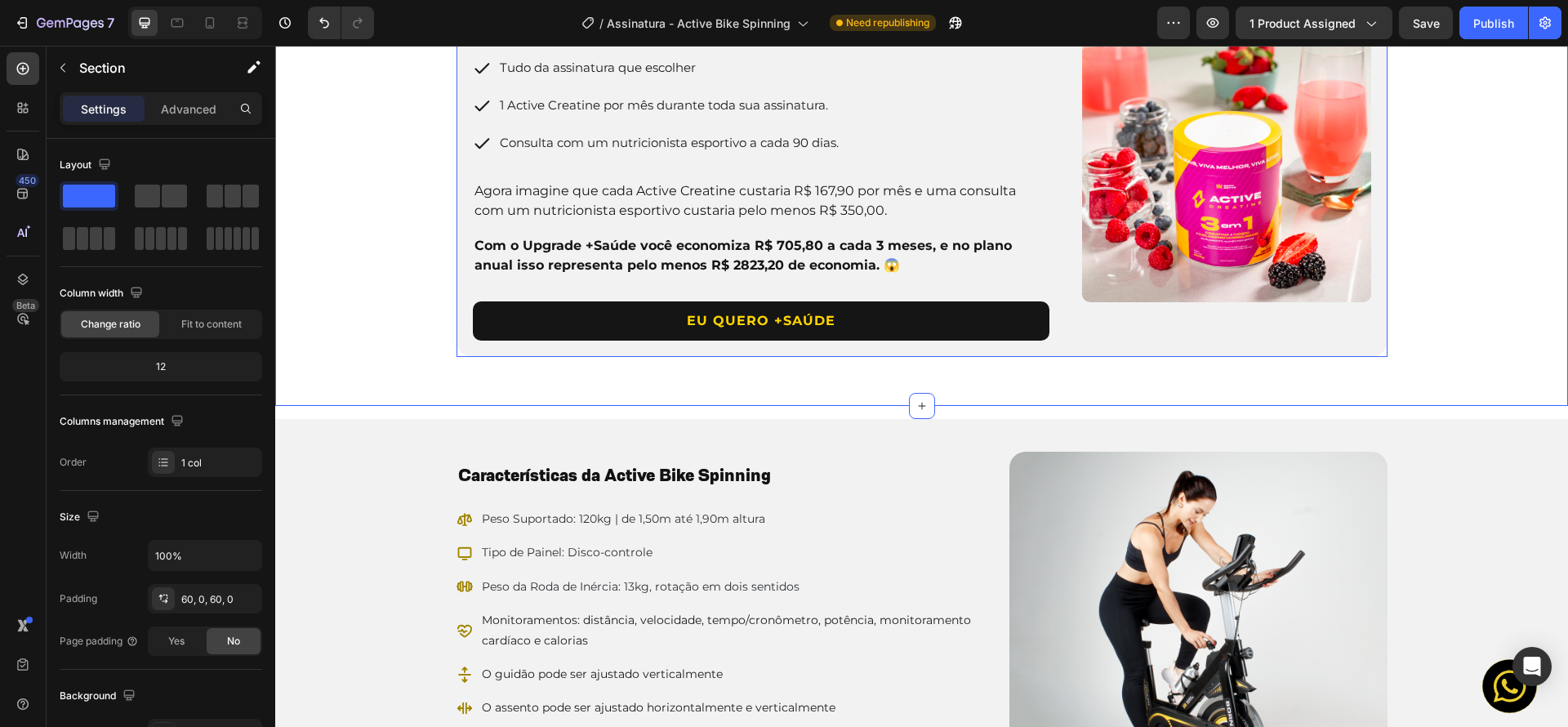
scroll to position [1864, 0]
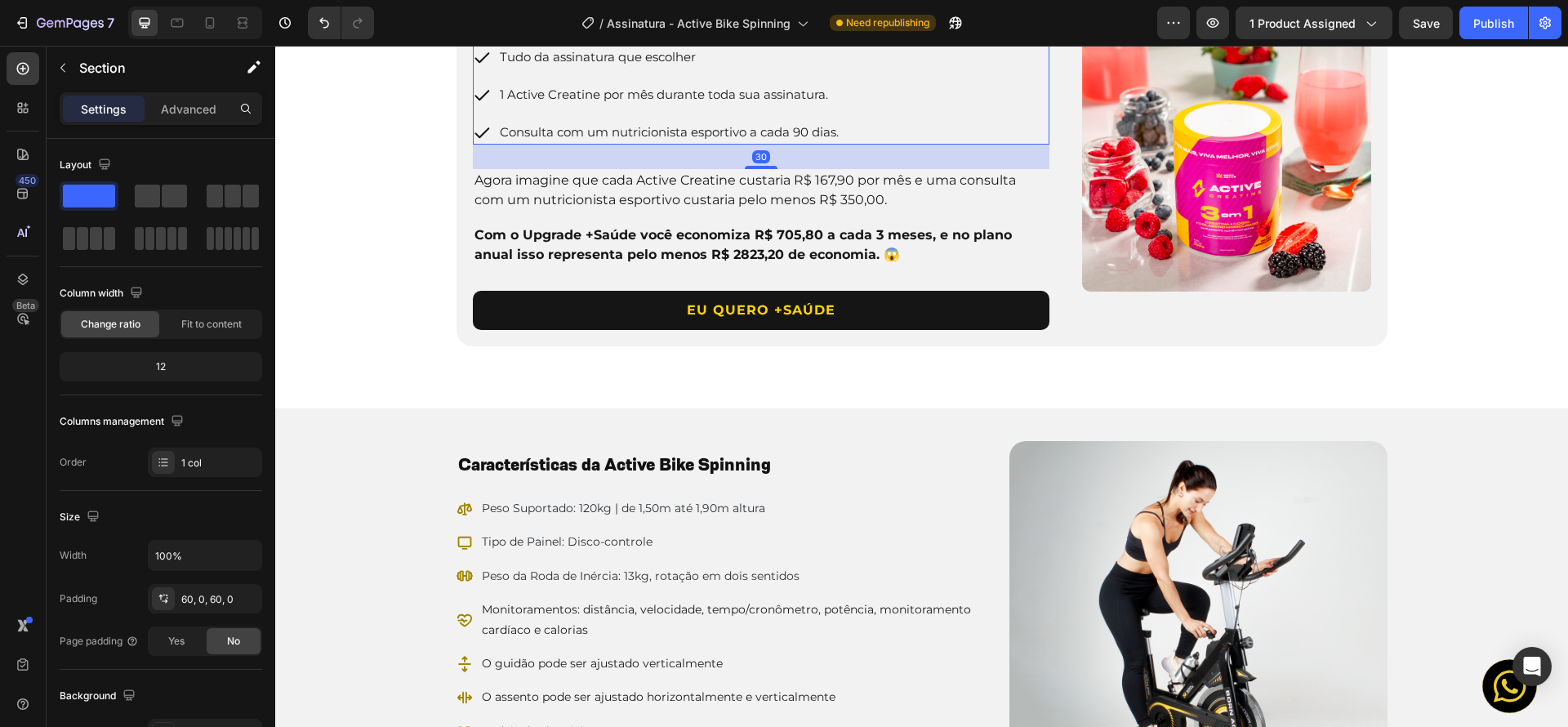
click at [701, 67] on p "Tudo da assinatura que escolher" at bounding box center [669, 58] width 339 height 20
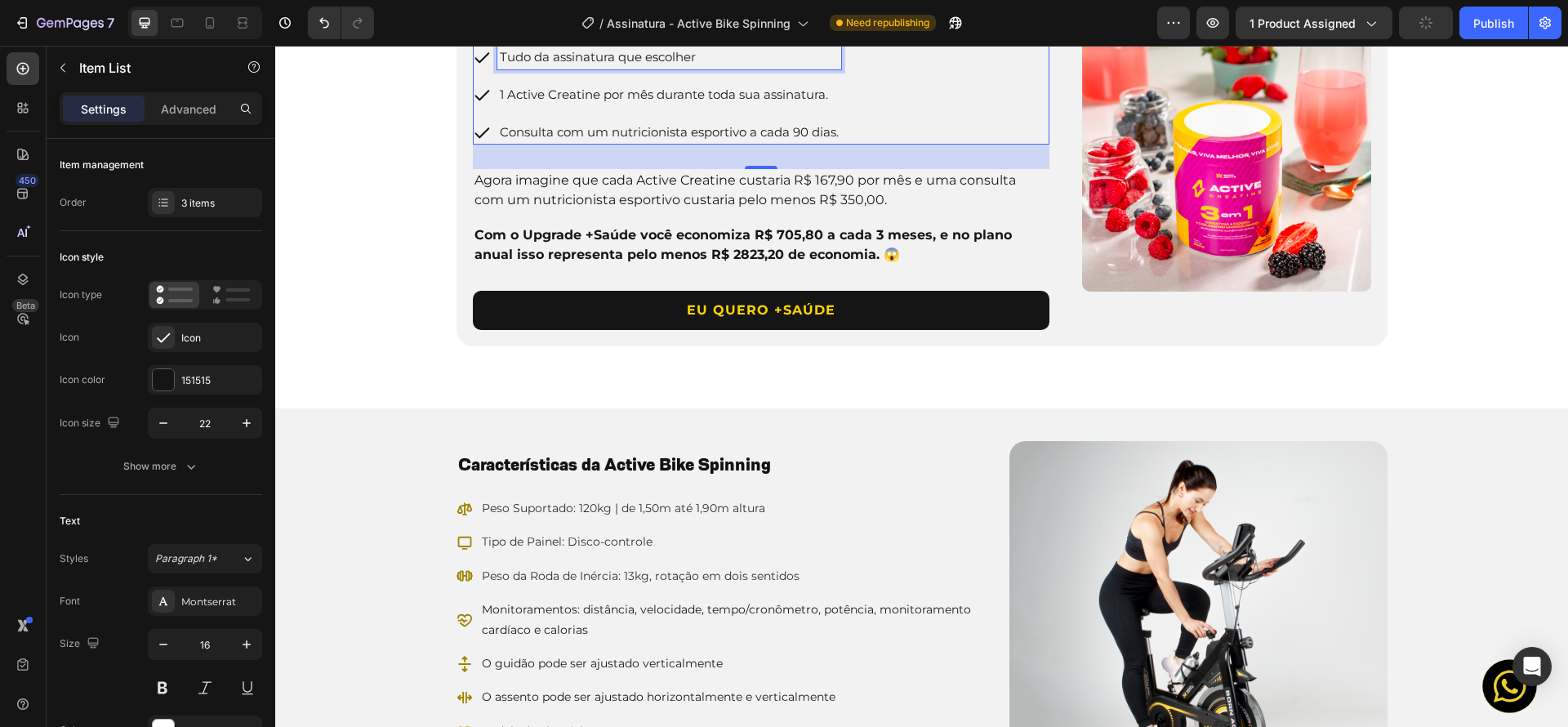
click at [701, 67] on p "Tudo da assinatura que escolher" at bounding box center [669, 58] width 339 height 20
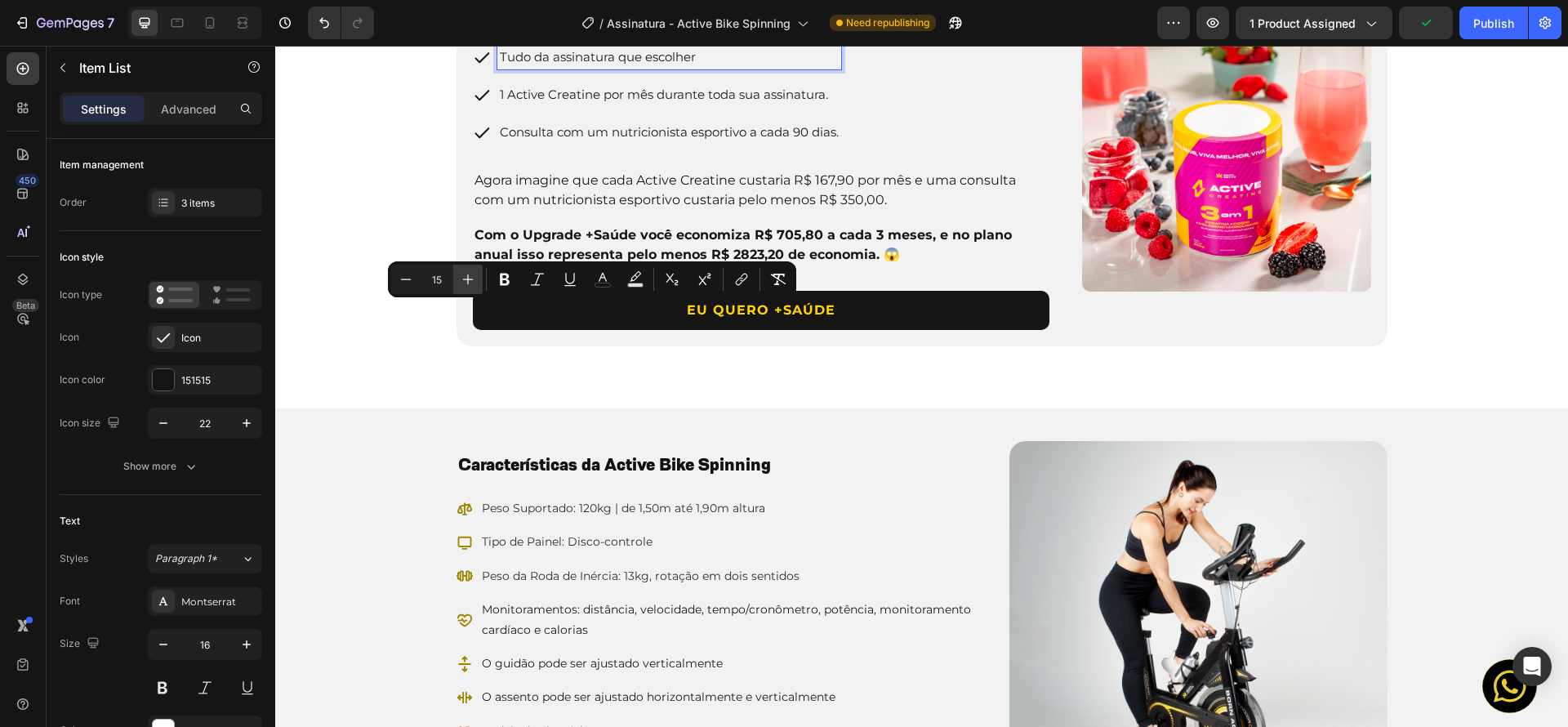
click at [467, 274] on icon "Editor contextual toolbar" at bounding box center [468, 279] width 16 height 16
type input "16"
click at [752, 102] on span "1 Active Creatine por mês durante toda sua assinatura." at bounding box center [664, 94] width 329 height 16
click at [748, 102] on span "1 Active Creatine por mês durante toda sua assinatura." at bounding box center [664, 94] width 329 height 16
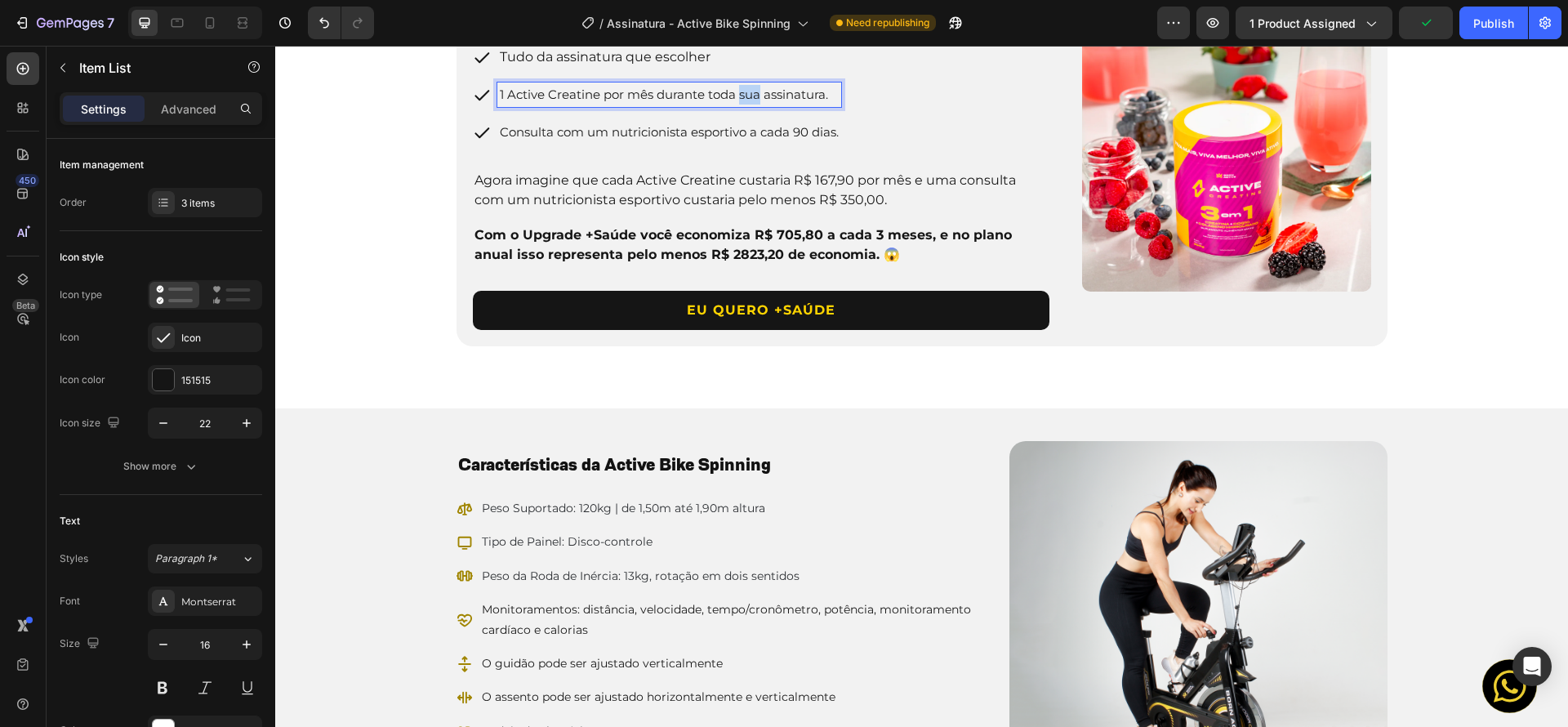
click at [748, 102] on span "1 Active Creatine por mês durante toda sua assinatura." at bounding box center [664, 94] width 329 height 16
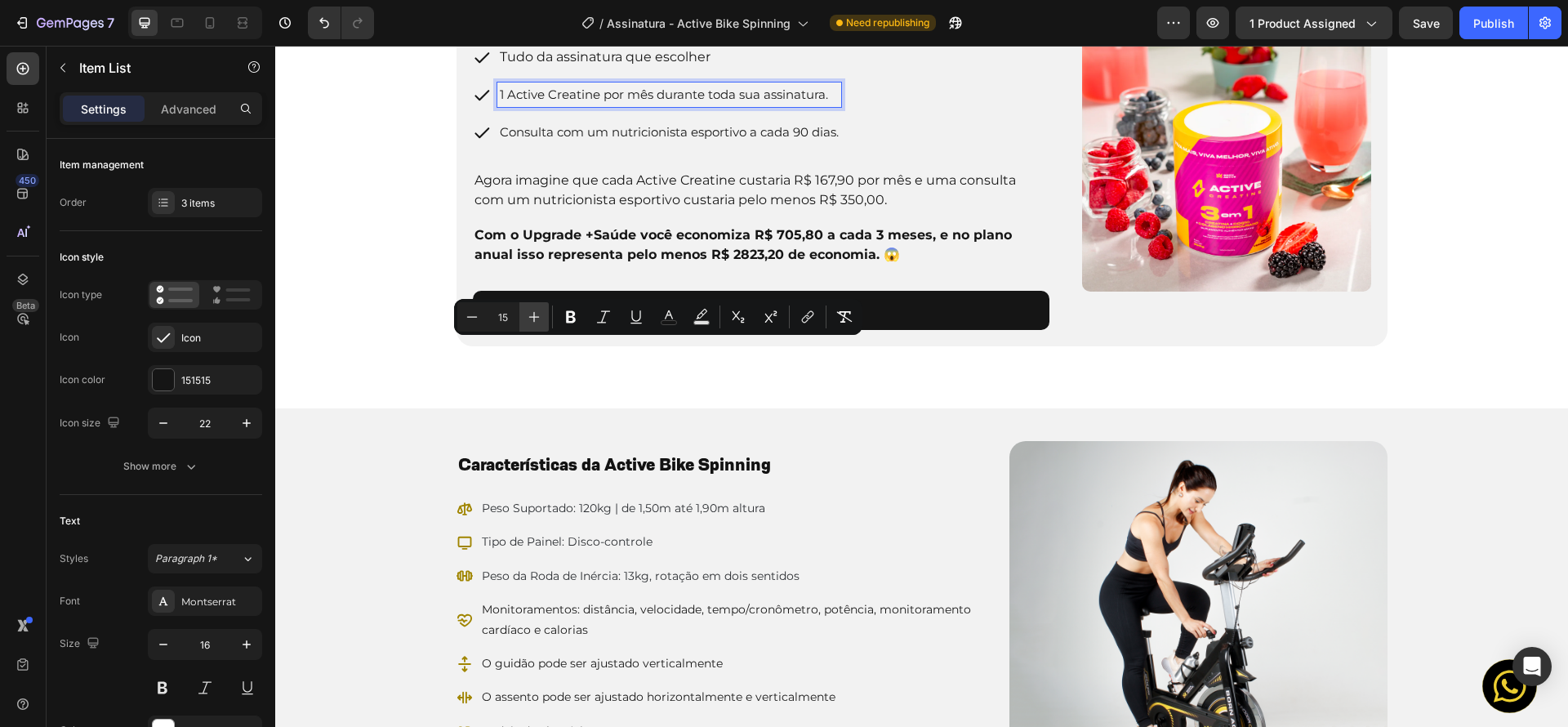
click at [530, 317] on icon "Editor contextual toolbar" at bounding box center [534, 317] width 11 height 11
type input "16"
click at [592, 140] on span "Consulta com um nutricionista esportivo a cada 90 dias." at bounding box center [669, 131] width 339 height 16
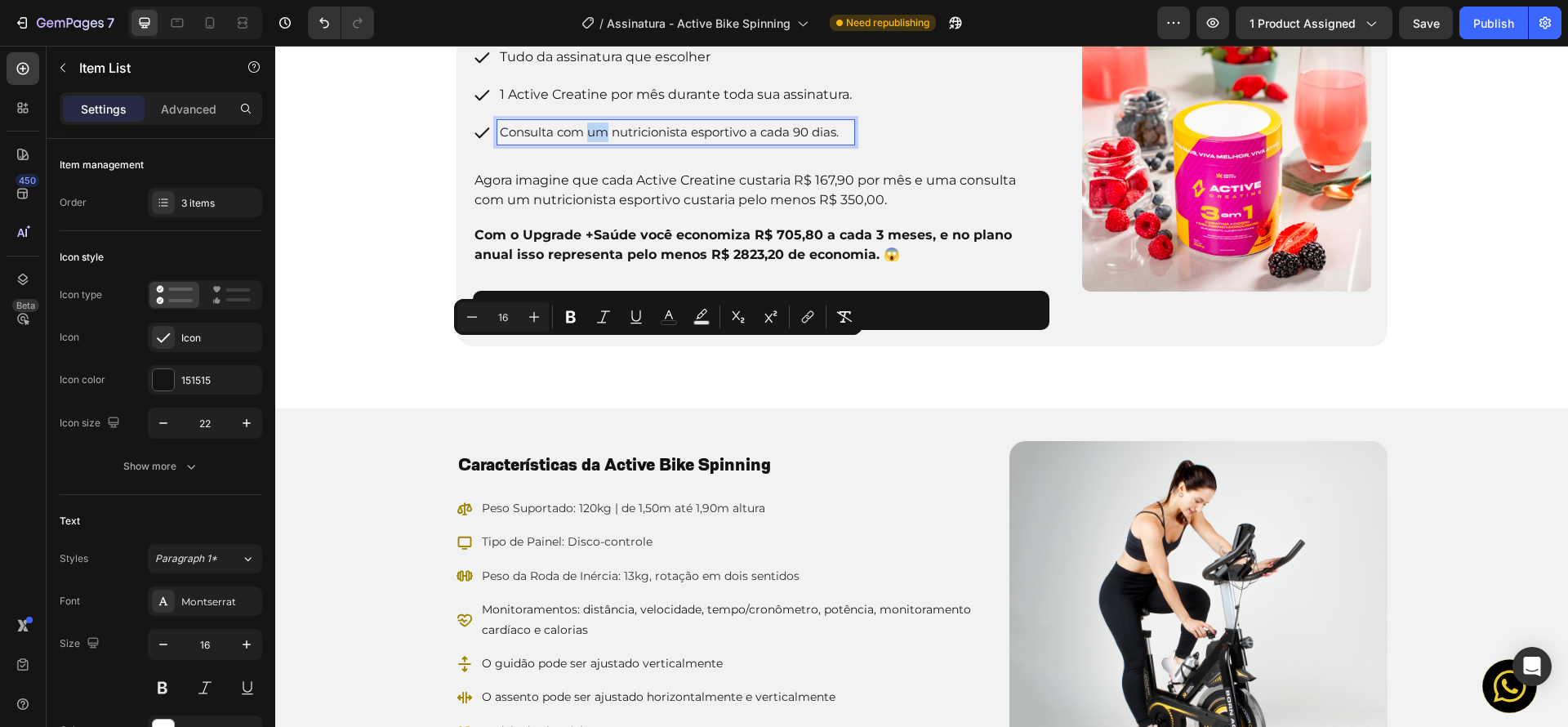
click at [592, 140] on span "Consulta com um nutricionista esportivo a cada 90 dias." at bounding box center [669, 131] width 339 height 16
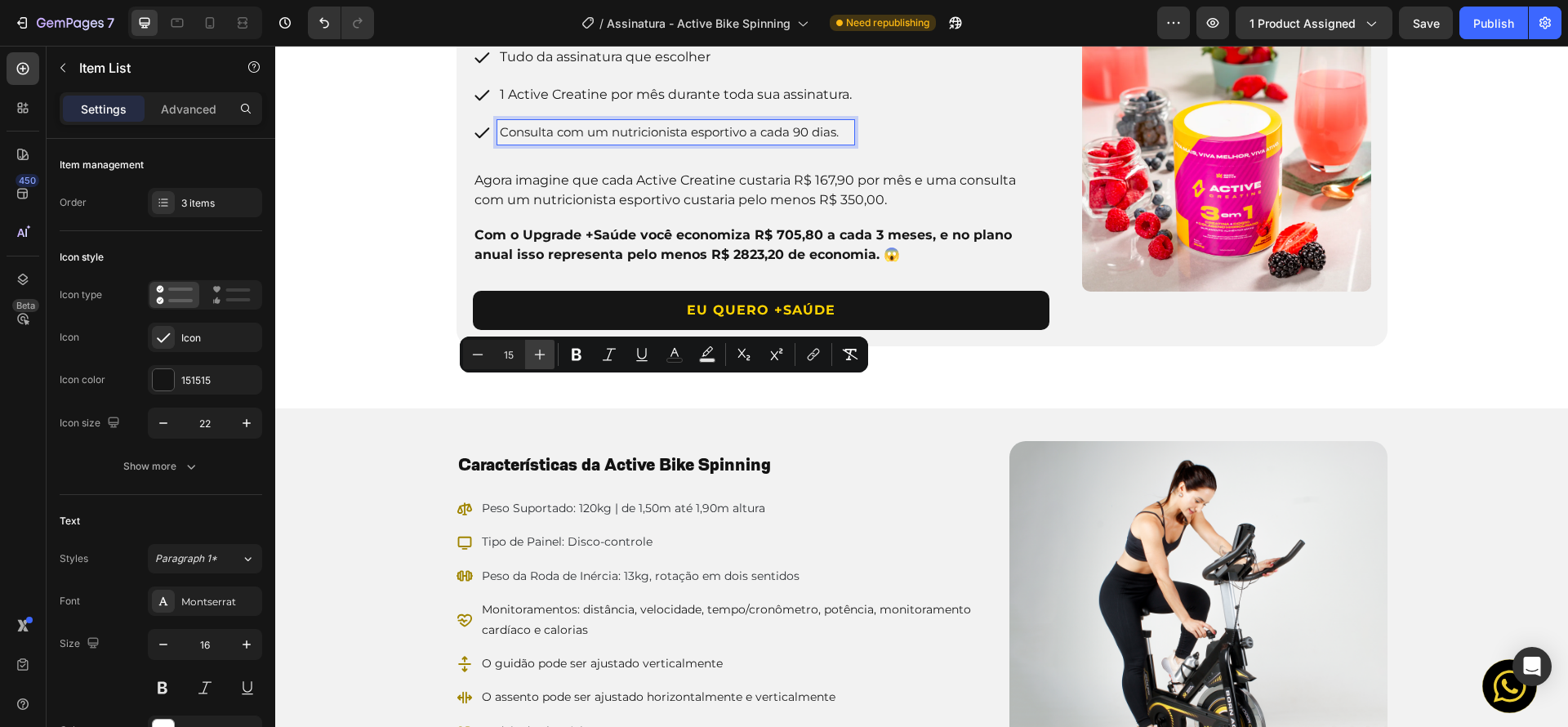
click at [546, 354] on icon "Editor contextual toolbar" at bounding box center [540, 355] width 16 height 16
type input "16"
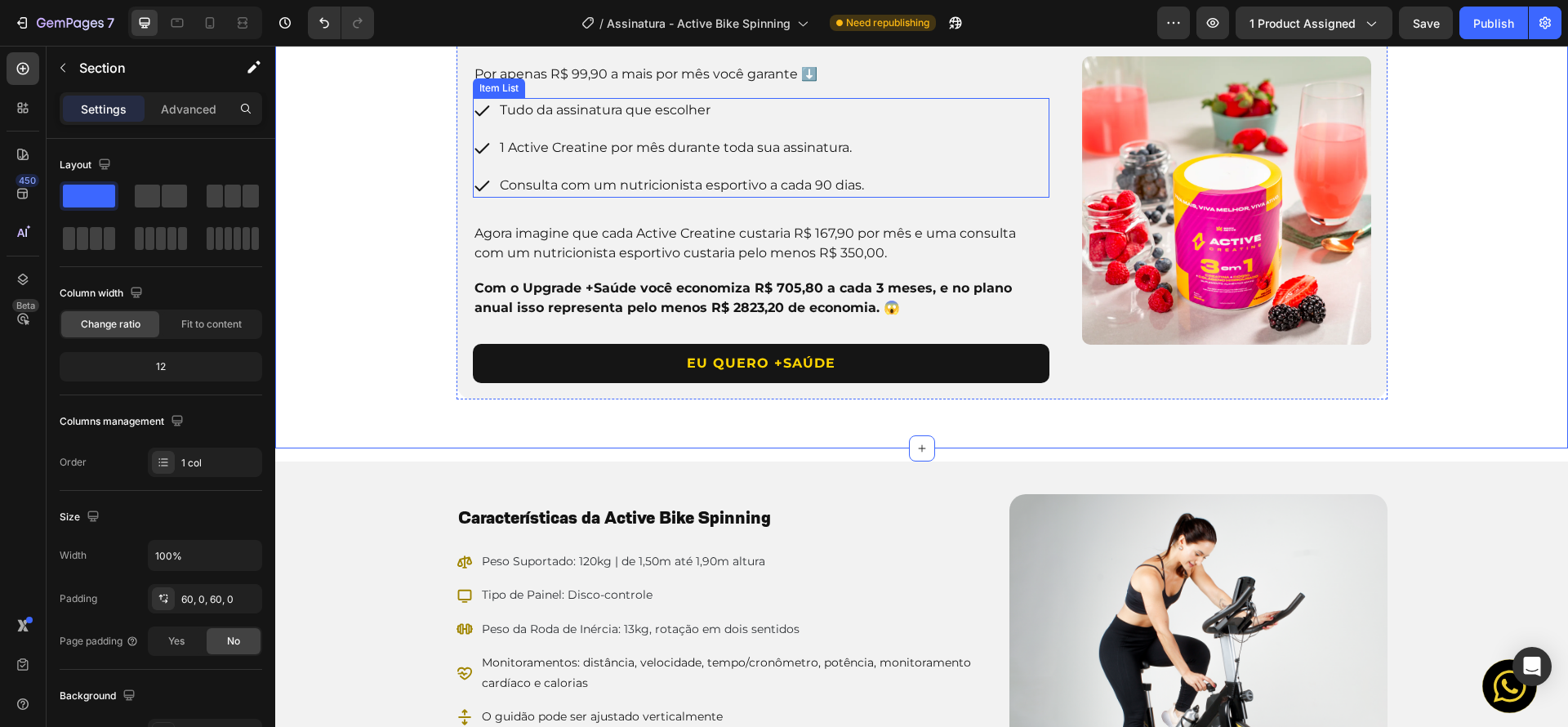
scroll to position [1771, 0]
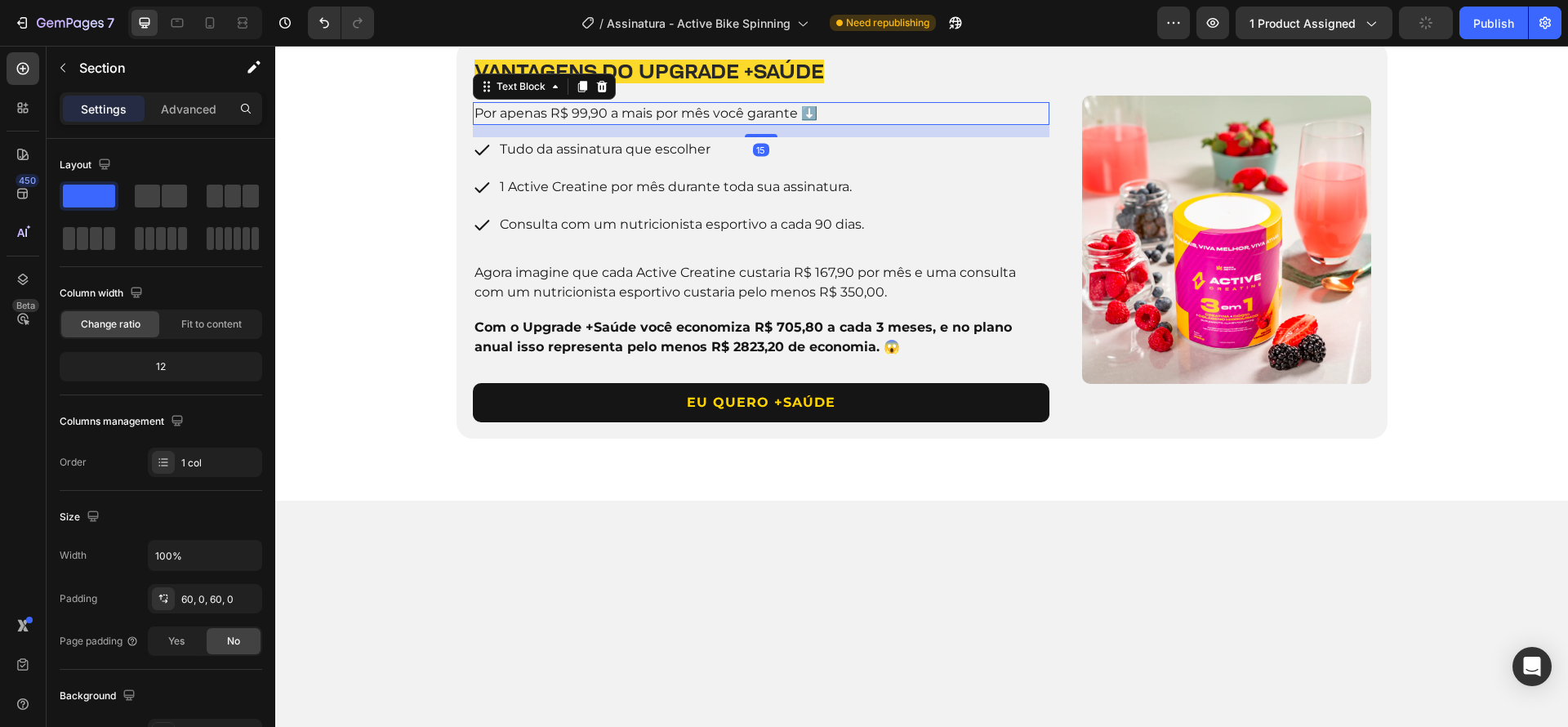
click at [894, 123] on p "Por apenas R$ 99,90 a mais por mês você garante ⬇️" at bounding box center [761, 113] width 574 height 20
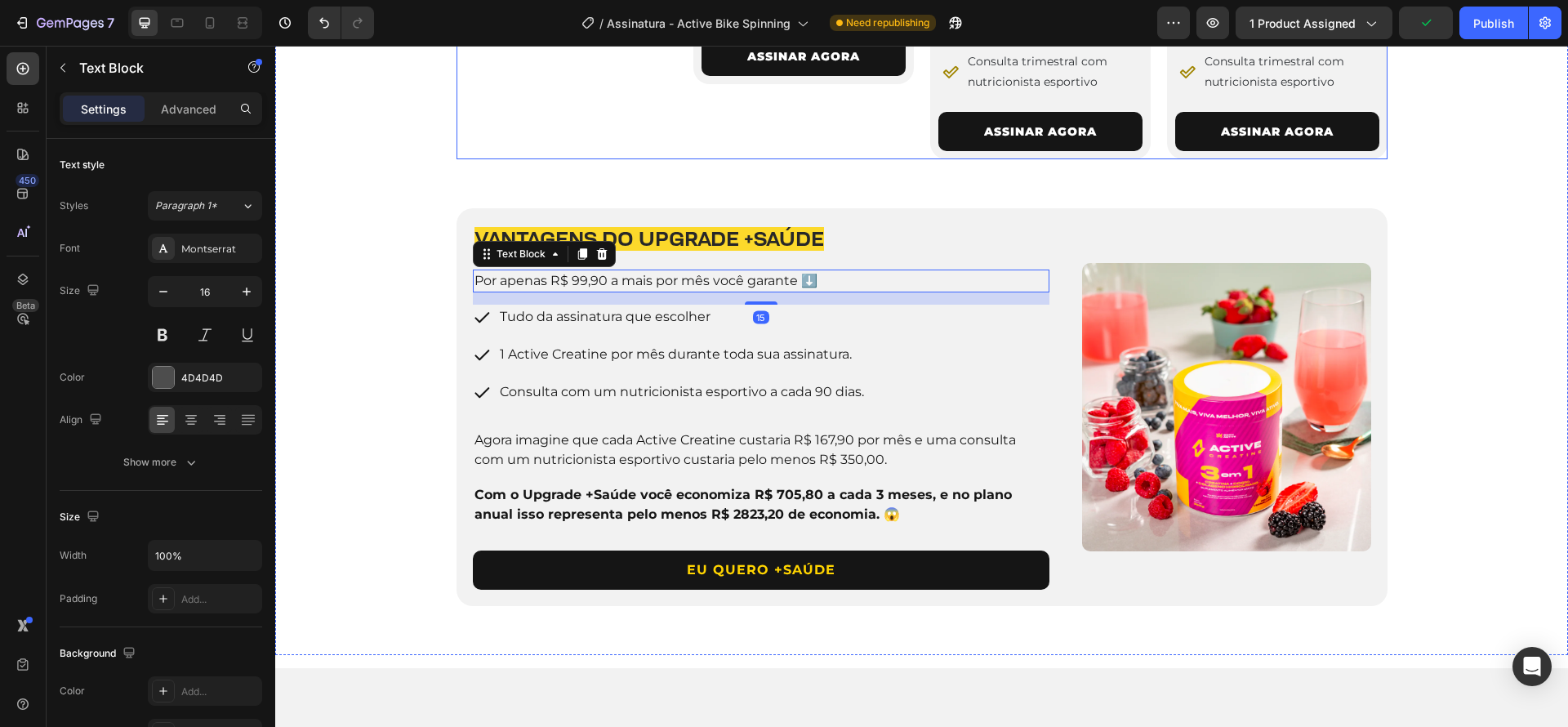
scroll to position [1449, 0]
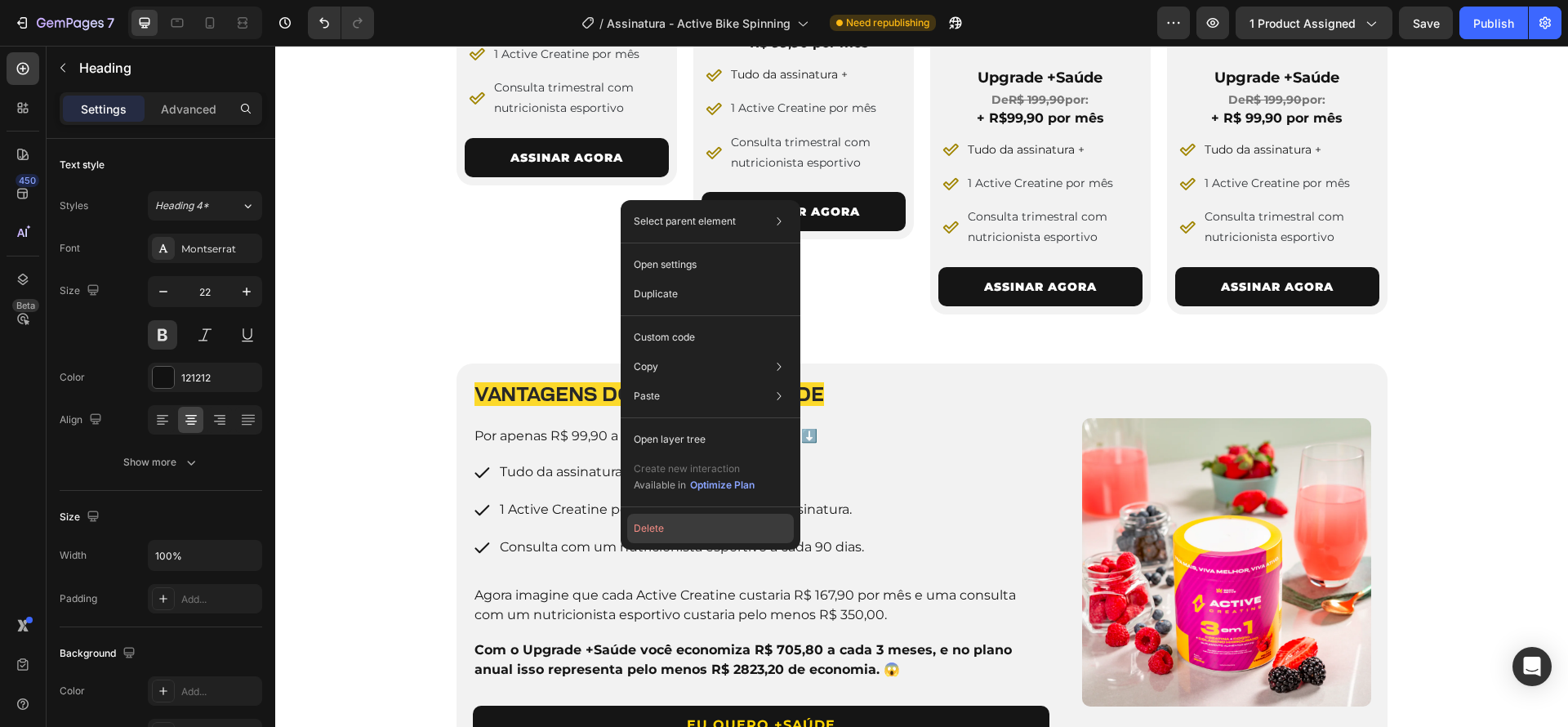
click at [662, 525] on button "Delete" at bounding box center [710, 528] width 167 height 30
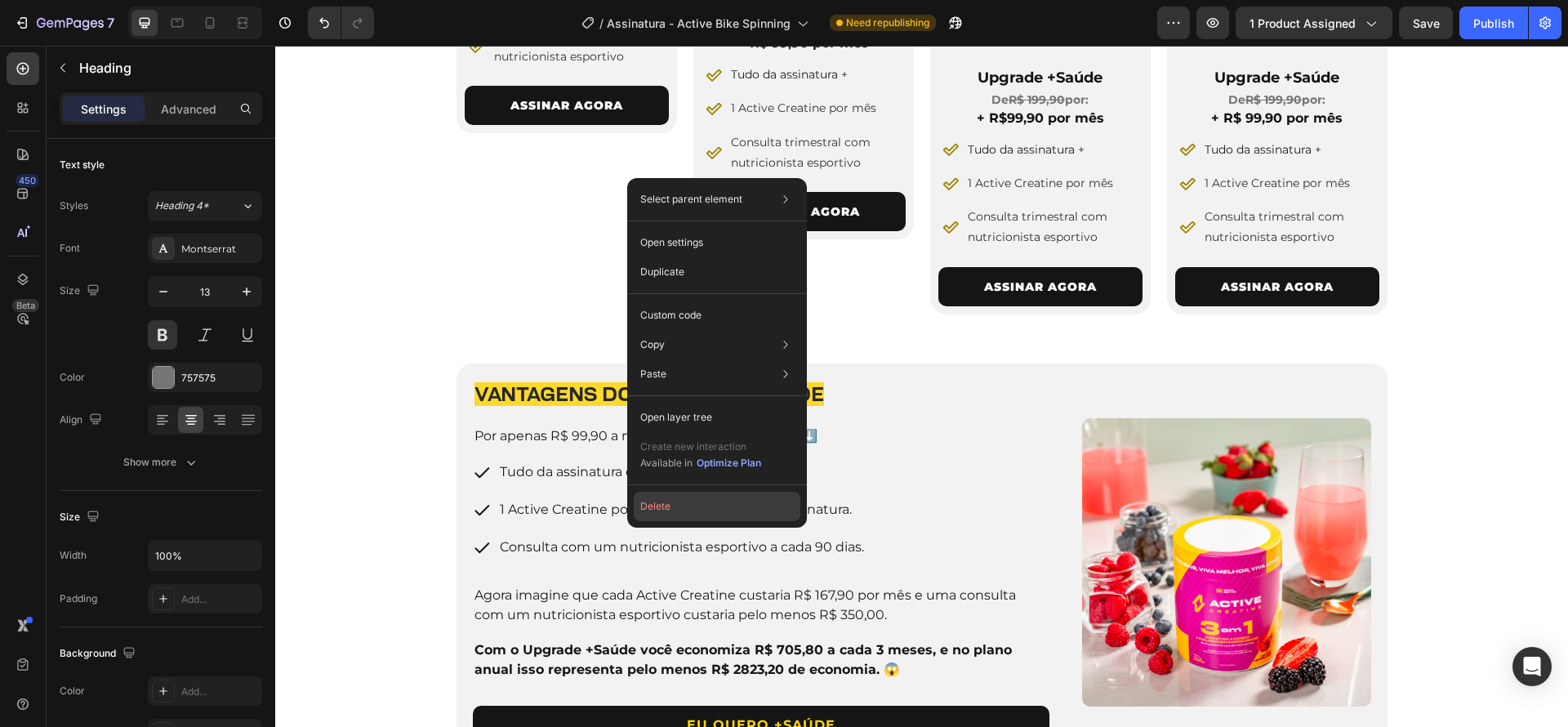
drag, startPoint x: 660, startPoint y: 514, endPoint x: 388, endPoint y: 461, distance: 277.1
click at [660, 514] on button "Delete" at bounding box center [717, 507] width 167 height 30
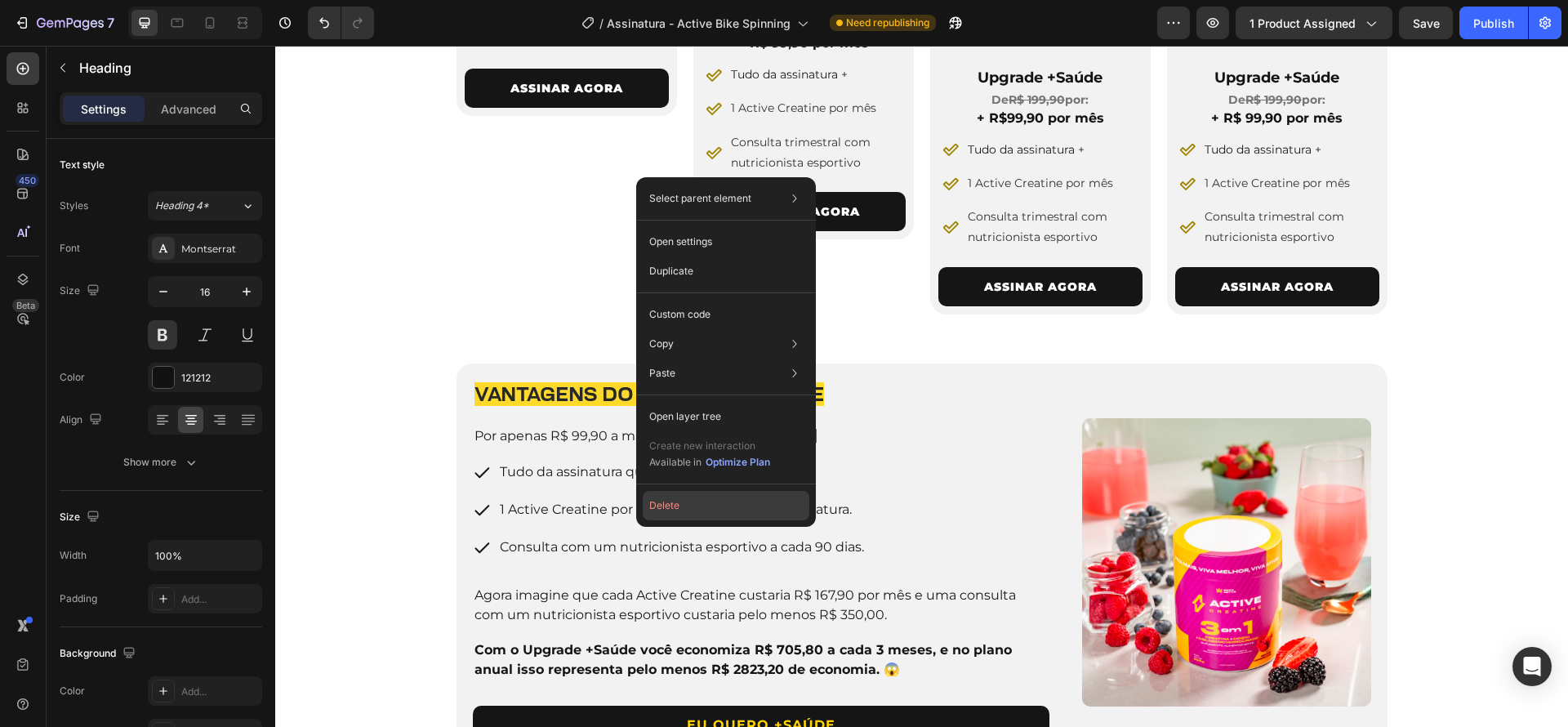
click at [669, 511] on button "Delete" at bounding box center [725, 506] width 167 height 30
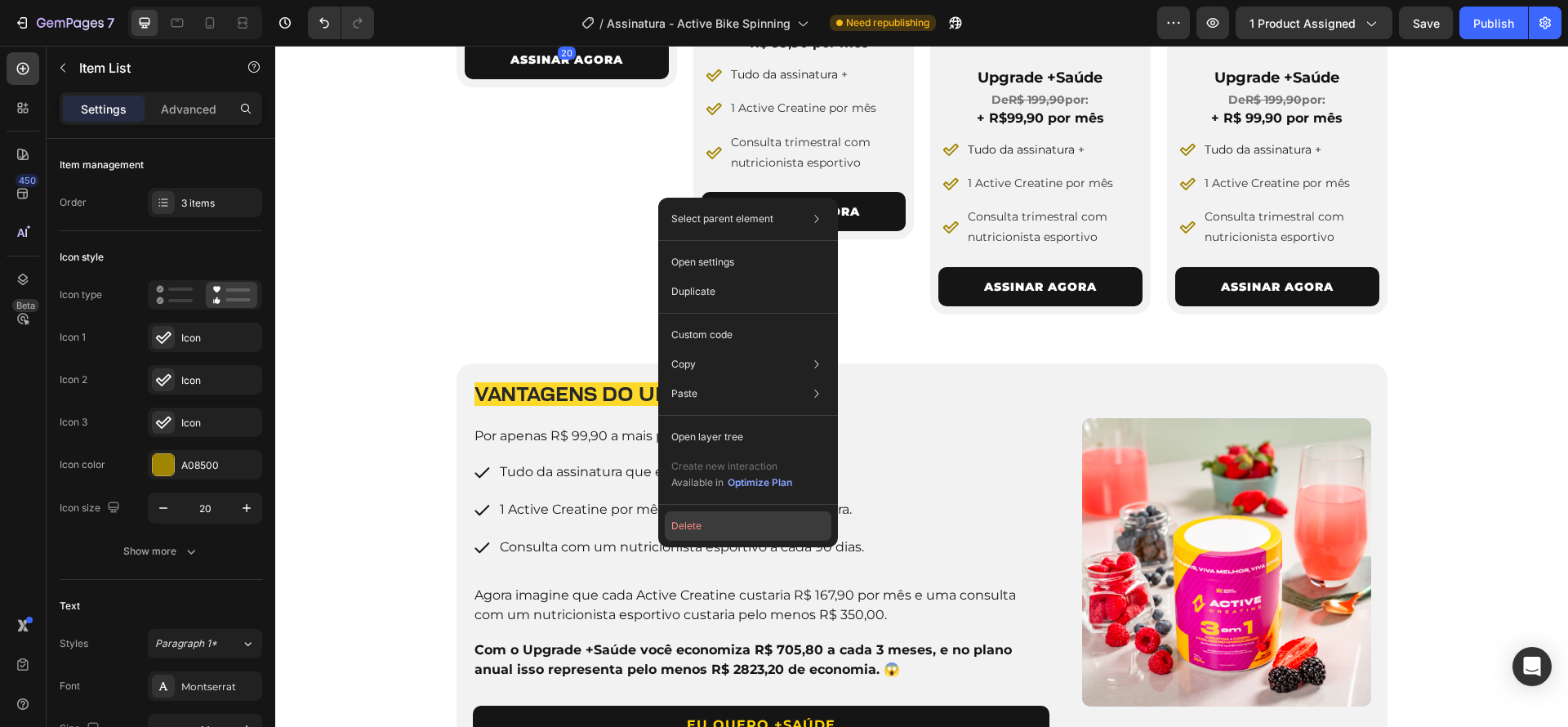
click at [686, 534] on button "Delete" at bounding box center [747, 526] width 167 height 30
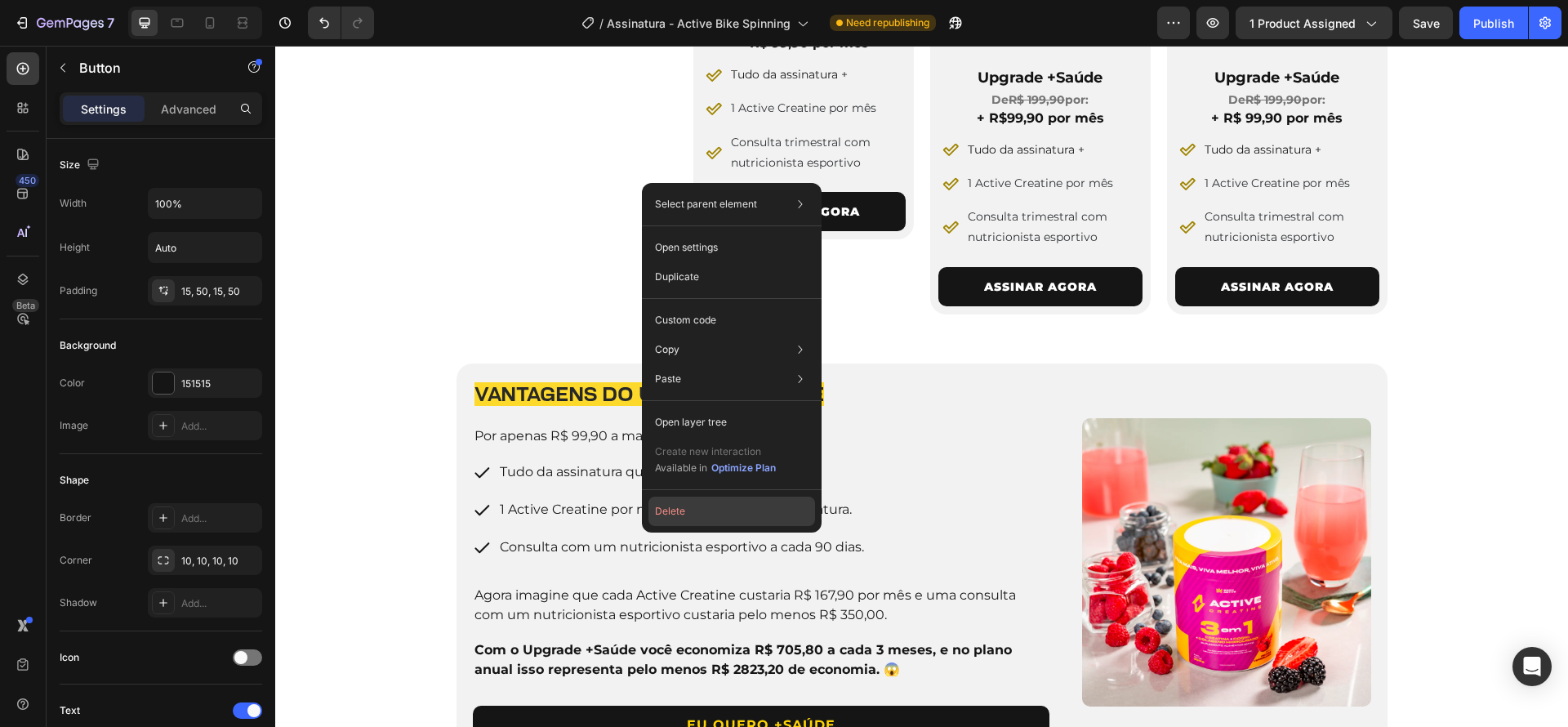
click at [687, 511] on button "Delete" at bounding box center [731, 511] width 167 height 30
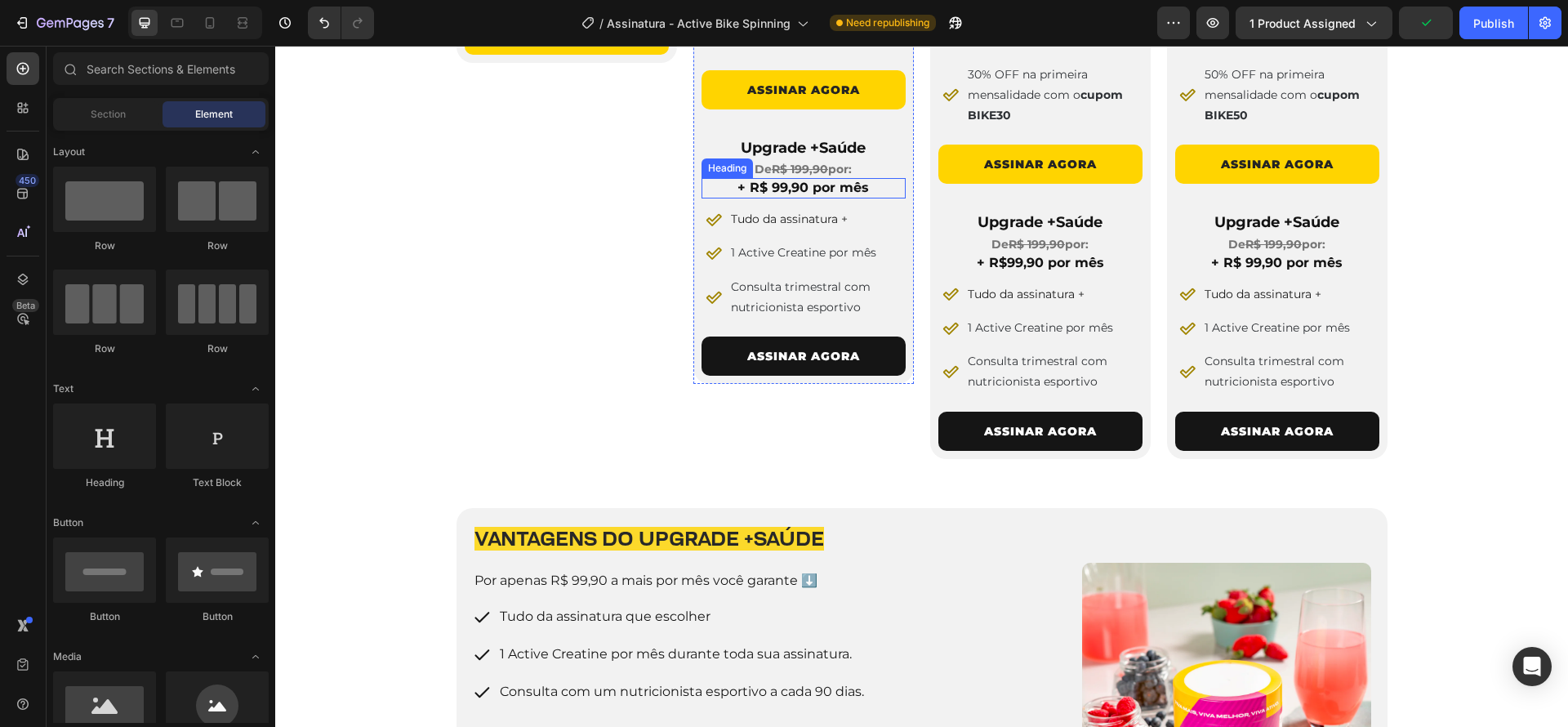
scroll to position [1315, 0]
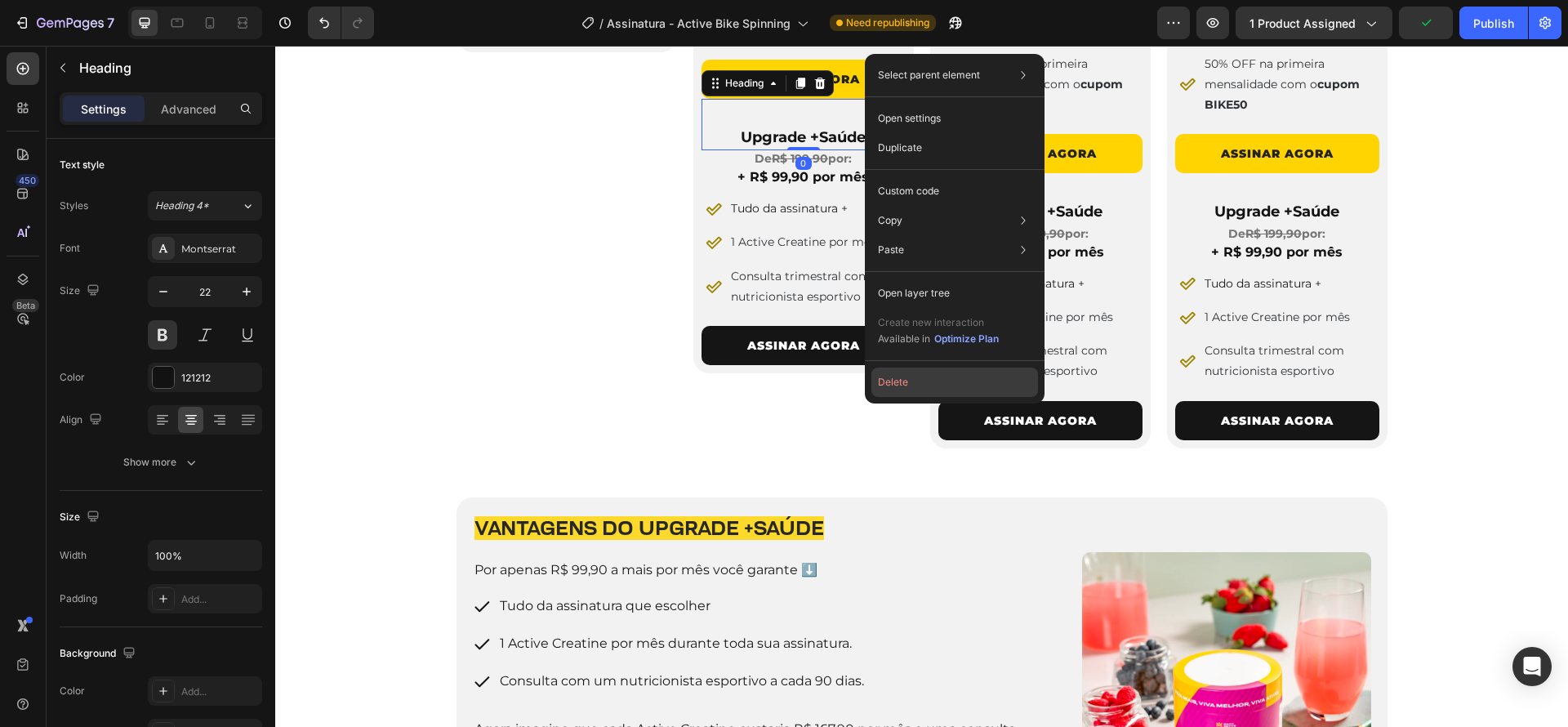
click at [914, 388] on button "Delete" at bounding box center [954, 382] width 167 height 30
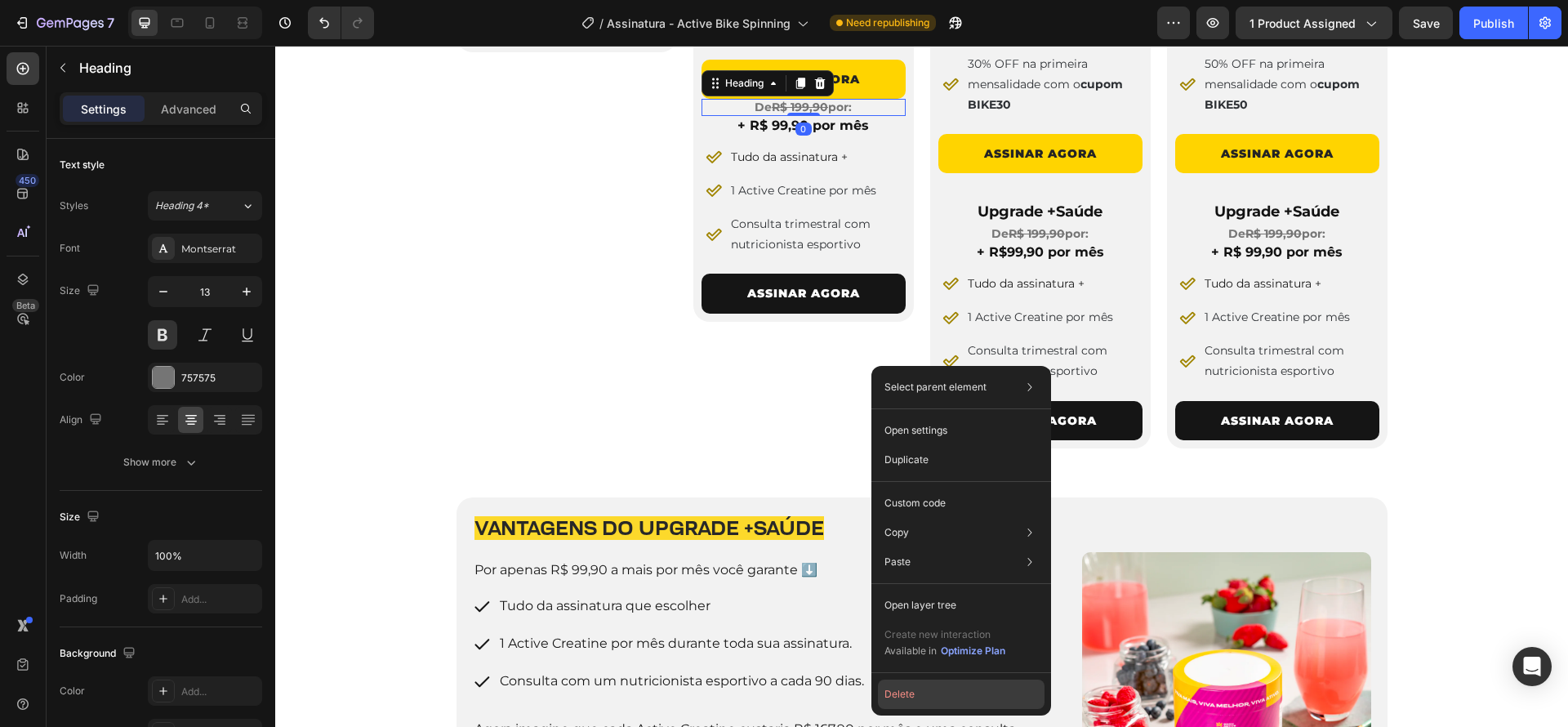
drag, startPoint x: 897, startPoint y: 697, endPoint x: 606, endPoint y: 376, distance: 433.3
click at [897, 697] on button "Delete" at bounding box center [961, 694] width 167 height 30
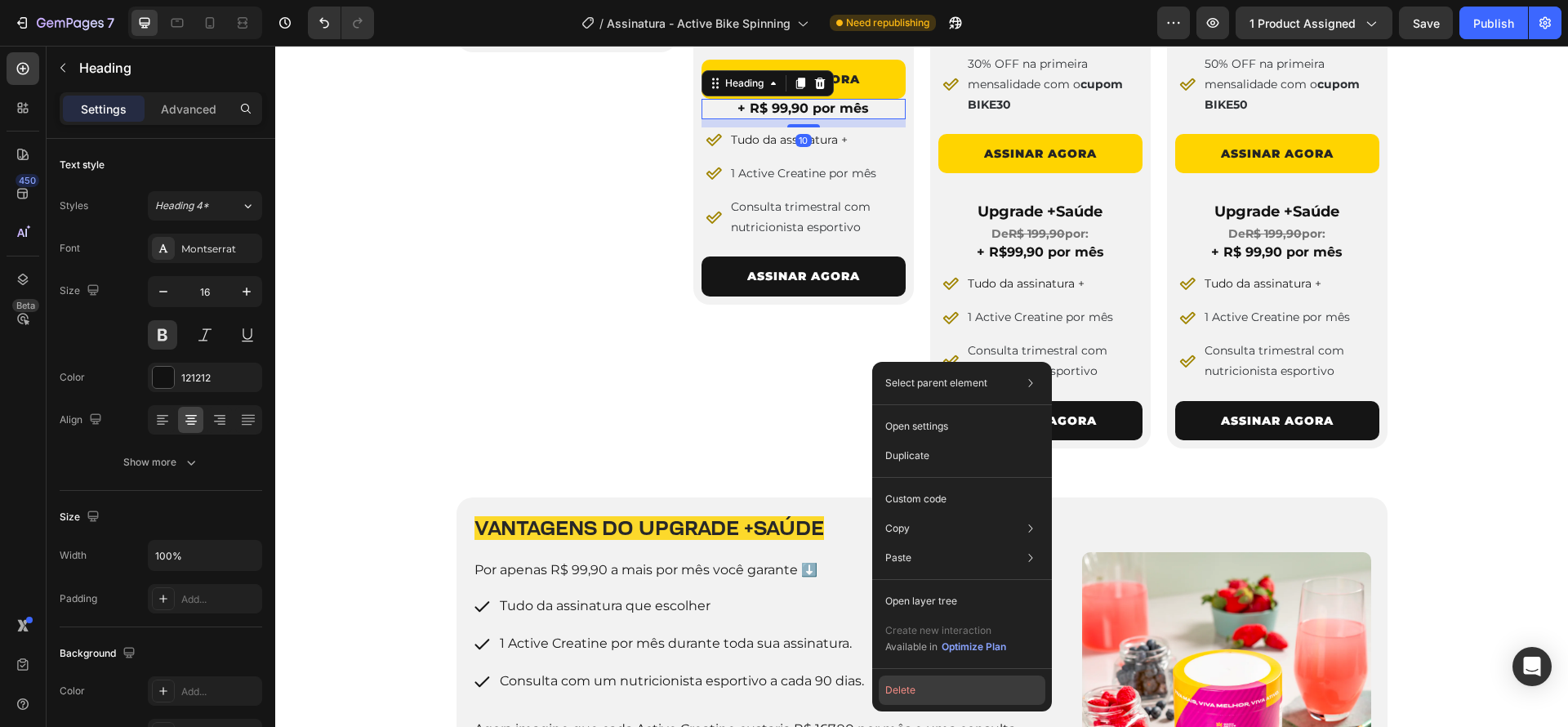
click at [897, 695] on button "Delete" at bounding box center [962, 690] width 167 height 30
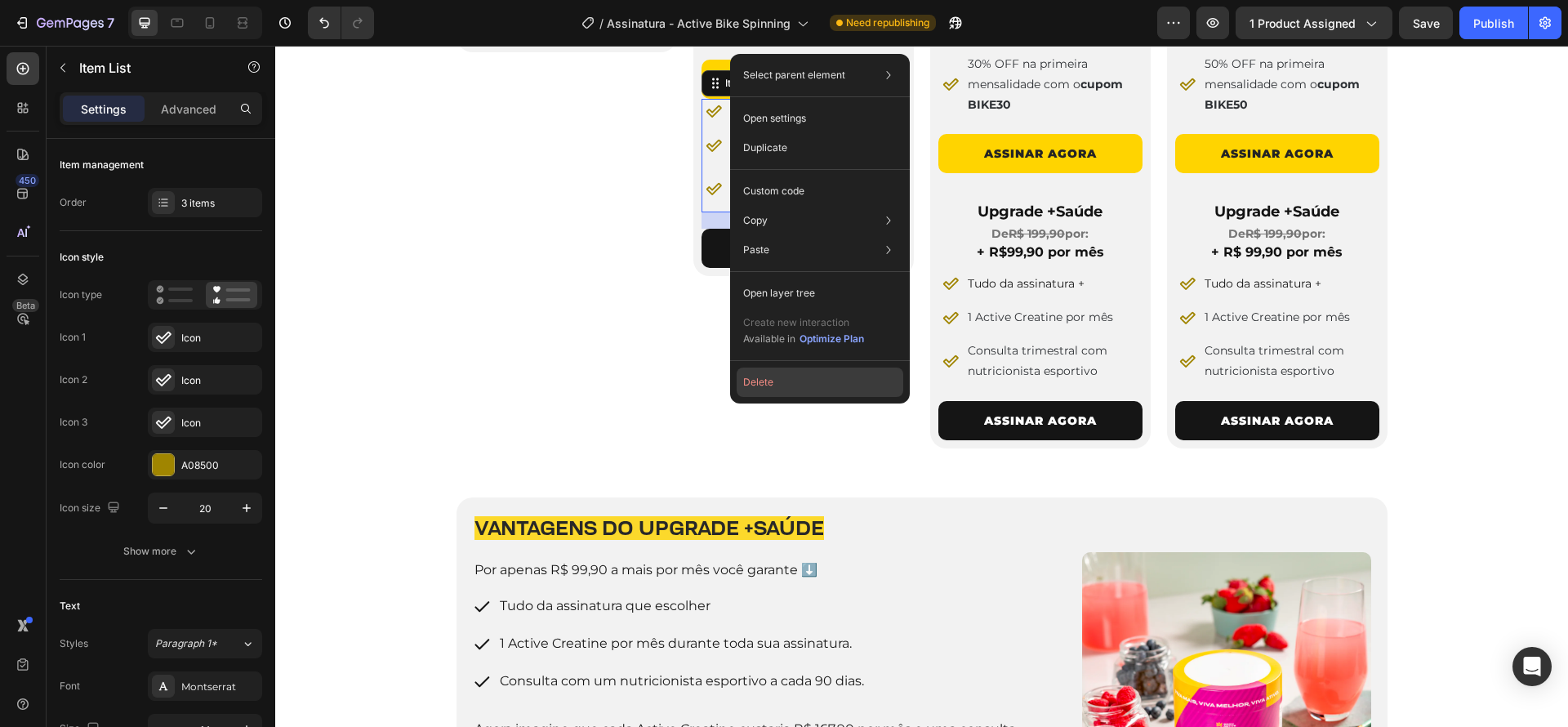
click at [766, 391] on button "Delete" at bounding box center [820, 382] width 167 height 30
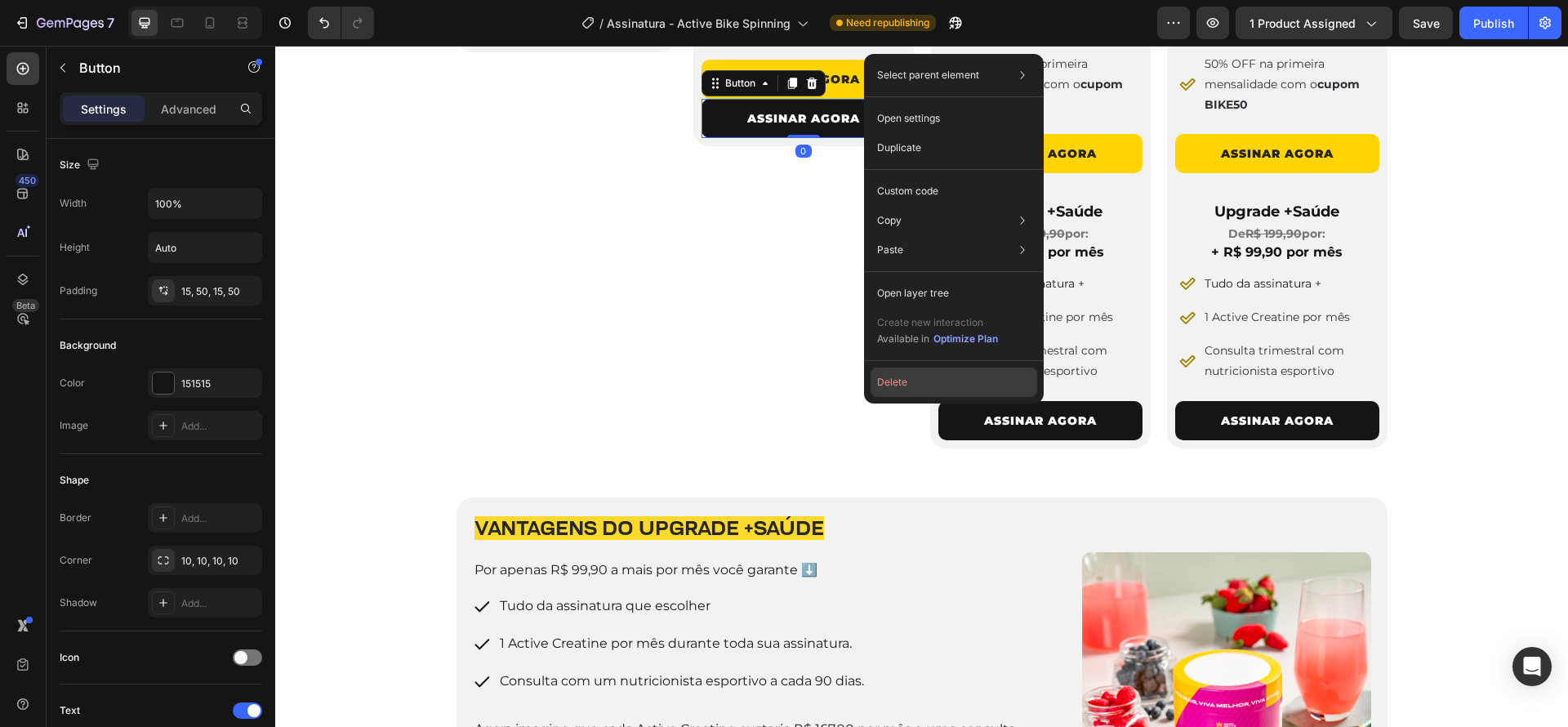
drag, startPoint x: 916, startPoint y: 390, endPoint x: 643, endPoint y: 347, distance: 276.4
click at [916, 390] on button "Delete" at bounding box center [954, 382] width 167 height 30
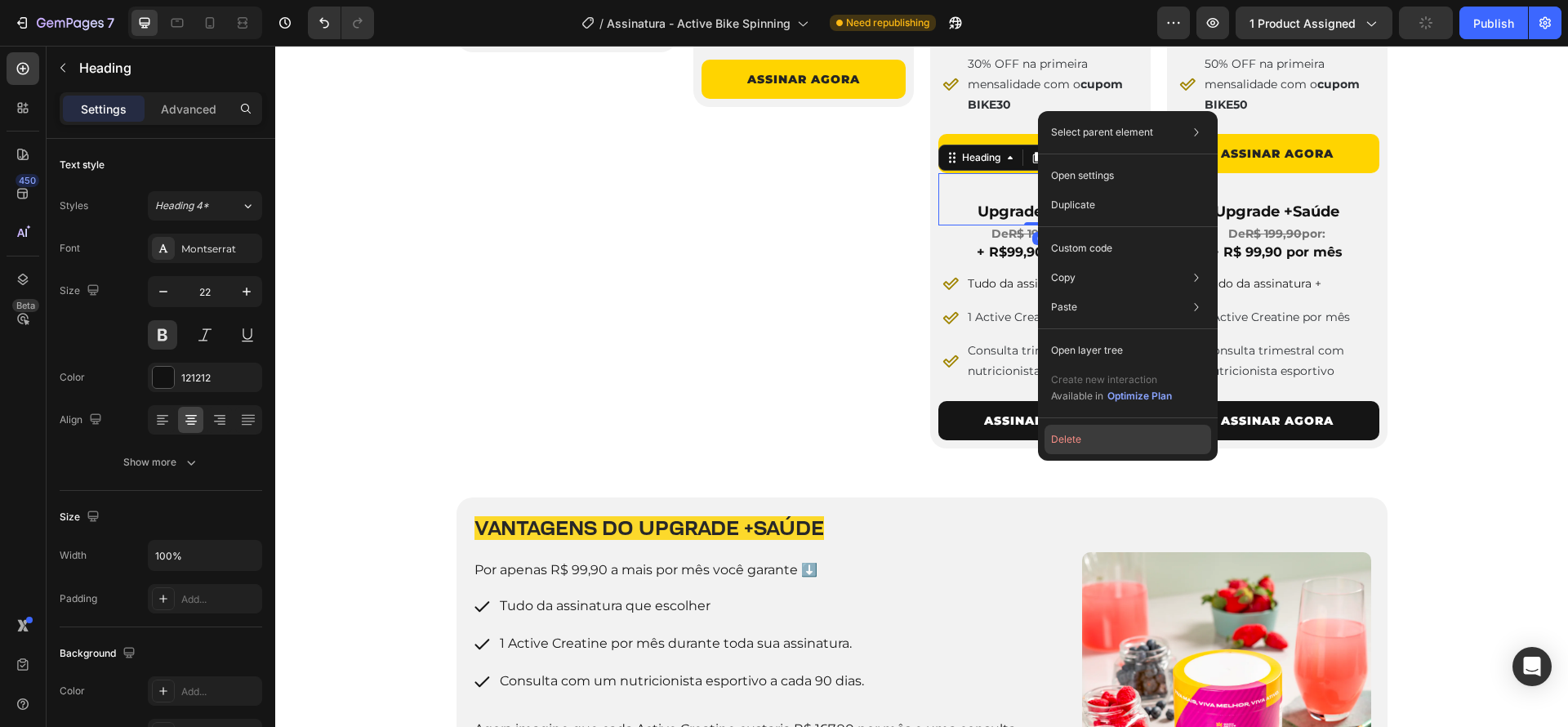
click at [1076, 432] on button "Delete" at bounding box center [1128, 439] width 167 height 30
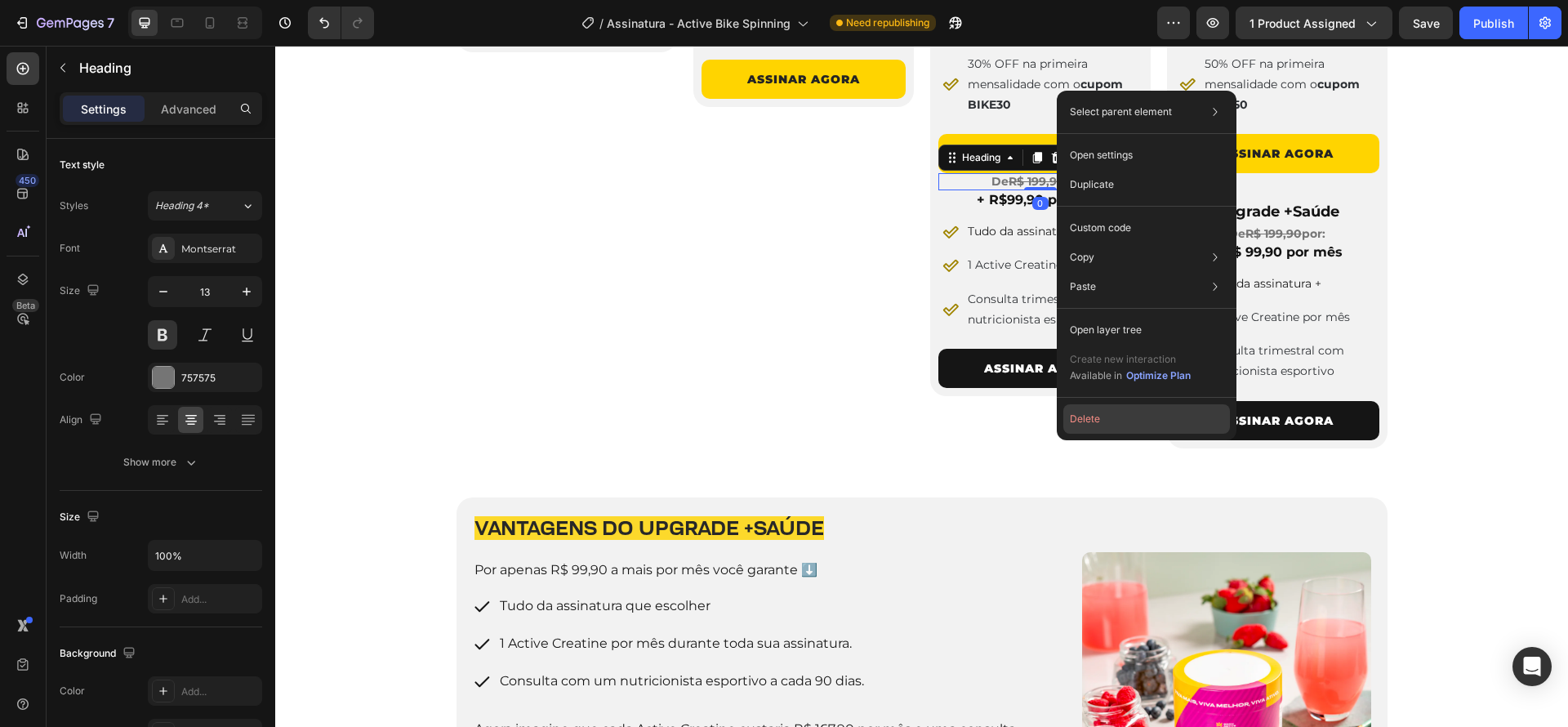
click at [1080, 425] on button "Delete" at bounding box center [1146, 419] width 167 height 30
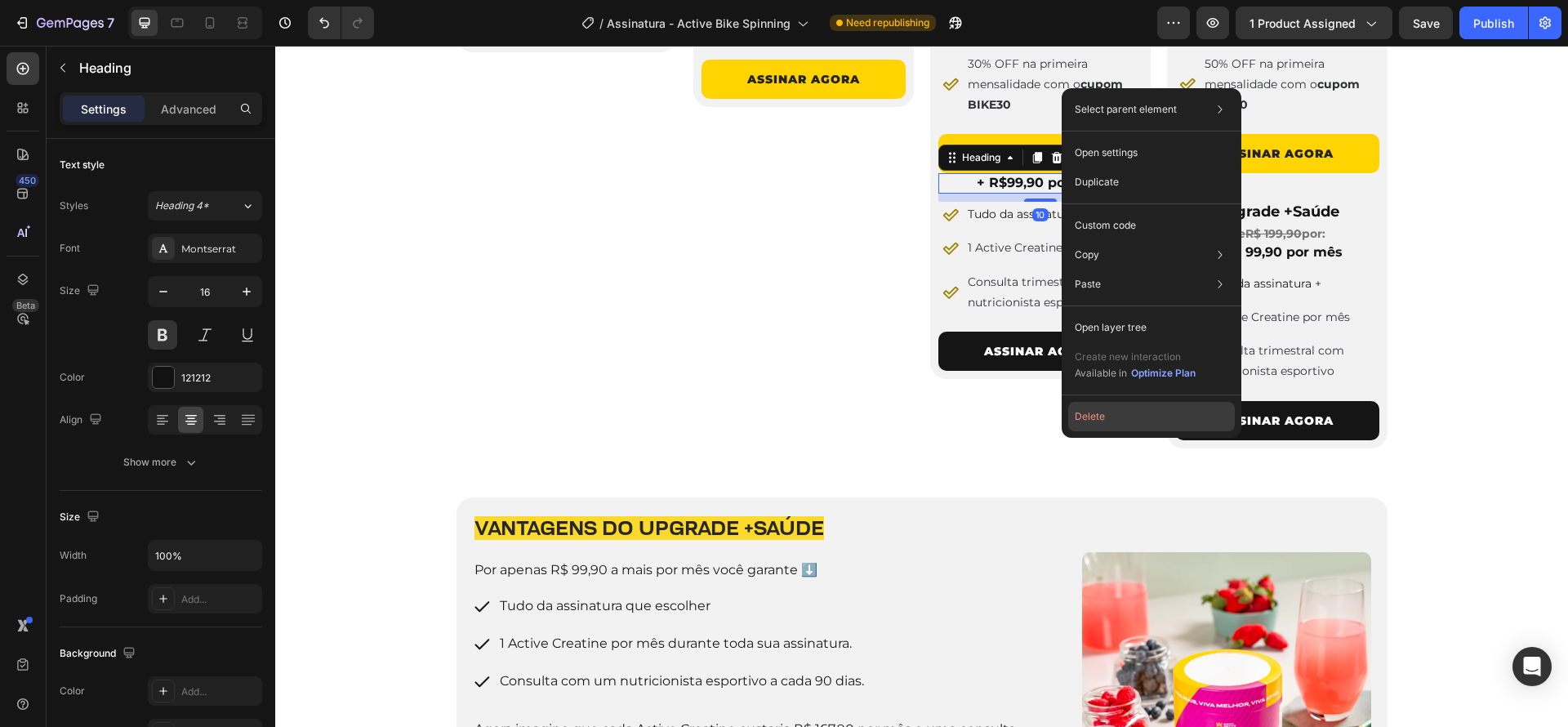
click at [1083, 425] on button "Delete" at bounding box center [1151, 416] width 167 height 30
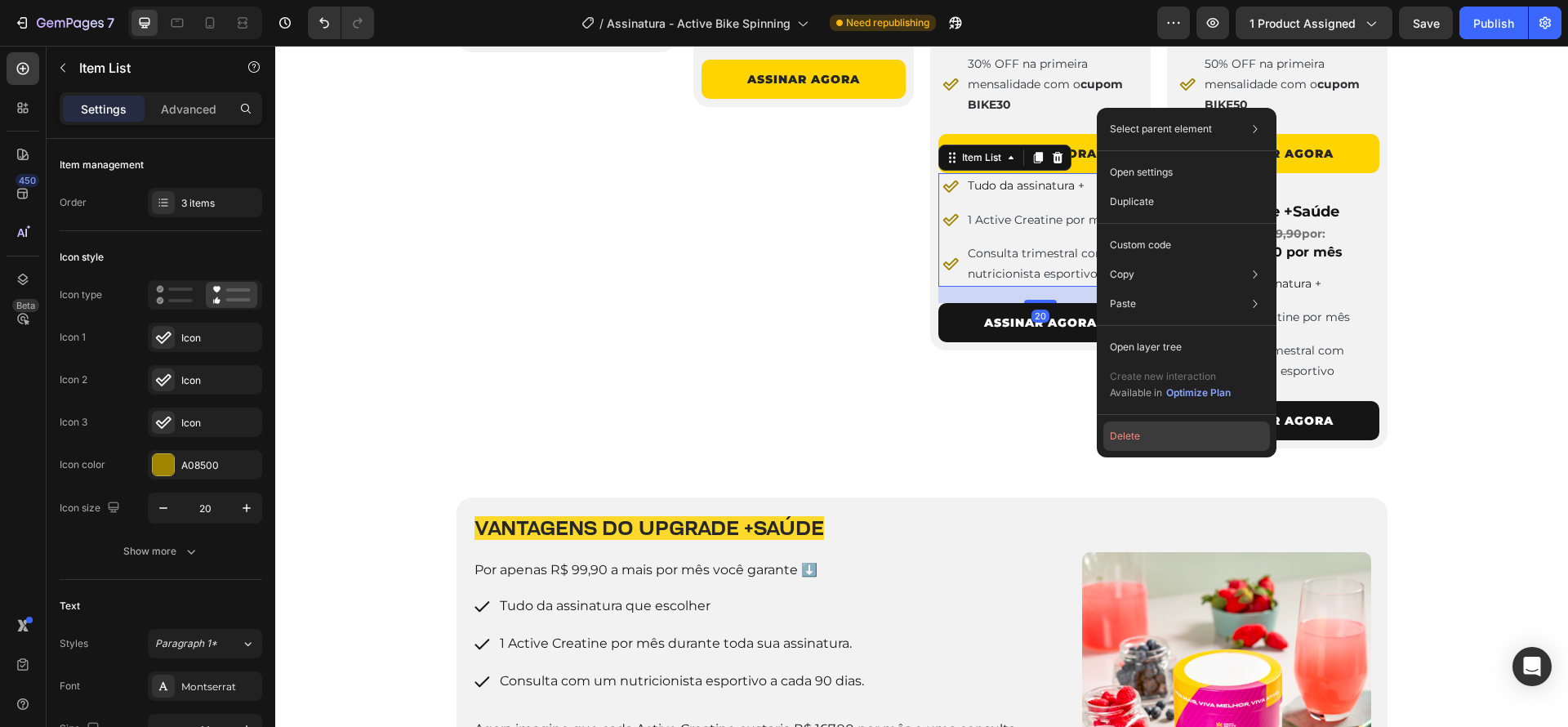
click at [1110, 448] on button "Delete" at bounding box center [1186, 436] width 167 height 30
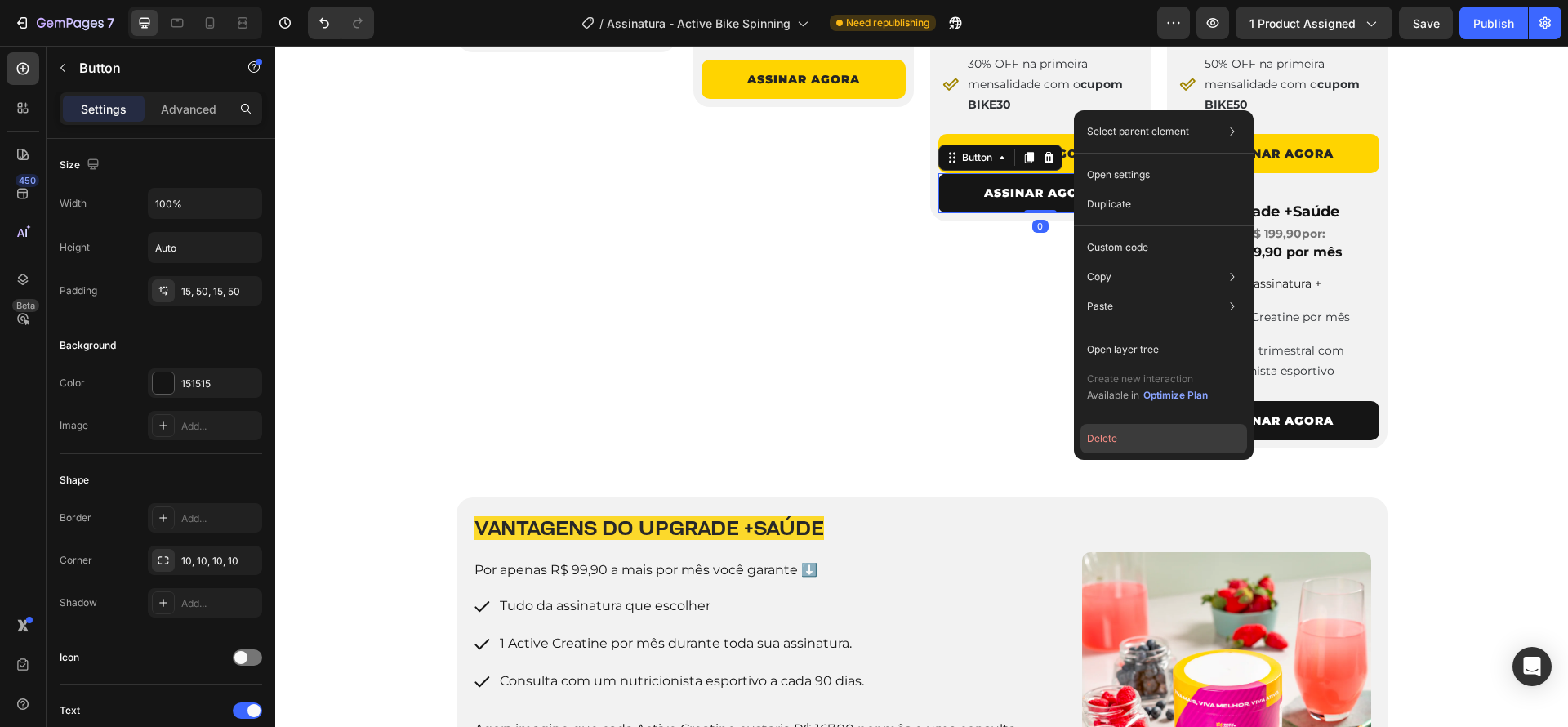
click at [1113, 443] on button "Delete" at bounding box center [1163, 439] width 167 height 30
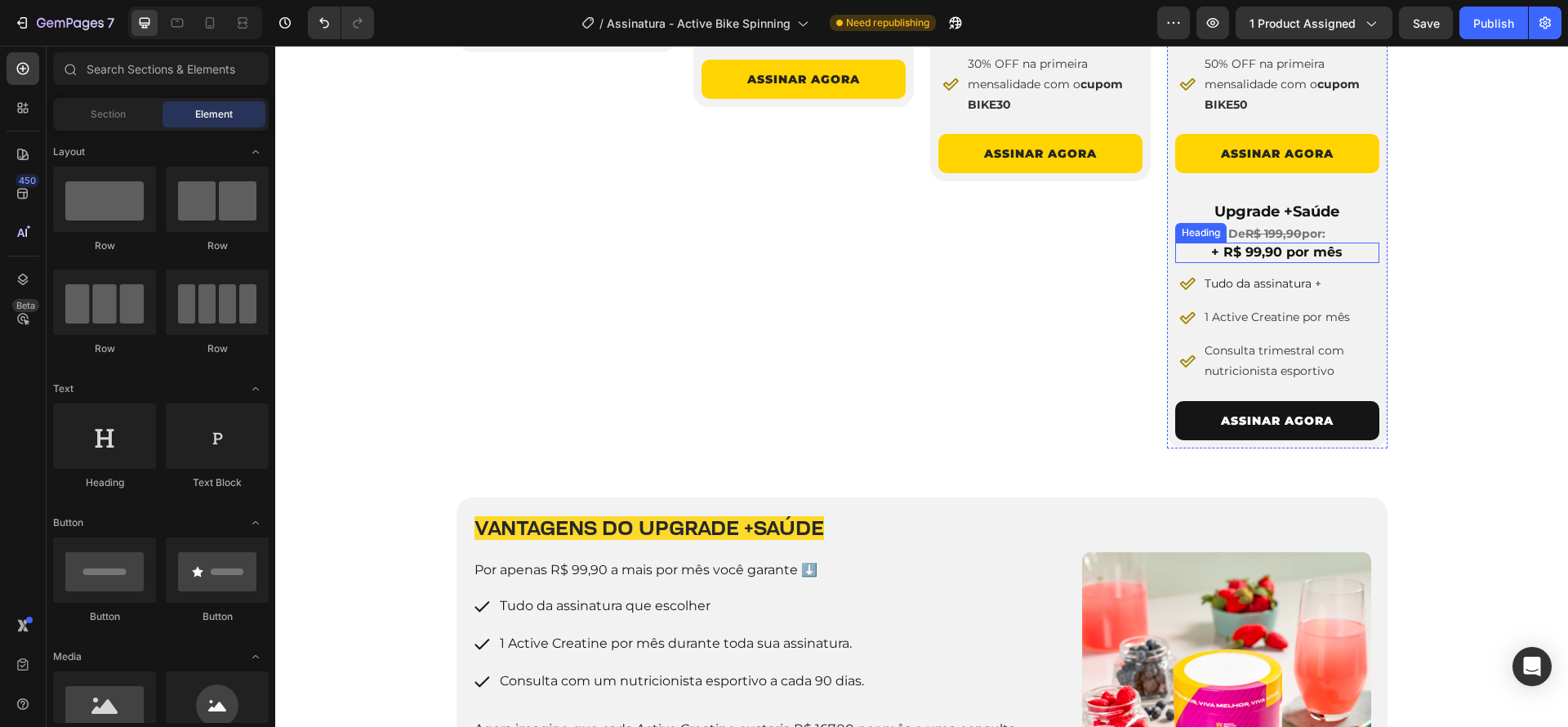
scroll to position [1337, 0]
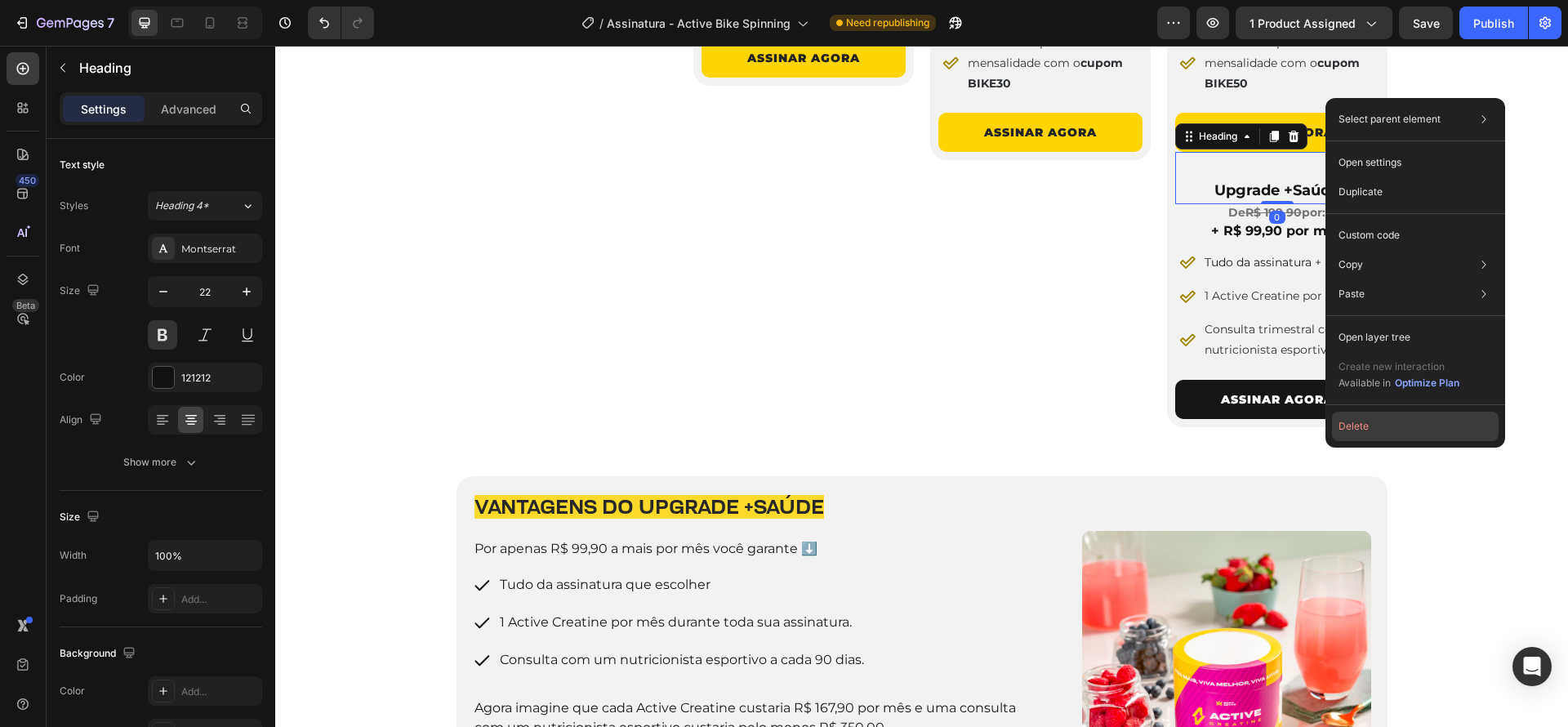
drag, startPoint x: 1382, startPoint y: 428, endPoint x: 1107, endPoint y: 382, distance: 278.8
click at [1382, 428] on button "Delete" at bounding box center [1415, 426] width 167 height 30
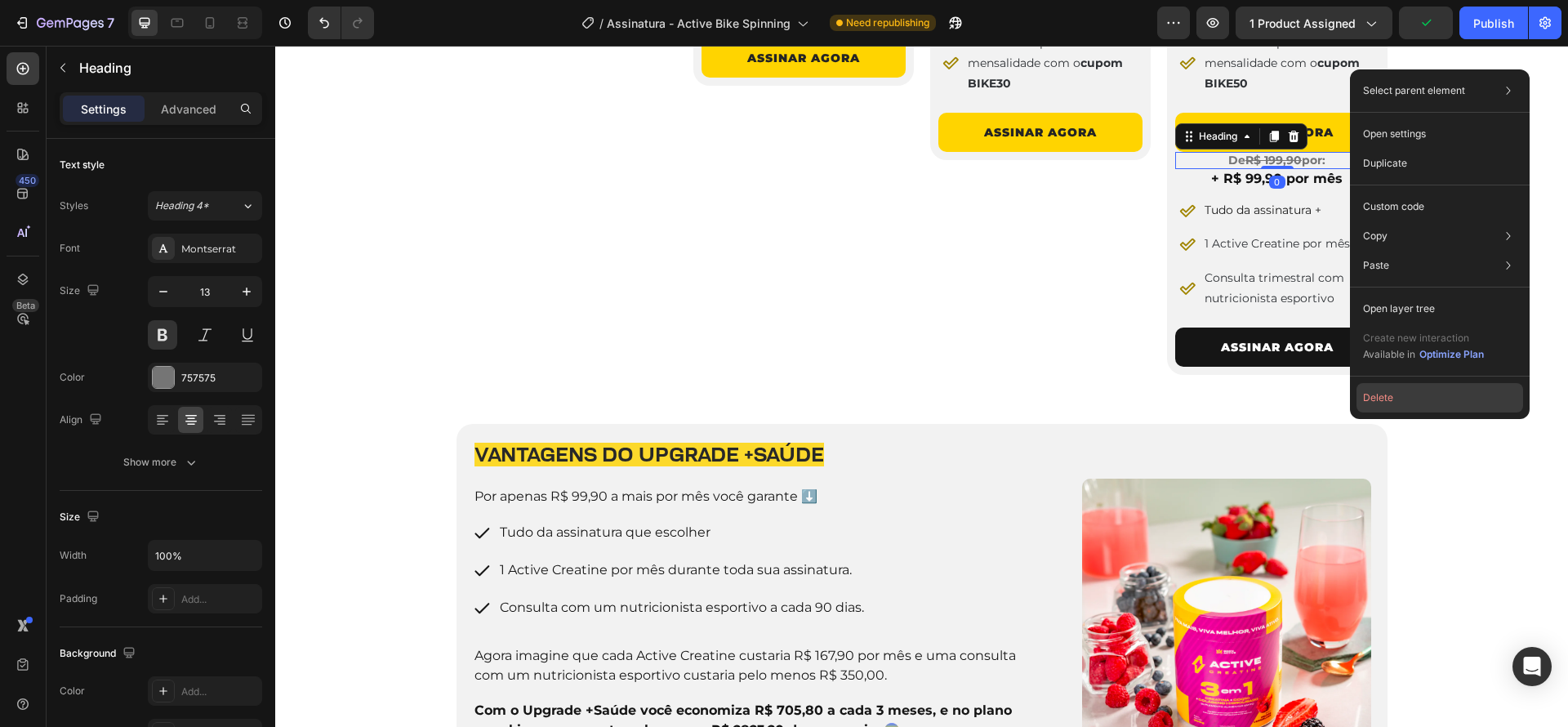
click at [1370, 394] on button "Delete" at bounding box center [1439, 398] width 167 height 30
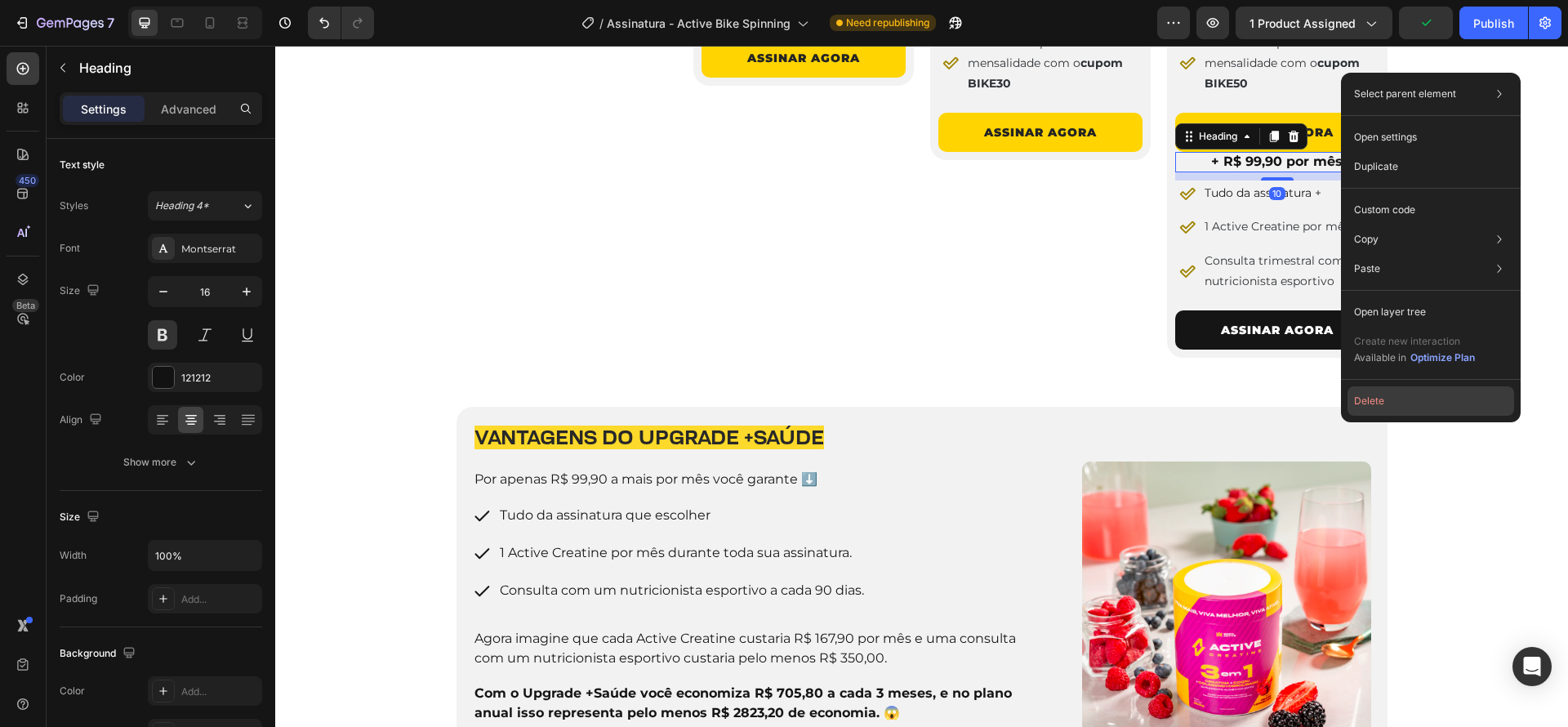
click at [1363, 408] on button "Delete" at bounding box center [1430, 401] width 167 height 30
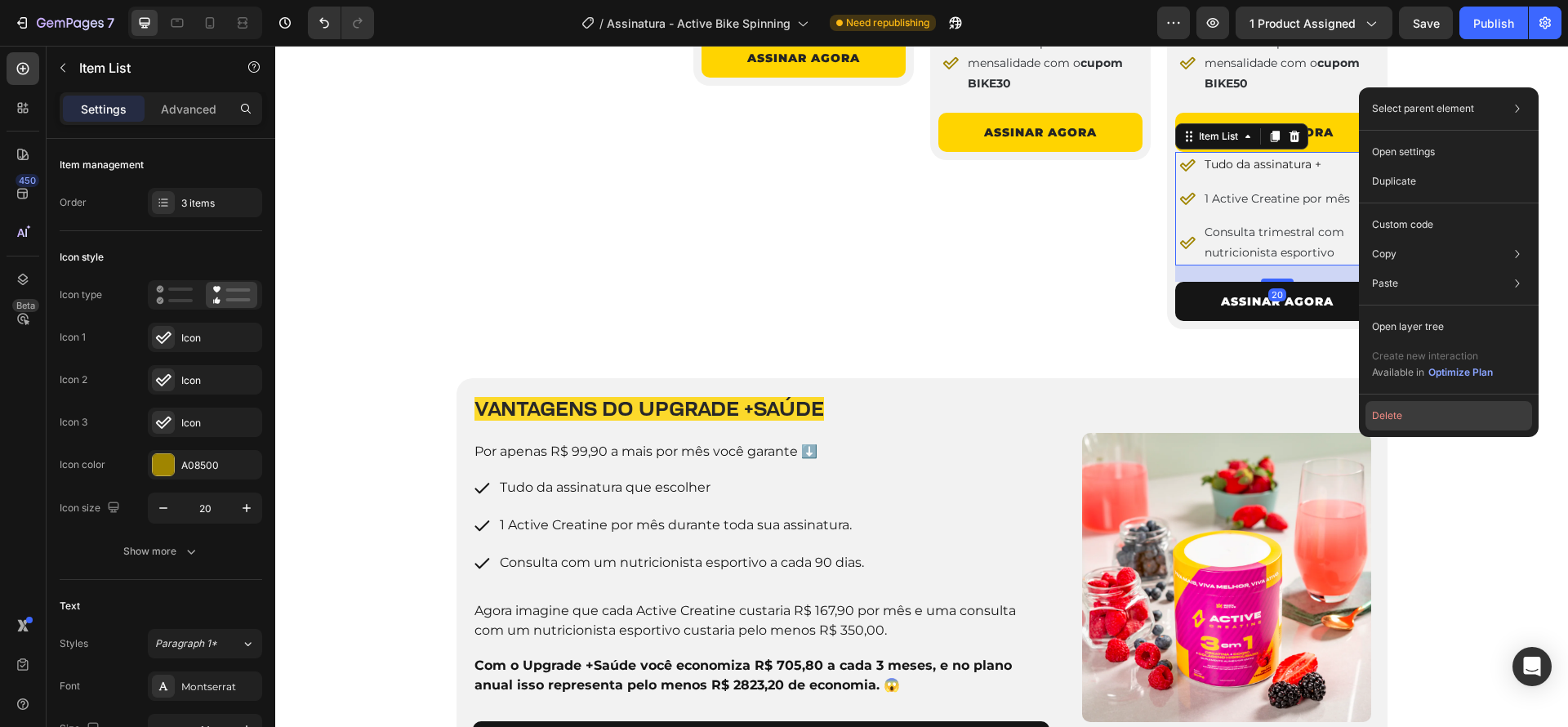
drag, startPoint x: 1397, startPoint y: 423, endPoint x: 1121, endPoint y: 377, distance: 279.8
click at [1397, 423] on button "Delete" at bounding box center [1448, 416] width 167 height 30
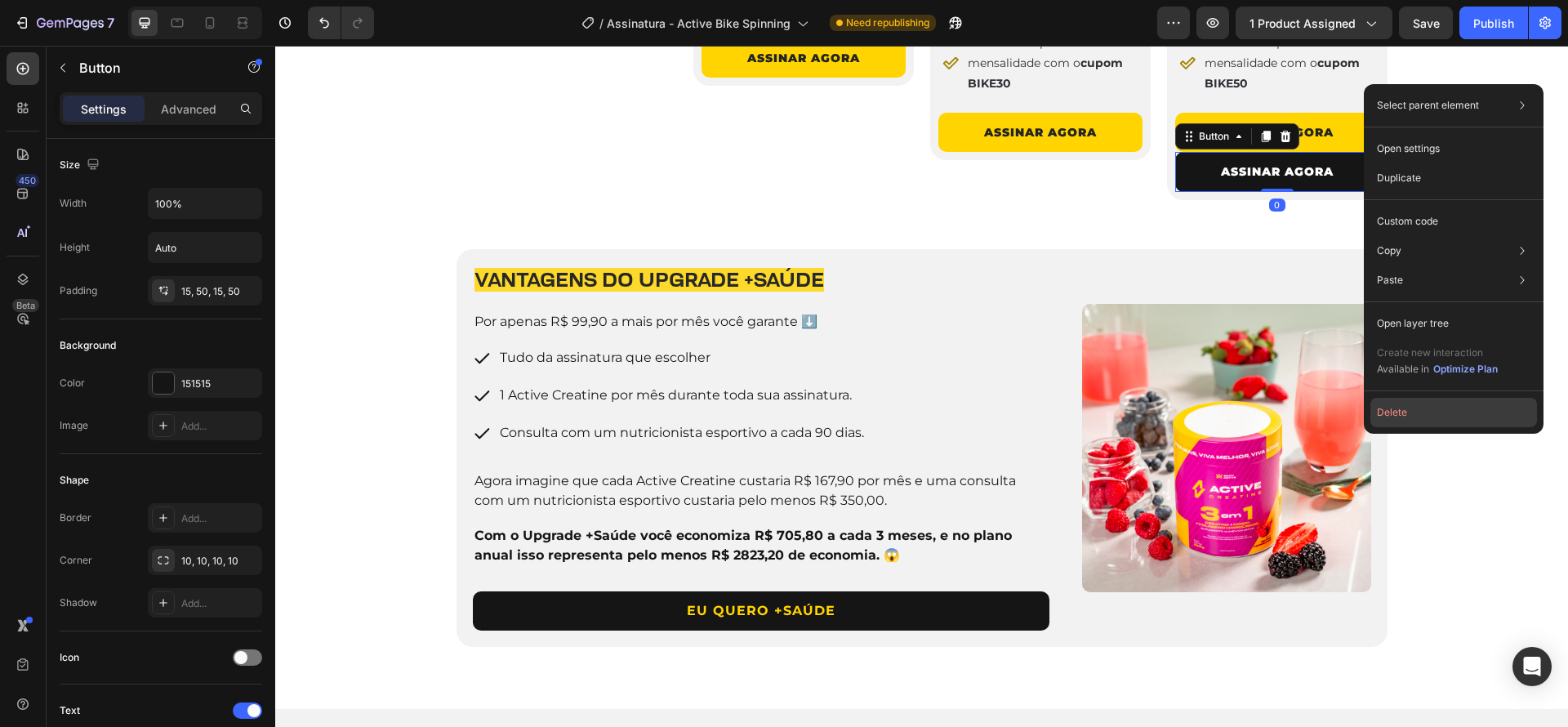
click at [1383, 421] on button "Delete" at bounding box center [1453, 412] width 167 height 30
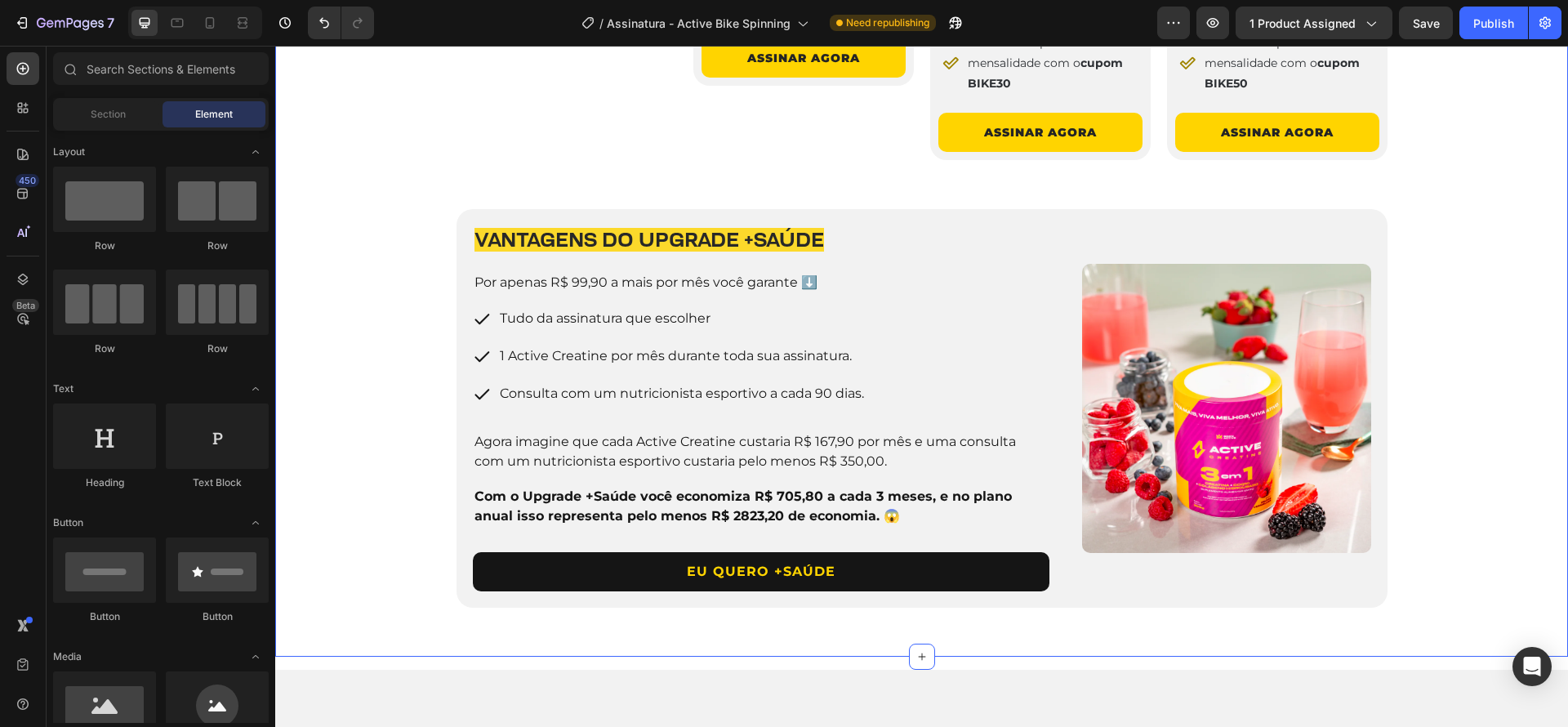
click at [1423, 471] on div "4 PLANOS PARA VOCÊ ESCOLHER Heading Row Image 3 Meses Heading De R$ 289,90 por:…" at bounding box center [922, 210] width 1293 height 791
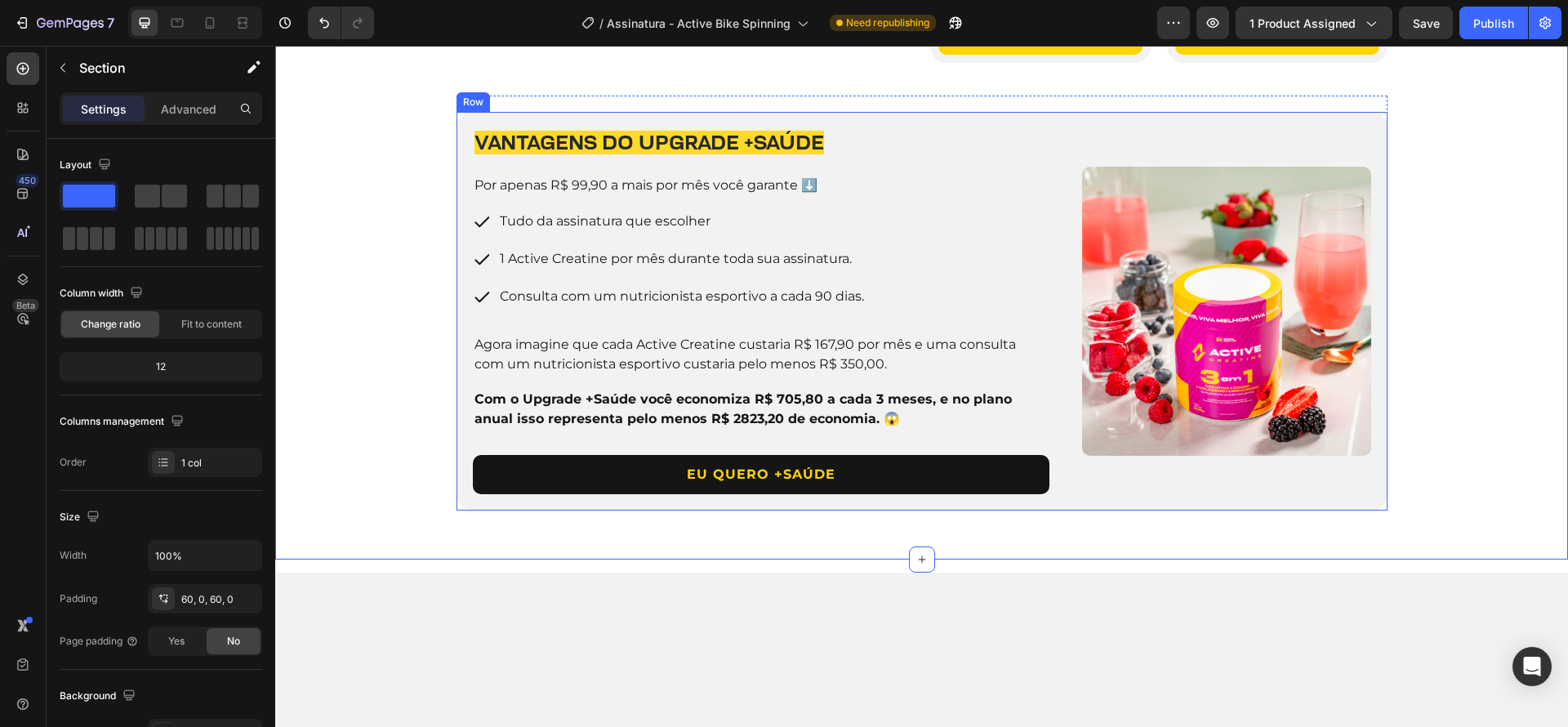
scroll to position [1515, 0]
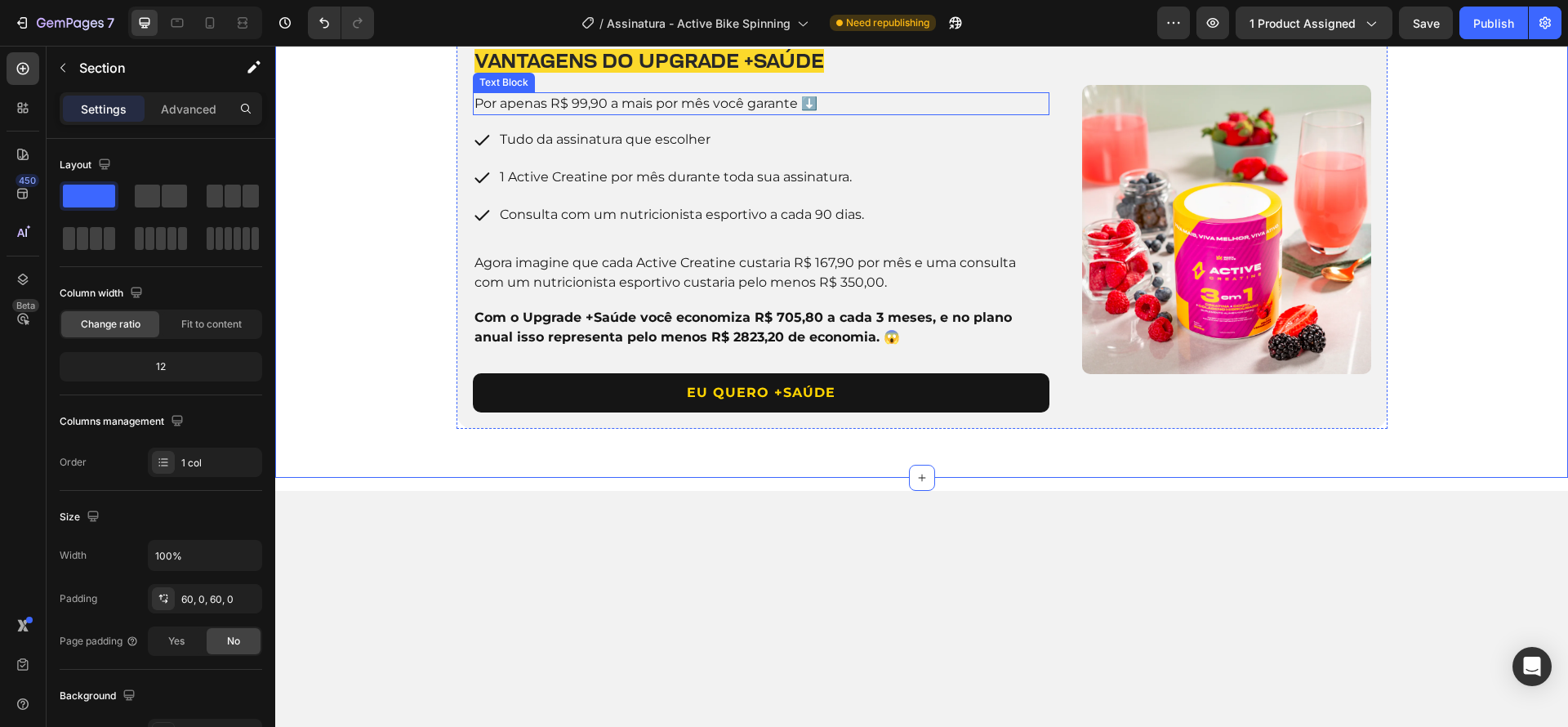
click at [593, 111] on span "Por apenas R$ 99,90 a mais por mês você garante ⬇️" at bounding box center [646, 103] width 343 height 16
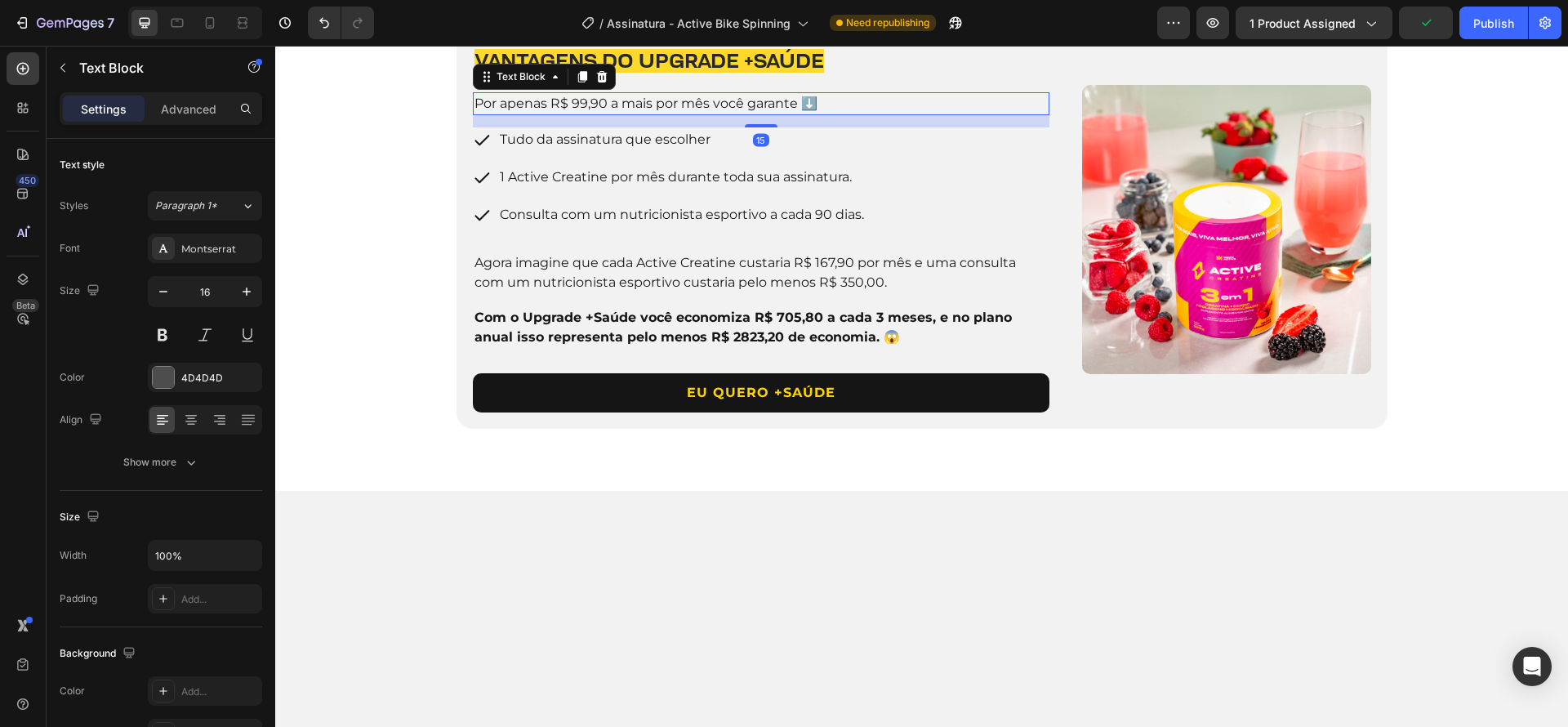
click at [706, 127] on div "15" at bounding box center [761, 121] width 577 height 12
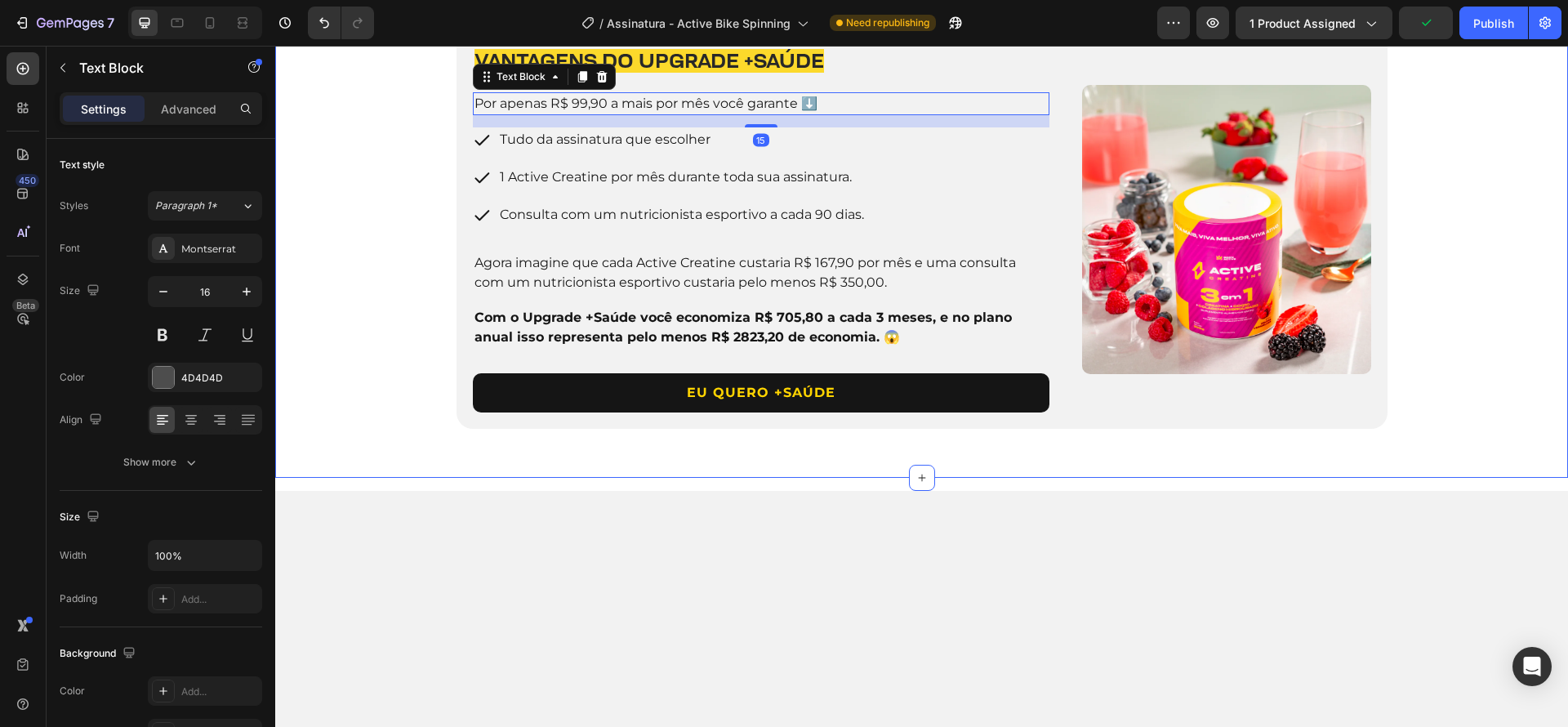
click at [1478, 387] on div "4 PLANOS PARA VOCÊ ESCOLHER Heading Row Image 3 Meses Heading De R$ 289,90 por:…" at bounding box center [922, 32] width 1293 height 791
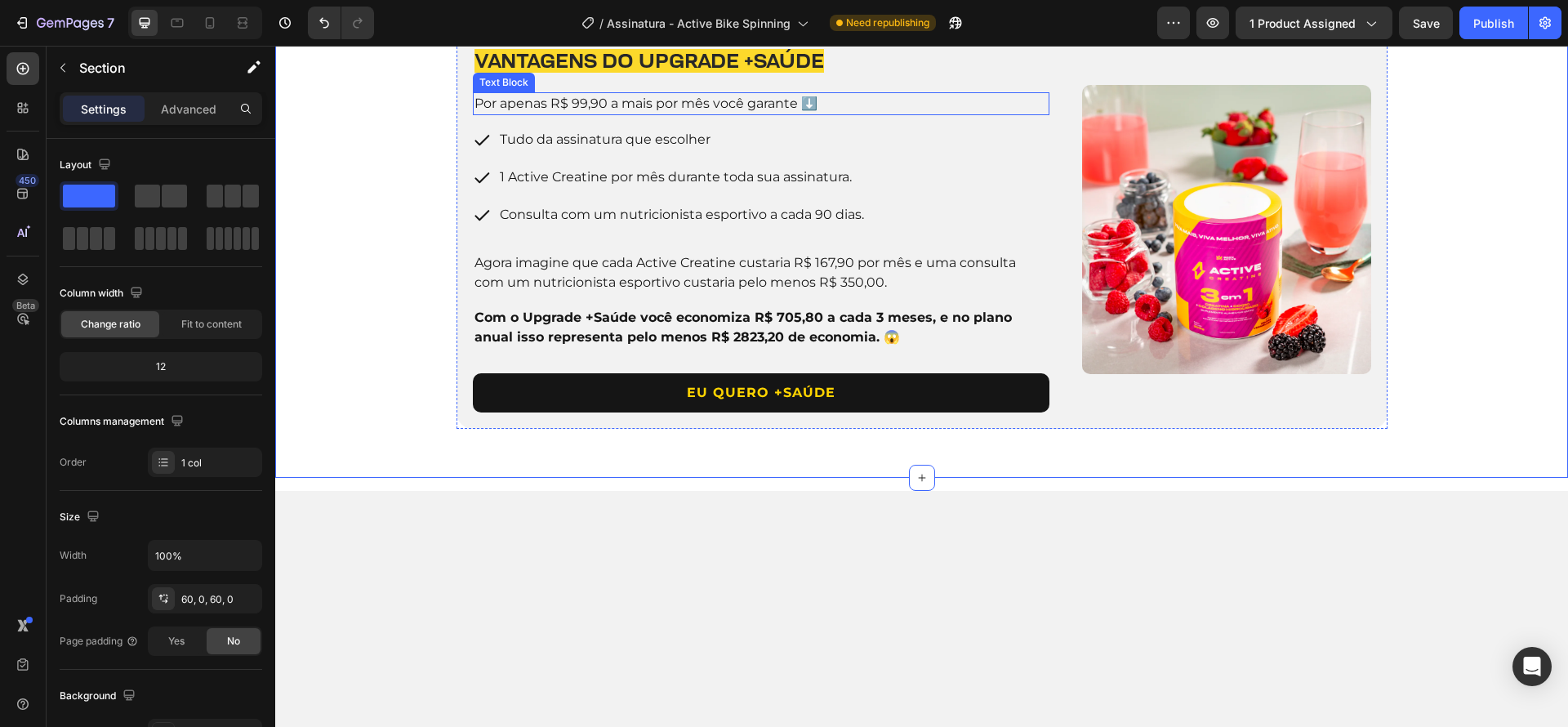
click at [707, 111] on span "Por apenas R$ 99,90 a mais por mês você garante ⬇️" at bounding box center [646, 103] width 343 height 16
click at [1464, 379] on div "4 PLANOS PARA VOCÊ ESCOLHER Heading Row Image 3 Meses Heading De R$ 289,90 por:…" at bounding box center [922, 32] width 1293 height 791
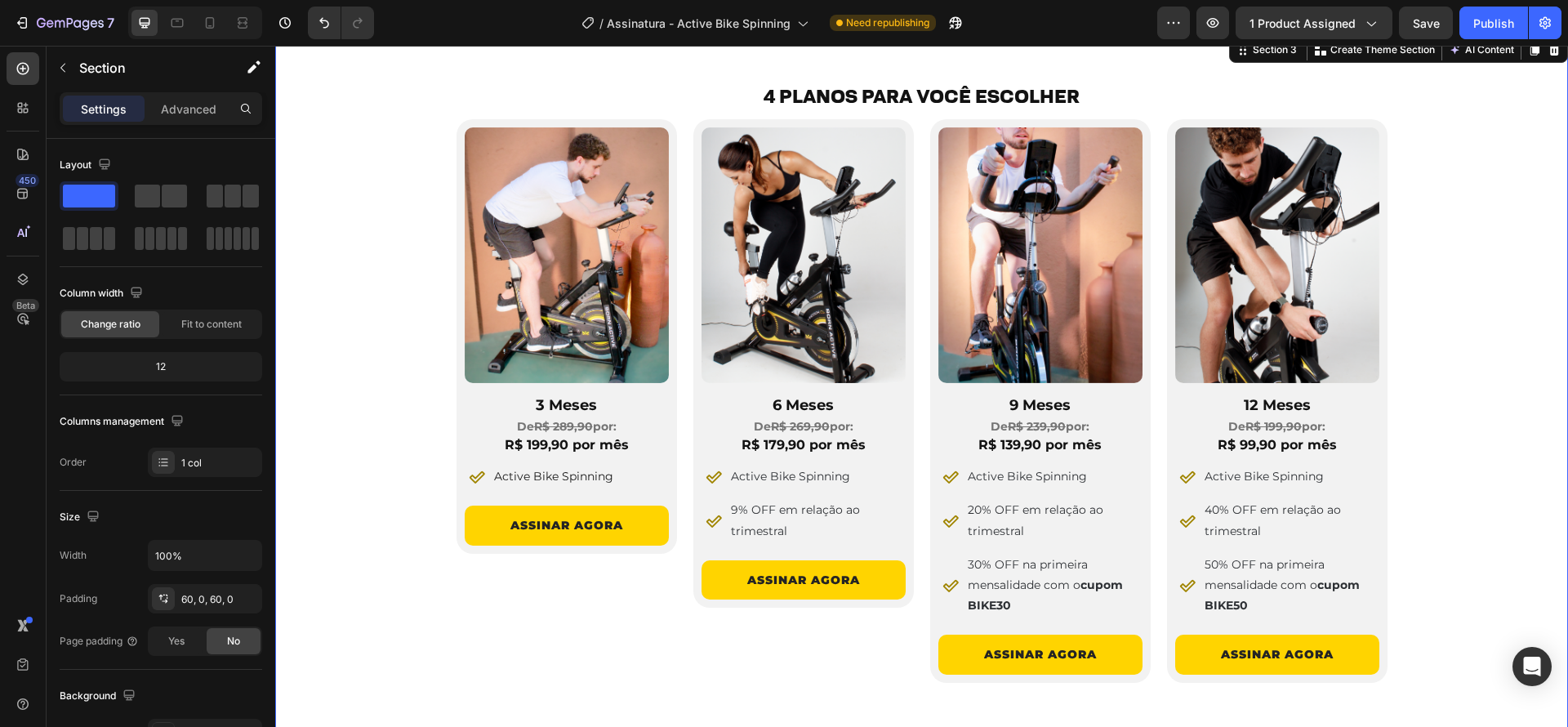
scroll to position [1085, 0]
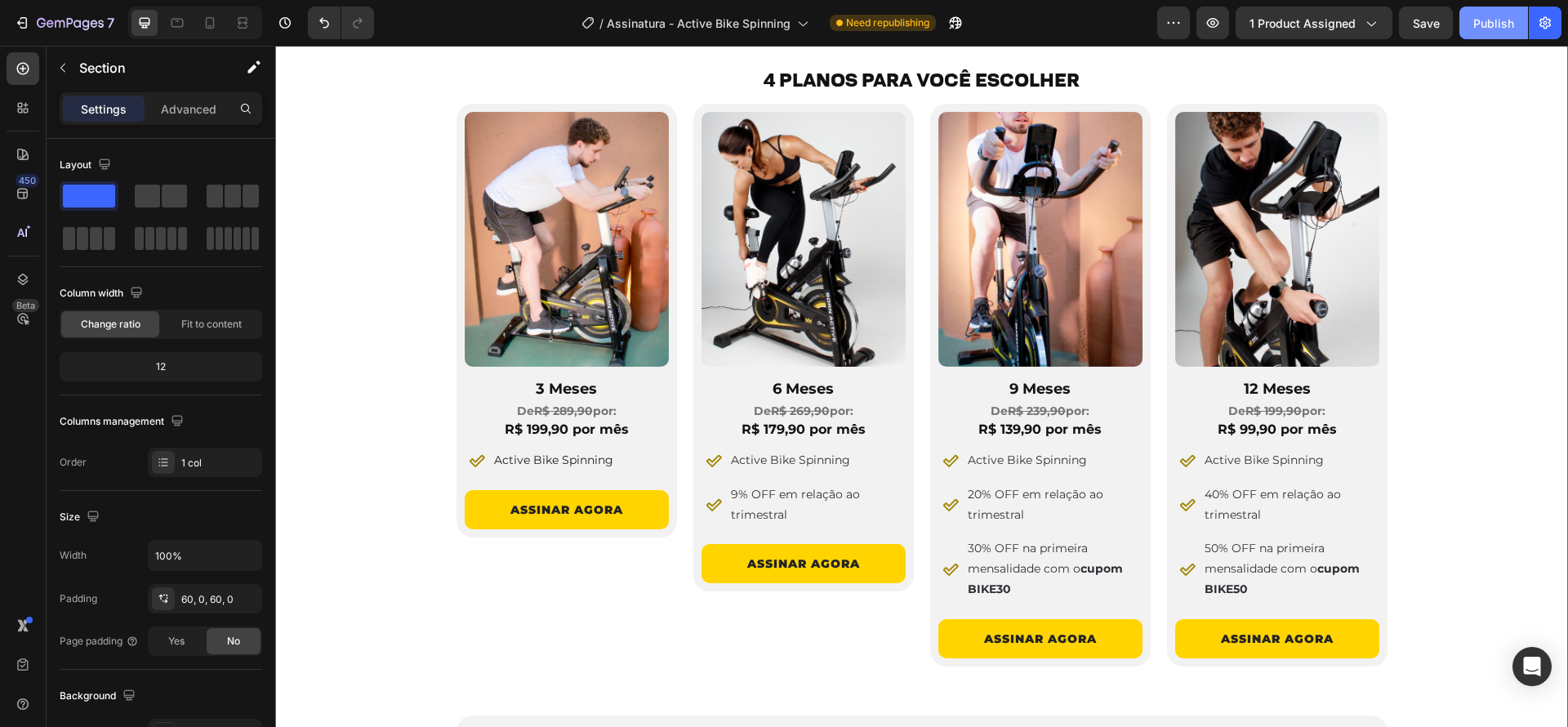
click at [1475, 17] on div "Publish" at bounding box center [1494, 23] width 41 height 17
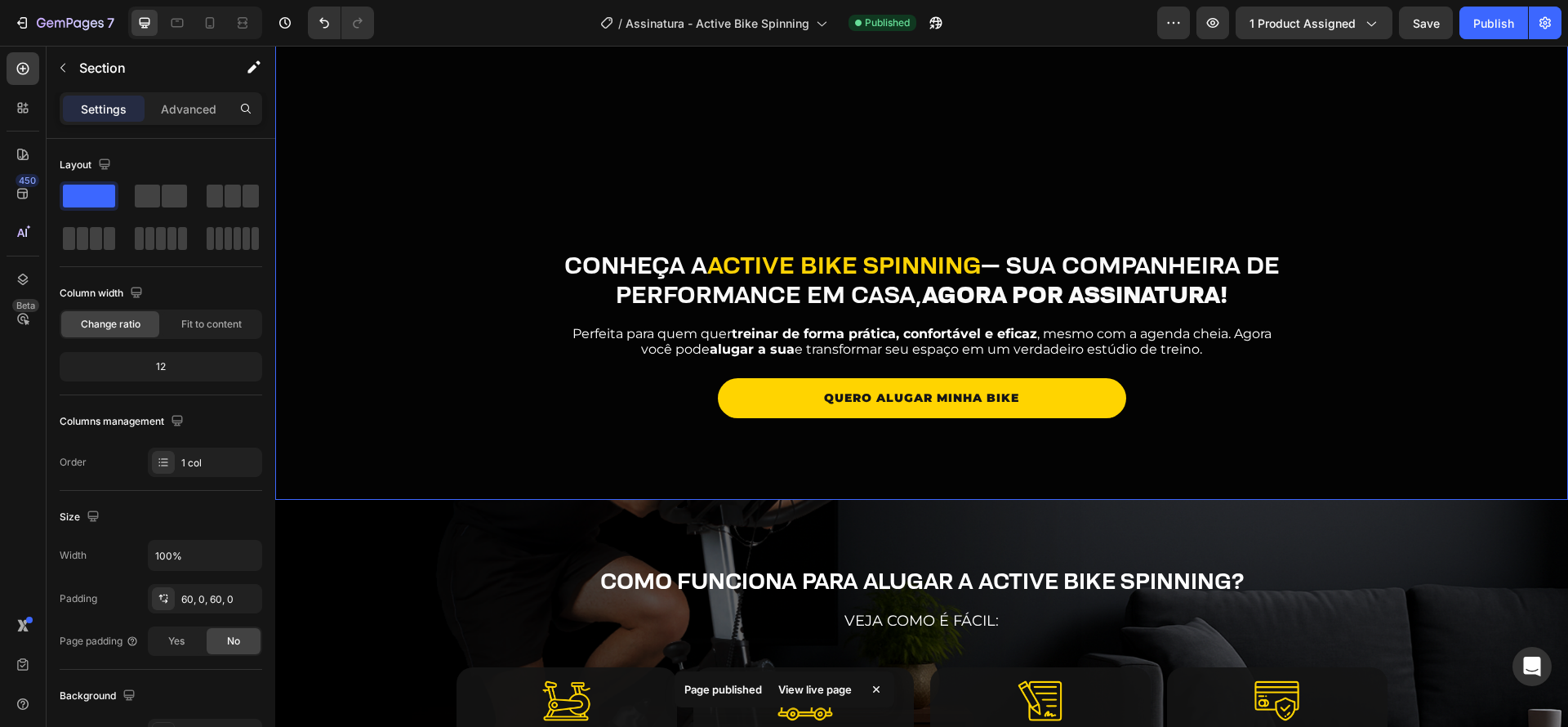
scroll to position [195, 0]
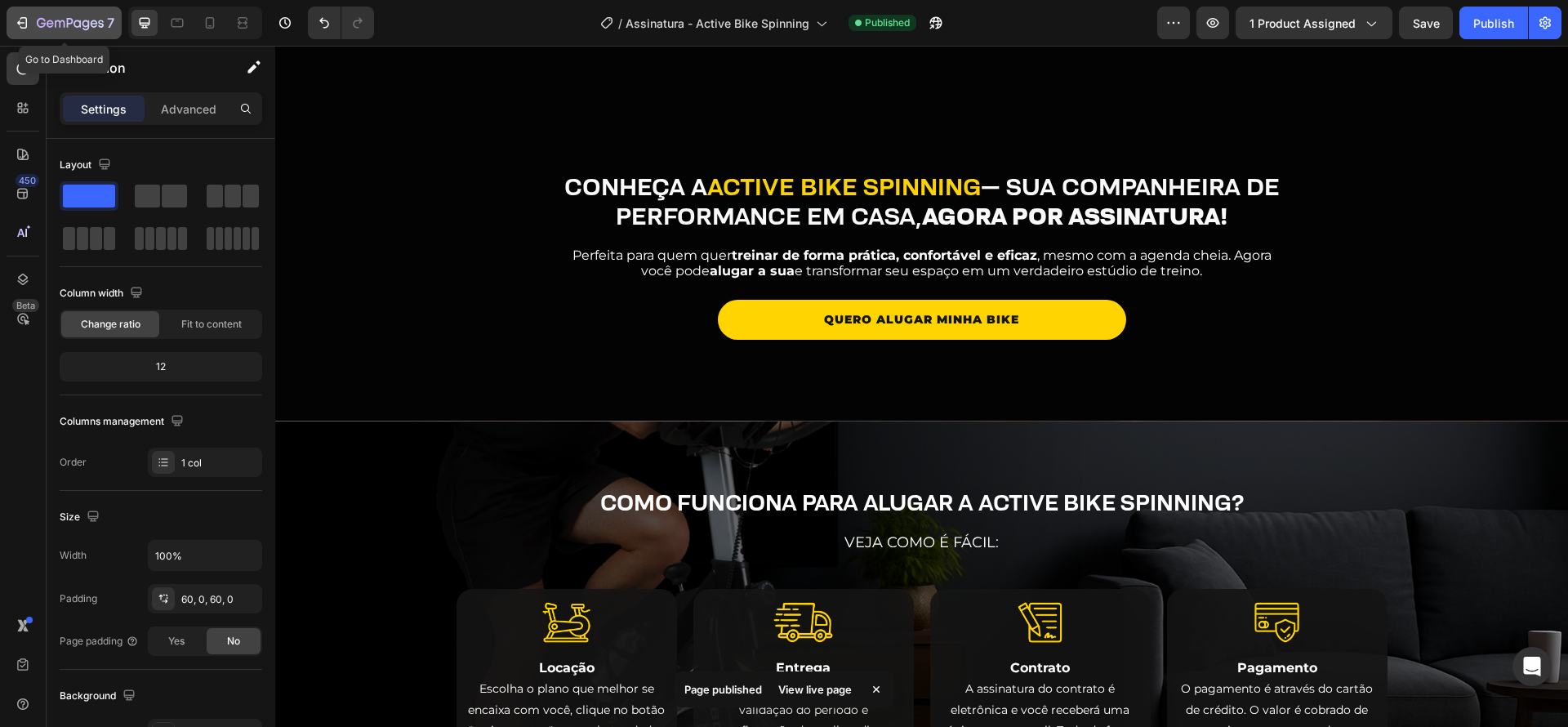
click at [76, 21] on icon "button" at bounding box center [76, 23] width 7 height 7
